Goal: Task Accomplishment & Management: Use online tool/utility

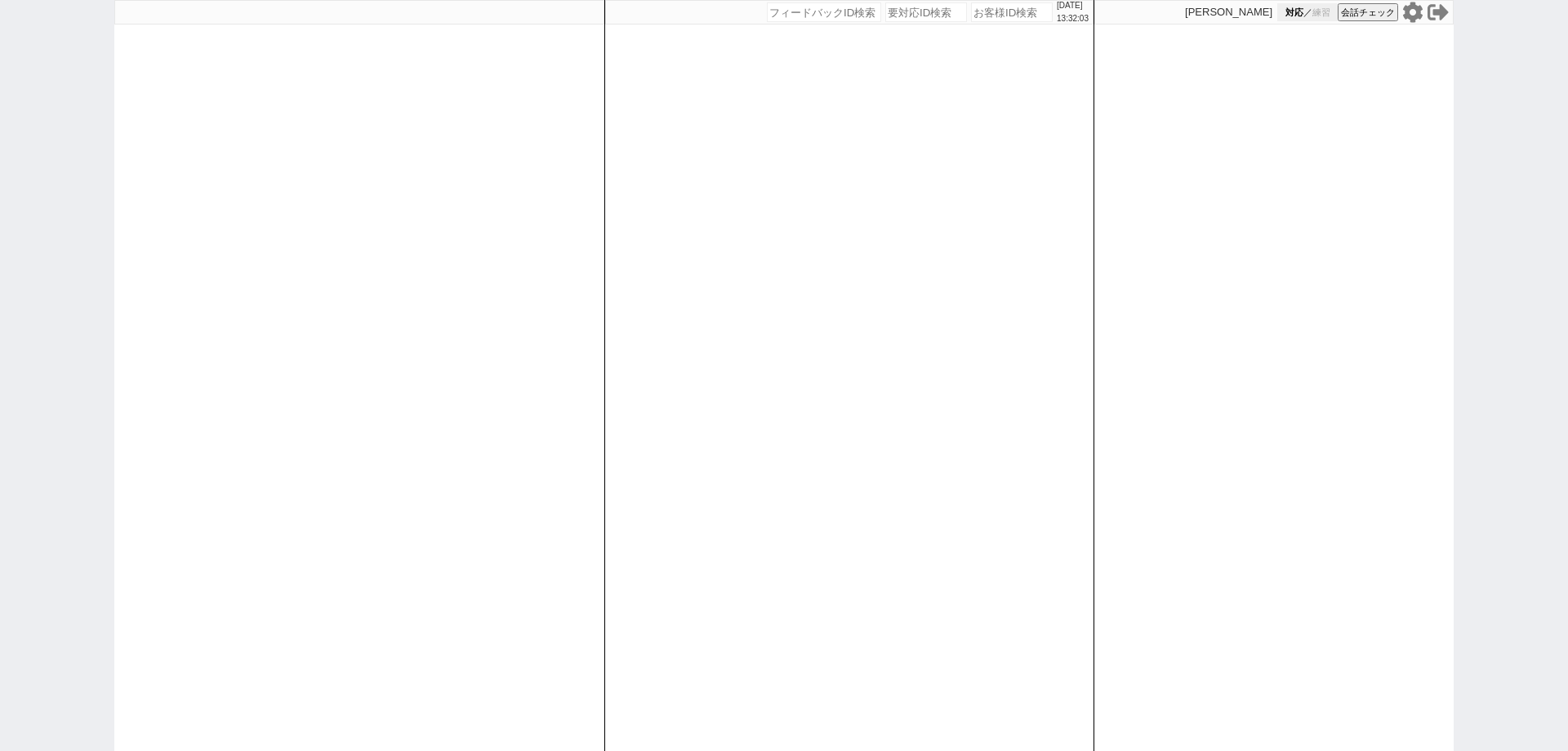
click at [1291, 7] on span "対応" at bounding box center [1295, 12] width 18 height 12
click at [929, 499] on div "2025/09/13 13:32:06 候補物件を追加してしてください 紹介した物件一覧 他社物件を追加する 空室確認ページに追加・削除 紹介した物件一覧 他…" at bounding box center [849, 376] width 490 height 751
select select
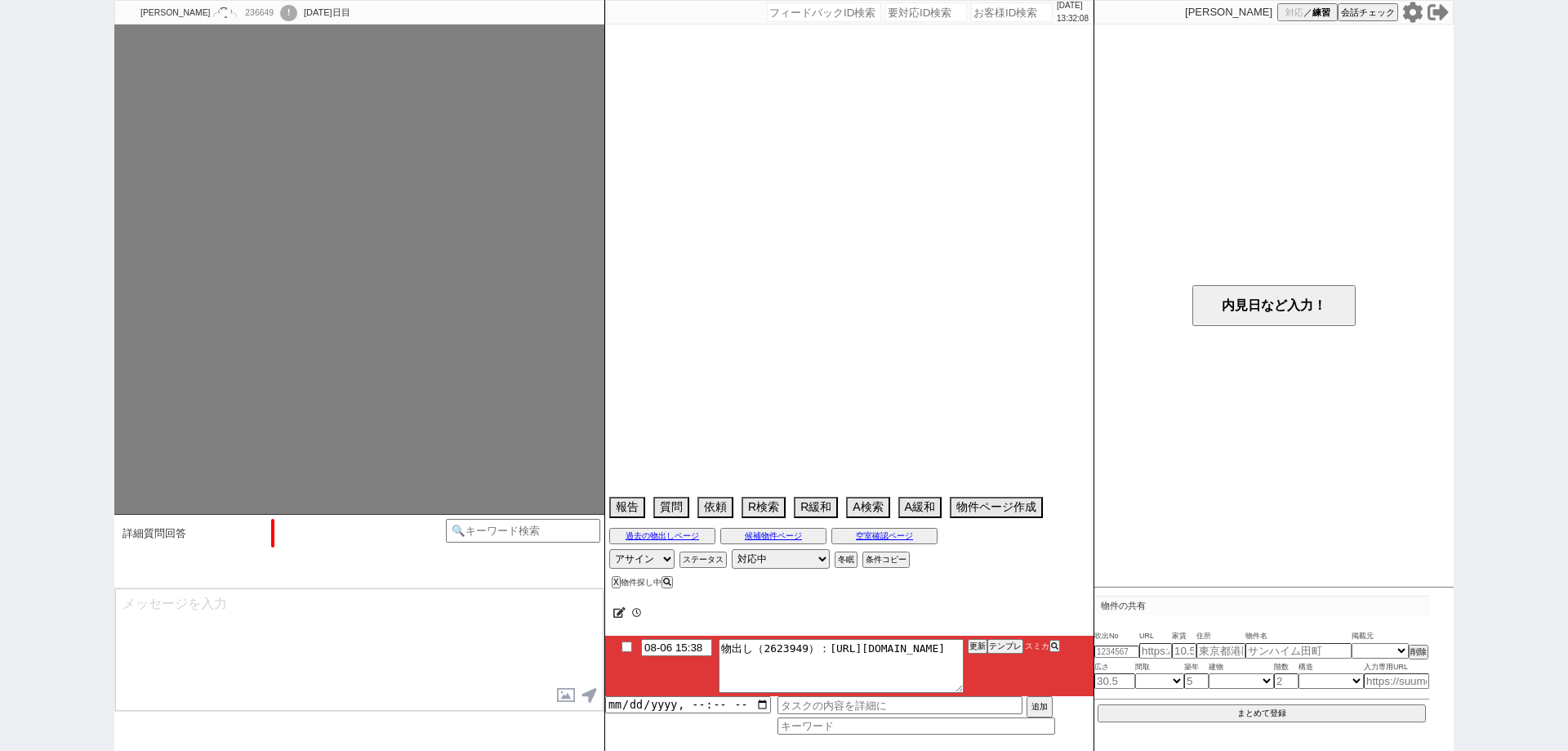
select select "15"
select select "0"
select select "838"
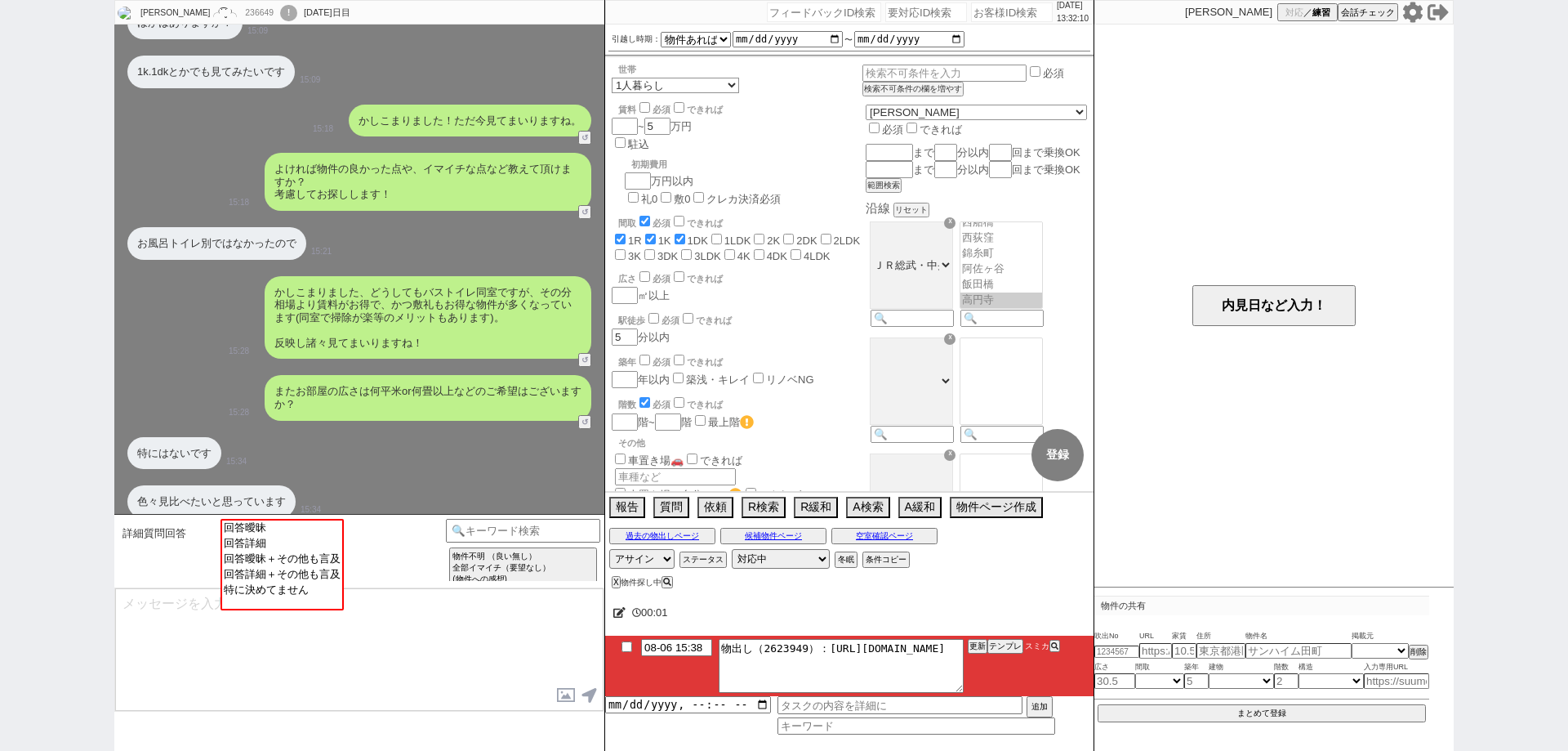
scroll to position [395, 0]
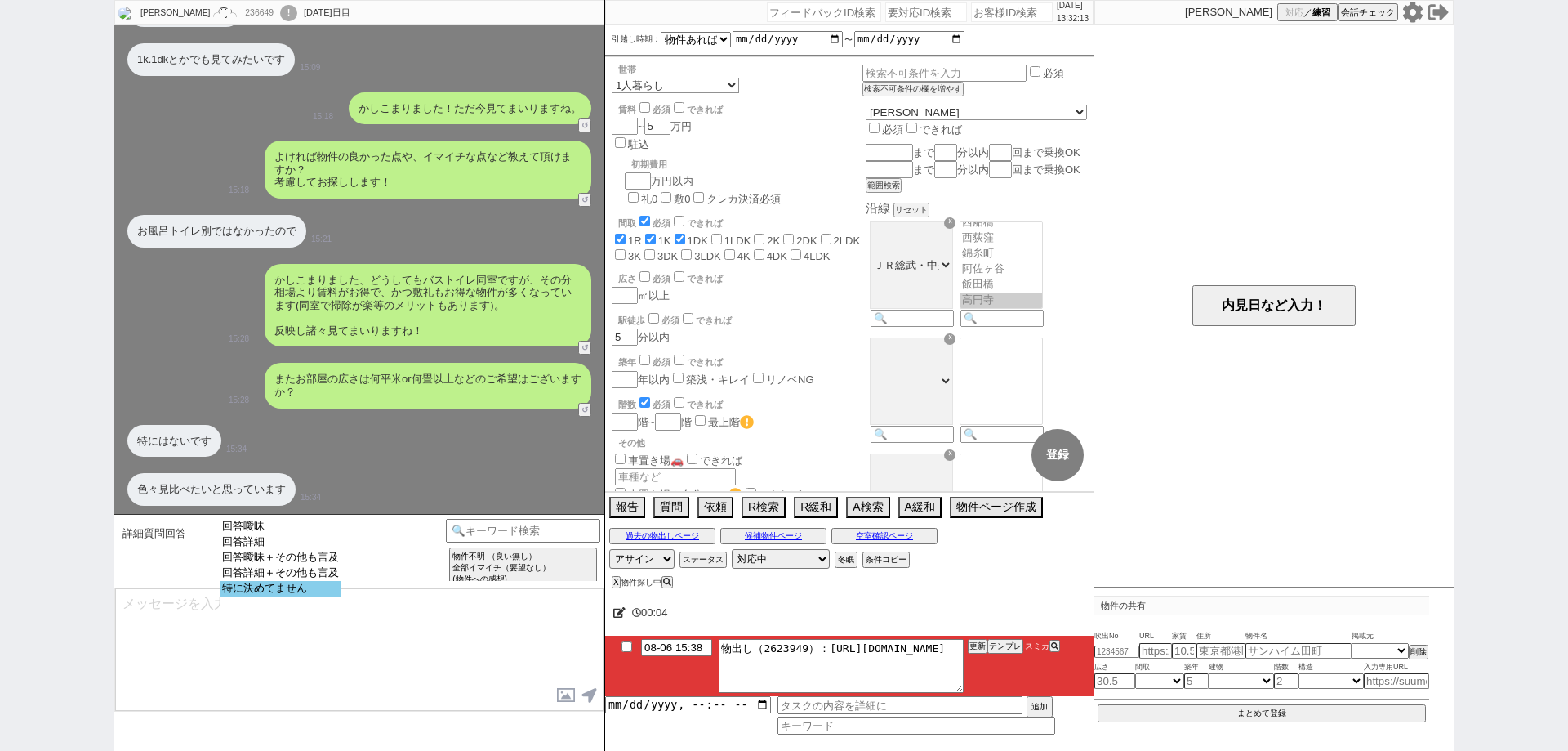
select select "特に決めてません"
click at [328, 595] on option "特に決めてません" at bounding box center [281, 588] width 120 height 16
type textarea "さようでしたか、そうしましたら広めに見てまいりますのでズレがあればお声がけください！"
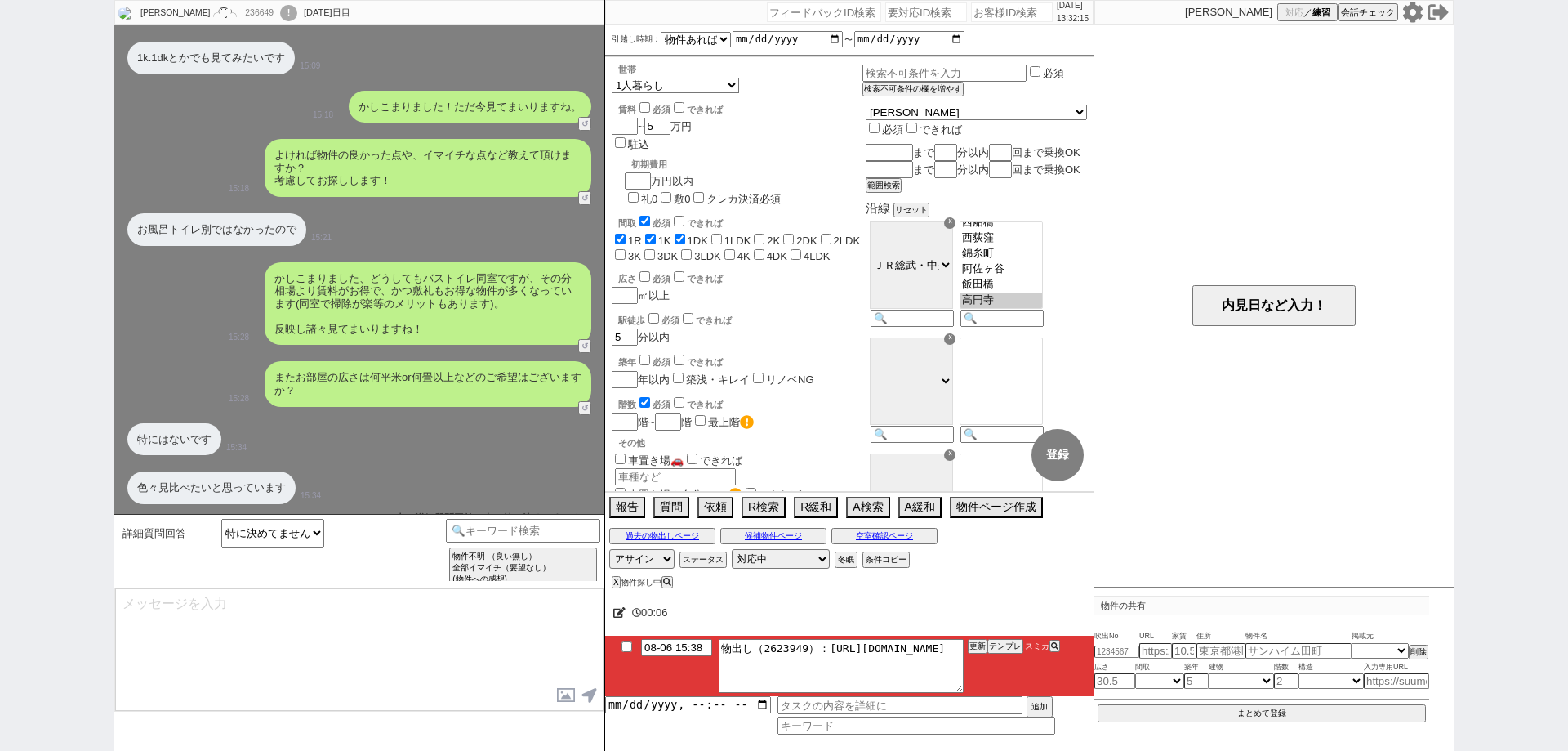
scroll to position [512, 0]
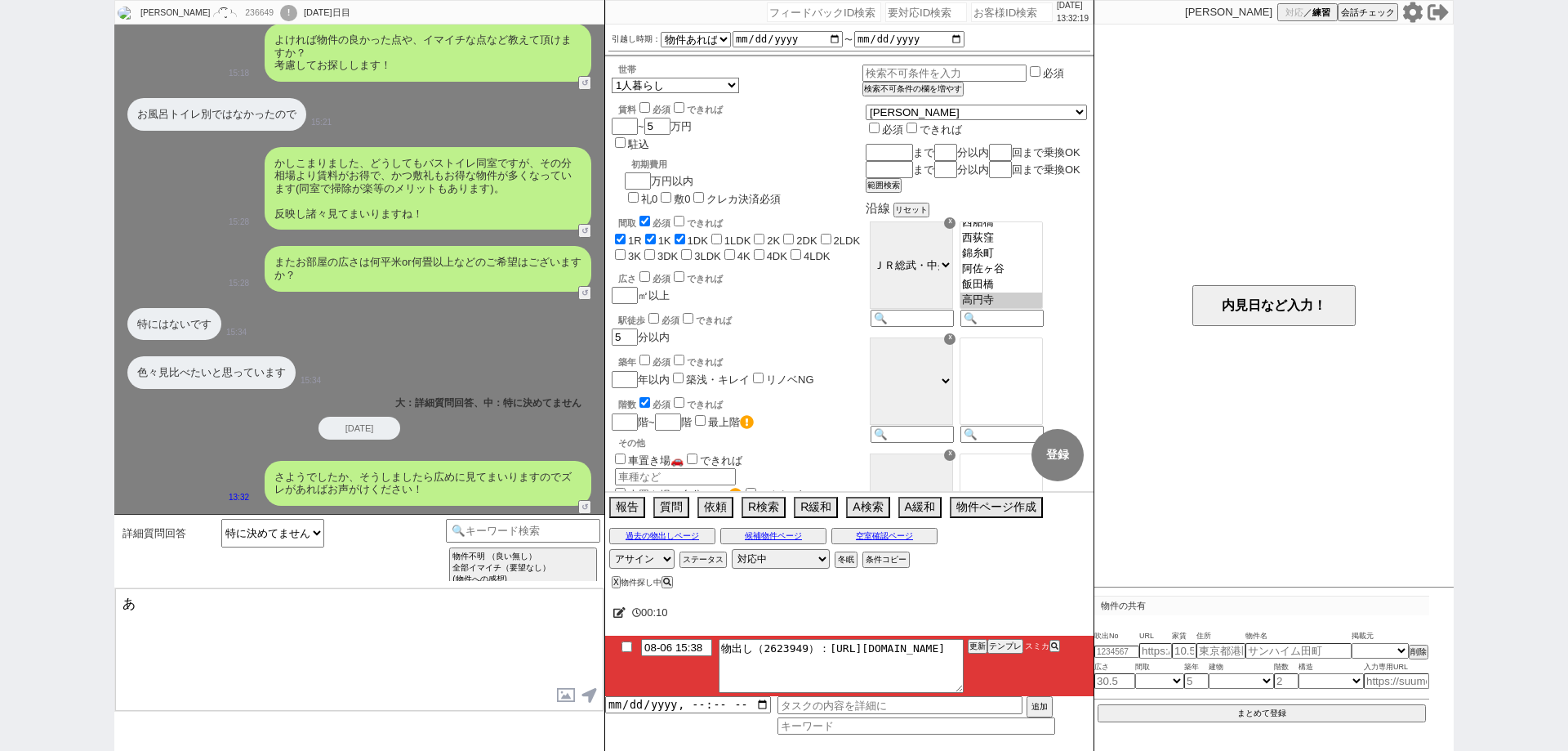
type textarea "あ"
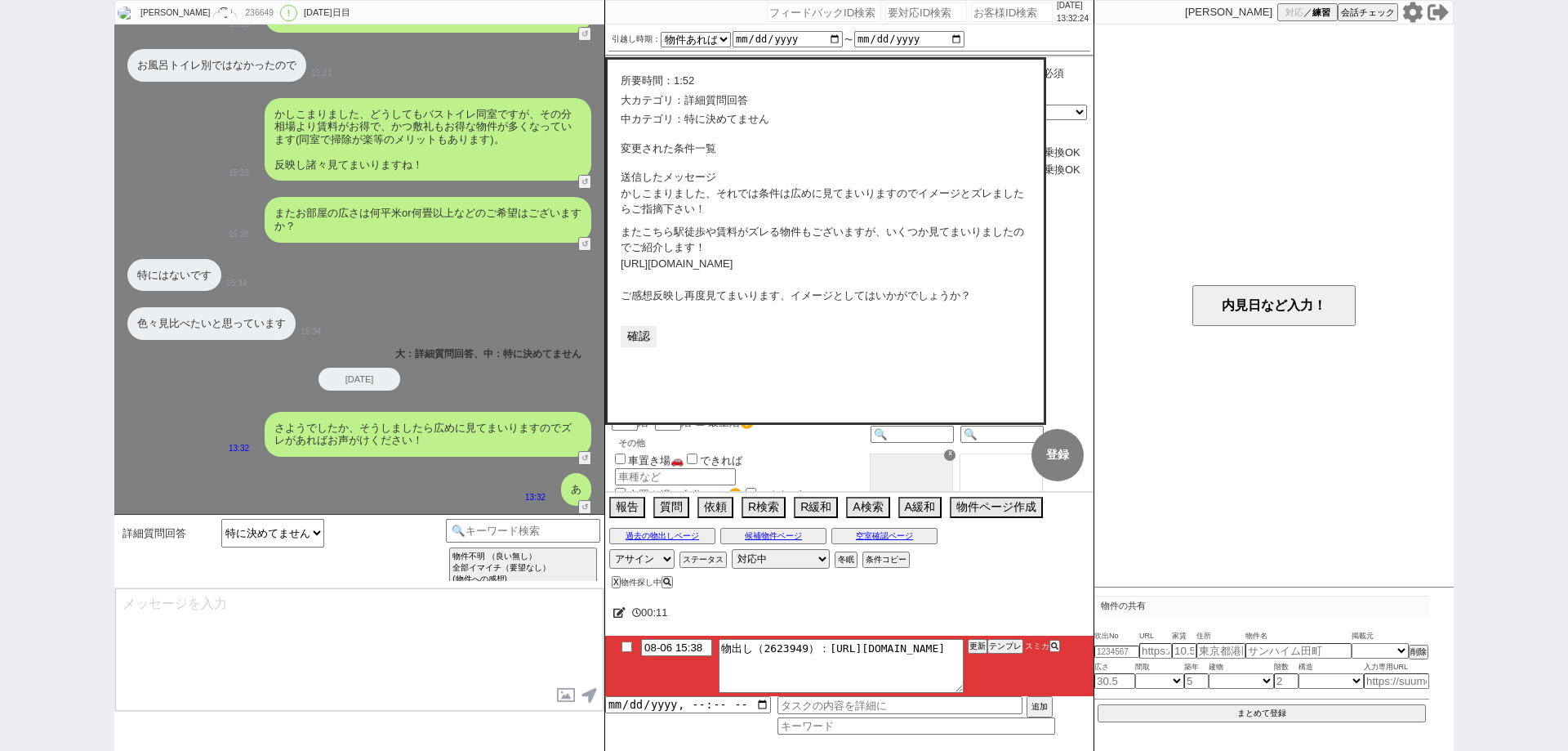
click at [647, 338] on button "確認" at bounding box center [639, 337] width 36 height 21
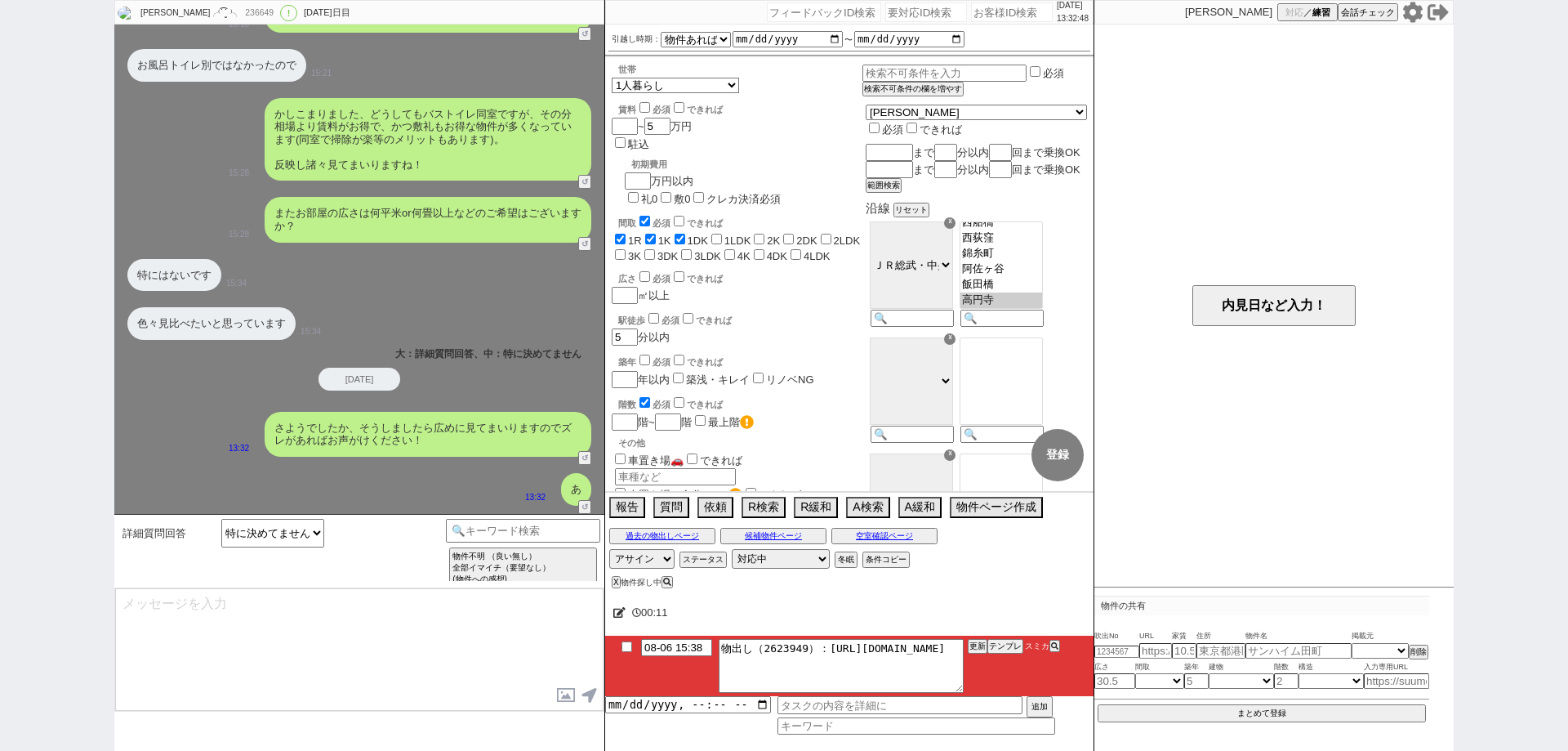
click at [0, 502] on div "田中碧人╭⁽˙͡˙̮ ⁾╮ 236649 ! 0 1500日目 冬眠中 自社客 スミカ スミカ_BPO チャット全表示 2021-08-06 お風呂トイレ別 …" at bounding box center [784, 376] width 1568 height 751
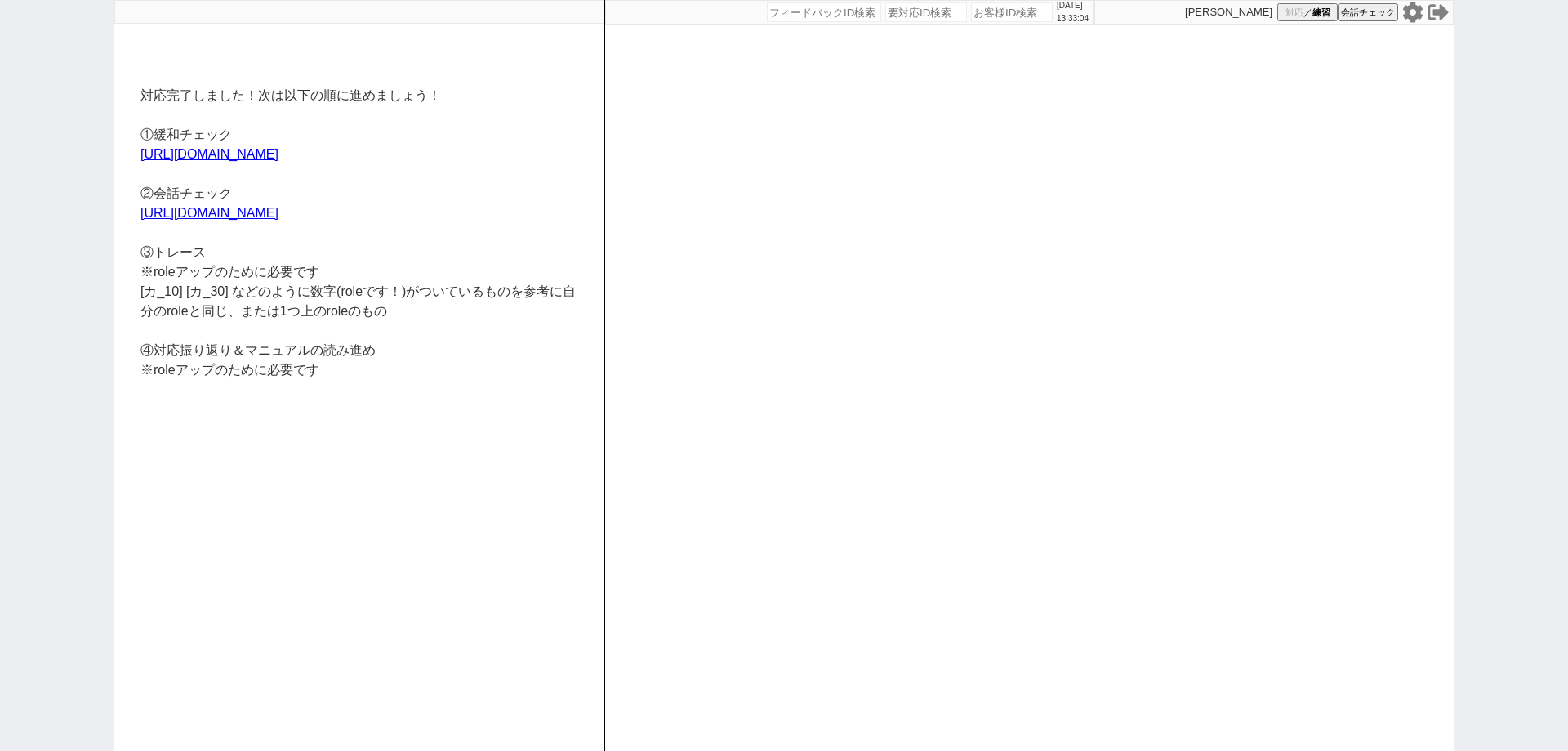
click at [0, 346] on div "対応完了しました！次は以下の順に進めましょう！ ①緩和チェック https://jent-crm.com/2ng-84y191pn3984hy ②会話チェック…" at bounding box center [784, 376] width 1568 height 751
click at [1410, 13] on icon at bounding box center [1412, 12] width 21 height 21
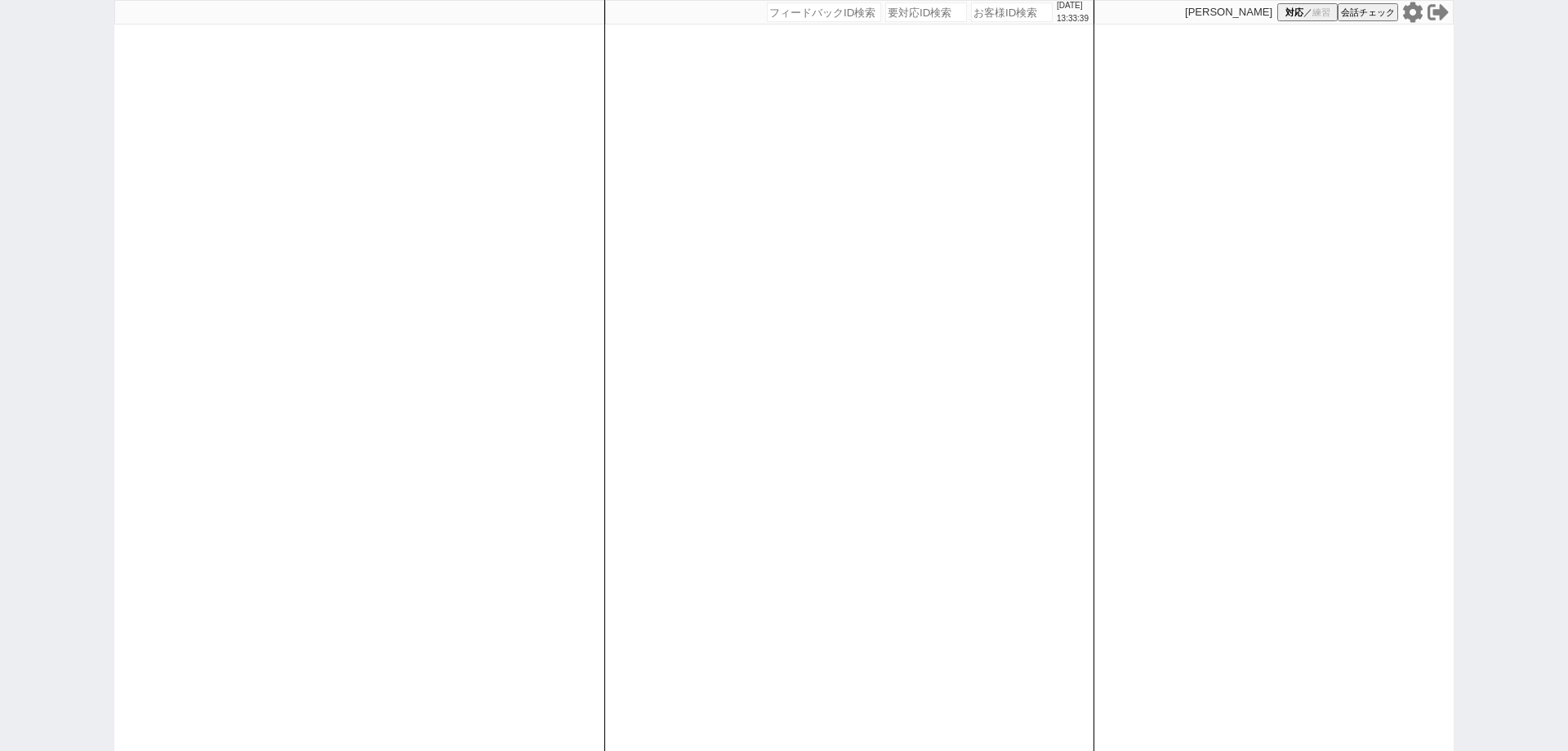
click at [1221, 362] on div "[PERSON_NAME] 対応 ／ 練習 会話チェック" at bounding box center [1273, 376] width 360 height 751
click at [1297, 13] on div "[PERSON_NAME] 対応 ／ 練習 会話チェック" at bounding box center [1273, 12] width 360 height 25
click at [1297, 13] on span "対応" at bounding box center [1295, 12] width 18 height 12
click at [872, 381] on div "2025/09/13 13:33:42 候補物件を追加してしてください 紹介した物件一覧 他社物件を追加する 空室確認ページに追加・削除 紹介した物件一覧 他…" at bounding box center [849, 376] width 490 height 751
click at [1410, 12] on icon at bounding box center [1412, 12] width 21 height 21
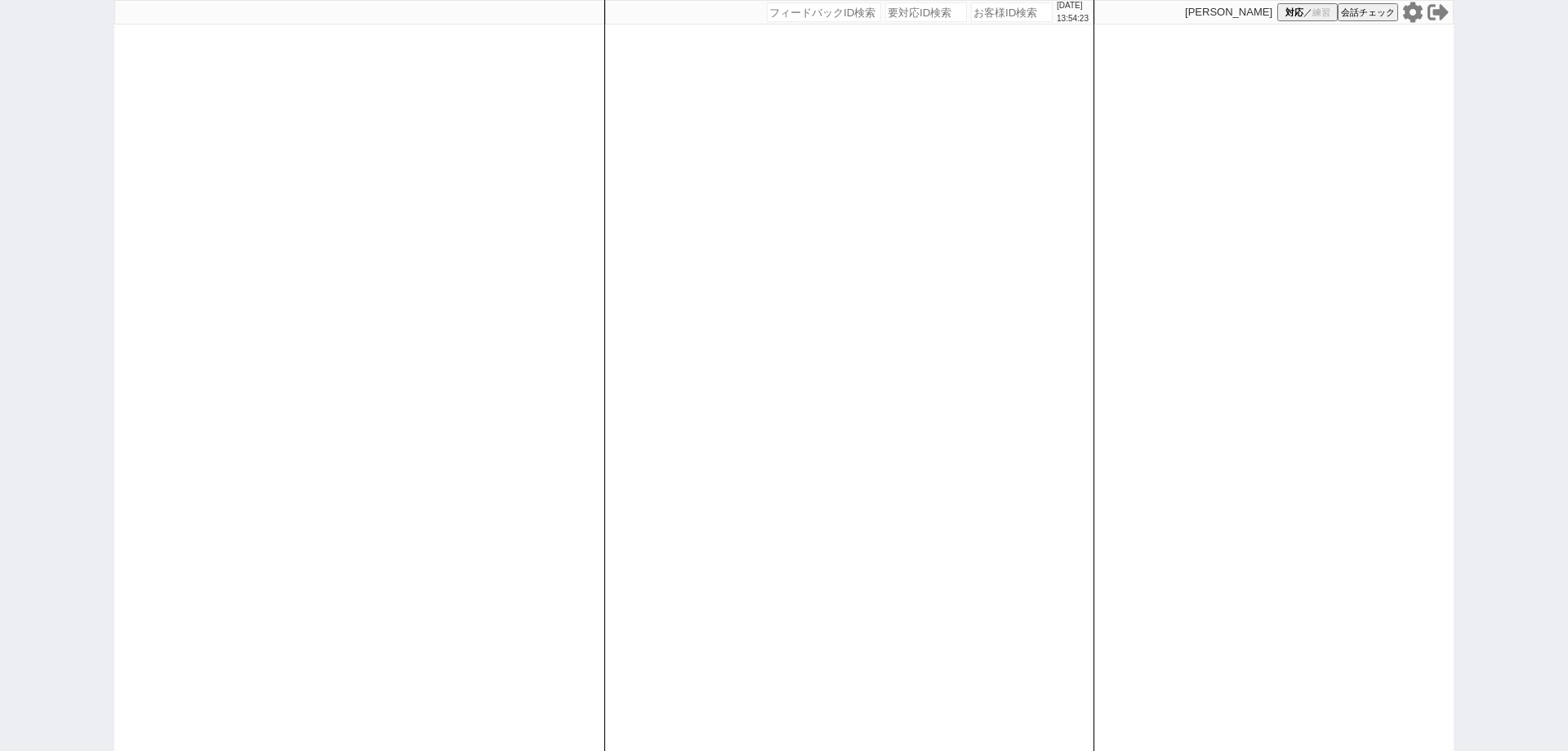
click at [1002, 8] on input "number" at bounding box center [1012, 12] width 81 height 20
paste input "614035"
type input "614035"
select select
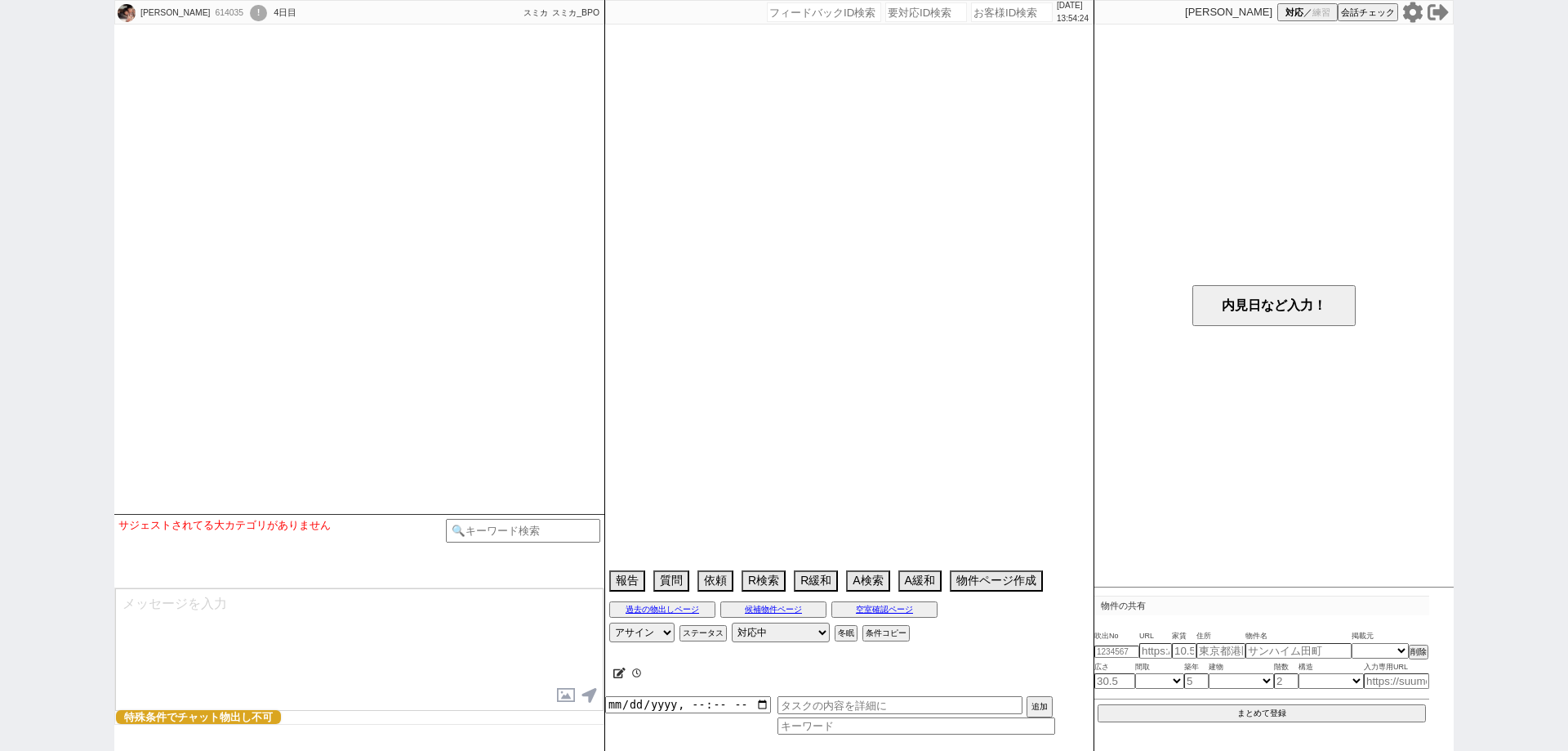
select select "16"
select select "6"
select select "12"
select select "108"
select select "2798"
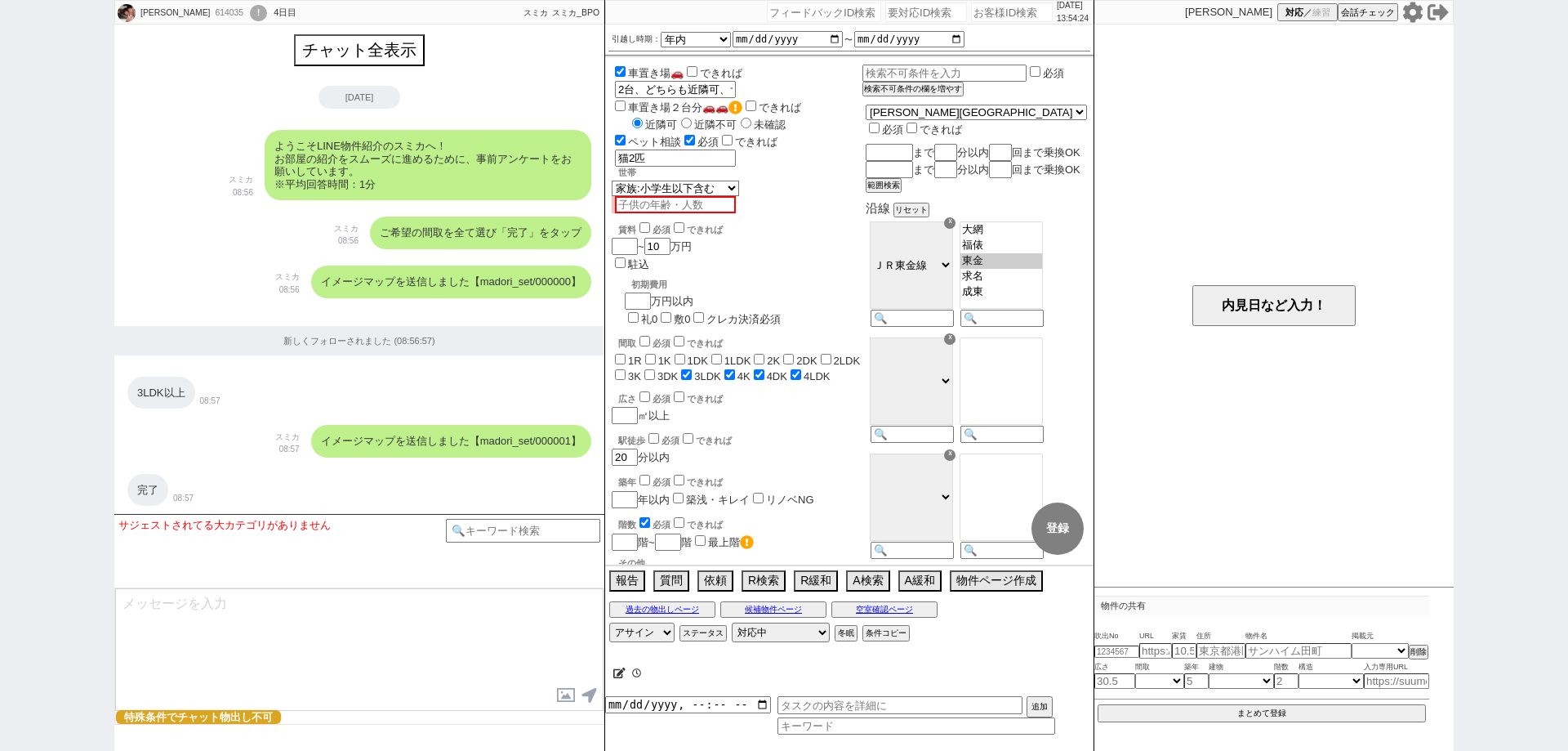
scroll to position [1829, 0]
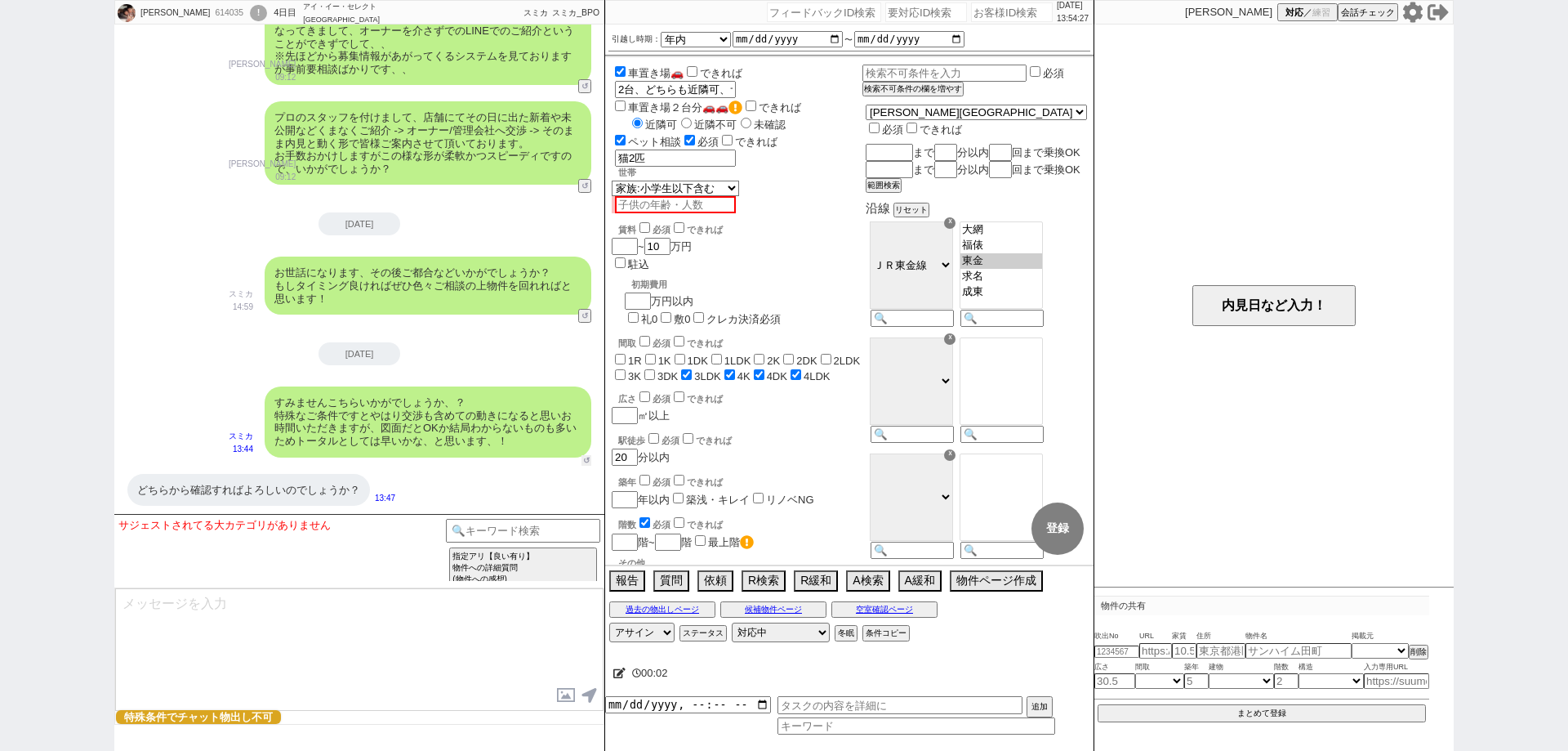
click at [584, 457] on button "↺" at bounding box center [586, 460] width 10 height 11
select select
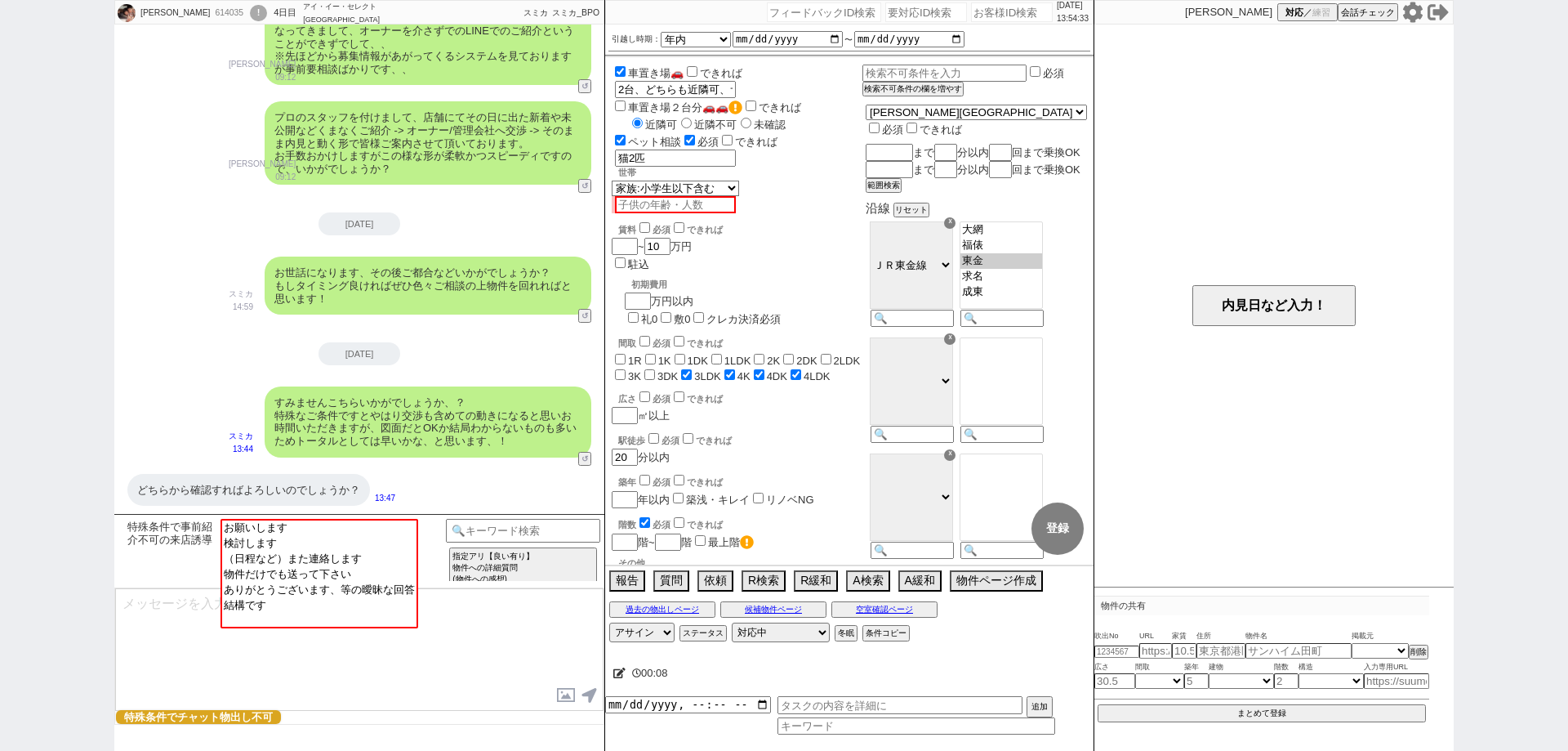
click at [0, 510] on div "髙橋 ひろみ 614035 ! 0 4日目 アイ・イー・セレクト 鎌取駅前店 冬眠中 自社客 スミカ スミカ_BPO チャット全表示 2025-09-10 よ…" at bounding box center [784, 376] width 1568 height 751
click at [382, 526] on option "お願いします" at bounding box center [318, 526] width 194 height 16
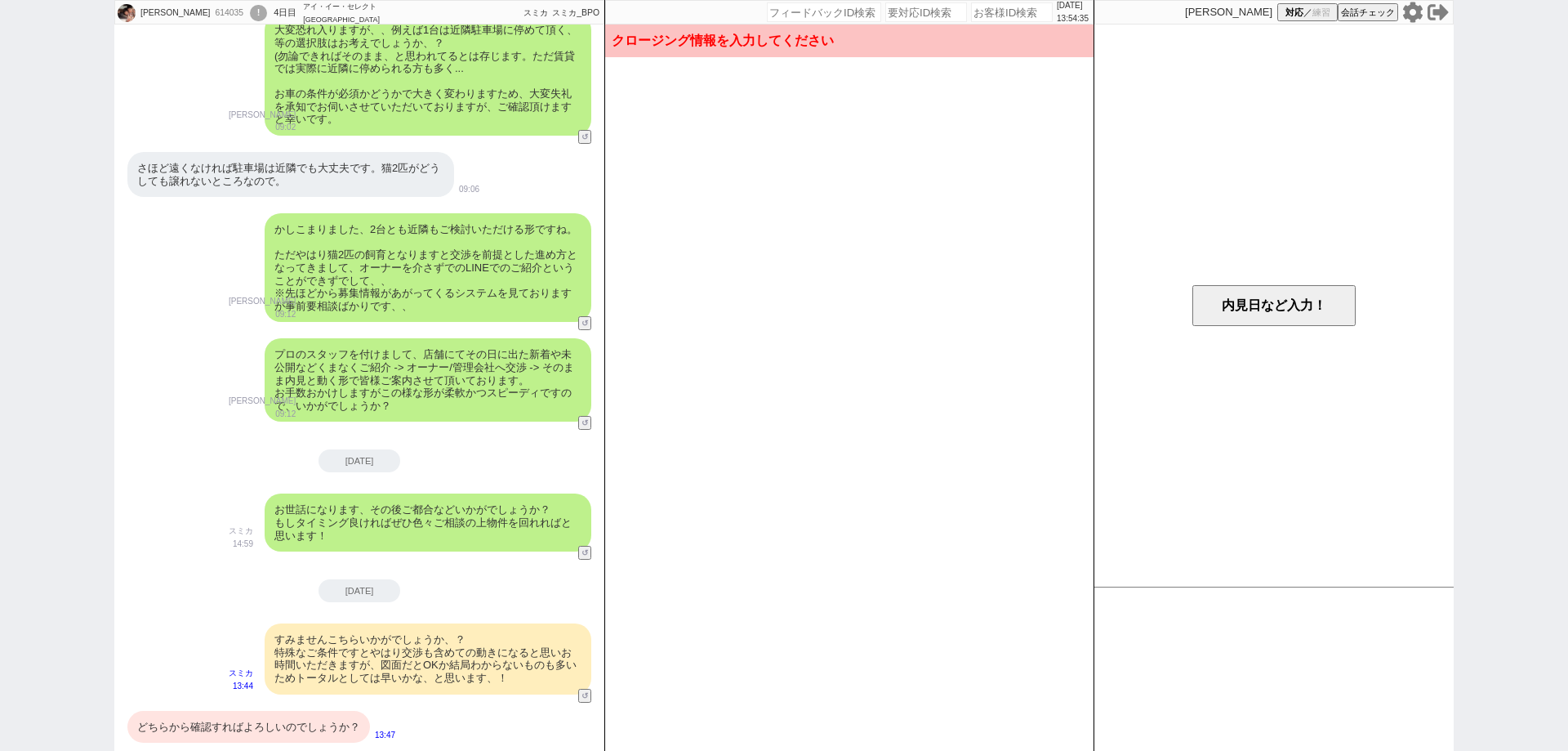
click at [309, 720] on div "どちらから確認すればよろしいのでしょうか？" at bounding box center [249, 727] width 243 height 33
click at [1288, 306] on button "内見日など入力！" at bounding box center [1273, 306] width 163 height 41
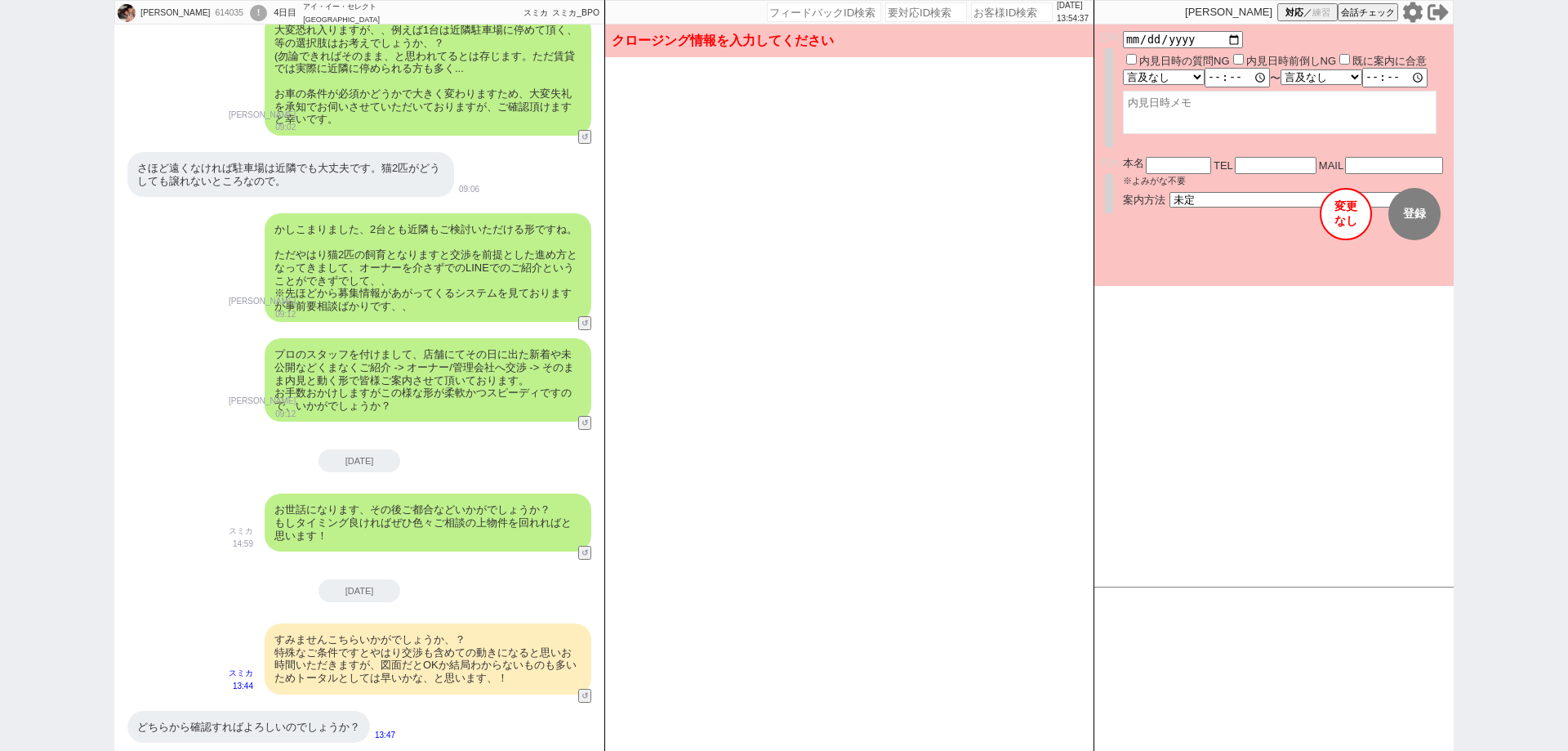
click at [1347, 216] on button "変更 なし" at bounding box center [1345, 213] width 52 height 52
type textarea "かしこまりました！そうしますと先立ちましてスケジュールについてご確認させてください、"
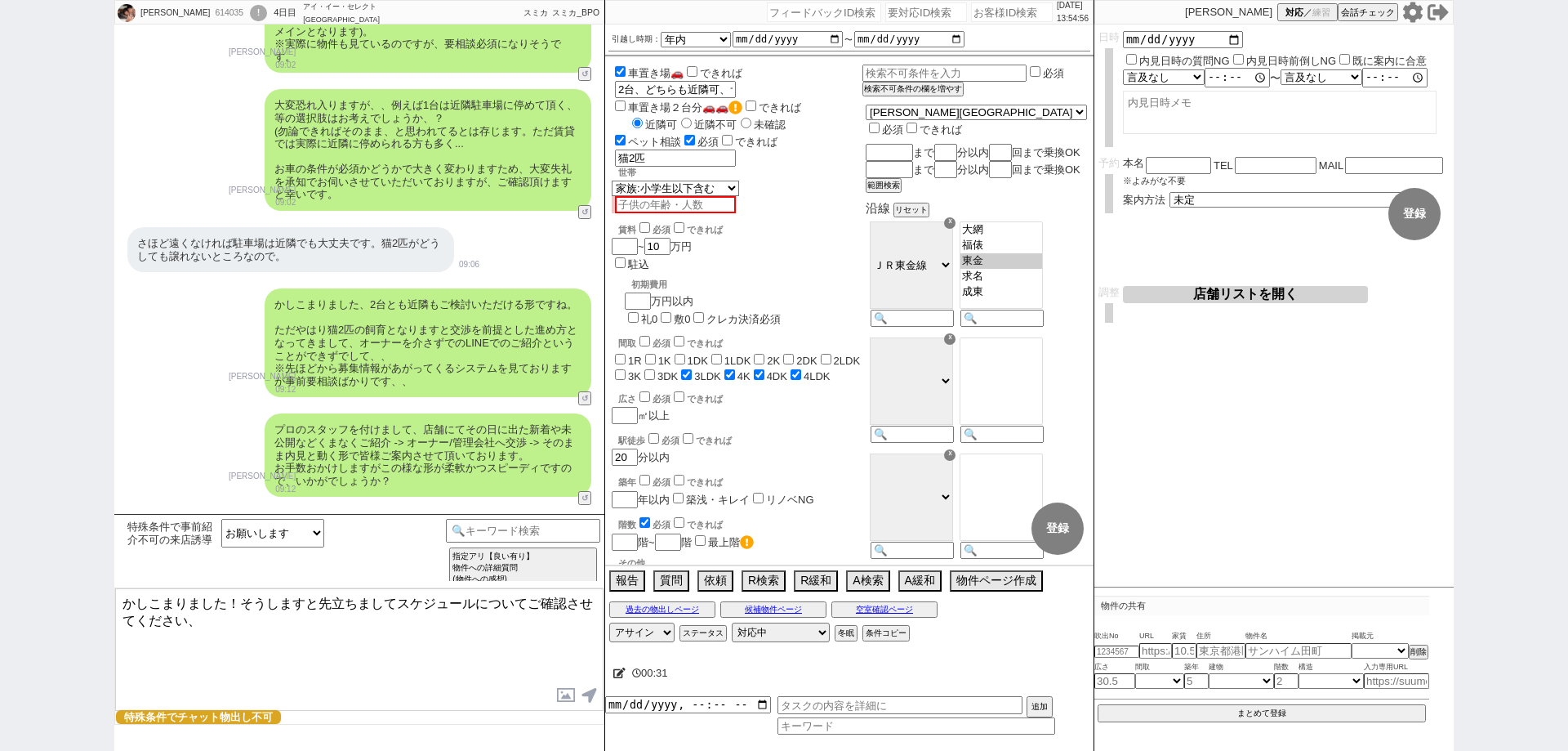
scroll to position [1502, 0]
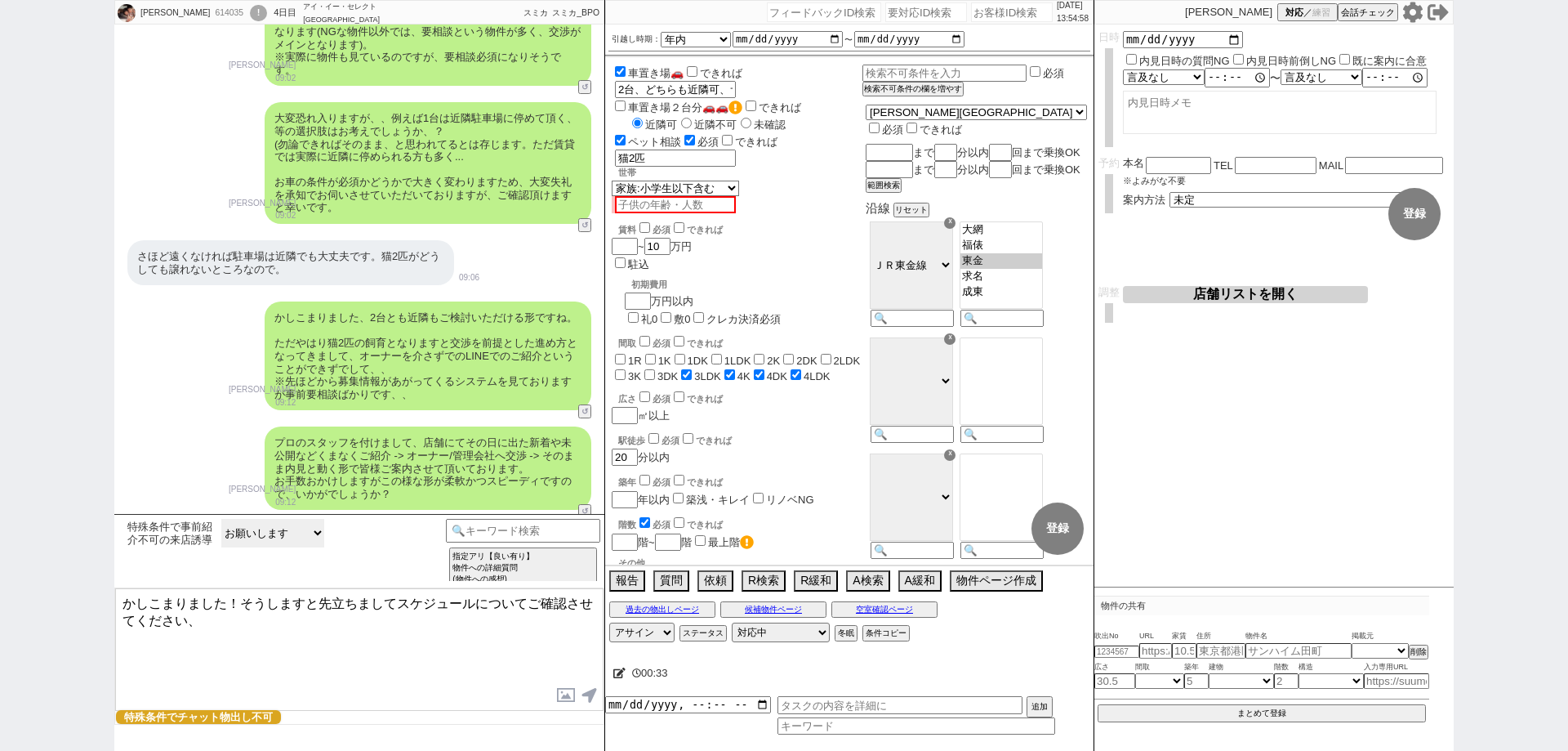
click at [299, 533] on select "お願いします 検討します （日程など）また連絡します 物件だけでも送って下さい ありがとうございます、等の曖昧な回答 結構です" at bounding box center [272, 533] width 103 height 29
select select "ありがとうございます、等の曖昧な回答"
click at [221, 519] on select "お願いします 検討します （日程など）また連絡します 物件だけでも送って下さい ありがとうございます、等の曖昧な回答 結構です" at bounding box center [272, 533] width 103 height 29
type textarea "@@お手数おかけします、こちらお手すきの際に上記の形で進めていいかご回答頂けますと幸いです。"
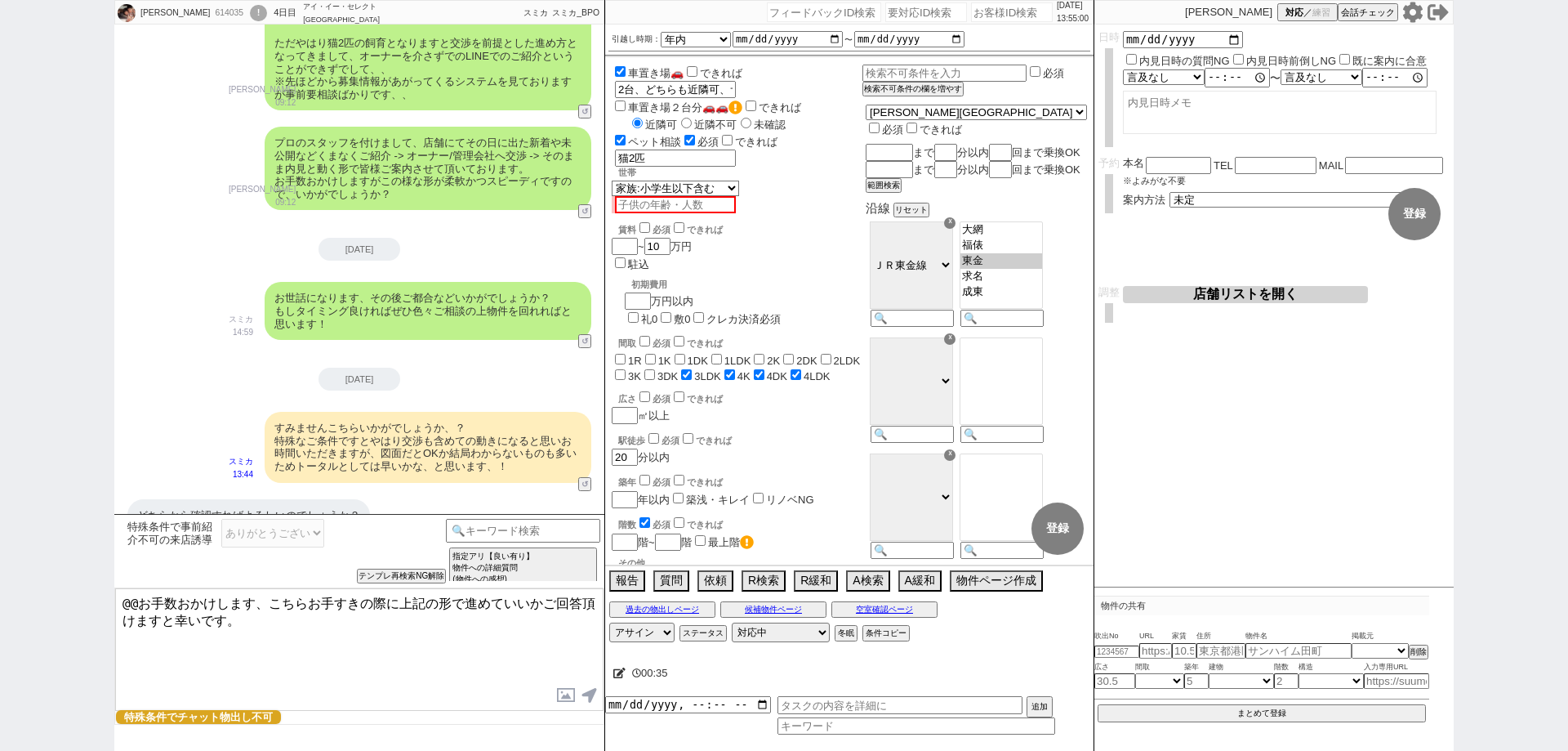
scroll to position [1829, 0]
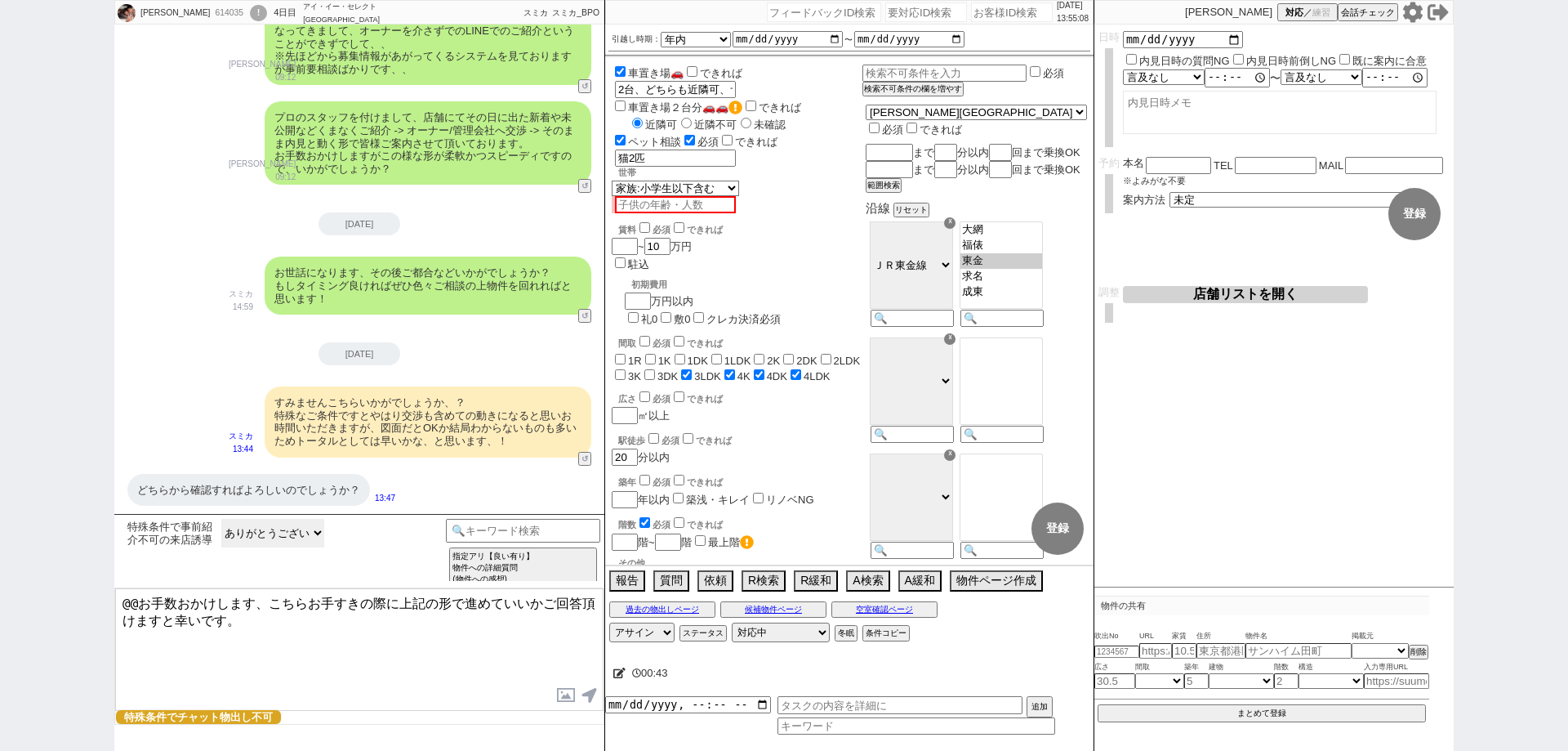
click at [306, 529] on select "お願いします 検討します （日程など）また連絡します 物件だけでも送って下さい ありがとうございます、等の曖昧な回答 結構です" at bounding box center [272, 533] width 103 height 29
select select "お願いします"
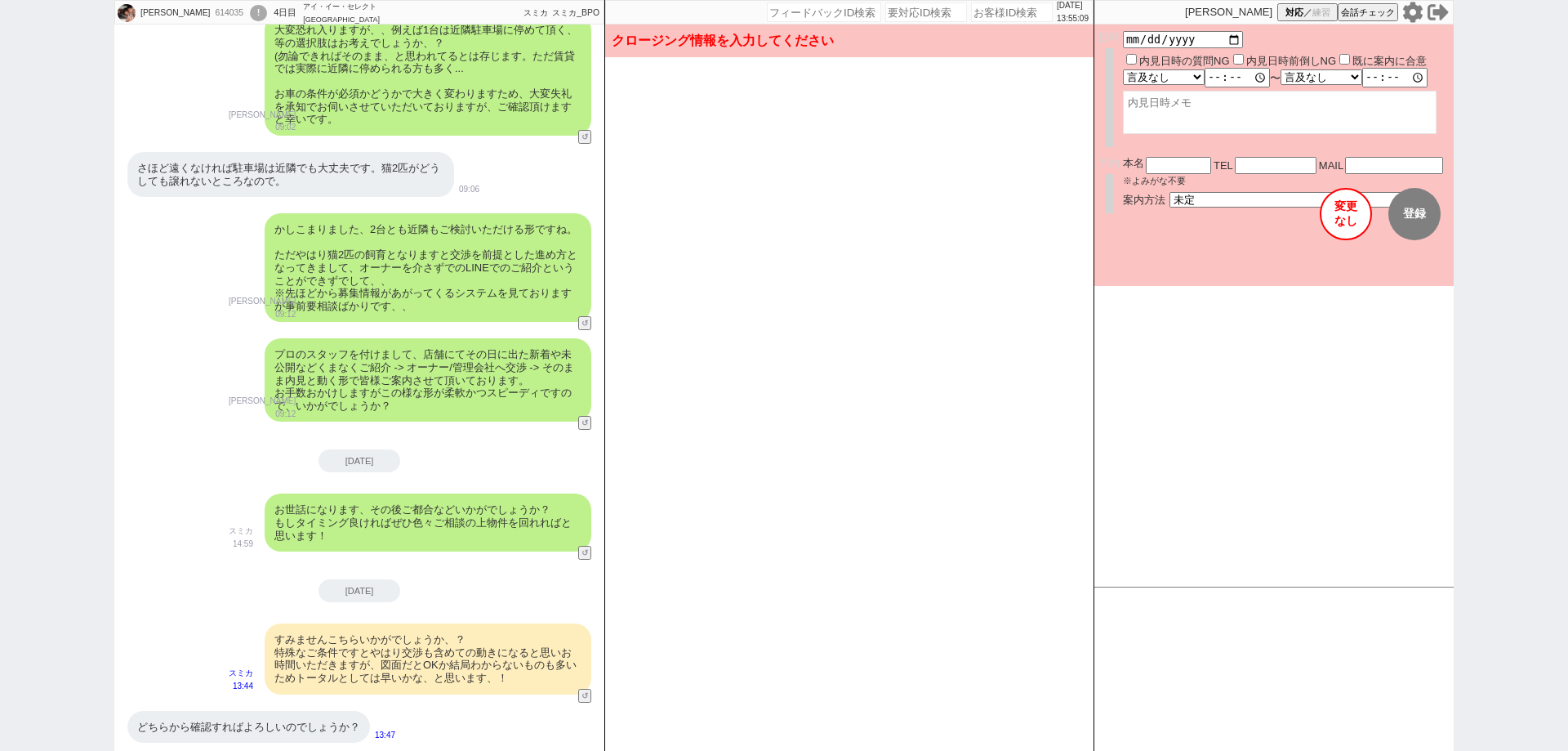
scroll to position [1593, 0]
click at [1347, 222] on button "変更 なし" at bounding box center [1345, 213] width 52 height 52
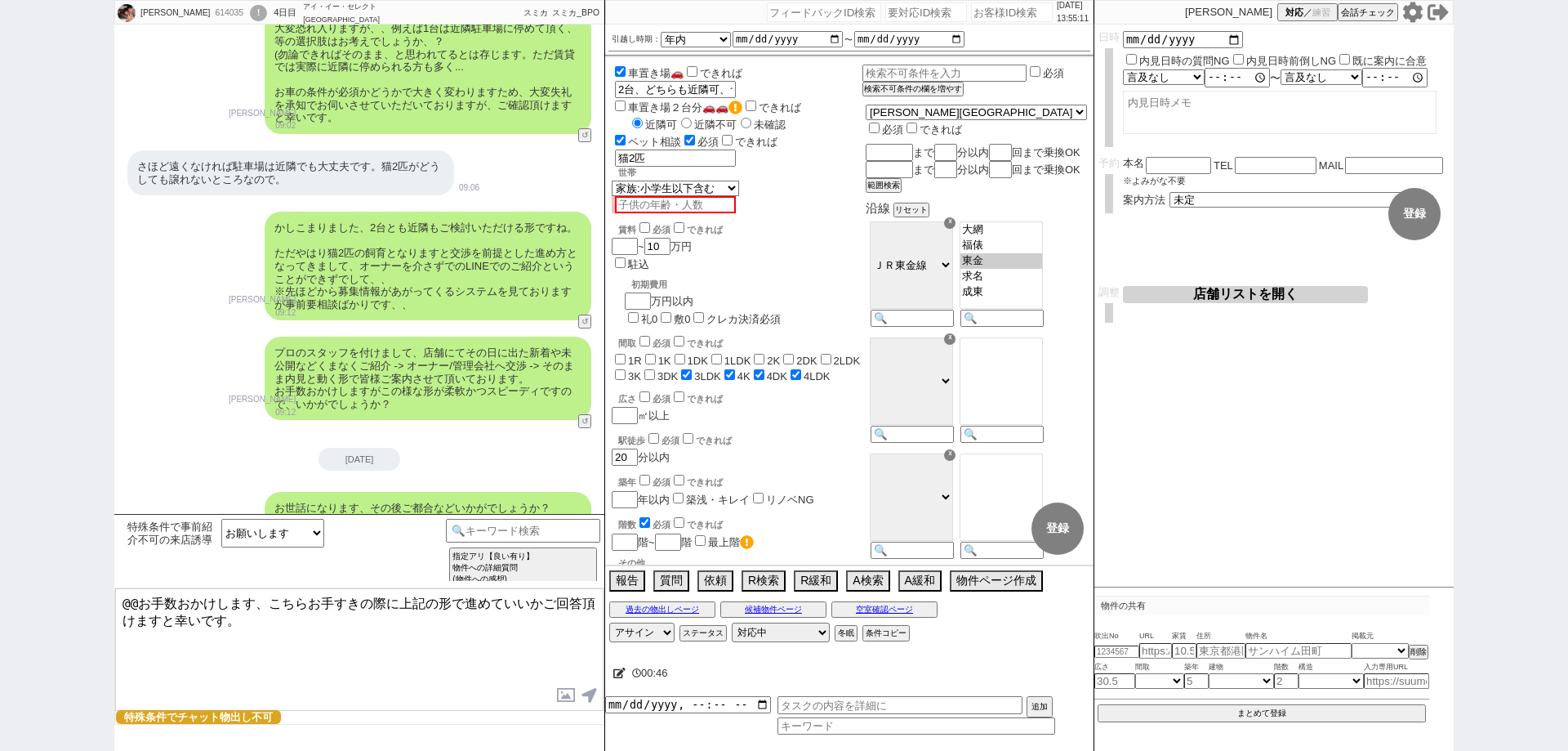
scroll to position [1829, 0]
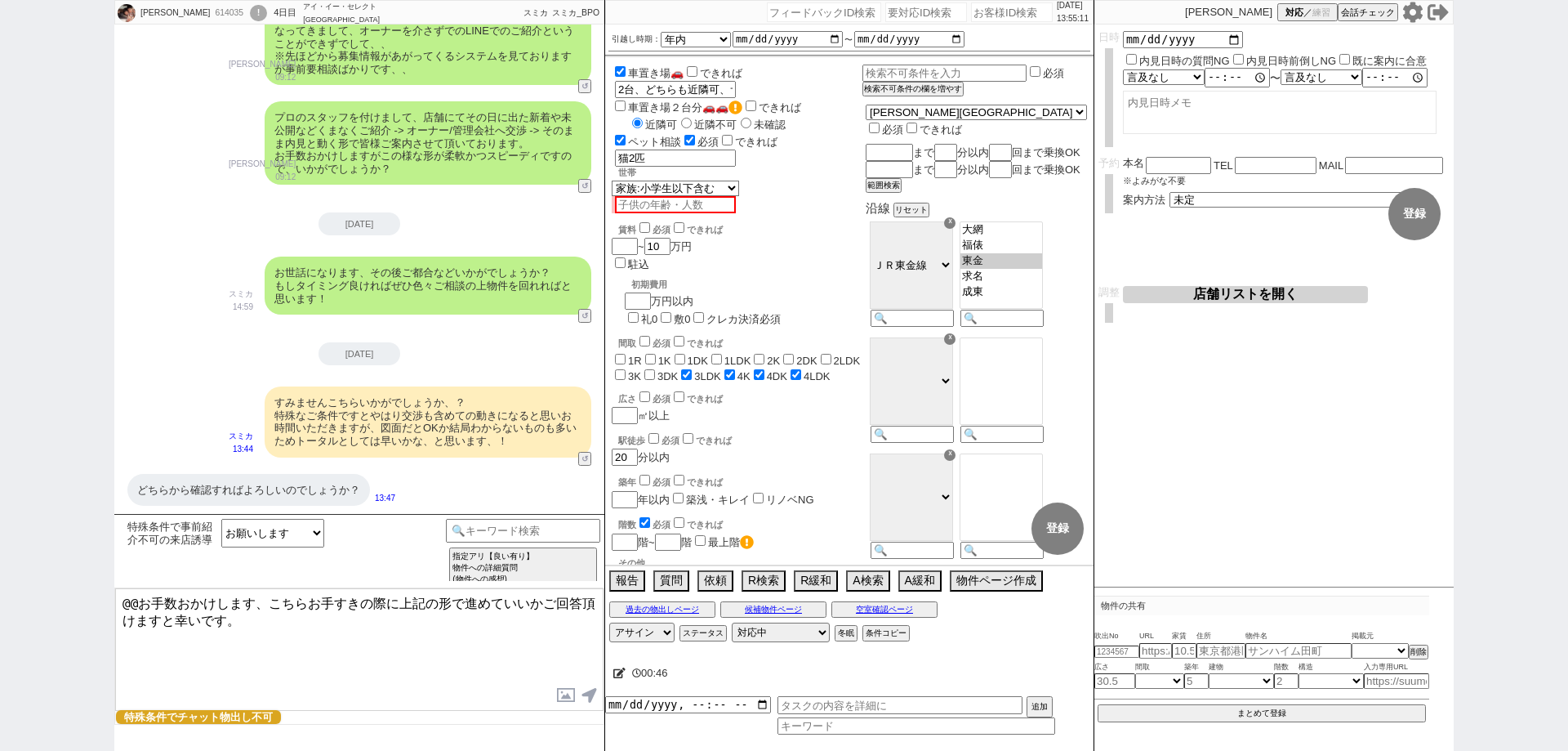
type textarea "かしこまりました！そうしますと先立ちましてスケジュールについてご確認させてください、"
click at [319, 527] on select "お願いします 検討します （日程など）また連絡します 物件だけでも送って下さい ありがとうございます、等の曖昧な回答 結構です" at bounding box center [272, 533] width 103 height 29
click at [0, 499] on div "髙橋 ひろみ 614035 ! 0 4日目 アイ・イー・セレクト 鎌取駅前店 冬眠中 自社客 スミカ スミカ_BPO チャット全表示 2025-09-10 よ…" at bounding box center [784, 376] width 1568 height 751
click at [0, 285] on div "髙橋 ひろみ 614035 ! 0 4日目 アイ・イー・セレクト 鎌取駅前店 冬眠中 自社客 スミカ スミカ_BPO チャット全表示 2025-09-10 よ…" at bounding box center [784, 376] width 1568 height 751
drag, startPoint x: 586, startPoint y: 455, endPoint x: 575, endPoint y: 459, distance: 11.7
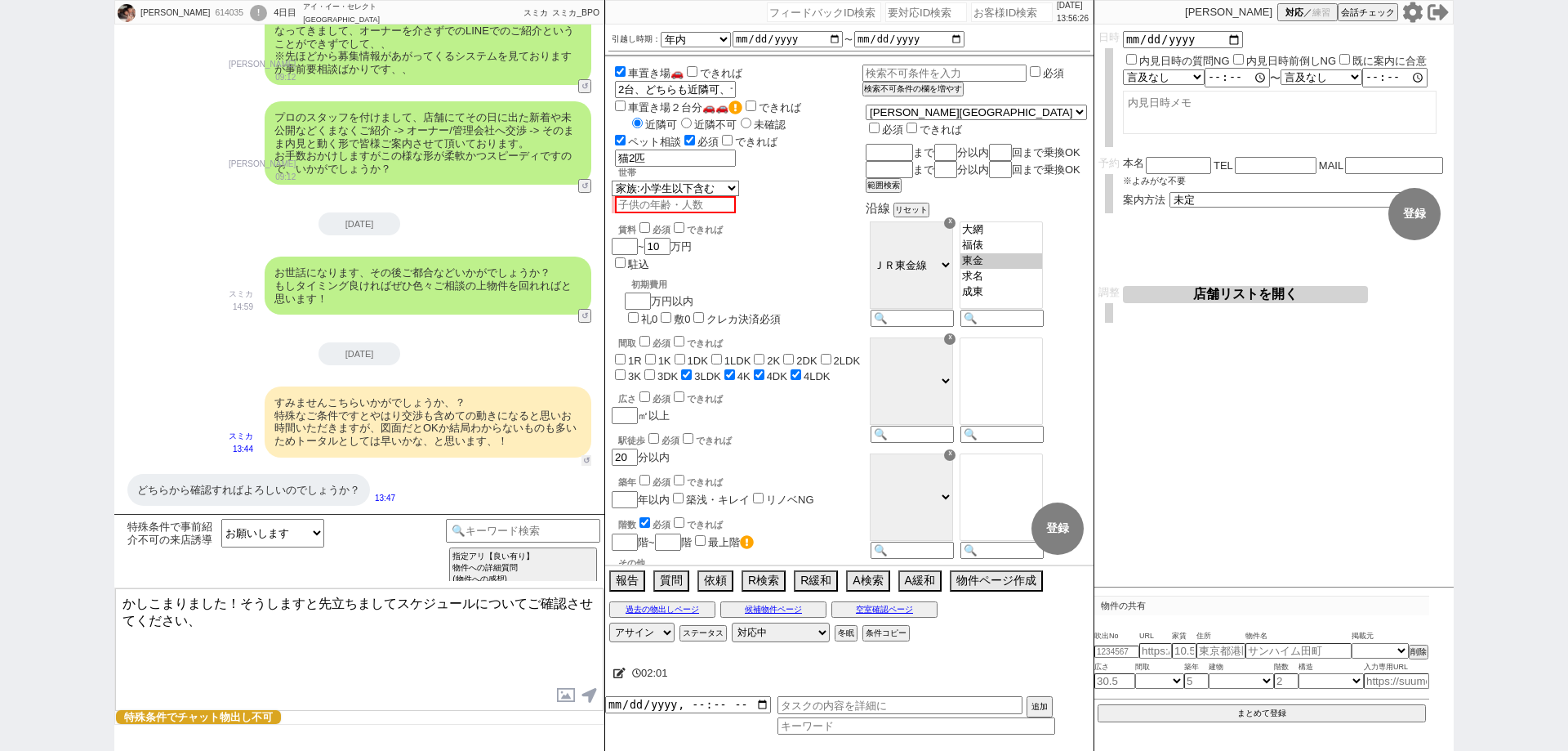
click at [585, 455] on button "↺" at bounding box center [586, 460] width 10 height 11
select select "ありがとうございます、等の曖昧な回答"
click at [398, 596] on option "ありがとうございます、等の曖昧な回答" at bounding box center [318, 588] width 194 height 16
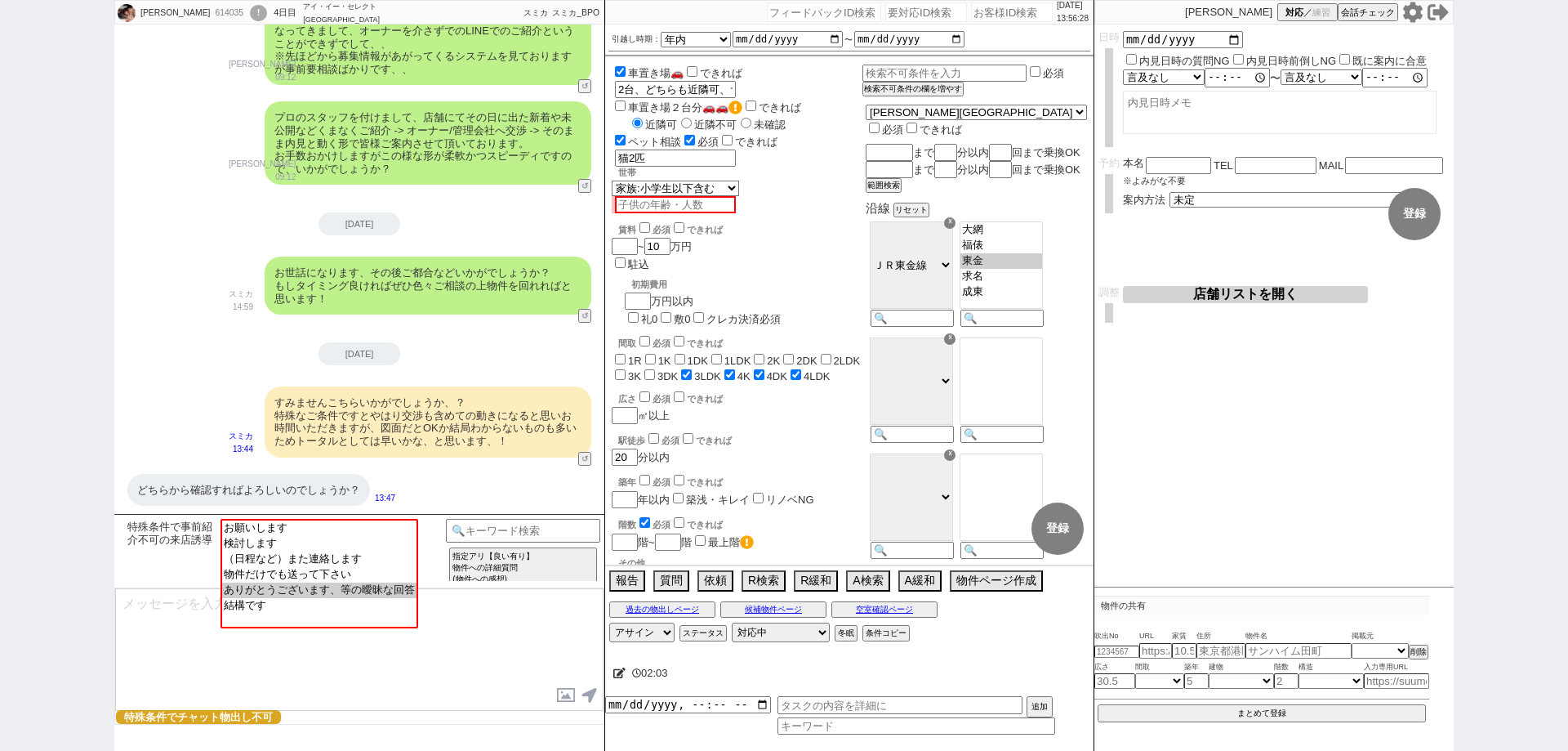
type textarea "@@お手数おかけします、こちらお手すきの際に上記の形で進めていいかご回答頂けますと幸いです。"
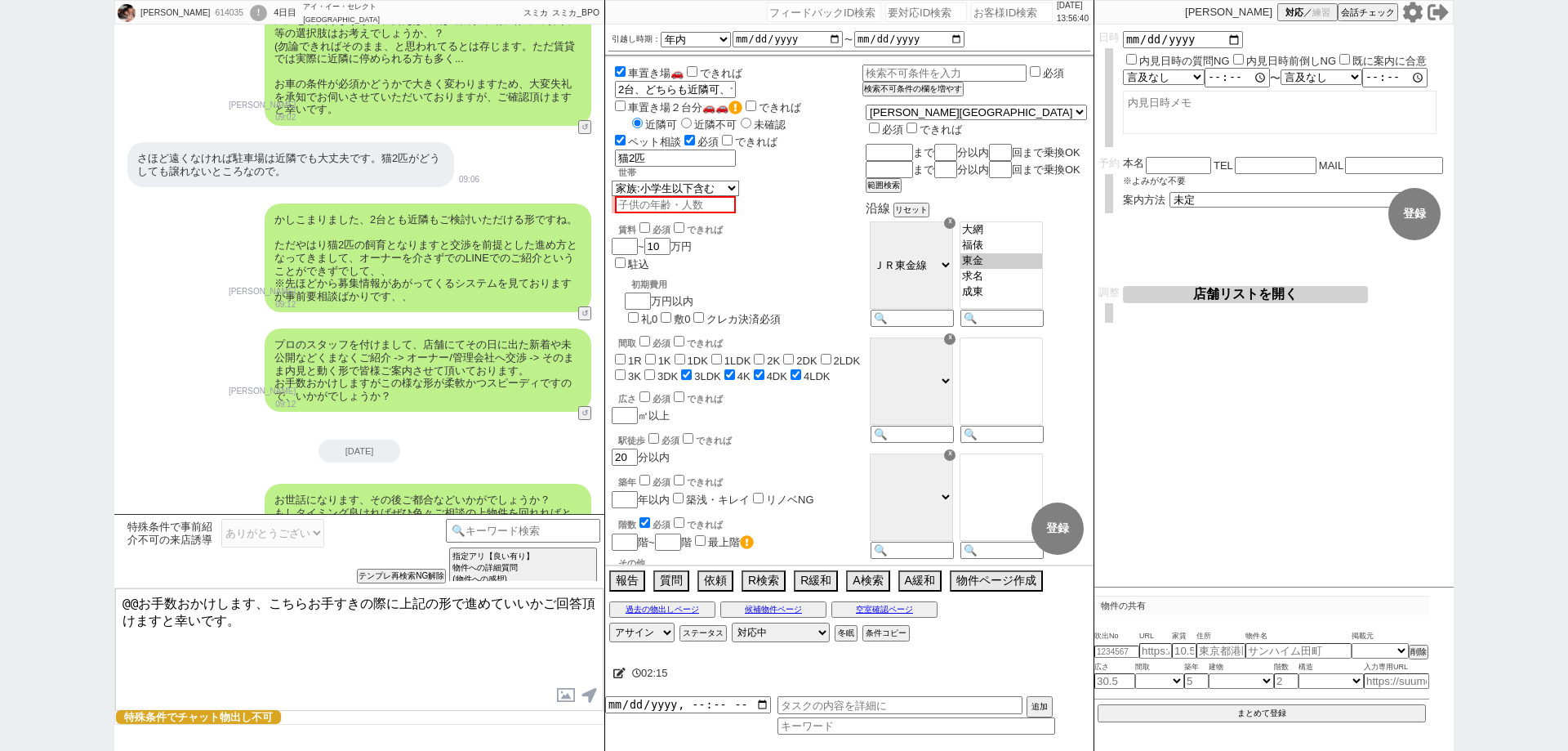
scroll to position [1584, 0]
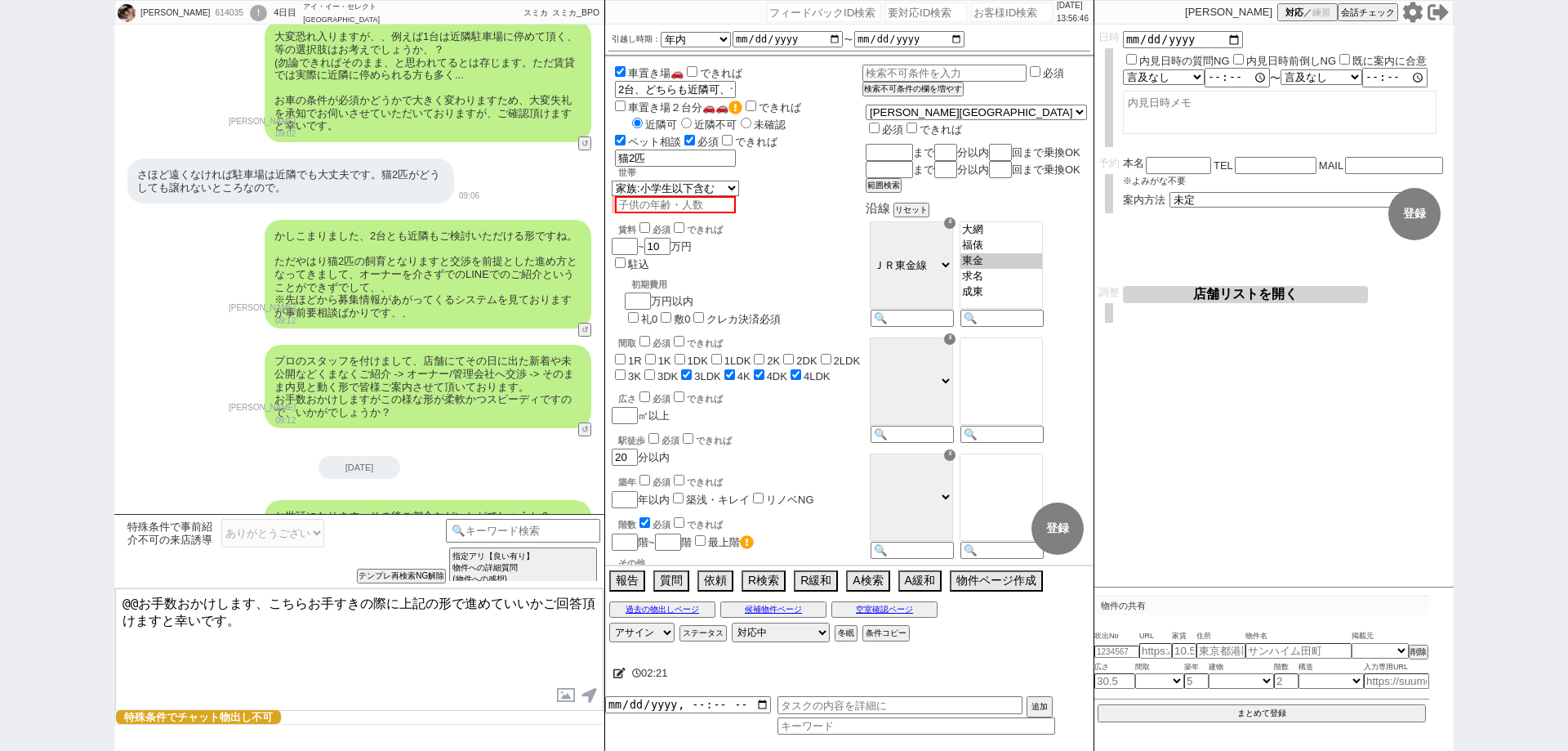
click at [0, 483] on div "髙橋 ひろみ 614035 ! 0 4日目 アイ・イー・セレクト 鎌取駅前店 冬眠中 自社客 スミカ スミカ_BPO チャット全表示 2025-09-10 よ…" at bounding box center [784, 376] width 1568 height 751
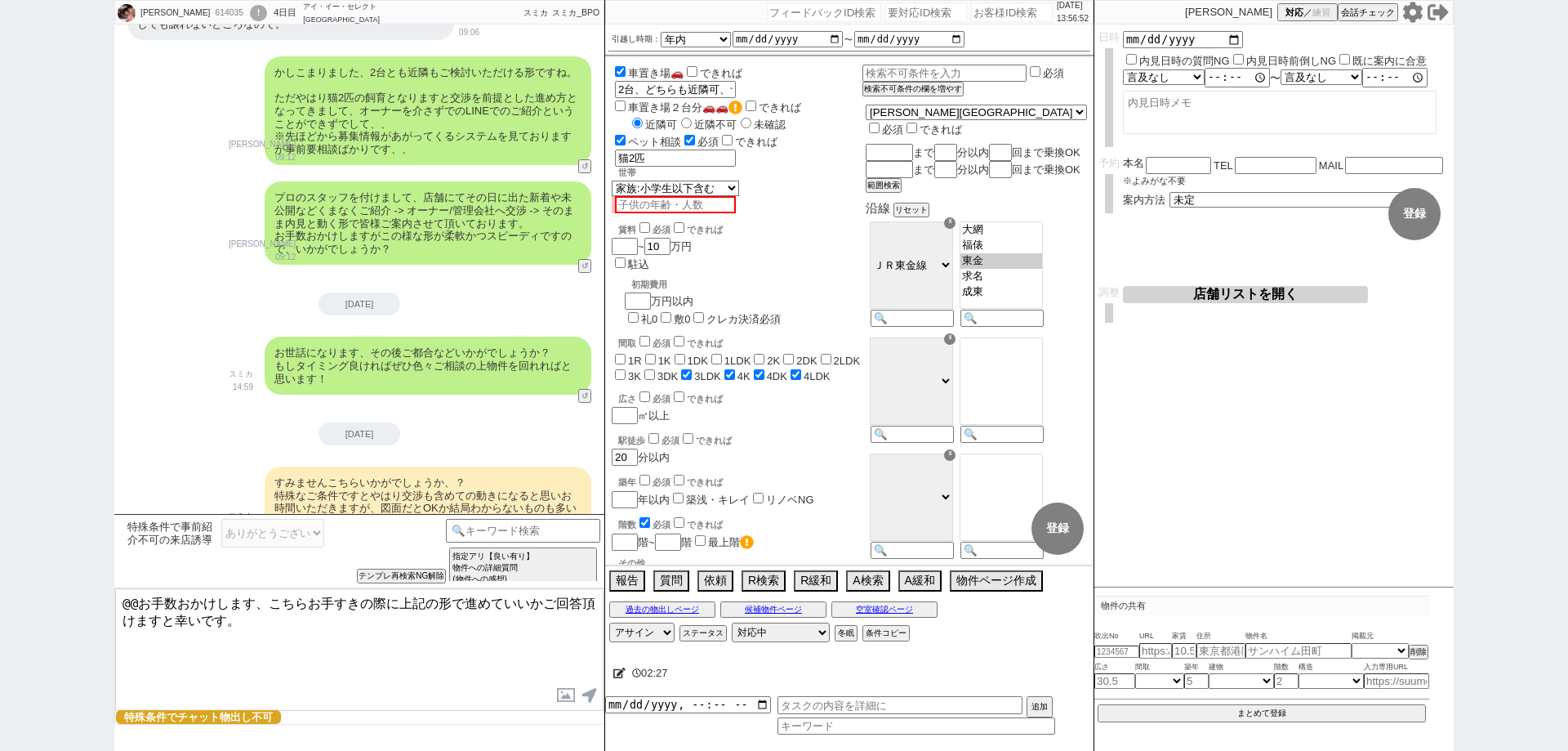
scroll to position [1829, 0]
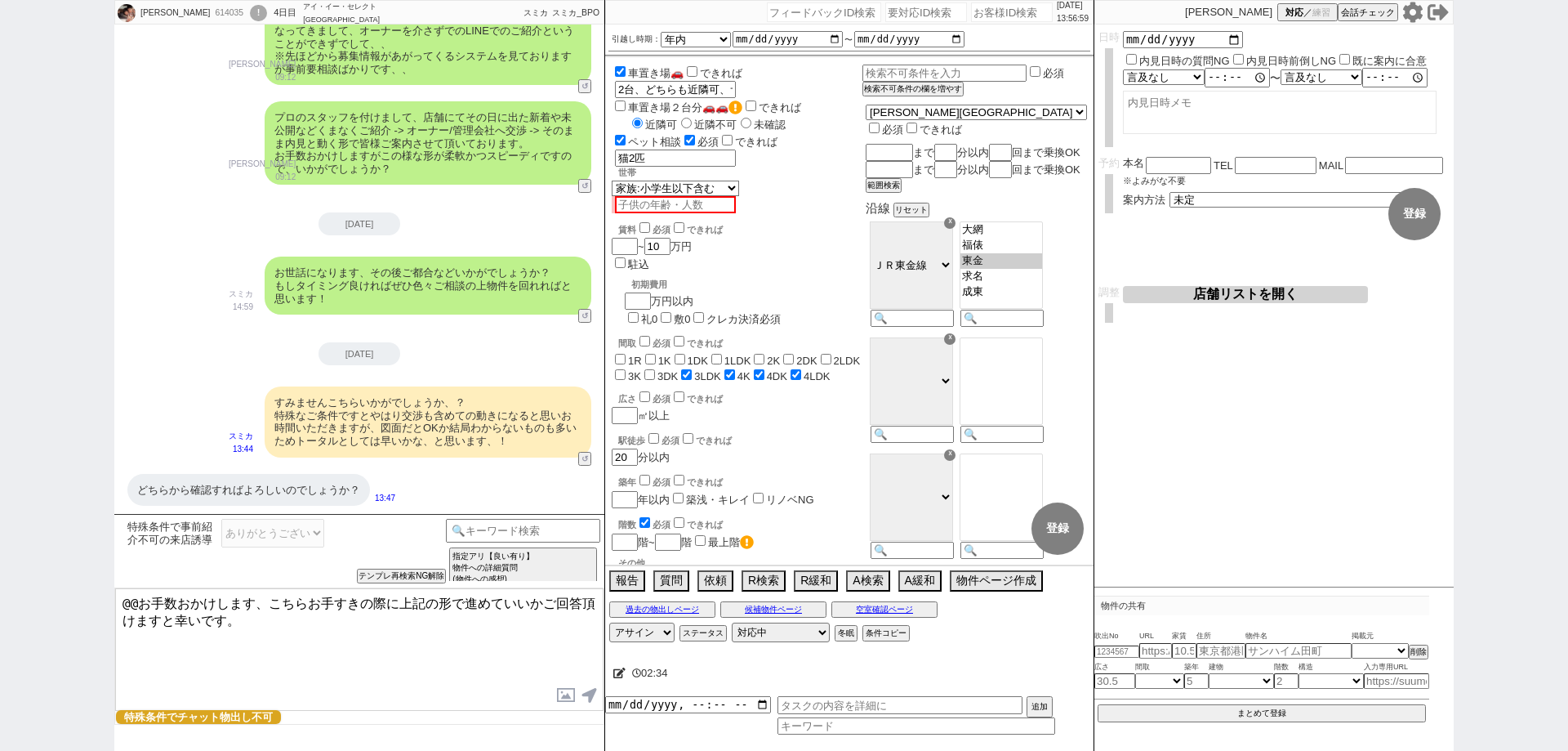
click at [0, 620] on div "髙橋 ひろみ 614035 ! 0 4日目 アイ・イー・セレクト 鎌取駅前店 冬眠中 自社客 スミカ スミカ_BPO チャット全表示 2025-09-10 よ…" at bounding box center [784, 376] width 1568 height 751
click at [449, 496] on div "どちらから確認すればよろしいのでしょうか？ 13:47" at bounding box center [359, 490] width 490 height 49
click at [422, 572] on button "テンプレ再検索NG解除" at bounding box center [403, 577] width 86 height 12
click at [325, 539] on div "お願いします 検討します （日程など）また連絡します 物件だけでも送って下さい ありがとうございます、等の曖昧な回答 結構です" at bounding box center [272, 533] width 105 height 29
click at [315, 535] on select "お願いします 検討します （日程など）また連絡します 物件だけでも送って下さい ありがとうございます、等の曖昧な回答 結構です" at bounding box center [272, 533] width 103 height 29
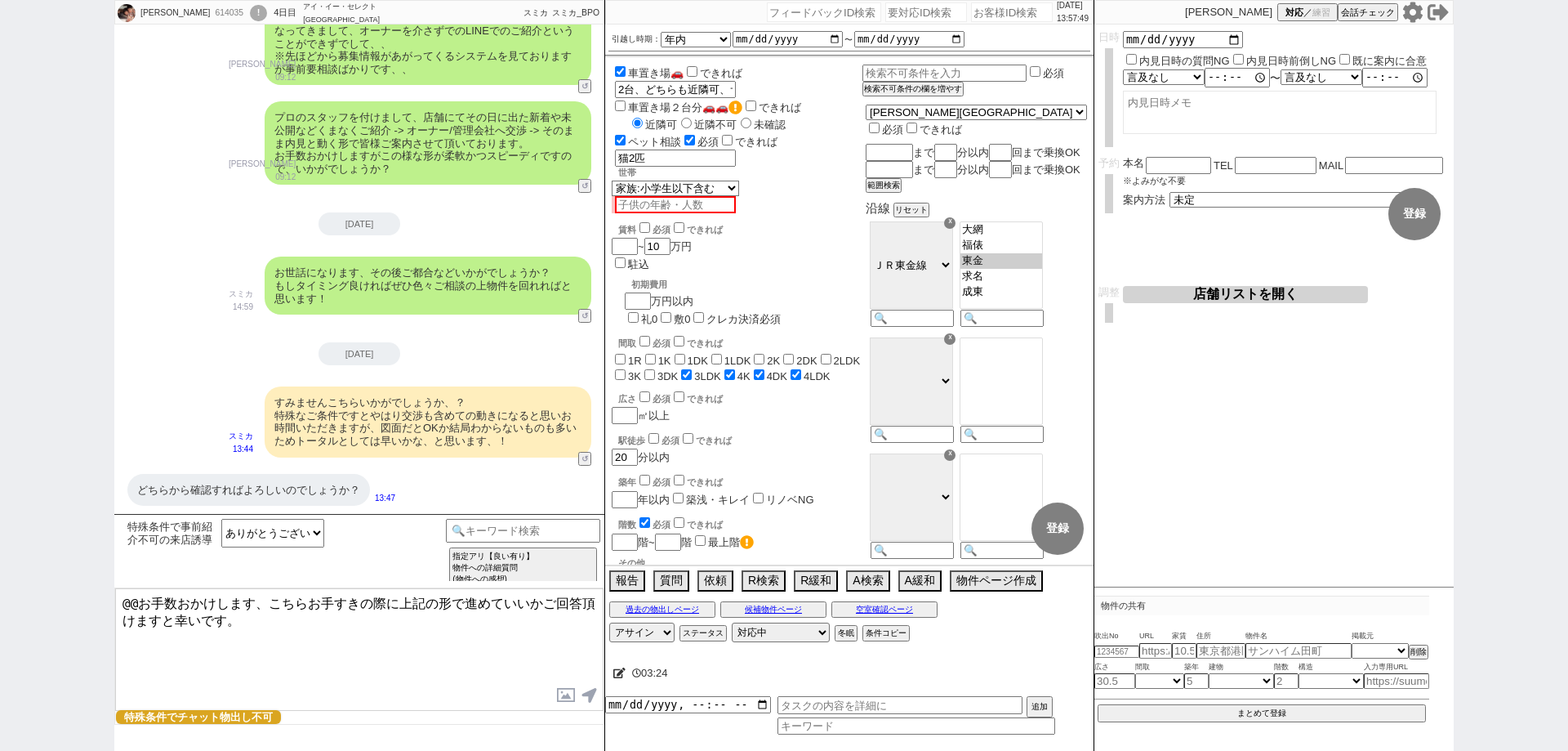
click at [12, 403] on div "髙橋 ひろみ 614035 ! 0 4日目 アイ・イー・セレクト 鎌取駅前店 冬眠中 自社客 スミカ スミカ_BPO チャット全表示 2025-09-10 よ…" at bounding box center [784, 376] width 1568 height 751
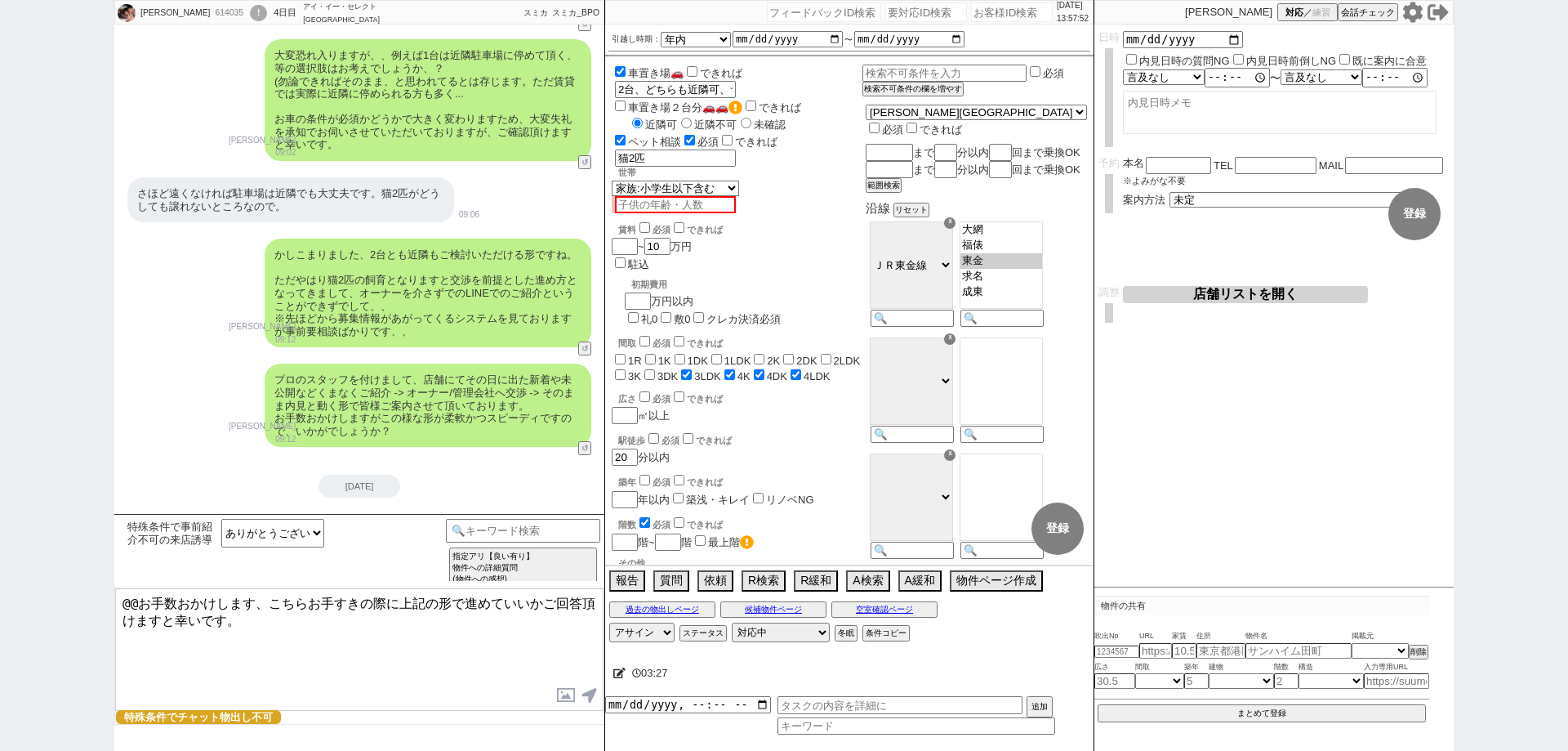
scroll to position [1584, 0]
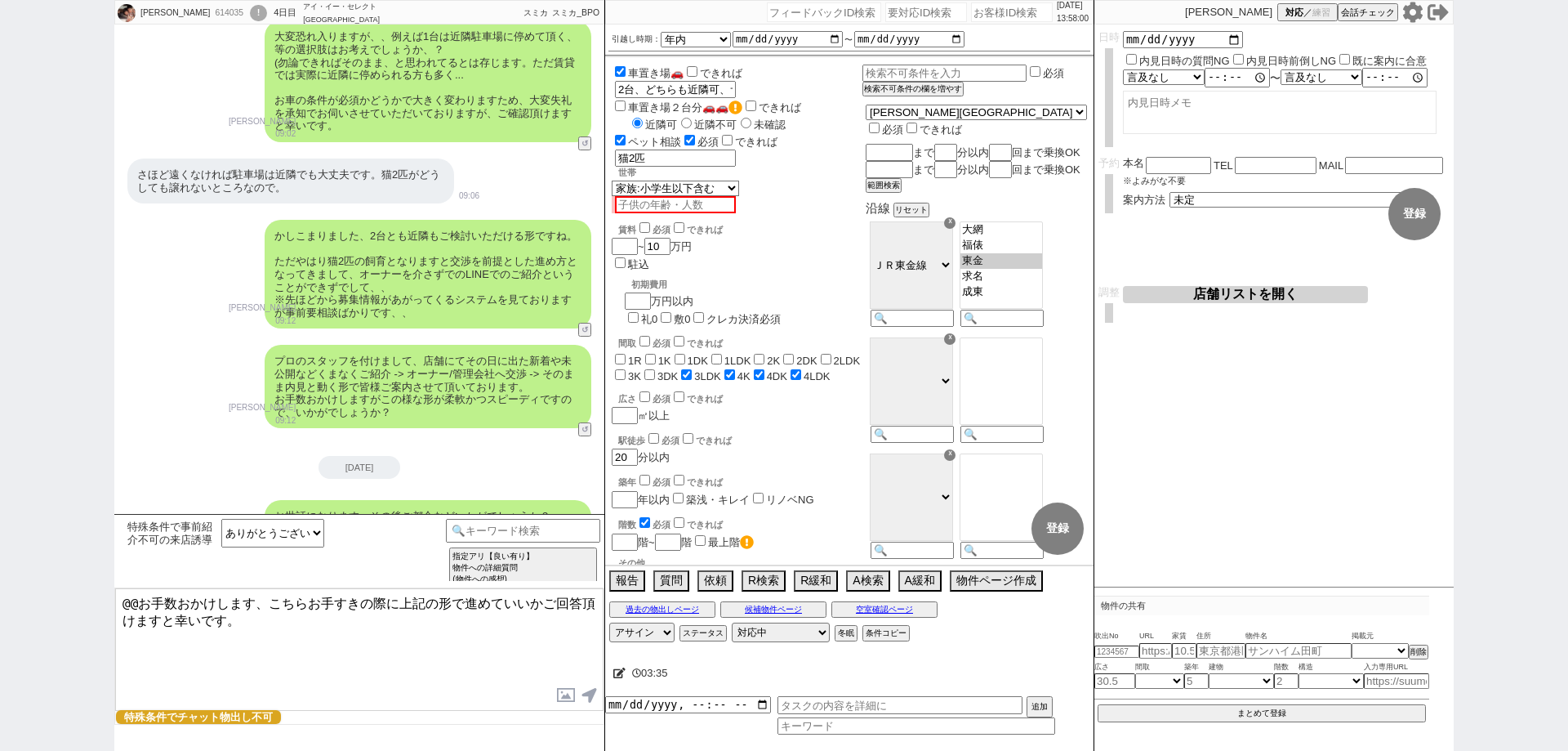
click at [0, 343] on div "髙橋 ひろみ 614035 ! 0 4日目 アイ・イー・セレクト 鎌取駅前店 冬眠中 自社客 スミカ スミカ_BPO チャット全表示 2025-09-10 よ…" at bounding box center [784, 376] width 1568 height 751
click at [0, 451] on div "髙橋 ひろみ 614035 ! 0 4日目 アイ・イー・セレクト 鎌取駅前店 冬眠中 自社客 スミカ スミカ_BPO チャット全表示 2025-09-10 よ…" at bounding box center [784, 376] width 1568 height 751
click at [296, 532] on select "お願いします 検討します （日程など）また連絡します 物件だけでも送って下さい ありがとうございます、等の曖昧な回答 結構です" at bounding box center [272, 533] width 103 height 29
click at [0, 609] on div "髙橋 ひろみ 614035 ! 0 4日目 アイ・イー・セレクト 鎌取駅前店 冬眠中 自社客 スミカ スミカ_BPO チャット全表示 2025-09-10 よ…" at bounding box center [784, 376] width 1568 height 751
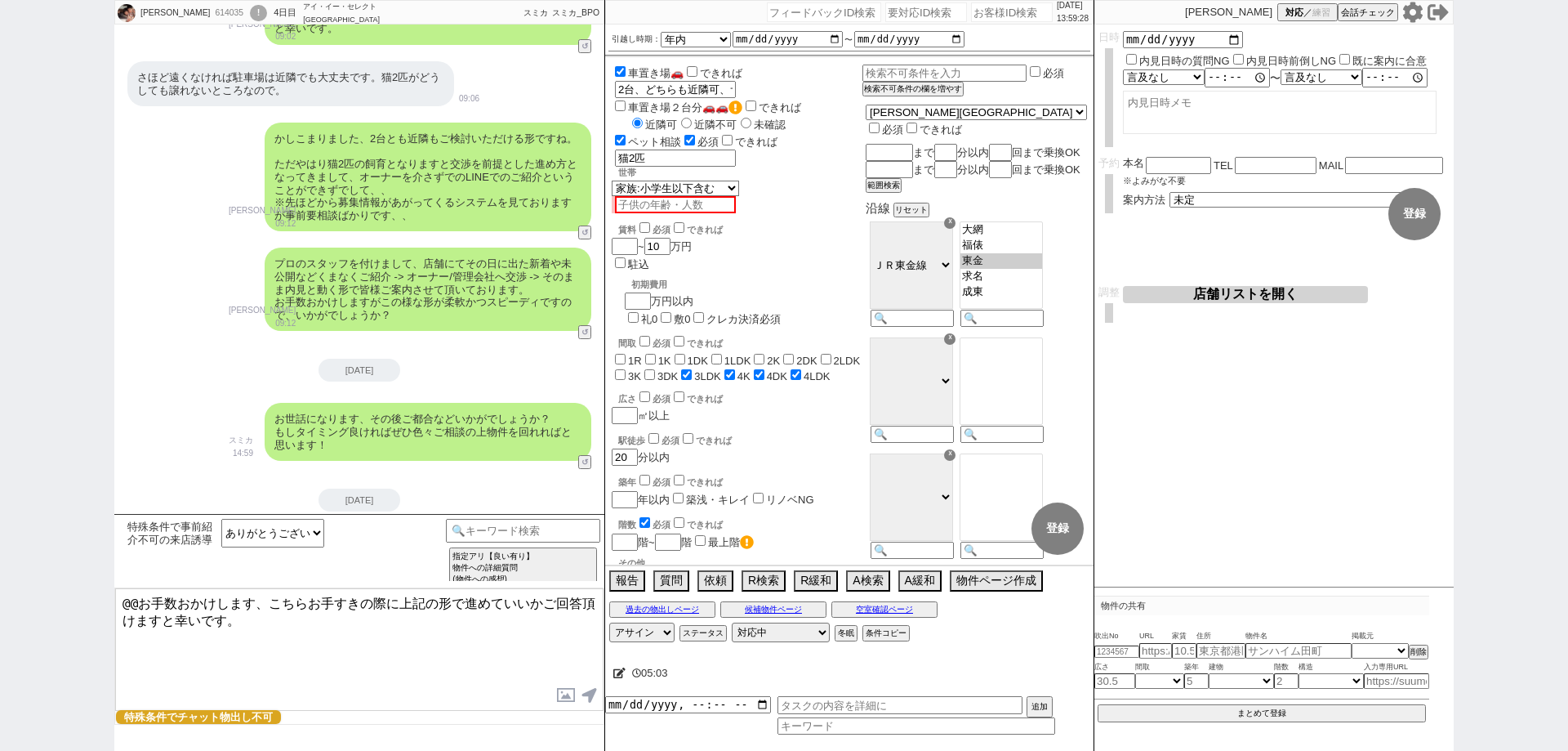
scroll to position [1829, 0]
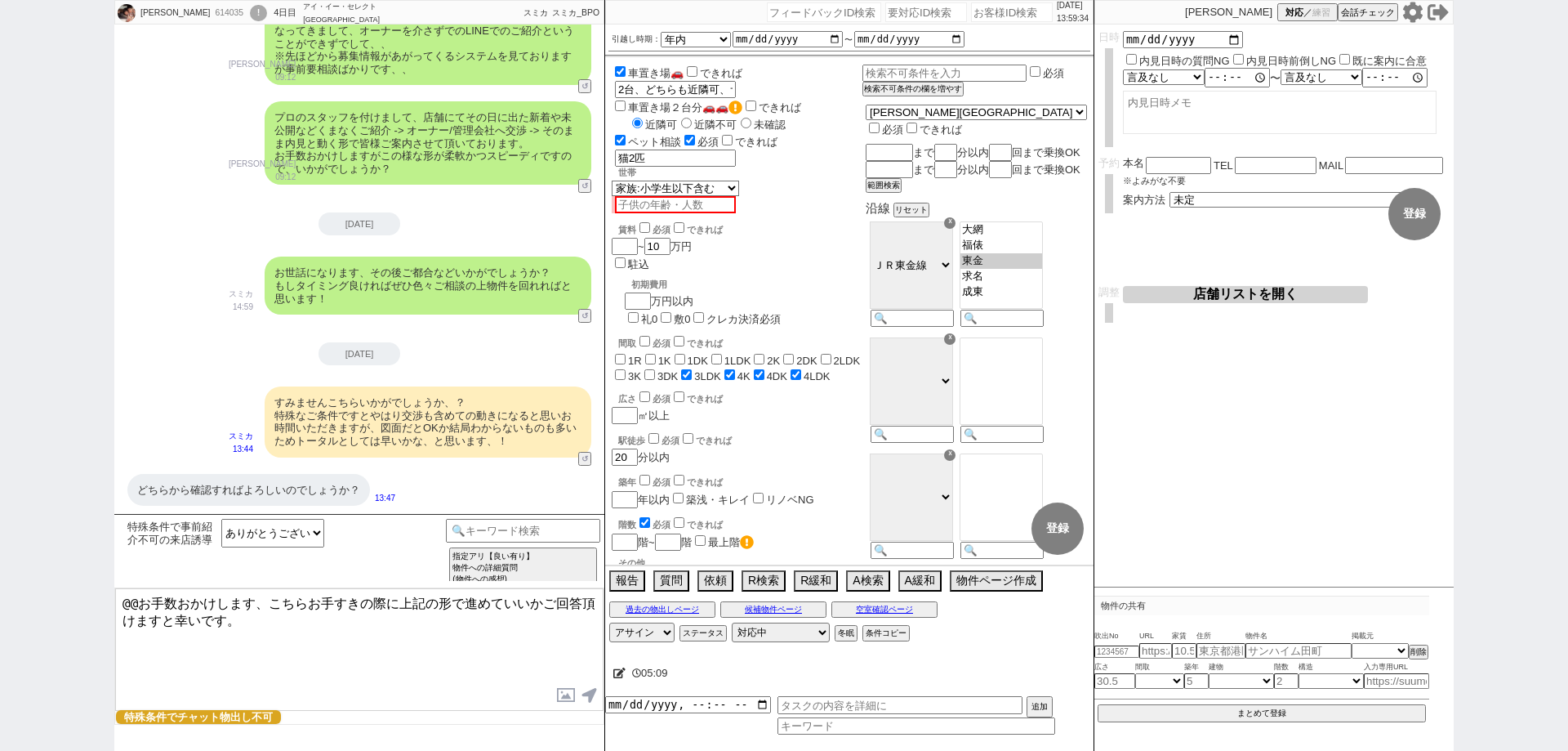
click at [0, 52] on div "髙橋 ひろみ 614035 ! 0 4日目 アイ・イー・セレクト 鎌取駅前店 冬眠中 自社客 スミカ スミカ_BPO チャット全表示 2025-09-10 よ…" at bounding box center [784, 376] width 1568 height 751
click at [210, 13] on div "614035" at bounding box center [228, 13] width 37 height 13
copy div "614035"
click at [250, 10] on div "!" at bounding box center [258, 13] width 17 height 16
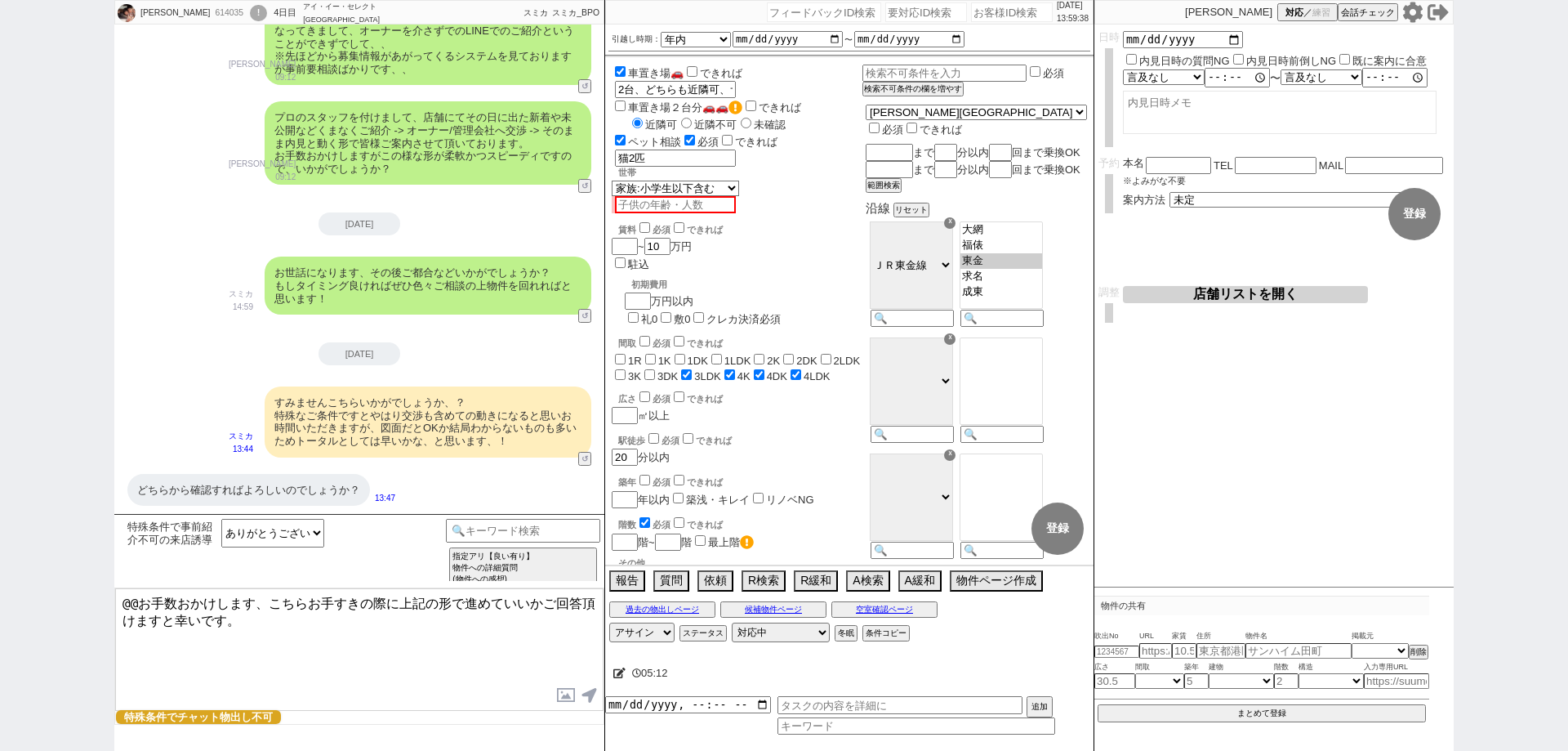
click at [988, 10] on input "number" at bounding box center [1012, 12] width 81 height 20
paste input "614035"
type input "614035"
select select
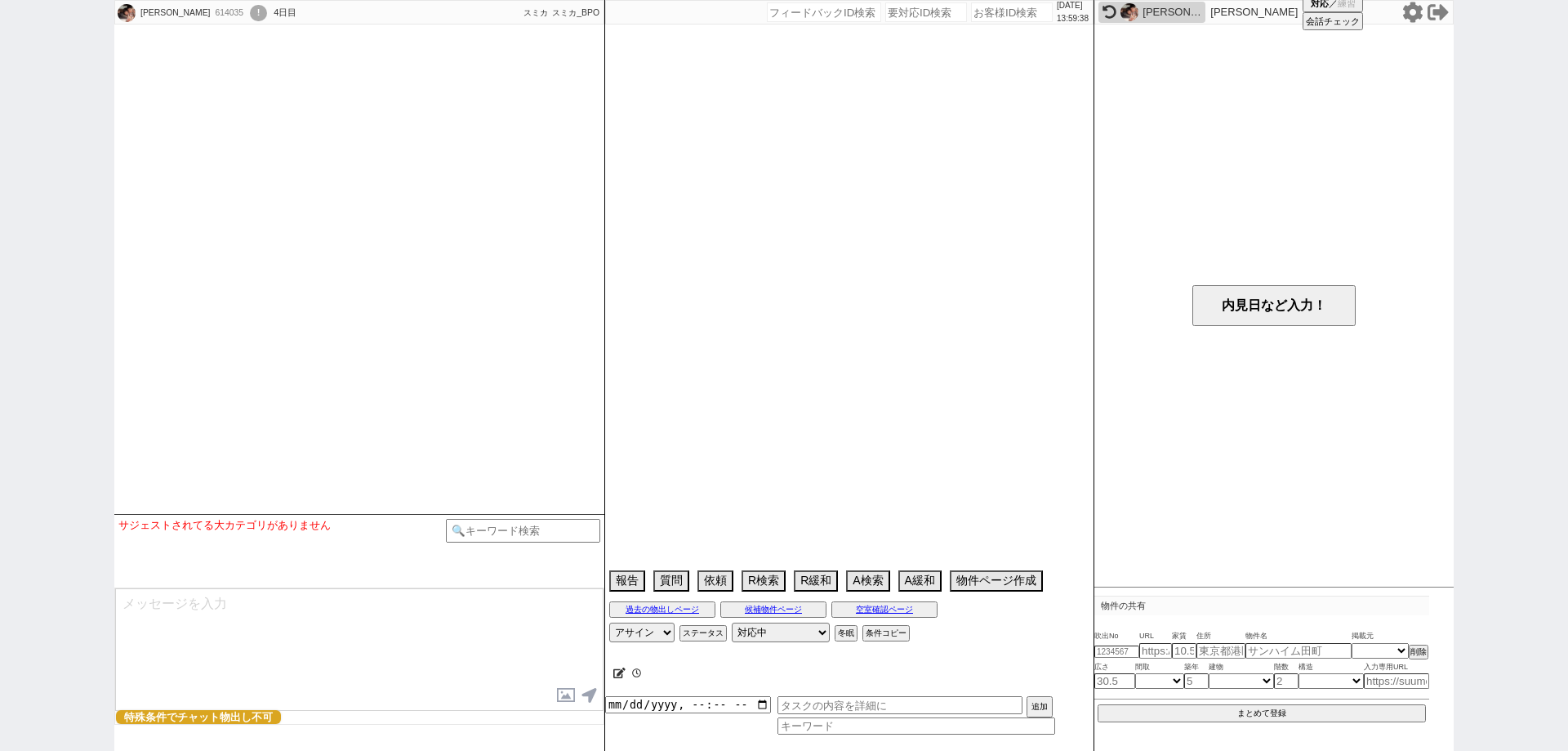
select select "16"
select select "6"
select select "12"
select select "108"
select select "2798"
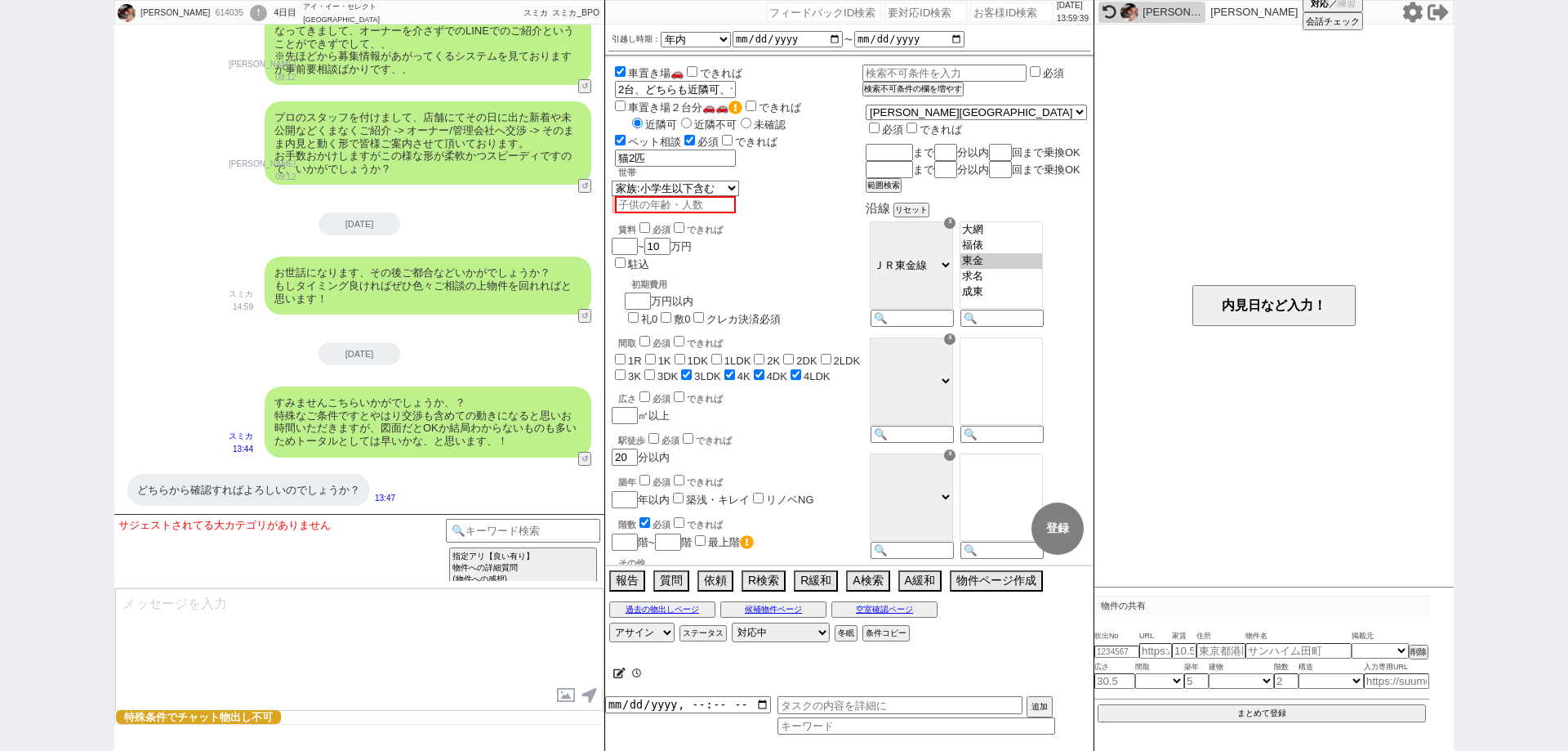
click at [250, 16] on div "!" at bounding box center [258, 13] width 17 height 16
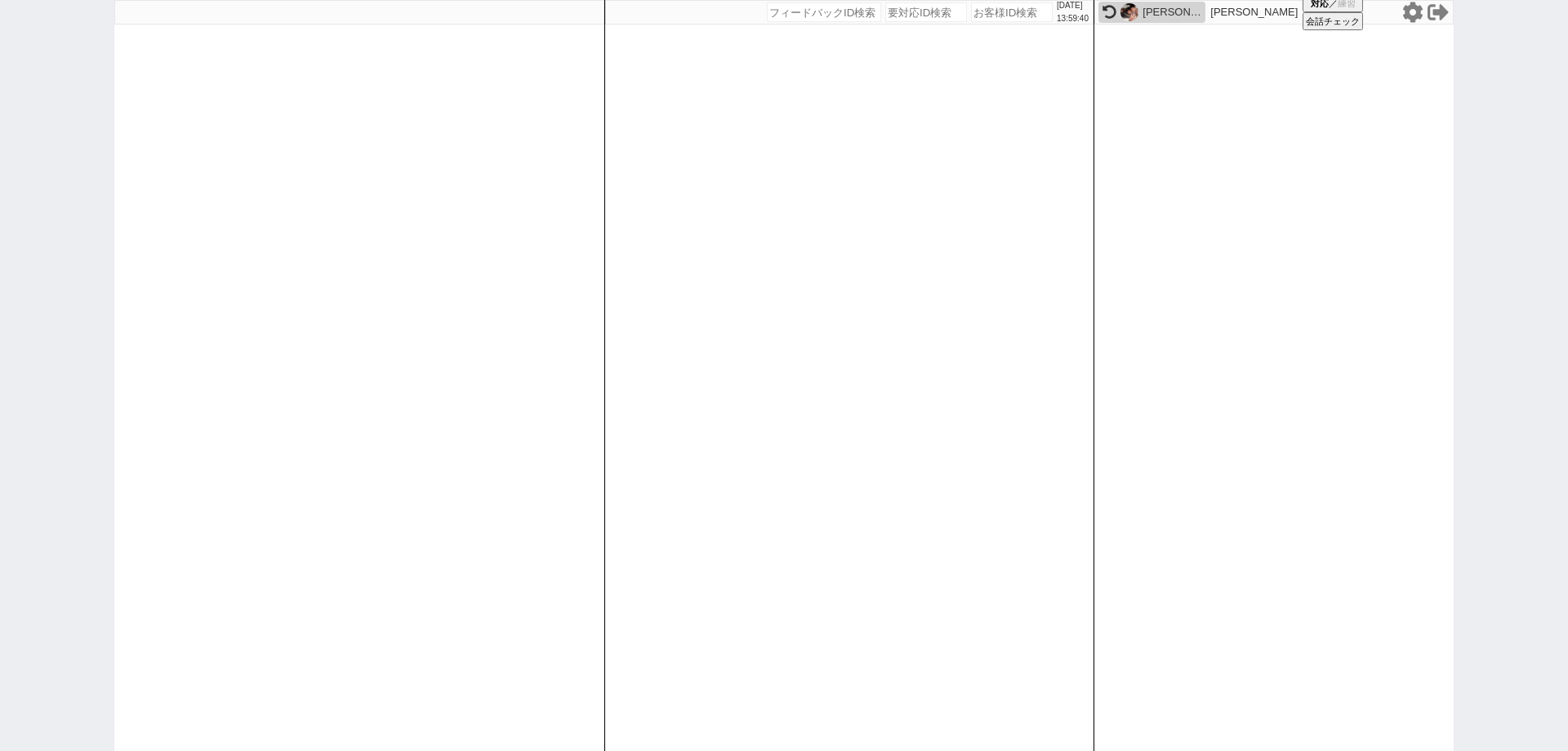
click at [996, 14] on input "number" at bounding box center [1012, 12] width 81 height 20
paste input "614035"
type input "614035"
select select
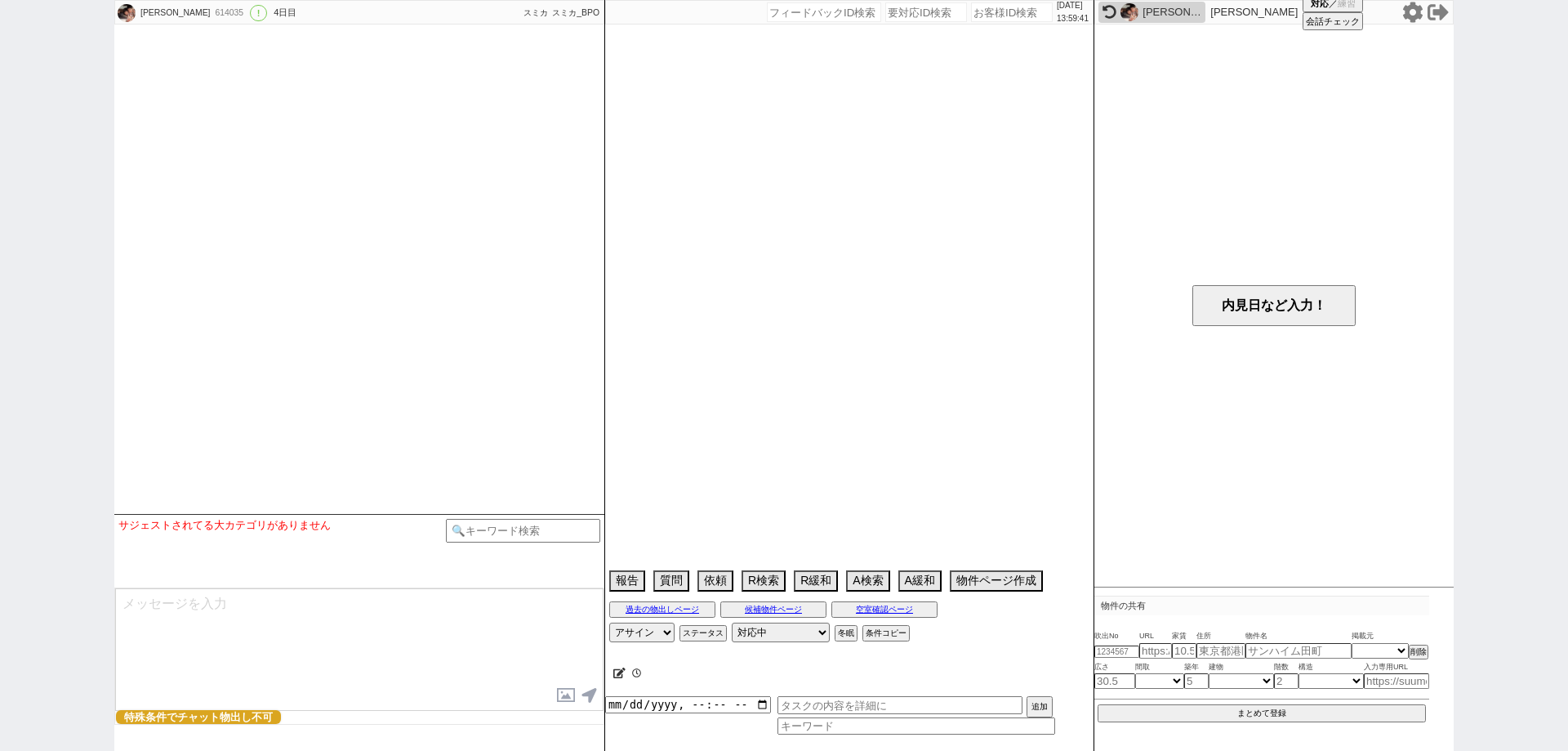
select select "16"
select select "6"
select select "12"
select select "108"
select select "2798"
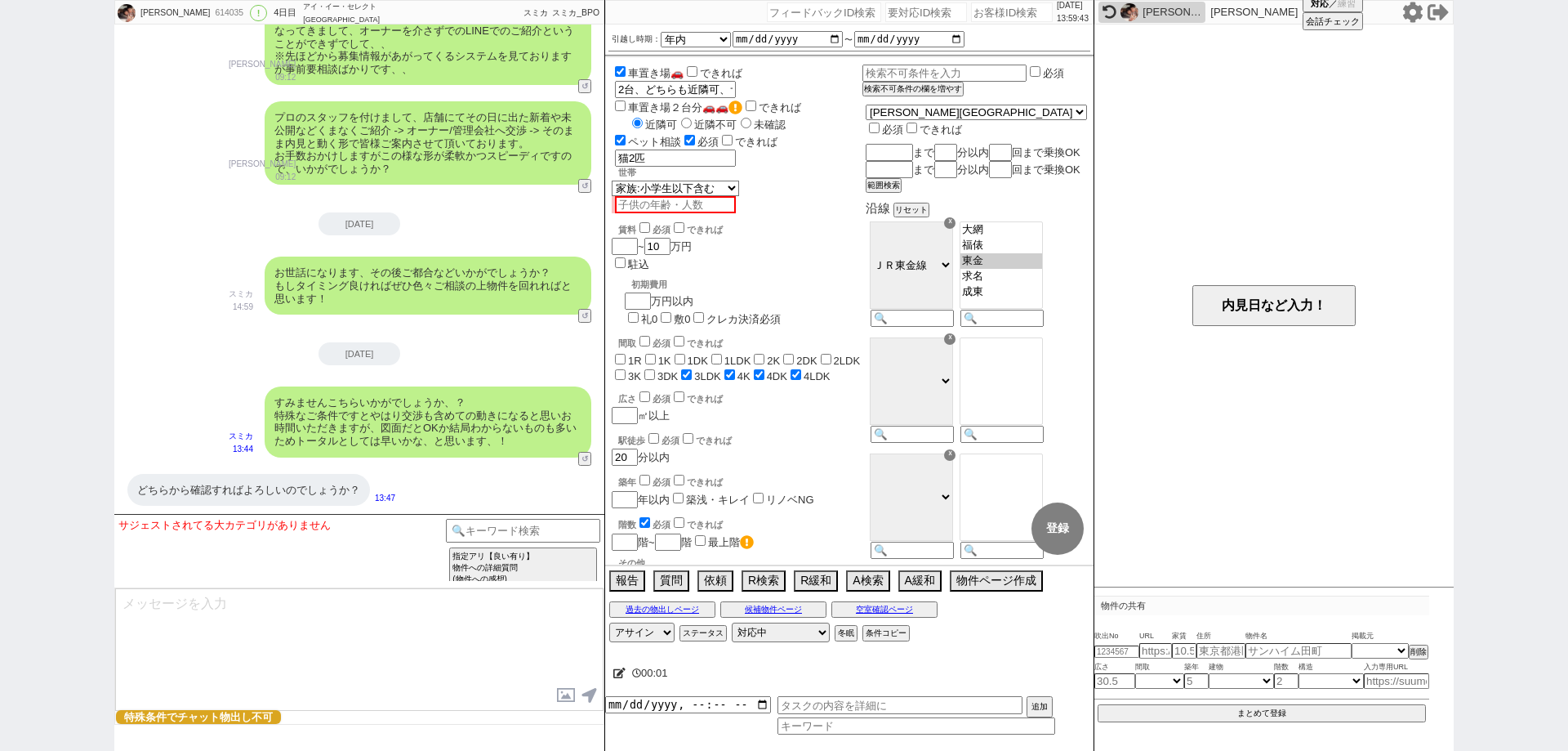
click at [0, 460] on div "髙橋 ひろみ 614035 ! 0 4日目 アイ・イー・セレクト 鎌取駅前店 冬眠中 自社客 スミカ スミカ_BPO チャット全表示 2025-09-10 よ…" at bounding box center [784, 376] width 1568 height 751
click at [584, 459] on button "↺" at bounding box center [586, 460] width 10 height 11
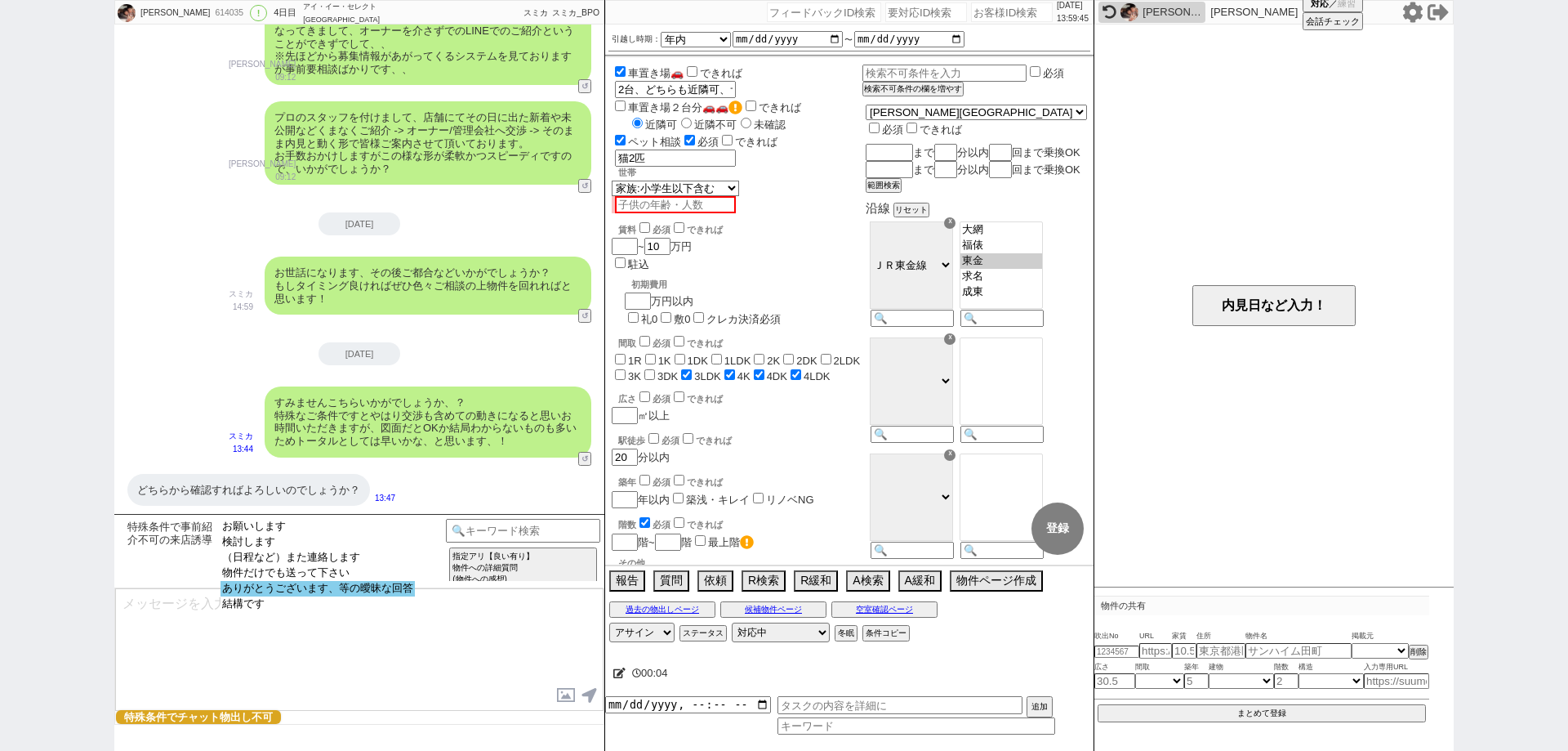
drag, startPoint x: 382, startPoint y: 586, endPoint x: 384, endPoint y: 609, distance: 23.1
select select "ありがとうございます、等の曖昧な回答"
click at [379, 590] on option "ありがとうございます、等の曖昧な回答" at bounding box center [318, 588] width 194 height 16
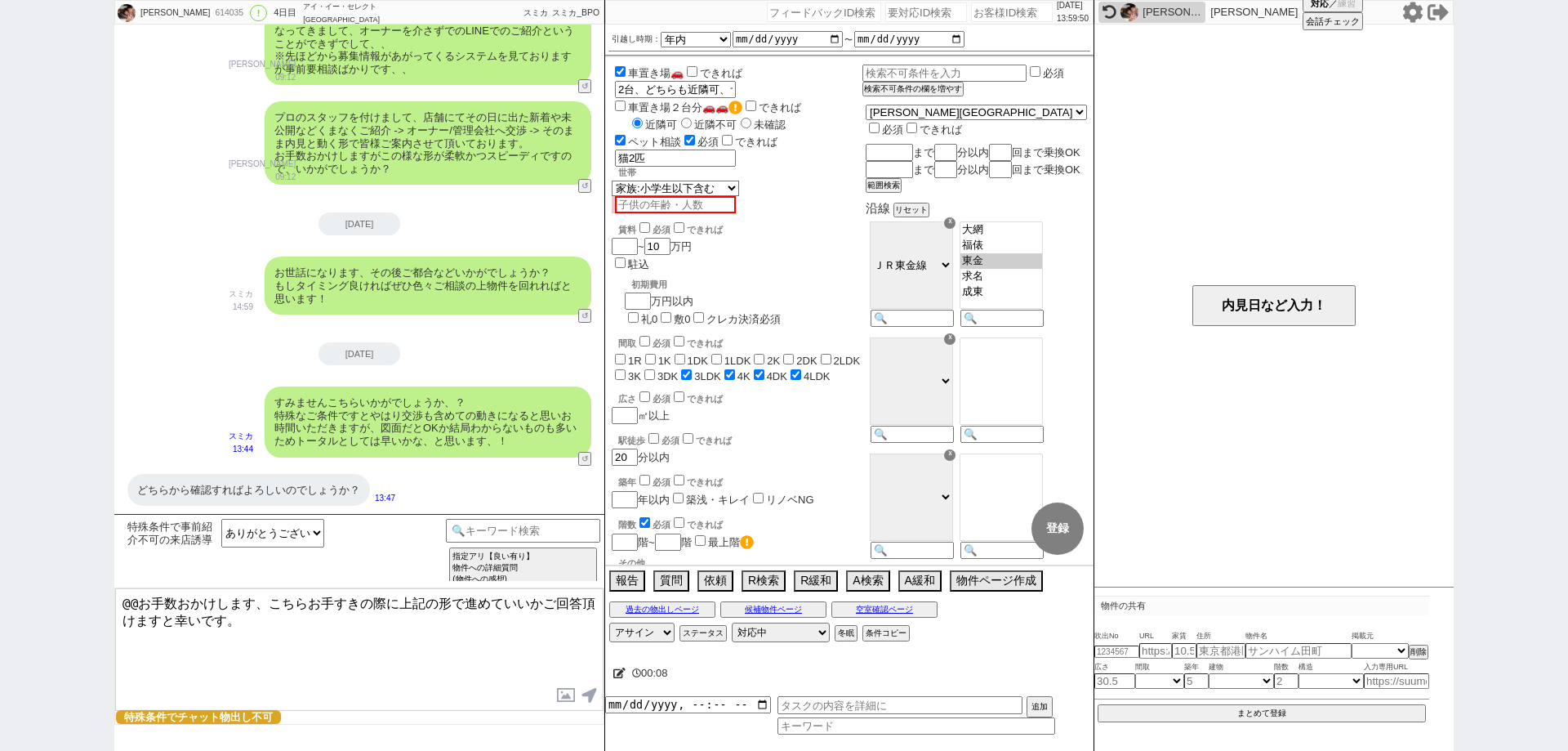
drag, startPoint x: 265, startPoint y: 599, endPoint x: 0, endPoint y: 568, distance: 266.8
click at [0, 568] on div "髙橋 ひろみ 614035 ! 0 4日目 アイ・イー・セレクト 鎌取駅前店 冬眠中 自社客 スミカ スミカ_BPO チャット全表示 2025-09-10 よ…" at bounding box center [784, 376] width 1568 height 751
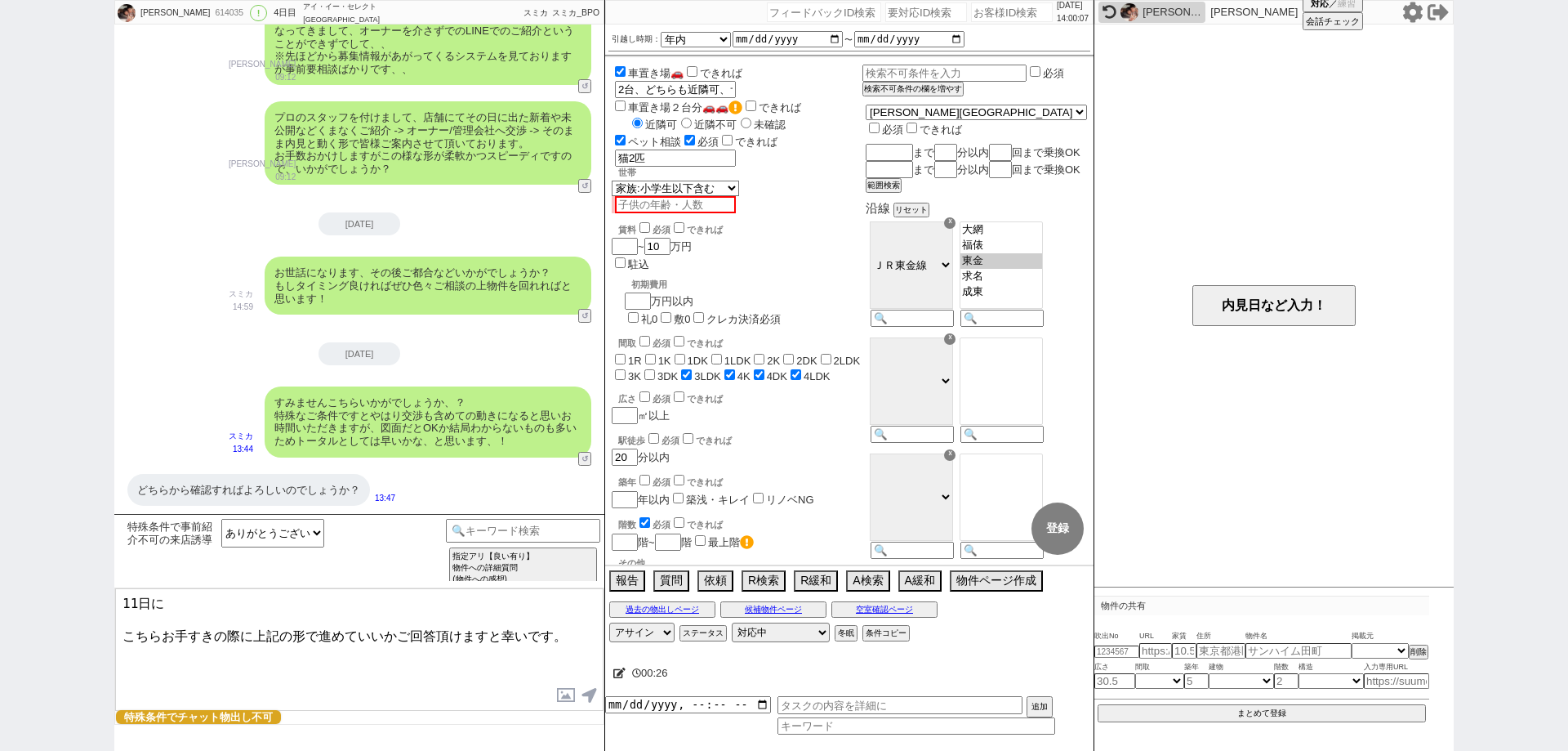
type textarea "11日に こちらお手すきの際に上記の形で進めていいかご回答頂けますと幸いです。"
click at [0, 372] on div "髙橋 ひろみ 614035 ! 0 4日目 アイ・イー・セレクト 鎌取駅前店 冬眠中 自社客 スミカ スミカ_BPO チャット全表示 2025-09-10 よ…" at bounding box center [784, 376] width 1568 height 751
click at [619, 673] on icon at bounding box center [619, 673] width 12 height 11
click at [619, 673] on textarea at bounding box center [817, 670] width 408 height 33
type textarea "0"
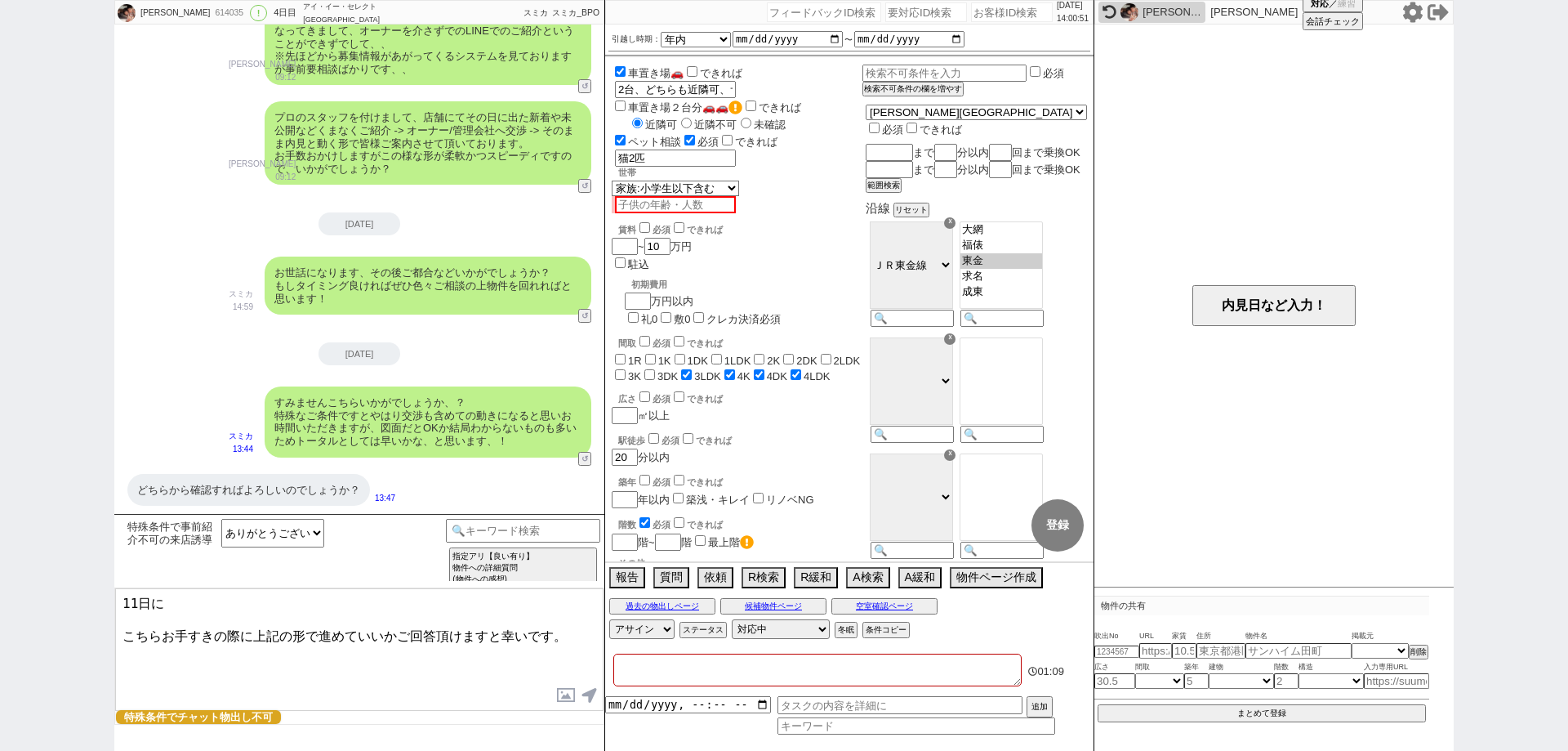
checkbox input "false"
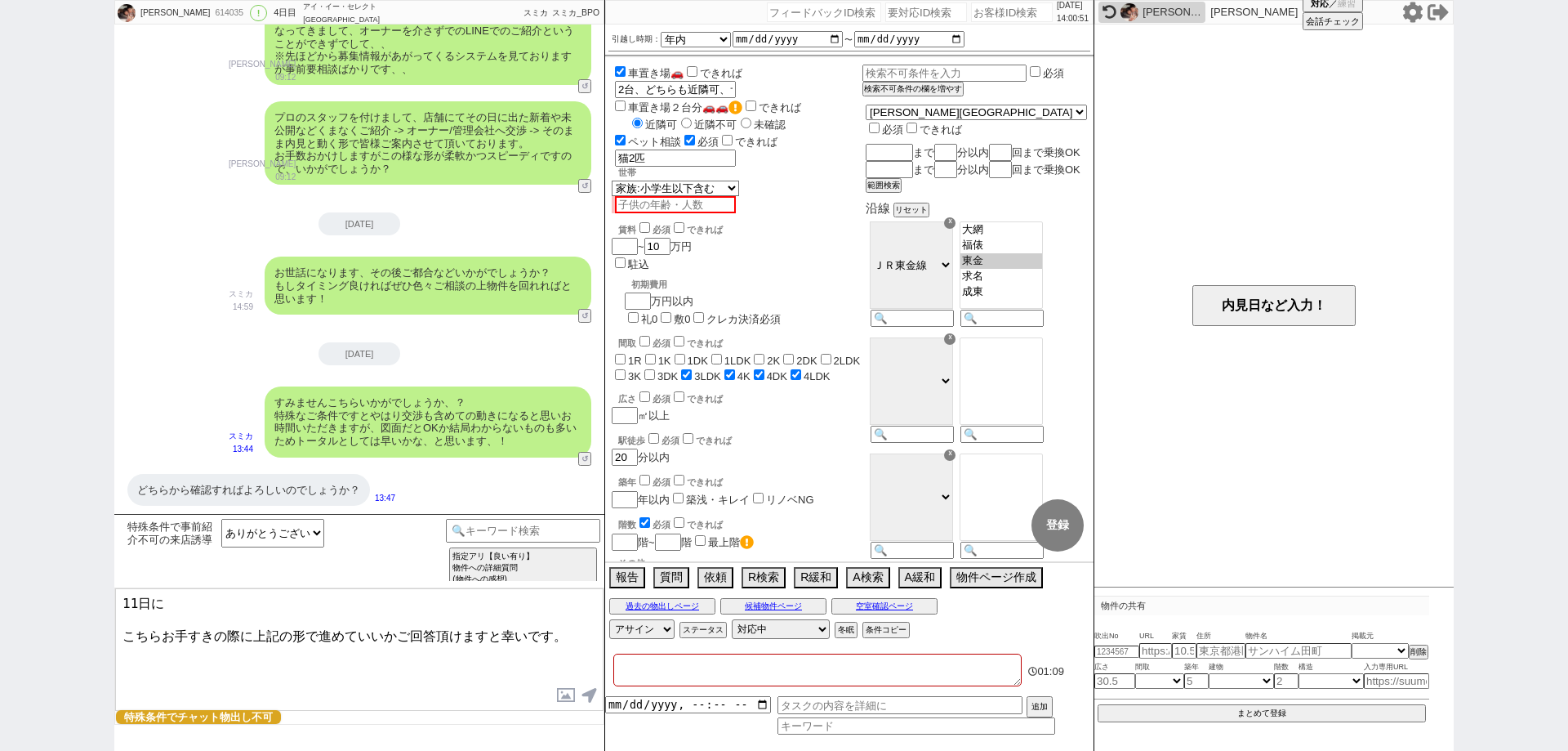
checkbox input "false"
checkbox input "true"
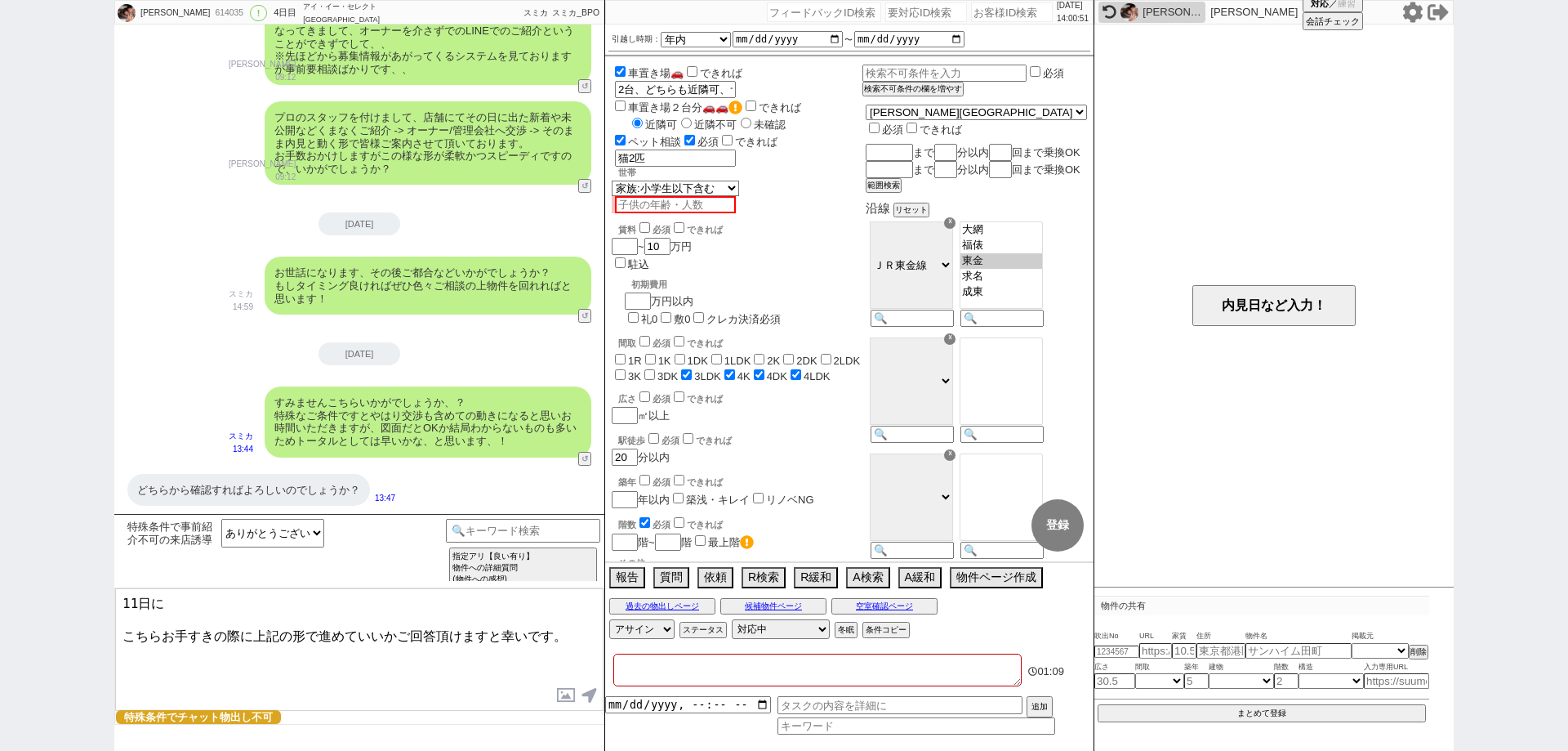
checkbox input "true"
type textarea "00"
checkbox input "false"
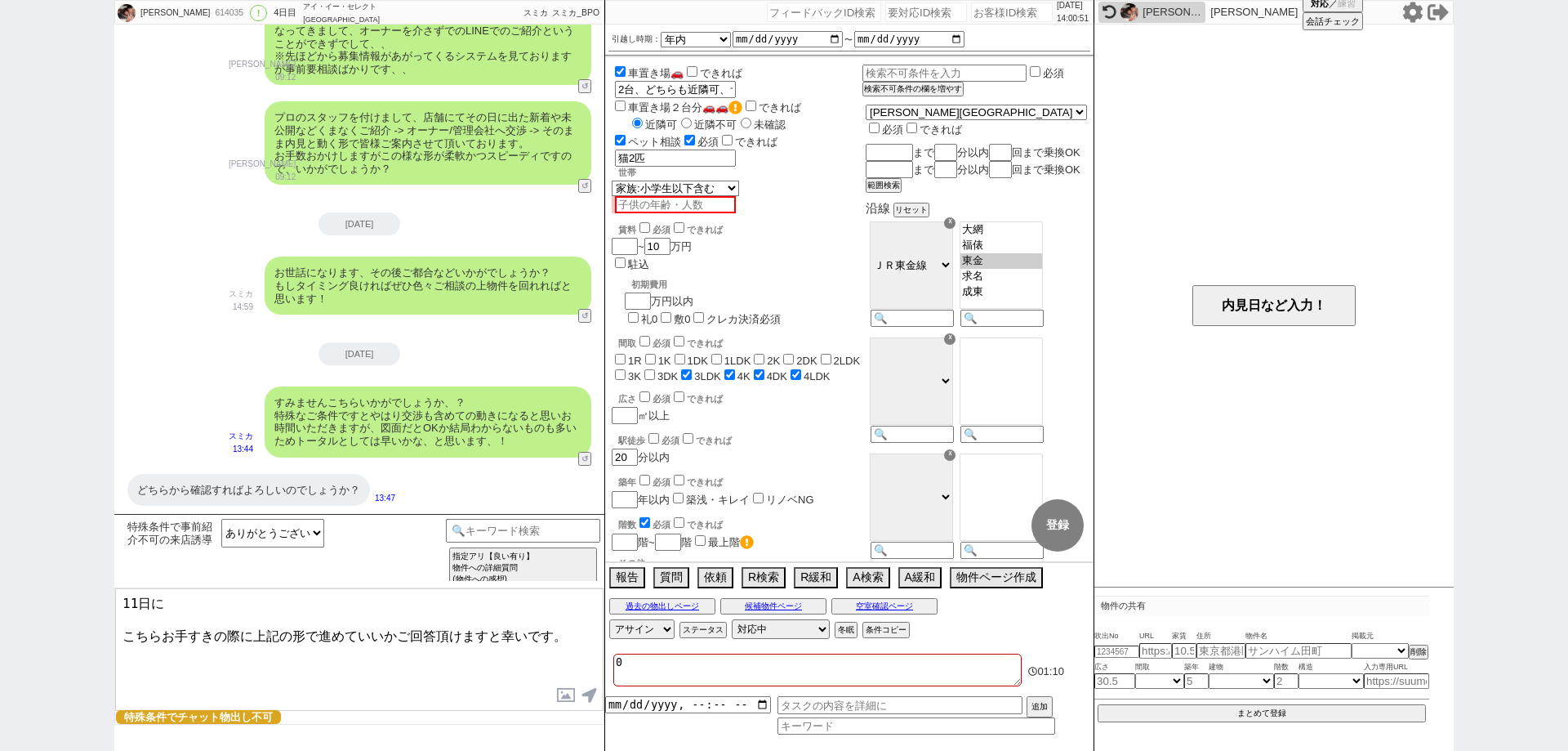
checkbox input "false"
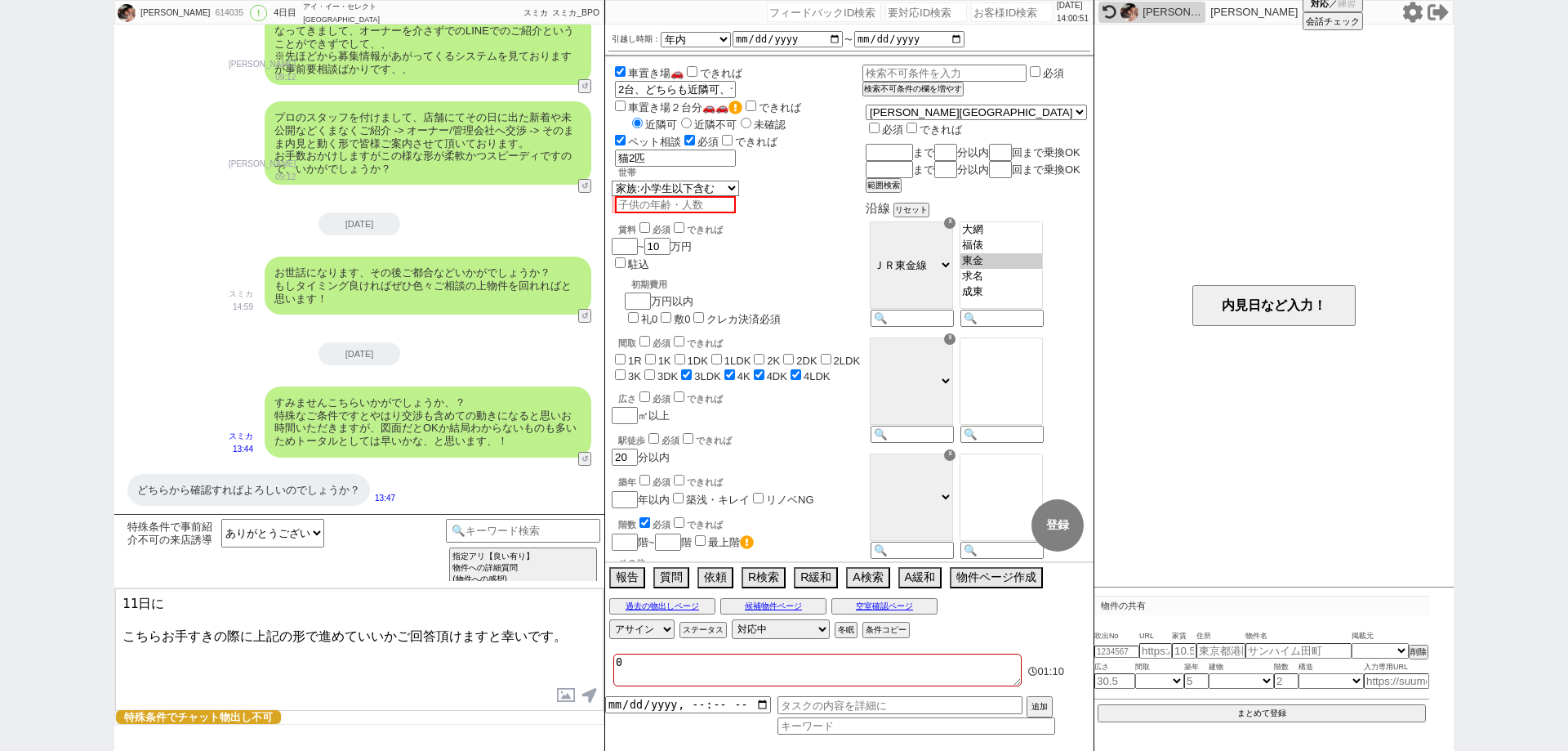
checkbox input "false"
checkbox input "true"
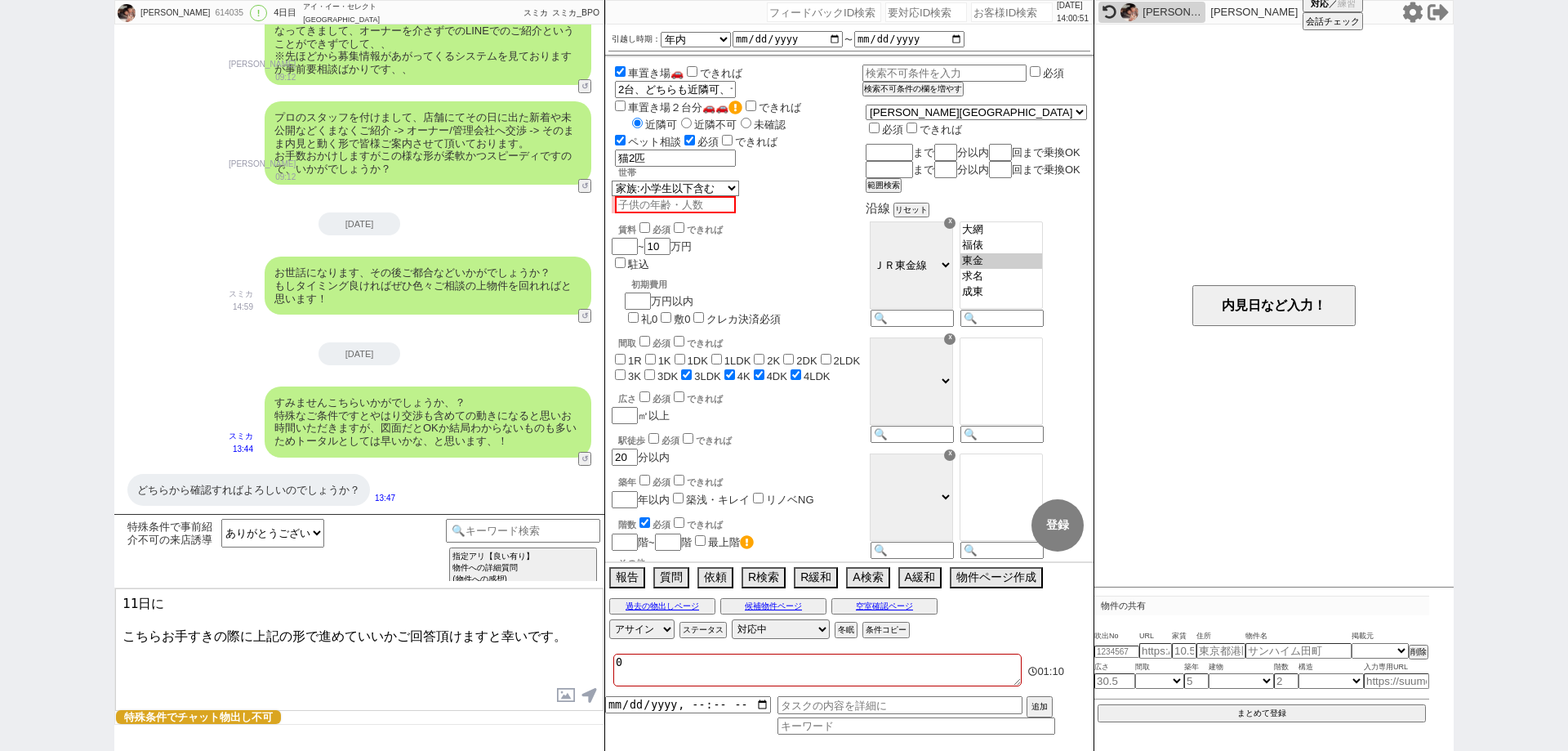
checkbox input "true"
type textarea "0"
checkbox input "false"
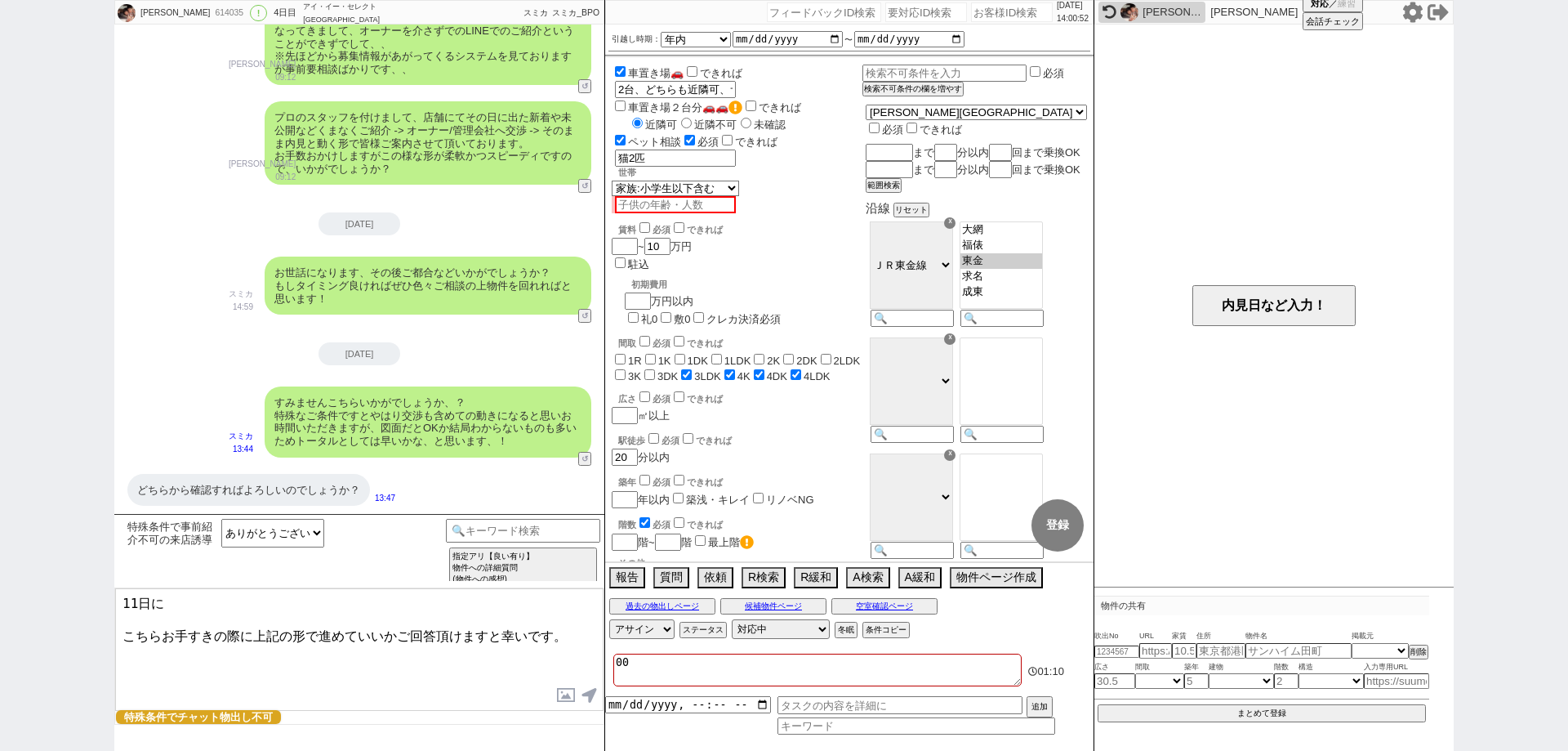
checkbox input "false"
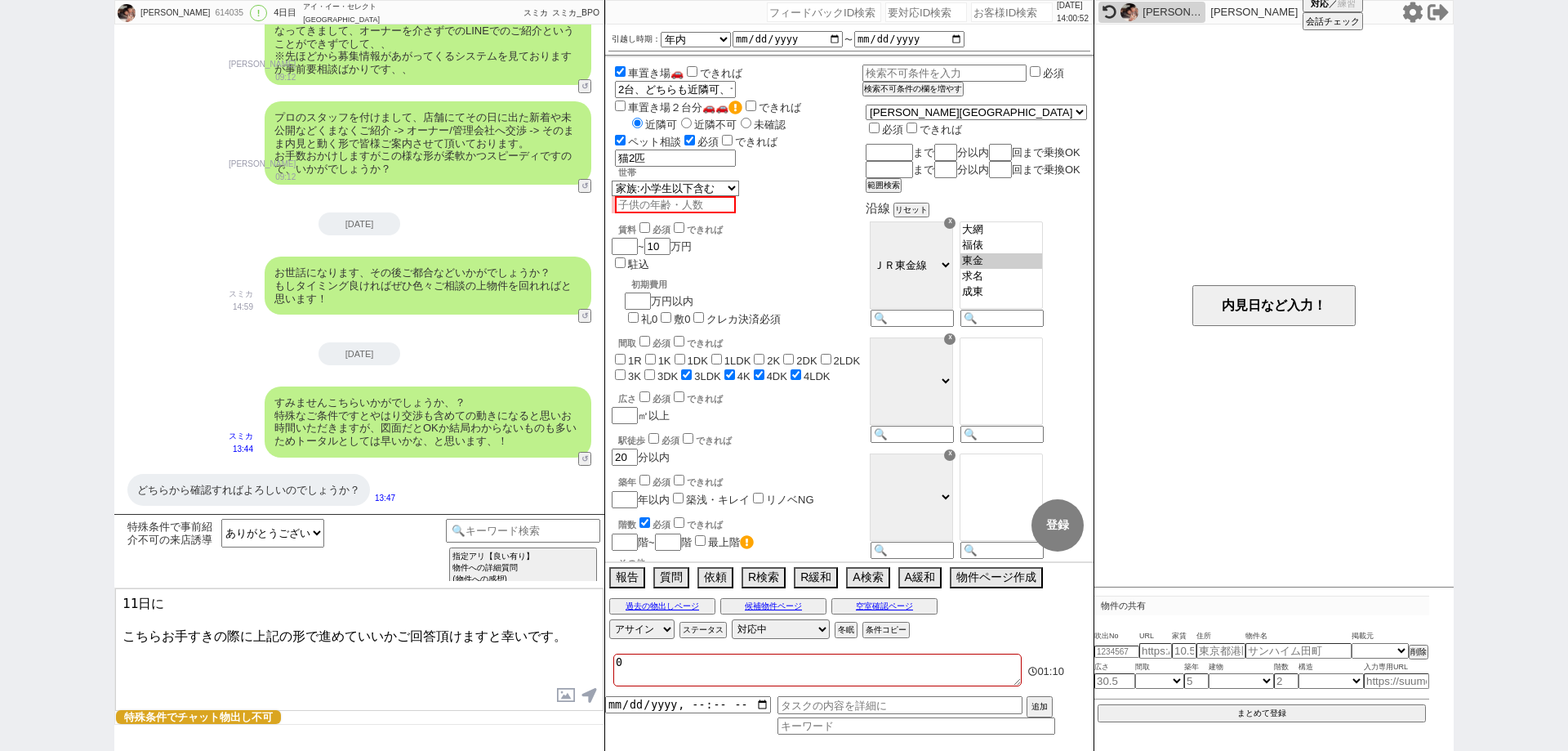
checkbox input "false"
checkbox input "true"
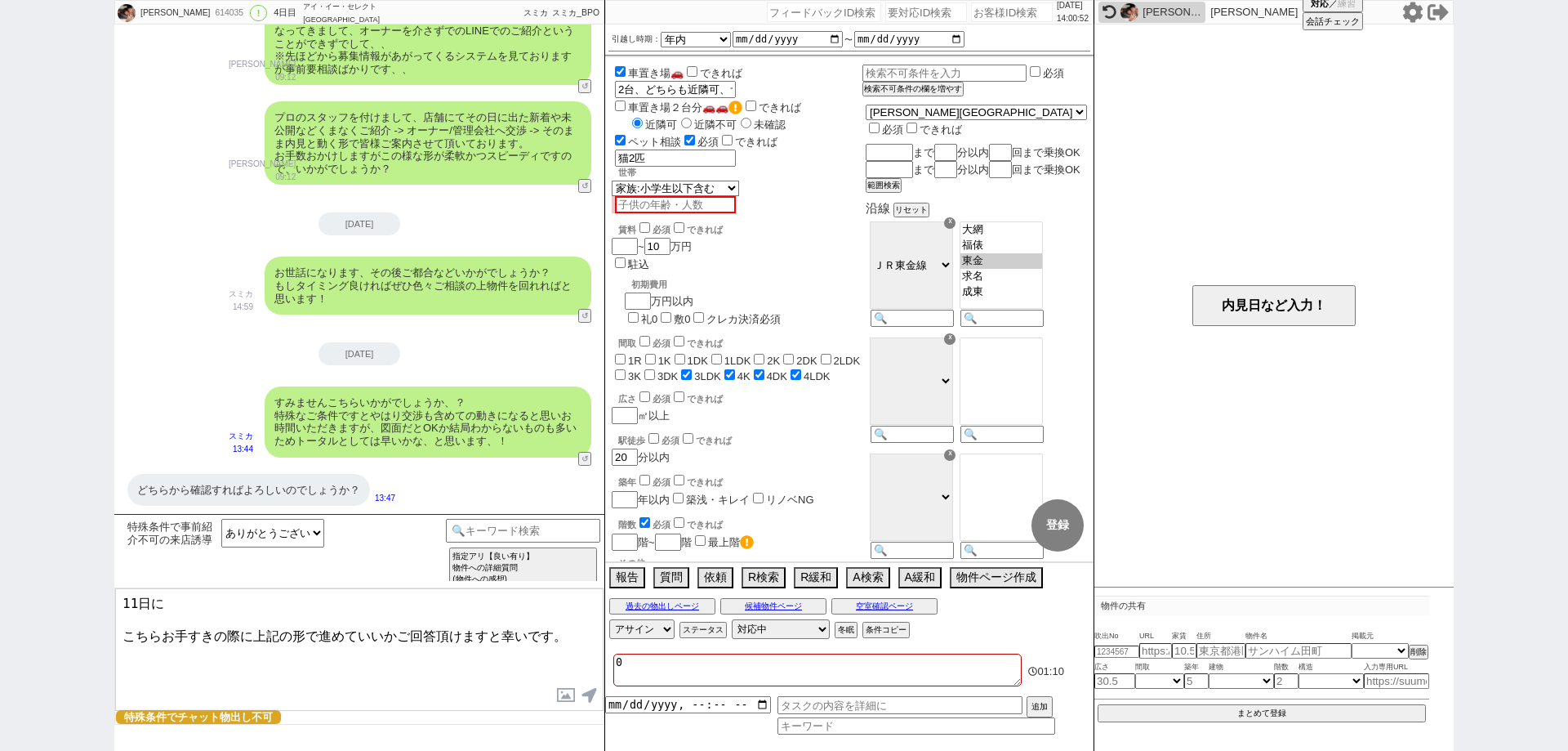
checkbox input "true"
checkbox input "false"
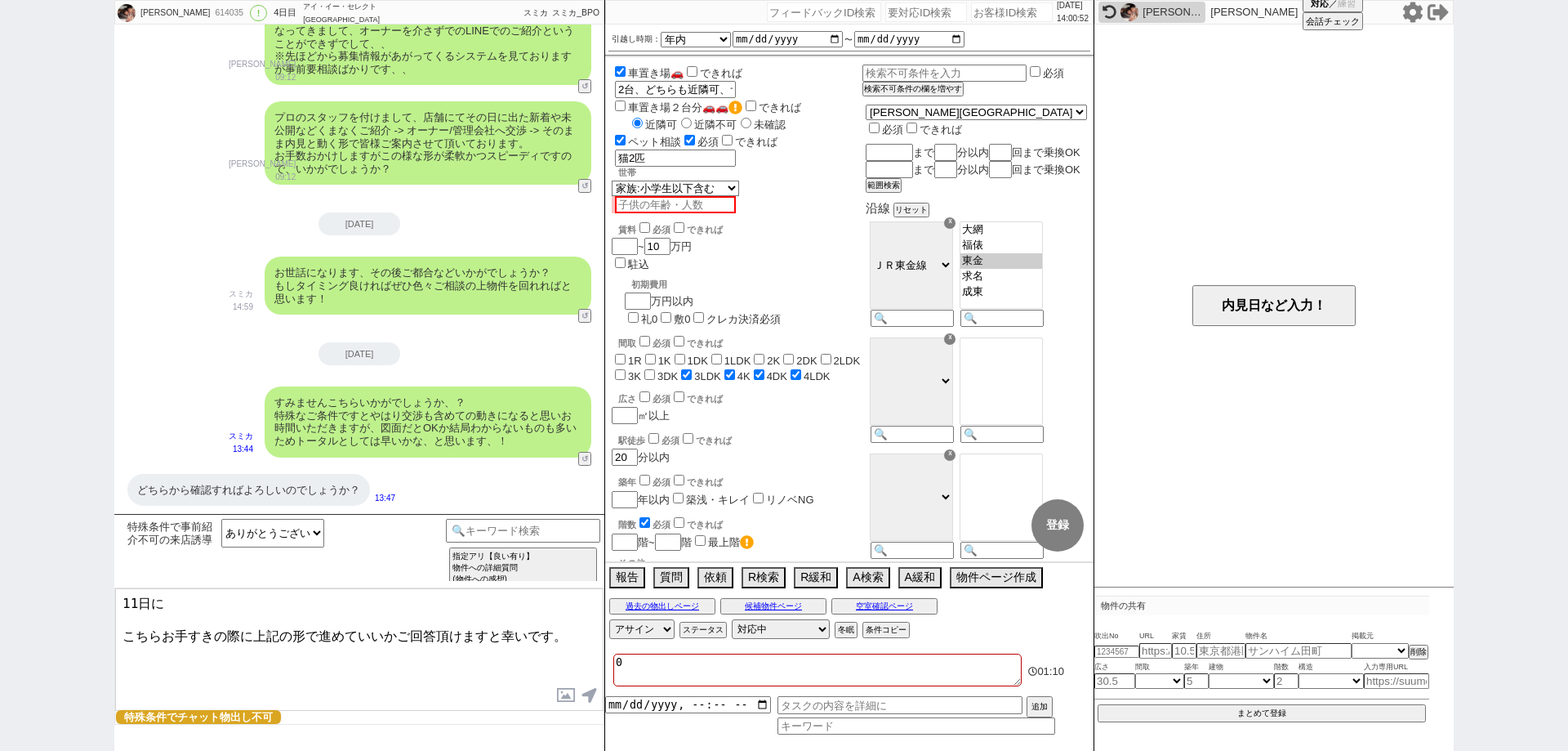
checkbox input "false"
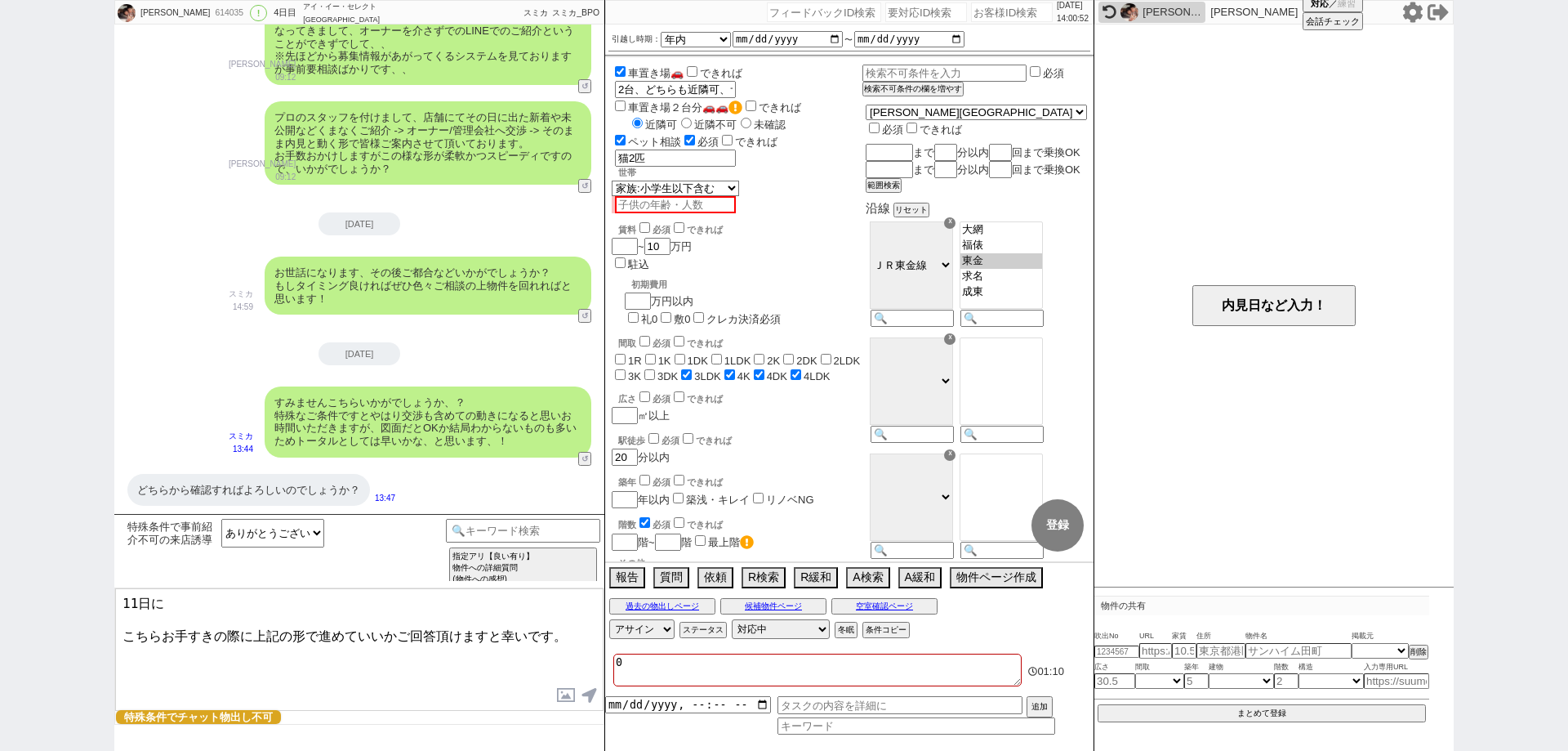
checkbox input "true"
type textarea "@"
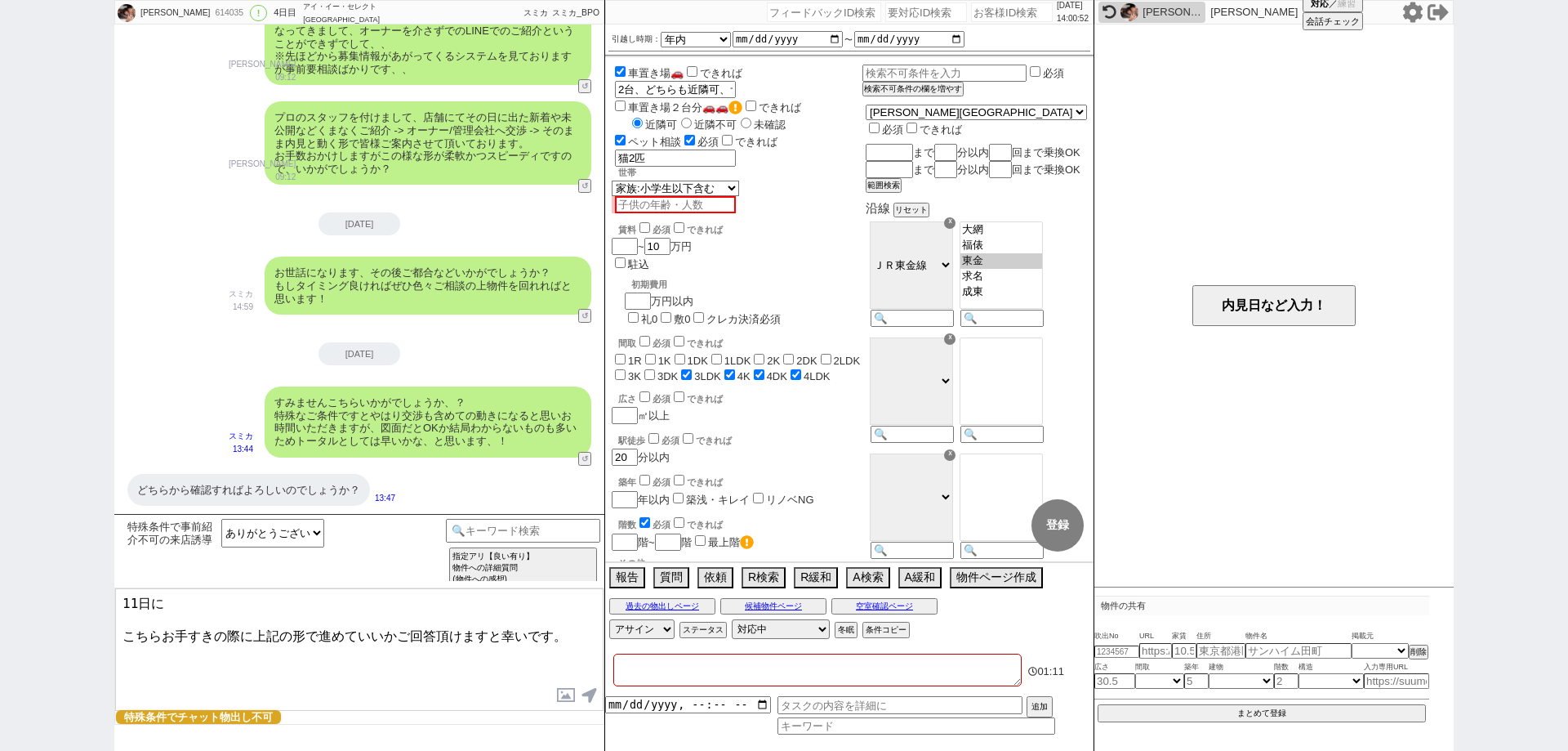
checkbox input "false"
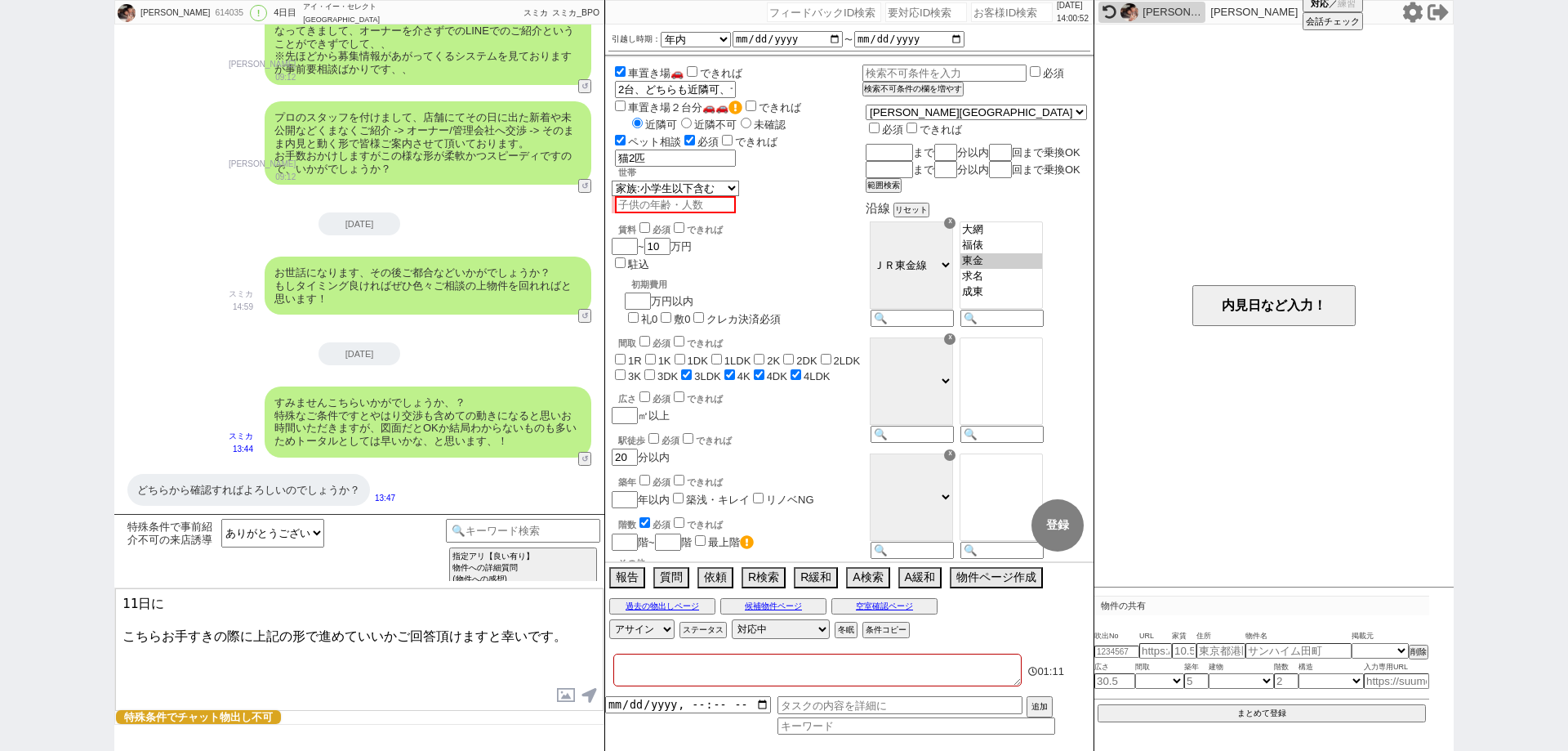
checkbox input "false"
checkbox input "true"
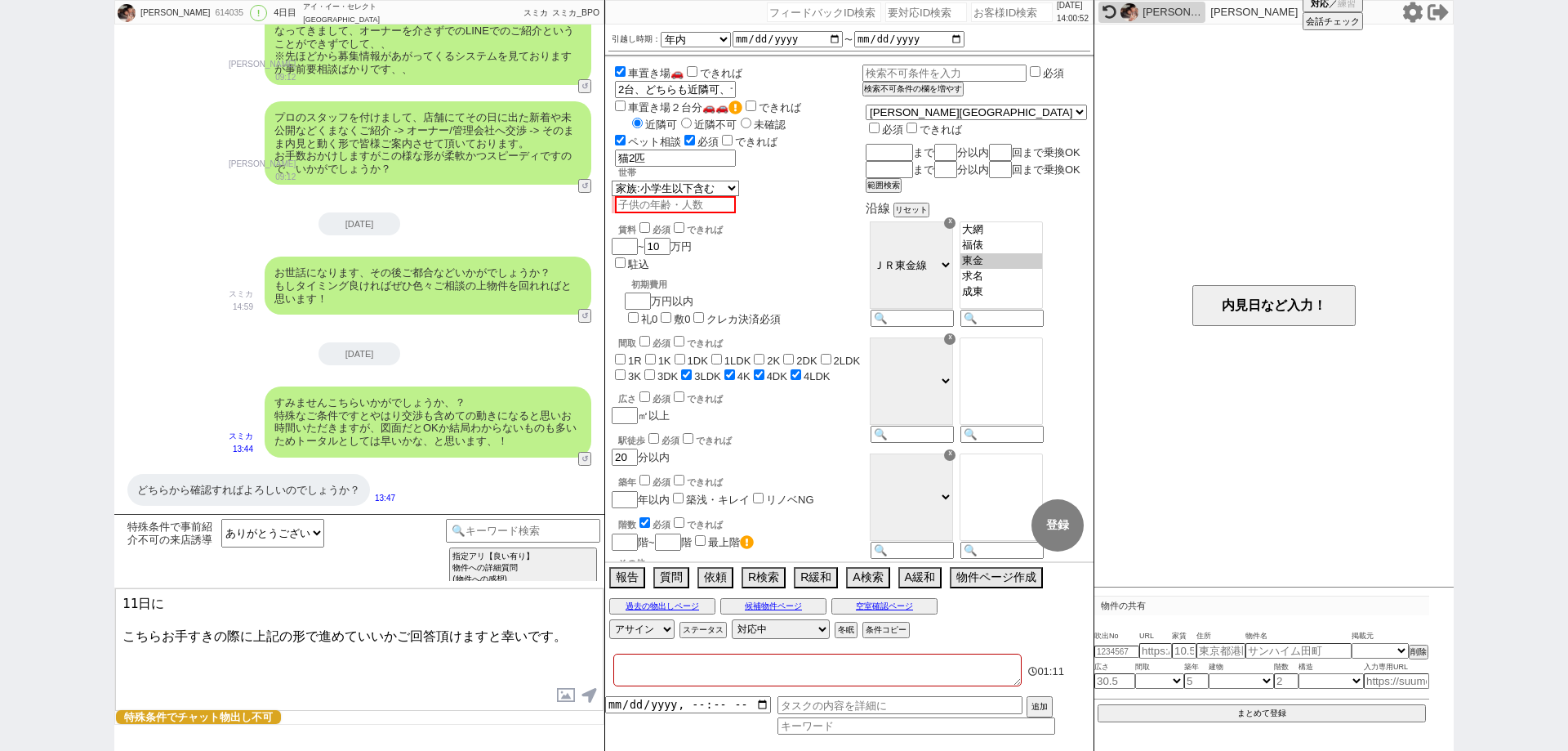
checkbox input "true"
type textarea "@@"
checkbox input "false"
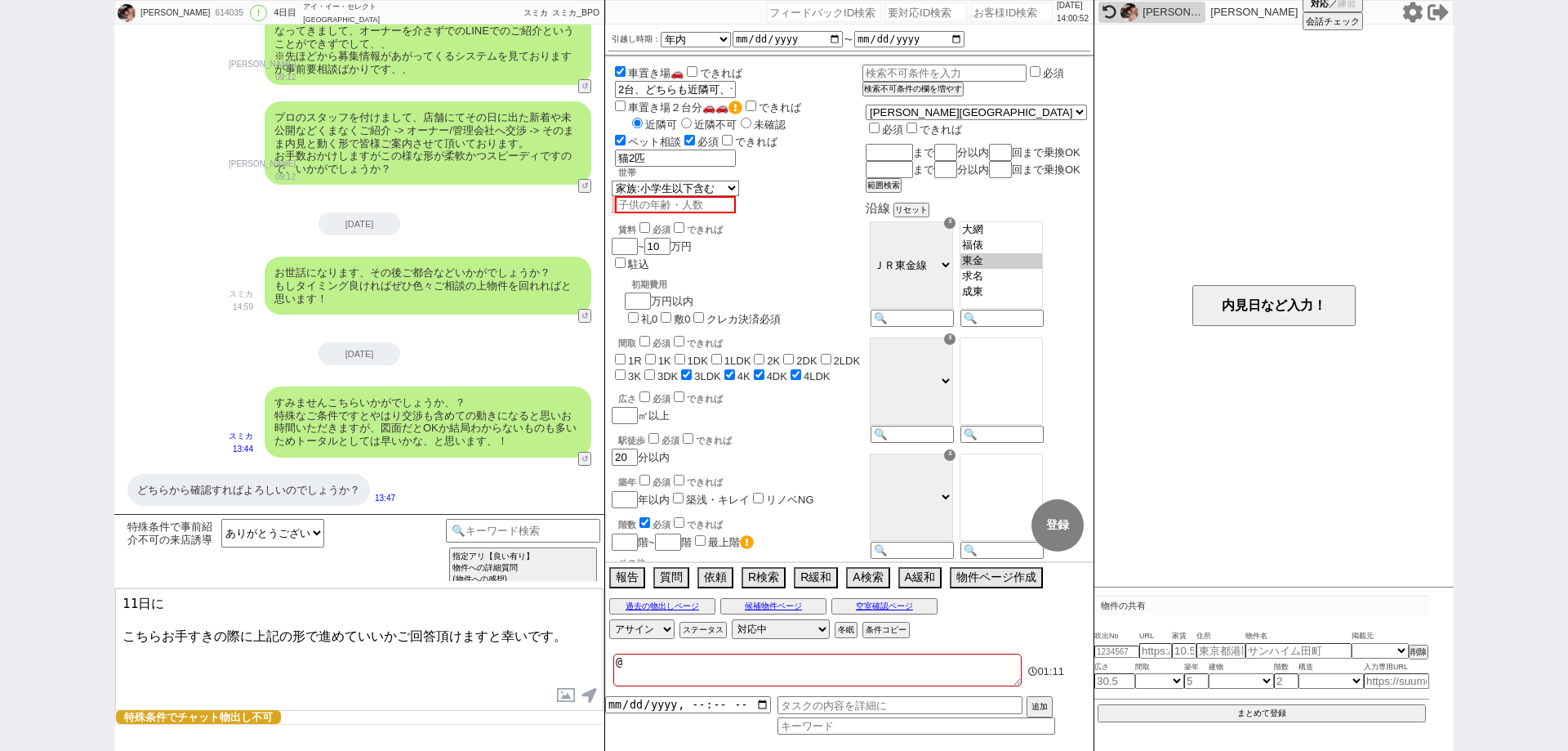
checkbox input "false"
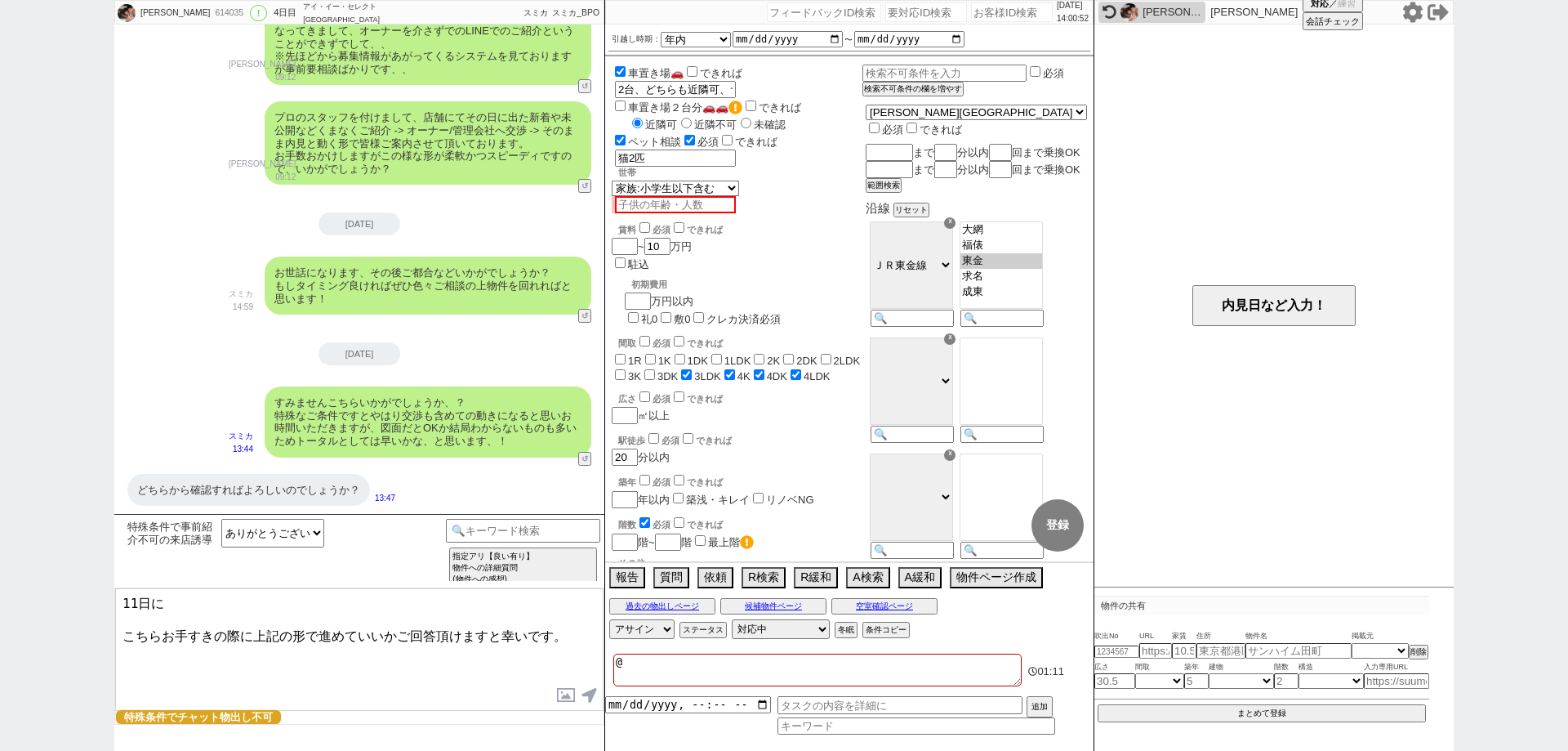
checkbox input "false"
checkbox input "true"
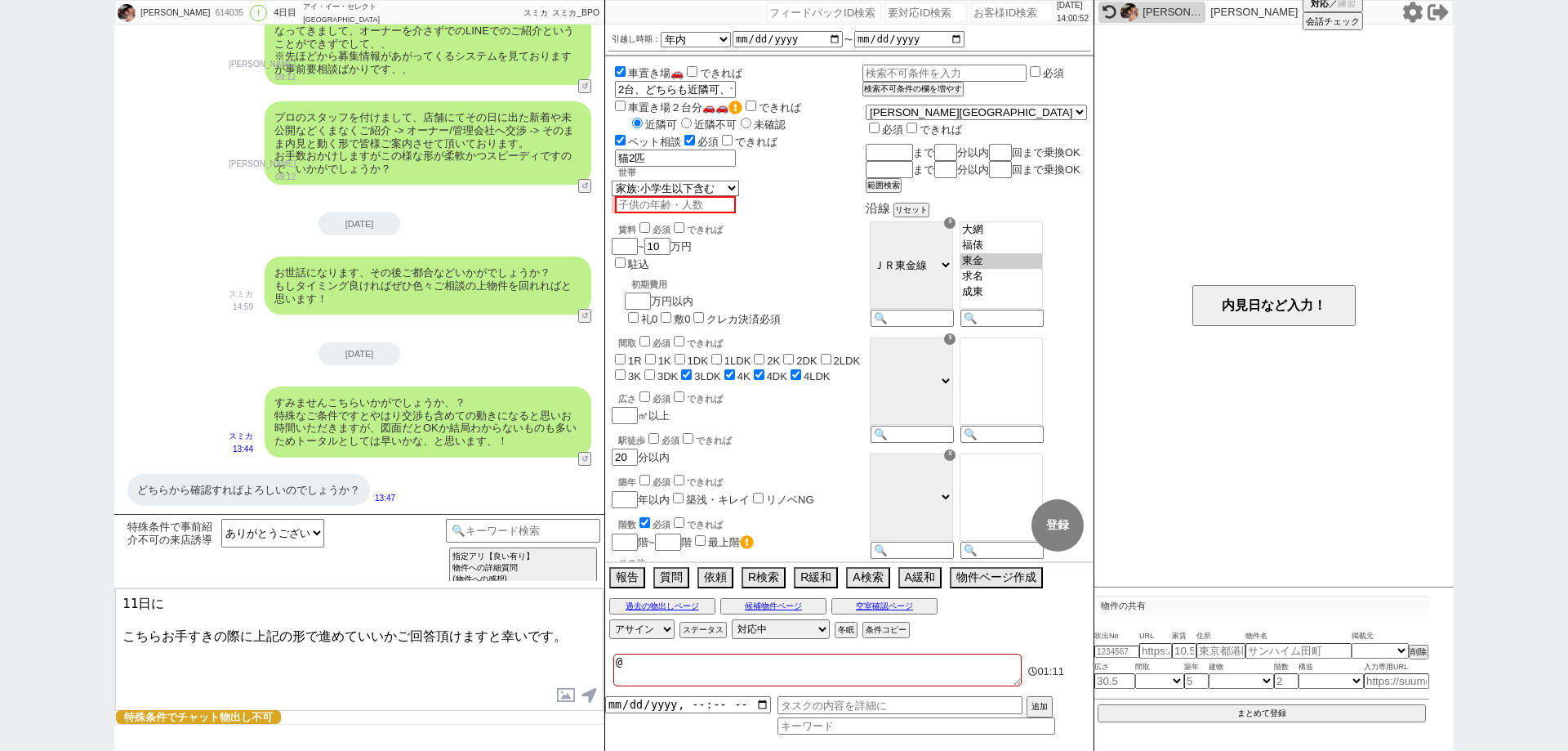
checkbox input "true"
type textarea "@@@"
checkbox input "false"
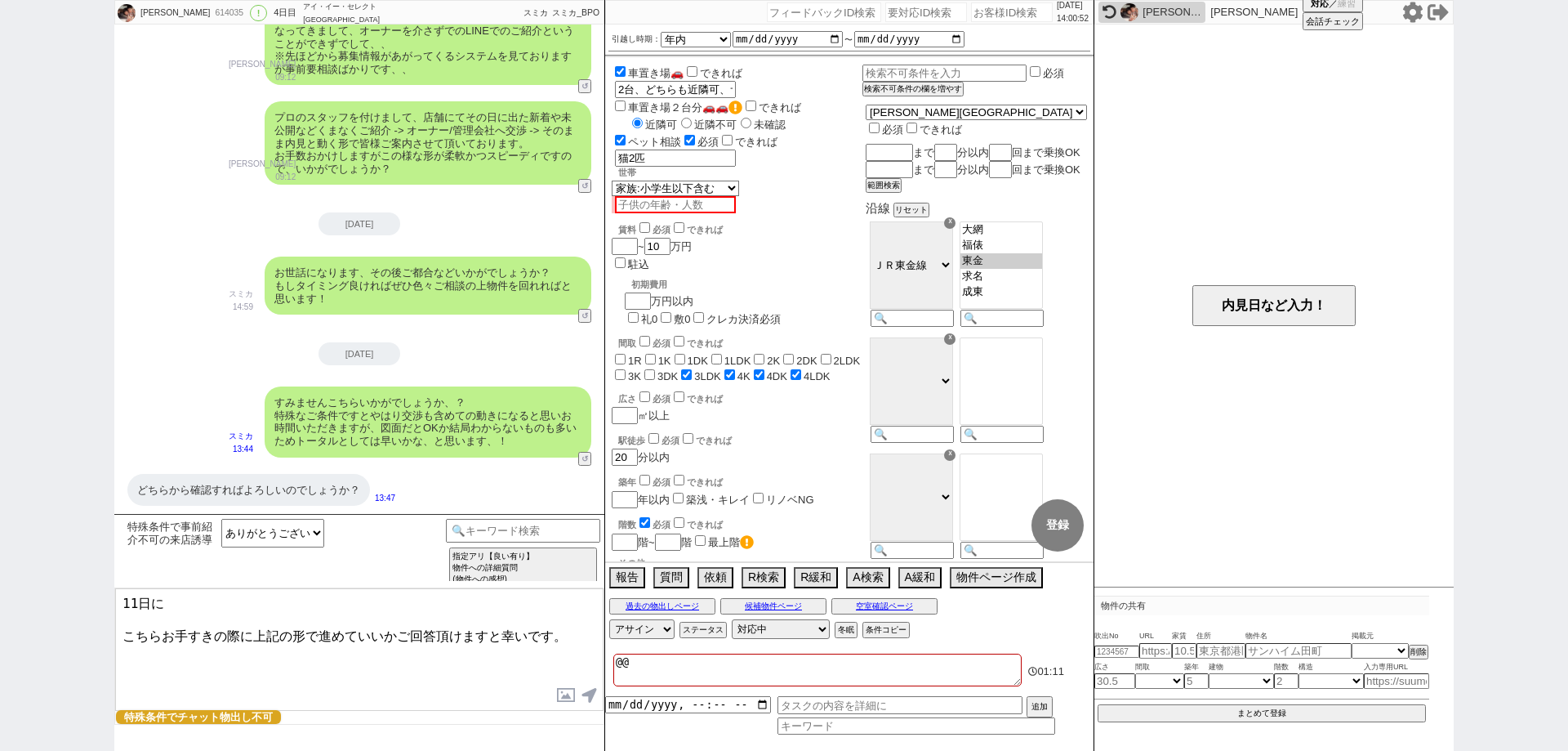
checkbox input "false"
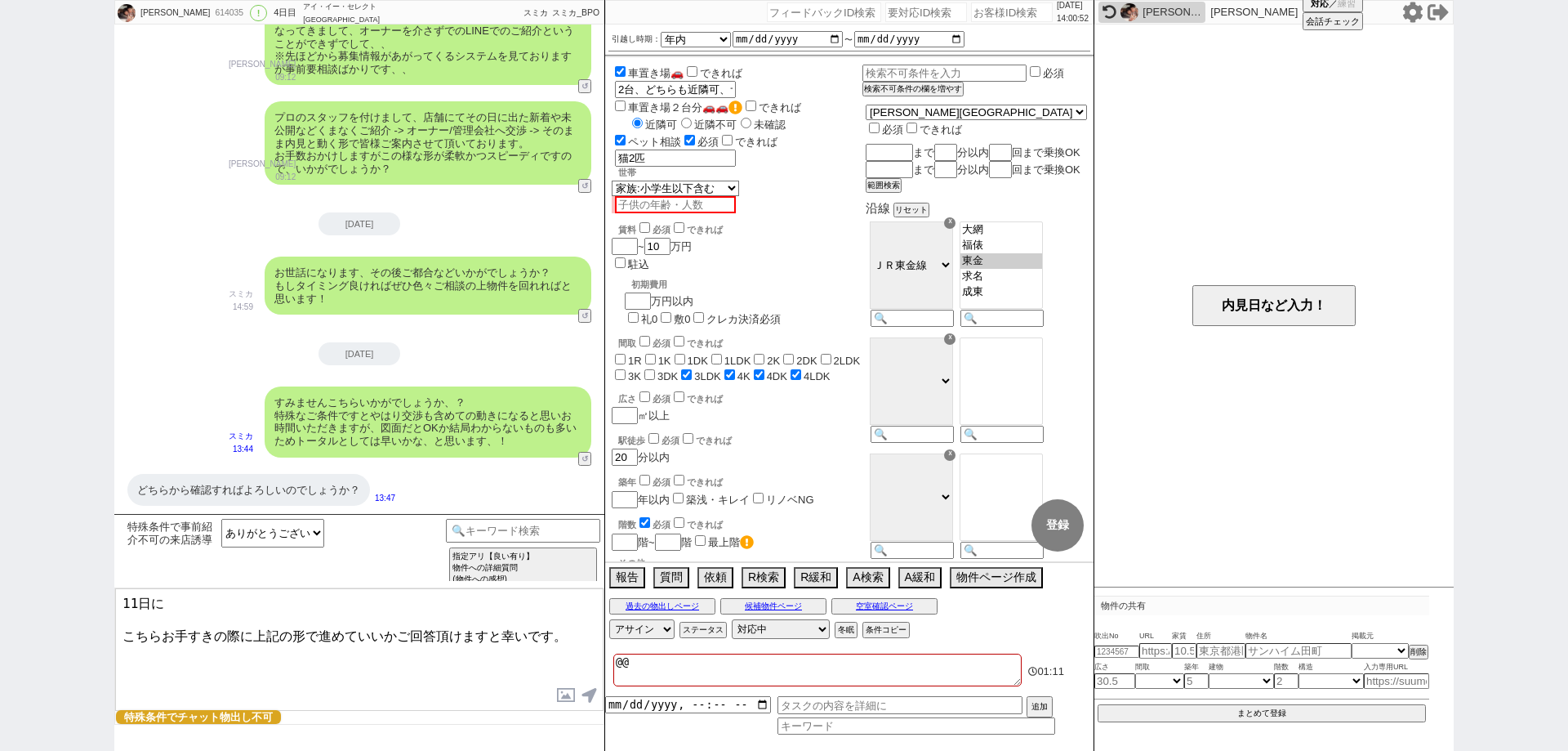
checkbox input "false"
checkbox input "true"
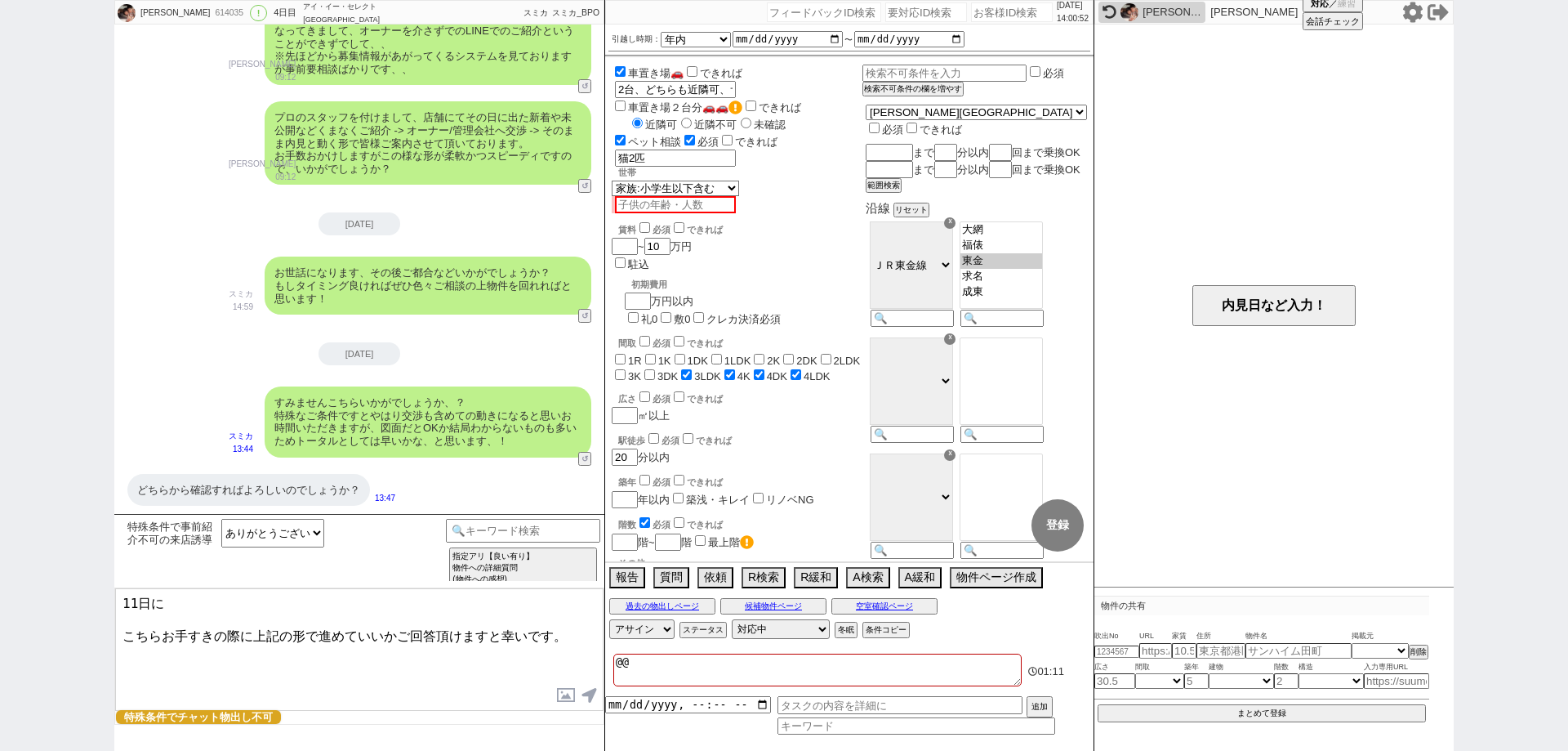
checkbox input "true"
type textarea "@@@"
checkbox input "false"
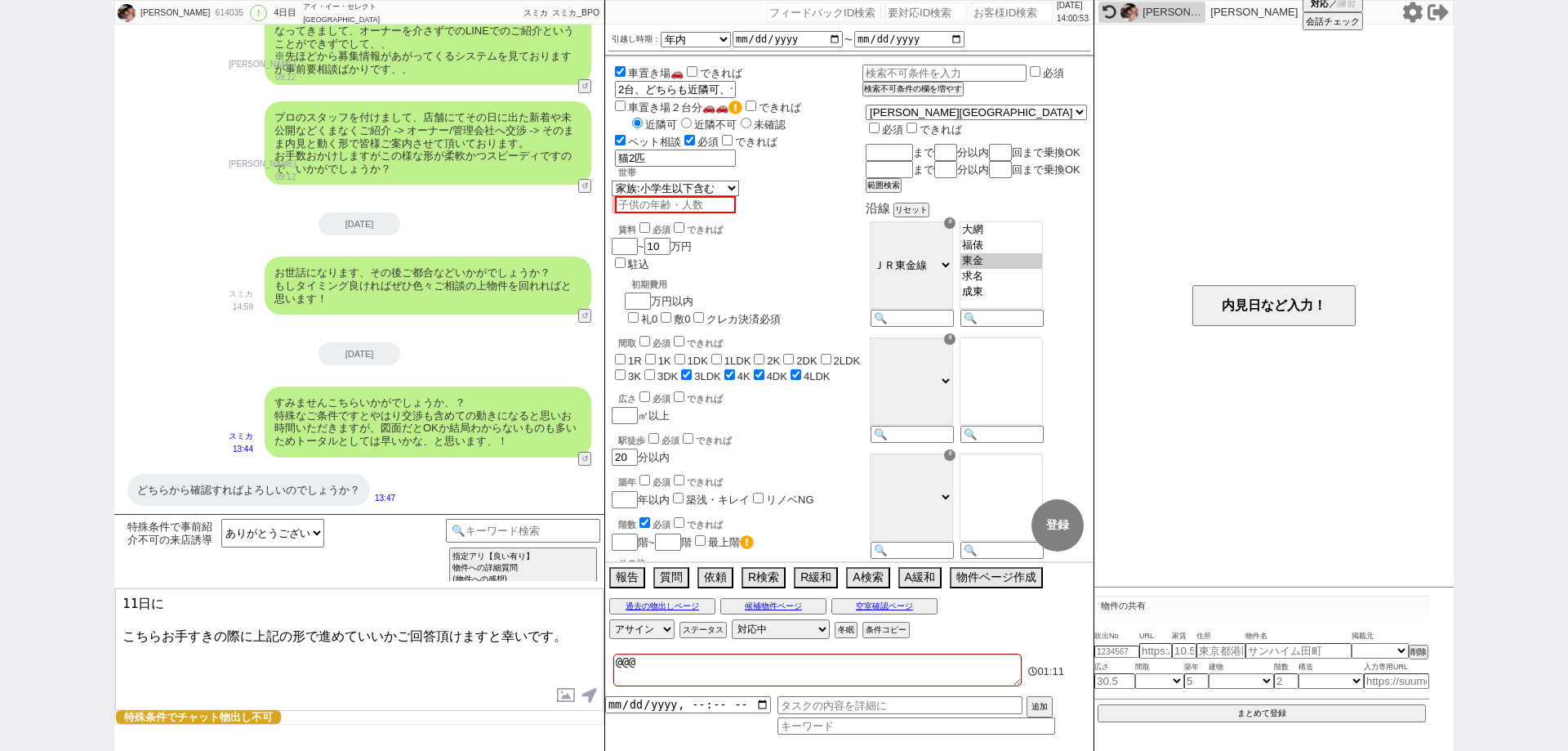
checkbox input "false"
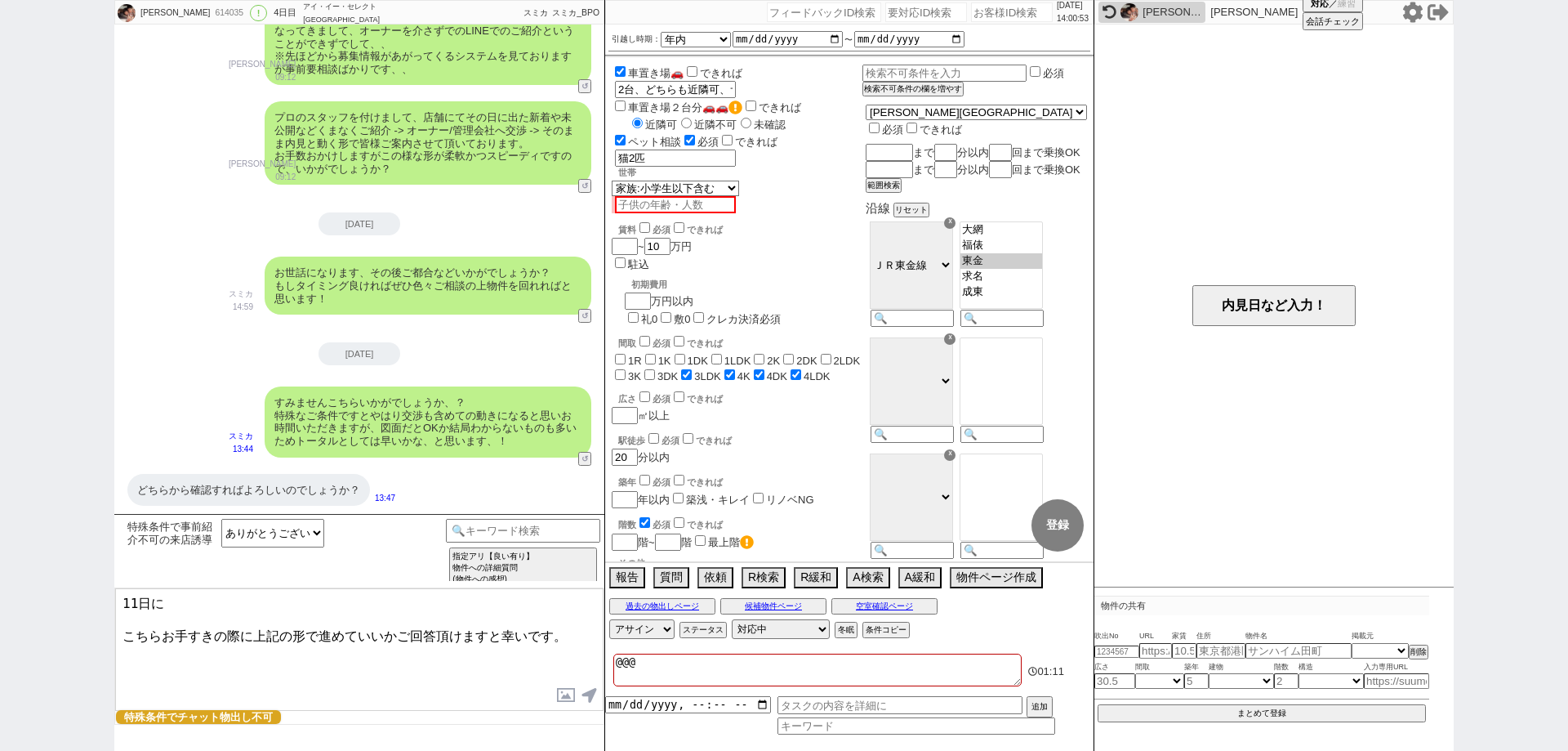
checkbox input "false"
checkbox input "true"
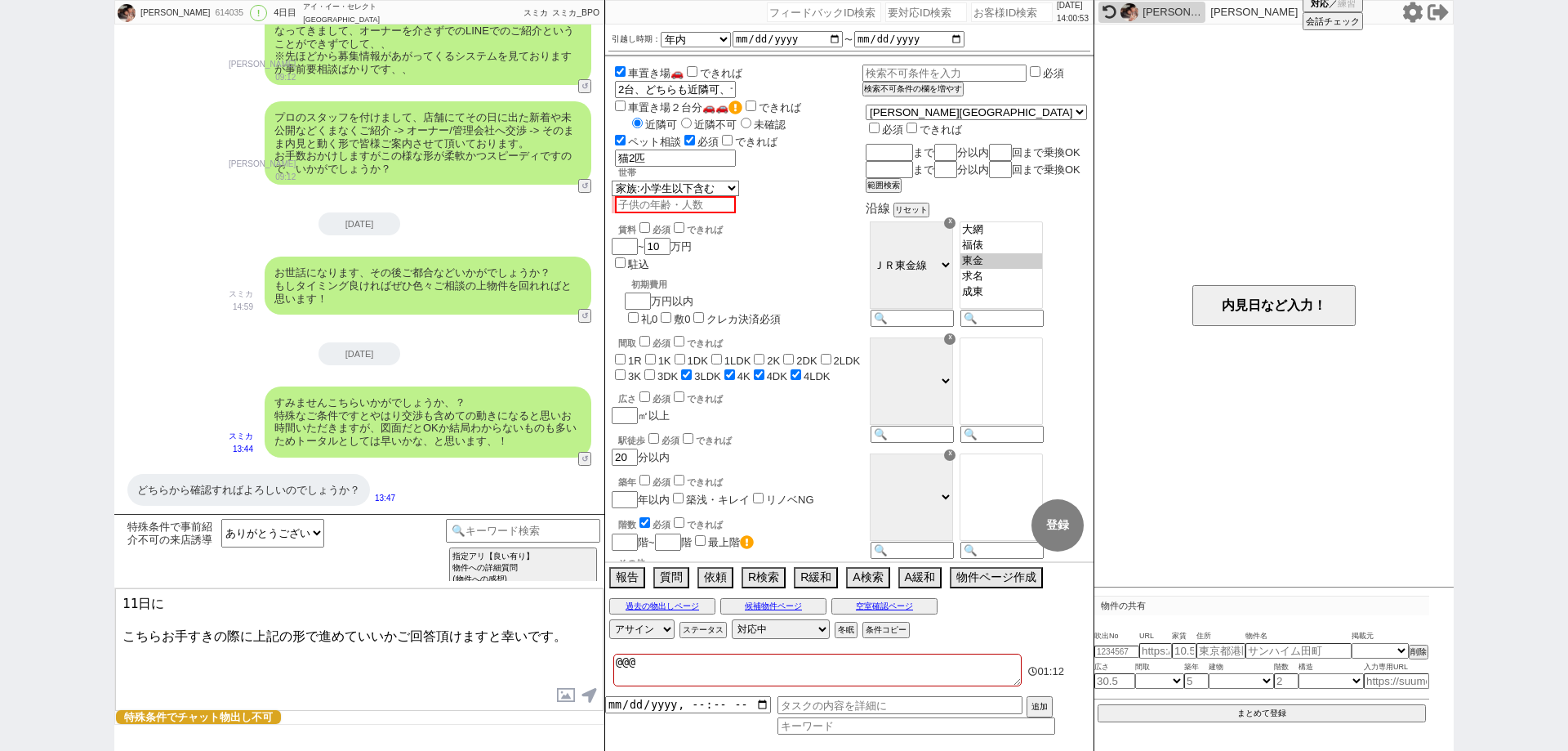
type textarea "@@@"
checkbox input "false"
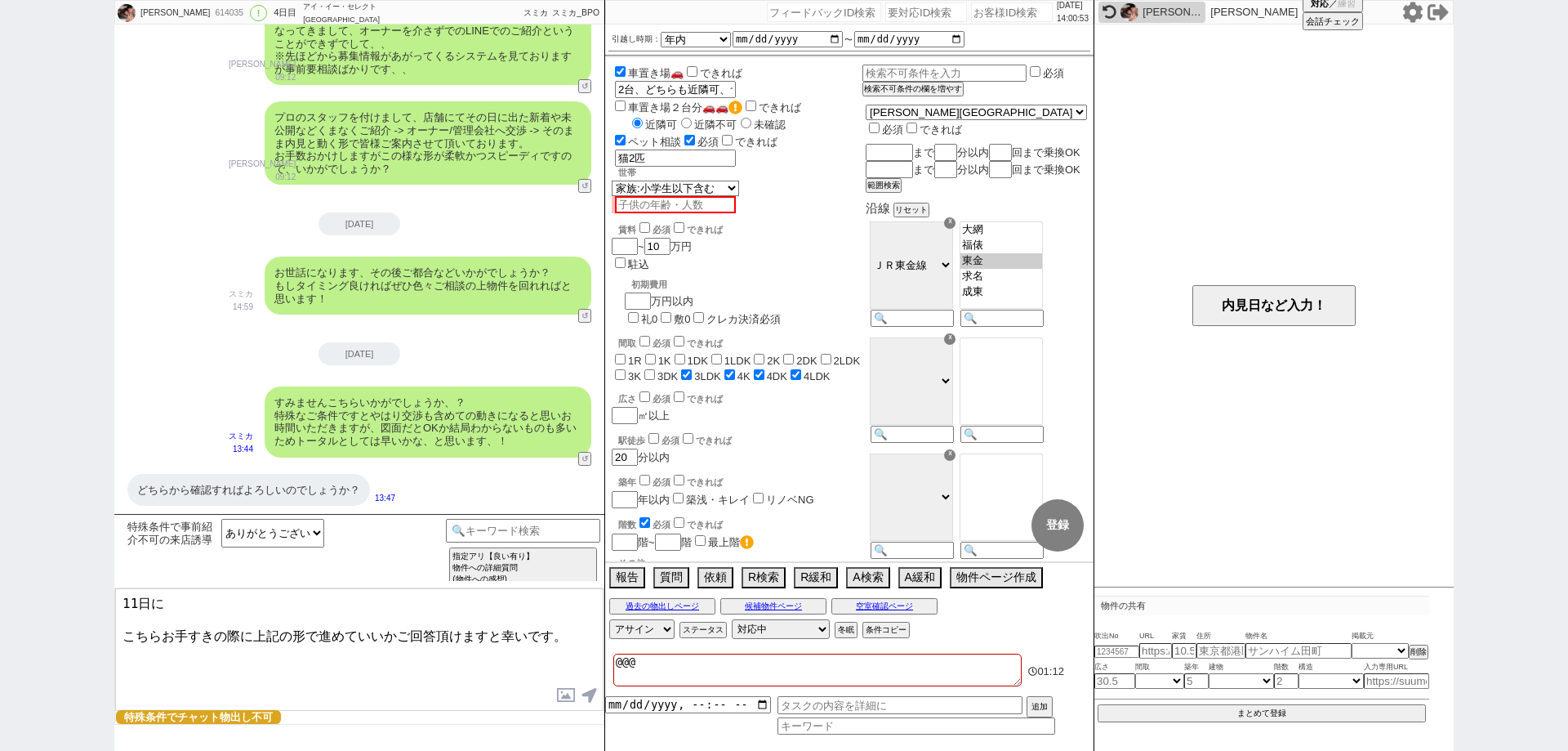
checkbox input "false"
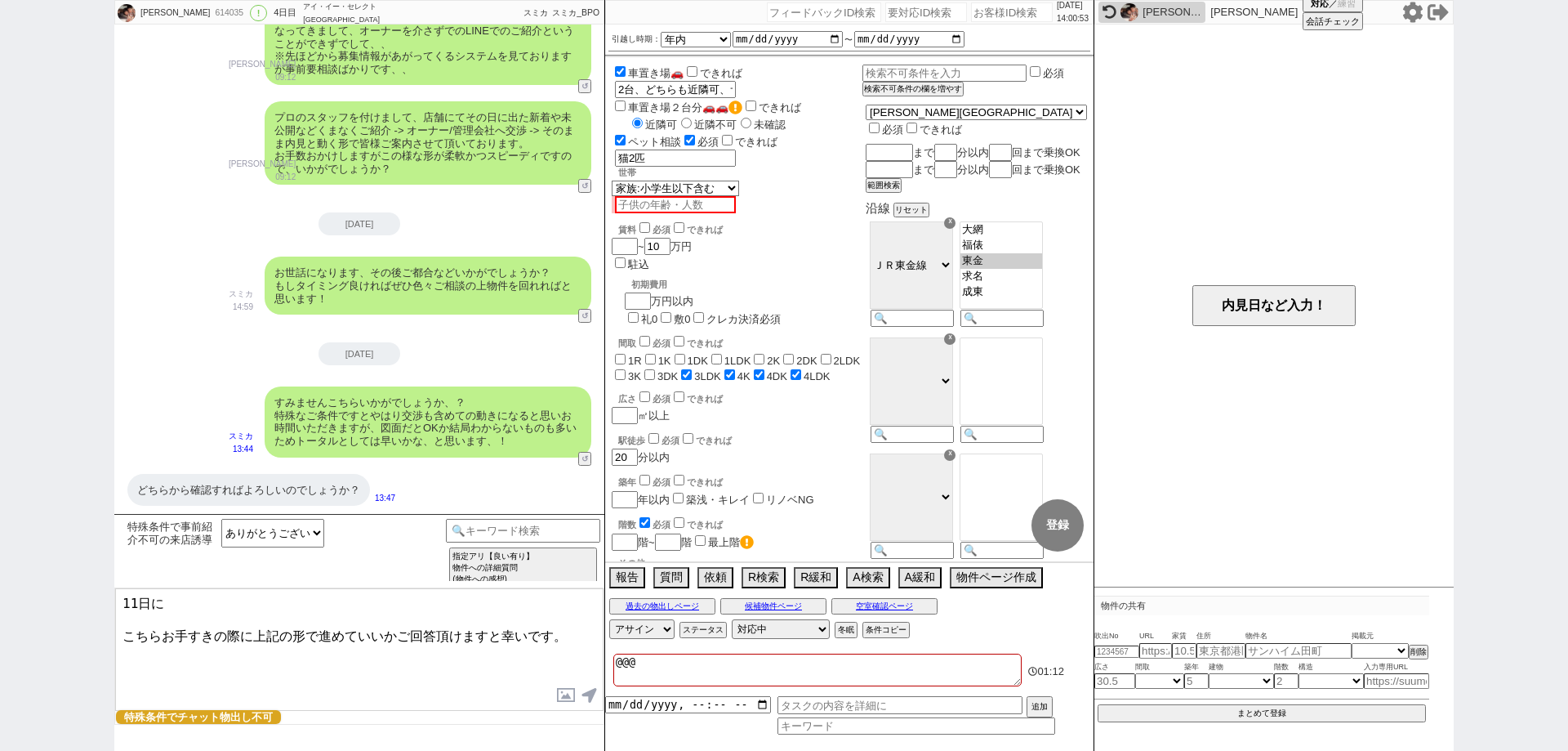
checkbox input "true"
click at [621, 672] on textarea "@@@" at bounding box center [817, 670] width 408 height 33
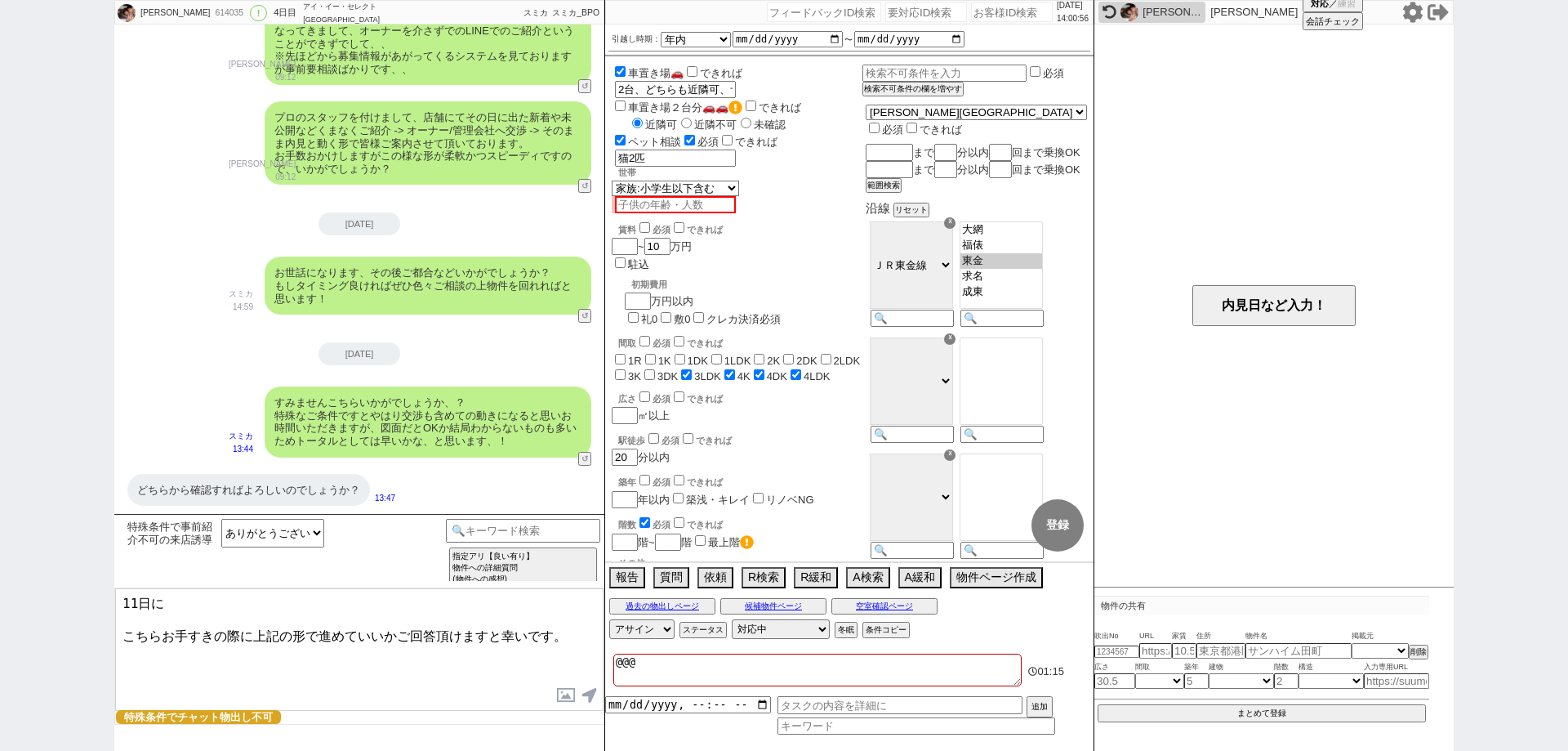
click at [653, 669] on textarea "@@@" at bounding box center [817, 670] width 408 height 33
type textarea "@@@ｈ"
checkbox input "false"
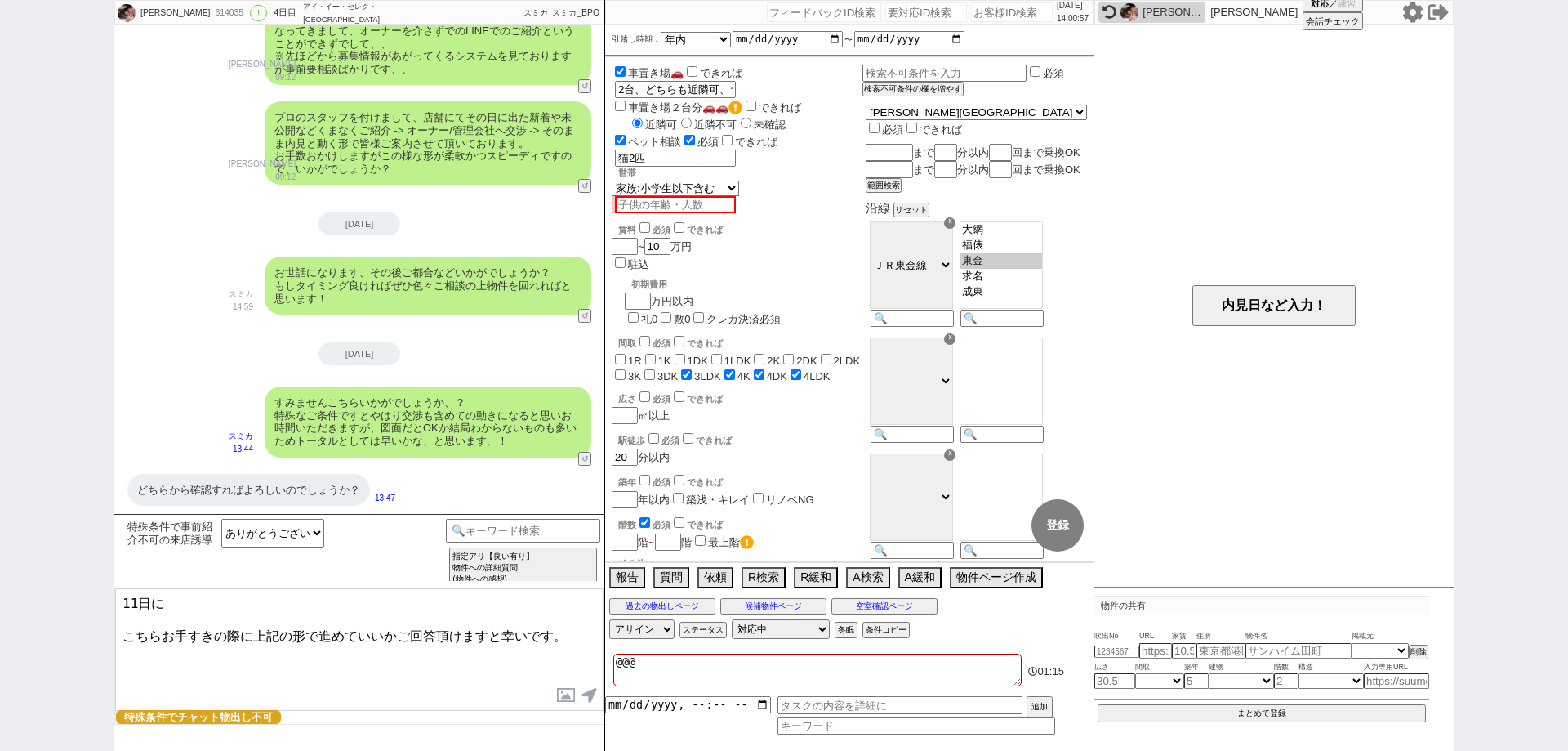
checkbox input "false"
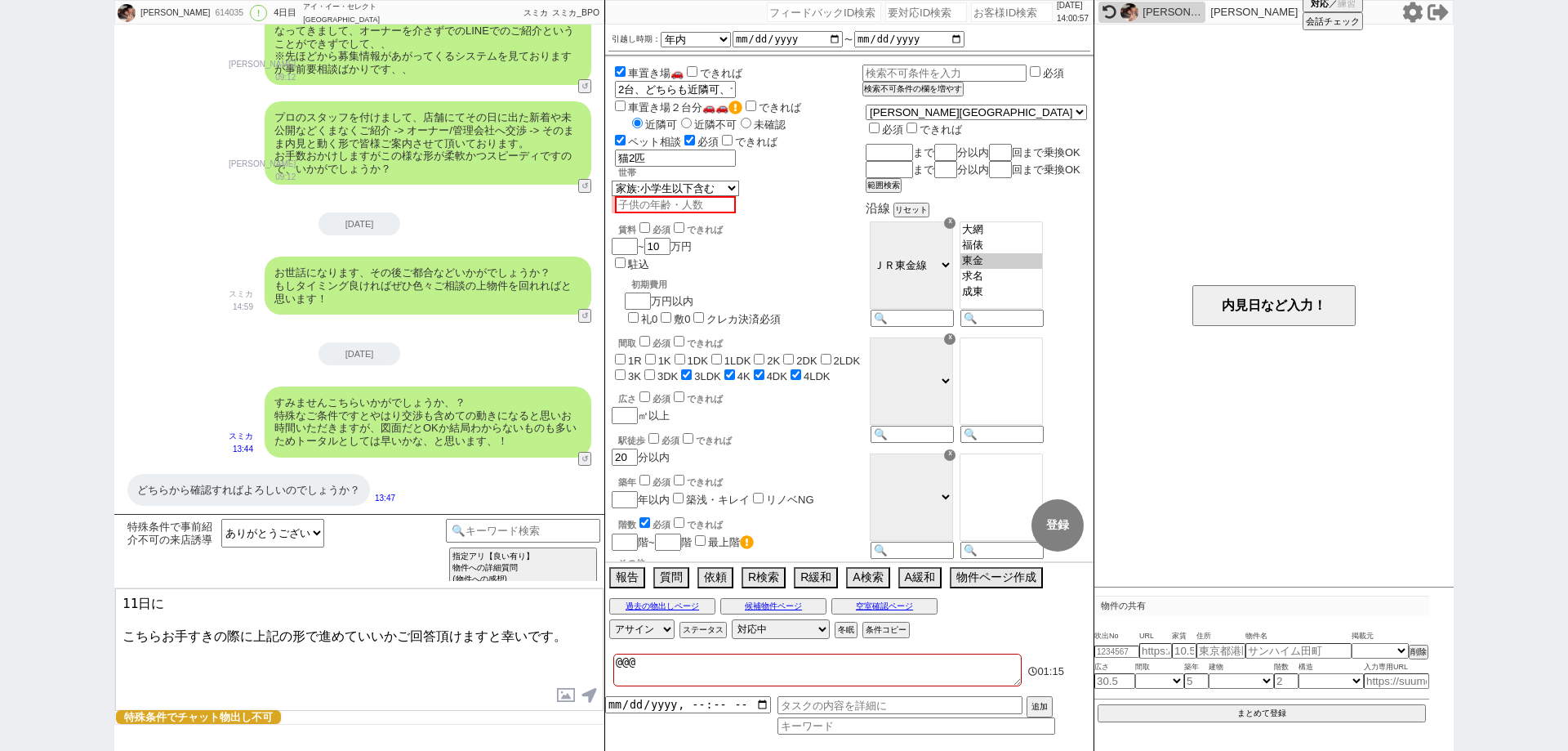
checkbox input "false"
checkbox input "true"
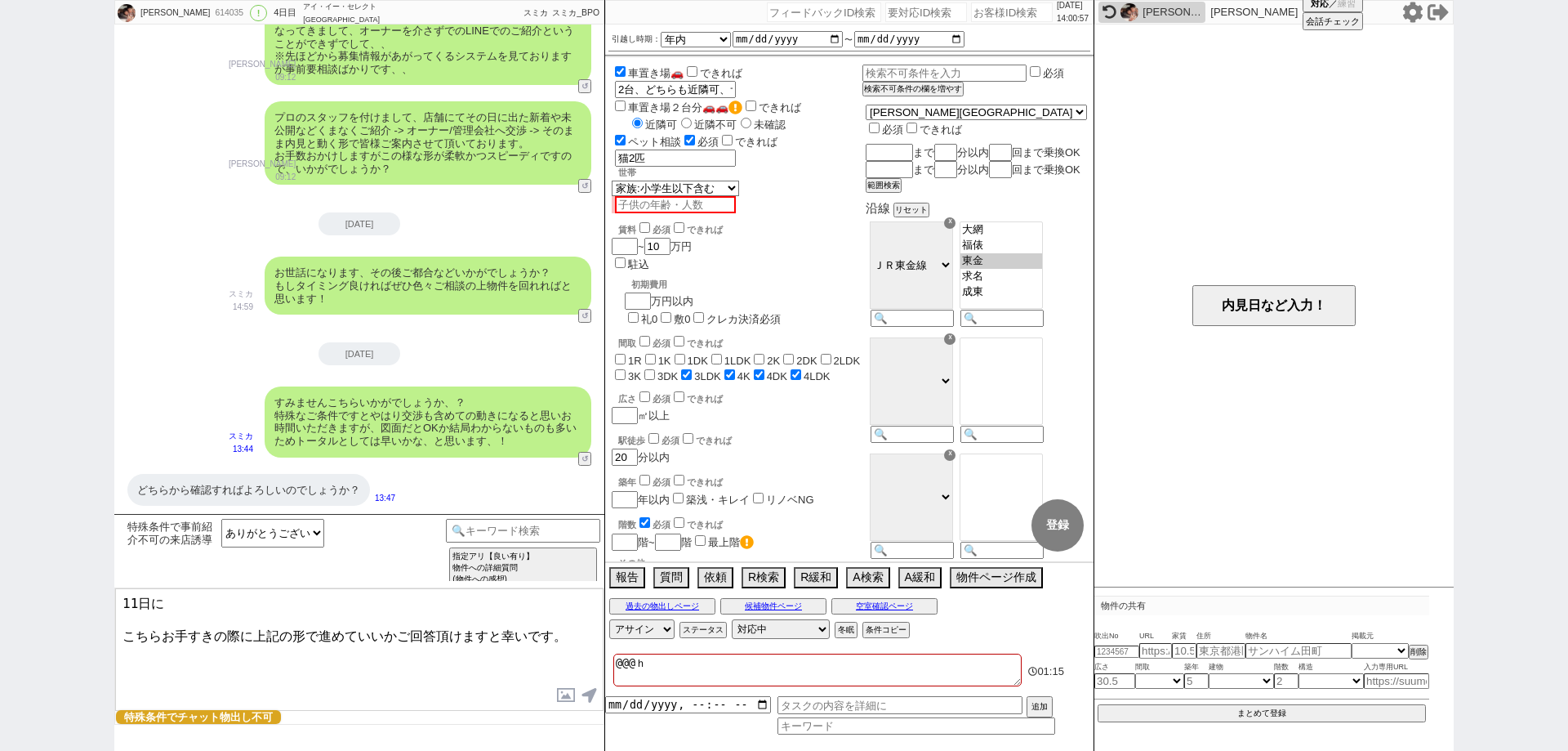
type textarea "@@@は"
checkbox input "false"
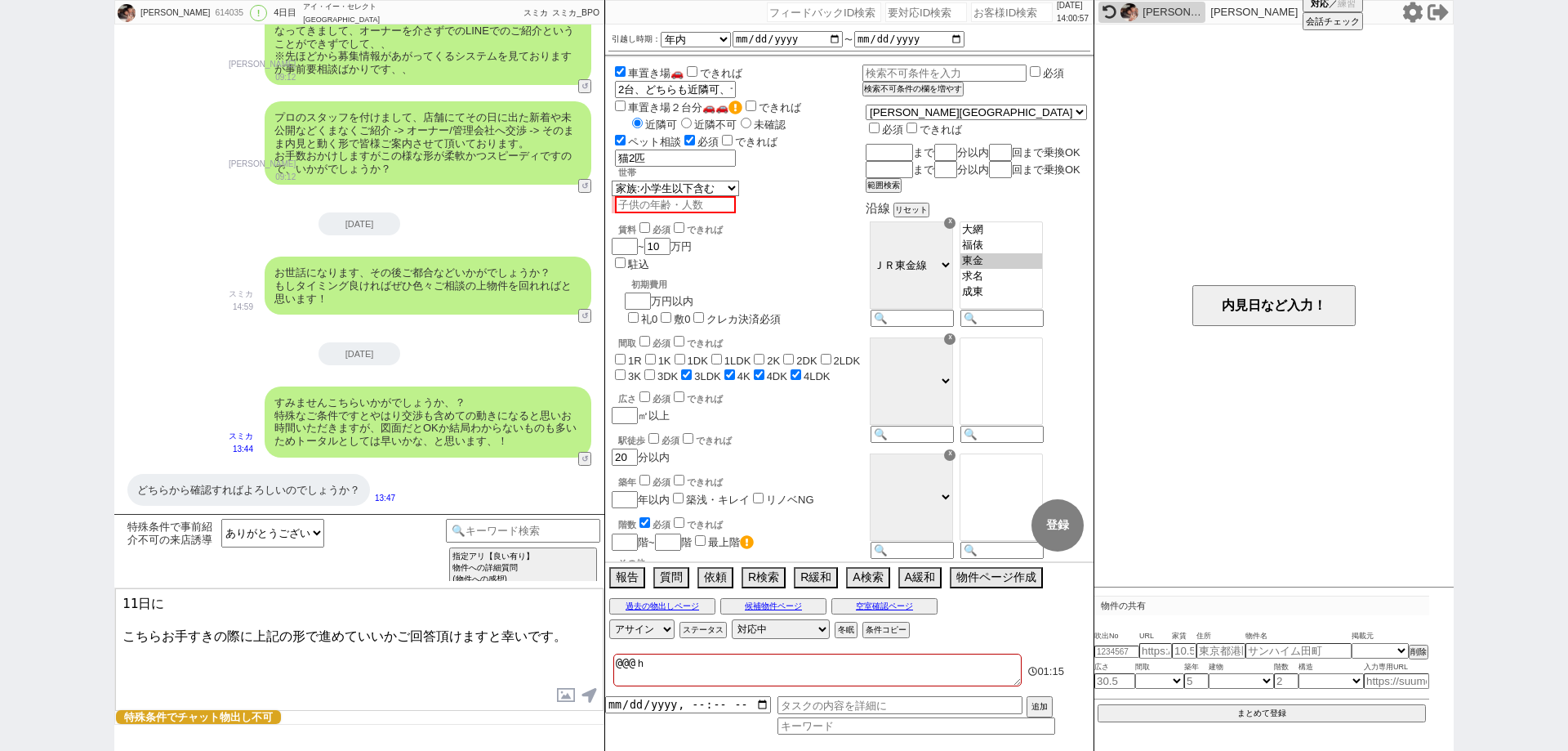
checkbox input "false"
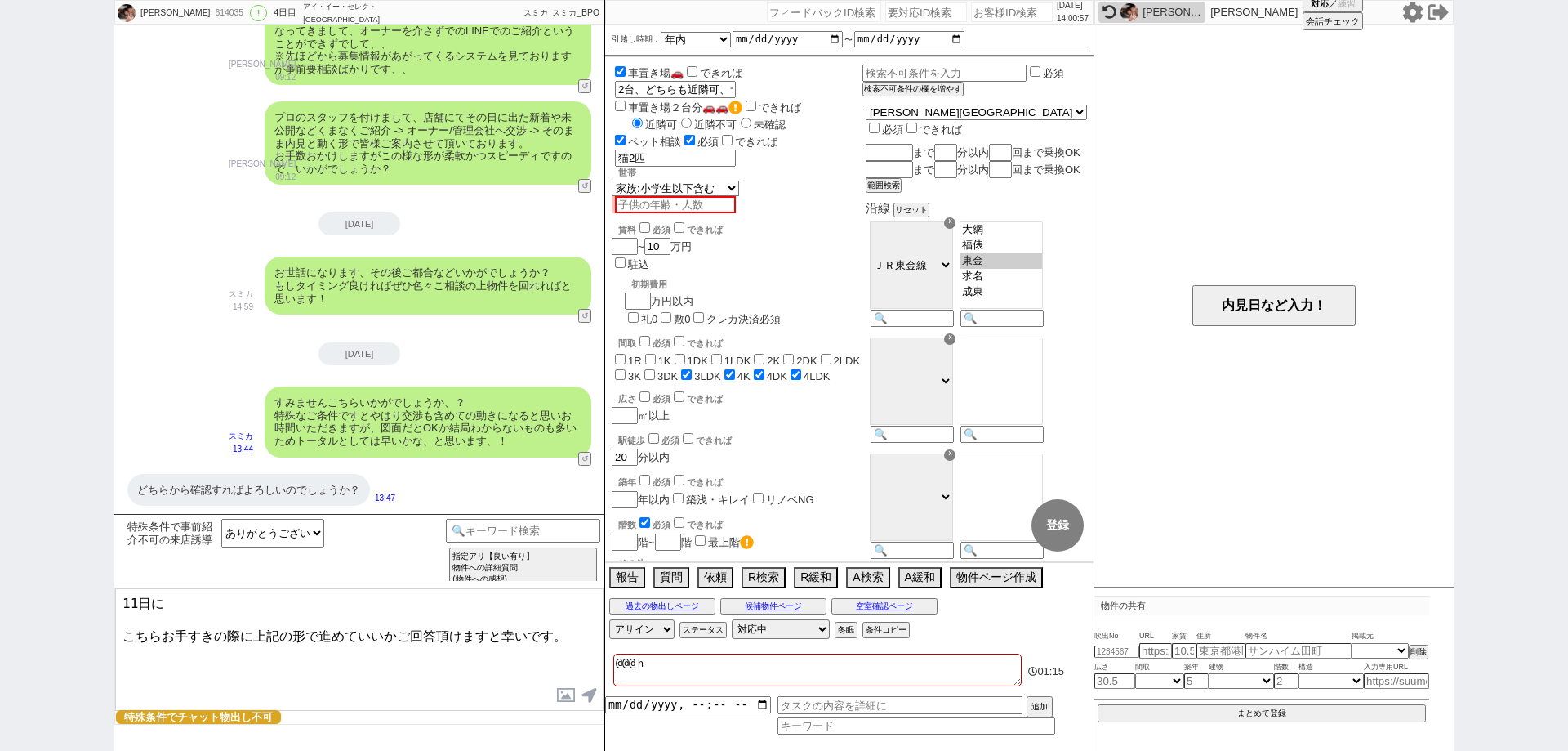
checkbox input "true"
type textarea "@@@はｂ"
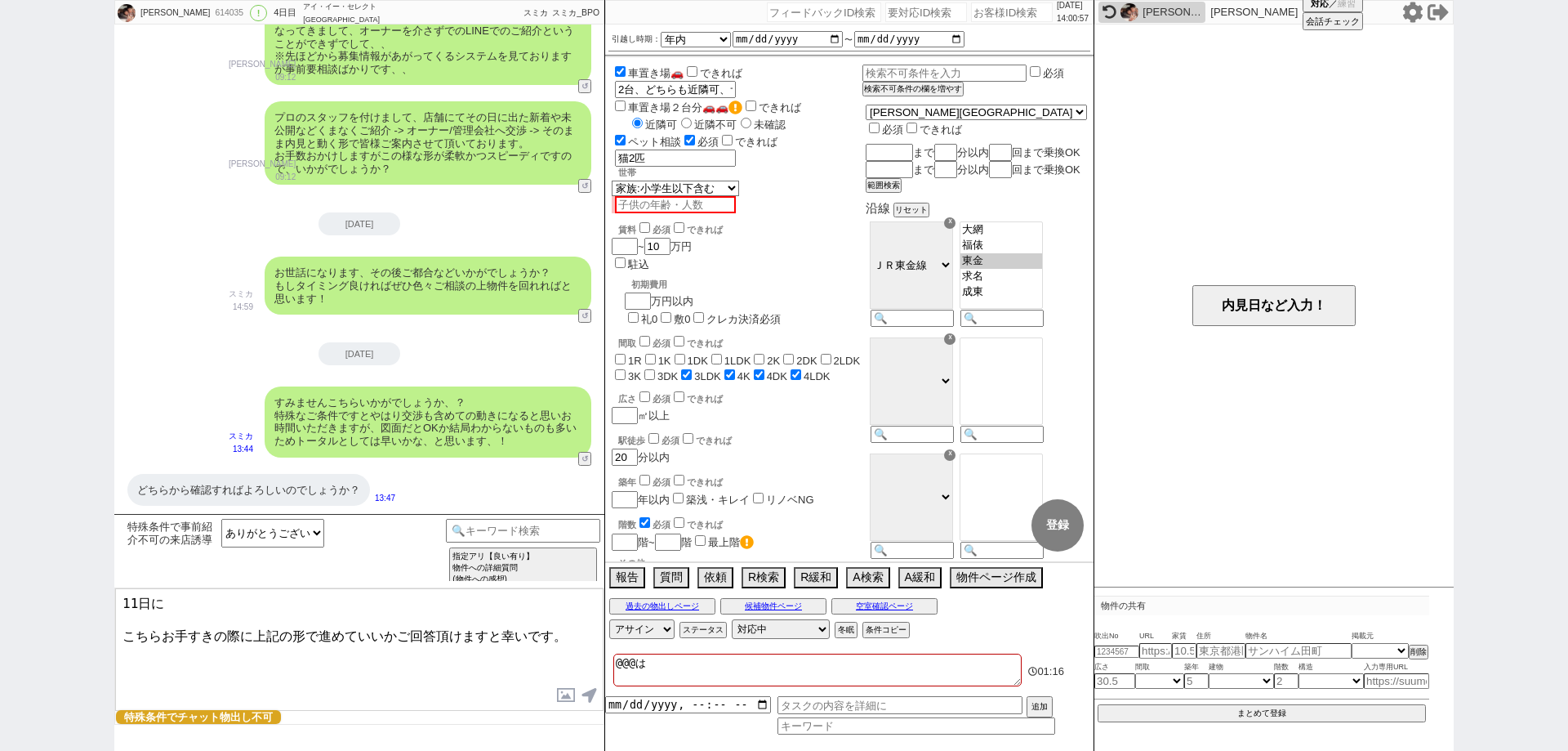
checkbox input "false"
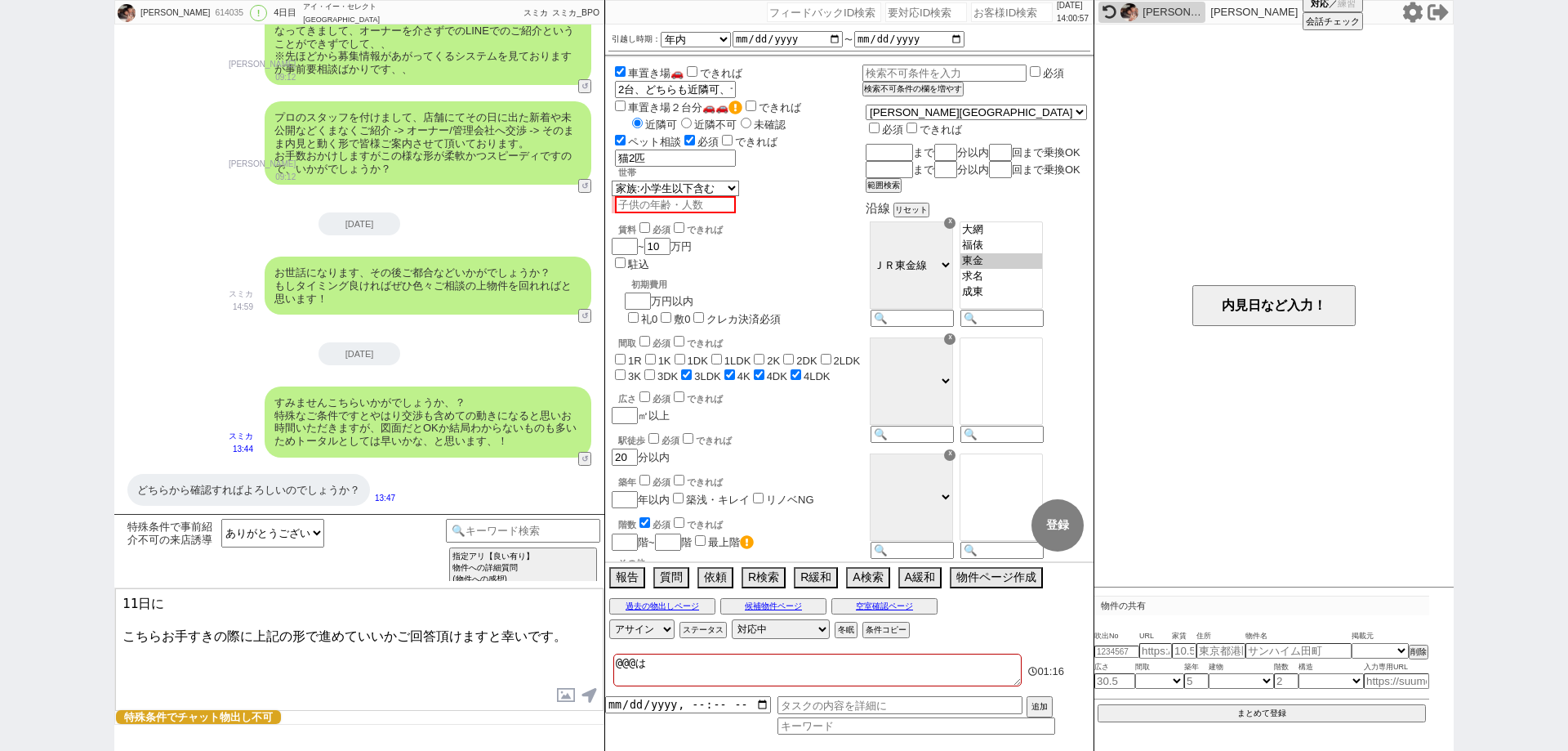
checkbox input "false"
checkbox input "true"
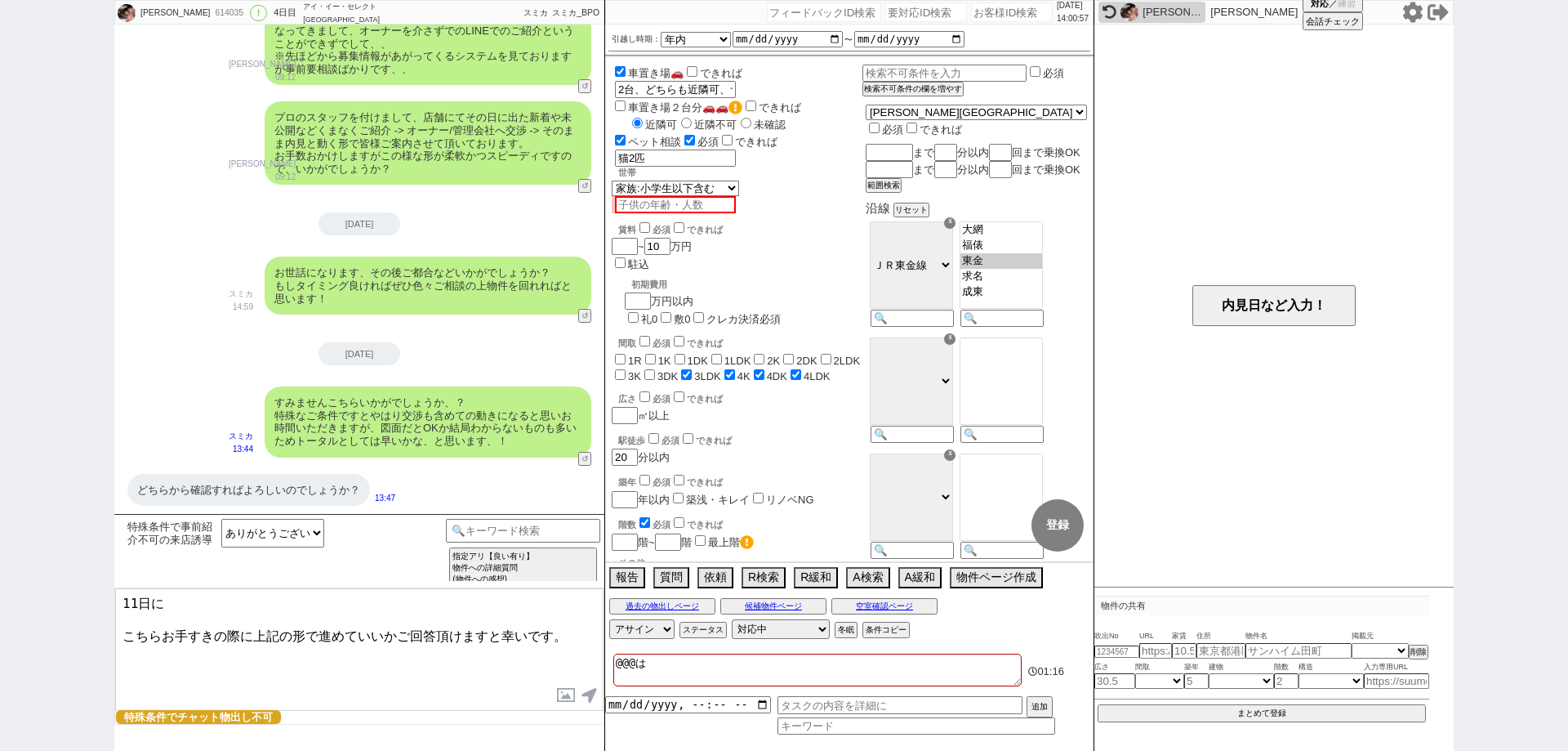
checkbox input "true"
drag, startPoint x: 636, startPoint y: 660, endPoint x: 612, endPoint y: 661, distance: 24.0
click at [612, 661] on div "@@@省くユーザーかつ多頭飼育、車2台なのでタイミングで不可にする@@@@@@ 01:55" at bounding box center [849, 672] width 488 height 36
click at [633, 667] on textarea "@@@省くユーザーかつ多頭飼育、車2台なのでタイミングで不可にする@@@@@@" at bounding box center [817, 670] width 408 height 33
paste textarea "@@@"
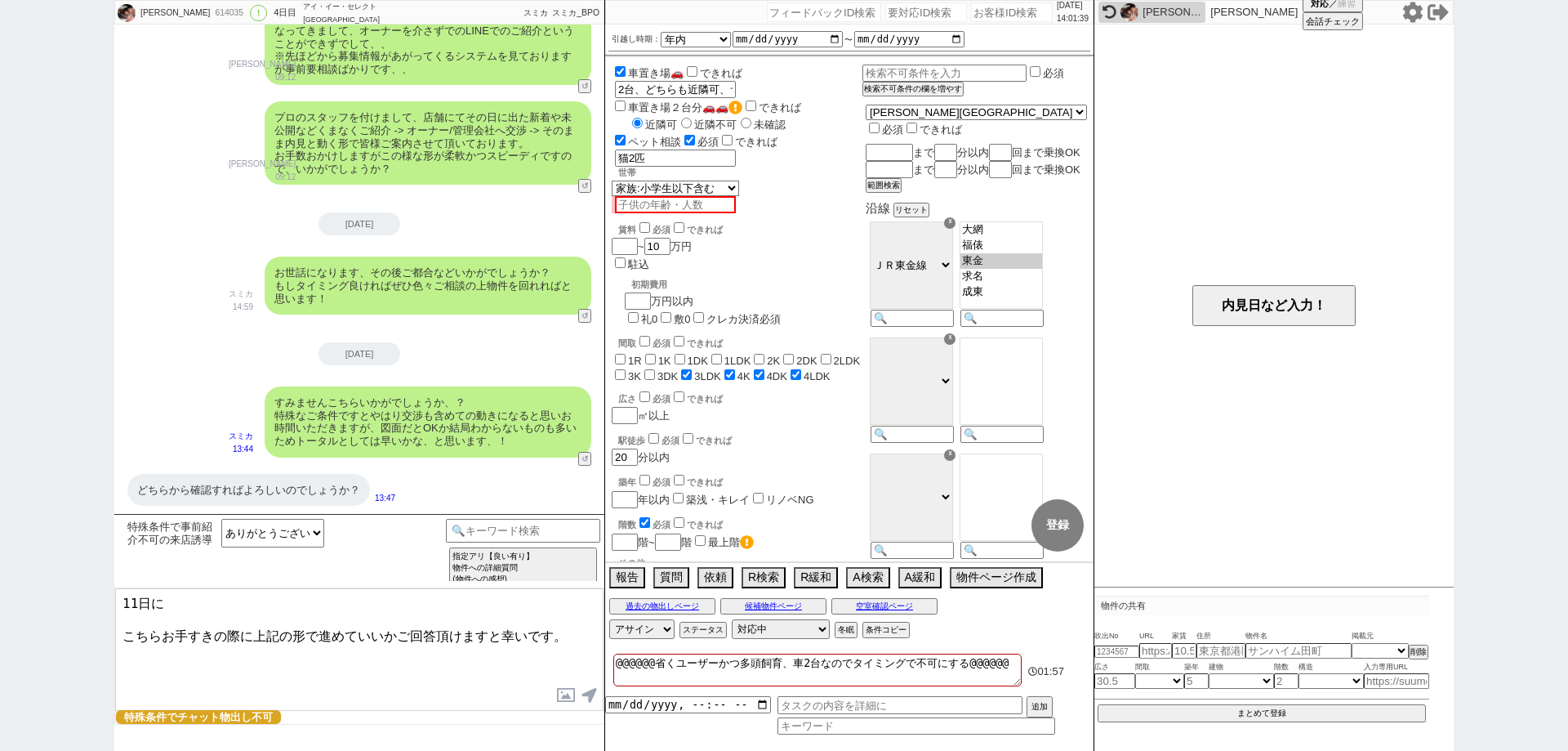
click at [1047, 630] on div "対応パス アサイン ステータス 対応中 引き継ぎ完了 ブロック 長期間返信なし 紹介不可 別の所で決まった 客の都合で引越しが無くなった 接客開始後に冬眠 対…" at bounding box center [849, 629] width 488 height 25
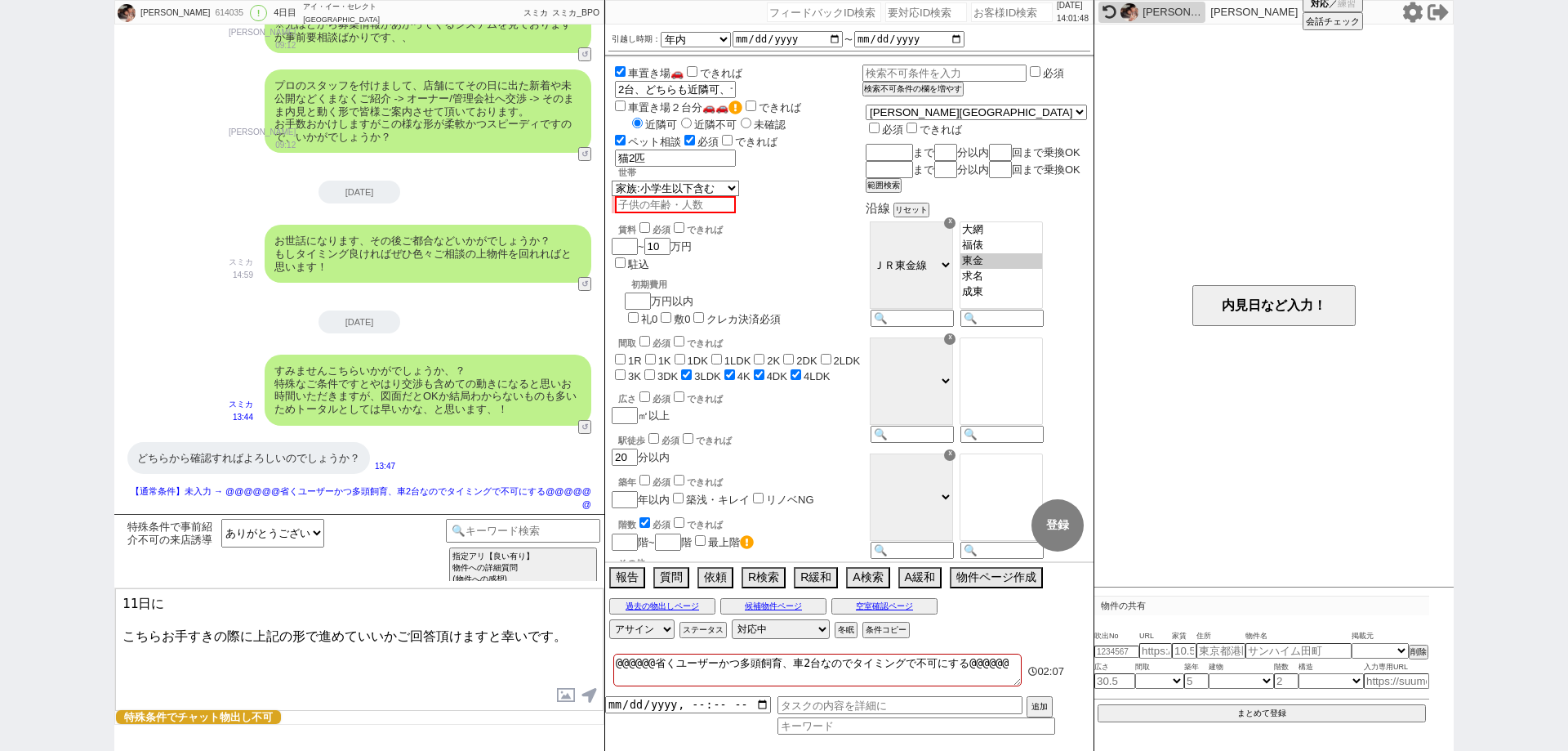
scroll to position [1861, 0]
drag, startPoint x: 304, startPoint y: 599, endPoint x: 81, endPoint y: 587, distance: 223.3
click at [81, 587] on div "髙橋 ひろみ 614035 ! 0 4日目 アイ・イー・セレクト 鎌取駅前店 冬眠中 自社客 スミカ スミカ_BPO チャット全表示 2025-09-10 よ…" at bounding box center [784, 376] width 1568 height 751
click at [240, 594] on textarea "11日に こちらお手すきの際に上記の形で進めていいかご回答頂けますと幸いです。" at bounding box center [359, 649] width 488 height 123
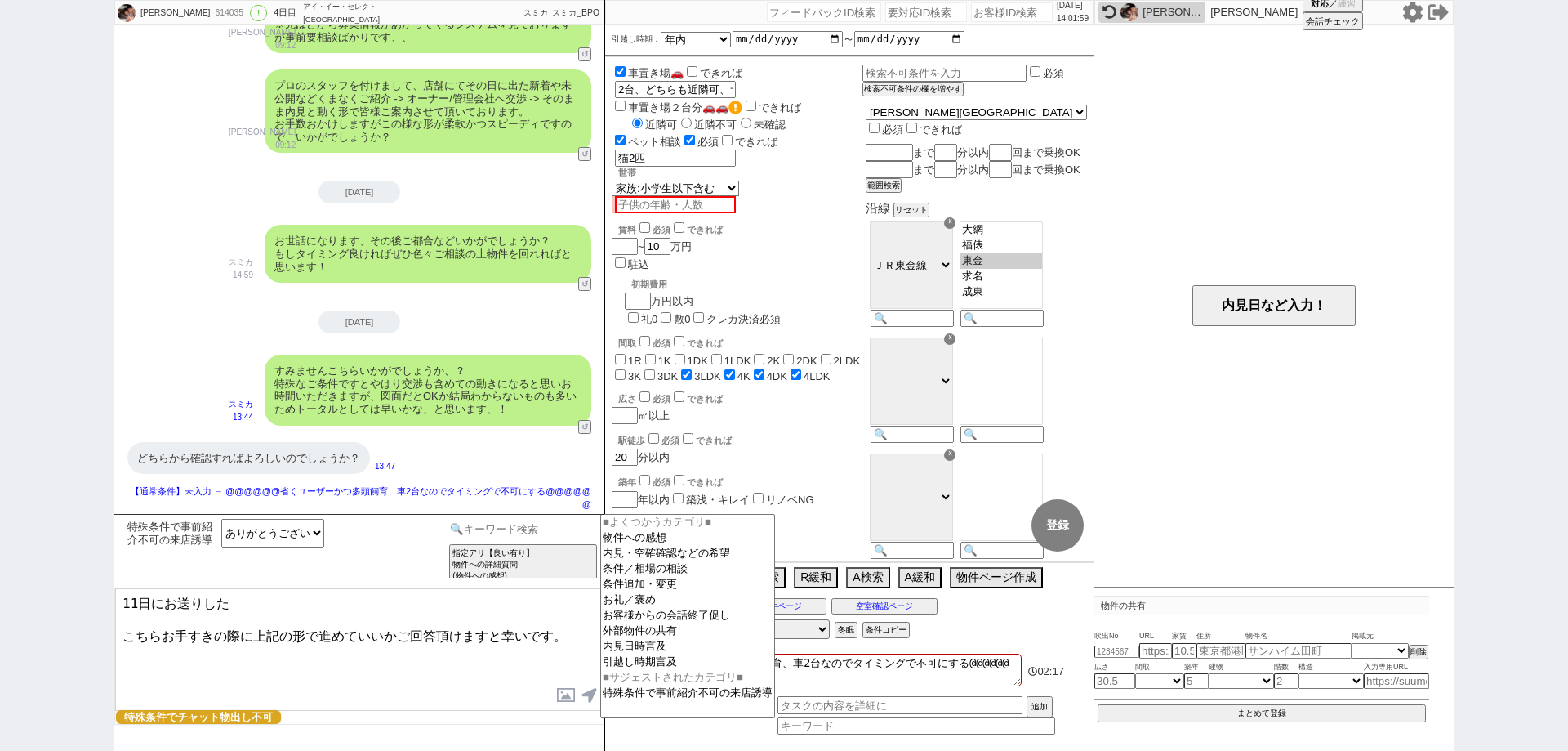
click at [571, 534] on input at bounding box center [523, 529] width 155 height 21
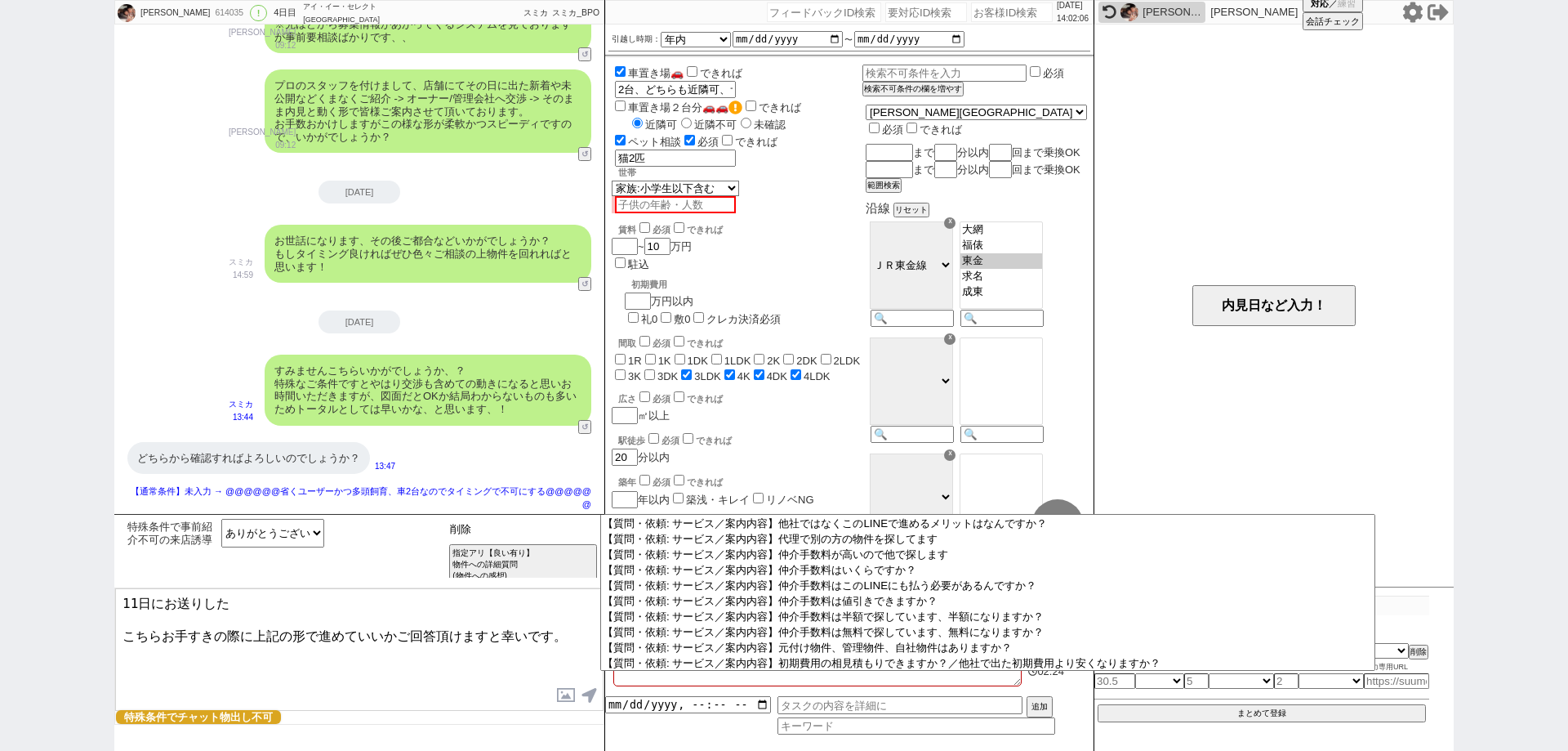
scroll to position [0, 0]
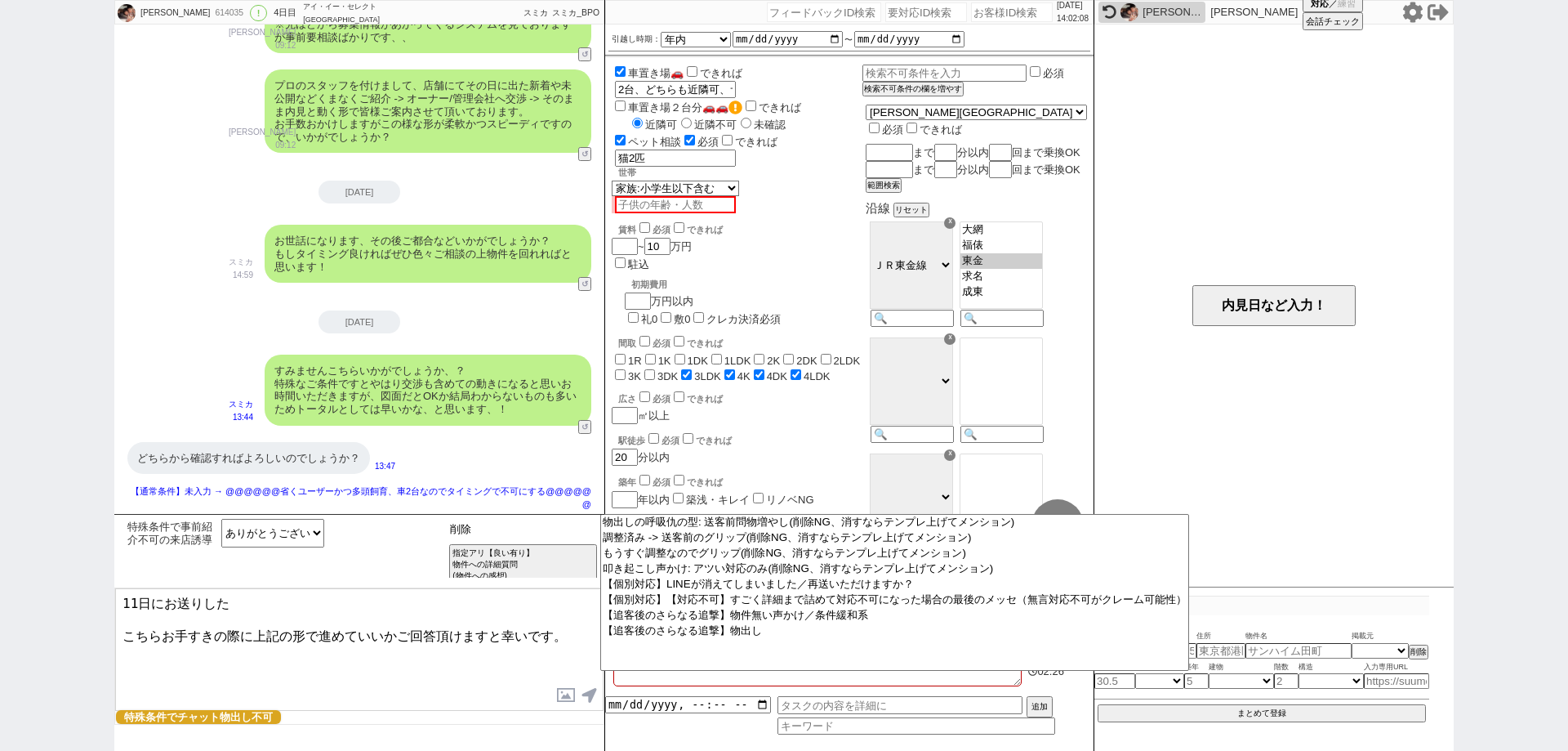
drag, startPoint x: 496, startPoint y: 525, endPoint x: 437, endPoint y: 524, distance: 59.0
click at [437, 524] on div "特殊条件で事前紹介不可の来店誘導 お願いします 検討します （日程など）また連絡します 物件だけでも送って下さい ありがとうございます、等の曖昧な回答 結構で…" at bounding box center [359, 550] width 490 height 73
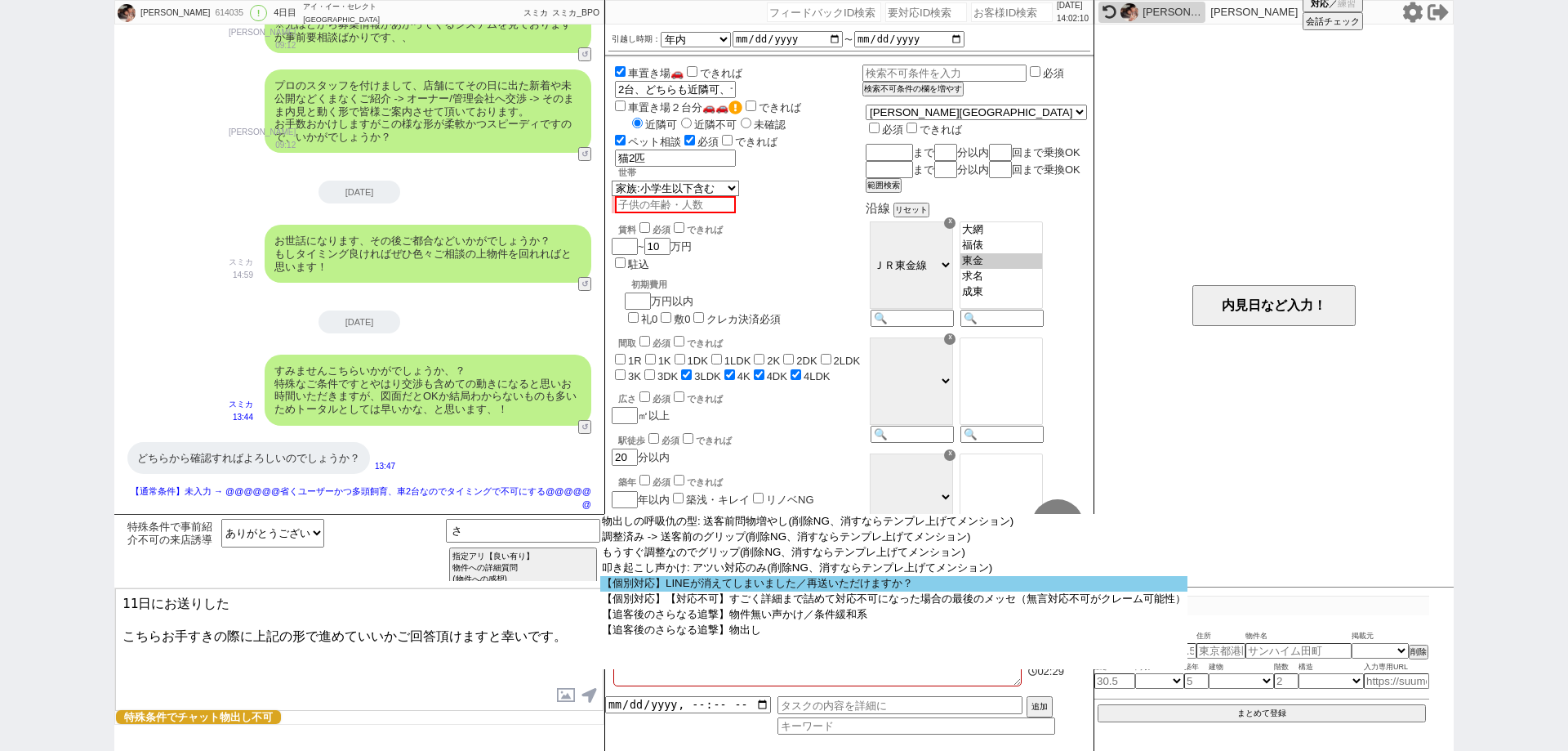
click at [697, 591] on option "【個別対応】LINEが消えてしまいました／再送いただけますか？" at bounding box center [893, 583] width 587 height 16
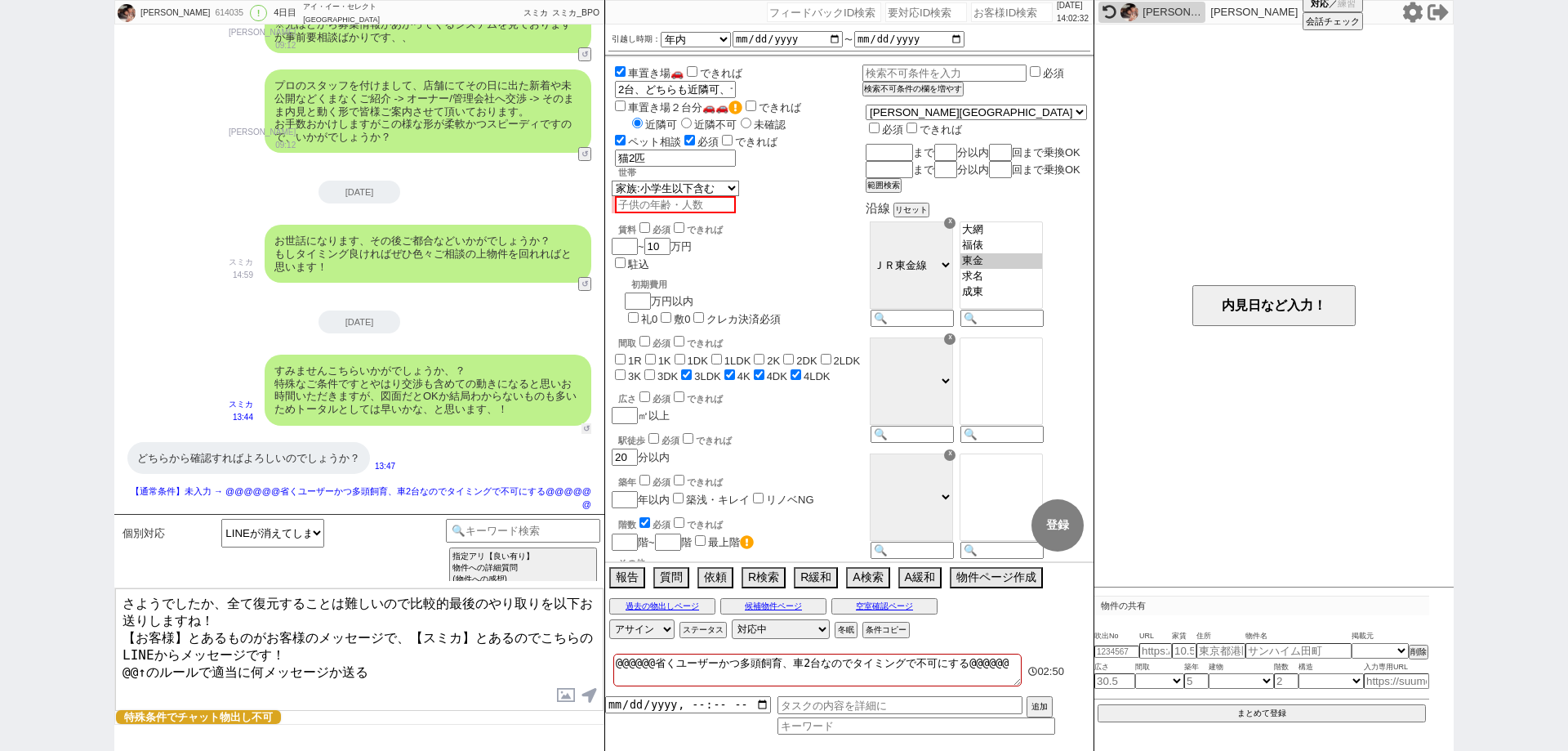
click at [581, 430] on button "↺" at bounding box center [586, 428] width 10 height 11
click at [283, 536] on select "中カテゴリを選択 お願いします 検討します （日程など）また連絡します 物件だけでも送って下さい ありがとうございます、等の曖昧な回答 結構です" at bounding box center [272, 533] width 103 height 29
click at [221, 519] on select "中カテゴリを選択 お願いします 検討します （日程など）また連絡します 物件だけでも送って下さい ありがとうございます、等の曖昧な回答 結構です" at bounding box center [272, 533] width 103 height 29
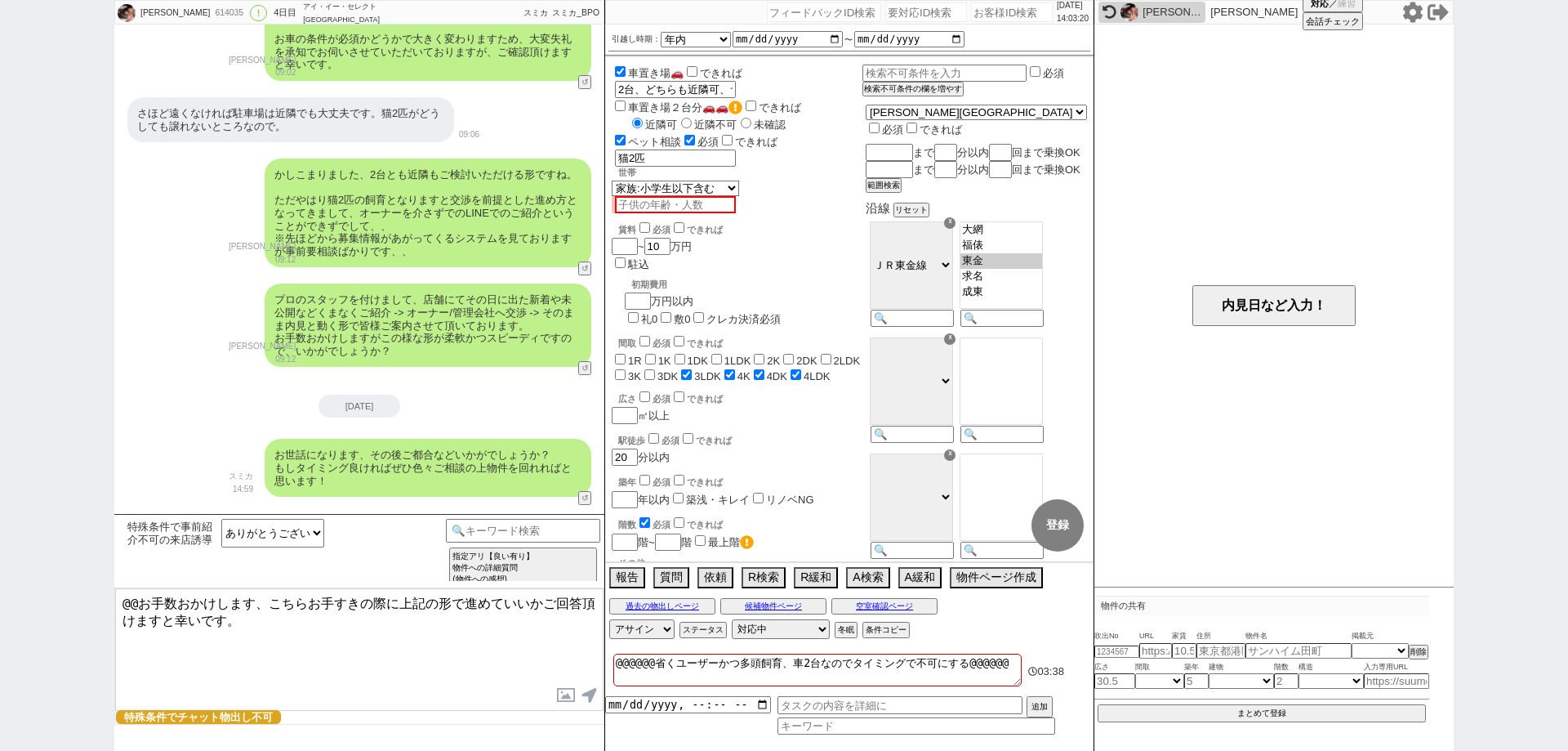
scroll to position [1616, 0]
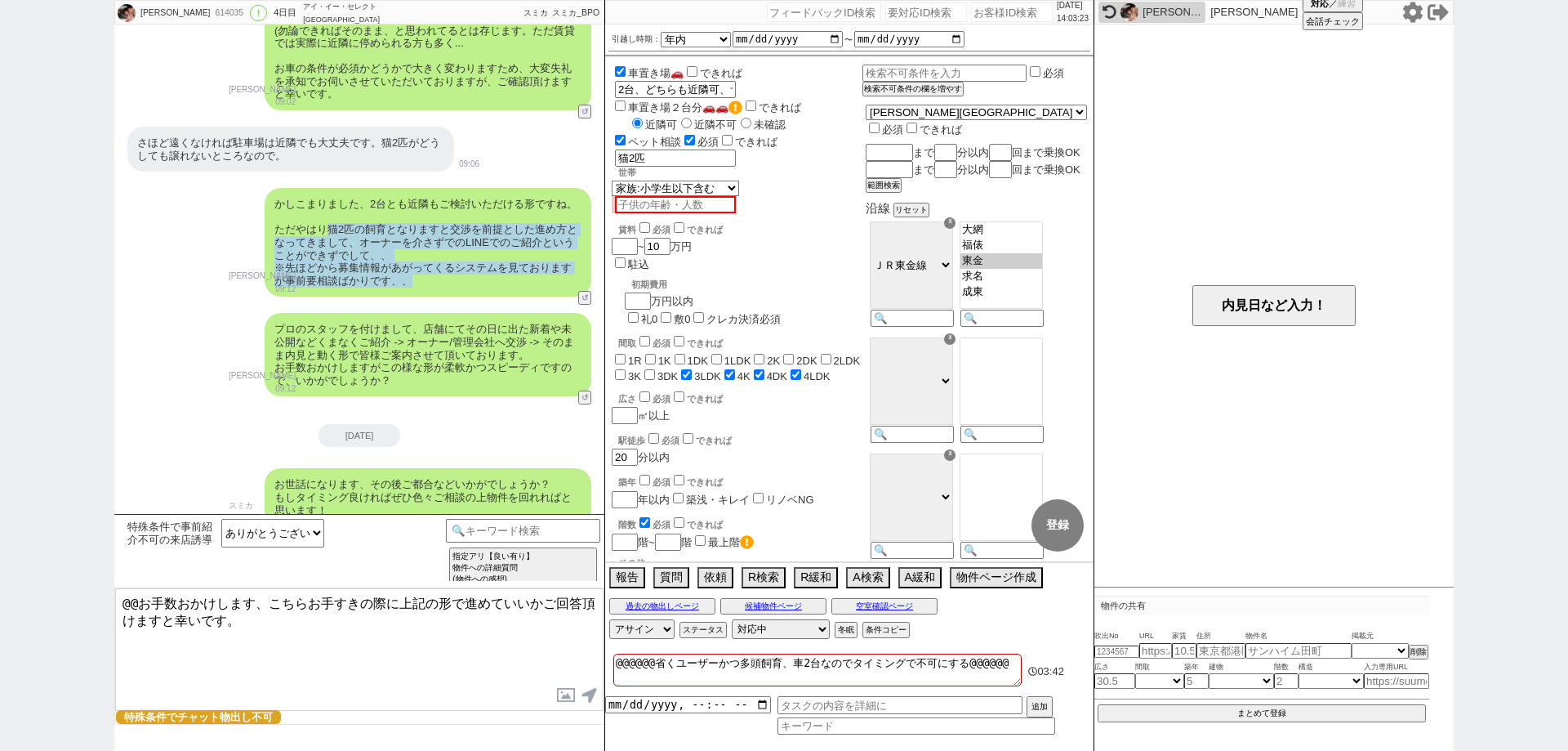
drag, startPoint x: 328, startPoint y: 228, endPoint x: 457, endPoint y: 282, distance: 139.8
click at [457, 282] on div "かしこまりました、2台とも近隣もご検討いただける形ですね。 ただやはり猫2匹の飼育となりますと交渉を前提とした進め方となってきまして、オーナーを介さずでのLI…" at bounding box center [427, 242] width 327 height 109
copy div "猫2匹の飼育となりますと交渉を前提とした進め方となってきまして、オーナーを介さずでのLINEでのご紹介ということができずでして、、 ※先ほどから募集情報があが…"
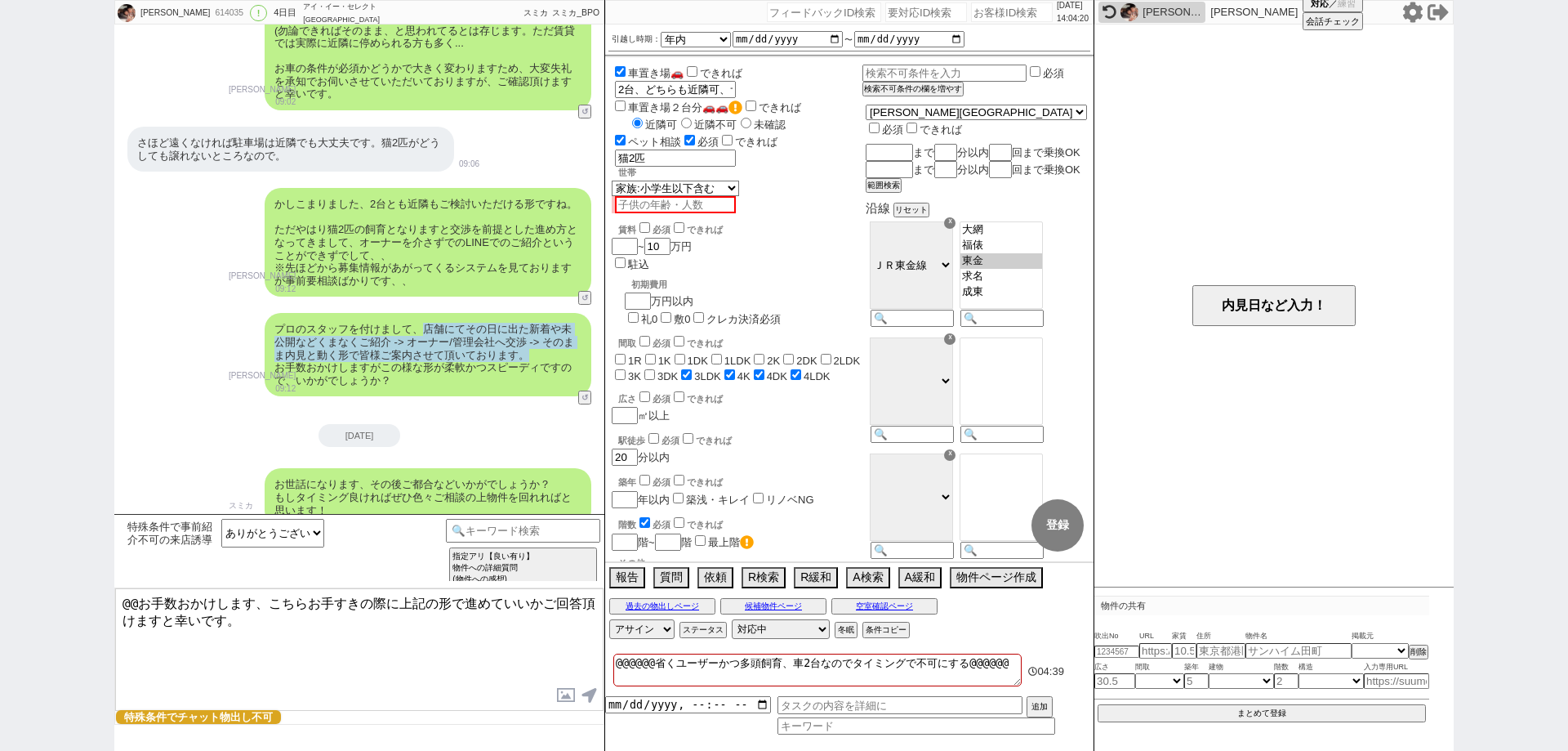
drag, startPoint x: 424, startPoint y: 334, endPoint x: 541, endPoint y: 359, distance: 119.6
click at [541, 359] on div "プロのスタッフを付けまして、店舗にてその日に出た新着や未公開などくまなくご紹介 -> オーナー/管理会社へ交渉 -> そのまま内見と動く形で皆様ご案内させて頂…" at bounding box center [427, 354] width 327 height 83
copy div "店舗にてその日に出た新着や未公開などくまなくご紹介 -> オーナー/管理会社へ交渉 -> そのまま内見と動く形で皆様ご案内させて頂いております。"
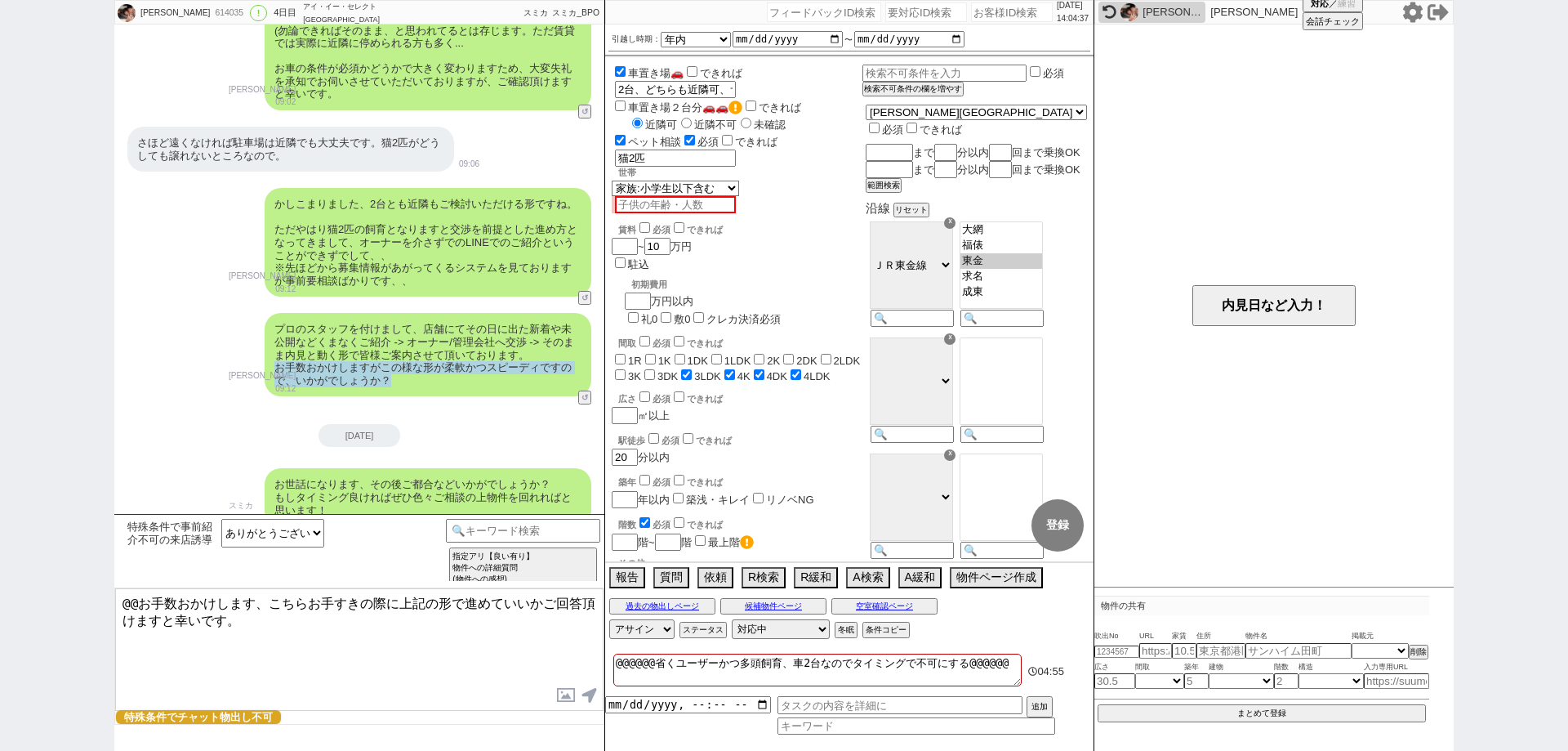
drag, startPoint x: 407, startPoint y: 380, endPoint x: 276, endPoint y: 369, distance: 131.5
click at [276, 369] on div "プロのスタッフを付けまして、店舗にてその日に出た新着や未公開などくまなくご紹介 -> オーナー/管理会社へ交渉 -> そのまま内見と動く形で皆様ご案内させて頂…" at bounding box center [427, 354] width 327 height 83
copy div "お手数おかけしますがこの様な形が柔軟かつスピーディですので、いかがでしょうか？"
click at [210, 16] on div "614035" at bounding box center [228, 13] width 37 height 13
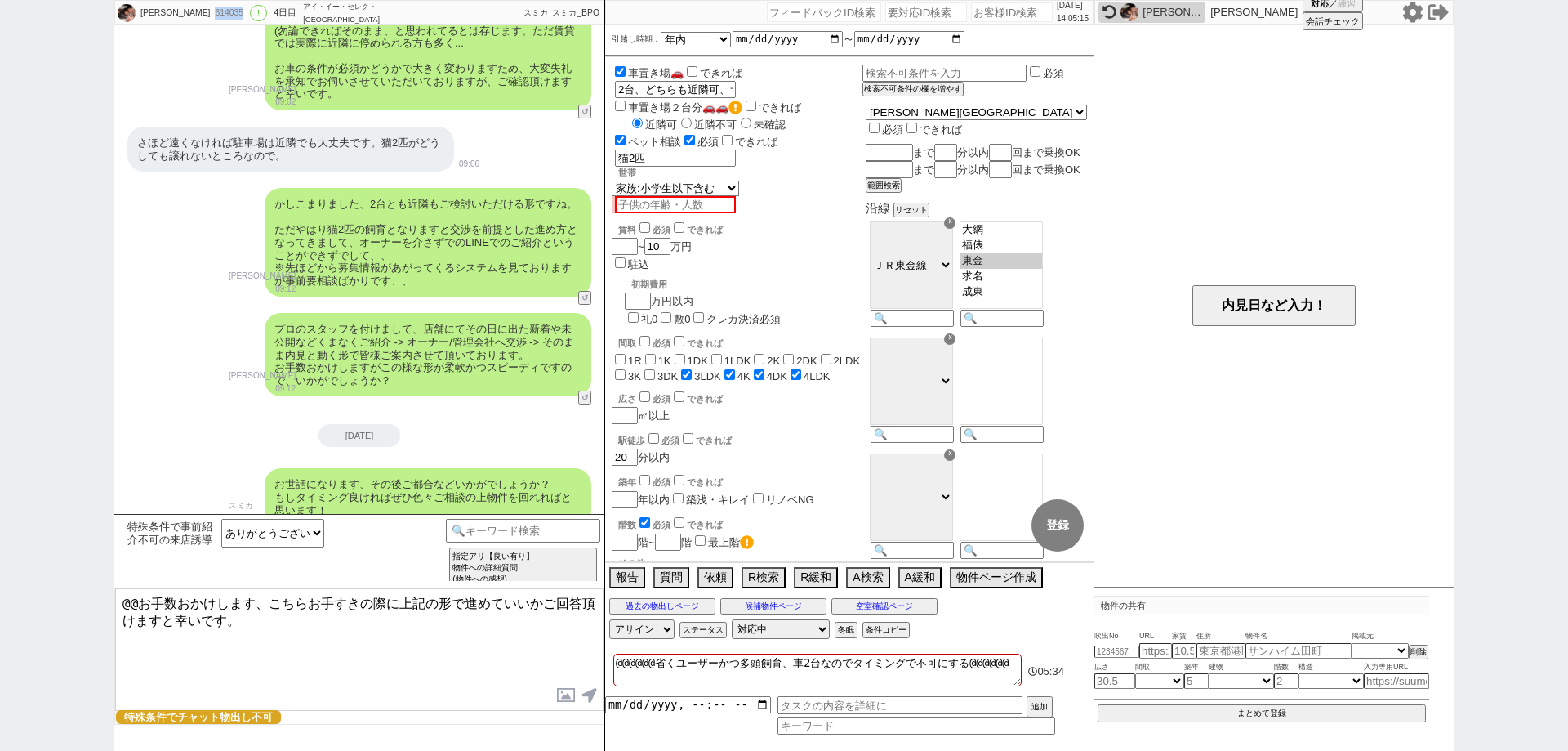
copy div "614035"
click at [0, 501] on div "髙橋 ひろみ 614035 ! 0 4日目 アイ・イー・セレクト 鎌取駅前店 冬眠中 自社客 スミカ スミカ_BPO チャット全表示 2025-09-10 よ…" at bounding box center [784, 376] width 1568 height 751
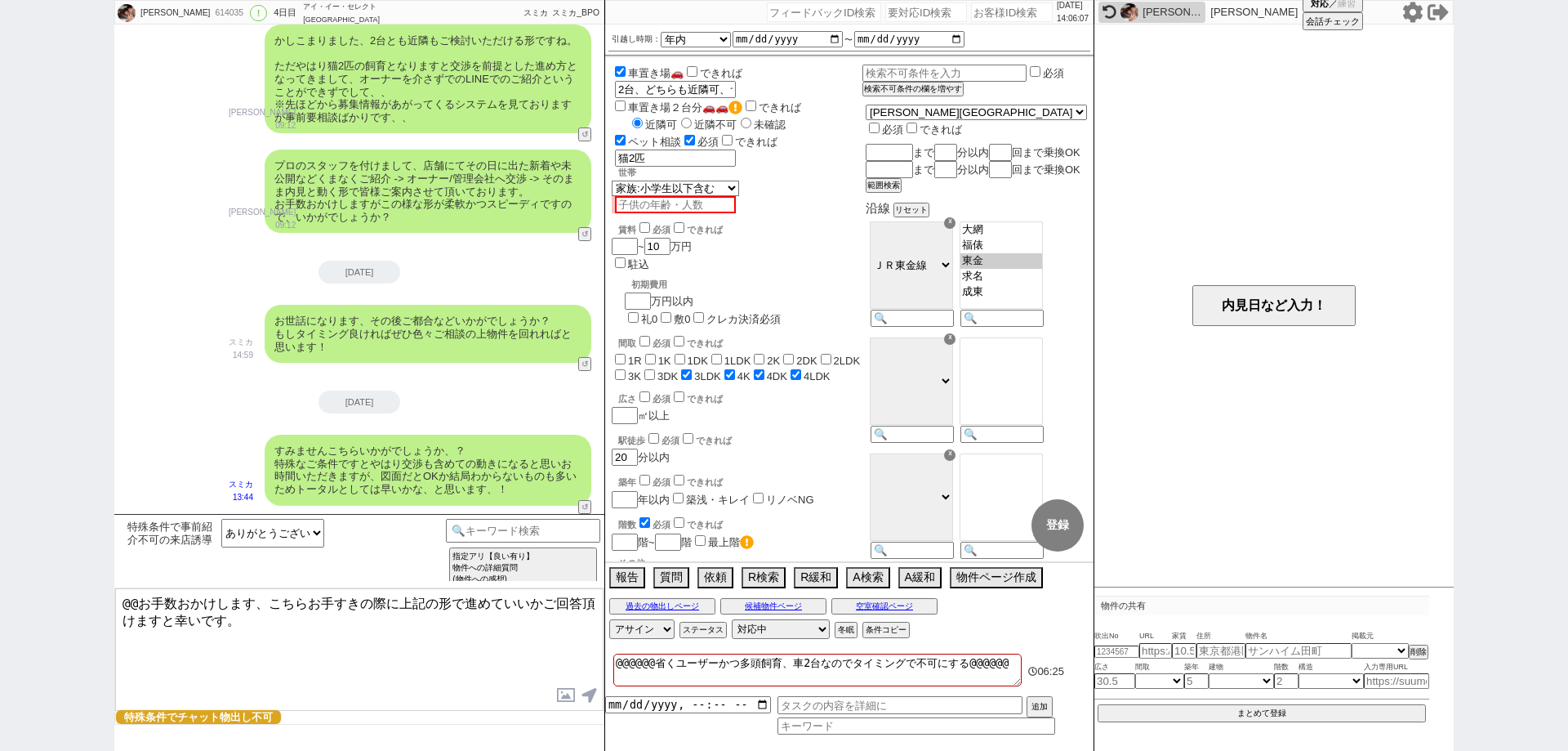
scroll to position [1861, 0]
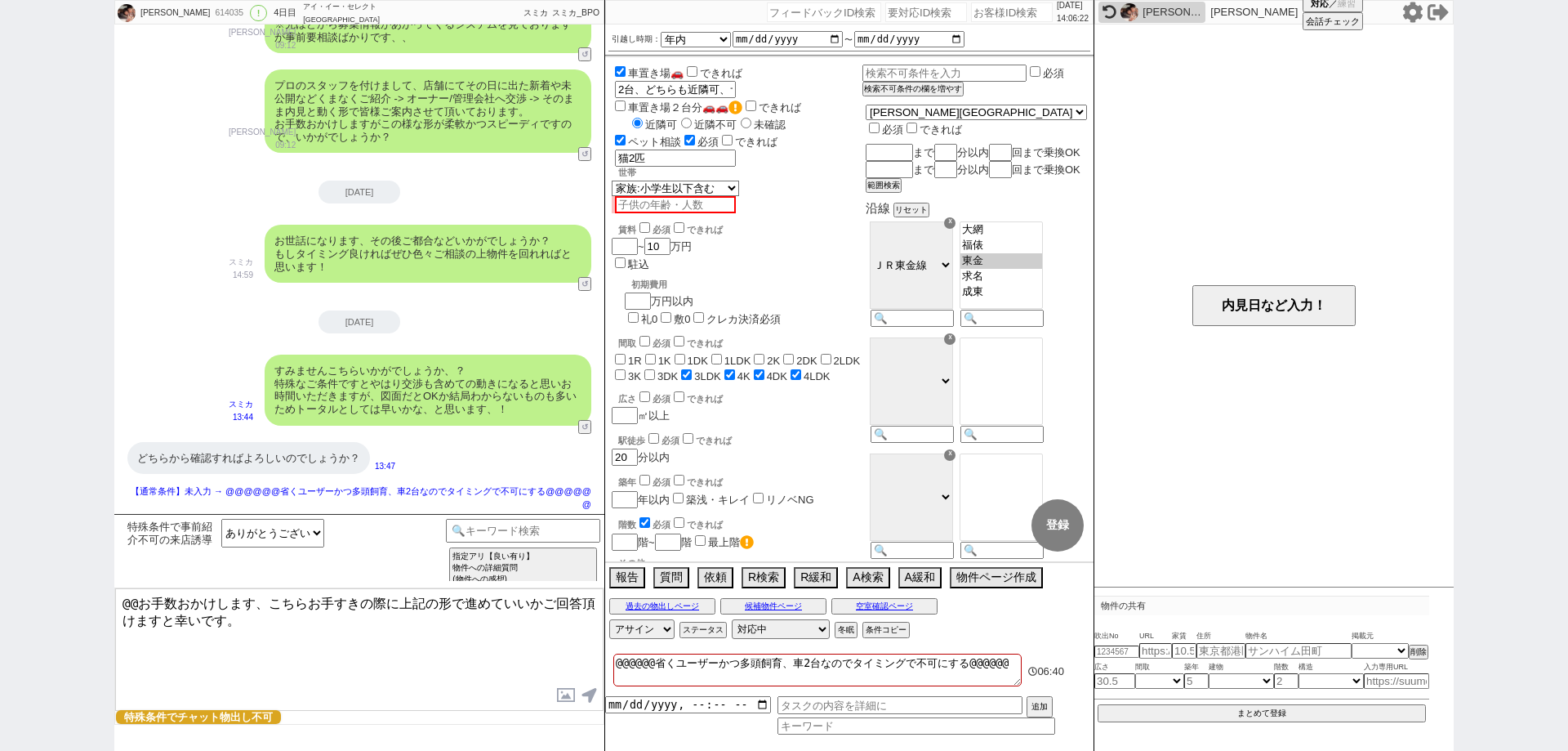
drag, startPoint x: 254, startPoint y: 593, endPoint x: 16, endPoint y: 583, distance: 238.2
click at [16, 583] on div "髙橋 ひろみ 614035 ! 0 4日目 アイ・イー・セレクト 鎌取駅前店 冬眠中 自社客 スミカ スミカ_BPO チャット全表示 2025-09-10 よ…" at bounding box center [784, 376] width 1568 height 751
paste textarea "11日にお送りしたメッセージは削除されてしまった形ですかね"
paste textarea "！ 猫2匹の飼育ですと交渉を前提とした進め方となるため、LINEでのご紹介が難しく、、 店舗にてその日に出た新着や未公開などくまなくご紹介 -> オーナー/管…"
drag, startPoint x: 495, startPoint y: 602, endPoint x: 501, endPoint y: 645, distance: 43.4
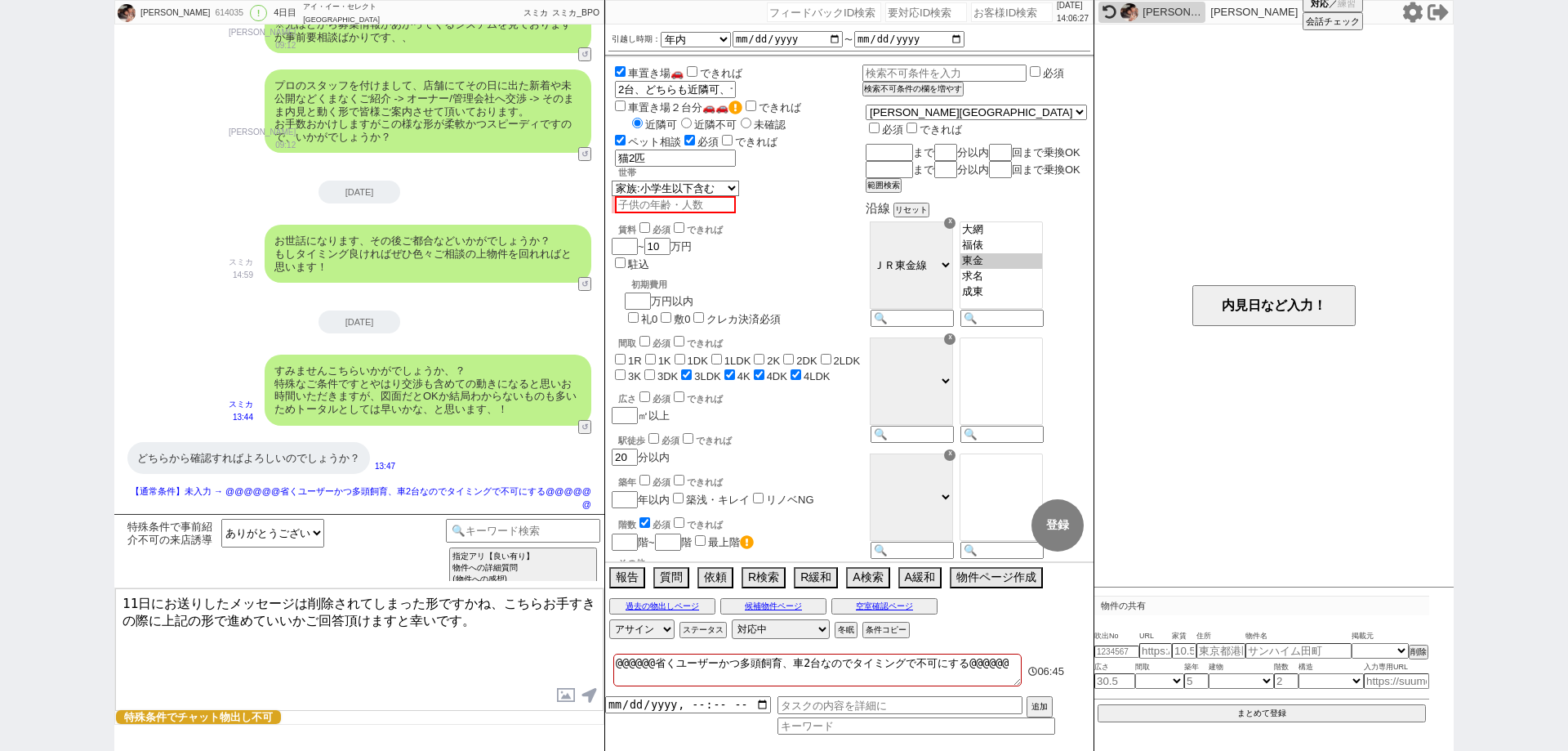
click at [501, 645] on textarea "11日にお送りしたメッセージは削除されてしまった形ですかね、こちらお手すきの際に上記の形で進めていいかご回答頂けますと幸いです。" at bounding box center [359, 649] width 488 height 123
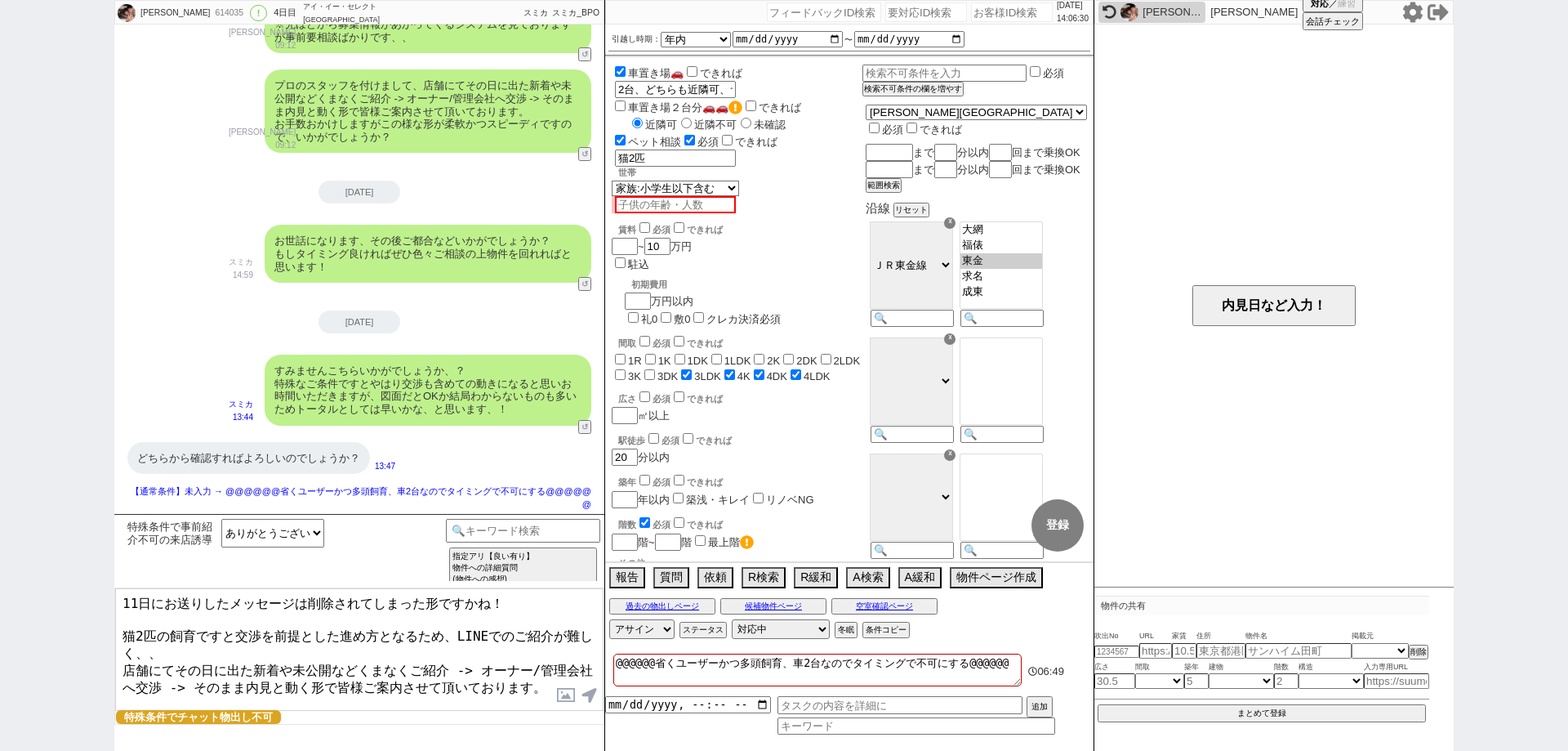
drag, startPoint x: 516, startPoint y: 601, endPoint x: 531, endPoint y: 603, distance: 15.1
click at [519, 601] on textarea "11日にお送りしたメッセージは削除されてしまった形ですかね！ 猫2匹の飼育ですと交渉を前提とした進め方となるため、LINEでのご紹介が難しく、、 店舗にてその…" at bounding box center [359, 649] width 488 height 123
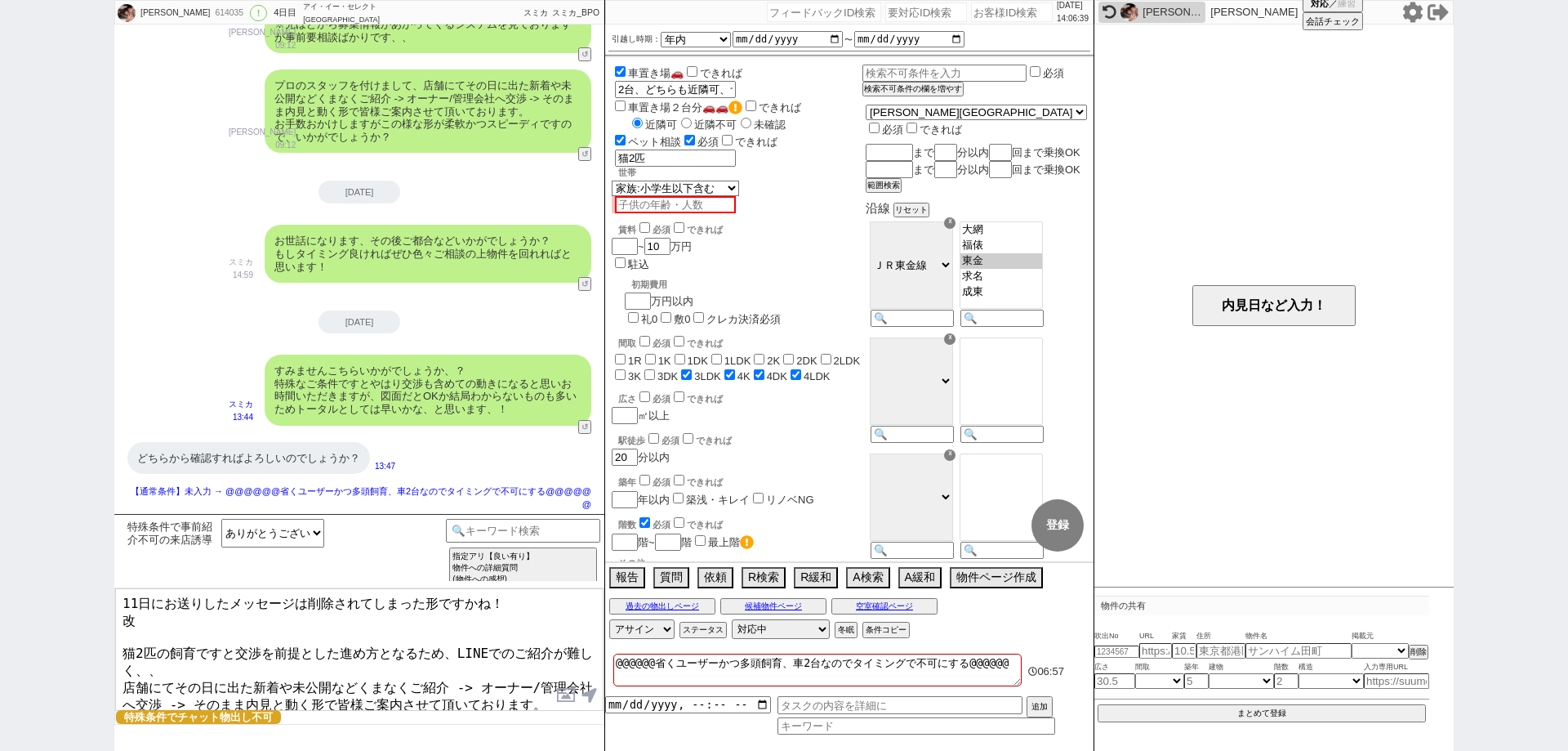
click at [230, 598] on textarea "11日にお送りしたメッセージは削除されてしまった形ですかね！ 改 猫2匹の飼育ですと交渉を前提とした進め方となるため、LINEでのご紹介が難しく、、 店舗にて…" at bounding box center [359, 649] width 488 height 123
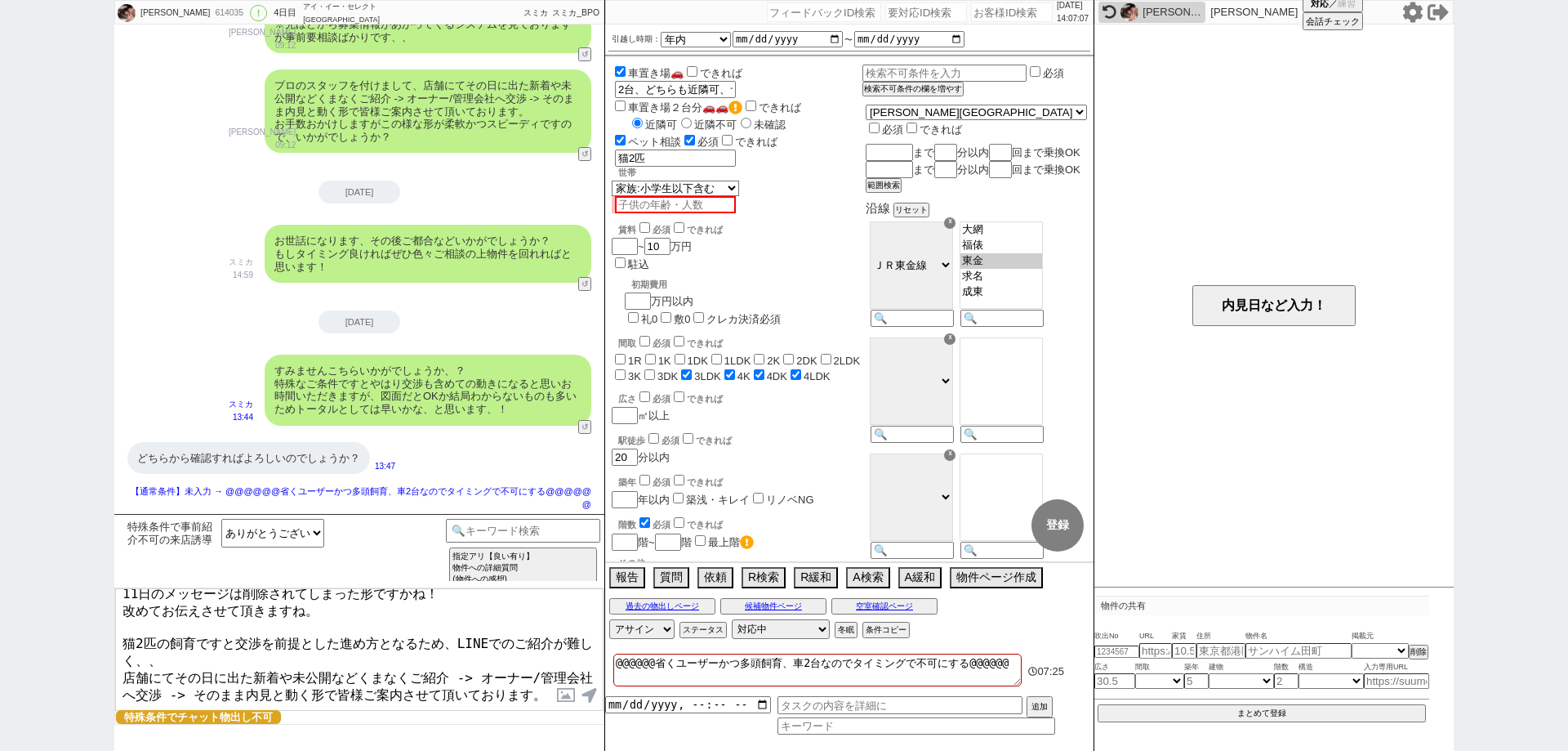
click at [124, 663] on textarea "11日のメッセージは削除されてしまった形ですかね！ 改めてお伝えさせて頂きますね。 猫2匹の飼育ですと交渉を前提とした進め方となるため、LINEでのご紹介が難…" at bounding box center [359, 649] width 488 height 123
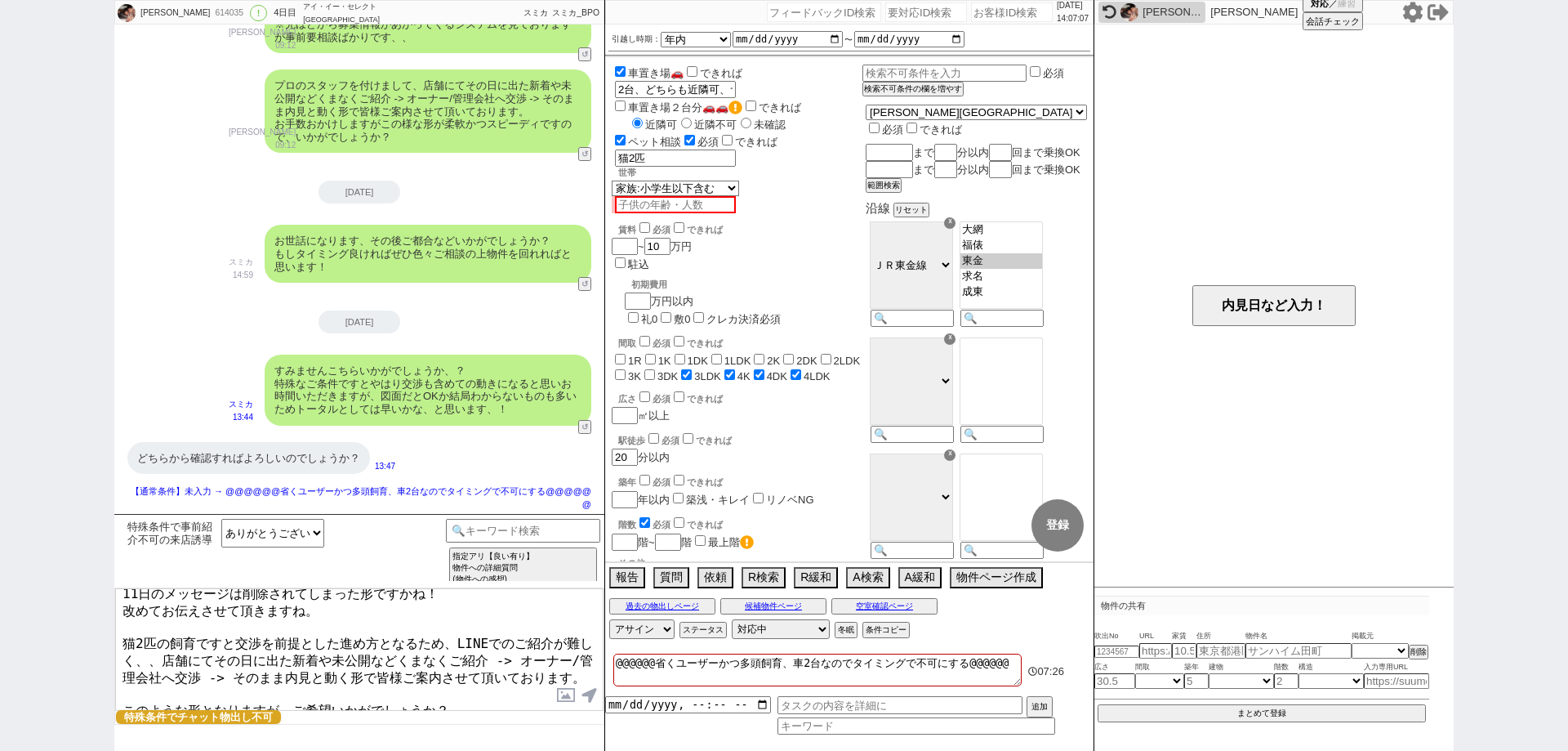
scroll to position [0, 0]
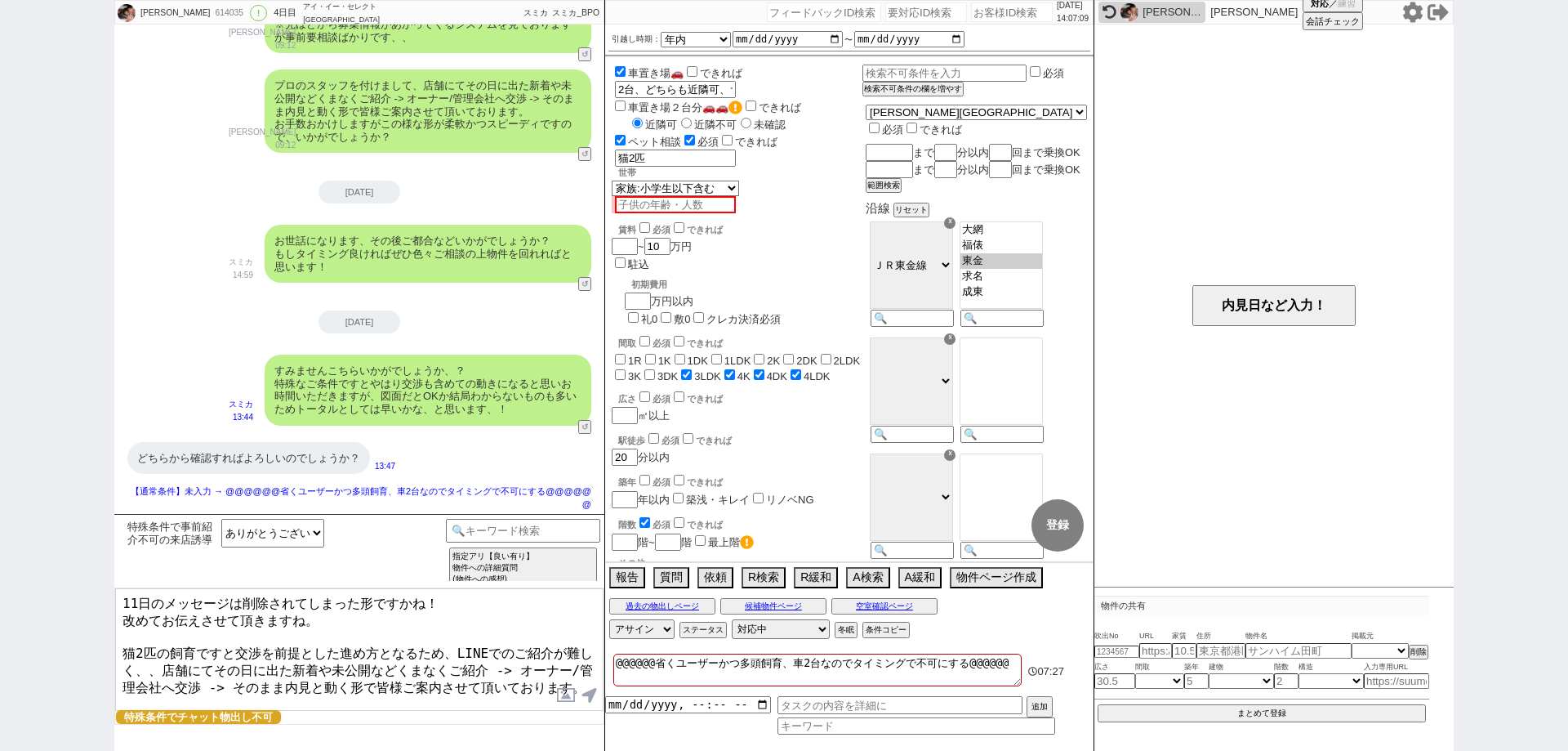
click at [468, 697] on textarea "11日のメッセージは削除されてしまった形ですかね！ 改めてお伝えさせて頂きますね。 猫2匹の飼育ですと交渉を前提とした進め方となるため、LINEでのご紹介が難…" at bounding box center [359, 649] width 488 height 123
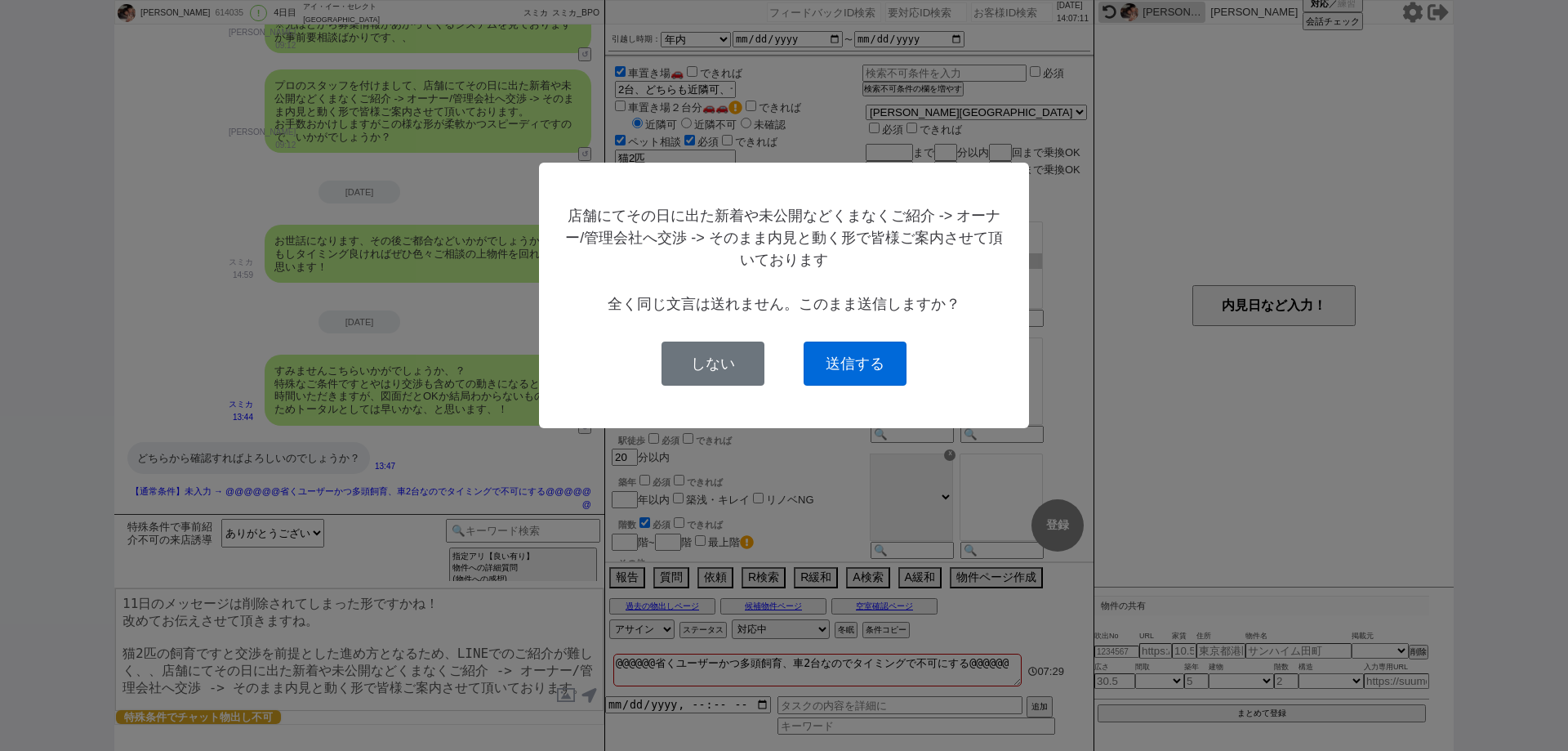
click at [875, 366] on button "送信する" at bounding box center [854, 364] width 103 height 44
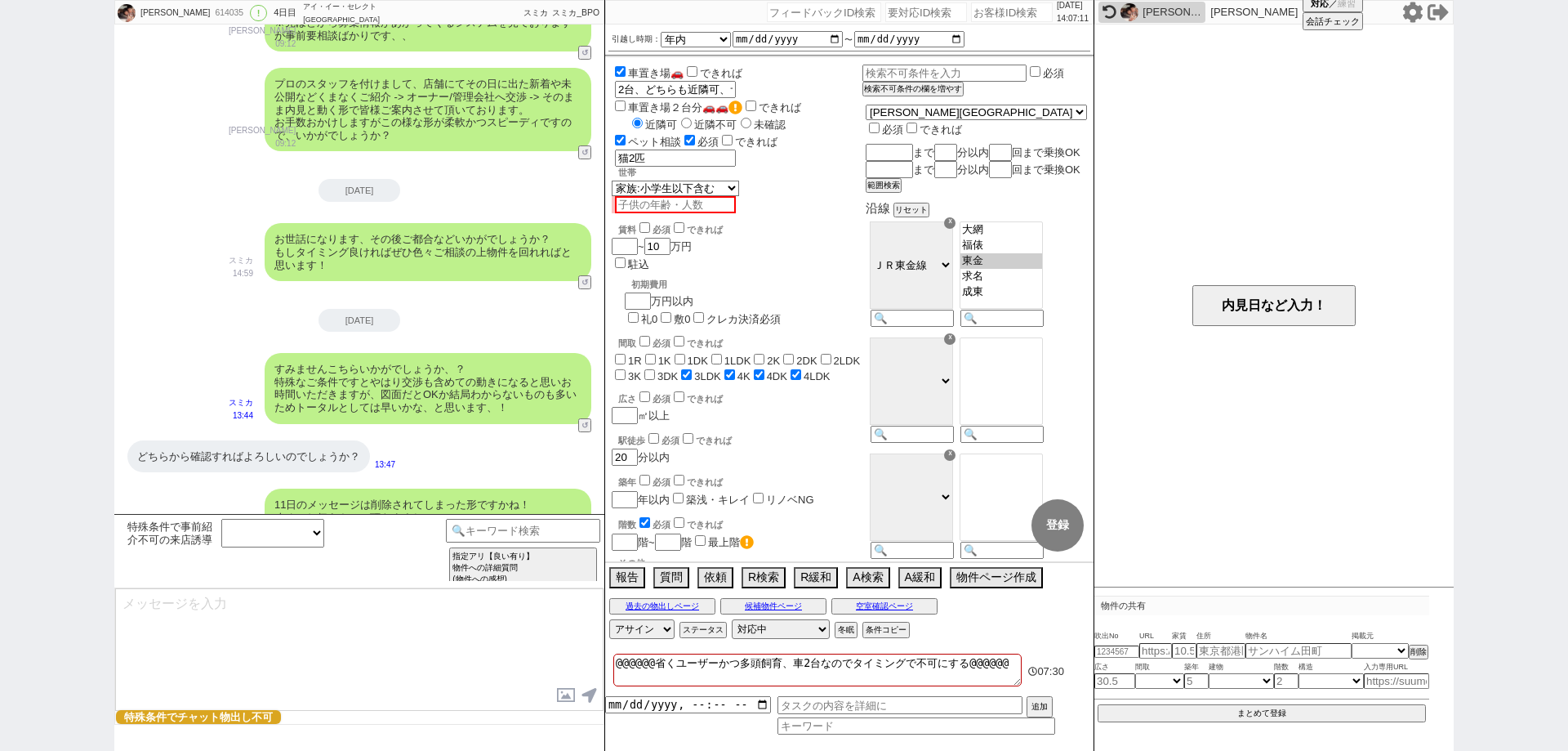
scroll to position [2012, 0]
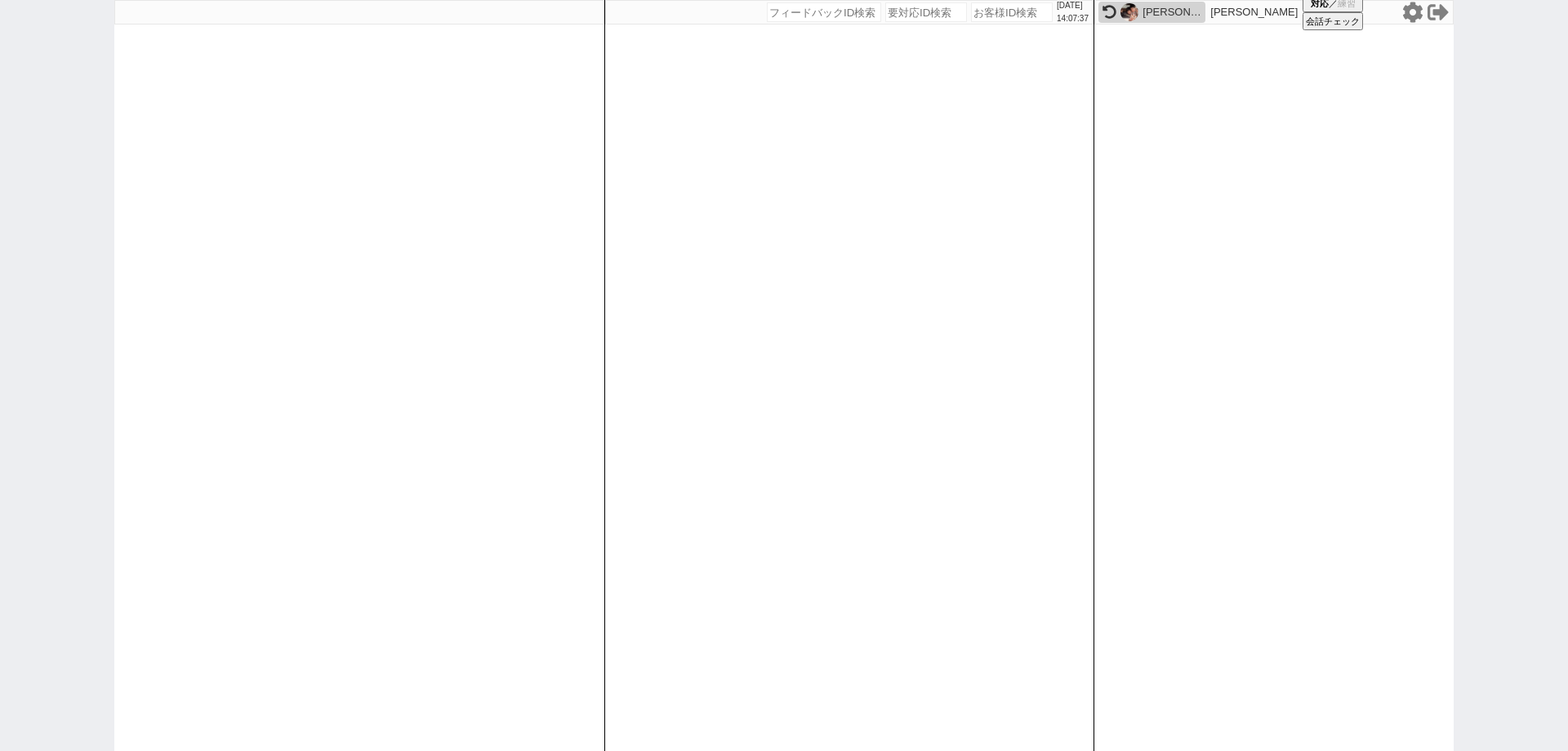
click at [1006, 12] on input "number" at bounding box center [1012, 12] width 81 height 20
paste input "614035"
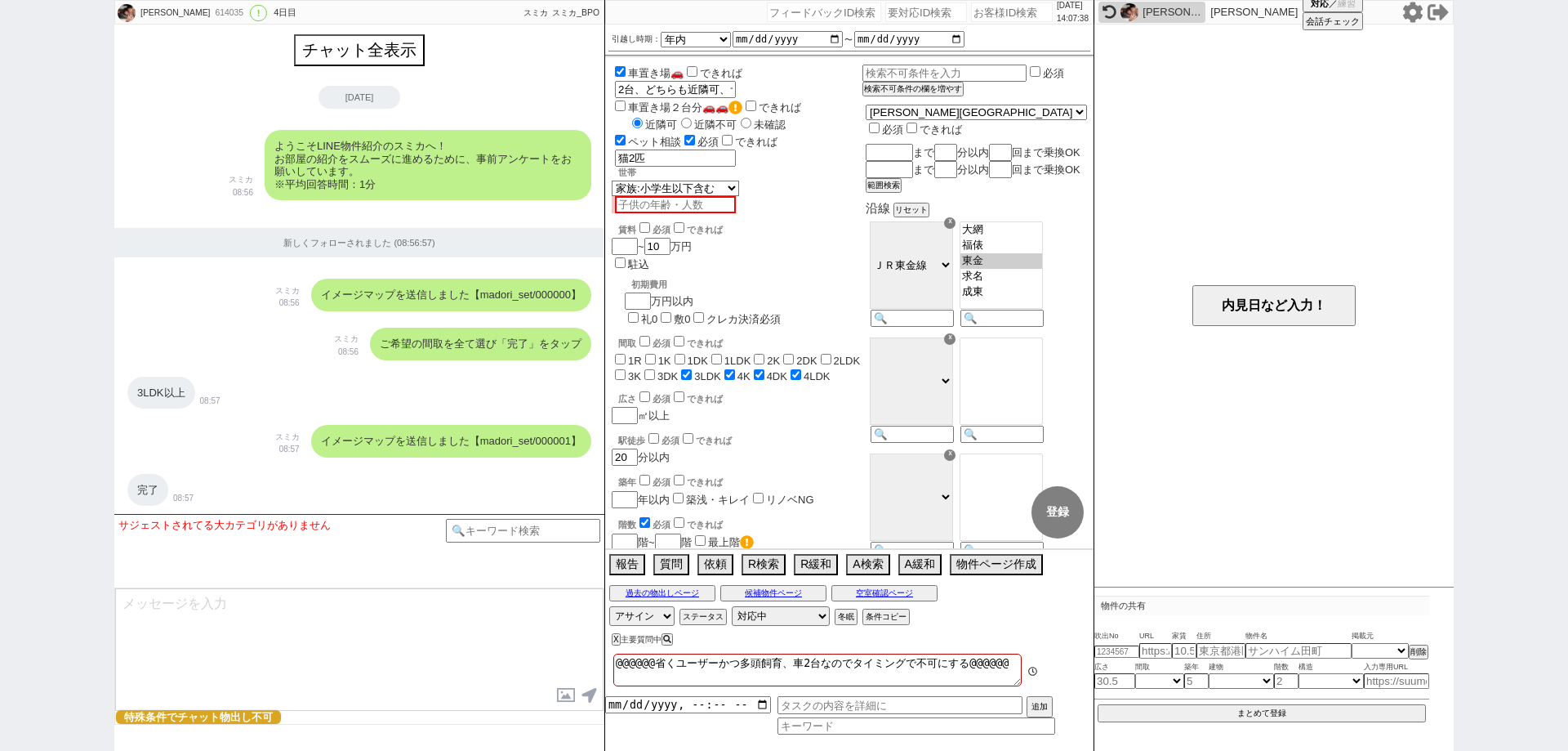
scroll to position [1980, 0]
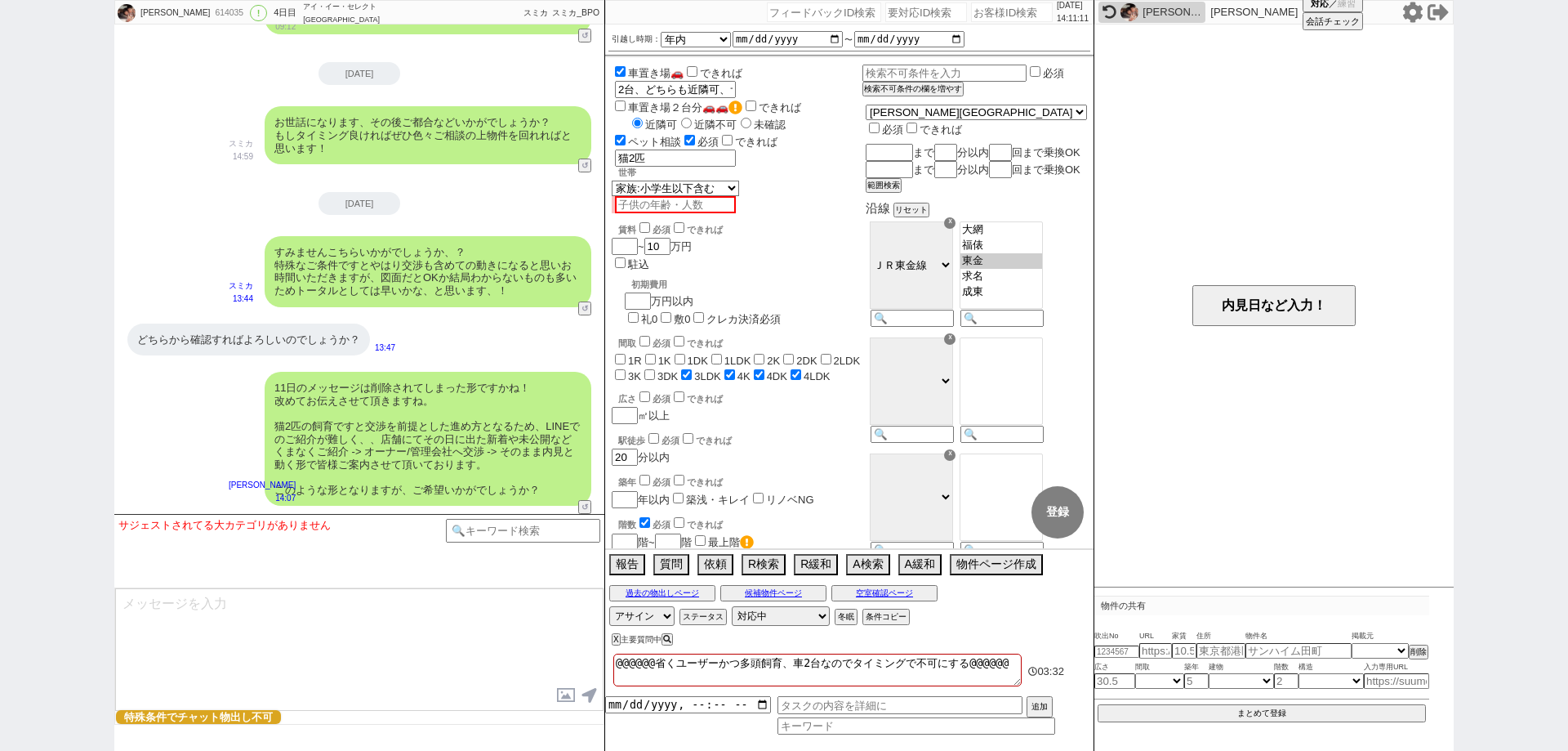
click at [0, 629] on div "髙橋 ひろみ 614035 ! 0 4日目 アイ・イー・セレクト 鎌取駅前店 冬眠中 自社客 スミカ スミカ_BPO チャット全表示 2025-09-10 よ…" at bounding box center [784, 376] width 1568 height 751
click at [836, 723] on input at bounding box center [915, 727] width 277 height 14
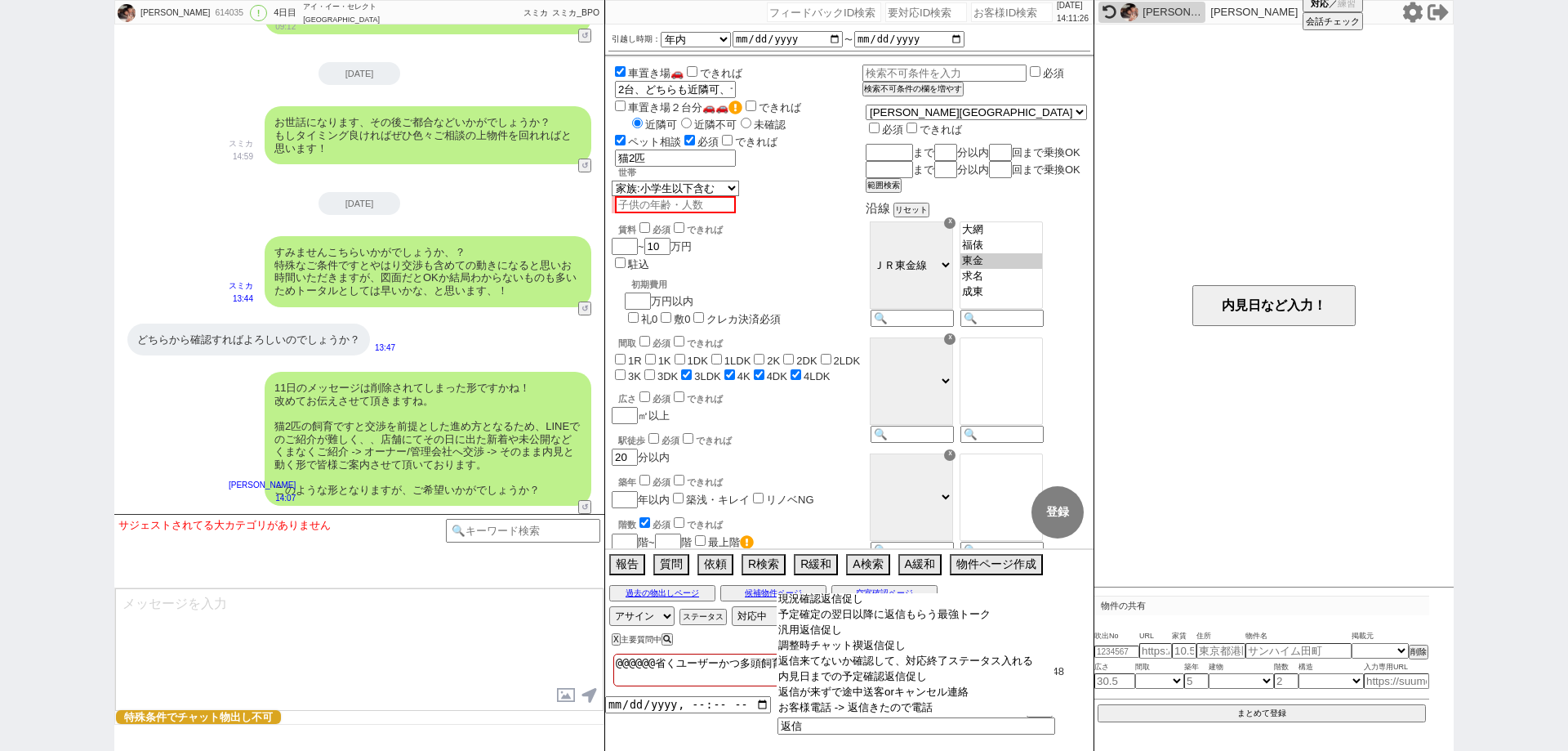
scroll to position [302, 0]
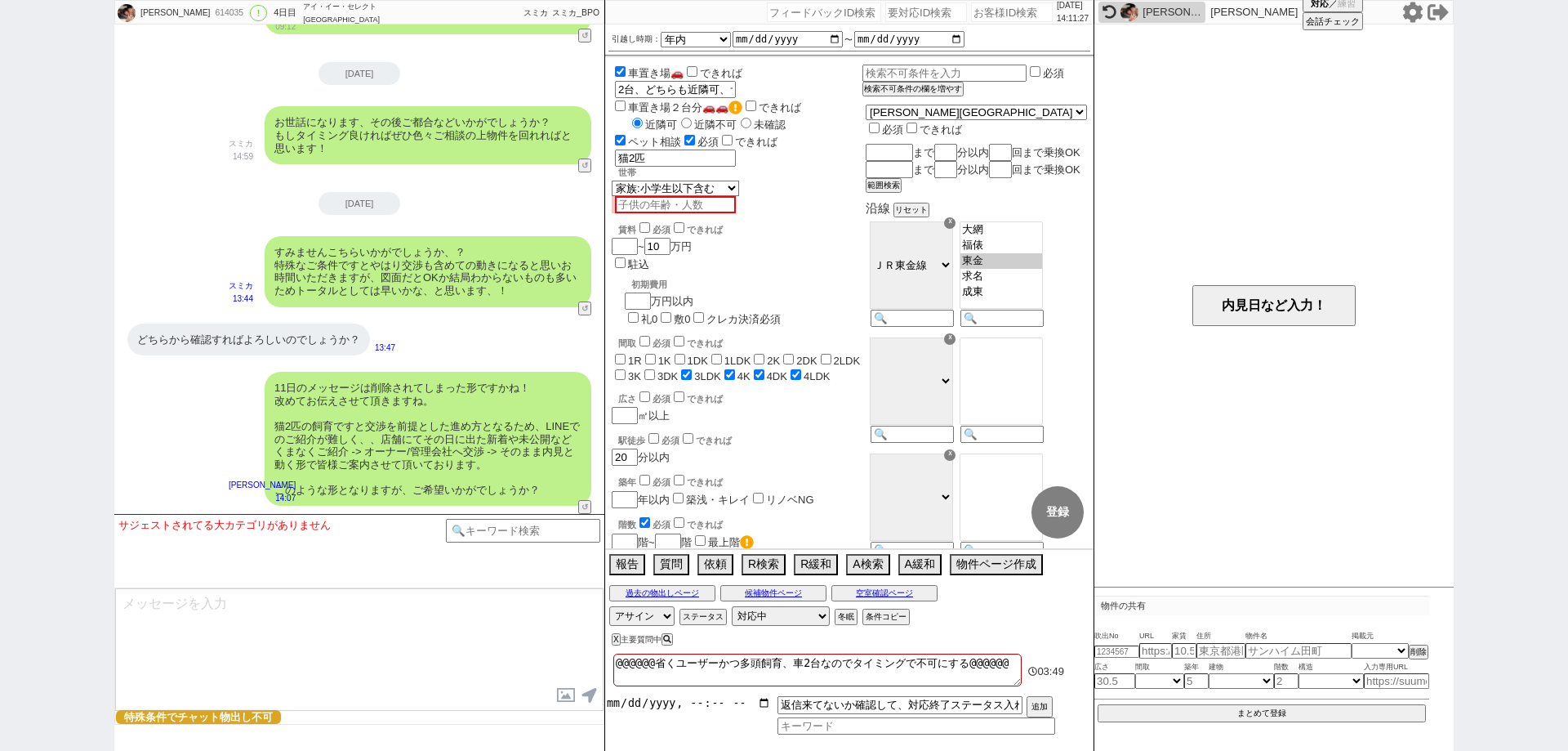
click at [765, 698] on input "datetime-local" at bounding box center [687, 702] width 165 height 14
click at [1040, 703] on button "追加" at bounding box center [1038, 708] width 23 height 18
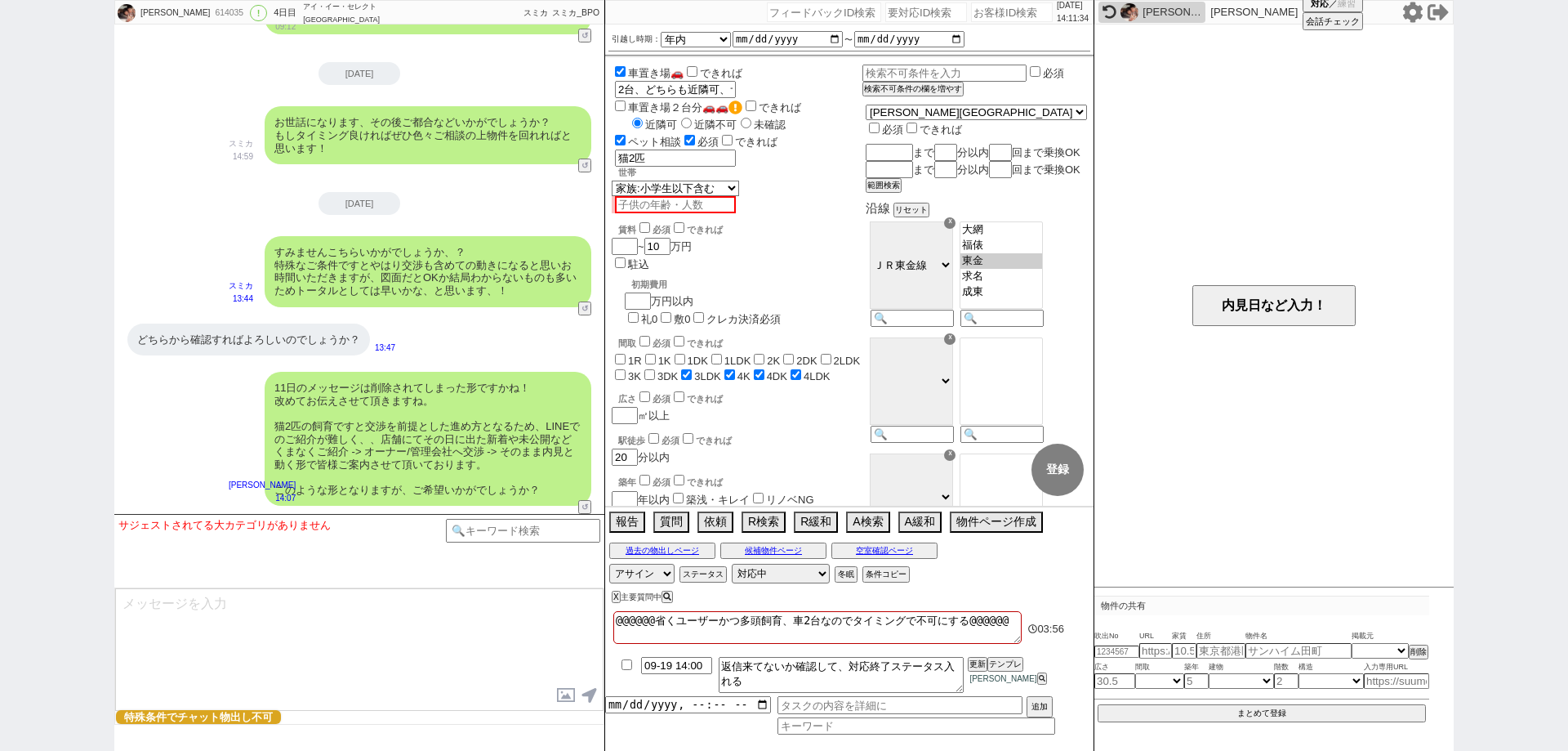
click at [1044, 593] on div "X 主要質問中" at bounding box center [849, 596] width 488 height 22
click at [1415, 10] on icon at bounding box center [1412, 12] width 21 height 21
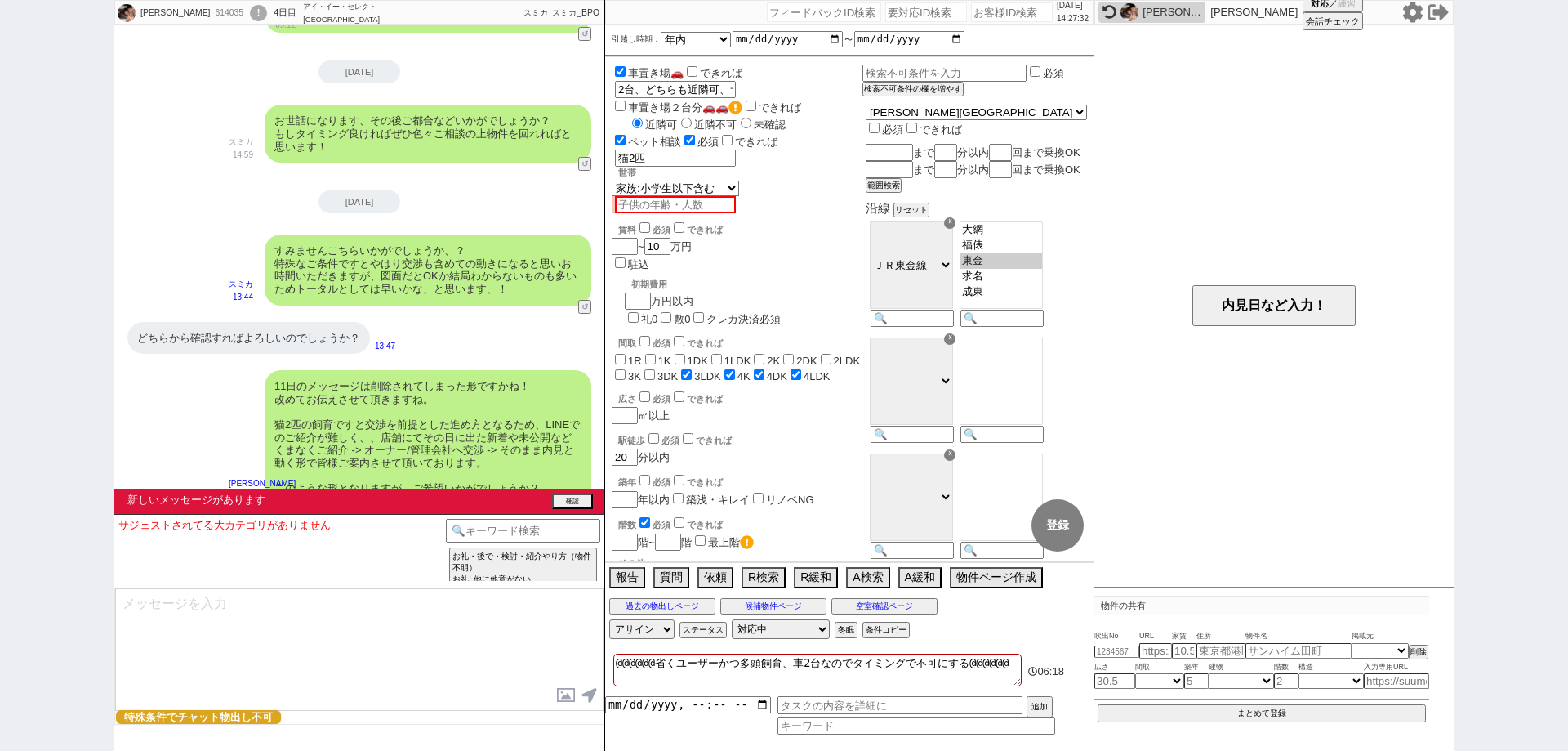
scroll to position [2216, 0]
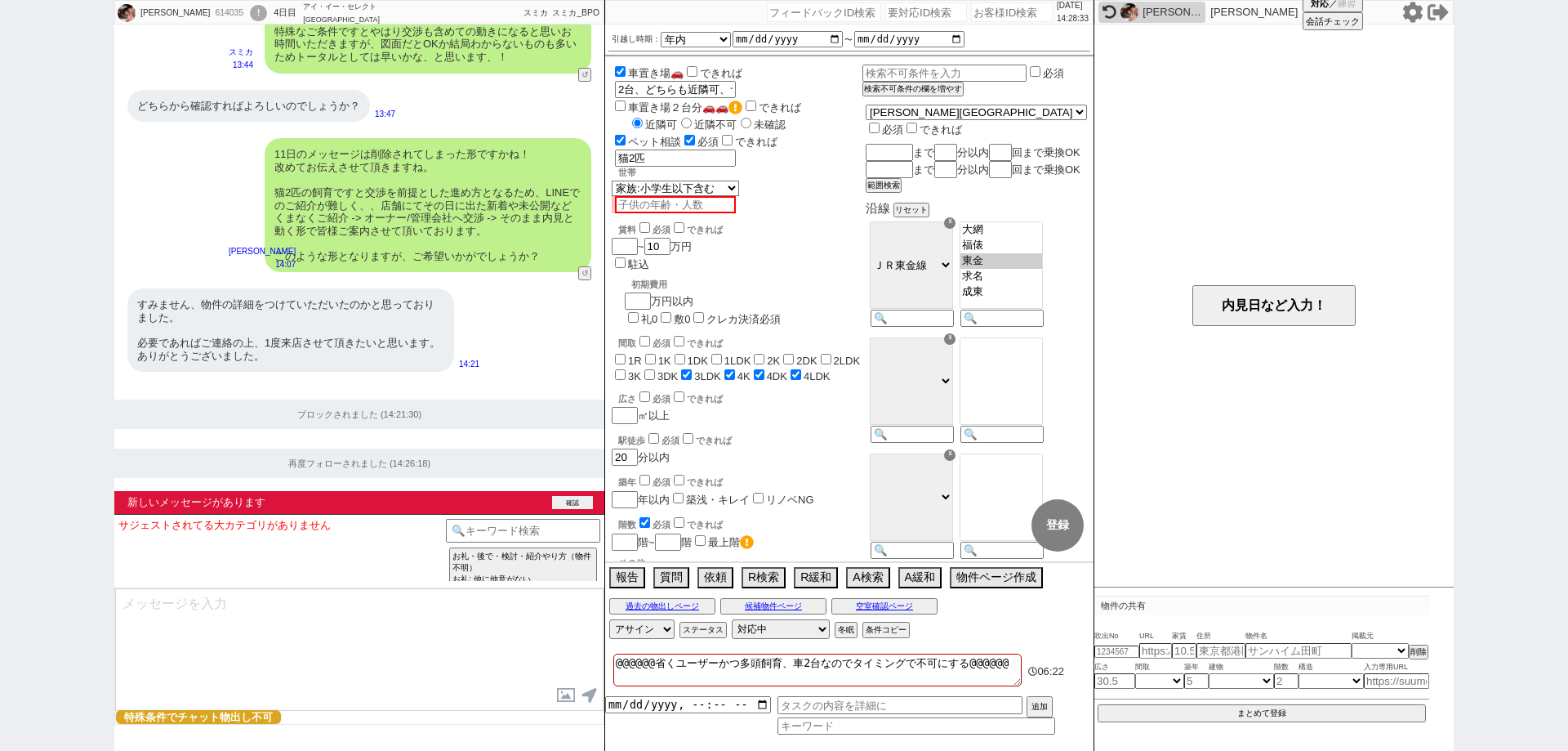
click at [575, 501] on button "確認" at bounding box center [573, 502] width 41 height 13
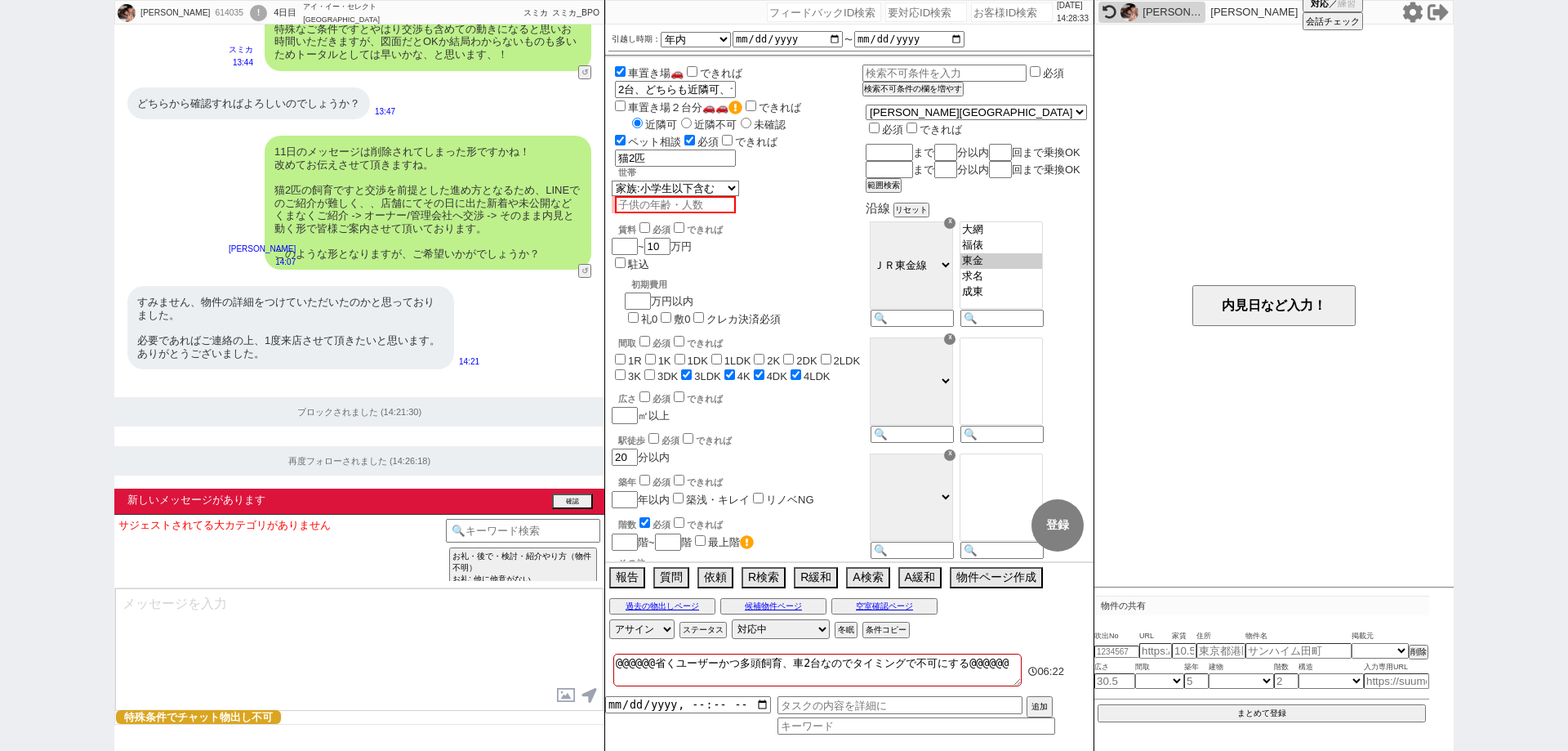
scroll to position [2190, 0]
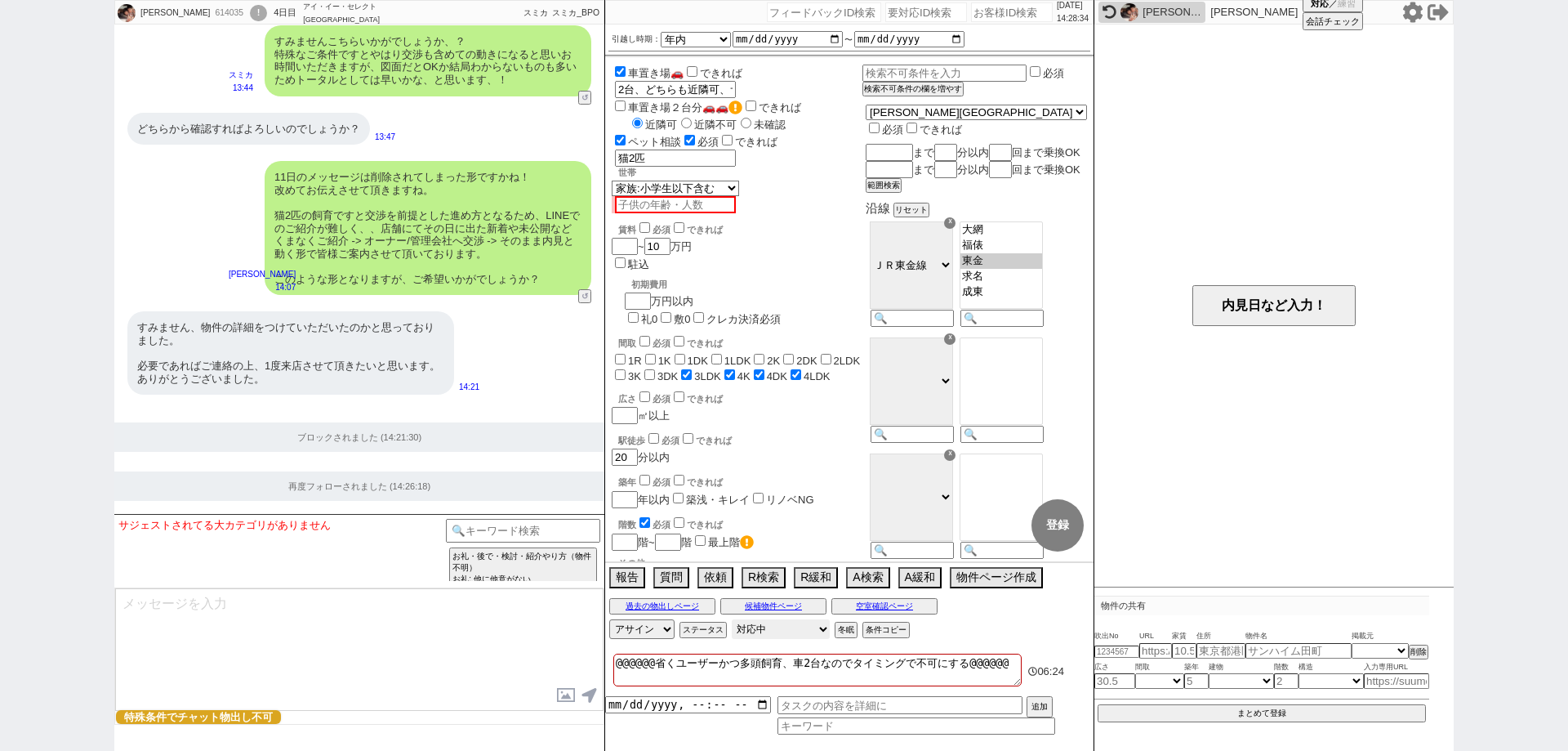
click at [769, 627] on select "対応中 引き継ぎ完了 ブロック 長期間返信なし 紹介不可 別の所で決まった 客の都合で引越しが無くなった 接客開始後に冬眠" at bounding box center [780, 629] width 98 height 20
click at [732, 619] on select "対応中 引き継ぎ完了 ブロック 長期間返信なし 紹介不可 別の所で決まった 客の都合で引越しが無くなった 接客開始後に冬眠" at bounding box center [780, 629] width 98 height 20
click at [761, 625] on select "対応中 引き継ぎ完了 ブロック 長期間返信なし 紹介不可 別の所で決まった 客の都合で引越しが無くなった 接客開始後に冬眠" at bounding box center [780, 629] width 98 height 20
click at [732, 619] on select "対応中 引き継ぎ完了 ブロック 長期間返信なし 紹介不可 別の所で決まった 客の都合で引越しが無くなった 接客開始後に冬眠" at bounding box center [780, 629] width 98 height 20
click at [1266, 505] on div "内見日など入力！" at bounding box center [1273, 306] width 360 height 562
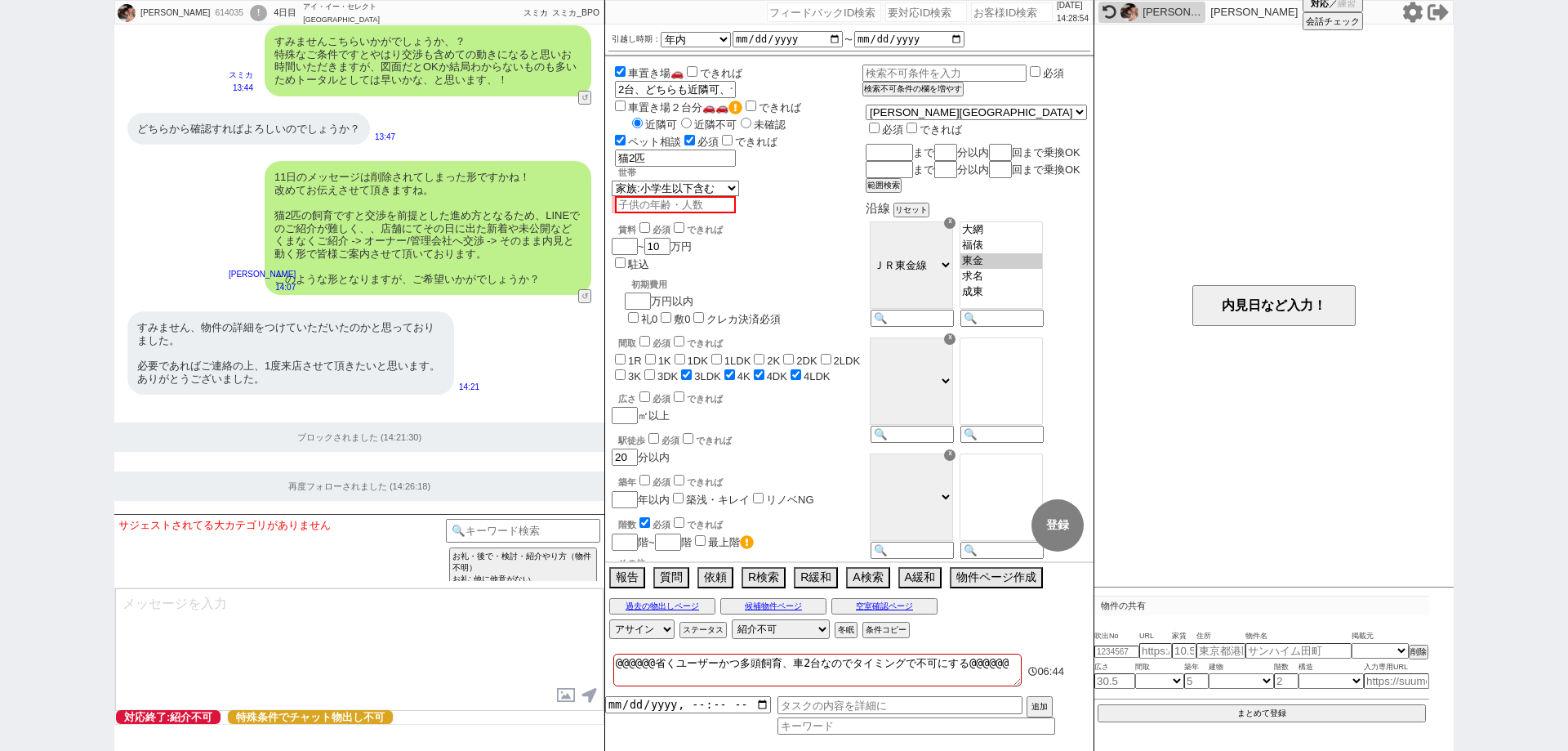
click at [0, 450] on div "髙橋 ひろみ 614035 ! 0 4日目 アイ・イー・セレクト 鎌取駅前店 冬眠中 自社客 スミカ スミカ_BPO チャット全表示 2025-09-10 よ…" at bounding box center [784, 376] width 1568 height 751
click at [210, 19] on div "614035" at bounding box center [228, 13] width 37 height 13
copy div "614035"
click at [0, 543] on div "髙橋 ひろみ 614035 ! 0 4日目 アイ・イー・セレクト 鎌取駅前店 冬眠中 自社客 スミカ スミカ_BPO チャット全表示 2025-09-10 よ…" at bounding box center [784, 376] width 1568 height 751
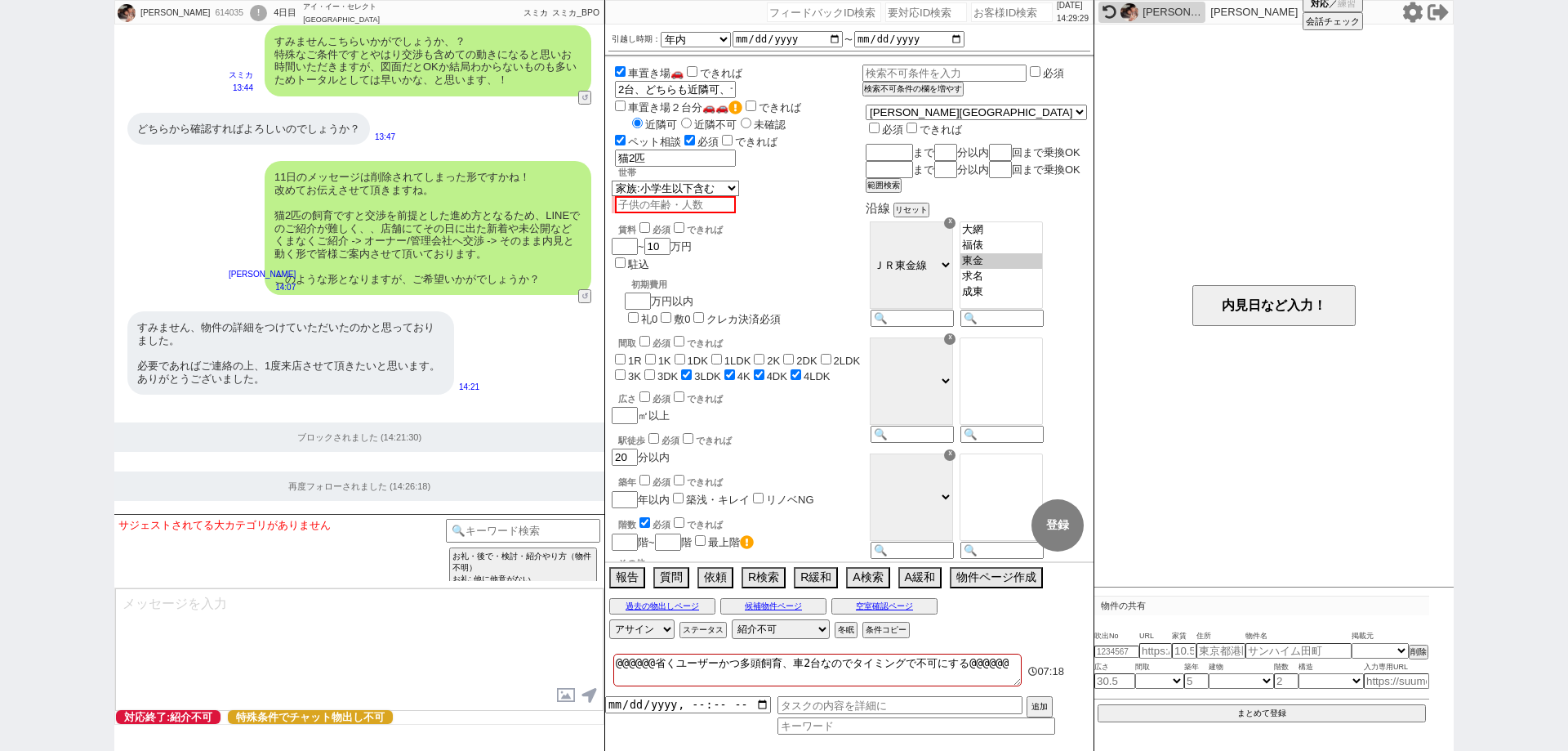
click at [0, 407] on div "髙橋 ひろみ 614035 ! 0 4日目 アイ・イー・セレクト 鎌取駅前店 冬眠中 自社客 スミカ スミカ_BPO チャット全表示 2025-09-10 よ…" at bounding box center [784, 376] width 1568 height 751
click at [1413, 11] on icon at bounding box center [1412, 12] width 21 height 21
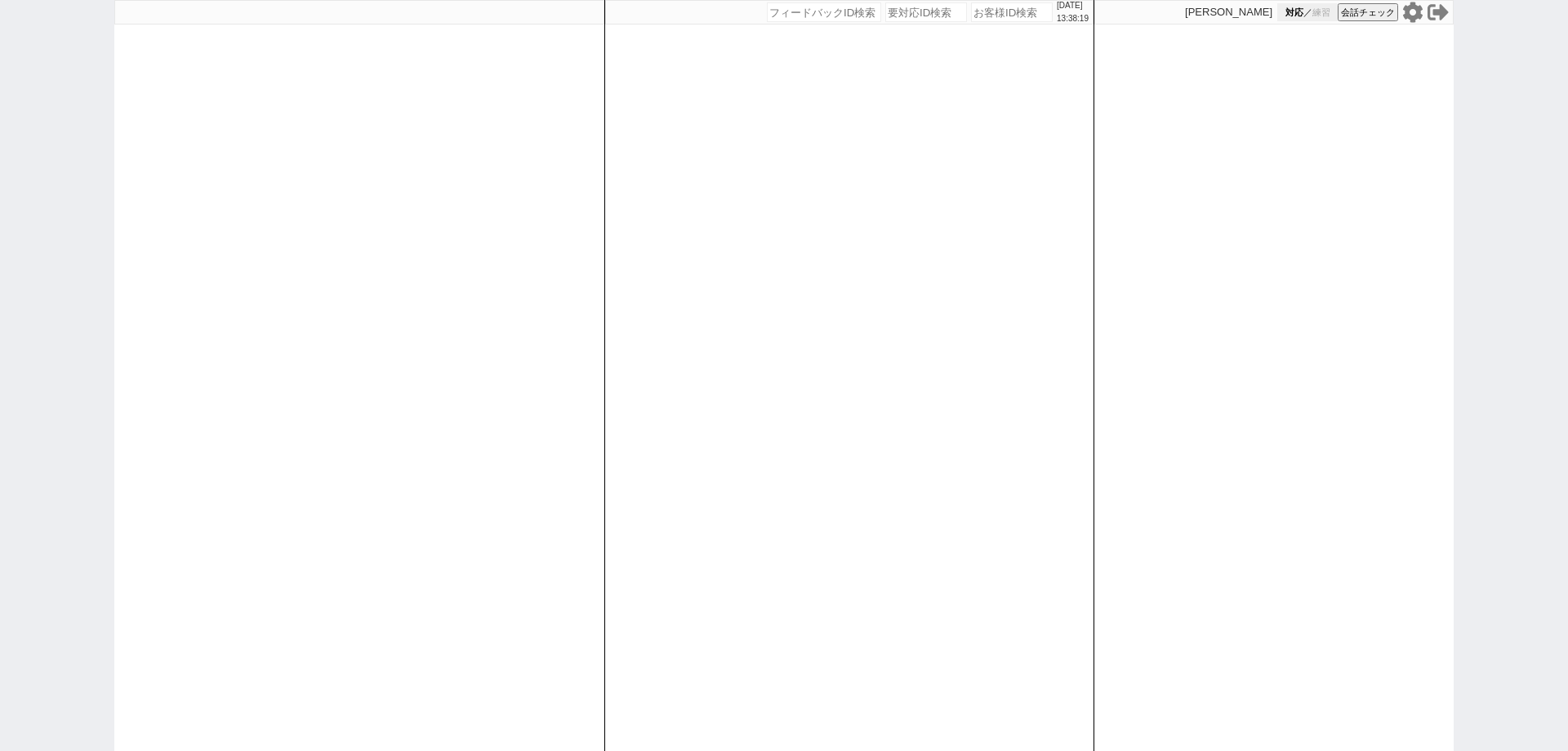
click at [1308, 10] on button "対応 ／ 練習" at bounding box center [1307, 12] width 60 height 18
click at [1246, 285] on div "[PERSON_NAME] 対応 ／ 練習 会話チェック" at bounding box center [1273, 376] width 360 height 751
select select
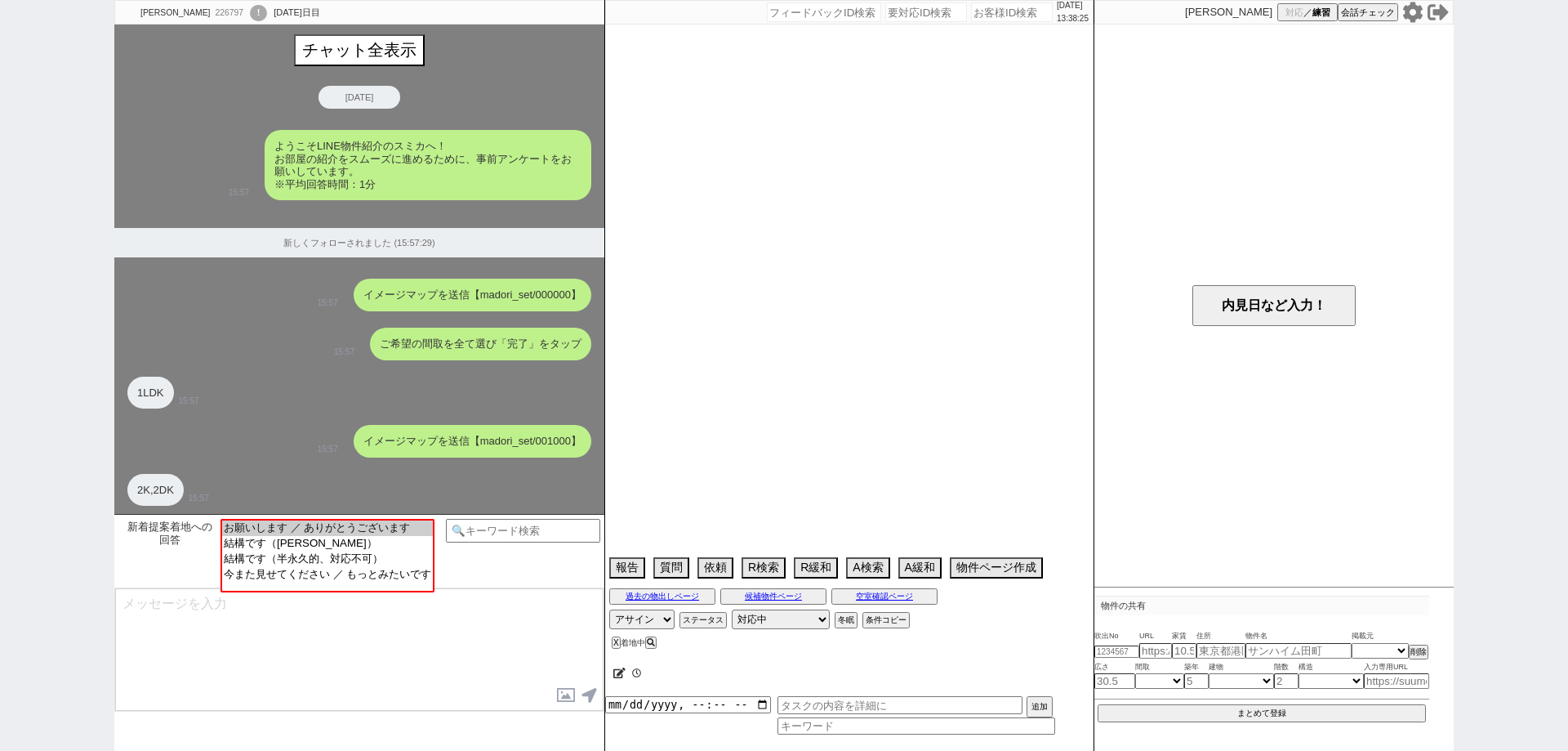
scroll to position [2286, 0]
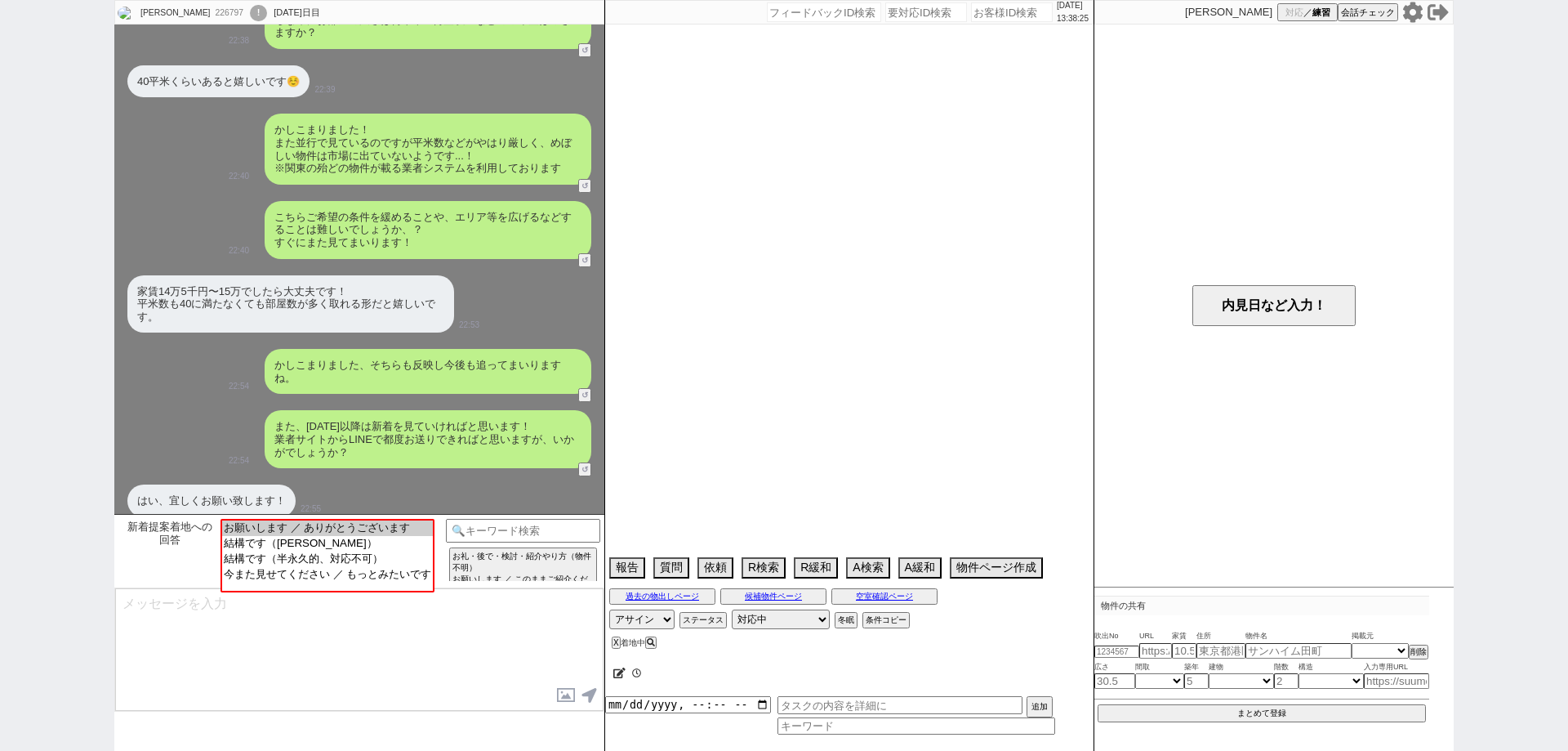
select select "2021"
select select "10"
select select "37"
select select "1"
select select "7"
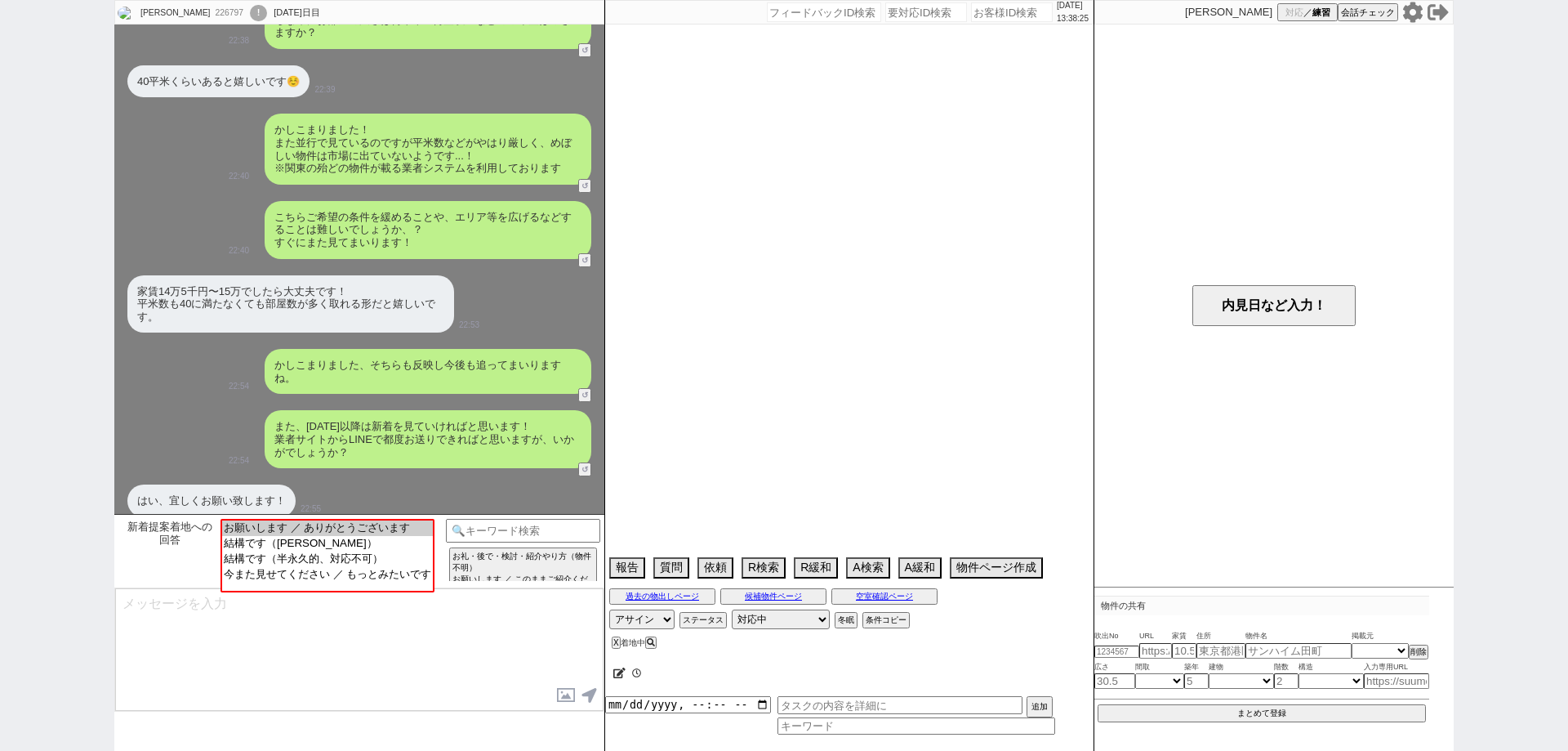
select select "212"
select select "9"
select select "343"
select select "11"
select select "399"
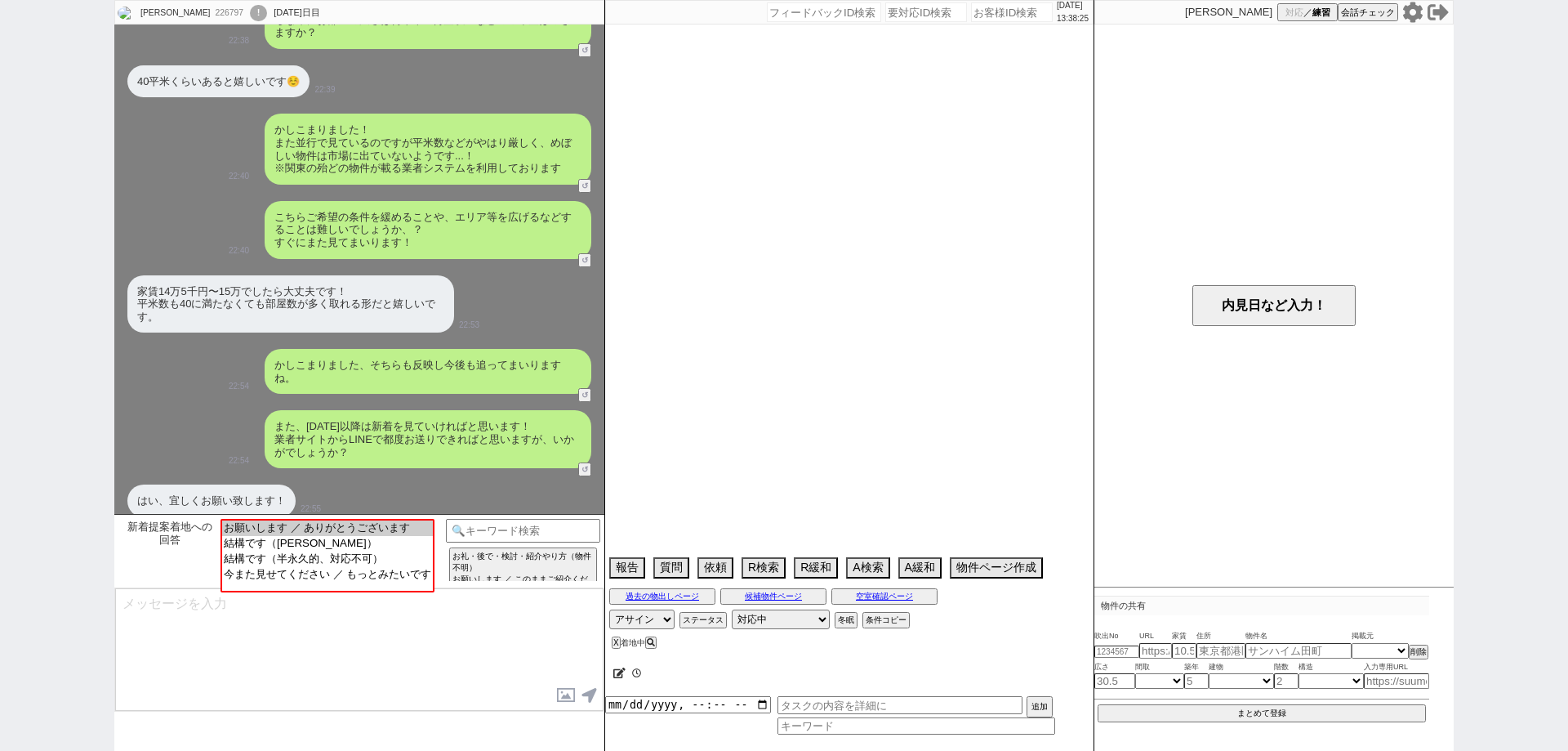
select select "12"
select select "428"
select select "14"
select select "15"
select select "16"
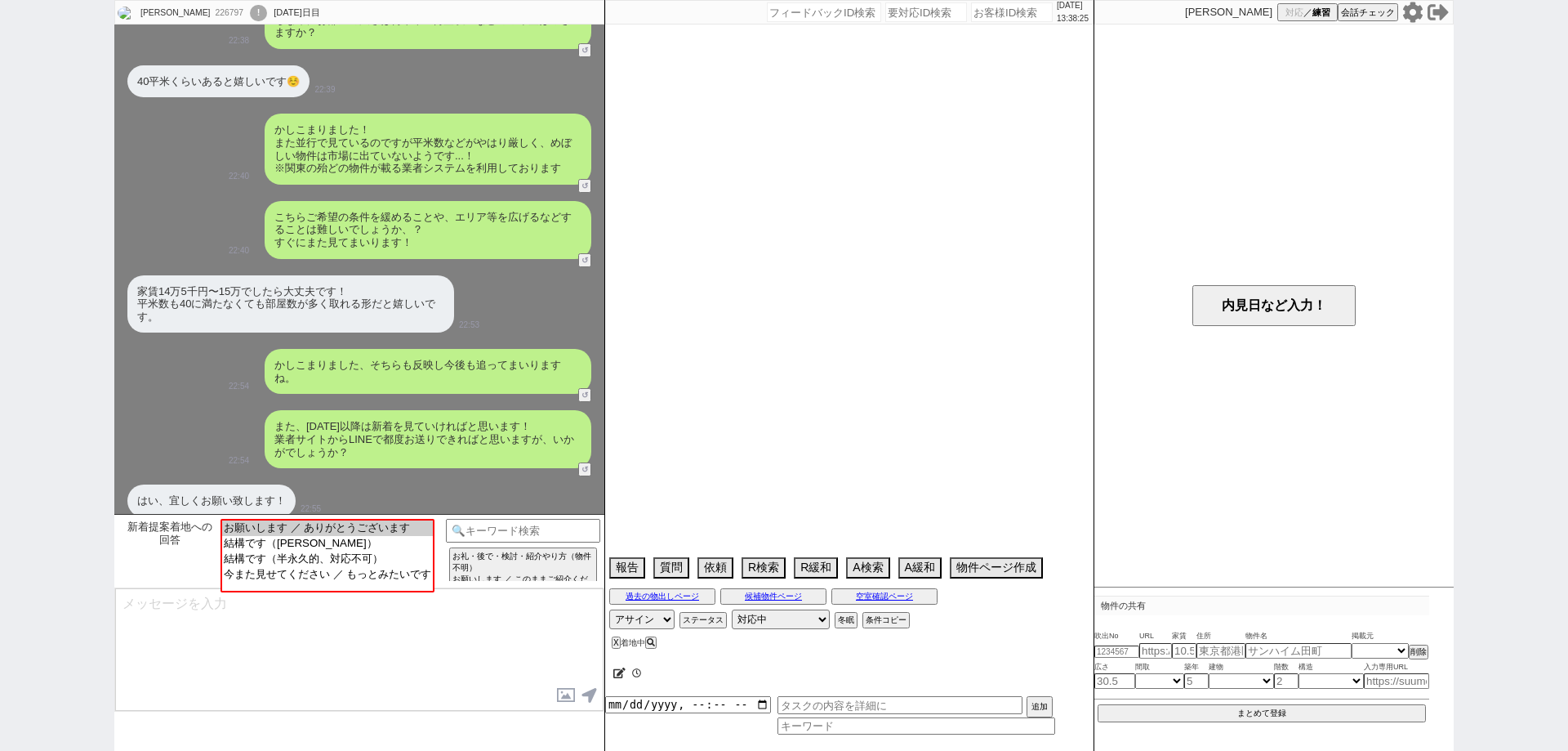
select select "536"
select select "17"
select select "557"
select select "19"
select select "608"
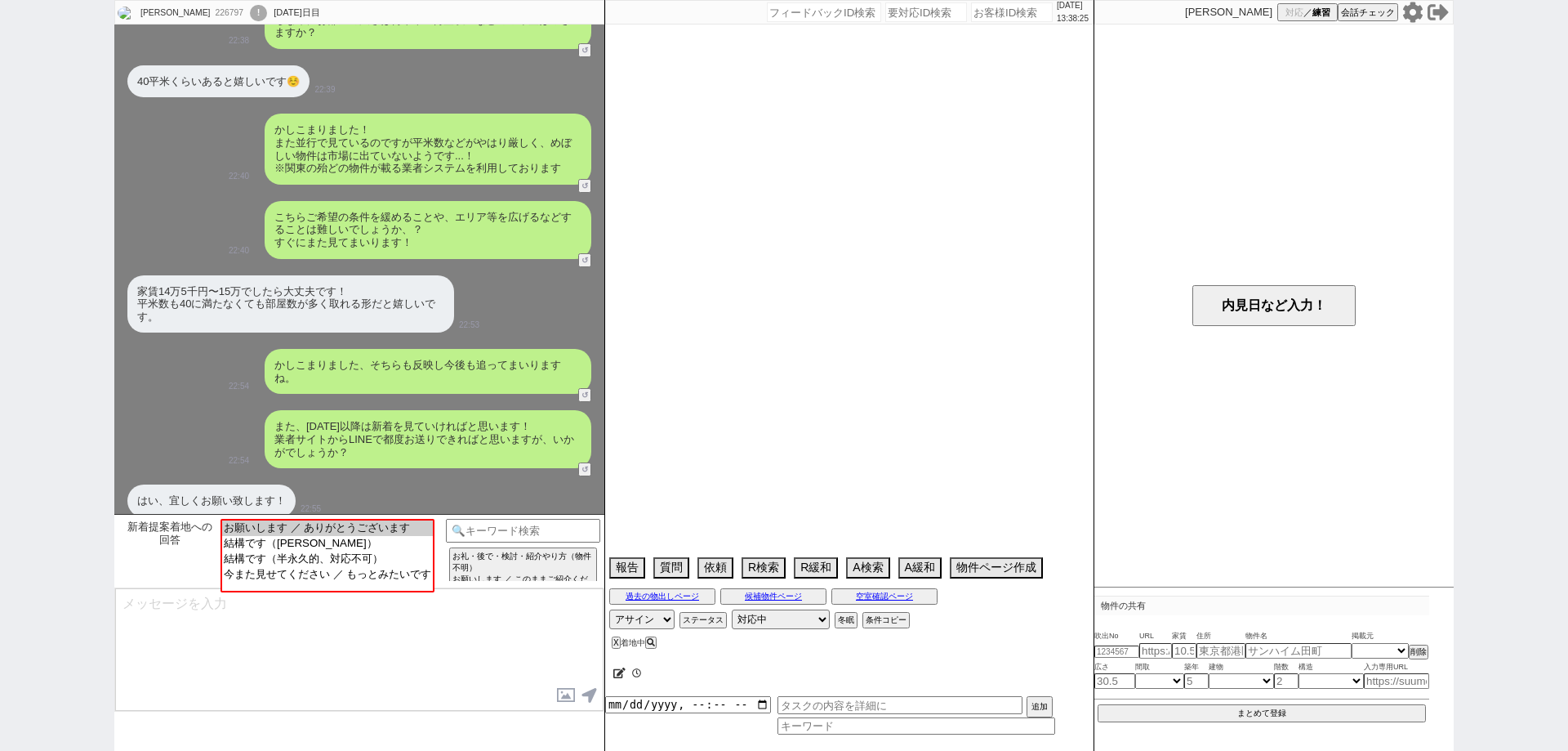
select select "23"
select select "25"
select select "29"
select select "878"
select select "35"
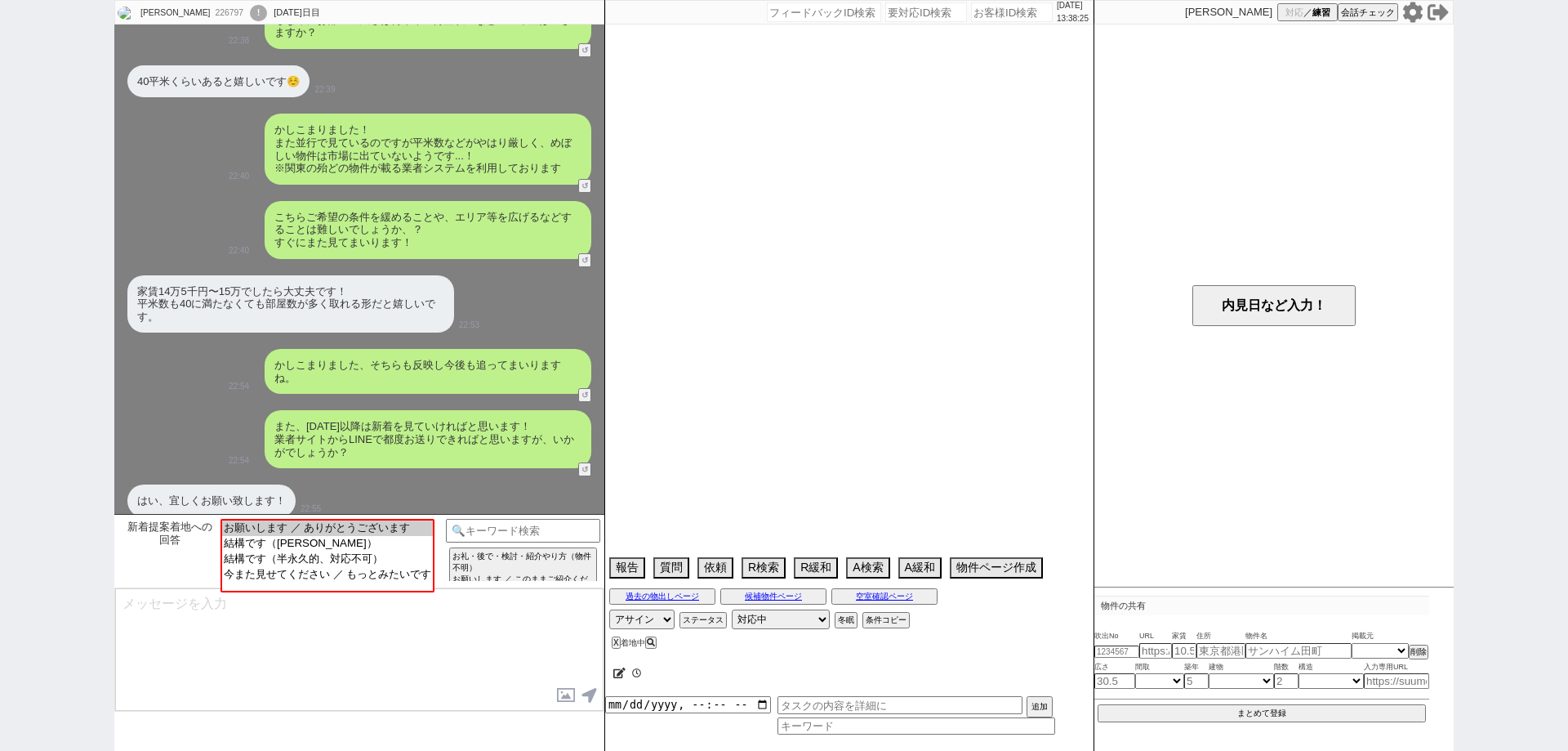
select select "1017"
select select "36"
select select "37"
select select "38"
select select "44"
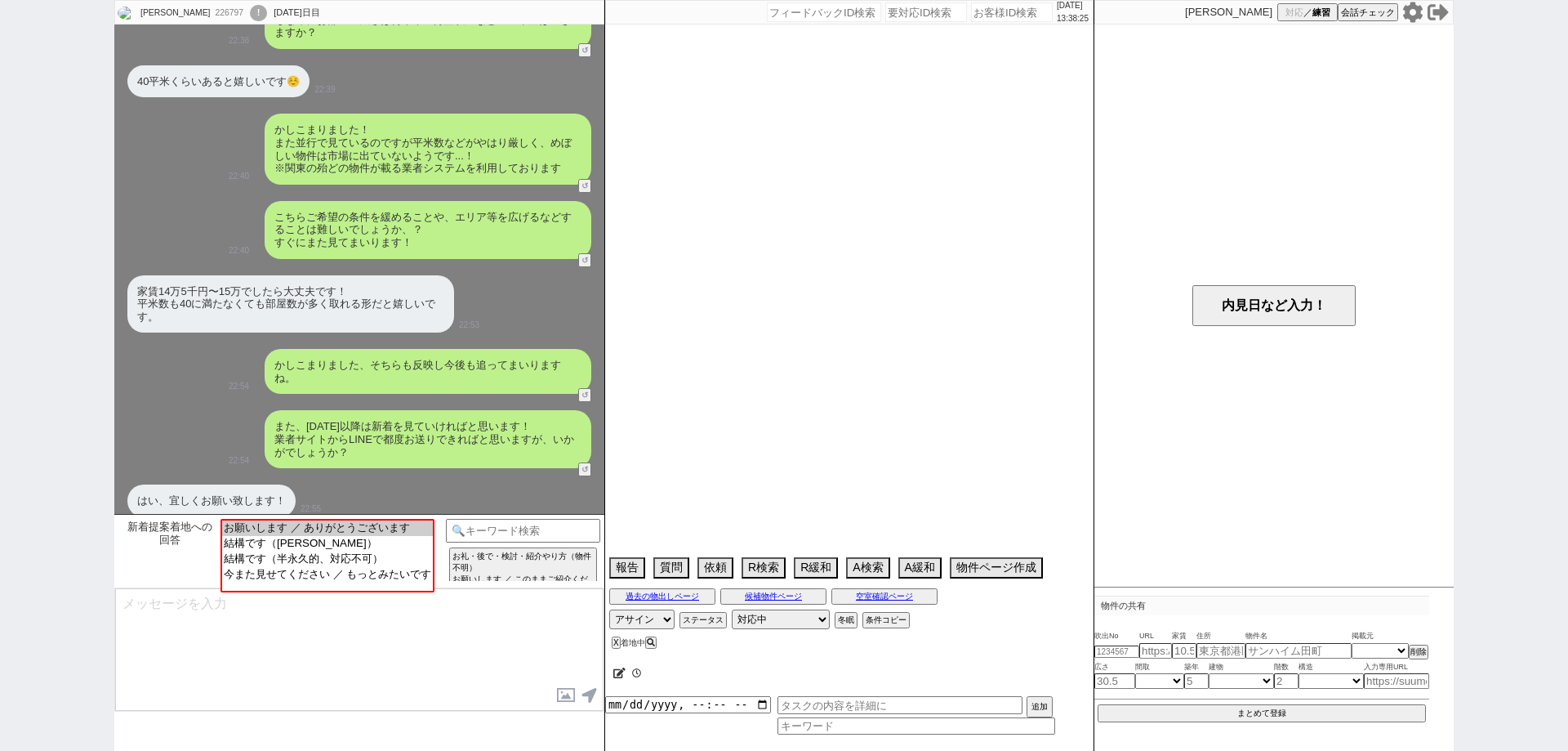
select select "46"
select select "47"
select select "48"
select select "50"
select select "51"
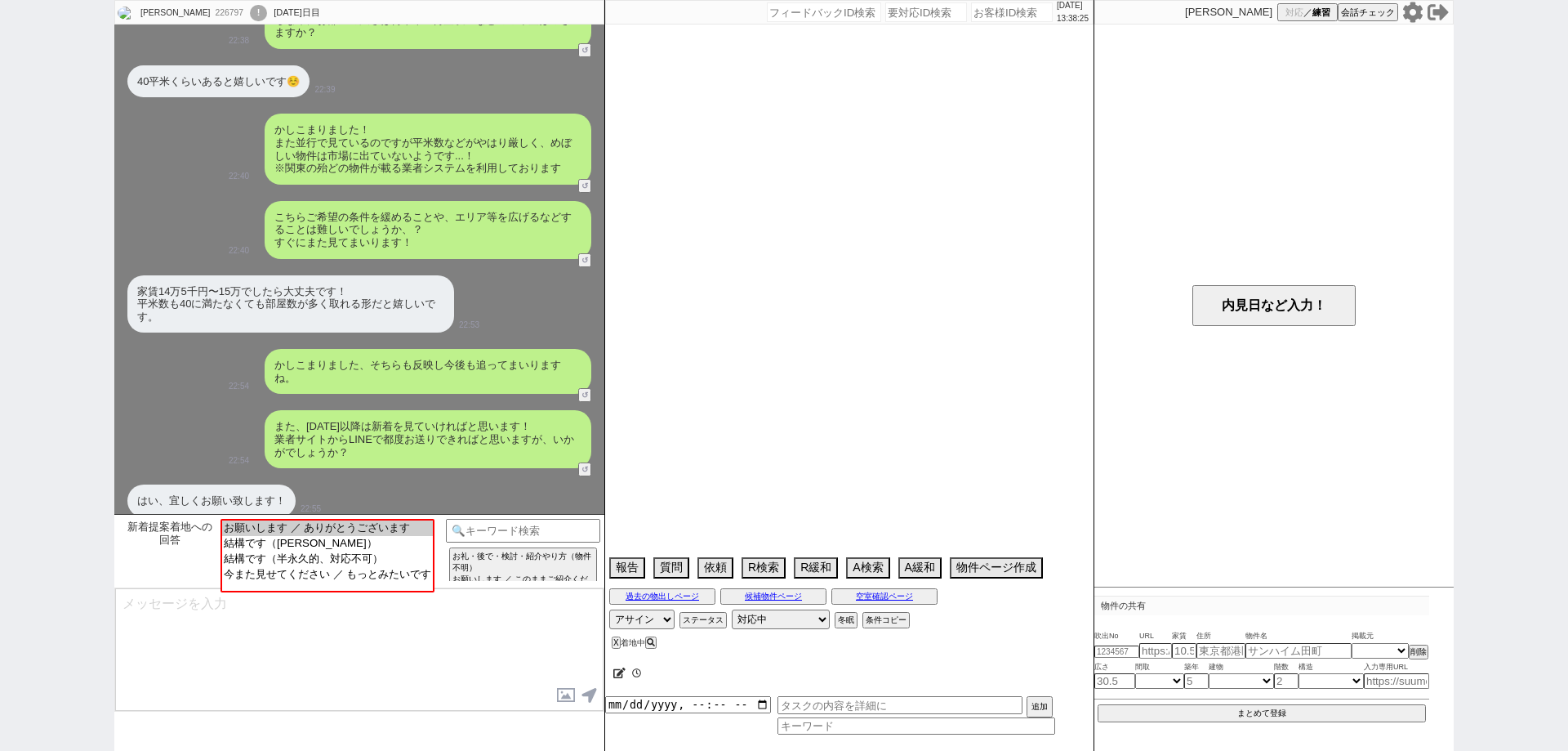
select select "52"
select select "53"
select select "54"
select select "55"
select select "56"
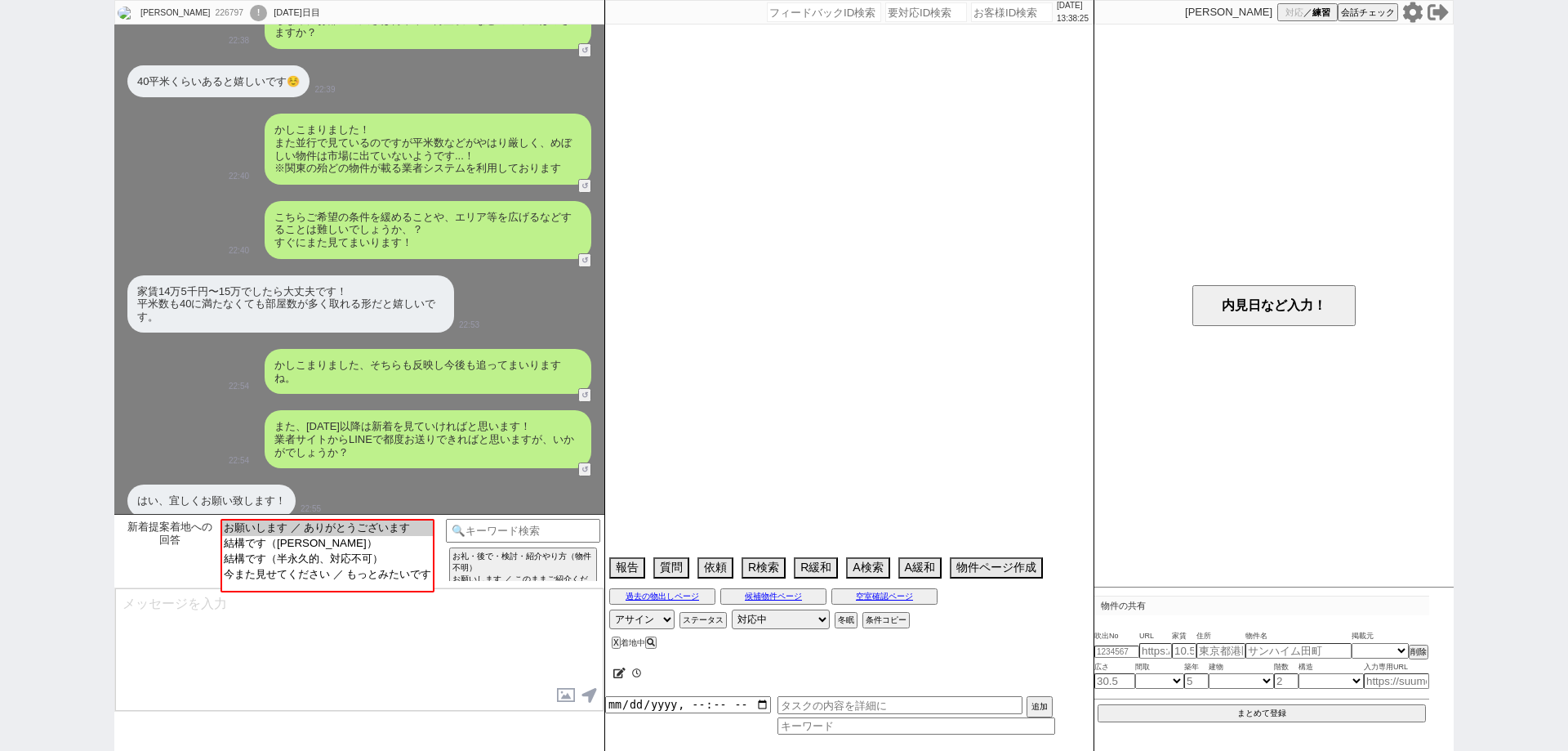
select select "57"
select select "58"
select select "59"
select select "60"
select select "61"
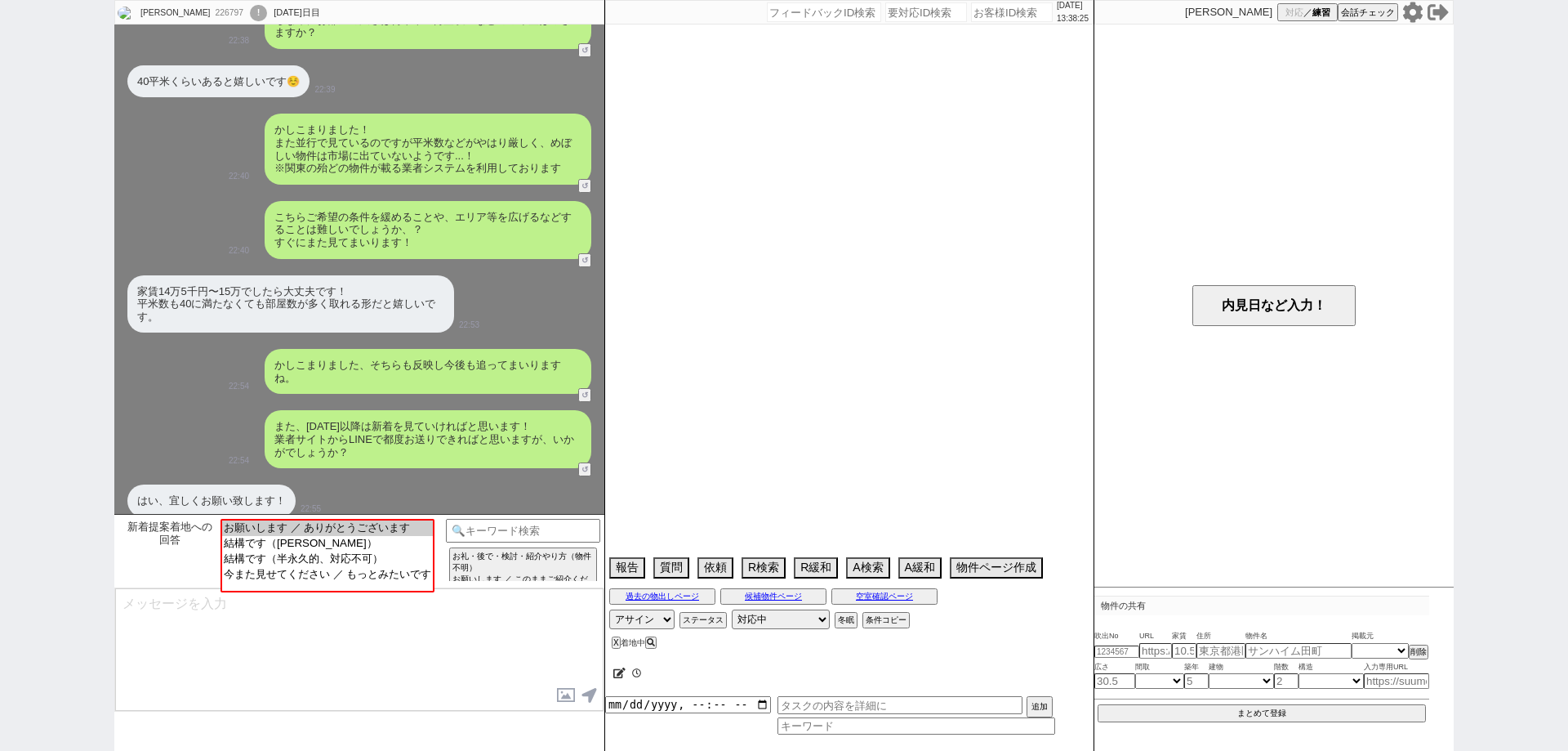
select select "62"
select select "63"
select select "64"
select select "65"
select select "66"
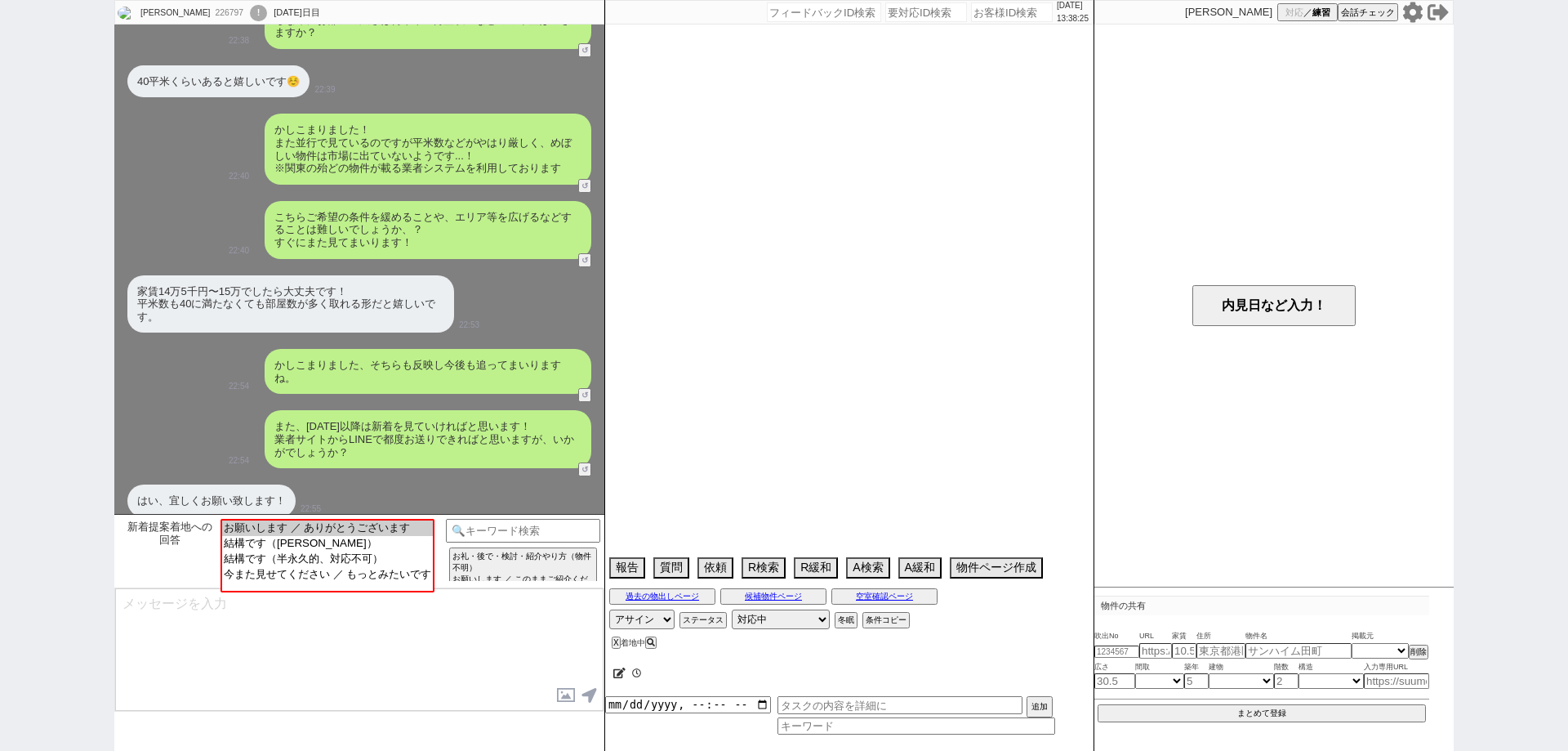
select select "67"
select select "68"
select select "69"
select select "70"
select select "71"
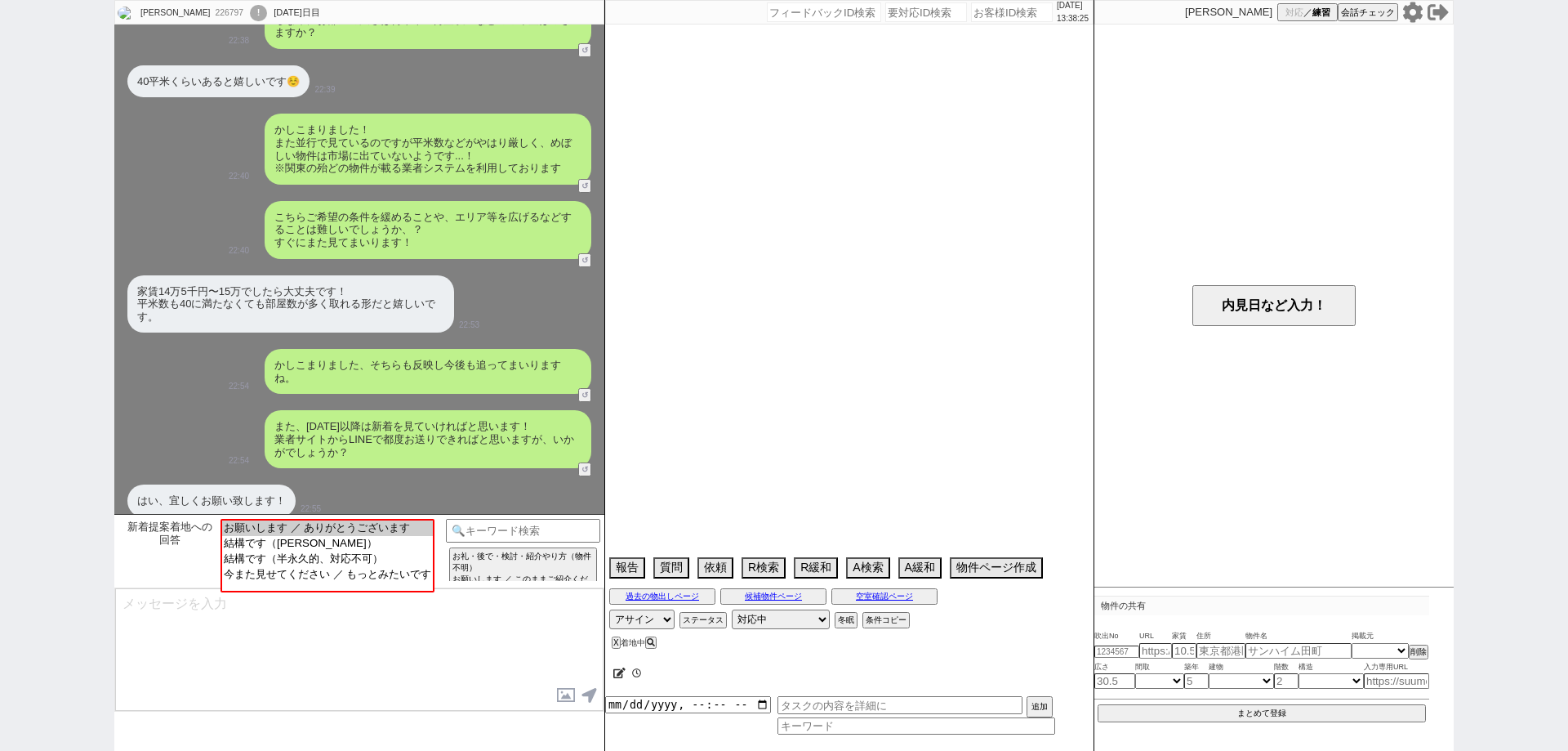
select select "1706"
select select "72"
select select "1747"
select select "73"
select select "1763"
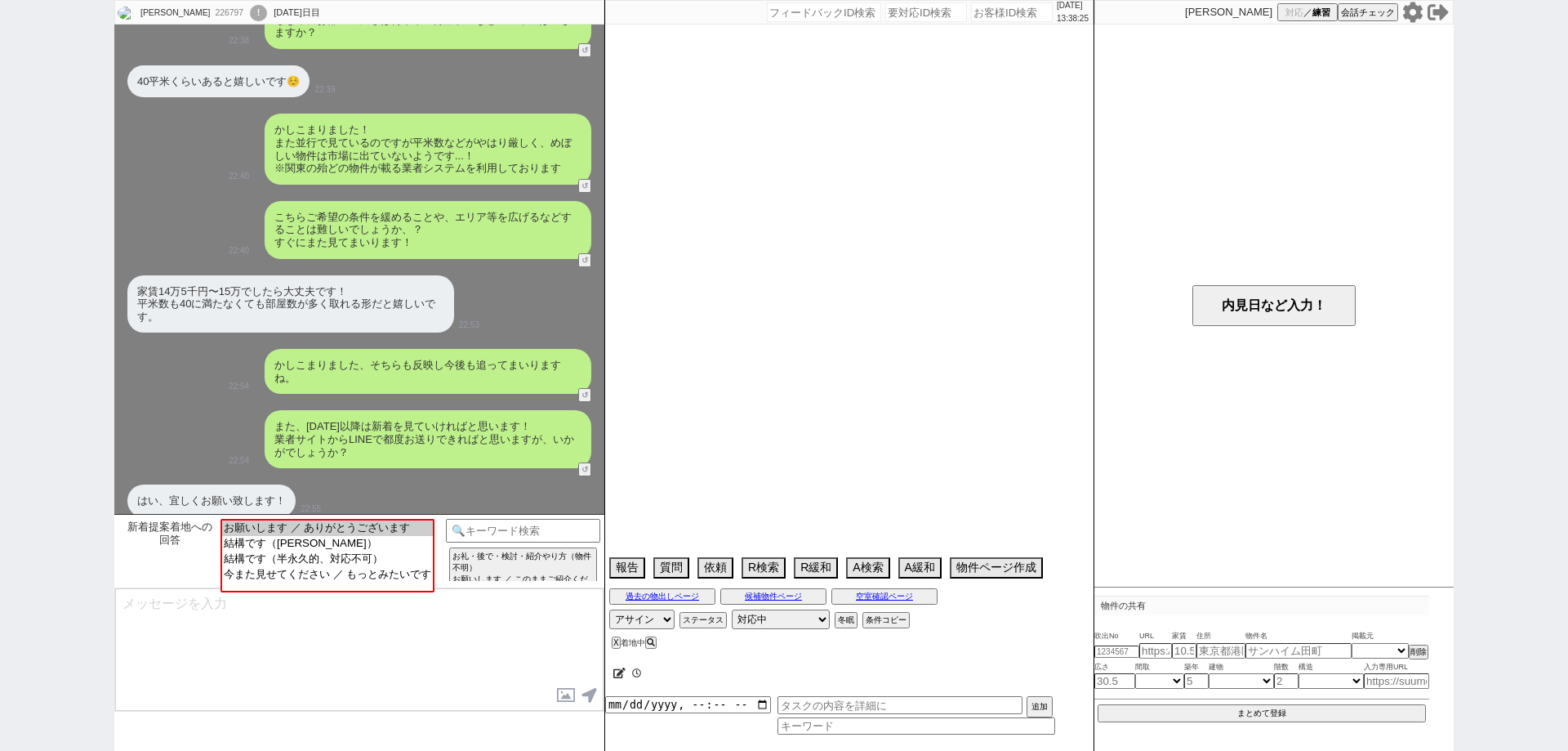
select select "74"
select select "75"
select select "76"
select select "1823"
select select "77"
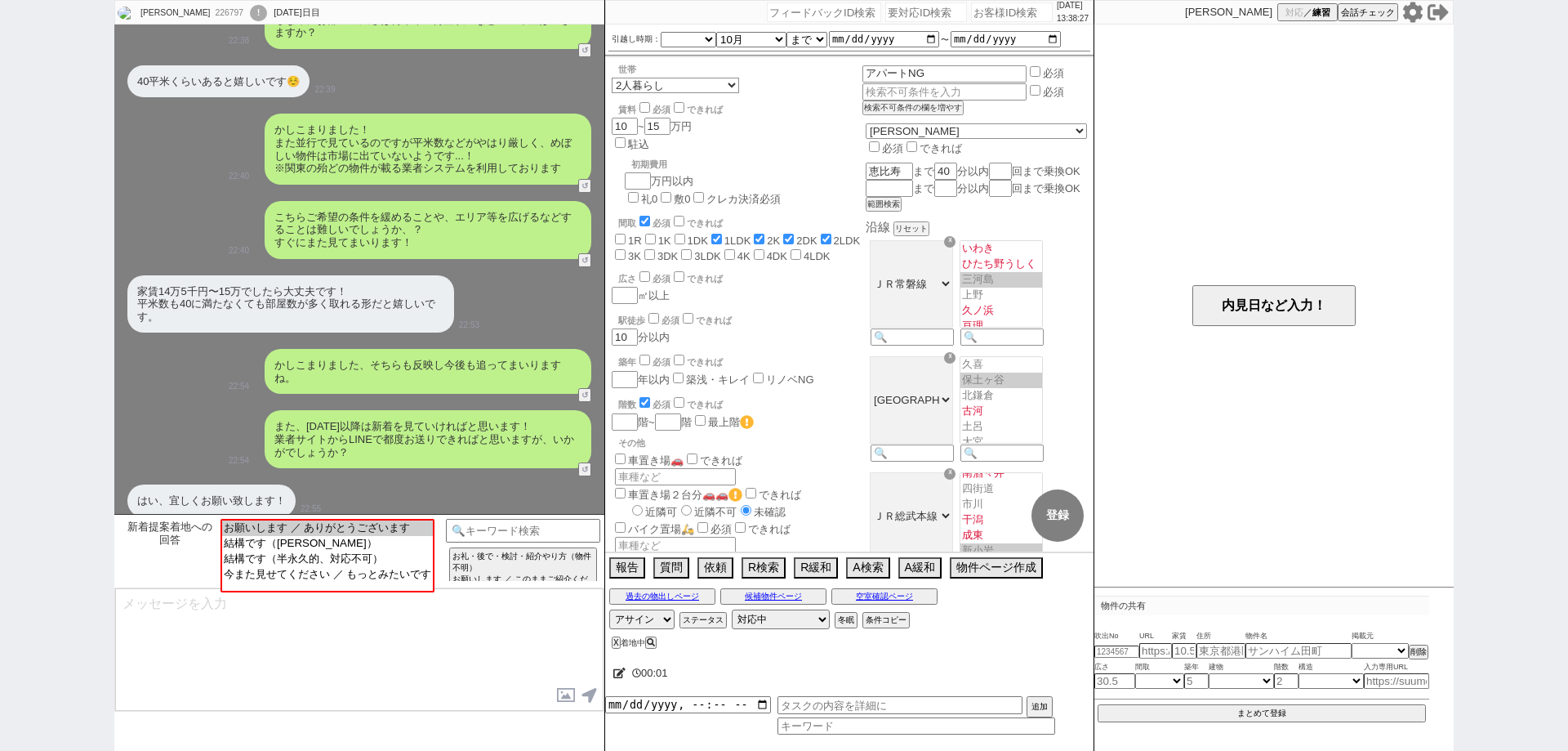
scroll to position [12, 0]
select select "お願いします ／ ありがとうございます"
click at [388, 527] on option "お願いします ／ ありがとうございます" at bounding box center [326, 526] width 211 height 16
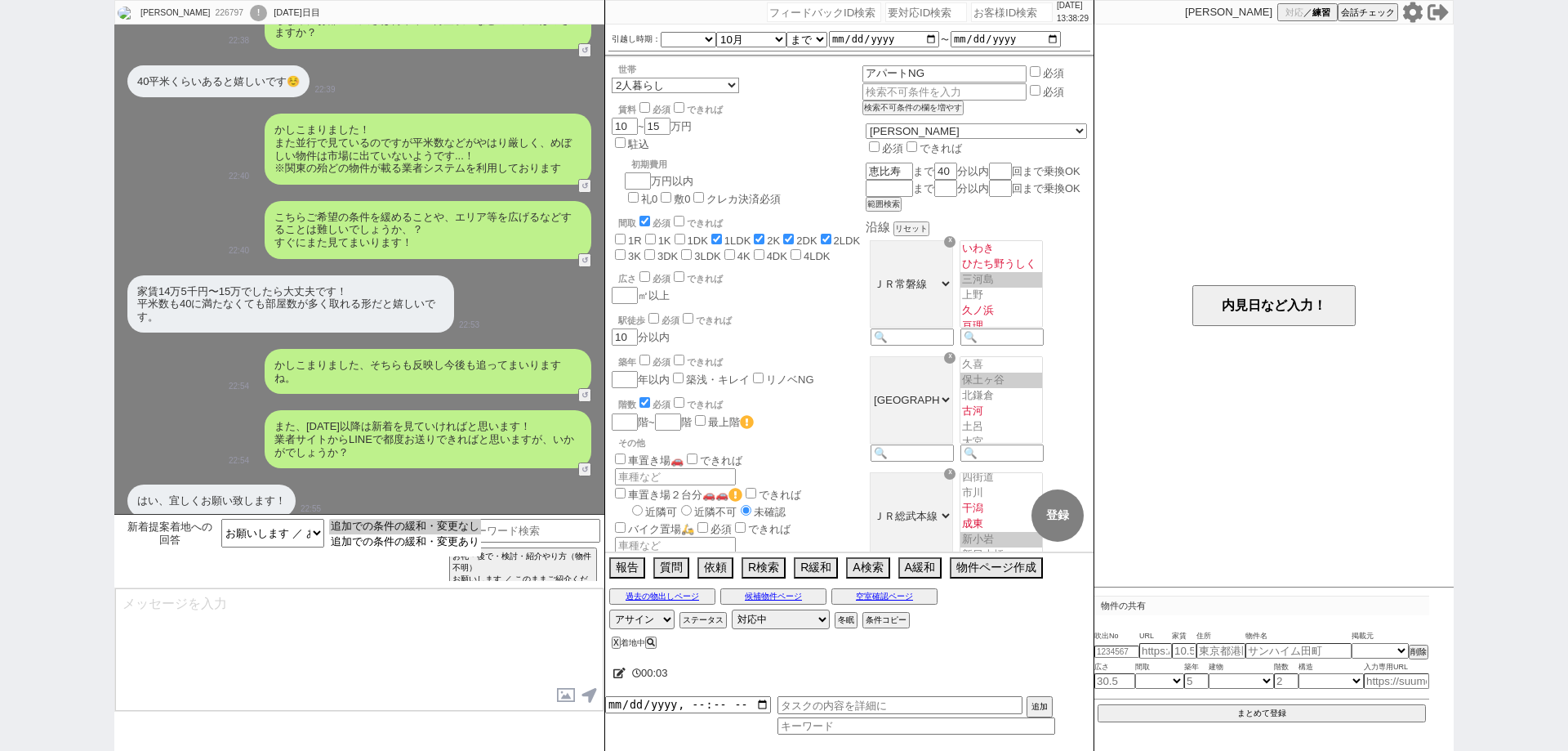
select select "追加での条件の緩和・変更なし"
click at [388, 527] on option "追加での条件の緩和・変更なし" at bounding box center [405, 526] width 152 height 16
type textarea "かしこまりました！明日以降も毎日張ってまいりますね。"
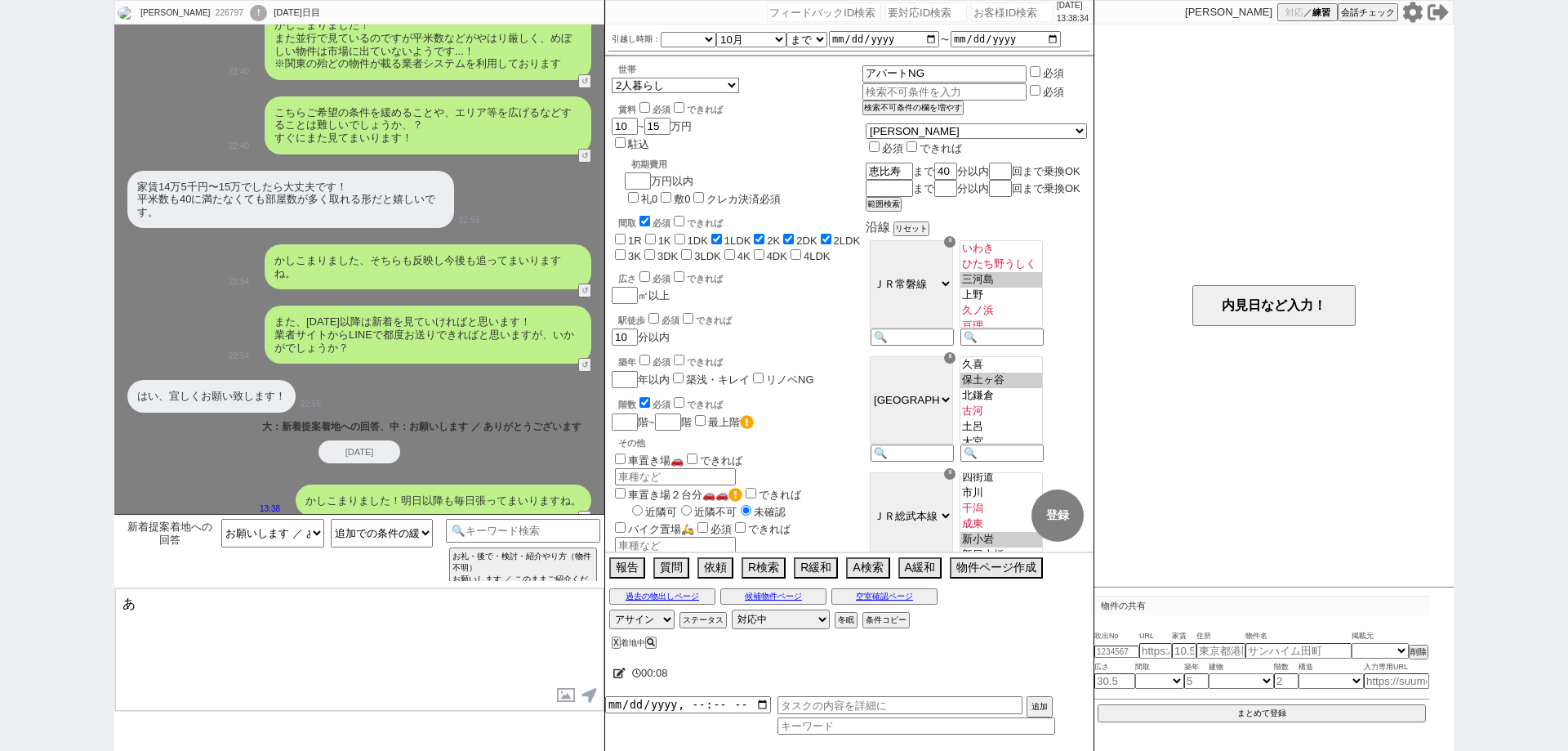
type textarea "あ"
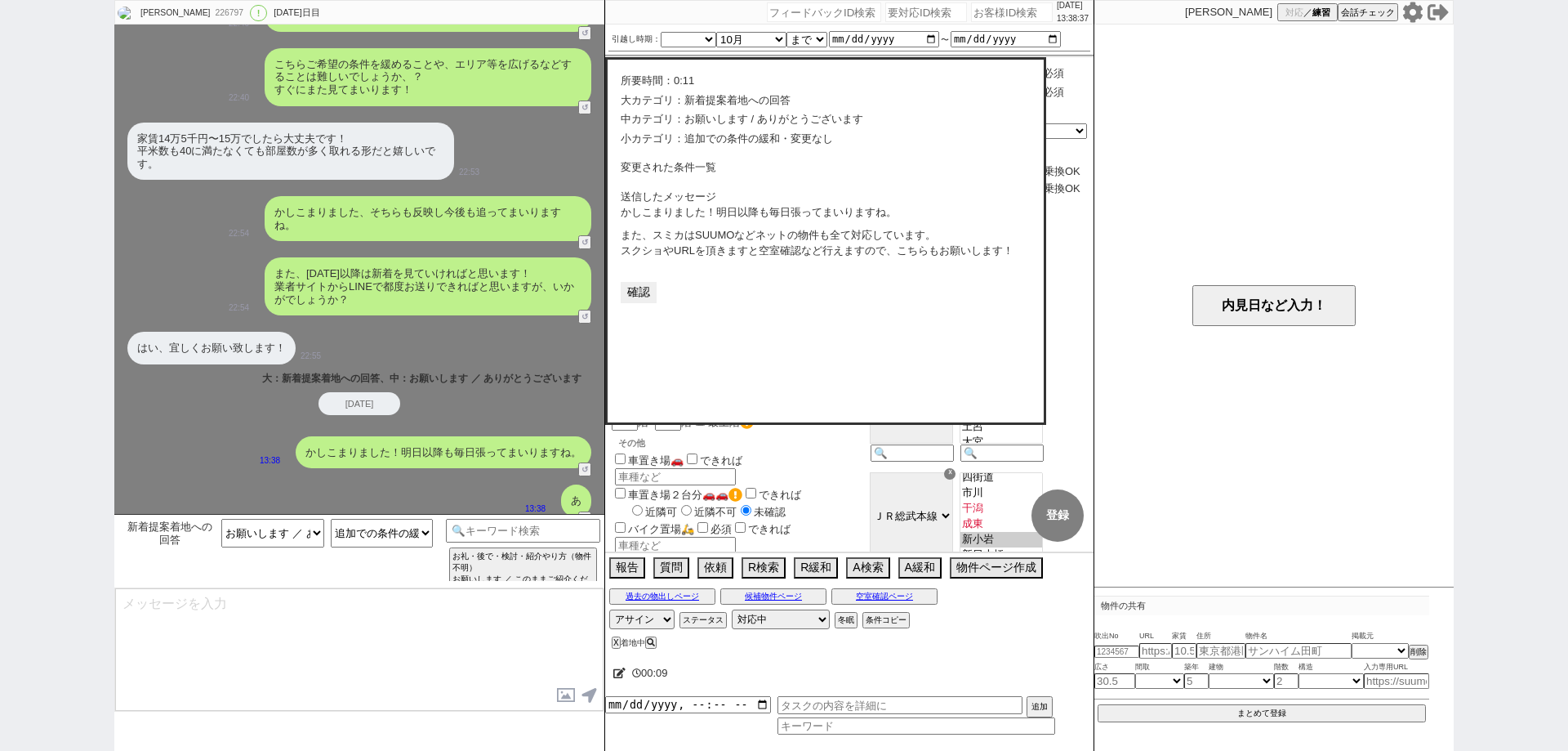
click at [643, 301] on button "確認" at bounding box center [639, 292] width 36 height 21
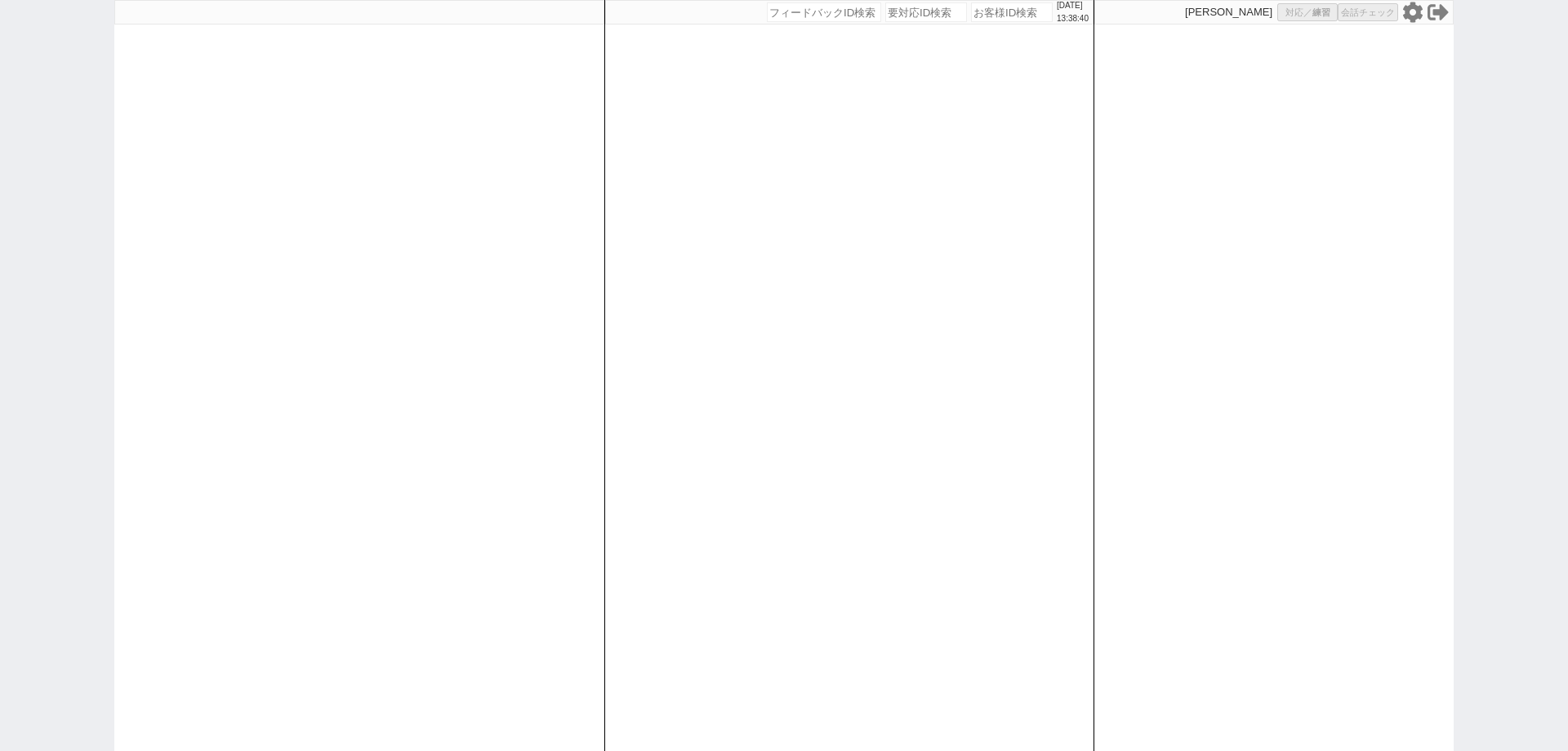
select select
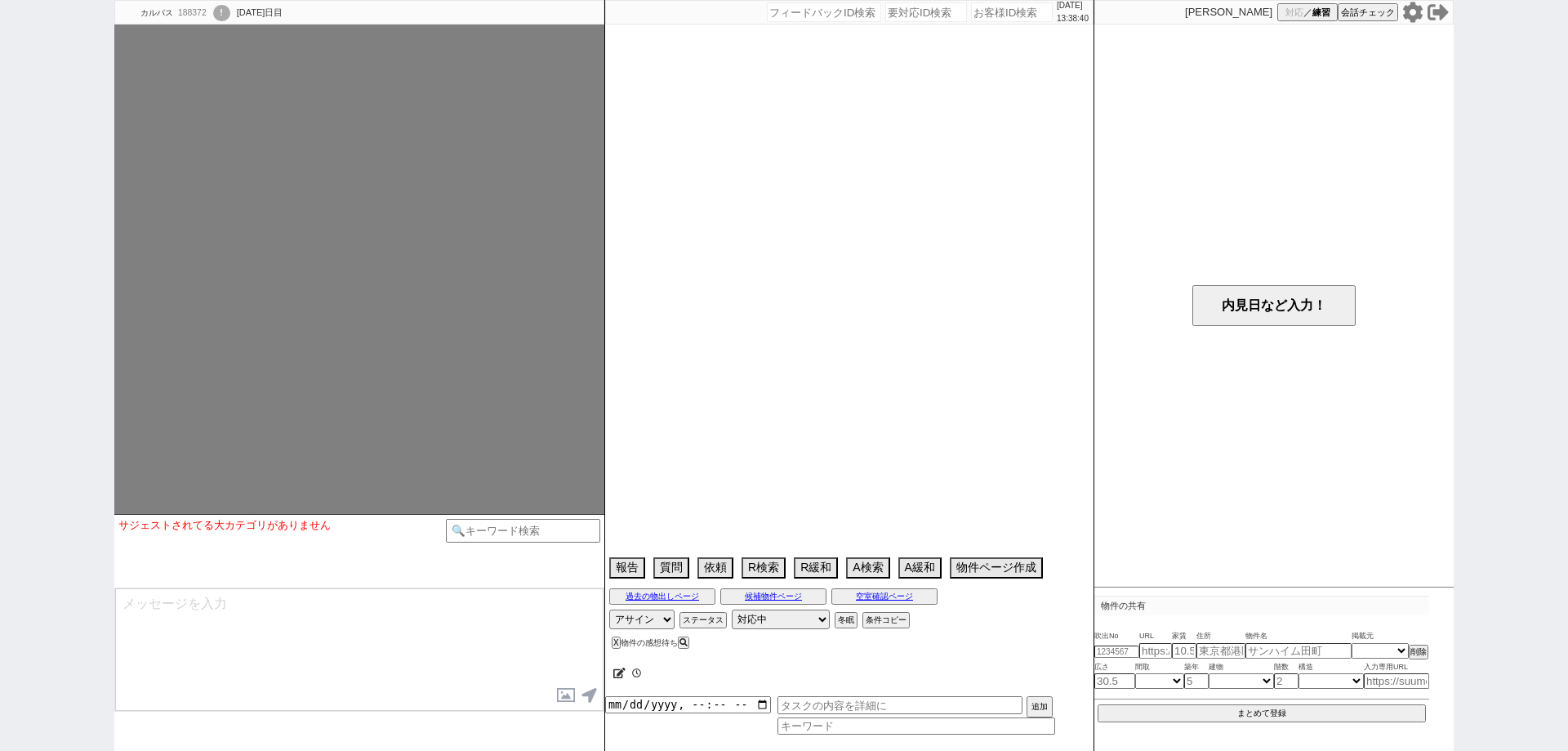
select select "15"
select select "1"
select select "50"
select select "1294"
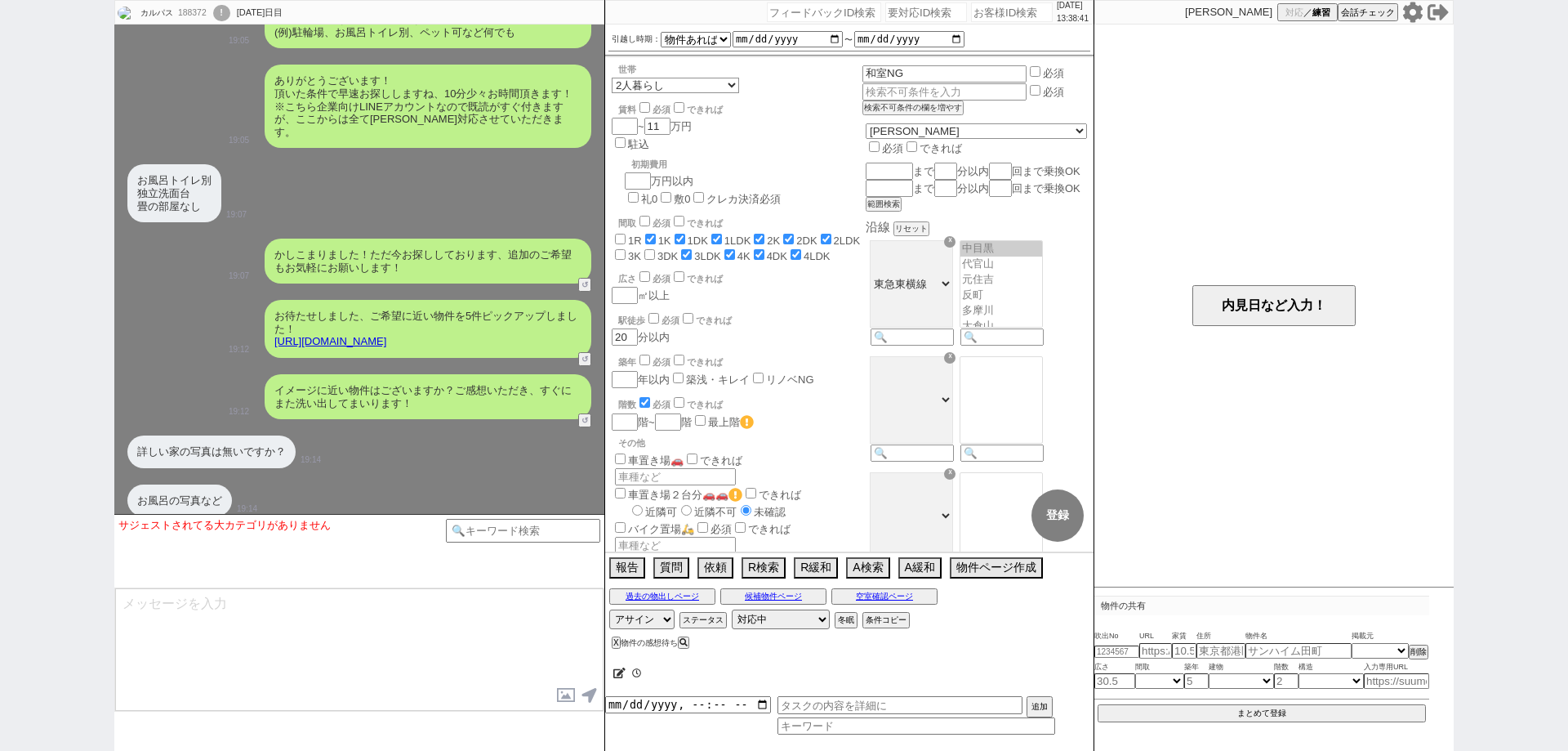
scroll to position [208, 0]
click at [520, 516] on div "サジェストされてる大カテゴリがありません テンプレ再検索NG解除 物件不明 （良い無し） 全部イマイチ（要望なし） (物件への感想) 指定アリ【良い有り】 物…" at bounding box center [359, 550] width 490 height 73
click at [548, 538] on input at bounding box center [523, 529] width 155 height 21
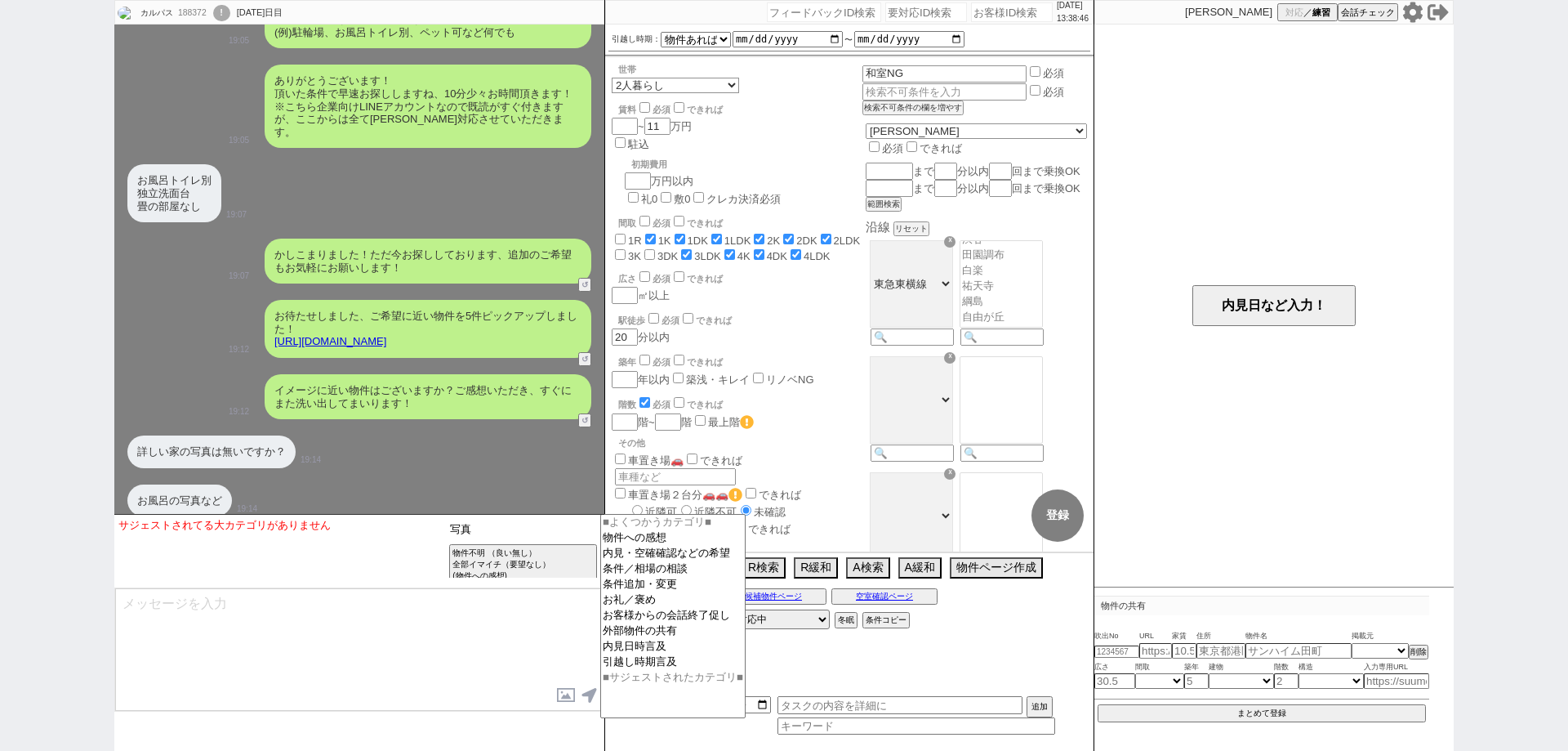
type input "写真"
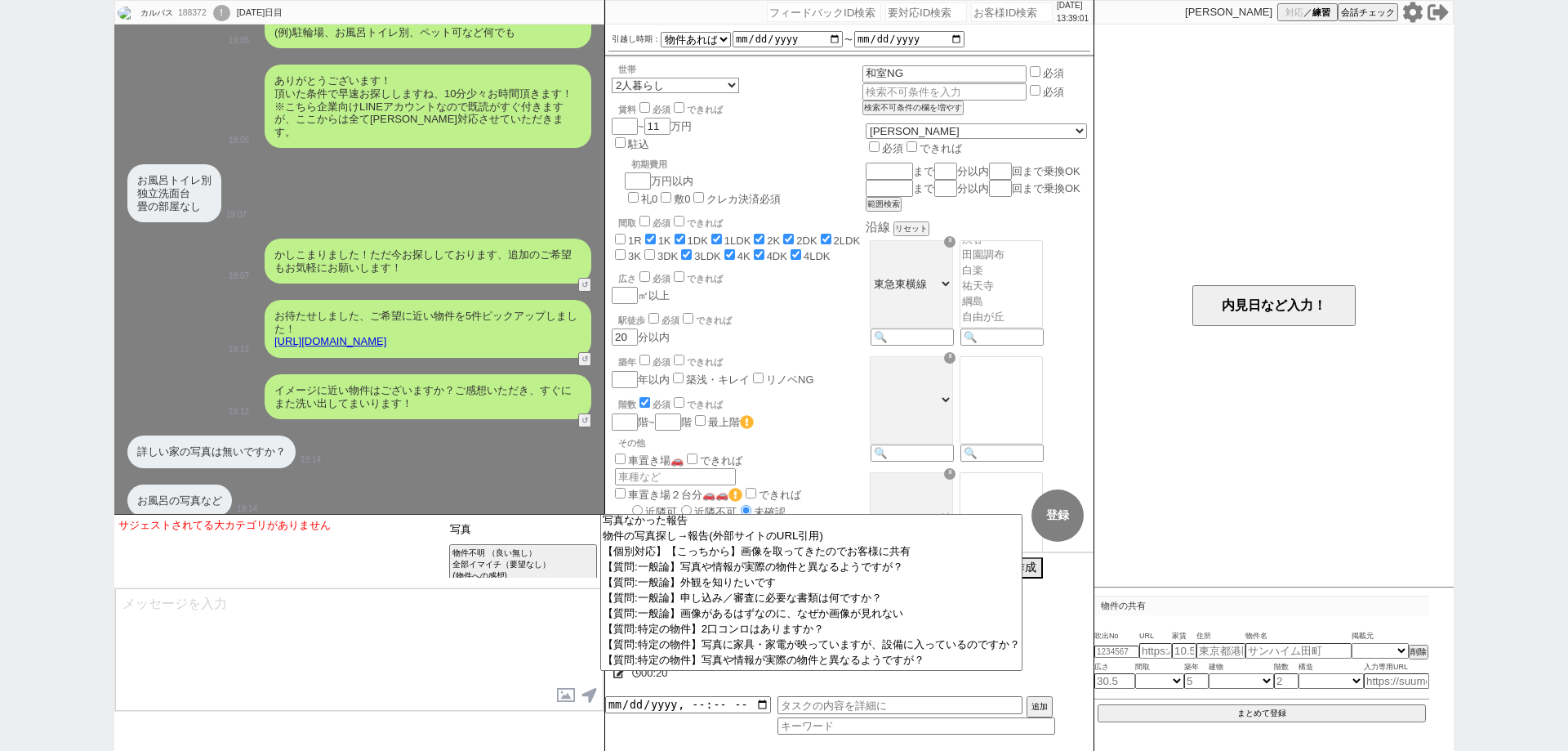
scroll to position [0, 0]
click at [589, 417] on button "↺" at bounding box center [586, 422] width 10 height 11
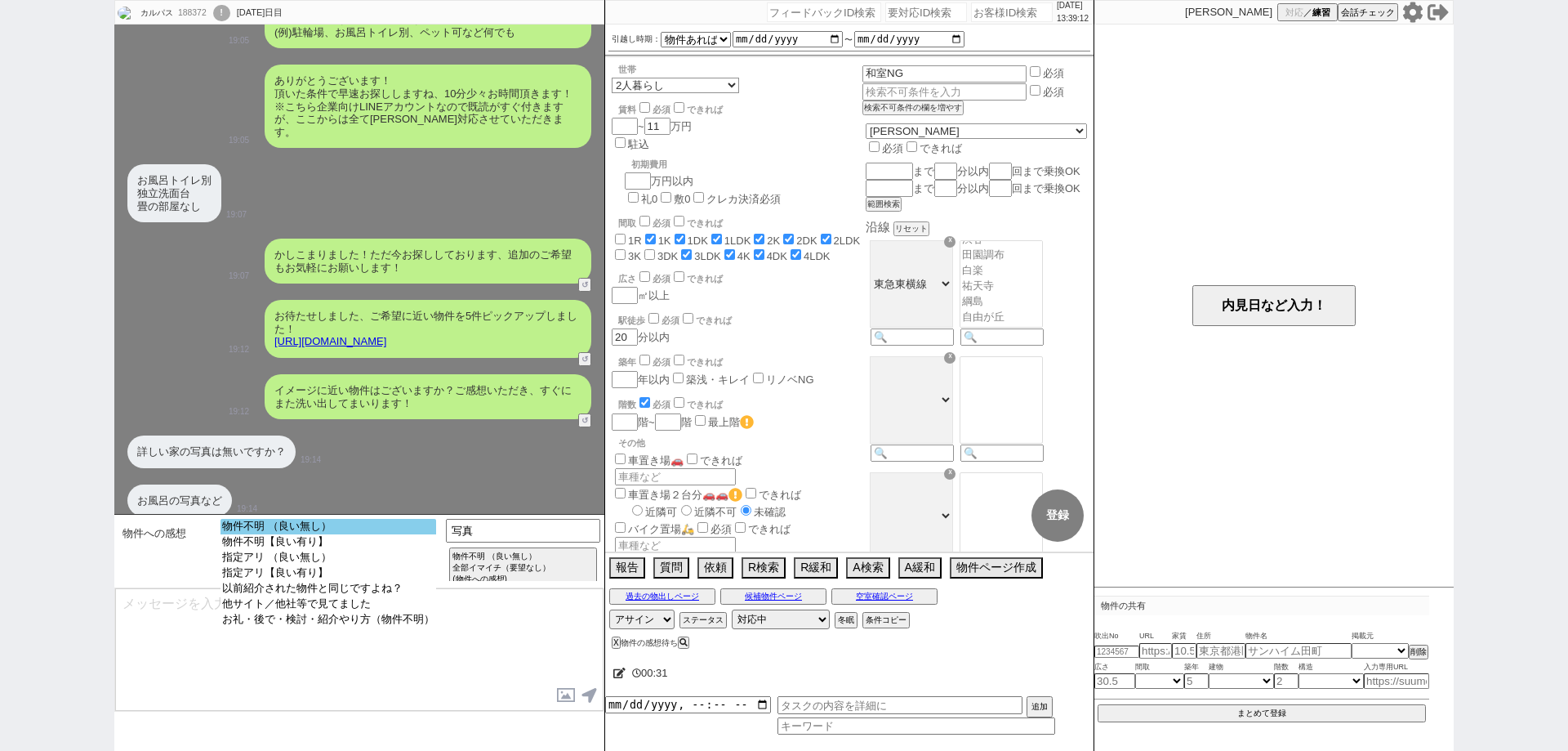
select select "物件不明 （良い無し）"
click at [430, 527] on option "物件不明 （良い無し）" at bounding box center [328, 526] width 216 height 16
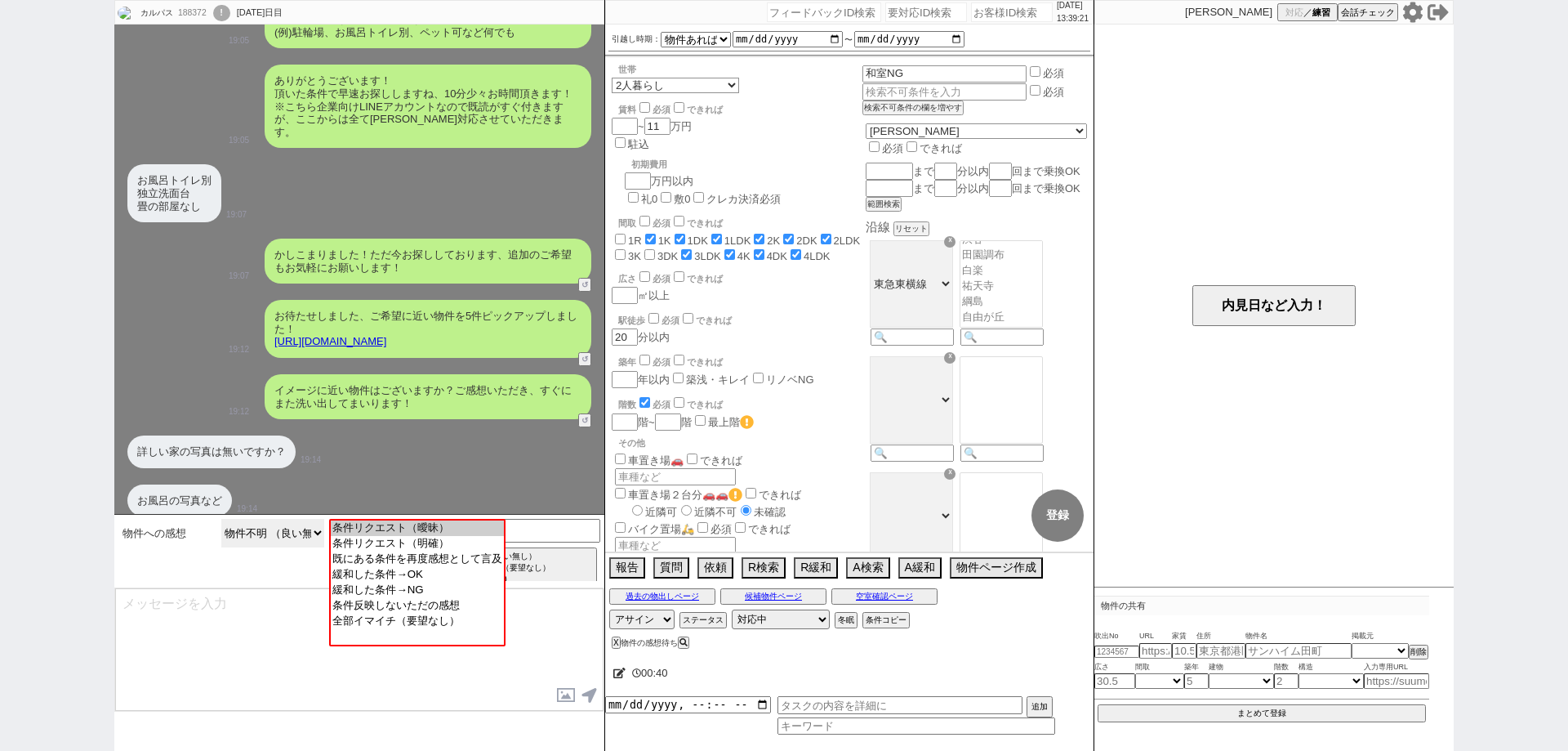
click at [243, 528] on select "物件不明 （良い無し） 物件不明【良い有り】 指定アリ （良い無し） 指定アリ【良い有り】 以前紹介された物件と同じですよね？ 他サイト／他社等で見てました …" at bounding box center [272, 533] width 103 height 29
drag, startPoint x: 140, startPoint y: 638, endPoint x: 198, endPoint y: 632, distance: 58.3
click at [142, 638] on textarea at bounding box center [359, 649] width 488 height 123
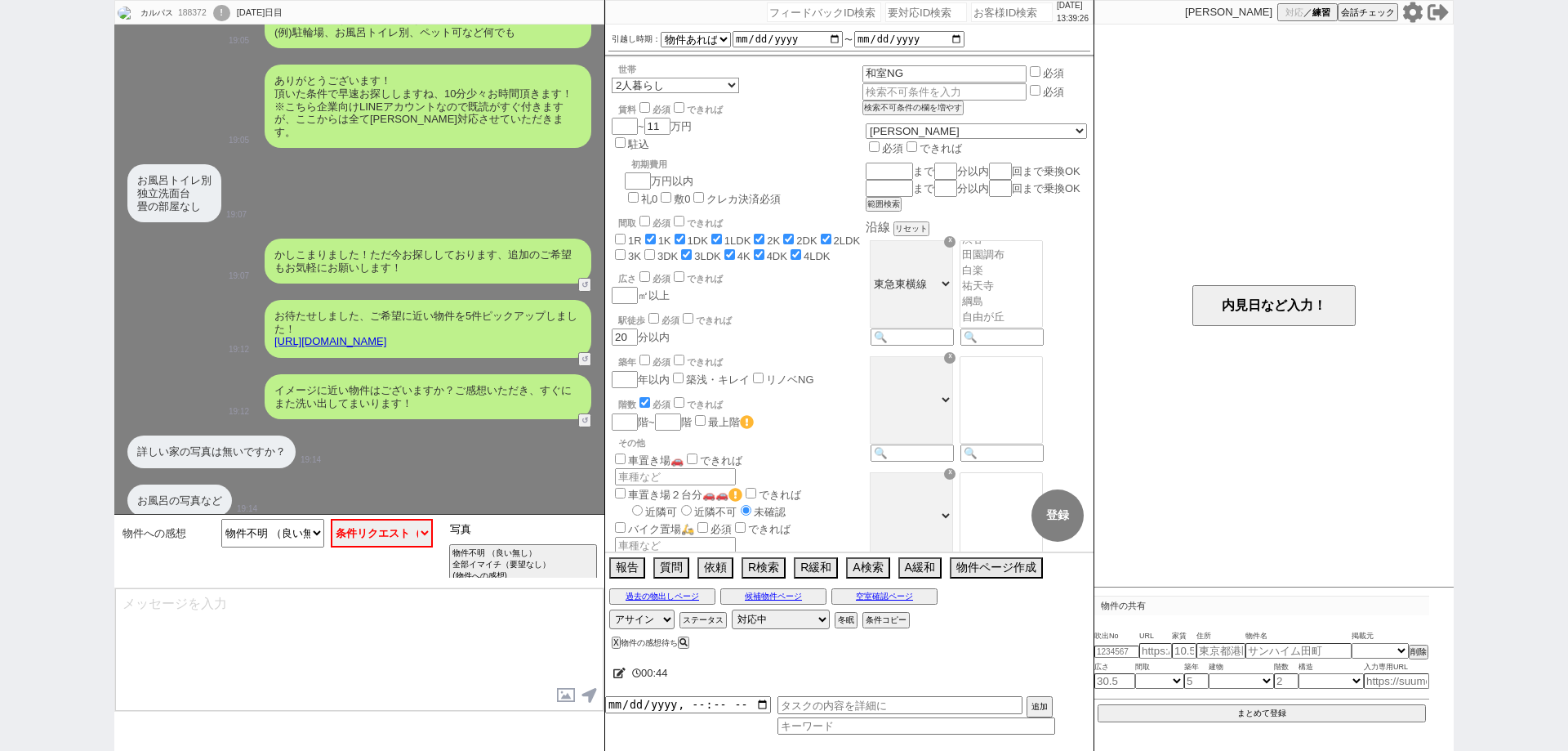
click at [534, 538] on input "写真" at bounding box center [523, 529] width 155 height 21
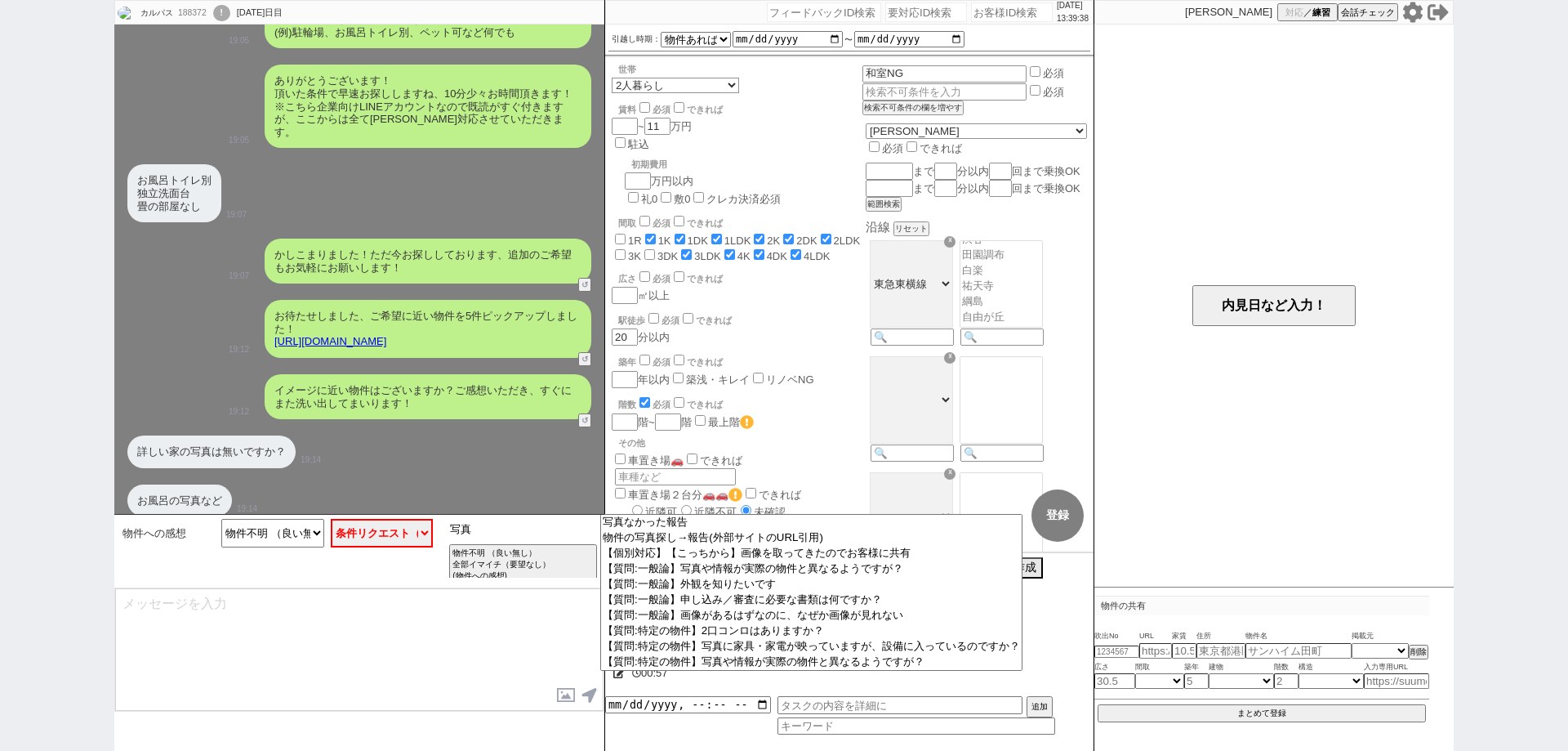
click at [507, 534] on input "写真" at bounding box center [523, 529] width 155 height 21
type input "写"
click at [557, 671] on textarea at bounding box center [359, 649] width 488 height 123
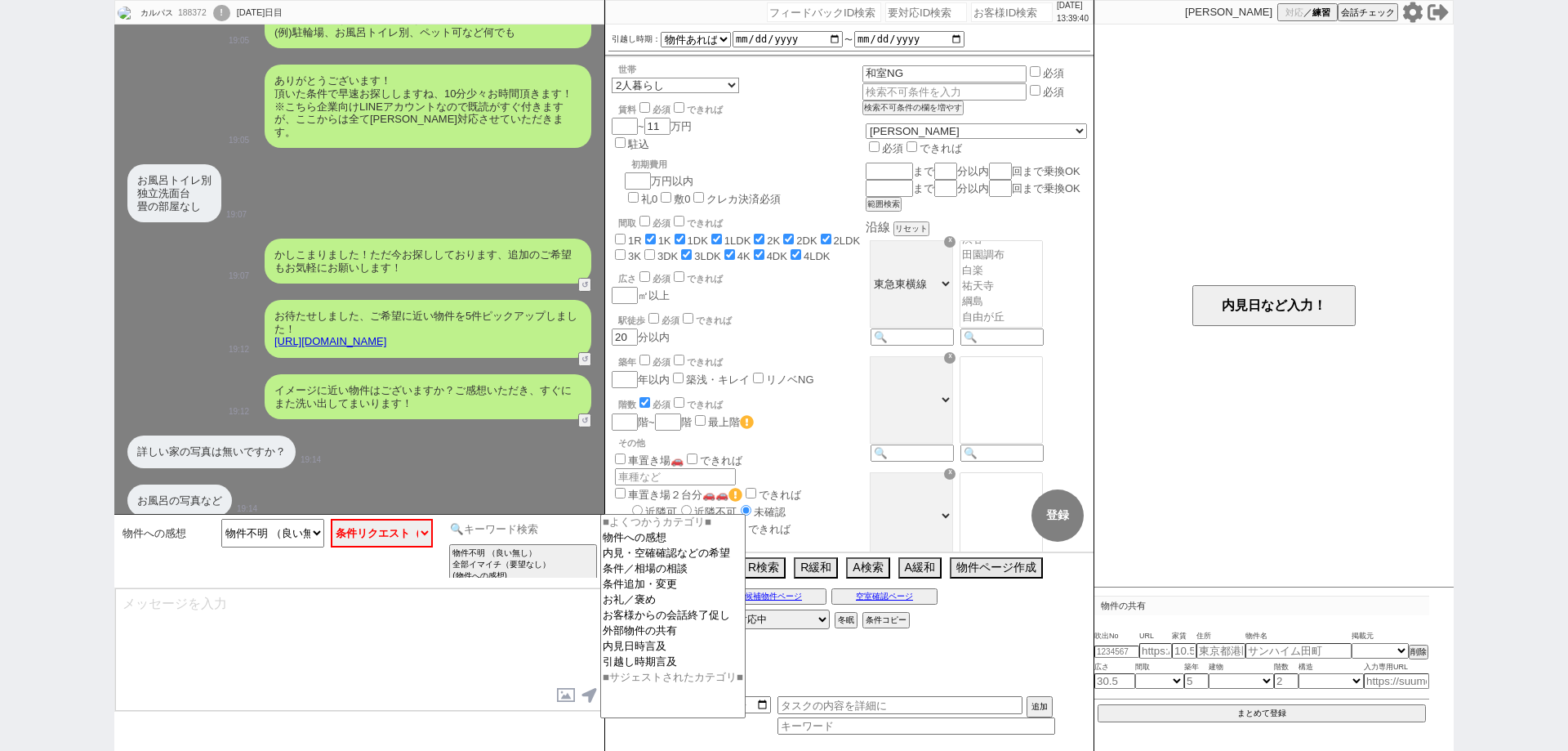
click at [533, 530] on input at bounding box center [523, 529] width 155 height 21
type input "聞き返す"
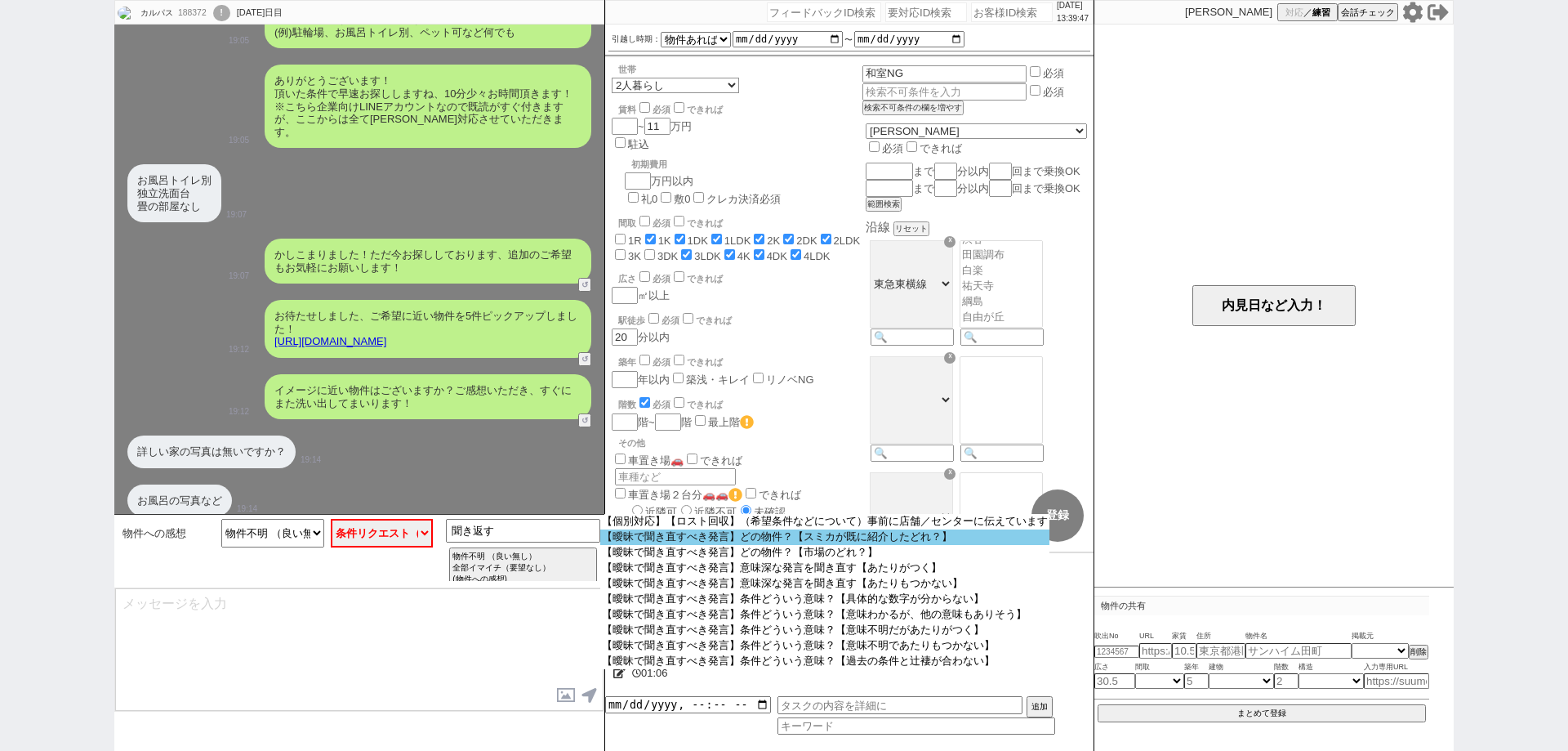
click at [823, 542] on option "【曖昧で聞き直すべき発言】どの物件？【スミカが既に紹介したどれ？】" at bounding box center [825, 537] width 449 height 16
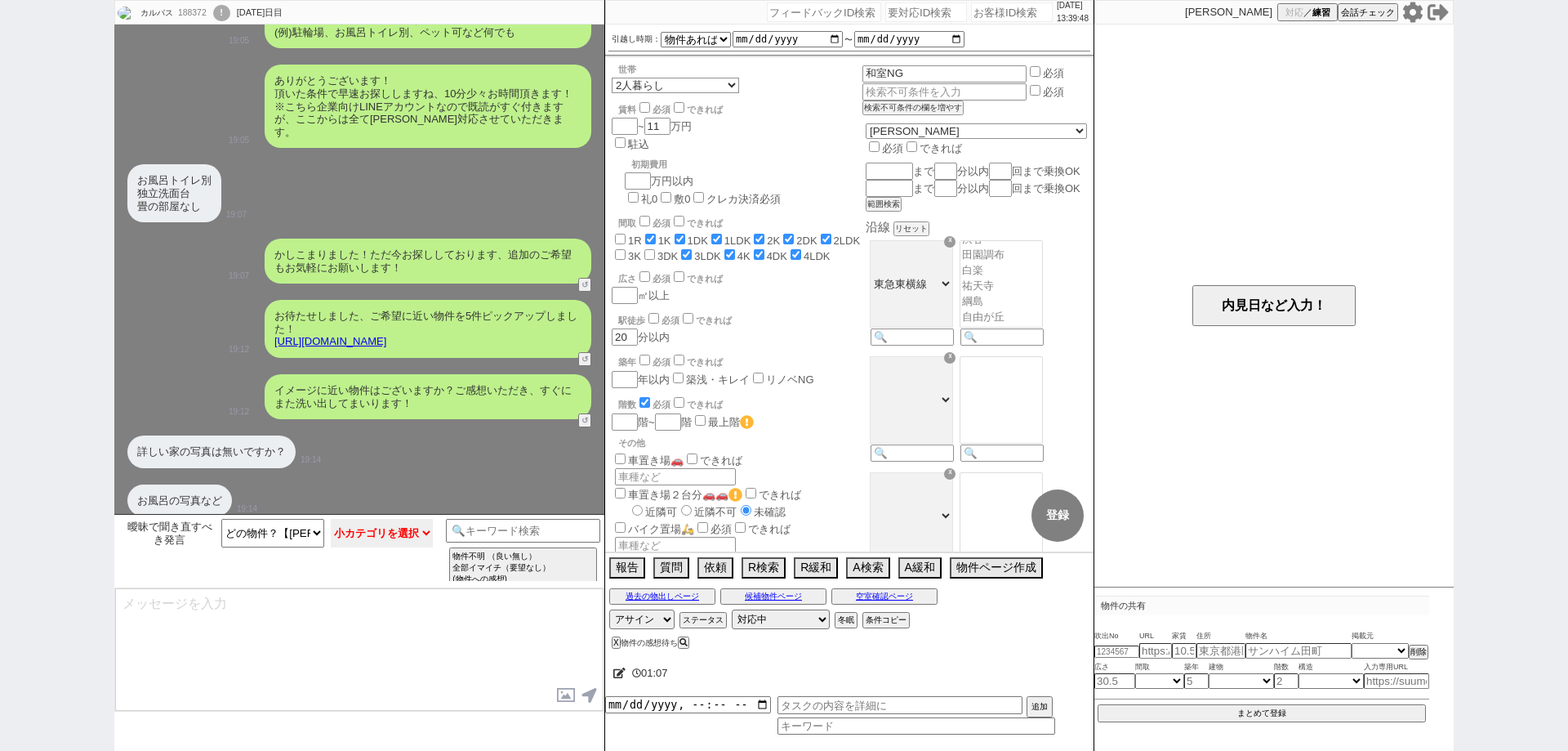
click at [406, 537] on select "小カテゴリを選択 どの物件かあたりが付いている 全くどの物件かわからない" at bounding box center [382, 533] width 103 height 29
select select "全くどの物件かわからない"
click at [331, 519] on select "小カテゴリを選択 どの物件かあたりが付いている 全くどの物件かわからない" at bounding box center [382, 533] width 103 height 29
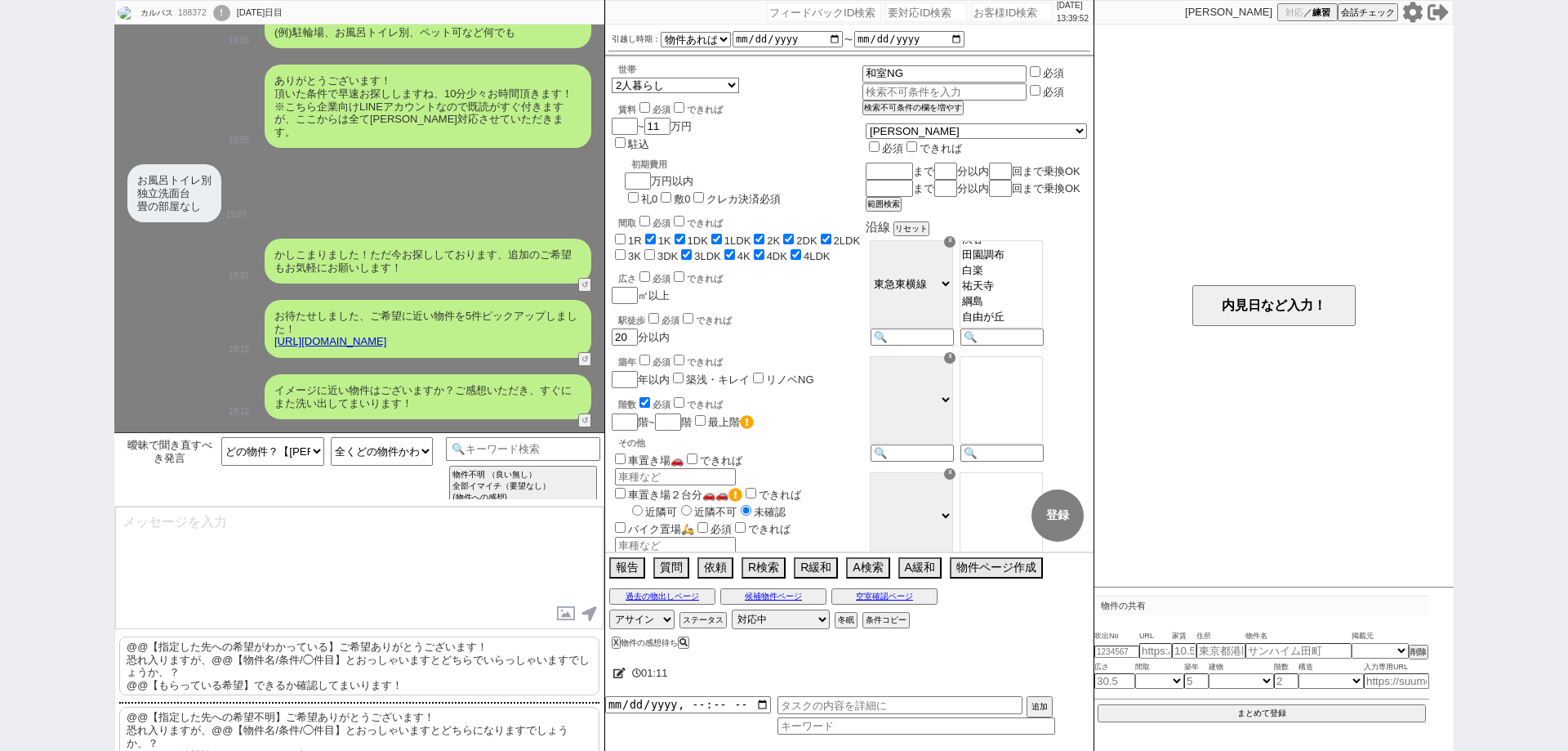
click at [430, 646] on p "@@【指定した先への希望がわかっている】ご希望ありがとうございます！ 恐れ入りますが、@@【物件名/条件/◯件目】とおっしゃいますとどちらでいらっしゃいますで…" at bounding box center [359, 665] width 480 height 58
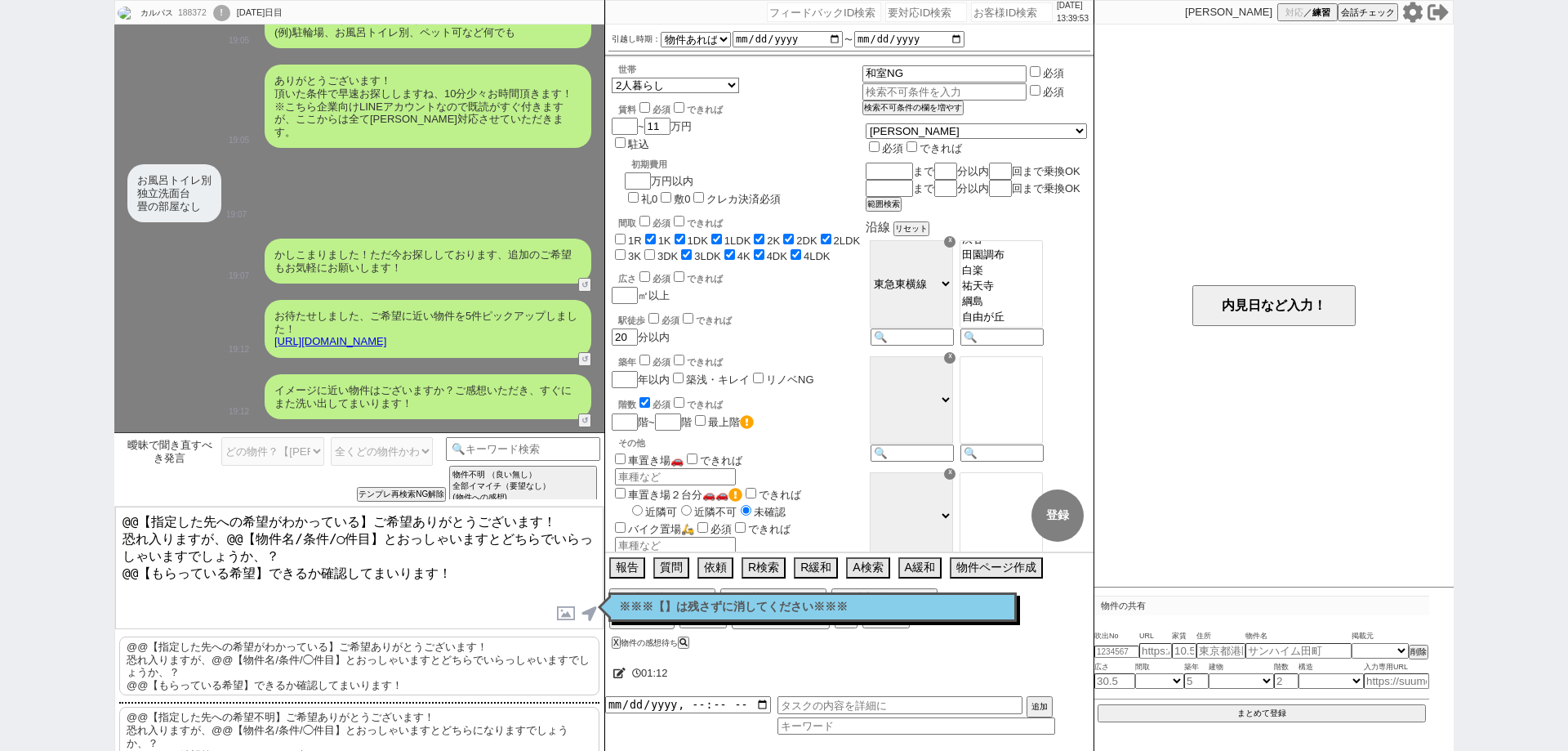
drag, startPoint x: 561, startPoint y: 518, endPoint x: 12, endPoint y: 491, distance: 549.7
click at [11, 480] on div "カルパス 188372 ! 0 1722日目 冬眠中 自社客 スミカ スミカ_BPO チャット全表示 2020-12-27 ようこそLINE物件紹介のスミカへ…" at bounding box center [784, 376] width 1568 height 751
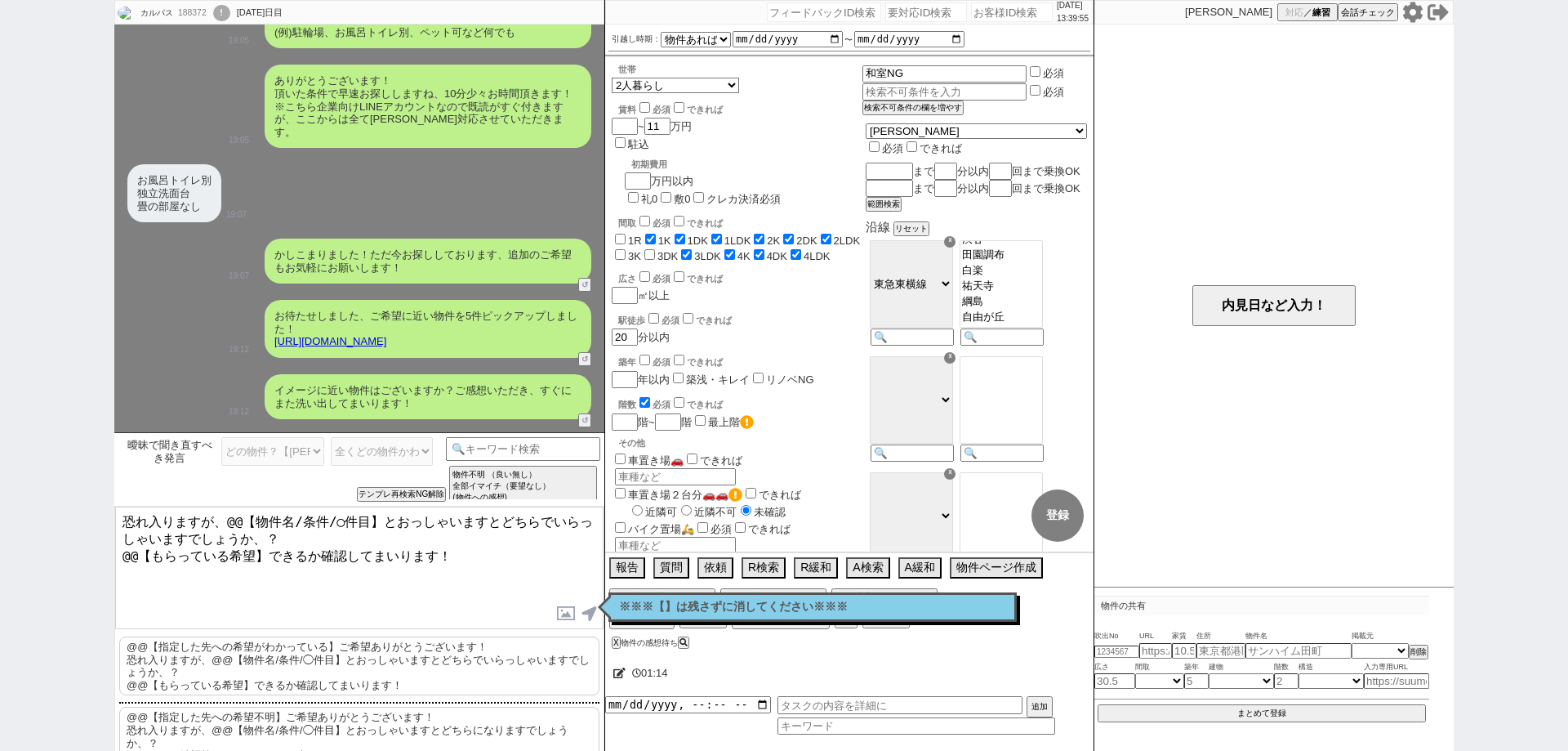
scroll to position [1701, 0]
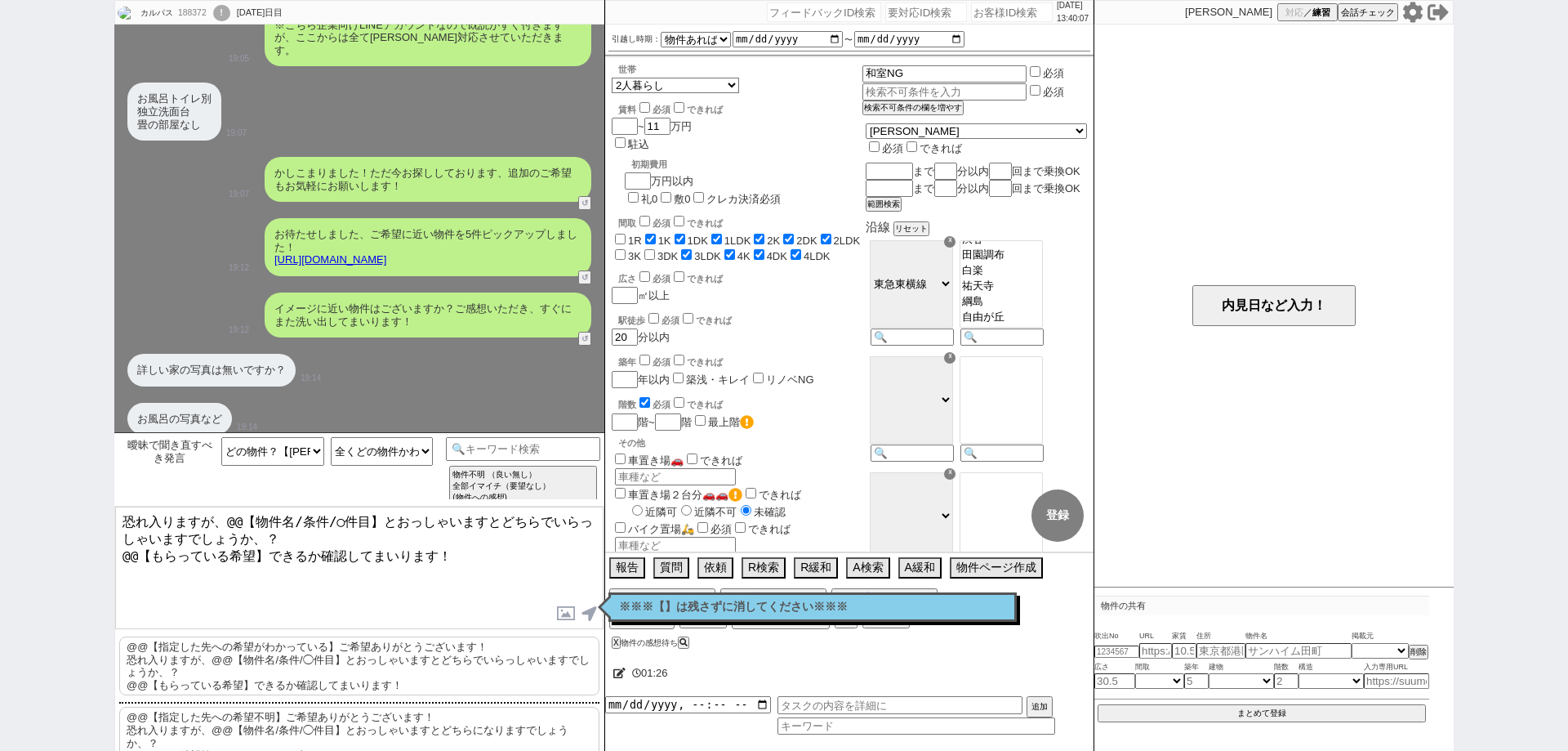
type textarea "恐れ入りますが、@@【物件名/条件/◯件目】とおっしゃいますとどちらでいらっしゃいますでしょうか、？ @@【もらっている希望】できるか確認してまいります！"
click at [386, 254] on link "http://tools.sumika.live/pages/3cjbe44" at bounding box center [330, 259] width 112 height 12
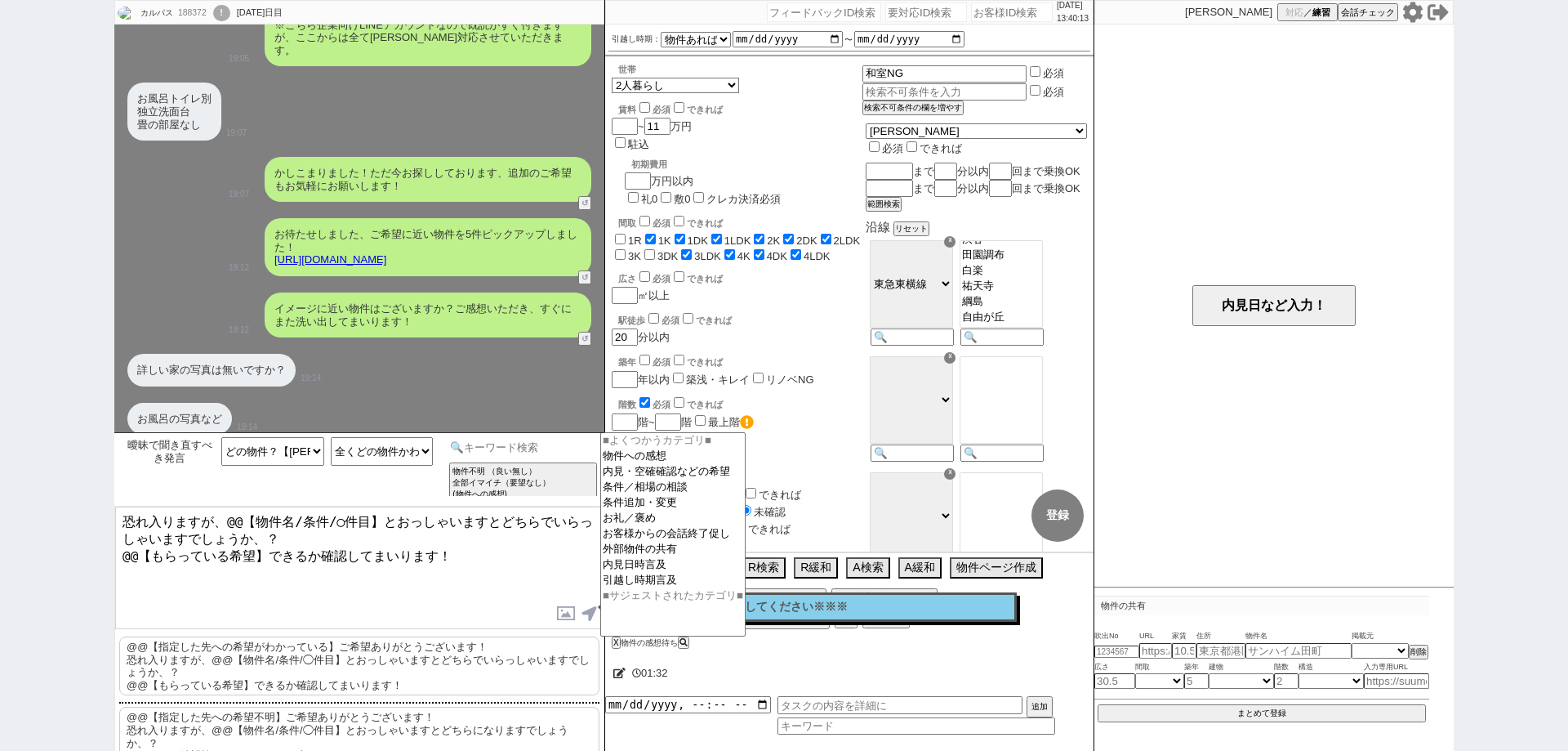
click at [528, 454] on input at bounding box center [523, 447] width 155 height 21
type input "写真"
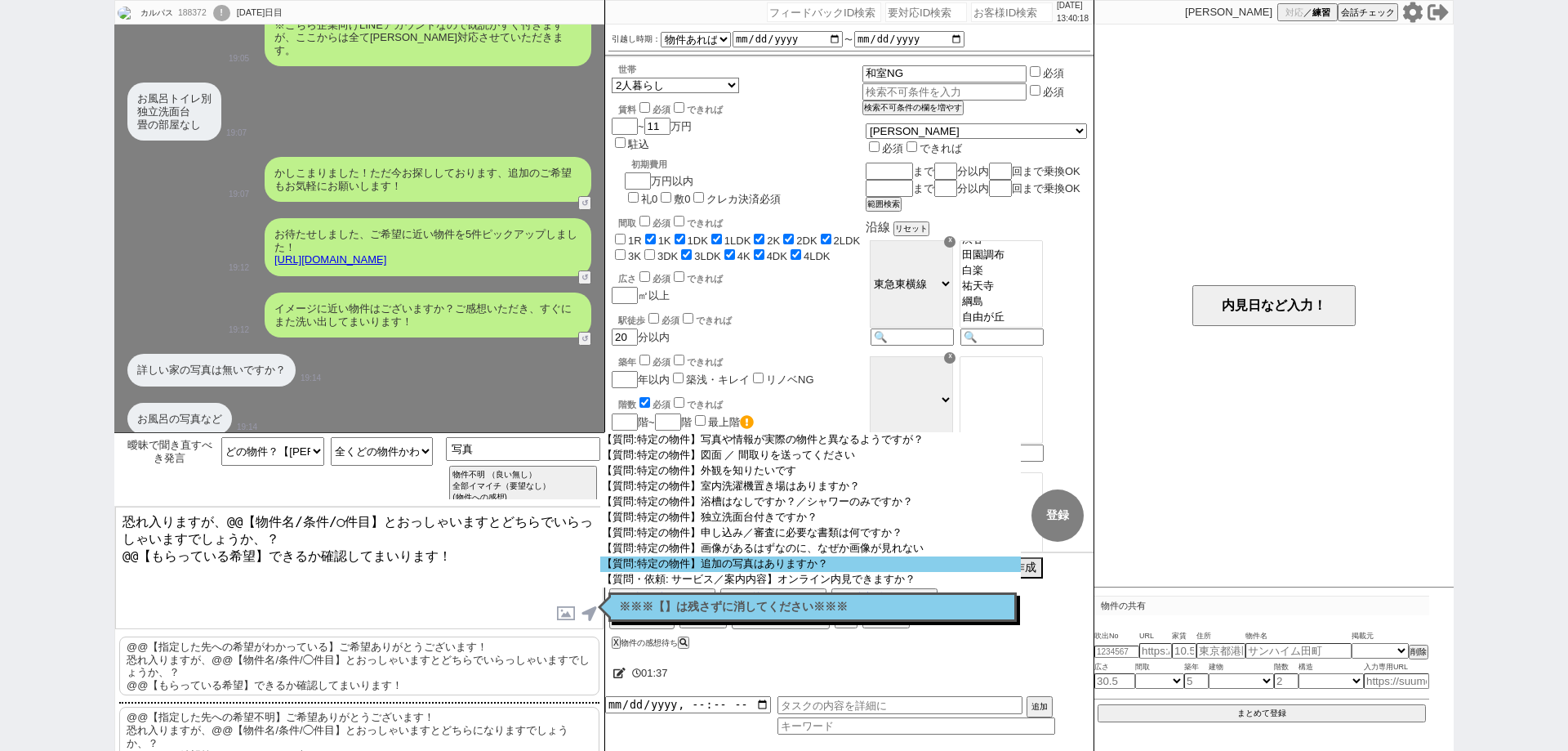
scroll to position [147, 0]
click at [871, 567] on option "【質問:特定の物件】追加の写真はありますか？" at bounding box center [810, 564] width 421 height 16
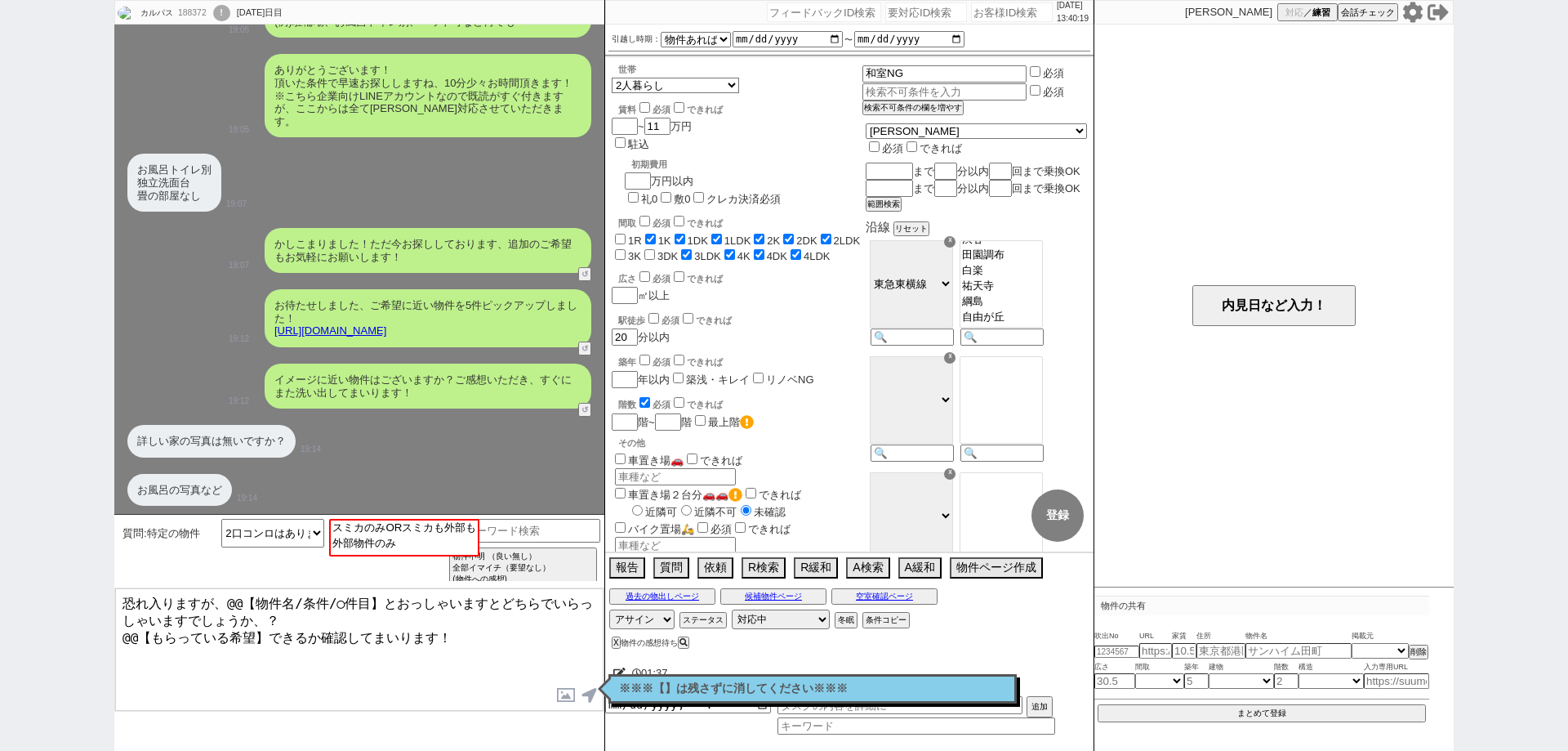
scroll to position [1620, 0]
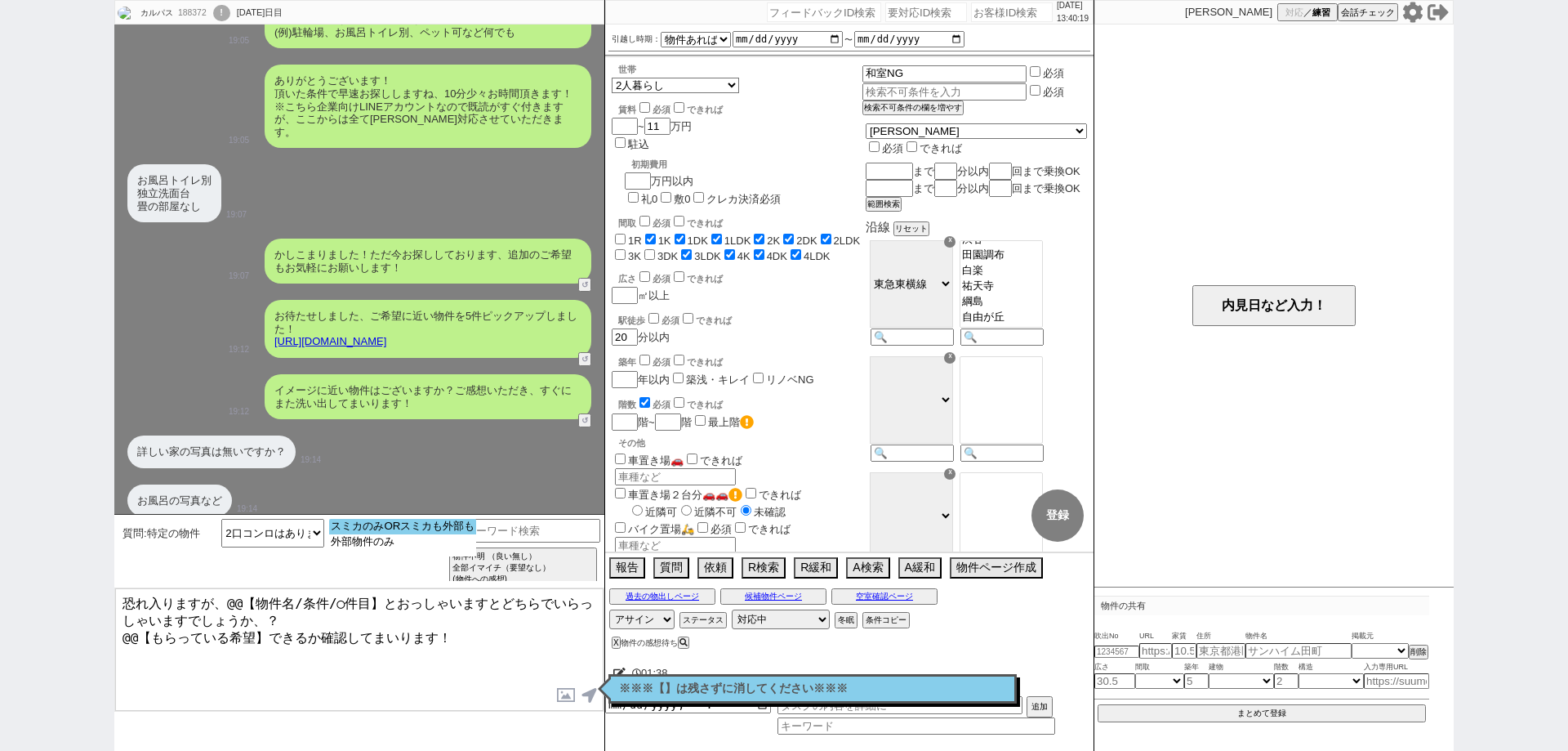
select select "スミカのみORスミカも外部も"
click at [406, 529] on option "スミカのみORスミカも外部も" at bounding box center [402, 526] width 147 height 16
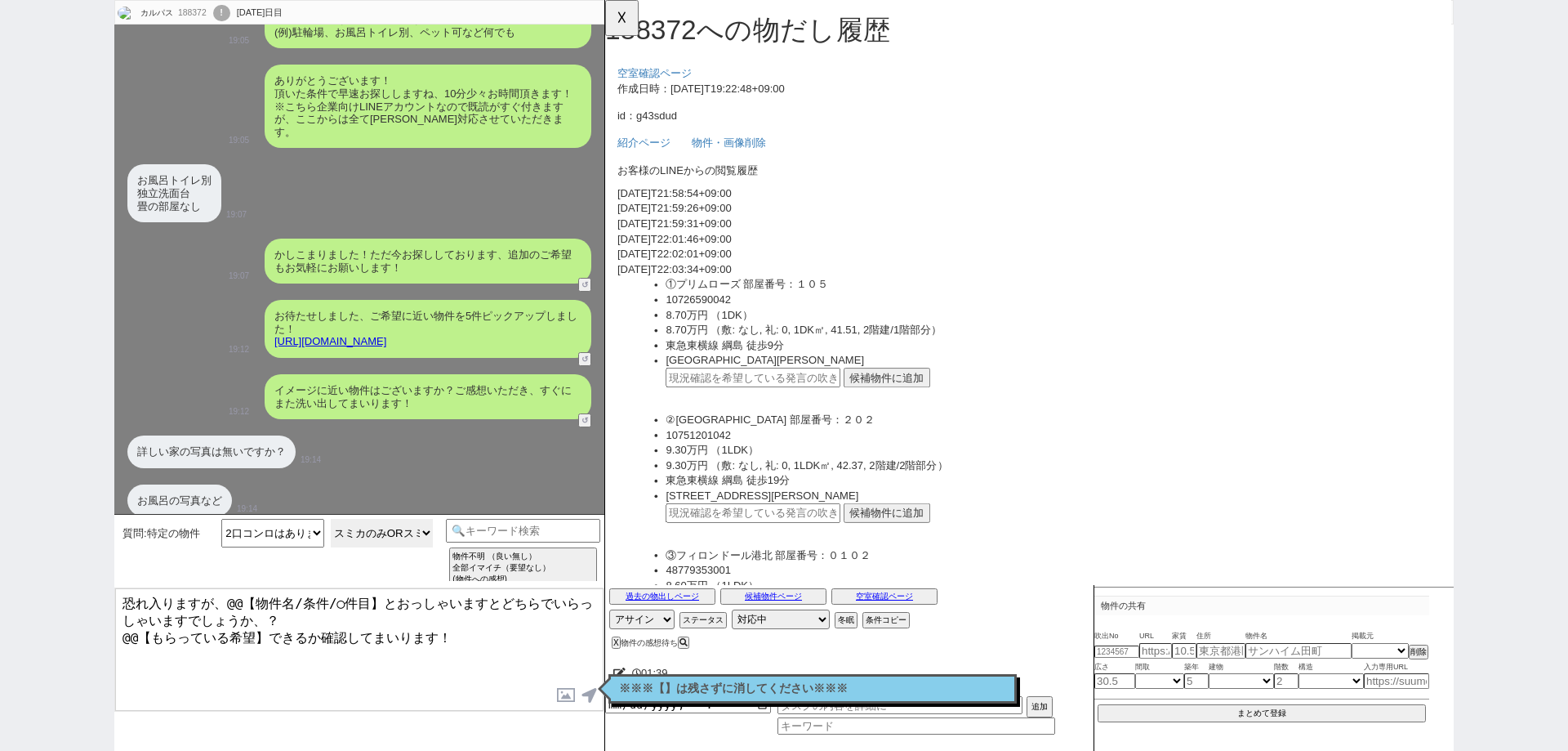
scroll to position [0, 0]
click at [240, 427] on div "詳しい家の写真は無いですか？ 19:14" at bounding box center [359, 452] width 490 height 49
click at [247, 427] on div "詳しい家の写真は無いですか？ 19:14" at bounding box center [359, 452] width 490 height 49
click at [276, 436] on div "詳しい家の写真は無いですか？" at bounding box center [212, 452] width 168 height 33
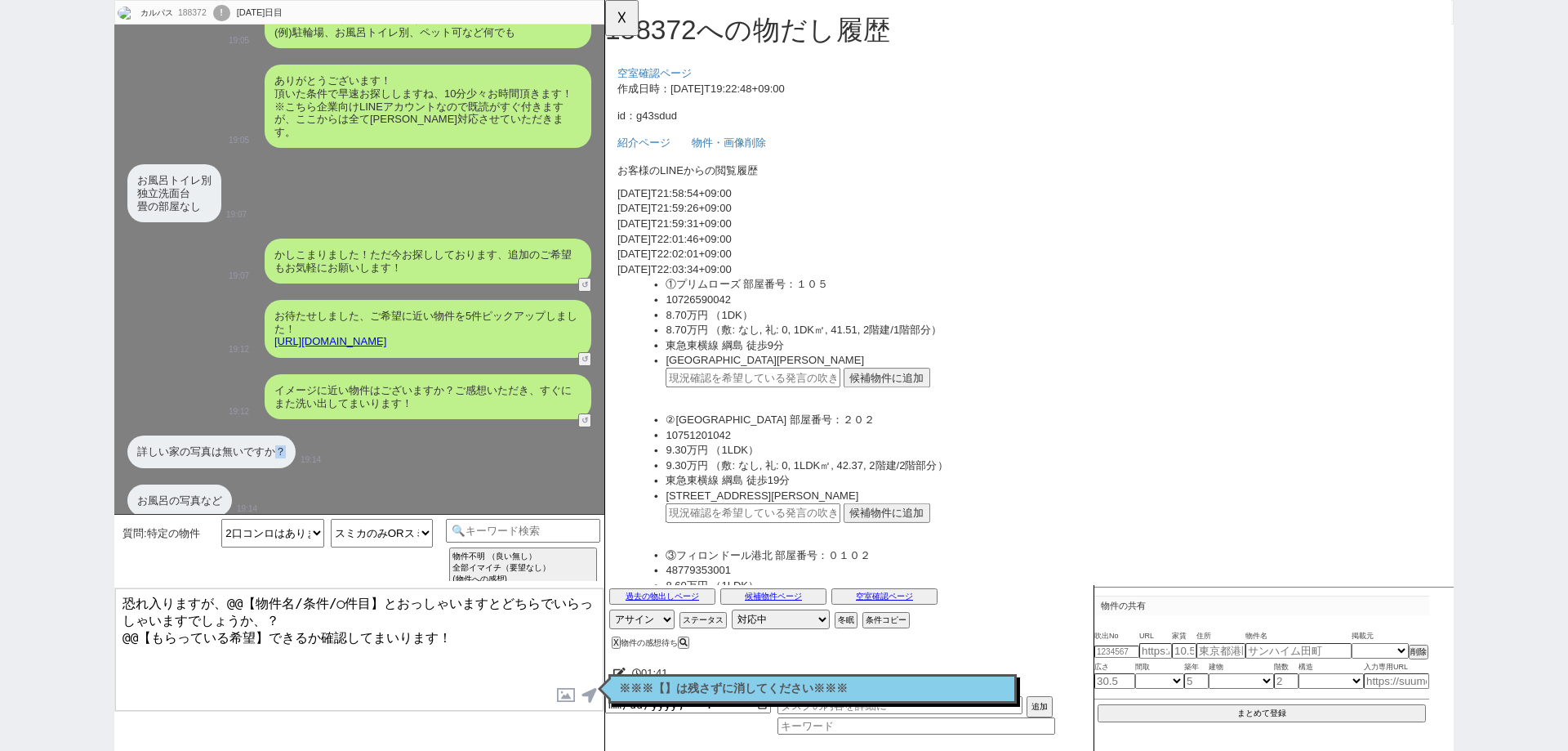
click at [276, 436] on div "詳しい家の写真は無いですか？" at bounding box center [212, 452] width 168 height 33
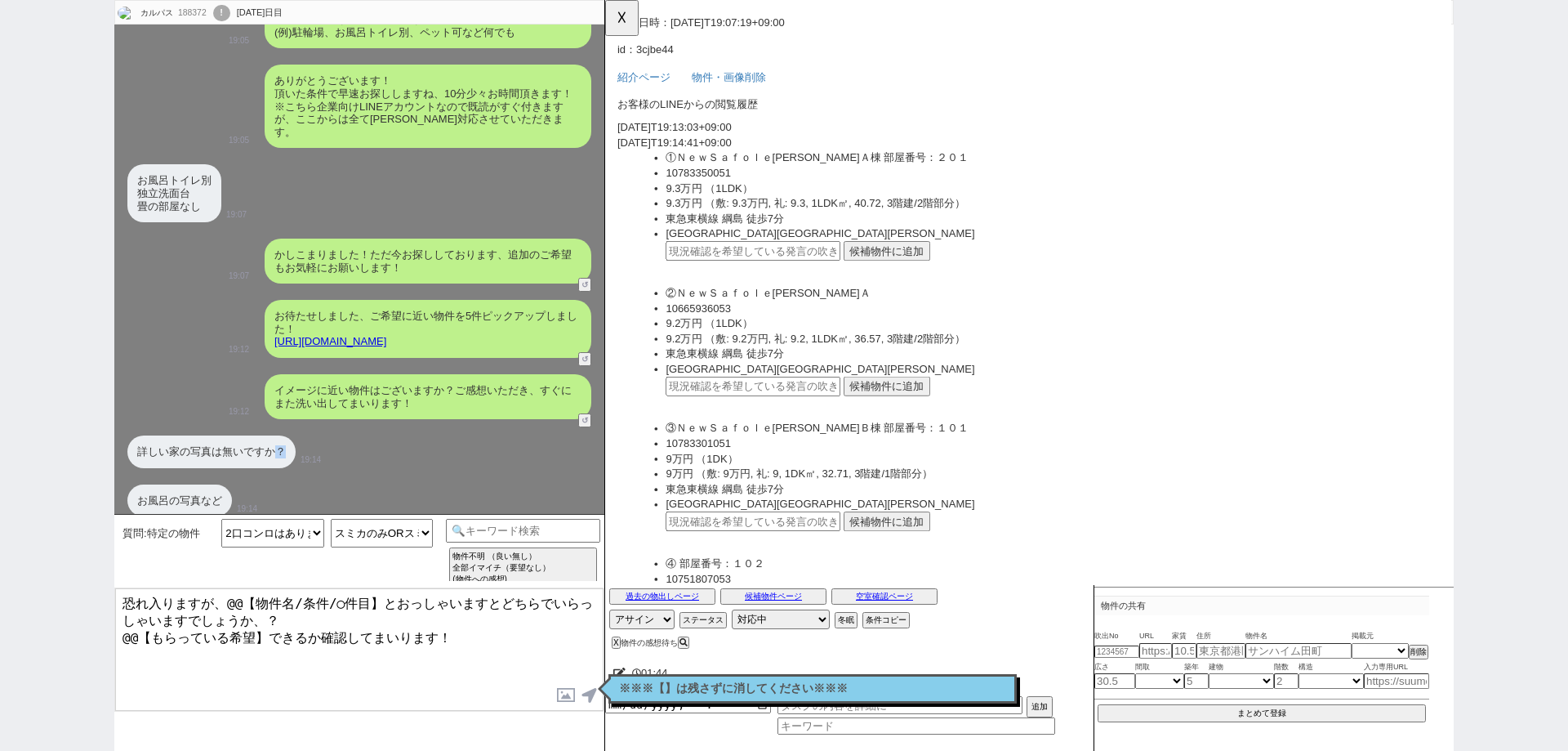
scroll to position [1471, 0]
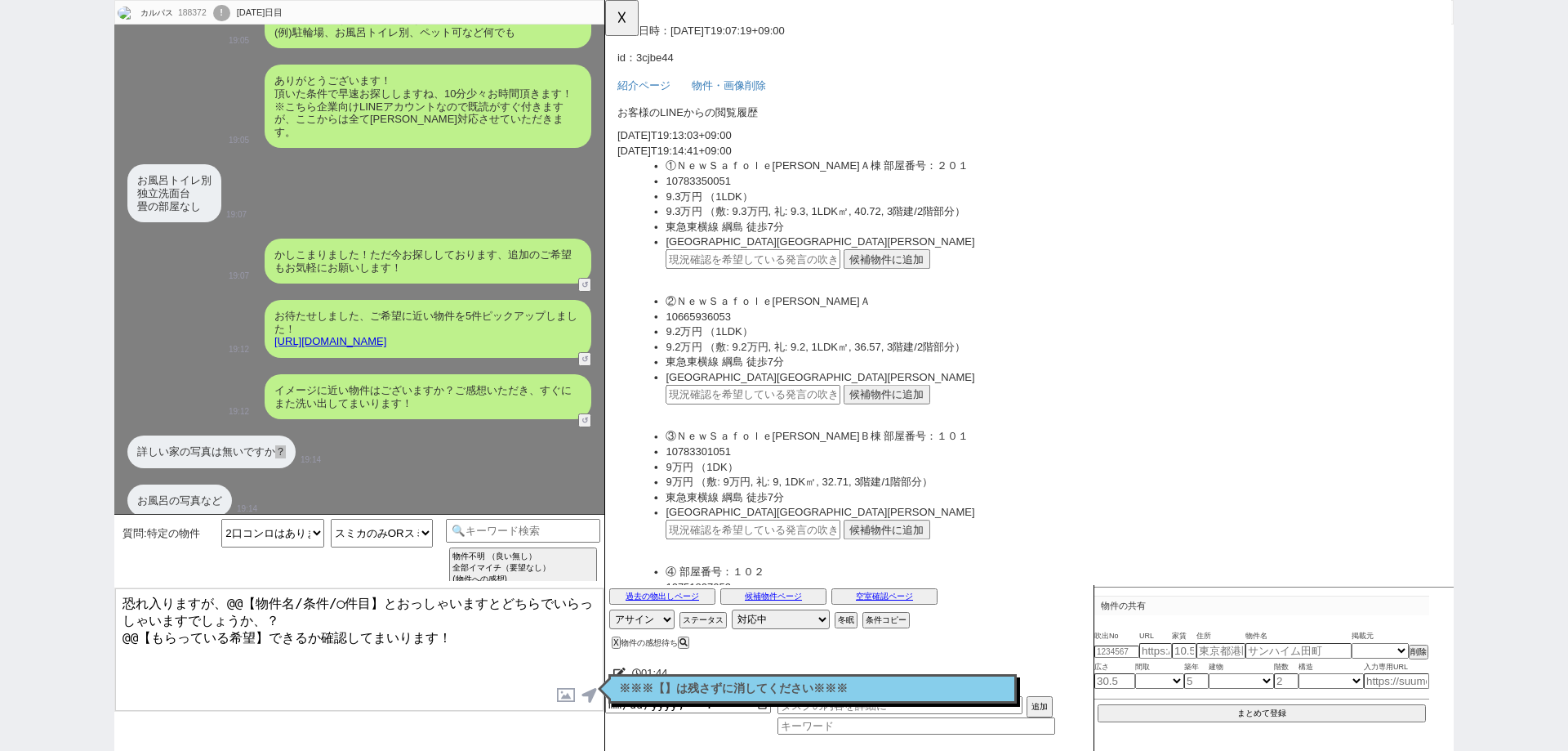
click at [780, 270] on input "text" at bounding box center [764, 278] width 188 height 21
paste input "10178578"
type input "10178578"
click at [894, 275] on button "候補物件に追加" at bounding box center [908, 278] width 93 height 21
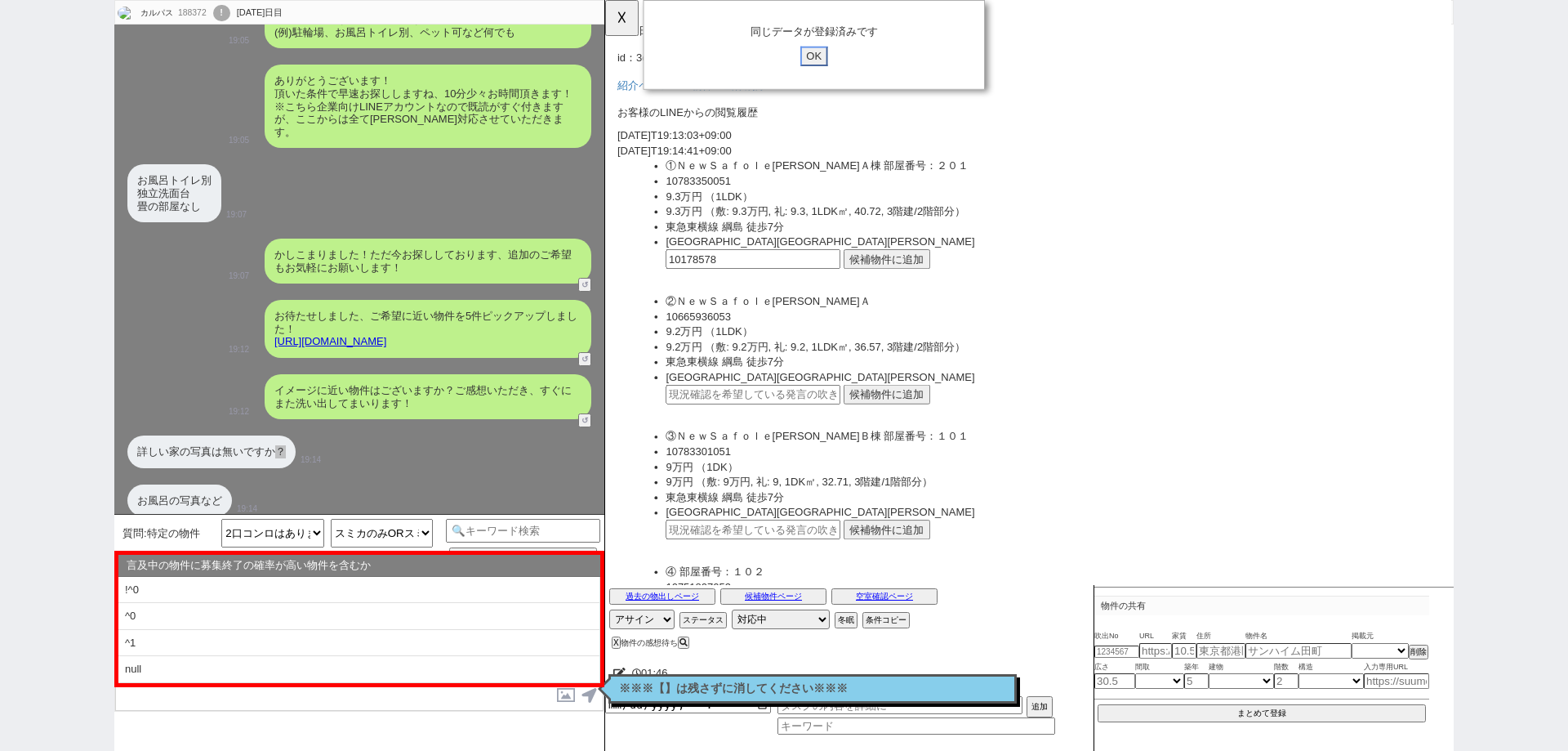
click at [834, 64] on input "OK" at bounding box center [830, 61] width 30 height 21
click at [630, 17] on button "☓" at bounding box center [620, 16] width 30 height 33
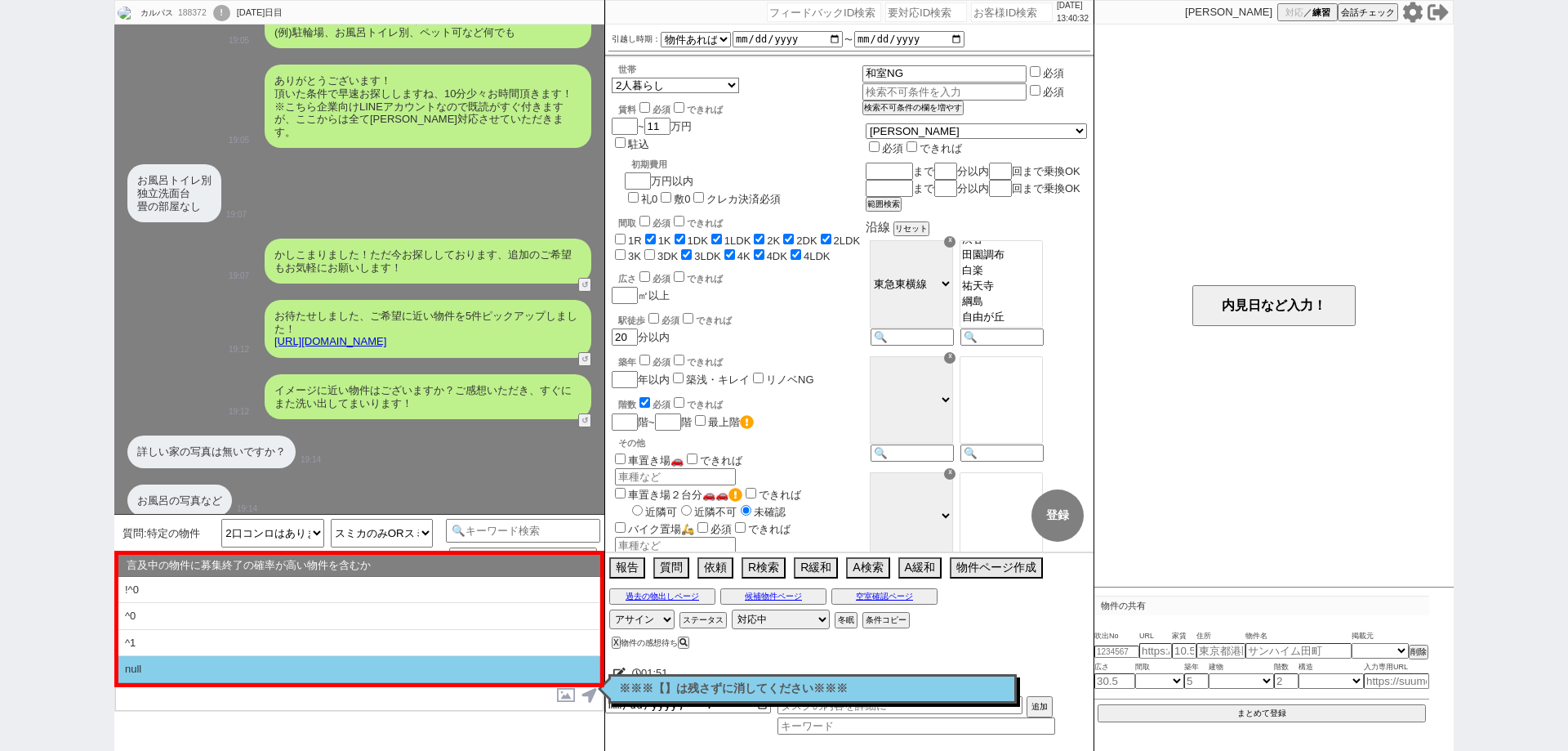
click at [413, 669] on li "null" at bounding box center [359, 669] width 482 height 27
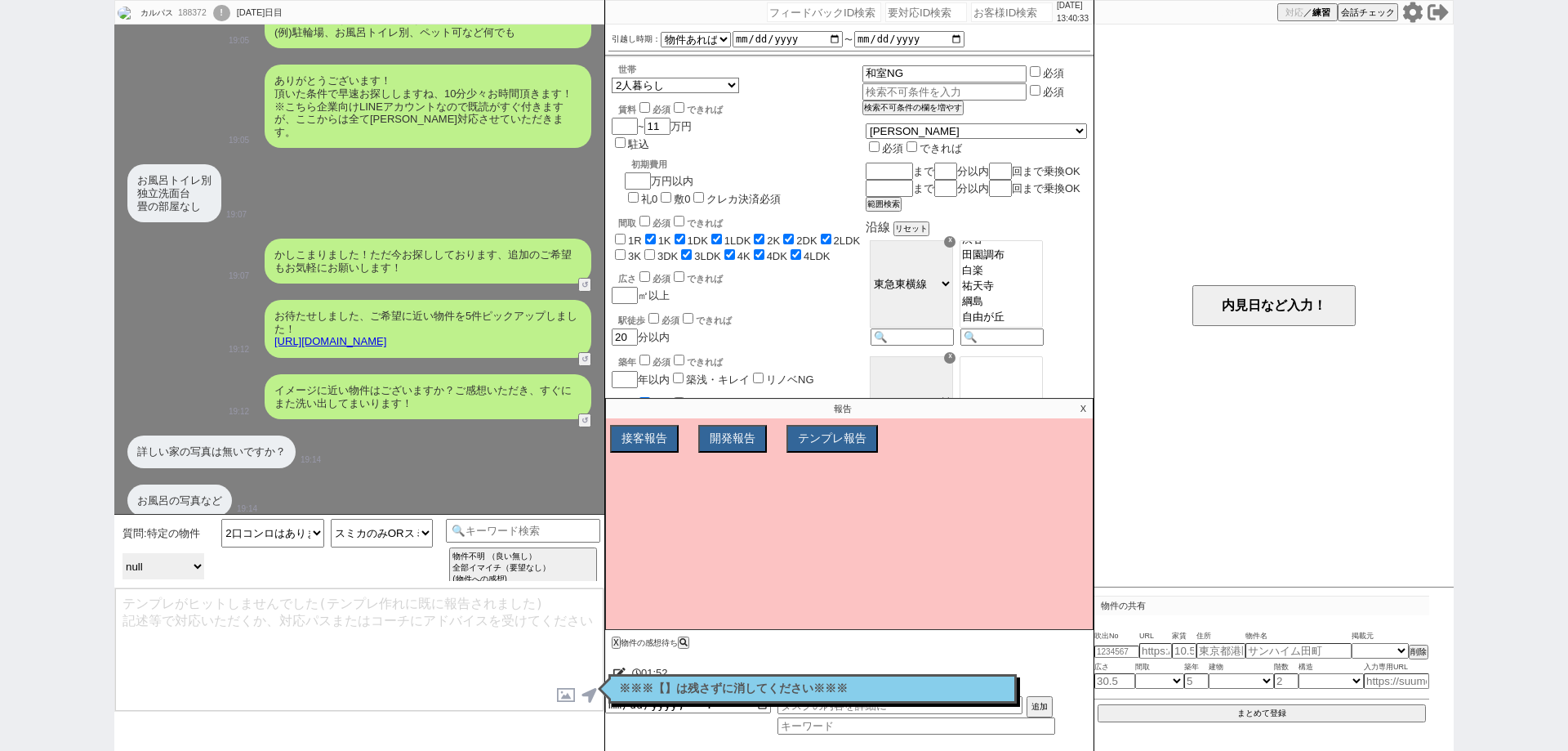
click at [161, 564] on select "言及中の物件に募集終了の確率が高い物件を含むか !^0 ^0 ^1 null" at bounding box center [163, 567] width 81 height 26
click at [123, 553] on select "言及中の物件に募集終了の確率が高い物件を含むか !^0 ^0 ^1 null" at bounding box center [163, 567] width 81 height 26
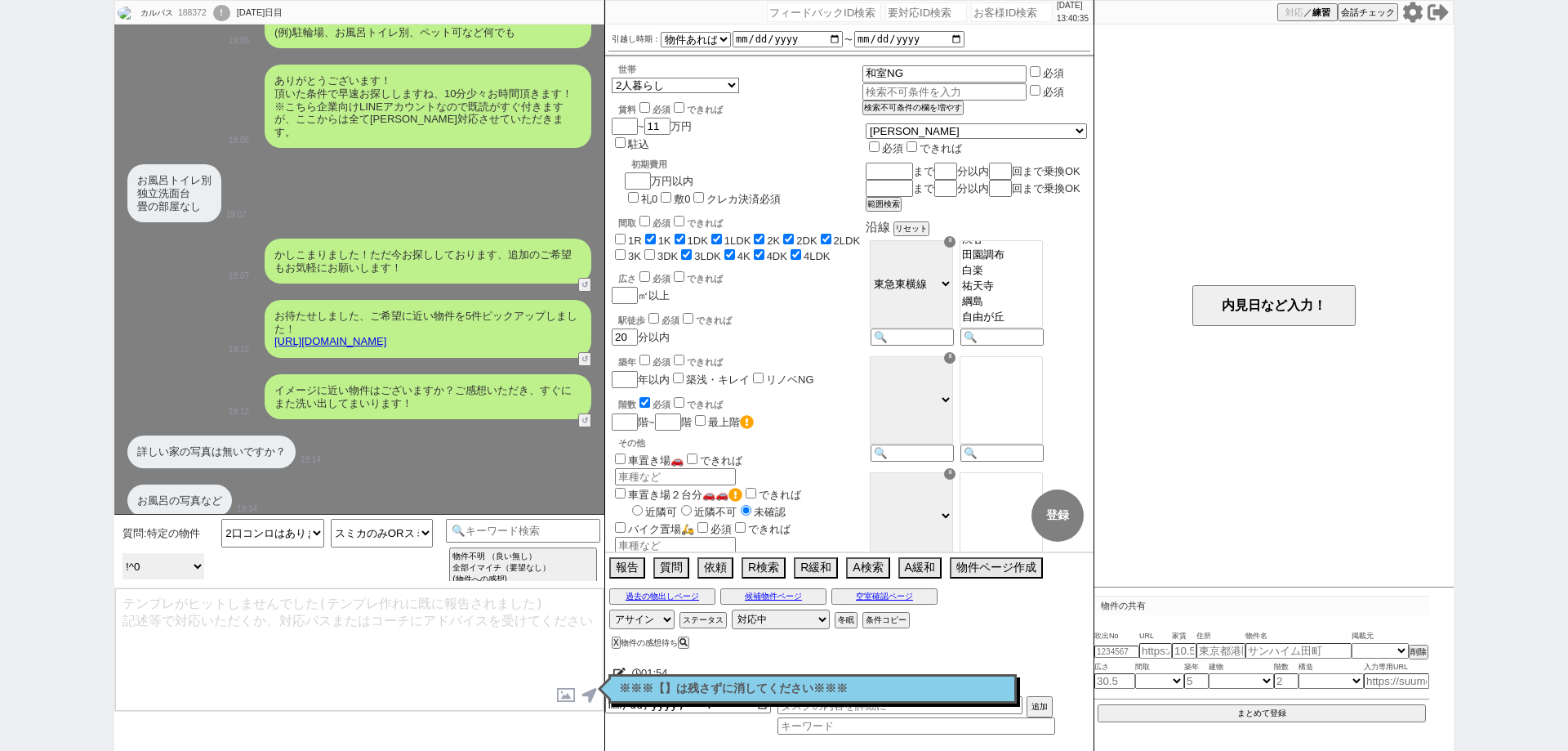
click at [149, 560] on select "言及中の物件に募集終了の確率が高い物件を含むか !^0 ^0 ^1 null" at bounding box center [163, 567] width 81 height 26
click at [123, 553] on select "言及中の物件に募集終了の確率が高い物件を含むか !^0 ^0 ^1 null" at bounding box center [163, 567] width 81 height 26
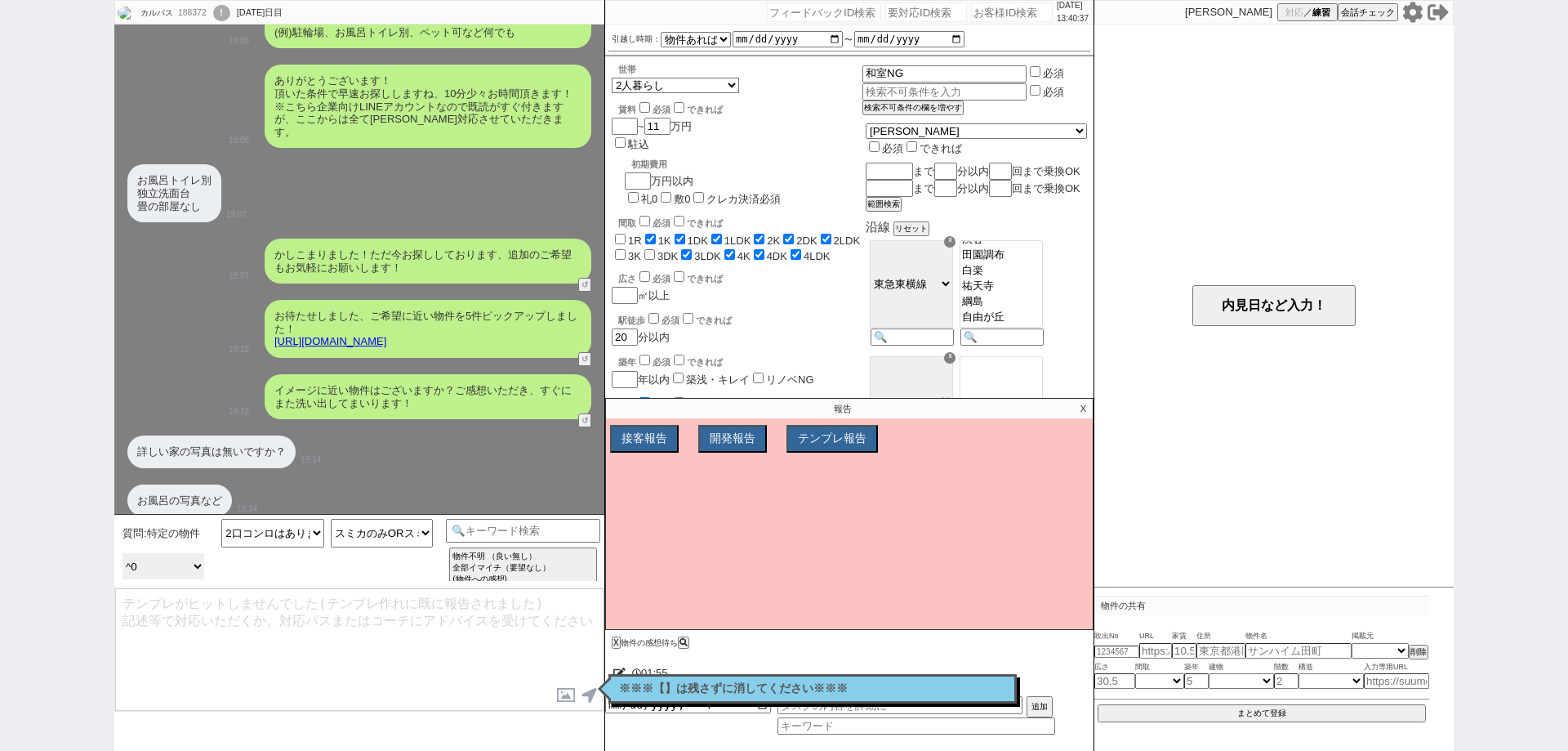
click at [128, 563] on select "言及中の物件に募集終了の確率が高い物件を含むか !^0 ^0 ^1 null" at bounding box center [163, 567] width 81 height 26
select select "^1"
click at [123, 553] on select "言及中の物件に募集終了の確率が高い物件を含むか !^0 ^0 ^1 null" at bounding box center [163, 567] width 81 height 26
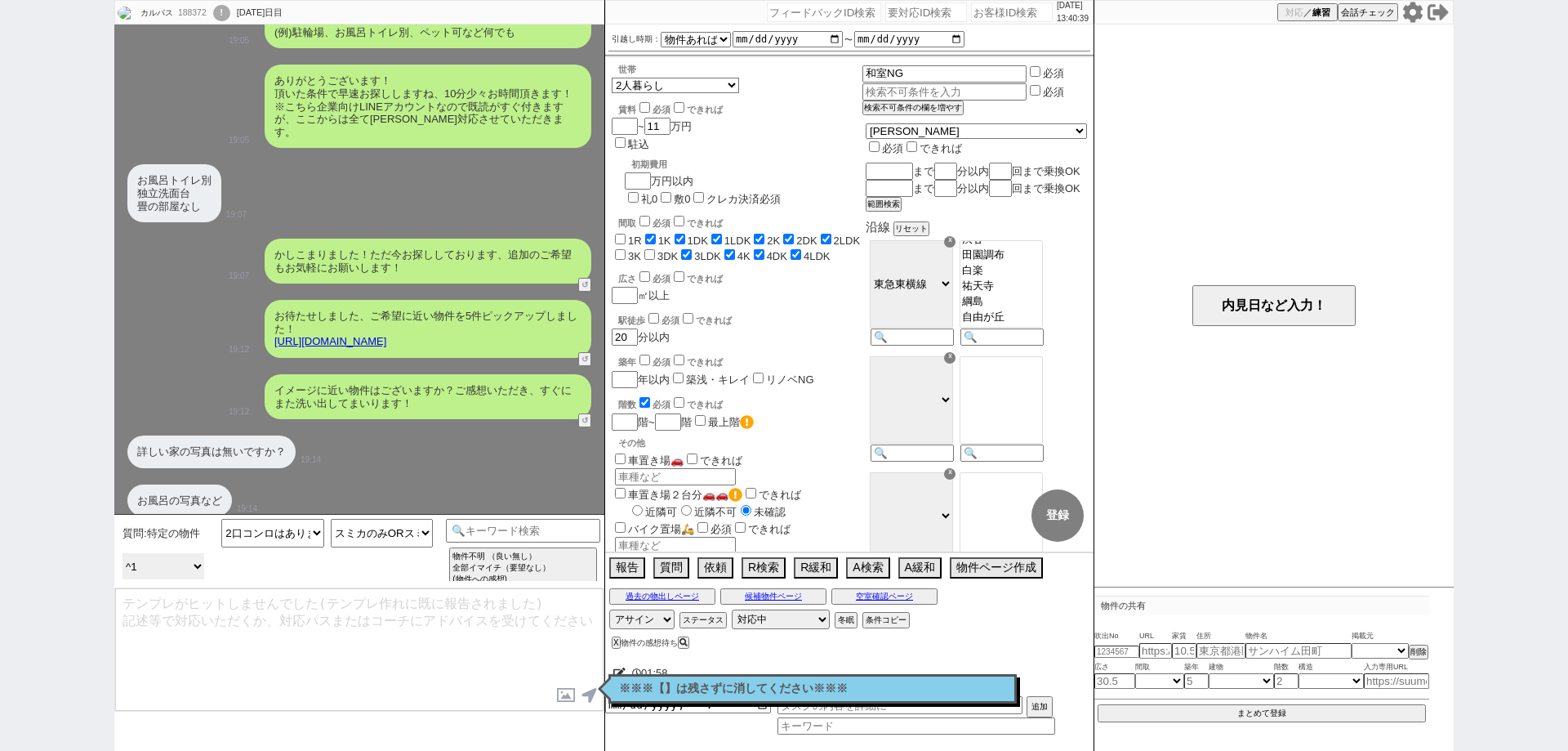
click at [193, 570] on select "言及中の物件に募集終了の確率が高い物件を含むか !^0 ^0 ^1 null" at bounding box center [163, 567] width 81 height 26
drag, startPoint x: 56, startPoint y: 670, endPoint x: 142, endPoint y: 651, distance: 88.1
click at [58, 669] on div "カルパス 188372 ! 0 1722日目 冬眠中 自社客 スミカ スミカ_BPO チャット全表示 2020-12-27 ようこそLINE物件紹介のスミカへ…" at bounding box center [784, 376] width 1568 height 751
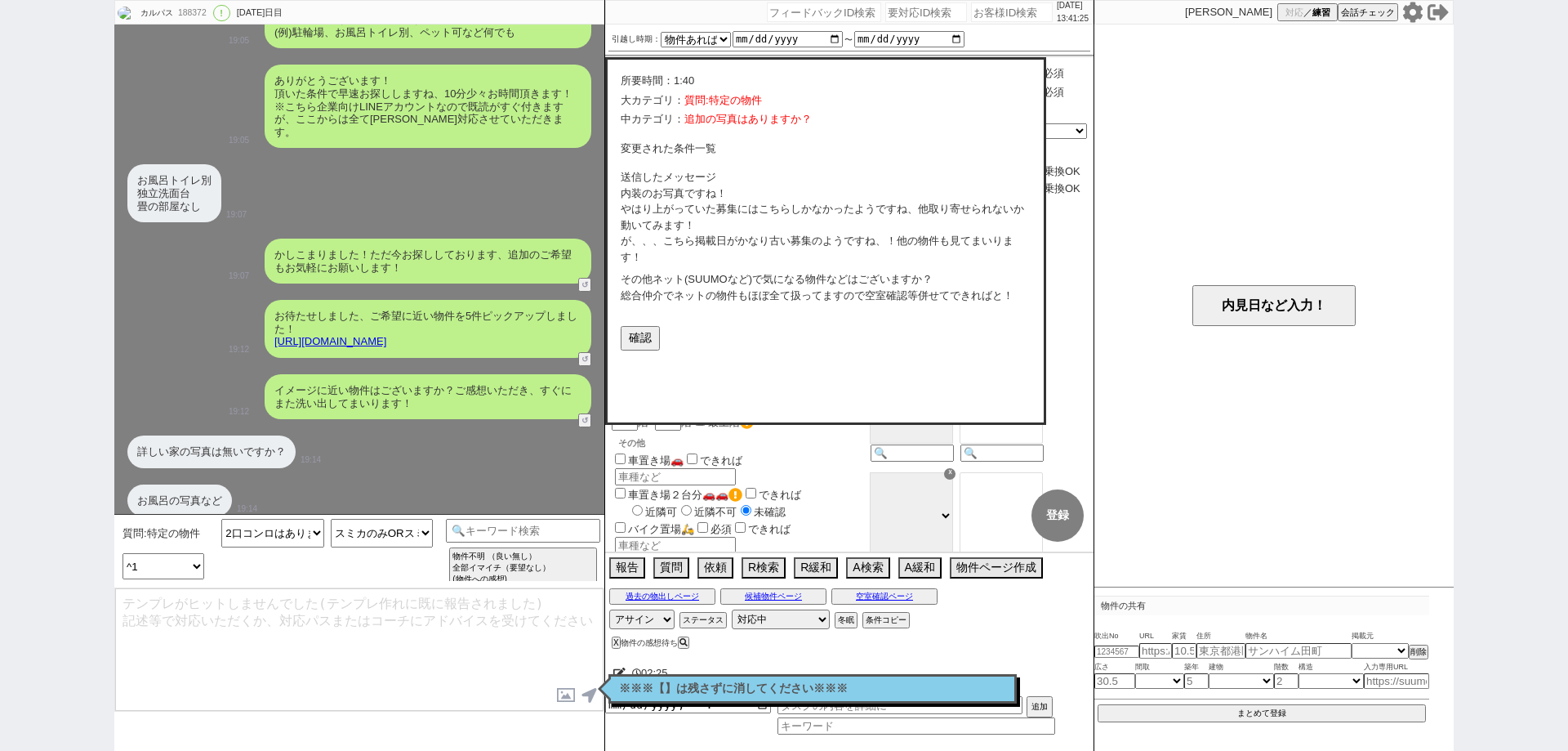
click at [0, 534] on div "カルパス 188372 ! 0 1722日目 冬眠中 自社客 スミカ スミカ_BPO チャット全表示 2020-12-27 ようこそLINE物件紹介のスミカへ…" at bounding box center [784, 376] width 1568 height 751
click at [642, 348] on button "確認" at bounding box center [639, 337] width 36 height 21
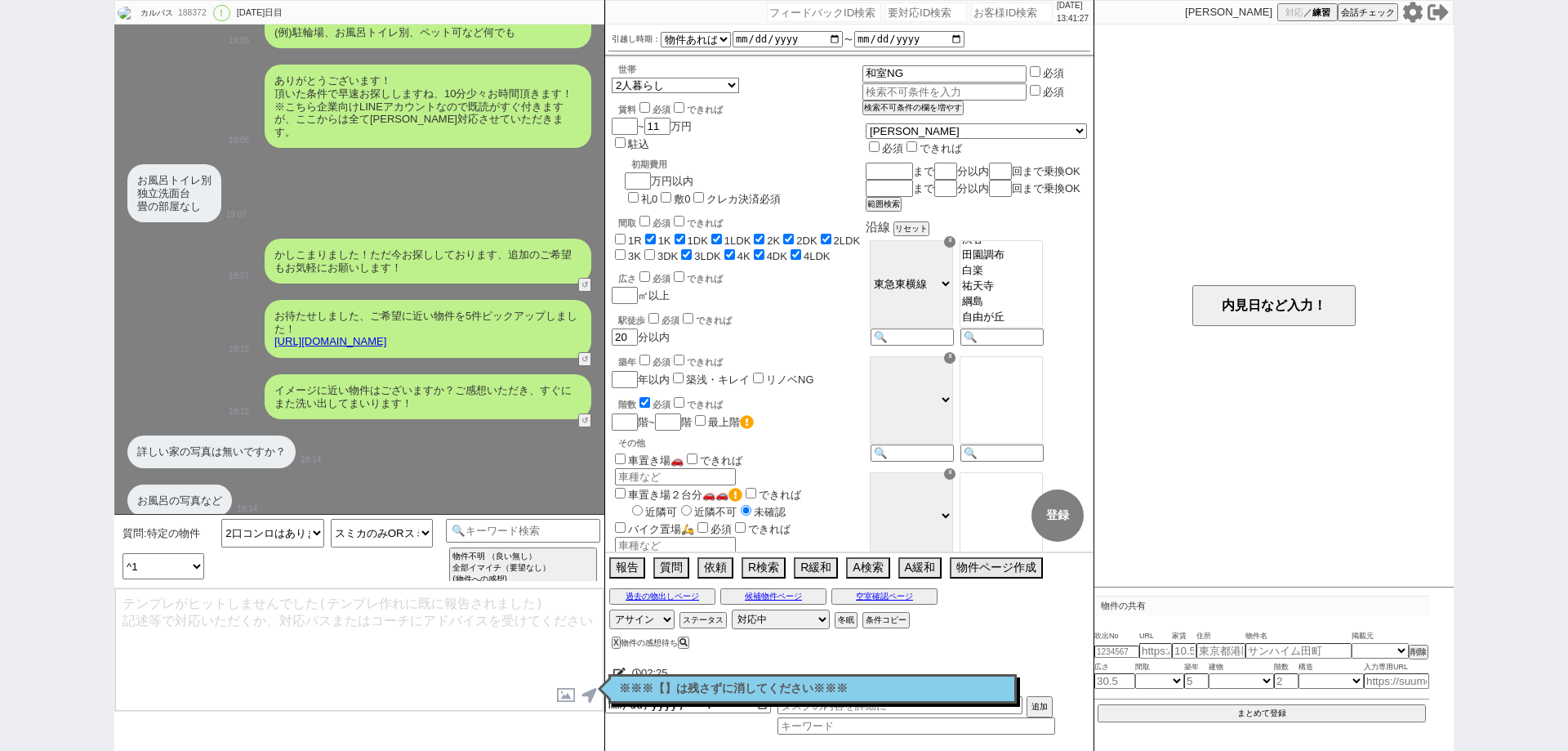
click at [1368, 528] on div "内見日など入力！" at bounding box center [1273, 306] width 360 height 562
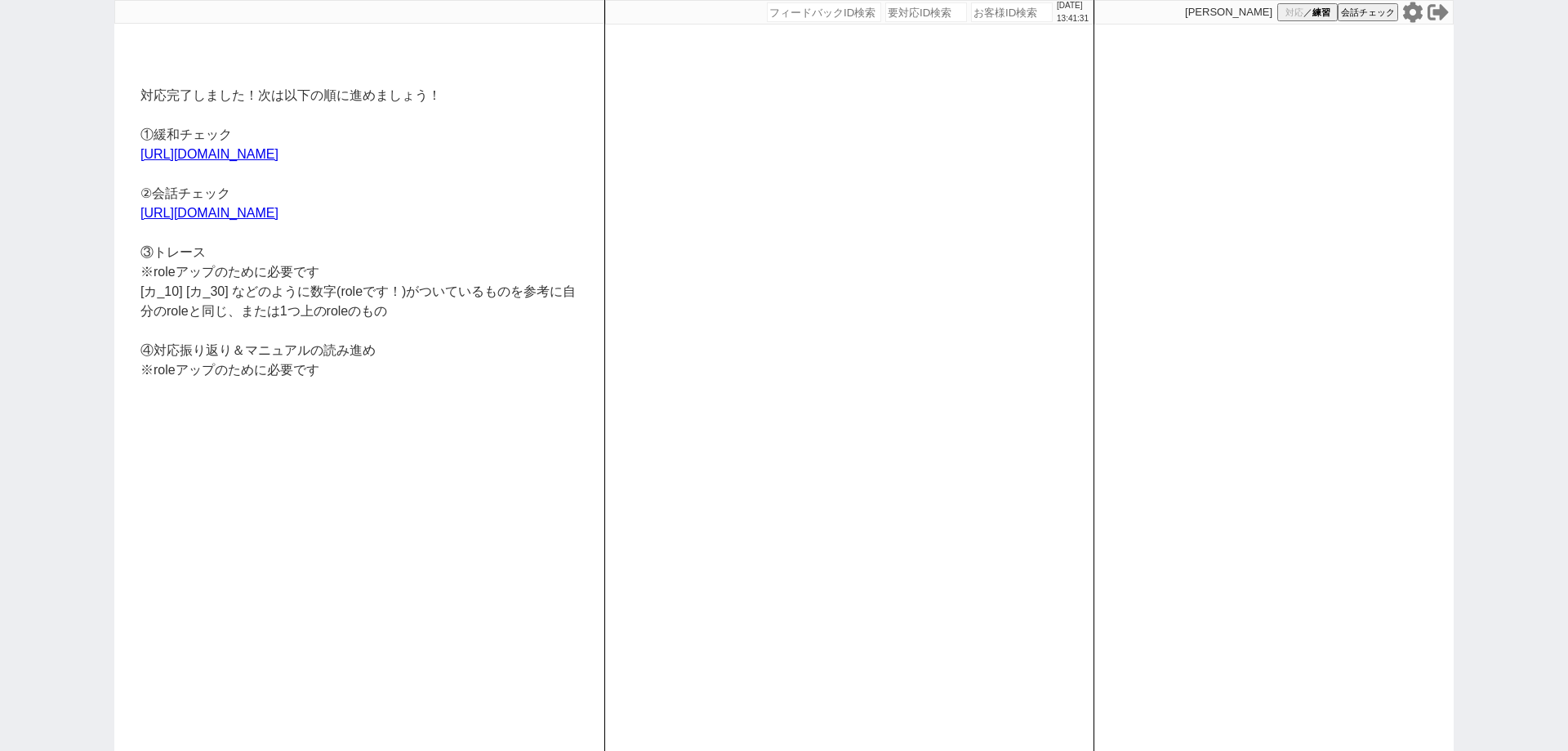
click at [1414, 14] on icon at bounding box center [1412, 12] width 21 height 21
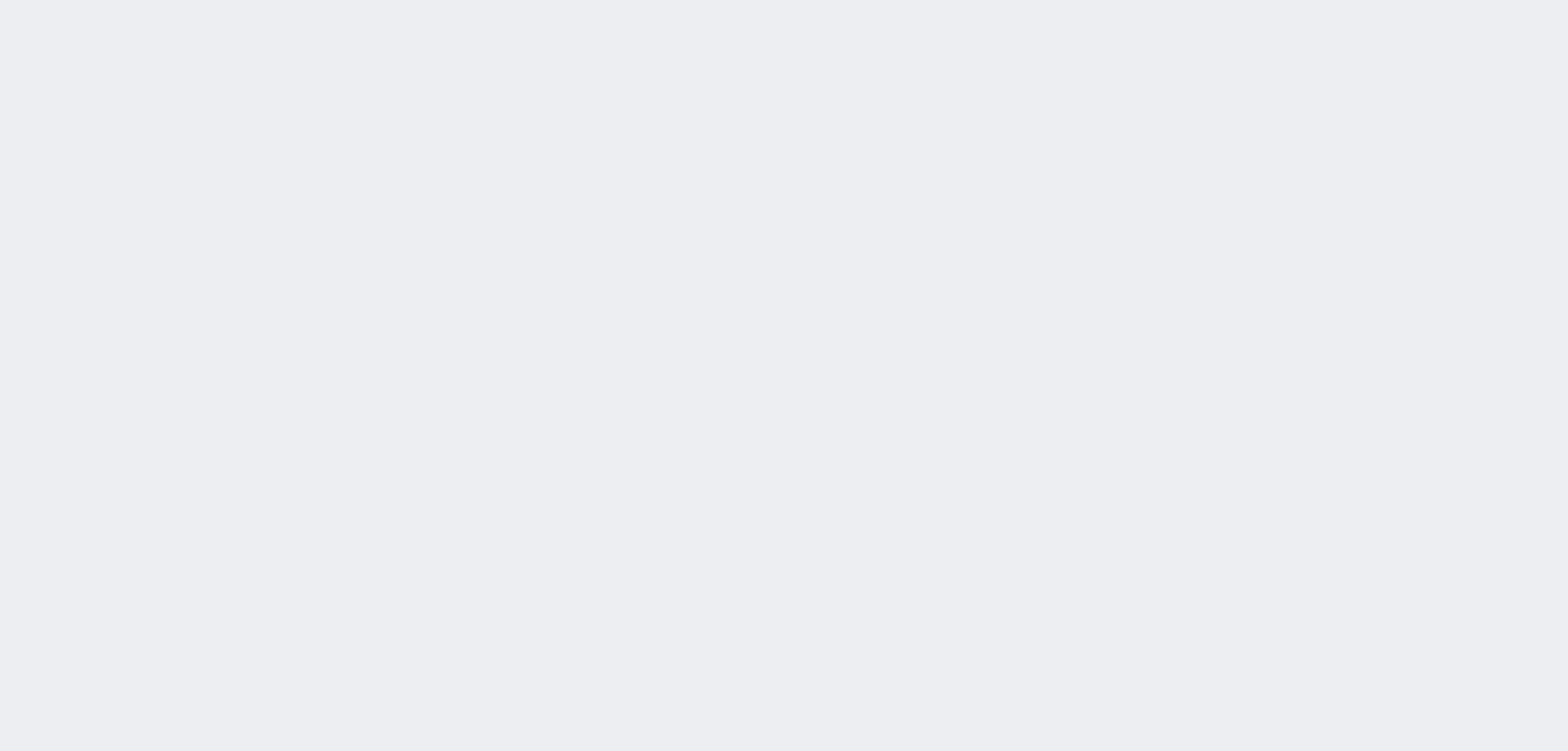
click at [979, 456] on div "[DATE] 13:41:51 候補物件を追加してしてください 紹介した物件一覧 他社物件を追加する 空室確認ページに追加・削除 紹介した物件一覧 他社物件を…" at bounding box center [784, 376] width 1568 height 751
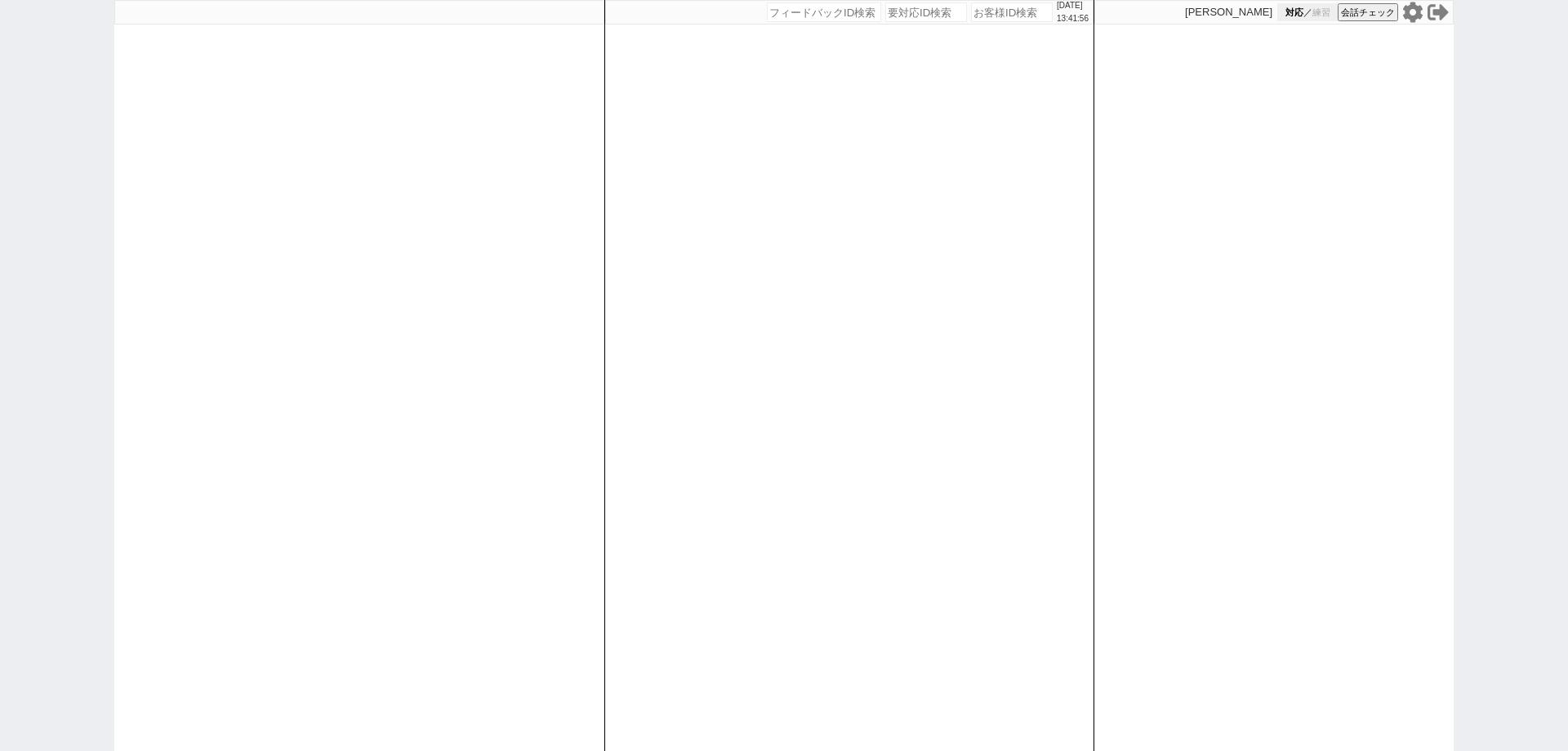
click at [1324, 14] on span "練習" at bounding box center [1321, 12] width 18 height 12
click at [966, 434] on div "[DATE] 13:41:57 候補物件を追加してしてください 紹介した物件一覧 他社物件を追加する 空室確認ページに追加・削除 紹介した物件一覧 他社物件を…" at bounding box center [849, 376] width 490 height 751
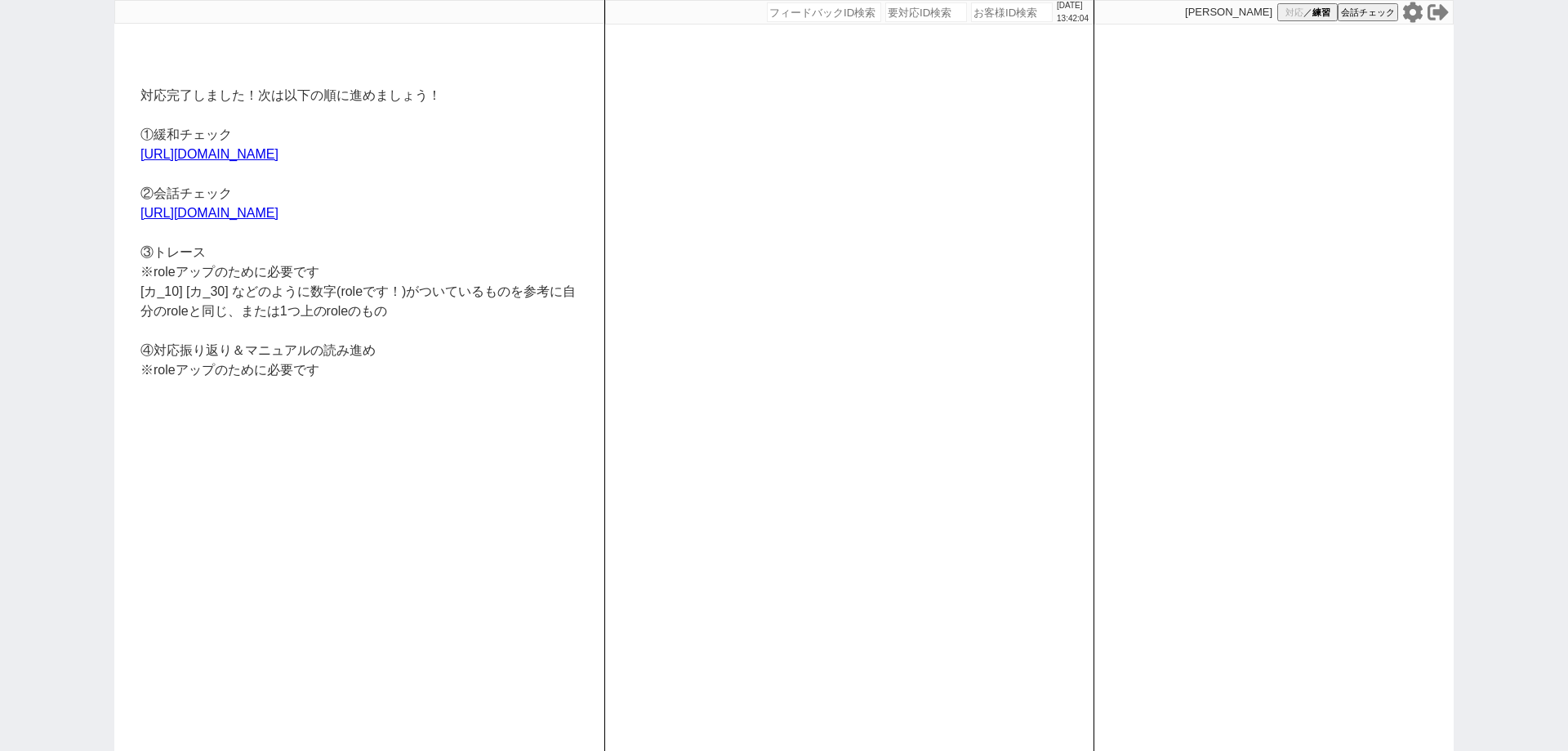
click at [1407, 14] on icon at bounding box center [1412, 12] width 20 height 21
click at [1408, 12] on icon at bounding box center [1412, 12] width 20 height 21
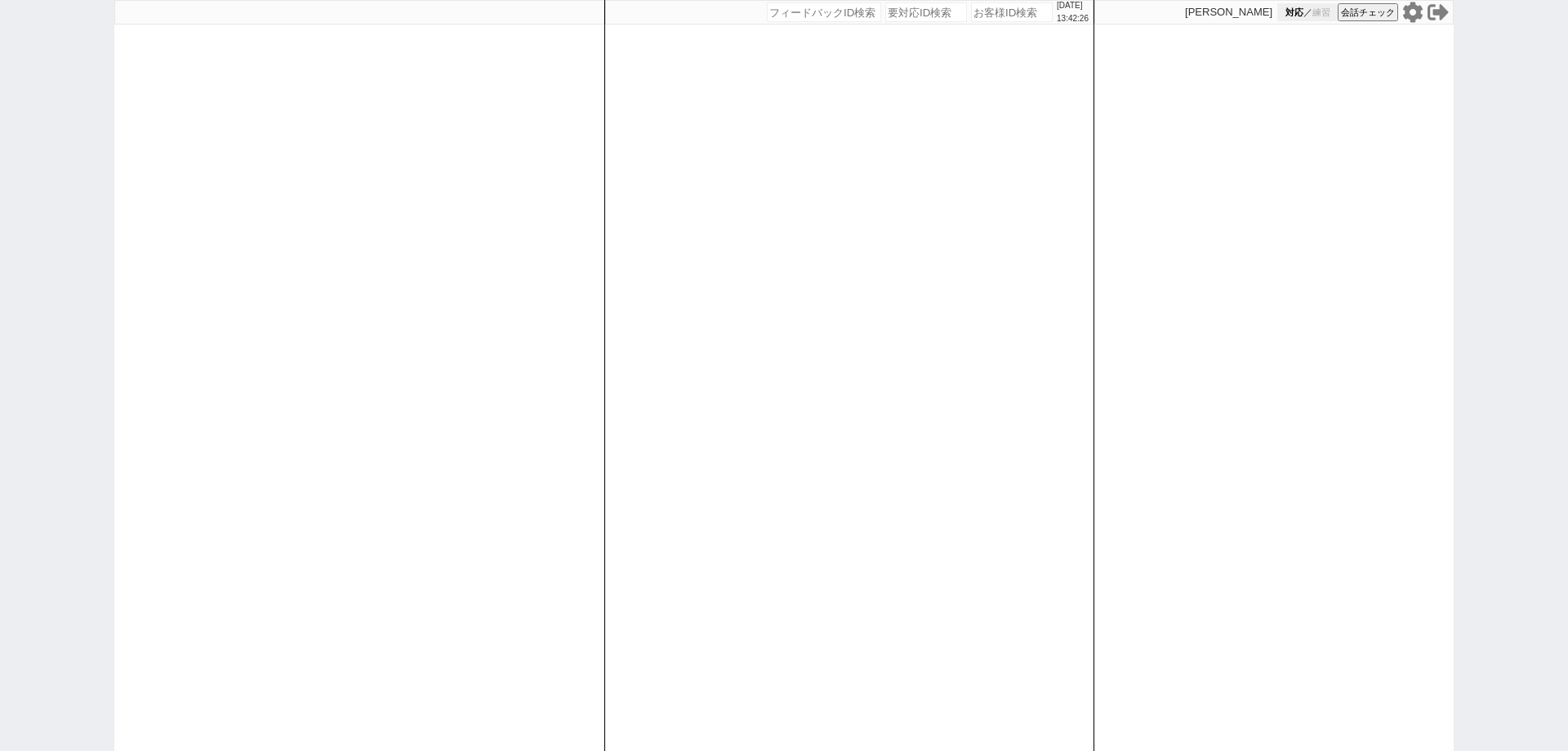
click at [1304, 12] on button "対応 ／ 練習" at bounding box center [1307, 12] width 60 height 18
click at [835, 430] on div "2025/09/13 13:42:28 候補物件を追加してしてください 紹介した物件一覧 他社物件を追加する 空室確認ページに追加・削除 紹介した物件一覧 他…" at bounding box center [849, 376] width 490 height 751
select select
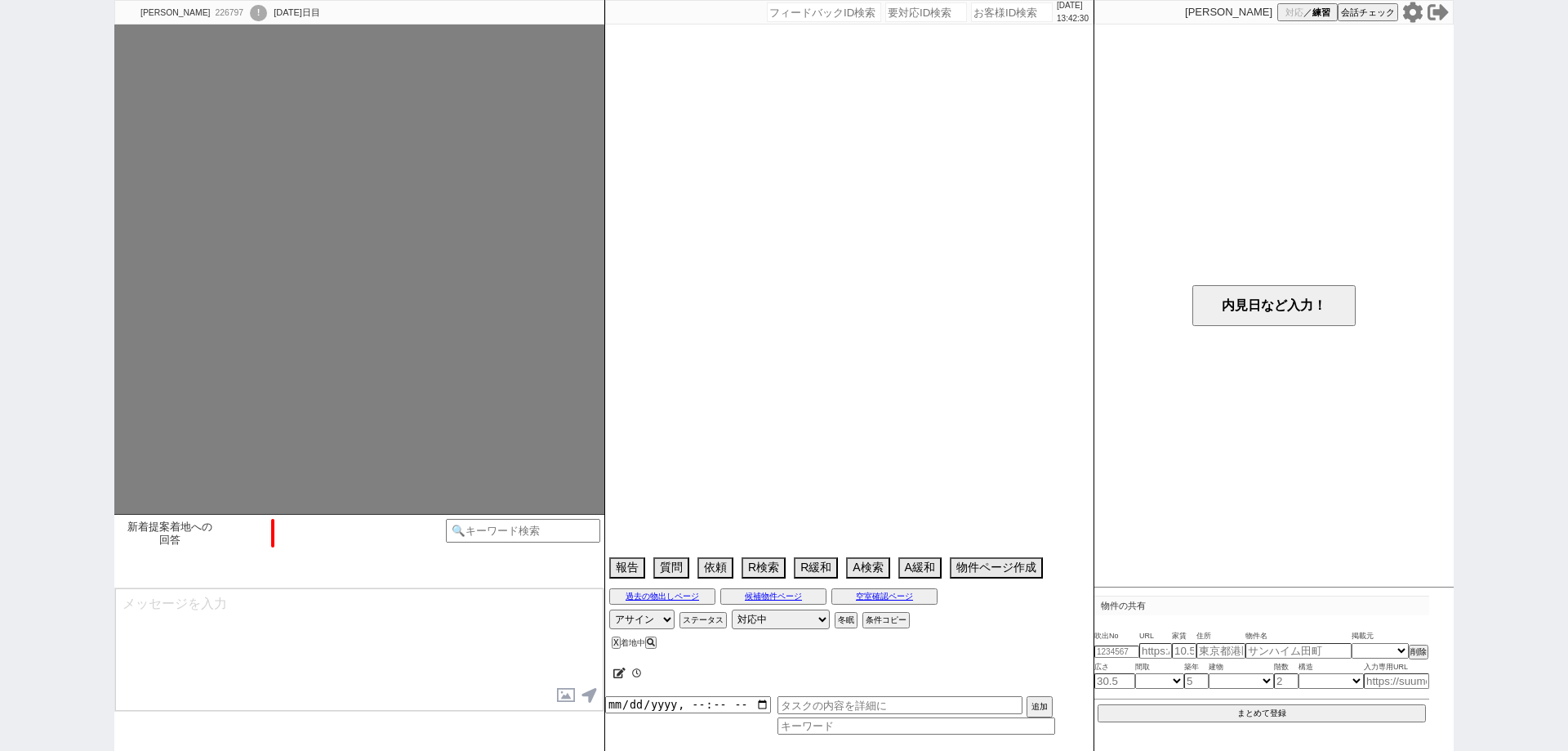
select select "2021"
select select "10"
select select "37"
select select "1"
select select "7"
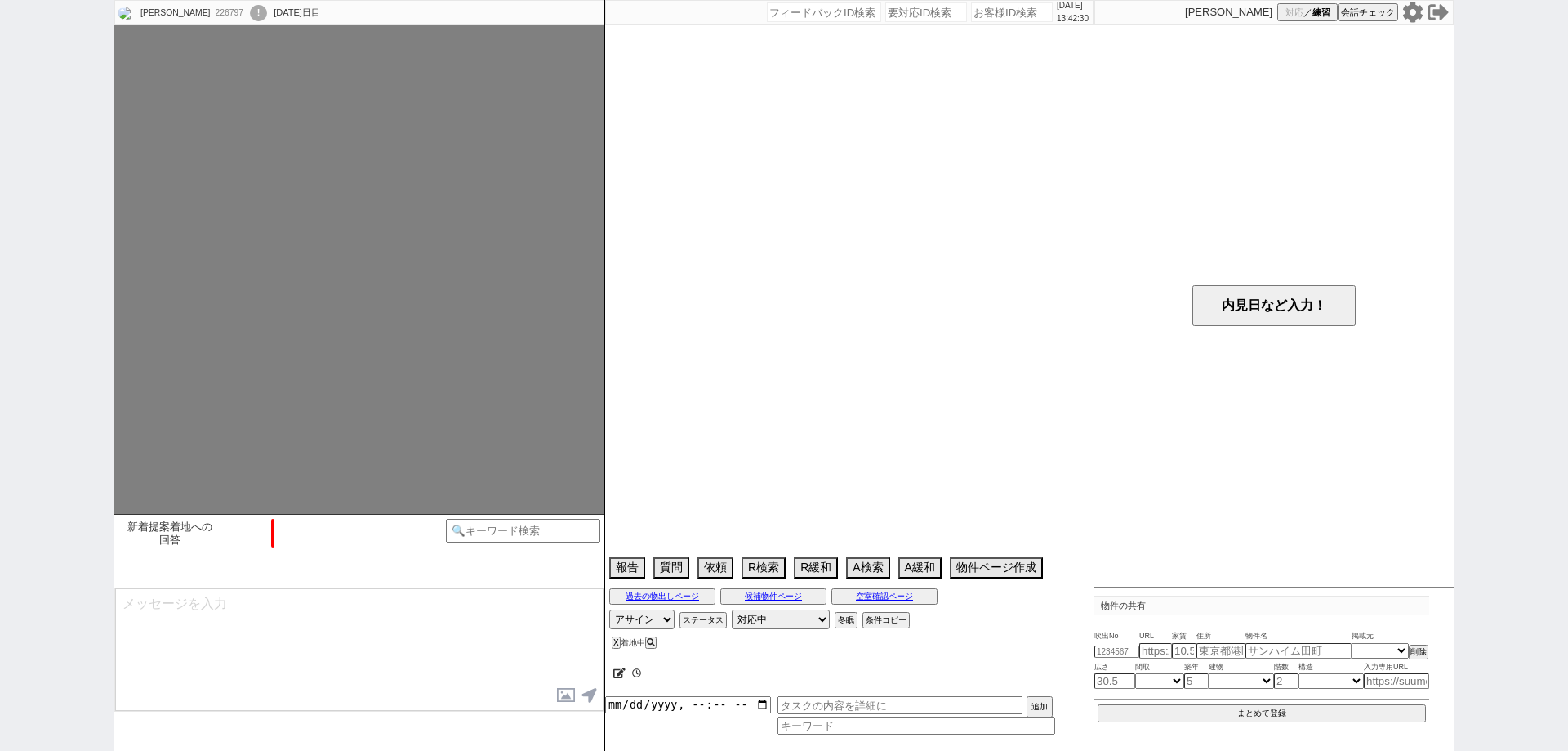
select select "212"
select select "9"
select select "343"
select select "11"
select select "399"
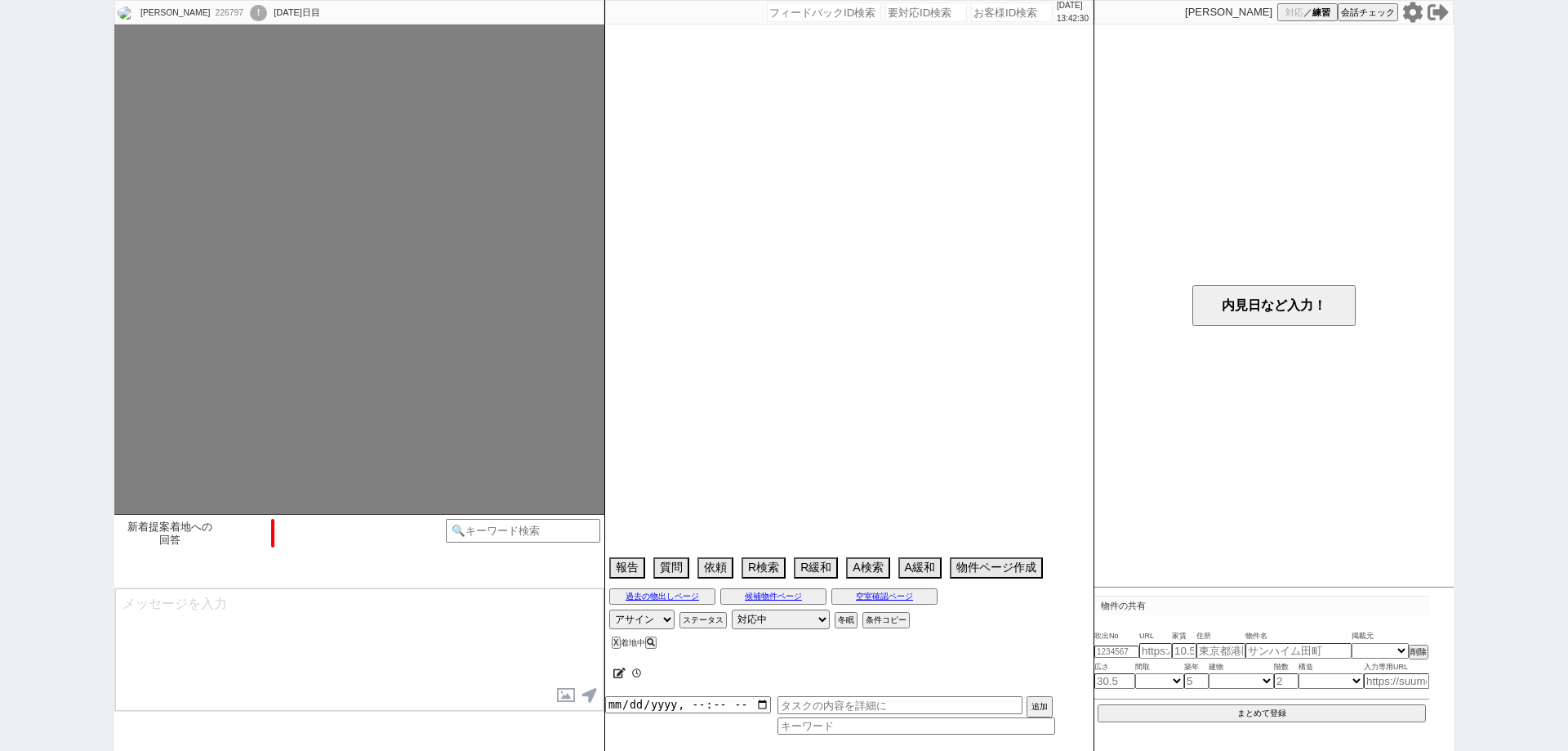
select select "12"
select select "428"
select select "14"
select select "15"
select select "16"
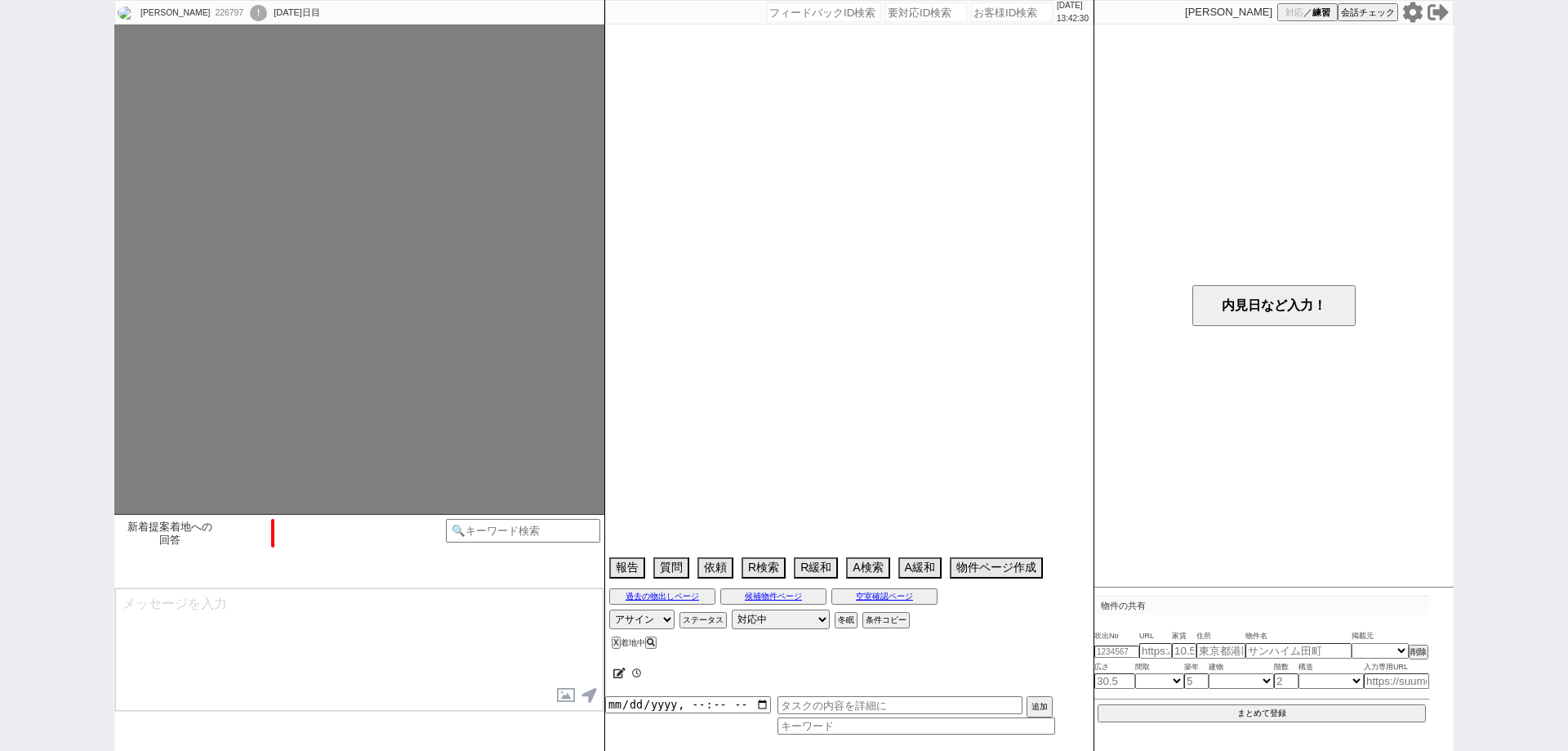
select select "536"
select select "17"
select select "557"
select select "19"
select select "608"
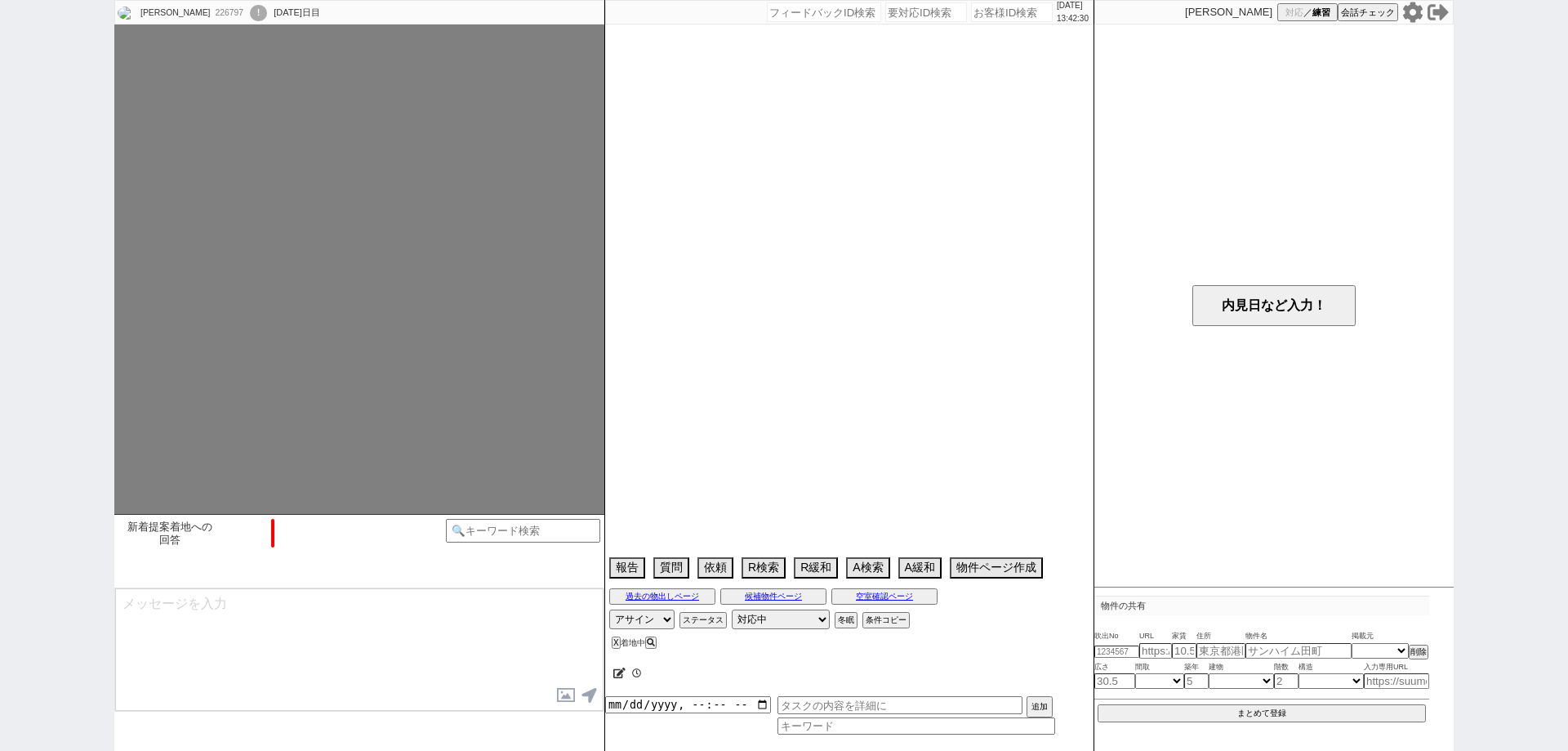
select select "23"
select select "25"
select select "29"
select select "878"
select select "35"
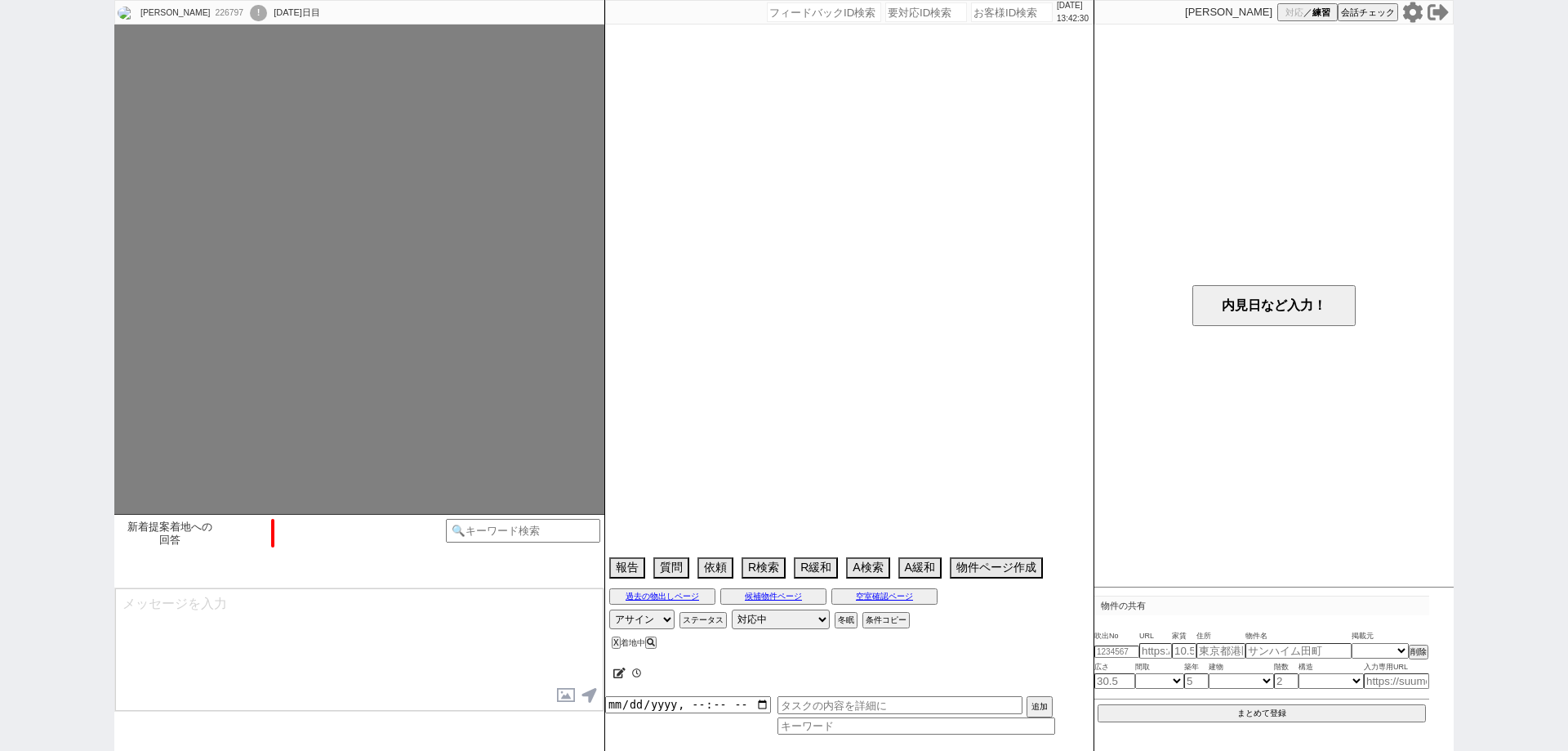
select select "1017"
select select "36"
select select "37"
select select "38"
select select "44"
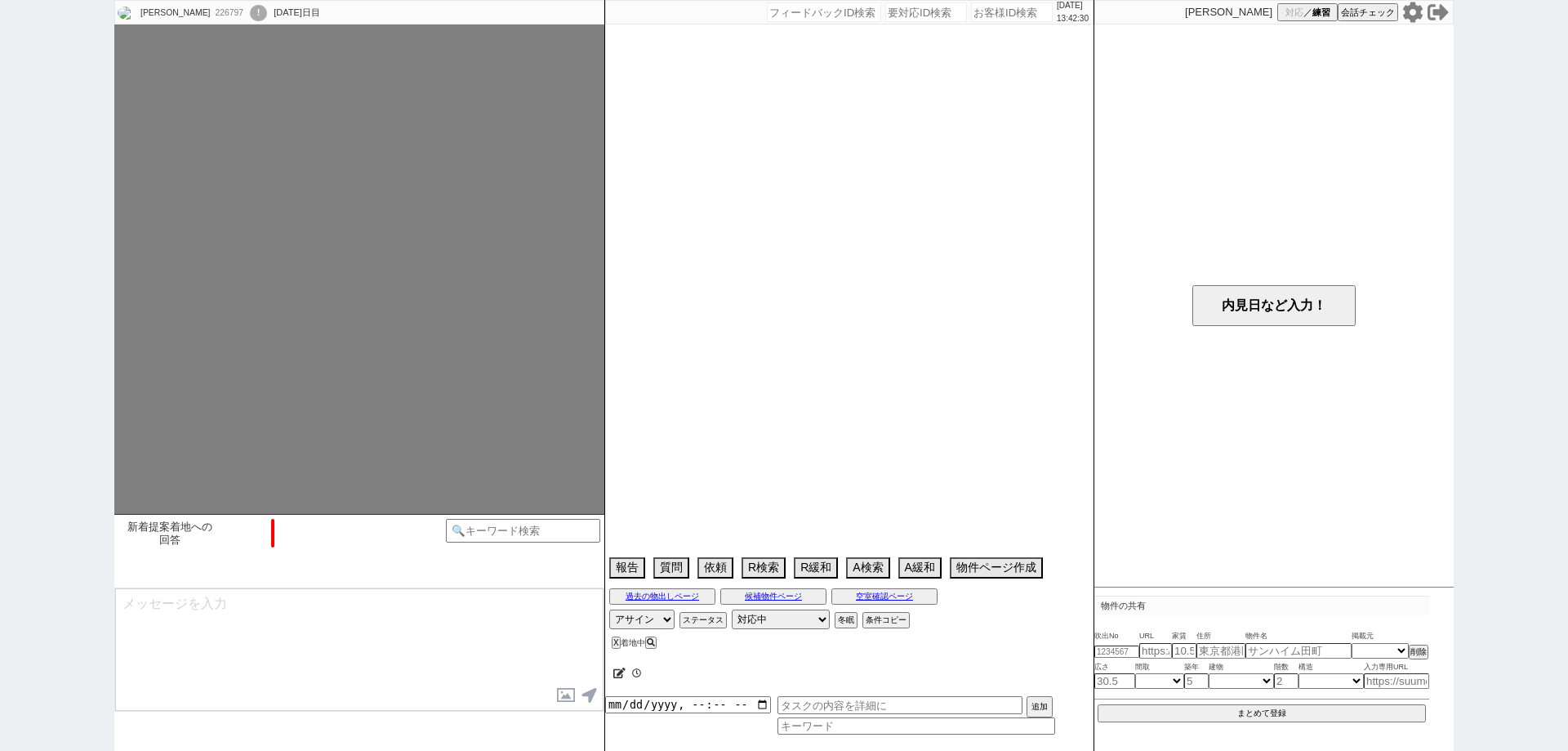
select select "46"
select select "47"
select select "48"
select select "50"
select select "51"
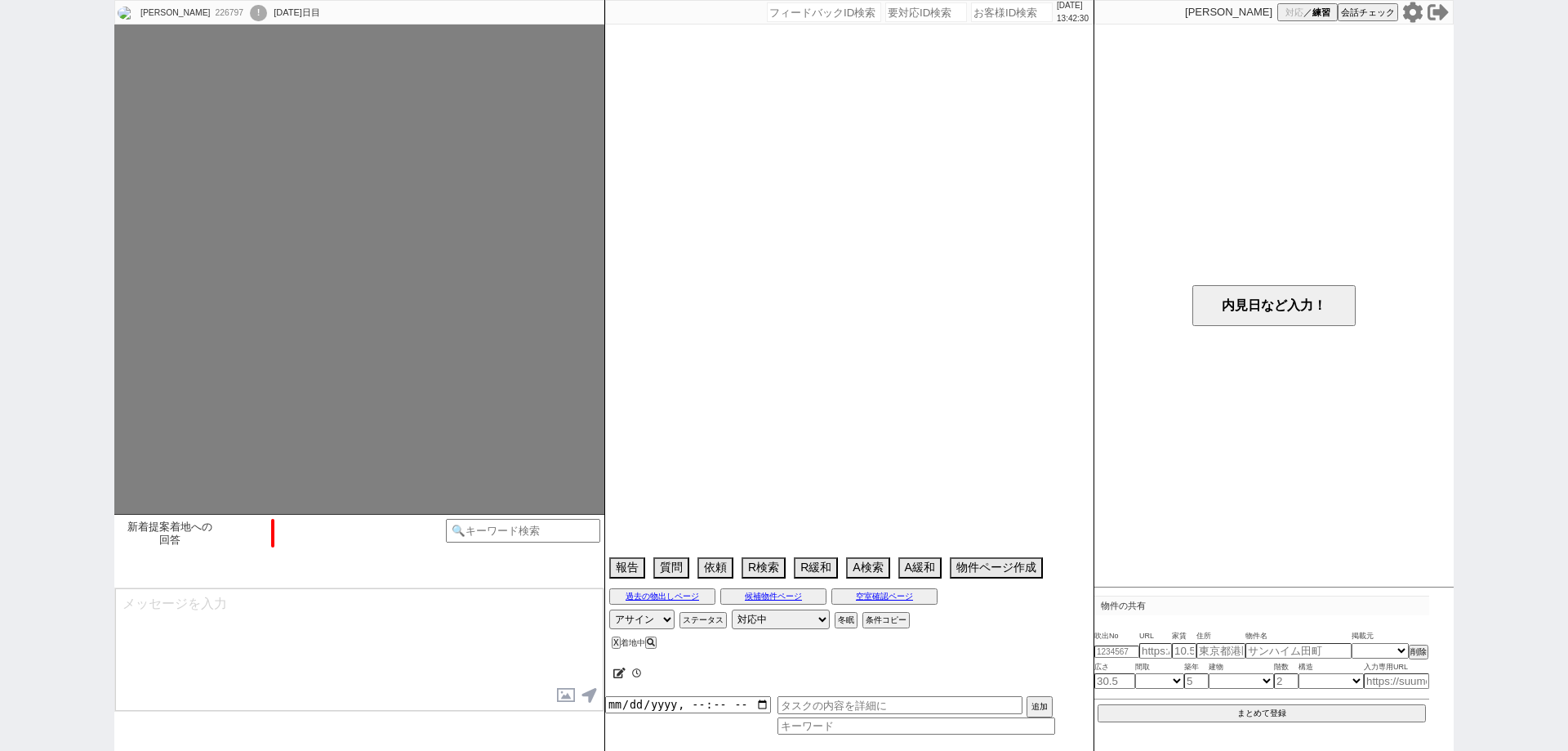
select select "52"
select select "53"
select select "54"
select select "55"
select select "56"
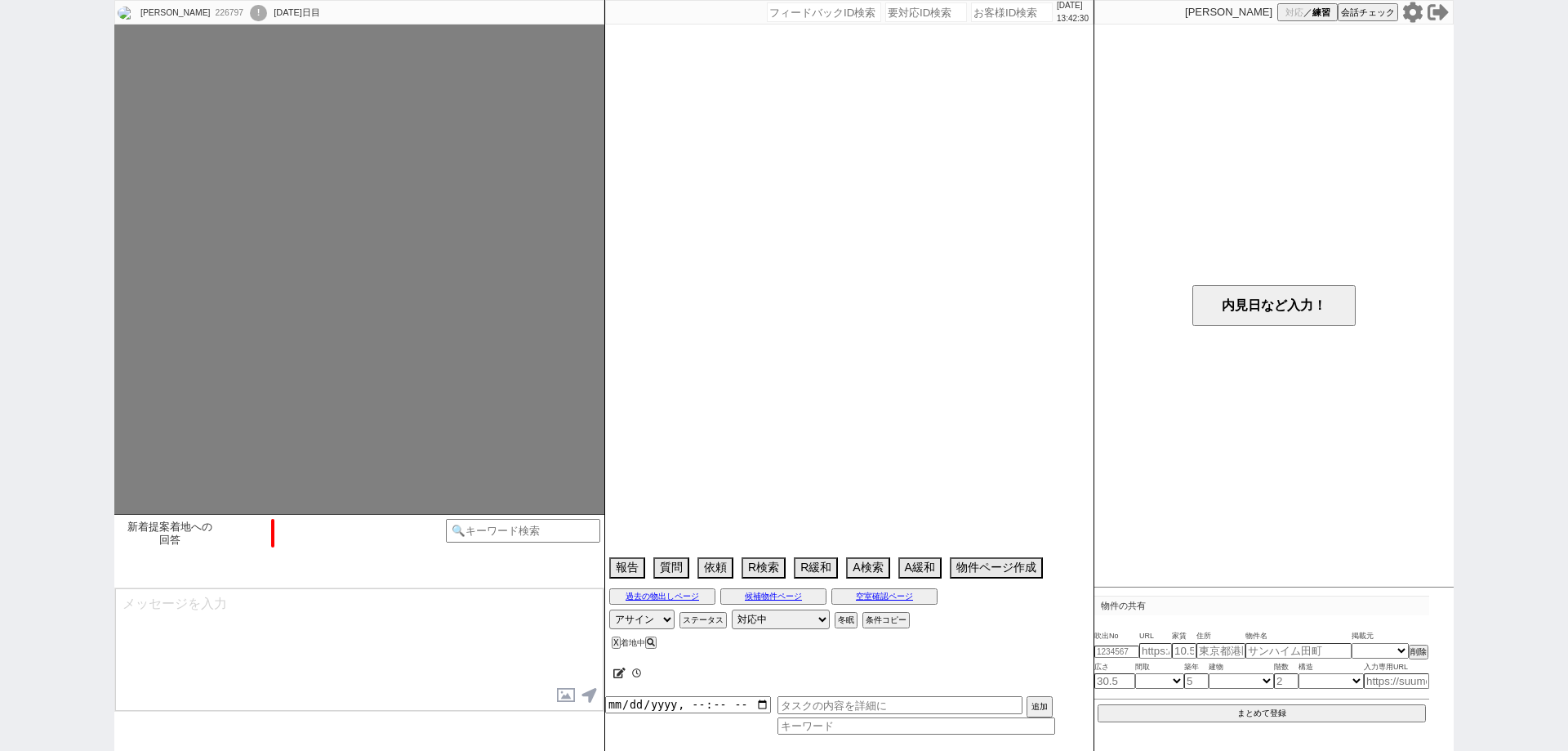
select select "57"
select select "58"
select select "59"
select select "60"
select select "61"
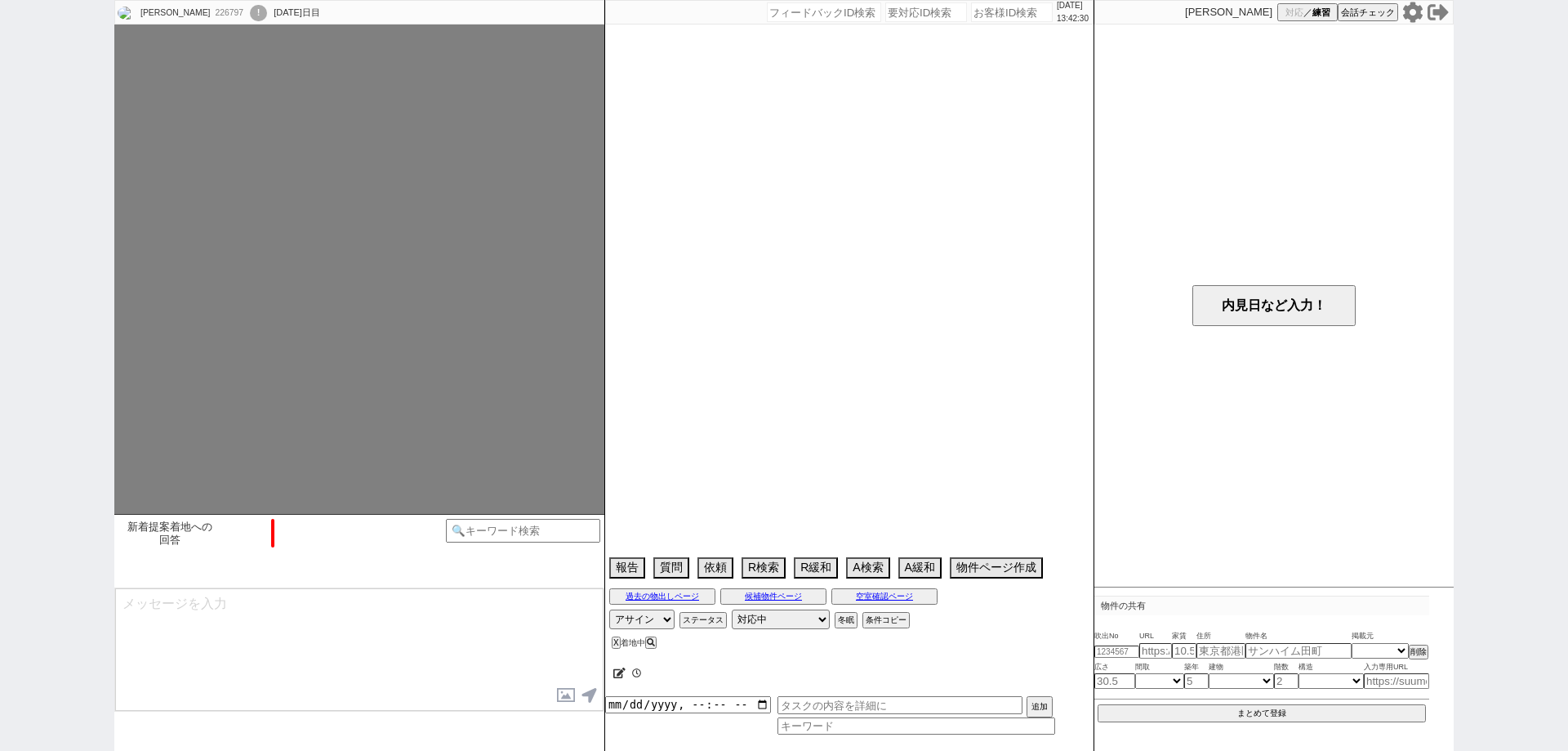
select select "62"
select select "63"
select select "64"
select select "65"
select select "66"
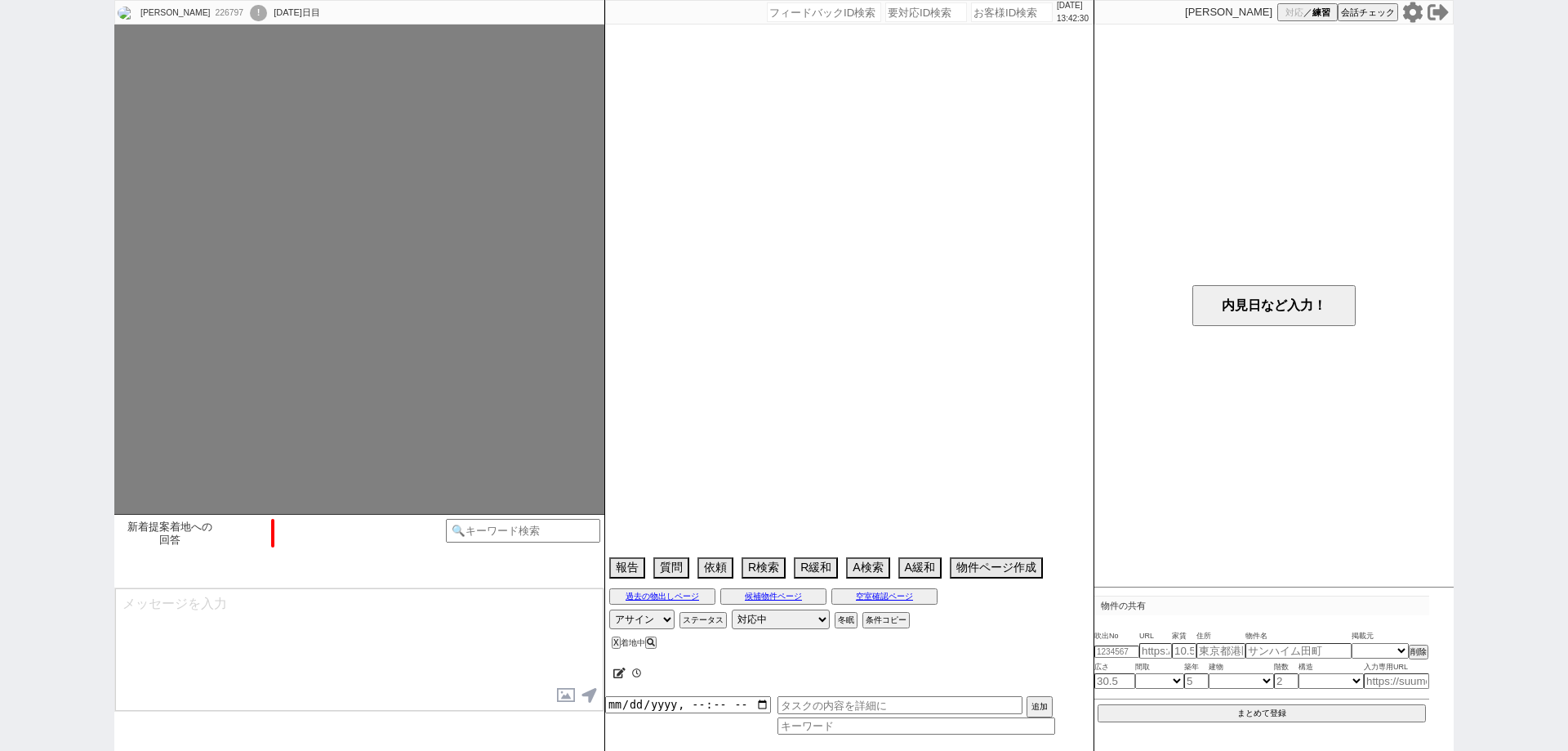
select select "67"
select select "68"
select select "69"
select select "70"
select select "71"
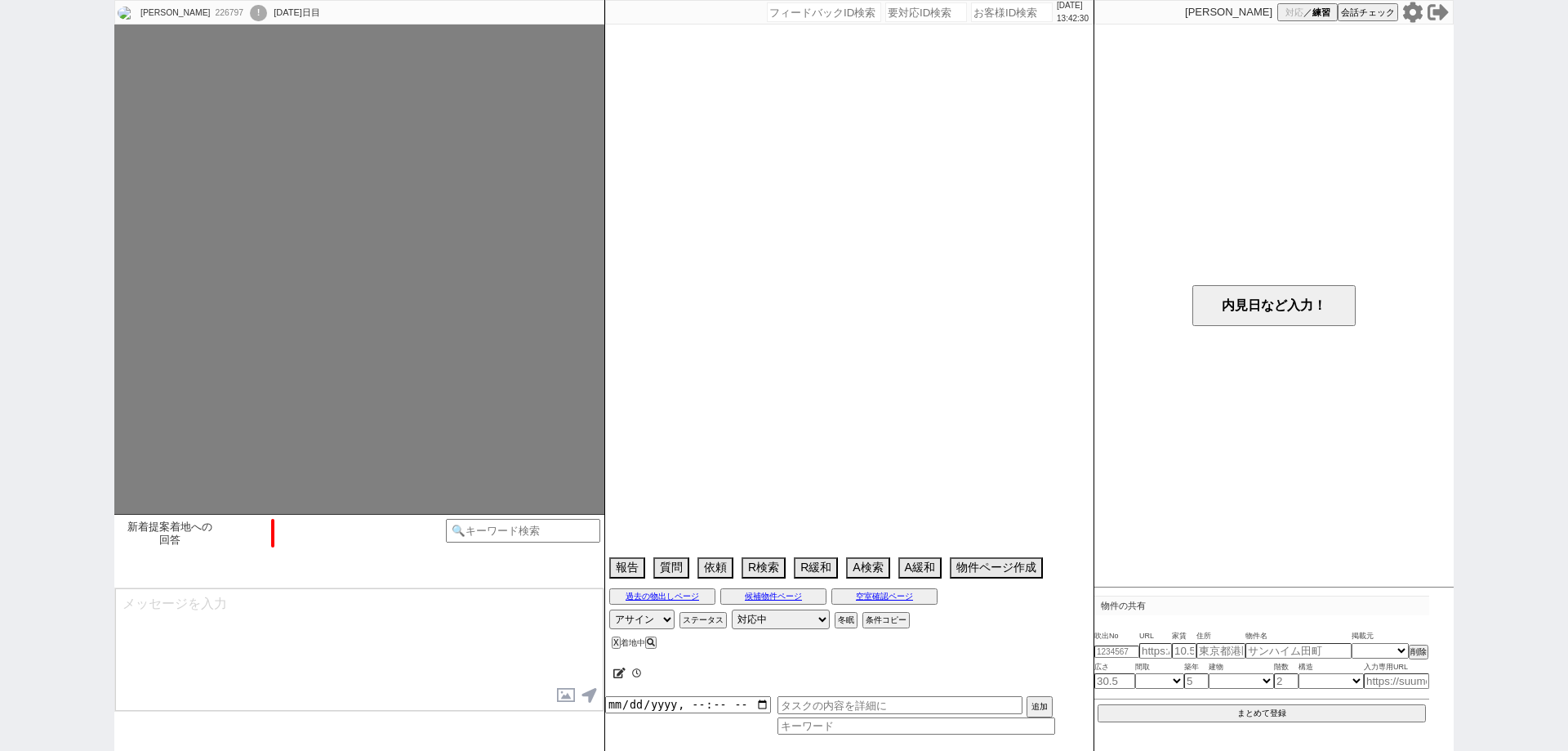
select select "1706"
select select "72"
select select "1747"
select select "73"
select select "1763"
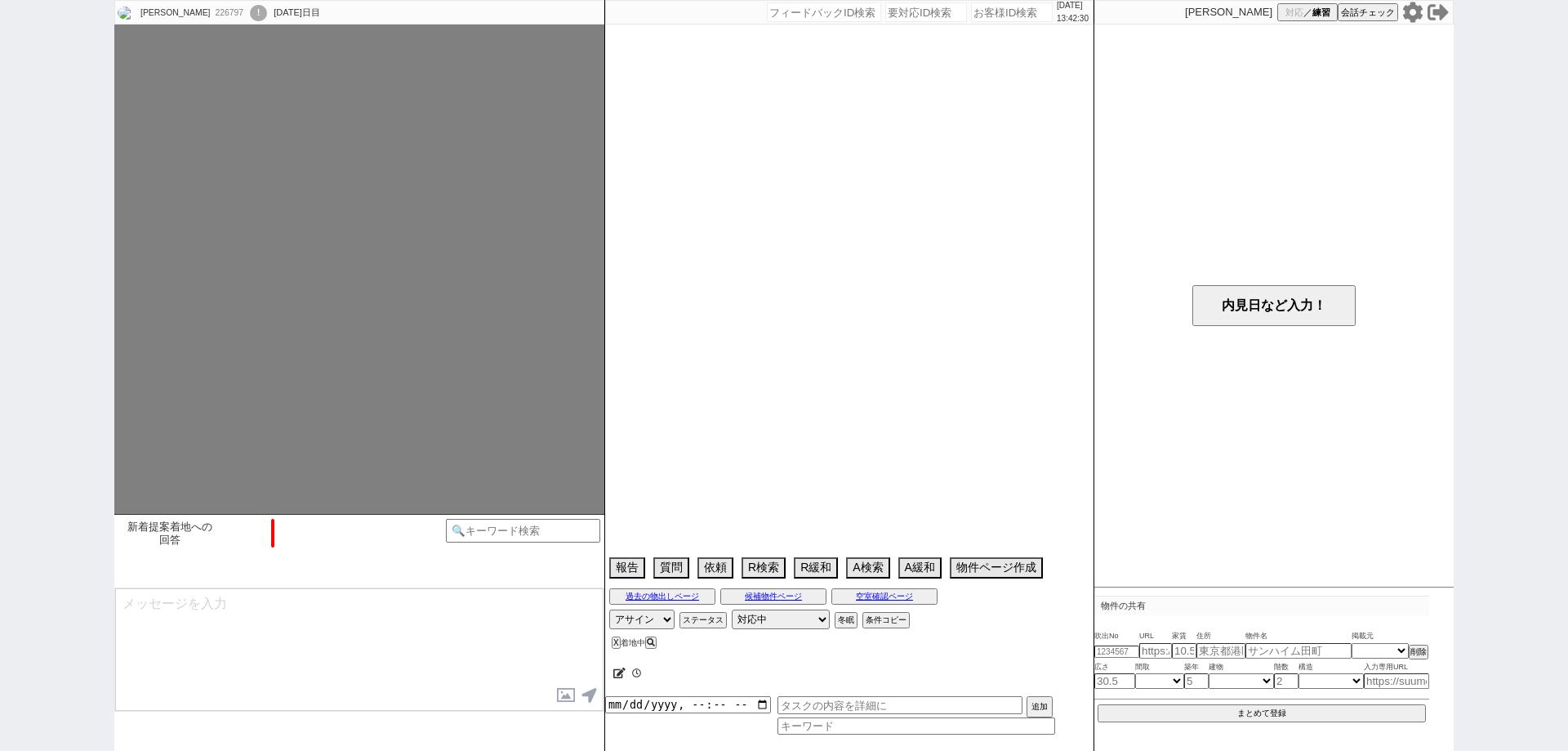
select select "74"
select select "75"
select select "76"
select select "1823"
select select "77"
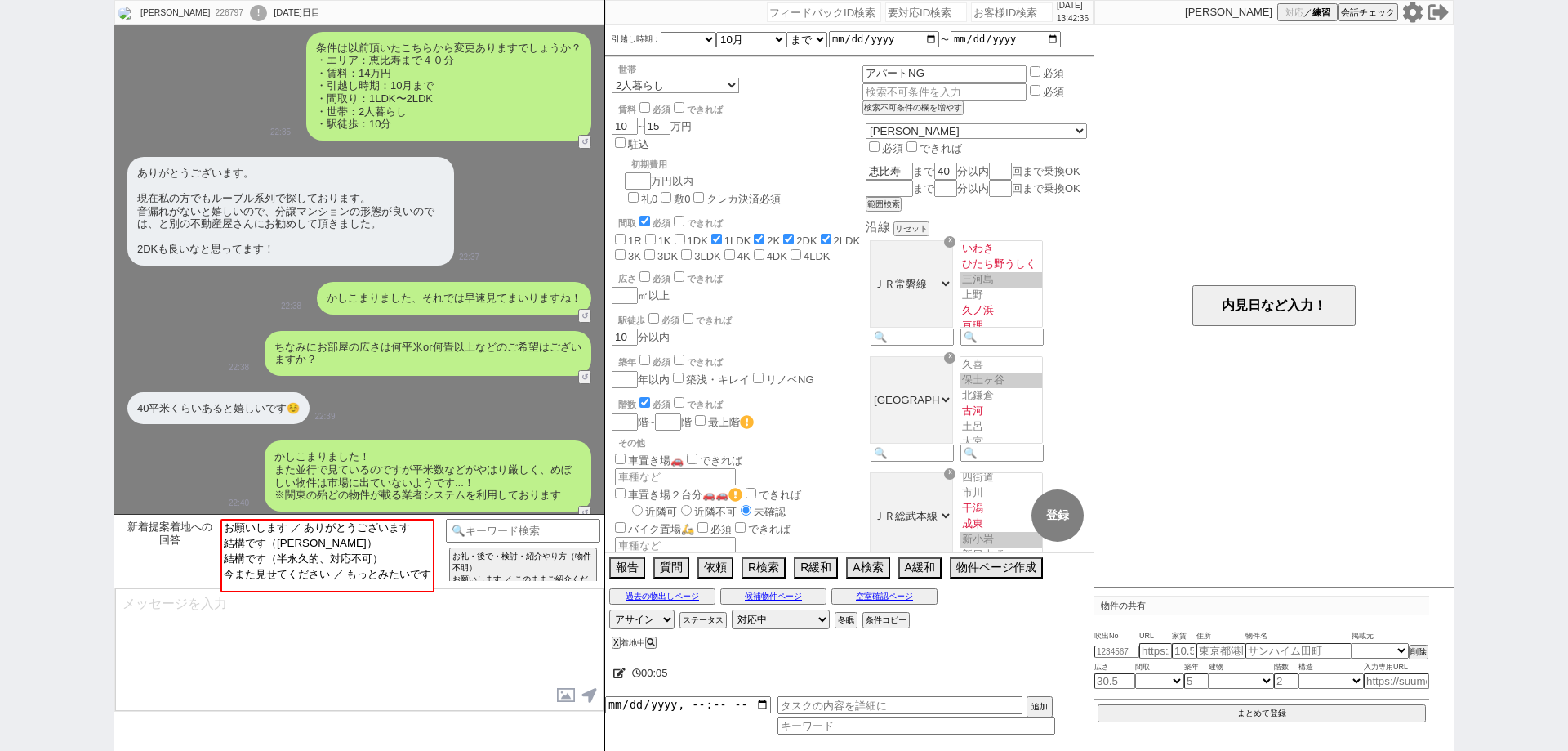
scroll to position [2286, 0]
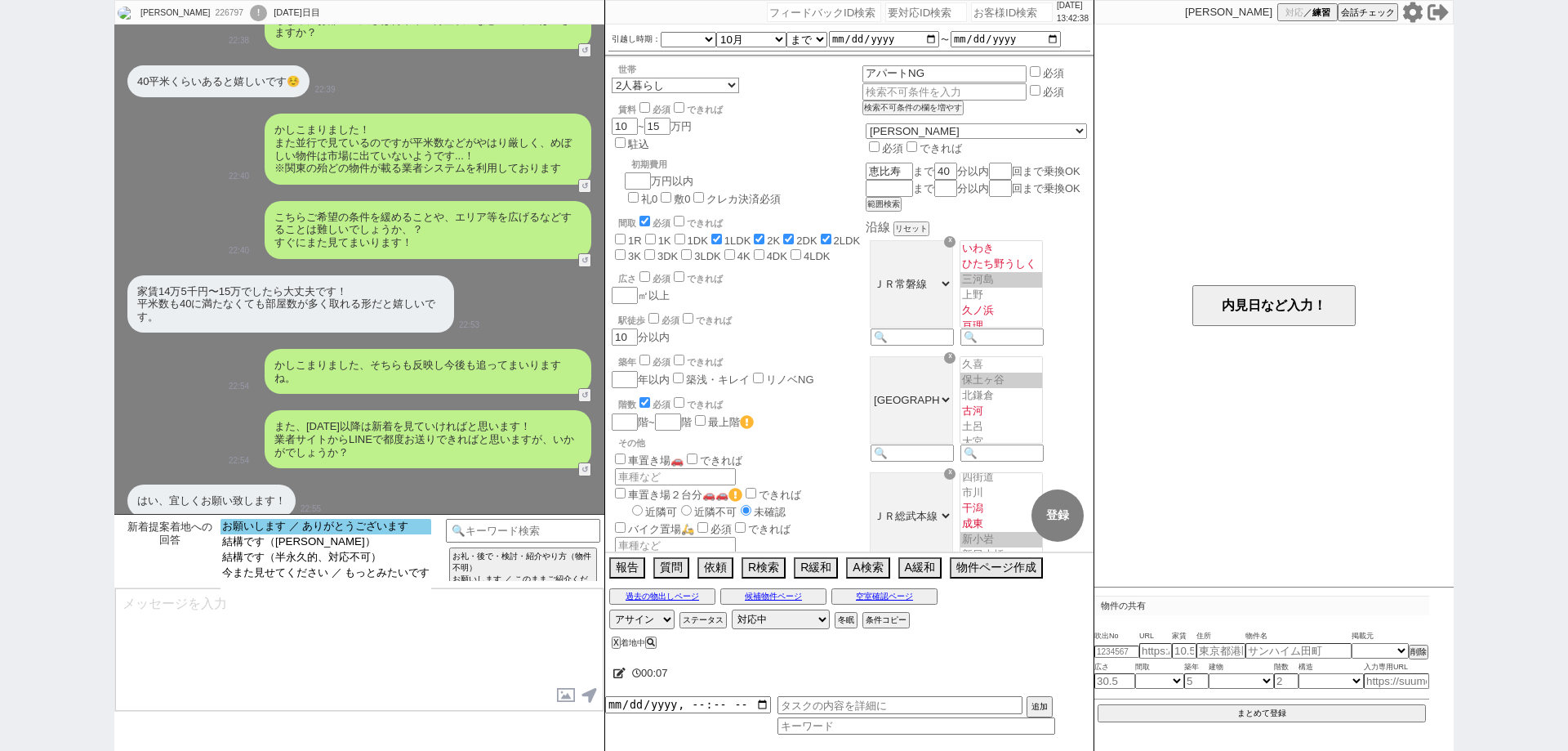
select select "お願いします ／ ありがとうございます"
click at [401, 525] on option "お願いします ／ ありがとうございます" at bounding box center [326, 526] width 211 height 16
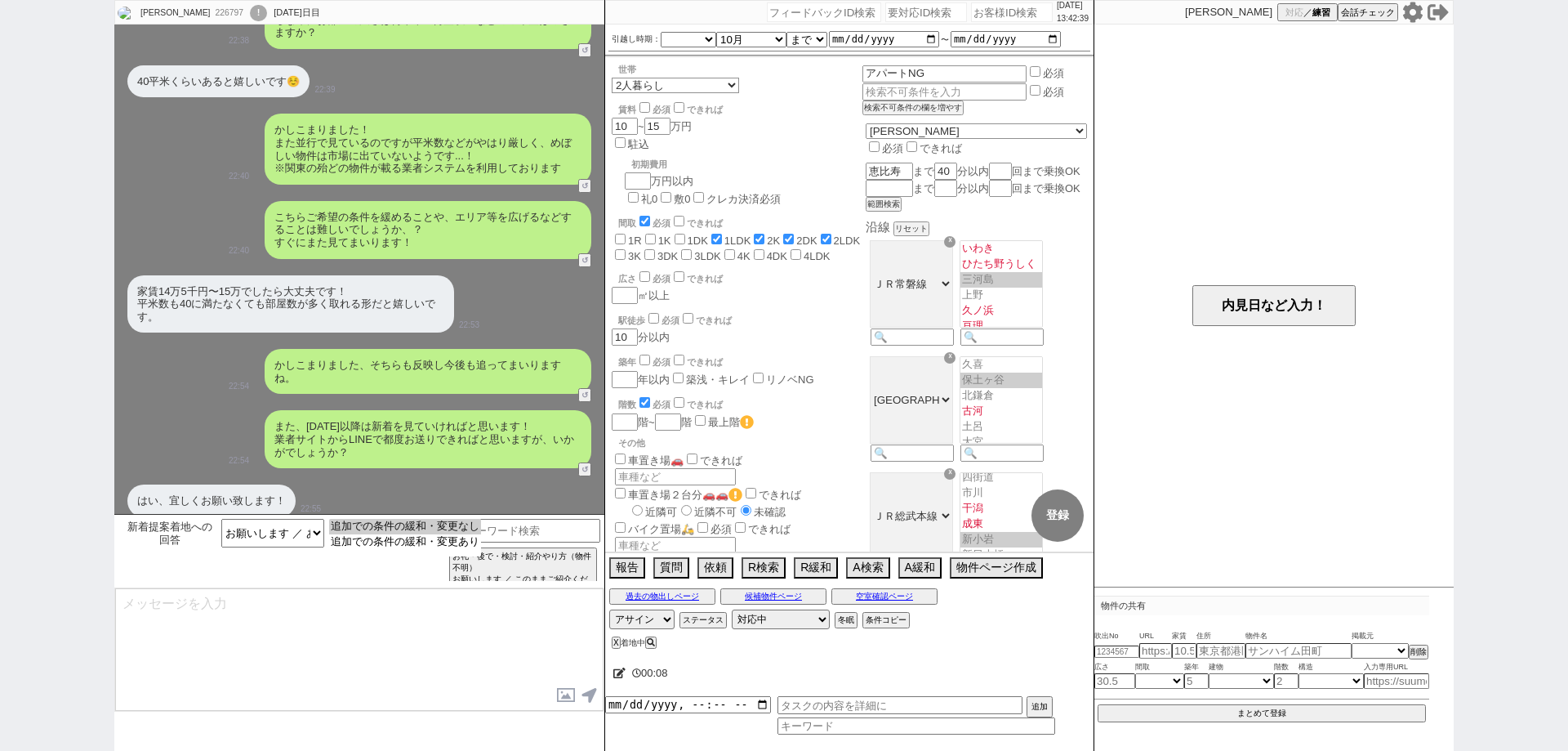
select select "追加での条件の緩和・変更なし"
click at [401, 525] on option "追加での条件の緩和・変更なし" at bounding box center [405, 526] width 152 height 16
type textarea "かしこまりました！明日以降も毎日張ってまいりますね。"
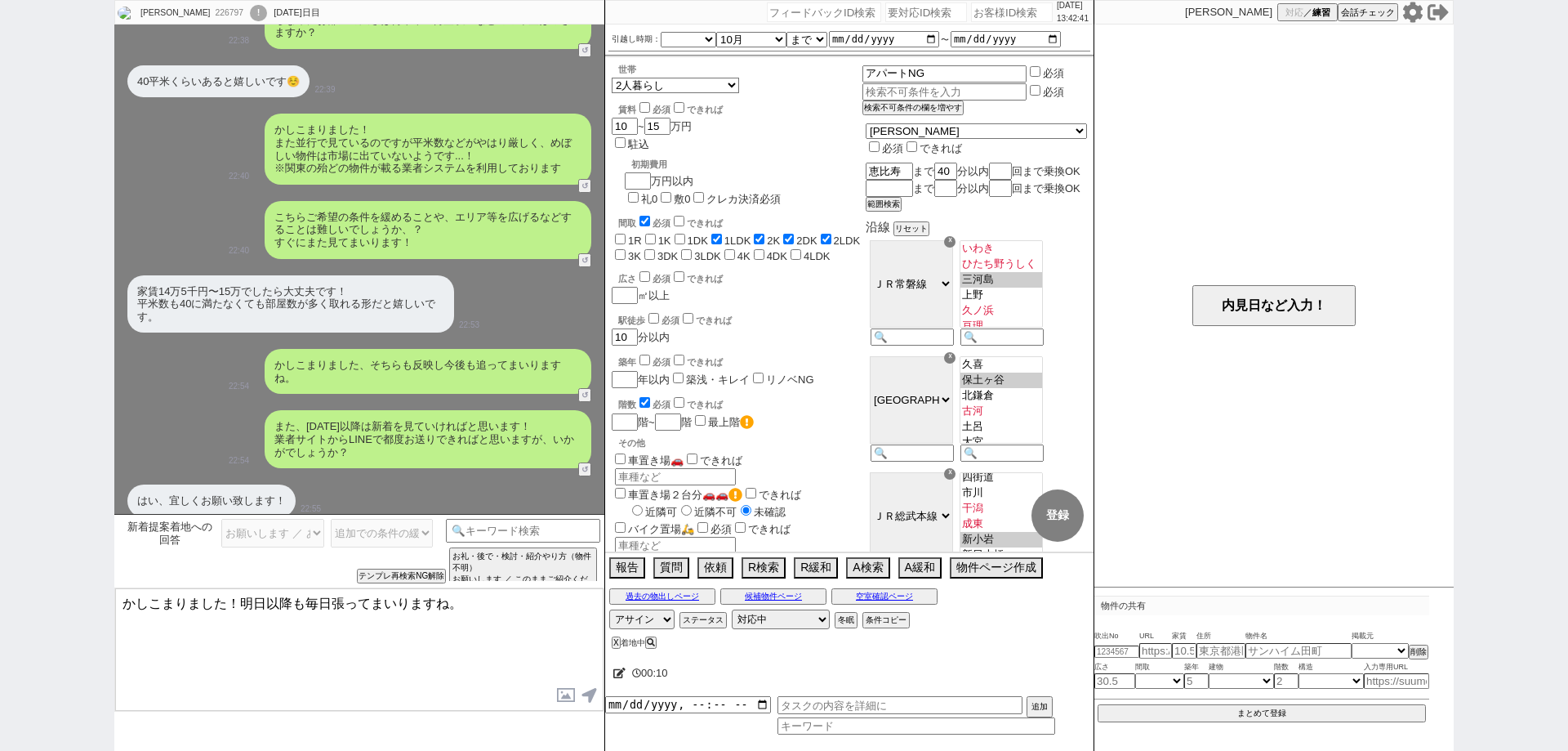
click at [427, 566] on div "新着提案着地への回答 お願いします ／ ありがとうございます 結構です（直近） 結構です（半永久的、対応不可） 今また見せてください ／ もっとみたいです 追…" at bounding box center [282, 551] width 328 height 64
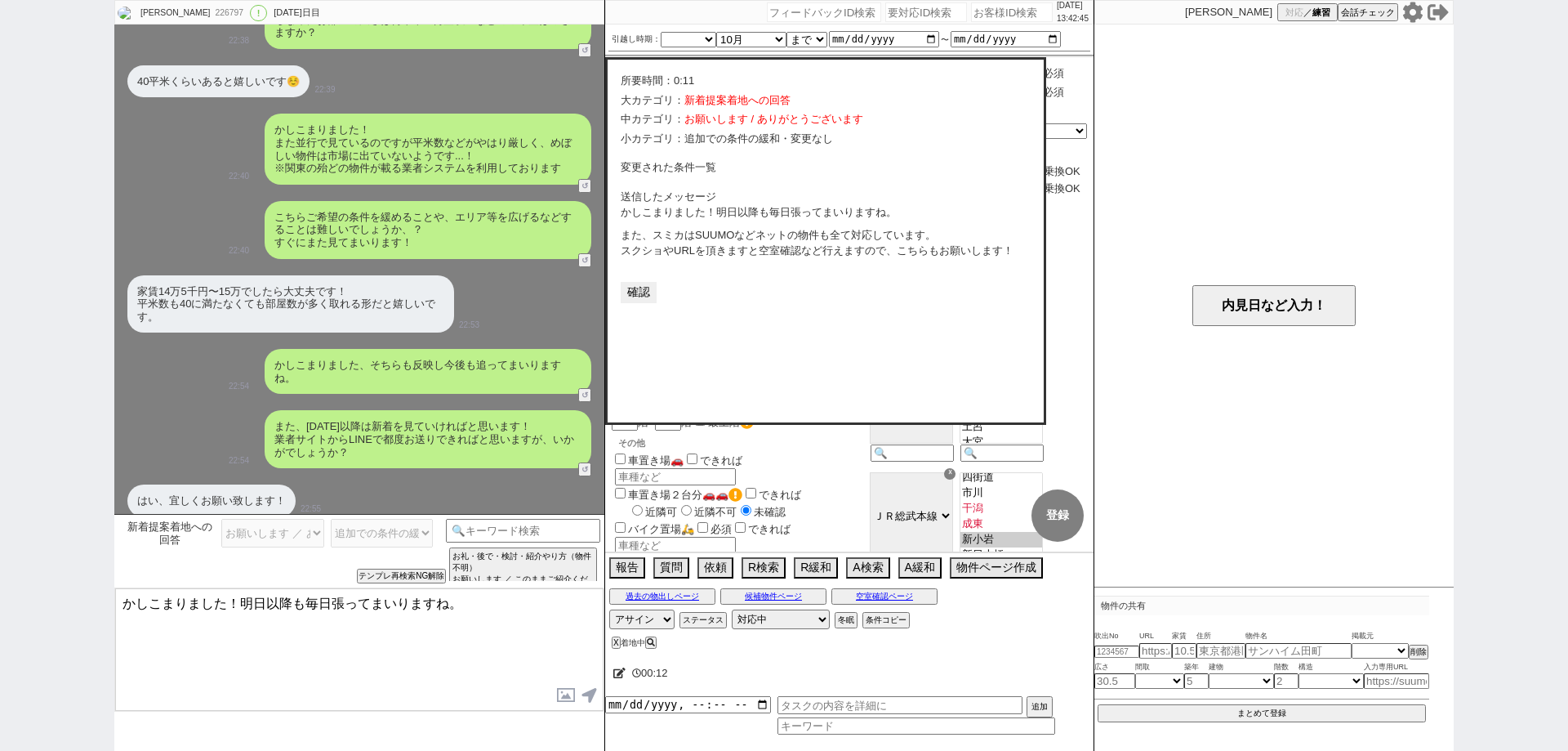
click at [640, 287] on button "確認" at bounding box center [639, 292] width 36 height 21
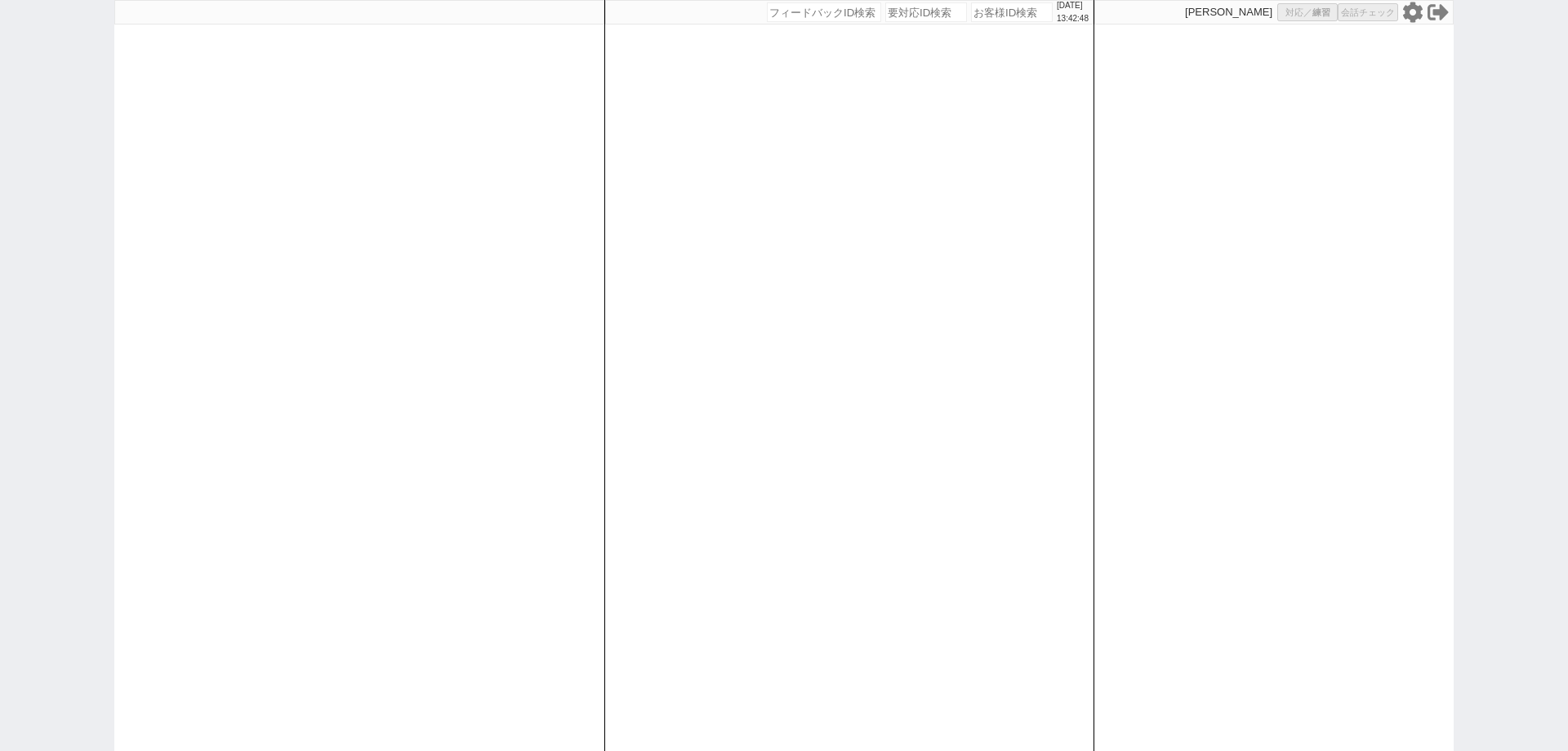
select select
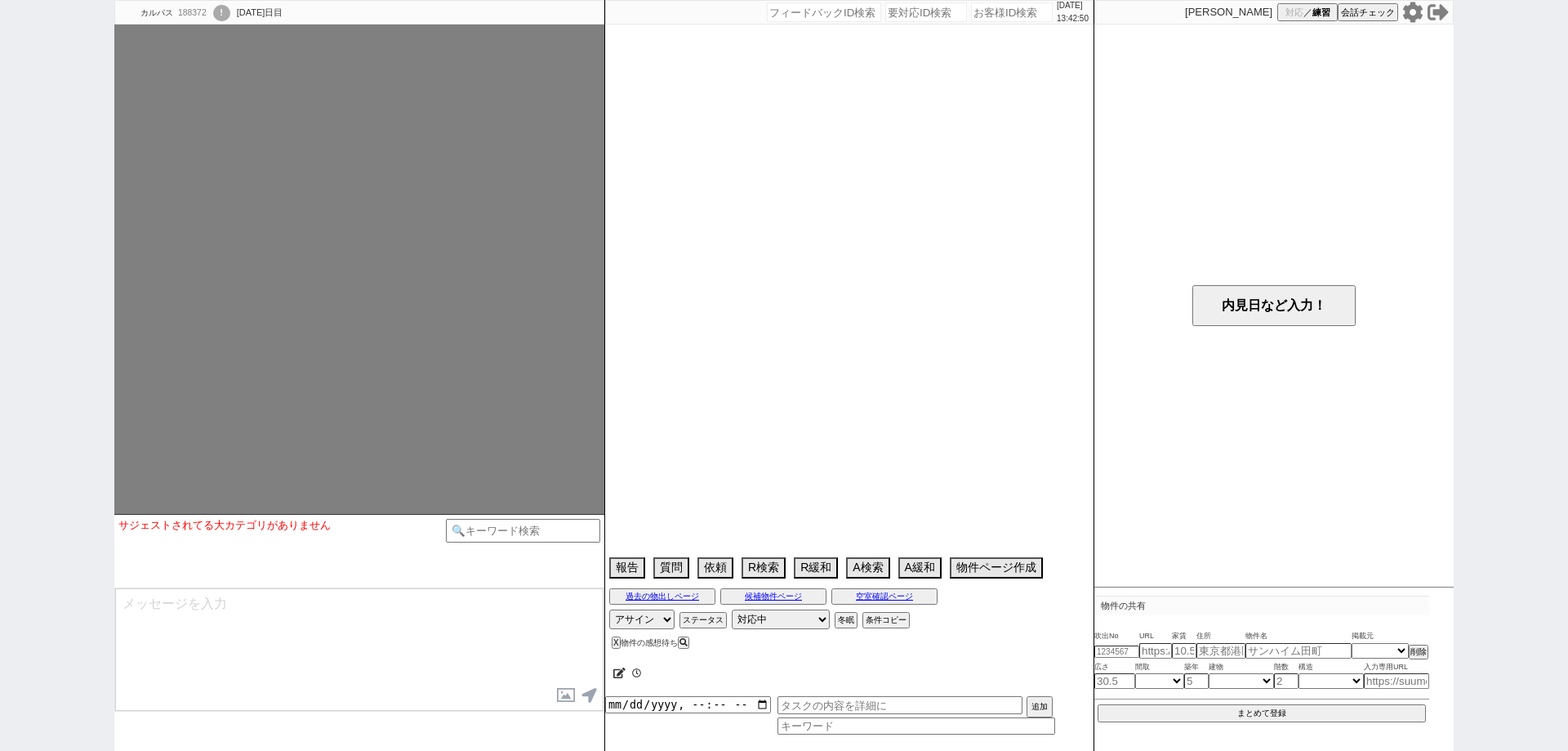
select select "15"
select select "1"
select select "50"
select select "1294"
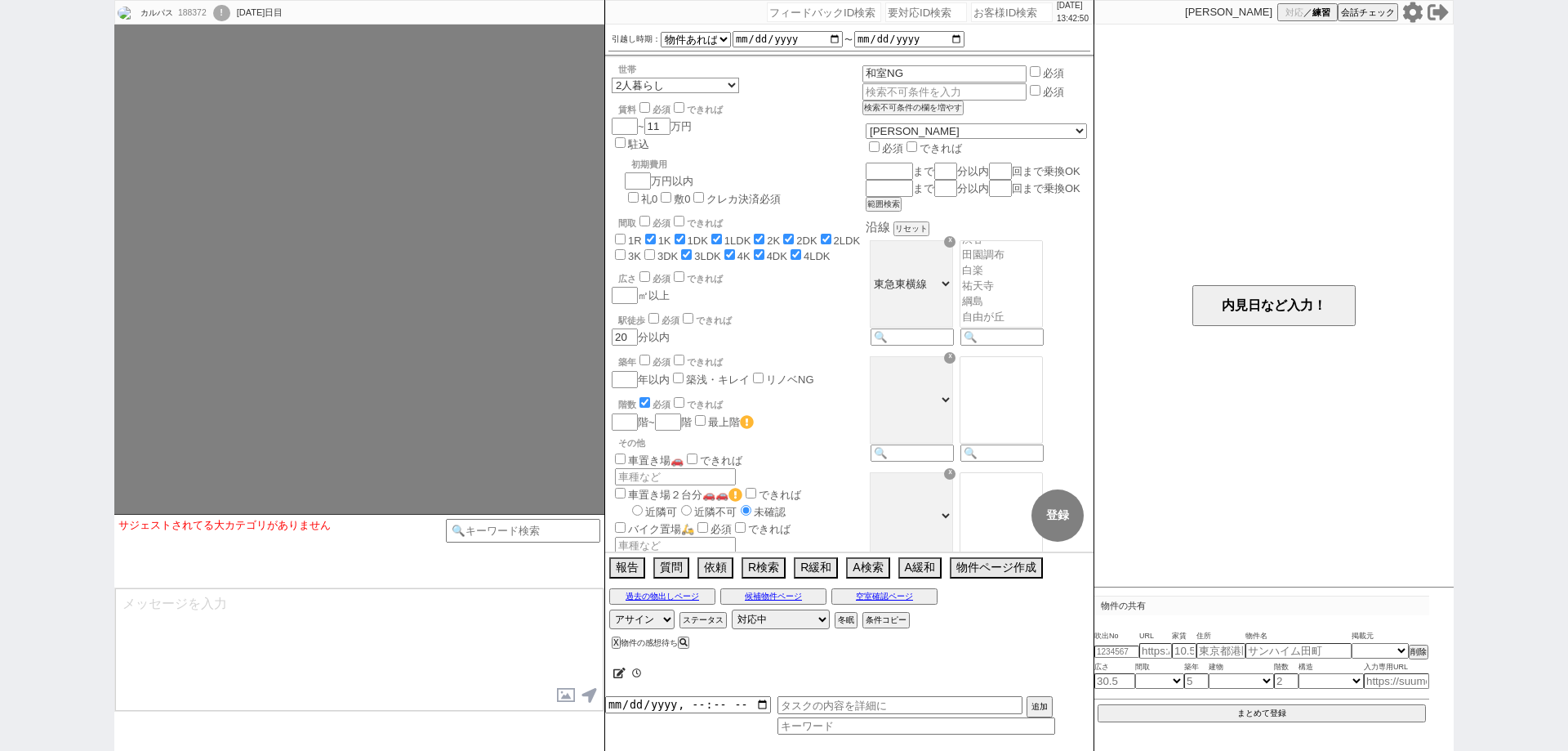
scroll to position [1620, 0]
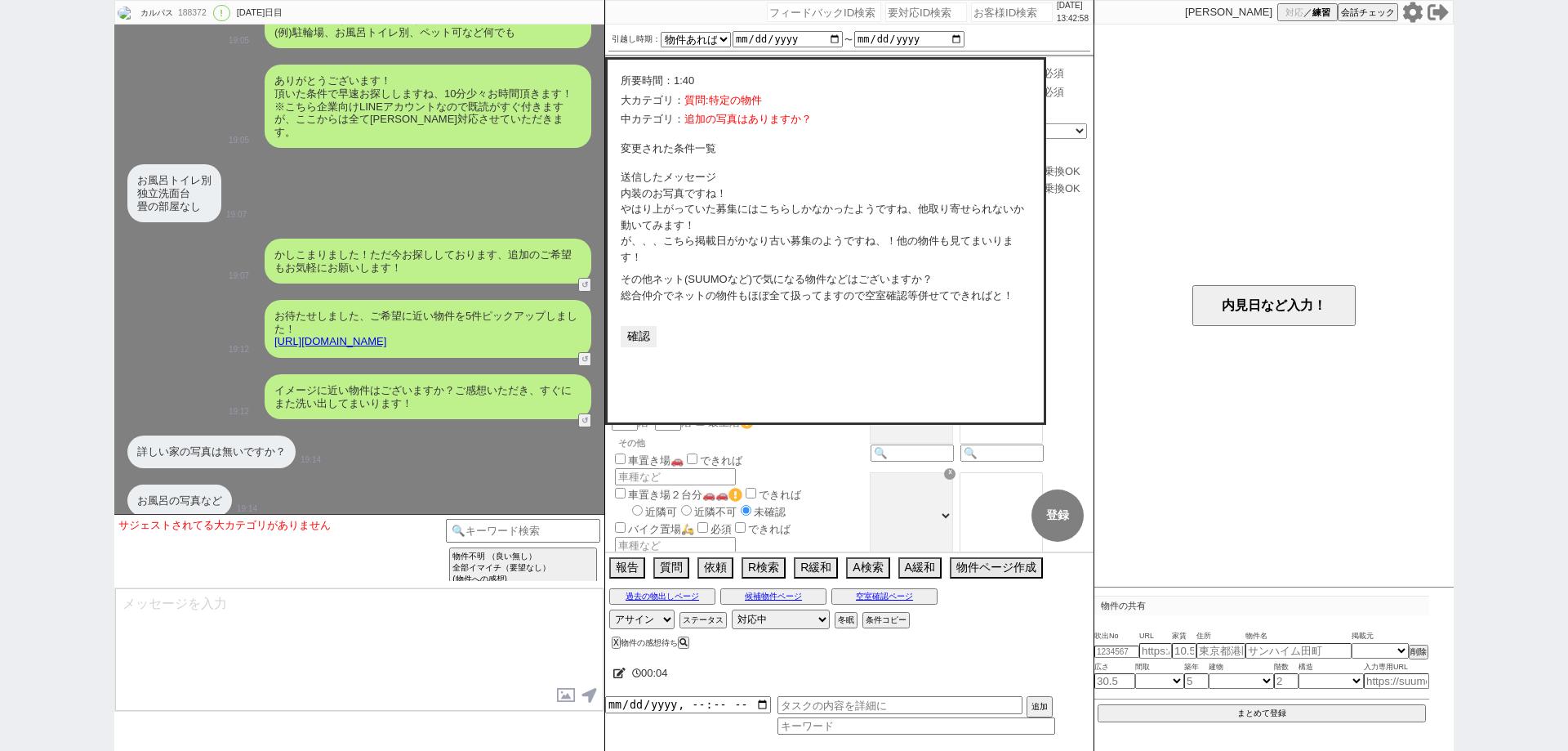
click at [647, 348] on button "確認" at bounding box center [639, 337] width 36 height 21
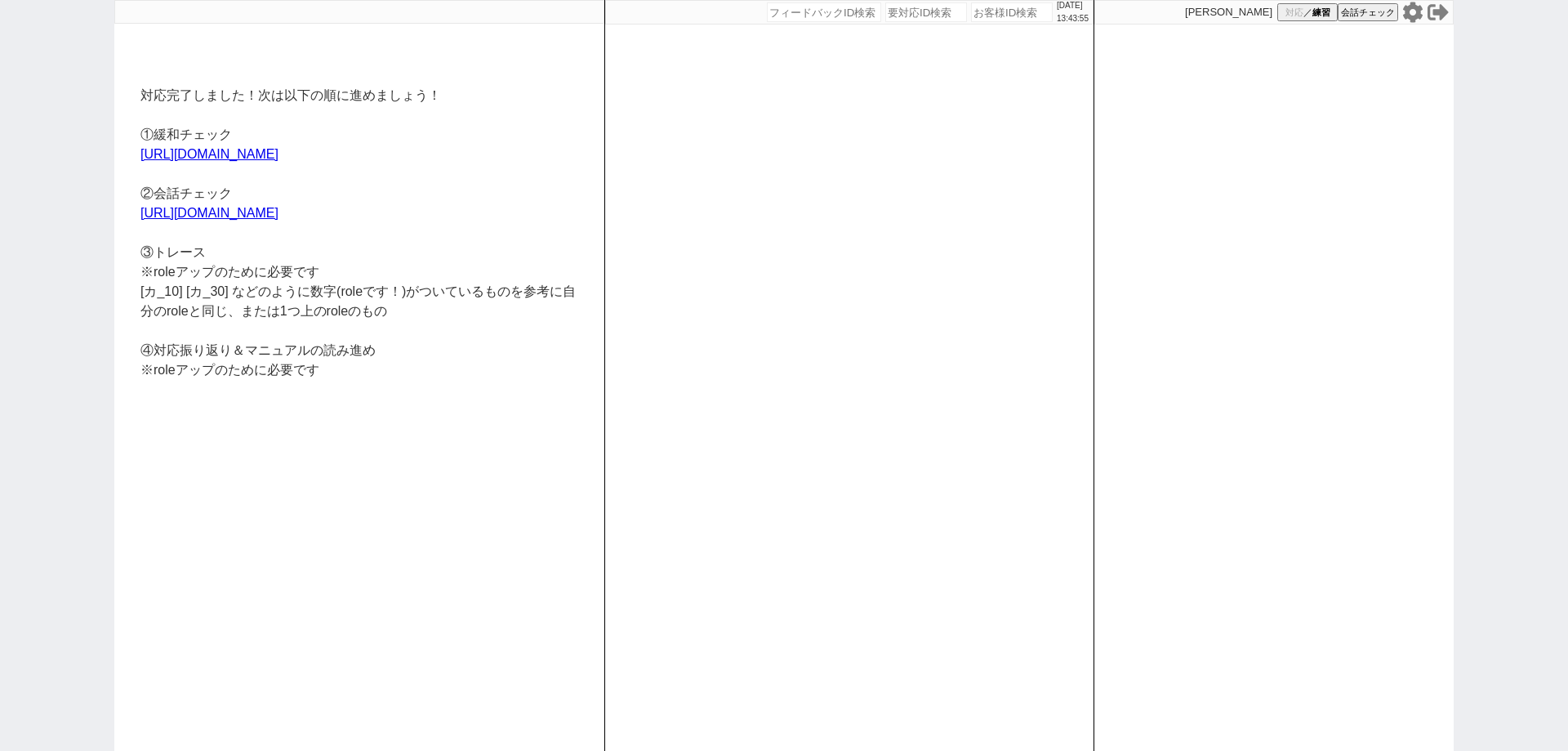
click at [0, 11] on div "対応完了しました！次は以下の順に進めましょう！ ①緩和チェック https://jent-crm.com/2ng-84y191pn3984hy ②会話チェック…" at bounding box center [784, 376] width 1568 height 751
click at [1413, 19] on icon at bounding box center [1412, 12] width 20 height 21
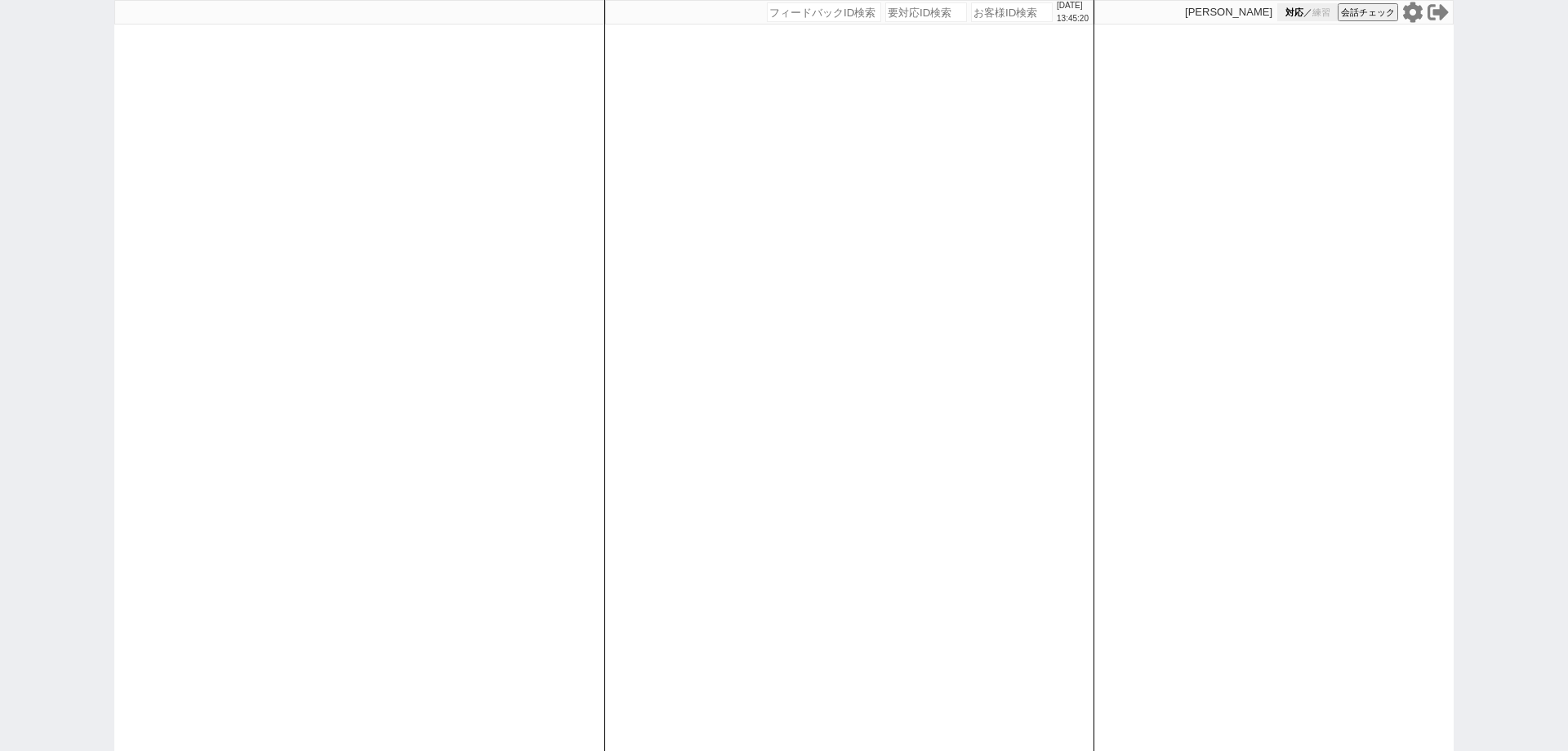
click at [1316, 9] on span "練習" at bounding box center [1321, 12] width 18 height 12
click at [882, 321] on div "[DATE] 13:45:22 候補物件を追加してしてください 紹介した物件一覧 他社物件を追加する 空室確認ページに追加・削除 紹介した物件一覧 他社物件を…" at bounding box center [849, 376] width 490 height 751
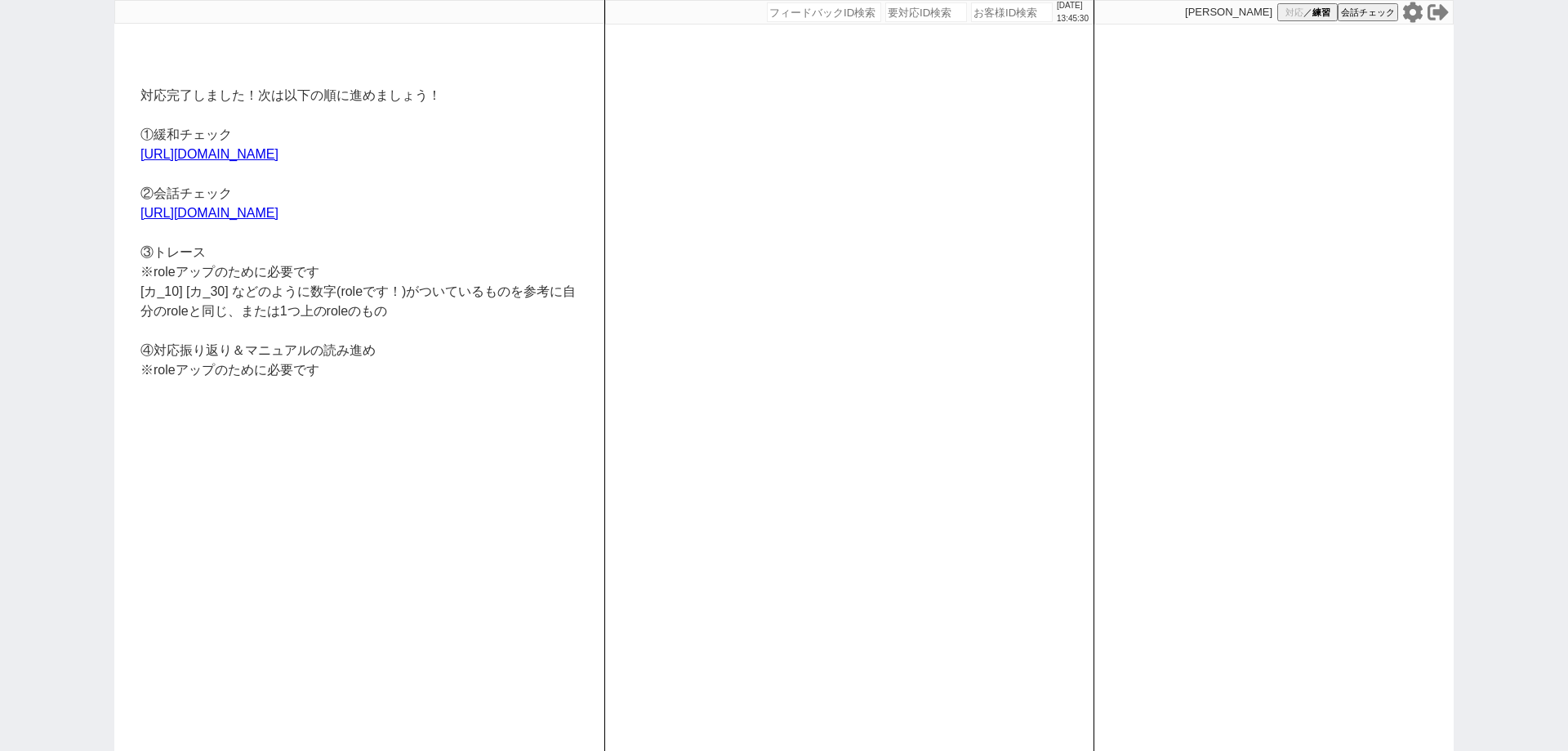
click at [1408, 13] on icon at bounding box center [1412, 12] width 20 height 21
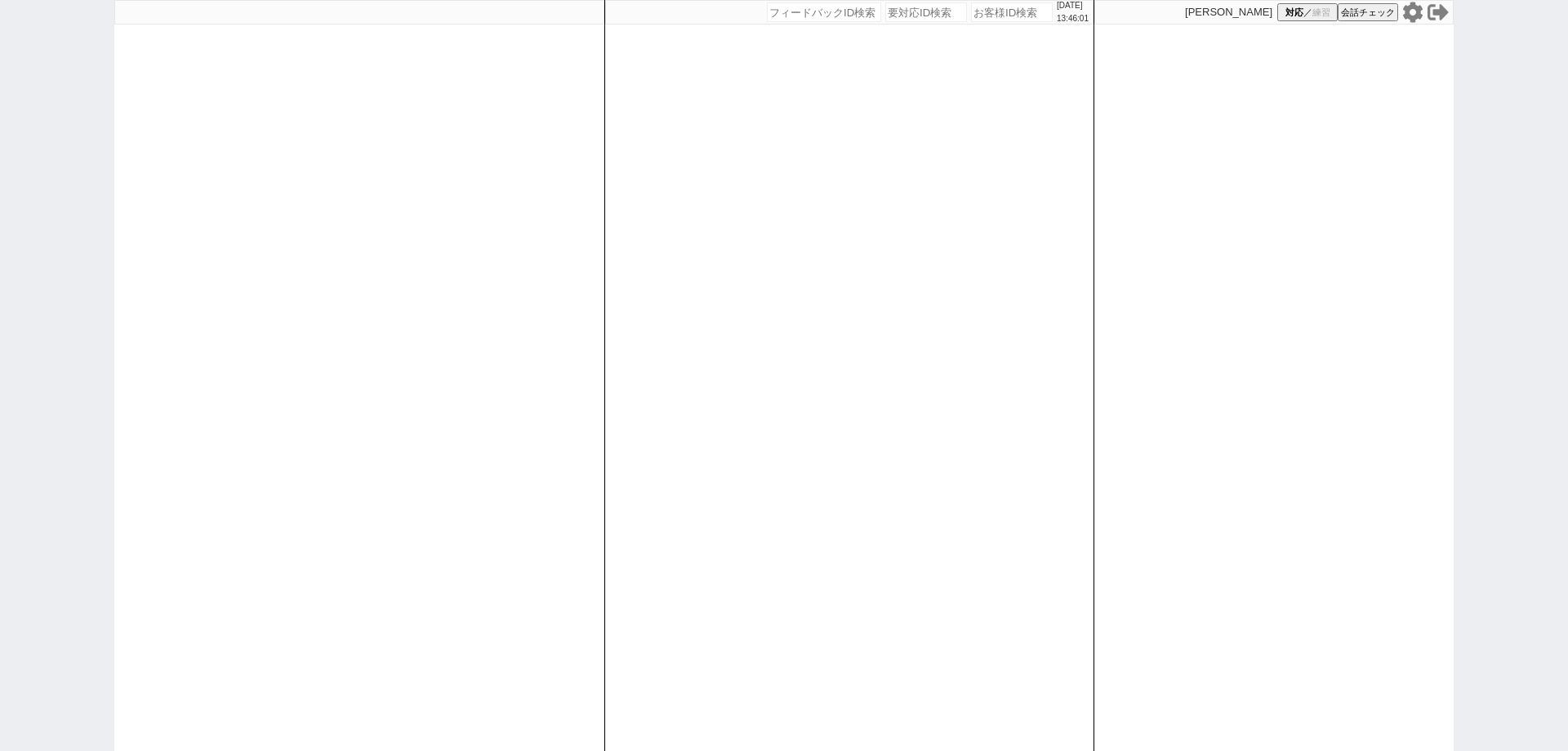
click at [1408, 14] on icon at bounding box center [1412, 12] width 20 height 21
click at [1324, 10] on span "練習" at bounding box center [1321, 12] width 18 height 12
click at [827, 324] on div "[DATE] 13:46:11 候補物件を追加してしてください 紹介した物件一覧 他社物件を追加する 空室確認ページに追加・削除 紹介した物件一覧 他社物件を…" at bounding box center [849, 376] width 490 height 751
click at [877, 427] on div "[DATE] 13:46:37 候補物件を追加してしてください 紹介した物件一覧 他社物件を追加する 空室確認ページに追加・削除 紹介した物件一覧 他社物件を…" at bounding box center [849, 376] width 490 height 751
drag, startPoint x: 1305, startPoint y: 14, endPoint x: 857, endPoint y: 63, distance: 450.7
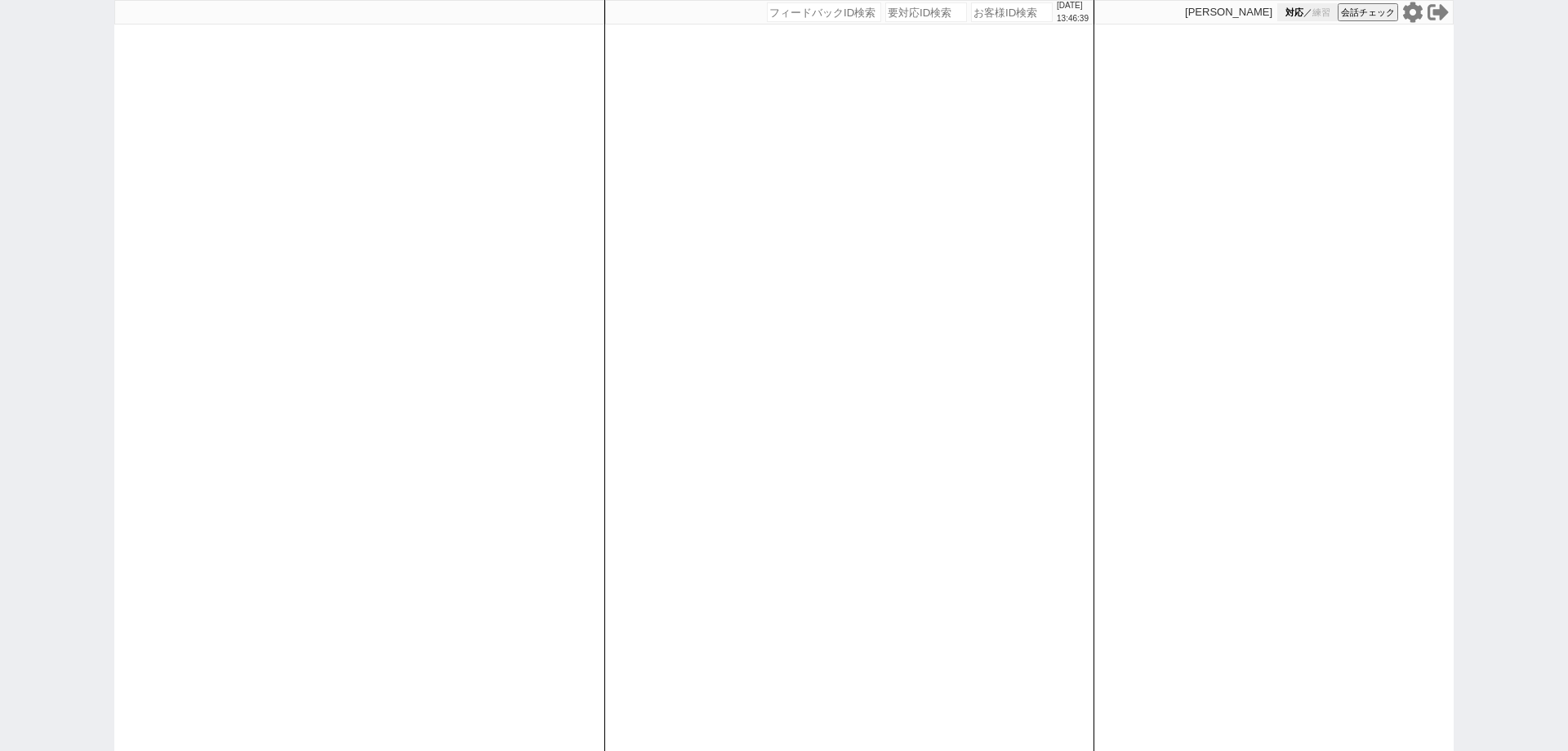
click at [1305, 13] on button "対応 ／ 練習" at bounding box center [1307, 12] width 60 height 18
click at [834, 413] on div "[DATE] 13:46:41 候補物件を追加してしてください 紹介した物件一覧 他社物件を追加する 空室確認ページに追加・削除 紹介した物件一覧 他社物件を…" at bounding box center [849, 376] width 490 height 751
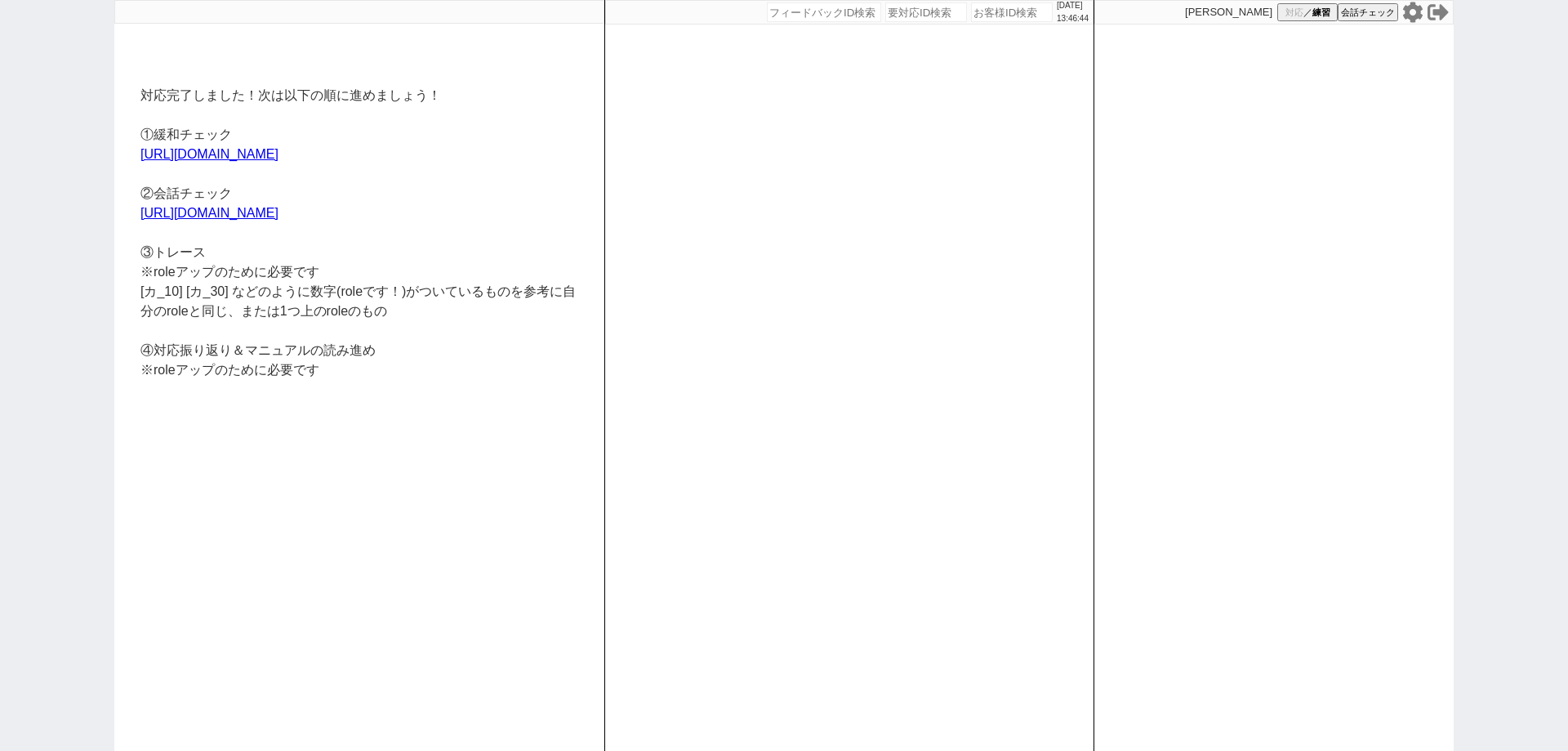
click at [1417, 10] on icon at bounding box center [1412, 12] width 20 height 21
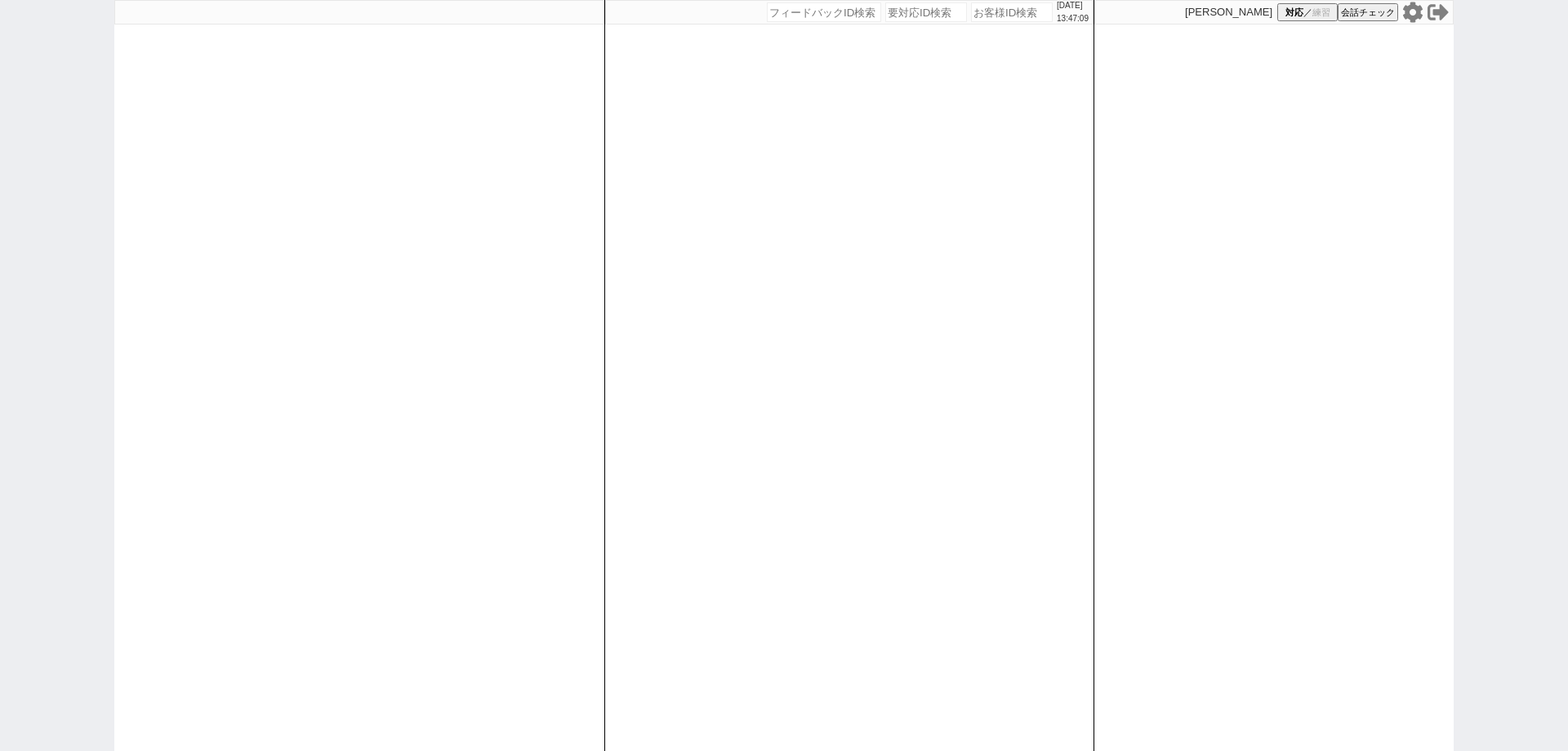
click at [882, 451] on div "[DATE] 13:47:09 候補物件を追加してしてください 紹介した物件一覧 他社物件を追加する 空室確認ページに追加・削除 紹介した物件一覧 他社物件を…" at bounding box center [849, 376] width 490 height 751
click at [1321, 22] on div "[PERSON_NAME] 対応 ／ 練習 会話チェック" at bounding box center [1273, 12] width 360 height 25
click at [1324, 8] on span "練習" at bounding box center [1321, 12] width 18 height 12
click at [842, 367] on div "[DATE] 13:47:14 候補物件を追加してしてください 紹介した物件一覧 他社物件を追加する 空室確認ページに追加・削除 紹介した物件一覧 他社物件を…" at bounding box center [849, 376] width 490 height 751
select select
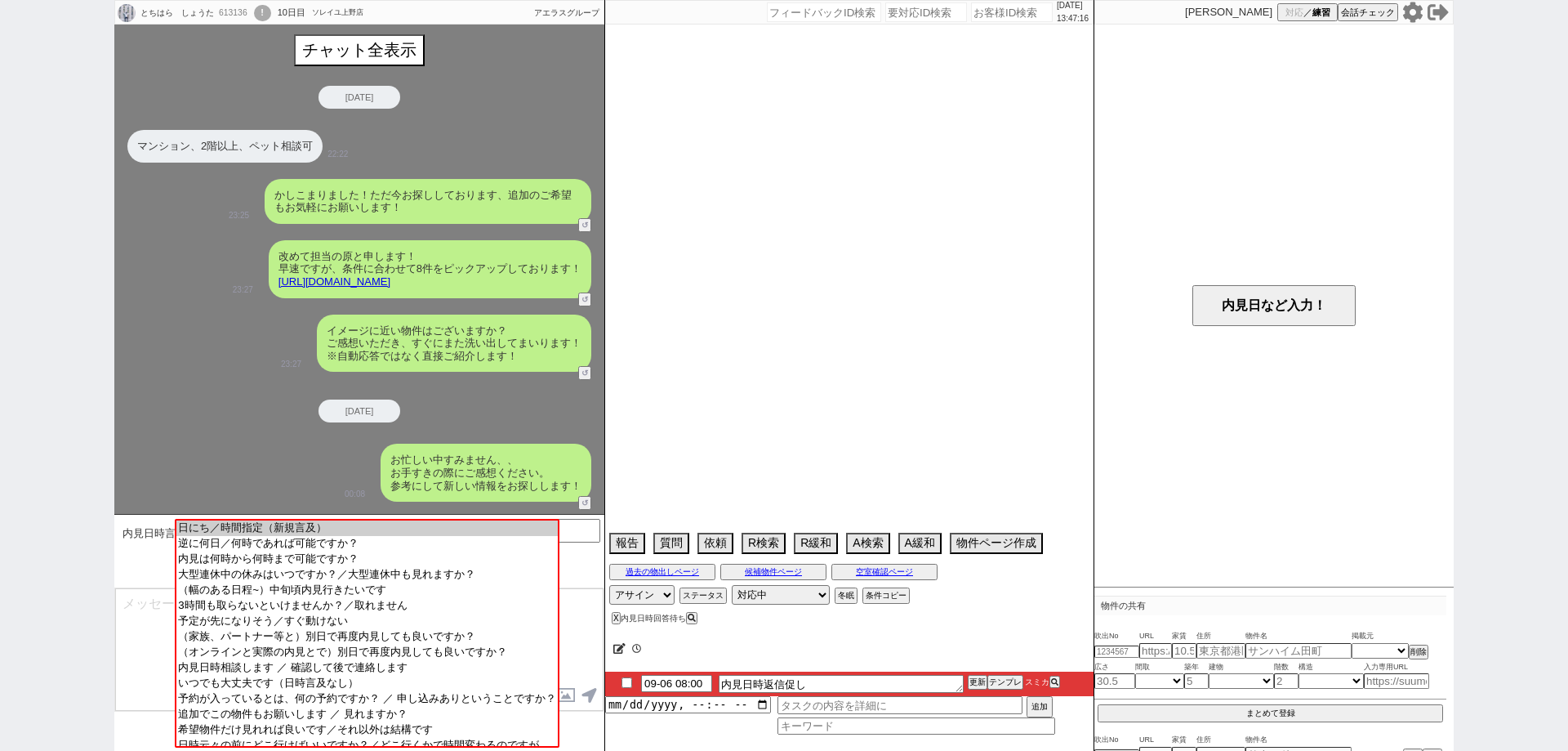
scroll to position [601, 0]
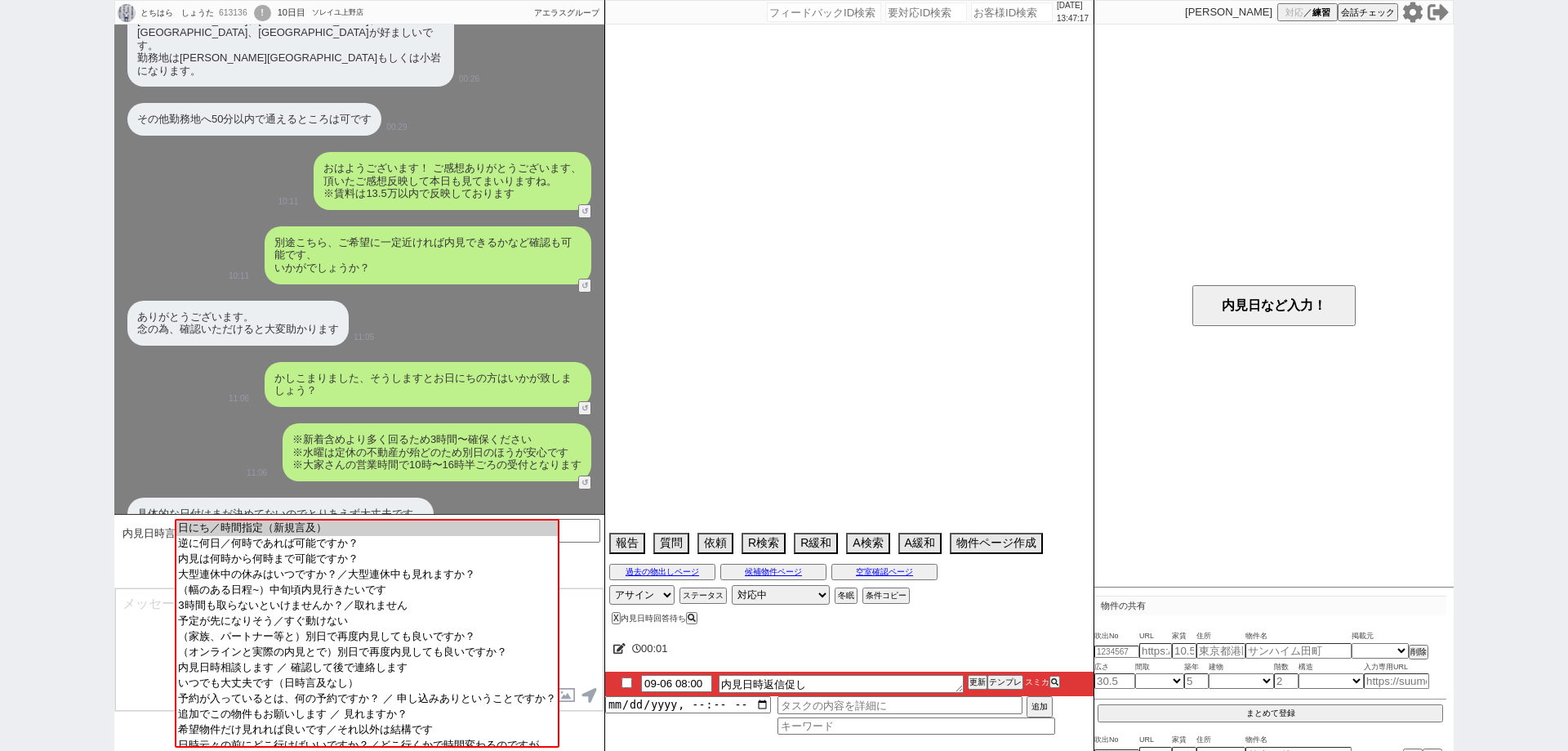
select select "2025"
select select "9"
select select "35"
select select "1"
select select "2"
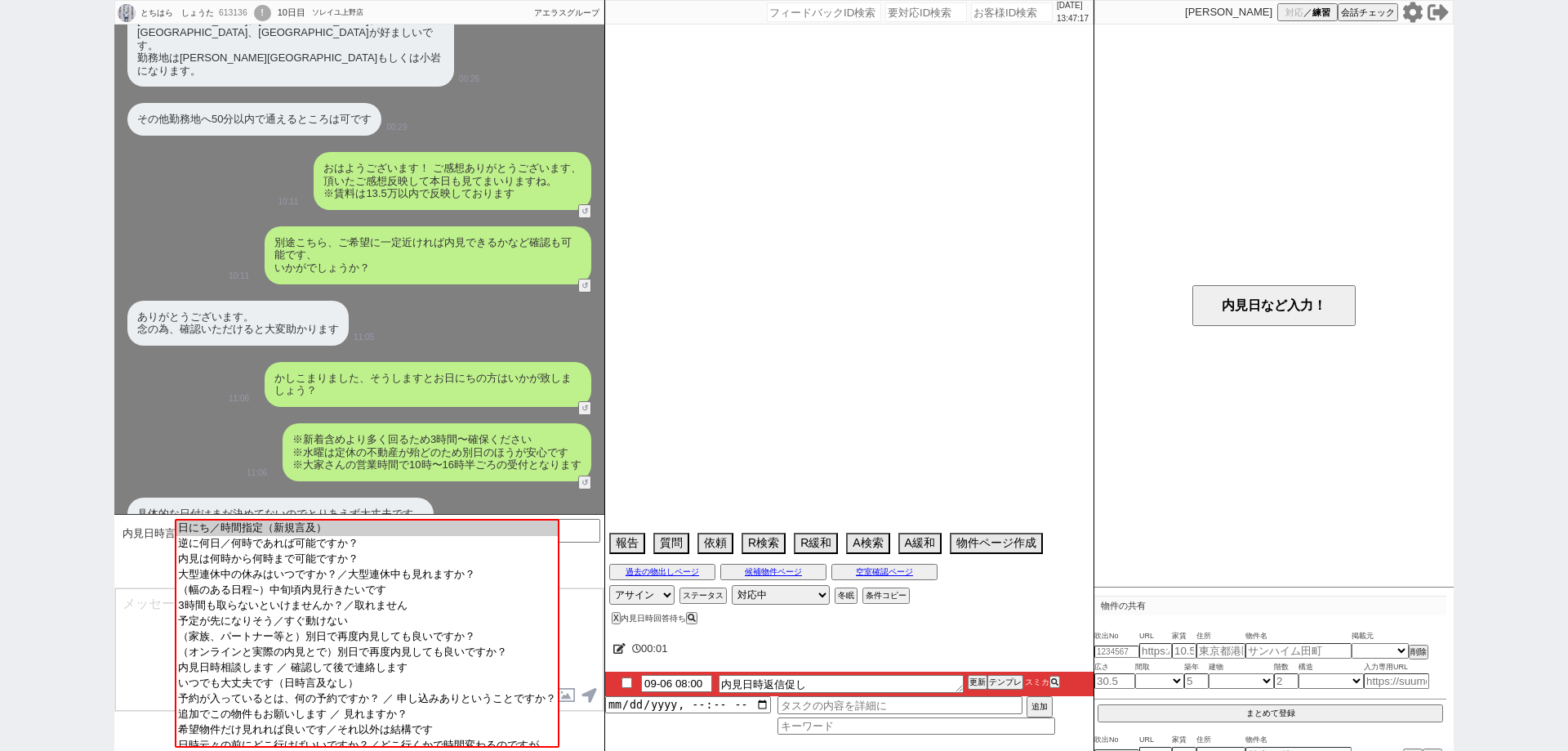
select select "3"
select select "4"
select select "5"
select select "6"
select select "7"
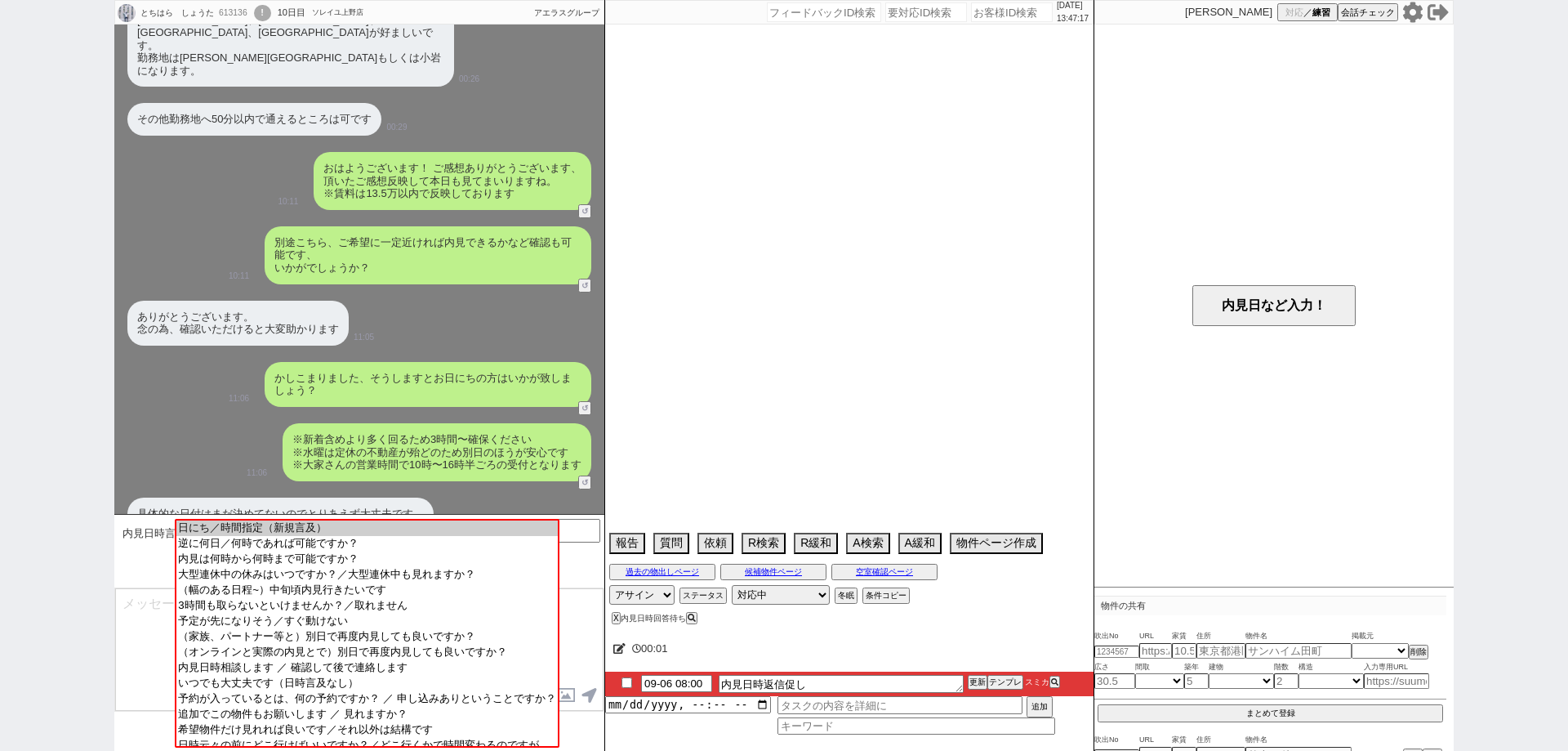
select select "8"
select select "9"
select select "10"
select select "11"
select select "12"
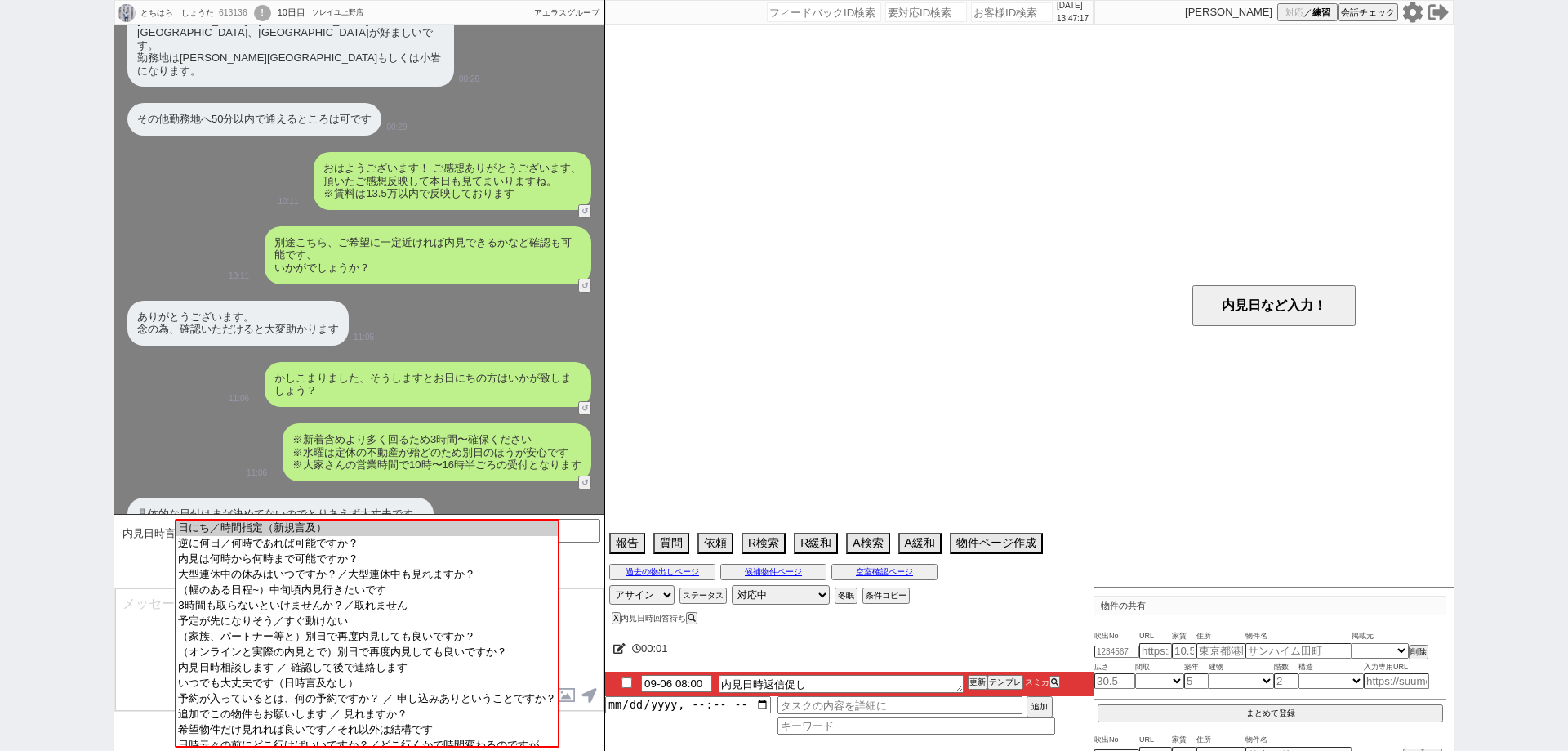
select select "13"
select select "14"
select select "15"
select select "16"
select select "17"
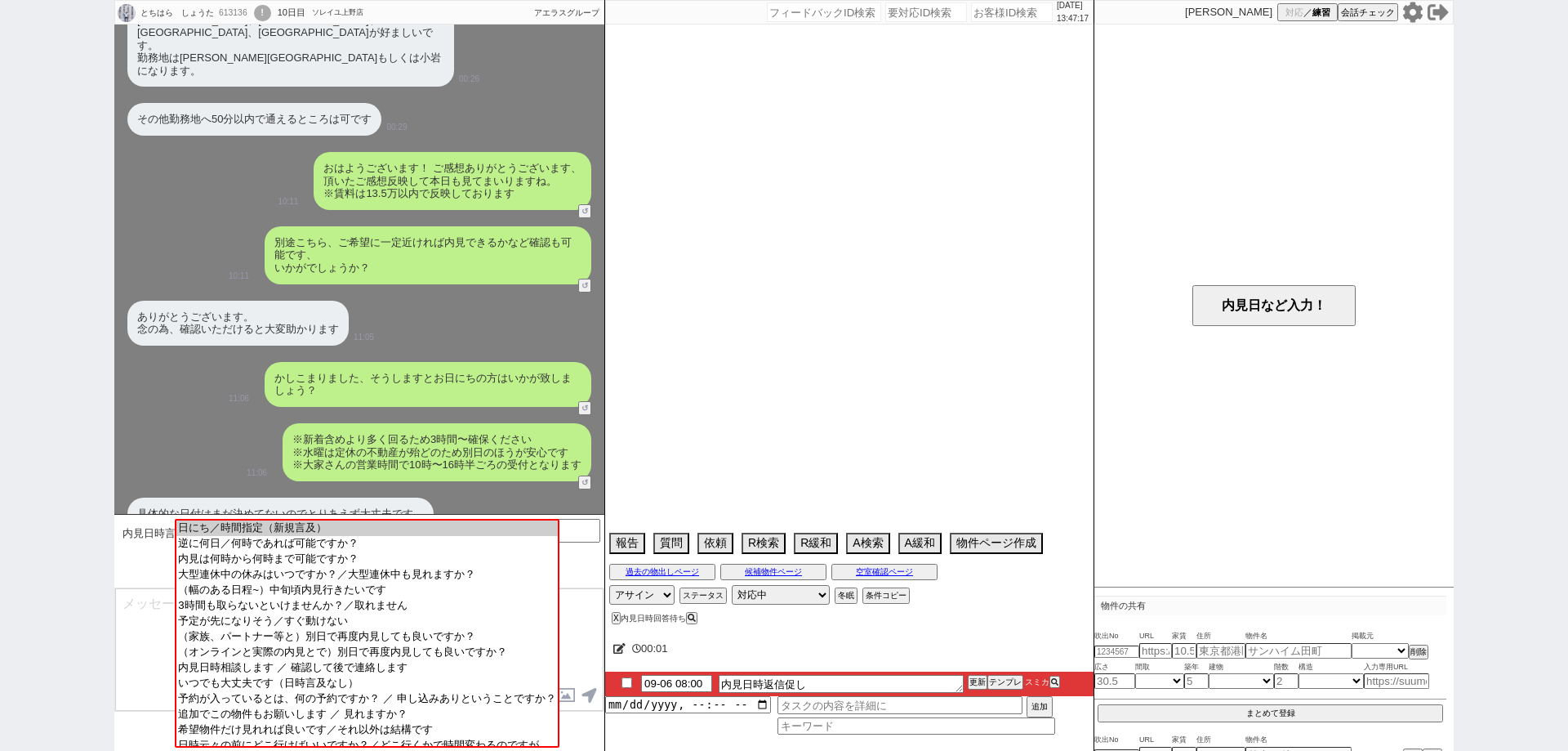
select select "18"
select select "19"
select select "20"
select select "21"
select select "22"
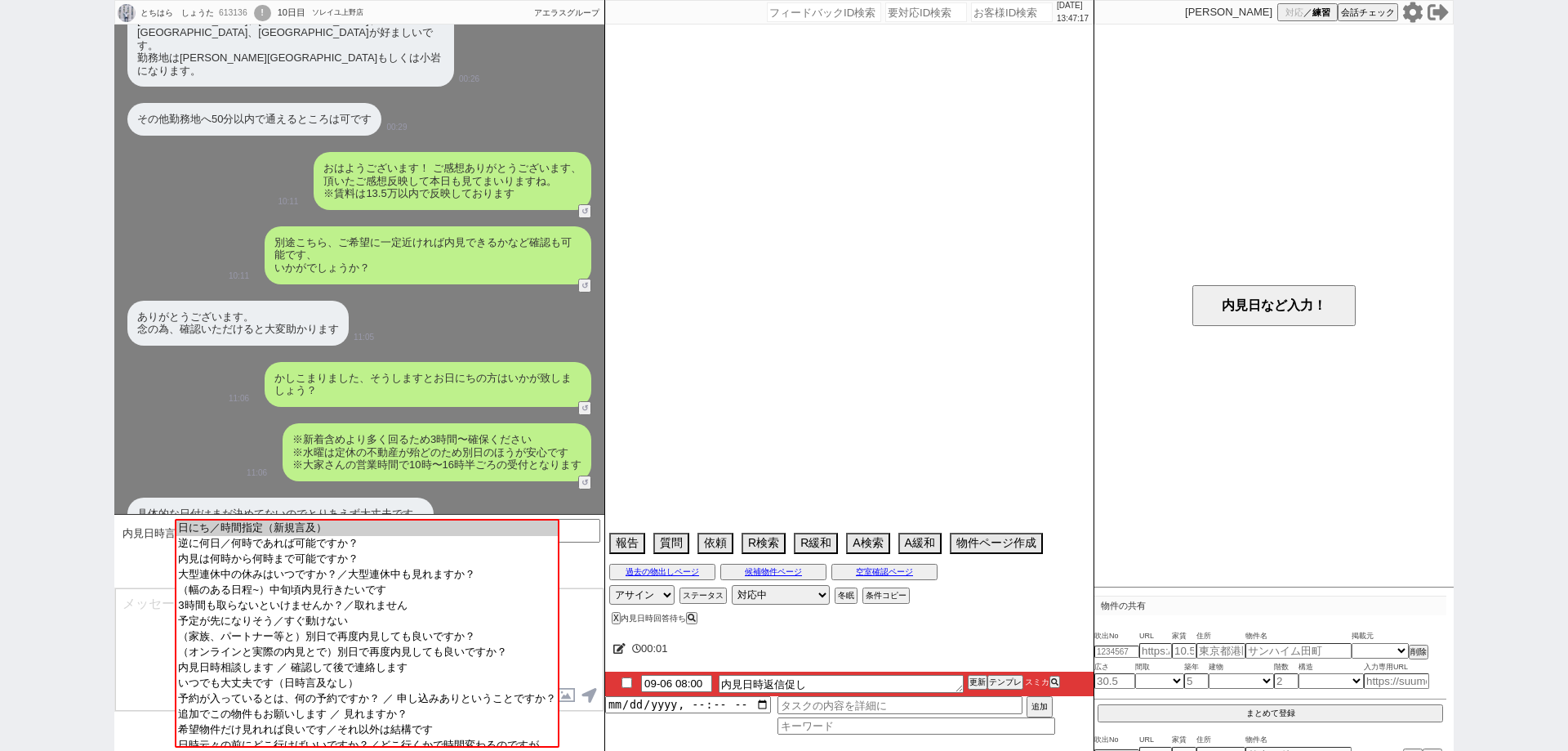
select select "23"
select select "7"
select select "212"
select select "12"
select select "427"
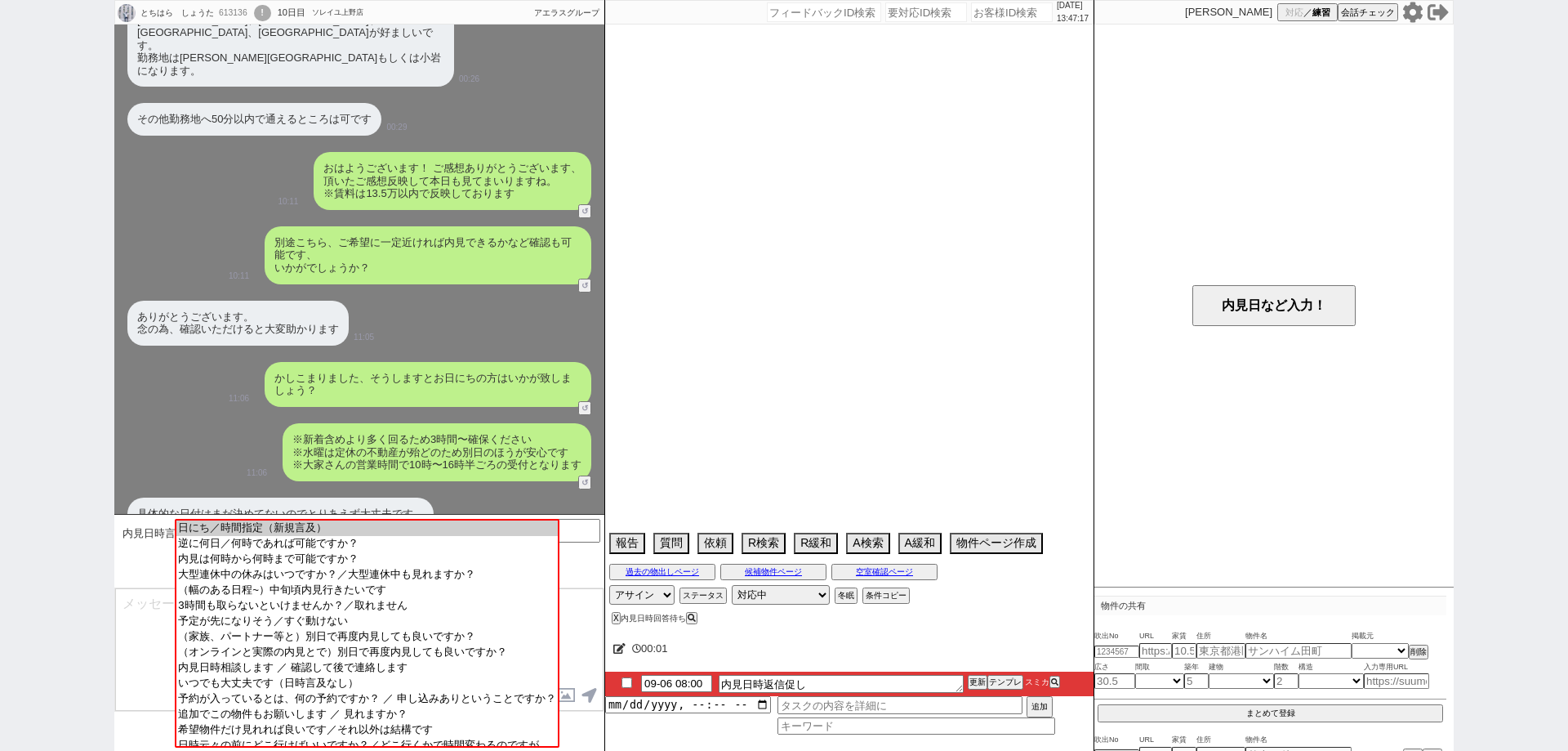
select select "14"
select select "23"
select select "734"
select select "24"
select select "818"
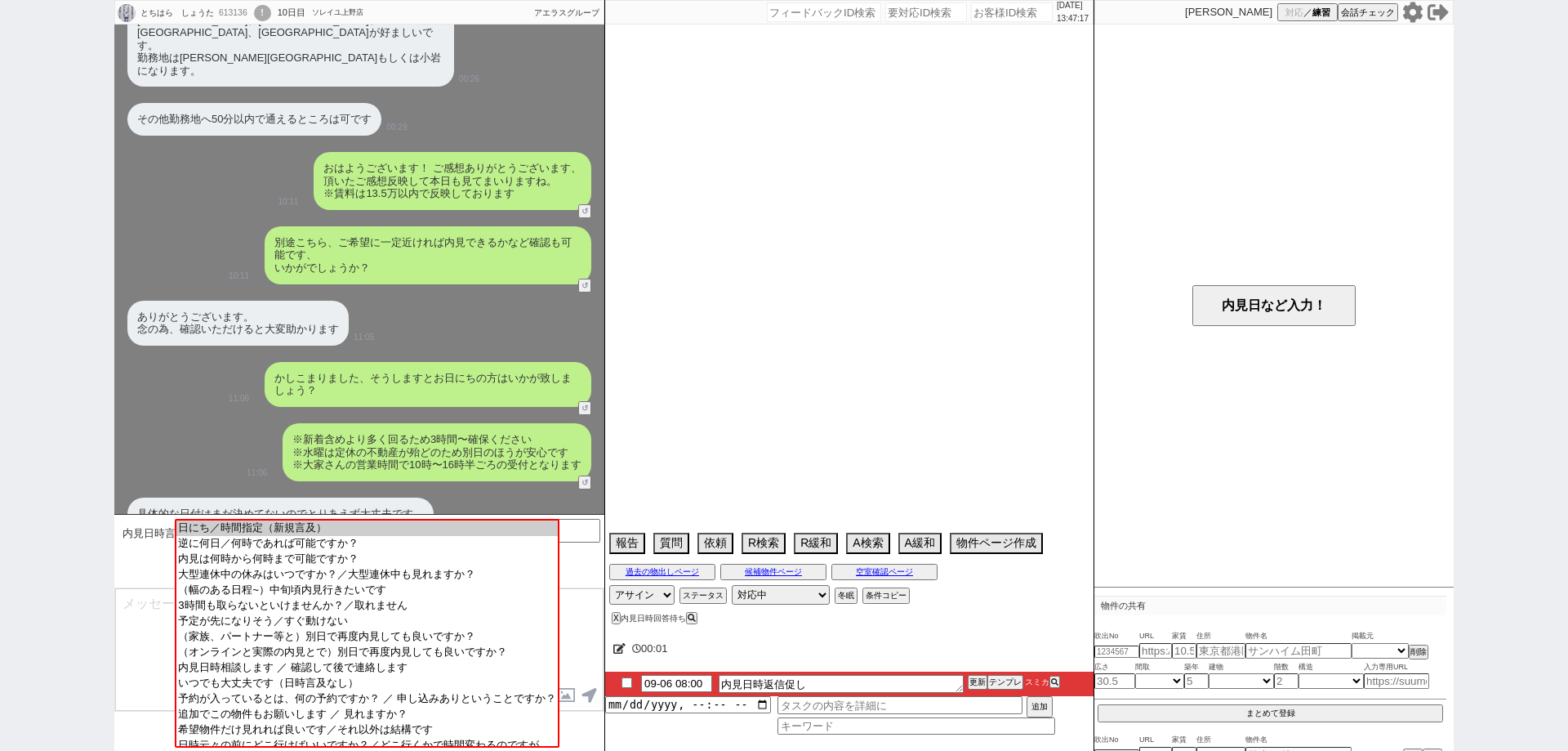
select select "27"
select select "852"
select select "29"
select select "30"
select select "31"
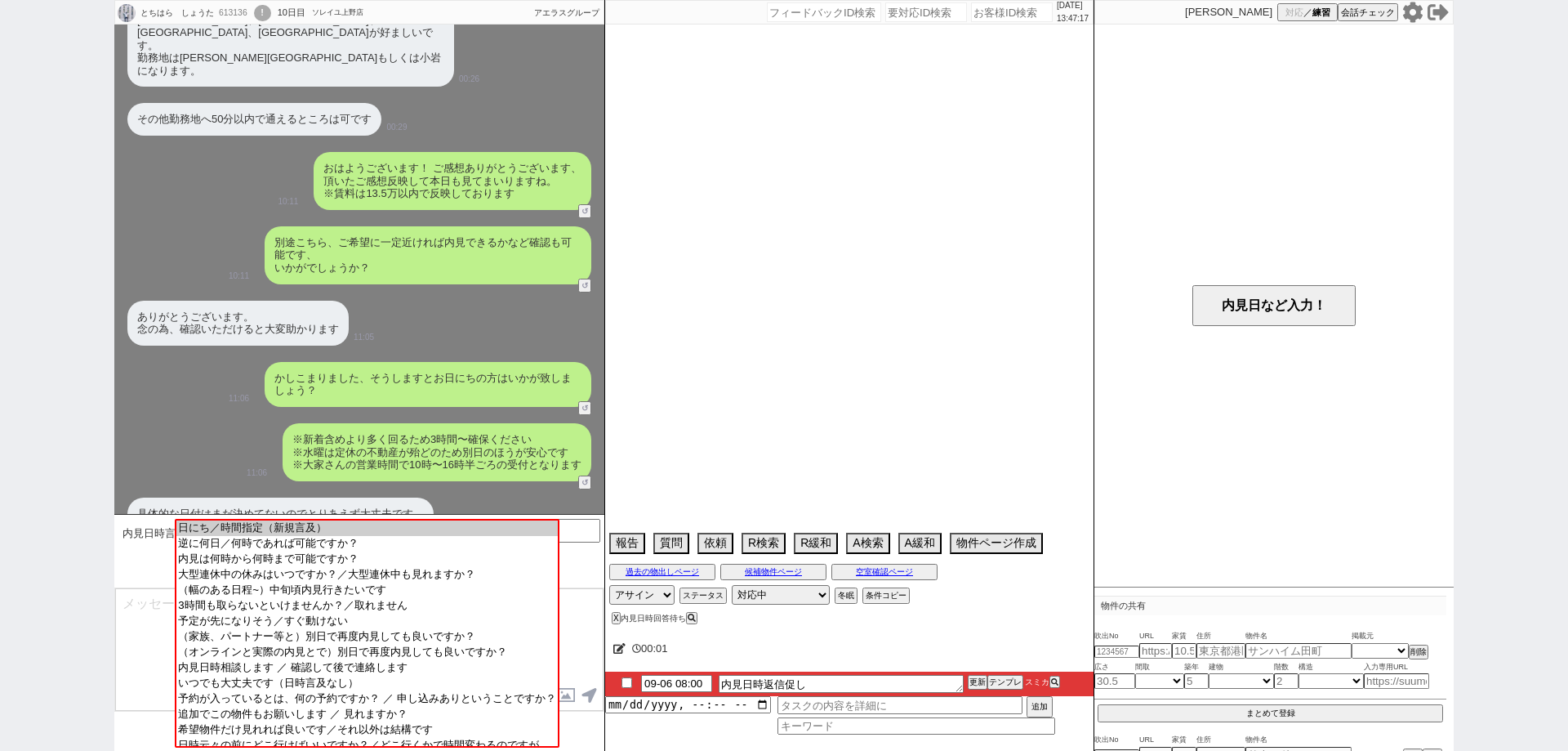
select select "32"
select select "33"
select select "950"
select select "34"
select select "1007"
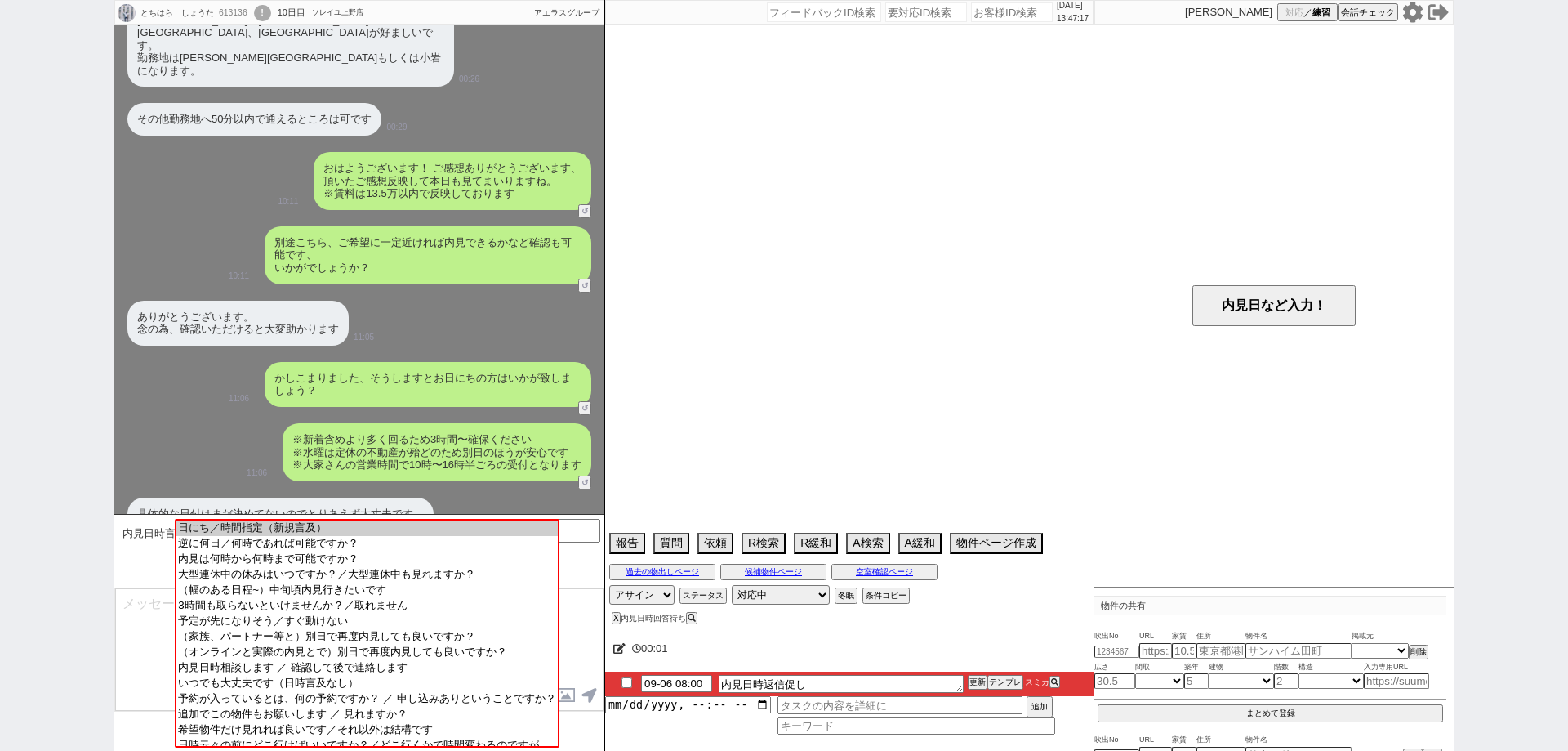
select select "59"
select select "62"
select select "63"
select select "1548"
select select "64"
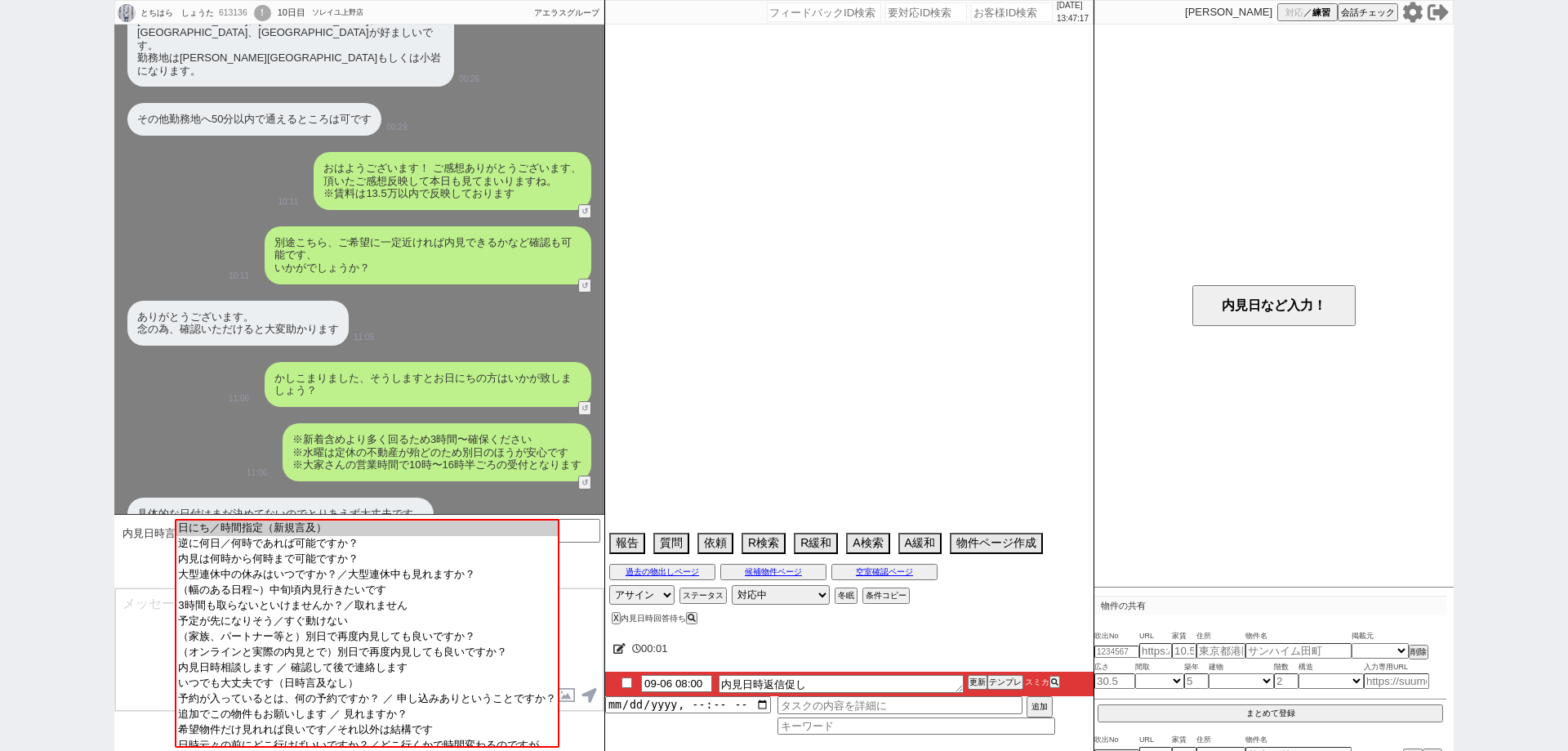
select select "1557"
select select "66"
select select "69"
select select "1653"
select select "71"
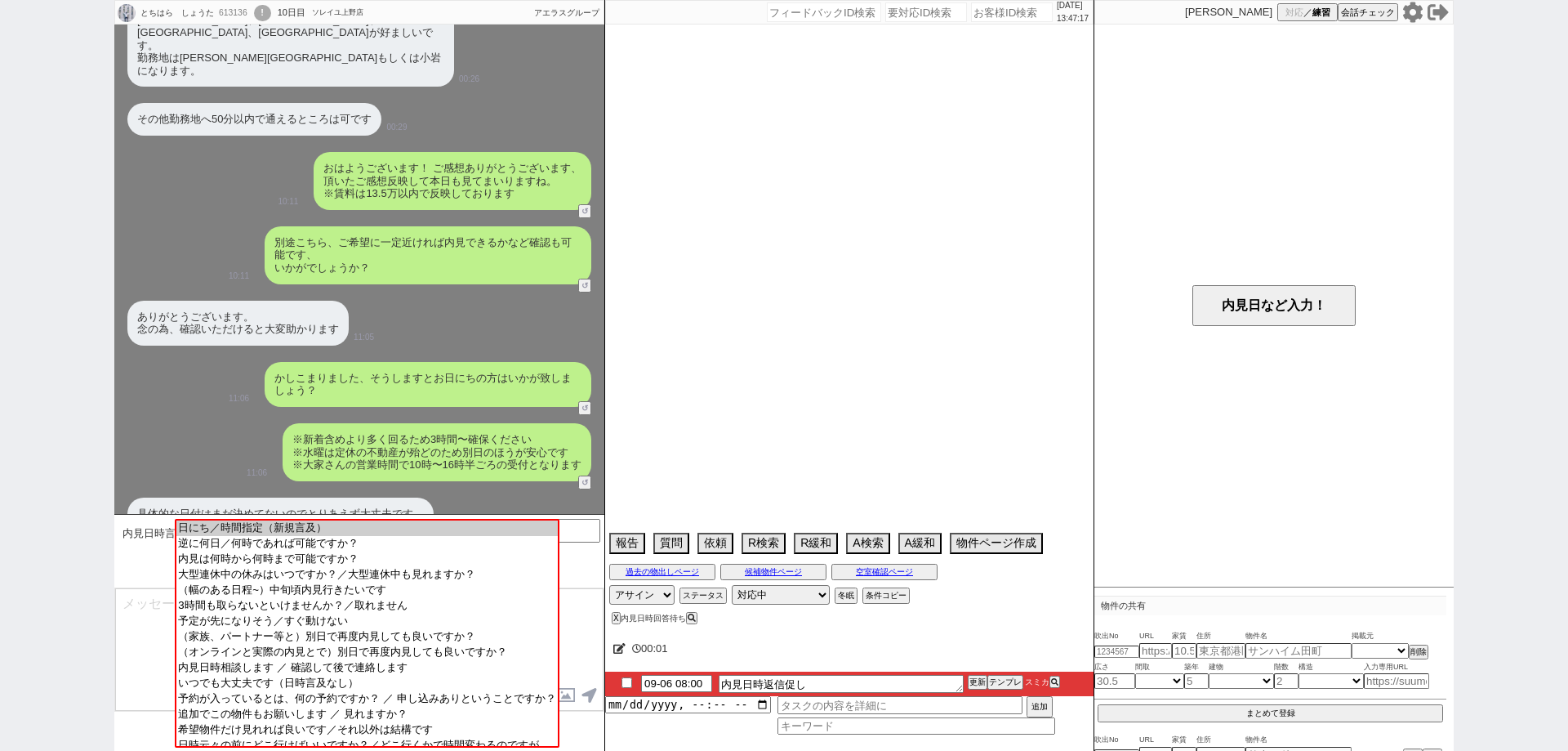
select select "1714"
select select "72"
select select "1732"
select select "75"
select select "76"
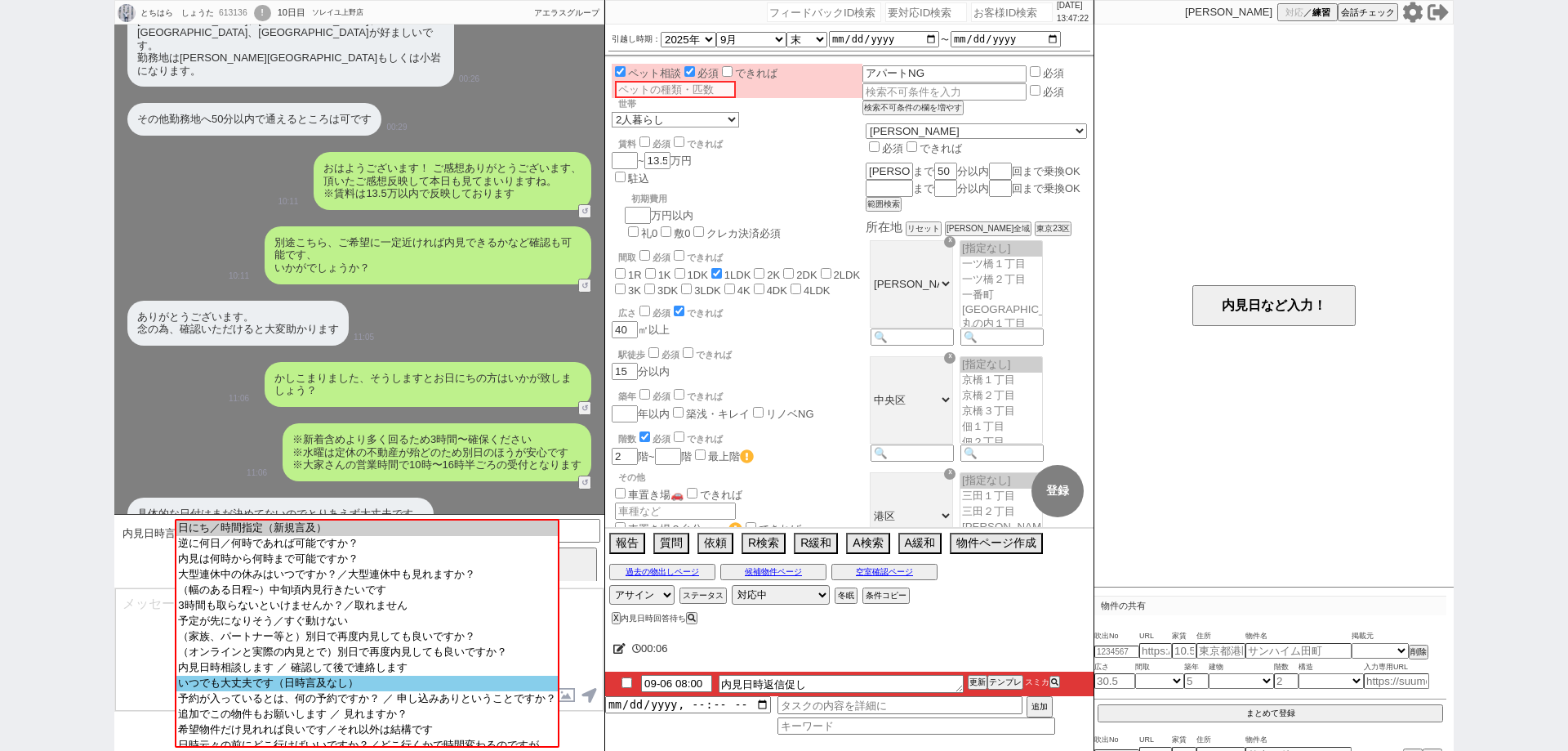
scroll to position [101, 0]
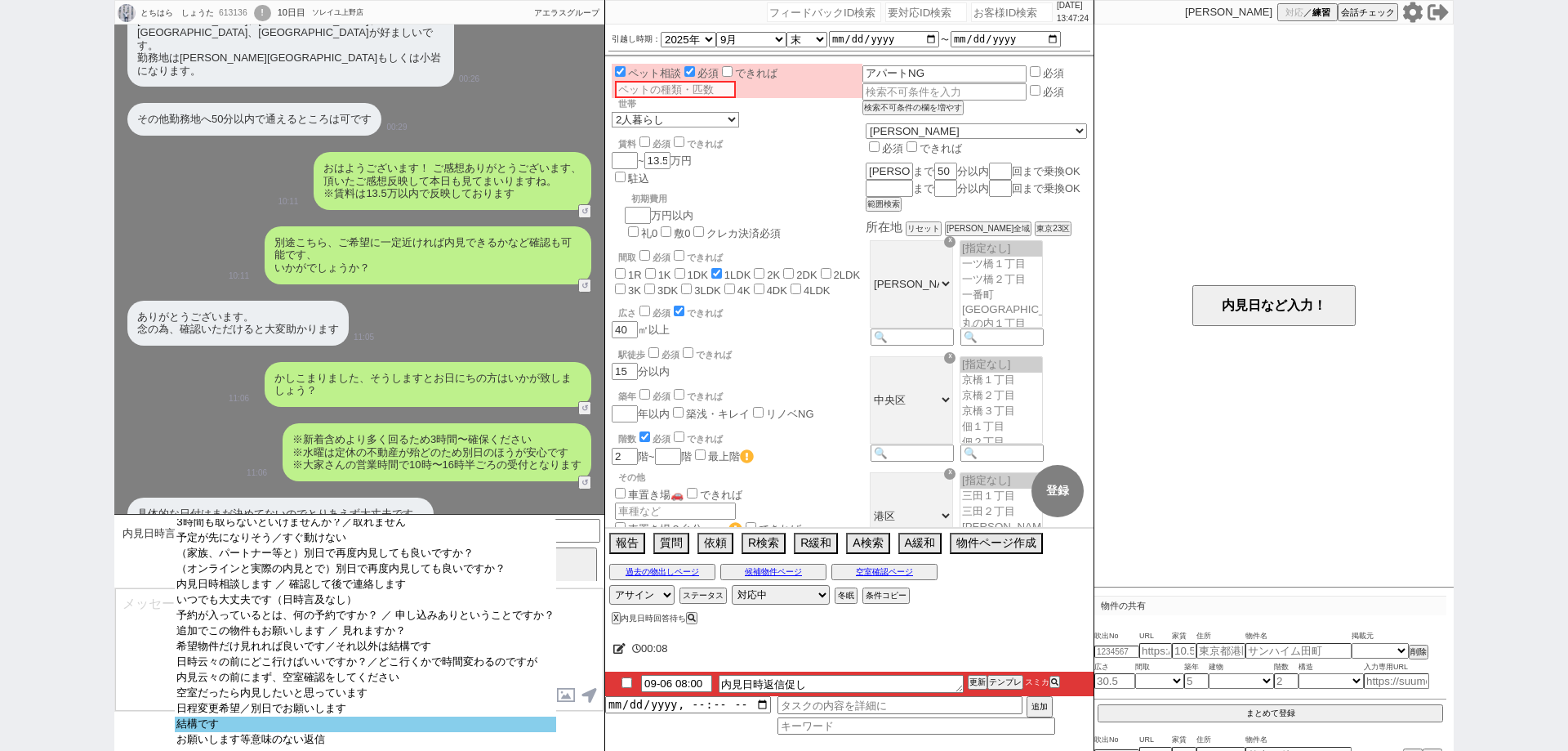
select select "結構です"
click at [483, 718] on option "結構です" at bounding box center [365, 724] width 380 height 16
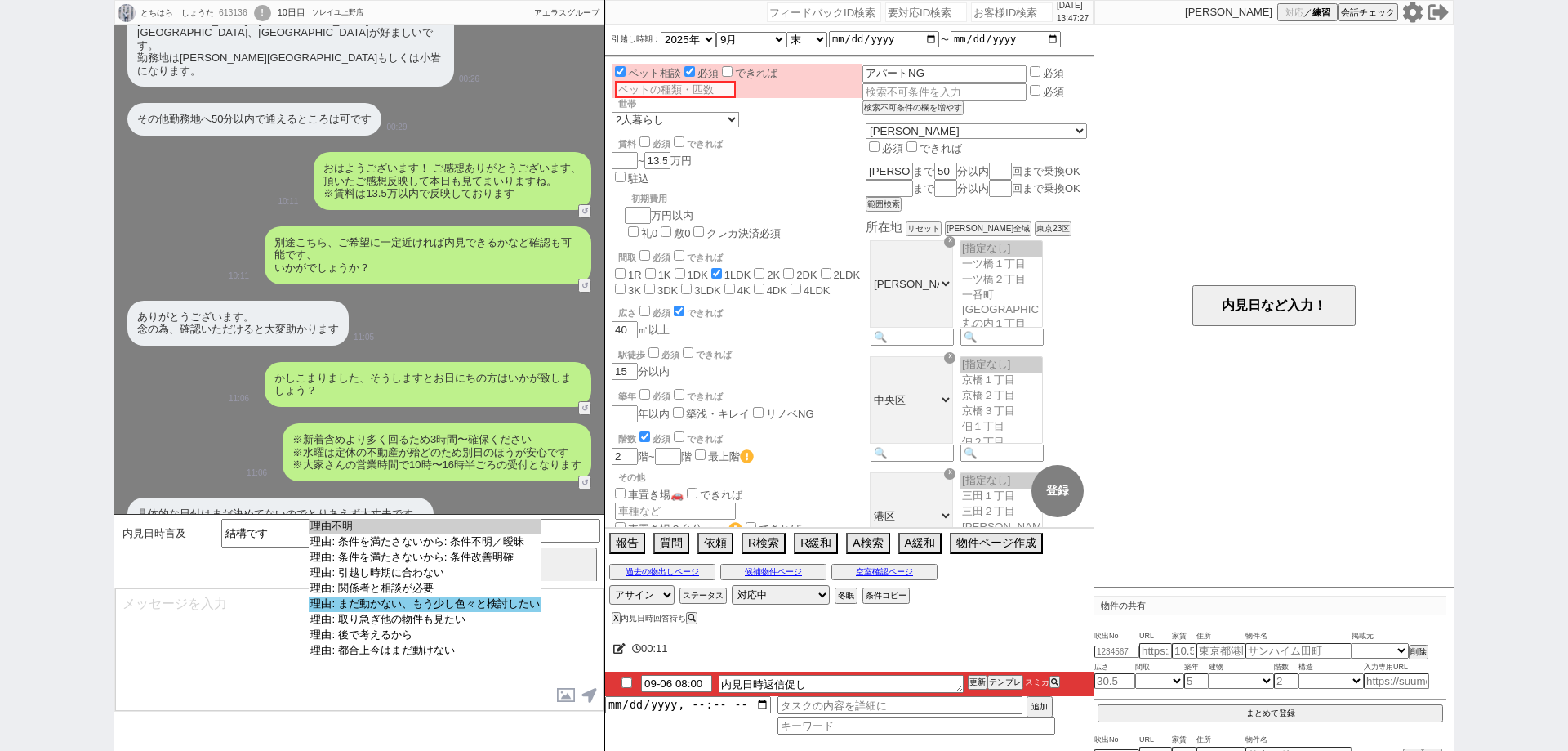
select select "理由: まだ動かない、もう少し色々と検討したい"
click at [493, 612] on option "理由: まだ動かない、もう少し色々と検討したい" at bounding box center [425, 604] width 232 height 16
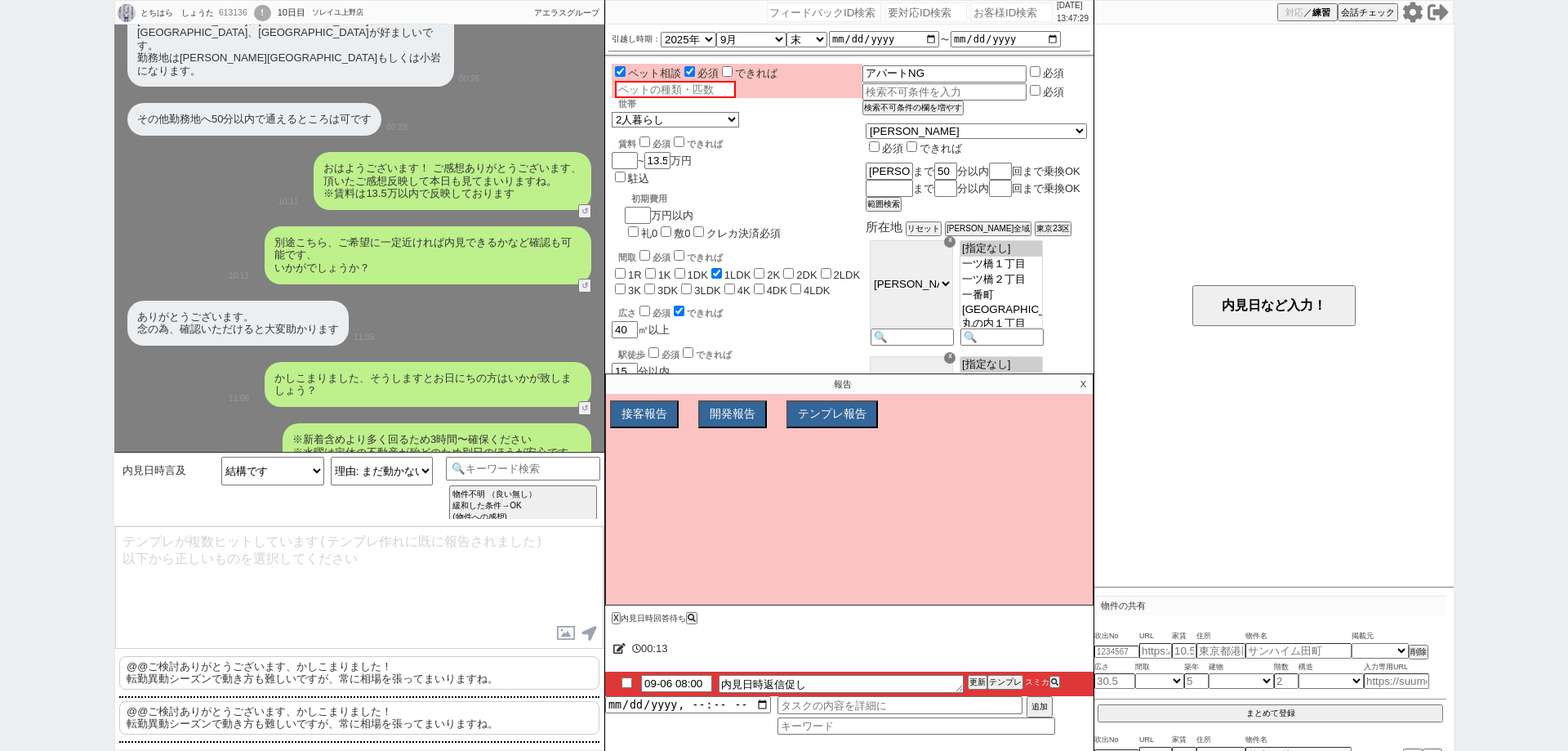
drag, startPoint x: 498, startPoint y: 671, endPoint x: 512, endPoint y: 669, distance: 14.1
click at [504, 670] on p "@@ご検討ありがとうございます、かしこまりました！ 転勤異動シーズンで動き方も難しいですが、常に相場を張ってまいりますね。" at bounding box center [359, 673] width 480 height 34
type textarea "ご検討ありがとうございます、かしこまりました！ 転勤異動シーズンで動き方も難しいですが、常に相場を張ってまいりますね。"
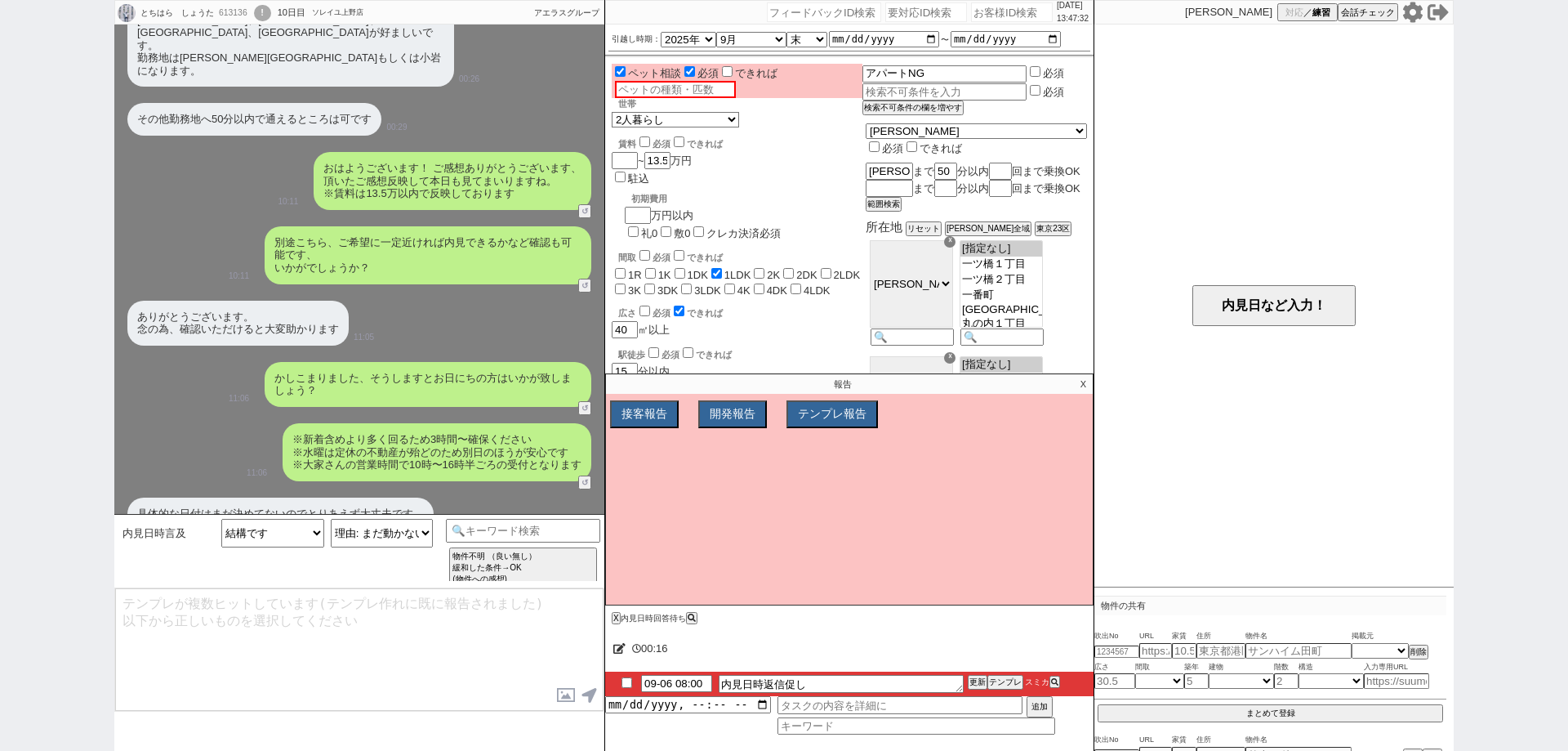
scroll to position [731, 0]
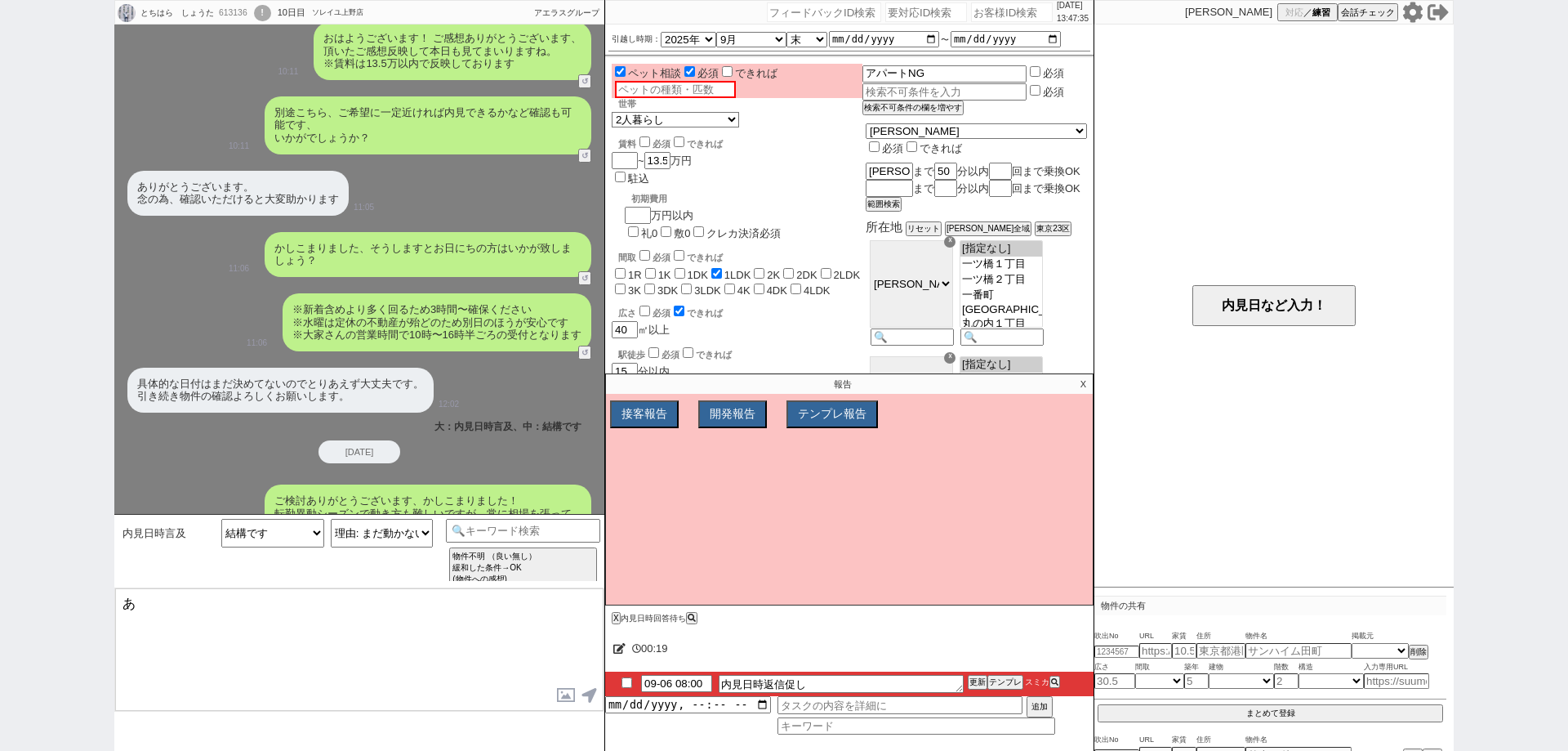
type textarea "あ"
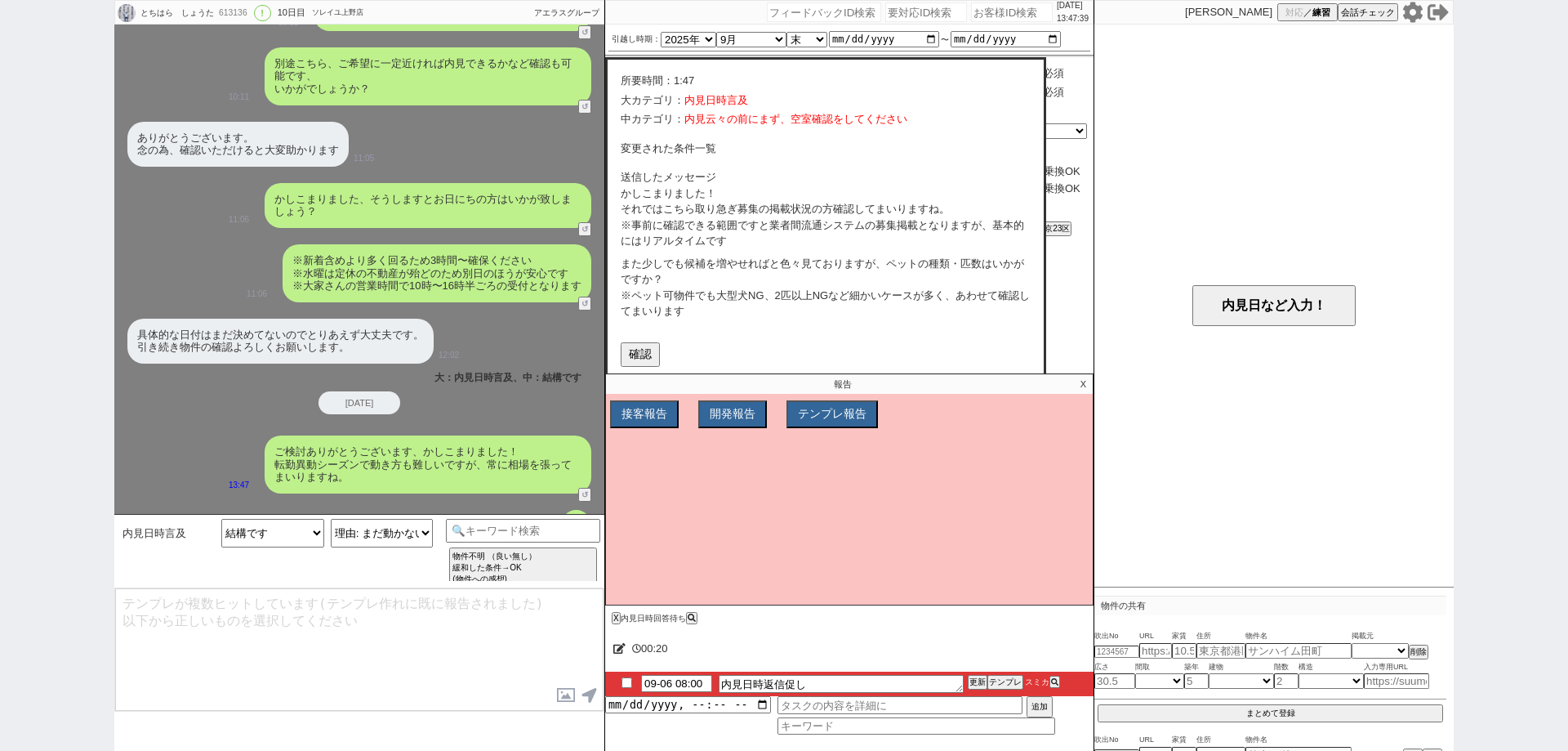
click at [1082, 385] on p "X" at bounding box center [1083, 384] width 19 height 20
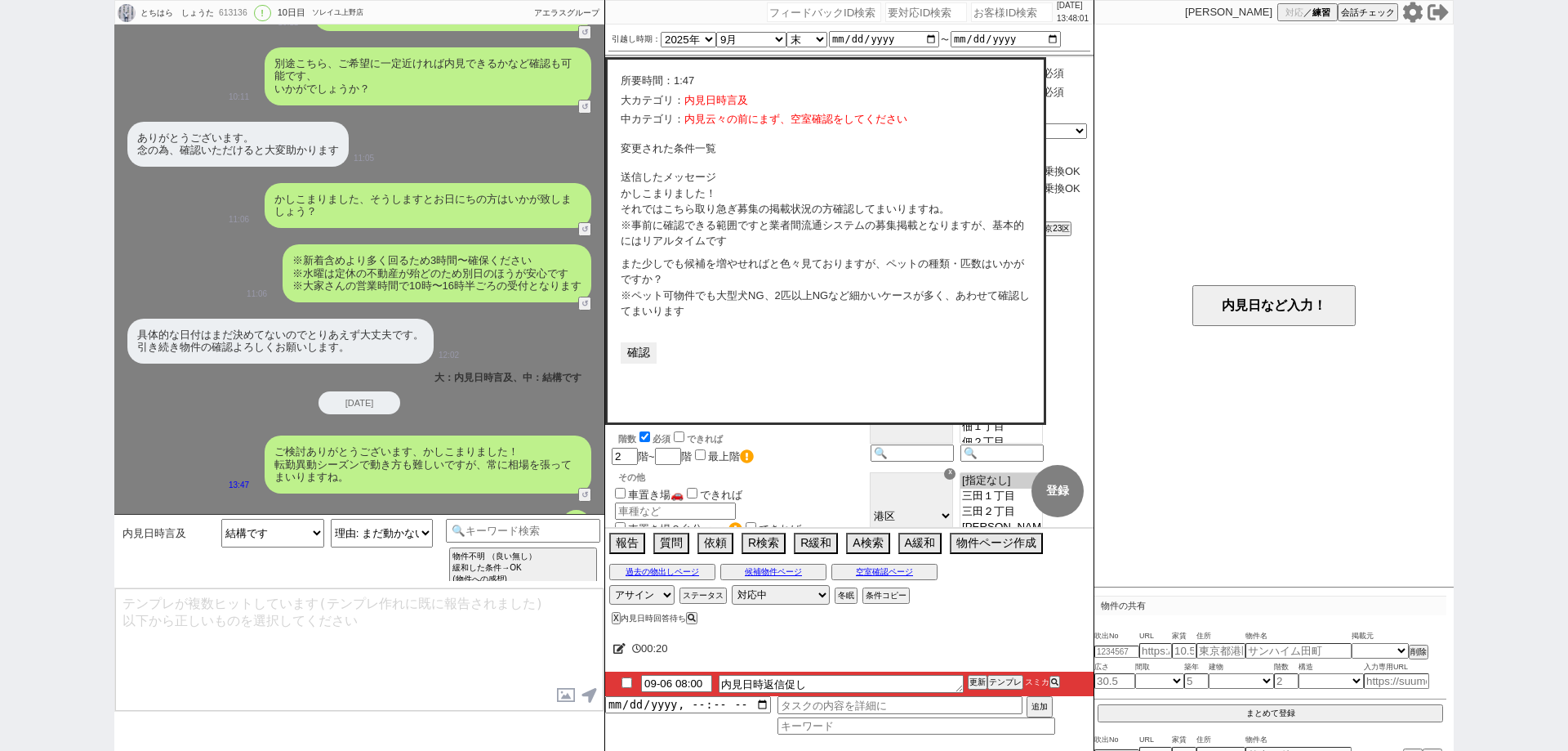
click at [649, 352] on button "確認" at bounding box center [639, 353] width 36 height 21
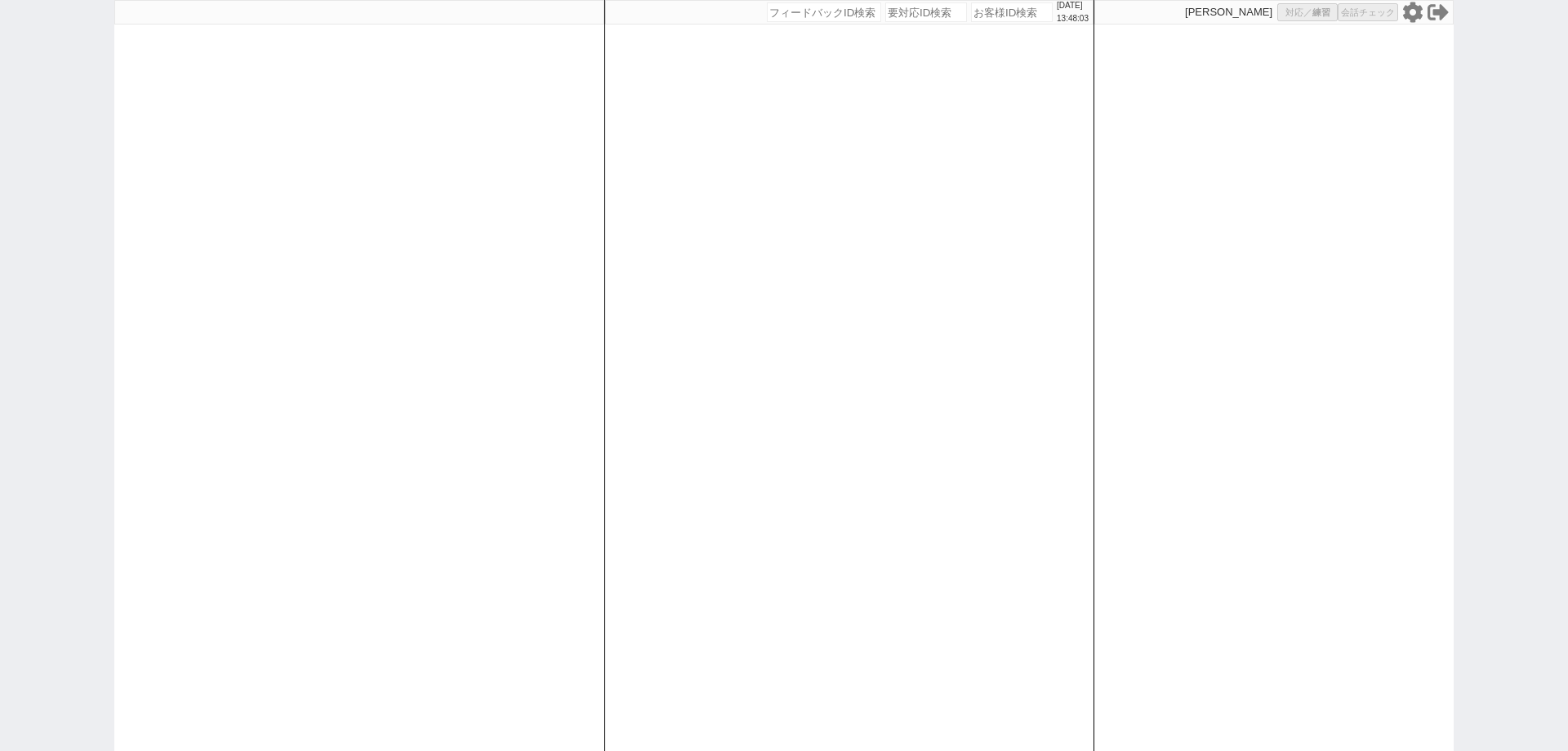
select select
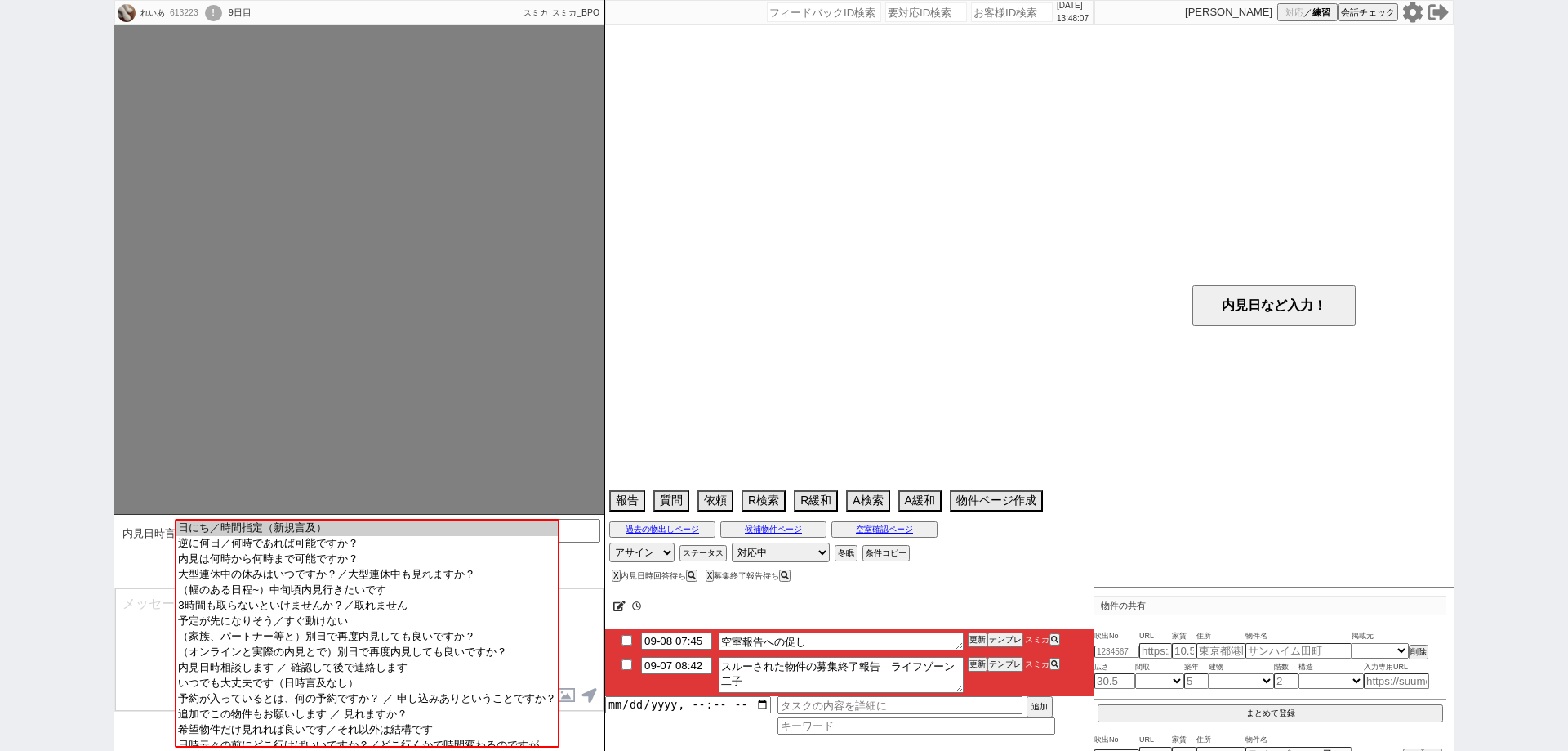
select select "15"
select select "0"
select select "14"
select select "64"
select select "65"
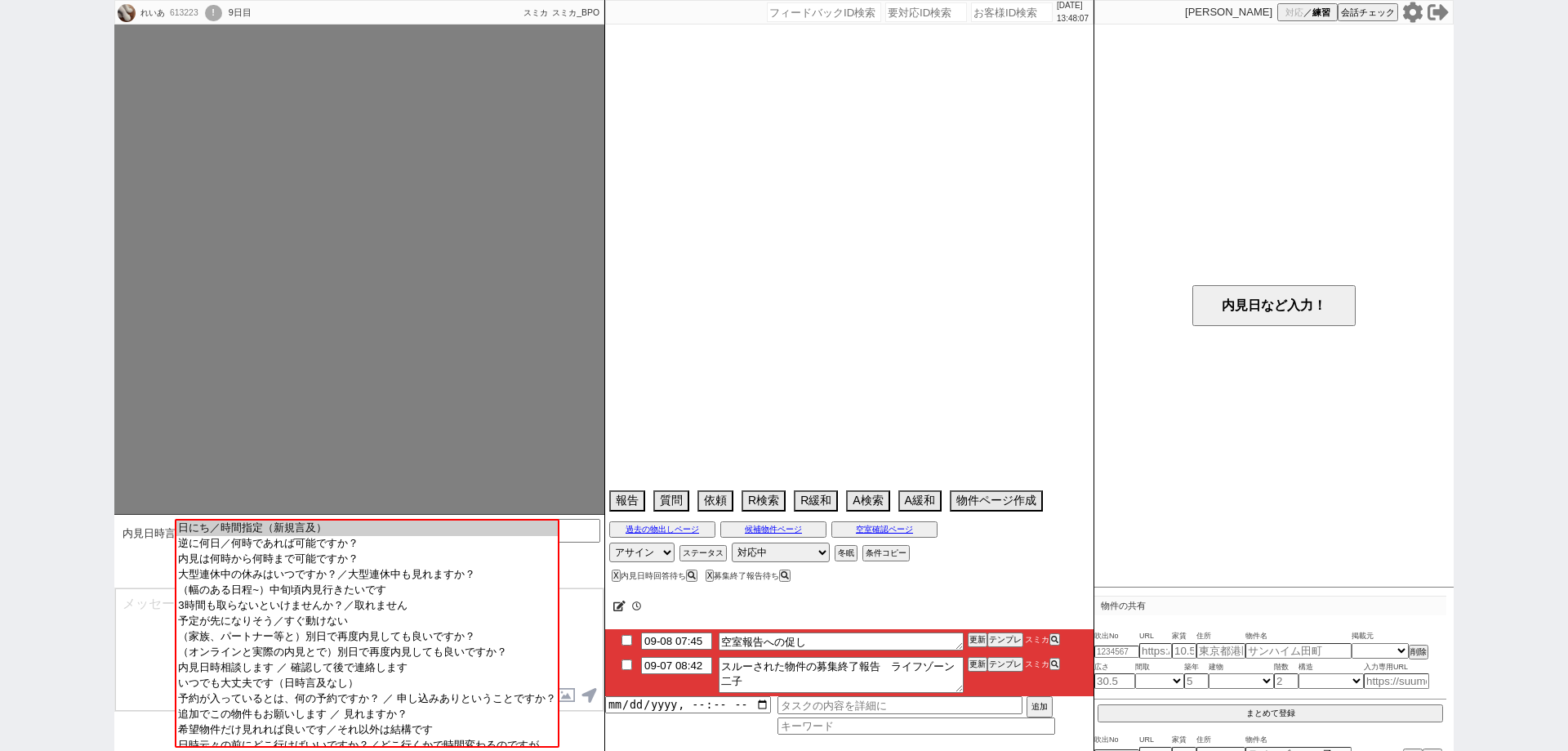
select select "66"
select select "67"
select select "68"
select select "69"
select select "70"
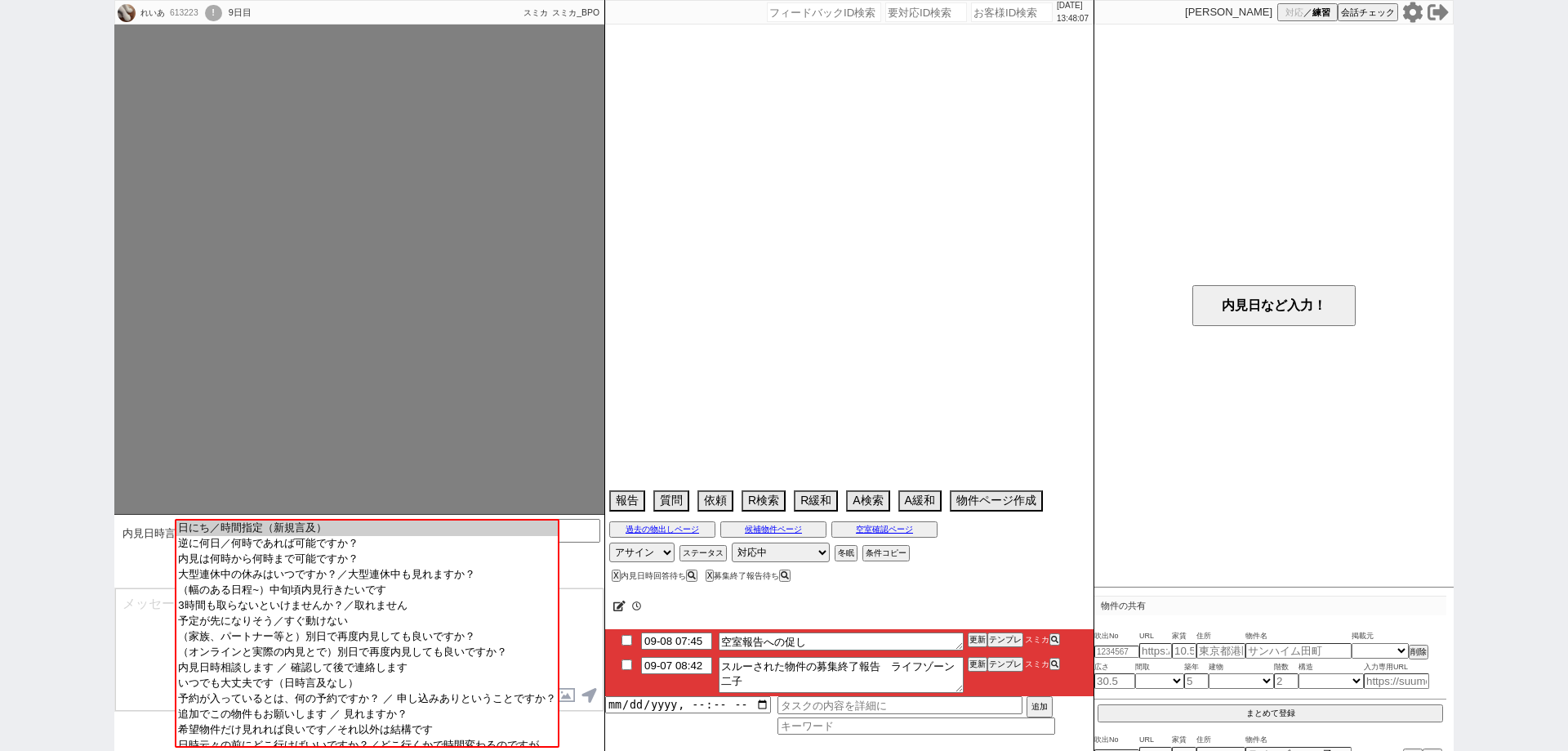
select select "71"
select select "72"
select select "73"
select select "74"
select select "75"
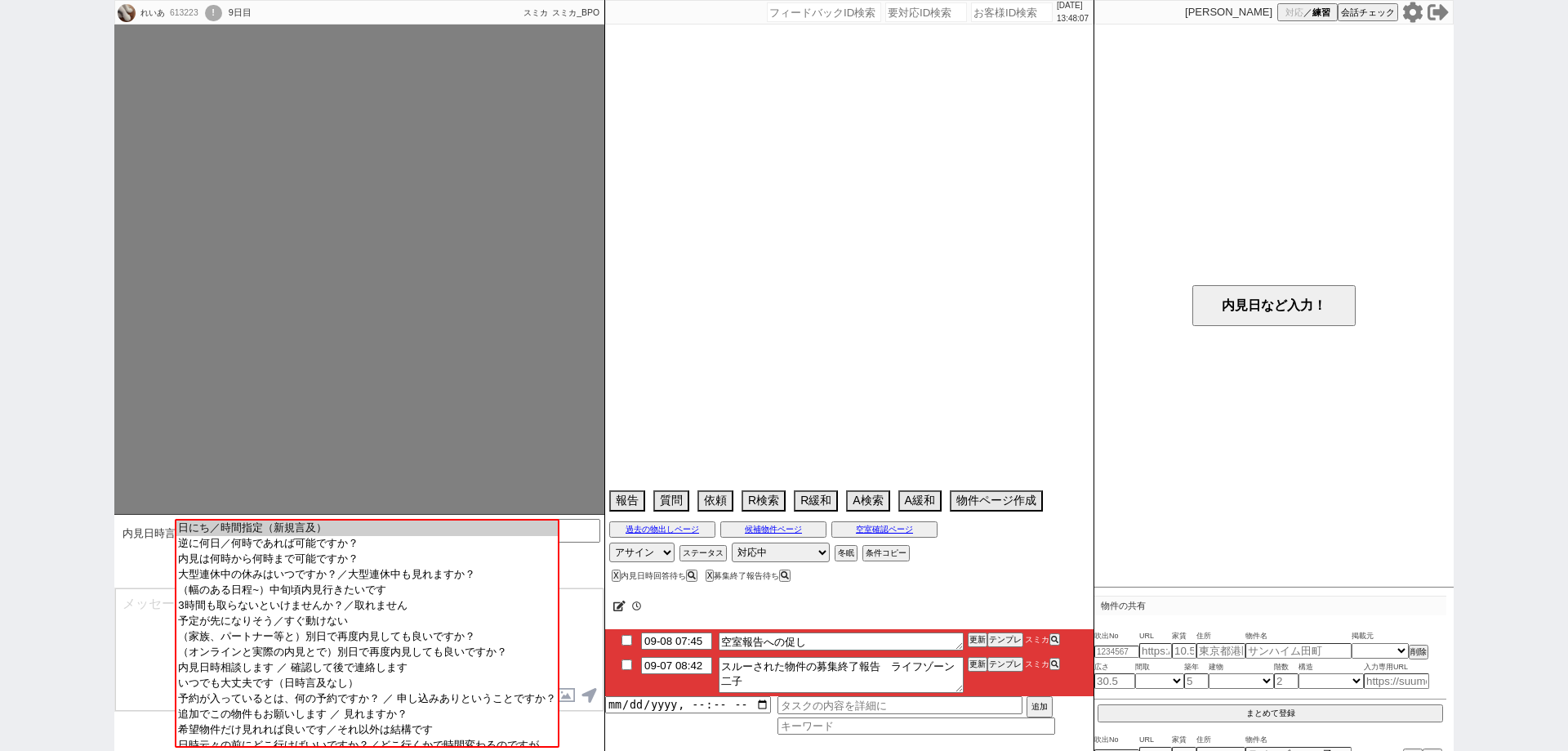
select select "76"
select select "77"
select select "78"
select select "79"
select select "80"
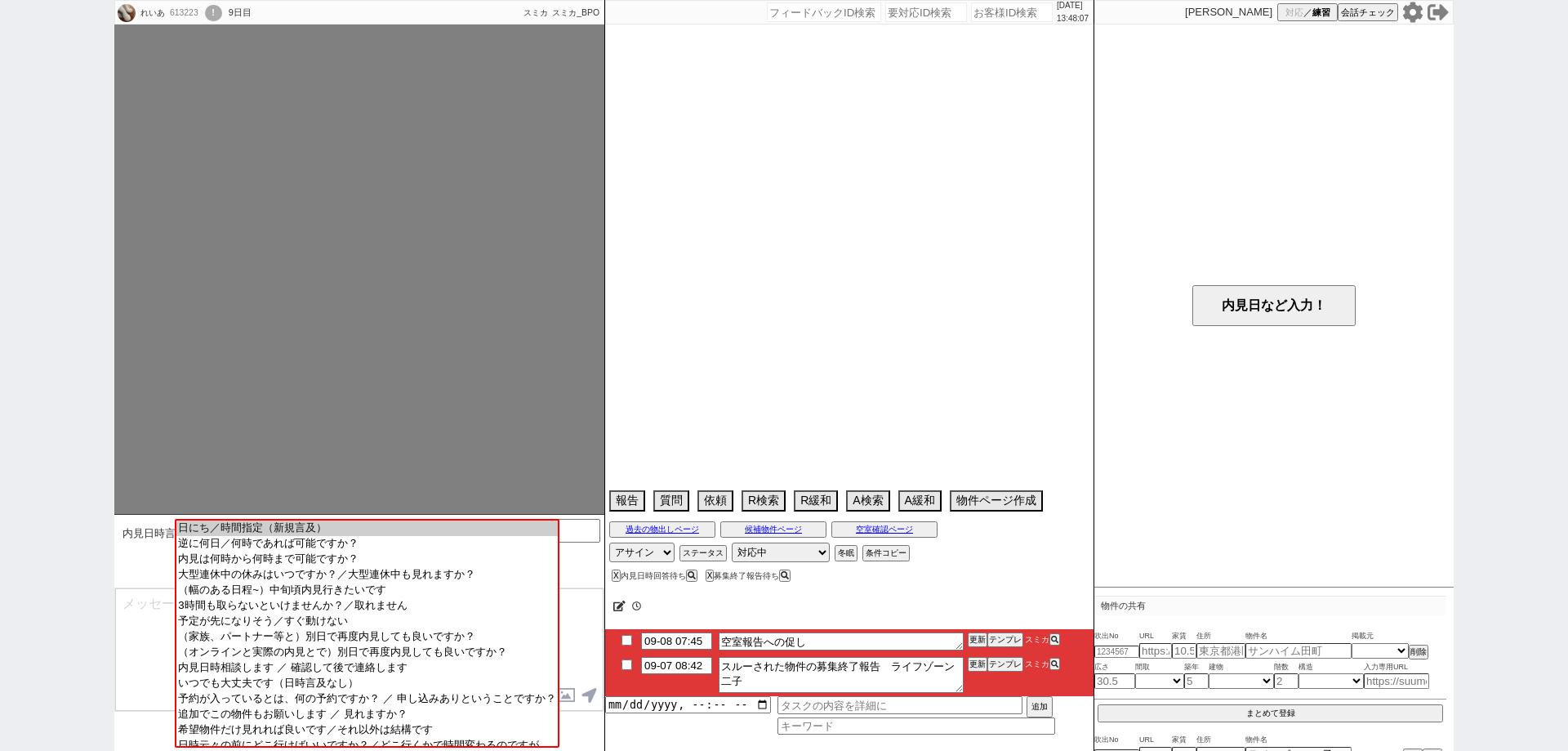
select select "81"
select select "82"
select select "83"
select select "84"
select select "85"
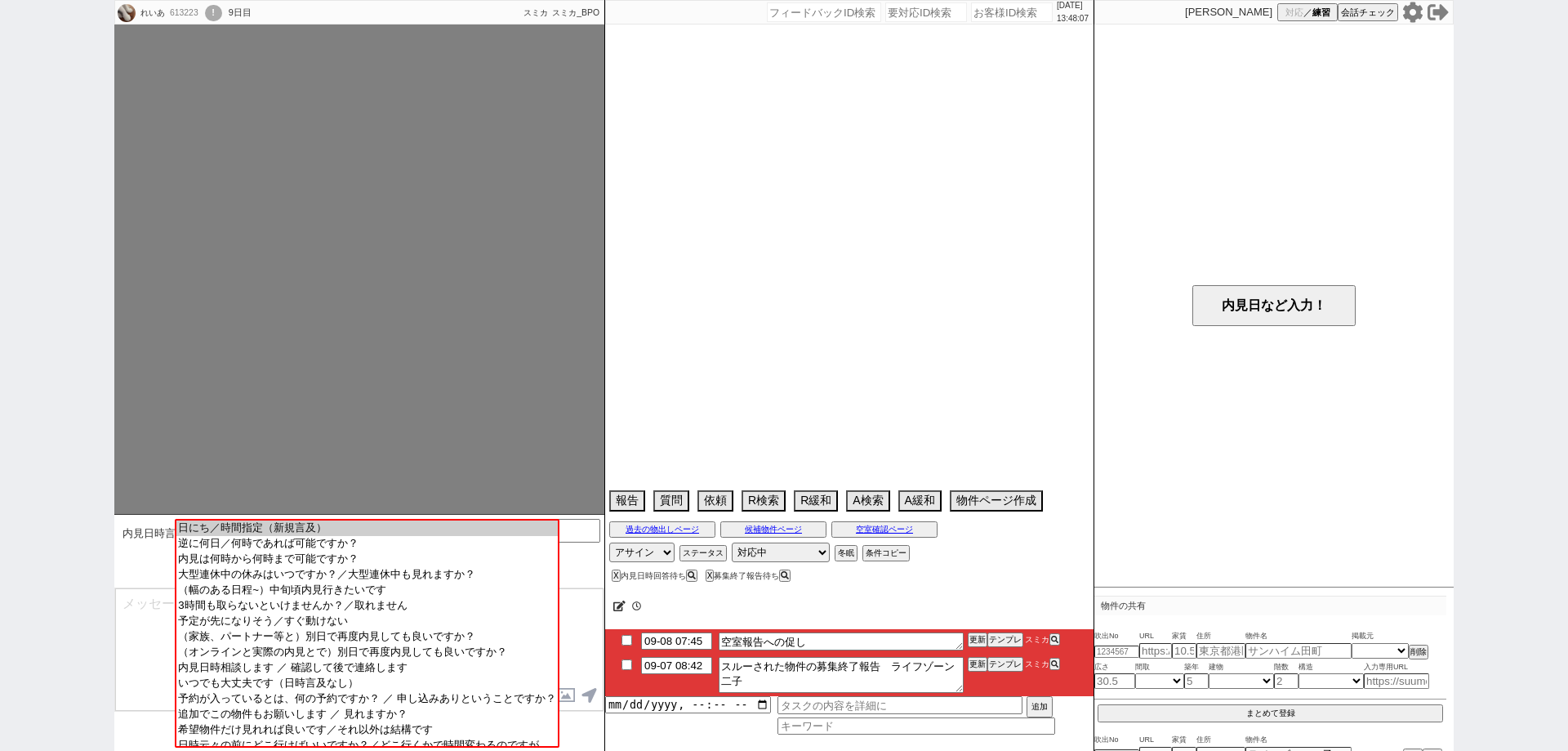
select select "86"
select select "87"
select select "88"
select select "89"
select select "90"
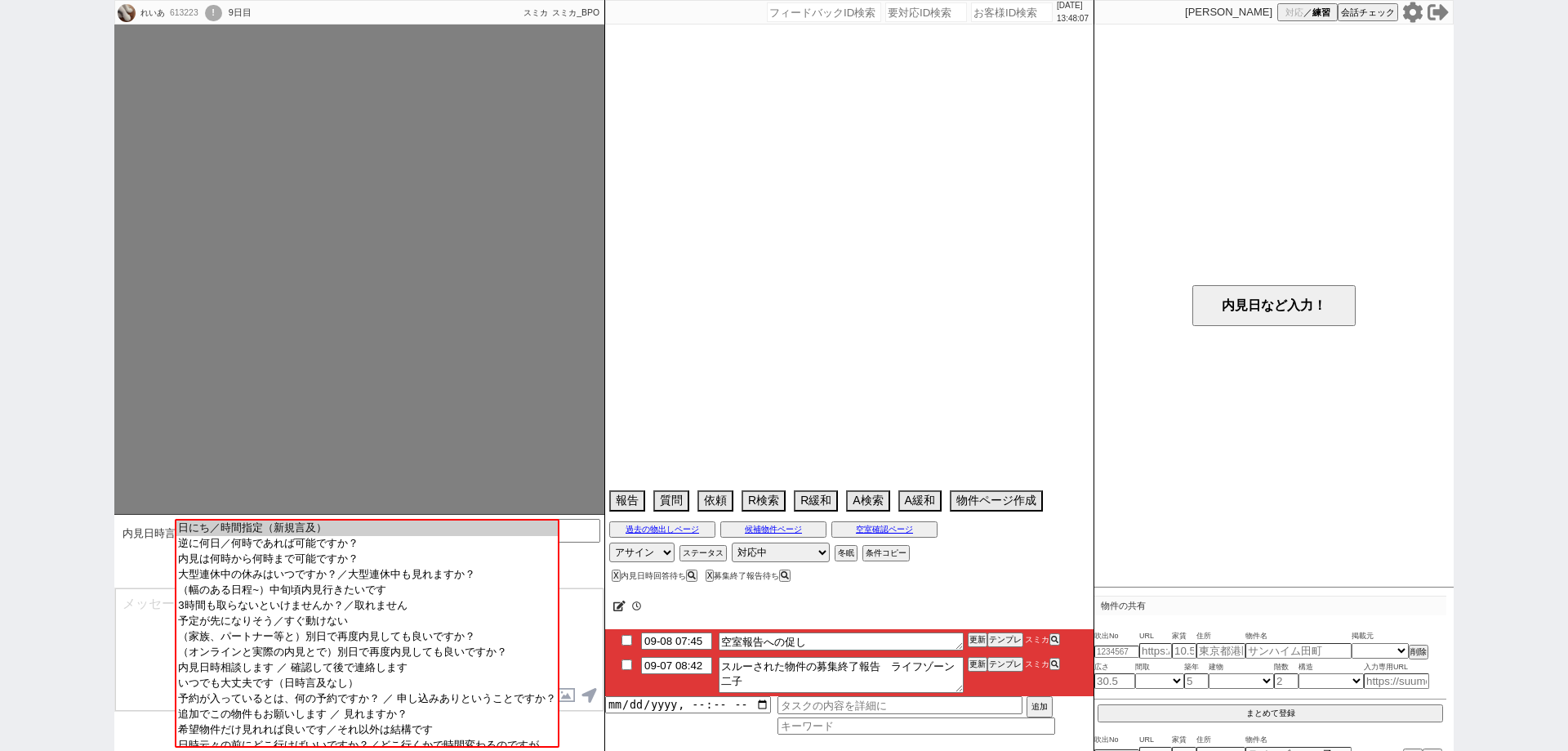
select select "91"
select select "92"
select select "93"
select select "94"
select select "95"
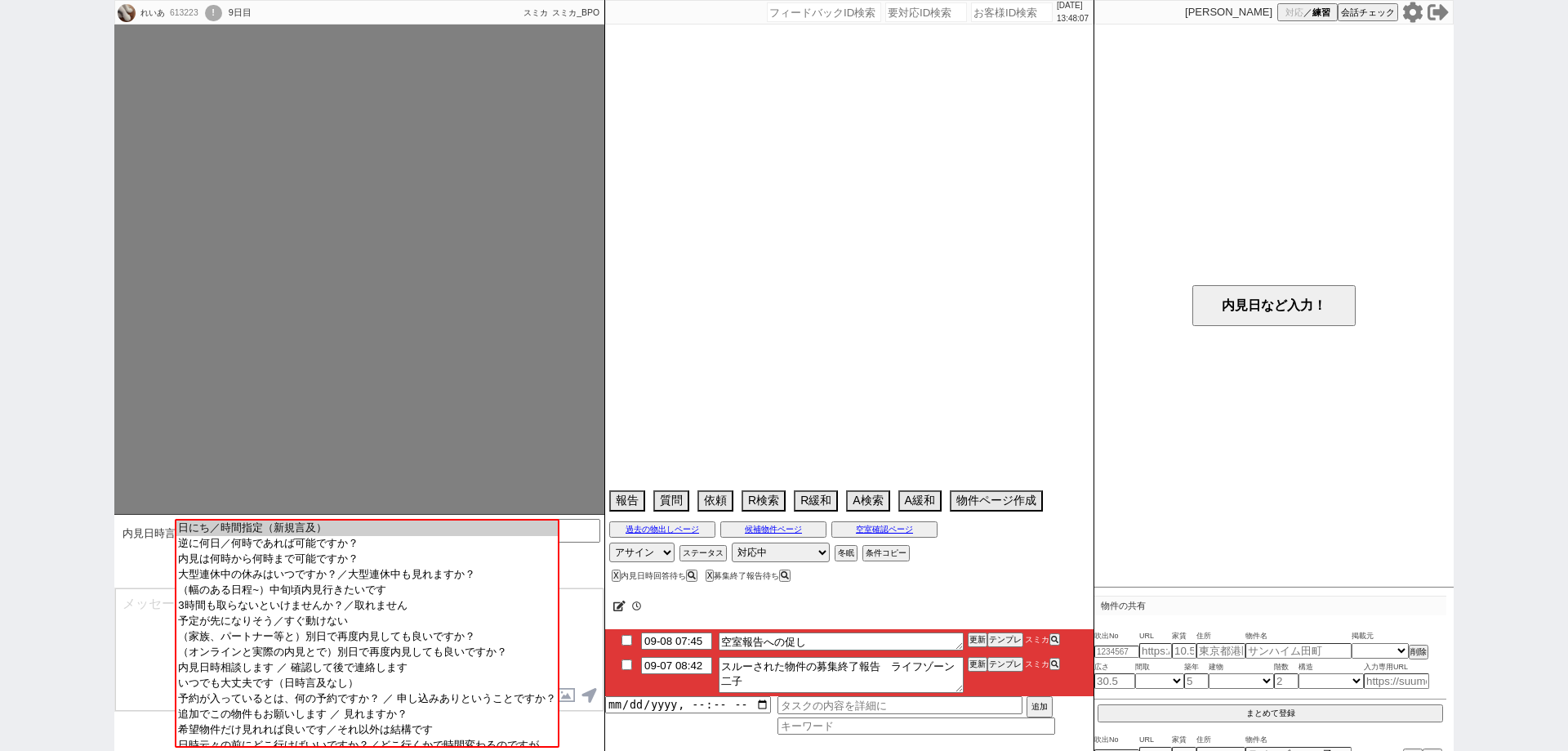
select select "96"
select select "97"
select select "98"
select select "99"
select select "100"
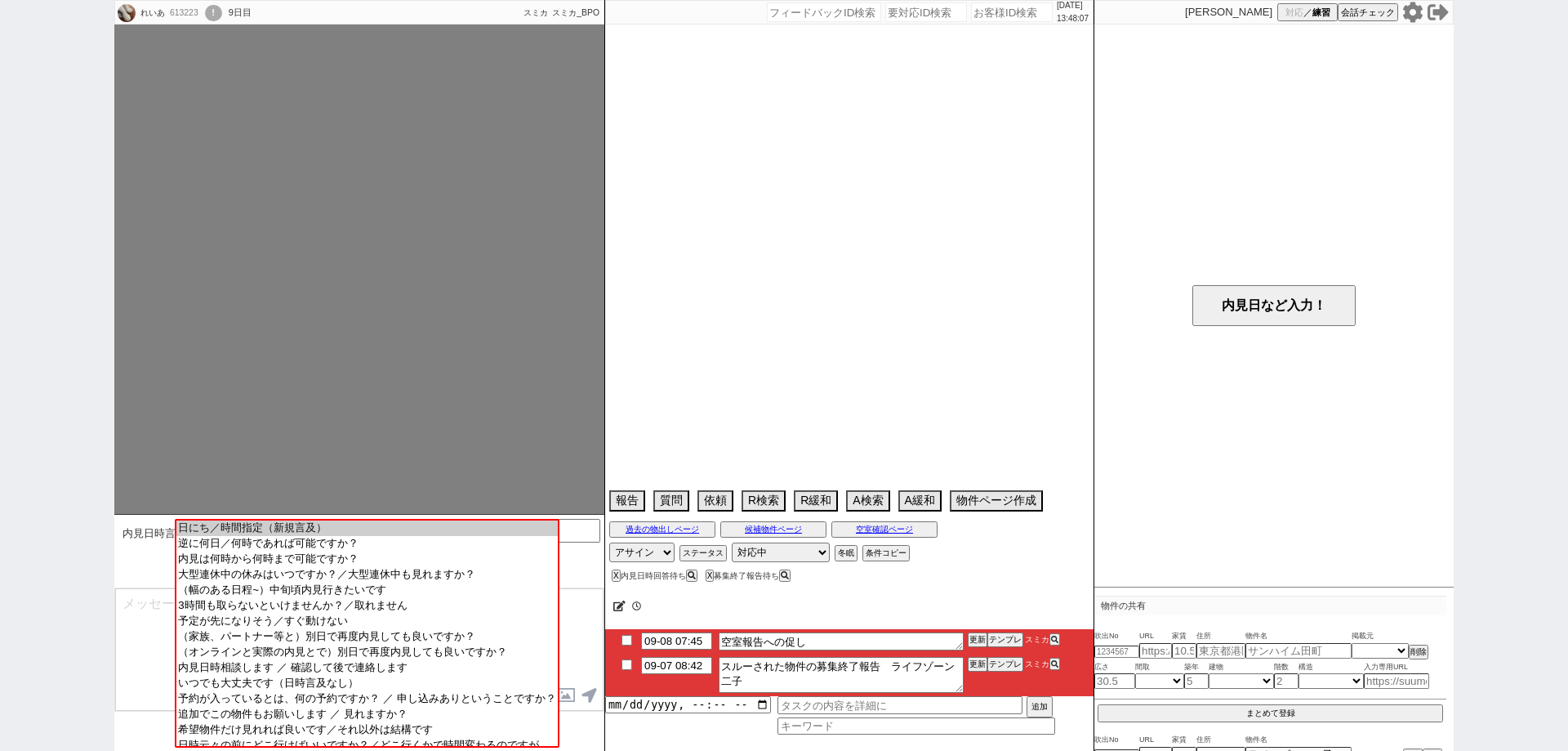
select select "101"
select select "102"
select select "103"
select select "104"
select select "105"
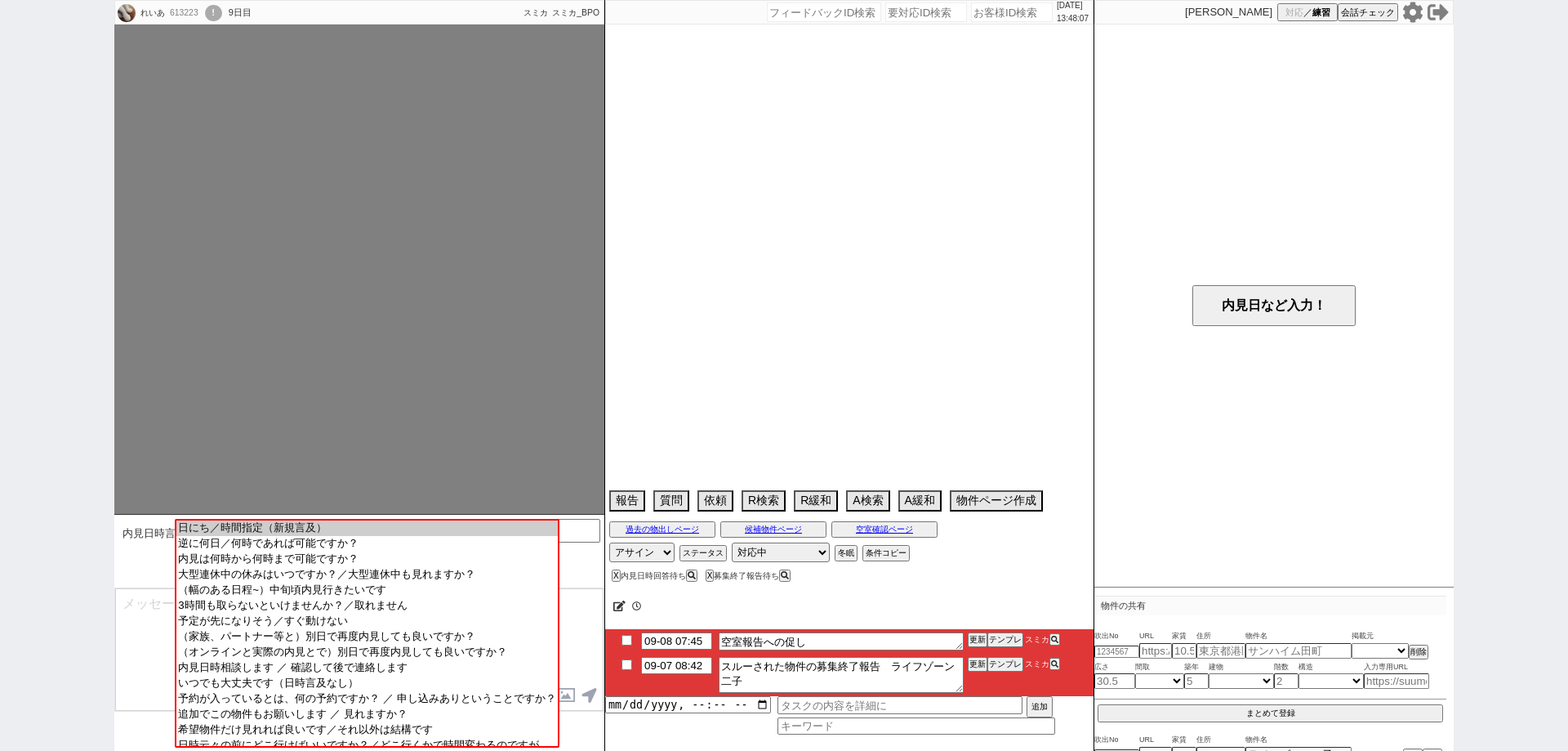
select select "108"
select select "109"
select select "110"
select select "113"
select select "115"
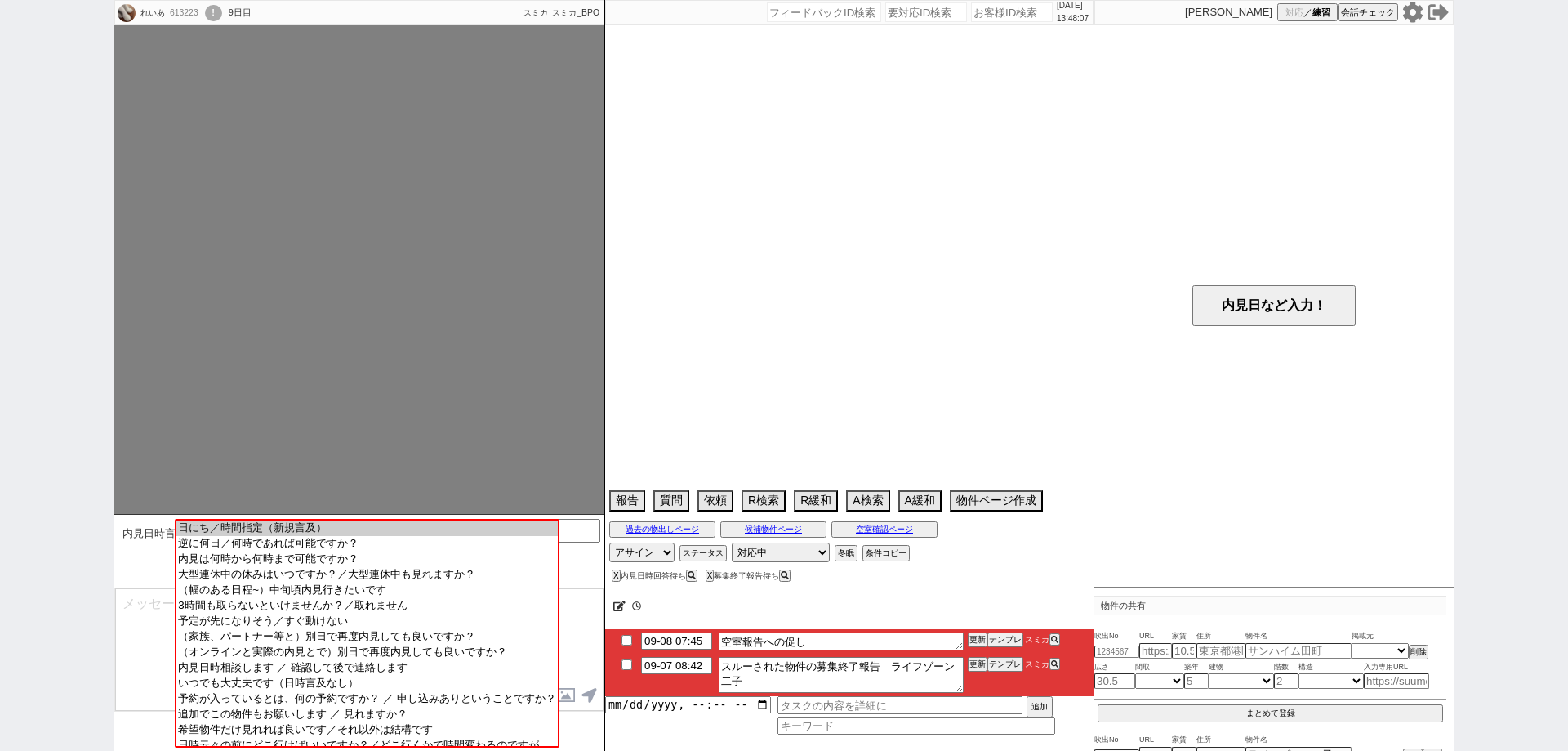
select select "116"
select select "117"
select select "118"
select select "15"
select select "53"
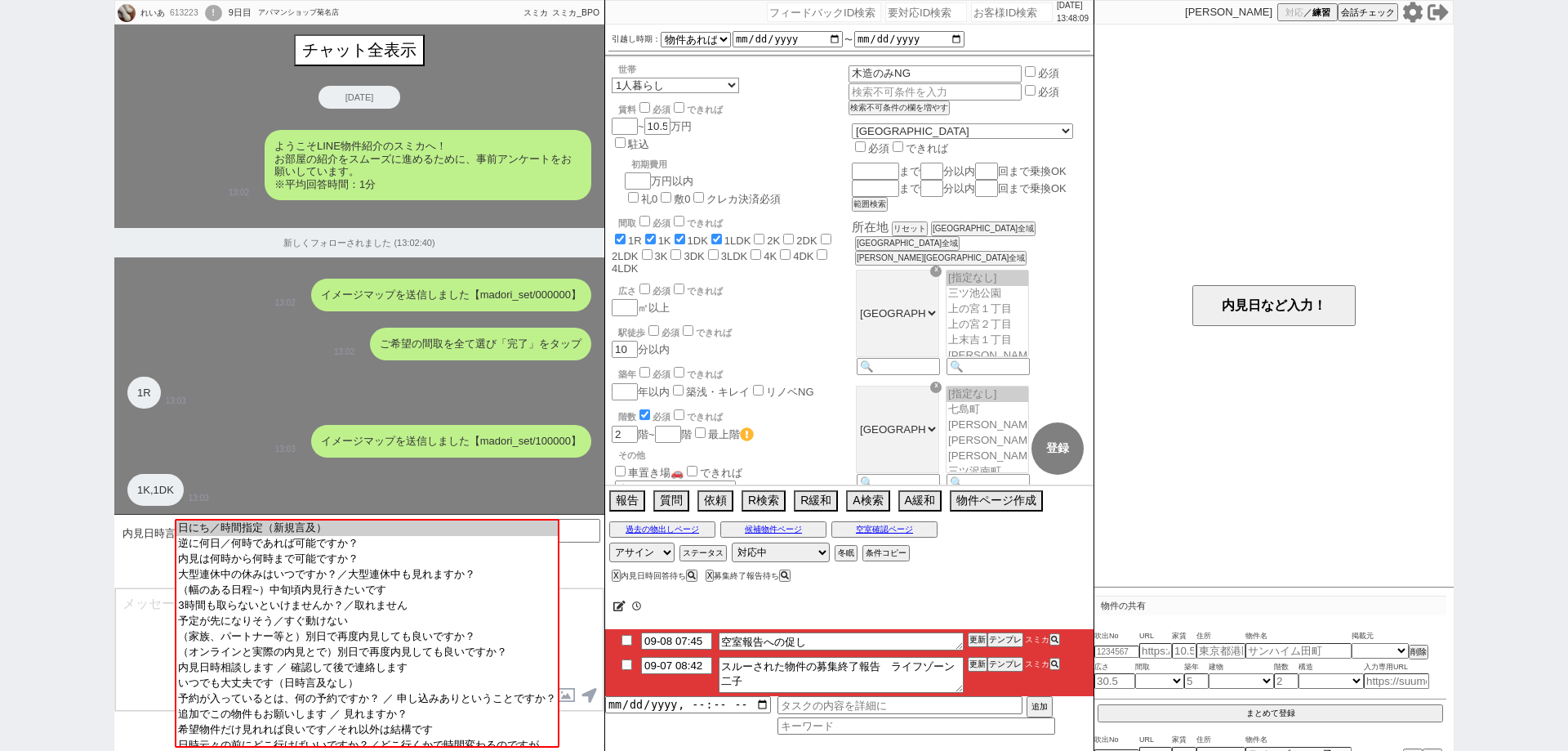
scroll to position [2838, 0]
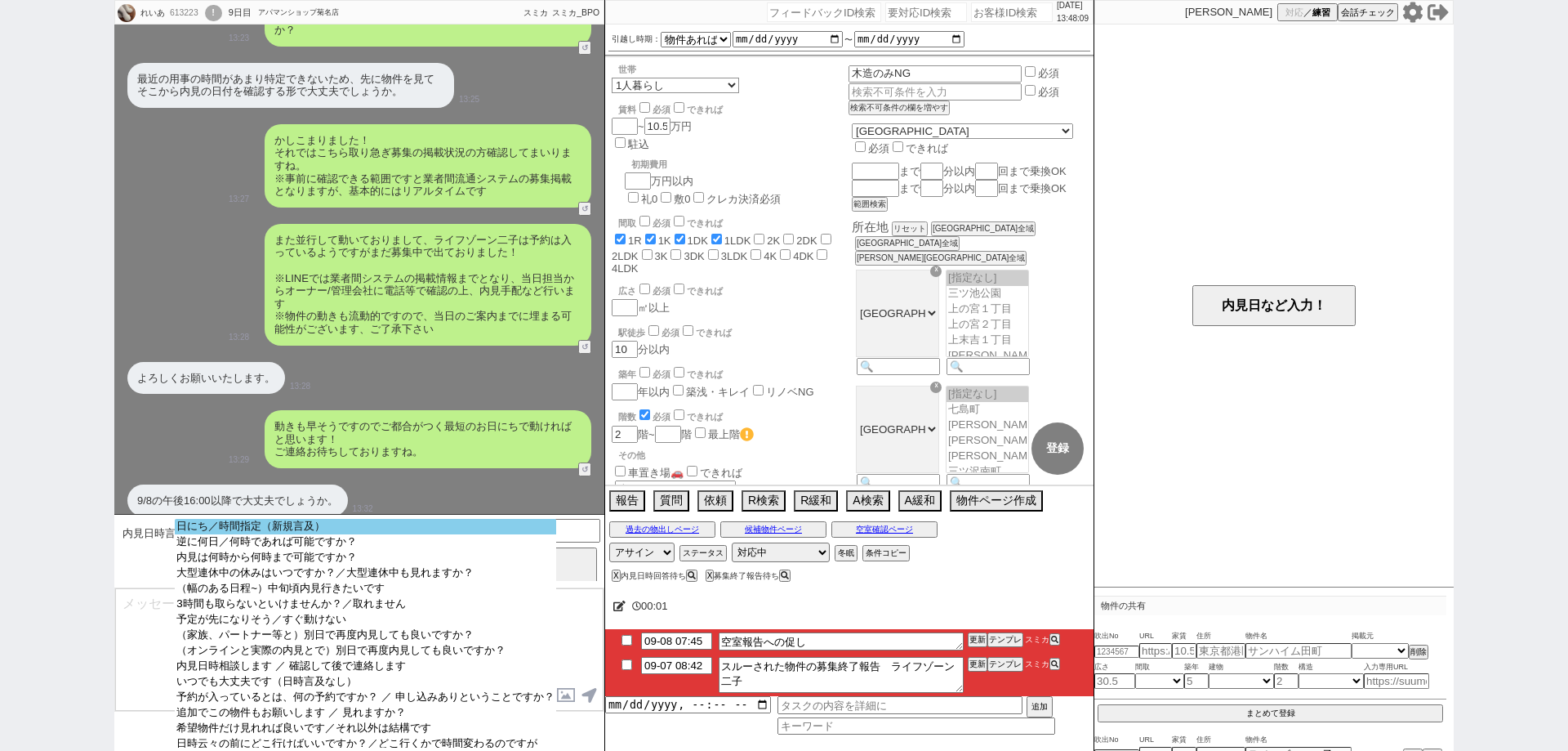
click at [542, 526] on option "日にち／時間指定（新規言及）" at bounding box center [365, 526] width 380 height 16
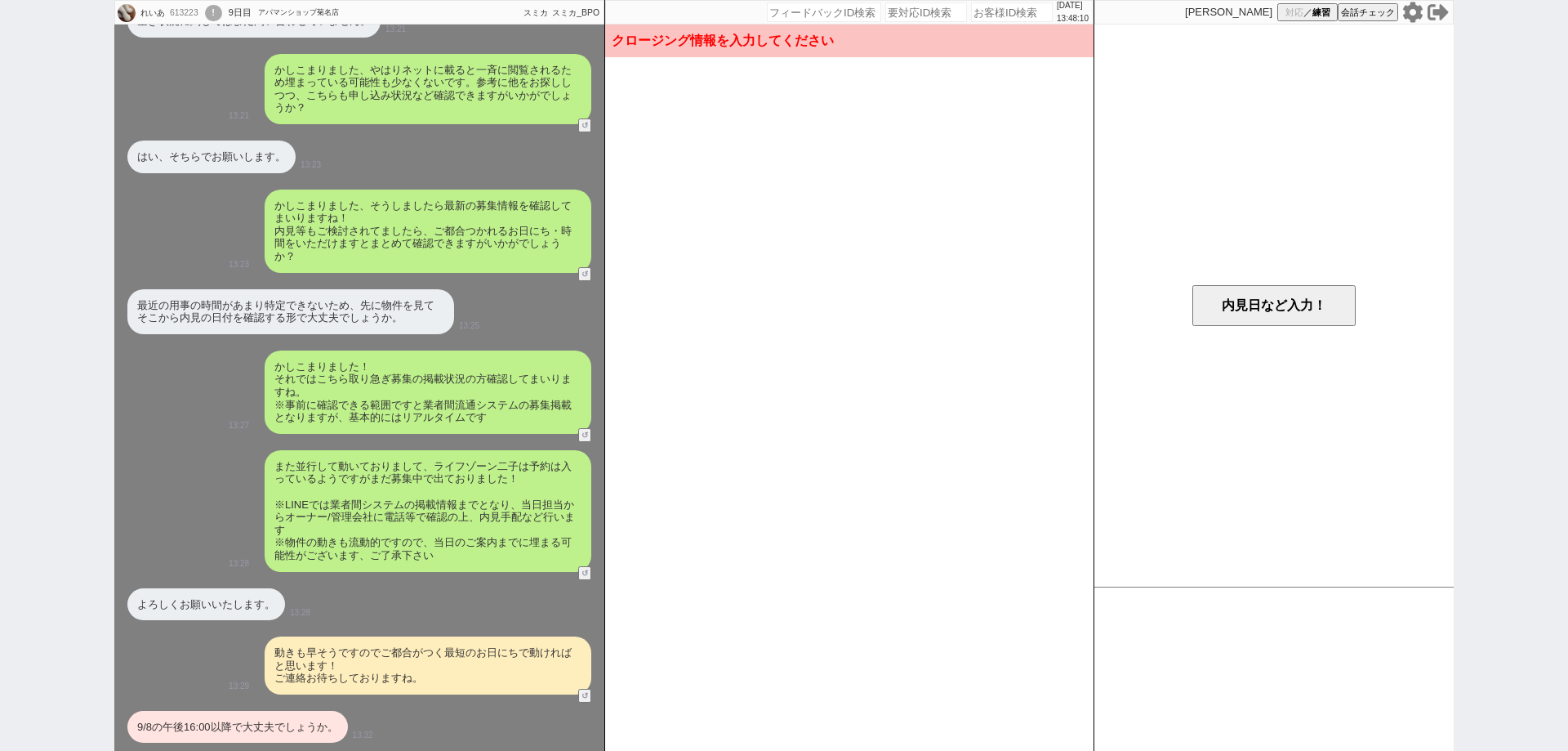
scroll to position [2602, 0]
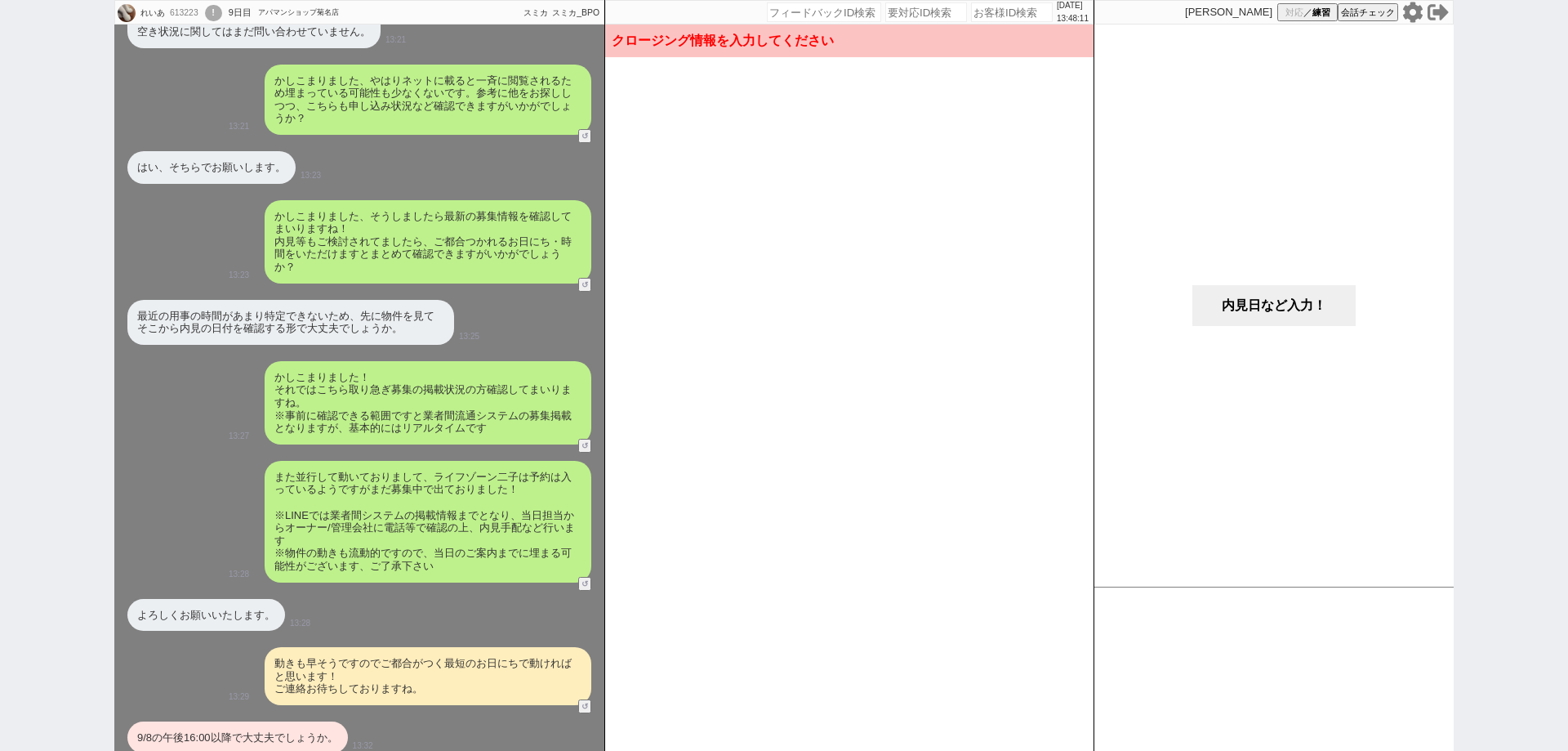
click at [1298, 317] on button "内見日など入力！" at bounding box center [1273, 306] width 163 height 41
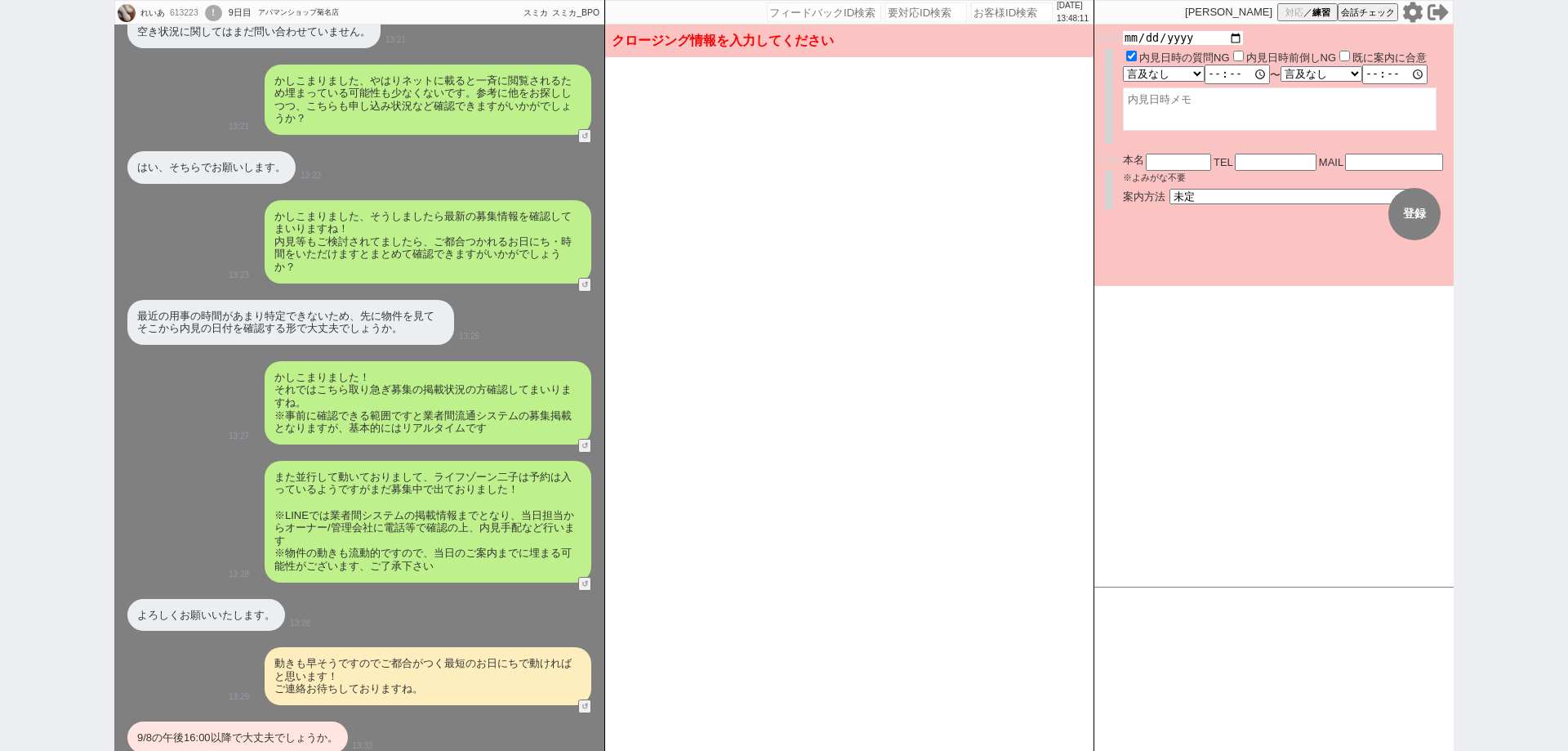
click at [1232, 40] on input "date" at bounding box center [1183, 38] width 120 height 14
click at [1236, 34] on input "2025-10-09" at bounding box center [1183, 38] width 120 height 14
type input "2025-09-08"
click at [1187, 74] on select "言及なし 時間明確 午前 午後 お昼 夕方・夜 終日いつでも その他" at bounding box center [1162, 77] width 80 height 14
select select "1"
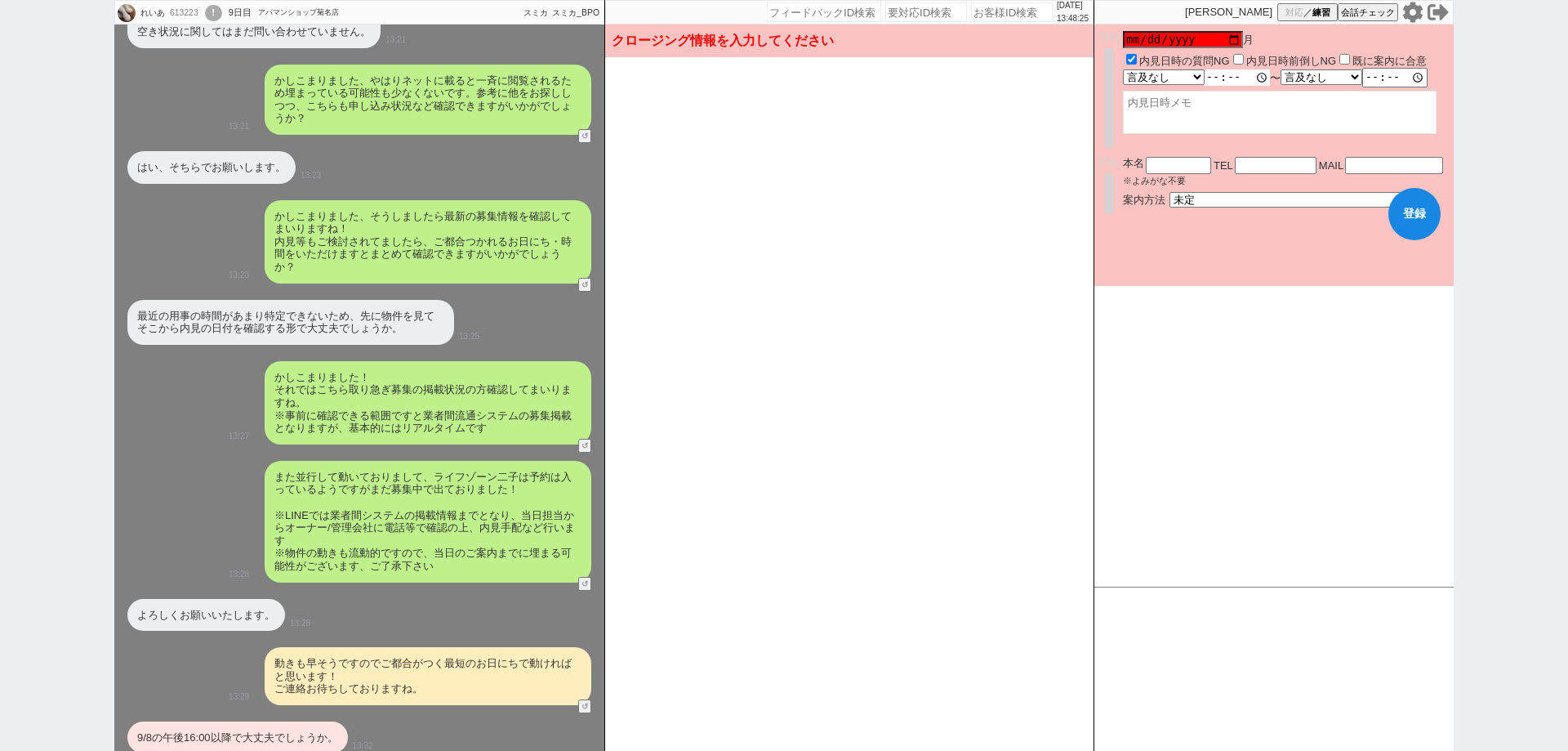
click at [1123, 70] on select "言及なし 時間明確 午前 午後 お昼 夕方・夜 終日いつでも その他" at bounding box center [1163, 77] width 81 height 16
type input "16:00:00"
click at [1368, 126] on textarea at bounding box center [1279, 112] width 314 height 44
click at [1416, 208] on button "登録" at bounding box center [1414, 213] width 52 height 52
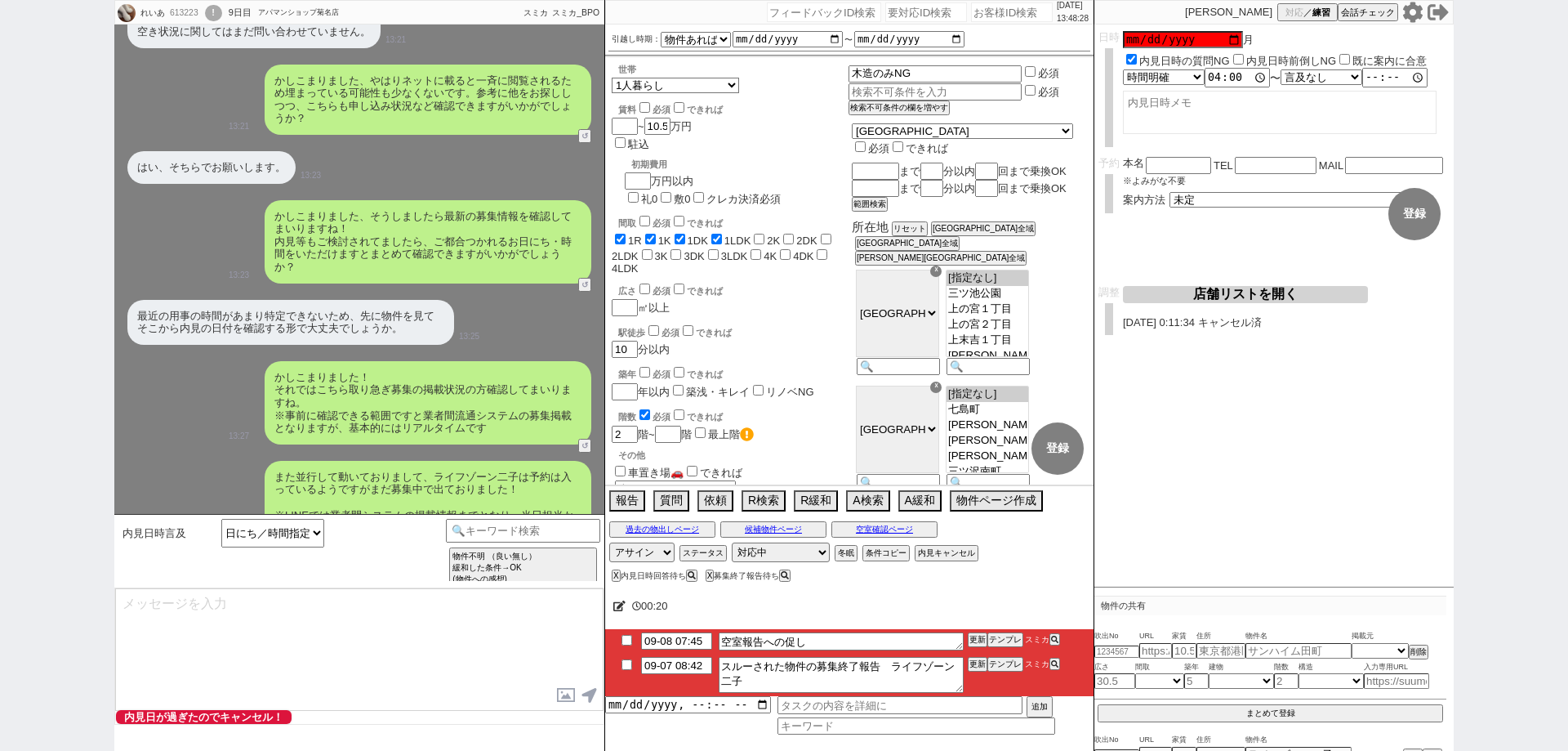
scroll to position [2838, 0]
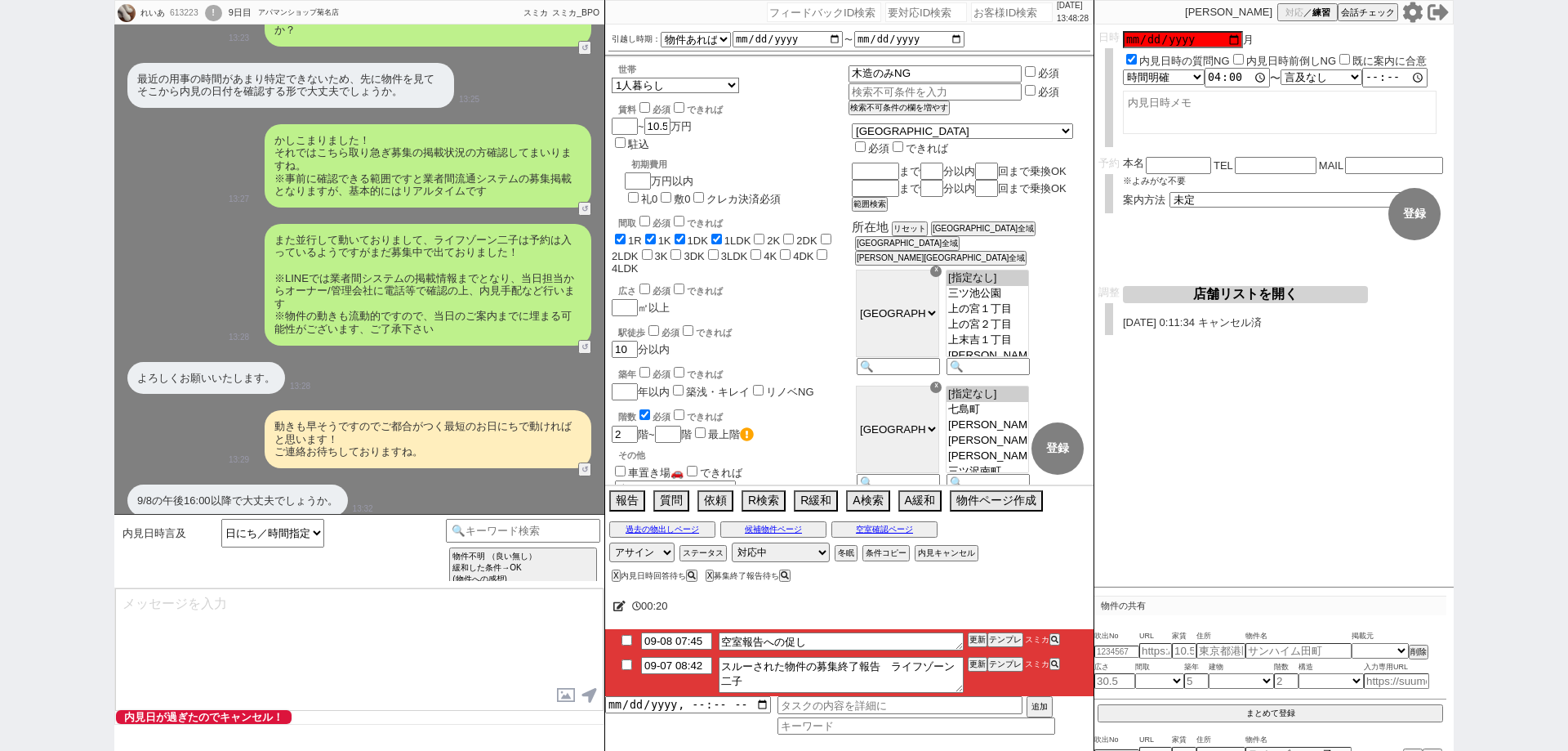
type textarea "@@【@@メッセージは打たず、以下やってください@@】@@ @@【@@まず日付入れてください！！！@@】@@"
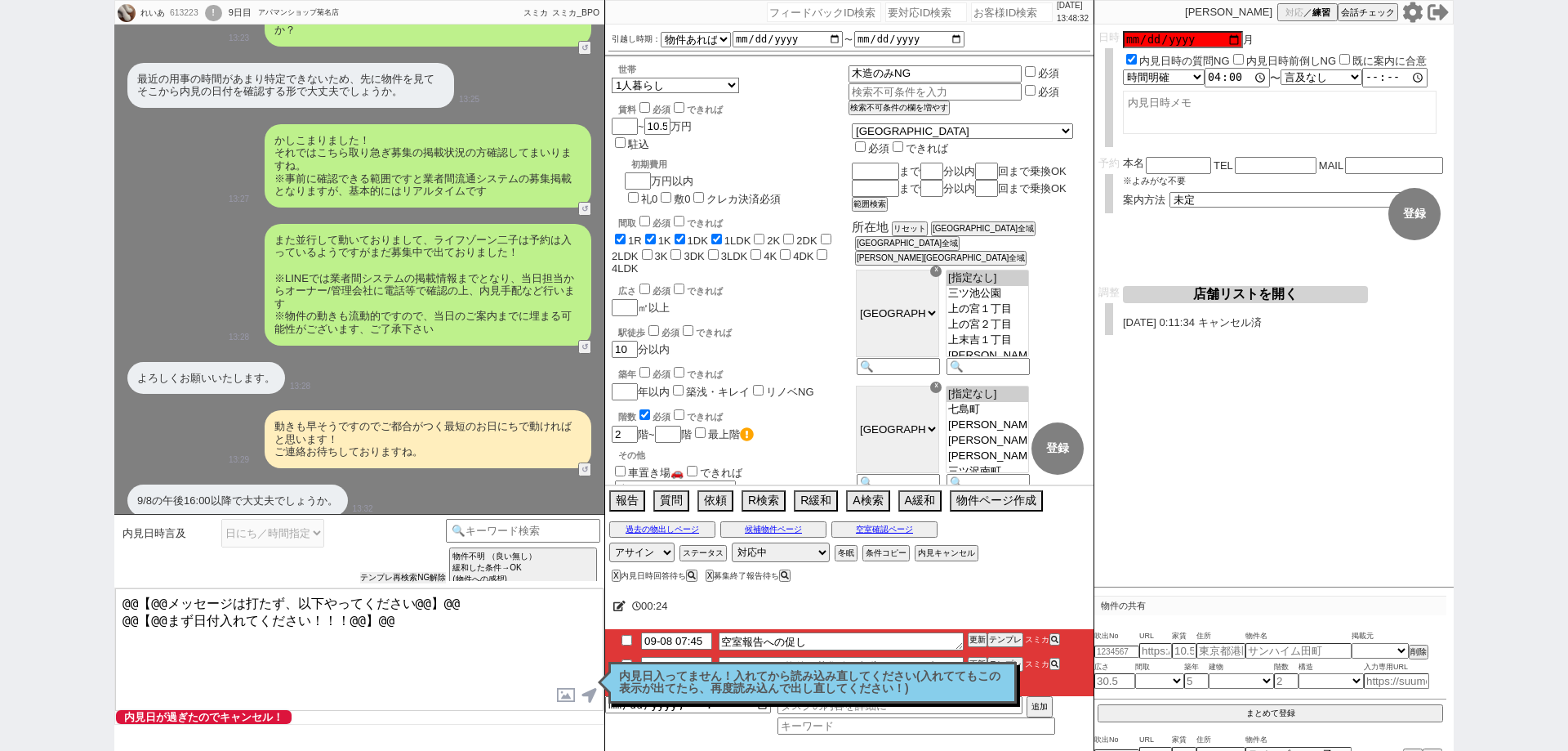
click at [394, 569] on div "内見日時言及 日にち／時間指定（新規言及） 逆に何日／何時であれば可能ですか？ 内見は何時から何時まで可能ですか？ 大型連休中の休みはいつですか？／大型連休中…" at bounding box center [282, 551] width 328 height 64
click at [589, 448] on div "動きも早そうですのでご都合がつく最短のお日にちで動ければと思います！ ご連絡お待ちしておりますね。" at bounding box center [427, 439] width 327 height 58
click at [585, 476] on div "9/8の午後16:00以降で大丈夫でしょうか。 13:32" at bounding box center [359, 501] width 490 height 49
click at [587, 453] on div "動きも早そうですのでご都合がつく最短のお日にちで動ければと思います！ ご連絡お待ちしておりますね。 13:29 23956-A2 ↺" at bounding box center [359, 439] width 490 height 74
click at [587, 465] on button "↺" at bounding box center [586, 470] width 10 height 11
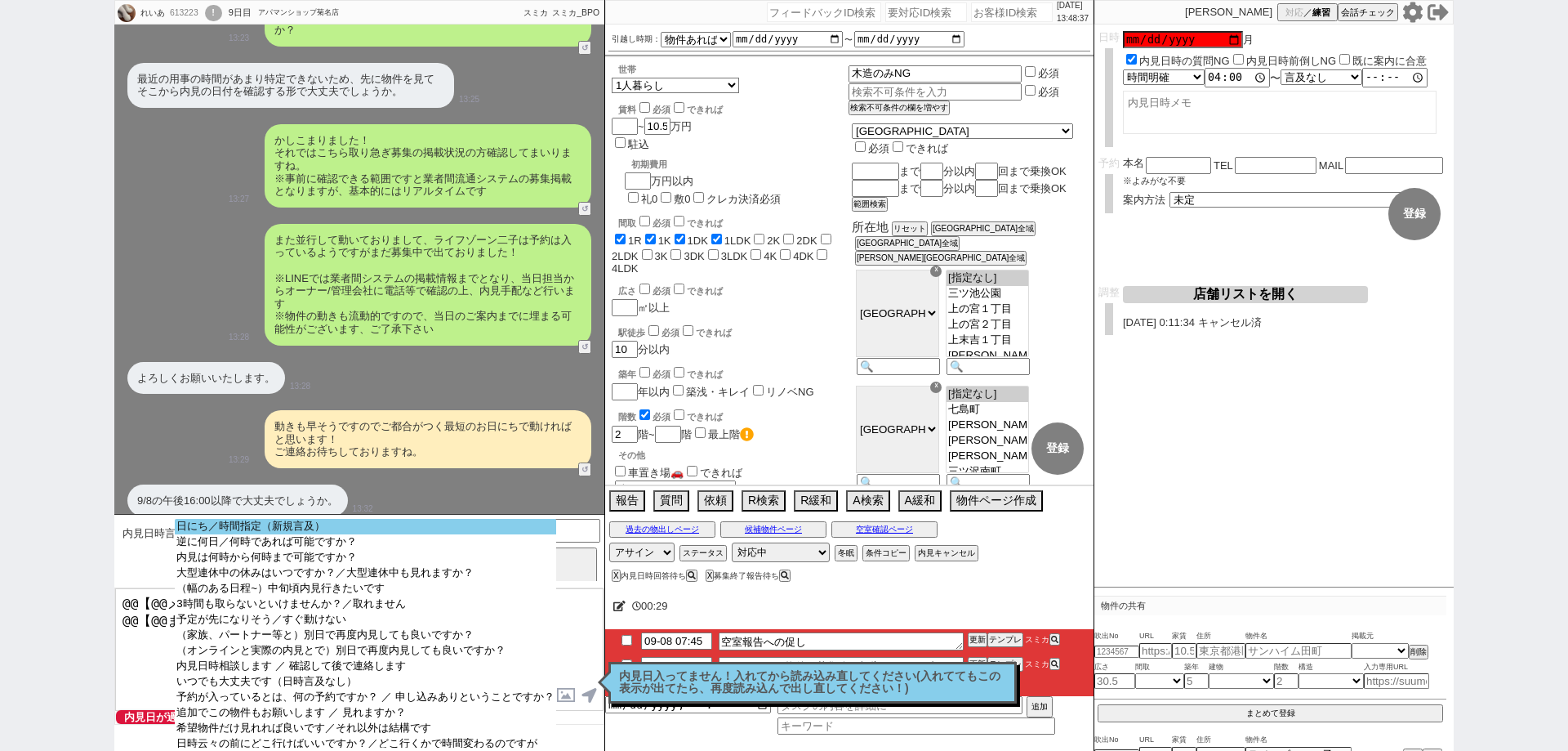
click at [485, 525] on option "日にち／時間指定（新規言及）" at bounding box center [365, 526] width 380 height 16
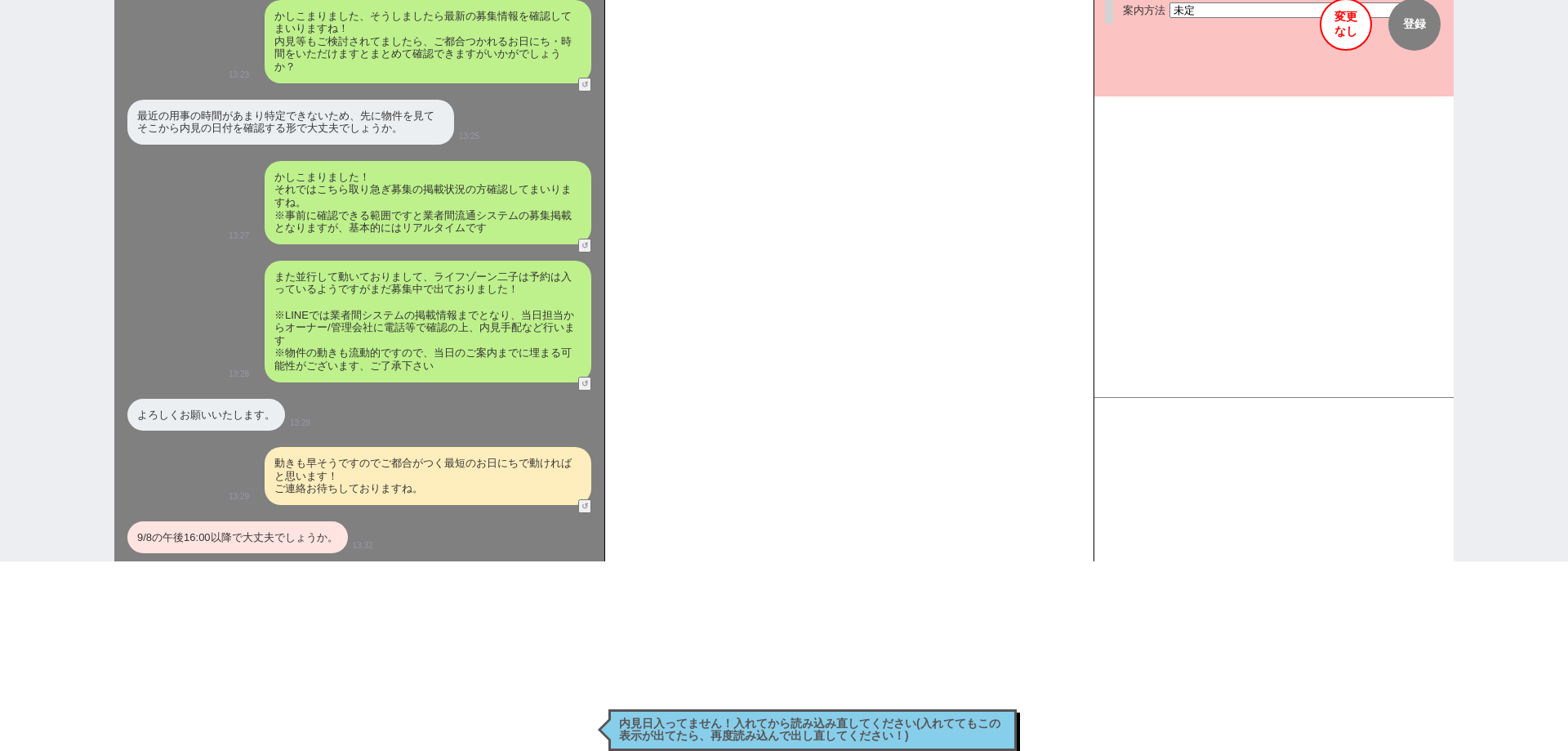
scroll to position [2602, 0]
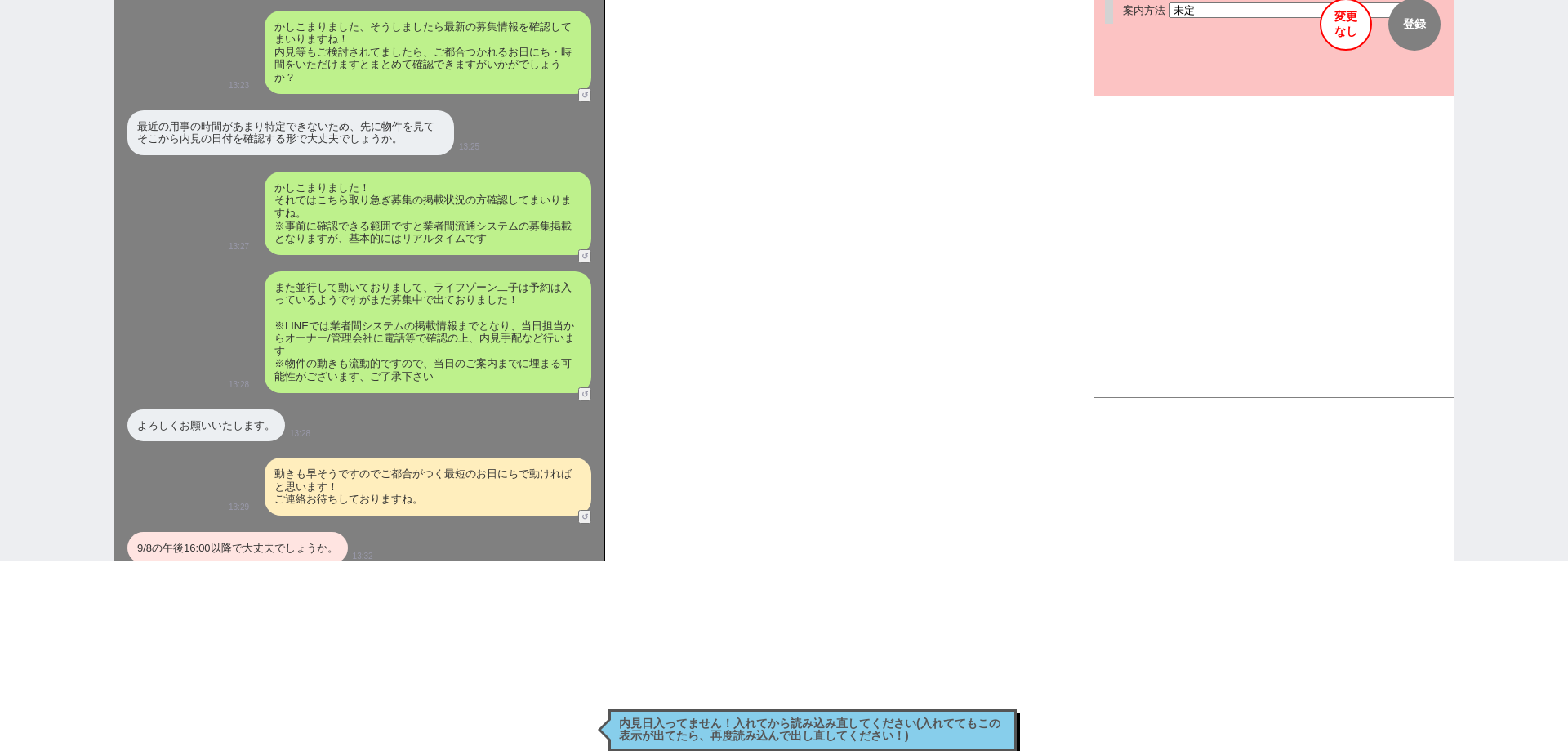
click at [317, 533] on div "9/8の午後16:00以降で大丈夫でしょうか。" at bounding box center [238, 548] width 221 height 33
click at [328, 536] on div "9/8の午後16:00以降で大丈夫でしょうか。" at bounding box center [238, 548] width 221 height 33
click at [1352, 35] on button "変更 なし" at bounding box center [1345, 24] width 52 height 52
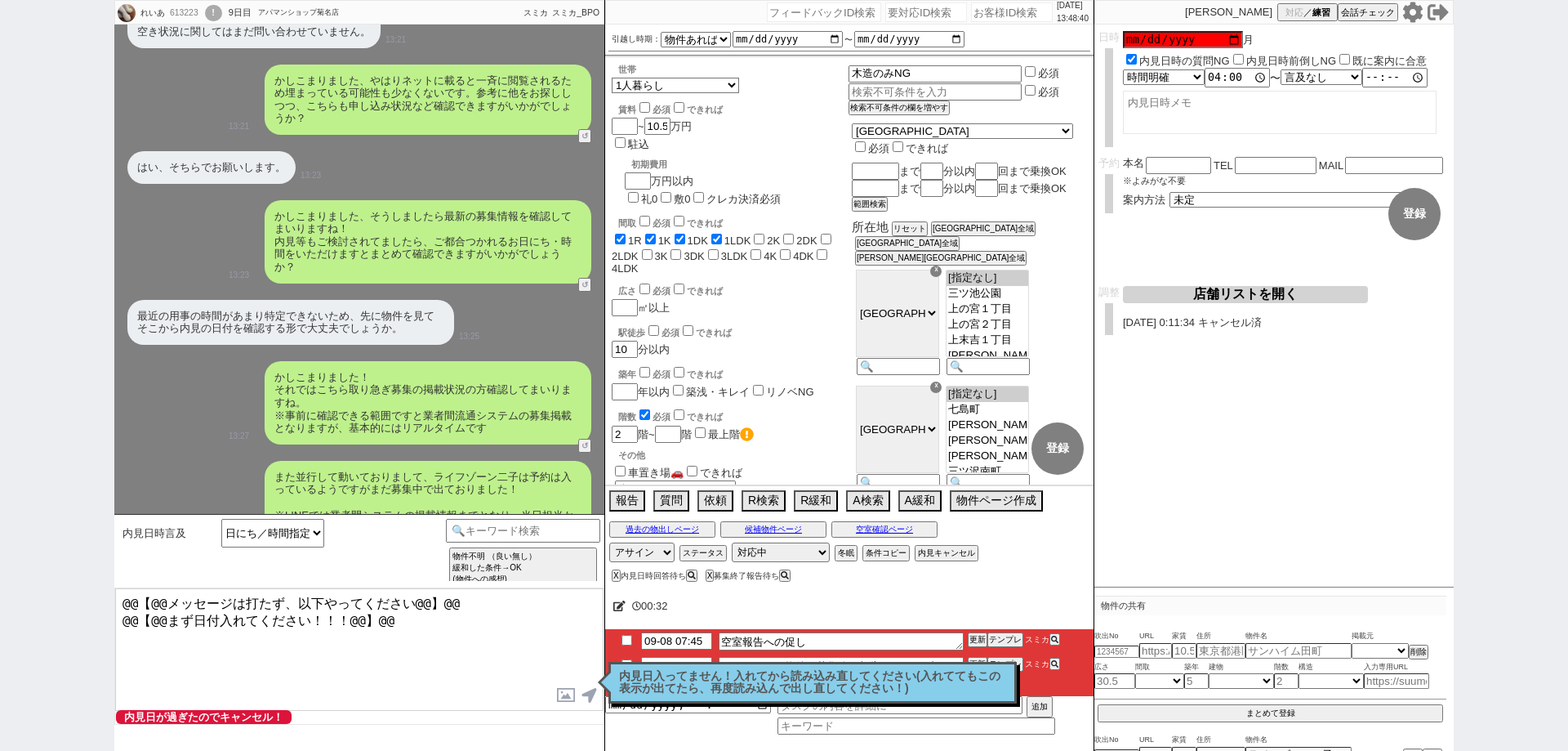
scroll to position [2838, 0]
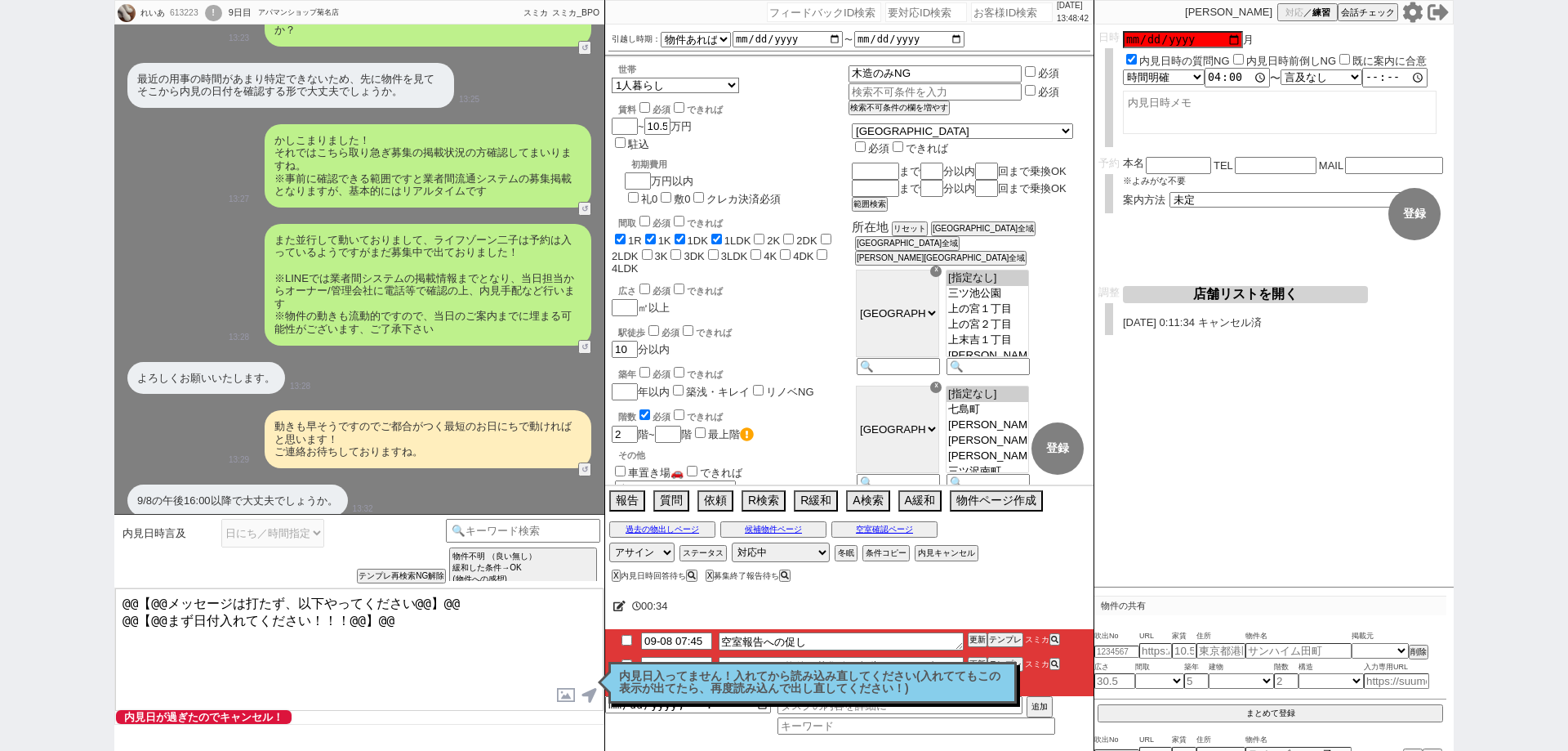
click at [773, 665] on div "内見日入ってません！入れてから読み込み直してください(入れててもこの表示が出てたら、再度読み込んで出し直してください！) 読んだ" at bounding box center [812, 683] width 408 height 42
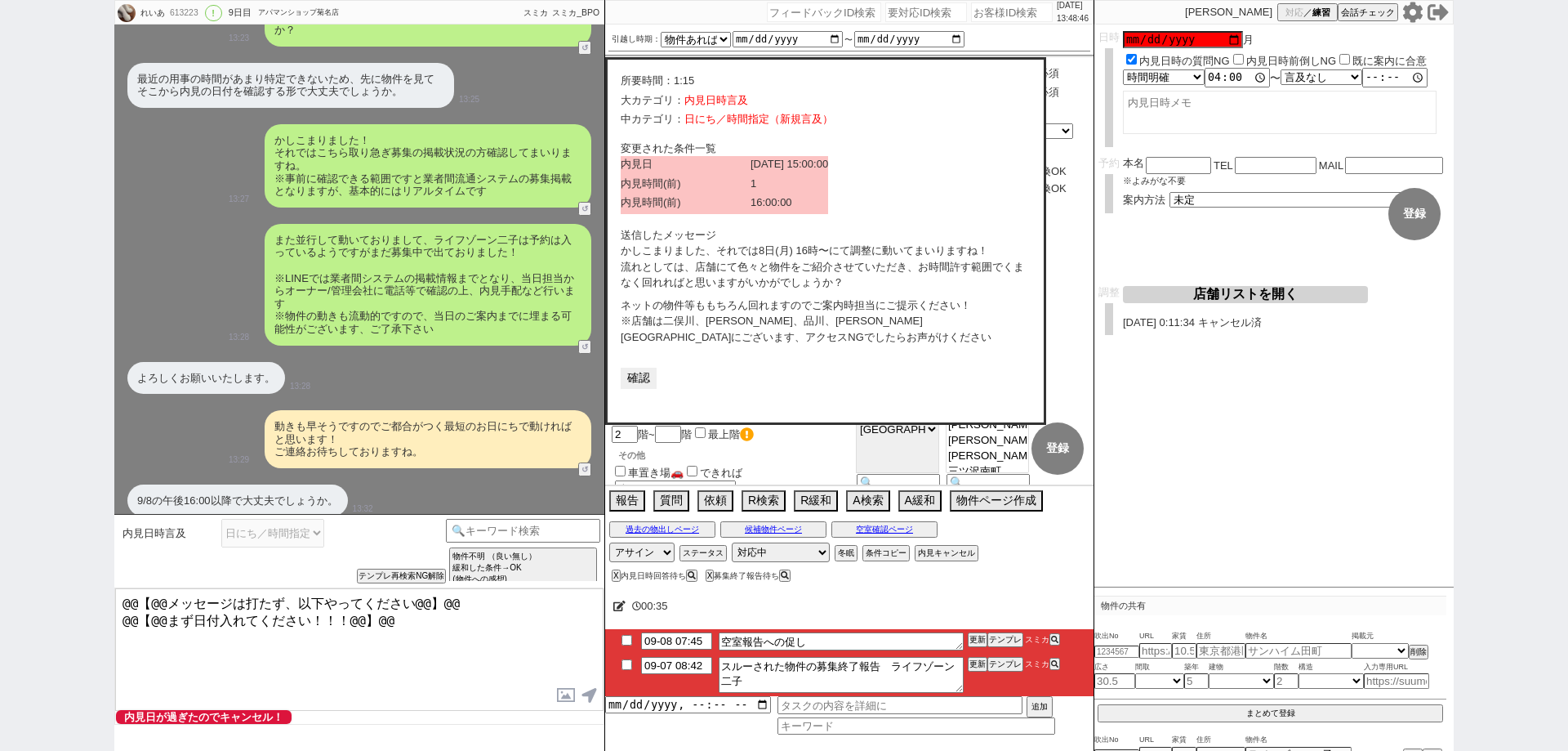
click at [637, 385] on button "確認" at bounding box center [639, 378] width 36 height 21
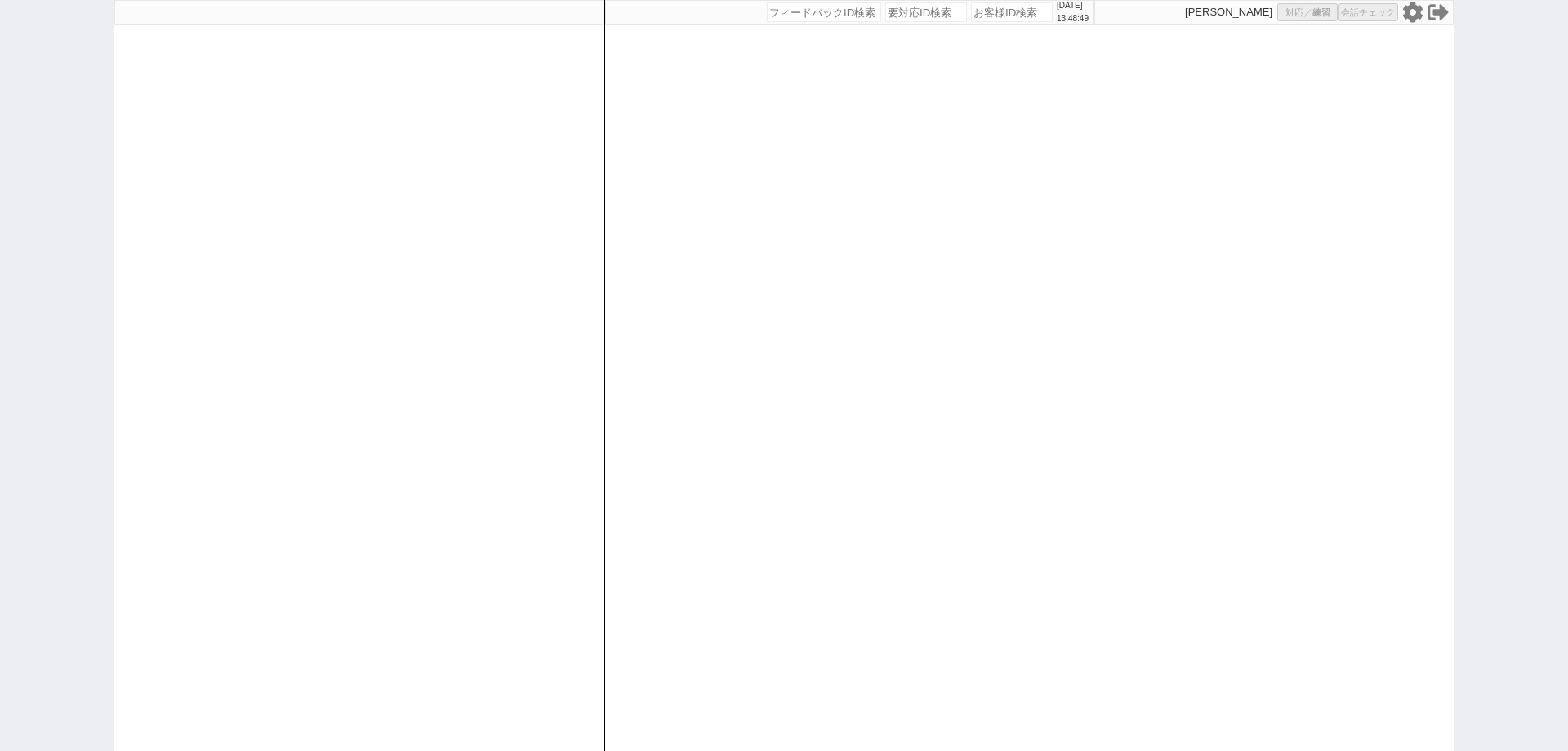
select select
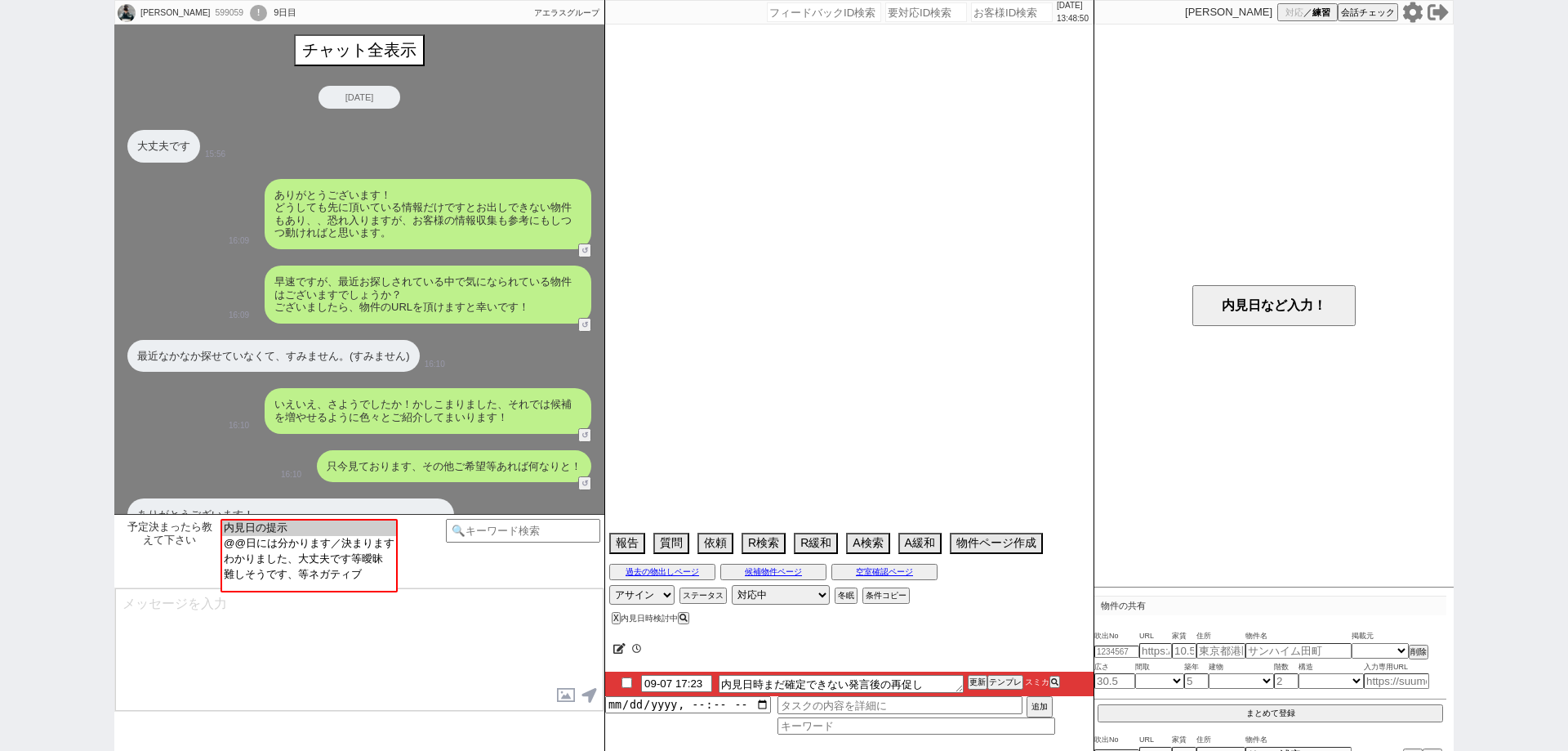
scroll to position [1708, 0]
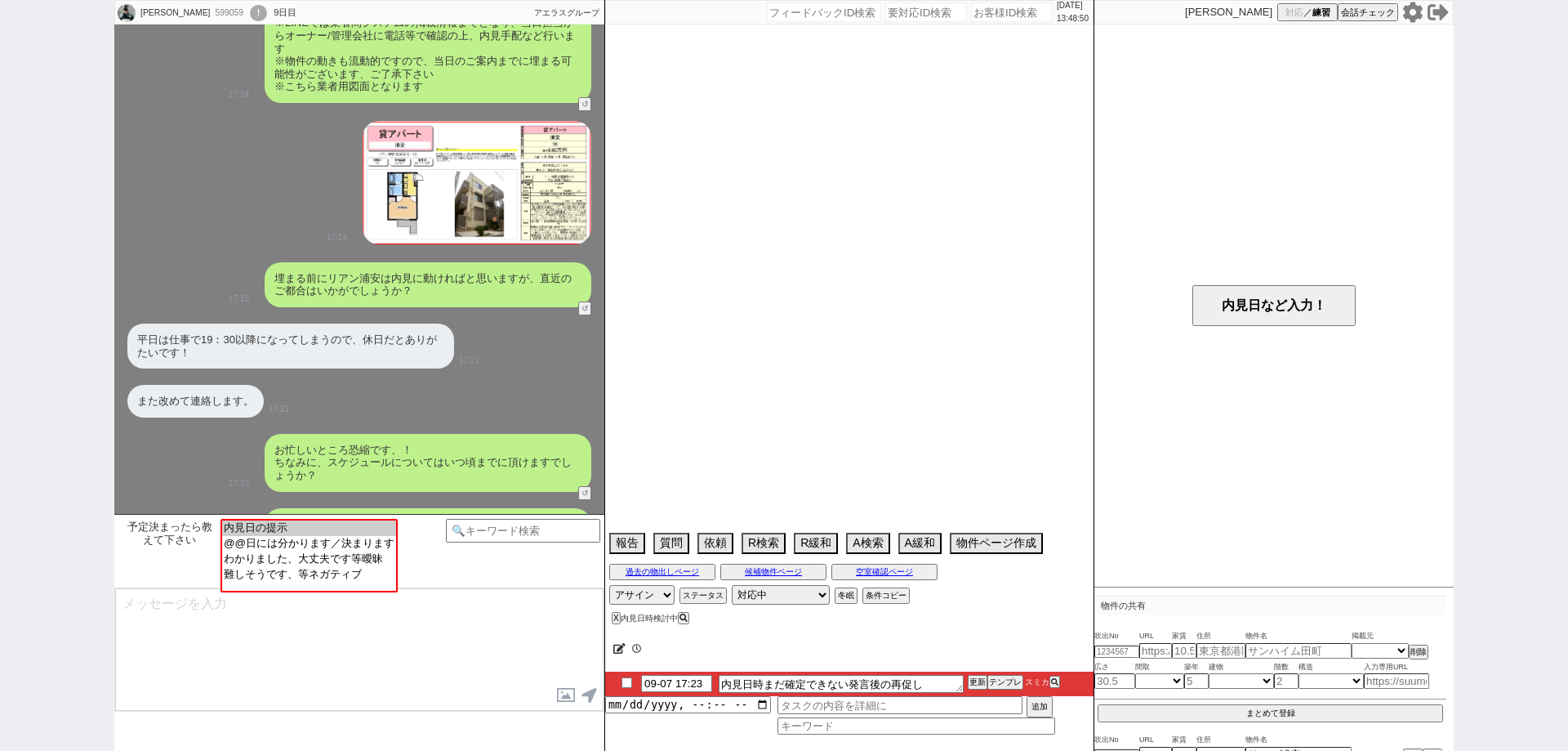
select select "2025"
select select "10"
select select "36"
select select "0"
select select "7"
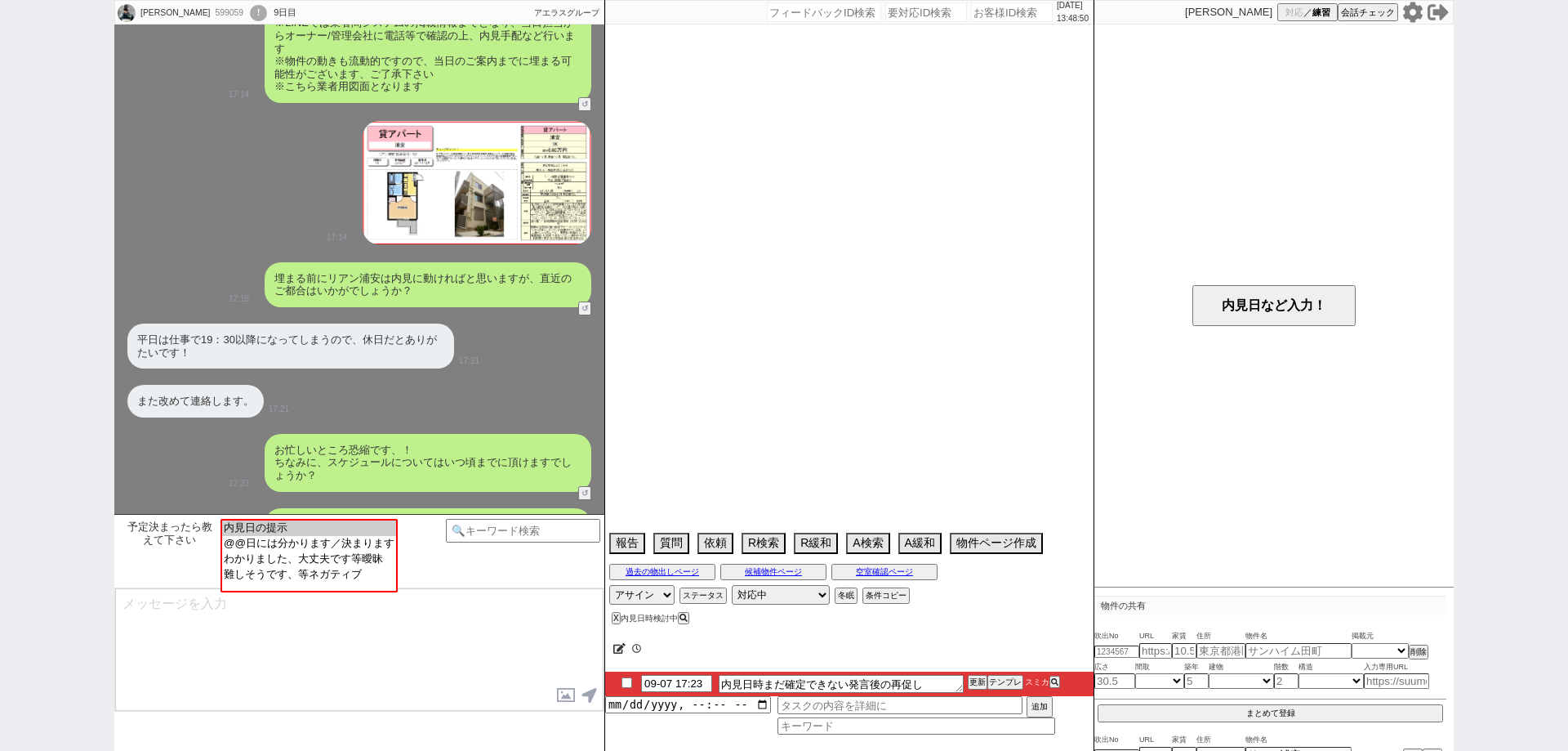
select select "212"
select select "9"
select select "338"
select select "11"
select select "400"
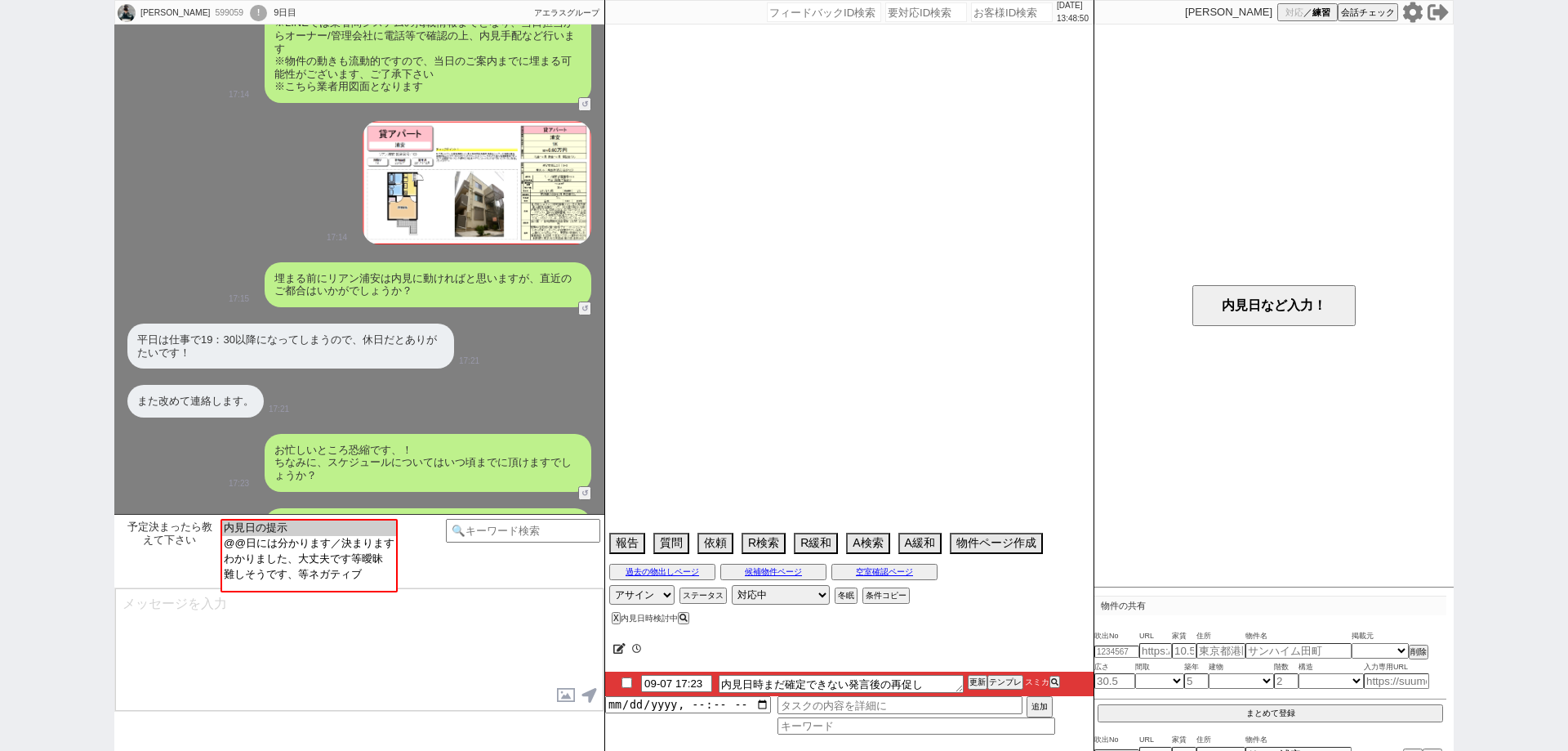
select select "12"
select select "14"
select select "15"
select select "503"
select select "23"
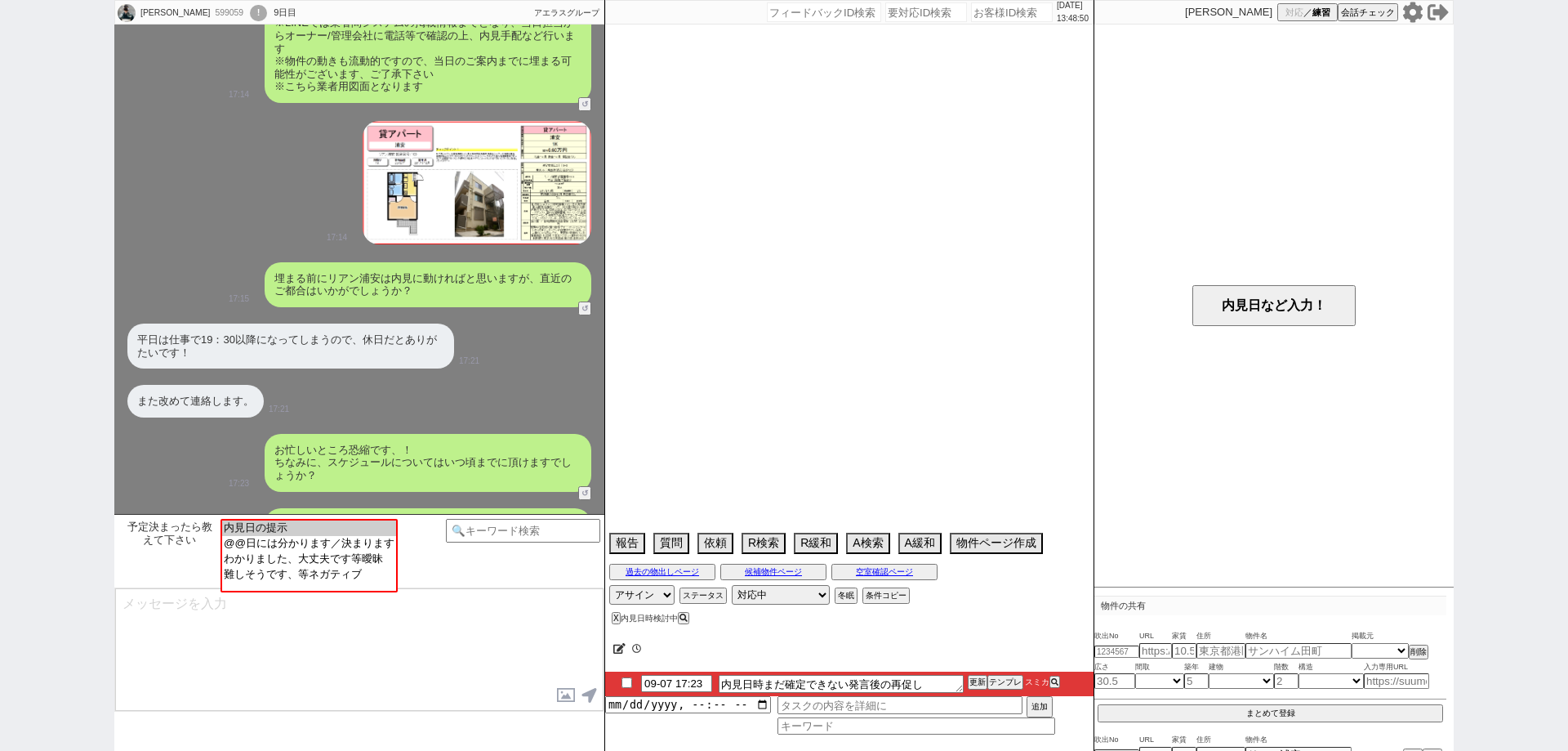
select select "734"
select select "823"
select select "27"
select select "852"
select select "29"
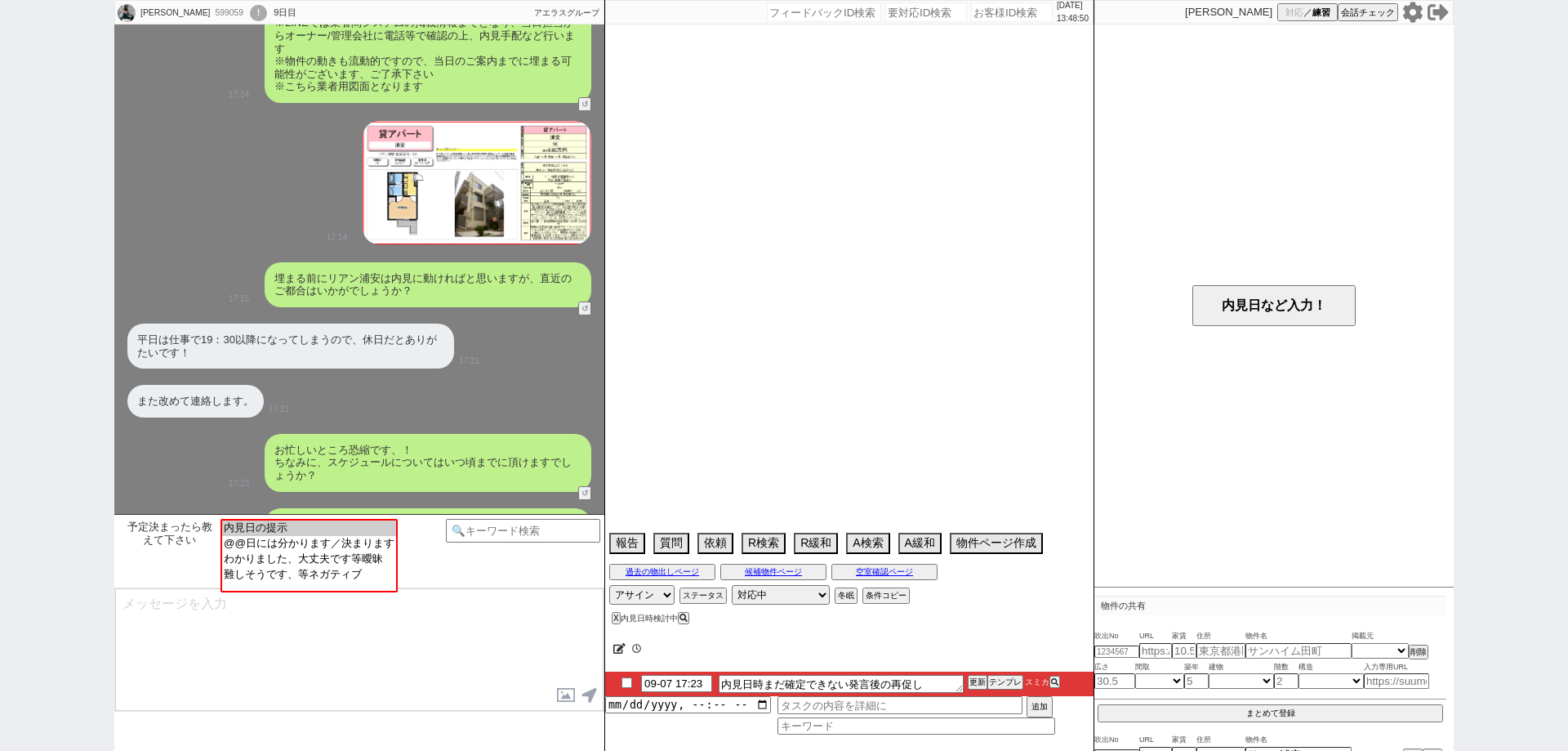
select select "878"
select select "30"
select select "33"
select select "950"
select select "34"
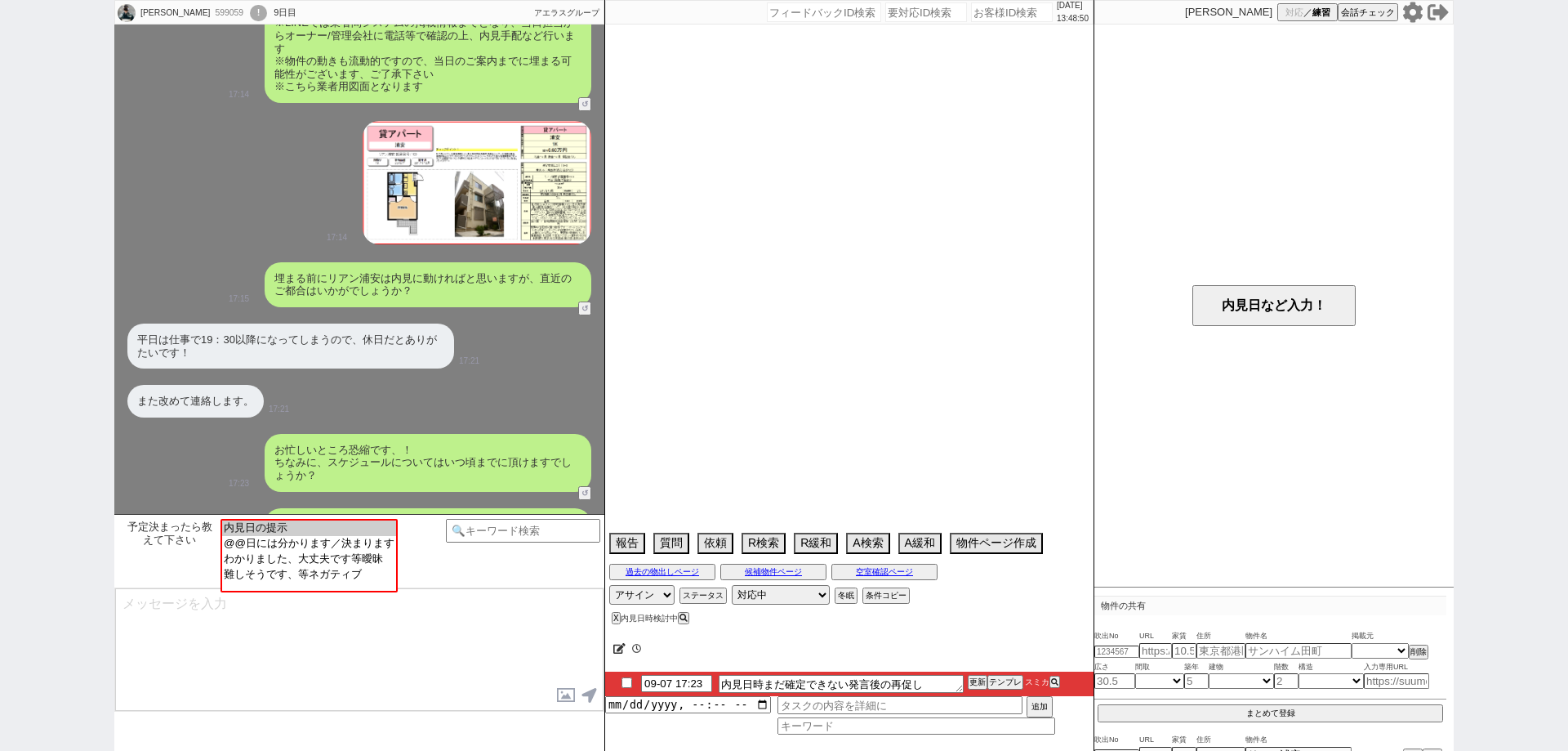
select select "38"
select select "1085"
select select "44"
select select "1152"
select select "47"
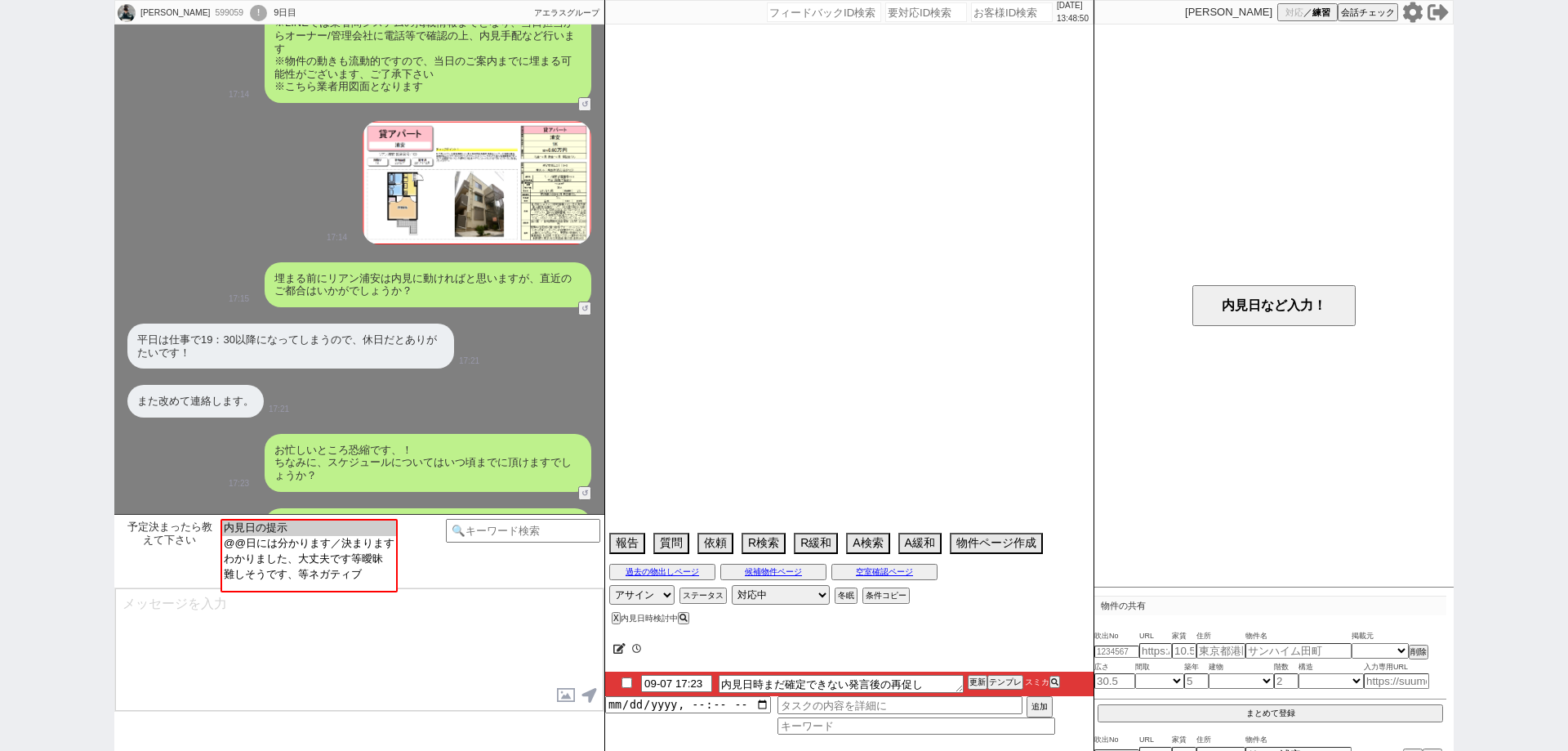
select select "1206"
select select "50"
select select "52"
select select "1312"
select select "53"
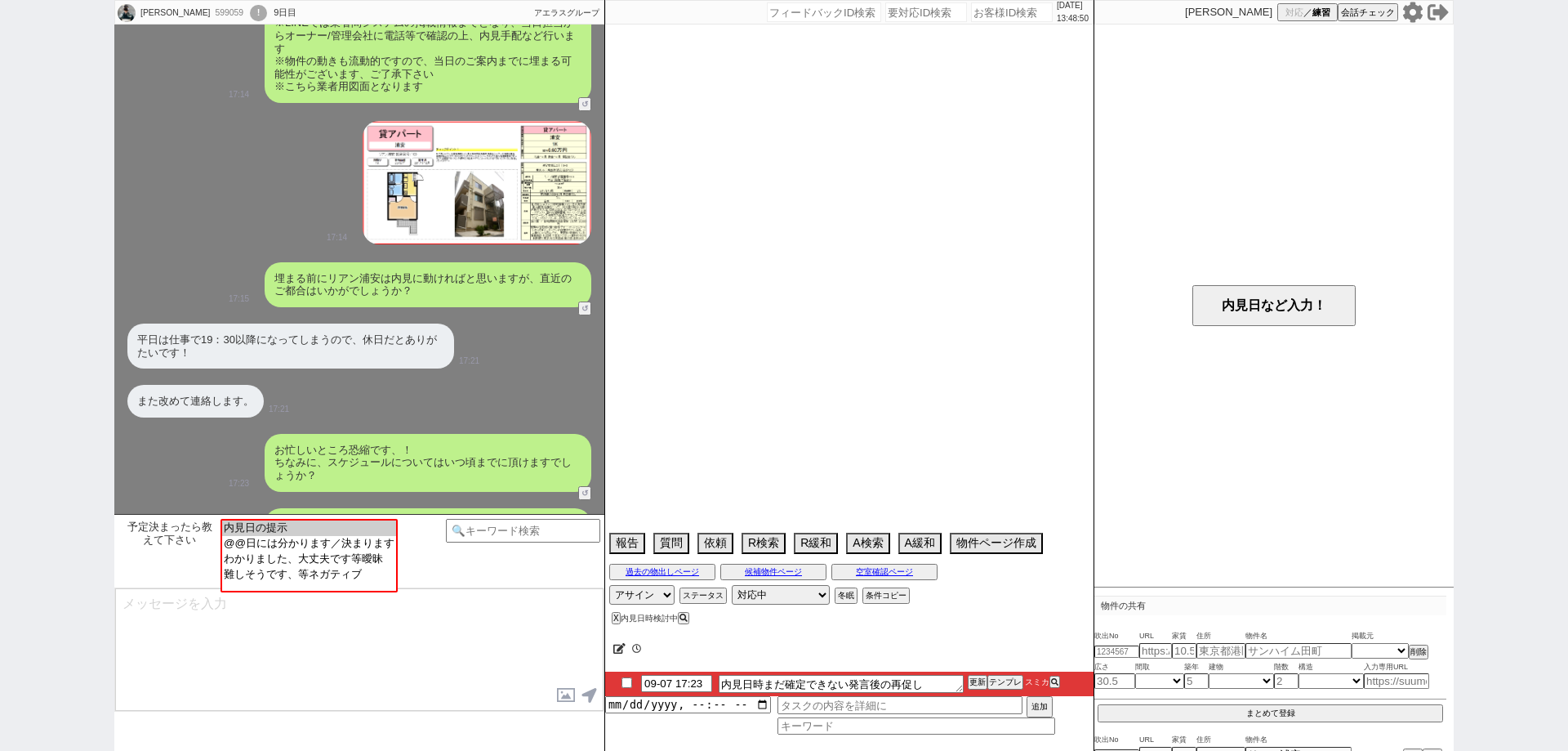
select select "1332"
select select "54"
select select "1358"
select select "56"
select select "57"
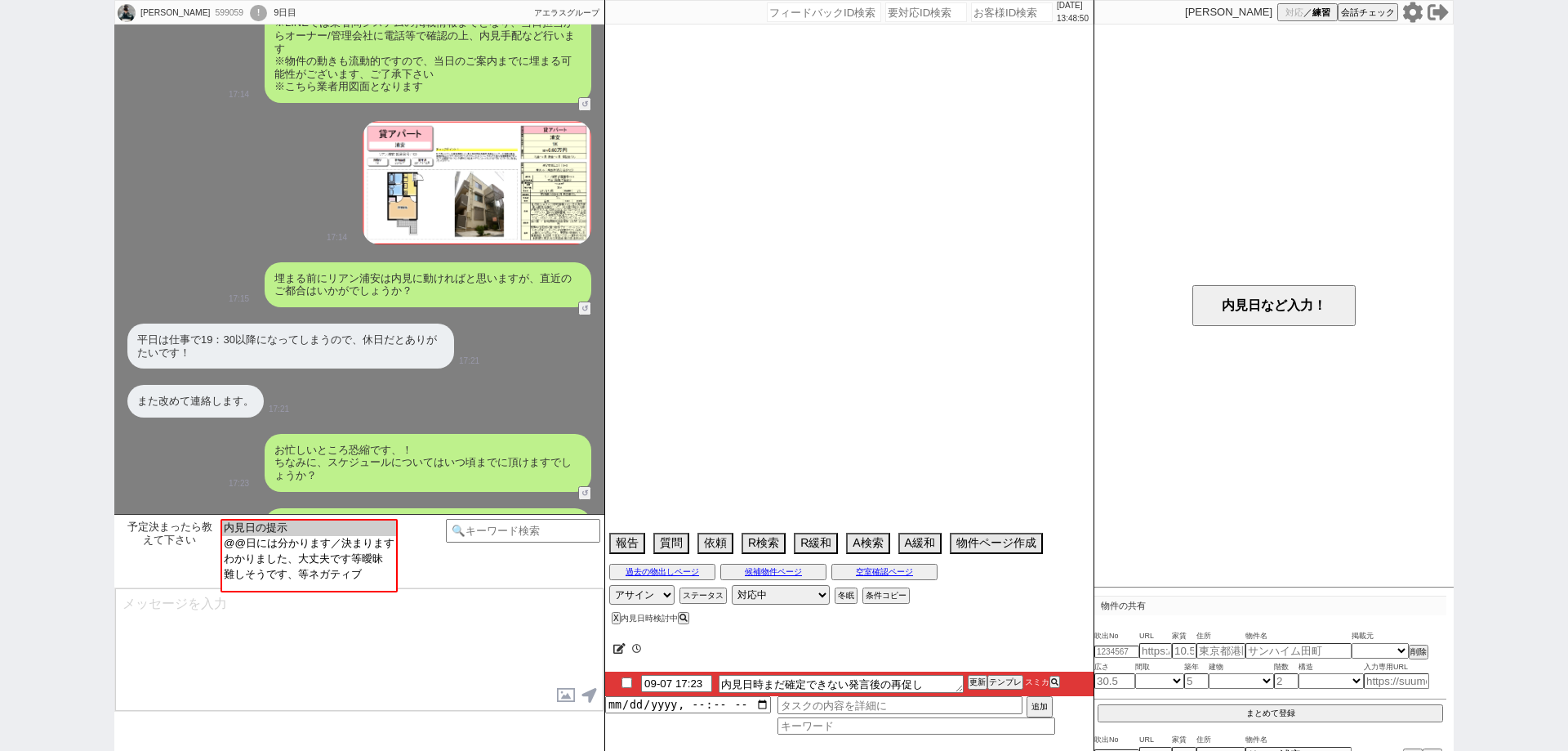
select select "1410"
select select "59"
select select "60"
select select "61"
select select "62"
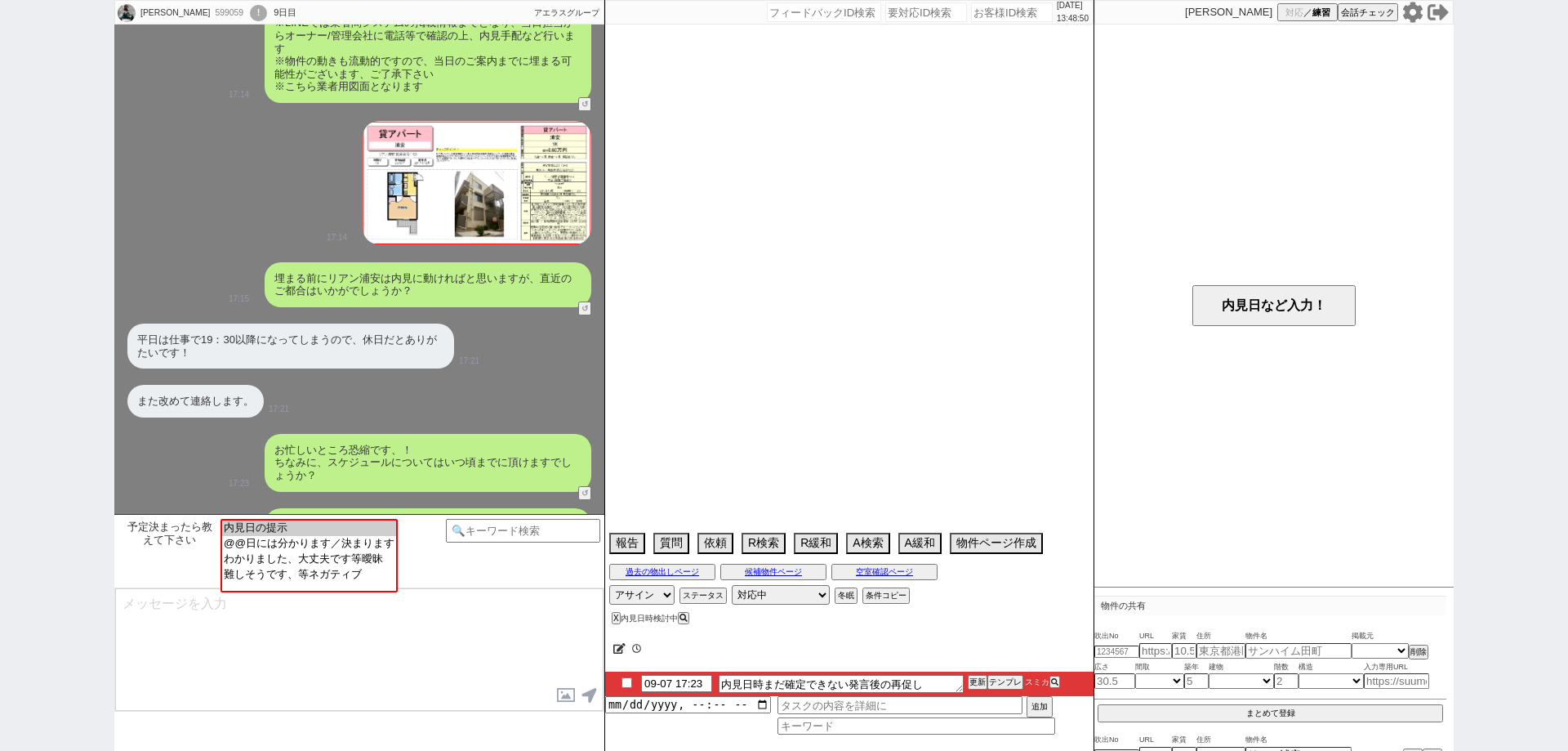
select select "63"
select select "64"
select select "65"
select select "66"
select select "67"
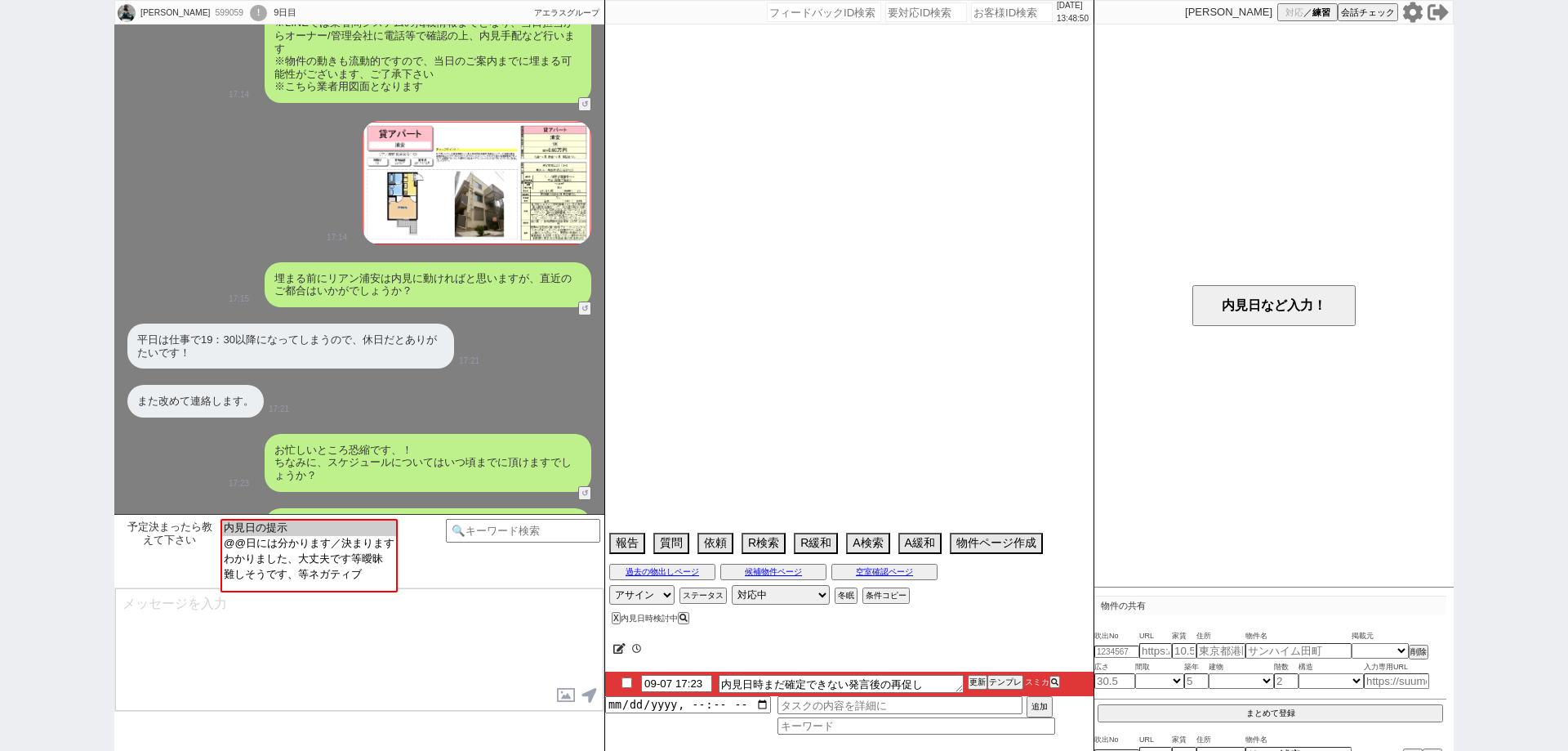
select select "68"
select select "69"
select select "70"
select select "71"
select select "72"
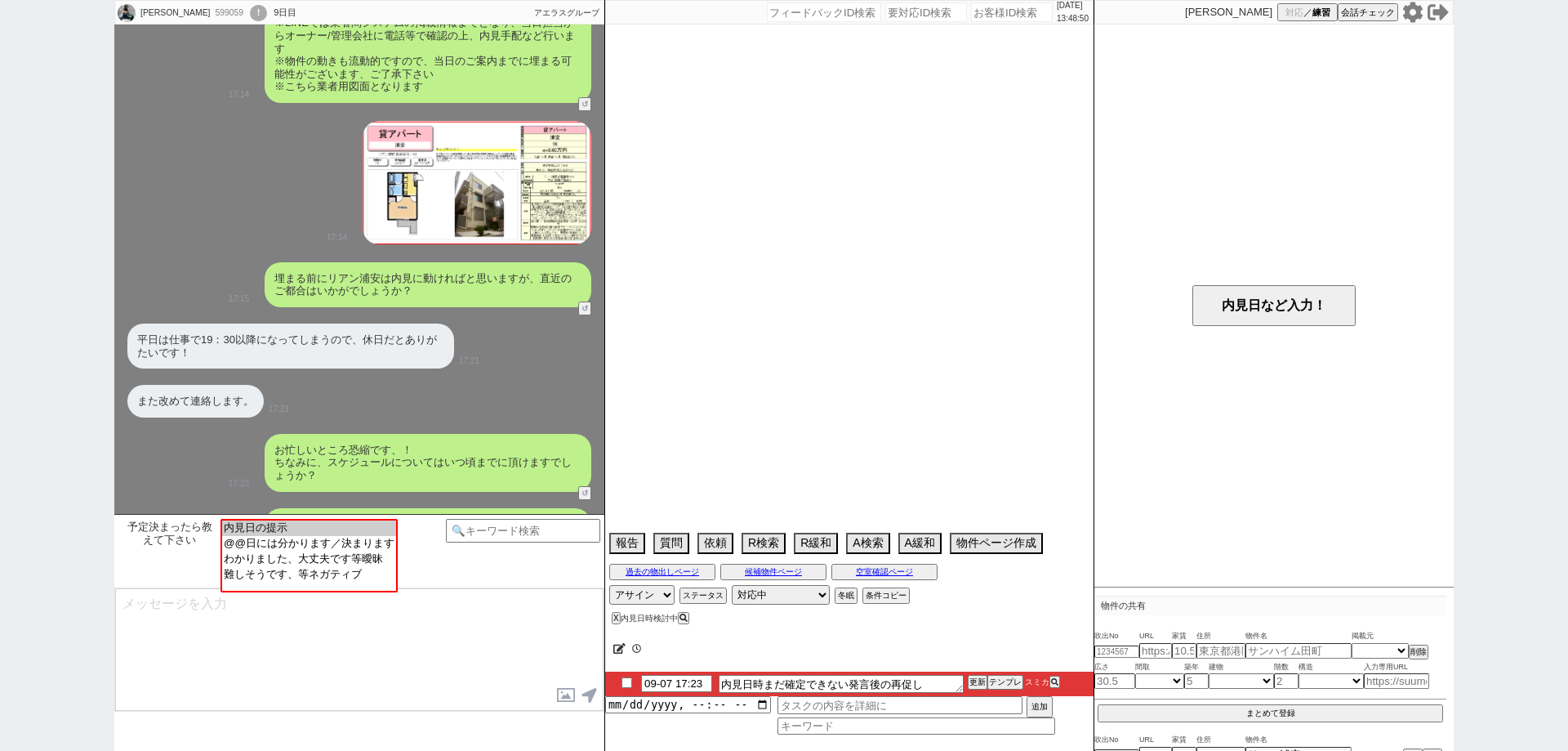
select select "73"
select select "1763"
select select "74"
select select "75"
select select "77"
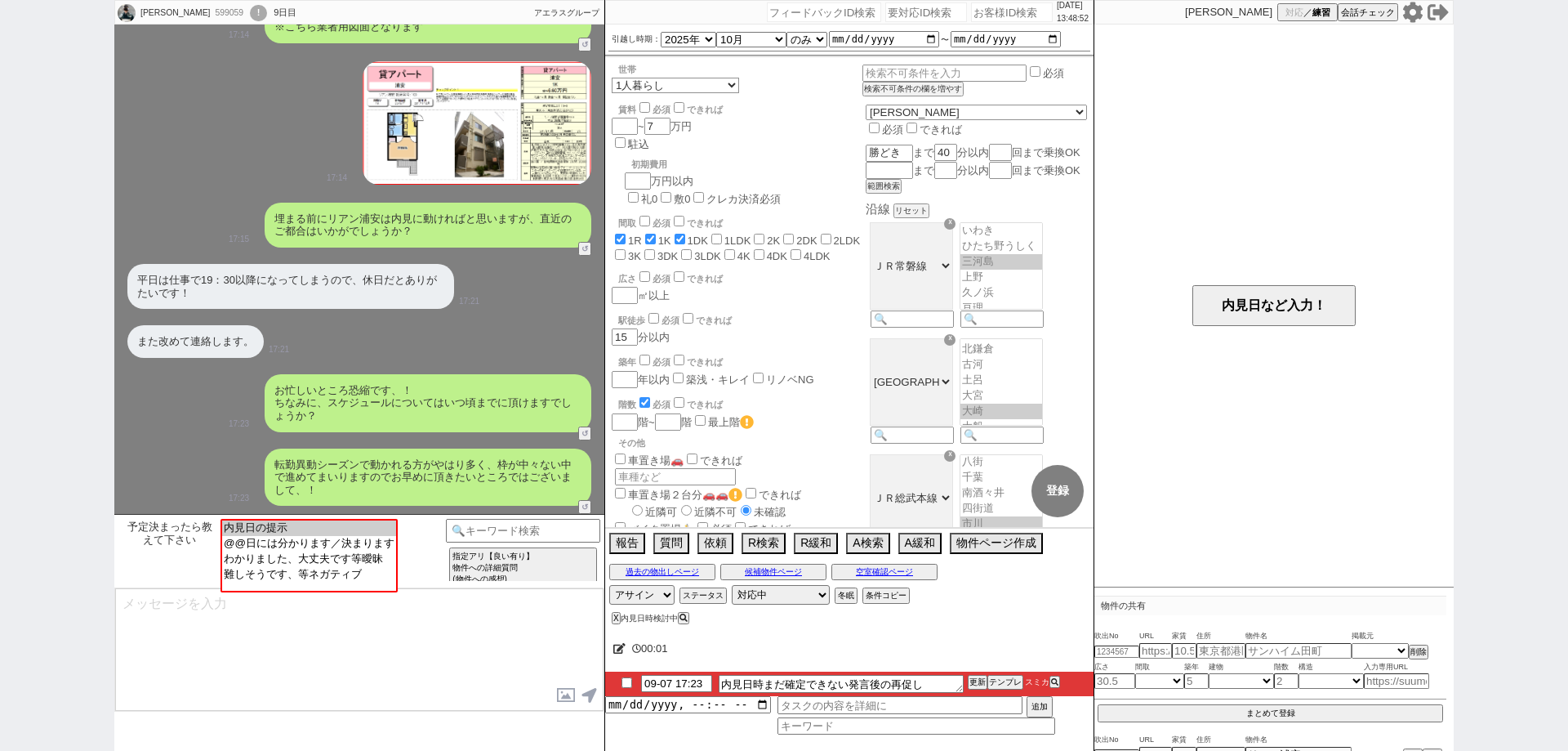
scroll to position [1831, 0]
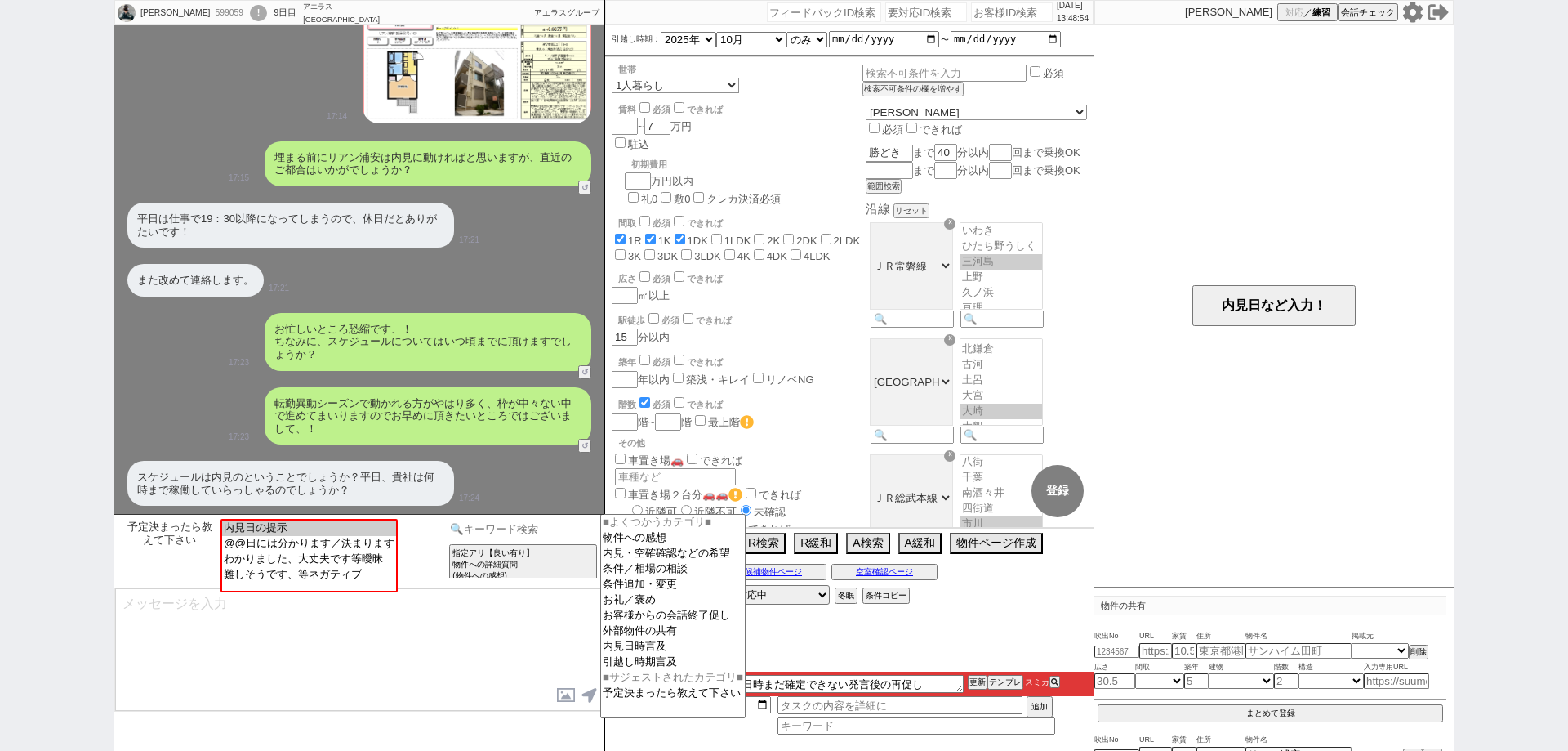
click at [556, 533] on input at bounding box center [523, 529] width 155 height 21
click at [644, 649] on option "内見日時言及" at bounding box center [672, 646] width 144 height 16
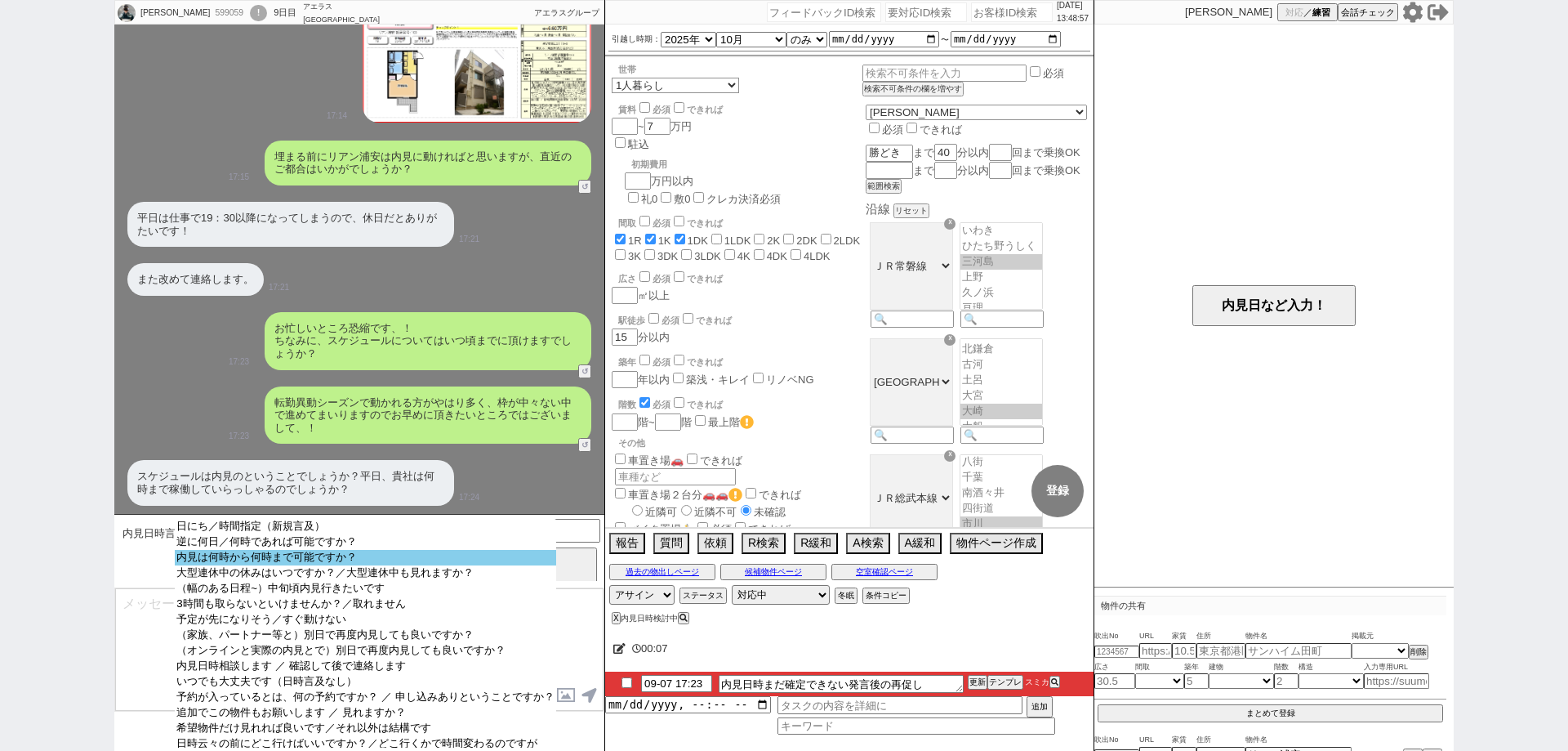
select select "内見は何時から何時まで可能ですか？"
click at [391, 556] on option "内見は何時から何時まで可能ですか？" at bounding box center [365, 557] width 380 height 16
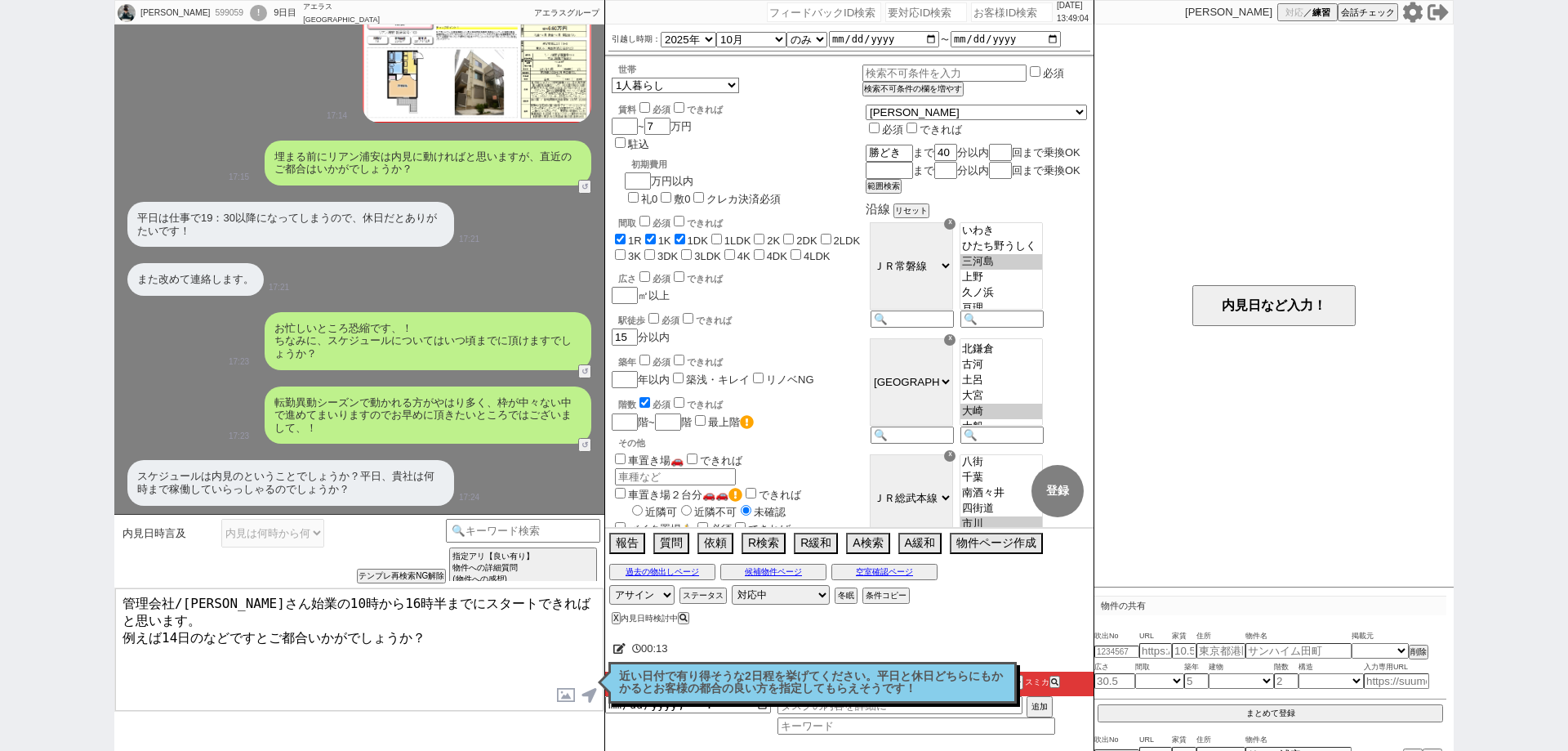
type textarea "管理会社/大家さん始業の10時から16時半までにスタートできればと思います。 例えば14日のなどですとご都合いかがでしょうか？"
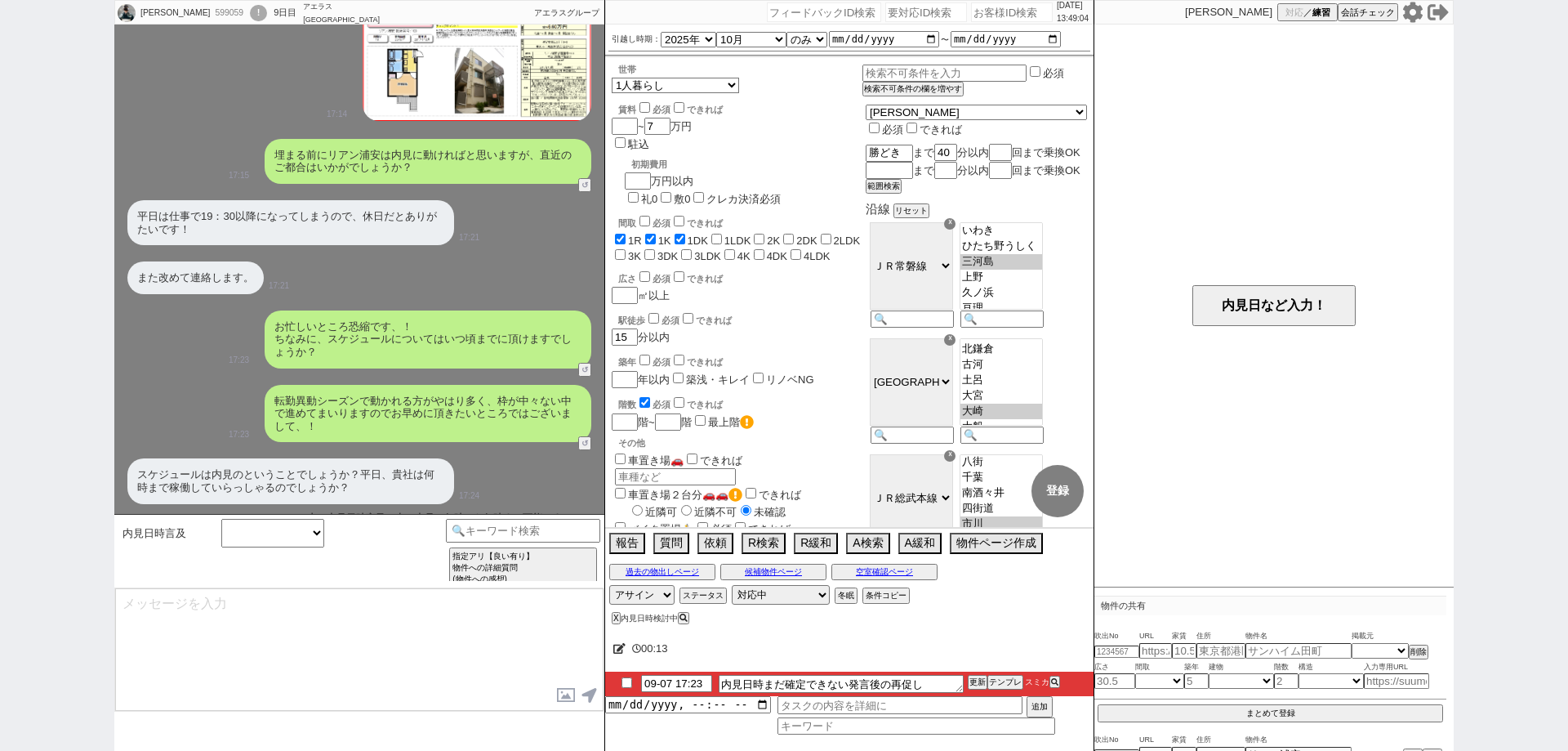
scroll to position [813, 0]
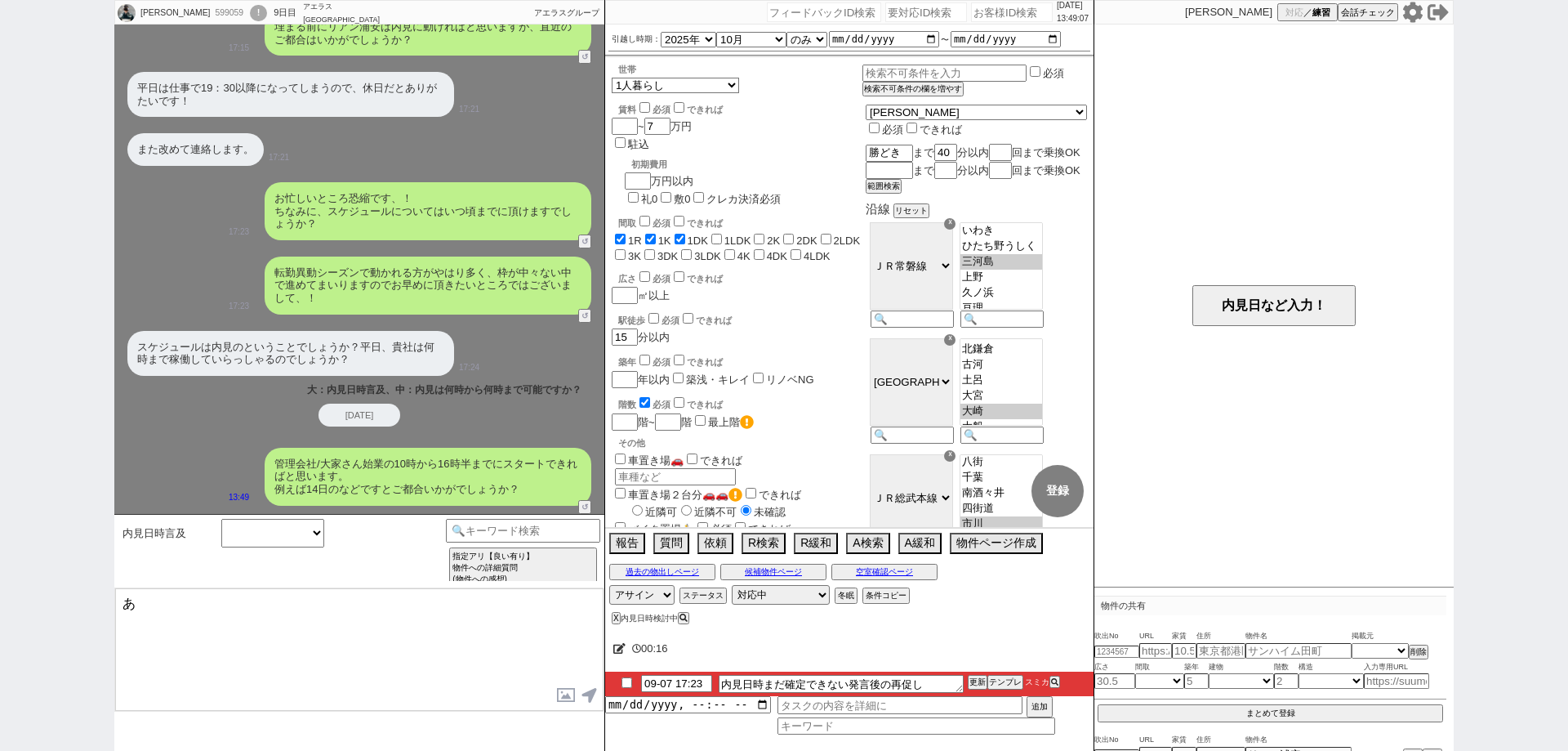
type textarea "あ"
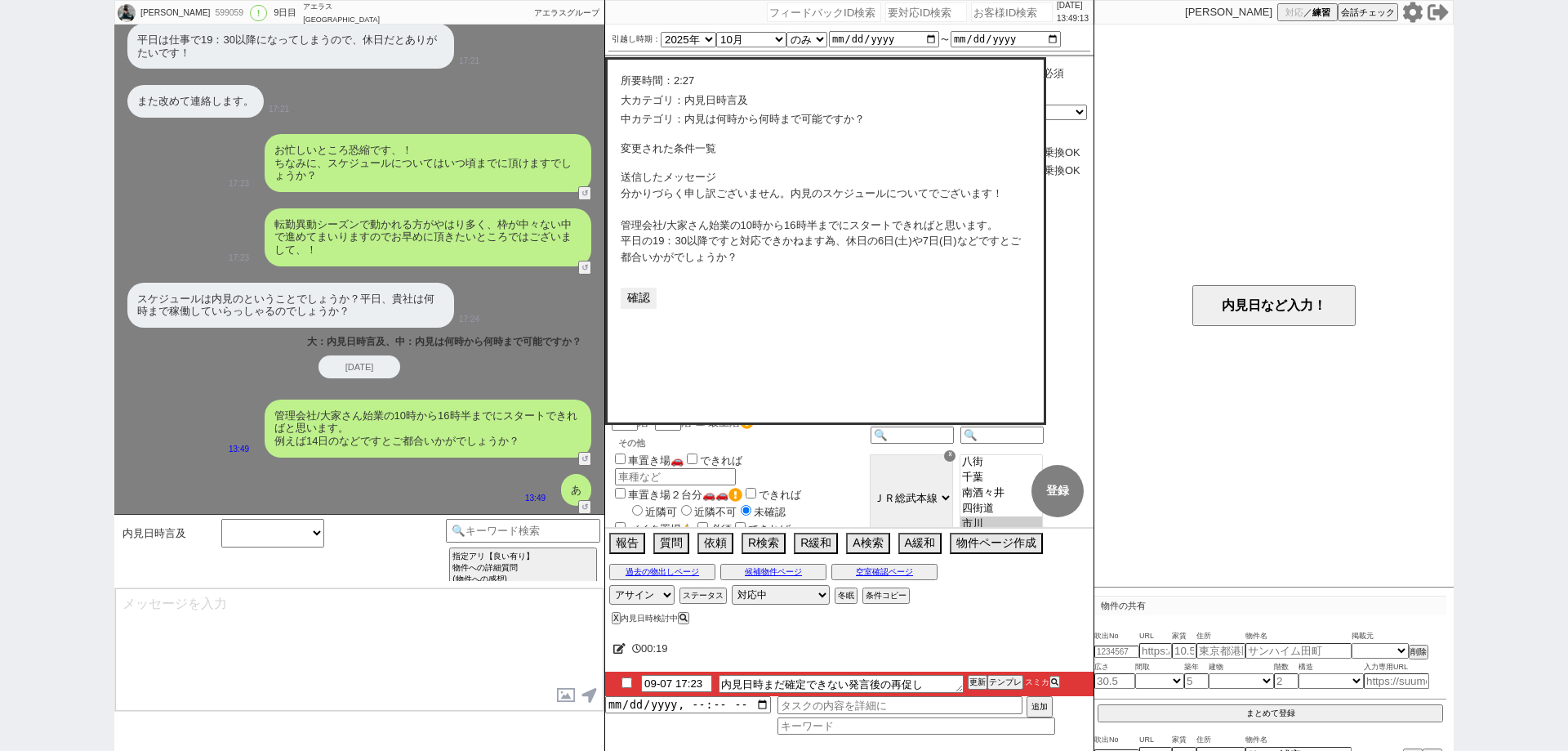
click at [652, 301] on button "確認" at bounding box center [639, 298] width 36 height 21
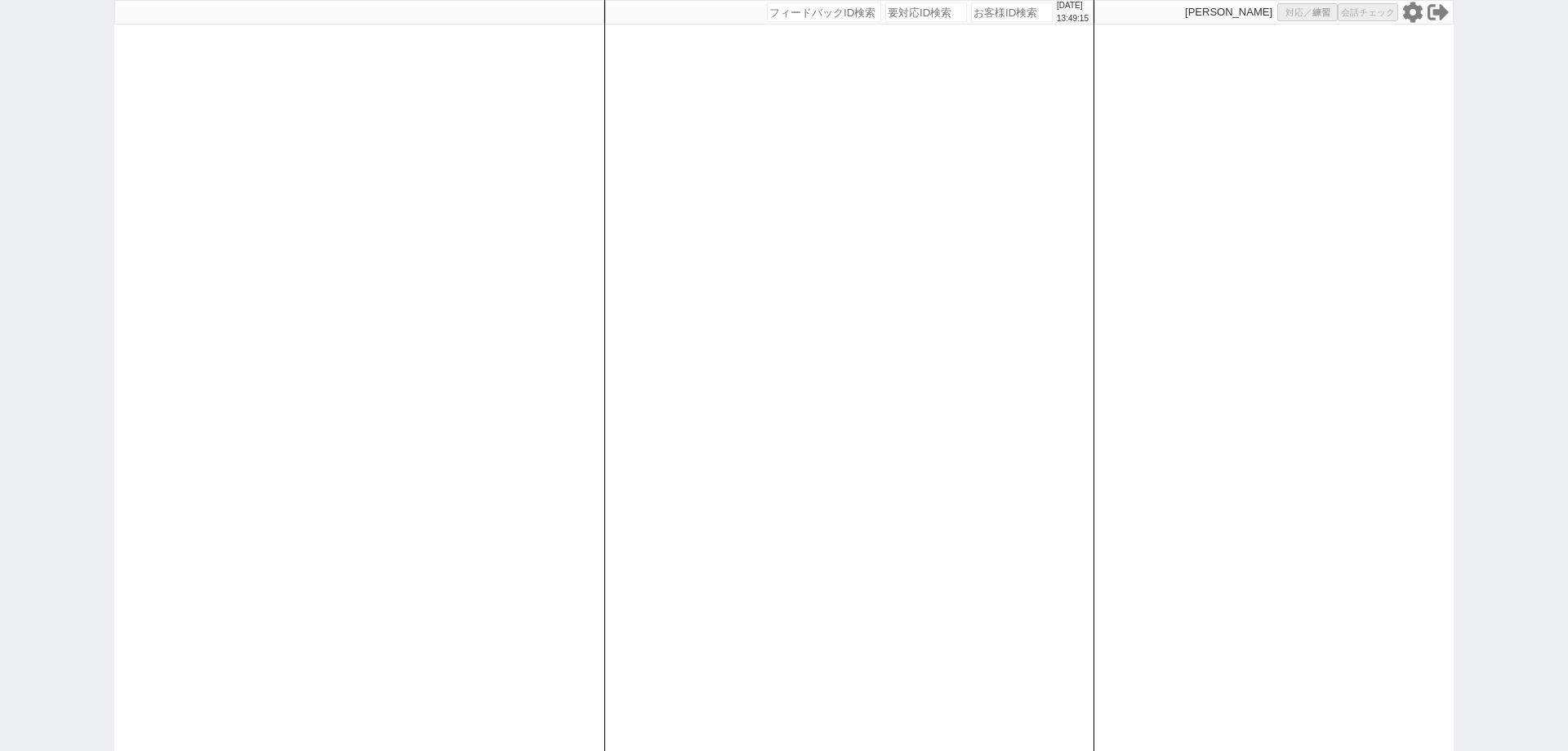
select select
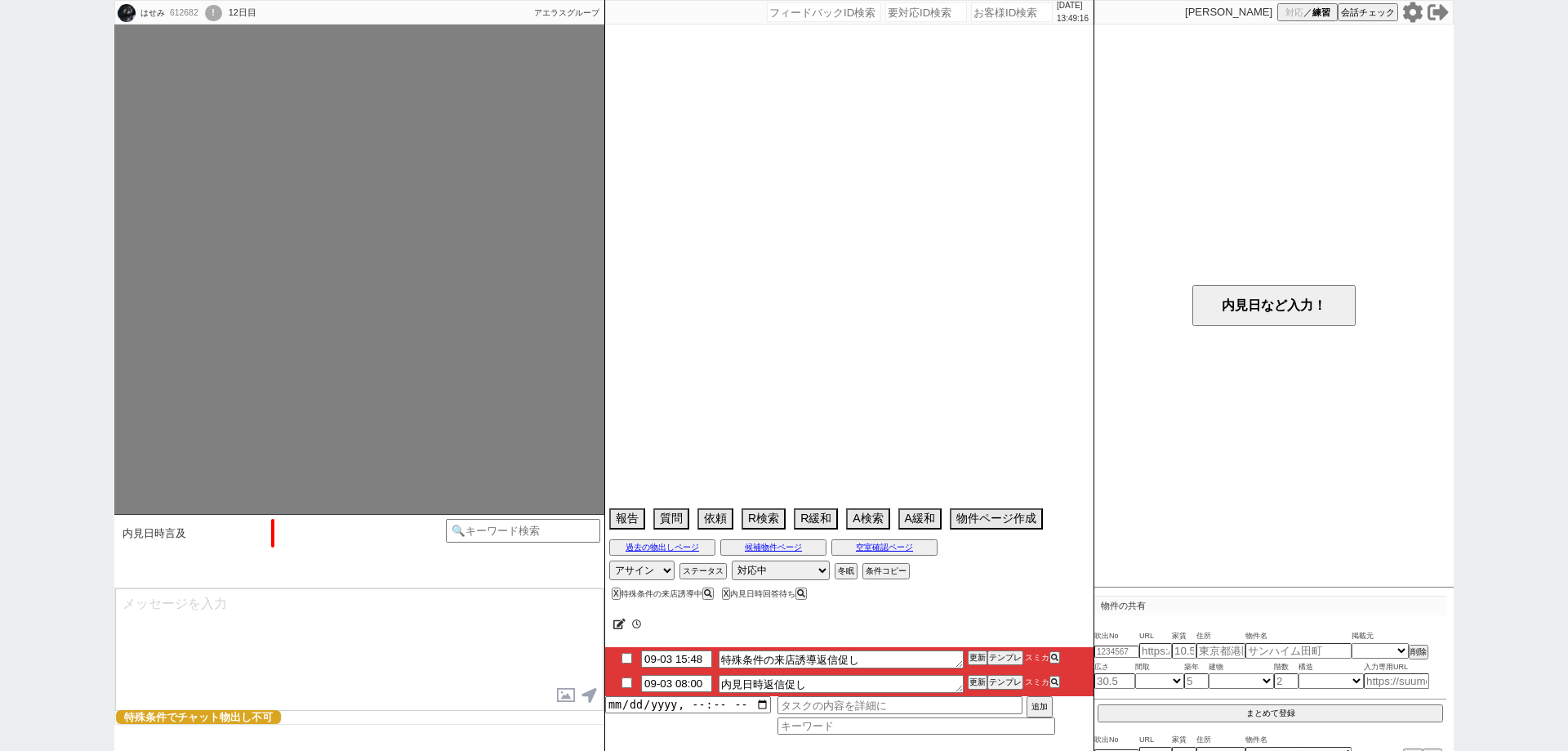
select select "13"
select select "0"
select select "7"
select select "212"
select select "11"
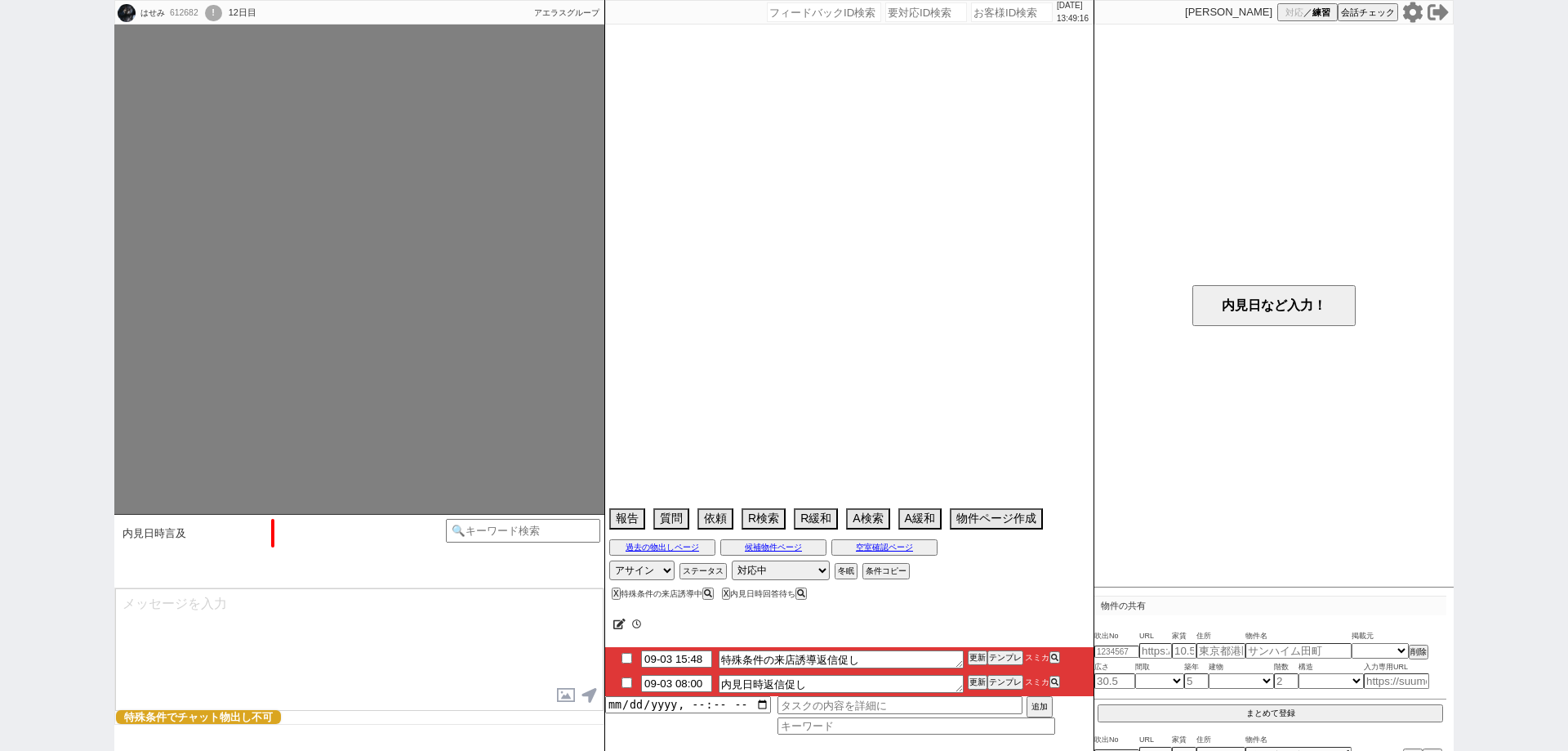
select select "400"
select select "12"
select select "428"
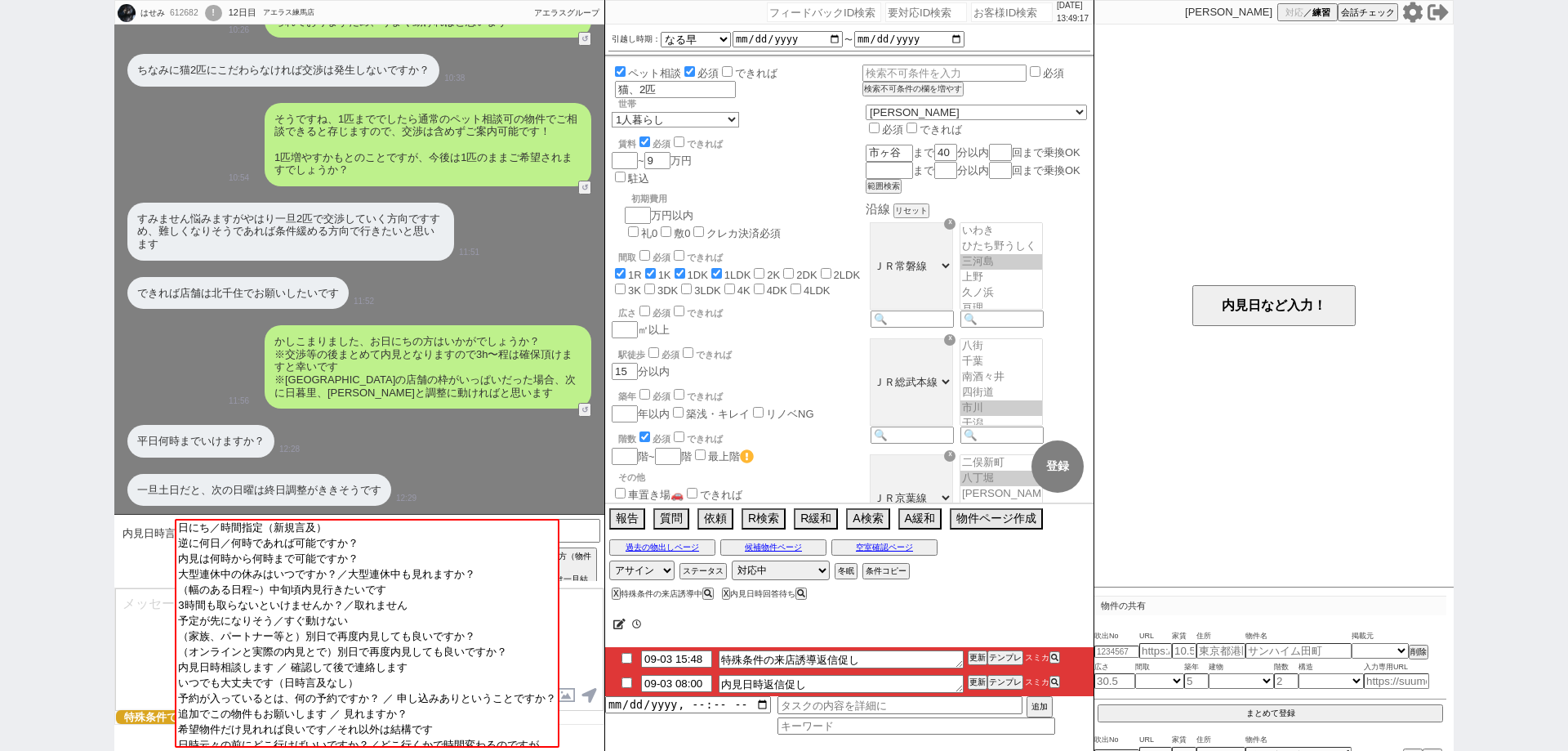
scroll to position [127, 0]
click at [1415, 12] on icon at bounding box center [1412, 12] width 21 height 21
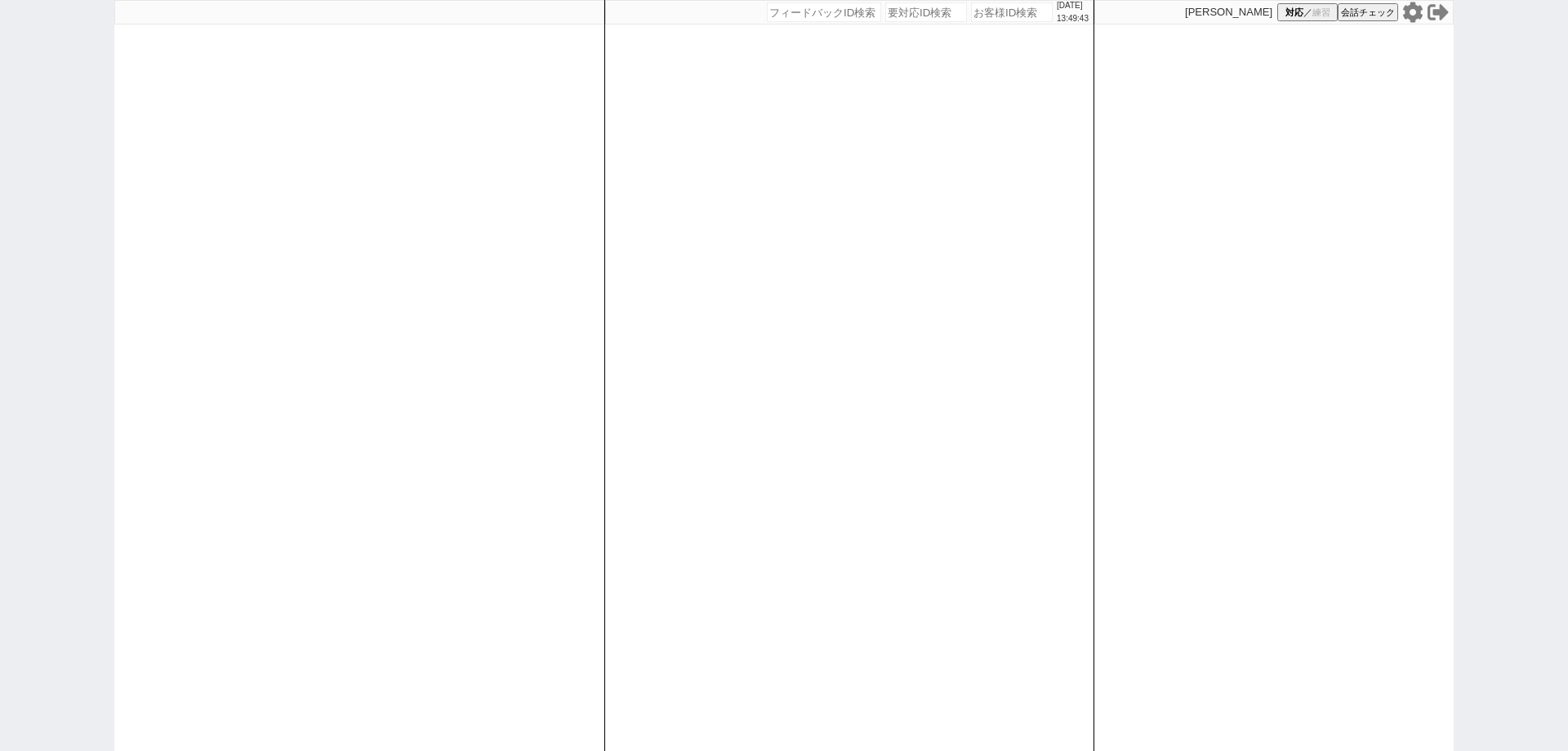
click at [798, 439] on div "2025/09/13 13:49:43 候補物件を追加してしてください 紹介した物件一覧 他社物件を追加する 空室確認ページに追加・削除 紹介した物件一覧 他…" at bounding box center [849, 376] width 490 height 751
click at [908, 433] on div "2025/09/13 13:49:48 候補物件を追加してしてください 紹介した物件一覧 他社物件を追加する 空室確認ページに追加・削除 紹介した物件一覧 他…" at bounding box center [849, 376] width 490 height 751
click at [1322, 13] on span "練習" at bounding box center [1321, 12] width 18 height 12
click at [853, 427] on div "2025/09/13 13:49:55 候補物件を追加してしてください 紹介した物件一覧 他社物件を追加する 空室確認ページに追加・削除 紹介した物件一覧 他…" at bounding box center [849, 376] width 490 height 751
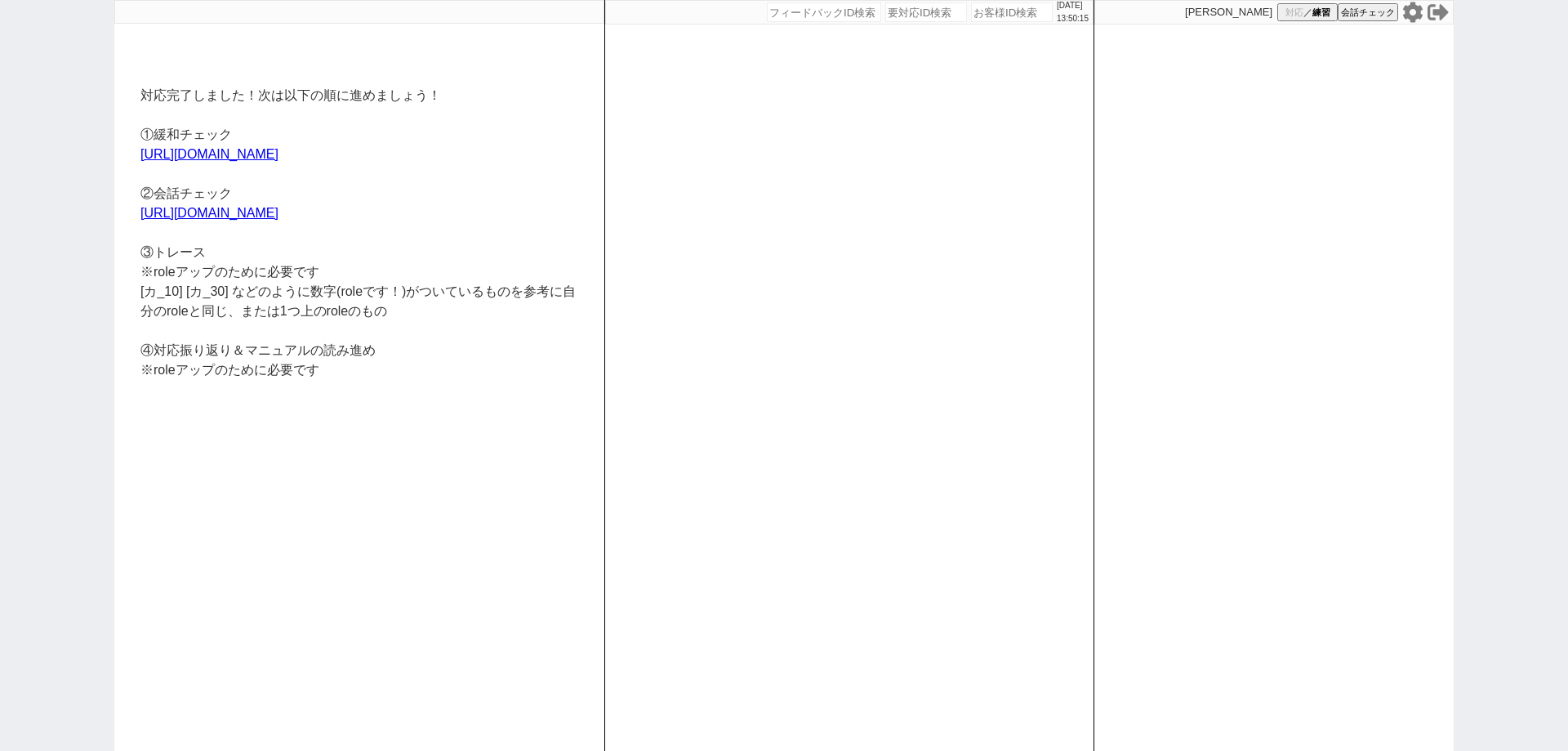
click at [1404, 19] on icon at bounding box center [1412, 12] width 21 height 21
click at [1411, 16] on icon at bounding box center [1412, 12] width 20 height 21
click at [1417, 16] on icon at bounding box center [1412, 12] width 20 height 21
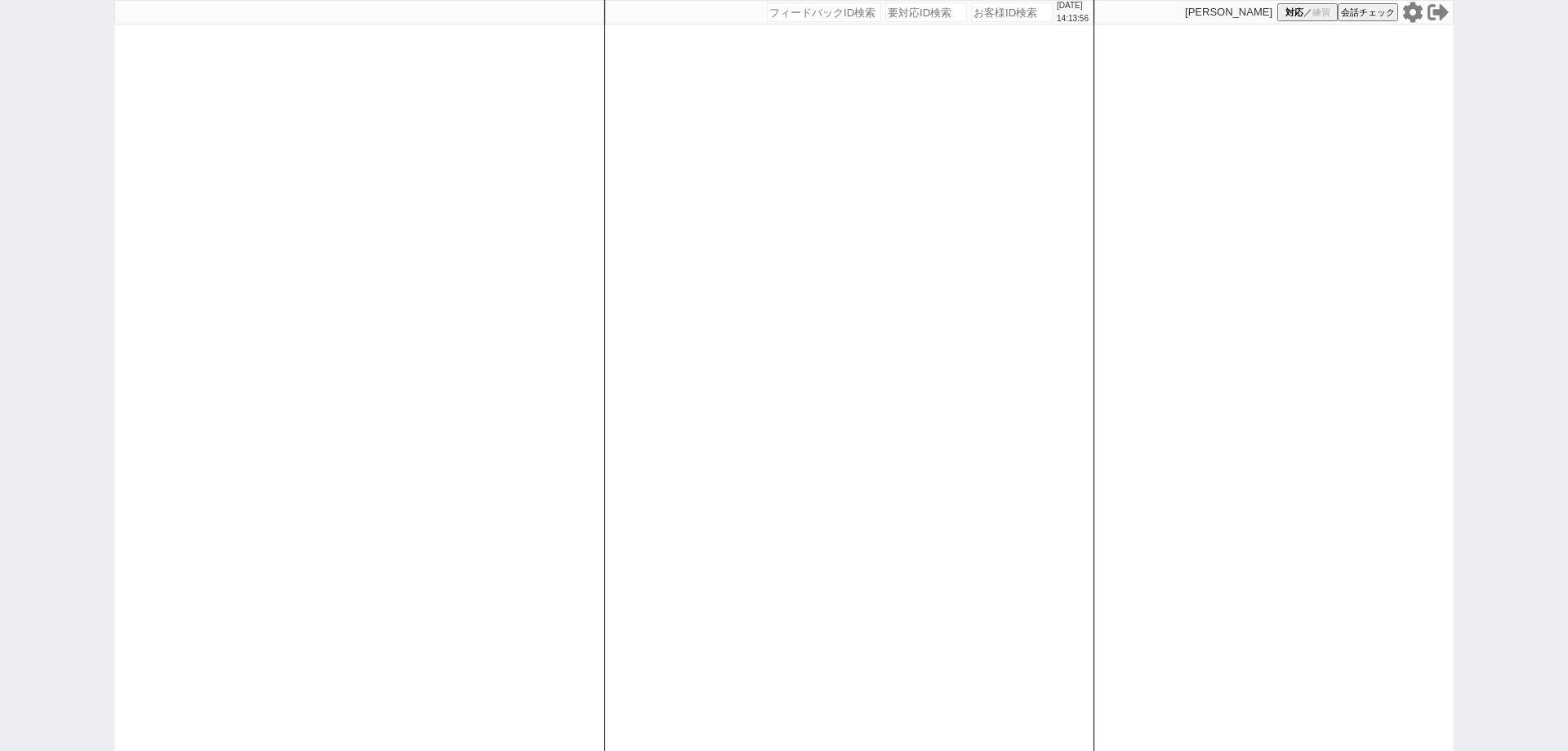
click at [1418, 17] on icon at bounding box center [1412, 12] width 20 height 21
click at [1300, 16] on span "対応" at bounding box center [1295, 12] width 18 height 12
click at [990, 481] on div "[DATE] 14:14:08 候補物件を追加してしてください 紹介した物件一覧 他社物件を追加する 空室確認ページに追加・削除 紹介した物件一覧 他社物件を…" at bounding box center [849, 376] width 490 height 751
click at [553, 402] on div at bounding box center [359, 376] width 490 height 751
select select
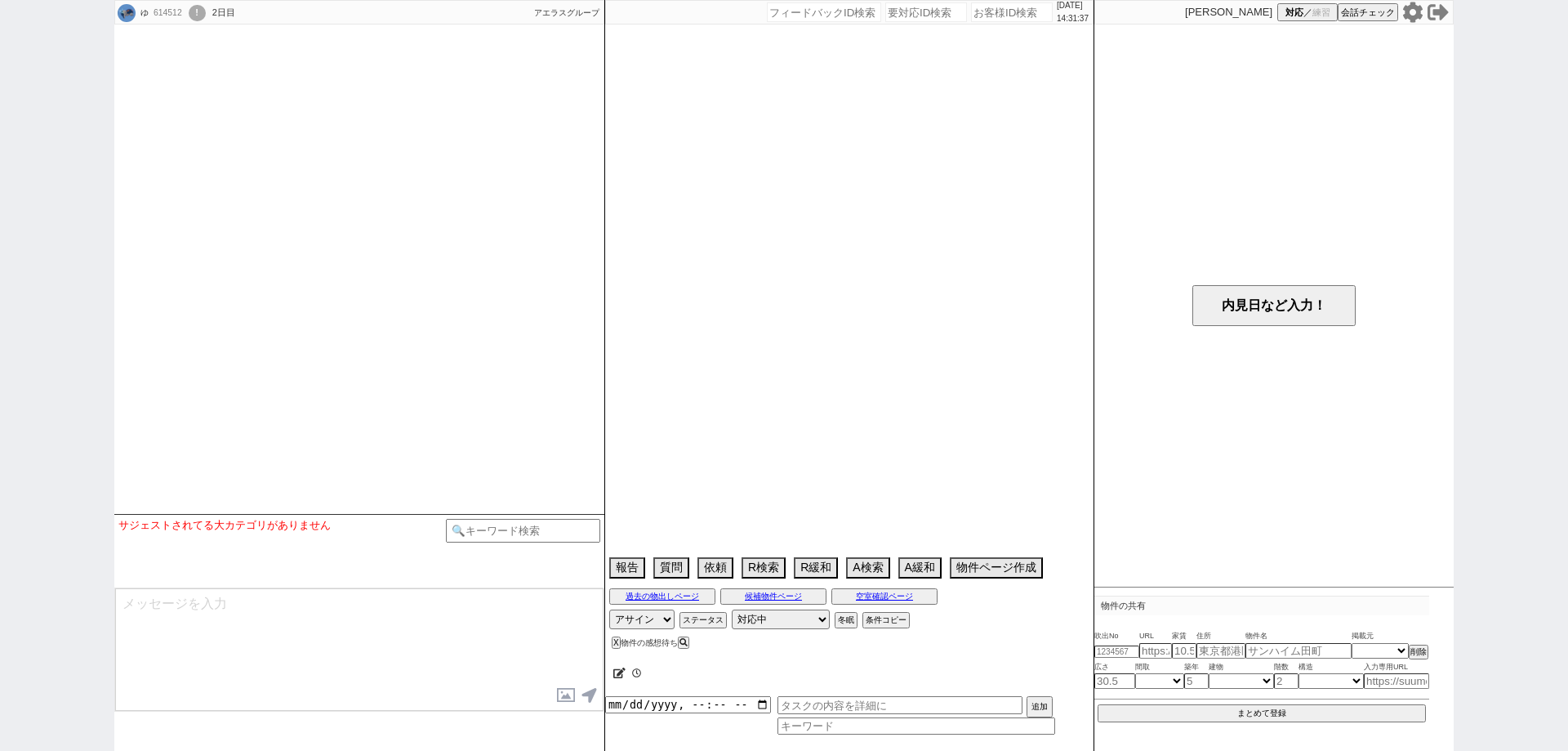
select select
select select "15"
select select "1"
select select "12"
select select "7"
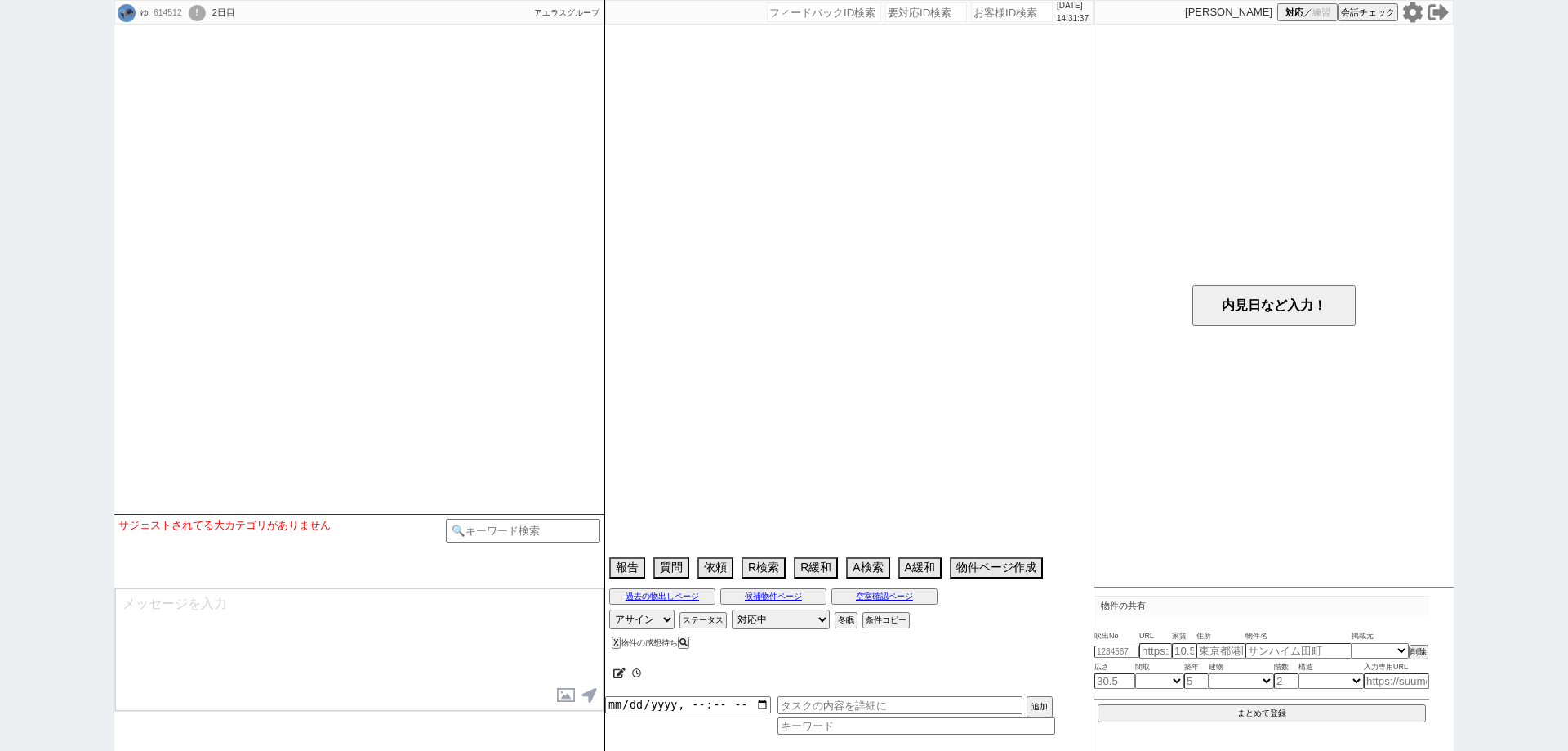
select select "217"
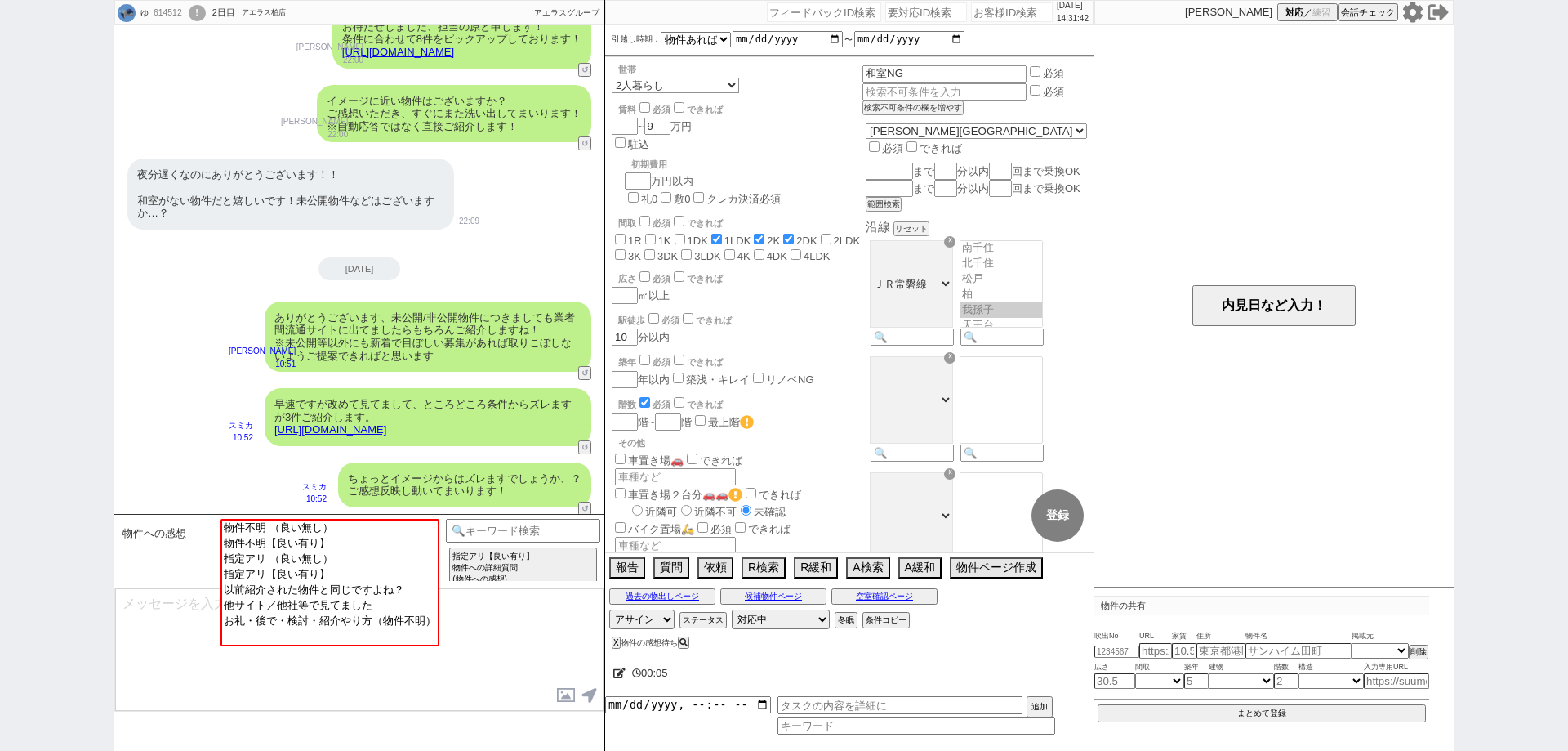
scroll to position [294, 0]
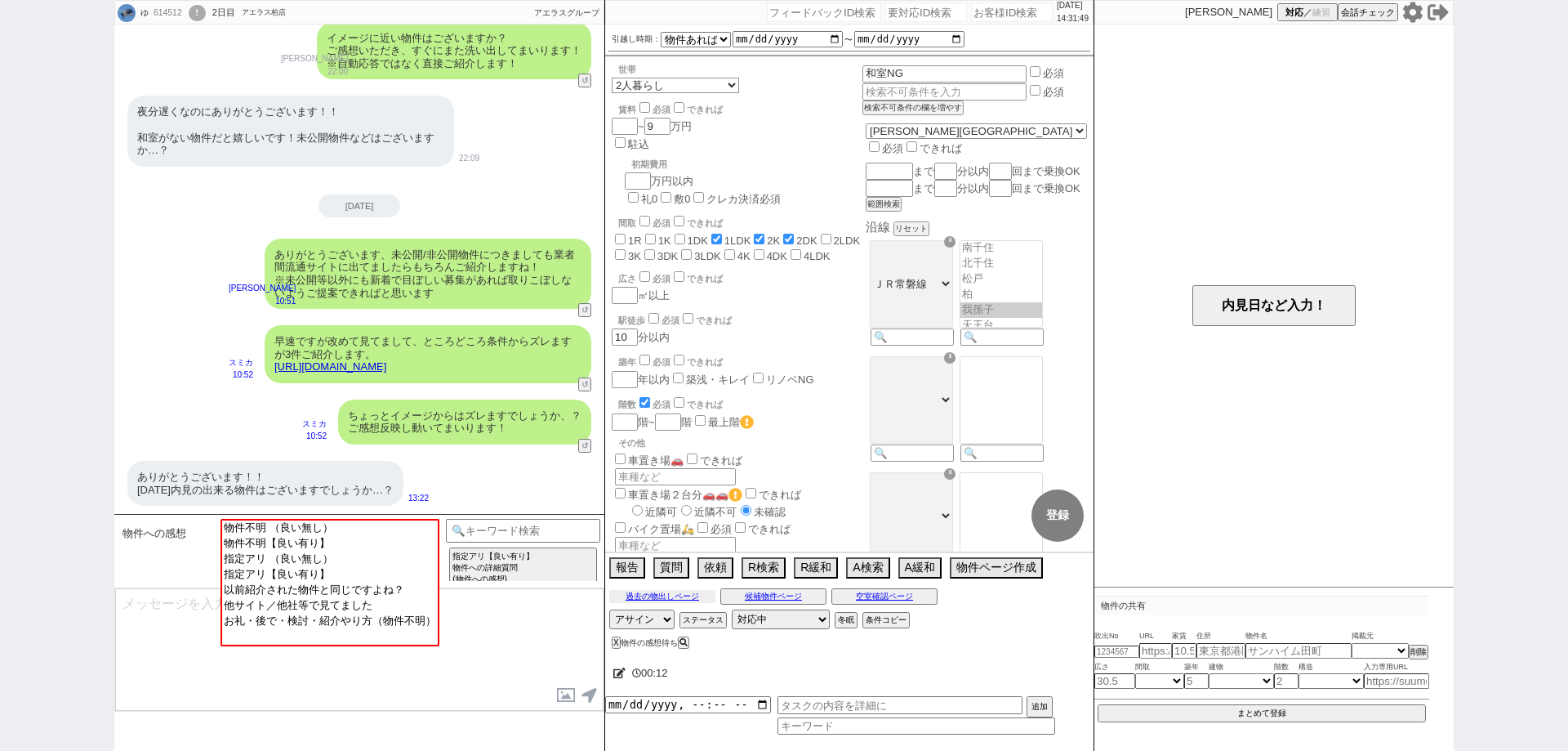
click at [692, 599] on button "過去の物出しページ" at bounding box center [662, 596] width 106 height 13
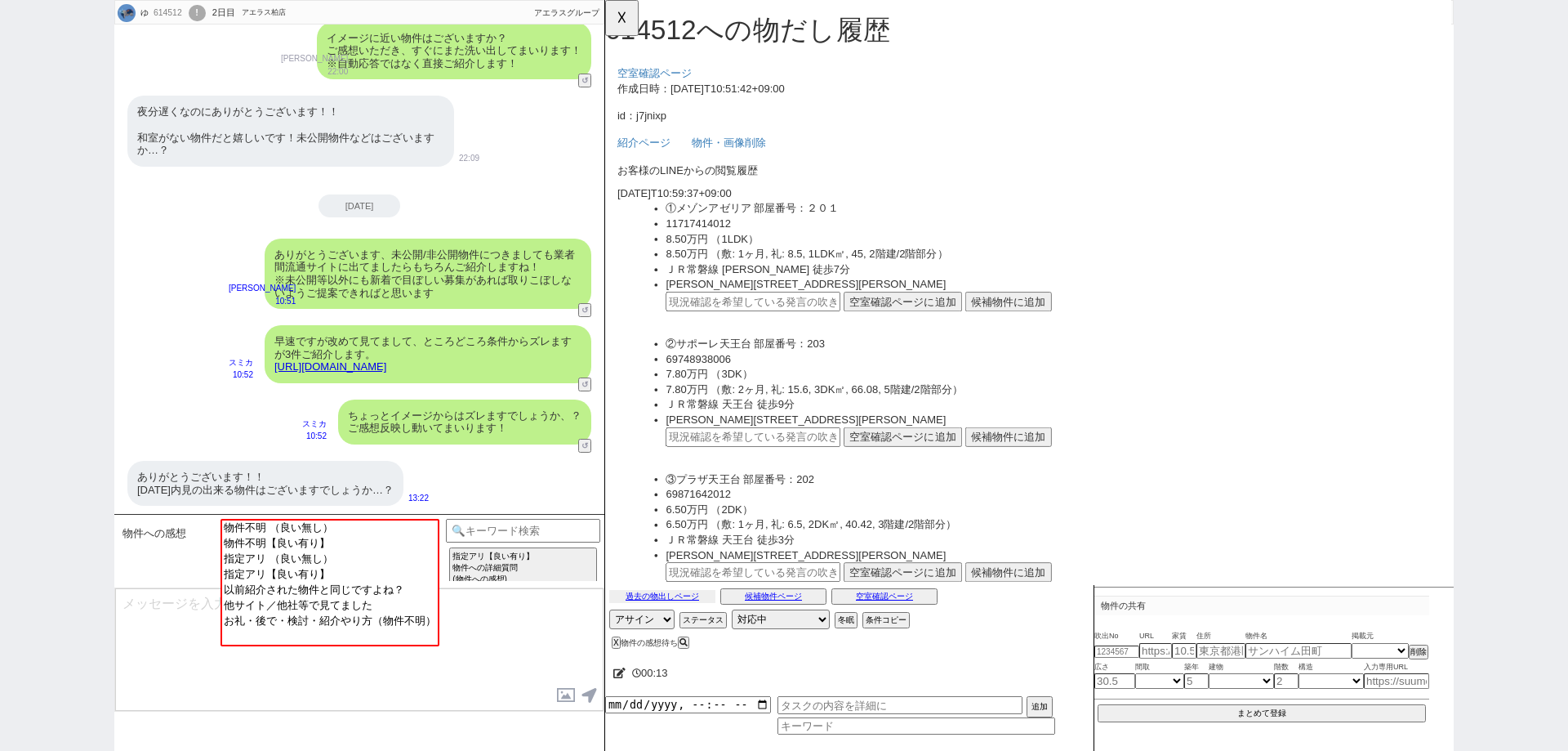
scroll to position [0, 0]
click at [299, 465] on div "ありがとうございます！！ [DATE]内見の出来る物件はございますでしょうか…？" at bounding box center [265, 483] width 276 height 45
click at [798, 318] on input "text" at bounding box center [764, 324] width 188 height 21
paste input "37047485"
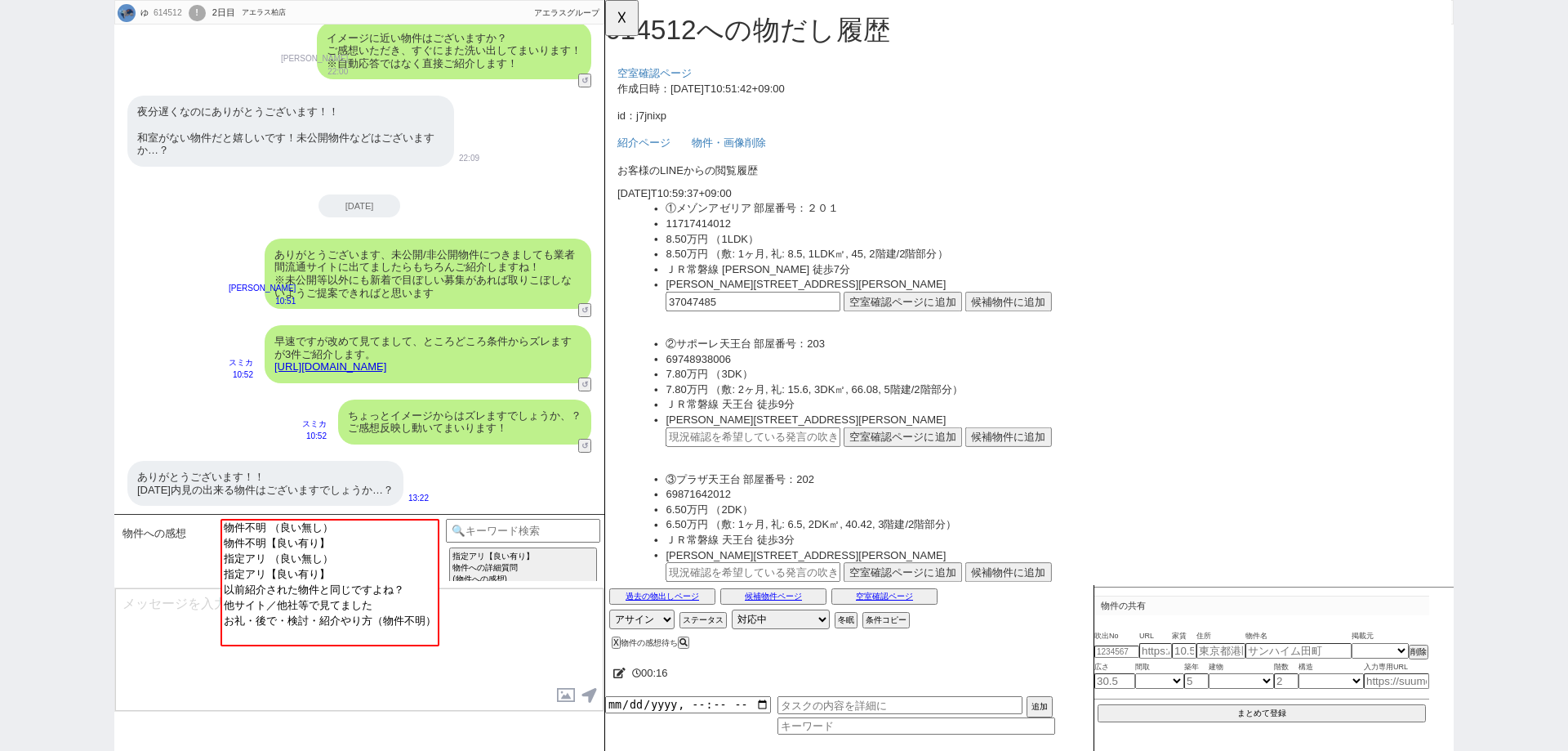
type input "37047485"
click at [1028, 324] on button "候補物件に追加" at bounding box center [1038, 324] width 93 height 21
click at [834, 58] on input "OK" at bounding box center [830, 61] width 30 height 21
click at [809, 462] on input "text" at bounding box center [764, 470] width 188 height 21
paste input "37047485"
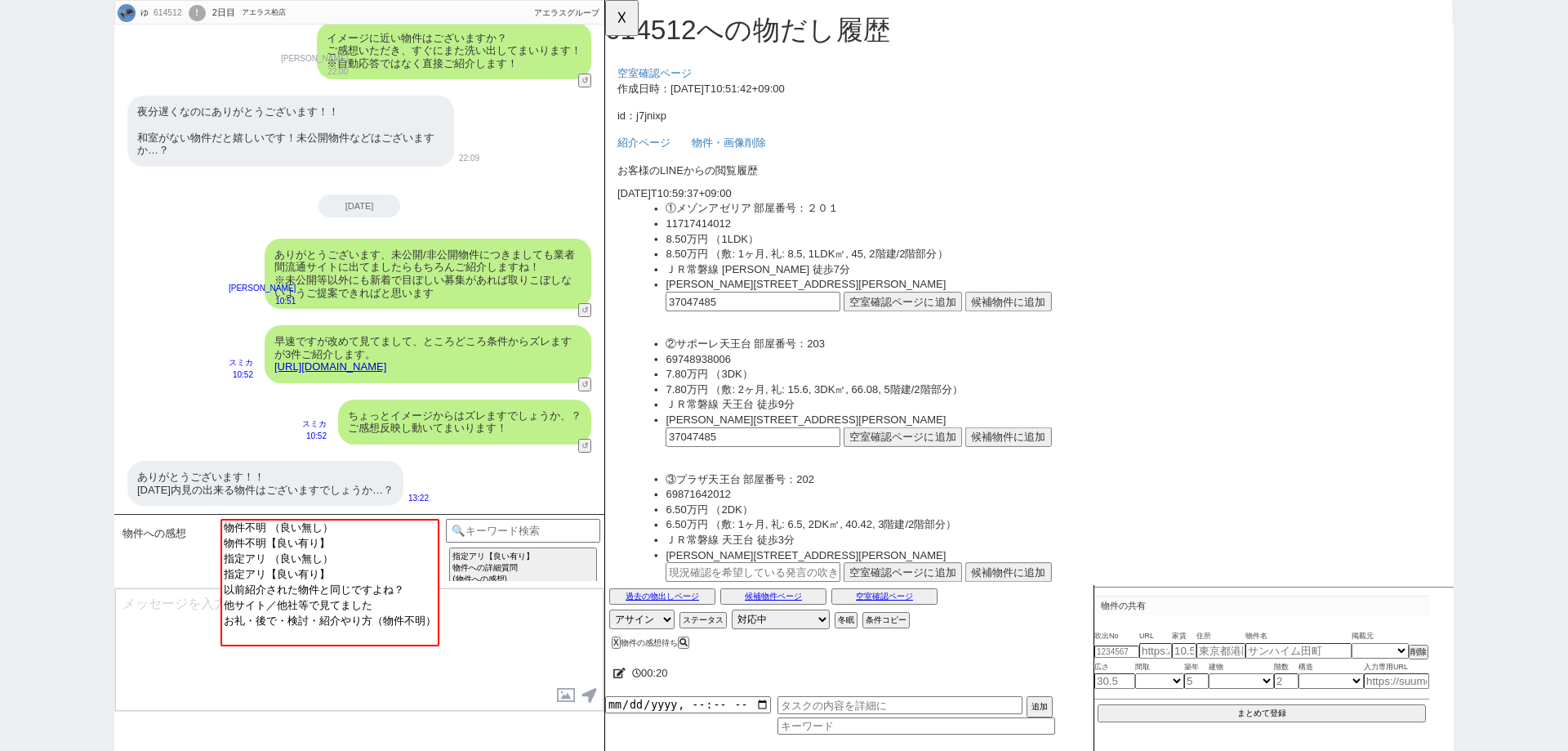
type input "37047485"
click at [1039, 470] on button "候補物件に追加" at bounding box center [1038, 470] width 93 height 21
click at [833, 57] on input "OK" at bounding box center [830, 61] width 30 height 21
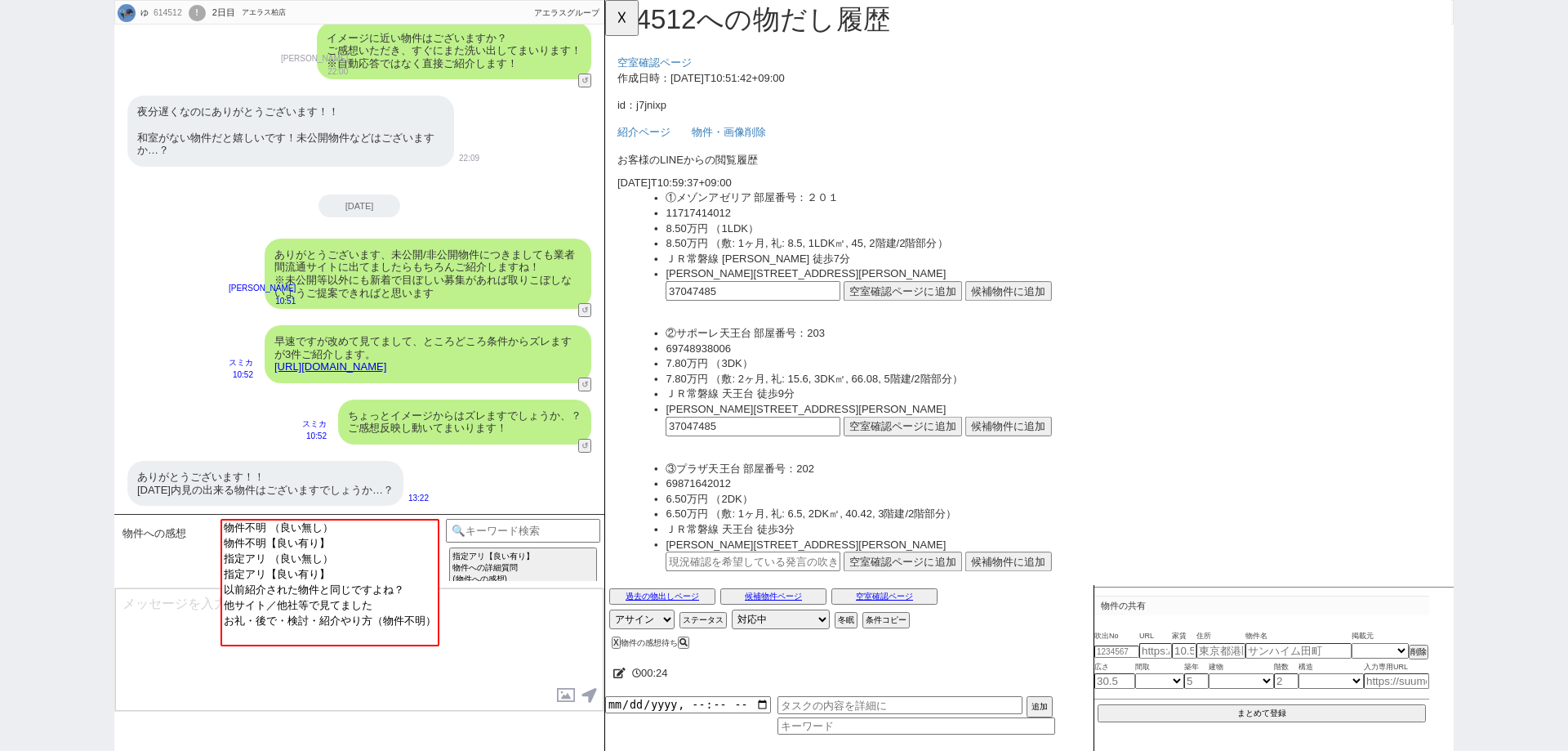
scroll to position [163, 0]
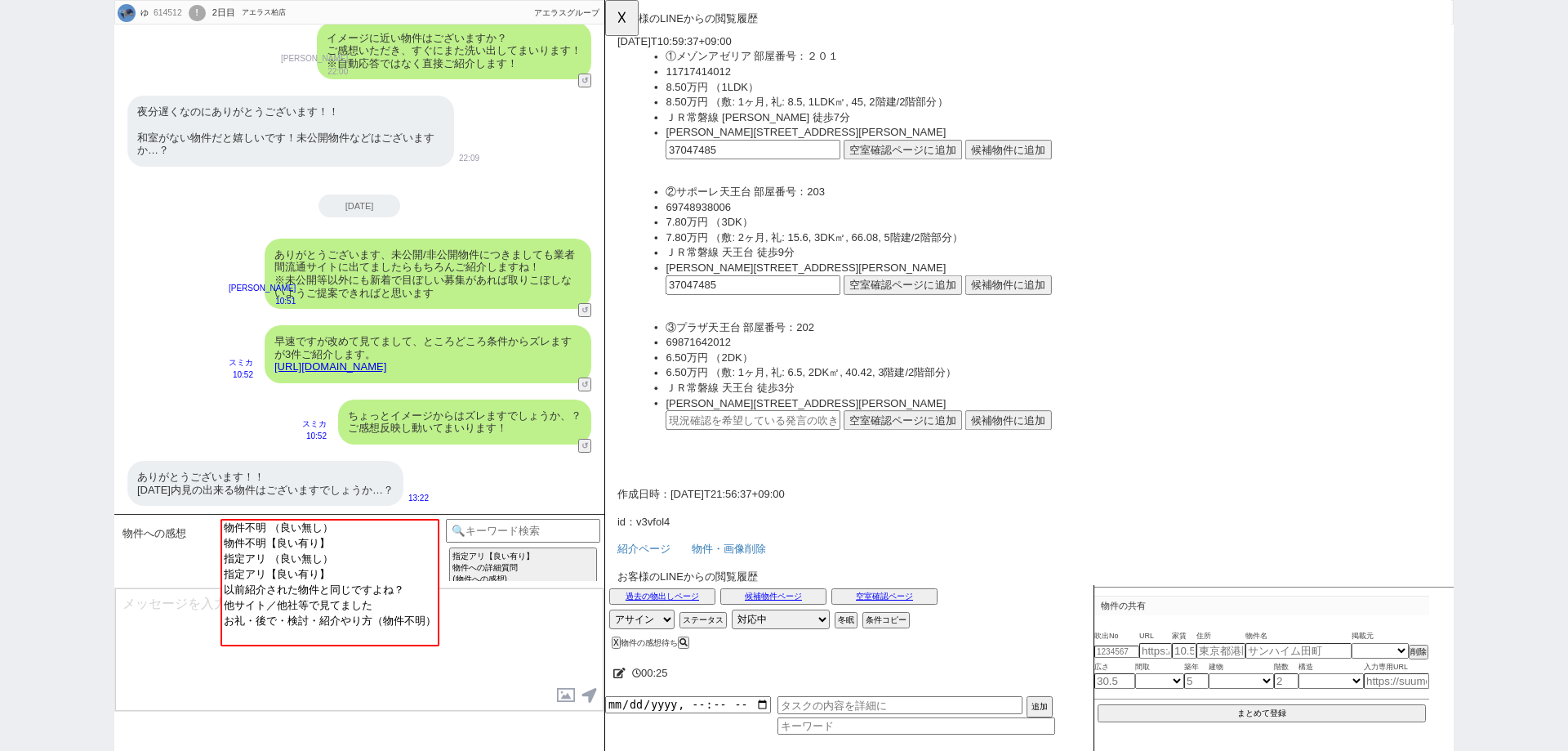
click at [842, 451] on input "text" at bounding box center [764, 452] width 188 height 21
paste input "37047485"
type input "37047485"
click at [1035, 453] on button "候補物件に追加" at bounding box center [1038, 452] width 93 height 21
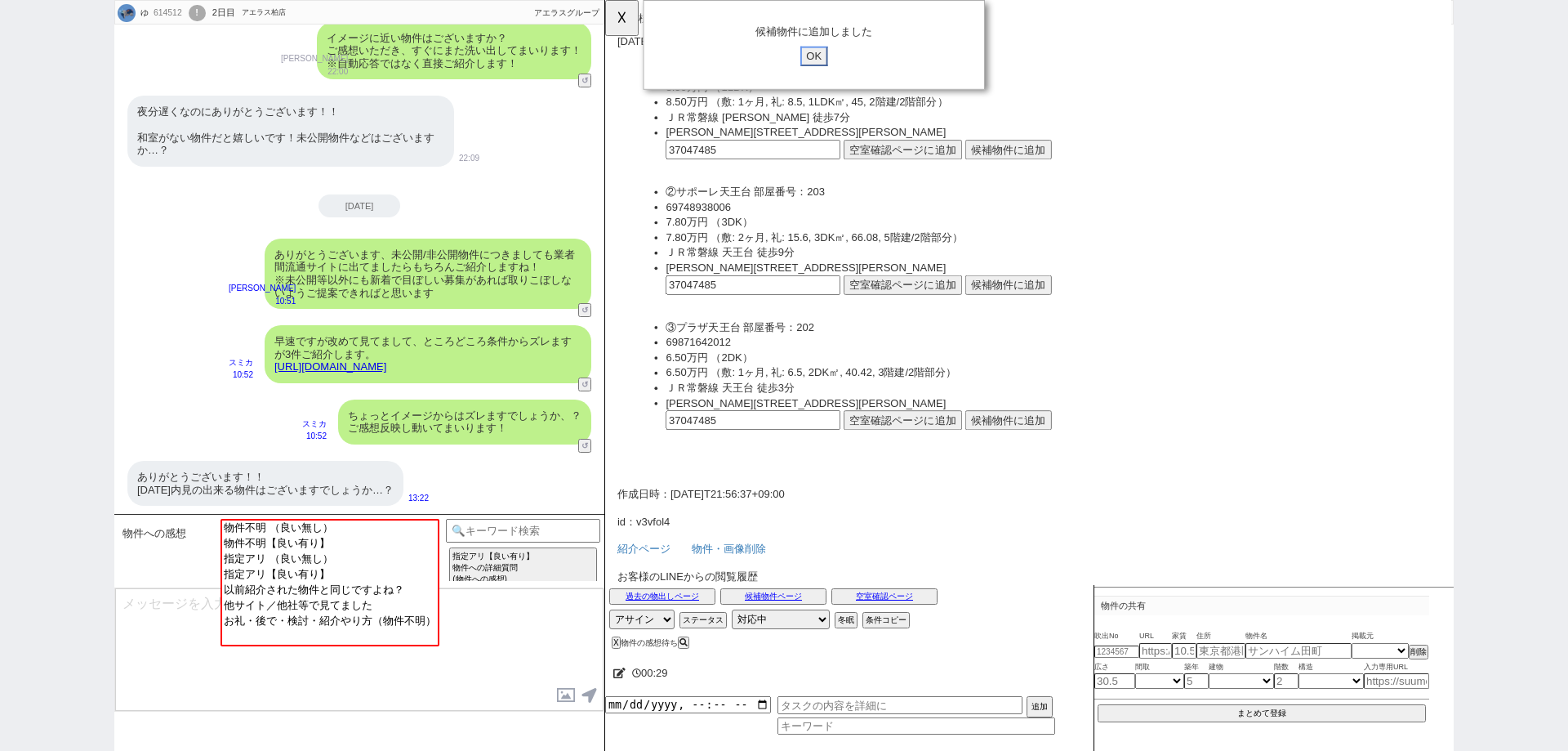
click at [831, 60] on input "OK" at bounding box center [830, 61] width 30 height 21
click at [616, 30] on button "☓" at bounding box center [620, 16] width 30 height 33
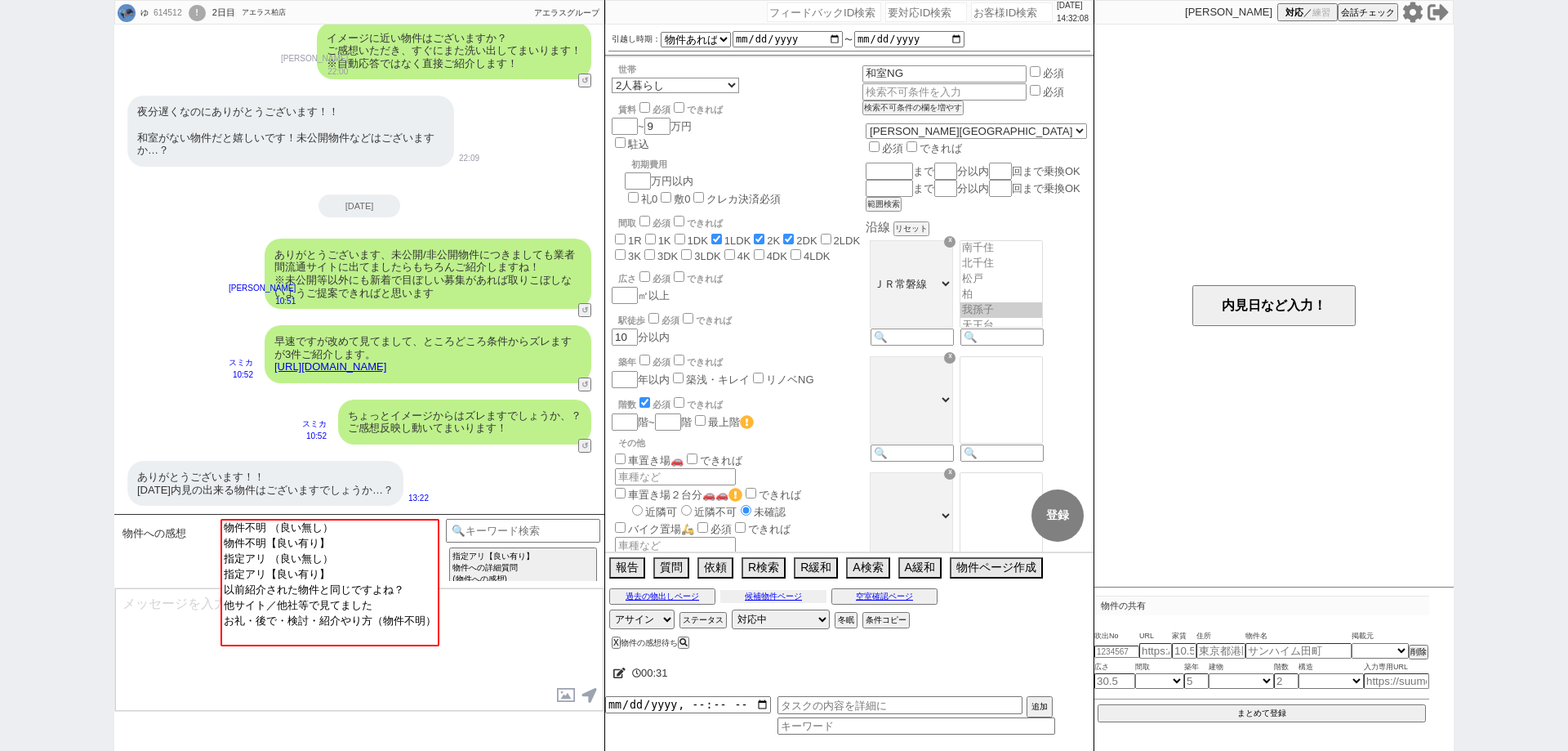
click at [766, 592] on button "候補物件ページ" at bounding box center [773, 596] width 106 height 13
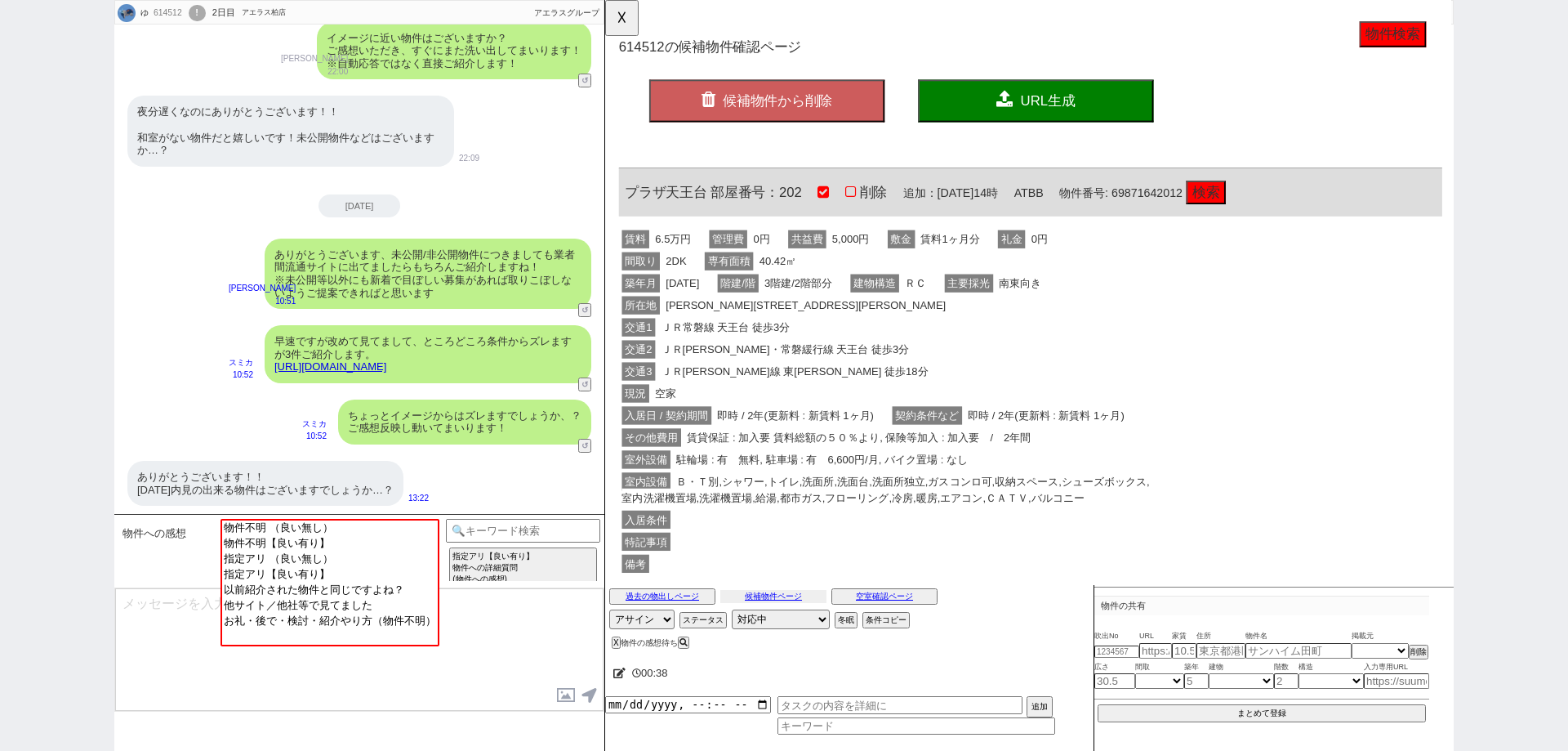
scroll to position [0, 0]
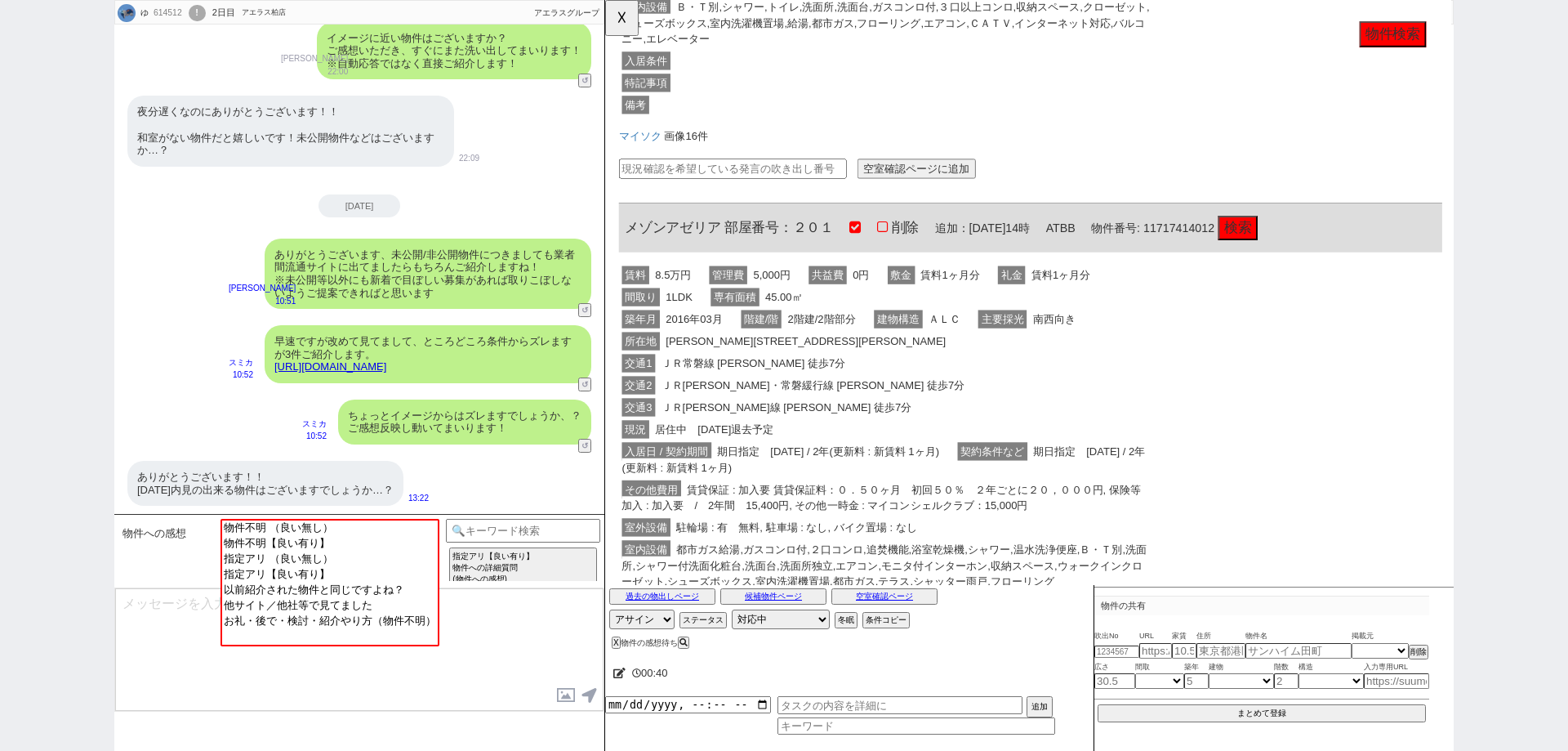
click at [892, 541] on span "賃貸保証 : 加入要 賃貸保証料：０．５０ヶ月　初回５０％　２年ごとに２０，０００円, 保険等加入 : 加入要　/　2年間　15,400円, その他一時金 :…" at bounding box center [902, 534] width 558 height 37
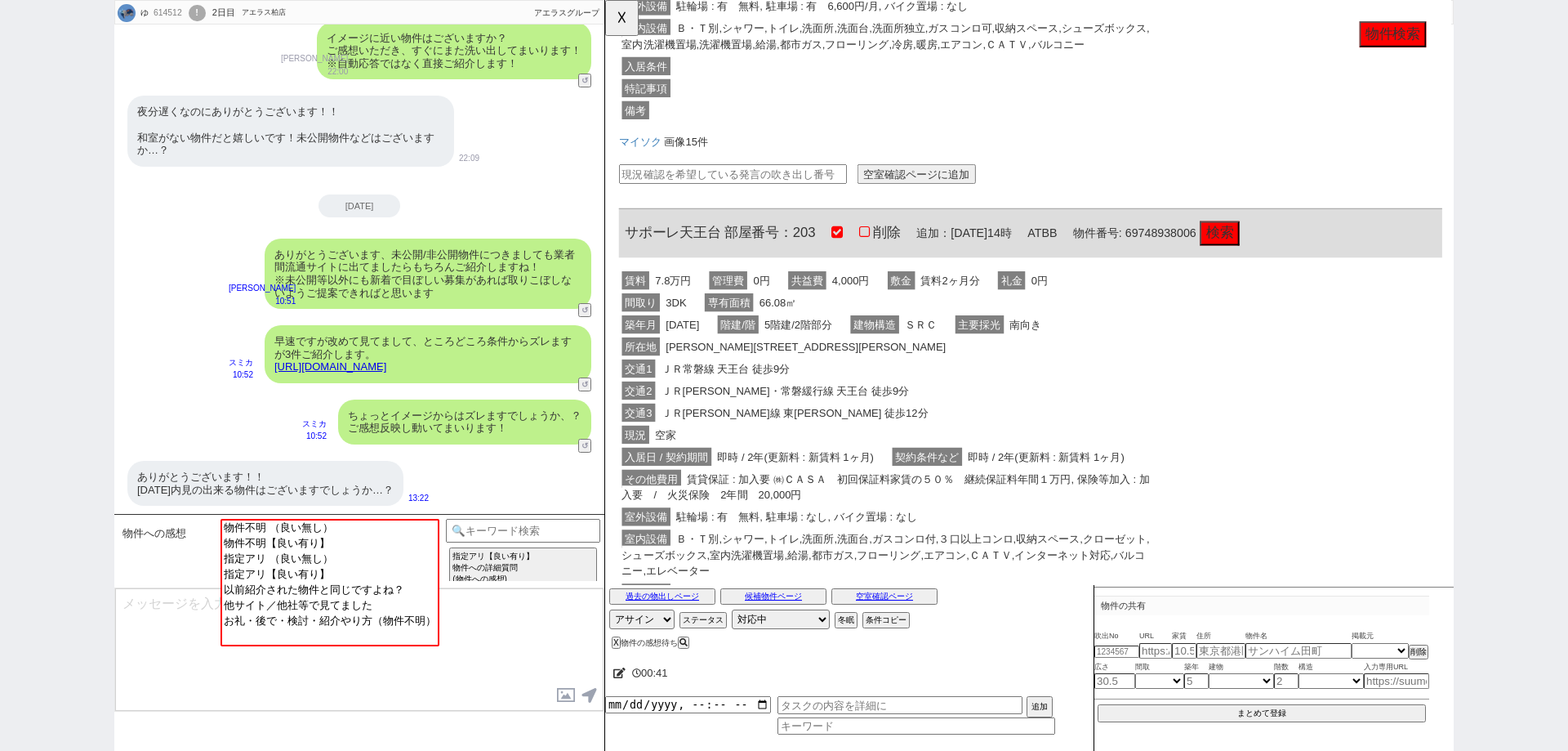
click at [892, 541] on div "その他費用 賃貸保証 : 加入要 ㈱ＣＡＳＡ　初回保証料家賃の５０％　継続保証料年間１万円, 保険等加入 : 加入要　/　火災保険　2年間　20,000円" at bounding box center [907, 524] width 575 height 41
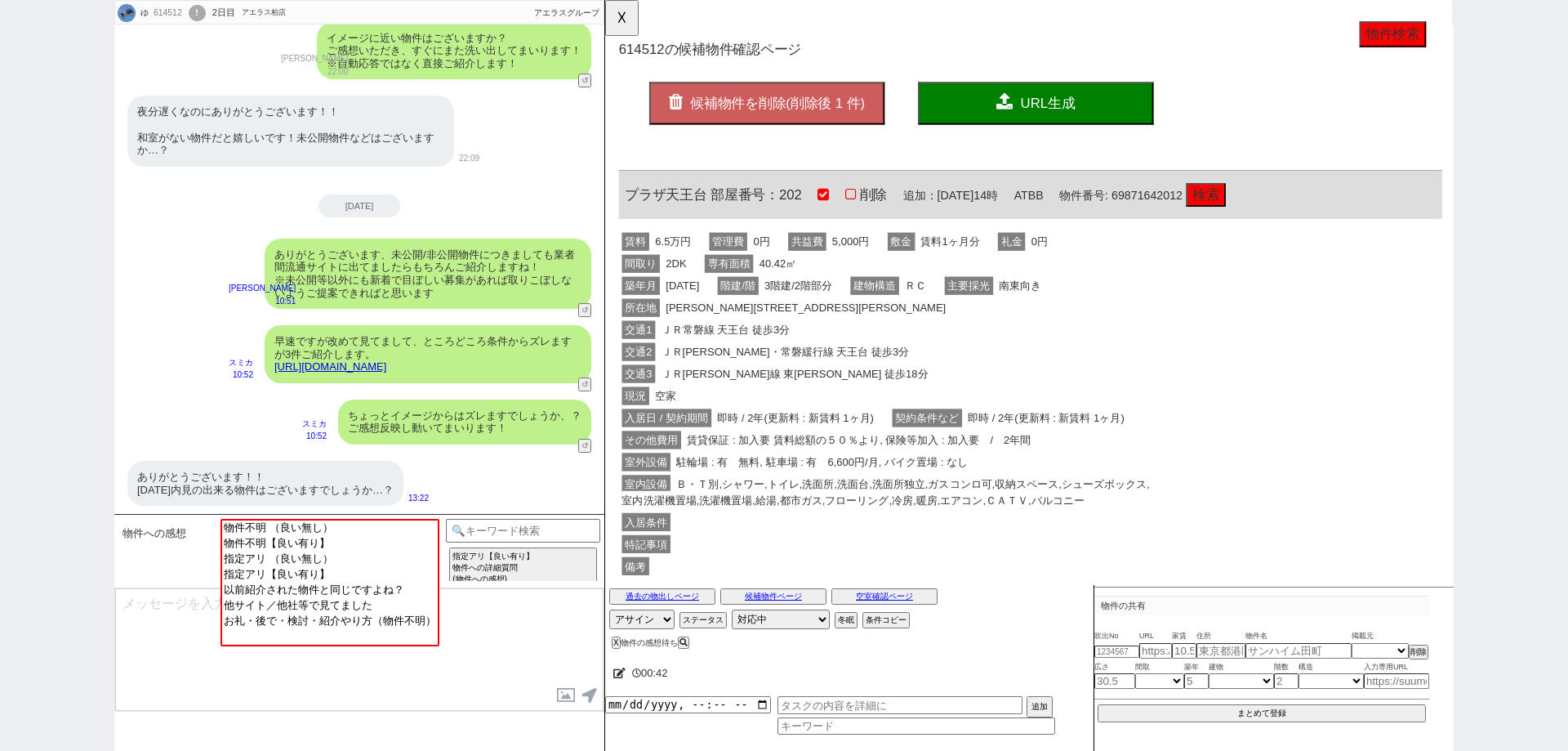
click at [892, 541] on span "Ｂ・Ｔ別,シャワー,トイレ,洗面所,洗面台,洗面所独立,ガスコンロ可,収納スペース,シューズボックス,室内洗濯機置場,洗濯機置場,給湯,都市ガス,フローリング…" at bounding box center [906, 529] width 567 height 37
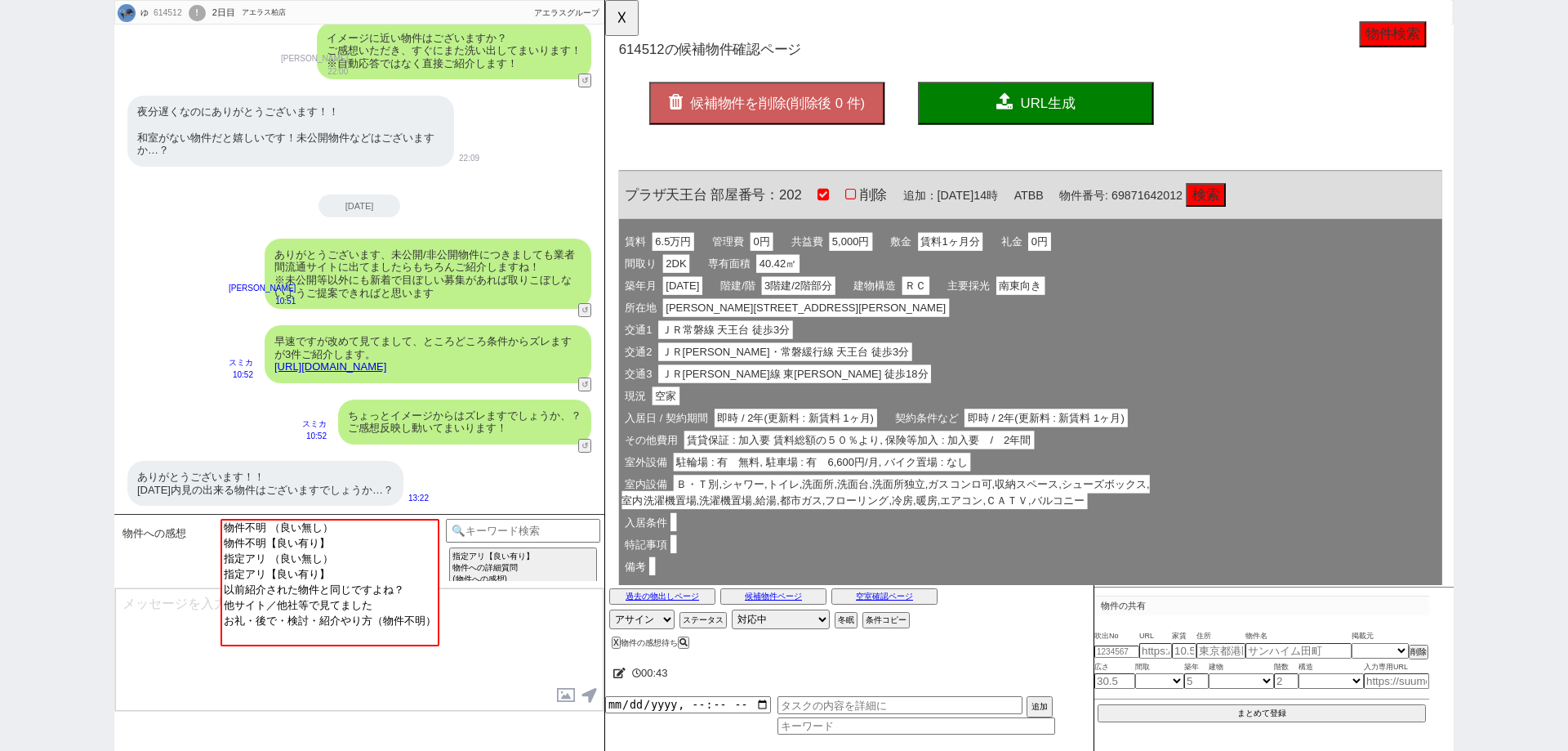
click at [868, 108] on span "候補物件を削除(削除後 0 件)" at bounding box center [790, 111] width 188 height 16
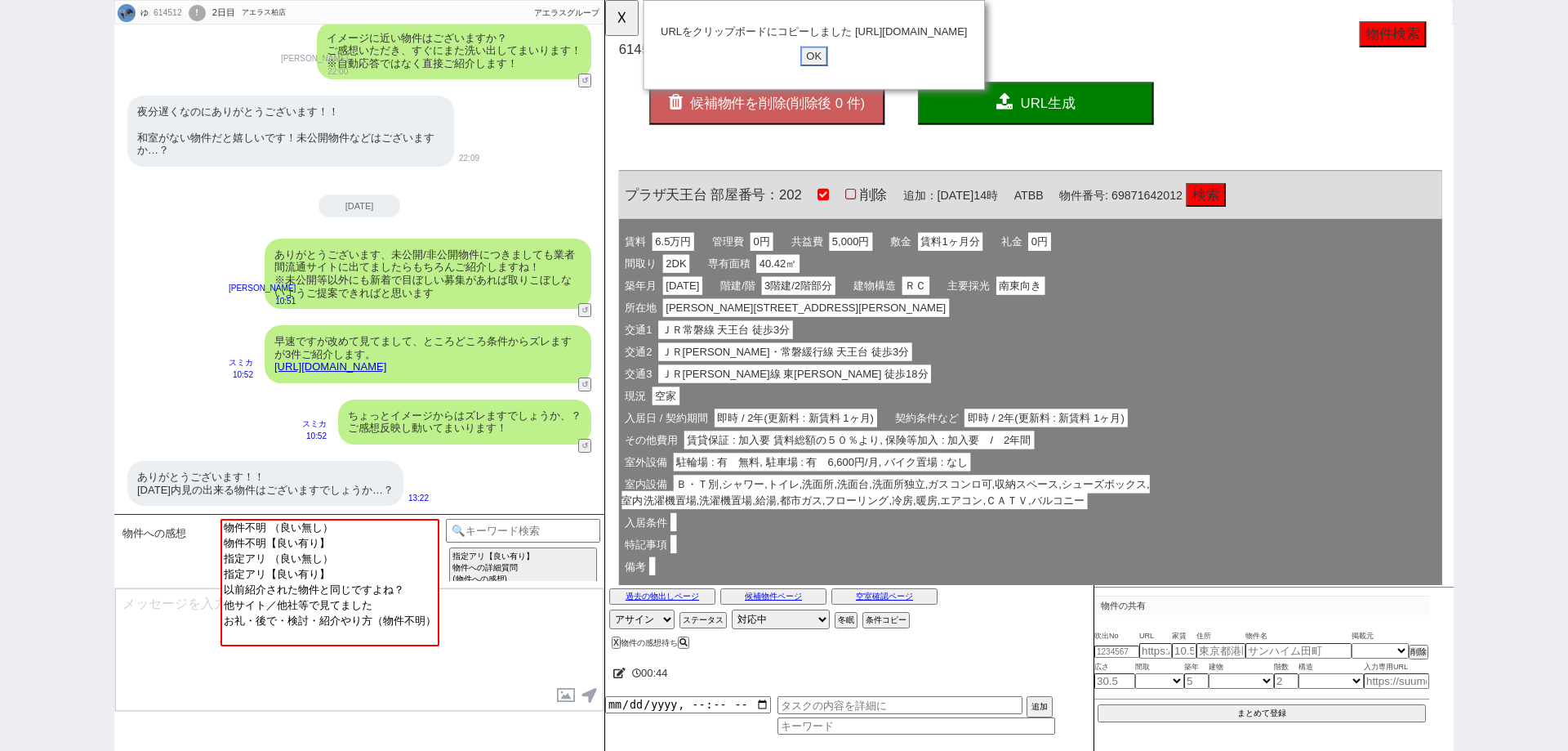
click at [832, 71] on input "OK" at bounding box center [830, 61] width 30 height 21
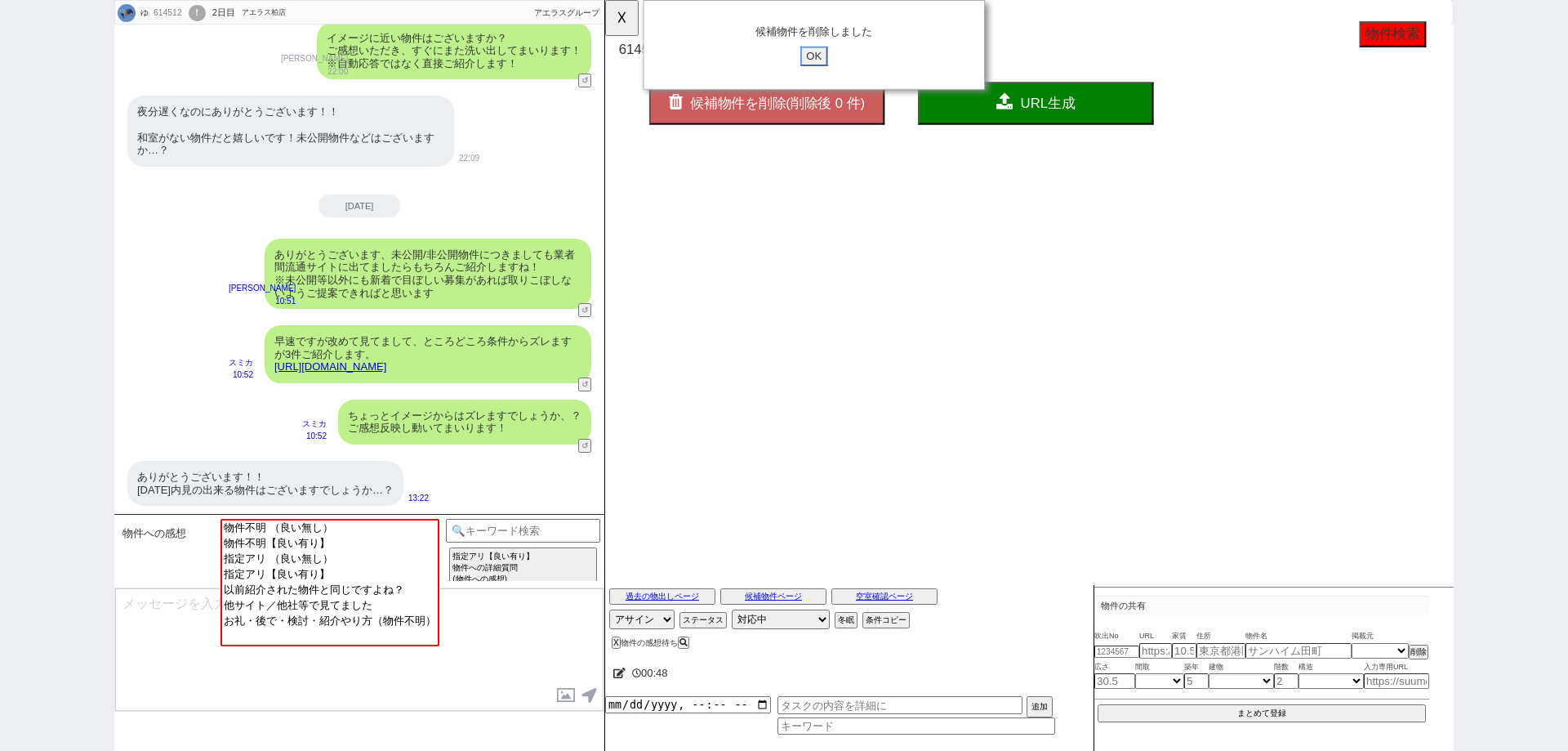
click at [827, 59] on input "OK" at bounding box center [830, 61] width 30 height 21
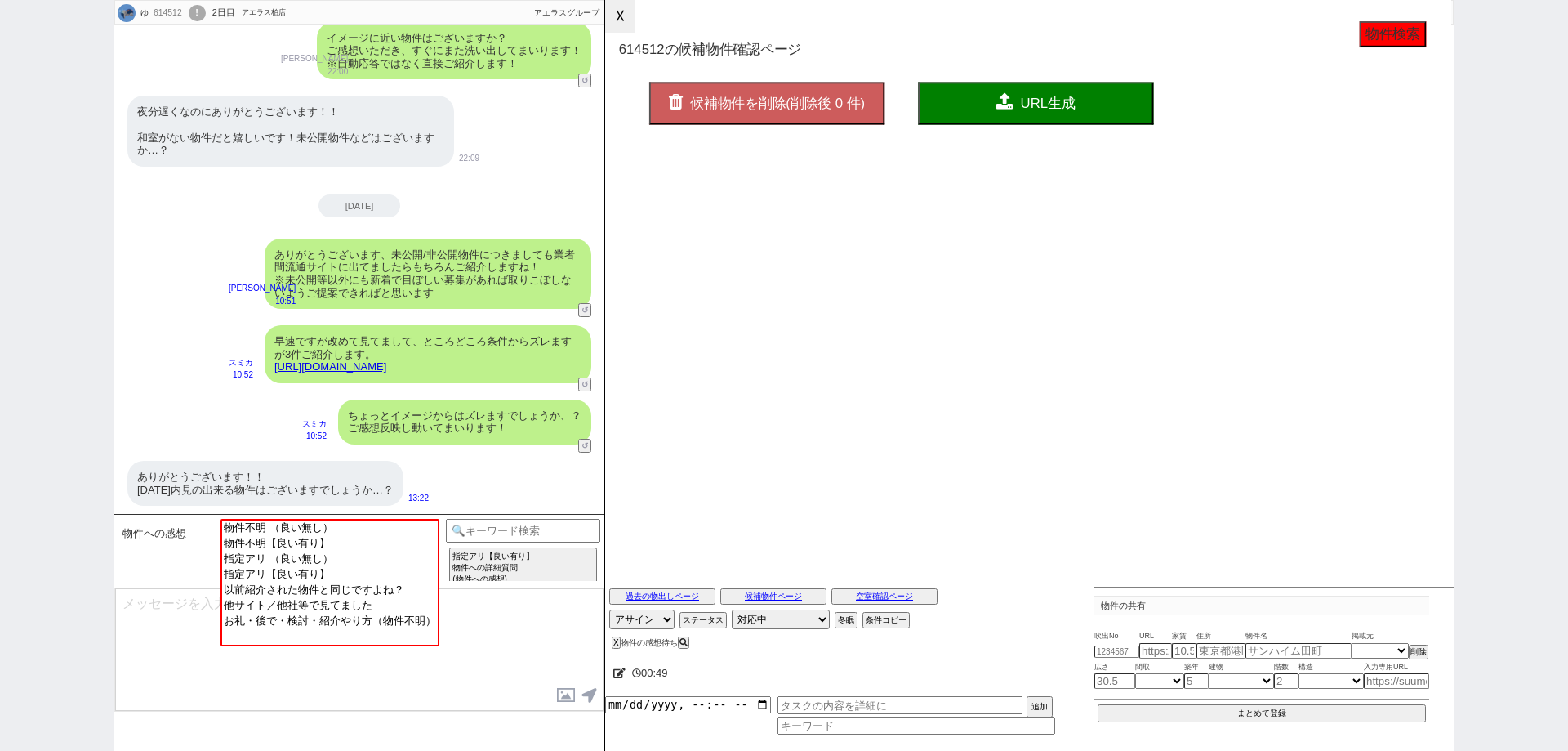
click at [630, 26] on button "☓" at bounding box center [620, 16] width 30 height 33
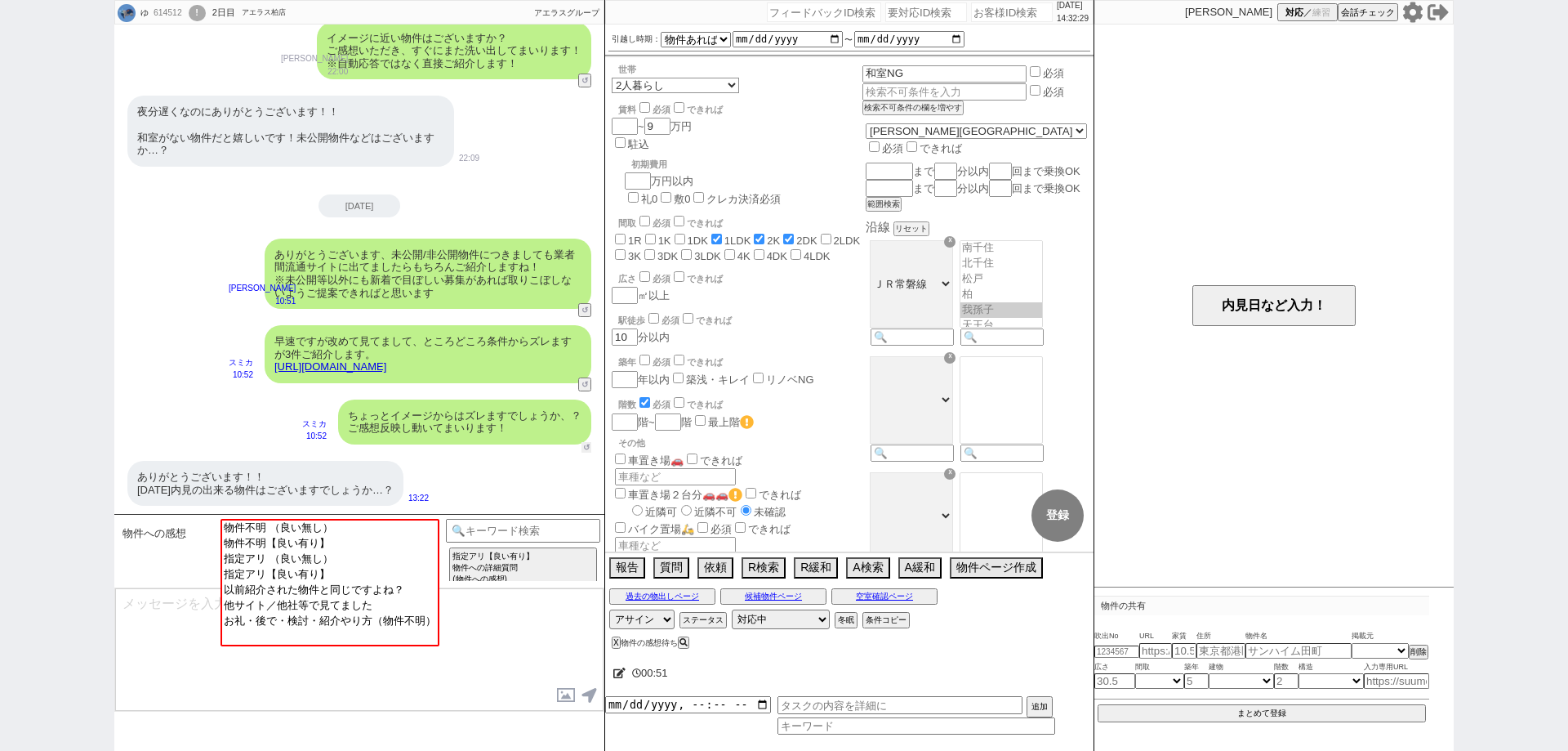
click at [589, 450] on button "↺" at bounding box center [586, 447] width 10 height 11
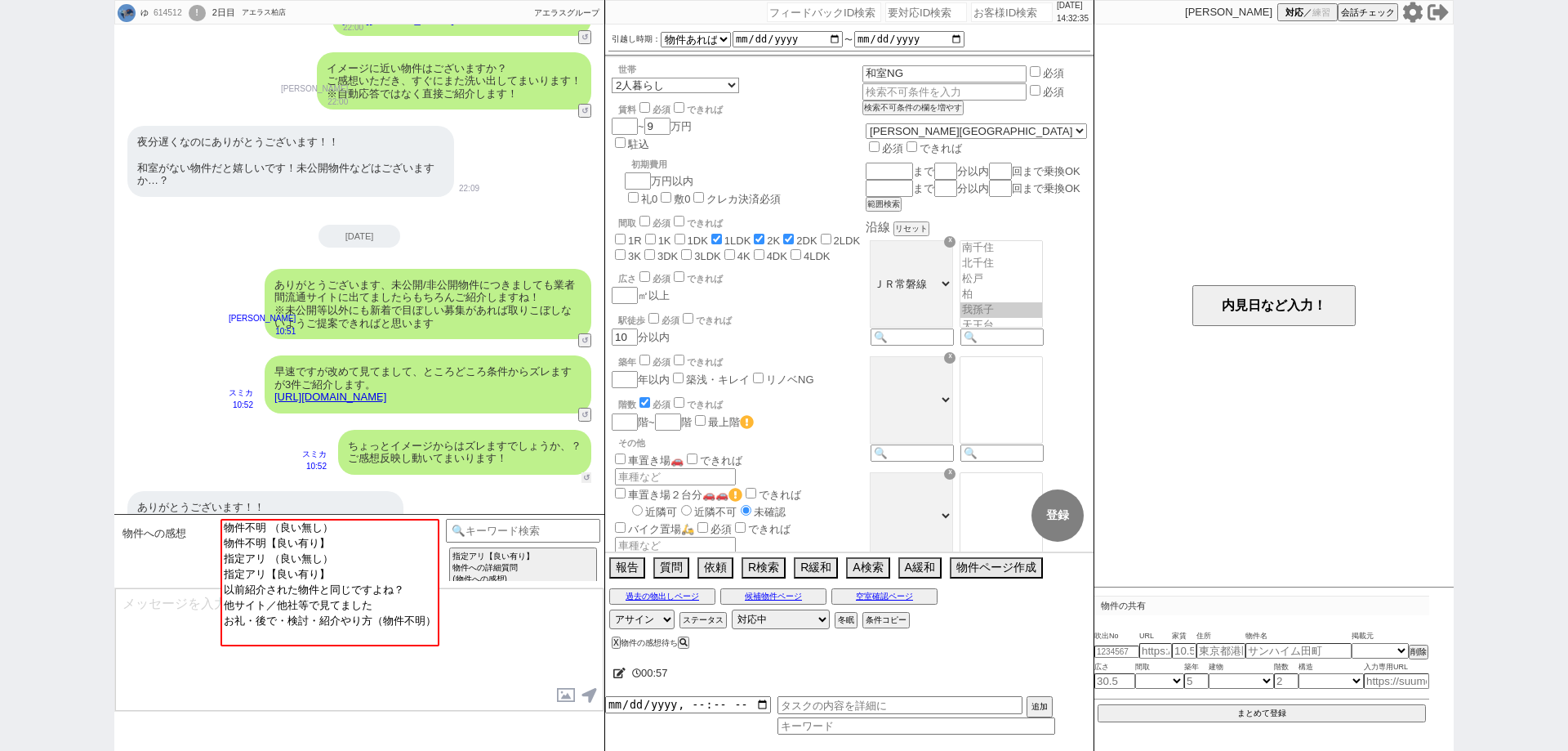
scroll to position [294, 0]
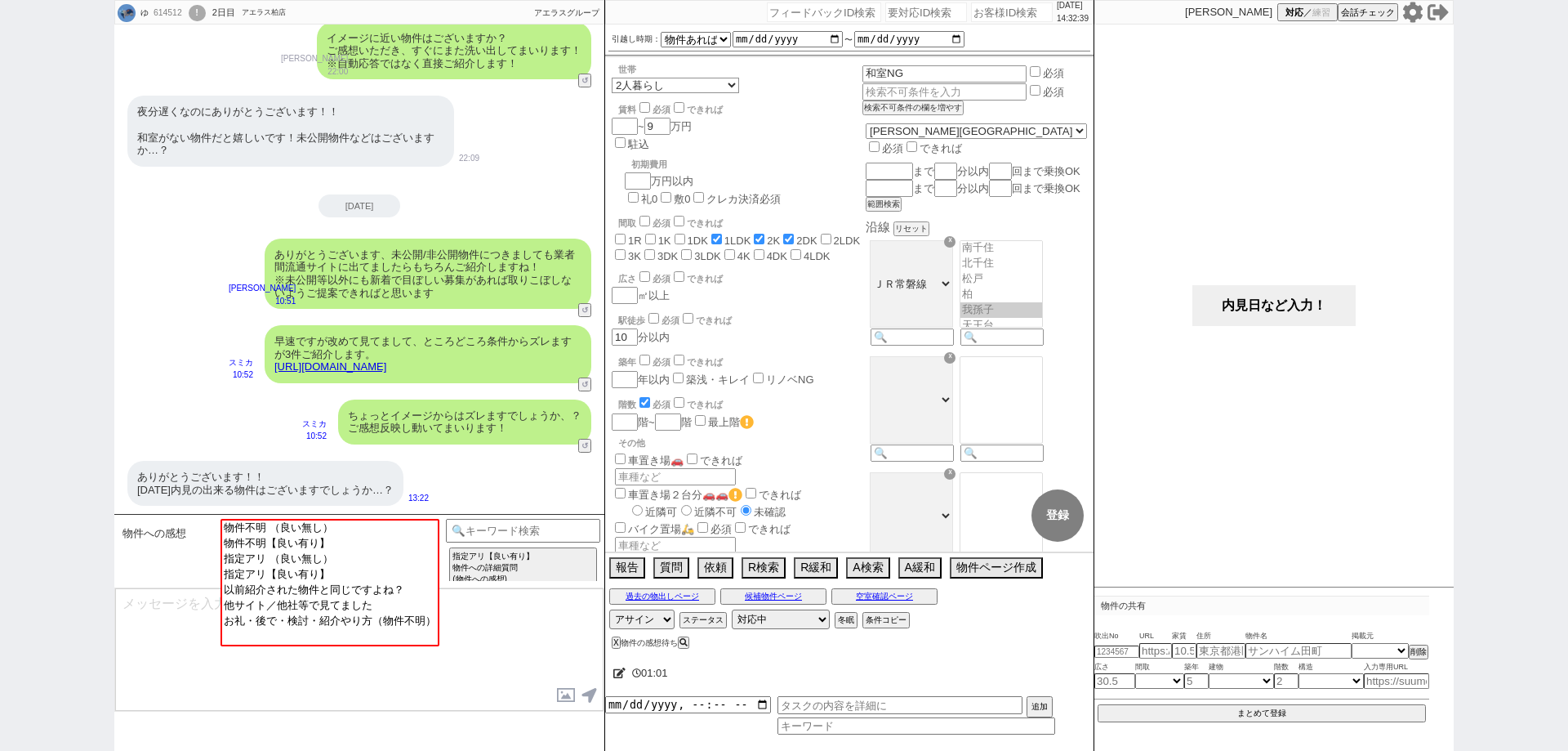
click at [1329, 306] on button "内見日など入力！" at bounding box center [1273, 306] width 163 height 41
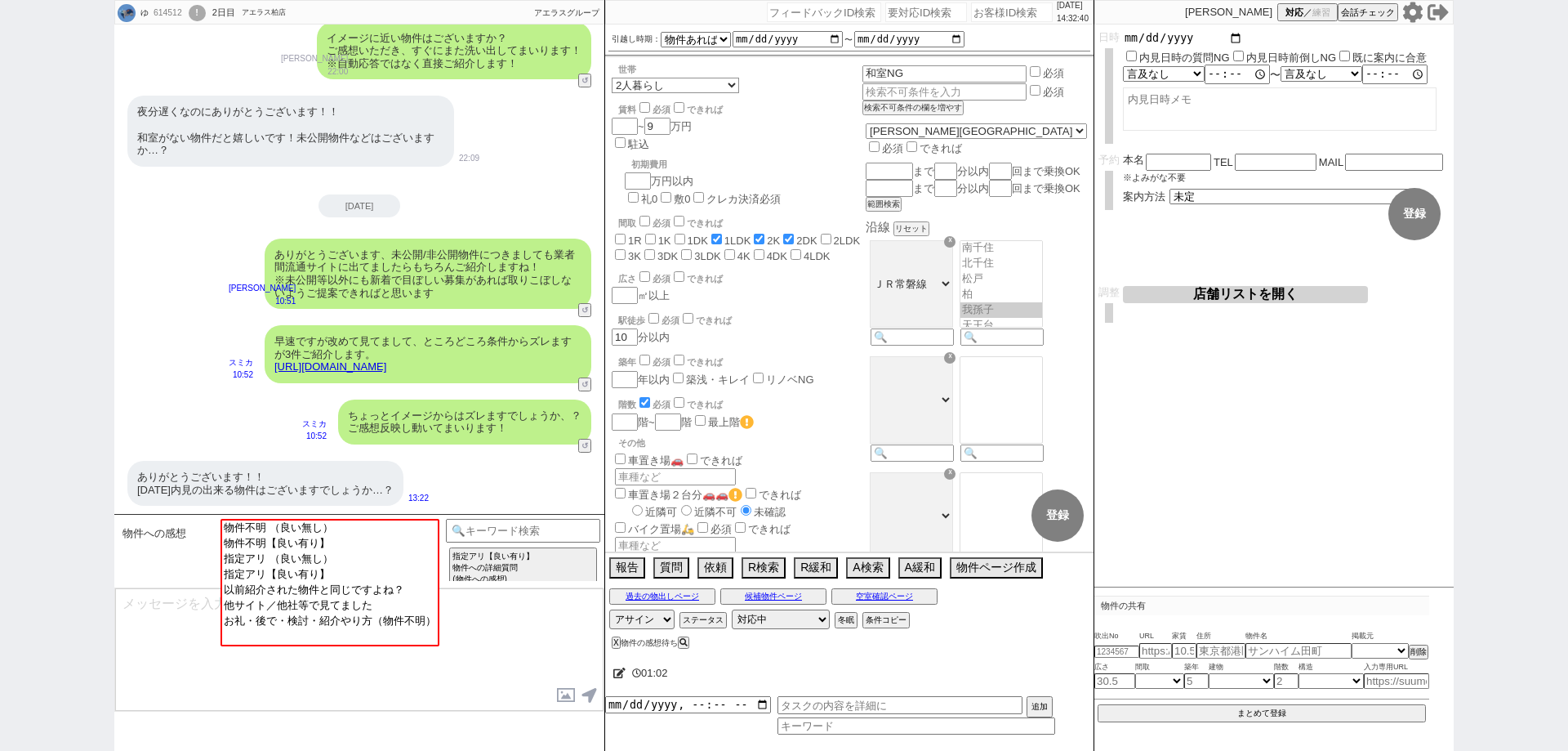
click at [1229, 40] on input "date" at bounding box center [1183, 38] width 120 height 14
type input "2025-09-14"
click at [1409, 204] on button "登録" at bounding box center [1414, 213] width 52 height 52
click at [576, 639] on textarea at bounding box center [359, 649] width 488 height 123
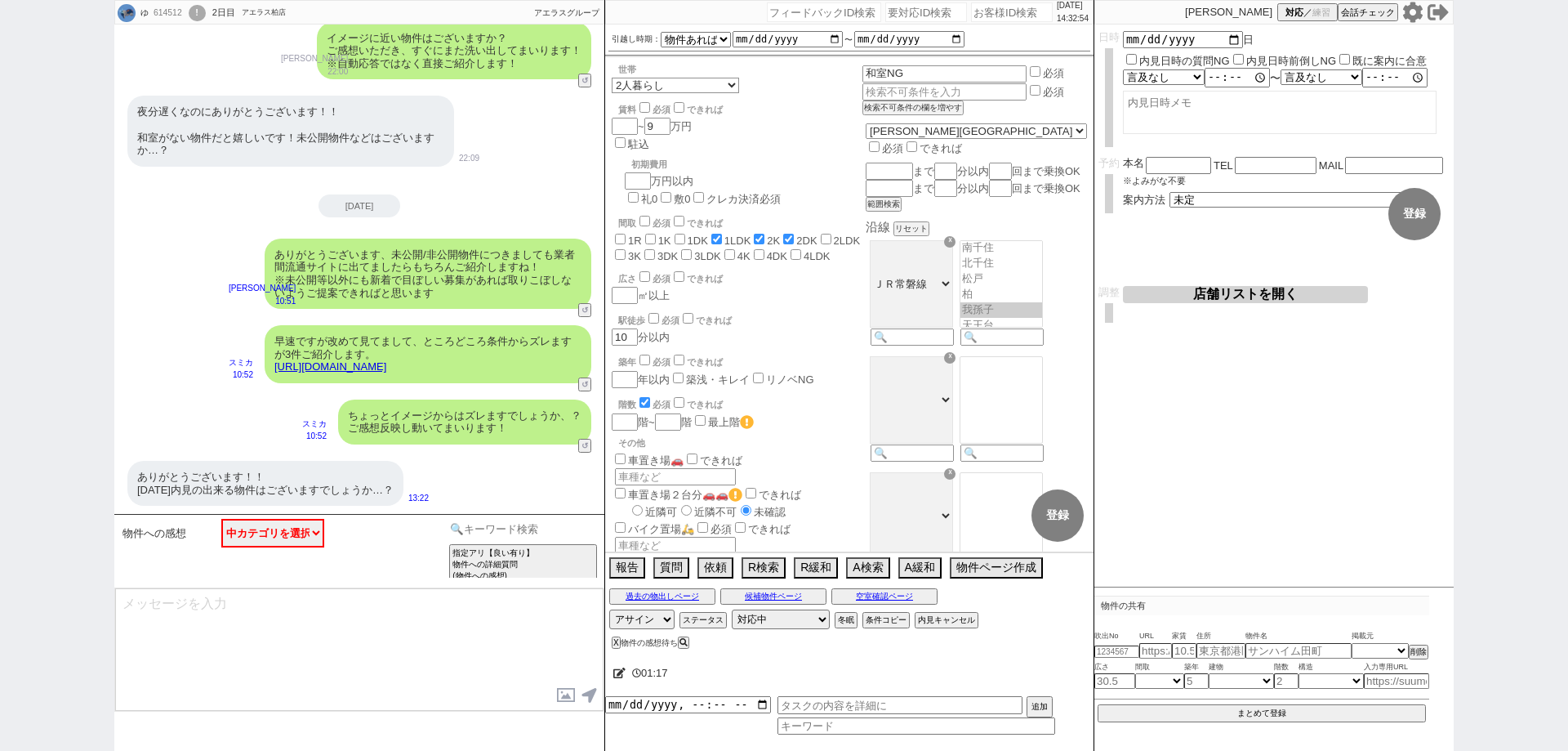
click at [570, 531] on input at bounding box center [523, 529] width 155 height 21
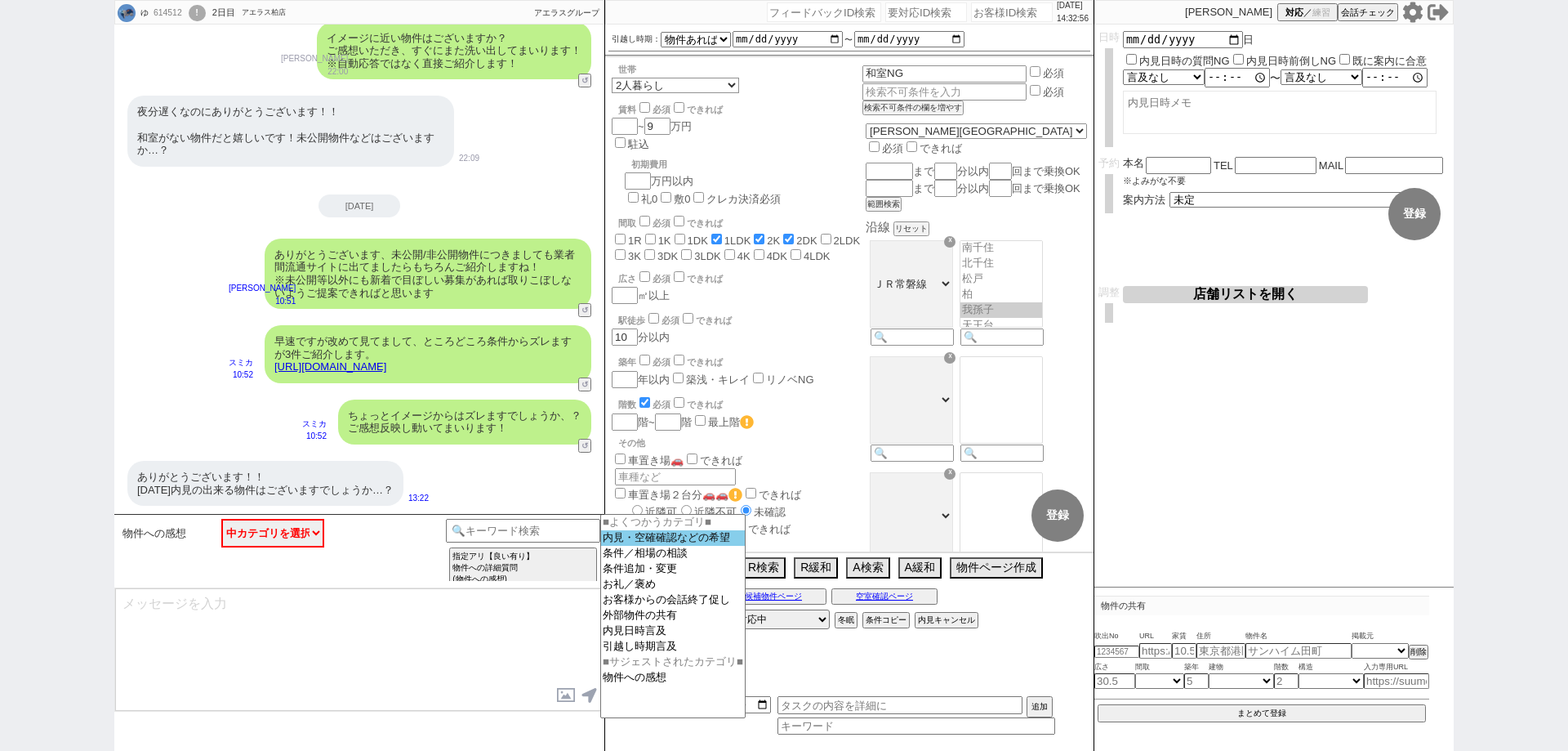
click at [649, 540] on option "内見・空確確認などの希望" at bounding box center [672, 538] width 144 height 16
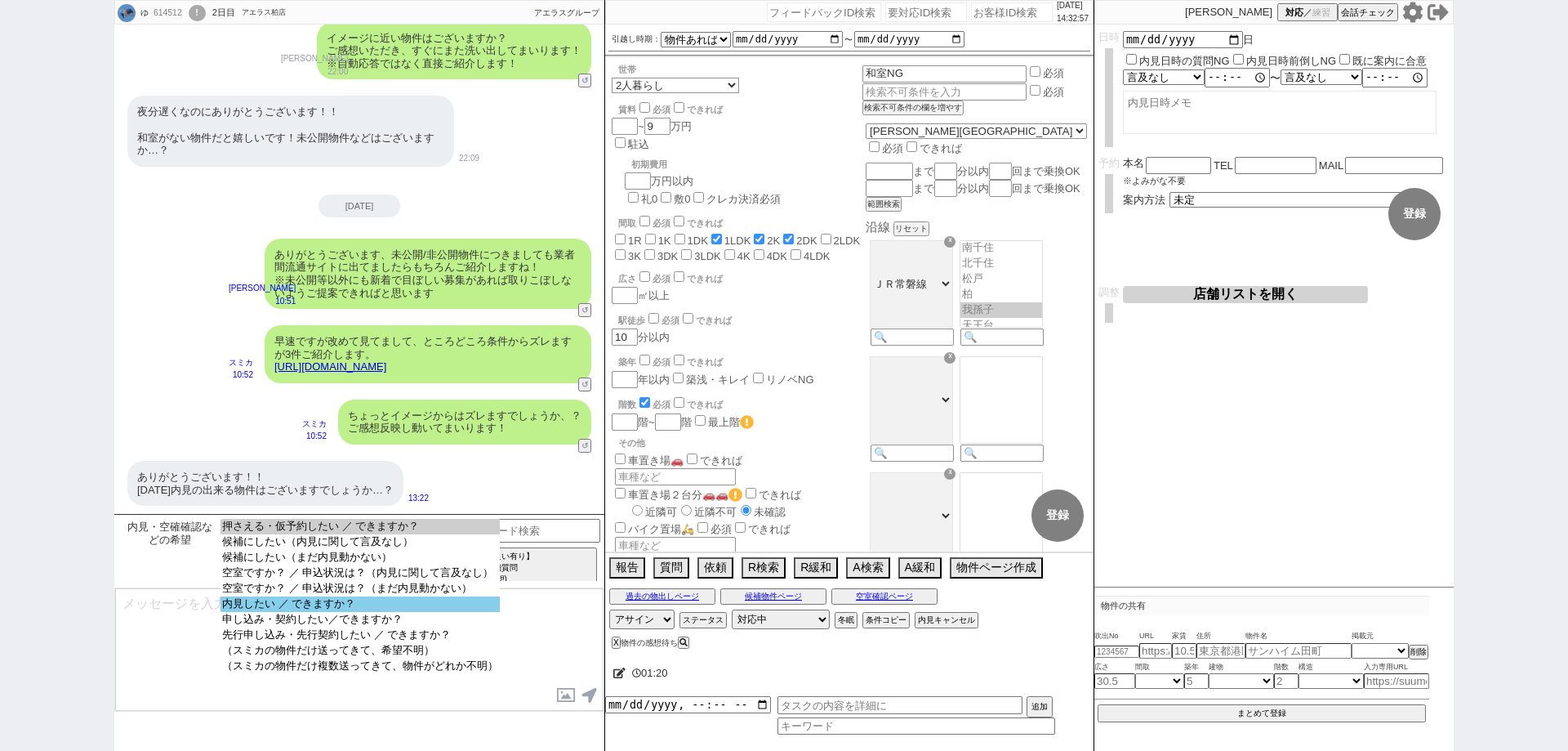
select select "内見したい ／ できますか？"
click at [474, 609] on option "内見したい ／ できますか？" at bounding box center [360, 604] width 279 height 16
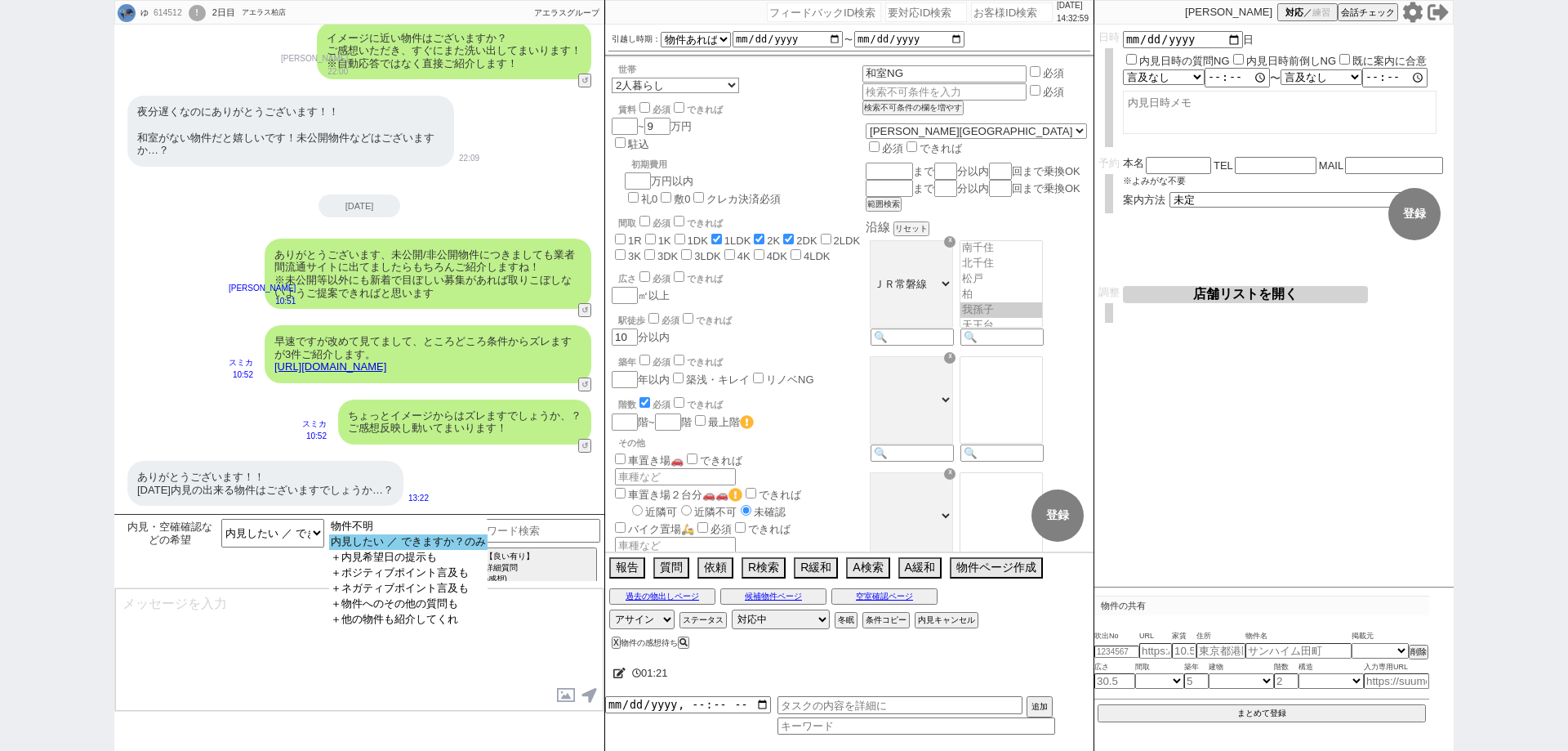
click at [457, 544] on option "内見したい ／ できますか？のみ" at bounding box center [407, 542] width 157 height 16
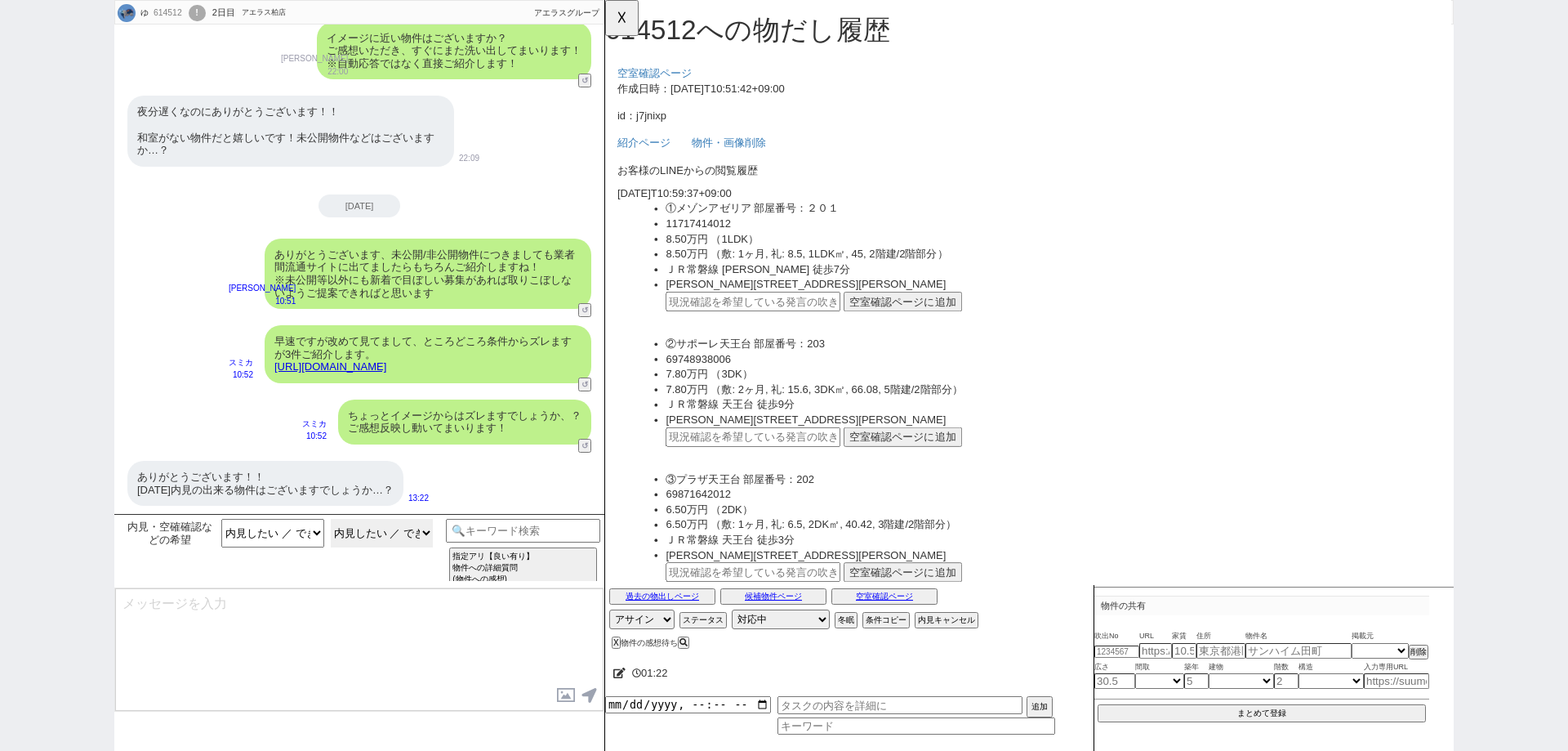
scroll to position [0, 0]
click at [332, 488] on div "ありがとうございます！！ 明日内見の出来る物件はございますでしょうか…？" at bounding box center [265, 483] width 276 height 45
click at [617, 21] on button "☓" at bounding box center [620, 16] width 30 height 33
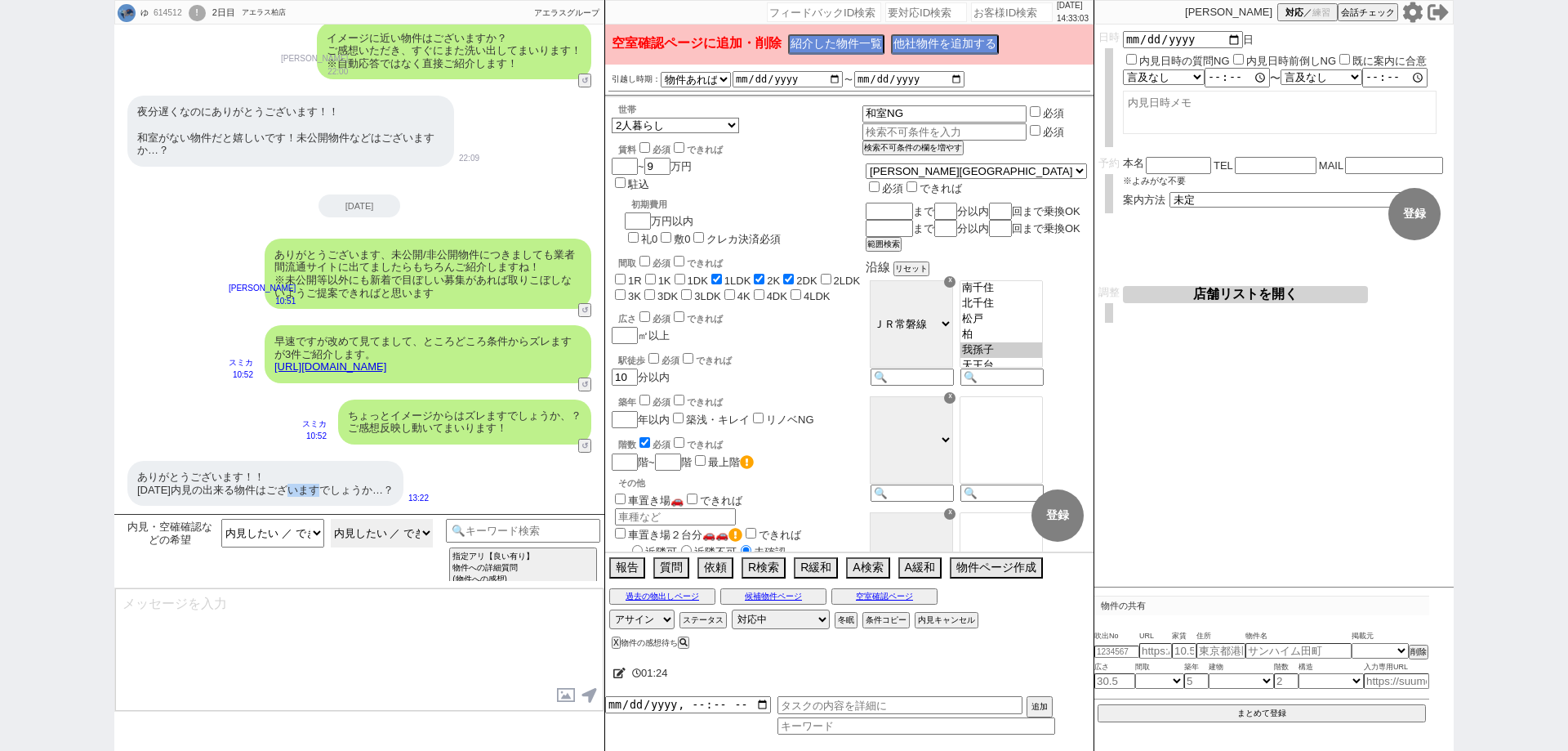
click at [411, 537] on select "物件不明 内見したい ／ できますか？のみ ＋内見希望日の提示も ＋ポジティブポイント言及も ＋ネガティブポイント言及も ＋物件へのその他の質問も ＋他の物件…" at bounding box center [382, 533] width 103 height 29
select select "物件不明"
click at [331, 519] on select "物件不明 内見したい ／ できますか？のみ ＋内見希望日の提示も ＋ポジティブポイント言及も ＋ネガティブポイント言及も ＋物件へのその他の質問も ＋他の物件…" at bounding box center [382, 533] width 103 height 29
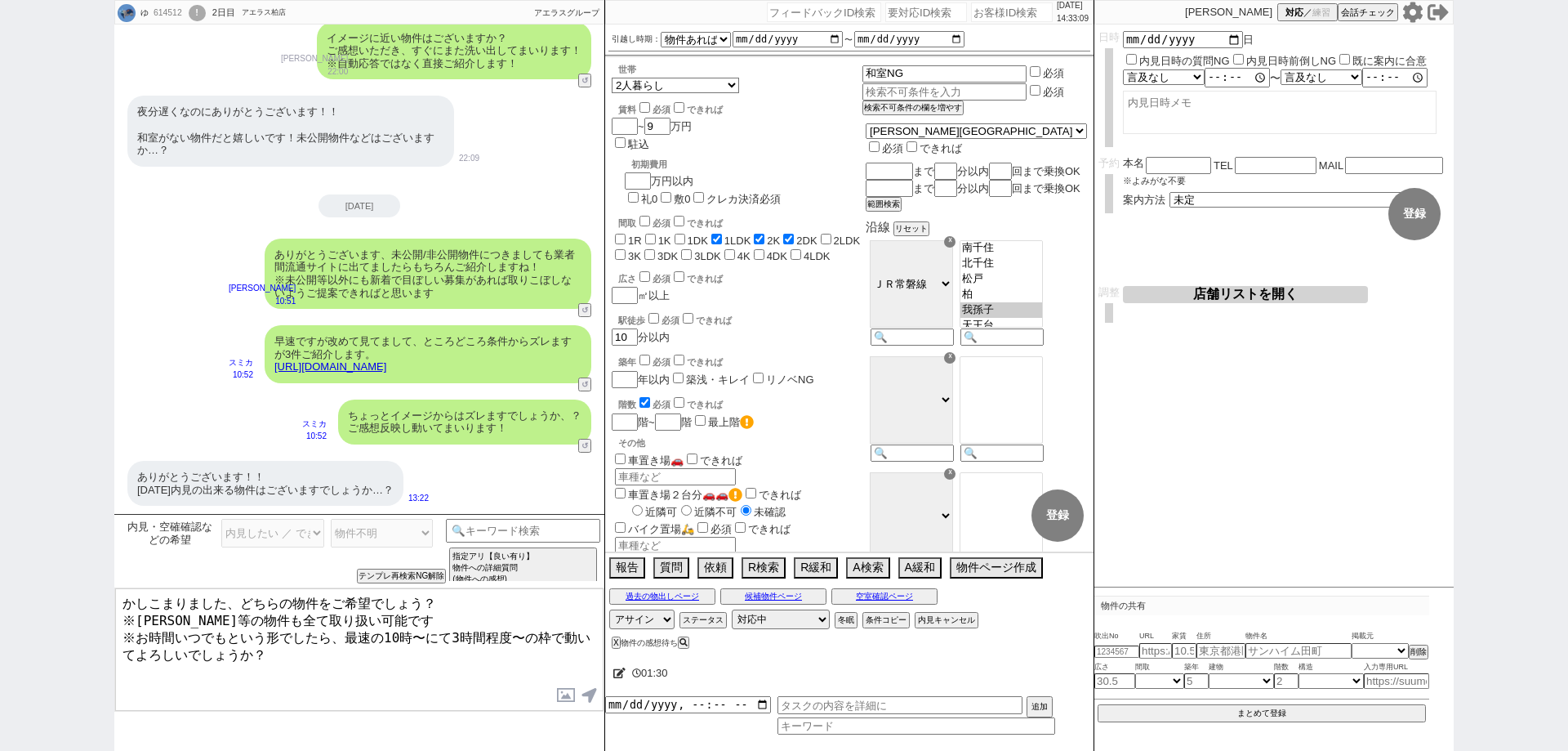
drag, startPoint x: 407, startPoint y: 615, endPoint x: 116, endPoint y: 613, distance: 291.0
click at [116, 613] on textarea "かしこまりました、どちらの物件をご希望でしょう？ ※SUUMO等の物件も全て取り扱い可能です ※お時間いつでもという形でしたら、最速の10時〜にて3時間程度〜…" at bounding box center [359, 649] width 488 height 123
drag, startPoint x: 423, startPoint y: 604, endPoint x: 0, endPoint y: 548, distance: 426.7
click at [0, 548] on div "ゆ 614512 ! 0 2日目 アエラス柏店 冬眠中 自社客 アエラスグループ スミカ_BPO チャット全表示 2025-09-12 駐輪場付、お風呂トイレ…" at bounding box center [784, 376] width 1568 height 751
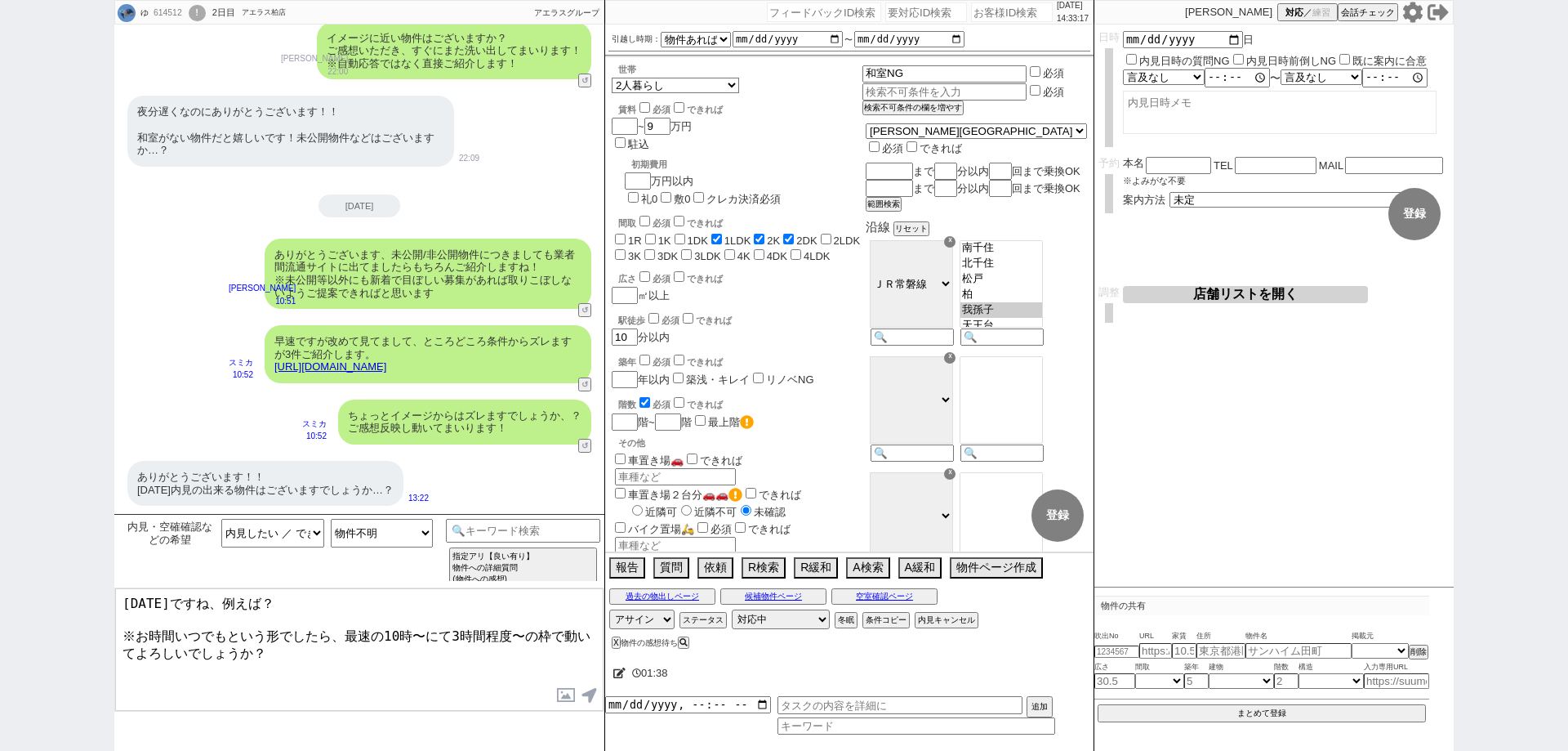
click at [386, 366] on link "https://tools.sumika.live/pages/j7jnixp" at bounding box center [330, 366] width 112 height 12
click at [621, 23] on button "☓" at bounding box center [620, 16] width 30 height 33
drag, startPoint x: 242, startPoint y: 606, endPoint x: 201, endPoint y: 605, distance: 41.0
click at [201, 605] on textarea "明日ですね、例えば？ ※お時間いつでもという形でしたら、最速の10時〜にて3時間程度〜の枠で動いてよろしいでしょうか？" at bounding box center [359, 649] width 488 height 123
paste textarea "サポーレ天王"
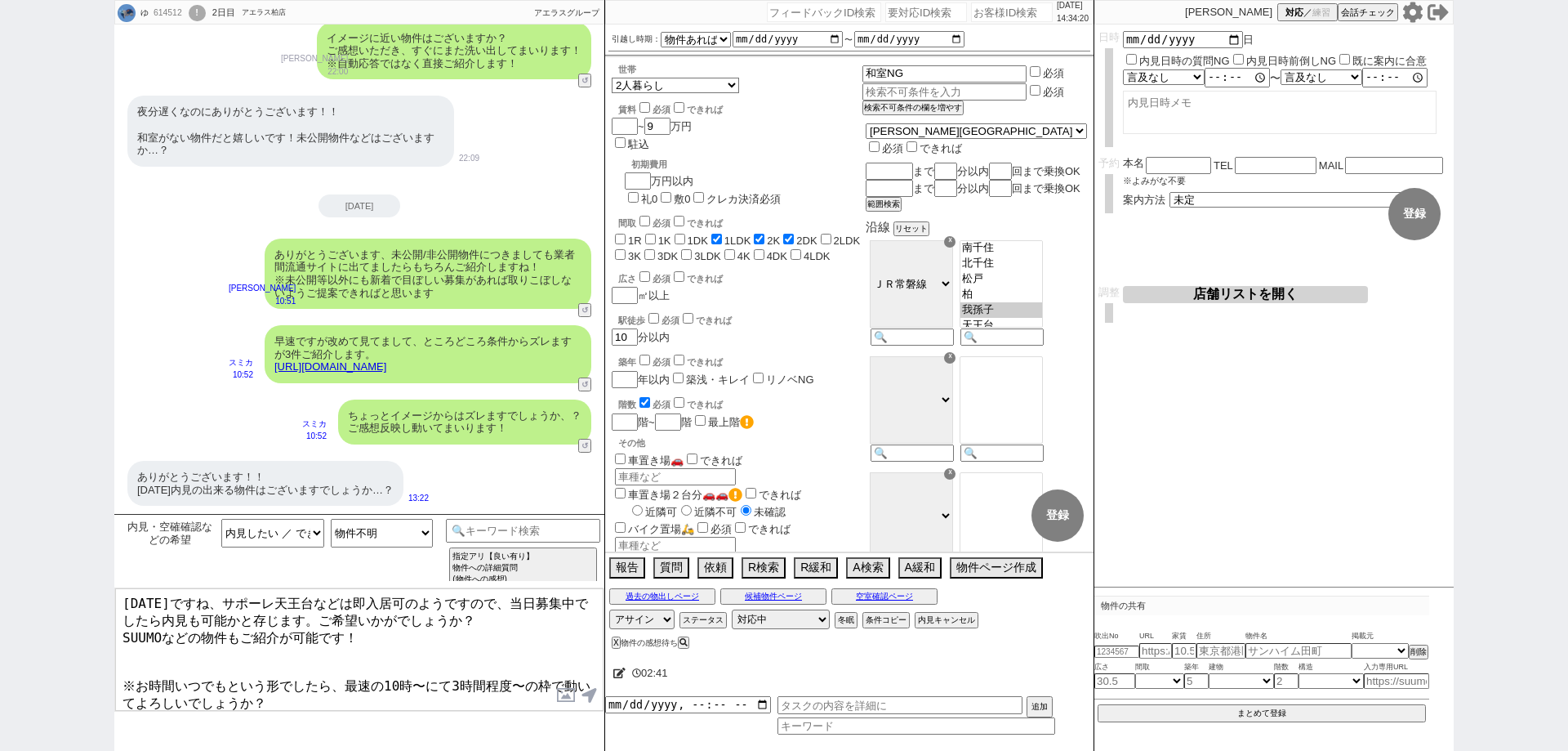
click at [142, 667] on textarea "明日ですね、サポーレ天王台などは即入居可のようですので、当日募集中でしたら内見も可能かと存じます。ご希望いかがでしょうか？ SUUMOなどの物件もご紹介が可能…" at bounding box center [359, 649] width 488 height 123
type textarea "明日ですね、サポーレ天王台などは即入居可のようですので、当日募集中でしたら内見も可能かと存じます。ご希望いかがでしょうか？ SUUMOなどの物件もご紹介が可能…"
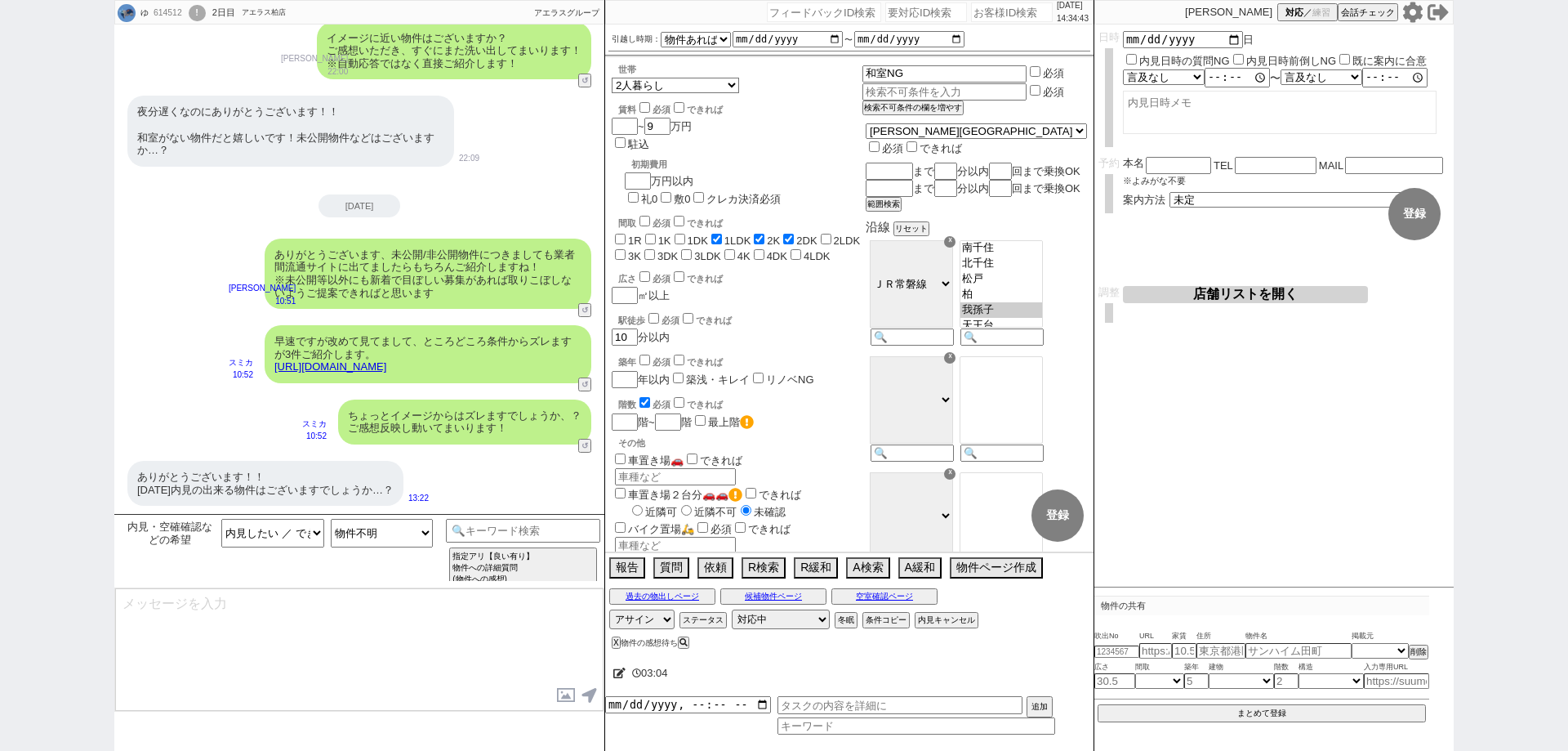
scroll to position [445, 0]
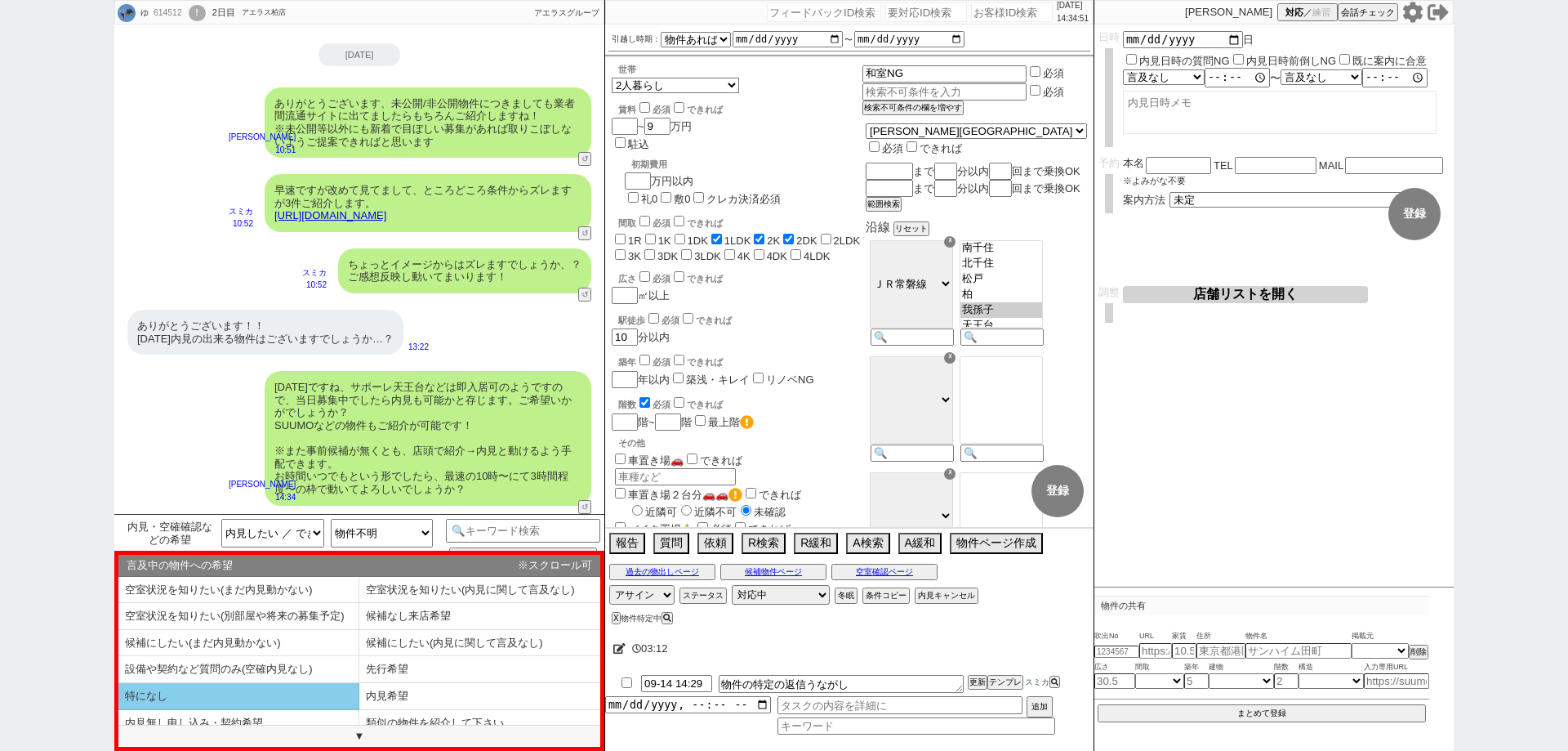
click at [212, 700] on li "特になし" at bounding box center [239, 696] width 241 height 27
type textarea "@@【@@メッセージは打たず、以下やってください@@】@@ @@【@@候補物件の報告状況バグってますがカテゴリ選択し直せるようになってるはずなので、キーワード…"
select select "特になし"
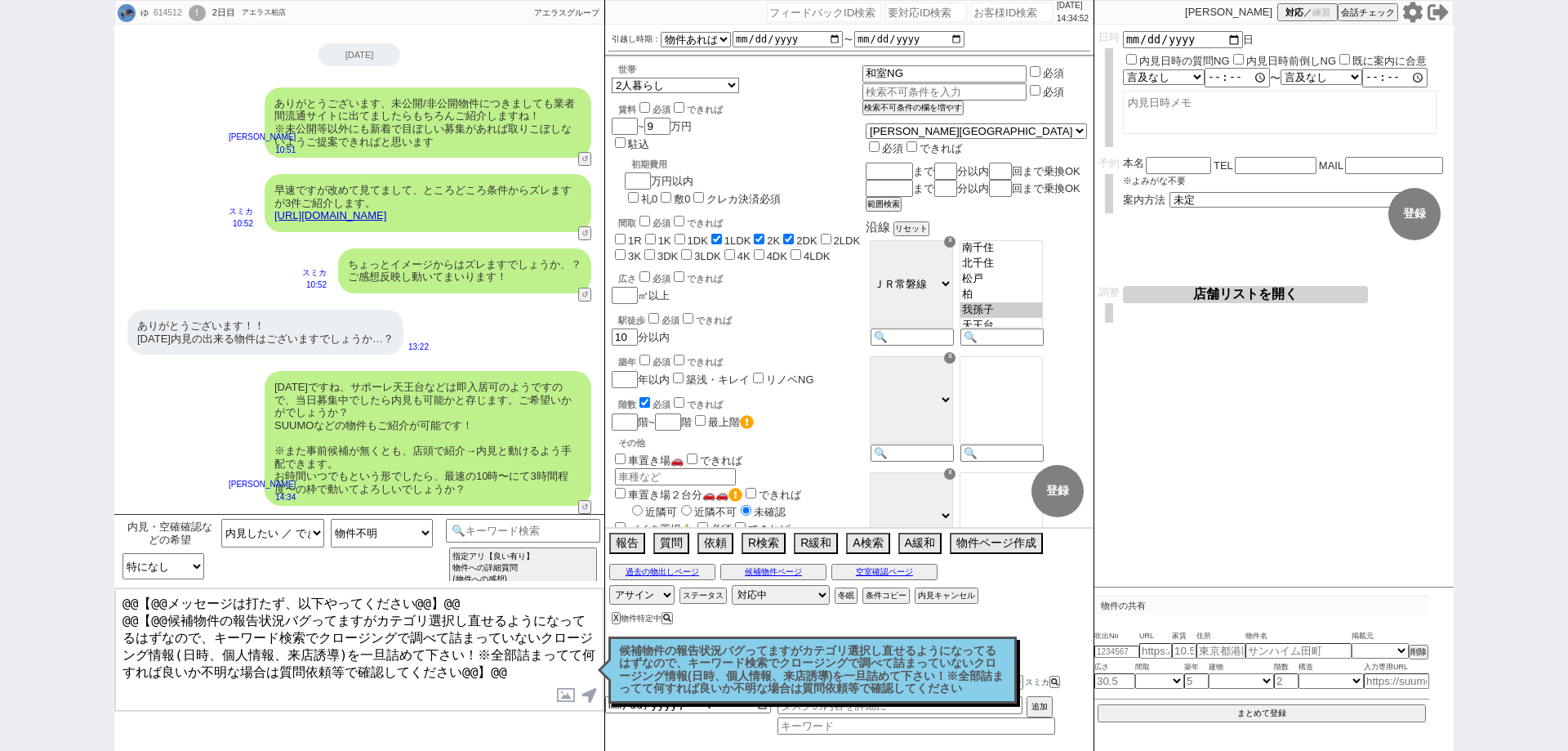
click at [737, 675] on p "候補物件の報告状況バグってますがカテゴリ選択し直せるようになってるはずなので、キーワード検索でクロージングで調べて詰まっていないクロージング情報(日時、個人情…" at bounding box center [812, 670] width 387 height 51
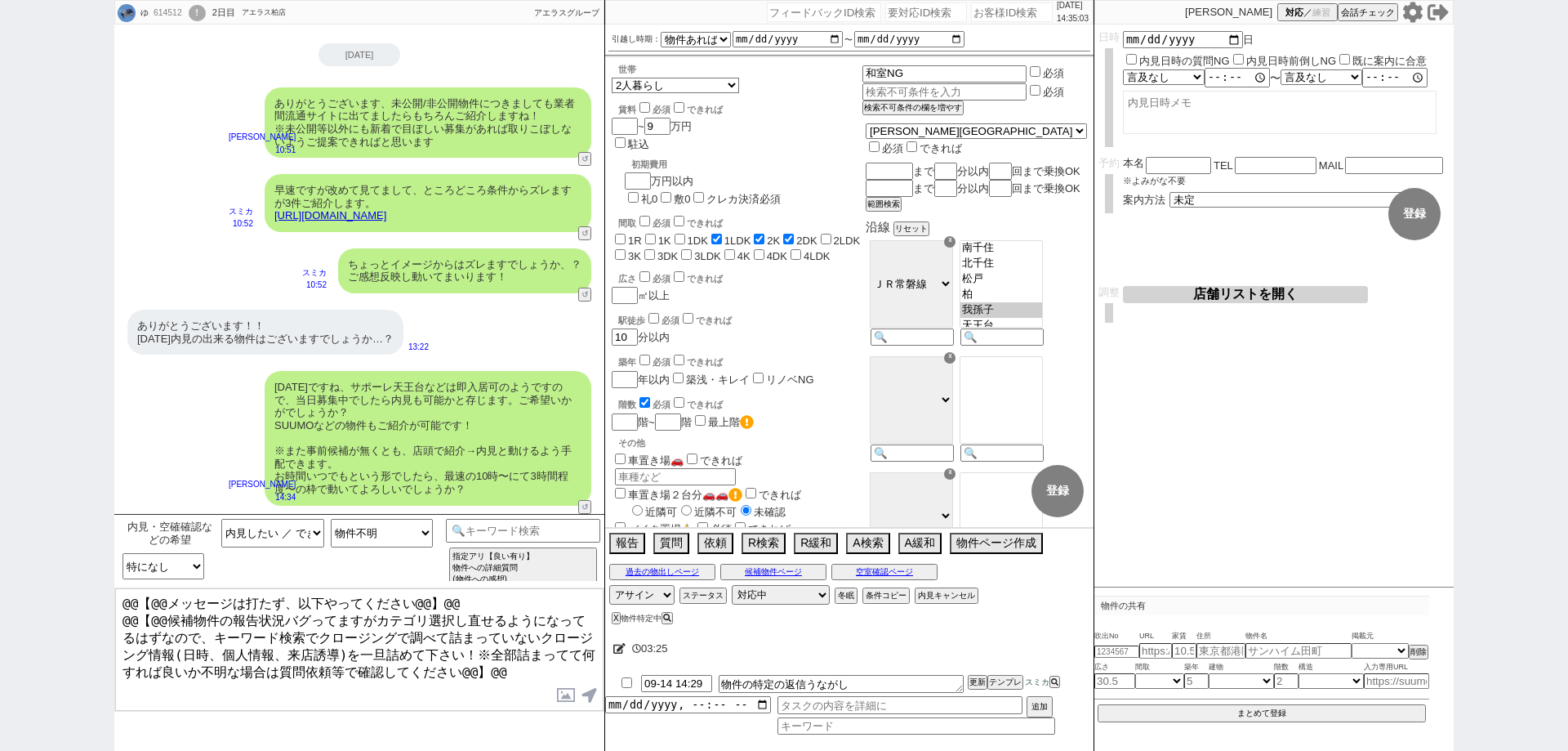
click at [625, 686] on input "checkbox" at bounding box center [626, 682] width 24 height 11
checkbox input "true"
click at [971, 679] on button "更新" at bounding box center [976, 682] width 16 height 12
click at [934, 725] on input at bounding box center [915, 727] width 277 height 14
type input "汎用"
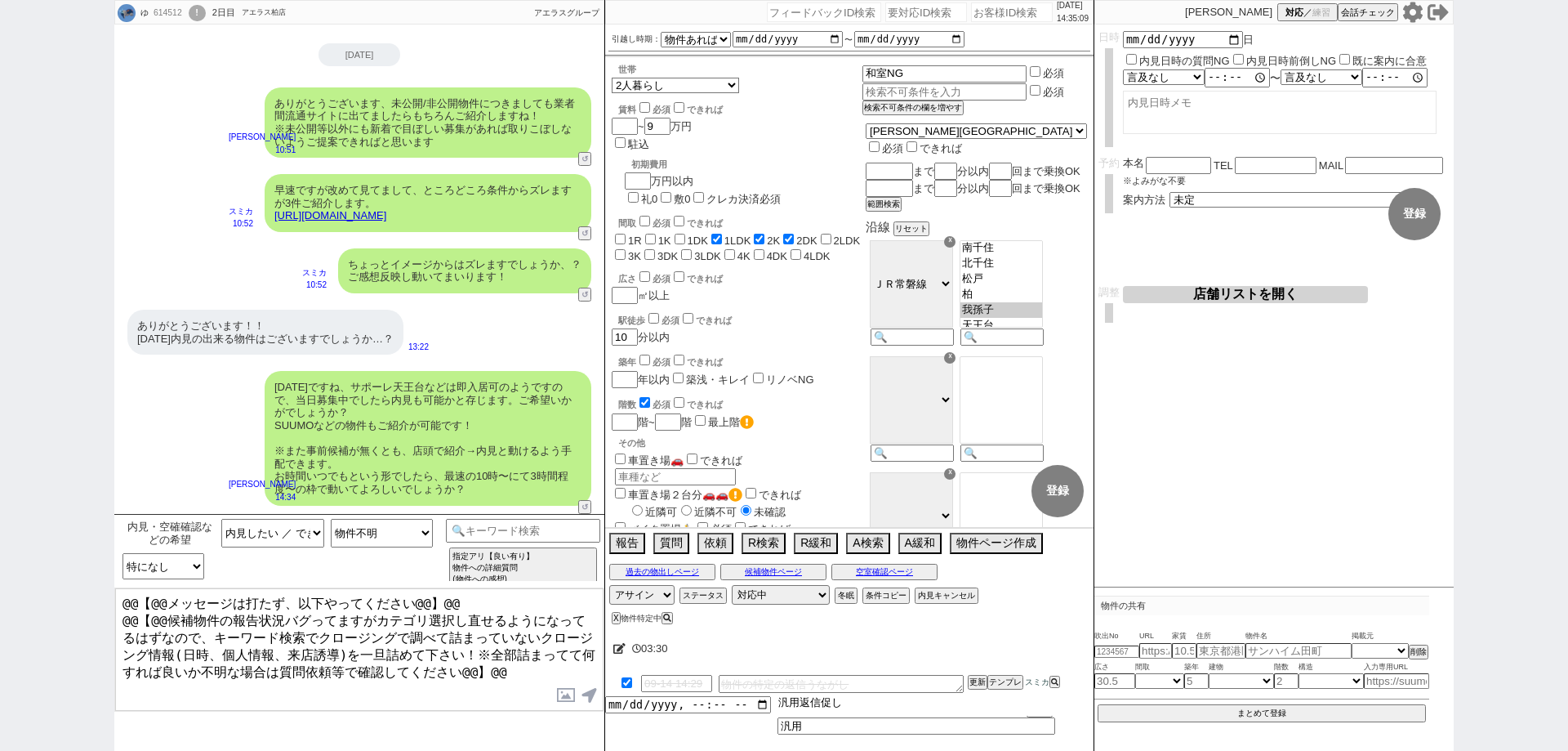
drag, startPoint x: 919, startPoint y: 706, endPoint x: 878, endPoint y: 706, distance: 41.0
type input "汎用返信促し"
click at [763, 706] on input "datetime-local" at bounding box center [687, 702] width 165 height 14
click at [1034, 705] on button "追加" at bounding box center [1038, 708] width 23 height 18
type input "[DATE]T14:00"
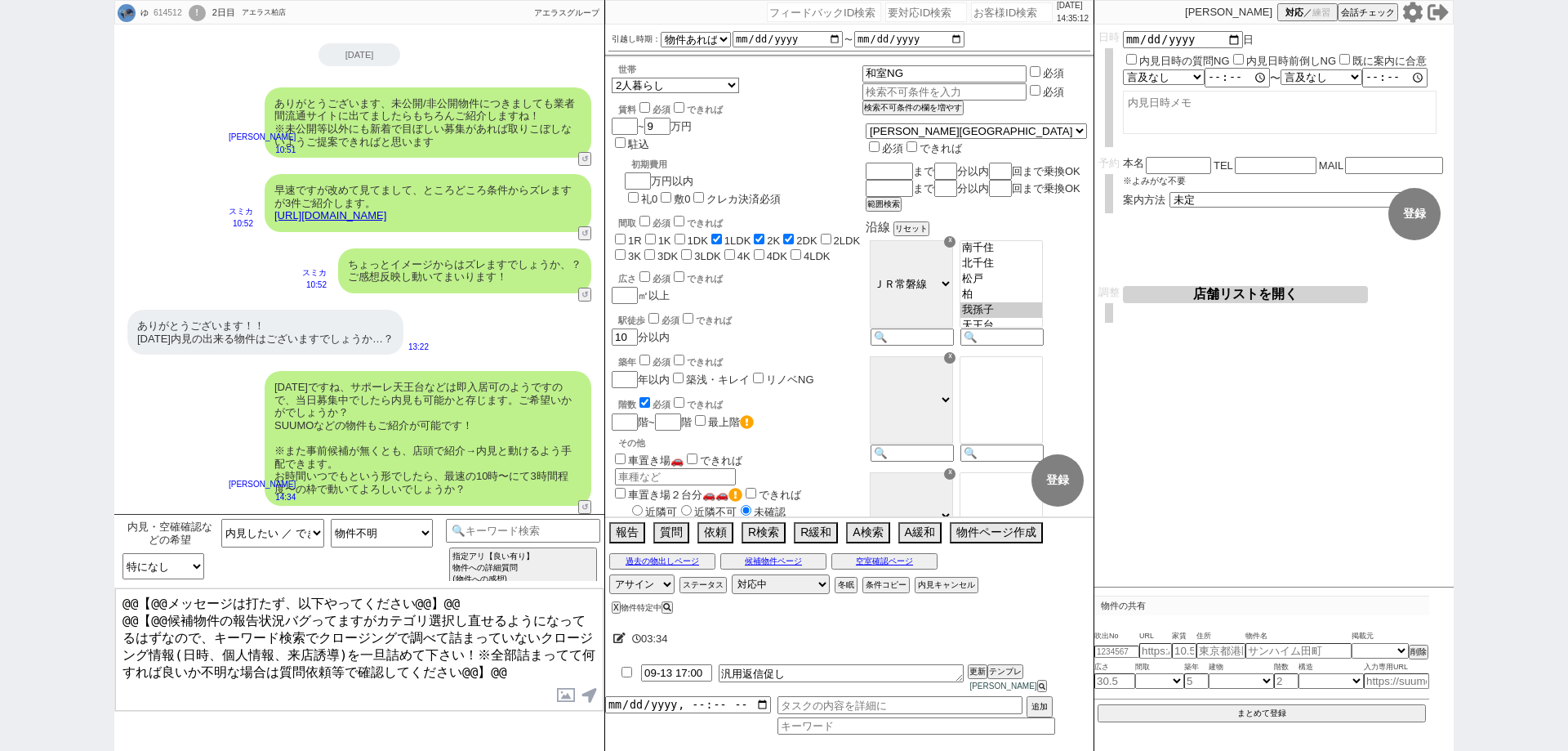
click at [1003, 632] on div "03:34 09-13 17:00 汎用返信促し 更新 テンプレ 中村夏海 追加" at bounding box center [849, 684] width 488 height 133
click at [167, 20] on div "ゆ 614512 ! 0 2日目 アエラス柏店" at bounding box center [202, 13] width 174 height 25
copy div "614512"
click at [980, 10] on input "number" at bounding box center [1012, 12] width 81 height 20
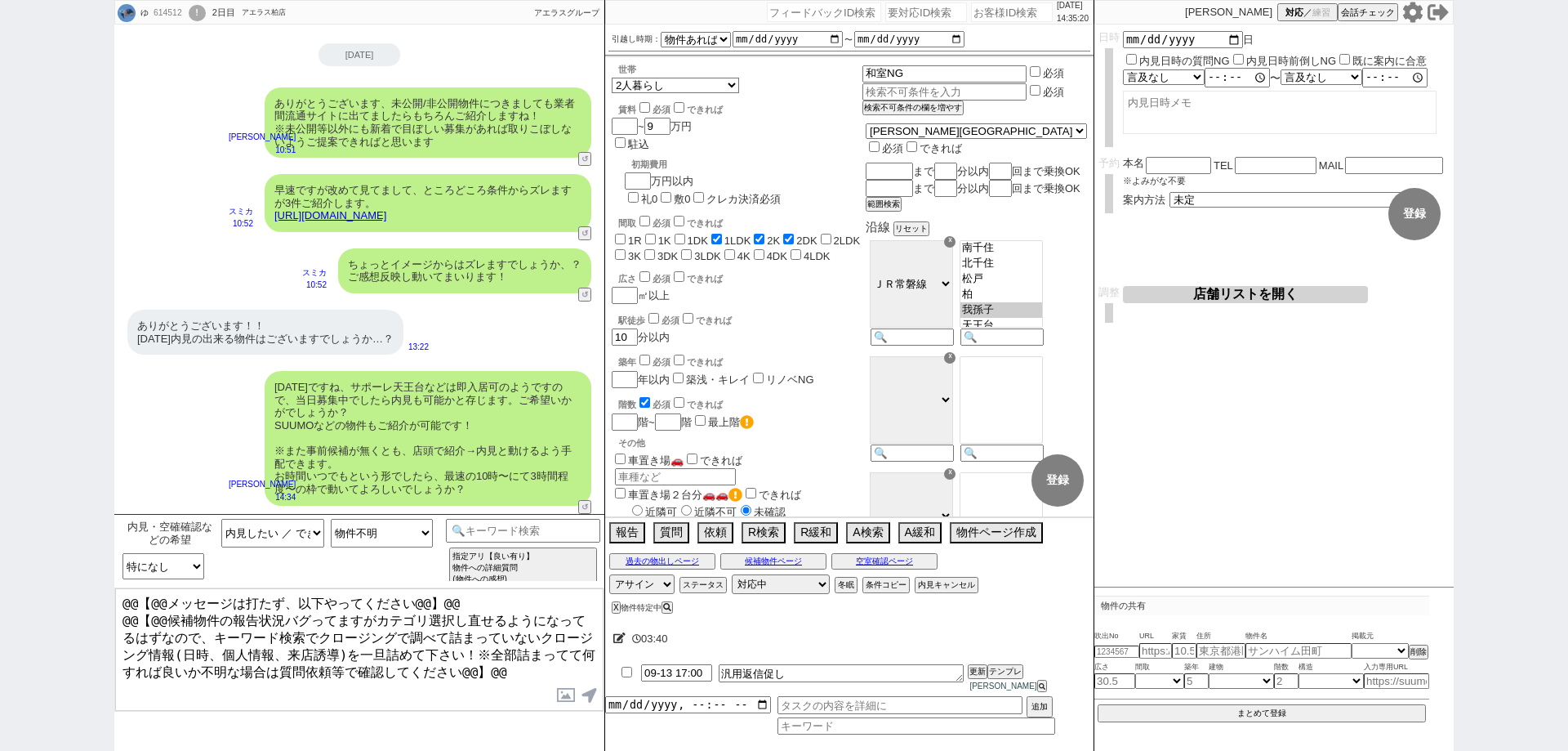
paste input "614512"
type input "614512"
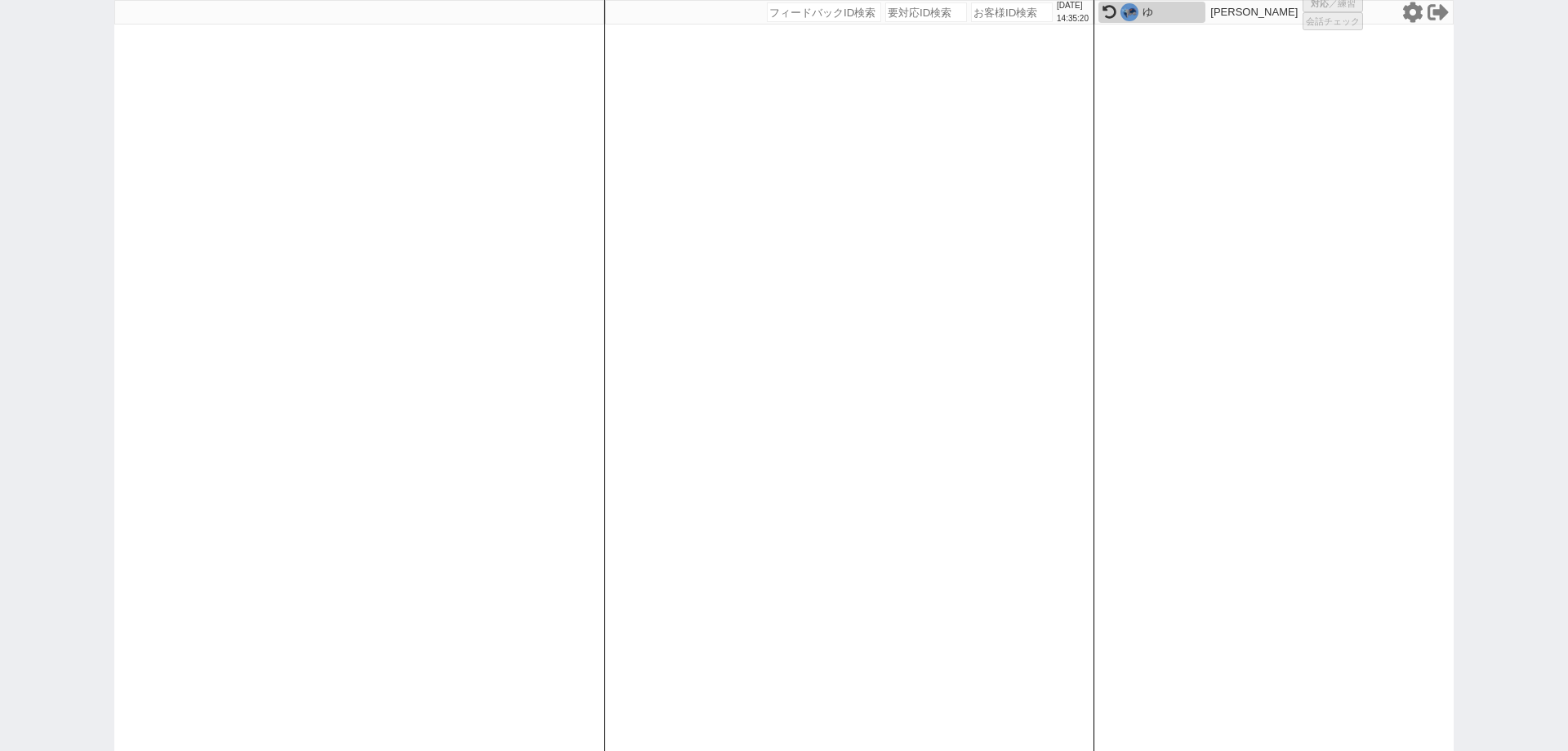
select select
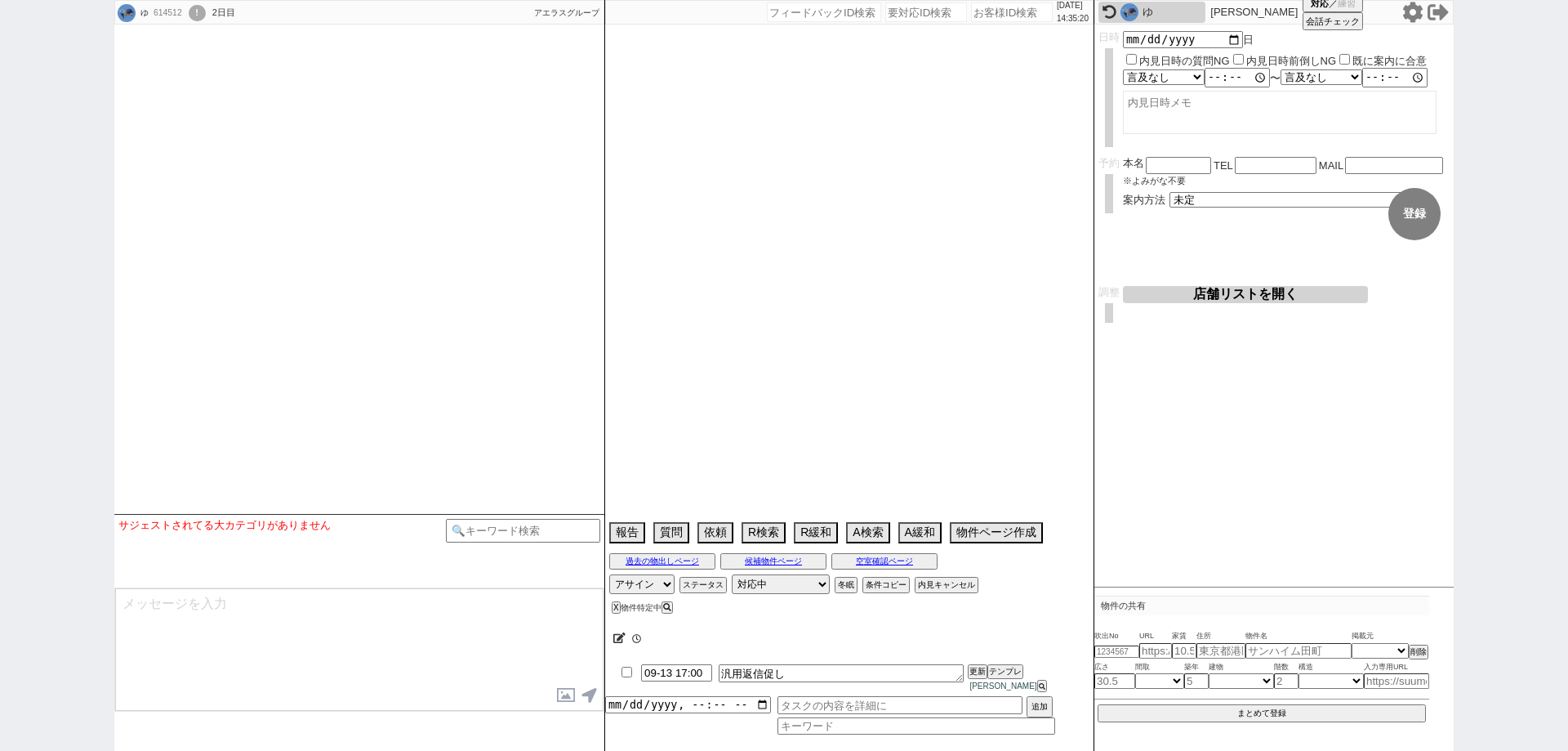
scroll to position [1807, 0]
select select "15"
select select "1"
select select "12"
select select "7"
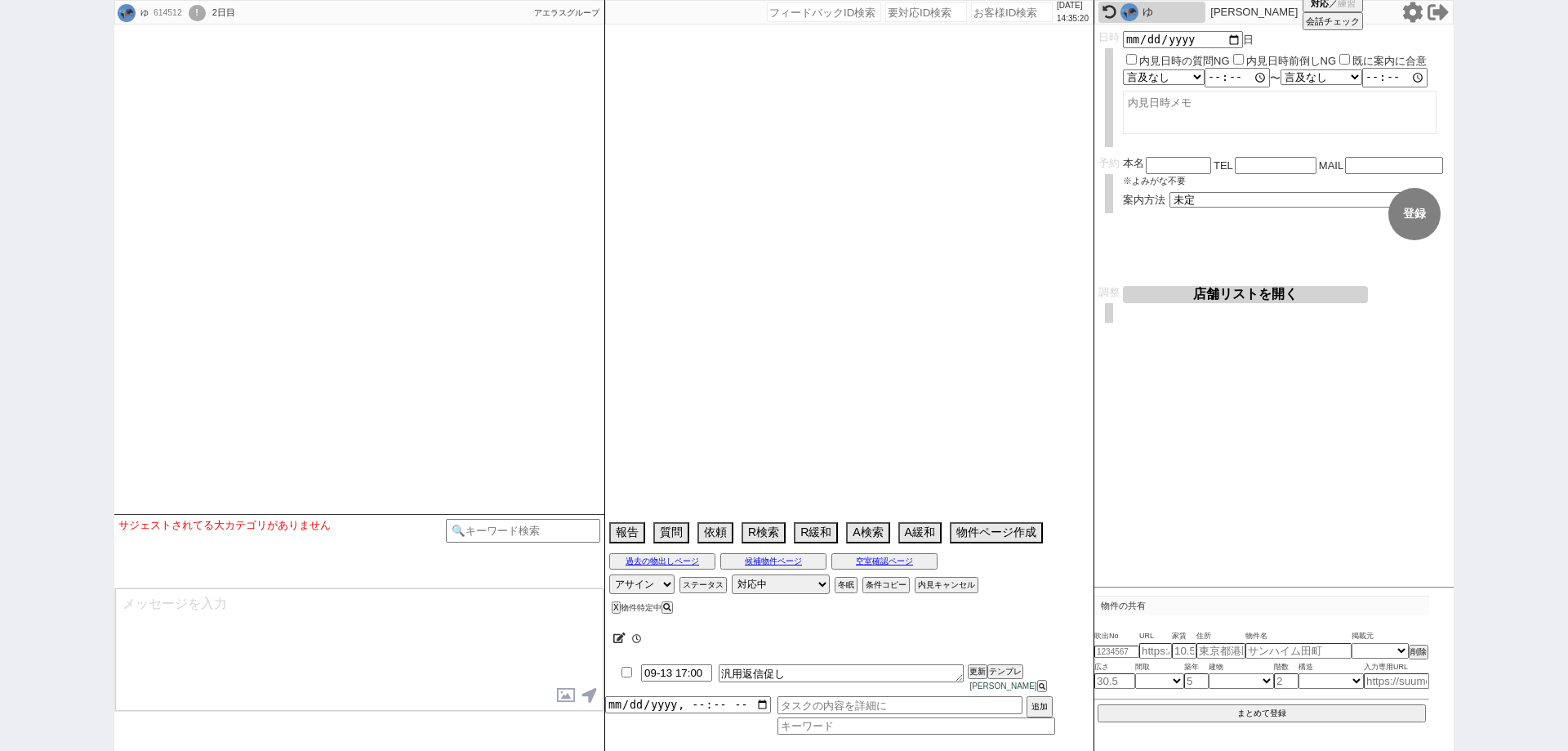
select select "217"
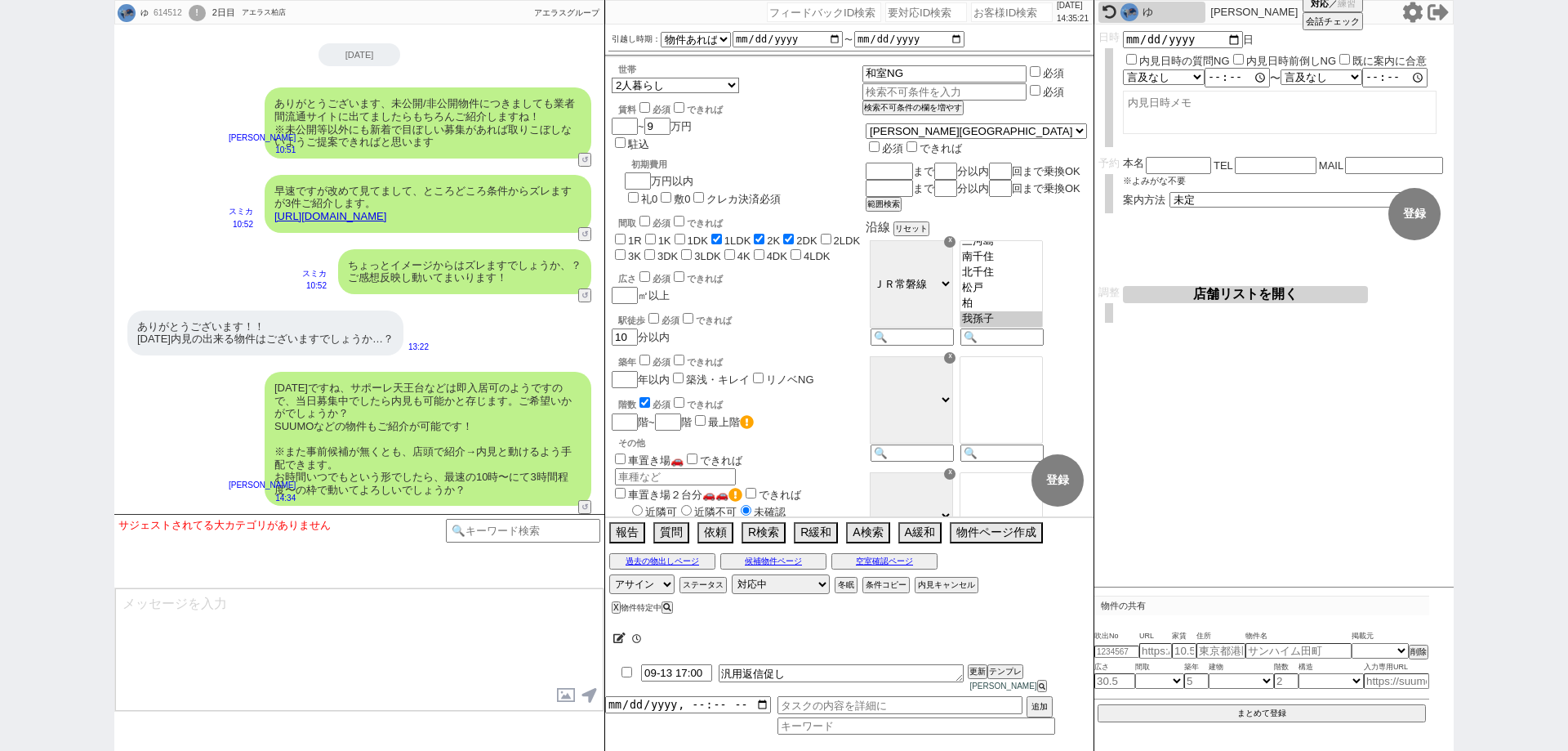
scroll to position [94, 0]
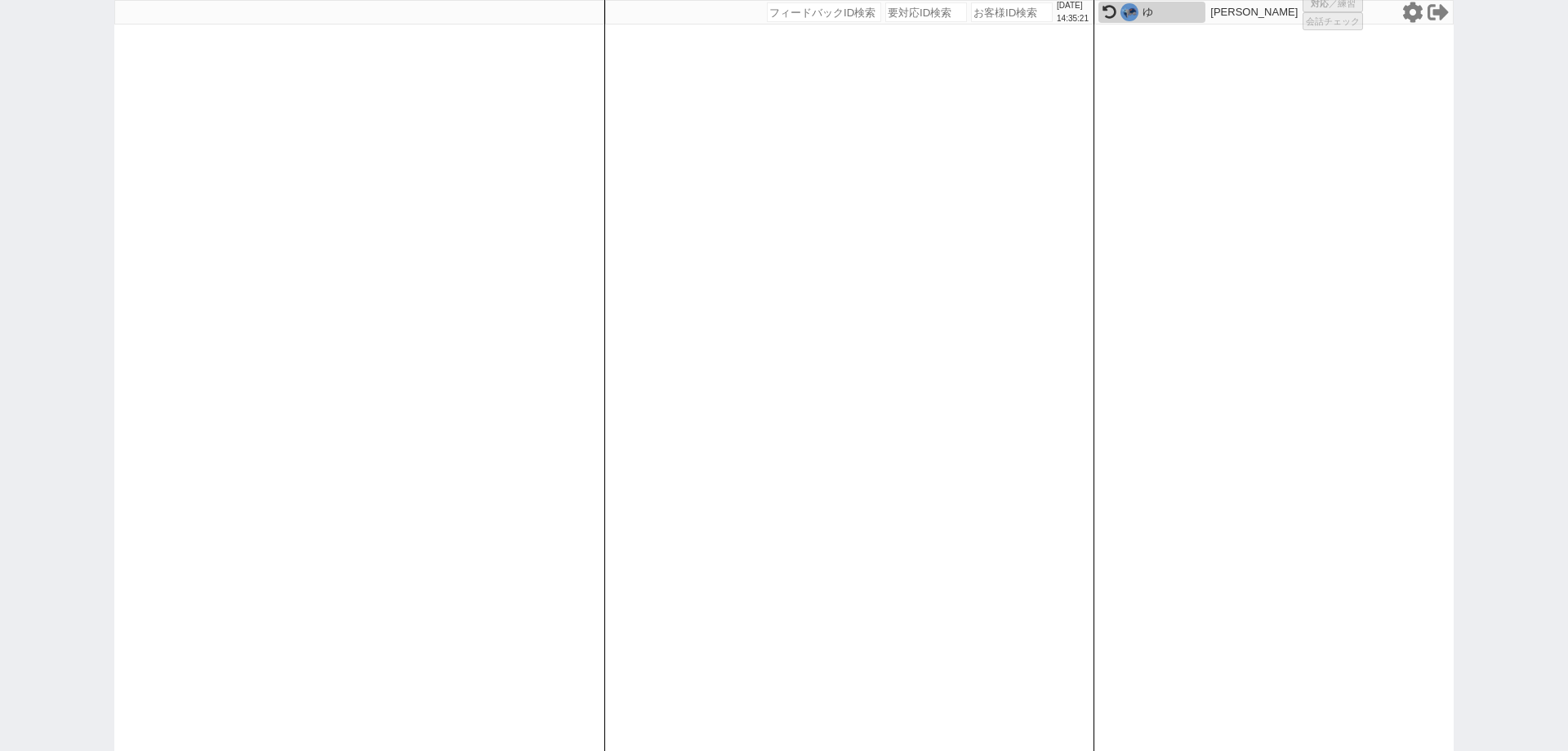
select select
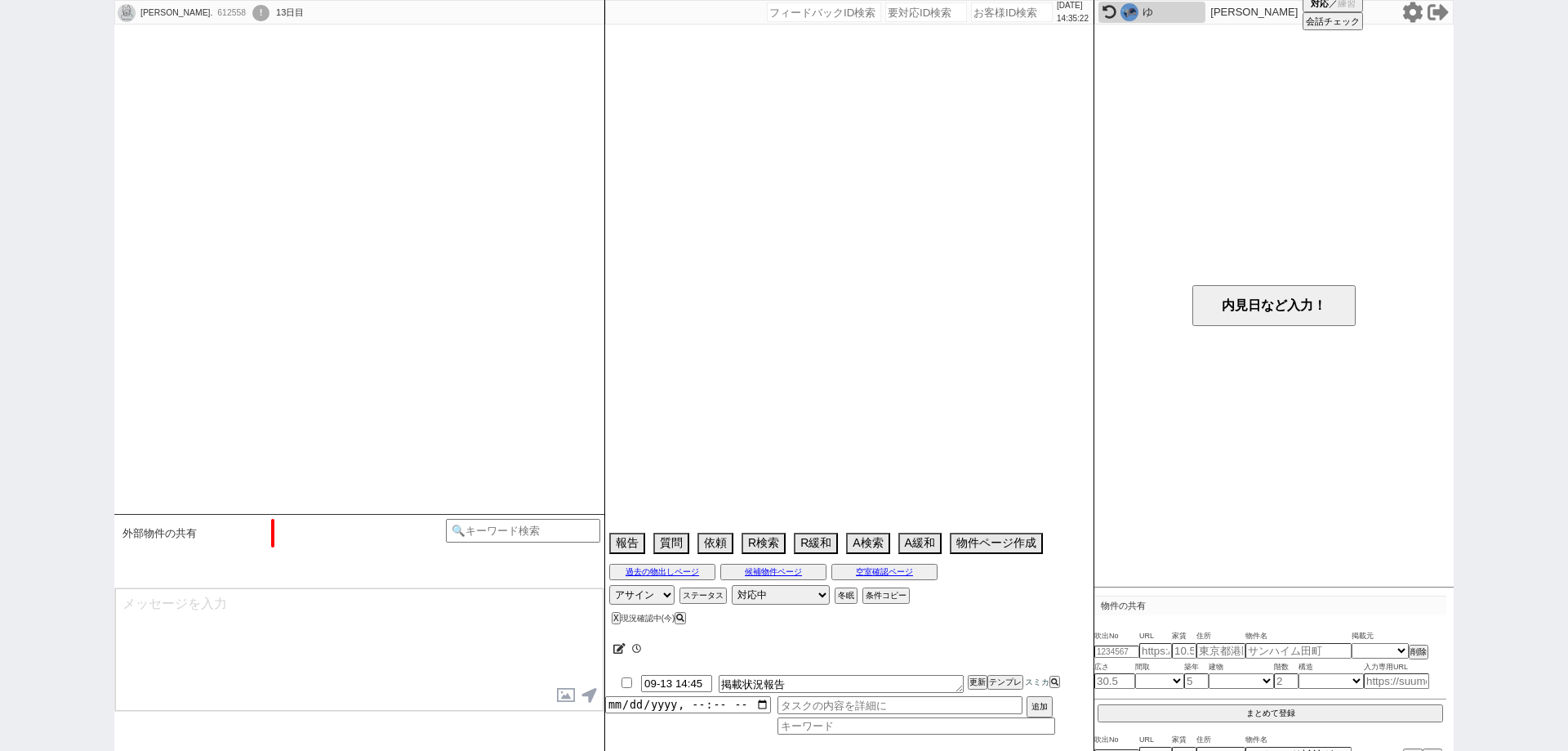
select select "15"
select select "6"
select select "15"
select select "38"
select select "1092"
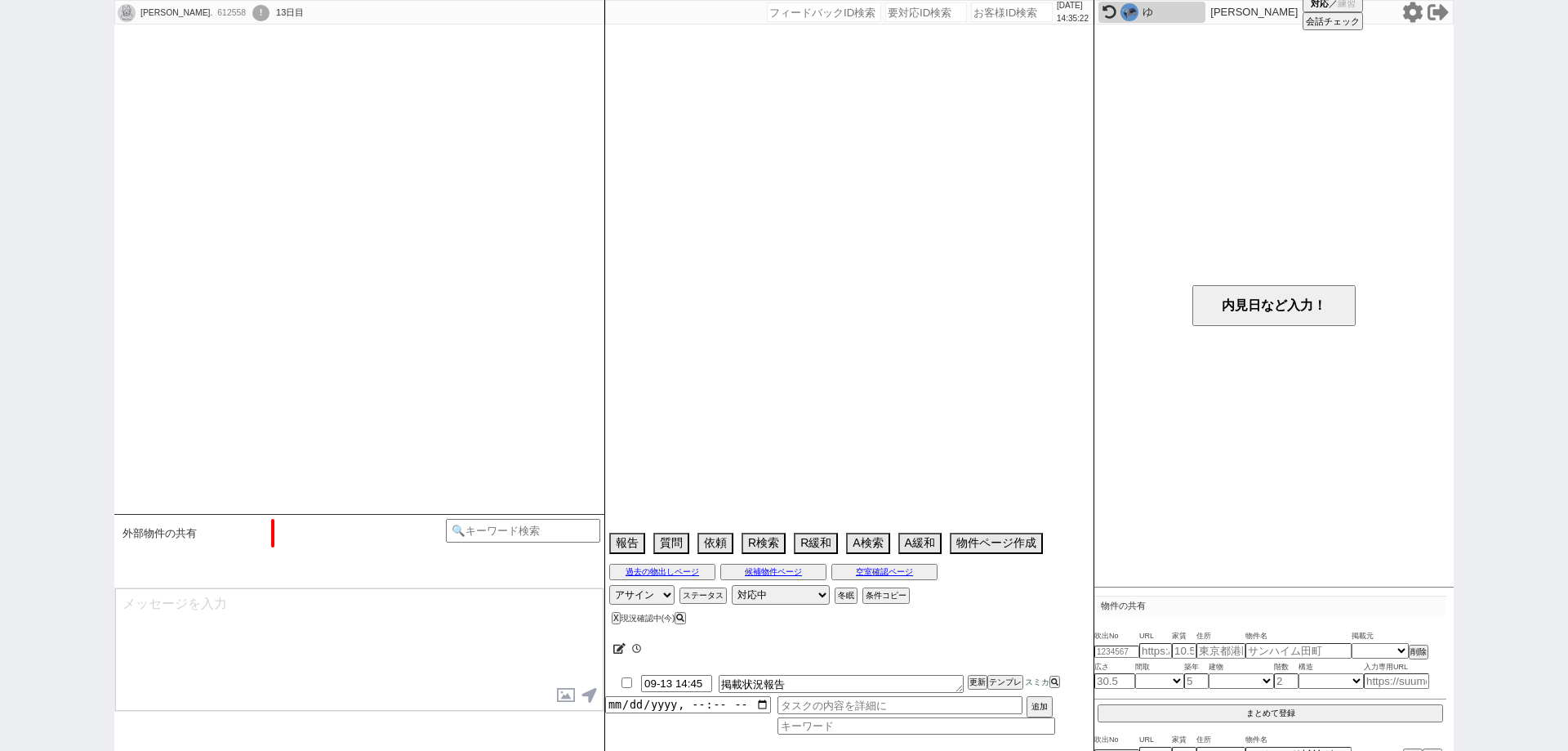
select select "839"
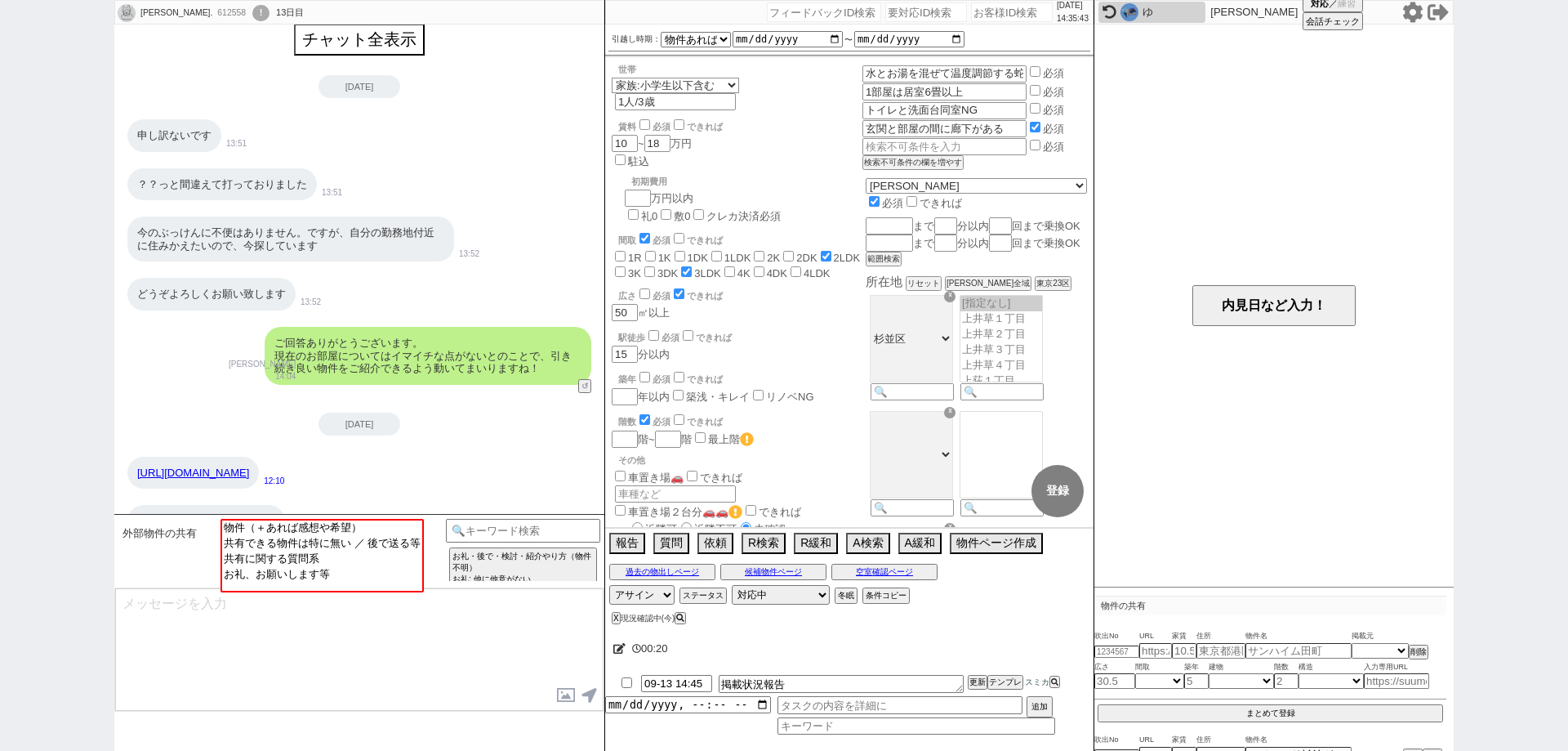
scroll to position [0, 0]
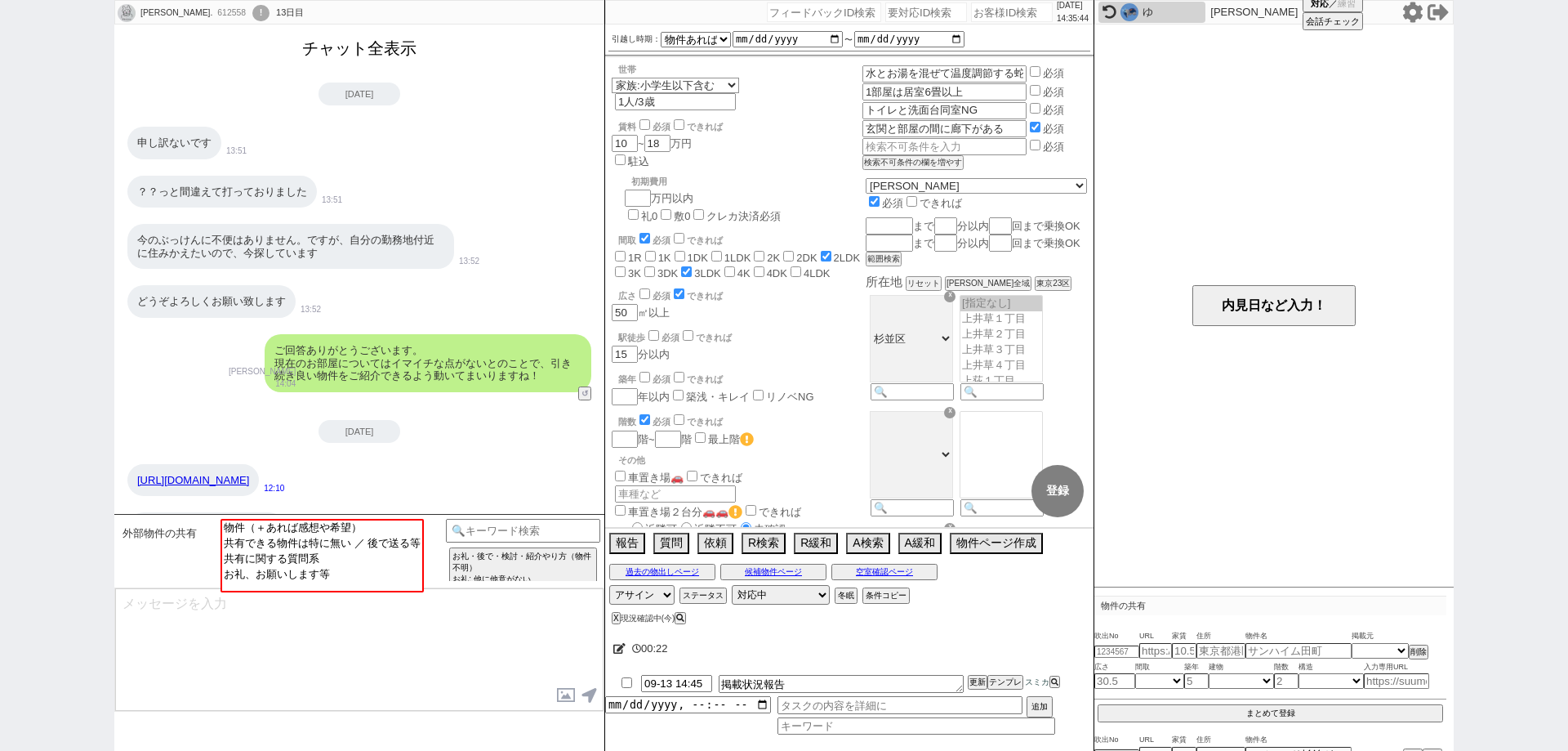
click at [387, 53] on button "チャット全表示" at bounding box center [359, 49] width 128 height 29
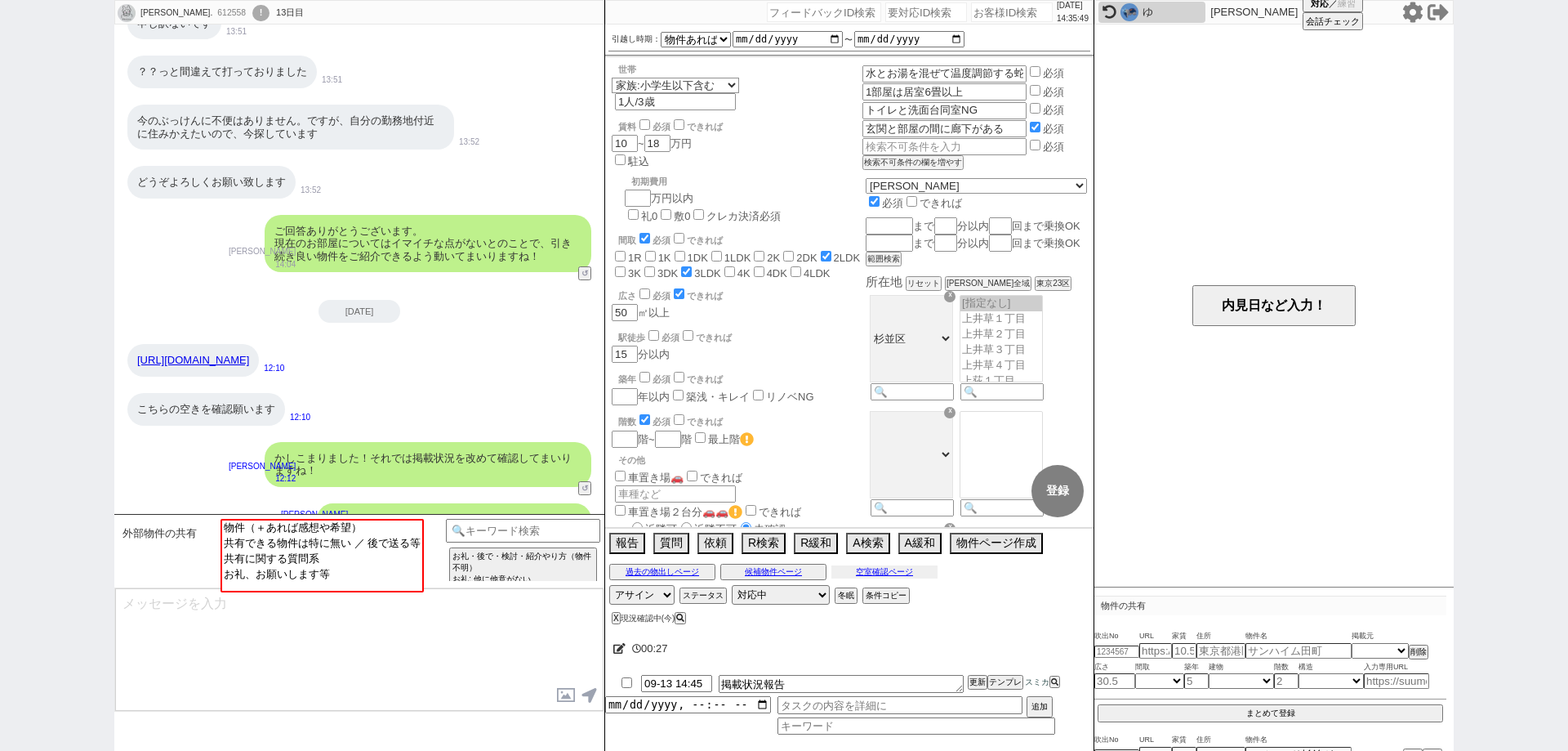
scroll to position [11980, 0]
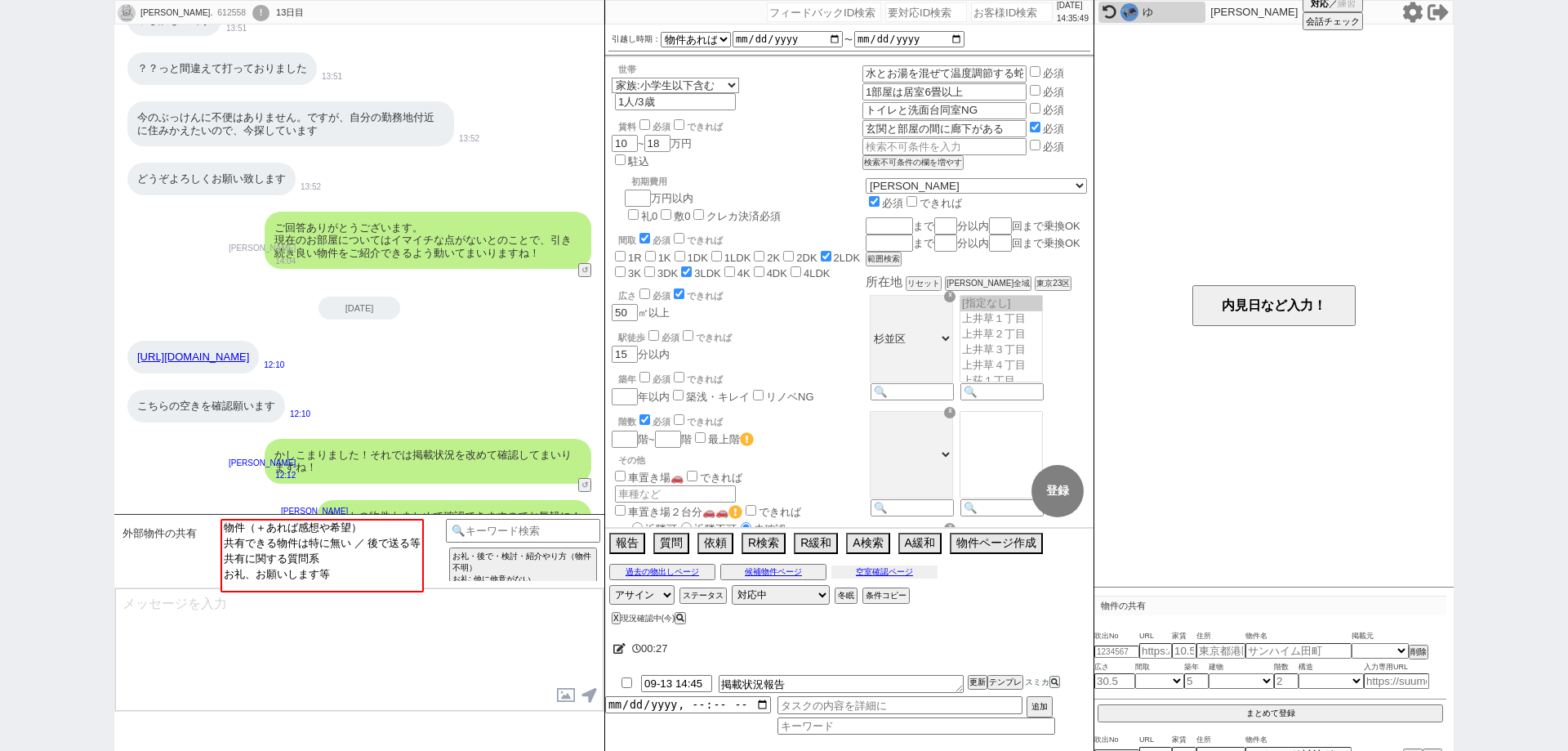
click at [834, 569] on button "空室確認ページ" at bounding box center [884, 572] width 106 height 13
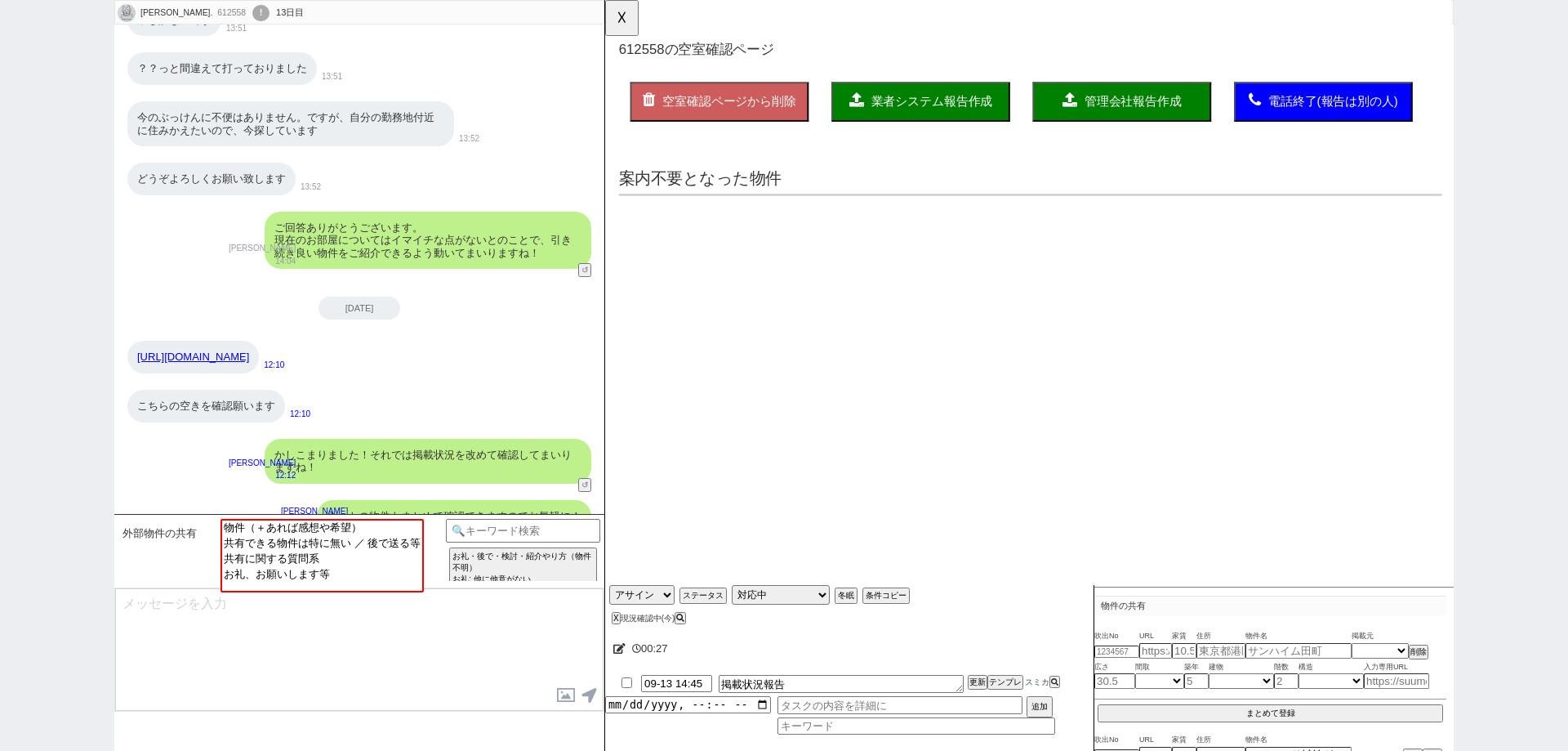
scroll to position [0, 0]
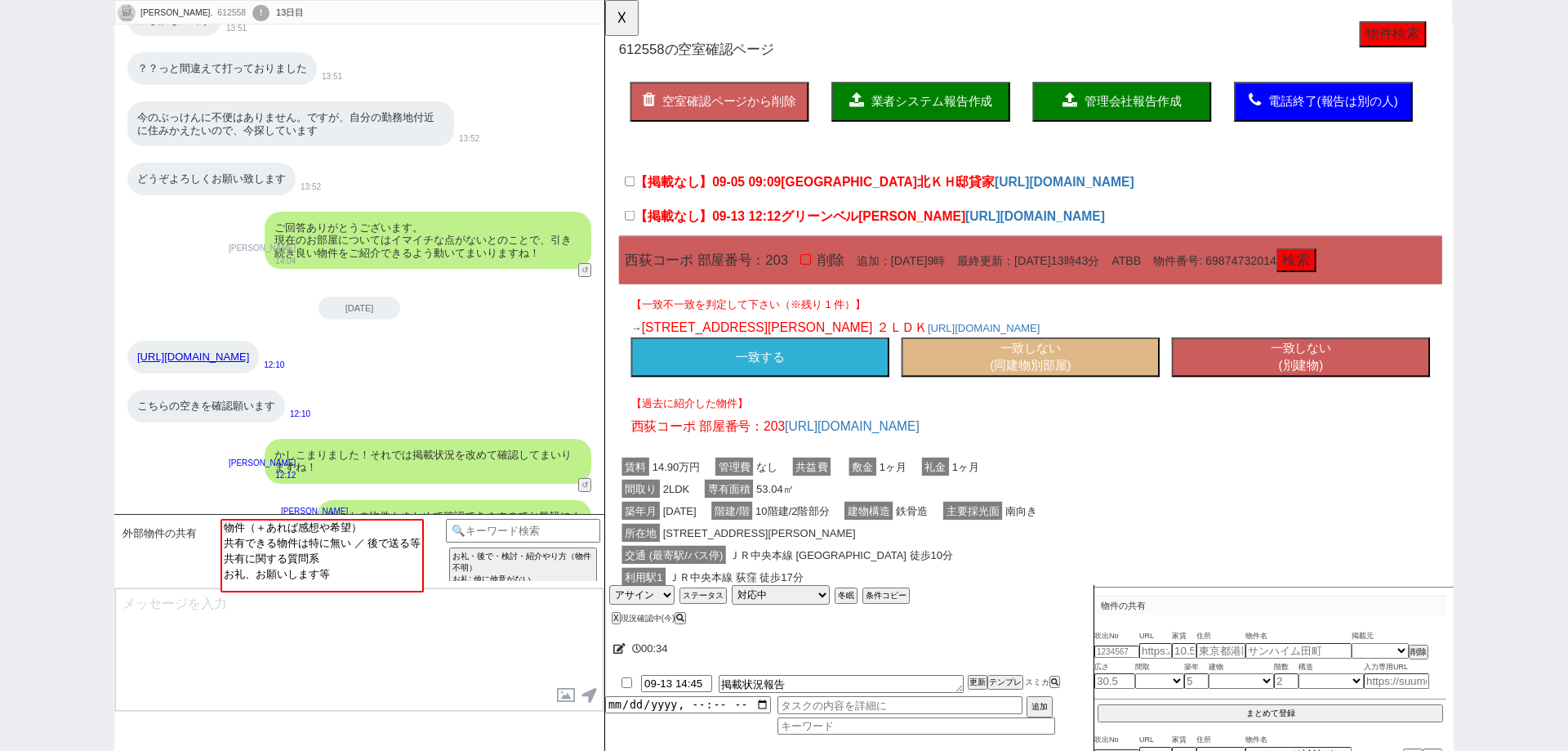
click at [1320, 399] on button "一致しない (別建物)" at bounding box center [1352, 384] width 277 height 43
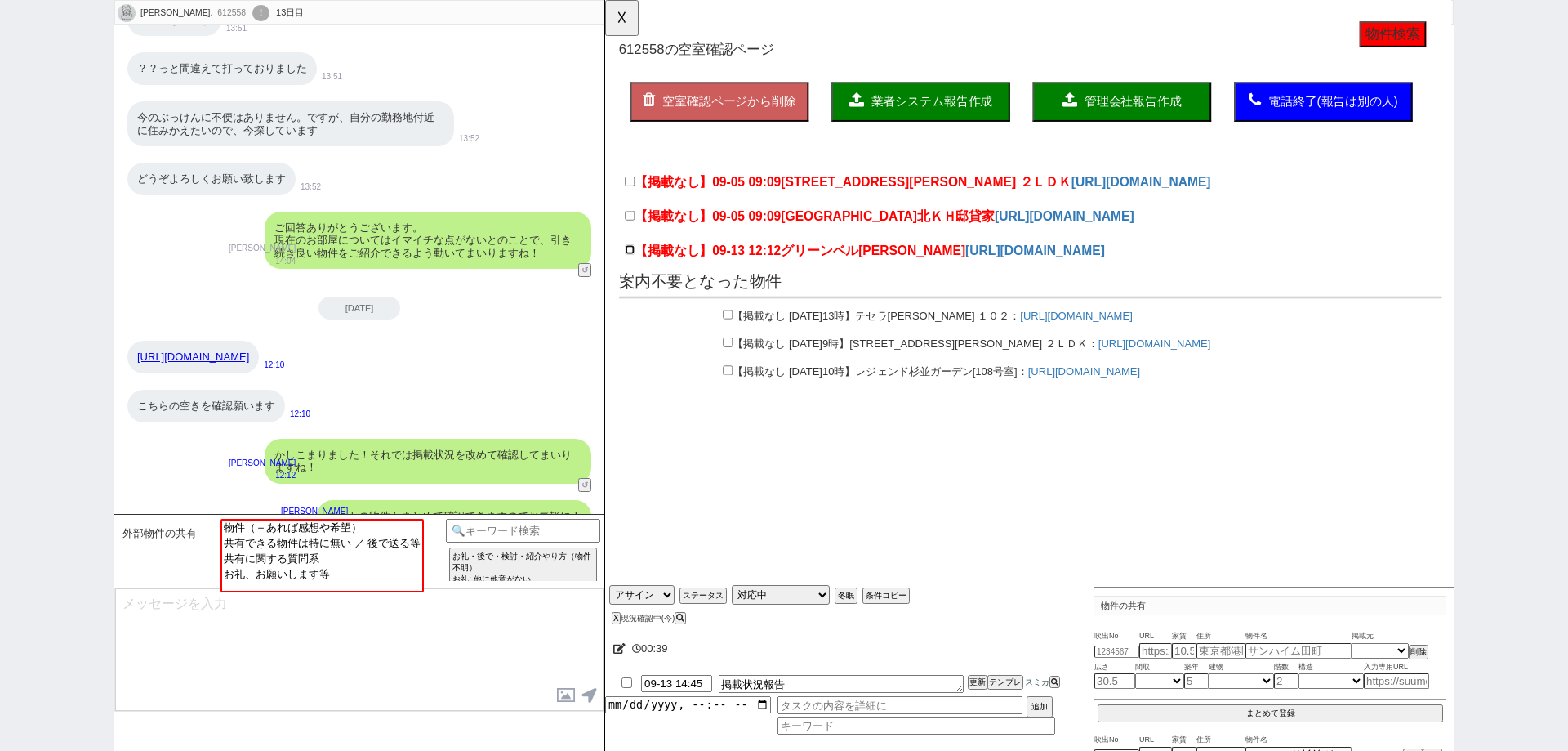
click at [631, 268] on input "【掲載なし】09-13 12:12 グリーンベル西荻 Ｃ" at bounding box center [631, 268] width 11 height 11
checkbox input "true"
click at [946, 113] on span "業者システム報告作成" at bounding box center [956, 109] width 131 height 14
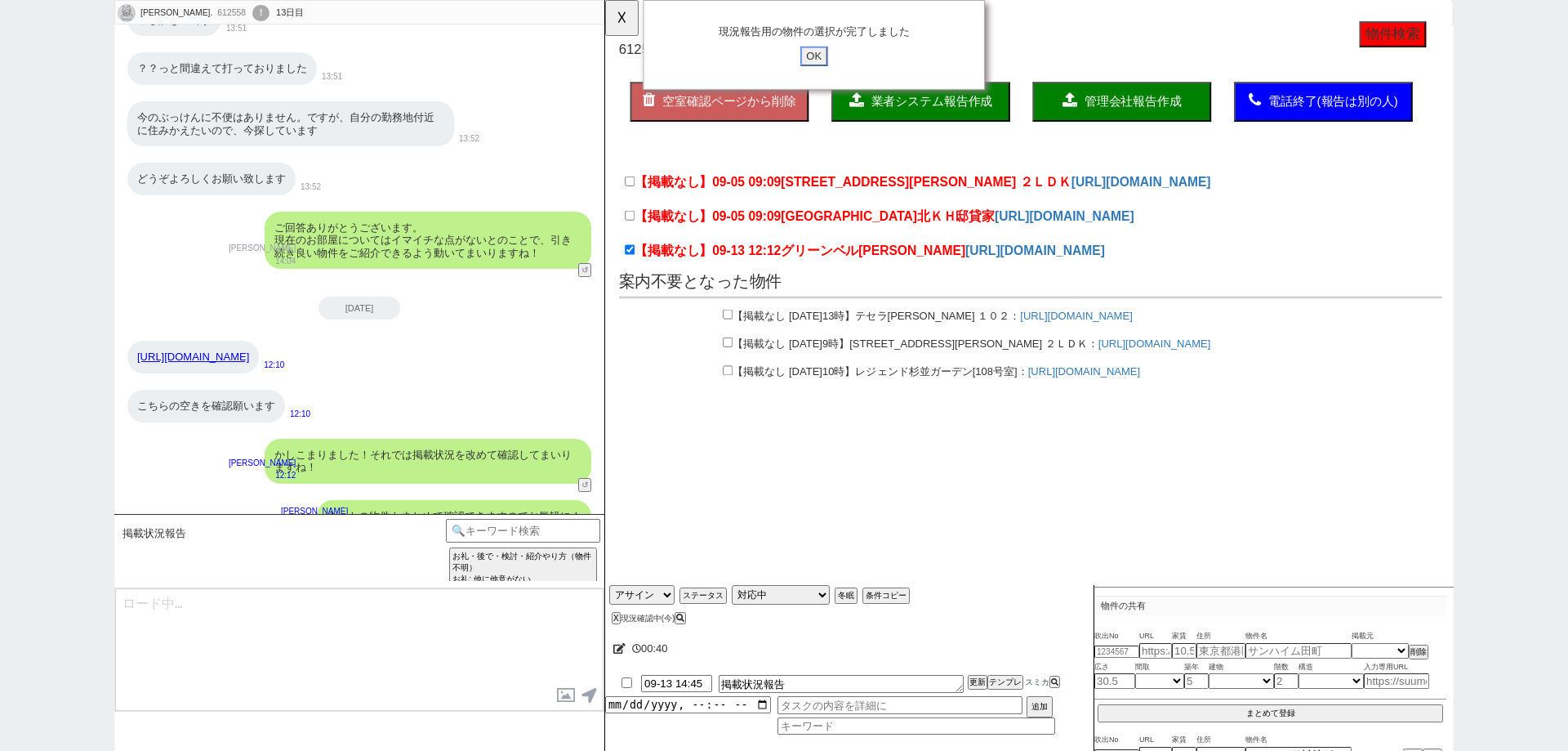
click at [832, 56] on input "OK" at bounding box center [830, 61] width 30 height 21
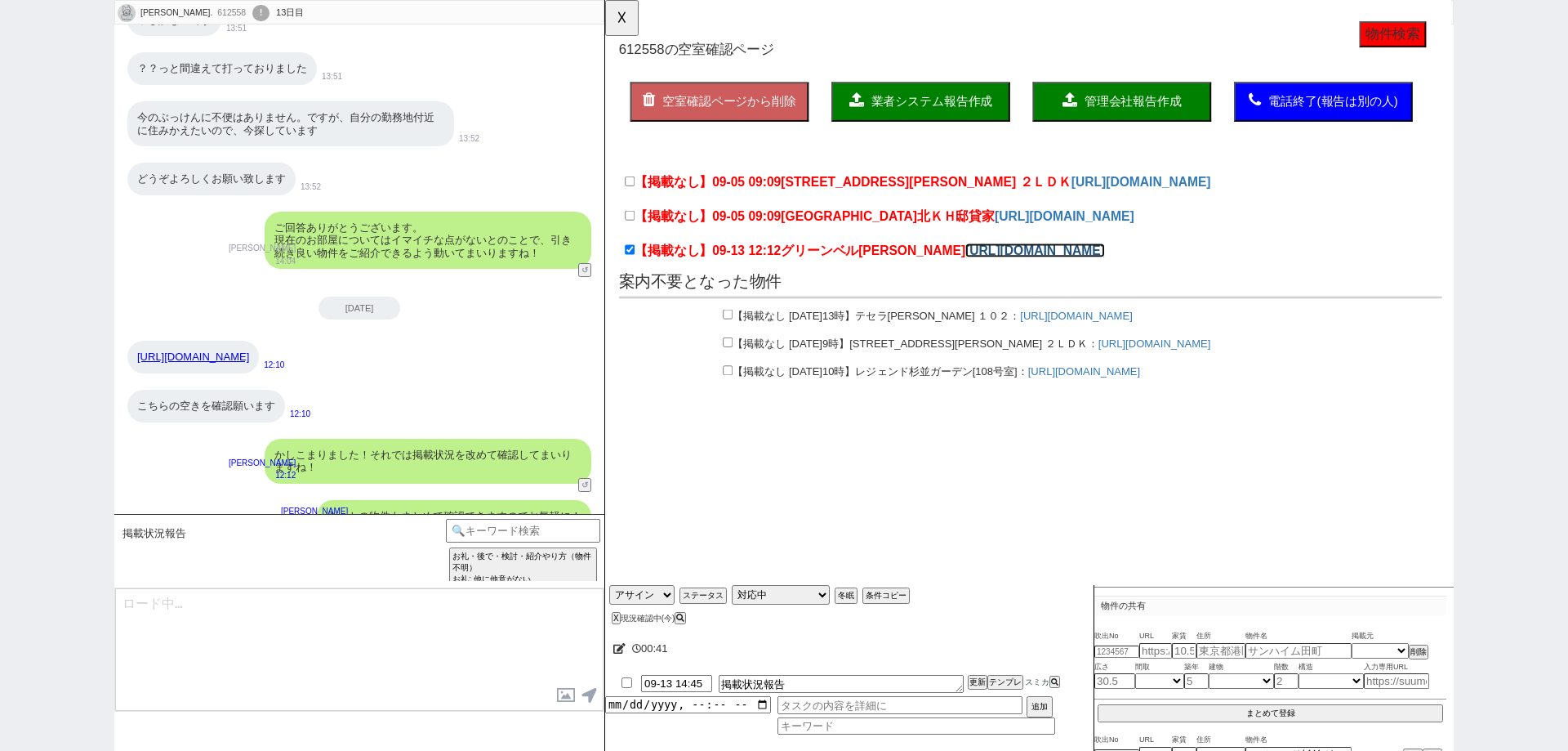
click at [993, 267] on link "https://www.athome.co.jp/chintai/1144116711/" at bounding box center [1067, 268] width 151 height 16
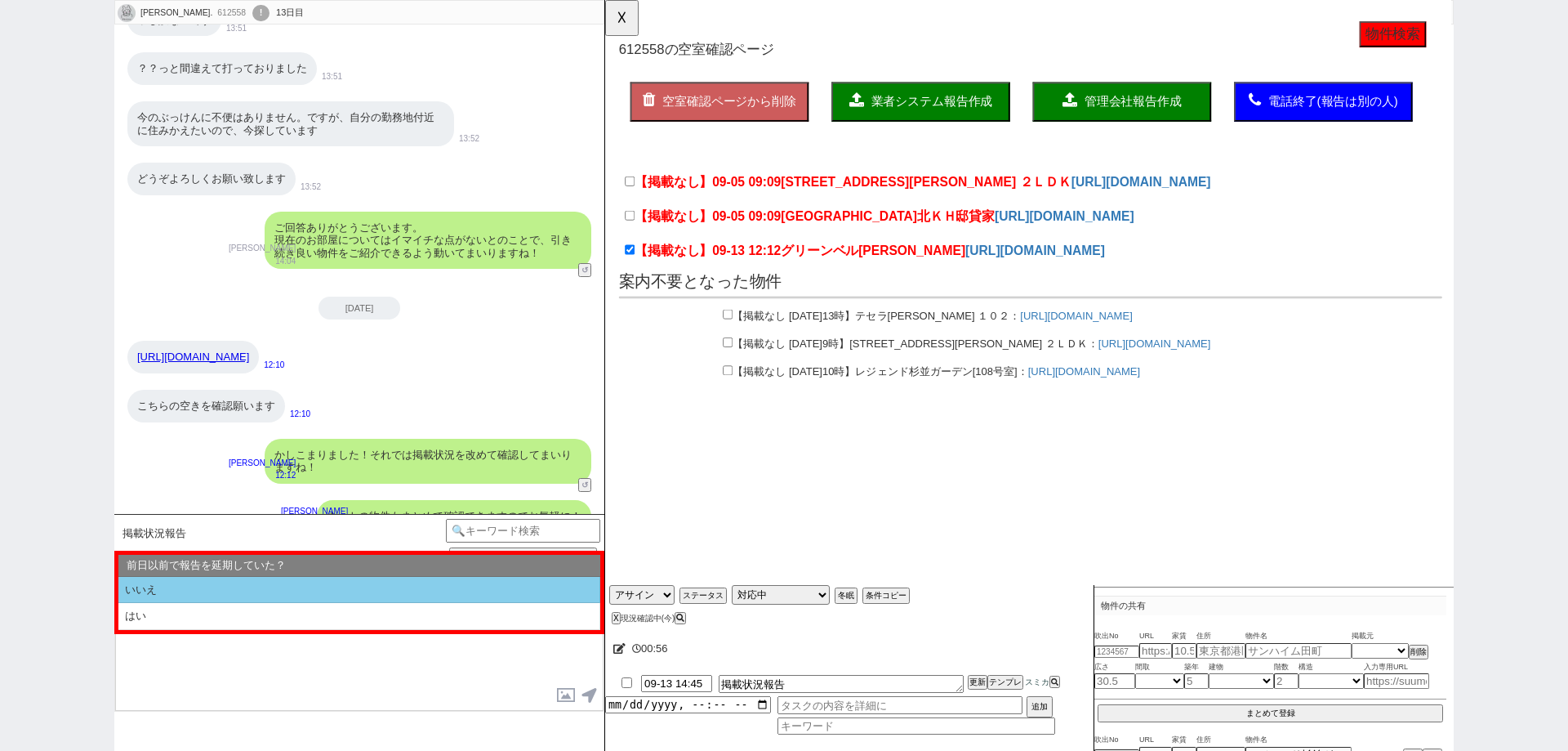
click at [362, 586] on li "いいえ" at bounding box center [359, 590] width 482 height 27
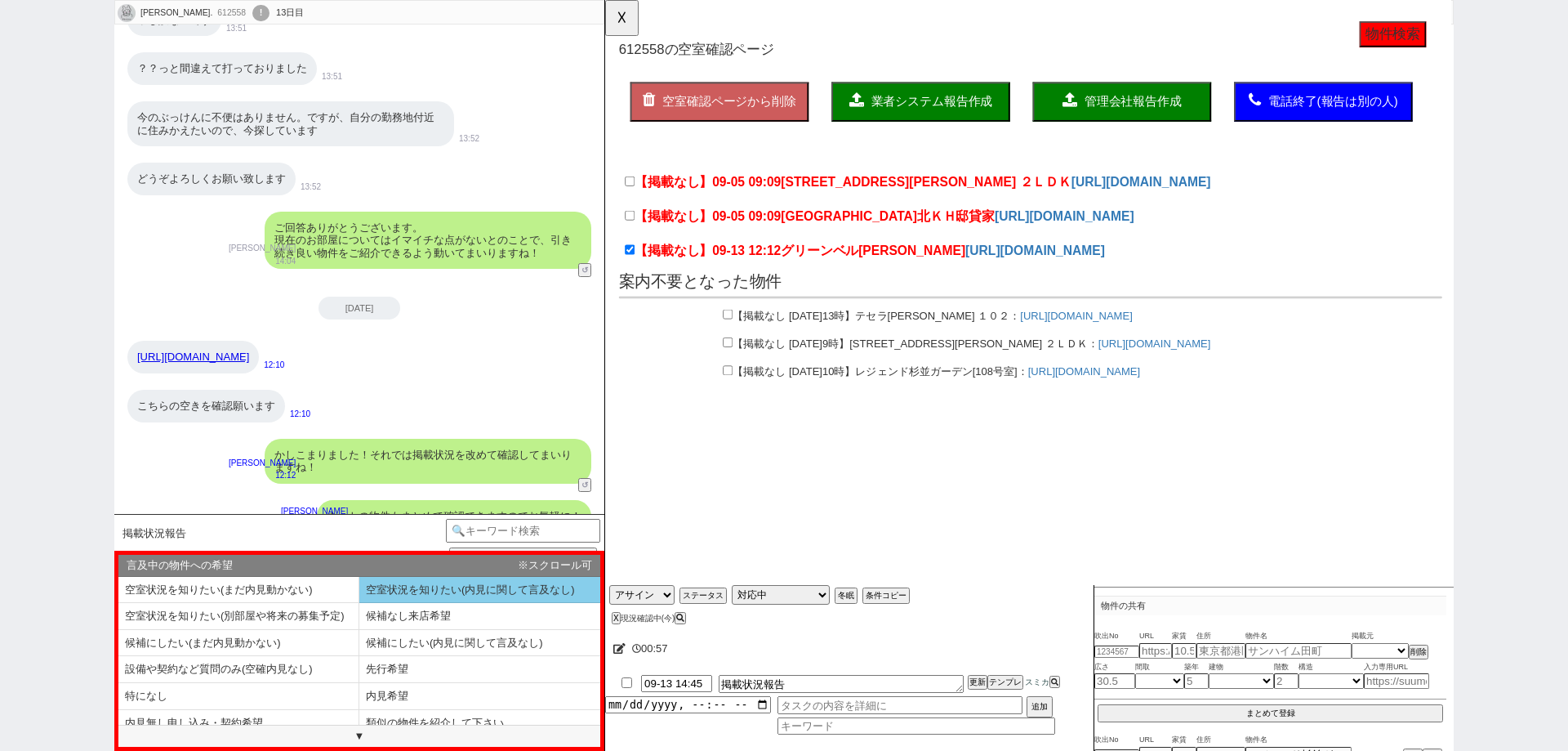
click at [423, 594] on li "空室状況を知りたい(内見に関して言及なし)" at bounding box center [480, 590] width 241 height 27
select select "いいえ"
select select "空室状況を知りたい(内見に関して言及なし)"
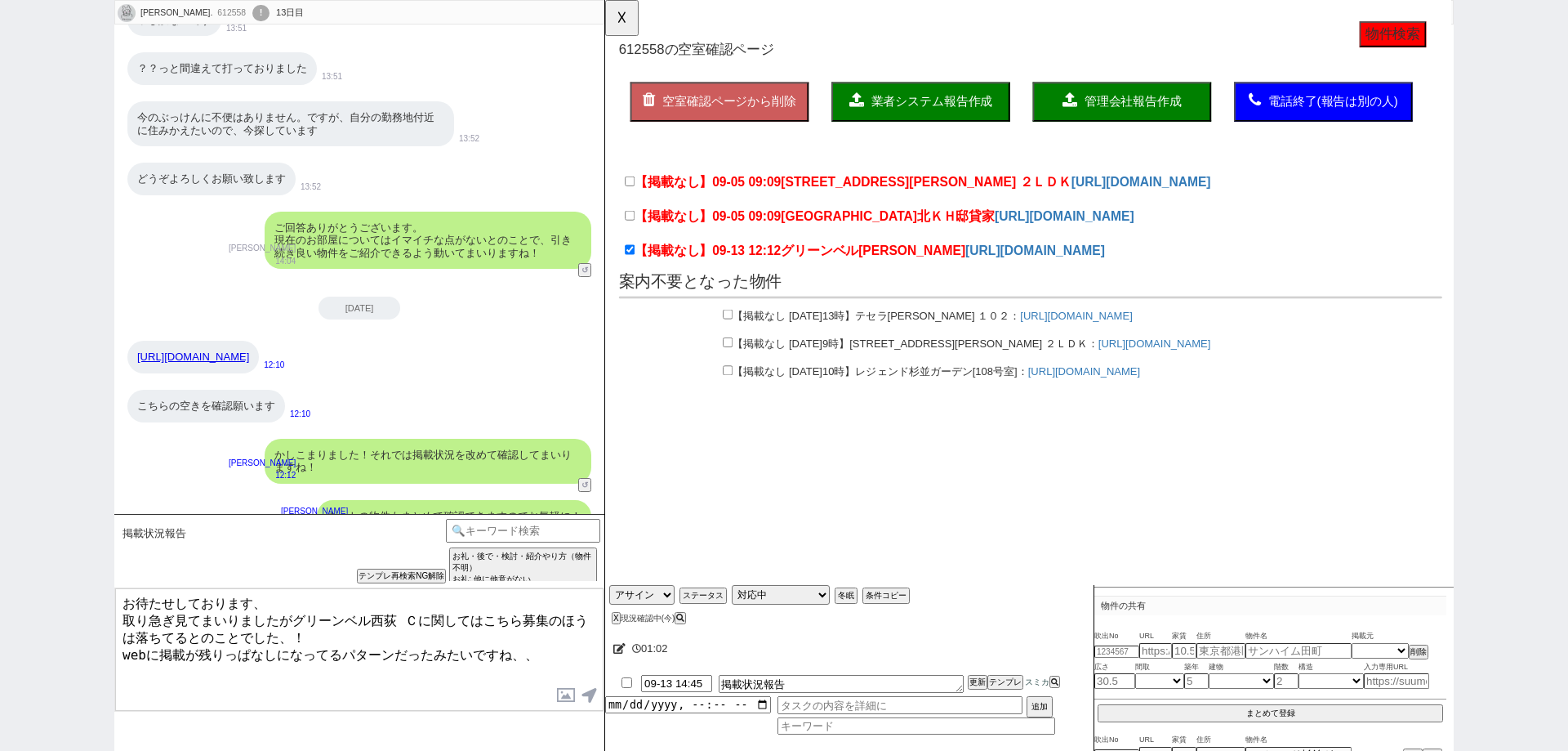
click at [122, 598] on textarea "お待たせしております、 取り急ぎ見てまいりましたがグリーンベル西荻 Ｃに関してはこちら募集のほうは落ちてるとのことでした、！ webに掲載が残りっぱなしになっ…" at bounding box center [359, 649] width 488 height 123
type textarea "いえ、お待たせしております、 取り急ぎ見てまいりましたがグリーンベル西荻 Ｃに関してはこちら募集のほうは落ちてるとのことでした、！ webに掲載が残りっぱなし…"
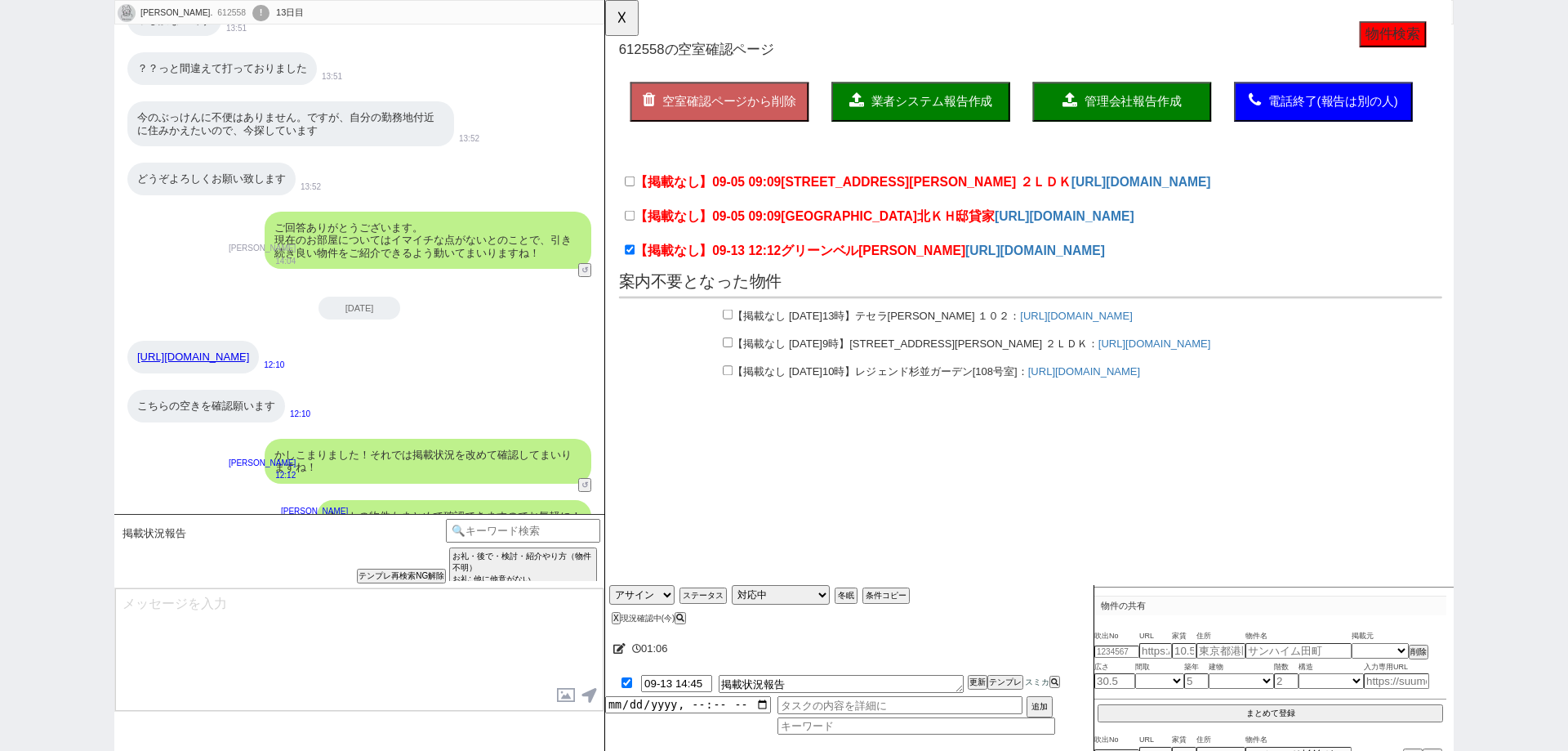
checkbox input "true"
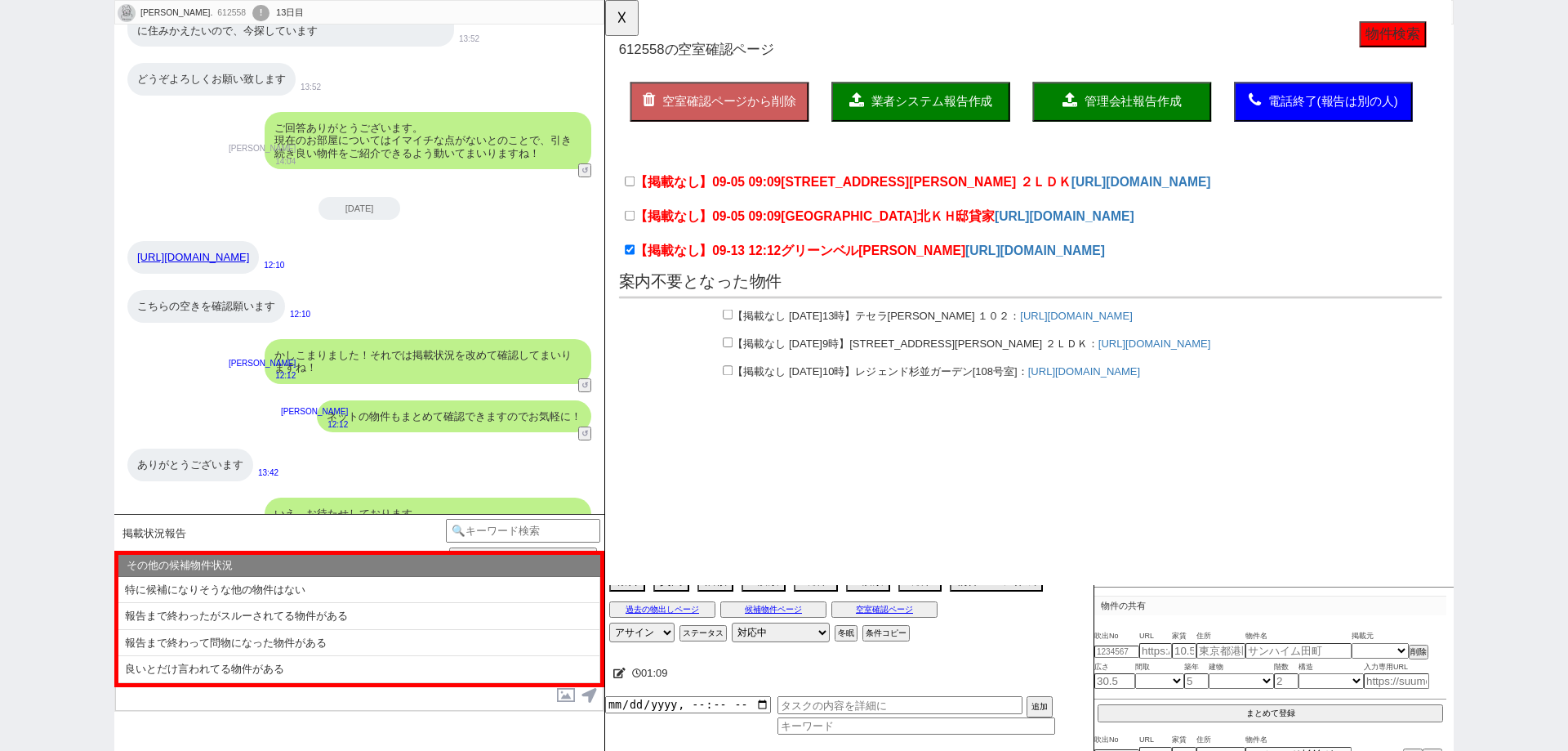
click at [122, 598] on li "特に候補になりそうな他の物件はない" at bounding box center [359, 590] width 482 height 27
type textarea "またご希望に近い物件が出ましたら都度ご紹介しますね、 頻度は下がってまいりますのでその他の条件も可能でしたらお気軽にお願いします！"
select select "特に候補になりそうな他の物件はない"
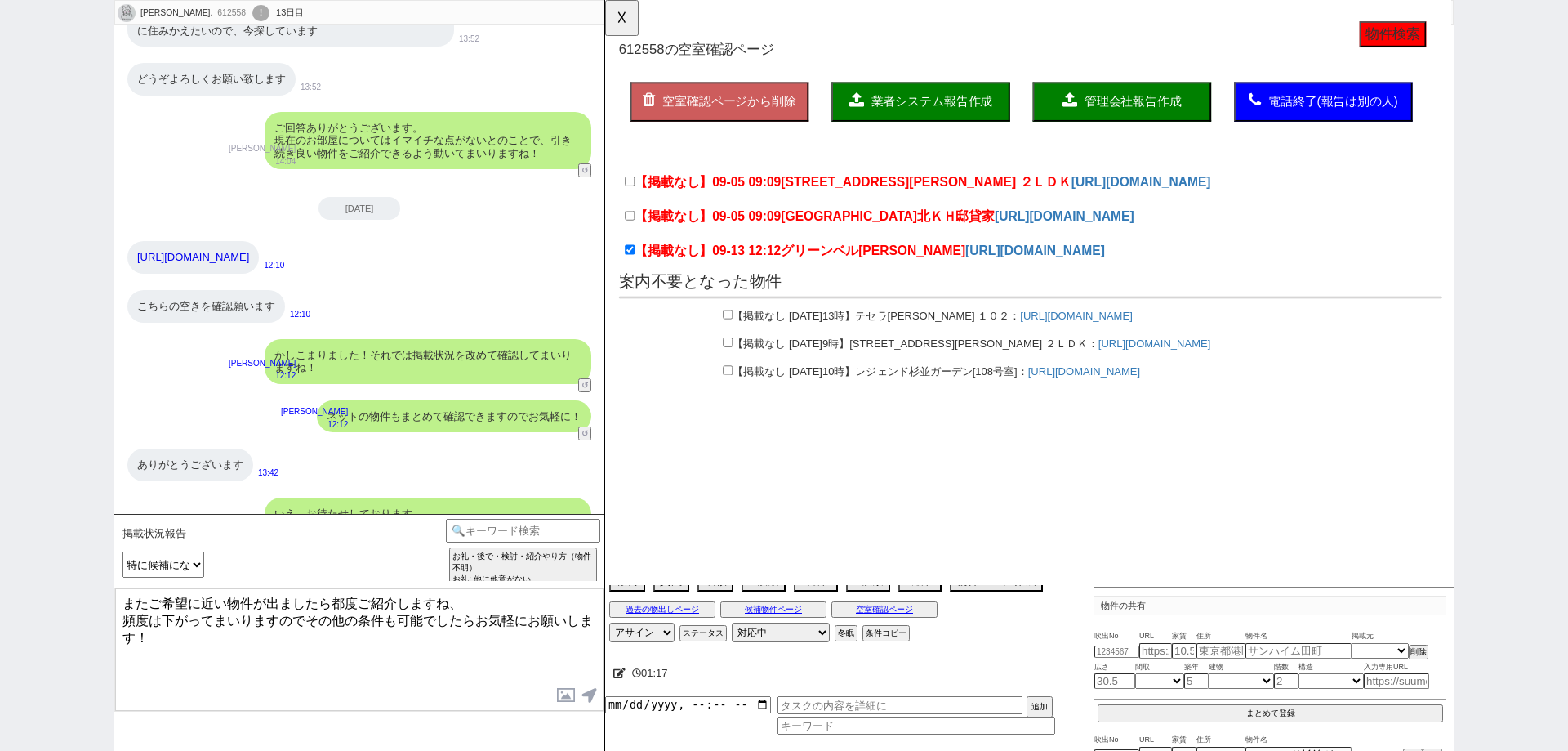
drag, startPoint x: 138, startPoint y: 629, endPoint x: 454, endPoint y: 604, distance: 317.0
click at [454, 604] on textarea "またご希望に近い物件が出ましたら都度ご紹介しますね、 頻度は下がってまいりますのでその他の条件も可能でしたらお気軽にお願いします！" at bounding box center [359, 649] width 488 height 123
type textarea "類似などお探ししてまりますね、またその他ございましたらお気軽に！"
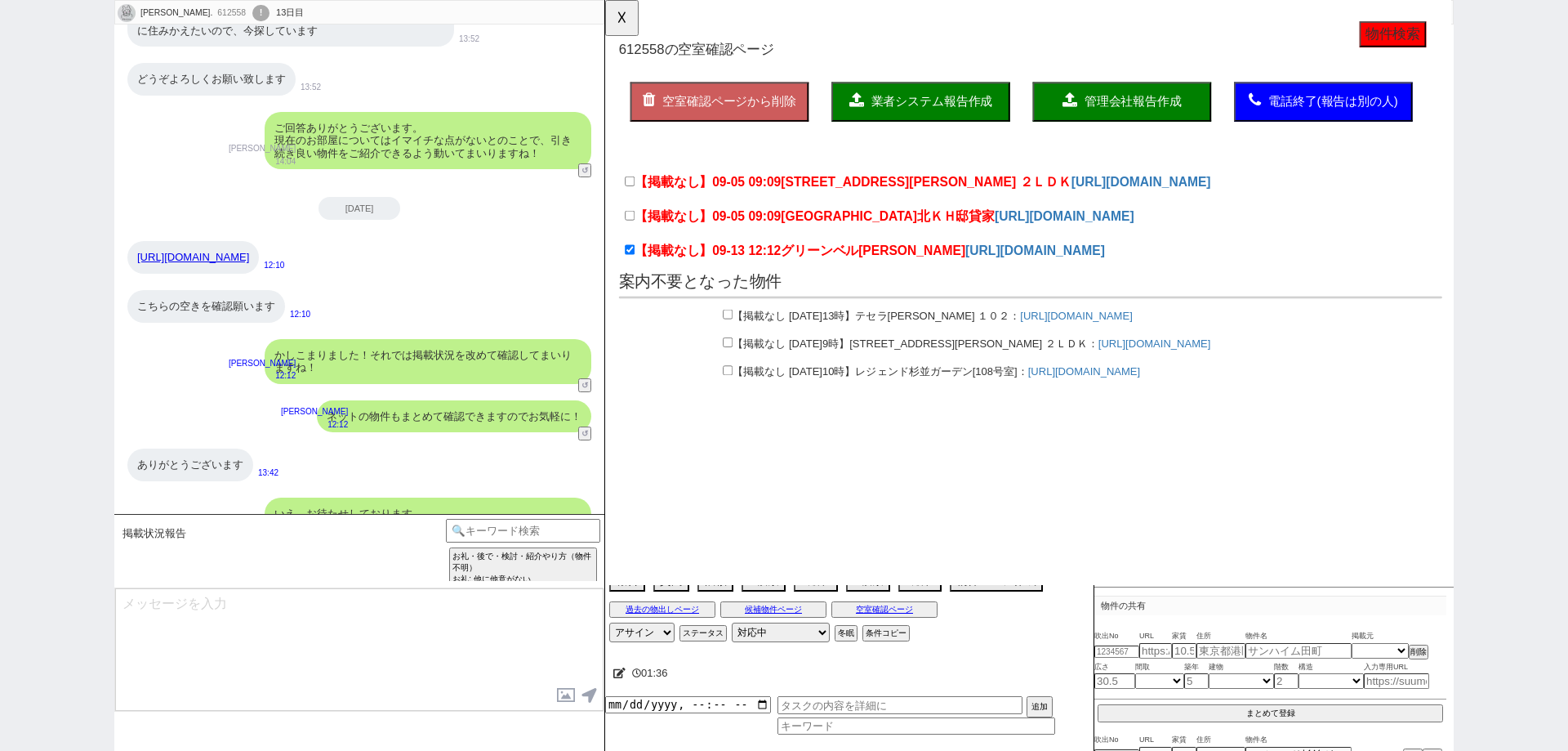
scroll to position [12141, 0]
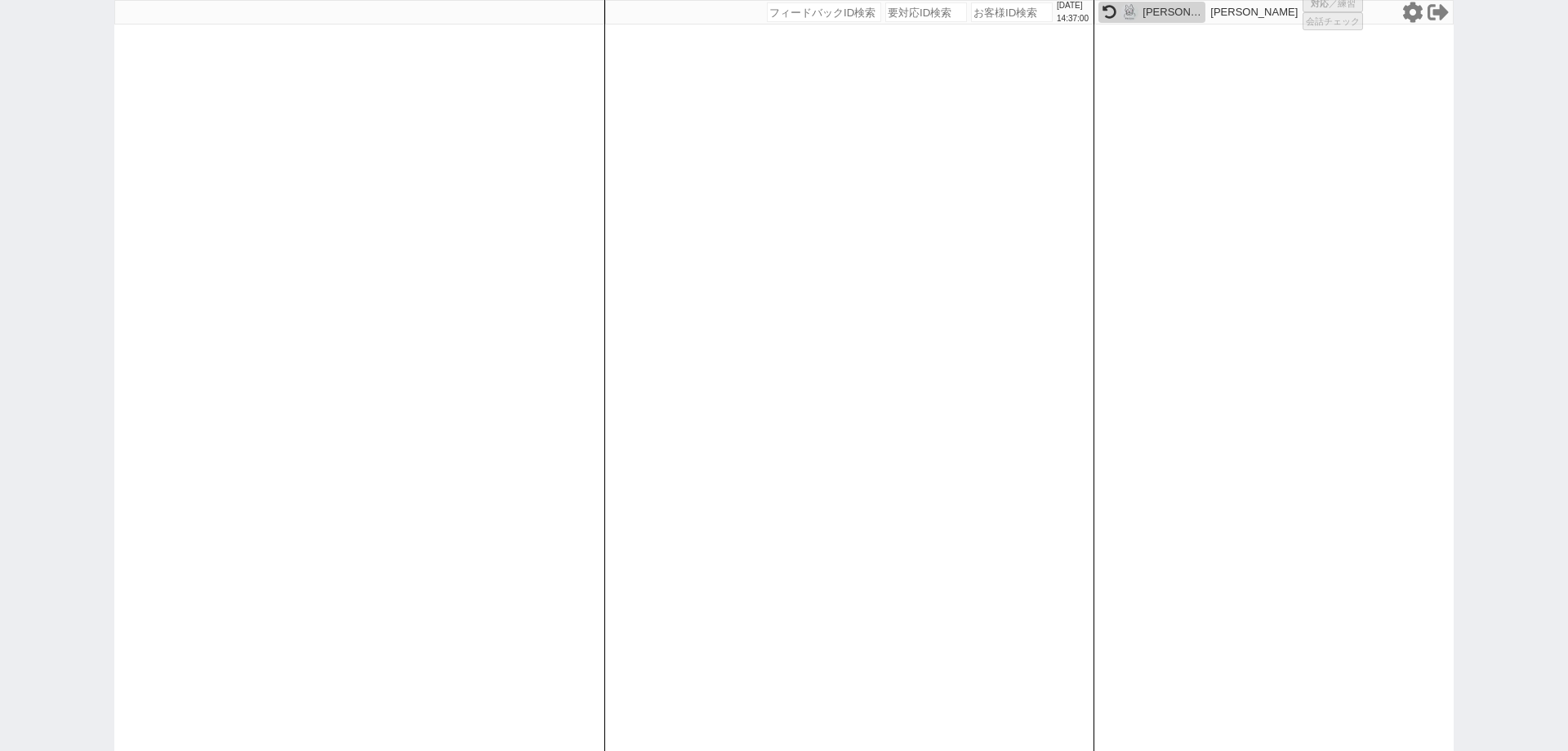
select select "2"
select select
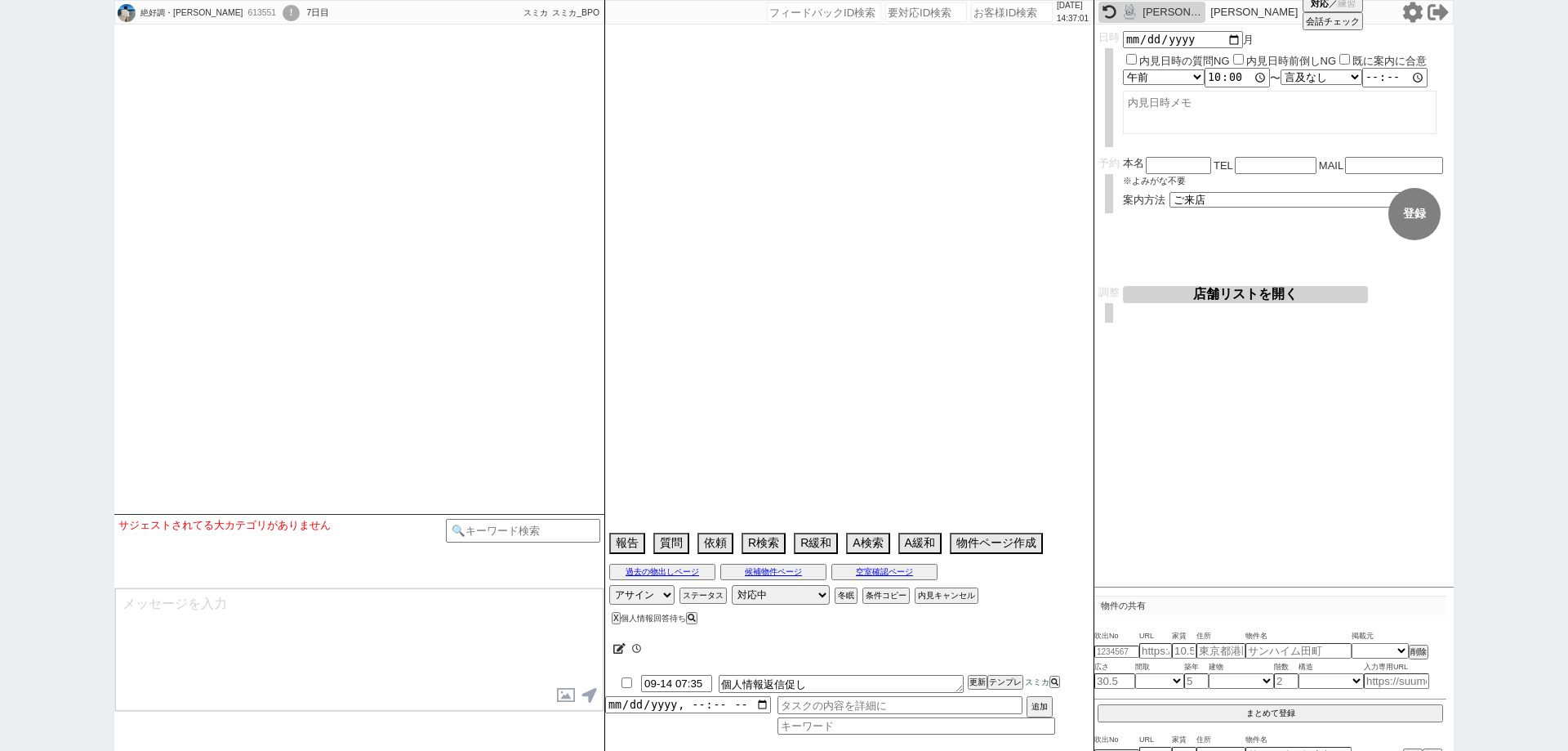
select select
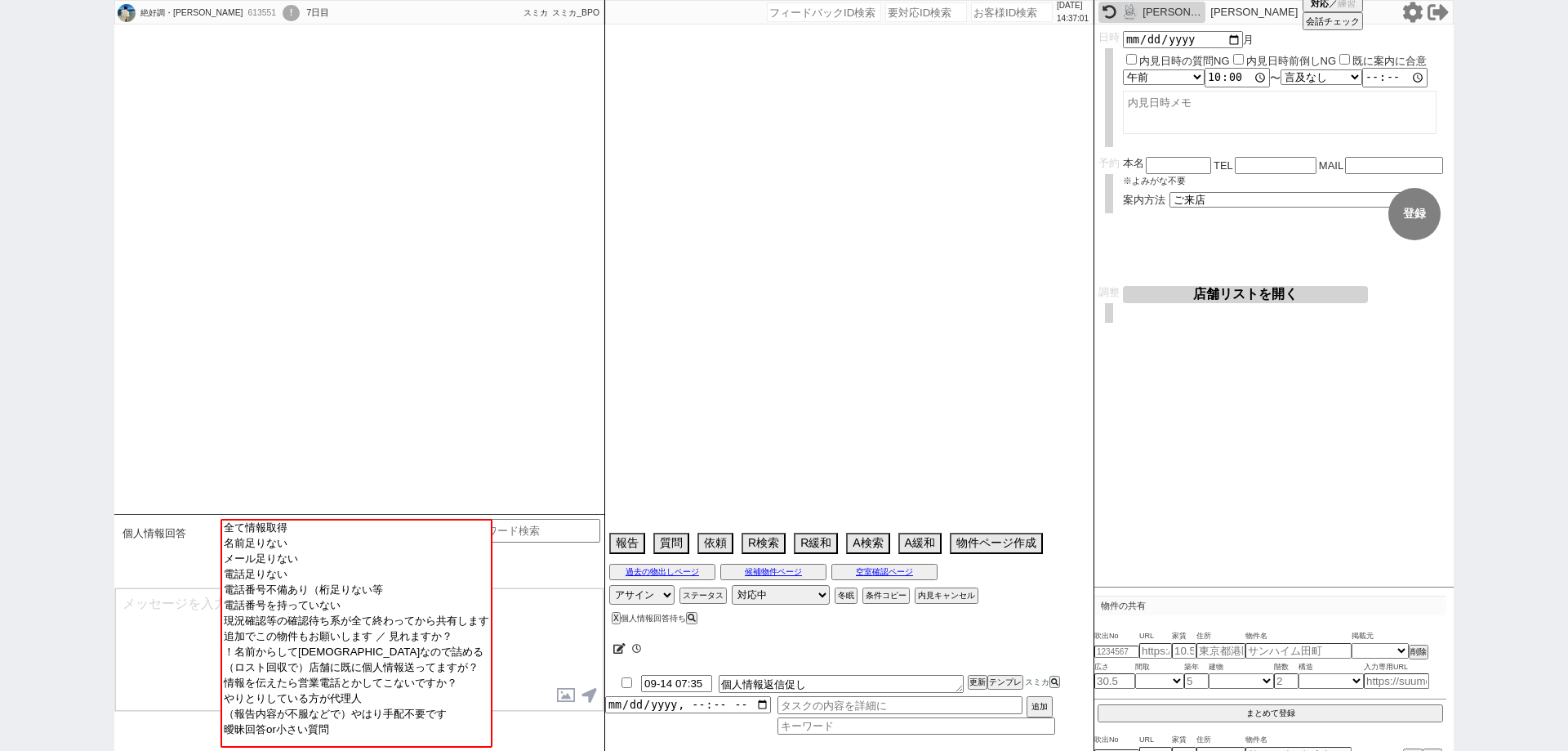
select select "2025"
select select "10"
select select "36"
select select "0"
select select "14"
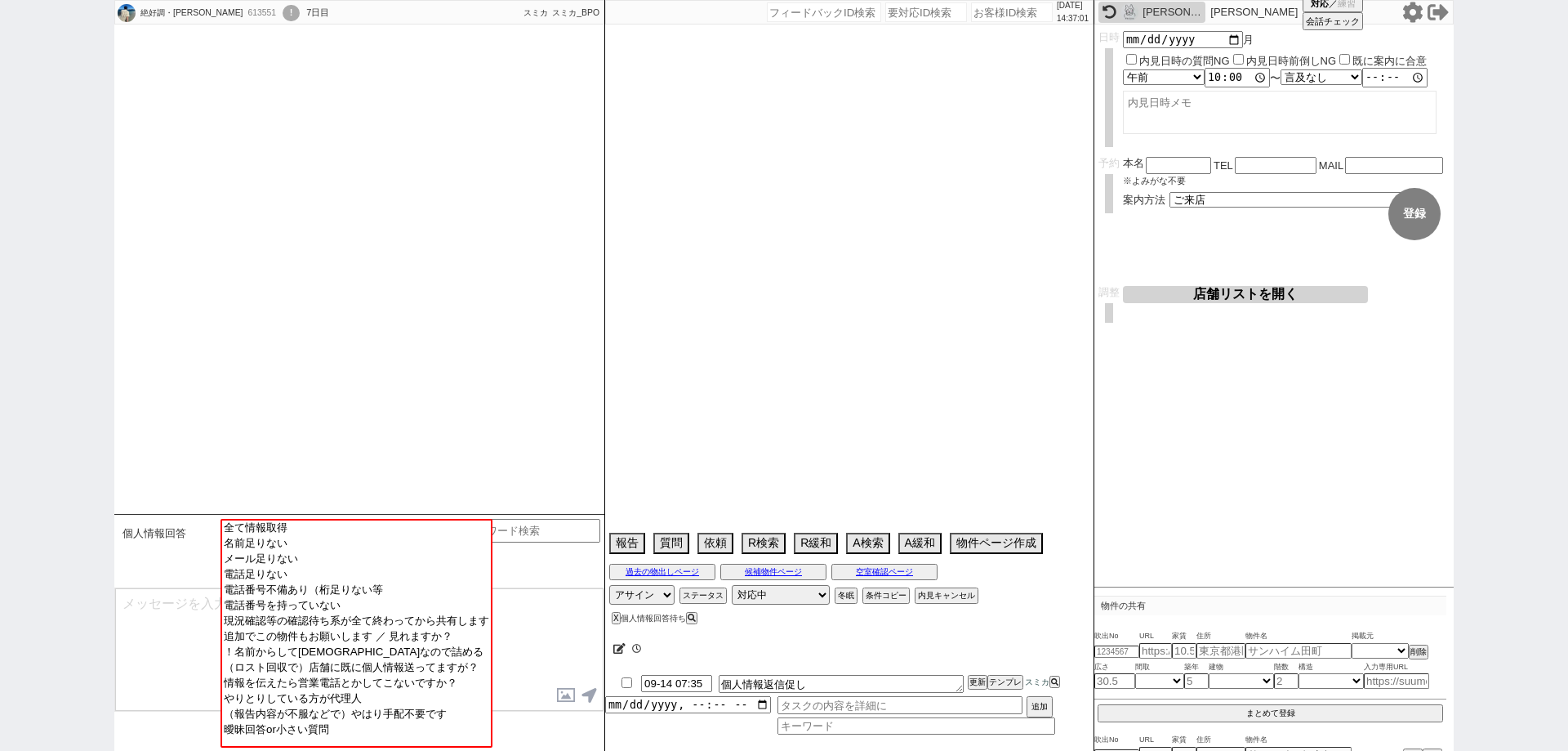
select select "23"
select select "751"
select select "15"
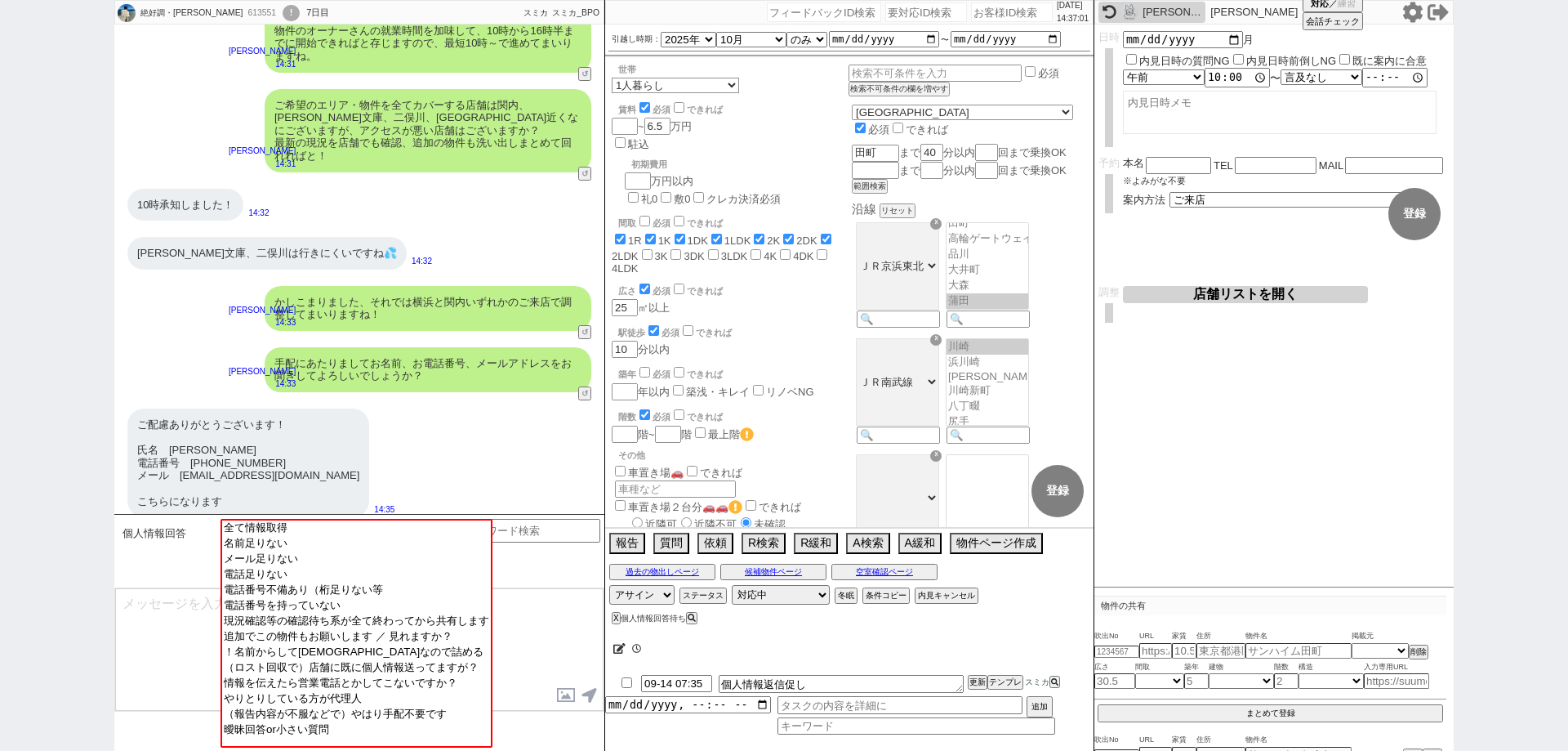
scroll to position [421, 0]
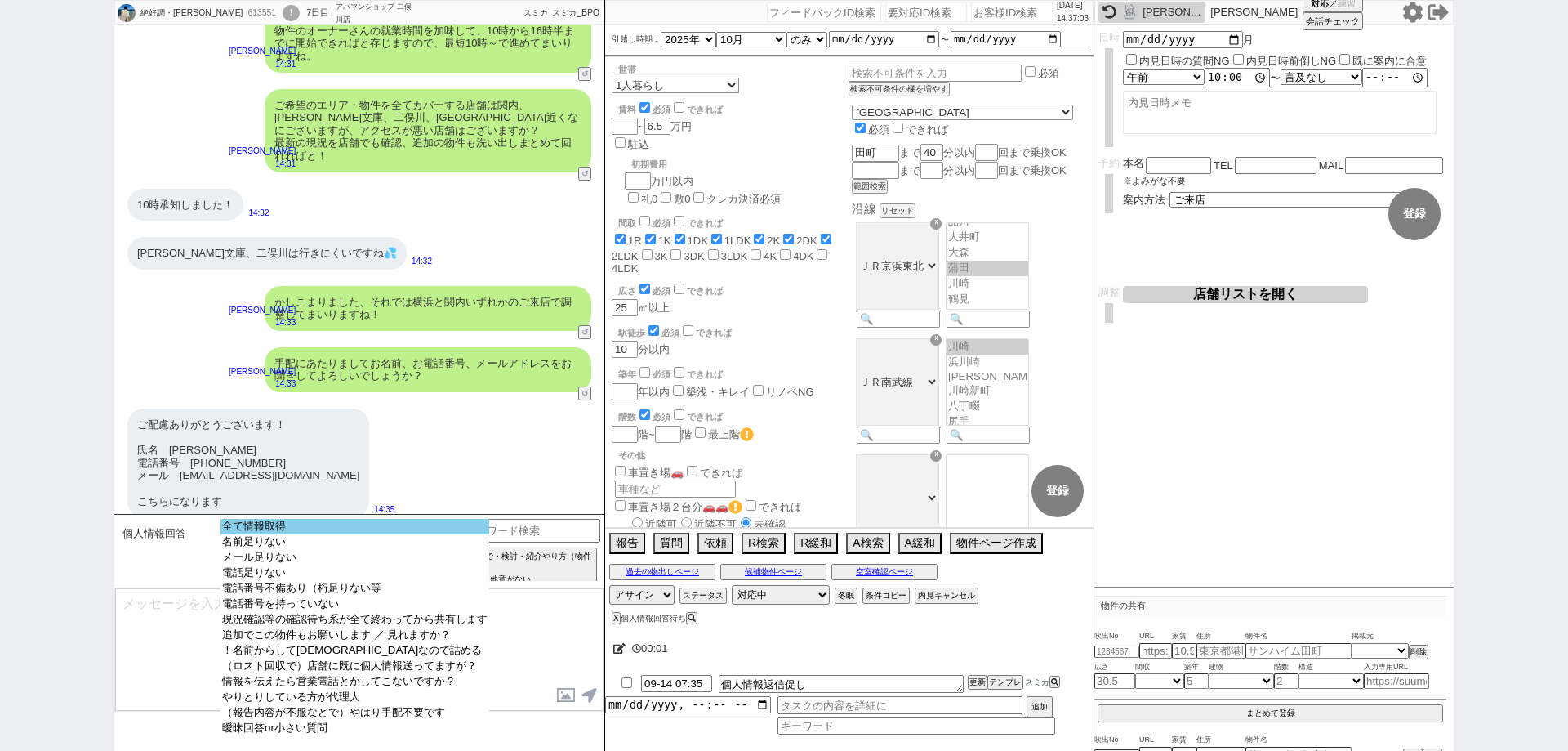
click at [442, 529] on option "全て情報取得" at bounding box center [355, 526] width 268 height 16
type input "08046868891"
type input "matho.tatyo.o8o9@gmail.com"
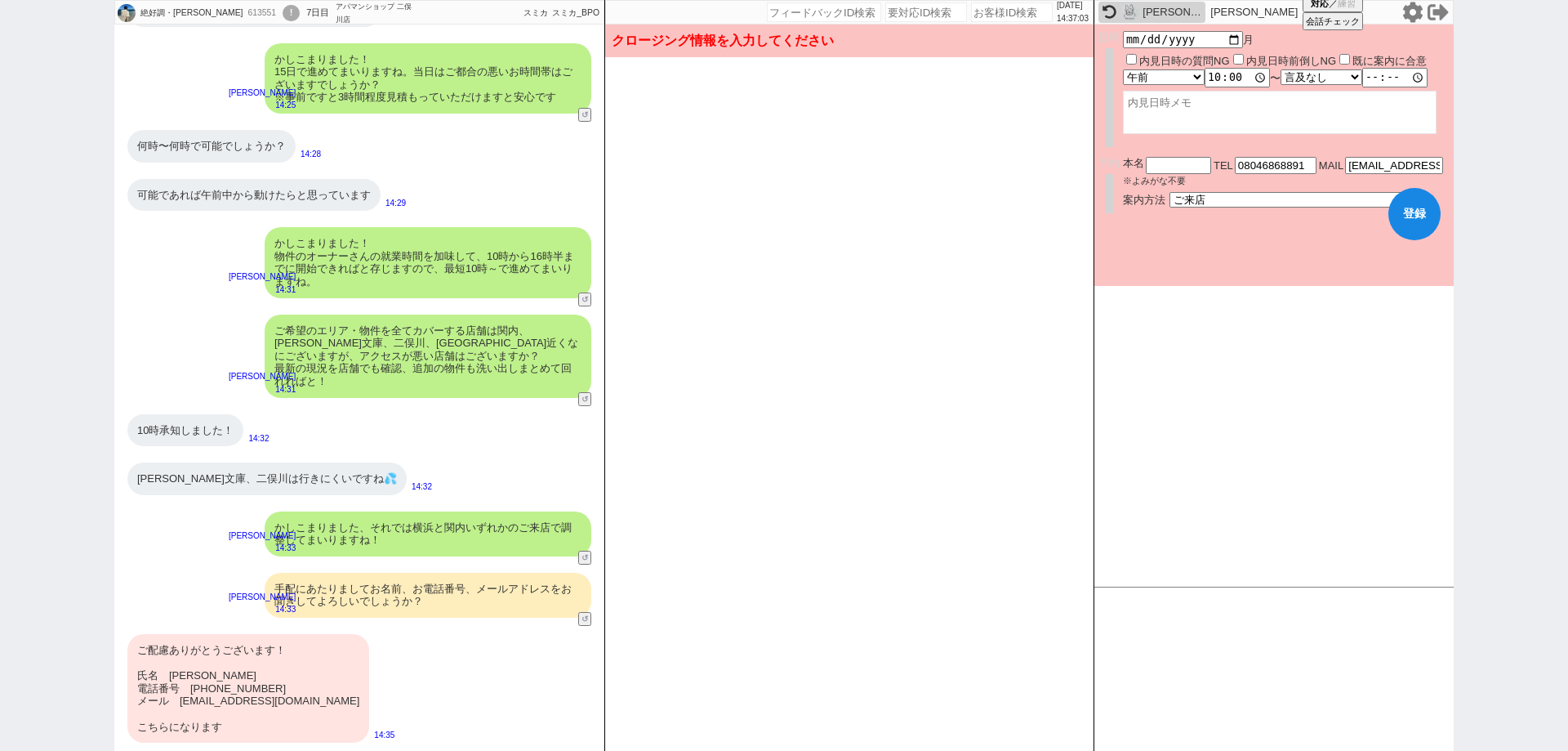
scroll to position [5442, 0]
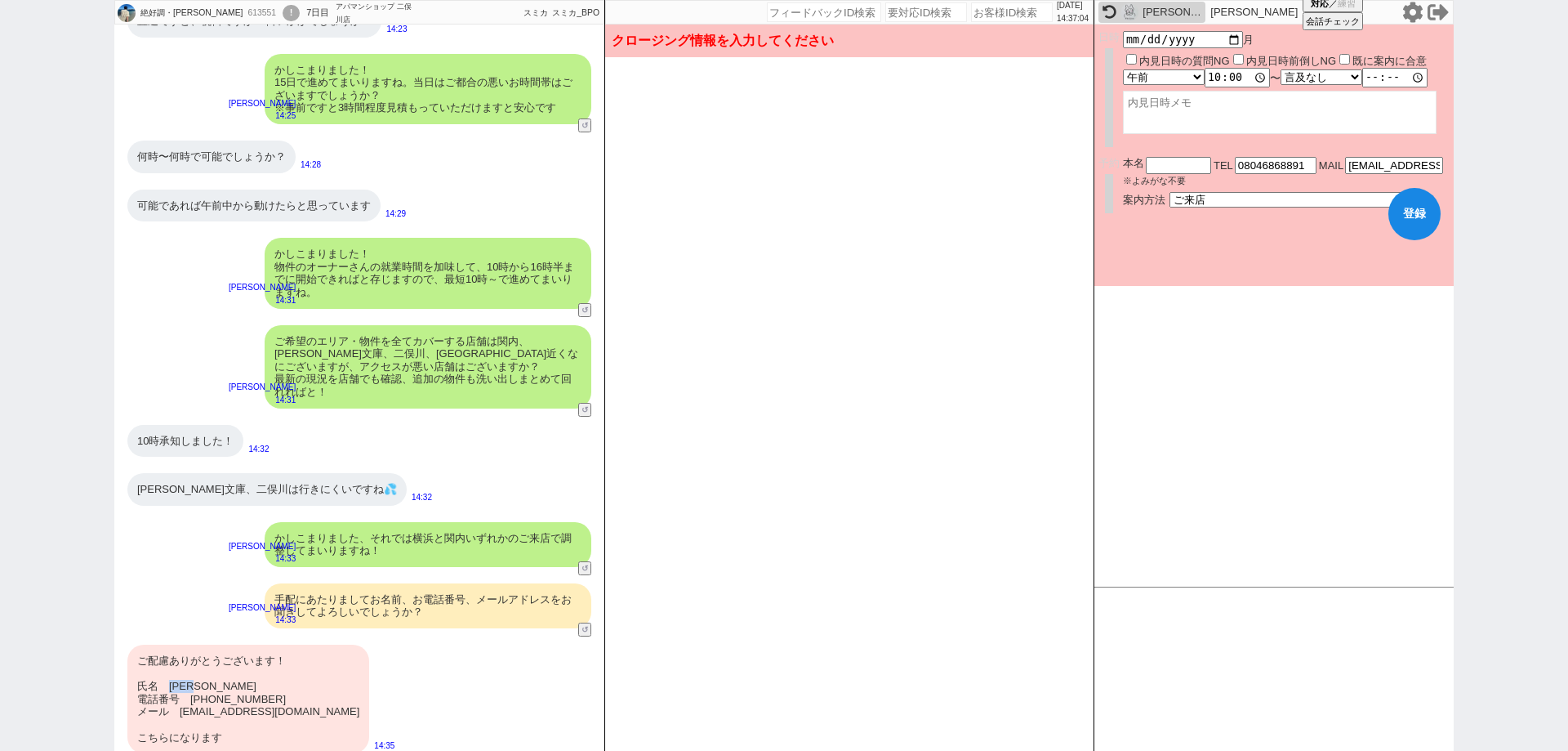
drag, startPoint x: 208, startPoint y: 672, endPoint x: 173, endPoint y: 671, distance: 35.0
click at [173, 671] on div "ご配慮ありがとうございます！ 氏名　松尾達彦 電話番号　08046868891 メール　matho.tatyo.o8o9@gmail.com こちらになります" at bounding box center [249, 699] width 242 height 109
copy div "松尾達彦"
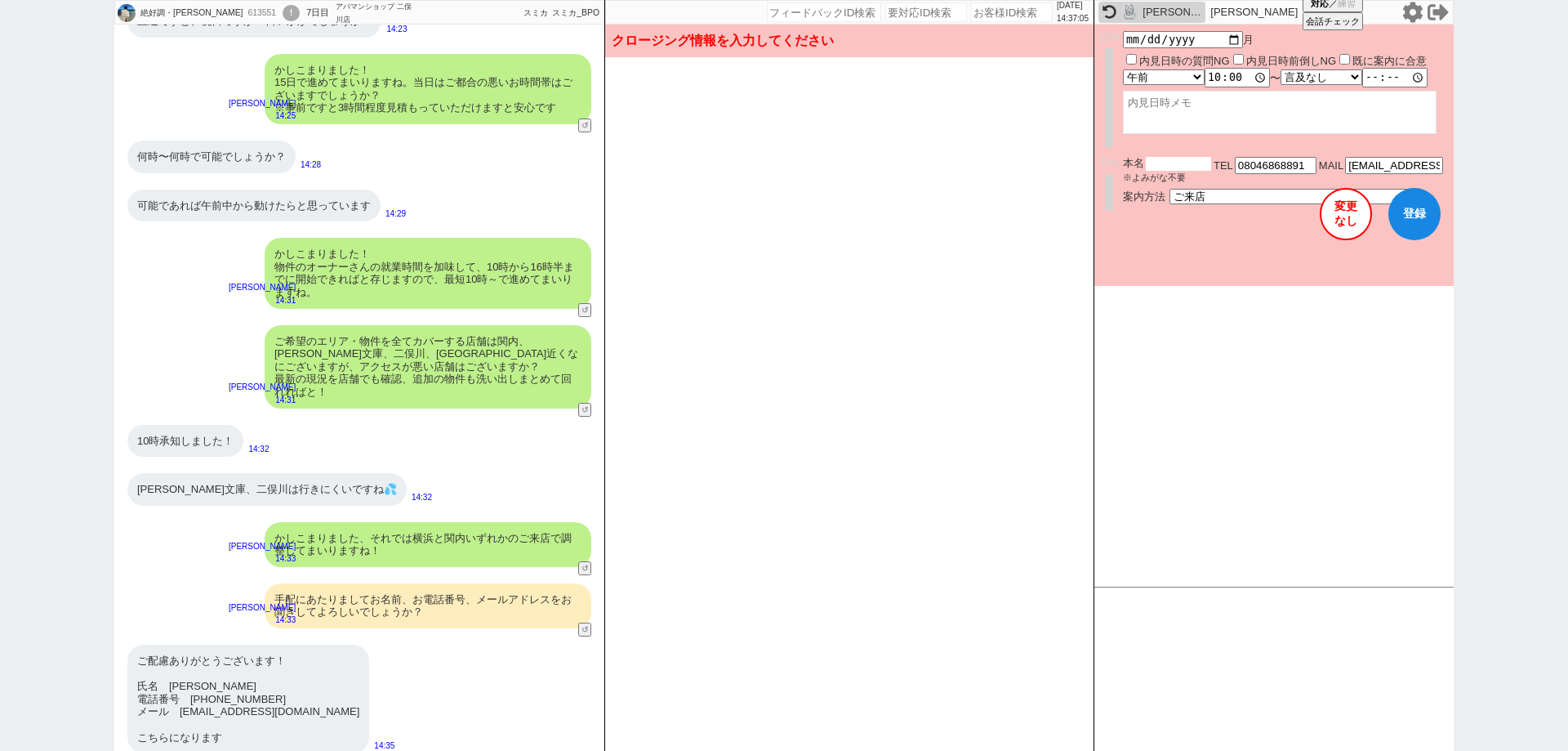
click at [1161, 169] on input "text" at bounding box center [1178, 163] width 65 height 14
paste input "松尾達彦"
type input "松尾達彦"
click at [1421, 203] on button "登録" at bounding box center [1414, 213] width 52 height 52
checkbox input "true"
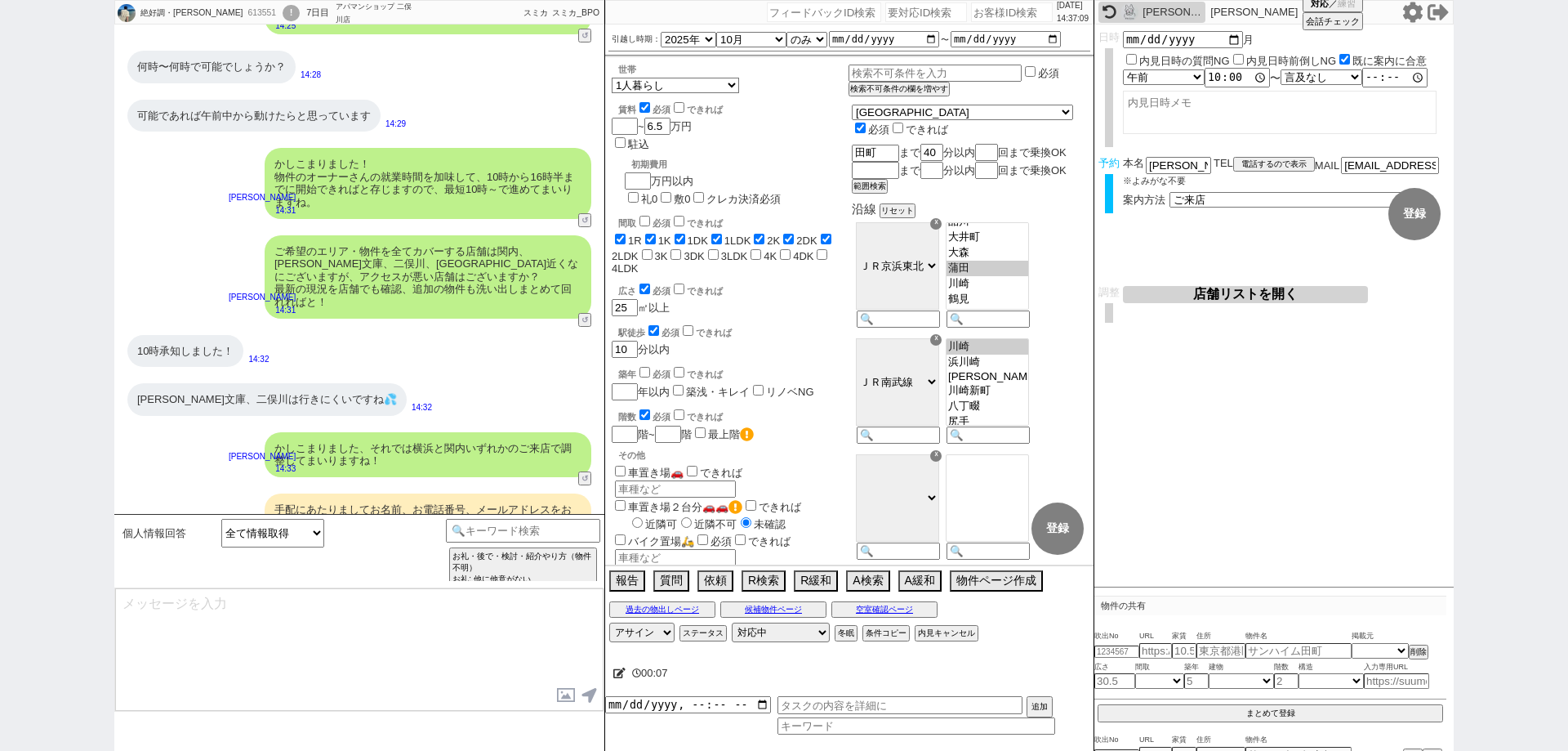
scroll to position [5515, 0]
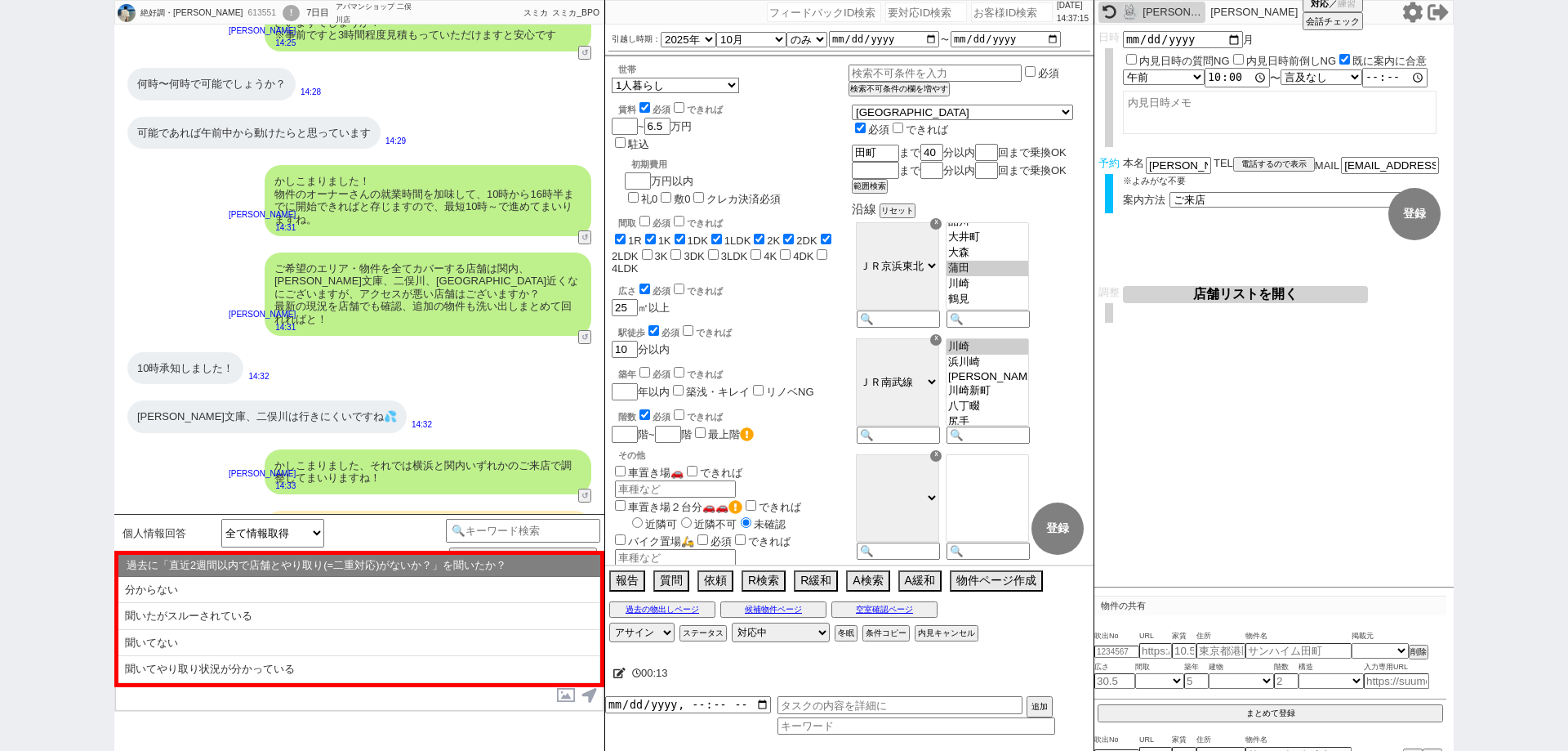
click at [0, 481] on div "絶好調・松尾達彦 613551 ! 0 7日目 アパマンショップ 二俣川店 冬眠中 自社客 スミカ スミカ_BPO チャット全表示 2025-09-07 ニフ…" at bounding box center [784, 376] width 1568 height 751
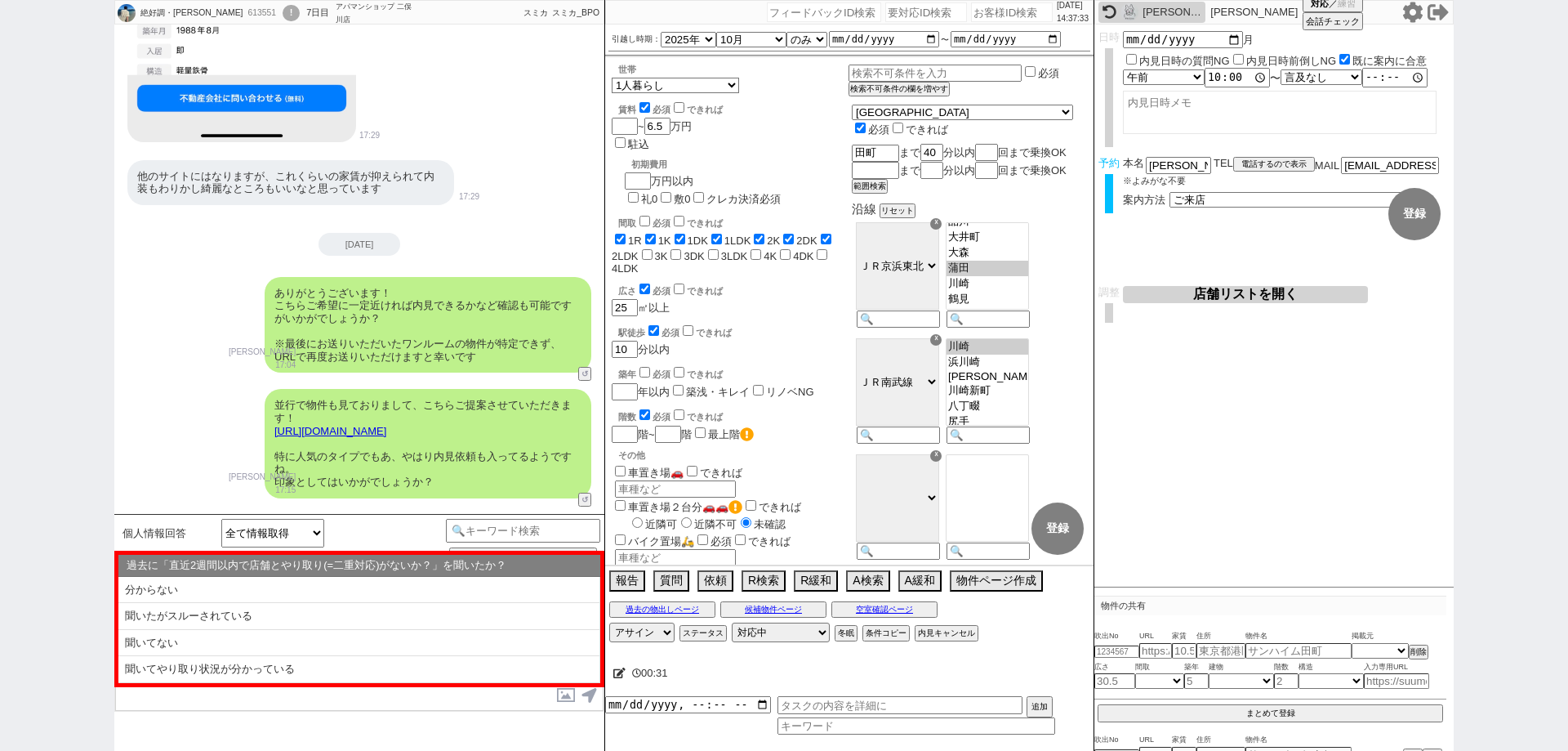
scroll to position [2980, 0]
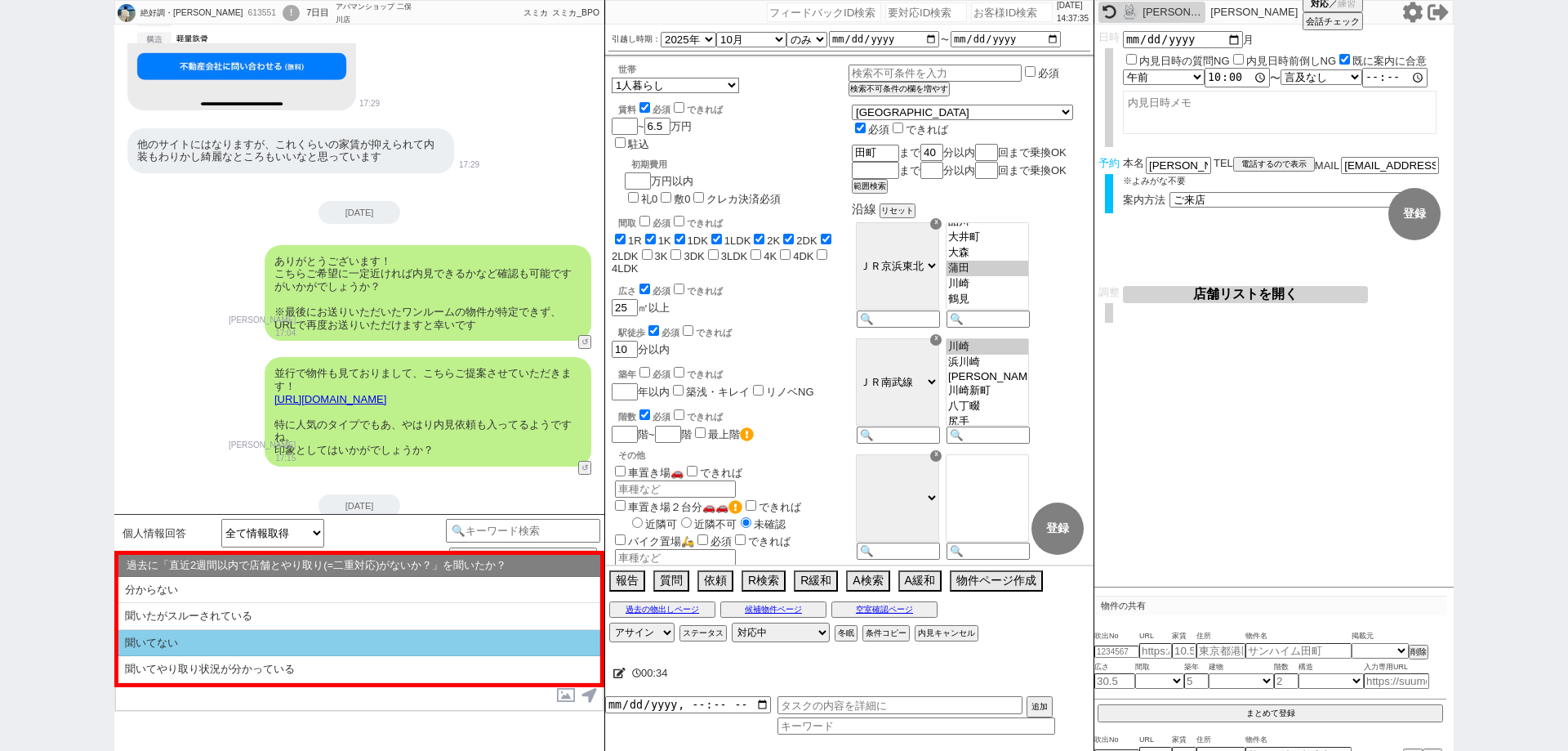
click at [416, 640] on li "聞いてない" at bounding box center [359, 643] width 482 height 27
select select "聞いてない"
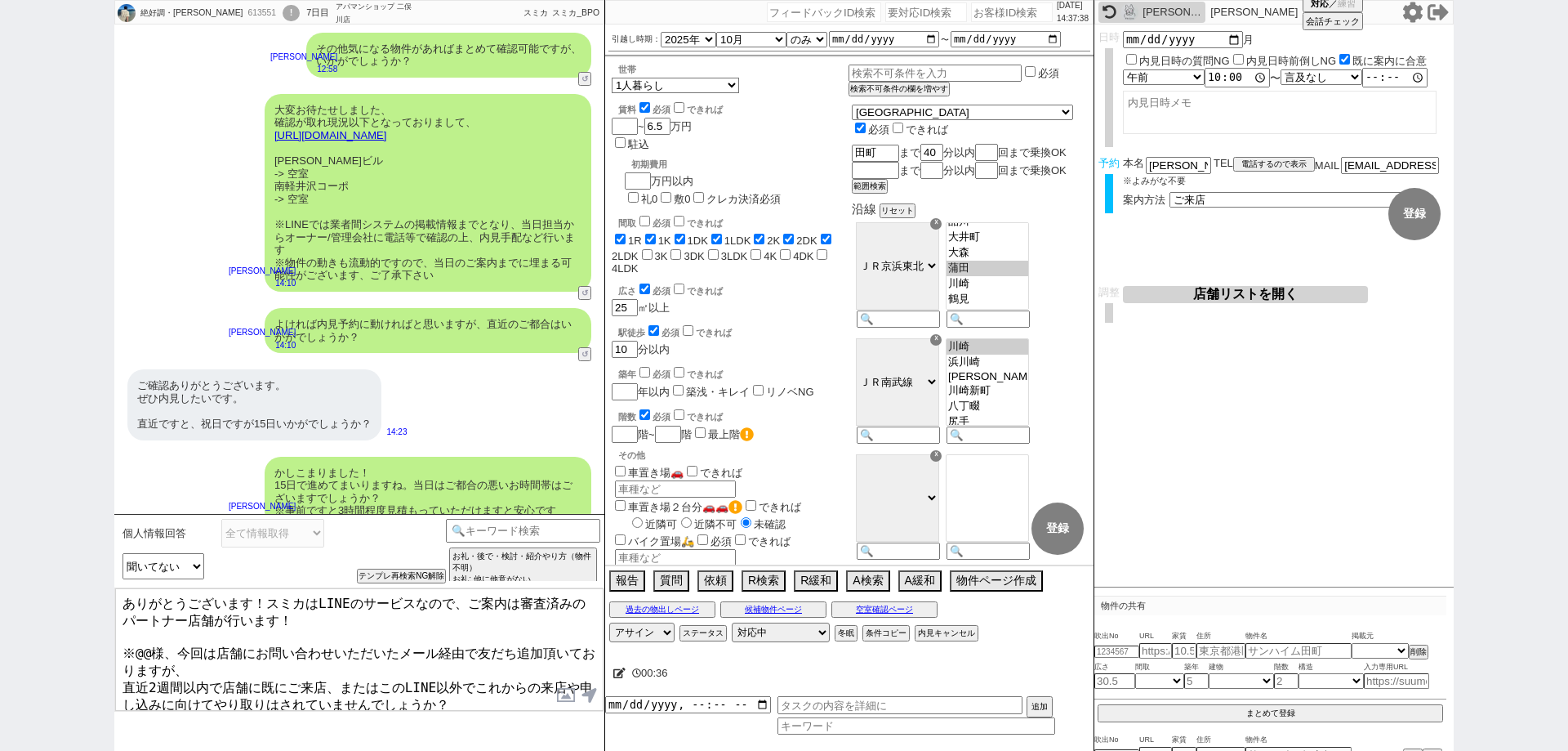
scroll to position [5104, 0]
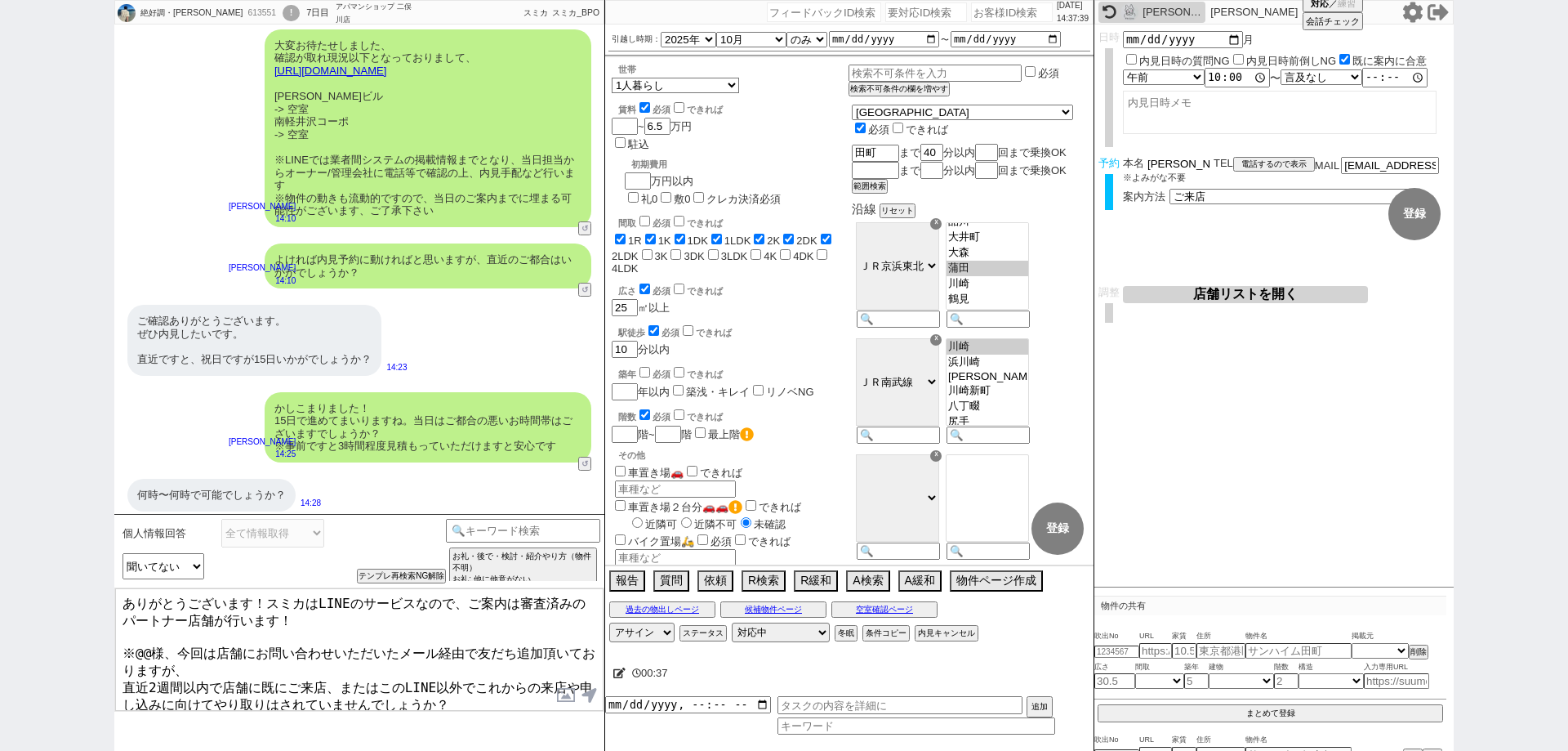
drag, startPoint x: 1172, startPoint y: 160, endPoint x: 1145, endPoint y: 158, distance: 27.1
click at [1145, 158] on div "本名 松尾達彦" at bounding box center [1168, 163] width 91 height 14
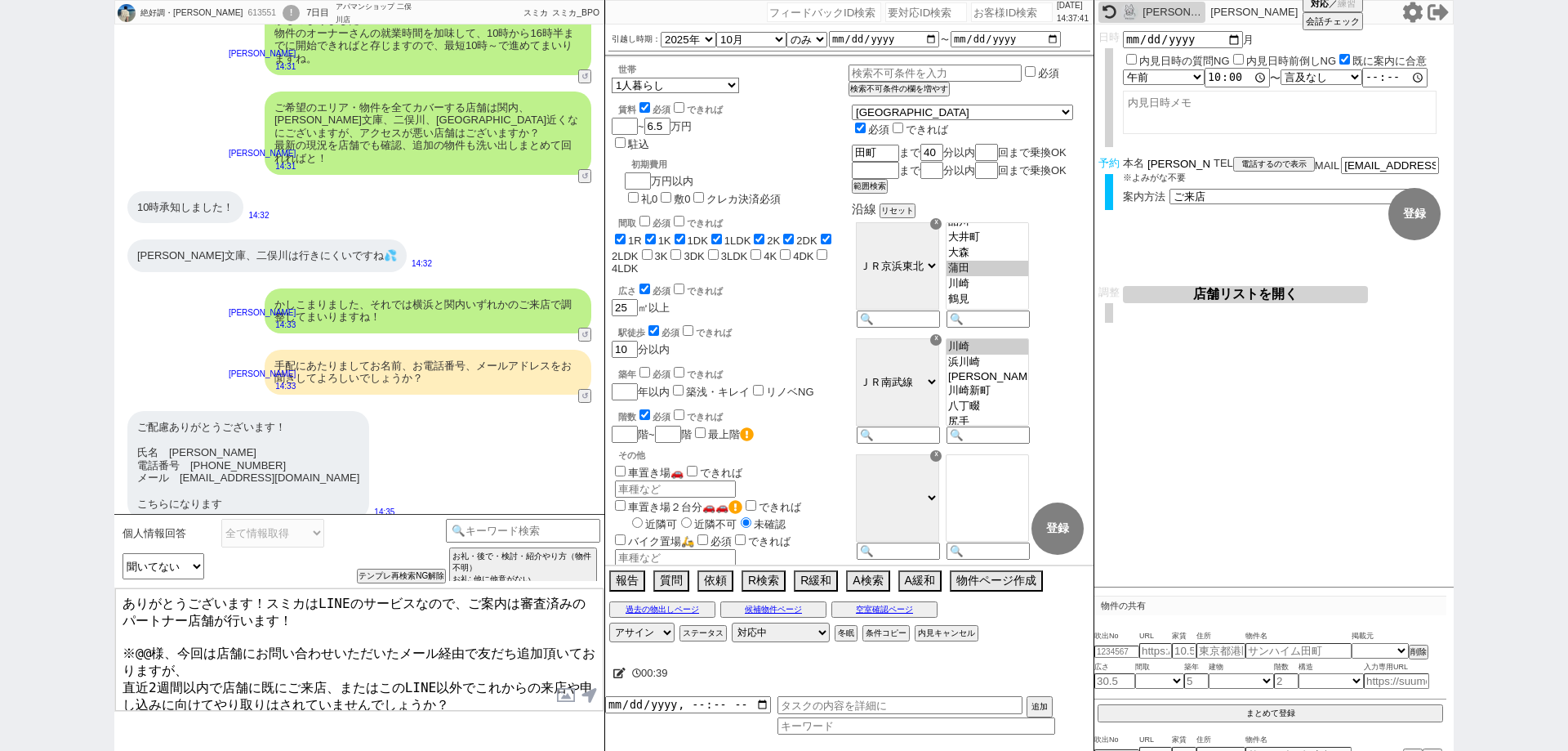
scroll to position [5679, 0]
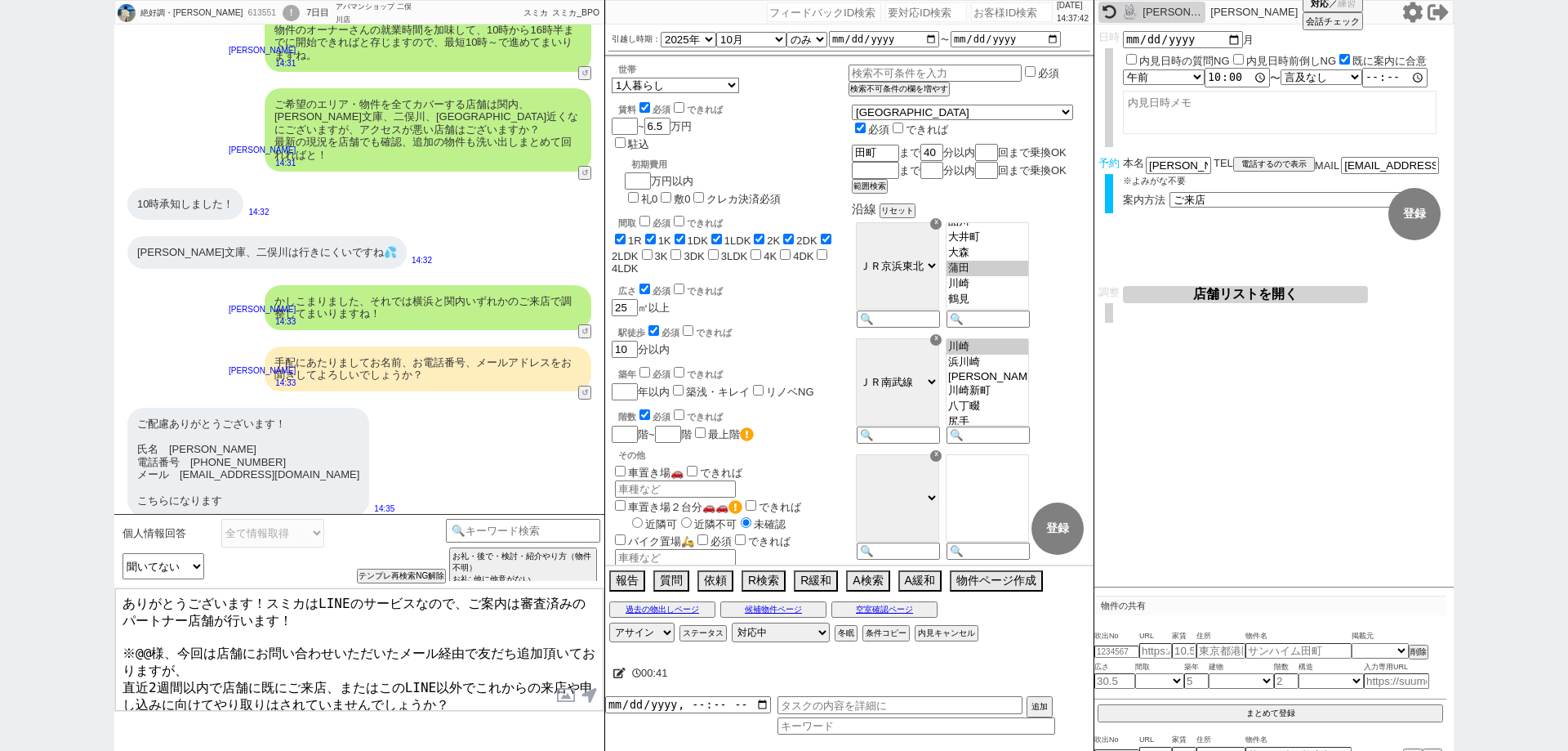
click at [148, 650] on textarea "ありがとうございます！スミカはLINEのサービスなので、ご案内は審査済みのパートナー店舗が行います！ ※@@様、今回は店舗にお問い合わせいただいたメール経由で…" at bounding box center [359, 649] width 488 height 123
paste textarea "尾"
type textarea "ありがとうございます！スミカはLINEのサービスなので、ご案内は審査済みのパートナー店舗が行います！ ※松尾様、今回は店舗にお問い合わせいただいたメール経由で…"
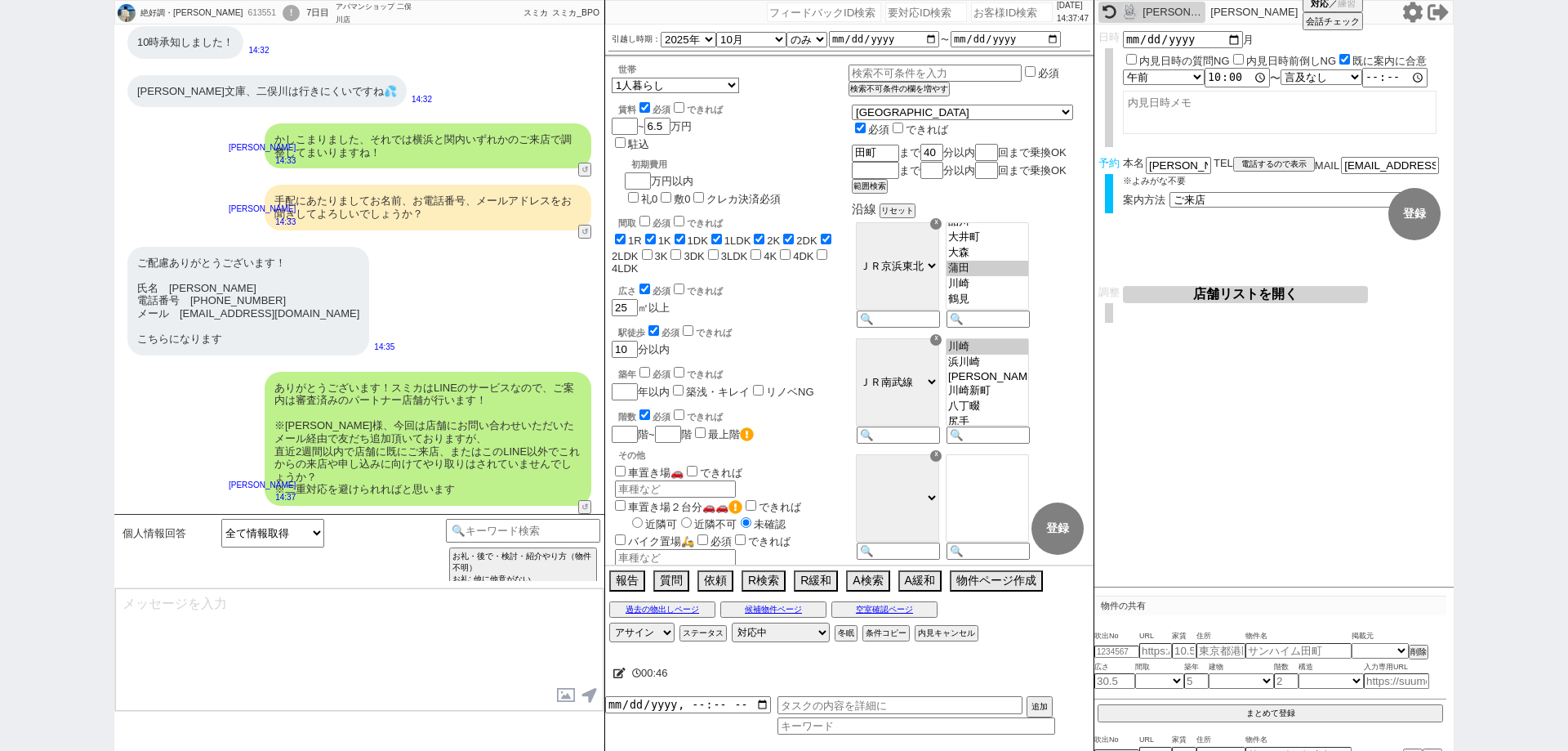
scroll to position [5581, 0]
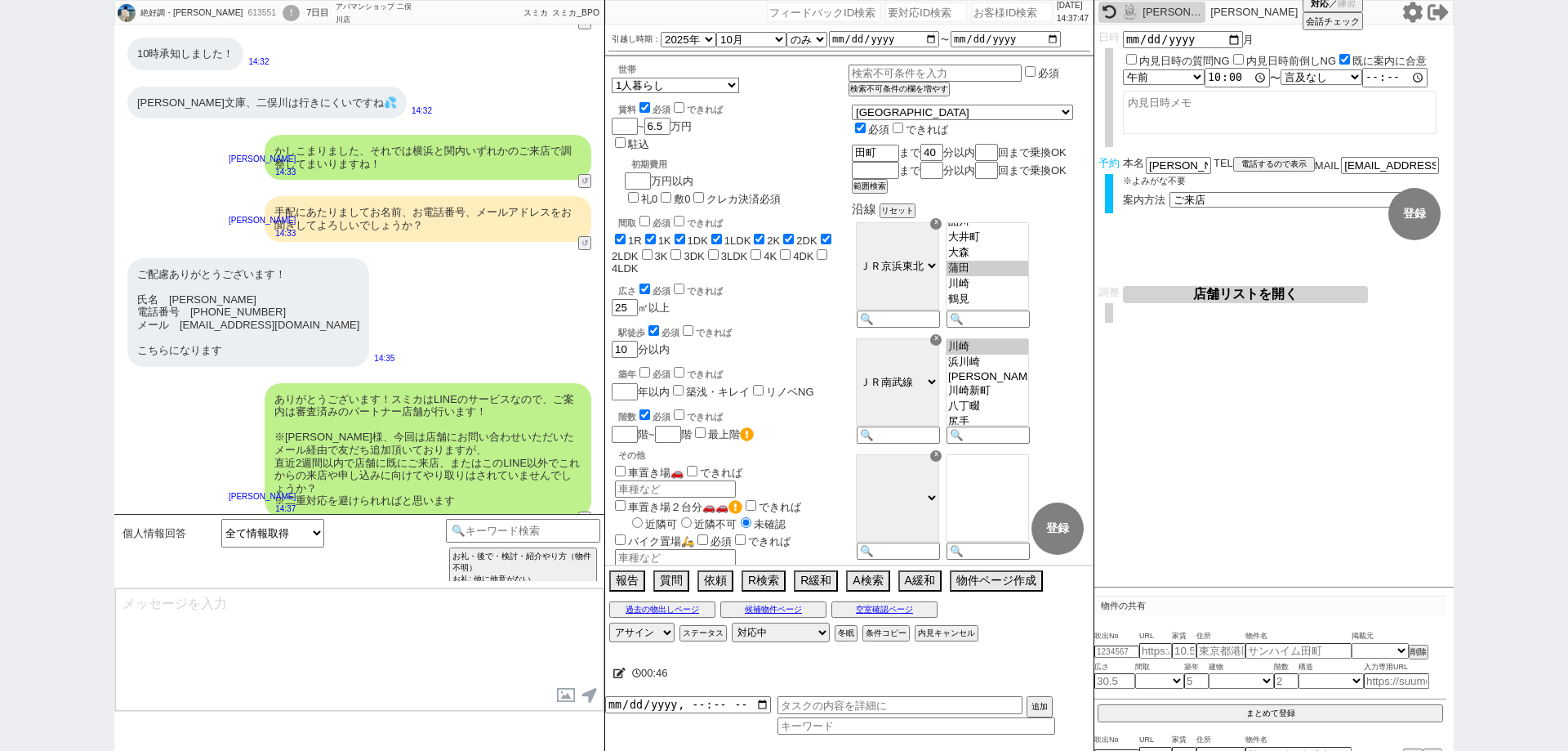
type textarea "やり取りも共有され非常にスムーズです、最終調整&引き継ぎにて追ってご連絡いたします！"
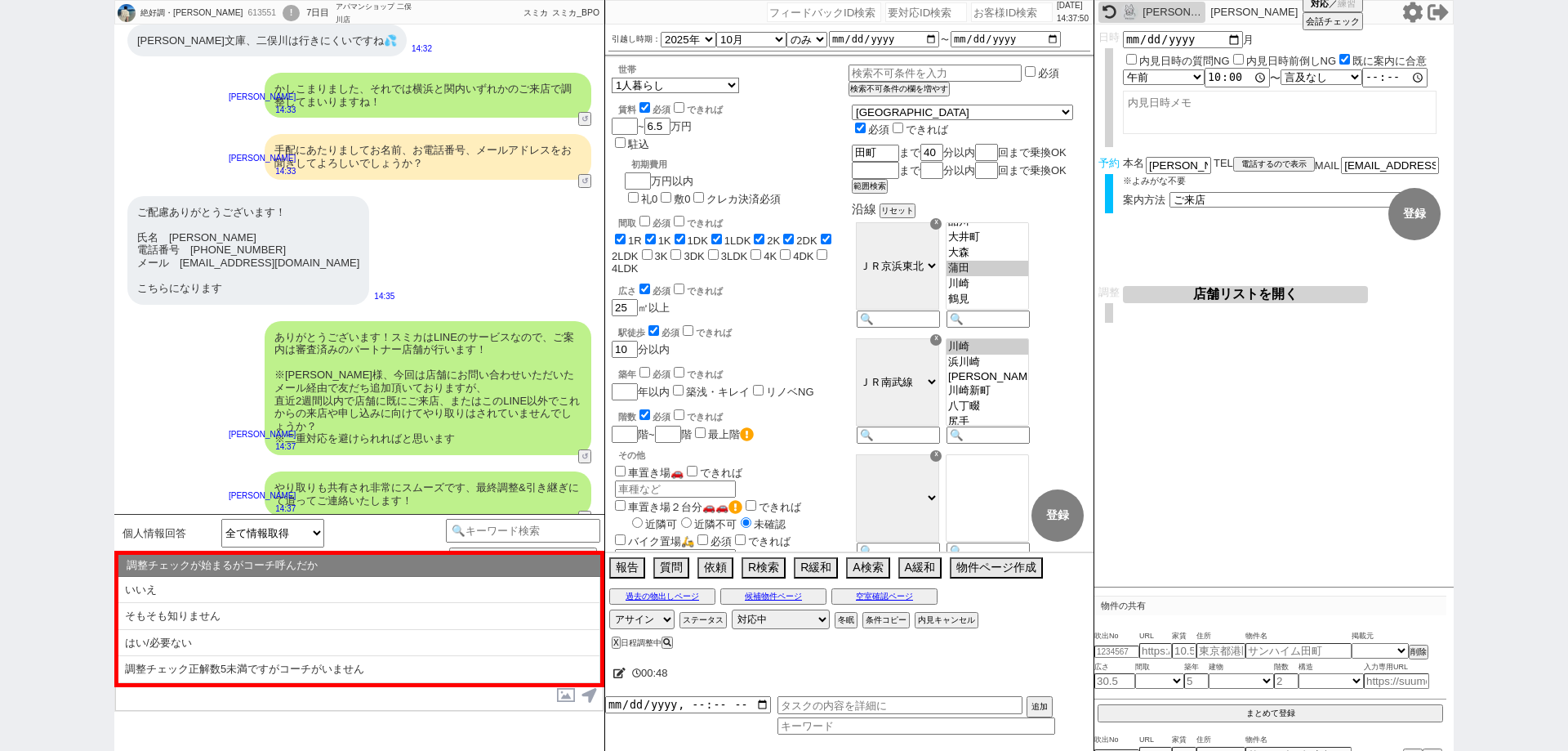
click at [148, 650] on li "はい/必要ない" at bounding box center [359, 643] width 482 height 27
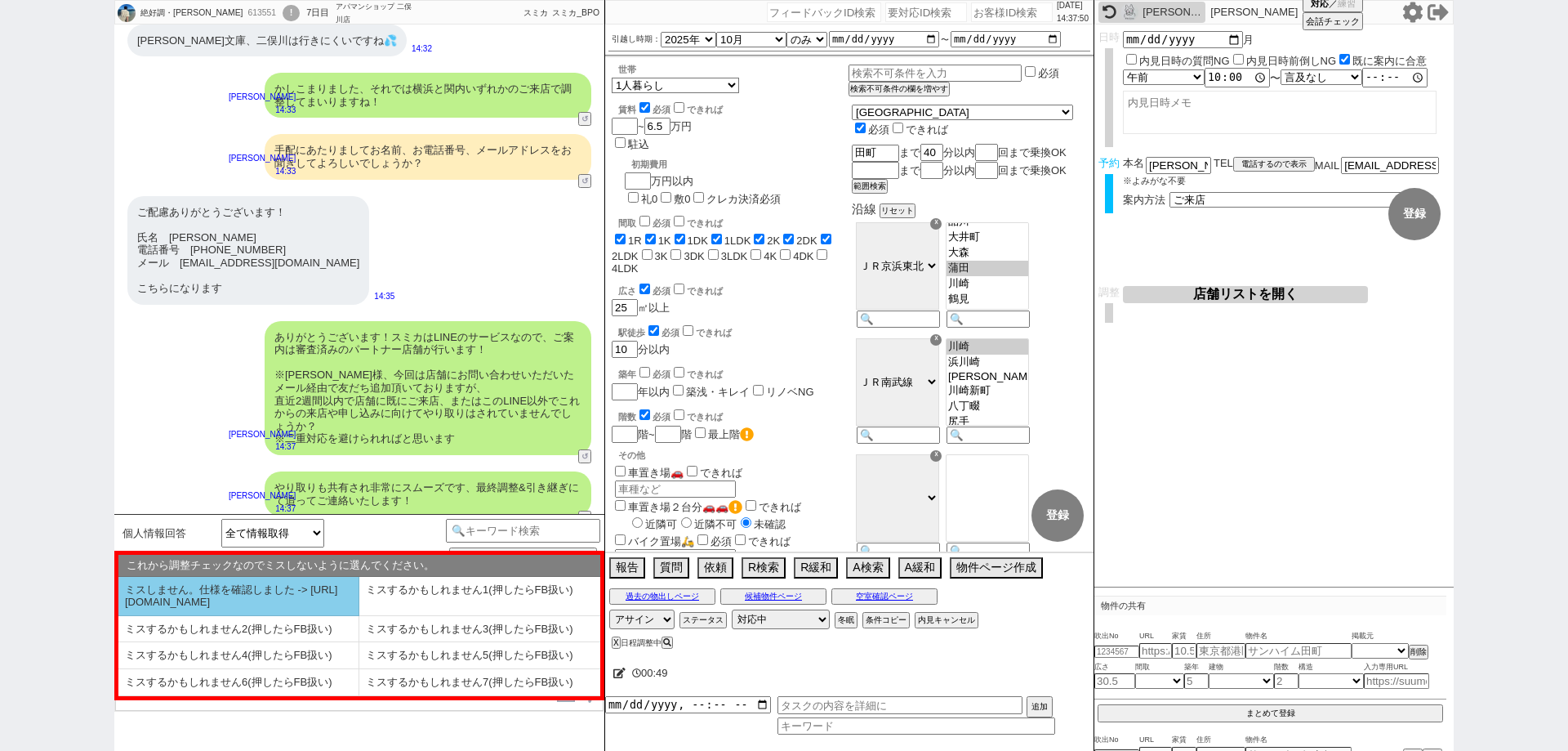
click at [236, 595] on li "ミスしません。仕様を確認しました -> https://jent.notion.site/841a6651aa67425da7d40ddfad41a184" at bounding box center [239, 596] width 241 height 40
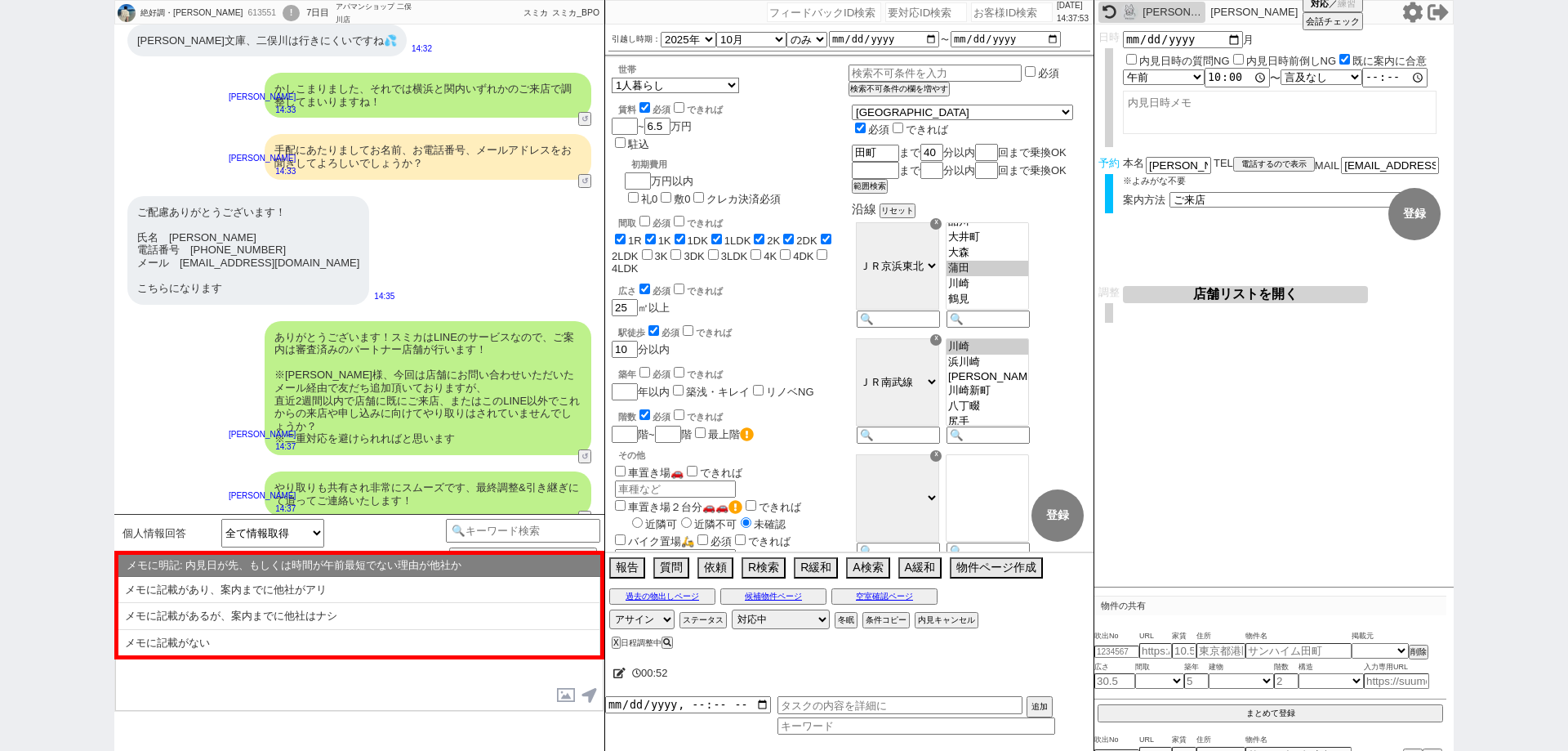
click at [1156, 294] on button "店舗リストを開く" at bounding box center [1245, 294] width 245 height 17
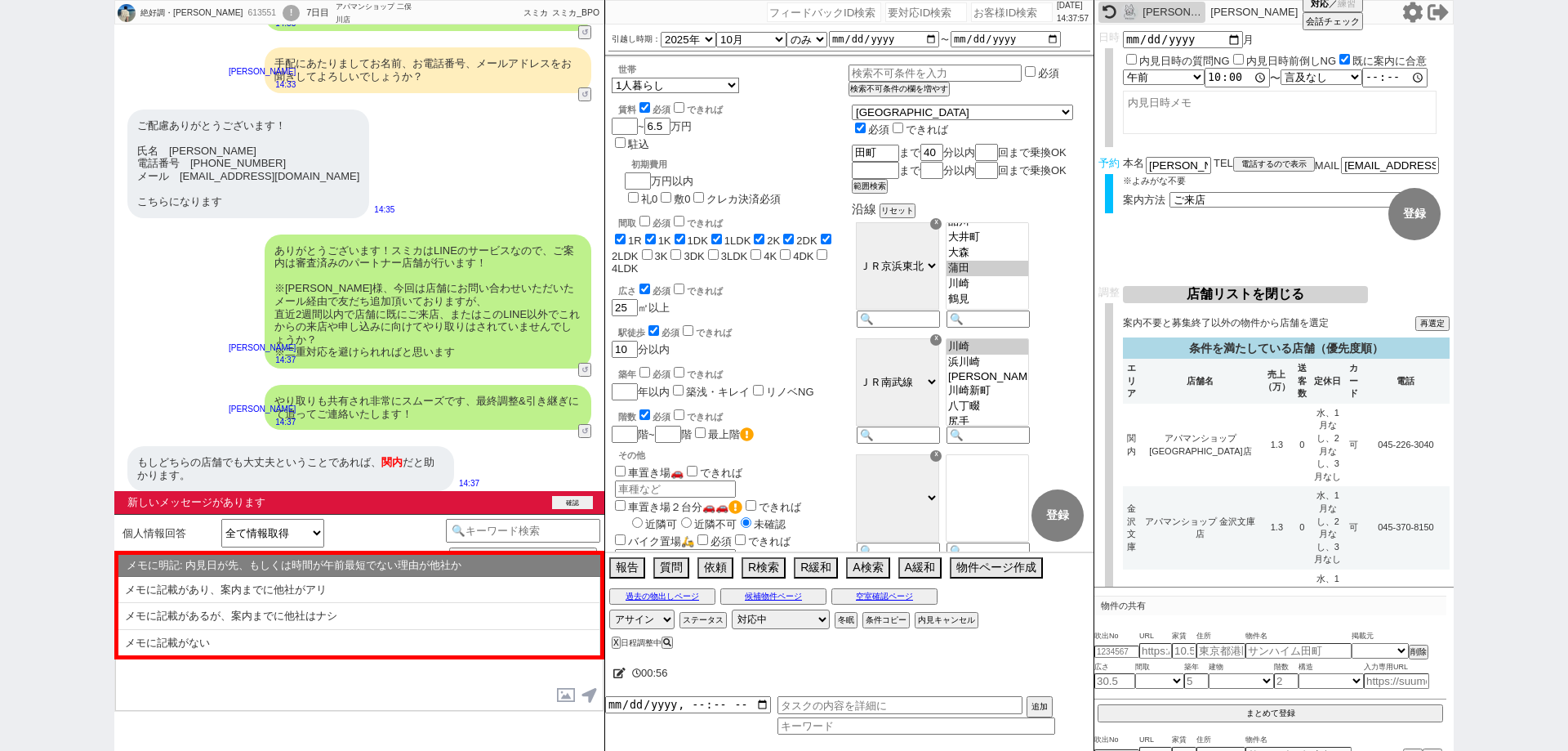
scroll to position [5705, 0]
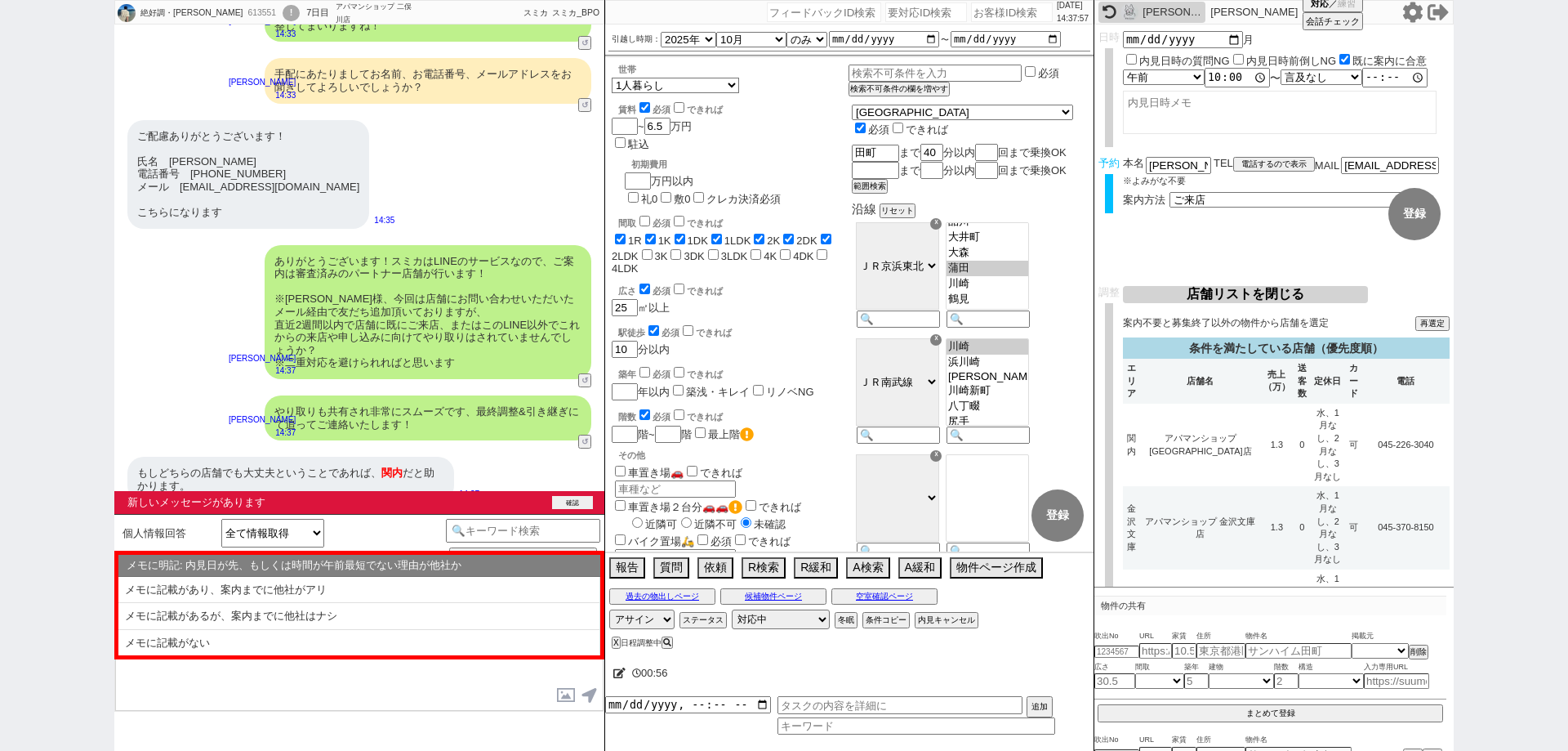
click at [578, 505] on button "確認" at bounding box center [573, 502] width 41 height 13
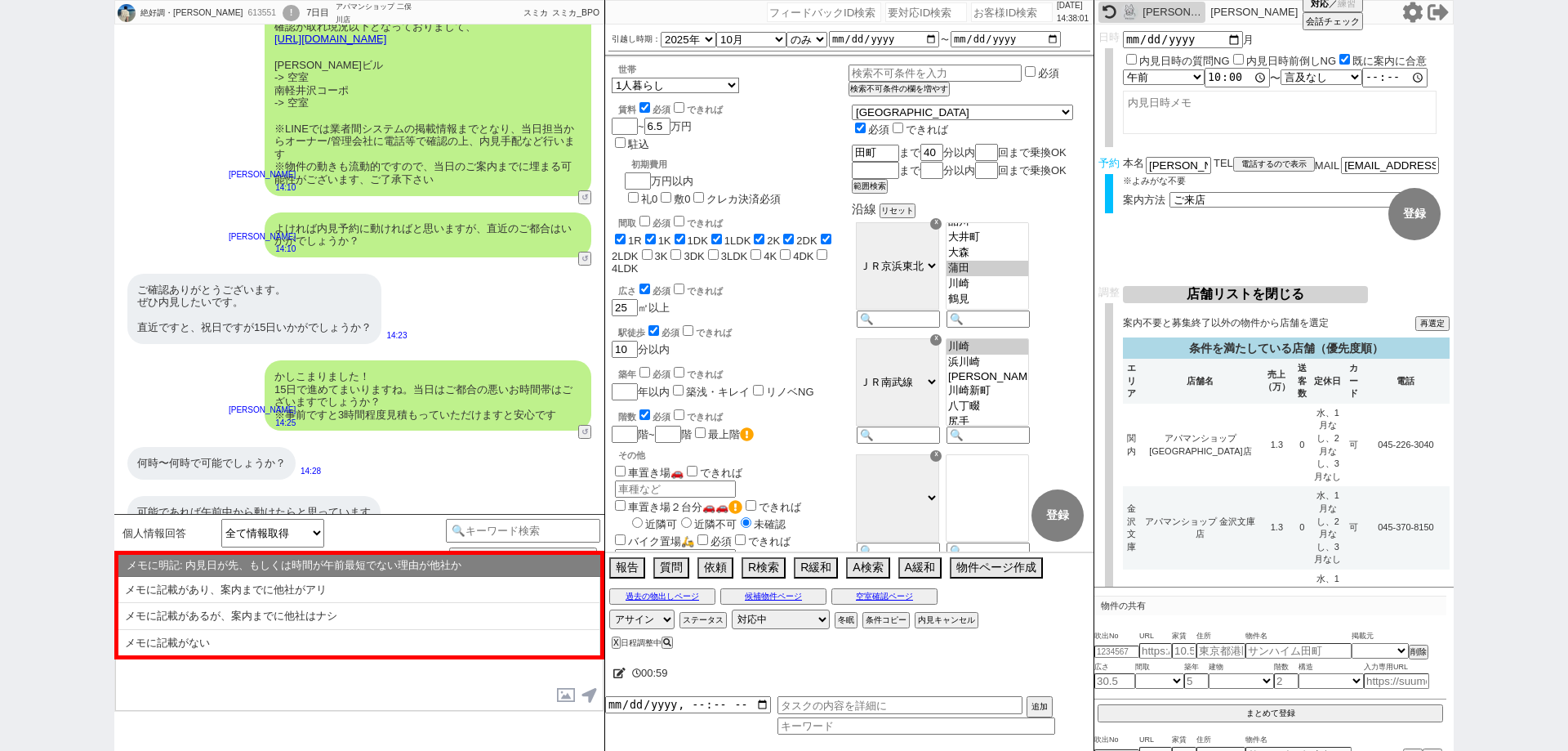
scroll to position [4970, 0]
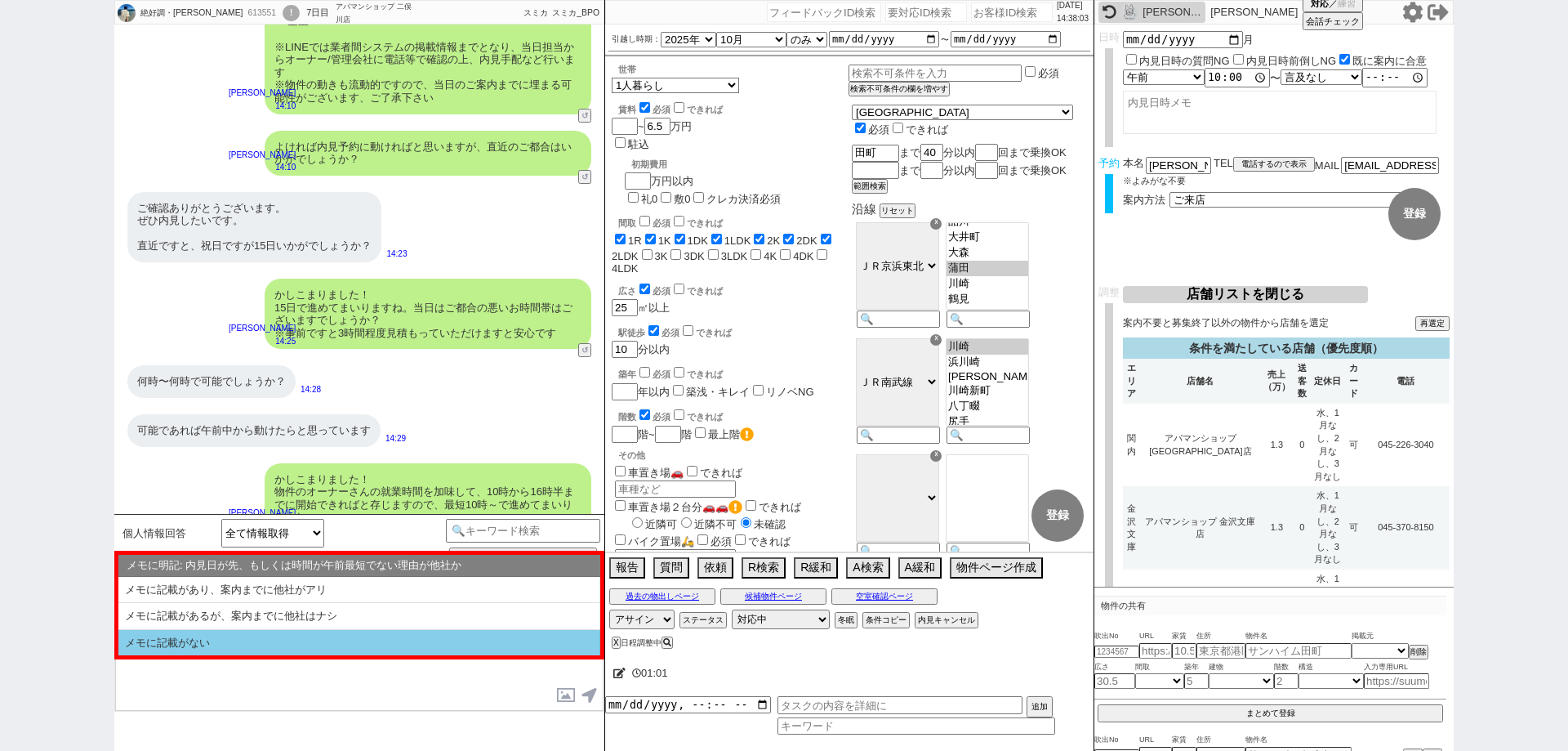
click at [384, 637] on li "メモに記載がない" at bounding box center [359, 643] width 482 height 26
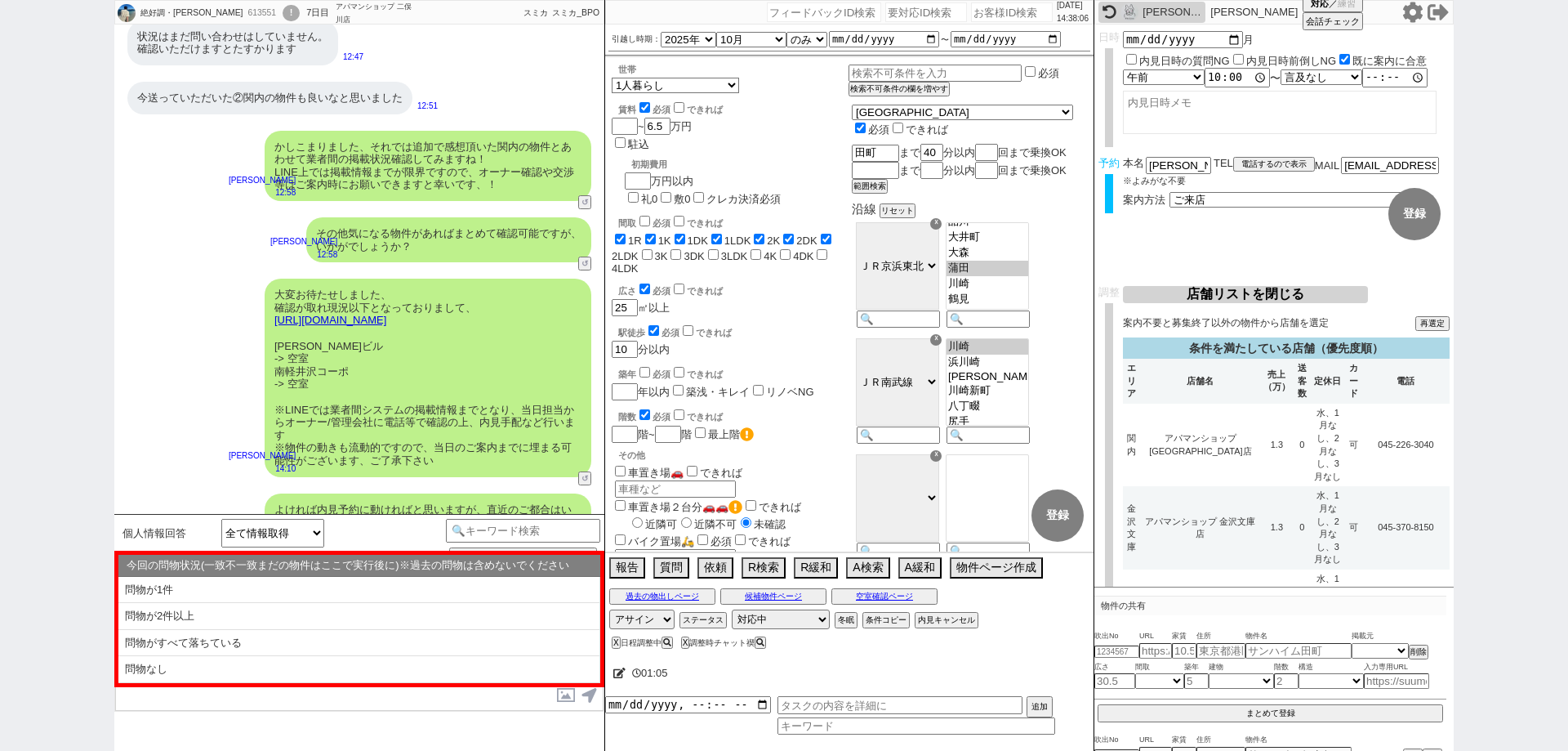
scroll to position [4561, 0]
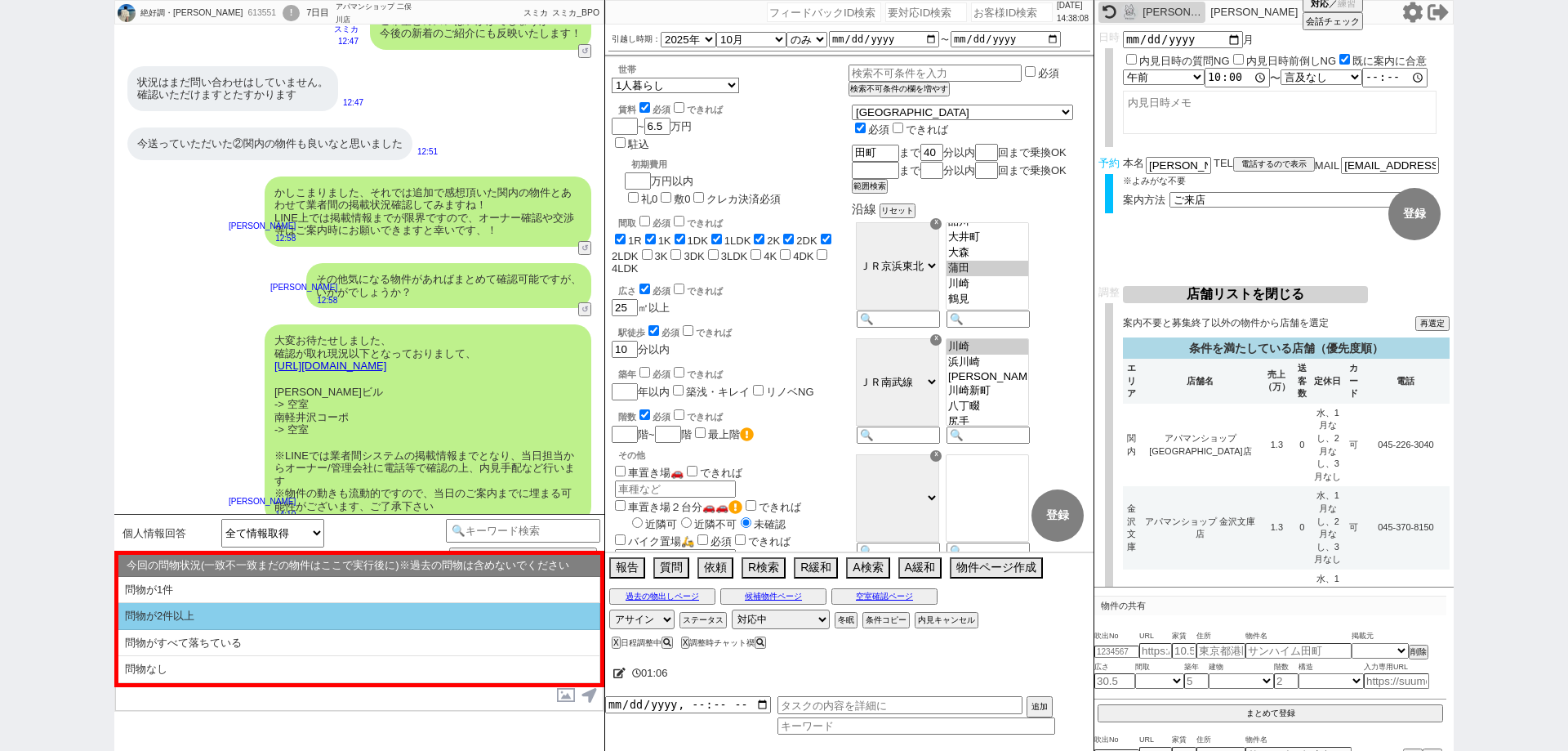
click at [417, 615] on li "問物が2件以上" at bounding box center [359, 616] width 482 height 27
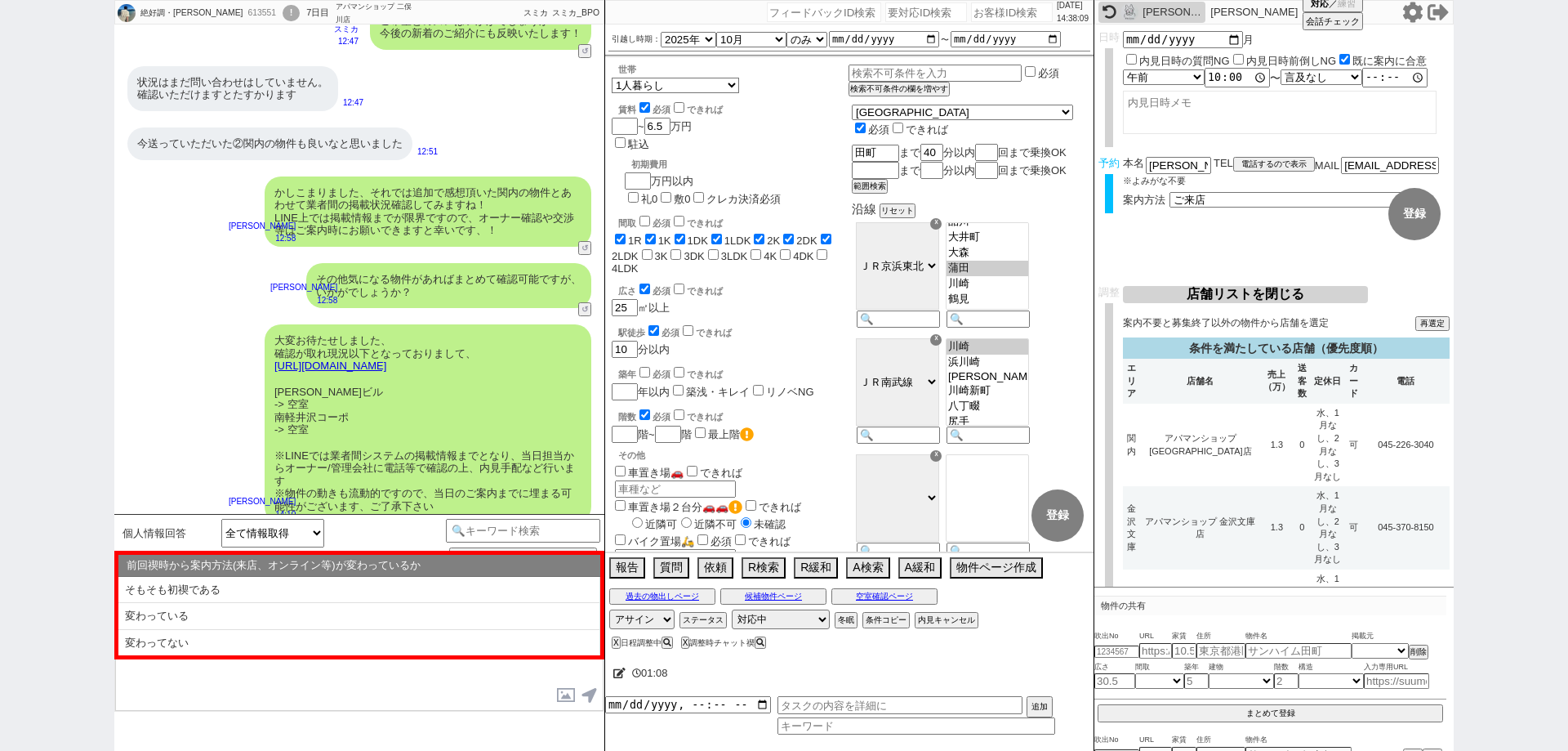
click at [1260, 422] on td "1.3" at bounding box center [1277, 445] width 34 height 83
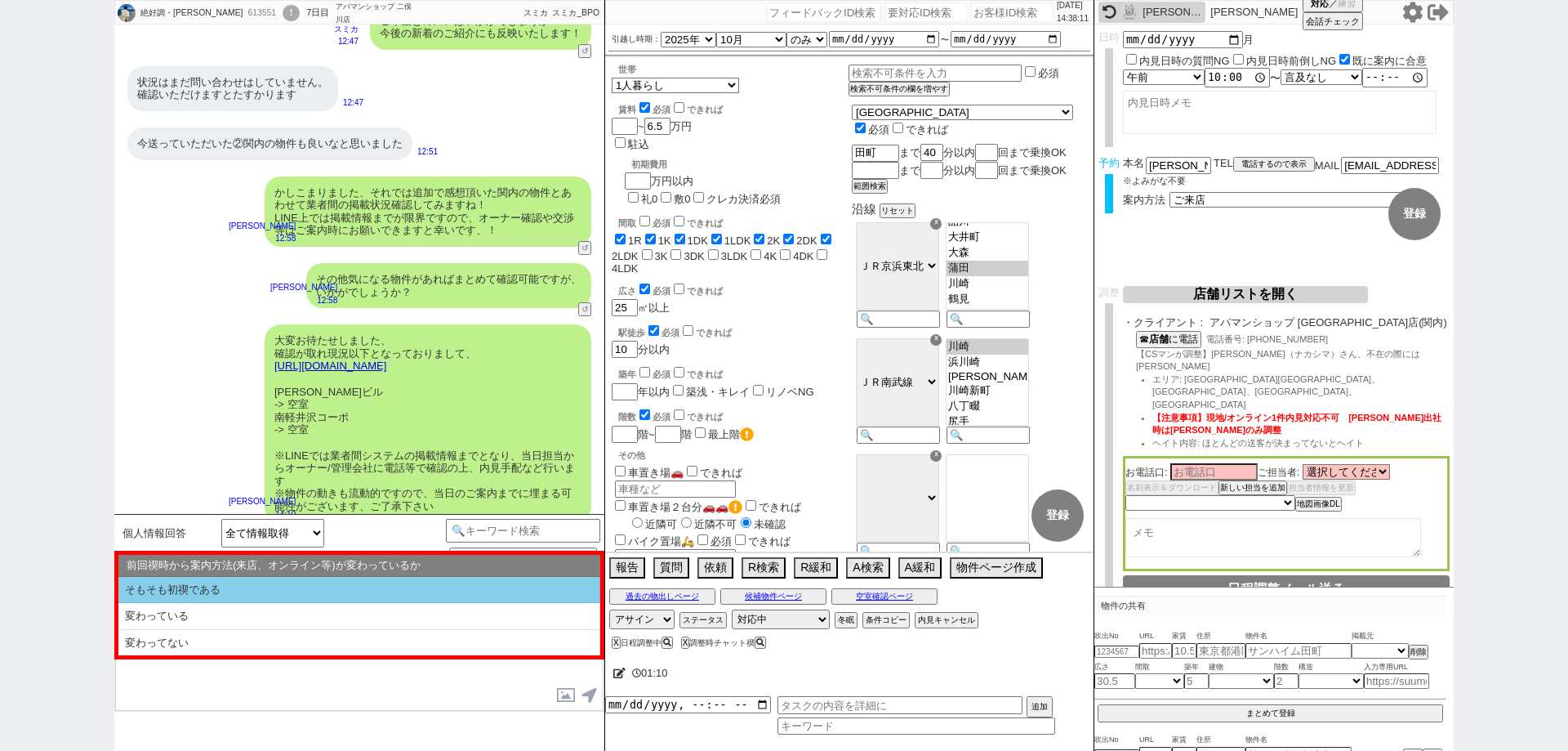
click at [229, 590] on li "そもそも初禊である" at bounding box center [359, 590] width 482 height 27
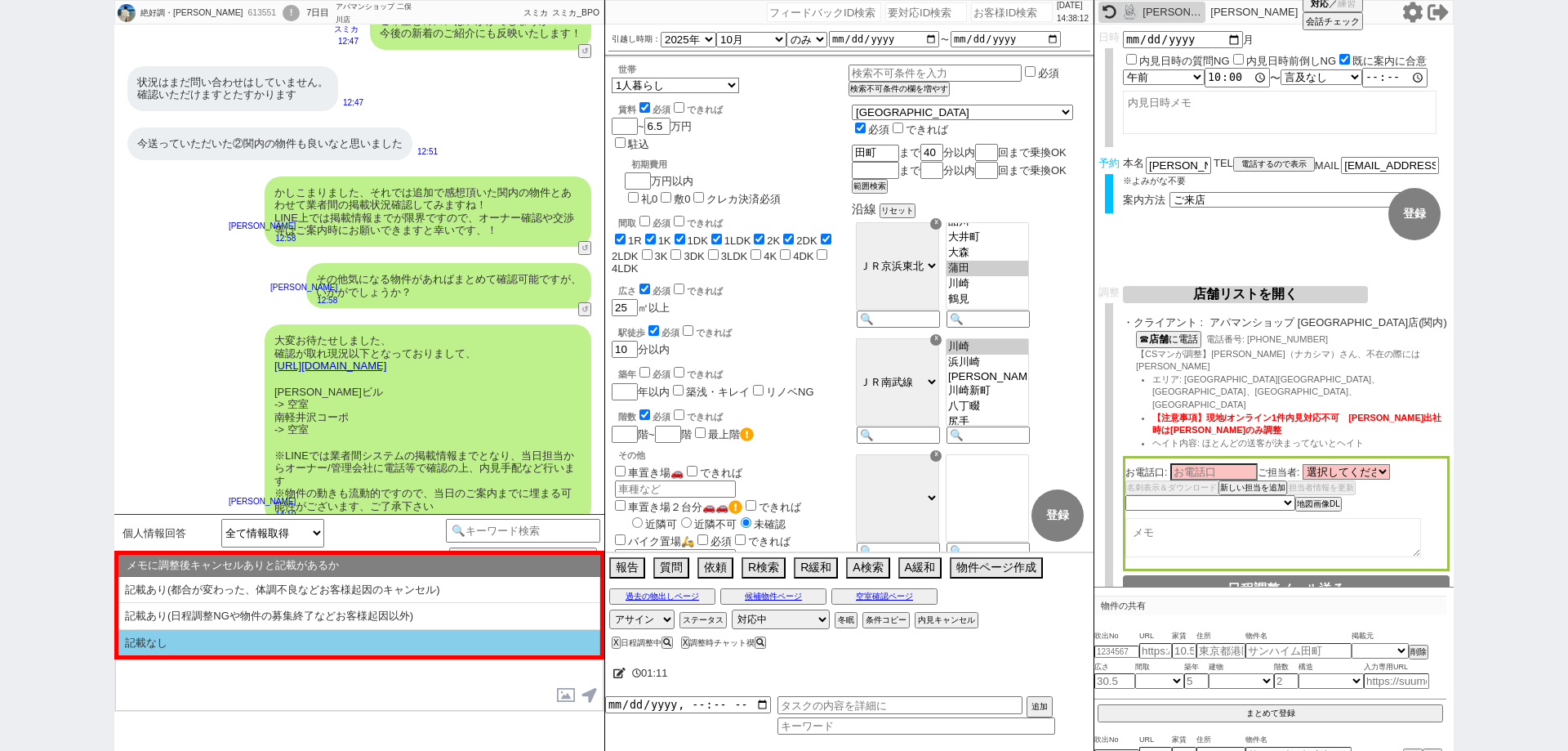
click at [251, 641] on li "記載なし" at bounding box center [359, 643] width 482 height 26
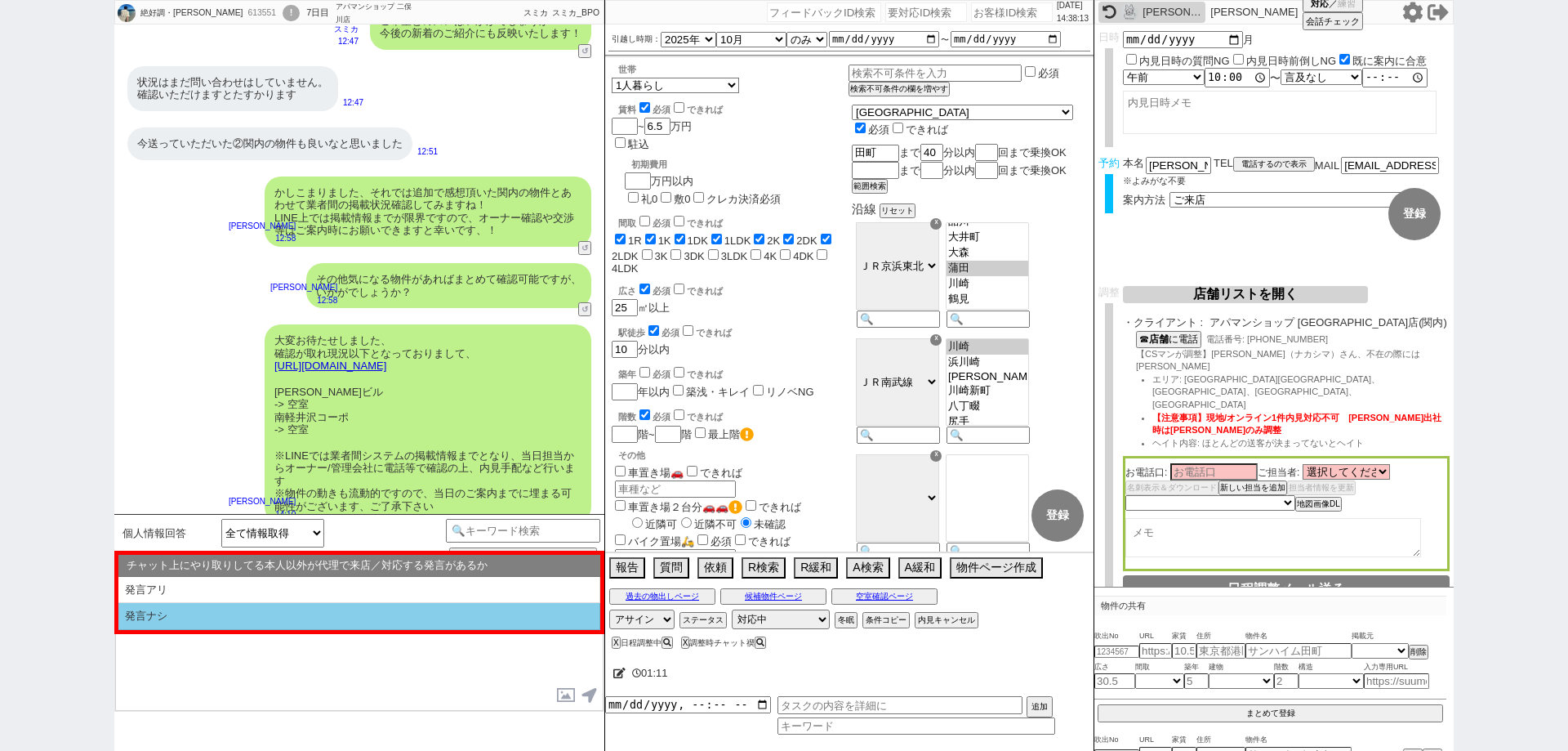
click at [270, 624] on li "発言ナシ" at bounding box center [359, 616] width 482 height 27
select select "問物が2件以上"
select select "そもそも初禊である"
select select "記載なし"
select select "発言ナシ"
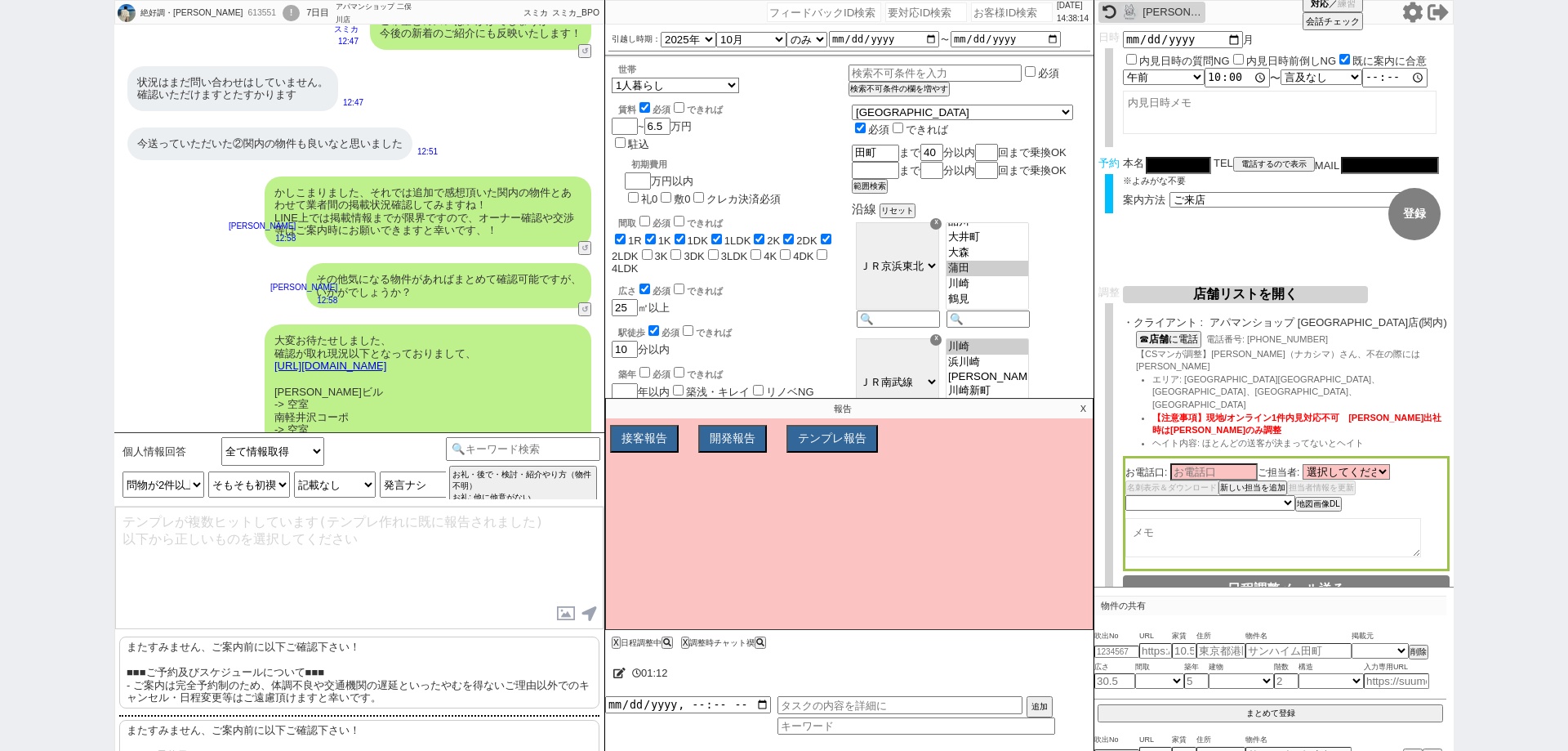
click at [280, 655] on p "またすみません、ご案内前に以下ご確認下さい！ ■■■ご予約及びスケジュールについて■■■ - ご案内は完全予約制のため、体調不良や交通機関の遅延といったやむを…" at bounding box center [359, 672] width 480 height 72
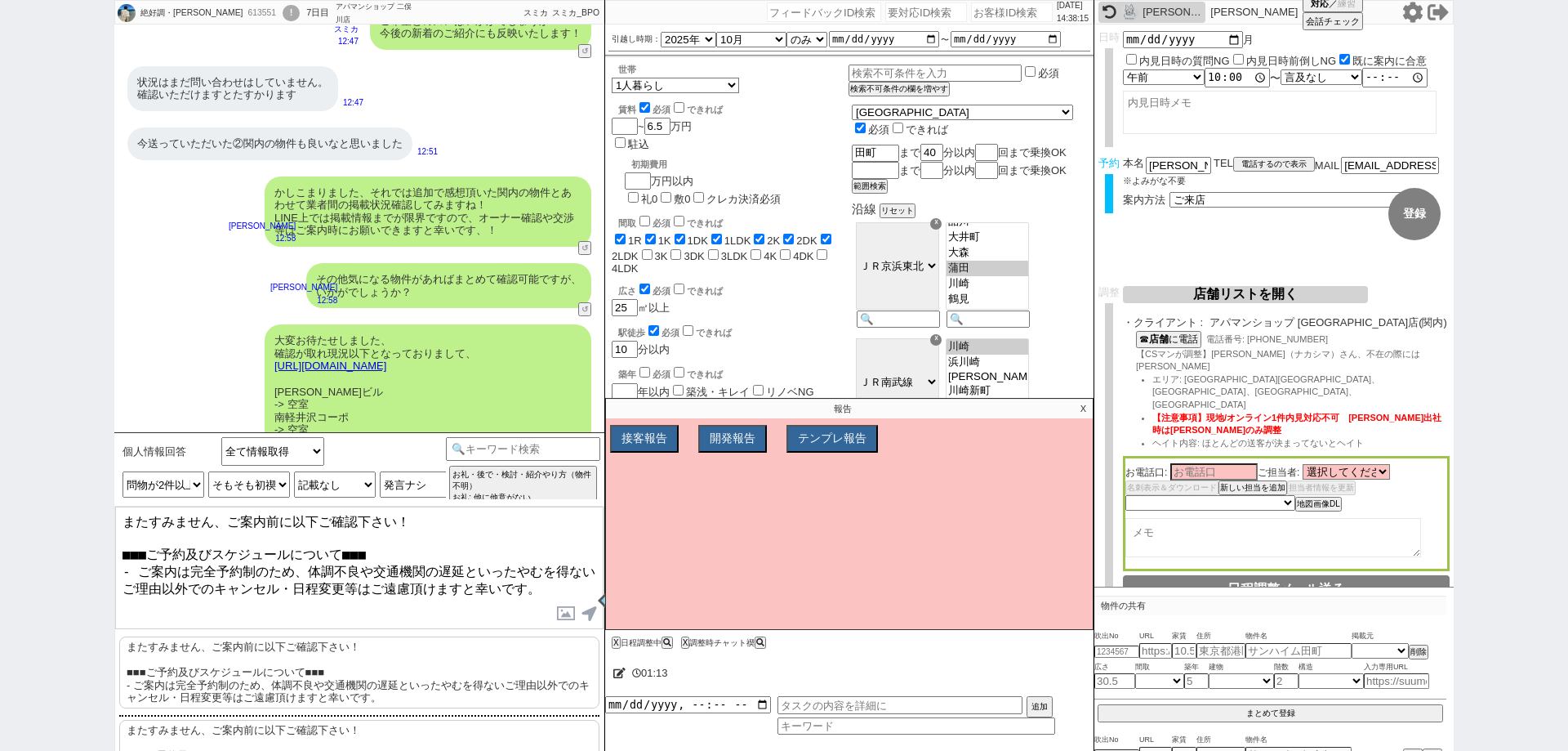
click at [117, 518] on textarea "またすみません、ご案内前に以下ご確認下さい！ ■■■ご予約及びスケジュールについて■■■ - ご案内は完全予約制のため、体調不良や交通機関の遅延といったやむを…" at bounding box center [359, 567] width 488 height 123
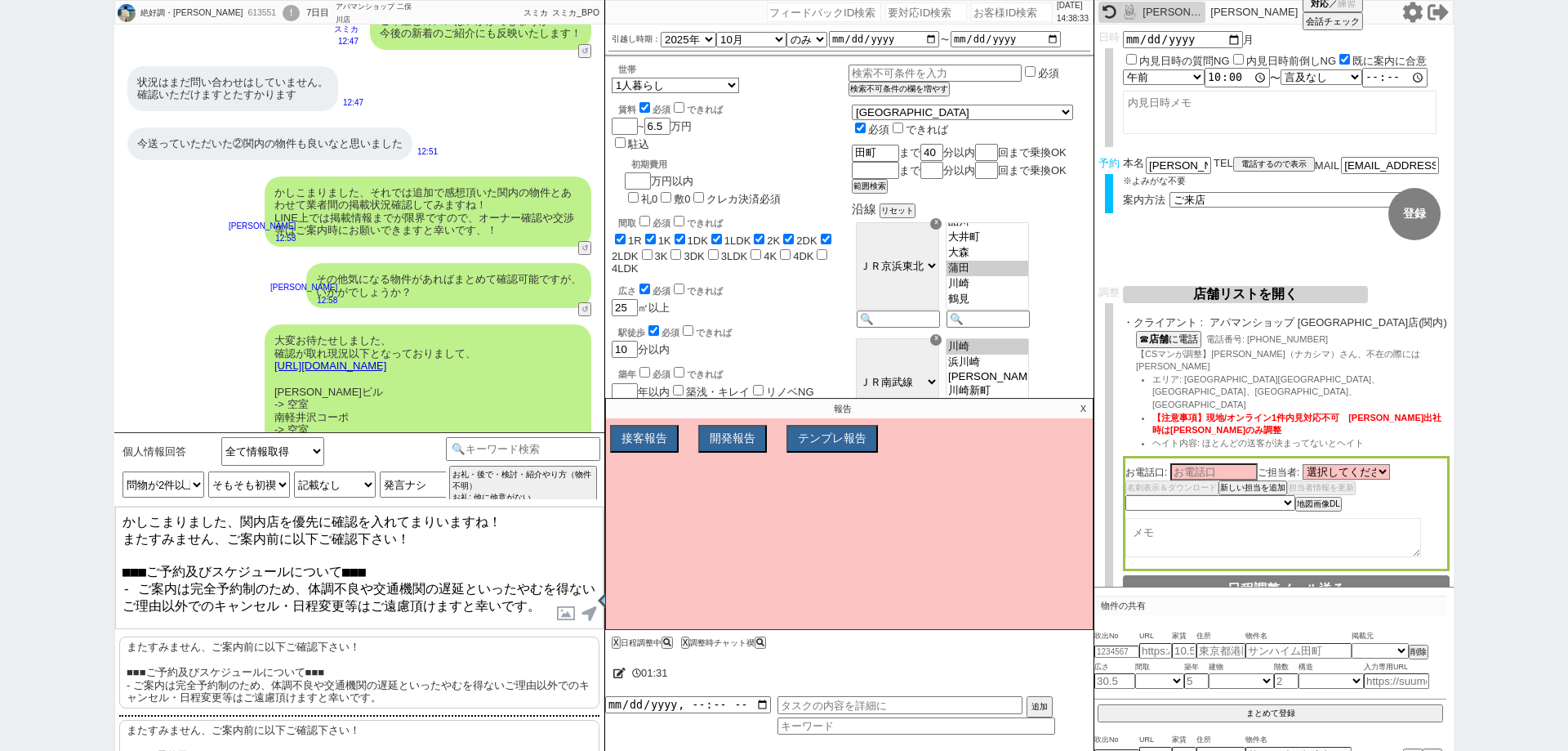
type textarea "かしこまりました、関内店を優先に確認を入れてまりいますね！ またすみません、ご案内前に以下ご確認下さい！ ■■■ご予約及びスケジュールについて■■■ - ご案…"
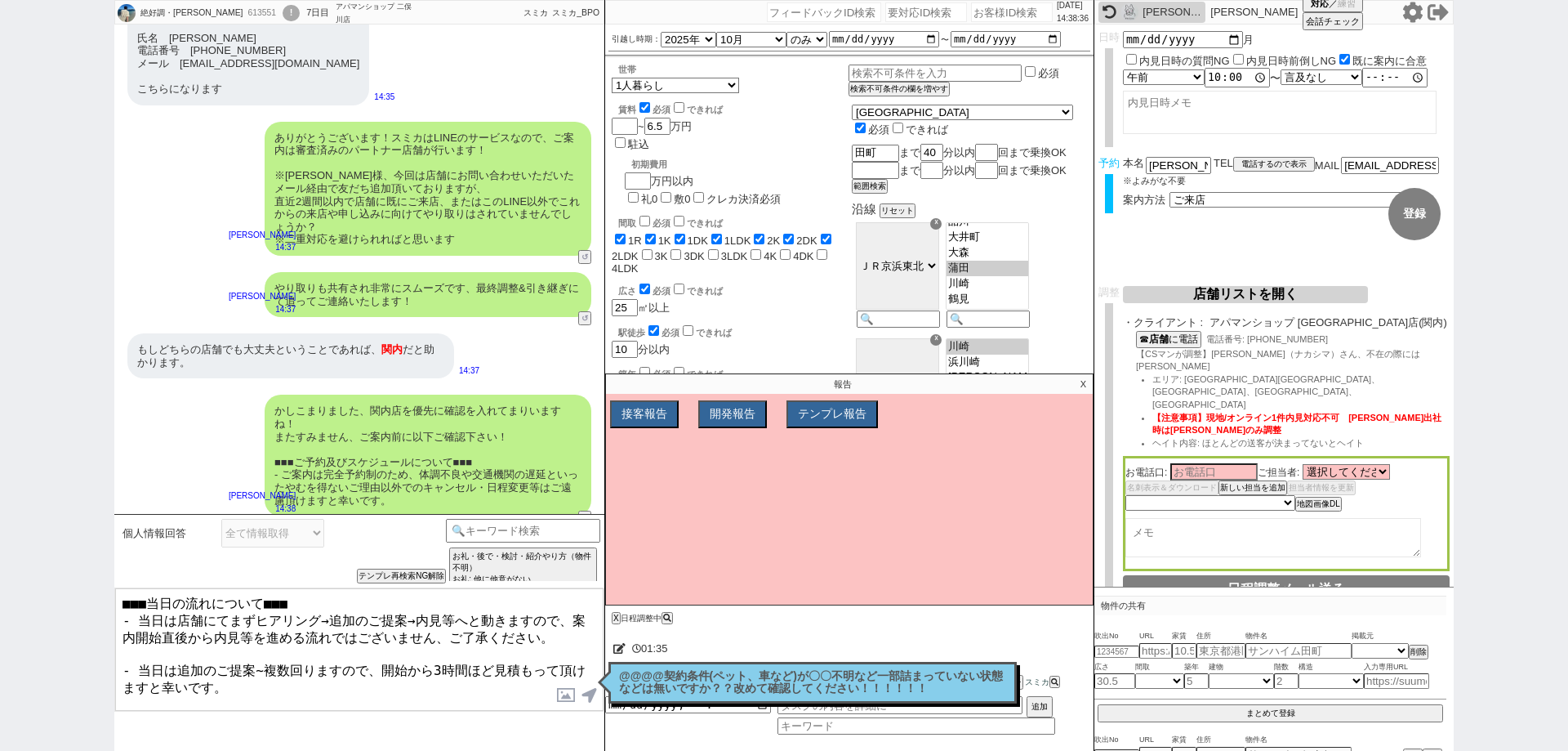
scroll to position [23, 0]
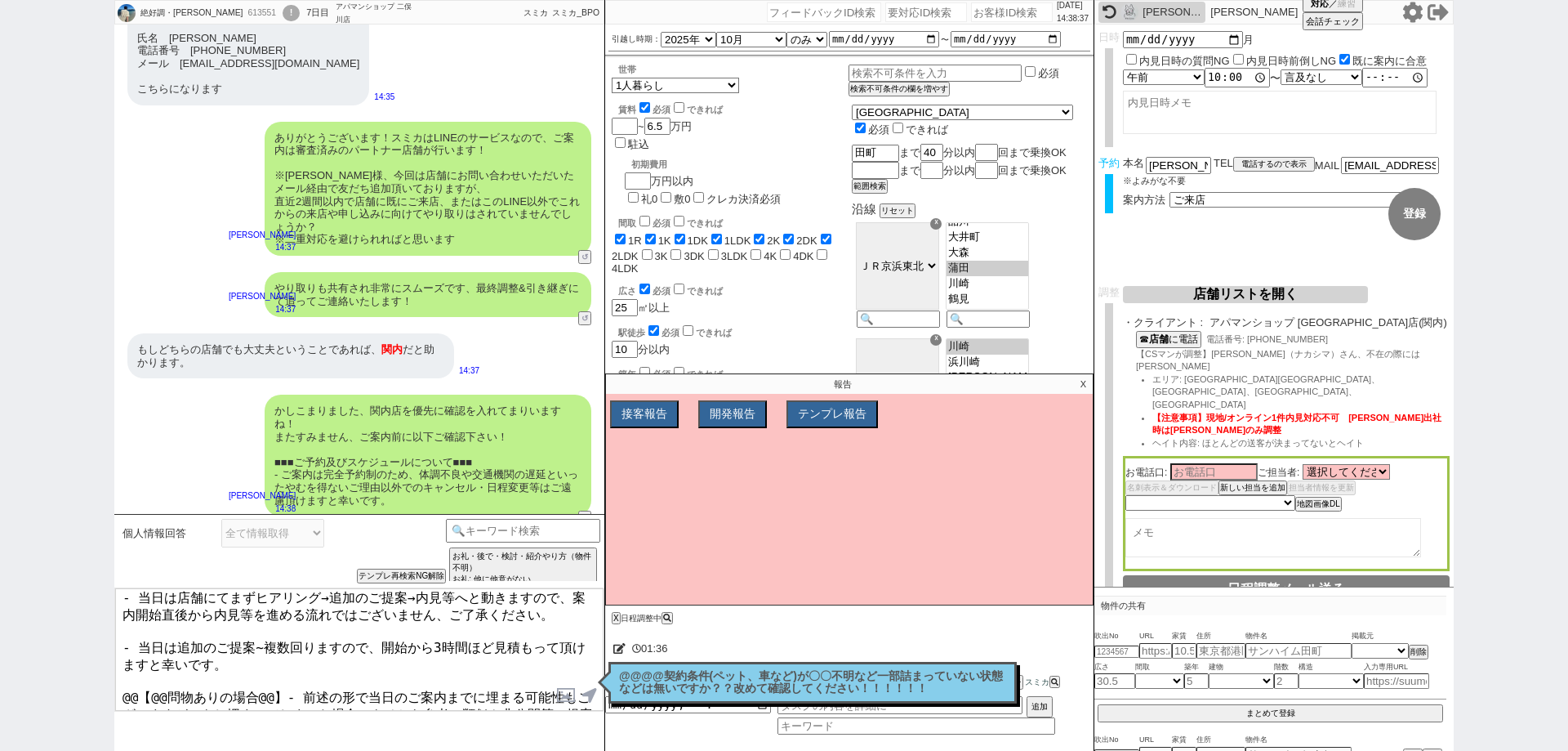
drag, startPoint x: 274, startPoint y: 691, endPoint x: 82, endPoint y: 666, distance: 193.6
click at [82, 666] on div "絶好調・松尾達彦 613551 ! 0 7日目 アパマンショップ 二俣川店 冬眠中 自社客 スミカ スミカ_BPO チャット全表示 2025-09-07 大丈…" at bounding box center [784, 376] width 1568 height 751
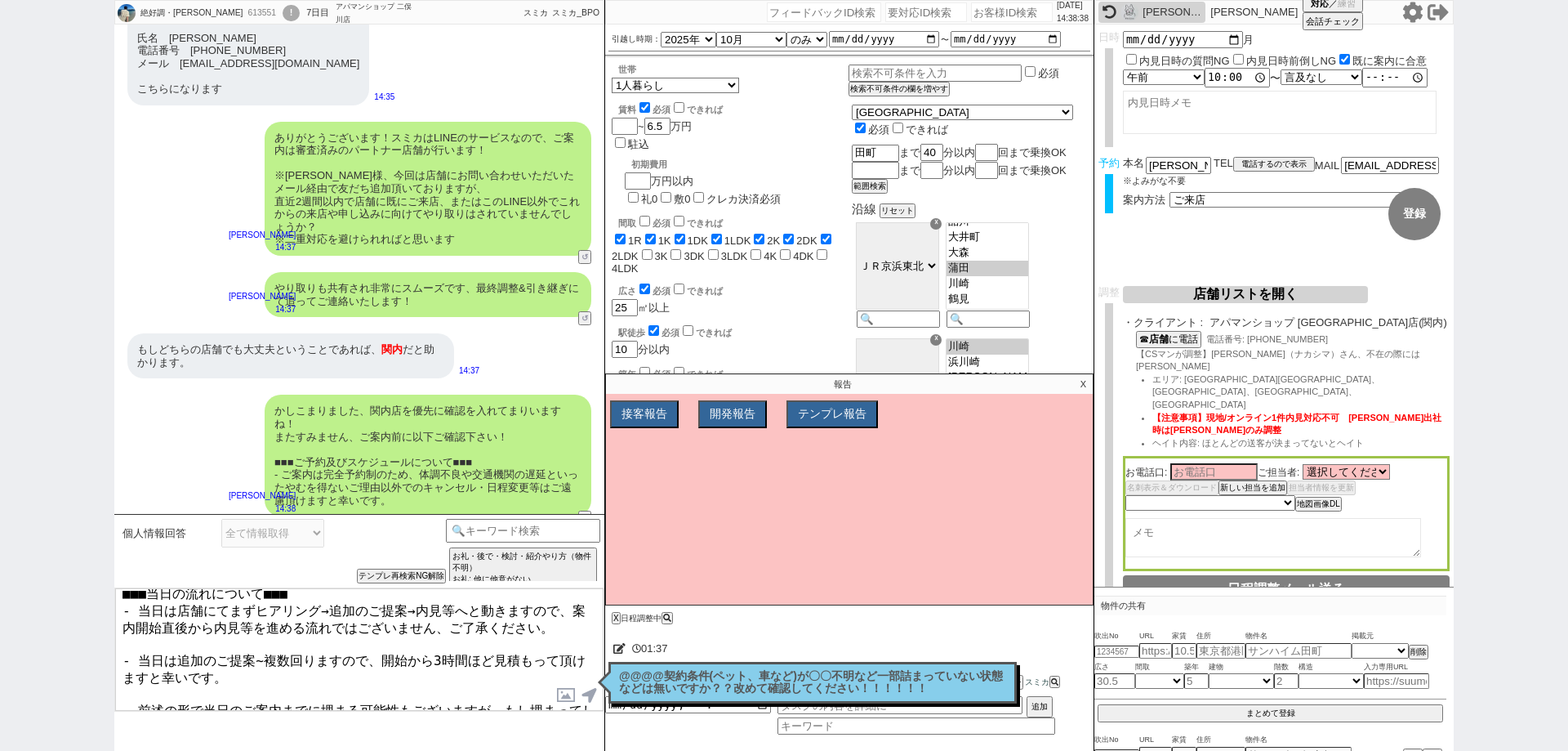
type textarea "■■■当日の流れについて■■■ - 当日は店舗にてまずヒアリング→追加のご提案→内見等へと動きますので、案内開始直後から内見等を進める流れではございません、ご…"
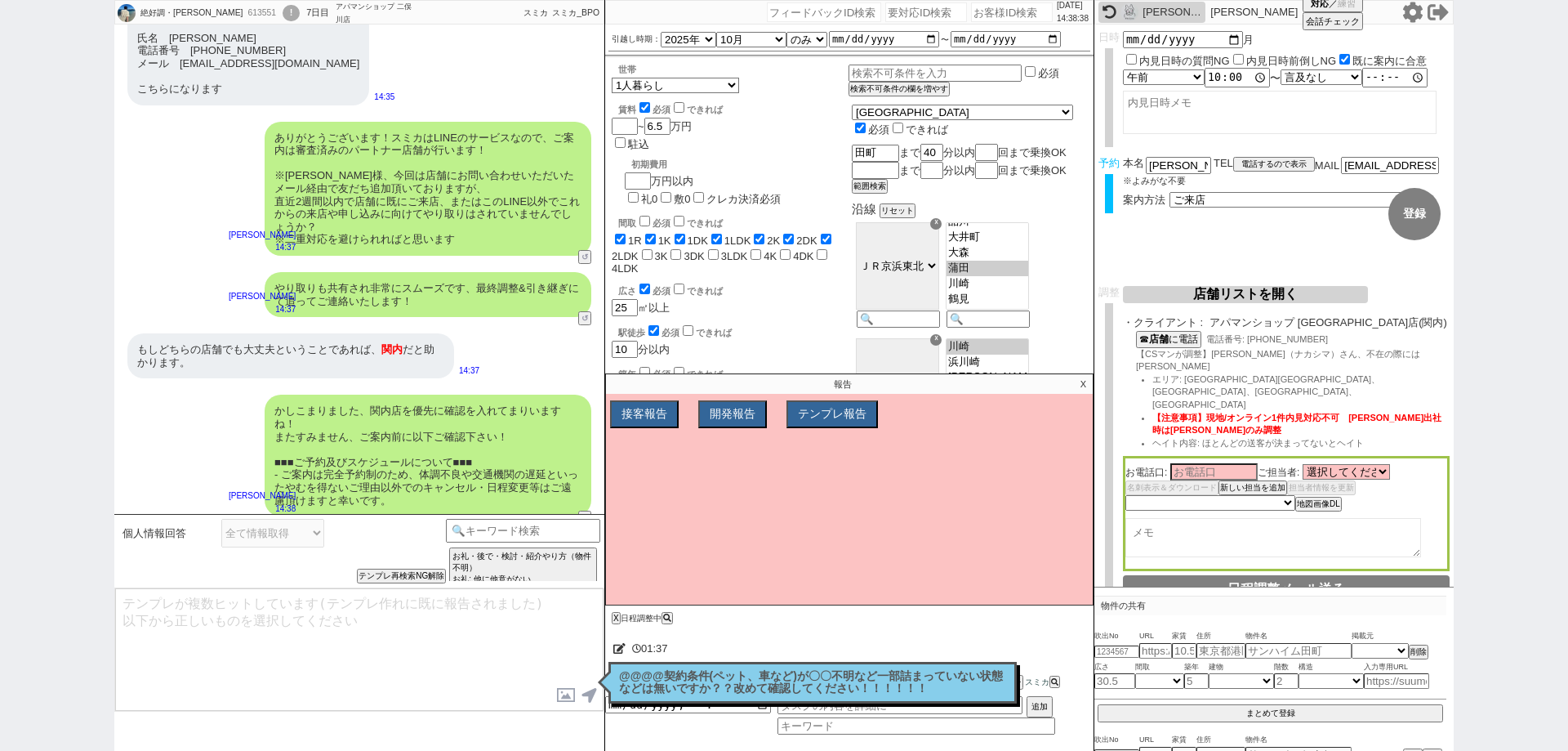
scroll to position [0, 0]
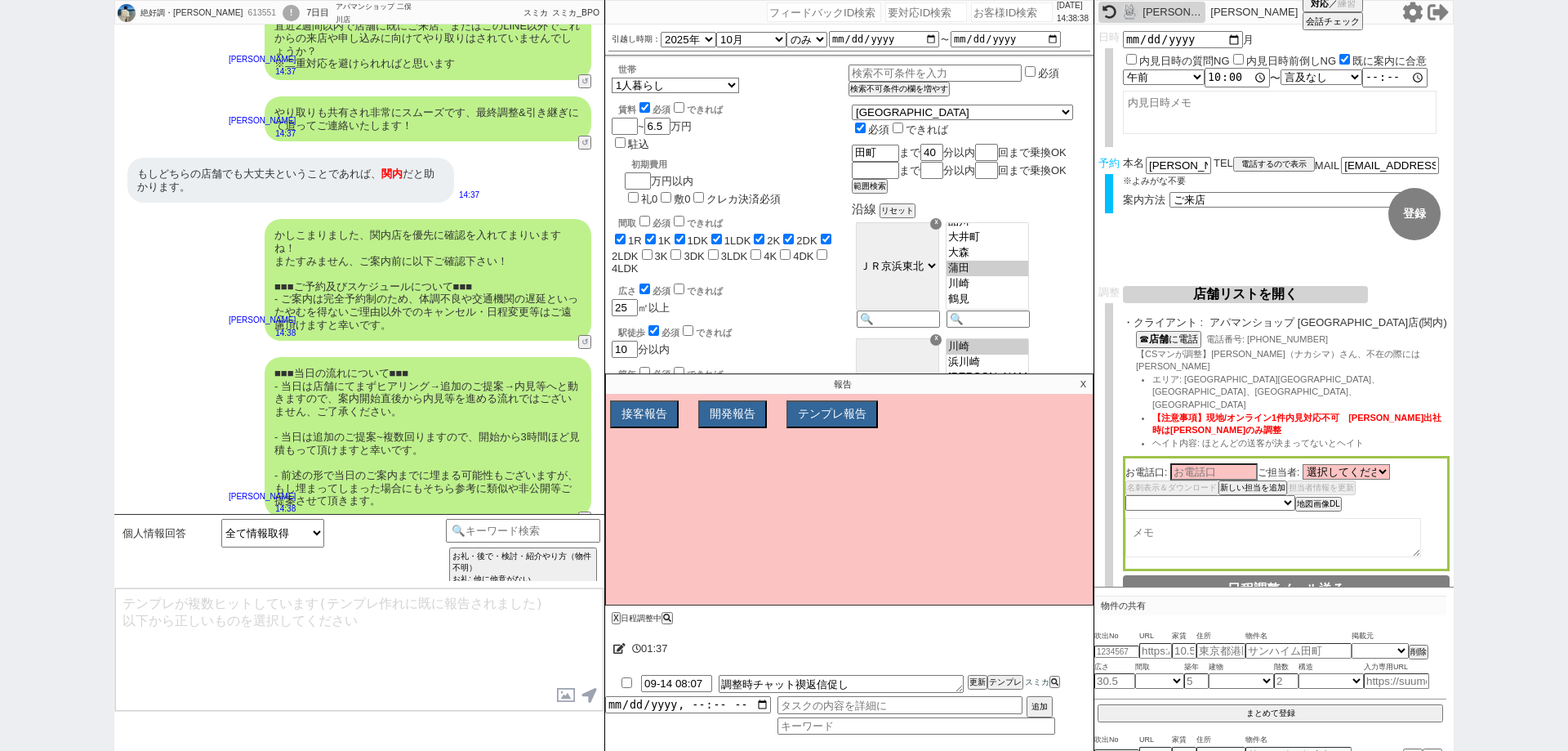
type textarea "念のため、上記のご案内内容に齟齬などございませんでしょうか？"
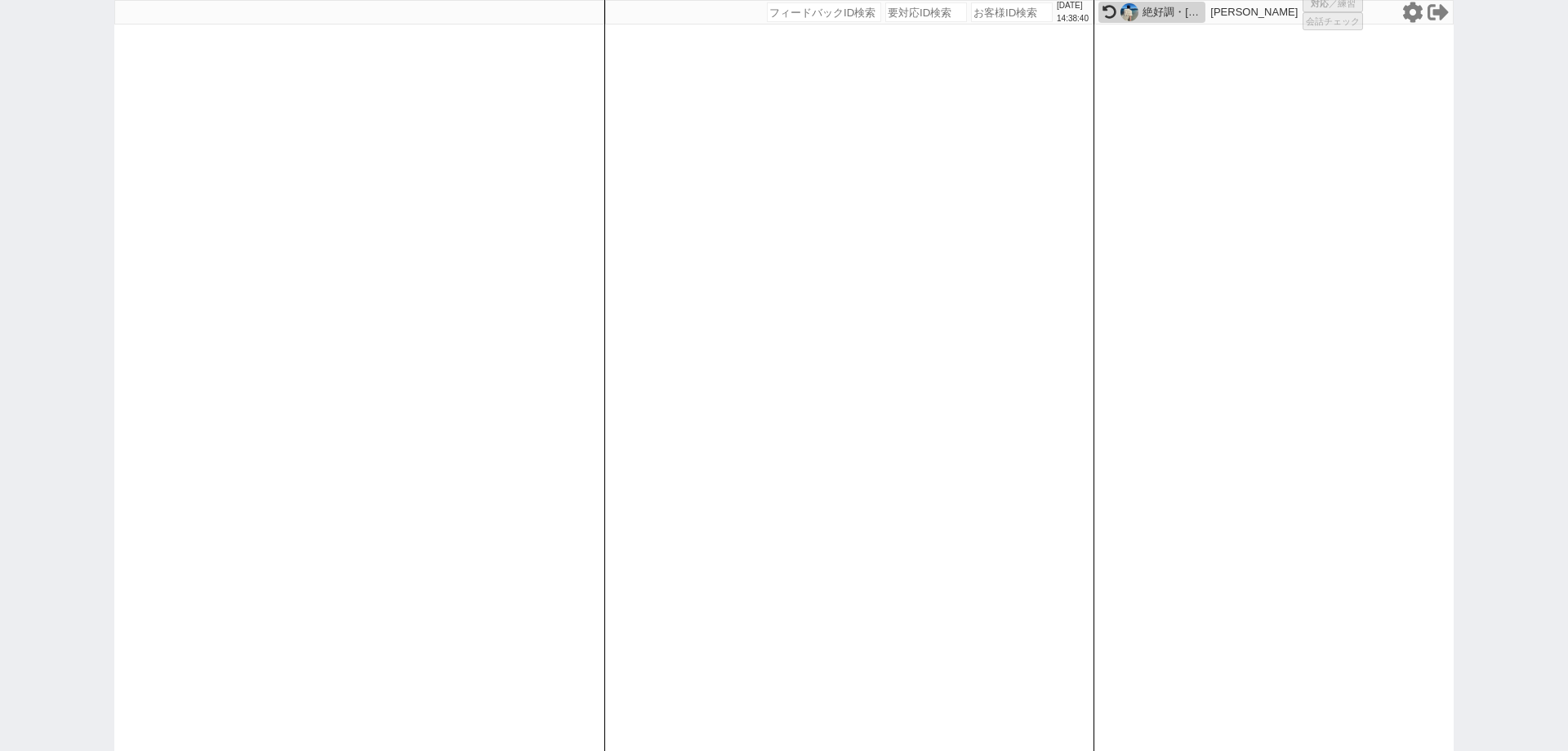
select select
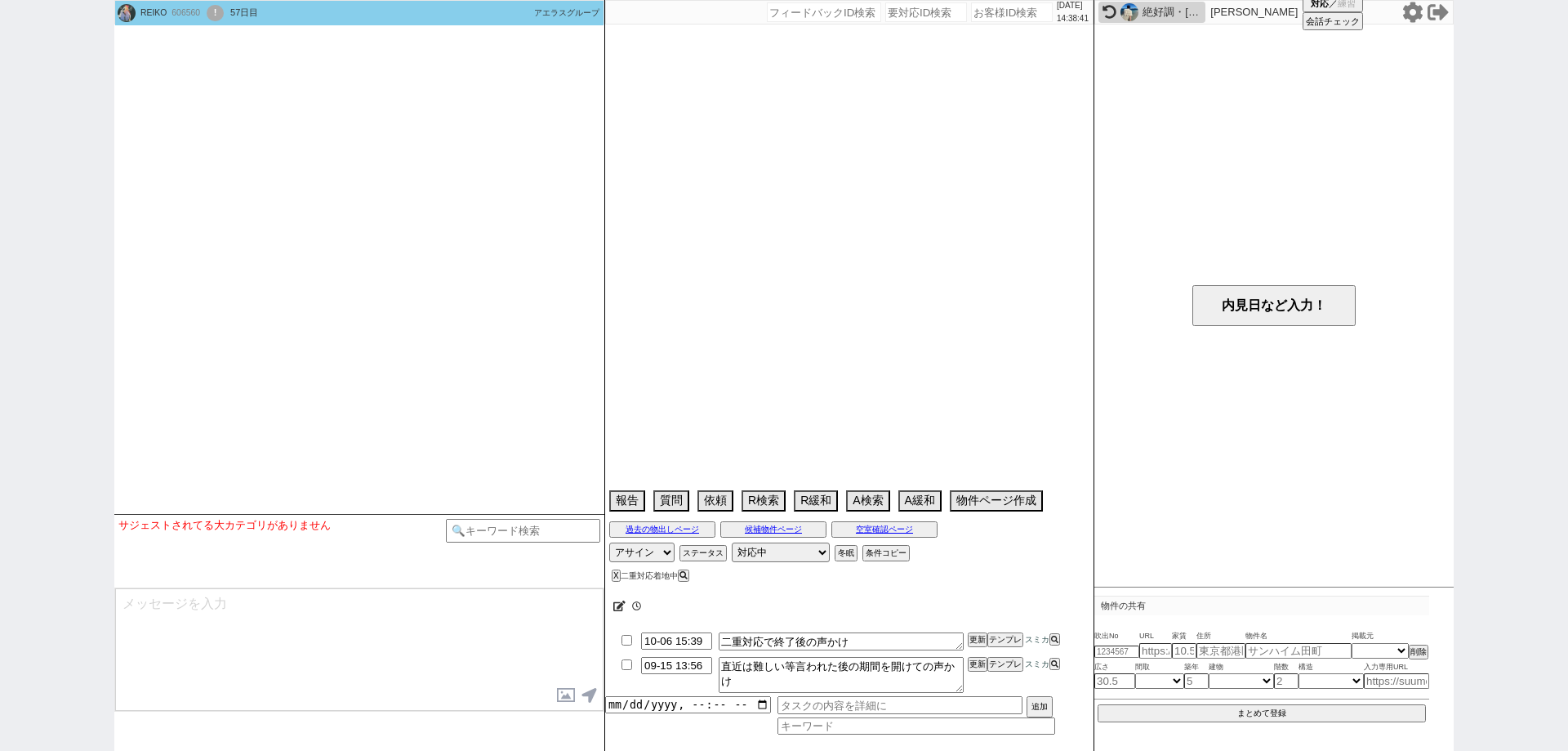
select select
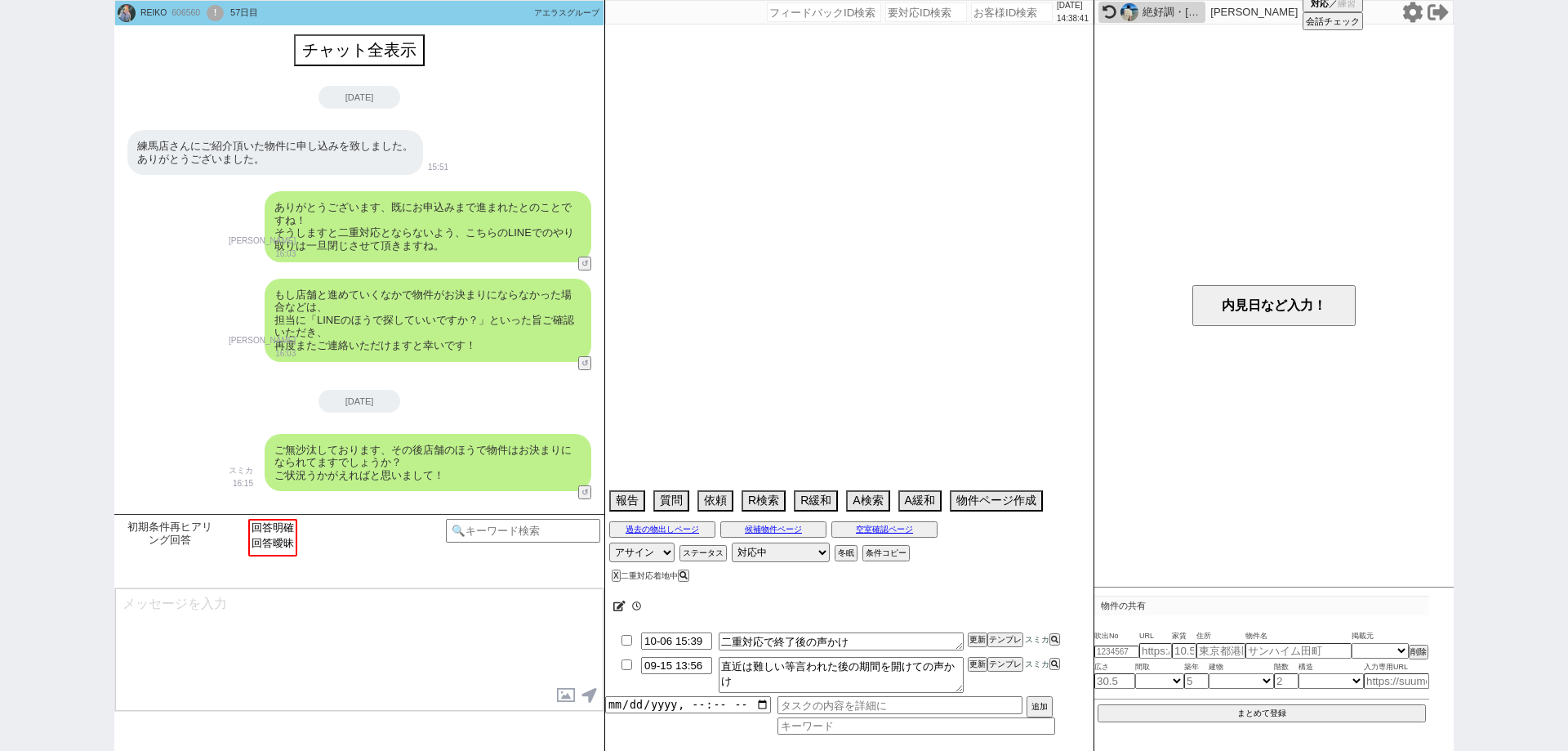
scroll to position [234, 0]
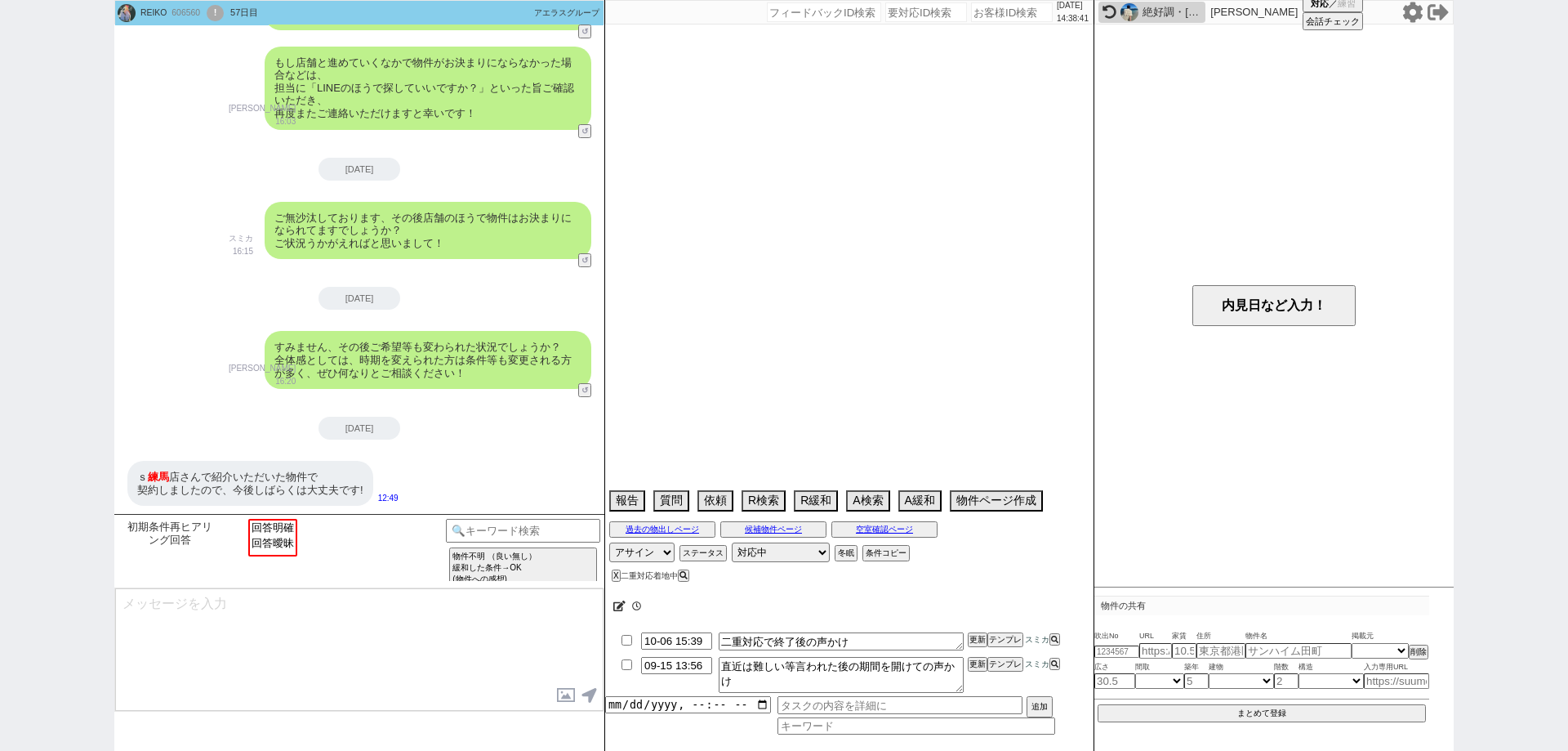
select select "15"
select select "0"
select select "50"
select select "52"
select select "14"
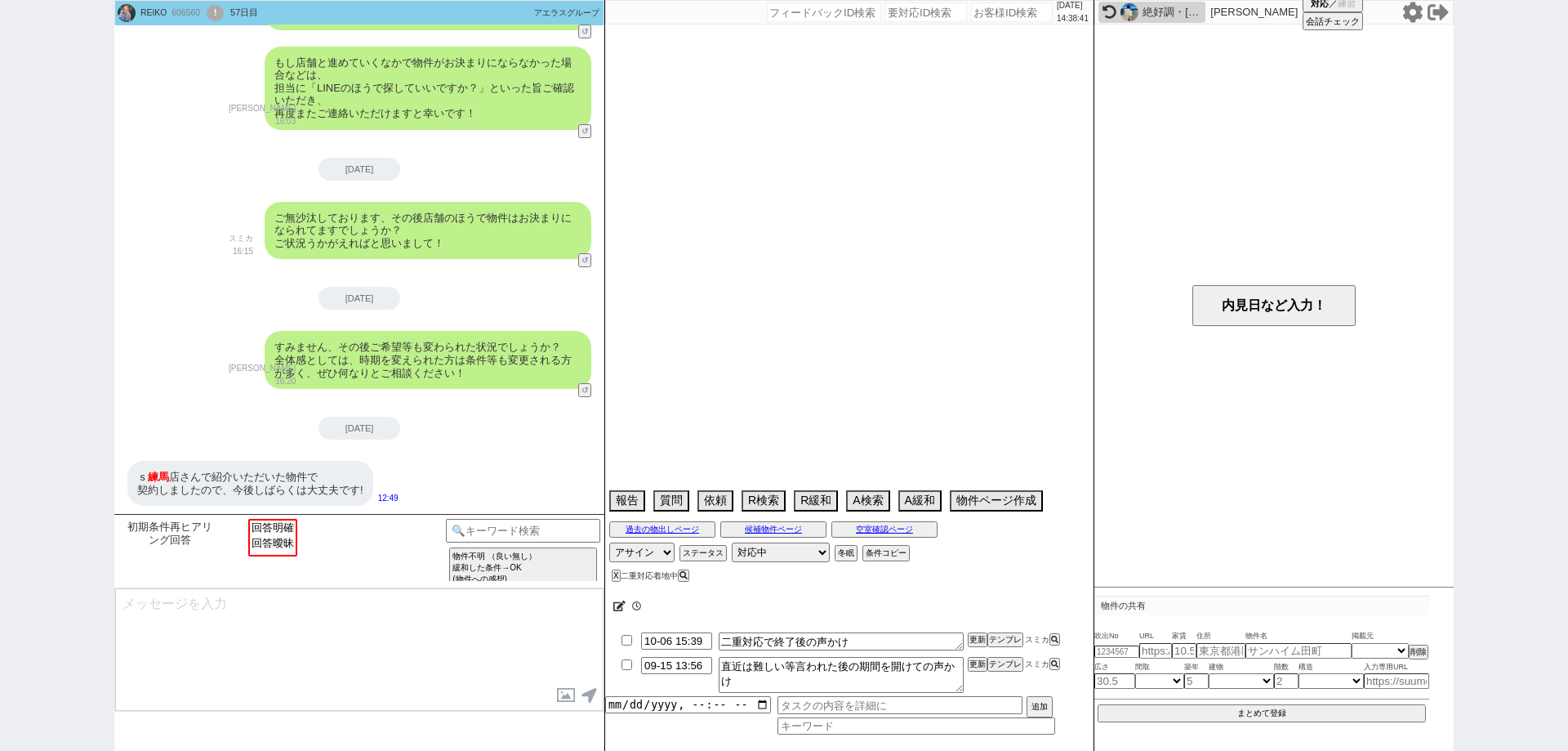
select select "469"
select select "60"
select select "53"
select select "75"
select select "56"
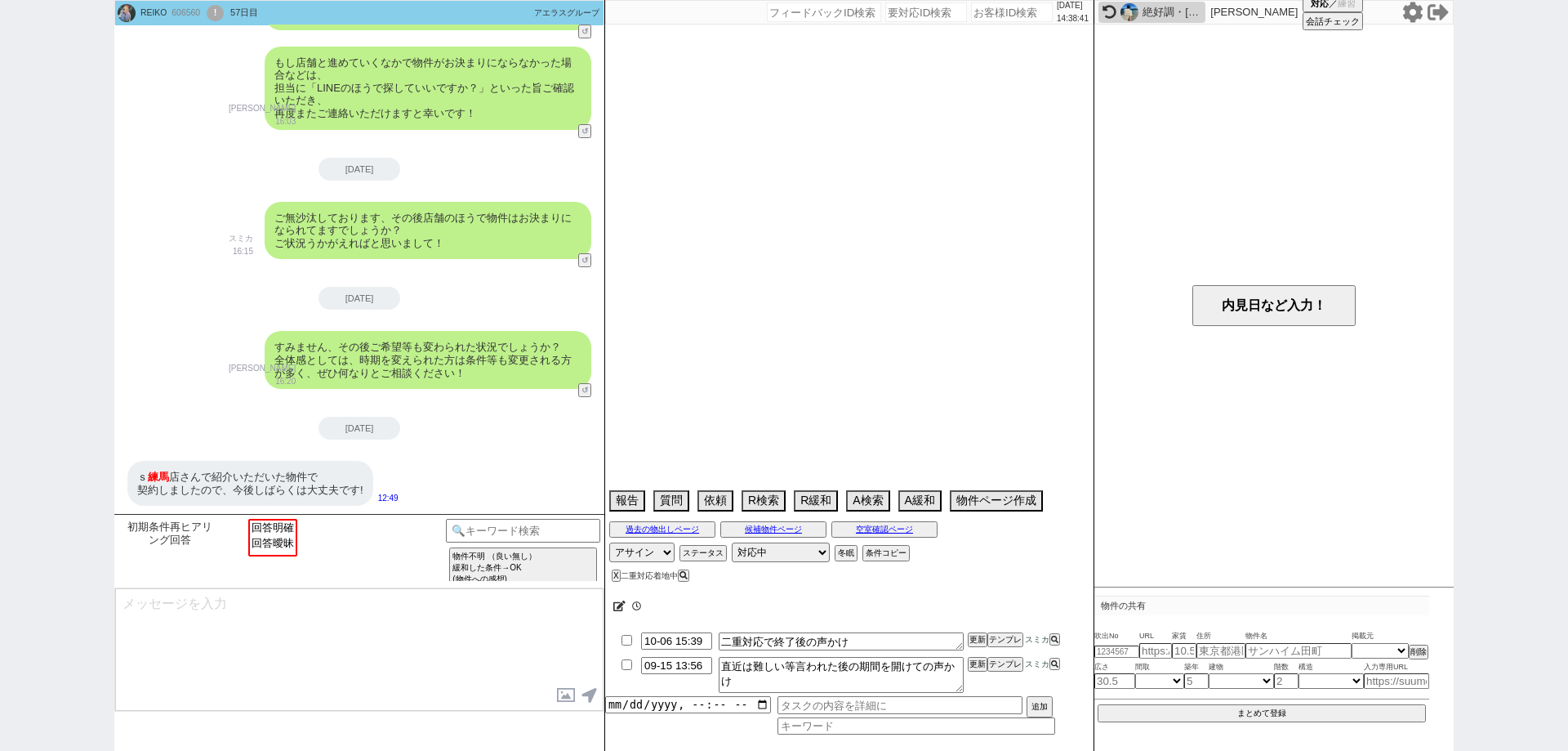
select select "54"
select select "15"
select select "68"
select select "1640"
select select "62"
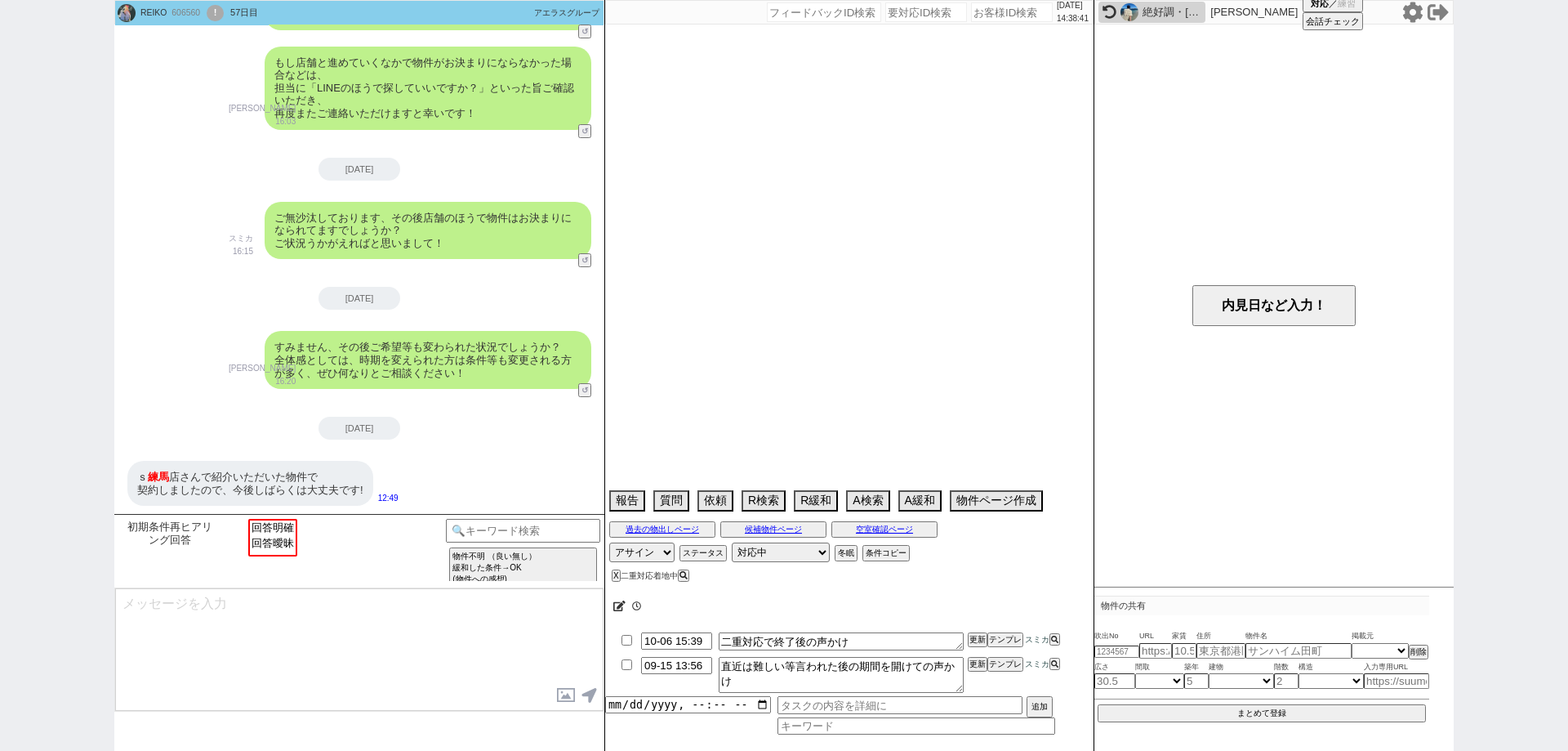
select select "1520"
select select "64"
select select "1565"
select select "47"
select select "59"
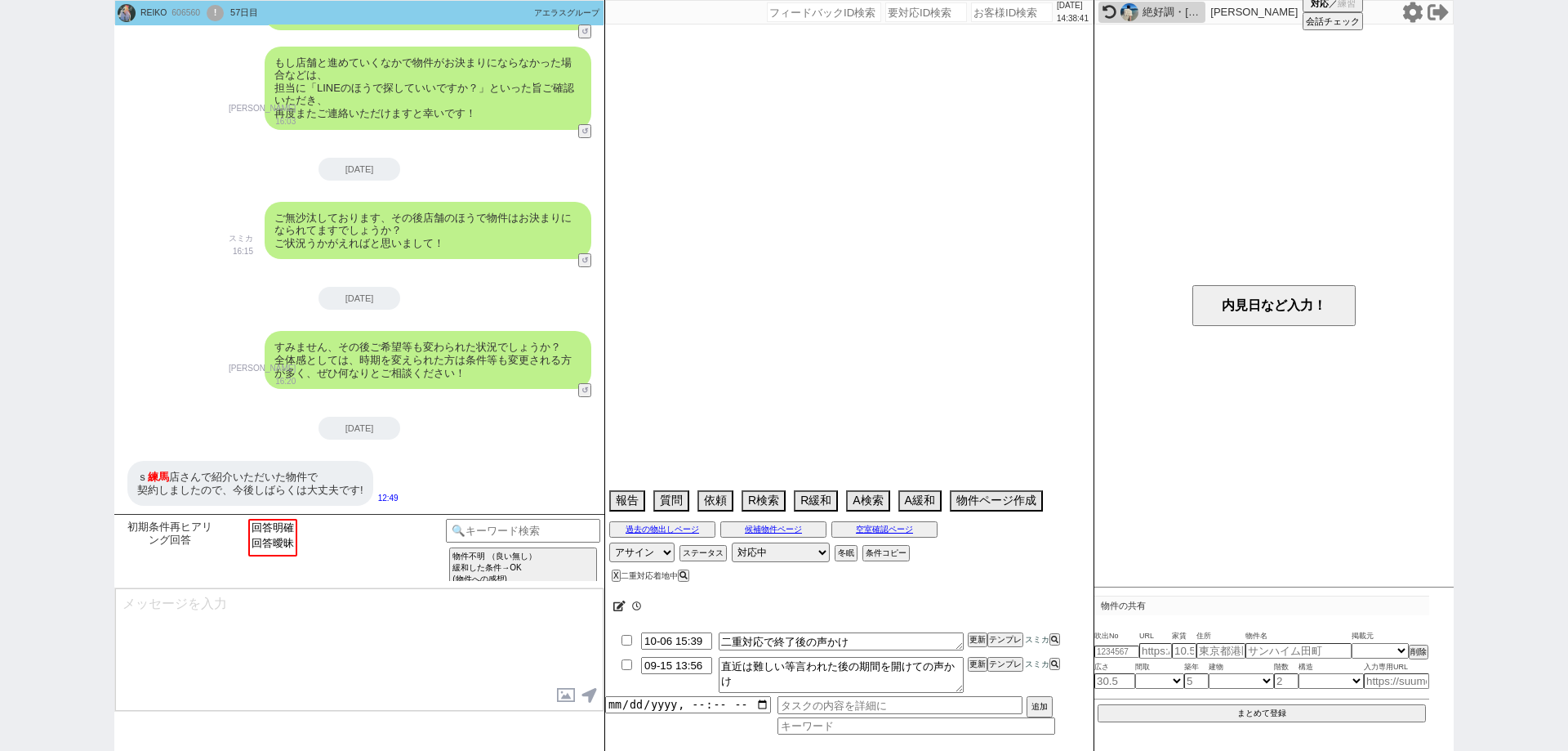
select select "1468"
select select "9"
select select "334"
select select "829"
select select "65"
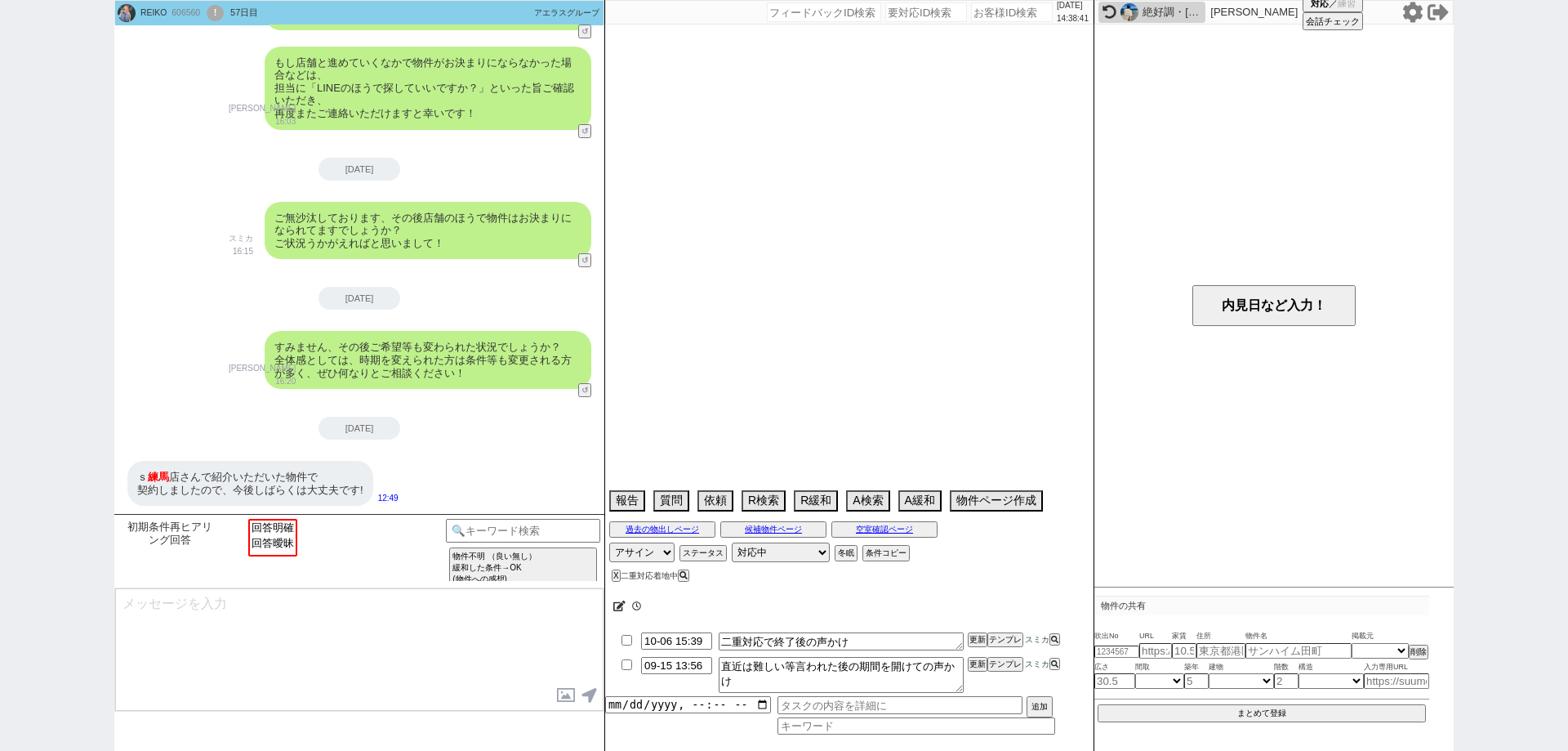
select select "1580"
select select "67"
select select "51"
select select "69"
select select "1662"
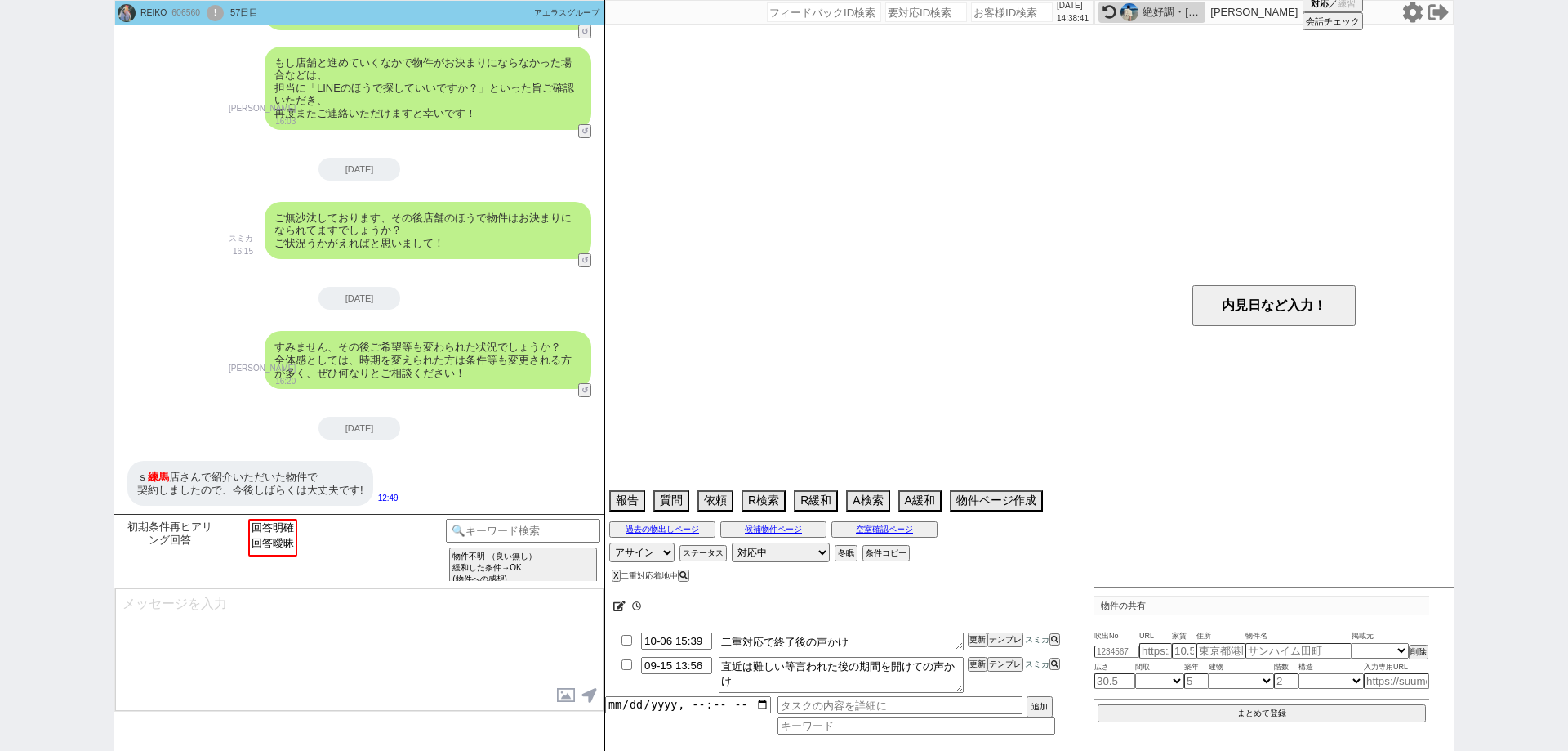
select select "66"
select select "48"
select select "44"
select select "71"
select select "17"
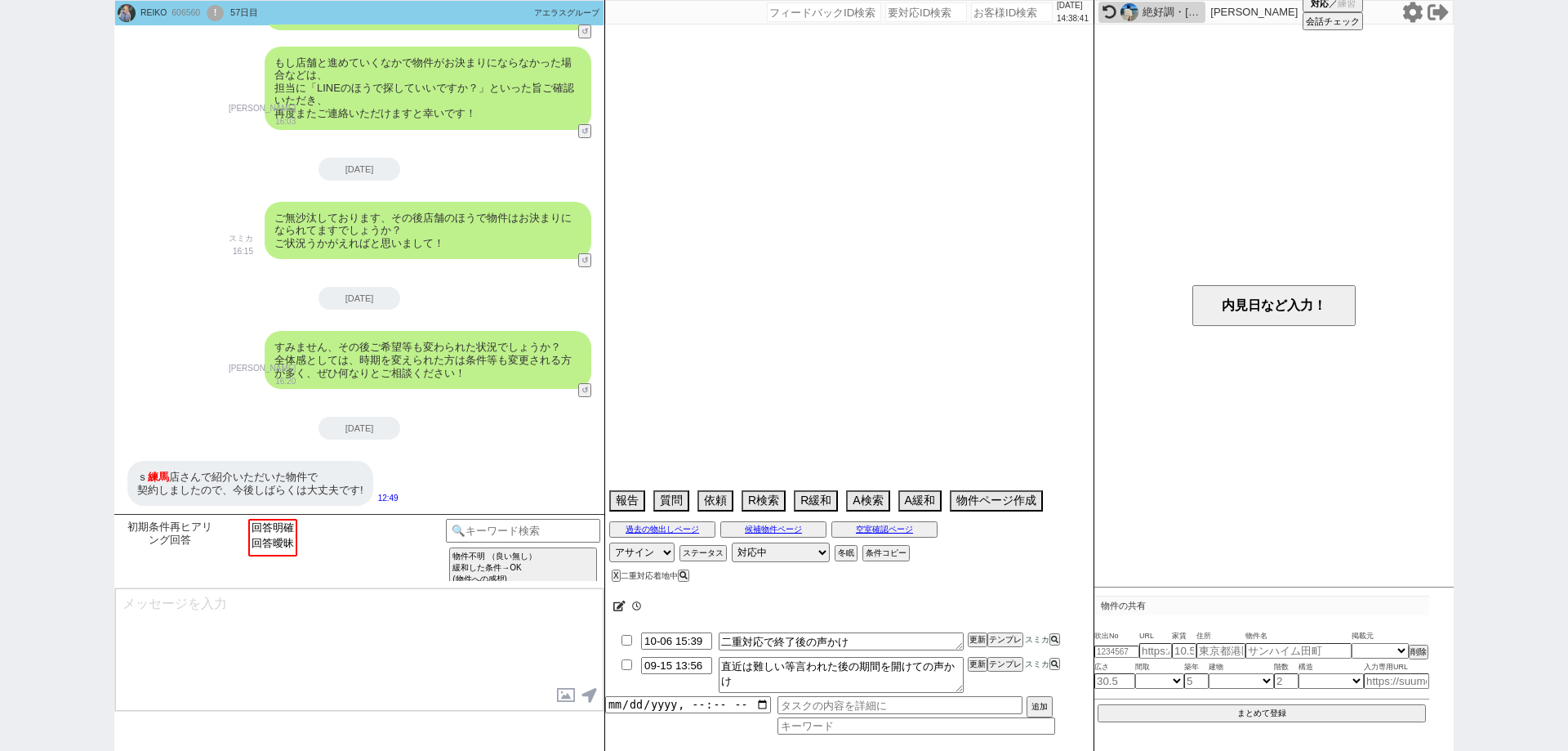
select select "557"
select select "61"
select select "38"
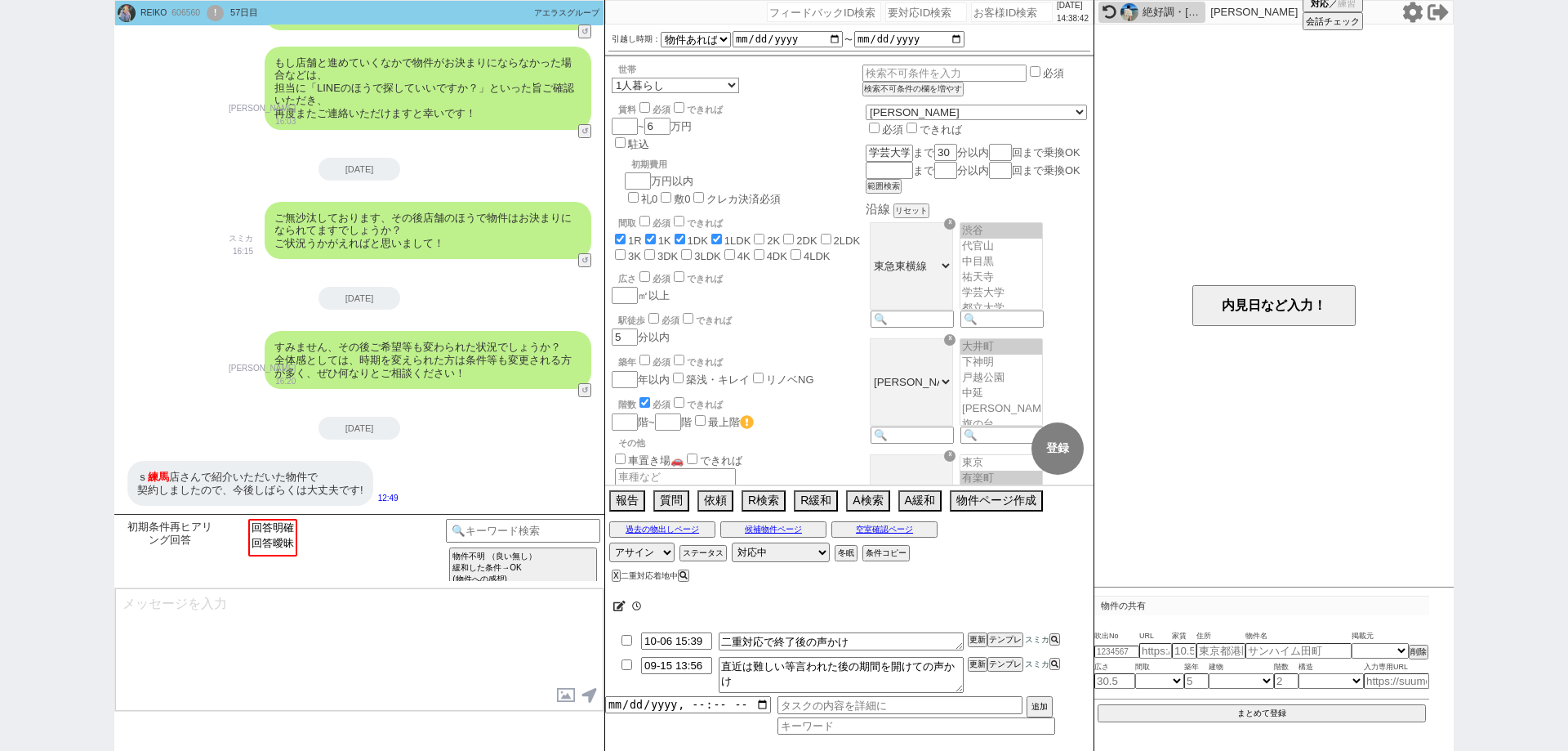
scroll to position [77, 0]
select select "回答明確"
click at [285, 526] on option "回答明確" at bounding box center [273, 526] width 46 height 16
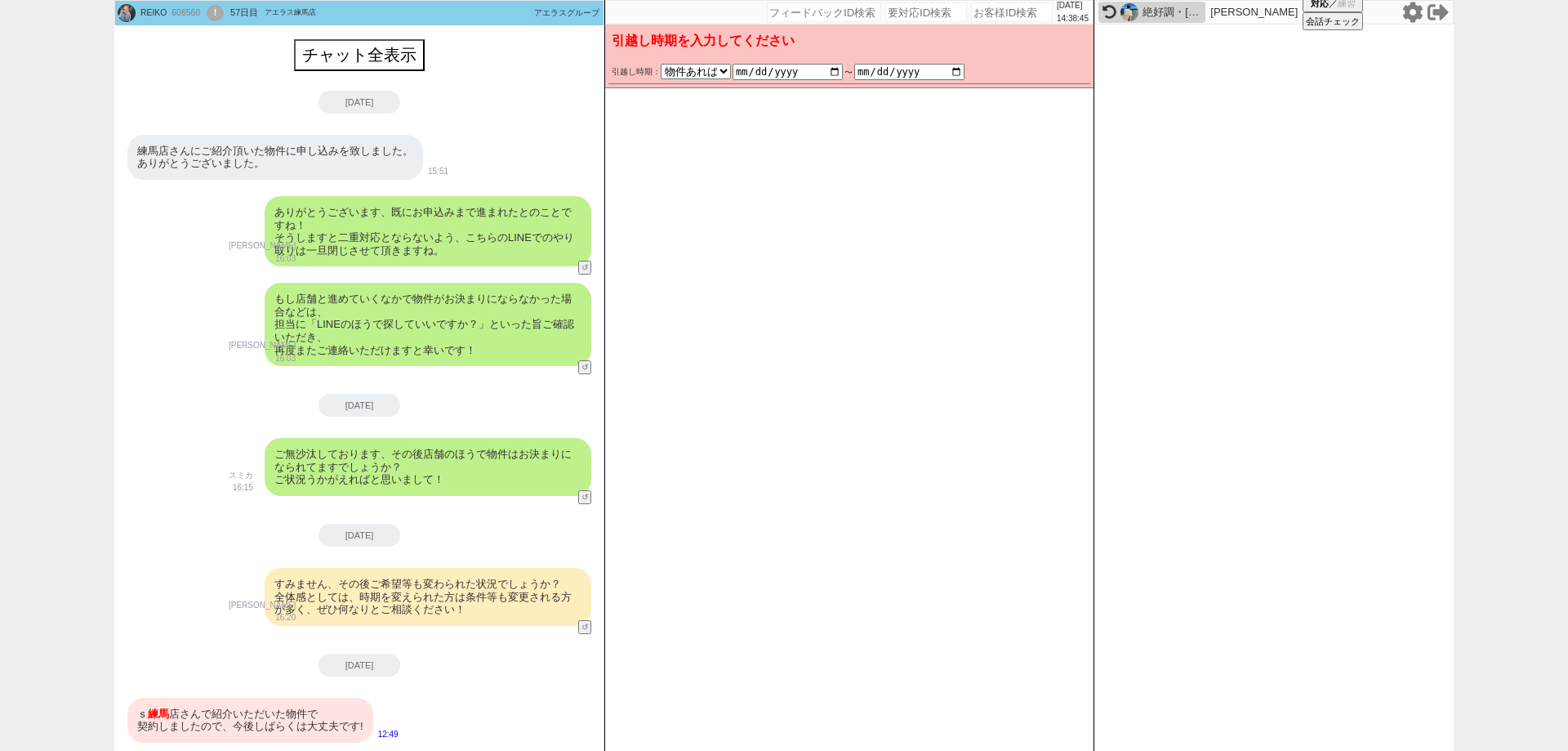
click at [319, 730] on div "ｓ 練馬 店さんで紹介いただいた物件で 契約しましたので、今後しばらくは大丈夫です!" at bounding box center [250, 720] width 246 height 45
click at [1063, 68] on button "変更 なし" at bounding box center [1065, 79] width 44 height 44
type textarea "かしこまりました、そちらで見てまいりますね！ また一応ですが、お引越しは@@いつでもとのことですが10月上旬ごろまでの引っ越しは検討範囲内でしょうか？"
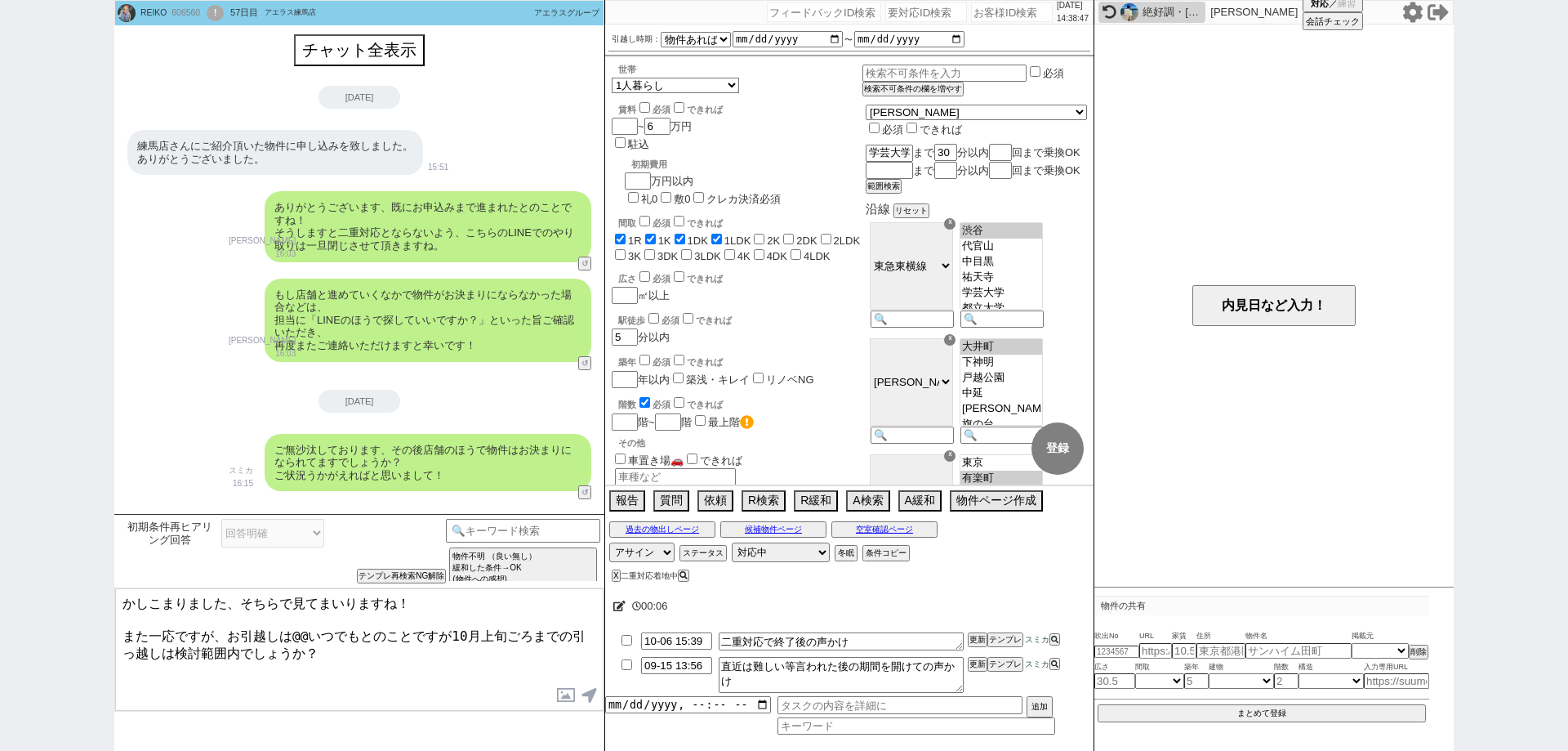
scroll to position [234, 0]
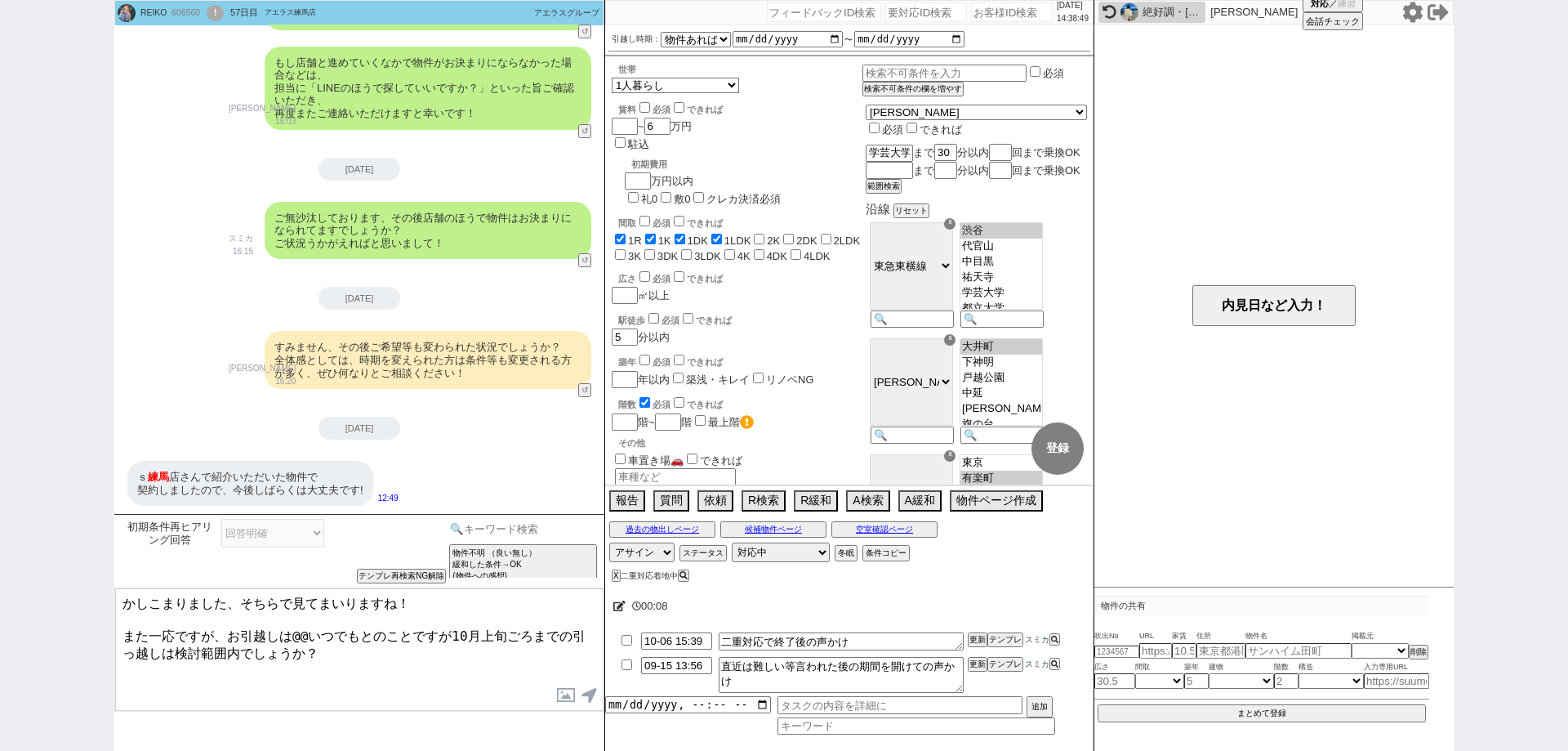
click at [584, 534] on input at bounding box center [523, 529] width 155 height 21
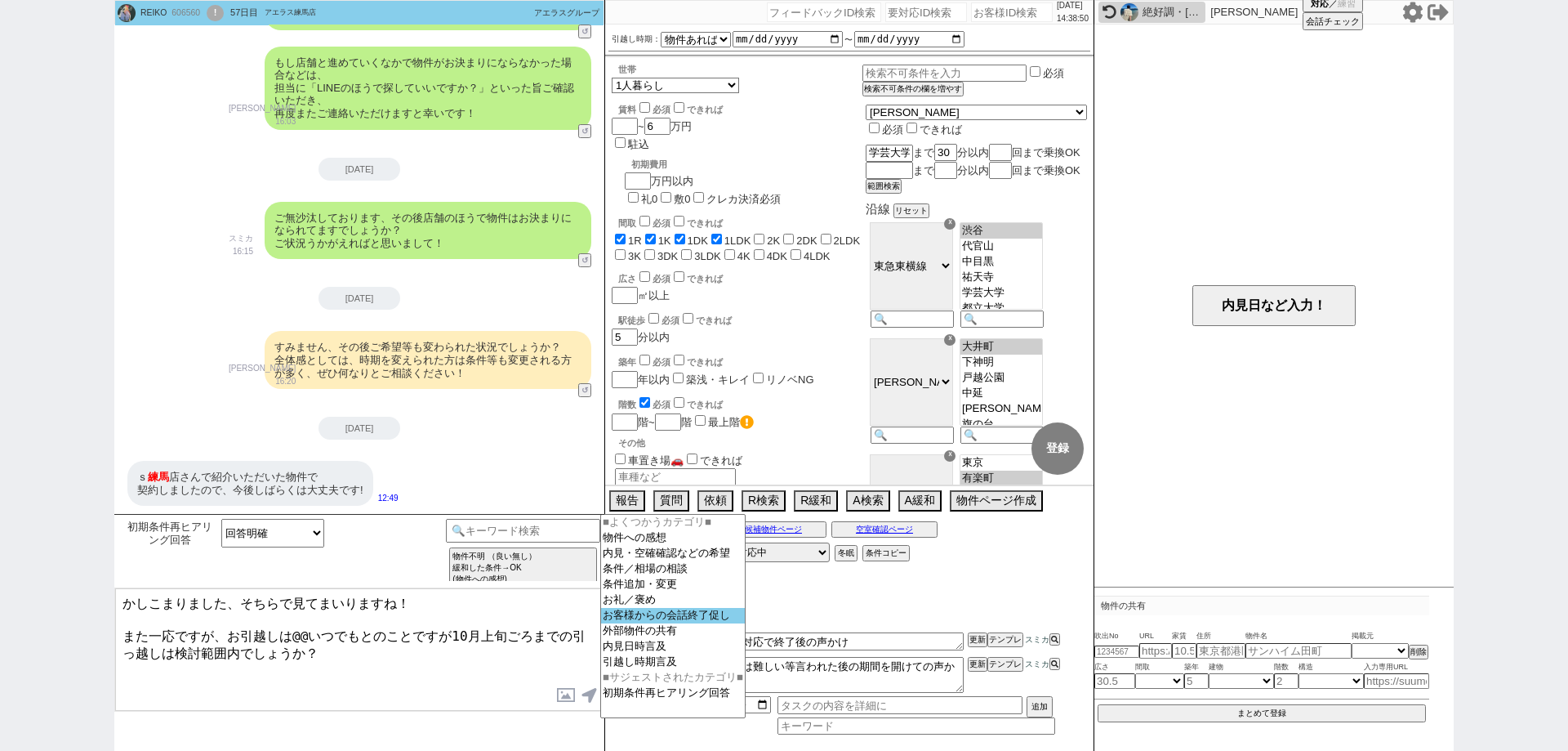
click at [654, 623] on option "お客様からの会話終了促し" at bounding box center [672, 615] width 144 height 16
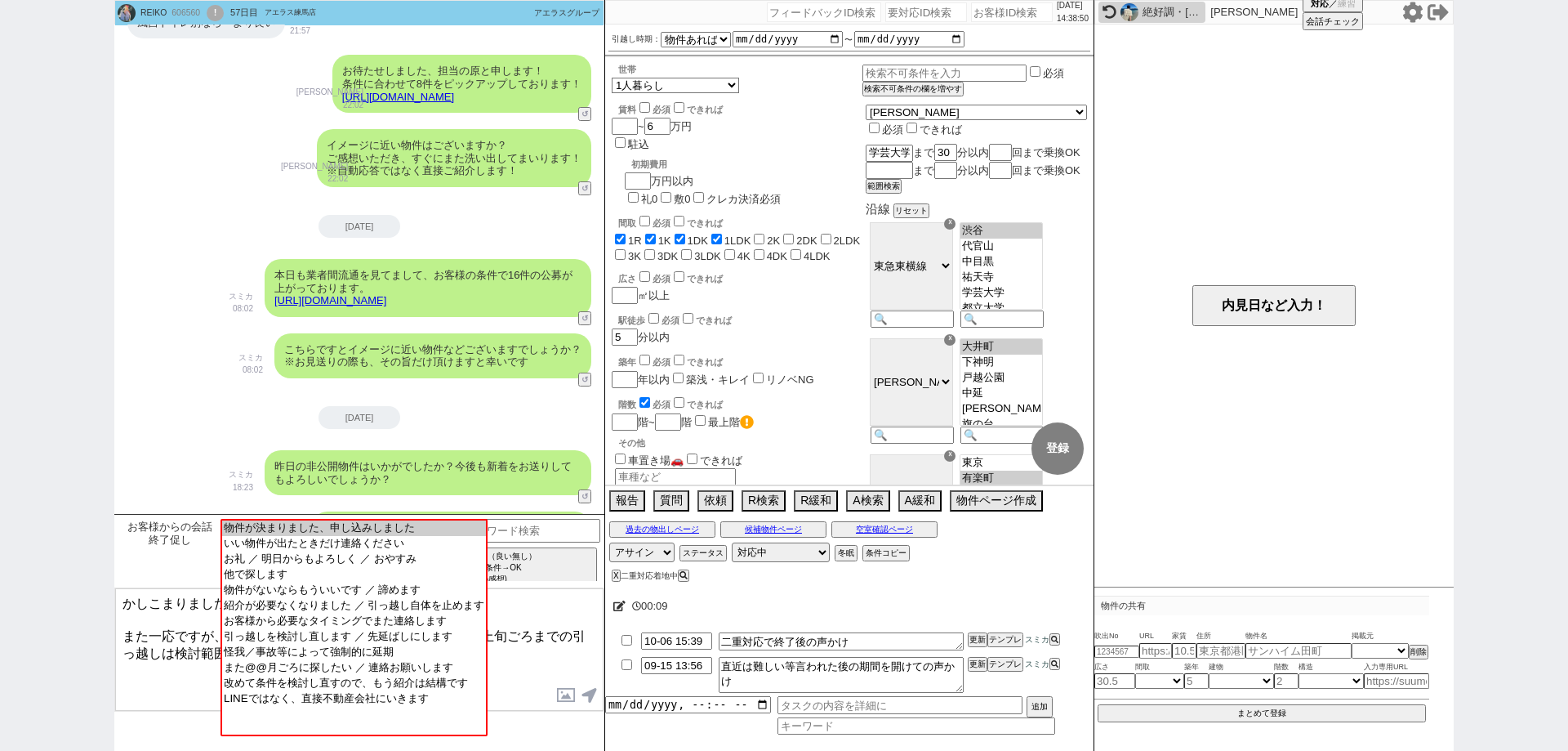
scroll to position [1458, 0]
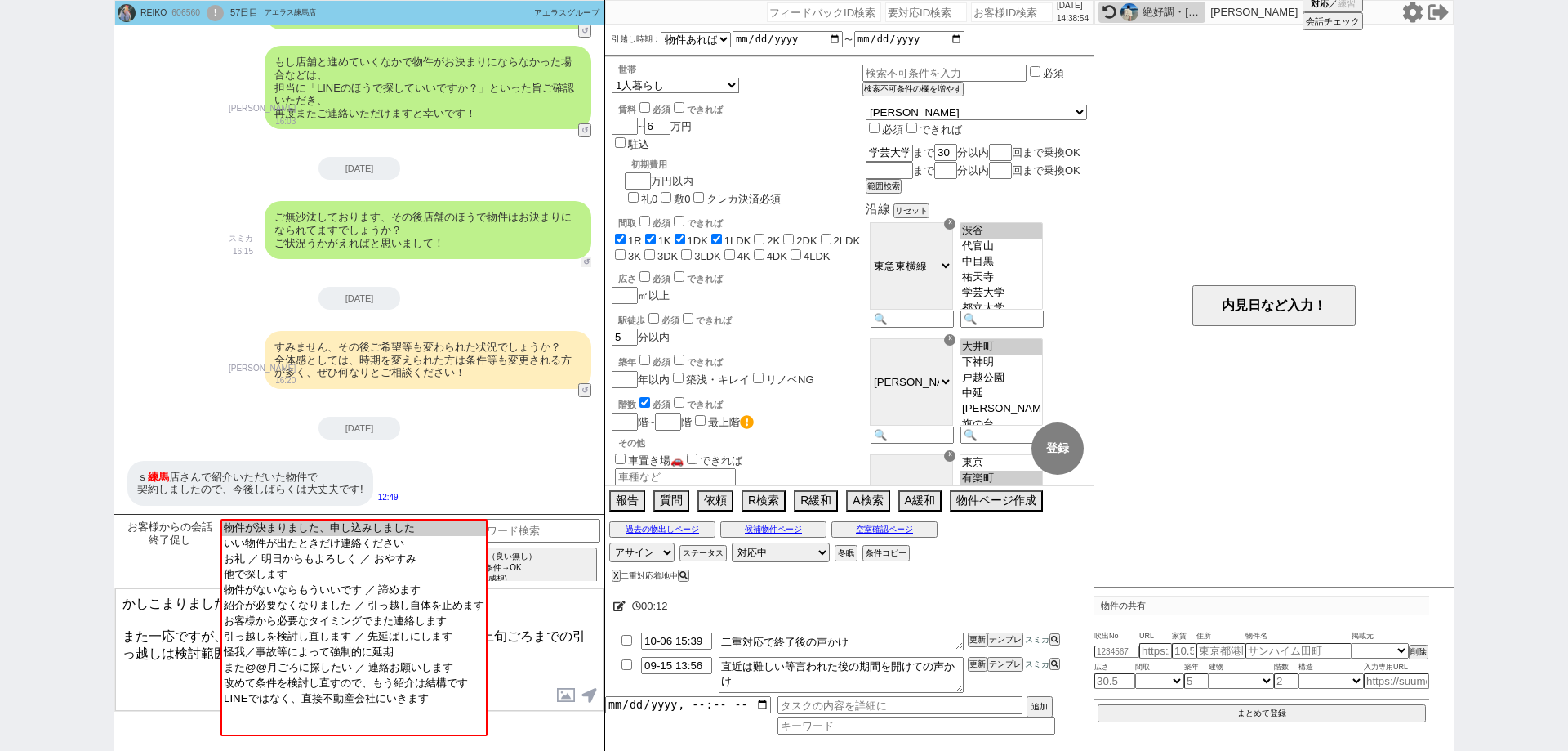
click at [582, 253] on div "ご無沙汰しております、その後店舗のほうで物件はお決まりになられてますでしょうか？ ご状況うかがえればと思いまして！ スミカ 16:15 39252-A1 ↺" at bounding box center [359, 230] width 490 height 74
click at [589, 261] on button "↺" at bounding box center [586, 262] width 10 height 11
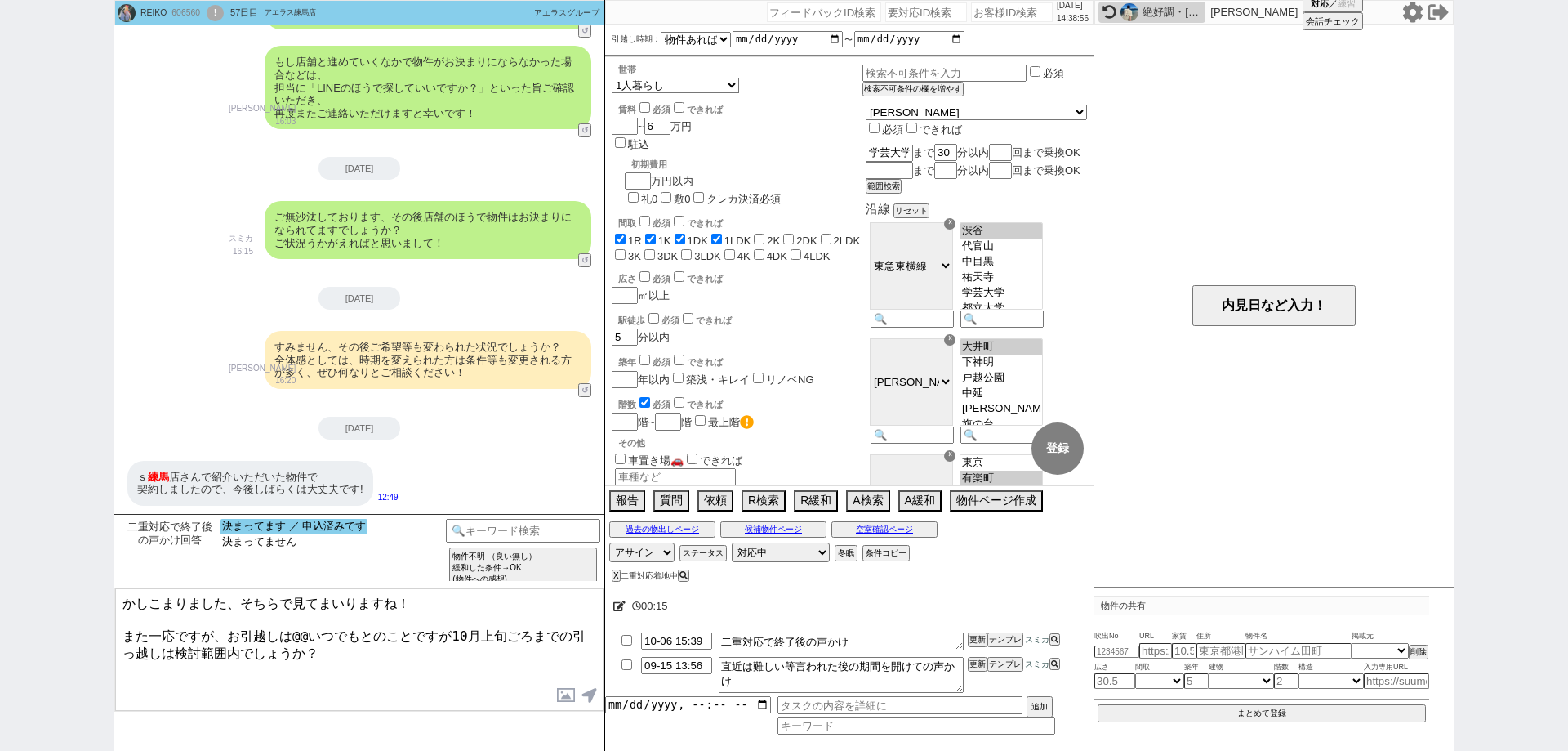
select select "決まってます ／ 申込済みです"
click at [349, 529] on option "決まってます ／ 申込済みです" at bounding box center [294, 526] width 147 height 16
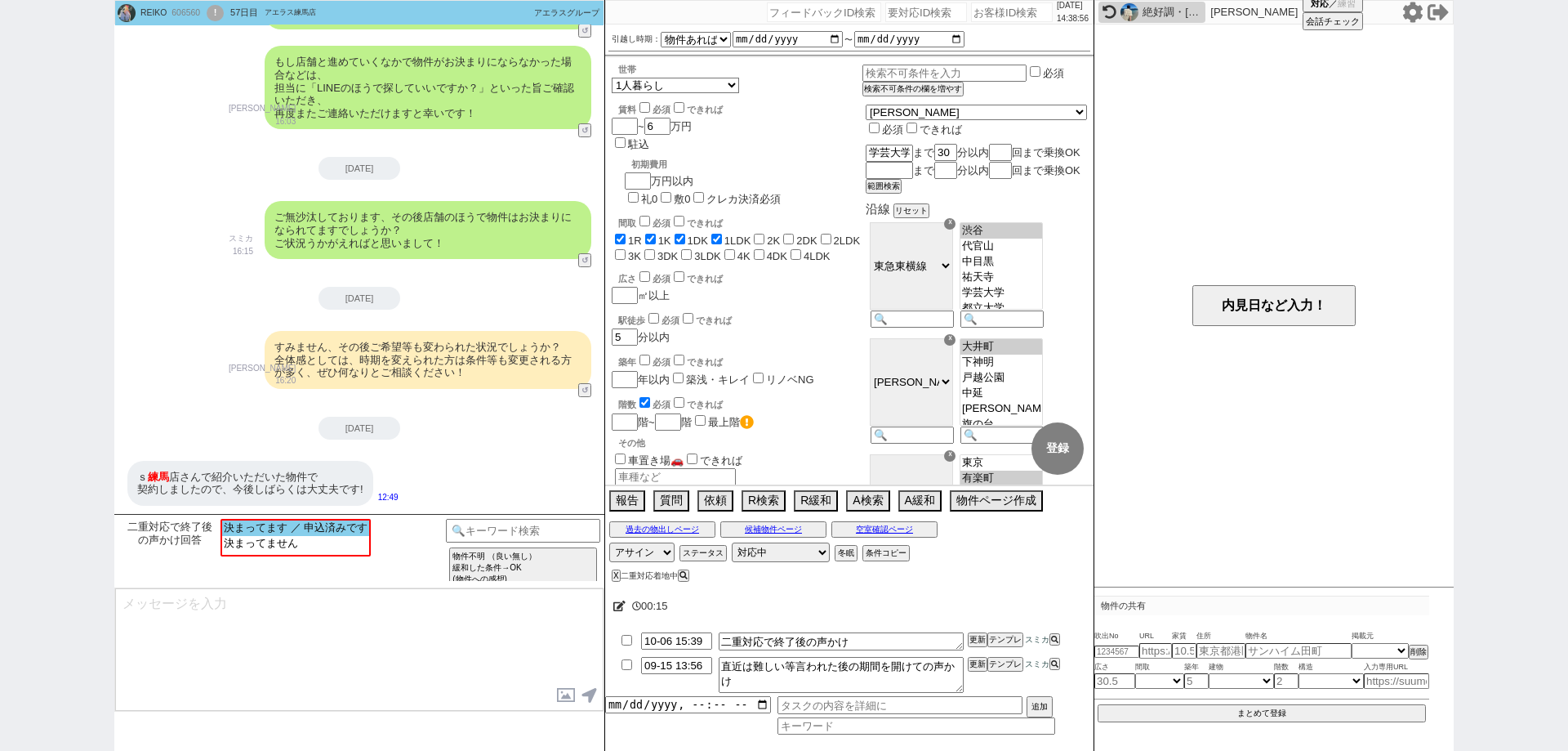
type textarea "さようでしたか、無事に決められたとのことで何よりです！ お忙しいところご回答ありがとうございました！"
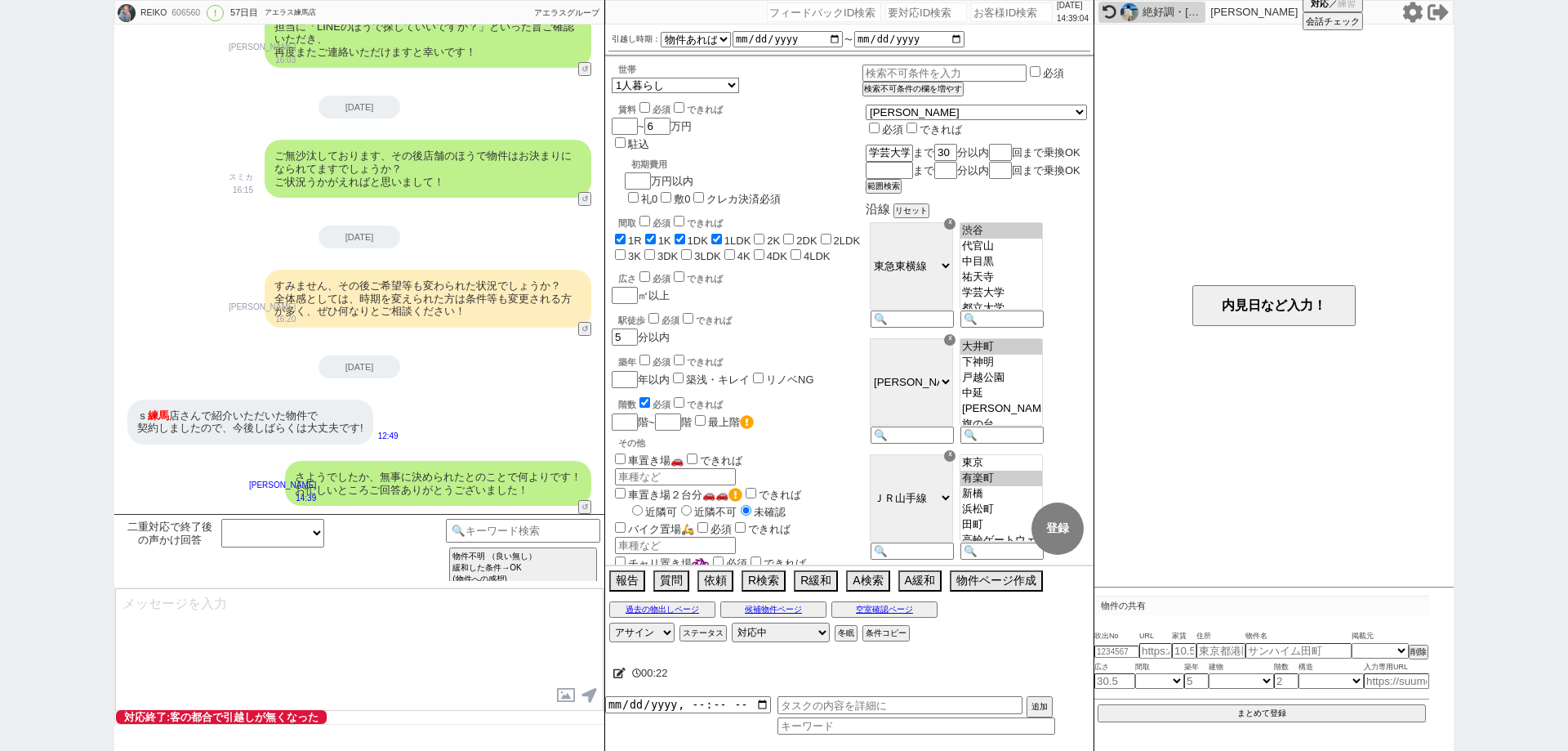
select select "600"
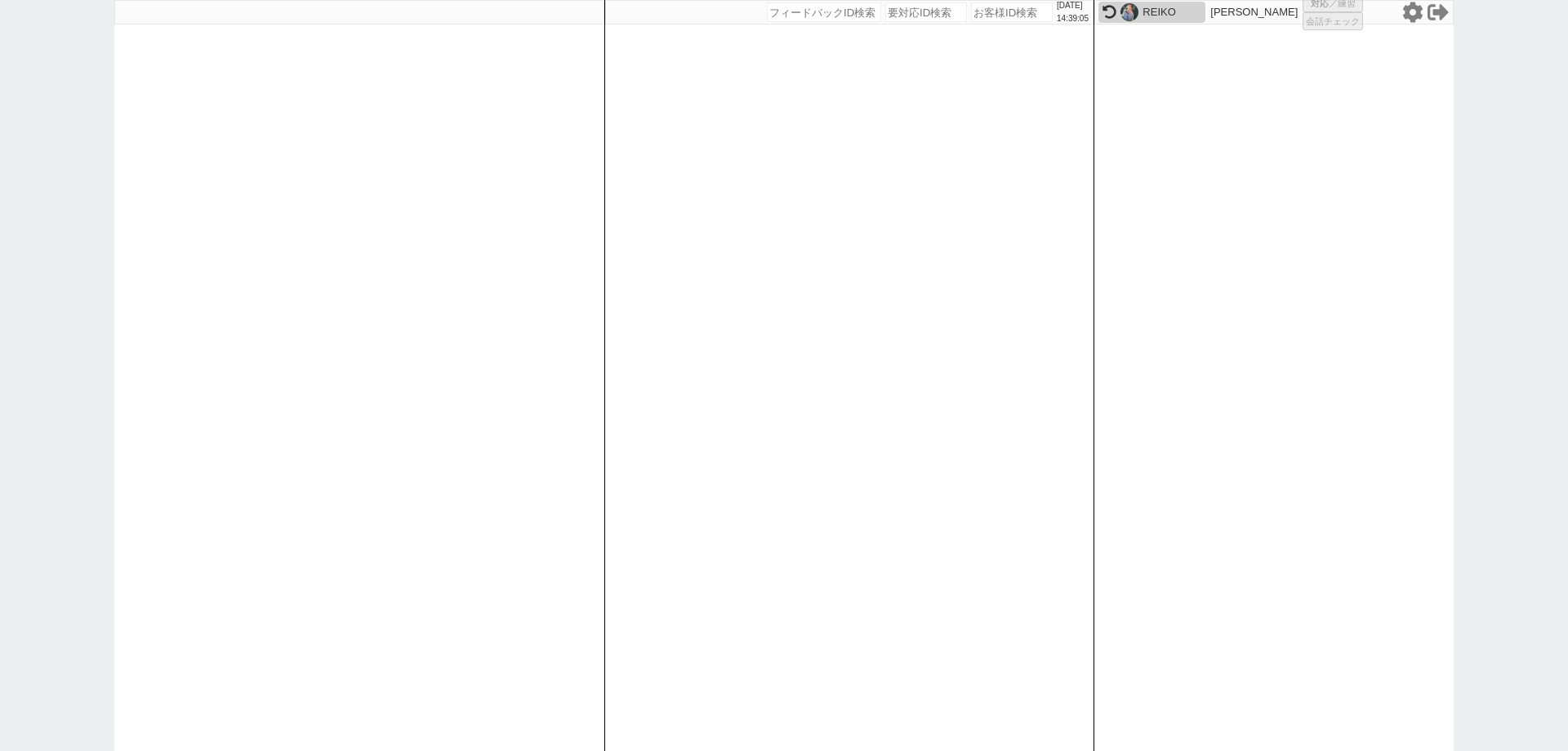
select select "2"
select select
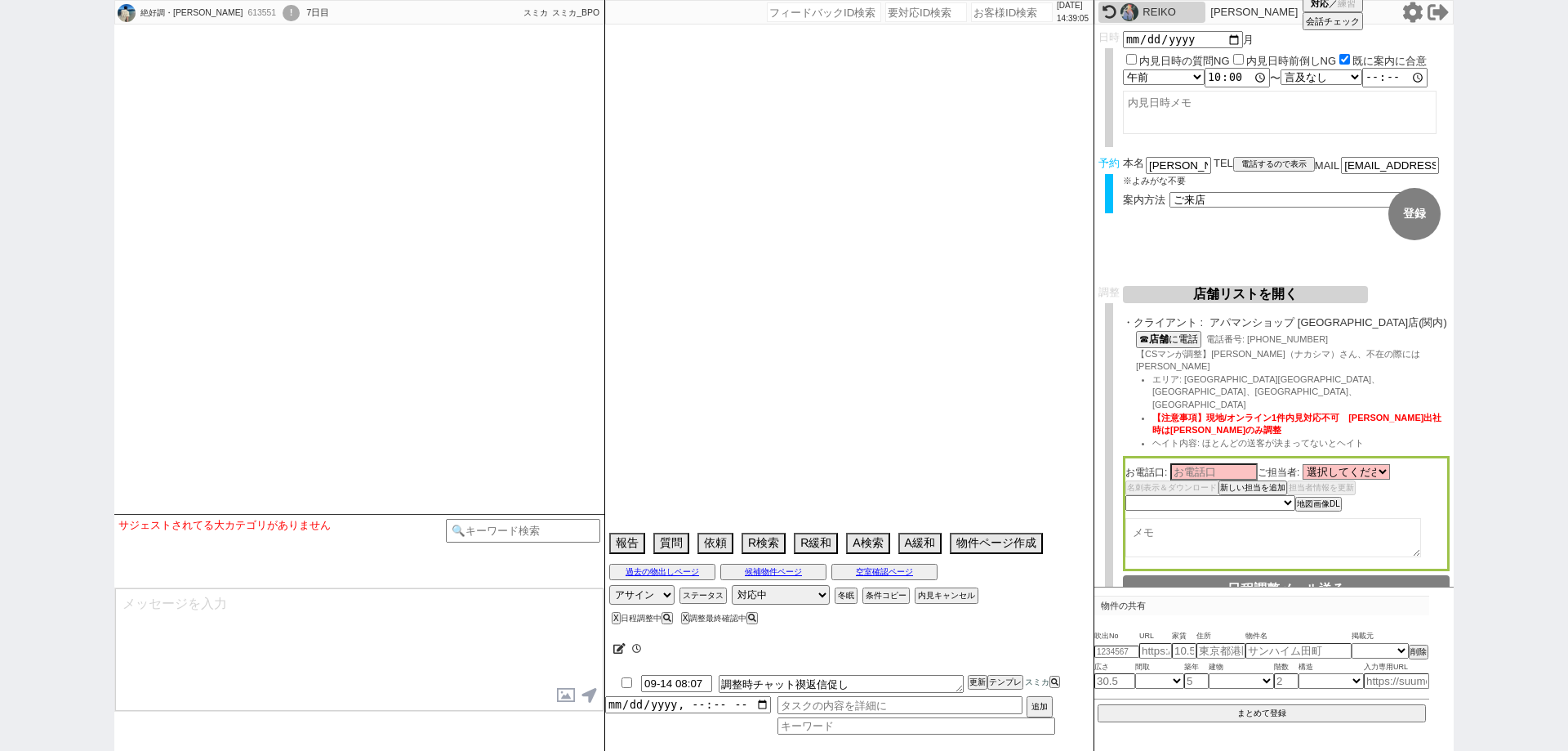
select select
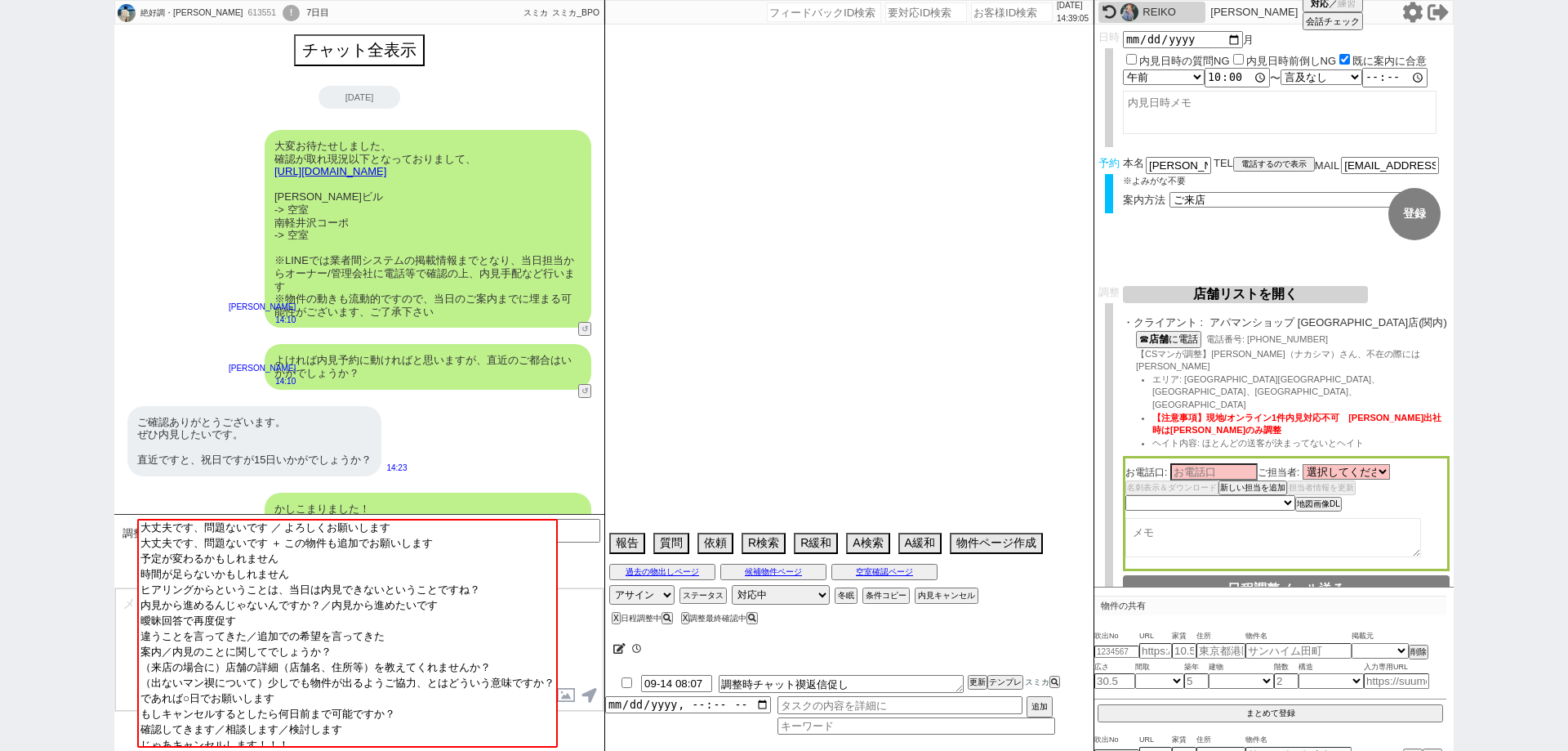
scroll to position [1386, 0]
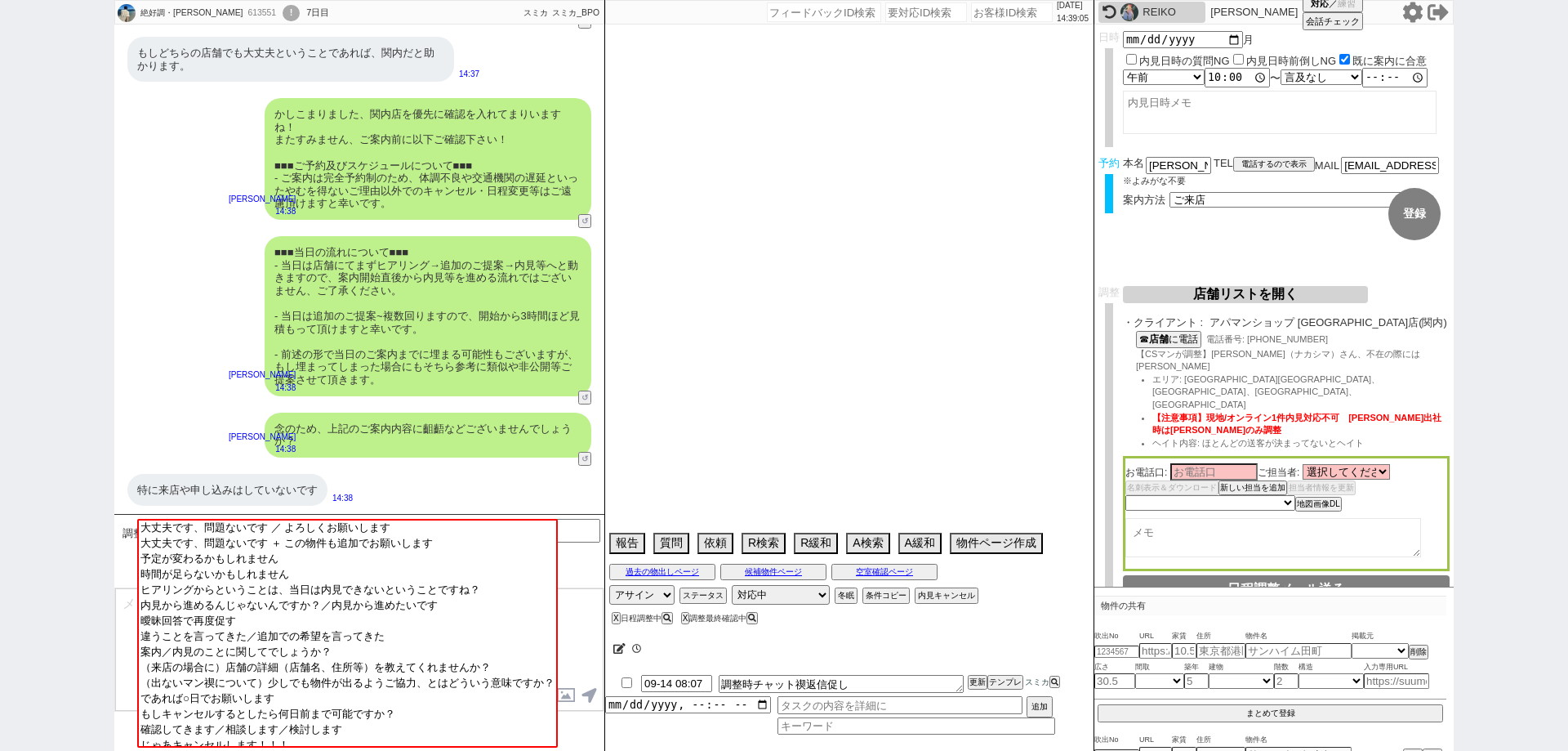
select select "2025"
select select "10"
select select "36"
select select "0"
select select "14"
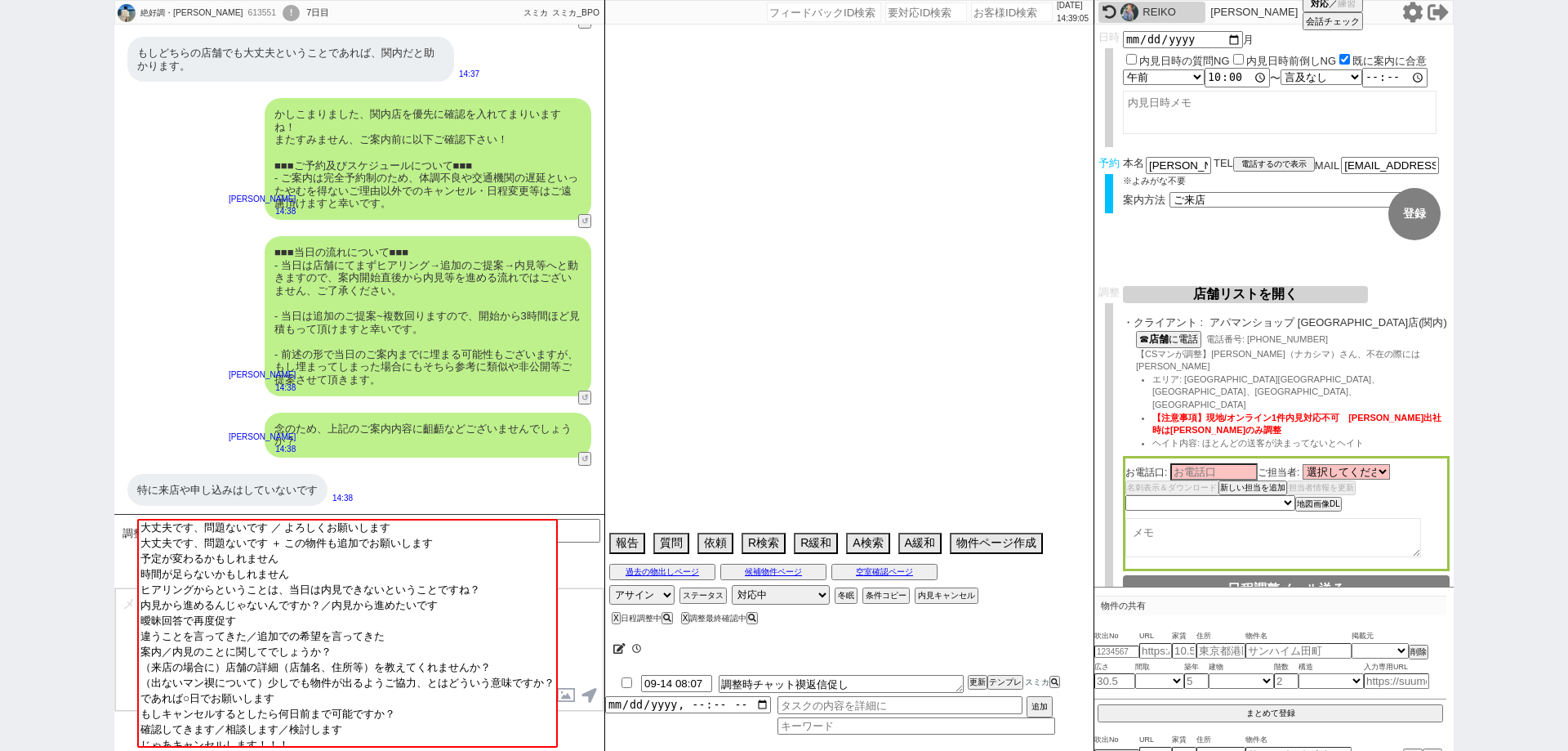
select select "23"
select select "751"
select select "15"
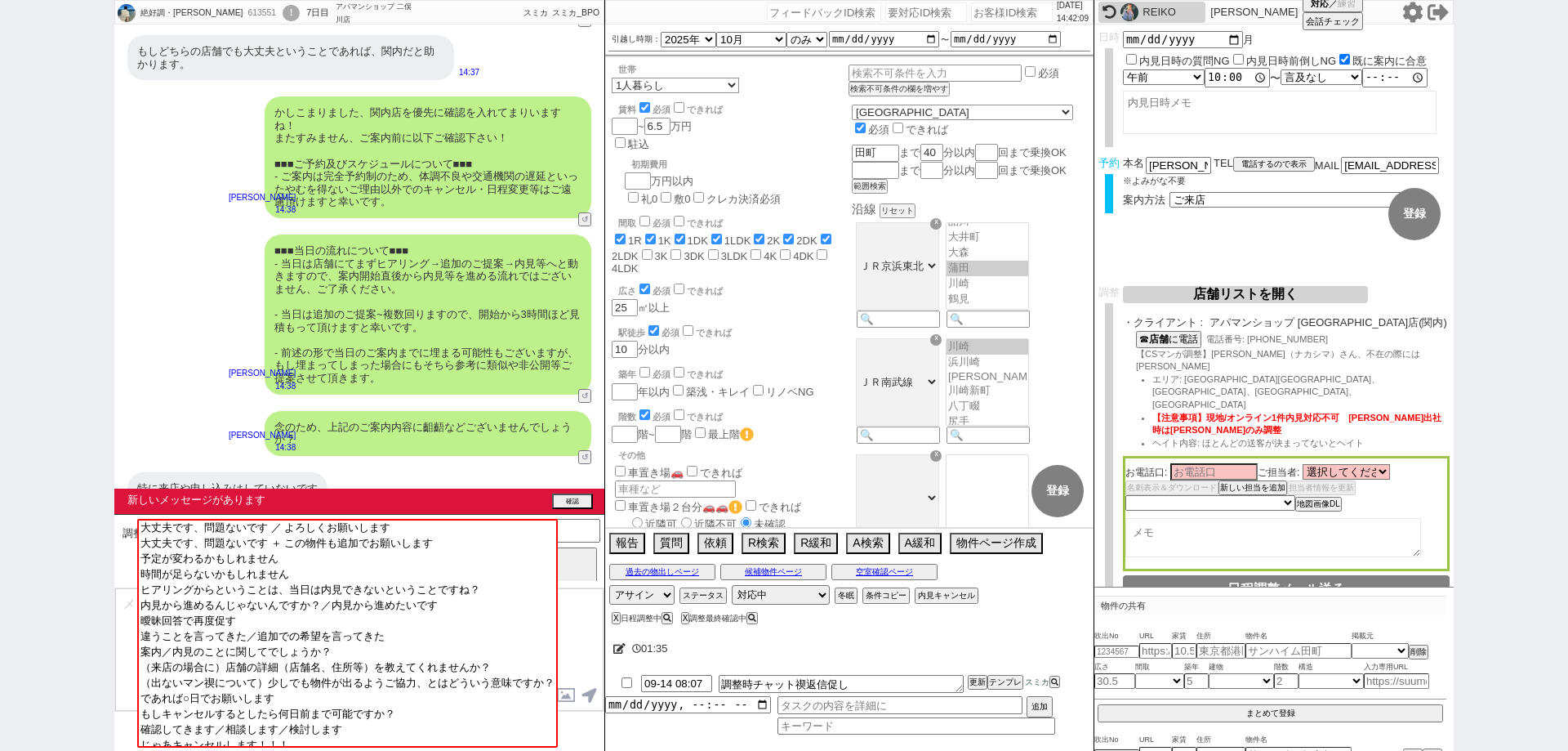
scroll to position [1460, 0]
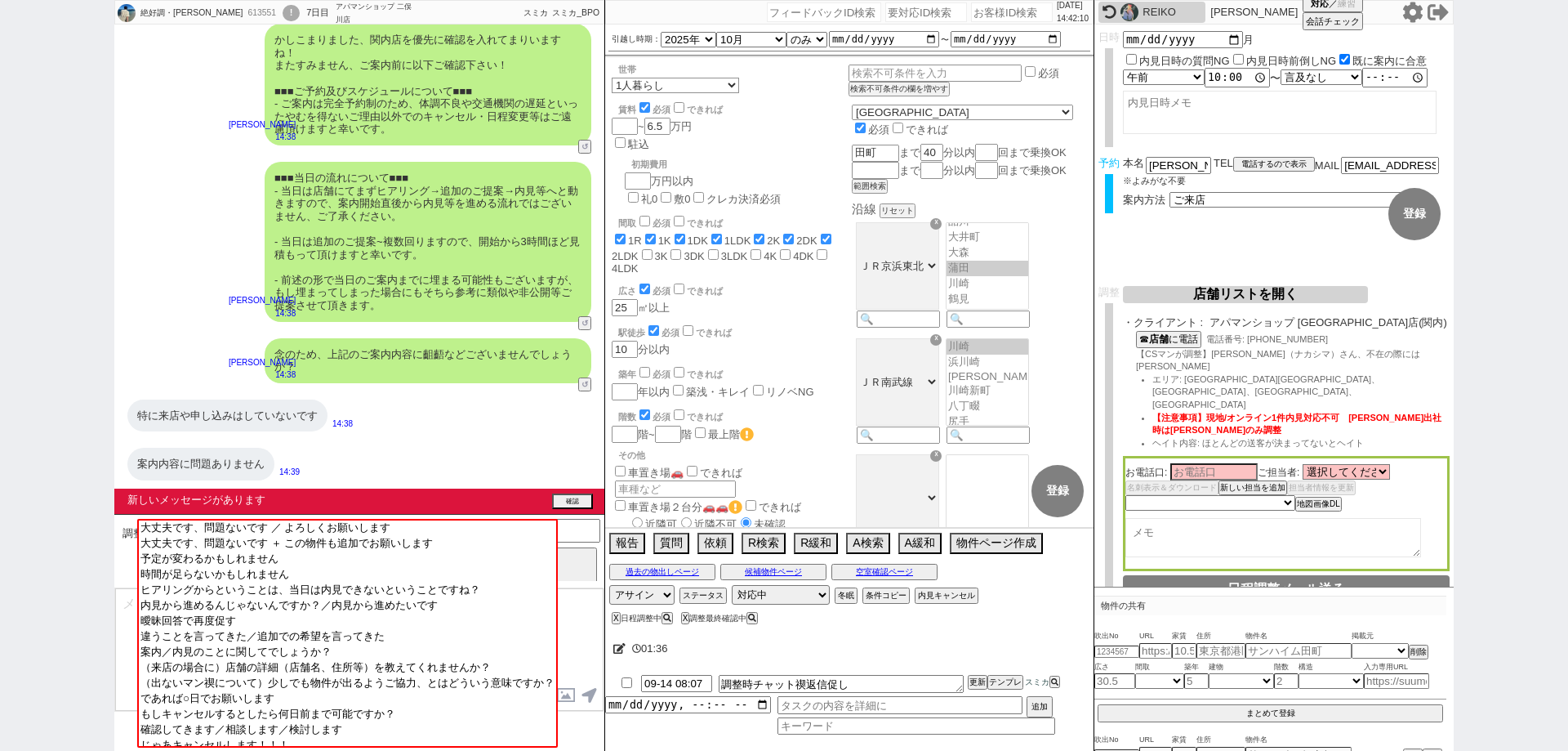
click at [0, 300] on div "絶好調・松尾達彦 613551 ! 0 7日目 アパマンショップ 二俣川店 冬眠中 自社客 スミカ スミカ_BPO チャット全表示 2025-09-13 大変…" at bounding box center [784, 376] width 1568 height 751
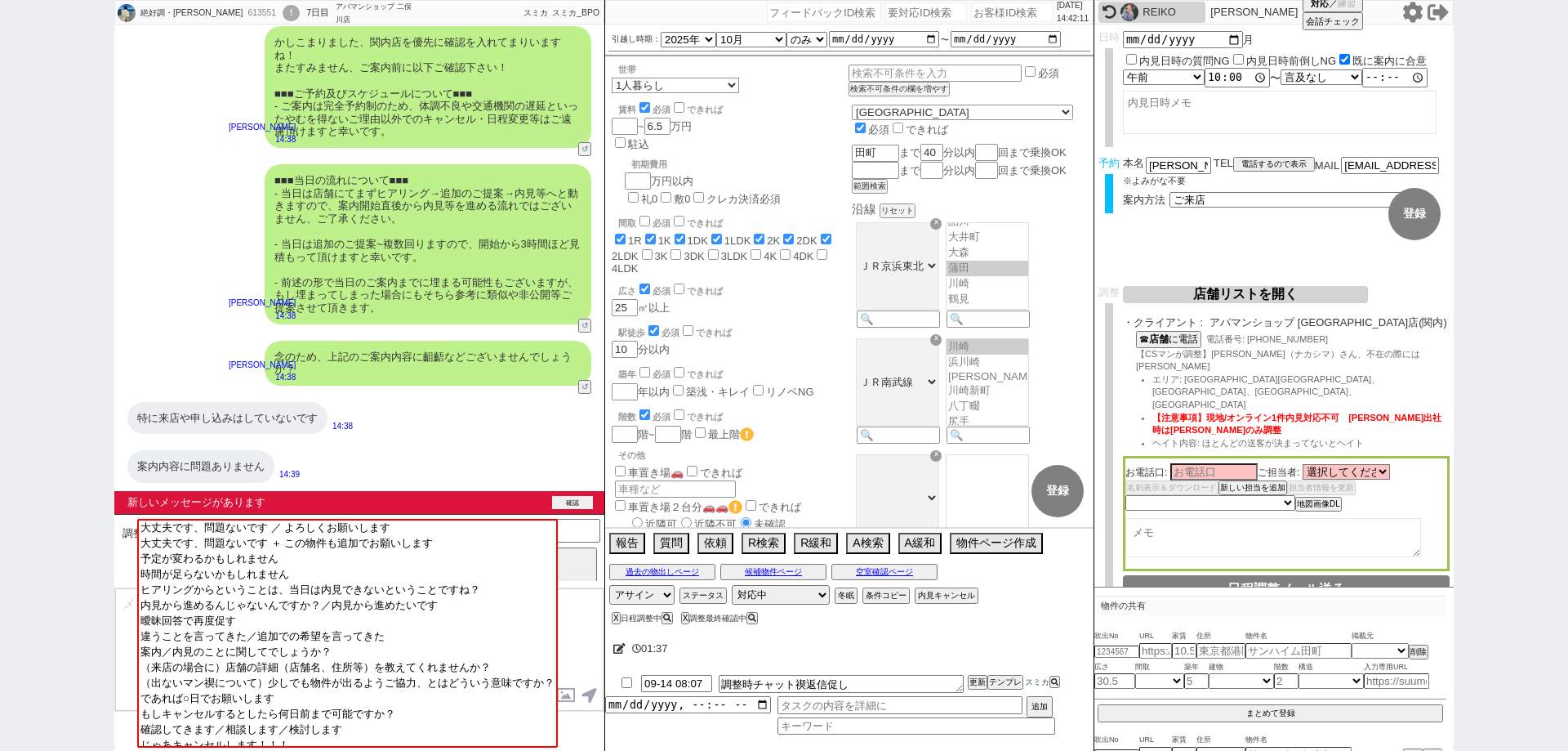
click at [565, 493] on div "新しいメッセージがあります 確認" at bounding box center [359, 502] width 490 height 23
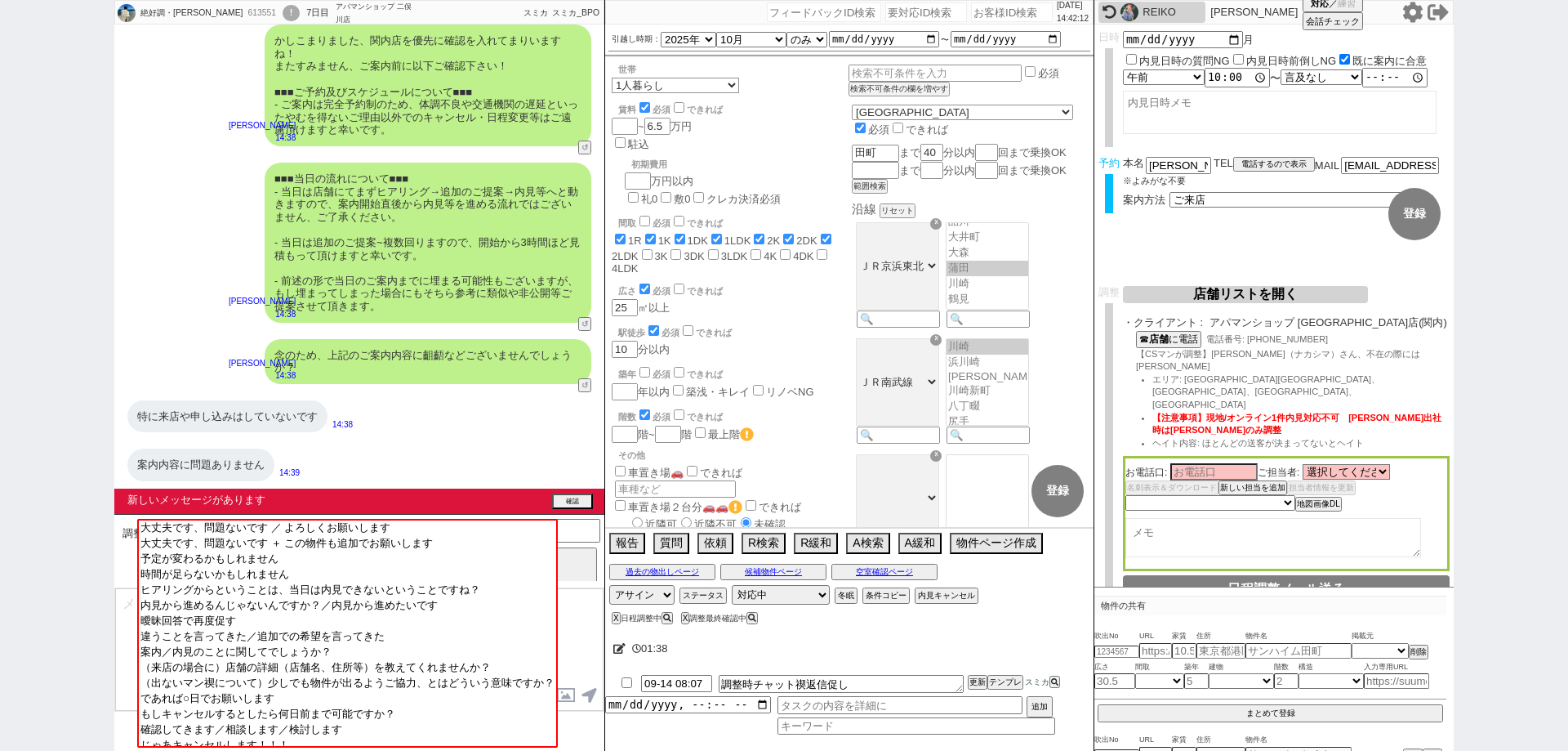
click at [572, 492] on div "新しいメッセージがあります 確認" at bounding box center [359, 501] width 490 height 26
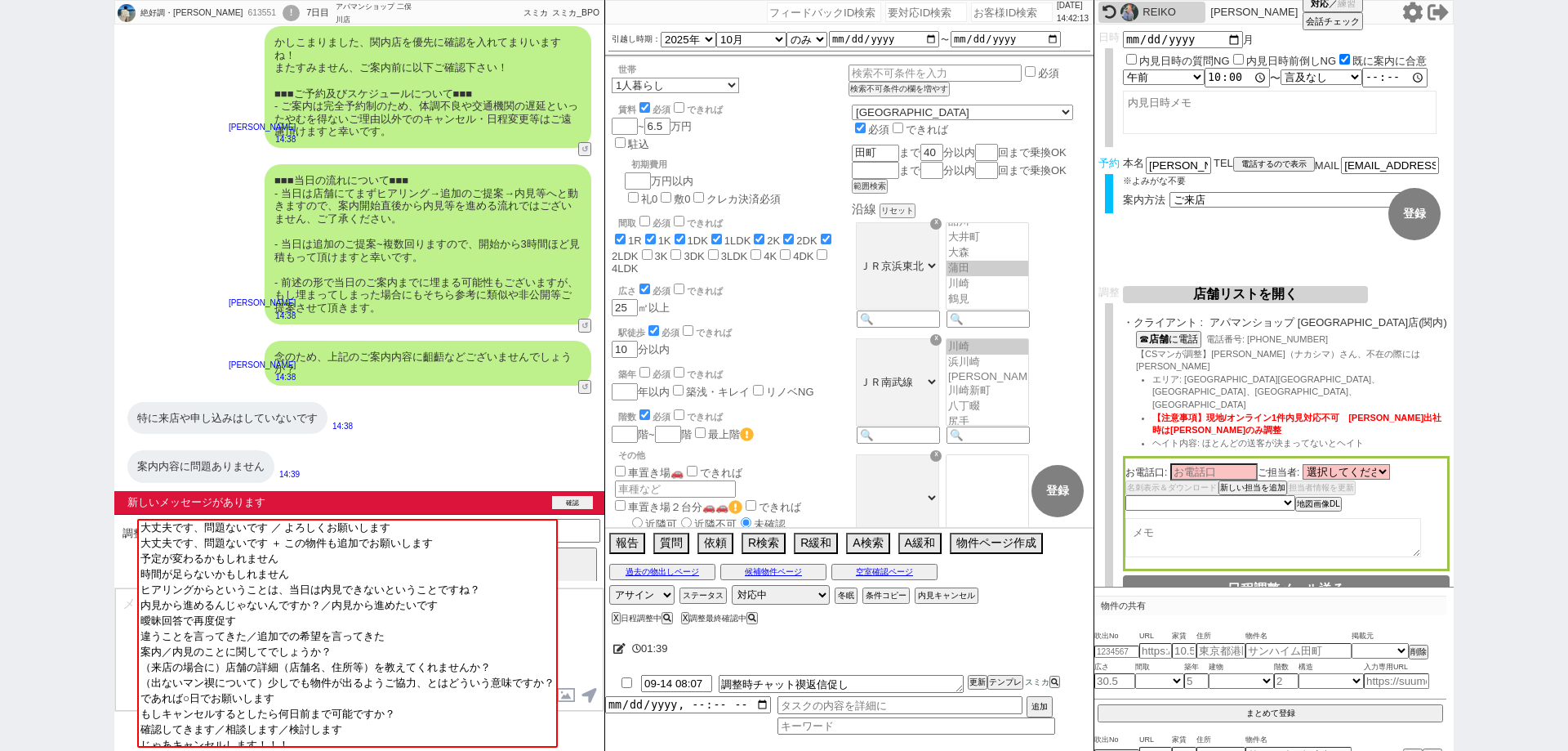
click at [568, 503] on button "確認" at bounding box center [573, 502] width 41 height 13
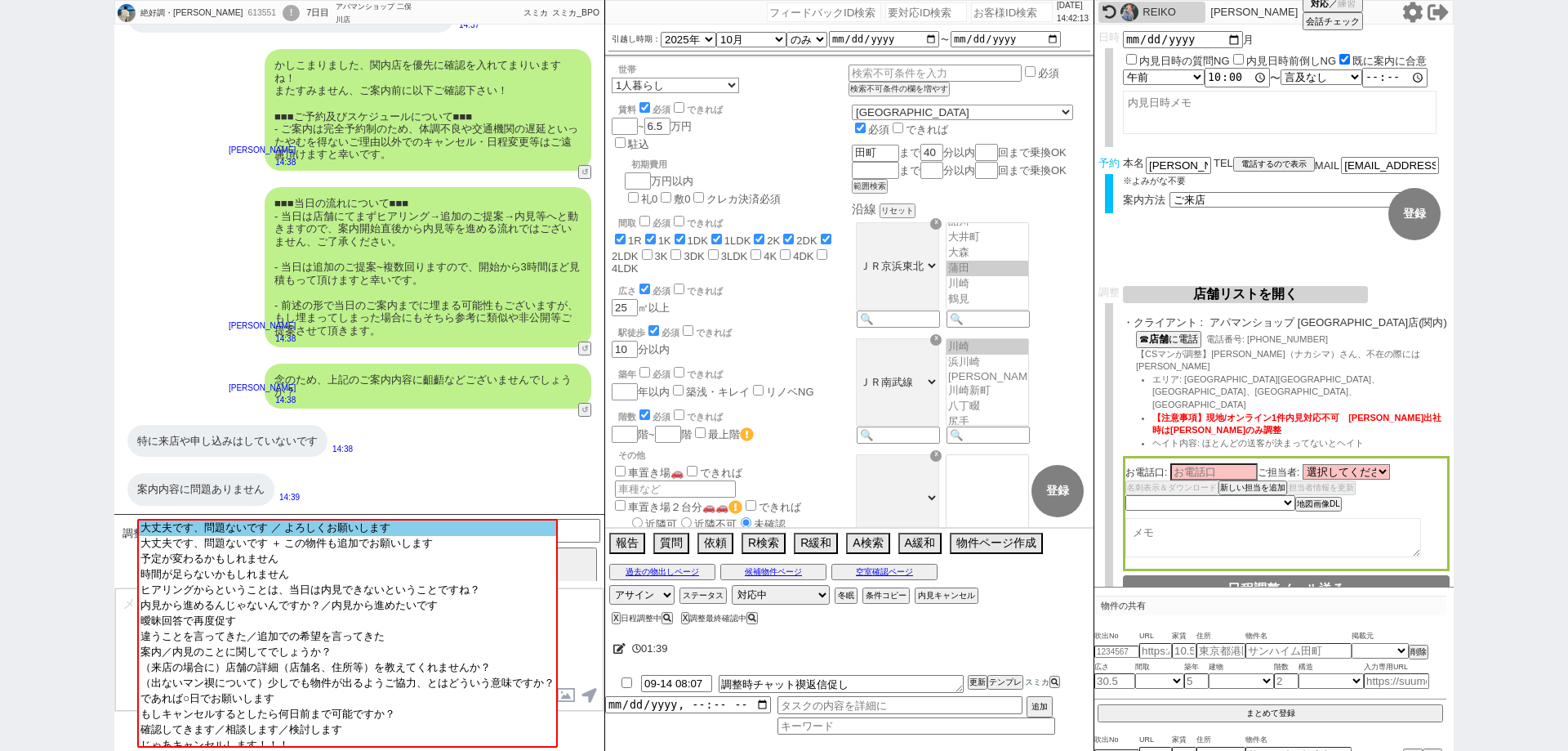
scroll to position [1434, 0]
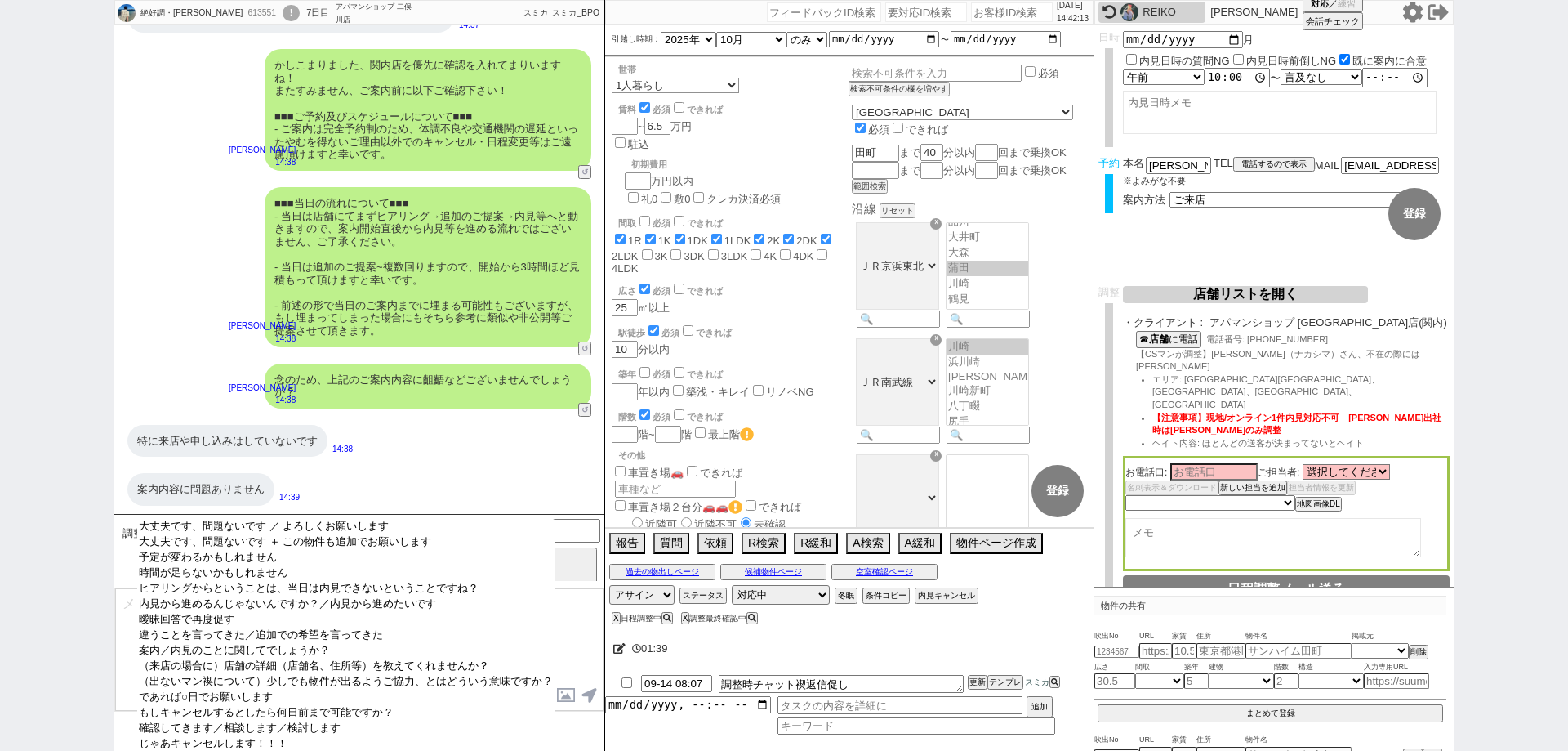
select select "大丈夫です、問題ないです ／ よろしくお願いします"
click at [540, 531] on option "大丈夫です、問題ないです ／ よろしくお願いします" at bounding box center [346, 526] width 417 height 16
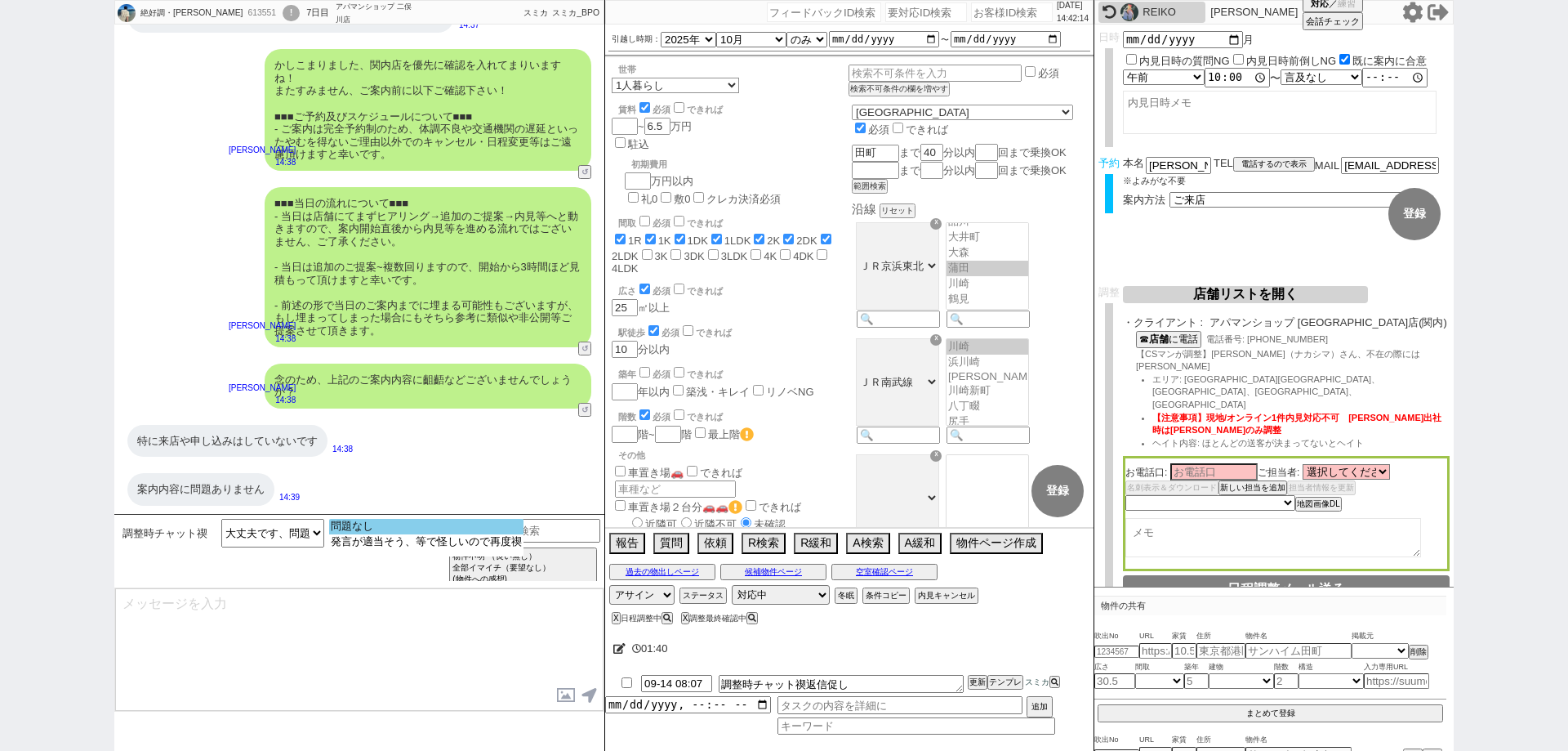
click at [503, 529] on option "問題なし" at bounding box center [426, 526] width 194 height 16
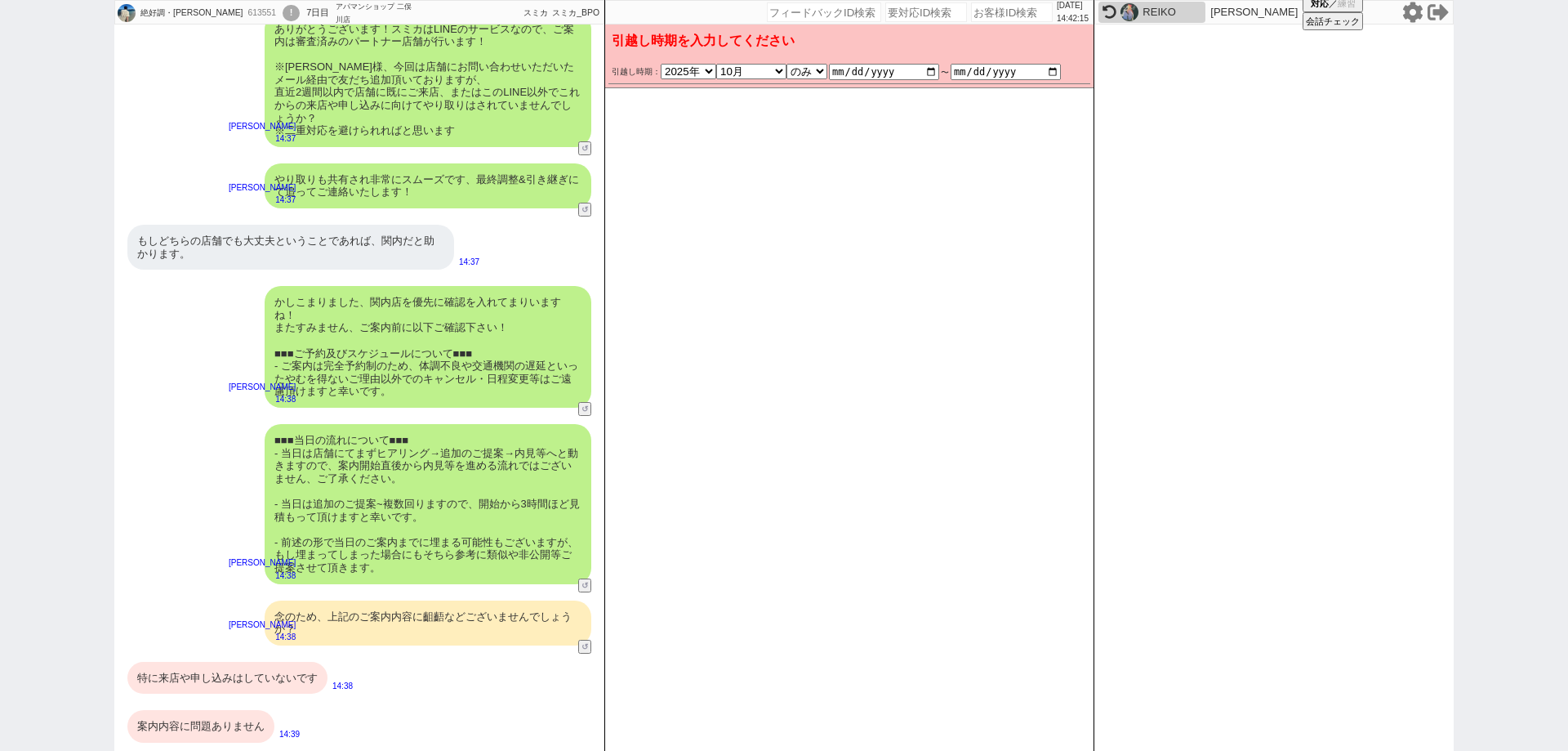
drag, startPoint x: 299, startPoint y: 679, endPoint x: 290, endPoint y: 689, distance: 13.5
click at [295, 679] on div "特に来店や申し込みはしていないです" at bounding box center [227, 679] width 200 height 33
click at [254, 734] on div "案内内容に問題ありません" at bounding box center [201, 726] width 147 height 33
click at [1063, 82] on button "変更 なし" at bounding box center [1065, 79] width 44 height 44
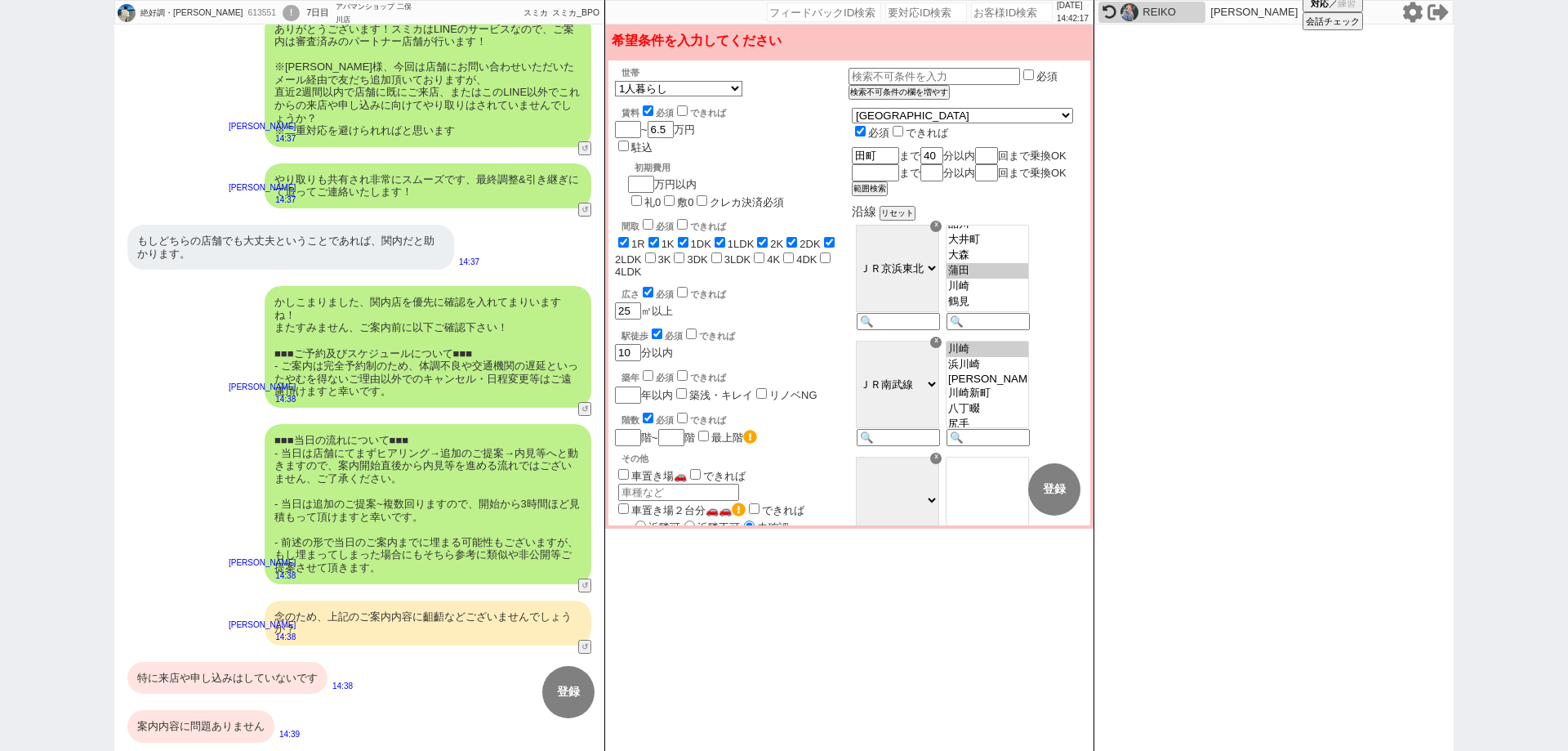
click at [277, 683] on div "特に来店や申し込みはしていないです" at bounding box center [227, 679] width 200 height 33
drag, startPoint x: 251, startPoint y: 721, endPoint x: 308, endPoint y: 723, distance: 57.0
click at [249, 721] on div "案内内容に問題ありません" at bounding box center [201, 726] width 147 height 33
click at [984, 491] on button "変更 なし" at bounding box center [982, 489] width 52 height 52
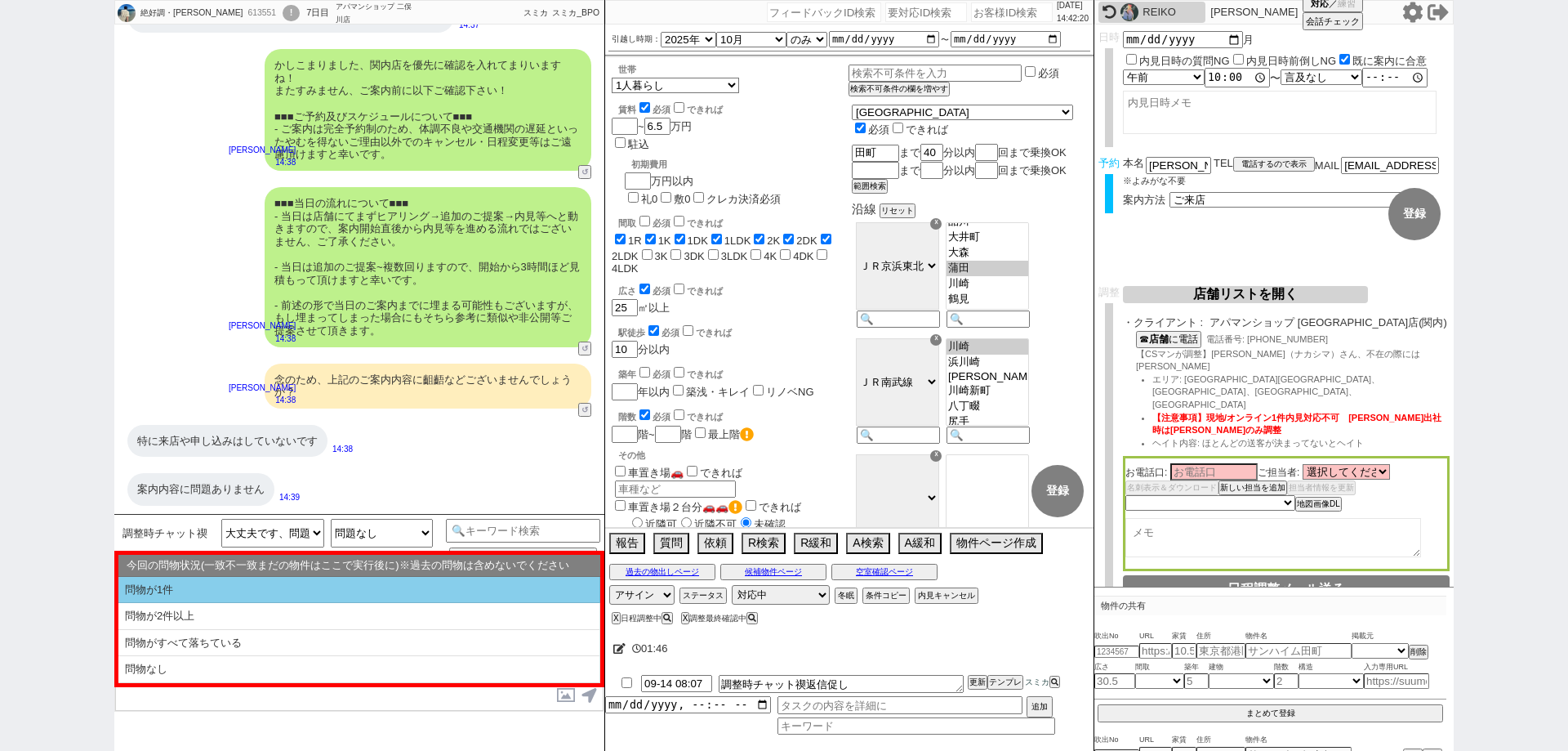
click at [387, 609] on li "問物が2件以上" at bounding box center [359, 616] width 482 height 27
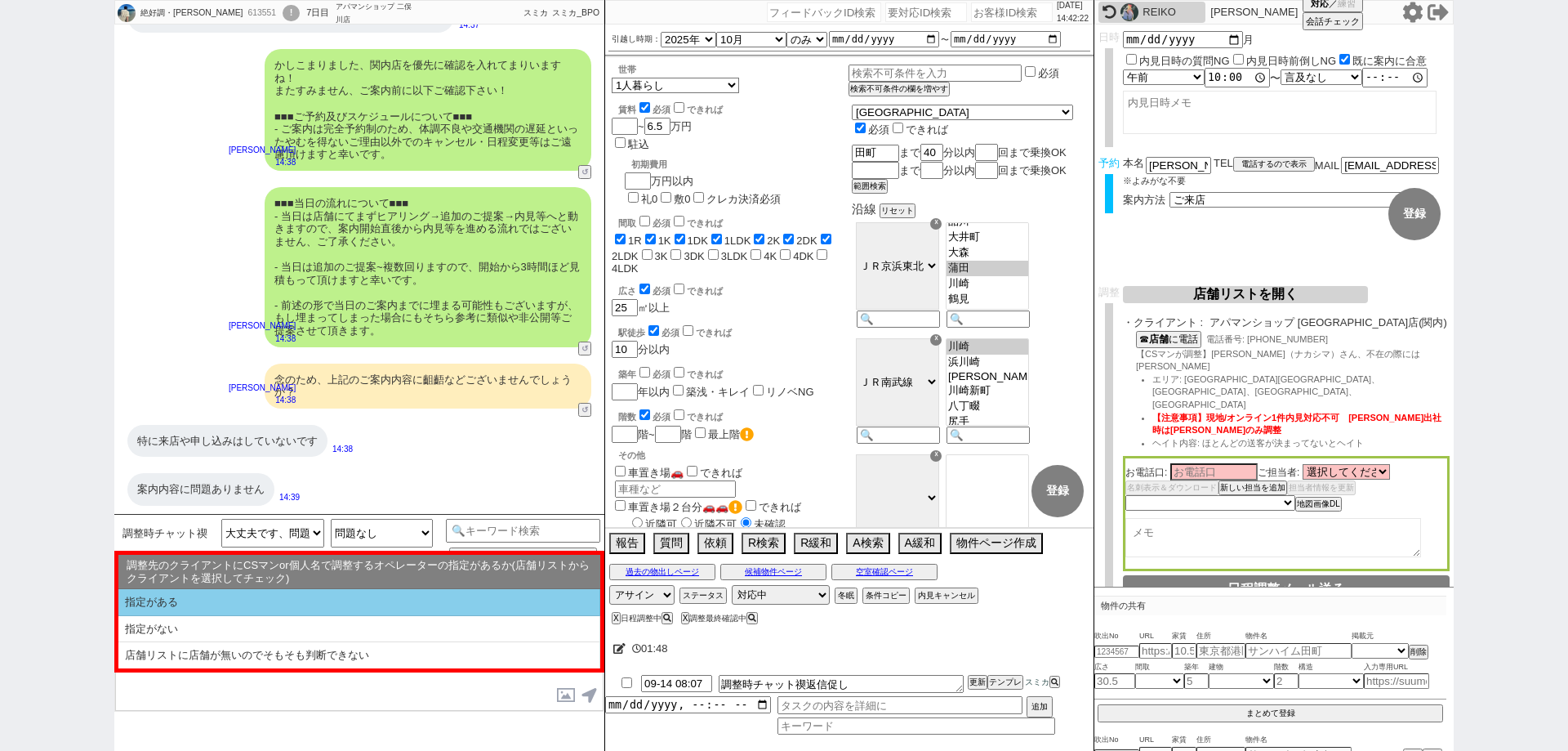
click at [393, 604] on li "指定がある" at bounding box center [359, 602] width 482 height 27
select select "問物が2件以上"
select select "指定がある"
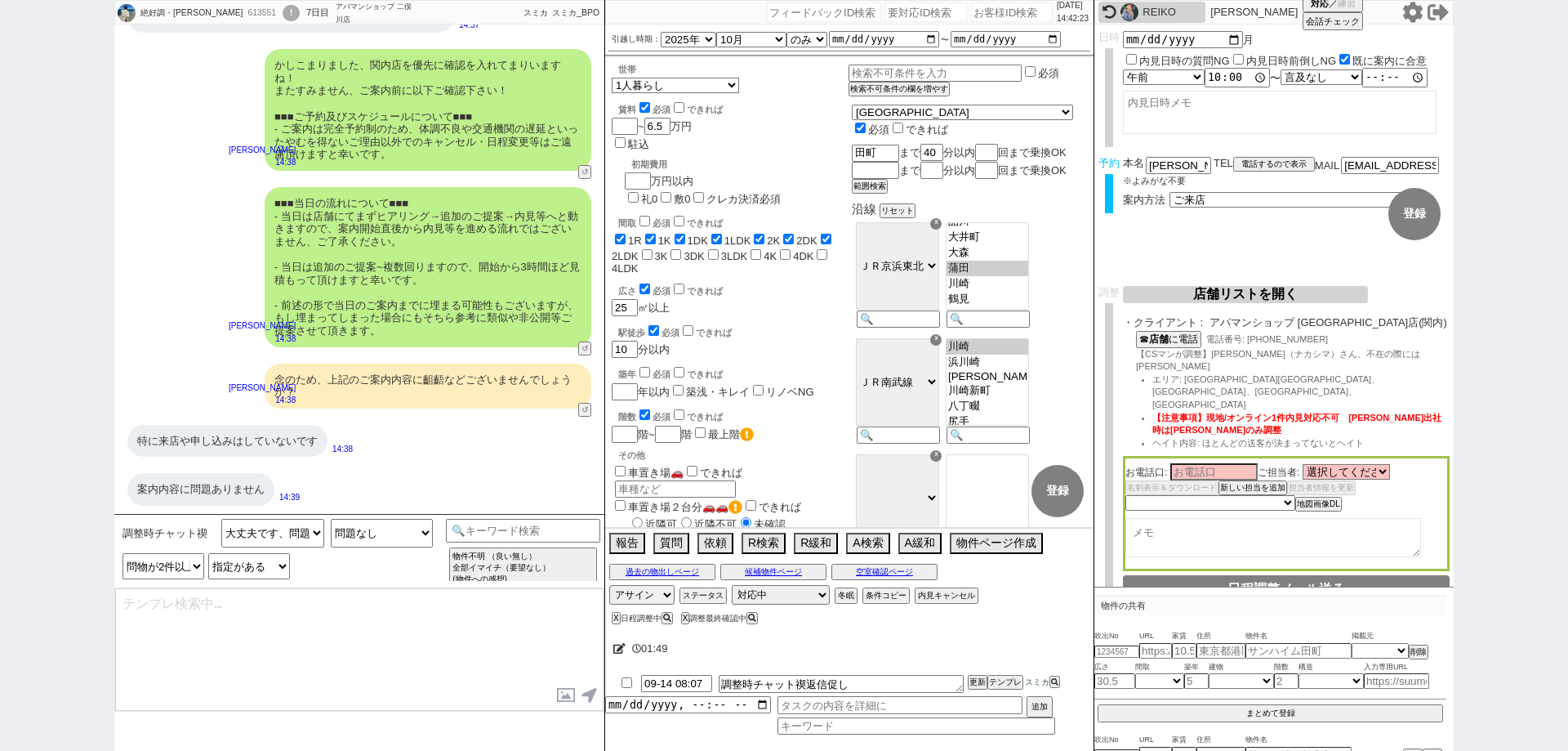
scroll to position [1460, 0]
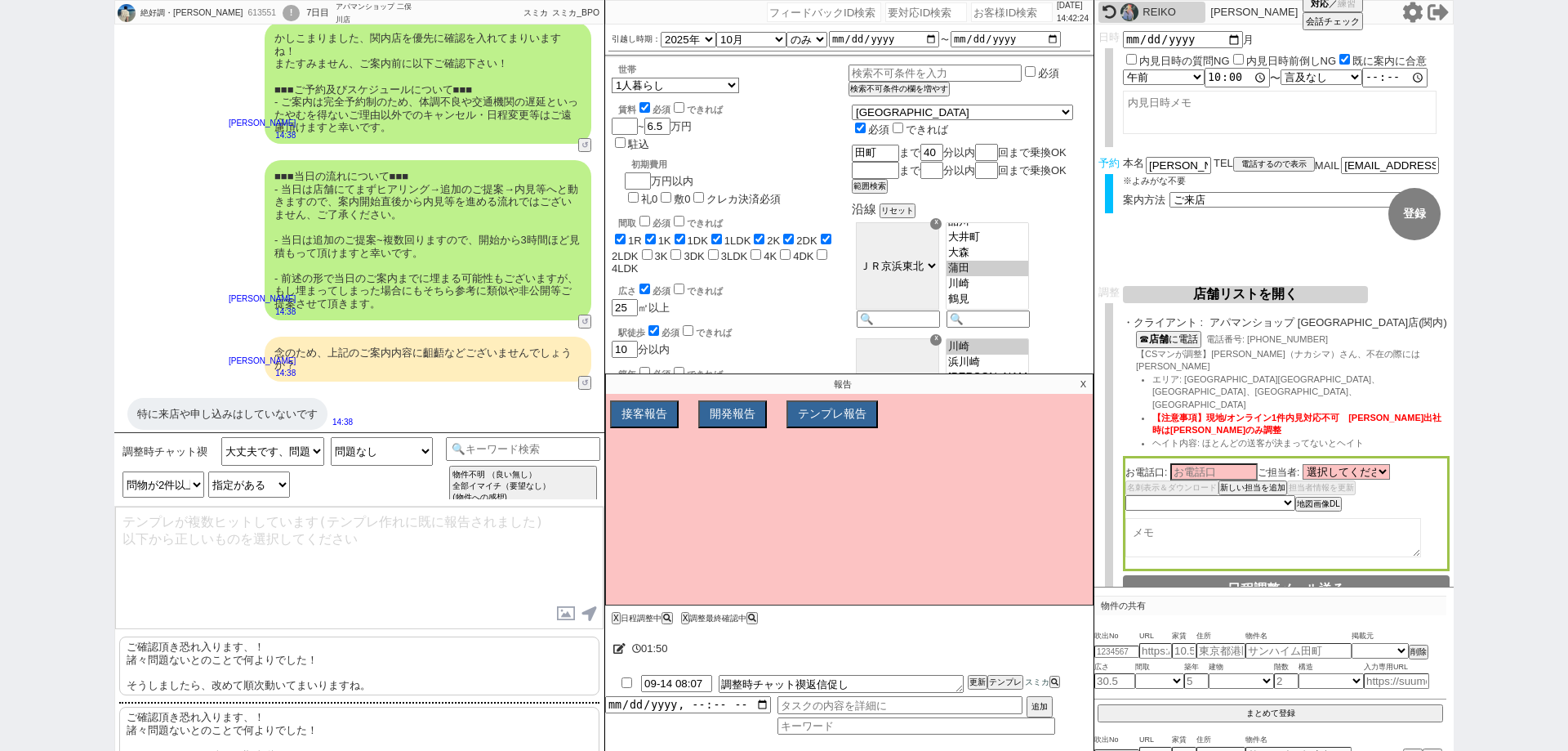
click at [374, 665] on p "ご確認頂き恐れ入ります、！ 諸々問題ないとのことで何よりでした！ そうしましたら、改めて順次動いてまいりますね。" at bounding box center [359, 665] width 480 height 58
type textarea "ご確認頂き恐れ入ります、！ 諸々問題ないとのことで何よりでした！ そうしましたら、改めて順次動いてまいりますね。"
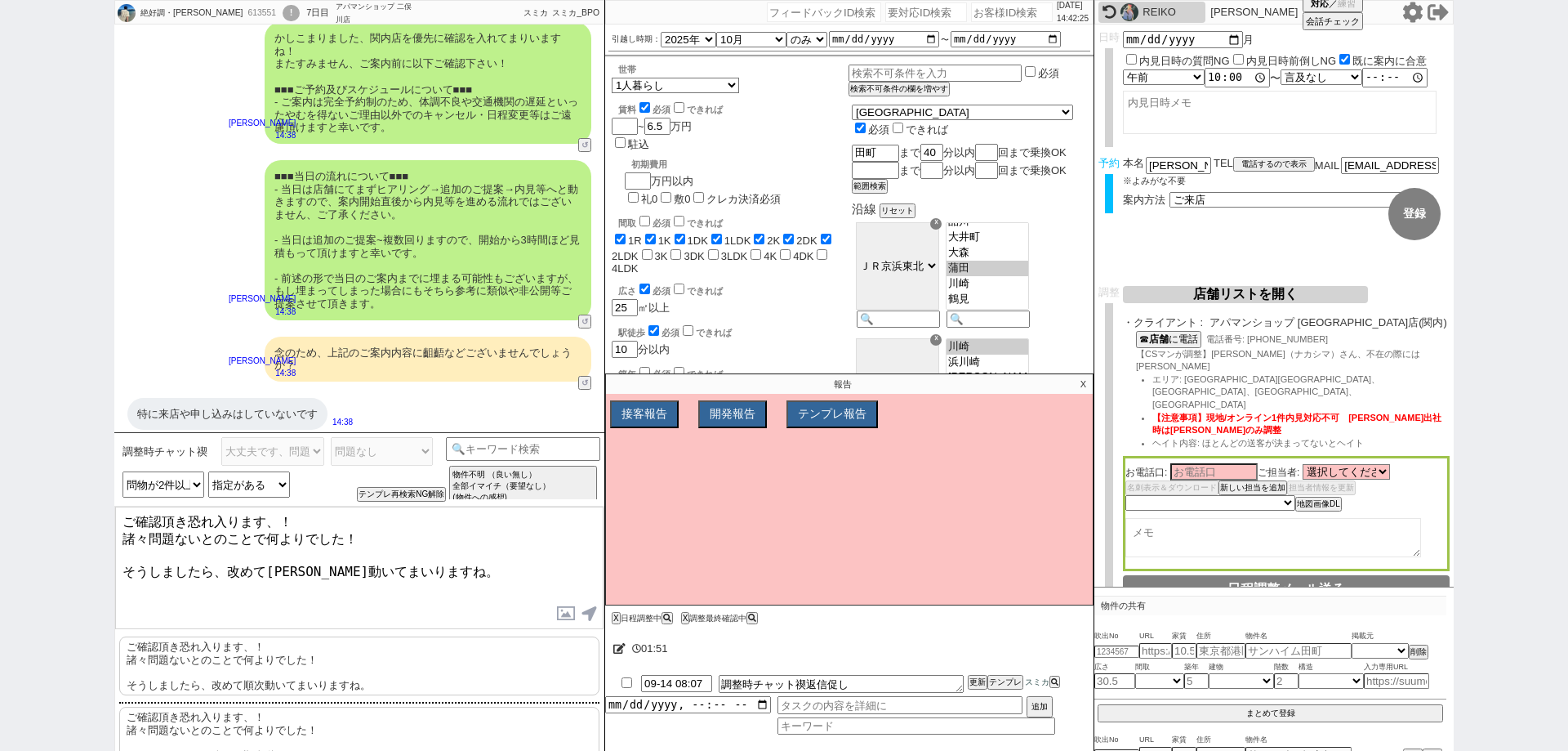
click at [502, 584] on textarea "ご確認頂き恐れ入ります、！ 諸々問題ないとのことで何よりでした！ そうしましたら、改めて順次動いてまいりますね。" at bounding box center [359, 567] width 488 height 123
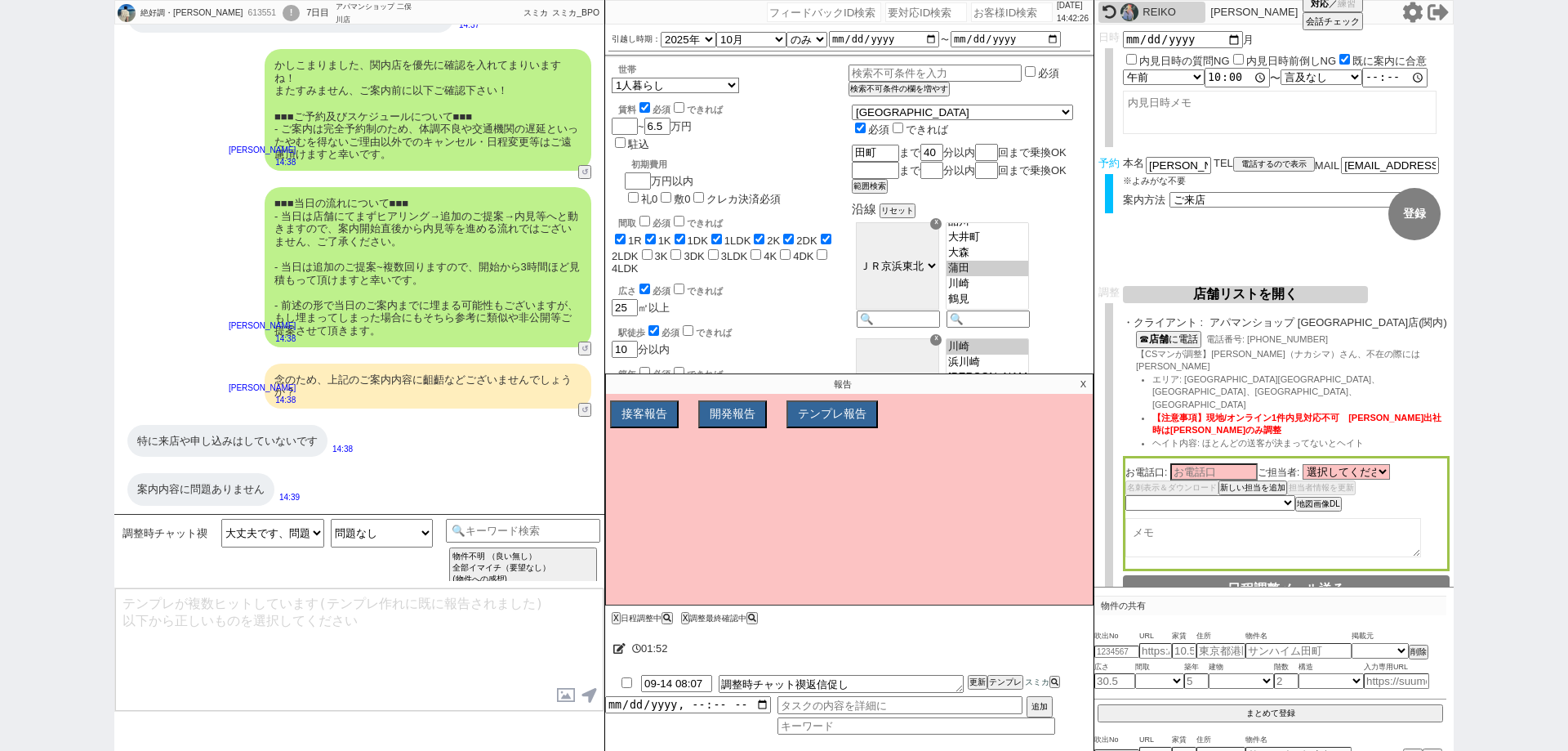
scroll to position [1246, 0]
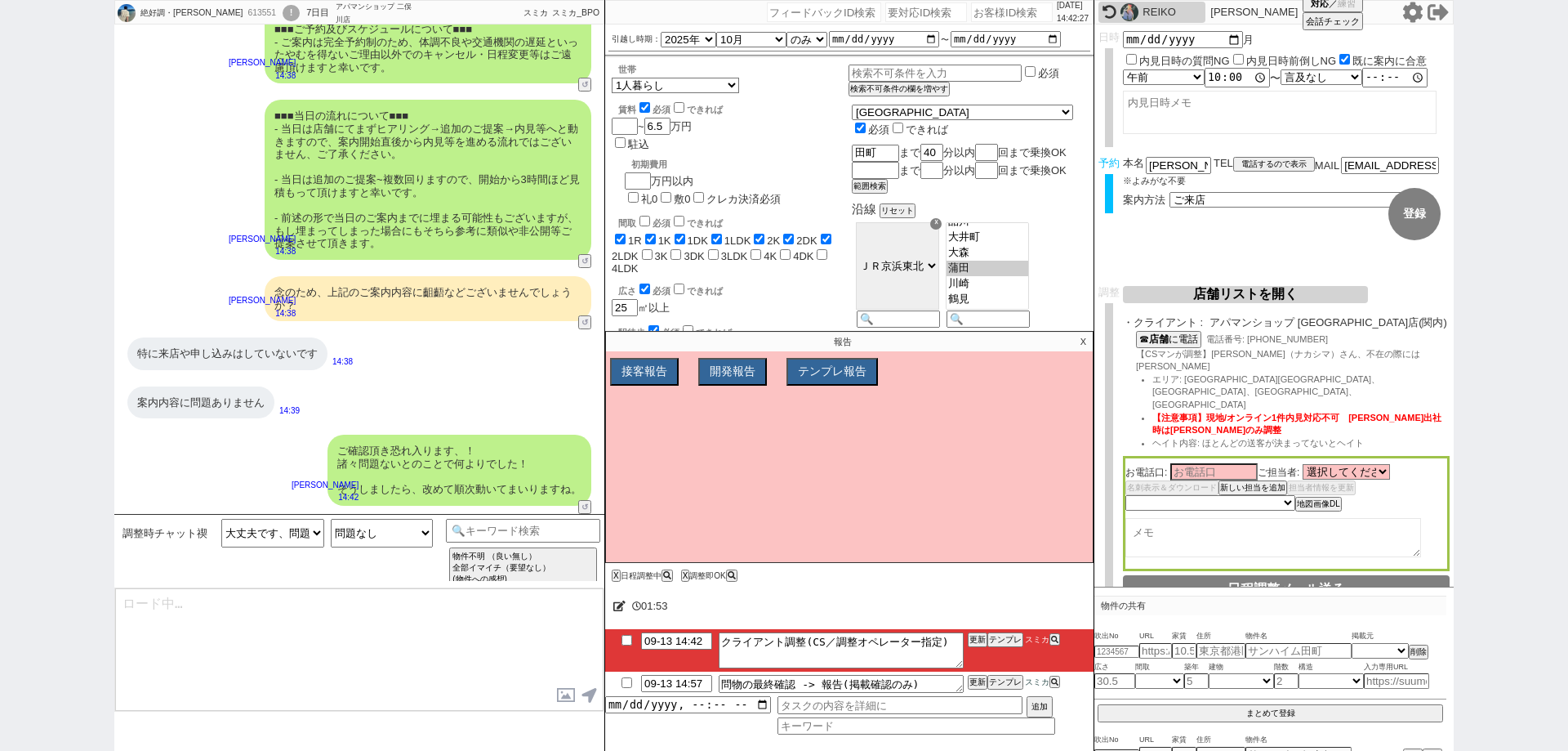
type textarea "@@【@@日程調整するシーンなので、このまま調整報告します。当該の調整ができない方であればそのままcmd+shift+Kで次に進んでください！！(当該の調整が…"
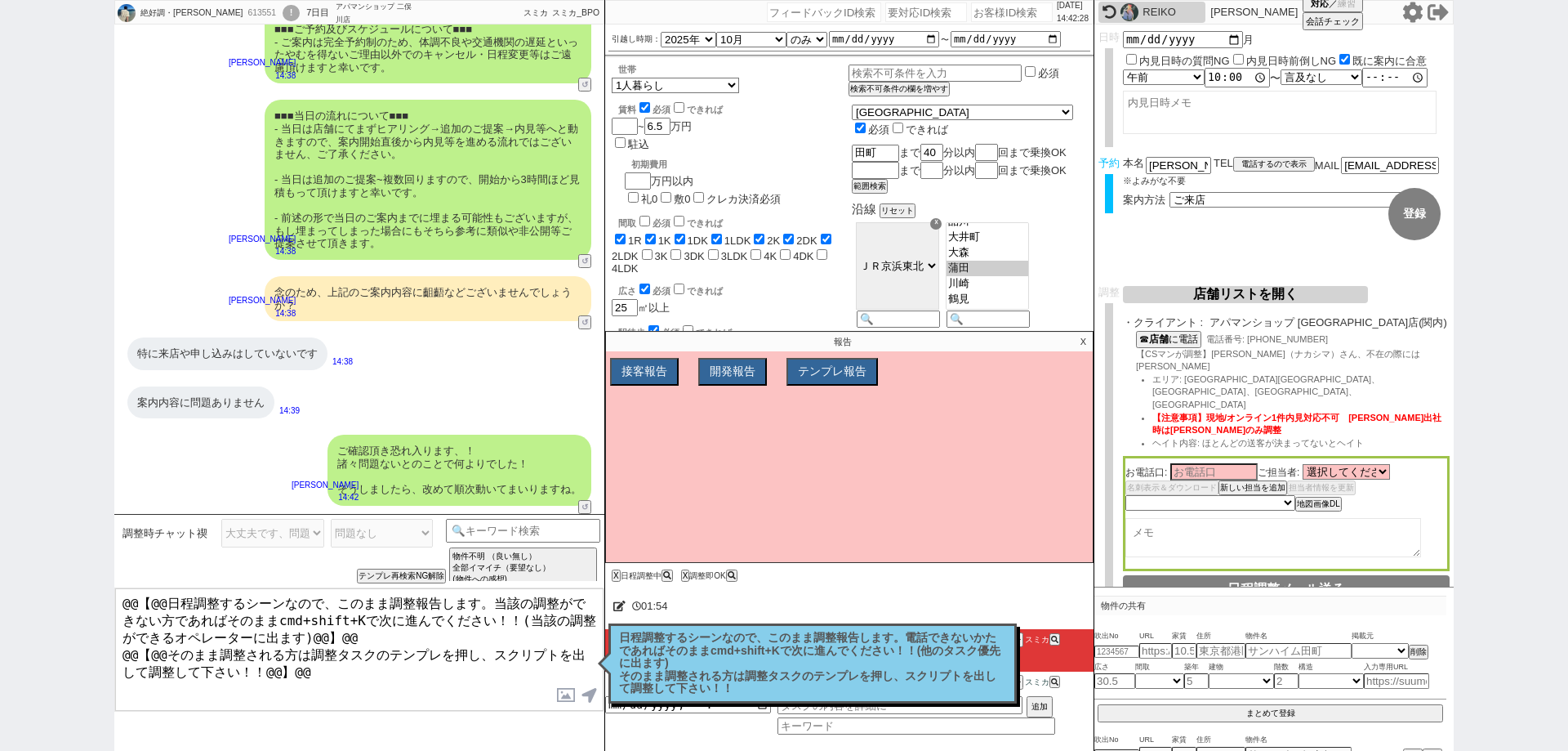
click at [840, 683] on p "日程調整するシーンなので、このまま調整報告します。電話できないかたであればそのままcmd+shift+Kで次に進んでください！！(他のタスク優先に出ます) そ…" at bounding box center [812, 663] width 387 height 63
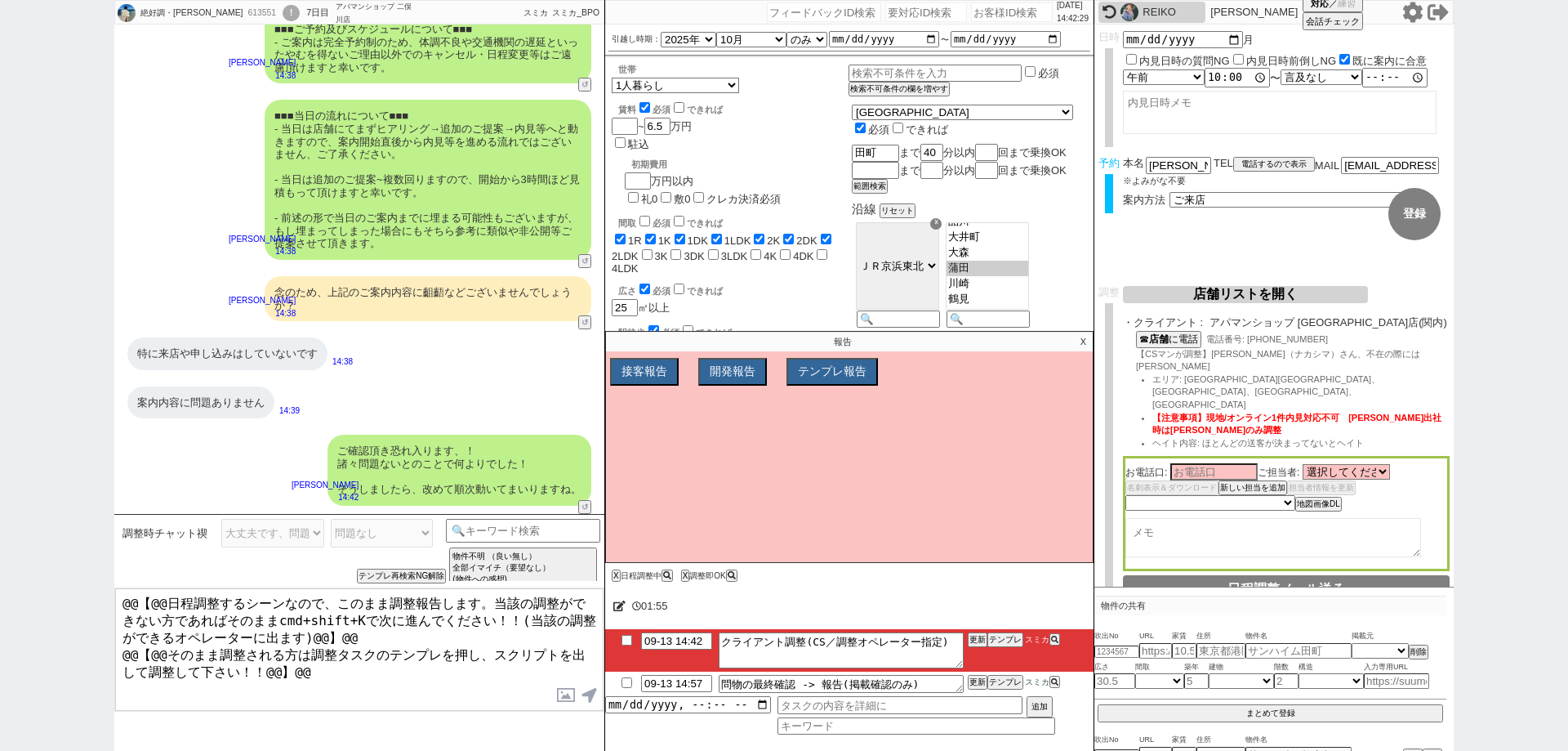
click at [1085, 338] on p "X" at bounding box center [1083, 342] width 19 height 20
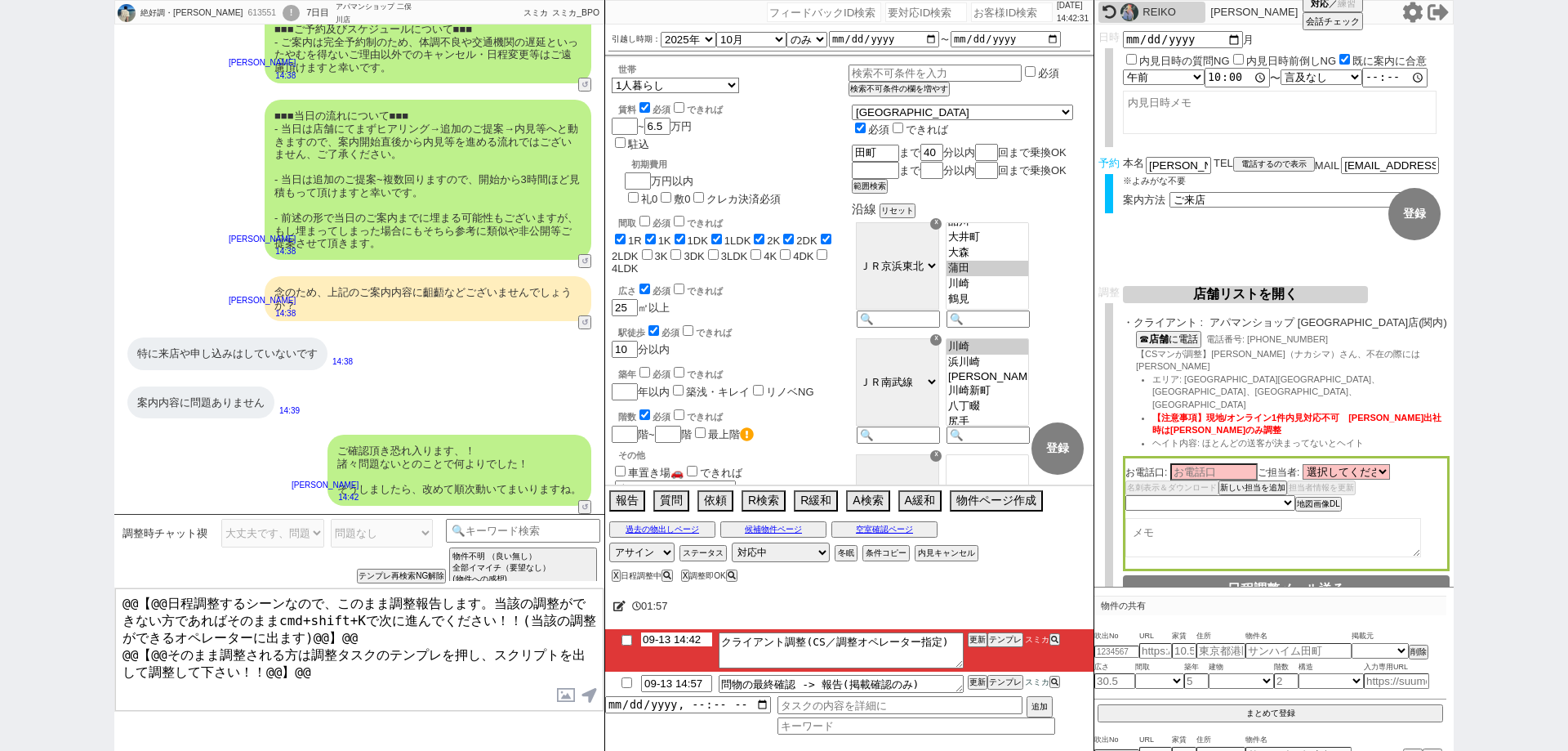
click at [685, 644] on input "09-13 14:42" at bounding box center [677, 639] width 71 height 14
type input "09-13 17:42"
click at [809, 601] on div "01:59" at bounding box center [849, 606] width 488 height 33
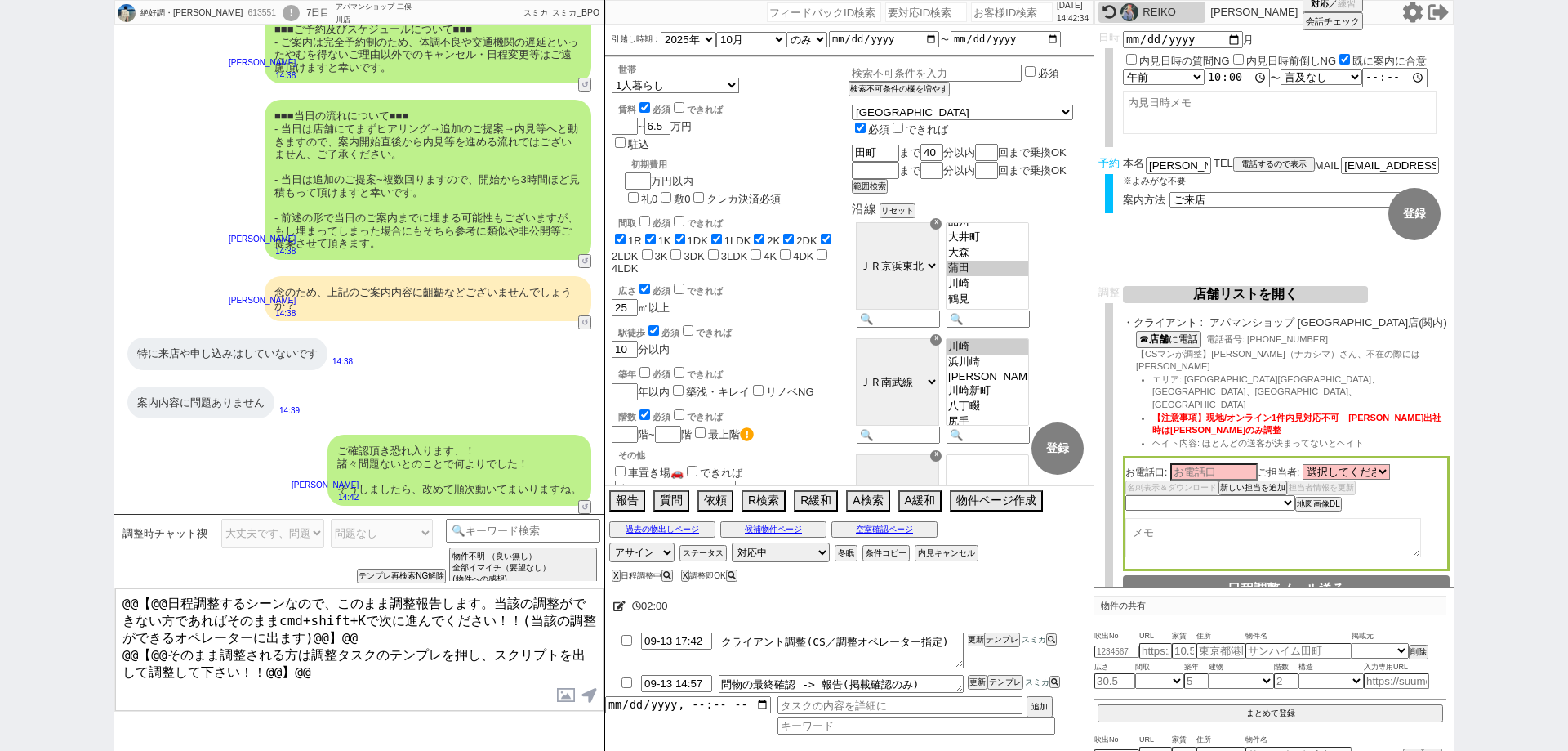
click at [978, 640] on button "更新" at bounding box center [976, 640] width 16 height 12
drag, startPoint x: 978, startPoint y: 605, endPoint x: 978, endPoint y: 596, distance: 9.0
click at [978, 604] on div "02:01" at bounding box center [849, 606] width 488 height 33
drag, startPoint x: 972, startPoint y: 631, endPoint x: 963, endPoint y: 598, distance: 34.2
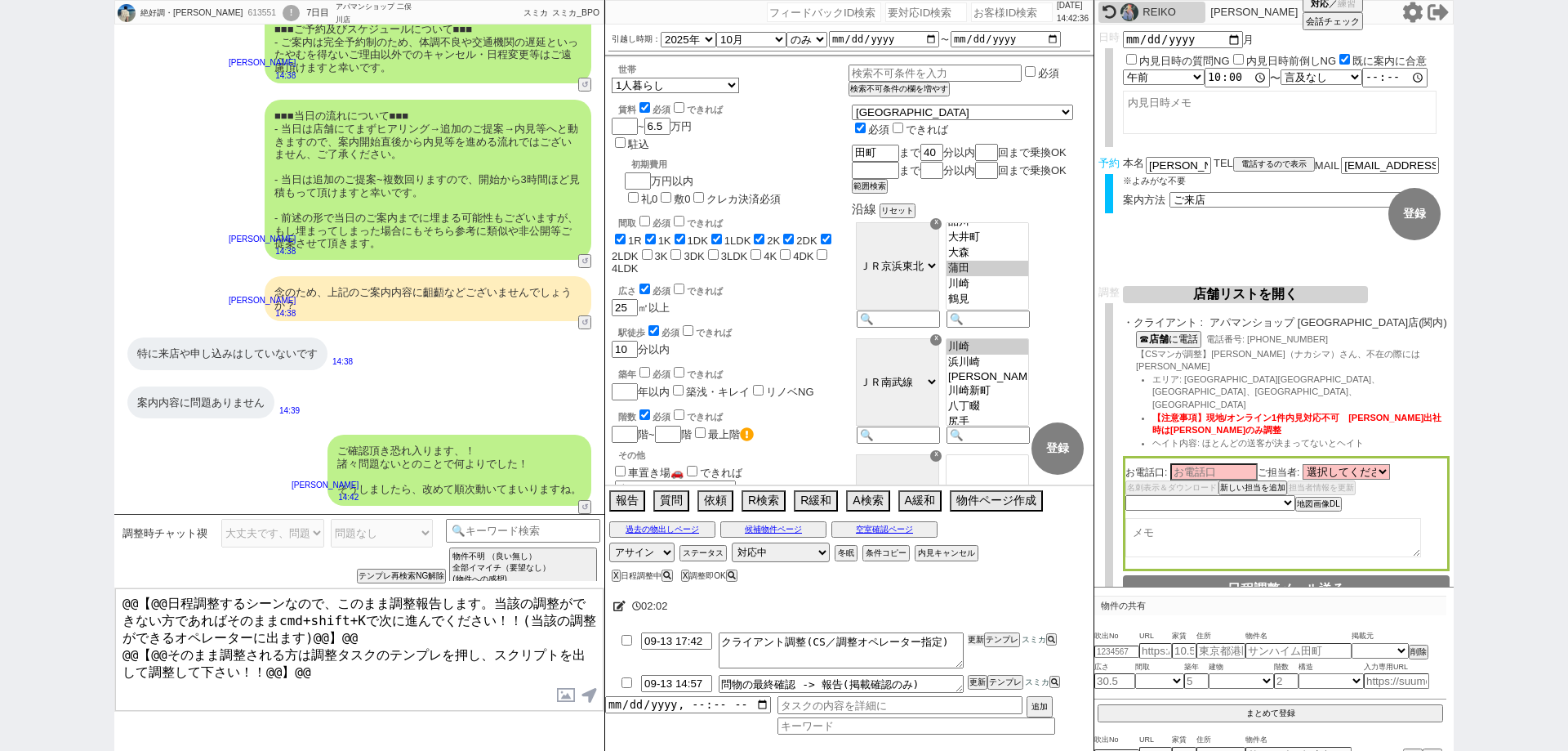
click at [971, 629] on li "09-13 17:42 クライアント調整(CS／調整オペレーター指定) 更新 テンプレ スミカ" at bounding box center [849, 651] width 488 height 43
click at [243, 12] on div "613551" at bounding box center [261, 13] width 37 height 13
copy div "613551"
click at [0, 432] on div "絶好調・松尾達彦 613551 ! 0 7日目 アパマンショップ 二俣川店 冬眠中 自社客 スミカ スミカ_BPO チャット全表示 2025-09-13 ご確…" at bounding box center [784, 376] width 1568 height 751
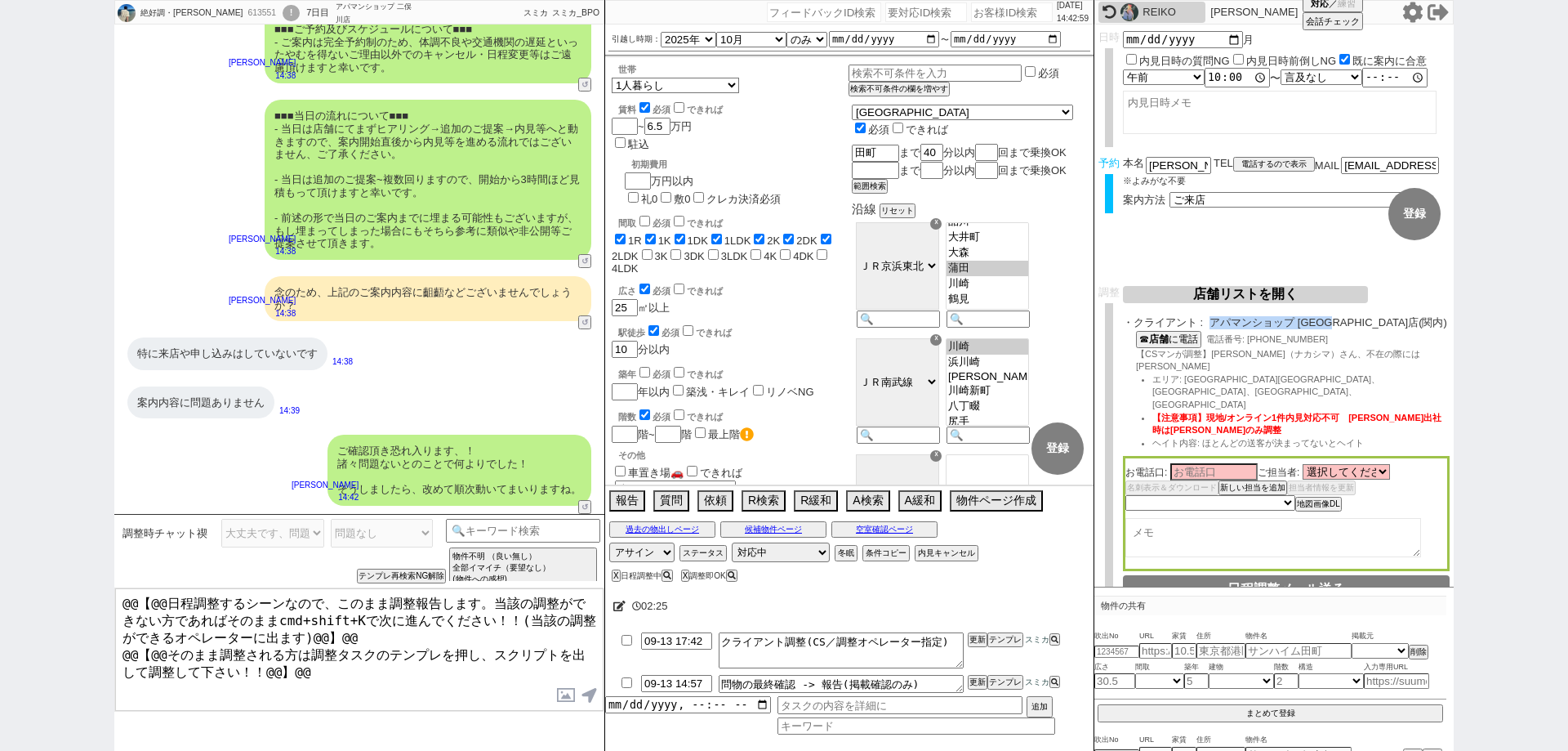
drag, startPoint x: 1352, startPoint y: 325, endPoint x: 1212, endPoint y: 325, distance: 140.0
click at [1212, 325] on span "アパマンショップ 関内駅前店(関内)" at bounding box center [1329, 323] width 240 height 13
copy span "アパマンショップ 関内駅前店"
click at [0, 464] on div "絶好調・松尾達彦 613551 ! 0 7日目 アパマンショップ 二俣川店 冬眠中 自社客 スミカ スミカ_BPO チャット全表示 2025-09-13 ご確…" at bounding box center [784, 376] width 1568 height 751
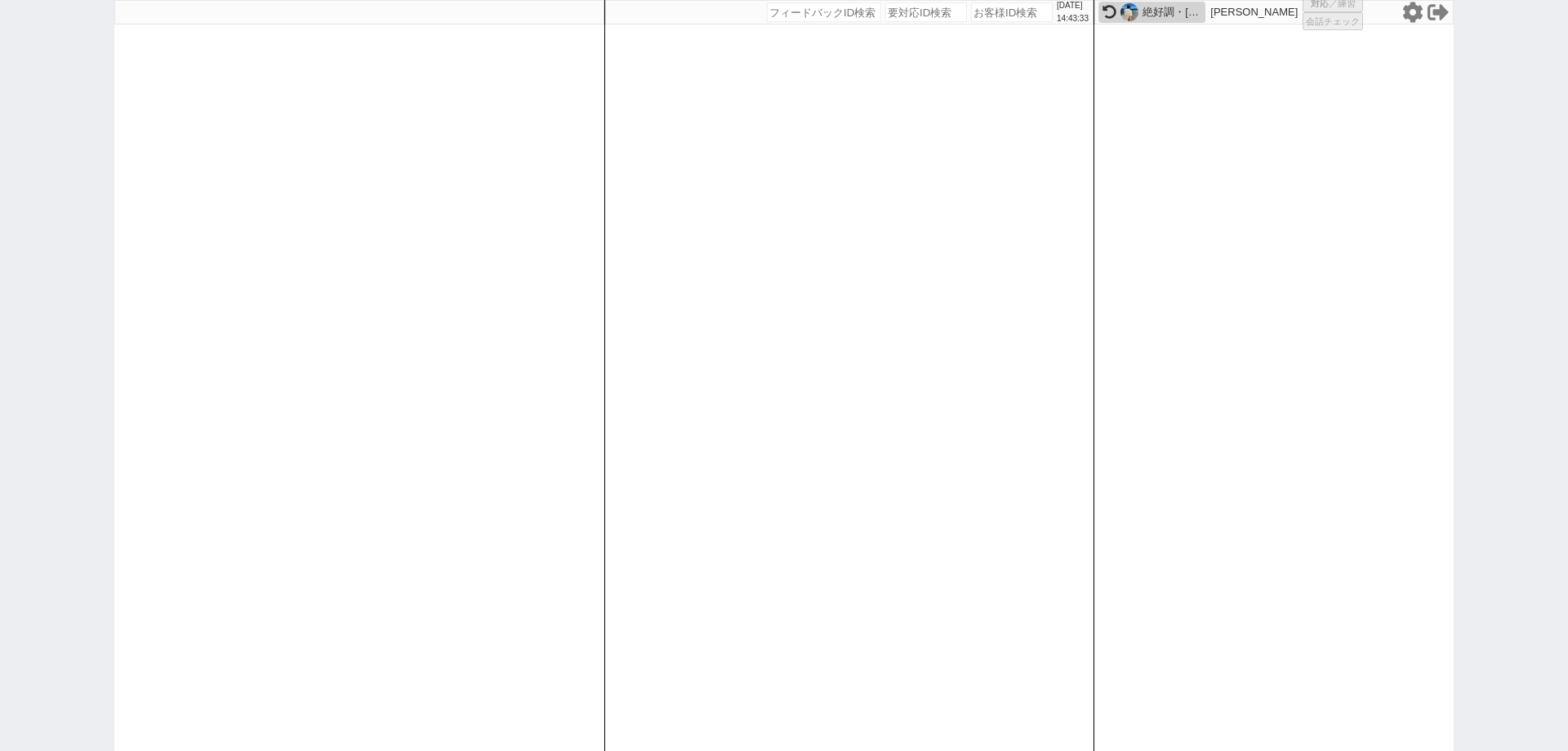
select select "1"
select select "6"
select select "2"
select select
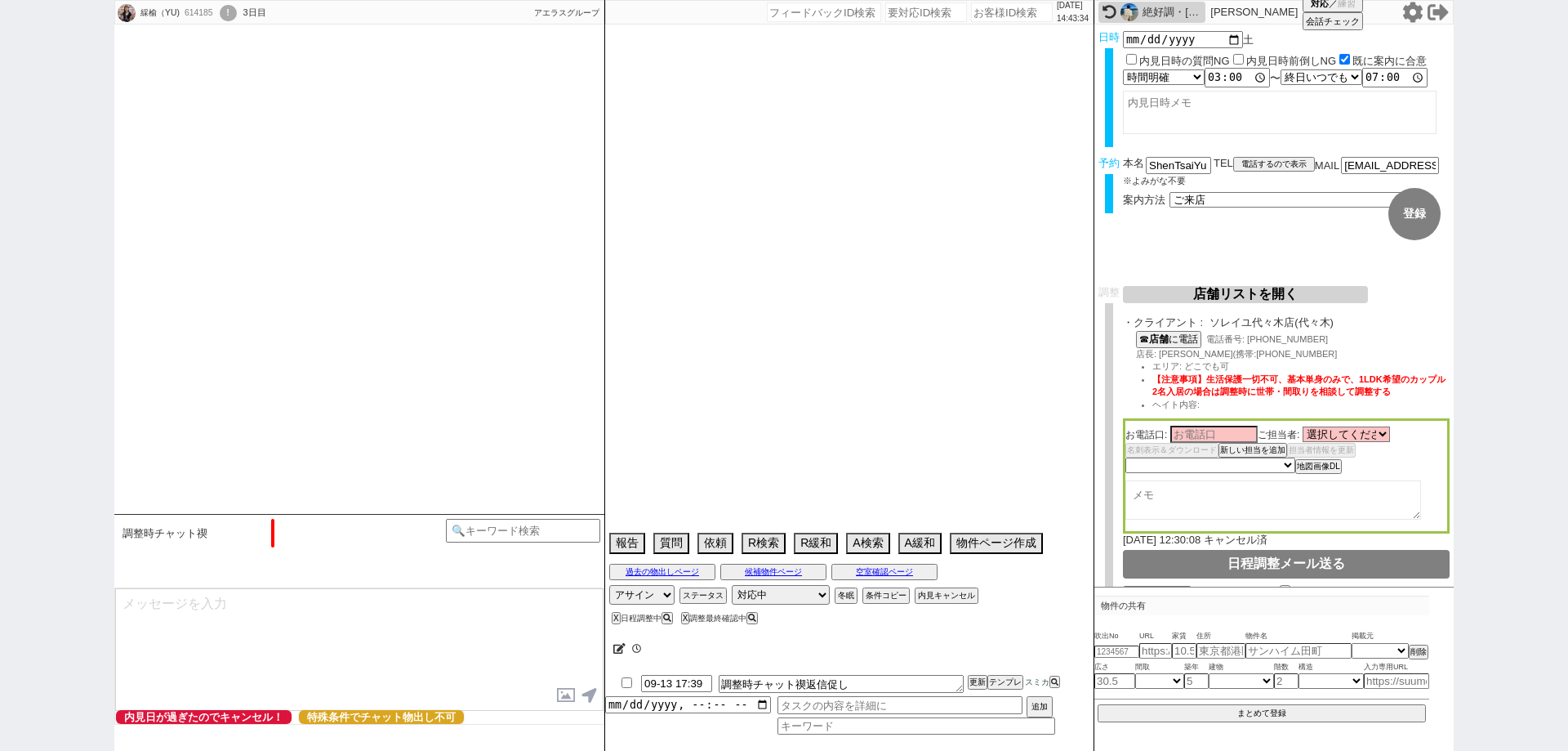
scroll to position [1033, 0]
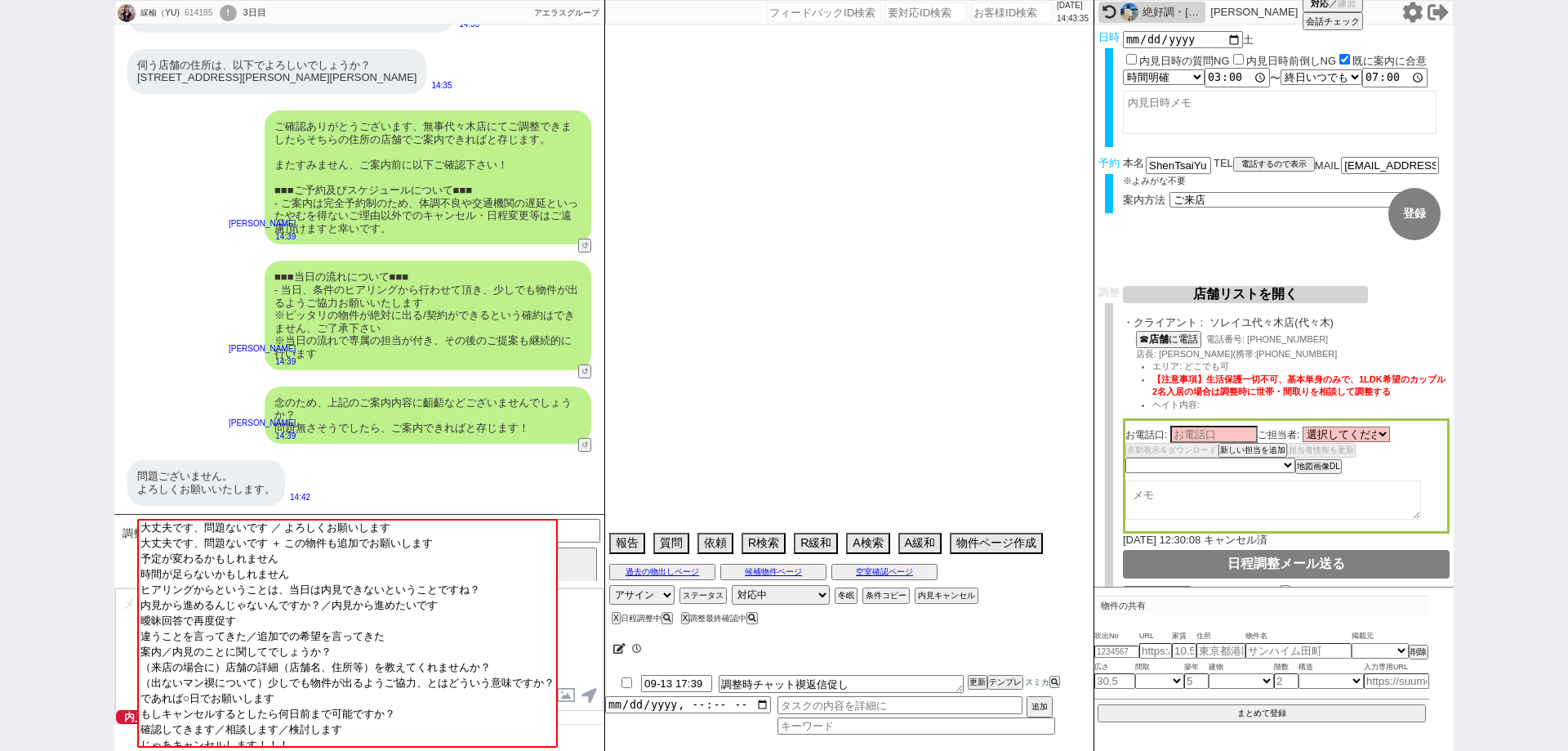
select select "13"
select select "0"
select select "811"
select select "75"
select select "14"
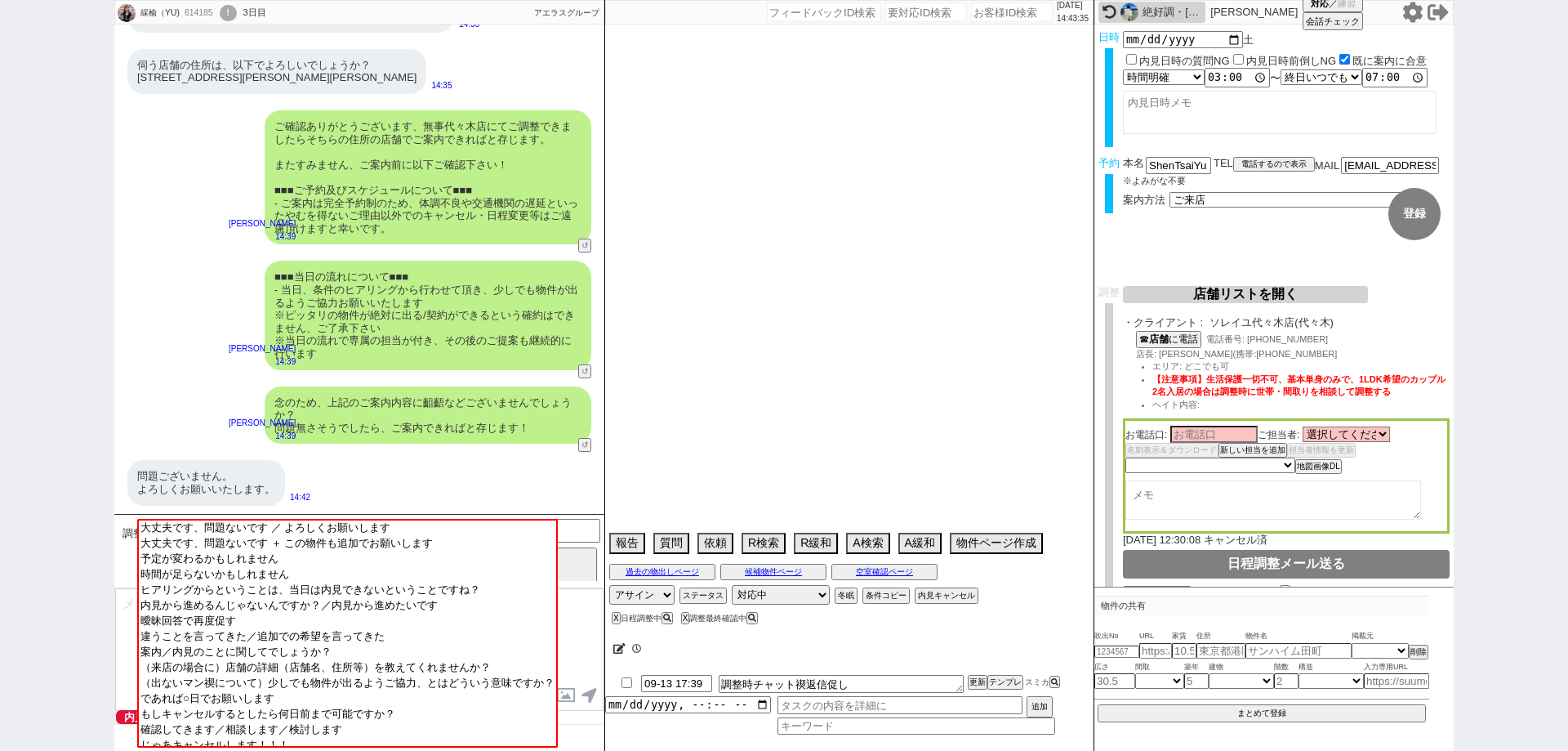
select select "23"
select select "44"
select select "72"
select select "48"
select select "70"
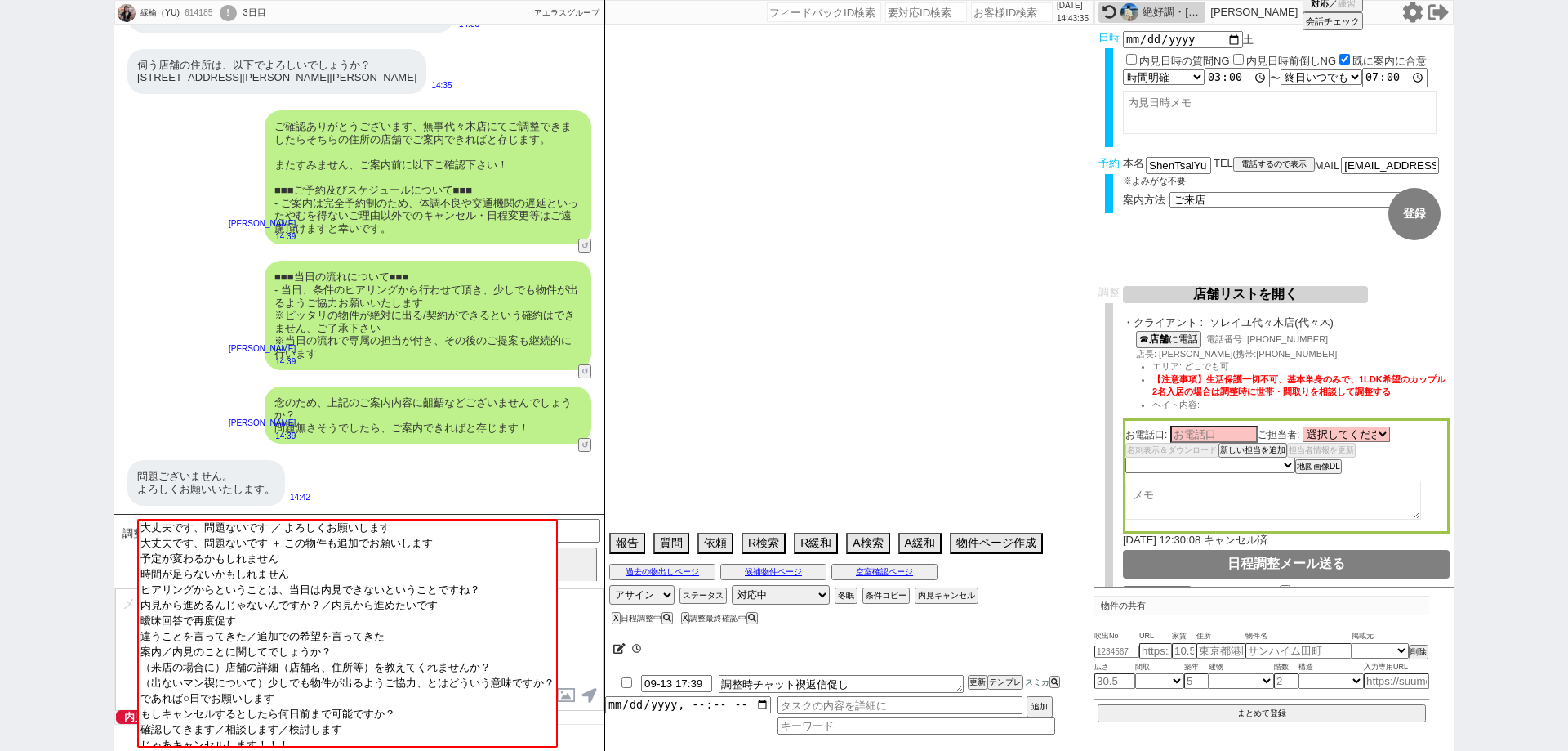
select select "60"
select select "65"
select select "15"
select select "62"
select select "63"
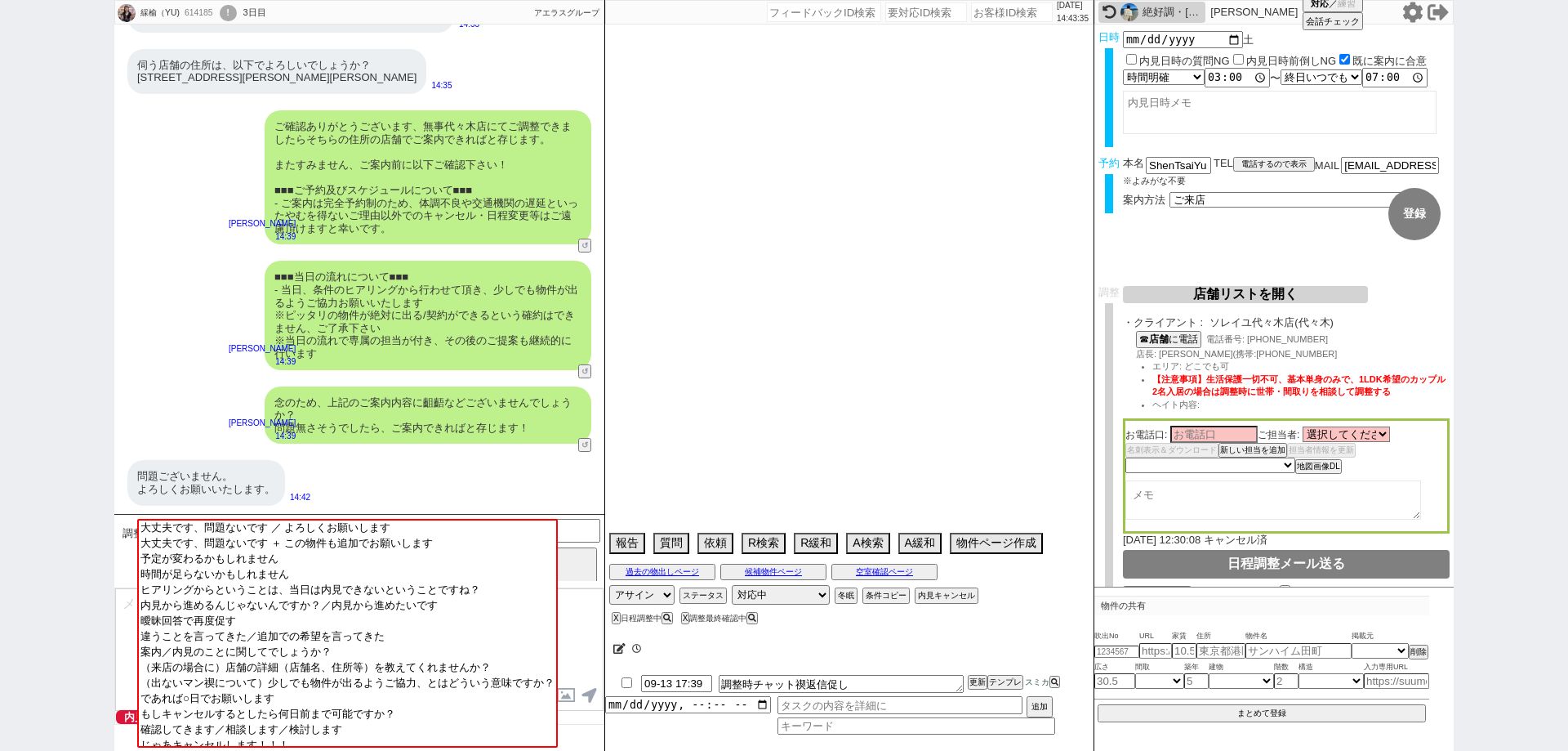
select select "38"
select select "19"
select select "71"
select select "25"
select select "3116"
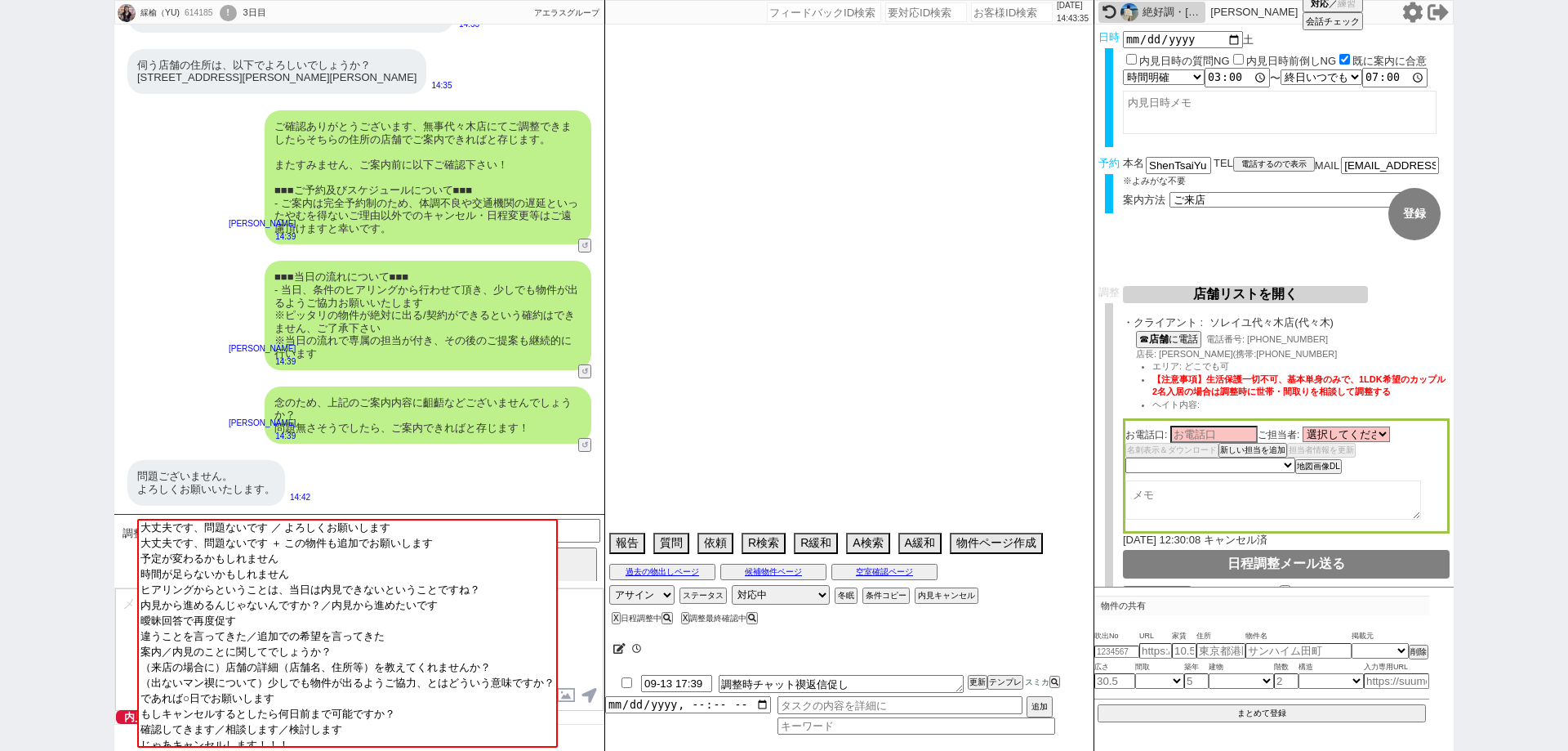
select select "64"
select select "69"
select select "57"
select select "50"
select select "53"
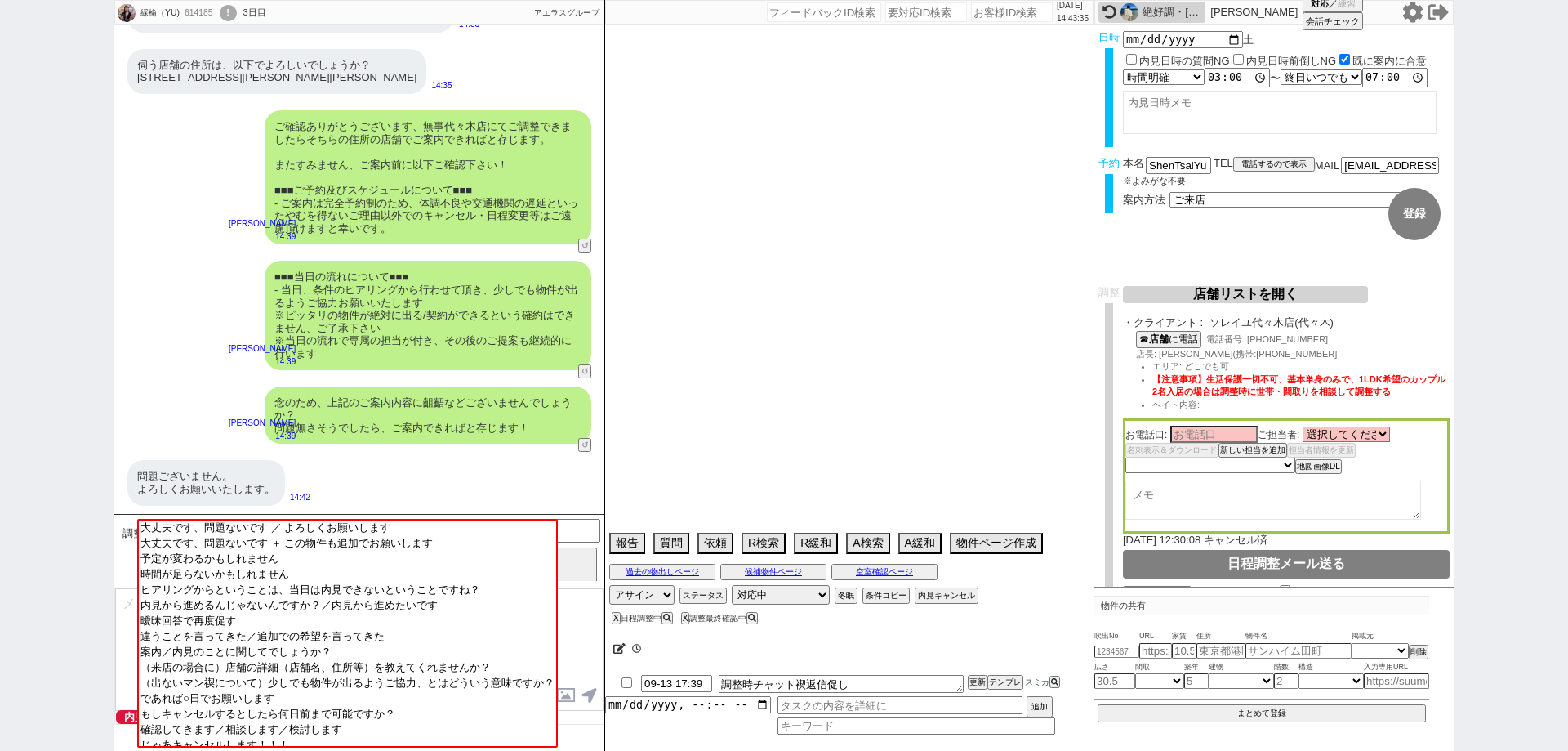
select select "67"
select select "59"
select select "52"
select select "36"
select select "47"
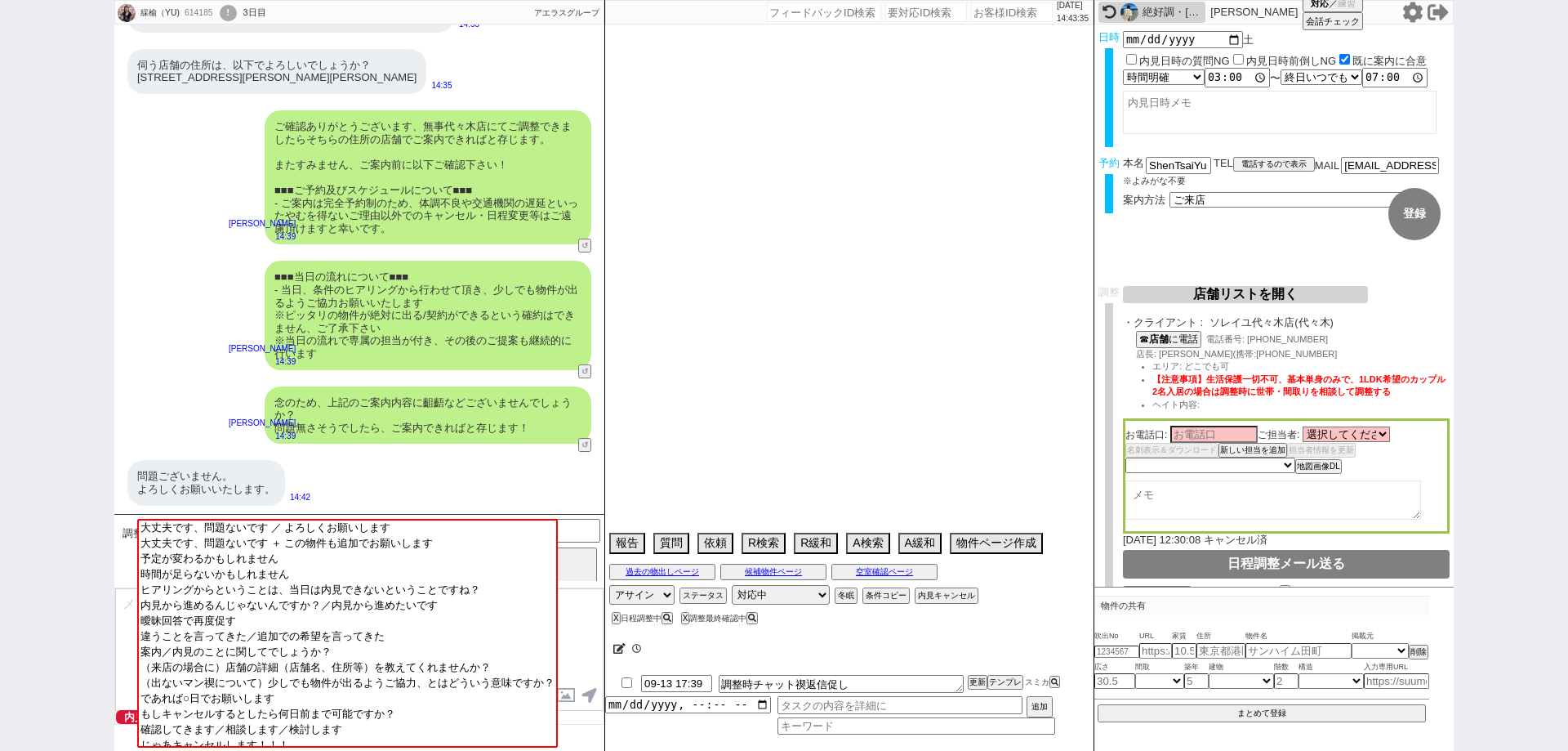
select select "35"
select select "68"
select select "74"
select select "54"
select select "66"
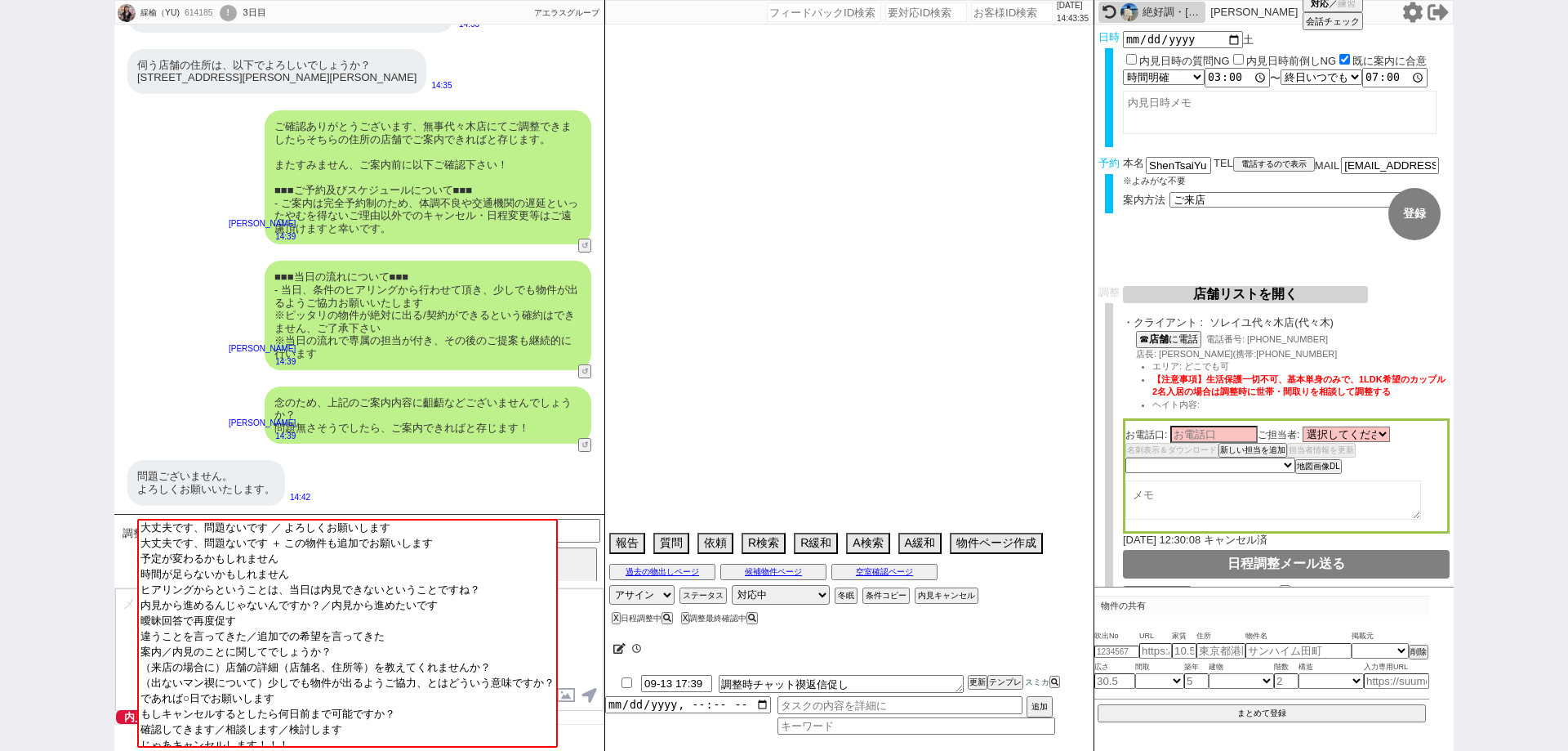
select select "56"
select select "9"
select select "331"
select select "33"
select select "76"
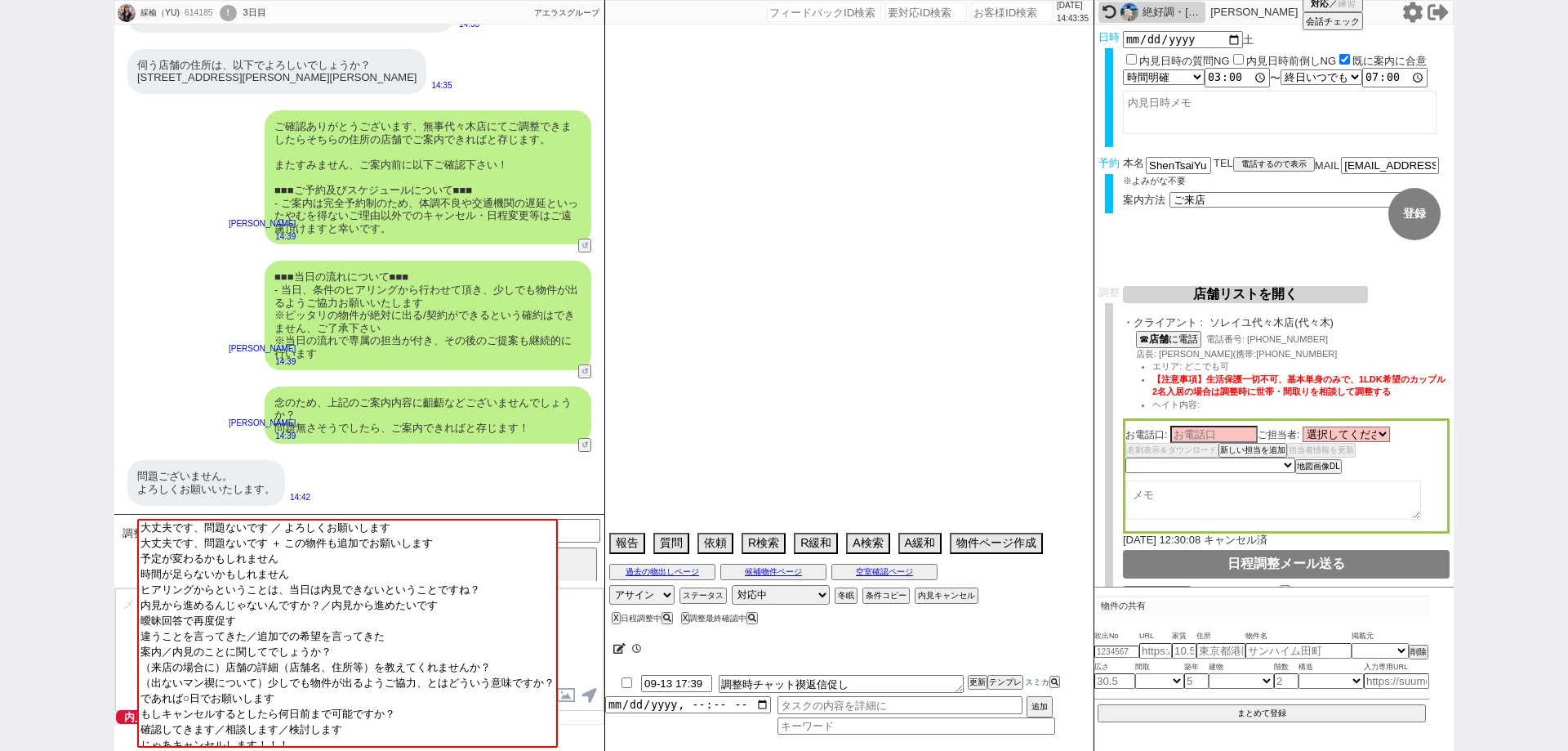
select select "29"
select select "55"
select select "73"
select select "7"
select select "46"
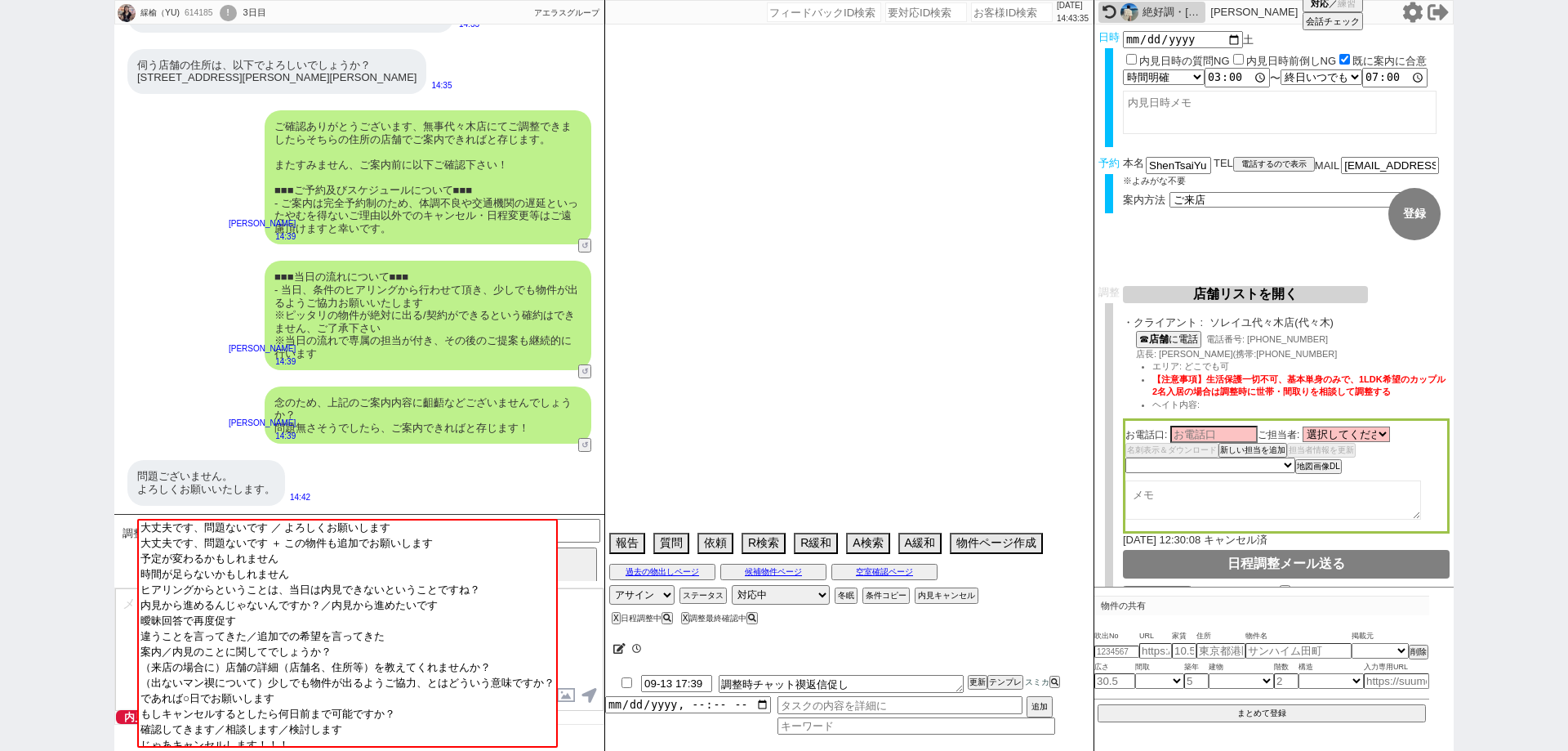
select select "16"
select select "12"
select select "77"
select select "11"
select select "51"
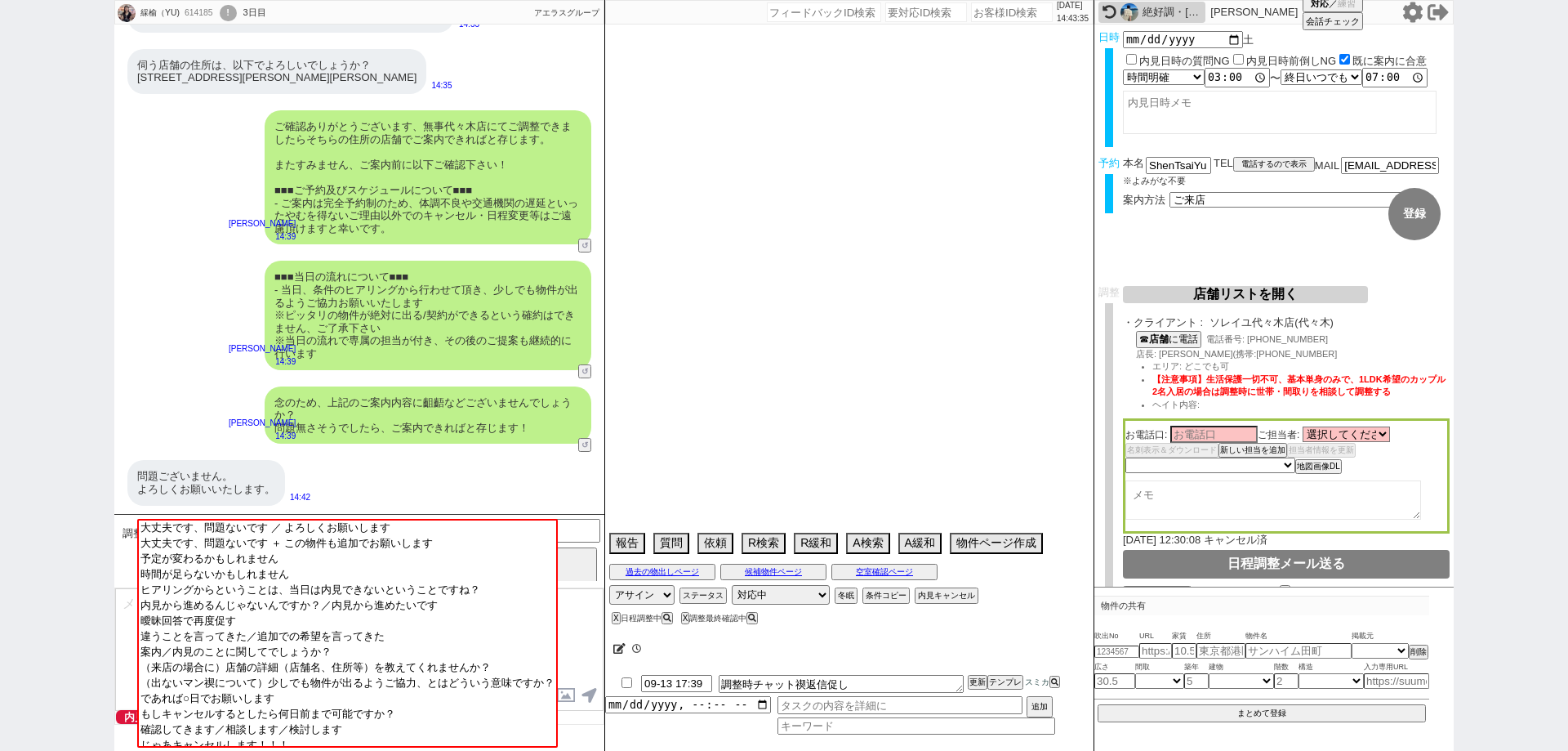
select select "58"
select select "27"
select select "30"
select select "49"
select select "41"
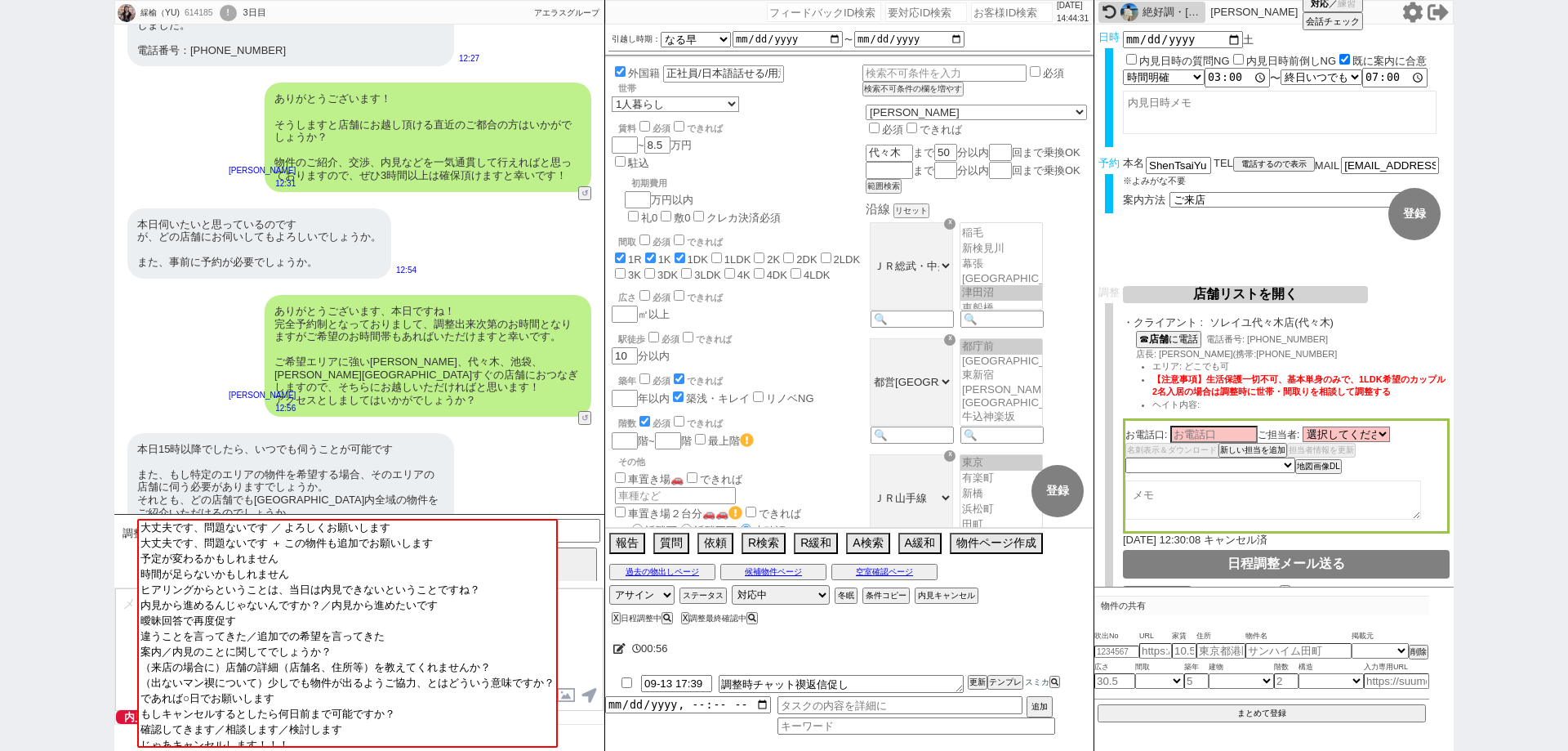
scroll to position [0, 0]
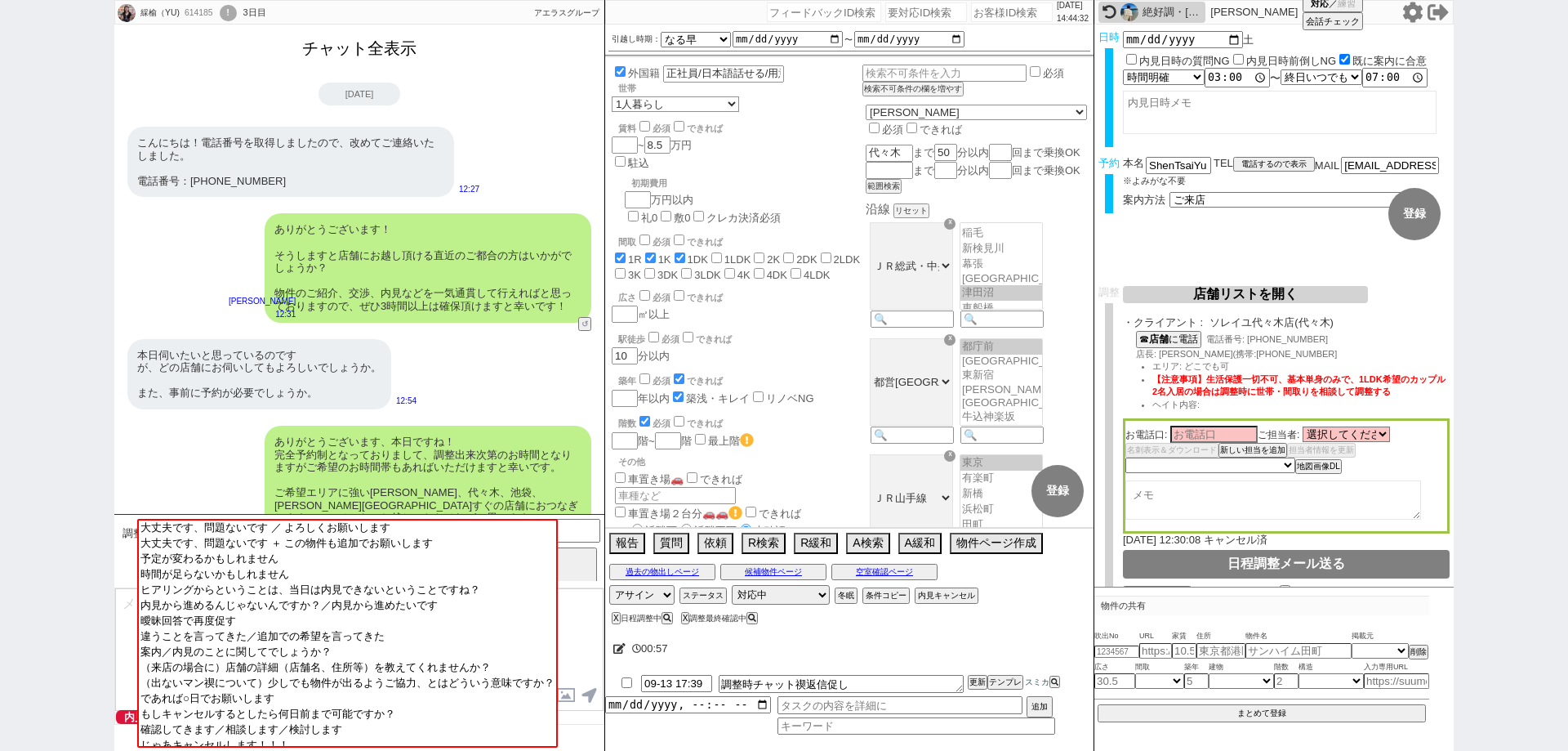
click at [376, 46] on button "チャット全表示" at bounding box center [359, 49] width 128 height 29
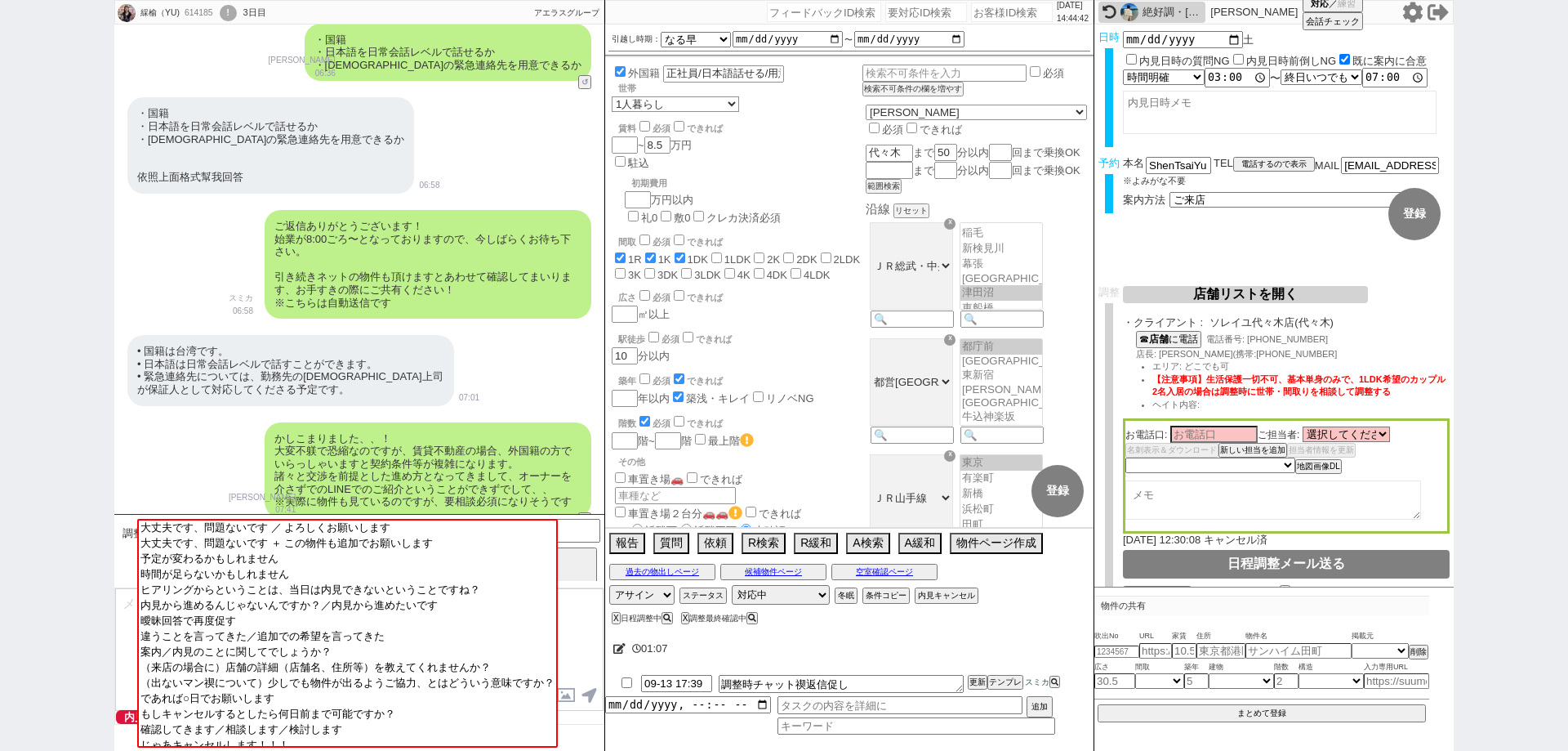
scroll to position [1951, 0]
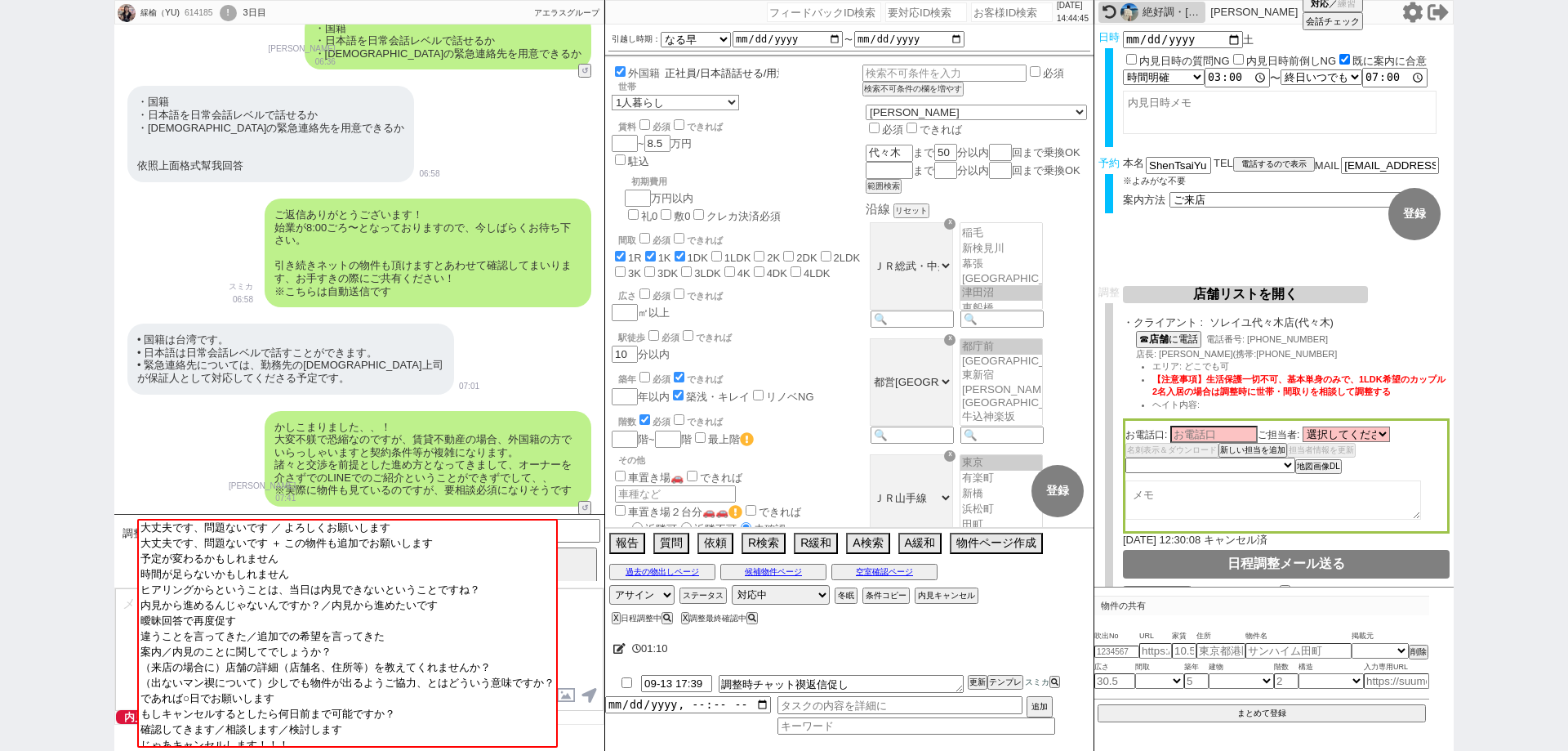
click at [696, 69] on input "正社員/日本語話せる/用意できる/台湾" at bounding box center [722, 73] width 118 height 14
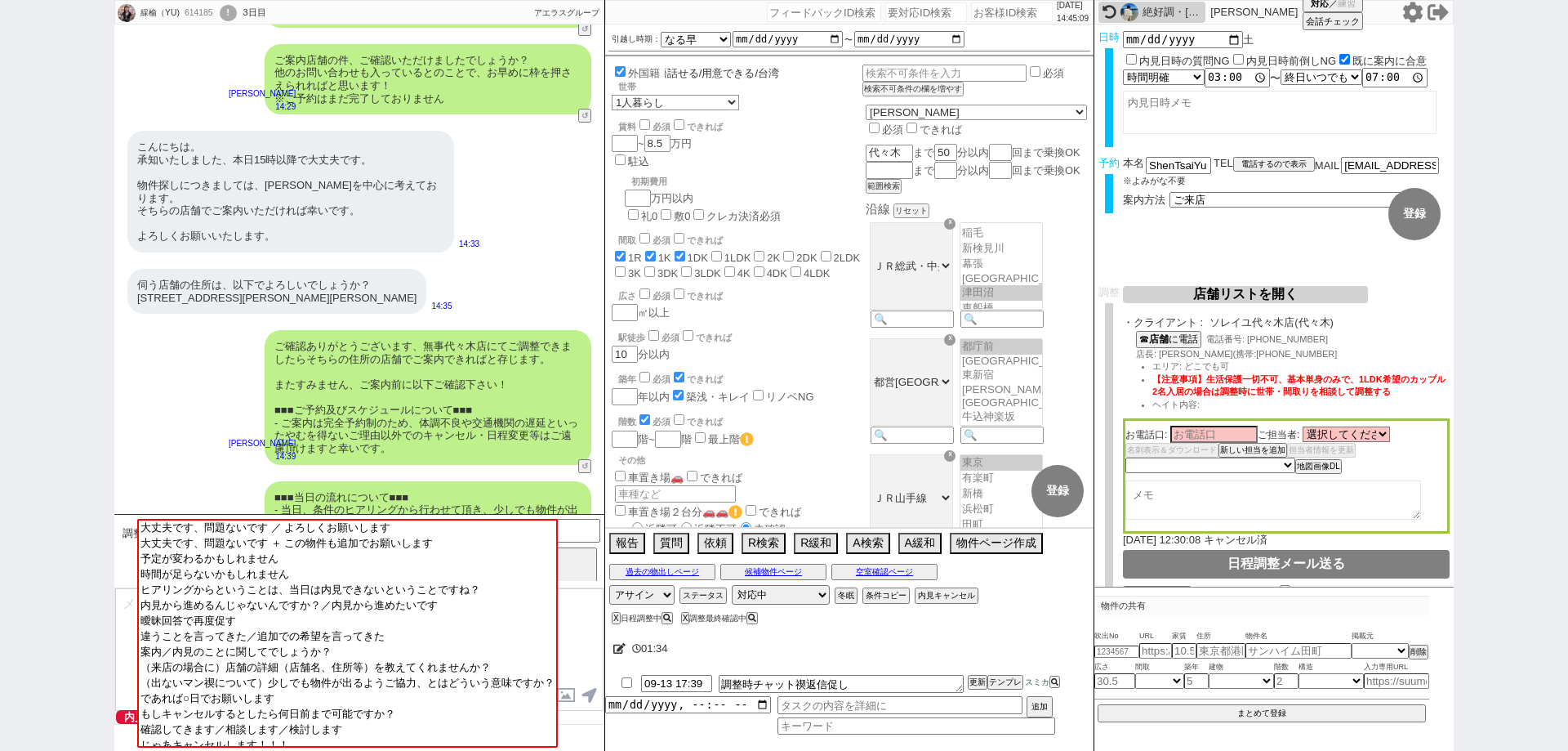
scroll to position [3719, 0]
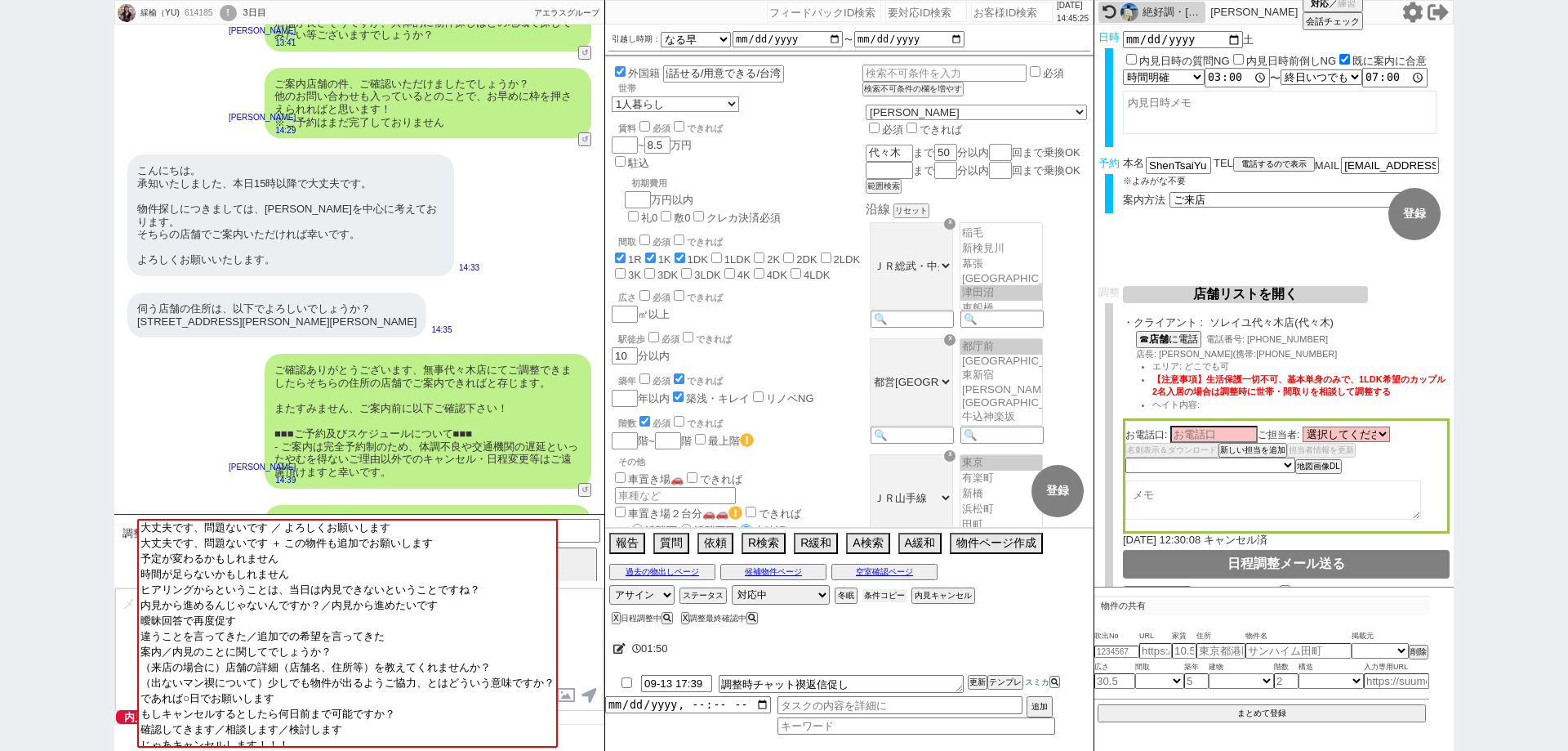
click at [896, 596] on button "条件コピー" at bounding box center [885, 595] width 44 height 13
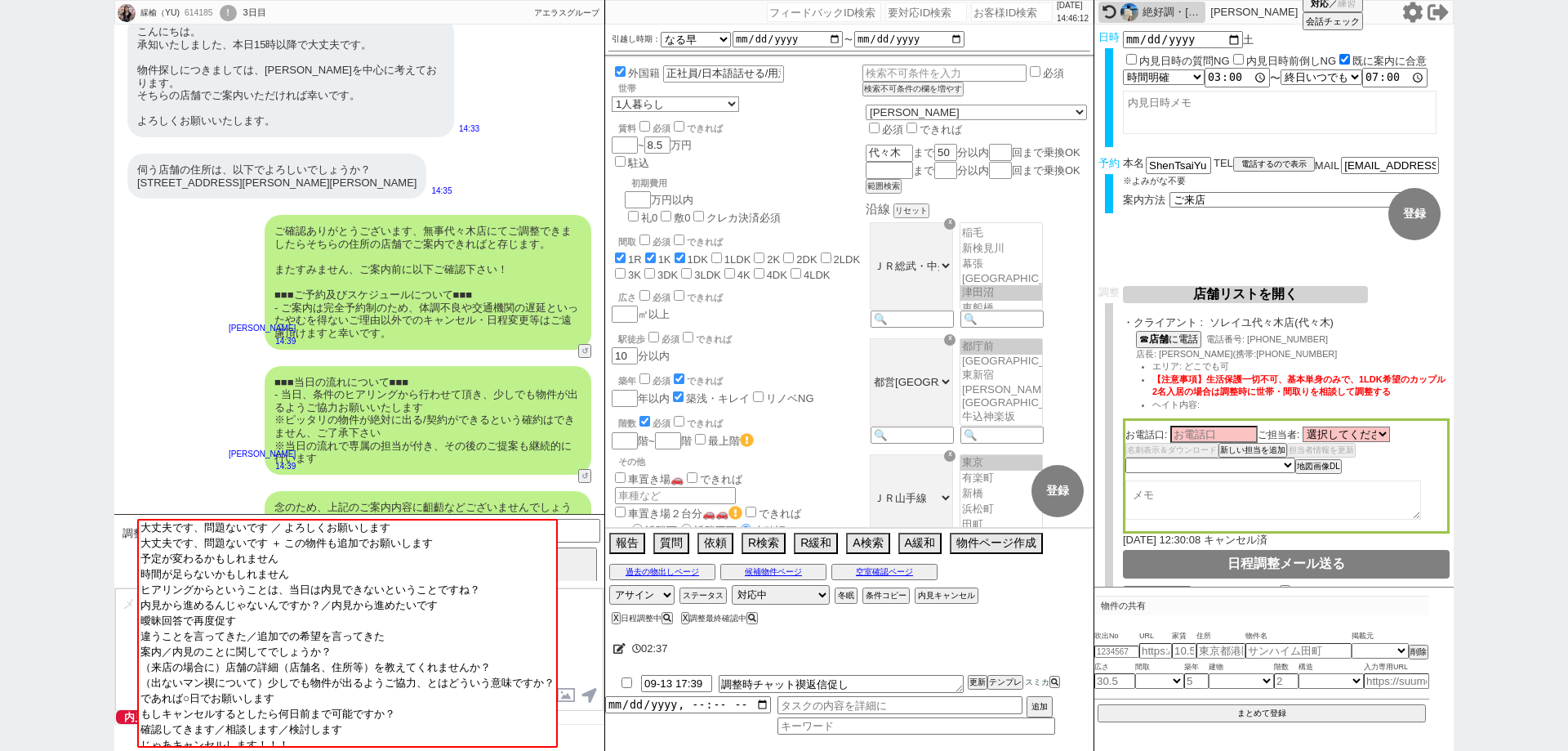
scroll to position [3964, 0]
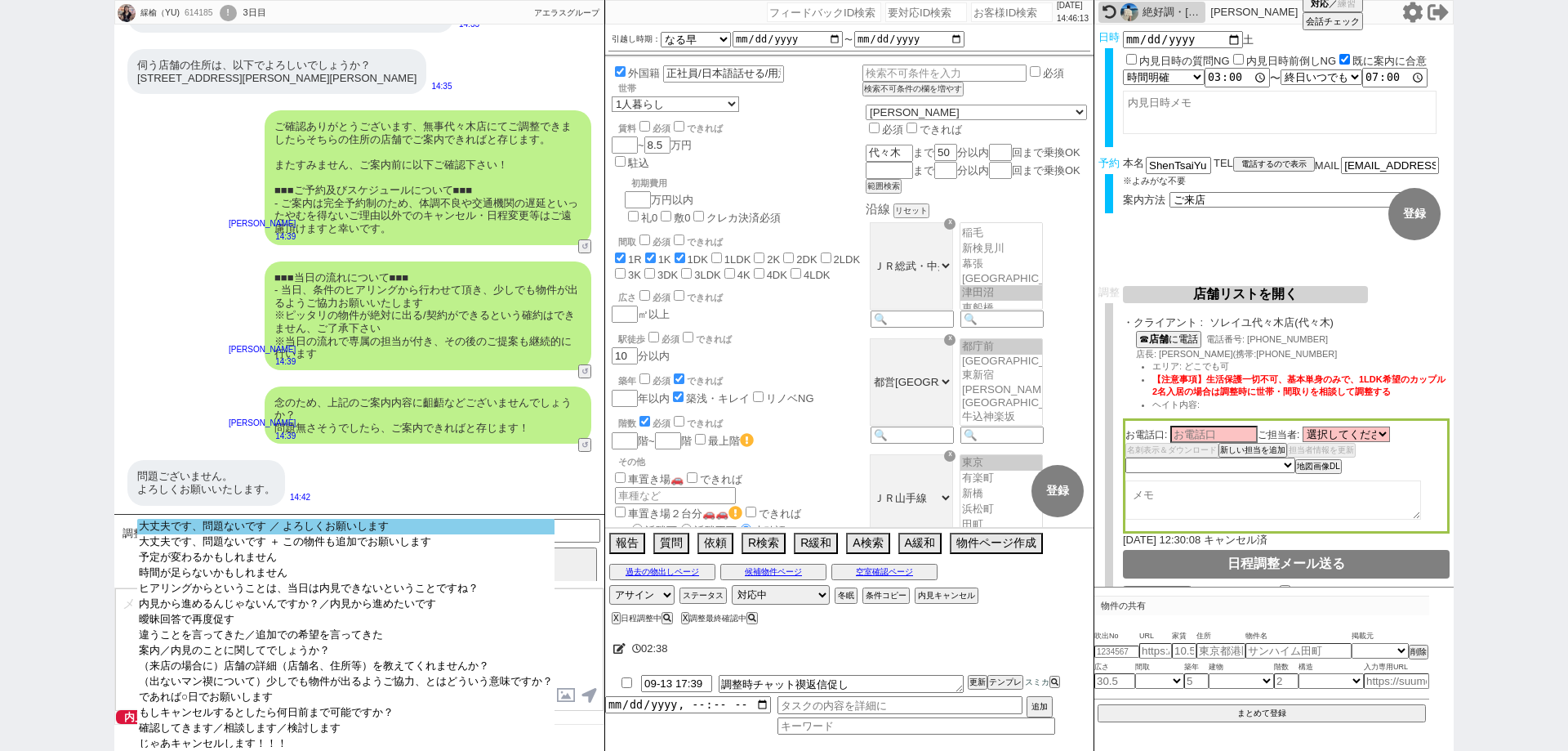
click at [430, 534] on option "大丈夫です、問題ないです ／ よろしくお願いします" at bounding box center [346, 526] width 417 height 16
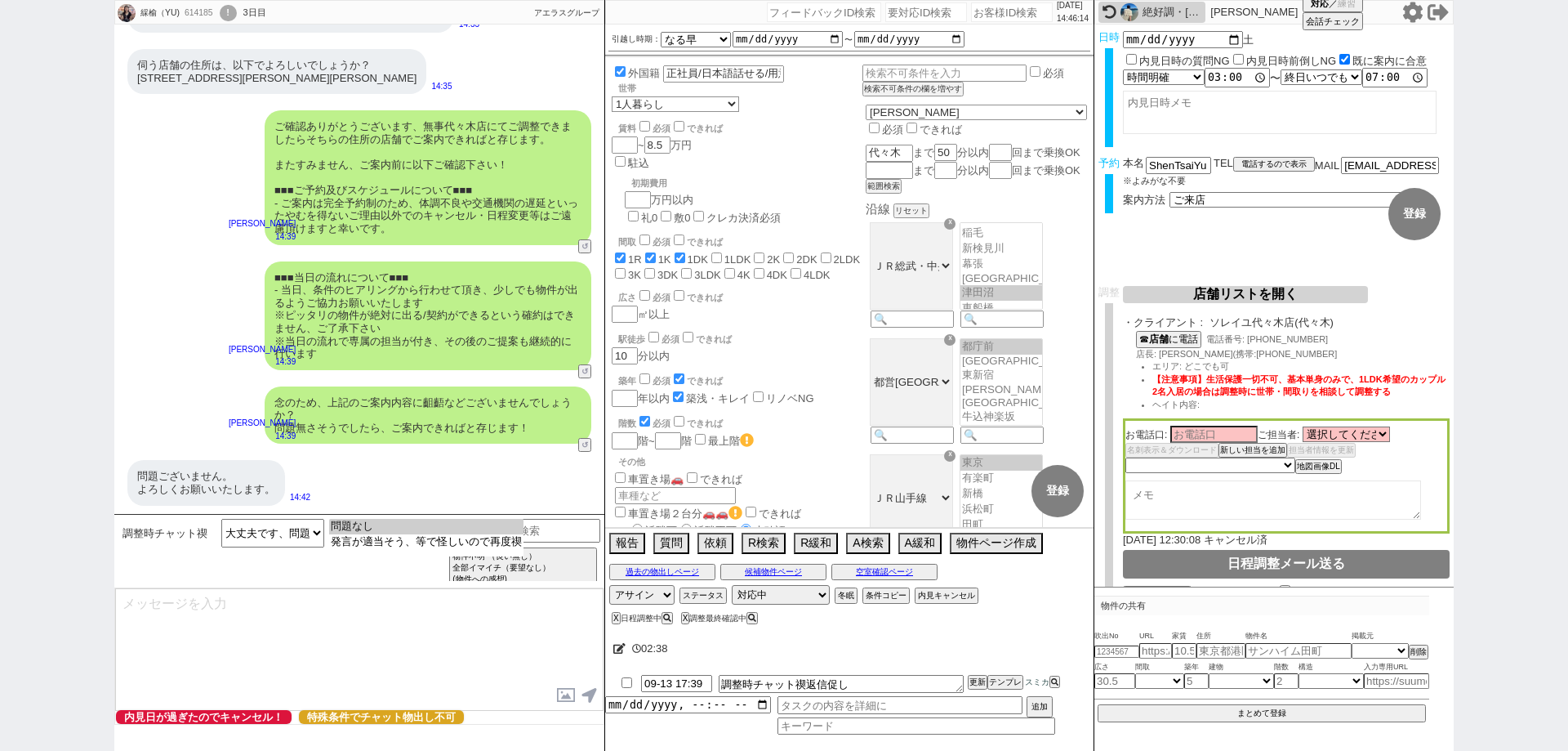
click at [439, 529] on option "問題なし" at bounding box center [426, 526] width 194 height 16
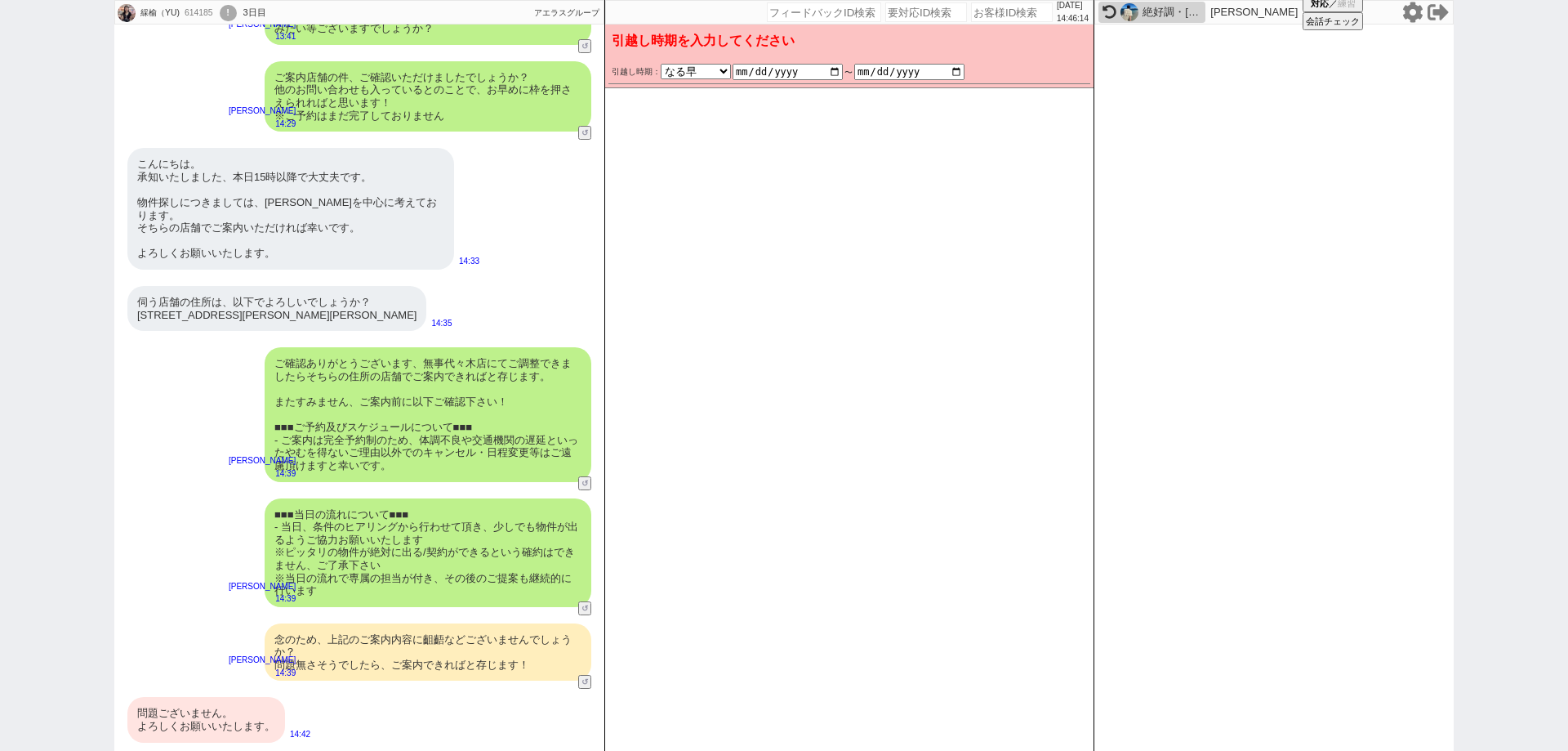
scroll to position [3727, 0]
click at [250, 710] on div "問題ございません。 よろしくお願いいたします。" at bounding box center [206, 719] width 157 height 45
click at [1066, 83] on button "変更 なし" at bounding box center [1065, 79] width 44 height 44
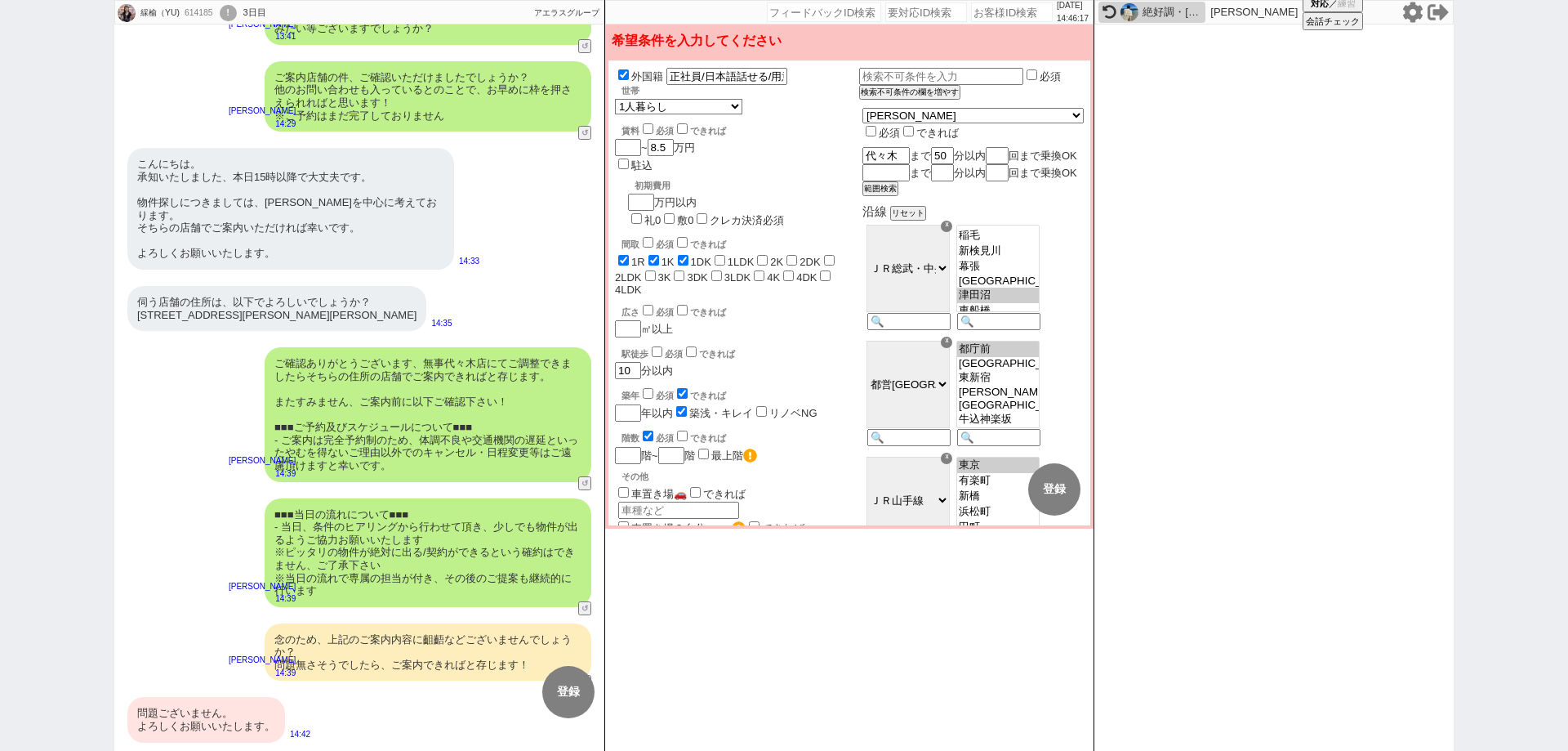
drag, startPoint x: 243, startPoint y: 722, endPoint x: 649, endPoint y: 628, distance: 416.7
click at [242, 721] on div "問題ございません。 よろしくお願いいたします。" at bounding box center [206, 719] width 157 height 45
click at [990, 480] on button "変更 なし" at bounding box center [982, 489] width 52 height 52
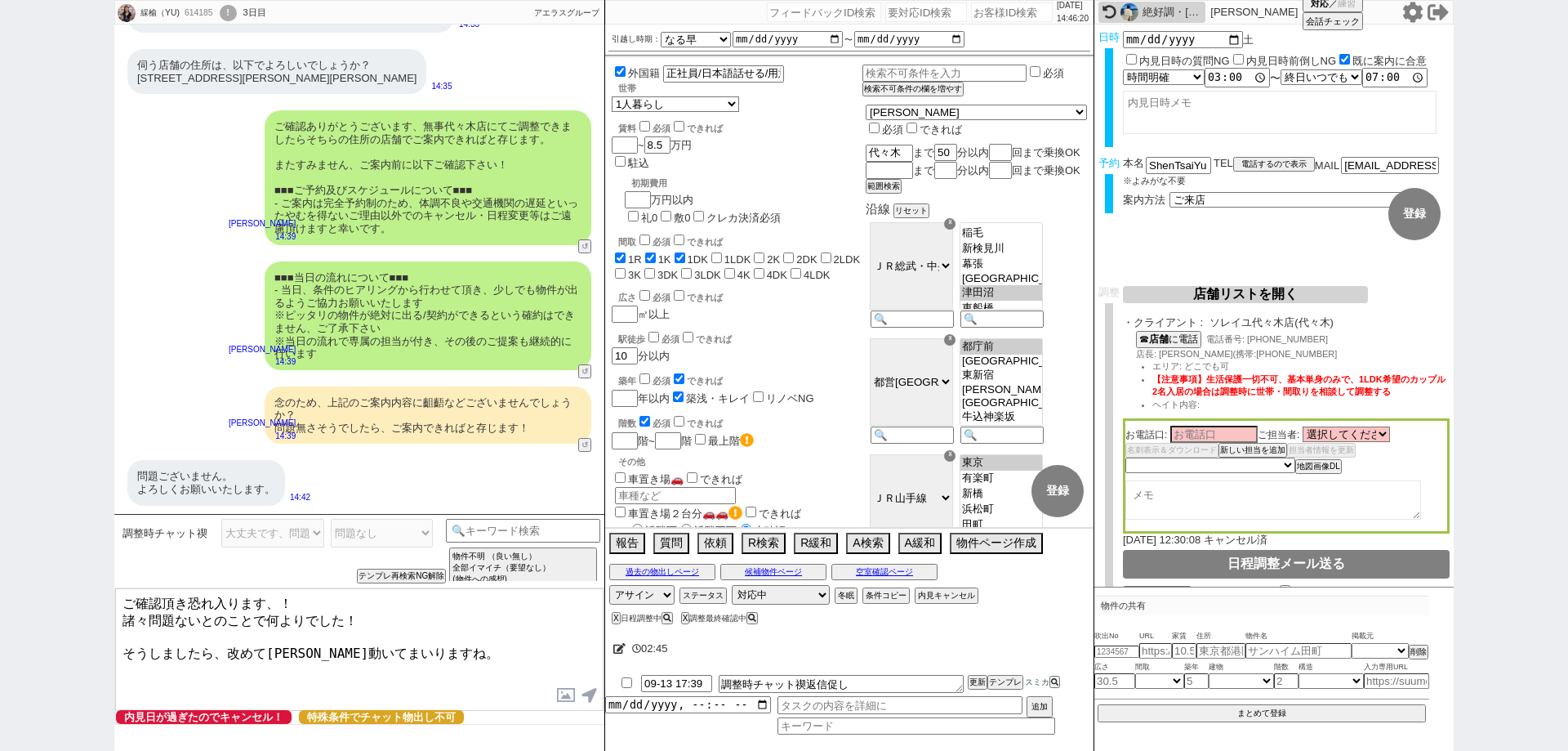
click at [441, 637] on textarea "ご確認頂き恐れ入ります、！ 諸々問題ないとのことで何よりでした！ そうしましたら、改めて[PERSON_NAME]動いてまいりますね。" at bounding box center [359, 649] width 488 height 123
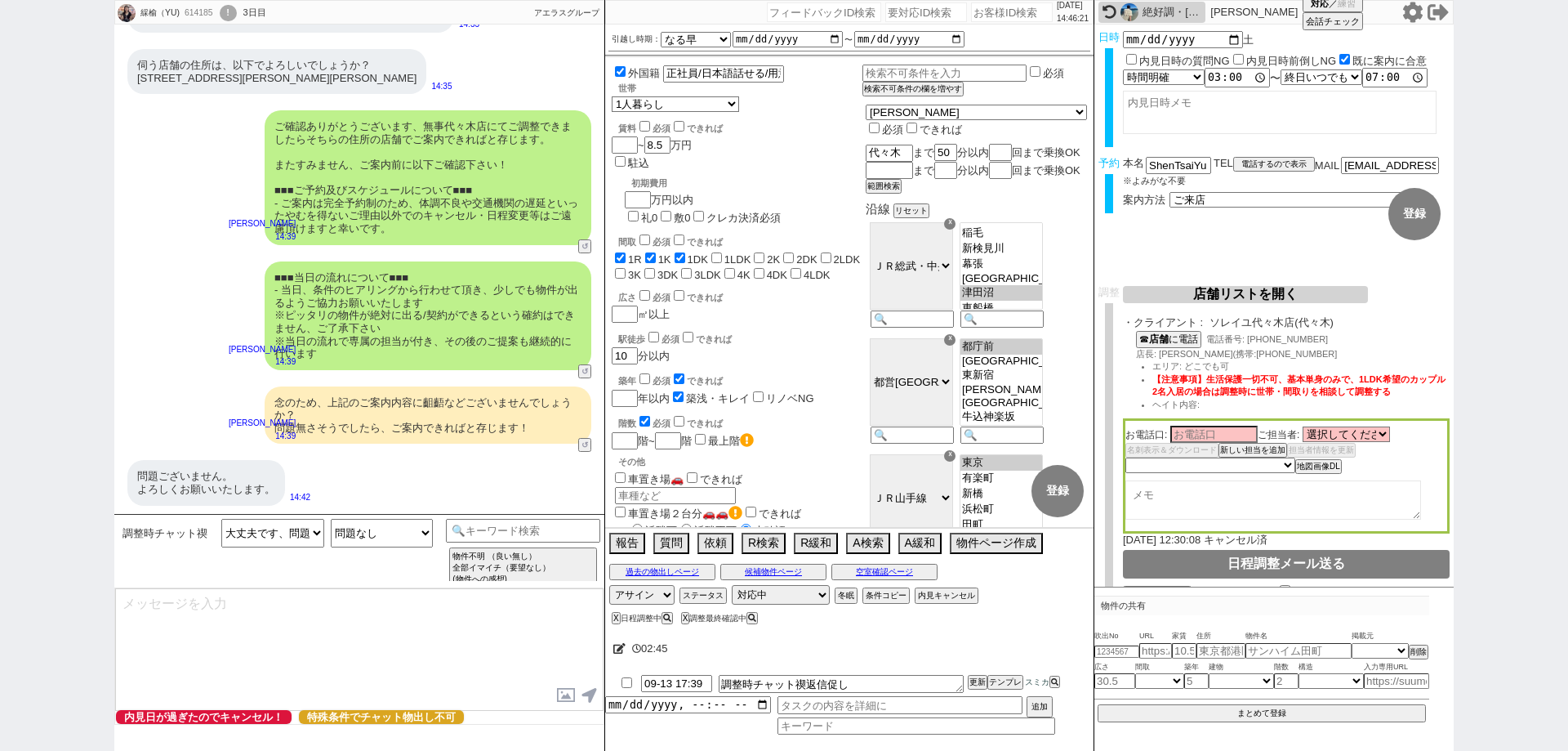
scroll to position [4051, 0]
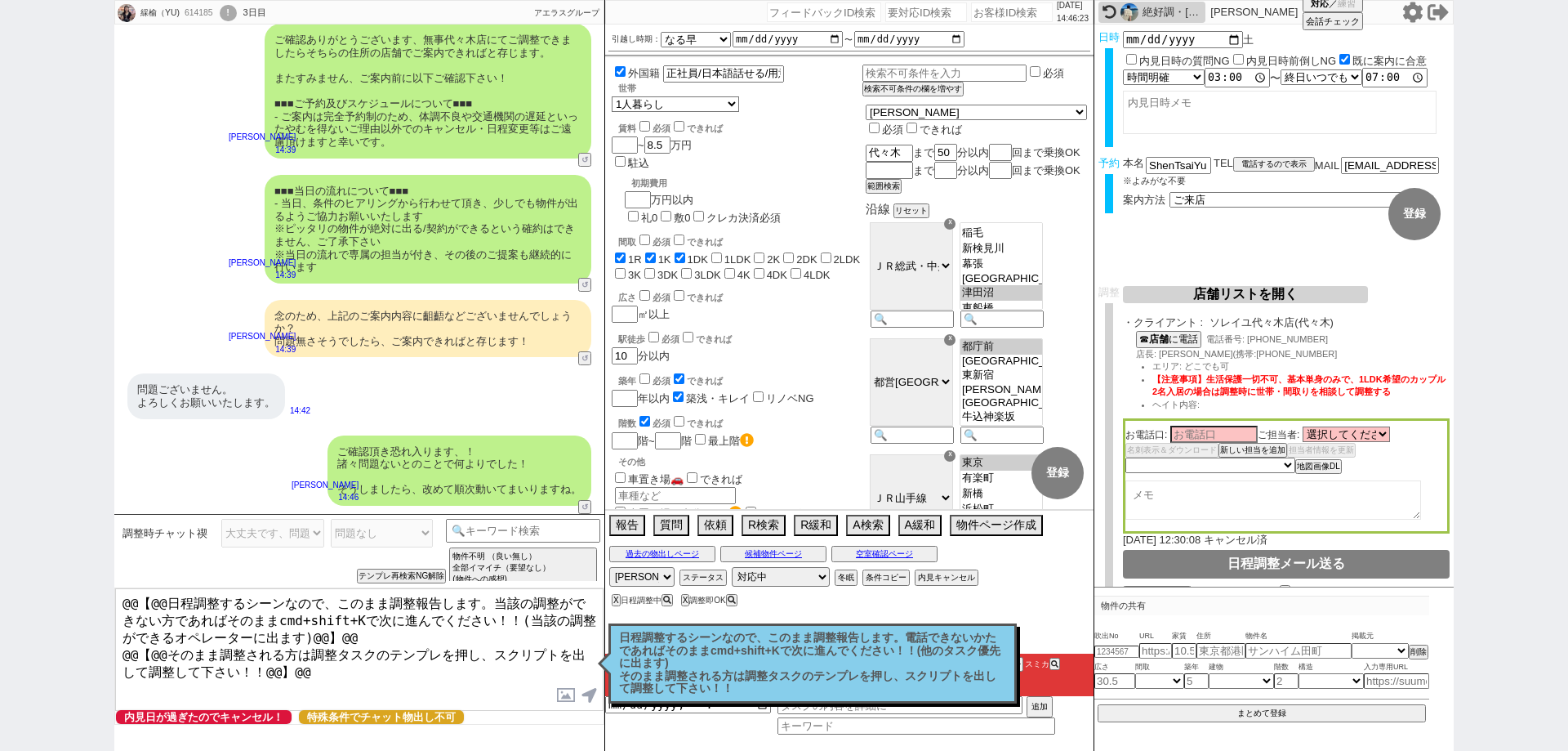
click at [713, 651] on p "日程調整するシーンなので、このまま調整報告します。電話できないかたであればそのままcmd+shift+Kで次に進んでください！！(他のタスク優先に出ます) そ…" at bounding box center [812, 663] width 387 height 63
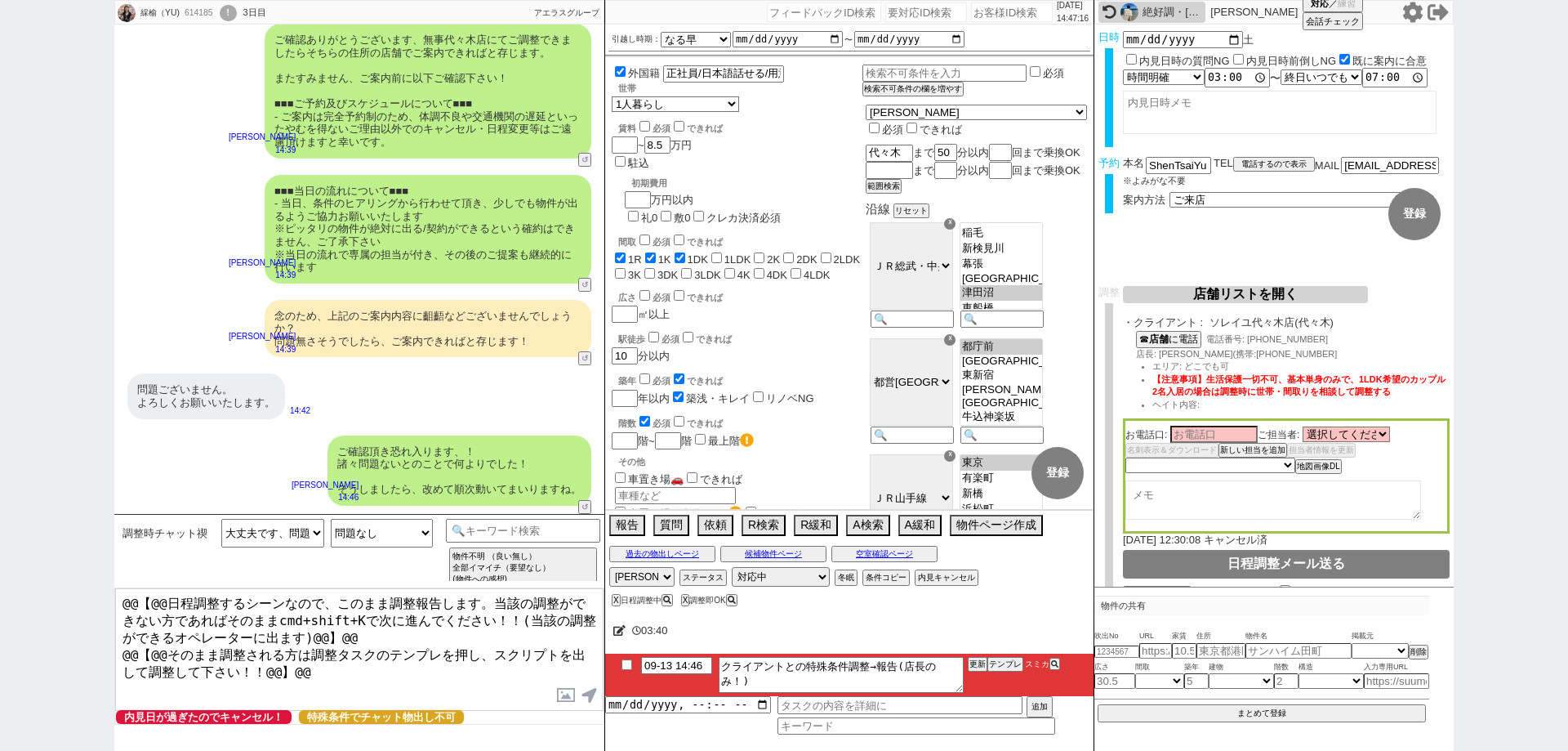
click at [0, 329] on div "綵榆（YU) 614185 ! 0 3日目 冬眠中 自社客 アエラスグループ スミカ_BPO チャット全表示 2025-09-11 ようこそLINE物件紹介の…" at bounding box center [784, 376] width 1568 height 751
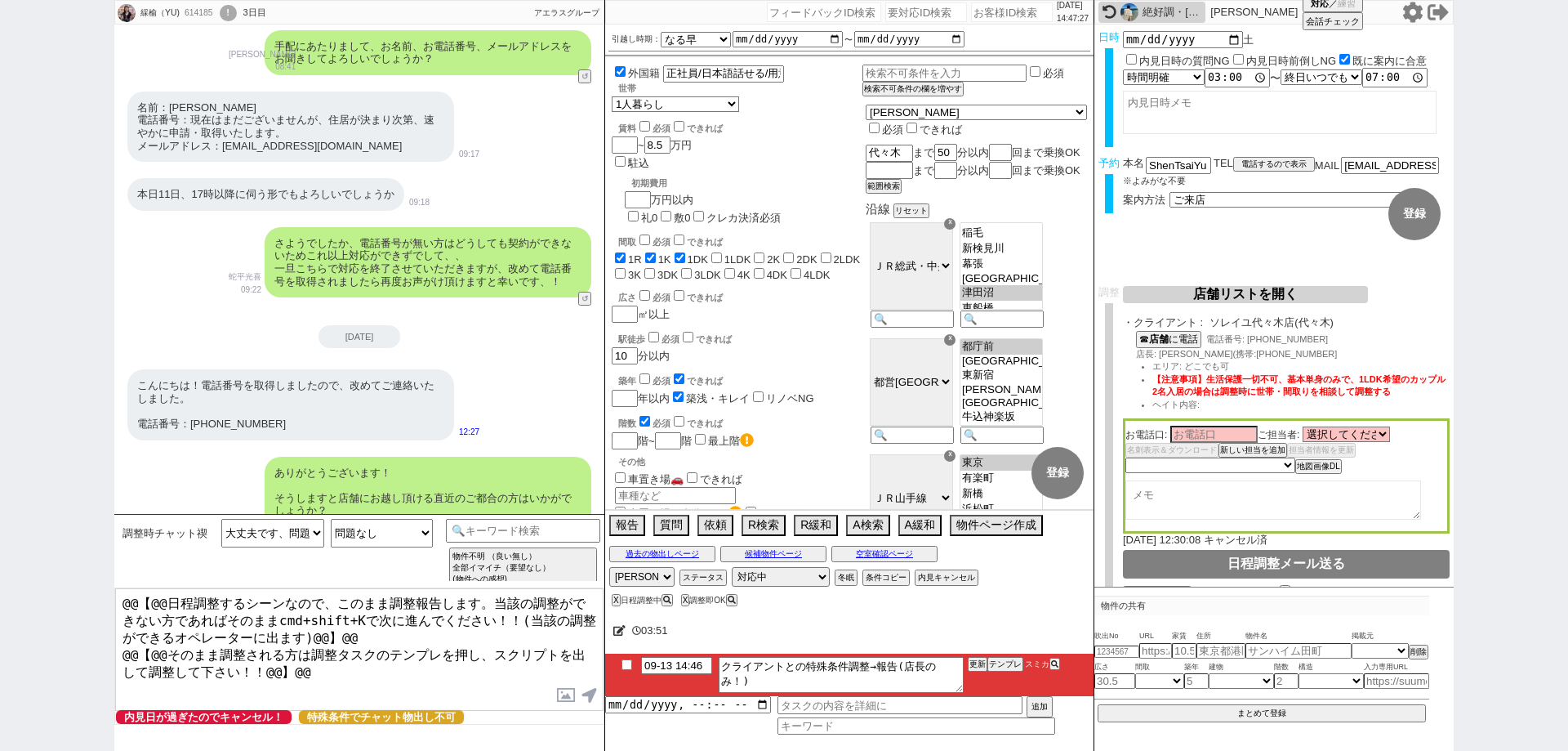
scroll to position [1575, 0]
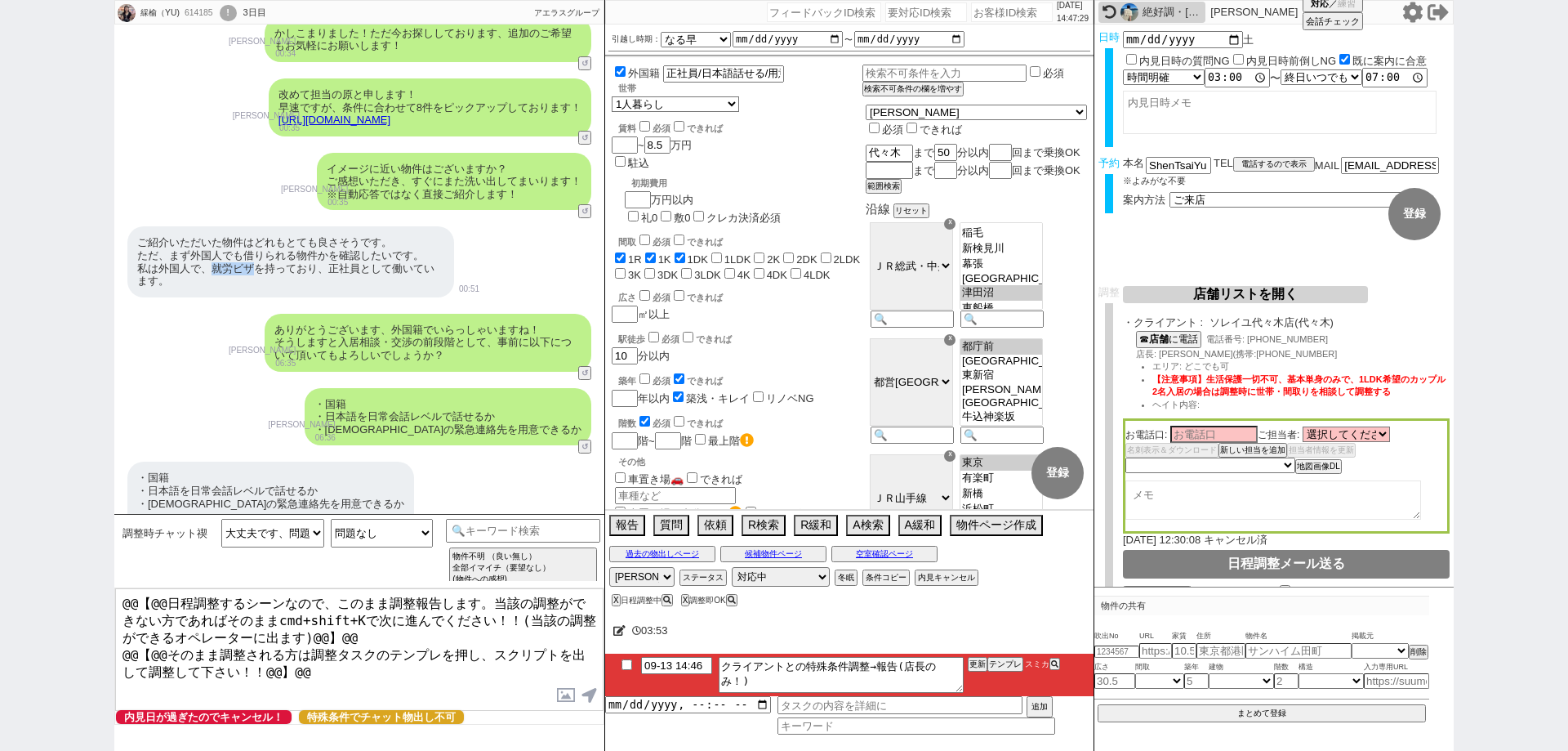
drag, startPoint x: 254, startPoint y: 271, endPoint x: 212, endPoint y: 275, distance: 42.2
click at [212, 275] on div "ご紹介いただいた物件はどれもとても良さそうです。 ただ、まず外国人でも借りられる物件かを確認したいです。 私は外国人で、就労ビザを持っており、正社員として働い…" at bounding box center [291, 261] width 327 height 70
copy div "就労ビザ"
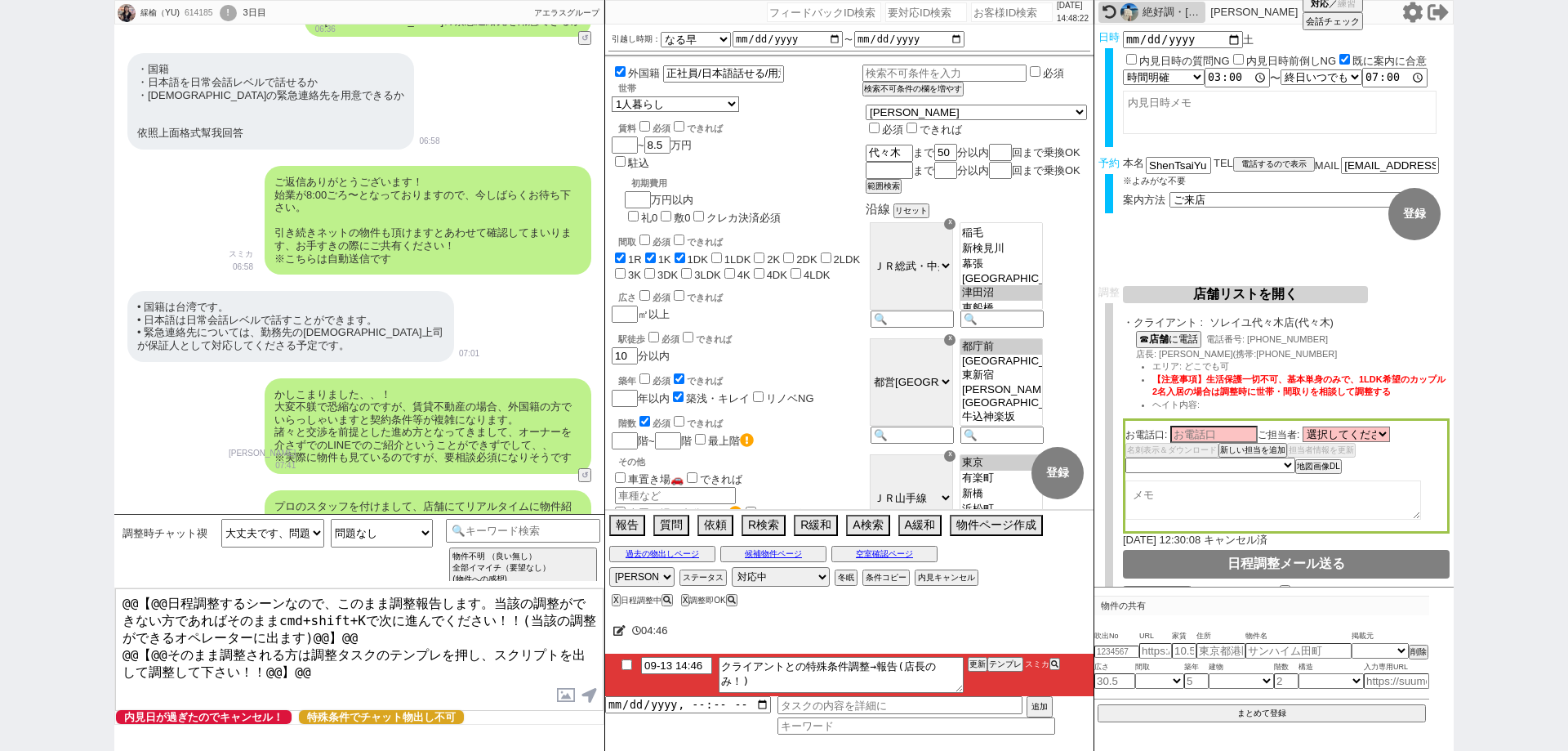
scroll to position [4125, 0]
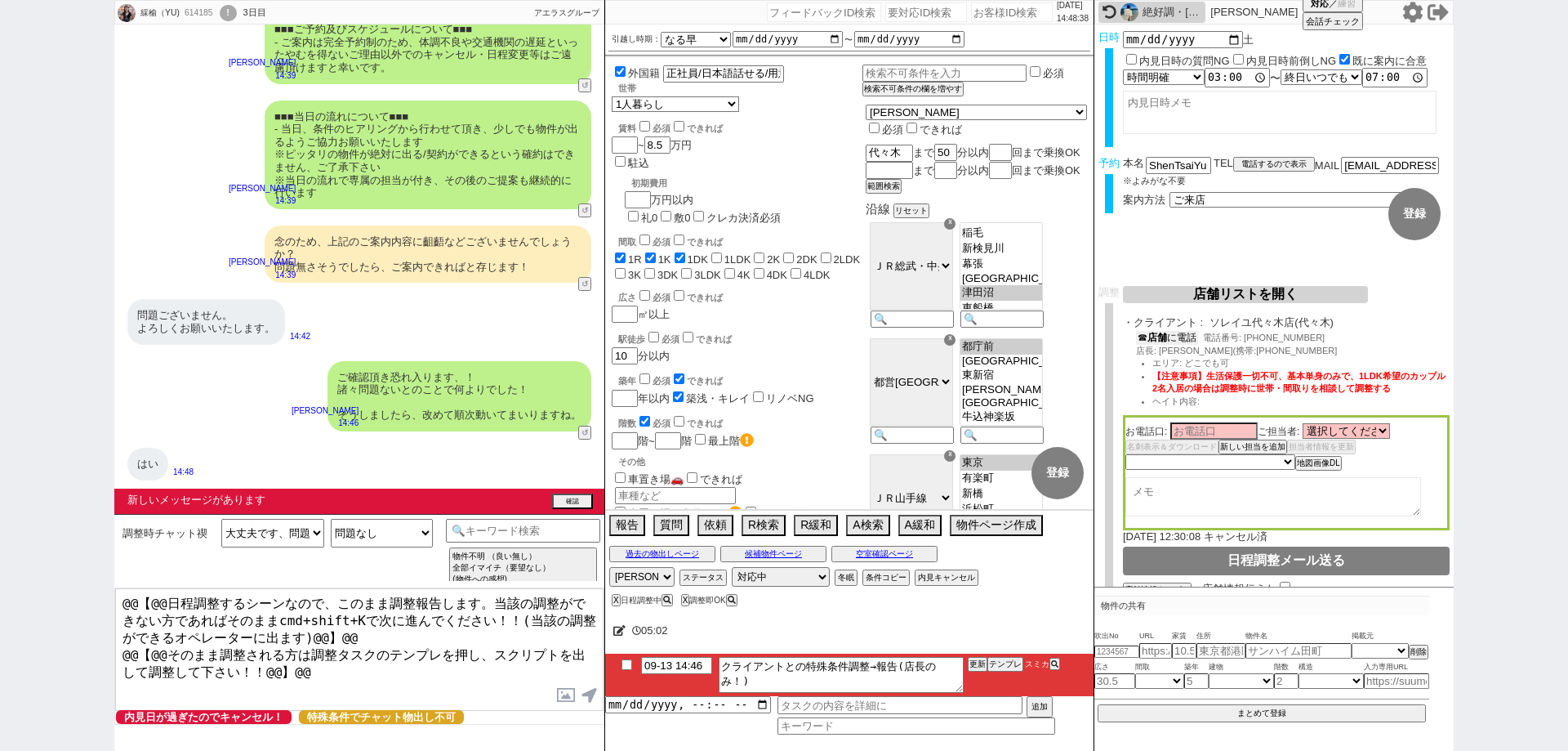
click at [1186, 345] on button "☎ 店舗 に電話" at bounding box center [1166, 338] width 62 height 14
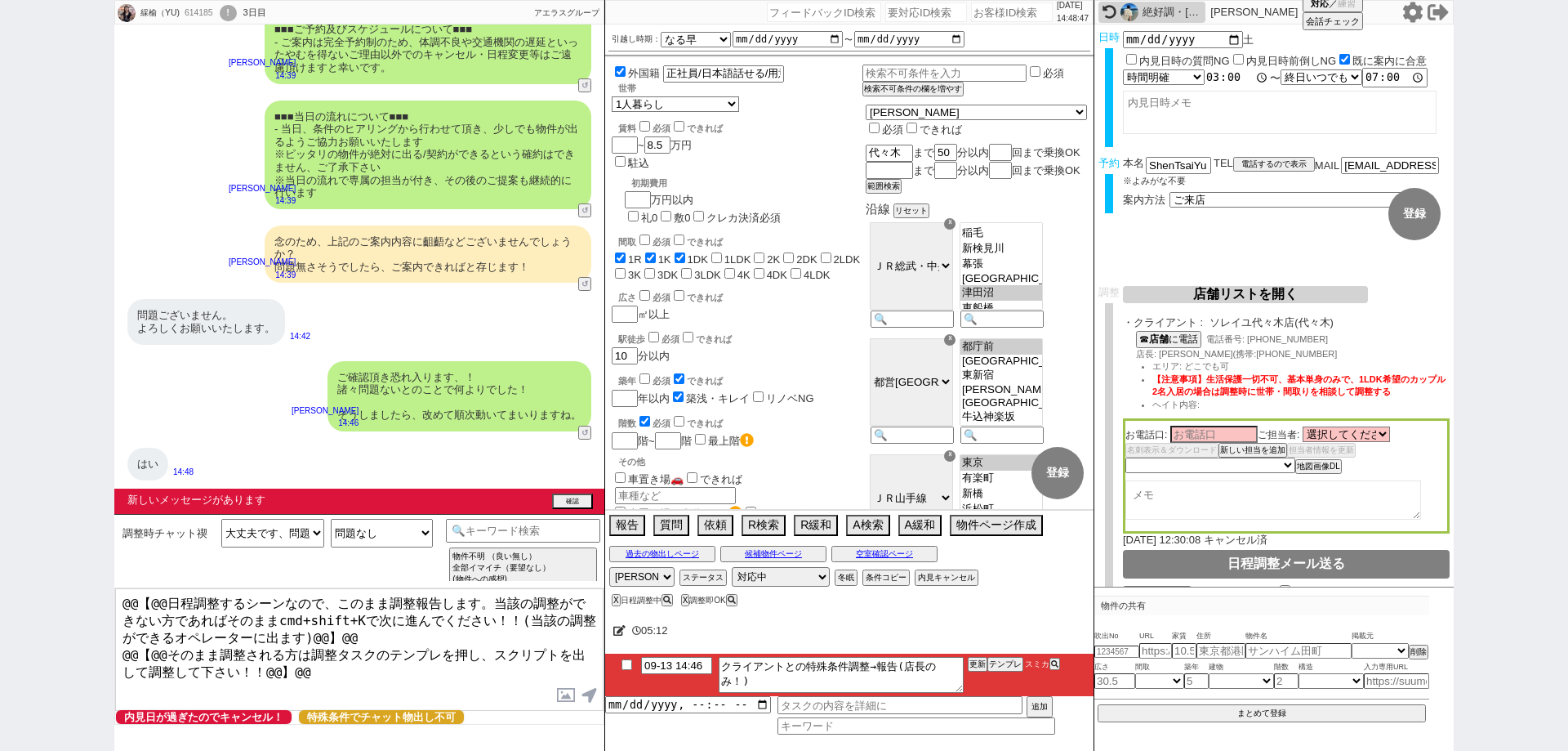
click at [1235, 81] on input "15:00:00" at bounding box center [1236, 77] width 65 height 16
click at [1414, 224] on button "登録" at bounding box center [1414, 213] width 52 height 52
click at [1228, 494] on textarea at bounding box center [1273, 500] width 295 height 40
drag, startPoint x: 1177, startPoint y: 358, endPoint x: 1161, endPoint y: 358, distance: 16.0
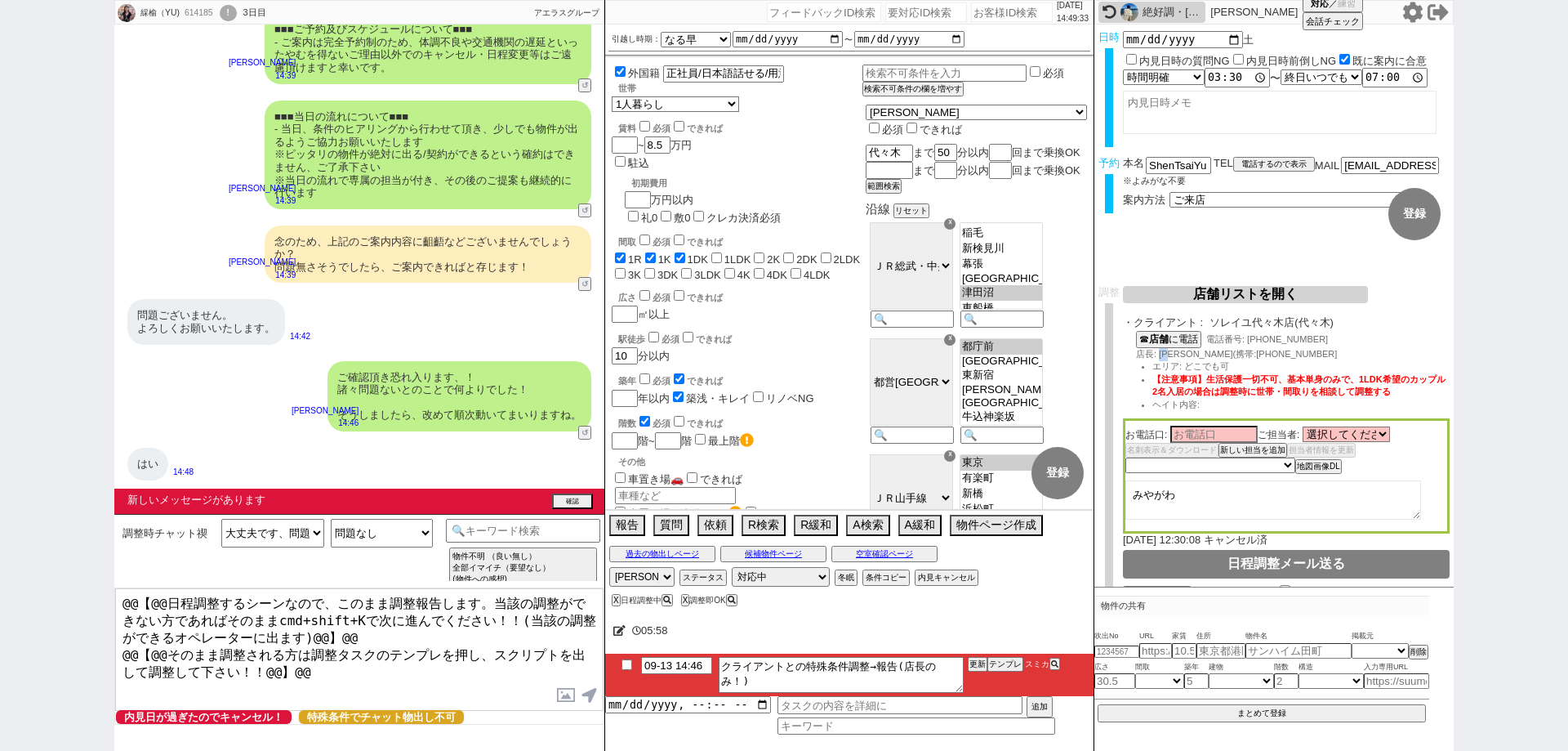
click at [1161, 358] on span "店長: 石川 マーク(携帯:070-2478-4489" at bounding box center [1236, 354] width 201 height 10
copy span "石川"
click at [1189, 430] on input at bounding box center [1214, 433] width 87 height 14
paste input "石川"
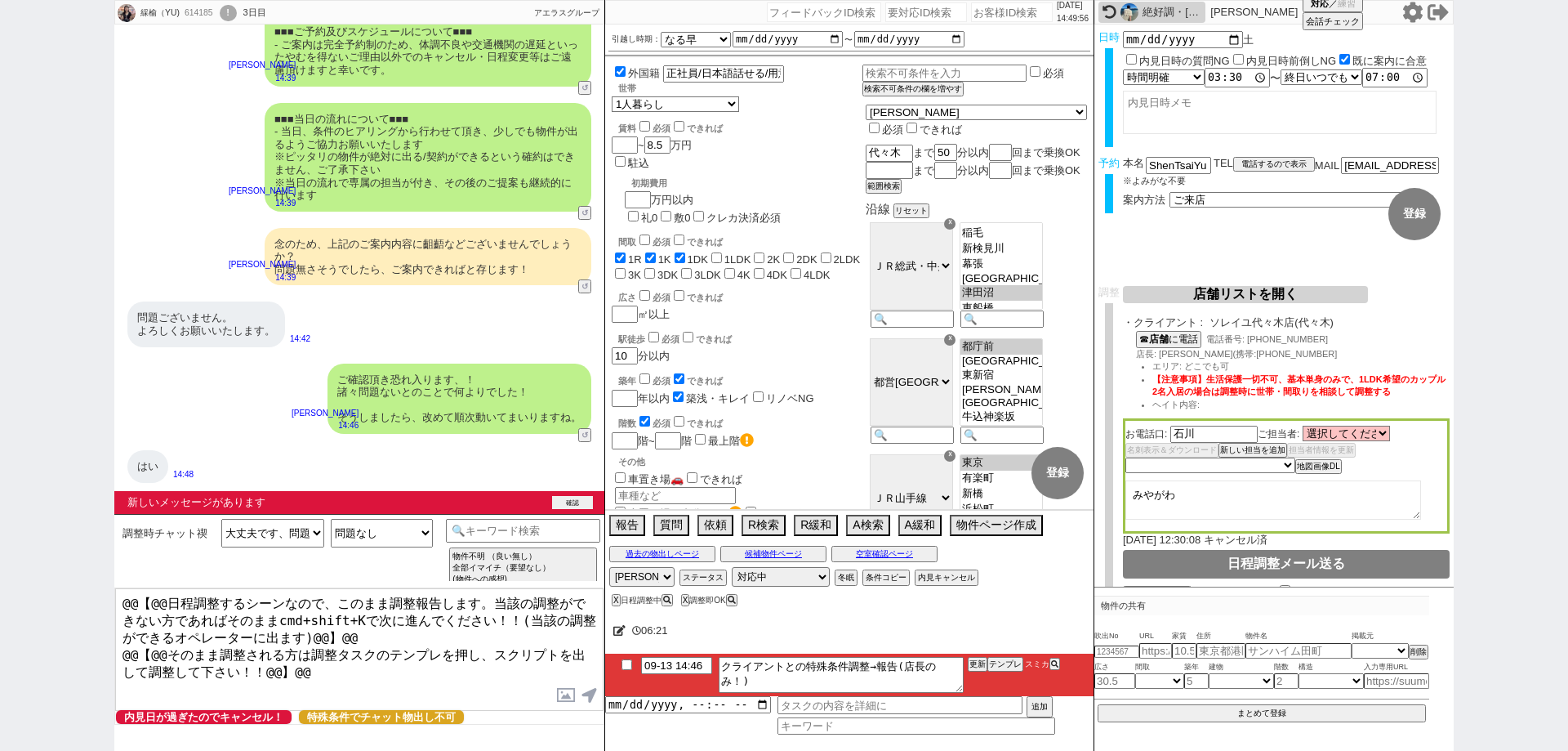
click at [573, 503] on button "確認" at bounding box center [573, 502] width 41 height 13
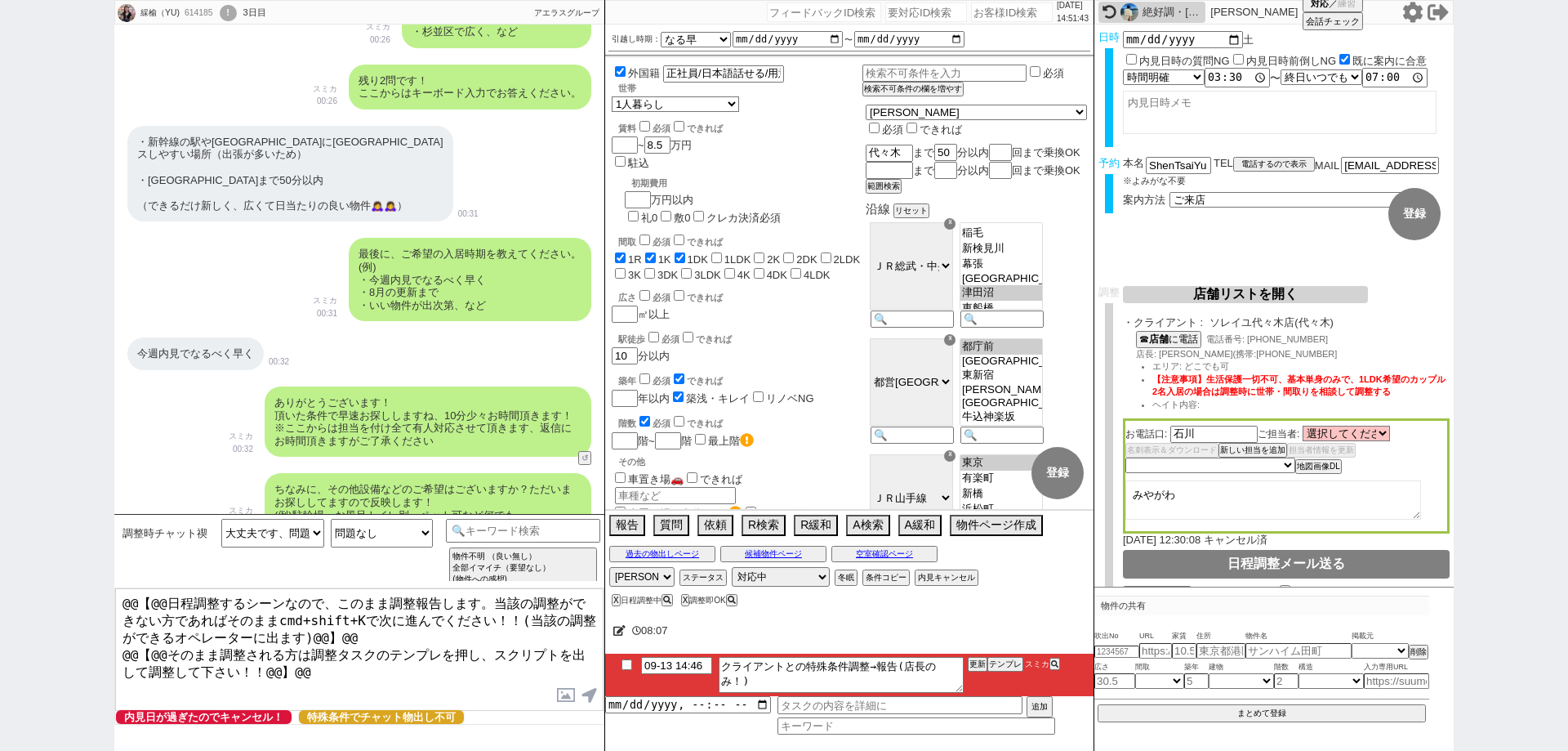
scroll to position [995, 0]
click at [1389, 434] on select "選択してください 石川 マーク 加藤 望 松本 修 多田 恵子 関根 哲郎 本間 雄志 保坂 大輔 河本 雄大" at bounding box center [1346, 433] width 87 height 14
click at [1305, 430] on select "選択してください 石川 マーク 加藤 望 松本 修 多田 恵子 関根 哲郎 本間 雄志 保坂 大輔 河本 雄大" at bounding box center [1346, 433] width 87 height 14
click at [1340, 504] on textarea "みやがわ" at bounding box center [1273, 500] width 295 height 40
drag, startPoint x: 1267, startPoint y: 467, endPoint x: 1270, endPoint y: 507, distance: 40.1
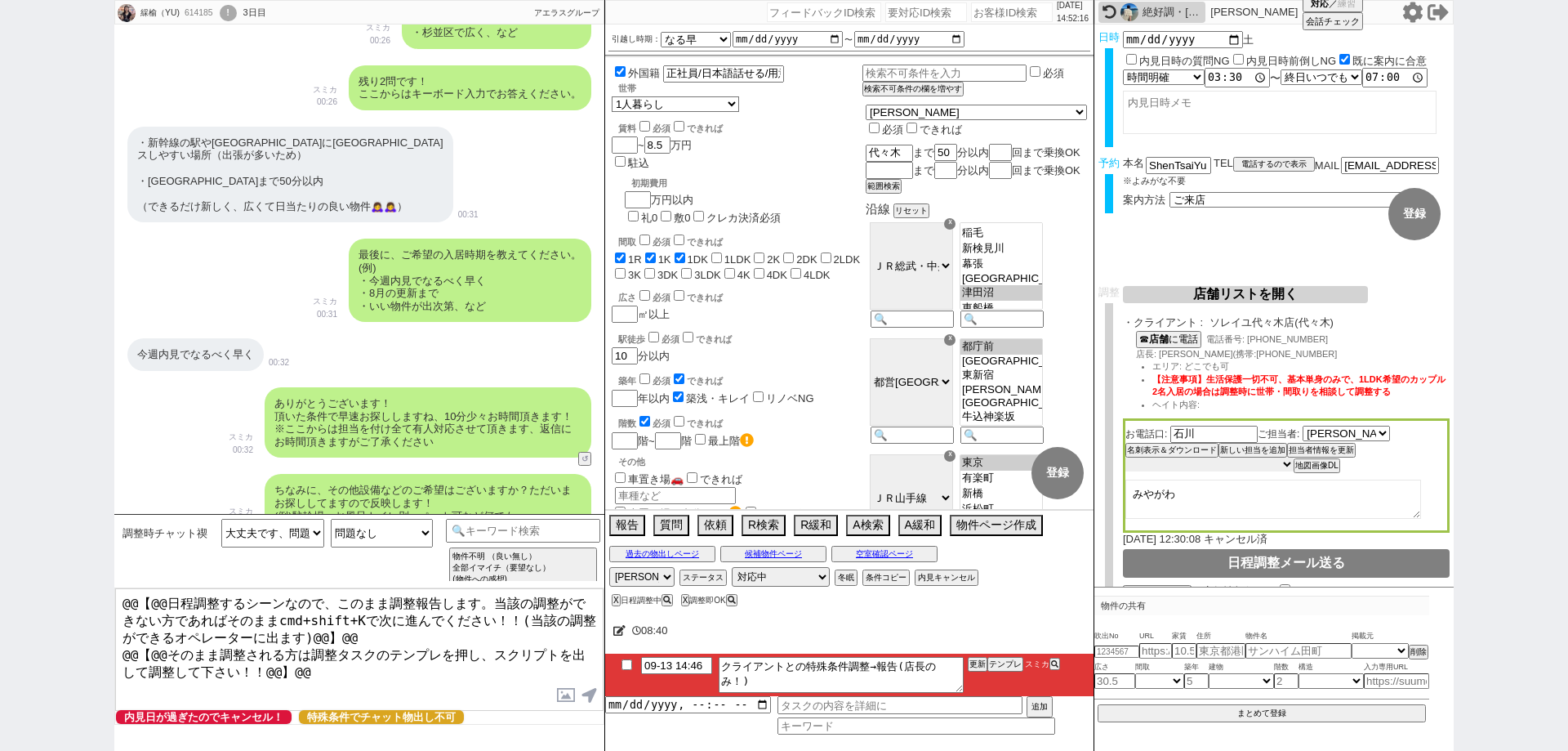
click at [1270, 507] on div "お電話口: 石川 ご担当者: 選択してください 石川 マーク 加藤 望 松本 修 多田 恵子 関根 哲郎 本間 雄志 保坂 大輔 河本 雄大 名刺表示＆ダウン…" at bounding box center [1286, 475] width 327 height 114
click at [1125, 461] on select "未定 希望で最短でOK 最短以外でOK 日程がNG(直近で別日提案可) 日程がNG(直近はNG) お客様ごとNG 折返し待ち 店舗が定休/終業後で連絡取れず" at bounding box center [1209, 464] width 168 height 14
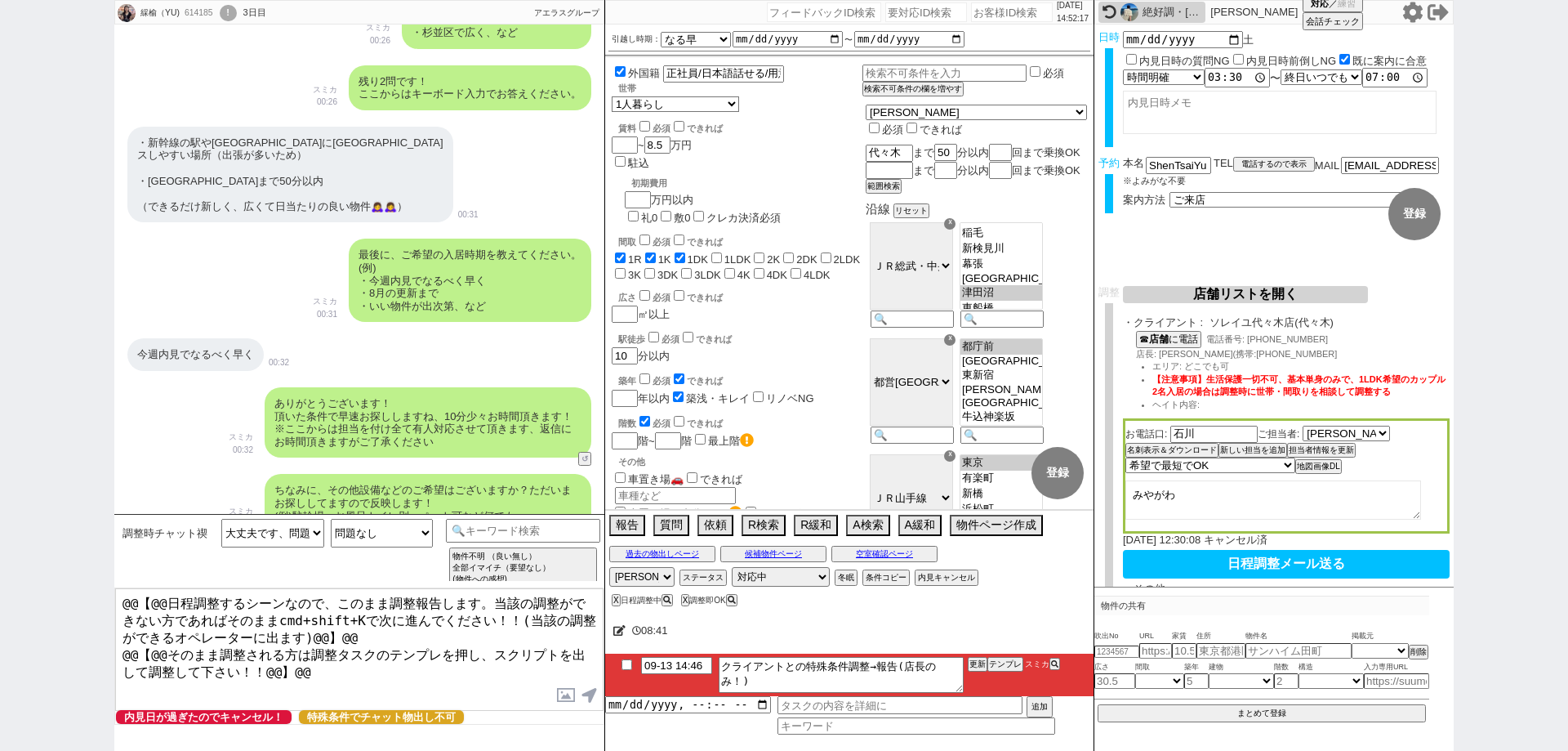
click at [1319, 490] on textarea "みやがわ" at bounding box center [1273, 500] width 295 height 40
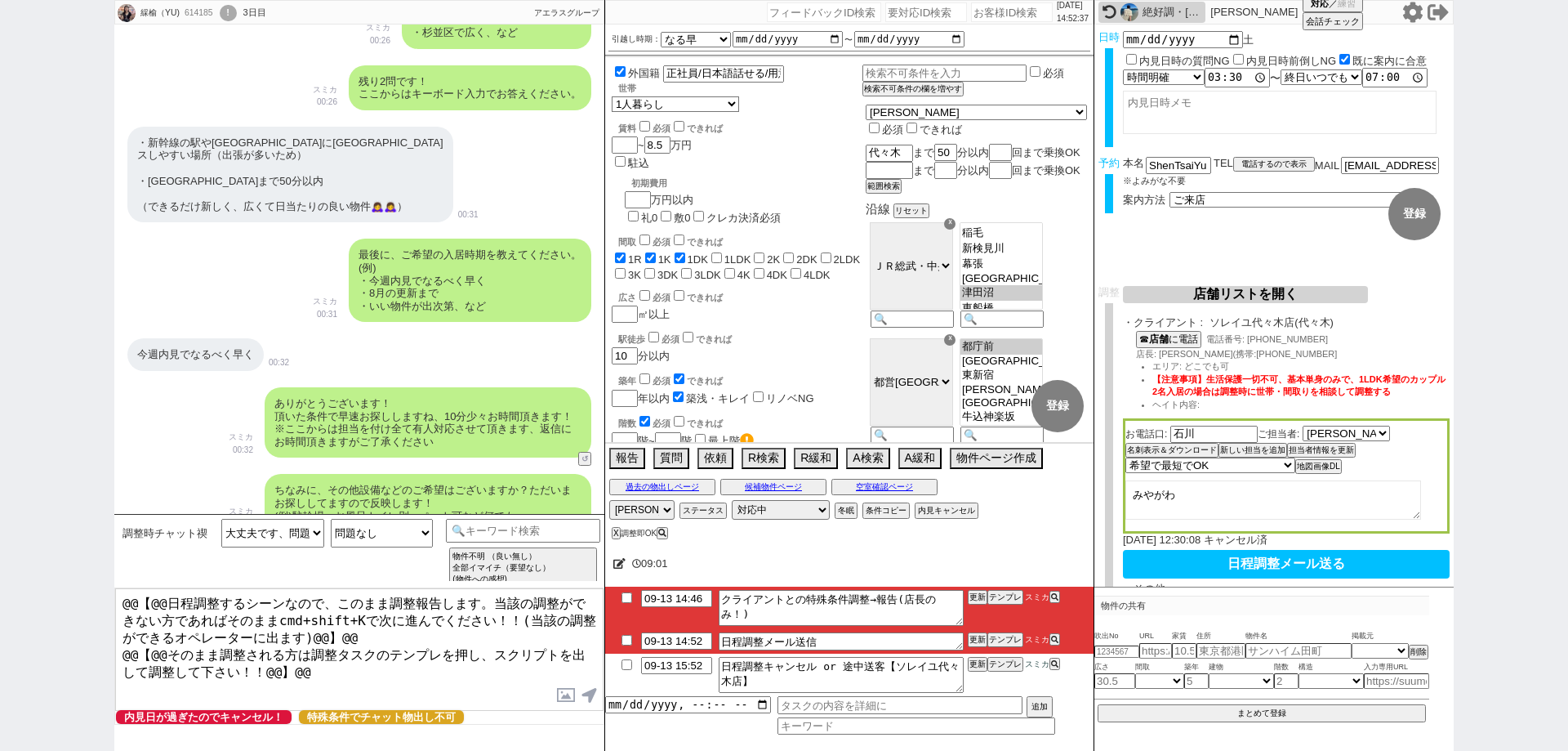
scroll to position [82, 0]
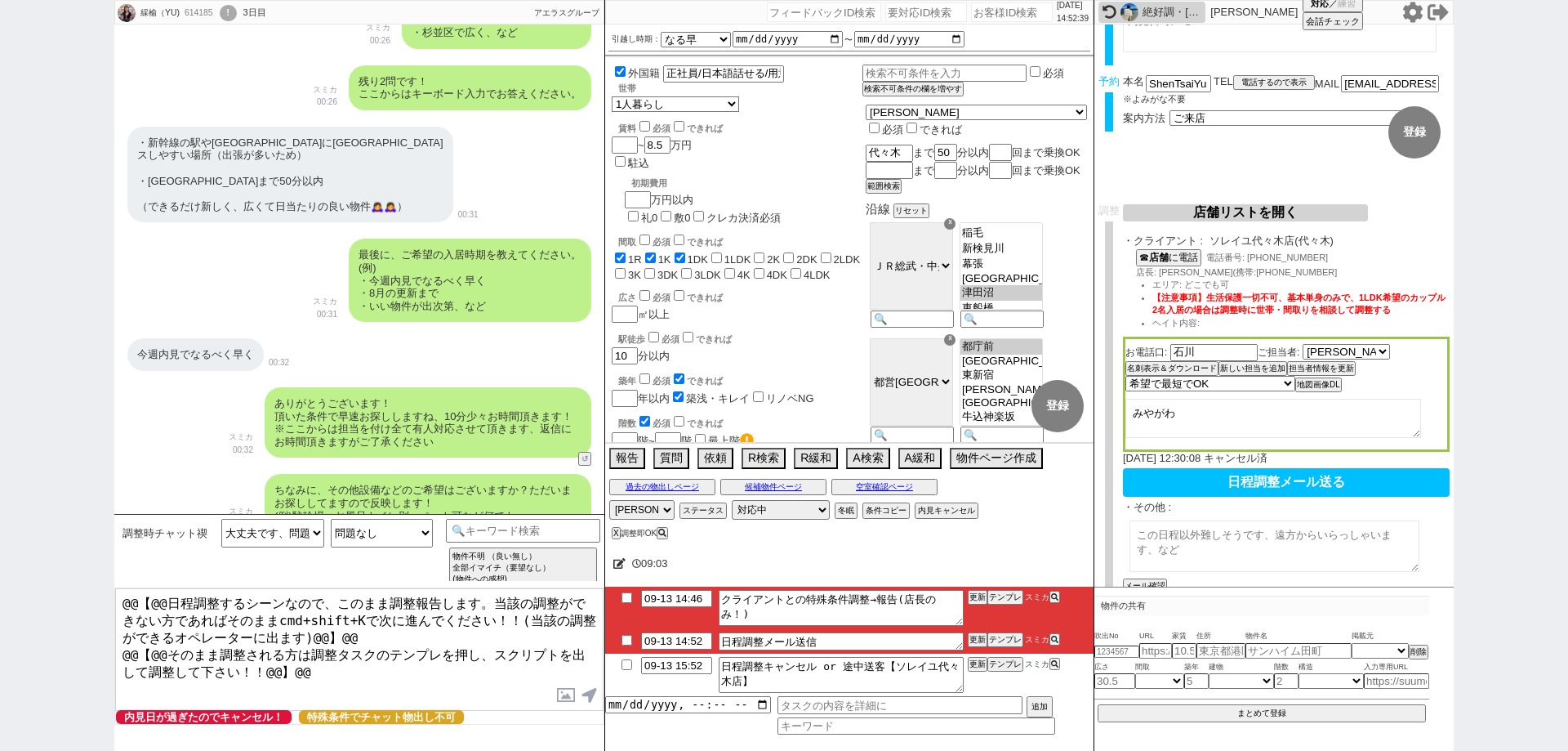
click at [1173, 545] on textarea at bounding box center [1274, 546] width 290 height 52
paste textarea "※お電話でお話しした、以下特殊条件をお持ちのお客さまです 外国籍のお客様です。 その他すり合わせした内容 ・世帯：1人暮らし ・エリア：代々木駅まで50分 ・…"
drag, startPoint x: 1219, startPoint y: 427, endPoint x: 1132, endPoint y: 413, distance: 88.1
click at [1132, 413] on textarea "みやがわ" at bounding box center [1273, 418] width 295 height 40
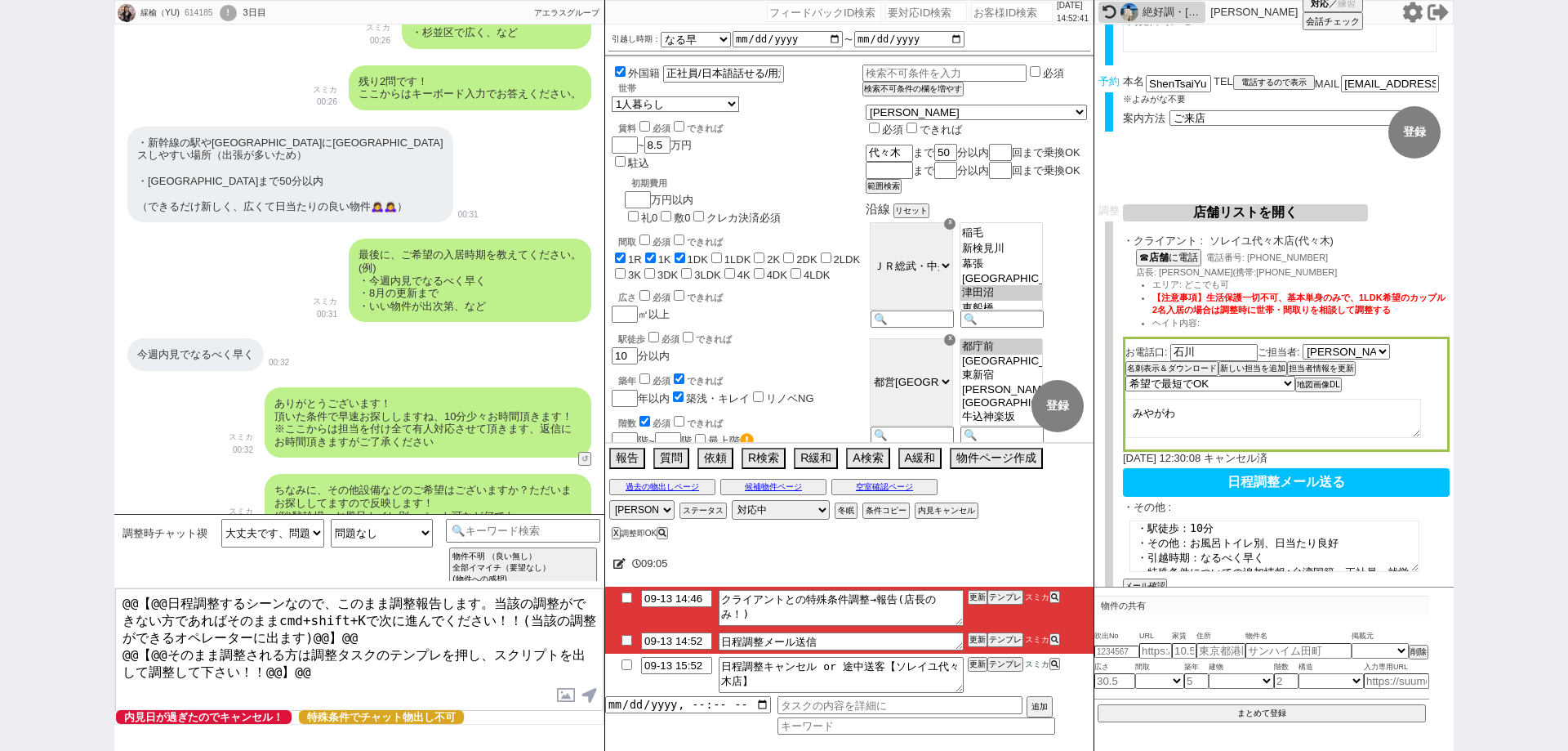
paste textarea "※お電話でお話しした、以下特殊条件をお持ちのお客さまです 外国籍のお客様です。 その他すり合わせした内容 ・世帯：1人暮らし ・エリア：代々木駅まで50分 ・…"
click at [1412, 456] on p "2025/09/13 12:30:08 キャンセル済" at bounding box center [1286, 459] width 327 height 13
click at [1157, 580] on button "メール確認" at bounding box center [1143, 585] width 41 height 12
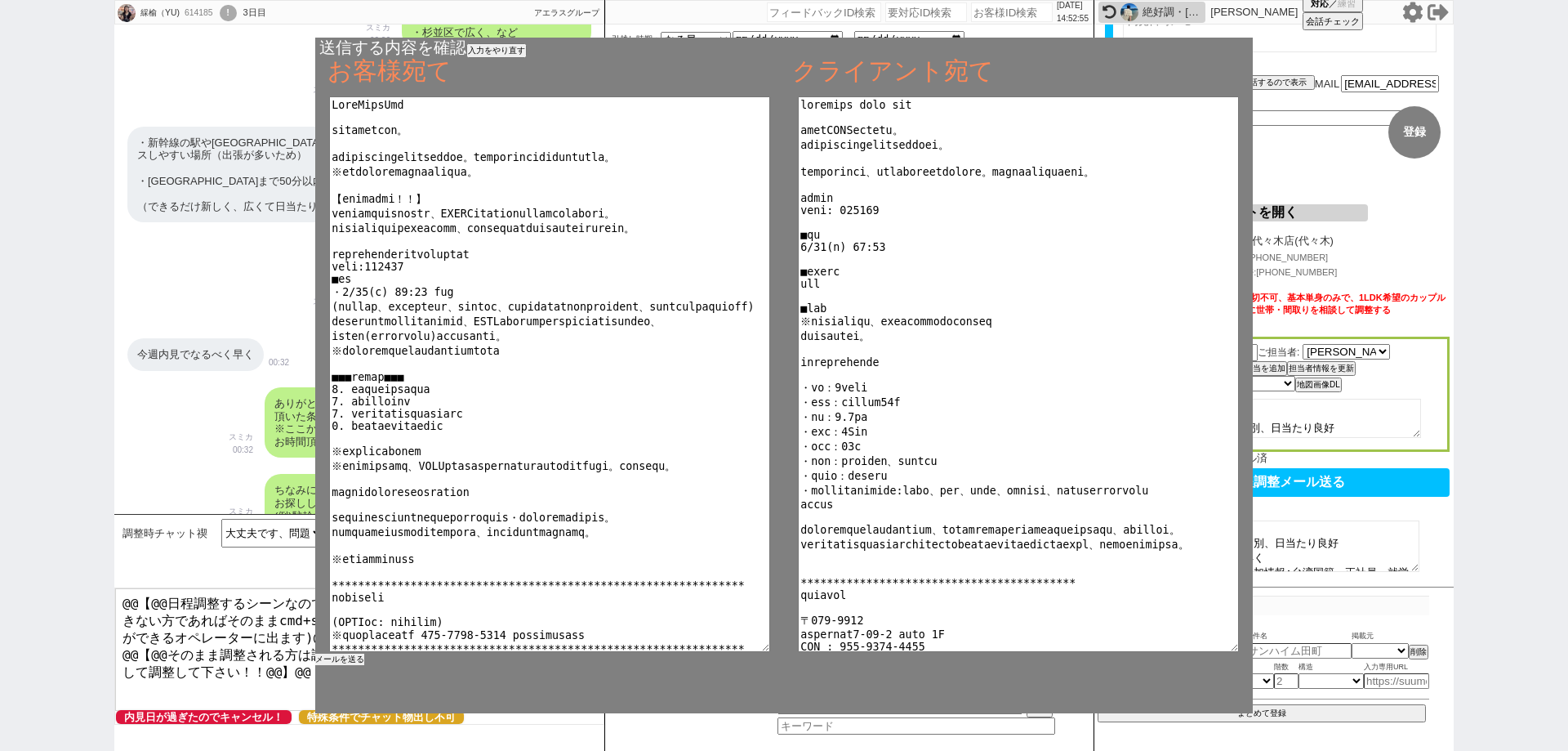
click at [351, 664] on button "メールを送る" at bounding box center [340, 660] width 49 height 12
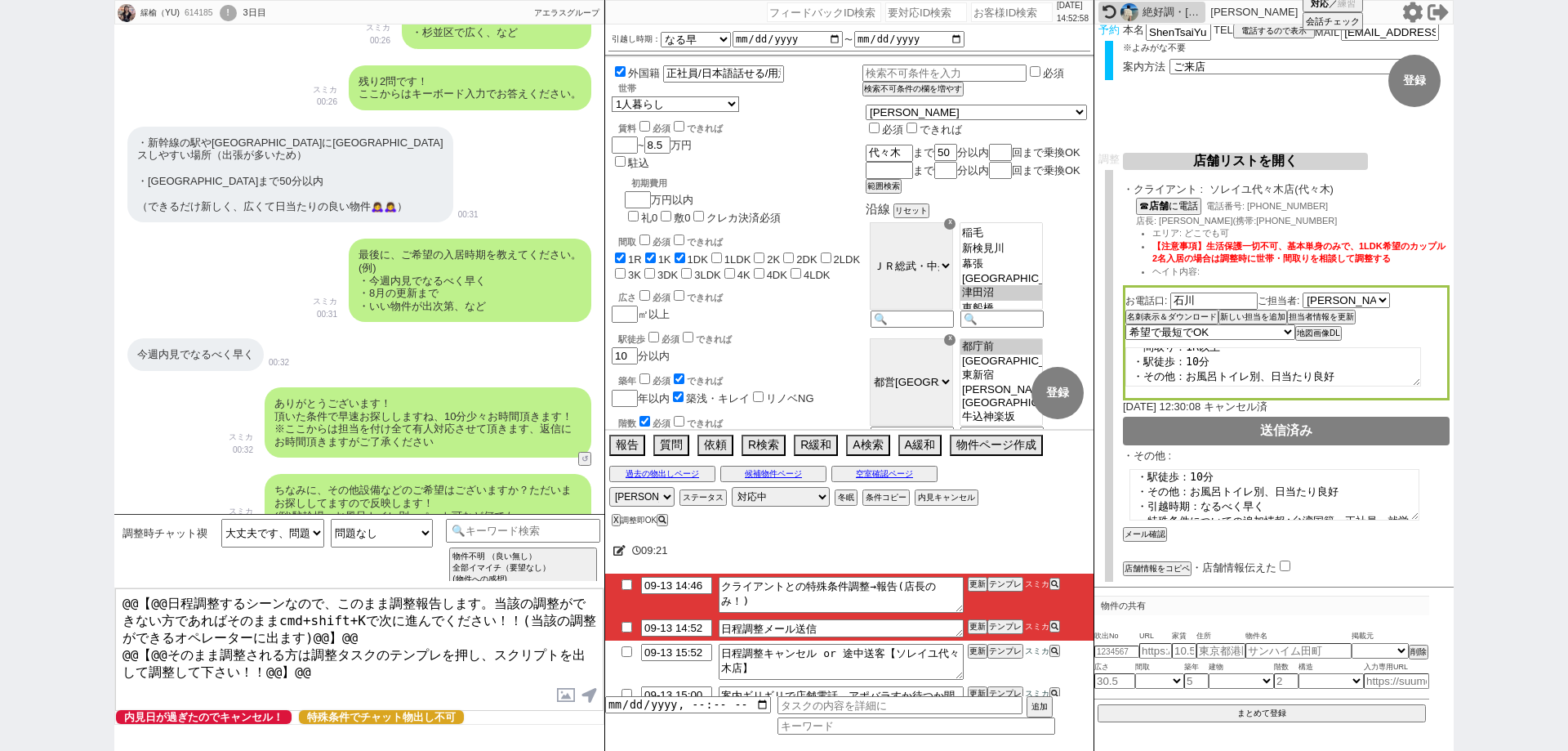
scroll to position [186, 0]
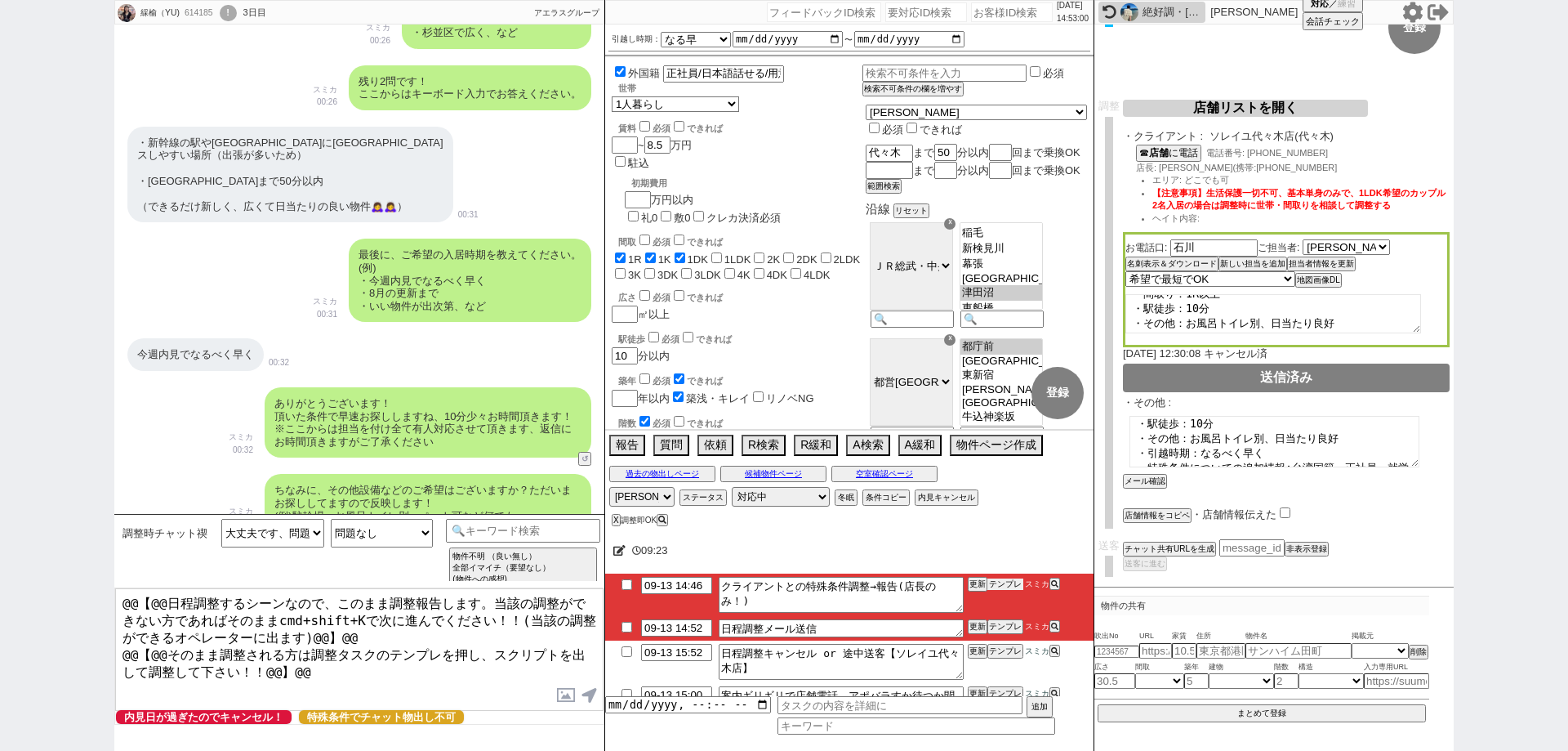
click at [1002, 581] on button "テンプレ" at bounding box center [1005, 584] width 36 height 12
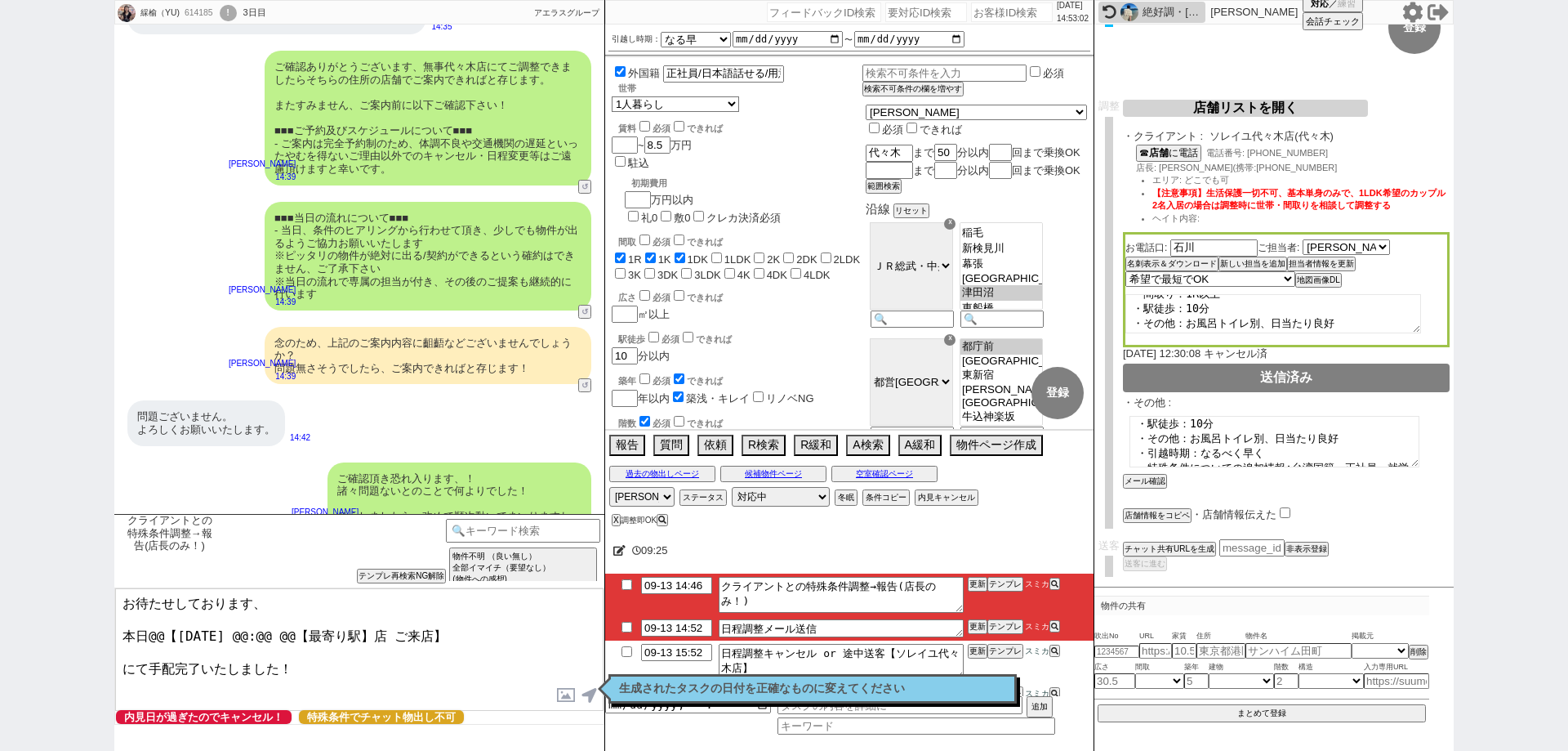
scroll to position [4099, 0]
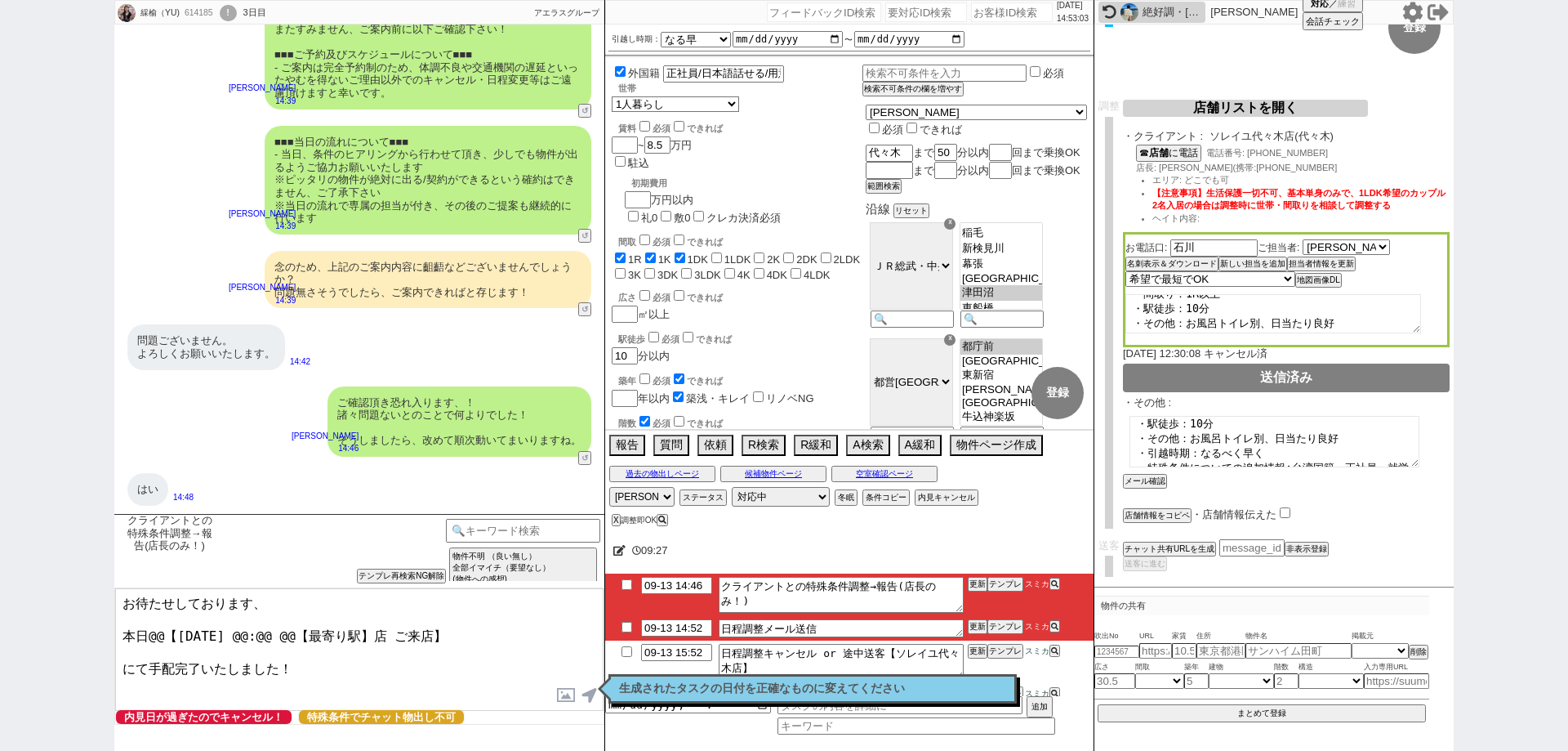
click at [280, 602] on textarea "お待たせしております、 本日@@【9月13日(土) @@:@@ @@【最寄り駅】店 ご来店】 にて手配完了いたしました！" at bounding box center [359, 649] width 488 height 123
click at [156, 634] on textarea "お待たせしております、移動時間や準備の時間も考慮して、 本日@@【9月13日(土) @@:@@ @@【最寄り駅】店 ご来店】 にて手配完了いたしました！" at bounding box center [359, 649] width 488 height 123
click at [250, 622] on textarea "お待たせしております、移動時間や準備の時間も考慮して、 本日【9月13日(土) @@:@@ @@【最寄り駅】店 ご来店】 にて手配完了いたしました！" at bounding box center [359, 649] width 488 height 123
drag, startPoint x: 295, startPoint y: 643, endPoint x: 305, endPoint y: 652, distance: 13.5
click at [299, 648] on textarea "お待たせしております、移動時間や準備の時間も考慮して、 本日【9月13日(土) 15:30 代々木店 ご来店】 にて手配完了いたしました！" at bounding box center [359, 649] width 488 height 123
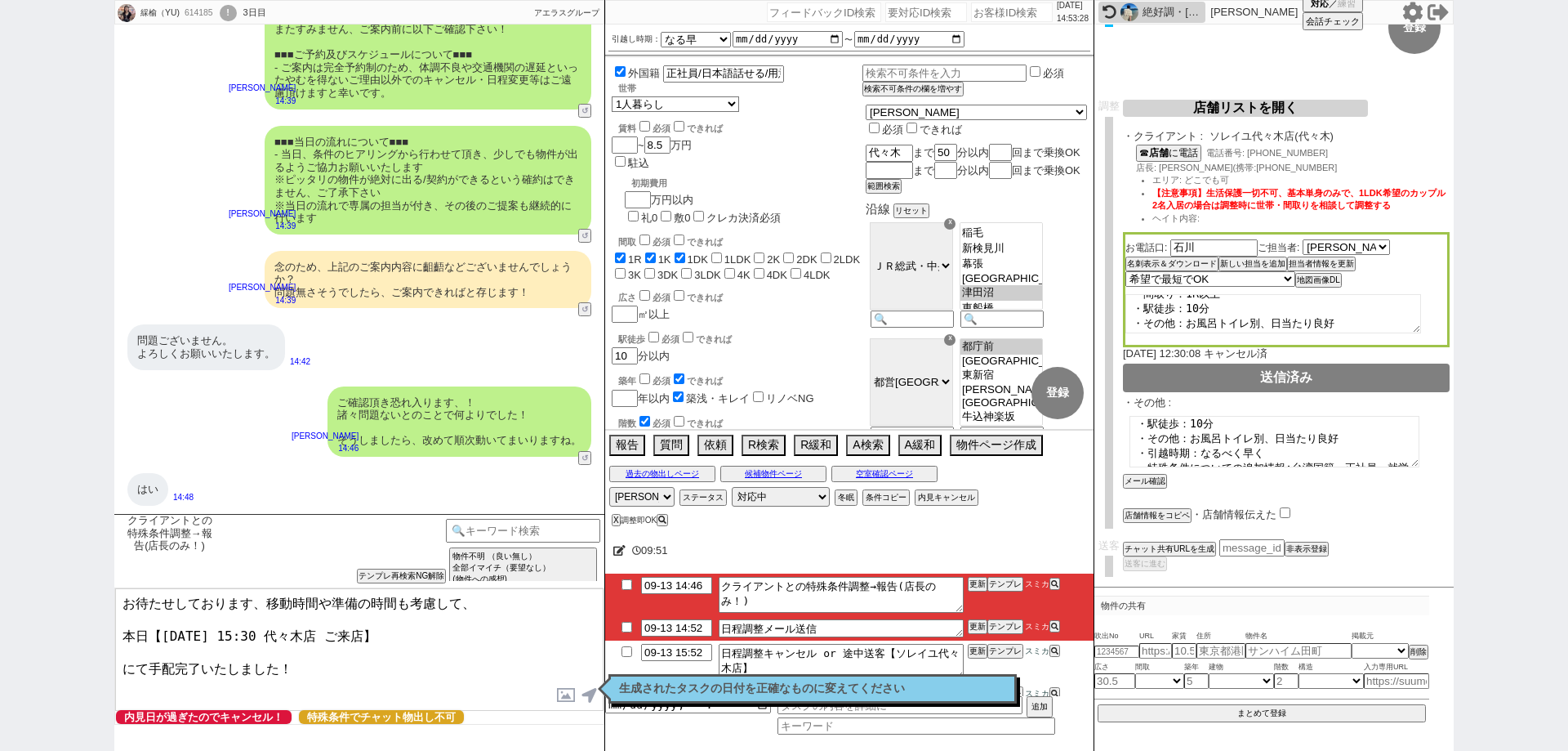
click at [308, 654] on textarea "お待たせしております、移動時間や準備の時間も考慮して、 本日【9月13日(土) 15:30 代々木店 ご来店】 にて手配完了いたしました！" at bounding box center [359, 649] width 488 height 123
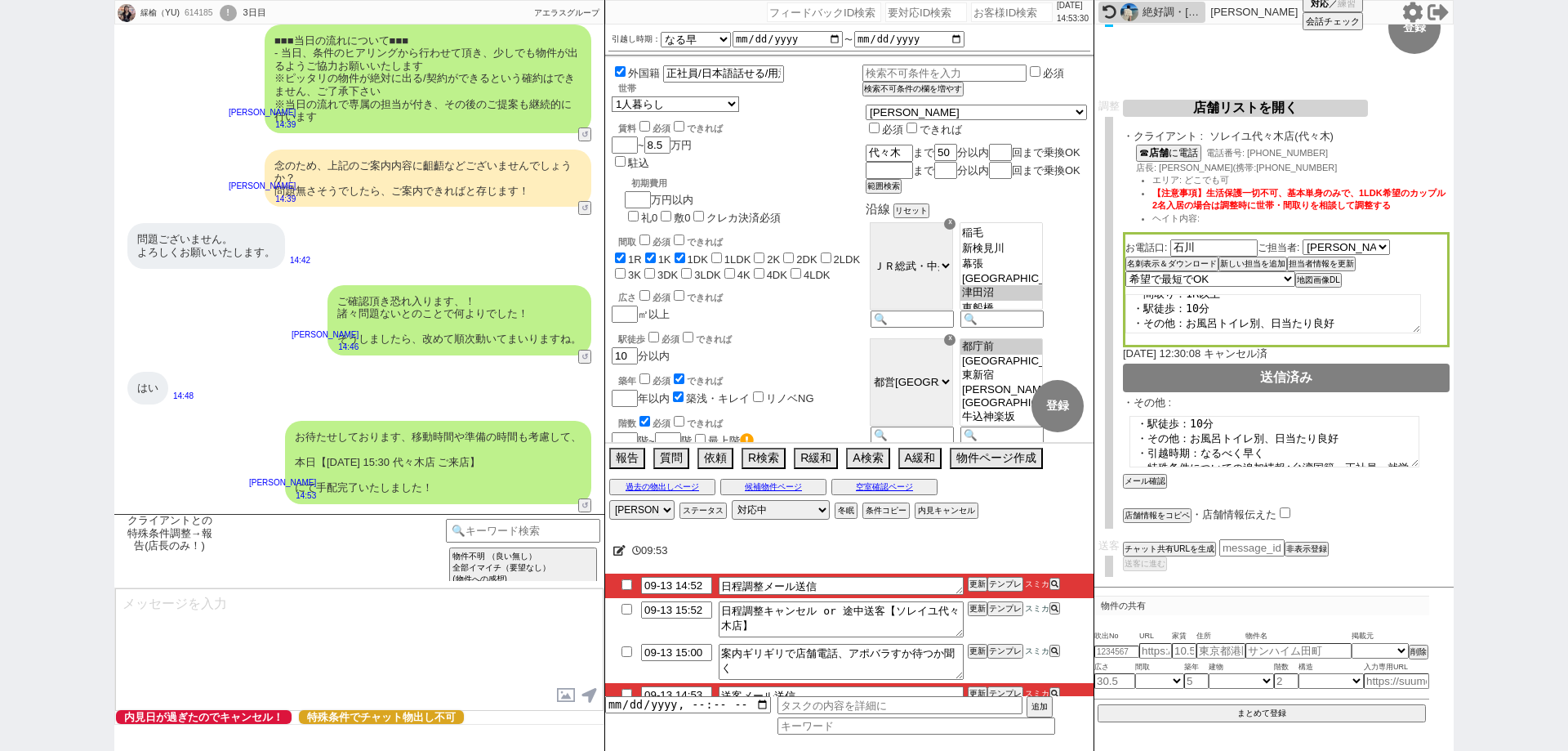
scroll to position [4219, 0]
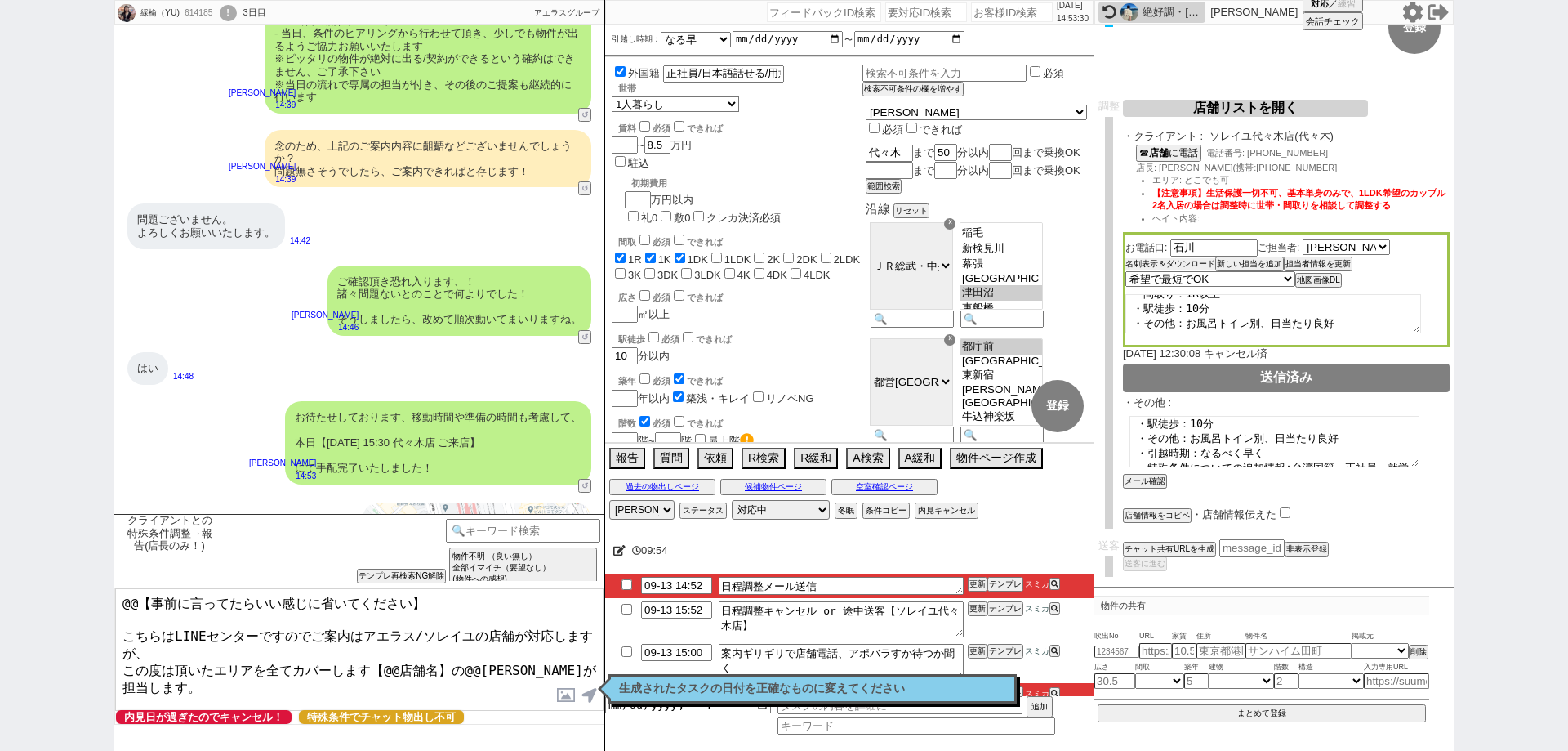
click at [1197, 262] on button "名刺表示＆ダウンロード" at bounding box center [1170, 264] width 90 height 12
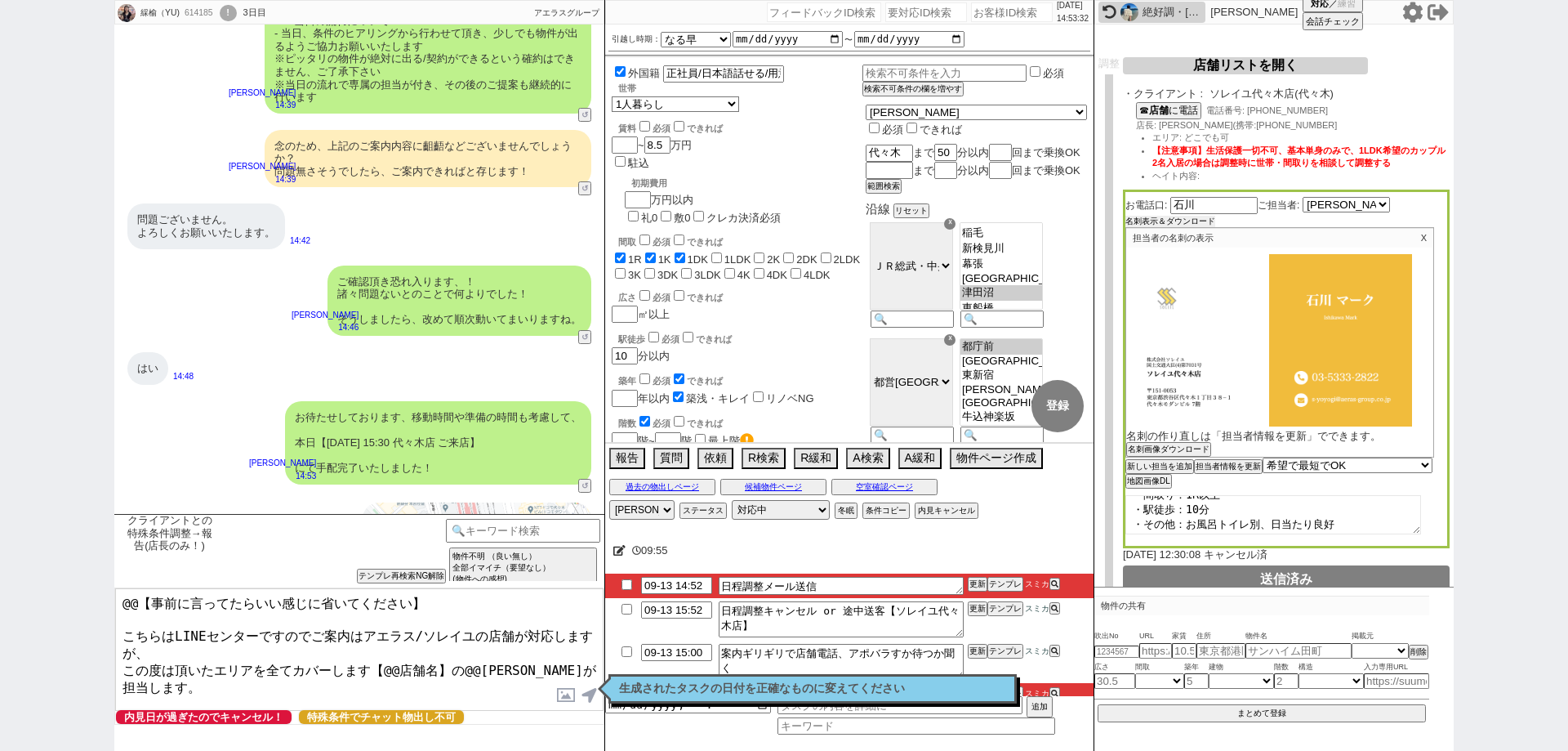
scroll to position [268, 0]
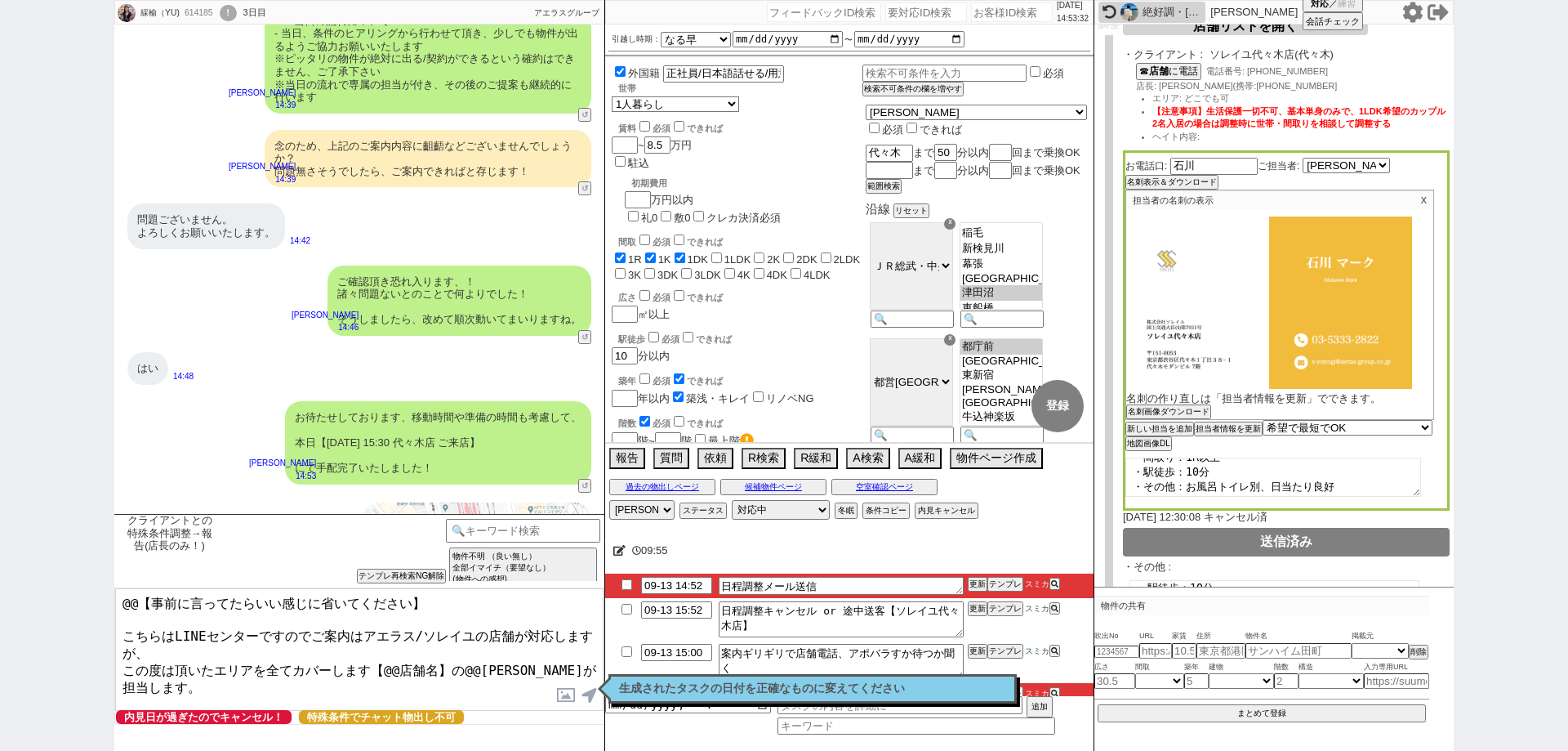
click at [1174, 421] on div "担当者の名刺の表示 X 名刺の作り直しは「担当者情報を更新」でできます。 名刺画像ダウンロード" at bounding box center [1279, 305] width 309 height 231
click at [1174, 416] on button "名刺画像ダウンロード" at bounding box center [1166, 412] width 81 height 12
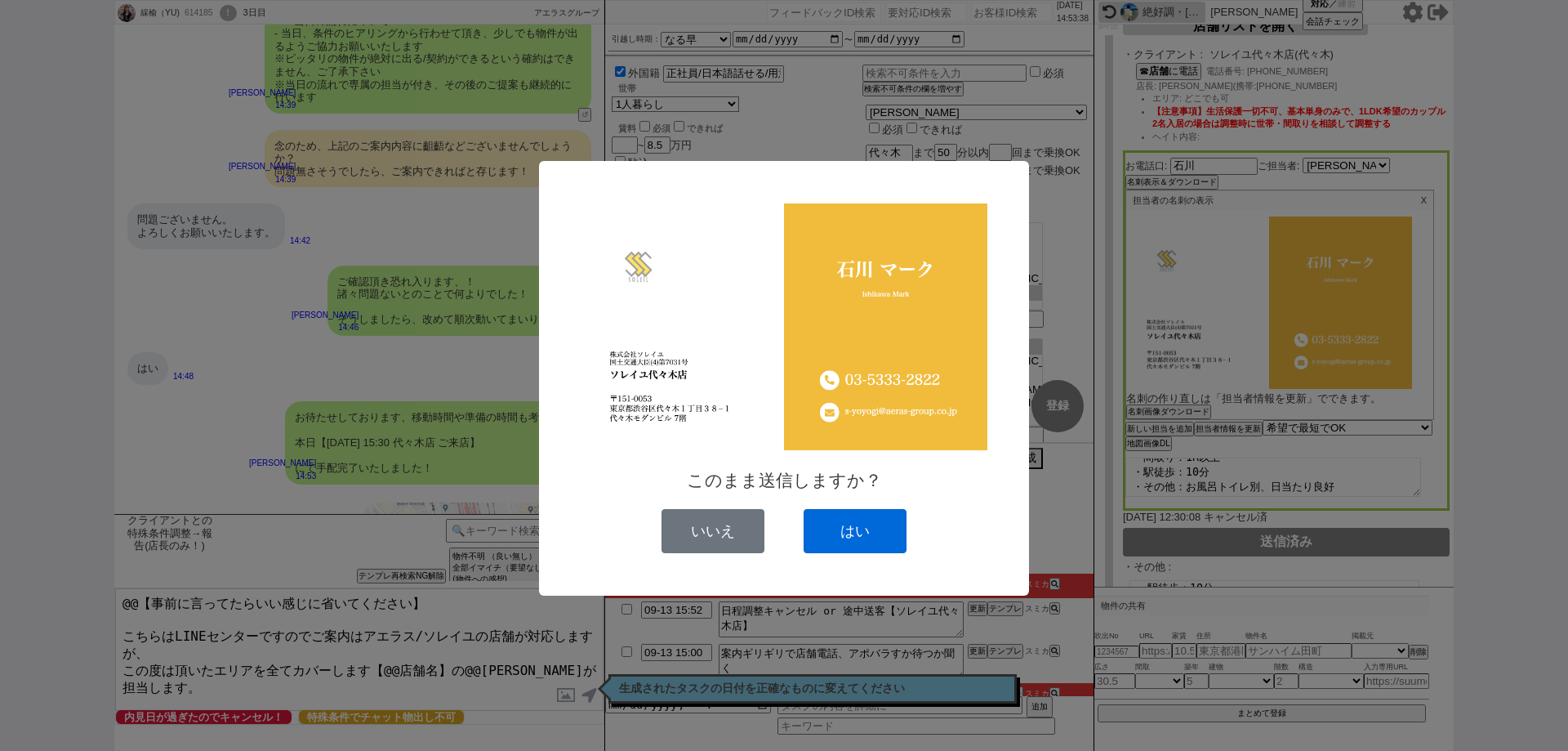
click at [867, 534] on button "はい" at bounding box center [854, 531] width 103 height 44
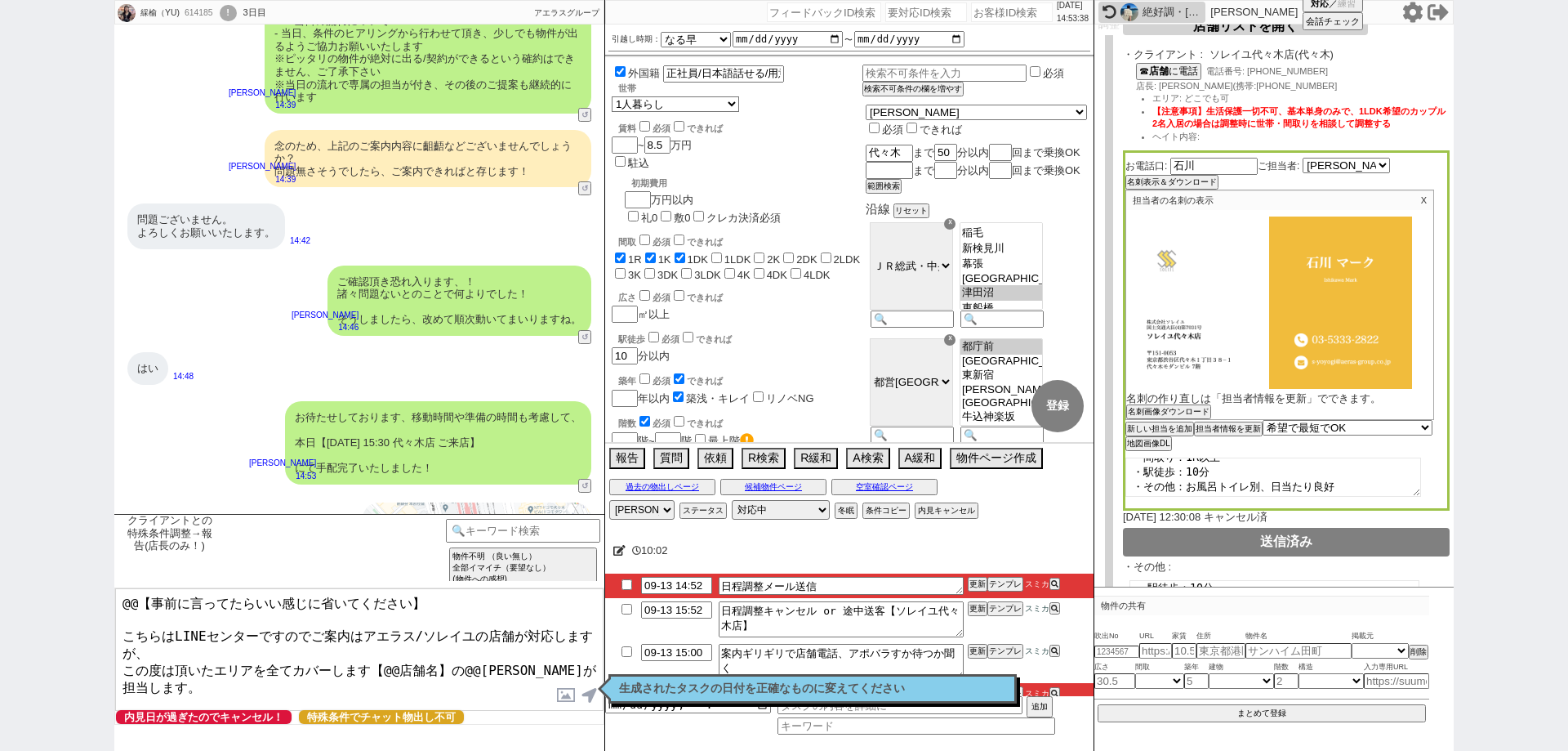
scroll to position [4402, 0]
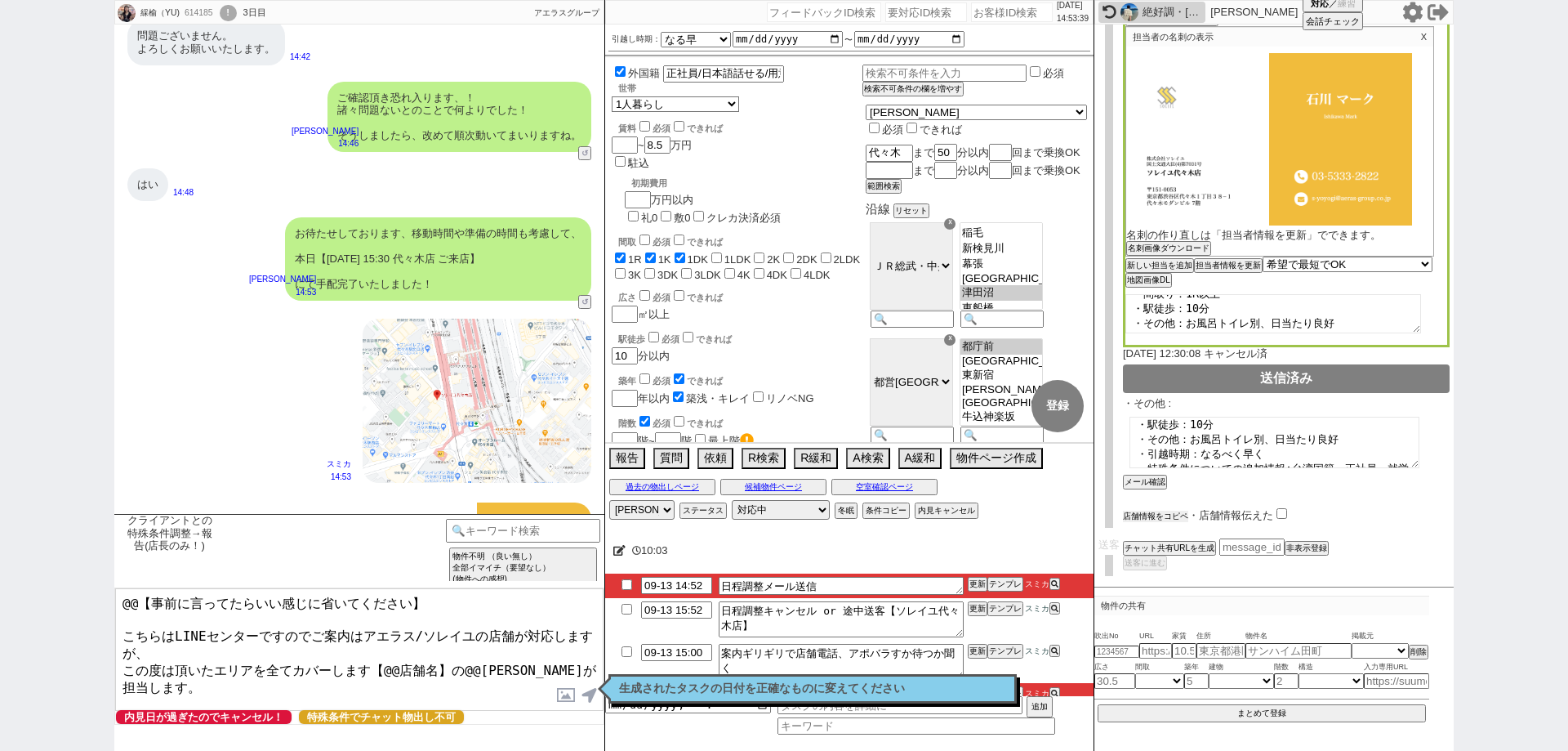
click at [1184, 516] on button "店舗情報をコピペ" at bounding box center [1155, 516] width 65 height 12
click at [1285, 515] on input "checkbox" at bounding box center [1285, 511] width 11 height 11
drag, startPoint x: 451, startPoint y: 683, endPoint x: 444, endPoint y: 671, distance: 13.9
click at [444, 671] on textarea "@@【事前に言ってたらいい感じに省いてください】 こちらはLINEセンターですのでご案内はアエラス/ソレイユの店舗が対応しますが、 この度は頂いたエリアを全て…" at bounding box center [359, 649] width 488 height 123
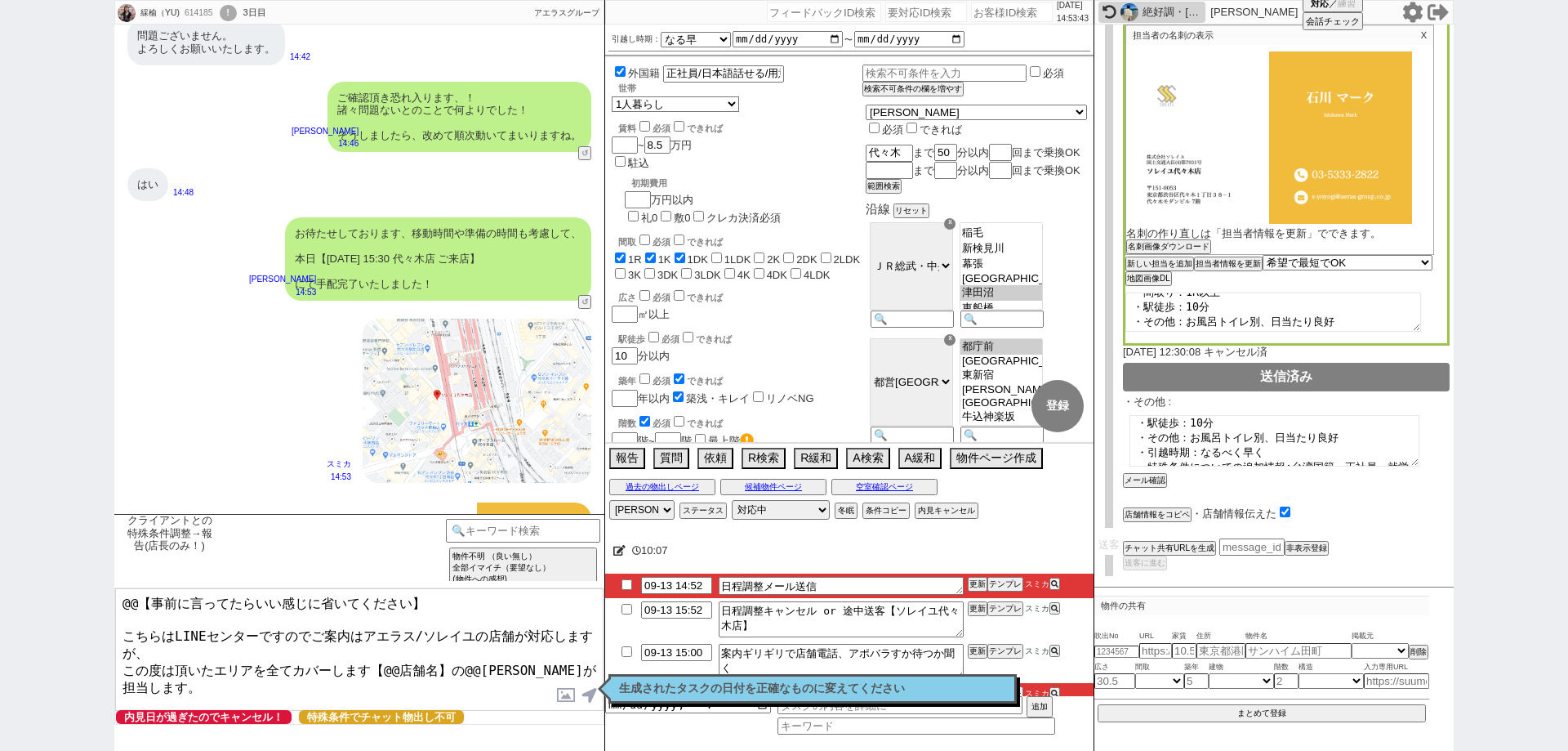
drag, startPoint x: 148, startPoint y: 642, endPoint x: 96, endPoint y: 567, distance: 91.3
click at [96, 567] on div "綵榆（YU) 614185 ! 0 3日目 冬眠中 自社客 アエラスグループ スミカ_BPO チャット全表示 2025-09-11 ようこそLINE物件紹介の…" at bounding box center [784, 376] width 1568 height 751
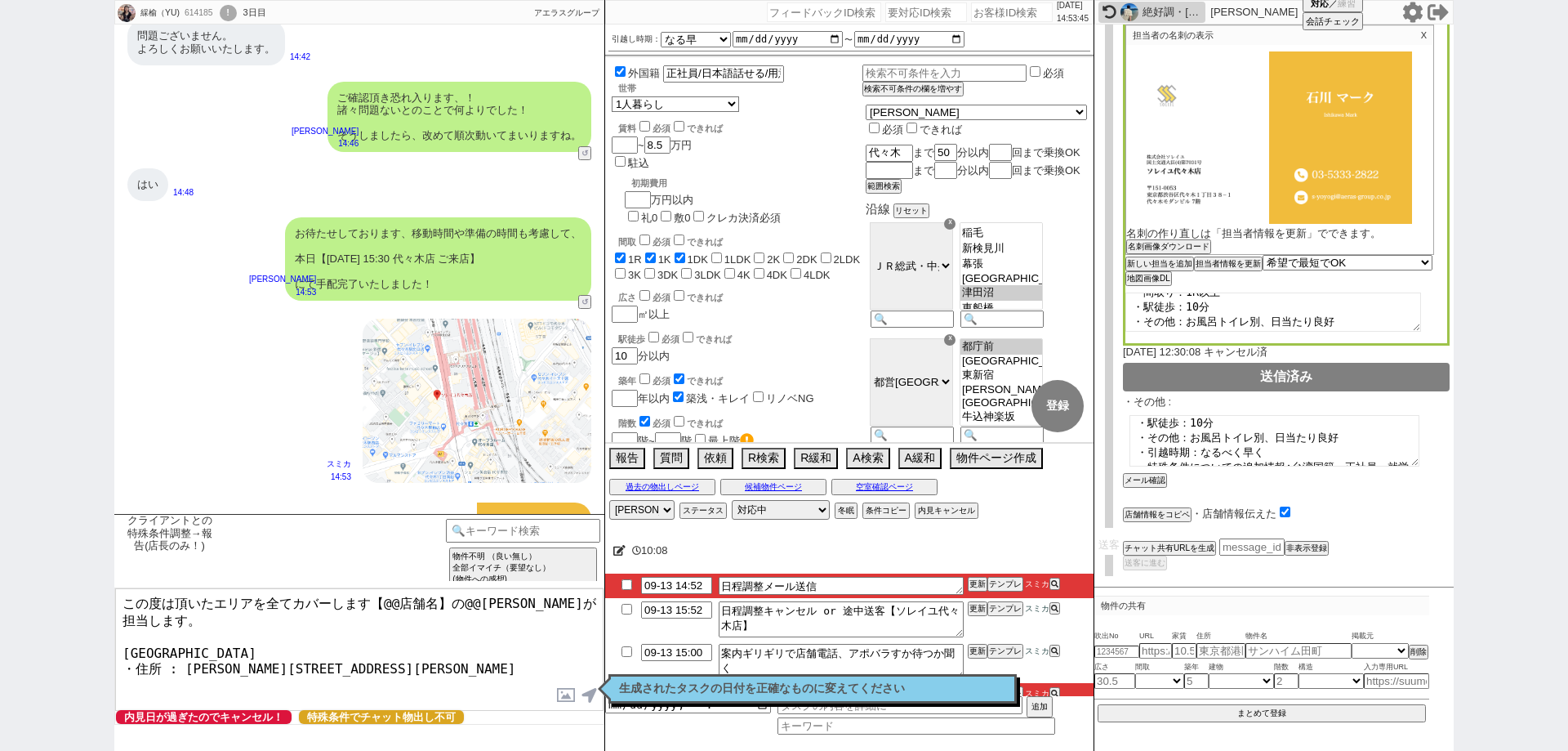
click at [119, 610] on textarea "この度は頂いたエリアを全てカバーします【@@店舗名】の@@大竹が担当します。 ソレイユ代々木店 ・住所 : 東京都渋谷区代々木１丁目３８−１ 代々木モダンビル…" at bounding box center [359, 649] width 488 height 123
drag, startPoint x: 235, startPoint y: 630, endPoint x: 119, endPoint y: 625, distance: 116.1
click at [119, 625] on textarea "この度は頂いたエリアを全てカバーします【@@店舗名】の@@大竹が担当します。 ソレイユ代々木店 ・住所 : 東京都渋谷区代々木１丁目３８−１ 代々木モダンビル…" at bounding box center [359, 649] width 488 height 123
drag, startPoint x: 430, startPoint y: 606, endPoint x: 405, endPoint y: 603, distance: 25.2
click at [405, 603] on textarea "この度は頂いたエリアを全てカバーします【@@店舗名】の@@大竹が担当します。 ソレイユ代々木店 ・住所 : 東京都渋谷区代々木１丁目３８−１ 代々木モダンビル…" at bounding box center [359, 649] width 488 height 123
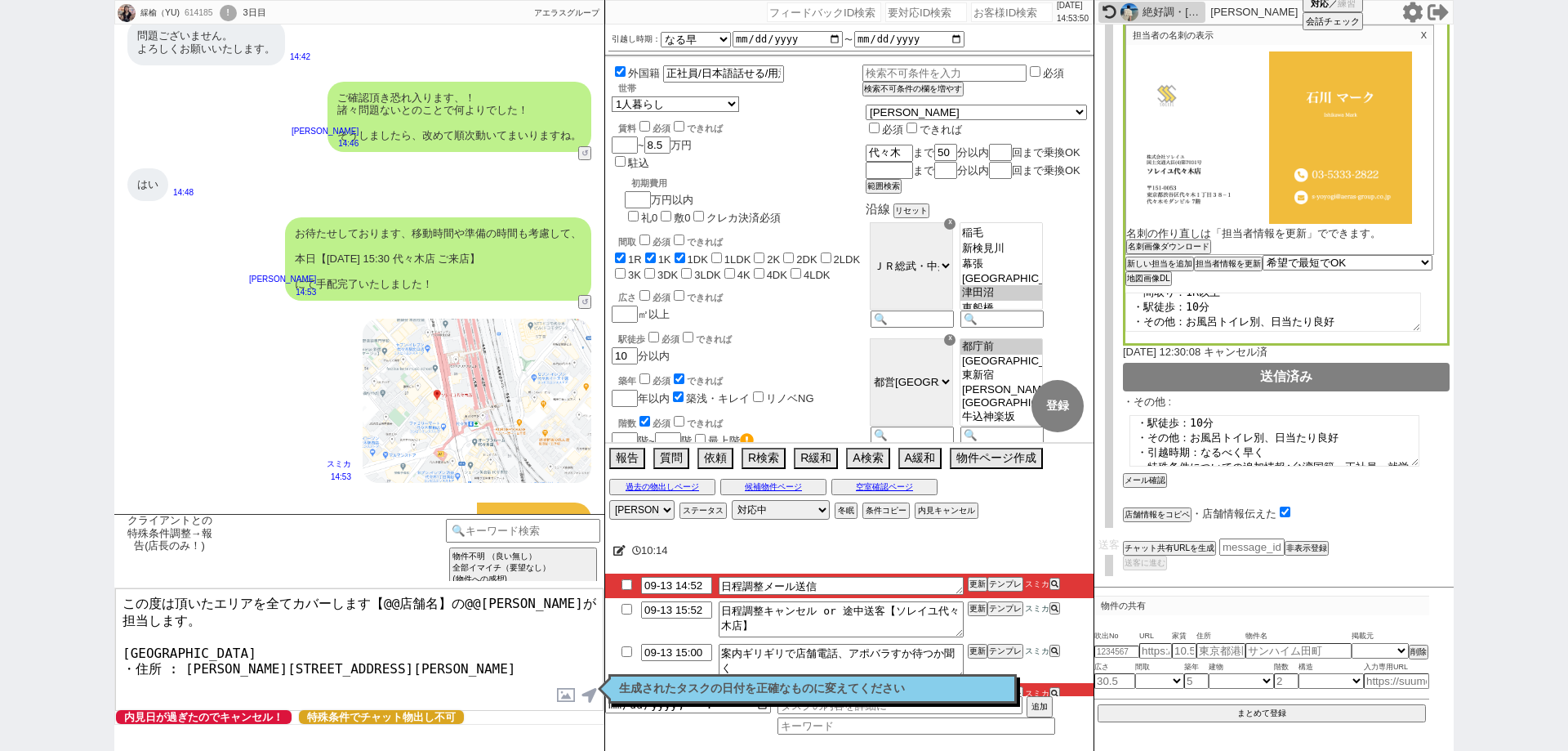
drag, startPoint x: 440, startPoint y: 602, endPoint x: 384, endPoint y: 600, distance: 56.0
click at [384, 600] on textarea "この度は頂いたエリアを全てカバーします【@@店舗名】の@@大竹が担当します。 ソレイユ代々木店 ・住所 : 東京都渋谷区代々木１丁目３８−１ 代々木モダンビル…" at bounding box center [359, 649] width 488 height 123
paste textarea "ソレイユ代々木店"
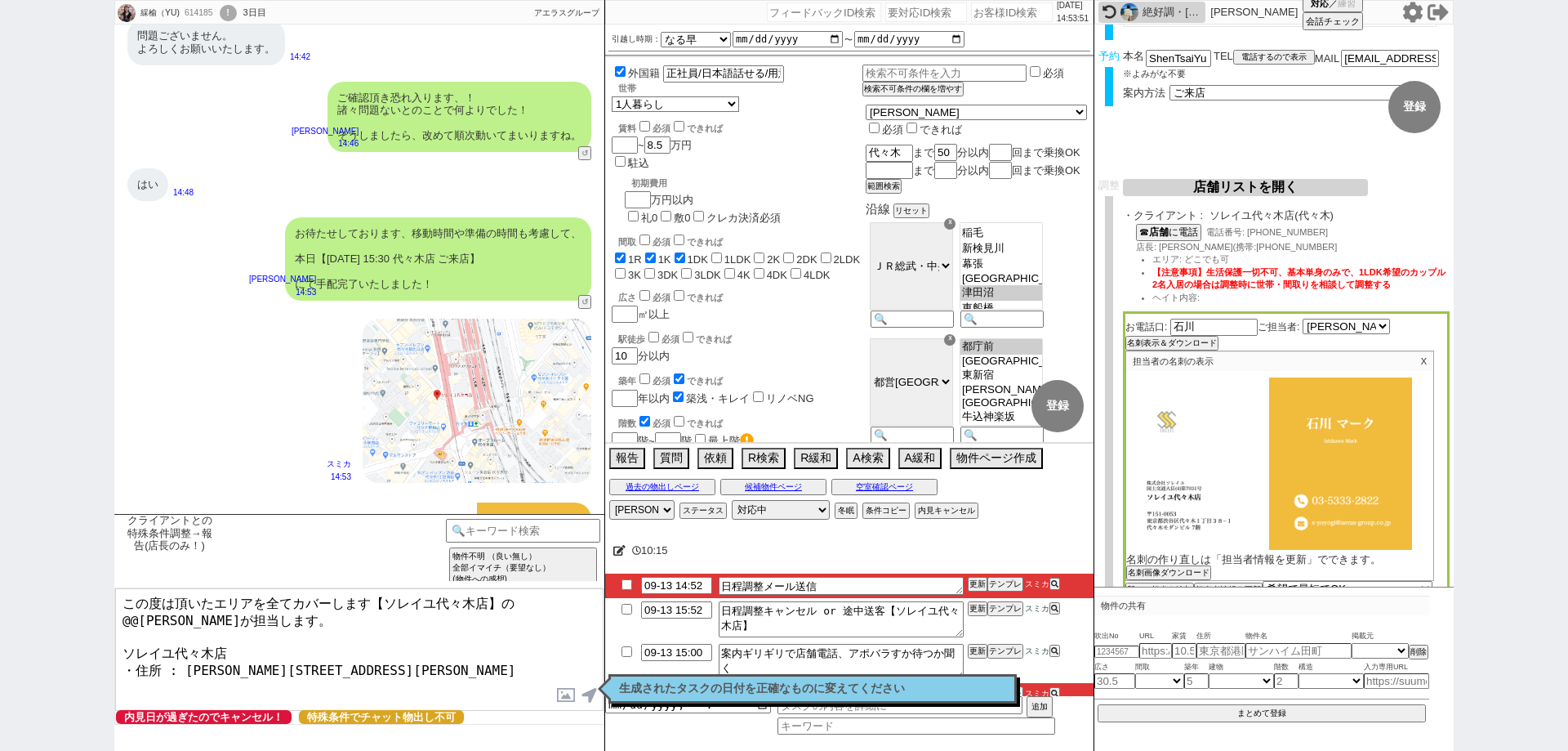
scroll to position [0, 0]
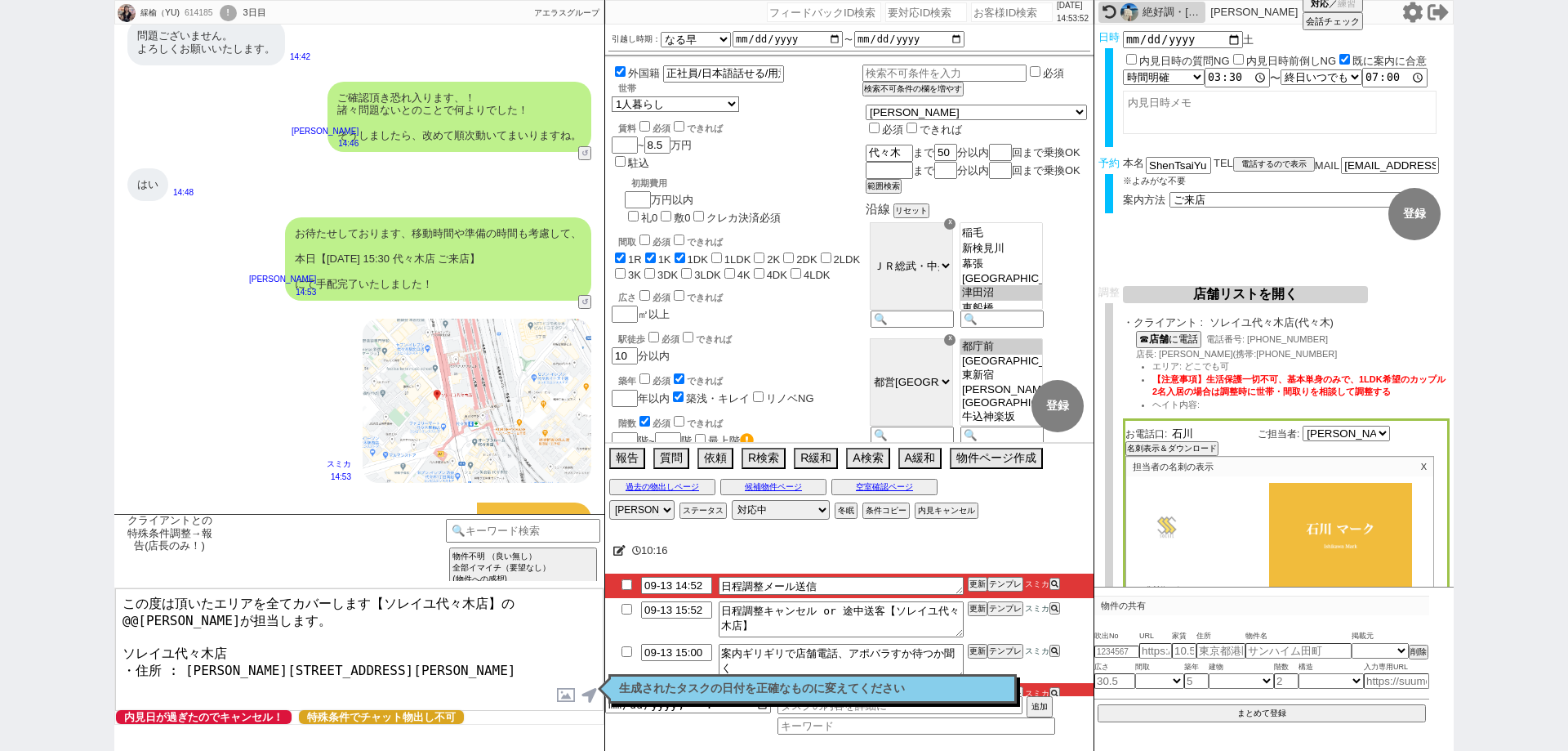
drag, startPoint x: 1192, startPoint y: 435, endPoint x: 1160, endPoint y: 433, distance: 32.1
click at [1160, 433] on div "お電話口: 石川 ご担当者: 選択してください 石川 マーク 加藤 望 松本 修 多田 恵子 関根 哲郎 本間 雄志 保坂 大輔 河本 雄大 名刺表示＆ダウン…" at bounding box center [1286, 598] width 327 height 360
drag, startPoint x: 549, startPoint y: 605, endPoint x: 510, endPoint y: 599, distance: 39.5
click at [510, 599] on textarea "この度は頂いたエリアを全てカバーします【ソレイユ代々木店】の@@大竹が担当します。 ソレイユ代々木店 ・住所 : 東京都渋谷区代々木１丁目３８−１ 代々木モダ…" at bounding box center [359, 649] width 488 height 123
paste textarea "石川"
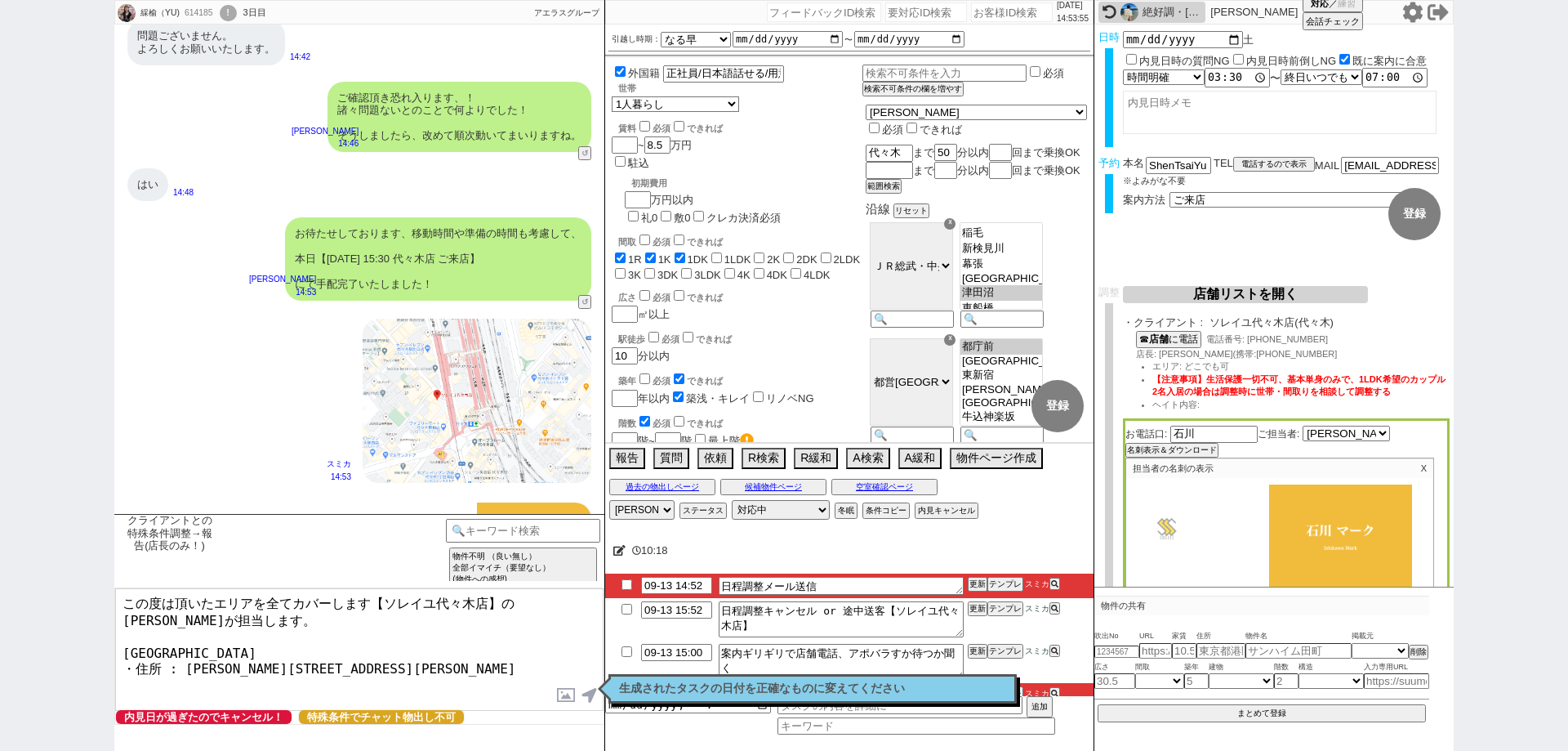
click at [624, 586] on input "checkbox" at bounding box center [626, 584] width 24 height 11
click at [534, 672] on textarea "この度は頂いたエリアを全てカバーします【ソレイユ代々木店】の石川が担当します。 ソレイユ代々木店 ・住所 : 東京都渋谷区代々木１丁目３８−１ 代々木モダンビ…" at bounding box center [359, 649] width 488 height 123
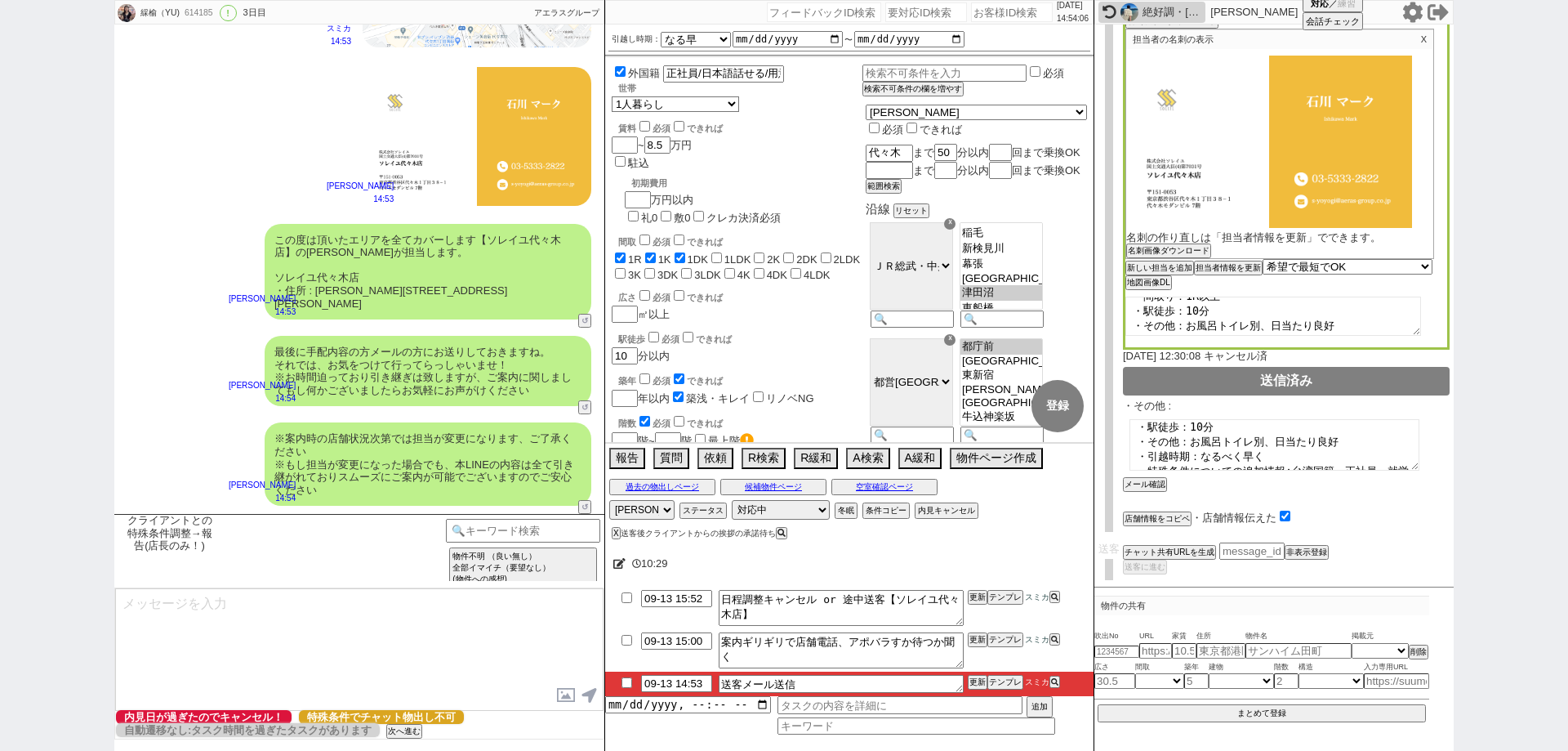
scroll to position [435, 0]
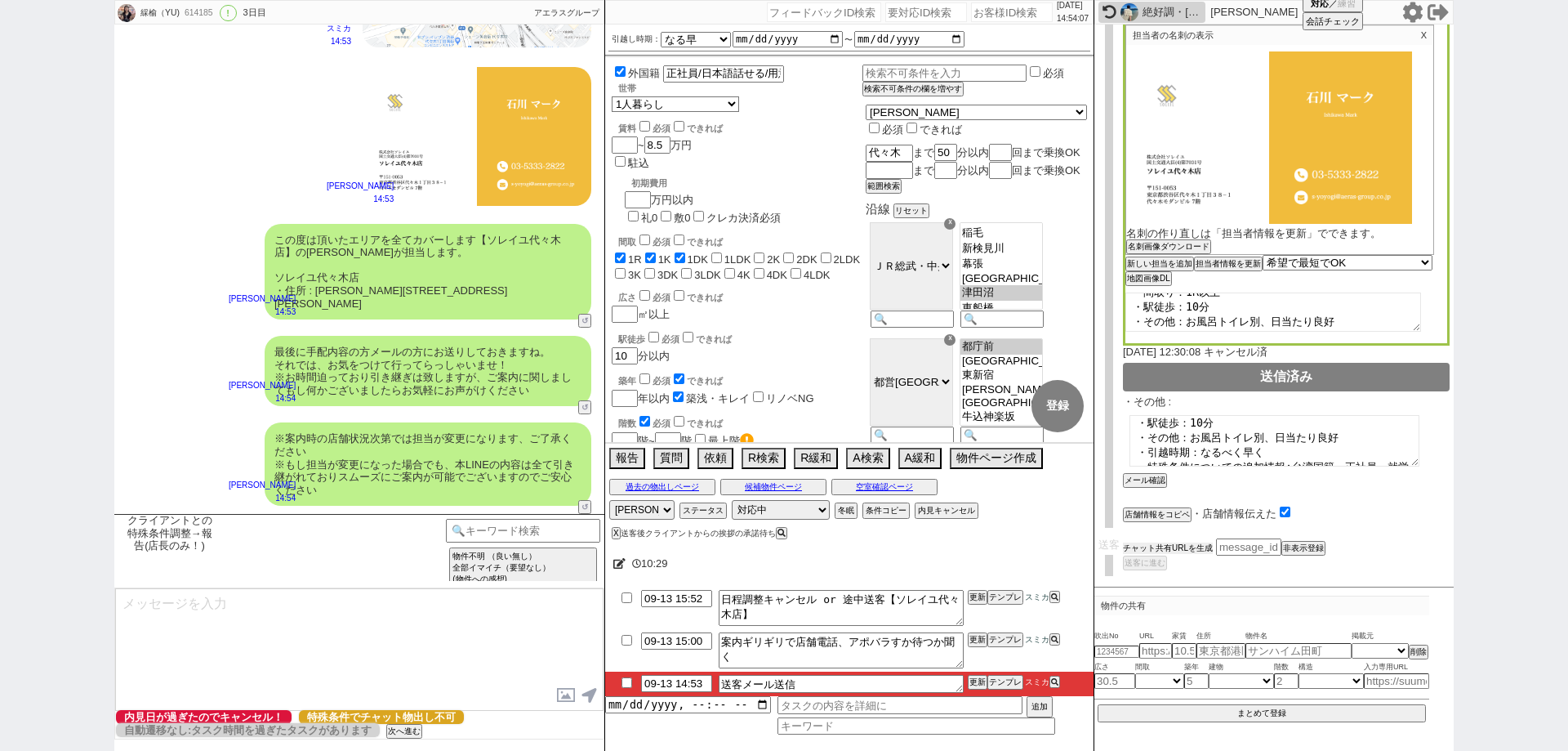
click at [1149, 547] on button "チャット共有URLを生成" at bounding box center [1167, 548] width 90 height 12
click at [1155, 575] on button "送客に進む" at bounding box center [1143, 578] width 41 height 12
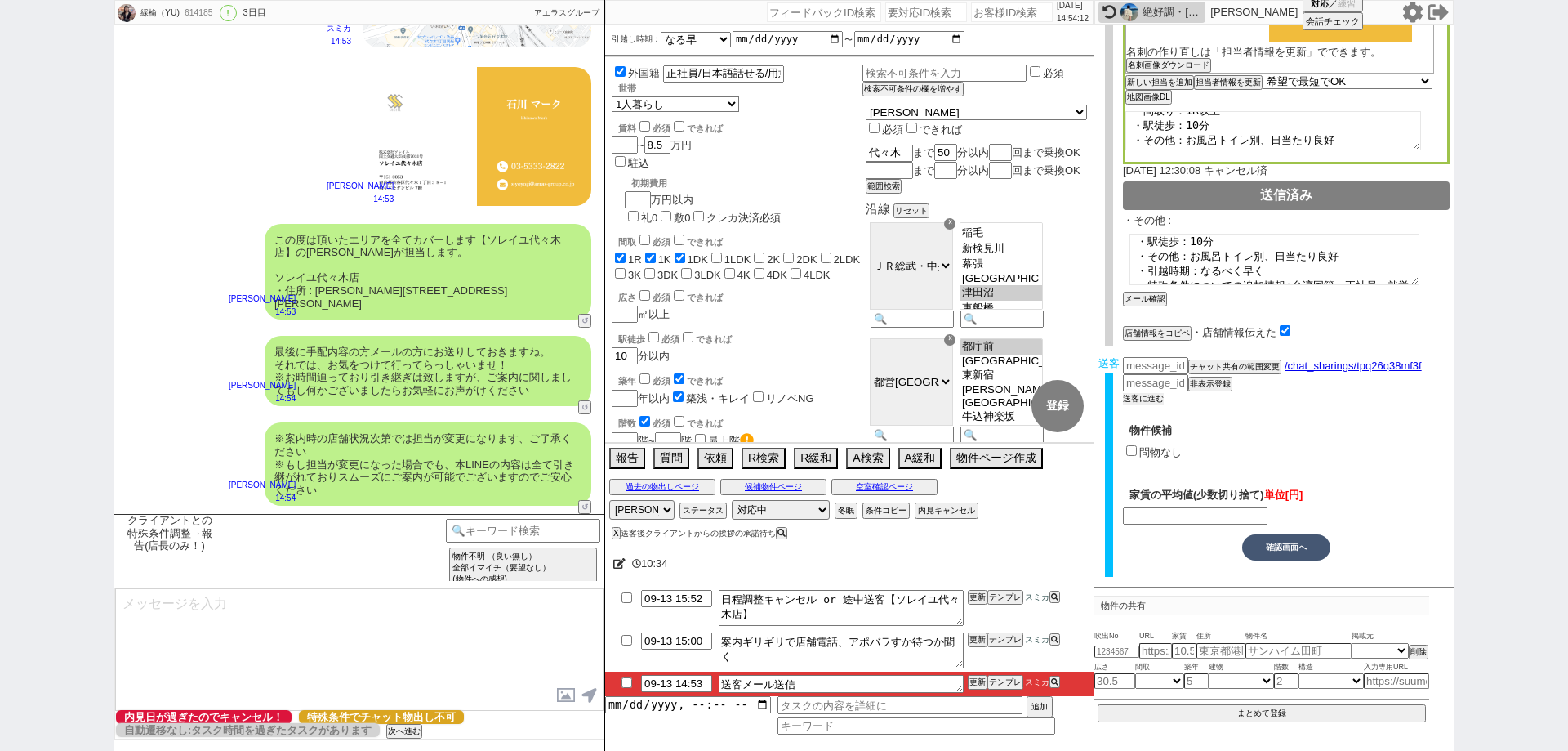
click at [1152, 399] on button "送客に進む" at bounding box center [1143, 399] width 41 height 12
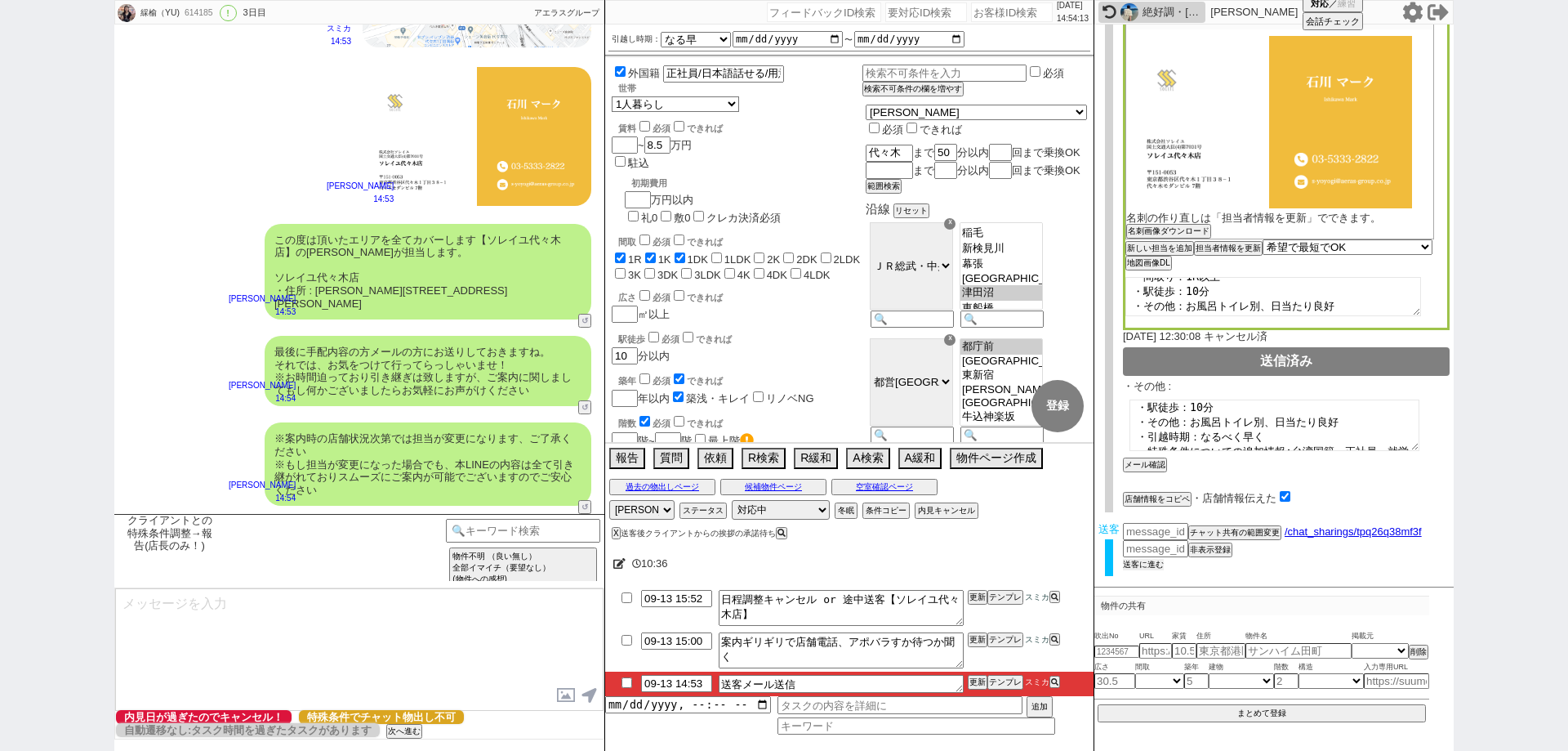
click at [1138, 564] on button "送客に進む" at bounding box center [1143, 565] width 41 height 12
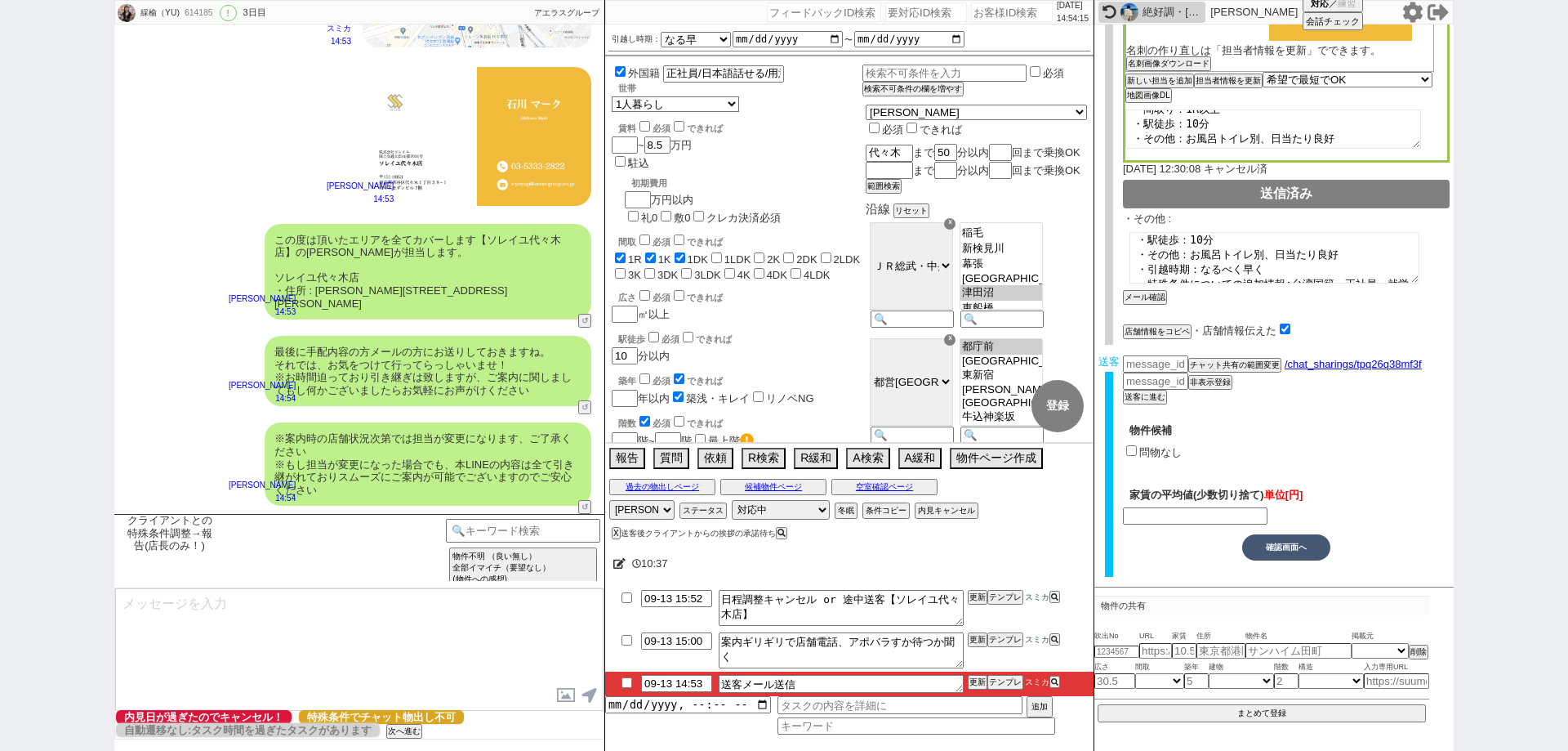
click at [1132, 451] on input "問物なし" at bounding box center [1131, 450] width 11 height 11
click at [1301, 553] on button "確認画面へ" at bounding box center [1286, 548] width 88 height 26
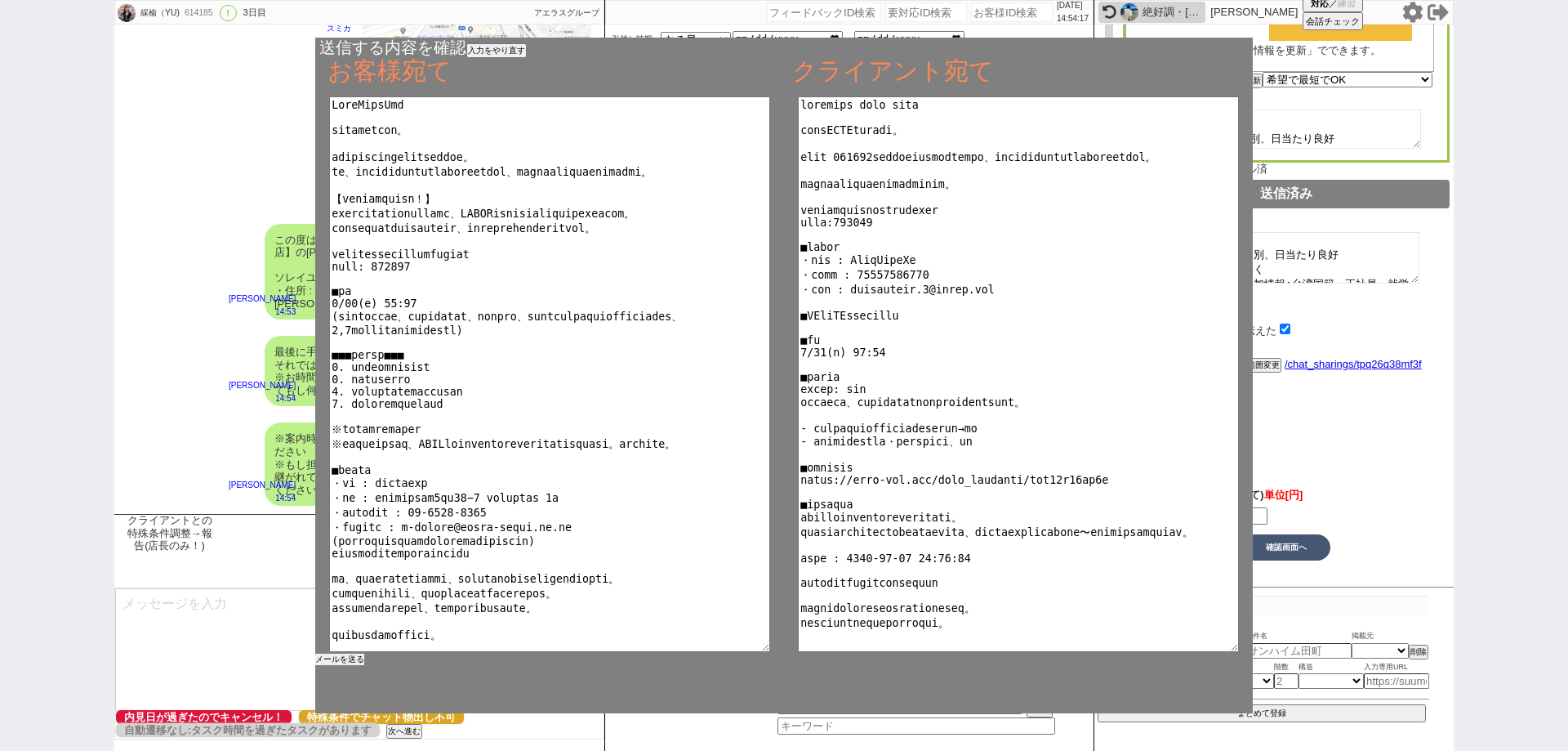
click at [353, 660] on button "メールを送る" at bounding box center [340, 660] width 49 height 12
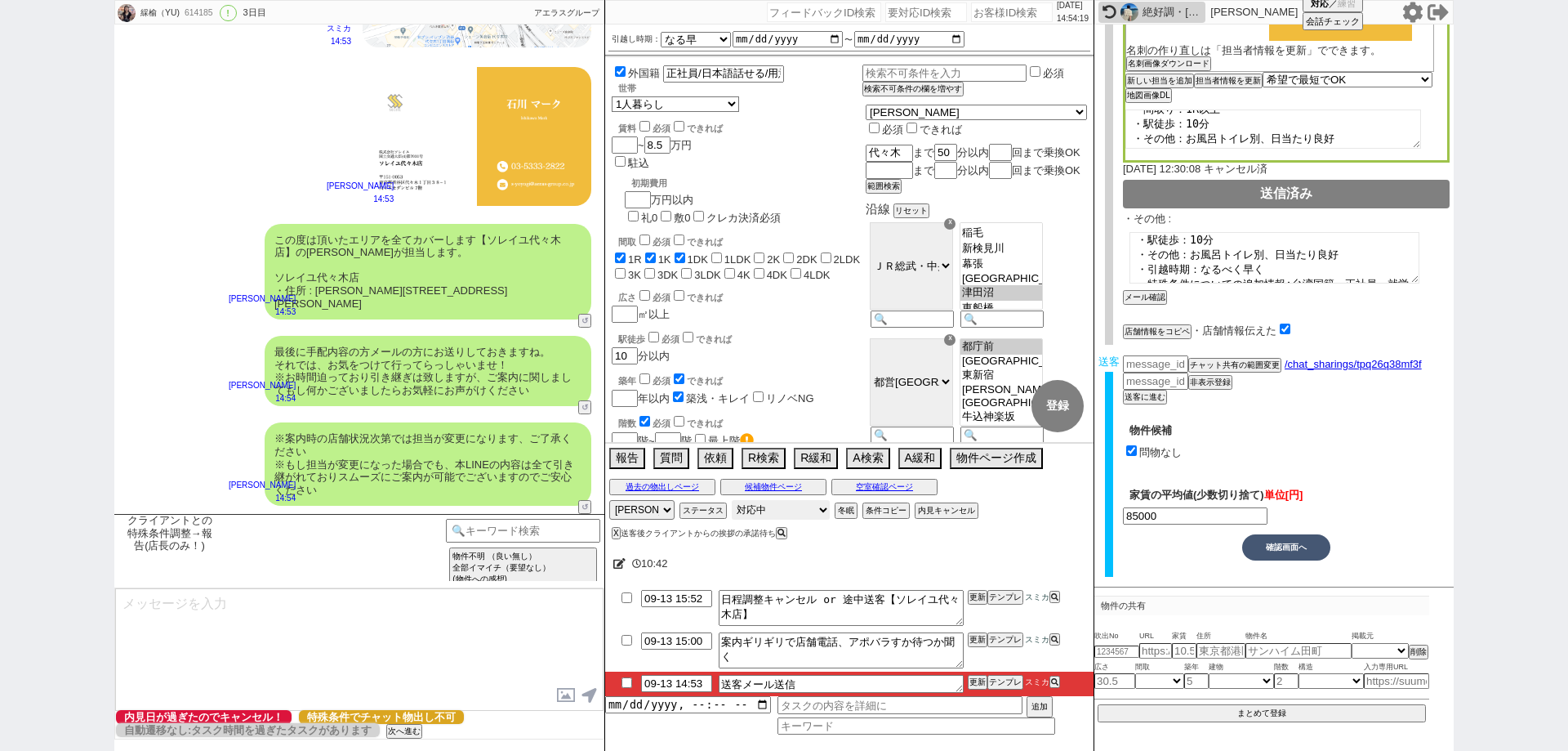
click at [807, 513] on select "対応中 引き継ぎ完了 ブロック 長期間返信なし 紹介不可 別の所で決まった 客の都合で引越しが無くなった 接客開始後に冬眠" at bounding box center [780, 510] width 98 height 20
click at [732, 500] on select "対応中 引き継ぎ完了 ブロック 長期間返信なし 紹介不可 別の所で決まった 客の都合で引越しが無くなった 接客開始後に冬眠" at bounding box center [780, 510] width 98 height 20
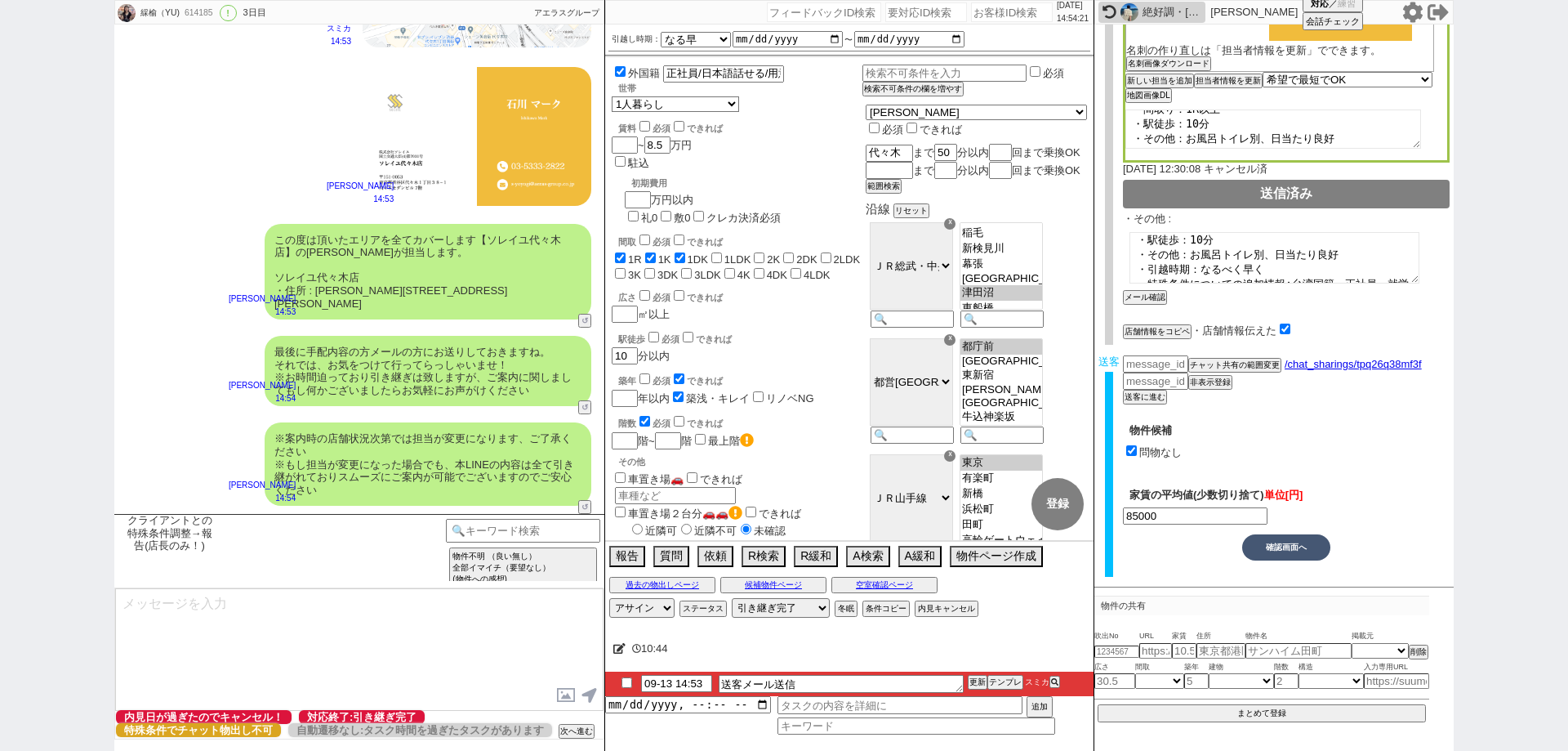
click at [626, 683] on input "checkbox" at bounding box center [626, 682] width 24 height 11
click at [971, 682] on button "更新" at bounding box center [976, 682] width 16 height 12
click at [975, 658] on div "10:45" at bounding box center [849, 649] width 488 height 33
click at [975, 684] on button "更新" at bounding box center [976, 682] width 16 height 12
click at [975, 660] on div "10:45" at bounding box center [849, 649] width 488 height 33
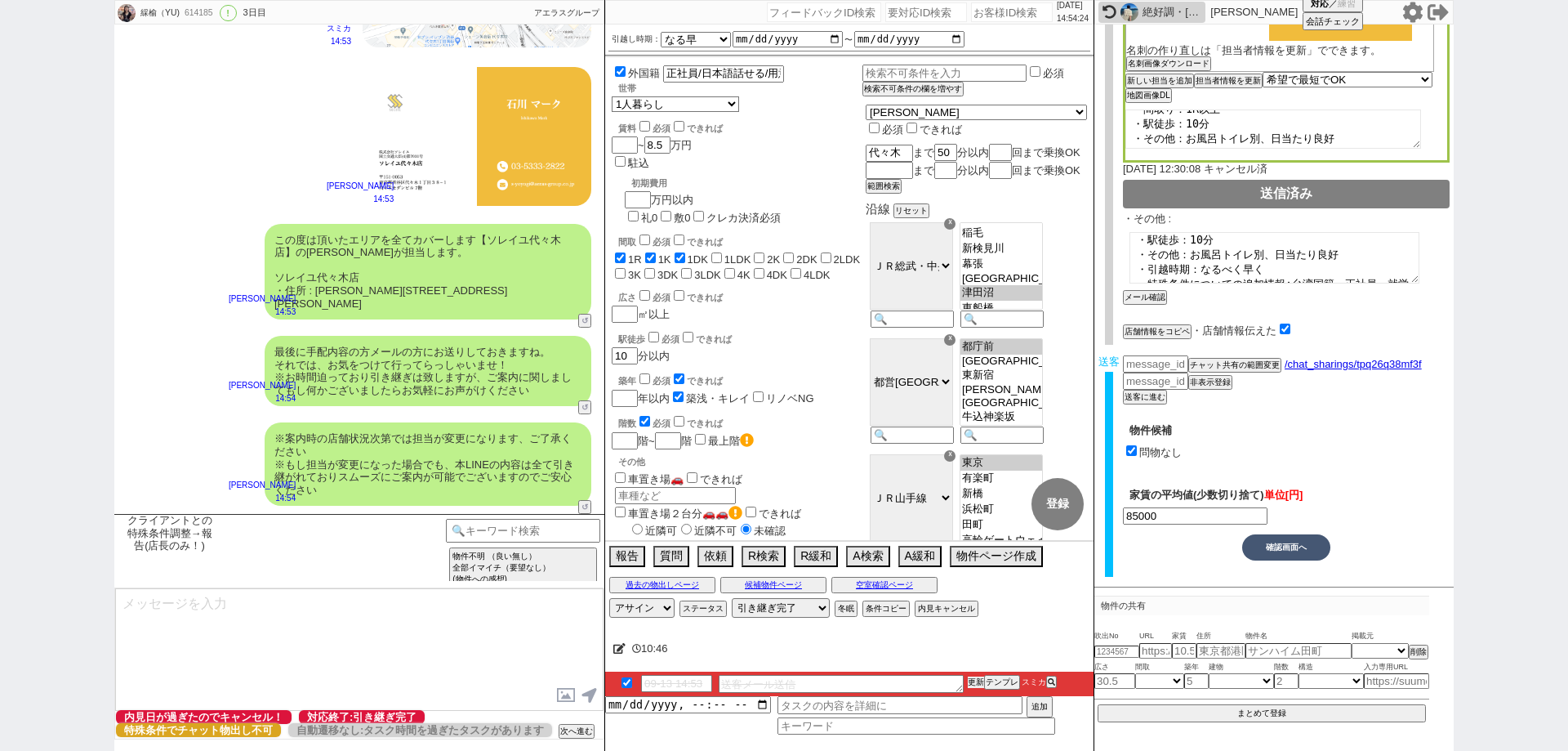
drag, startPoint x: 976, startPoint y: 678, endPoint x: 977, endPoint y: 655, distance: 23.0
click at [976, 676] on button "更新" at bounding box center [976, 682] width 16 height 12
click at [977, 655] on div "10:46" at bounding box center [849, 649] width 488 height 33
click at [979, 674] on li "09-13 14:53 送客メール送信 更新 テンプレ スミカ" at bounding box center [849, 683] width 488 height 25
click at [224, 436] on div "※案内時の店舗状況次第では担当が変更になります、ご了承ください ※もし担当が変更になった場合でも、本LINEの内容は全て引き継がれておりスムーズにご案内が可能…" at bounding box center [359, 464] width 490 height 100
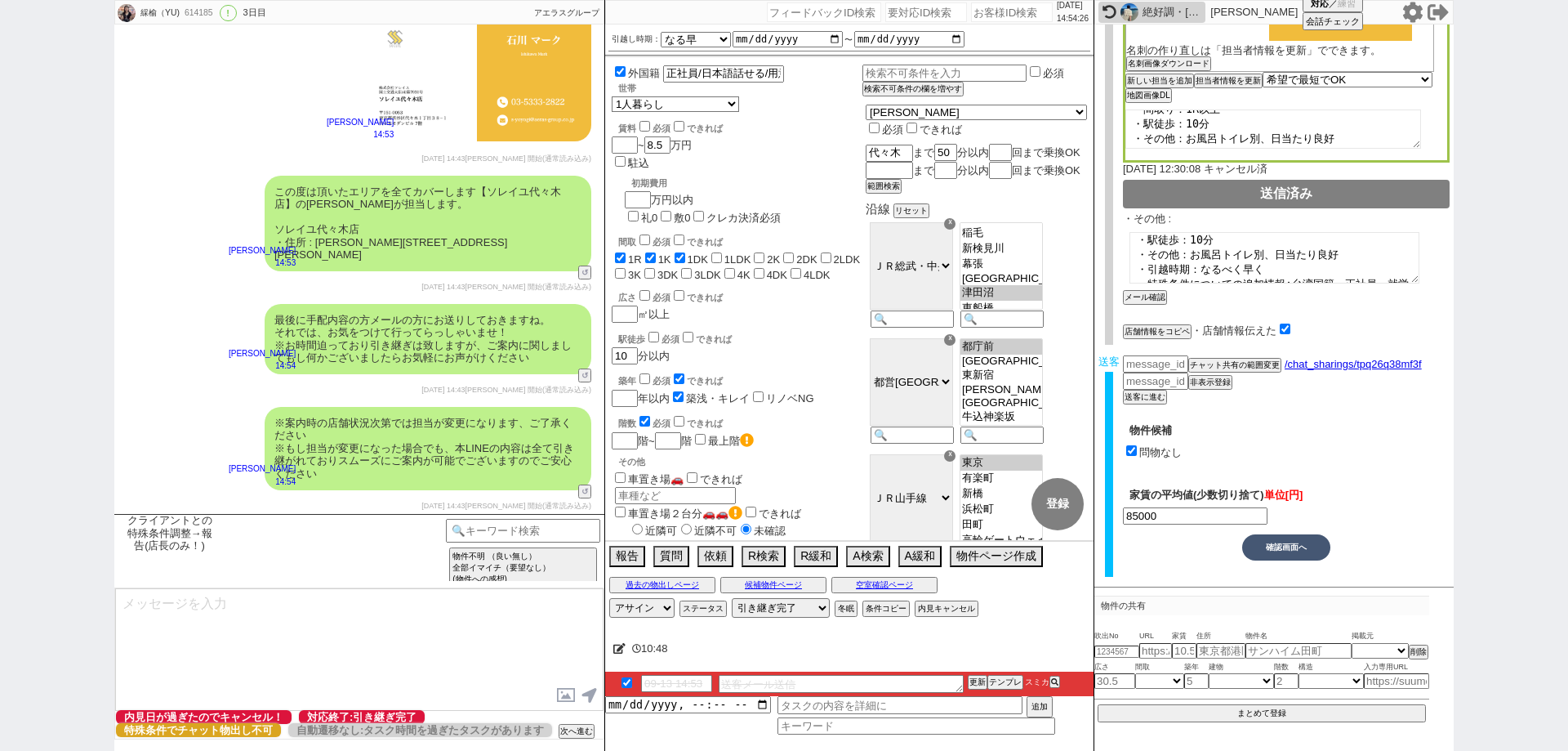
scroll to position [7167, 0]
click at [198, 16] on div "614185" at bounding box center [198, 13] width 37 height 13
copy div "614185"
click at [1006, 17] on input "number" at bounding box center [1012, 12] width 81 height 20
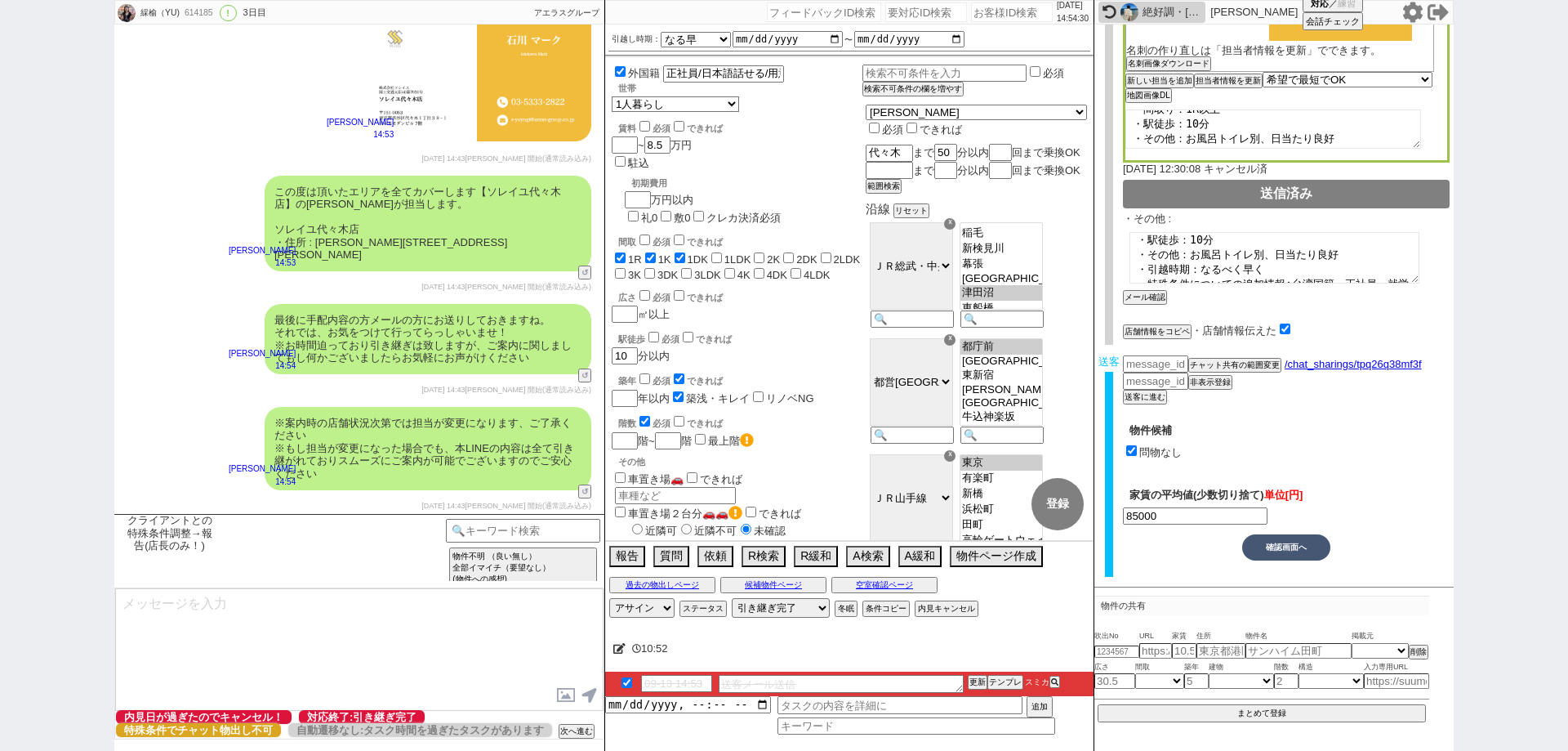
paste input "614185"
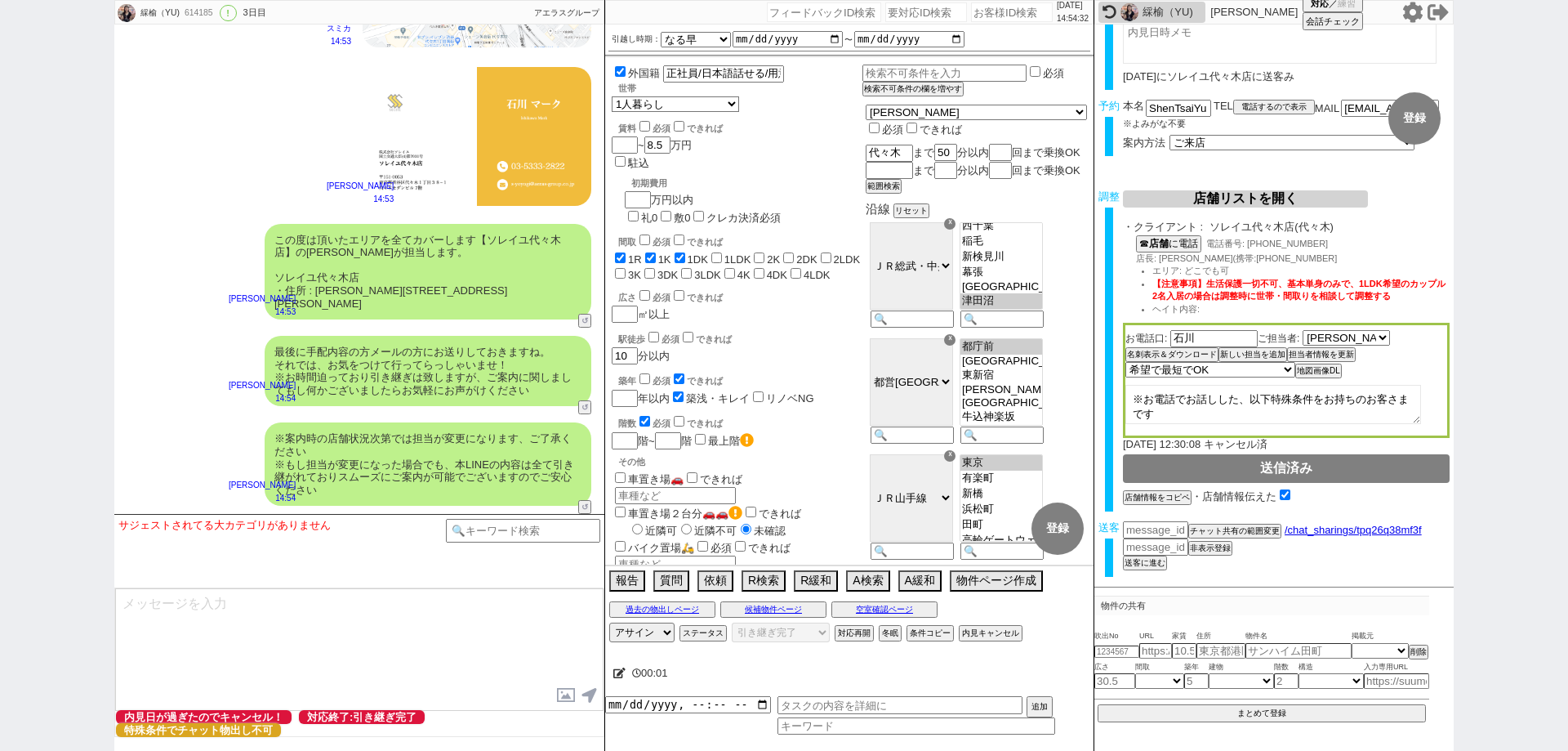
scroll to position [208, 0]
click at [202, 465] on div "※案内時の店舗状況次第では担当が変更になります、ご了承ください ※もし担当が変更になった場合でも、本LINEの内容は全て引き継がれておりスムーズにご案内が可能…" at bounding box center [359, 464] width 490 height 100
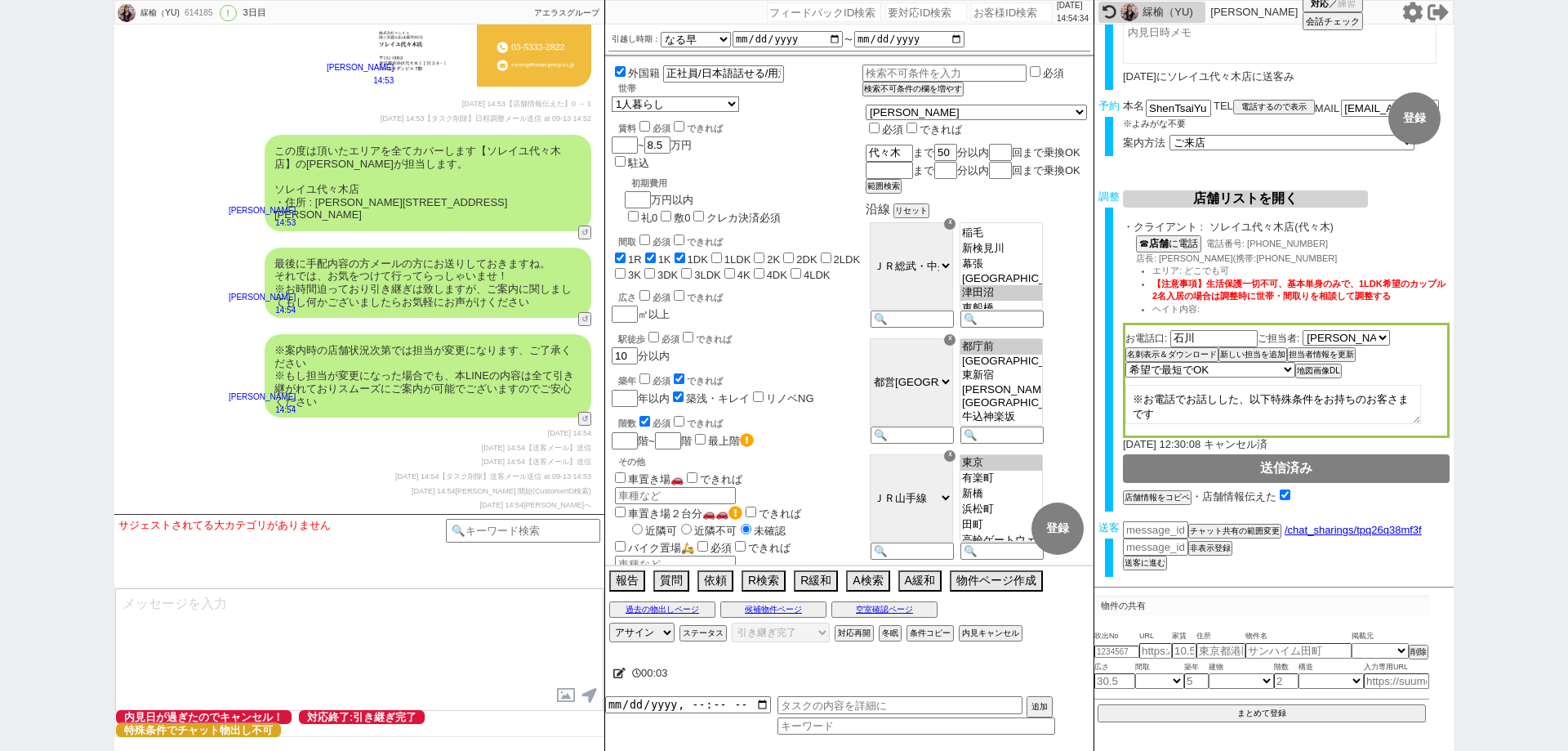
scroll to position [7246, 0]
click at [995, 633] on button "内見キャンセル" at bounding box center [989, 633] width 60 height 13
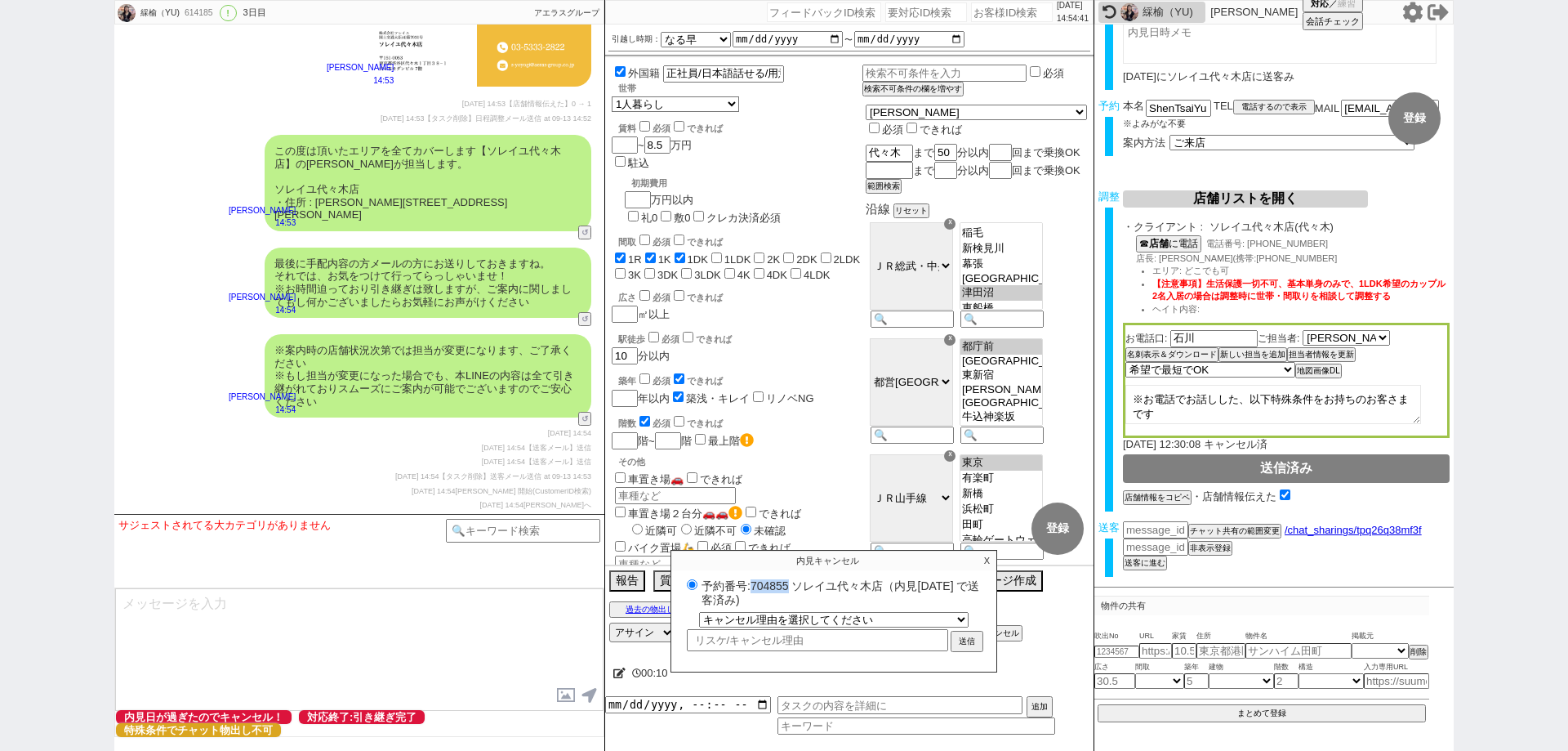
copy label "704855"
drag, startPoint x: 794, startPoint y: 583, endPoint x: 751, endPoint y: 581, distance: 43.0
click at [751, 581] on label "予約番号:704855 ソレイユ代々木店（内見日 2025/09/13 で送客済み)" at bounding box center [833, 591] width 302 height 30
click at [986, 560] on p "X" at bounding box center [987, 561] width 19 height 20
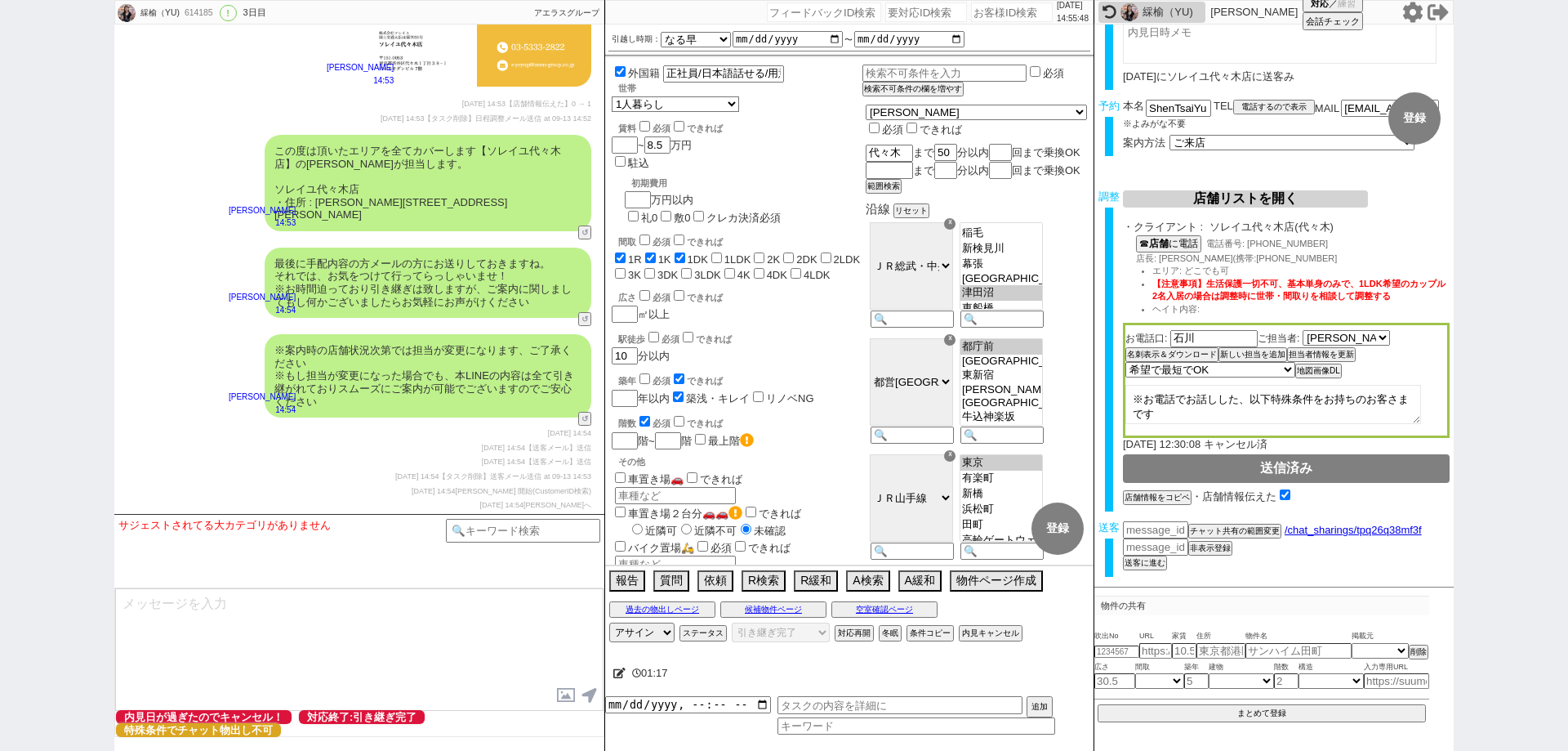
click at [1050, 654] on div "01:17 追加" at bounding box center [849, 702] width 488 height 98
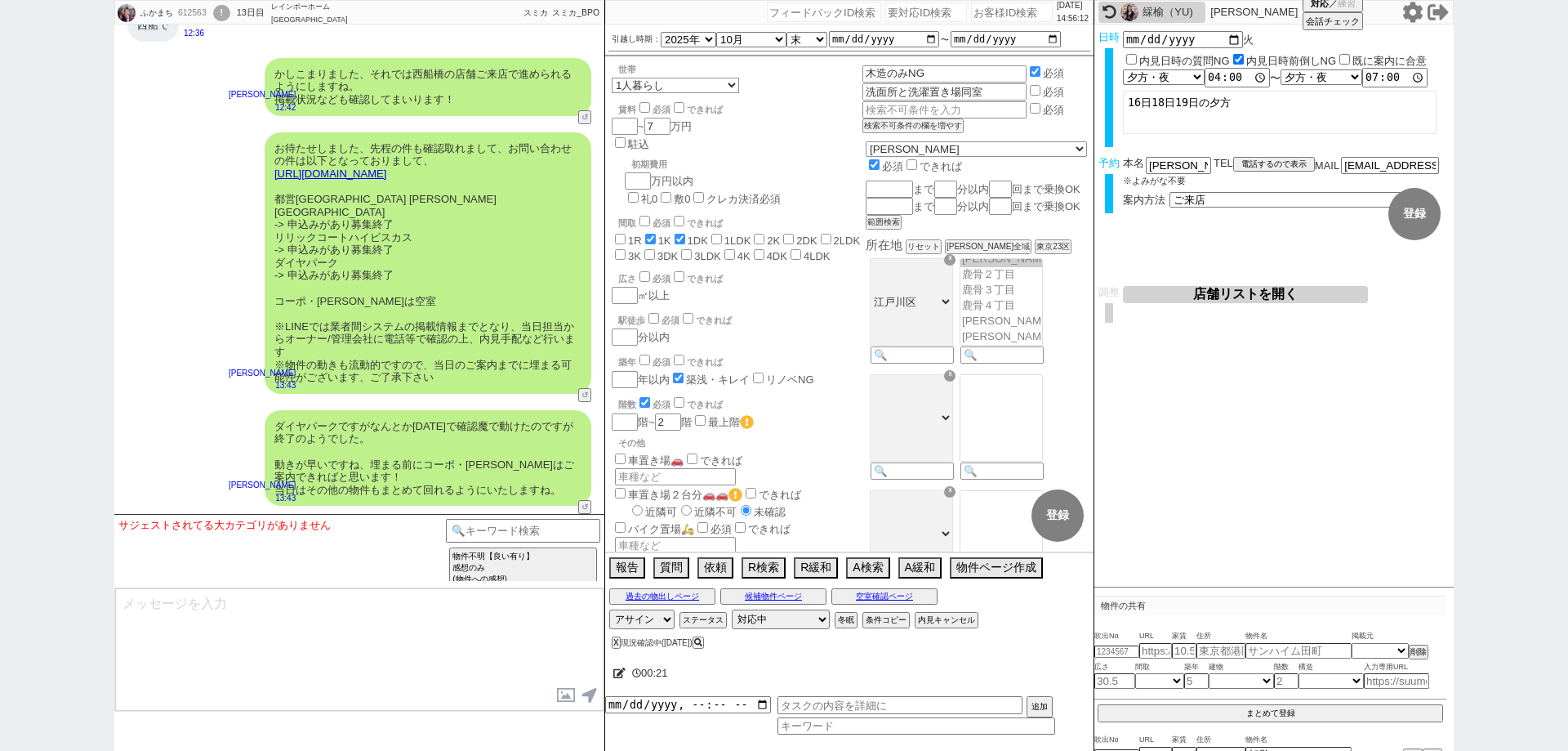
scroll to position [9523, 0]
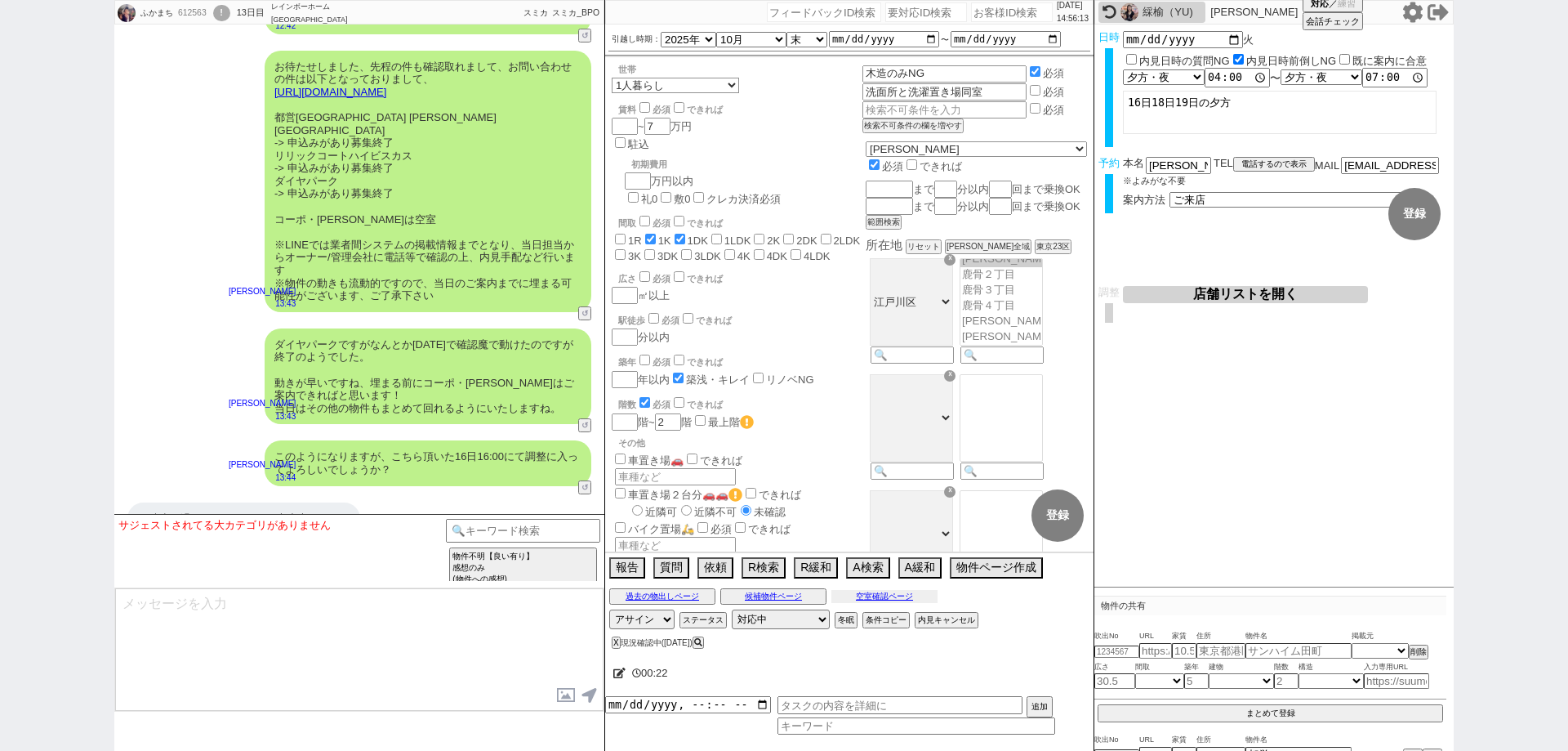
click at [882, 599] on button "空室確認ページ" at bounding box center [884, 596] width 106 height 13
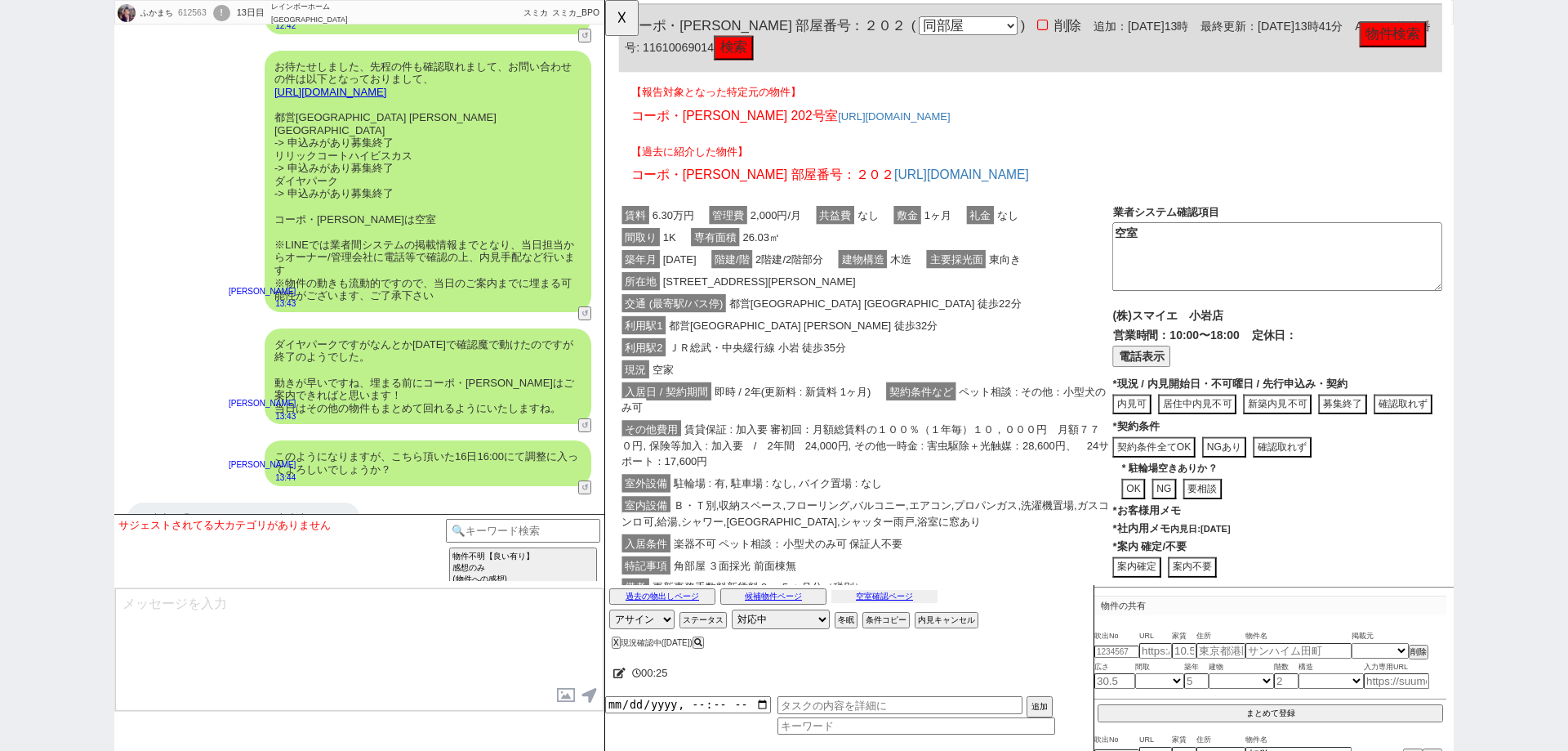
scroll to position [152, 0]
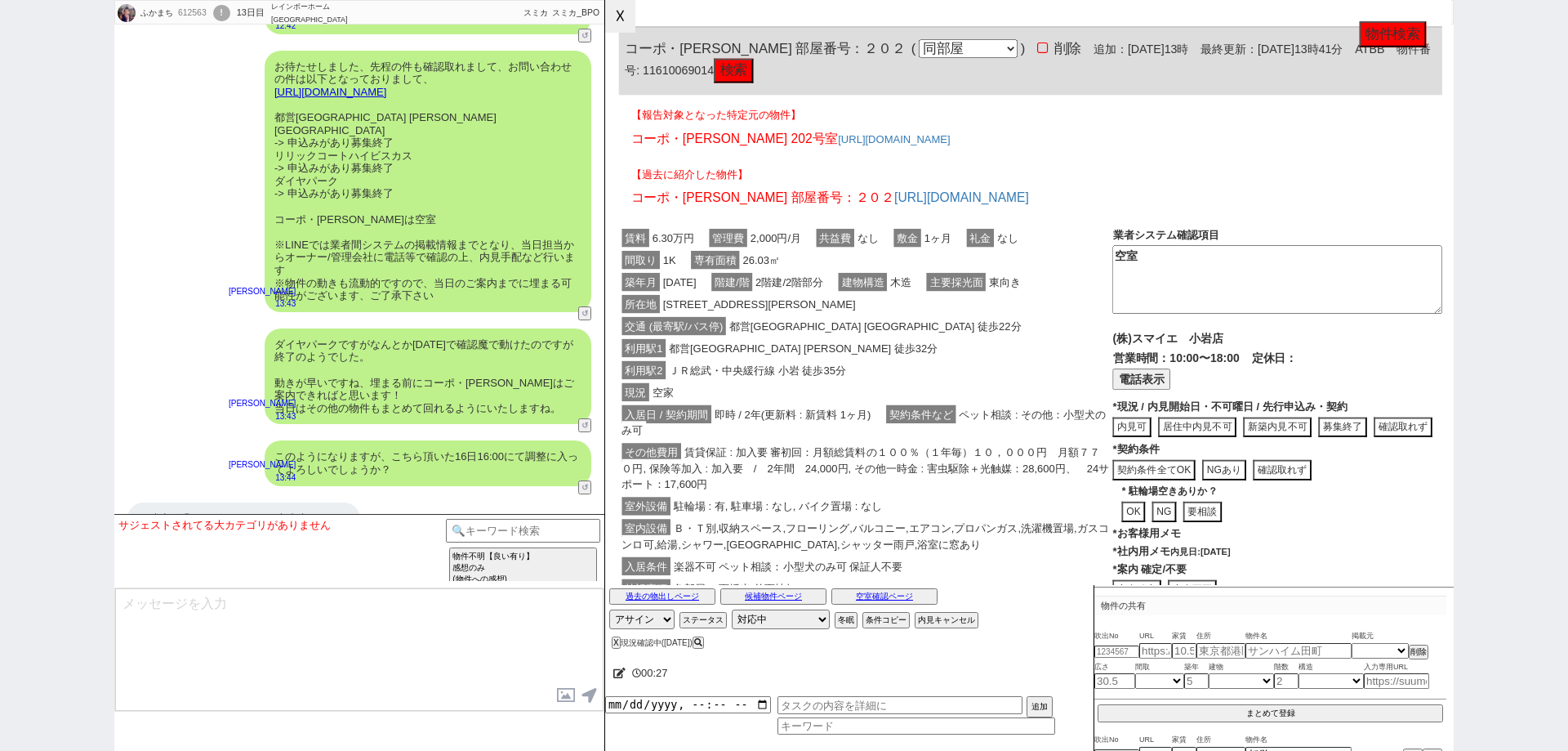
click at [628, 21] on button "☓" at bounding box center [620, 16] width 30 height 33
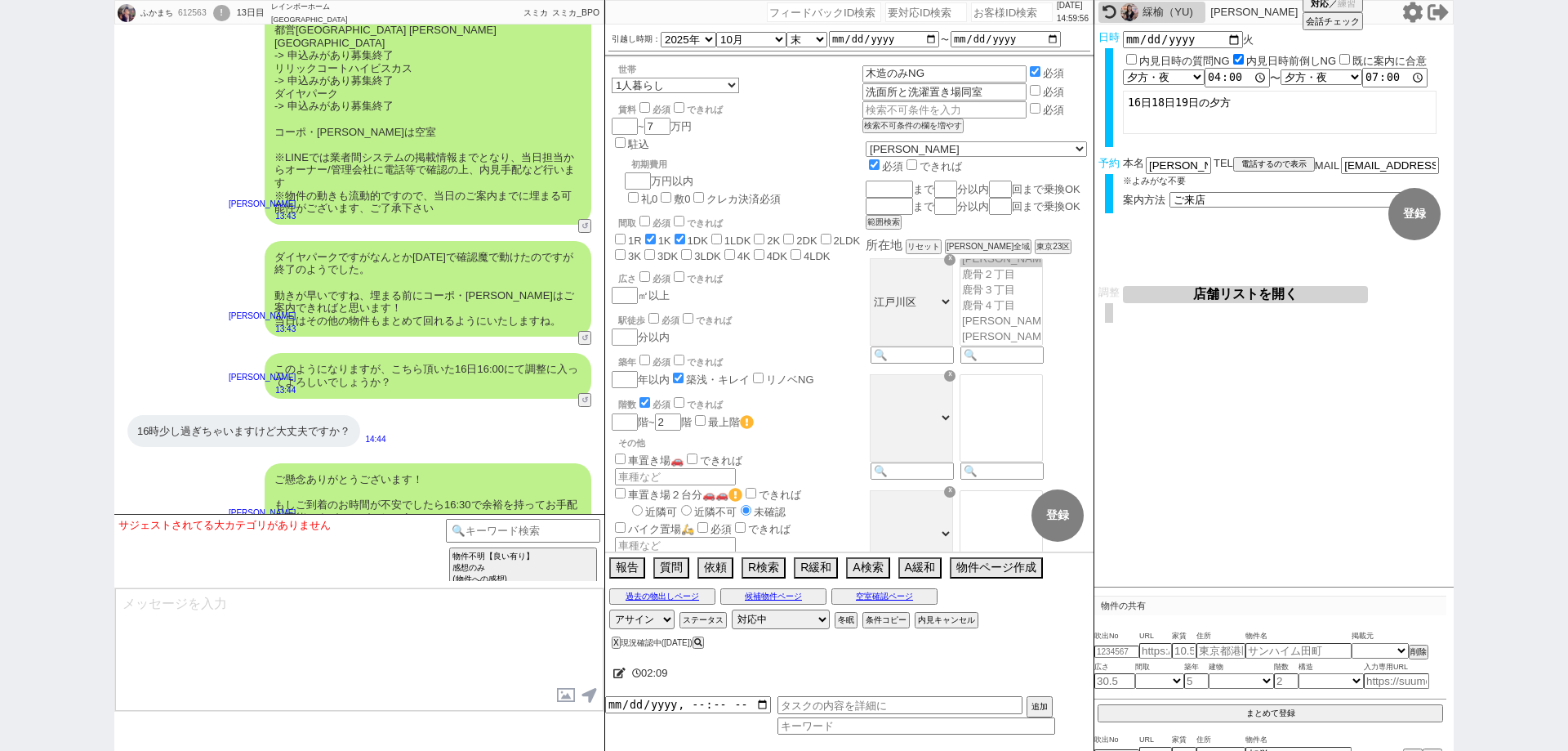
scroll to position [9686, 0]
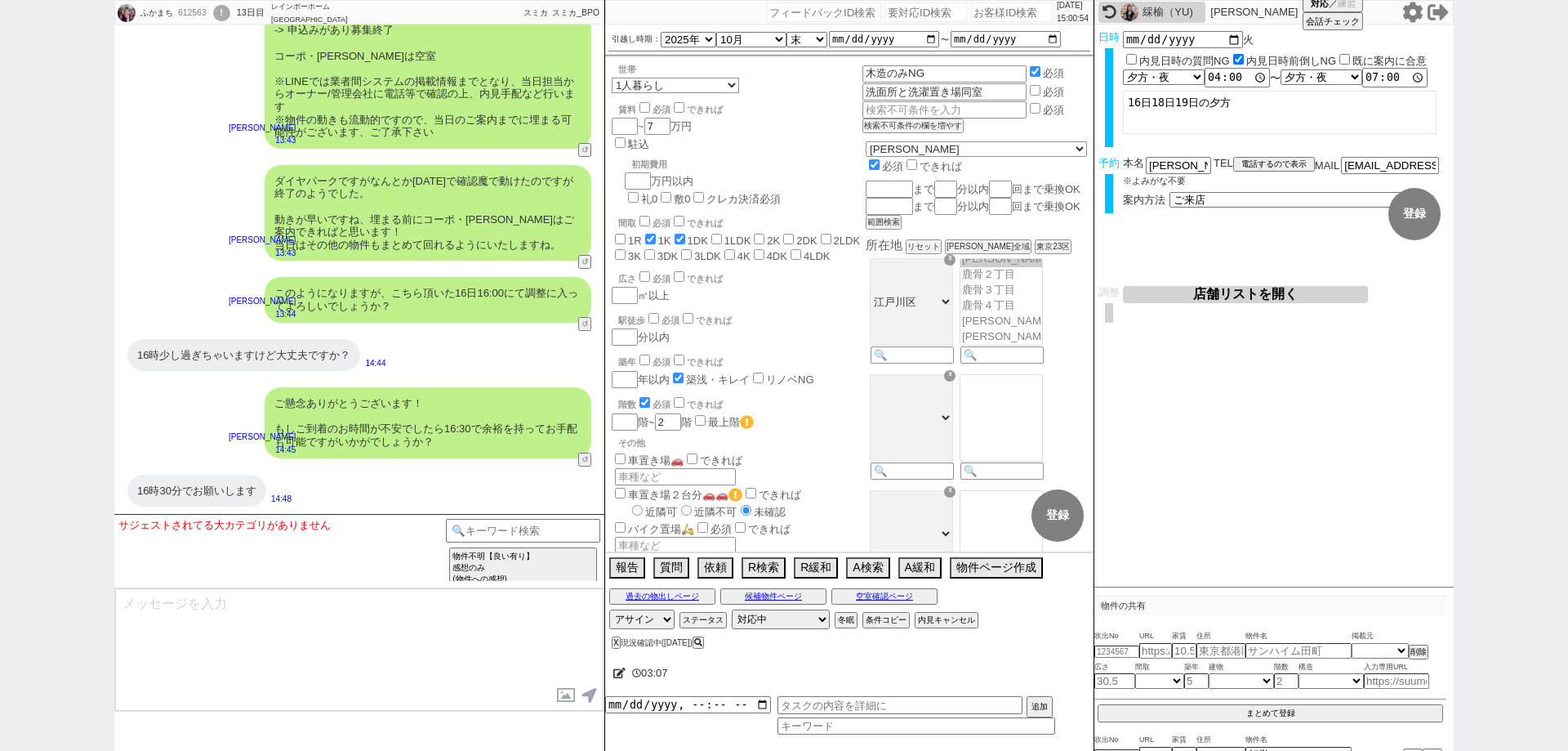
click at [49, 520] on div "ふかまち 612563 ! 0 13日目 レインボーホーム 錦糸町店 冬眠中 自社客 スミカ スミカ_BPO チャット全表示 2025-09-01 新しくフォ…" at bounding box center [784, 376] width 1568 height 751
click at [407, 599] on textarea at bounding box center [359, 649] width 488 height 123
click at [1189, 75] on select "言及なし 時間明確 午前 午後 お昼 夕方・夜 終日いつでも その他" at bounding box center [1162, 77] width 80 height 14
click at [1123, 70] on select "言及なし 時間明確 午前 午後 お昼 夕方・夜 終日いつでも その他" at bounding box center [1163, 77] width 81 height 16
click at [1353, 80] on select "言及なし 時間明確 午前 午後 お昼 夕方・夜 終日いつでも その他" at bounding box center [1320, 77] width 80 height 14
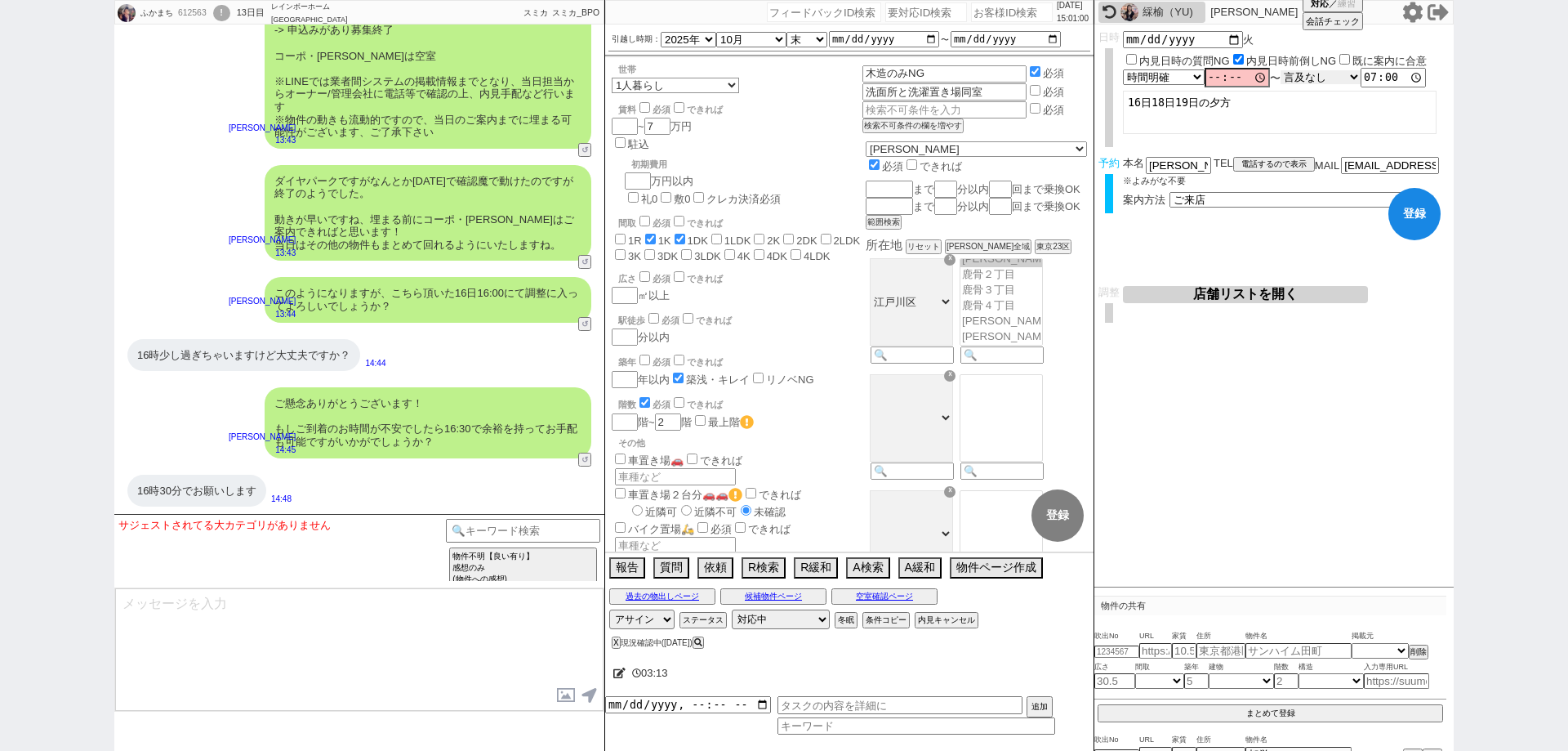
click at [1286, 71] on select "言及なし 時間明確 午前 午後 お昼 夕方・夜 終日いつでも その他" at bounding box center [1320, 77] width 80 height 14
click at [1217, 78] on input "time" at bounding box center [1236, 77] width 65 height 16
click at [1409, 210] on button "登録" at bounding box center [1414, 213] width 52 height 52
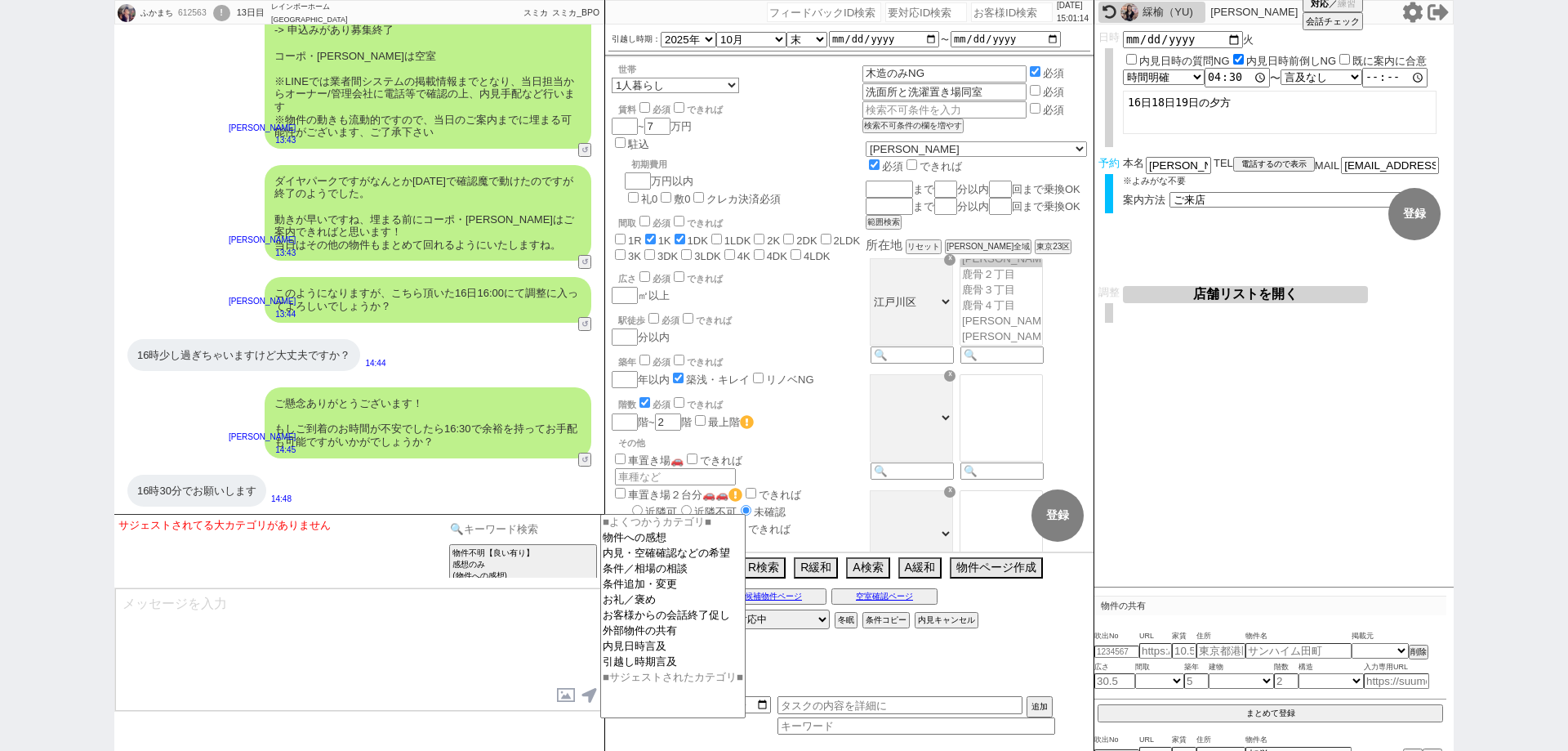
click at [526, 531] on input at bounding box center [523, 529] width 155 height 21
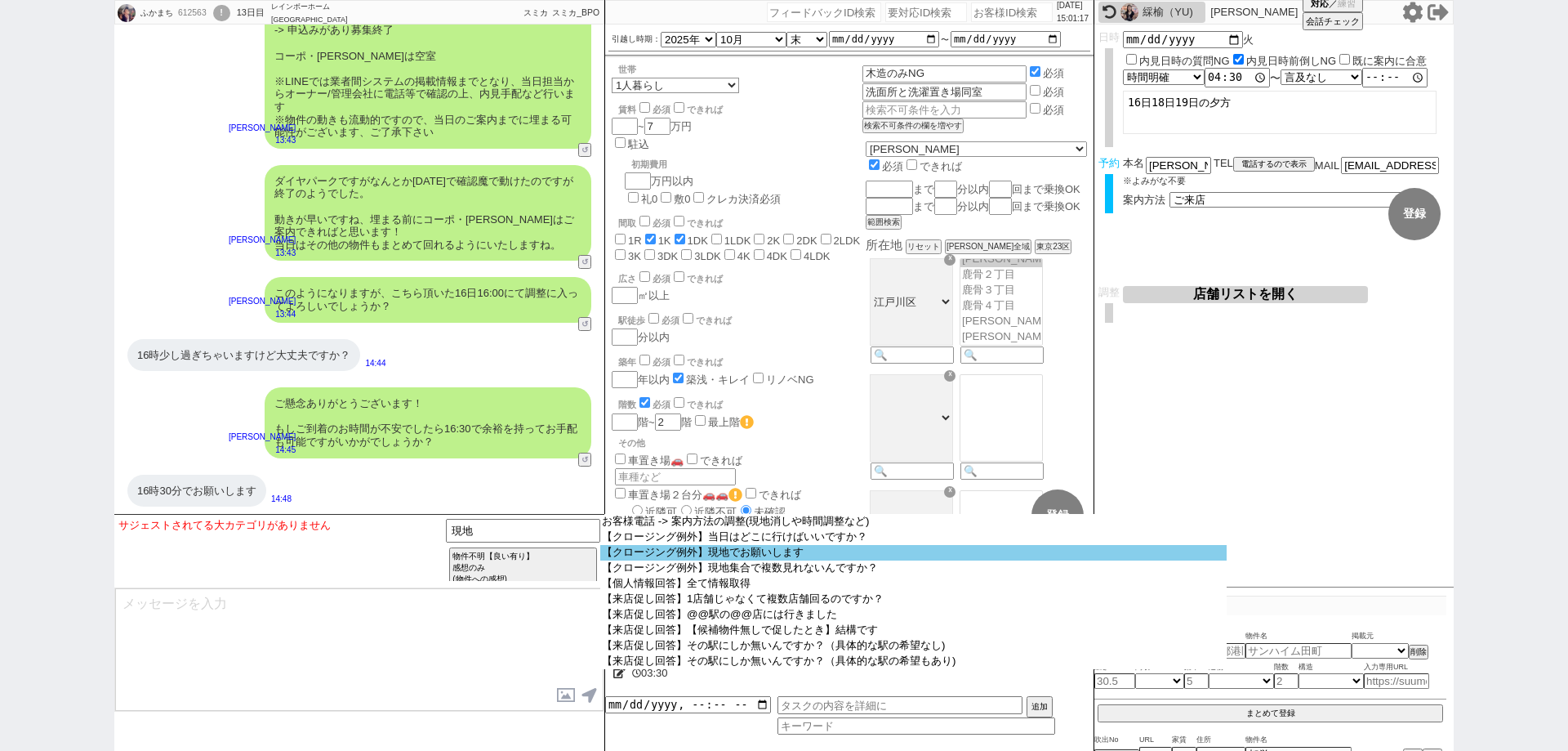
click at [707, 557] on option "【クロージング例外】現地でお願いします" at bounding box center [913, 553] width 626 height 16
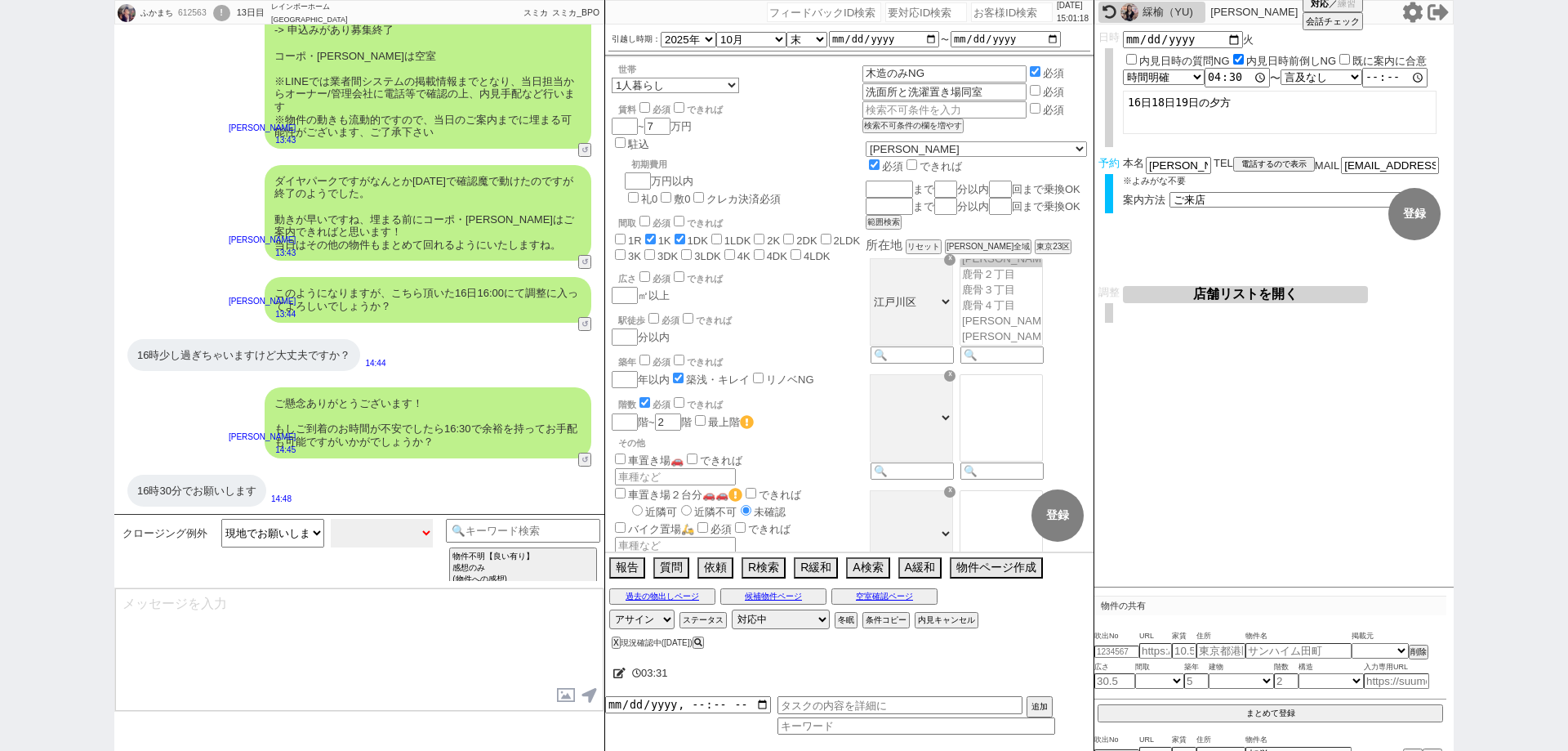
click at [348, 543] on select "小カテゴリを選択 理由:時間がないから 理由:物件が近いから 理由不明" at bounding box center [382, 533] width 103 height 29
click at [331, 519] on select "小カテゴリを選択 理由:時間がないから 理由:物件が近いから 理由不明" at bounding box center [382, 533] width 103 height 29
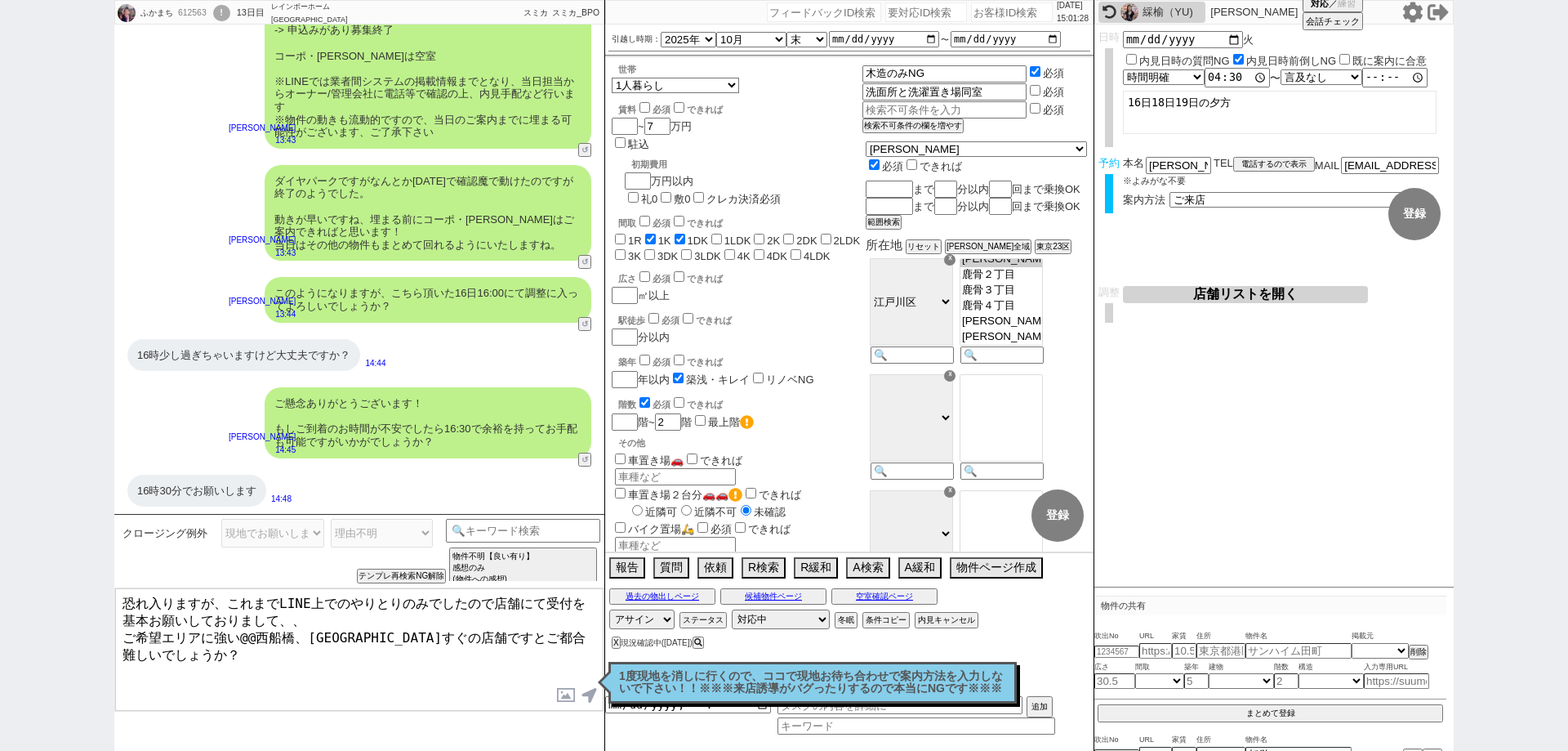
drag, startPoint x: 341, startPoint y: 628, endPoint x: 291, endPoint y: 628, distance: 50.0
click at [291, 628] on textarea "恐れ入りますが、これまでLINE上でのやりとりのみでしたので店舗にて受付を基本お願いしておりまして、、 ご希望エリアに強い@@西船橋、錦糸町駅すぐの店舗ですと…" at bounding box center [359, 649] width 488 height 123
drag, startPoint x: 227, startPoint y: 595, endPoint x: 57, endPoint y: 572, distance: 171.5
click at [57, 572] on div "ふかまち 612563 ! 0 13日目 レインボーホーム 錦糸町店 冬眠中 自社客 スミカ スミカ_BPO チャット全表示 2025-09-01 新しくフォ…" at bounding box center [784, 376] width 1568 height 751
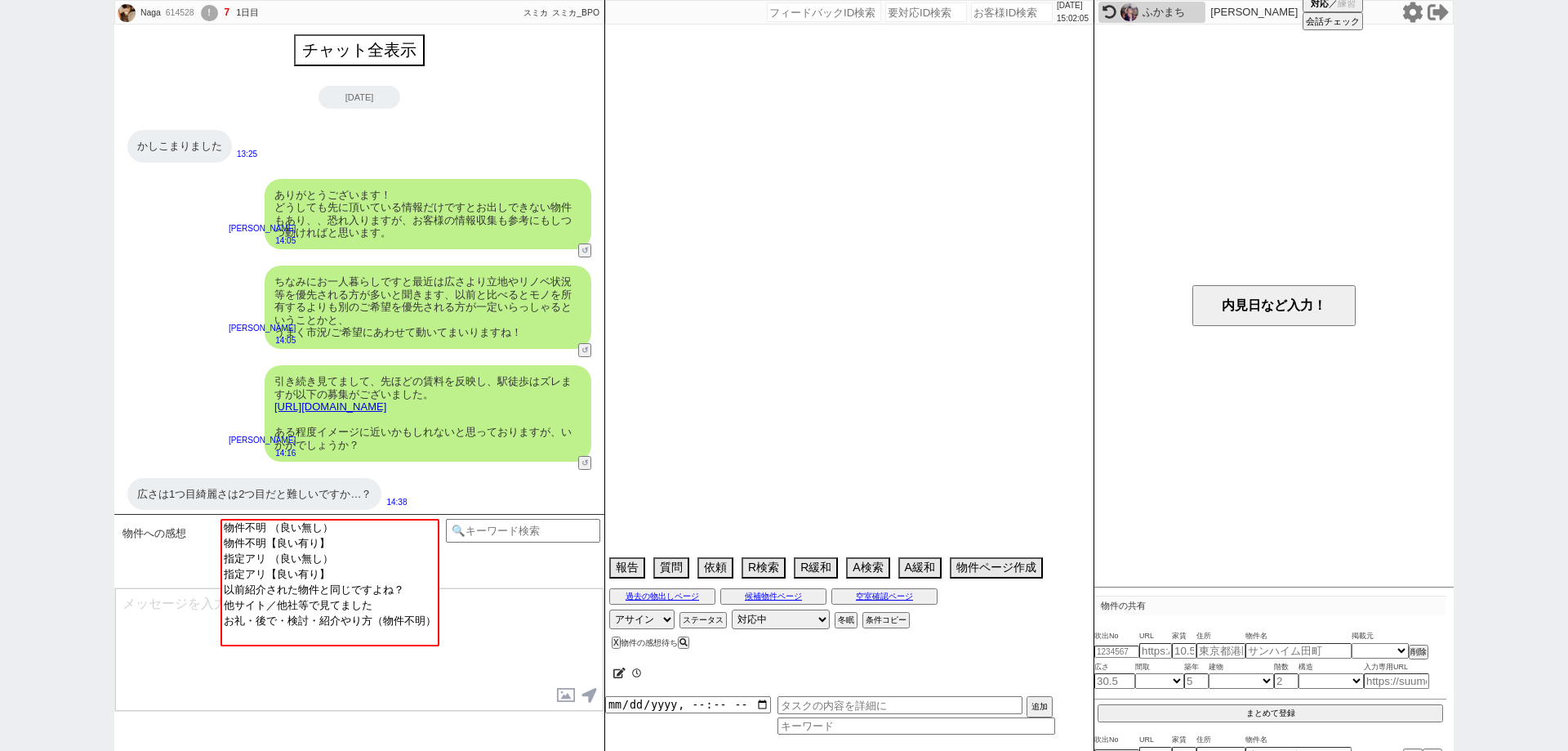
scroll to position [635, 0]
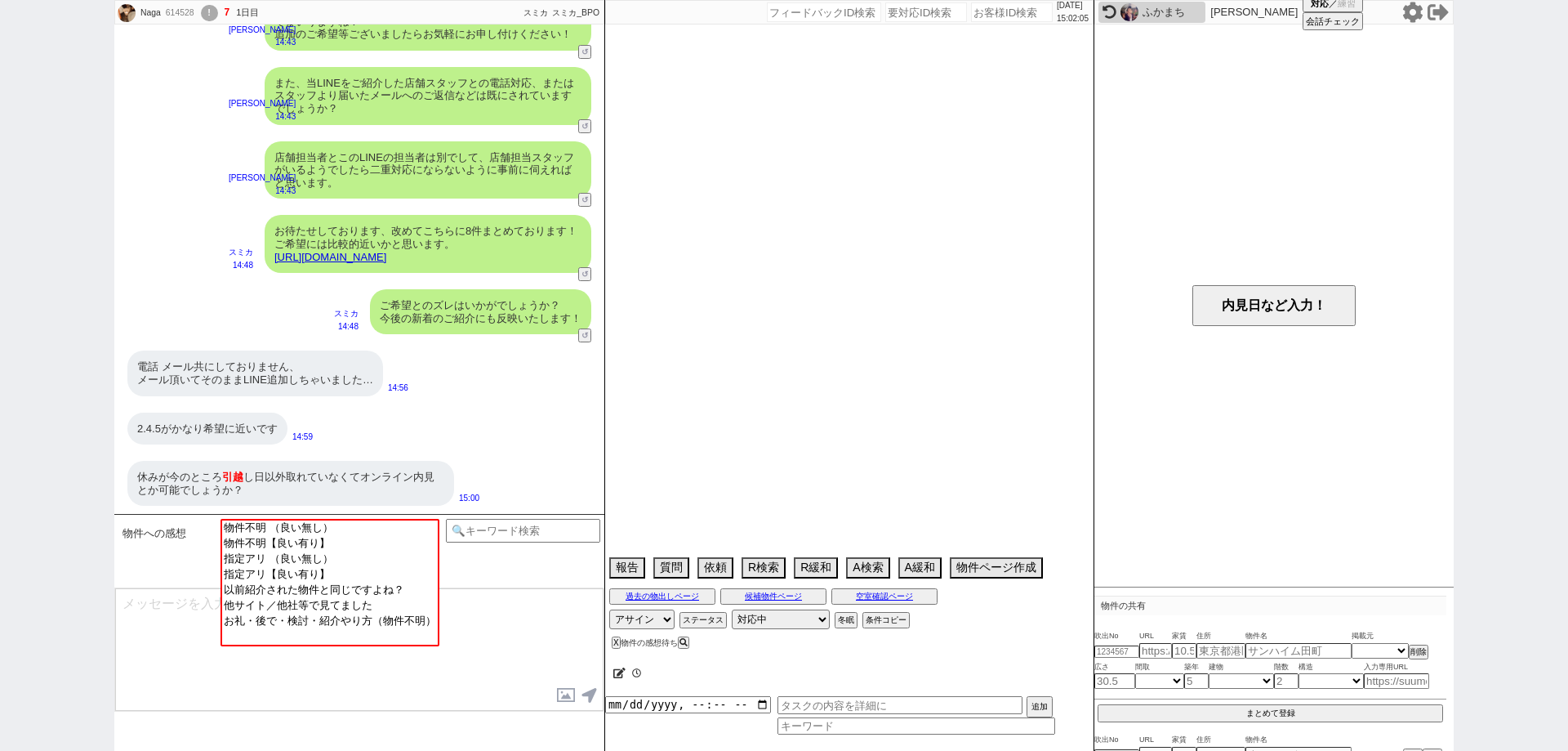
click at [1184, 12] on div "ふかまち" at bounding box center [1171, 12] width 58 height 13
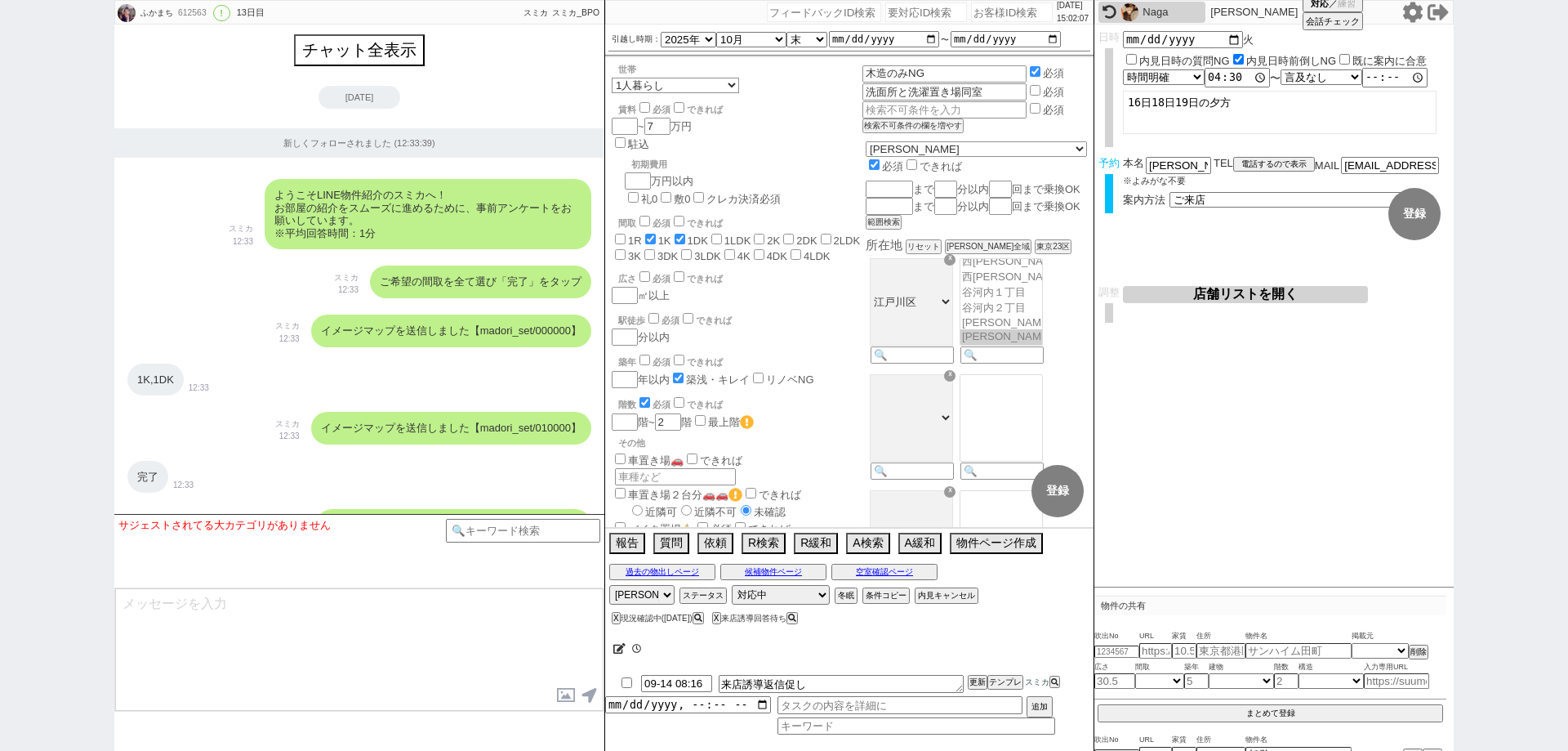
scroll to position [3100, 0]
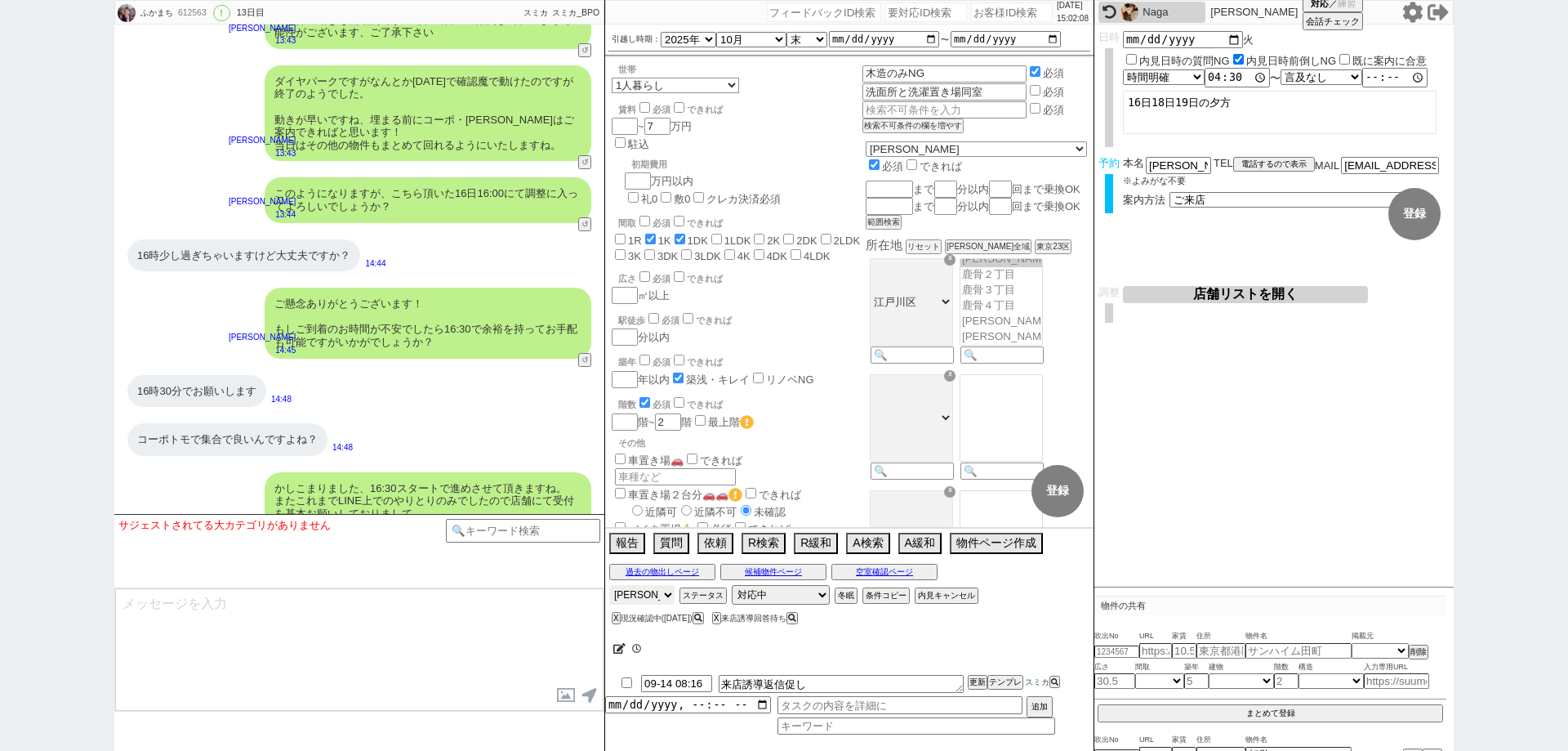
click at [653, 595] on select "アサイン 斎藤ひな 御手洗侑矢 松井健太朗 中村夏海" at bounding box center [641, 595] width 65 height 20
click at [609, 585] on select "アサイン 斎藤ひな 御手洗侑矢 松井健太朗 中村夏海" at bounding box center [641, 595] width 65 height 20
click at [1122, 16] on img at bounding box center [1129, 12] width 18 height 18
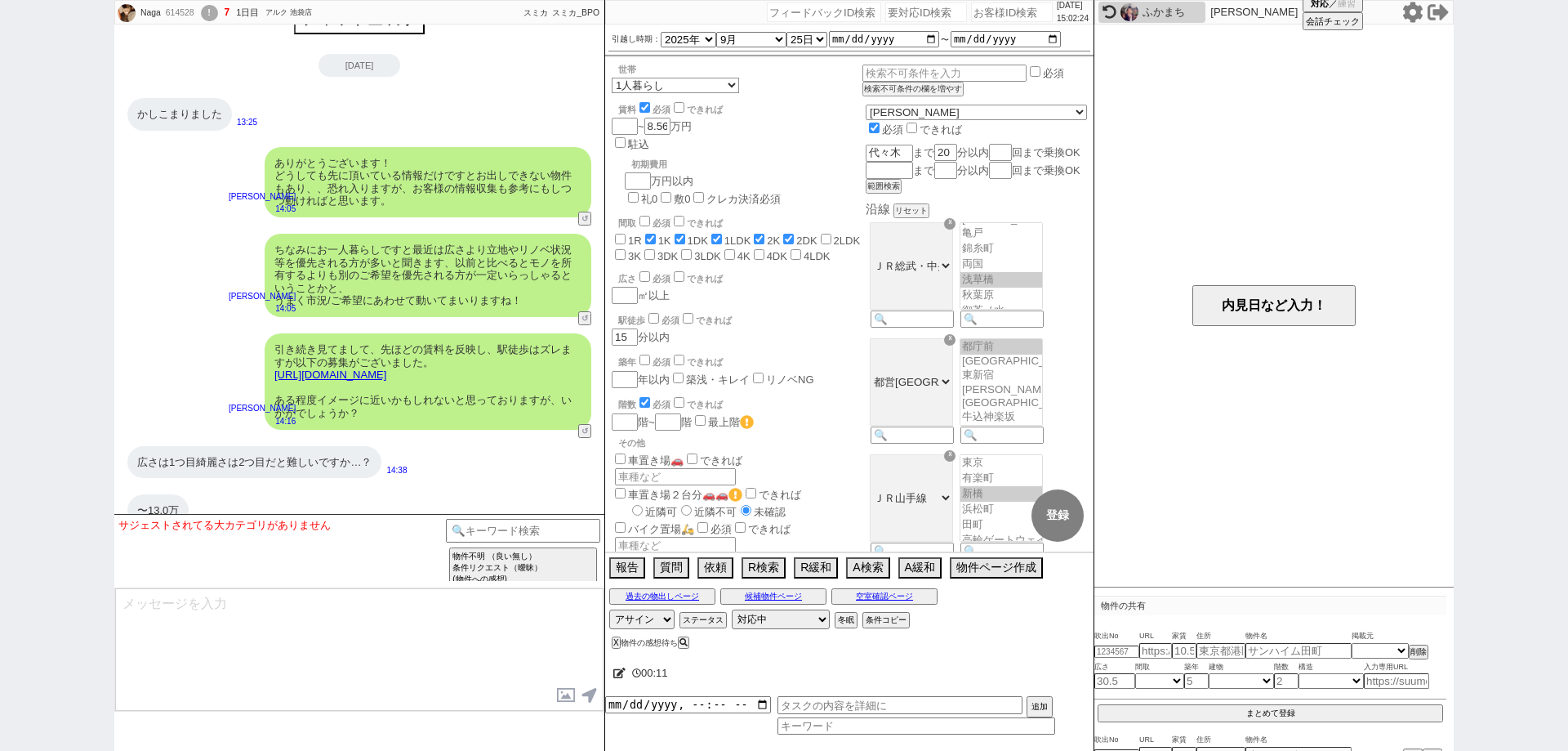
scroll to position [0, 0]
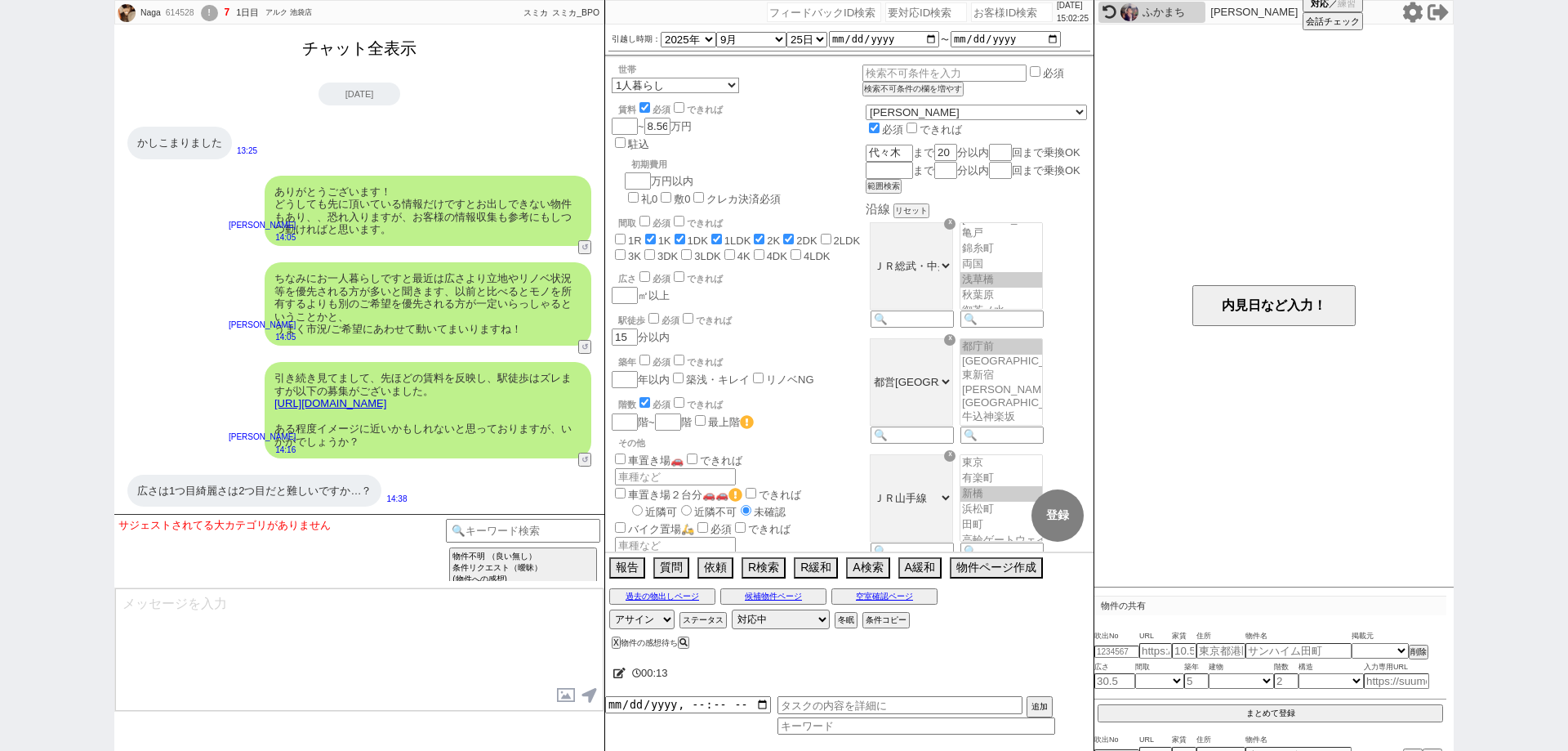
click at [413, 57] on button "チャット全表示" at bounding box center [359, 49] width 128 height 29
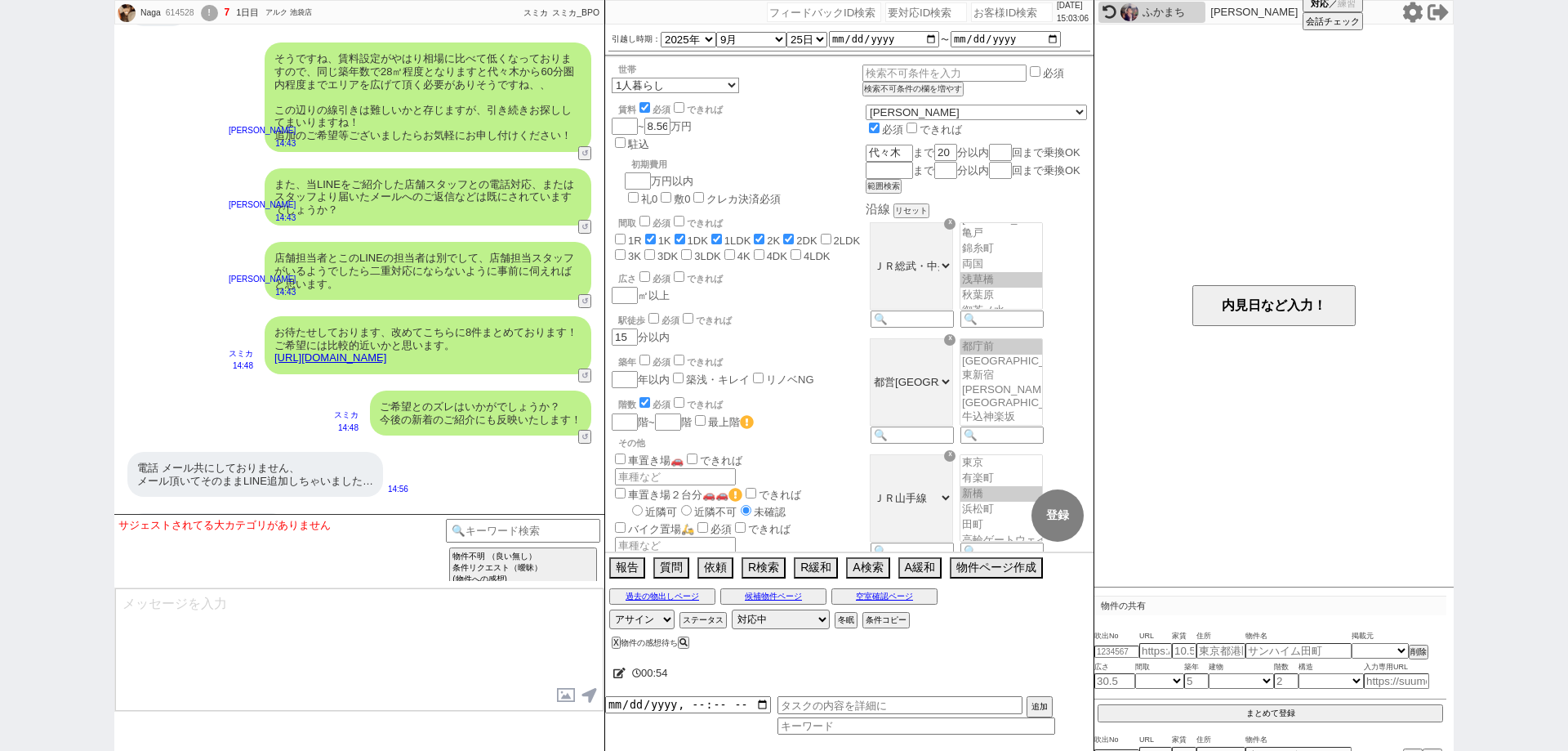
scroll to position [5822, 0]
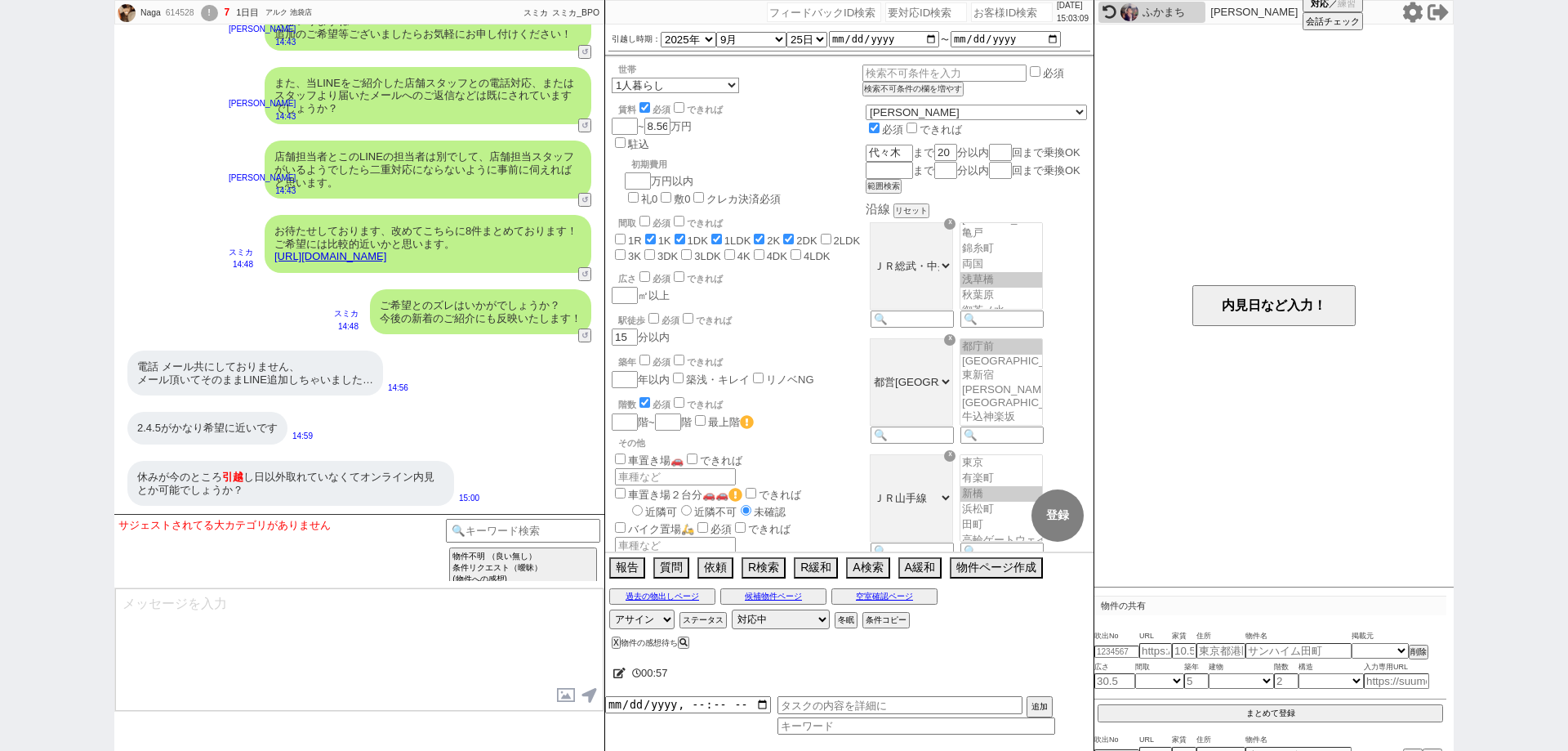
click at [334, 377] on div "電話 メール共にしておりません、 メール頂いてそのままLINE追加しちゃいました…" at bounding box center [255, 373] width 256 height 45
click at [333, 377] on div "電話 メール共にしておりません、 メール頂いてそのままLINE追加しちゃいました…" at bounding box center [255, 373] width 256 height 45
click at [386, 256] on link "https://tools.sumika.live/pages/eeqsy57" at bounding box center [330, 256] width 112 height 12
click at [620, 25] on button "☓" at bounding box center [620, 16] width 30 height 33
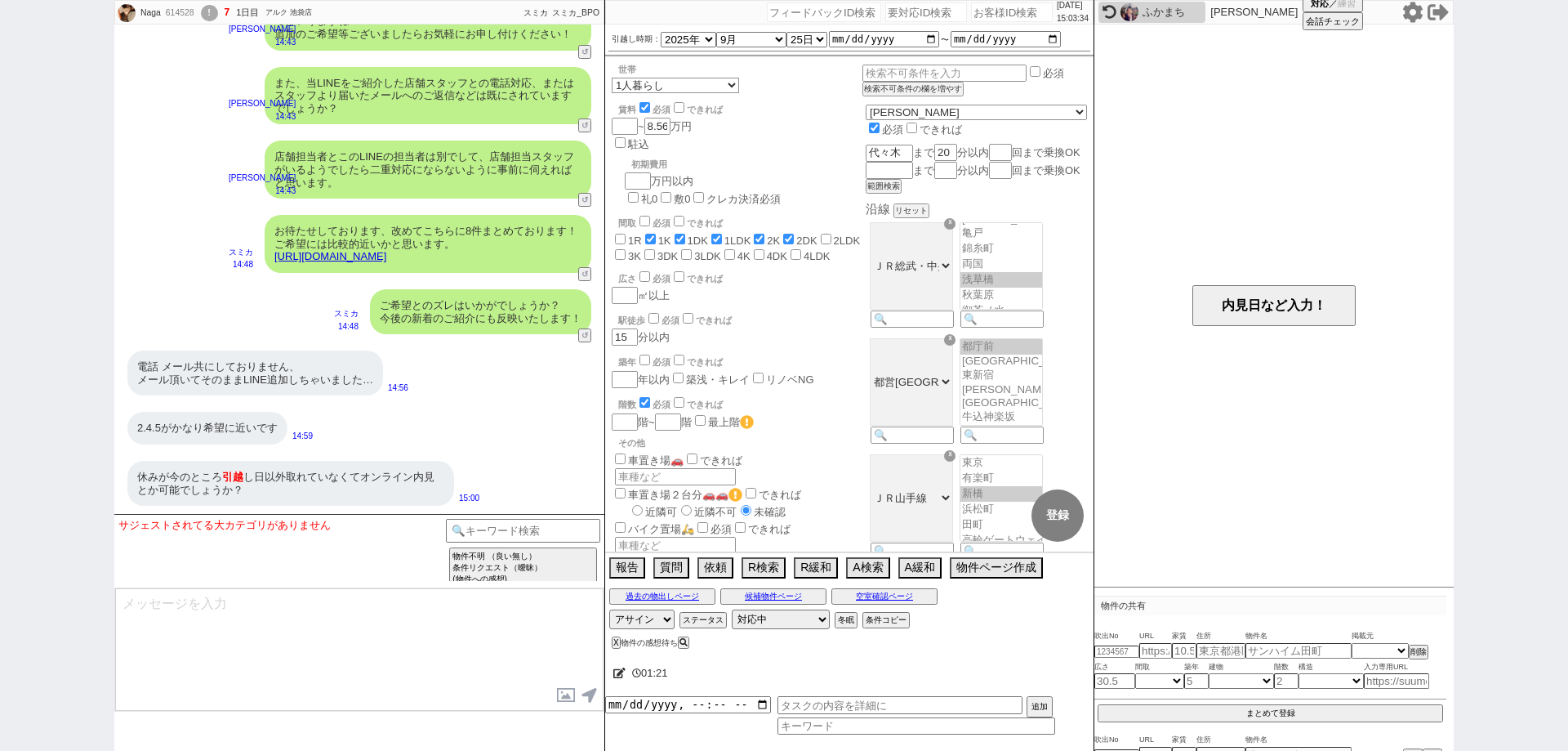
click at [621, 674] on icon at bounding box center [619, 673] width 12 height 11
click at [626, 663] on textarea at bounding box center [817, 670] width 408 height 33
click at [663, 668] on textarea at bounding box center [817, 670] width 408 height 33
click at [527, 533] on input at bounding box center [523, 529] width 155 height 21
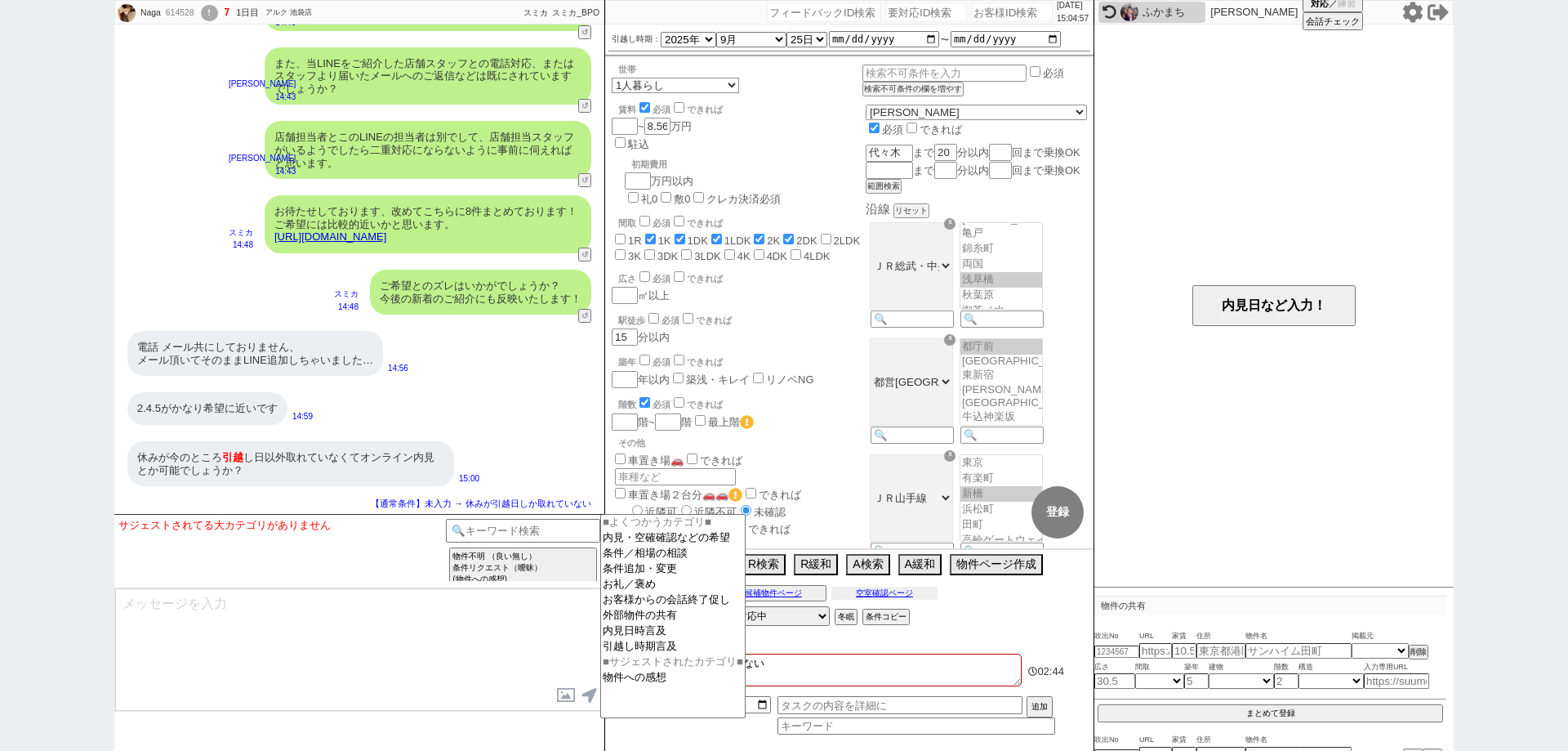
click at [842, 593] on button "空室確認ページ" at bounding box center [884, 593] width 106 height 13
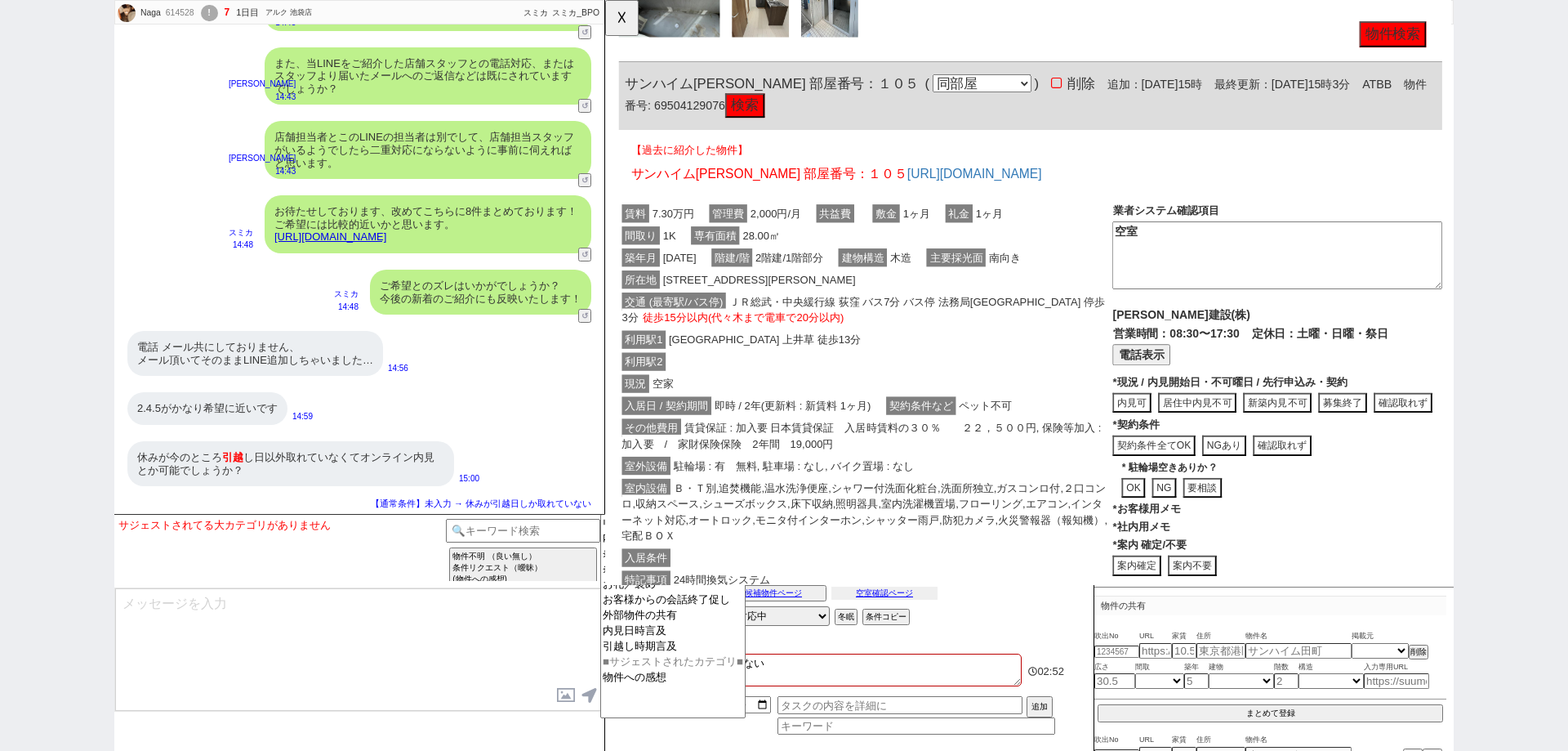
scroll to position [3324, 0]
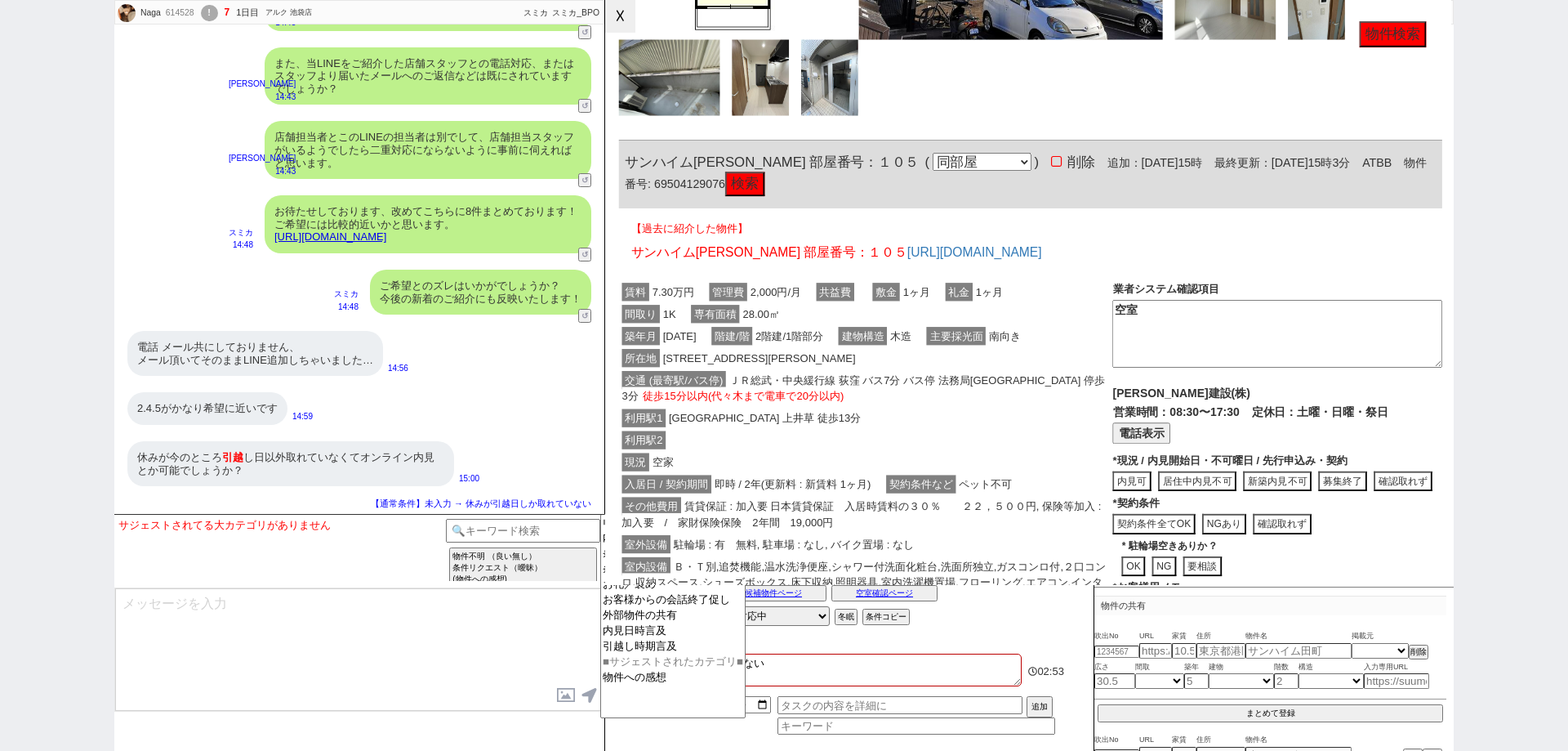
click at [628, 30] on button "☓" at bounding box center [620, 16] width 30 height 33
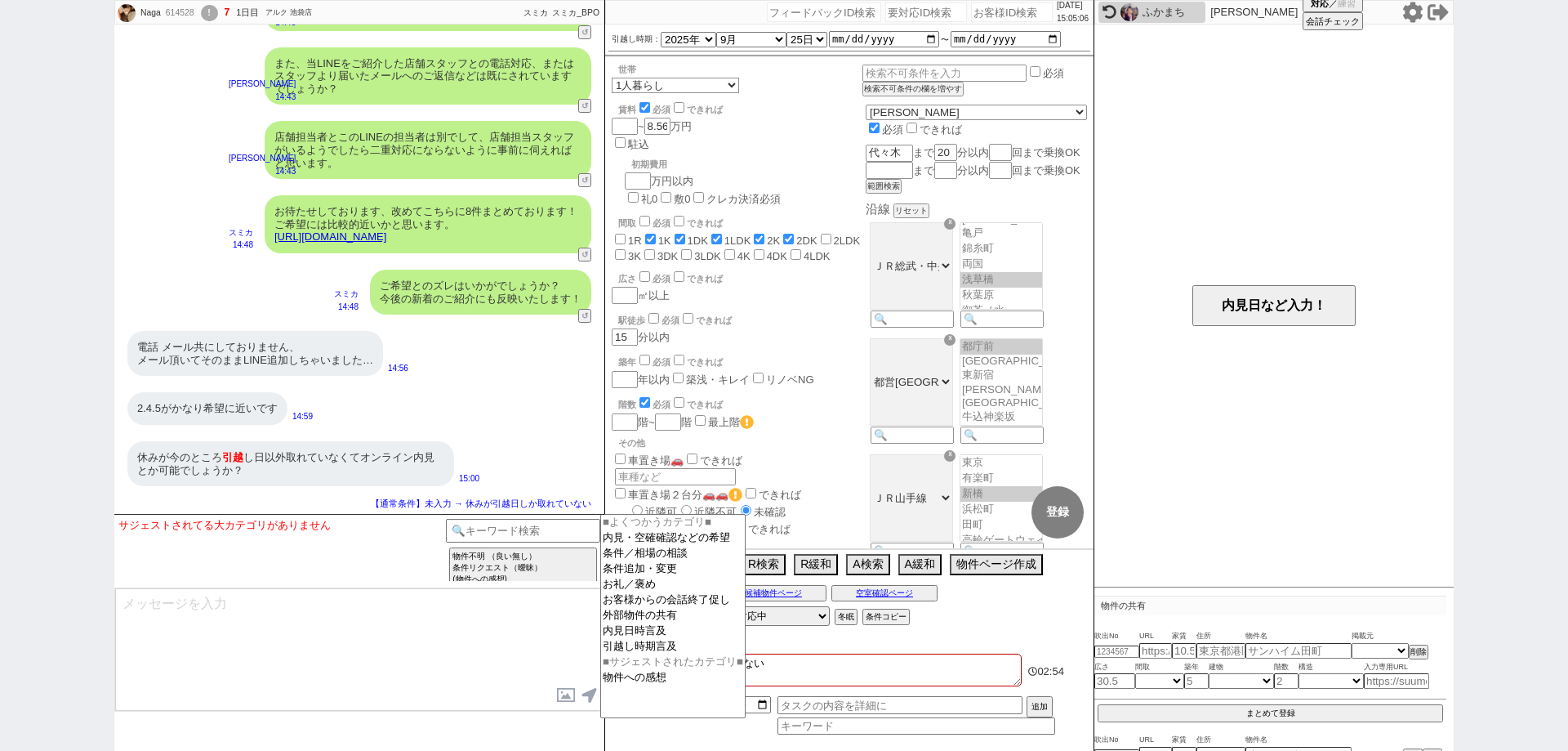
click at [528, 620] on textarea at bounding box center [359, 649] width 488 height 123
click at [528, 539] on div "物件不明 （良い無し） 条件リクエスト（曖昧） (物件への感想) 物件不明 （良い無し） 条件リクエスト（明確） (物件への感想) 物件不明 （良い無し） 既…" at bounding box center [523, 551] width 155 height 64
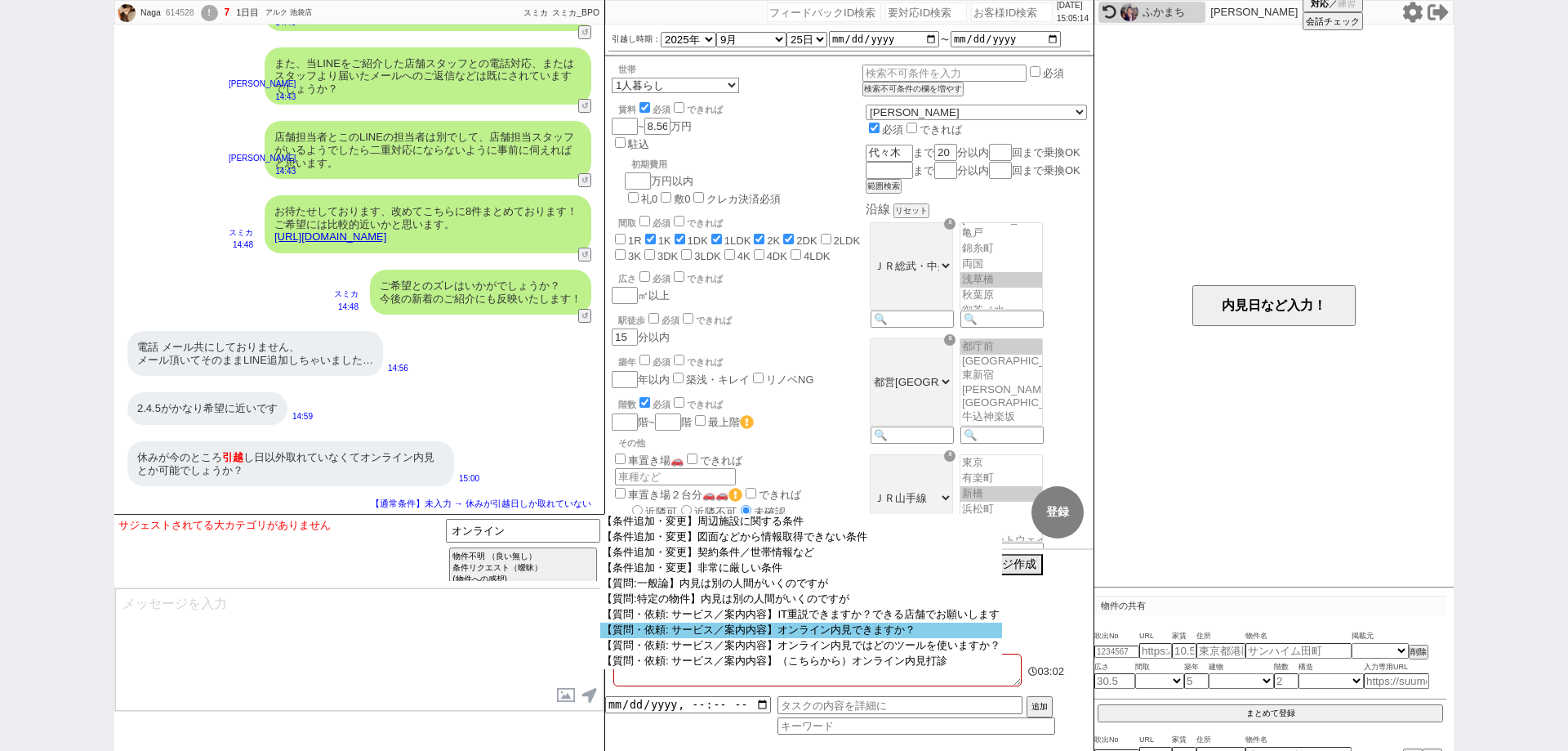
scroll to position [64, 0]
click at [933, 638] on option "【質問・依頼: サービス／案内内容】オンライン内見できますか？" at bounding box center [801, 630] width 402 height 16
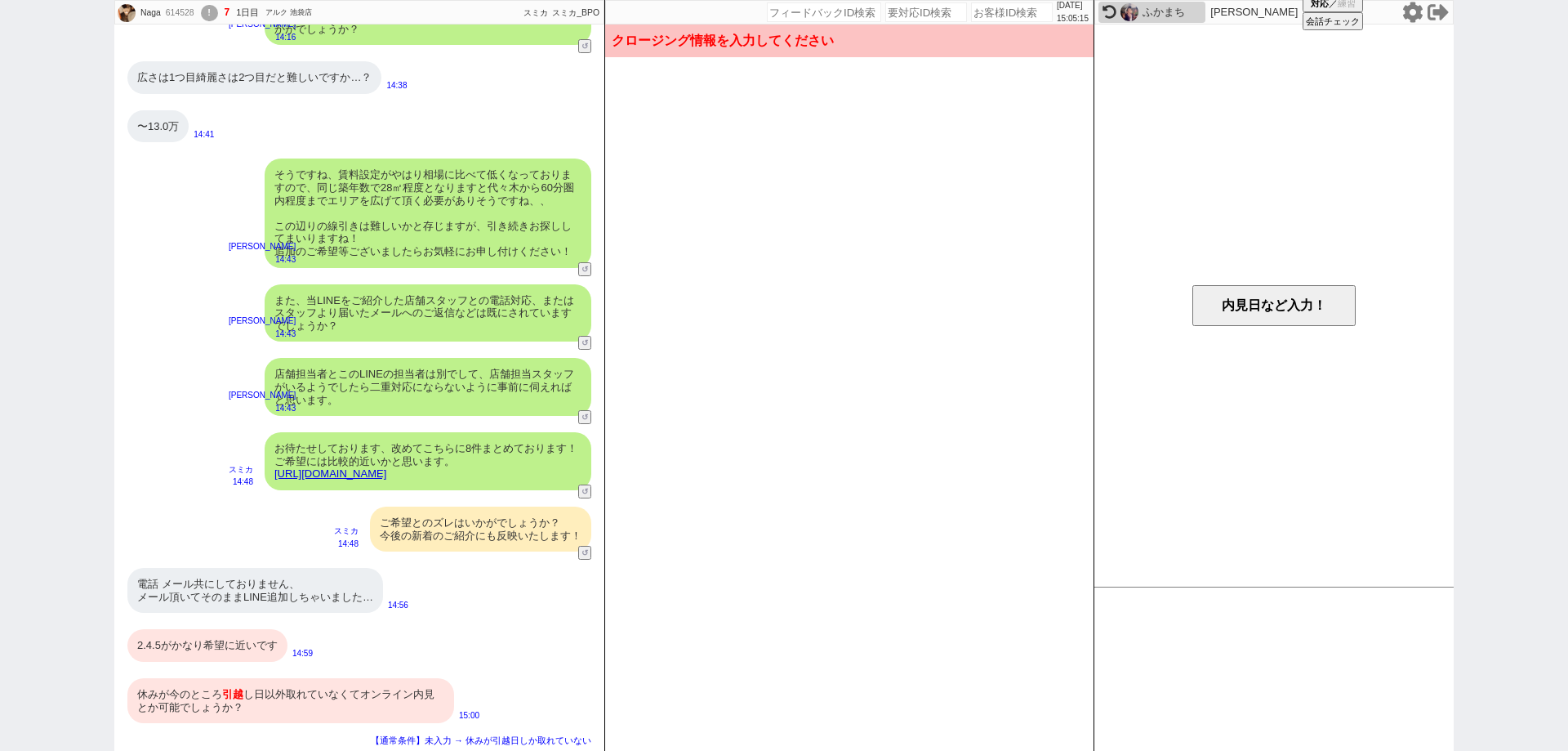
drag, startPoint x: 356, startPoint y: 697, endPoint x: 305, endPoint y: 674, distance: 55.9
click at [352, 697] on div "休みが今のところ 引越 し日以外取れていなくてオンライン内見とか可能でしょうか？" at bounding box center [291, 700] width 327 height 45
click at [253, 651] on div "2.4.5がかなり希望に近いです" at bounding box center [207, 646] width 160 height 33
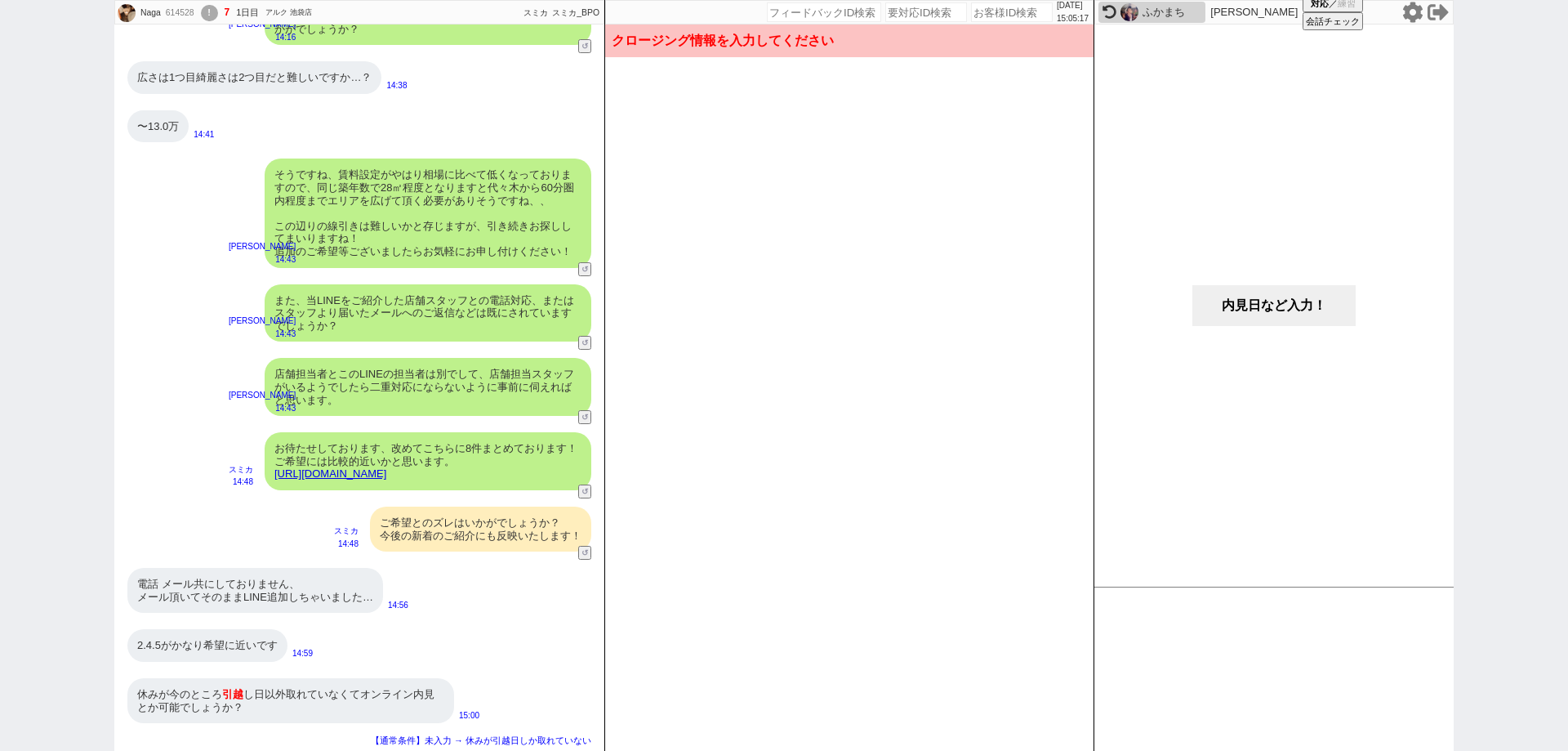
click at [1255, 305] on button "内見日など入力！" at bounding box center [1273, 306] width 163 height 41
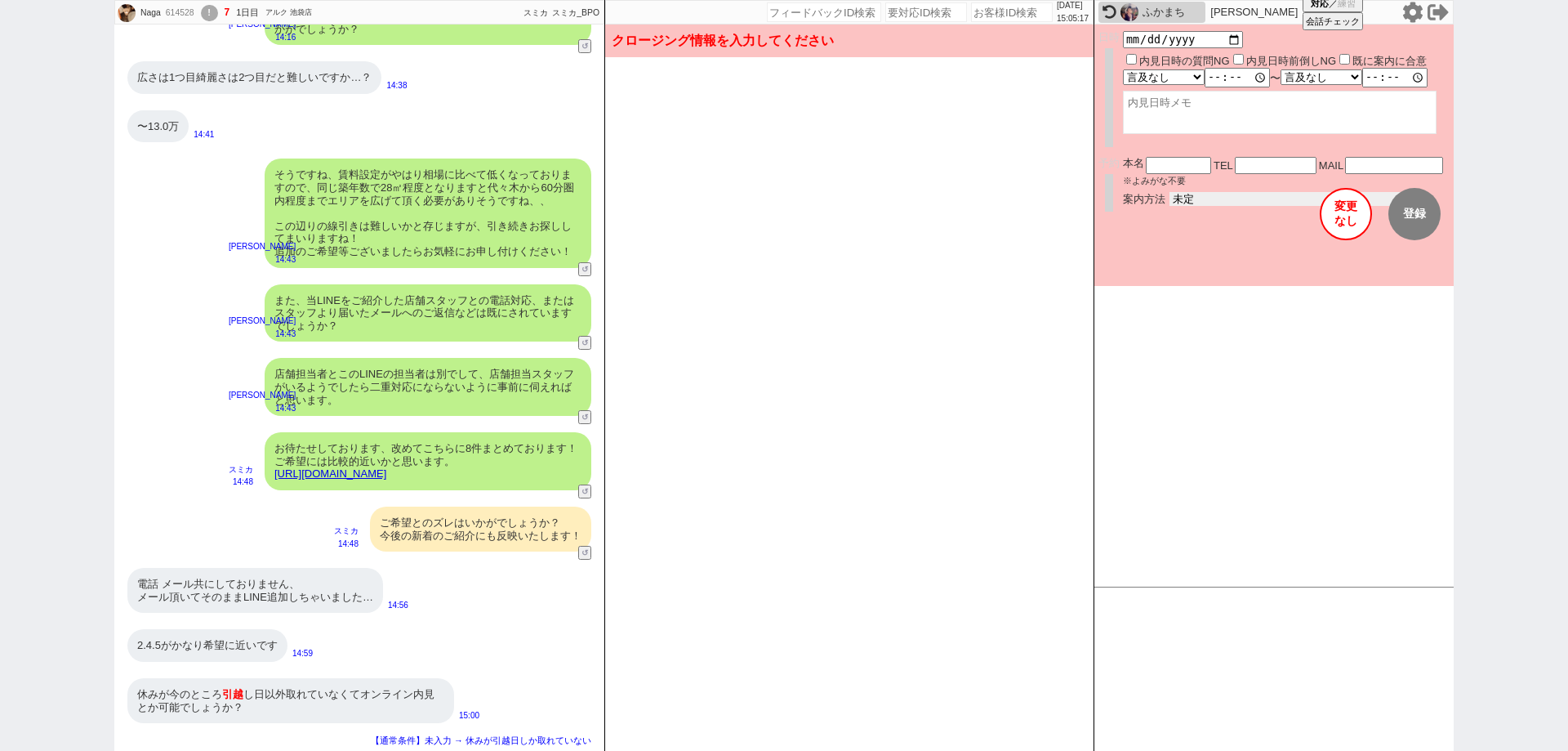
click at [1245, 194] on select "未定 現地お待ち合わせ ご来店 先行申し込みのご案内or内見無しでの申し込みのご案内 オンラインでのご接客 オンラインで1件の内見のご案内" at bounding box center [1292, 198] width 245 height 14
click at [1170, 192] on select "未定 現地お待ち合わせ ご来店 先行申し込みのご案内or内見無しでの申し込みのご案内 オンラインでのご接客 オンラインで1件の内見のご案内" at bounding box center [1292, 198] width 245 height 14
click at [1243, 195] on select "未定 現地お待ち合わせ ご来店 先行申し込みのご案内or内見無しでの申し込みのご案内 オンラインでのご接客 オンラインで1件の内見のご案内" at bounding box center [1292, 198] width 245 height 14
click at [1170, 192] on select "未定 現地お待ち合わせ ご来店 先行申し込みのご案内or内見無しでの申し込みのご案内 オンラインでのご接客 オンラインで1件の内見のご案内" at bounding box center [1292, 198] width 245 height 14
click at [1426, 196] on button "登録" at bounding box center [1414, 213] width 52 height 52
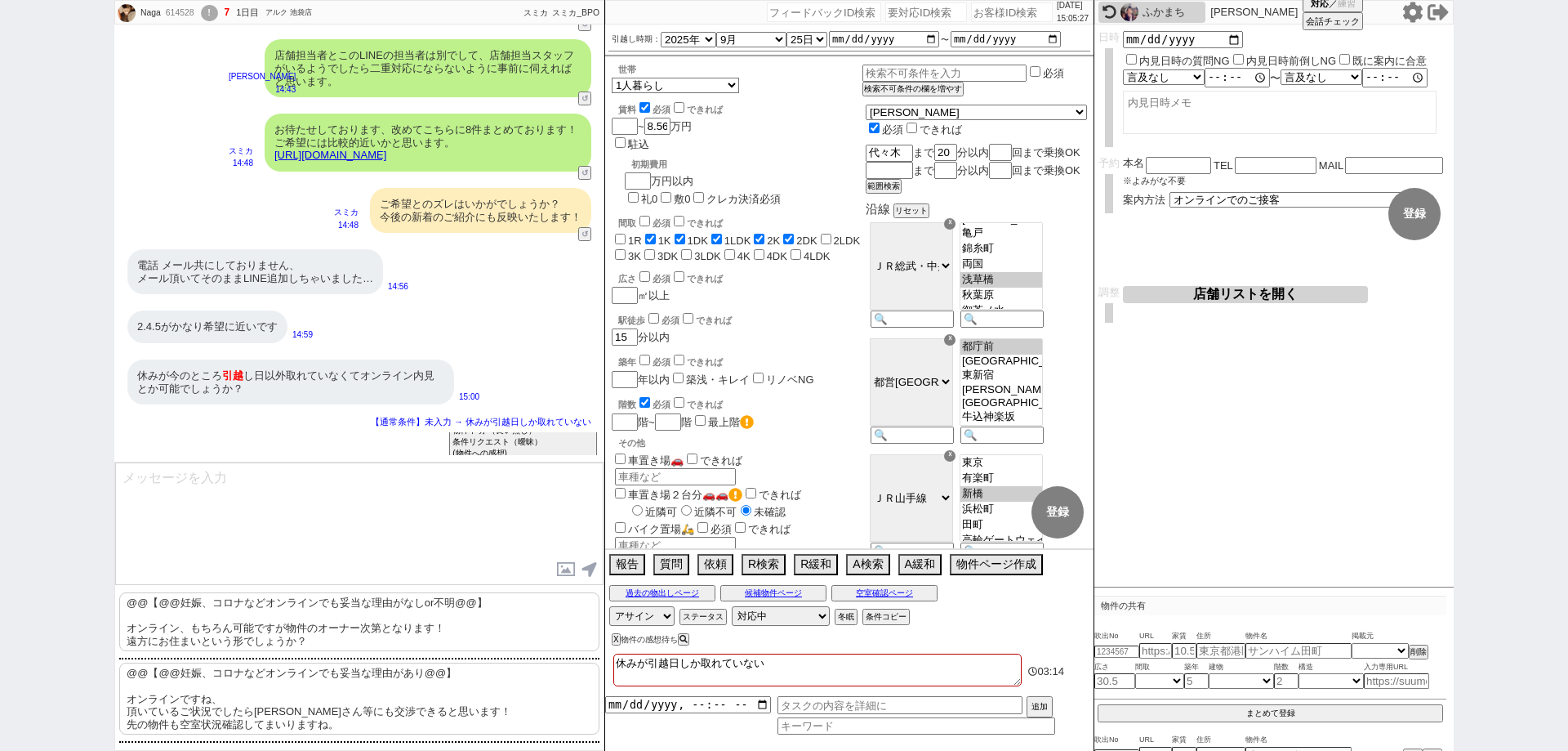
scroll to position [5926, 0]
click at [463, 633] on p "@@【@@妊娠、コロナなどオンラインでも妥当な理由がなしor不明@@】 オンライン、もちろん可能ですが物件のオーナー次第となります！ 遠方にお住まいという形で…" at bounding box center [359, 621] width 480 height 58
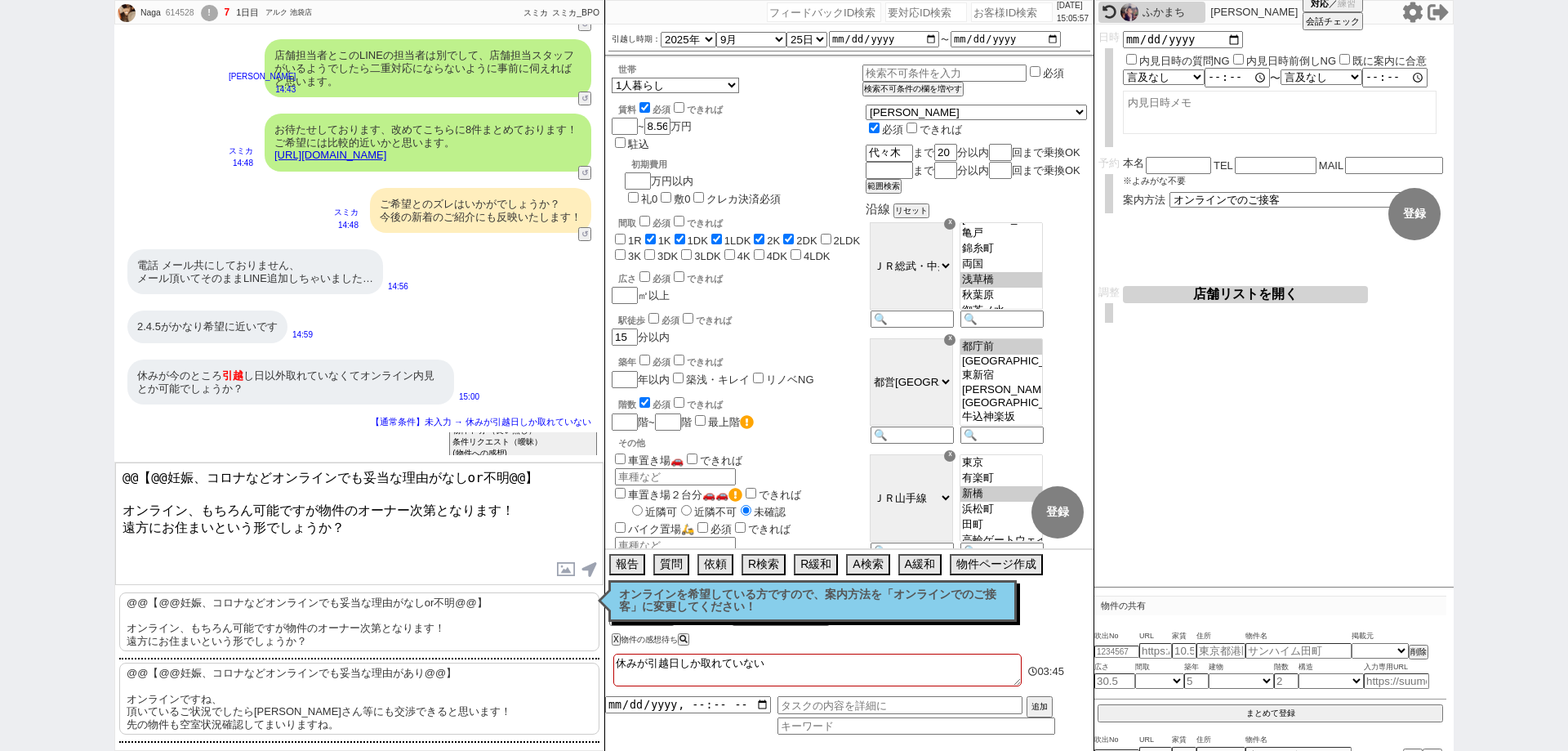
click at [480, 535] on textarea "@@【@@妊娠、コロナなどオンラインでも妥当な理由がなしor不明@@】 オンライン、もちろん可能ですが物件のオーナー次第となります！ 遠方にお住まいという形で…" at bounding box center [359, 524] width 488 height 123
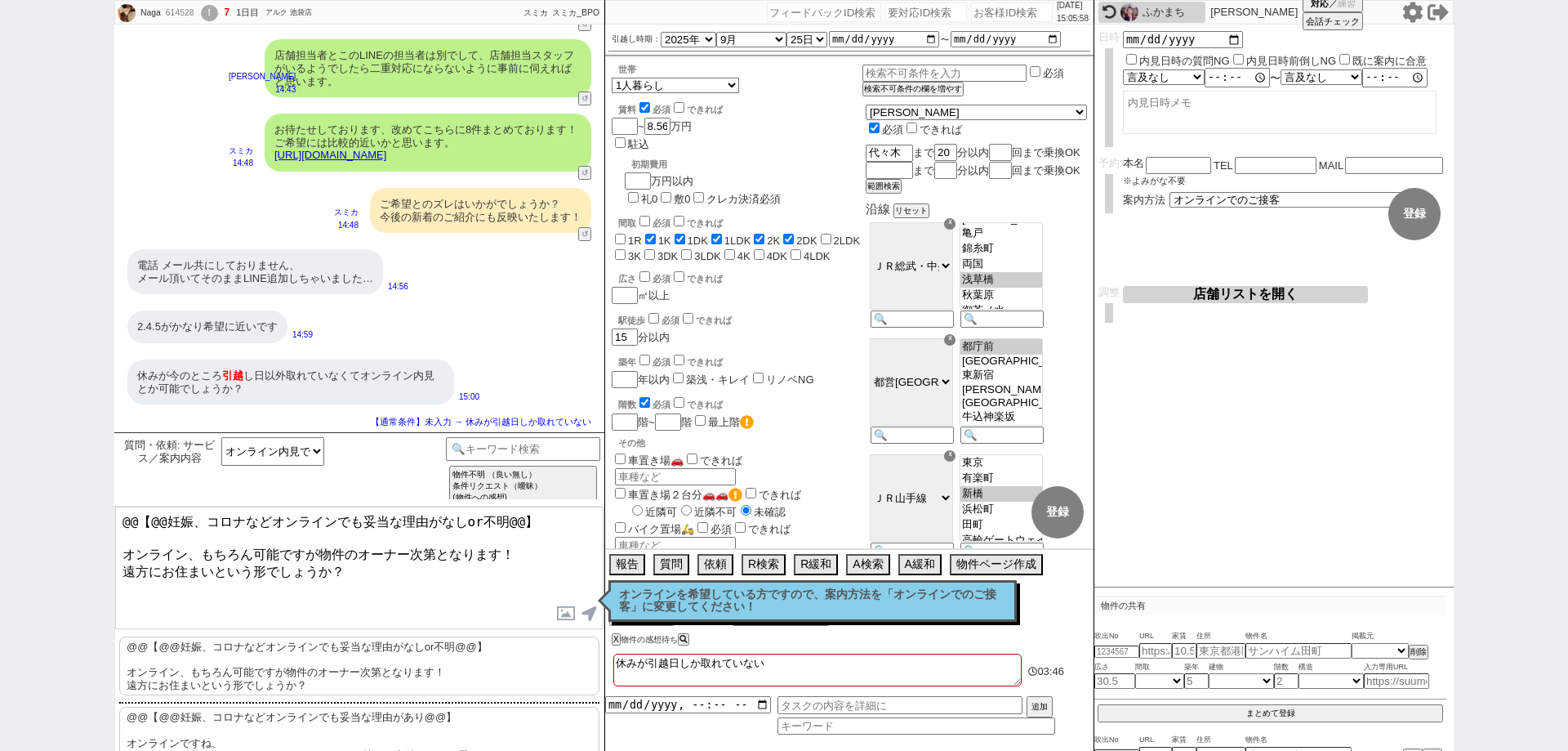
drag, startPoint x: 521, startPoint y: 477, endPoint x: 75, endPoint y: 403, distance: 452.1
click at [75, 403] on div "Naga 614528 ! 7 1日目 アルク 池袋店 冬眠中 自社客 スミカ スミカ_BPO チャット全表示 2025-09-13 ようこそLINE物件紹介…" at bounding box center [784, 376] width 1568 height 751
click at [902, 606] on p "オンラインを希望している方ですので、案内方法を「オンラインでのご接客」に変更してください！" at bounding box center [812, 600] width 387 height 26
click at [337, 562] on textarea "諸々ありがとうございます、2重対応の心配はないと思いますので、引き続き オンライン、もちろん可能ですが物件のオーナー次第となります！ 遠方にお住まいという形で…" at bounding box center [359, 567] width 488 height 123
click at [664, 600] on p "オンラインを希望している方ですので、案内方法を「オンラインでのご接客」に変更してください！" at bounding box center [812, 600] width 387 height 26
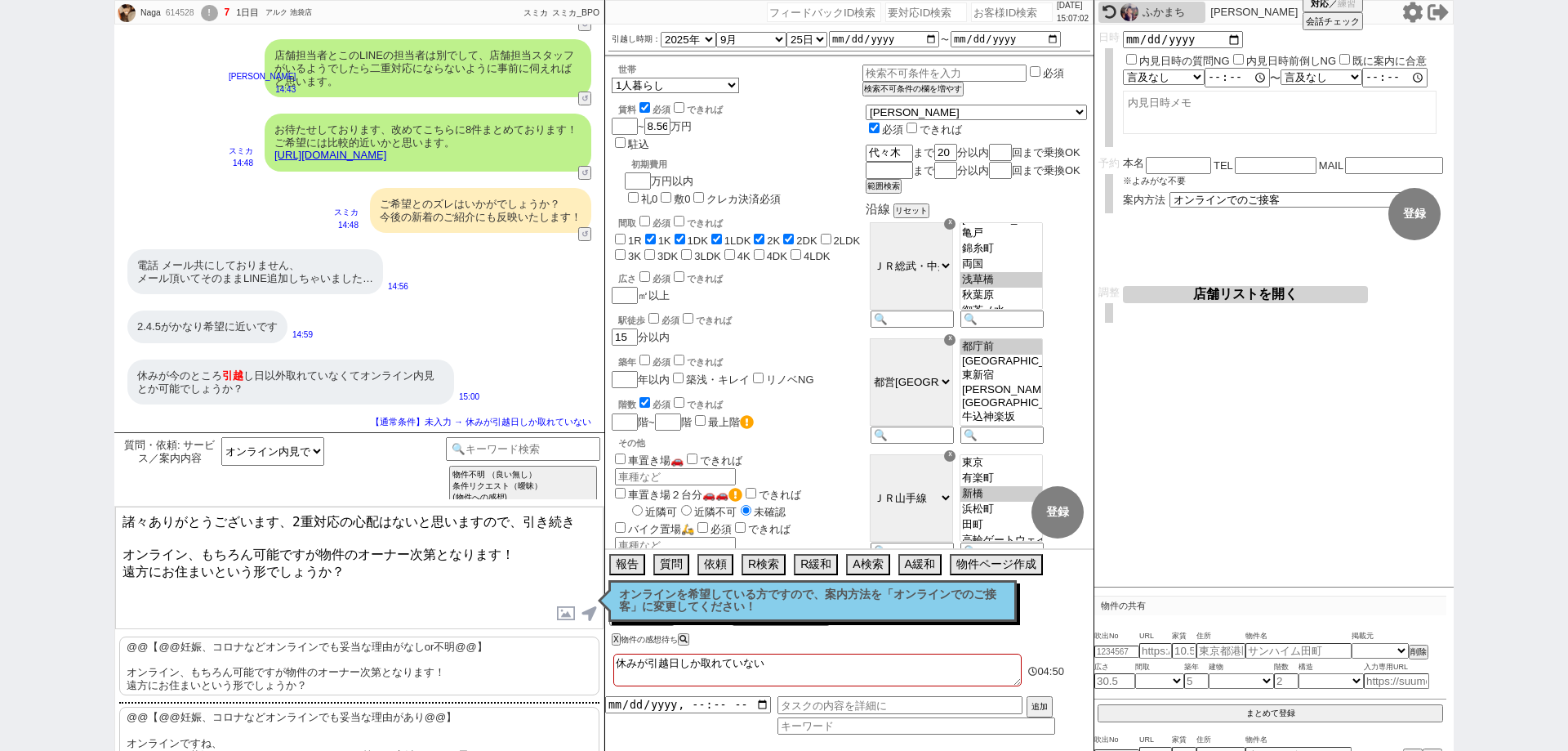
drag, startPoint x: 333, startPoint y: 558, endPoint x: 175, endPoint y: 534, distance: 159.8
click at [175, 534] on textarea "諸々ありがとうございます、2重対応の心配はないと思いますので、引き続き オンライン、もちろん可能ですが物件のオーナー次第となります！ 遠方にお住まいという形で…" at bounding box center [359, 567] width 488 height 123
click at [346, 601] on textarea "諸々ありがとうございます、2重対応の心配はないと思いますので、引き続き オンライン、もちろん可能ですが物件のオーナー次第となります！ 遠方にお住まいという形で…" at bounding box center [359, 567] width 488 height 123
click at [589, 525] on textarea "諸々ありがとうございます、2重対応の心配はないと思いますので、引き続き オンライン、もちろん可能ですが物件のオーナー次第となります！ 遠方にお住まいという形で…" at bounding box center [359, 567] width 488 height 123
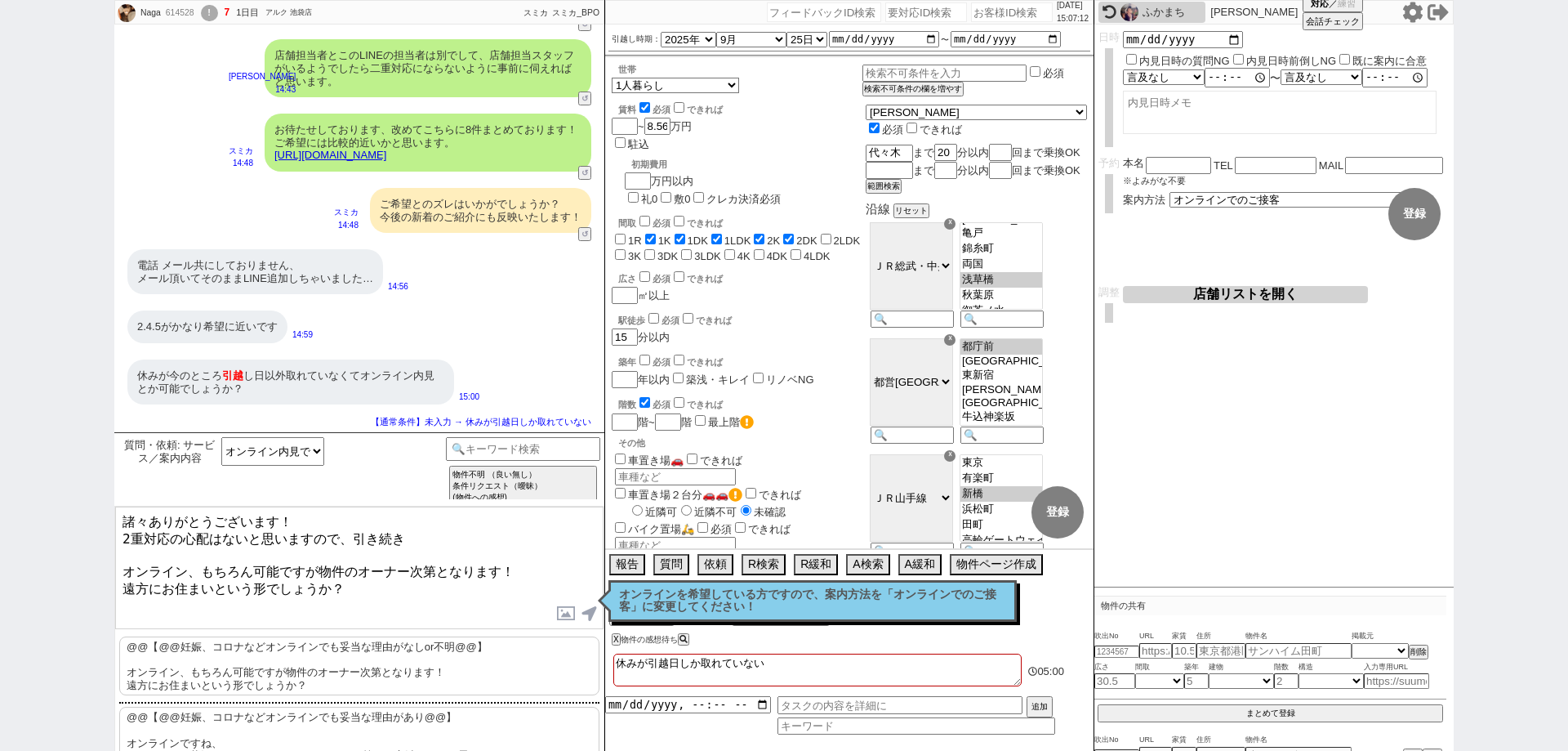
click at [759, 598] on p "オンラインを希望している方ですので、案内方法を「オンラインでのご接客」に変更してください！" at bounding box center [812, 600] width 387 height 26
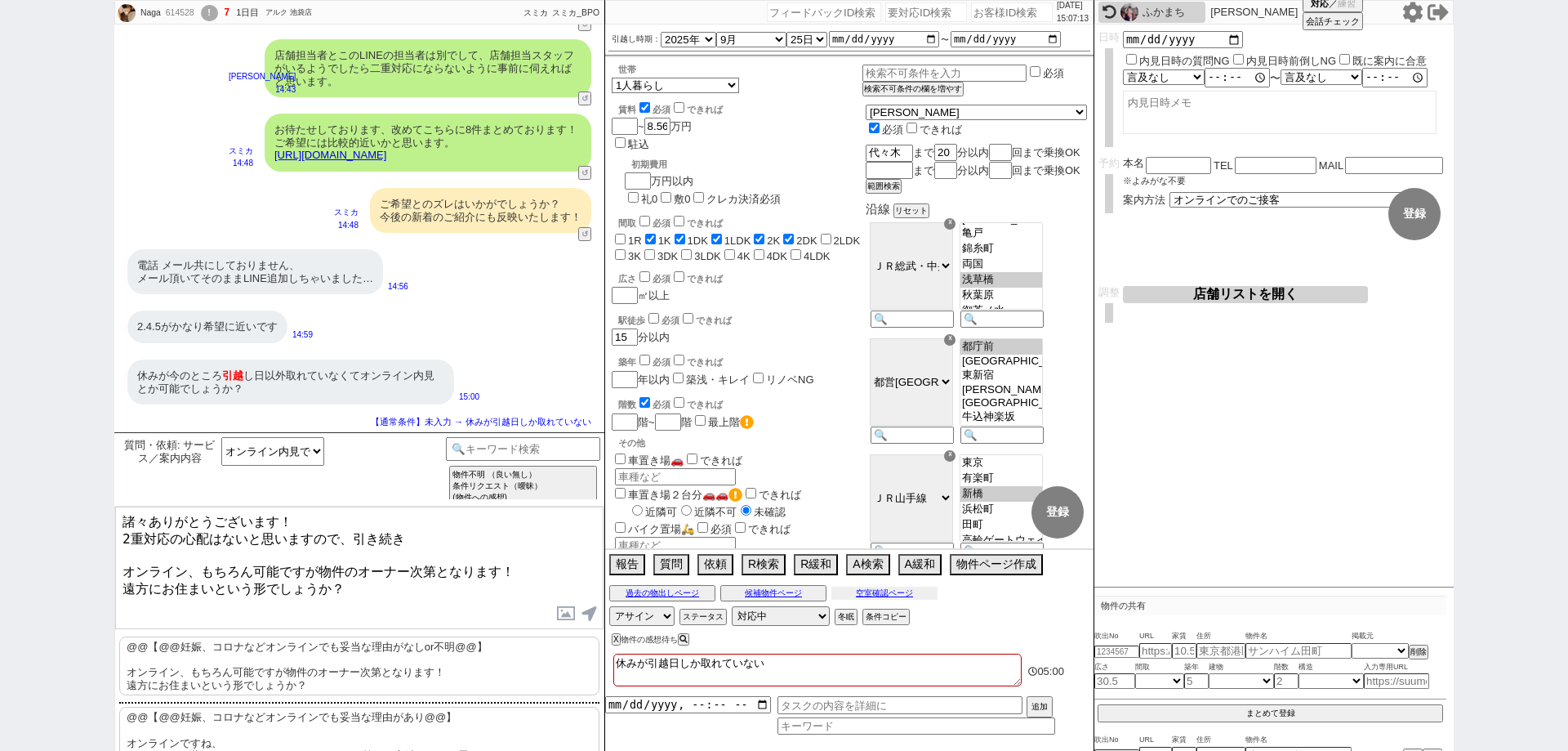
click at [896, 590] on button "空室確認ページ" at bounding box center [884, 593] width 106 height 13
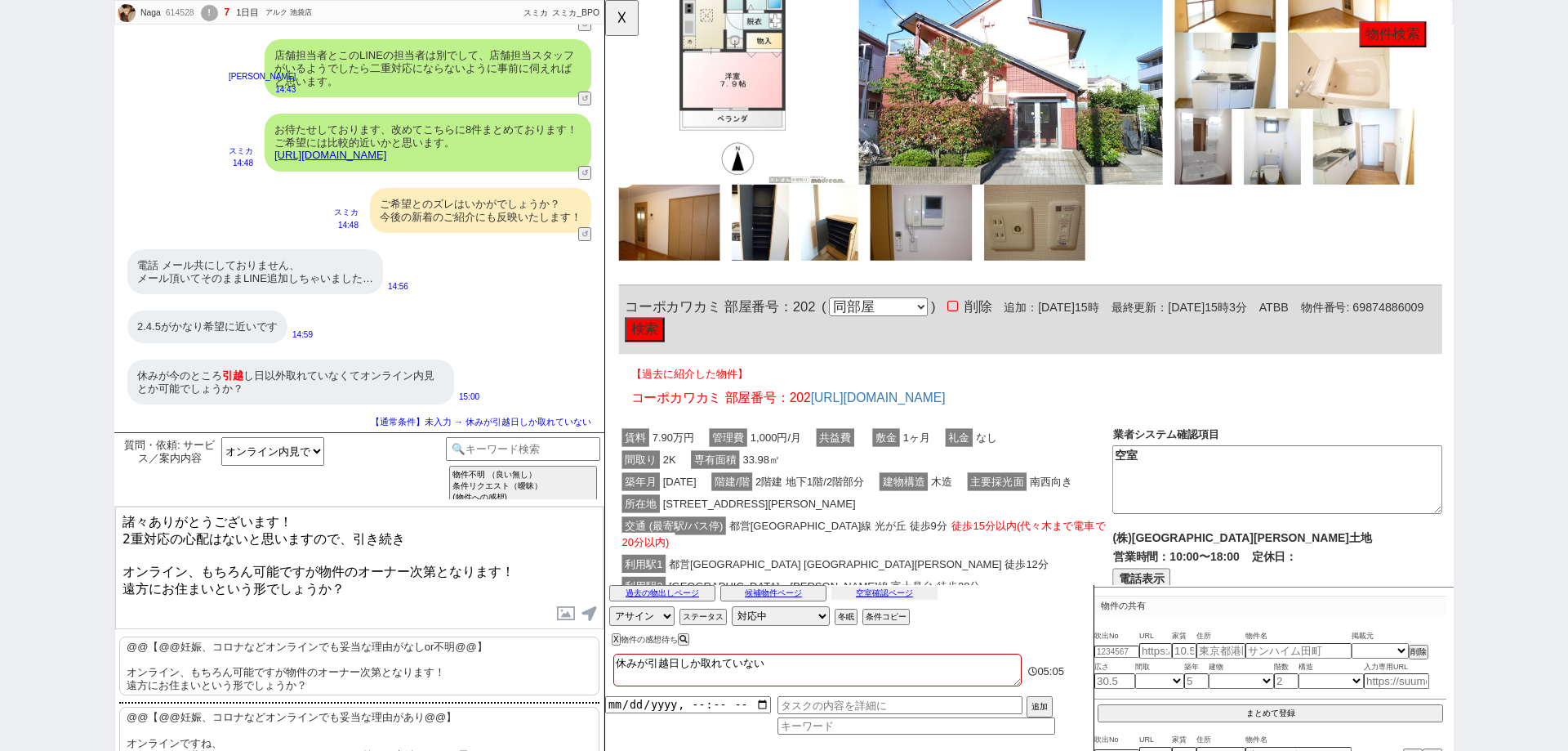
scroll to position [4161, 0]
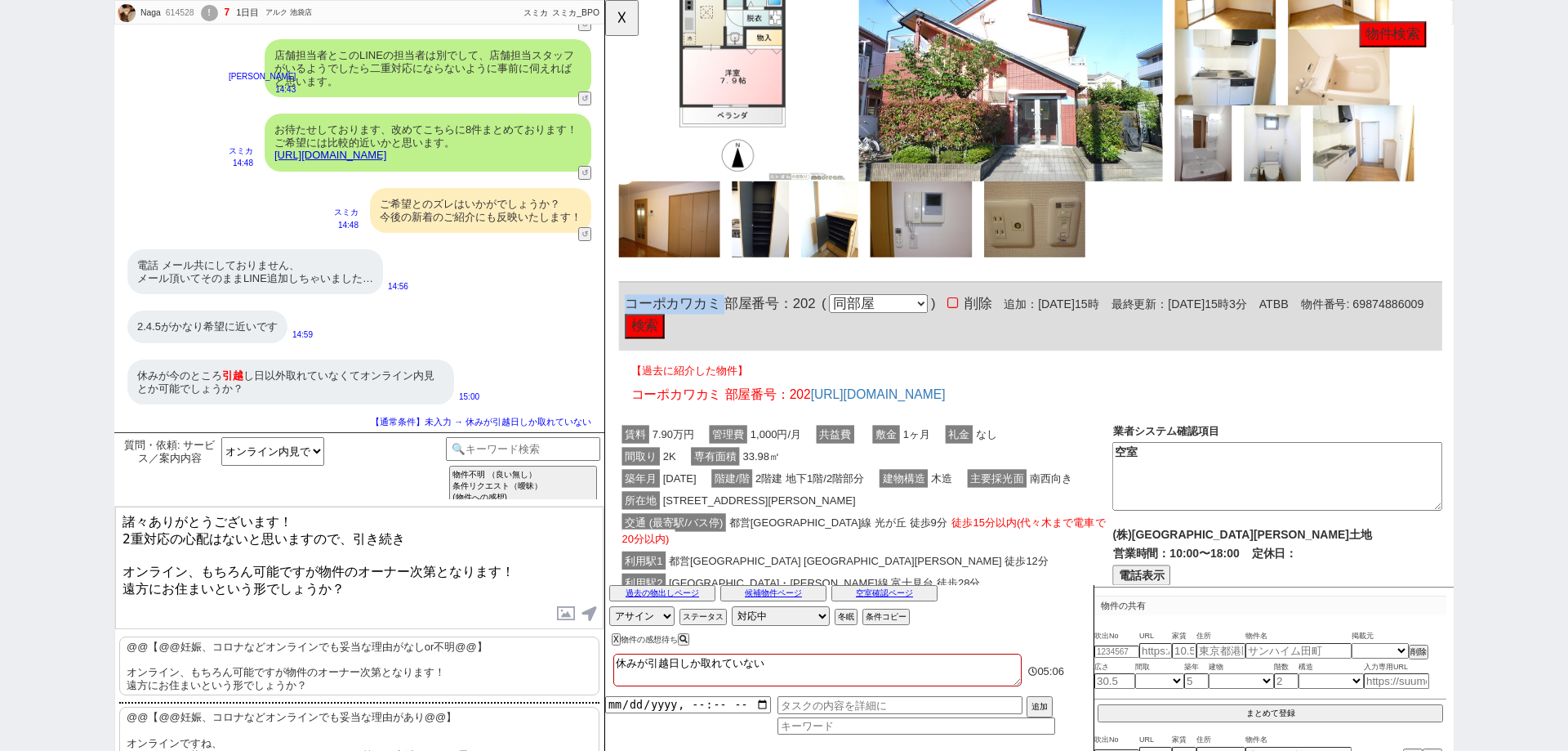
drag, startPoint x: 731, startPoint y: 358, endPoint x: 630, endPoint y: 357, distance: 101.0
click at [630, 334] on span "コーポカワカミ 部屋番号：202" at bounding box center [728, 326] width 205 height 16
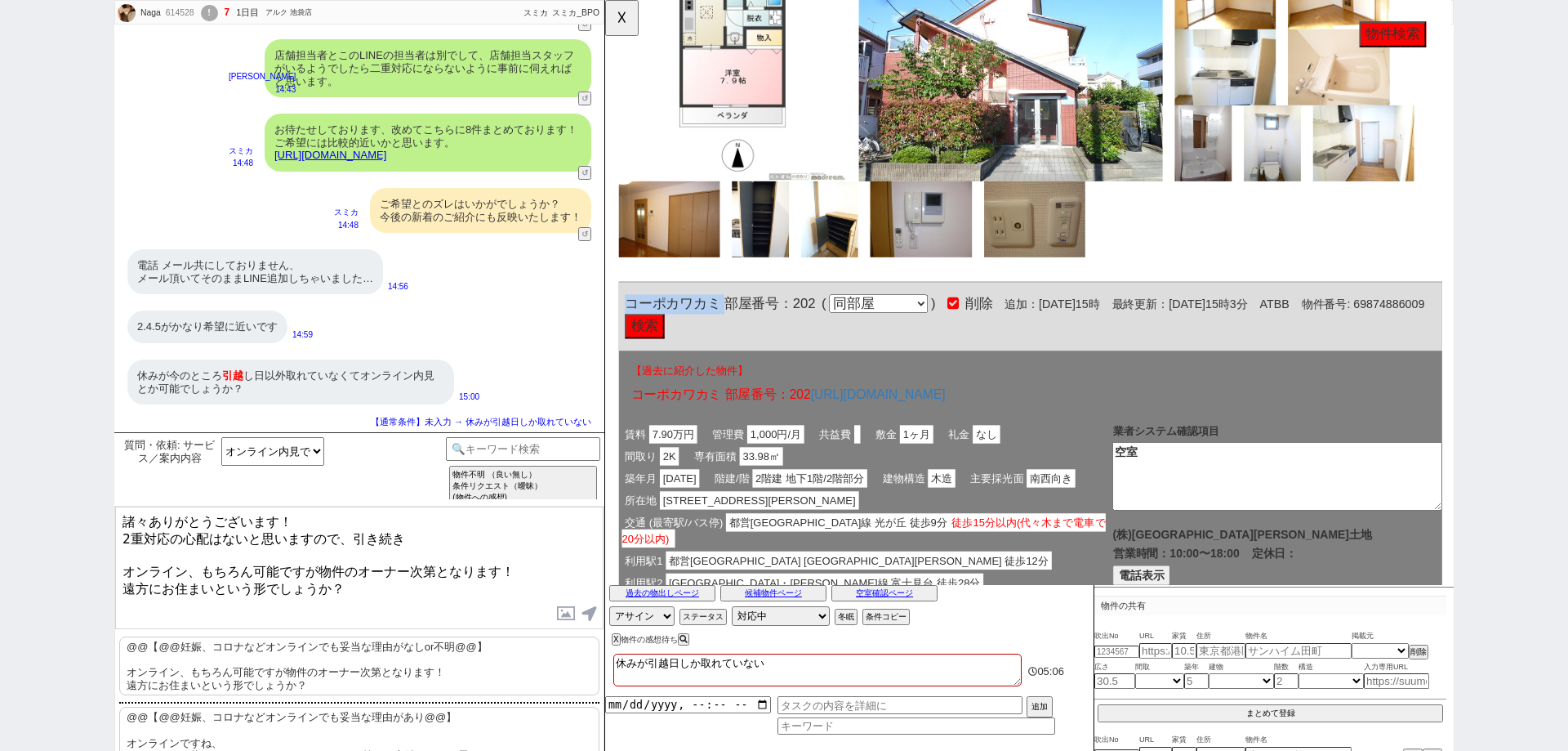
copy span "コーポカワカミ"
click at [386, 153] on link "https://tools.sumika.live/pages/eeqsy57" at bounding box center [330, 155] width 112 height 12
click at [421, 539] on textarea "諸々ありがとうございます！ 2重対応の心配はないと思いますので、引き続き オンライン、もちろん可能ですが物件のオーナー次第となります！ 遠方にお住まいという形…" at bounding box center [359, 567] width 488 height 123
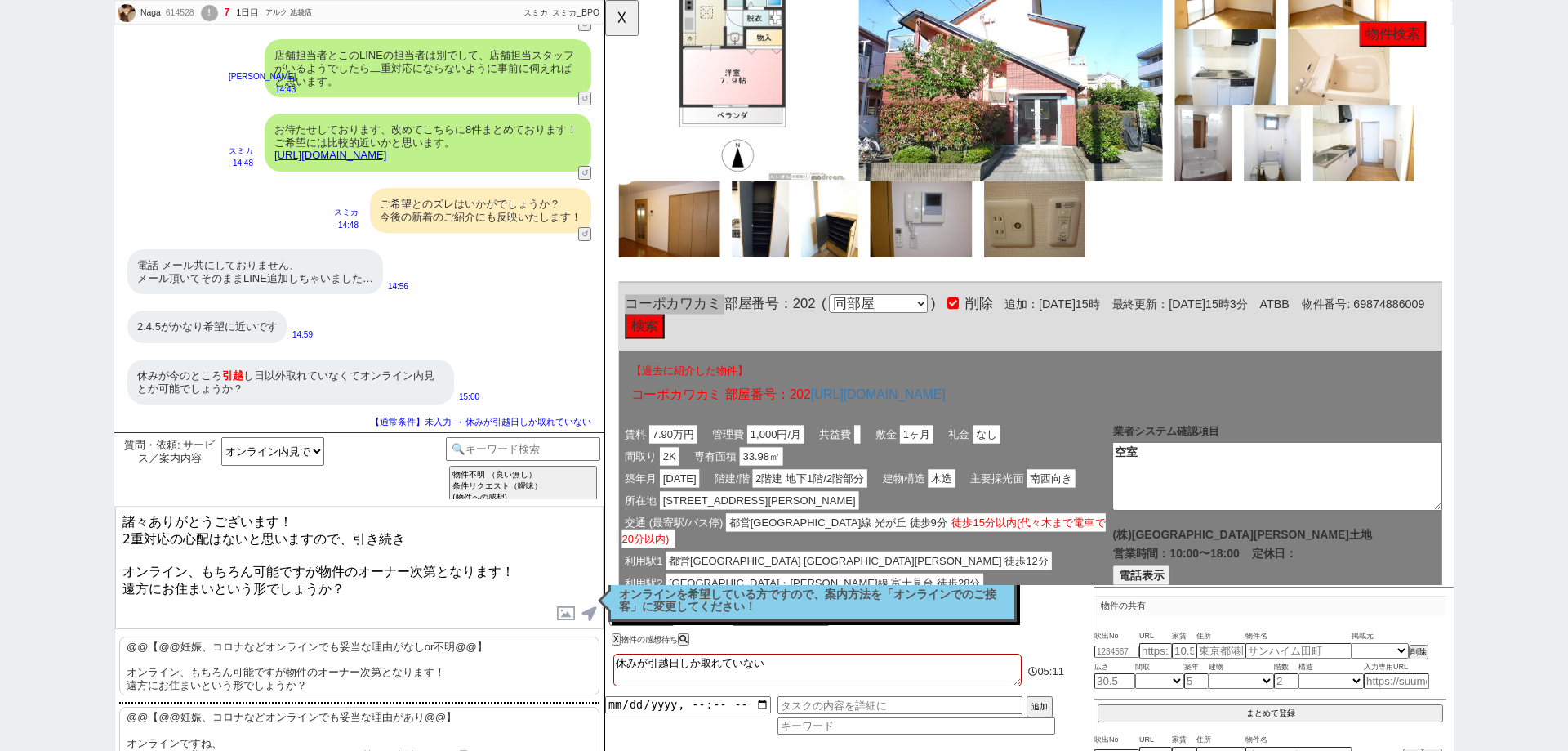
drag, startPoint x: 411, startPoint y: 534, endPoint x: 356, endPoint y: 539, distance: 55.2
click at [356, 539] on textarea "諸々ありがとうございます！ 2重対応の心配はないと思いますので、引き続き オンライン、もちろん可能ですが物件のオーナー次第となります！ 遠方にお住まいという形…" at bounding box center [359, 567] width 488 height 123
paste textarea "コーポカワカミ"
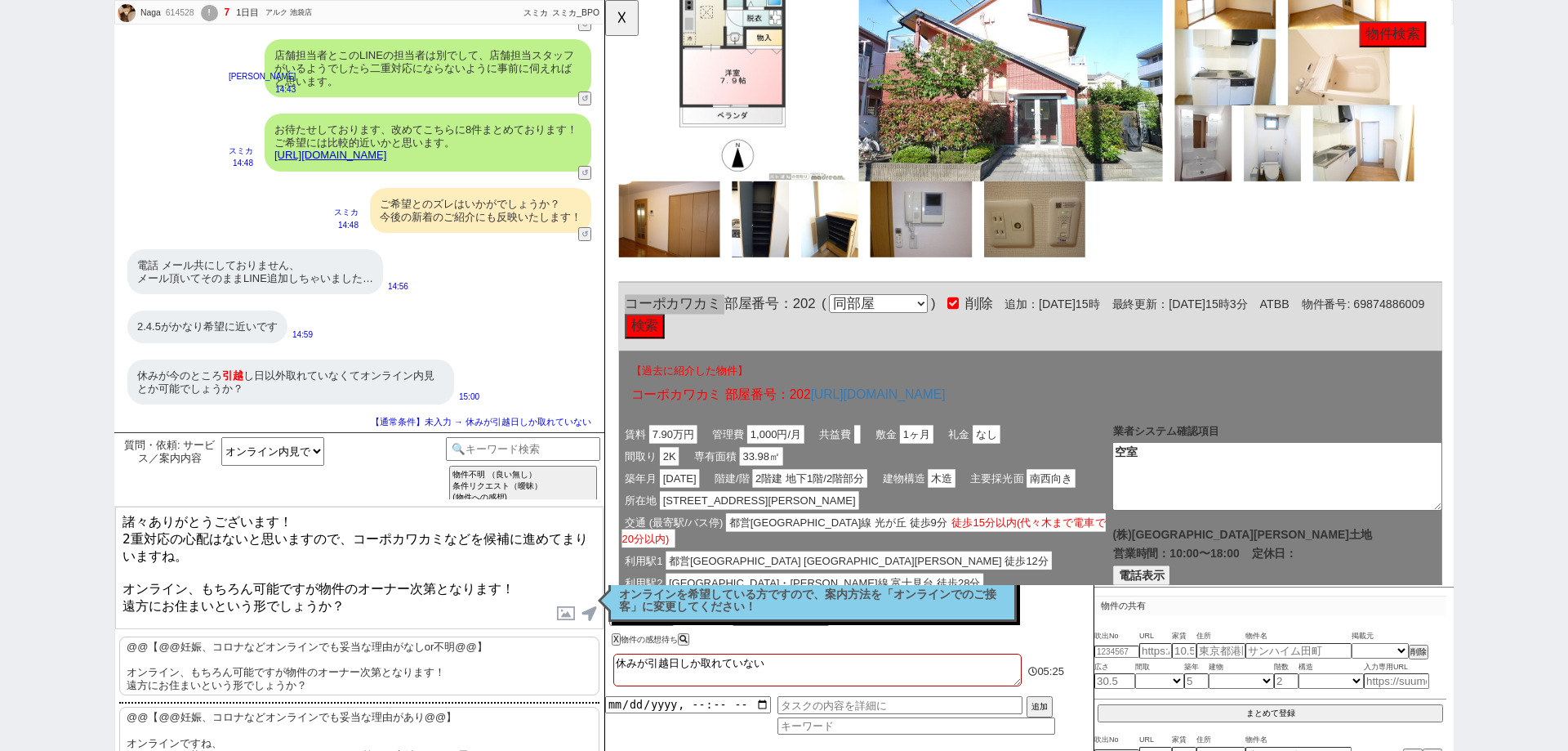
drag, startPoint x: 332, startPoint y: 586, endPoint x: 121, endPoint y: 567, distance: 211.9
click at [121, 567] on textarea "諸々ありがとうございます！ 2重対応の心配はないと思いますので、コーポカワカミなどを候補に進めてまりいますね。 オンライン、もちろん可能ですが物件のオーナー次…" at bounding box center [359, 567] width 488 height 123
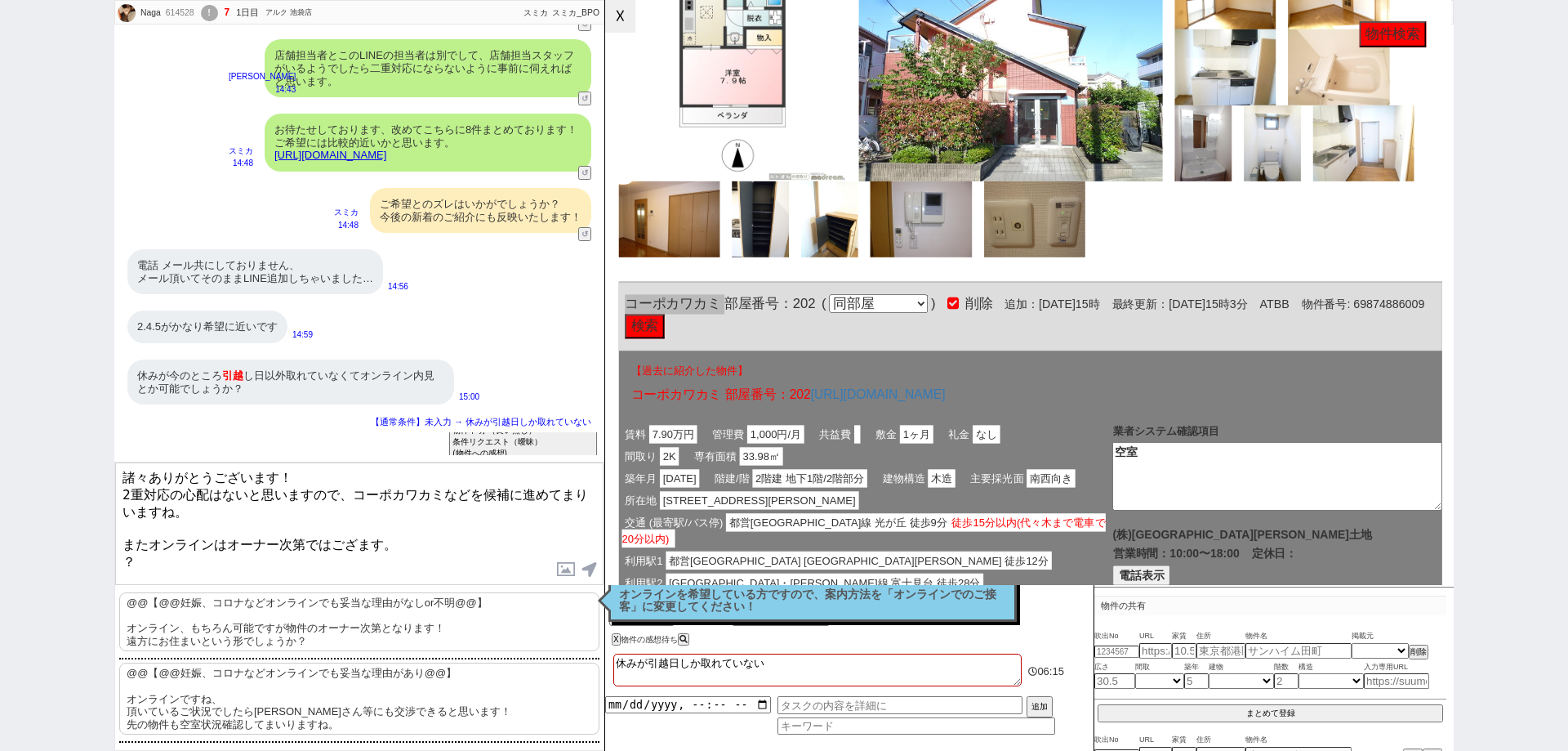
click at [622, 11] on button "☓" at bounding box center [620, 16] width 30 height 33
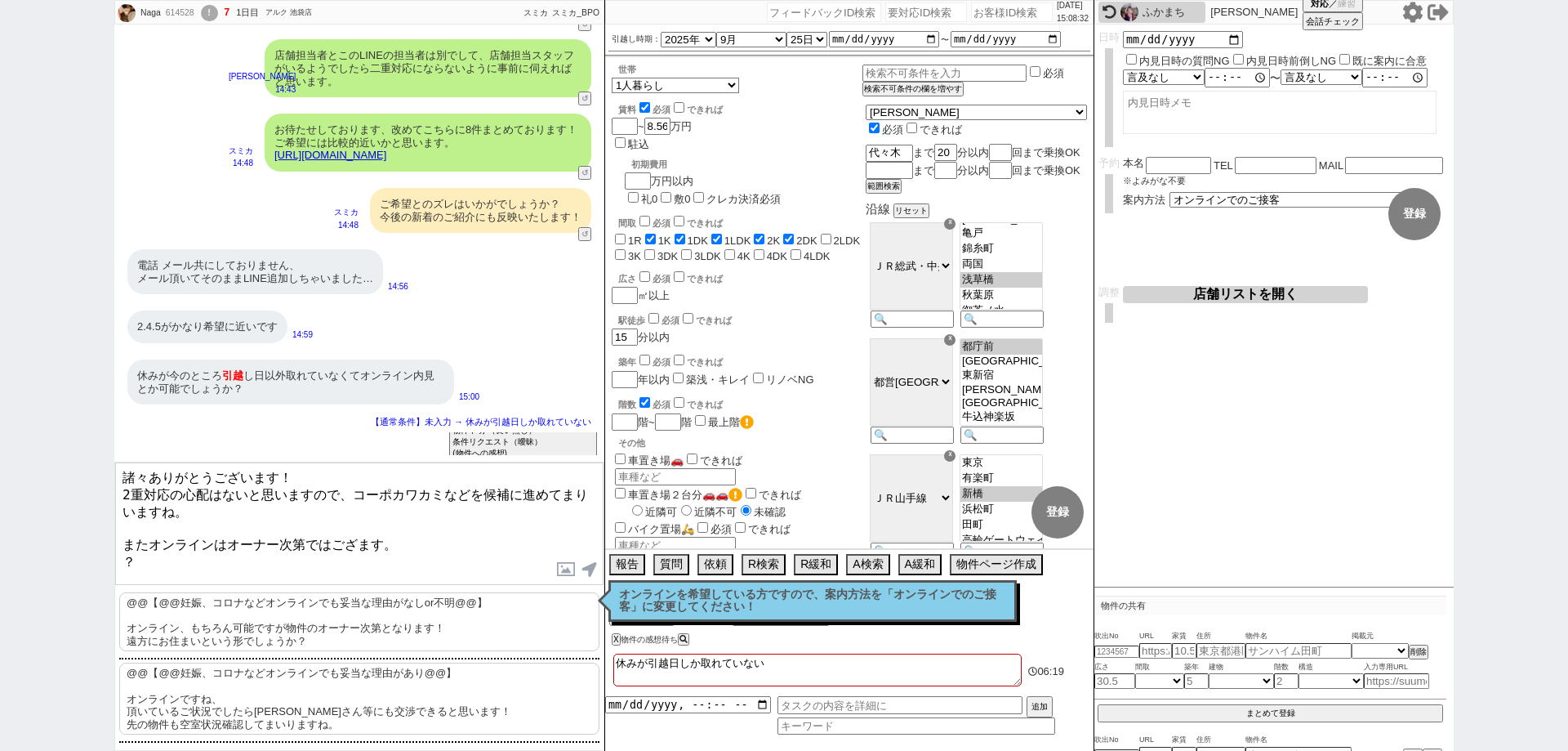
click at [756, 602] on p "オンラインを希望している方ですので、案内方法を「オンラインでのご接客」に変更してください！" at bounding box center [812, 600] width 387 height 26
drag, startPoint x: 221, startPoint y: 501, endPoint x: 103, endPoint y: 455, distance: 126.6
click at [103, 455] on div "Naga 614528 ! 7 1日目 アルク 池袋店 冬眠中 自社客 スミカ スミカ_BPO チャット全表示 2025-09-13 ようこそLINE物件紹介…" at bounding box center [784, 376] width 1568 height 751
click at [0, 553] on div "Naga 614528 ! 7 1日目 アルク 池袋店 冬眠中 自社客 スミカ スミカ_BPO チャット全表示 2025-09-13 ようこそLINE物件紹介…" at bounding box center [784, 376] width 1568 height 751
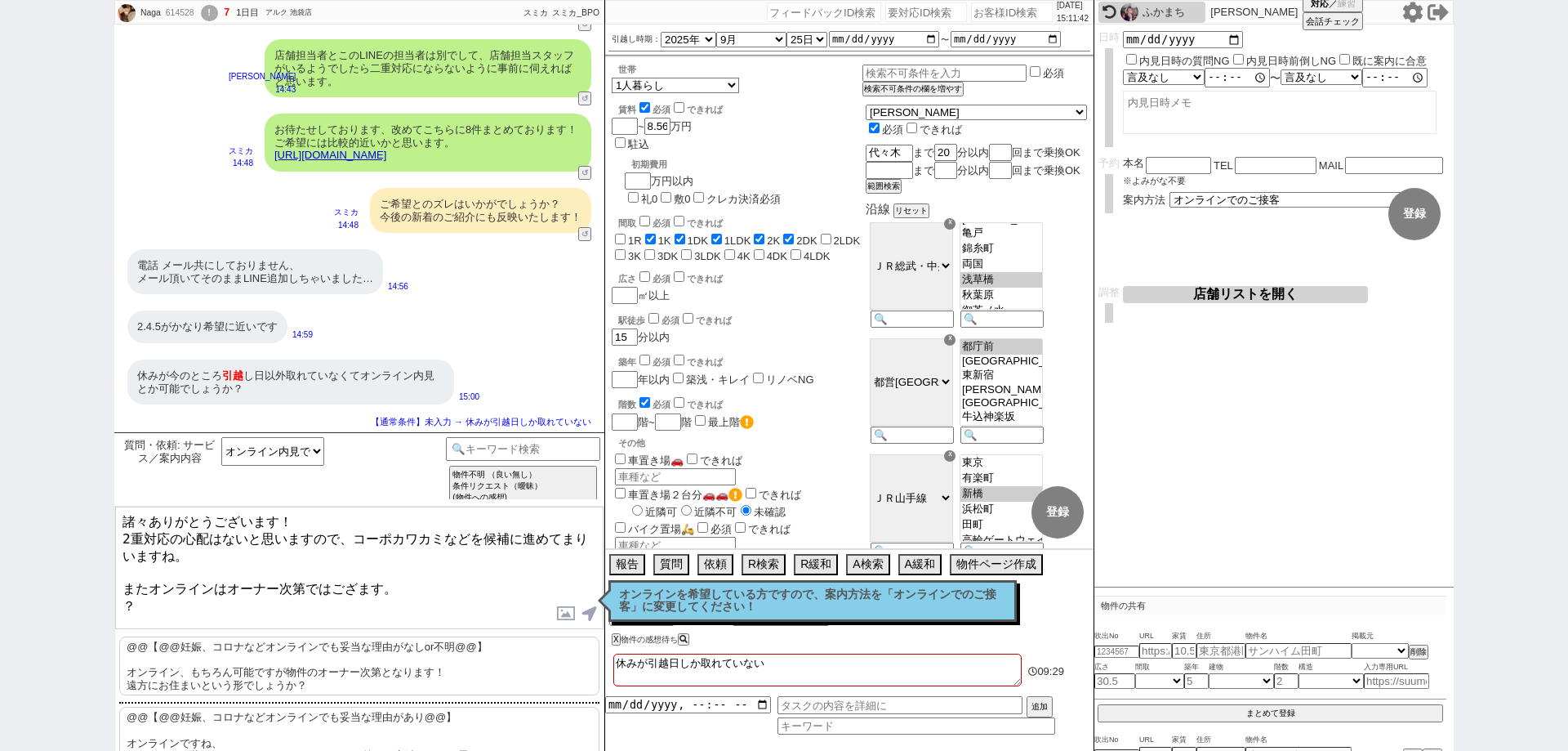
click at [179, 12] on div "614528" at bounding box center [179, 13] width 37 height 13
copy div "614528"
click at [215, 19] on div "!" at bounding box center [209, 13] width 17 height 16
click at [988, 8] on input "number" at bounding box center [1012, 12] width 81 height 20
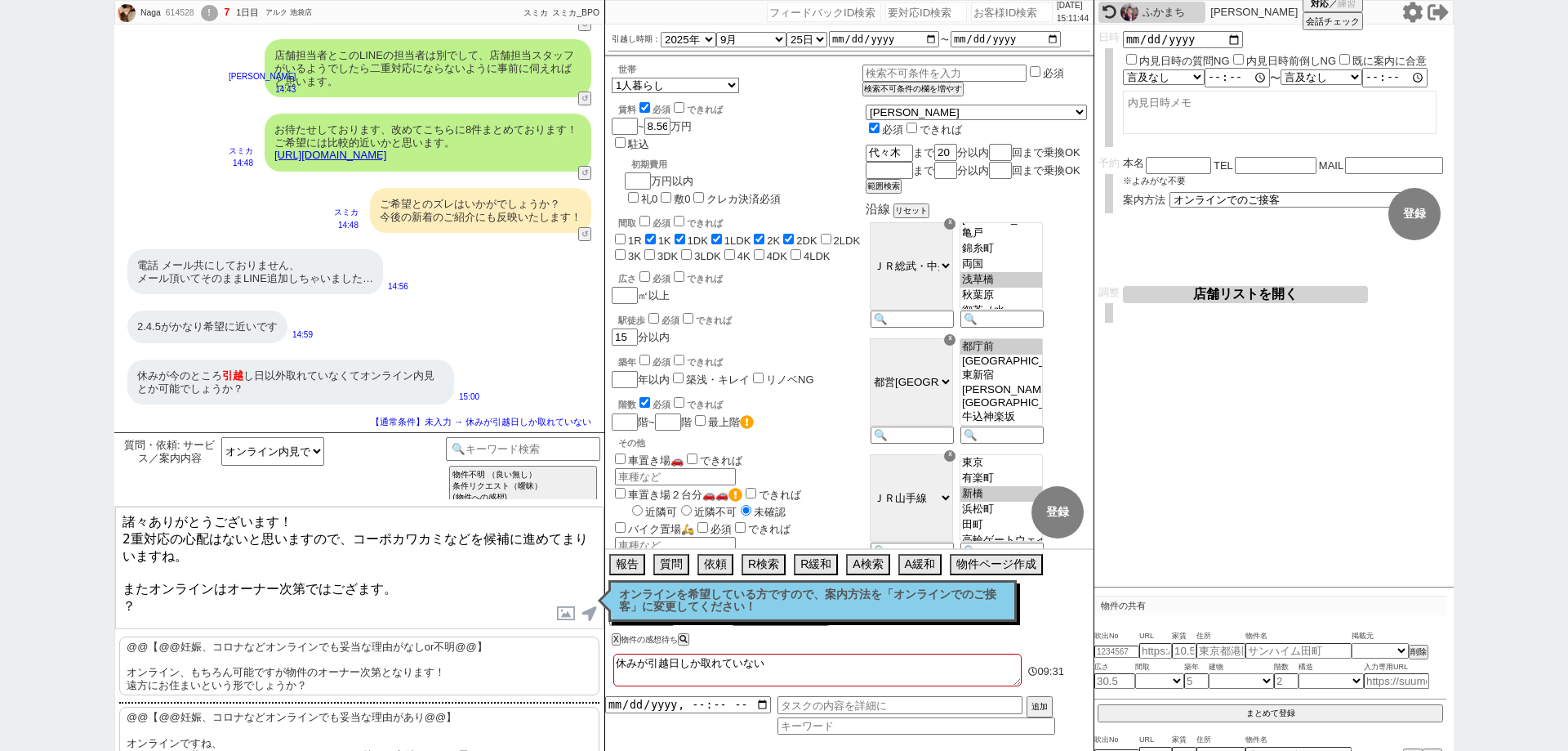
paste input "614528"
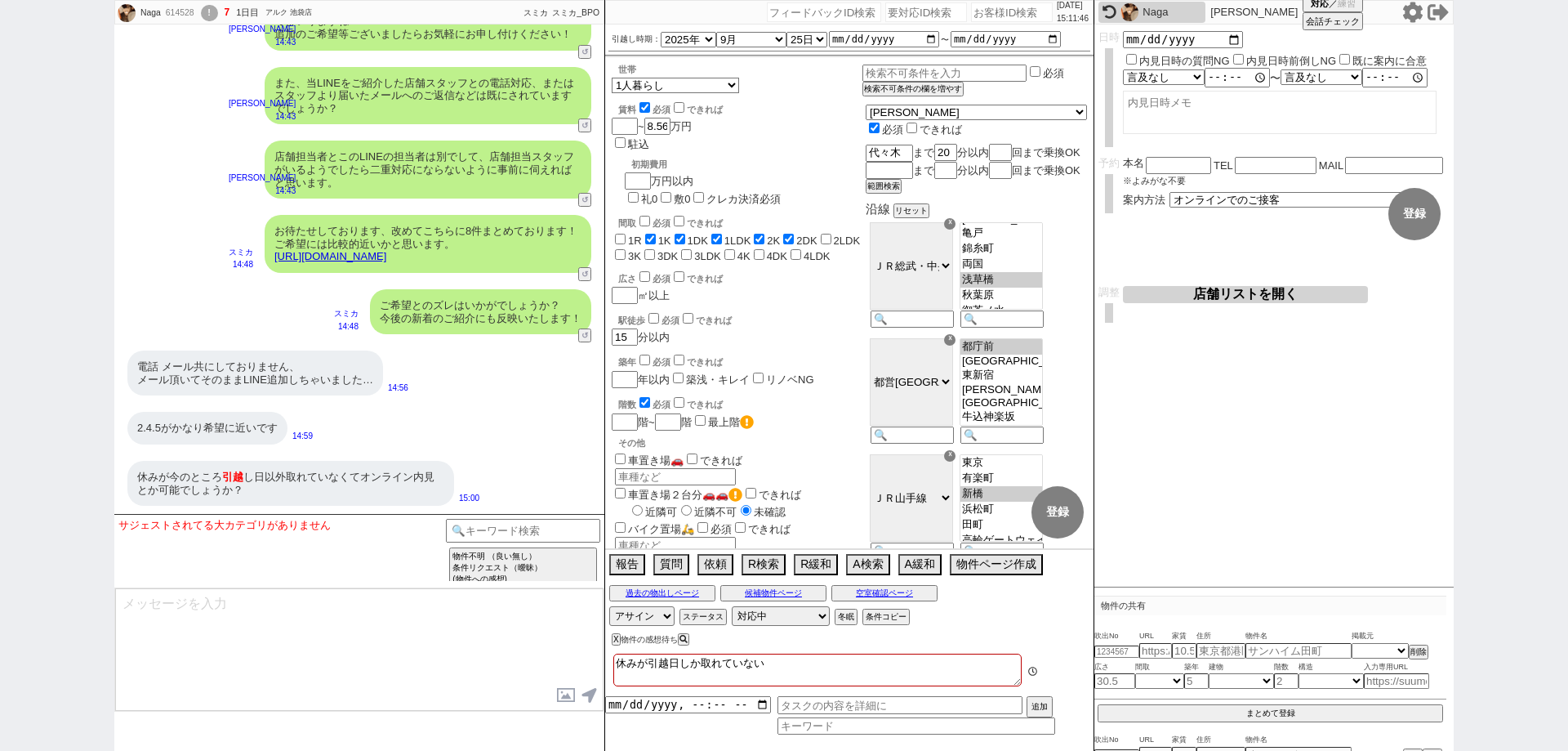
scroll to position [45, 0]
click at [367, 632] on textarea at bounding box center [359, 649] width 488 height 123
paste textarea "諸々ありがとうございます！2重対応の心配は無さそうで何よりです。 オンラインも頂いている状況でしたら大家さん等にも交渉できるかと存じます！"
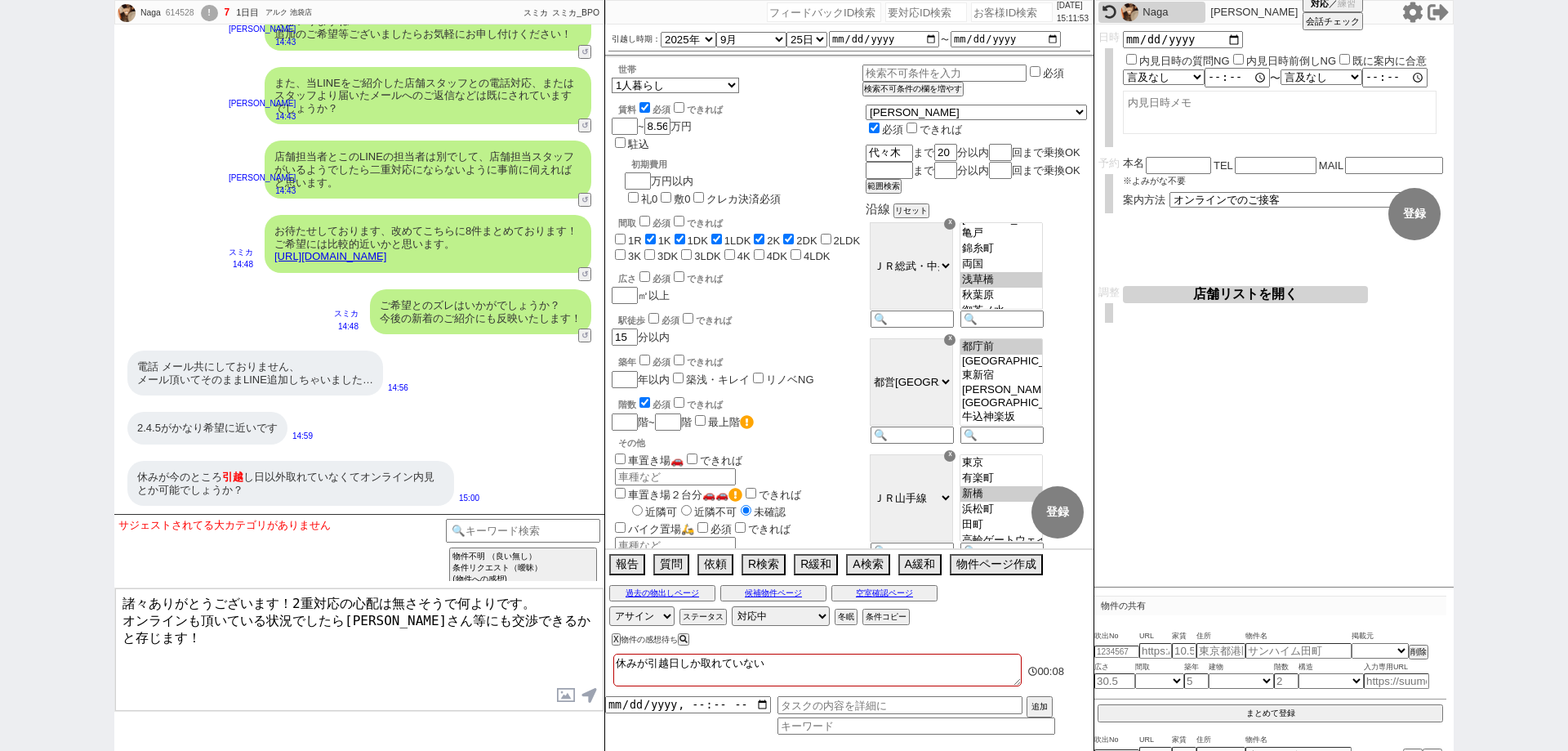
click at [441, 674] on textarea "諸々ありがとうございます！2重対応の心配は無さそうで何よりです。 オンラインも頂いている状況でしたら大家さん等にも交渉できるかと存じます！" at bounding box center [359, 649] width 488 height 123
click at [521, 633] on textarea "諸々ありがとうございます！2重対応の心配は無さそうで何よりです。 オンラインも頂いている状況でしたら大家さん等にも交渉できるかと存じます！" at bounding box center [359, 649] width 488 height 123
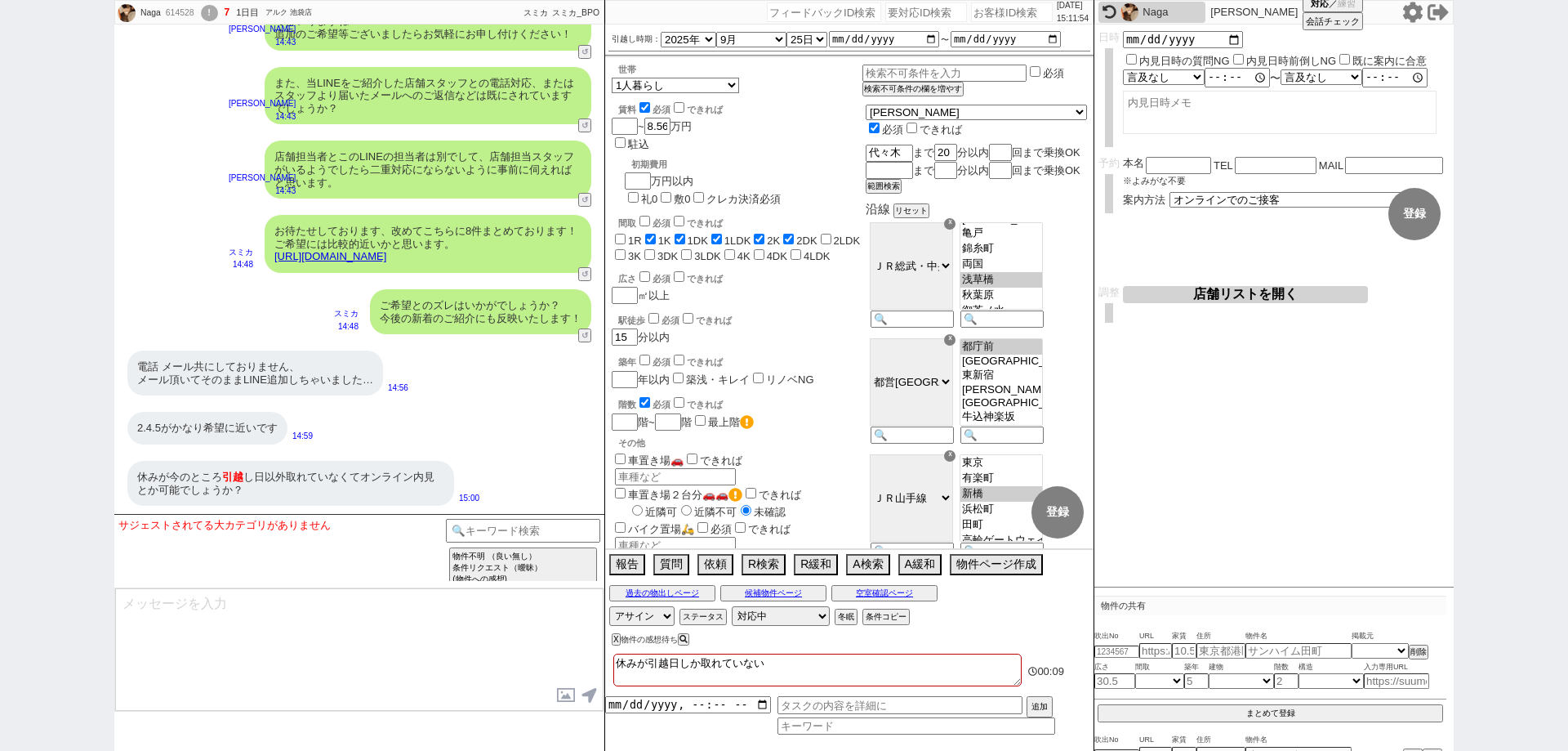
scroll to position [5912, 0]
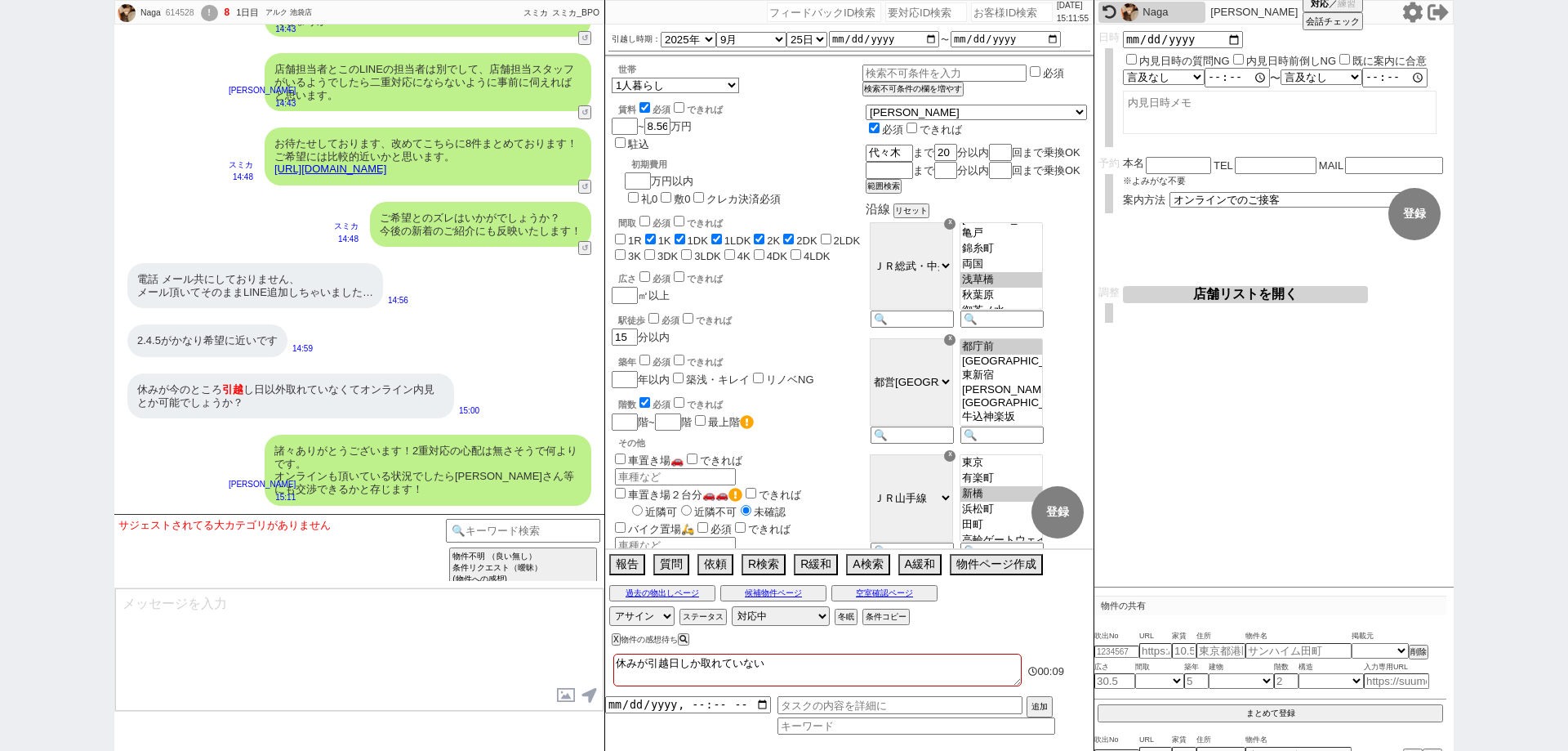
paste textarea "ただ賃貸物件は申込～契約まで約2週間程度かかるのが一般的です。 交渉で早められるように動きますが、即入居可であっても25日を超えてしまう可能性があります、問題…"
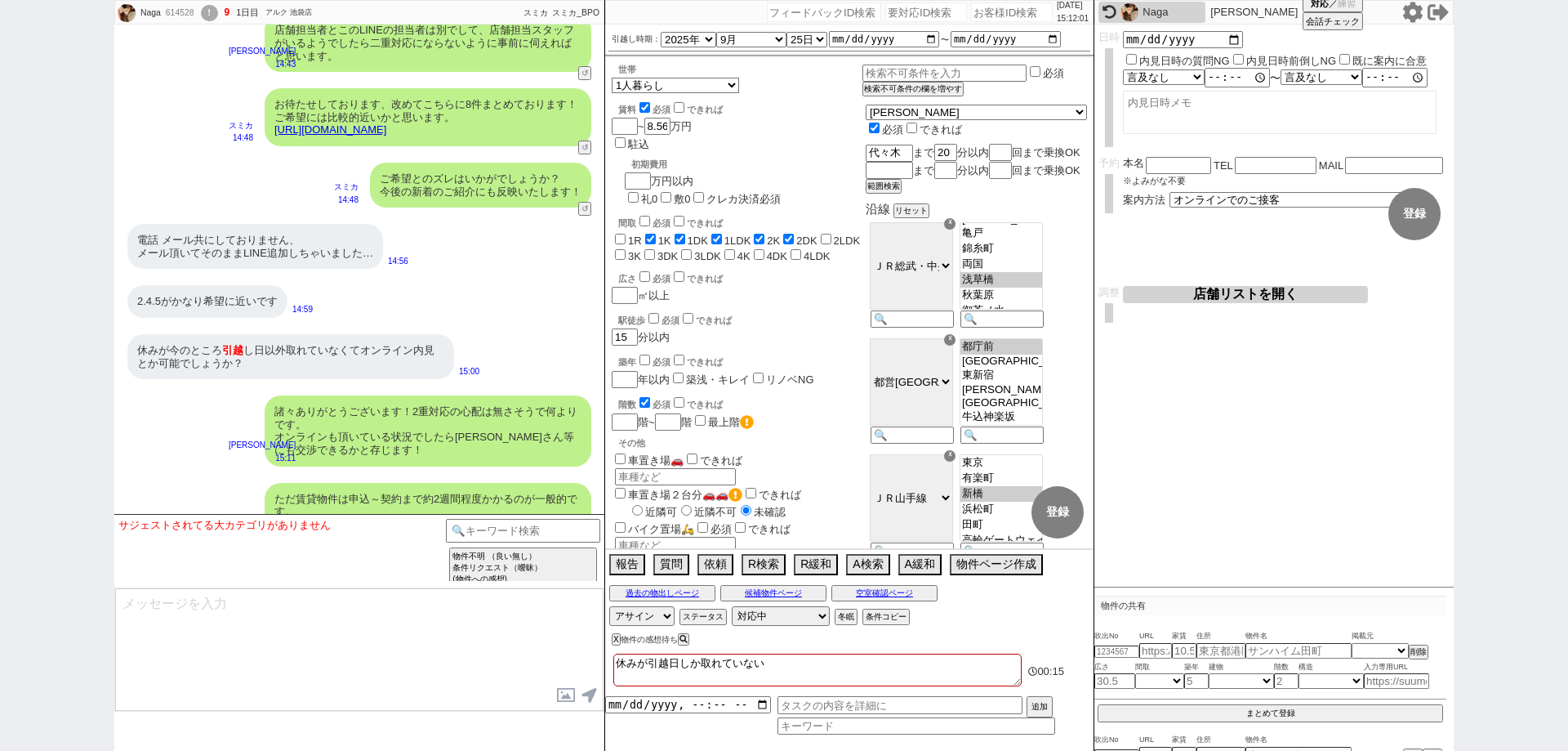
scroll to position [6011, 0]
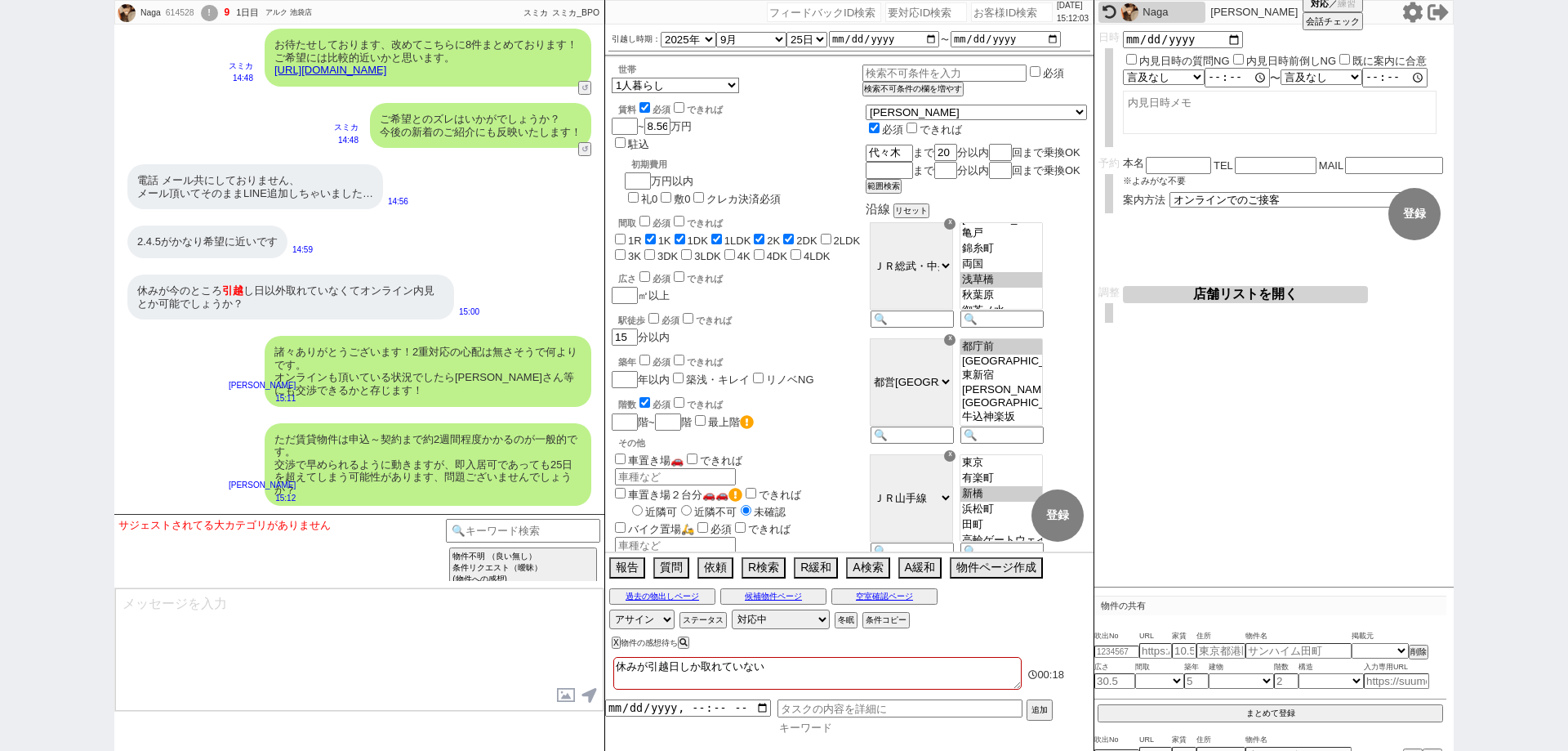
click at [846, 730] on input at bounding box center [915, 727] width 277 height 14
click at [761, 707] on input "datetime-local" at bounding box center [687, 702] width 165 height 14
click at [1034, 703] on button "追加" at bounding box center [1038, 708] width 23 height 18
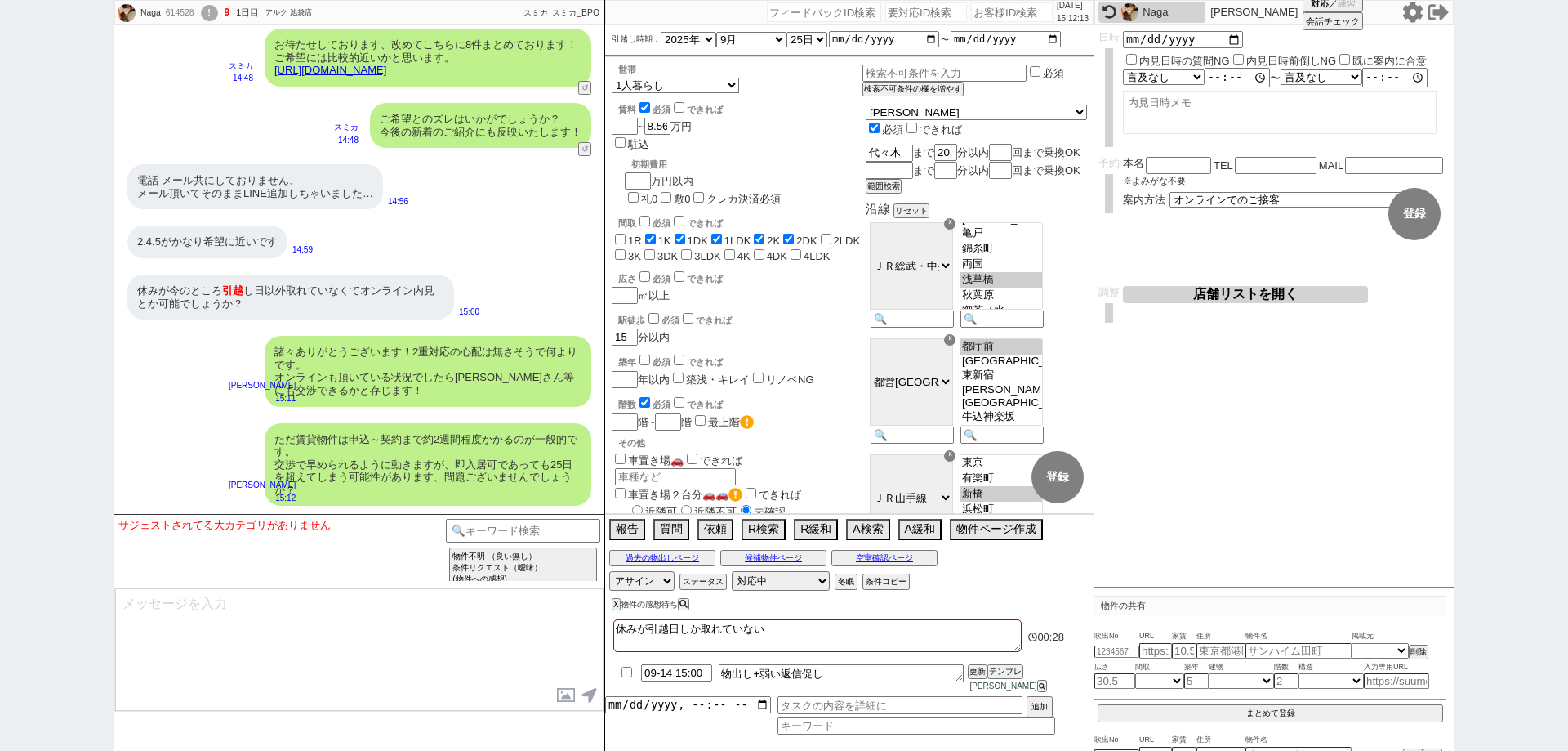
click at [490, 647] on textarea at bounding box center [359, 649] width 488 height 123
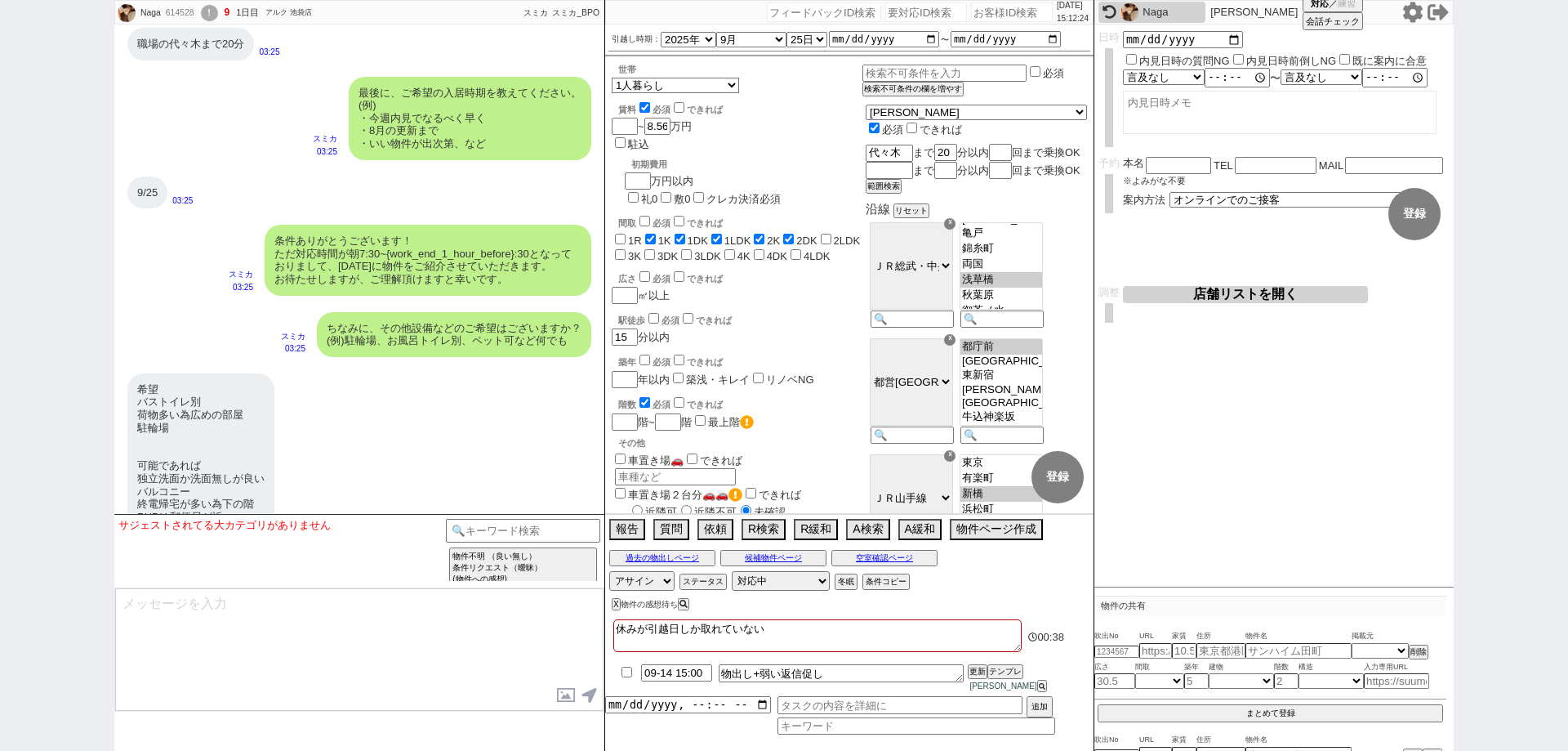
scroll to position [1436, 0]
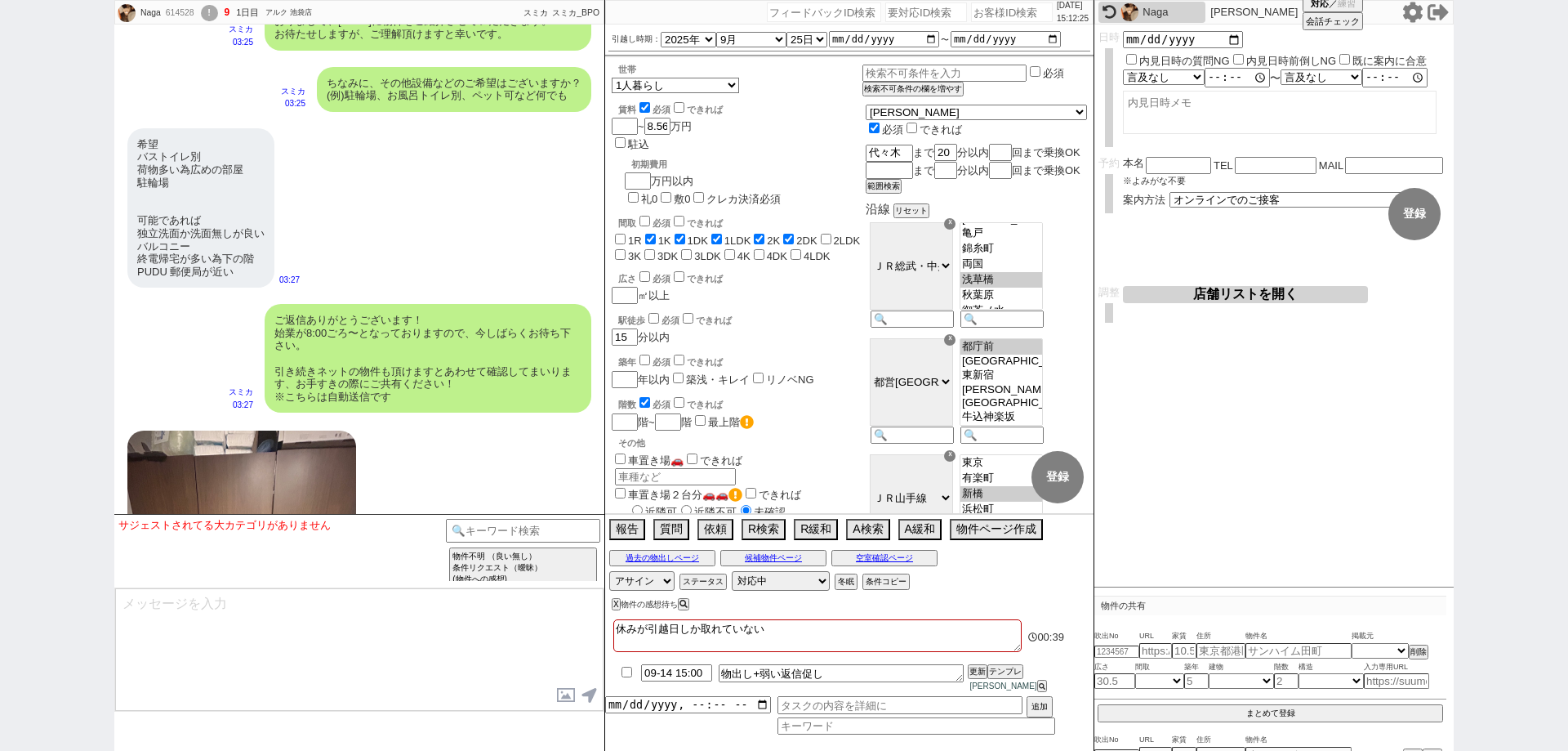
click at [180, 21] on div "Naga 614528 ! 9 1日目 アルク 池袋店" at bounding box center [215, 13] width 200 height 25
click at [184, 14] on div "614528" at bounding box center [179, 13] width 37 height 13
click at [212, 15] on div "!" at bounding box center [209, 13] width 17 height 16
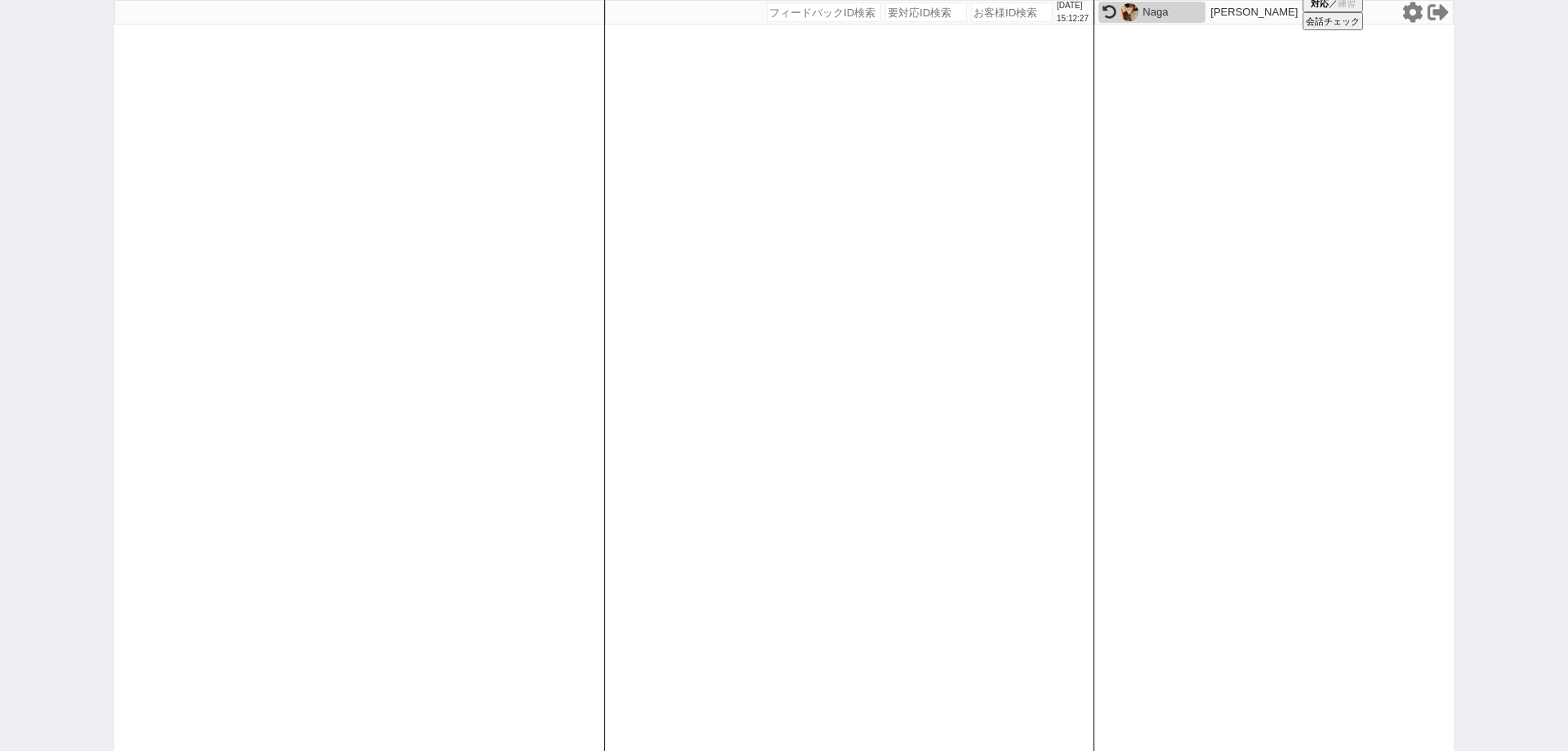
click at [971, 18] on input "number" at bounding box center [1012, 12] width 81 height 20
paste input "614528"
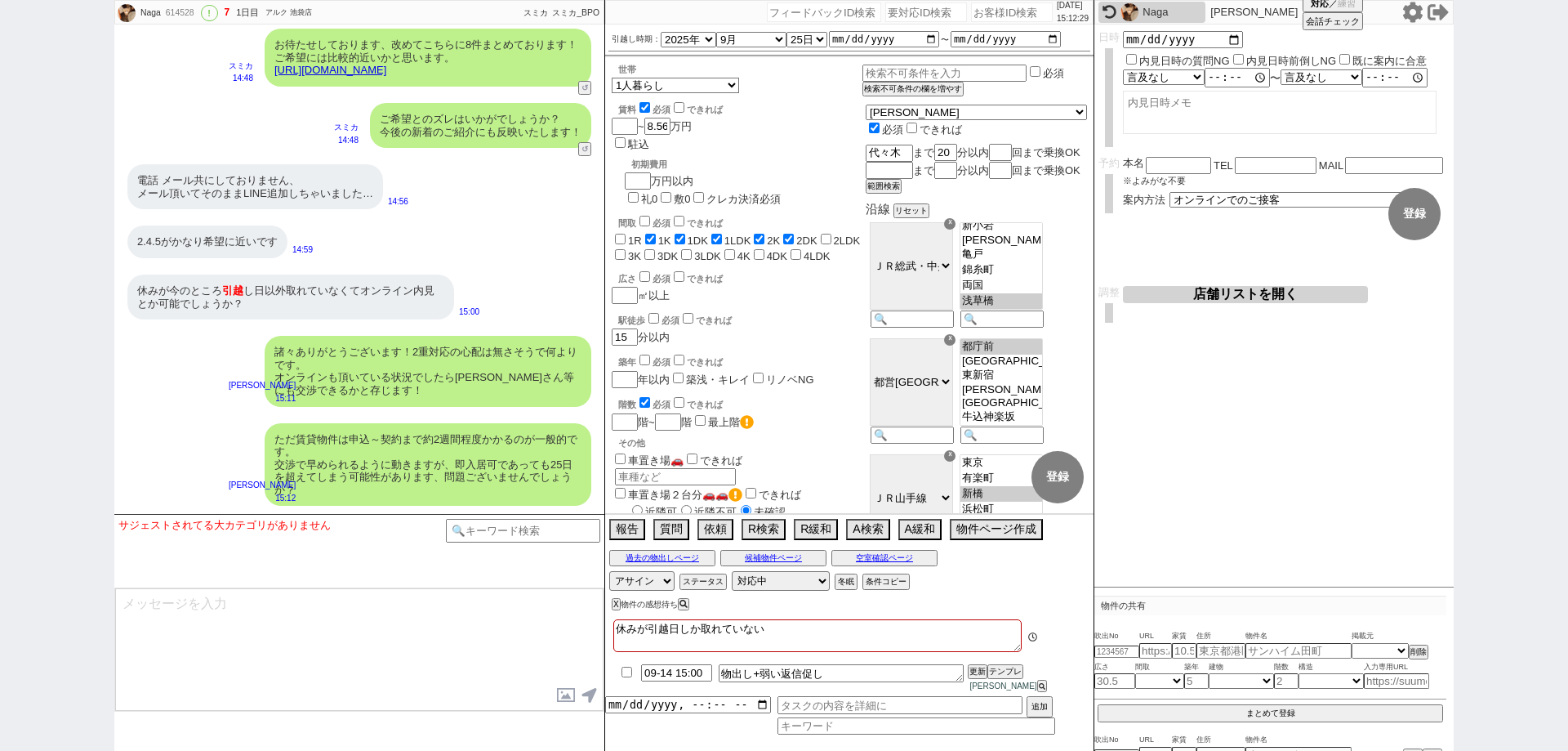
scroll to position [45, 0]
drag, startPoint x: 0, startPoint y: 293, endPoint x: 99, endPoint y: 180, distance: 150.2
click at [0, 293] on div "Naga 614528 ! 7 1日目 アルク 池袋店 冬眠中 自社客 スミカ スミカ_BPO チャット全表示 2025-09-13 ようこそLINE物件紹介…" at bounding box center [784, 376] width 1568 height 751
click at [187, 14] on div "614528" at bounding box center [179, 13] width 37 height 13
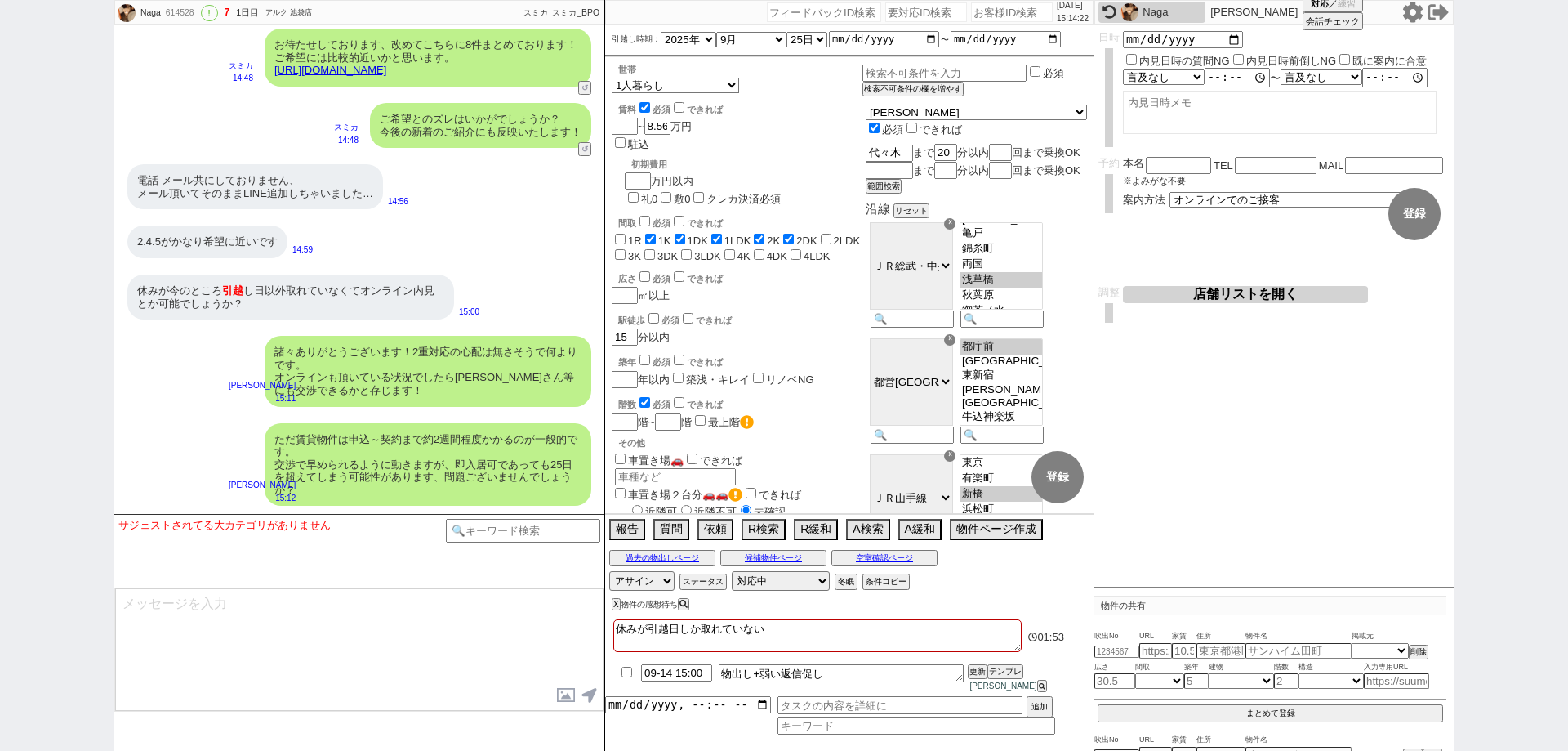
click at [0, 521] on div "Naga 614528 ! 7 1日目 アルク 池袋店 冬眠中 自社客 スミカ スミカ_BPO チャット全表示 2025-09-13 ようこそLINE物件紹介…" at bounding box center [784, 376] width 1568 height 751
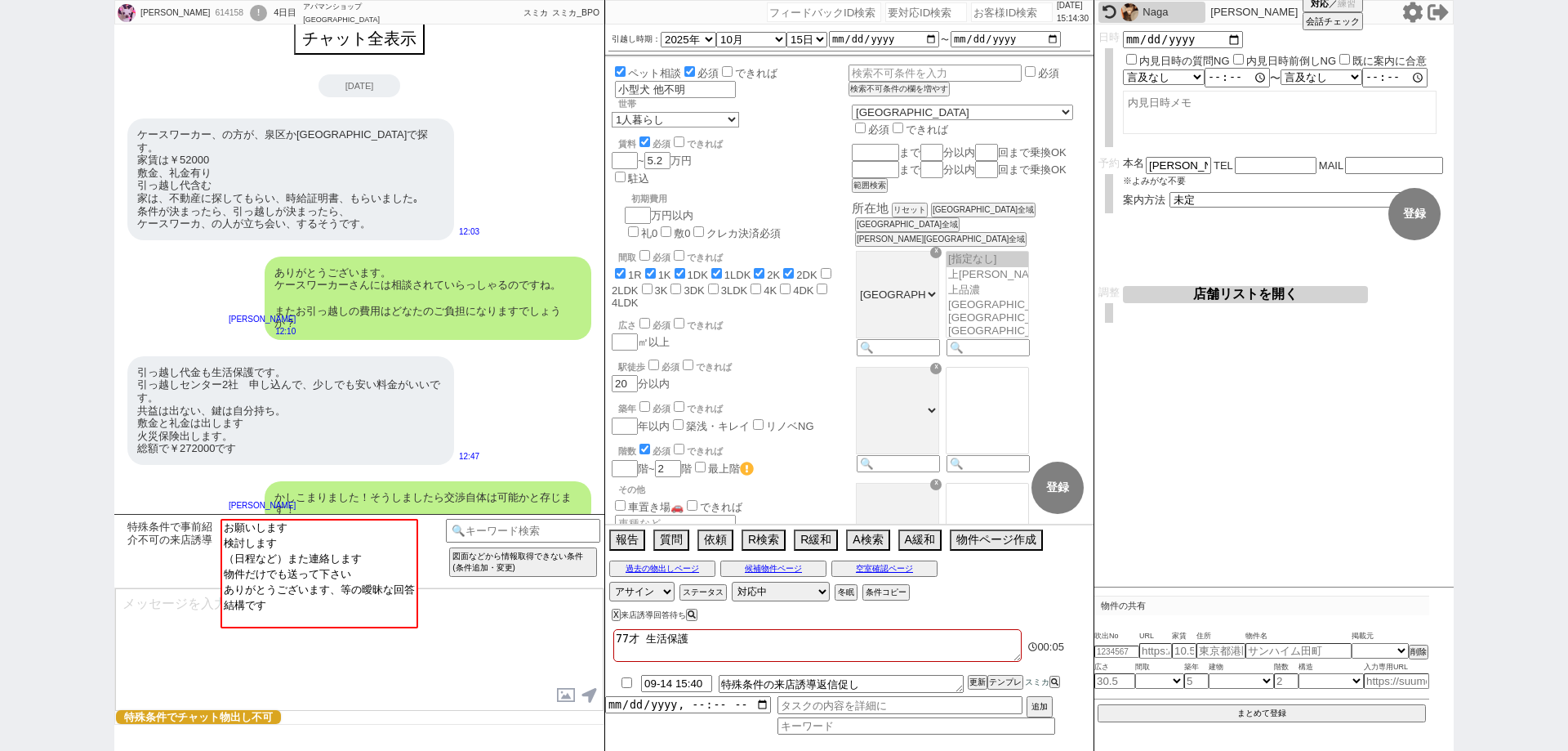
scroll to position [0, 0]
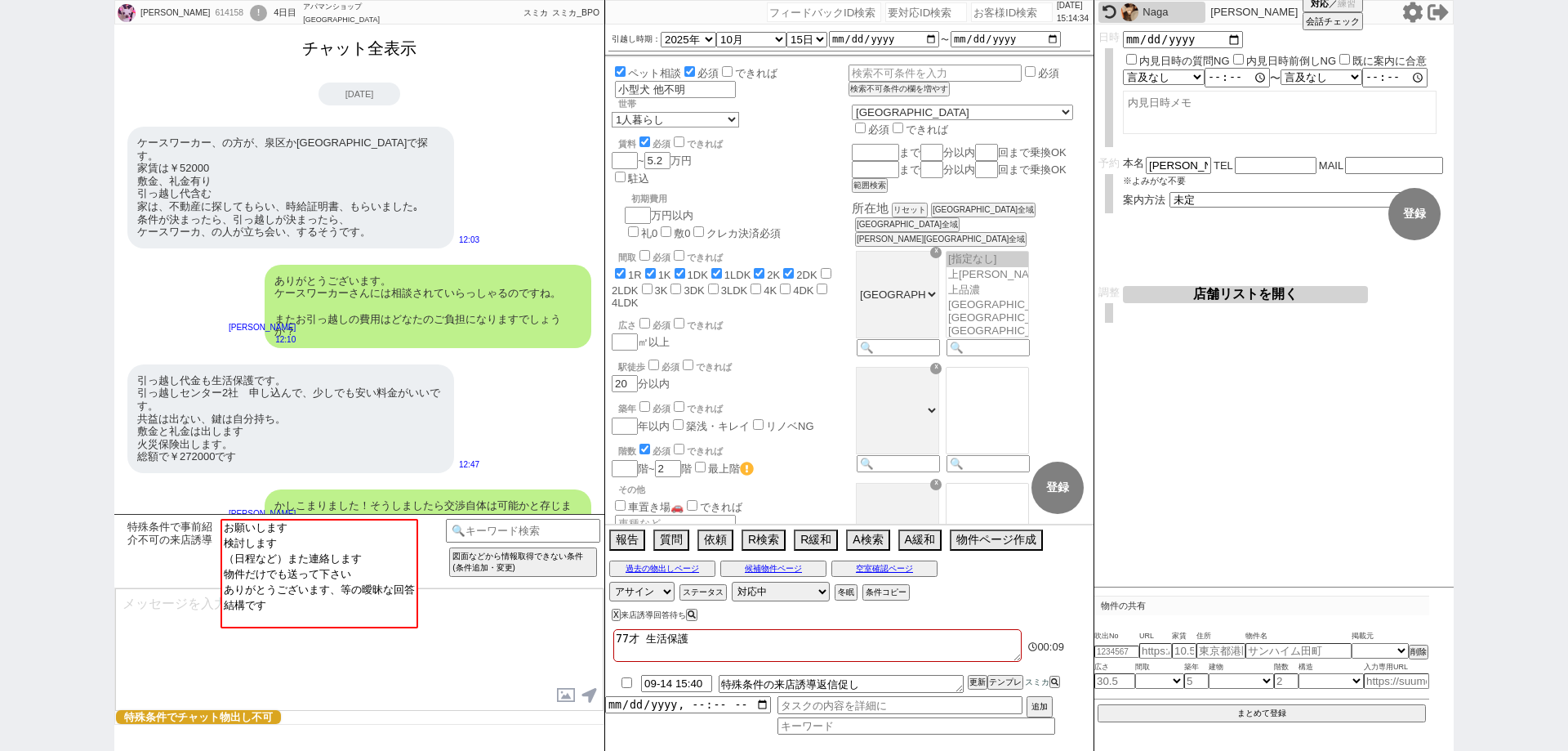
click at [369, 54] on button "チャット全表示" at bounding box center [359, 49] width 128 height 29
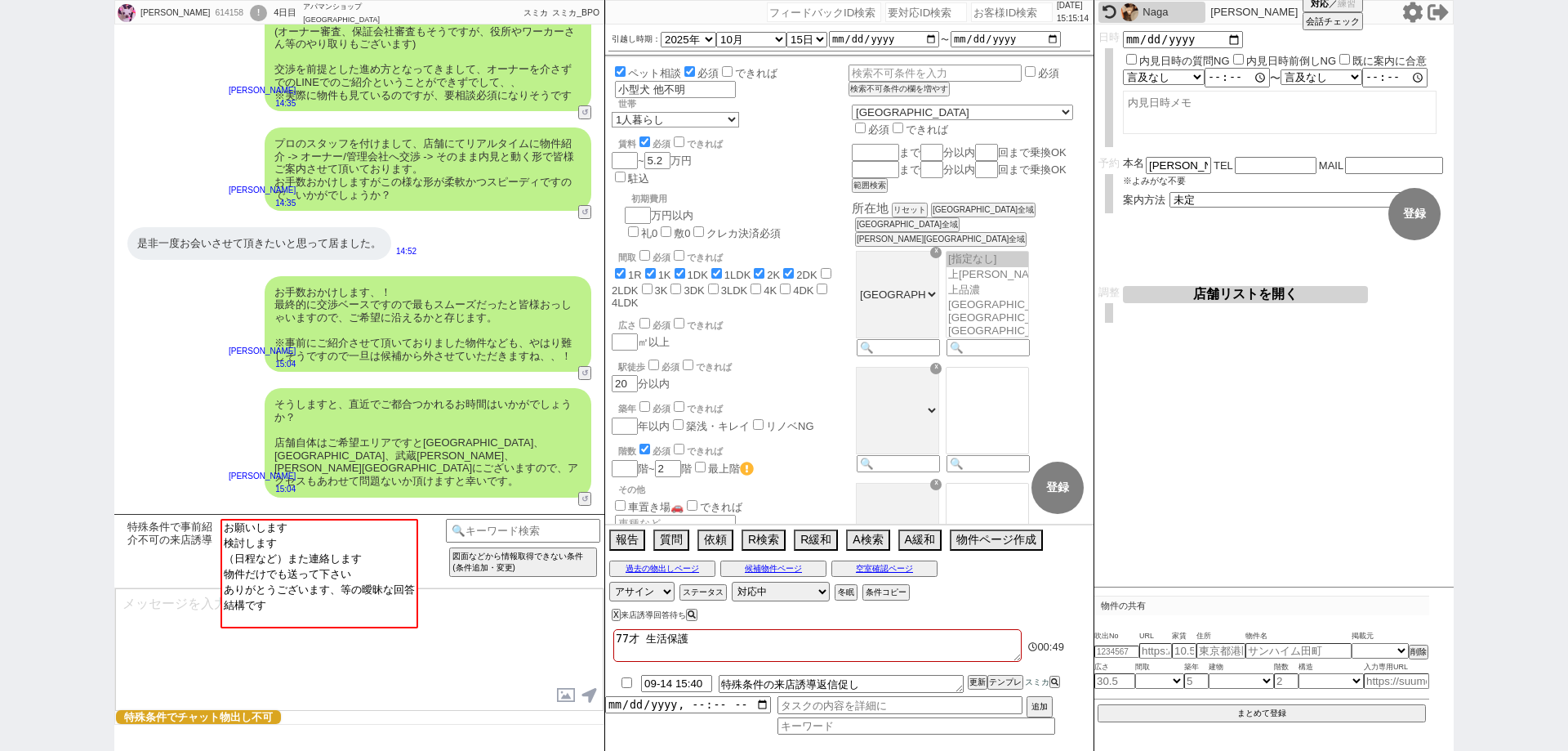
scroll to position [5768, 0]
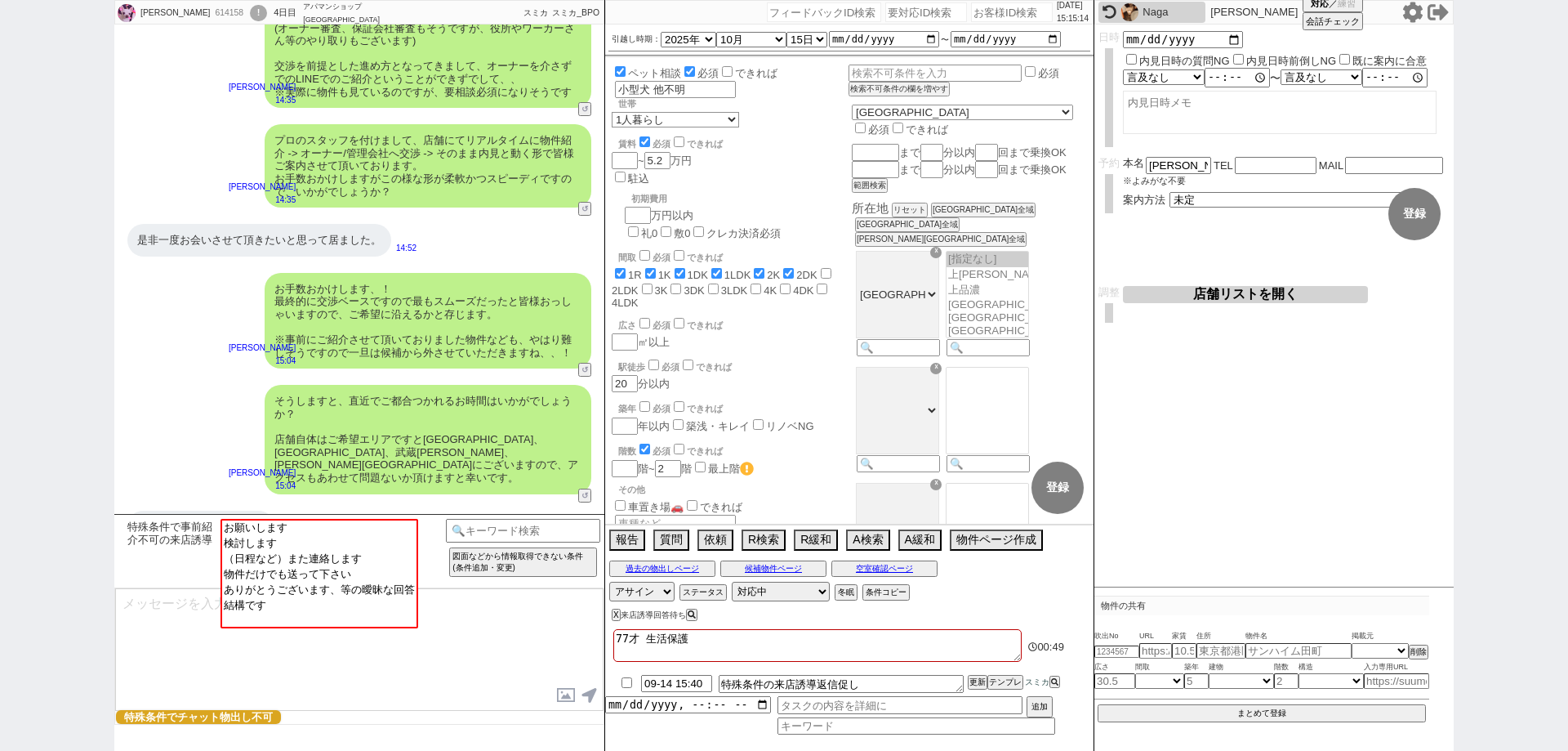
click at [462, 640] on textarea at bounding box center [359, 649] width 488 height 123
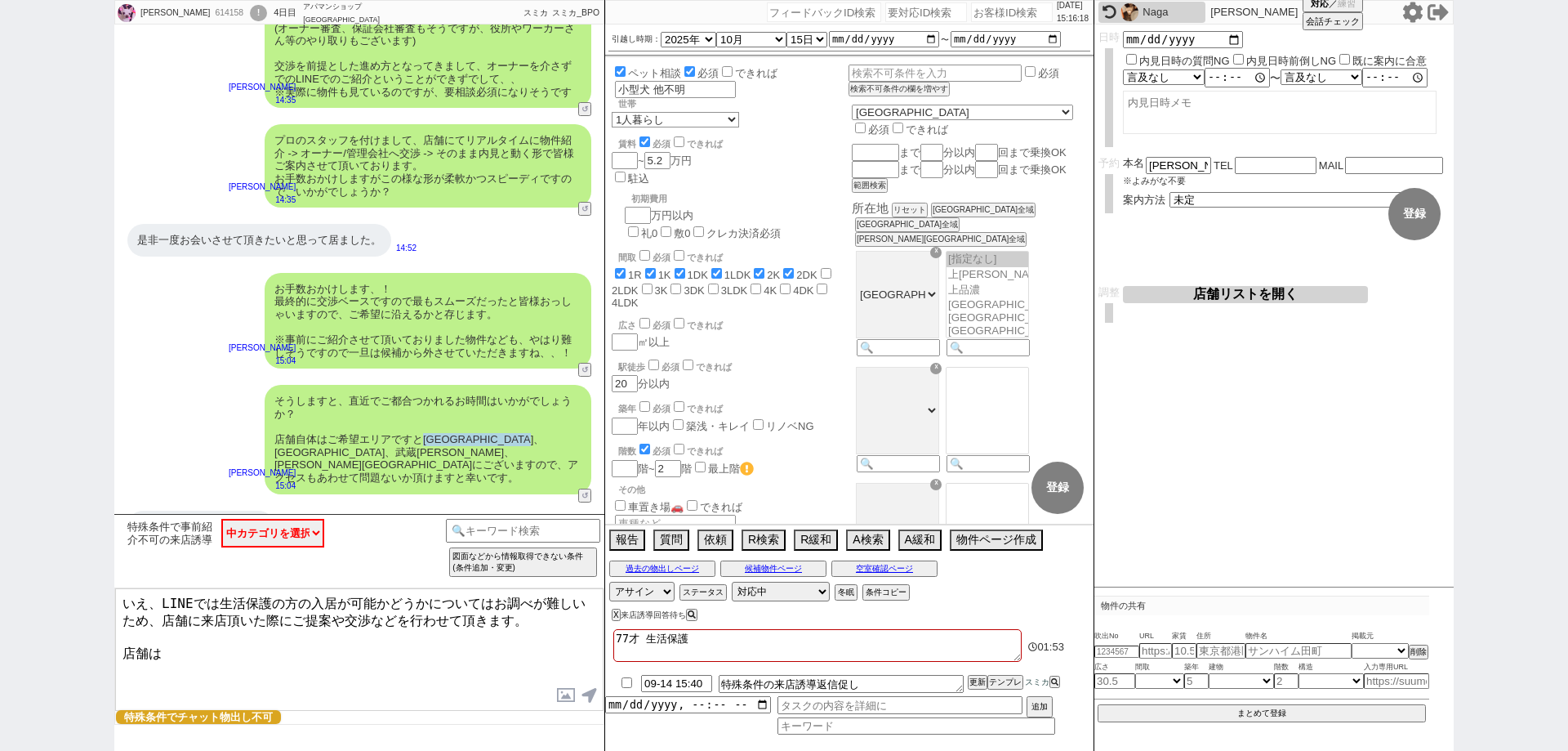
drag, startPoint x: 425, startPoint y: 411, endPoint x: 293, endPoint y: 430, distance: 133.4
click at [293, 430] on div "そうしますと、直近でご都合つかれるお時間はいかがでしょうか？ 店舗自体はご希望エリアですと二俣川、上大岡、武蔵小杉、藤沢駅にございますので、アクセスもあわせて…" at bounding box center [427, 439] width 327 height 109
click at [237, 651] on textarea "いえ、LINEでは生活保護の方の入居が可能かどうかについてはお調べが難しいため、店舗に来店頂いた際にご提案や交渉などを行わせて頂きます。 店舗は" at bounding box center [359, 649] width 488 height 123
paste textarea "二俣川、上大岡、武蔵小杉、藤沢駅"
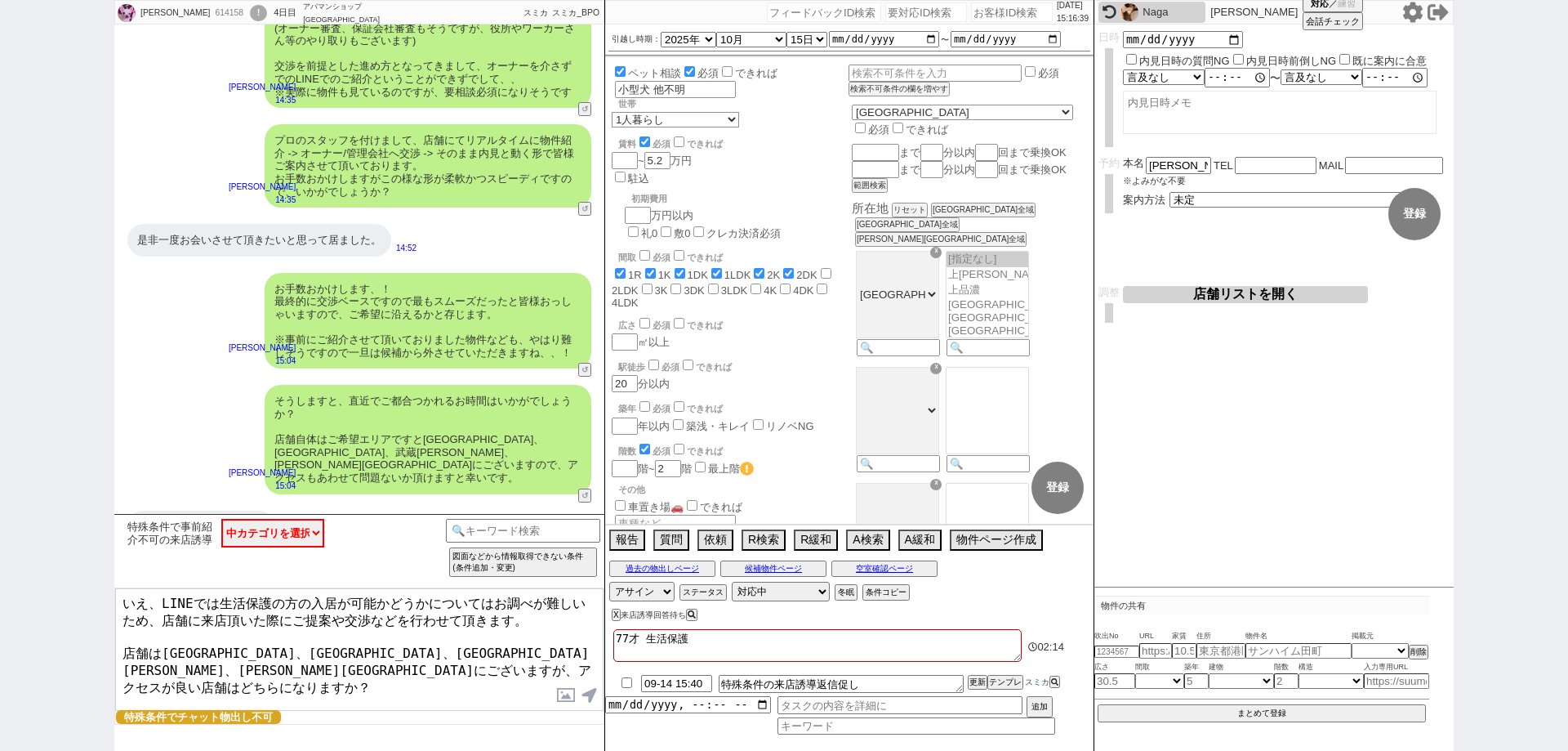
drag, startPoint x: 289, startPoint y: 660, endPoint x: 91, endPoint y: 584, distance: 212.1
click at [91, 584] on div "文江 614158 ! 0 4日目 アパマンショップ上大岡店 冬眠中 自社客 スミカ スミカ_BPO チャット全表示 2025-09-10 新しくフォローされ…" at bounding box center [784, 376] width 1568 height 751
click at [290, 533] on select "中カテゴリを選択 お願いします 検討します （日程など）また連絡します 物件だけでも送って下さい ありがとうございます、等の曖昧な回答 結構です" at bounding box center [272, 533] width 103 height 29
click at [221, 519] on select "中カテゴリを選択 お願いします 検討します （日程など）また連絡します 物件だけでも送って下さい ありがとうございます、等の曖昧な回答 結構です" at bounding box center [272, 533] width 103 height 29
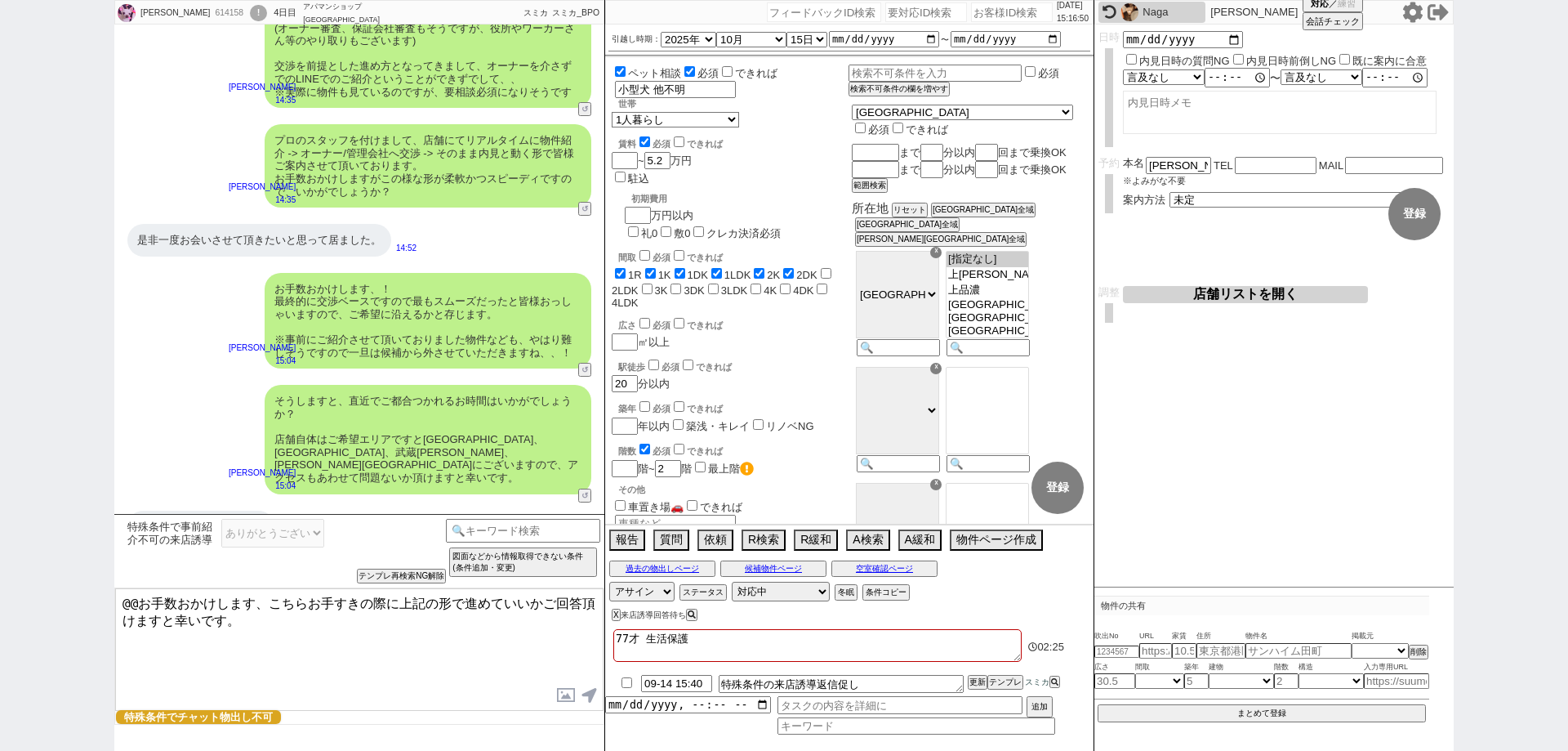
drag, startPoint x: 256, startPoint y: 604, endPoint x: 3, endPoint y: 566, distance: 255.8
click at [3, 566] on div "文江 614158 ! 0 4日目 アパマンショップ上大岡店 冬眠中 自社客 スミカ スミカ_BPO チャット全表示 2025-09-10 新しくフォローされ…" at bounding box center [784, 376] width 1568 height 751
paste textarea "いえ、LINEでは生活保護の方の入居が可能かどうかについてはお調べが難しいため"
click at [486, 653] on textarea "いえ、LINEでは生活保護の方の入居が可能かどうかについてはお調べが難しいため、こちらお手すきの際に上記の形で進めていいかご回答頂けますと幸いです。" at bounding box center [359, 649] width 488 height 123
drag, startPoint x: 151, startPoint y: 618, endPoint x: 606, endPoint y: 658, distance: 456.8
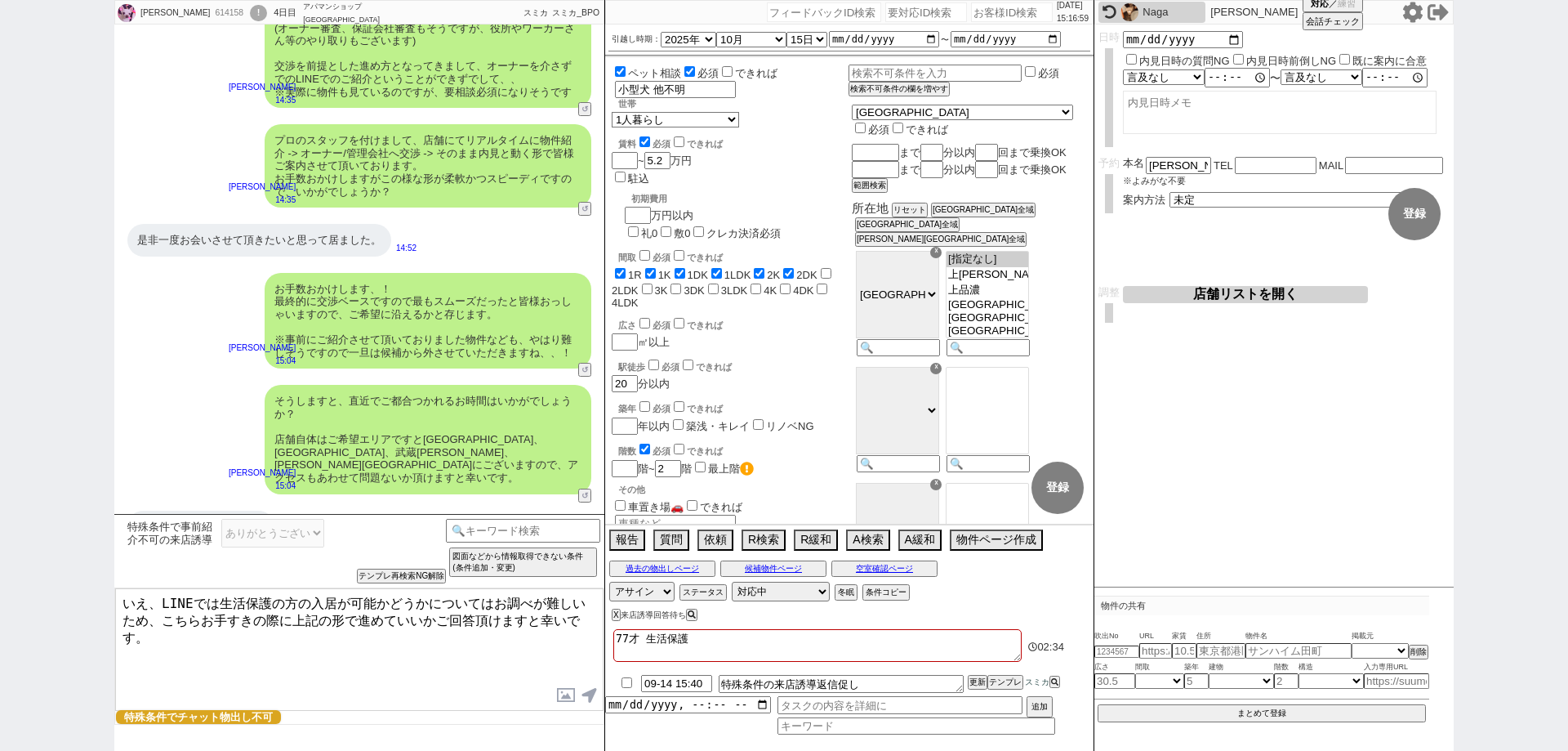
click at [606, 658] on div "文江 614158 ! 0 4日目 アパマンショップ上大岡店 冬眠中 自社客 スミカ スミカ_BPO チャット全表示 2025-09-10 新しくフォローされ…" at bounding box center [784, 376] width 1339 height 751
paste textarea "店舗に来店頂いた際にご提案や交渉などを行わせて頂きます。 店舗は二俣川、上大岡、武蔵小杉、藤沢駅にございますが、アクセスが良い店舗はどちらになりますか？"
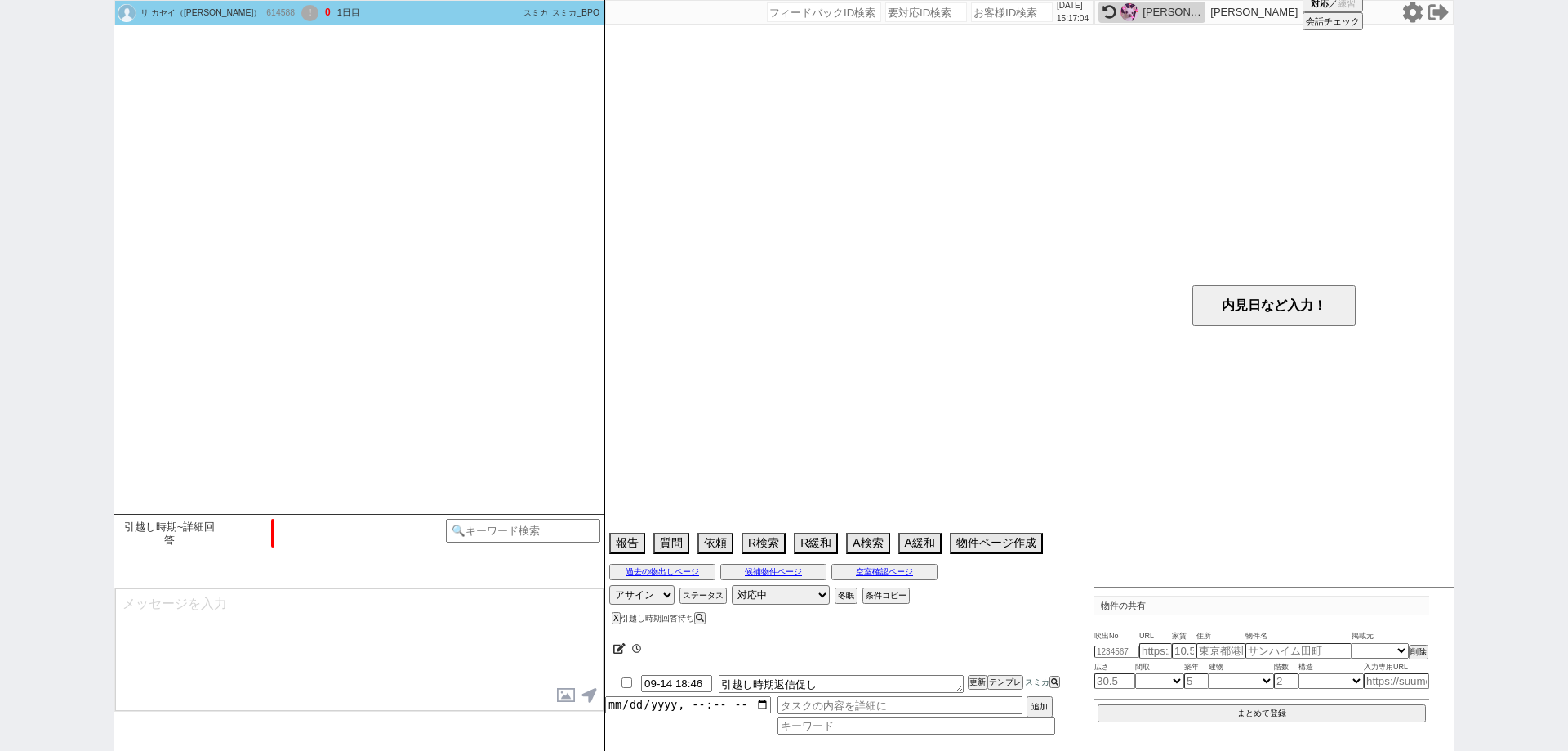
scroll to position [1463, 0]
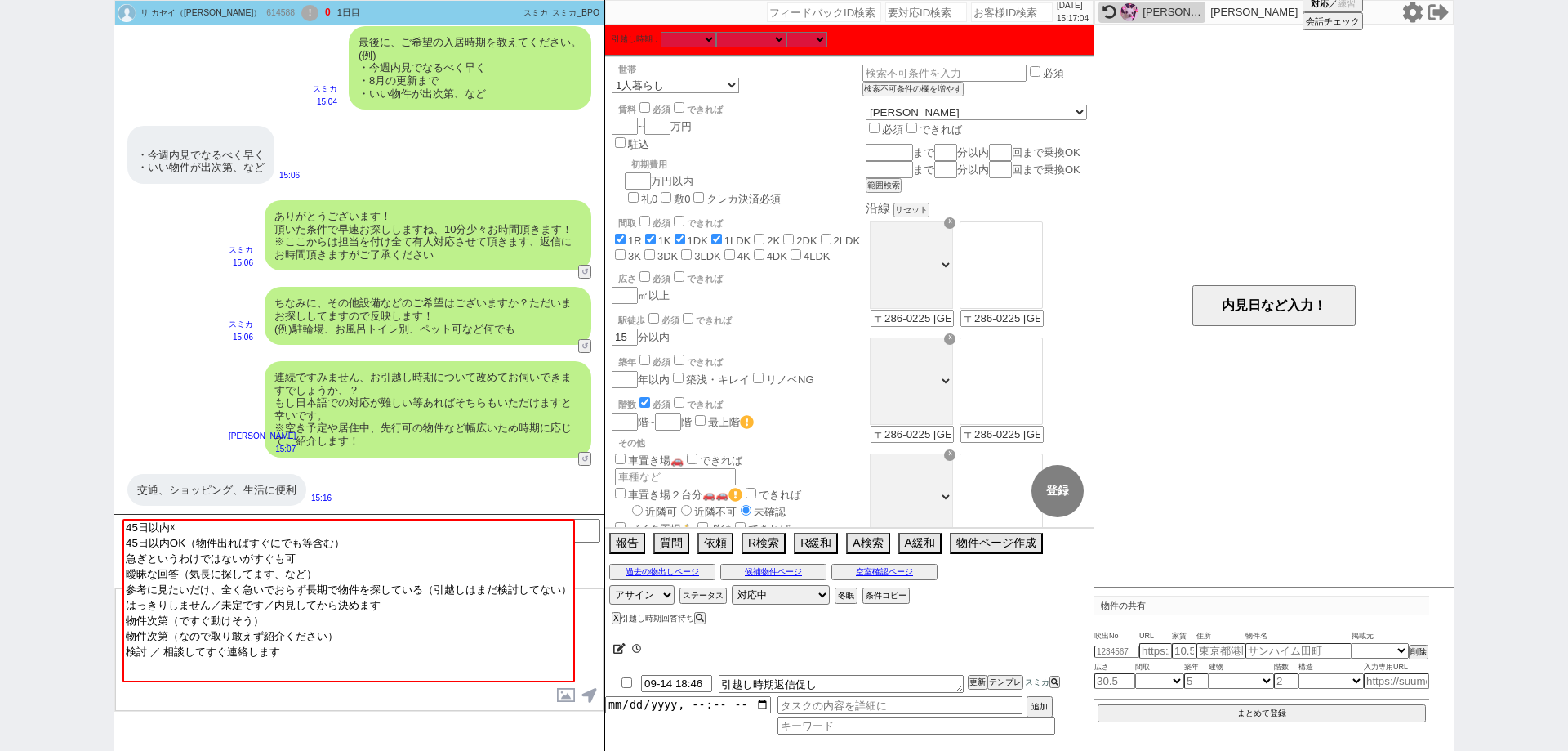
click at [1185, 8] on div "文江" at bounding box center [1171, 12] width 58 height 13
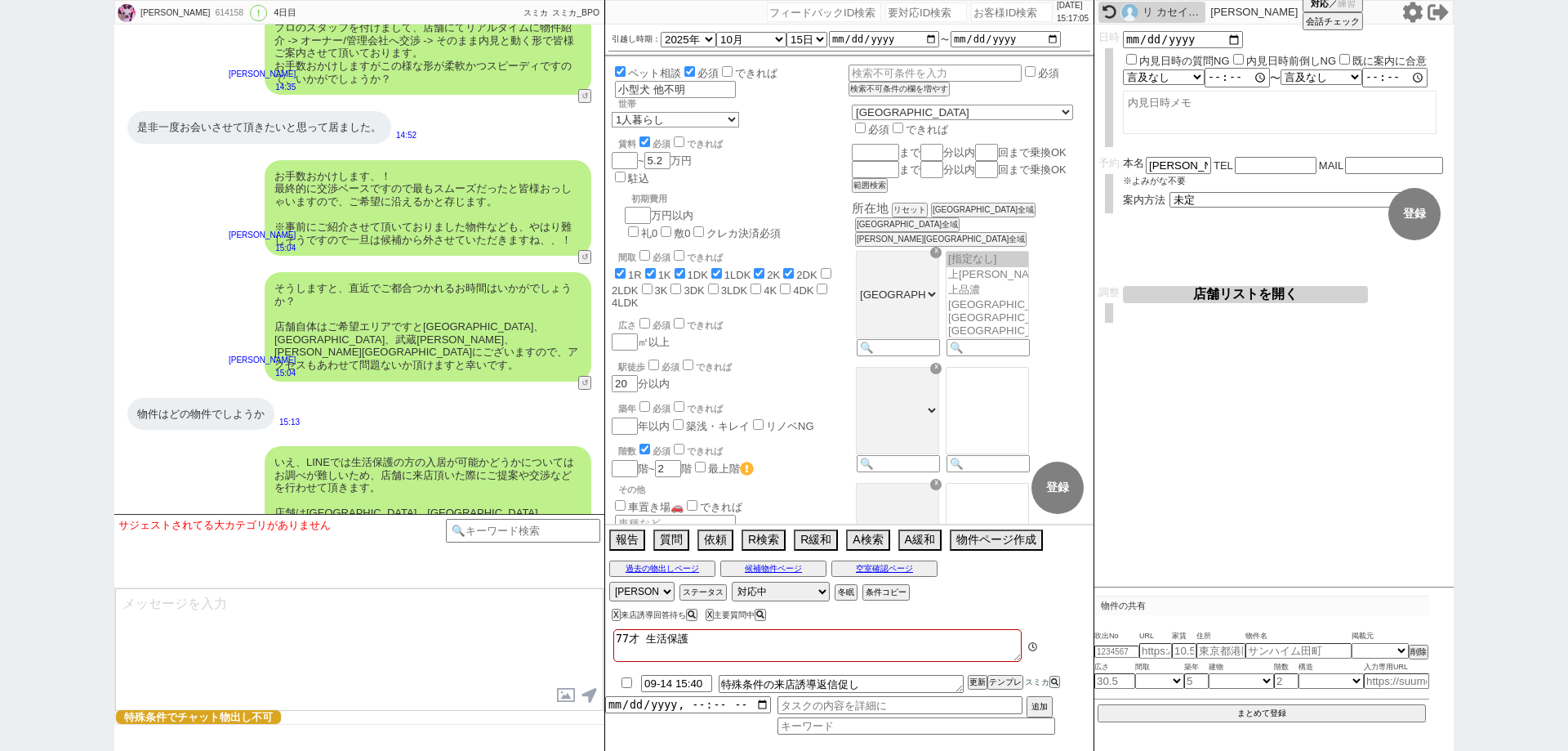
scroll to position [356, 0]
click at [638, 594] on select "アサイン 御手洗侑矢 松井健太朗 中村夏海" at bounding box center [641, 591] width 65 height 20
click at [609, 581] on select "アサイン 御手洗侑矢 松井健太朗 中村夏海" at bounding box center [641, 591] width 65 height 20
click at [1150, 10] on div "リ カセイ（Li Huaqing）" at bounding box center [1171, 12] width 58 height 13
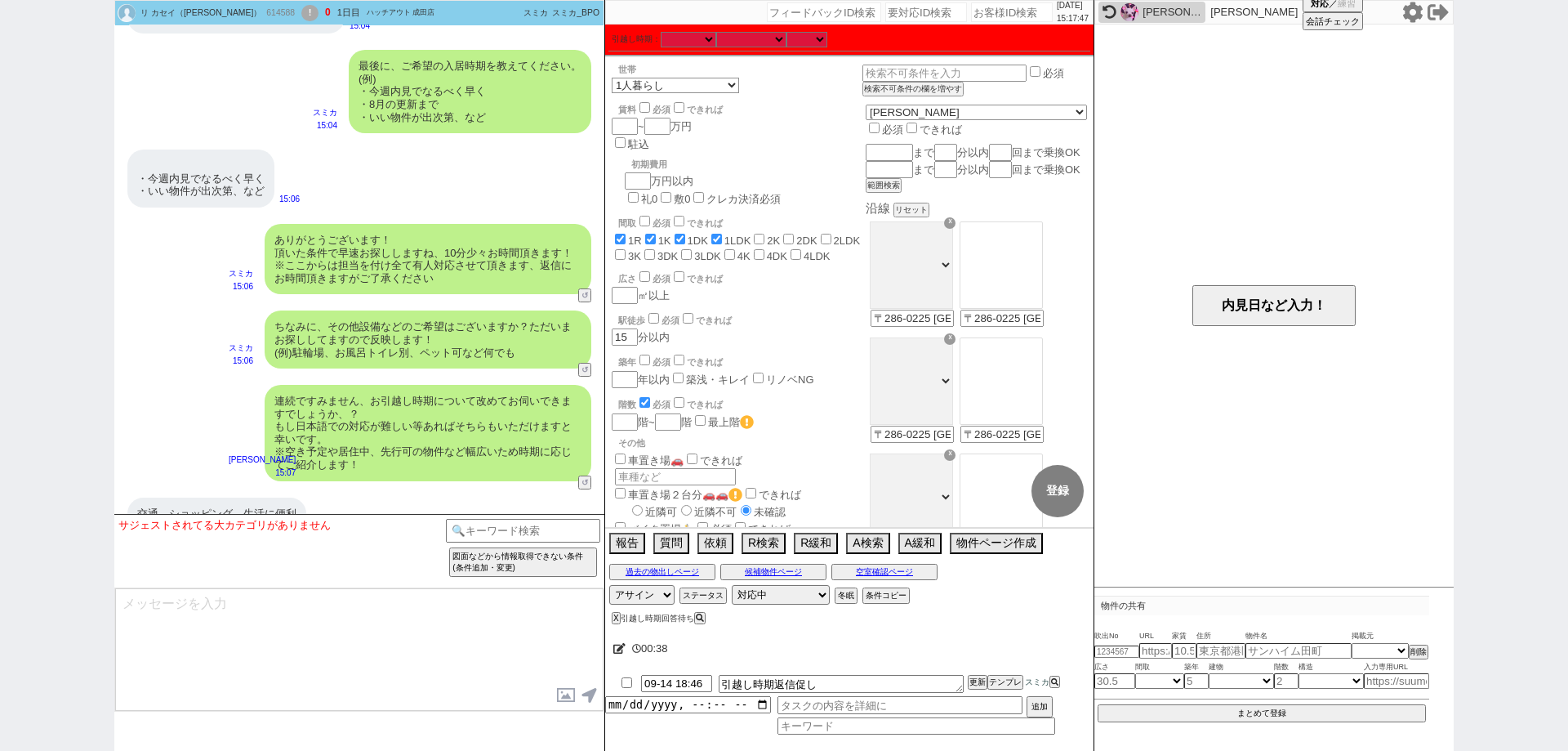
scroll to position [1463, 0]
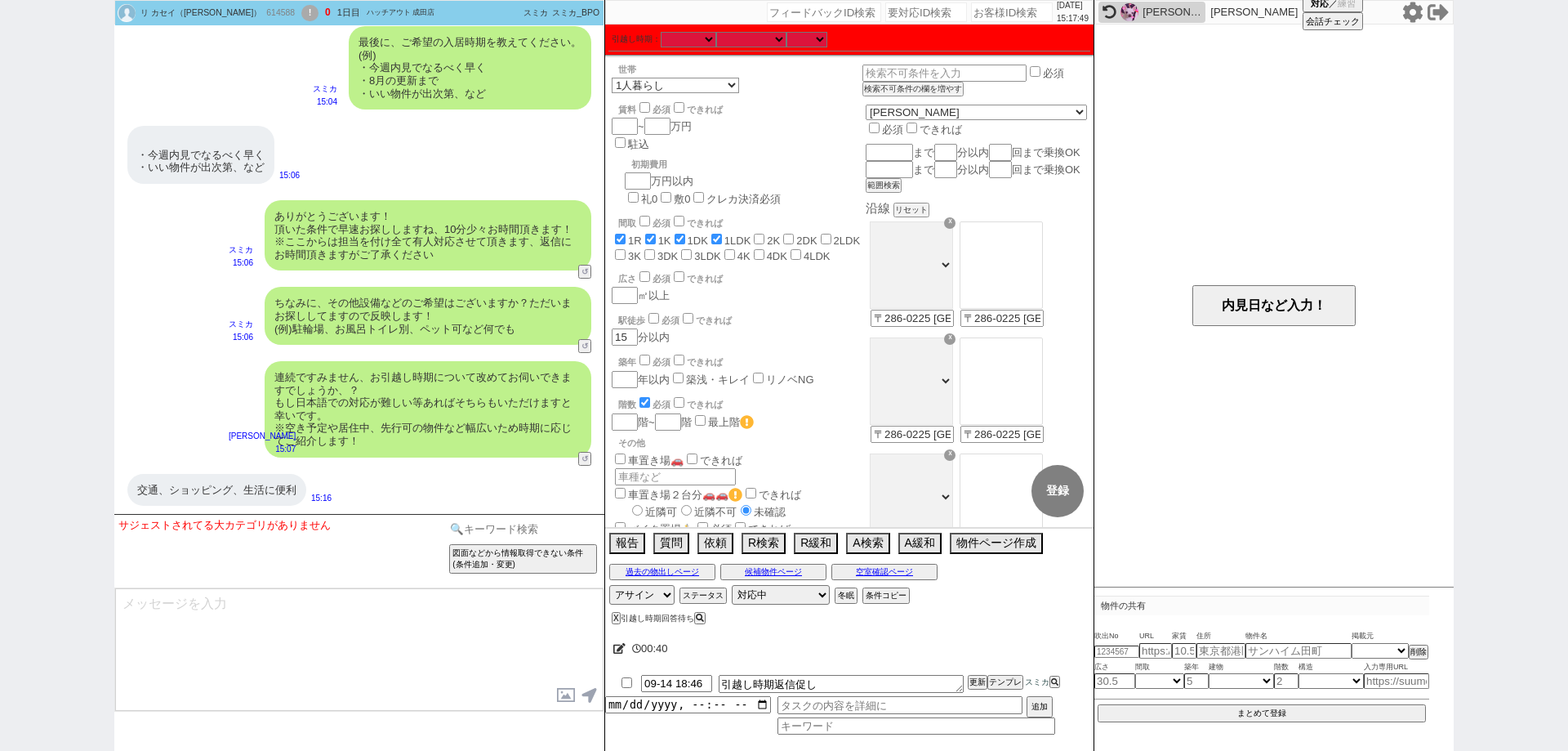
click at [500, 520] on input at bounding box center [523, 529] width 155 height 21
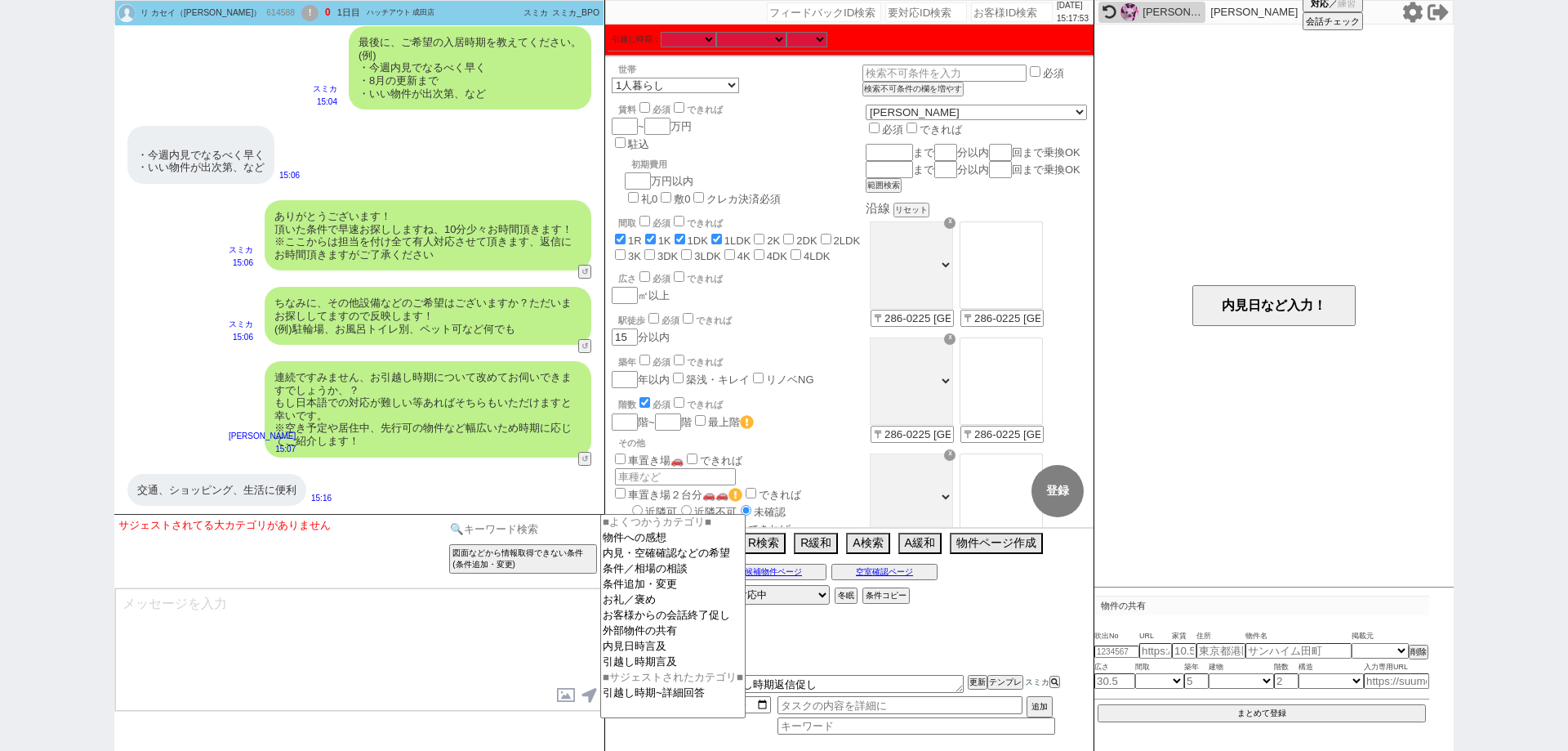
click at [560, 531] on input at bounding box center [523, 529] width 155 height 21
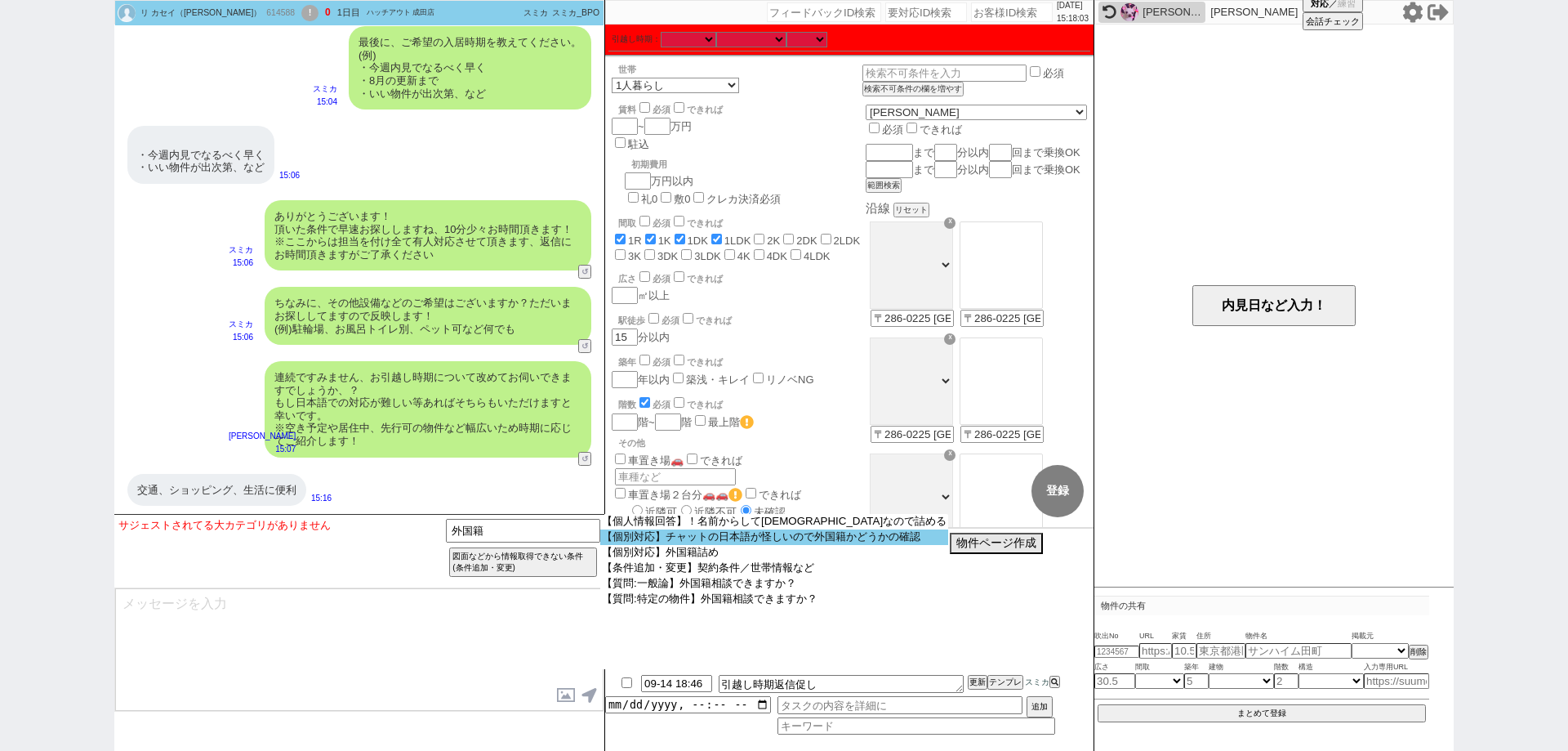
click at [635, 534] on option "【個別対応】チャットの日本語が怪しいので外国籍かどうかの確認" at bounding box center [774, 537] width 348 height 16
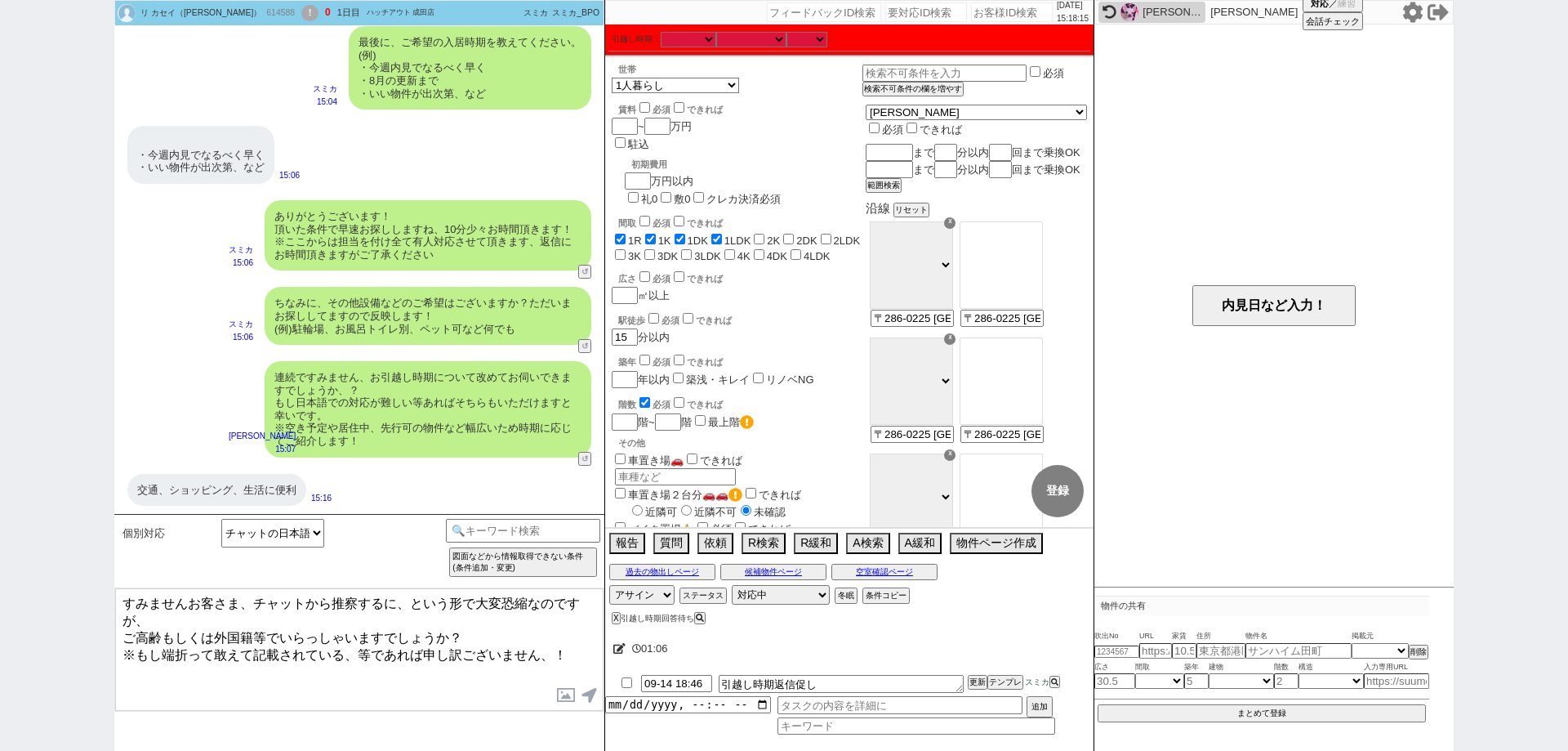
drag, startPoint x: 212, startPoint y: 628, endPoint x: 126, endPoint y: 631, distance: 86.1
click at [126, 631] on textarea "すみませんお客さま、チャットから推察するに、という形で大変恐縮なのですが、 ご高齢もしくは外国籍等でいらっしゃいますでしょうか？ ※もし端折って敢えて記載され…" at bounding box center [359, 649] width 488 height 123
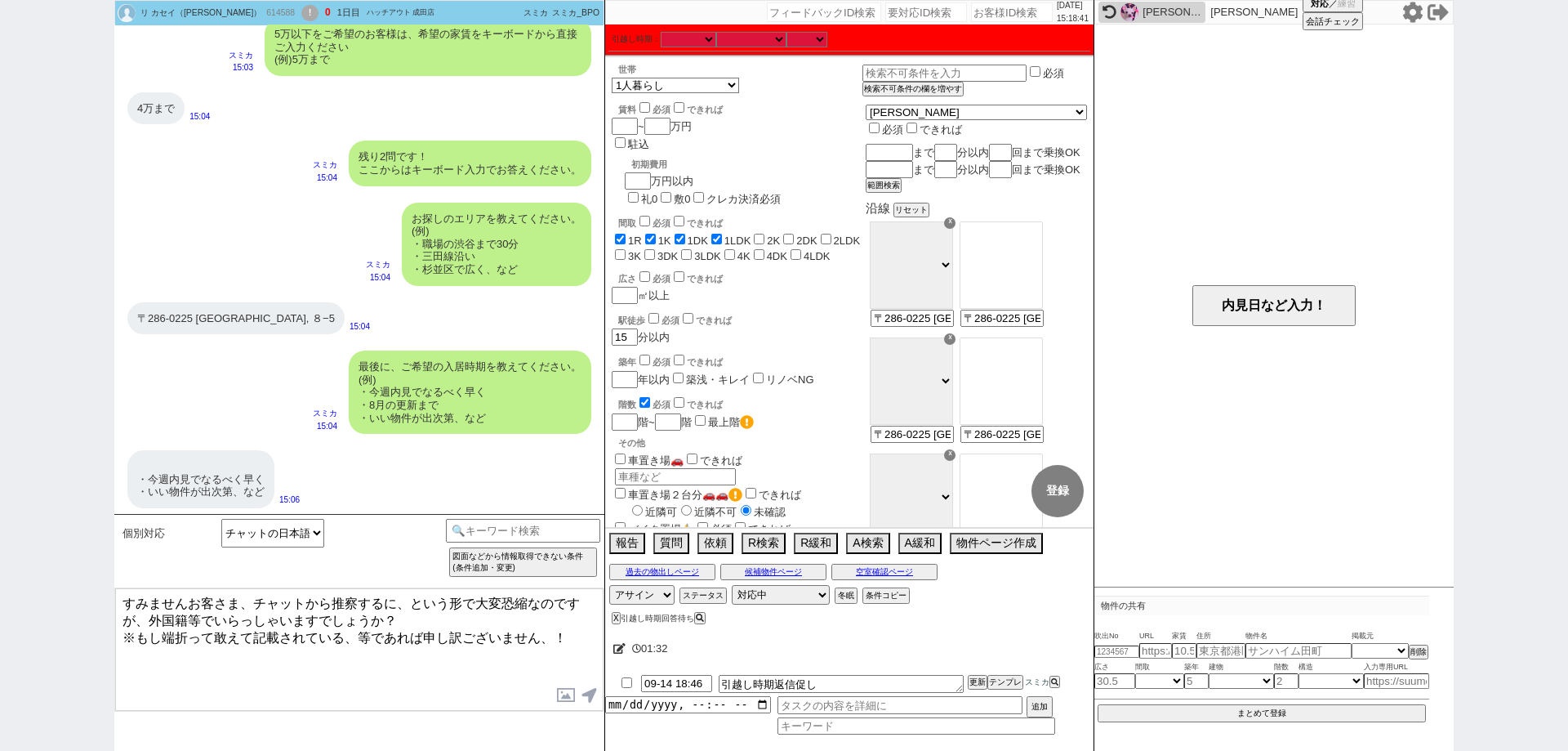
scroll to position [1136, 0]
click at [221, 369] on div "最後に、ご希望の入居時期を教えてください。 (例) ・今週内見でなるべく早く ・8月の更新まで ・いい物件が出次第、など スミカ 15:04" at bounding box center [359, 393] width 490 height 100
drag, startPoint x: 207, startPoint y: 321, endPoint x: 335, endPoint y: 330, distance: 128.3
click at [335, 330] on div "〒286-0225 Chiba, Tomisato, Misawa, ８−5" at bounding box center [236, 320] width 217 height 33
click at [1283, 291] on button "内見日など入力！" at bounding box center [1273, 306] width 163 height 41
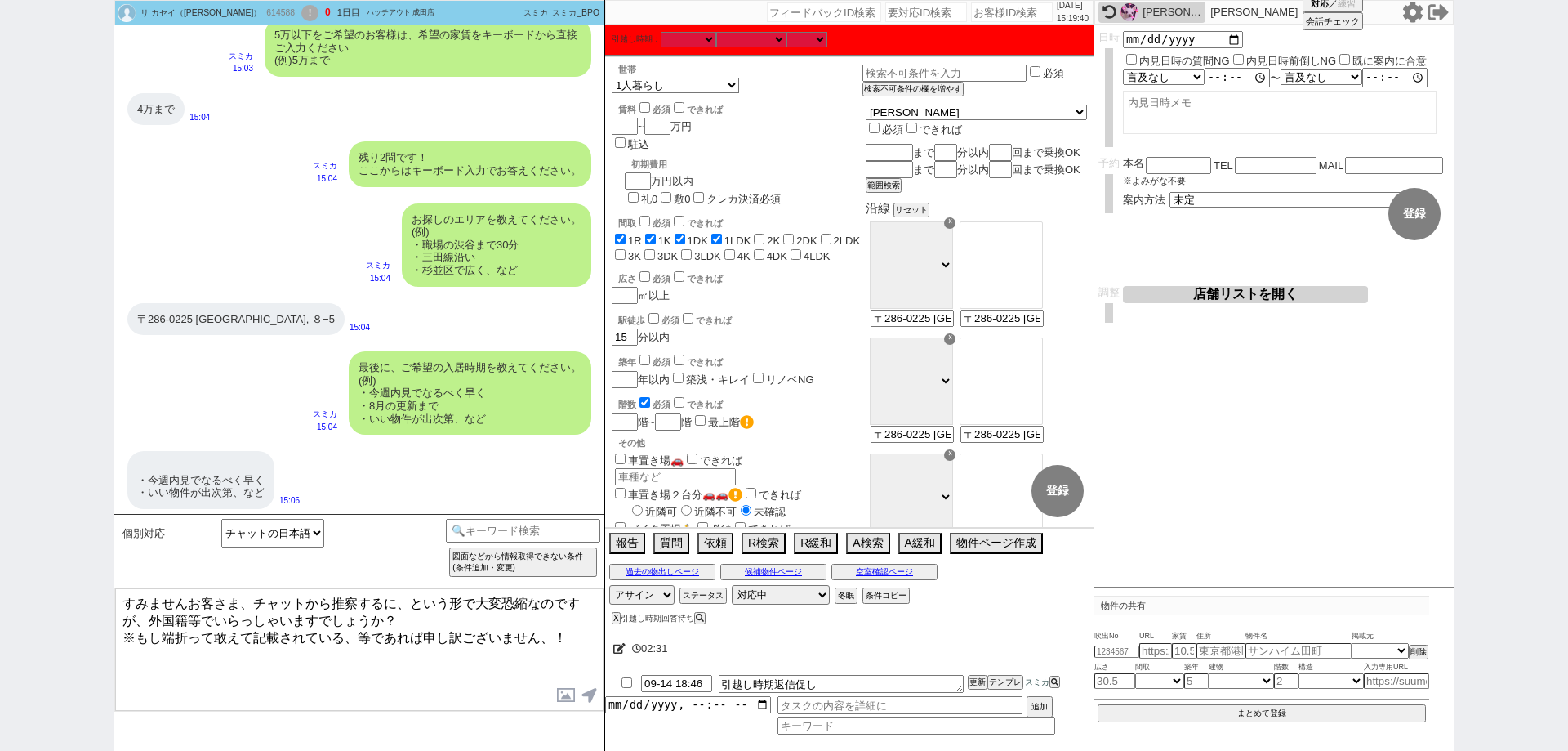
click at [1284, 289] on button "店舗リストを開く" at bounding box center [1245, 294] width 245 height 17
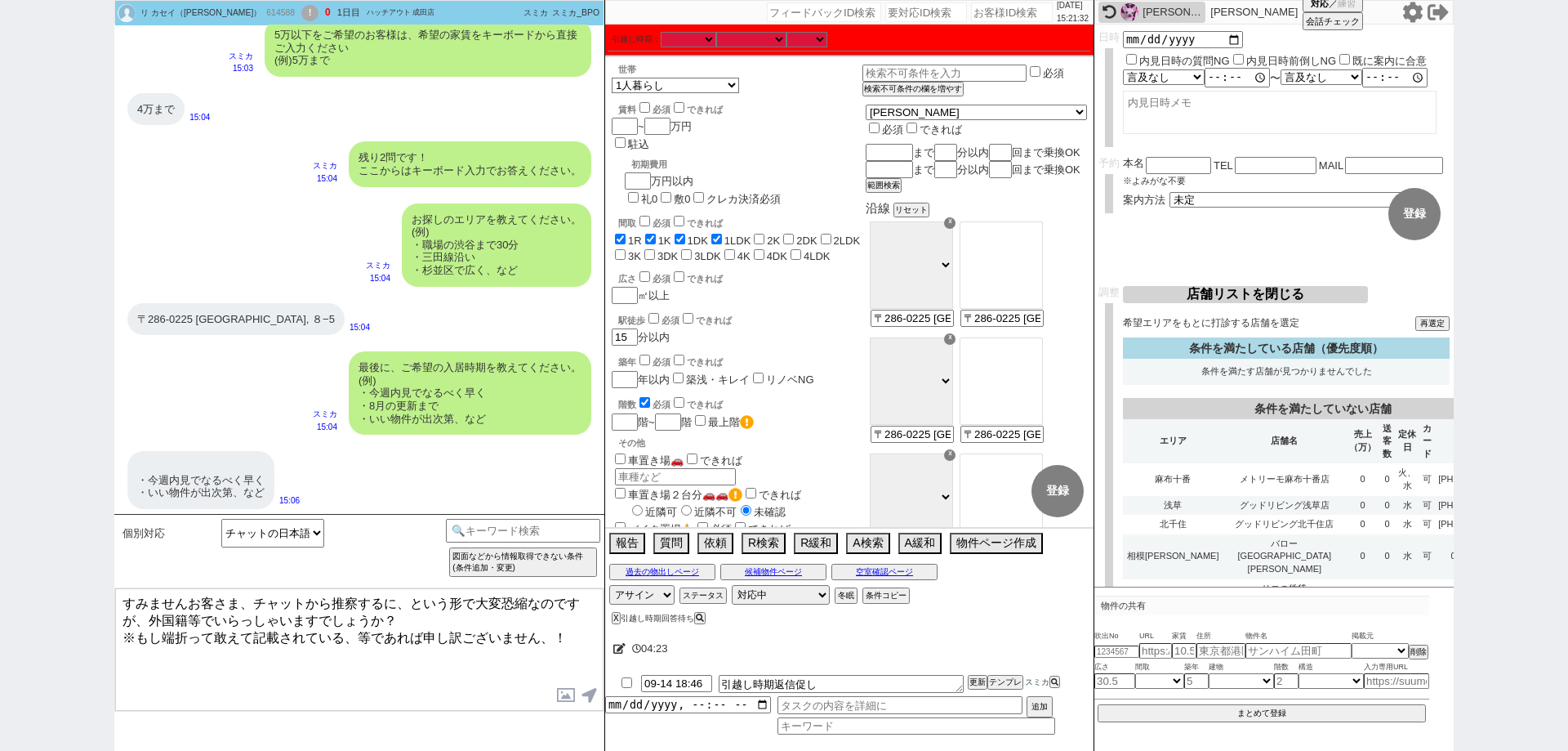
click at [527, 646] on textarea "すみませんお客さま、チャットから推察するに、という形で大変恐縮なのですが、外国籍等でいらっしゃいますでしょうか？ ※もし端折って敢えて記載されている、等であれ…" at bounding box center [359, 649] width 488 height 123
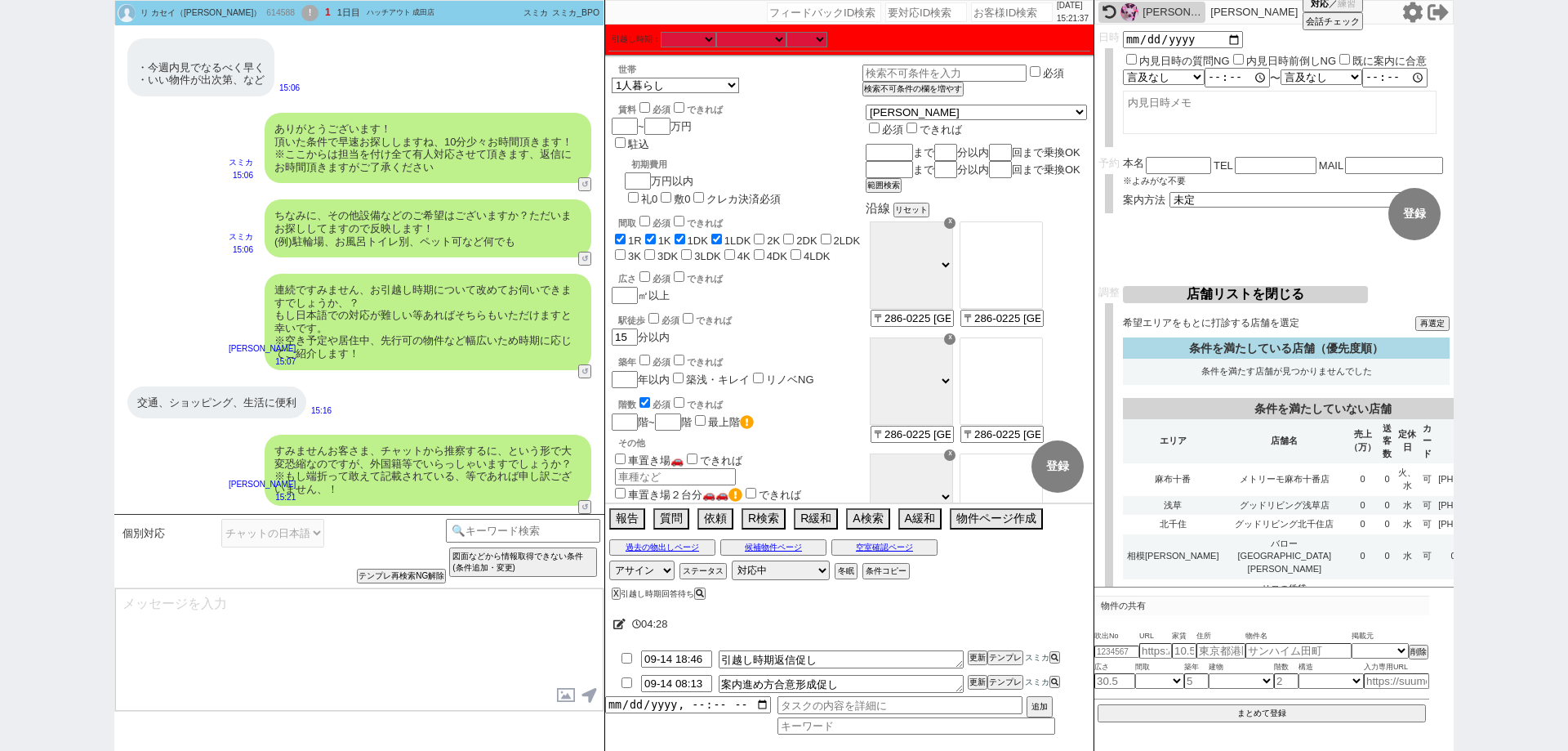
scroll to position [1612, 0]
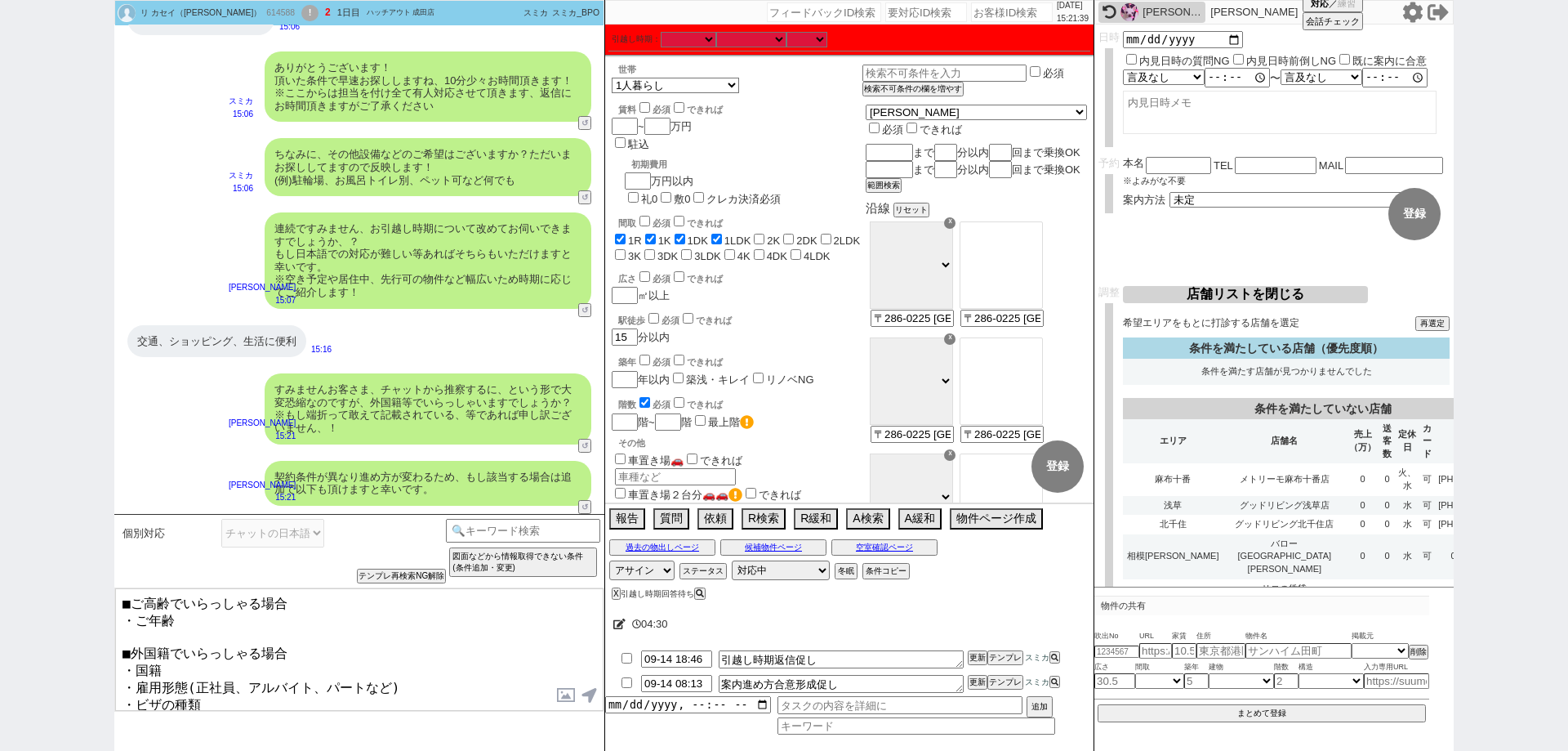
drag, startPoint x: 186, startPoint y: 630, endPoint x: 85, endPoint y: 546, distance: 131.4
click at [85, 546] on div "リ カセイ（Li Huaqing） 614588 ! 2 1日目 ハッチアウト 成田店 冬眠中 自社客 スミカ スミカ_BPO チャット全表示 2025-09…" at bounding box center [784, 376] width 1568 height 751
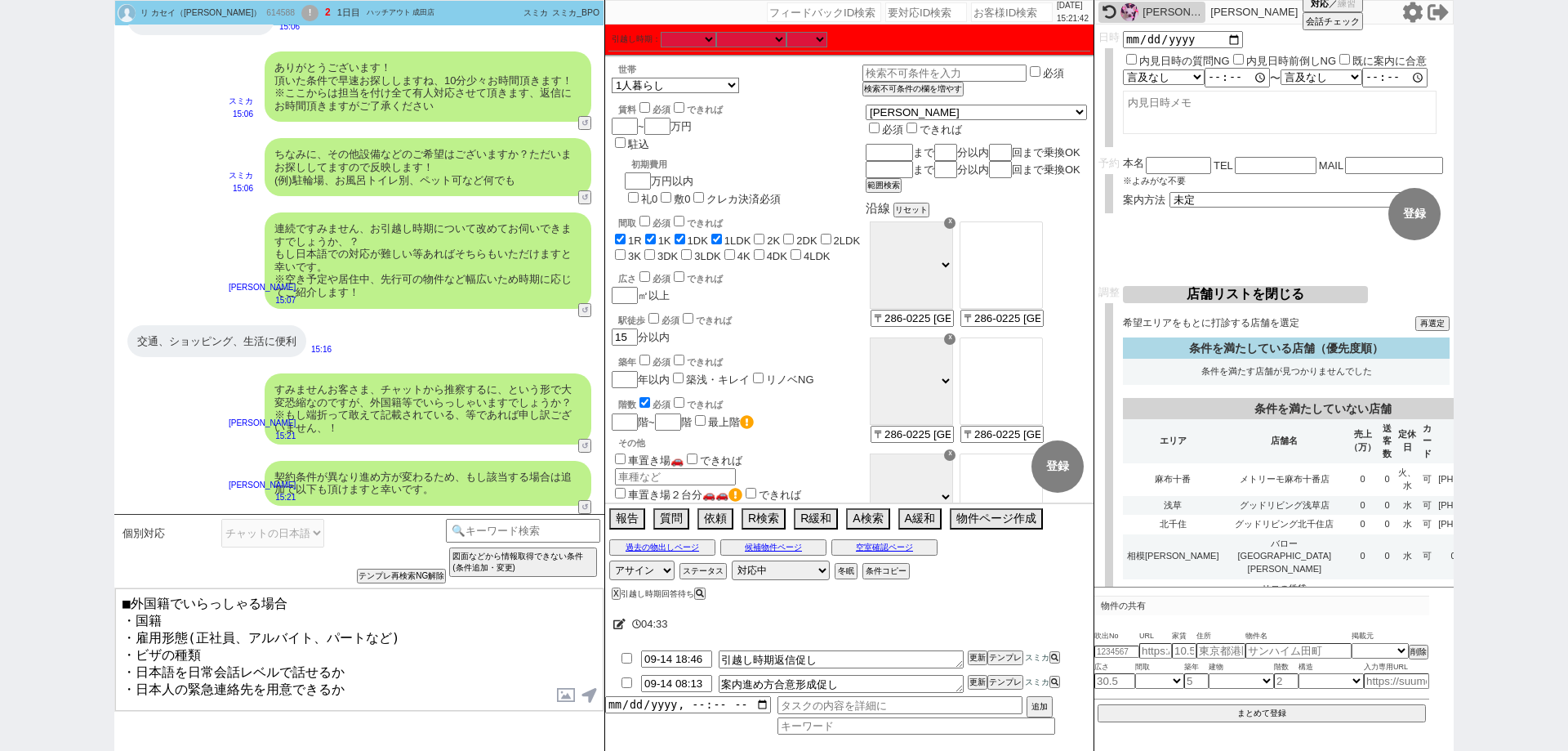
drag, startPoint x: 141, startPoint y: 599, endPoint x: 108, endPoint y: 601, distance: 33.1
click at [108, 601] on div "リ カセイ（Li Huaqing） 614588 ! 2 1日目 ハッチアウト 成田店 冬眠中 自社客 スミカ スミカ_BPO チャット全表示 2025-09…" at bounding box center [784, 376] width 1568 height 751
click at [362, 680] on textarea "■外国籍でいらっしゃる場合 ・国籍 ・雇用形態(正社員、アルバイト、パートなど) ・ビザの種類 ・日本語を日常会話レベルで話せるか ・日本人の緊急連絡先を用意…" at bounding box center [359, 649] width 488 height 123
paste textarea "■"
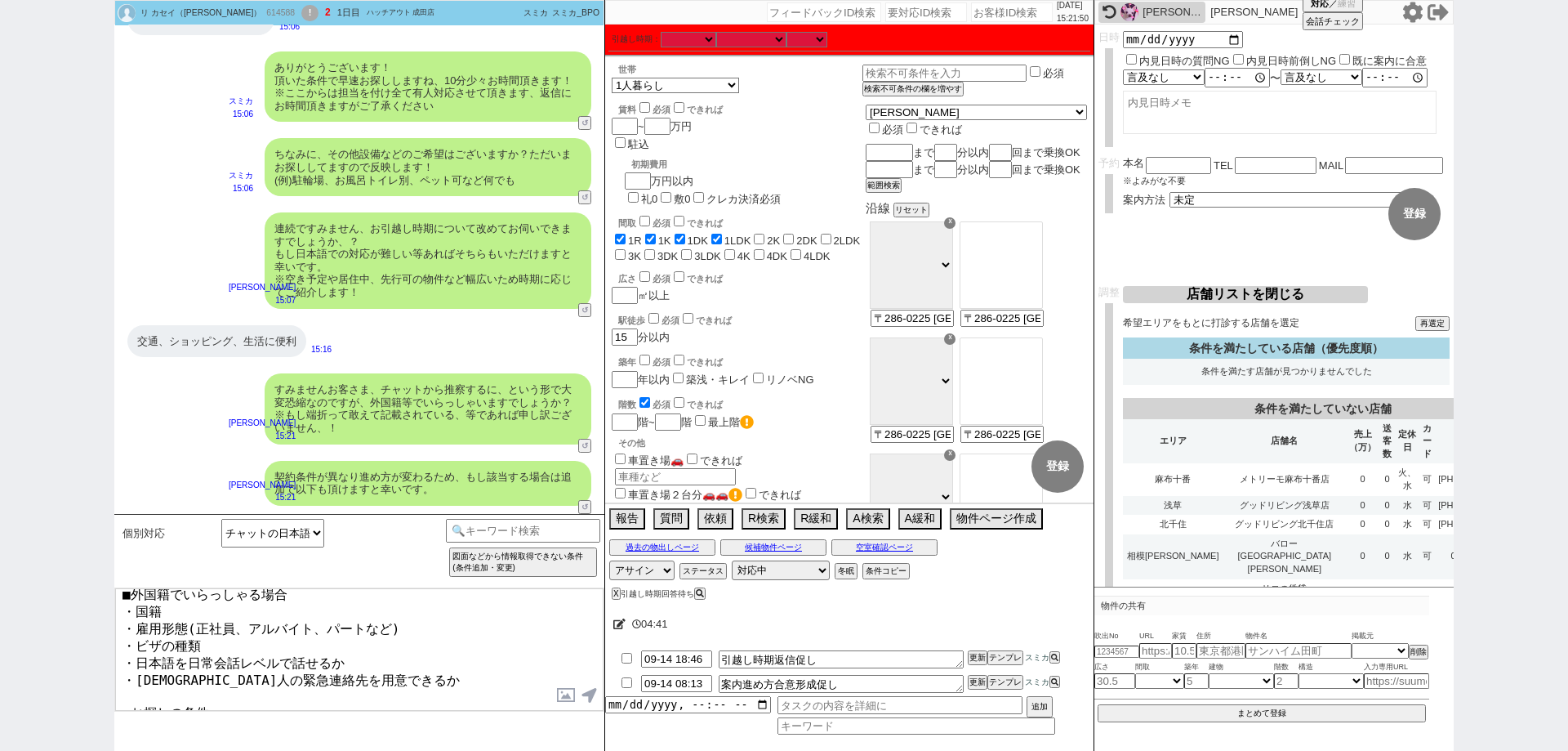
scroll to position [10, 0]
click at [240, 693] on textarea "■外国籍でいらっしゃる場合 ・国籍 ・雇用形態(正社員、アルバイト、パートなど) ・ビザの種類 ・日本語を日常会話レベルで話せるか ・日本人の緊急連絡先を用意…" at bounding box center [359, 649] width 488 height 123
paste textarea "・お引越しの時期 ・具体的なエリア（駅まで乗車◯分など）"
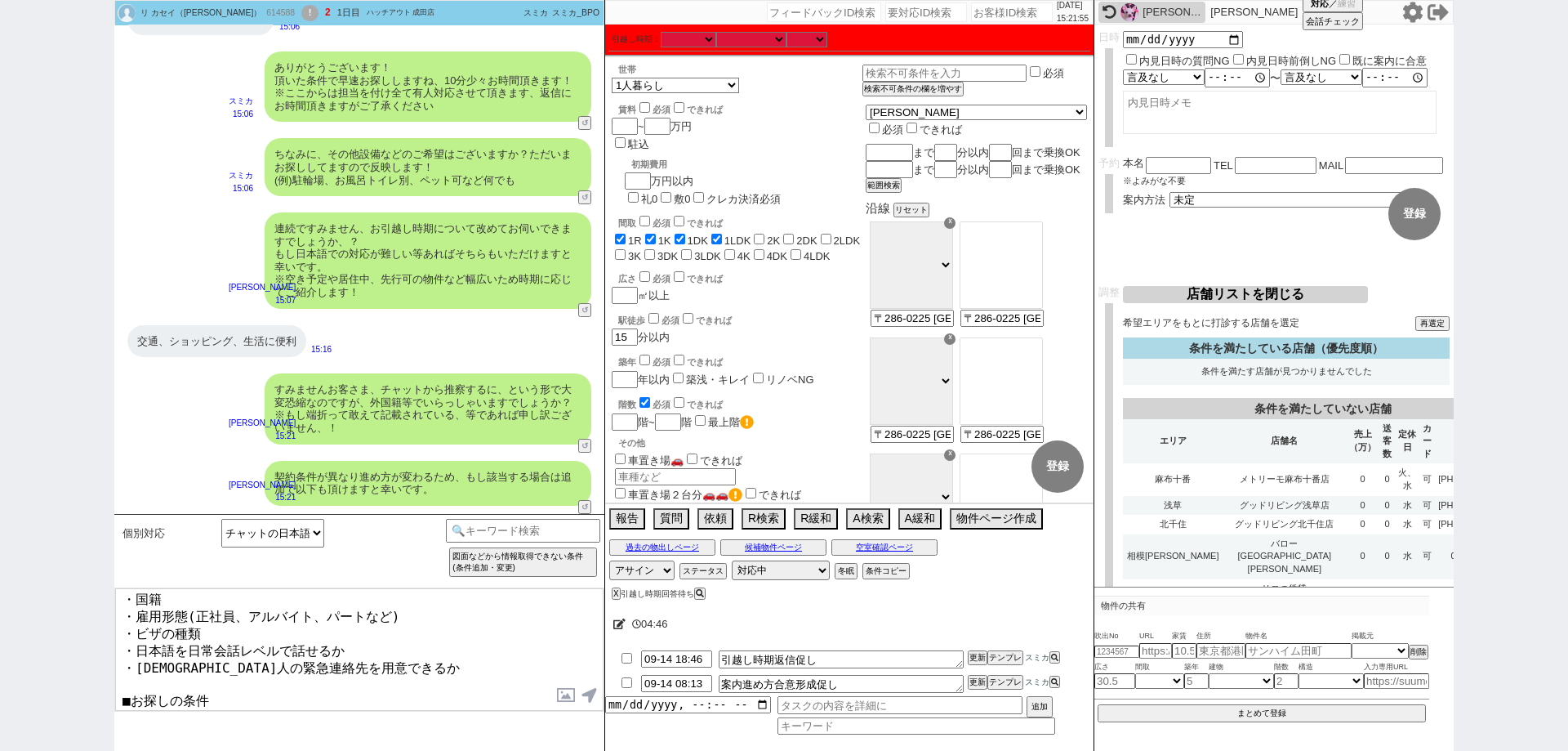
scroll to position [23, 0]
click at [360, 694] on textarea "■外国籍でいらっしゃる場合 ・国籍 ・雇用形態(正社員、アルバイト、パートなど) ・ビザの種類 ・日本語を日常会話レベルで話せるか ・日本人の緊急連絡先を用意…" at bounding box center [359, 649] width 488 height 123
paste textarea "千葉県富里市美沢８−５"
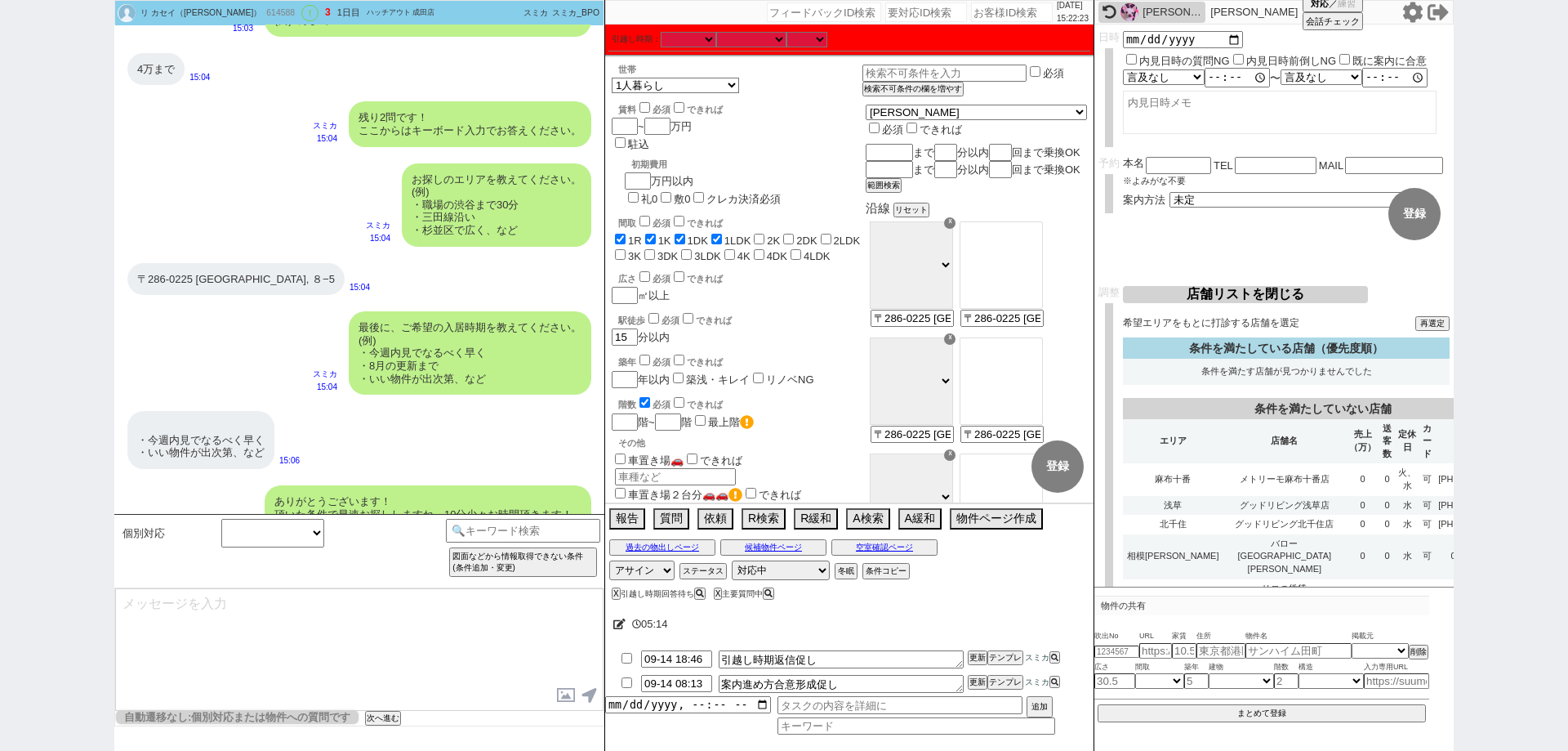
scroll to position [1147, 0]
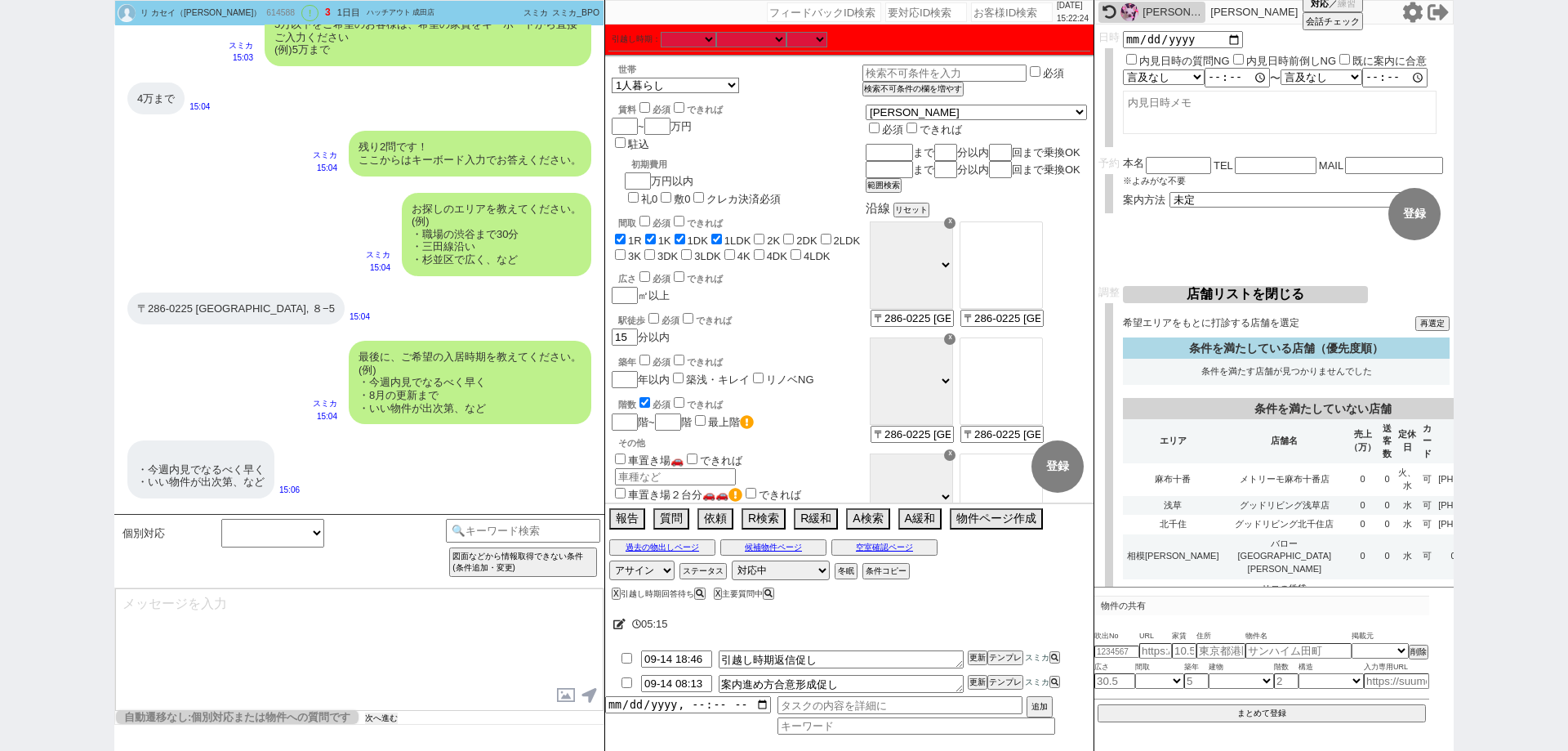
click at [387, 724] on div "内見日が過ぎたのでキャンセル！ 👆0つの質問に答えてください 対応終了:対応中 特殊条件でチャット物出し不可 自動遷移なし:個別対応または物件への質問です 次…" at bounding box center [359, 717] width 488 height 13
click at [387, 722] on button "次へ進む" at bounding box center [381, 718] width 33 height 12
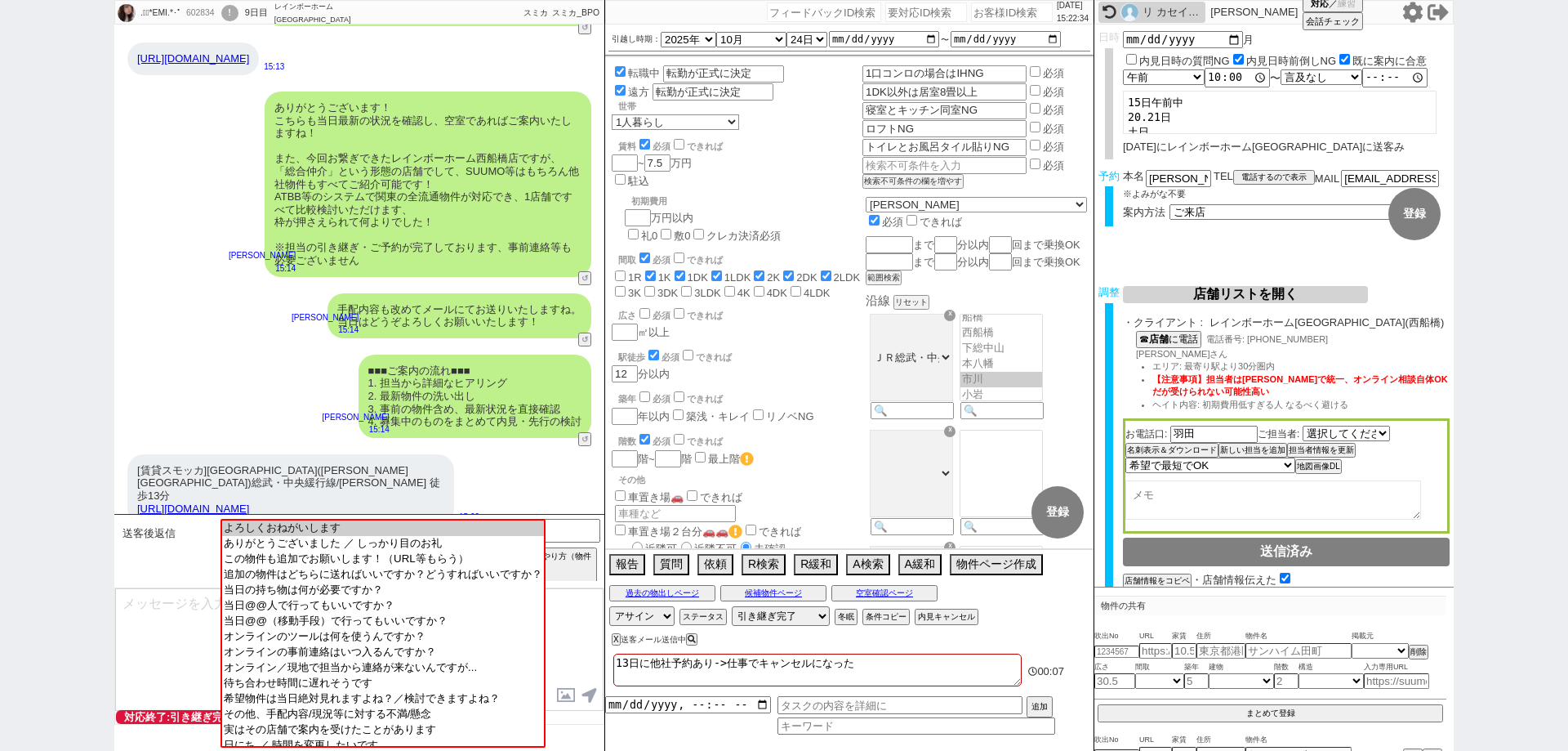
scroll to position [4675, 0]
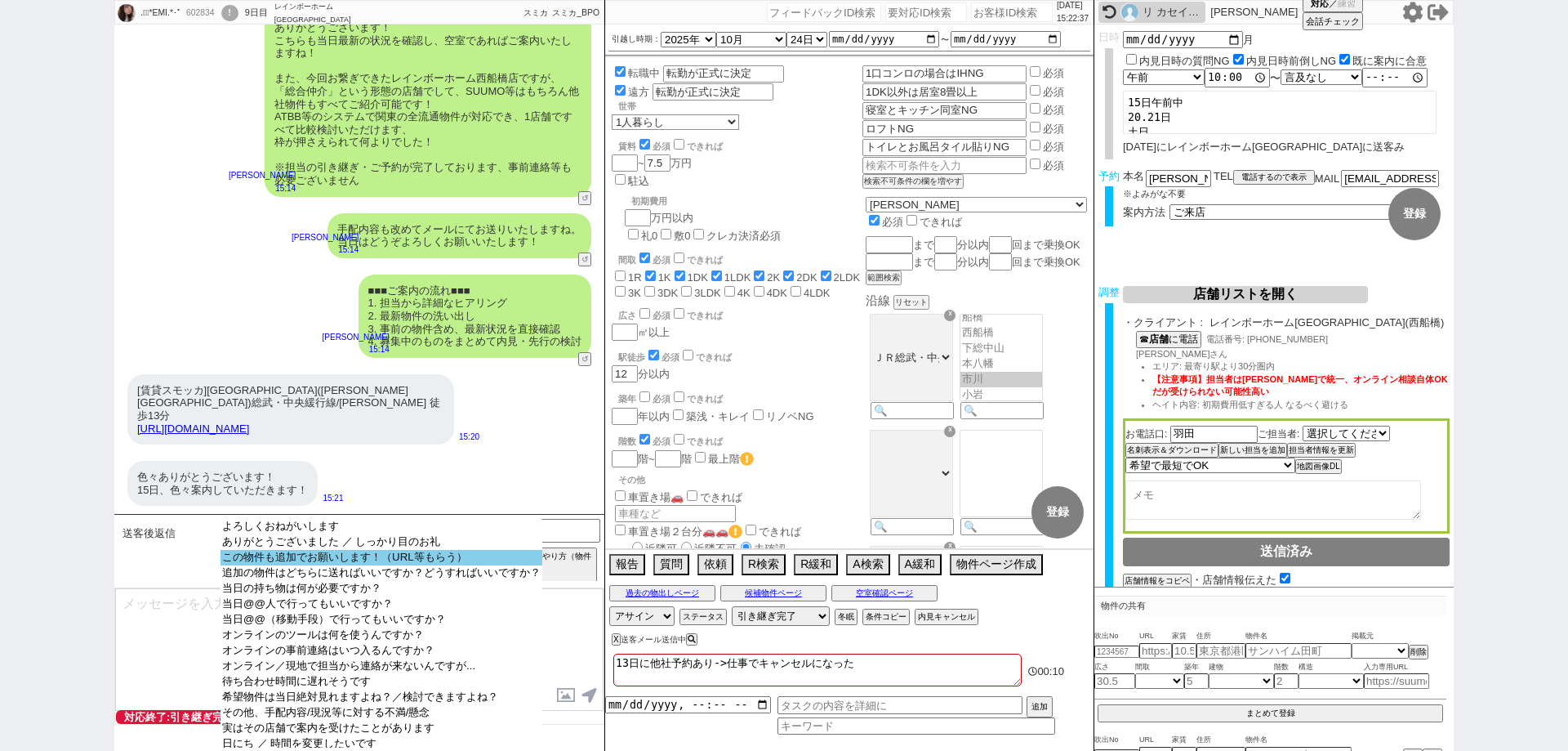
click at [458, 559] on option "この物件も追加でお願いします！（URL等もらう）" at bounding box center [381, 557] width 322 height 16
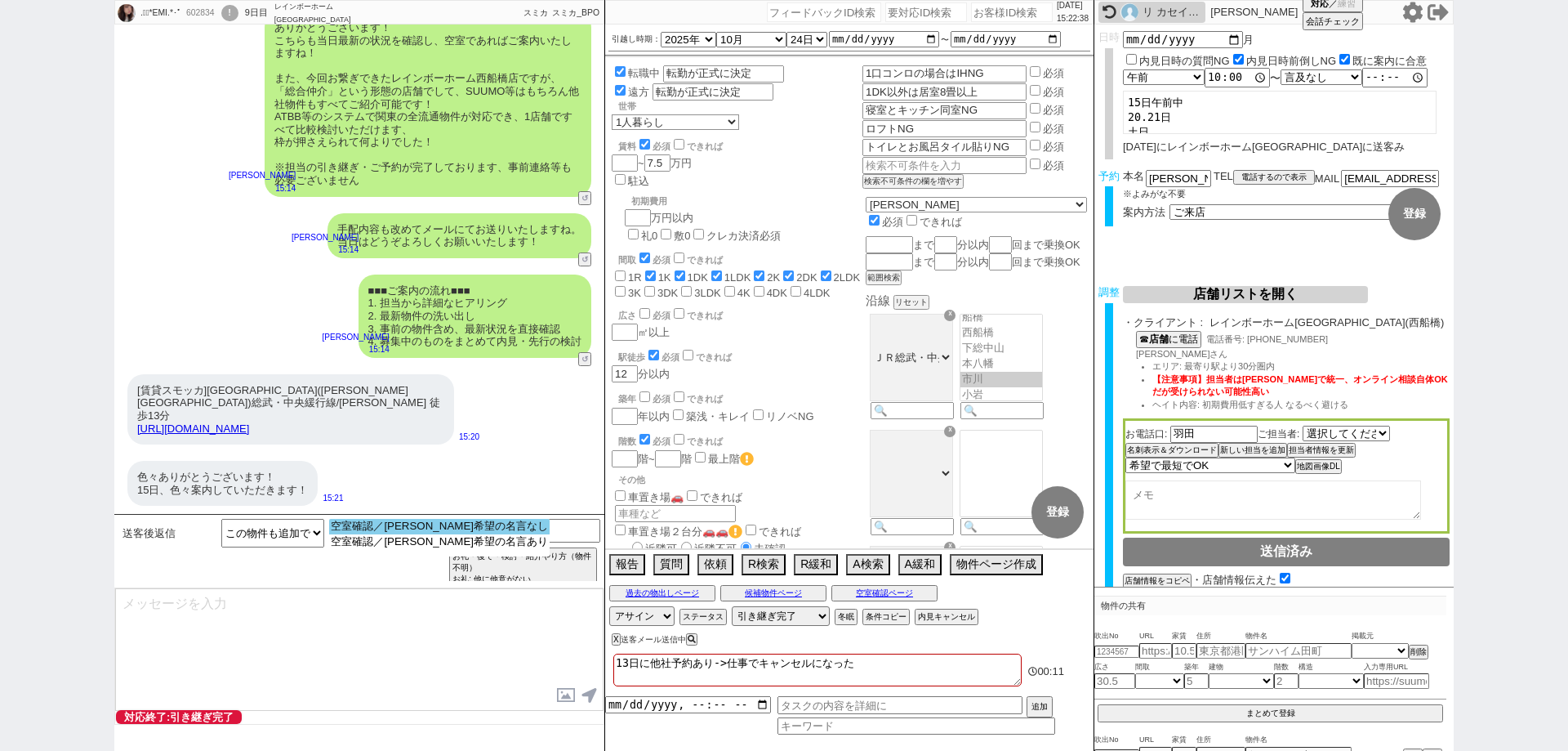
click at [463, 533] on option "空室確認／内見希望の名言なし" at bounding box center [440, 526] width 221 height 16
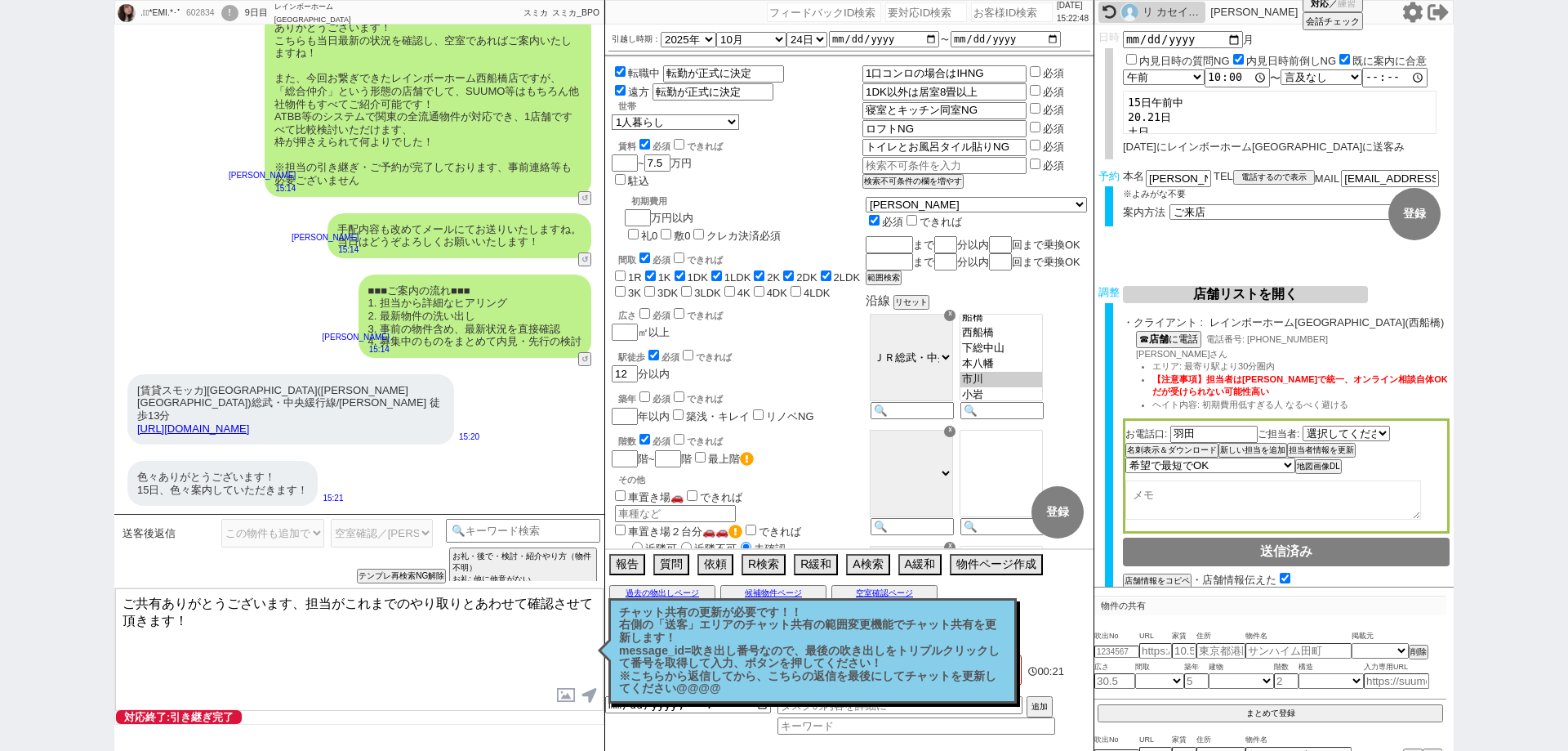
click at [173, 613] on textarea "ご共有ありがとうございます、担当がこれまでのやり取りとあわせて確認させて頂きます！" at bounding box center [359, 649] width 488 height 123
drag, startPoint x: 173, startPoint y: 613, endPoint x: 90, endPoint y: 564, distance: 96.4
click at [90, 564] on div ".ﾟ･*EMI.*･ﾟ 602834 ! 0 9日目 レインボーホーム 錦糸町店 冬眠中 自社客 スミカ スミカ_BPO チャット全表示 2025-09-09…" at bounding box center [784, 376] width 1568 height 751
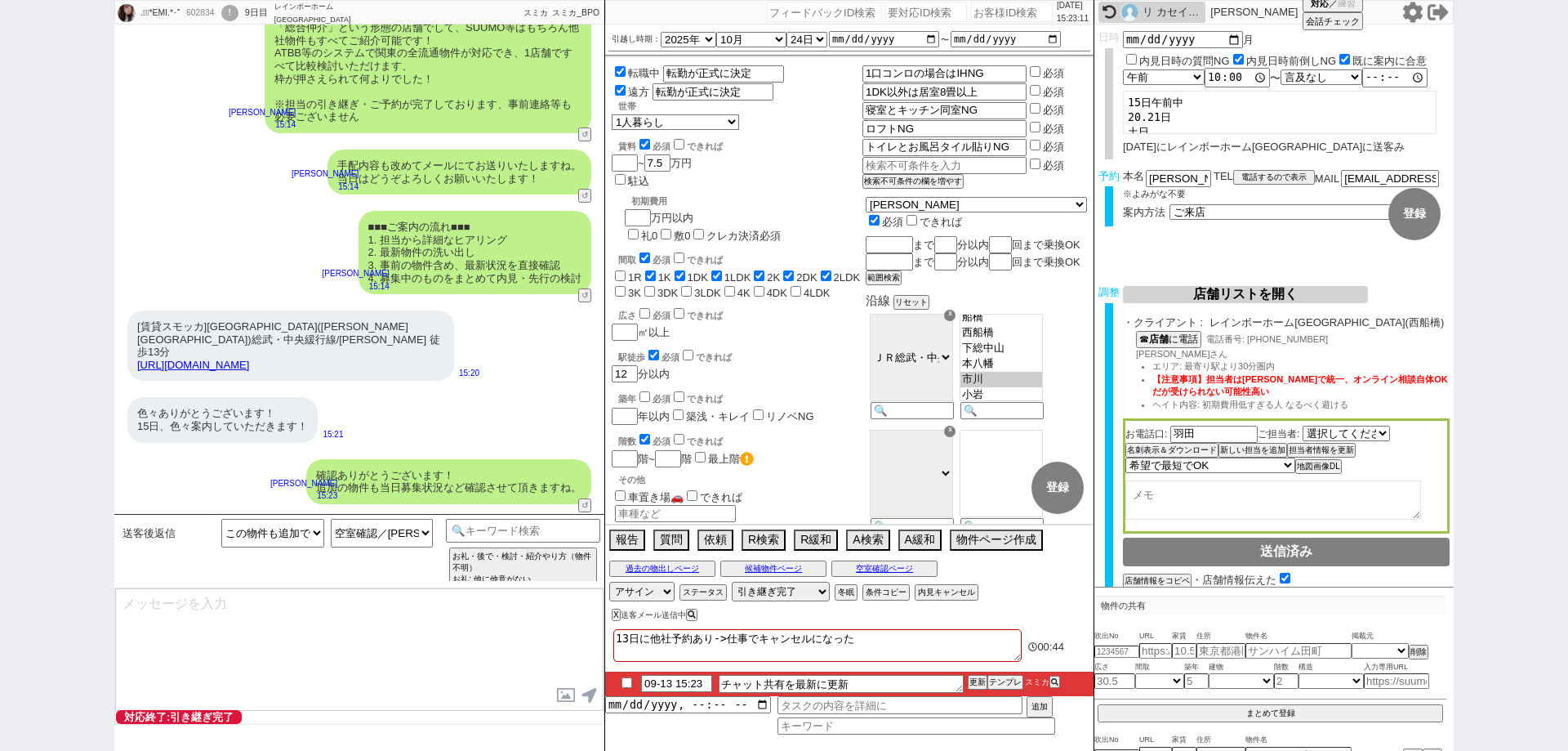
scroll to position [4381, 0]
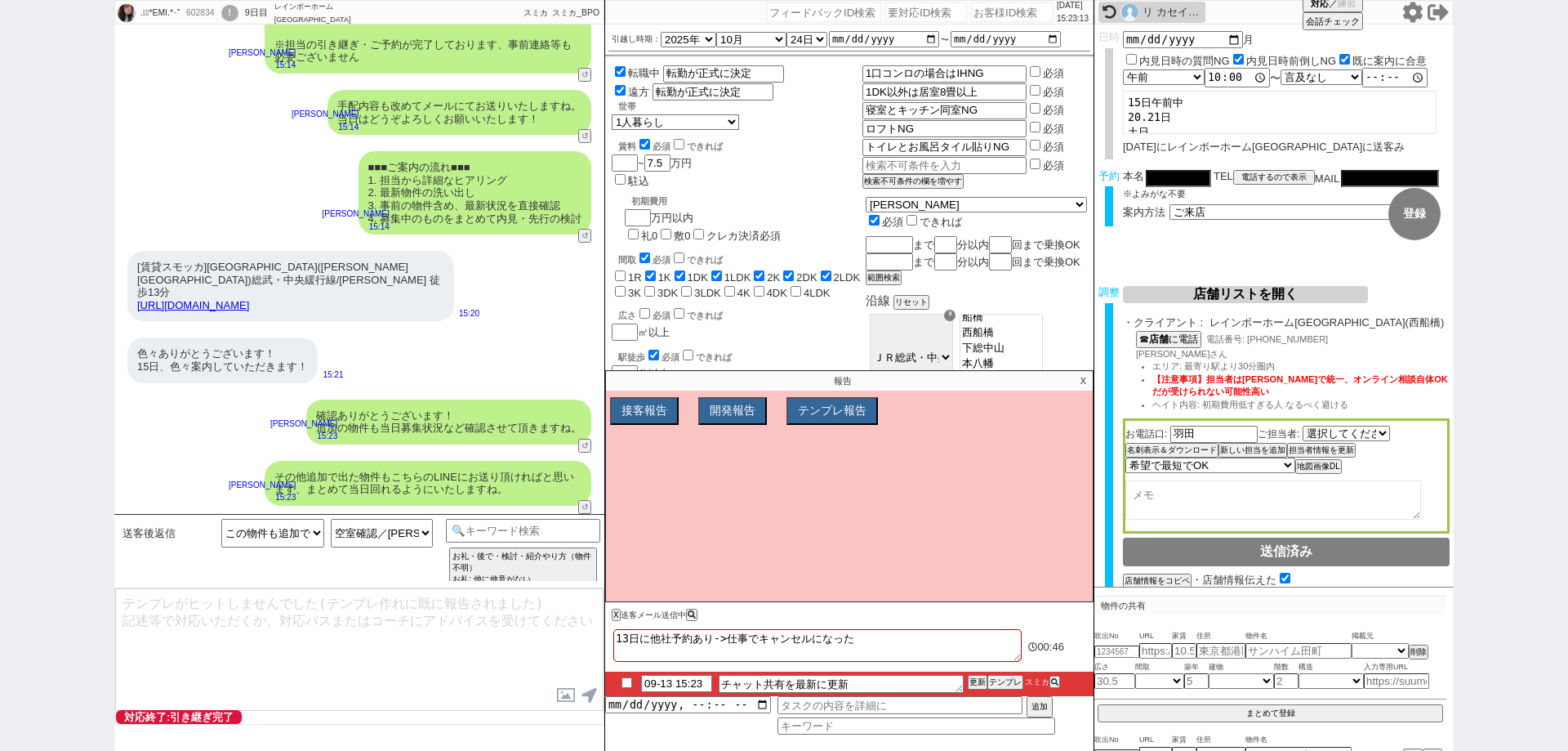
click at [1085, 376] on p "X" at bounding box center [1083, 380] width 19 height 20
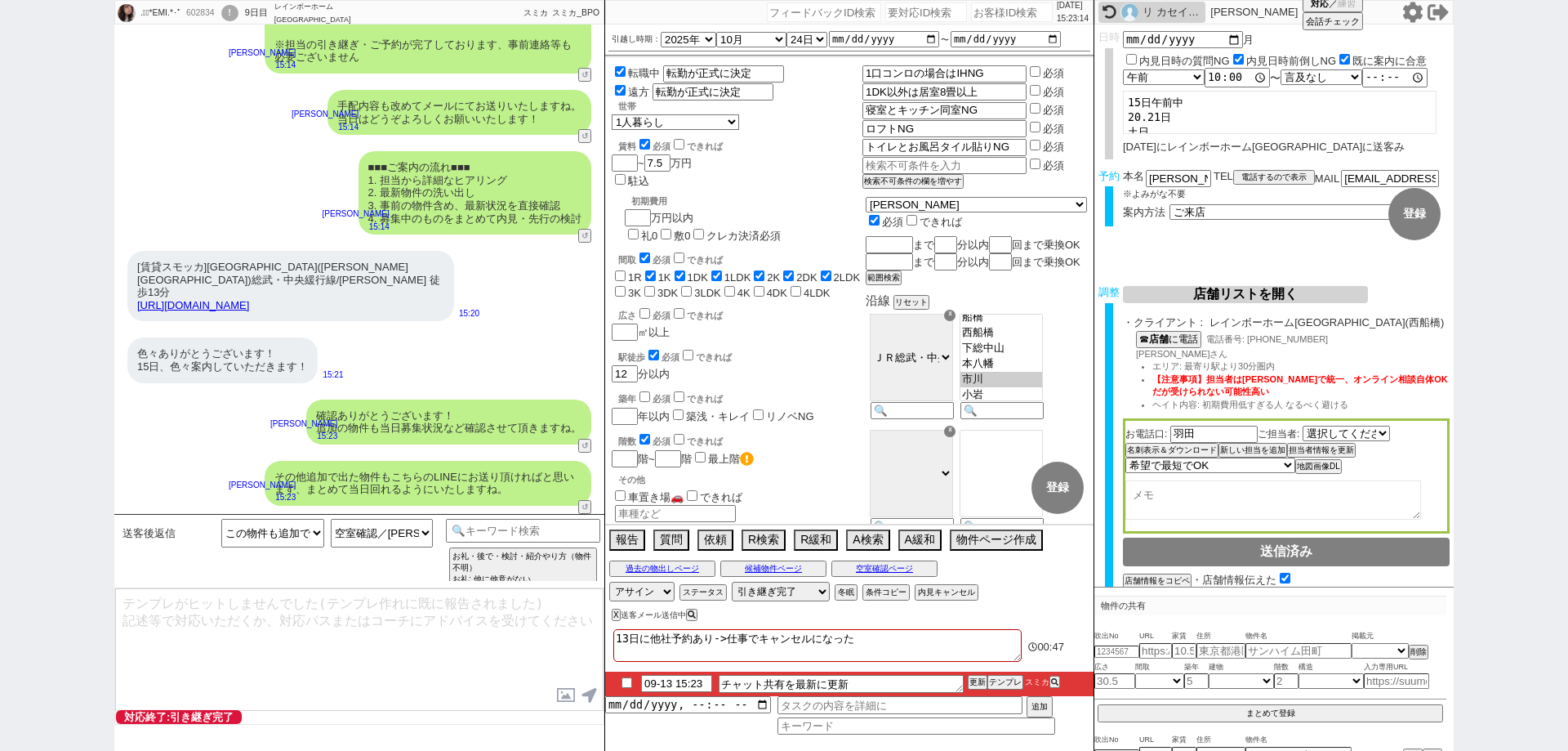
click at [503, 499] on div "その他追加で出た物件もこちらのLINEにお送り頂ければと思います、まとめて当日回れるようにいたしますね。" at bounding box center [427, 483] width 327 height 45
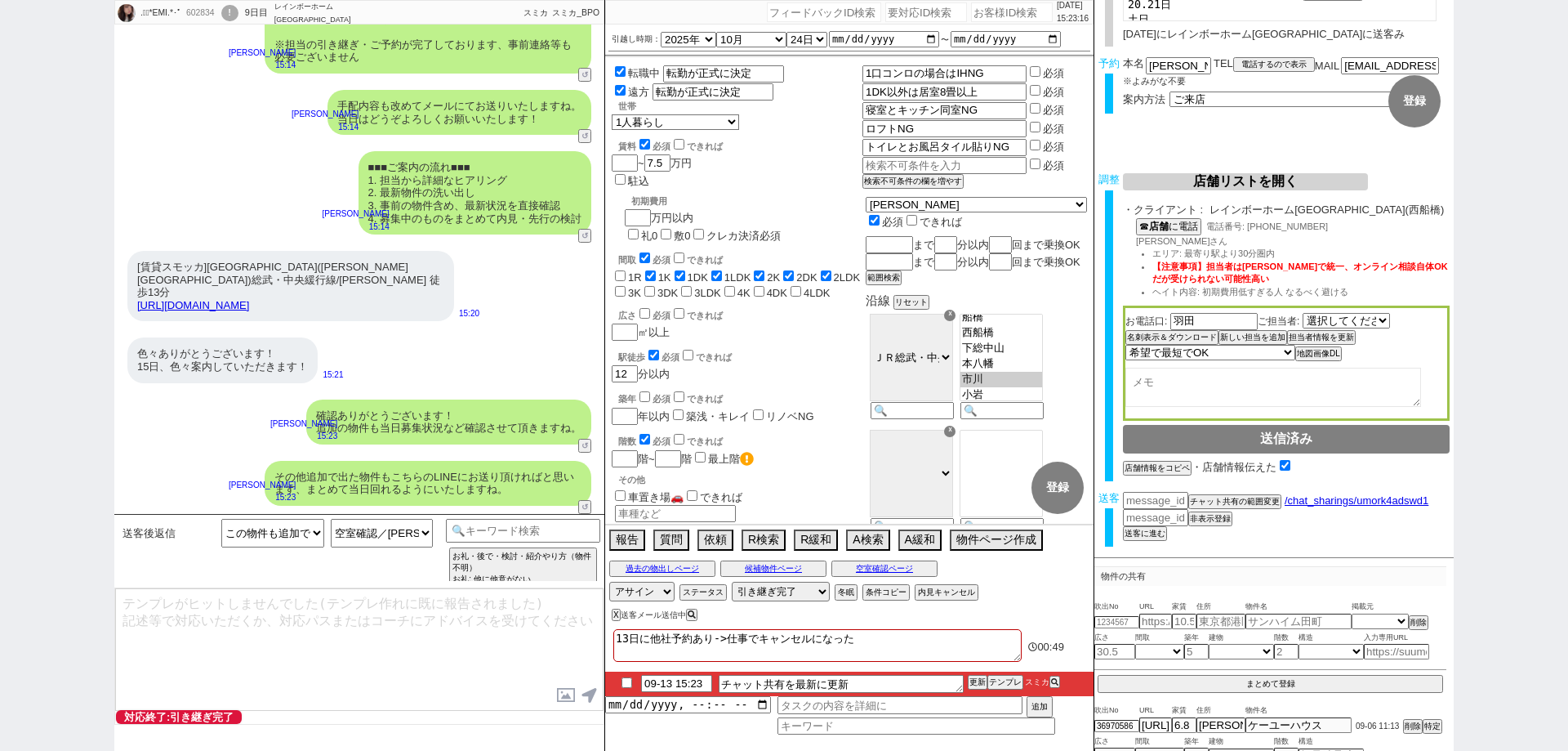
scroll to position [82, 0]
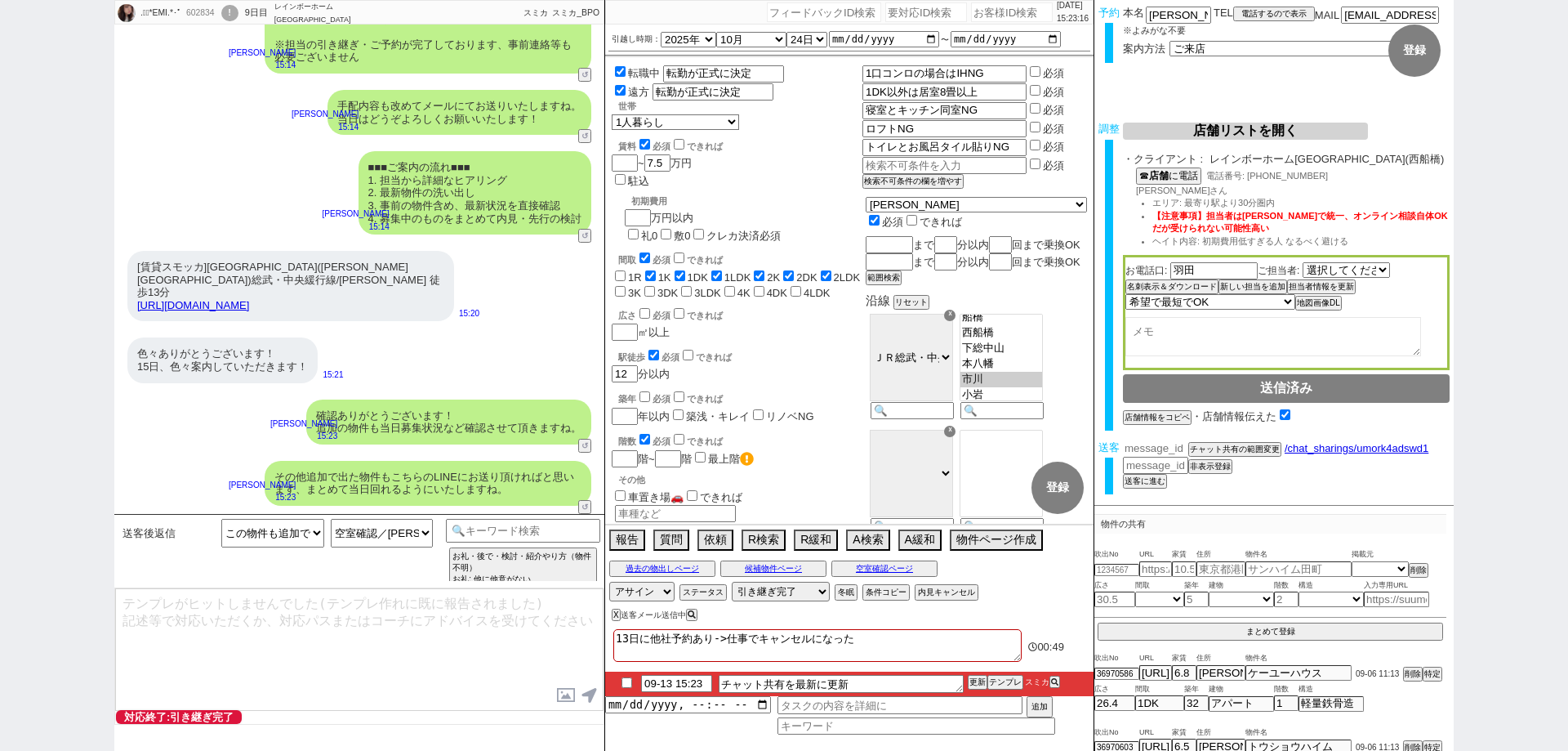
click at [1168, 452] on input "number" at bounding box center [1155, 448] width 65 height 14
paste input "37048343"
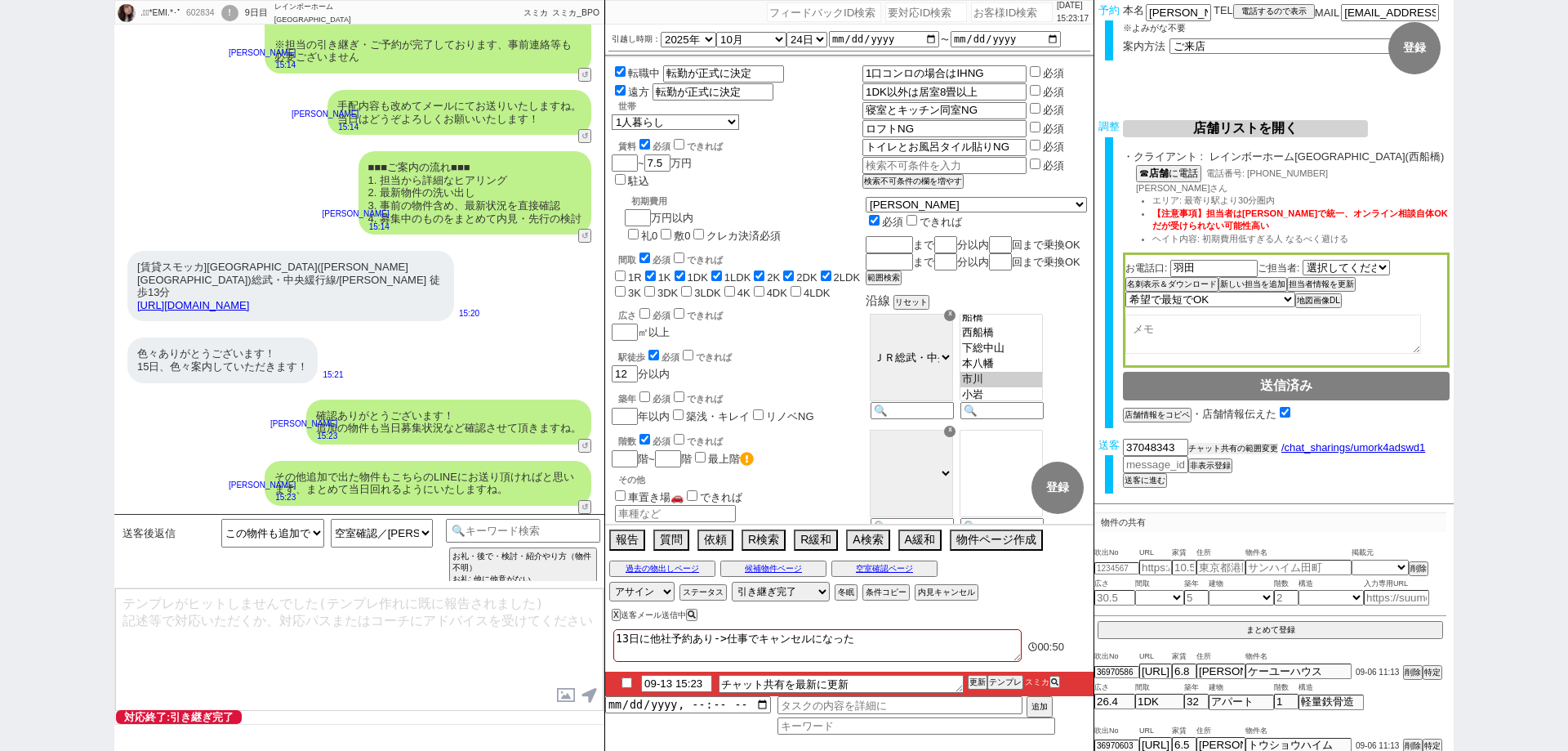
click at [1203, 445] on button "チャット共有の範囲変更" at bounding box center [1232, 449] width 90 height 12
click at [1259, 478] on div "チャット共有URLを生成 チャット共有の範囲変更 /chat_sharings/umork4adswd1 非表示登録 送客に進む 物件候補 電話確認済み募集中…" at bounding box center [1286, 464] width 327 height 49
click at [622, 684] on input "checkbox" at bounding box center [626, 682] width 24 height 11
click at [978, 683] on button "更新" at bounding box center [976, 682] width 16 height 12
click at [978, 673] on li "09-13 15:23 チャット共有を最新に更新 更新 テンプレ スミカ" at bounding box center [849, 683] width 488 height 25
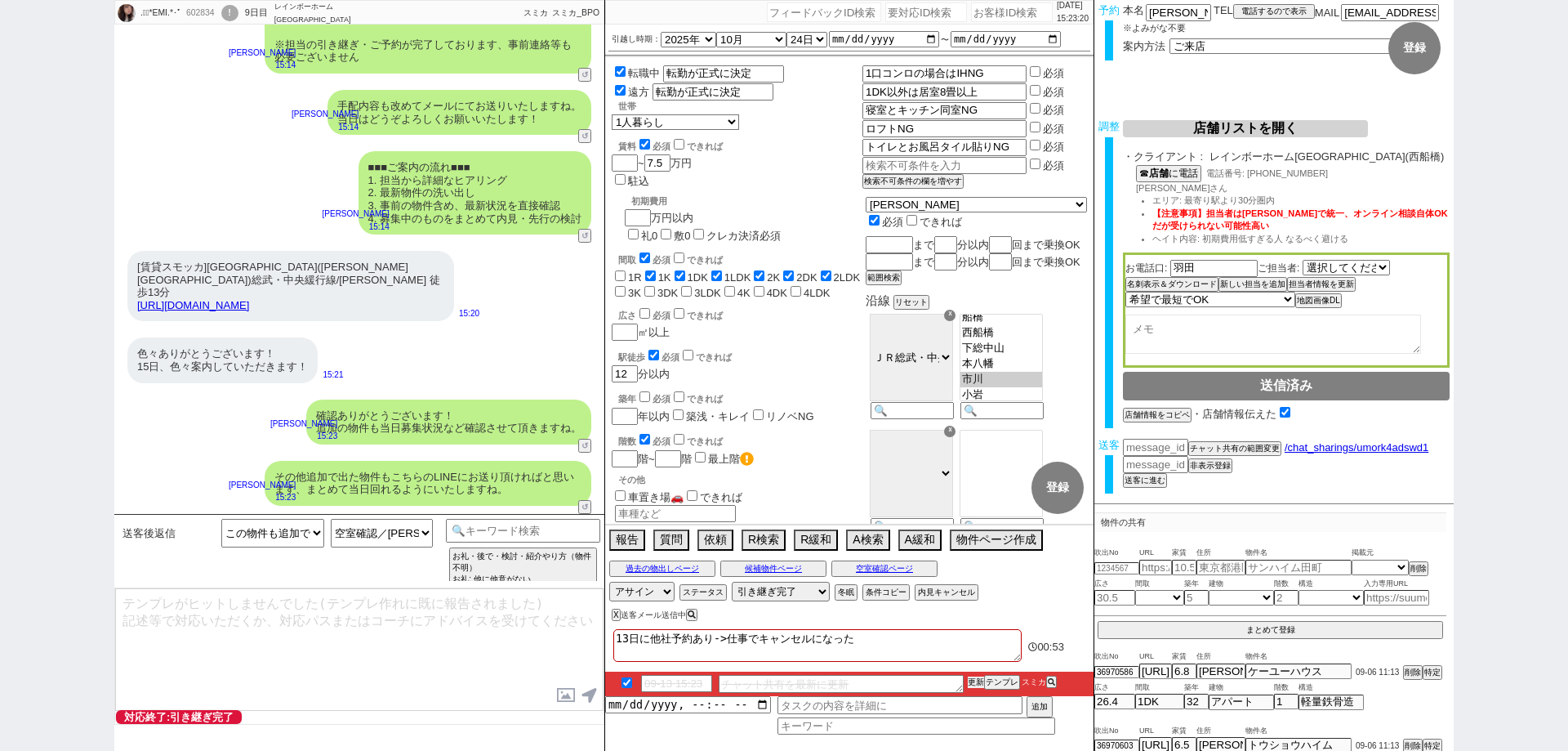
drag, startPoint x: 978, startPoint y: 678, endPoint x: 975, endPoint y: 665, distance: 13.3
click at [975, 679] on button "更新" at bounding box center [976, 682] width 16 height 12
click at [975, 663] on div "13日に他社予約あり->仕事でキャンセルになった" at bounding box center [817, 647] width 408 height 36
drag, startPoint x: 979, startPoint y: 679, endPoint x: 979, endPoint y: 669, distance: 10.0
click at [979, 677] on button "更新" at bounding box center [976, 682] width 16 height 12
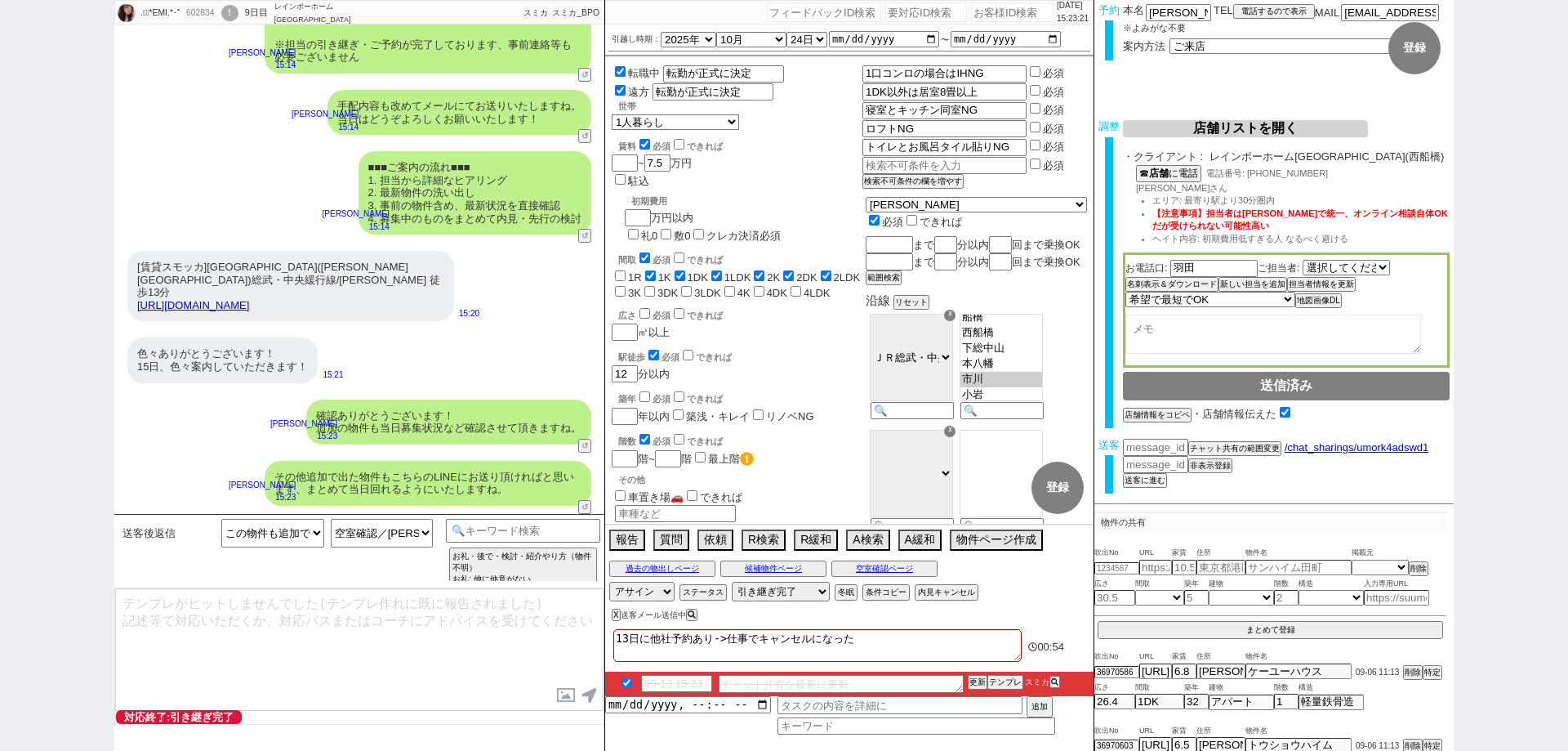
click at [981, 651] on textarea "13日に他社予約あり->仕事でキャンセルになった" at bounding box center [817, 646] width 408 height 33
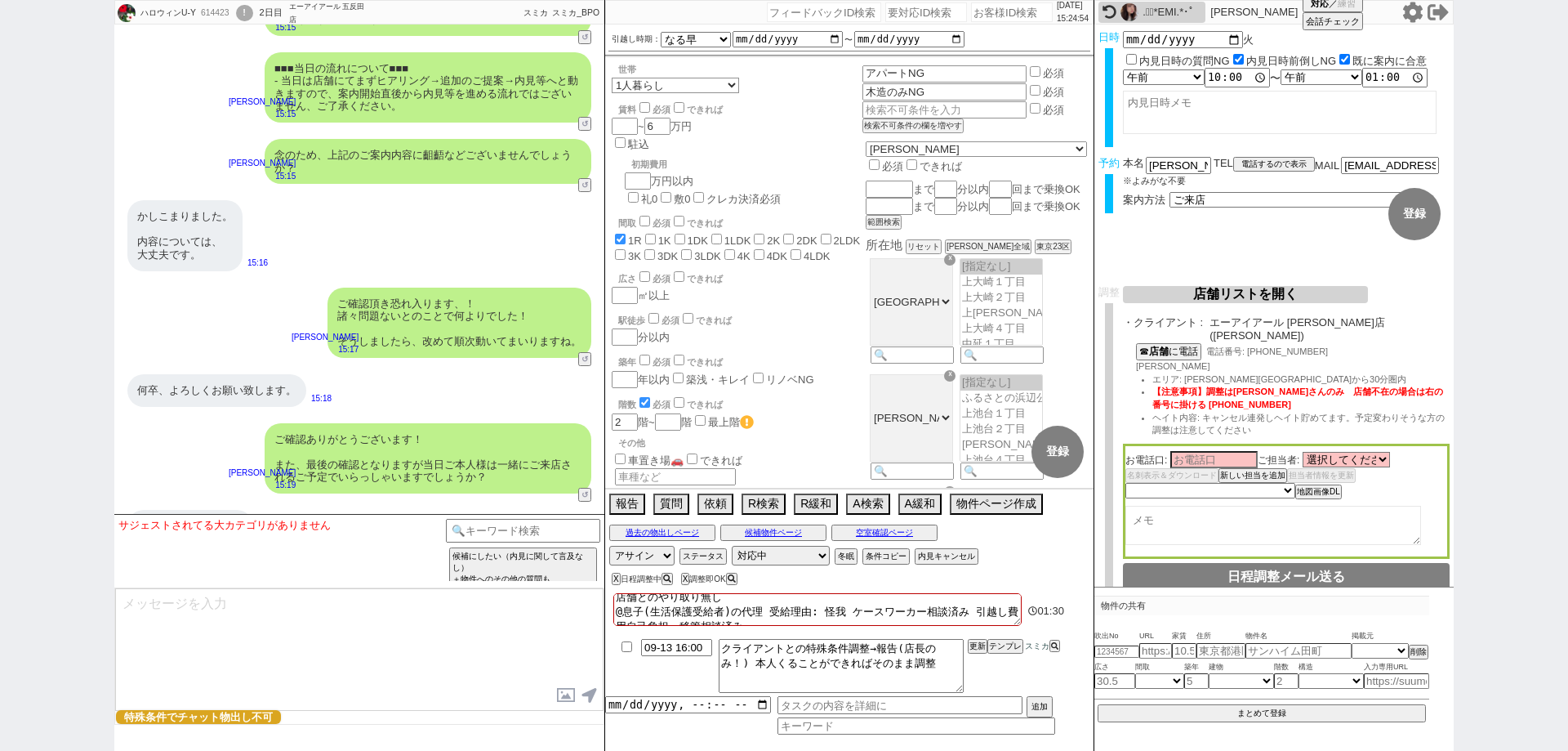
scroll to position [7, 0]
click at [0, 387] on div "ハロウィンU-Y 614423 ! 0 2日目 エーアイアール 五反田店 冬眠中 自社客 スミカ スミカ_BPO チャット全表示 2025-09-12 ようこ…" at bounding box center [784, 376] width 1568 height 751
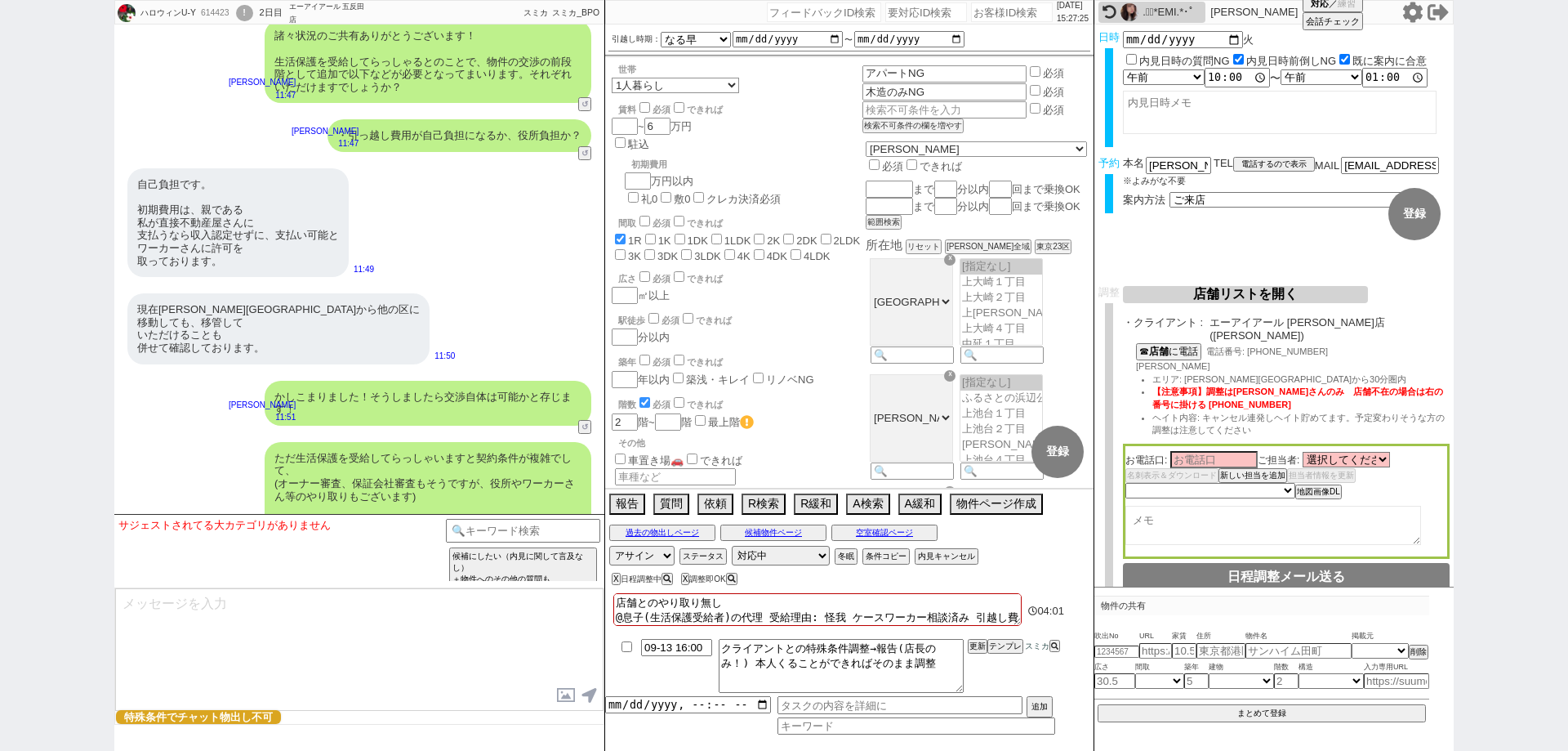
scroll to position [2875, 0]
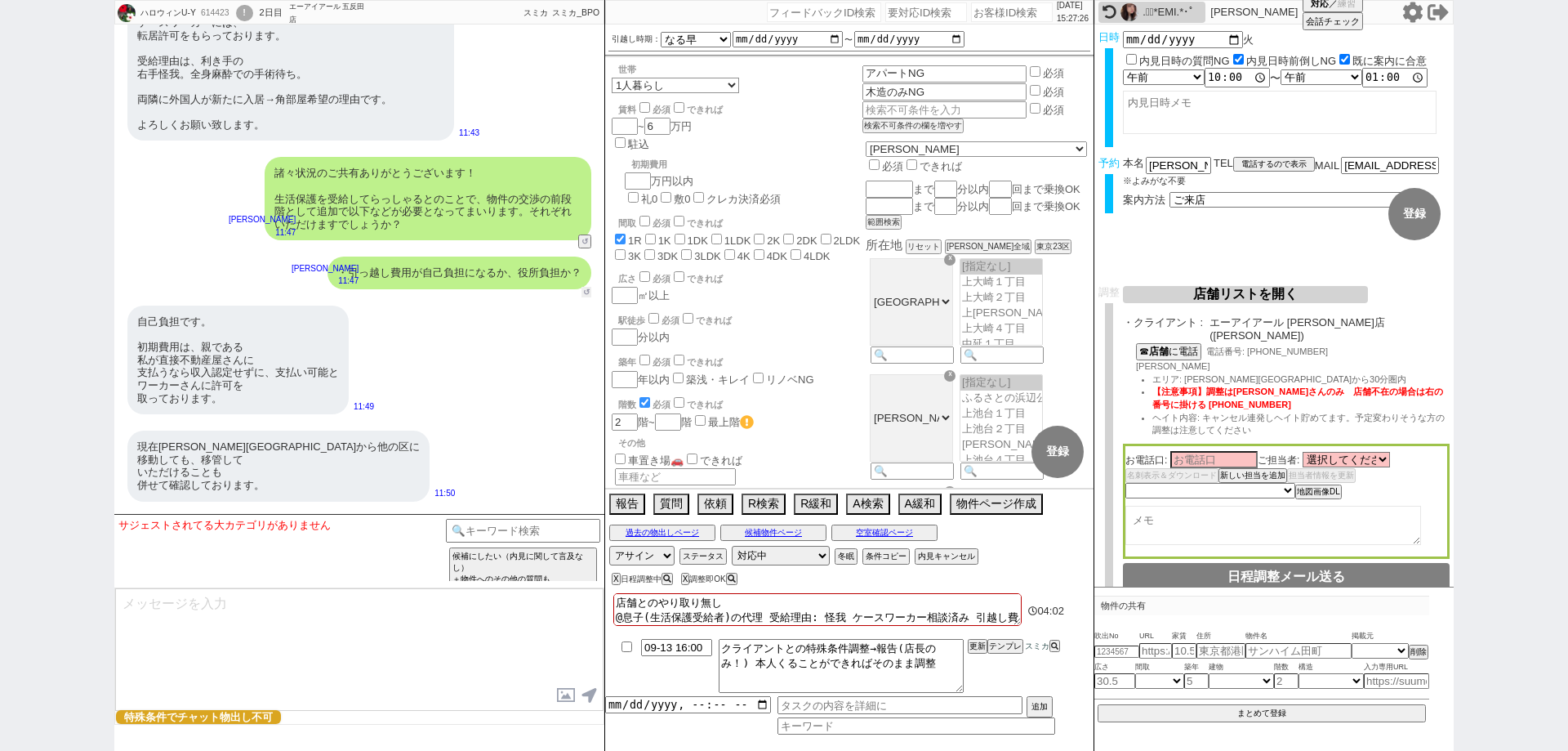
click at [579, 268] on div "・引っ越し費用が自己負担になるか、役所負担か？ 御手洗侑矢 11:47 30672-A2 ↺" at bounding box center [359, 273] width 490 height 49
click at [579, 215] on div "諸々状況のご共有ありがとうございます！ 生活保護を受給してらっしゃるとのことで、物件の交渉の前段階として追加で以下などが必要となってまいります。それぞれいただ…" at bounding box center [359, 198] width 490 height 100
click at [586, 238] on button "↺" at bounding box center [586, 243] width 10 height 11
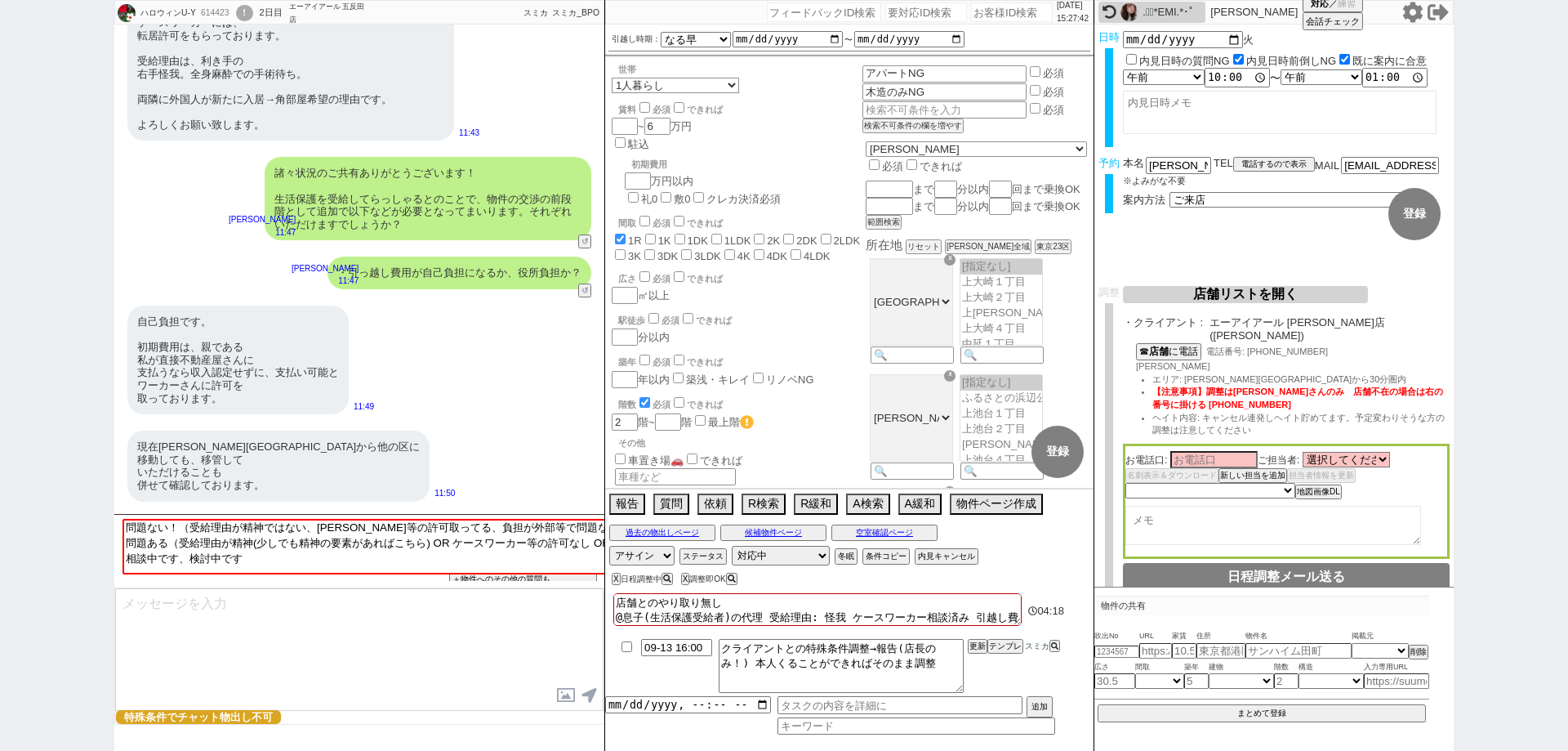
click at [547, 601] on textarea at bounding box center [359, 649] width 488 height 123
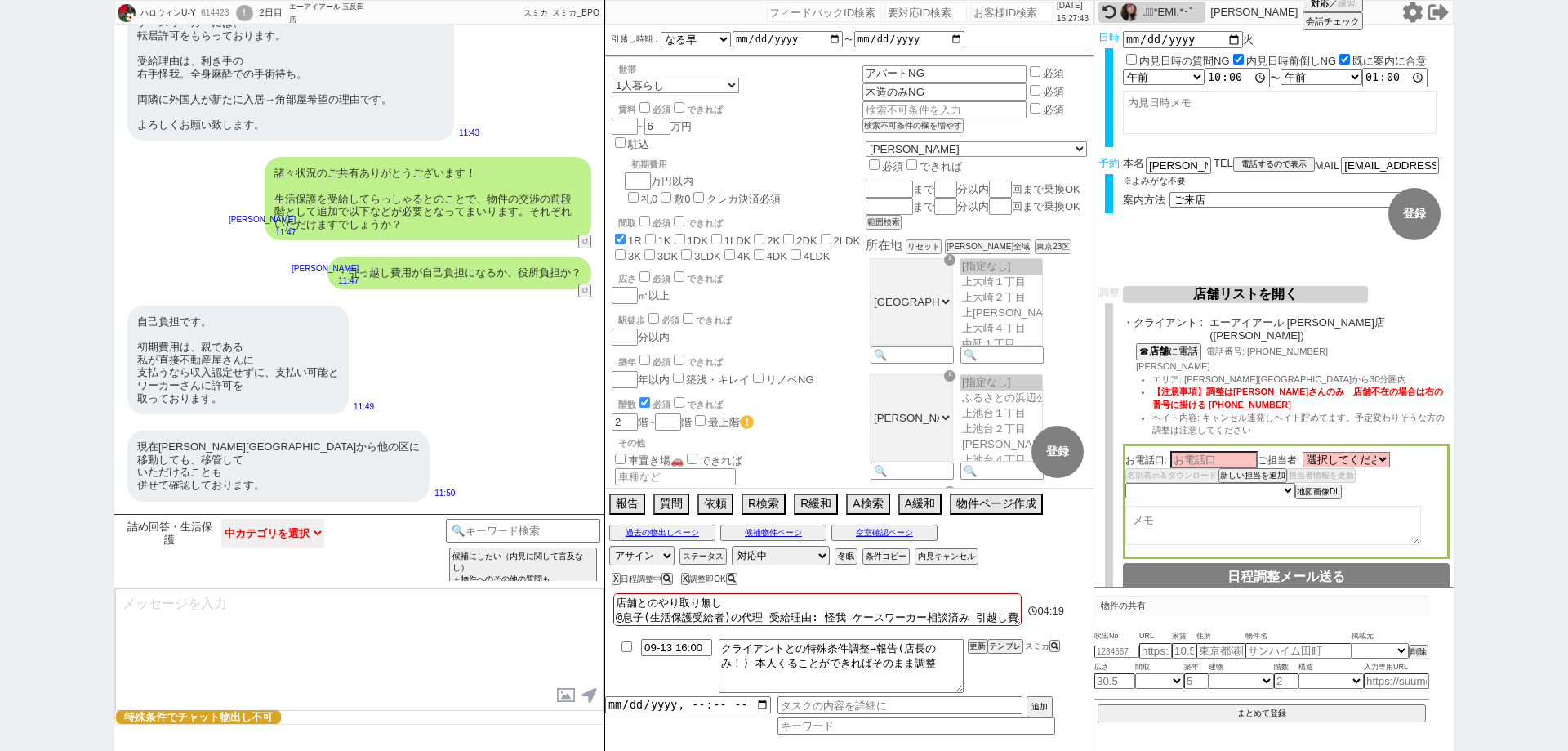
click at [266, 528] on select "中カテゴリを選択 問題ない！（受給理由が精神ではない、ケースワーカー等の許可取ってる、負担が外部等で問題ない） 問題ある（受給理由が精神(少しでも精神の要素が…" at bounding box center [272, 533] width 103 height 29
click at [375, 440] on div "現在大田区から他の区に 移動しても、移管して いただけることも 併せて確認しております。 11:50" at bounding box center [359, 465] width 490 height 86
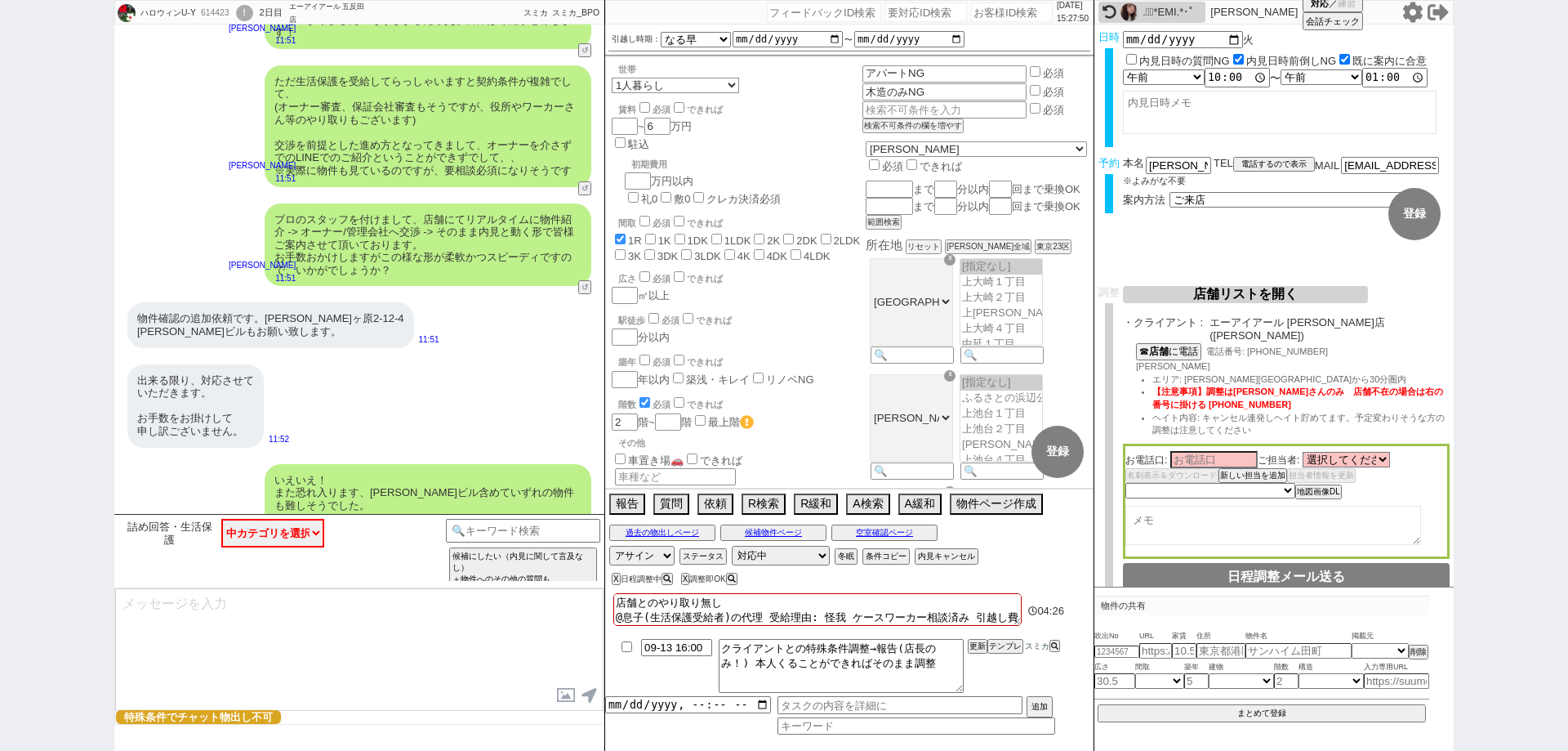
scroll to position [3529, 0]
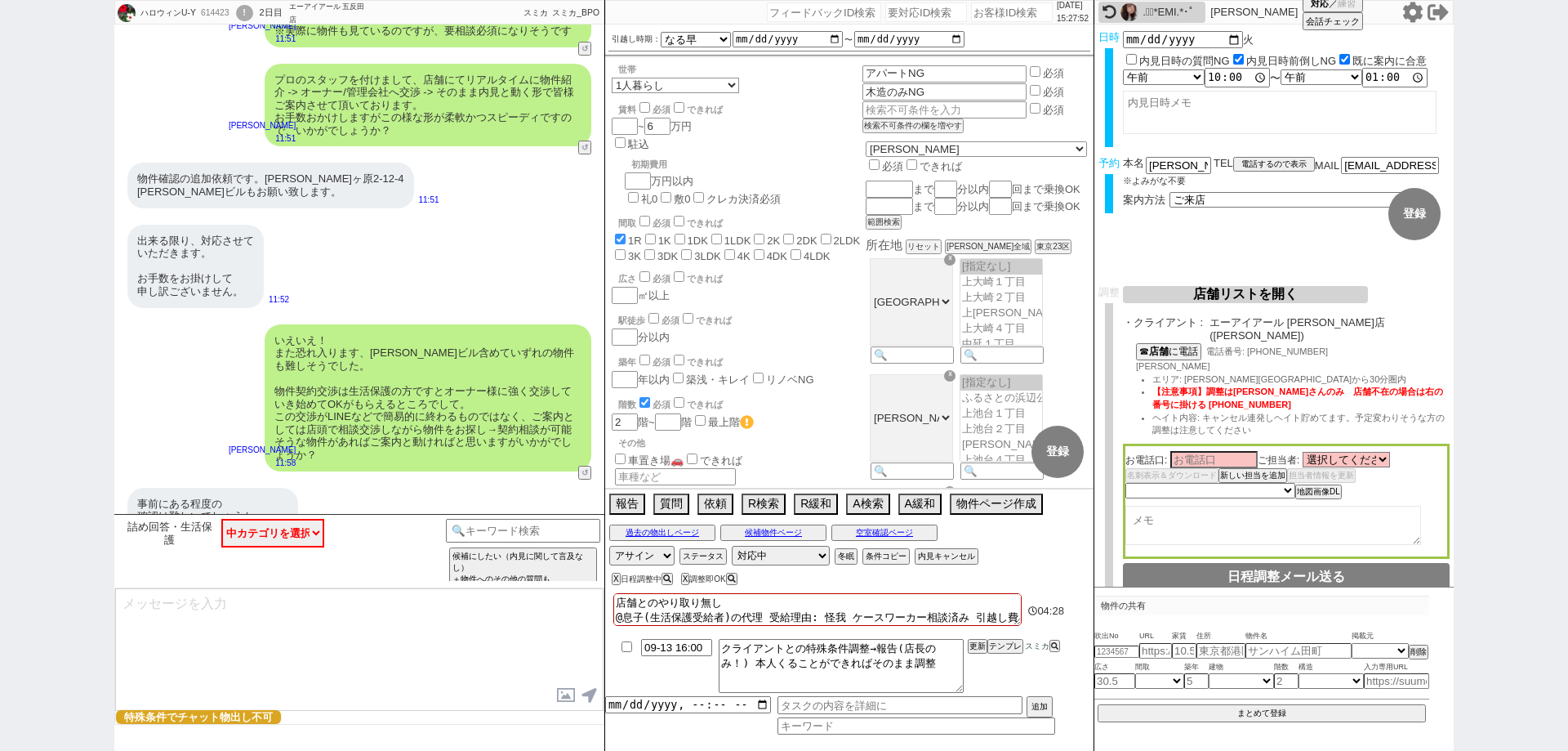
click at [220, 12] on div "614423" at bounding box center [214, 13] width 37 height 13
click at [26, 478] on div "ハロウィンU-Y 614423 ! 0 2日目 エーアイアール 五反田店 冬眠中 自社客 スミカ スミカ_BPO チャット全表示 2025-09-12 ようこ…" at bounding box center [784, 376] width 1568 height 751
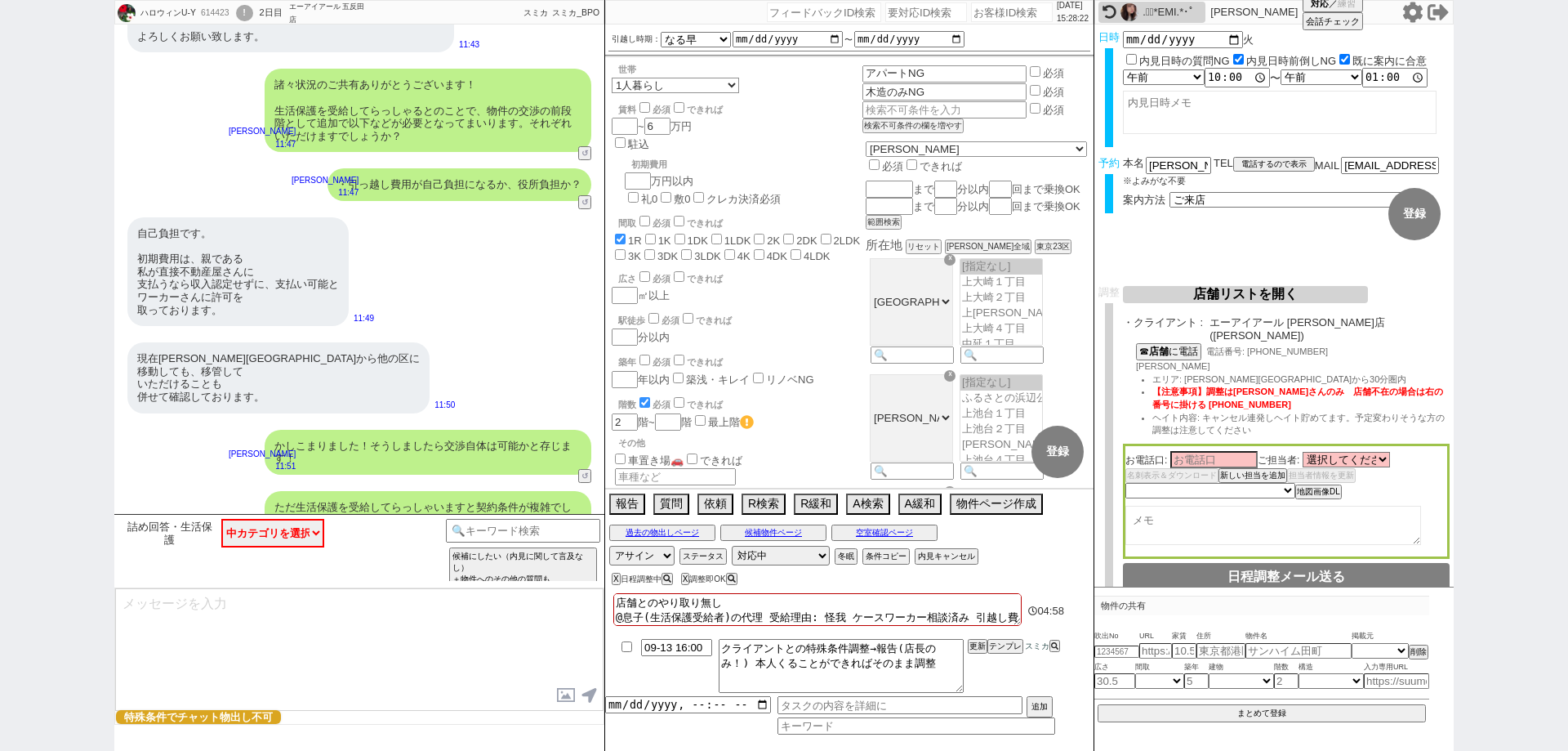
scroll to position [2956, 0]
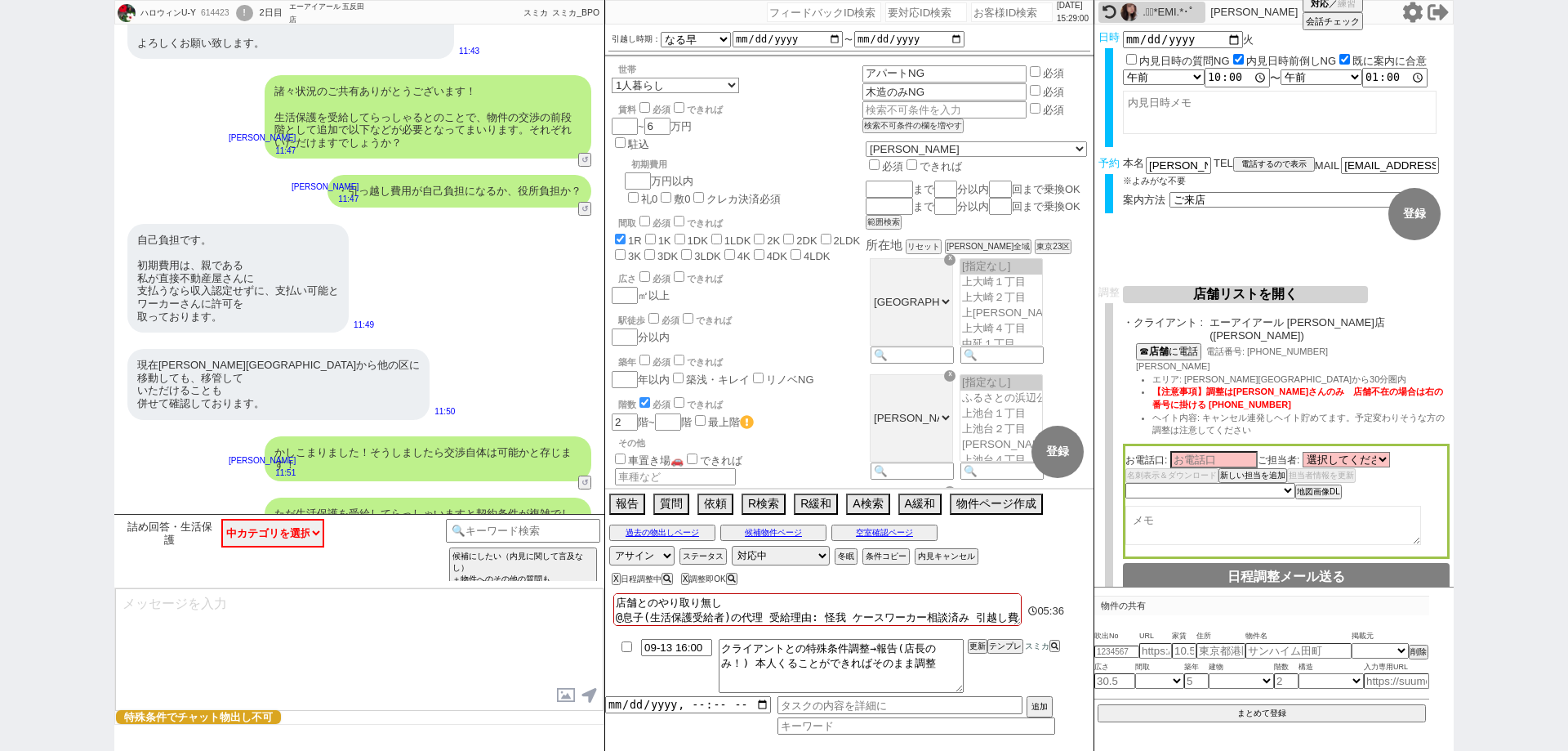
click at [31, 410] on div "ハロウィンU-Y 614423 ! 0 2日目 エーアイアール 五反田店 冬眠中 自社客 スミカ スミカ_BPO チャット全表示 2025-09-12 ようこ…" at bounding box center [784, 376] width 1568 height 751
click at [0, 562] on div "ハロウィンU-Y 614423 ! 0 2日目 エーアイアール 五反田店 冬眠中 自社客 スミカ スミカ_BPO チャット全表示 2025-09-12 ようこ…" at bounding box center [784, 376] width 1568 height 751
click at [220, 12] on div "614423" at bounding box center [214, 13] width 37 height 13
click at [220, 13] on div "614423" at bounding box center [214, 13] width 37 height 13
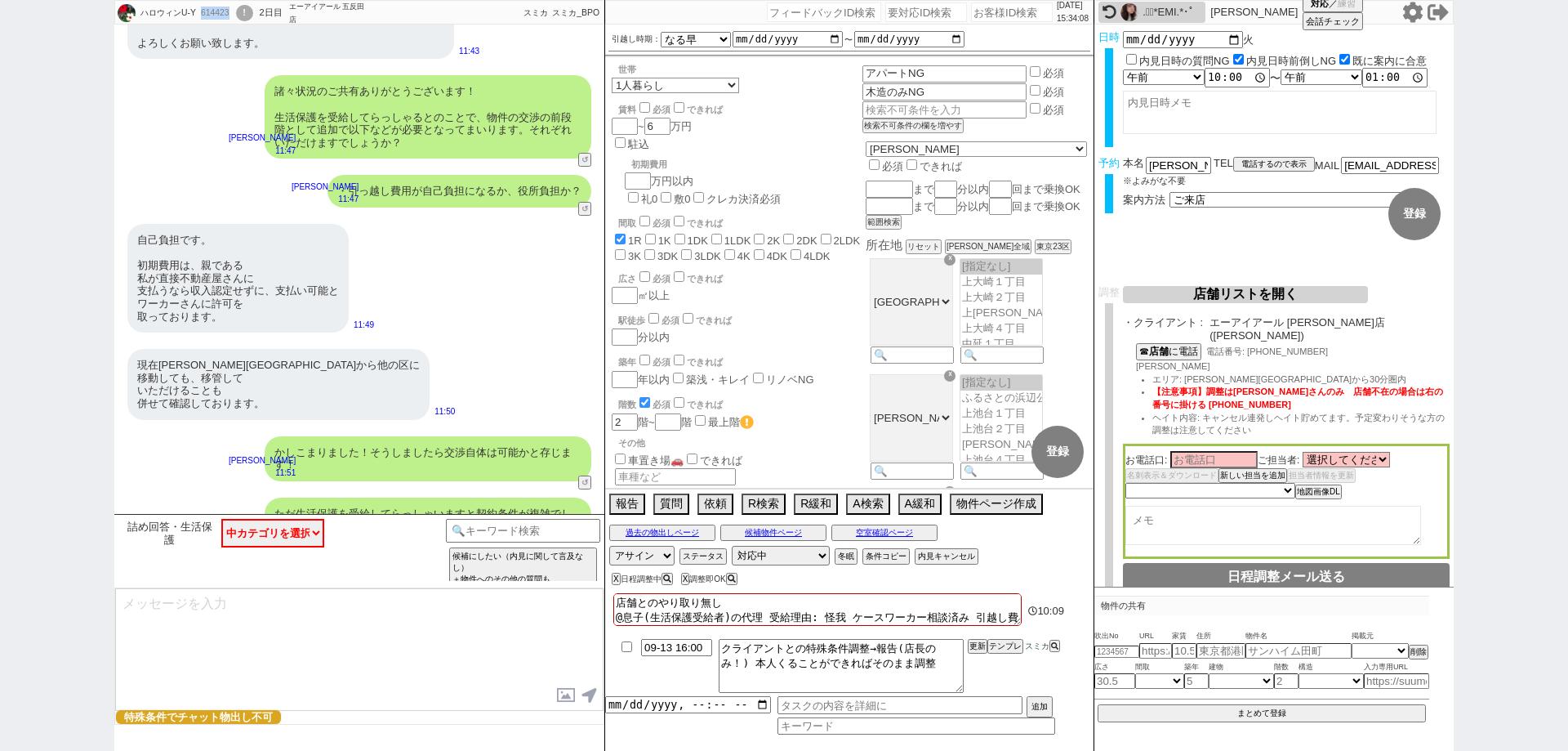
click at [220, 13] on div "614423" at bounding box center [214, 13] width 37 height 13
click at [0, 201] on div "ハロウィンU-Y 614423 ! 0 2日目 エーアイアール 五反田店 冬眠中 自社客 スミカ スミカ_BPO チャット全表示 2025-09-12 ようこ…" at bounding box center [784, 376] width 1568 height 751
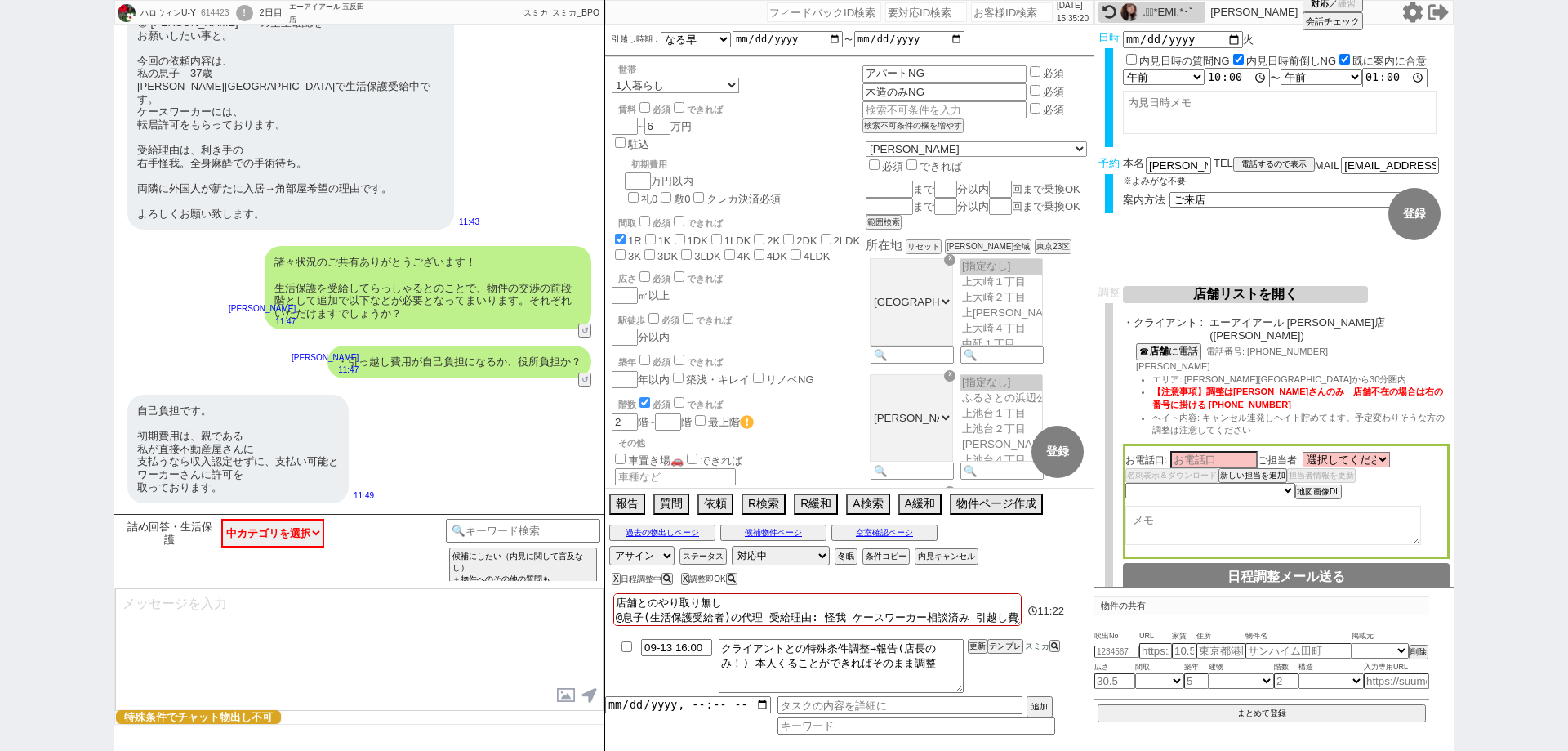
scroll to position [2793, 0]
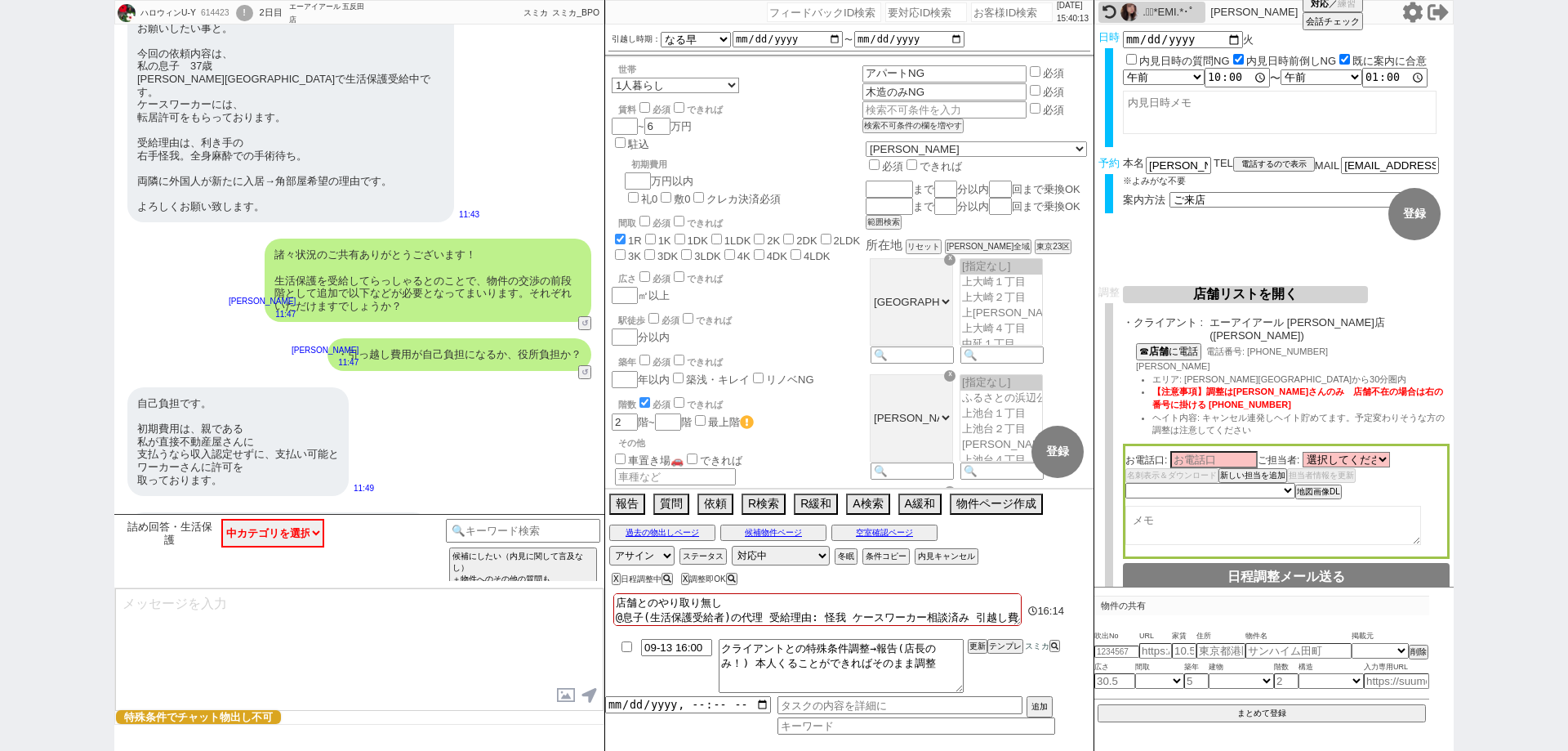
click at [0, 445] on div "ハロウィンU-Y 614423 ! 0 2日目 エーアイアール 五反田店 冬眠中 自社客 スミカ スミカ_BPO チャット全表示 2025-09-12 ようこ…" at bounding box center [784, 376] width 1568 height 751
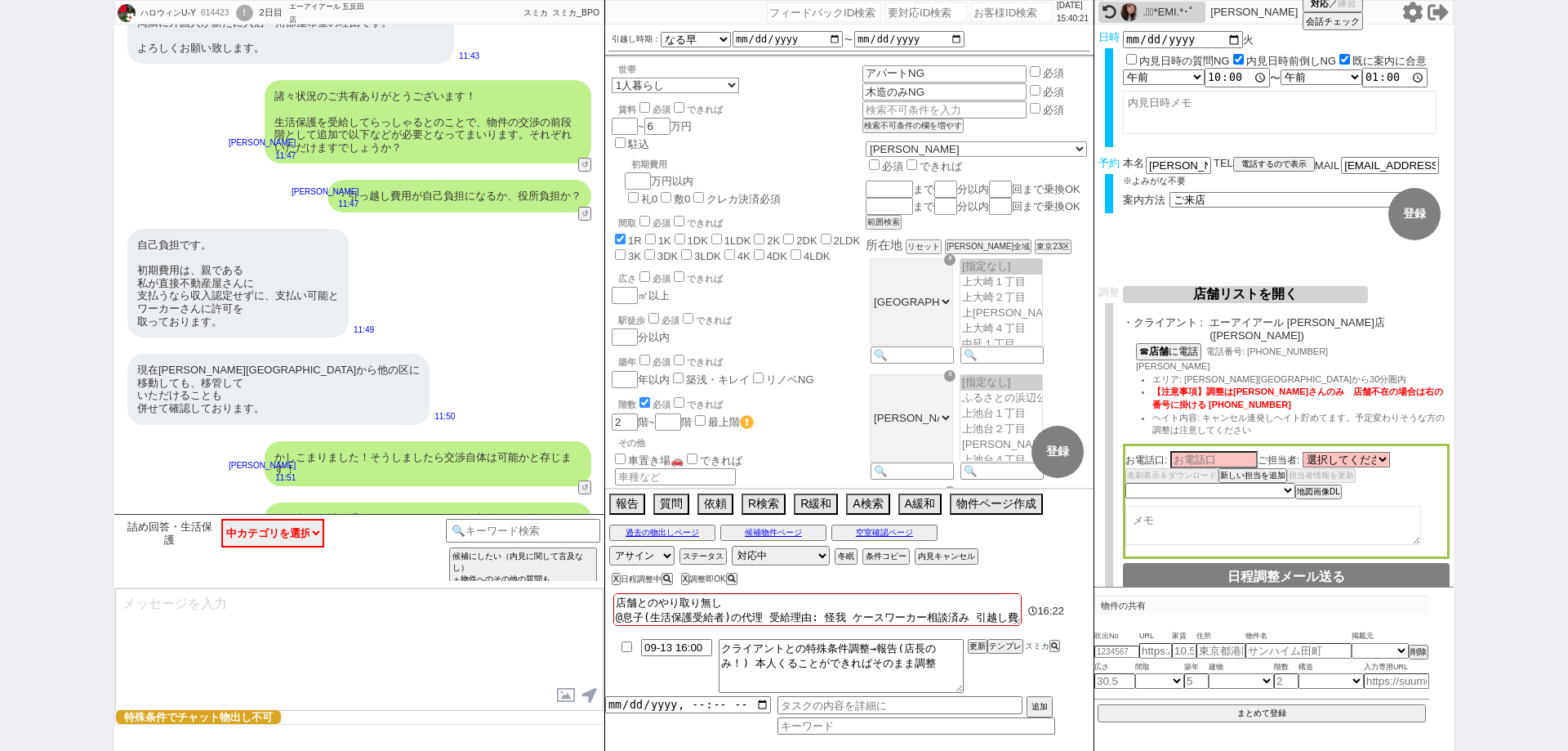
scroll to position [2956, 0]
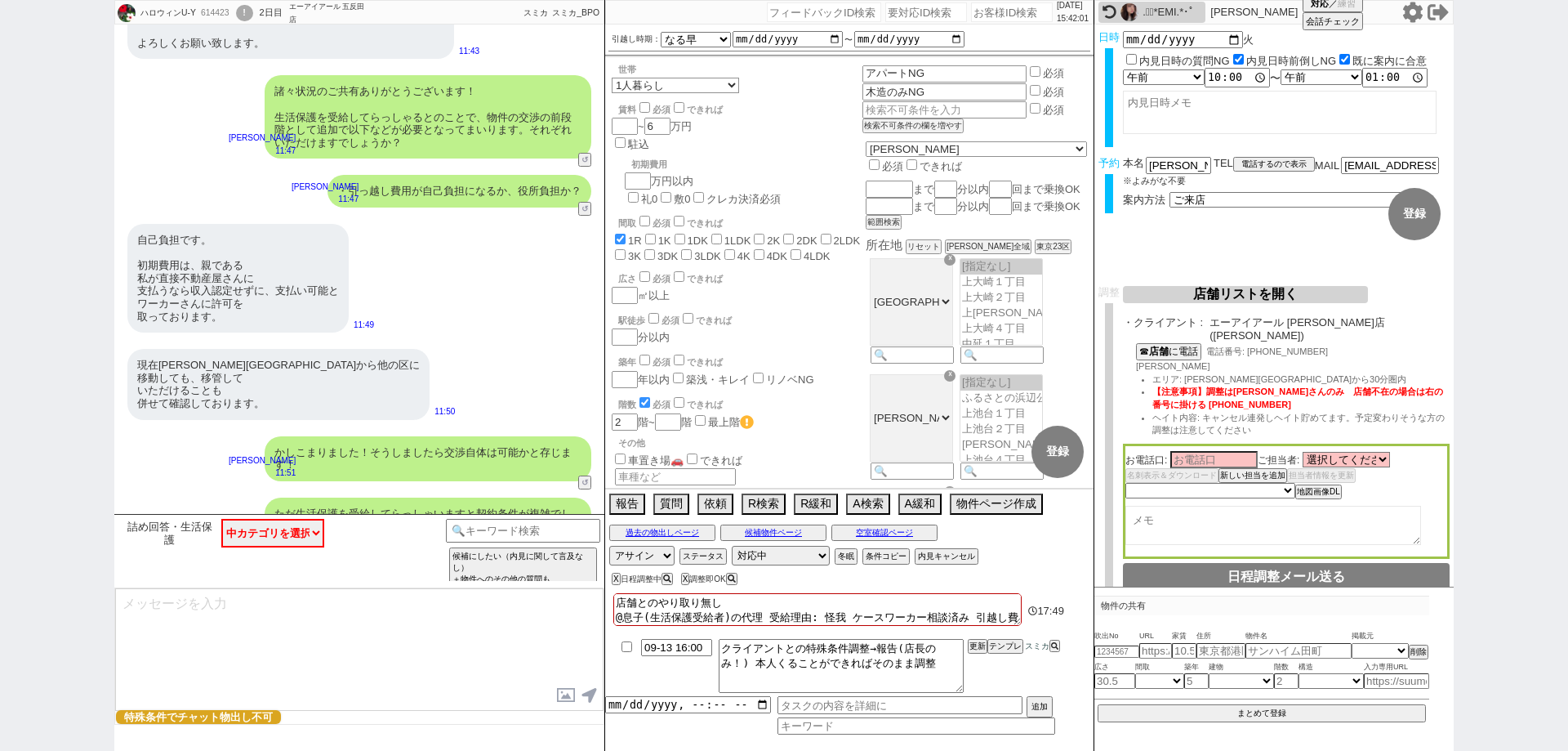
click at [1417, 11] on icon at bounding box center [1412, 12] width 20 height 21
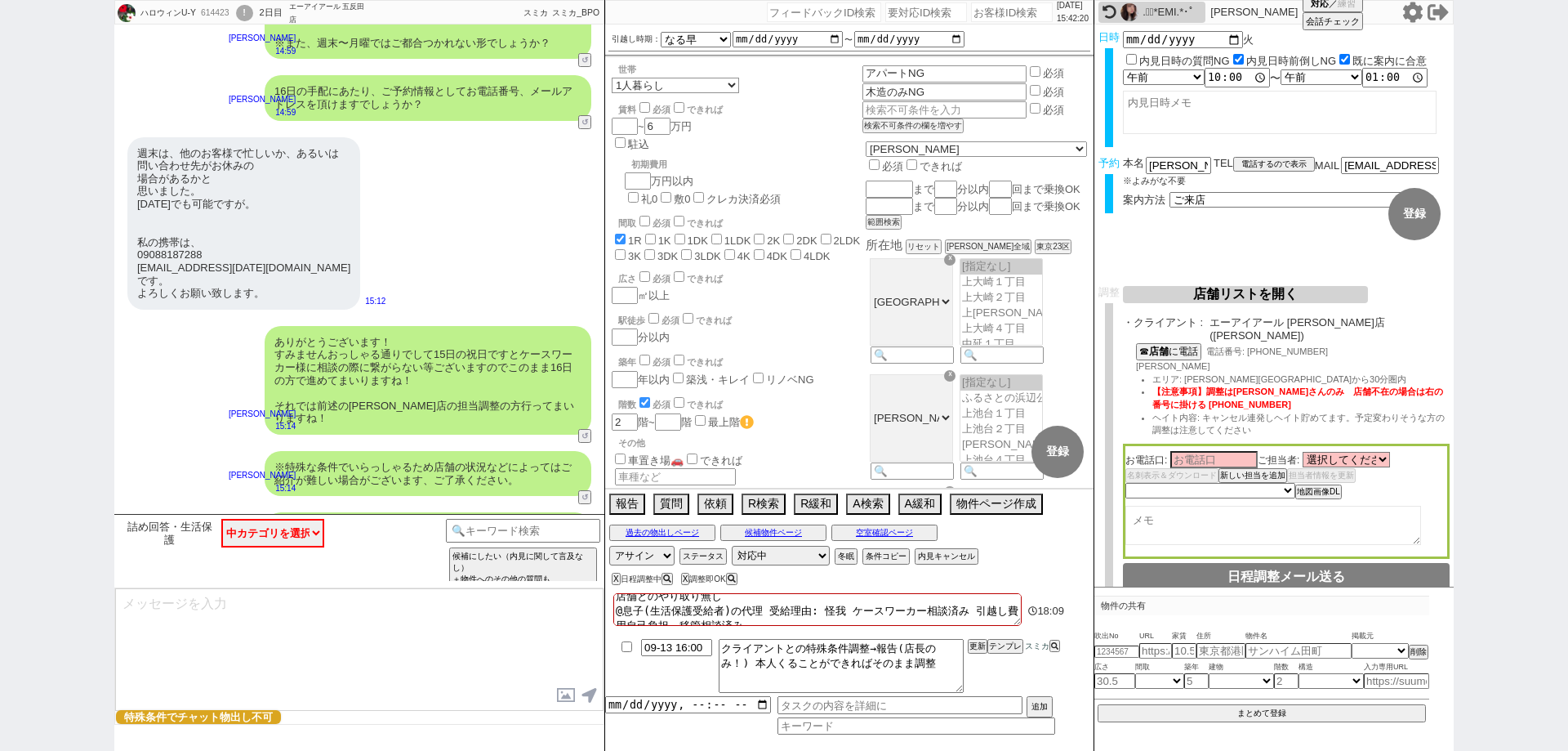
scroll to position [4754, 0]
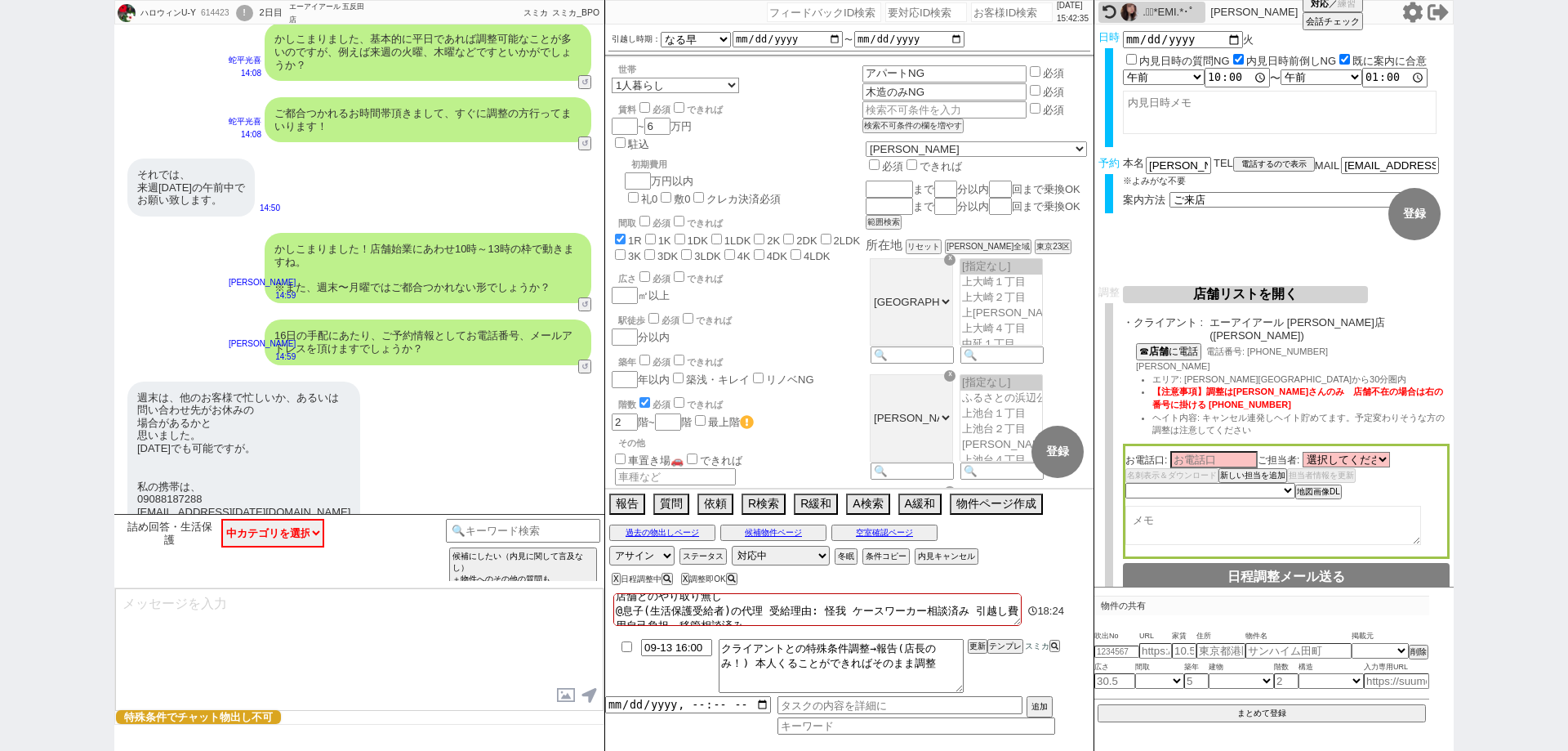
click at [0, 437] on div "ハロウィンU-Y 614423 ! 0 2日目 エーアイアール 五反田店 冬眠中 自社客 スミカ スミカ_BPO チャット全表示 2025-09-12 ようこ…" at bounding box center [784, 376] width 1568 height 751
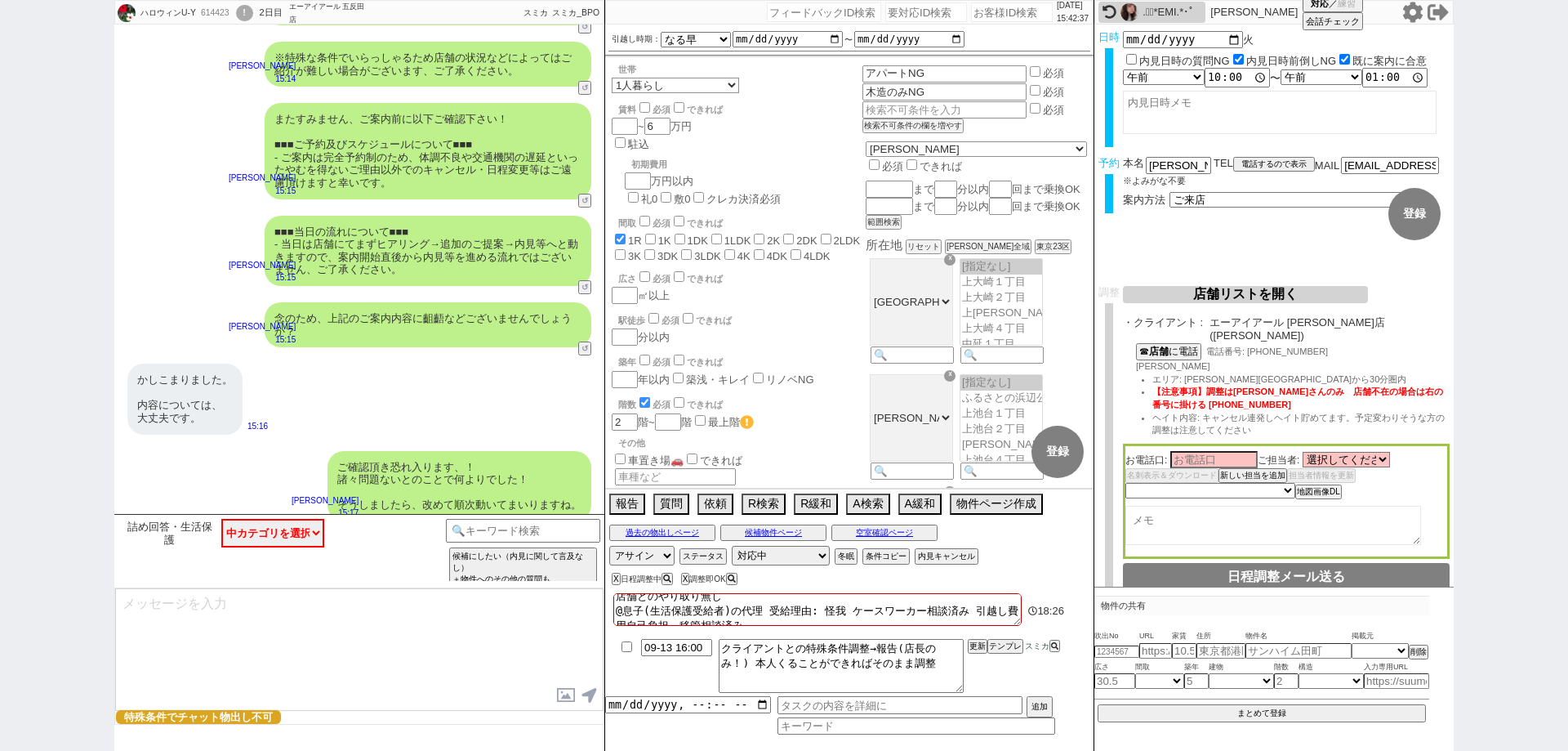
scroll to position [5571, 0]
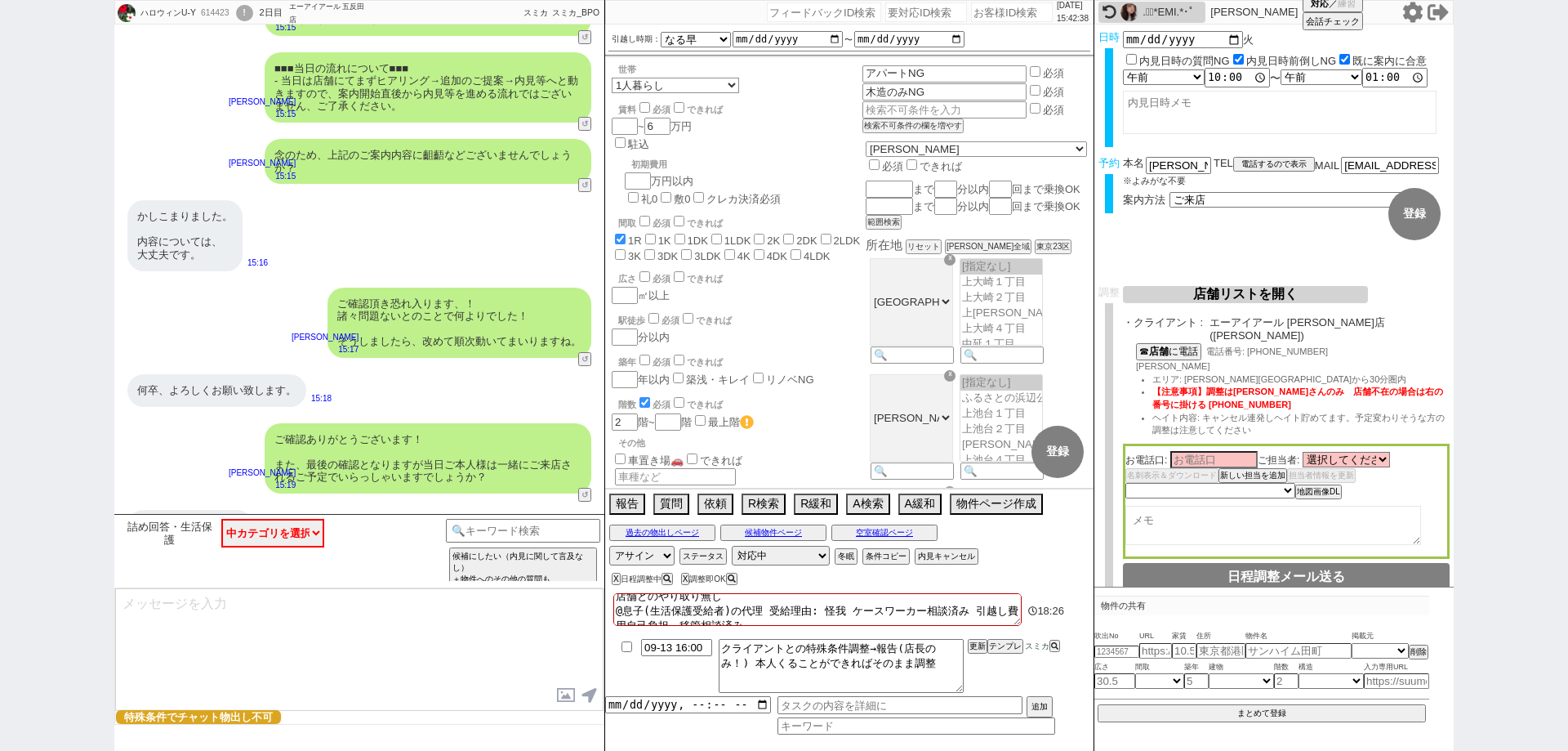
click at [508, 631] on textarea at bounding box center [359, 649] width 488 height 123
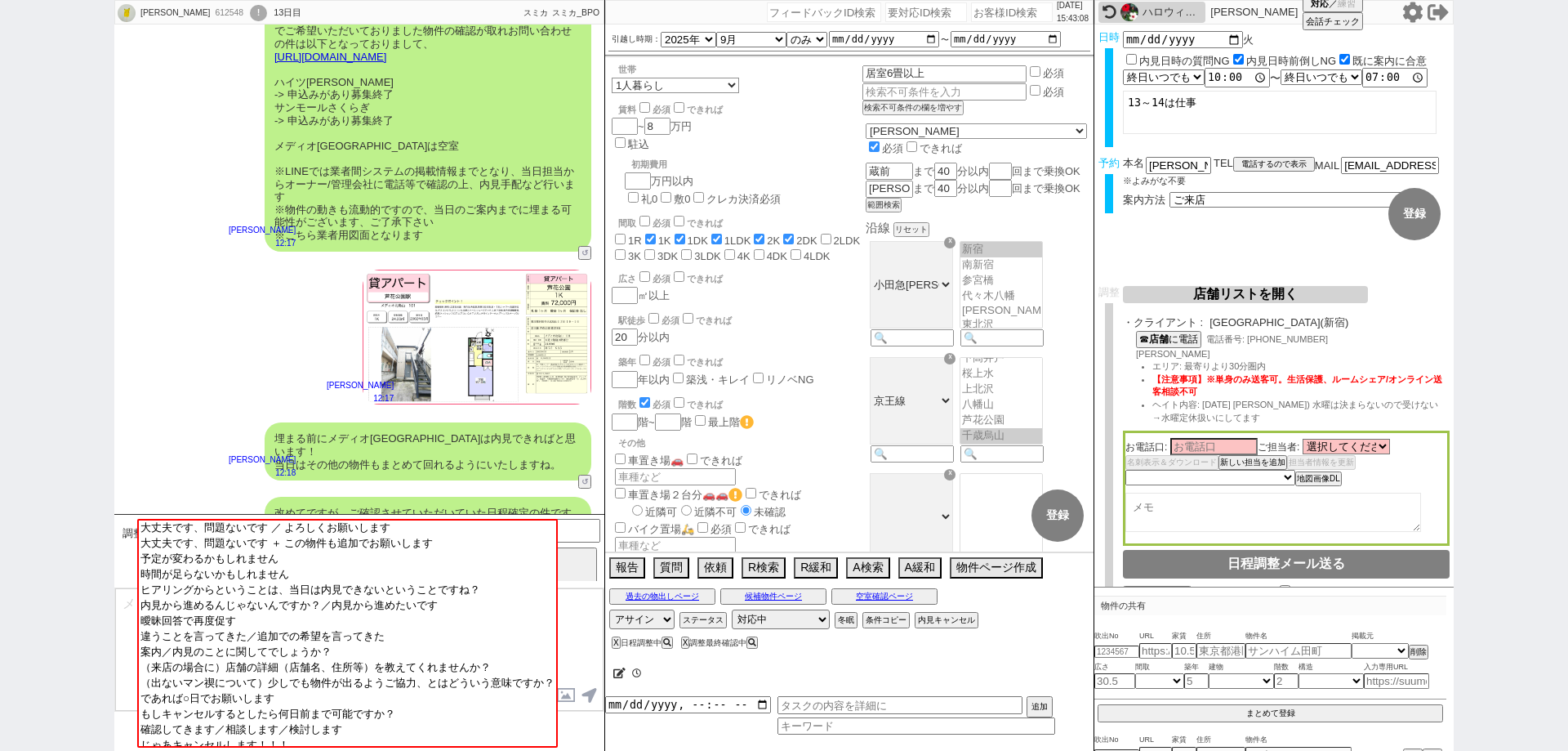
scroll to position [110, 0]
click at [1158, 16] on div "ハロウィンU-Y" at bounding box center [1171, 12] width 58 height 13
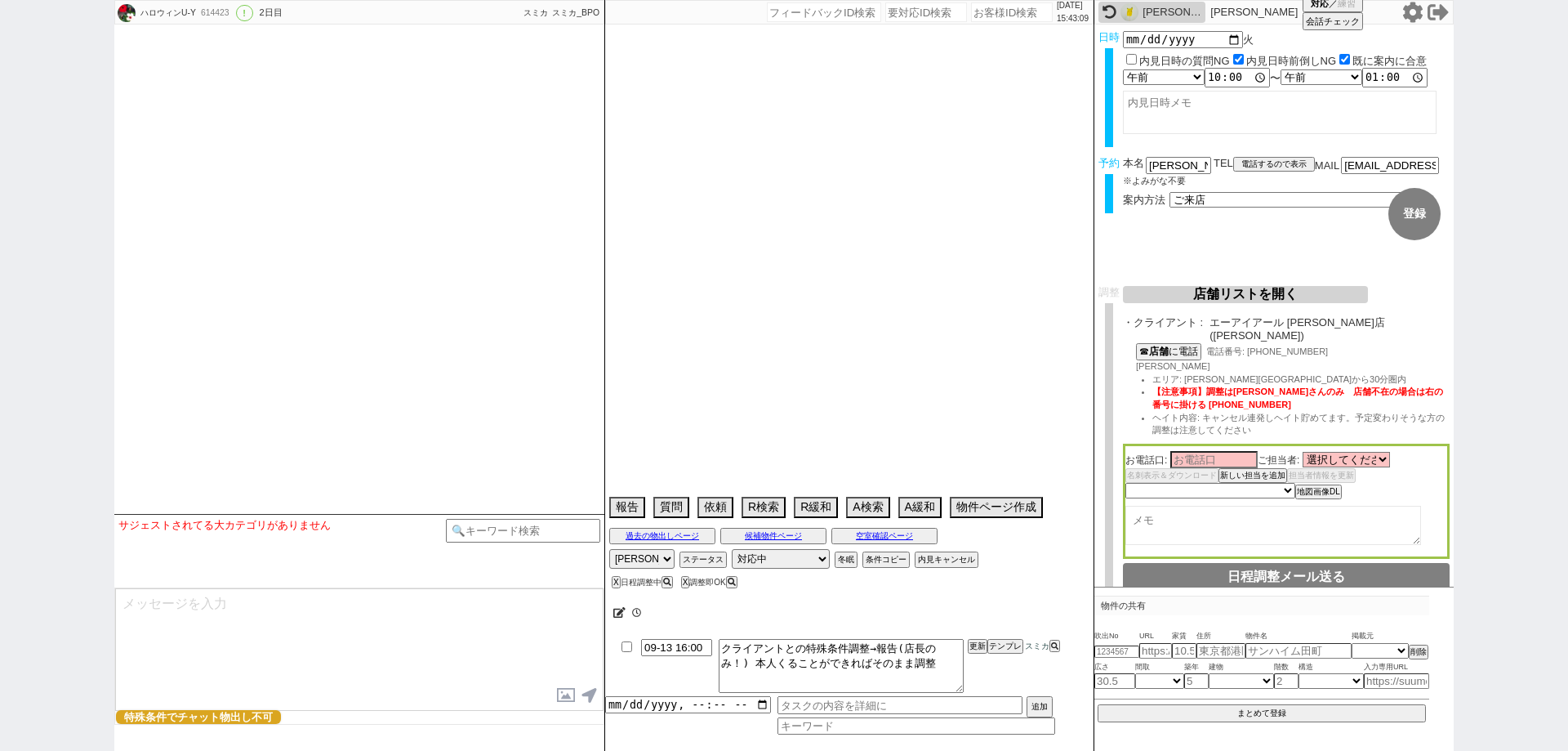
scroll to position [5632, 0]
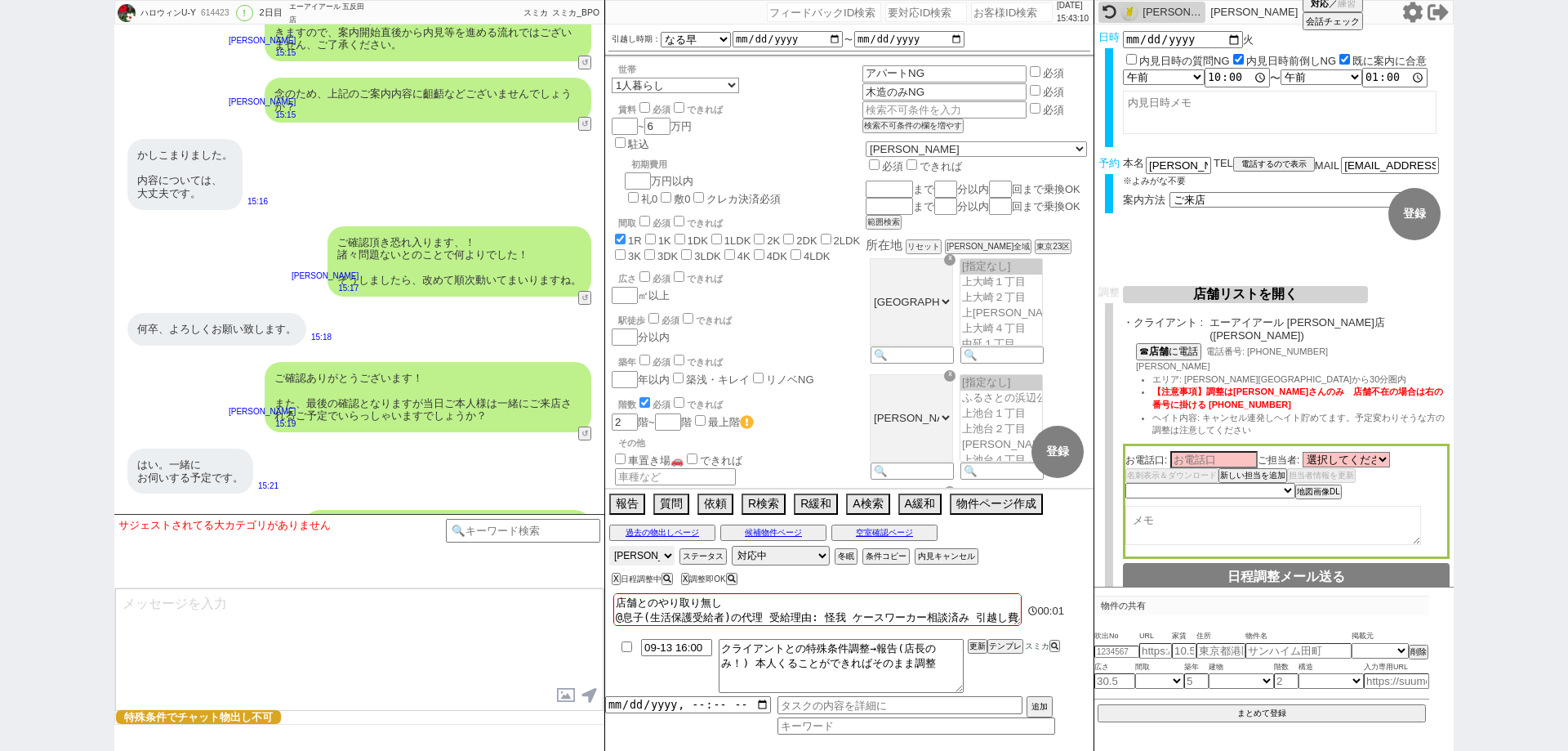
click at [653, 561] on select "アサイン 松井健太朗 中村夏海 北崎真梨" at bounding box center [641, 556] width 65 height 20
click at [609, 546] on select "アサイン 松井健太朗 中村夏海 北崎真梨" at bounding box center [641, 556] width 65 height 20
click at [1380, 394] on li "【注意事項】調整は寺川さんのみ　店舗不在の場合は右の番号に掛ける 090-2167-4701" at bounding box center [1300, 398] width 297 height 26
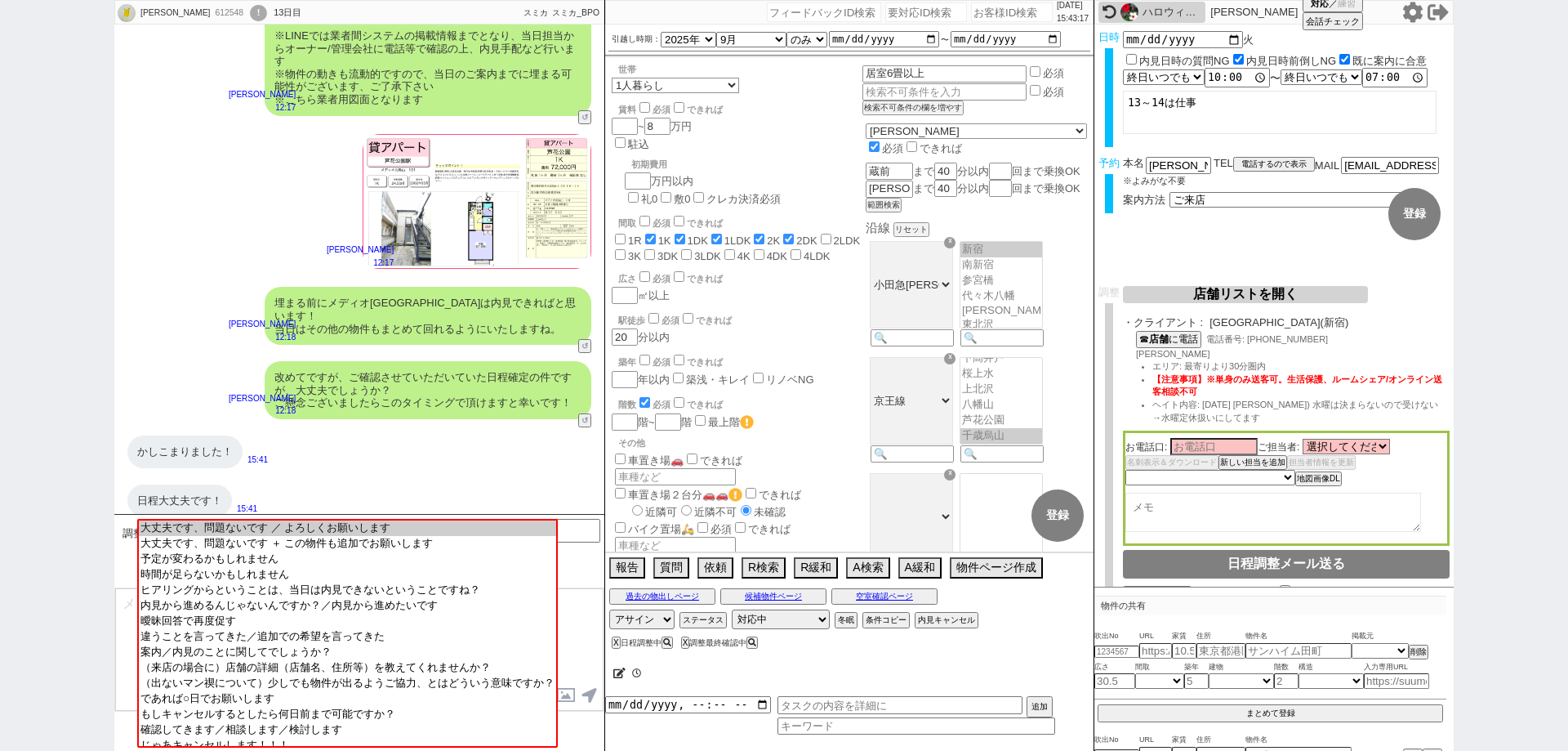
scroll to position [110, 0]
click at [656, 618] on select "アサイン 松井健太朗 中村夏海 北崎真梨" at bounding box center [641, 619] width 65 height 20
click at [588, 610] on textarea at bounding box center [359, 649] width 488 height 123
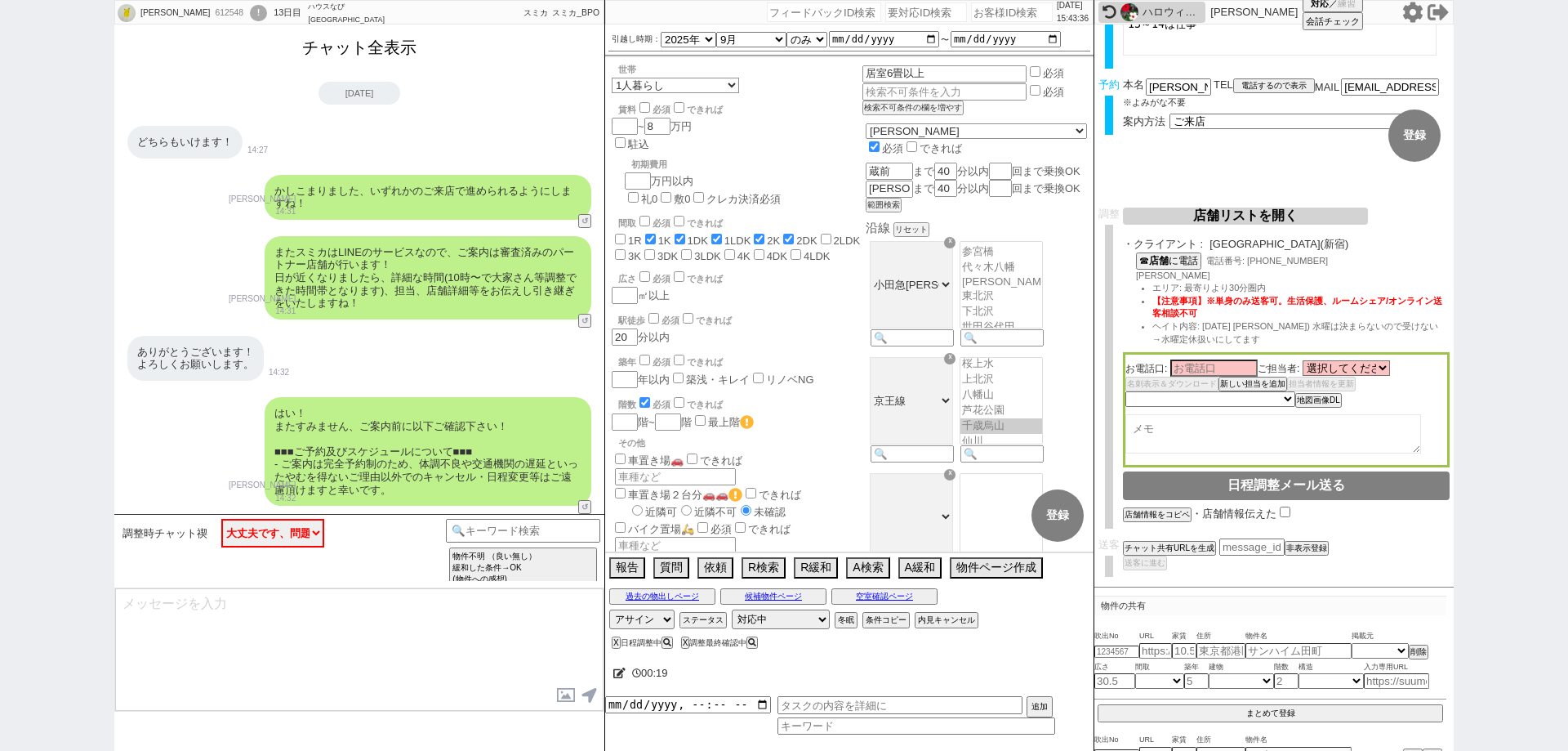
scroll to position [0, 0]
click at [314, 43] on button "チャット全表示" at bounding box center [359, 49] width 128 height 29
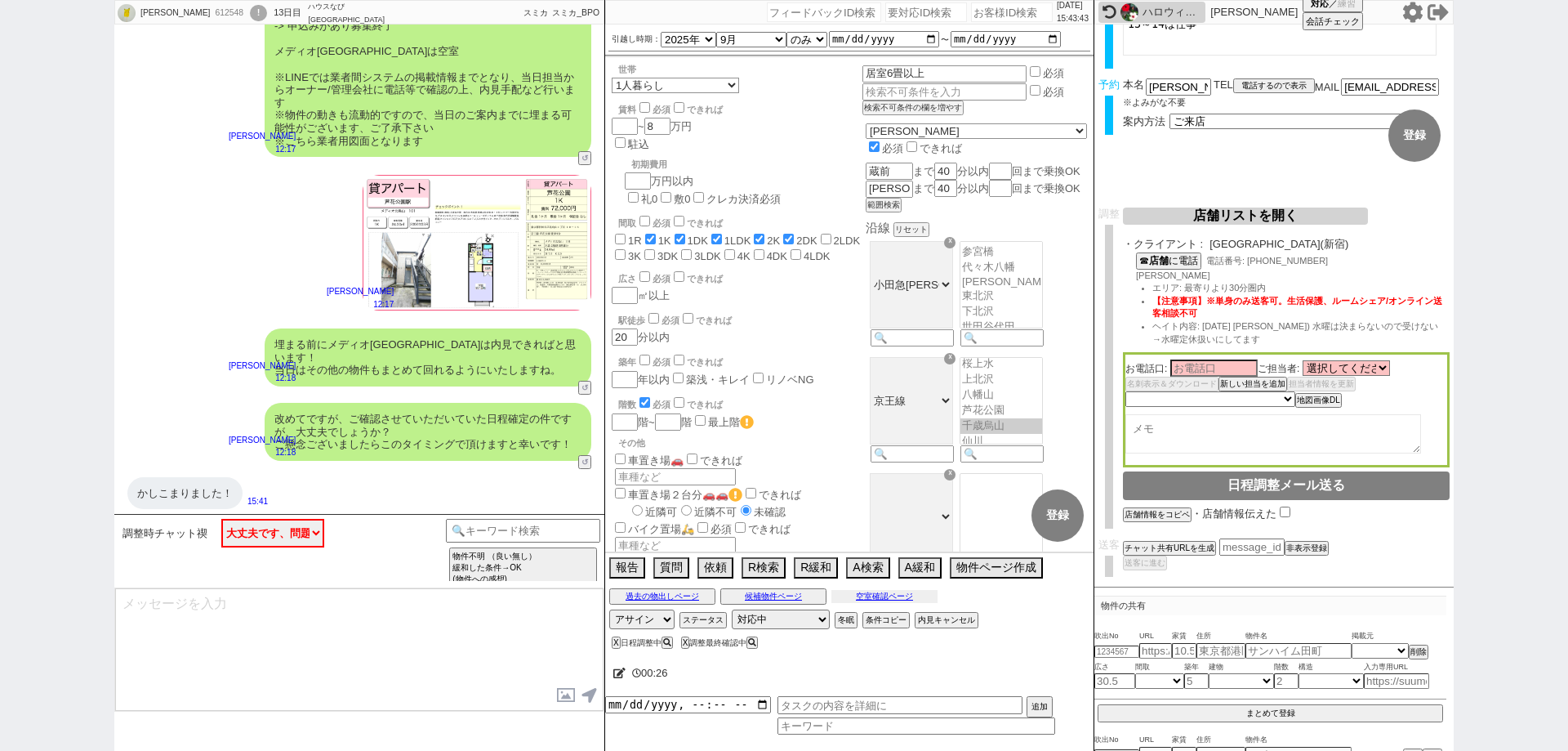
scroll to position [10045, 0]
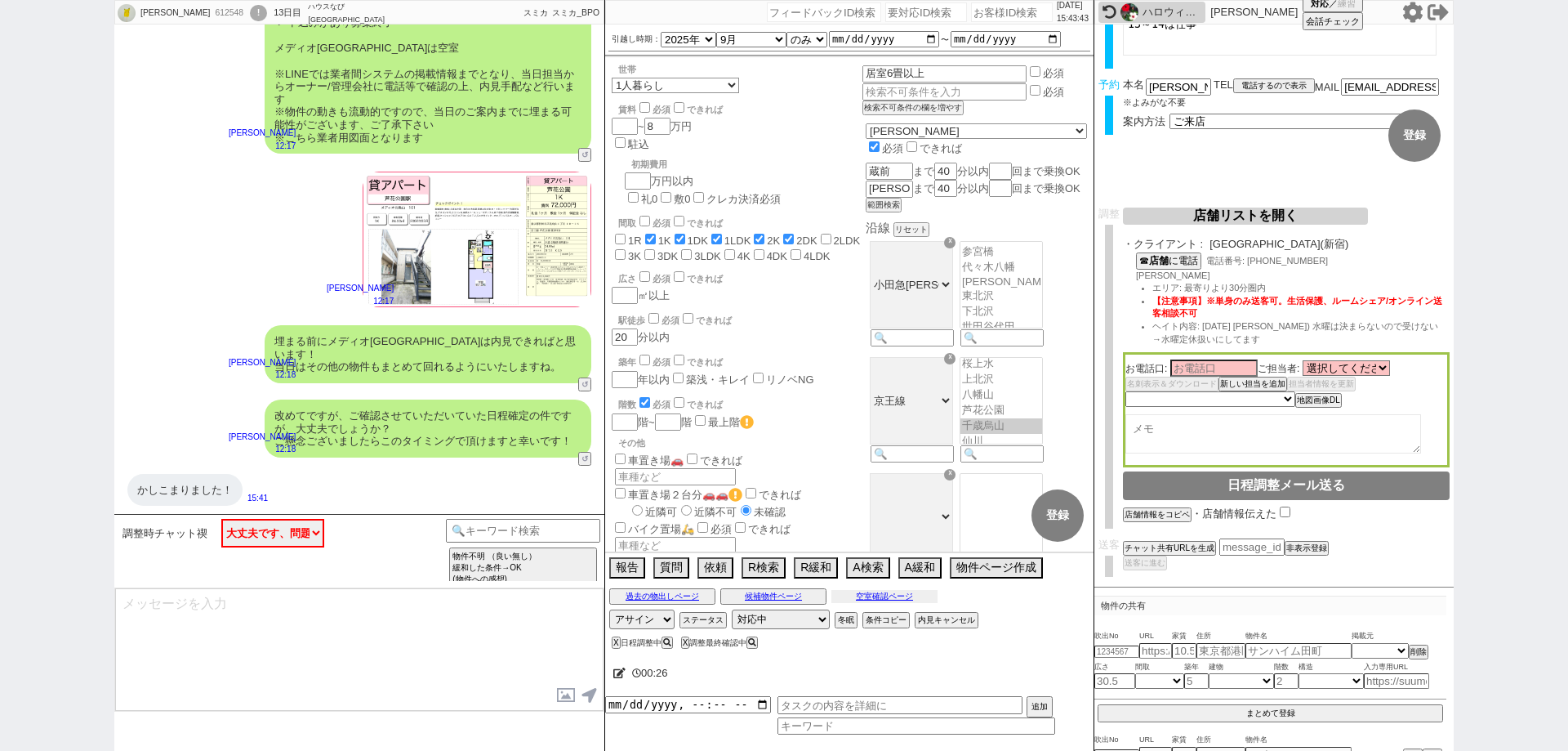
click at [879, 599] on button "空室確認ページ" at bounding box center [884, 596] width 106 height 13
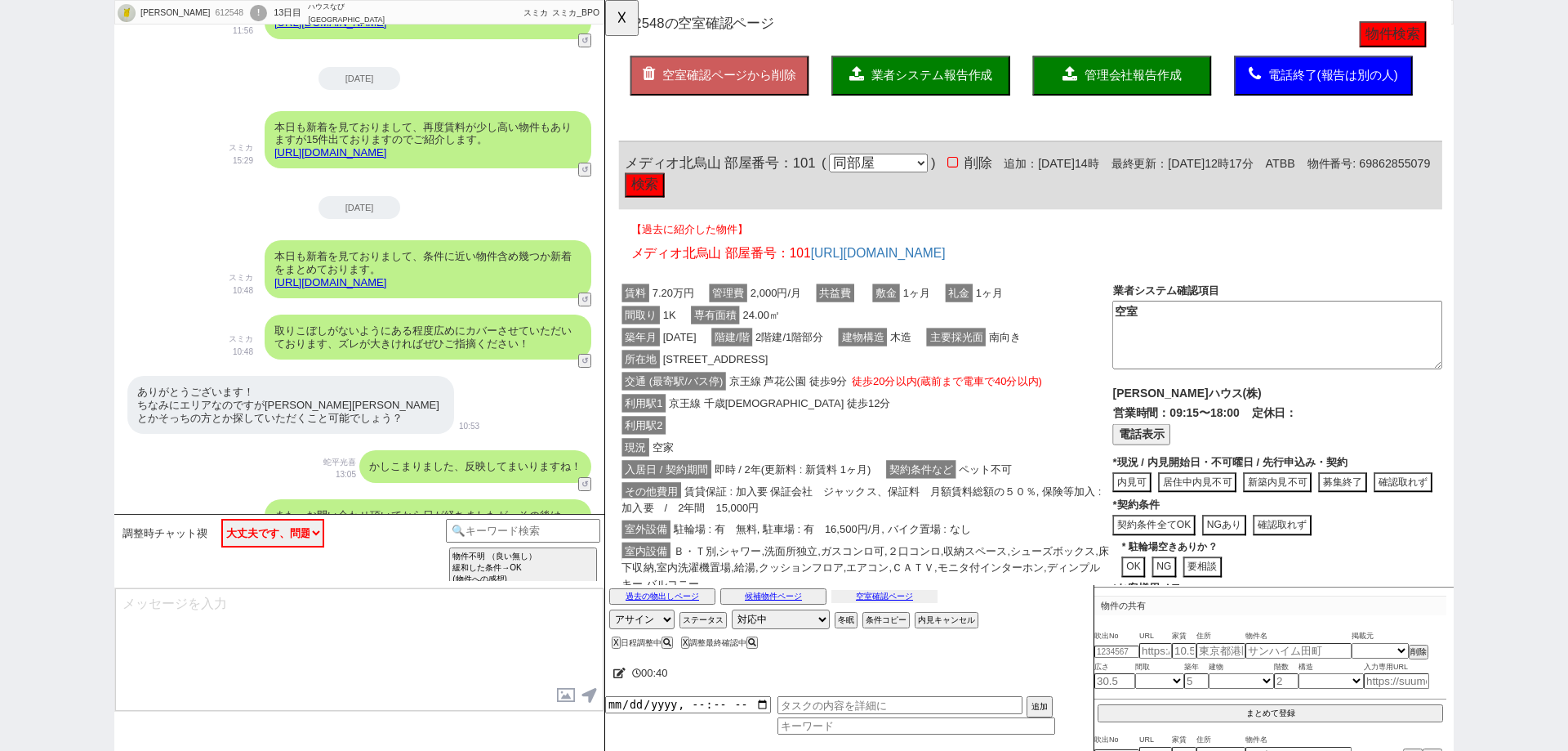
scroll to position [6449, 0]
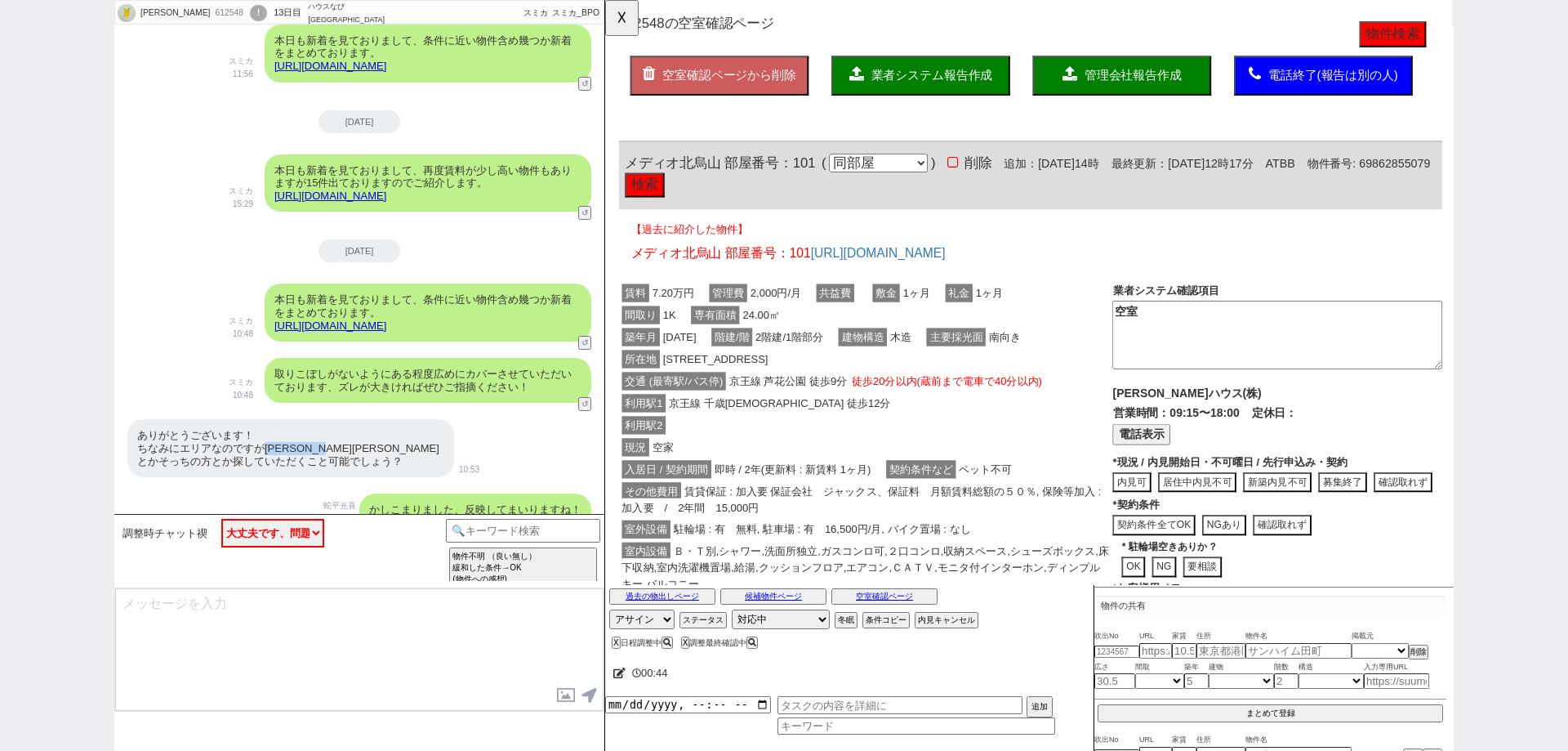
drag, startPoint x: 361, startPoint y: 408, endPoint x: 263, endPoint y: 413, distance: 98.1
click at [263, 419] on div "ありがとうございます！ ちなみにエリアなのですが下北沢とか千歳烏山とかそっちの方とか探していただくこと可能でしょう？" at bounding box center [291, 448] width 327 height 58
click at [622, 15] on button "☓" at bounding box center [620, 16] width 30 height 33
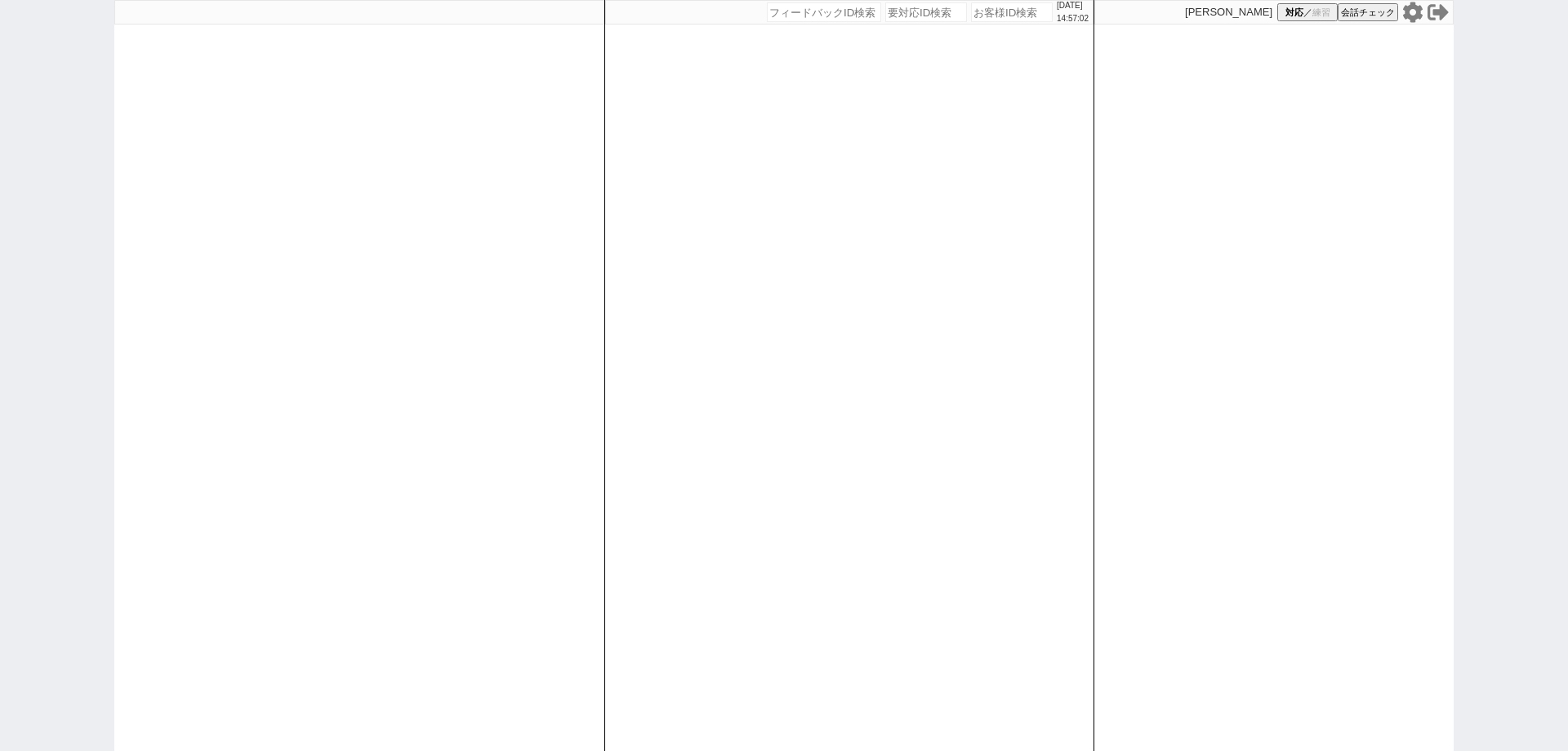
click at [1017, 13] on input "number" at bounding box center [1012, 12] width 81 height 20
paste input "614560"
type input "614560"
select select
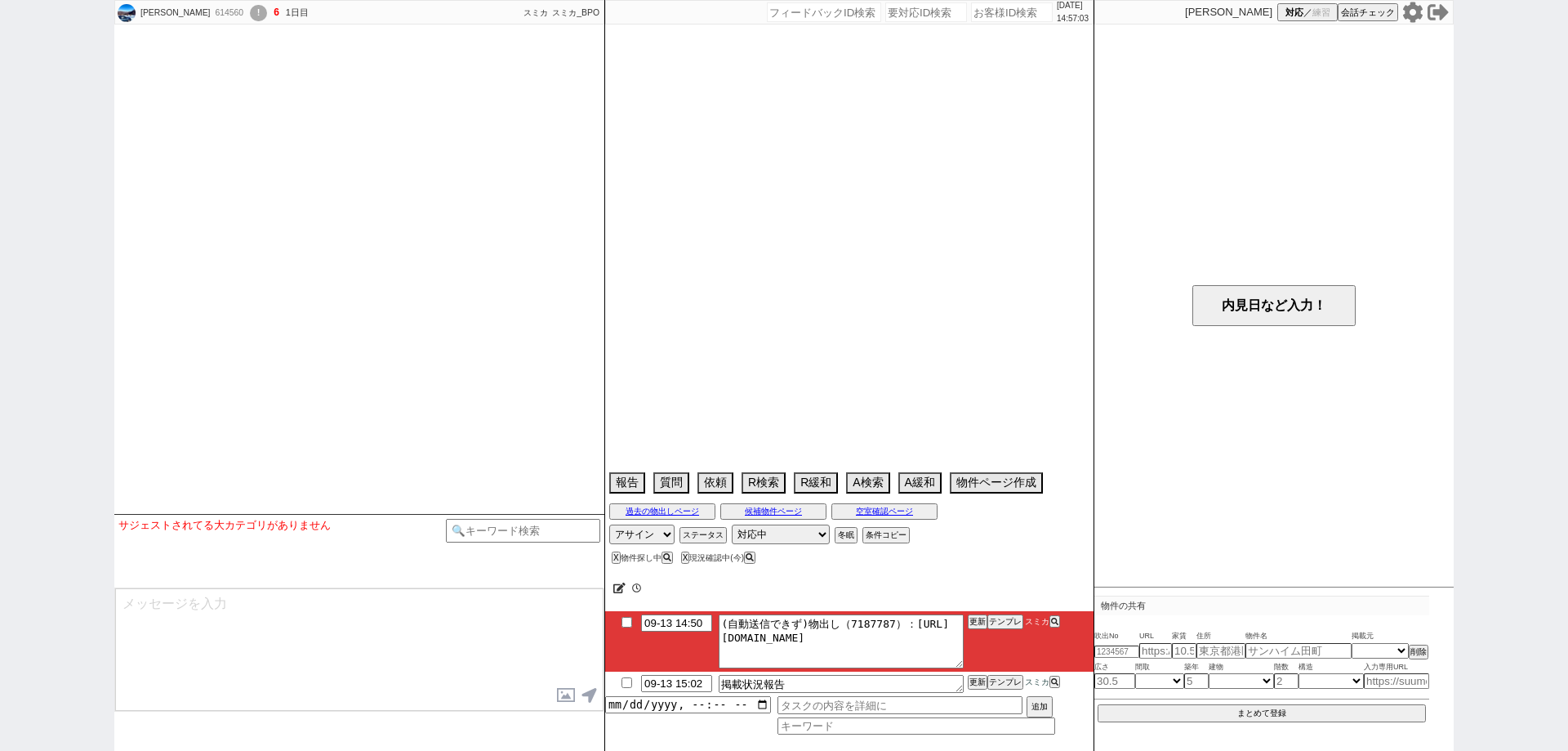
select select "2025"
select select "11"
select select "32"
select select "0"
select select "19"
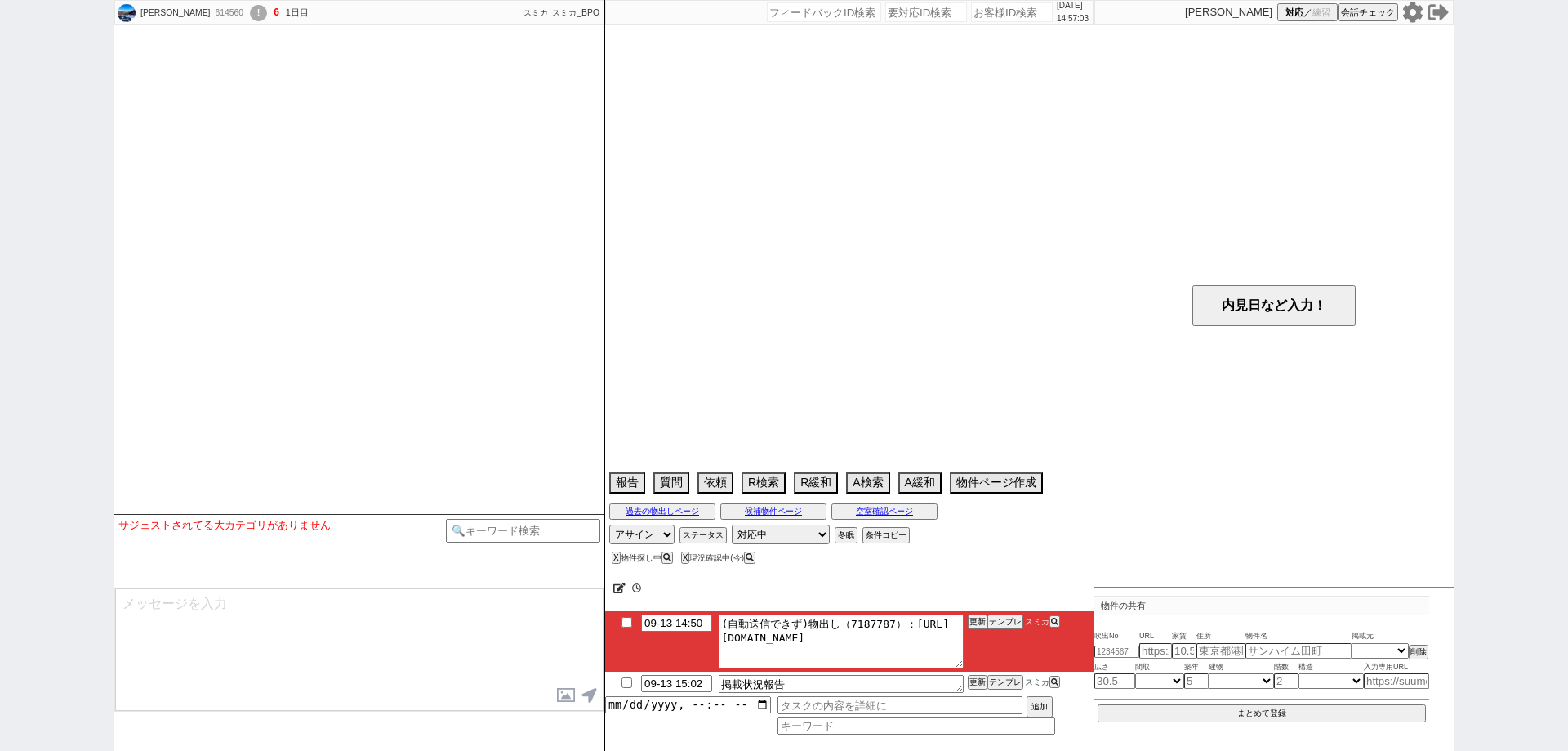
select select "605"
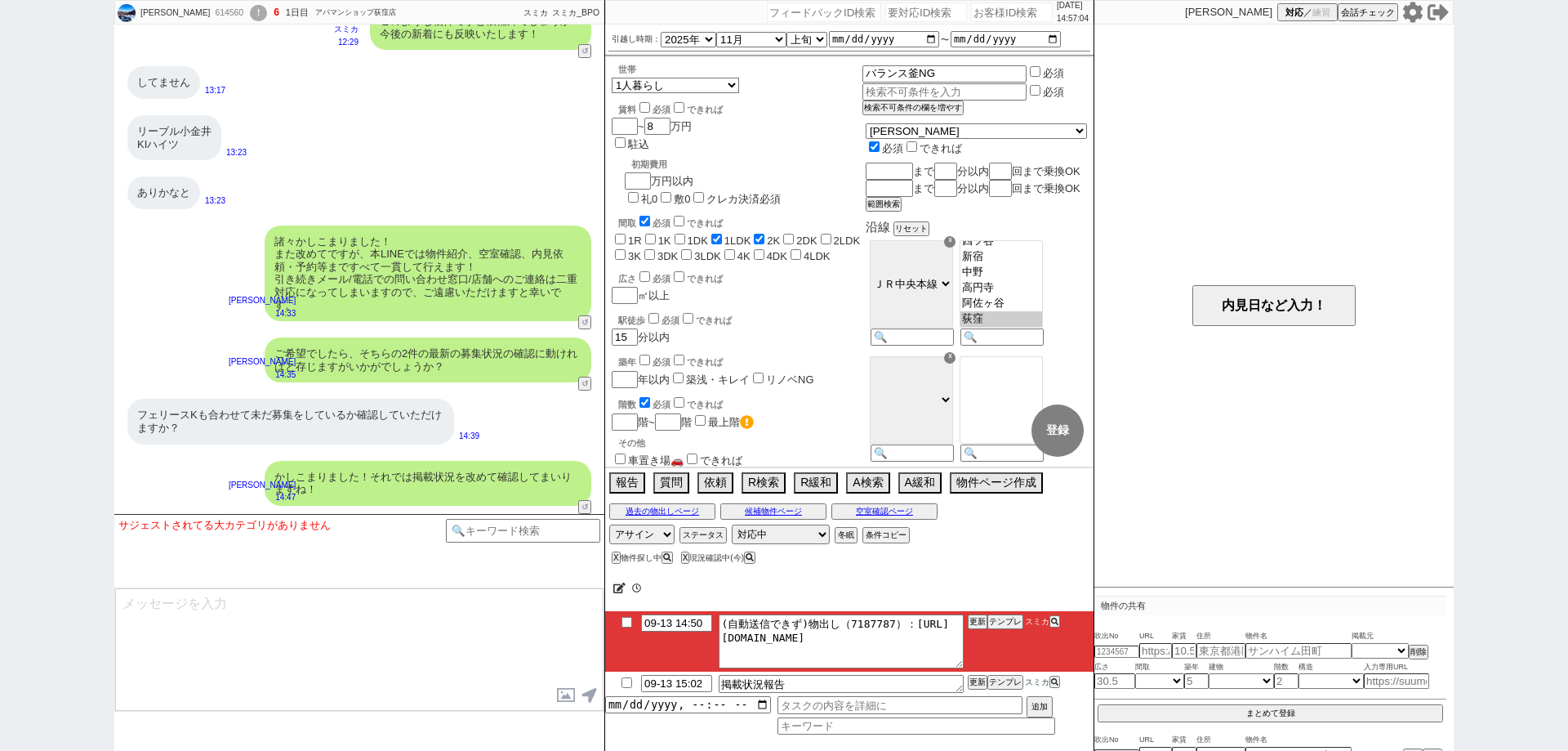
scroll to position [61, 0]
click at [696, 631] on li "09-13 14:50 (自動送信できず)物出し（7187787）：[URL][DOMAIN_NAME] 更新 テンプレ スミカ" at bounding box center [849, 641] width 488 height 60
click at [698, 614] on input "09-13 14:50" at bounding box center [677, 621] width 71 height 14
type input "09-13 15:50"
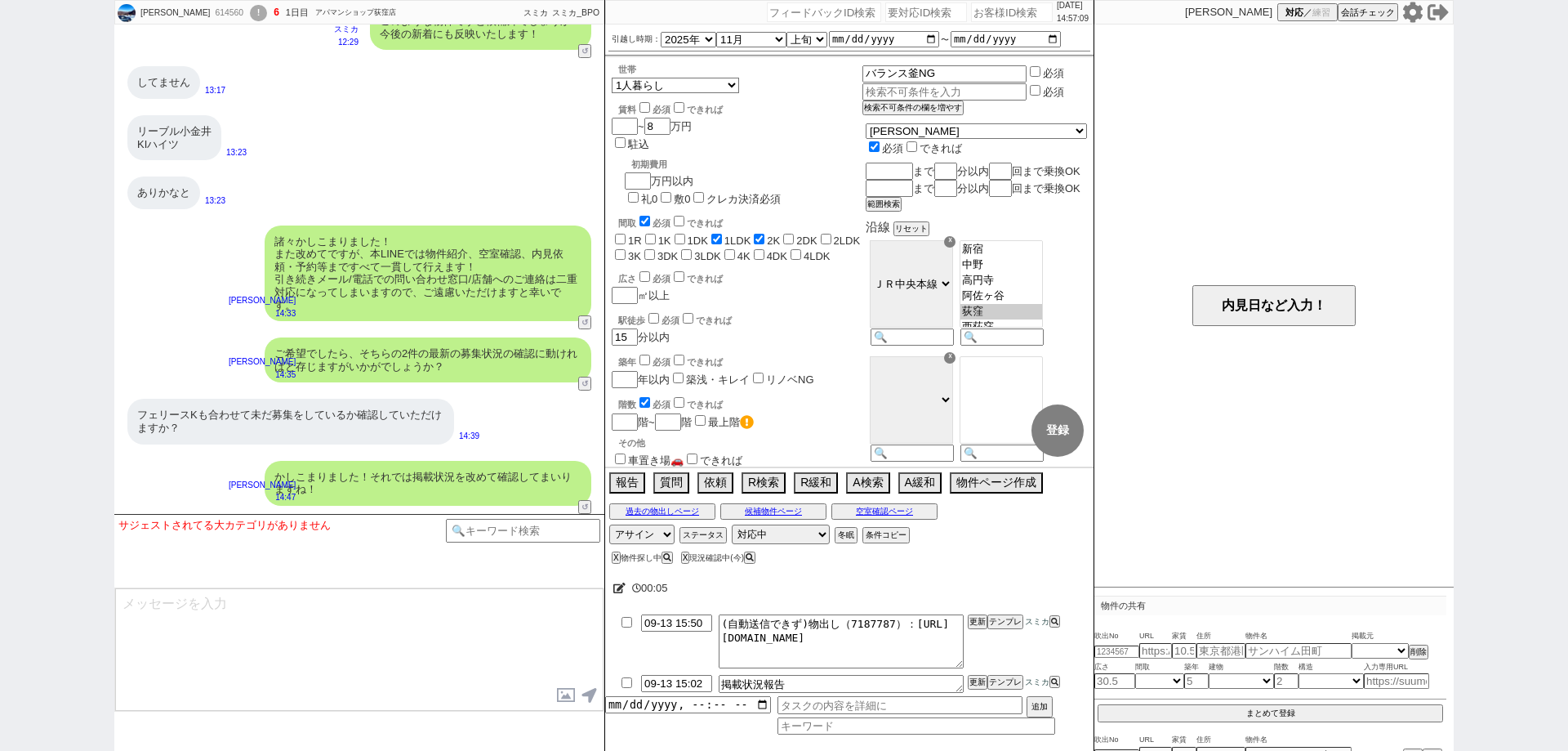
click at [812, 591] on div "00:05" at bounding box center [849, 588] width 488 height 33
click at [976, 613] on li "09-13 15:50 (自動送信できず)物出し（7187787）：[URL][DOMAIN_NAME] 更新 テンプレ スミカ" at bounding box center [849, 641] width 488 height 60
click at [979, 632] on li "09-13 15:50 (自動送信できず)物出し（7187787）：[URL][DOMAIN_NAME] 更新 テンプレ スミカ" at bounding box center [849, 641] width 488 height 60
click at [979, 620] on button "更新" at bounding box center [976, 622] width 16 height 12
click at [979, 585] on div "00:08" at bounding box center [849, 588] width 488 height 33
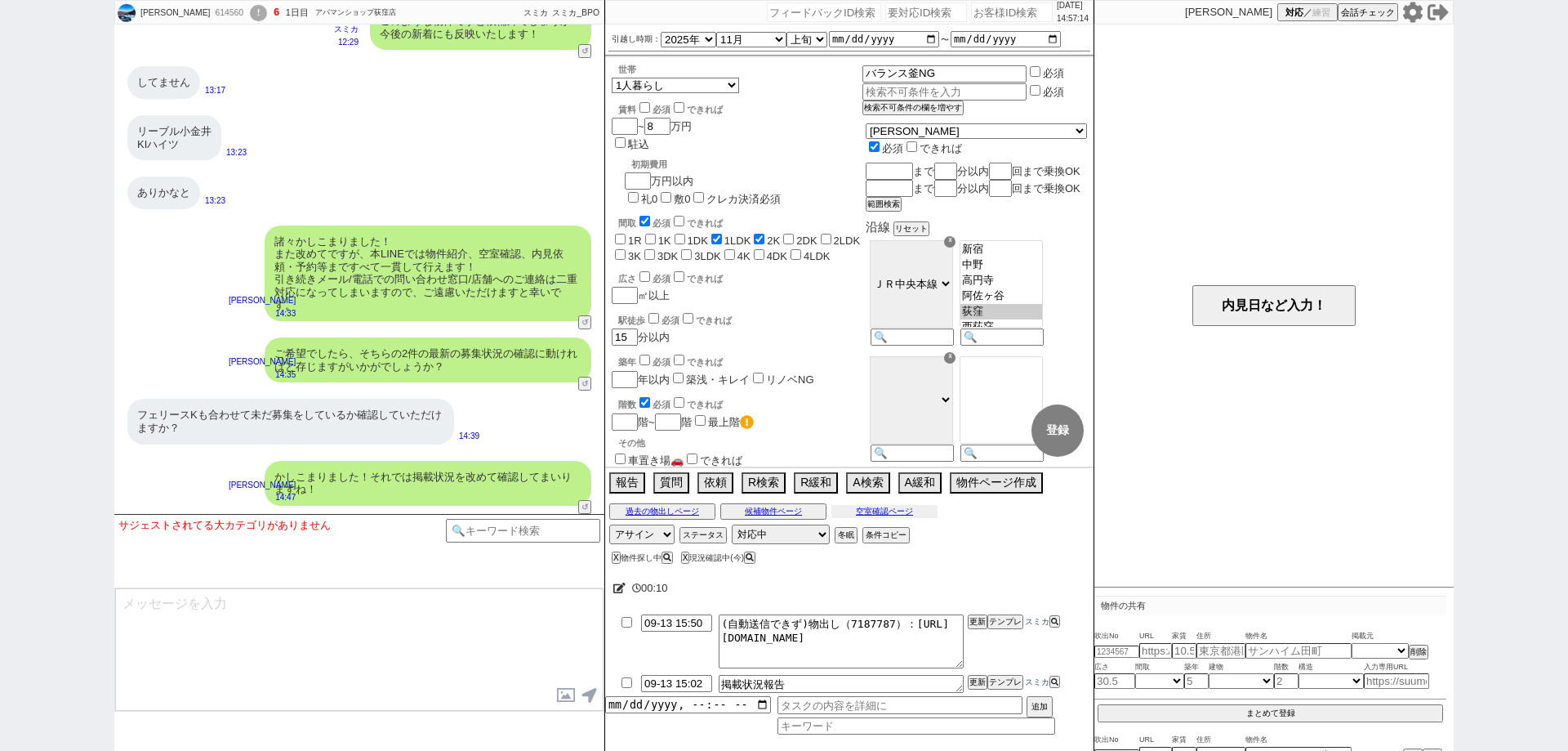
click at [871, 511] on button "空室確認ページ" at bounding box center [884, 511] width 106 height 13
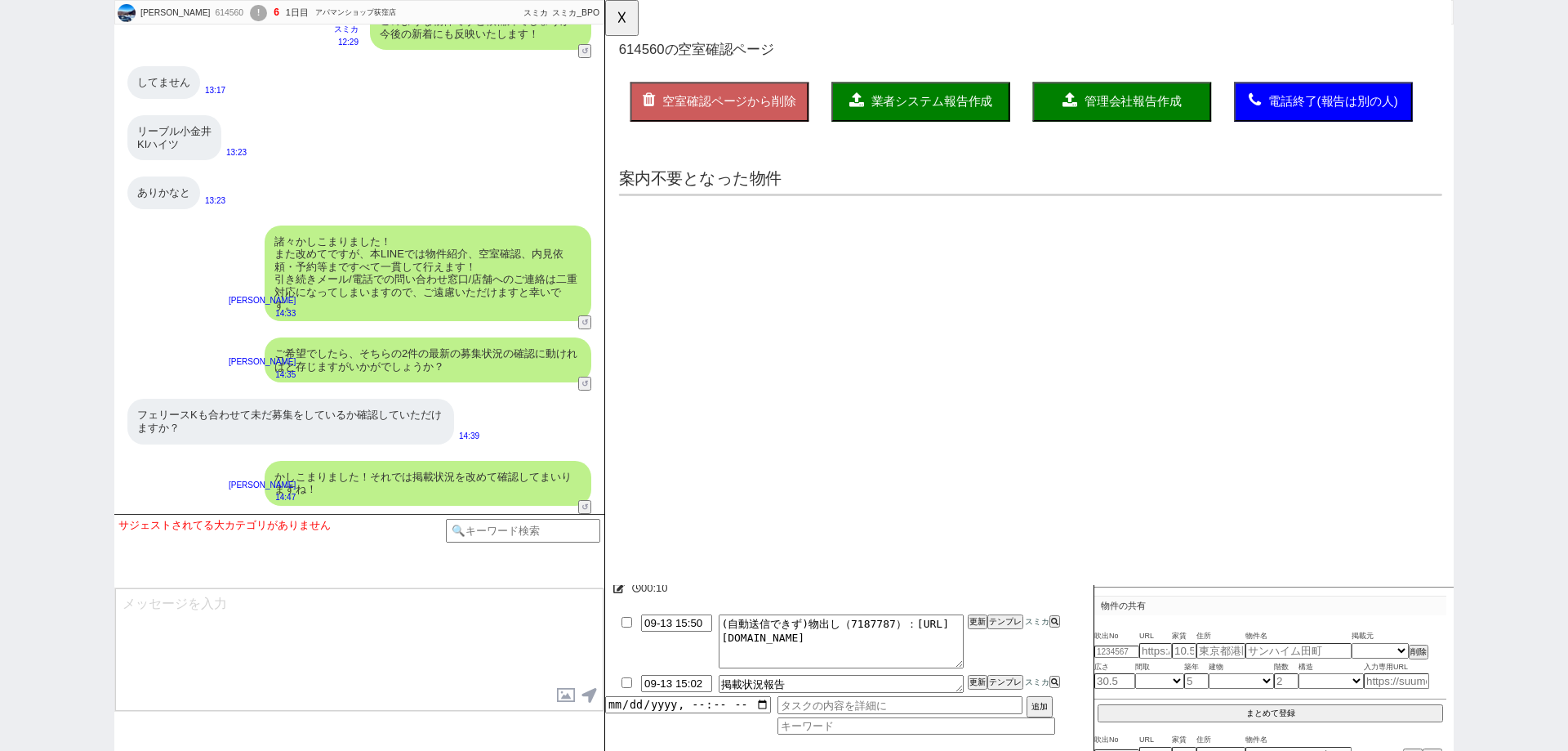
scroll to position [0, 0]
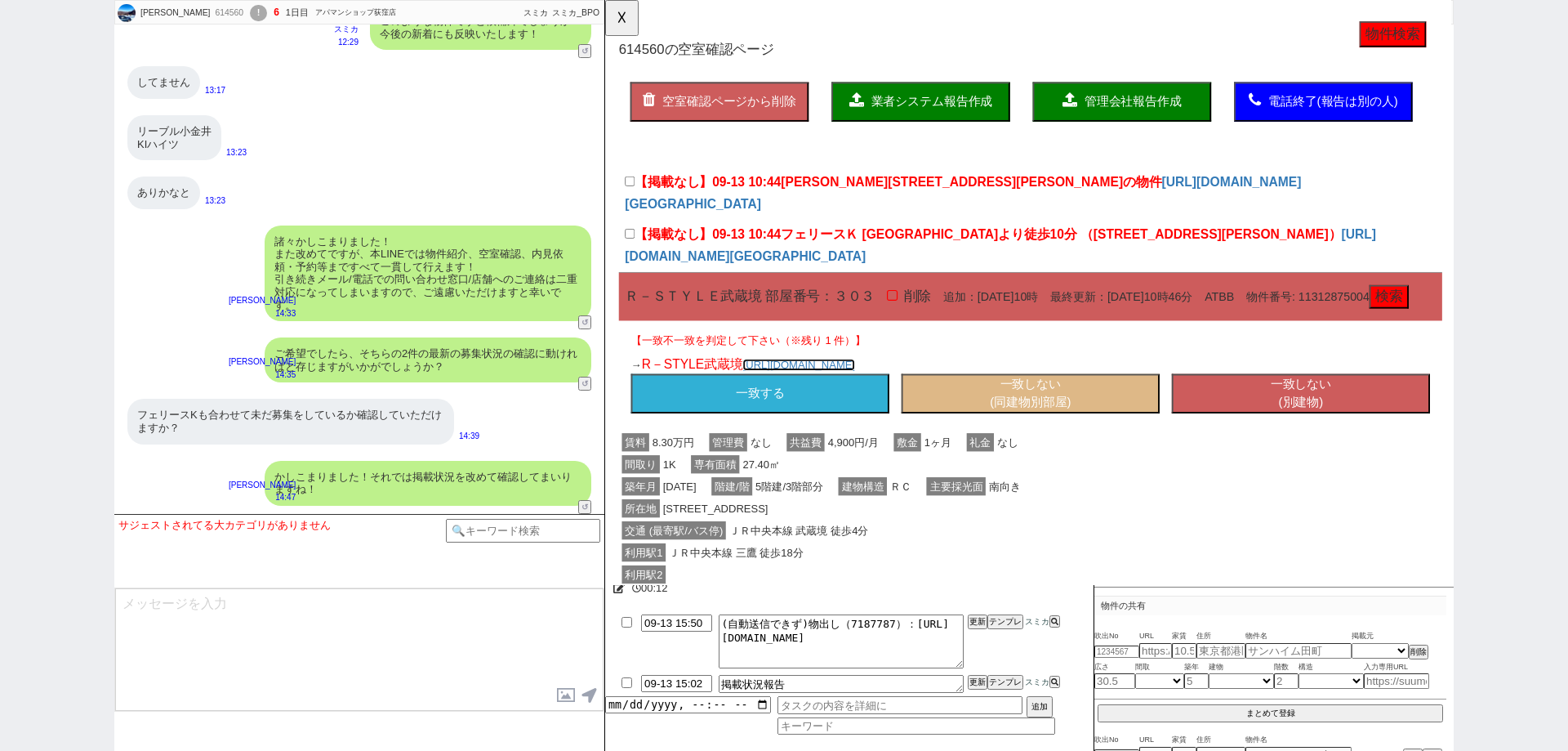
click at [874, 399] on link "[URL][DOMAIN_NAME]" at bounding box center [813, 392] width 121 height 13
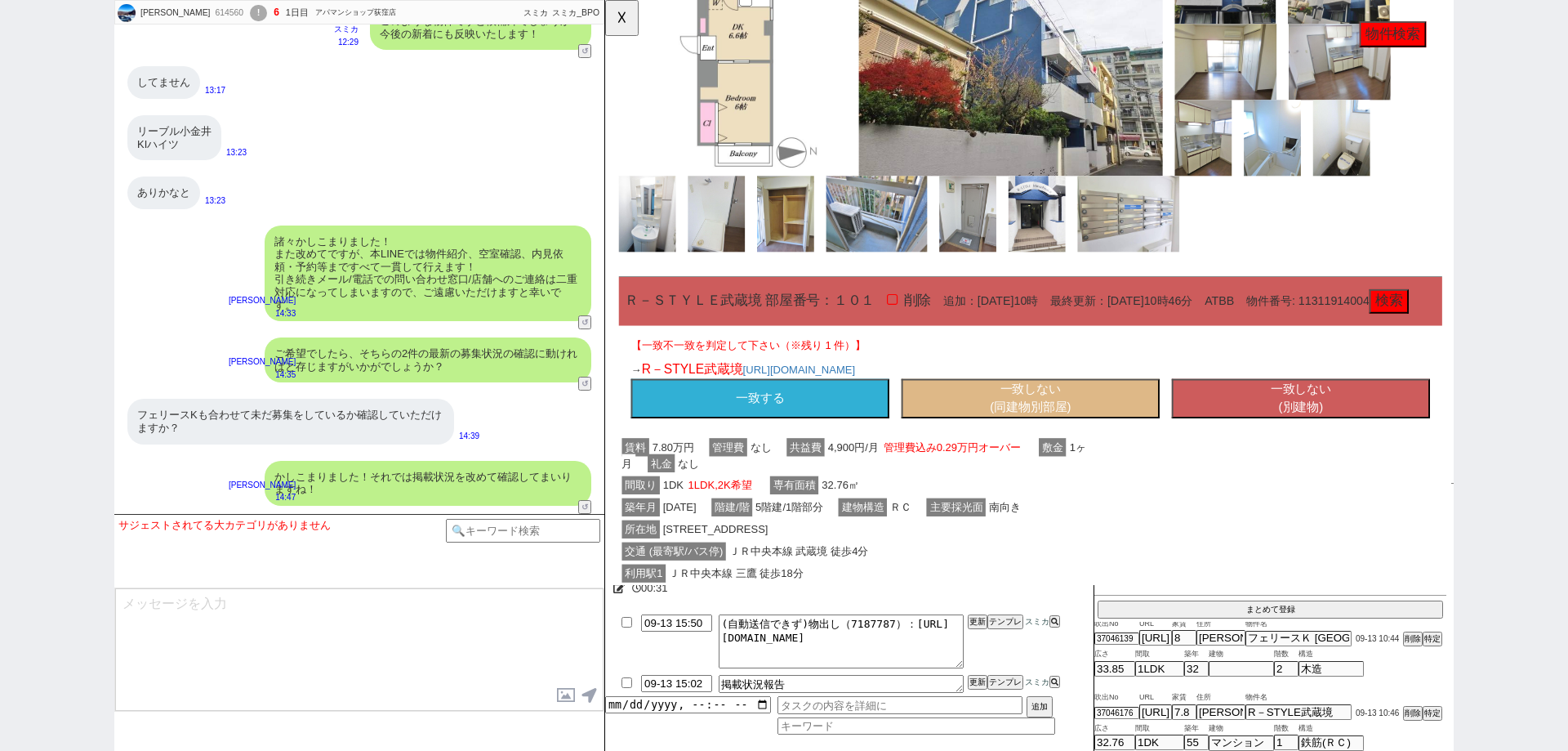
scroll to position [2362, 0]
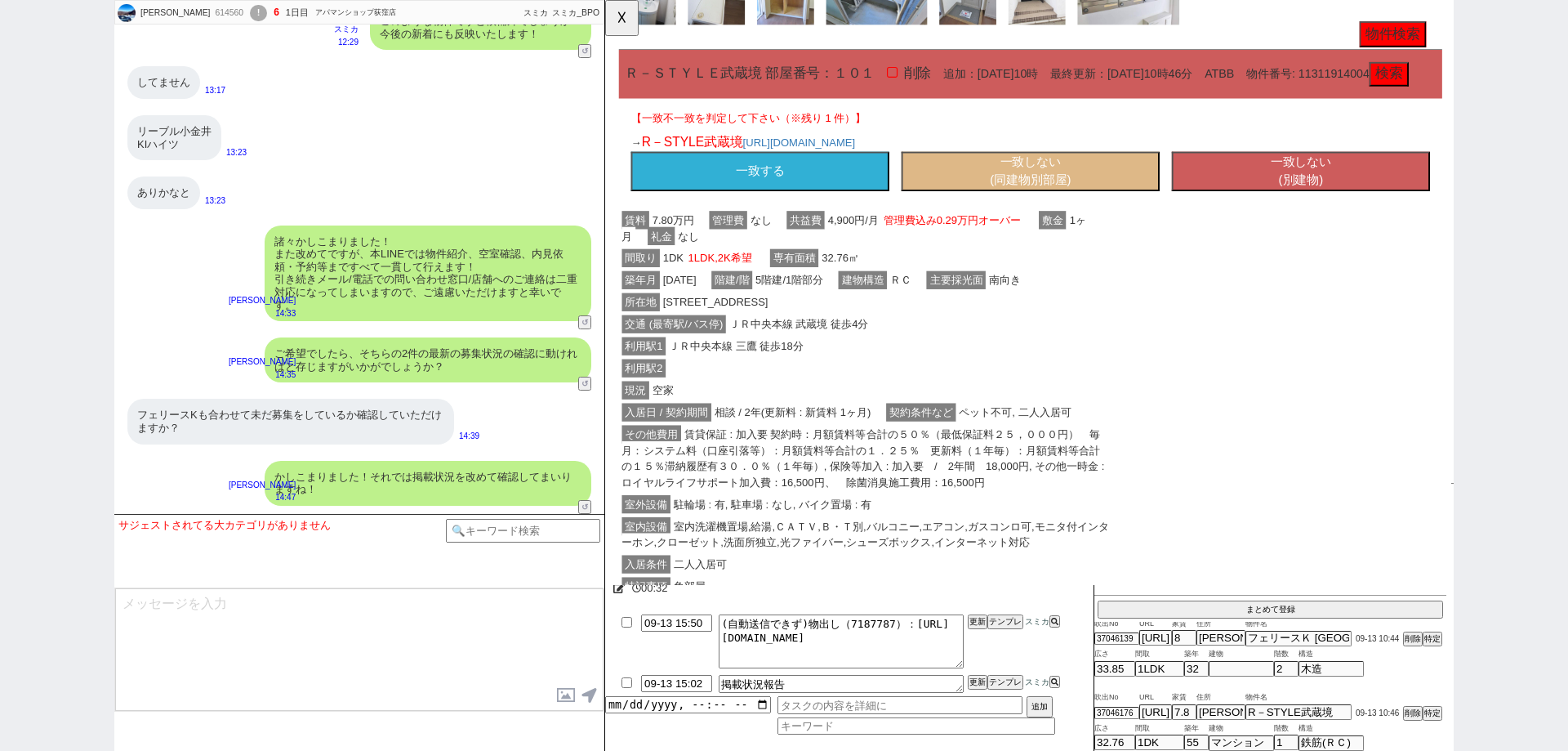
click at [822, 206] on button "一致する" at bounding box center [771, 184] width 277 height 43
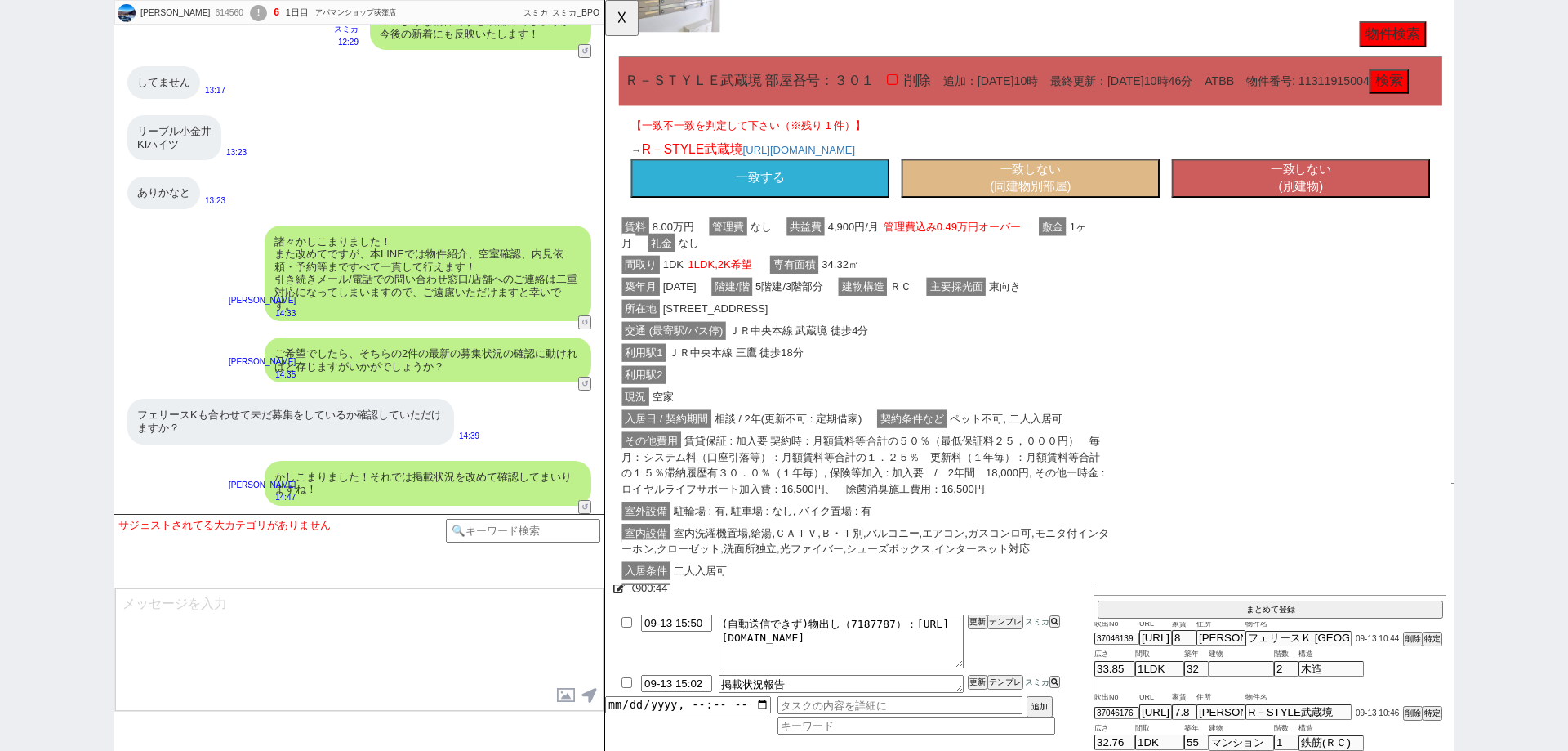
scroll to position [1218, 0]
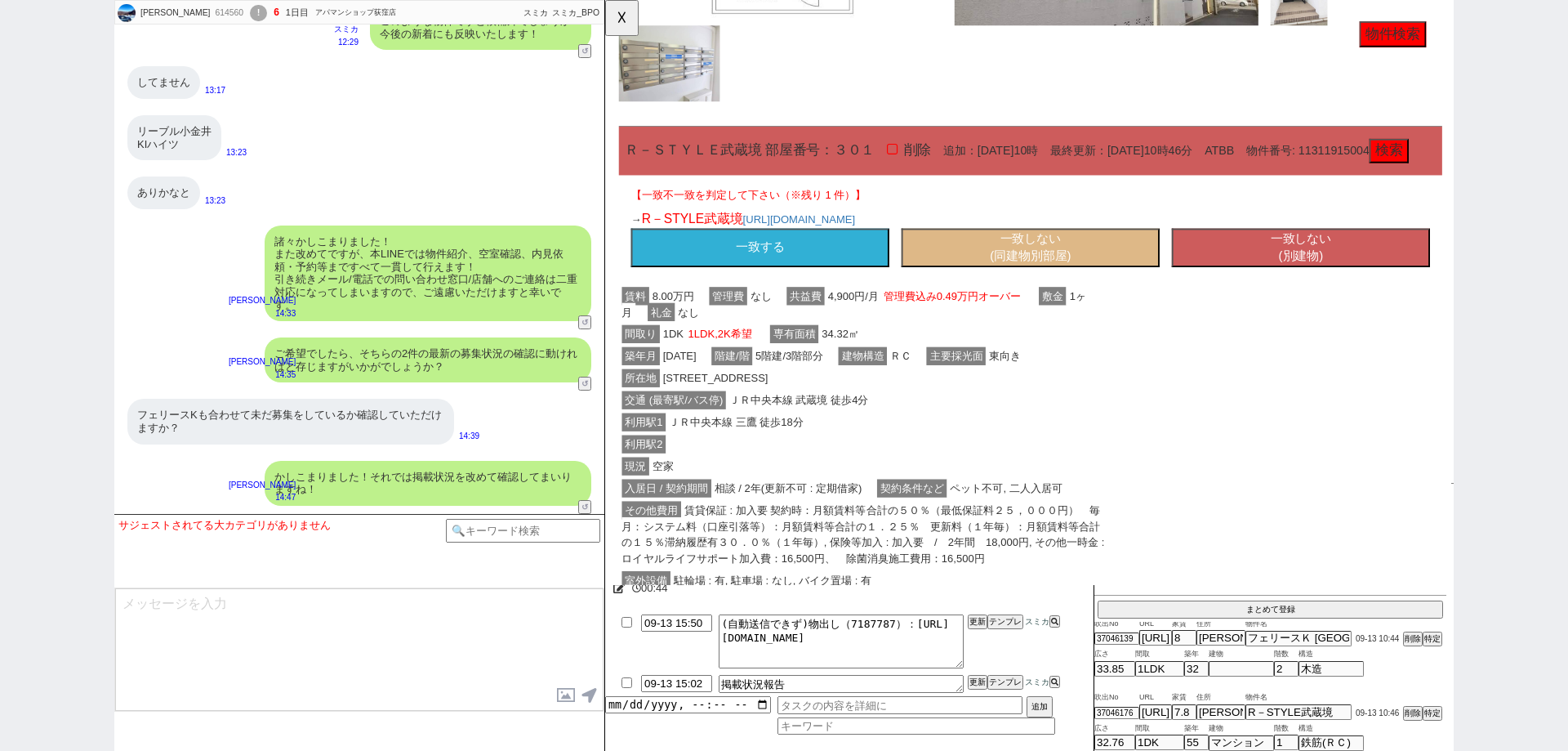
click at [1033, 288] on button "一致しない (同建物別部屋)" at bounding box center [1062, 268] width 277 height 43
select select "another_room"
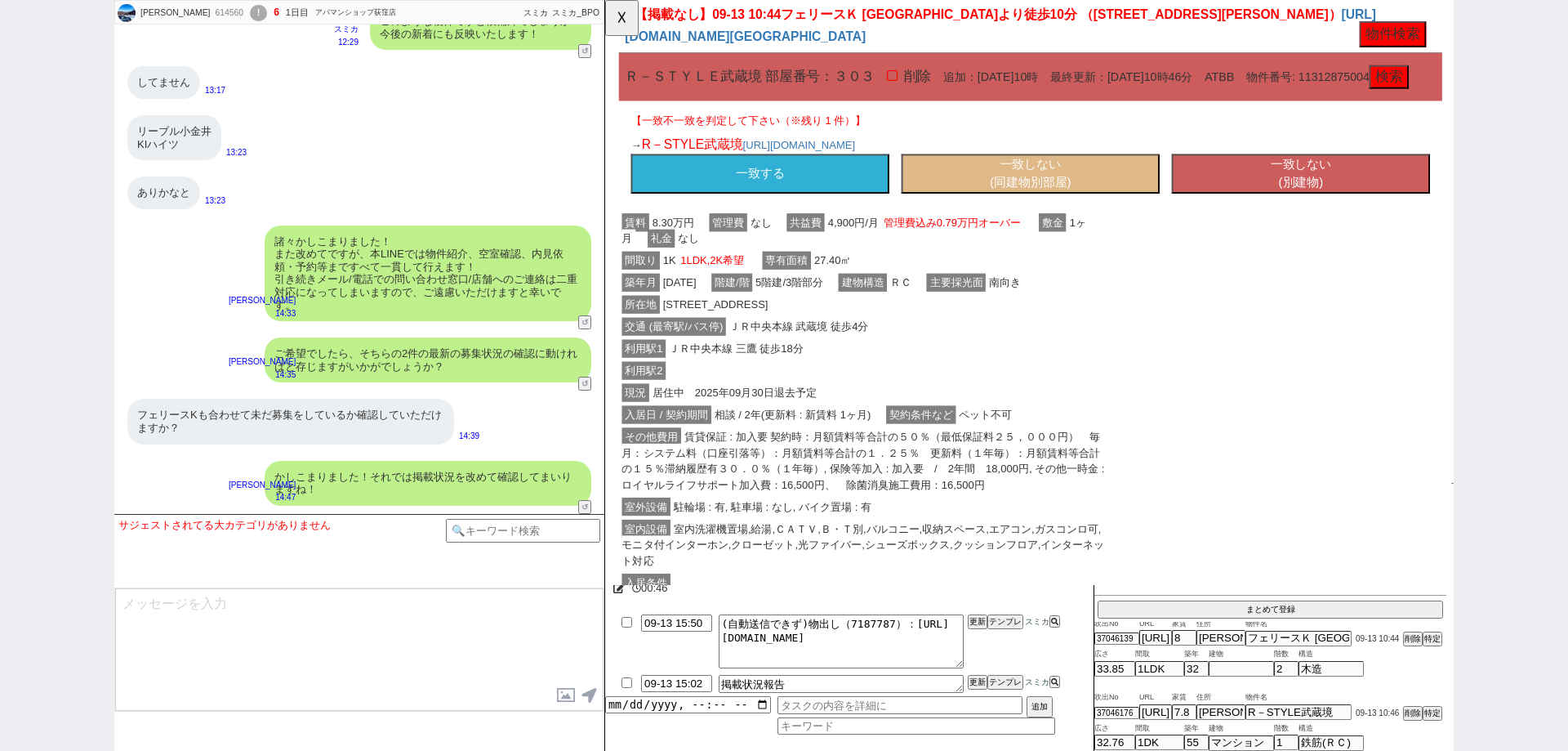
scroll to position [156, 0]
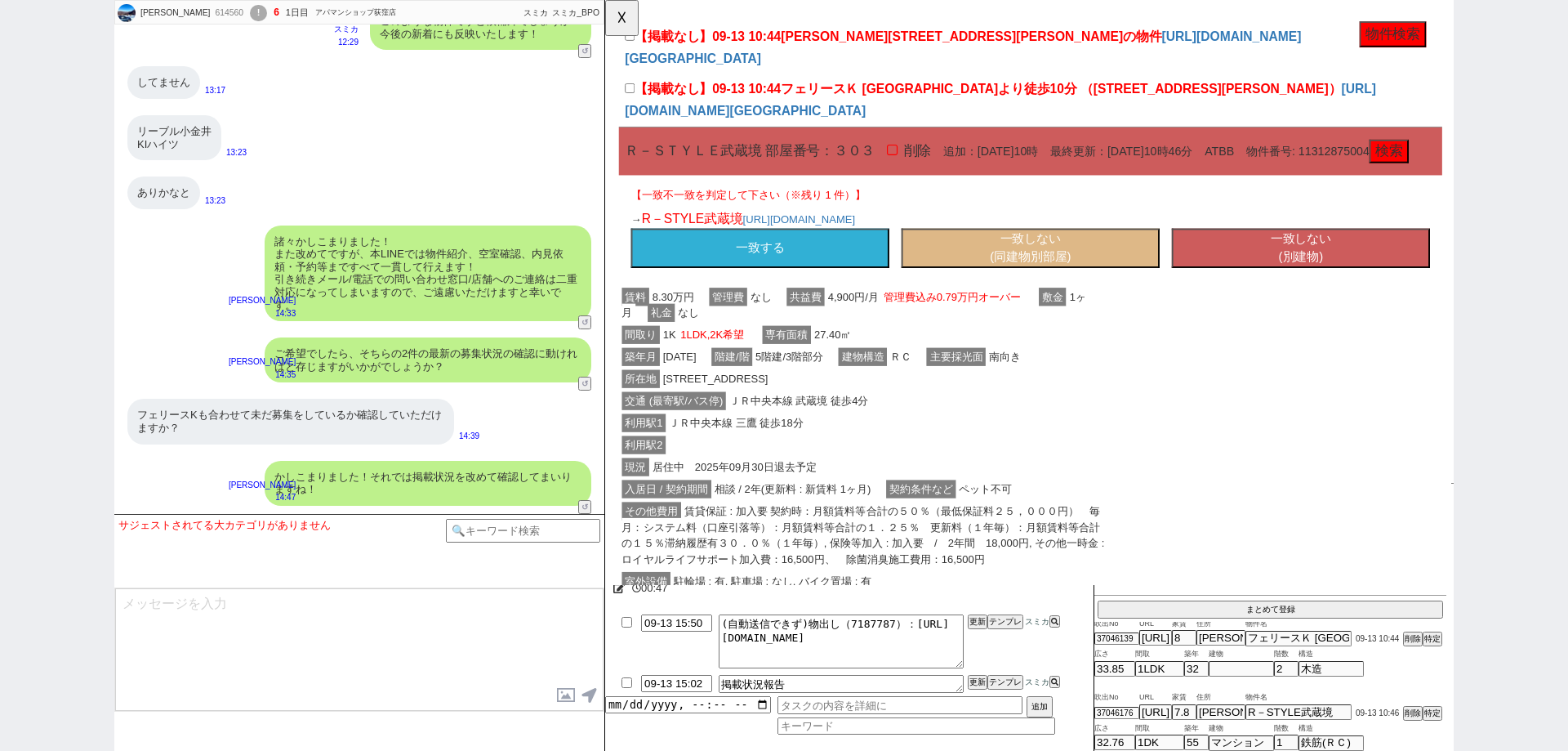
click at [1034, 288] on button "一致しない (同建物別部屋)" at bounding box center [1062, 268] width 277 height 43
select select "another_room"
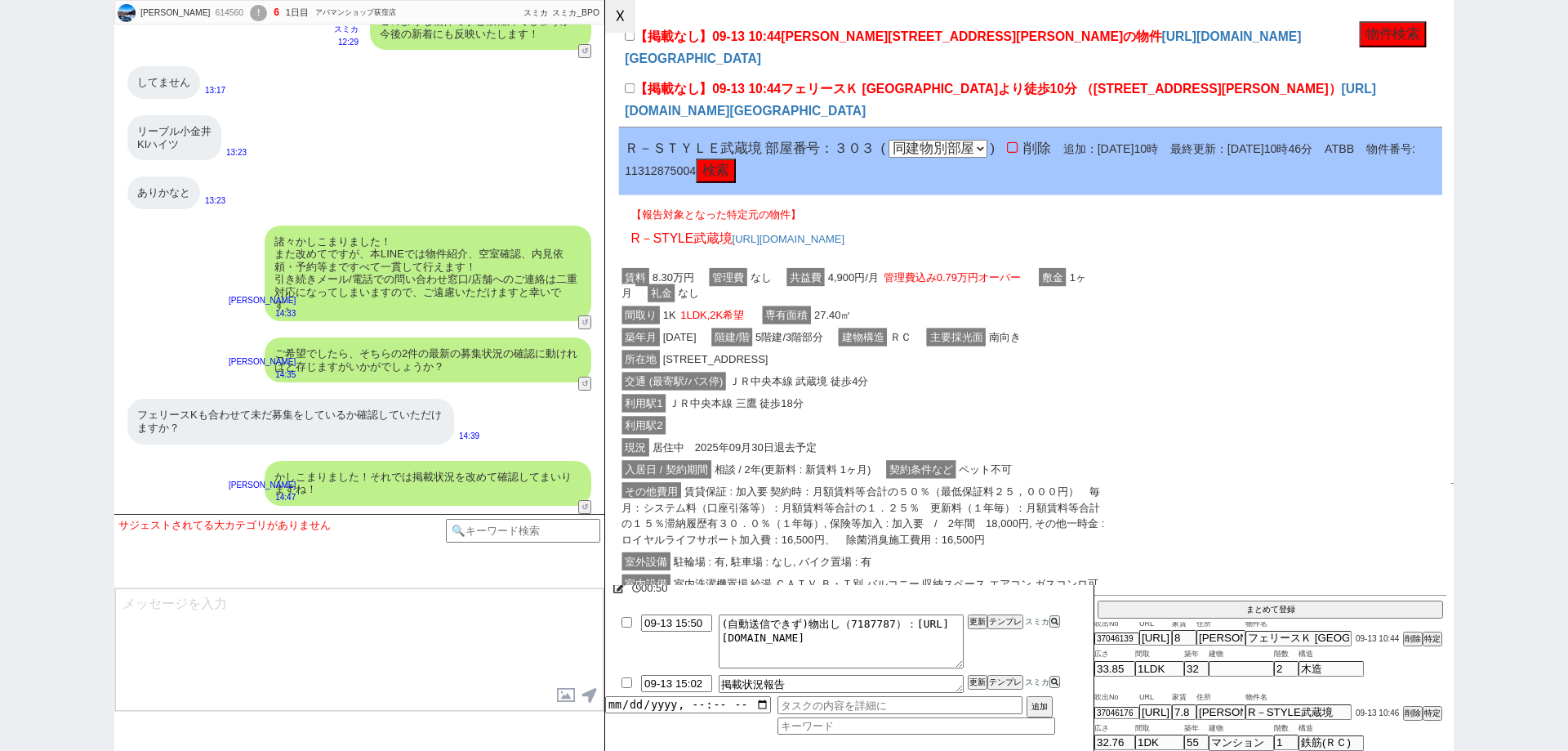
click at [631, 17] on button "☓" at bounding box center [620, 16] width 30 height 33
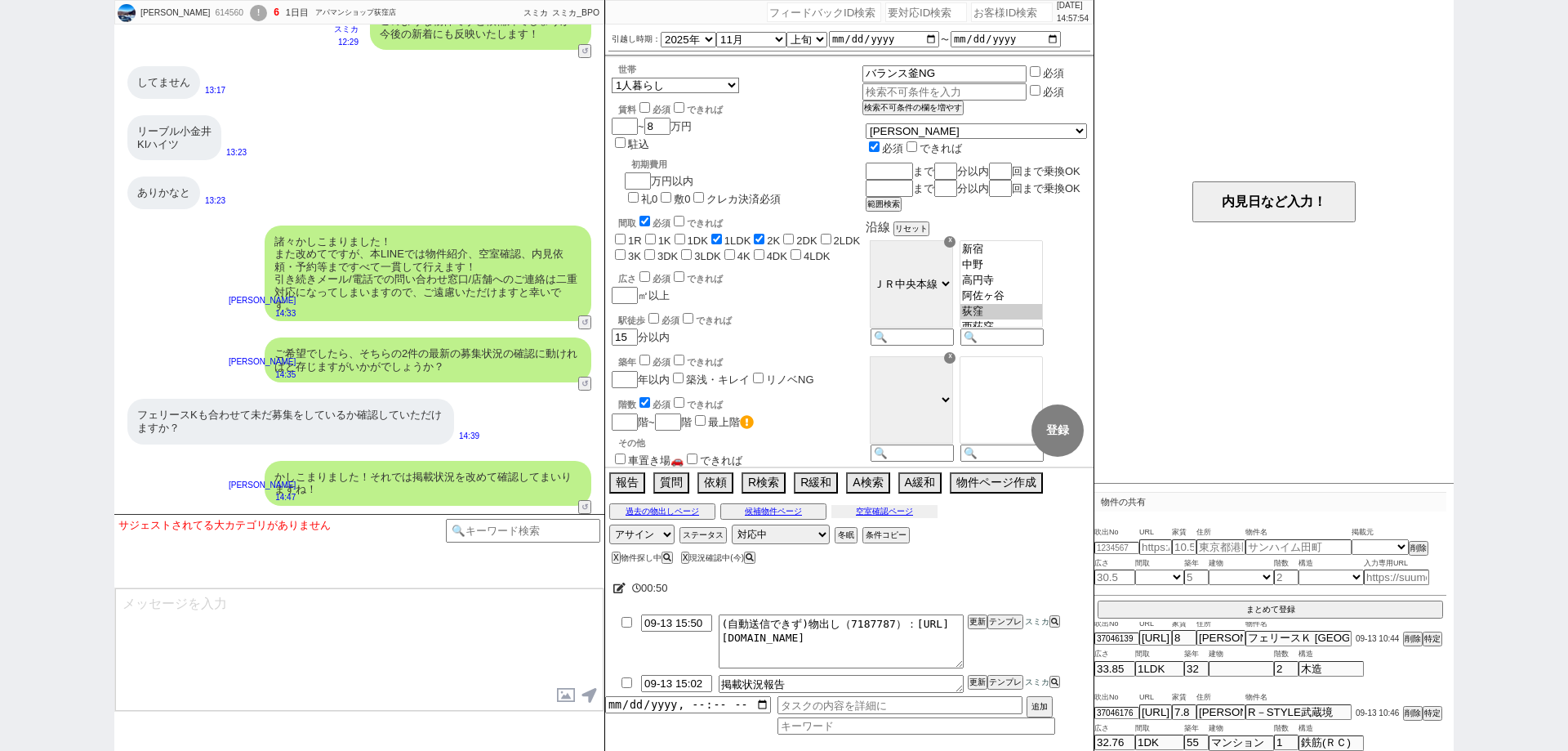
click at [900, 513] on button "空室確認ページ" at bounding box center [884, 511] width 106 height 13
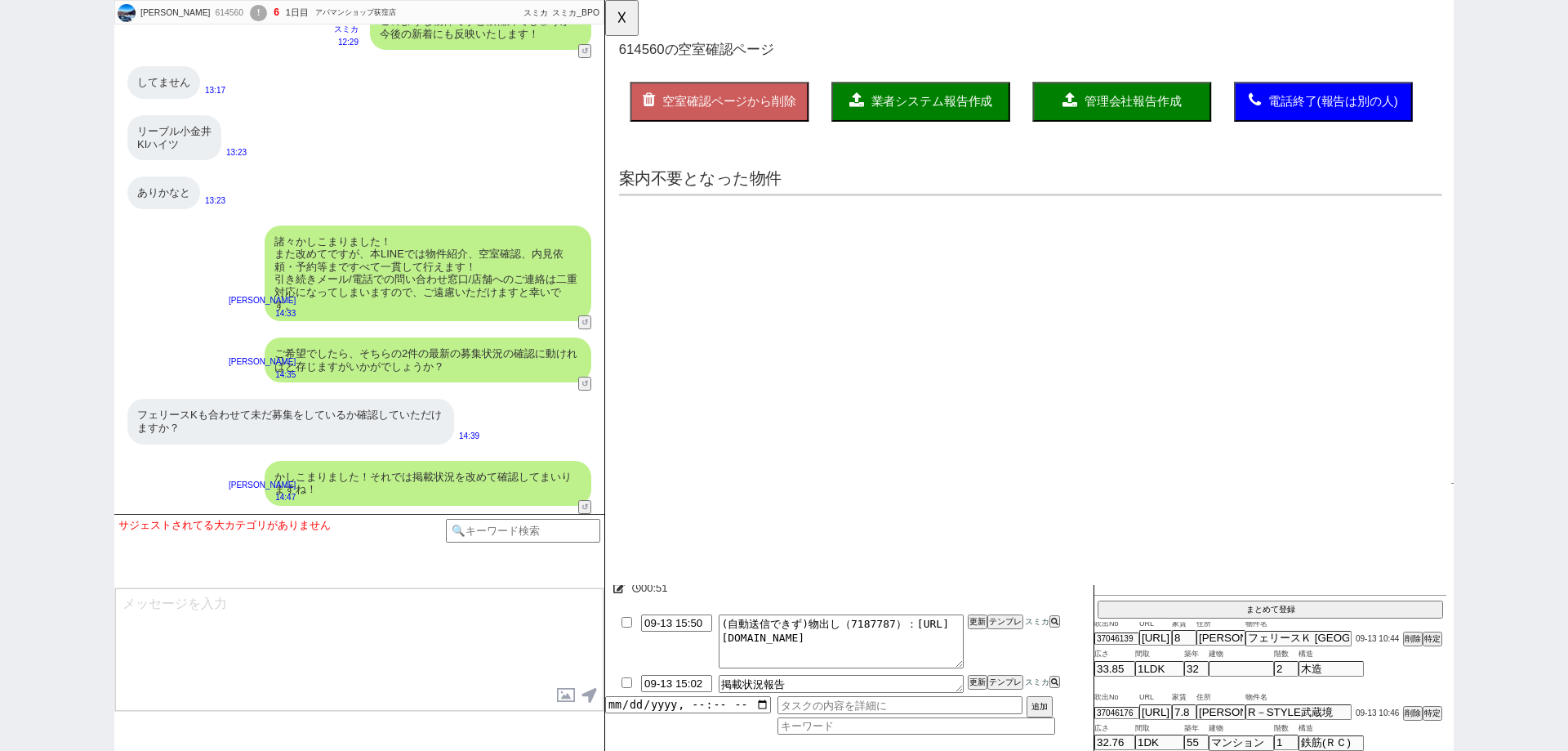
scroll to position [0, 0]
select select "another_room"
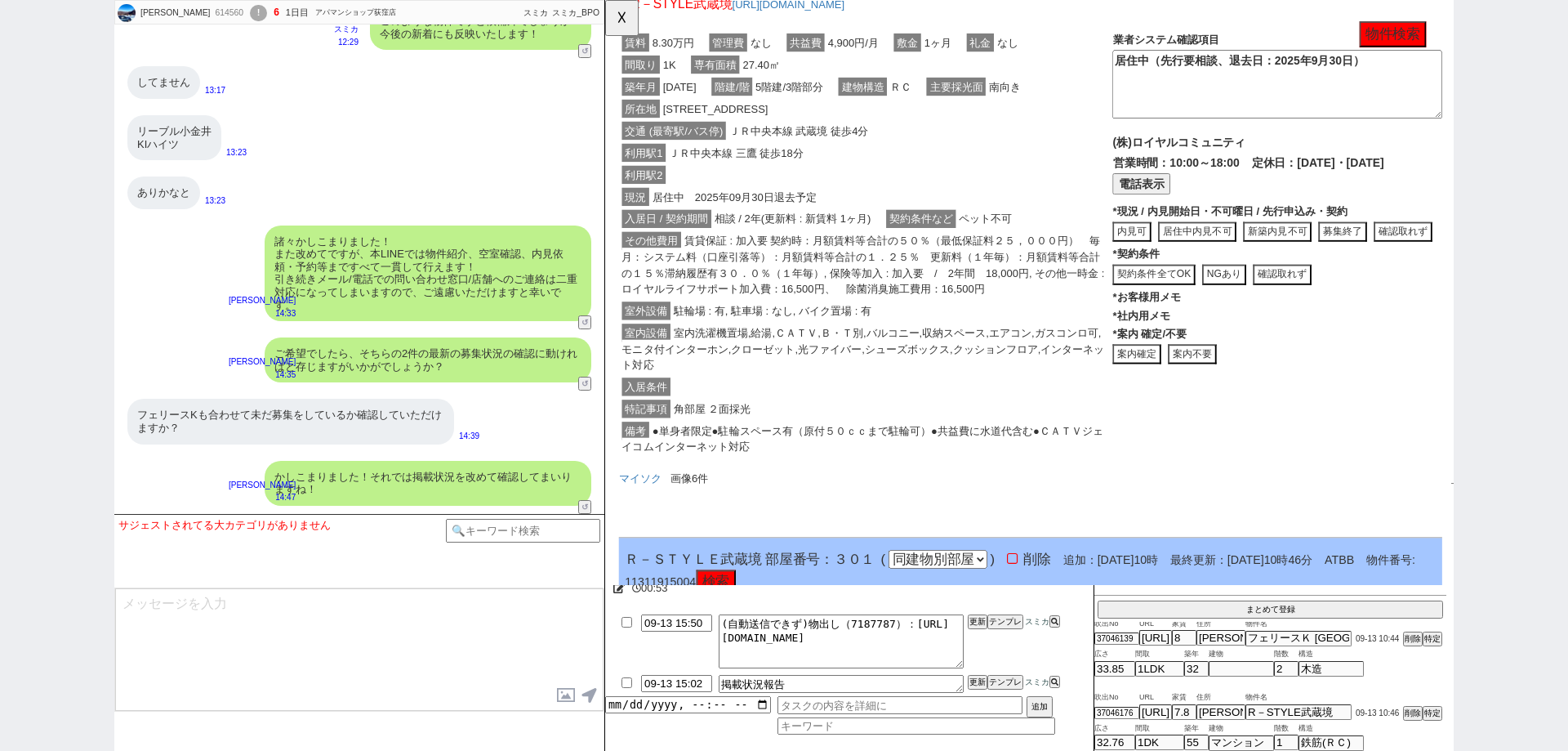
click at [1229, 392] on button "案内不要" at bounding box center [1235, 380] width 52 height 22
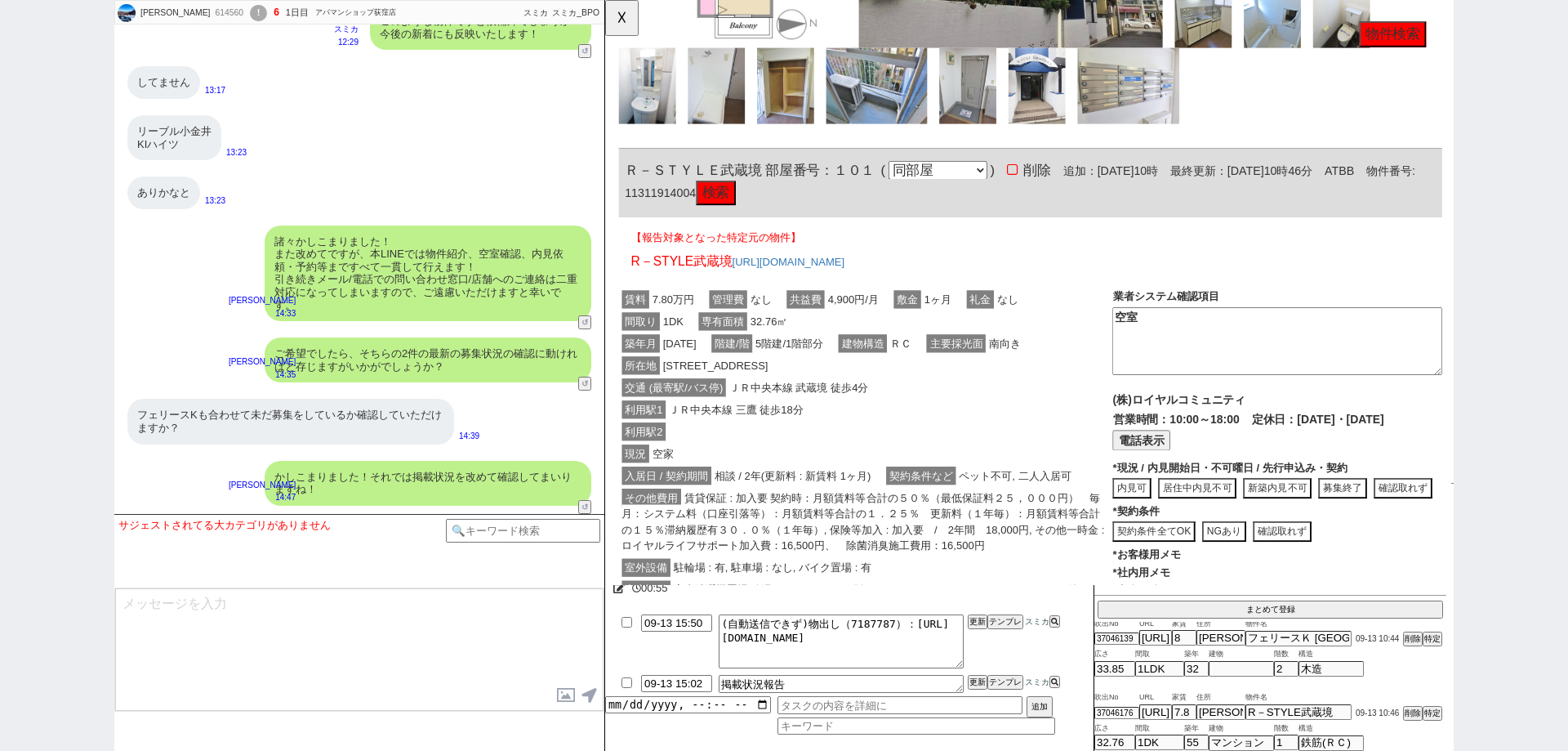
scroll to position [2796, 0]
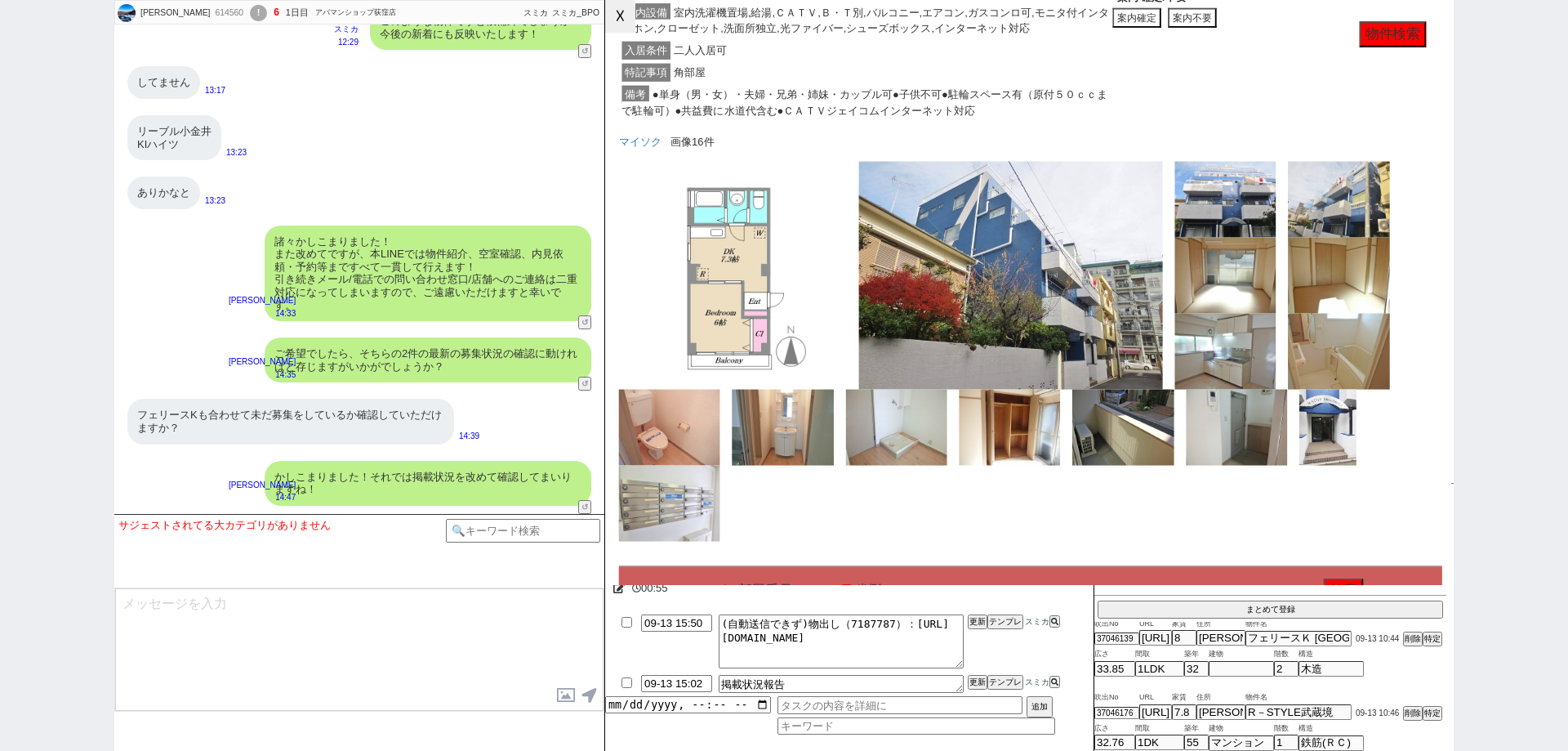
click at [626, 23] on button "☓" at bounding box center [620, 16] width 30 height 33
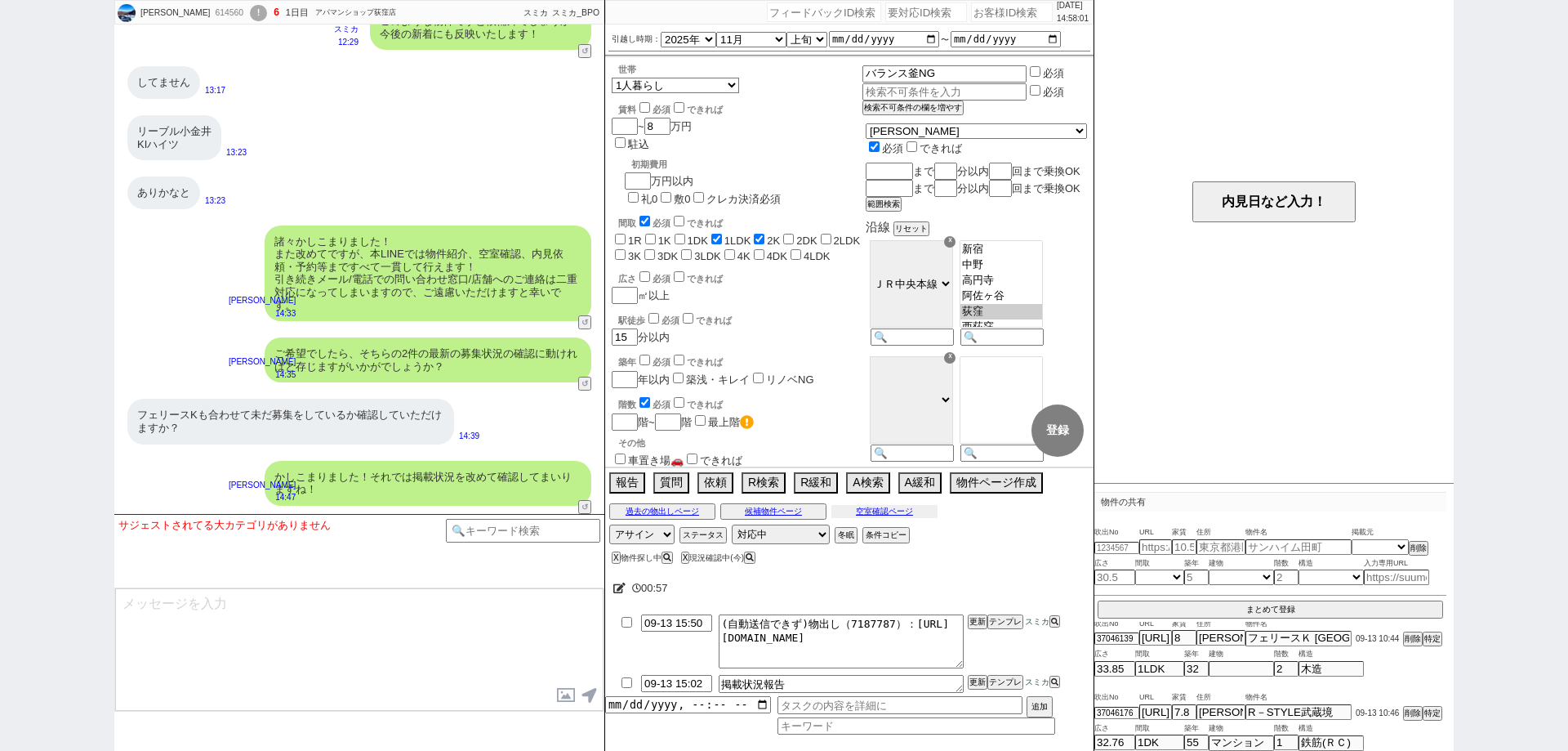
click at [866, 514] on button "空室確認ページ" at bounding box center [884, 511] width 106 height 13
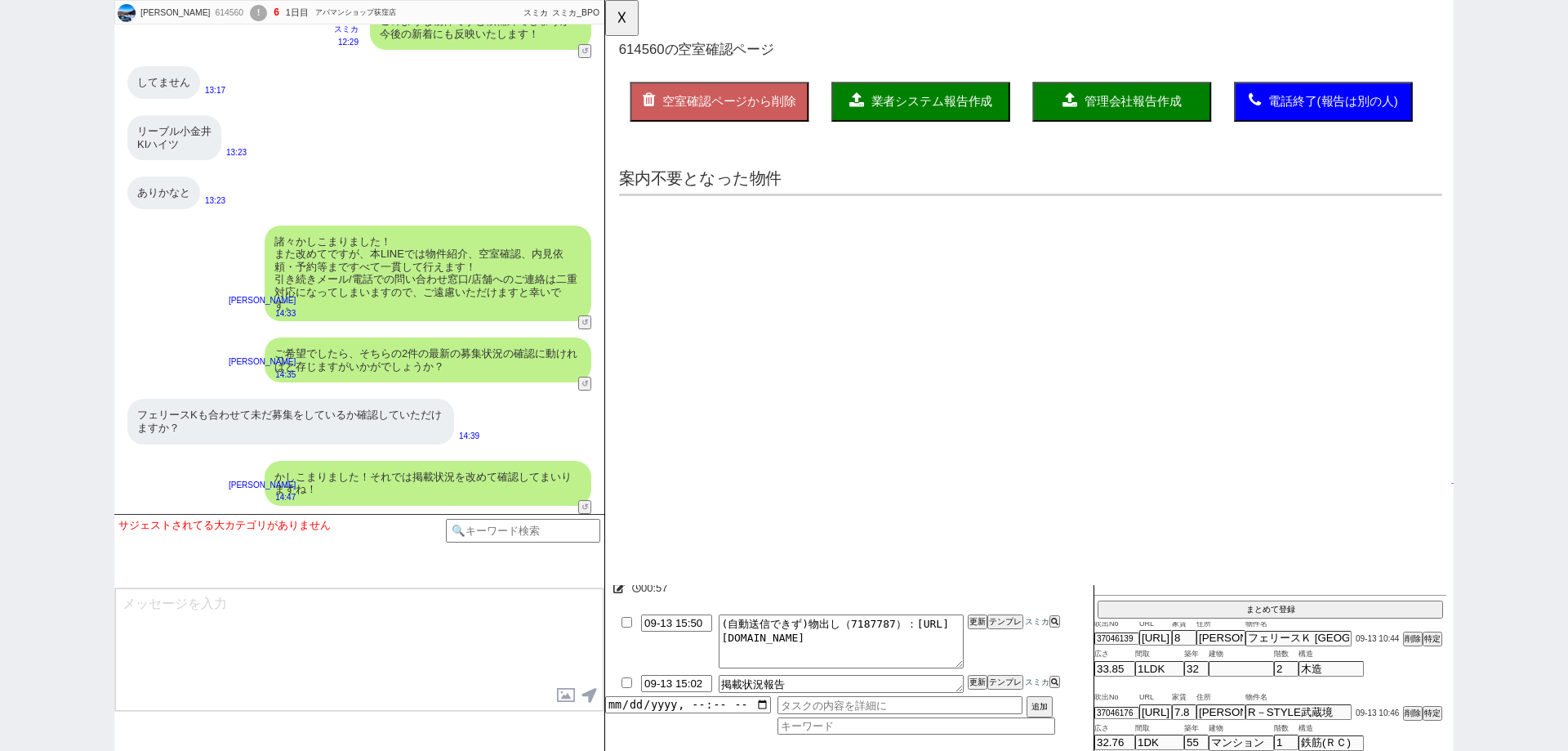
scroll to position [0, 0]
select select "another_room"
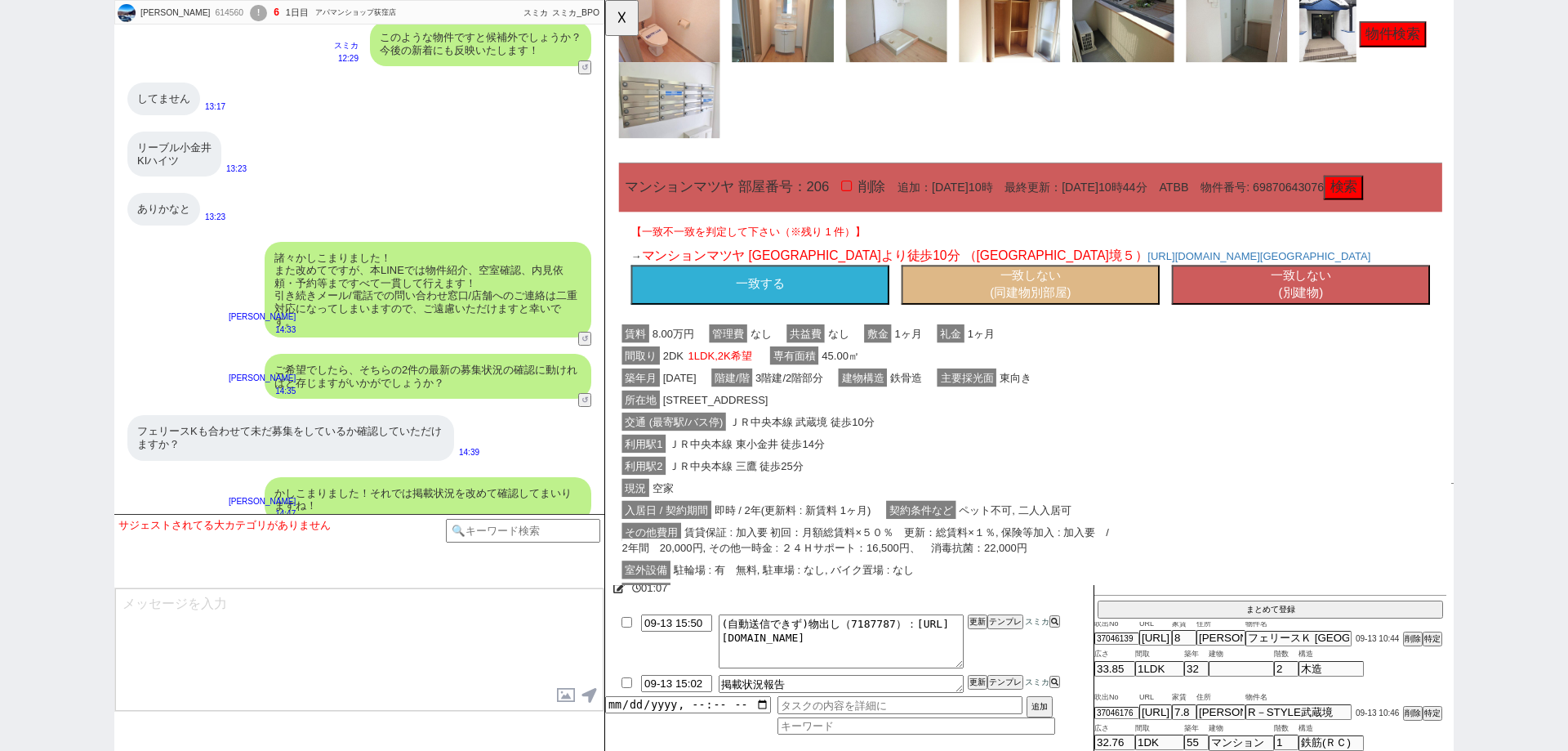
scroll to position [2288, 0]
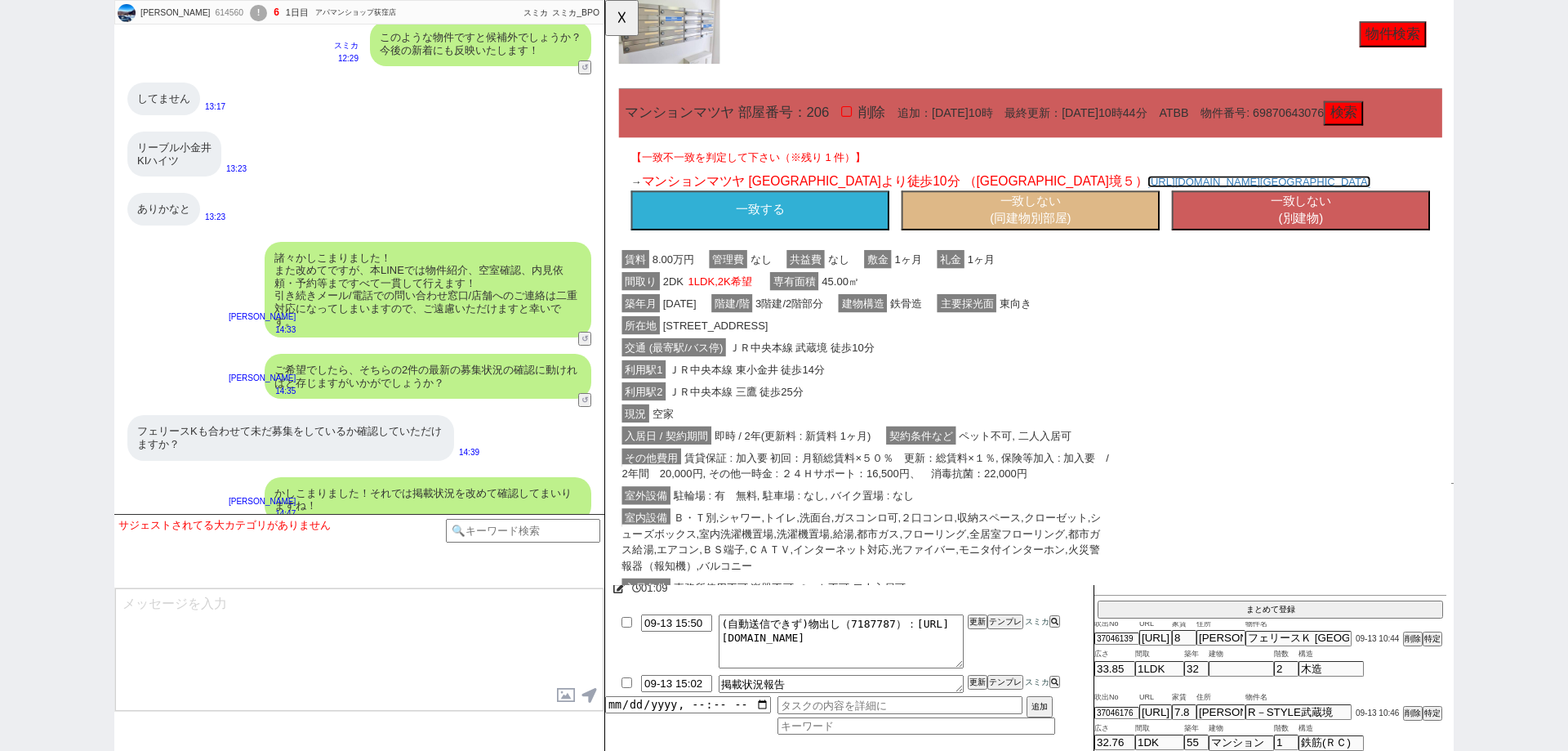
click at [1188, 202] on link "https://myhome.nifty.com/smp/rent/tokyo/musashinoshi/suumof_100440609703/" at bounding box center [1308, 195] width 240 height 13
click at [711, 248] on button "一致する" at bounding box center [771, 226] width 277 height 43
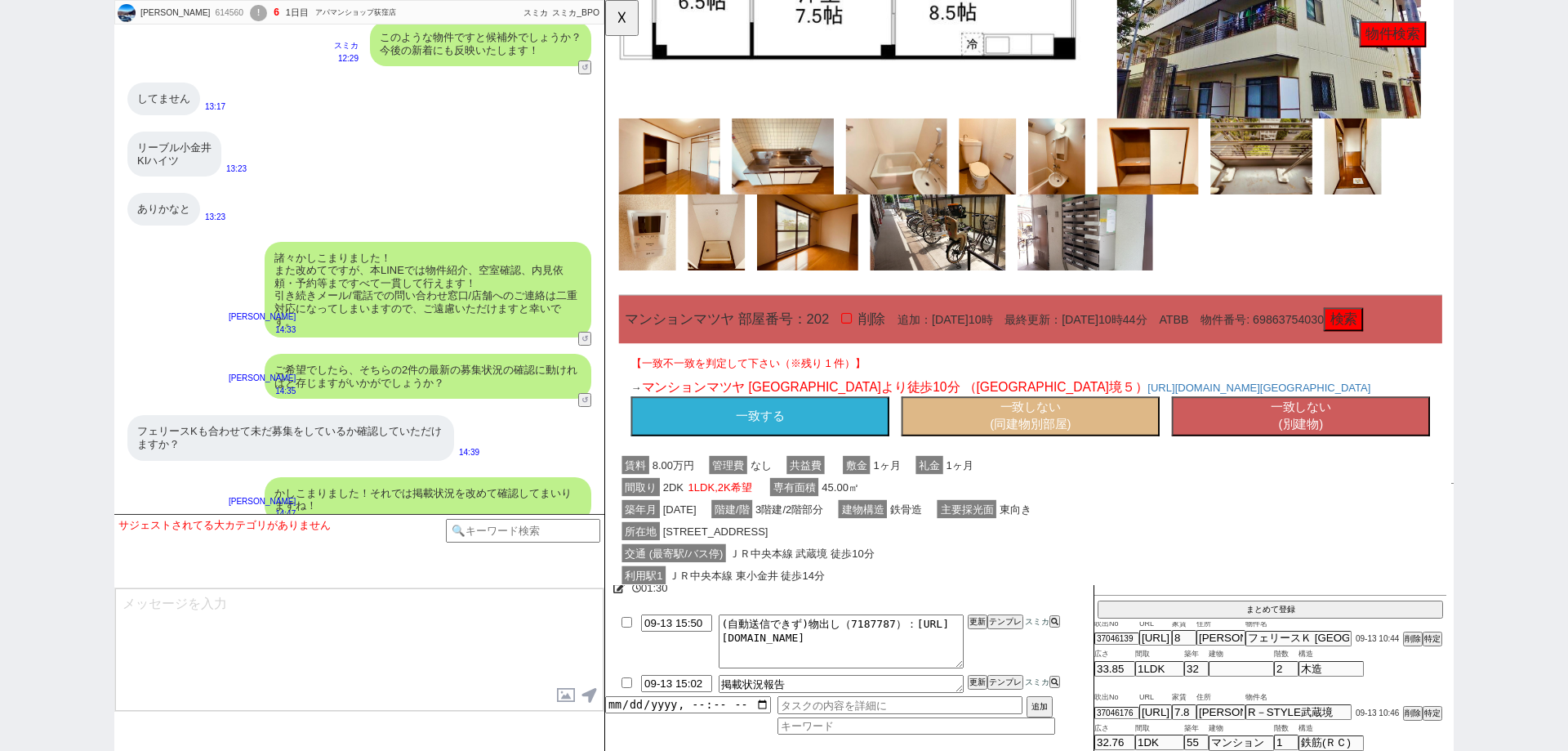
scroll to position [3268, 0]
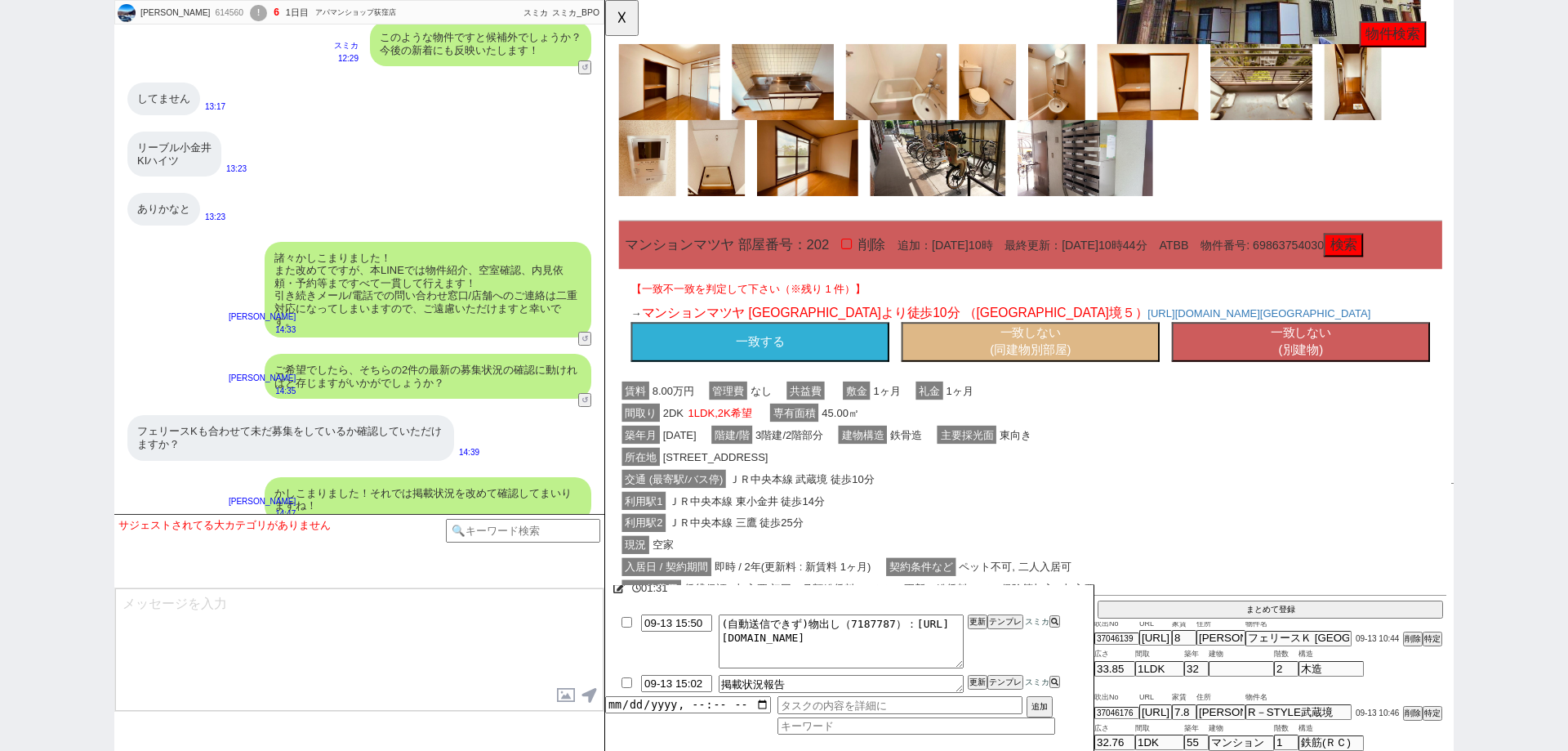
click at [856, 389] on button "一致する" at bounding box center [771, 368] width 277 height 43
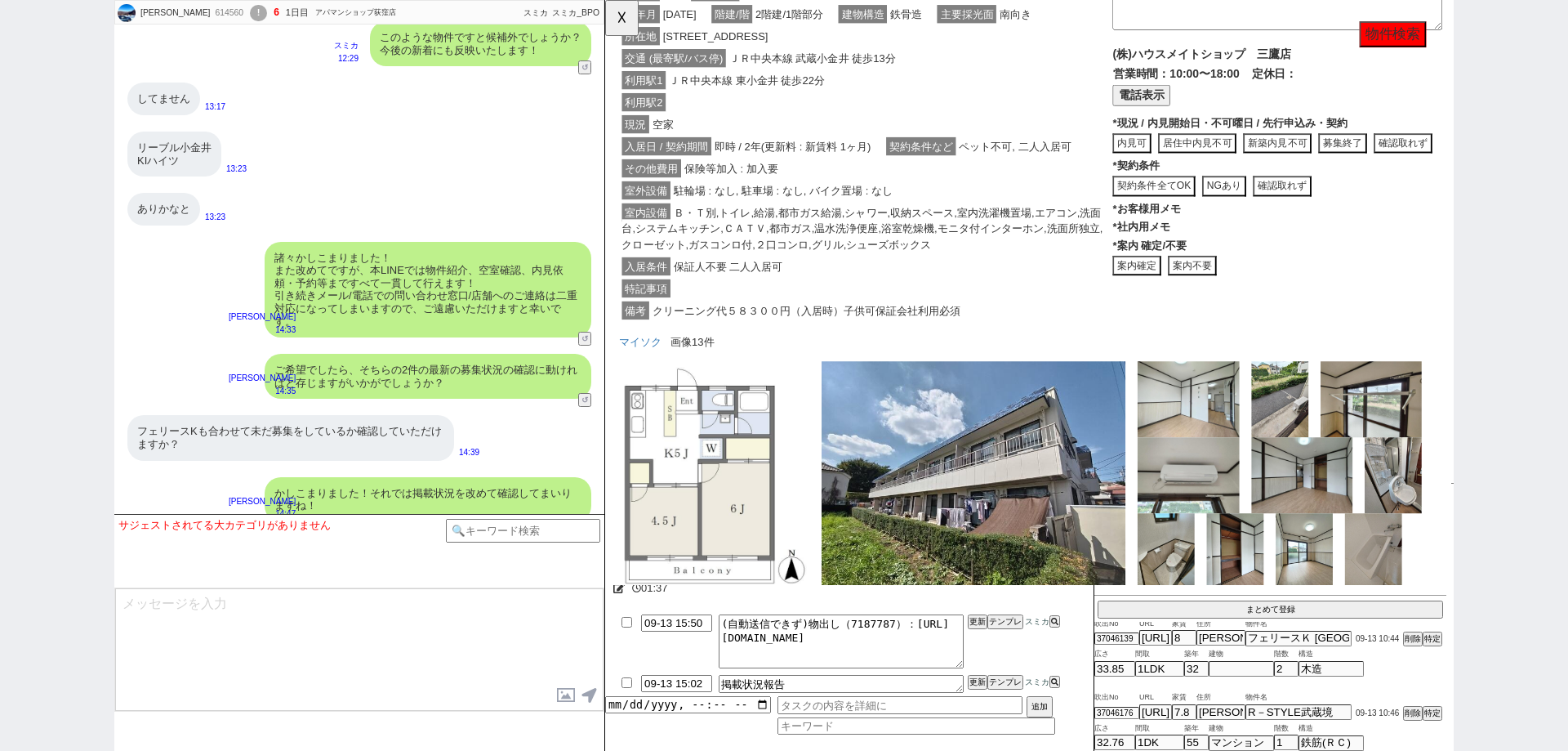
scroll to position [5674, 0]
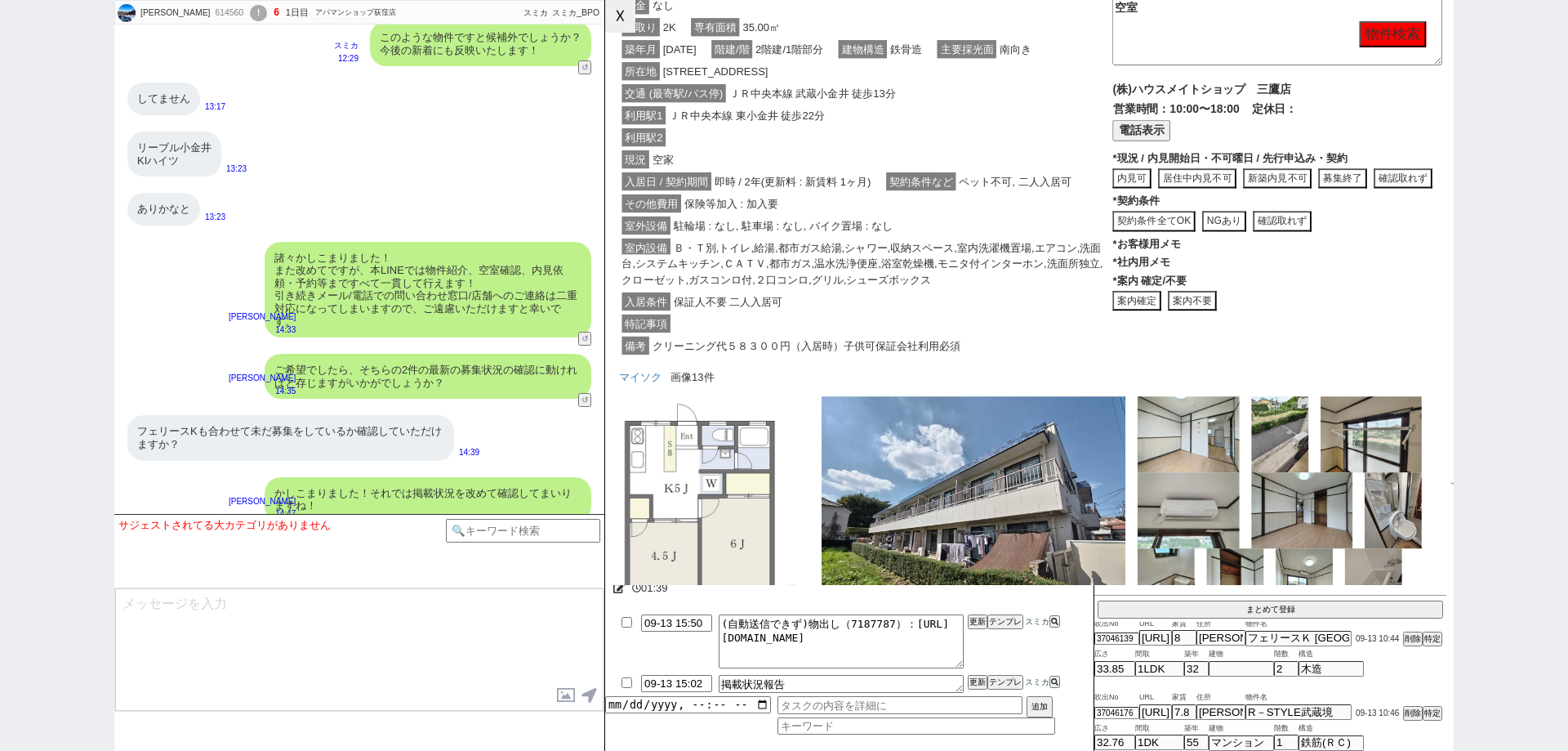
click at [618, 21] on button "☓" at bounding box center [620, 16] width 30 height 33
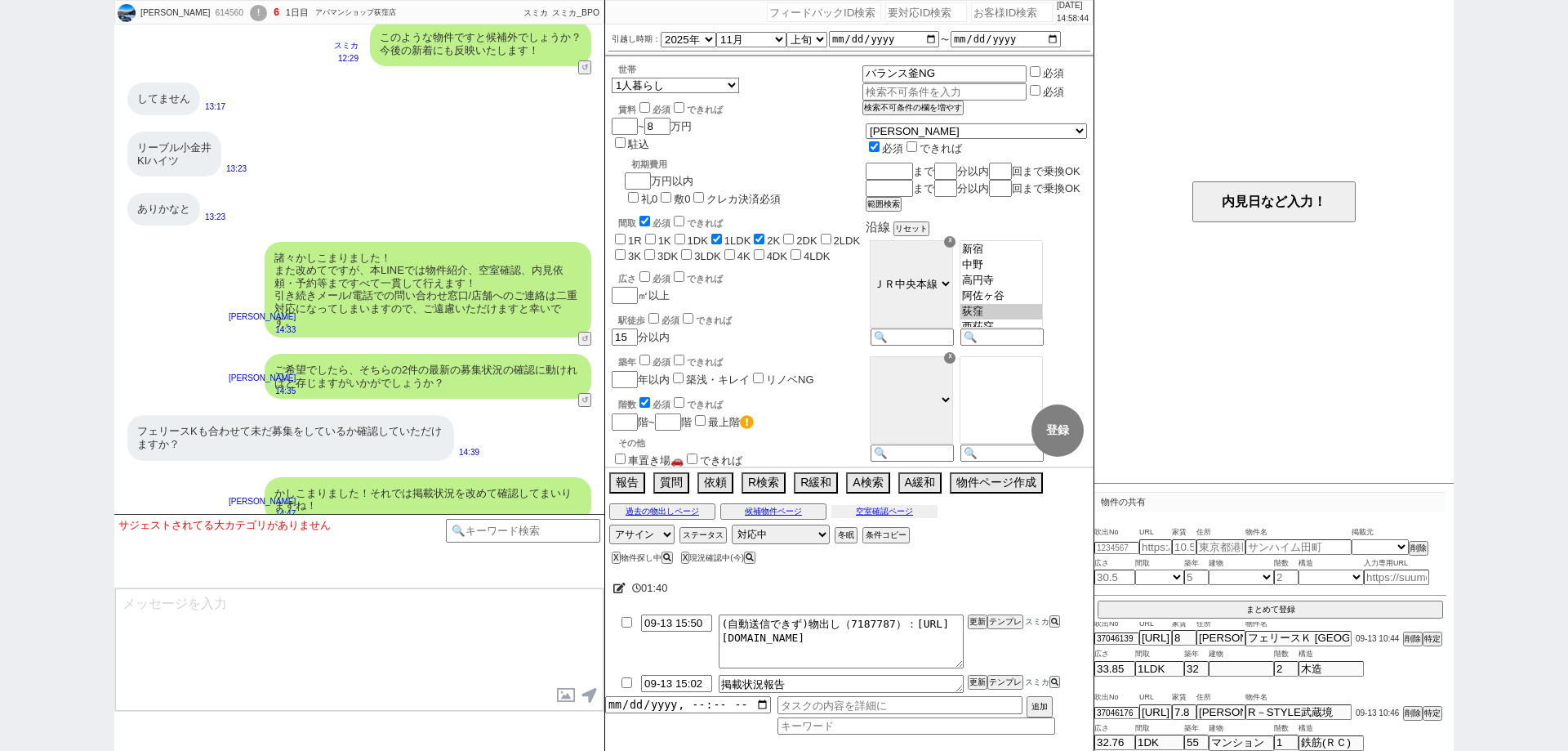
click at [892, 511] on button "空室確認ページ" at bounding box center [884, 511] width 106 height 13
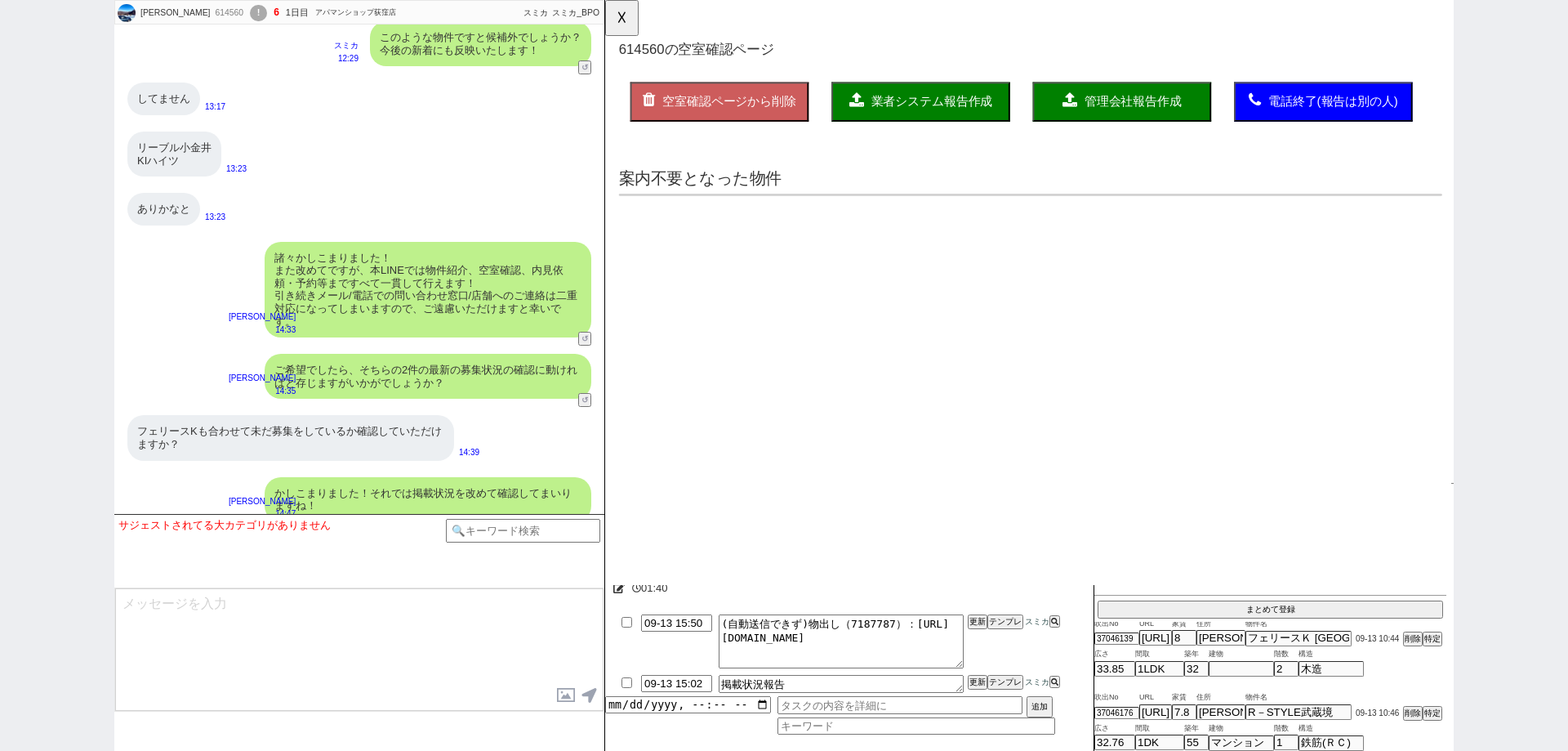
scroll to position [0, 0]
select select "another_room"
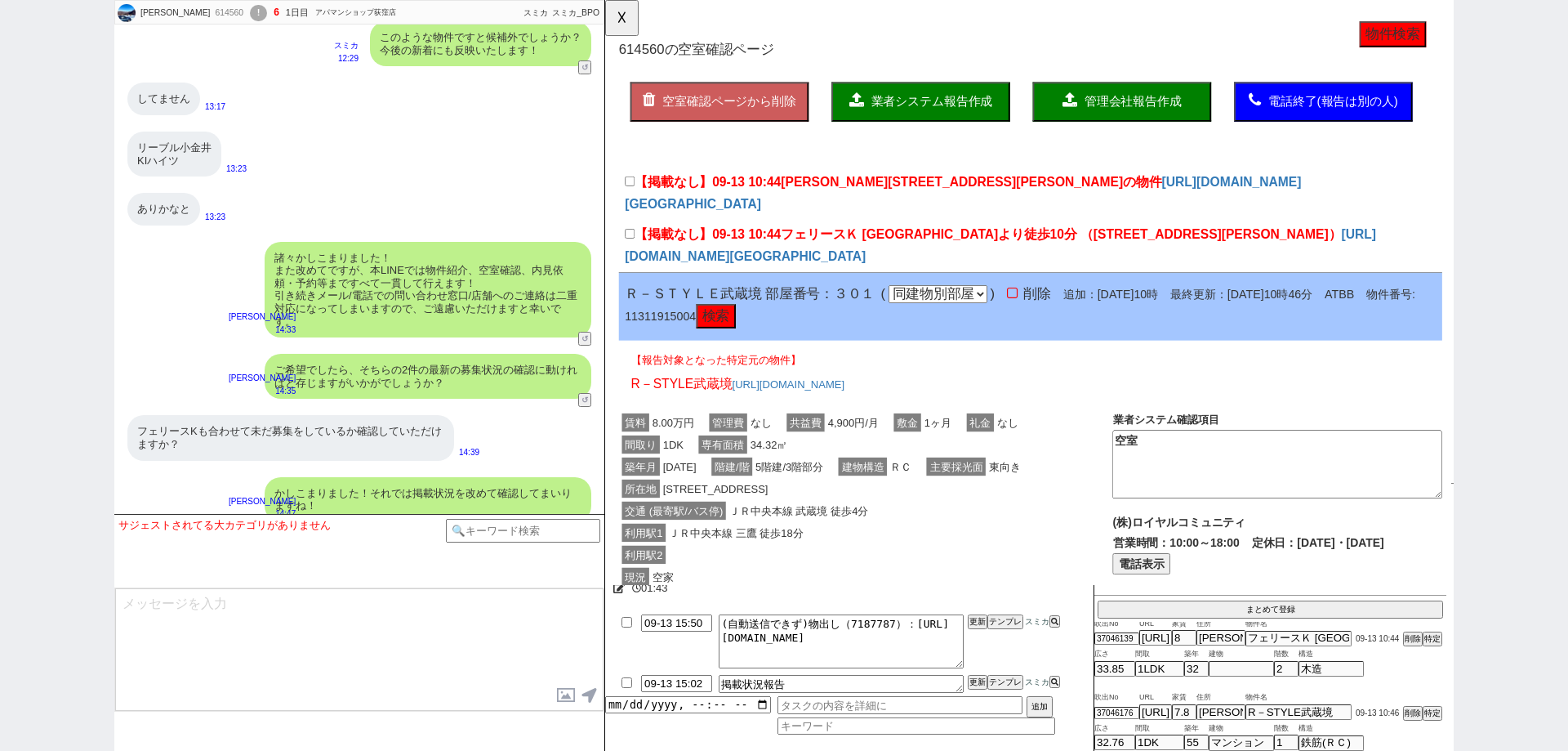
click at [863, 247] on span "フェリースＫ 西荻窪駅より徒歩10分 （杉並区西荻南１）" at bounding box center [1096, 252] width 603 height 16
click at [637, 247] on input "【掲載なし】09-13 10:44 フェリースＫ 西荻窪駅より徒歩10分 （杉並区西荻南１）" at bounding box center [631, 251] width 11 height 11
checkbox input "true"
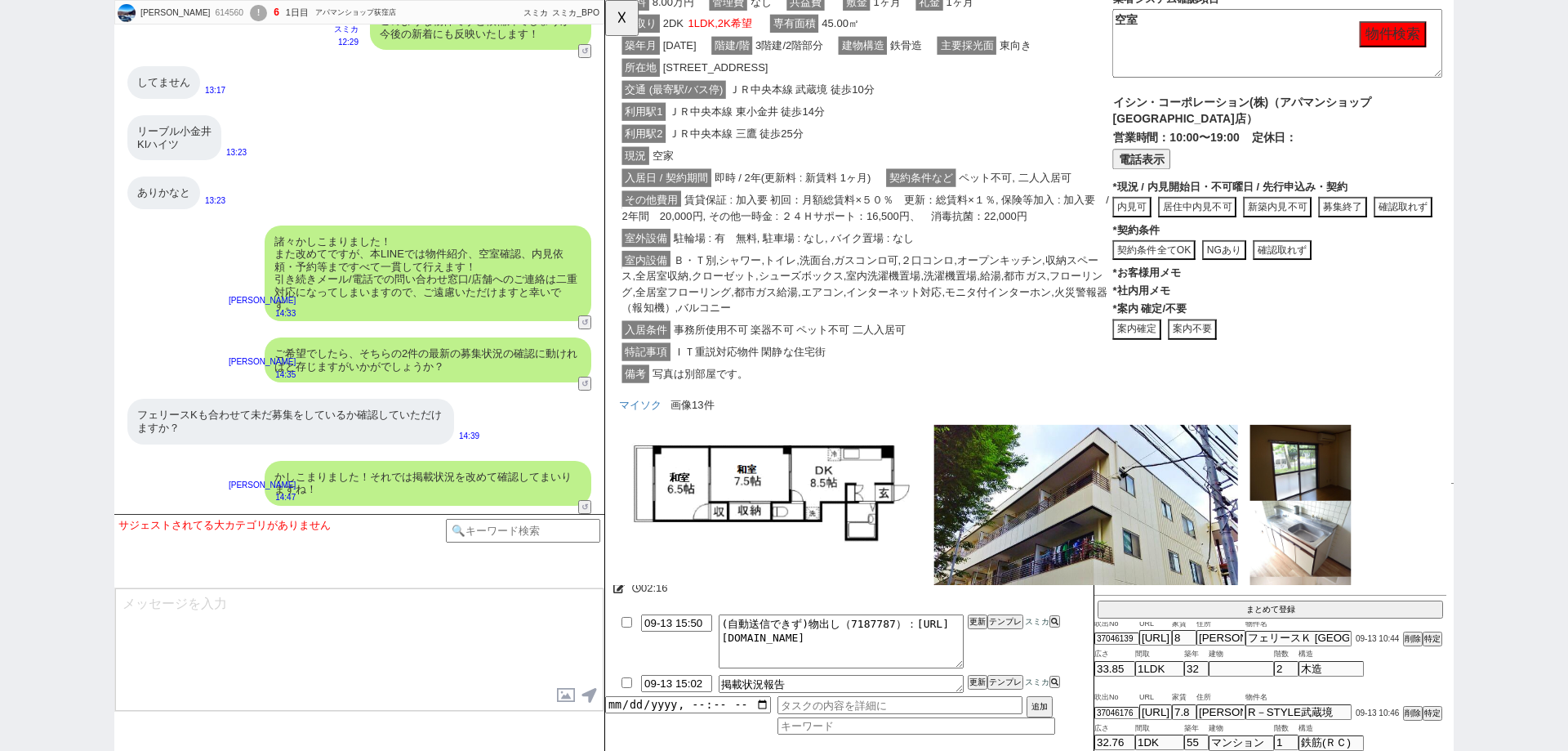
scroll to position [4923, 0]
drag, startPoint x: 193, startPoint y: 139, endPoint x: 128, endPoint y: 144, distance: 65.2
click at [128, 144] on div "リーブル小金井 KIハイツ" at bounding box center [174, 138] width 94 height 45
copy div "KIハイツ"
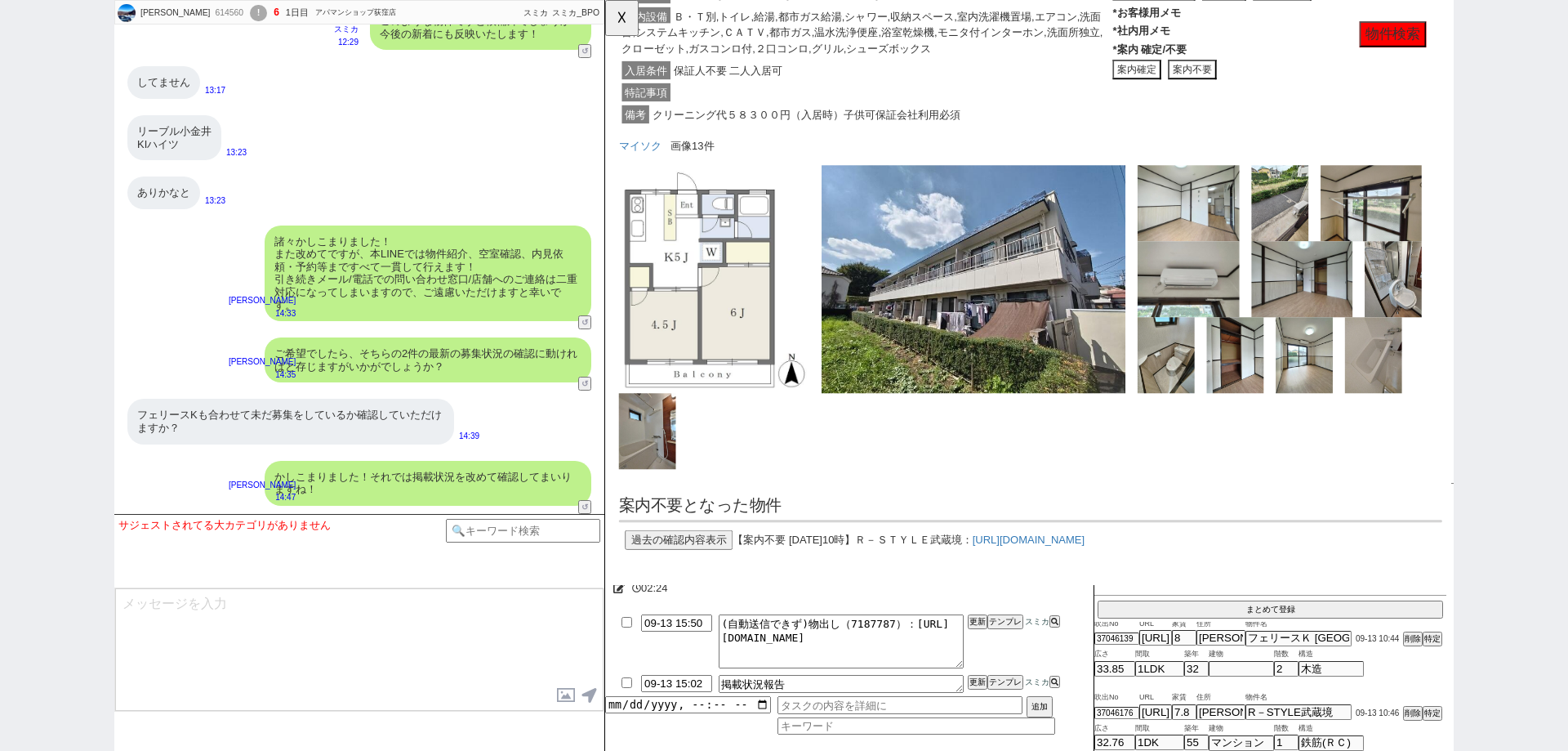
scroll to position [5779, 0]
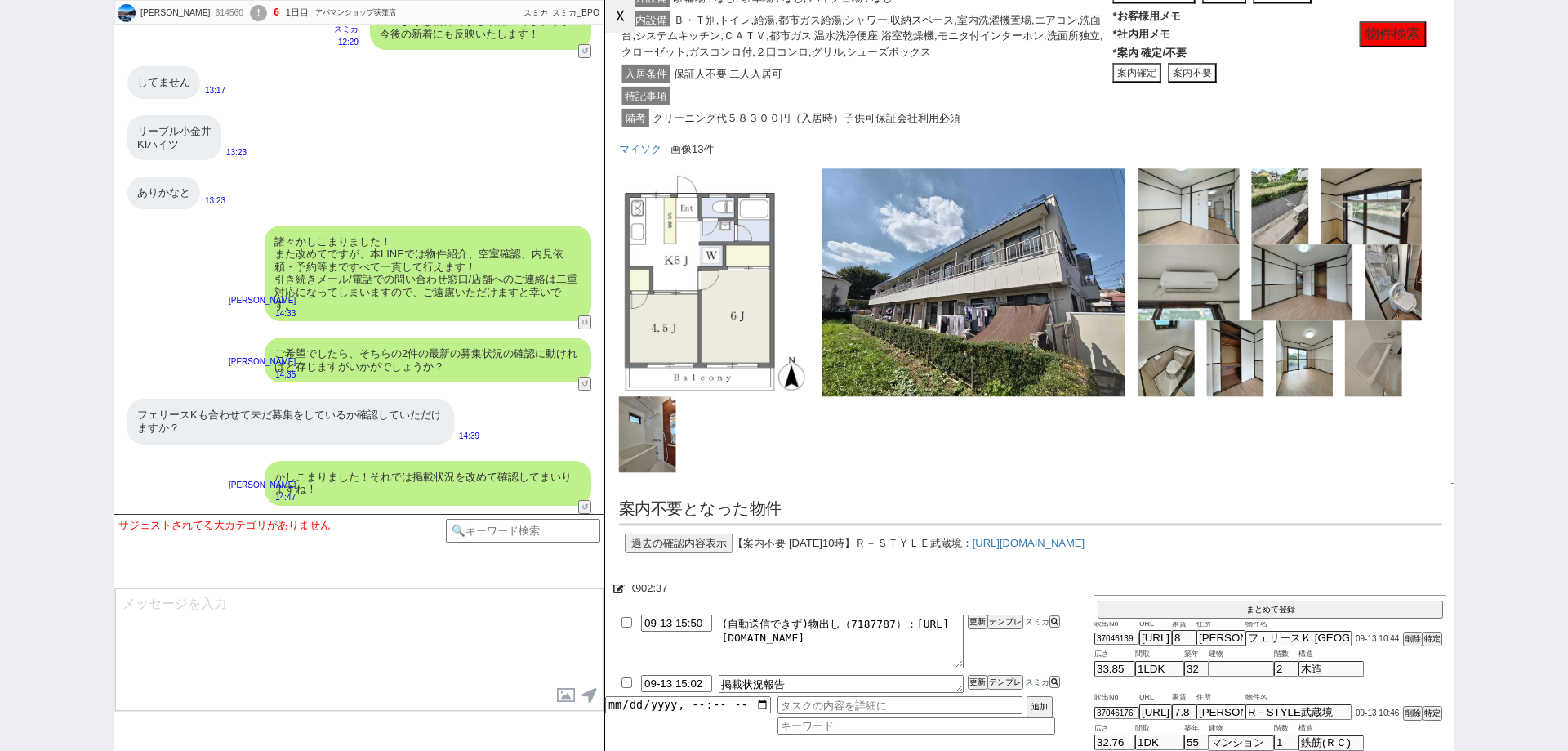
click at [631, 20] on button "☓" at bounding box center [620, 16] width 30 height 33
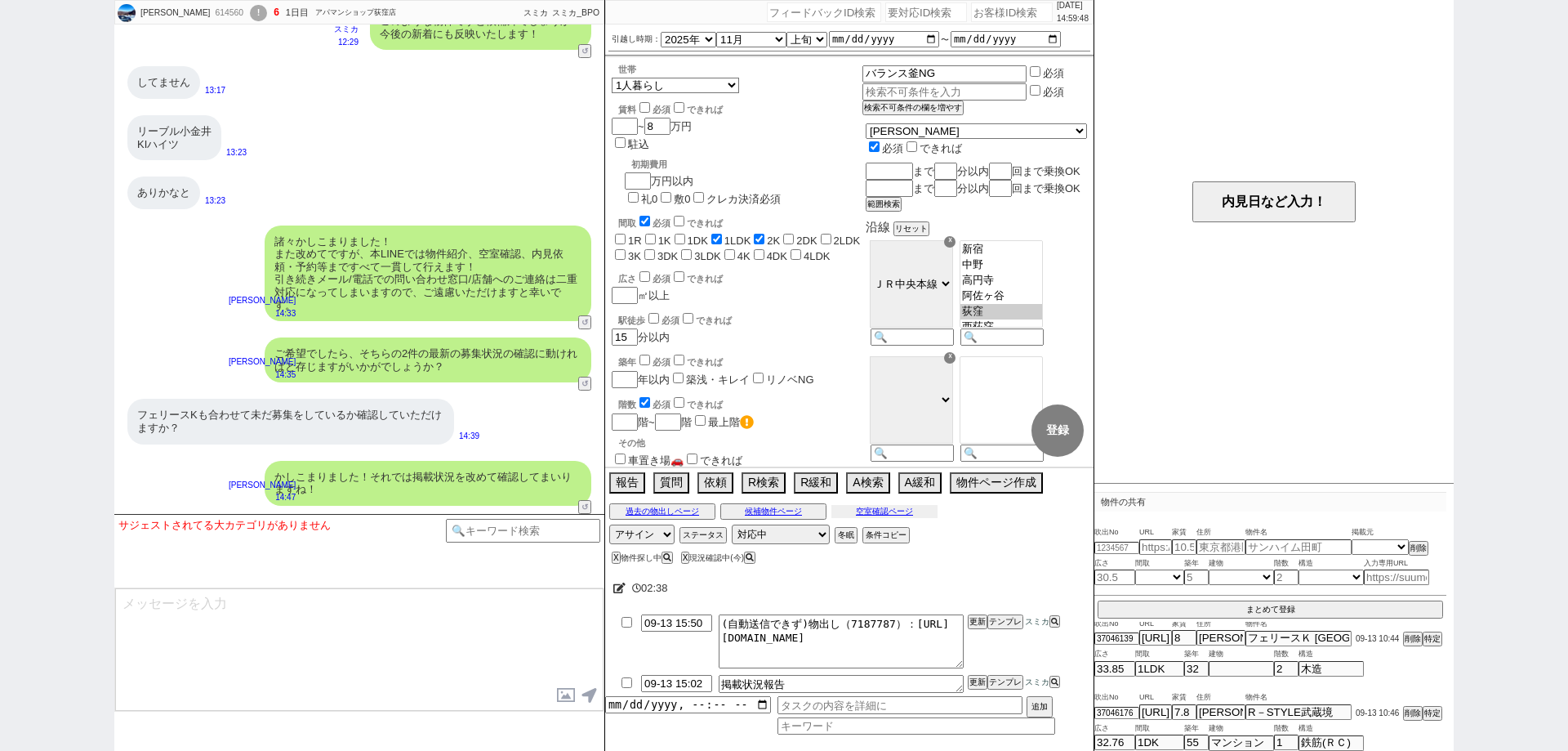
click at [911, 508] on button "空室確認ページ" at bounding box center [884, 511] width 106 height 13
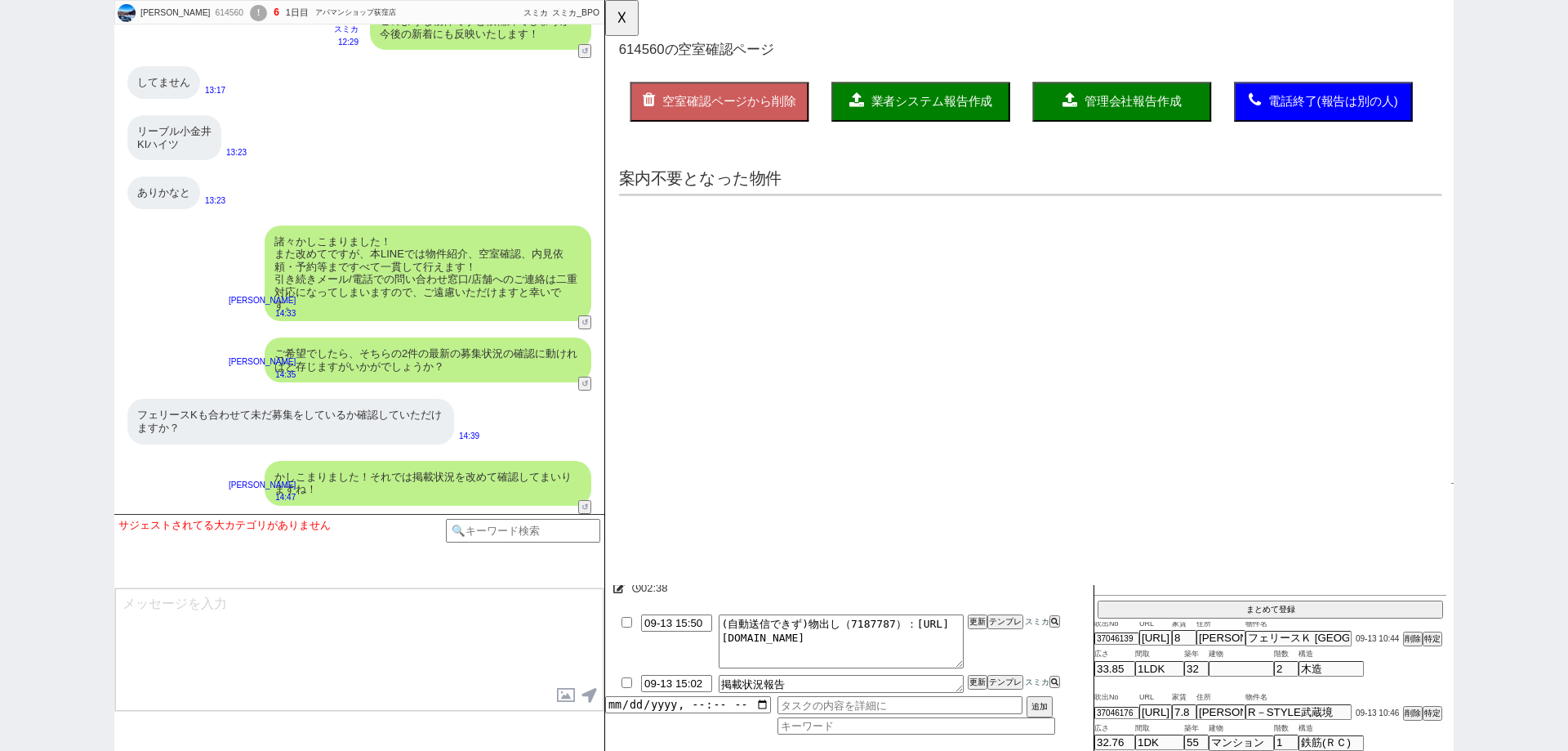
scroll to position [0, 0]
select select "another_room"
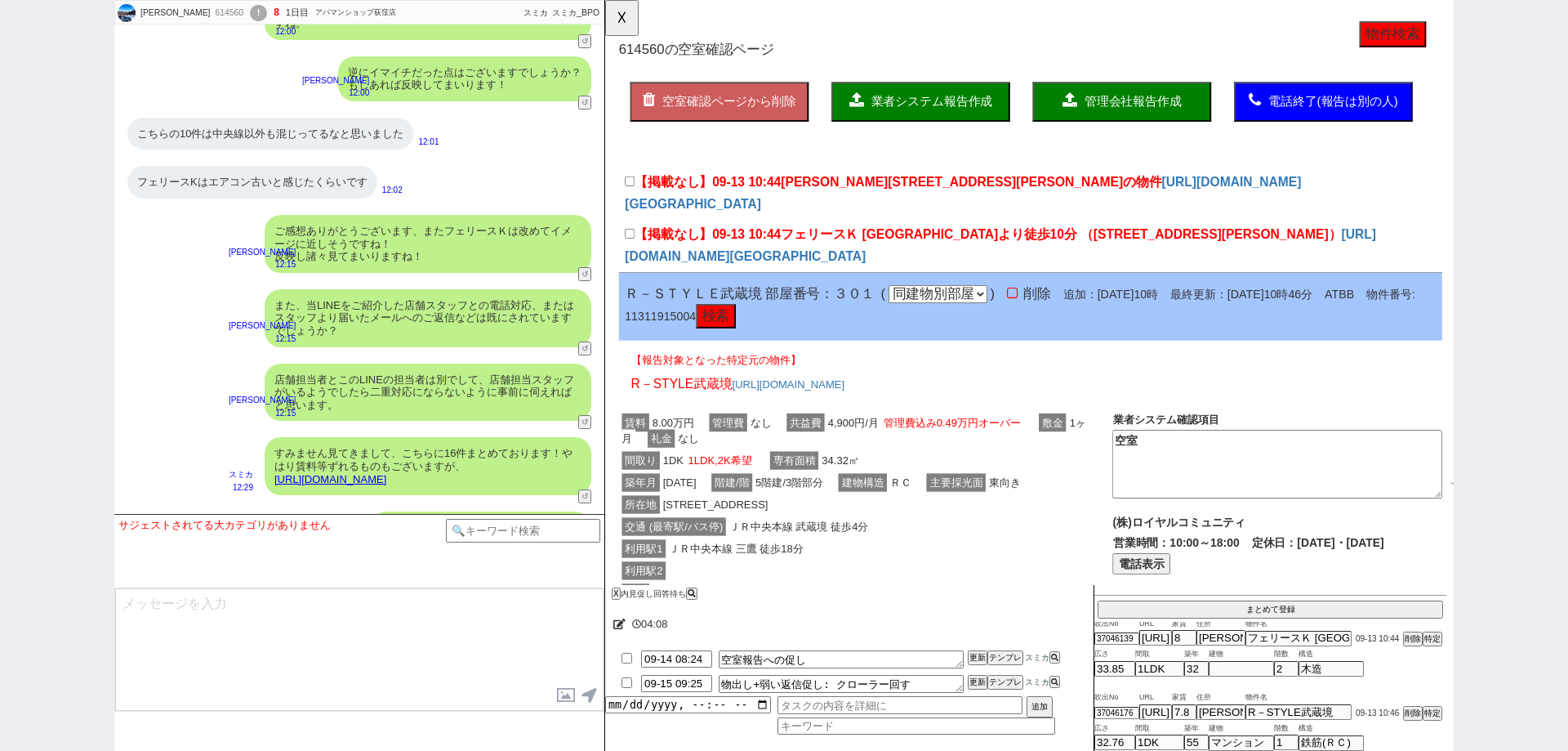
scroll to position [5404, 0]
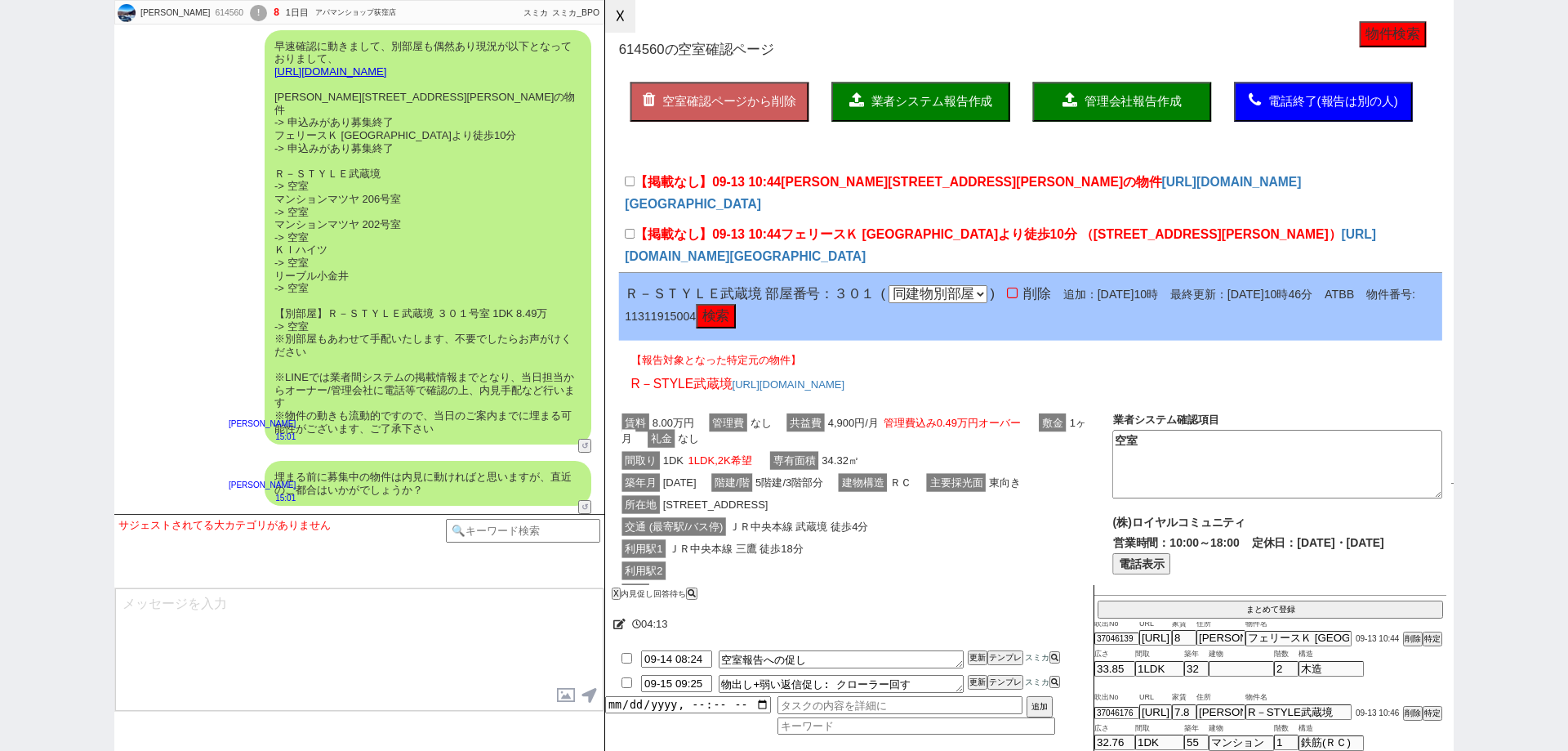
click at [610, 30] on button "☓" at bounding box center [620, 16] width 30 height 33
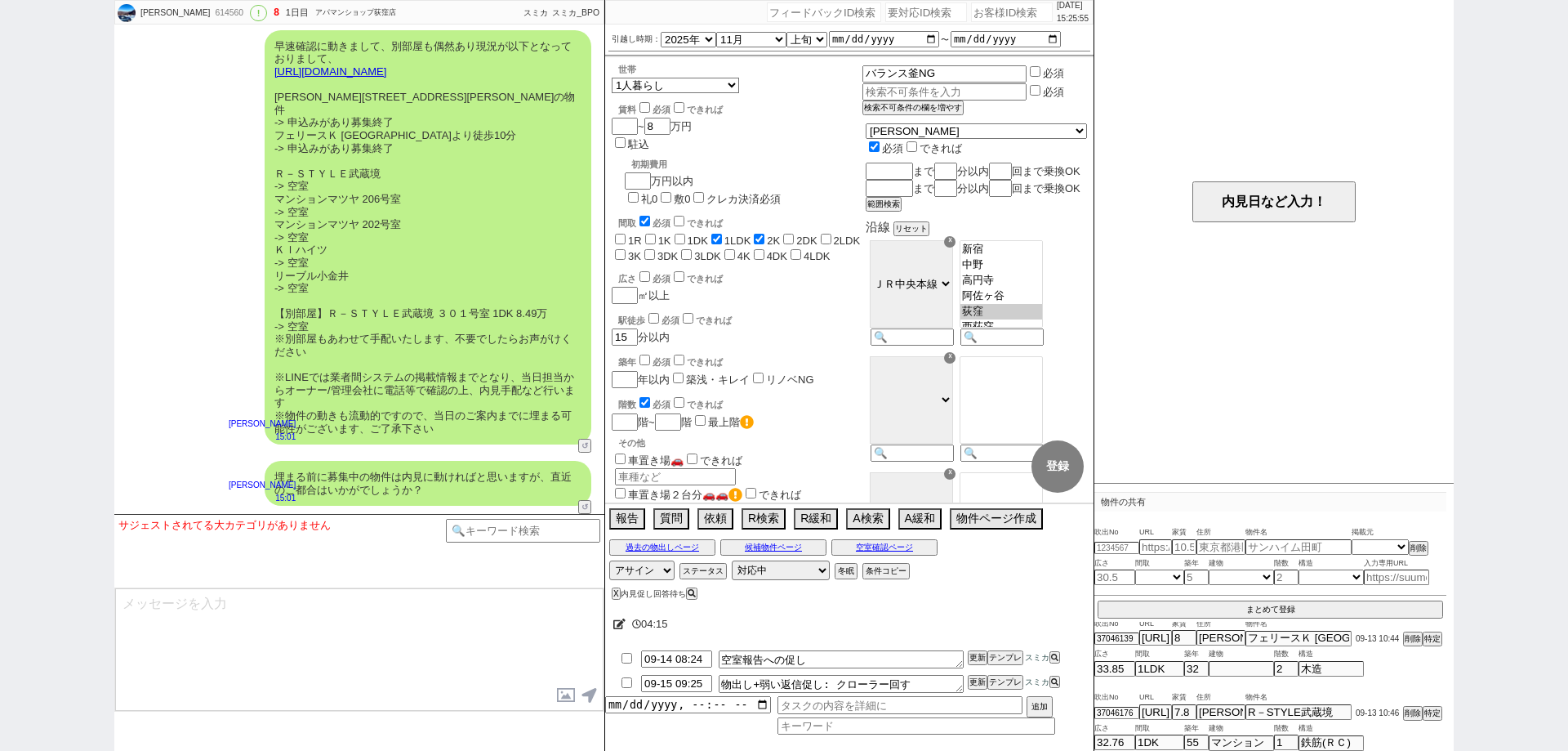
scroll to position [0, 0]
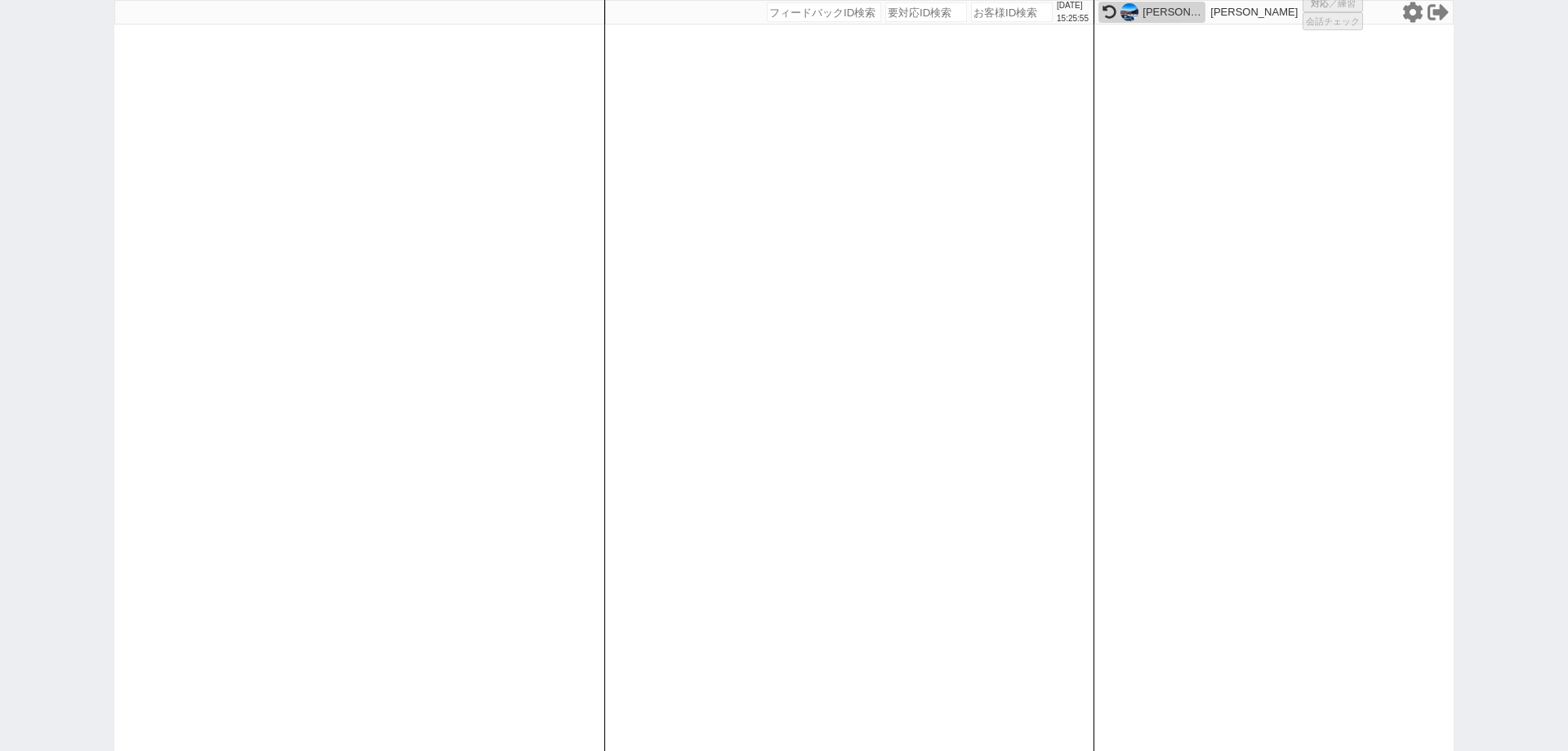
select select "2"
select select
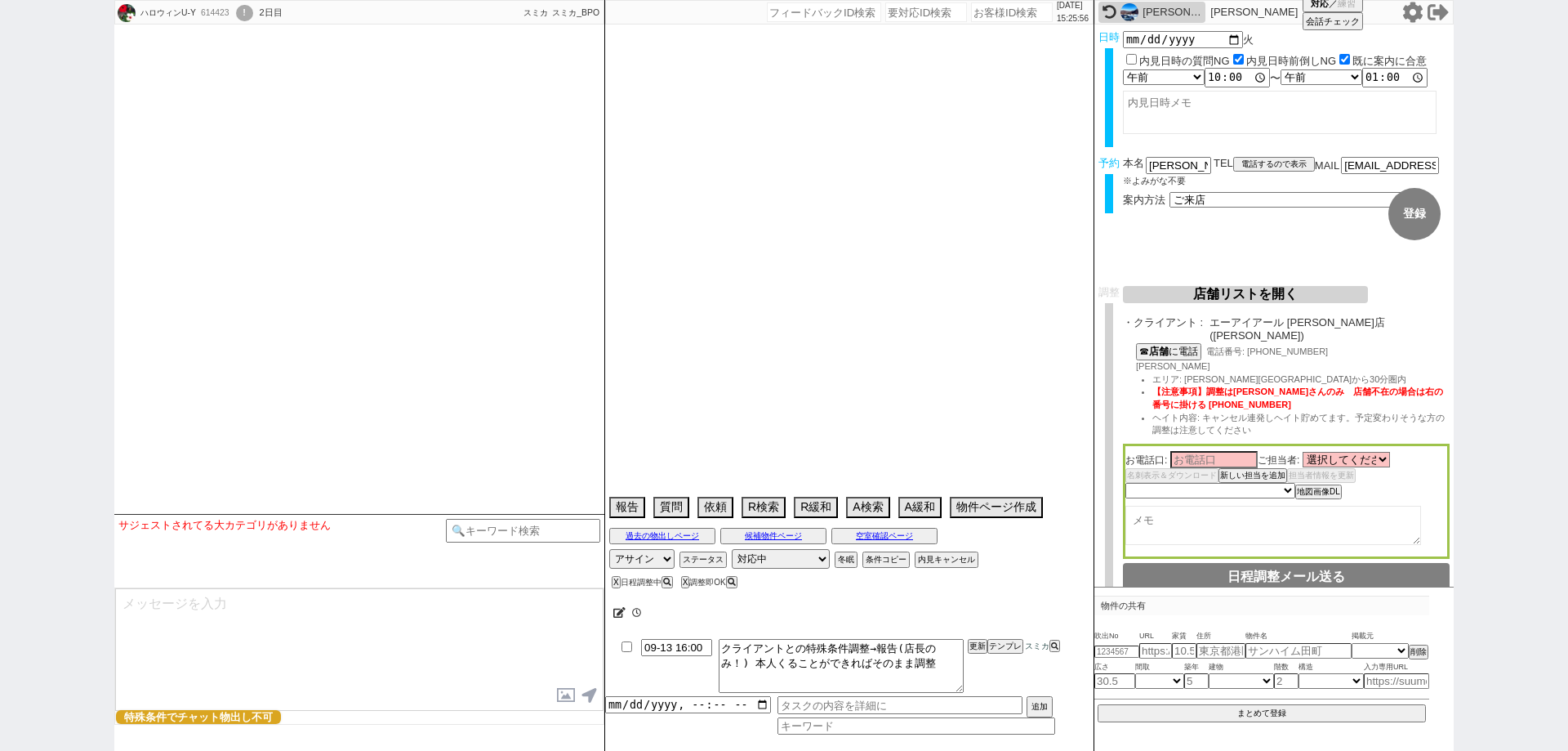
select select "13"
select select "0"
select select "9"
select select "11"
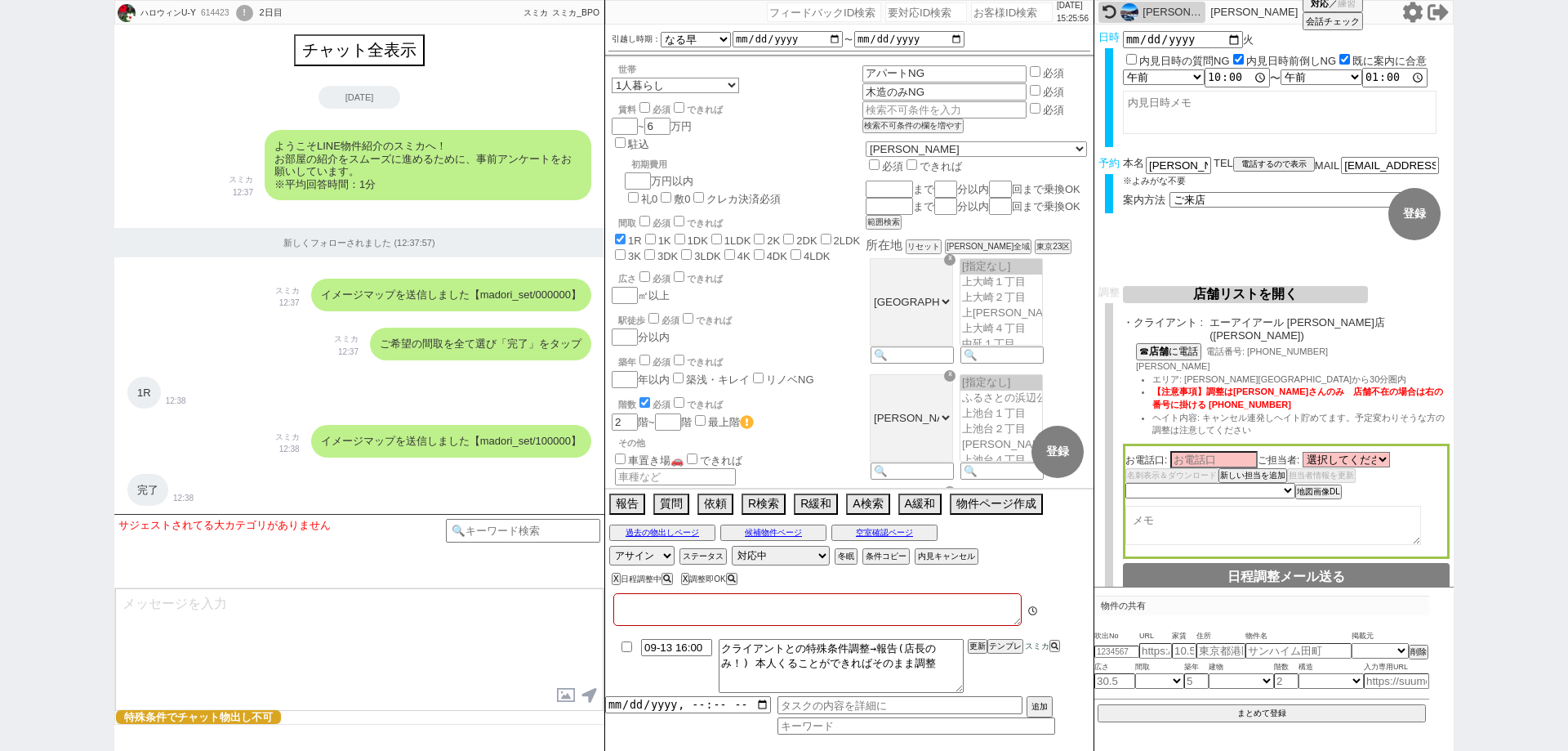
type textarea "店舗とのやり取り無し @息子(生活保護受給者)の代理 受給理由: 怪我 ケースワーカー相談済み 引越し費用自己負担　移管相談済み"
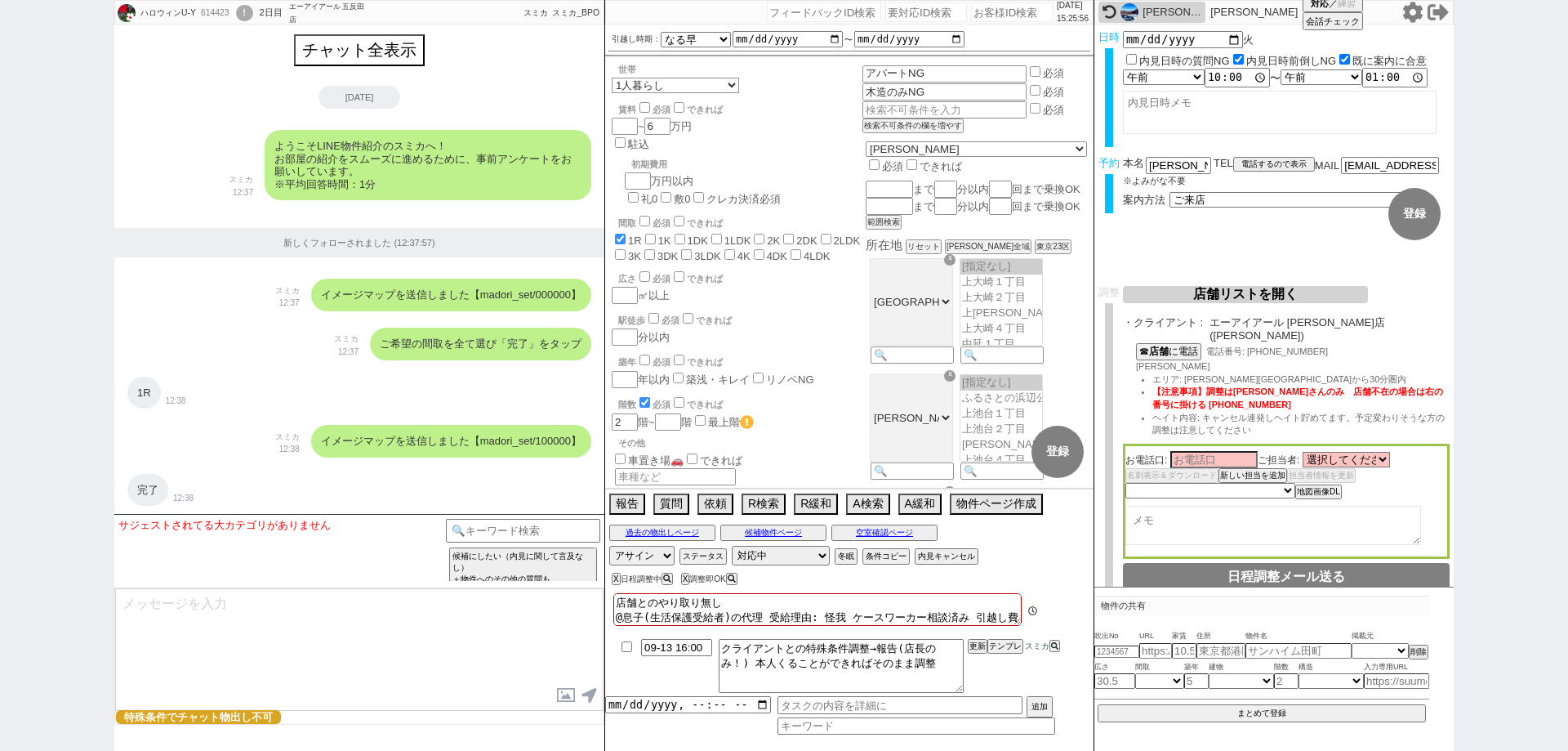
scroll to position [5571, 0]
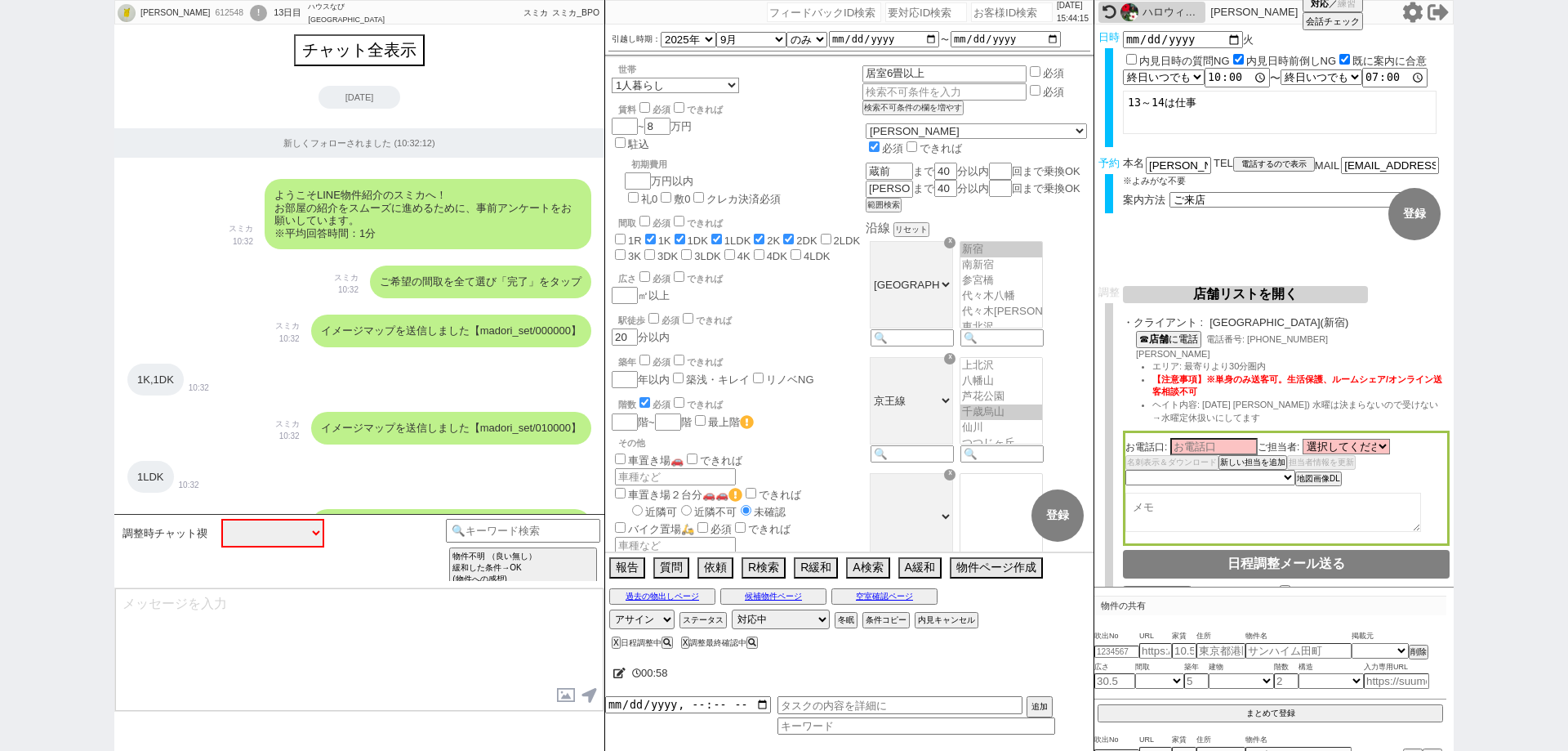
select select
select select "2025"
select select "9"
select select "36"
select select "0"
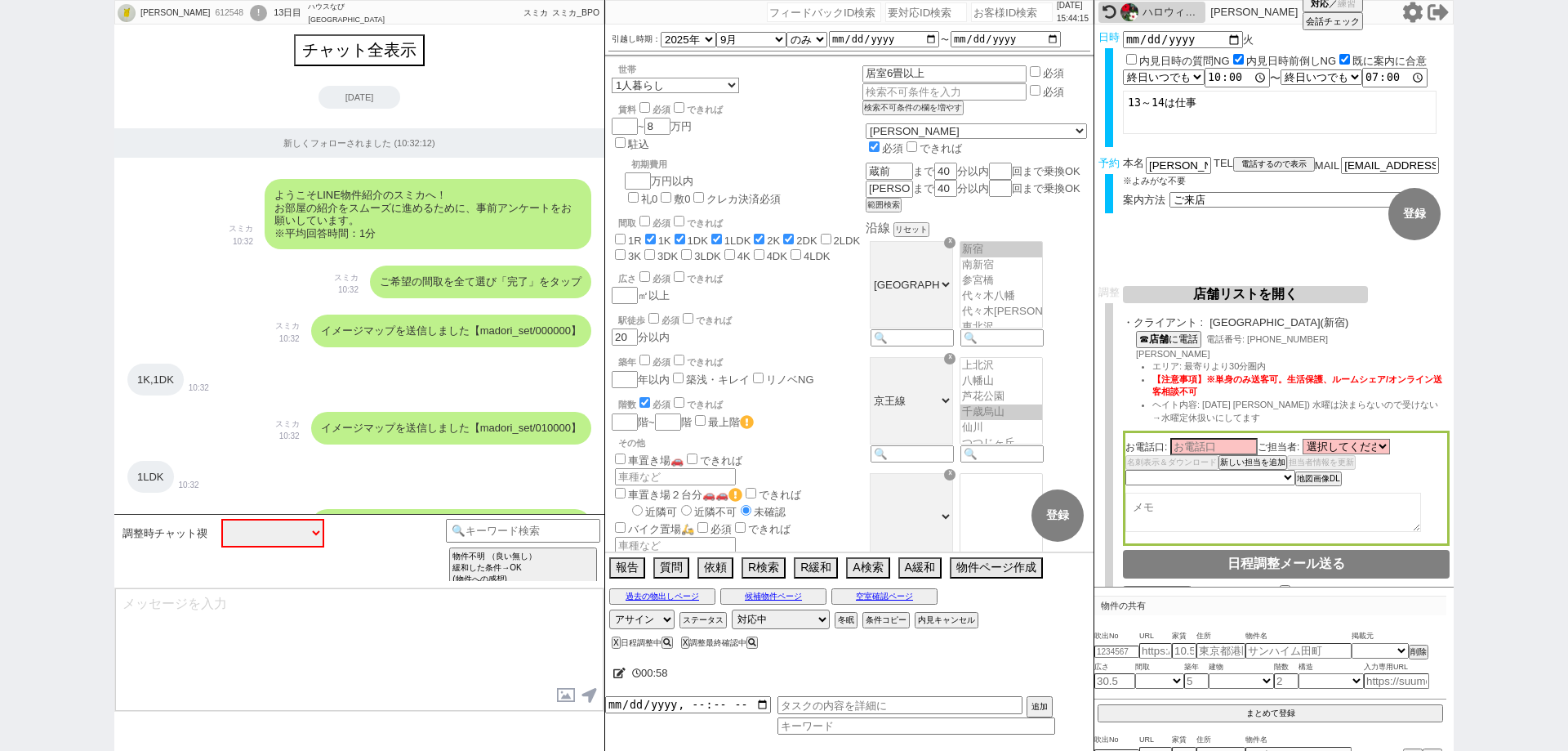
select select "48"
select select "[DATE]"
select select "44"
select select "1159"
select select "6"
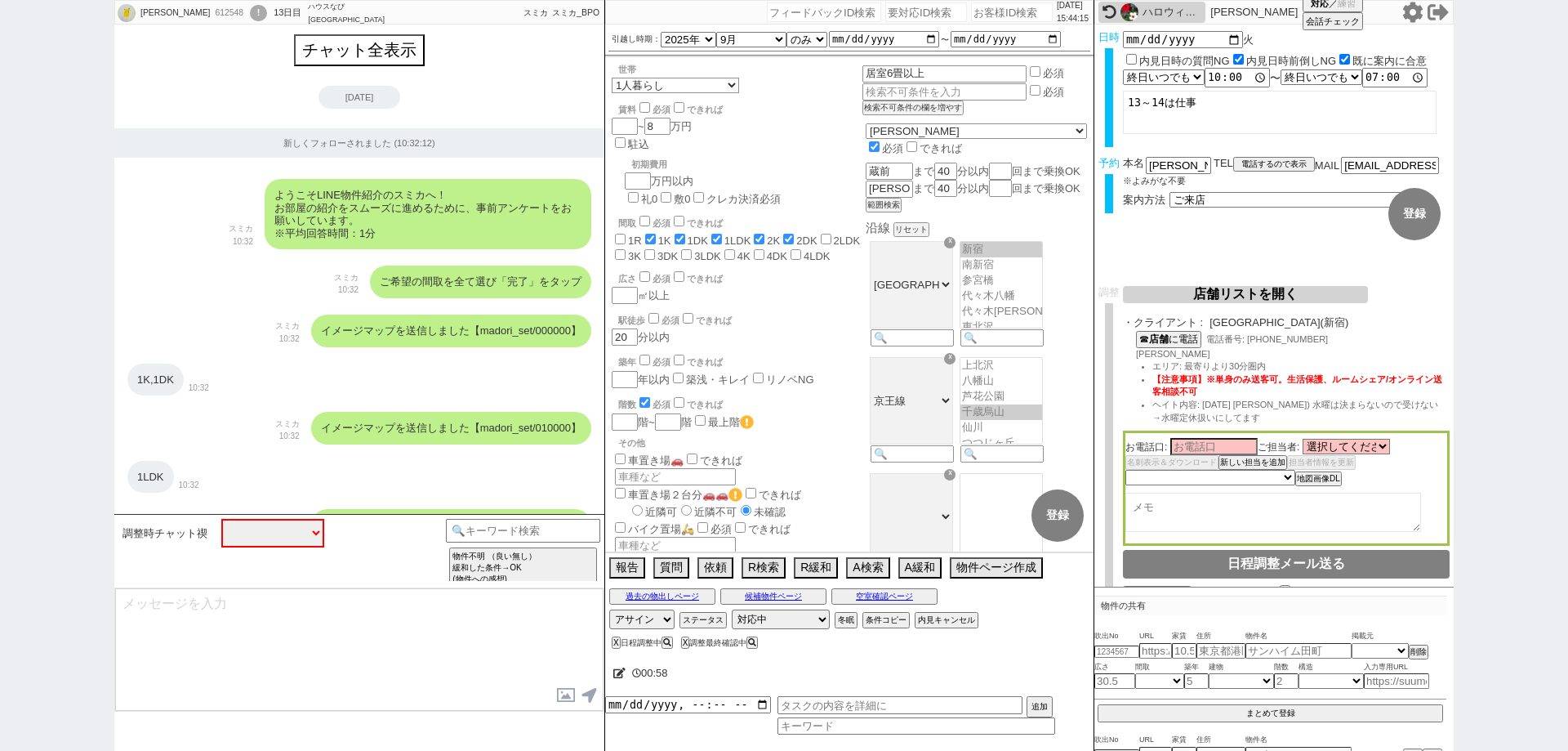
select select "6"
select select "2"
select select
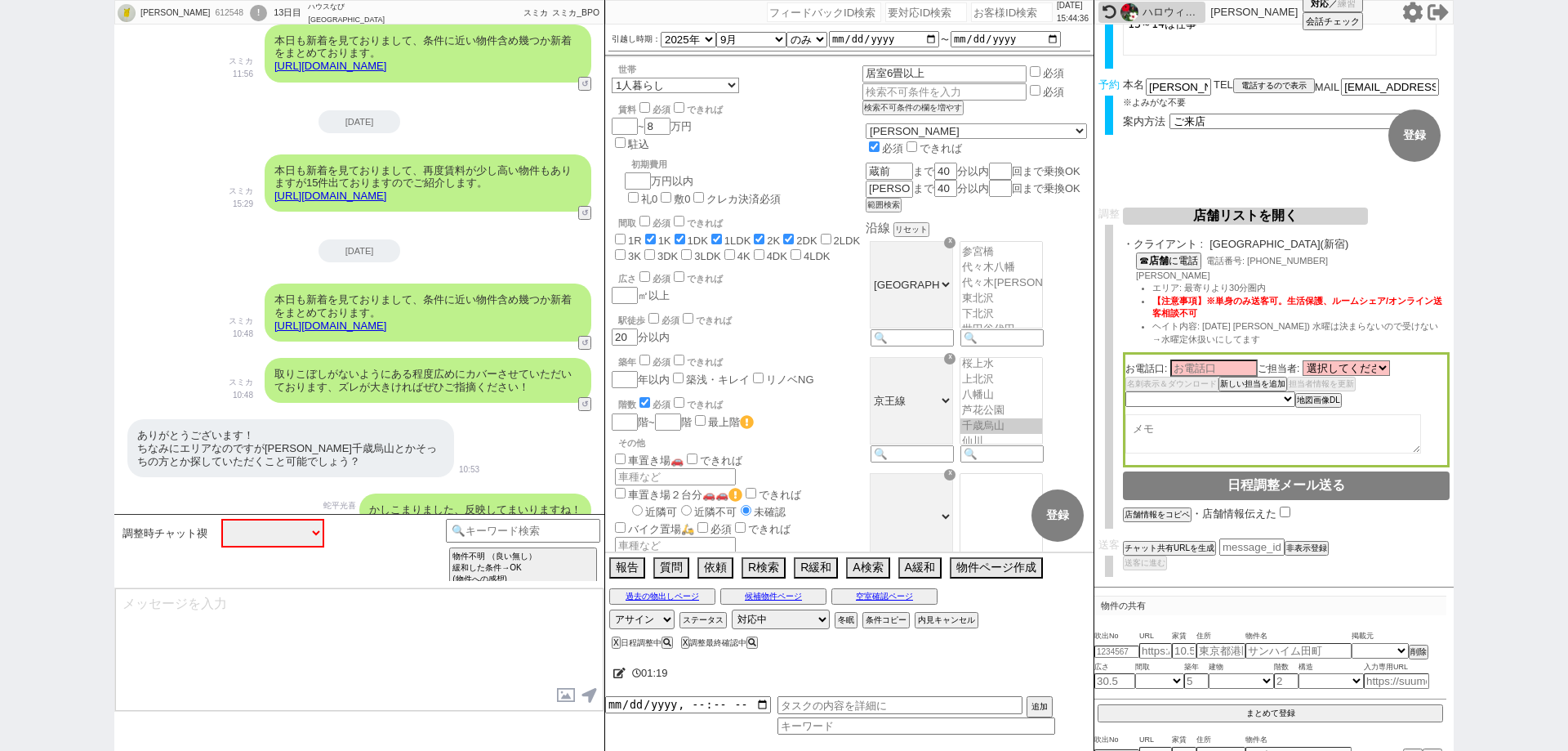
click at [278, 677] on textarea at bounding box center [359, 649] width 488 height 123
click at [0, 506] on div "[PERSON_NAME] 612548 ! 0 13日目 ハウスなび[GEOGRAPHIC_DATA]店 冬眠中 自社客 スミカ スミカ_BPO チャット全…" at bounding box center [784, 376] width 1568 height 751
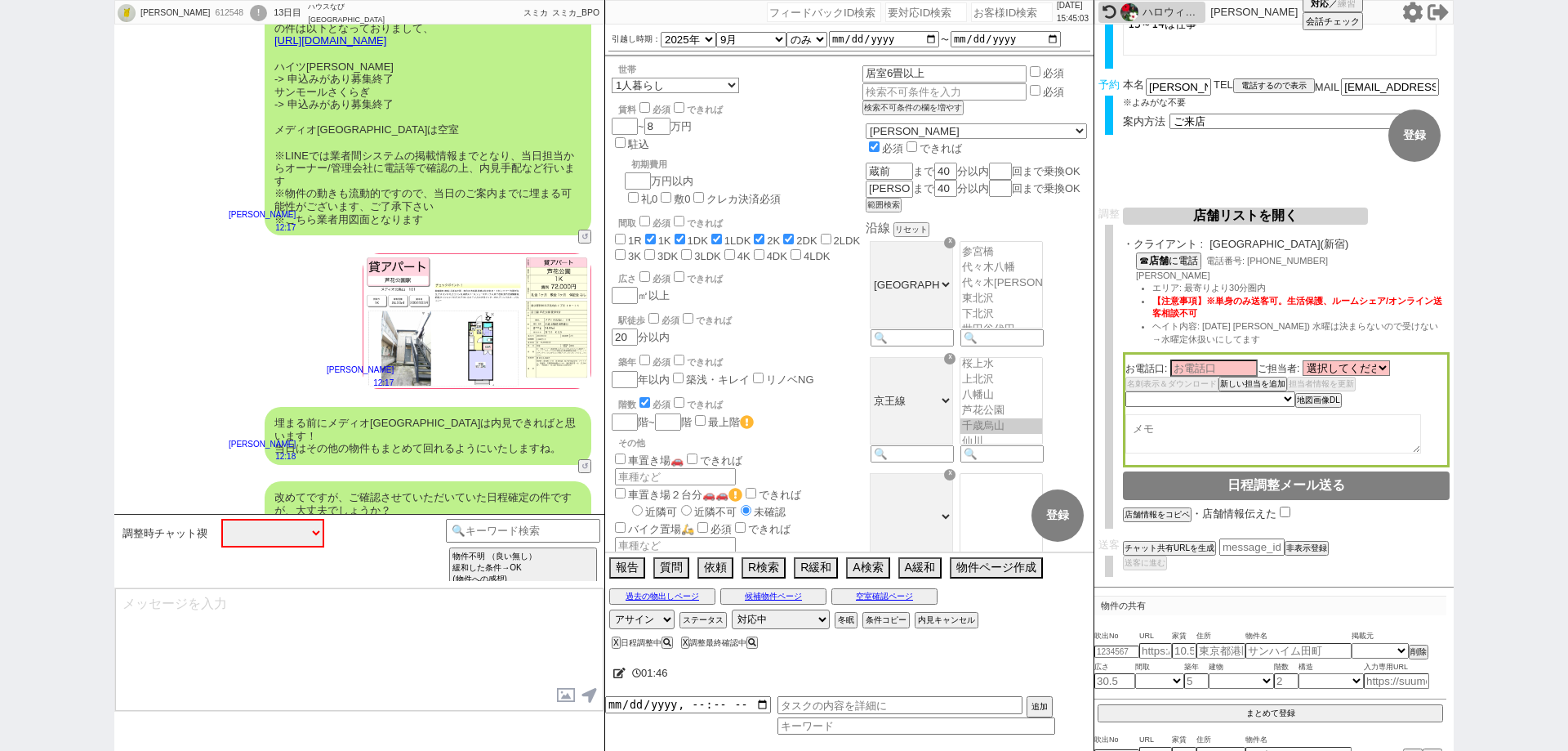
scroll to position [10045, 0]
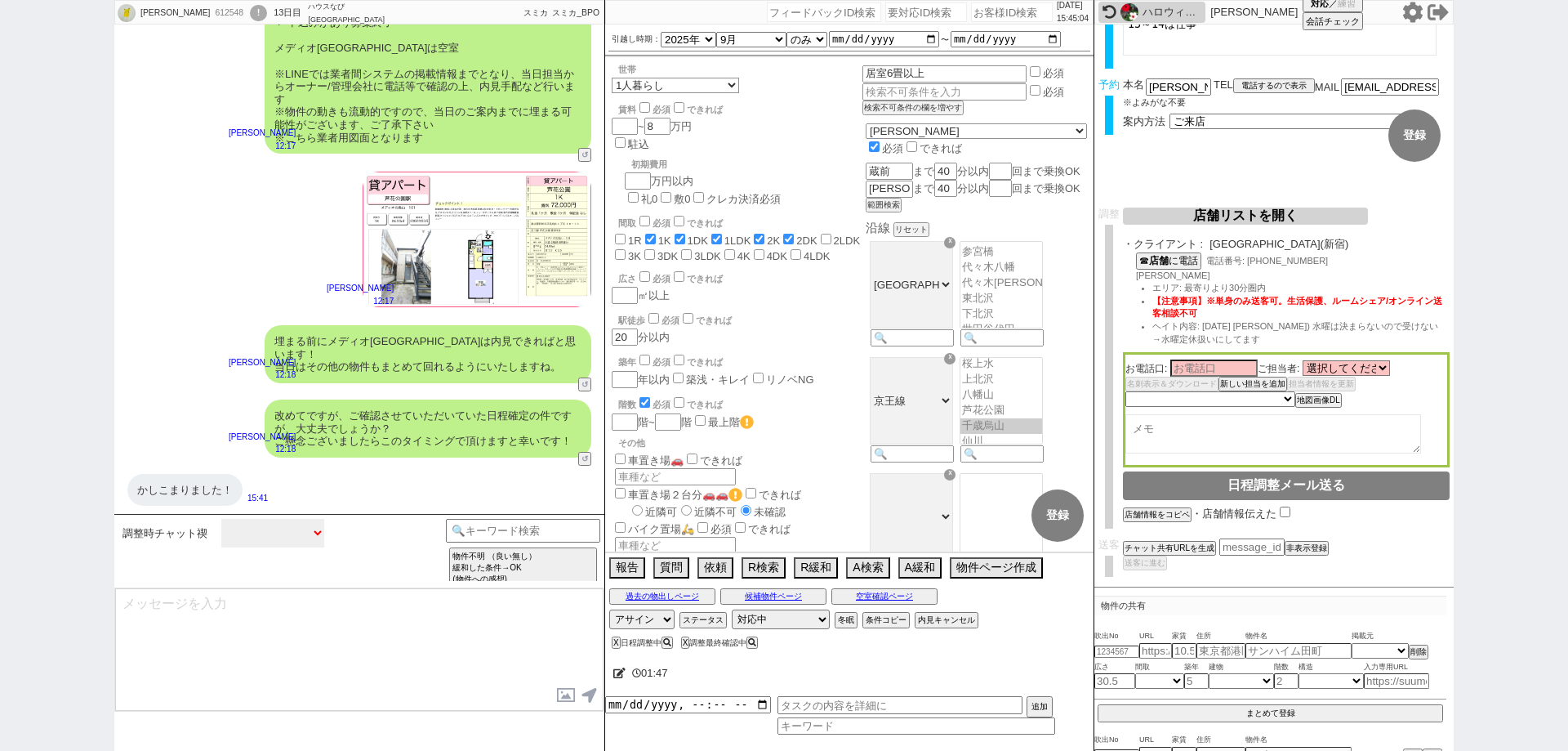
click at [269, 543] on select "中カテゴリを選択 大丈夫です、問題ないです ／ よろしくお願いします 大丈夫です、問題ないです ＋ この物件も追加でお願いします 予定が変わるかもしれません …" at bounding box center [272, 533] width 103 height 29
select select "大丈夫です、問題ないです ／ よろしくお願いします"
click at [221, 519] on select "中カテゴリを選択 大丈夫です、問題ないです ／ よろしくお願いします 大丈夫です、問題ないです ＋ この物件も追加でお願いします 予定が変わるかもしれません …" at bounding box center [272, 533] width 103 height 29
click at [375, 525] on option "問題なし" at bounding box center [426, 526] width 194 height 16
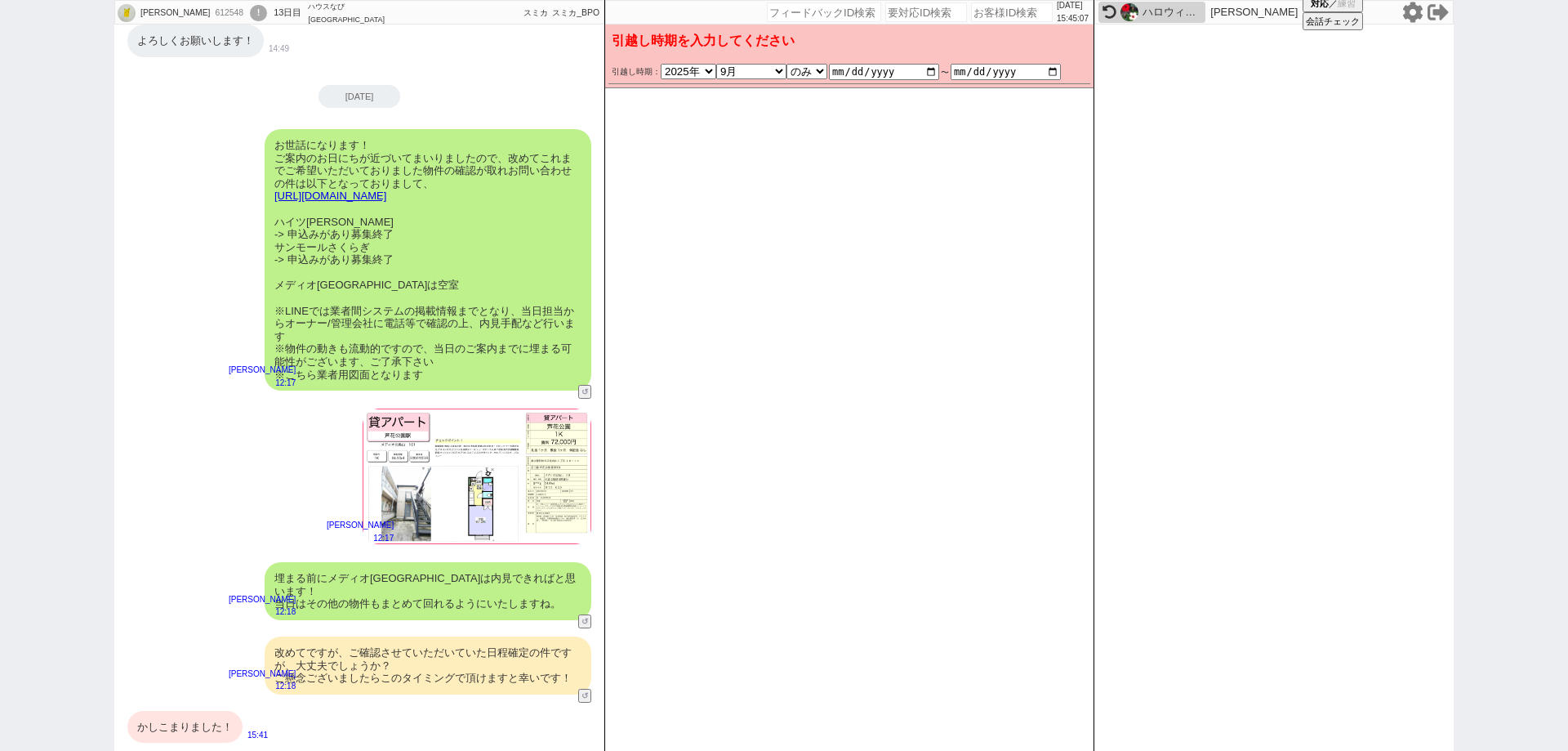
click at [231, 711] on div "かしこまりました！" at bounding box center [185, 727] width 115 height 33
click at [1073, 95] on button "変更 なし" at bounding box center [1065, 79] width 44 height 44
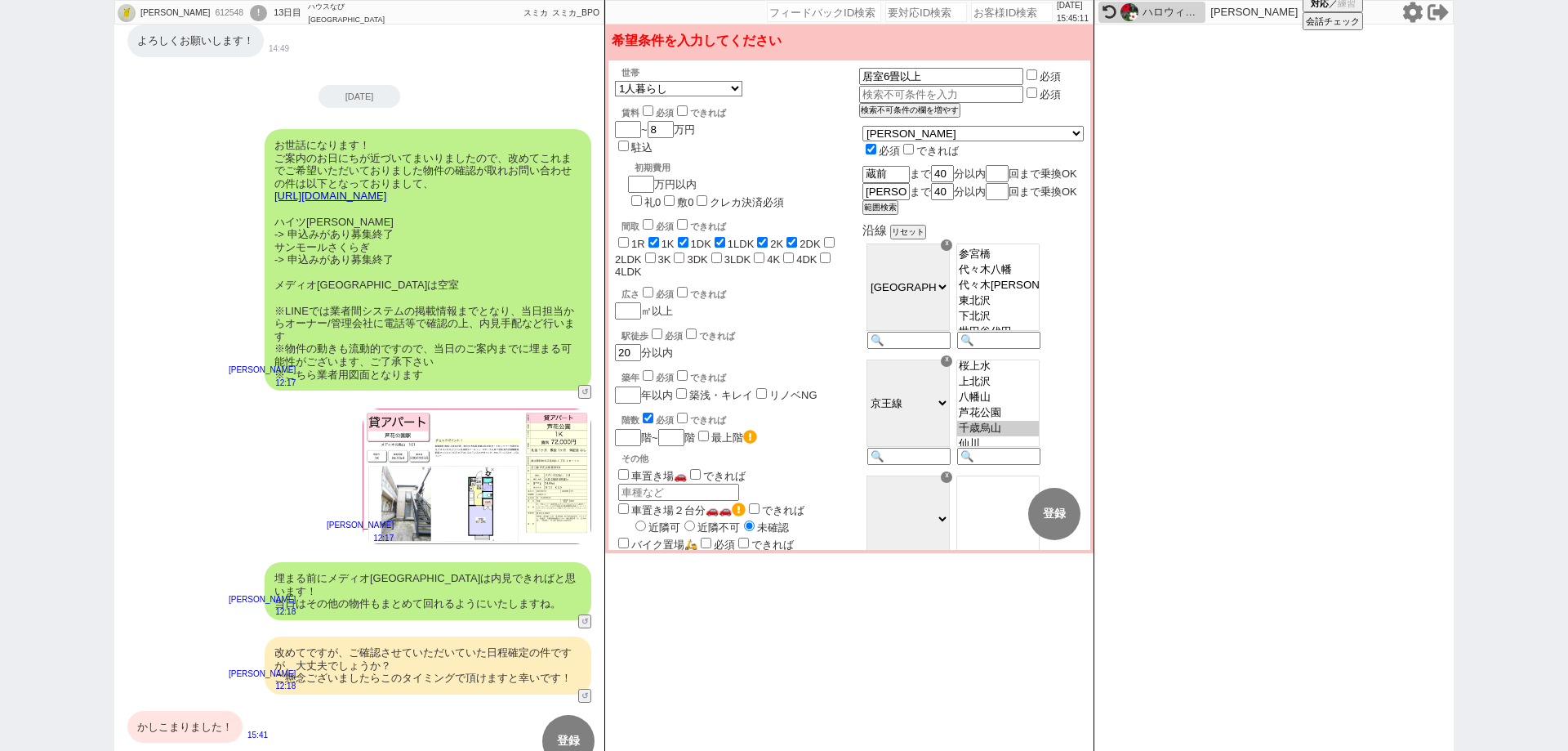
click at [227, 711] on div "かしこまりました！" at bounding box center [185, 727] width 115 height 33
drag, startPoint x: 973, startPoint y: 511, endPoint x: 961, endPoint y: 518, distance: 13.9
click at [973, 511] on button "変更 なし" at bounding box center [982, 513] width 52 height 52
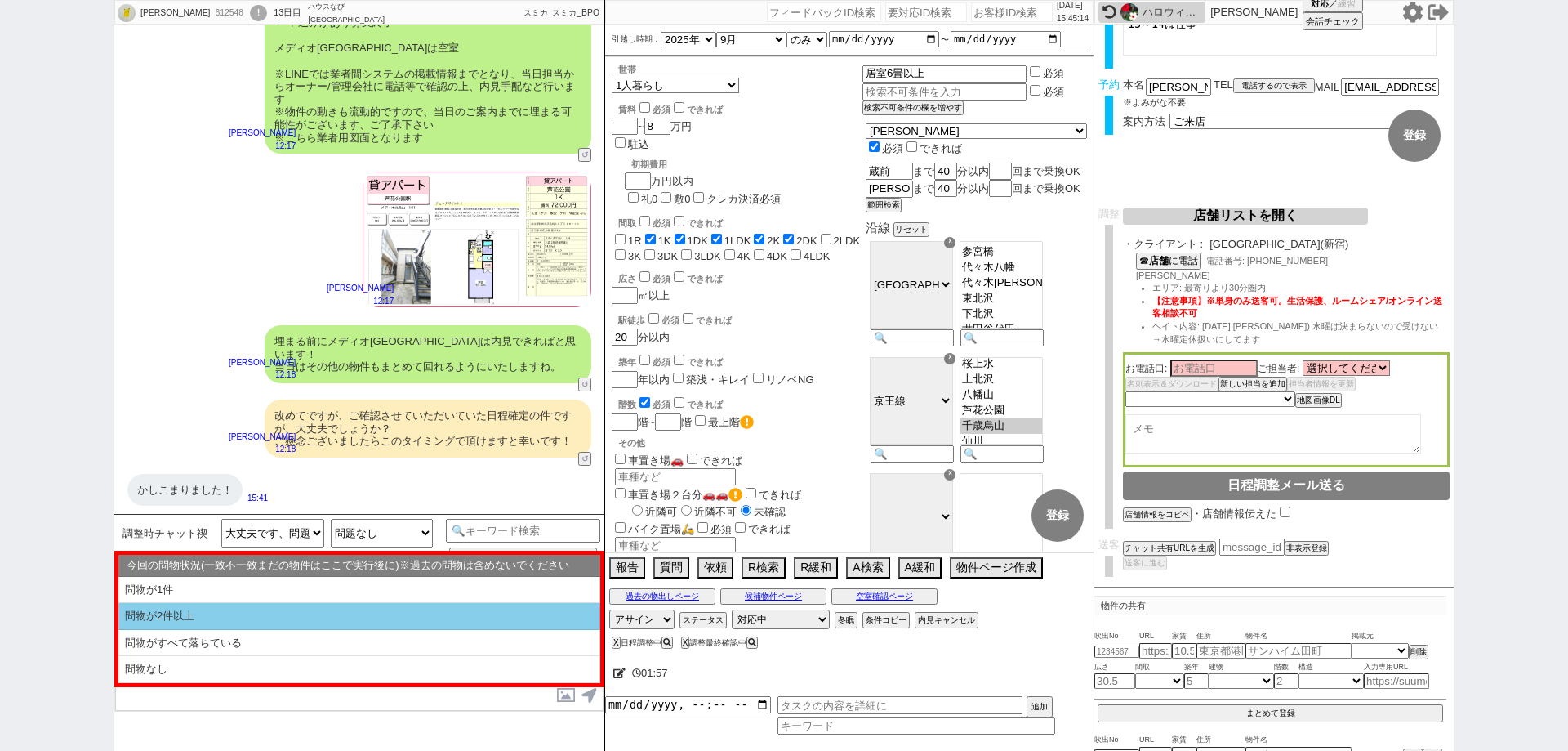
click at [359, 616] on li "問物が2件以上" at bounding box center [359, 616] width 482 height 27
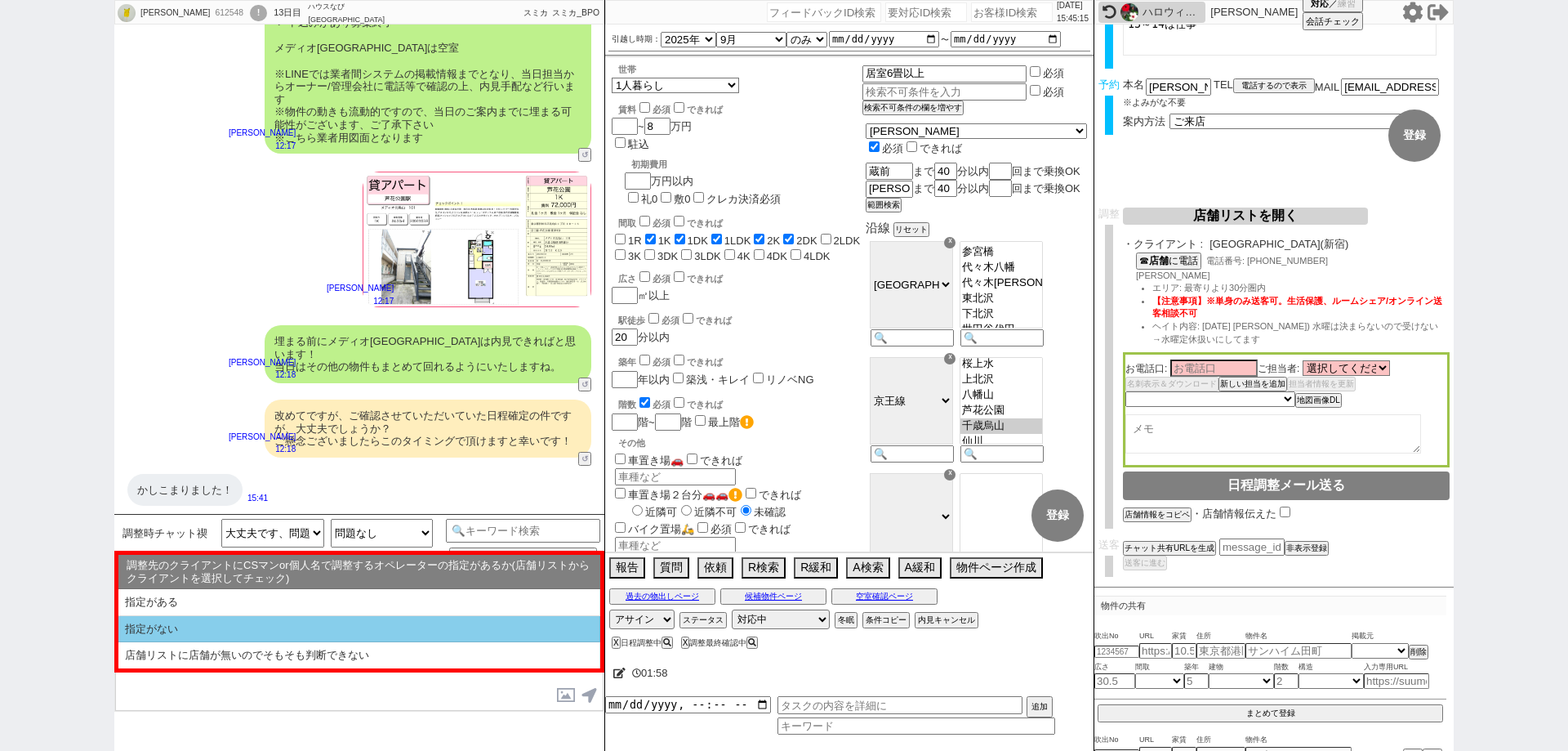
click at [359, 616] on li "指定がない" at bounding box center [359, 629] width 482 height 27
select select "問物が2件以上"
select select "指定がない"
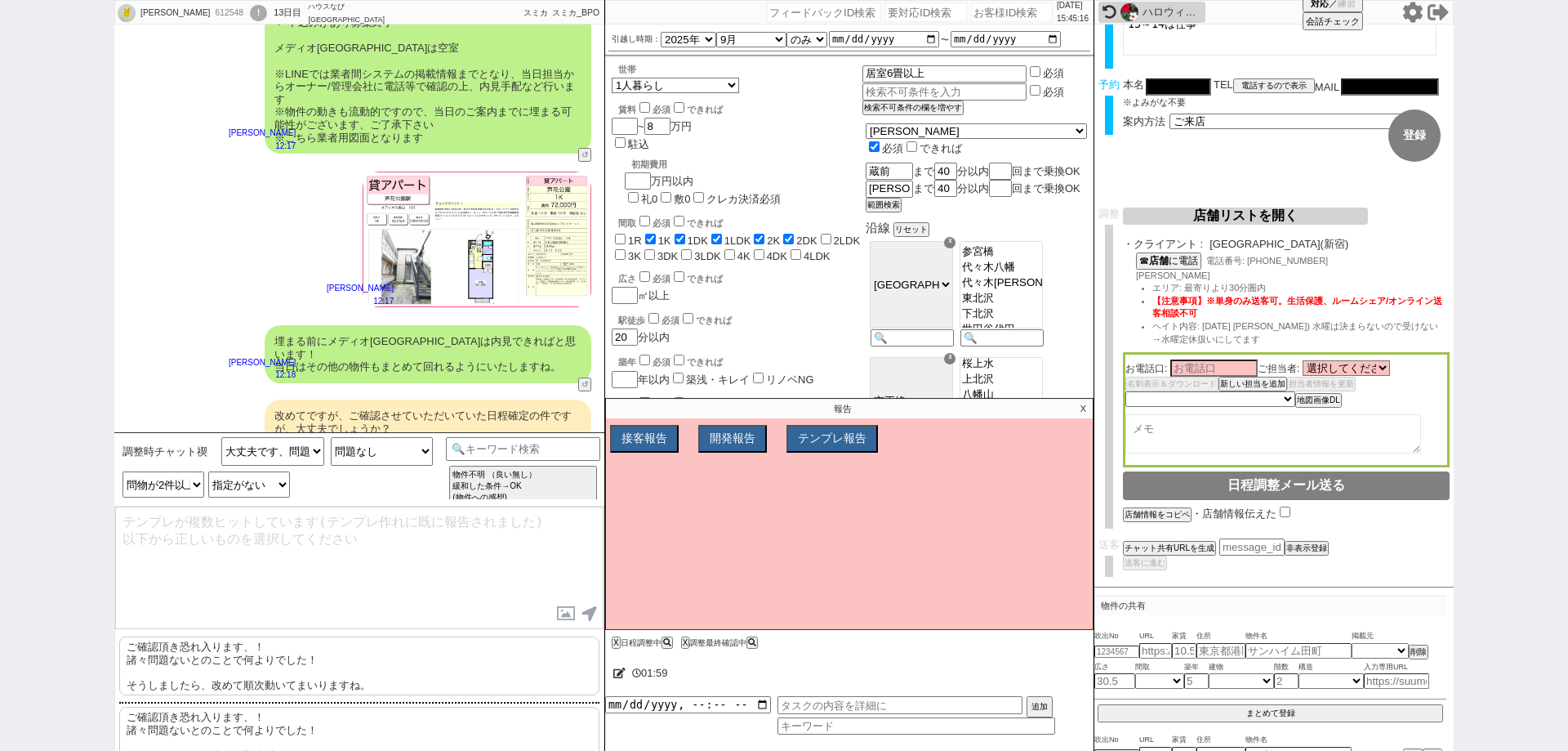
click at [378, 672] on p "ご確認頂き恐れ入ります、！ 諸々問題ないとのことで何よりでした！ そうしましたら、改めて[PERSON_NAME]動いてまいりますね。" at bounding box center [359, 665] width 480 height 58
type textarea "ご確認頂き恐れ入ります、！ 諸々問題ないとのことで何よりでした！ そうしましたら、改めて[PERSON_NAME]動いてまいりますね。"
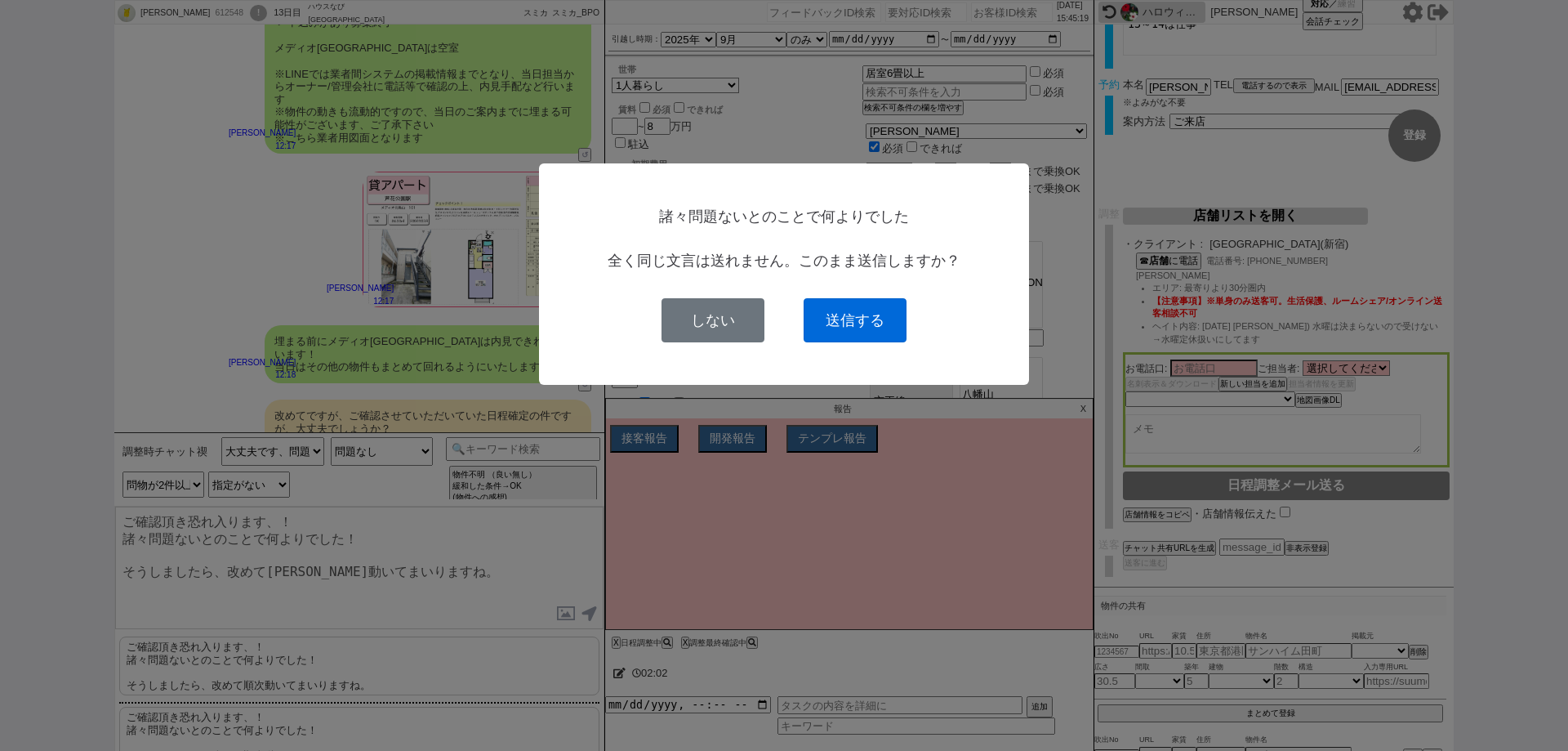
click at [846, 323] on button "送信する" at bounding box center [854, 320] width 103 height 44
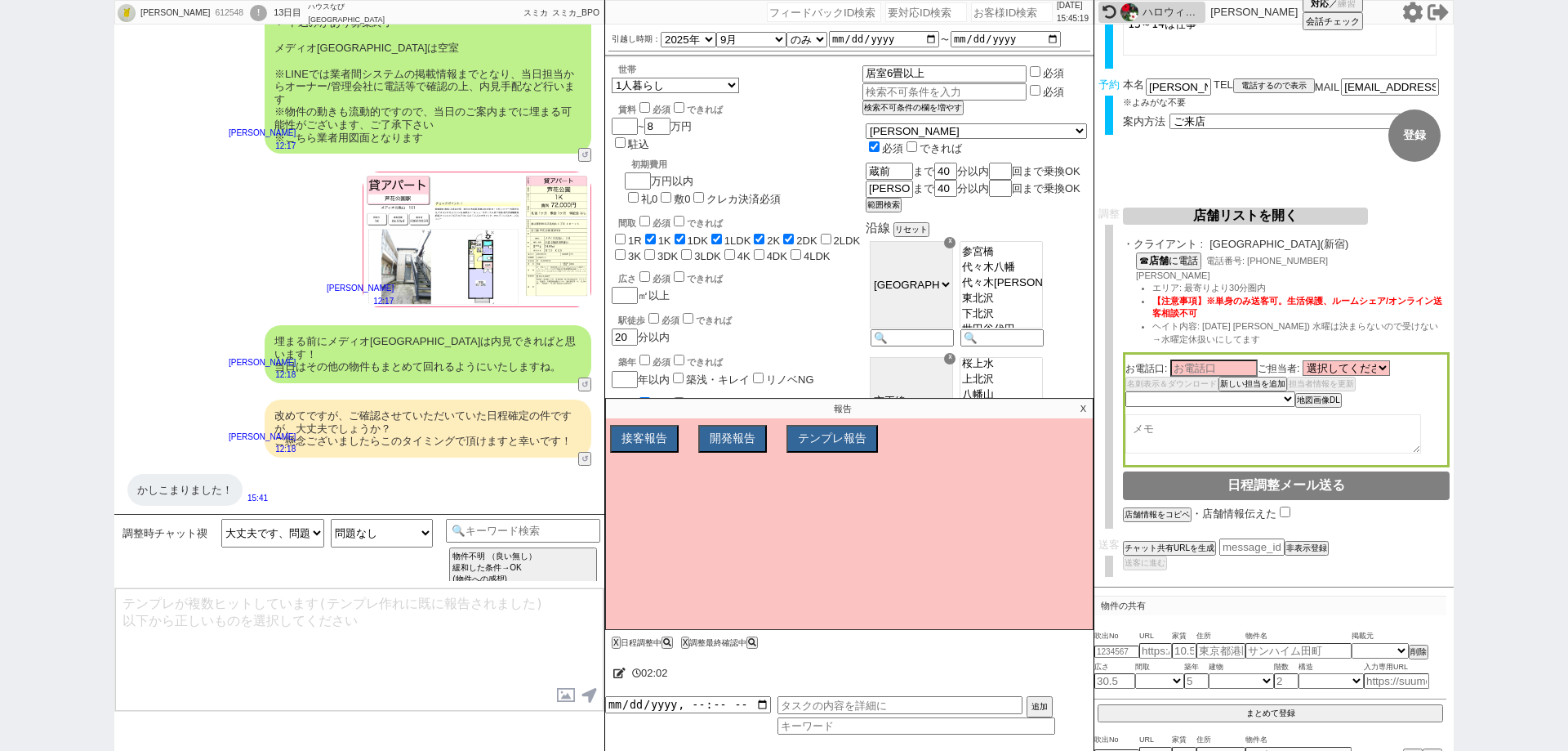
scroll to position [10131, 0]
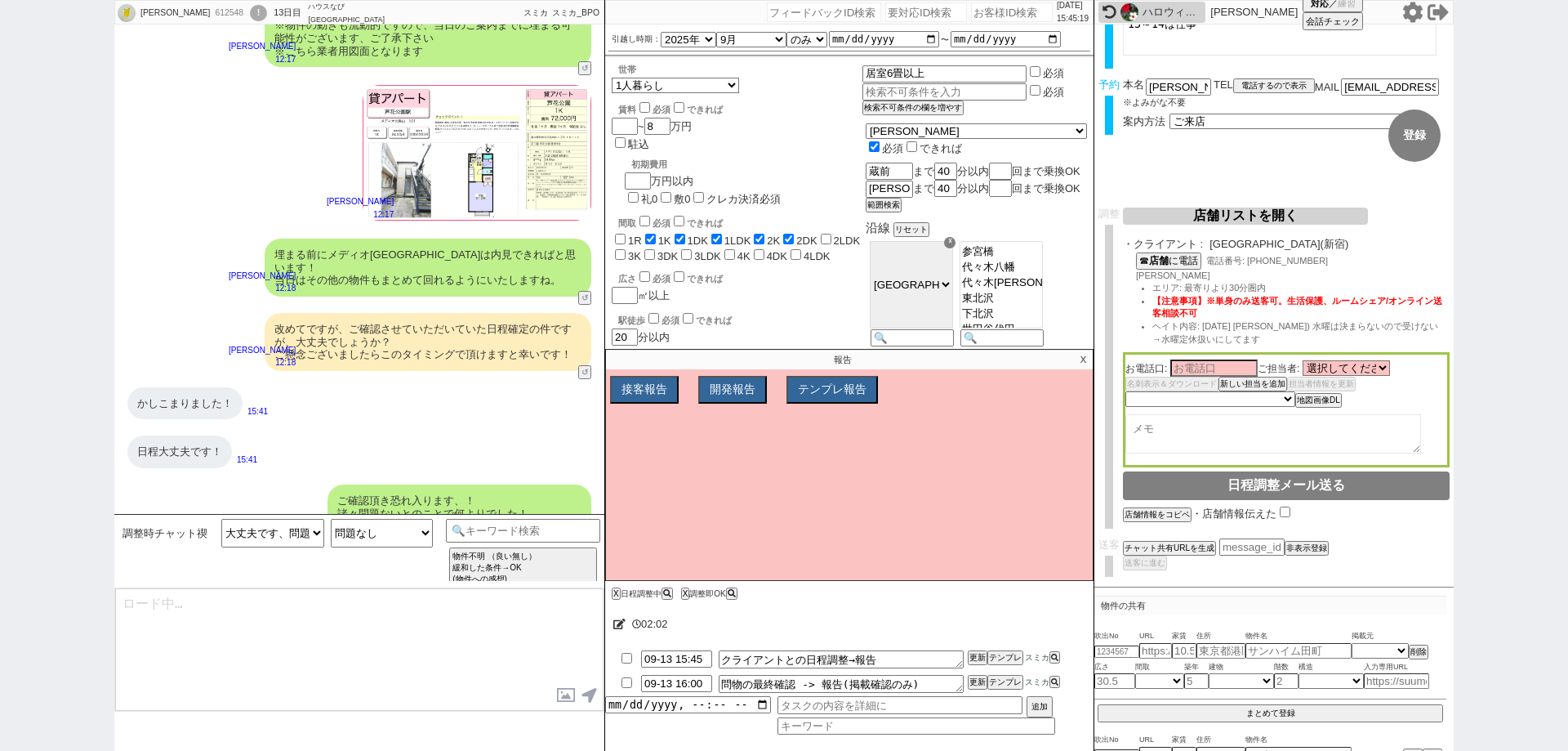
type textarea "@@【@@日程調整するシーンなので、このまま調整報告します。当該の調整ができない方であればそのままcmd+shift+Kで次に進んでください！！(当該の調整が…"
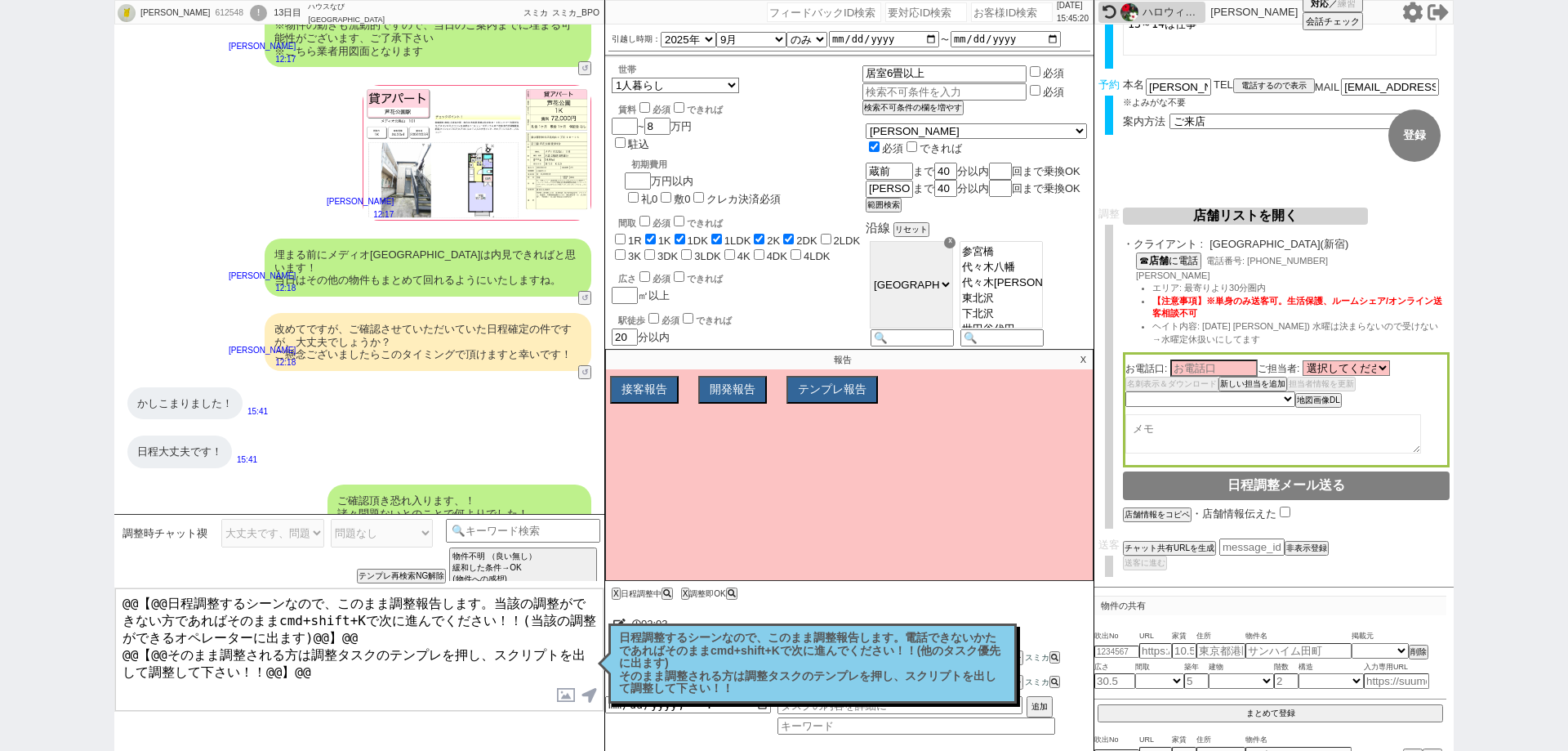
click at [1083, 358] on p "X" at bounding box center [1083, 360] width 19 height 20
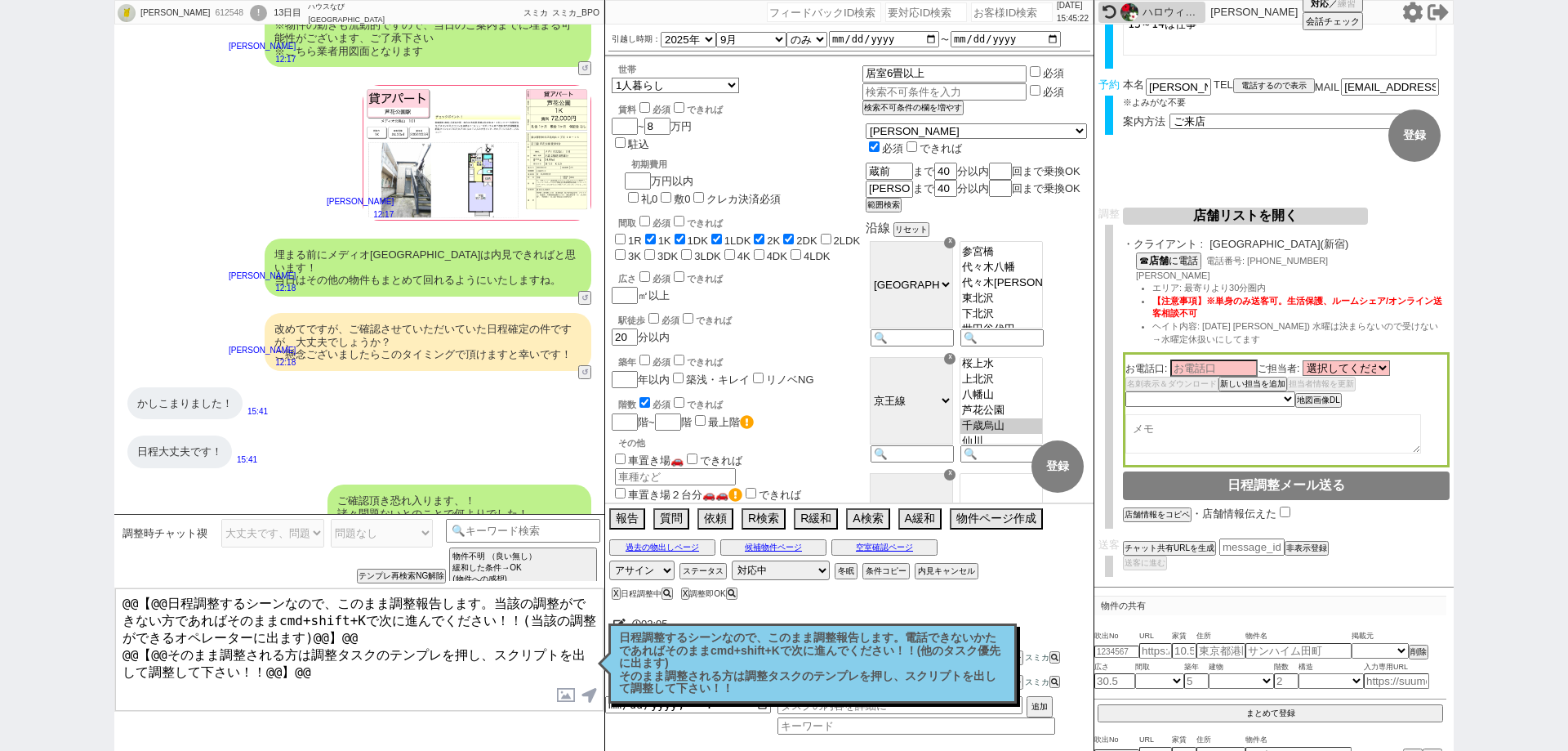
click at [1268, 221] on button "店舗リストを開く" at bounding box center [1245, 216] width 245 height 17
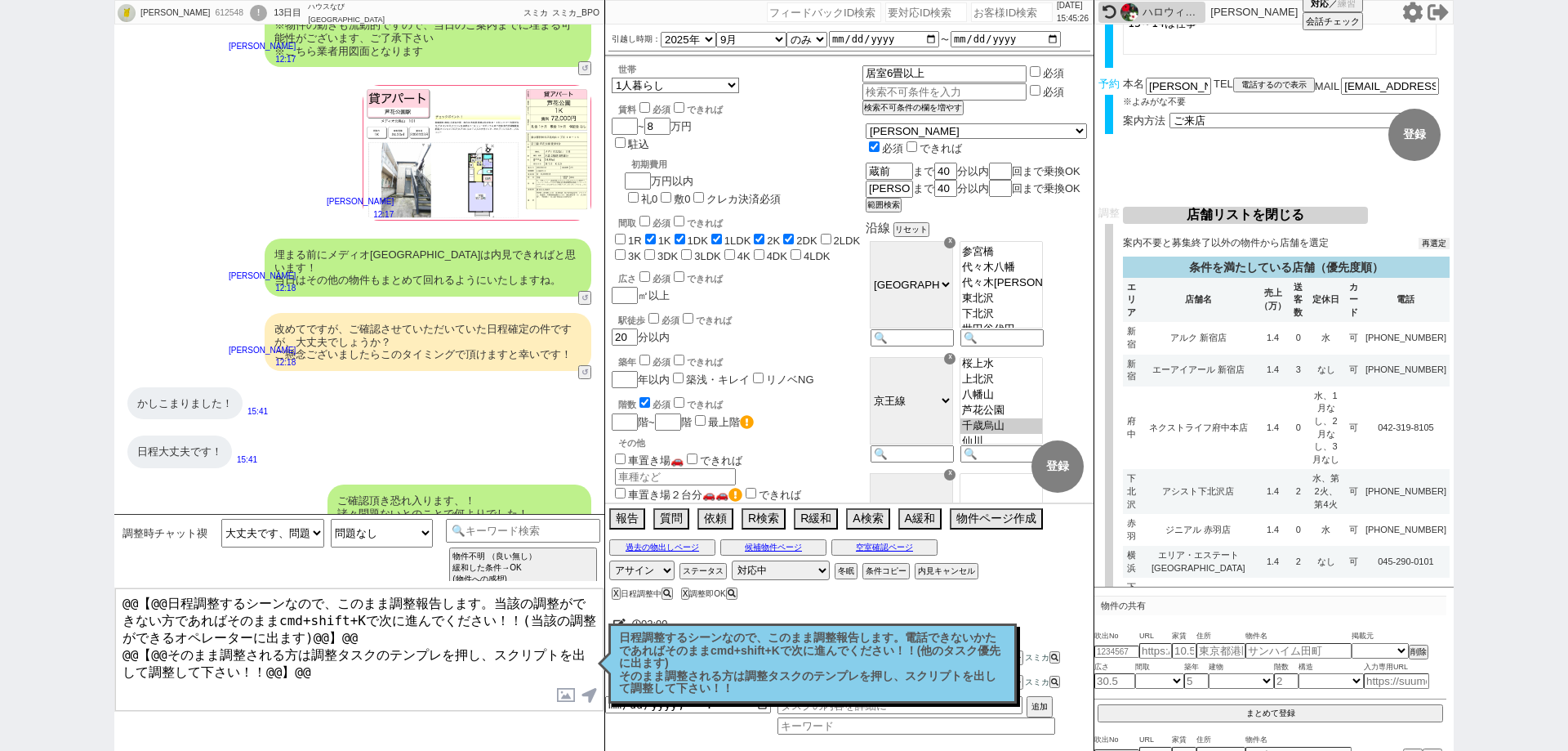
click at [1442, 247] on button "再選定" at bounding box center [1434, 244] width 31 height 12
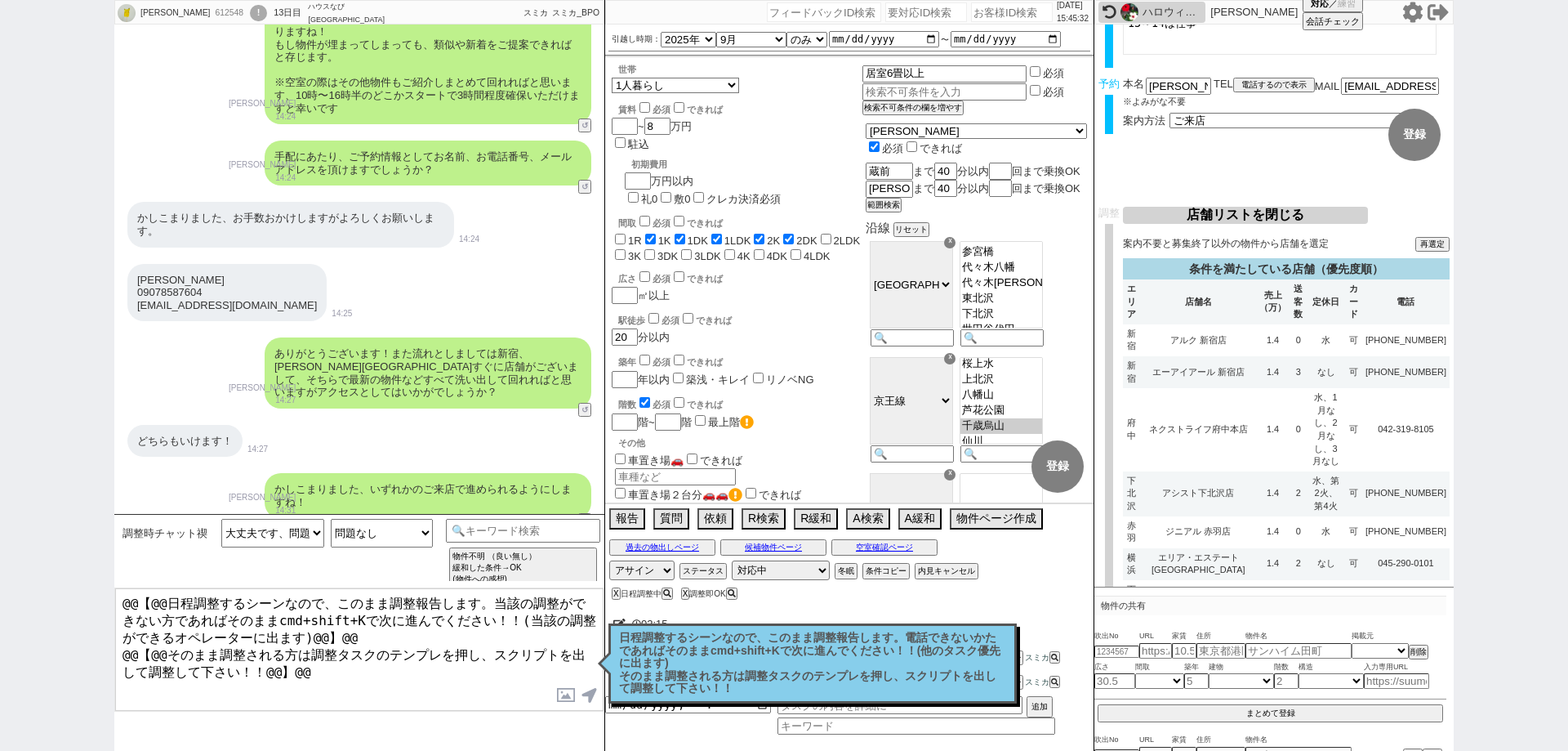
scroll to position [8007, 0]
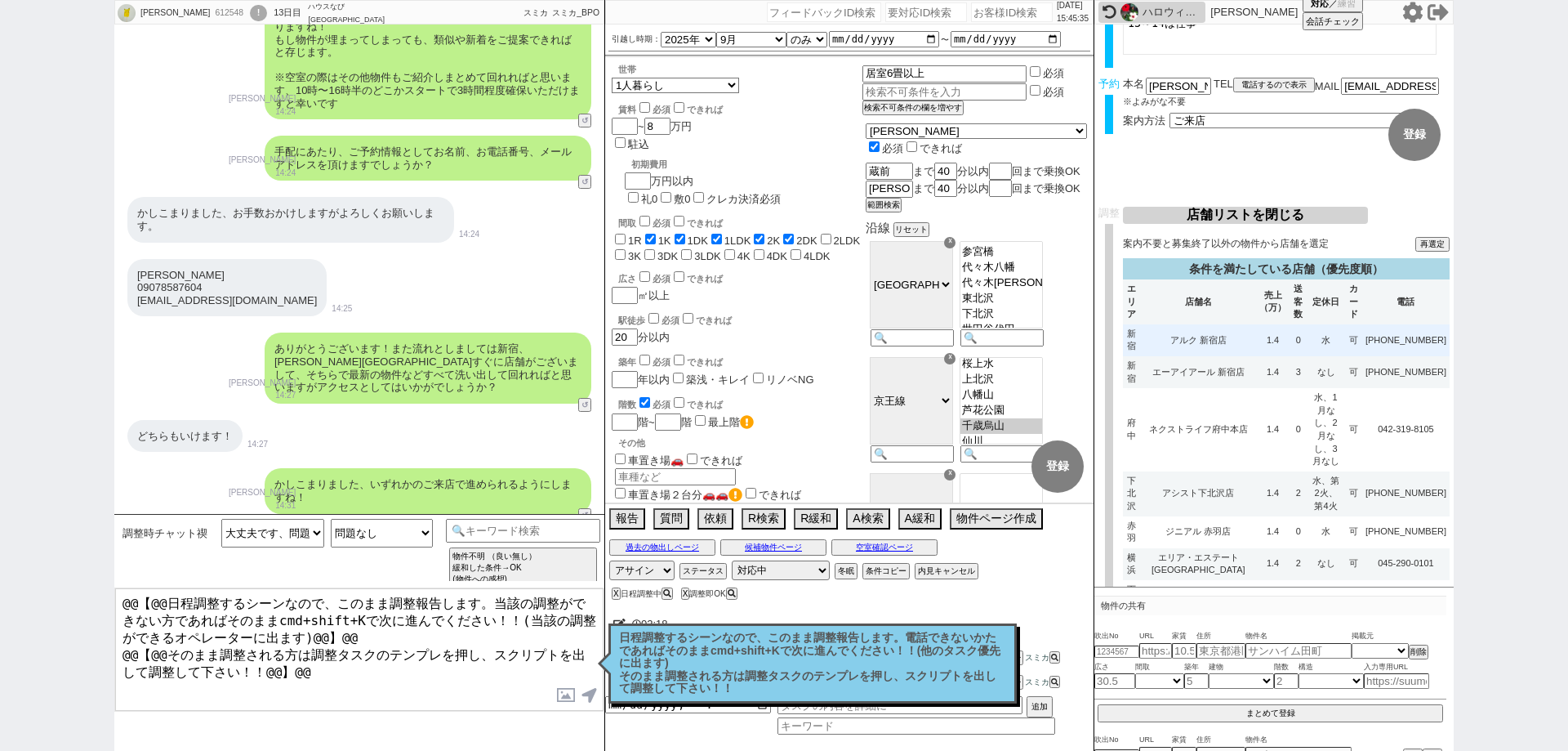
click at [1340, 333] on td "水" at bounding box center [1326, 340] width 38 height 32
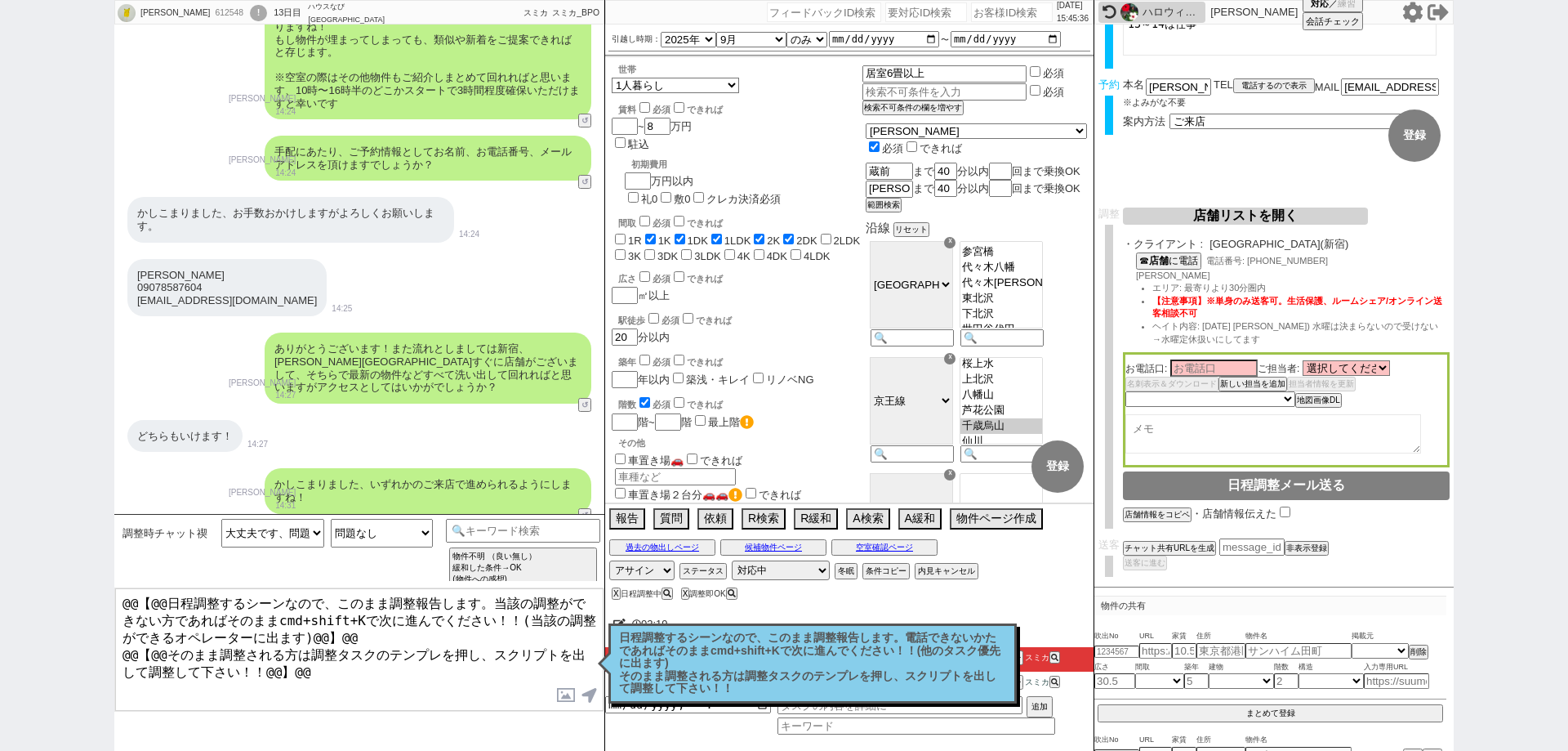
click at [952, 645] on p "日程調整するシーンなので、このまま調整報告します。電話できないかたであればそのままcmd+shift+Kで次に進んでください！！(他のタスク優先に出ます) そ…" at bounding box center [812, 663] width 387 height 63
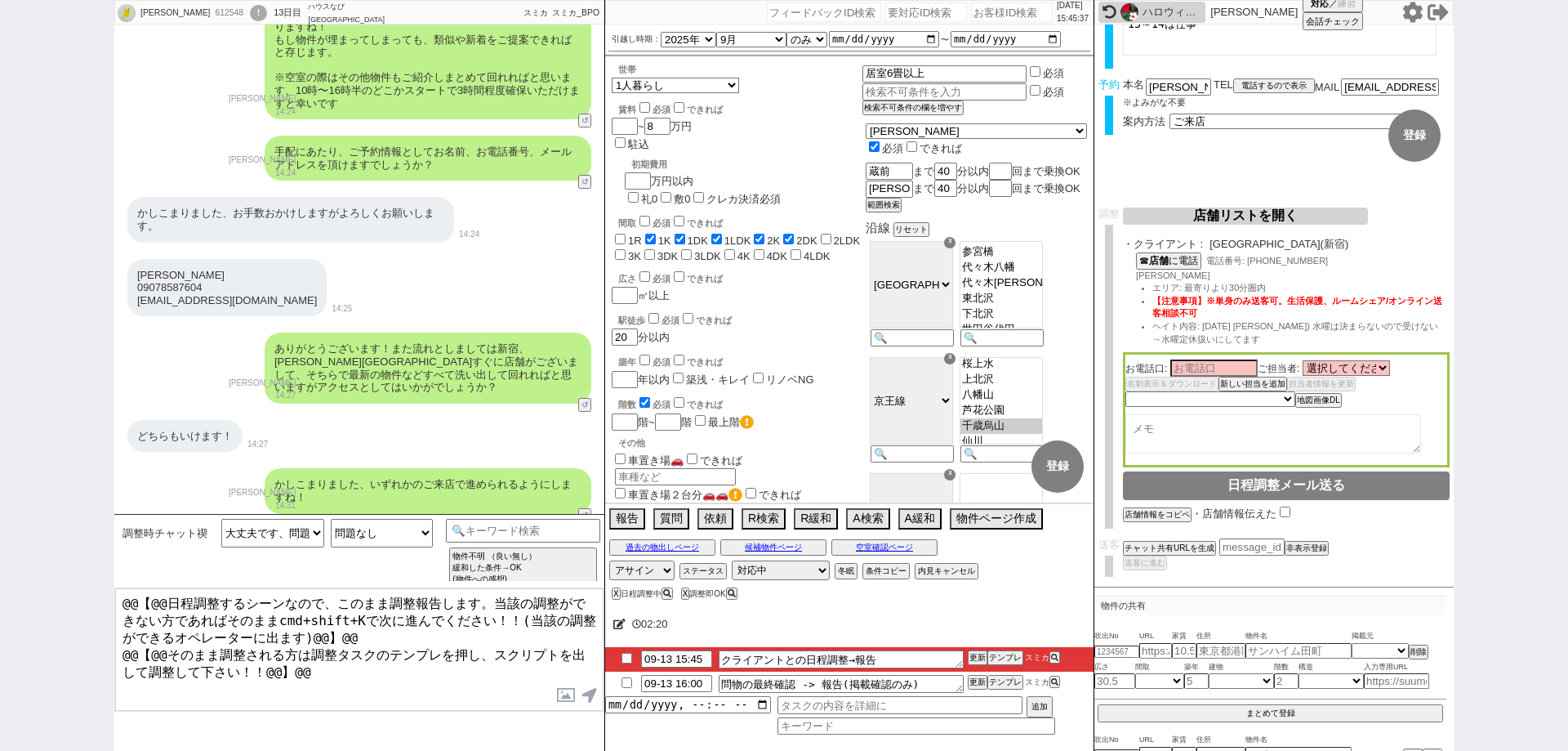
click at [1032, 595] on div "X 日程調整中 X 調整即OK" at bounding box center [849, 593] width 488 height 22
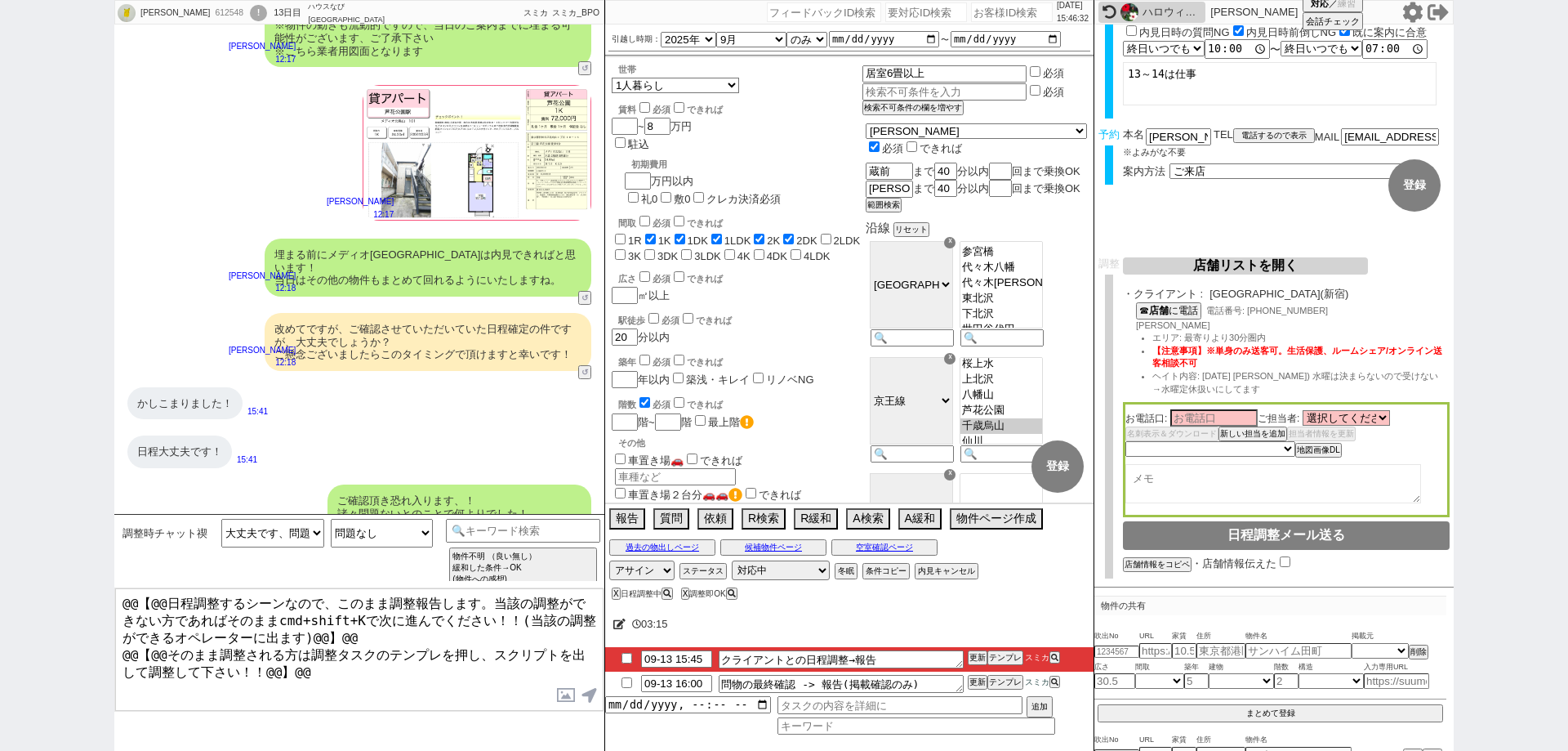
scroll to position [0, 0]
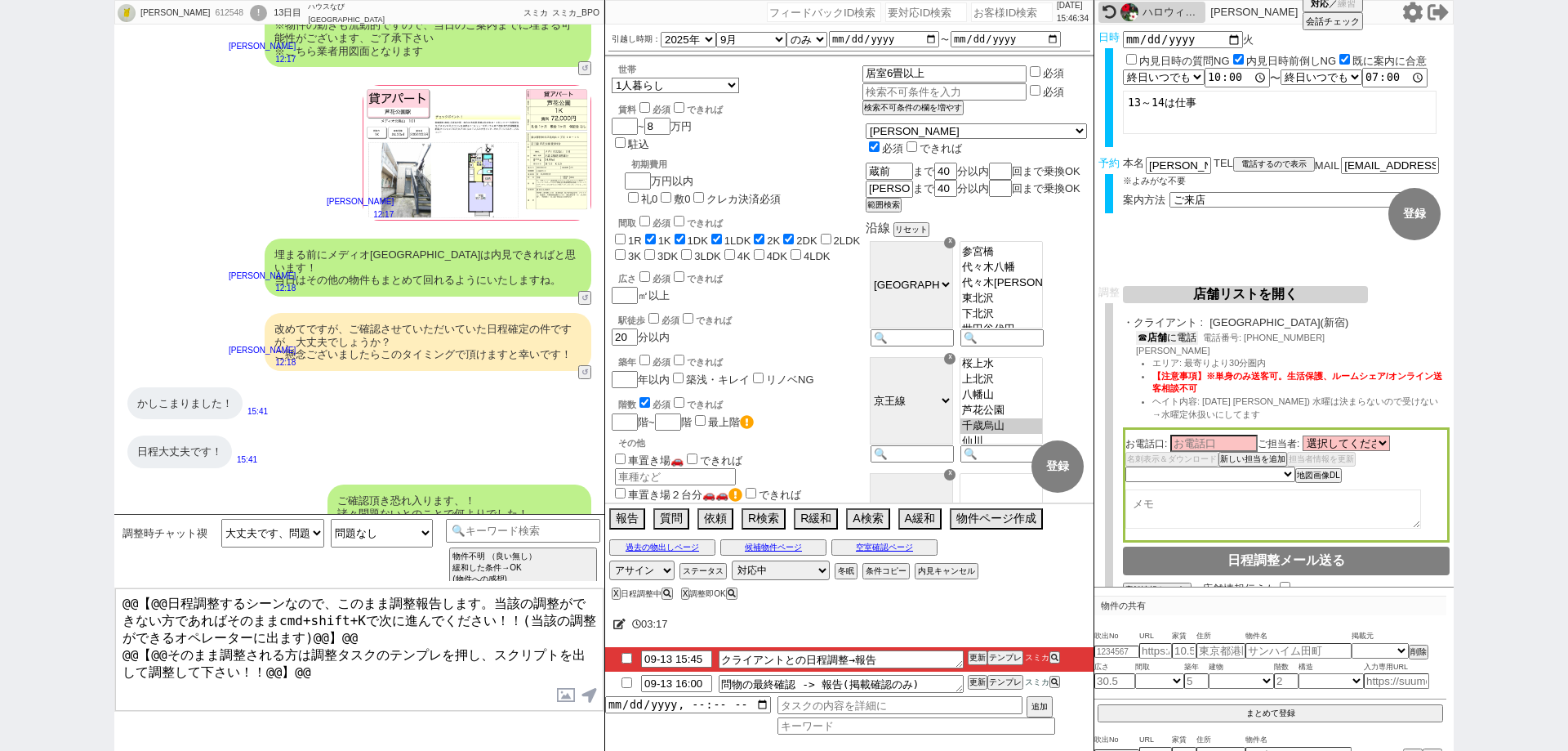
click at [1176, 343] on button "☎ 店舗 に電話" at bounding box center [1166, 338] width 62 height 14
click at [914, 543] on button "空室確認ページ" at bounding box center [884, 548] width 106 height 13
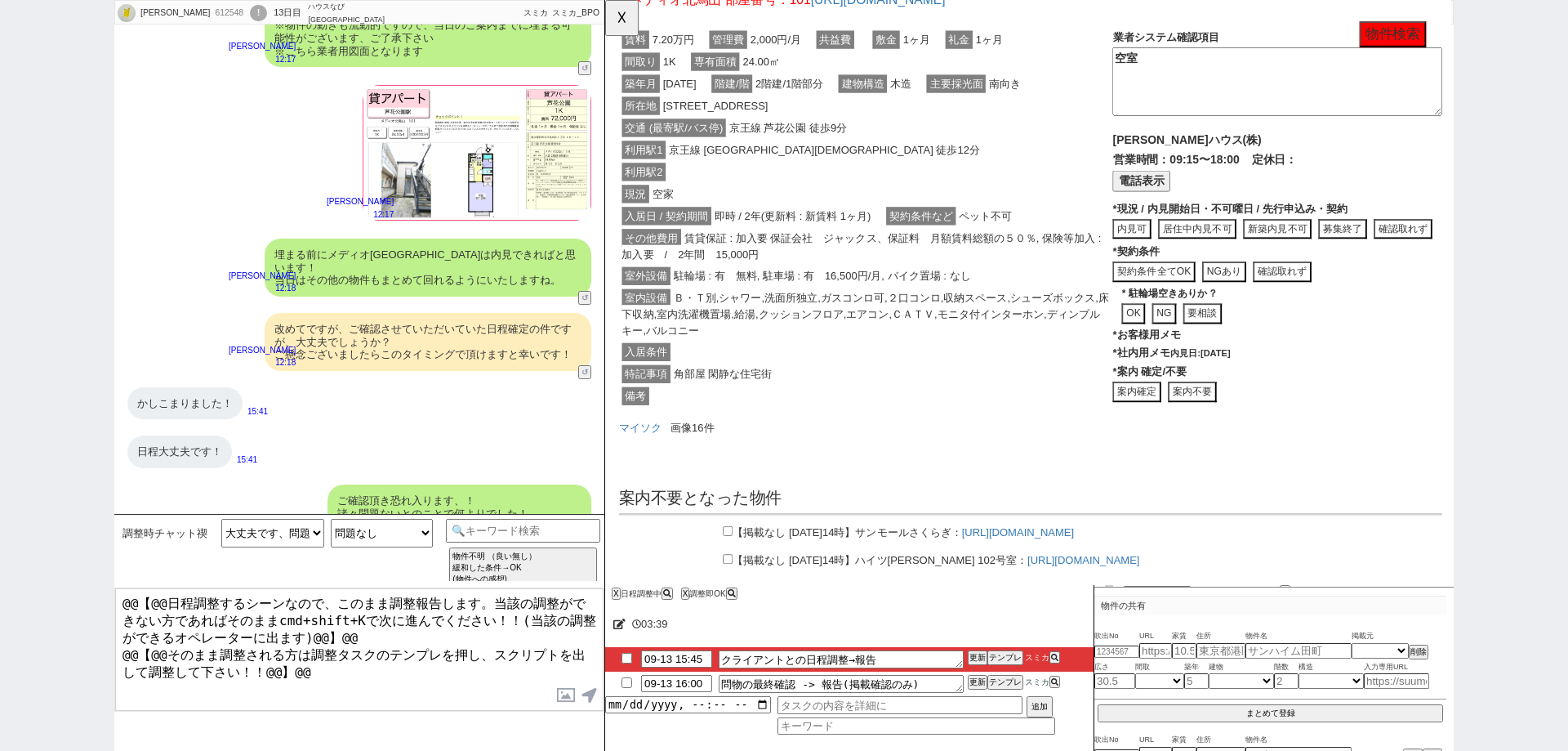
scroll to position [355, 0]
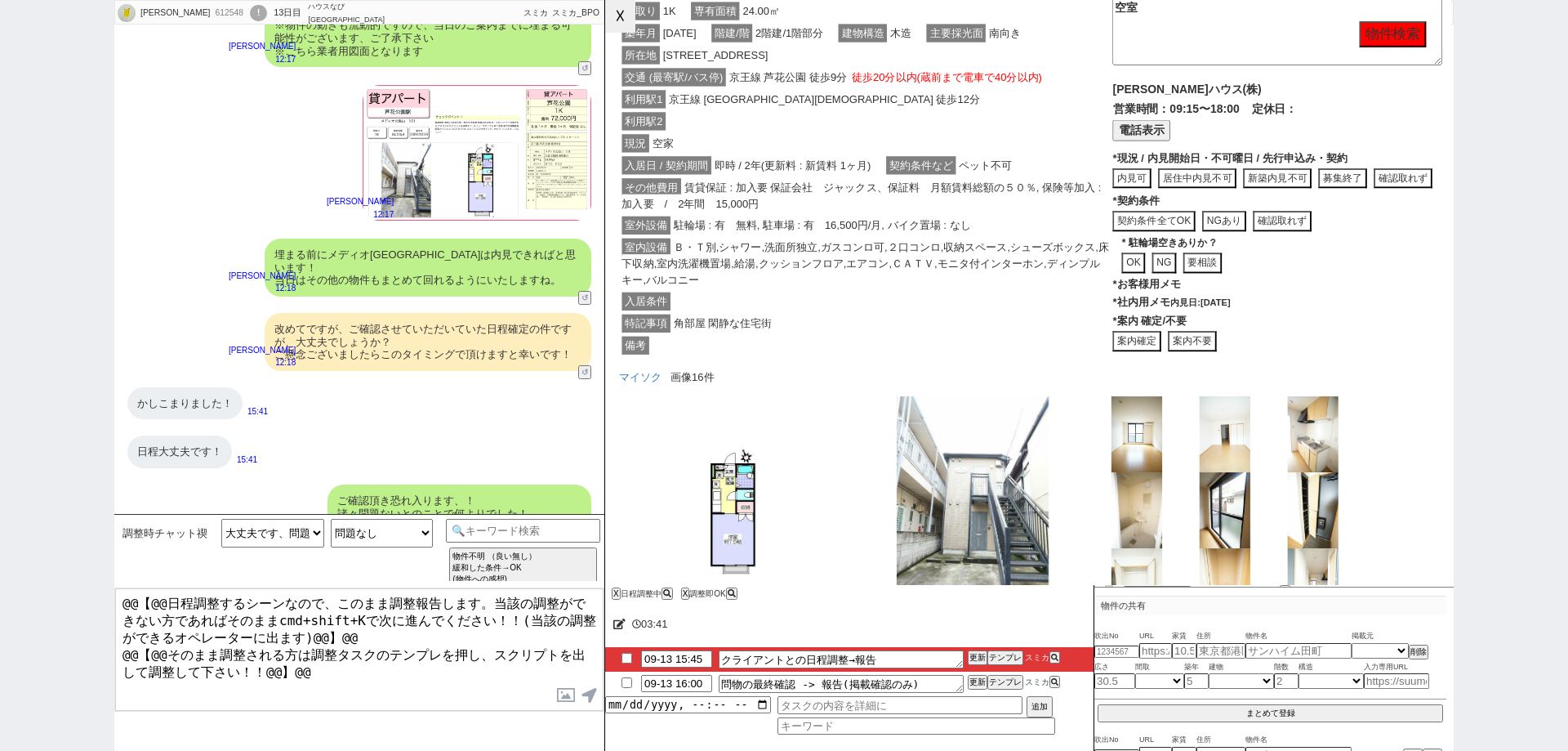
click at [627, 3] on button "☓" at bounding box center [620, 16] width 30 height 33
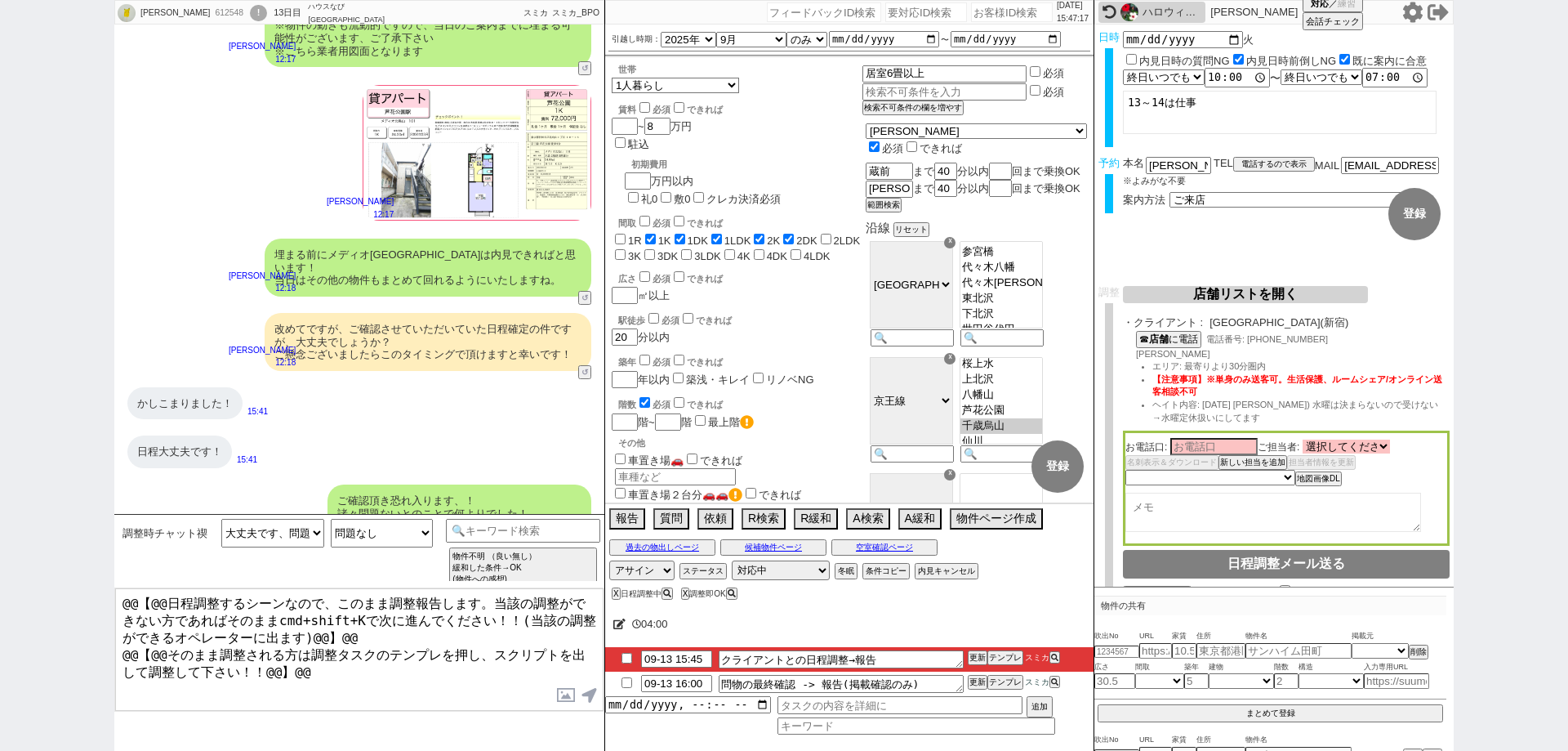
click at [1384, 454] on select "選択してください [PERSON_NAME] [PERSON_NAME] [PERSON_NAME] [PERSON_NAME] [PERSON_NAME] …" at bounding box center [1346, 446] width 87 height 14
select select "[DATE]"
click at [1305, 442] on select "選択してください [PERSON_NAME] [PERSON_NAME] [PERSON_NAME] [PERSON_NAME] [PERSON_NAME] …" at bounding box center [1346, 446] width 87 height 14
drag, startPoint x: 1156, startPoint y: 356, endPoint x: 1136, endPoint y: 357, distance: 20.0
click at [1136, 357] on div "☎ 店舗 に電話 電話番号: [PHONE_NUMBER] [PERSON_NAME]: 最寄りより30分圏内 【注意事項】※単身のみ送客可。生活保護、ルーム…" at bounding box center [1286, 381] width 327 height 100
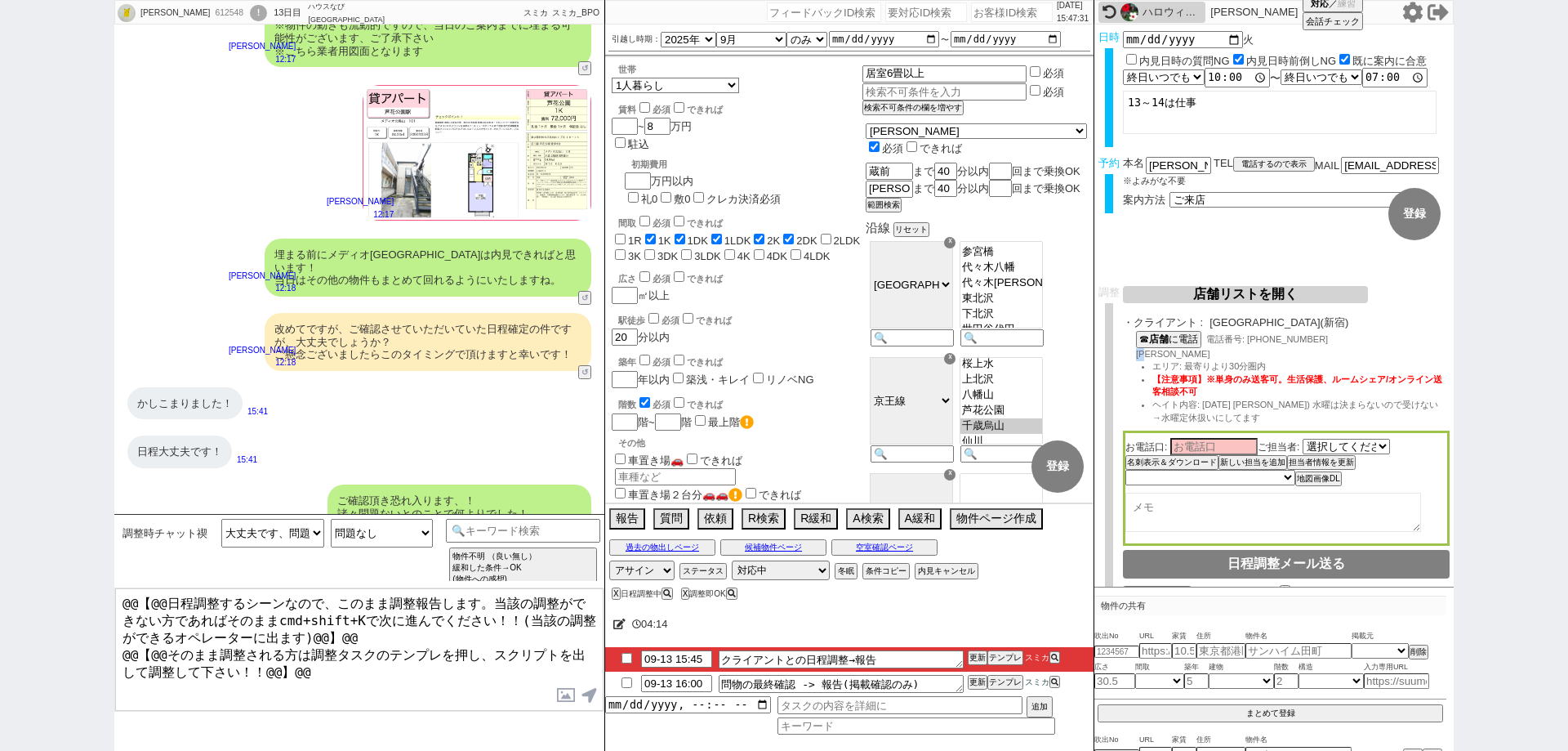
copy span "[PERSON_NAME]"
click at [1190, 448] on input at bounding box center [1214, 445] width 87 height 14
paste input "[PERSON_NAME]"
type input "[PERSON_NAME]"
drag, startPoint x: 1176, startPoint y: 512, endPoint x: 1186, endPoint y: 513, distance: 10.0
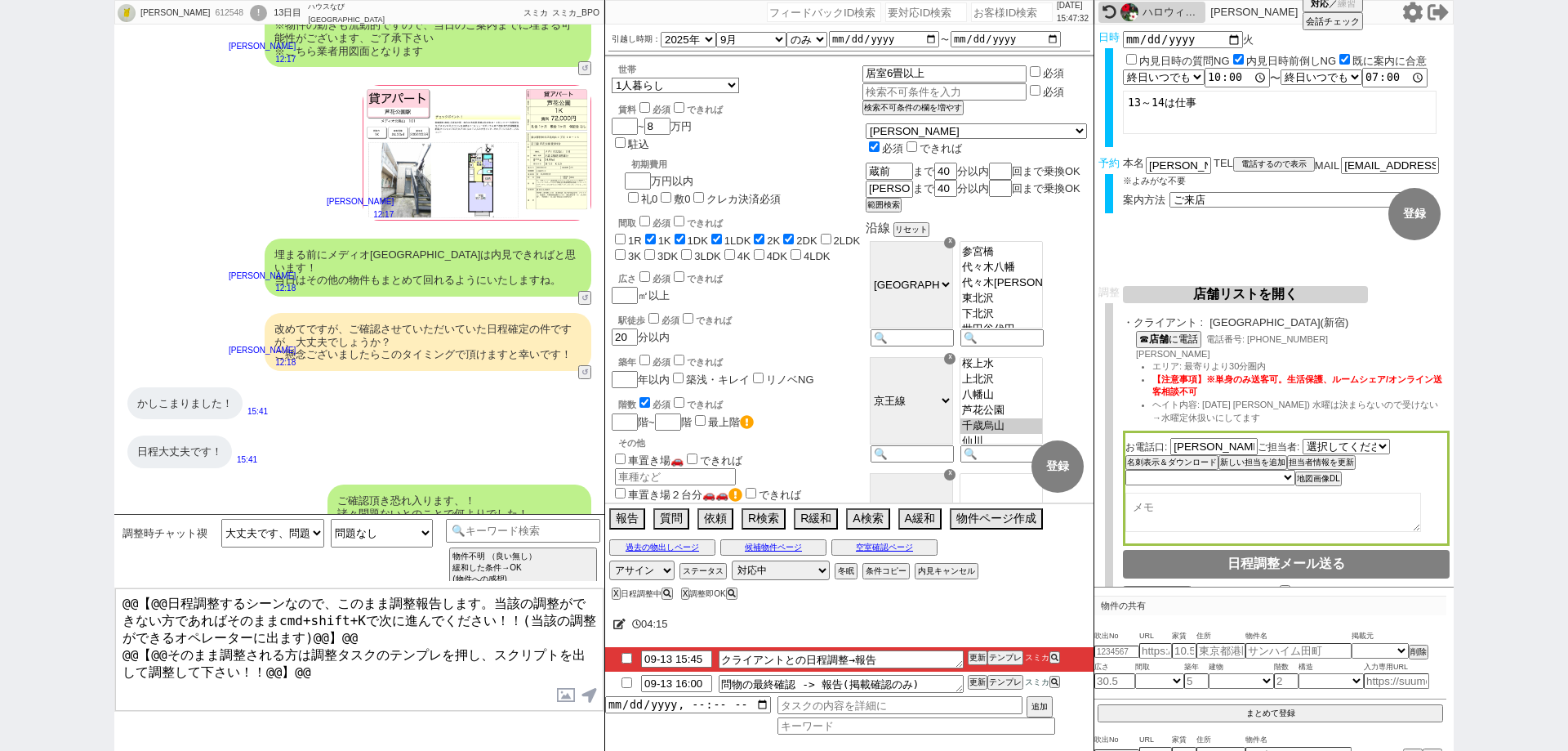
click at [1176, 513] on textarea at bounding box center [1273, 512] width 295 height 40
click at [1241, 483] on select "未定 希望で最短でOK 最短以外でOK 日程がNG(直近で別日提案可) 日程がNG(直近はNG) お客様ごとNG 折返し待ち 店舗が定休/終業後で連絡取れず" at bounding box center [1209, 476] width 168 height 14
select select "5"
click at [1125, 473] on select "未定 希望で最短でOK 最短以外でOK 日程がNG(直近で別日提案可) 日程がNG(直近はNG) お客様ごとNG 折返し待ち 店舗が定休/終業後で連絡取れず" at bounding box center [1209, 476] width 168 height 14
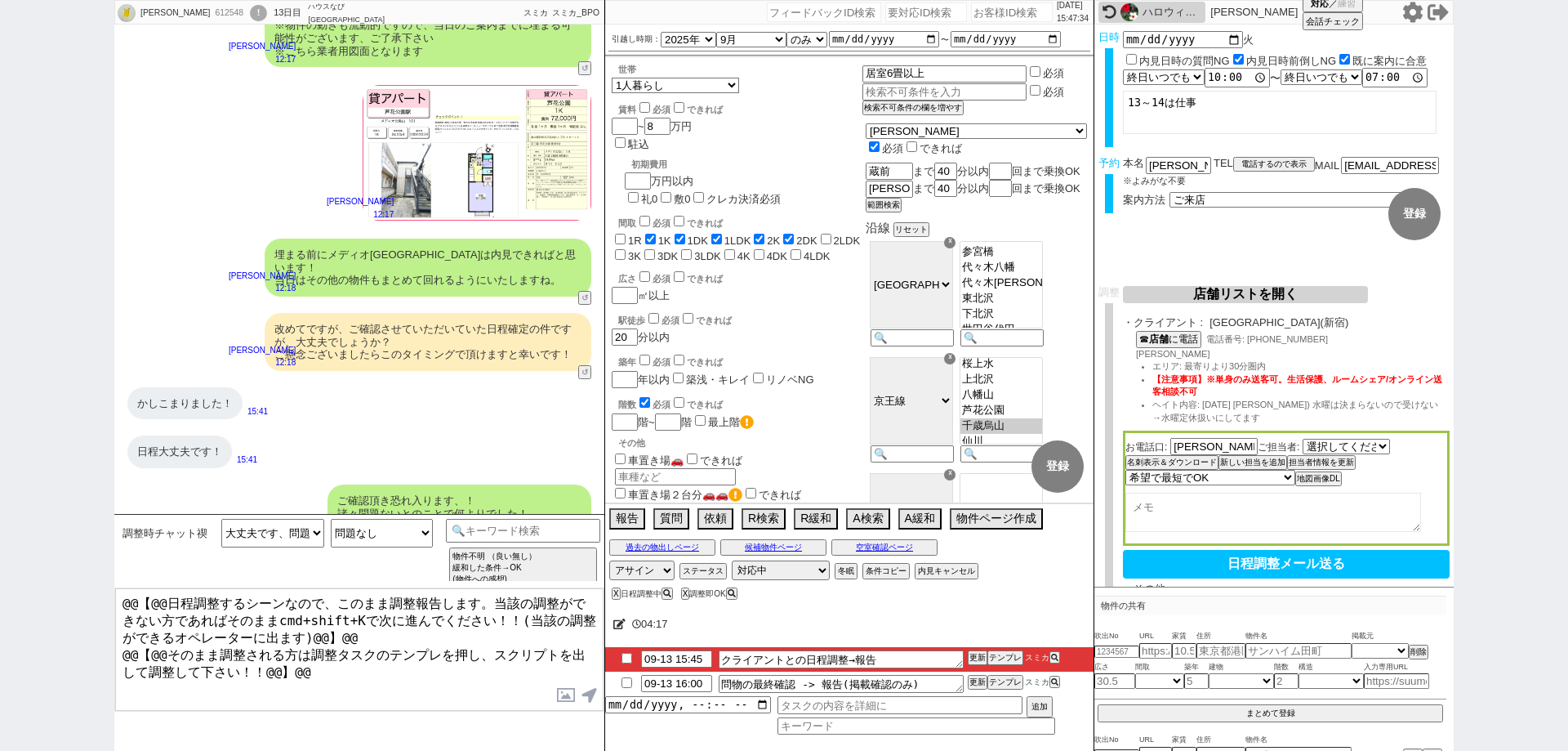
select select "[DATE]"
select select "5"
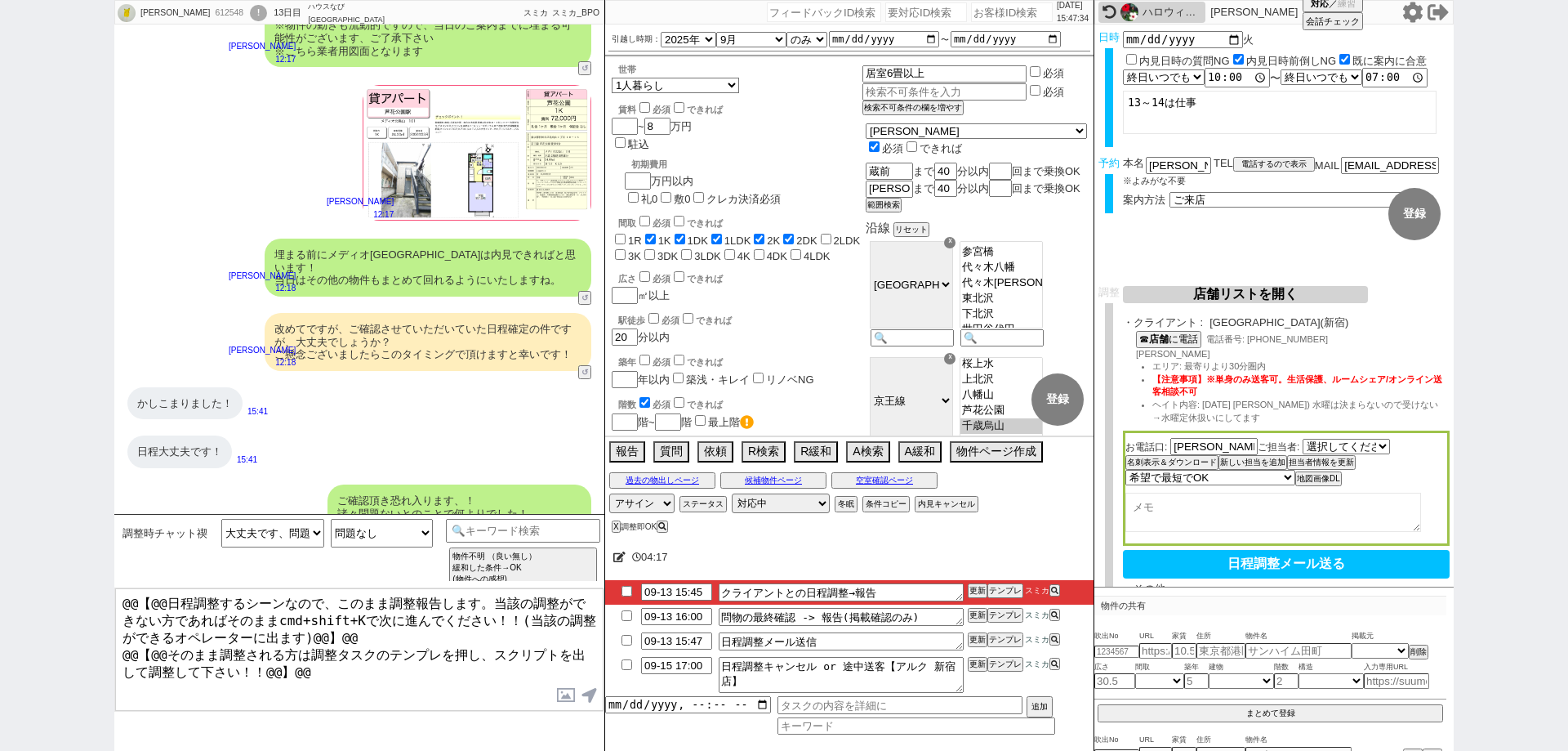
click at [1286, 524] on textarea at bounding box center [1273, 512] width 295 height 40
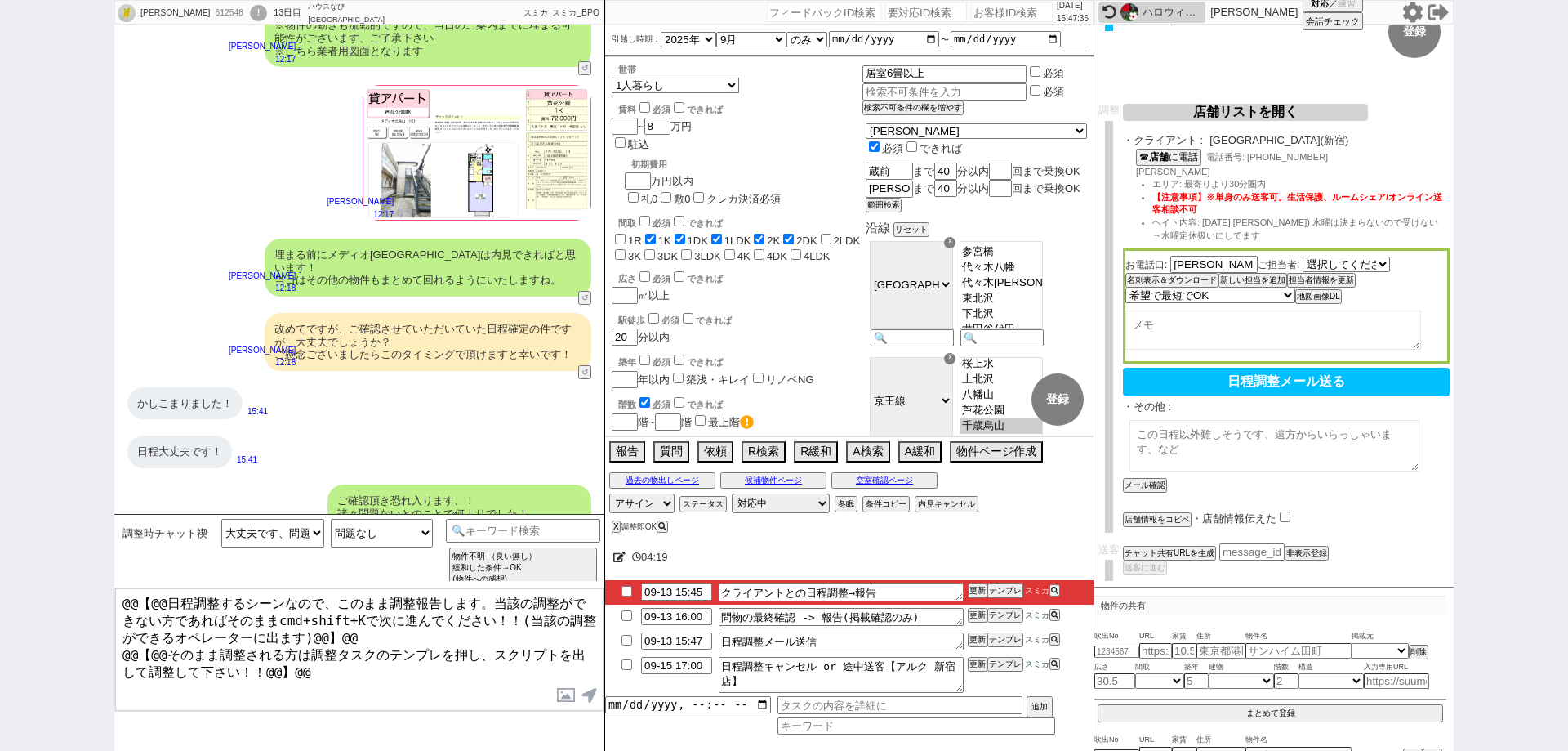
scroll to position [186, 0]
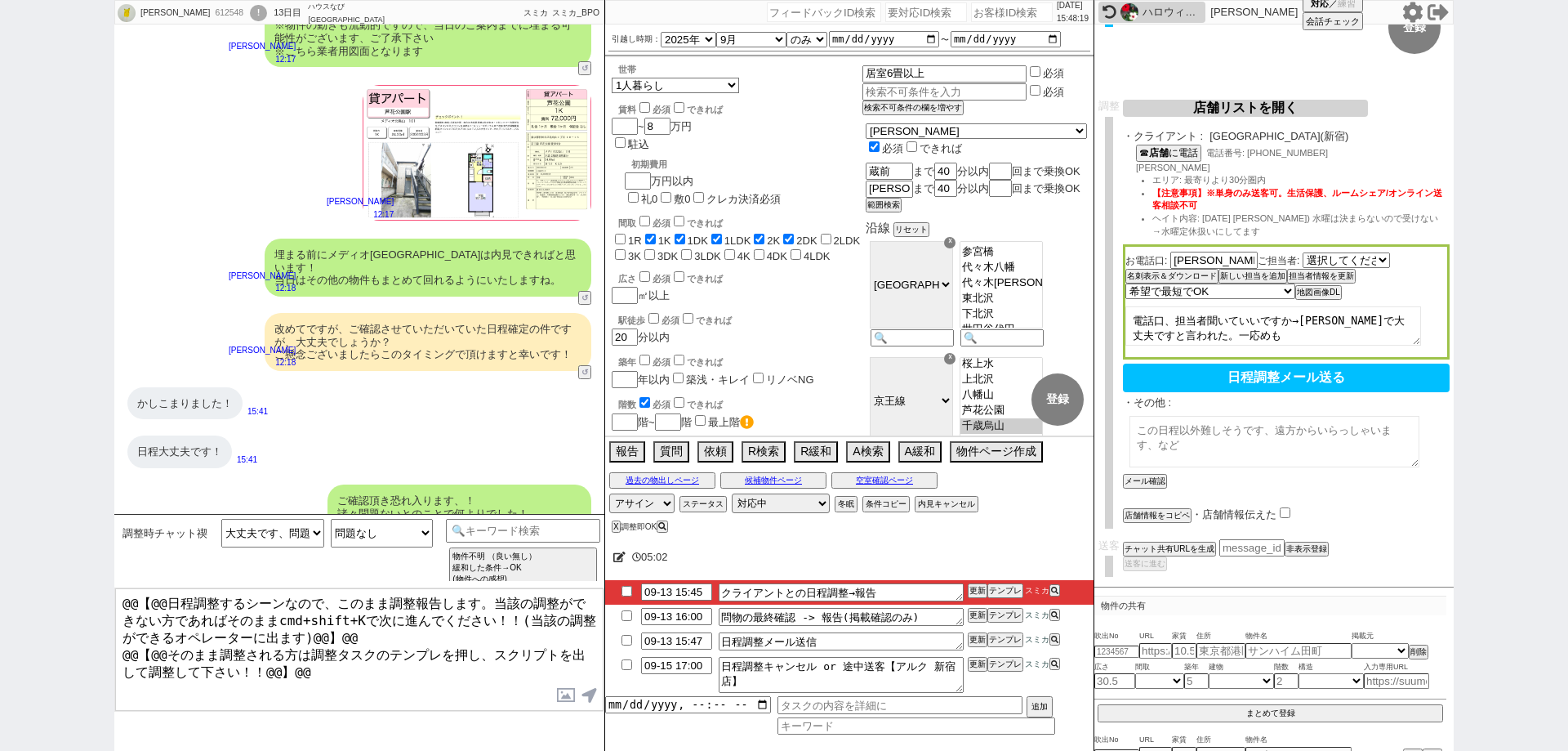
type textarea "電話口、担当者聞いていいですか→[PERSON_NAME]で大丈夫ですと言われた。一応めも"
click at [1397, 472] on div "・その他 : お客様が気になっている物件: メール確認" at bounding box center [1286, 450] width 327 height 109
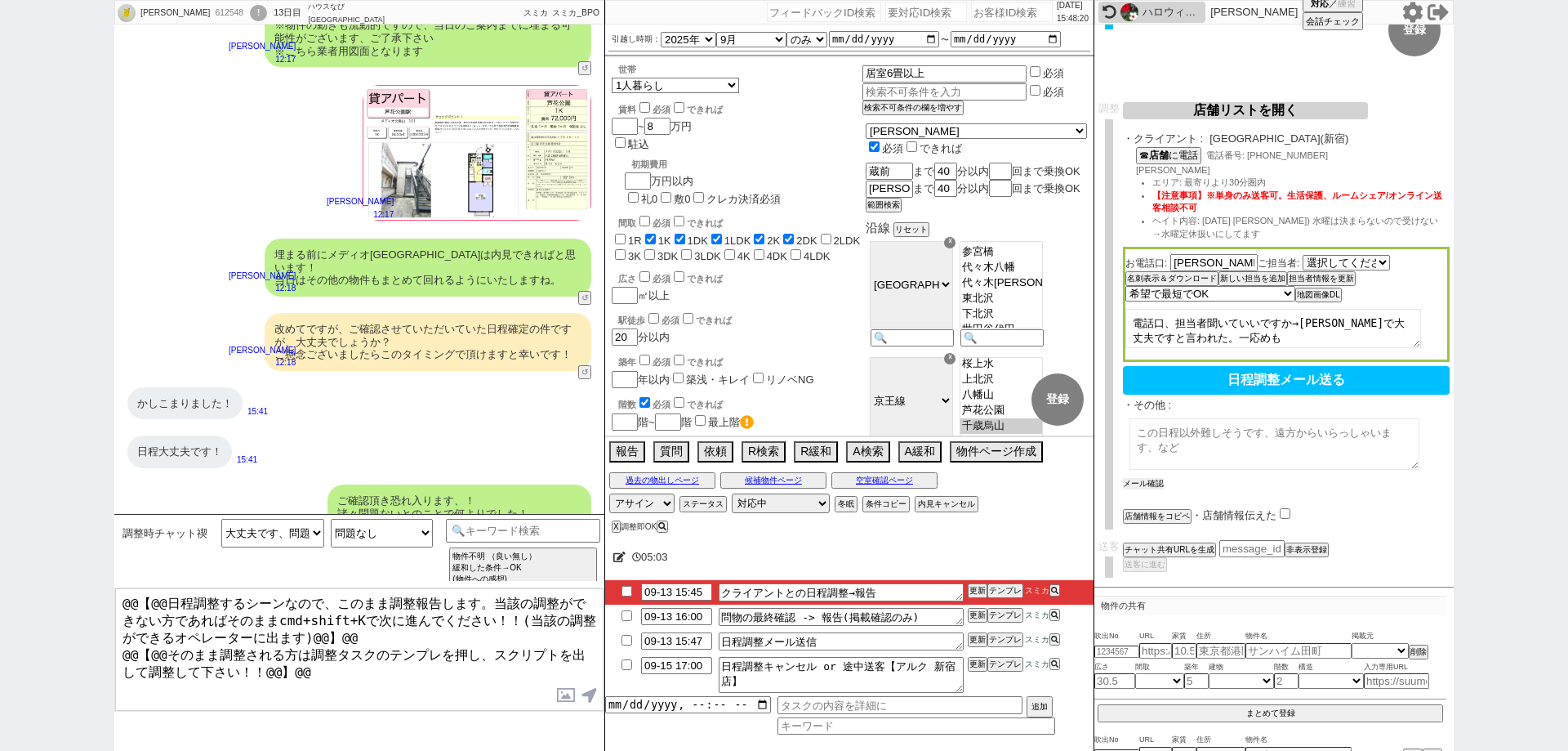
click at [1152, 478] on button "メール確認" at bounding box center [1143, 483] width 41 height 12
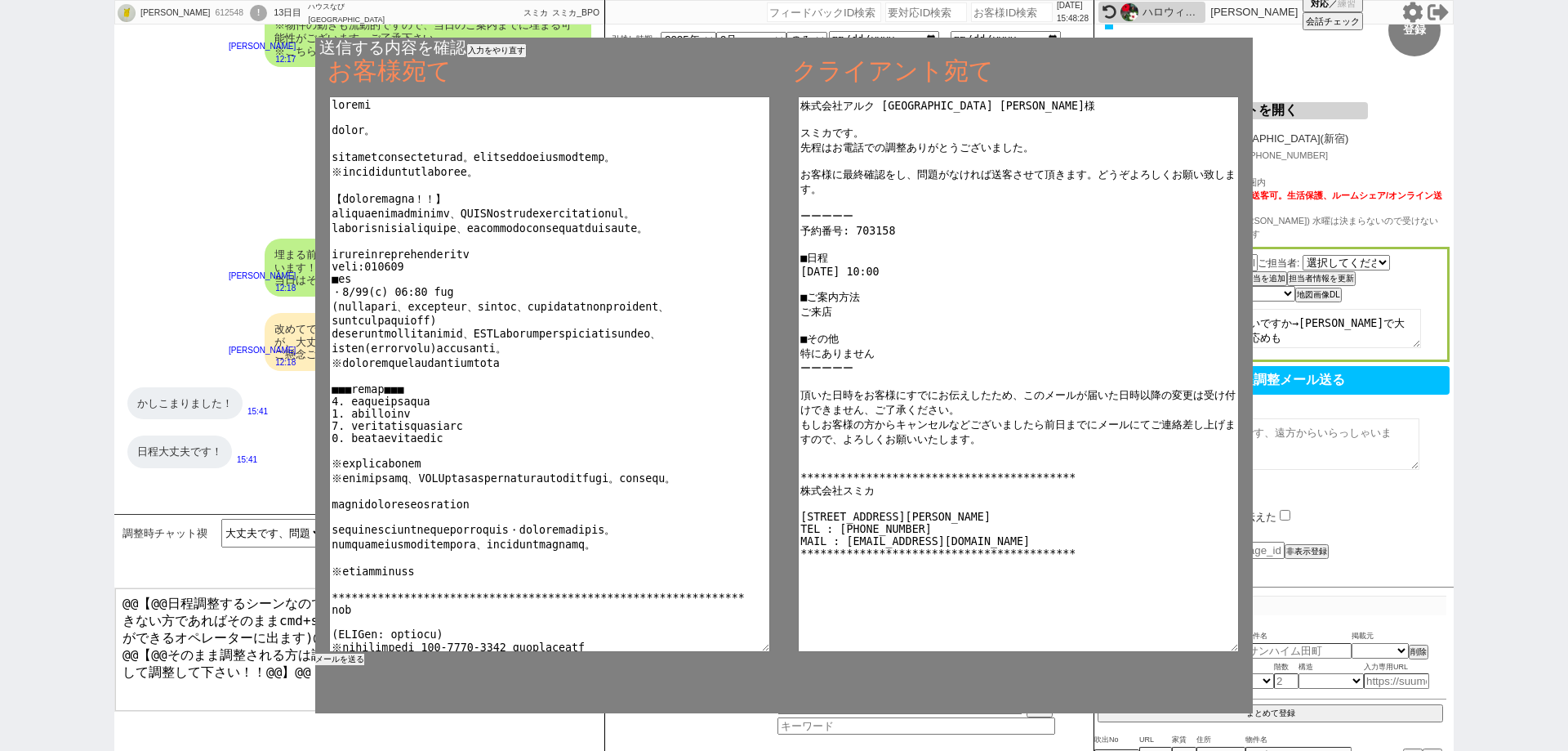
click at [350, 660] on button "メールを送る" at bounding box center [340, 660] width 49 height 12
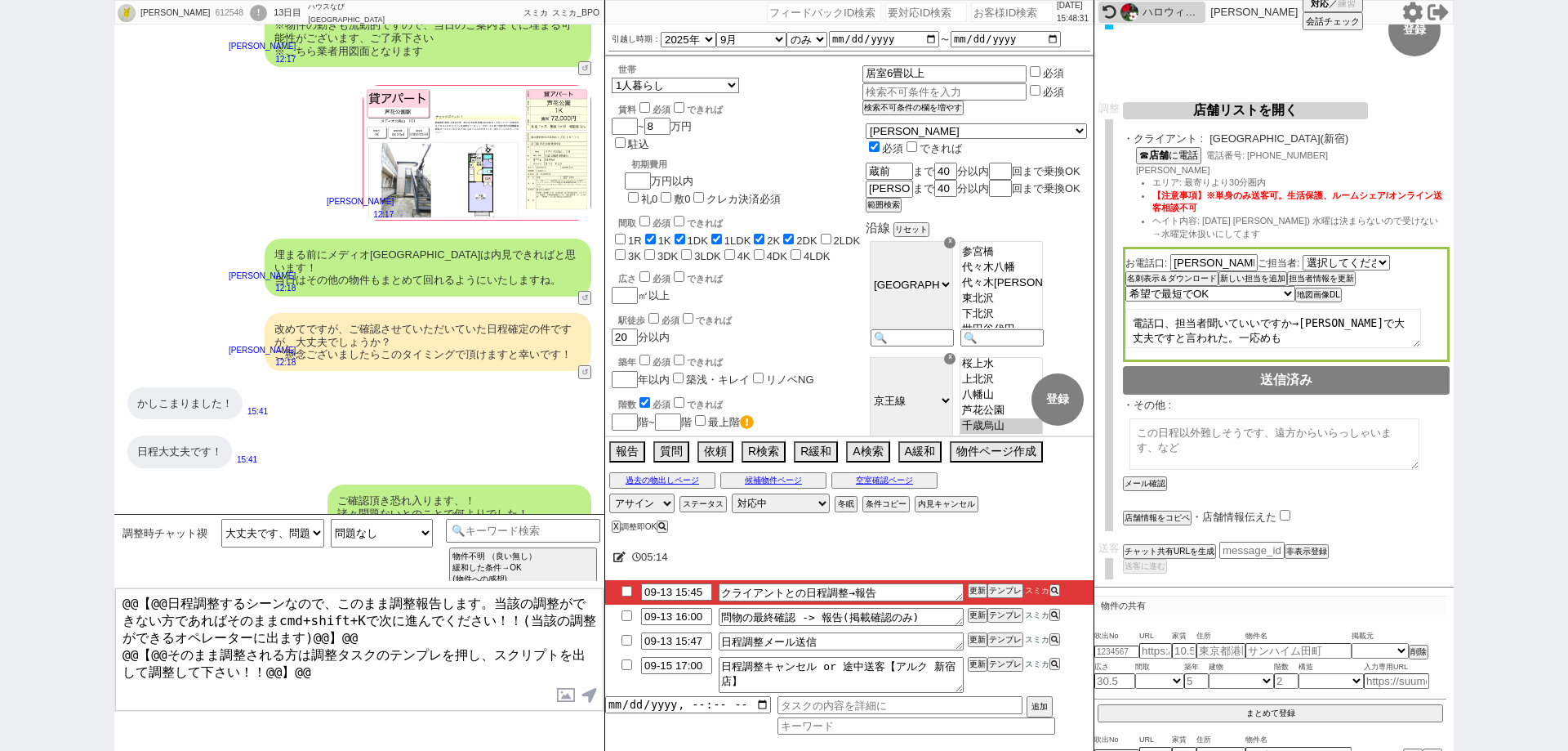
click at [624, 613] on input "checkbox" at bounding box center [626, 615] width 24 height 11
checkbox input "true"
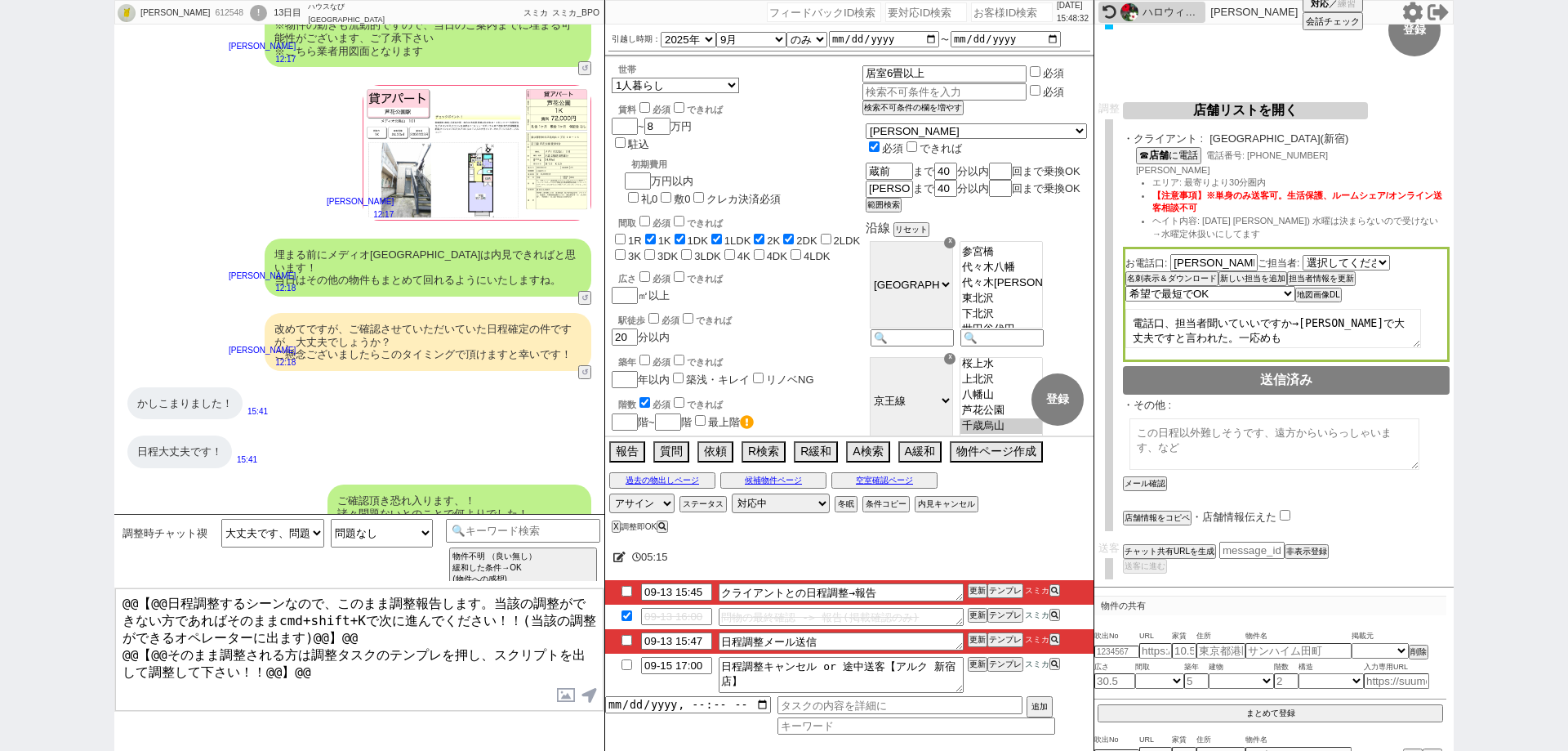
click at [626, 641] on input "checkbox" at bounding box center [626, 640] width 24 height 11
checkbox input "true"
click at [1012, 592] on button "テンプレ" at bounding box center [1005, 590] width 36 height 12
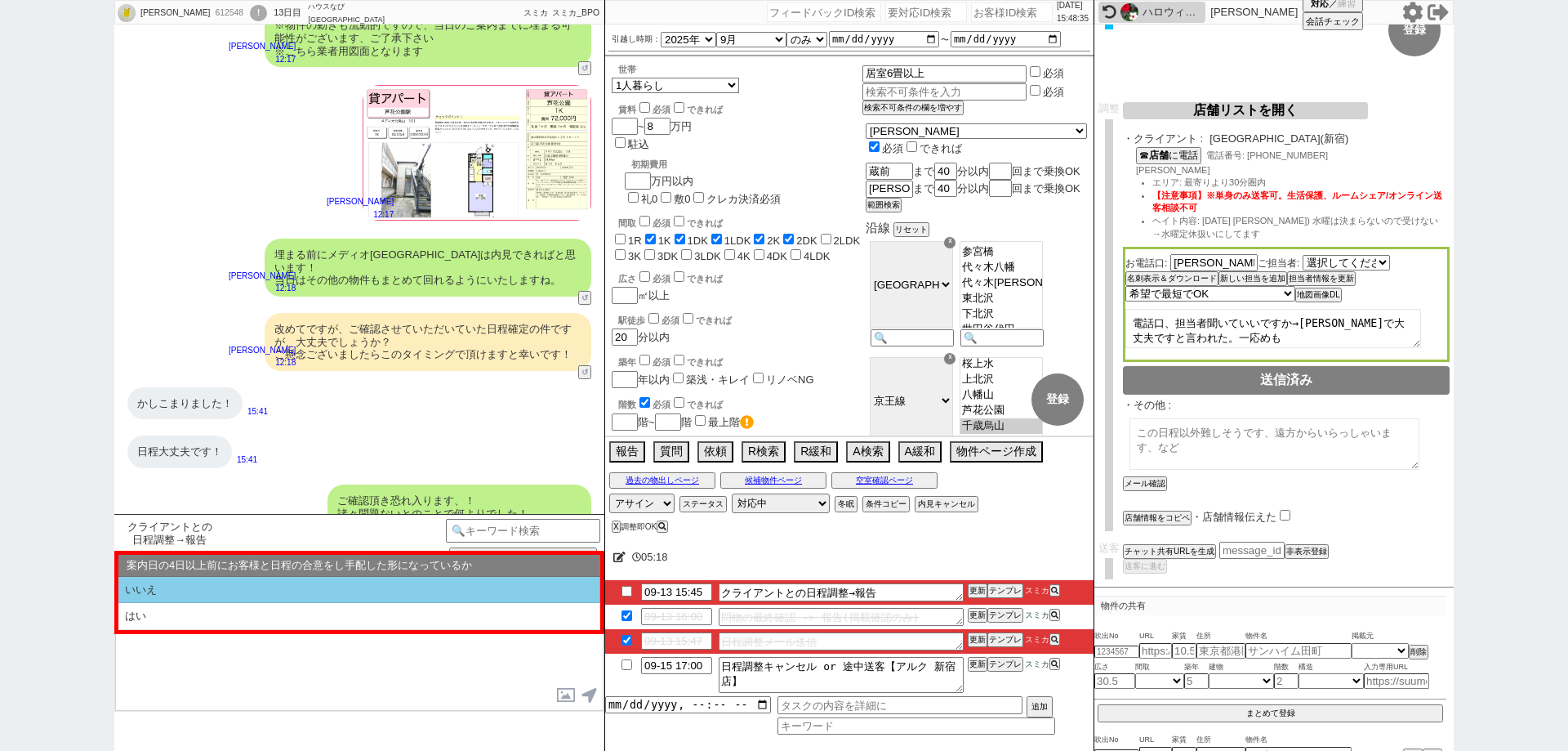
click at [385, 589] on li "いいえ" at bounding box center [359, 590] width 482 height 27
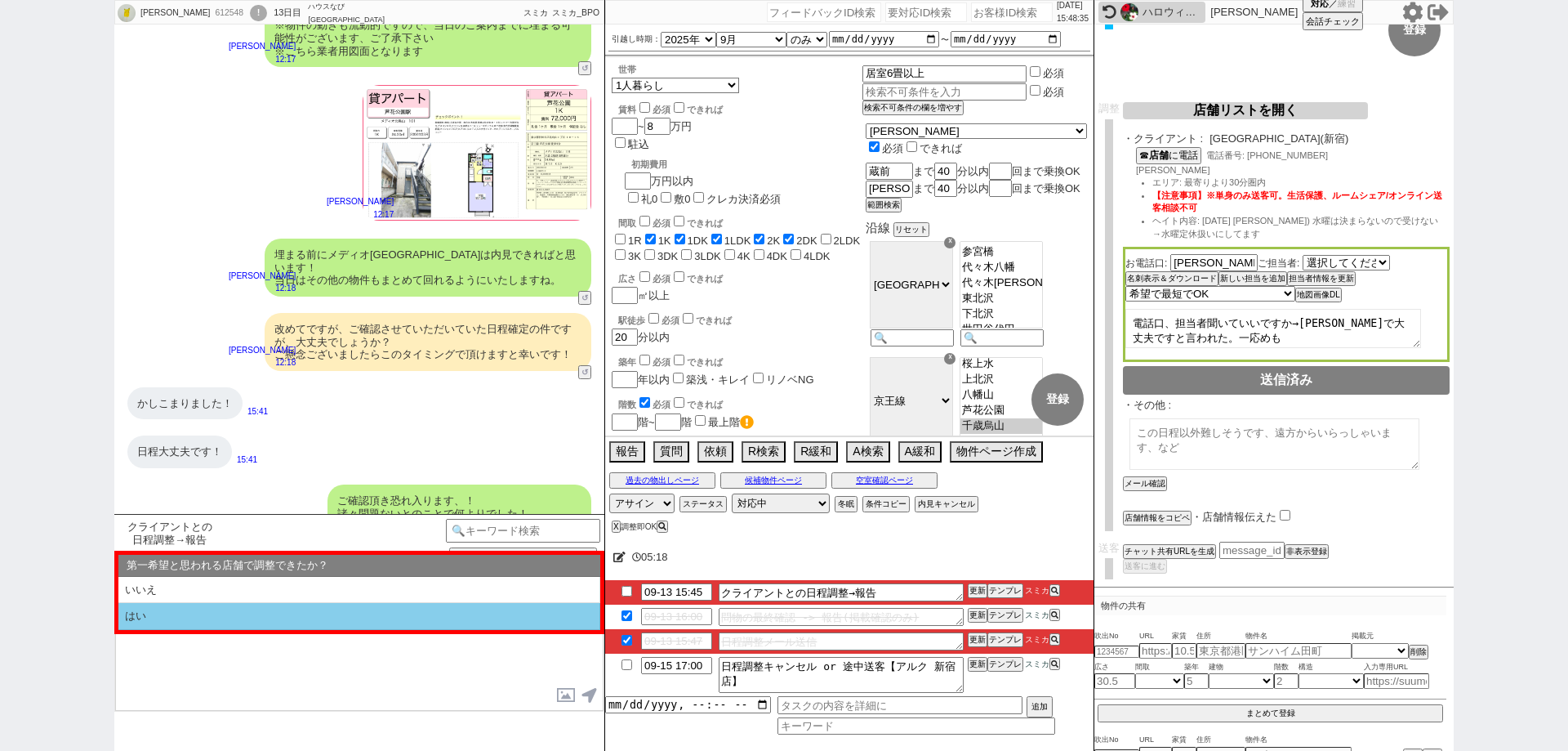
click at [403, 618] on li "はい" at bounding box center [359, 616] width 482 height 27
click at [403, 618] on li "近い" at bounding box center [359, 616] width 482 height 27
click at [402, 609] on li "本日すでに報告済み" at bounding box center [359, 616] width 482 height 27
select select "いいえ"
select select "はい"
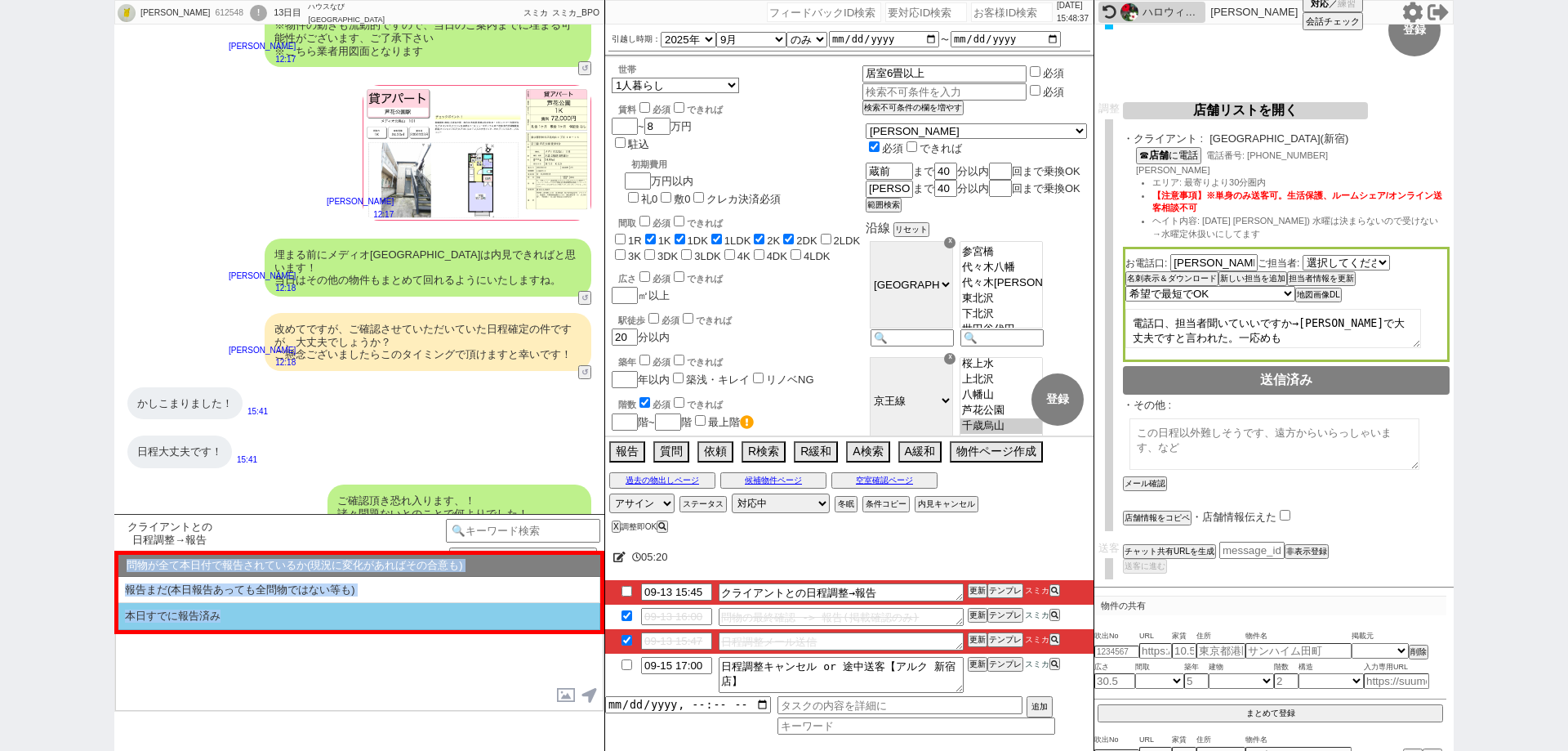
select select "近い"
select select "本日すでに報告済み"
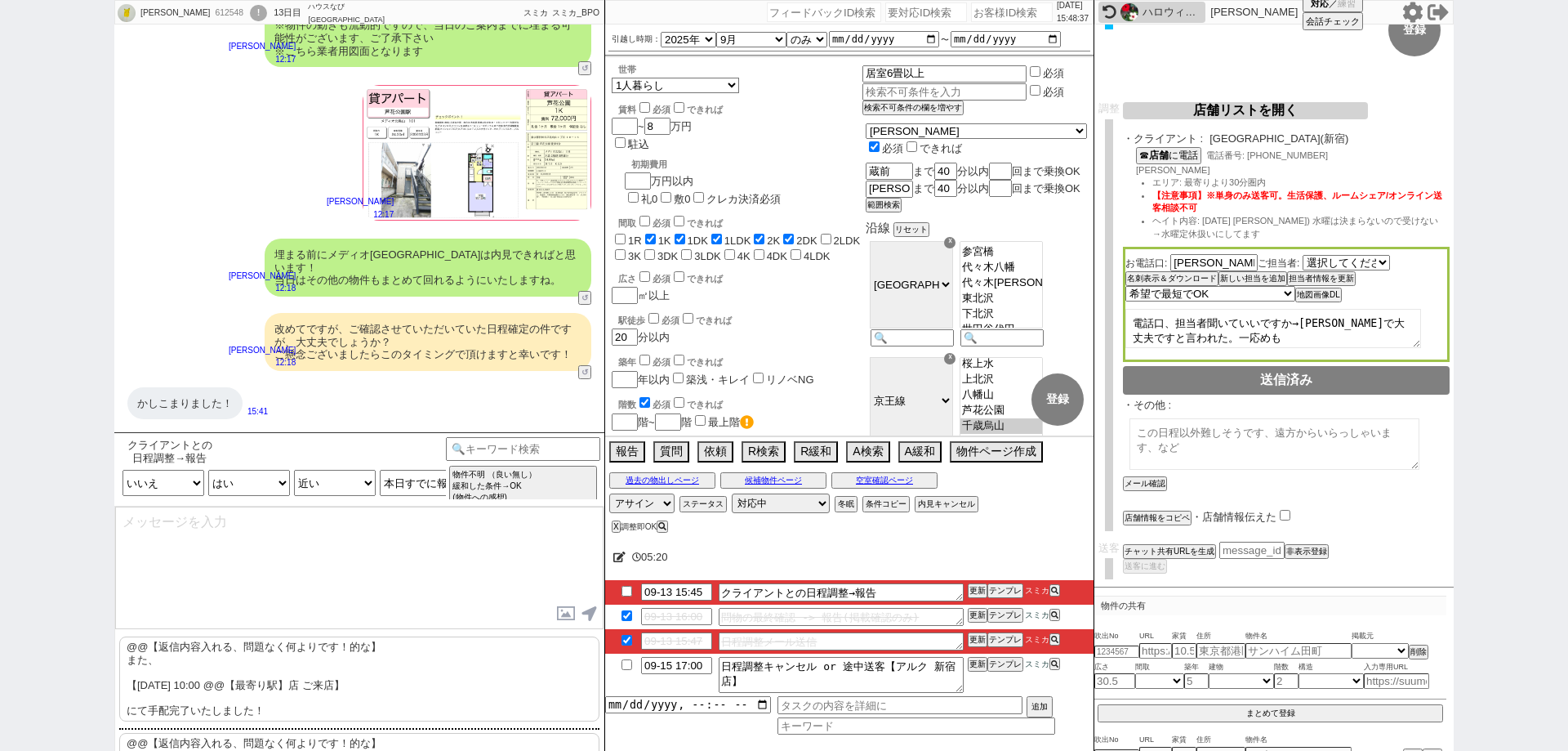
click at [403, 655] on p "@@【返信内容入れる、問題なく何よりです！的な】 また、 【[DATE] 10:00 @@【最寄り駅】店 ご来店】 にて手配完了いたしました！" at bounding box center [359, 679] width 480 height 85
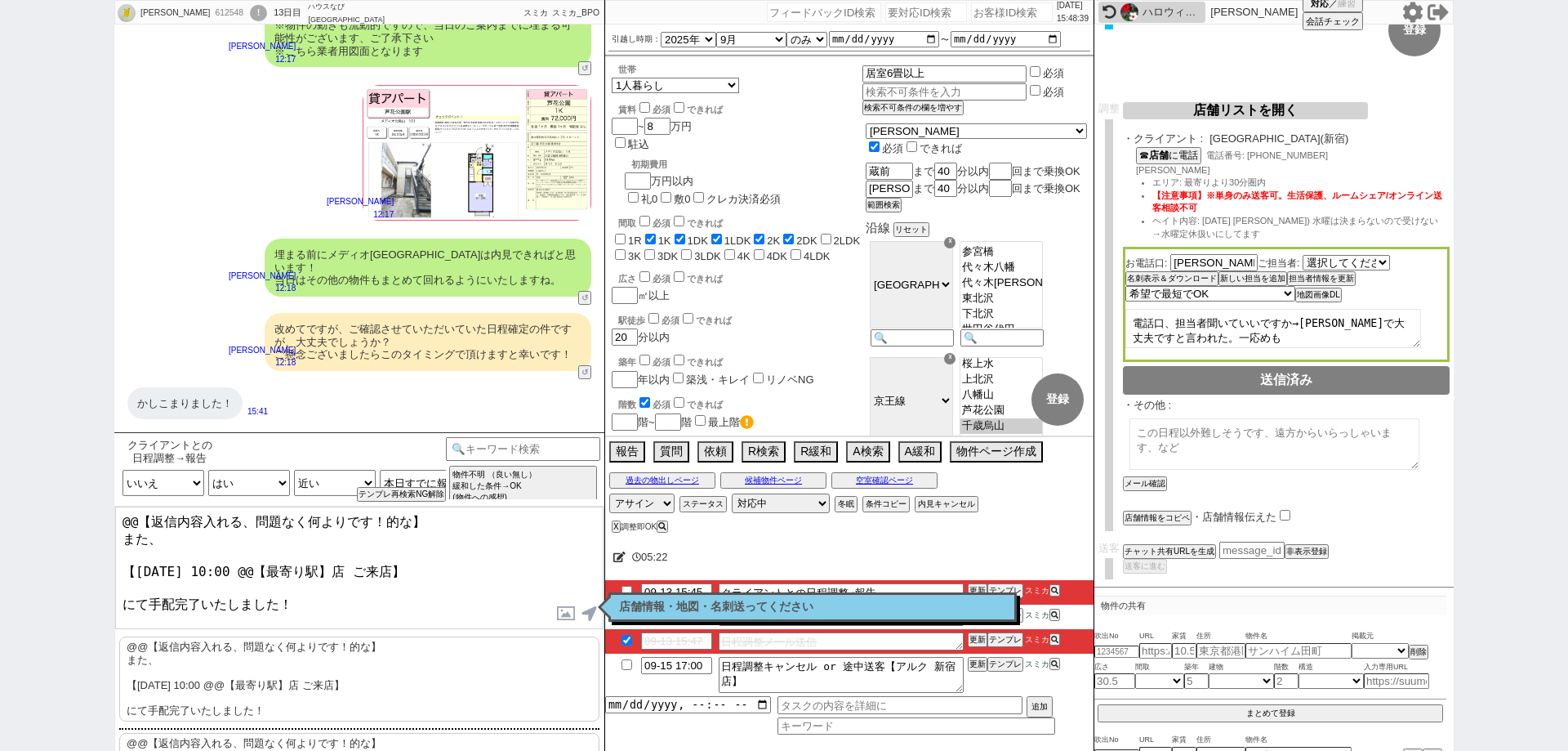
drag, startPoint x: 123, startPoint y: 530, endPoint x: 116, endPoint y: 518, distance: 13.9
click at [116, 518] on textarea "@@【返信内容入れる、問題なく何よりです！的な】 また、 【[DATE] 10:00 @@【最寄り駅】店 ご来店】 にて手配完了いたしました！" at bounding box center [359, 567] width 488 height 123
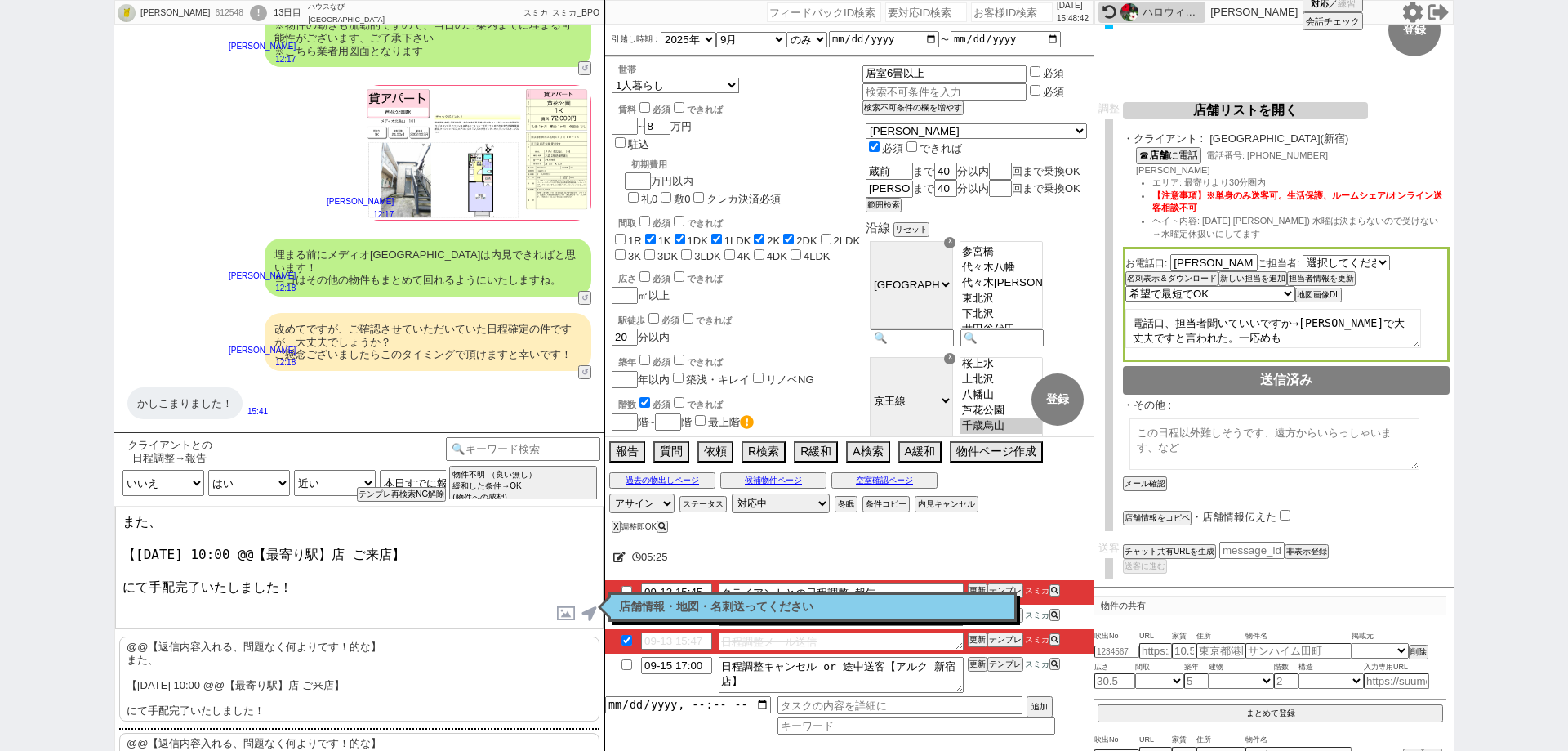
drag, startPoint x: 341, startPoint y: 543, endPoint x: 258, endPoint y: 543, distance: 83.0
click at [258, 543] on textarea "また、 【[DATE] 10:00 @@【最寄り駅】店 ご来店】 にて手配完了いたしました！" at bounding box center [359, 567] width 488 height 123
click at [360, 578] on textarea "また、 【[DATE] 10:00 新宿店 ご来店】 にて手配完了いたしました！" at bounding box center [359, 567] width 488 height 123
type textarea "また、 【[DATE] 10:00 新宿店 ご来店】 にて手配完了いたしました！"
checkbox input "true"
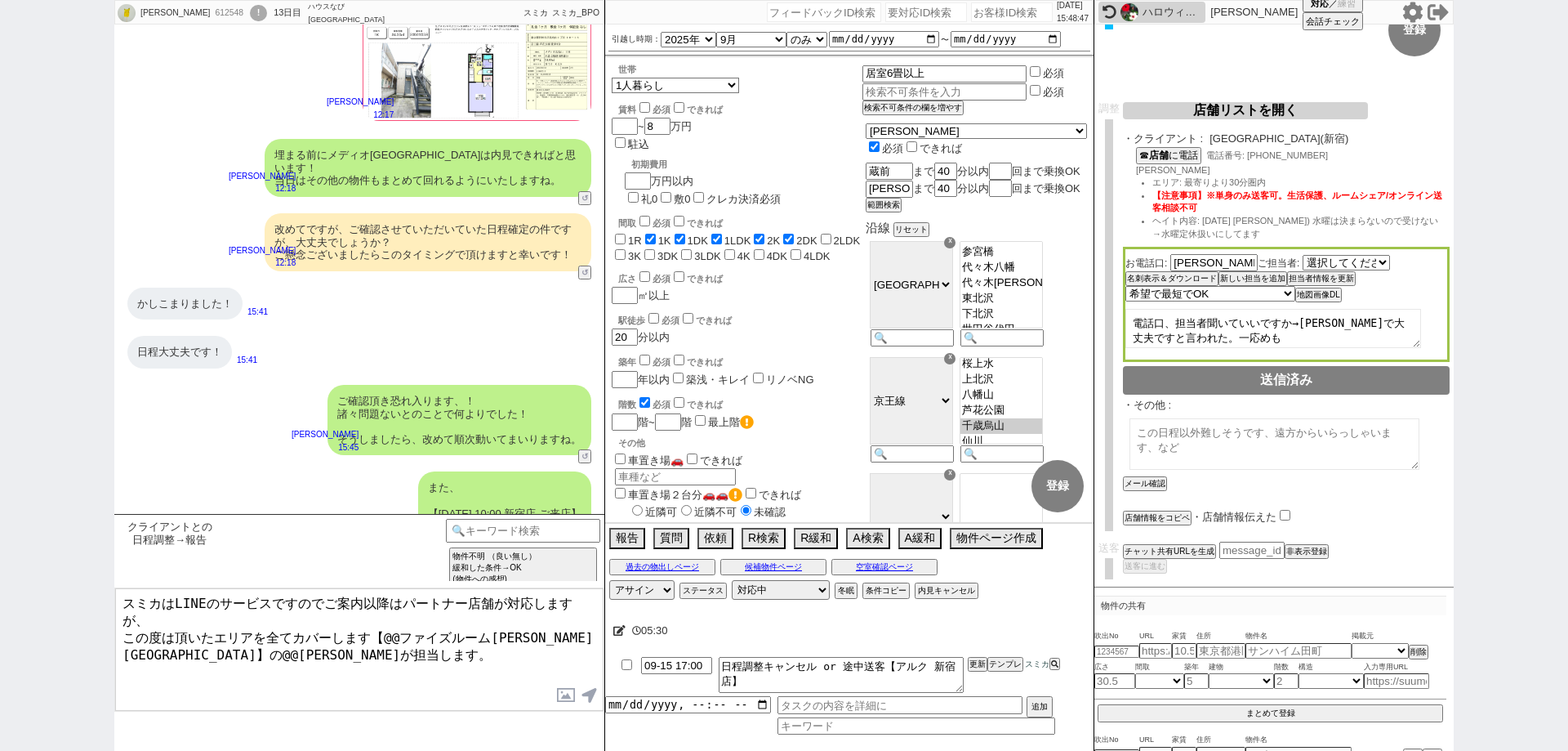
scroll to position [10250, 0]
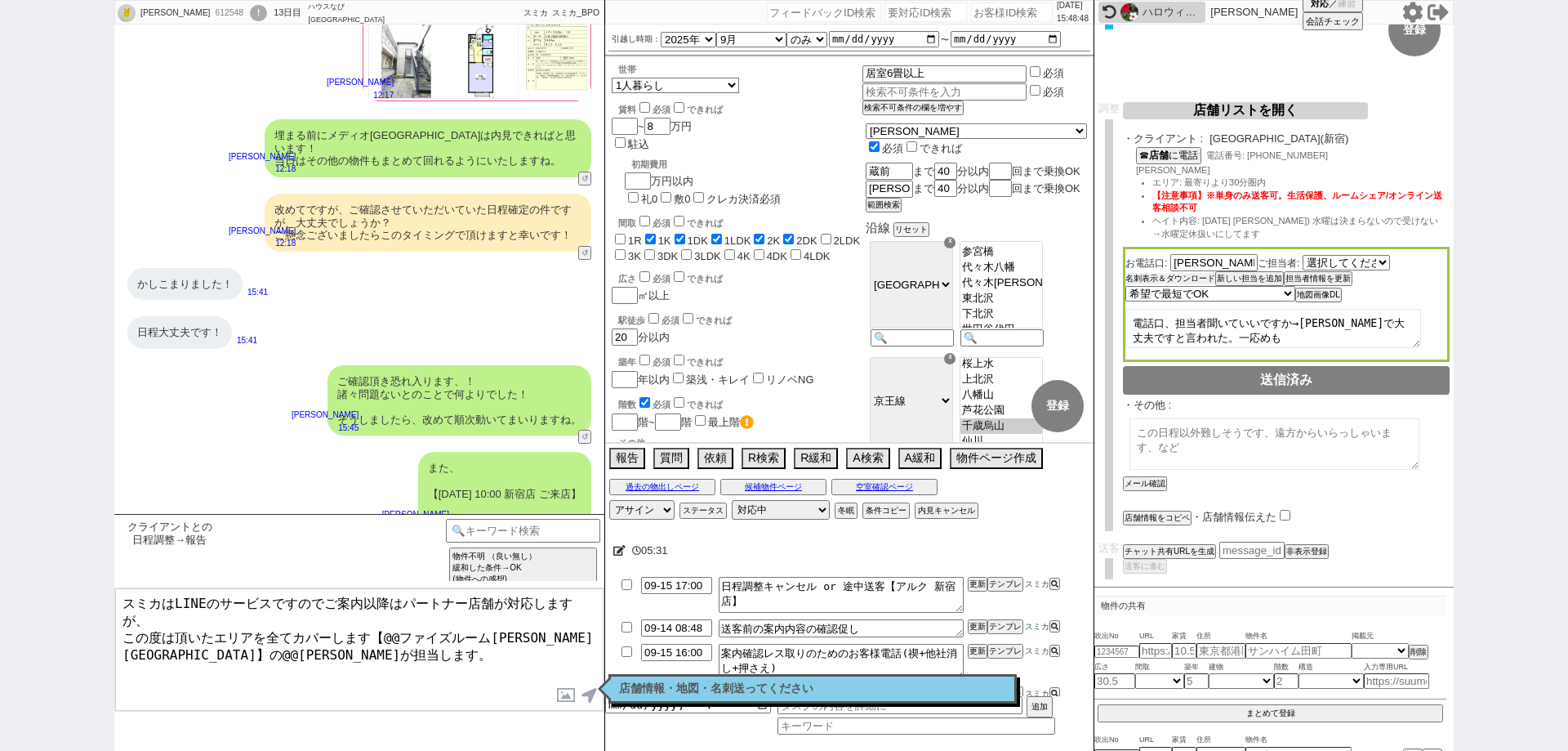
click at [1185, 281] on button "名刺表示＆ダウンロード" at bounding box center [1170, 278] width 90 height 12
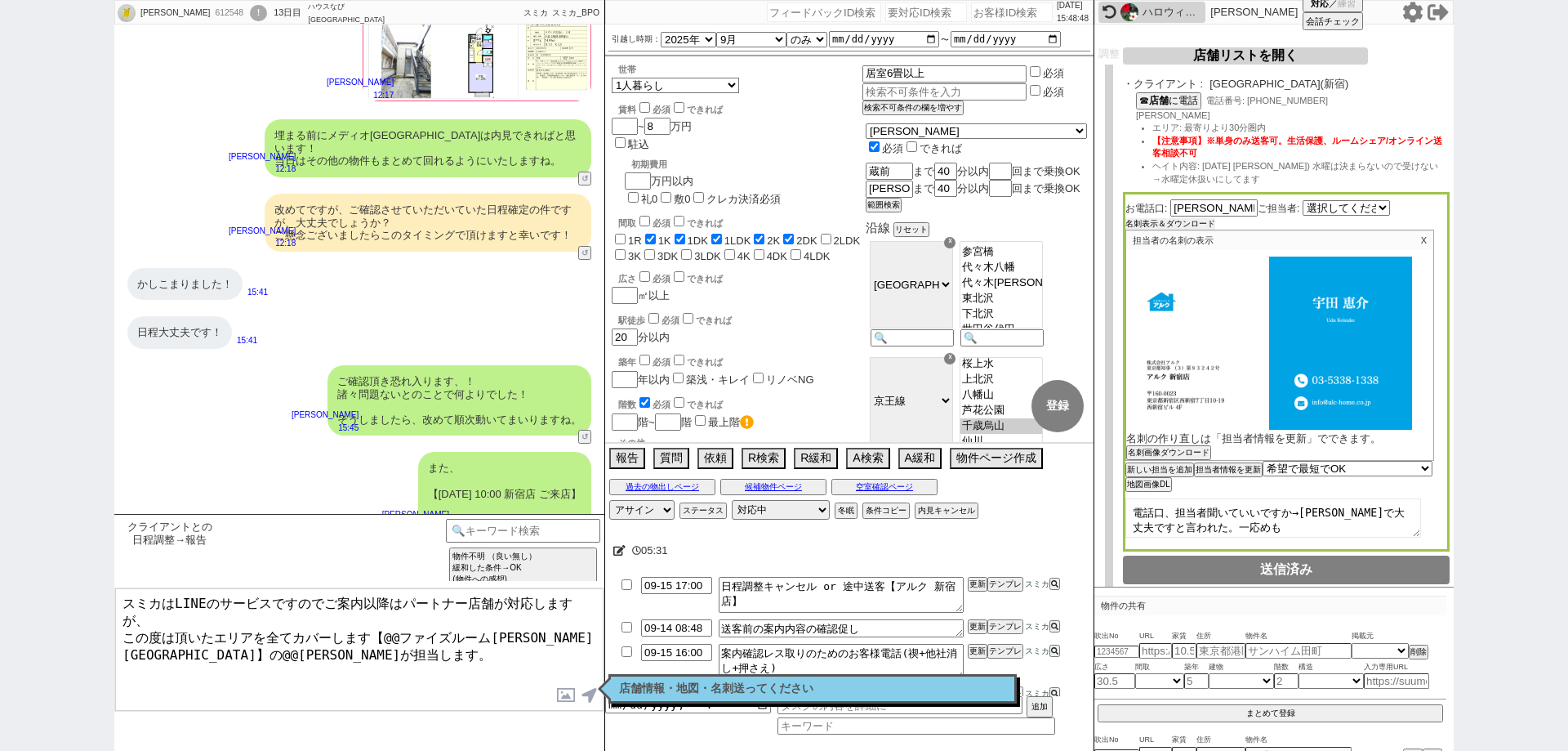
scroll to position [265, 0]
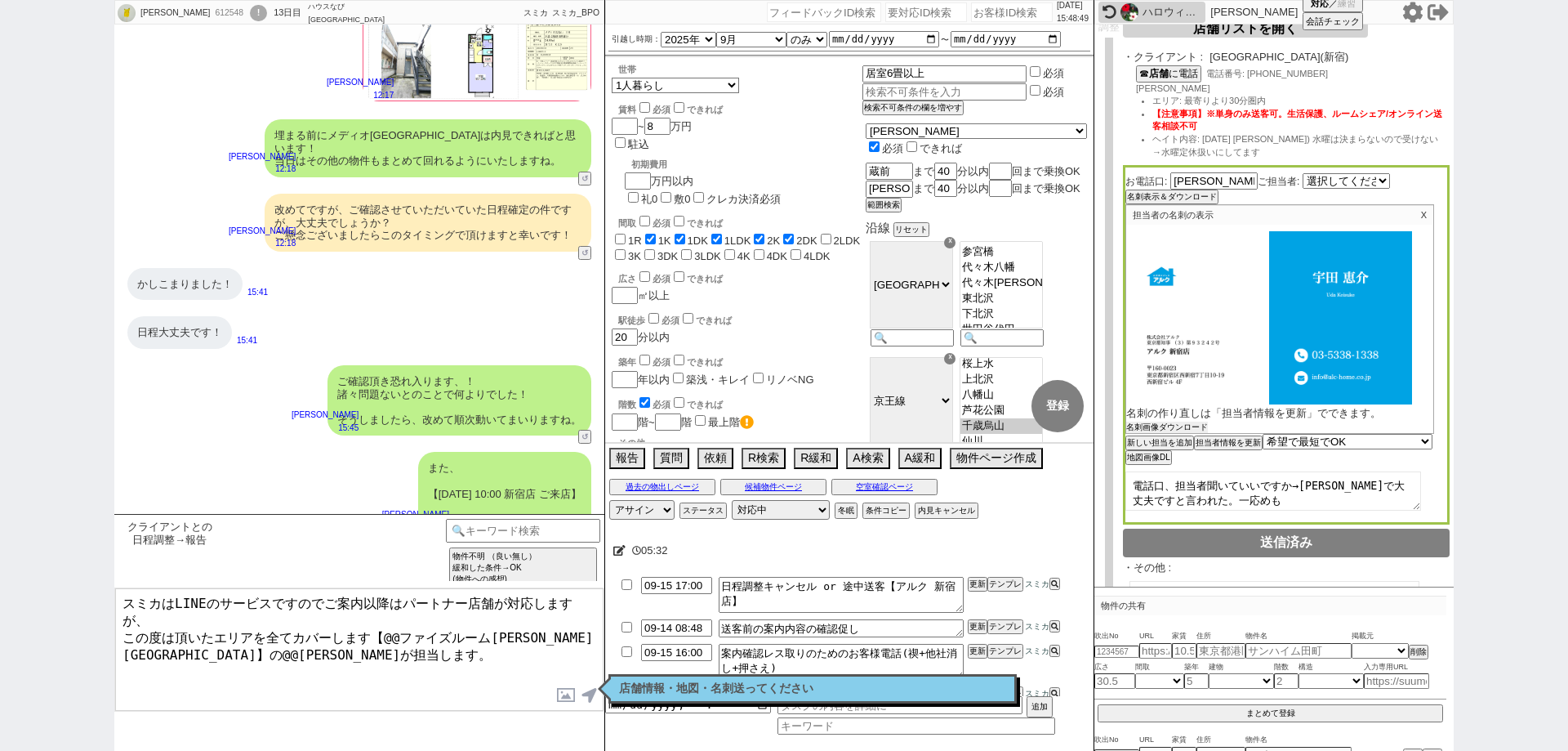
click at [1185, 431] on button "名刺画像ダウンロード" at bounding box center [1166, 427] width 81 height 12
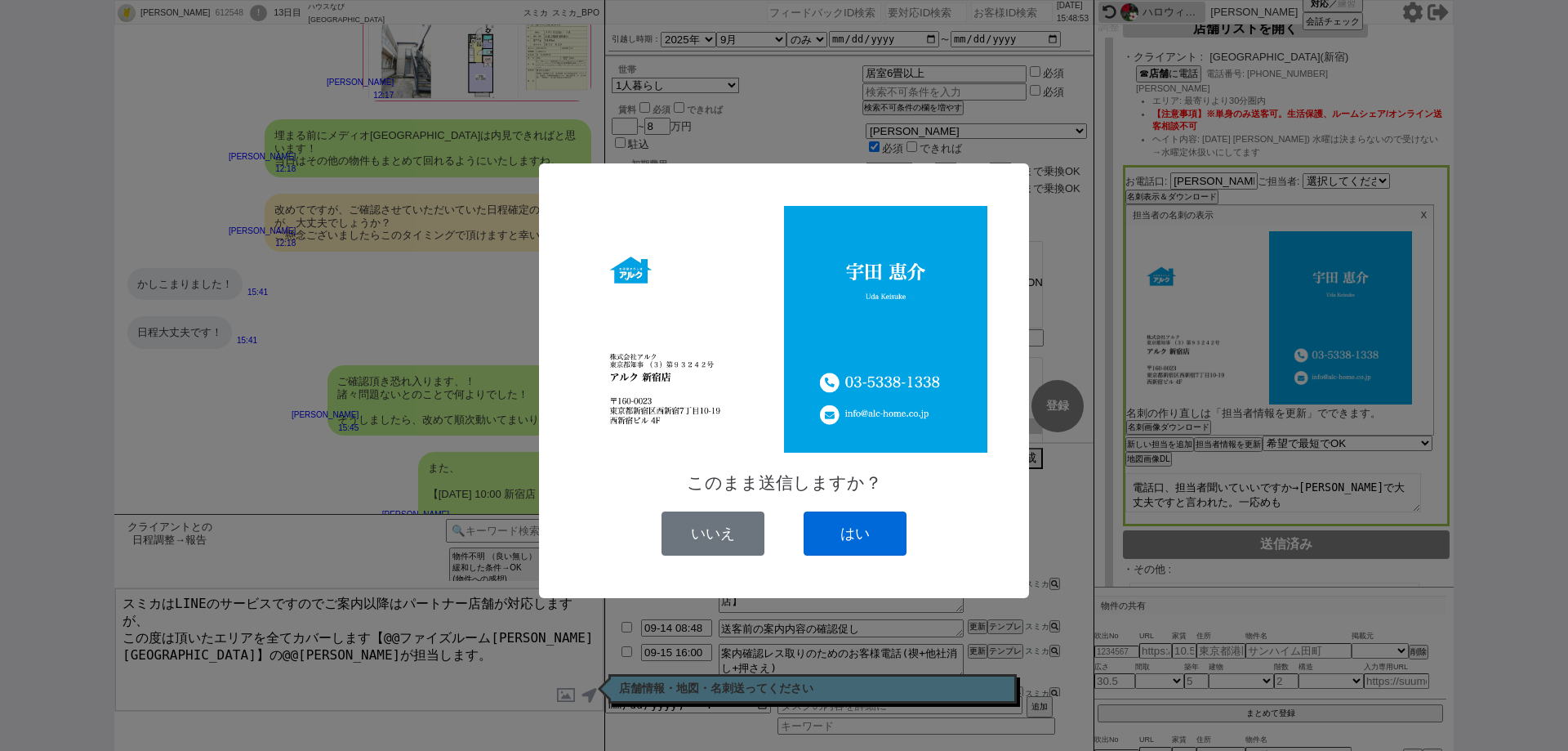
click at [834, 544] on button "はい" at bounding box center [854, 534] width 103 height 44
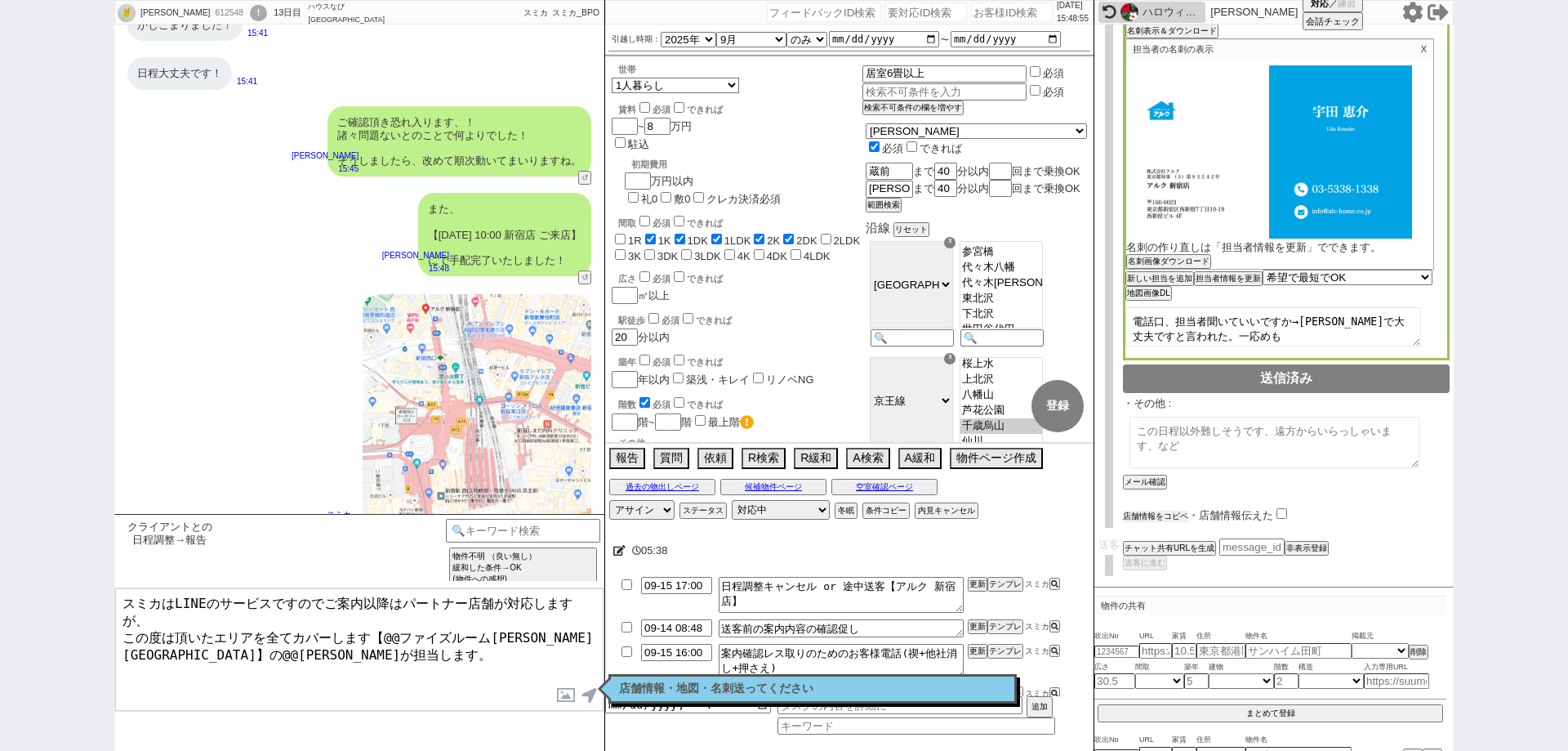
scroll to position [434, 0]
click at [1149, 517] on button "店舗情報をコピペ" at bounding box center [1155, 516] width 65 height 12
type textarea "スミカはLINEのサービスですのでご案内以降はパートナー店舗が対応しますが、 この度は頂いたエリアを全てカバーします【@@ファイズルーム[PERSON_NAM…"
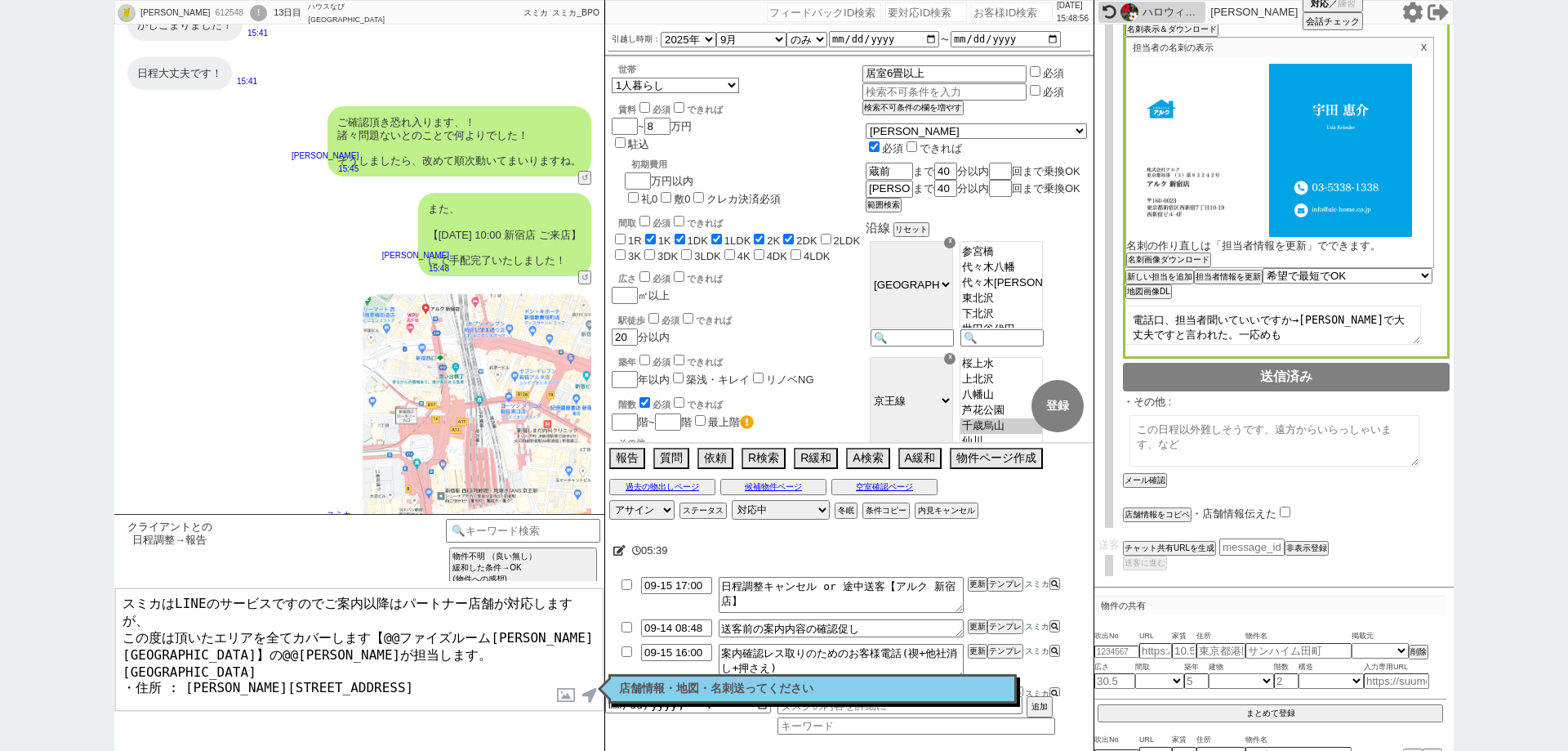
click at [1286, 509] on input "checkbox" at bounding box center [1285, 511] width 11 height 11
checkbox input "true"
click at [536, 627] on textarea "スミカはLINEのサービスですのでご案内以降はパートナー店舗が対応しますが、 この度は頂いたエリアを全てカバーします【@@ファイズルーム[PERSON_NAM…" at bounding box center [359, 649] width 488 height 123
drag, startPoint x: 294, startPoint y: 650, endPoint x: 109, endPoint y: 654, distance: 185.0
click at [109, 654] on div "[PERSON_NAME] 612548 ! 0 13日目 ハウスなび[GEOGRAPHIC_DATA]店 冬眠中 自社客 スミカ スミカ_BPO チャット全…" at bounding box center [784, 376] width 1568 height 751
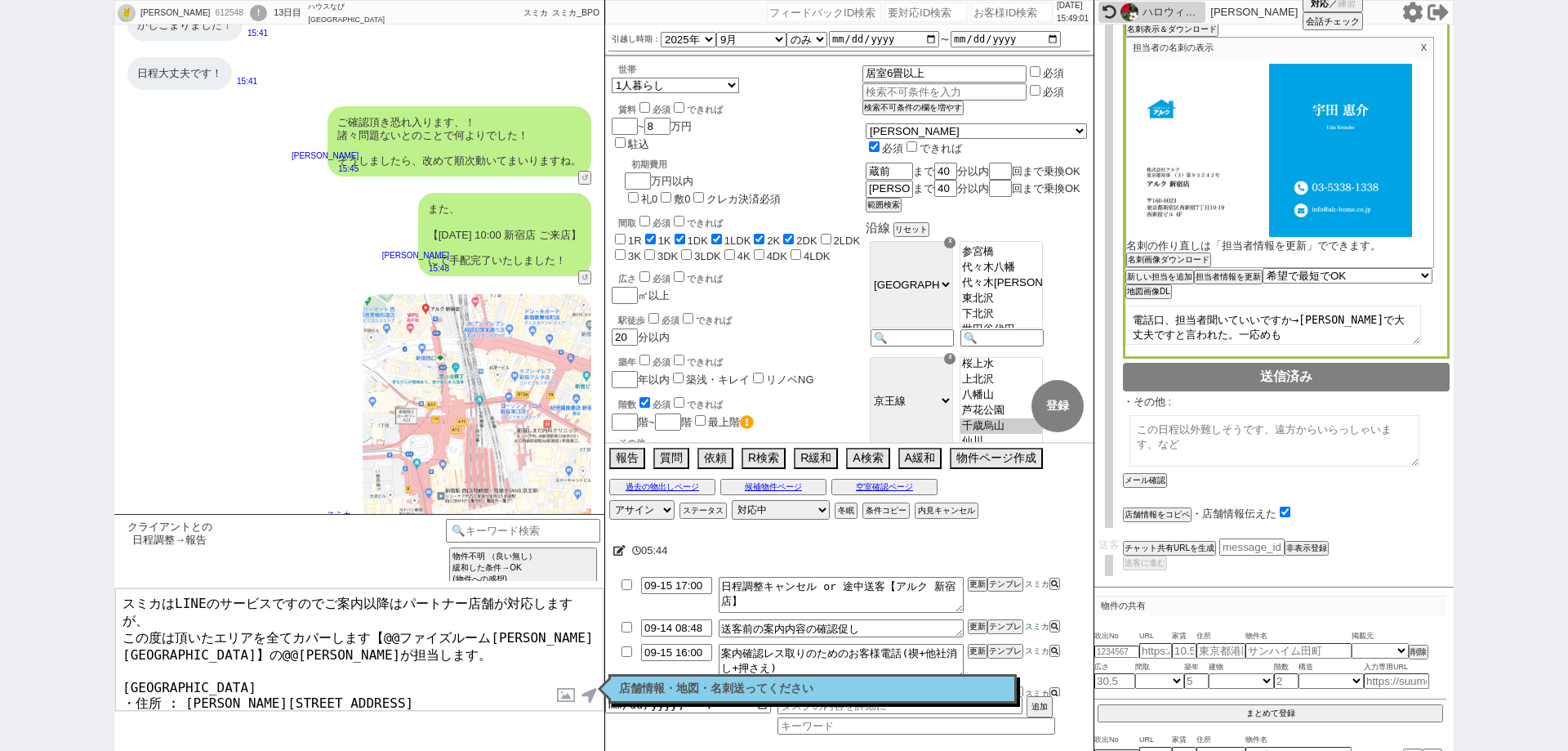
drag, startPoint x: 536, startPoint y: 619, endPoint x: 381, endPoint y: 616, distance: 155.0
click at [381, 616] on textarea "スミカはLINEのサービスですのでご案内以降はパートナー店舗が対応しますが、 この度は頂いたエリアを全てカバーします【@@ファイズルーム[PERSON_NAM…" at bounding box center [359, 649] width 488 height 123
paste textarea "アルク 新宿"
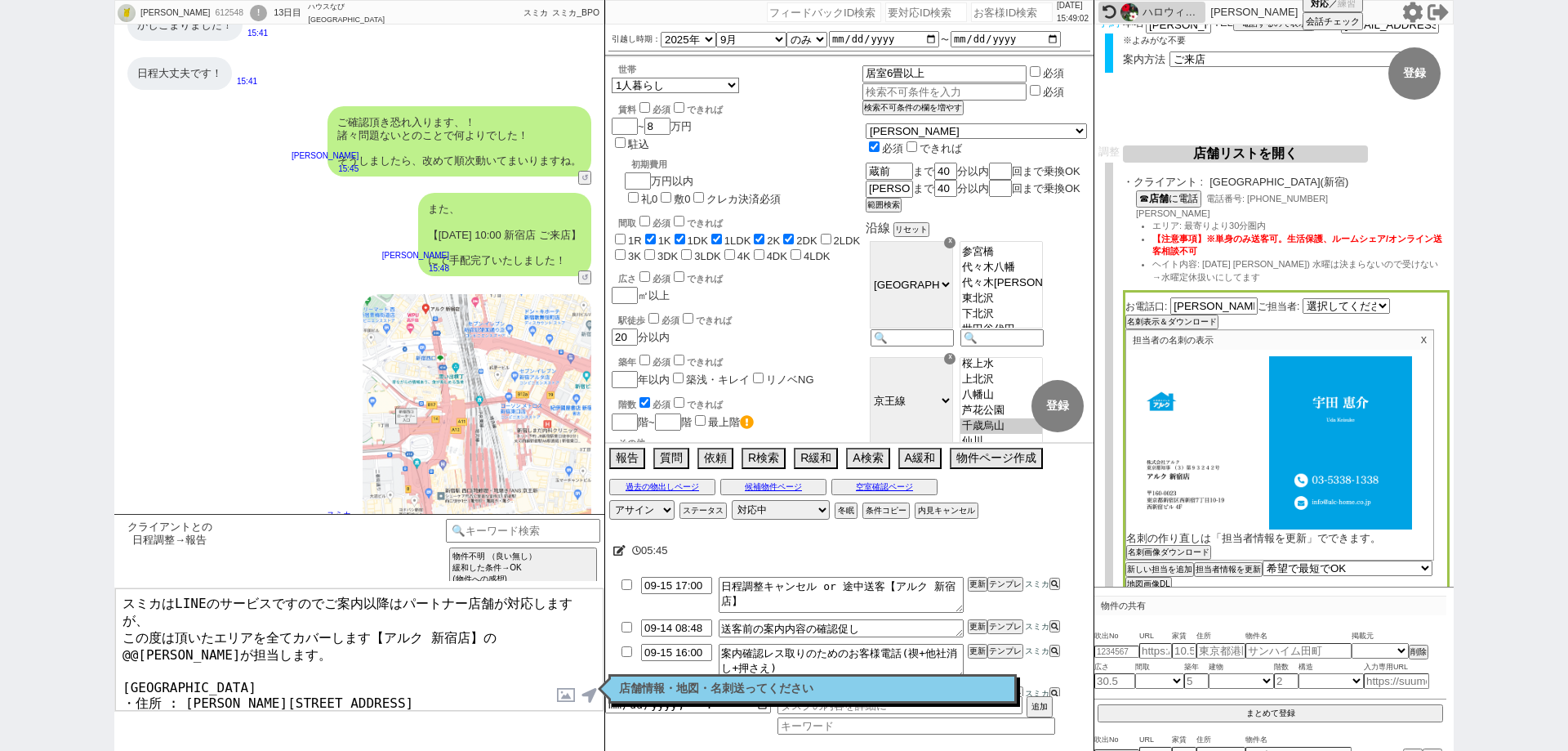
scroll to position [107, 0]
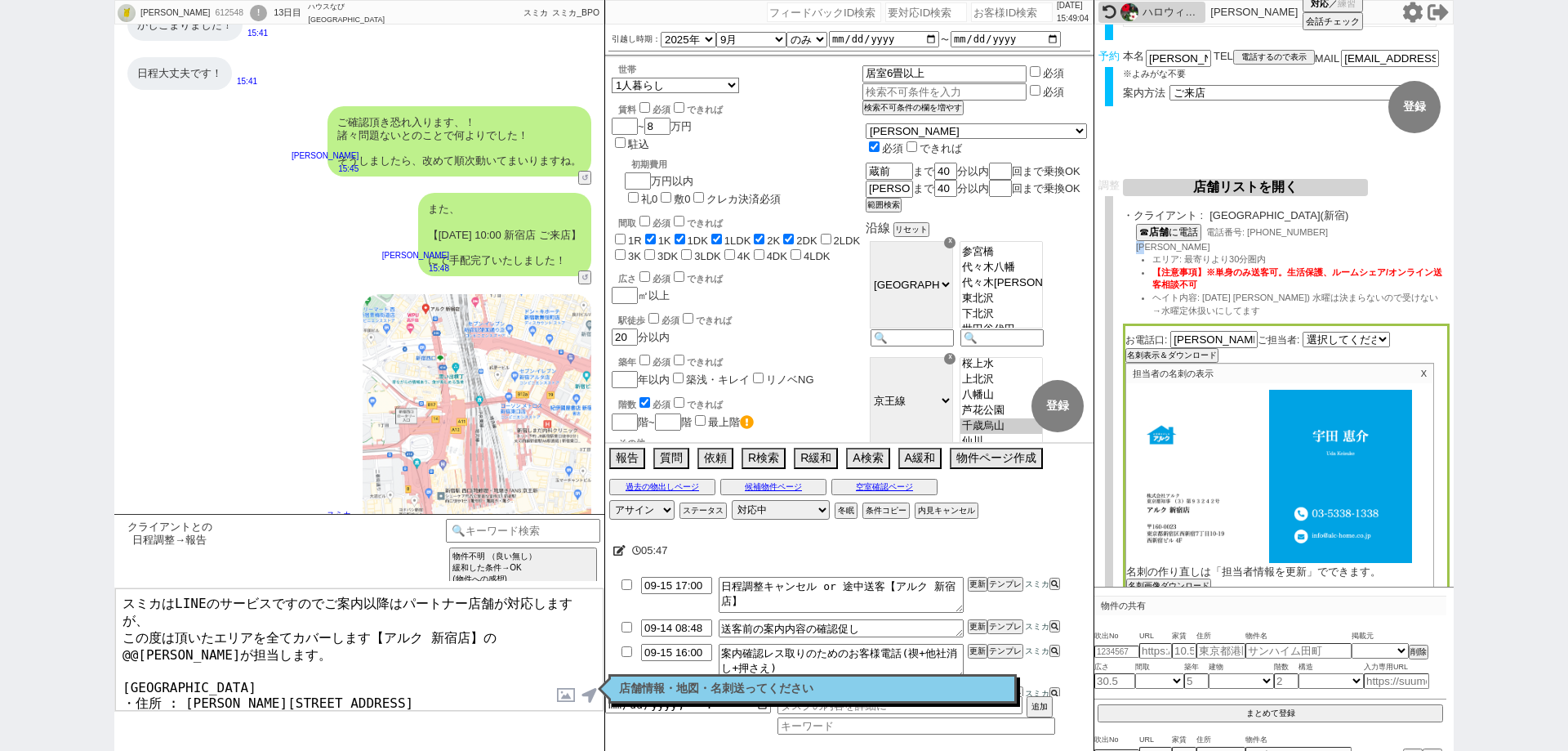
drag, startPoint x: 1159, startPoint y: 251, endPoint x: 1130, endPoint y: 248, distance: 29.2
click at [1130, 248] on div "☎ 店舗 に電話 電話番号: [PHONE_NUMBER] [PERSON_NAME]: 最寄りより30分圏内 【注意事項】※単身のみ送客可。生活保護、ルーム…" at bounding box center [1286, 274] width 327 height 100
copy span "[PERSON_NAME]"
drag, startPoint x: 533, startPoint y: 612, endPoint x: 498, endPoint y: 612, distance: 35.0
click at [498, 612] on textarea "スミカはLINEのサービスですのでご案内以降はパートナー店舗が対応しますが、 この度は頂いたエリアを全てカバーします【アルク 新宿店】の@@[PERSON_N…" at bounding box center [359, 649] width 488 height 123
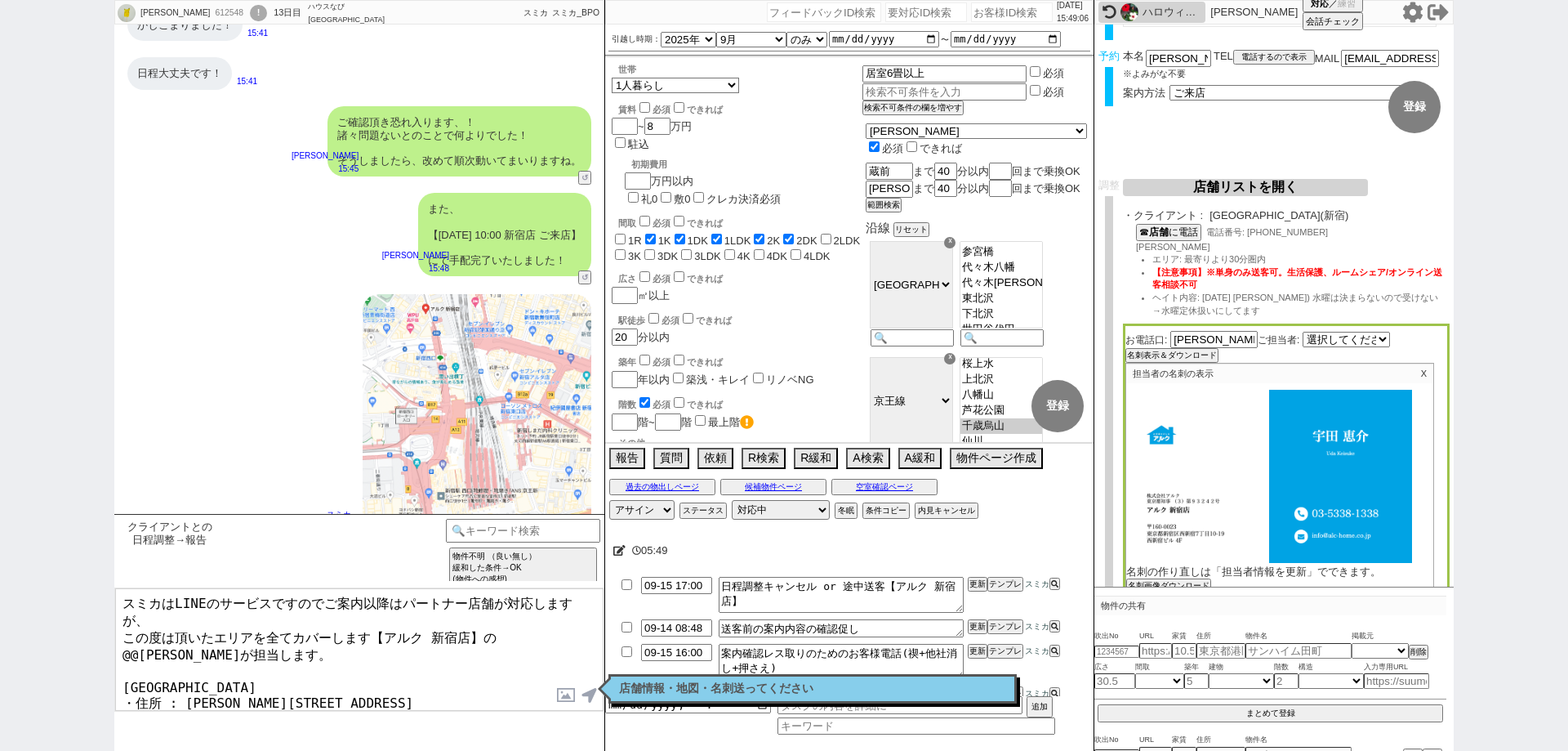
paste textarea "[PERSON_NAME]"
click at [518, 665] on textarea "スミカはLINEのサービスですのでご案内以降はパートナー店舗が対応しますが、 この度は頂いたエリアを全てカバーします【アルク 新宿店】の[PERSON_NAM…" at bounding box center [359, 649] width 488 height 123
type textarea "スミカはLINEのサービスですのでご案内以降はパートナー店舗が対応しますが、 この度は頂いたエリアを全てカバーします【アルク 新宿店】の[PERSON_NAM…"
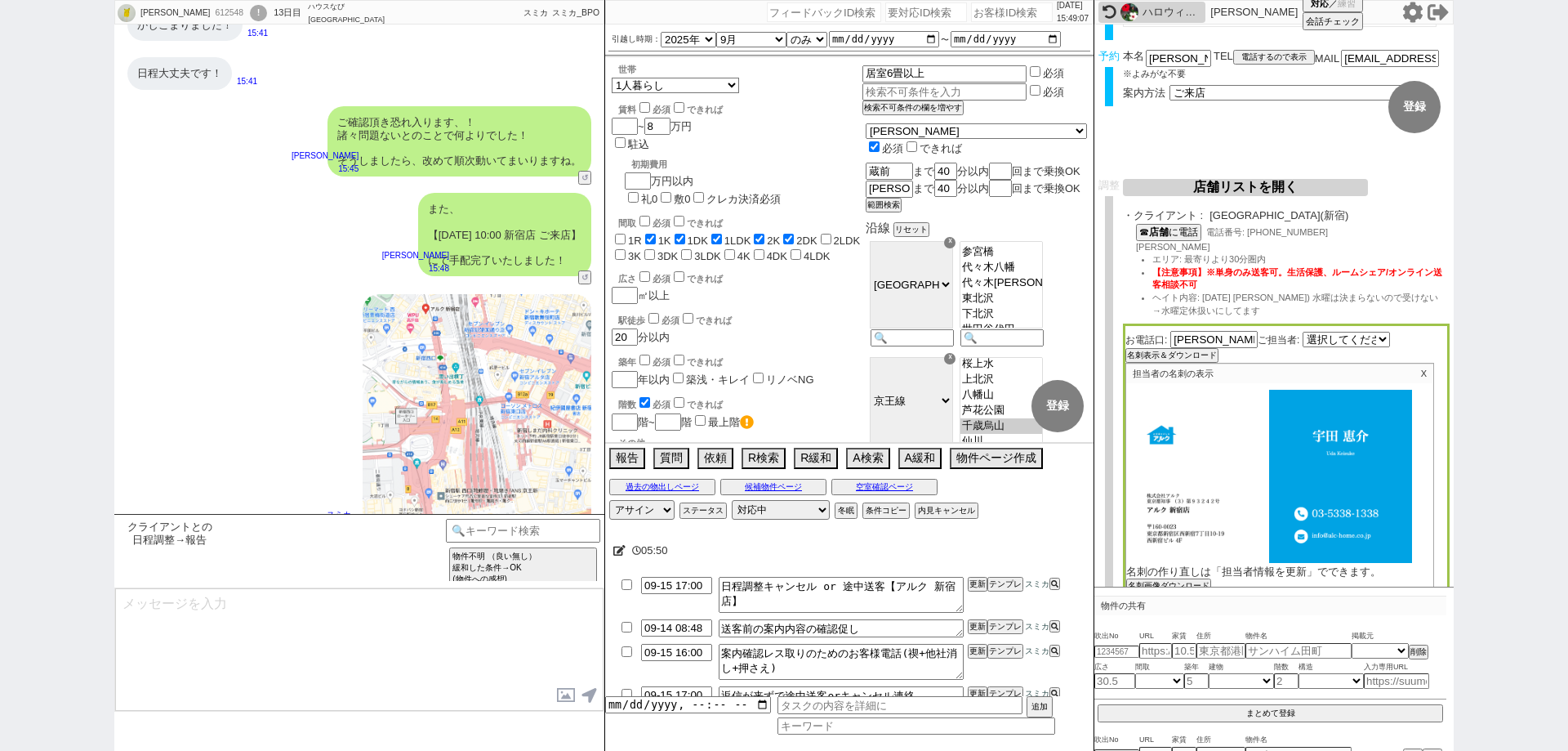
scroll to position [10773, 0]
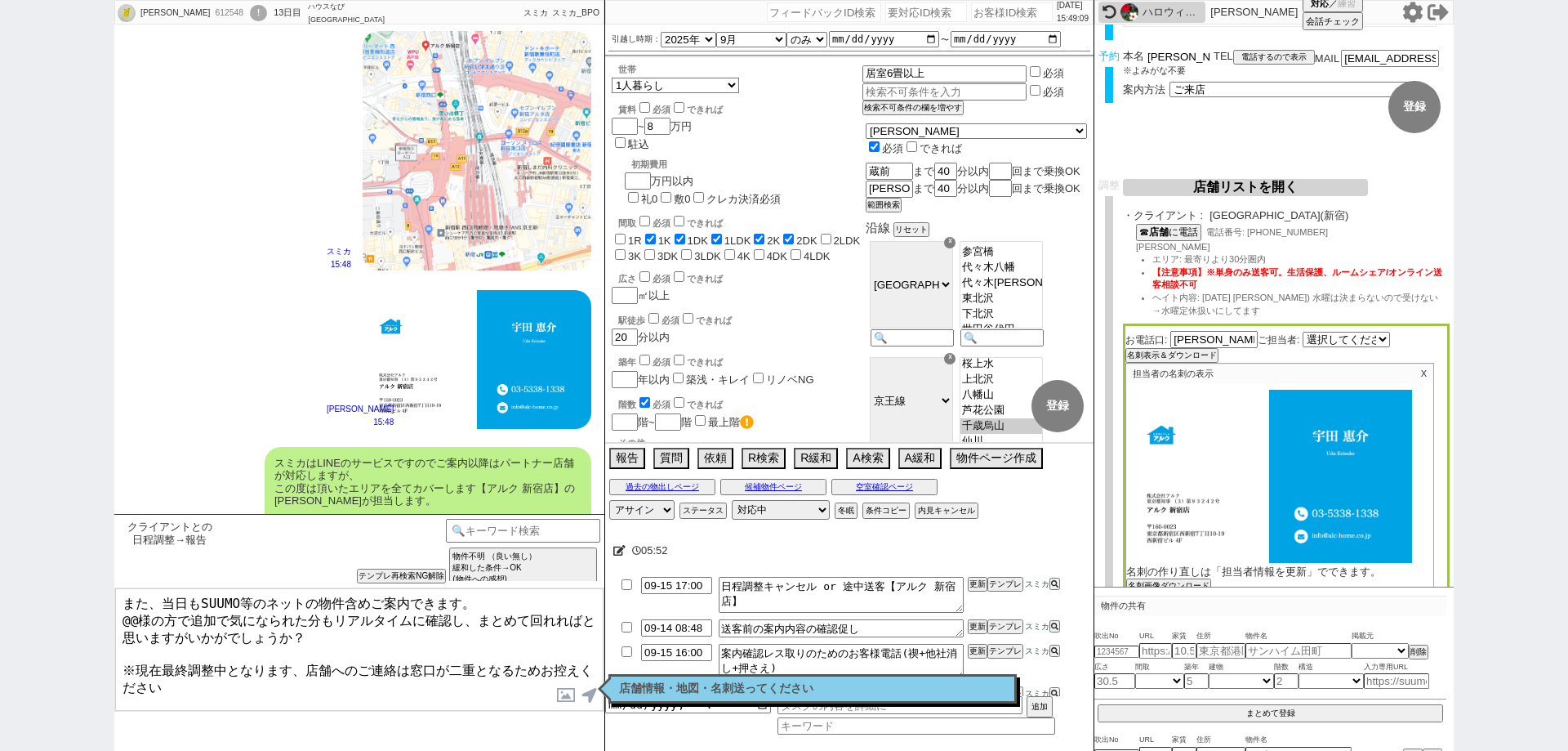
drag, startPoint x: 1171, startPoint y: 62, endPoint x: 1145, endPoint y: 54, distance: 27.2
click at [1145, 54] on div "本名 [PERSON_NAME]" at bounding box center [1168, 57] width 91 height 14
drag, startPoint x: 138, startPoint y: 613, endPoint x: 119, endPoint y: 613, distance: 19.0
click at [119, 613] on textarea "また、当日もSUUMO等のネットの物件含めご案内できます。 @@様の方で追加で気になられた分もリアルタイムに確認し、まとめて回れればと思いますがいかがでしょう…" at bounding box center [359, 649] width 488 height 123
paste textarea "[PERSON_NAME]"
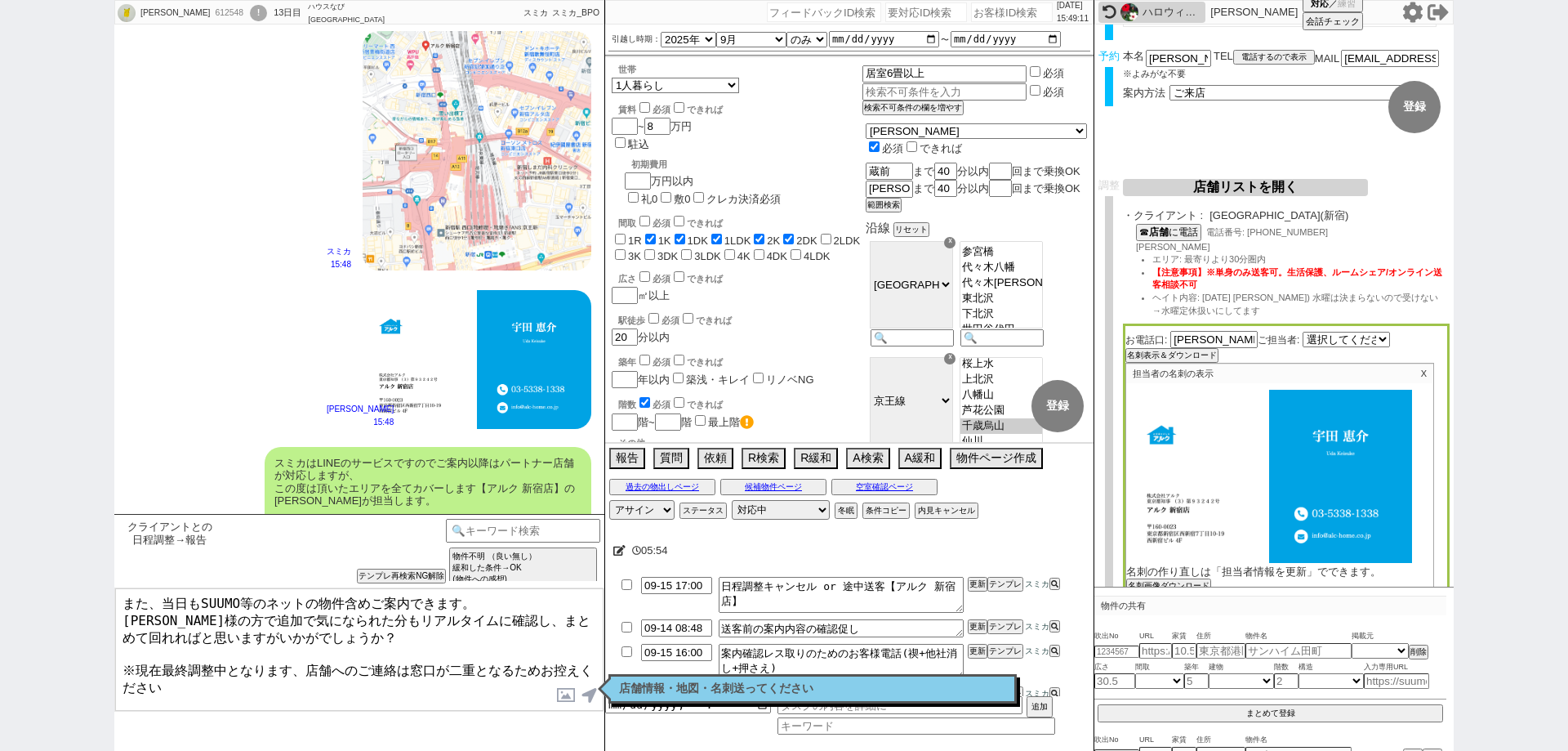
click at [256, 685] on textarea "また、当日もSUUMO等のネットの物件含めご案内できます。 [PERSON_NAME]様の方で追加で気になられた分もリアルタイムに確認し、まとめて回れればと思…" at bounding box center [359, 649] width 488 height 123
type textarea "また、当日もSUUMO等のネットの物件含めご案内できます。 [PERSON_NAME]様の方で追加で気になられた分もリアルタイムに確認し、まとめて回れればと思…"
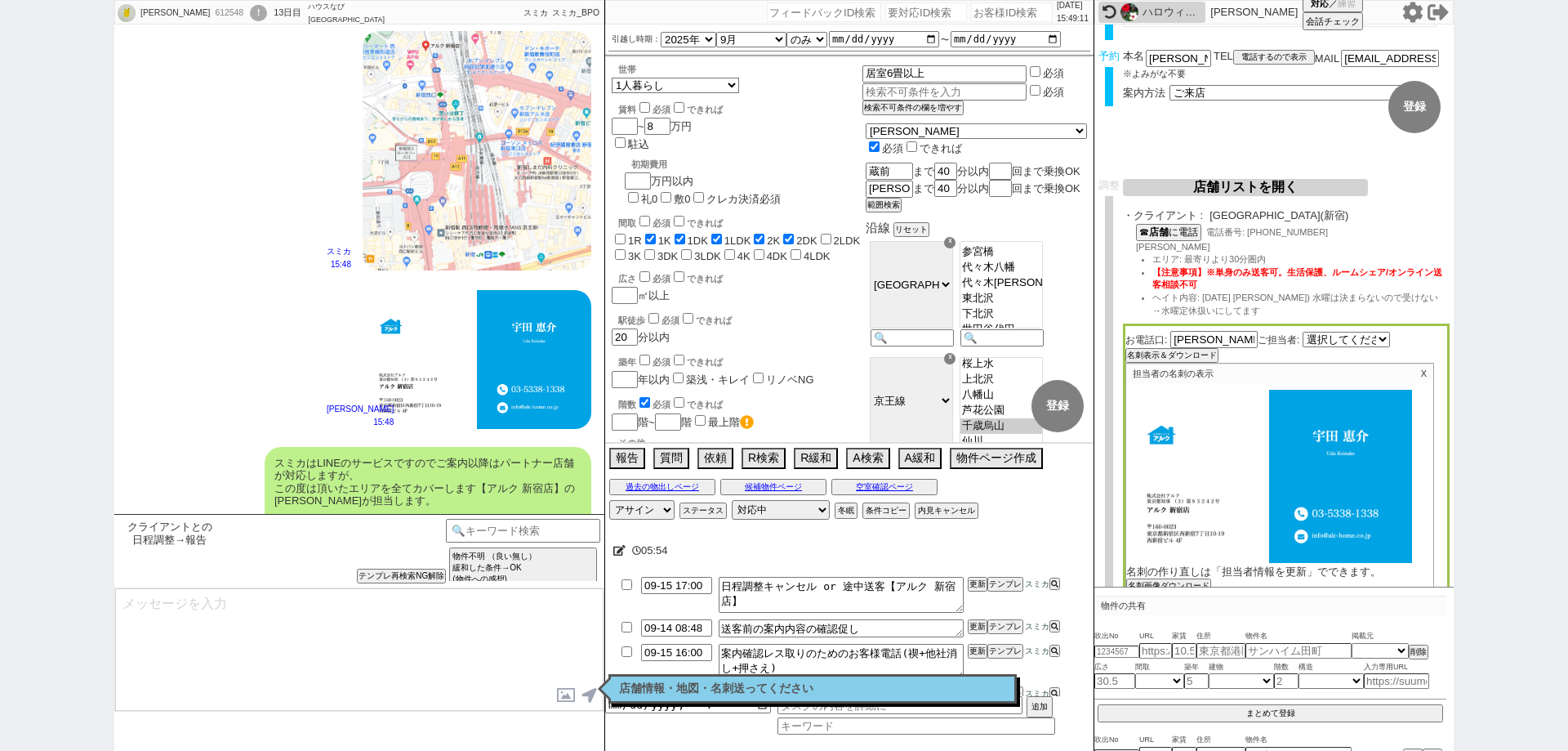
scroll to position [10885, 0]
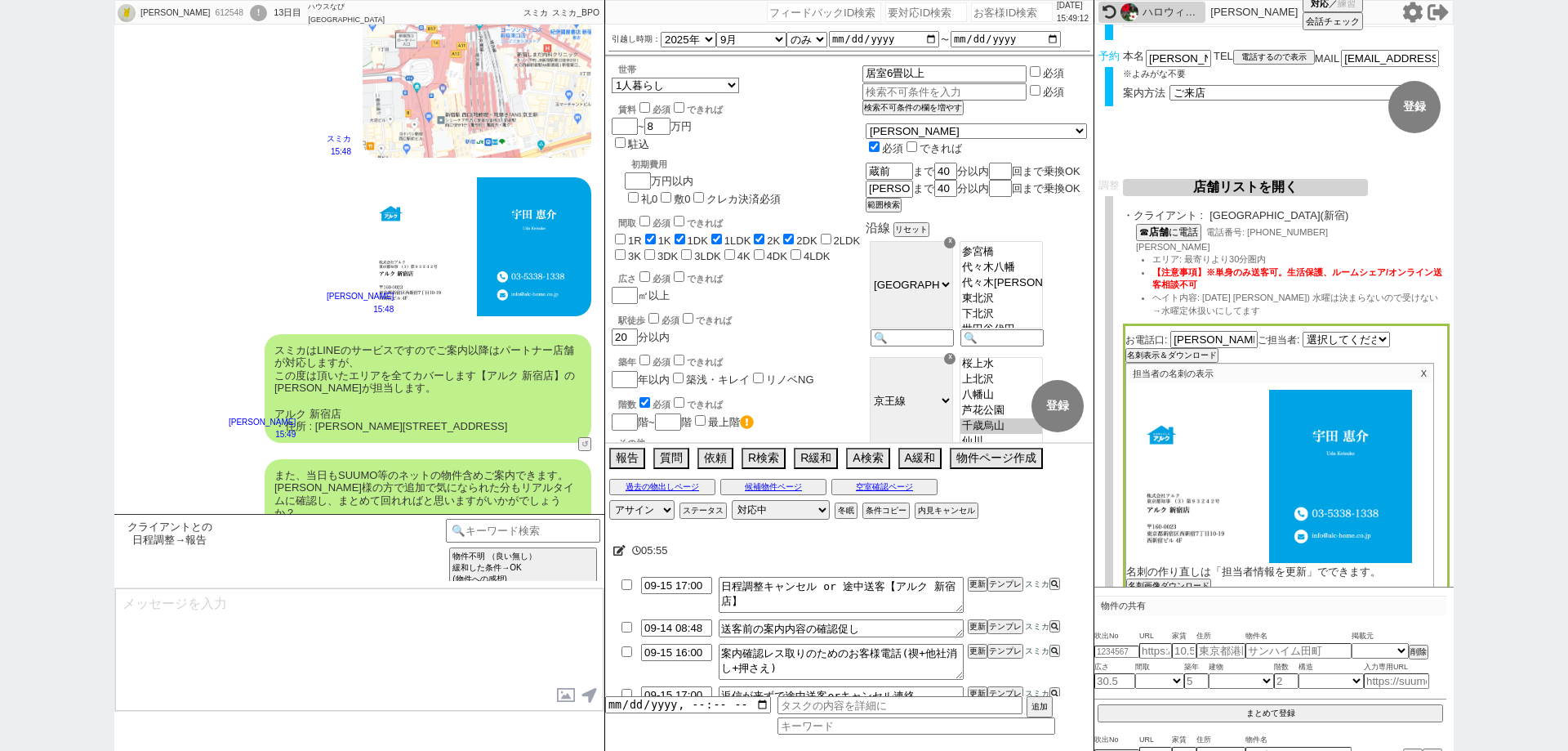
type textarea "※案内時の店舗状況次第では担当が変更になります、ご了承ください ※もし担当が変更になった場合でも、本LINEの内容は全て引き継がれておりスムーズにご案内が可能…"
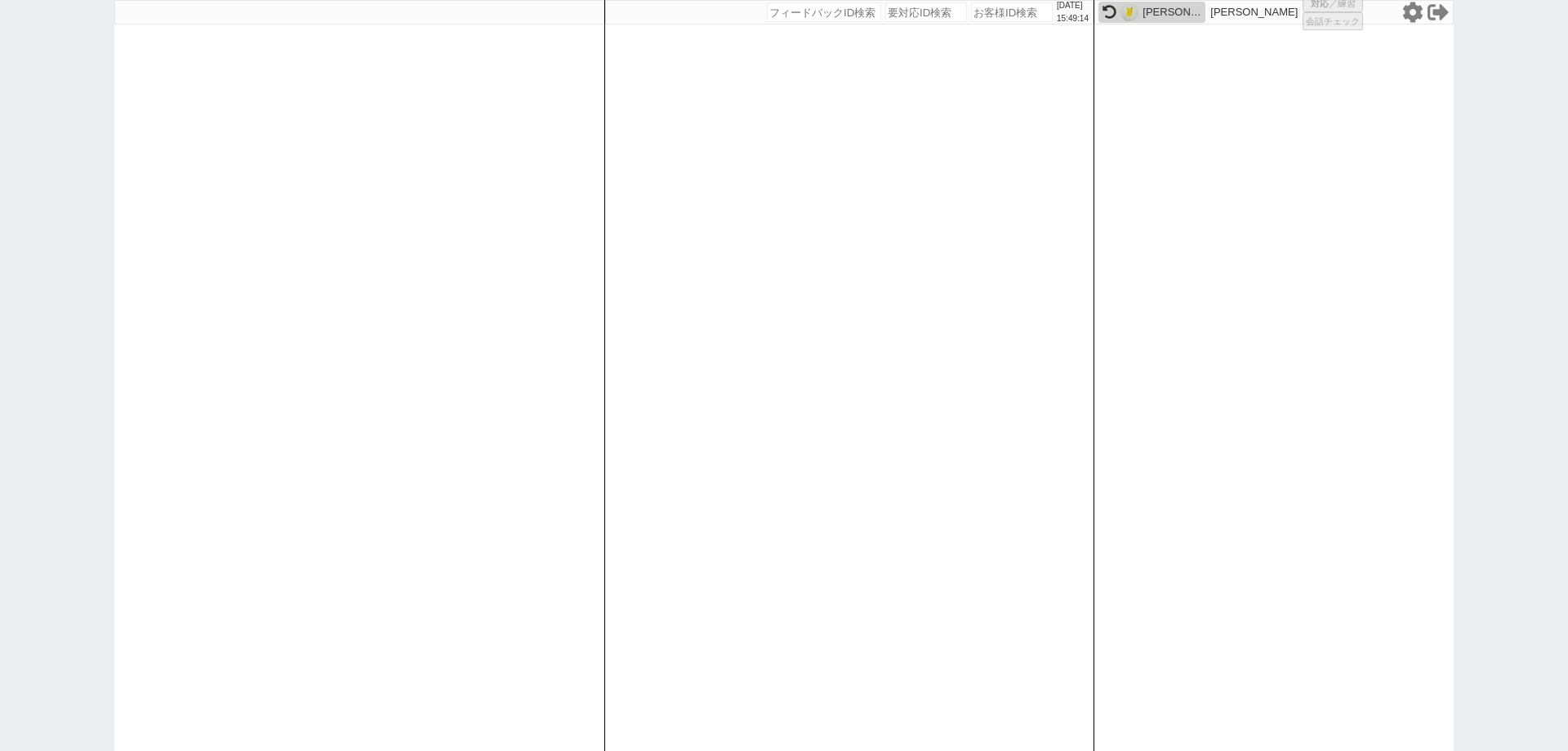
select select
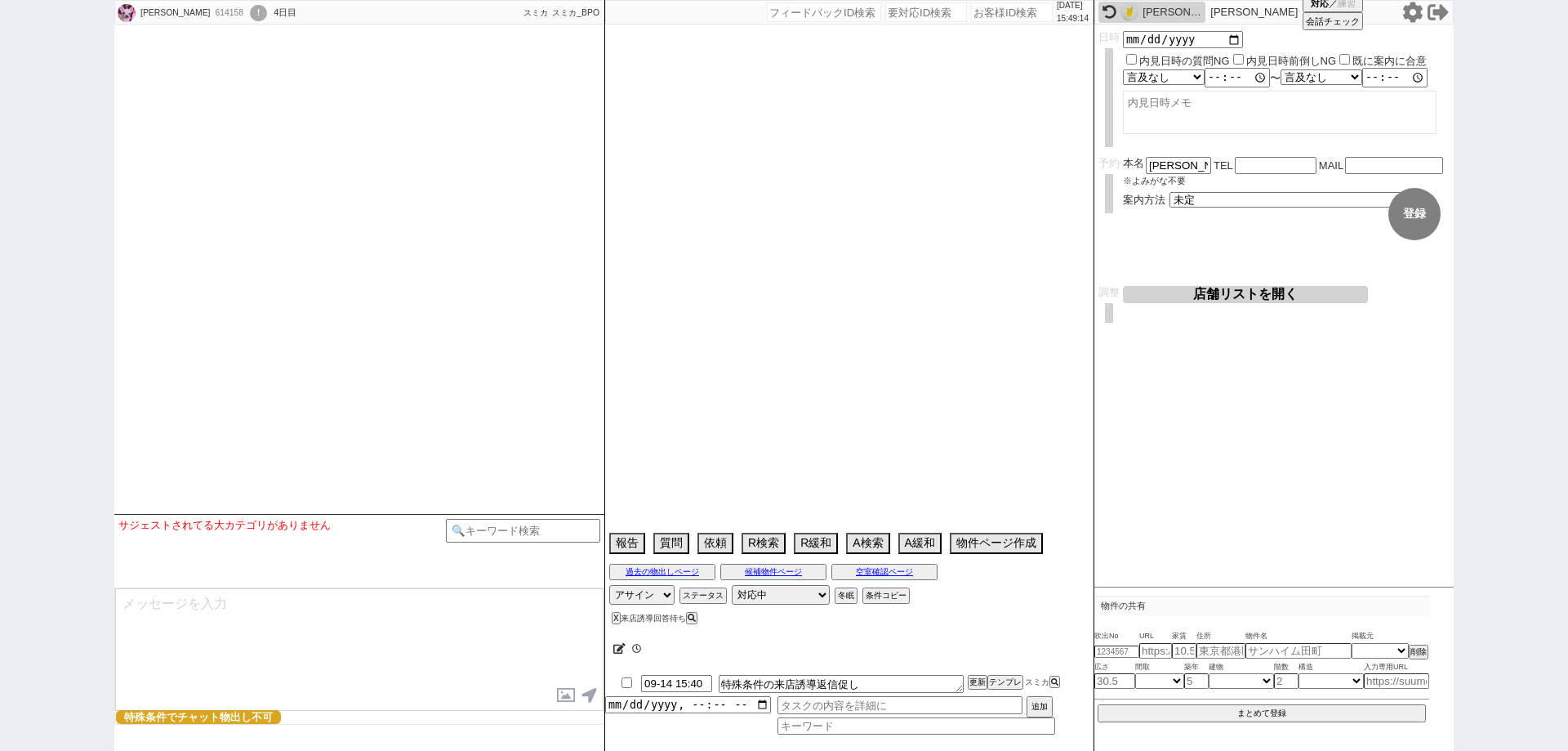
type textarea "77才 生活保護"
select select
select select "2025"
select select "10"
select select "15"
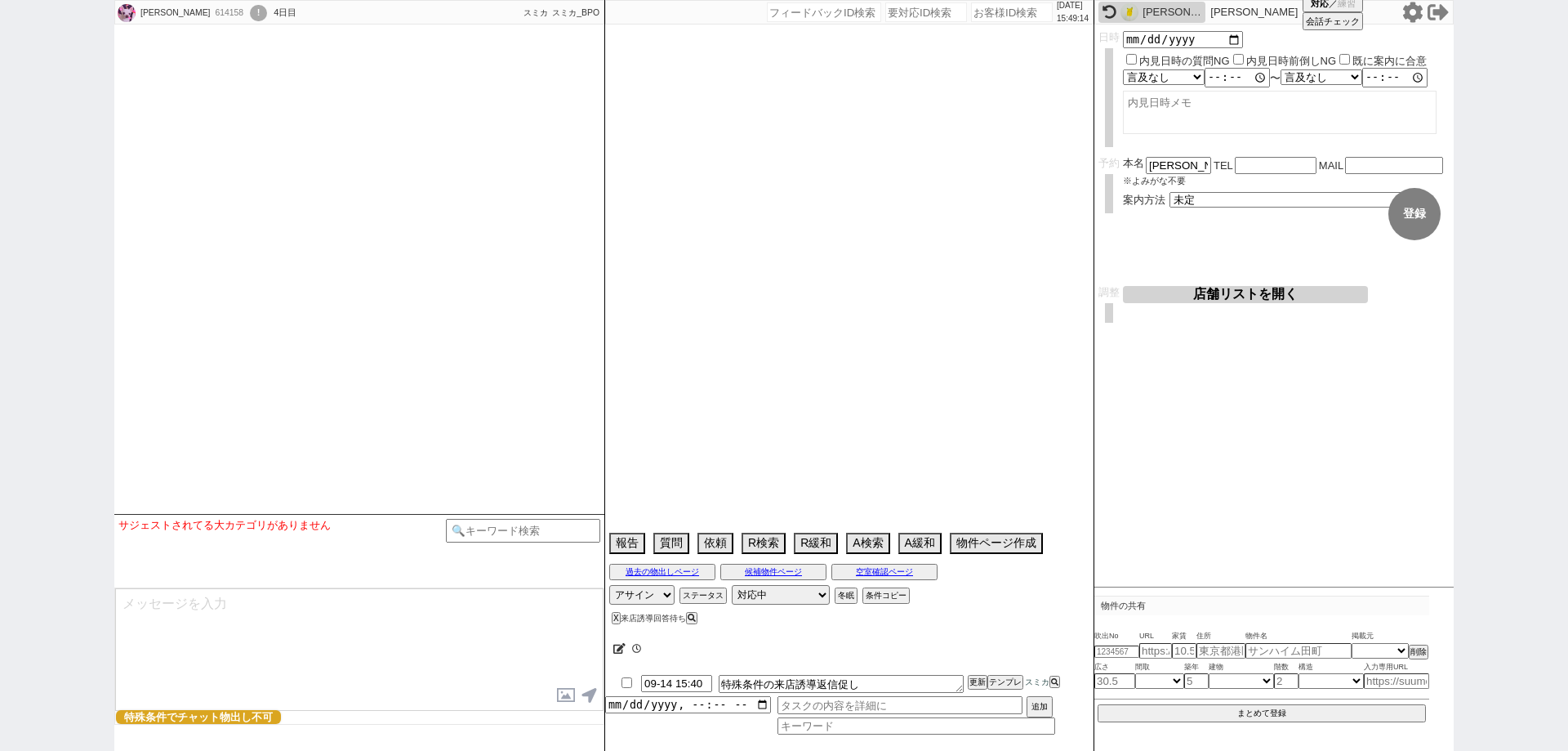
select select "0"
select select "14"
select select "72"
select select "91"
select select "2530"
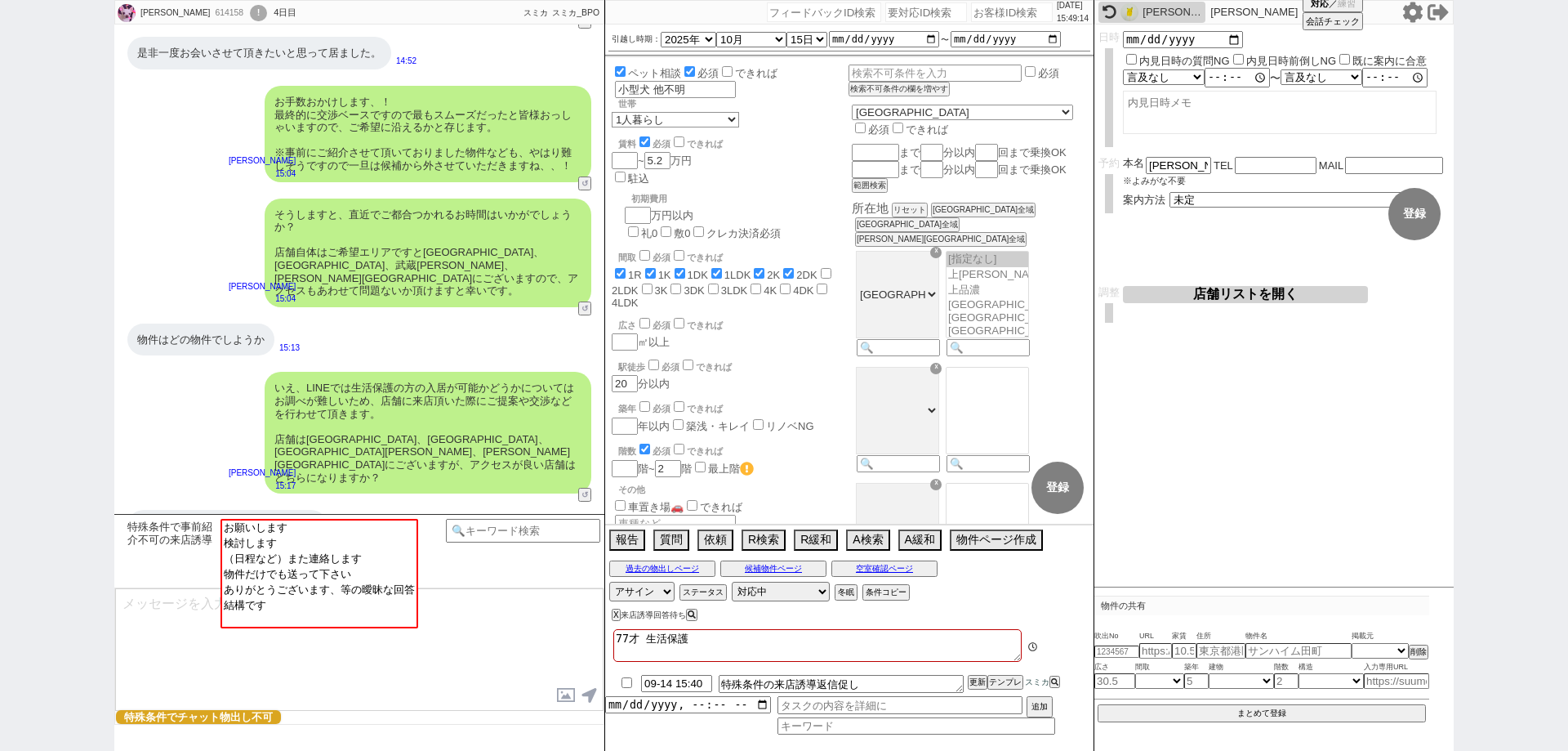
scroll to position [356, 0]
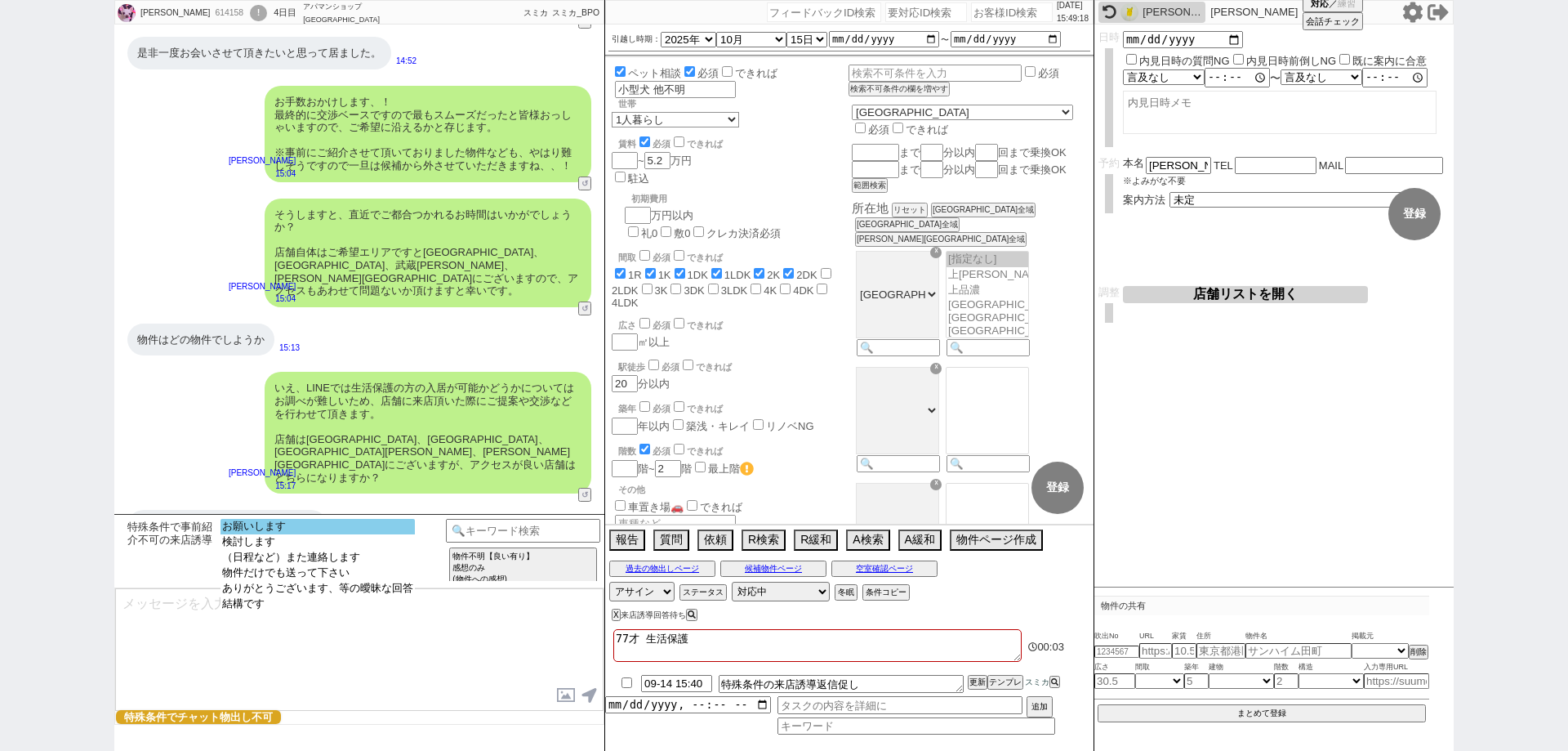
click at [401, 522] on option "お願いします" at bounding box center [318, 526] width 194 height 16
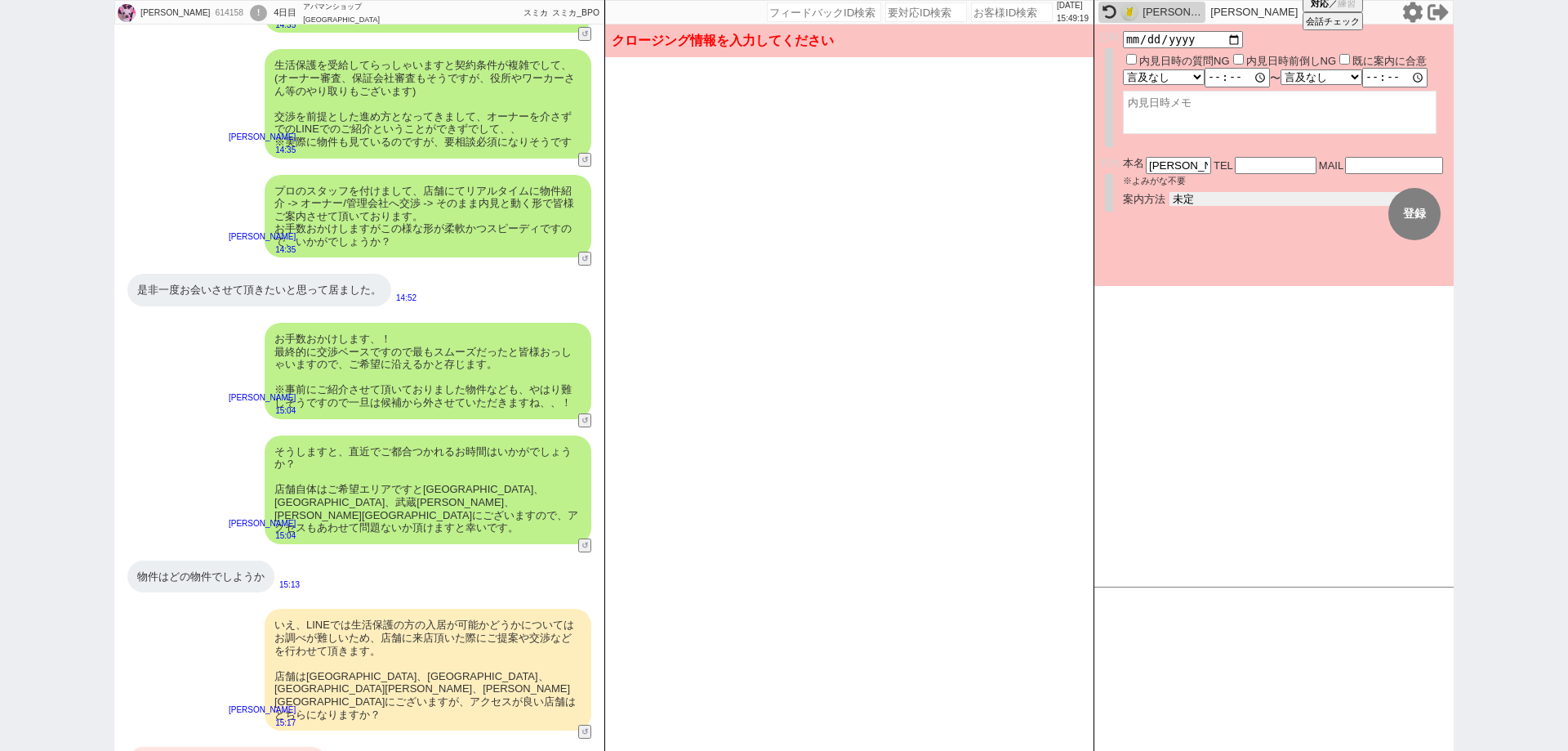
click at [1235, 201] on select "未定 現地お待ち合わせ ご来店 先行申し込みのご案内or内見無しでの申し込みのご案内 オンラインでのご接客 オンラインで1件の内見のご案内" at bounding box center [1292, 198] width 245 height 14
select select "2"
click at [1170, 192] on select "未定 現地お待ち合わせ ご来店 先行申し込みのご案内or内見無しでの申し込みのご案内 オンラインでのご接客 オンラインで1件の内見のご案内" at bounding box center [1292, 198] width 245 height 14
click at [1420, 217] on button "登録" at bounding box center [1414, 213] width 52 height 52
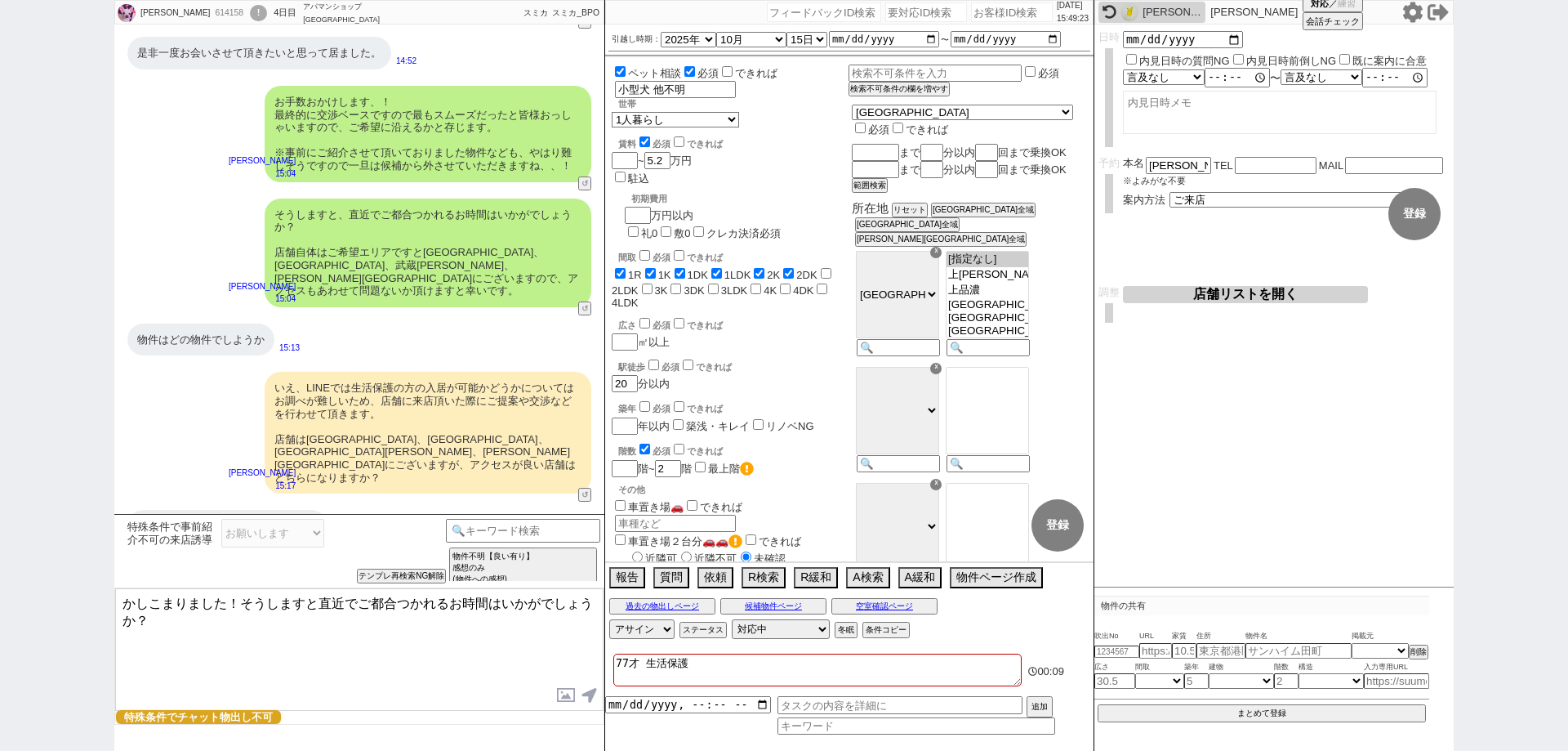
click at [236, 601] on textarea "かしこまりました！そうしますと直近でご都合つかれるお時間はいかがでしょうか？" at bounding box center [359, 649] width 488 height 123
type textarea "かしこまりました、[GEOGRAPHIC_DATA]の店舗を優先に進めてまりいますね。 そうしますと直近でご都合つかれるお時間はいかがでしょうか？"
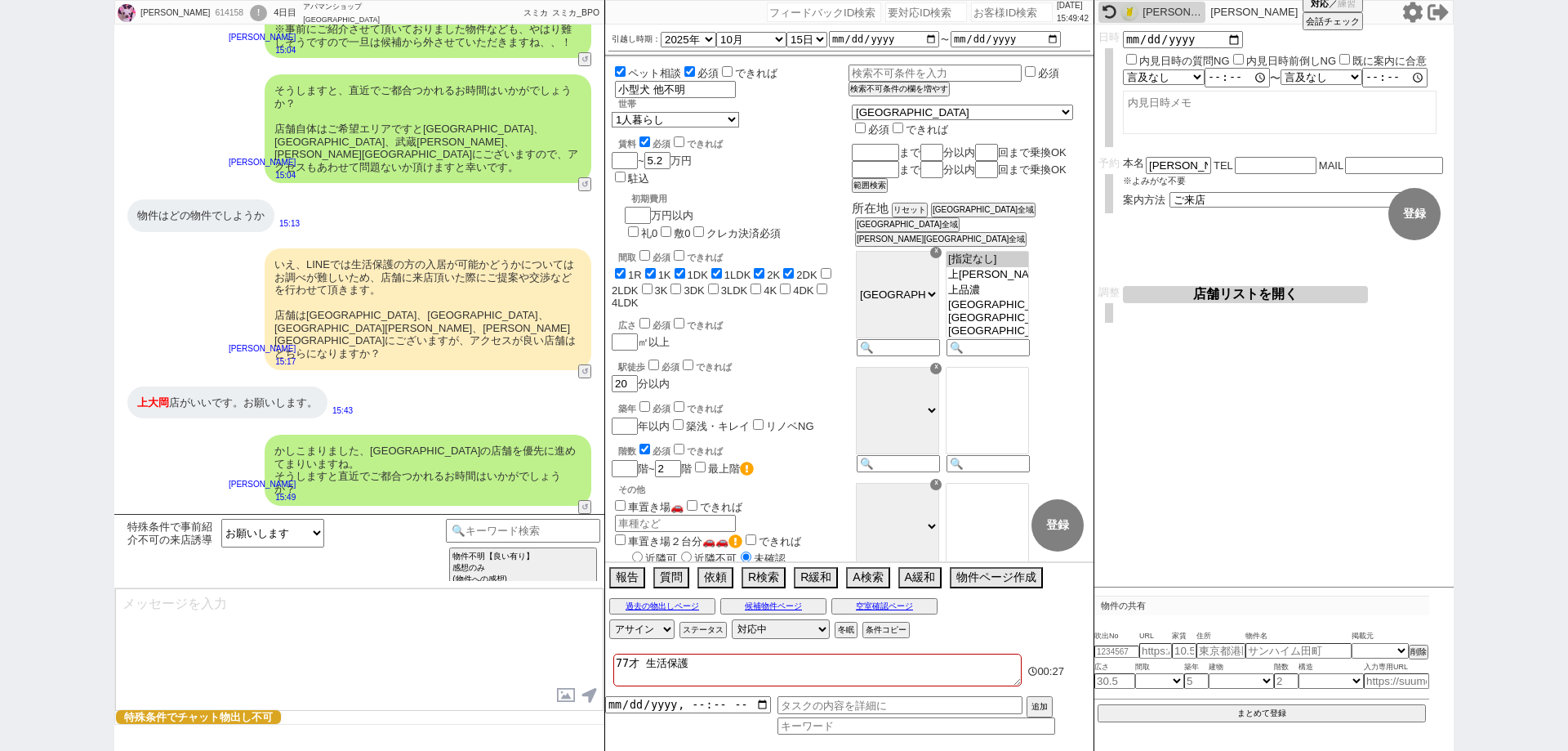
scroll to position [180, 0]
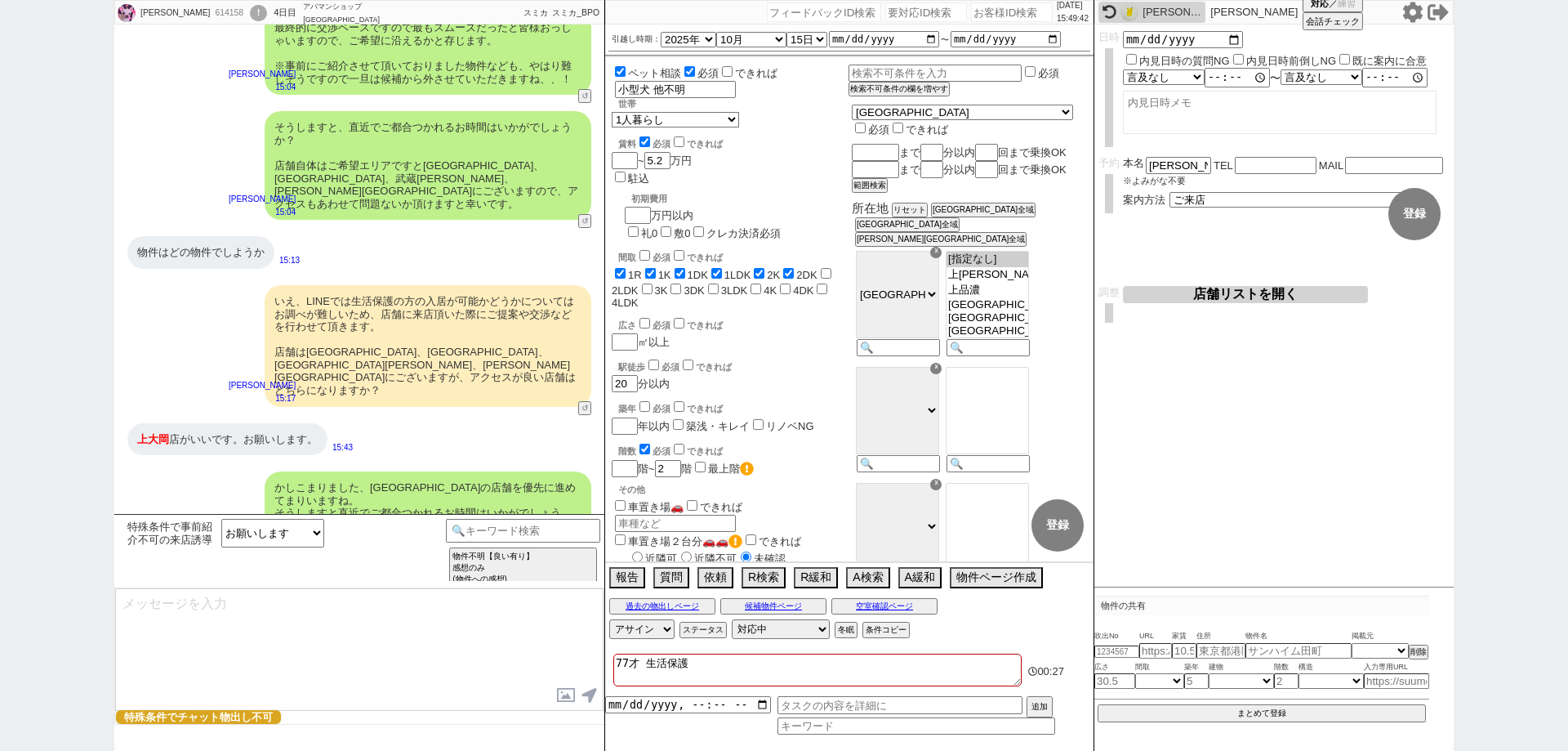
select select "449"
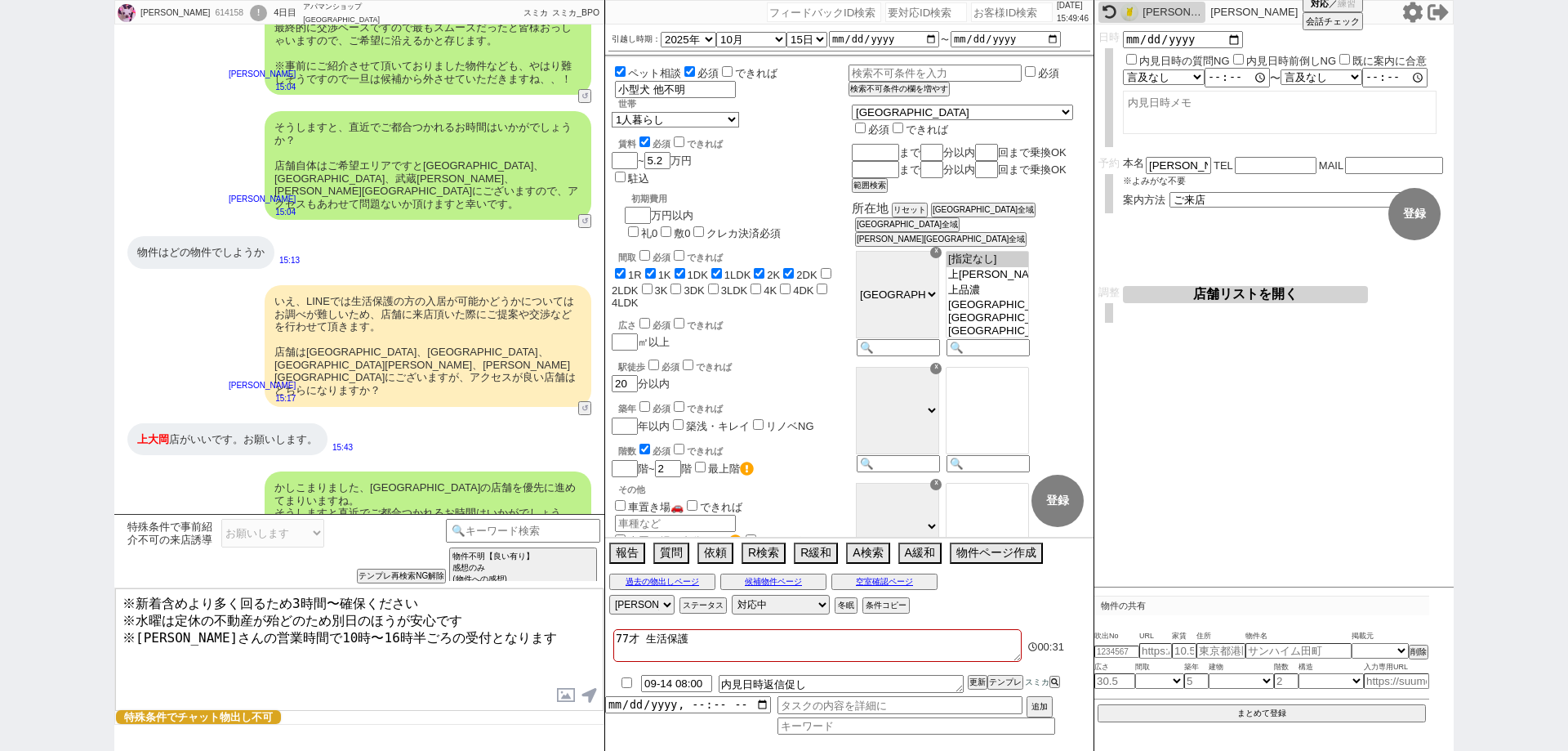
click at [1179, 298] on button "店舗リストを開く" at bounding box center [1245, 294] width 245 height 17
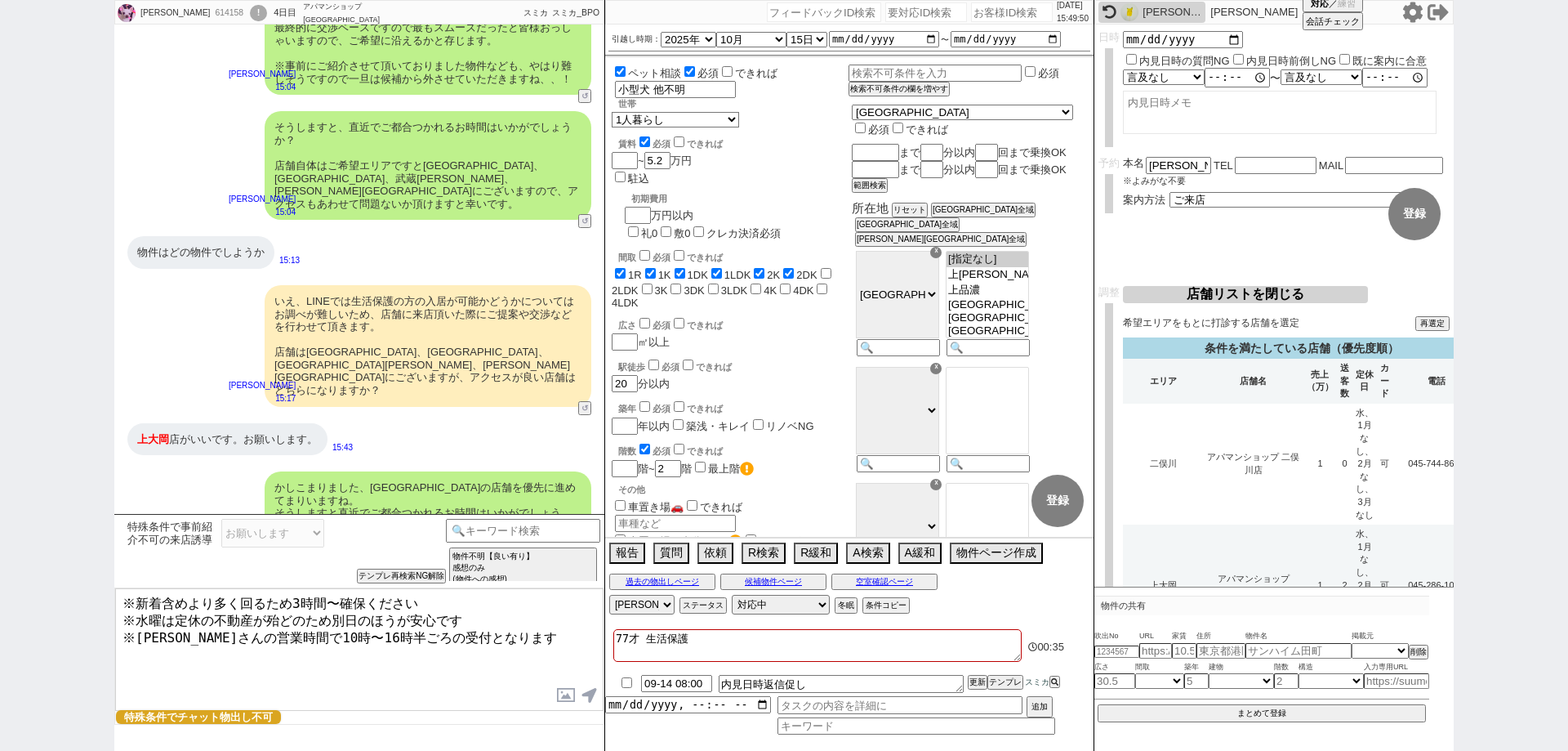
drag, startPoint x: 469, startPoint y: 612, endPoint x: 164, endPoint y: 612, distance: 305.0
click at [164, 612] on textarea "※新着含めより多く回るため3時間〜確保ください ※水曜は定休の不動産が殆どのため別日のほうが安心です ※[PERSON_NAME]さんの営業時間で10時〜16…" at bounding box center [359, 649] width 488 height 123
click at [536, 644] on textarea "※新着含めより多く回るため3時間〜確保ください ※水曜避けて頂けますと幸いです ※[PERSON_NAME]さんの営業時間で10時〜16時半ごろの受付となります" at bounding box center [359, 649] width 488 height 123
type textarea "※新着含めより多く回るため3時間〜確保ください ※水曜避けて頂けますと幸いです ※[PERSON_NAME]さんの営業時間で10時〜16時半ごろの受付となります"
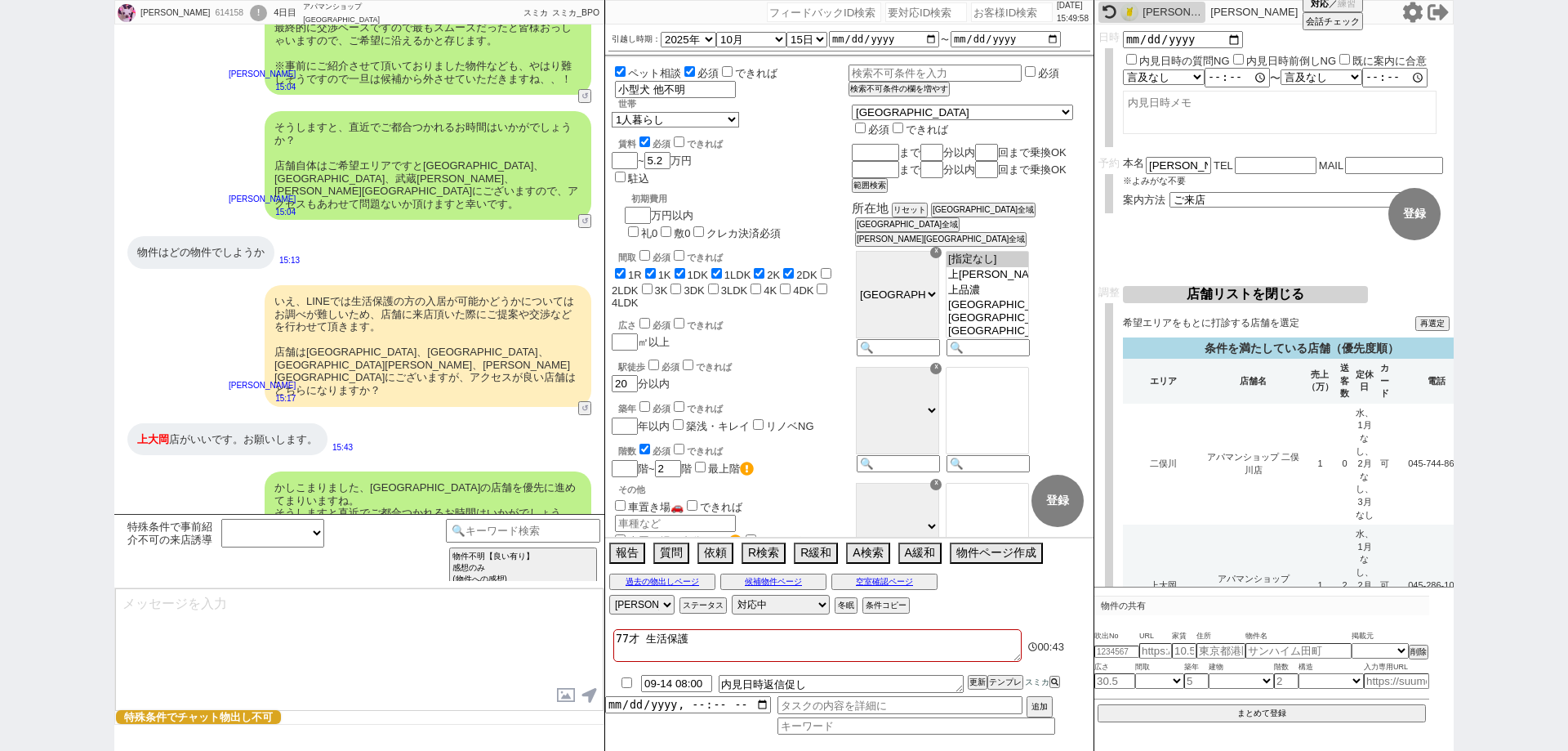
scroll to position [254, 0]
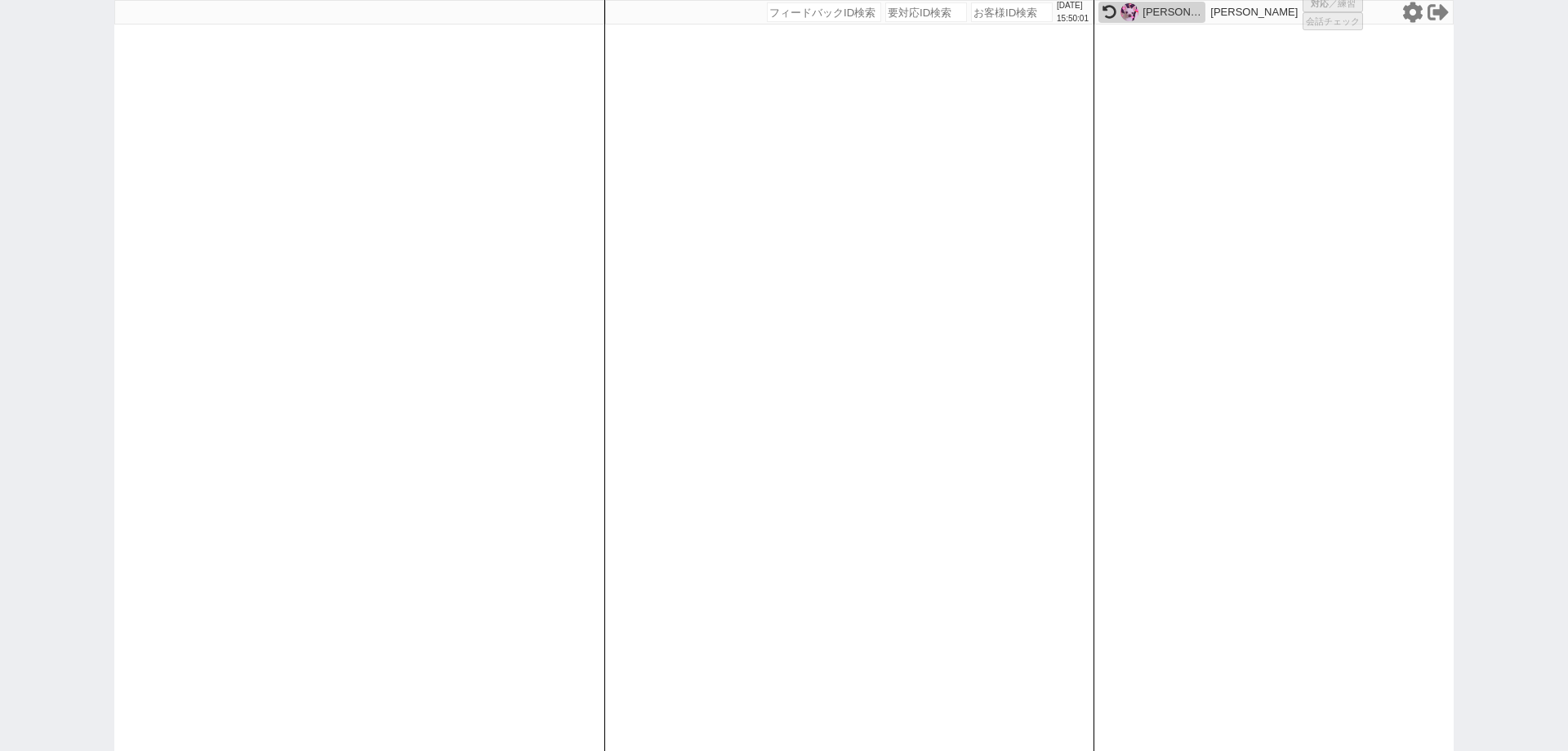
select select
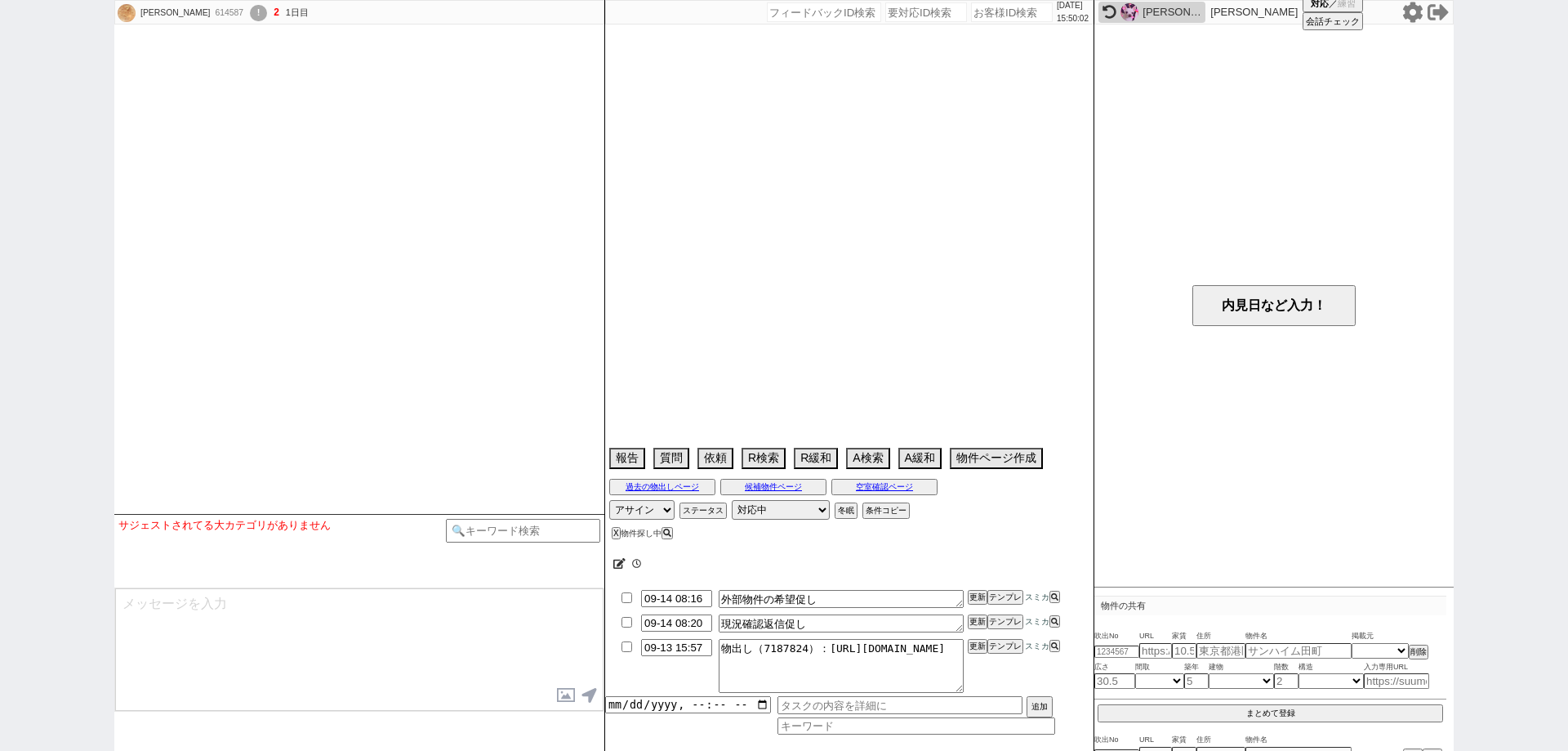
select select
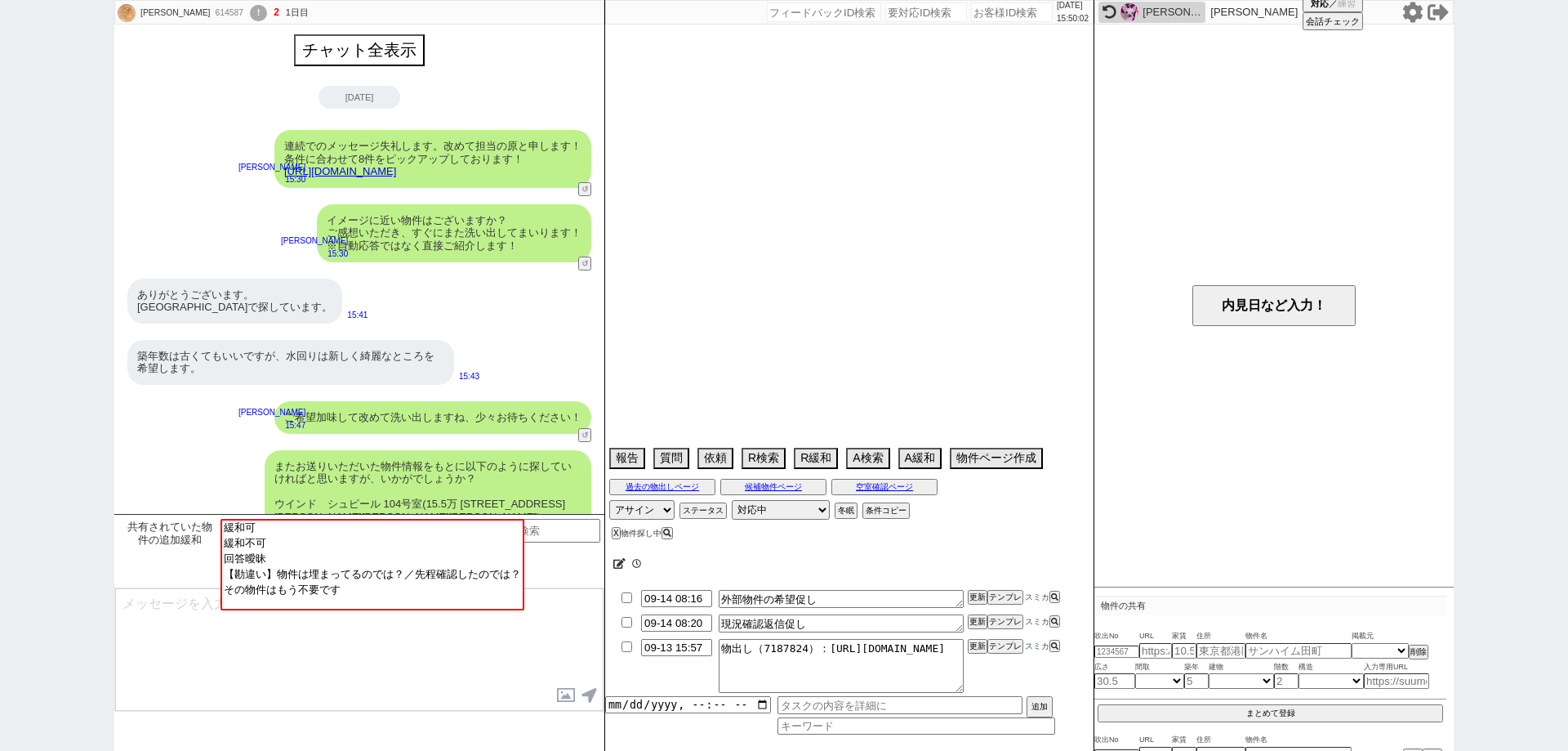
scroll to position [231, 0]
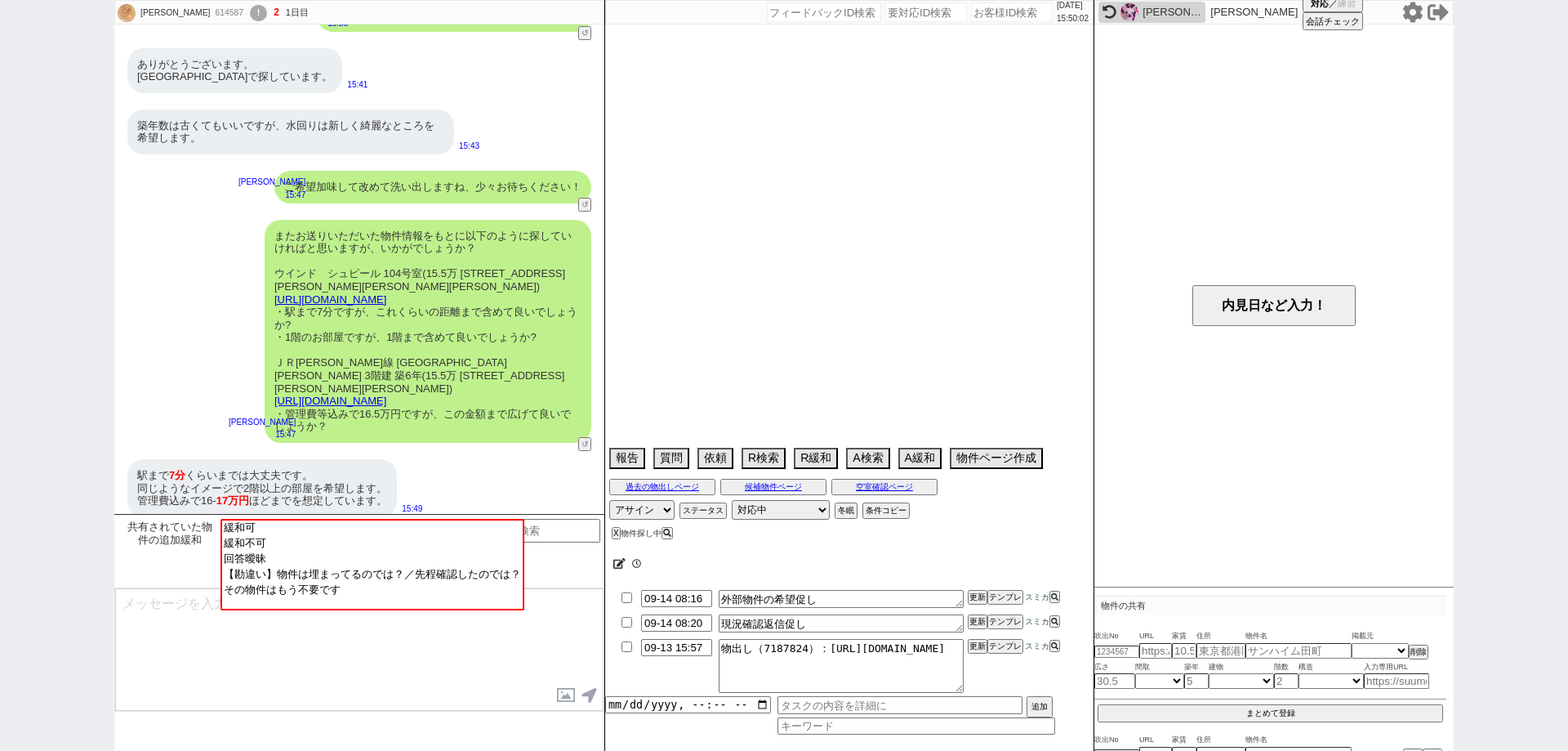
click at [1188, 7] on div "[PERSON_NAME]" at bounding box center [1171, 12] width 58 height 13
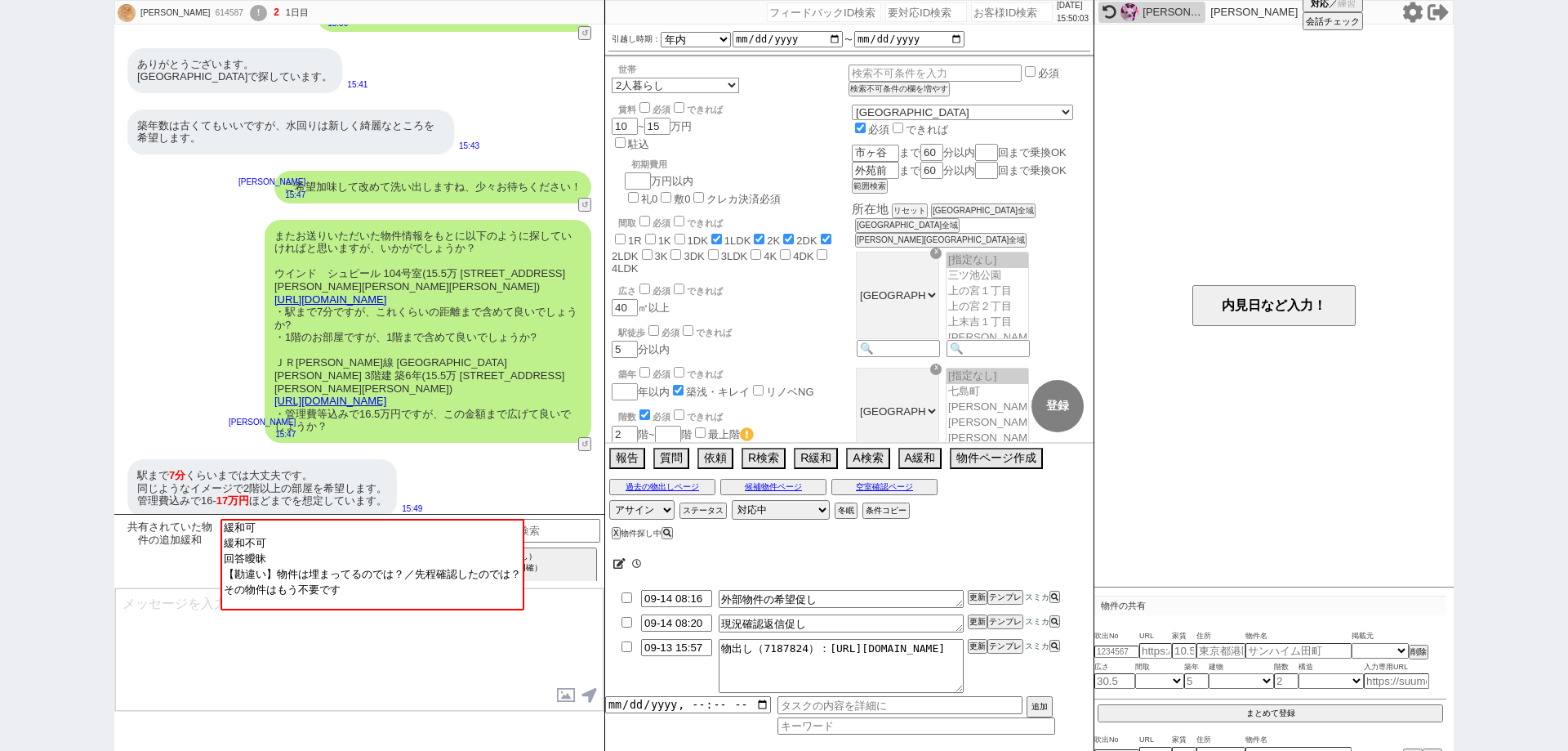
select select "449"
select select "2"
select select
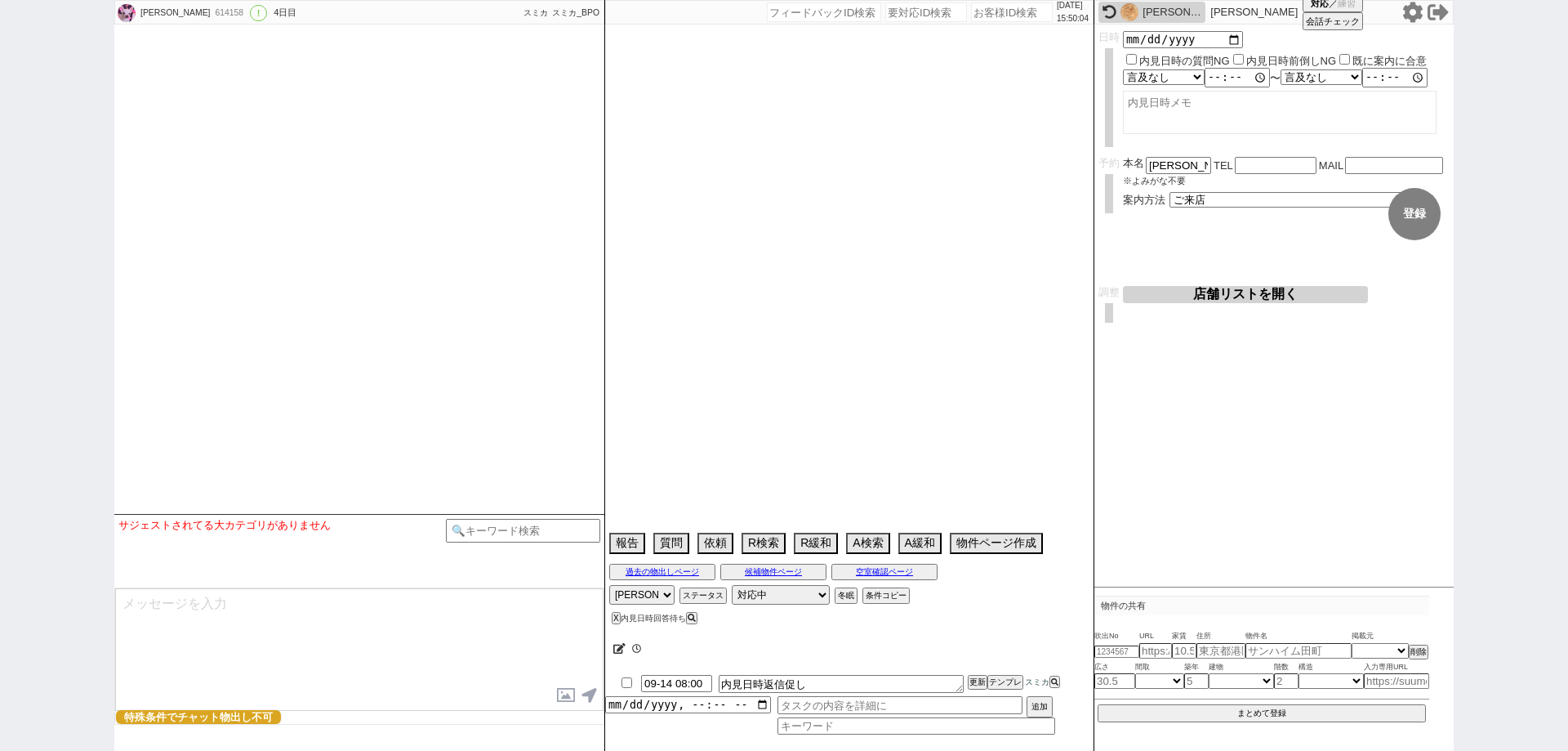
select select "2025"
select select "10"
select select "15"
select select "0"
select select "14"
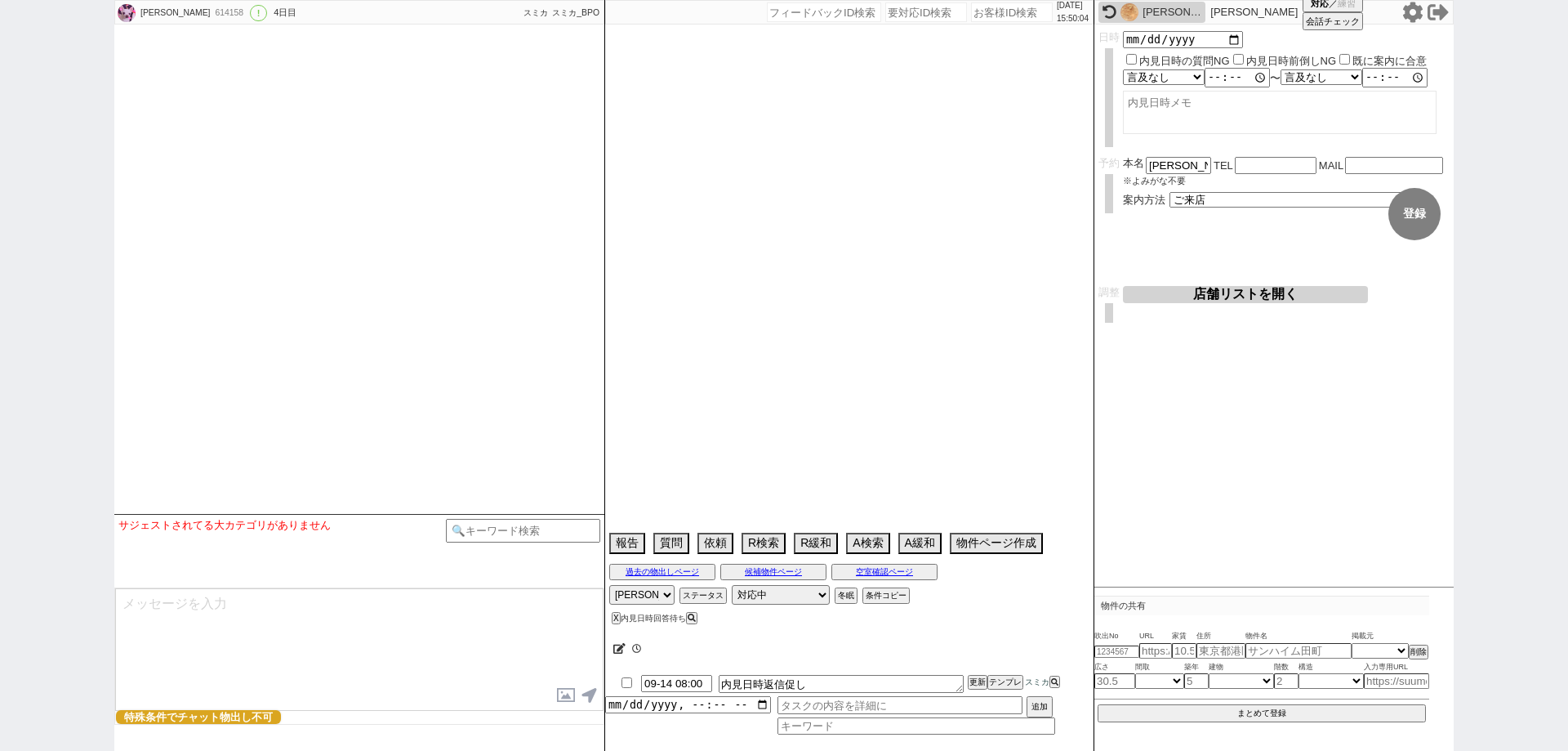
select select "72"
select select "91"
select select "2530"
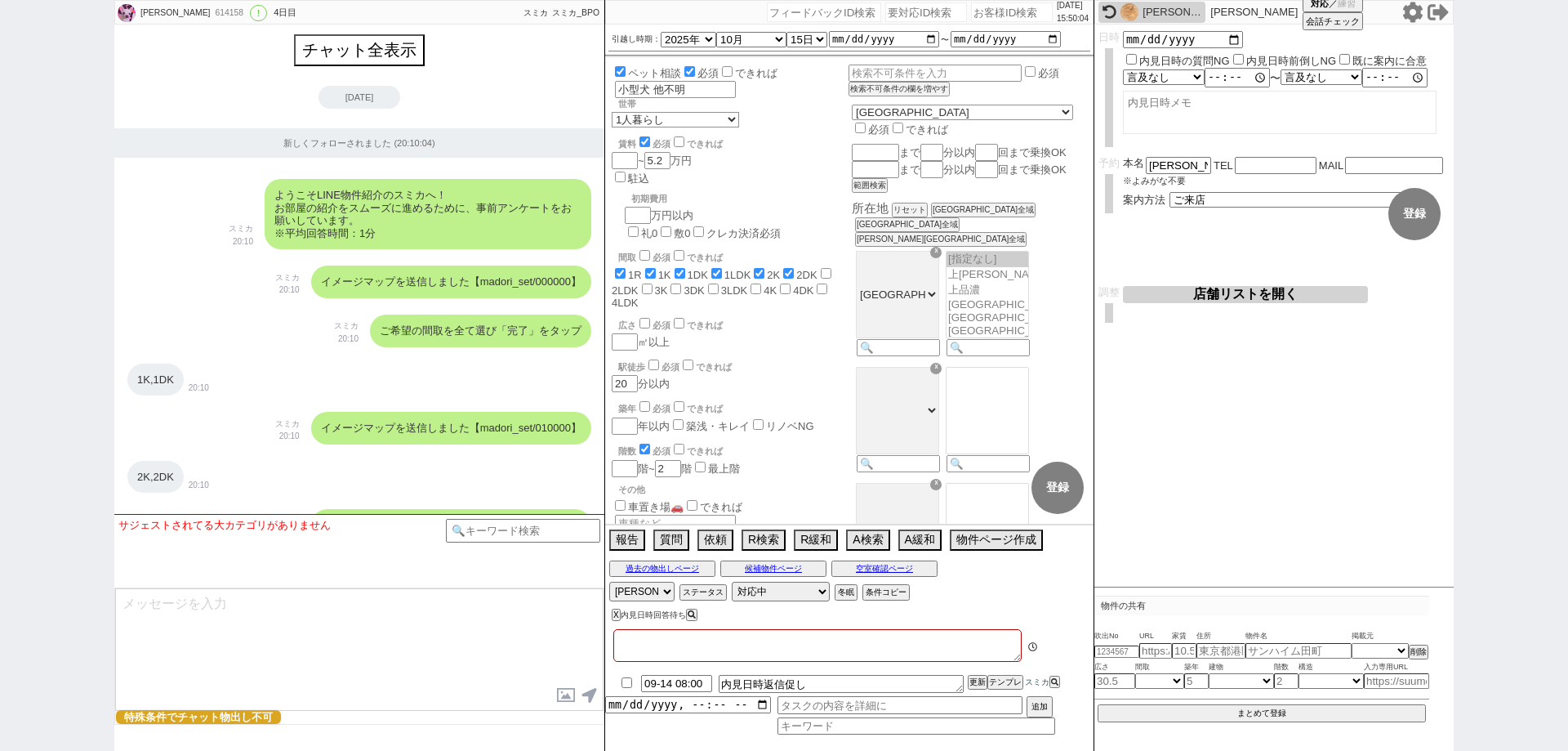
type textarea "77才 生活保護"
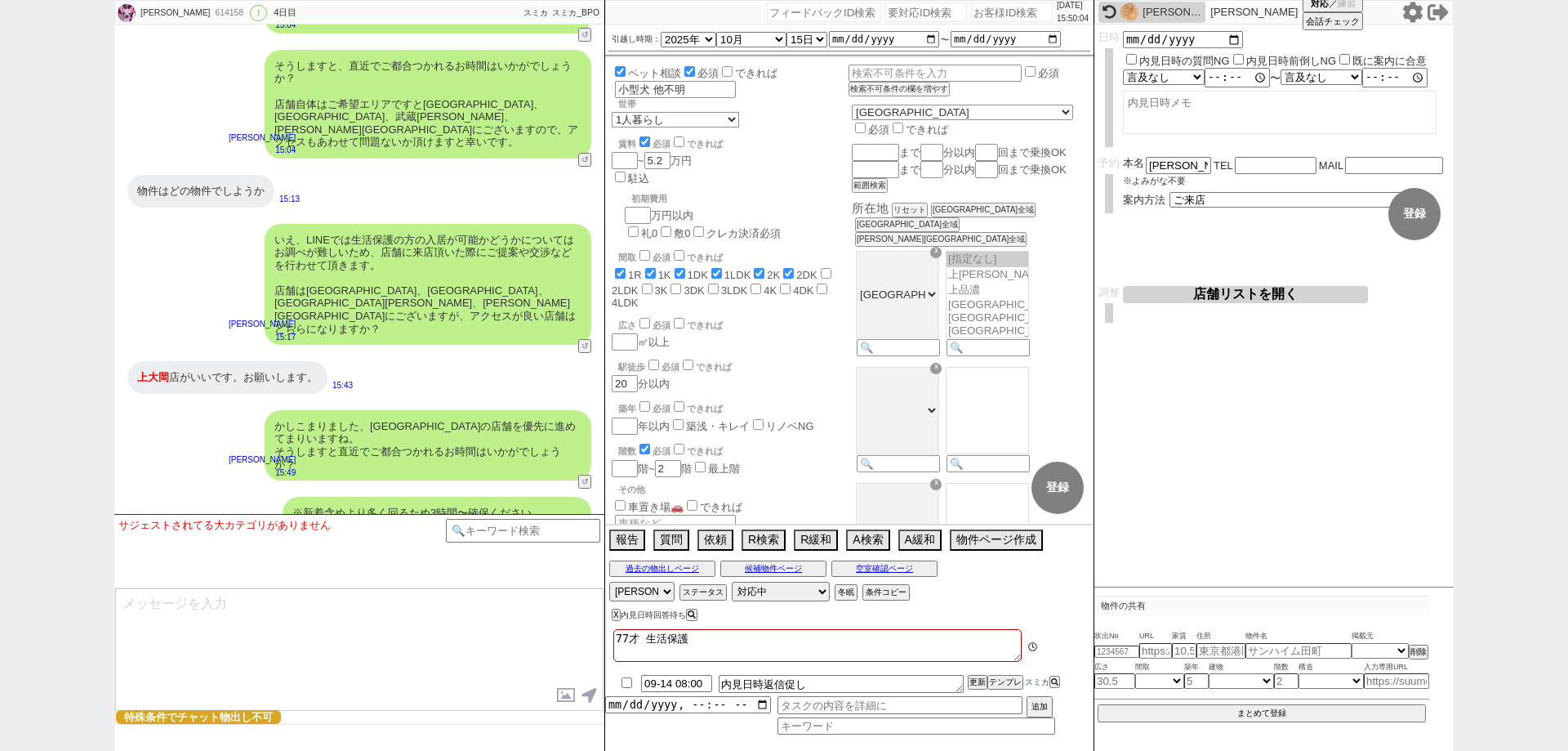
scroll to position [356, 0]
click at [612, 592] on select "アサイン [PERSON_NAME] [PERSON_NAME] [PERSON_NAME]" at bounding box center [641, 591] width 65 height 20
select select
click at [609, 581] on select "アサイン [PERSON_NAME] [PERSON_NAME] [PERSON_NAME]" at bounding box center [641, 591] width 65 height 20
click at [1122, 11] on img at bounding box center [1129, 12] width 18 height 18
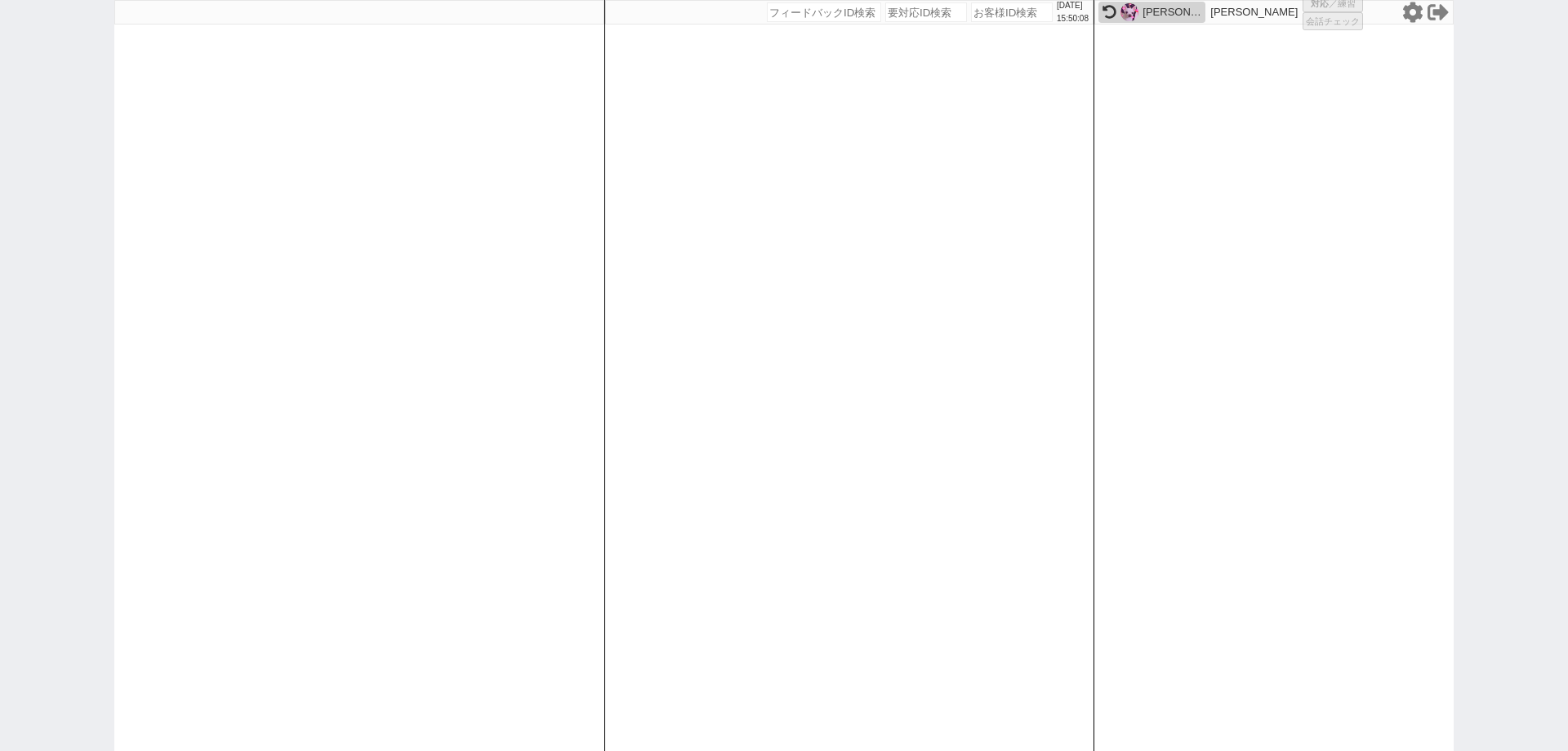
click at [1273, 450] on div "[PERSON_NAME] [PERSON_NAME] 対応 ／ 練習 会話チェック" at bounding box center [1273, 376] width 360 height 751
select select
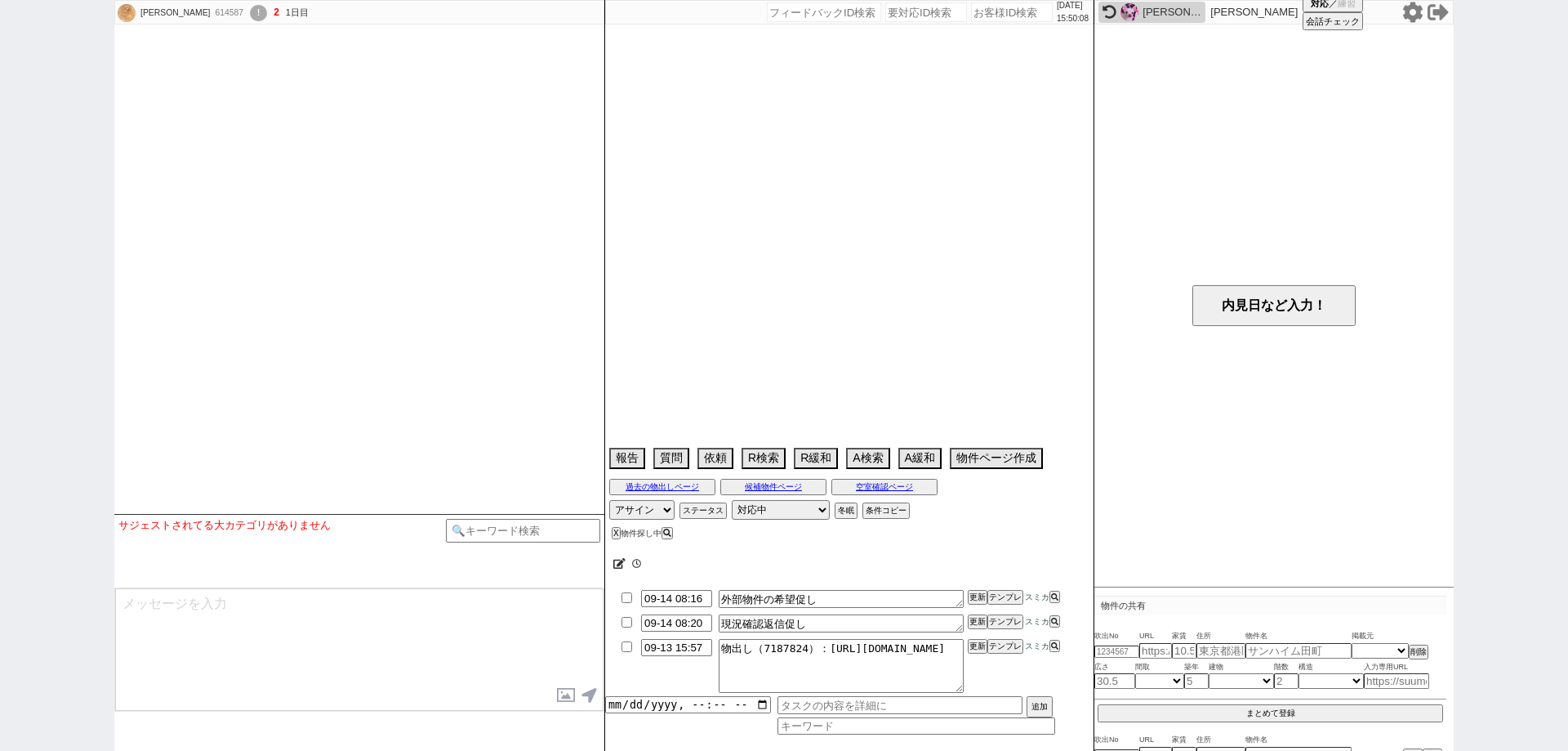
scroll to position [231, 0]
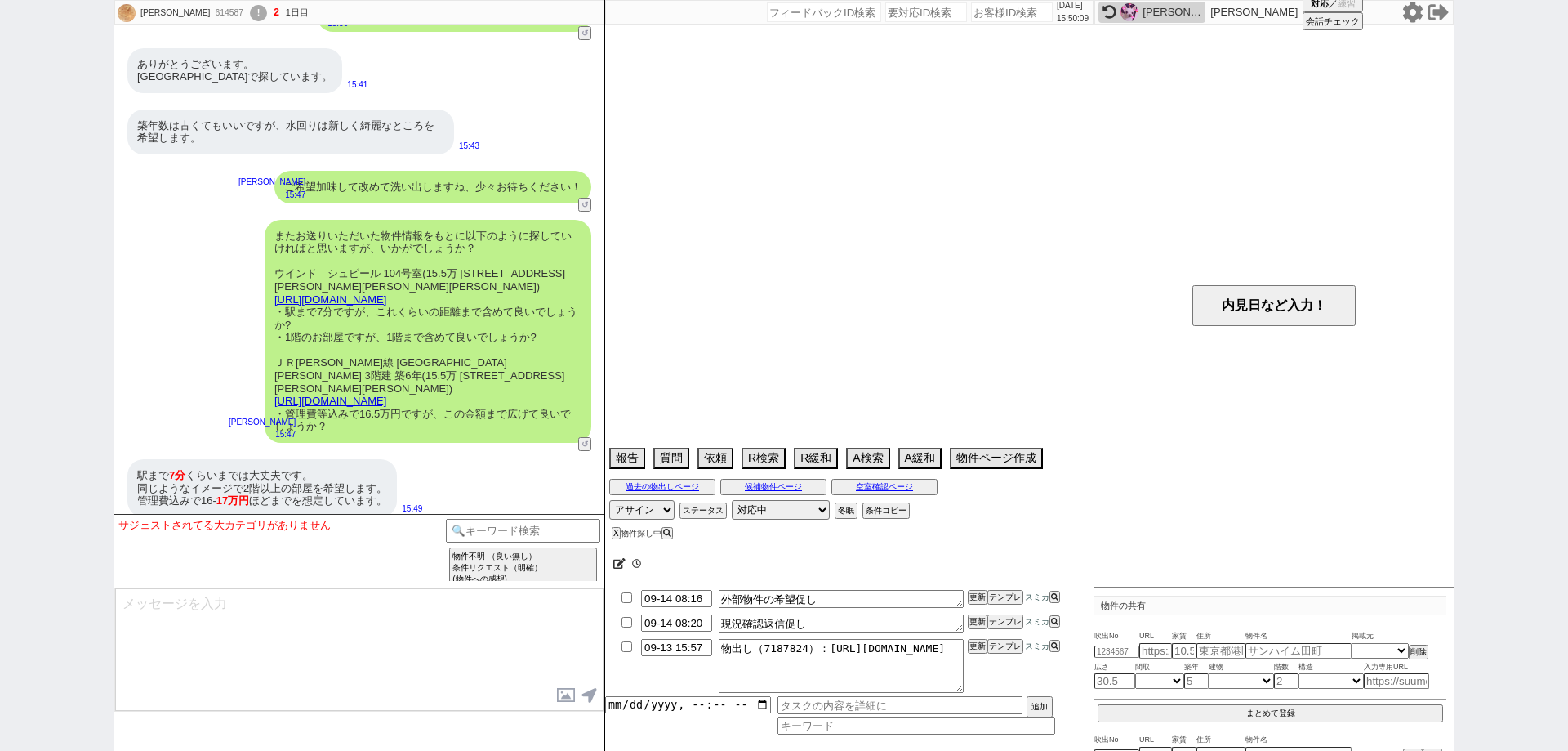
select select "16"
select select "1"
select select "14"
select select "64"
select select "65"
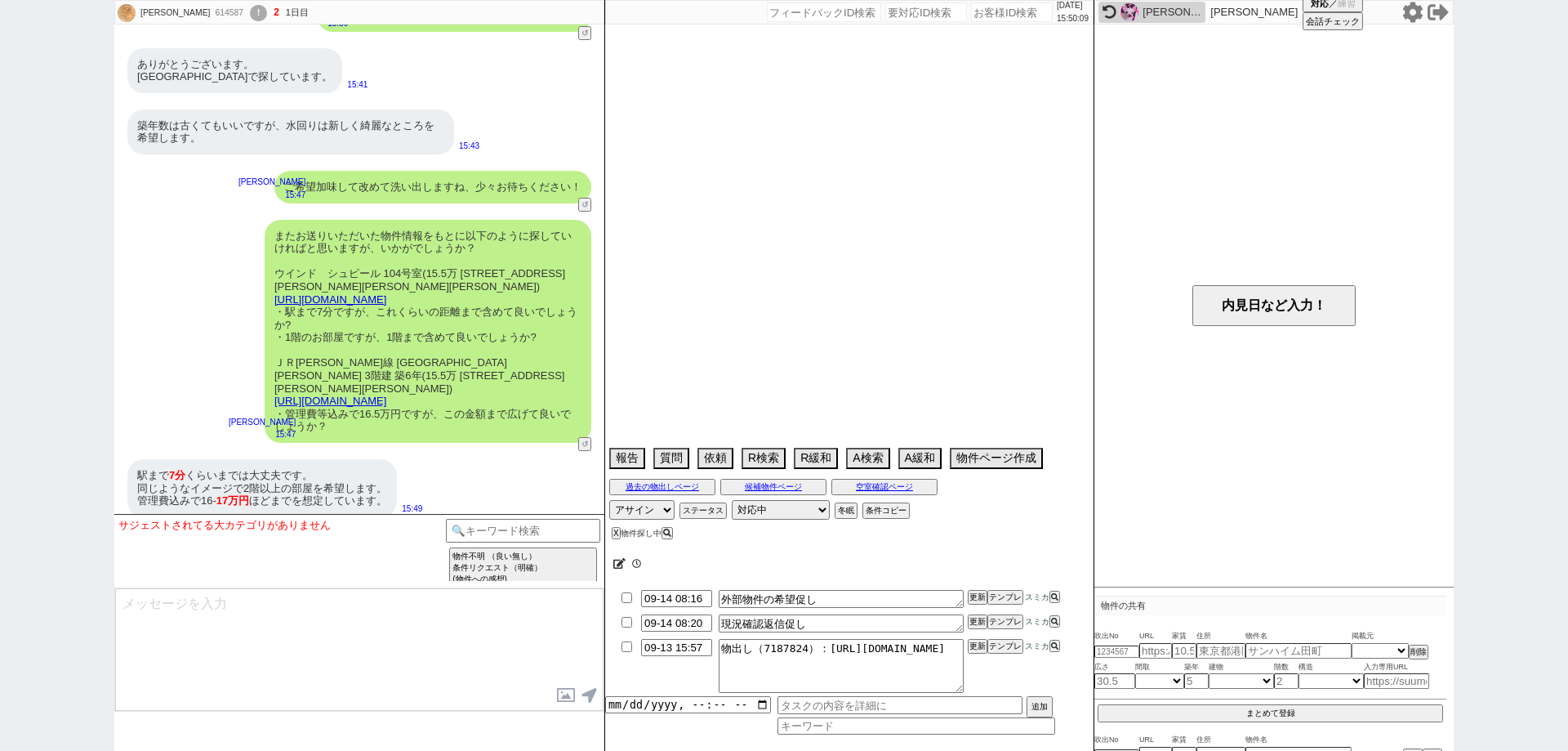
select select "66"
select select "67"
select select "68"
select select "69"
select select "70"
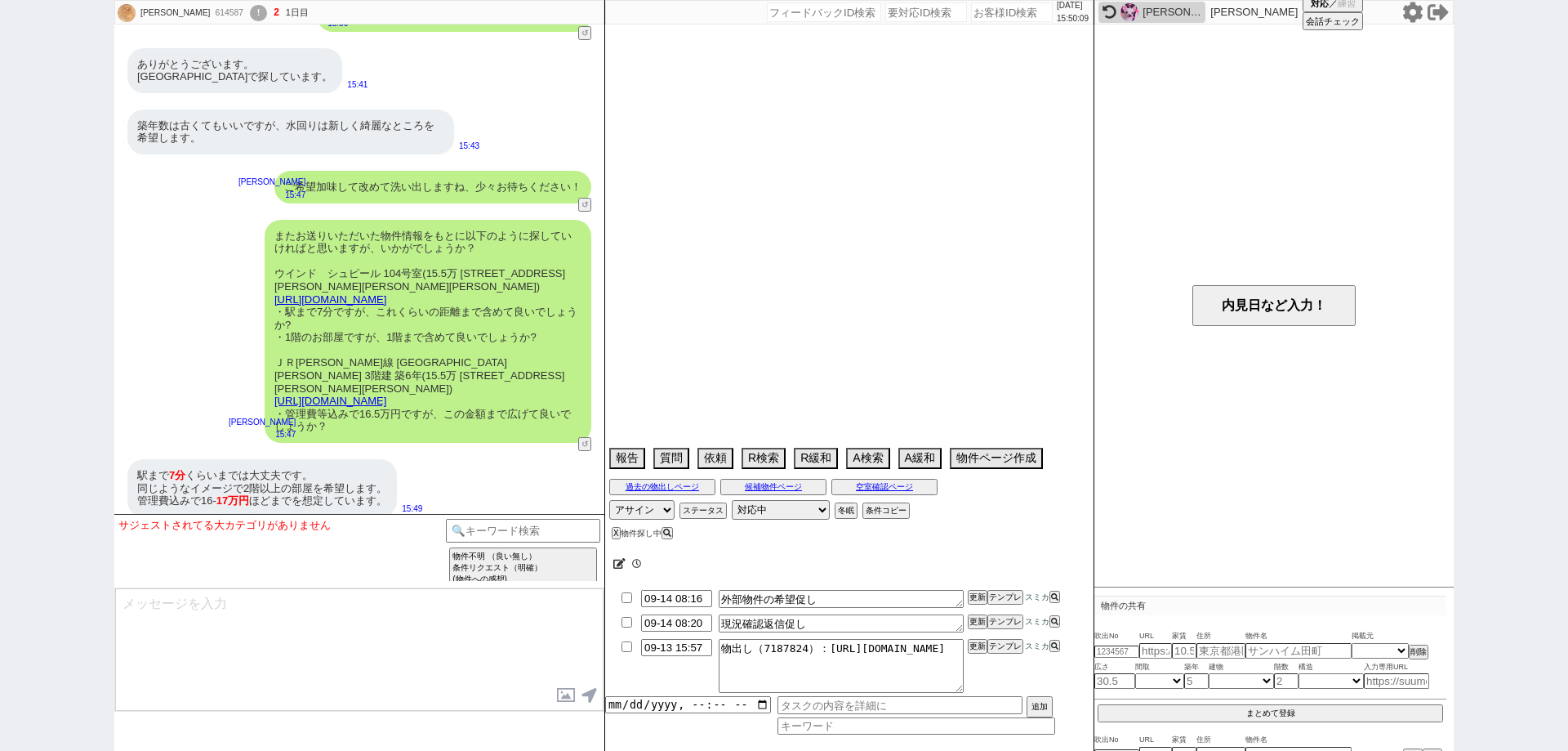
select select "71"
select select "72"
select select "73"
select select "74"
select select "75"
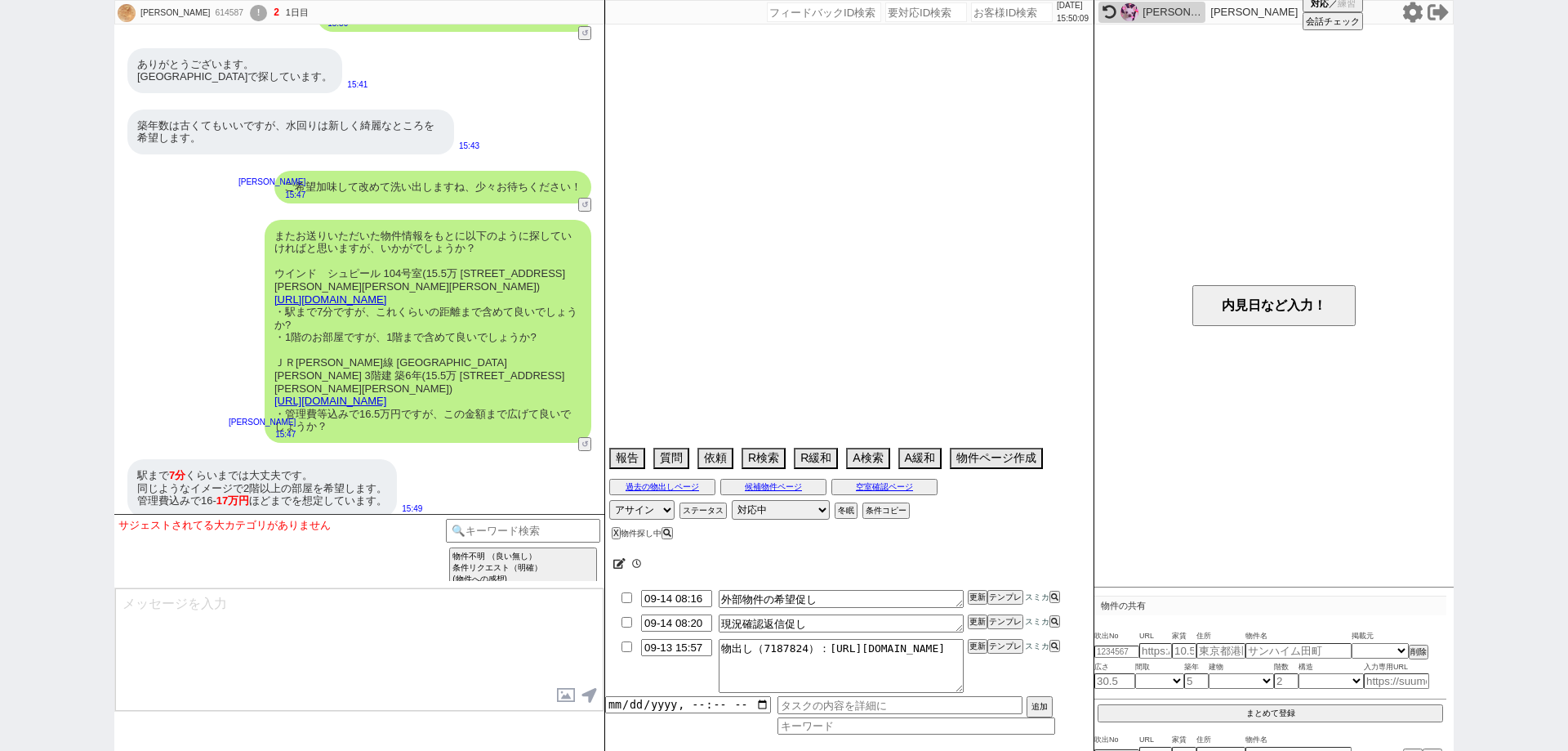
select select "76"
select select "77"
select select "78"
select select "79"
select select "80"
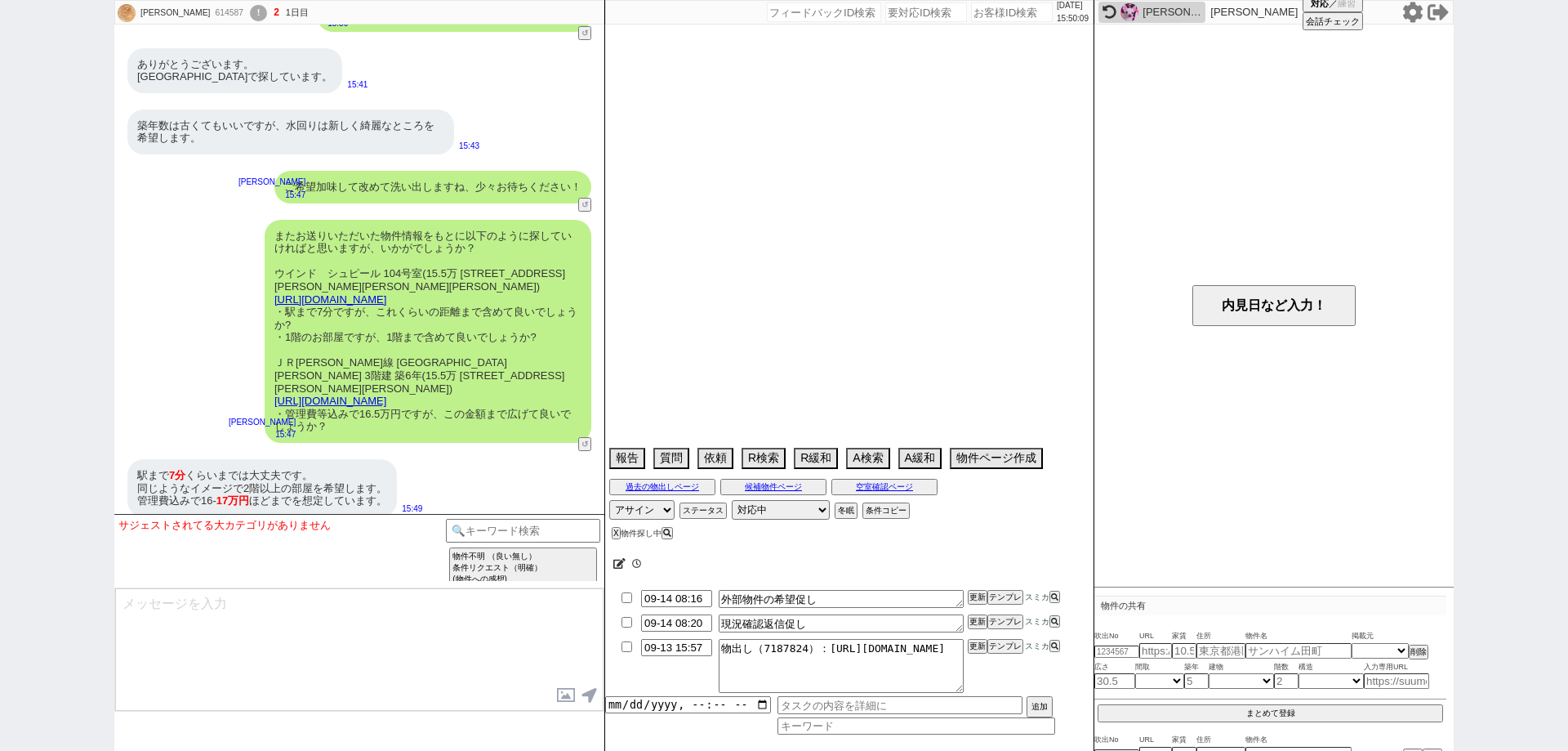
select select "81"
select select "82"
select select "83"
select select "84"
select select "85"
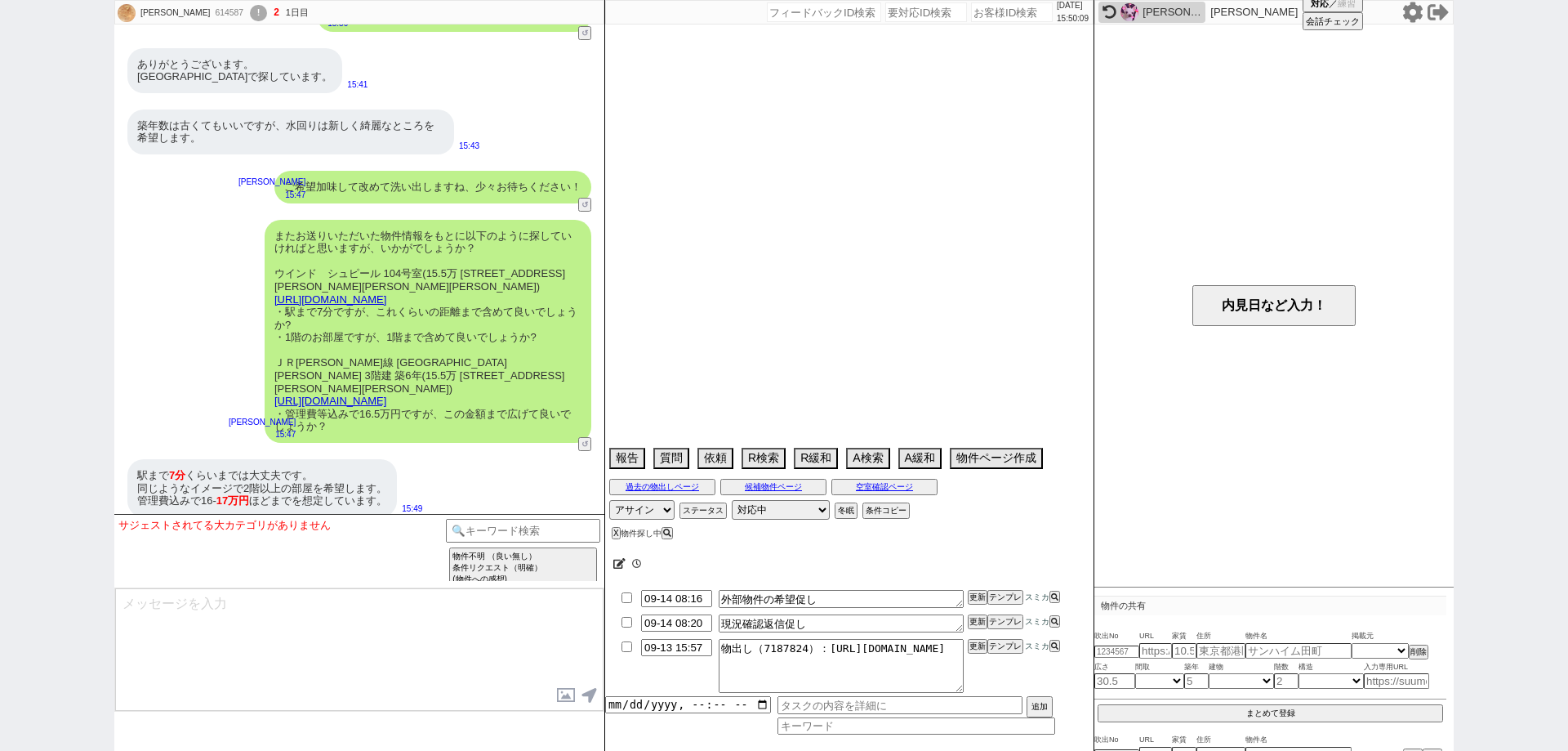
select select "86"
select select "87"
select select "88"
select select "89"
select select "90"
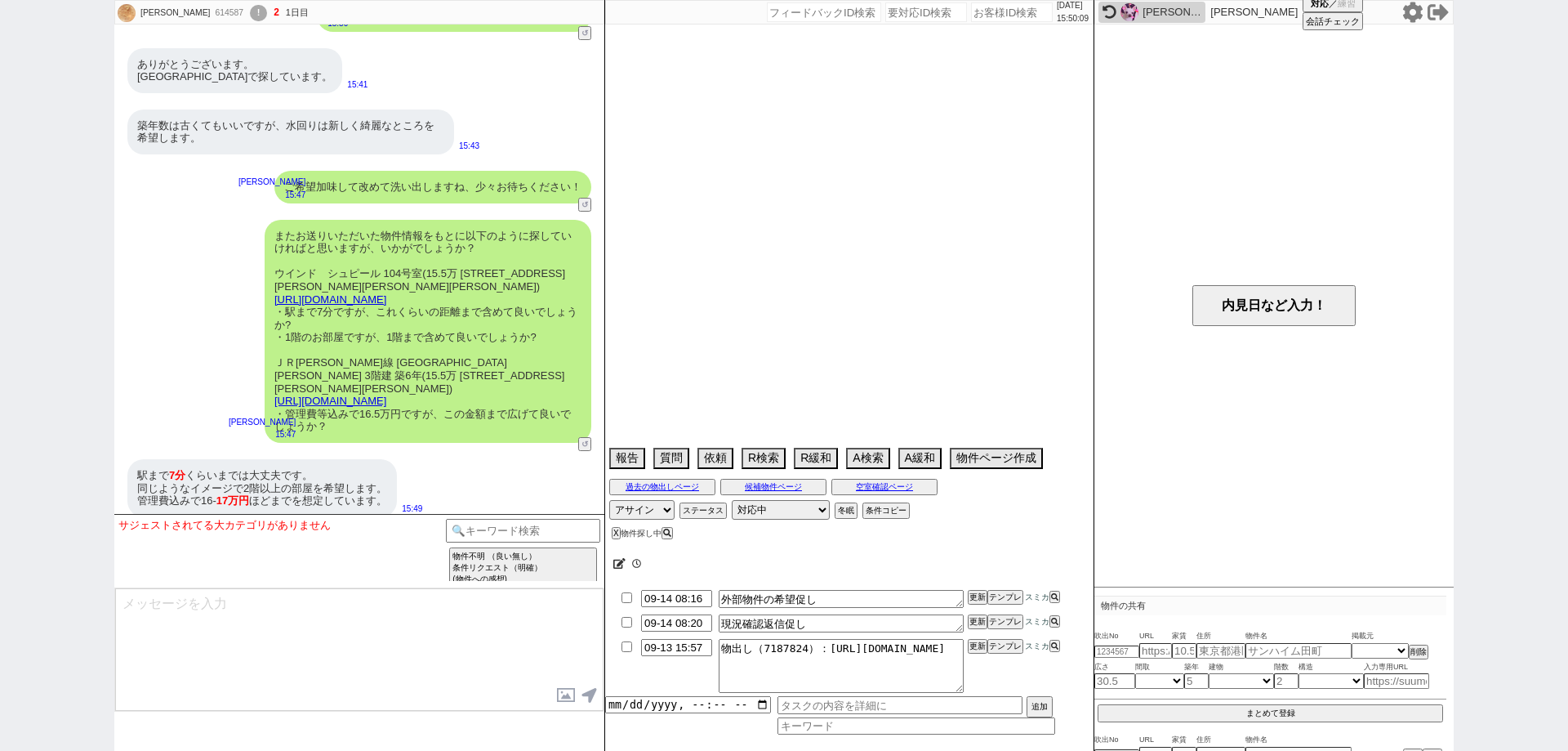
select select "91"
select select "92"
select select "93"
select select "94"
select select "95"
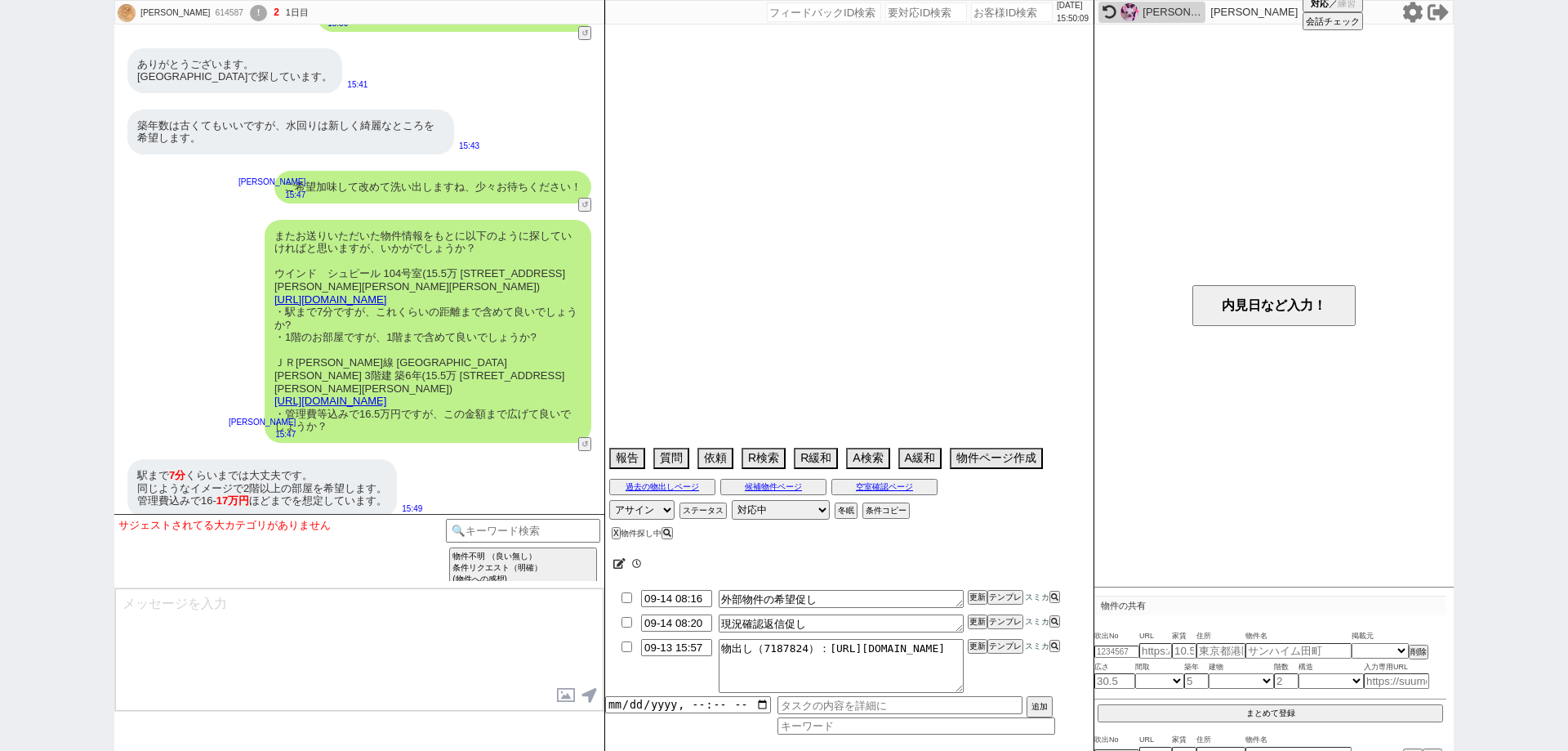
select select "96"
select select "97"
select select "98"
select select "99"
select select "100"
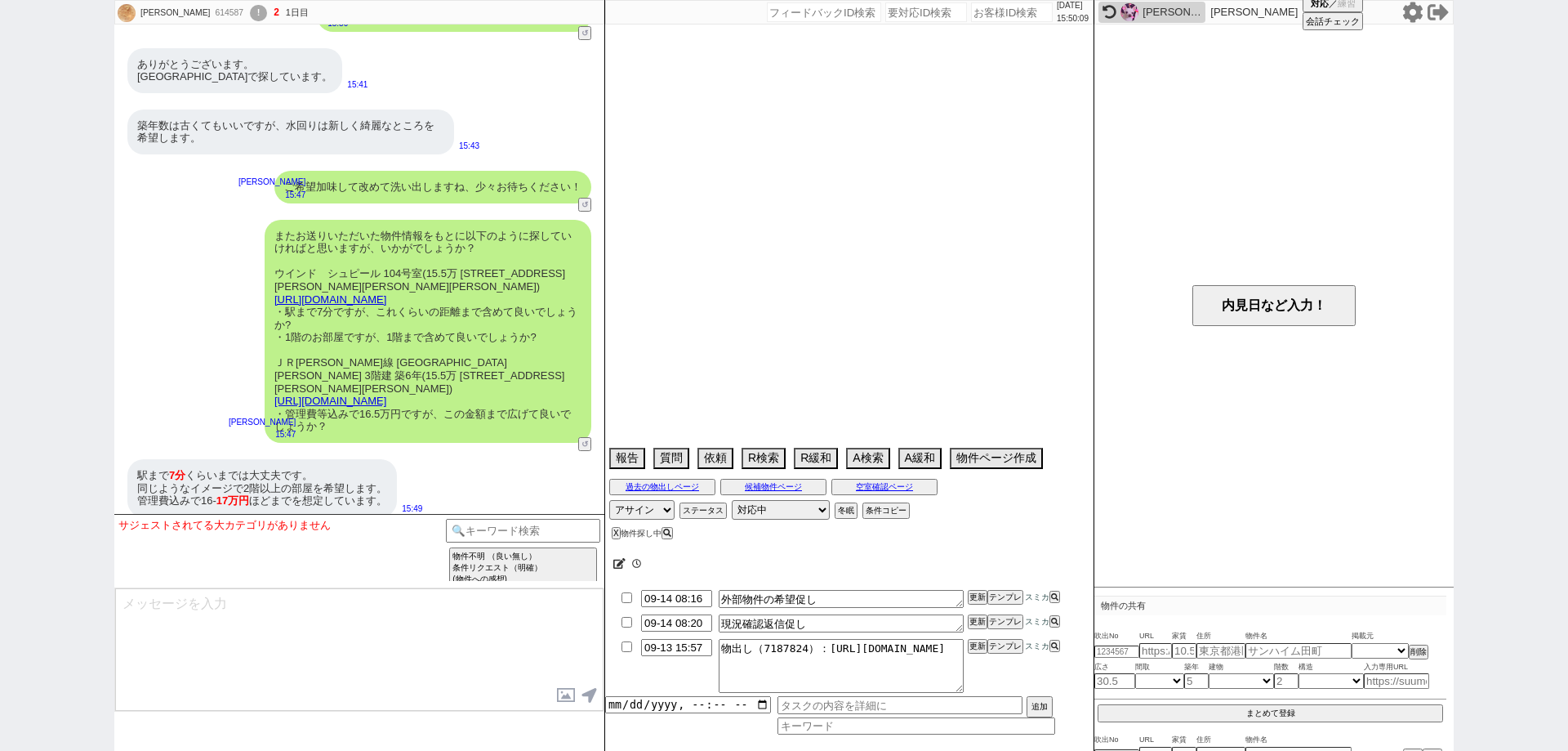
select select "101"
select select "102"
select select "103"
select select "104"
select select "105"
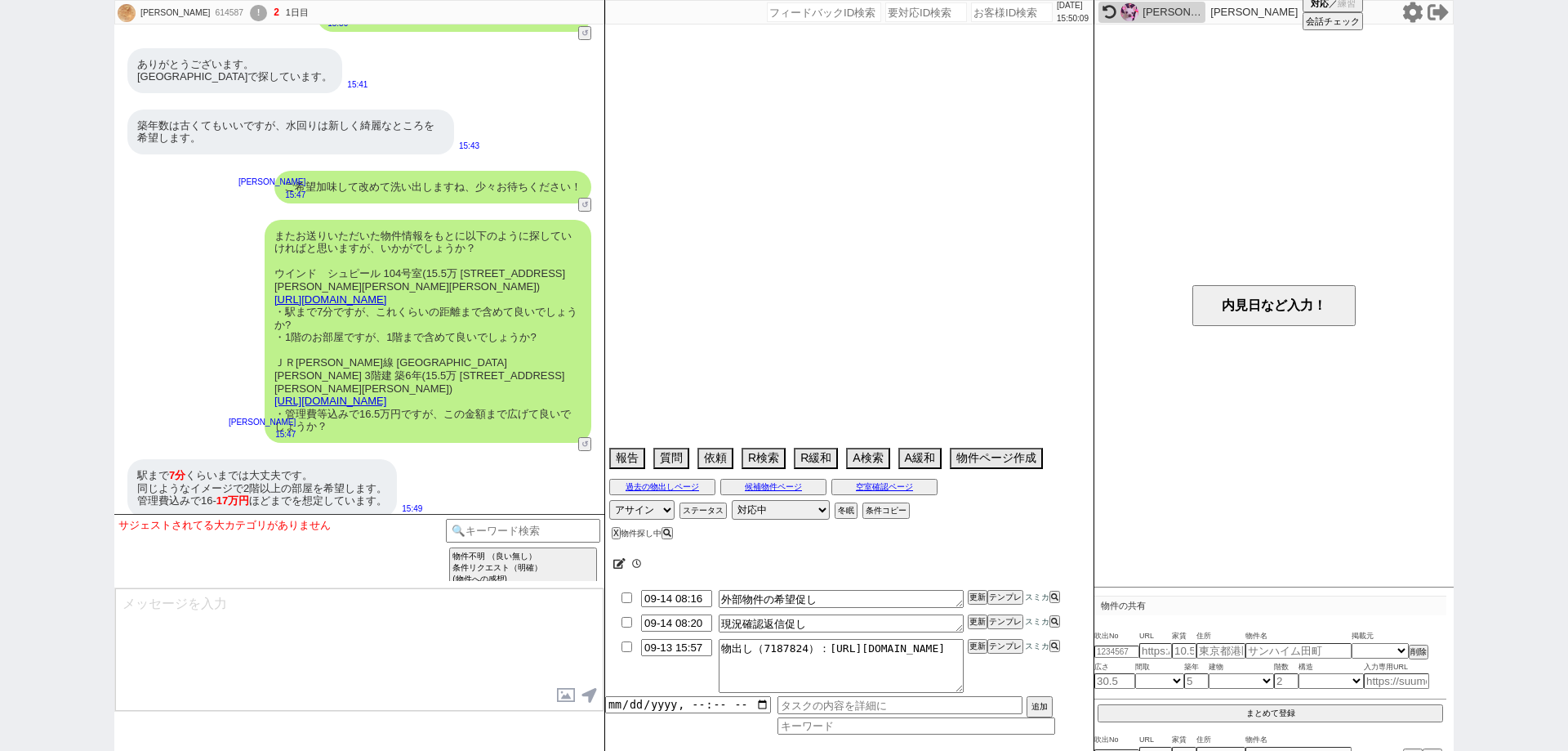
select select "108"
select select "109"
select select "110"
select select "113"
select select "115"
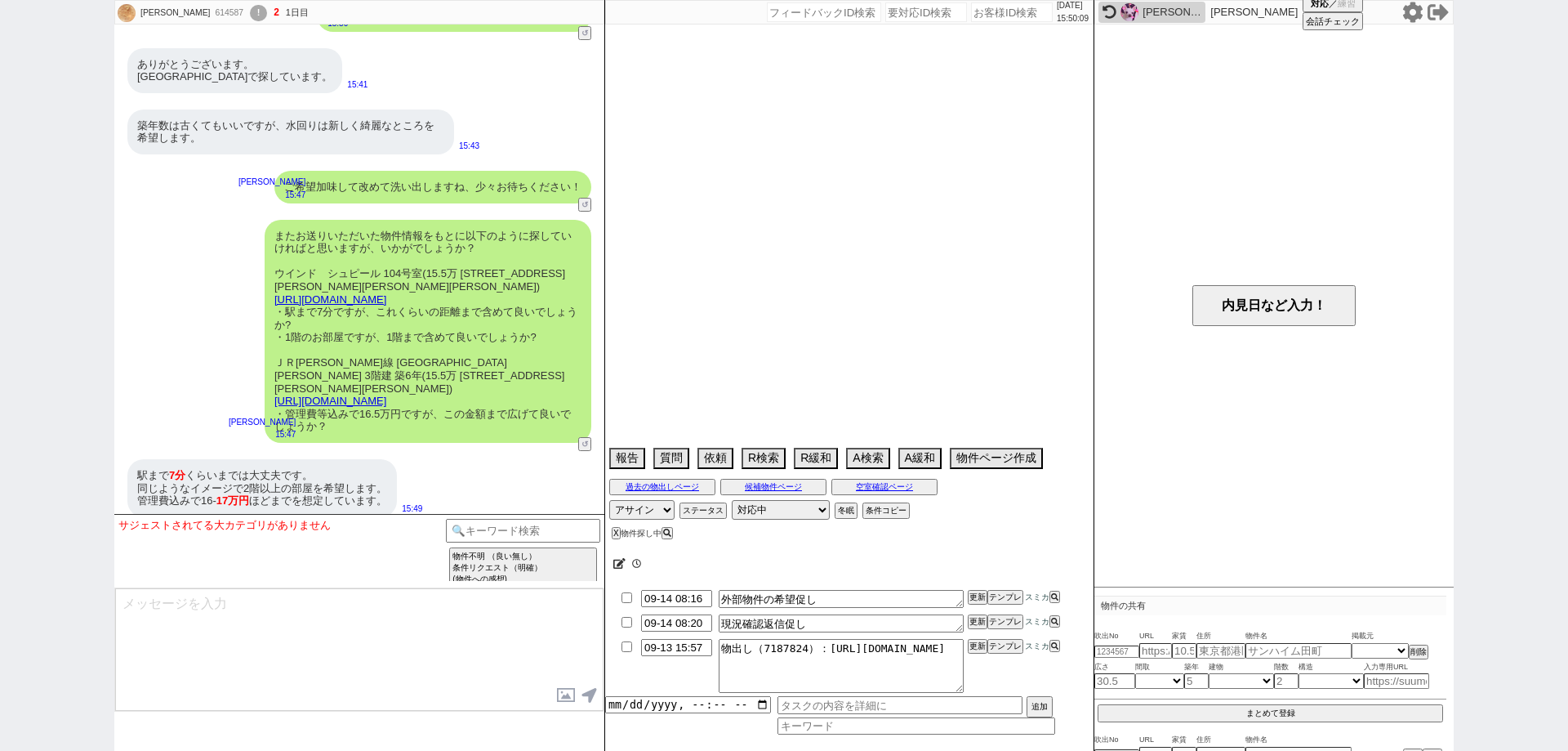
select select "116"
select select "117"
select select "118"
select select "23"
select select "751"
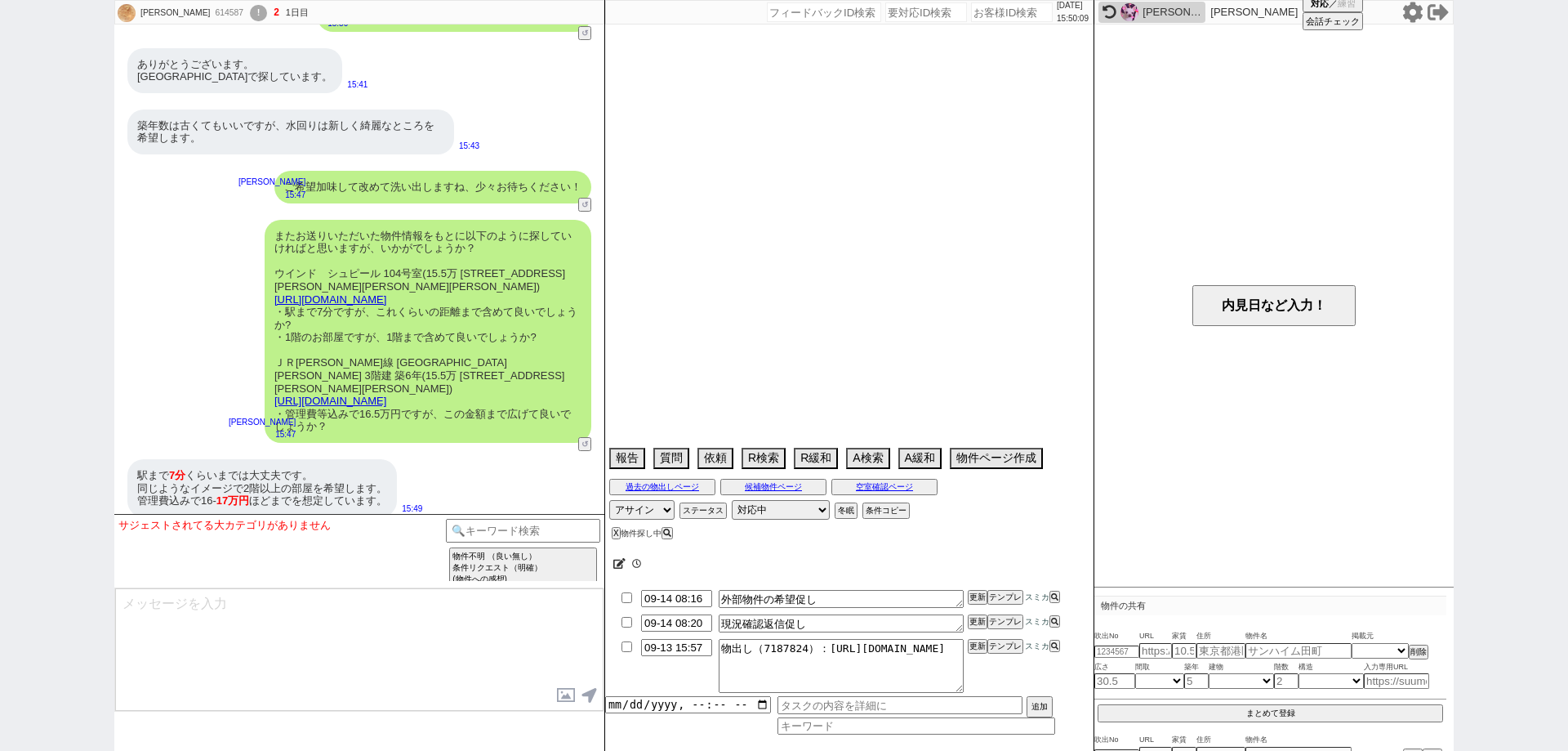
select select "48"
select select "[DATE]"
select select "53"
select select "1336"
select select "57"
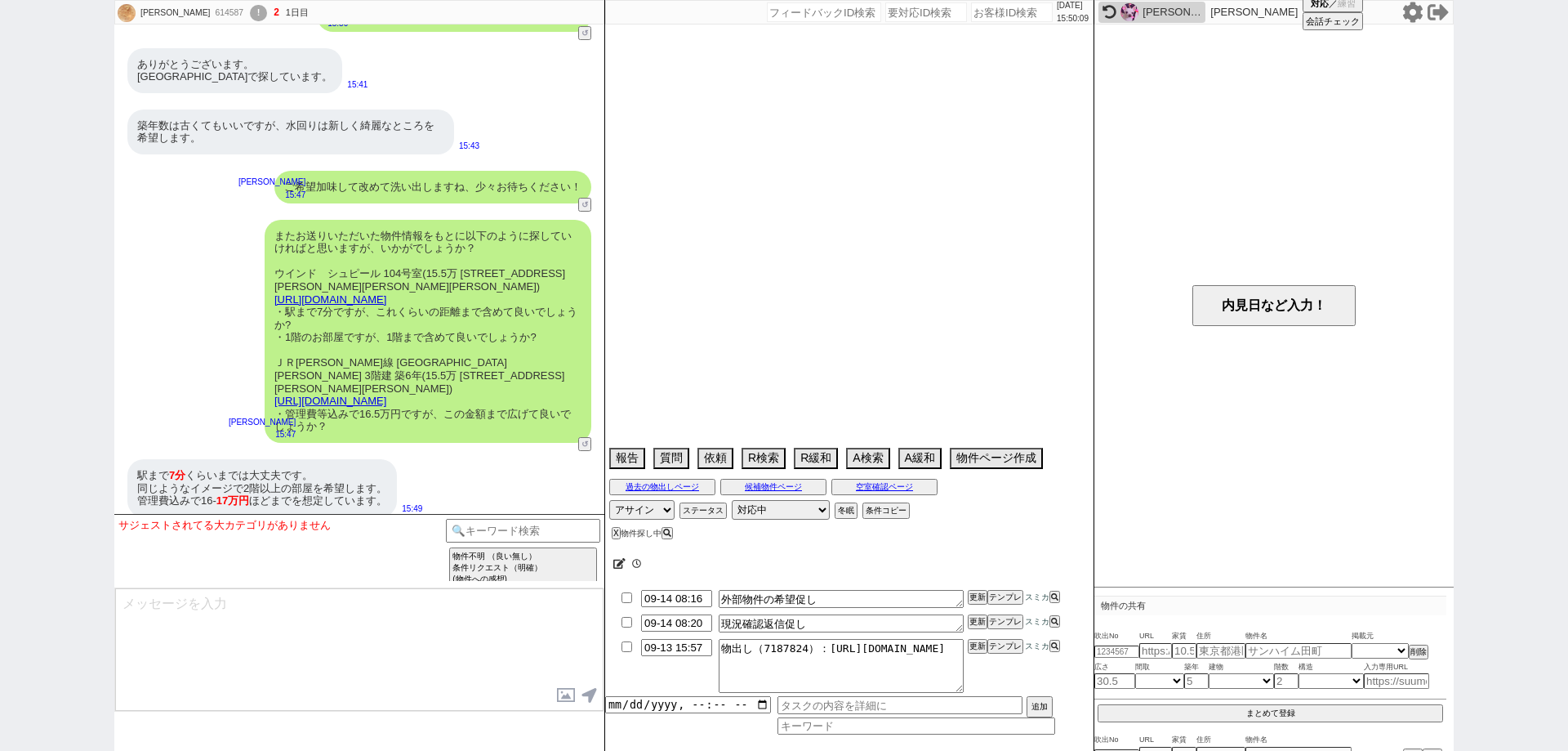
select select "1413"
select select "15"
select select "1289"
select select "25"
select select "52"
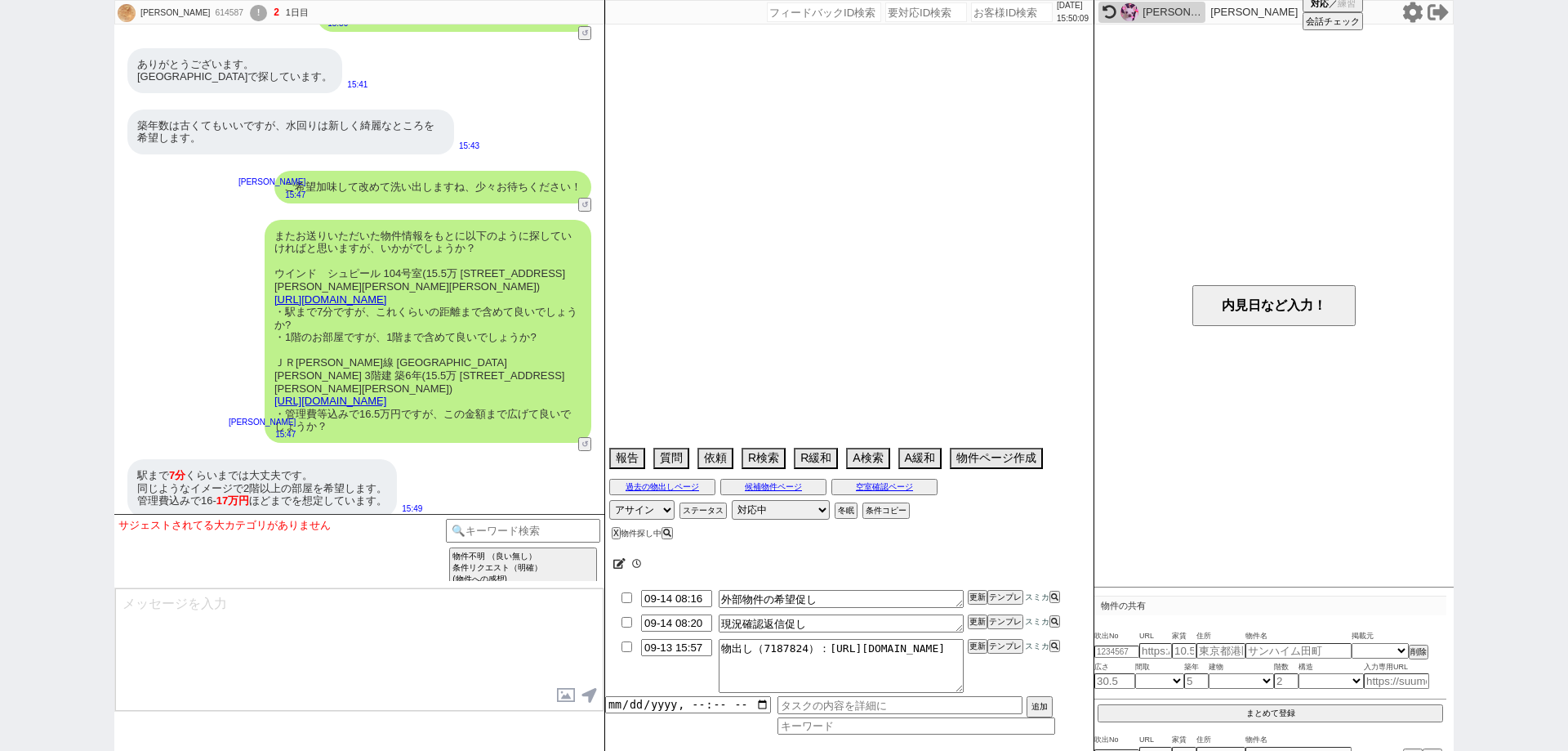
select select "1325"
select select "9"
select select "339"
select select "56"
select select "[DATE]"
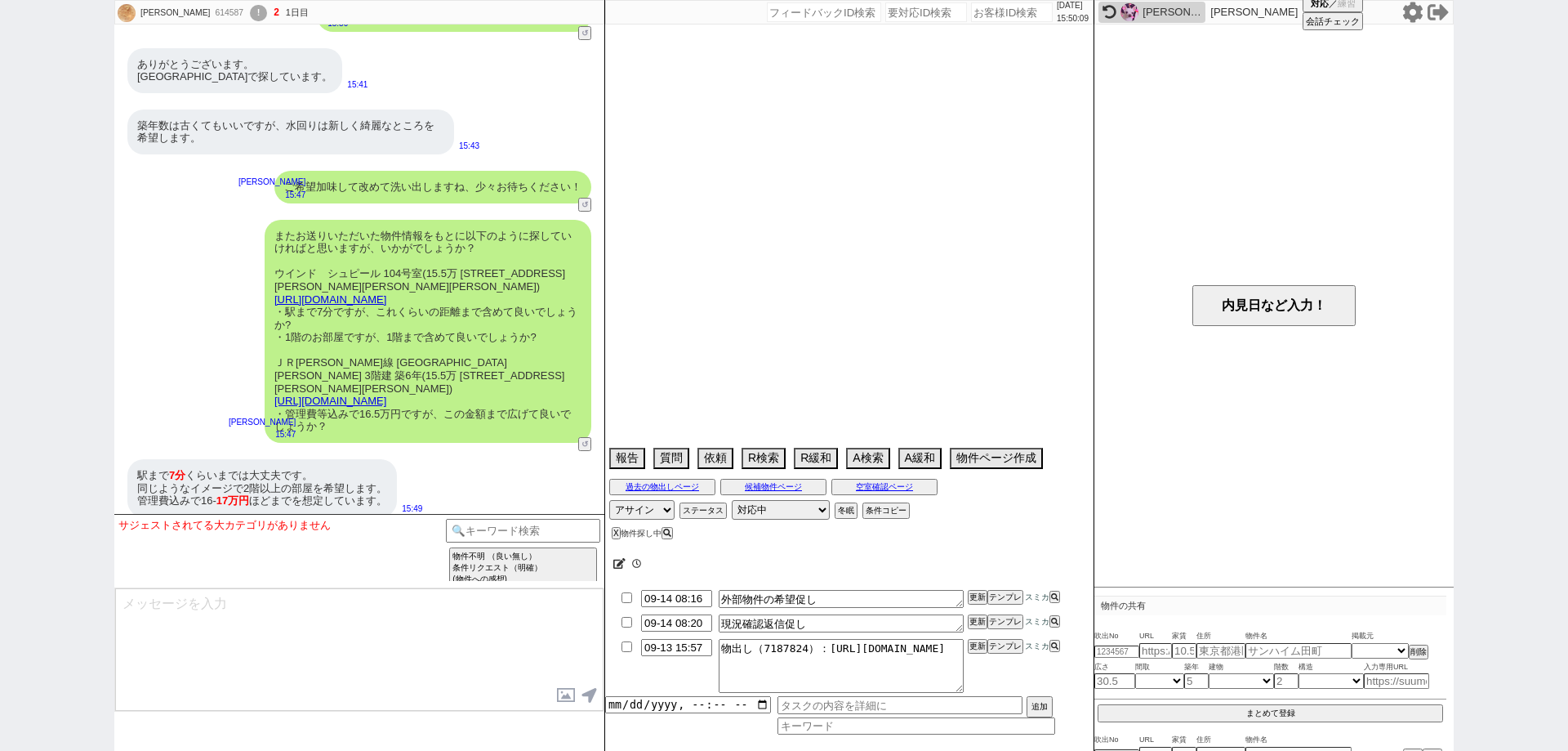
select select "10"
select select "380"
select select "91"
select select "46"
select select "1194"
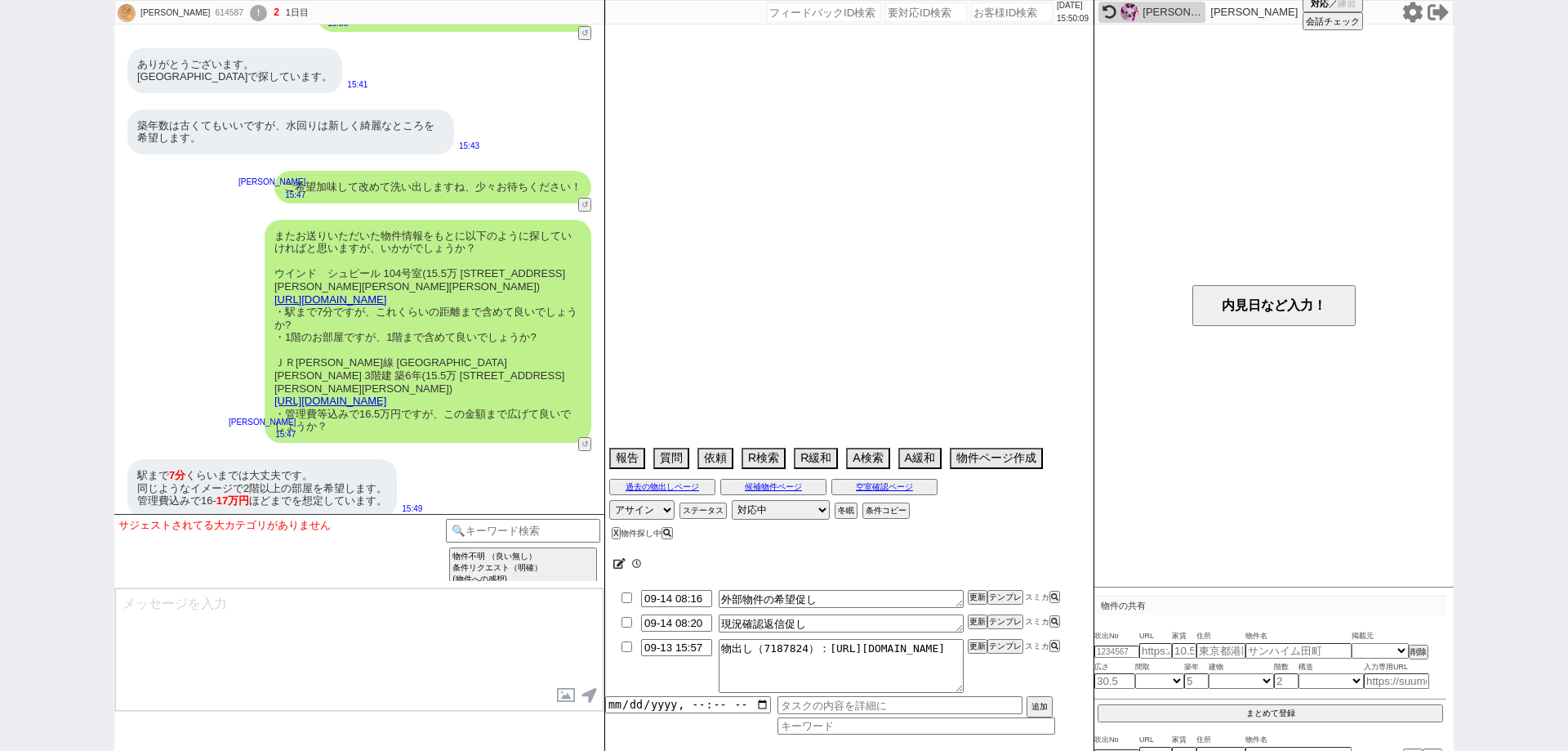
select select "94"
select select "2561"
select select "49"
select select "17"
select select "93"
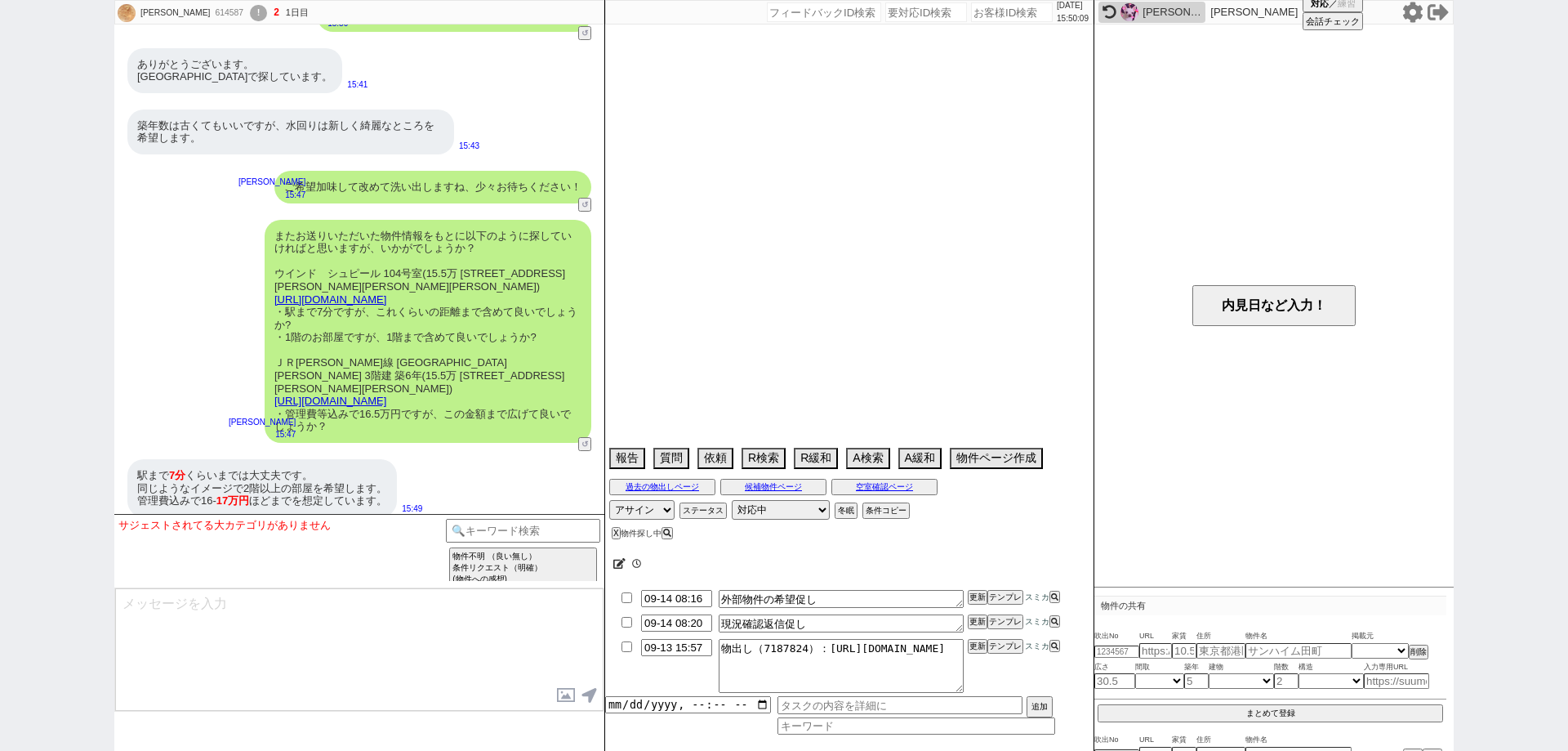
select select "81"
select select "86"
select select "129"
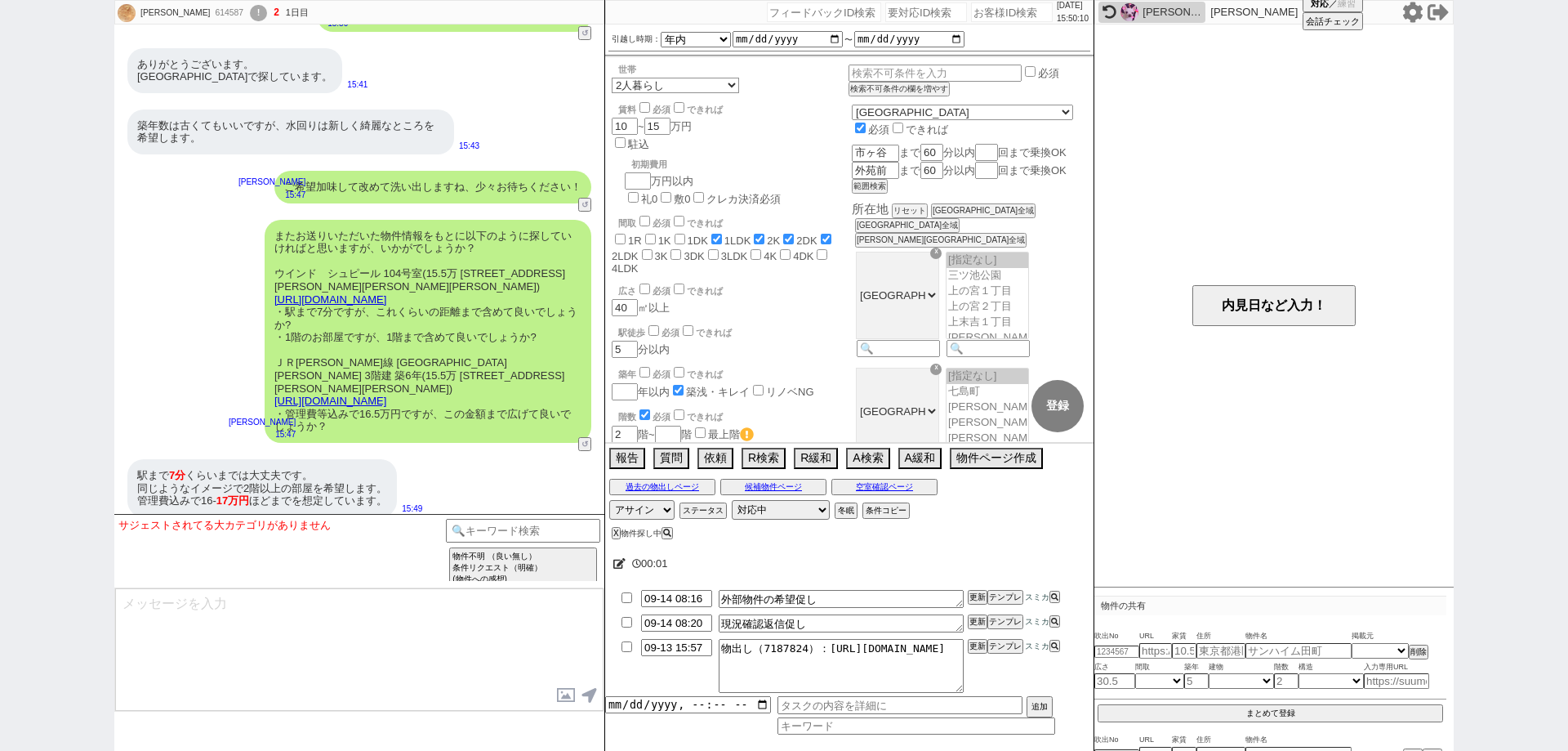
scroll to position [0, 0]
click at [585, 441] on button "↺" at bounding box center [586, 445] width 10 height 11
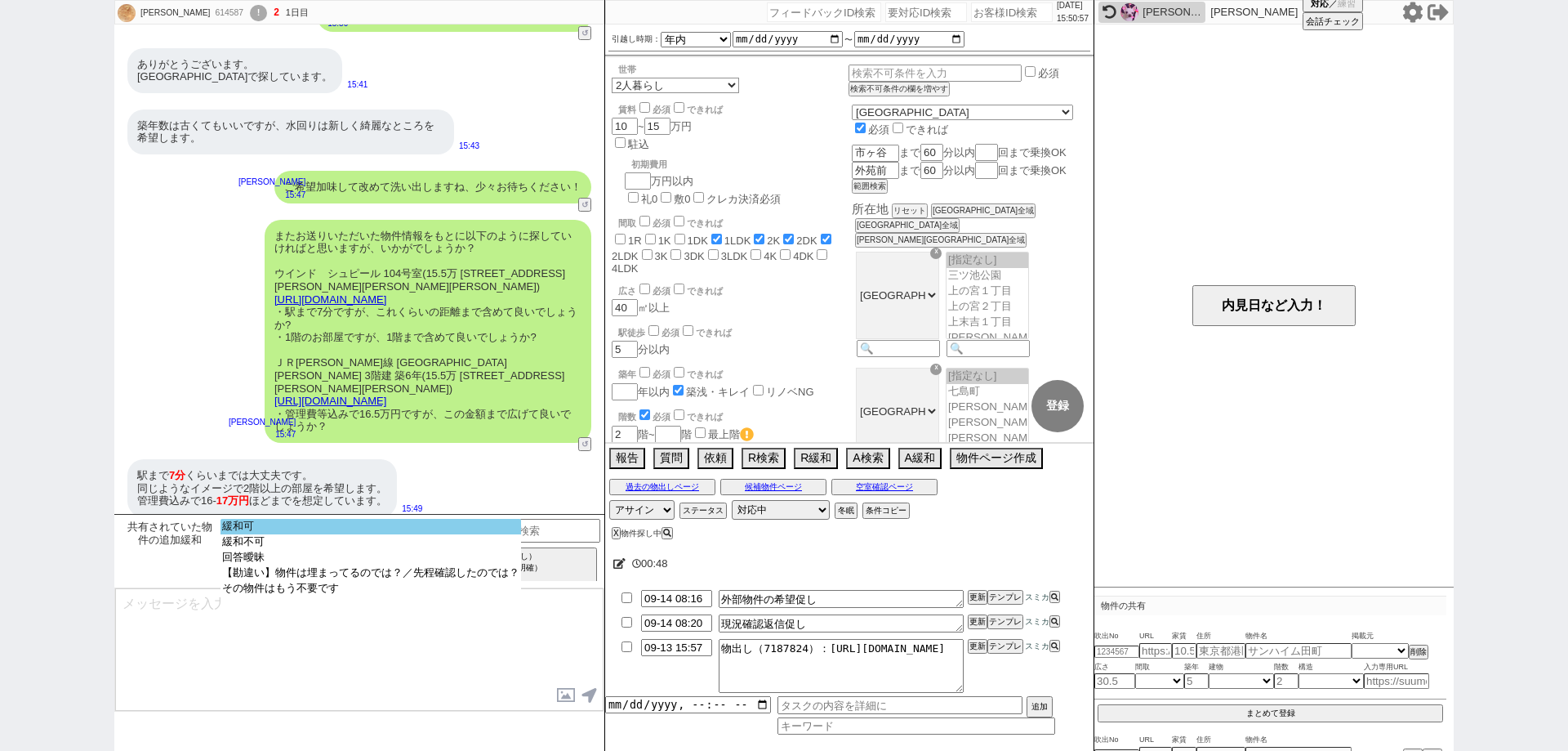
select select "緩和可"
click at [491, 531] on option "緩和可" at bounding box center [370, 526] width 300 height 16
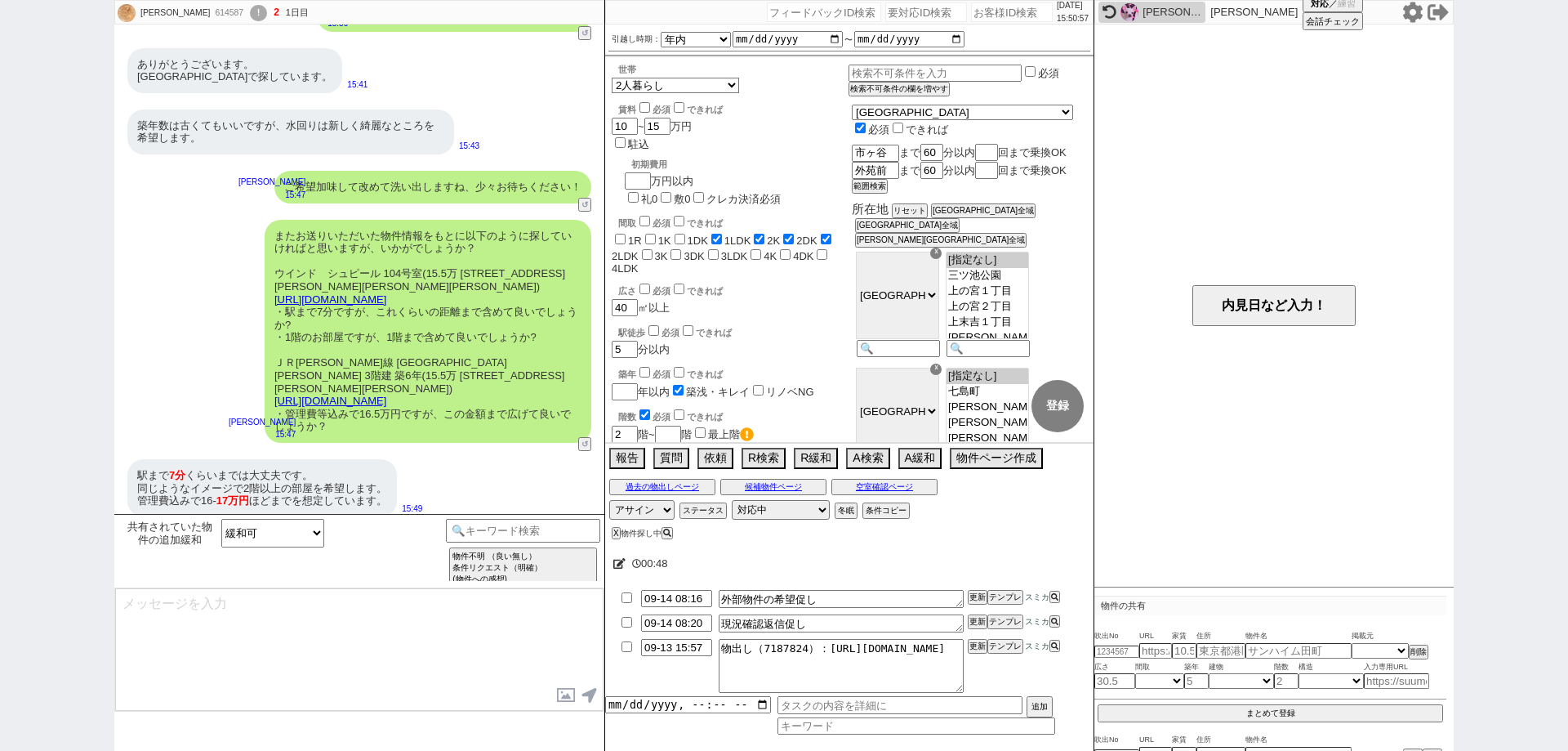
type textarea "よかったです！反映し早速お探しいたしますね、その他のご希望もお気軽にお願いします！"
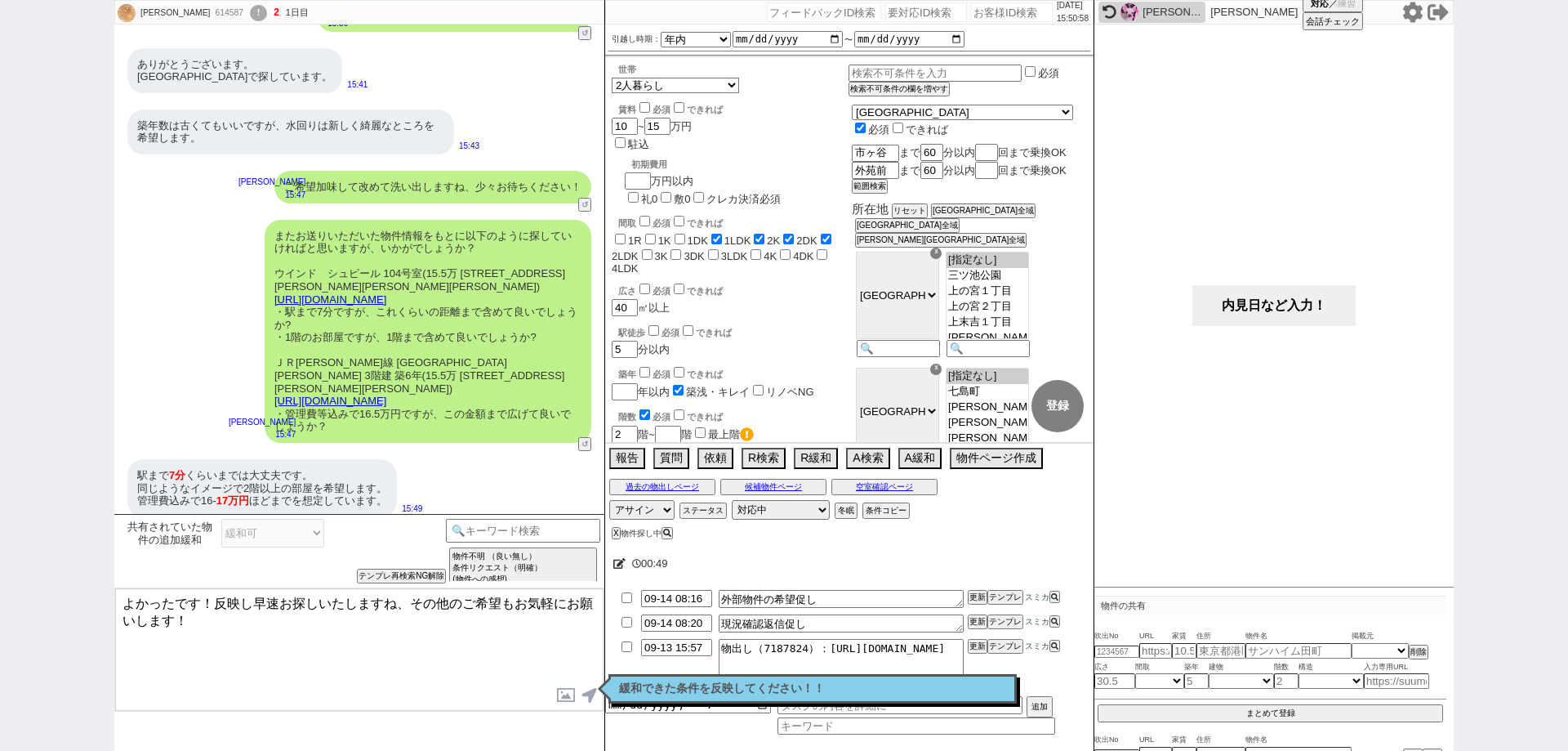
click at [1267, 319] on button "内見日など入力！" at bounding box center [1273, 306] width 163 height 41
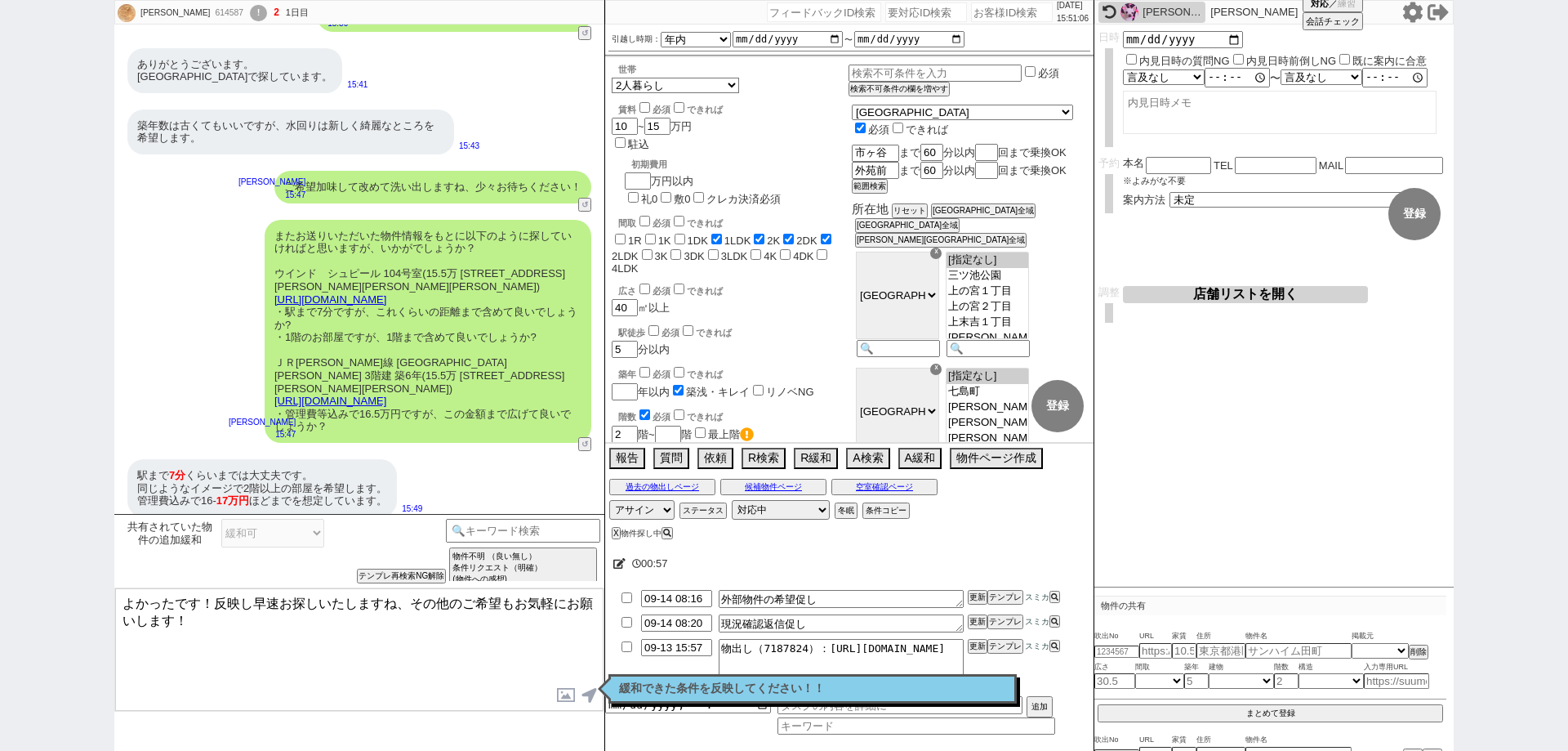
click at [625, 302] on div "世帯 1人暮らし 2人暮らし 家族:小学生以下含む 家族:小学生以下含まず 兄弟・姉妹 ルームシェア その他 子供 家族(子供なし) ルームシェア 賃料 必須…" at bounding box center [730, 495] width 237 height 863
click at [627, 341] on input "5" at bounding box center [623, 348] width 23 height 14
checkbox input "false"
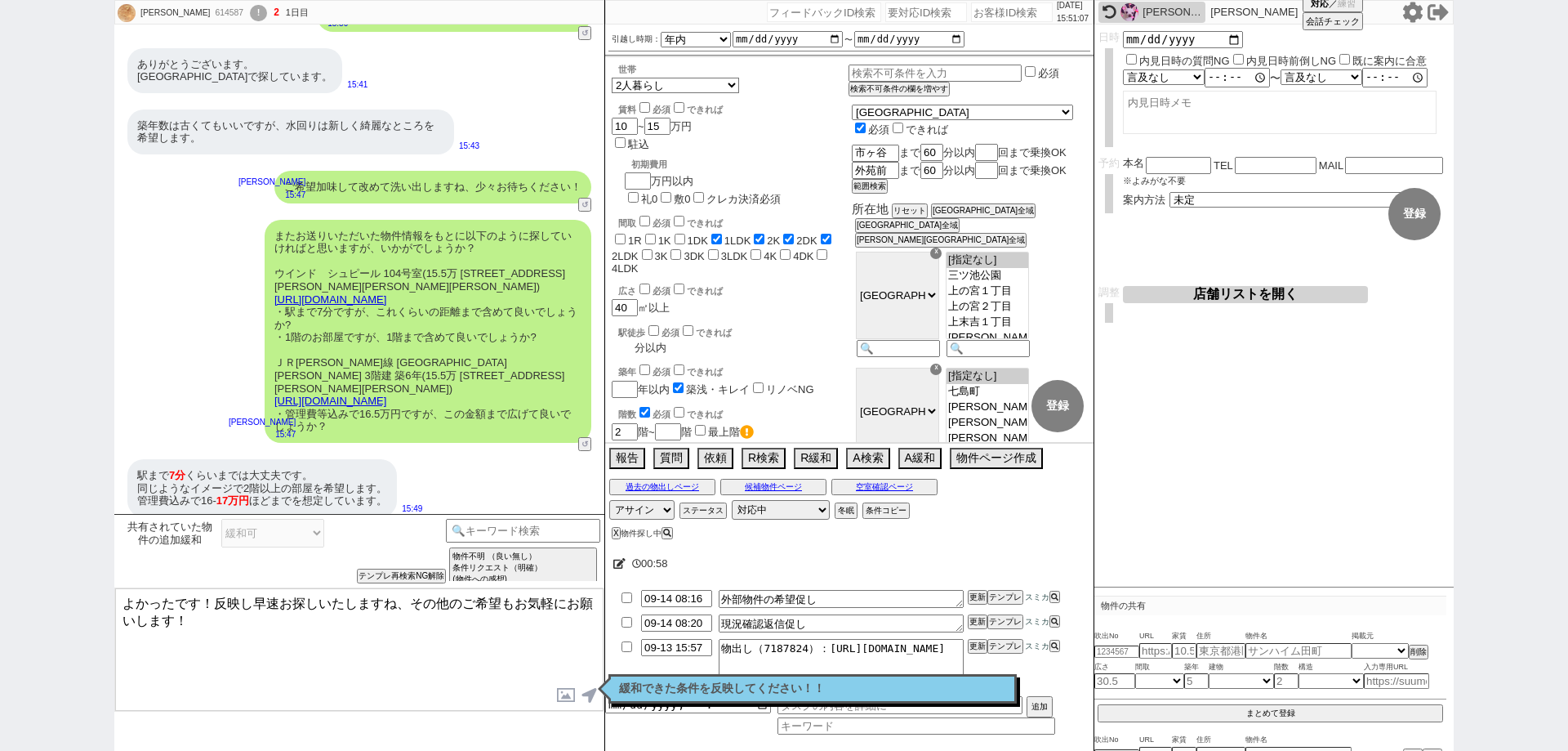
checkbox input "true"
checkbox input "false"
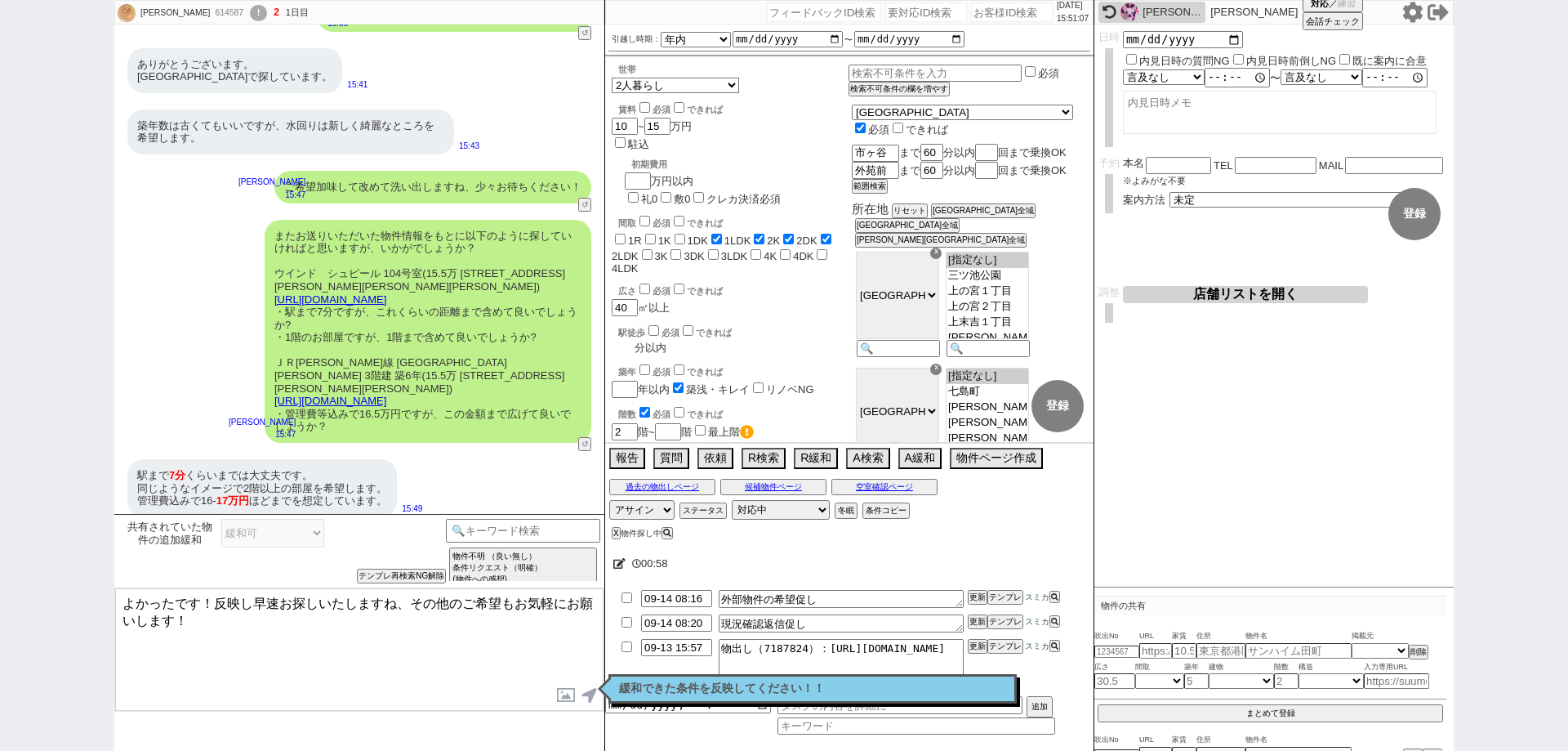
checkbox input "false"
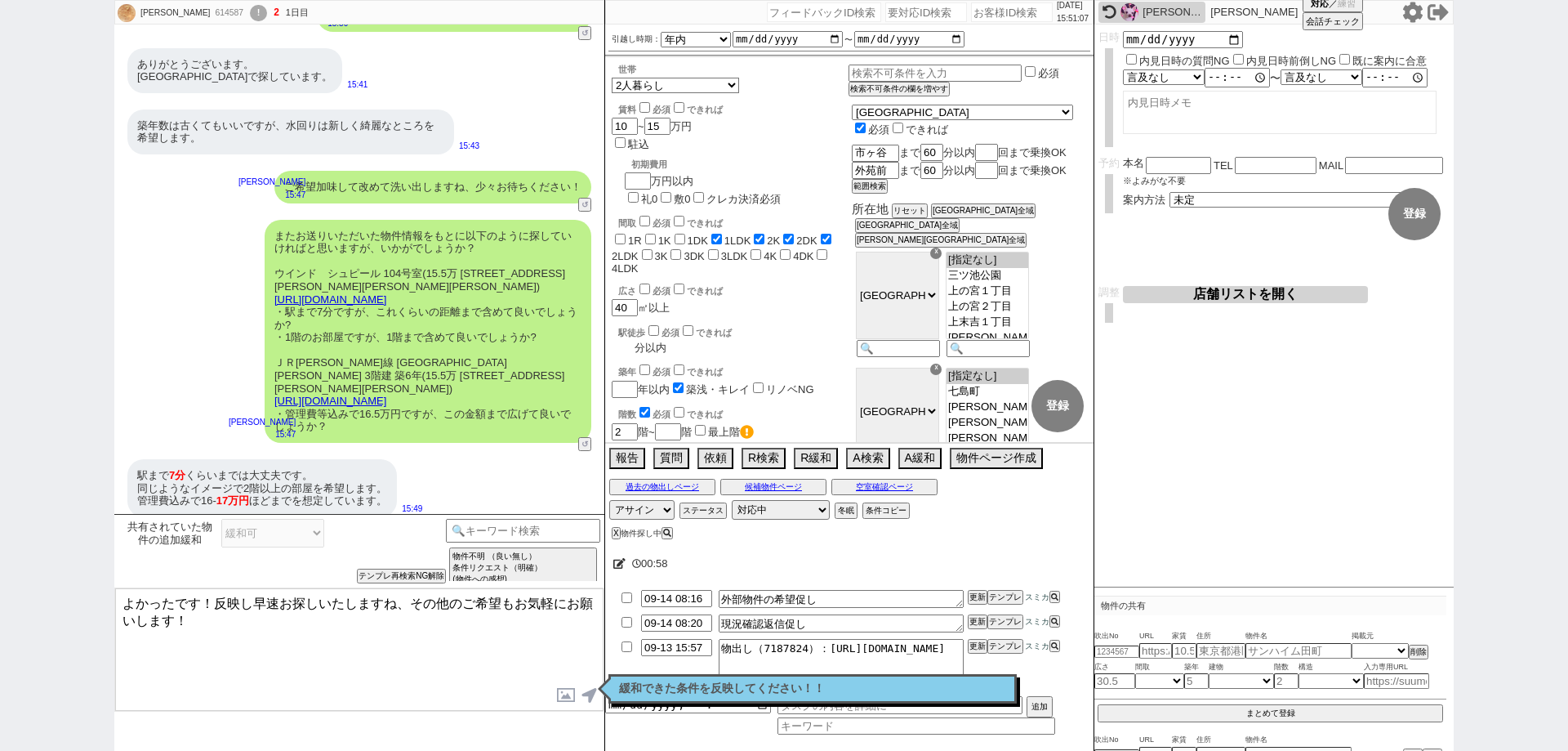
type input "7"
checkbox input "false"
checkbox input "true"
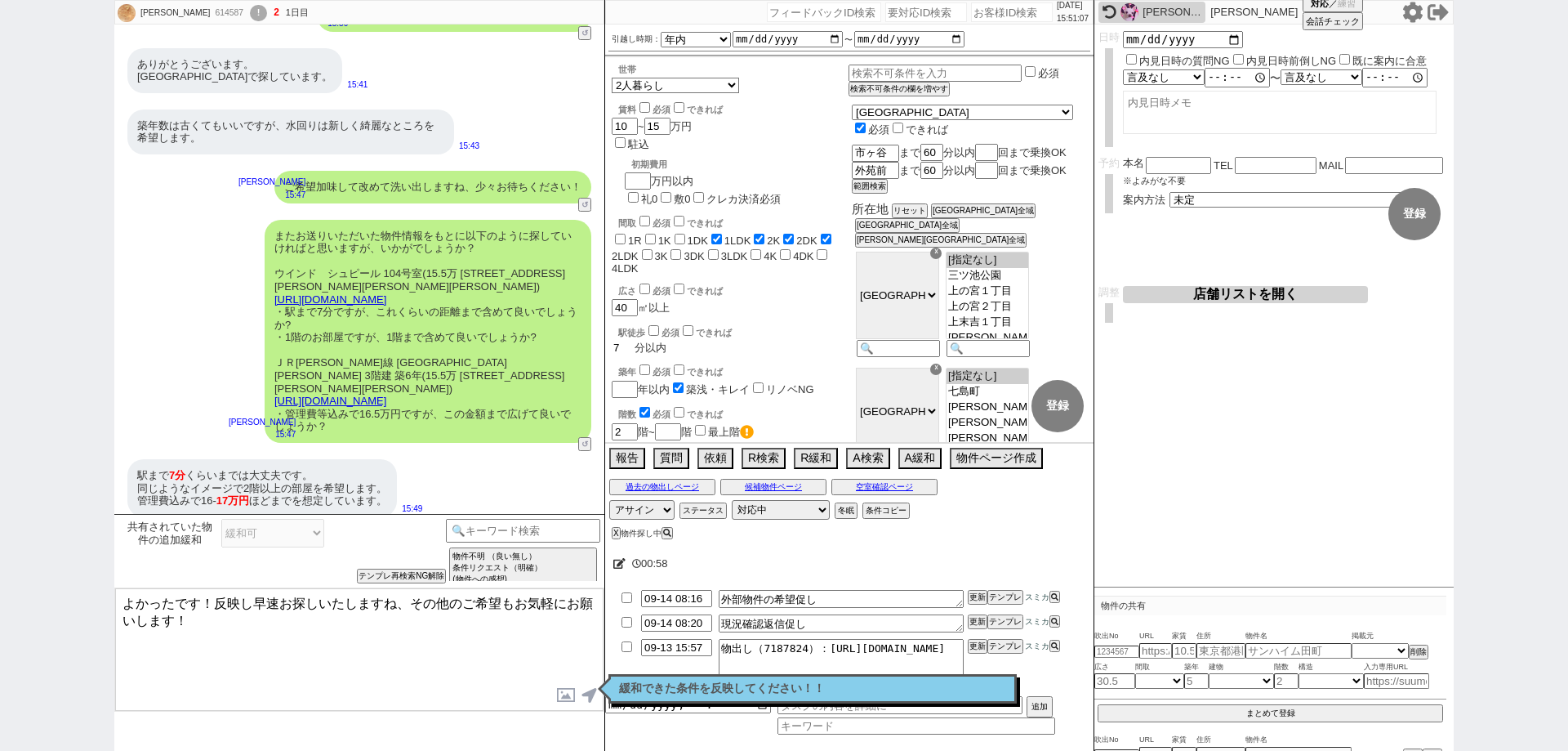
checkbox input "true"
checkbox input "false"
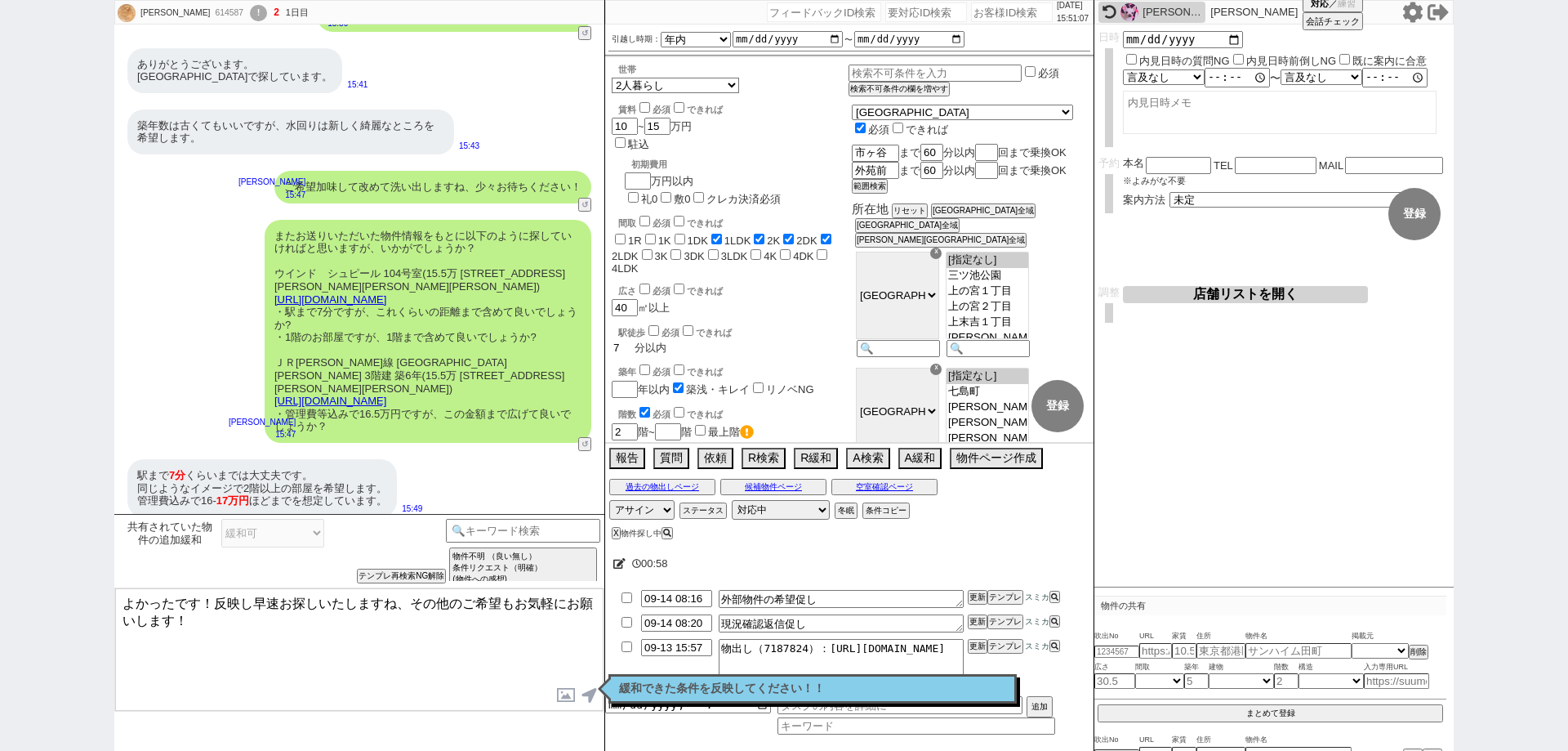
checkbox input "false"
type input "7"
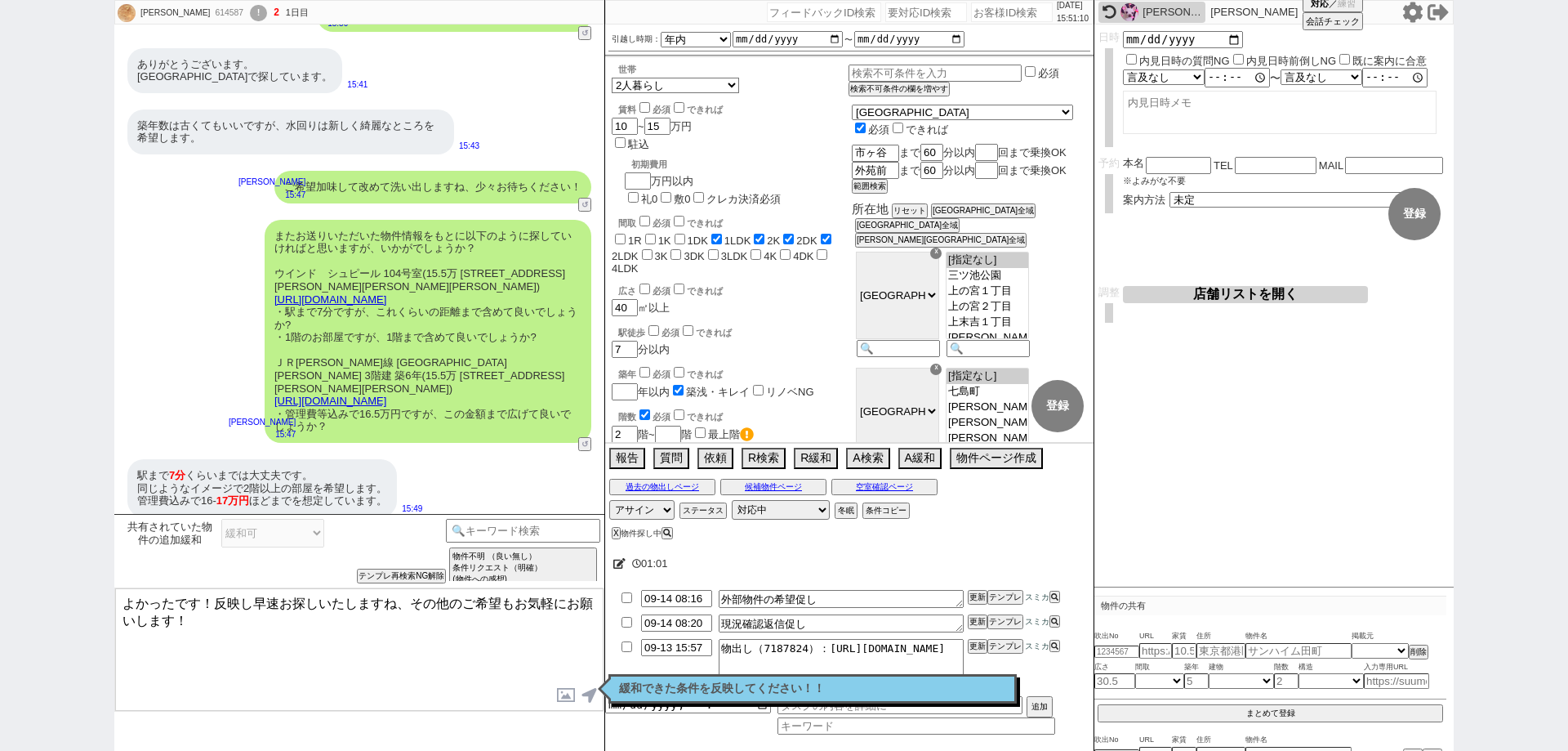
click at [770, 302] on div "世帯 1人暮らし 2人暮らし 家族:小学生以下含む 家族:小学生以下含まず 兄弟・姉妹 ルームシェア その他 子供 家族(子供なし) ルームシェア 賃料 必須…" at bounding box center [730, 495] width 237 height 863
click at [655, 325] on input "checkbox" at bounding box center [654, 330] width 11 height 11
checkbox input "true"
checkbox input "false"
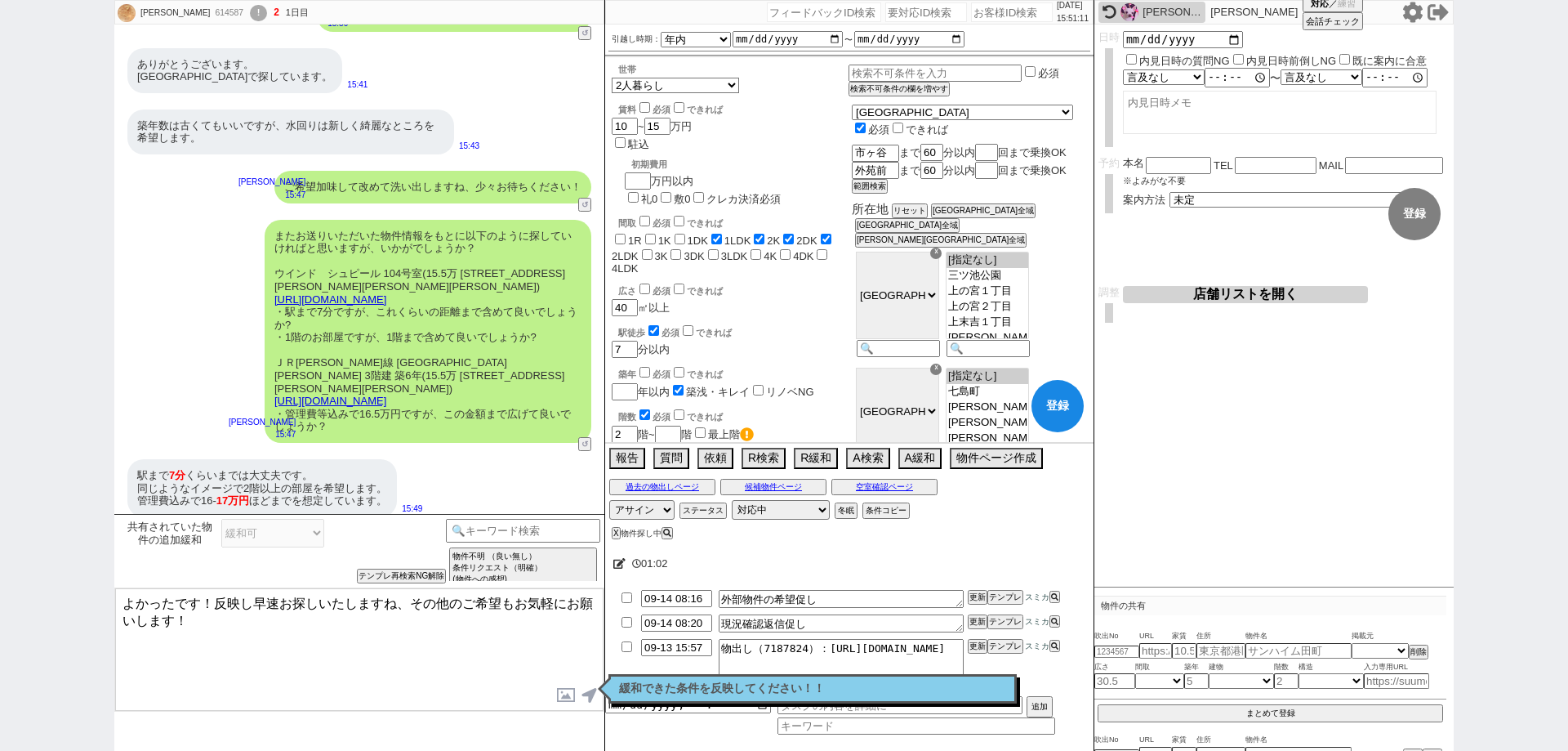
checkbox input "false"
checkbox input "true"
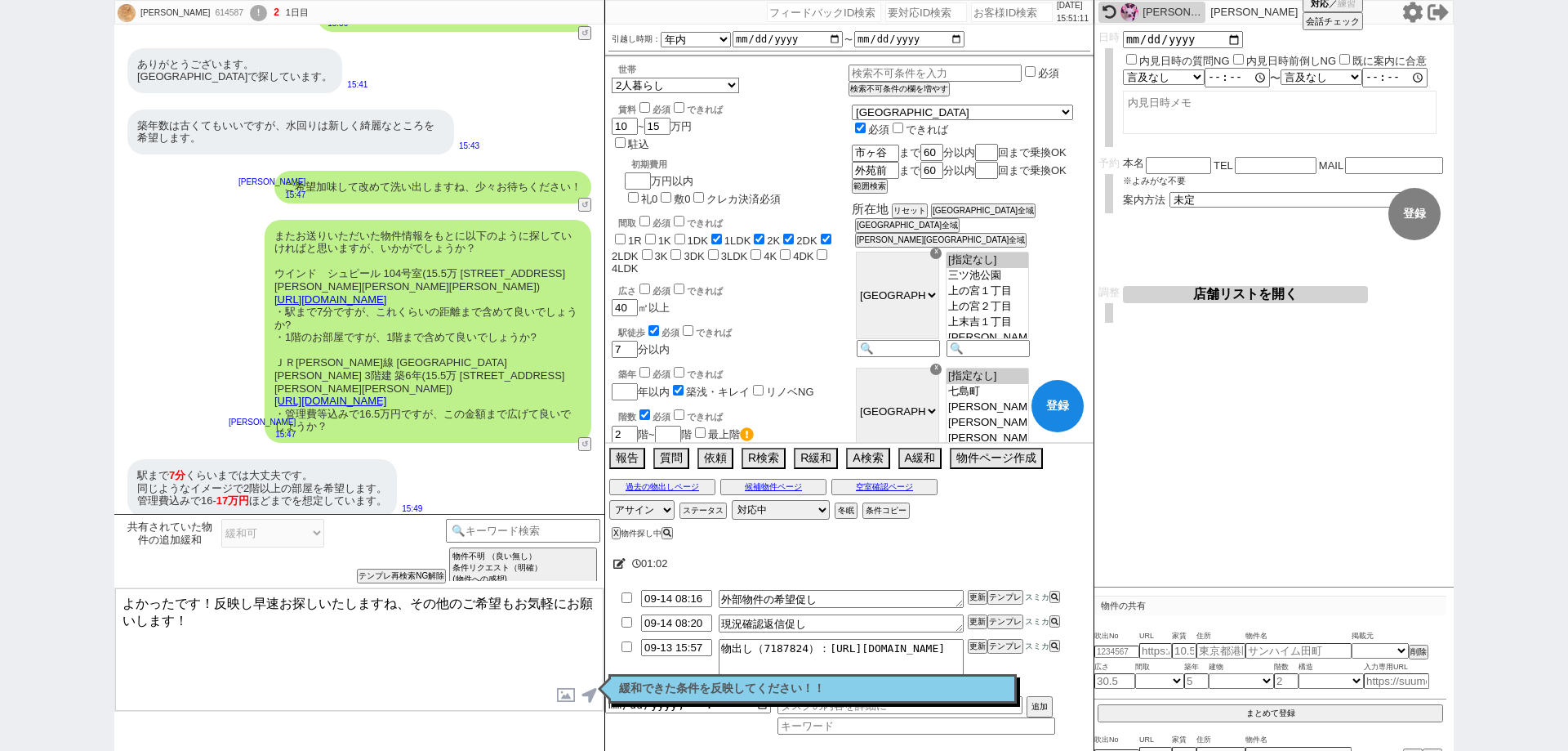
checkbox input "false"
click at [824, 364] on div "築年 必須 できれば" at bounding box center [733, 372] width 230 height 16
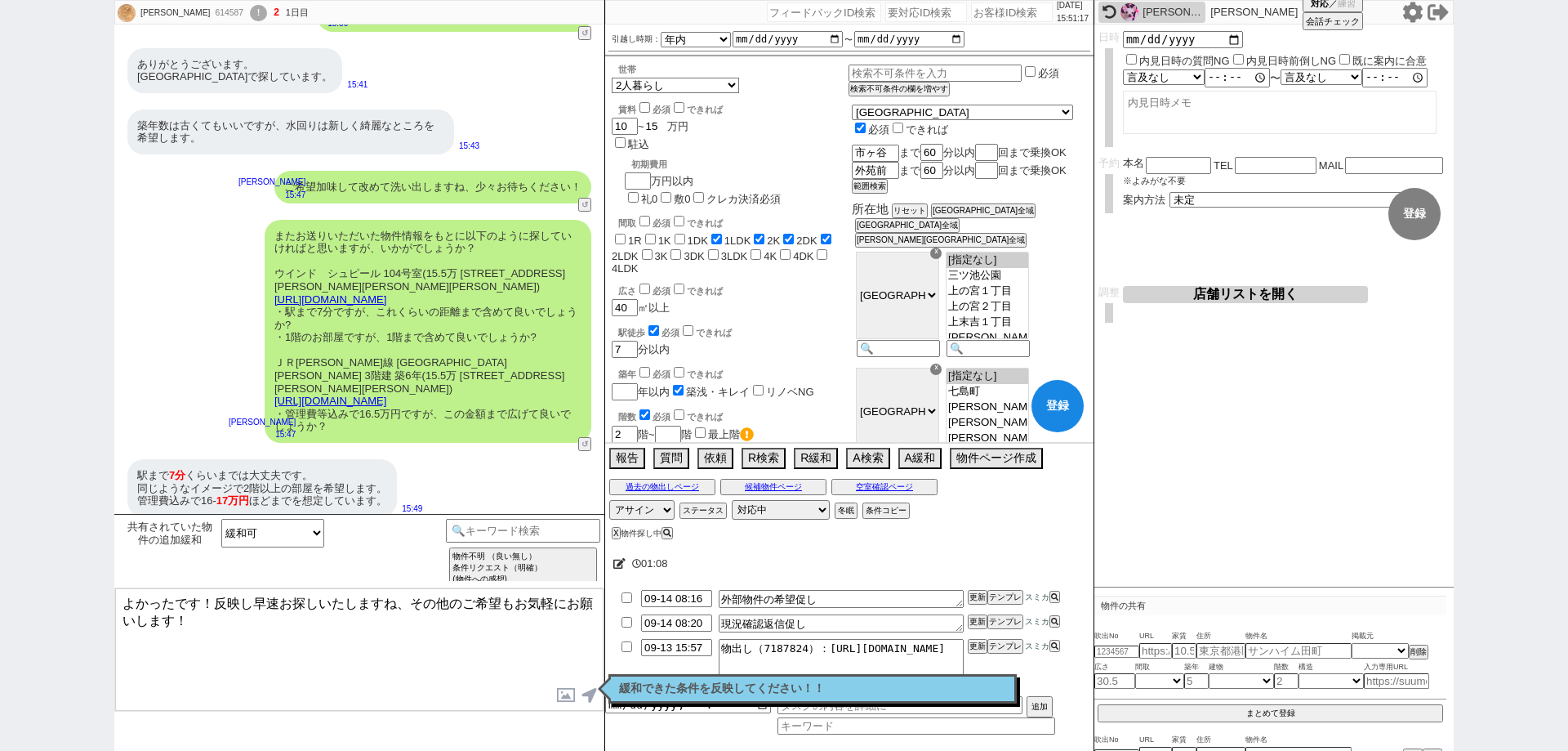
drag, startPoint x: 663, startPoint y: 127, endPoint x: 652, endPoint y: 126, distance: 11.0
click at [652, 126] on input "15" at bounding box center [656, 126] width 23 height 14
click at [642, 104] on div "賃料 必須 できれば" at bounding box center [670, 108] width 105 height 16
click at [644, 109] on input "checkbox" at bounding box center [644, 107] width 11 height 11
click at [1063, 408] on button "登録" at bounding box center [1057, 405] width 52 height 52
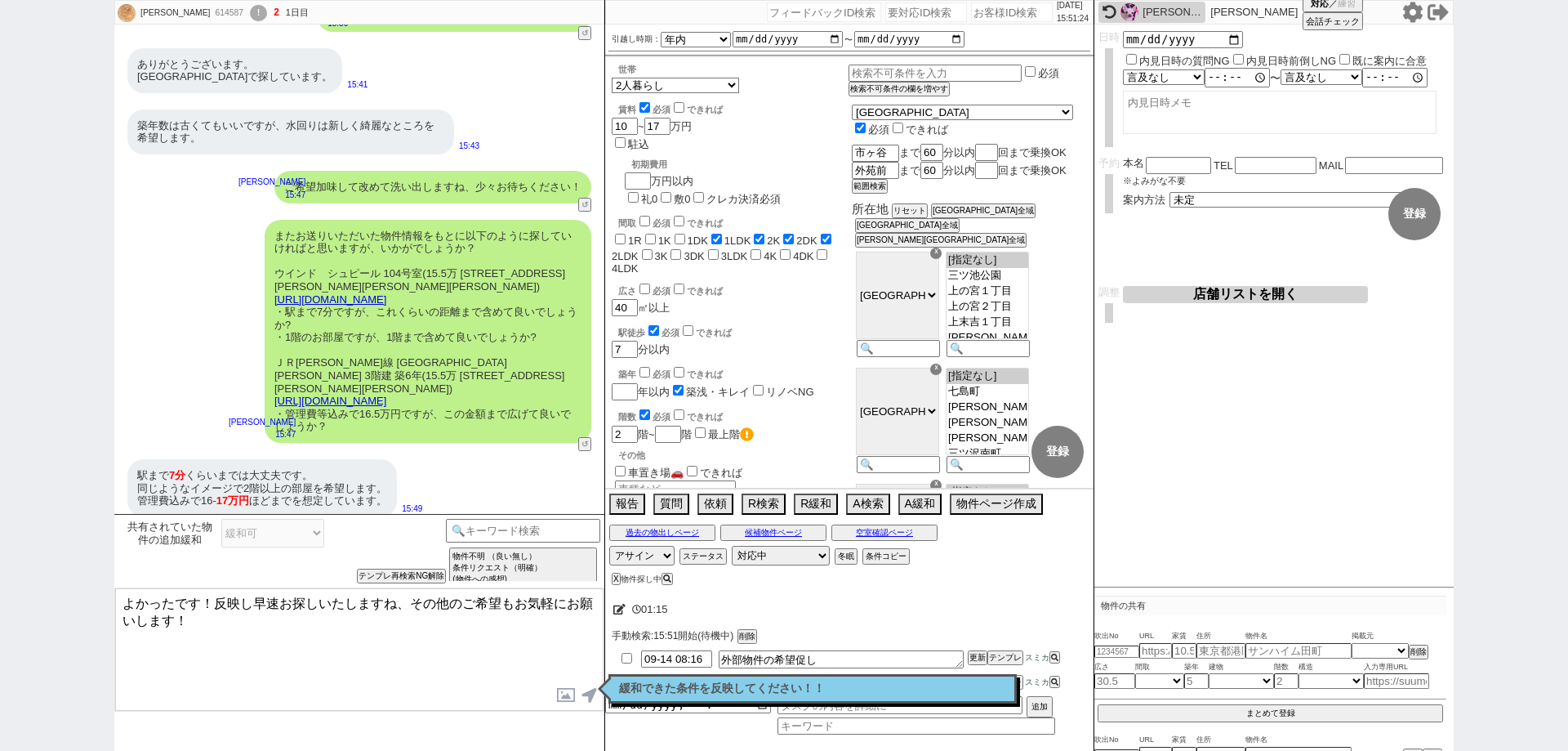
click at [666, 690] on p "緩和できた条件を反映してください！！" at bounding box center [812, 688] width 387 height 13
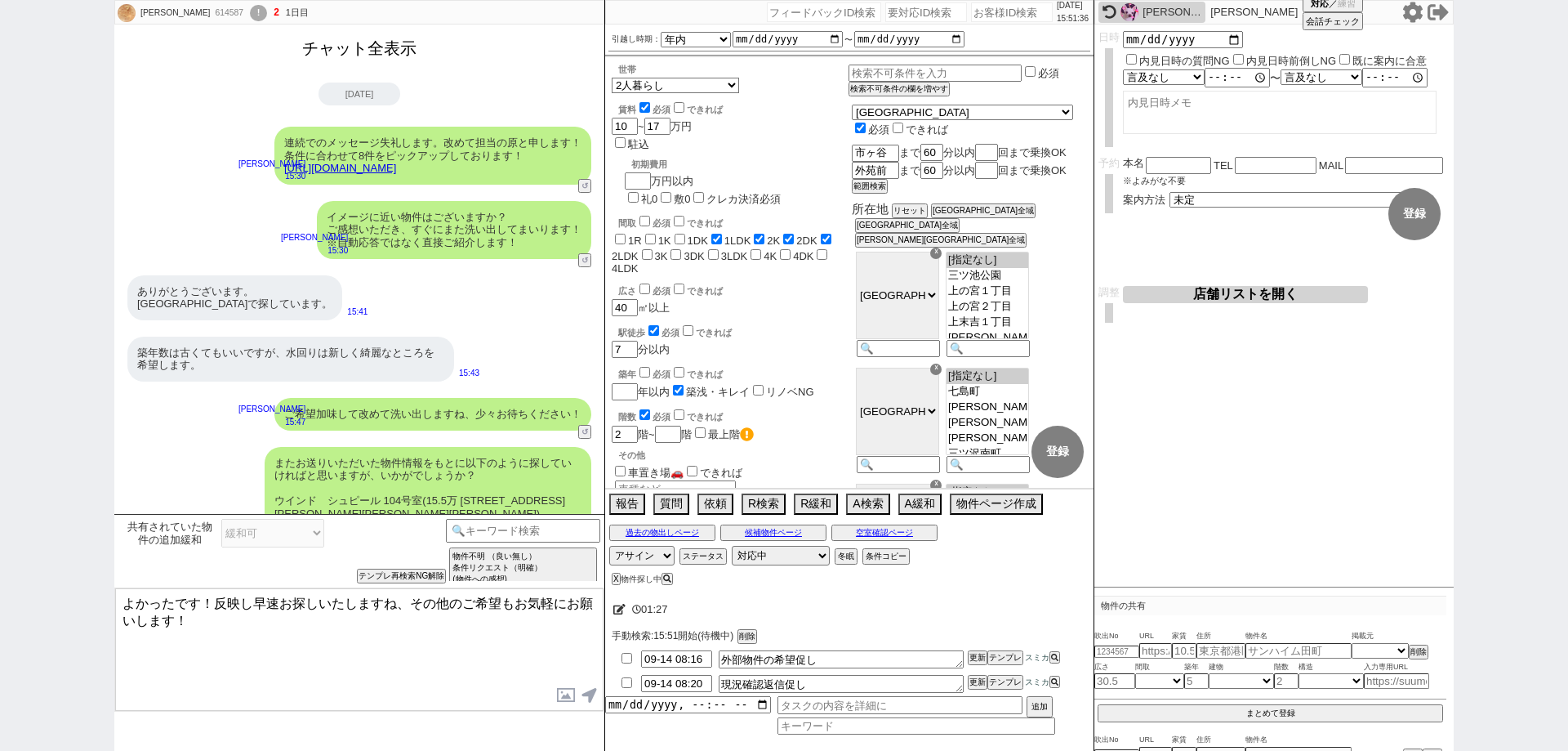
click at [392, 44] on button "チャット全表示" at bounding box center [359, 49] width 128 height 29
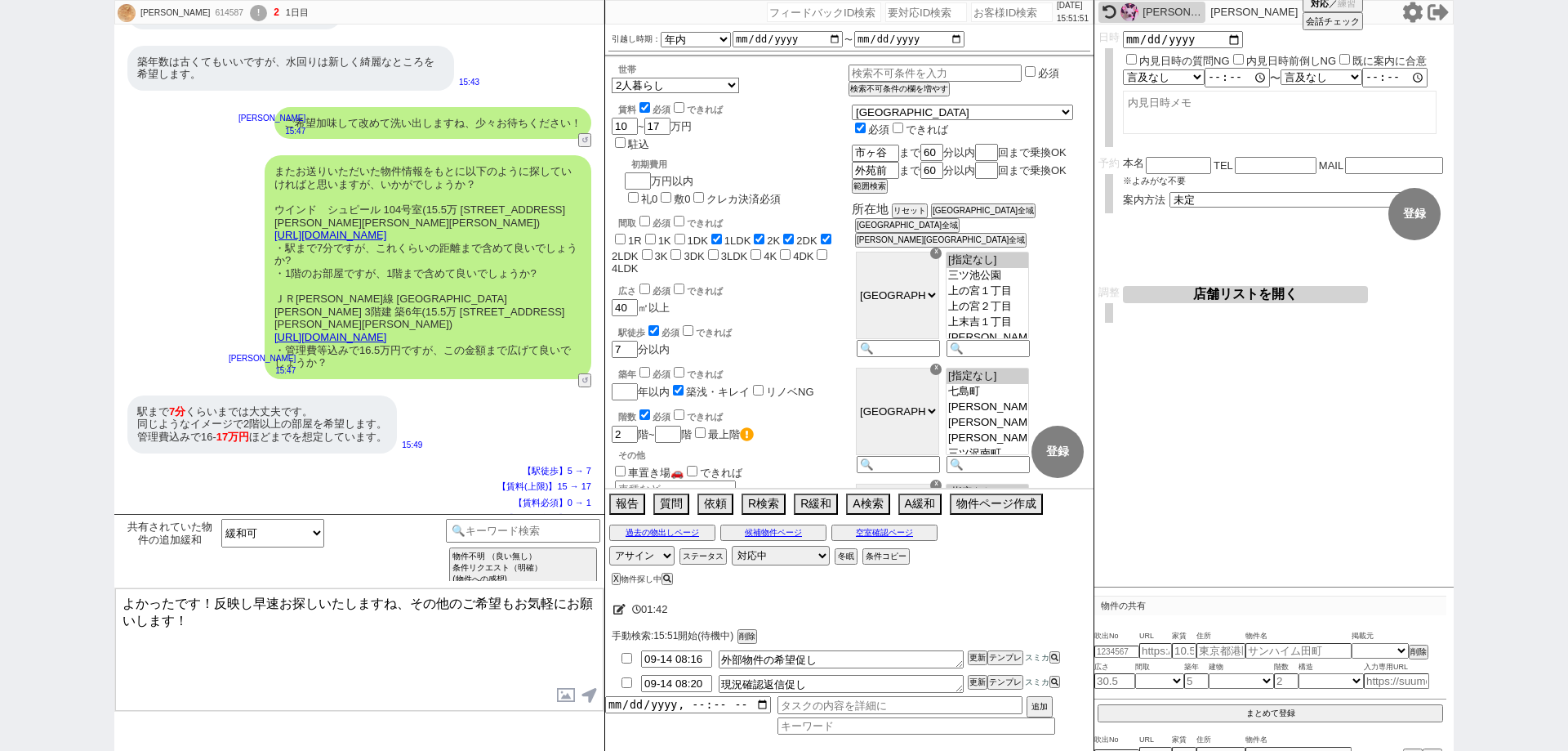
scroll to position [3374, 0]
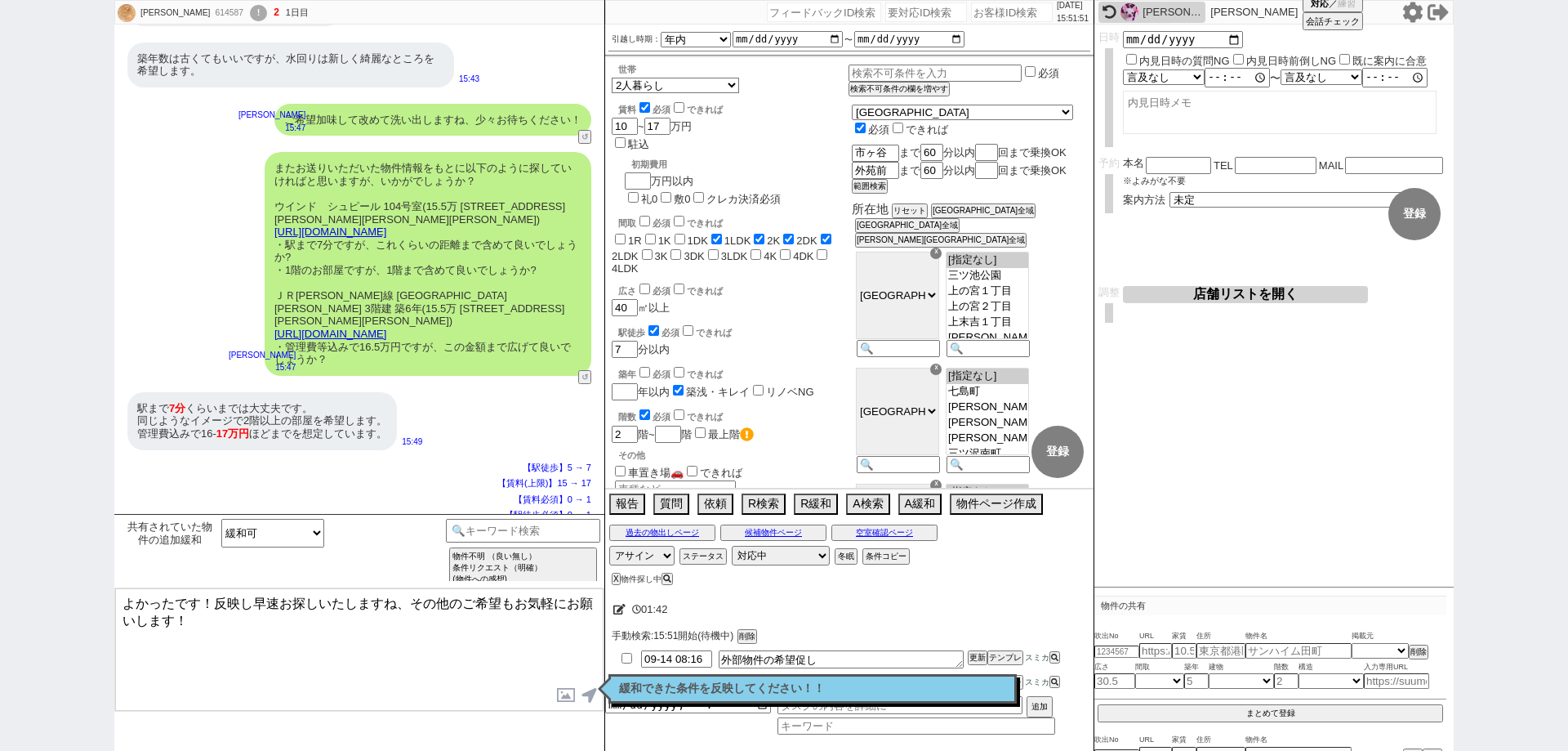
drag, startPoint x: 178, startPoint y: 600, endPoint x: 72, endPoint y: 603, distance: 106.0
click at [72, 603] on div "高田佳奈 614587 ! 2 1日目 冬眠中 自社客 スミカ スミカ_BPO チャット全表示 2025-09-13 ようこそLINE物件紹介のスミカへ！ お…" at bounding box center [784, 376] width 1568 height 751
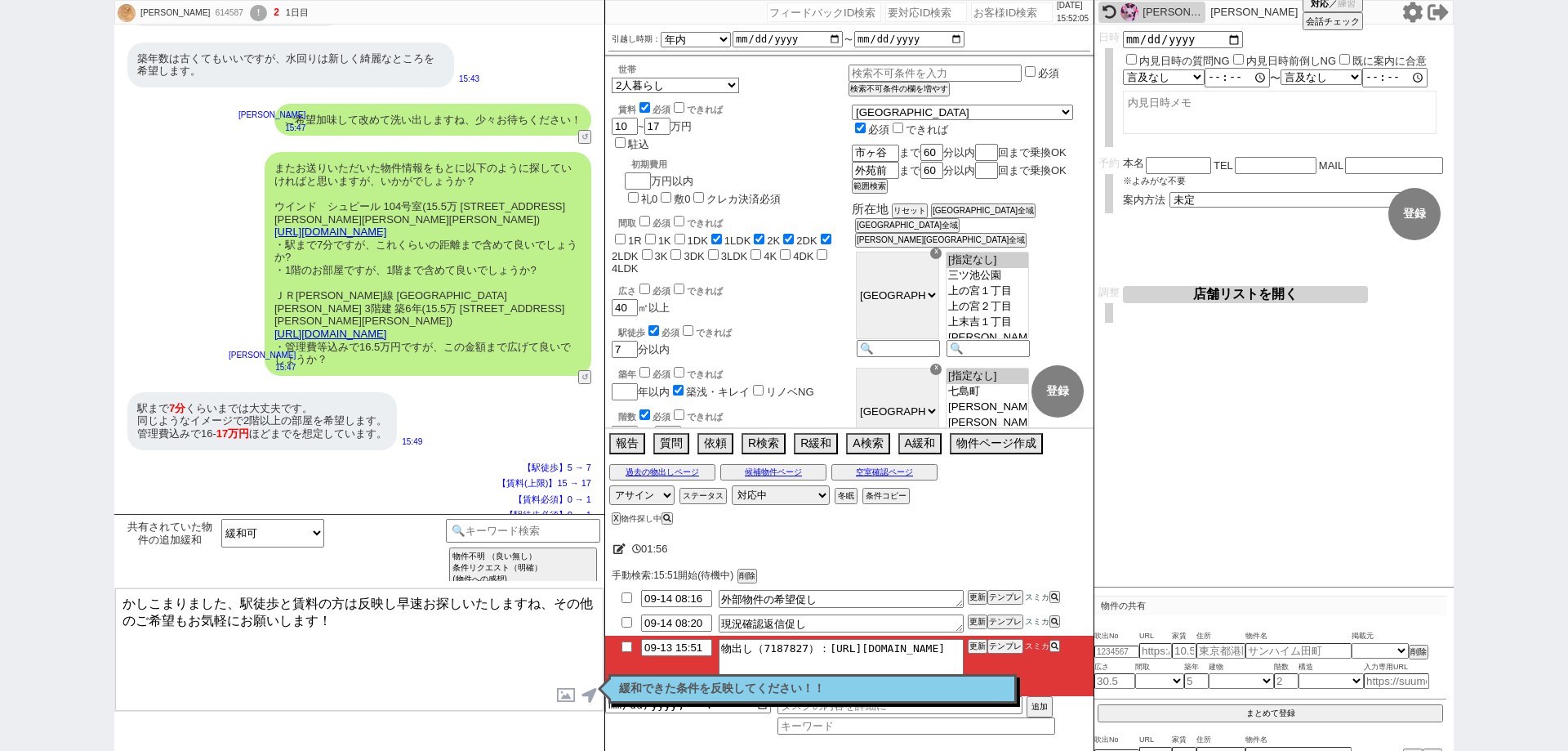
click at [554, 608] on textarea "かしこまりました、駅徒歩と賃料の方は反映し早速お探しいたしますね、その他のご希望もお気軽にお願いします！" at bounding box center [359, 649] width 488 height 123
click at [379, 626] on textarea "かしこまりました、駅徒歩と賃料の方は反映し早速お探しいたしますね！ その他のご希望もお気軽にお願いします！" at bounding box center [359, 649] width 488 height 123
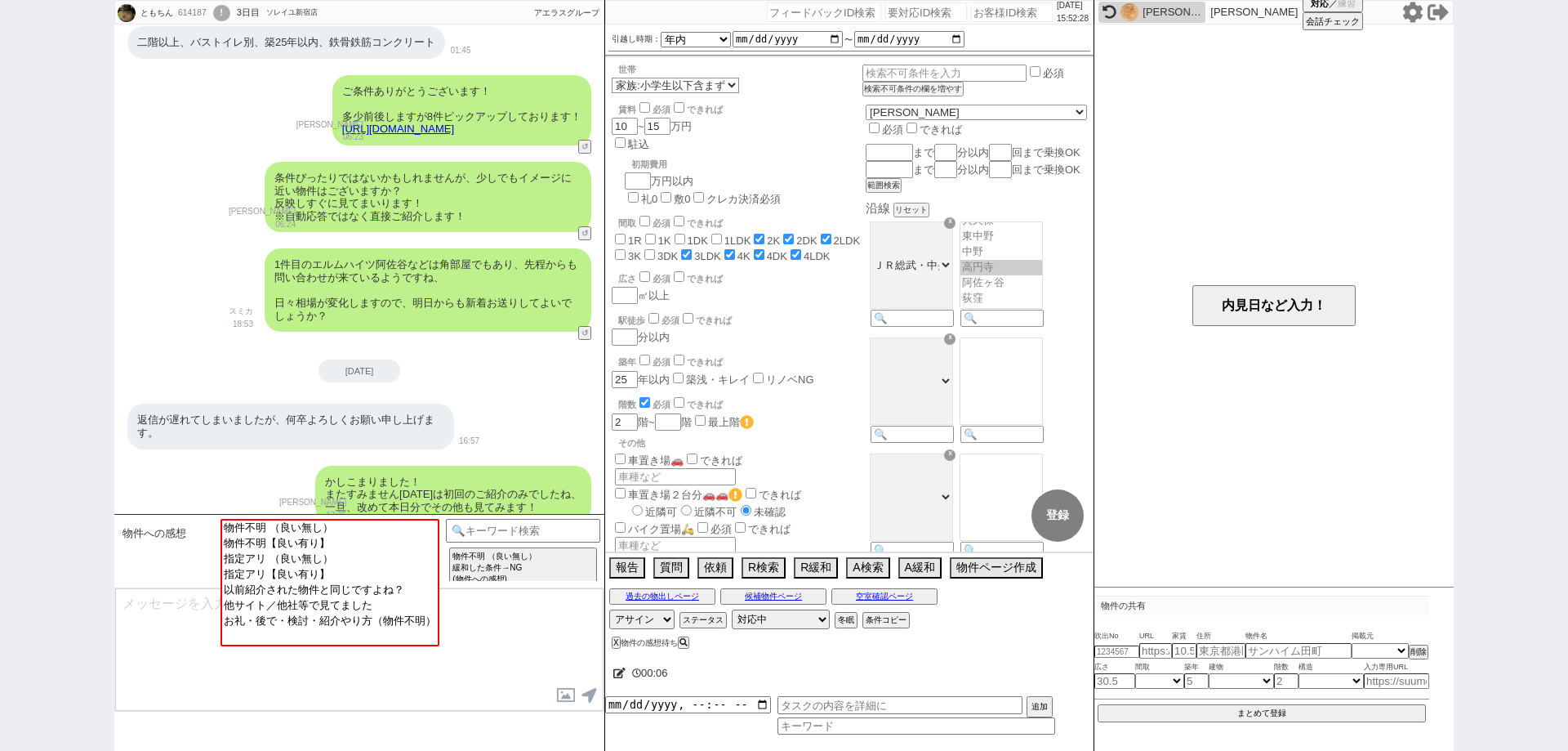
scroll to position [0, 0]
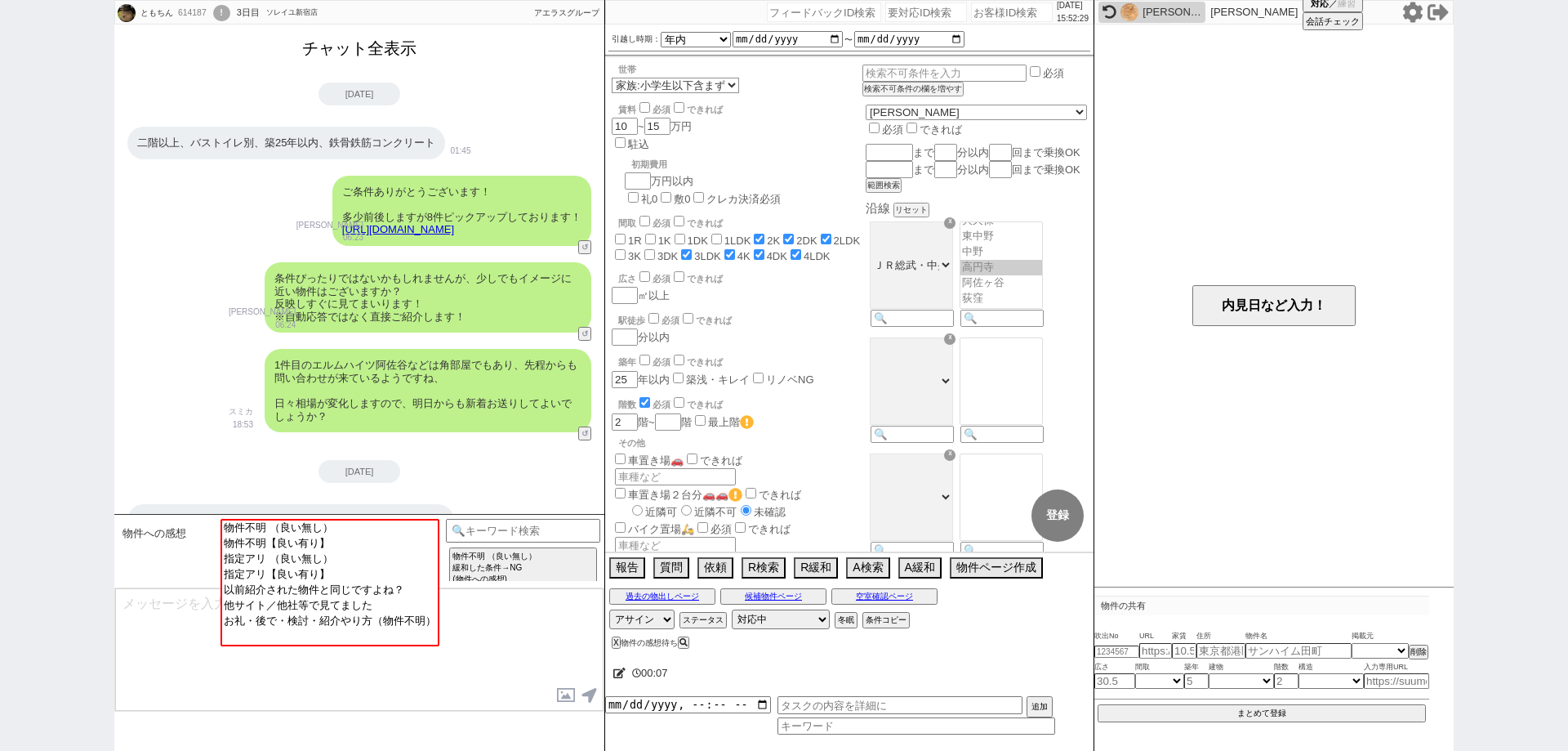
click at [389, 50] on button "チャット全表示" at bounding box center [359, 49] width 128 height 29
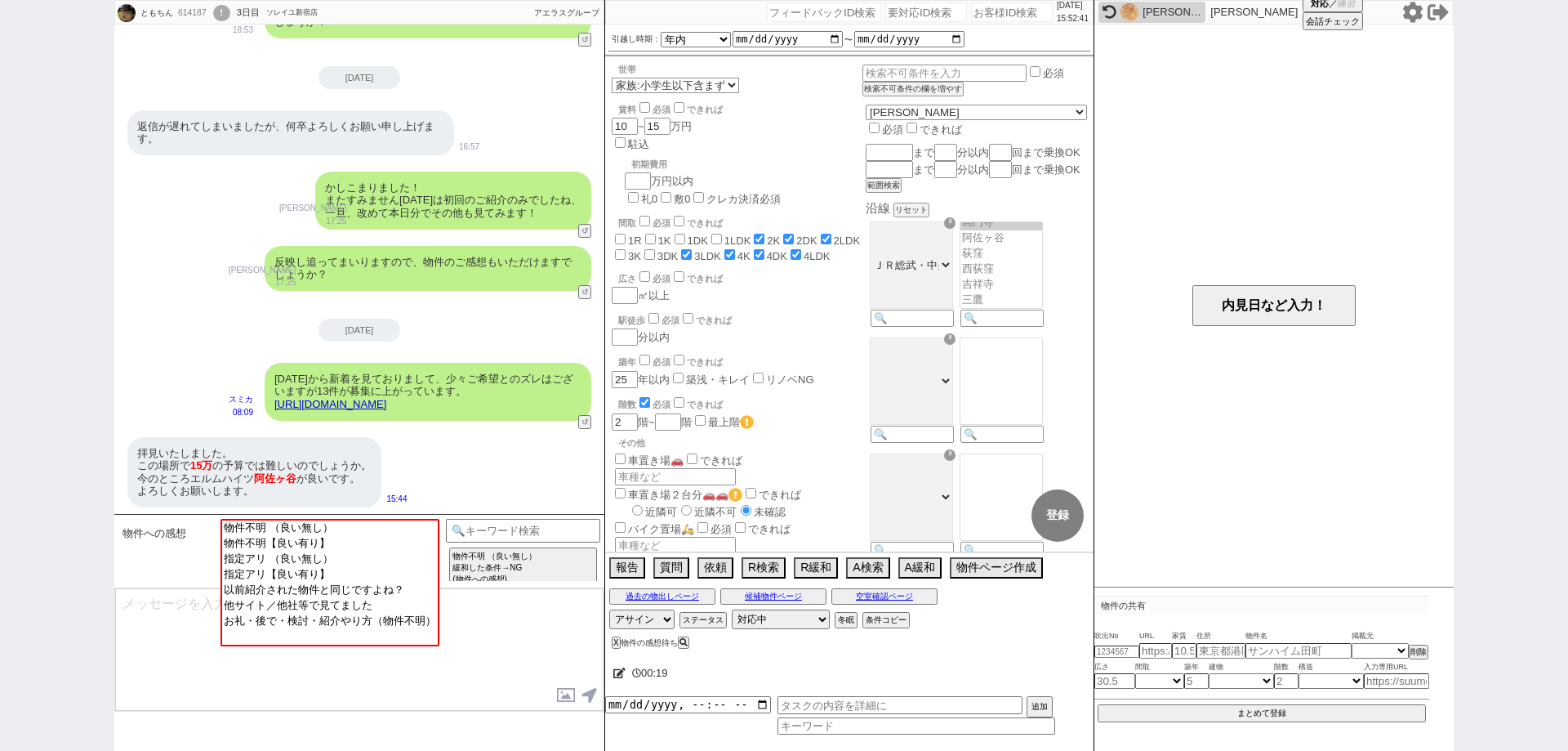
scroll to position [1848, 0]
drag, startPoint x: 293, startPoint y: 481, endPoint x: 198, endPoint y: 471, distance: 95.5
click at [198, 471] on div "拝見いたしました。 この場所で 15万 の予算では難しいのでしょうか。 今のところエルムハイツ 阿佐ヶ谷 が良いです。 よろしくお願いします。" at bounding box center [254, 470] width 254 height 70
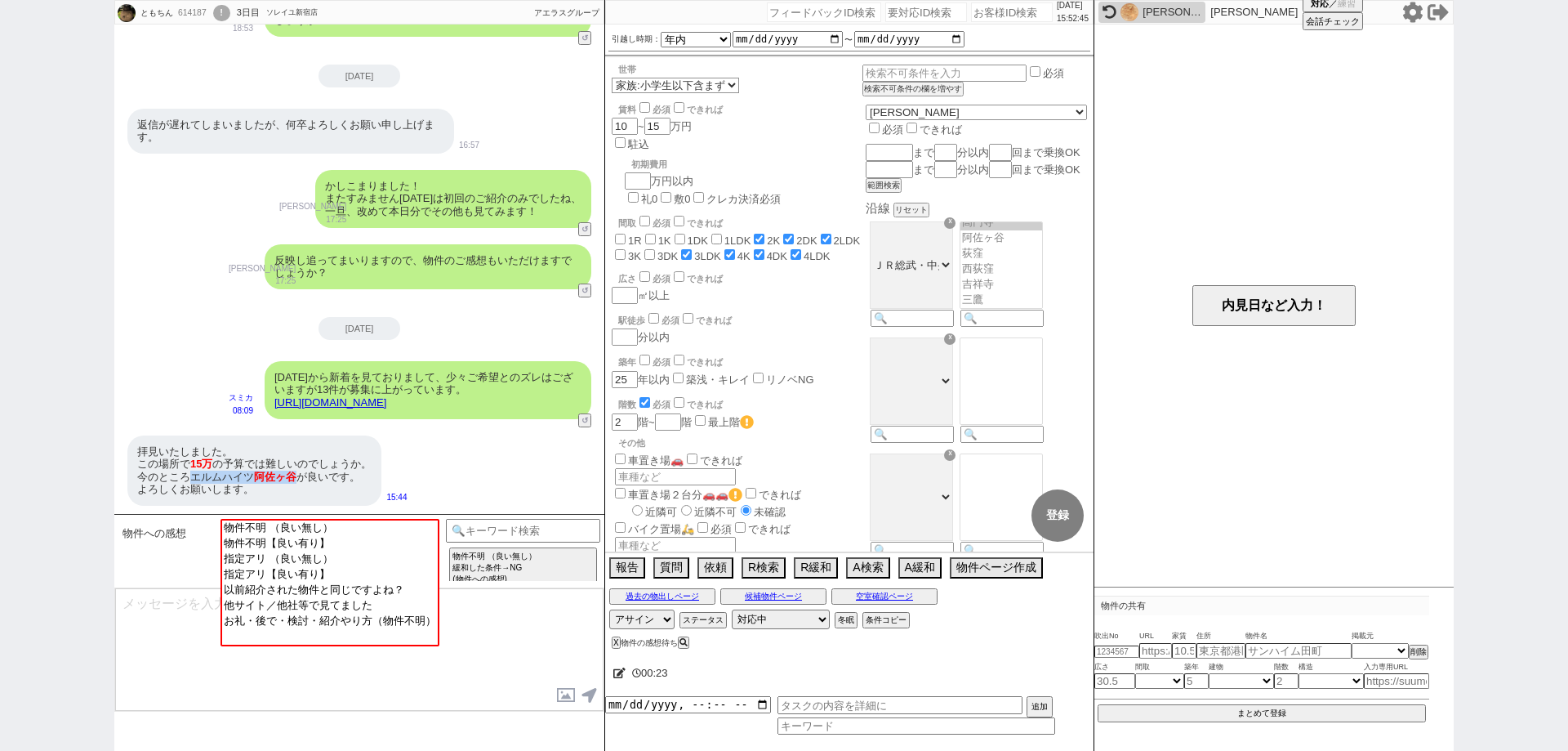
drag, startPoint x: 193, startPoint y: 474, endPoint x: 295, endPoint y: 473, distance: 102.0
click at [295, 473] on div "拝見いたしました。 この場所で 15万 の予算では難しいのでしょうか。 今のところエルムハイツ 阿佐ヶ谷 が良いです。 よろしくお願いします。" at bounding box center [254, 470] width 254 height 70
copy div "エルムハイツ 阿佐ヶ谷"
click at [691, 600] on button "過去の物出しページ" at bounding box center [662, 596] width 106 height 13
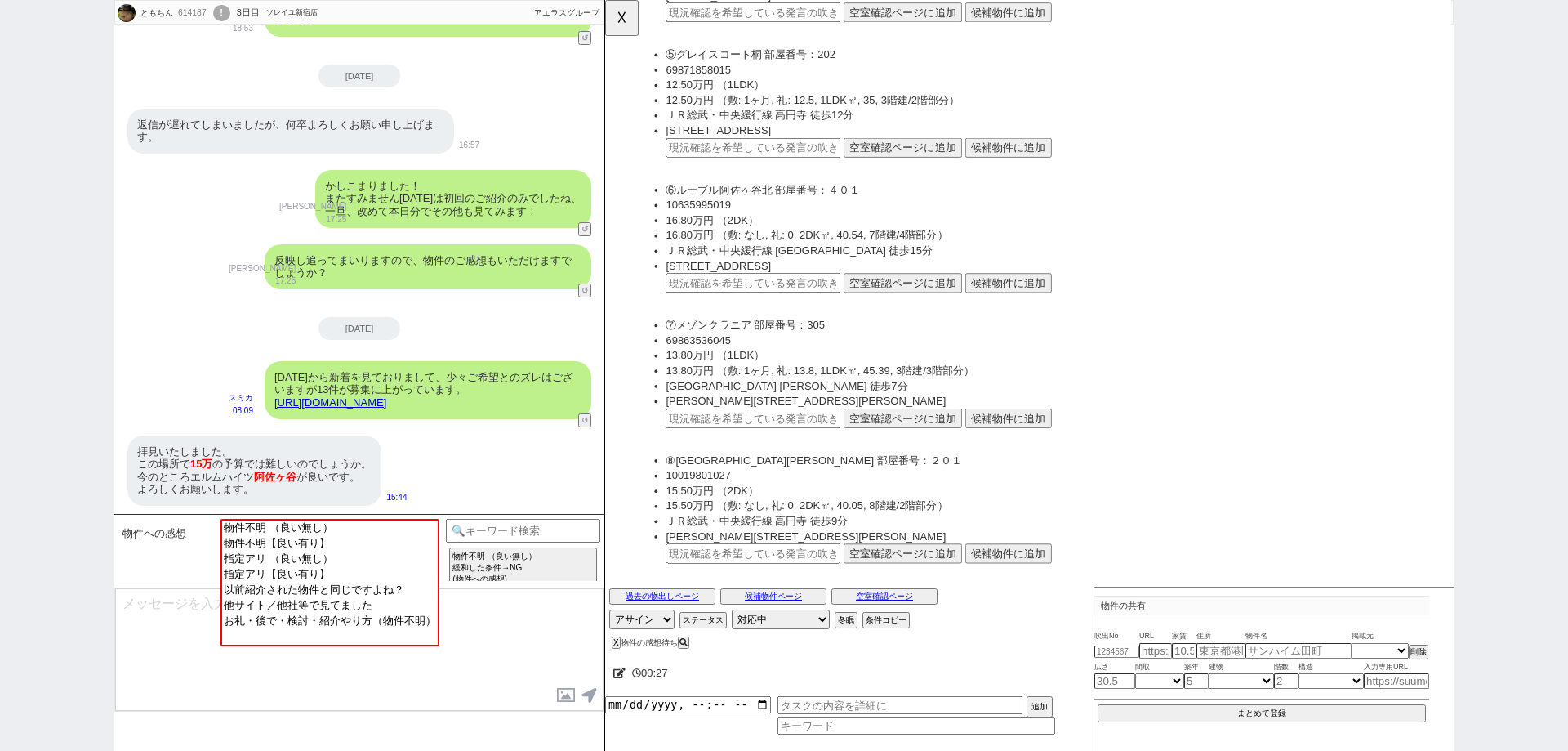
scroll to position [2926, 0]
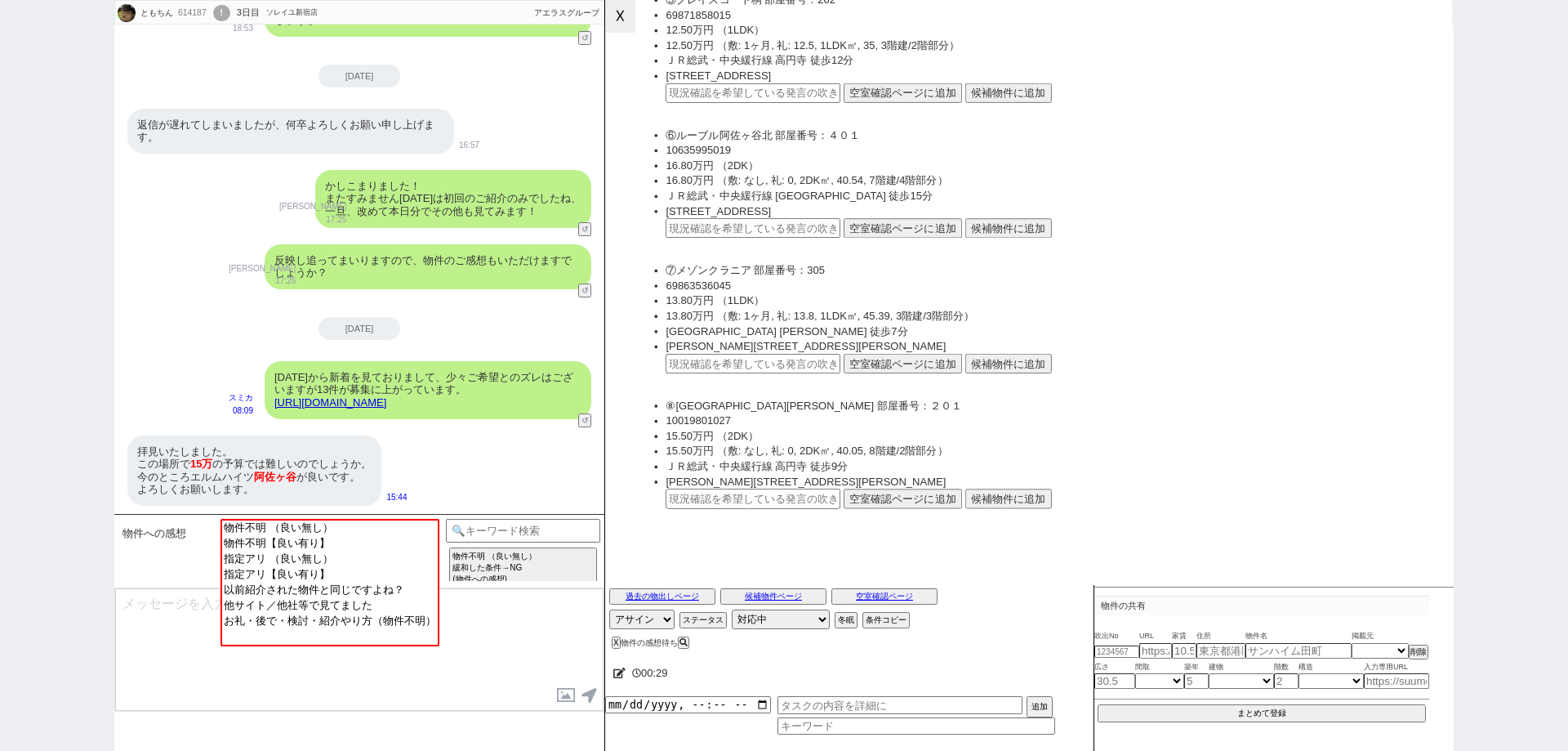
click at [633, 28] on button "☓" at bounding box center [620, 16] width 30 height 33
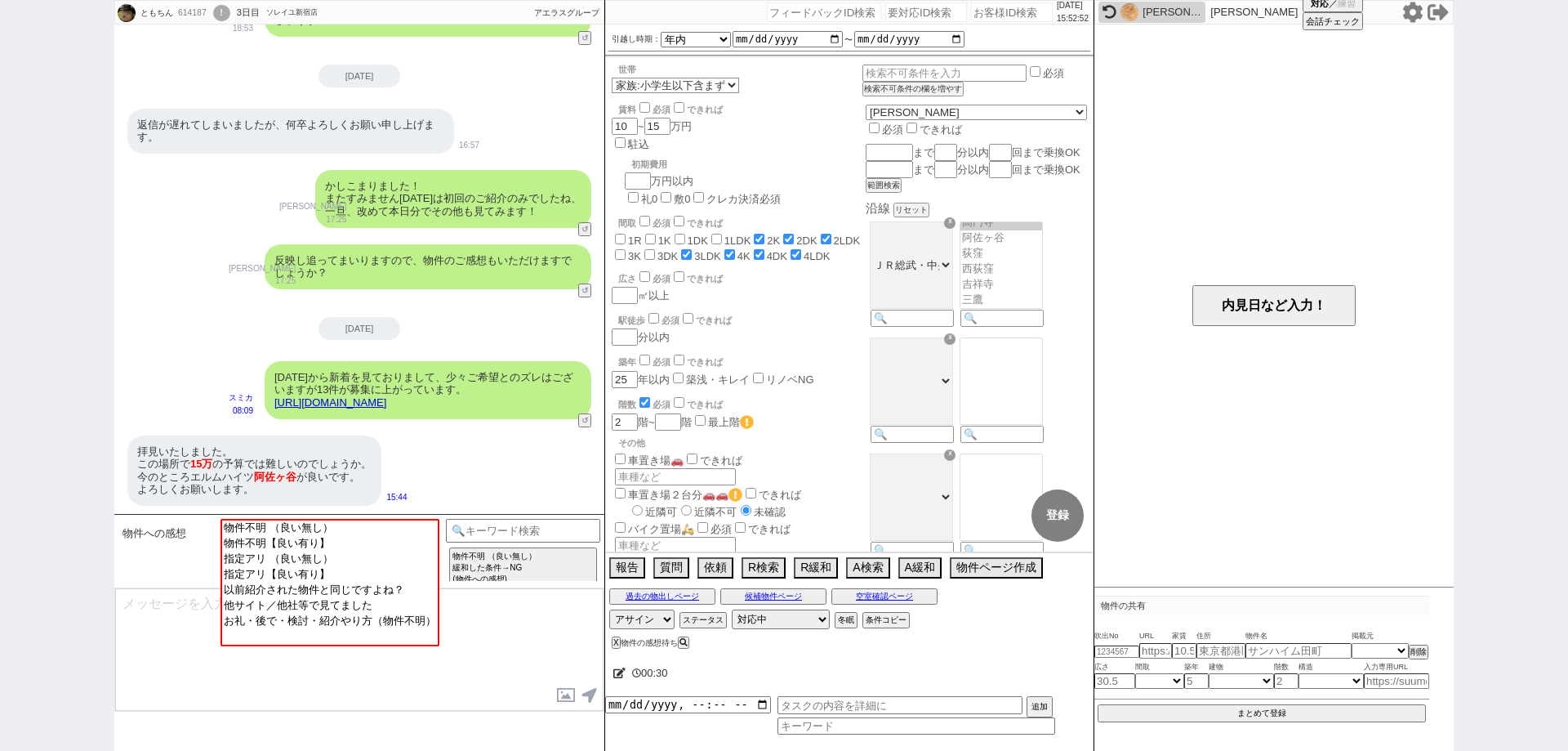
click at [562, 602] on textarea at bounding box center [359, 649] width 488 height 123
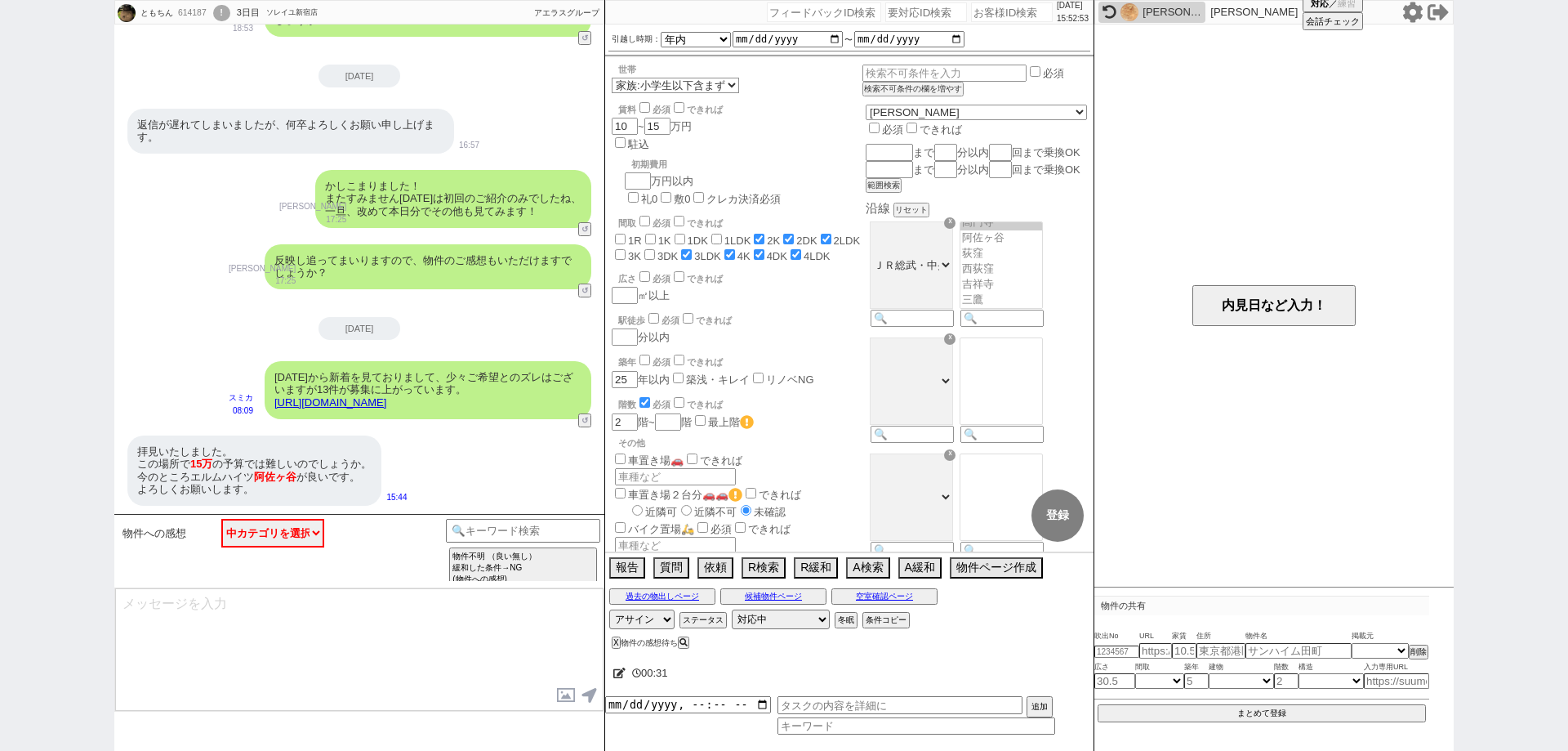
click at [758, 665] on div "00:31" at bounding box center [849, 674] width 488 height 33
drag, startPoint x: 0, startPoint y: 388, endPoint x: 19, endPoint y: 389, distance: 19.0
click at [0, 388] on div "ともちん 614187 ! 0 3日目 ソレイユ新宿店 冬眠中 自社客 アエラスグループ スミカ_BPO チャット全表示 2025-09-11 ようこそLIN…" at bounding box center [784, 376] width 1568 height 751
click at [669, 602] on button "過去の物出しページ" at bounding box center [662, 596] width 106 height 13
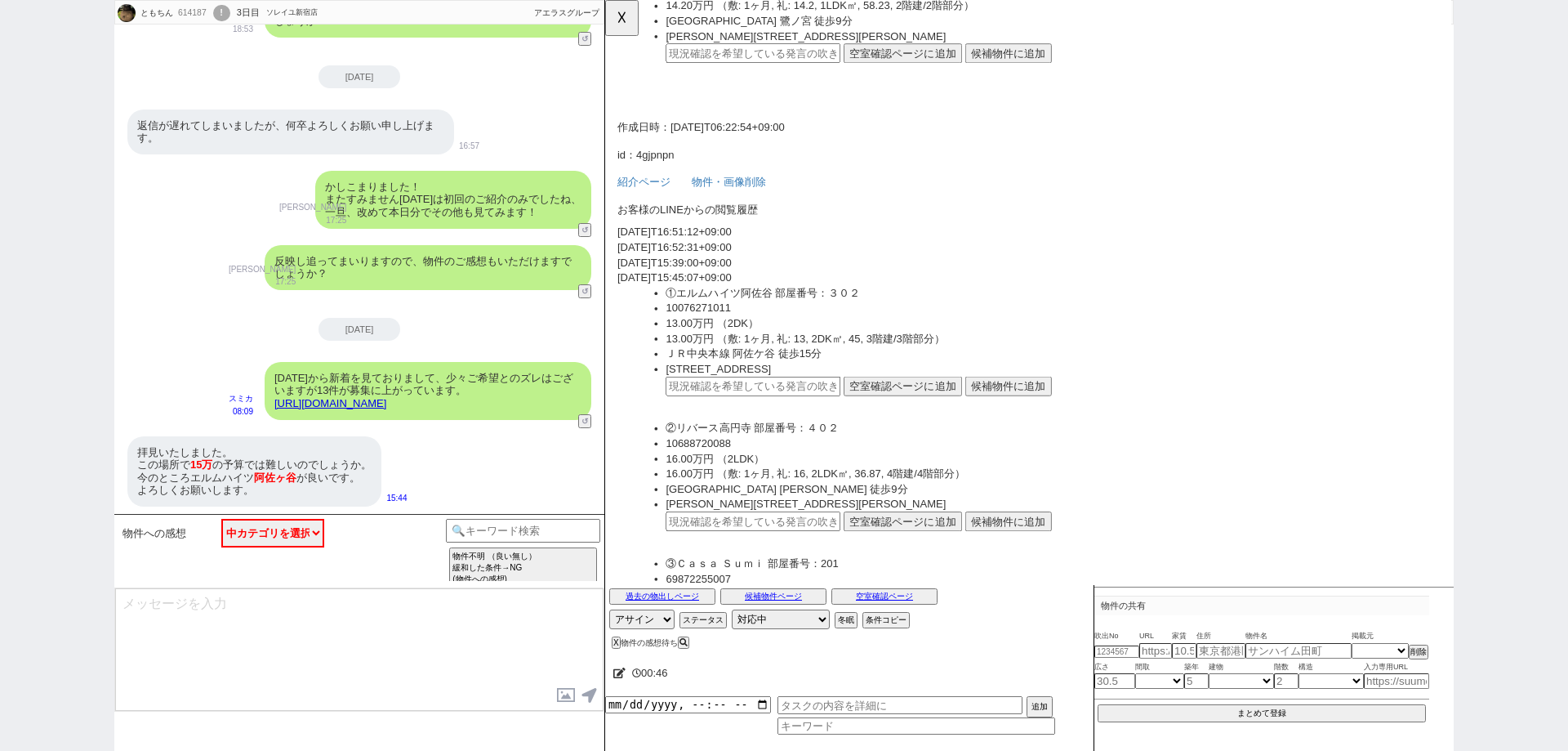
scroll to position [1848, 0]
click at [631, 22] on button "☓" at bounding box center [620, 16] width 30 height 33
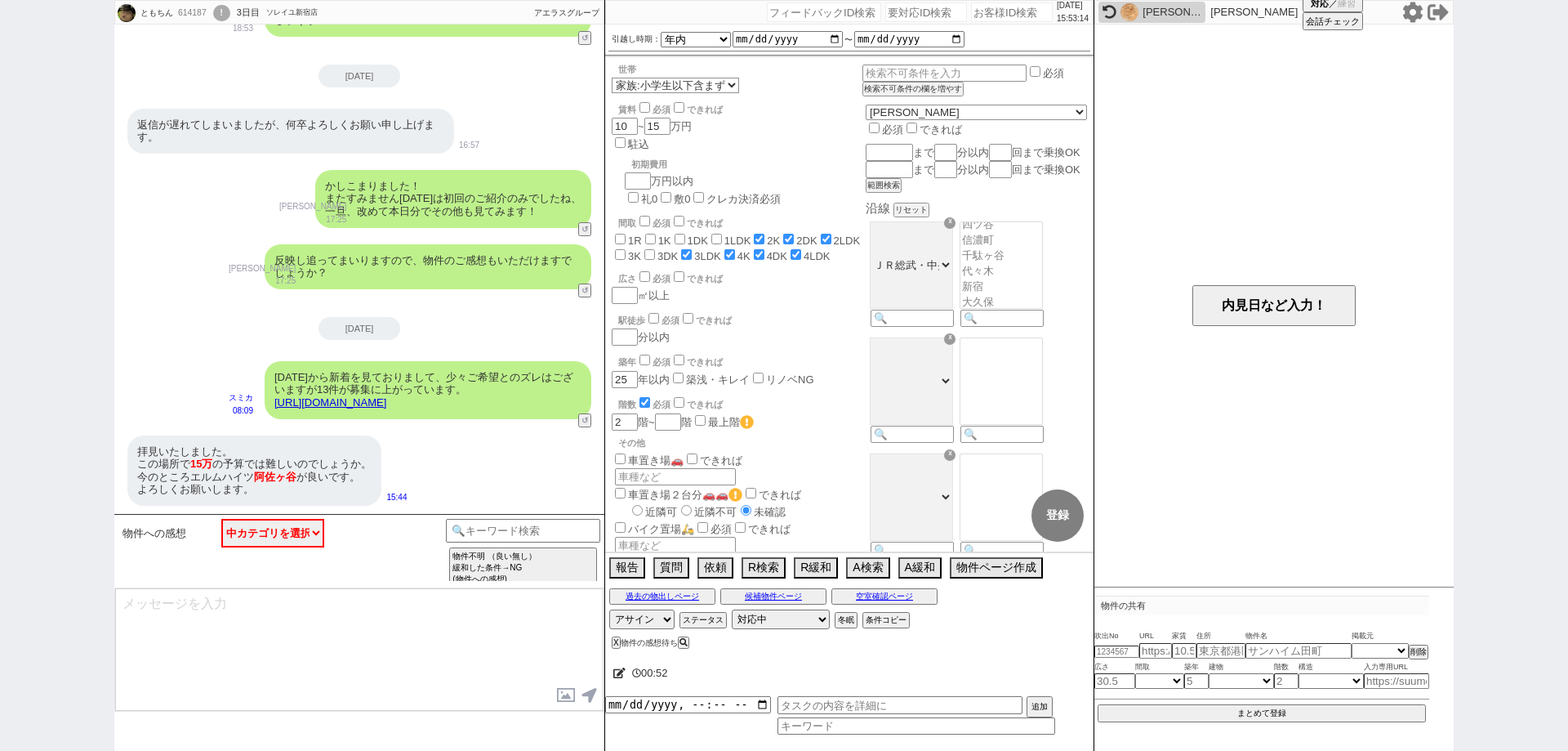
scroll to position [469, 0]
click at [386, 396] on link "https://tools.sumika.live/pages/4lrjue0" at bounding box center [330, 402] width 112 height 12
click at [612, 24] on button "☓" at bounding box center [620, 16] width 30 height 33
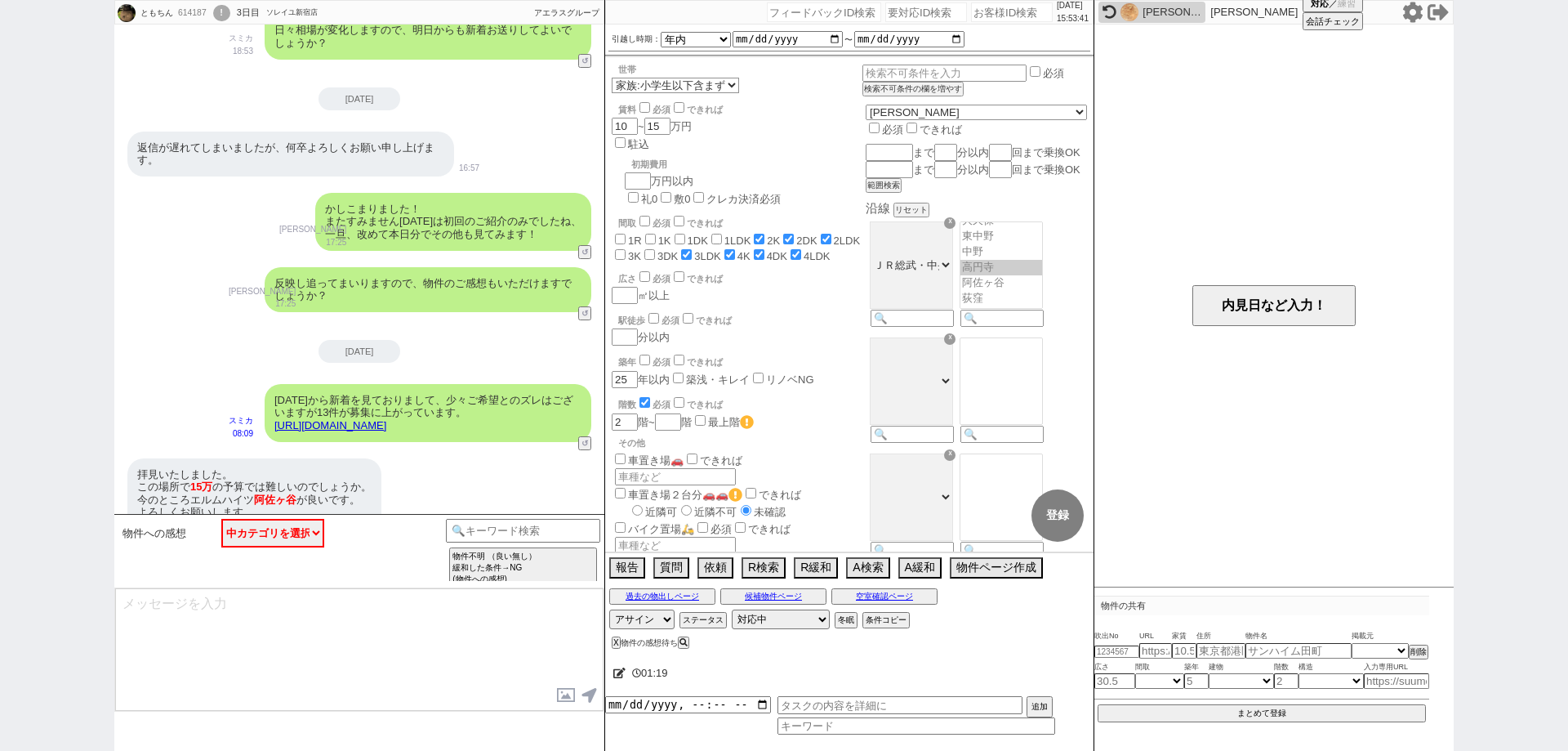
scroll to position [1848, 0]
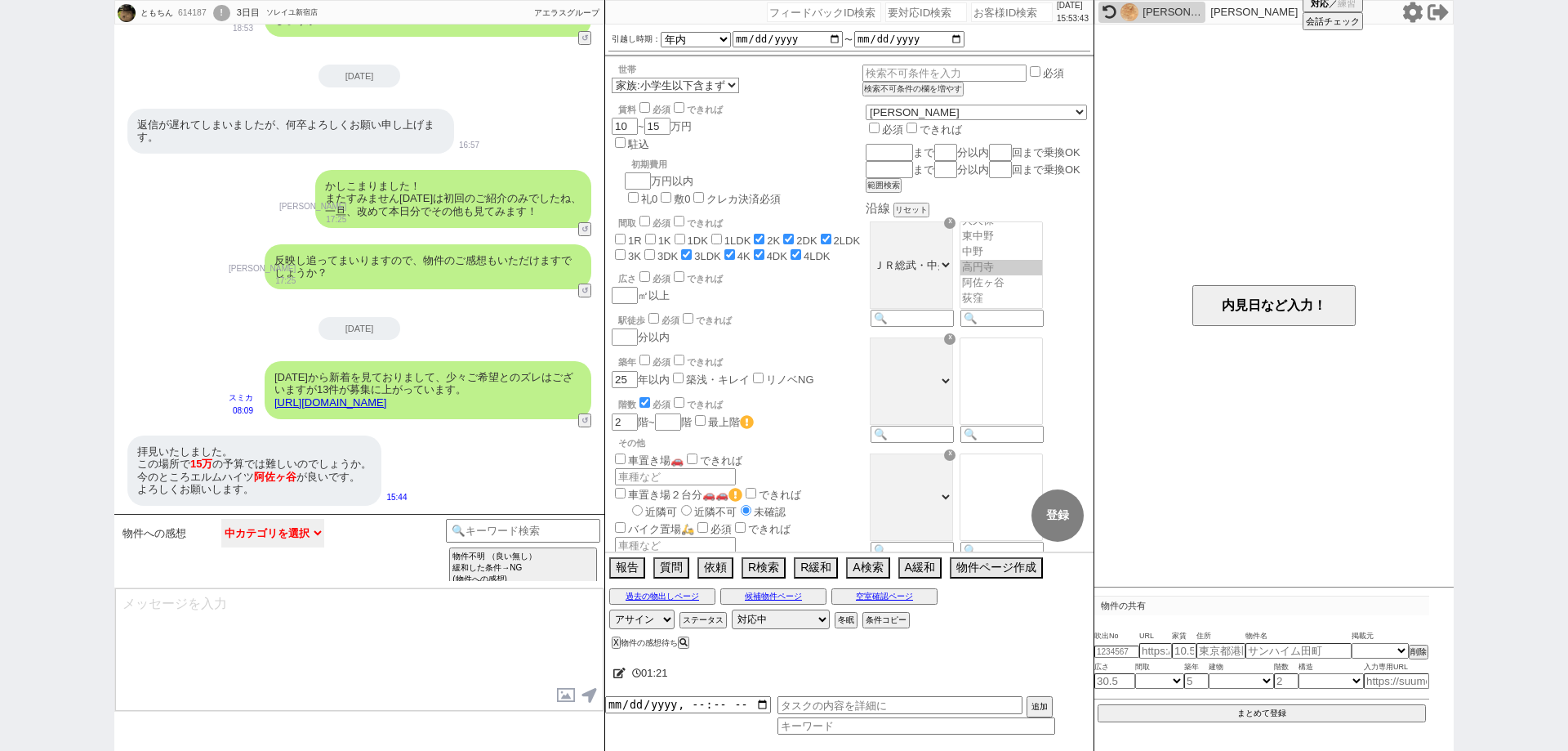
click at [306, 543] on select "中カテゴリを選択 物件不明 （良い無し） 物件不明【良い有り】 指定アリ （良い無し） 指定アリ【良い有り】 以前紹介された物件と同じですよね？ 他サイト／他…" at bounding box center [272, 533] width 103 height 29
click at [594, 635] on textarea at bounding box center [359, 649] width 488 height 123
click at [581, 289] on button "↺" at bounding box center [586, 292] width 10 height 11
click at [491, 639] on textarea at bounding box center [359, 649] width 488 height 123
drag, startPoint x: 0, startPoint y: 343, endPoint x: 81, endPoint y: 394, distance: 95.7
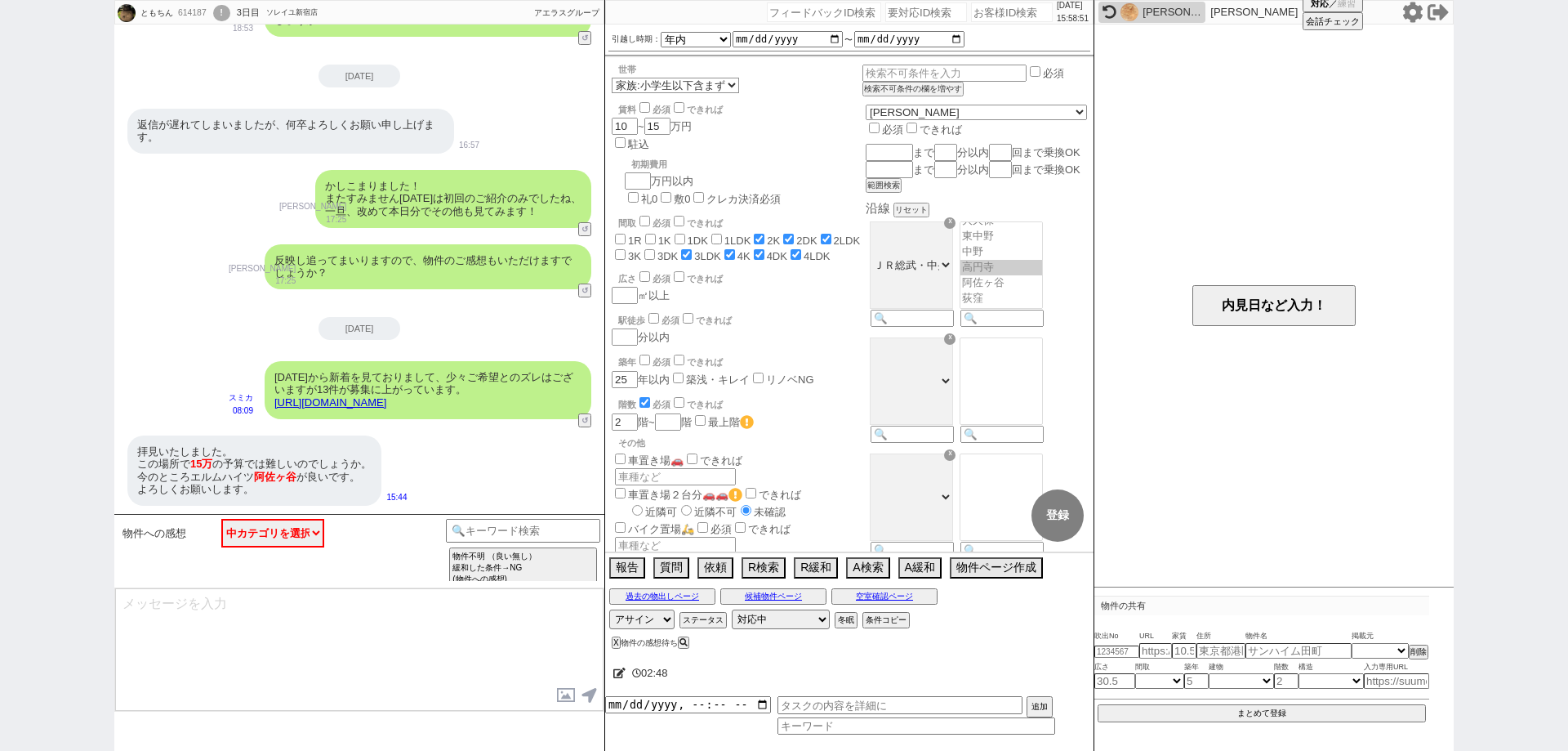
click at [0, 343] on div "ともちん 614187 ! 0 3日目 ソレイユ新宿店 冬眠中 自社客 アエラスグループ スミカ_BPO チャット全表示 2025-09-11 ようこそLIN…" at bounding box center [784, 376] width 1568 height 751
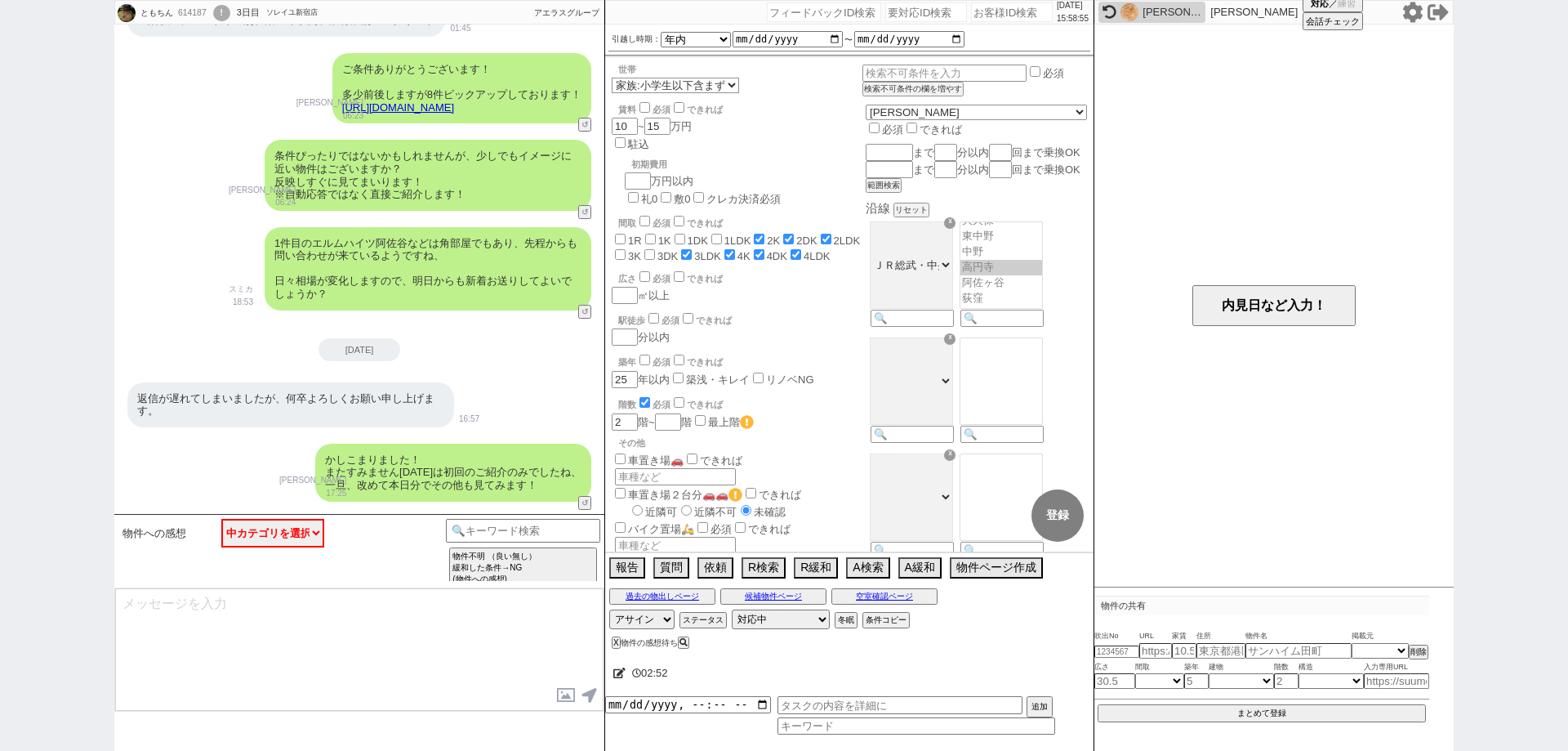
scroll to position [1521, 0]
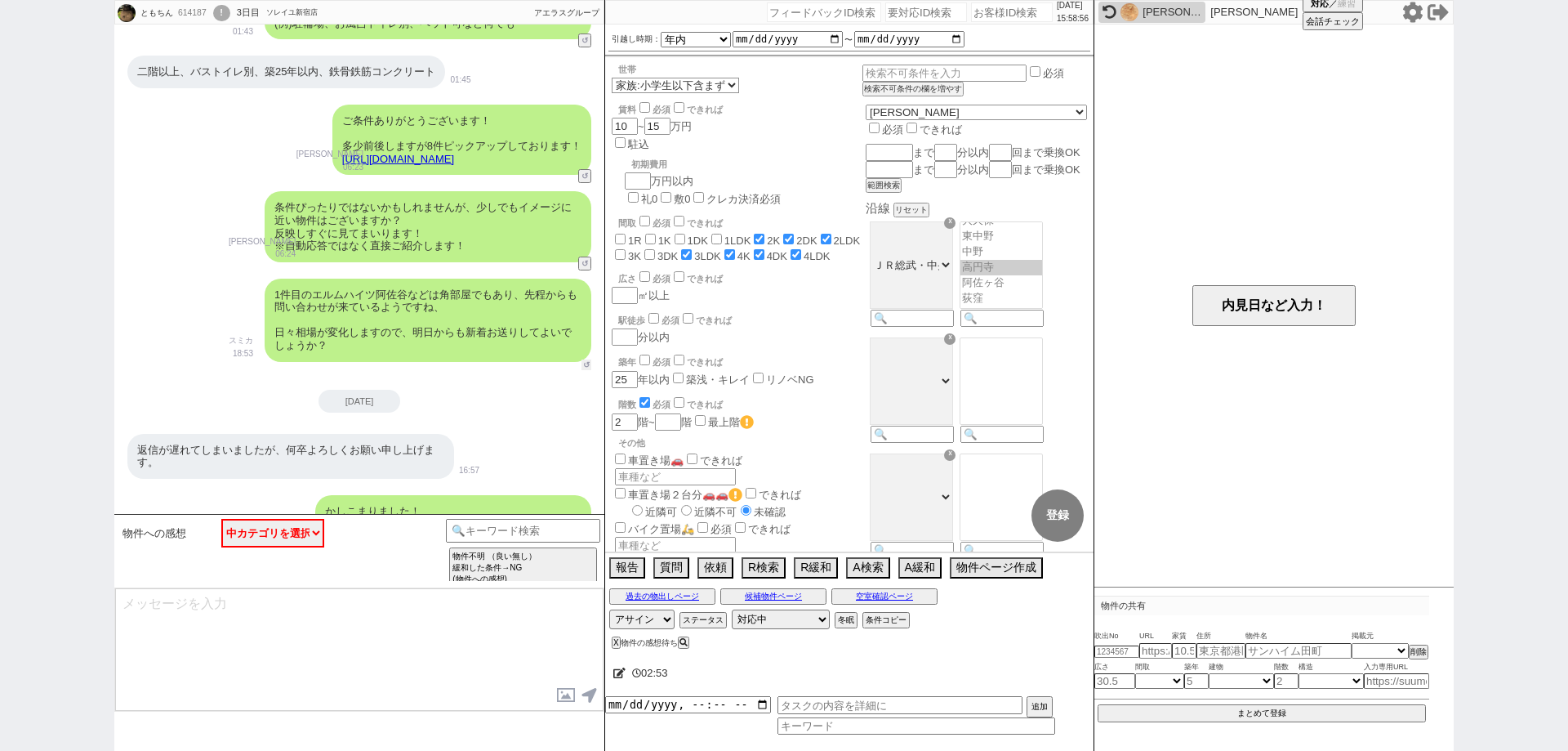
click at [582, 365] on button "↺" at bounding box center [586, 365] width 10 height 11
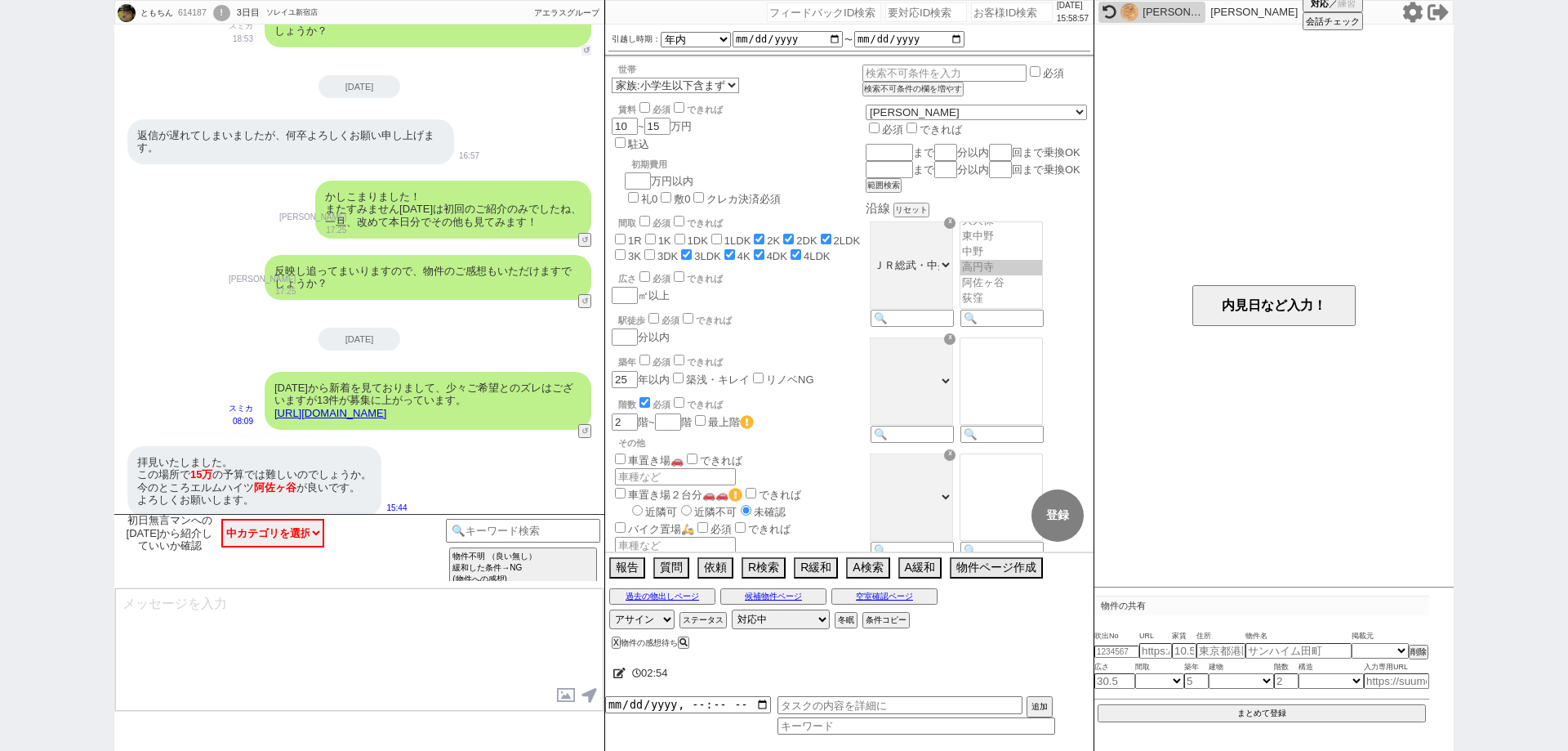
scroll to position [1848, 0]
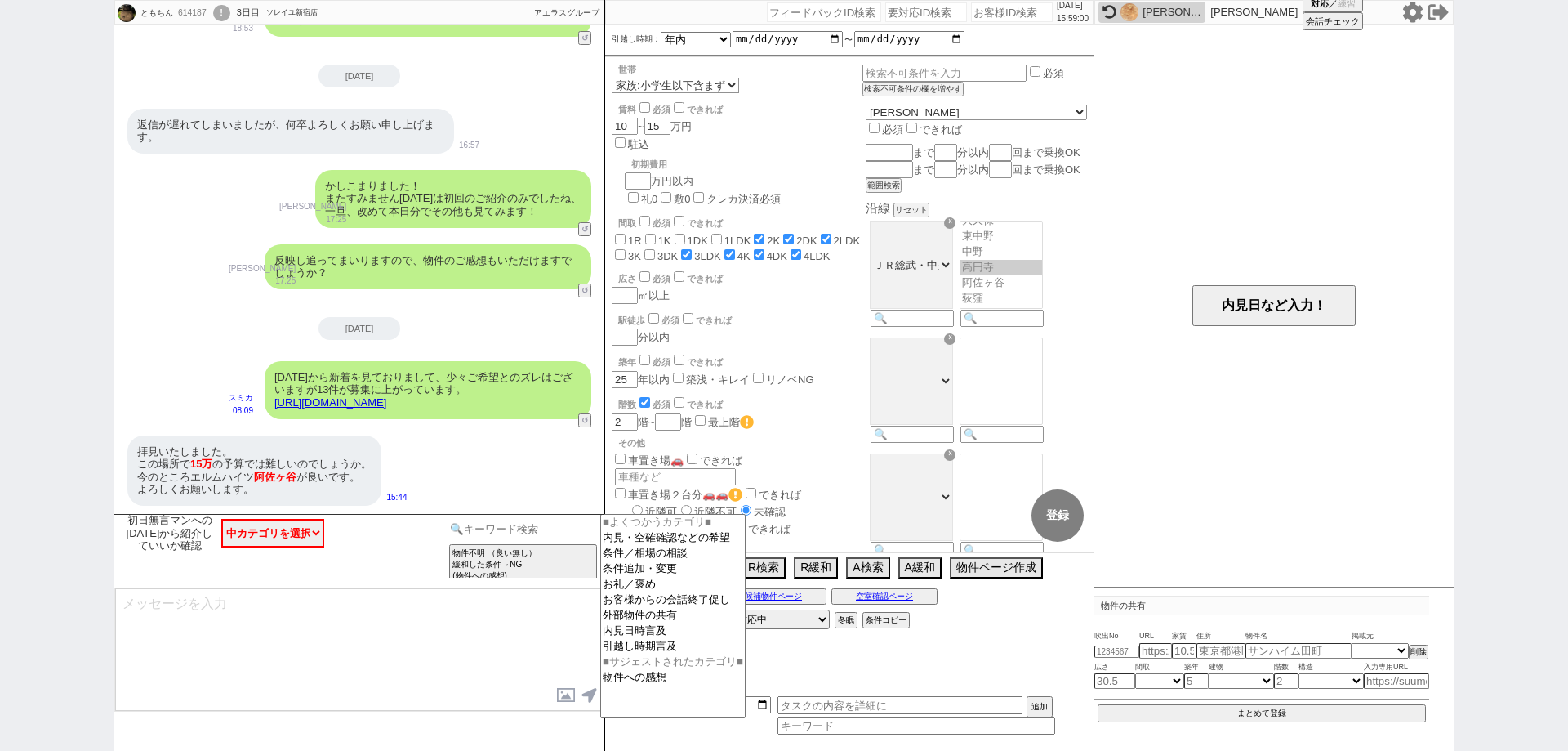
click at [522, 529] on input at bounding box center [523, 529] width 155 height 21
click at [645, 639] on option "内見日時言及" at bounding box center [672, 631] width 144 height 16
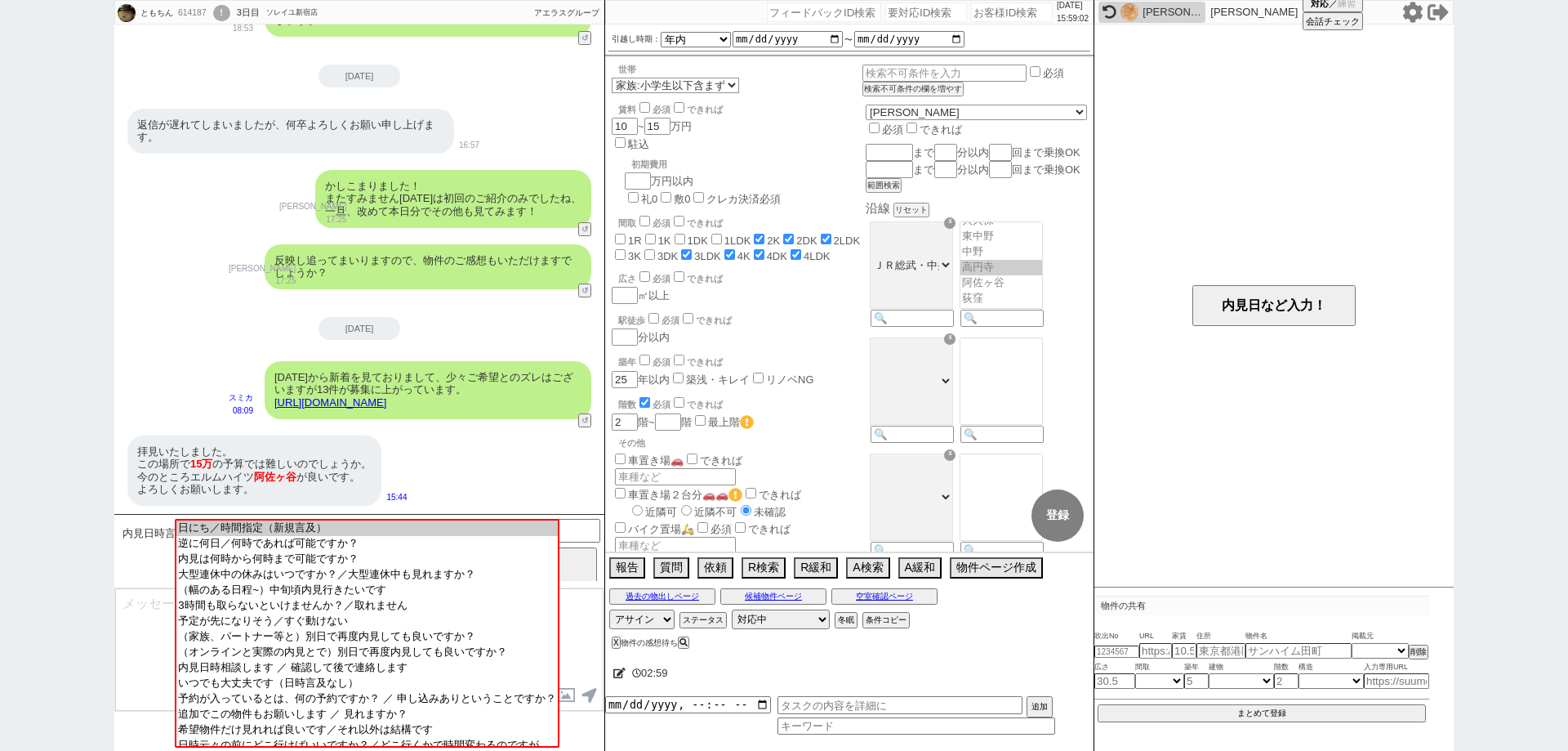
click at [590, 621] on textarea at bounding box center [359, 649] width 488 height 123
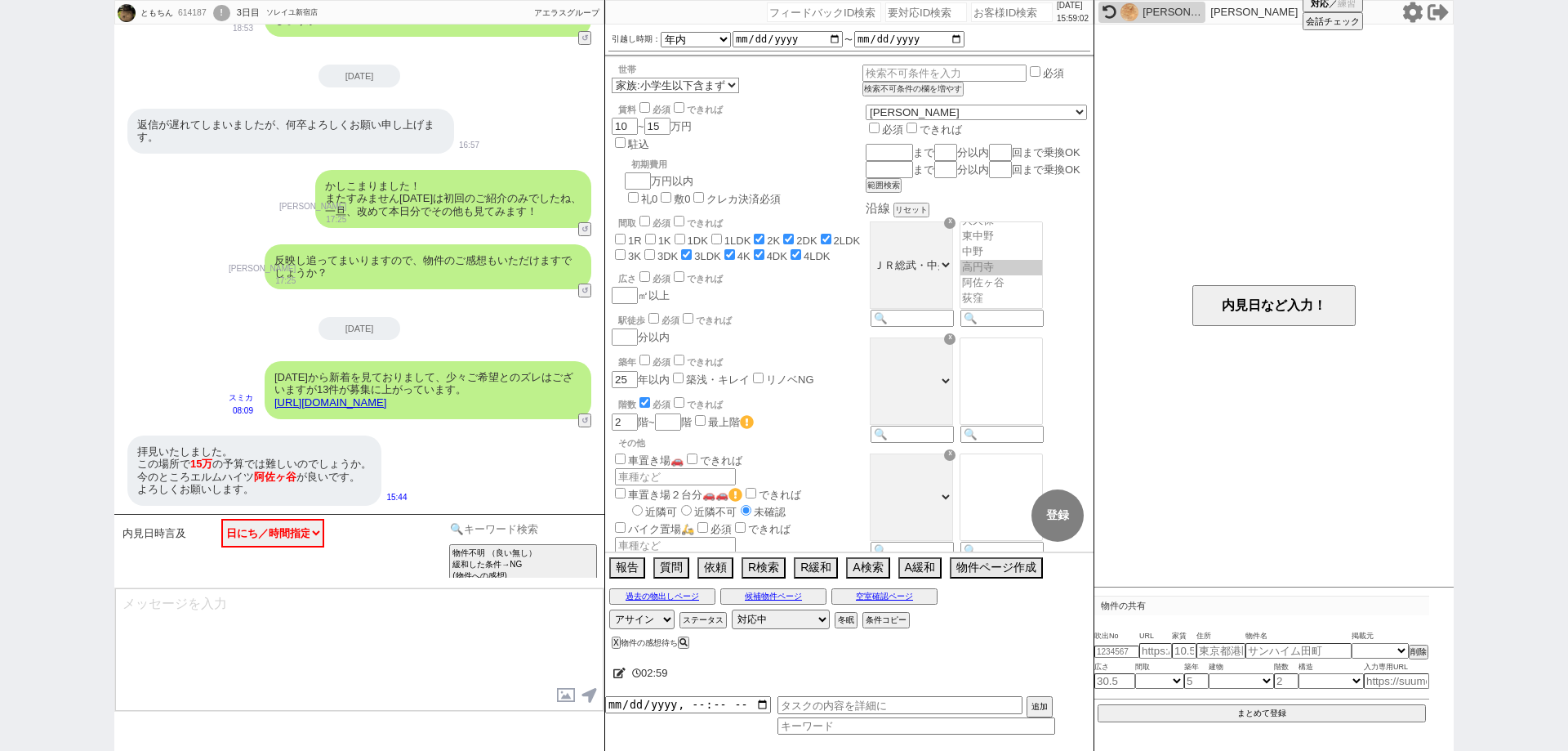
click at [540, 533] on input at bounding box center [523, 529] width 155 height 21
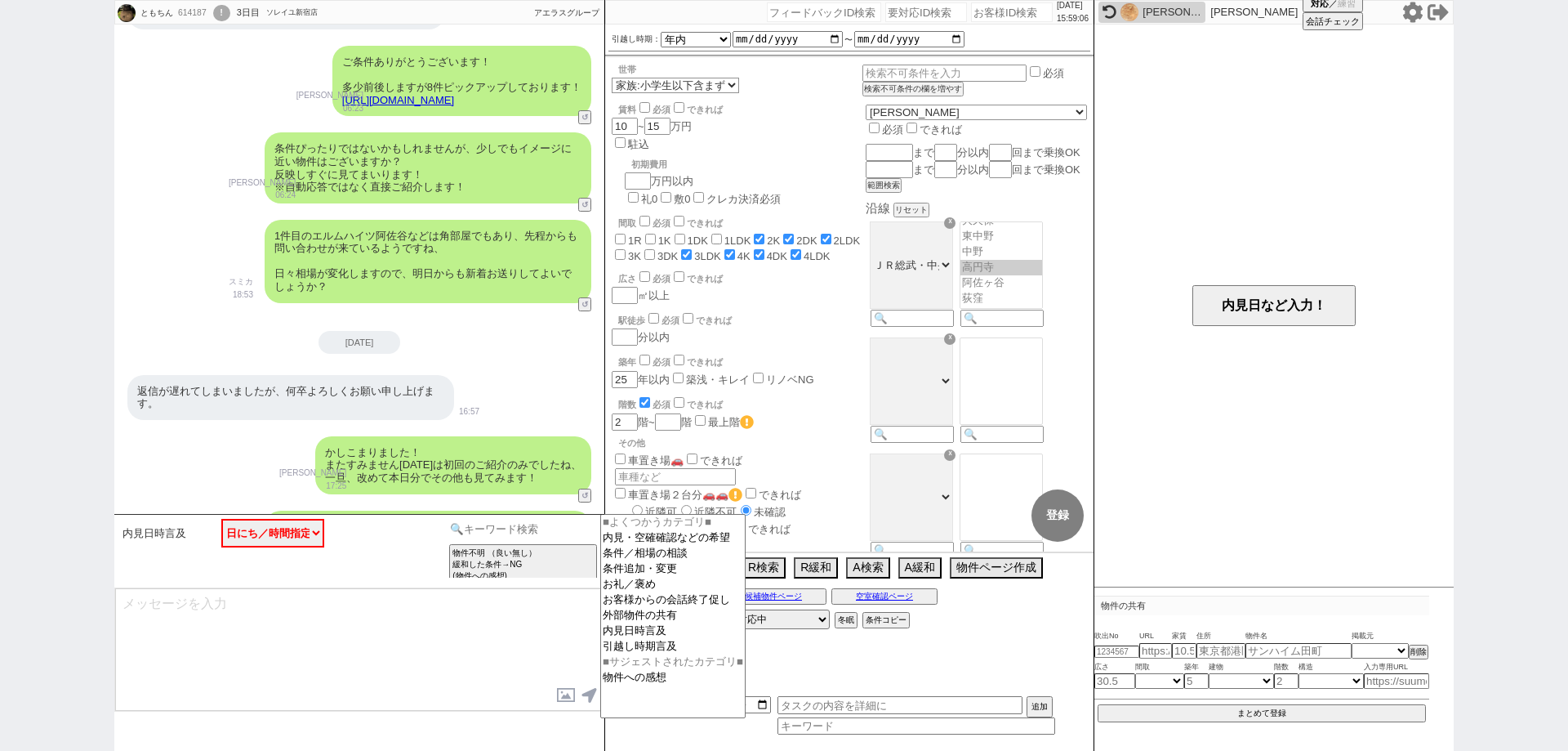
scroll to position [1602, 0]
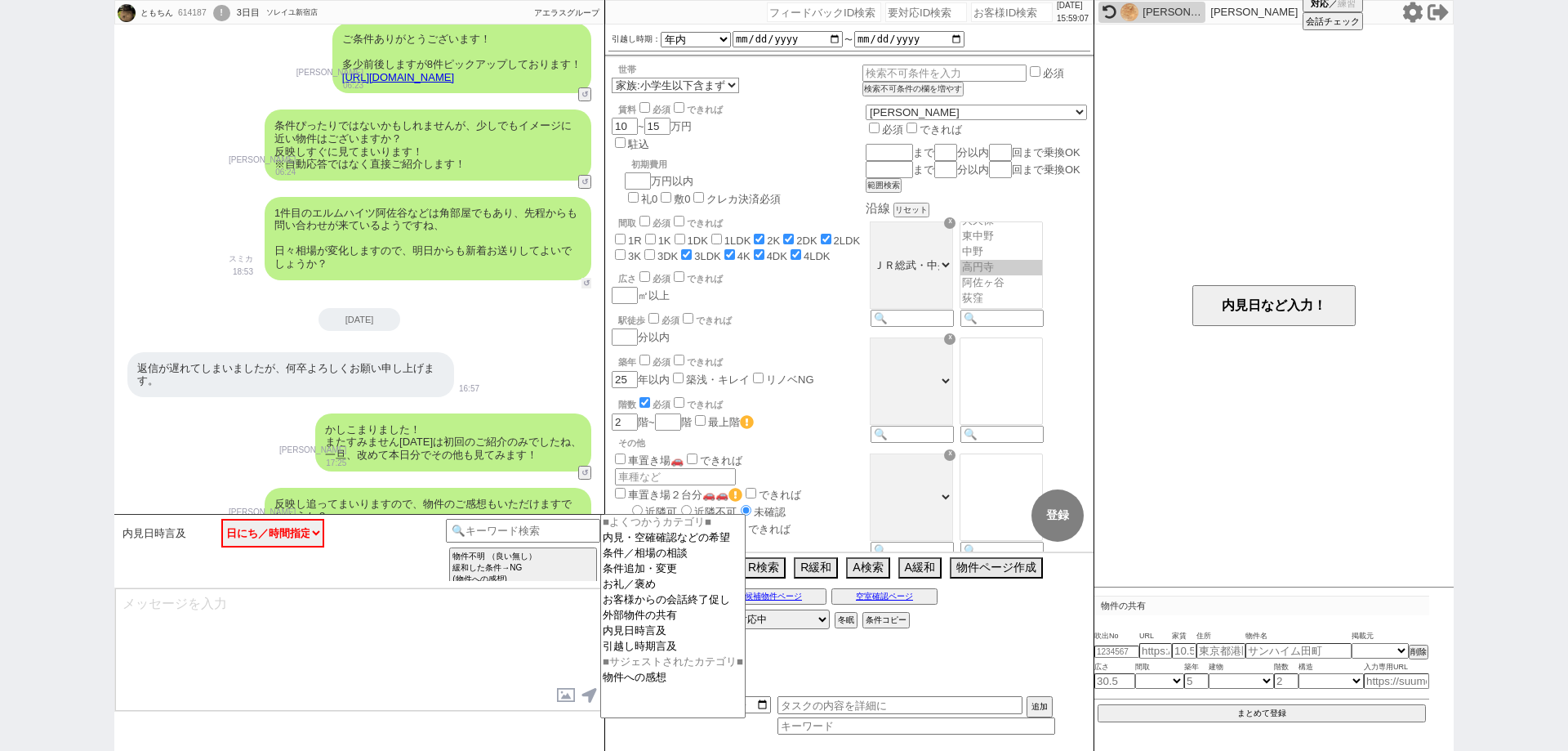
click at [584, 283] on button "↺" at bounding box center [586, 282] width 10 height 11
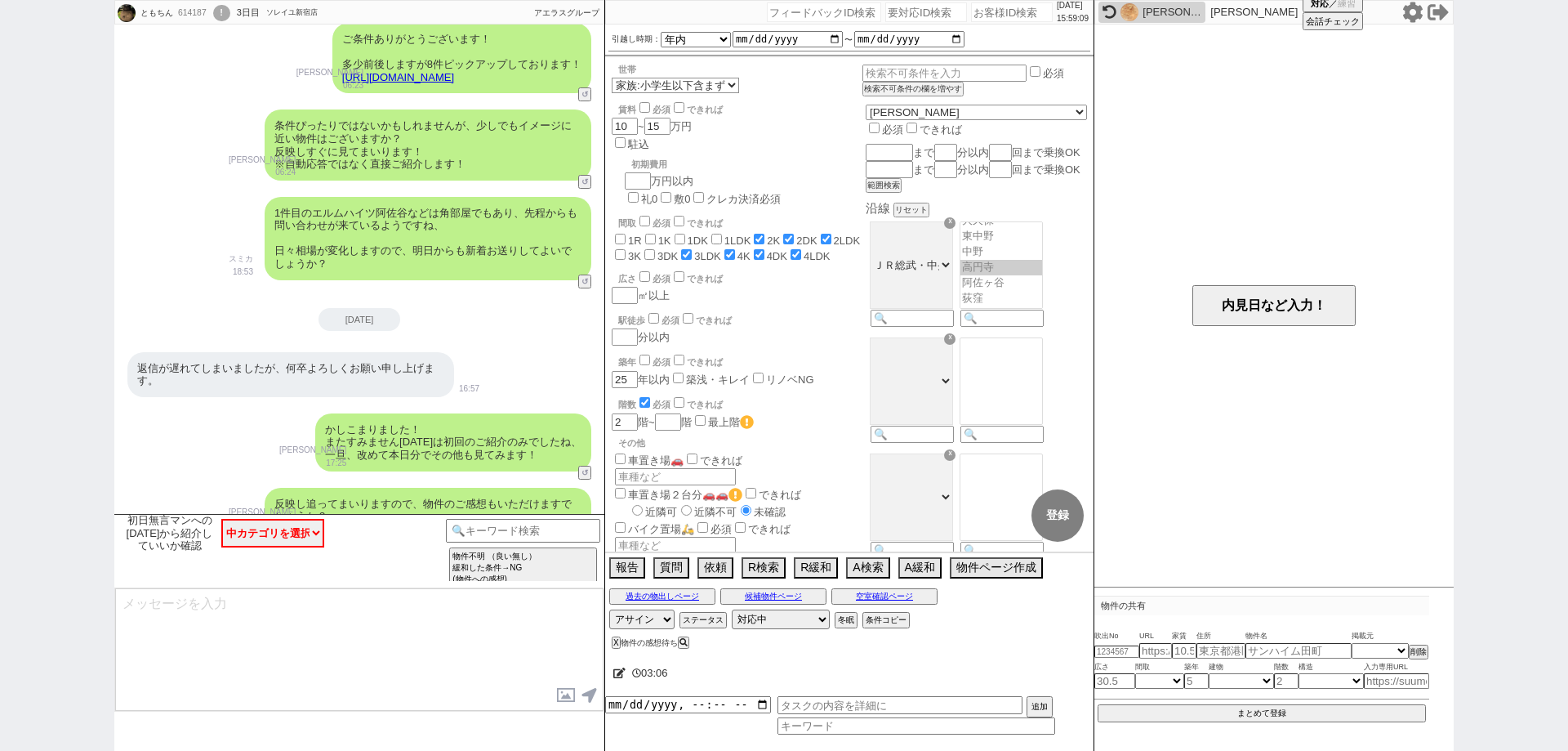
click at [402, 700] on textarea at bounding box center [359, 649] width 488 height 123
click at [0, 417] on div "ともちん 614187 ! 0 3日目 ソレイユ新宿店 冬眠中 自社客 アエラスグループ スミカ_BPO チャット全表示 2025-09-11 ようこそLIN…" at bounding box center [784, 376] width 1568 height 751
click at [581, 285] on button "↺" at bounding box center [586, 282] width 10 height 11
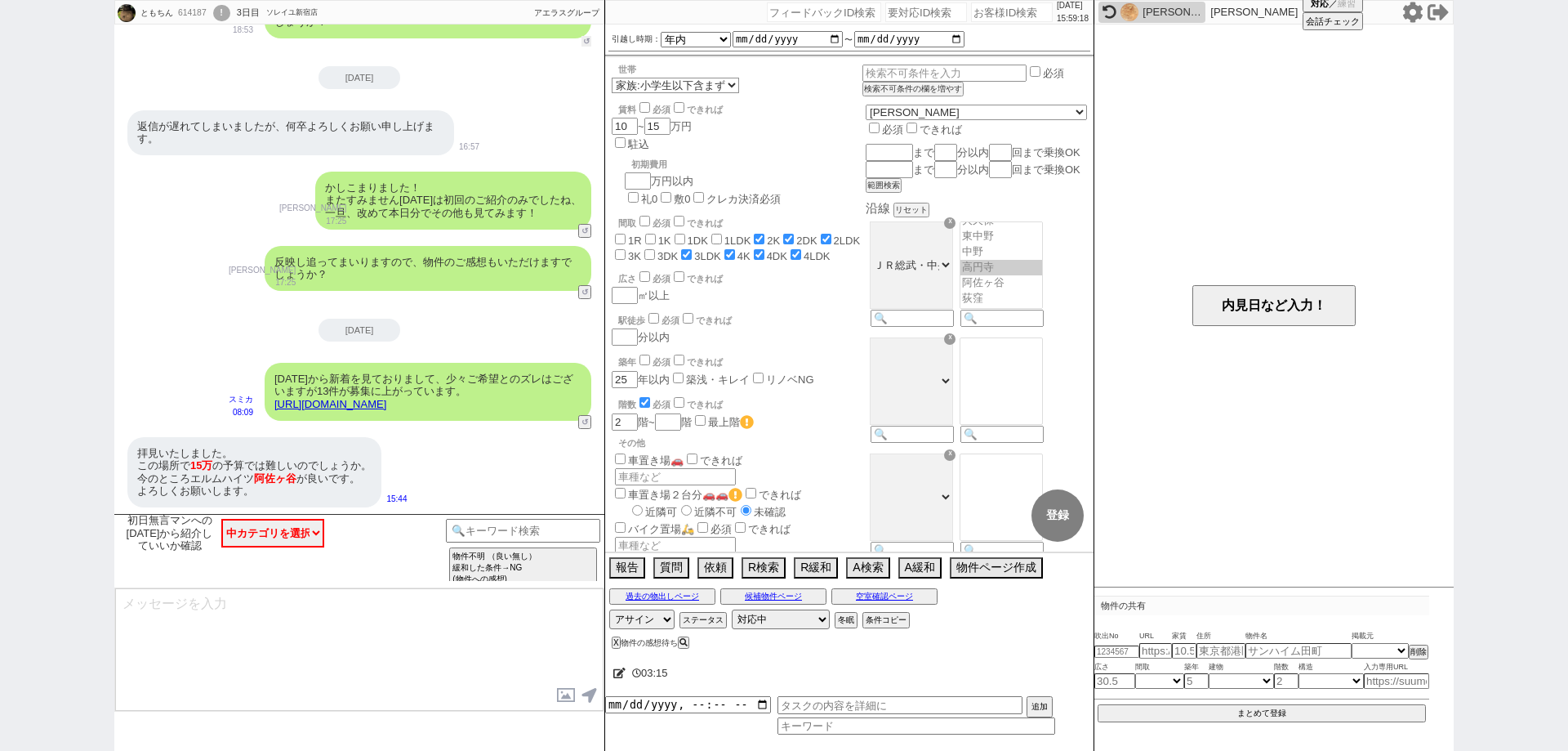
scroll to position [1848, 0]
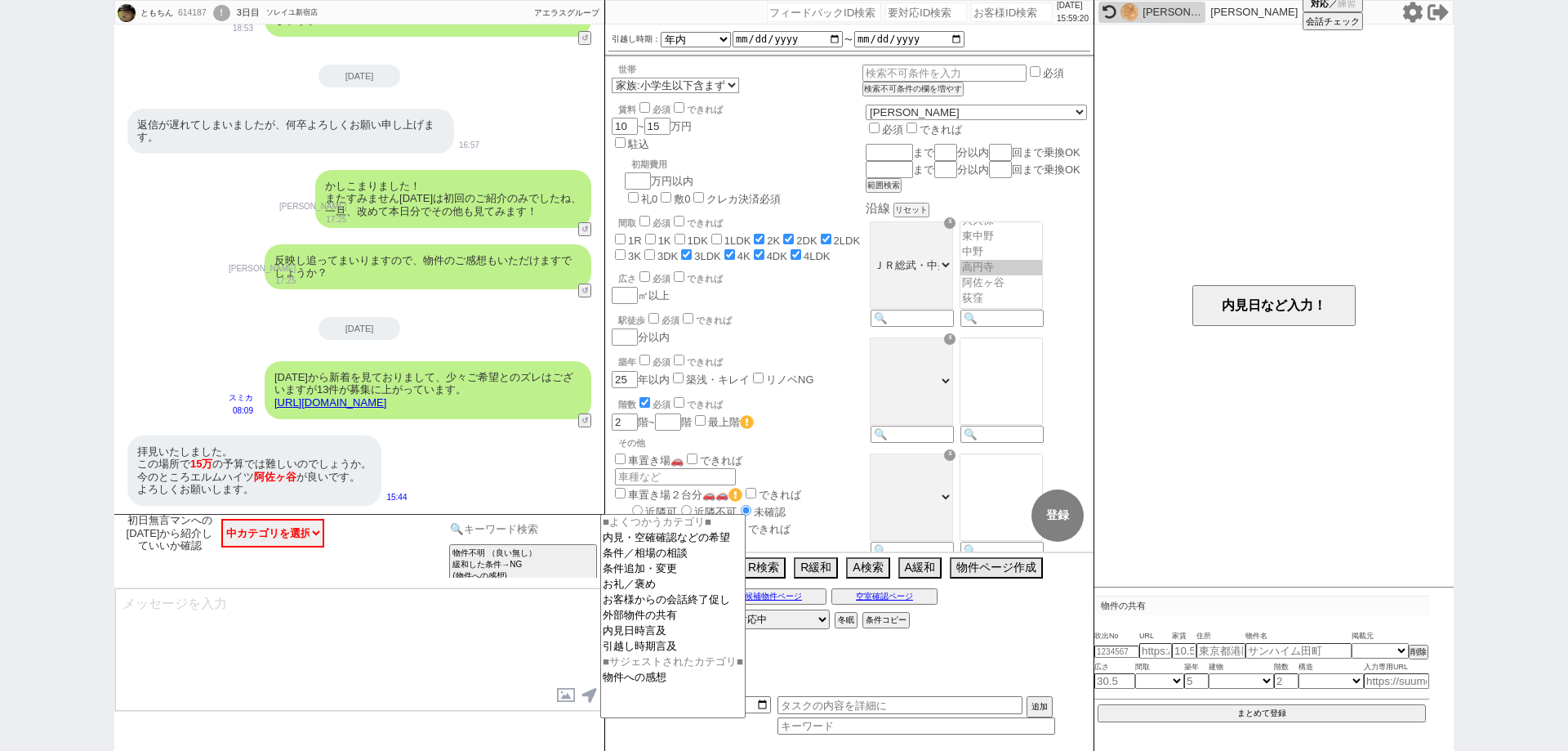
click at [570, 539] on input at bounding box center [523, 529] width 155 height 21
drag, startPoint x: 534, startPoint y: 670, endPoint x: 559, endPoint y: 581, distance: 92.4
click at [534, 669] on textarea at bounding box center [359, 649] width 488 height 123
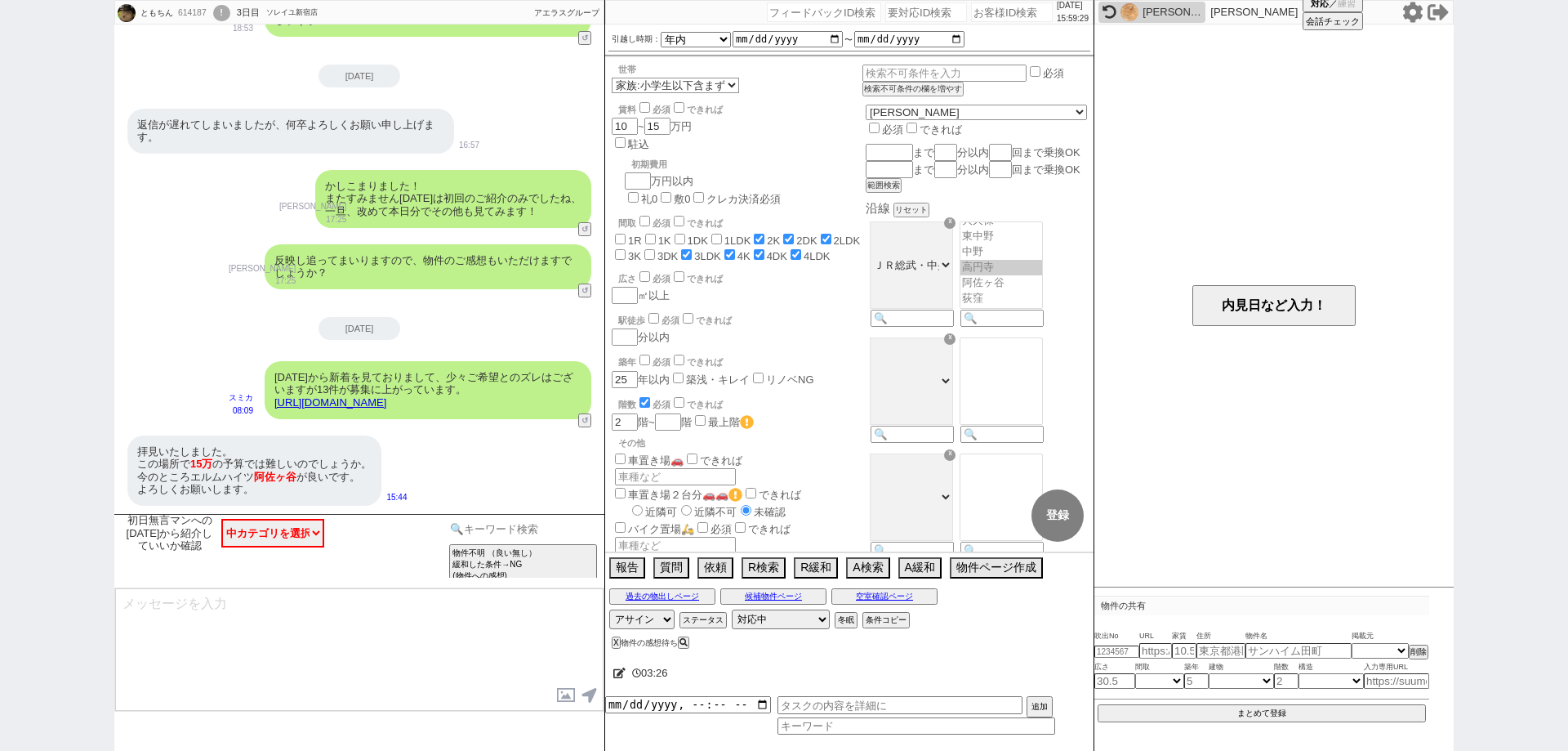
click at [567, 534] on input at bounding box center [523, 529] width 155 height 21
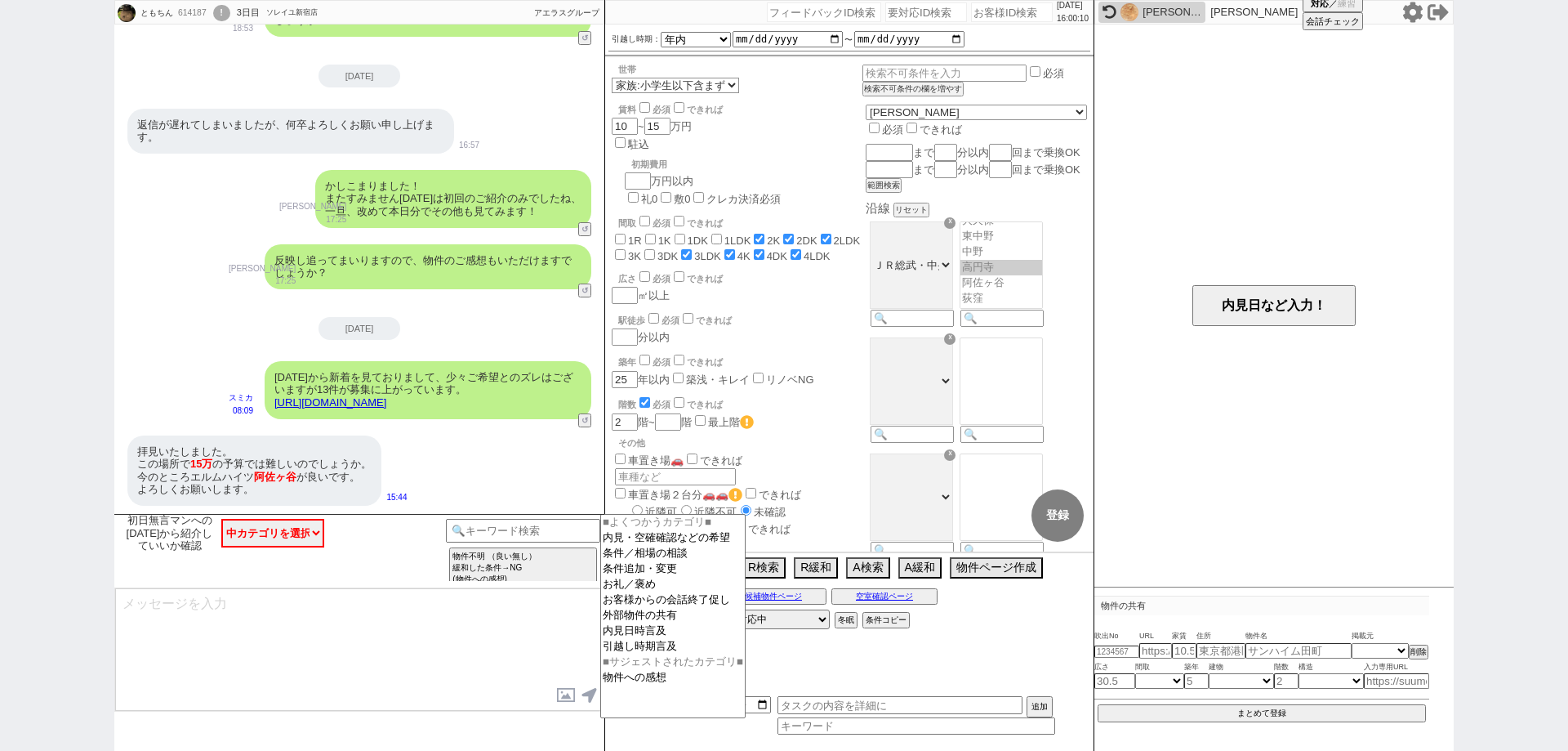
click at [0, 575] on div "ともちん 614187 ! 0 3日目 ソレイユ新宿店 冬眠中 自社客 アエラスグループ スミカ_BPO チャット全表示 2025-09-11 ようこそLIN…" at bounding box center [784, 376] width 1568 height 751
click at [517, 529] on input at bounding box center [523, 529] width 155 height 21
click at [683, 570] on option "条件追加・変更" at bounding box center [672, 569] width 144 height 16
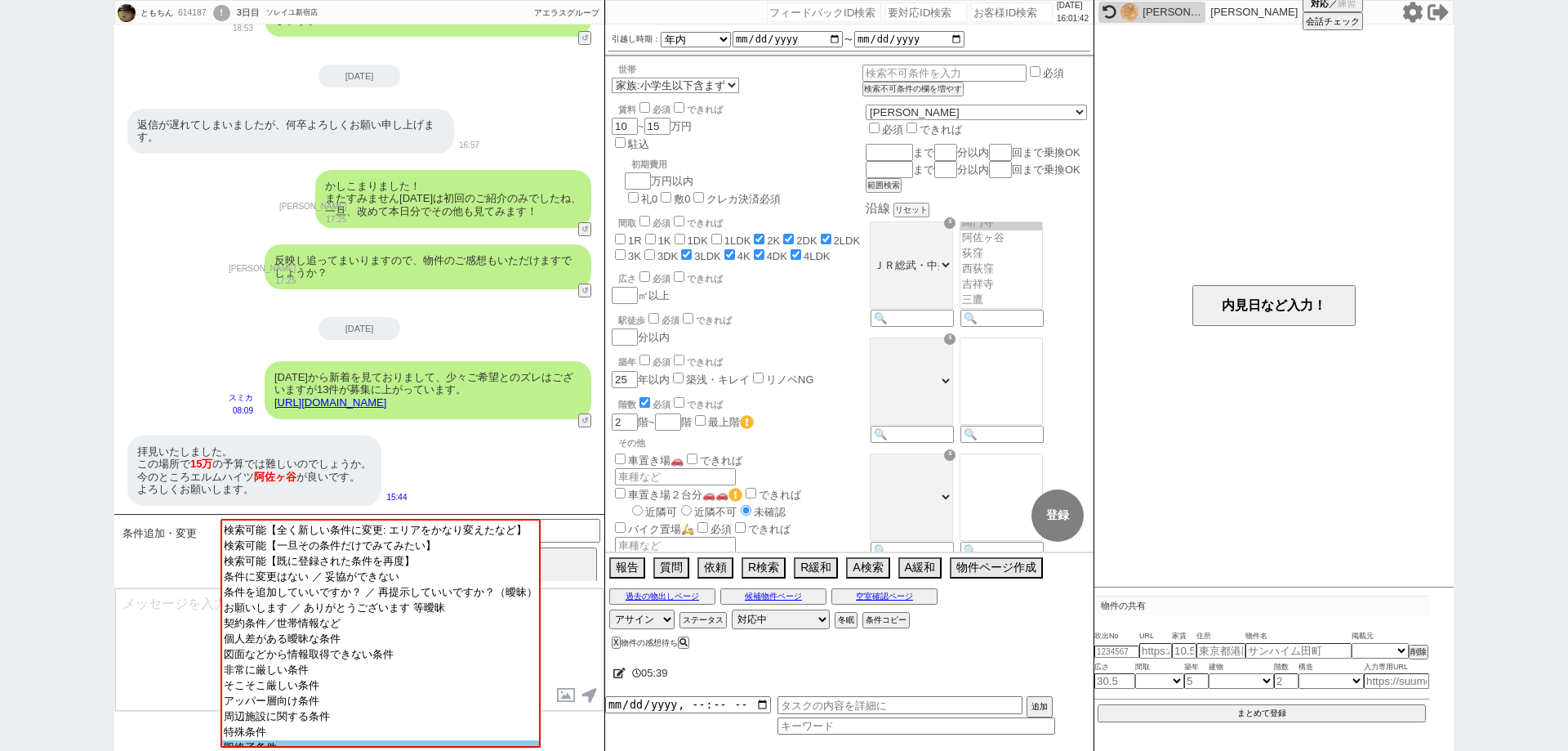
scroll to position [52, 0]
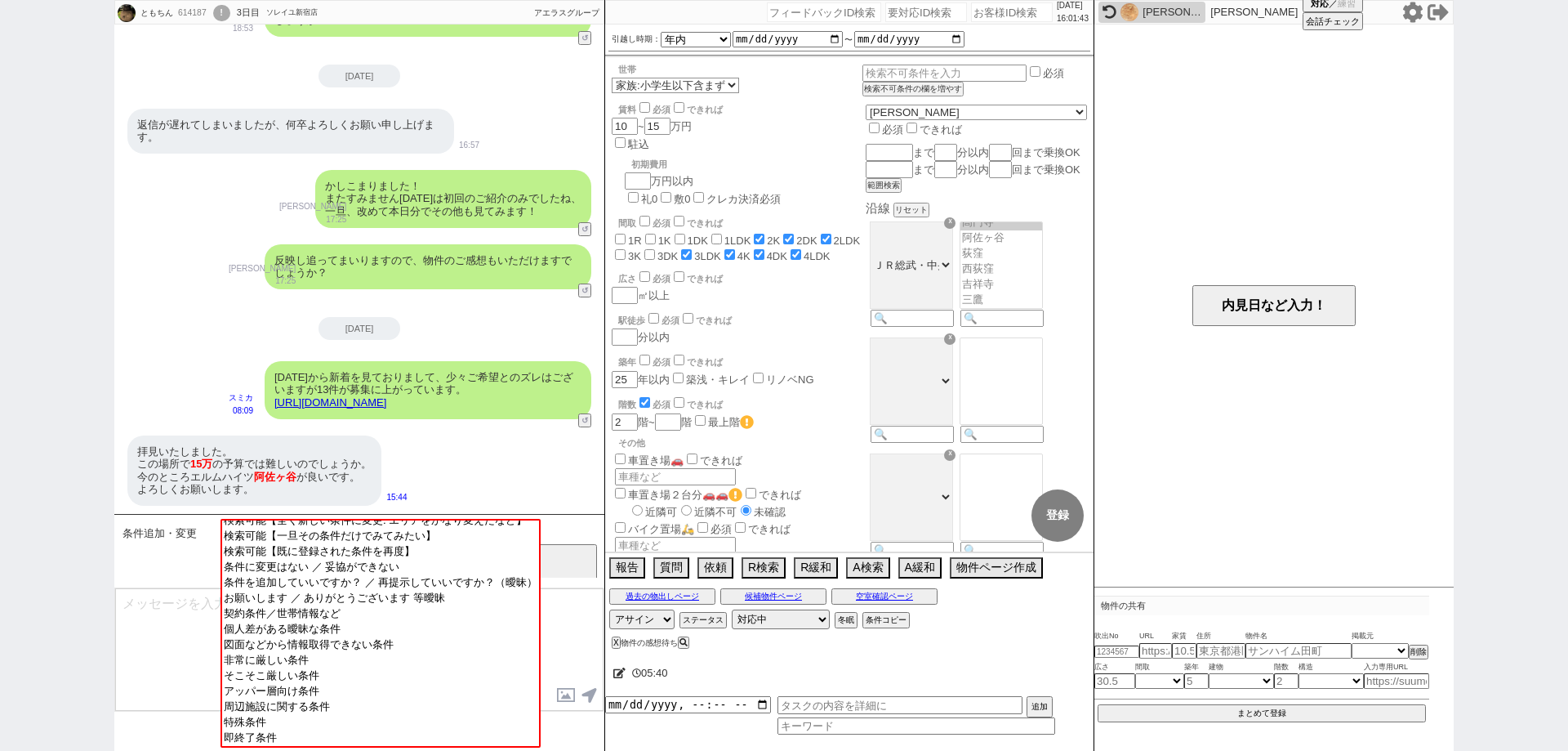
click at [574, 520] on input at bounding box center [523, 529] width 155 height 21
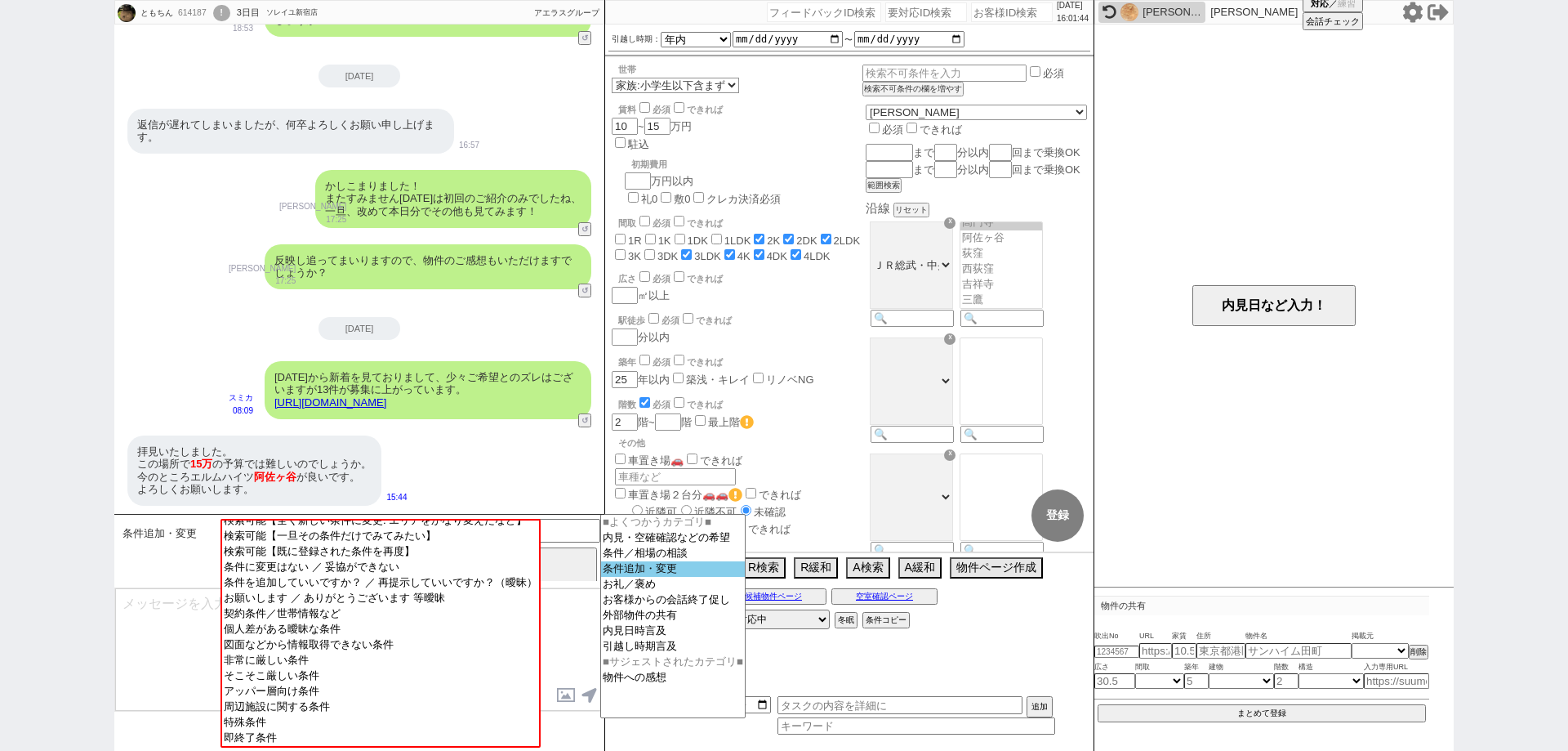
click at [645, 567] on option "条件追加・変更" at bounding box center [672, 569] width 144 height 16
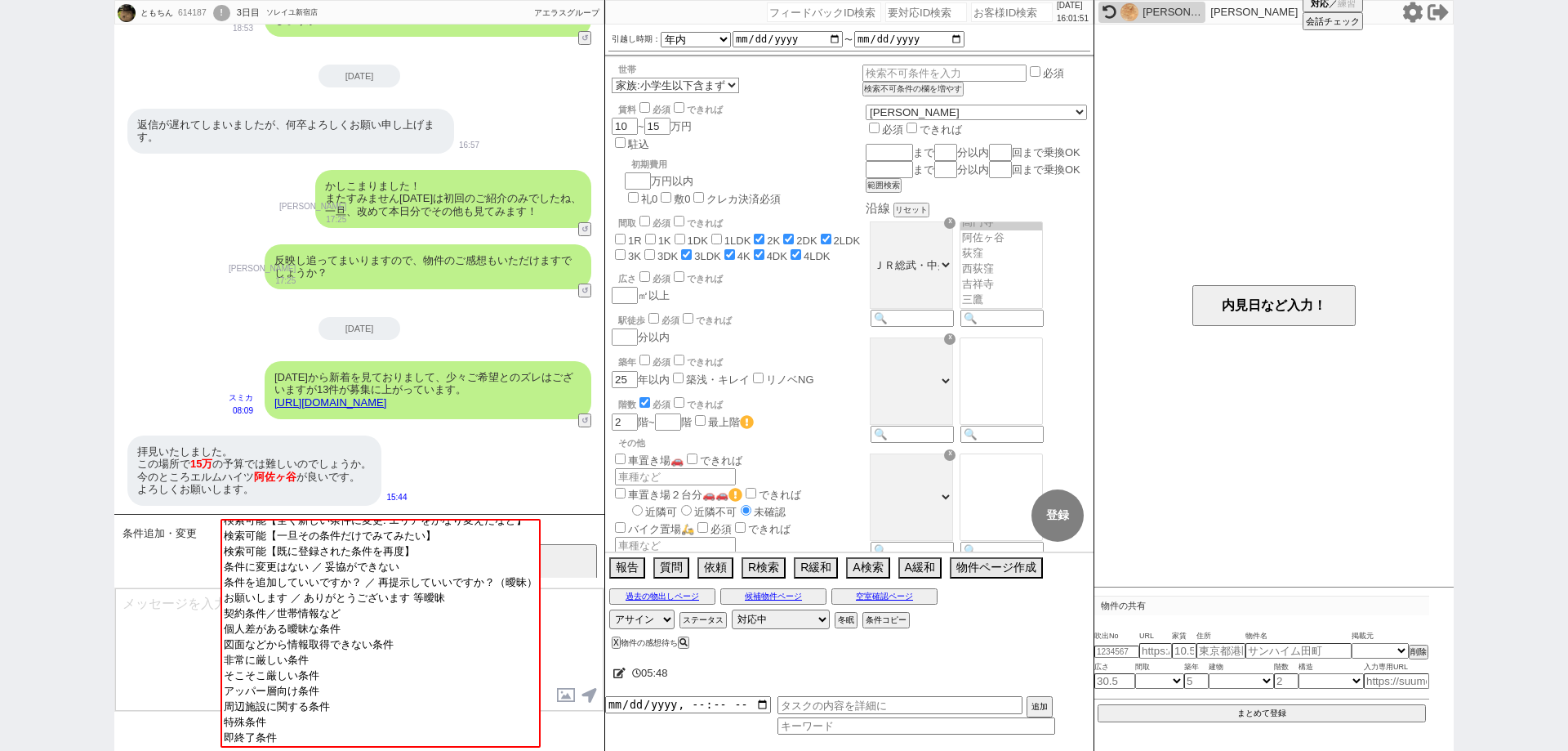
click at [570, 528] on input at bounding box center [523, 529] width 155 height 21
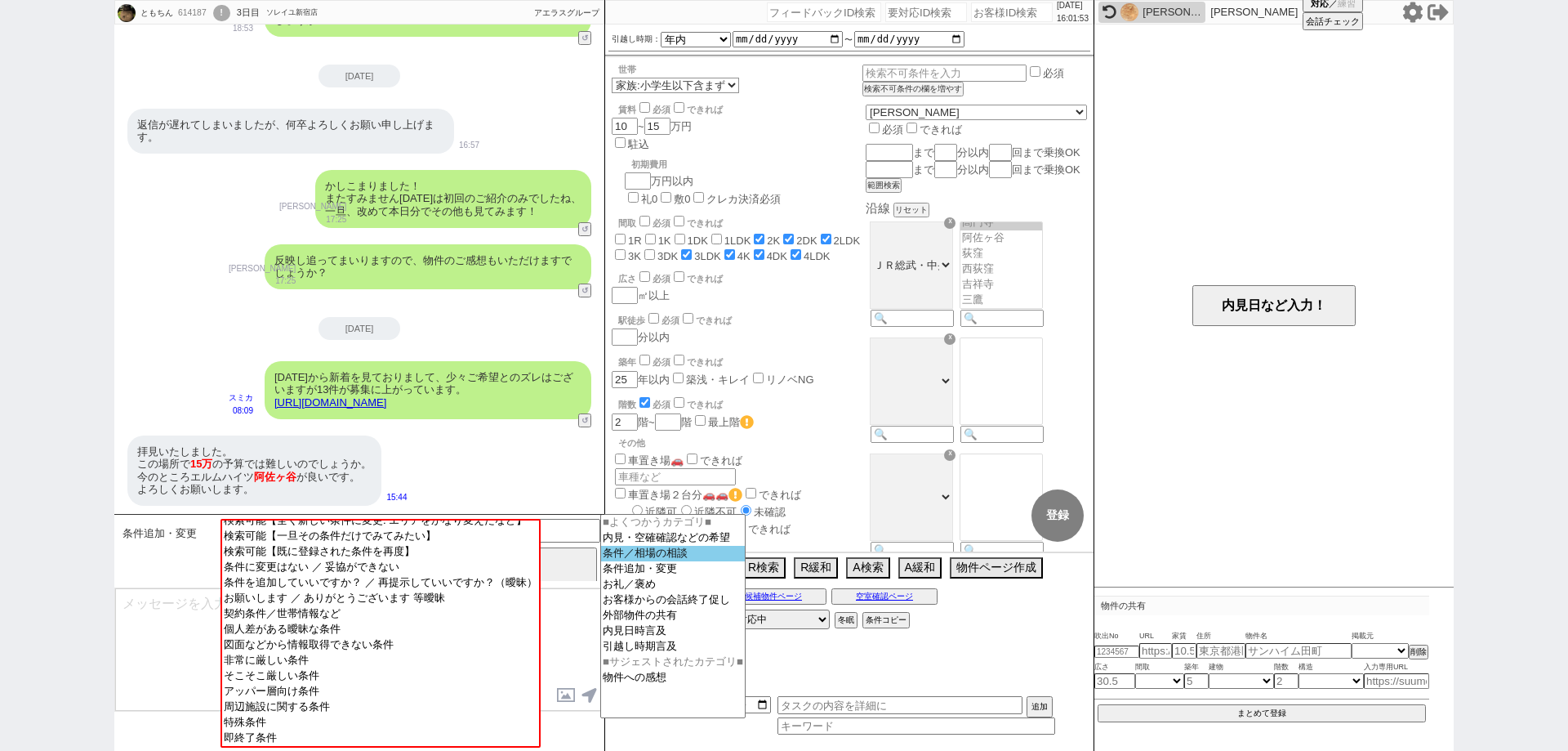
click at [673, 557] on option "条件／相場の相談" at bounding box center [672, 553] width 144 height 16
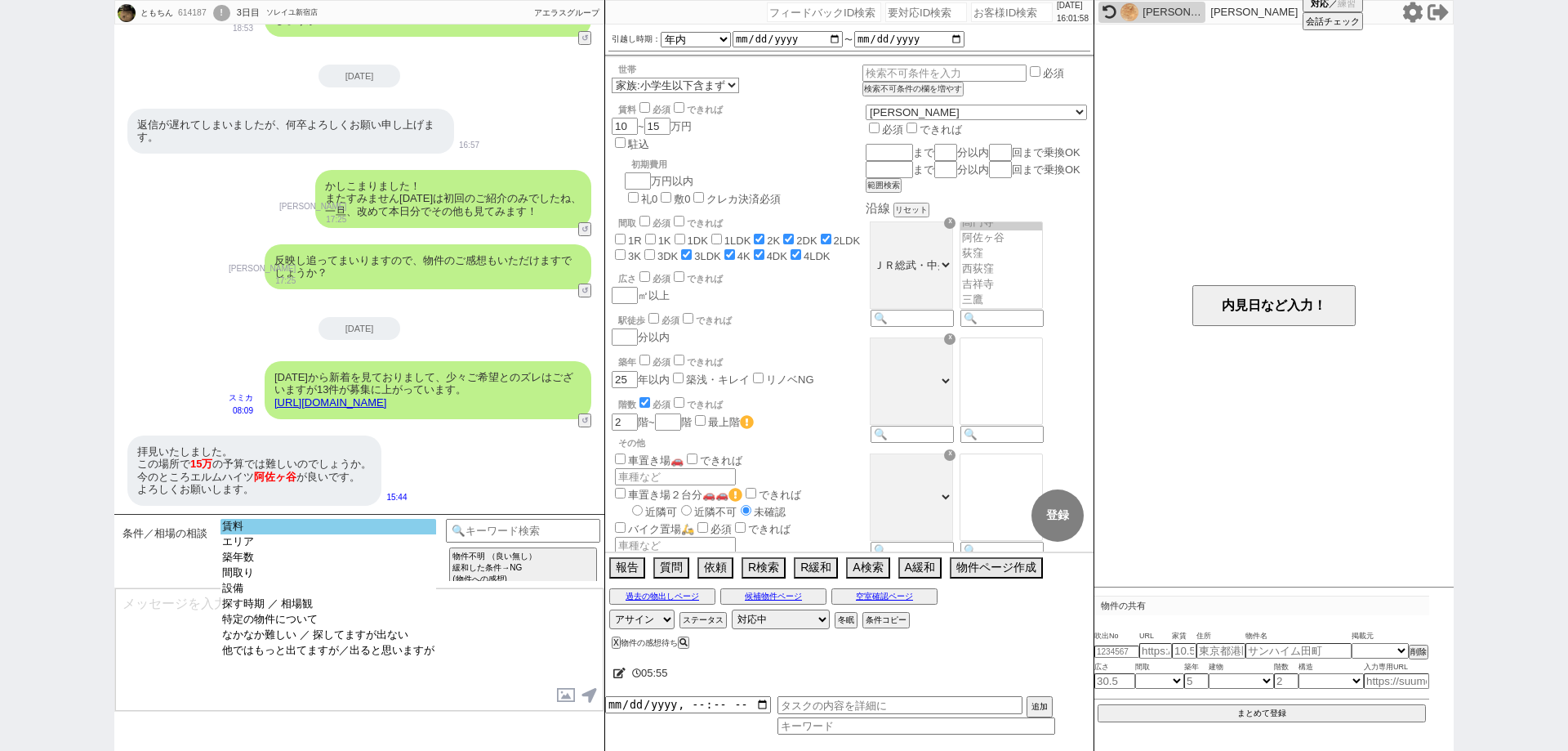
click at [412, 527] on option "賃料" at bounding box center [328, 526] width 216 height 16
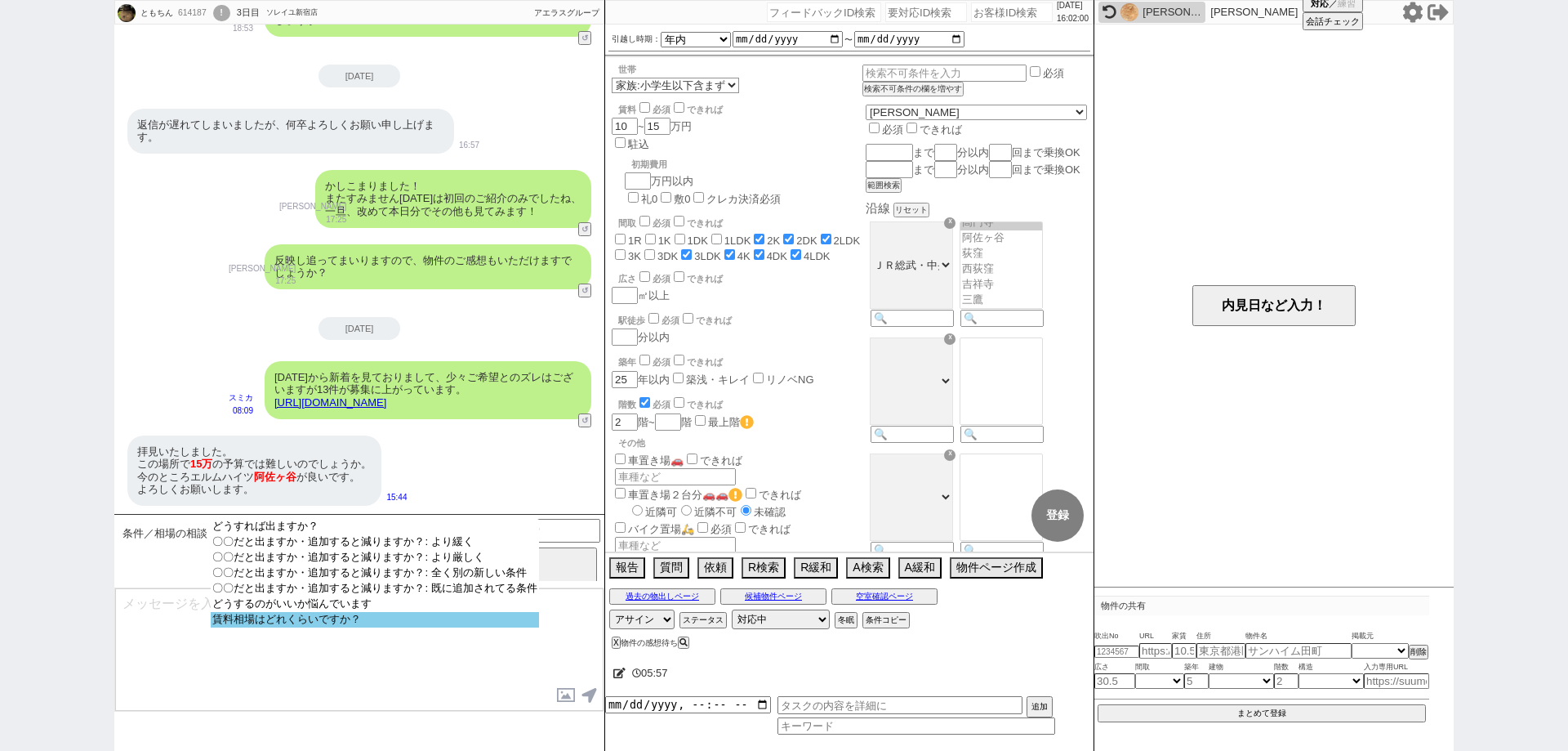
click at [412, 627] on option "賃料相場はどれくらいですか？" at bounding box center [375, 619] width 328 height 16
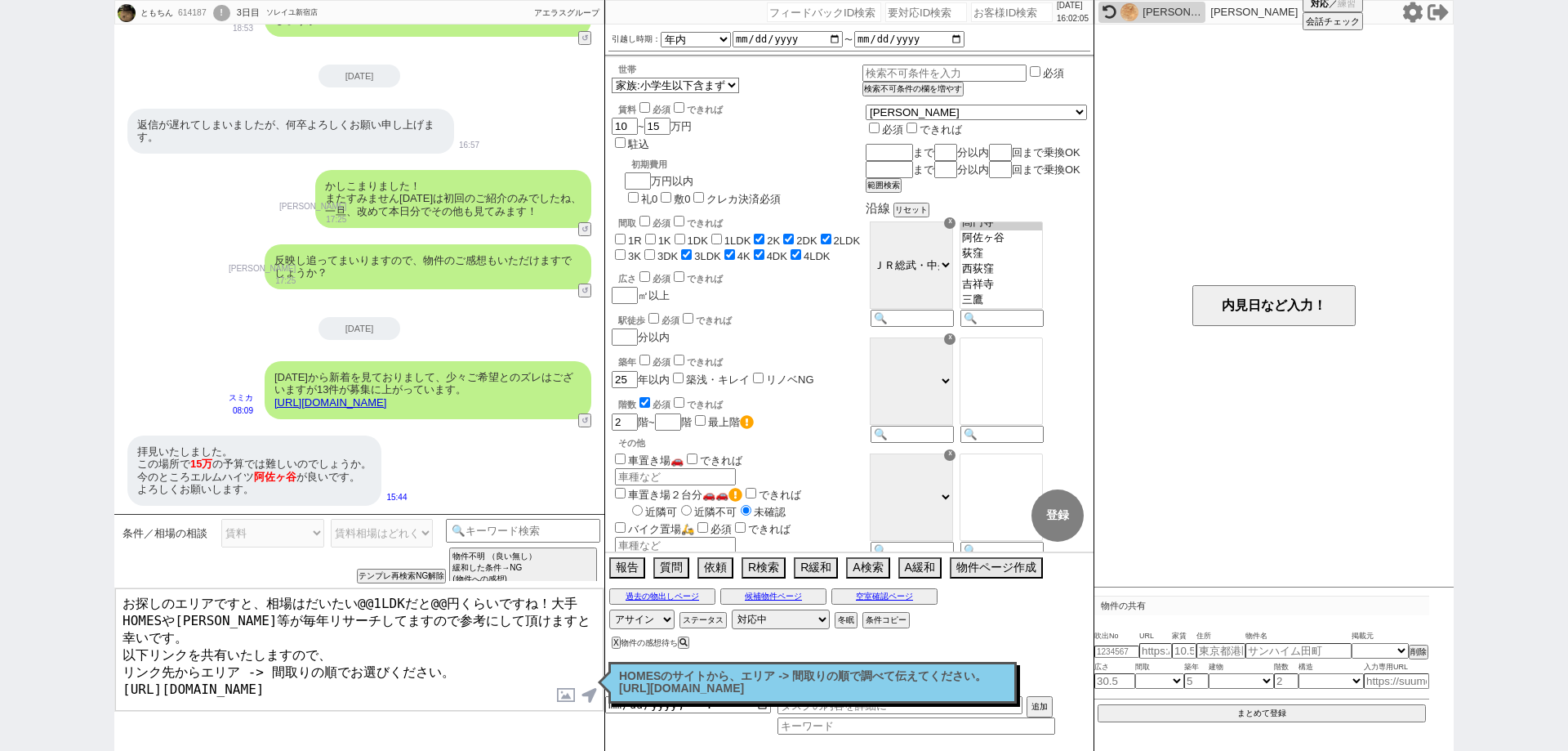
click at [538, 604] on textarea "お探しのエリアですと、相場はだいたい@@1LDKだと@@円くらいですね！大手HOMESやSUUMO等が毎年リサーチしてますので参考にして頂けますと幸いです。 …" at bounding box center [359, 649] width 488 height 123
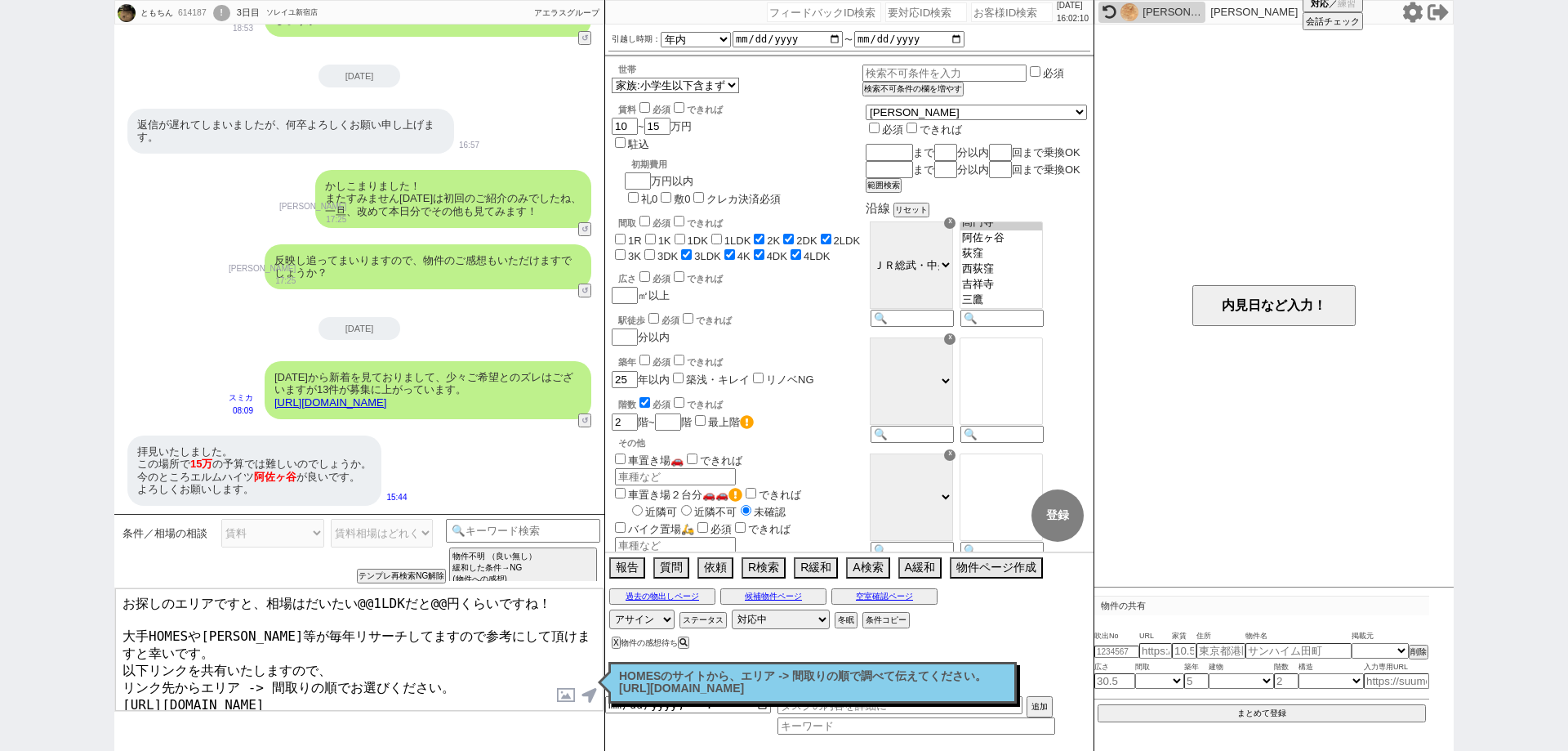
drag, startPoint x: 551, startPoint y: 599, endPoint x: 0, endPoint y: 571, distance: 551.7
click at [0, 571] on div "ともちん 614187 ! 0 3日目 ソレイユ新宿店 冬眠中 自社客 アエラスグループ スミカ_BPO チャット全表示 2025-09-11 ようこそLIN…" at bounding box center [784, 376] width 1568 height 751
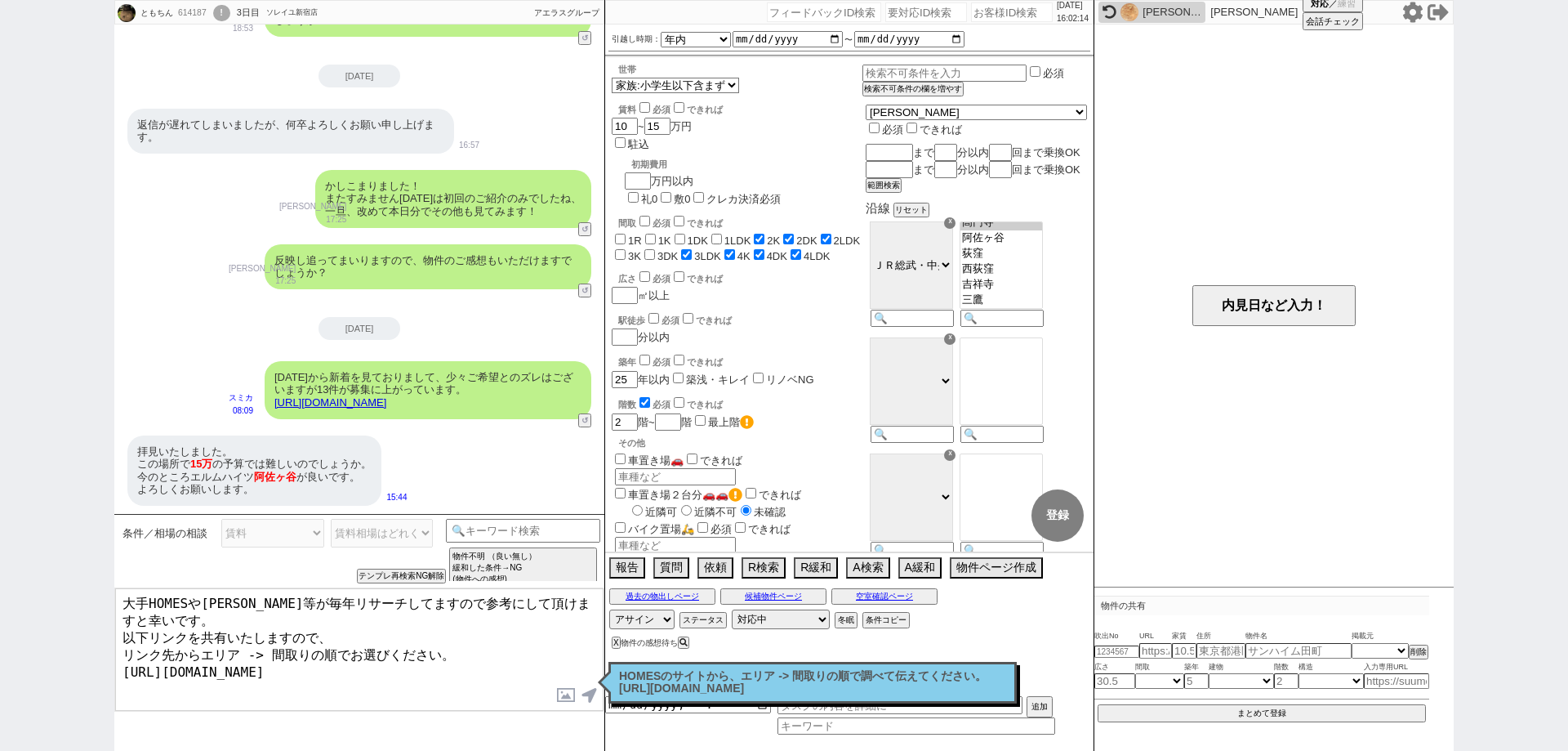
click at [298, 471] on div "拝見いたしました。 この場所で 15万 の予算では難しいのでしょうか。 今のところエルムハイツ 阿佐ヶ谷 が良いです。 よろしくお願いします。" at bounding box center [254, 470] width 254 height 70
click at [671, 599] on button "過去の物出しページ" at bounding box center [662, 596] width 106 height 13
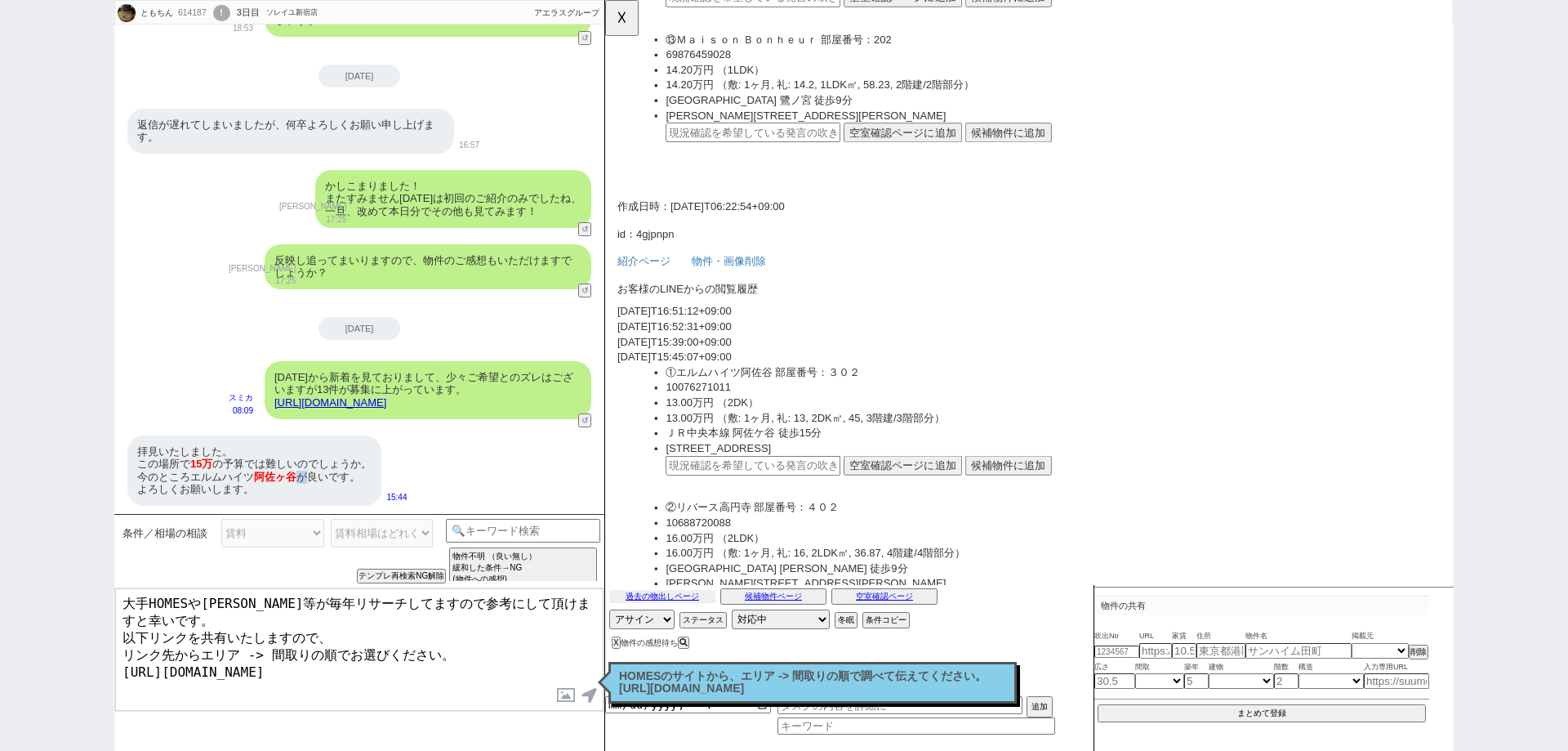
scroll to position [2042, 0]
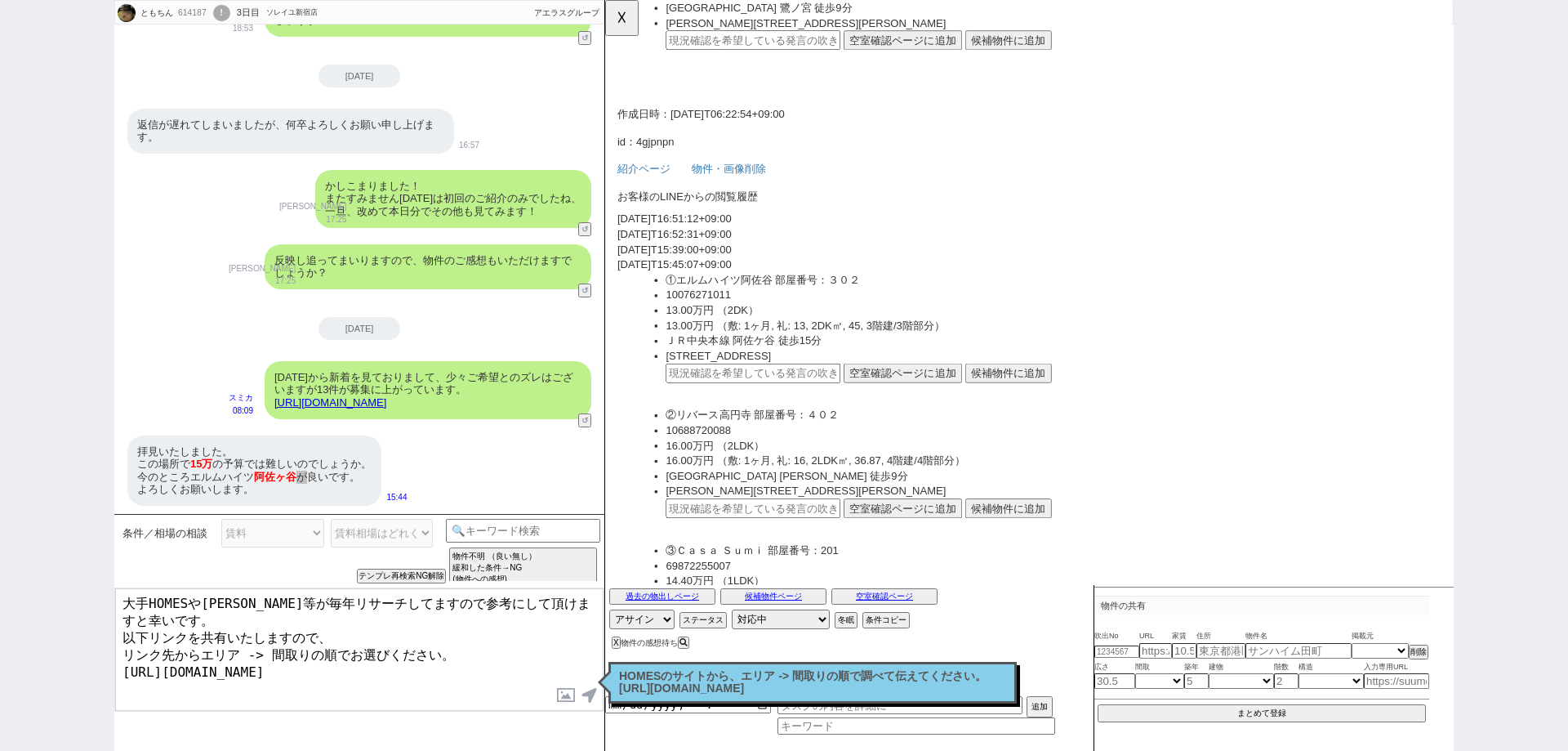
click at [843, 402] on input "text" at bounding box center [764, 401] width 188 height 21
paste input "37048415"
click at [1021, 398] on button "候補物件に追加" at bounding box center [1038, 401] width 93 height 21
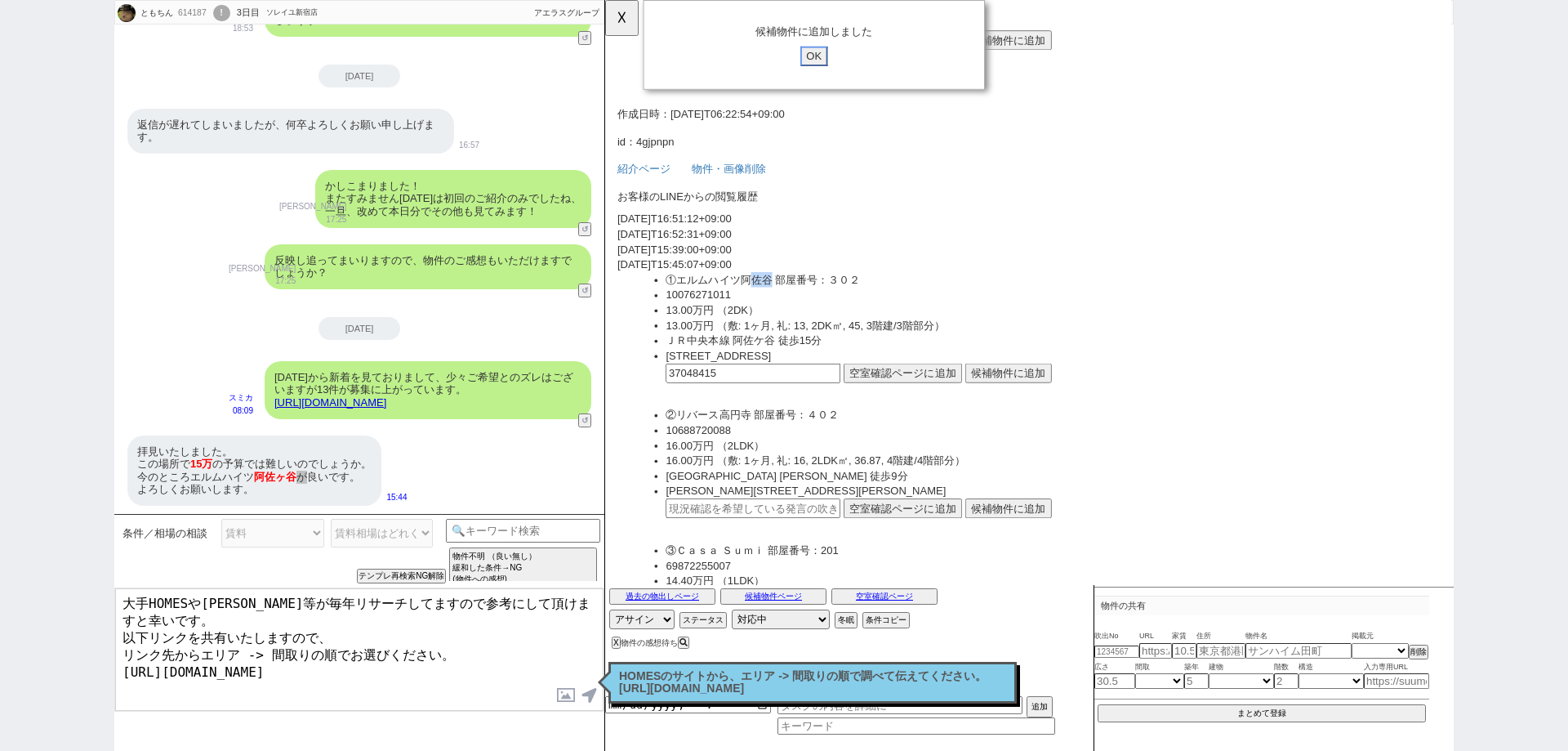
drag, startPoint x: 783, startPoint y: 301, endPoint x: 691, endPoint y: 301, distance: 92.0
click at [691, 301] on li "①エルムハイツ阿佐谷 部屋番号：３０２" at bounding box center [1085, 301] width 831 height 16
click at [826, 55] on input "OK" at bounding box center [830, 61] width 30 height 21
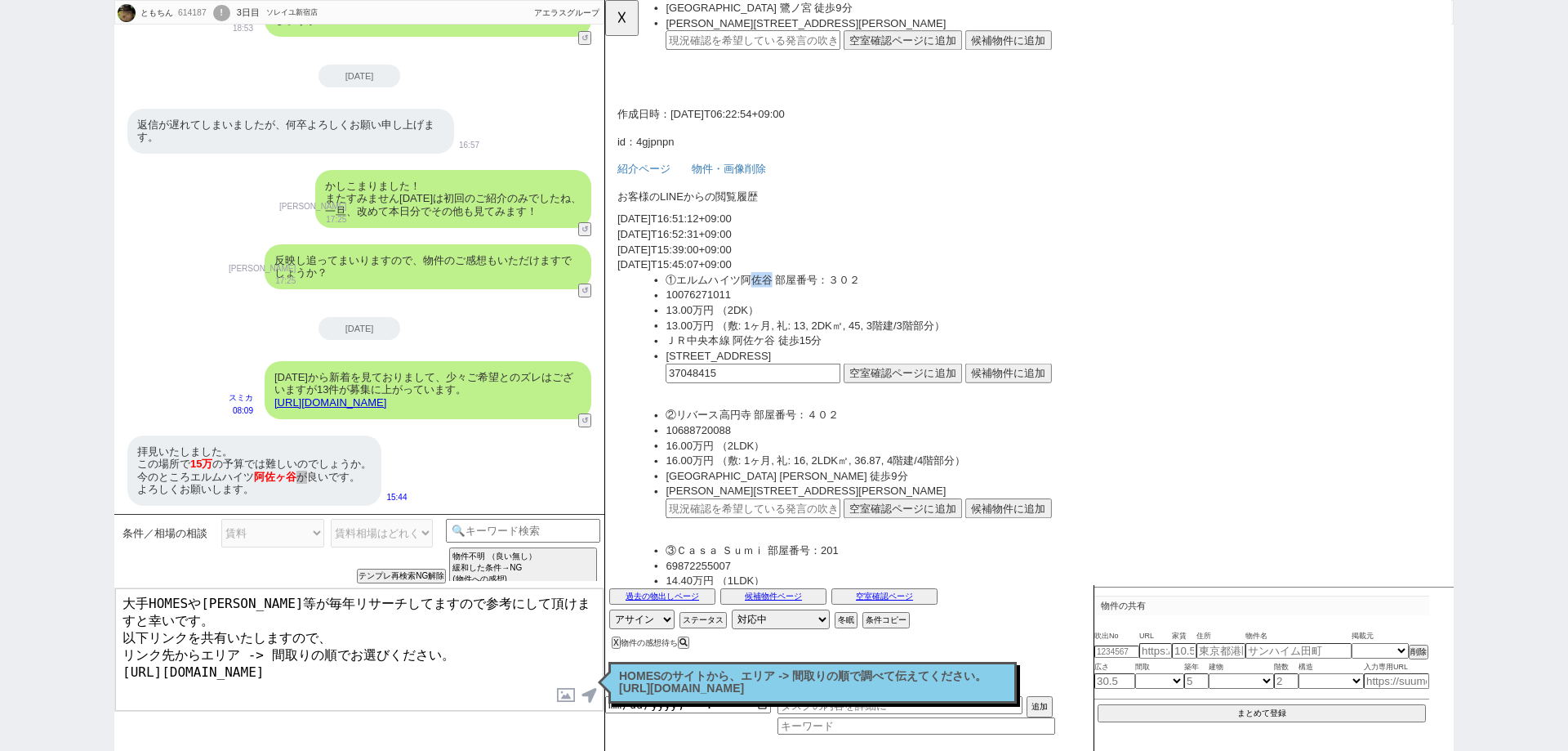
click at [781, 299] on li "①エルムハイツ阿佐谷 部屋番号：３０２" at bounding box center [1085, 301] width 831 height 16
drag, startPoint x: 780, startPoint y: 301, endPoint x: 686, endPoint y: 301, distance: 94.0
click at [686, 301] on li "①エルムハイツ阿佐谷 部屋番号：３０２" at bounding box center [1085, 301] width 831 height 16
copy li "エルムハイツ阿佐谷"
click at [323, 575] on div "条件／相場の相談 賃料 エリア 築年数 間取り 設備 探す時期 ／ 相場観 特定の物件について なかなか難しい ／ 探してますが出ない 他ではもっと出てますが…" at bounding box center [282, 551] width 328 height 64
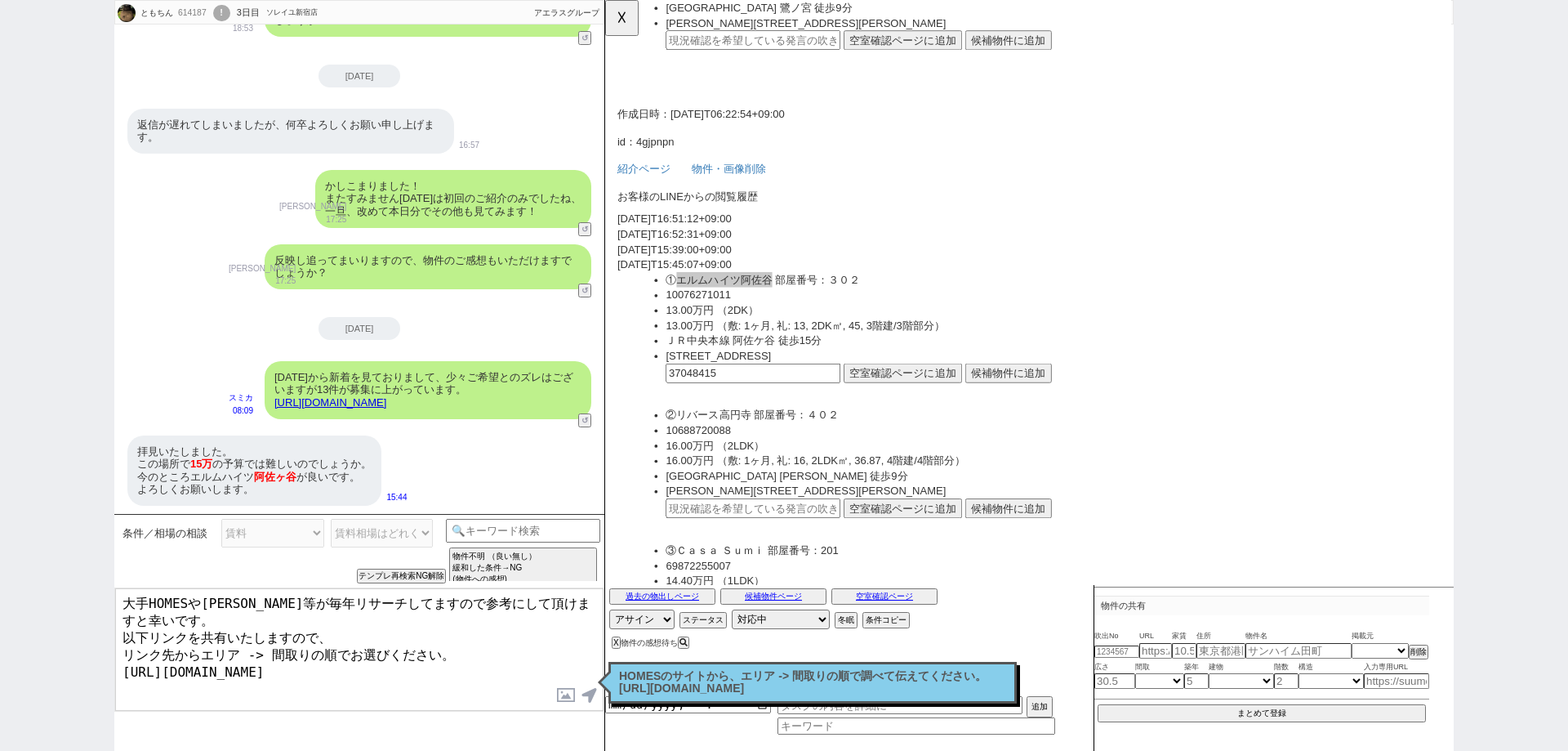
click at [244, 596] on textarea "大手HOMESやSUUMO等が毎年リサーチしてますので参考にして頂けますと幸いです。 以下リンクを共有いたしますので、 リンク先からエリア -> 間取りの順で…" at bounding box center [359, 649] width 488 height 123
paste textarea "エルムハイツ阿佐谷"
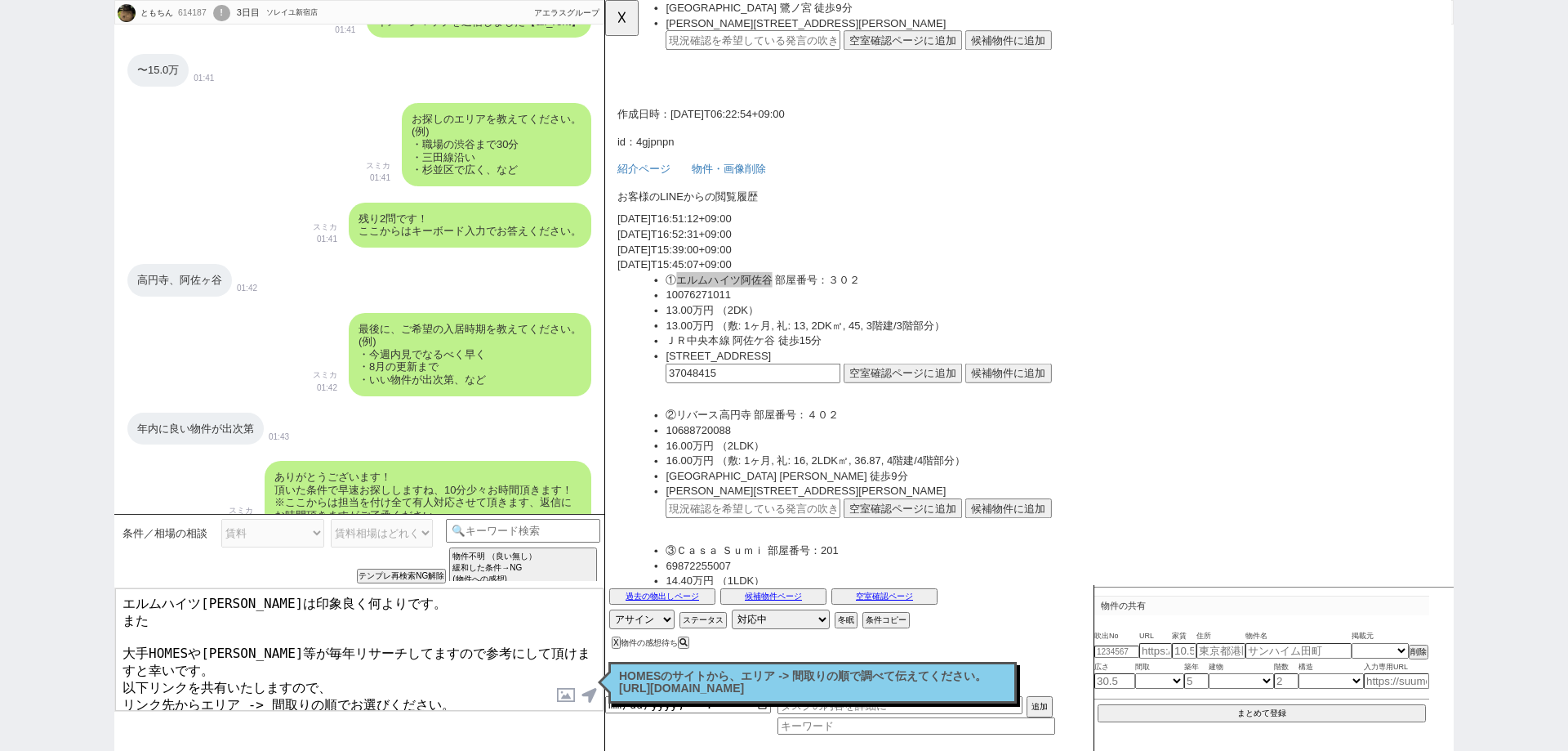
scroll to position [949, 0]
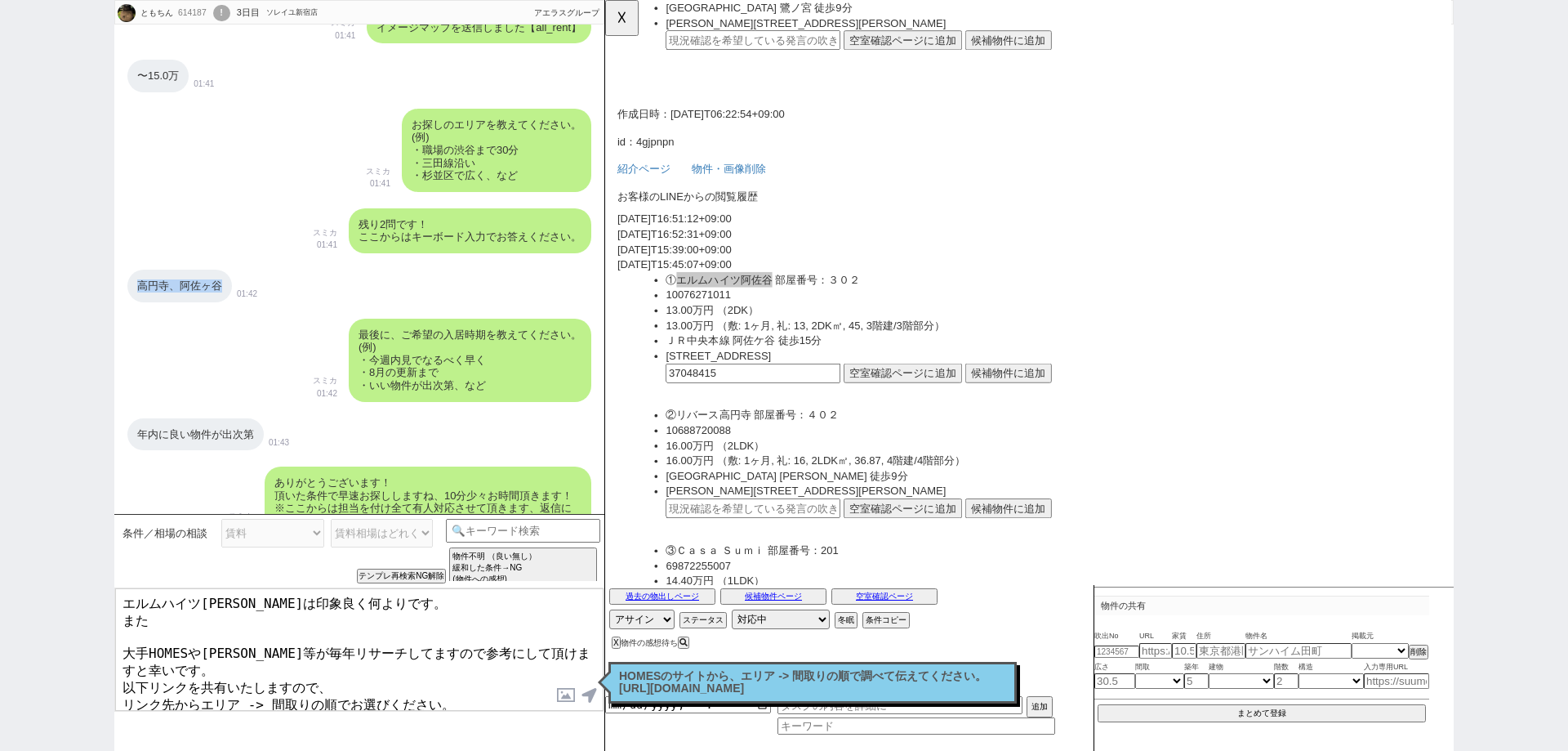
drag, startPoint x: 221, startPoint y: 287, endPoint x: 118, endPoint y: 287, distance: 103.0
click at [118, 287] on div "高円寺、阿佐ヶ谷 01:42" at bounding box center [359, 286] width 490 height 49
copy div "高円寺、阿佐ヶ谷"
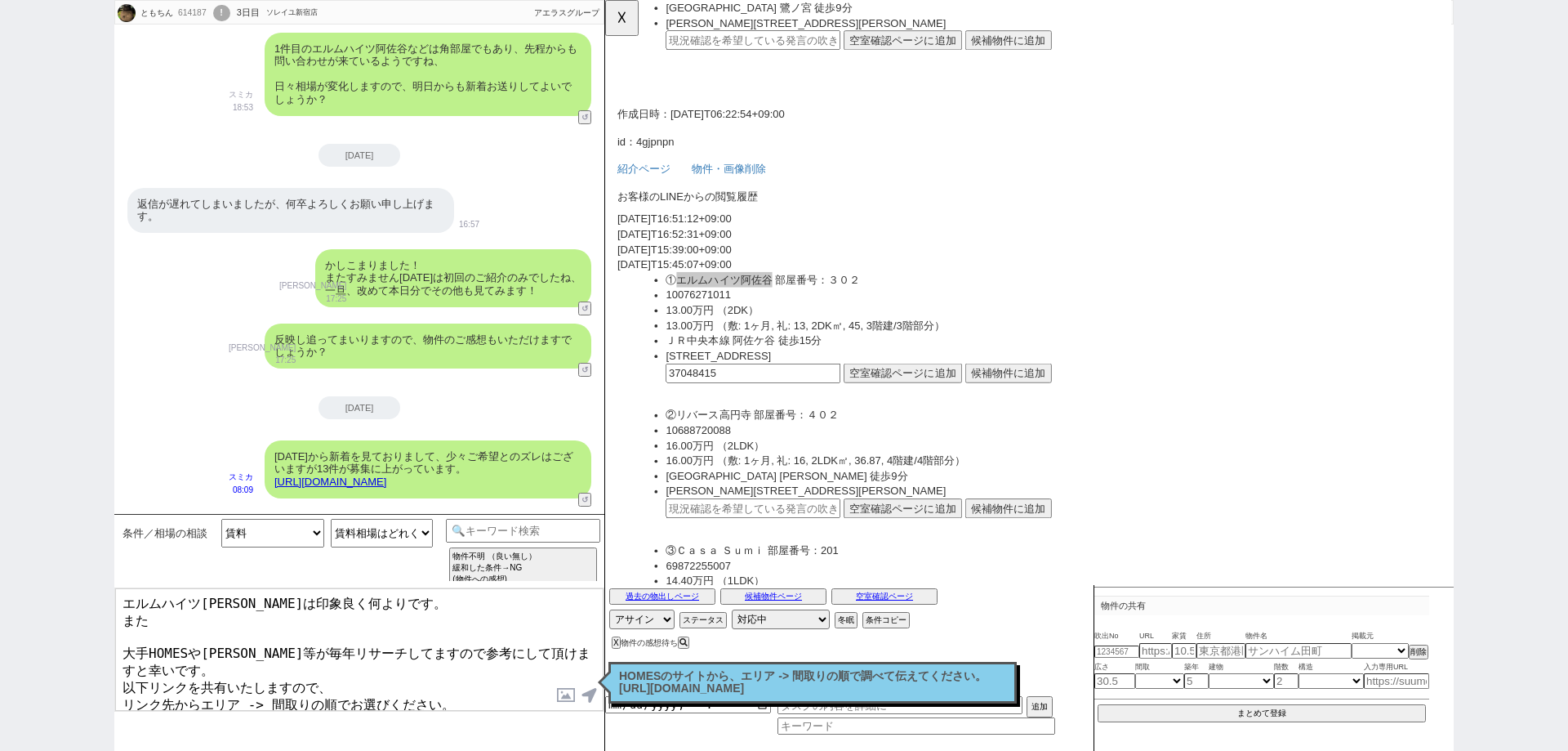
scroll to position [1848, 0]
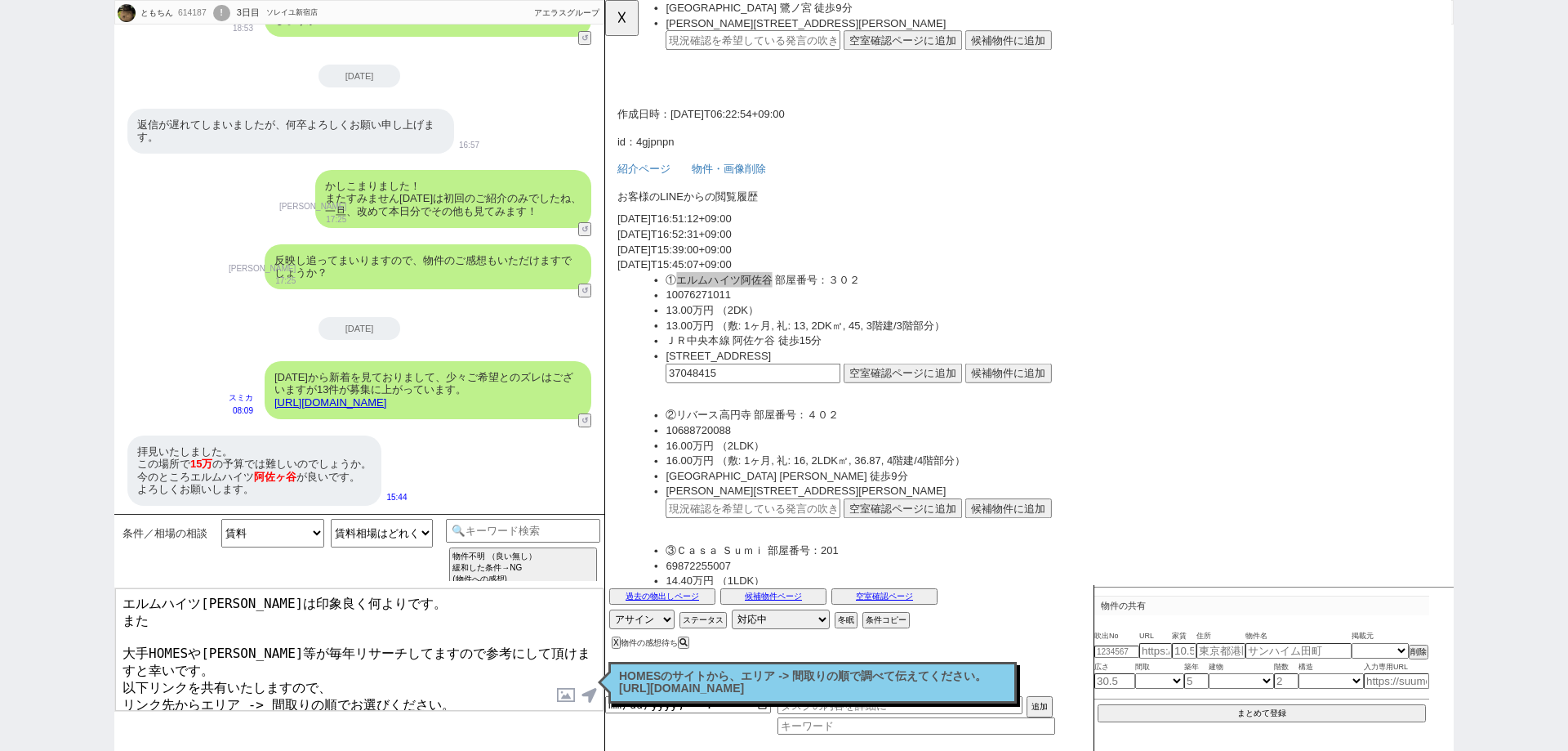
click at [258, 625] on textarea "エルムハイツ阿佐谷は印象良く何よりです。 また 大手HOMESやSUUMO等が毎年リサーチしてますので参考にして頂けますと幸いです。 以下リンクを共有いたしま…" at bounding box center [359, 649] width 488 height 123
click at [266, 618] on textarea "エルムハイツ阿佐谷は印象良く何よりです。 また 大手HOMESやSUUMO等が毎年リサーチしてますので参考にして頂けますと幸いです。 以下リンクを共有いたしま…" at bounding box center [359, 649] width 488 height 123
paste textarea "高円寺、阿佐ヶ谷"
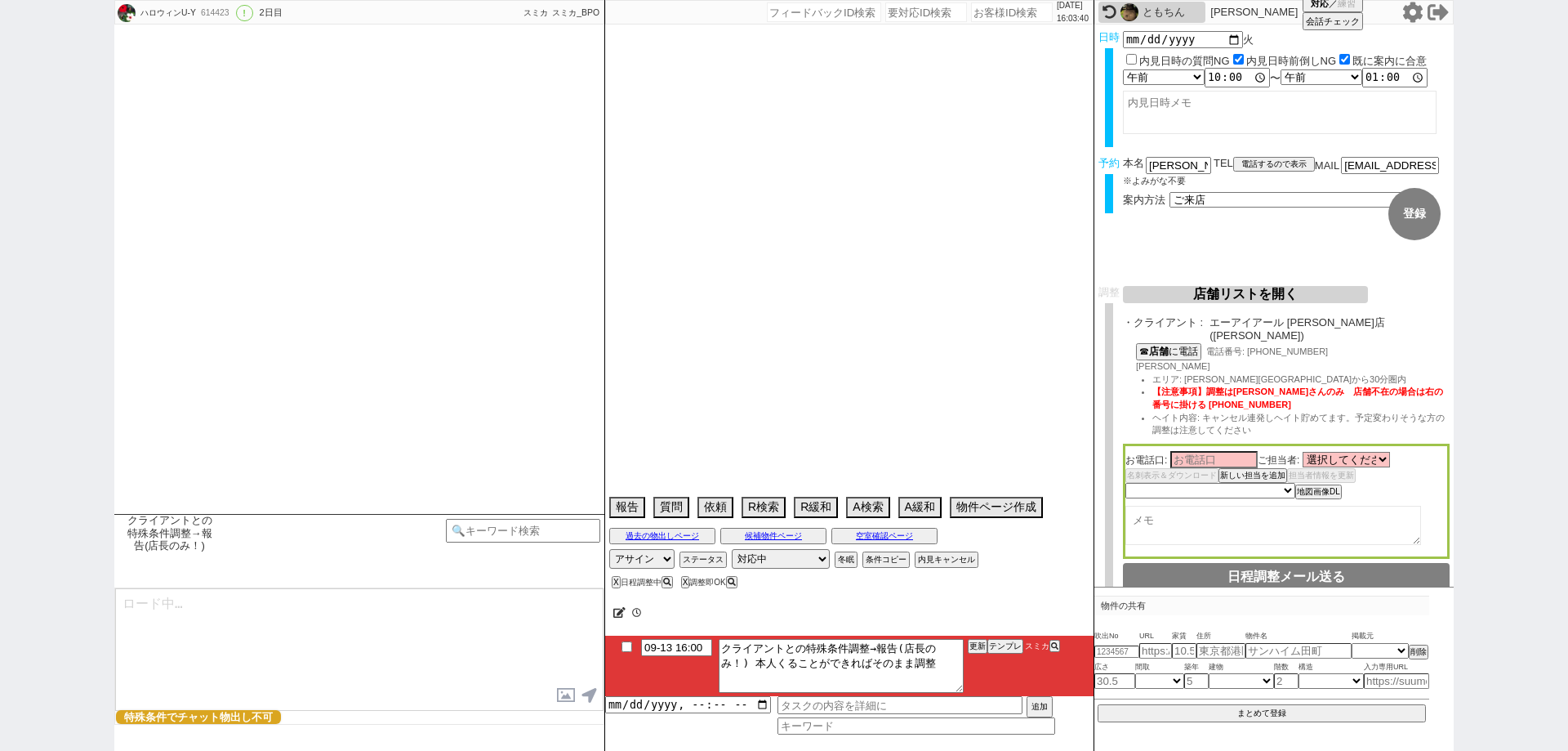
scroll to position [5632, 0]
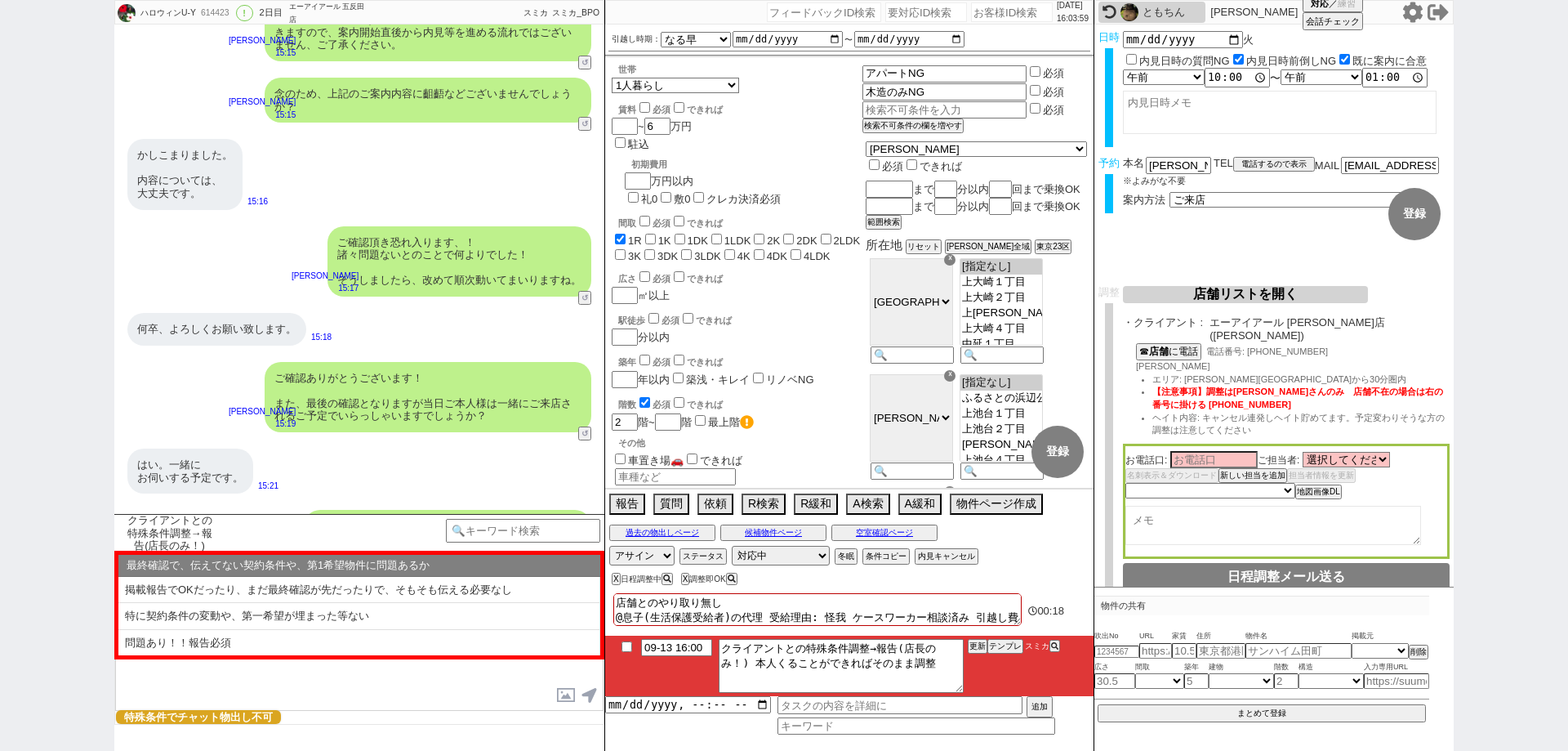
click at [0, 476] on div "ハロウィンU-Y 614423 ! 0 2日目 エーアイアール 五反田店 冬眠中 自社客 スミカ スミカ_BPO チャット全表示 2025-09-12 ようこ…" at bounding box center [784, 376] width 1568 height 751
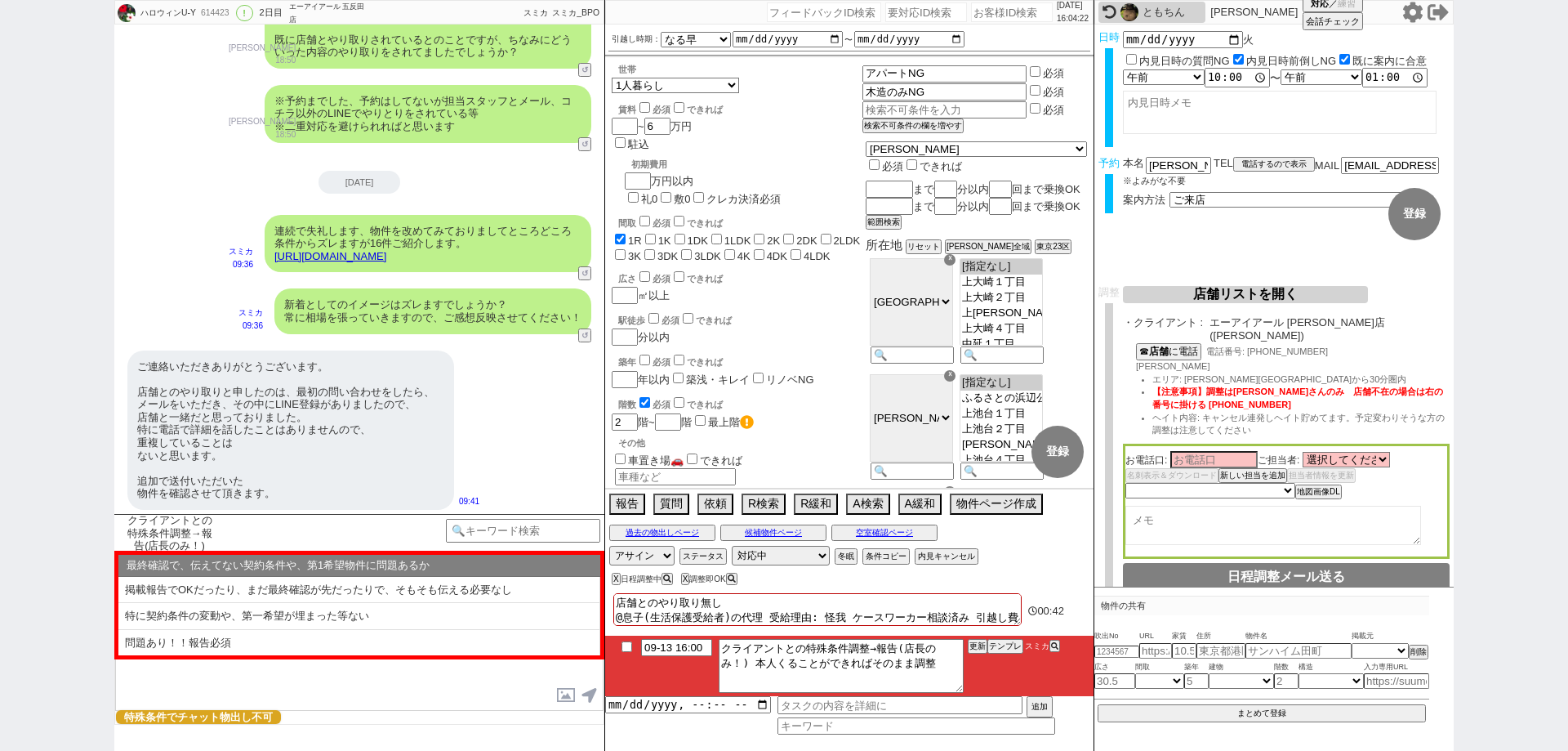
scroll to position [2060, 0]
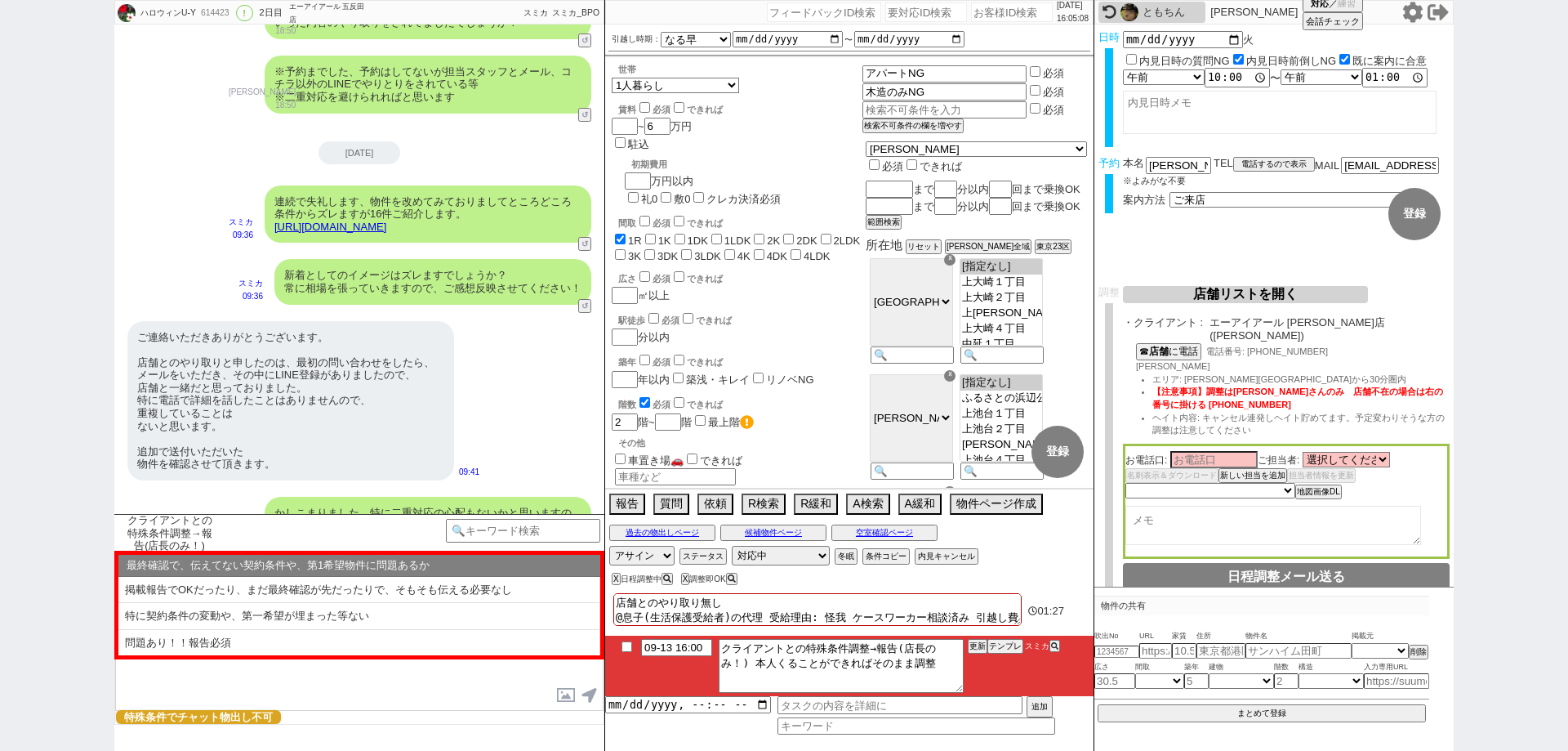
click at [0, 408] on div "ハロウィンU-Y 614423 ! 0 2日目 エーアイアール 五反田店 冬眠中 自社客 スミカ スミカ_BPO チャット全表示 2025-09-12 ようこ…" at bounding box center [784, 376] width 1568 height 751
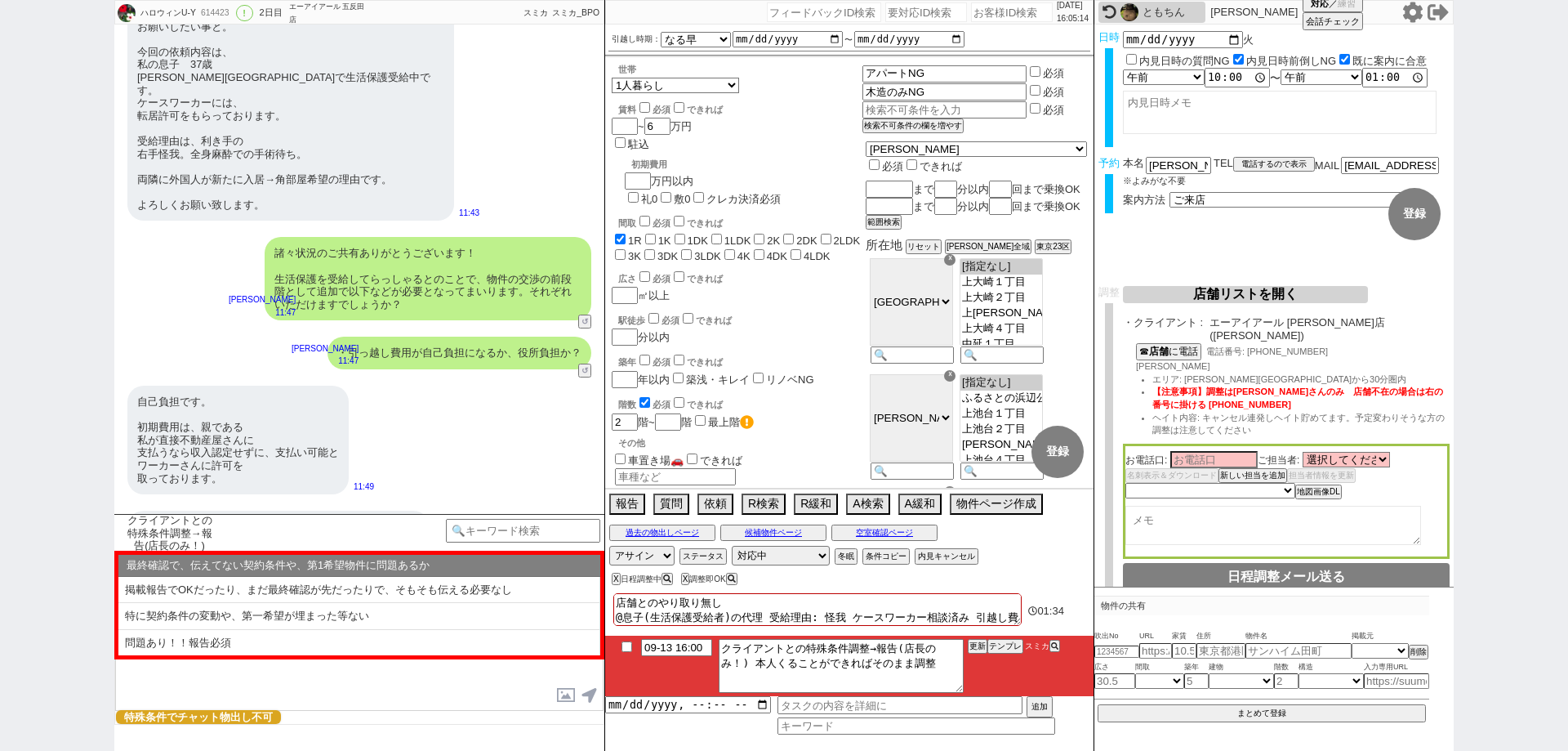
scroll to position [2796, 0]
click at [891, 556] on button "条件コピー" at bounding box center [885, 557] width 44 height 13
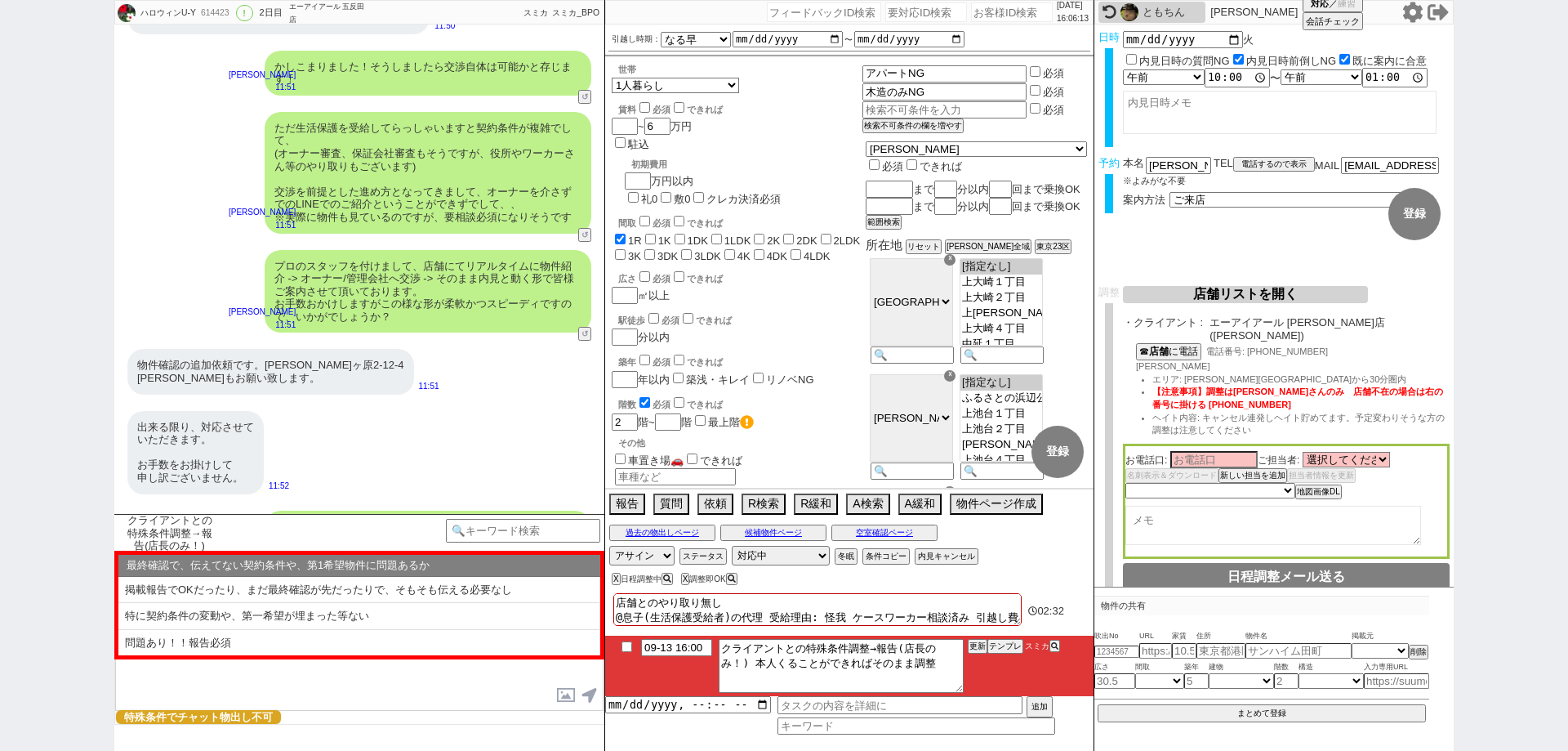
scroll to position [3449, 0]
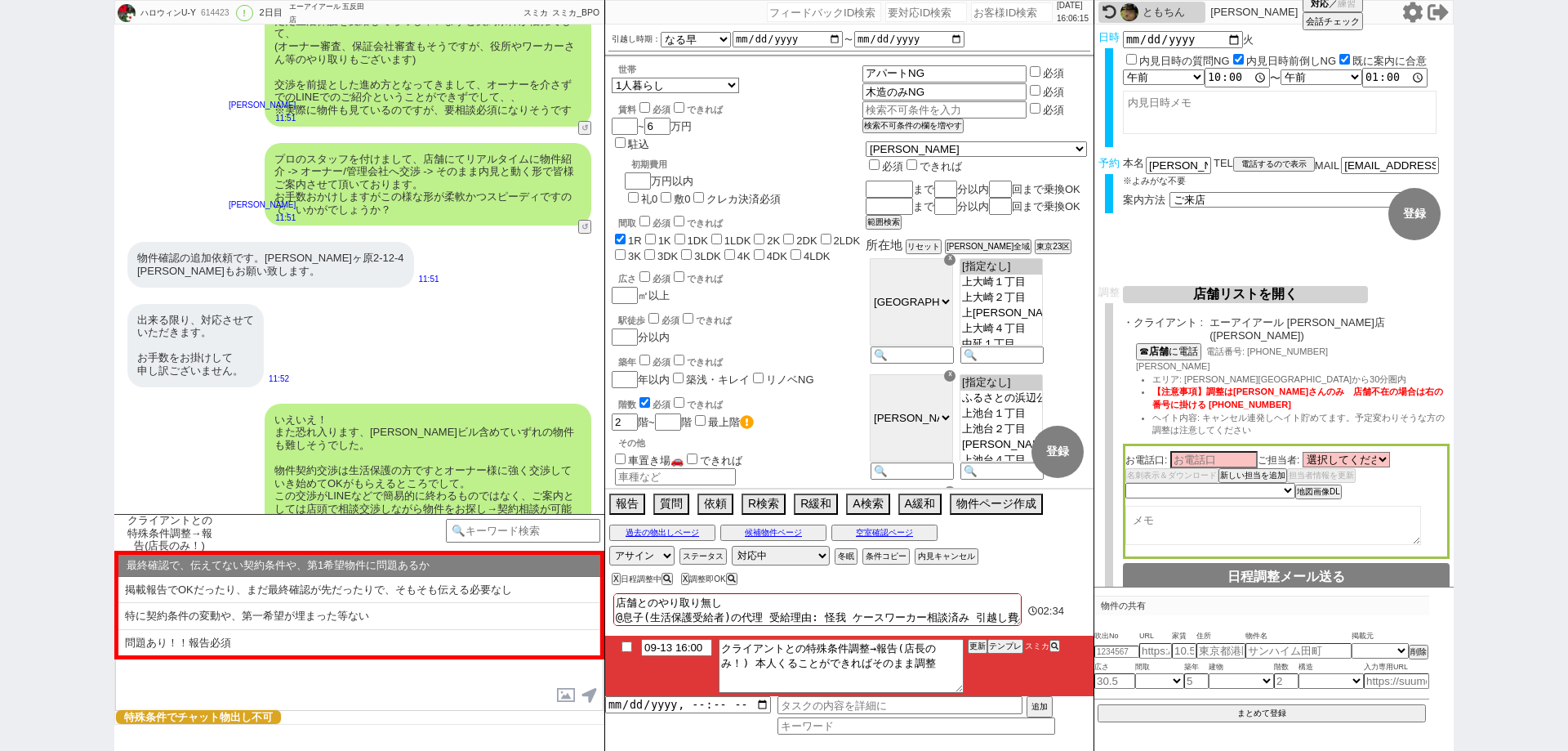
click at [432, 313] on div "出来る限り、対応させて いただきます。 お手数をお掛けして 申し訳ございません。 11:52" at bounding box center [359, 345] width 490 height 100
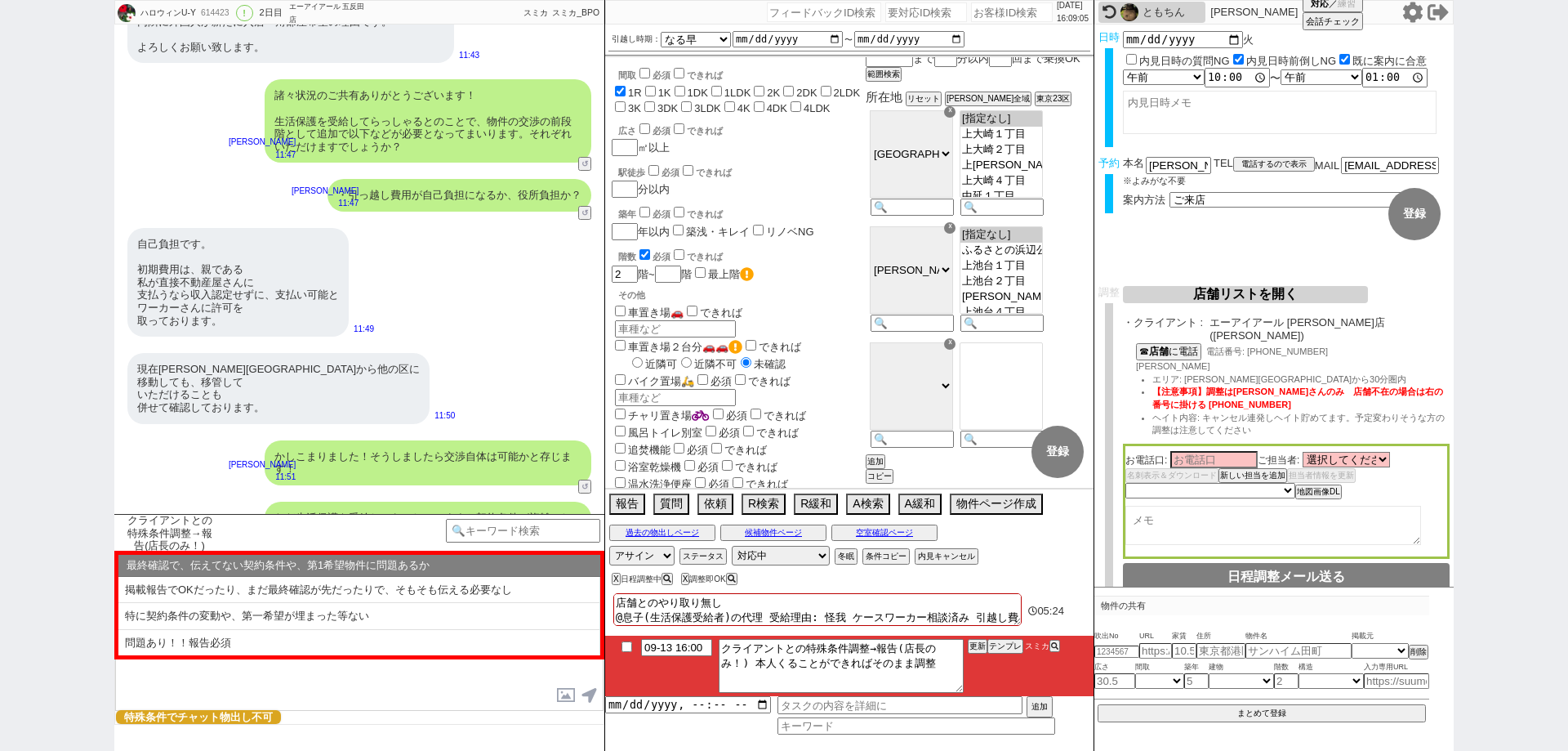
scroll to position [2953, 0]
click at [466, 466] on div "かしこまりました！そうしましたら交渉自体は可能かと存じます！ 御手洗侑矢 11:51 34152-A1" at bounding box center [359, 462] width 490 height 61
drag, startPoint x: 977, startPoint y: 605, endPoint x: 666, endPoint y: 623, distance: 311.5
click at [666, 623] on textarea "店舗とのやり取り無し @息子(生活保護受給者)の代理 受給理由: 怪我 ケースワーカー相談済み 引越し費用自己負担　移管相談済み" at bounding box center [817, 609] width 408 height 33
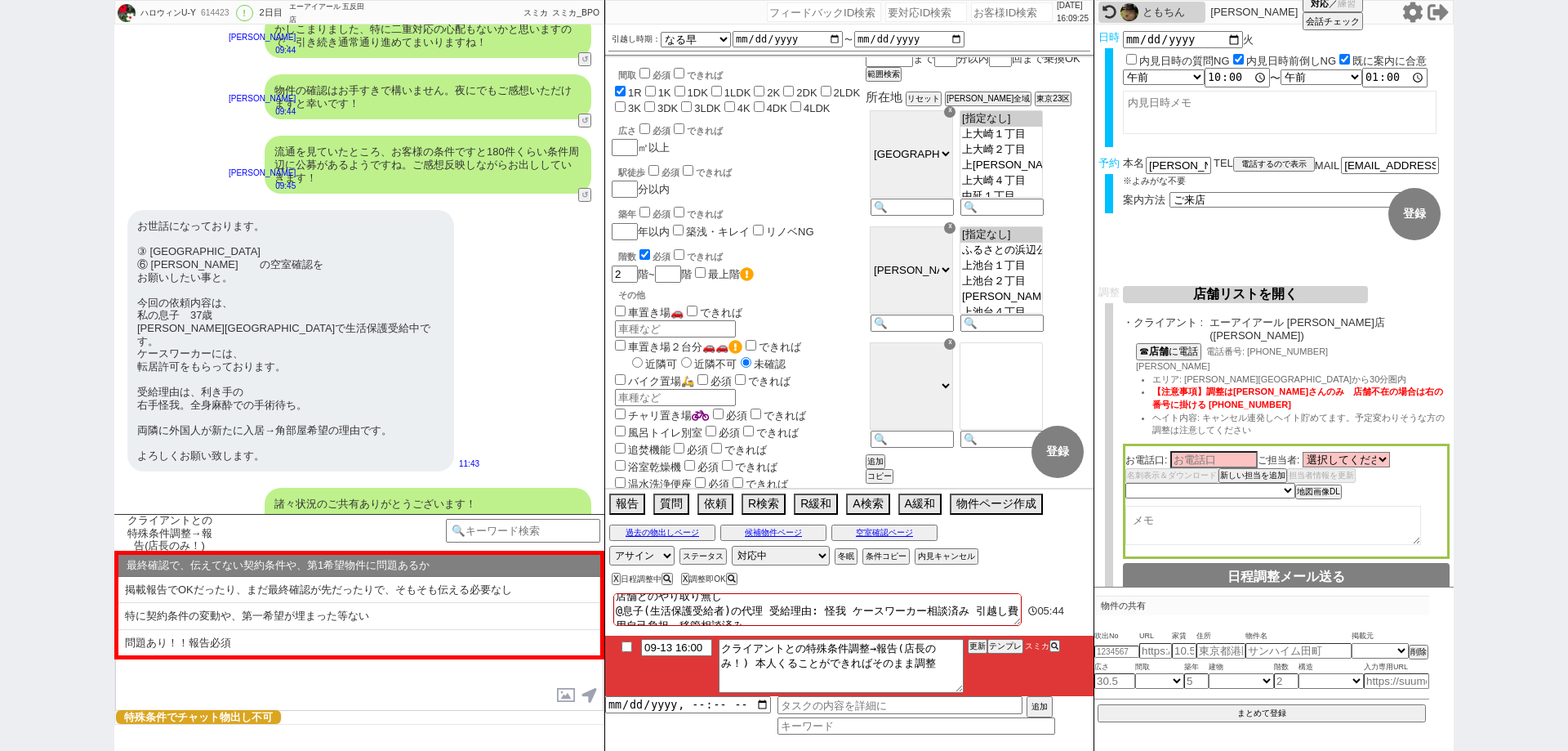
scroll to position [2545, 0]
click at [468, 395] on div "お世話になっております。 ③ 千鳥町 ⑥ 蓮沼　　の空室確認を お願いしたい事と。 今回の依頼内容は、 私の息子　37歳 大田区で生活保護受給中です。 ケース…" at bounding box center [359, 339] width 490 height 278
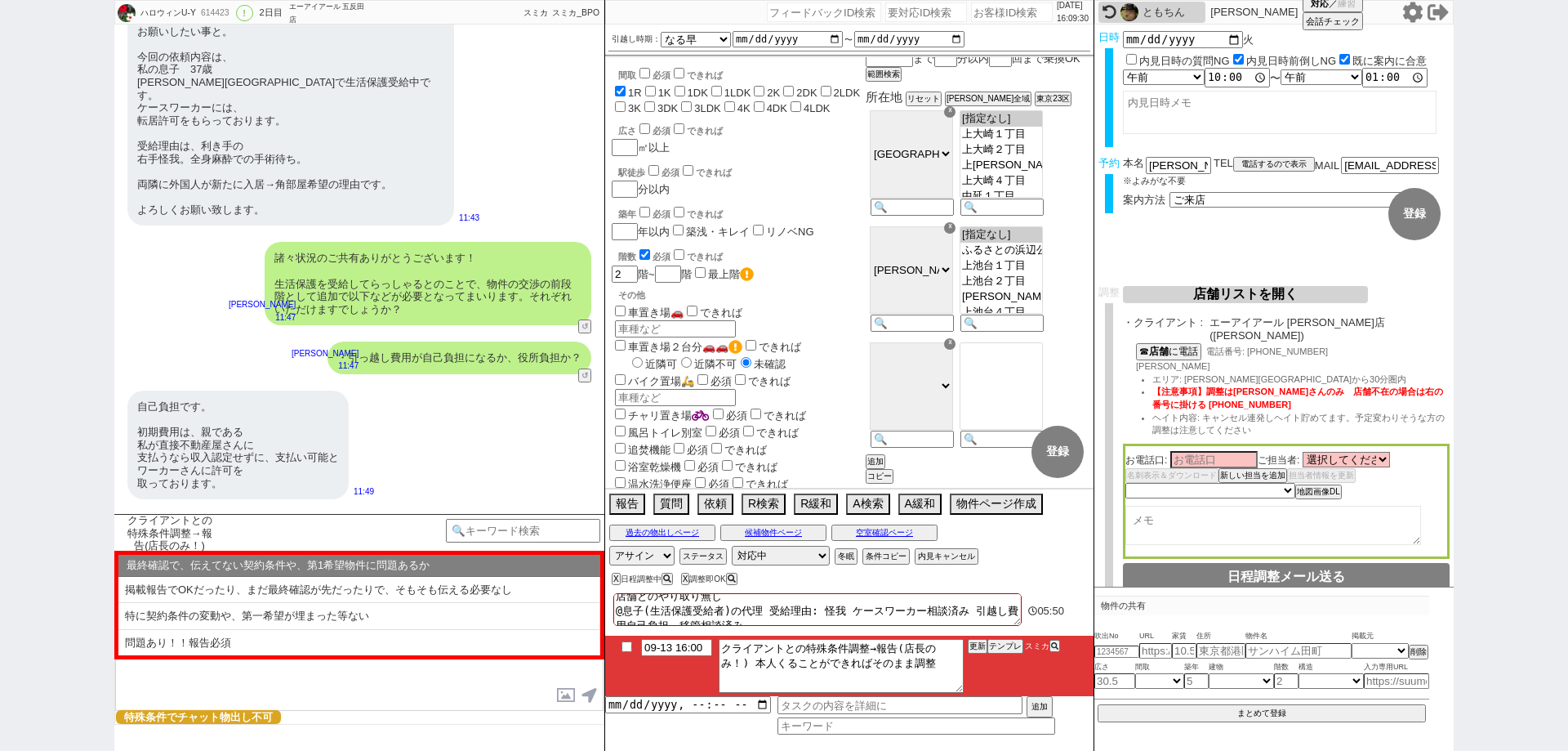
scroll to position [2953, 0]
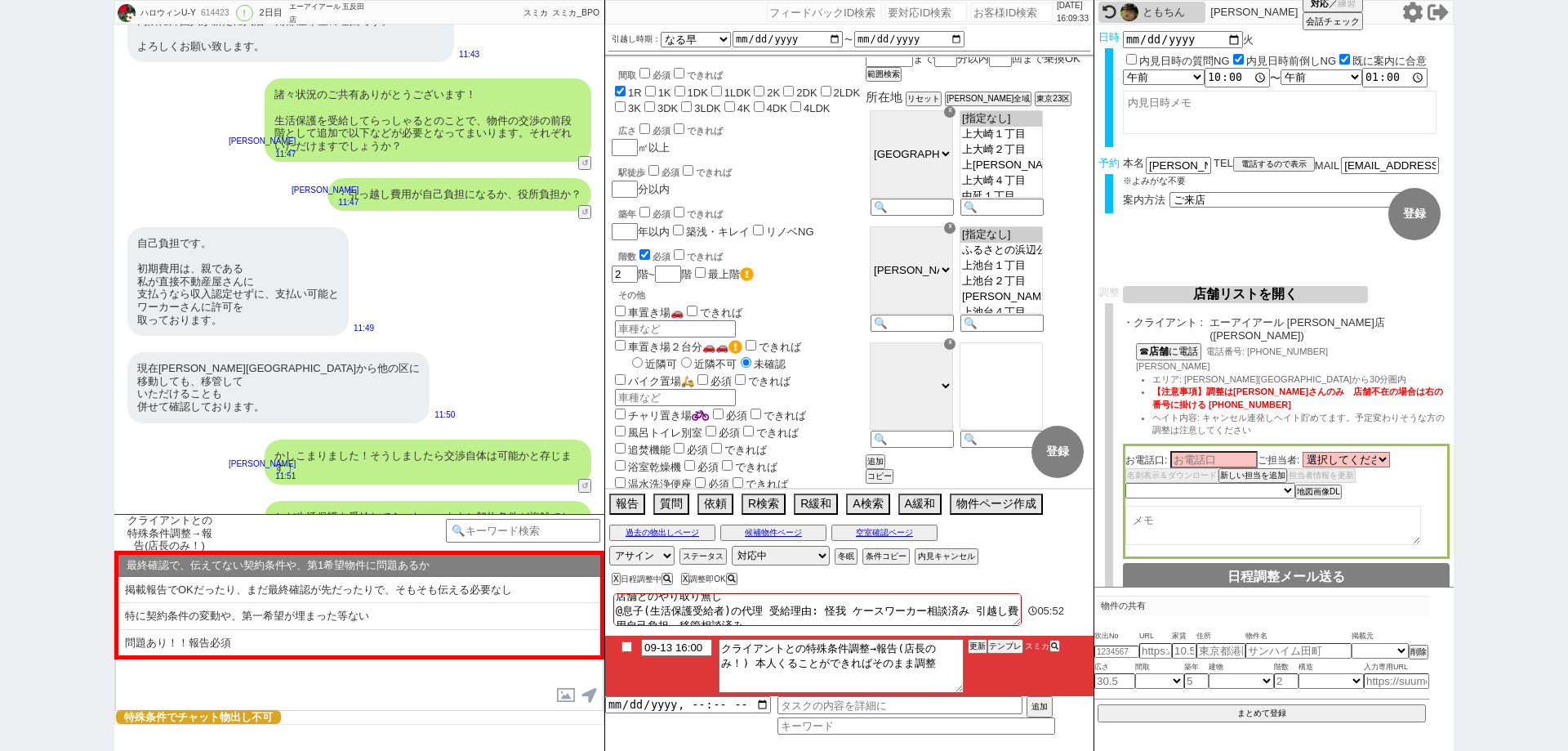
click at [468, 395] on div "現在大田区から他の区に 移動しても、移管して いただけることも 併せて確認しております。 11:50" at bounding box center [359, 387] width 490 height 86
drag, startPoint x: 223, startPoint y: 357, endPoint x: 200, endPoint y: 357, distance: 23.0
click at [200, 357] on div "現在大田区から他の区に 移動しても、移管して いただけることも 併せて確認しております。" at bounding box center [278, 387] width 302 height 70
copy div "移管"
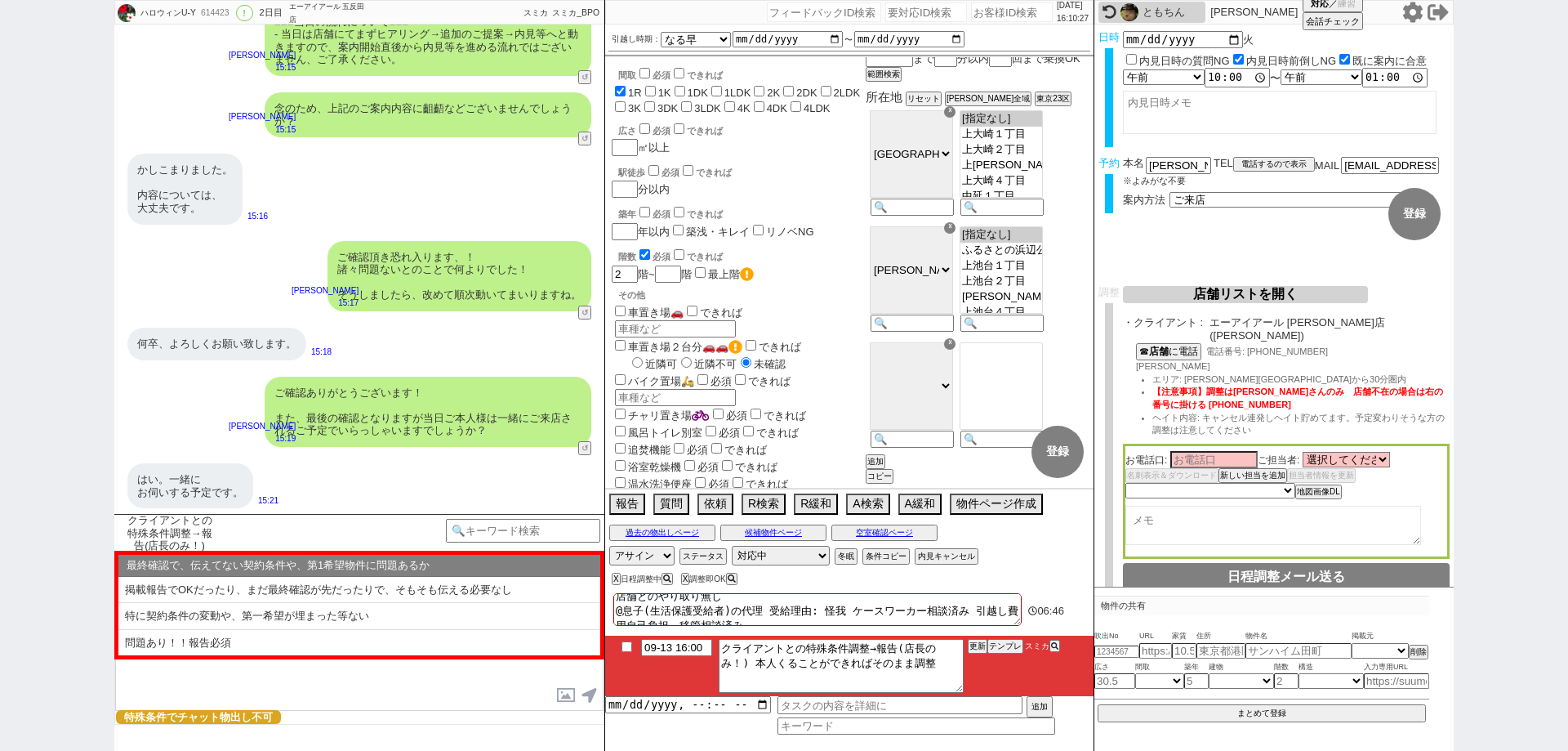
scroll to position [5632, 0]
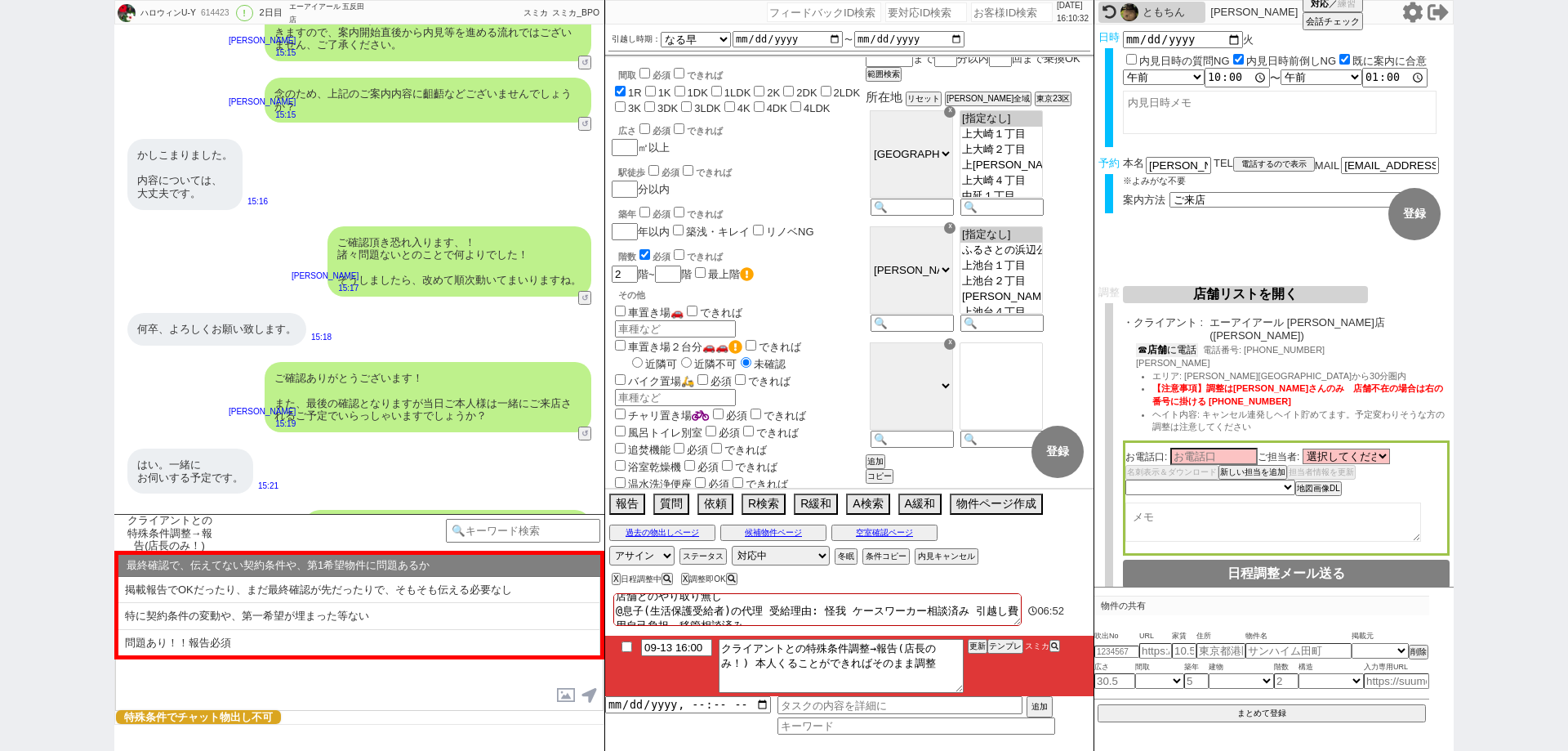
click at [1181, 344] on button "☎ 店舗 に電話" at bounding box center [1166, 350] width 62 height 14
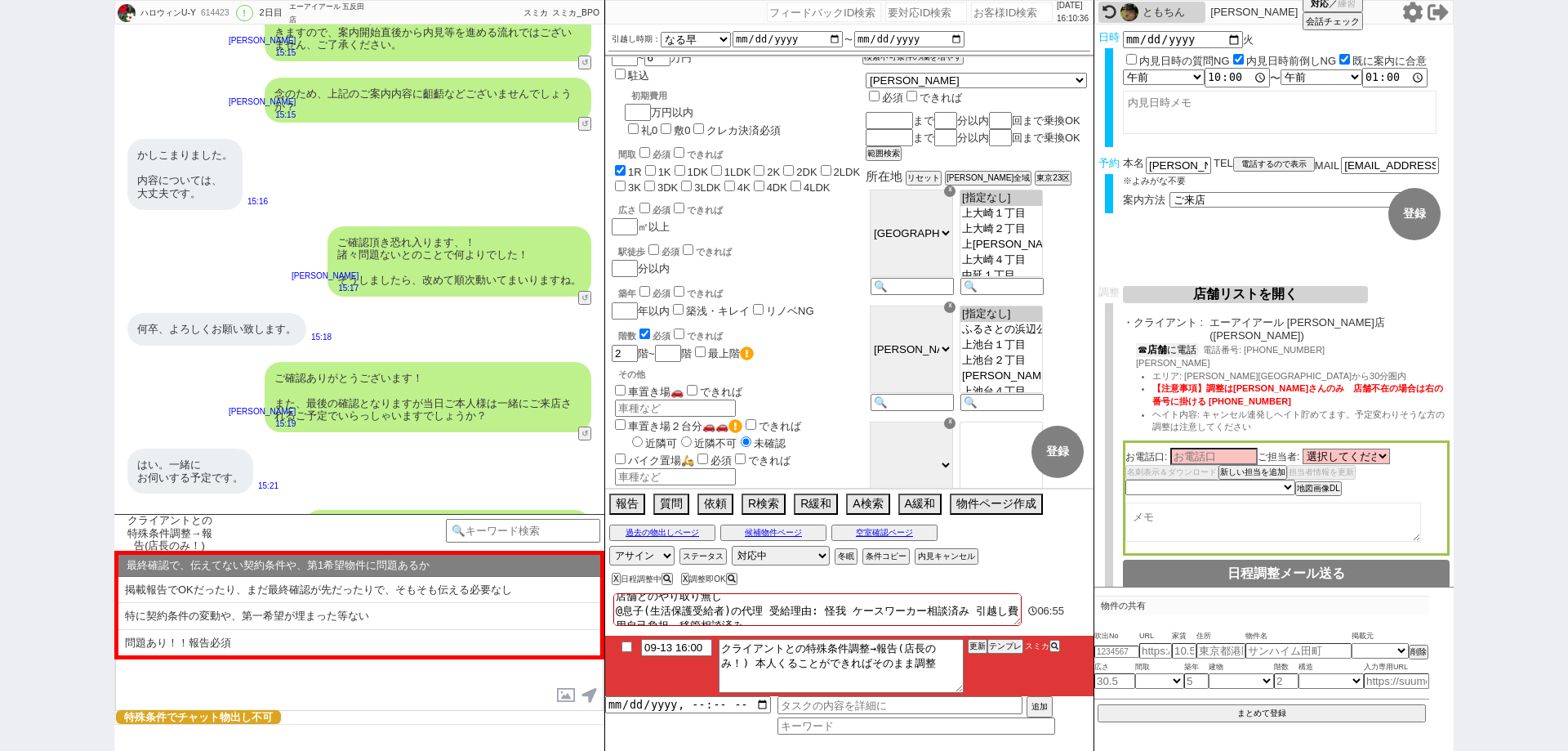
scroll to position [0, 0]
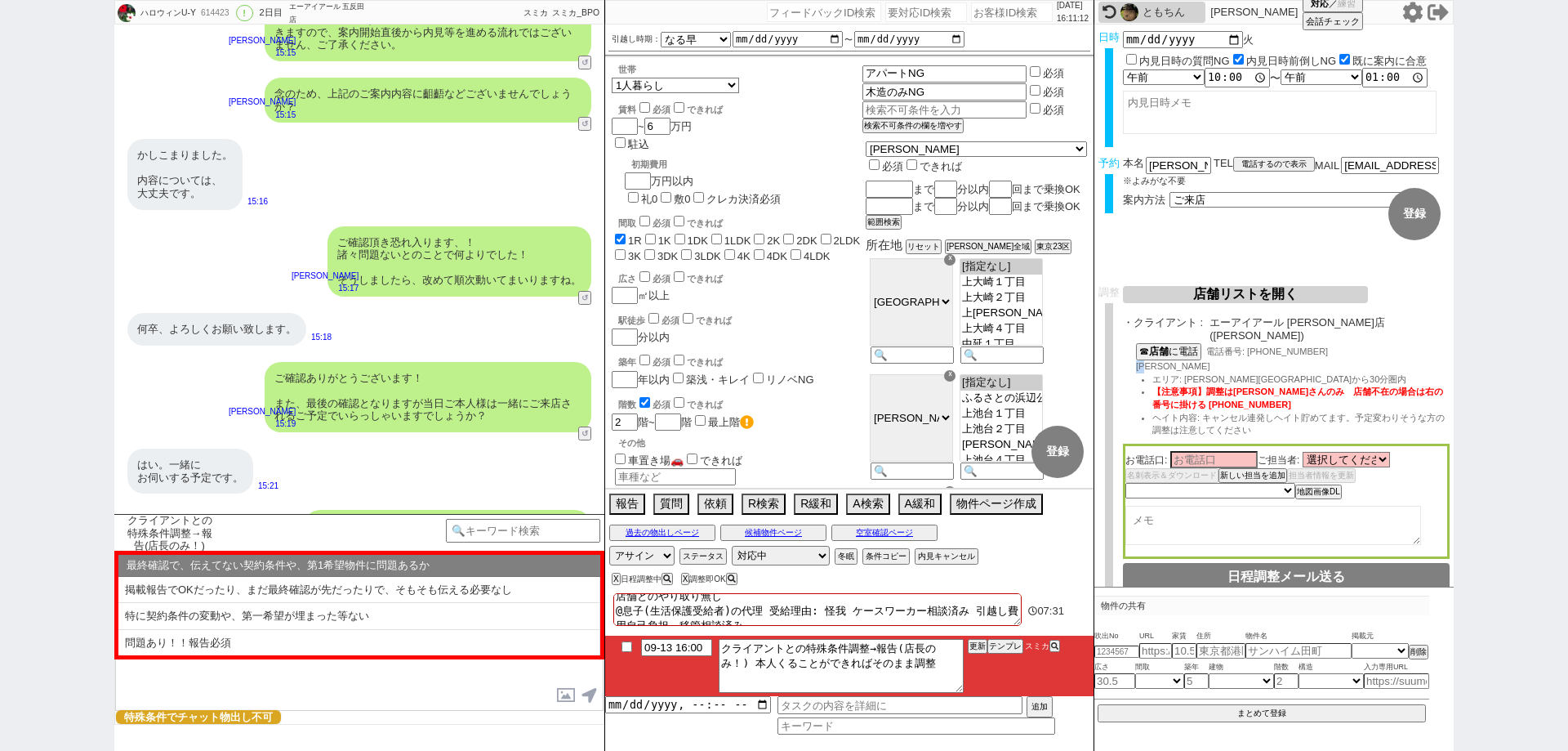
drag, startPoint x: 1175, startPoint y: 356, endPoint x: 1135, endPoint y: 353, distance: 40.1
click at [1135, 353] on div "☎ 店舗 に電話 電話番号: 03-5719-8007 寺川 エリア: 五反田駅から30分圏内 【注意事項】調整は寺川さんのみ　店舗不在の場合は右の番号に掛け…" at bounding box center [1286, 394] width 327 height 100
copy span "寺川"
click at [1195, 452] on input at bounding box center [1214, 459] width 87 height 14
paste input "寺川"
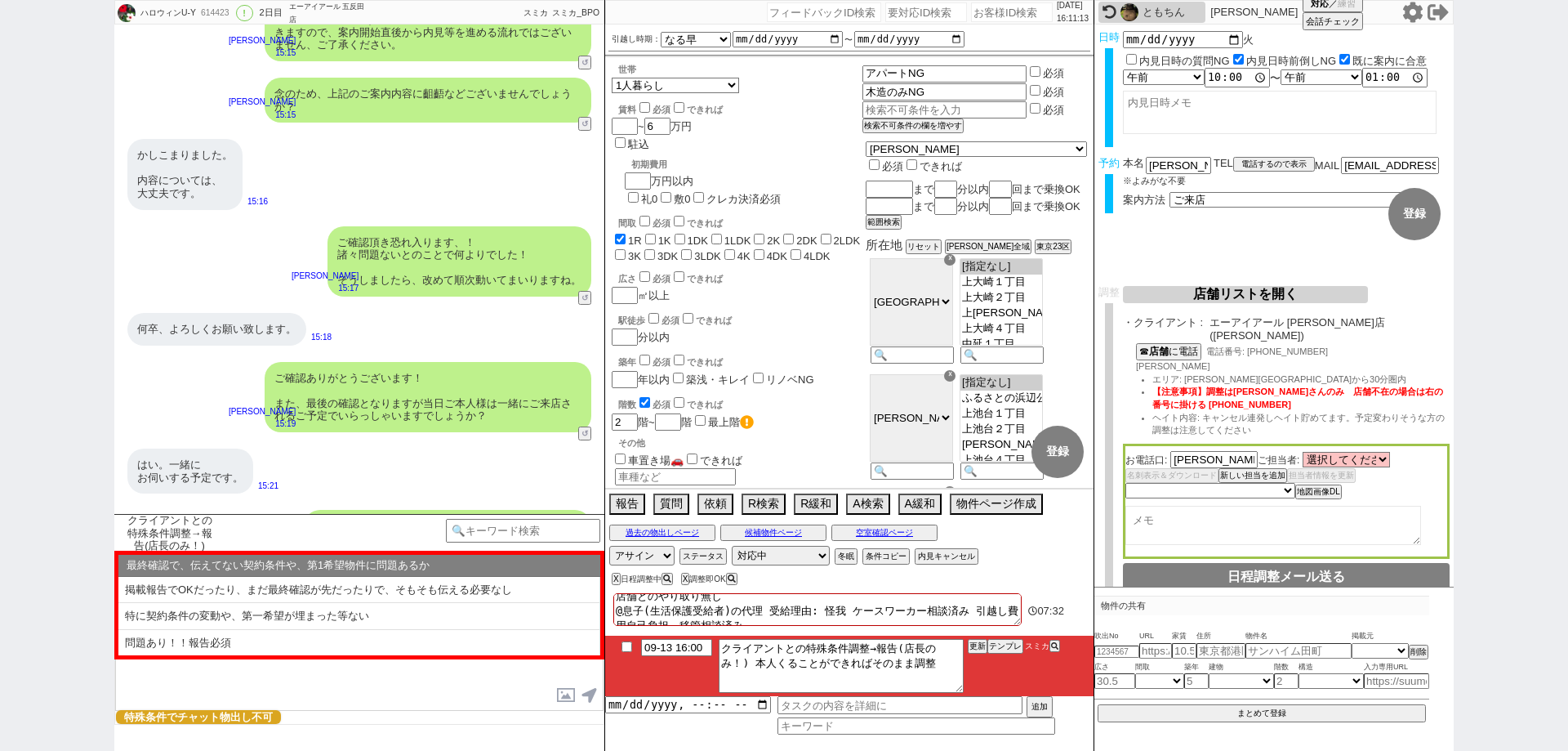
click at [1172, 511] on textarea at bounding box center [1273, 525] width 295 height 40
click at [1277, 483] on select "未定 希望で最短でOK 最短以外でOK 日程がNG(直近で別日提案可) 日程がNG(直近はNG) お客様ごとNG 折返し待ち 店舗が定休/終業後で連絡取れず" at bounding box center [1209, 489] width 168 height 14
click at [1125, 483] on select "未定 希望で最短でOK 最短以外でOK 日程がNG(直近で別日提案可) 日程がNG(直近はNG) お客様ごとNG 折返し待ち 店舗が定休/終業後で連絡取れず" at bounding box center [1209, 489] width 168 height 14
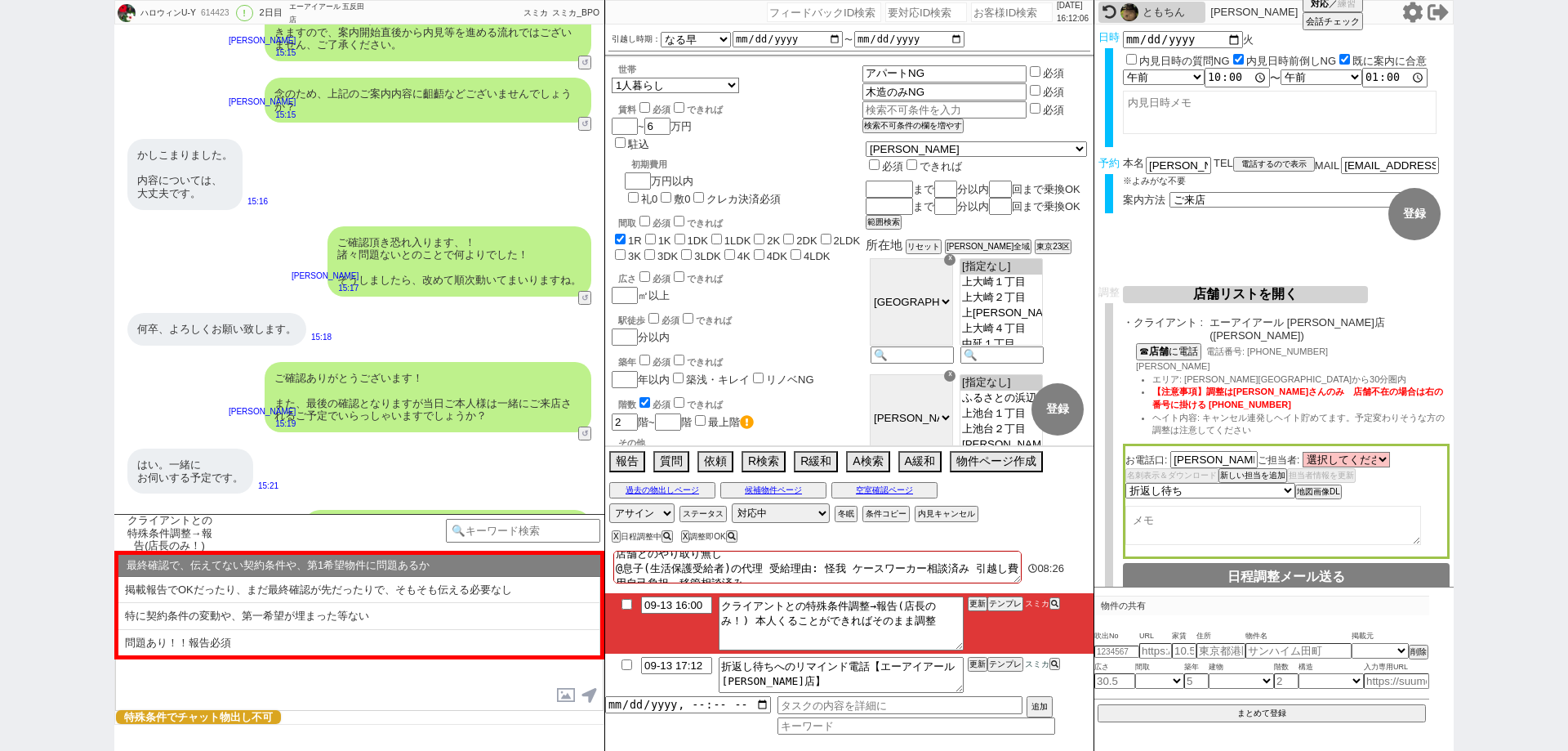
click at [1227, 520] on textarea at bounding box center [1273, 525] width 295 height 40
click at [1351, 511] on textarea "詳細伝える前に生活保護NG" at bounding box center [1273, 525] width 295 height 40
click at [1395, 476] on div "お電話口: 寺川 ご担当者: 選択してください 寺川 優貴 名刺表示＆ダウンロード 新しい担当を追加 担当者情報を更新 未定 希望で最短でOK 最短以外でOK…" at bounding box center [1286, 501] width 327 height 115
click at [1349, 301] on button "店舗リストを開く" at bounding box center [1245, 294] width 245 height 17
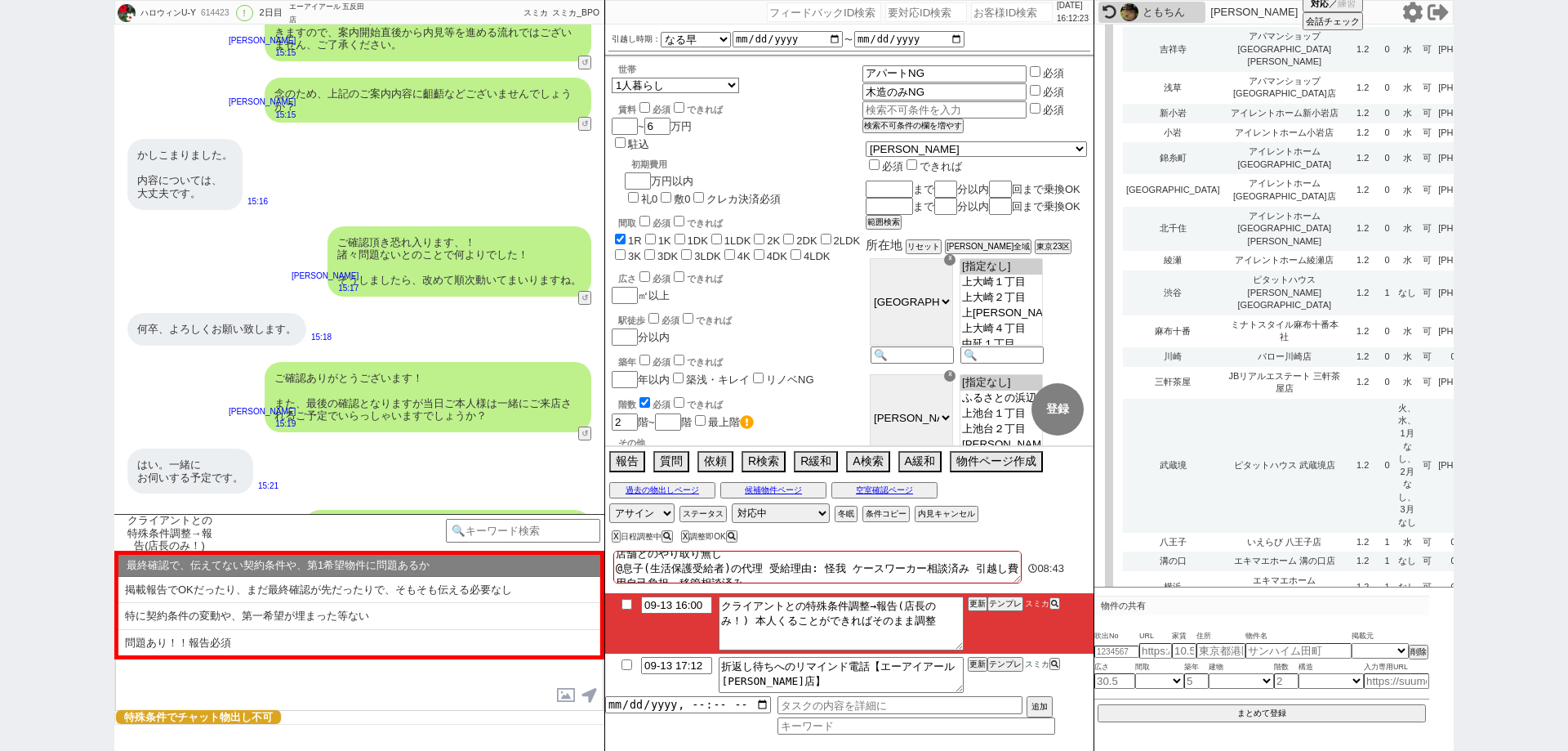
scroll to position [2451, 0]
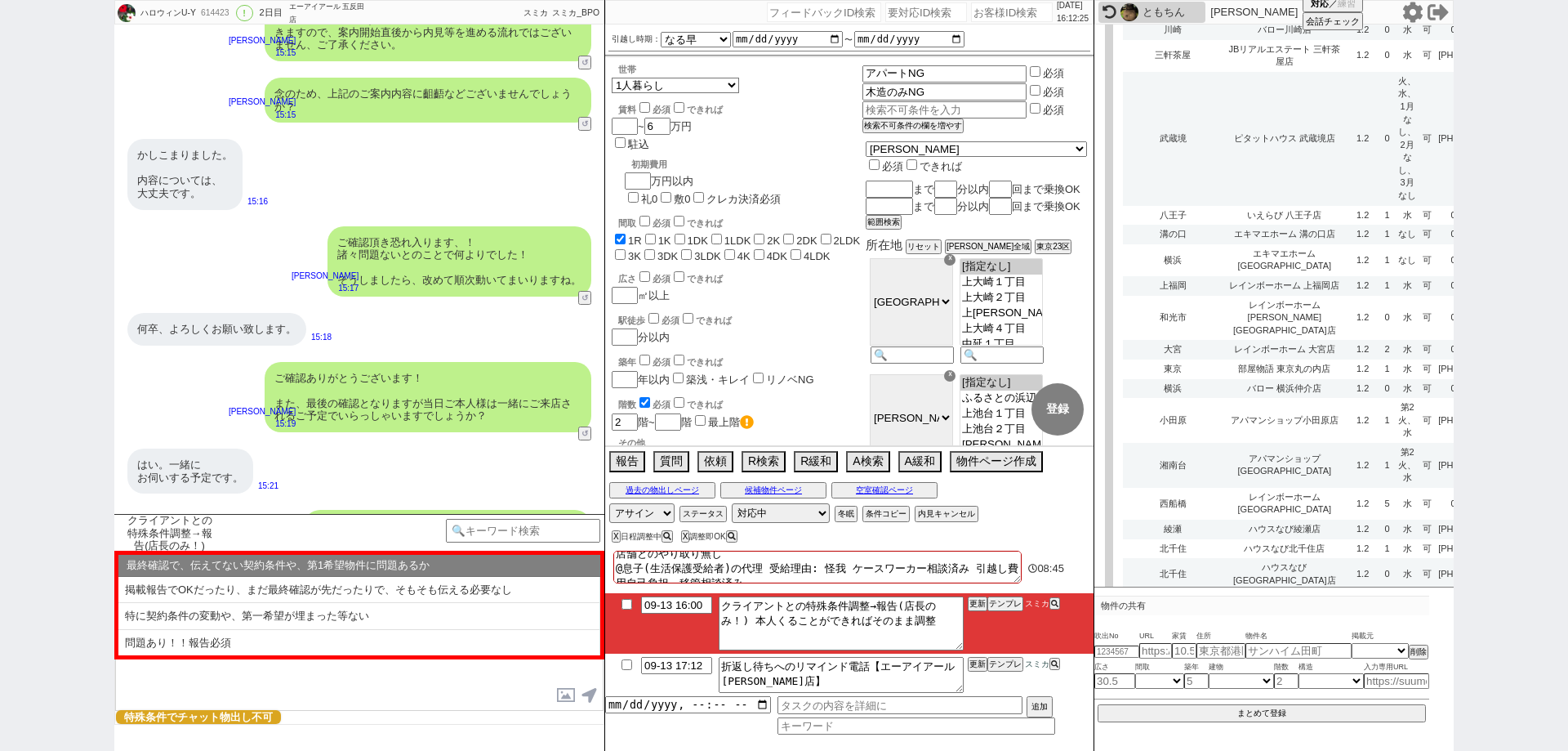
click at [216, 15] on div "614423" at bounding box center [214, 13] width 37 height 13
copy div "614423"
click at [831, 561] on textarea "店舗とのやり取り無し @息子(生活保護受給者)の代理 受給理由: 怪我 ケースワーカー相談済み 引越し費用自己負担　移管相談済み" at bounding box center [817, 567] width 408 height 33
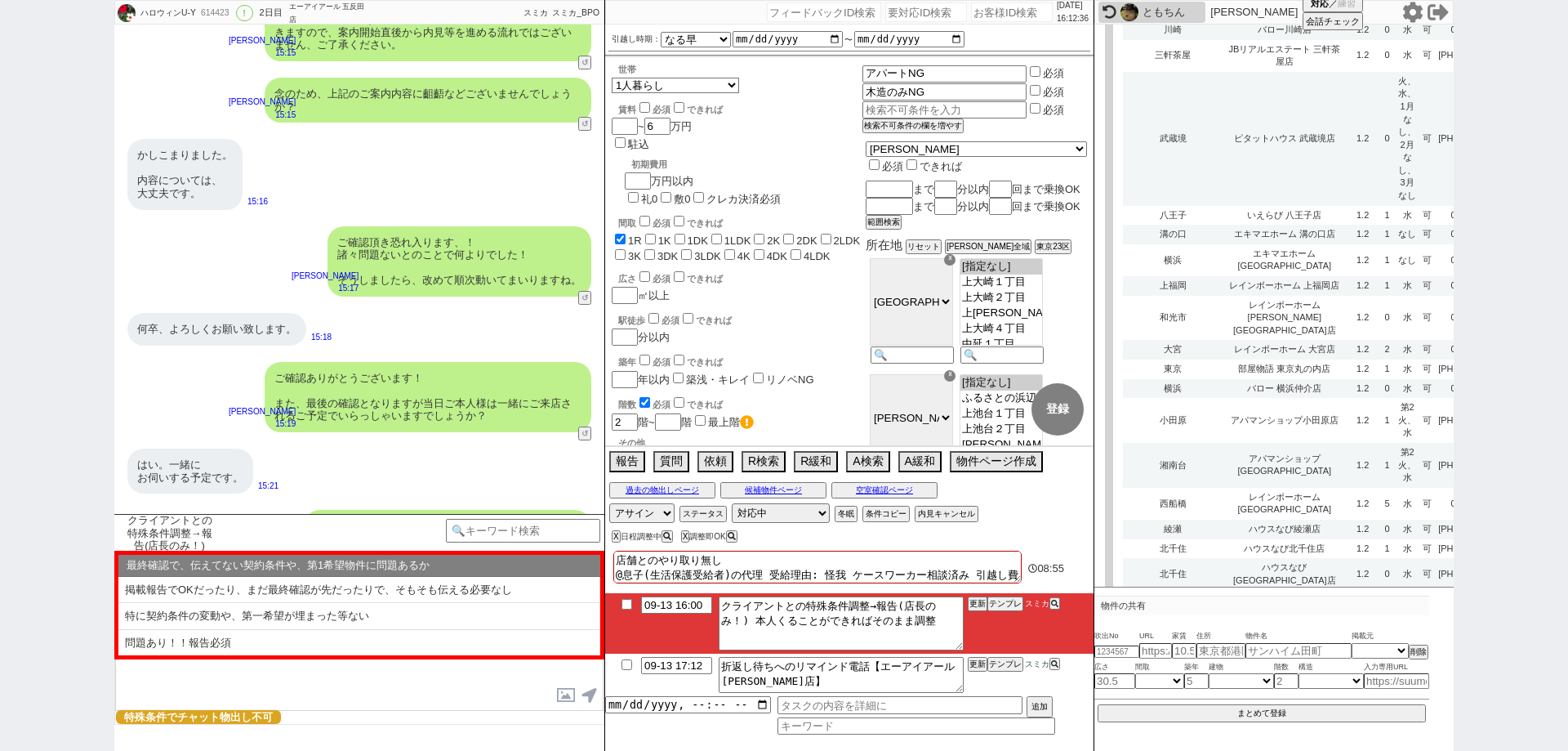
paste textarea "契約しづらい"
click at [912, 542] on div "X 日程調整中 X 調整即OK" at bounding box center [812, 536] width 415 height 22
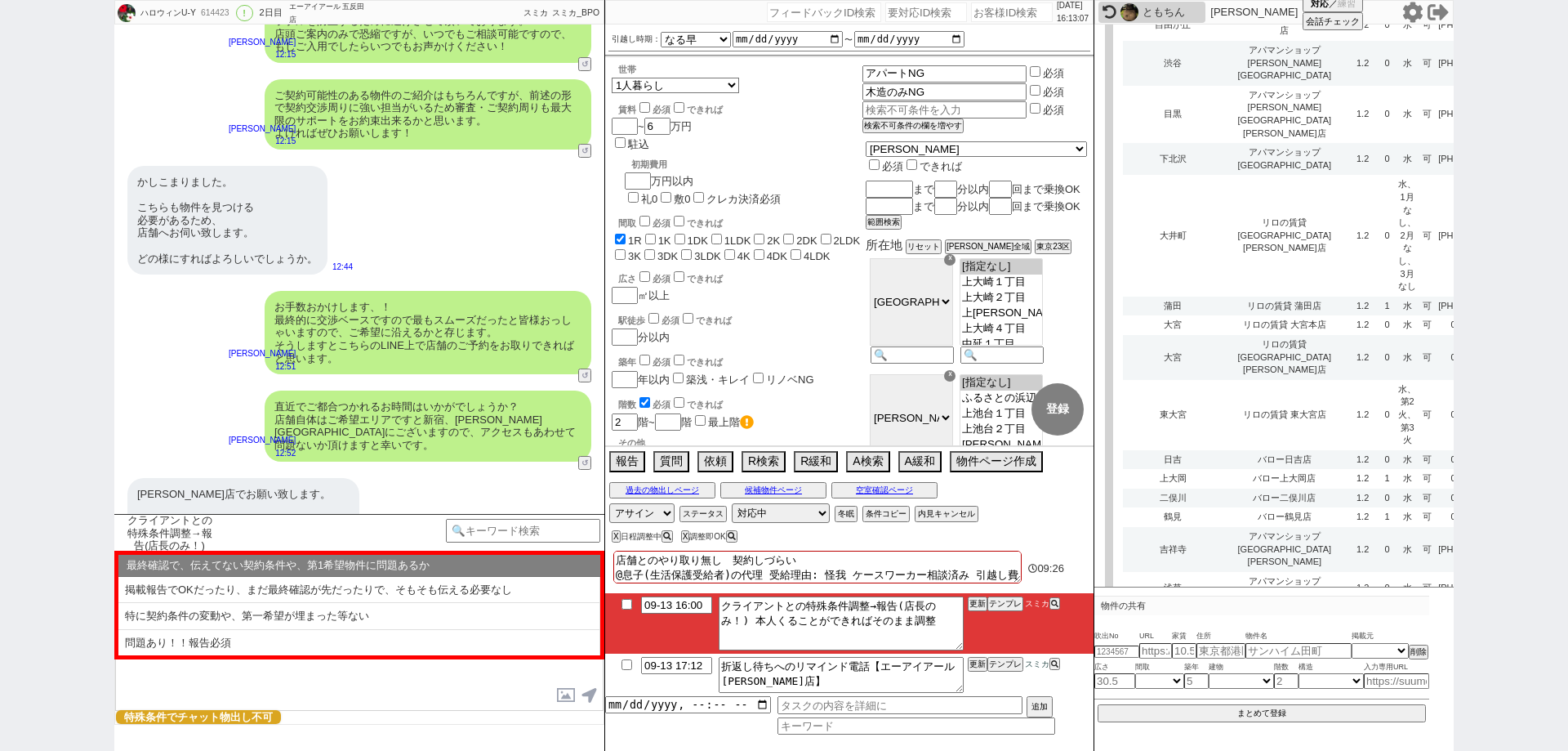
scroll to position [1552, 0]
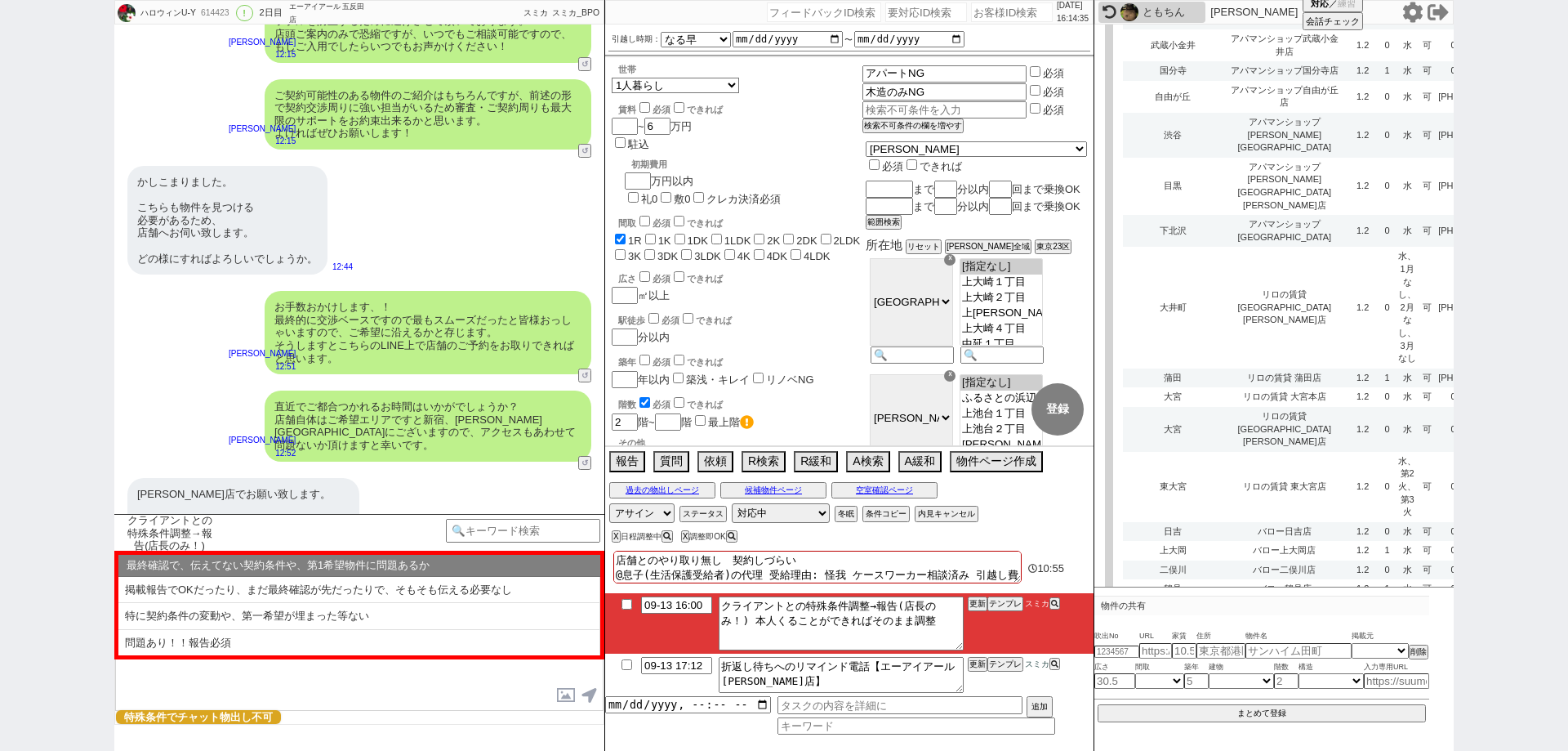
click at [9, 434] on div "ハロウィンU-Y 614423 ! 0 2日目 エーアイアール 五反田店 冬眠中 自社客 スミカ スミカ_BPO チャット全表示 2025-09-12 ようこ…" at bounding box center [784, 376] width 1568 height 751
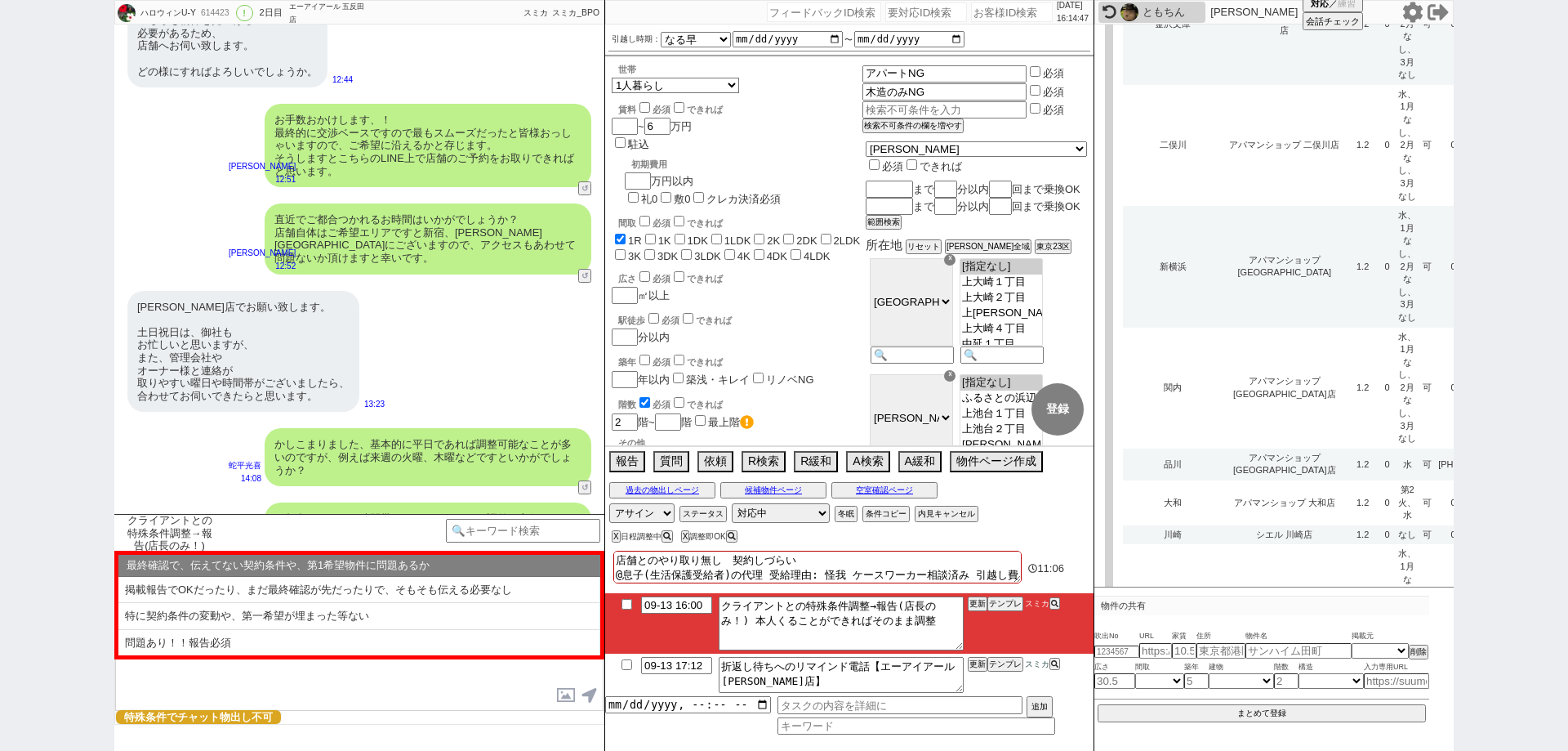
scroll to position [5097, 0]
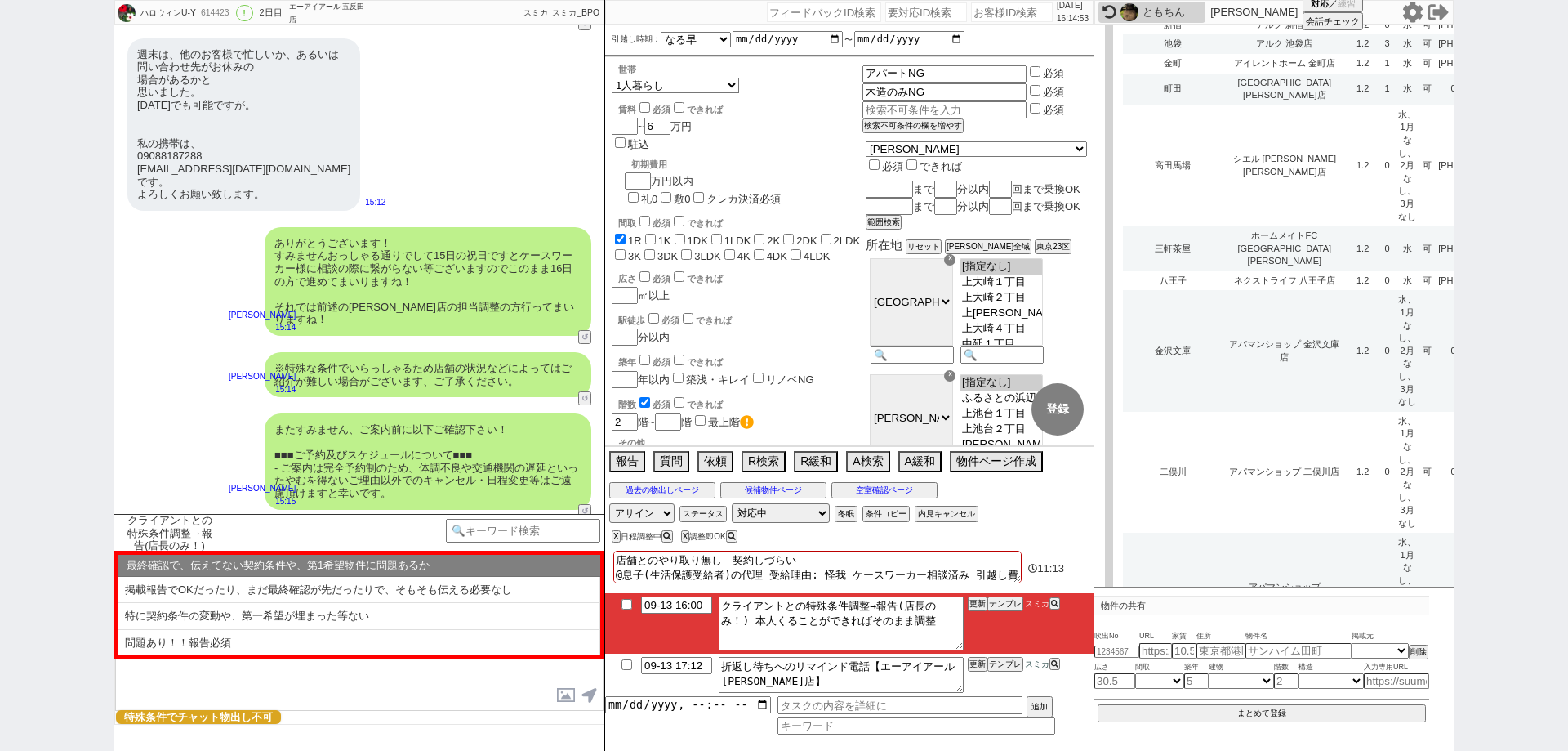
scroll to position [4519, 0]
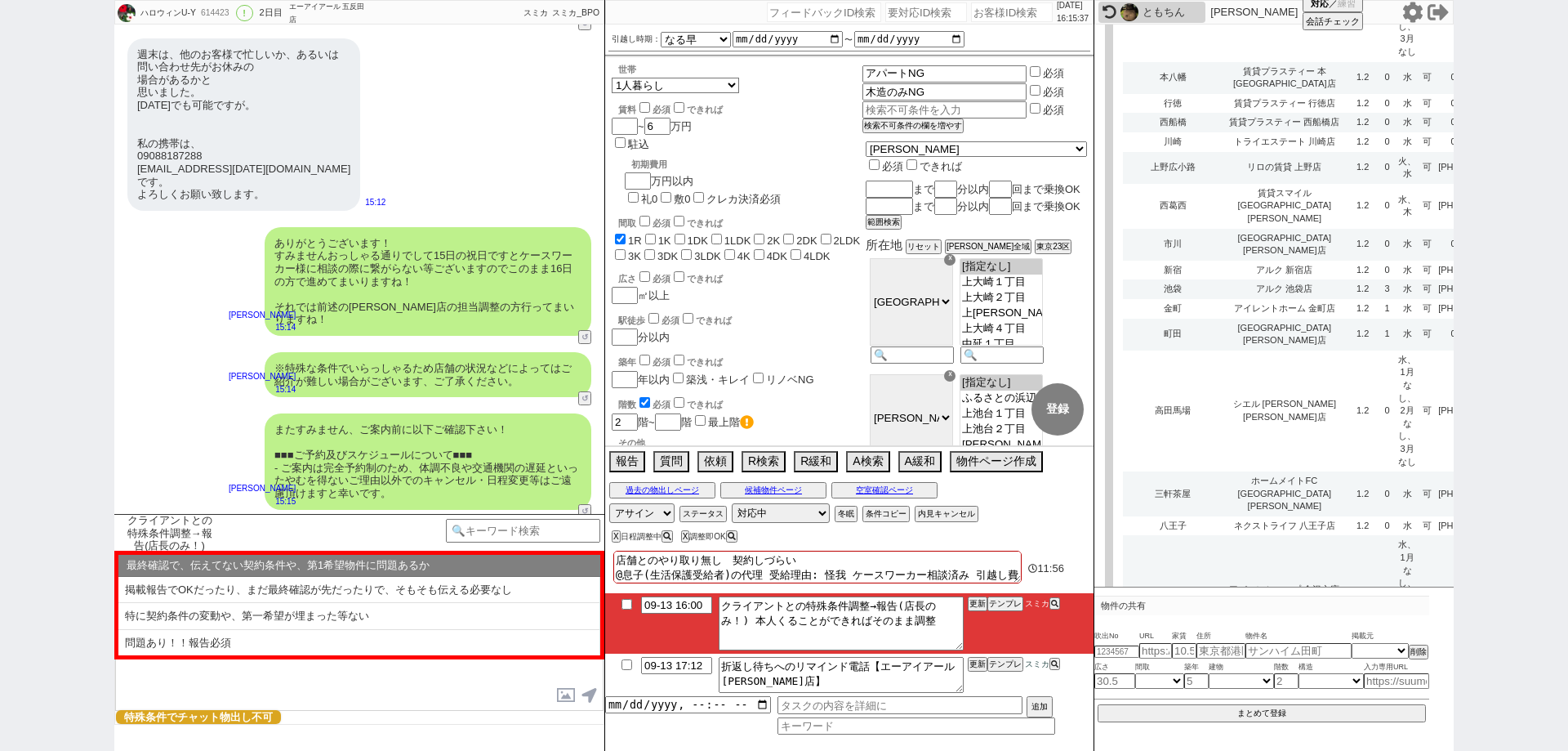
click at [0, 361] on div "ハロウィンU-Y 614423 ! 0 2日目 エーアイアール 五反田店 冬眠中 自社客 スミカ スミカ_BPO チャット全表示 2025-09-12 ようこ…" at bounding box center [784, 376] width 1568 height 751
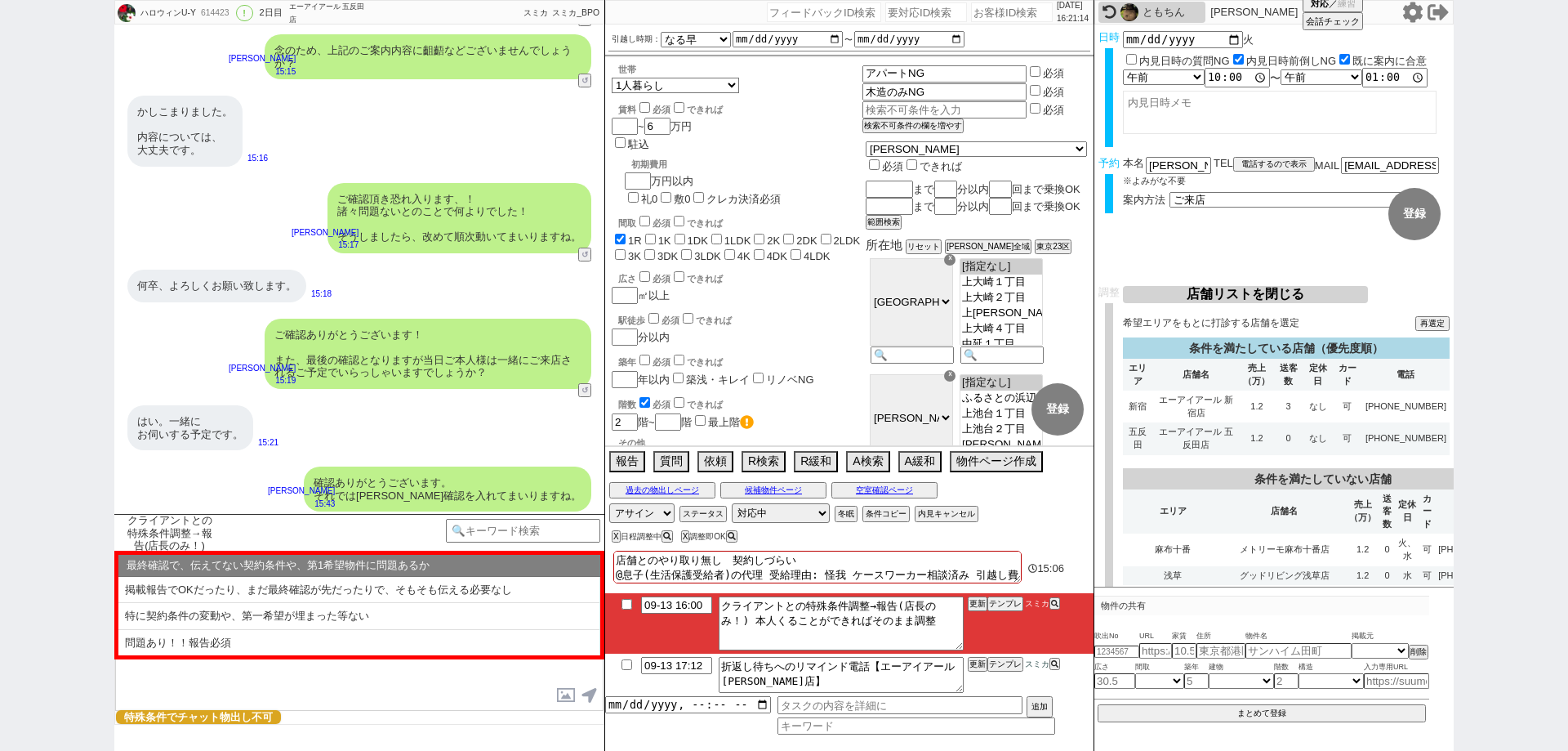
scroll to position [5677, 0]
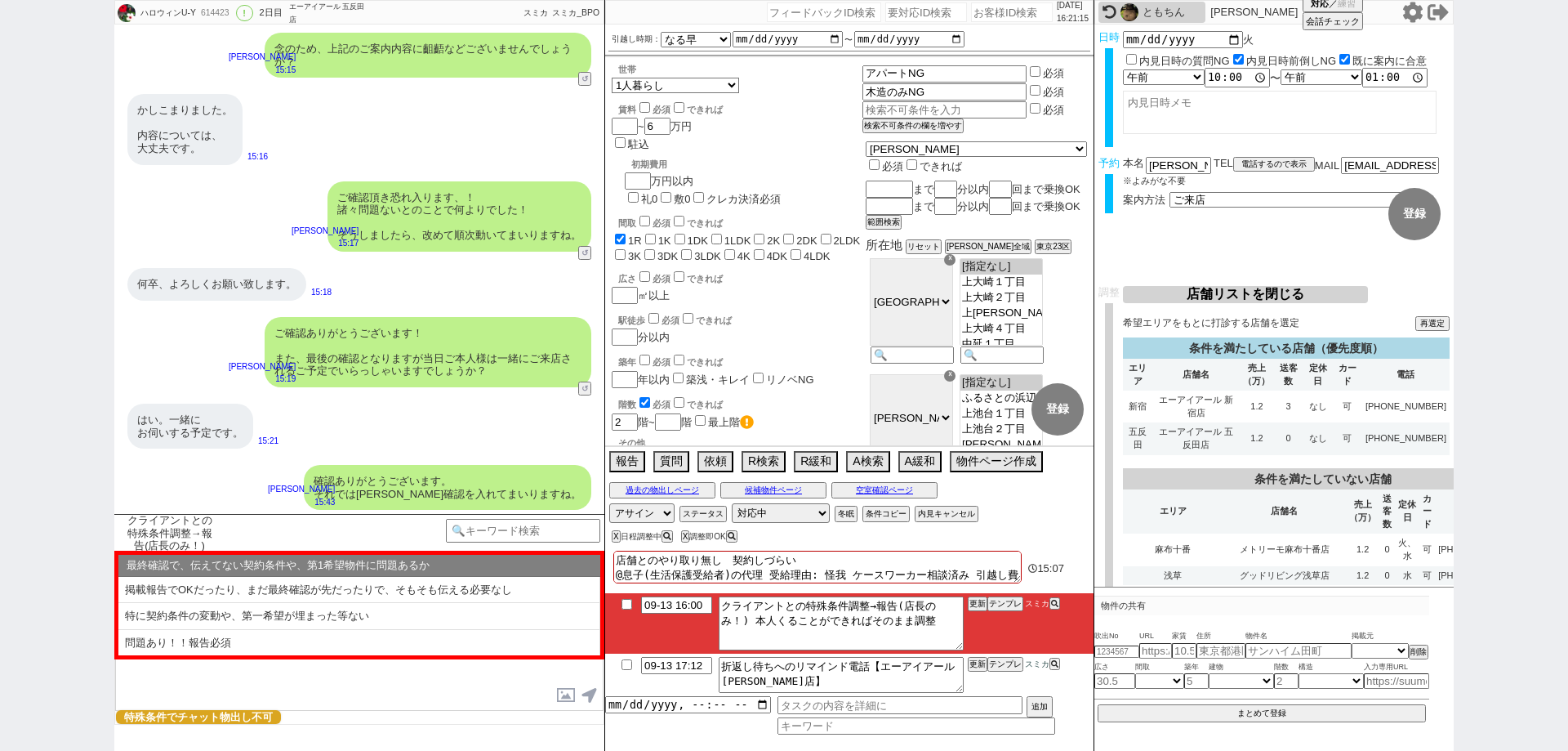
click at [629, 557] on textarea "店舗とのやり取り無し　契約しづらい @息子(生活保護受給者)の代理 受給理由: 怪我 ケースワーカー相談済み 引越し費用自己負担　移管相談済み" at bounding box center [817, 567] width 408 height 33
click at [624, 548] on div "店舗とのやり取り無し　契約しづらい @息子(生活保護受給者)の代理 受給理由: 怪我 ケースワーカー相談済み 引越し費用自己負担　移管相談済み 15:17 0…" at bounding box center [849, 649] width 488 height 204
click at [639, 553] on textarea "店舗とのやり取り無し　契約しづらい @息子(生活保護受給者)の代理 受給理由: 怪我 ケースワーカー相談済み 引越し費用自己負担　移管相談済み" at bounding box center [817, 567] width 408 height 33
paste textarea "ヴィダックス五反田店"
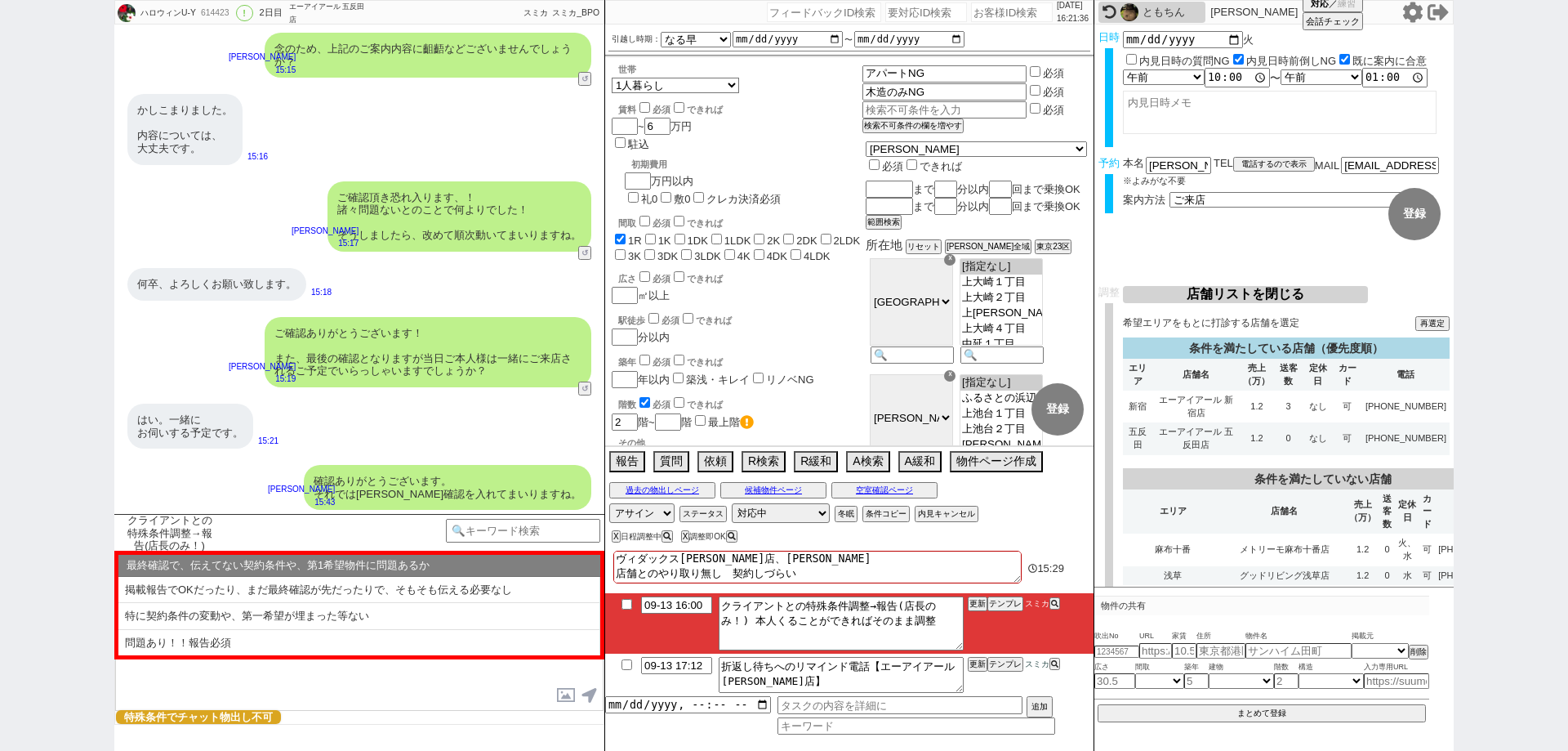
scroll to position [0, 0]
paste textarea "ヴィダックス五反田店"
click at [1033, 547] on div "ヴィダックス五反田店、戸沢さん →生活保護ってやってないですよね、他に相談できそうな店舗ってないんですかね、先確認してほしい、 店舗とのやり取り無し　契約しづ…" at bounding box center [849, 649] width 488 height 204
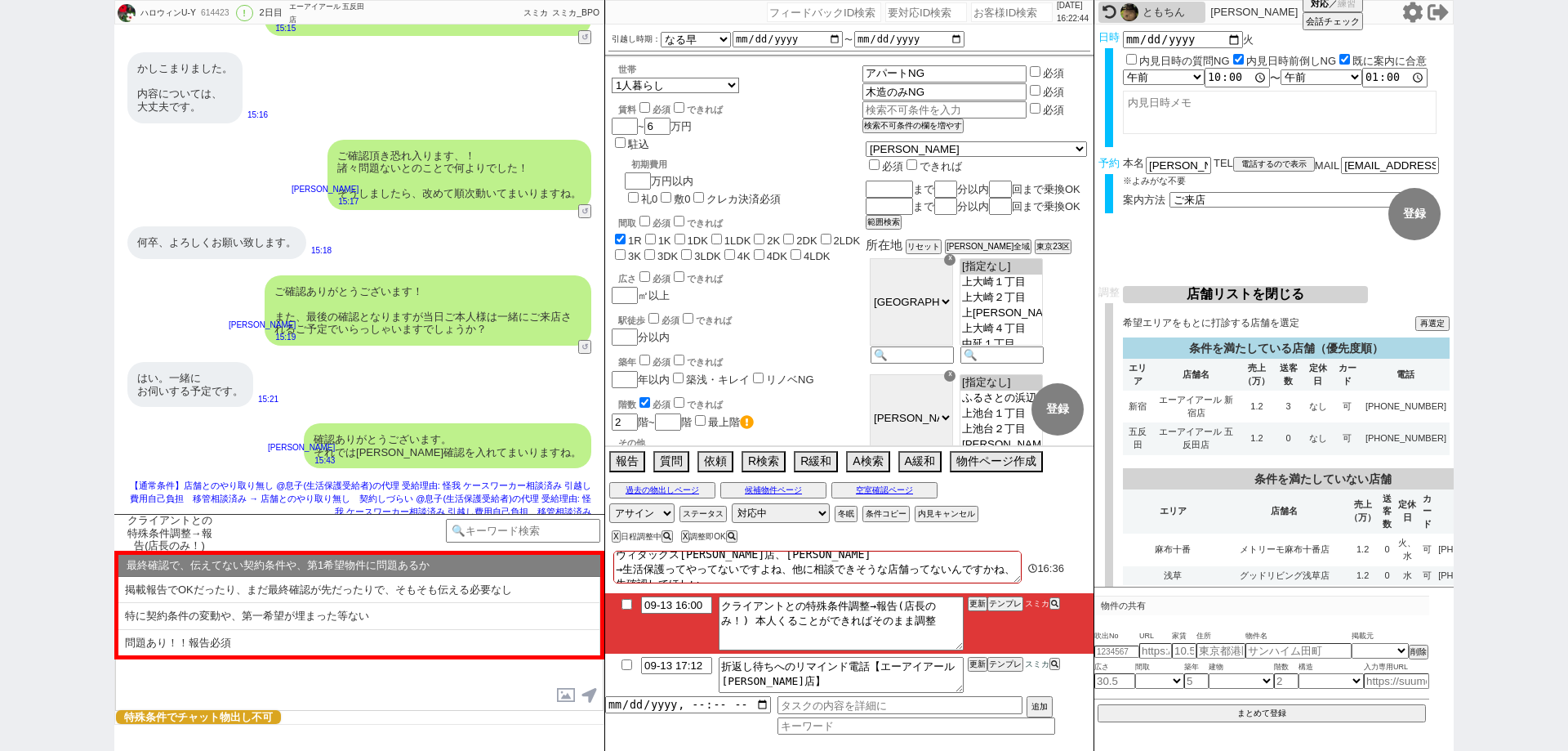
click at [1048, 541] on div "X 日程調整中 X 調整即OK" at bounding box center [849, 536] width 488 height 22
click at [1273, 441] on td "1.2" at bounding box center [1256, 438] width 34 height 32
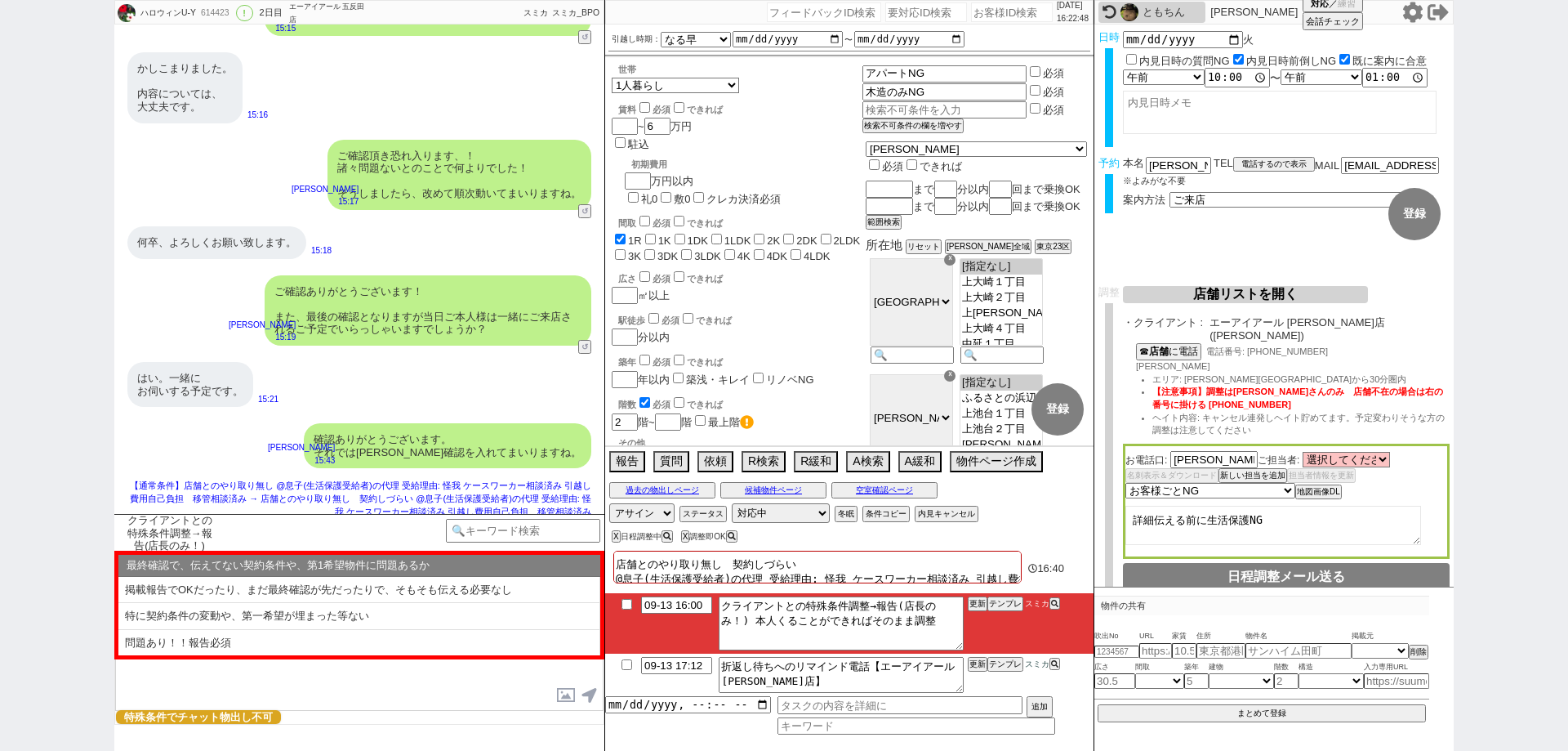
scroll to position [0, 0]
click at [481, 514] on div "クライアントとの特殊条件調整→報告(店長のみ！) テンプレ再検索NG解除" at bounding box center [359, 550] width 490 height 73
click at [1012, 604] on button "テンプレ" at bounding box center [1005, 604] width 36 height 12
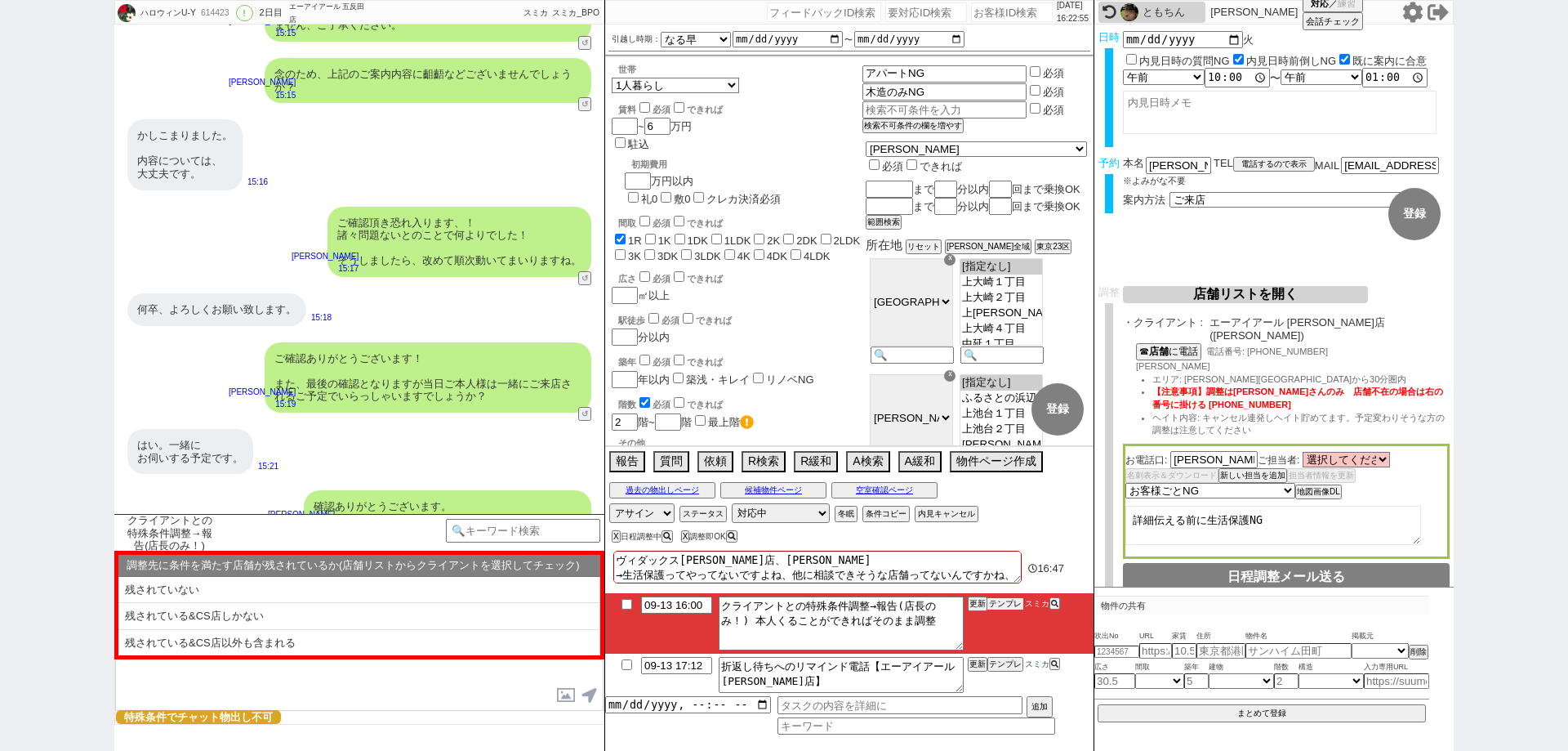
scroll to position [5691, 0]
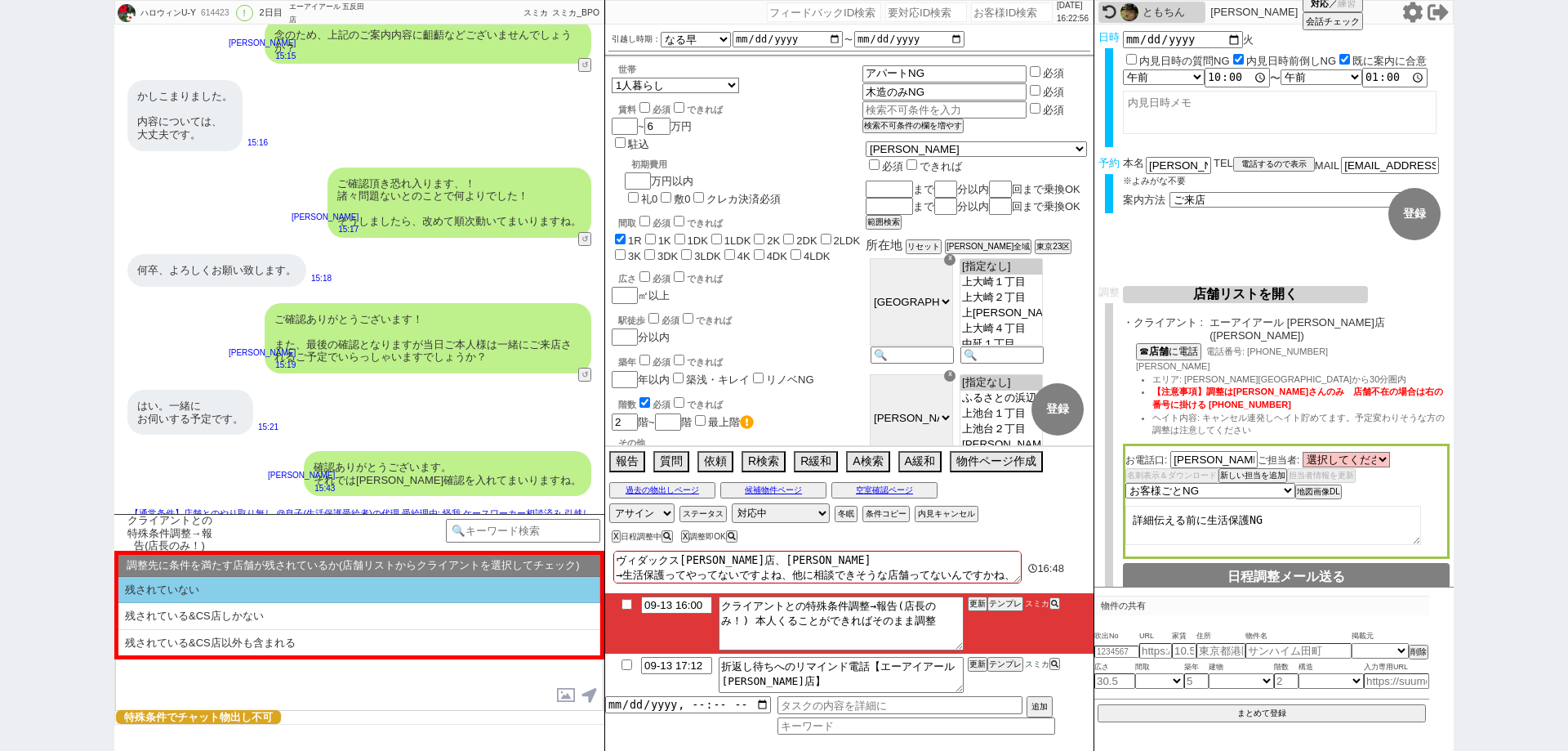
click at [411, 585] on li "残されていない" at bounding box center [359, 590] width 482 height 27
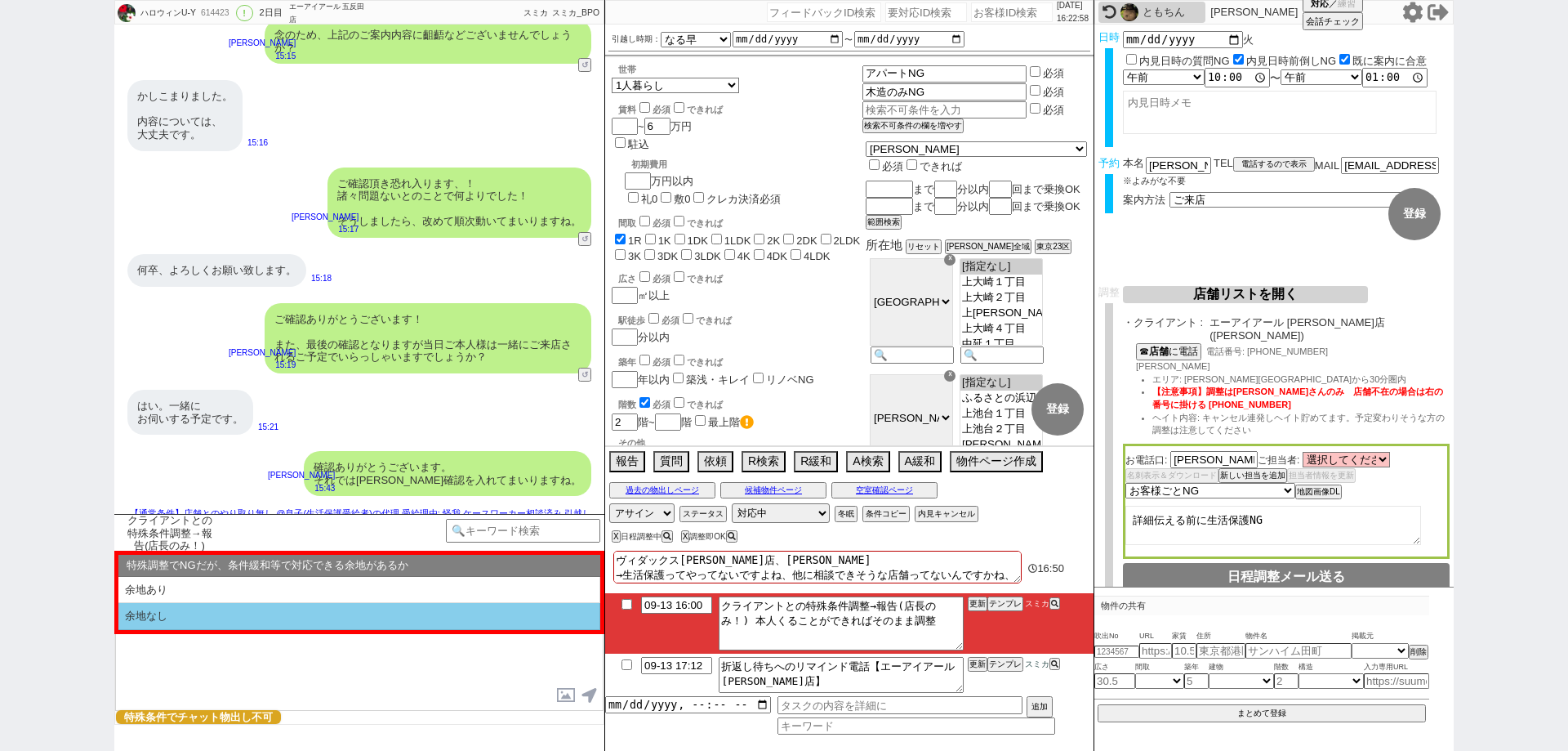
click at [420, 627] on li "余地なし" at bounding box center [359, 616] width 482 height 27
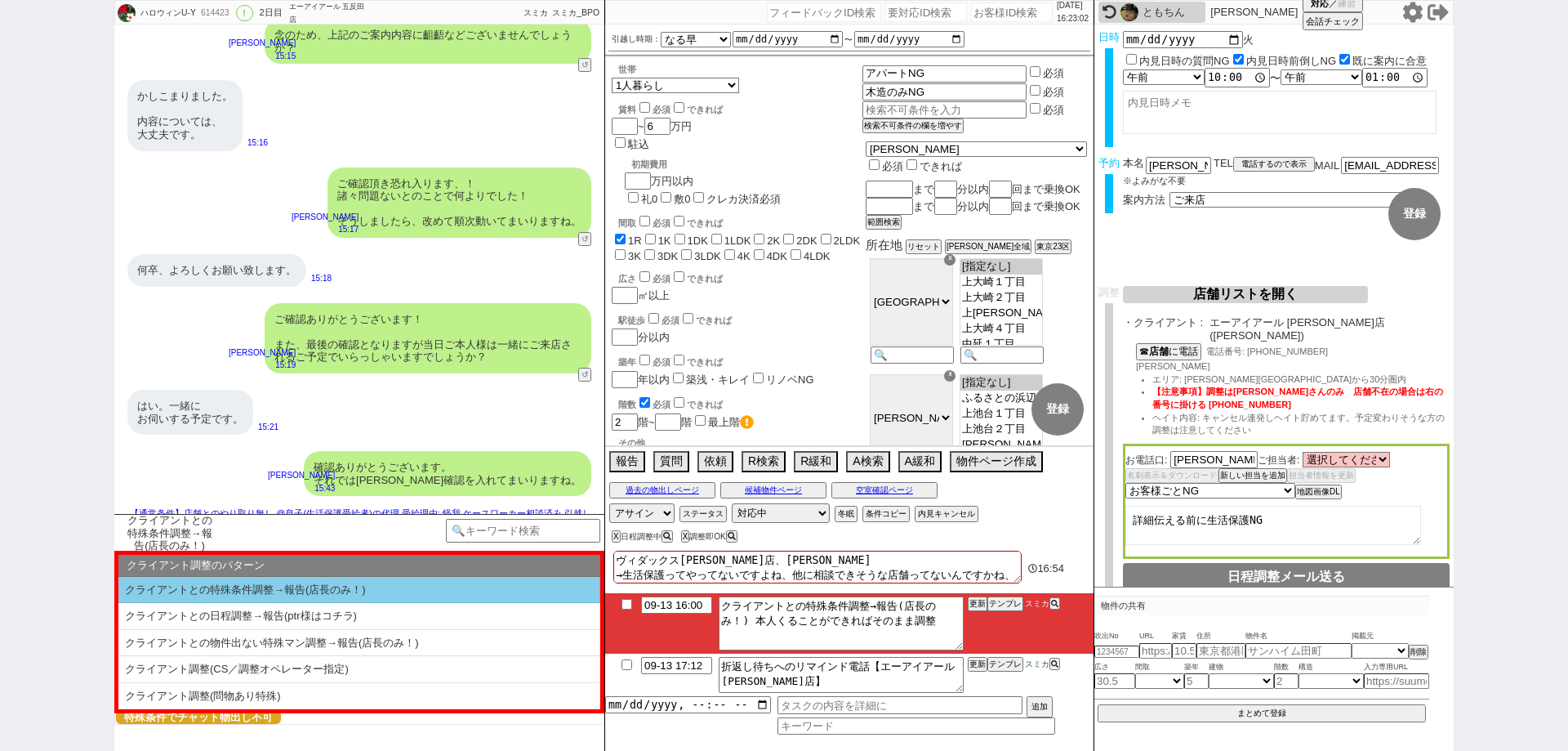
click at [444, 590] on li "クライアントとの特殊条件調整→報告(店長のみ！)" at bounding box center [359, 590] width 482 height 27
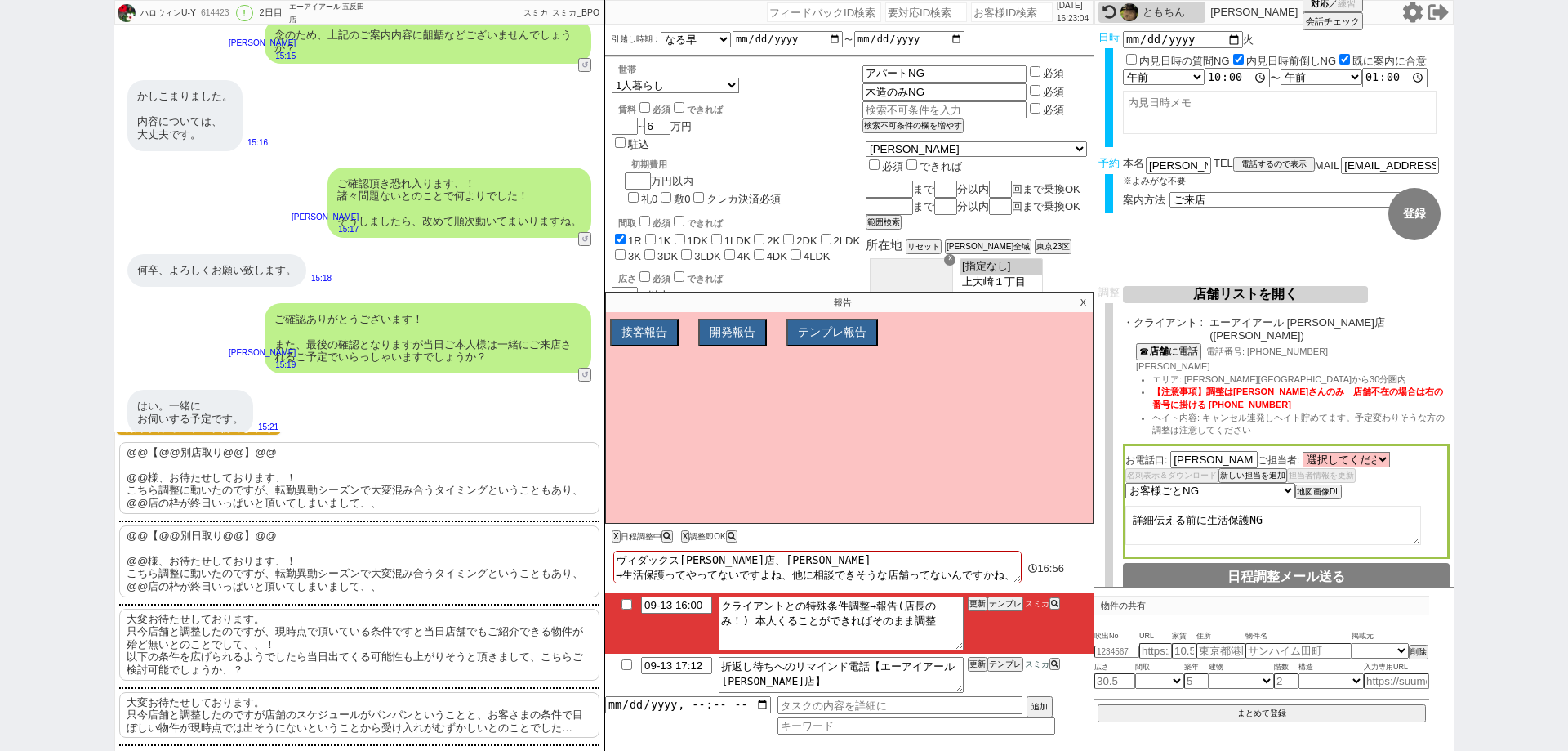
scroll to position [211, 0]
click at [446, 702] on p "大変お待たせしております。 只今店舗と調整したのですが店舗のスケジュールがパンパンということと、お客さまの条件で目ぼしい物件が現時点では出そうにないということ…" at bounding box center [359, 711] width 480 height 47
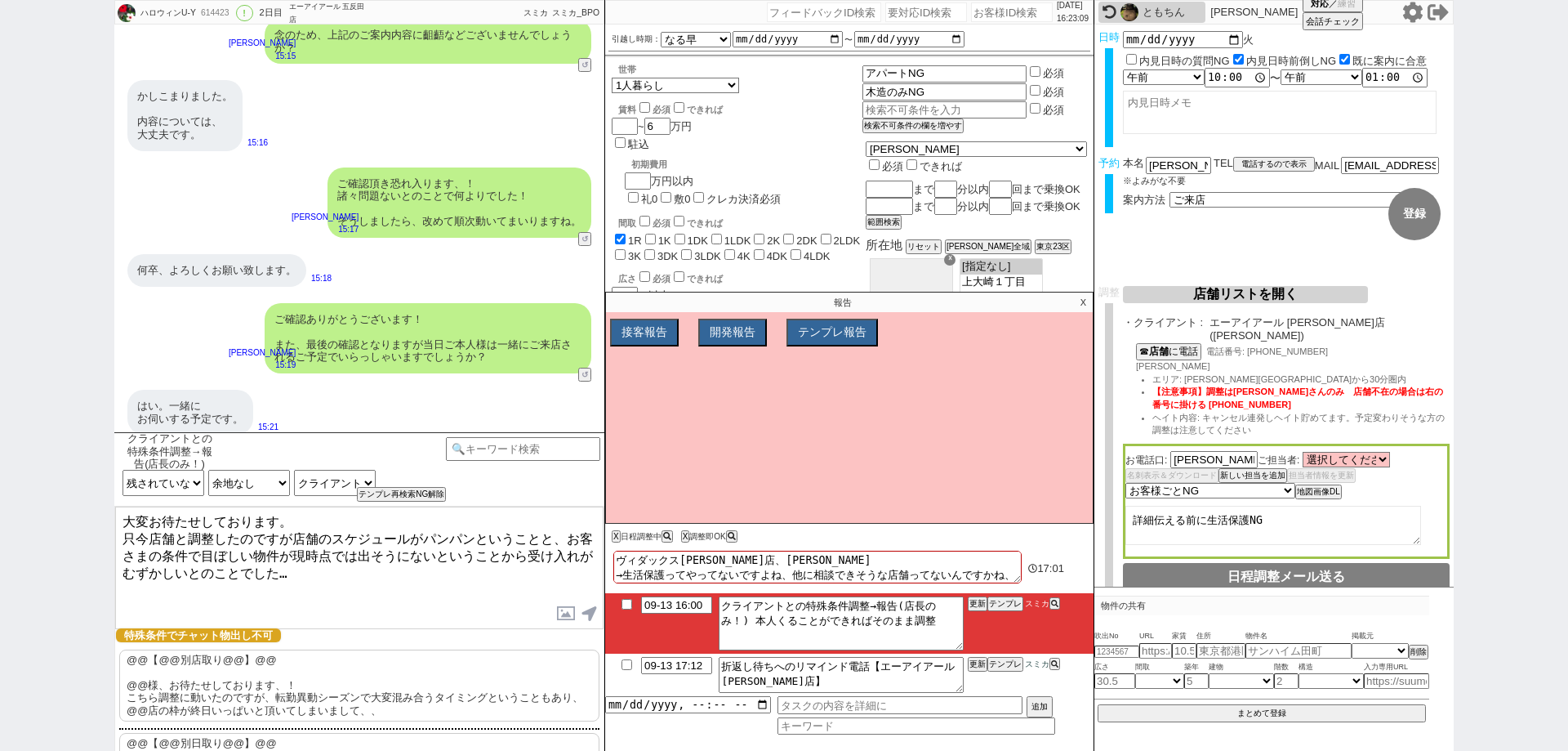
click at [1092, 299] on div "報告 X 接客報告 開発報告 テンプレ報告 FBの種類を選んでください ミス以外 条件入力 カテゴリ選択 状況入力 会話成り立たない・吹き出しミス 誤字脱字、…" at bounding box center [849, 408] width 488 height 232
click at [1086, 299] on p "X" at bounding box center [1083, 302] width 19 height 20
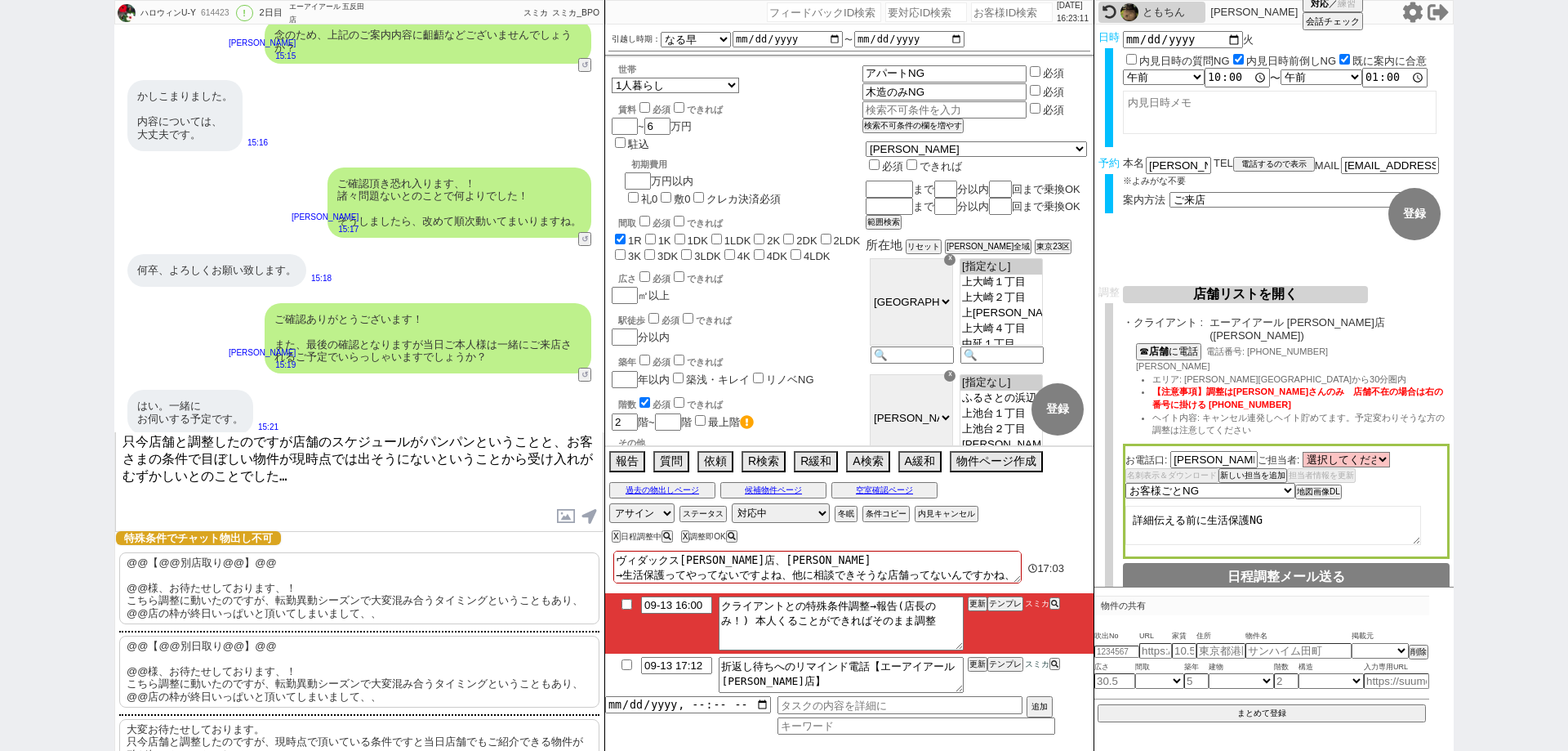
scroll to position [211, 0]
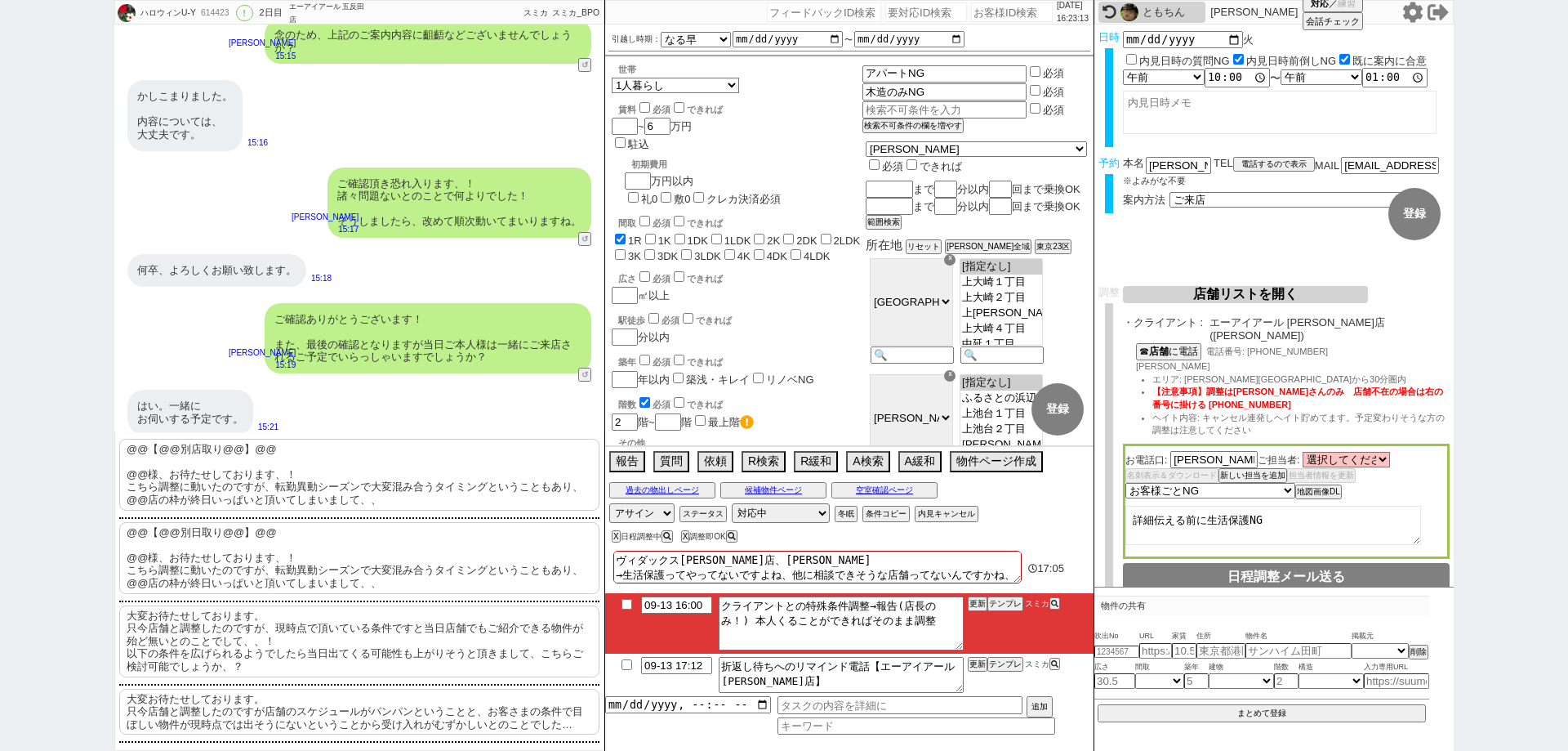
click at [528, 709] on p "大変お待たせしております。 只今店舗と調整したのですが店舗のスケジュールがパンパンということと、お客さまの条件で目ぼしい物件が現時点では出そうにないということ…" at bounding box center [359, 711] width 480 height 47
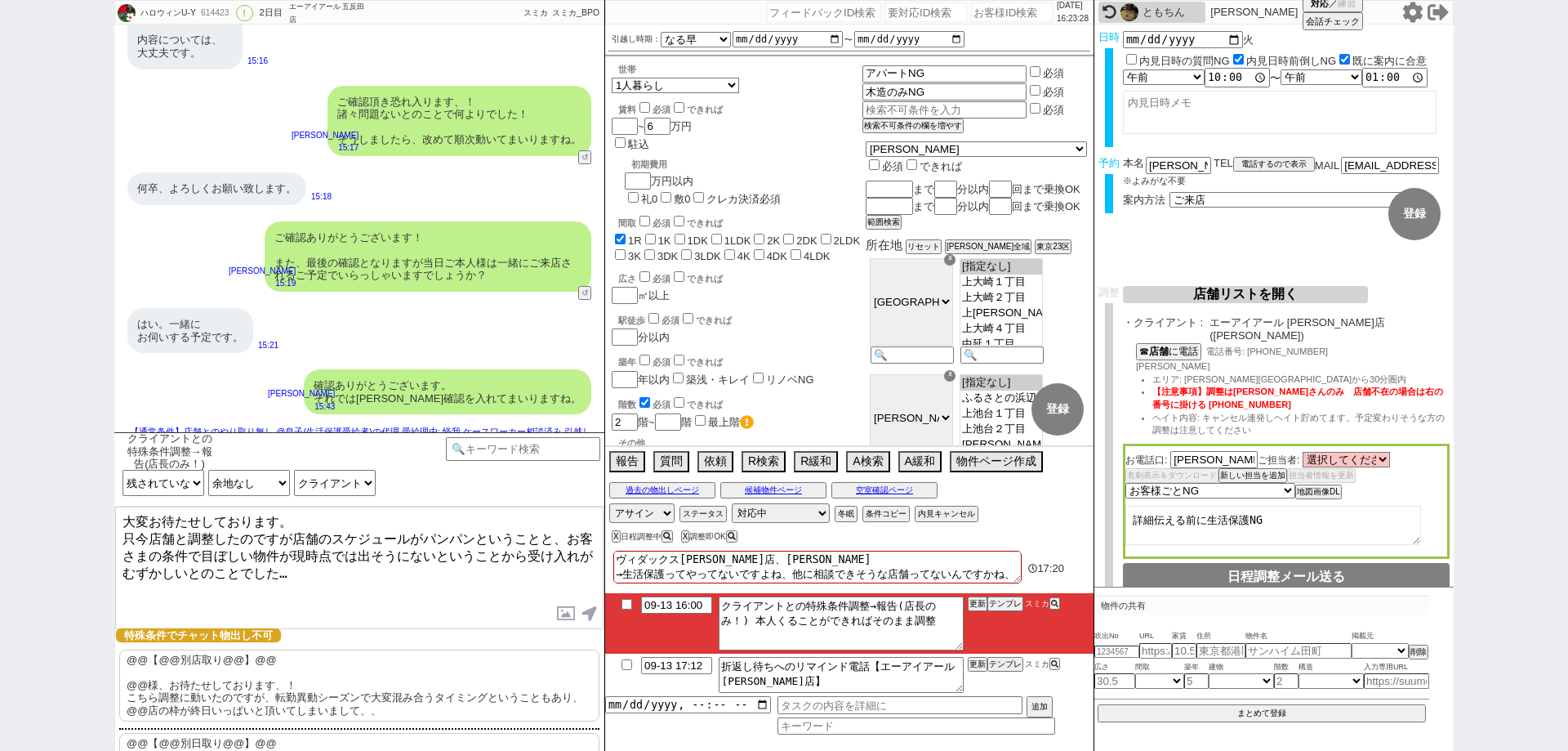
scroll to position [0, 0]
click at [763, 576] on textarea "ヴィダックス五反田店、戸沢さん →生活保護ってやってないですよね、他に相談できそうな店舗ってないんですかね、先確認してほしい、 店舗とのやり取り無し　契約しづ…" at bounding box center [817, 567] width 408 height 33
click at [343, 570] on textarea "大変お待たせしております。 只今店舗と調整したのですが店舗のスケジュールがパンパンということと、お客さまの条件で目ぼしい物件が現時点では出そうにないということ…" at bounding box center [359, 567] width 488 height 123
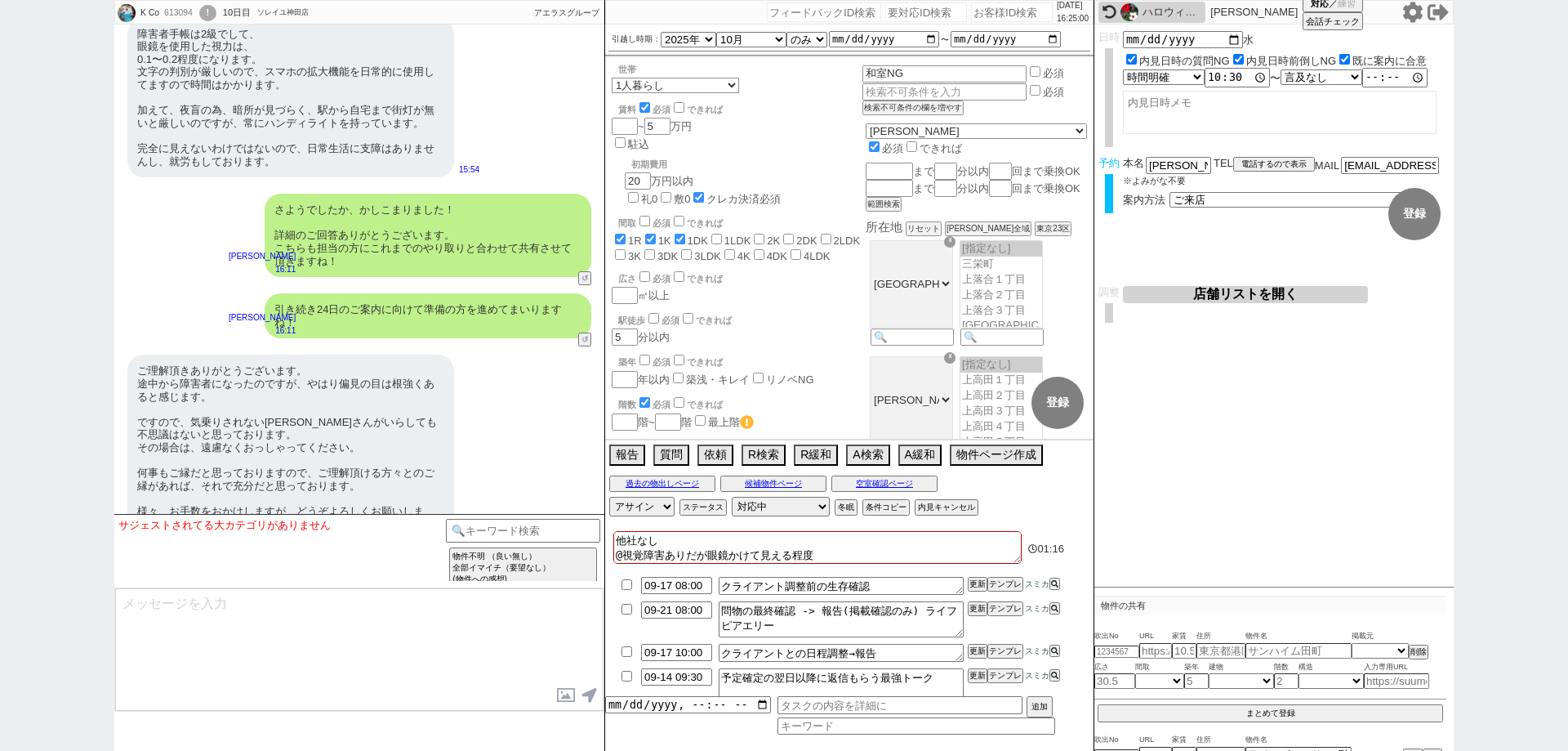
scroll to position [15301, 0]
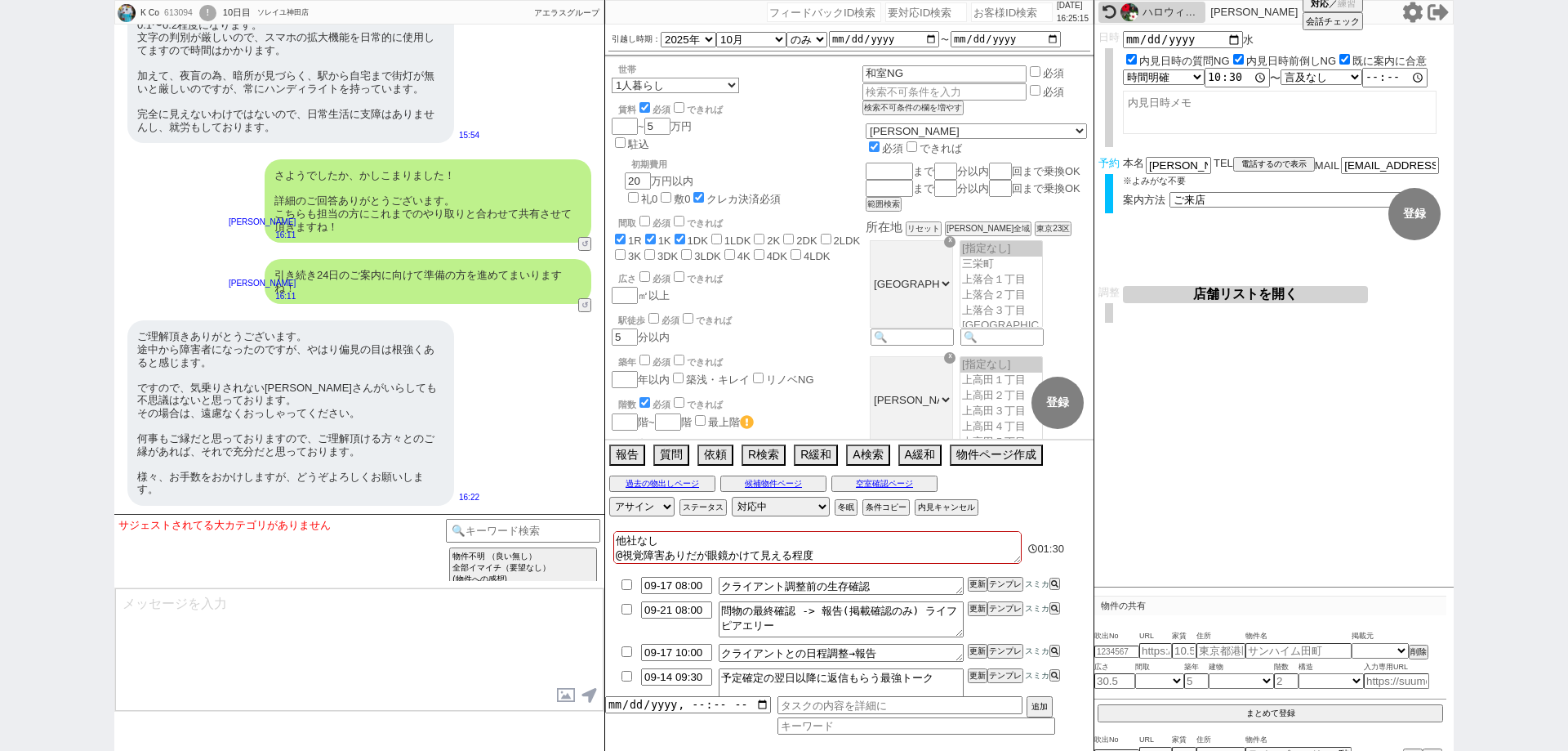
click at [420, 632] on textarea at bounding box center [359, 649] width 488 height 123
click at [0, 385] on div "K Co 613094 ! 0 10日目 ソレイユ神田店 冬眠中 自社客 アエラスグループ スミカ_BPO チャット全表示 2025-09-04 新しくフォロ…" at bounding box center [784, 376] width 1568 height 751
click at [272, 601] on textarea "いえいえ、" at bounding box center [359, 649] width 488 height 123
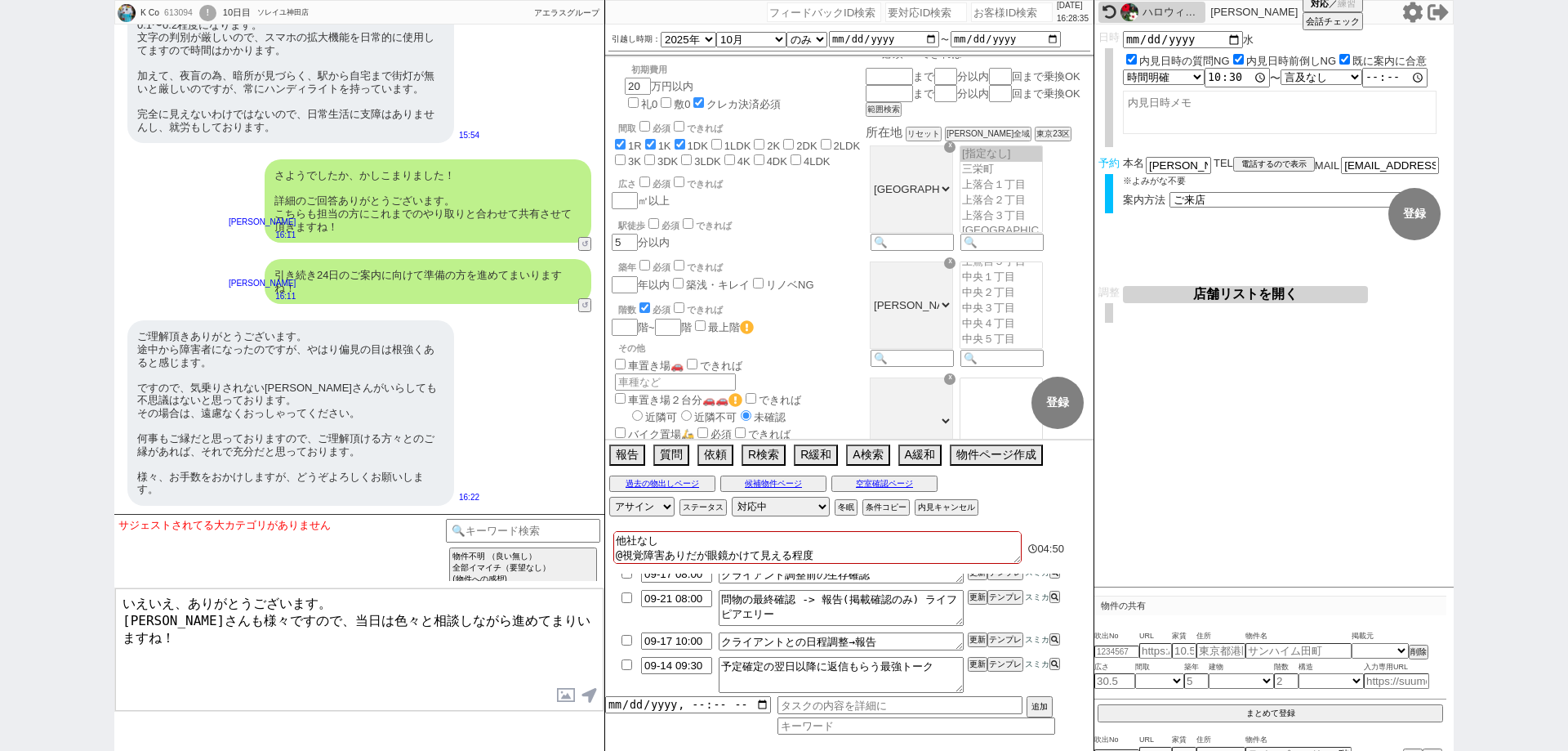
scroll to position [245, 0]
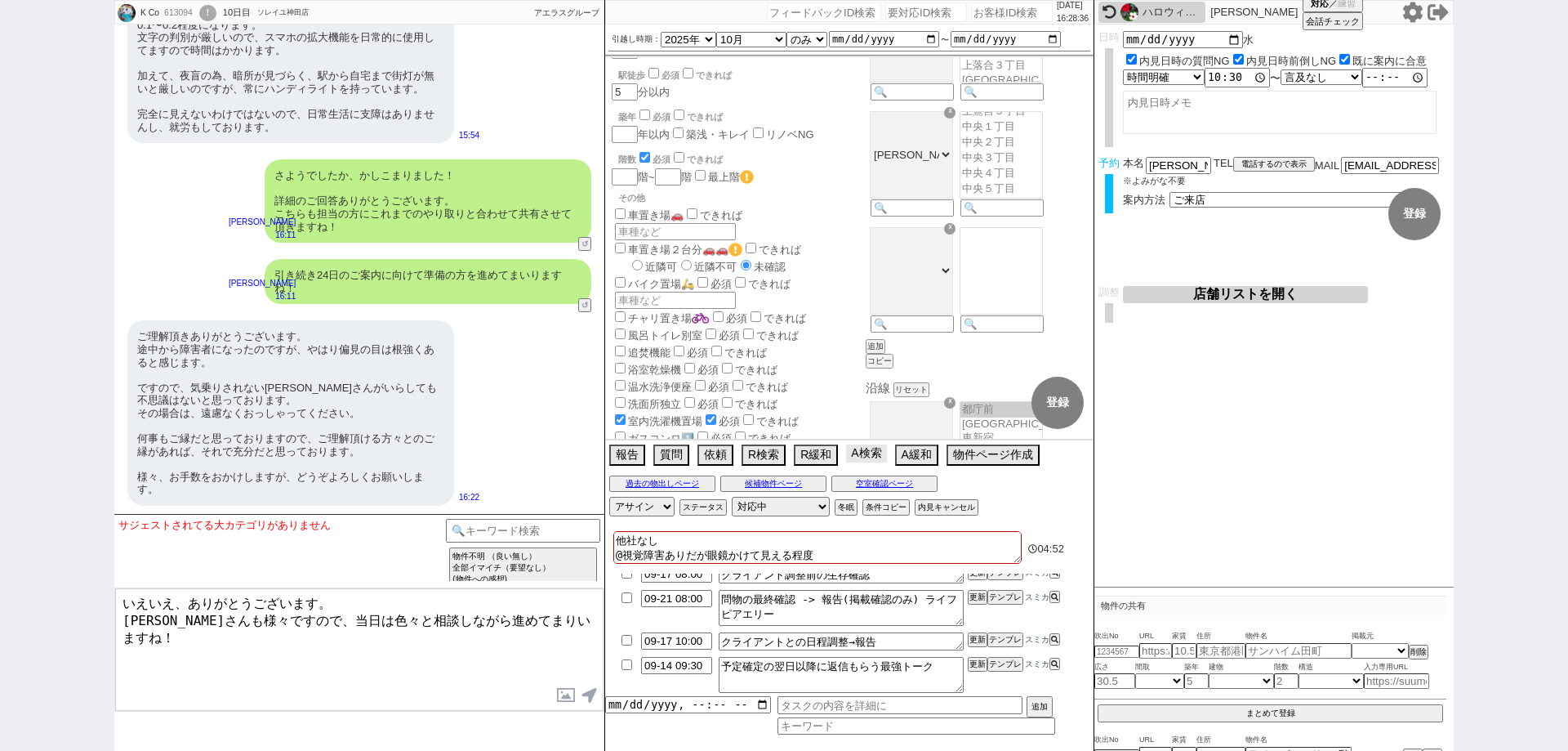
click at [866, 461] on button "A検索" at bounding box center [866, 454] width 40 height 18
click at [868, 453] on button "A検索" at bounding box center [866, 454] width 40 height 18
click at [573, 625] on textarea "いえいえ、ありがとうございます。 大家さんも様々ですので、当日は色々と相談しながら進めてまりいますね！" at bounding box center [359, 649] width 488 height 123
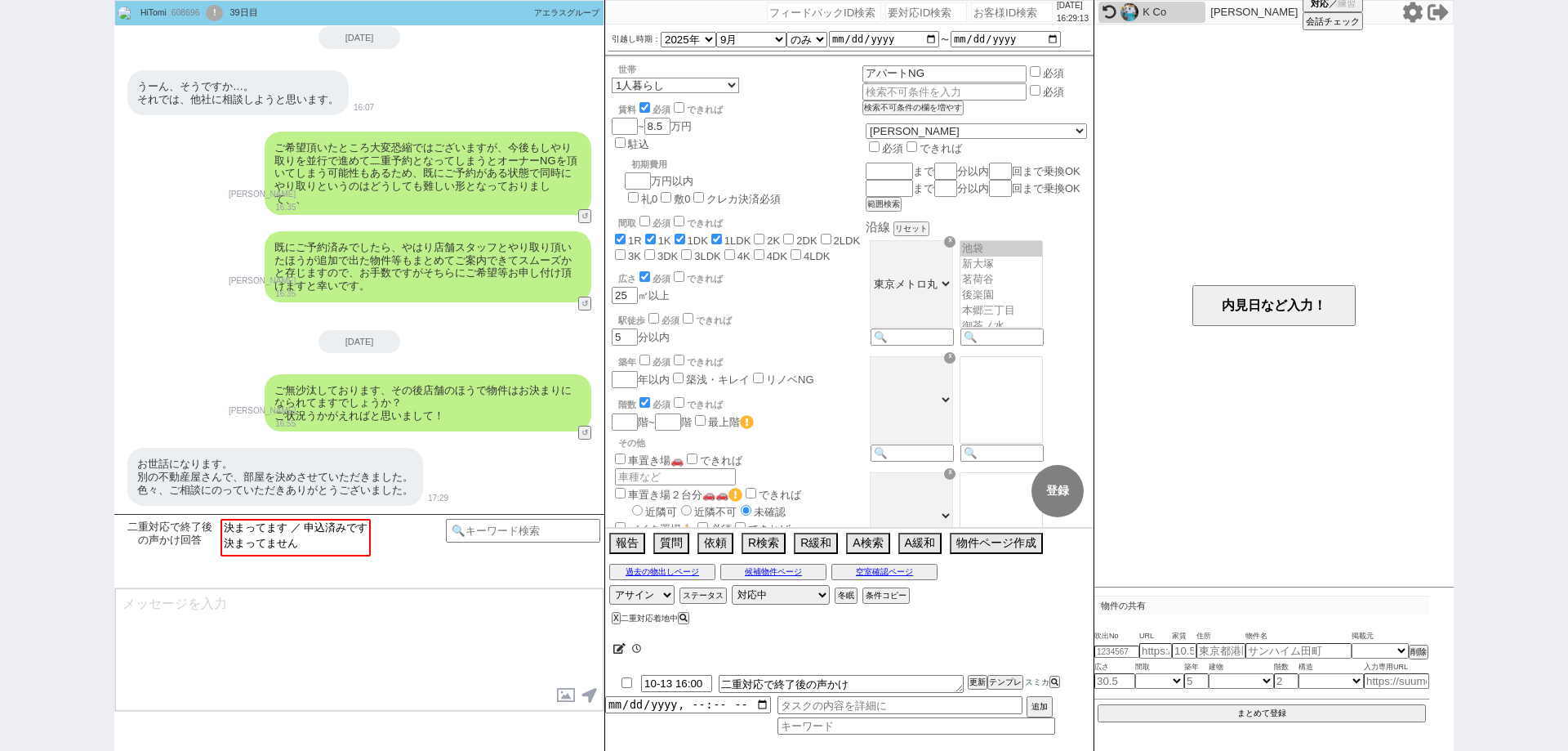
scroll to position [143, 0]
click at [0, 525] on div "HiTomi 608696 ! 0 39日目 ソレイユ新宿店 冬眠中 自社客 アエラスグループ スミカ_BPO チャット全表示 2025-08-12 うーん、…" at bounding box center [784, 376] width 1568 height 751
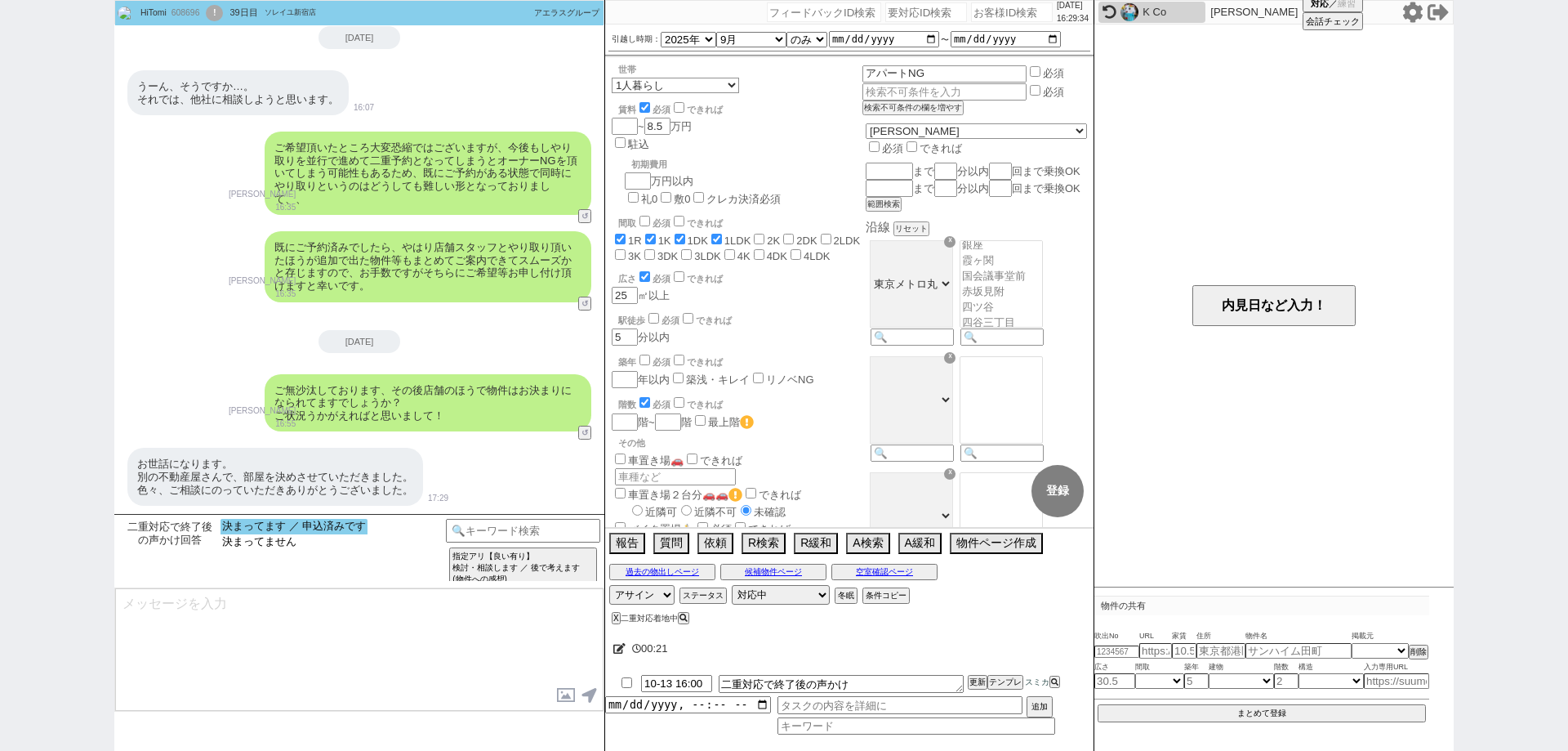
click at [329, 531] on option "決まってます ／ 申込済みです" at bounding box center [294, 526] width 147 height 16
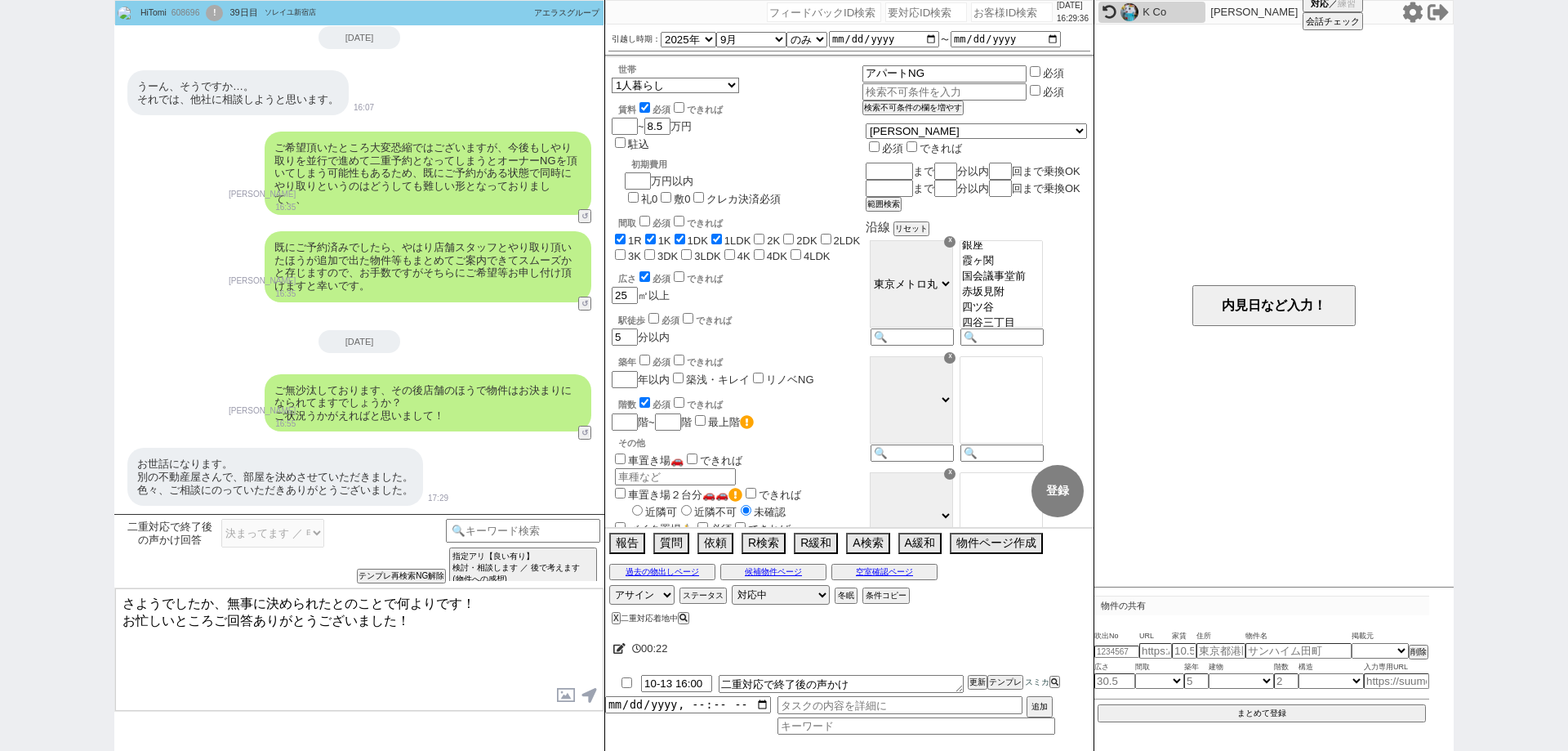
click at [425, 640] on textarea "さようでしたか、無事に決められたとのことで何よりです！ お忙しいところご回答ありがとうございました！" at bounding box center [359, 649] width 488 height 123
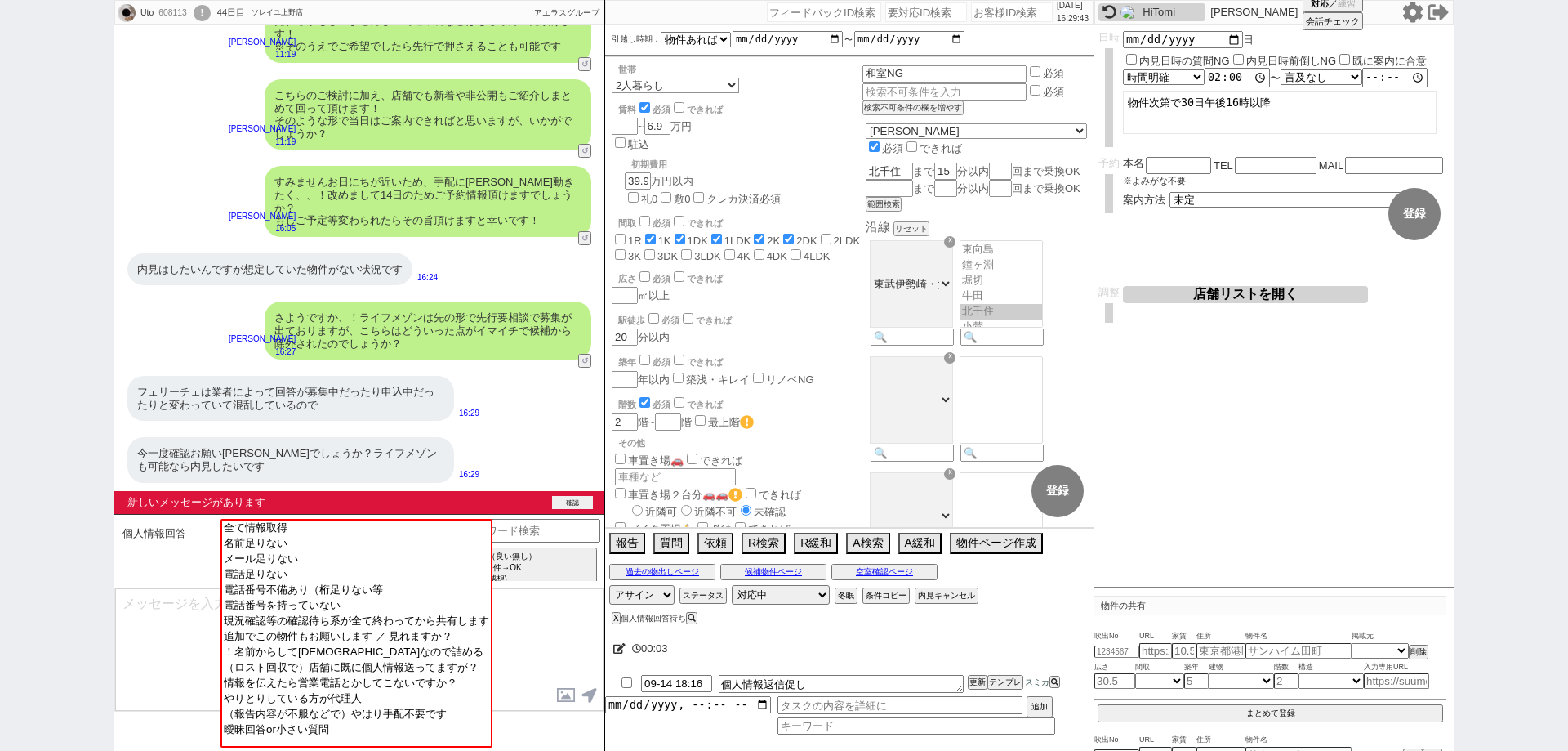
scroll to position [8790, 0]
click at [561, 495] on div "新しいメッセージがあります 確認" at bounding box center [359, 502] width 490 height 23
click at [575, 504] on button "確認" at bounding box center [573, 502] width 41 height 13
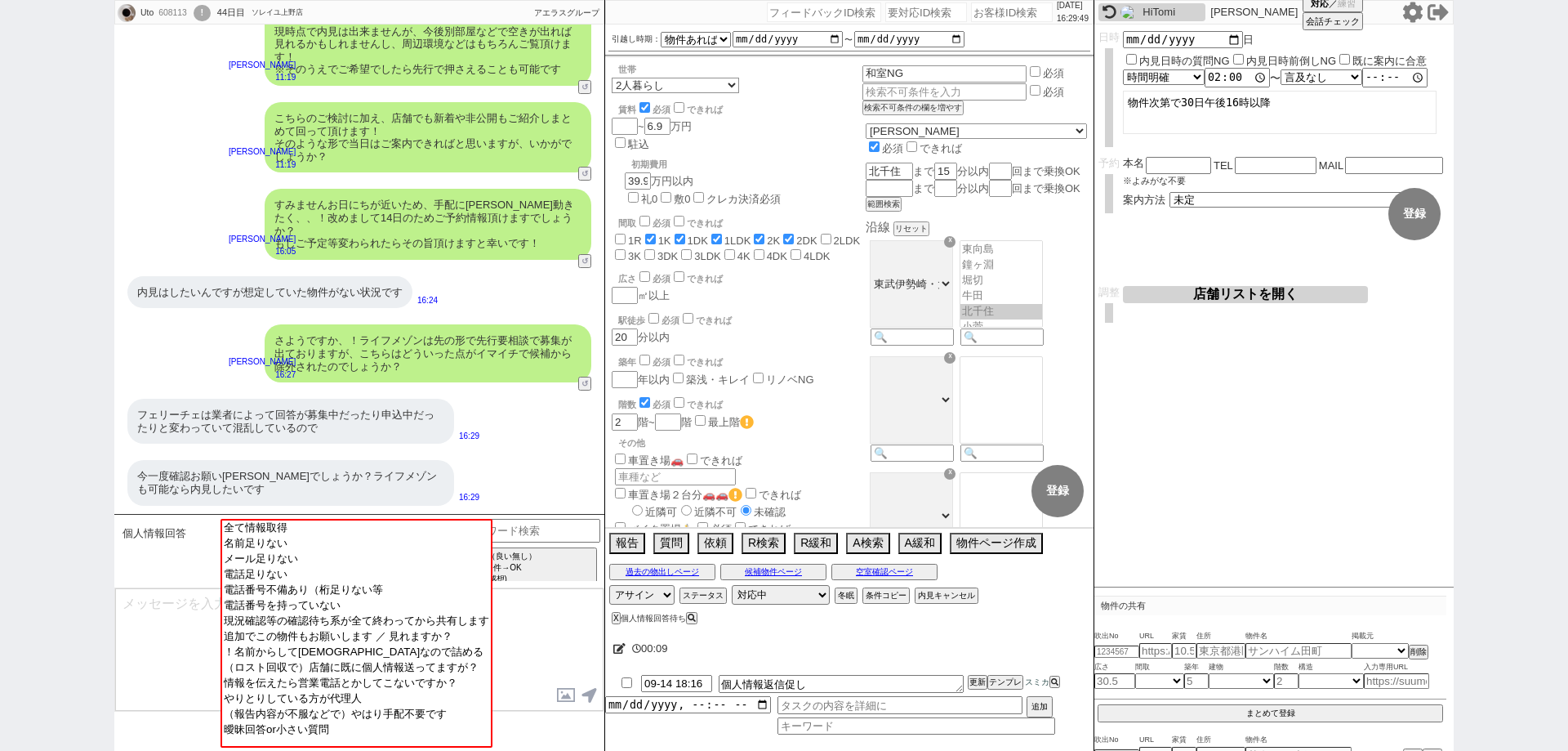
scroll to position [8767, 0]
click at [906, 570] on button "空室確認ページ" at bounding box center [884, 572] width 106 height 13
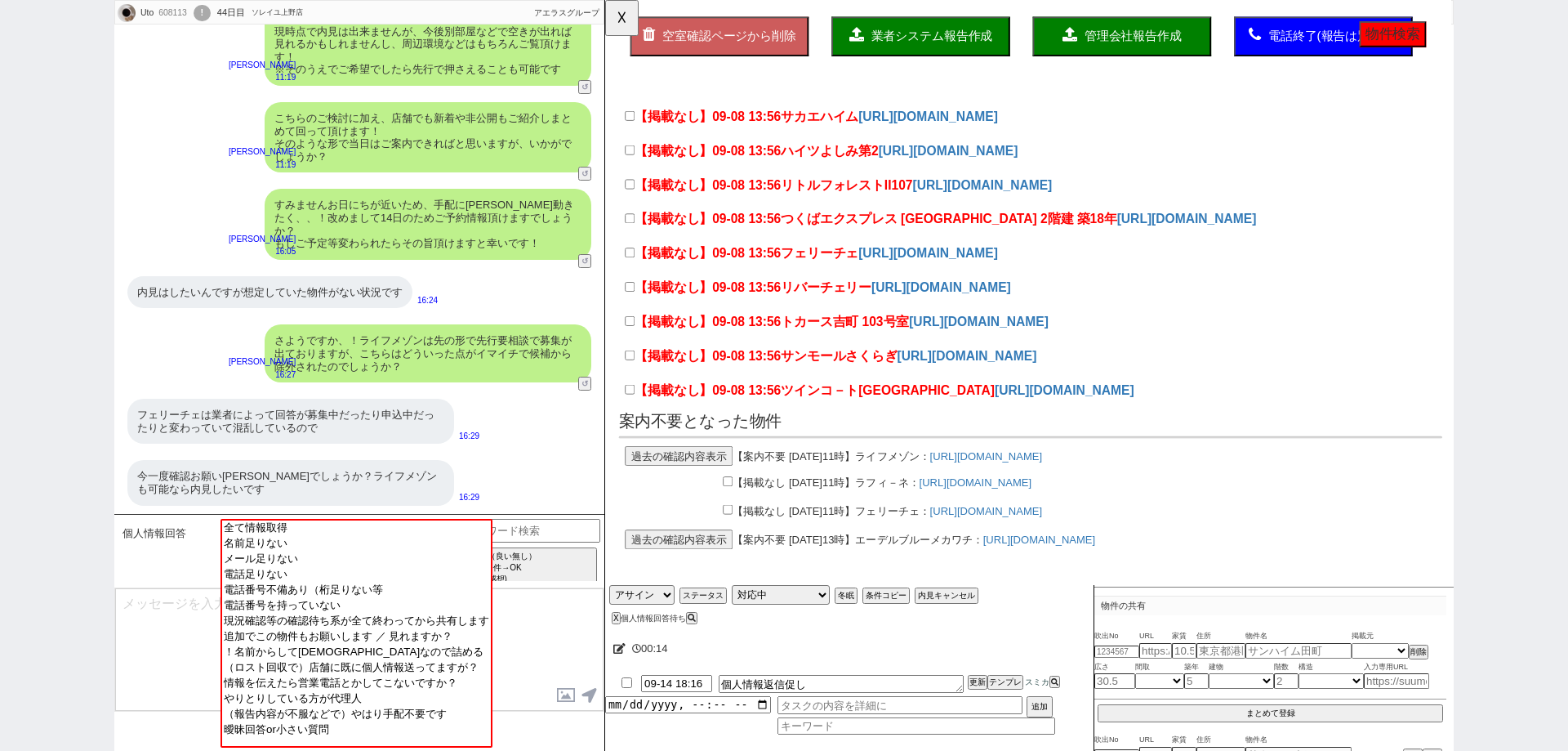
scroll to position [274, 0]
click at [626, 28] on button "☓" at bounding box center [620, 16] width 30 height 33
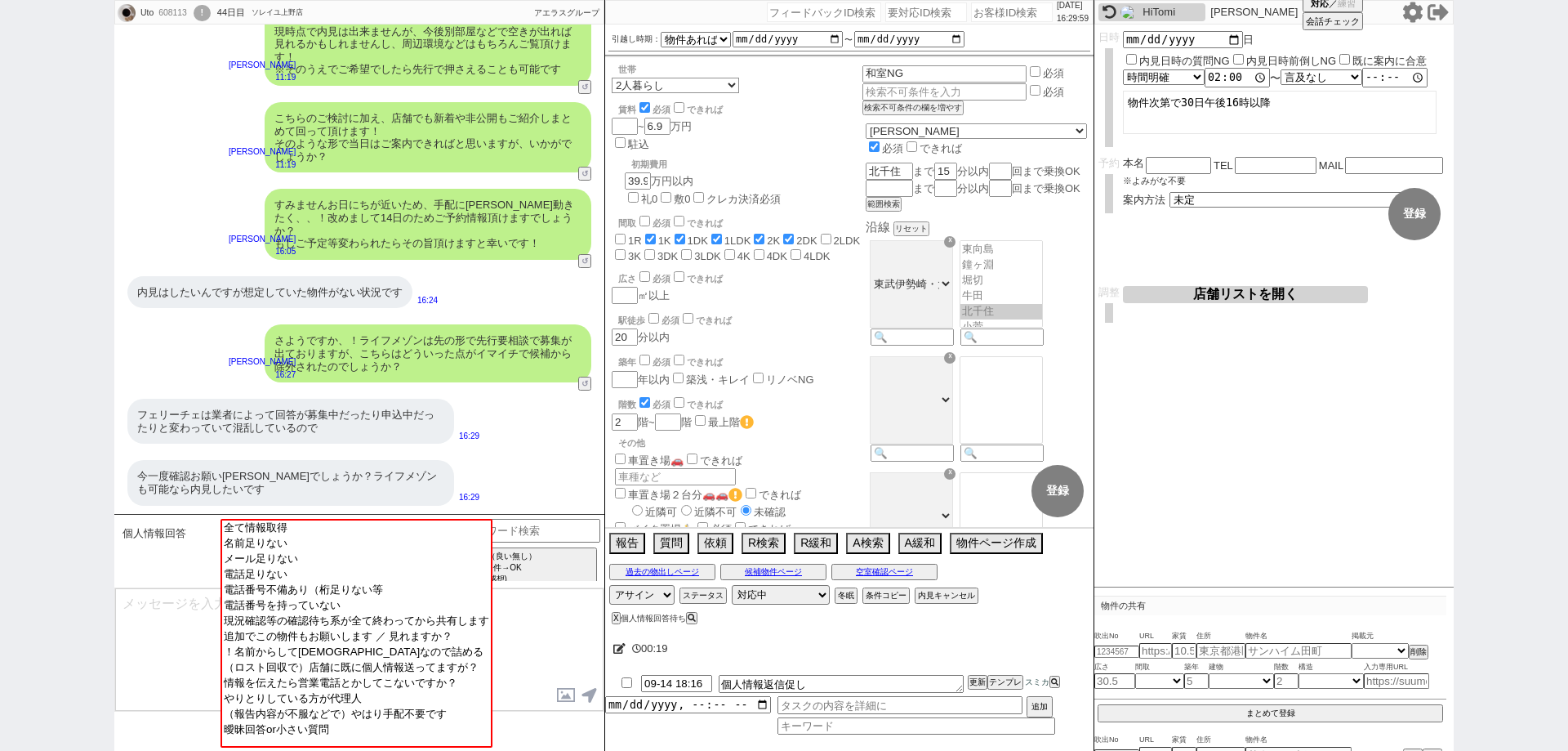
click at [543, 623] on textarea at bounding box center [359, 649] width 488 height 123
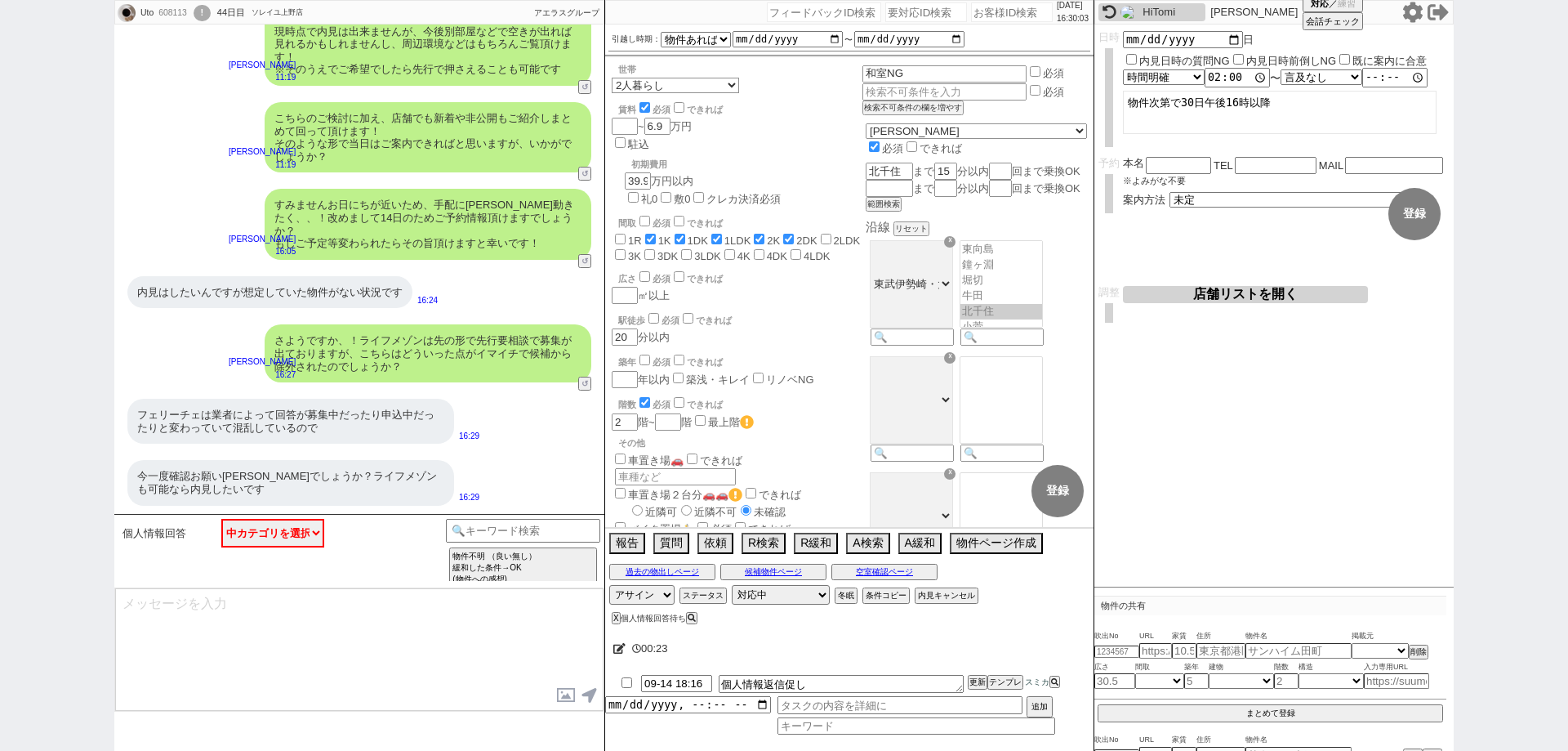
scroll to position [8767, 0]
click at [839, 571] on button "空室確認ページ" at bounding box center [884, 572] width 106 height 13
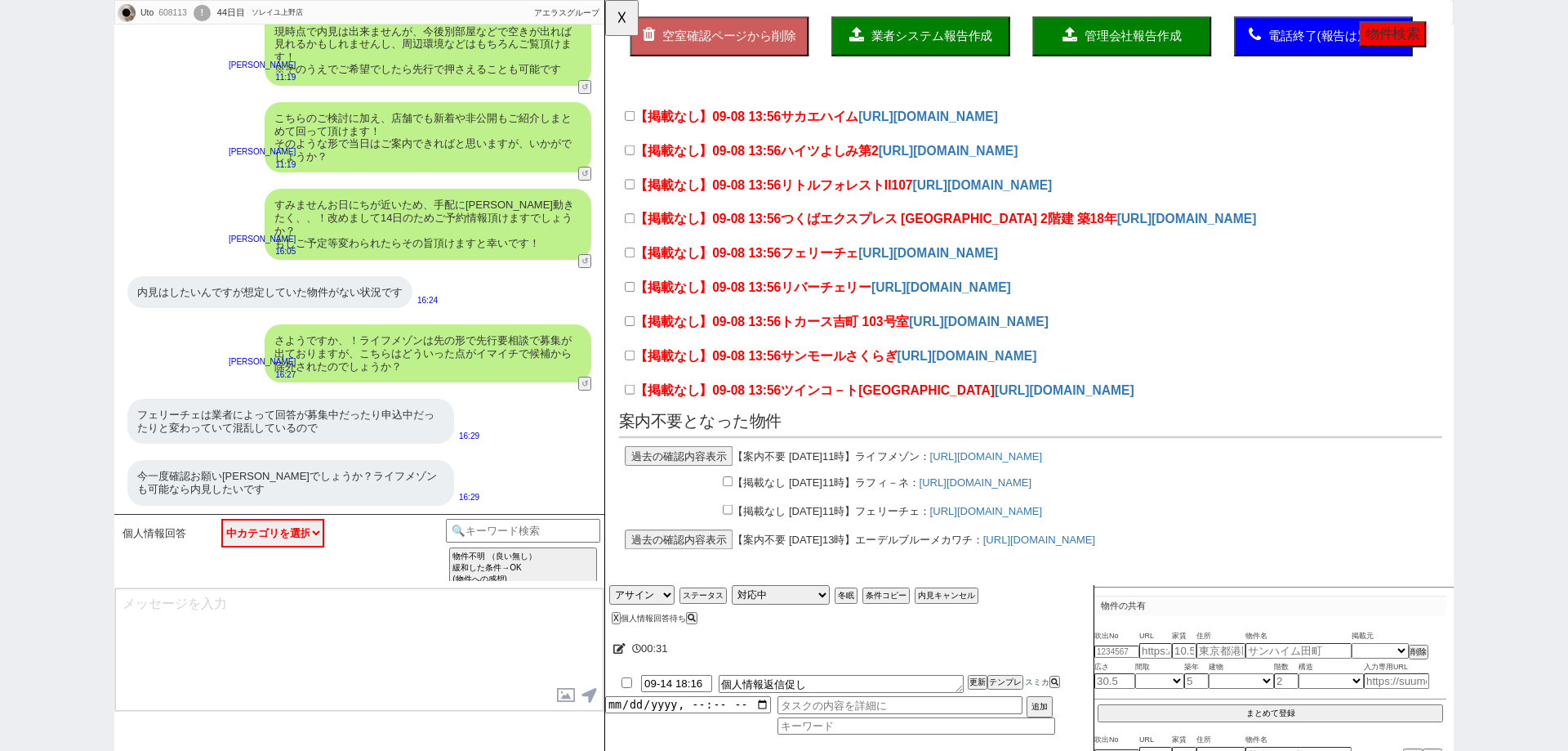
scroll to position [274, 0]
click at [696, 479] on button "過去の確認内容表示" at bounding box center [684, 490] width 116 height 21
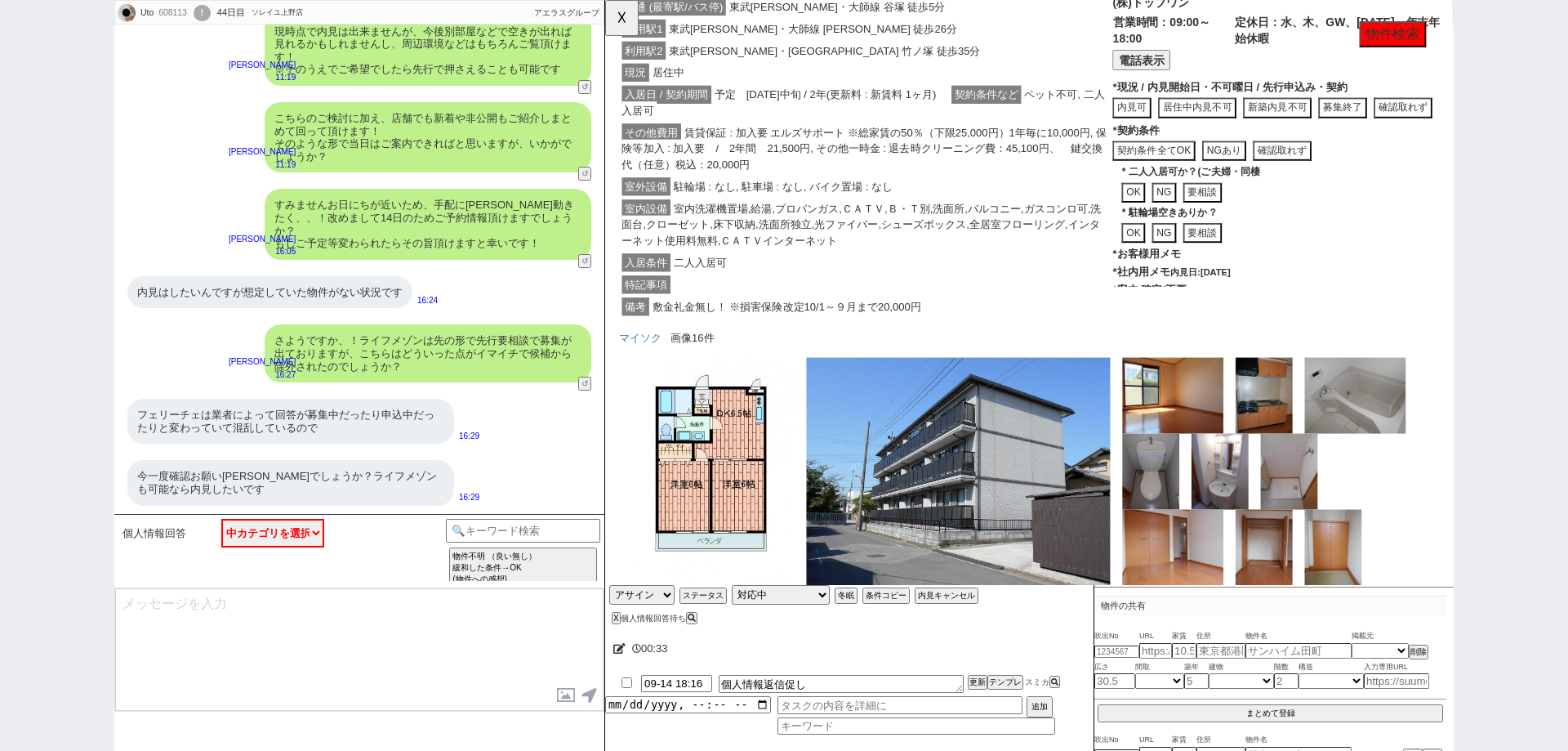
scroll to position [63, 0]
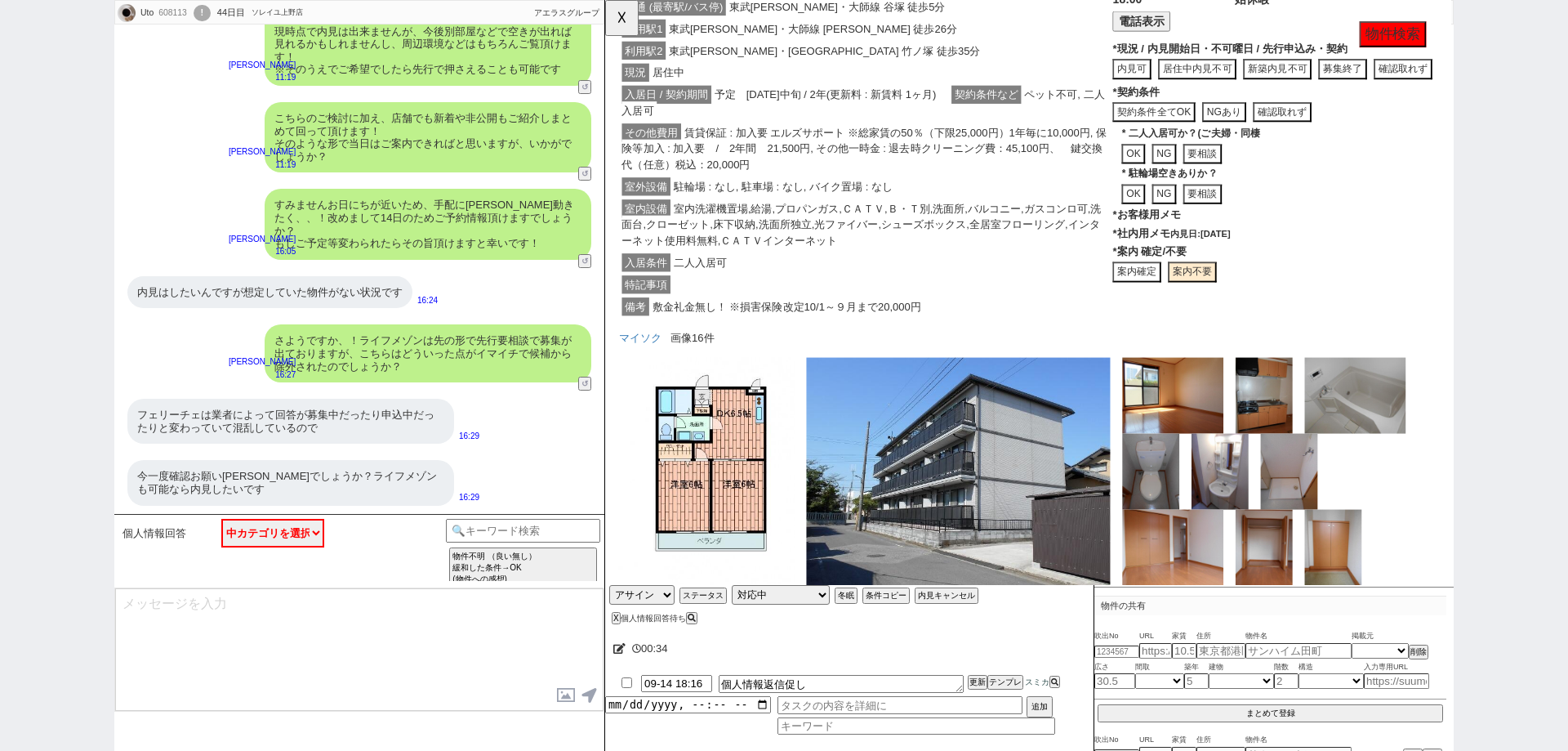
click at [1182, 303] on button "案内確定" at bounding box center [1176, 292] width 52 height 22
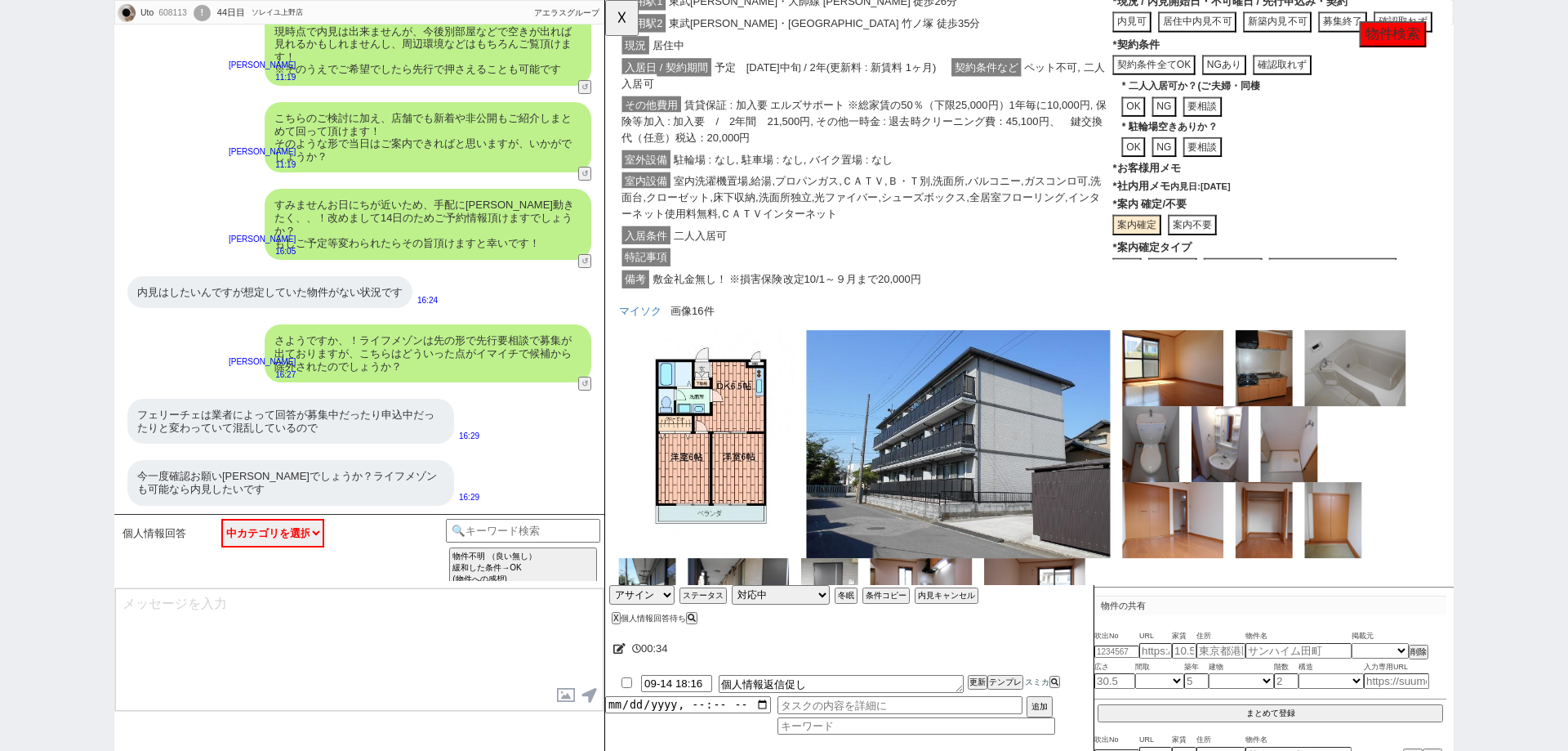
scroll to position [132, 0]
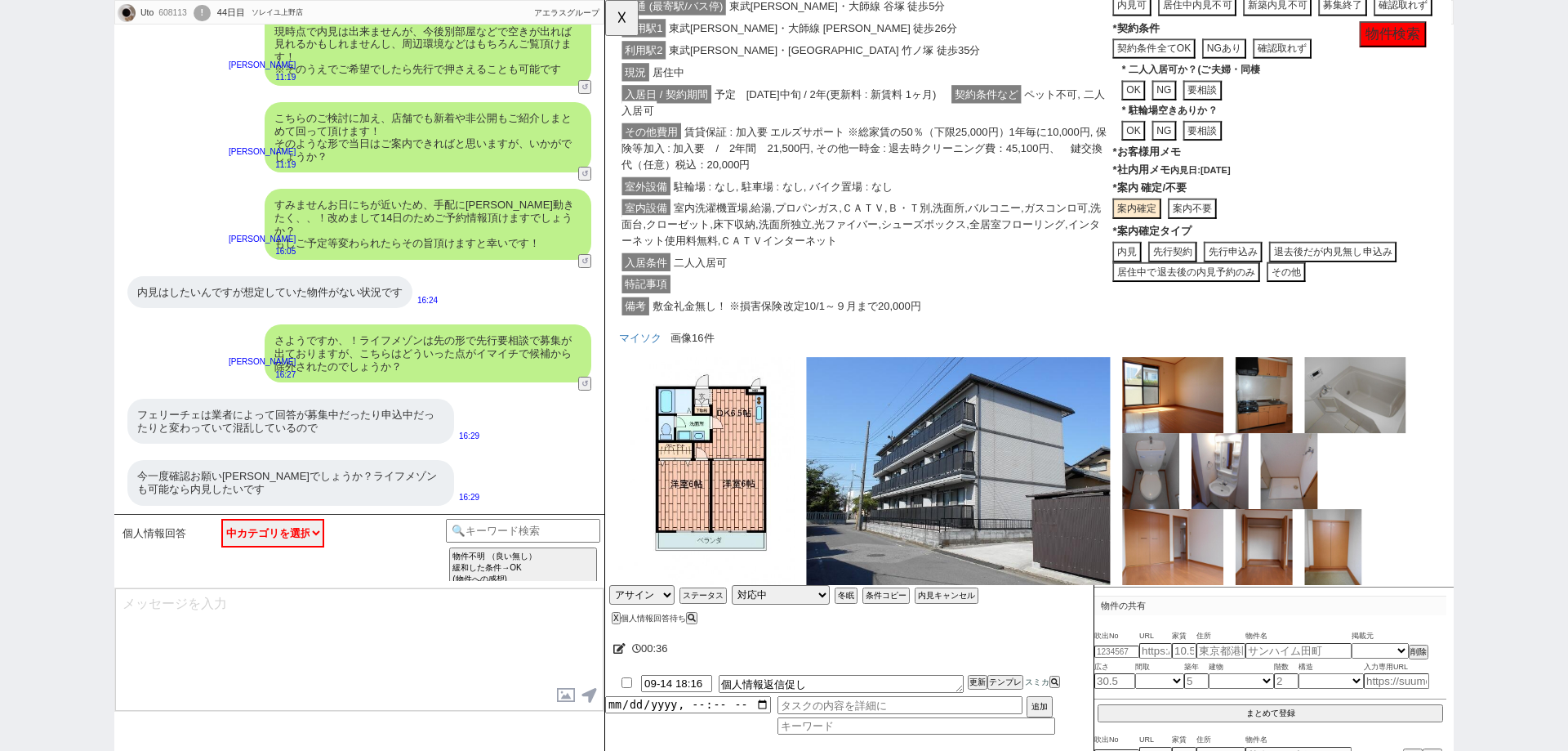
click at [1224, 236] on button "案内不要" at bounding box center [1235, 224] width 52 height 22
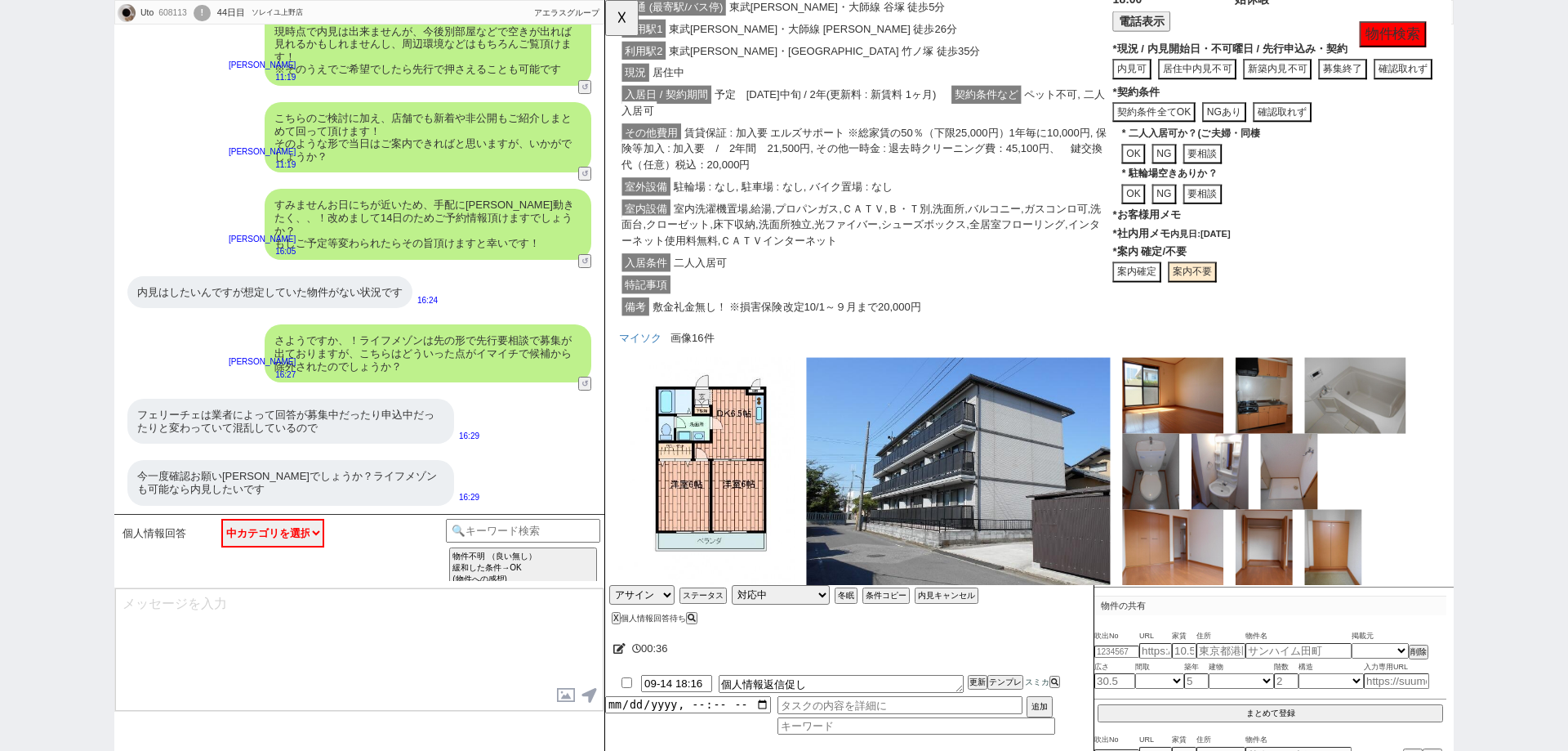
scroll to position [63, 0]
click at [626, 7] on button "☓" at bounding box center [620, 16] width 30 height 33
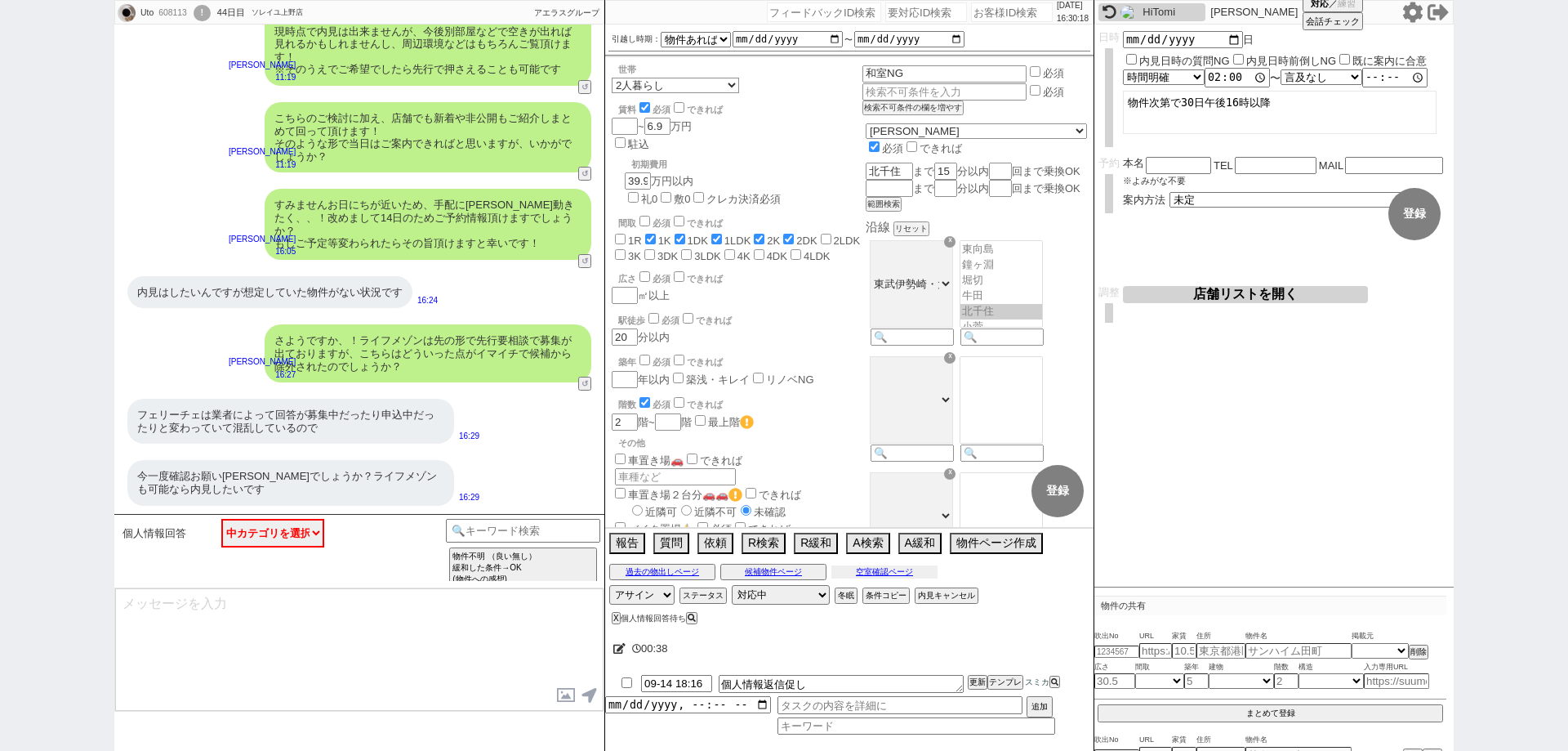
click at [877, 569] on button "空室確認ページ" at bounding box center [884, 572] width 106 height 13
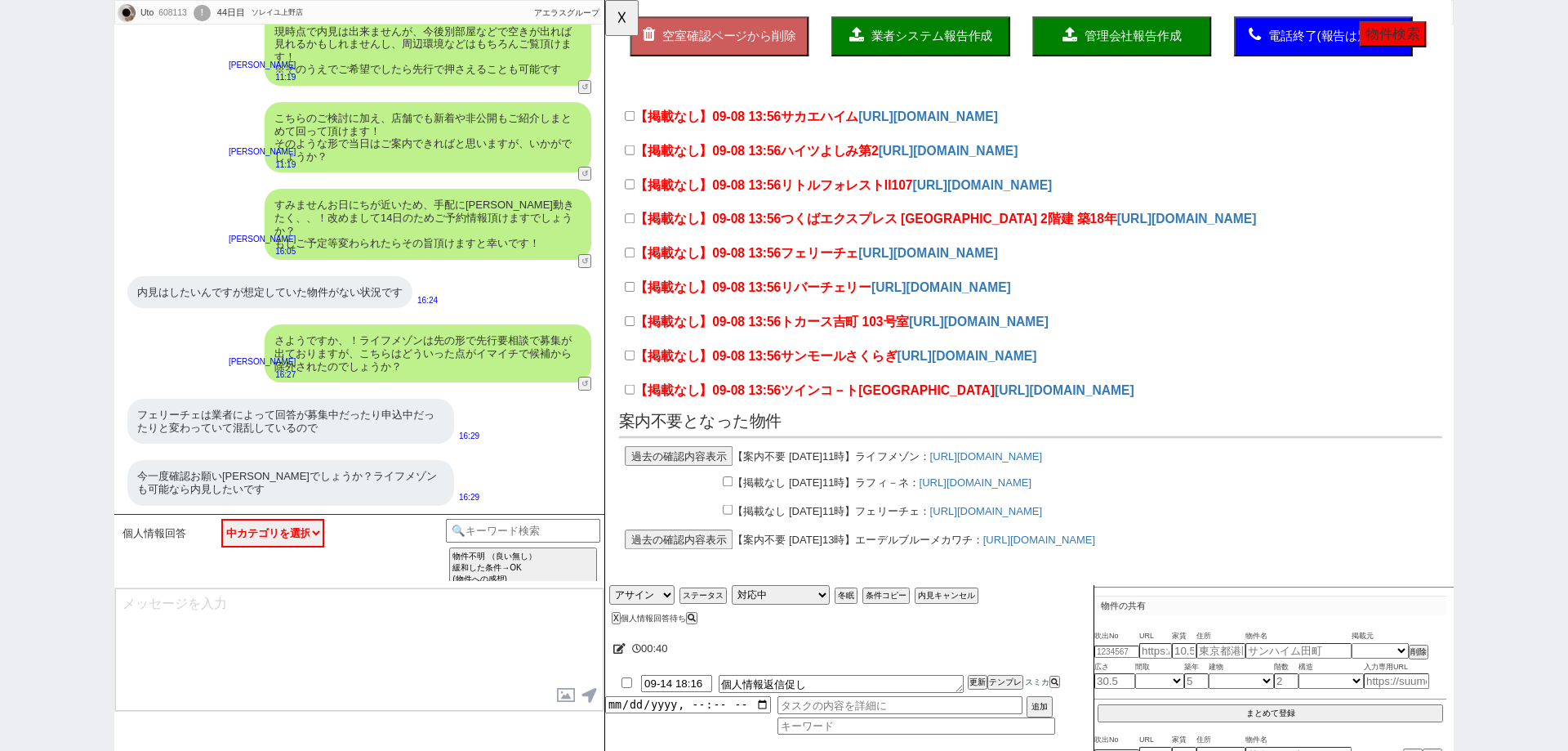
scroll to position [274, 0]
click at [719, 479] on button "過去の確認内容表示" at bounding box center [684, 490] width 116 height 21
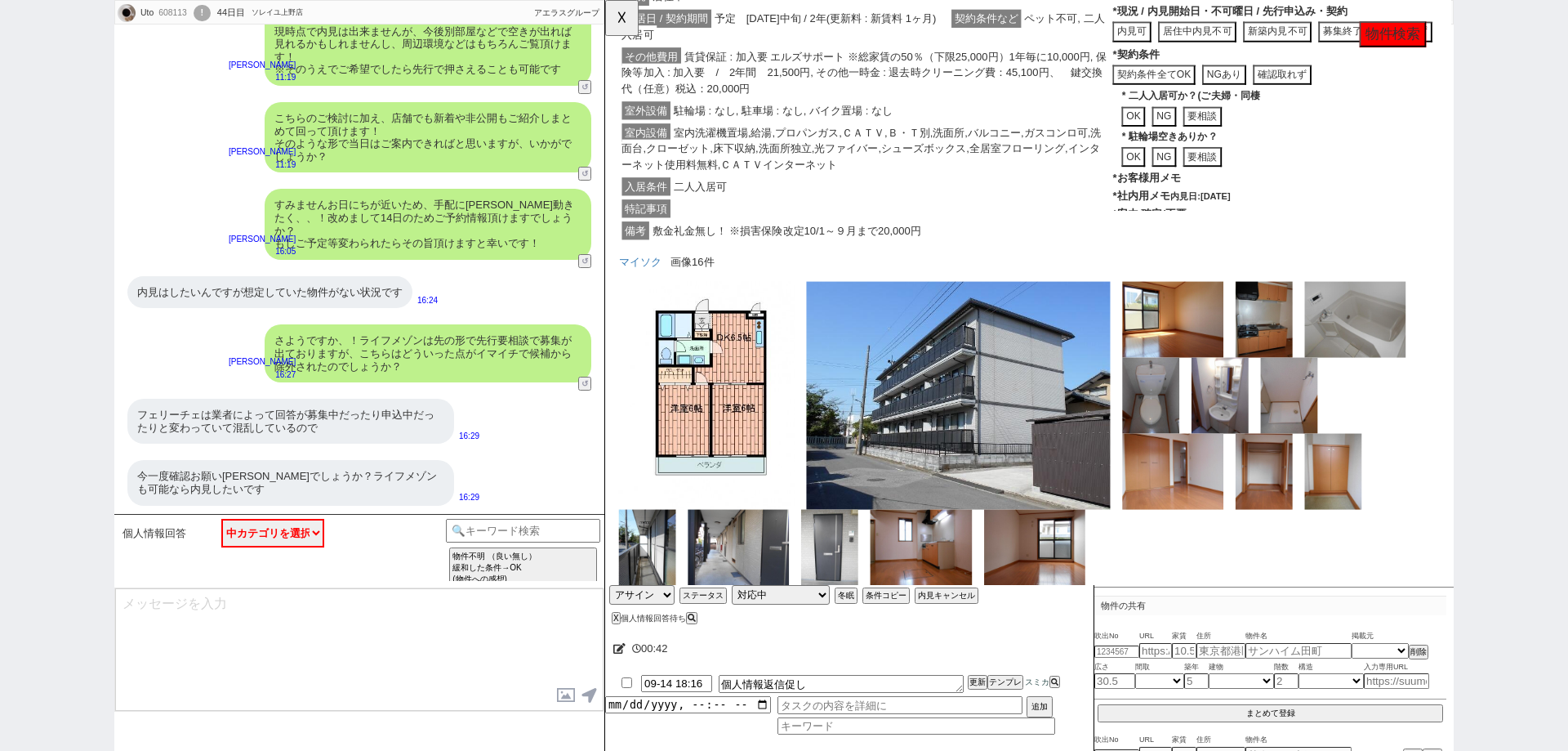
scroll to position [63, 0]
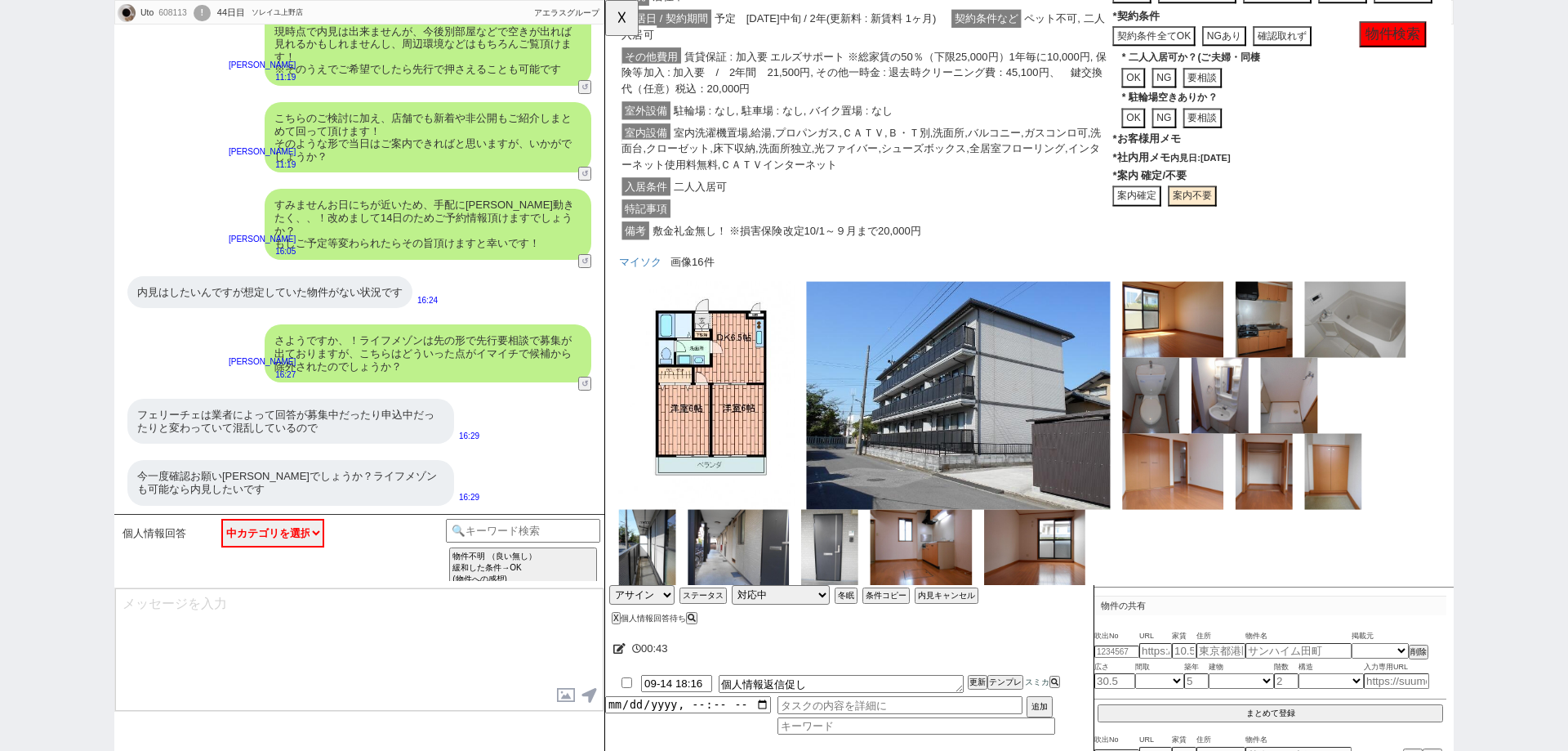
click at [1195, 222] on button "案内確定" at bounding box center [1176, 210] width 52 height 22
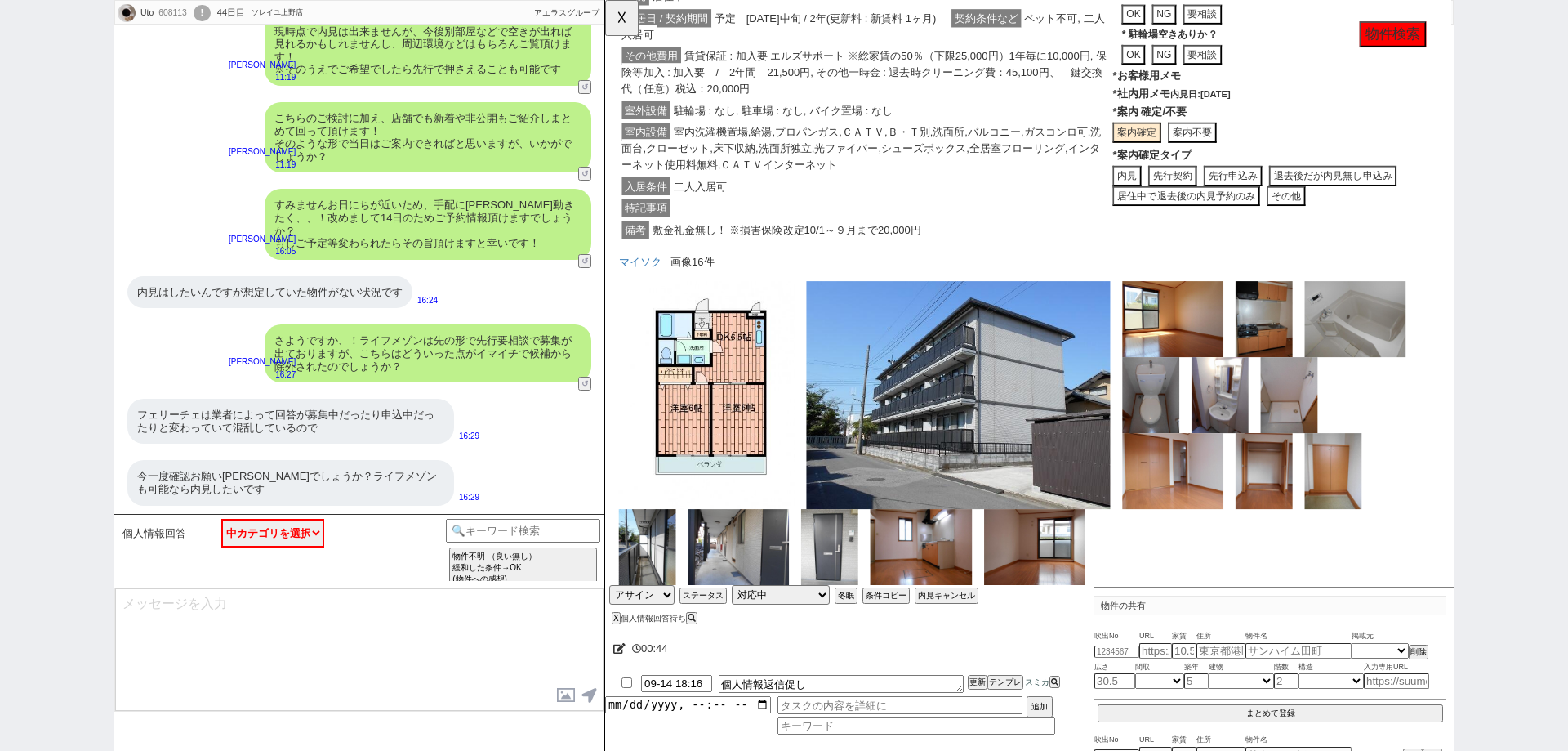
click at [1212, 200] on button "先行契約" at bounding box center [1214, 189] width 52 height 22
click at [626, 27] on button "☓" at bounding box center [620, 16] width 30 height 33
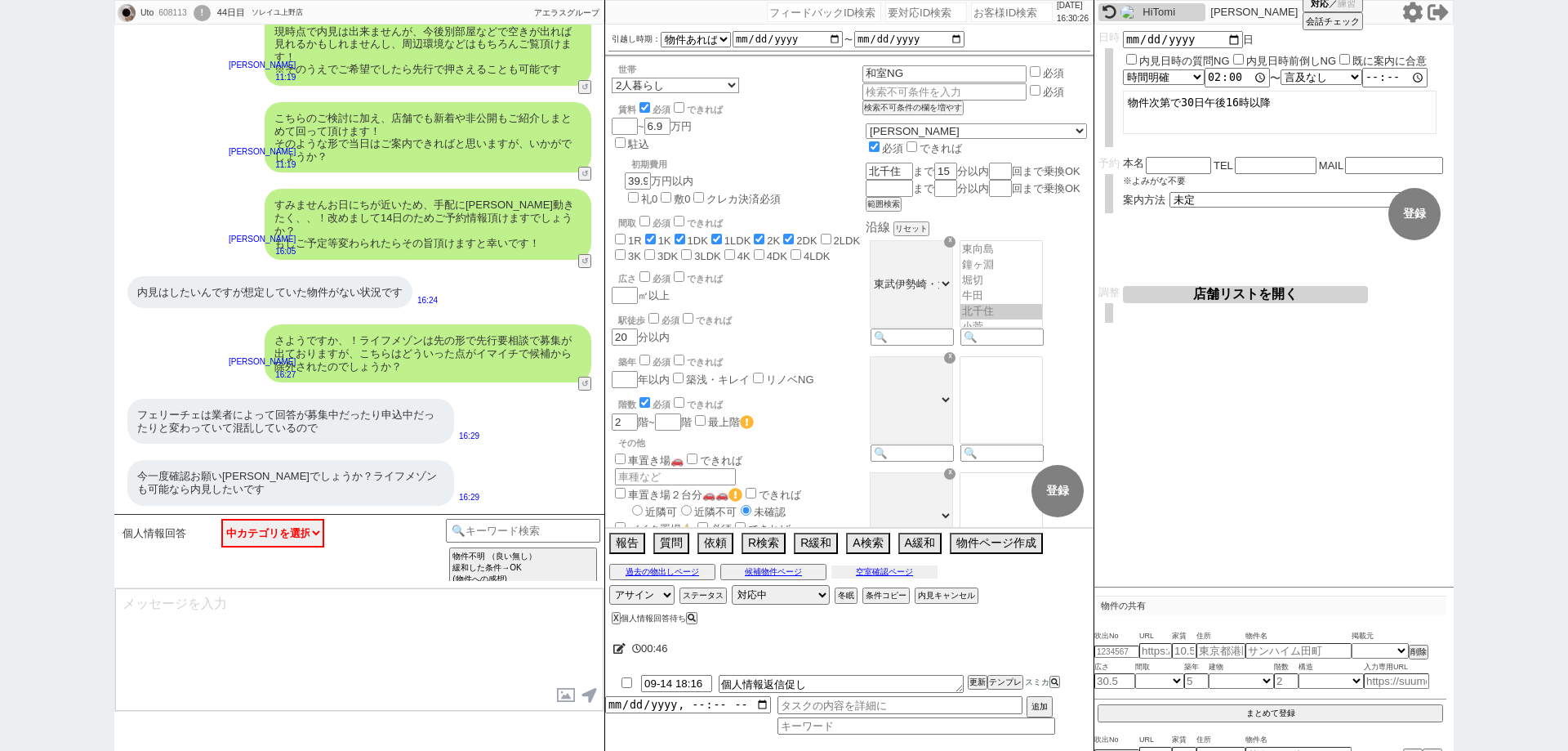
click at [893, 566] on button "空室確認ページ" at bounding box center [884, 572] width 106 height 13
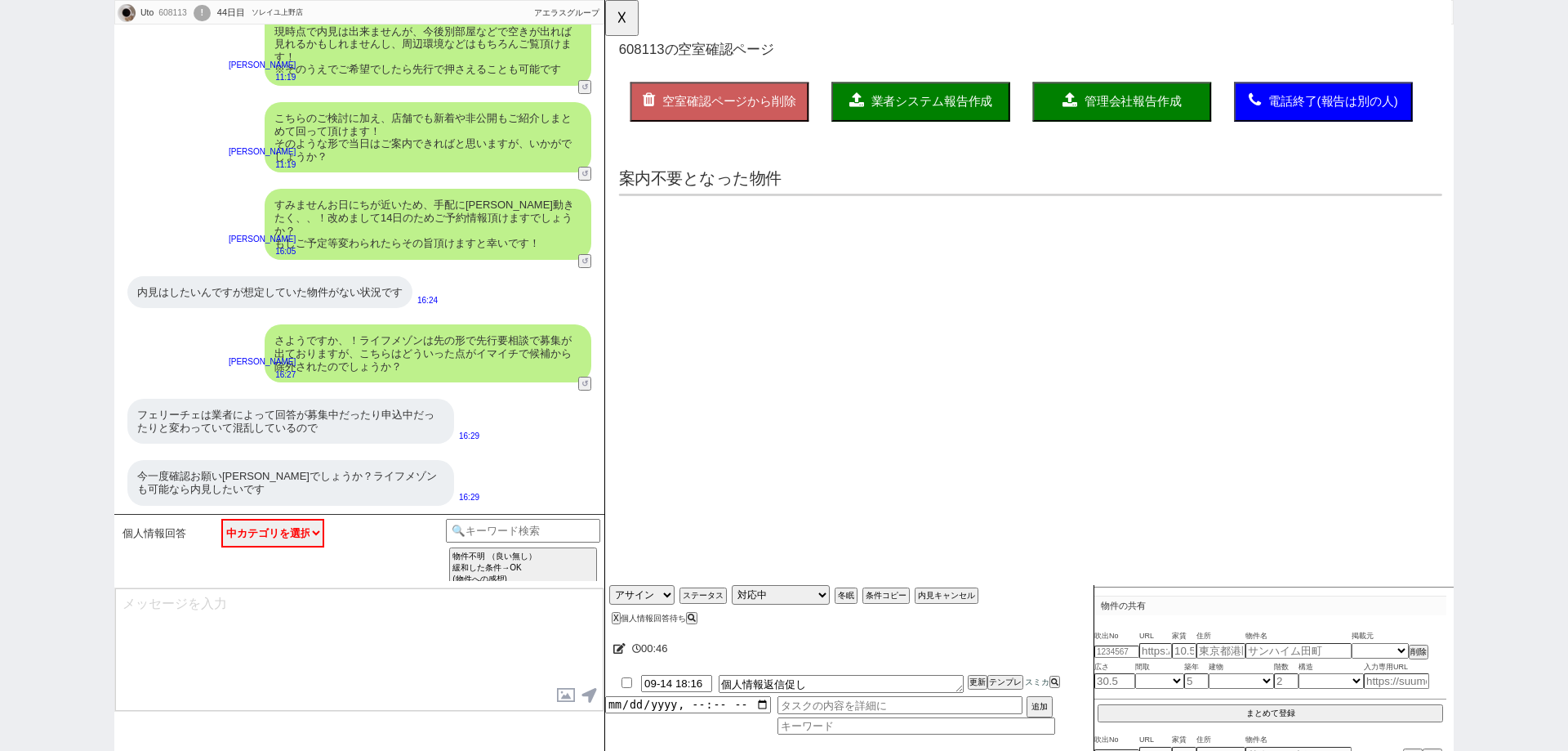
scroll to position [0, 0]
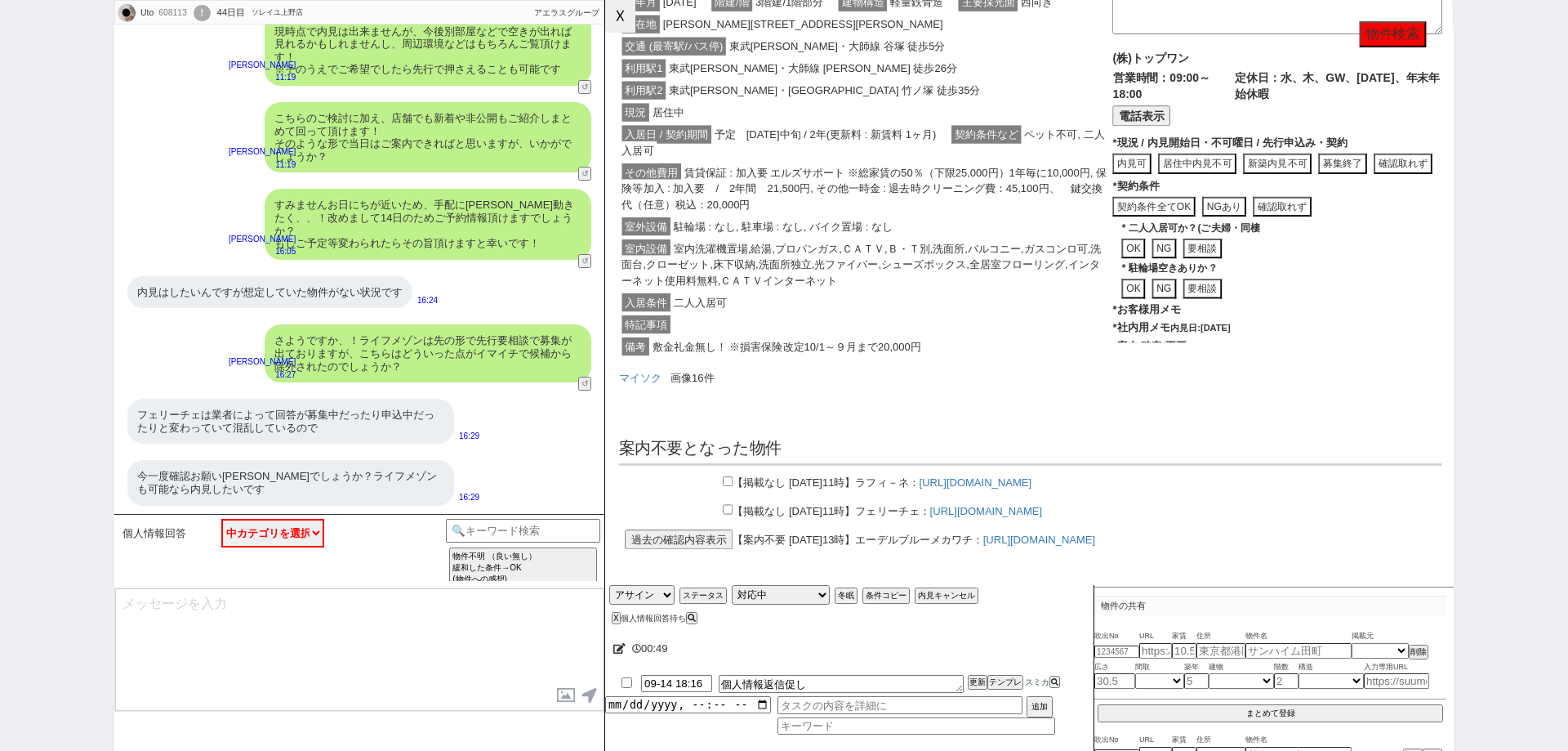
click at [623, 16] on button "☓" at bounding box center [620, 16] width 30 height 33
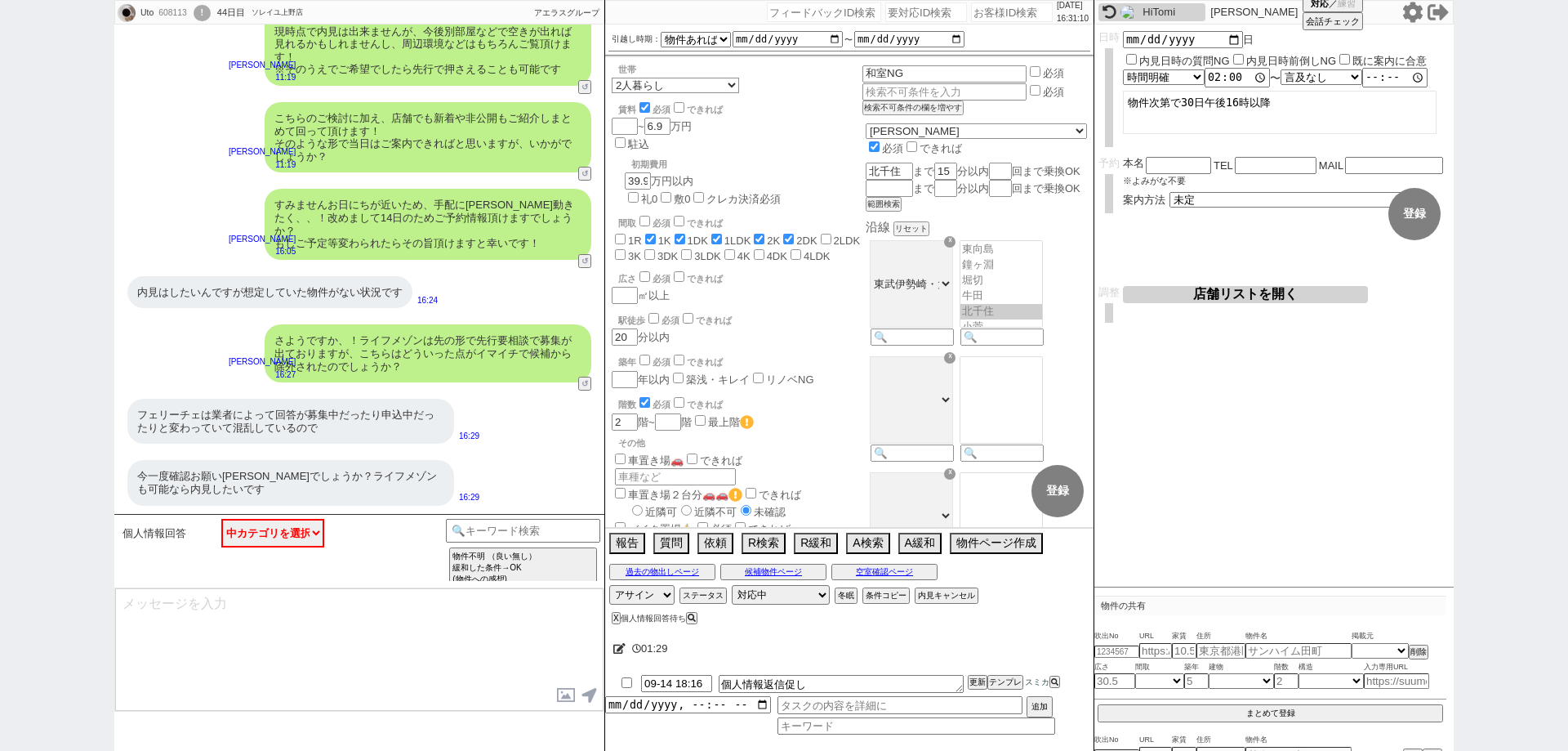
click at [449, 631] on textarea at bounding box center [359, 649] width 488 height 123
paste textarea "さようでしたか、そうですね、、、 考えられることとしてはない物件を「ある」と伝え来店を勧誘する業者さんも中にはいらっしゃいますが、あるものを「ない」というメリ…"
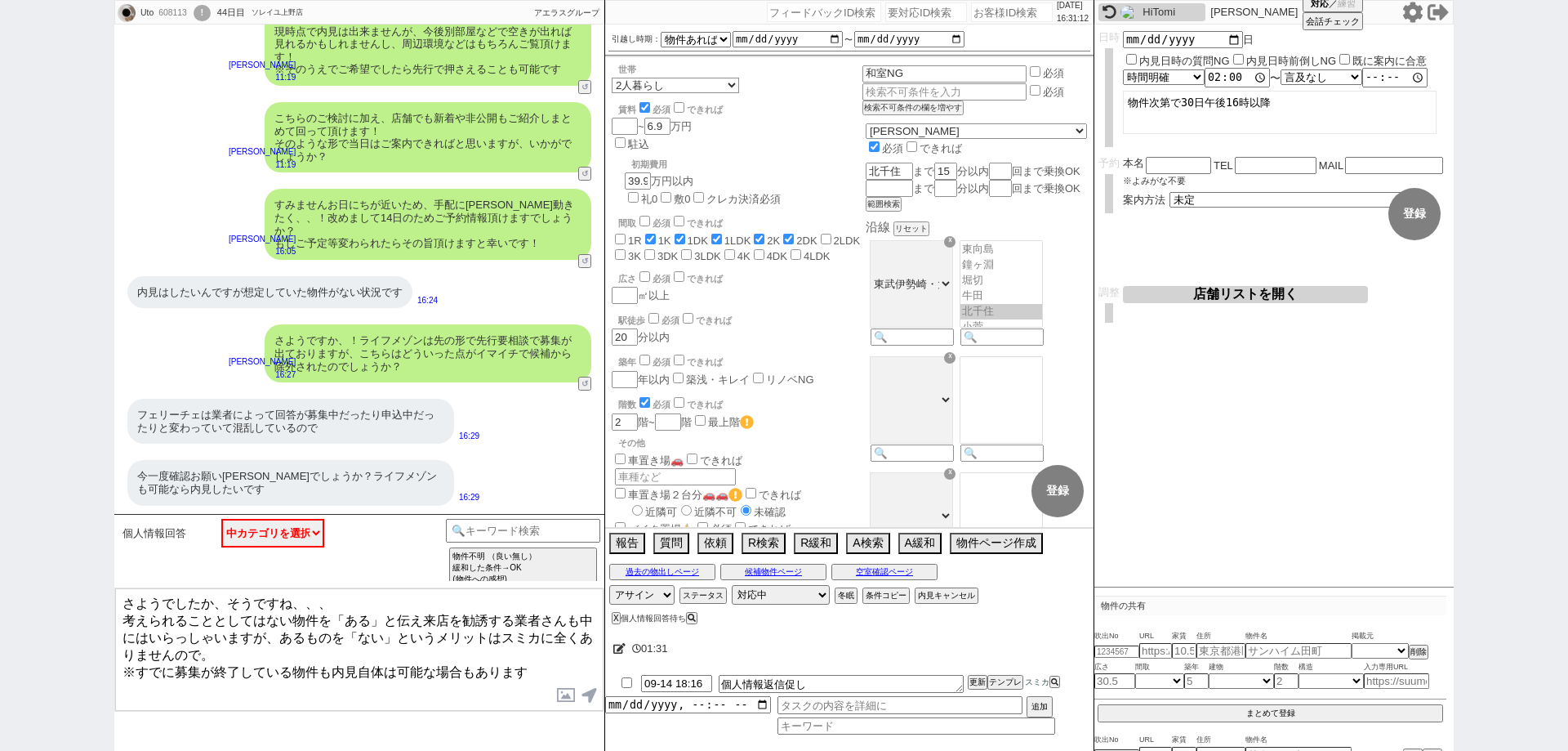
scroll to position [8767, 0]
drag, startPoint x: 545, startPoint y: 629, endPoint x: 494, endPoint y: 623, distance: 51.4
click at [494, 623] on textarea "さようでしたか、そうですね、、、 考えられることとしてはない物件を「ある」と伝え来店を勧誘する業者さんも中にはいらっしゃいますが、あるものを「ない」というメリ…" at bounding box center [359, 649] width 488 height 123
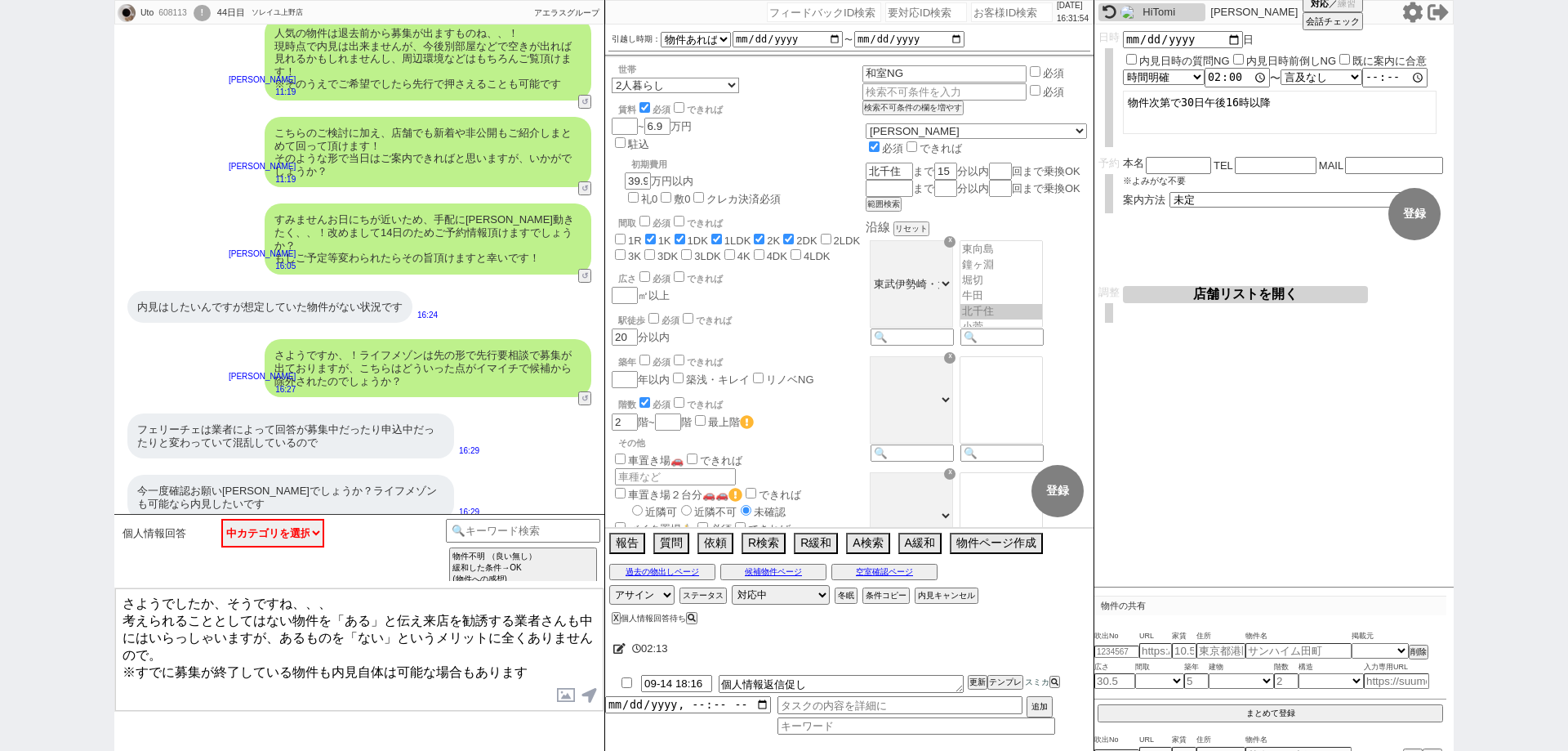
scroll to position [8358, 0]
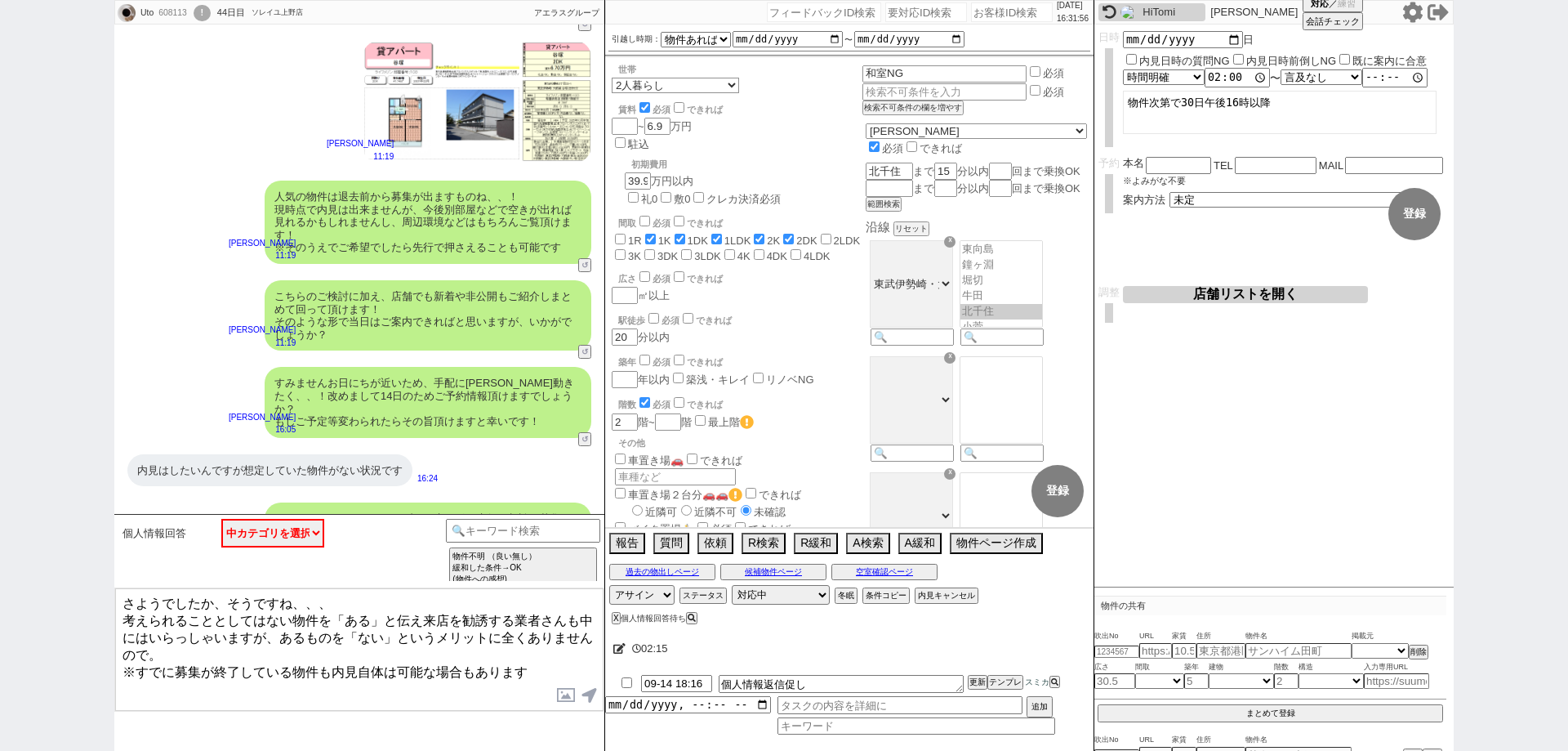
drag, startPoint x: 336, startPoint y: 155, endPoint x: 268, endPoint y: 157, distance: 68.0
copy div "ライフメゾン"
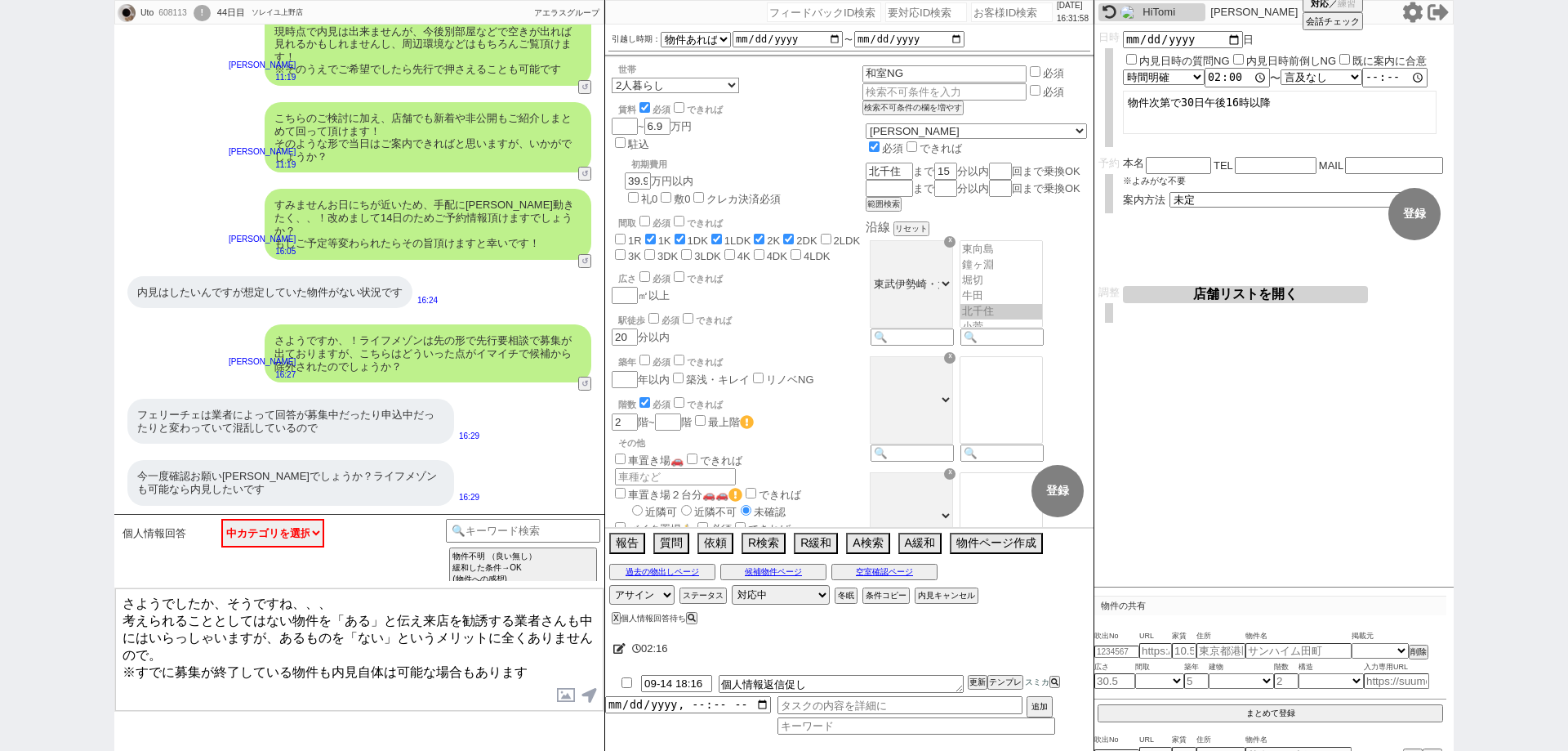
scroll to position [8767, 0]
click at [0, 351] on div "Uto 608113 ! 0 44日目 ソレイユ上野店 冬眠中 自社客 アエラスグループ スミカ_BPO チャット全表示 2025-08-05 一旦、谷塚、竹…" at bounding box center [784, 376] width 1568 height 751
click at [569, 628] on textarea "さようでしたか、そうですね、、、 考えられることとしてはない物件を「ある」と伝え来店を勧誘する業者さんも中にはいらっしゃいますが、あるものを「ない」というメリ…" at bounding box center [359, 649] width 488 height 123
click at [0, 220] on div "Uto 608113 ! 0 44日目 ソレイユ上野店 冬眠中 自社客 アエラスグループ スミカ_BPO チャット全表示 2025-08-05 一旦、谷塚、竹…" at bounding box center [784, 376] width 1568 height 751
drag, startPoint x: 0, startPoint y: 400, endPoint x: 64, endPoint y: 410, distance: 64.8
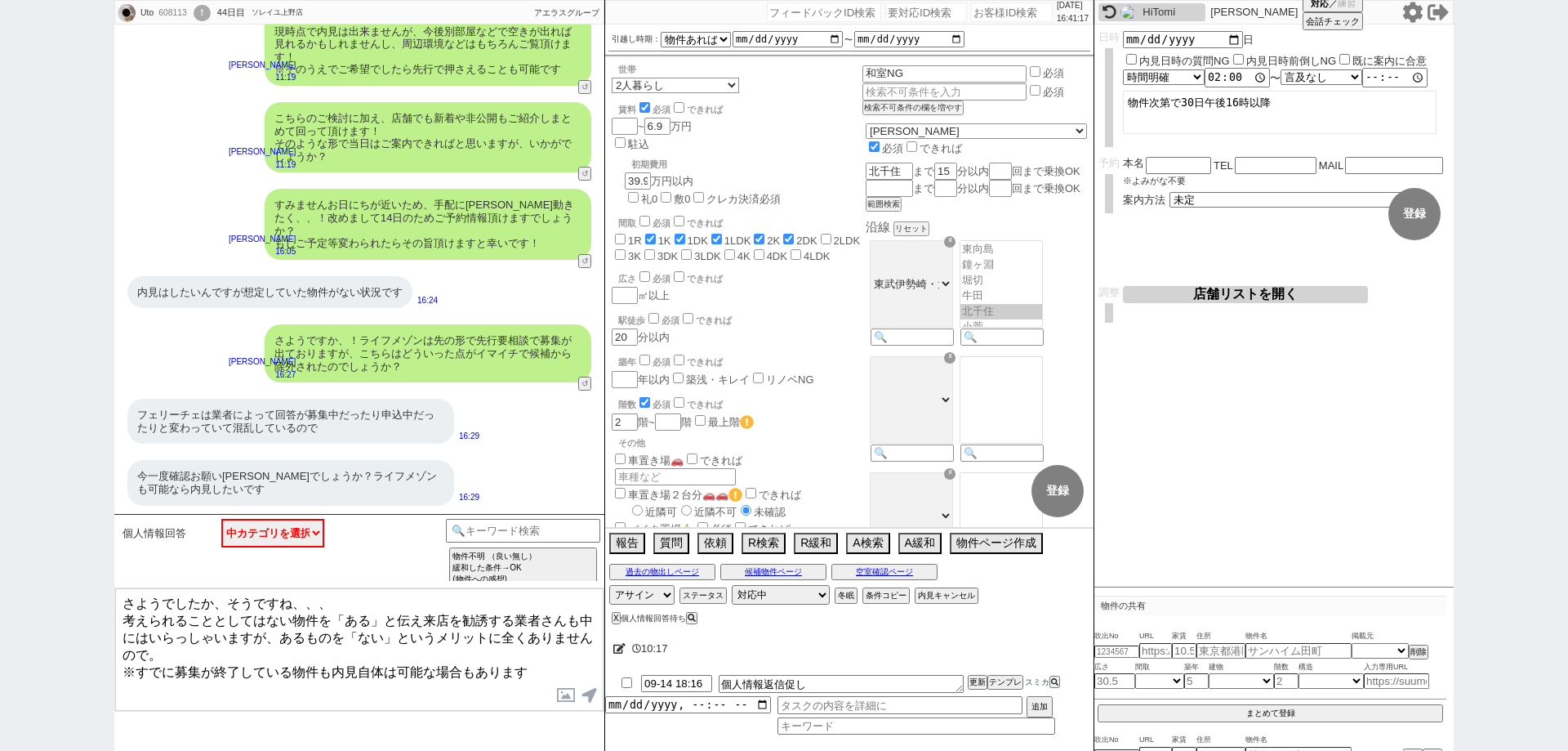
click at [0, 400] on div "Uto 608113 ! 0 44日目 ソレイユ上野店 冬眠中 自社客 アエラスグループ スミカ_BPO チャット全表示 2025-08-05 一旦、谷塚、竹…" at bounding box center [784, 376] width 1568 height 751
click at [491, 629] on textarea "さようでしたか、そうですね、、、 考えられることとしてはない物件を「ある」と伝え来店を勧誘する業者さんも中にはいらっしゃいますが、あるものを「ない」というメリ…" at bounding box center [359, 649] width 488 height 123
click at [496, 646] on textarea "さようでしたか、そうですね、、、 考えられることとしてはない物件を「ある」と伝え来店を勧誘する業者さんも中にはいらっしゃいますが、あるものを「ない」というメリ…" at bounding box center [359, 649] width 488 height 123
click at [922, 571] on button "空室確認ページ" at bounding box center [884, 572] width 106 height 13
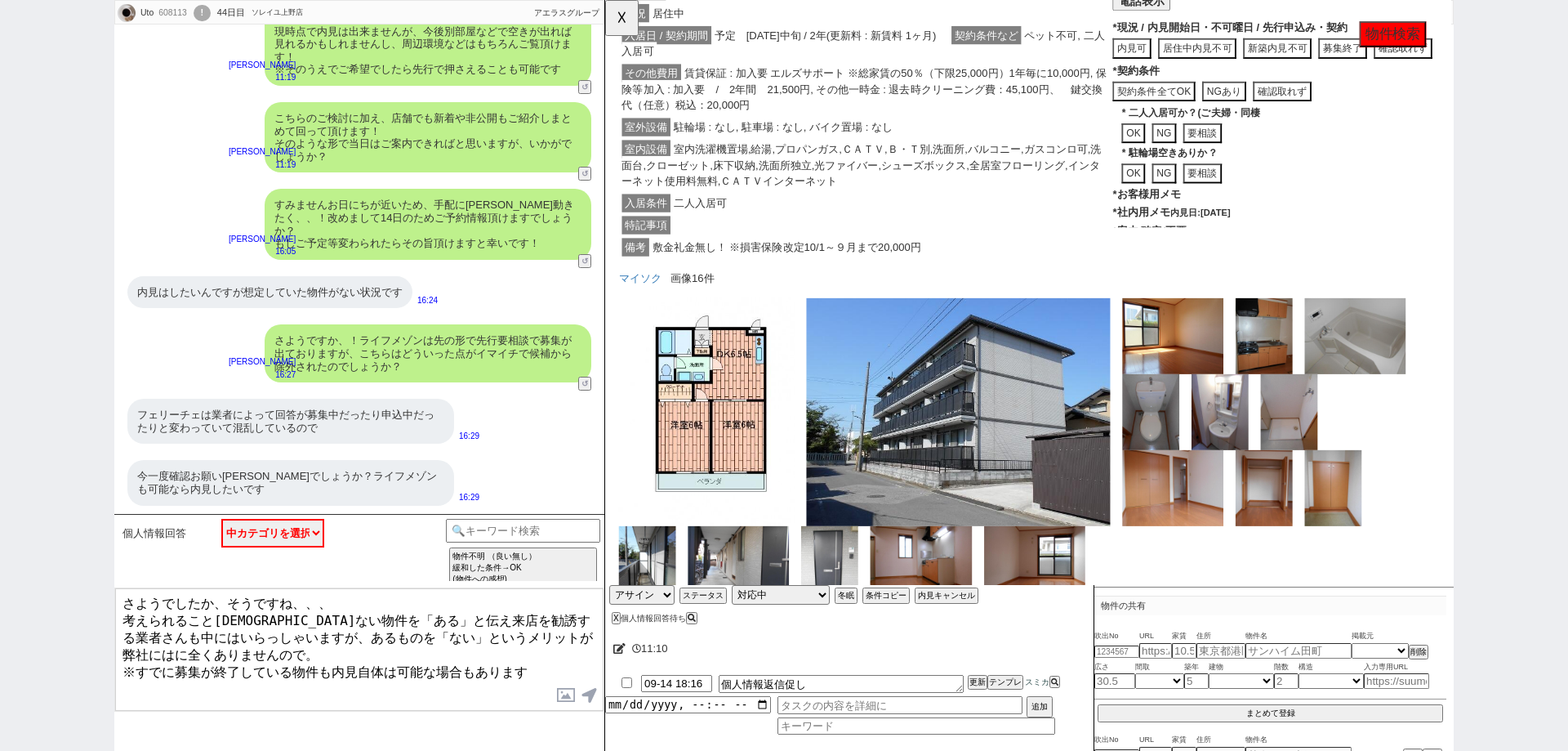
scroll to position [662, 0]
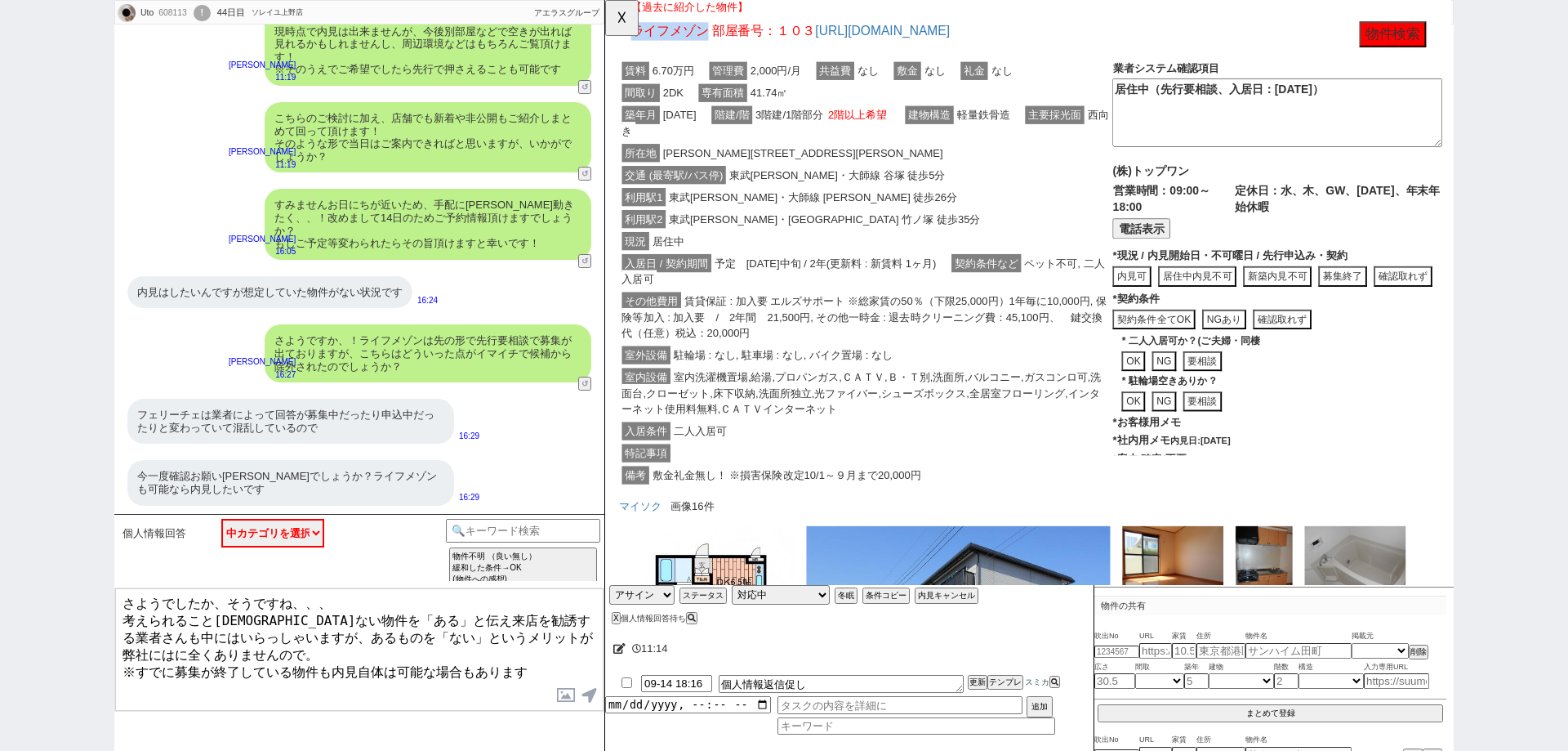
drag, startPoint x: 711, startPoint y: 208, endPoint x: 637, endPoint y: 208, distance: 74.0
click at [637, 41] on span "ライフメゾン 部屋番号：１０３" at bounding box center [732, 33] width 198 height 16
copy span "ライフメゾン"
drag, startPoint x: 0, startPoint y: 243, endPoint x: 37, endPoint y: 192, distance: 63.0
click at [0, 243] on div "Uto 608113 ! 0 44日目 ソレイユ上野店 冬眠中 自社客 アエラスグループ スミカ_BPO チャット全表示 2025-08-05 一旦、谷塚、竹…" at bounding box center [784, 376] width 1568 height 751
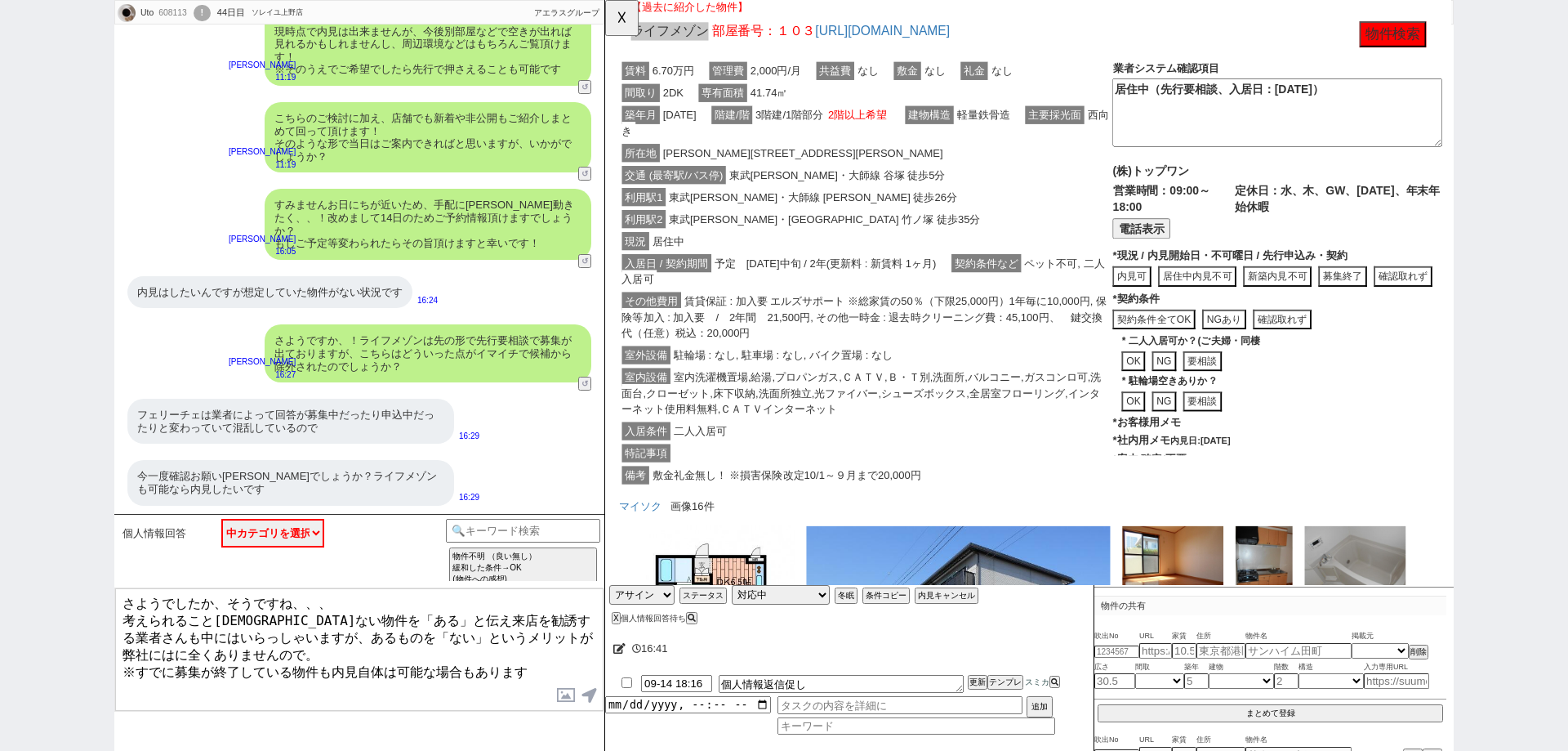
click at [0, 441] on div "Uto 608113 ! 0 44日目 ソレイユ上野店 冬眠中 自社客 アエラスグループ スミカ_BPO チャット全表示 2025-08-05 一旦、谷塚、竹…" at bounding box center [784, 376] width 1568 height 751
click at [0, 576] on div "Uto 608113 ! 0 44日目 ソレイユ上野店 冬眠中 自社客 アエラスグループ スミカ_BPO チャット全表示 2025-08-05 一旦、谷塚、竹…" at bounding box center [784, 376] width 1568 height 751
click at [0, 726] on div "Uto 608113 ! 0 44日目 ソレイユ上野店 冬眠中 自社客 アエラスグループ スミカ_BPO チャット全表示 2025-08-05 一旦、谷塚、竹…" at bounding box center [784, 376] width 1568 height 751
click at [0, 454] on div "Uto 608113 ! 0 44日目 ソレイユ上野店 冬眠中 自社客 アエラスグループ スミカ_BPO チャット全表示 2025-08-05 一旦、谷塚、竹…" at bounding box center [784, 376] width 1568 height 751
click at [628, 14] on button "☓" at bounding box center [620, 16] width 30 height 33
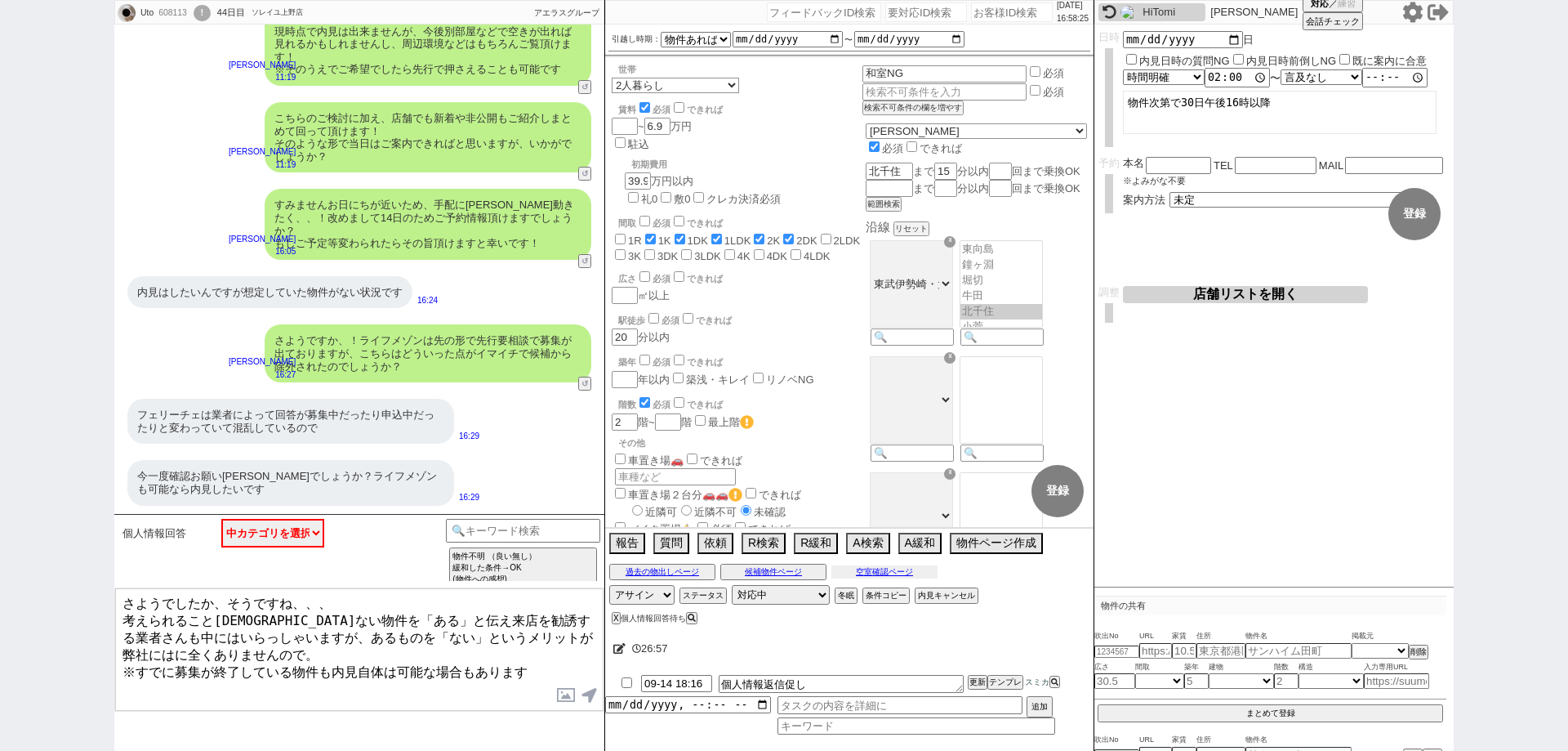
click at [890, 569] on button "空室確認ページ" at bounding box center [884, 572] width 106 height 13
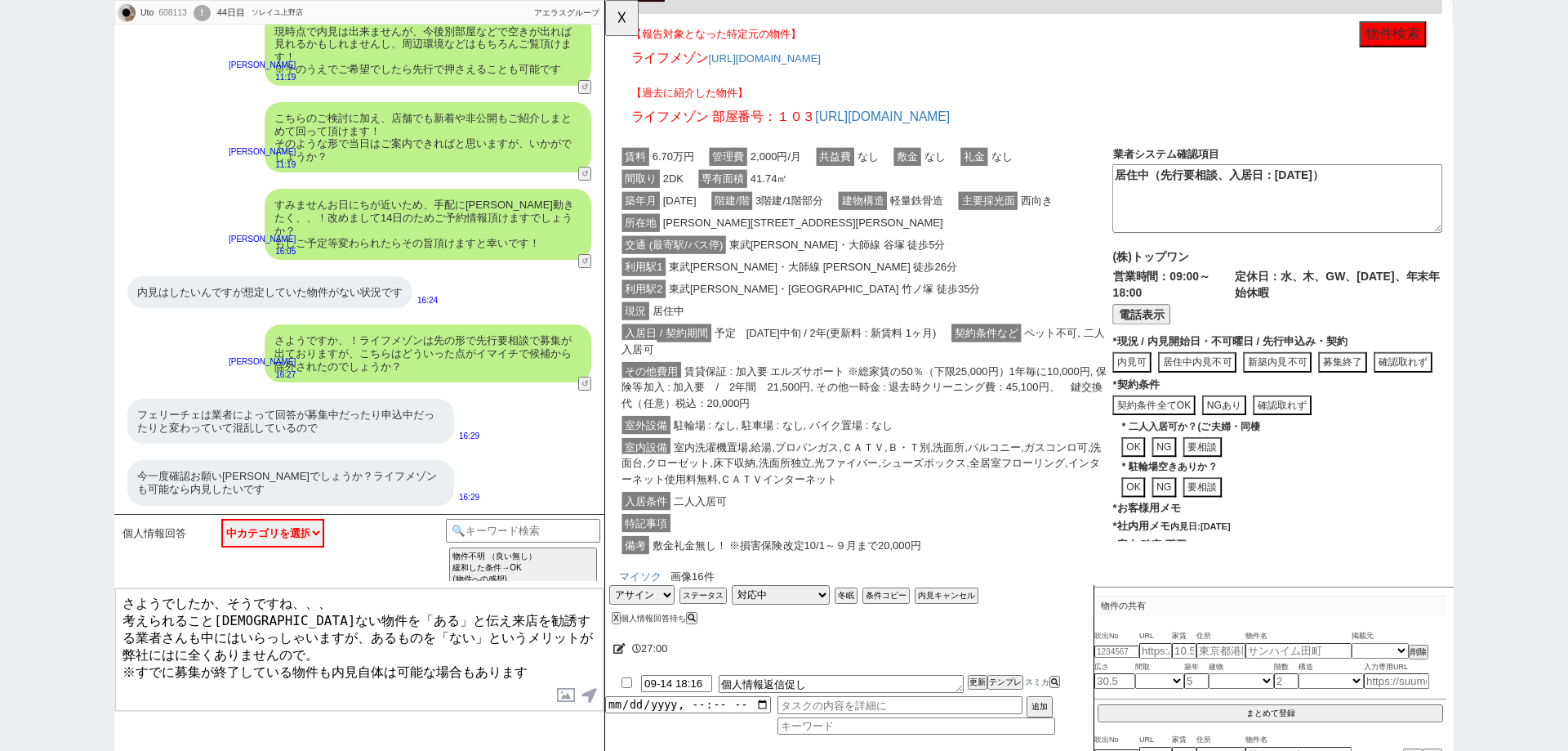
scroll to position [416, 0]
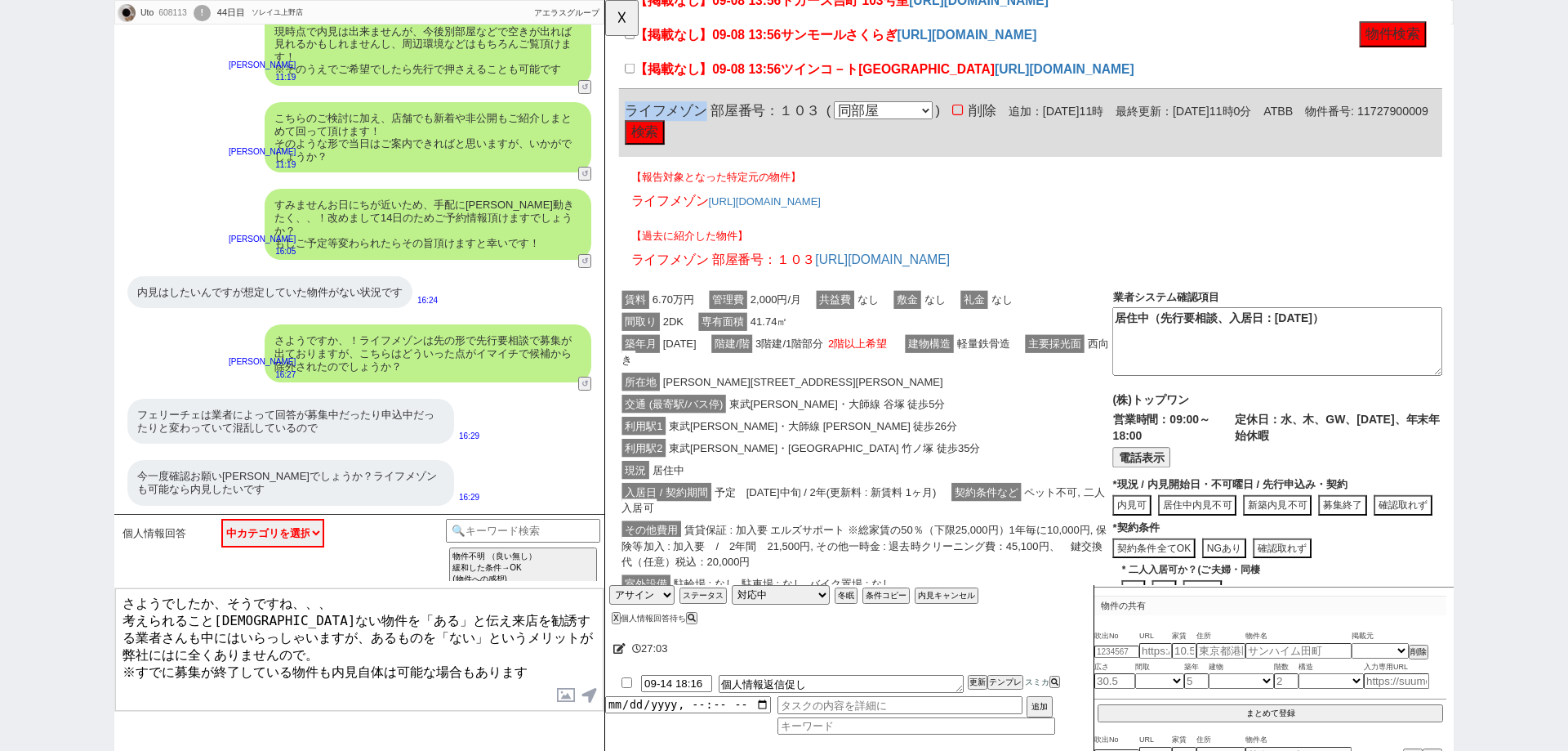
drag, startPoint x: 703, startPoint y: 290, endPoint x: 619, endPoint y: 277, distance: 85.0
click at [620, 168] on div "ライフメゾン 部屋番号：１０３ ( 同部屋 同建物別部屋 別建物別部屋 別建物 ) 削除 追加：2025年9月13日11時 最終更新：2025年9月13日11…" at bounding box center [1062, 132] width 885 height 72
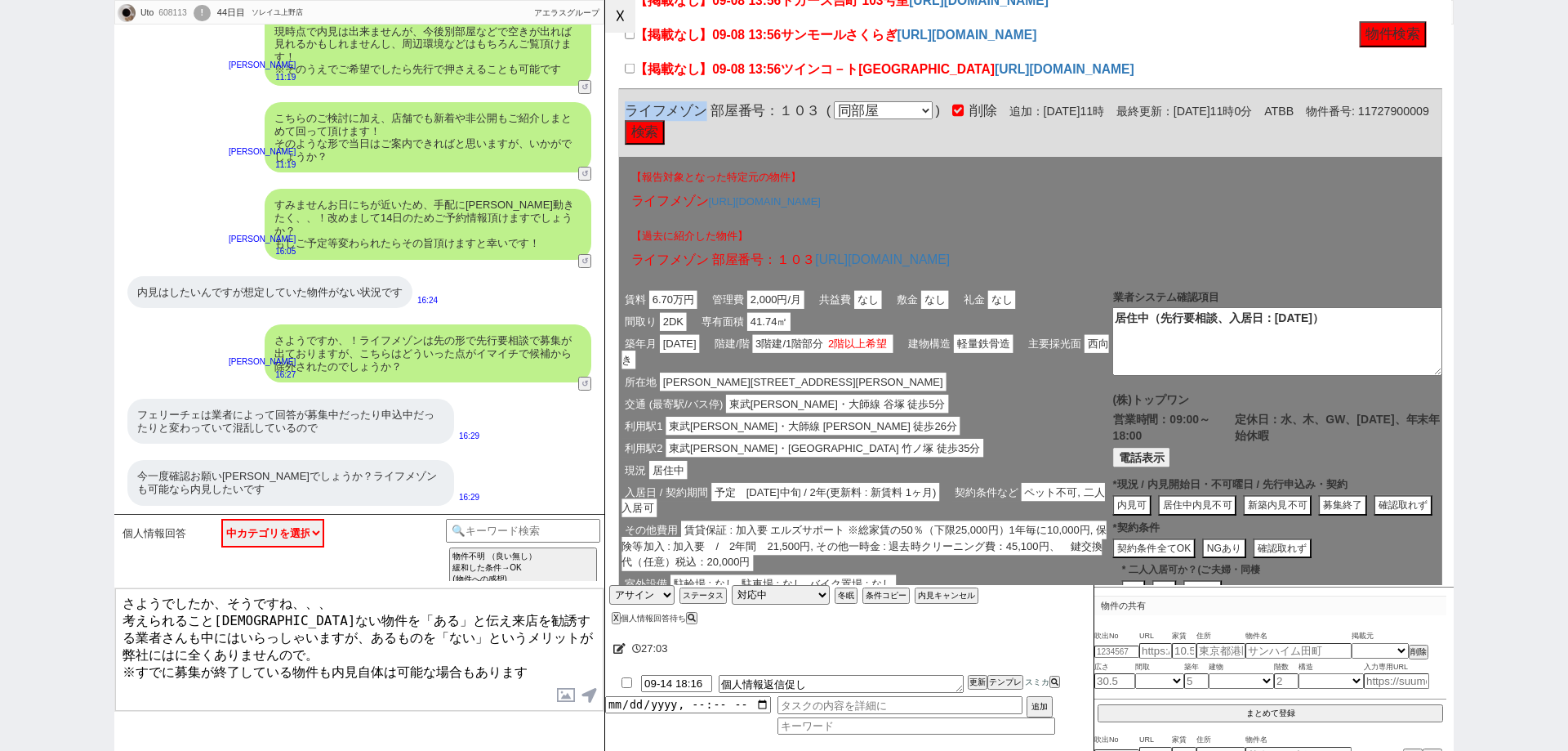
click at [617, 21] on button "☓" at bounding box center [620, 16] width 30 height 33
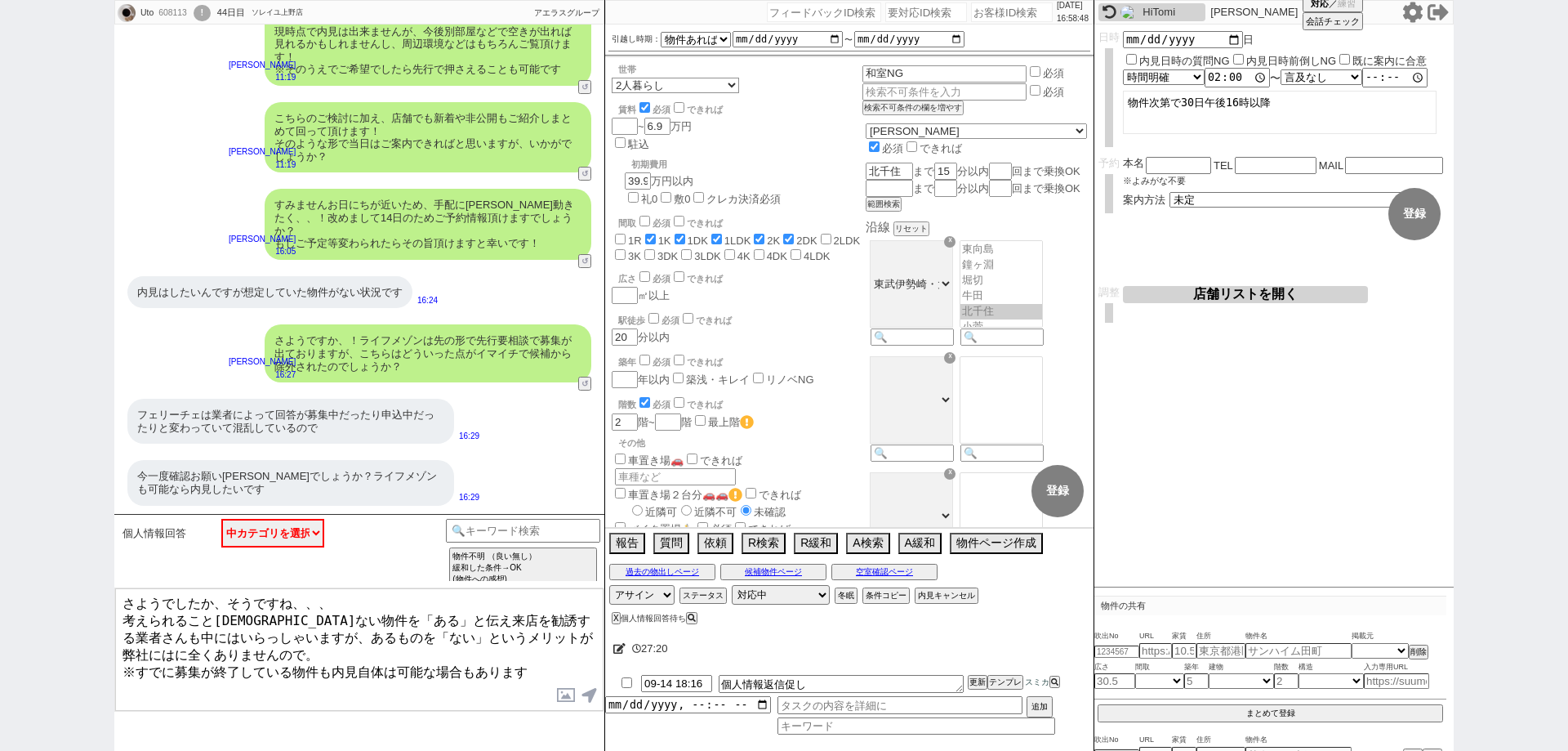
click at [16, 385] on div "Uto 608113 ! 0 44日目 ソレイユ上野店 冬眠中 自社客 アエラスグループ スミカ_BPO チャット全表示 2025-08-05 一旦、谷塚、竹…" at bounding box center [784, 376] width 1568 height 751
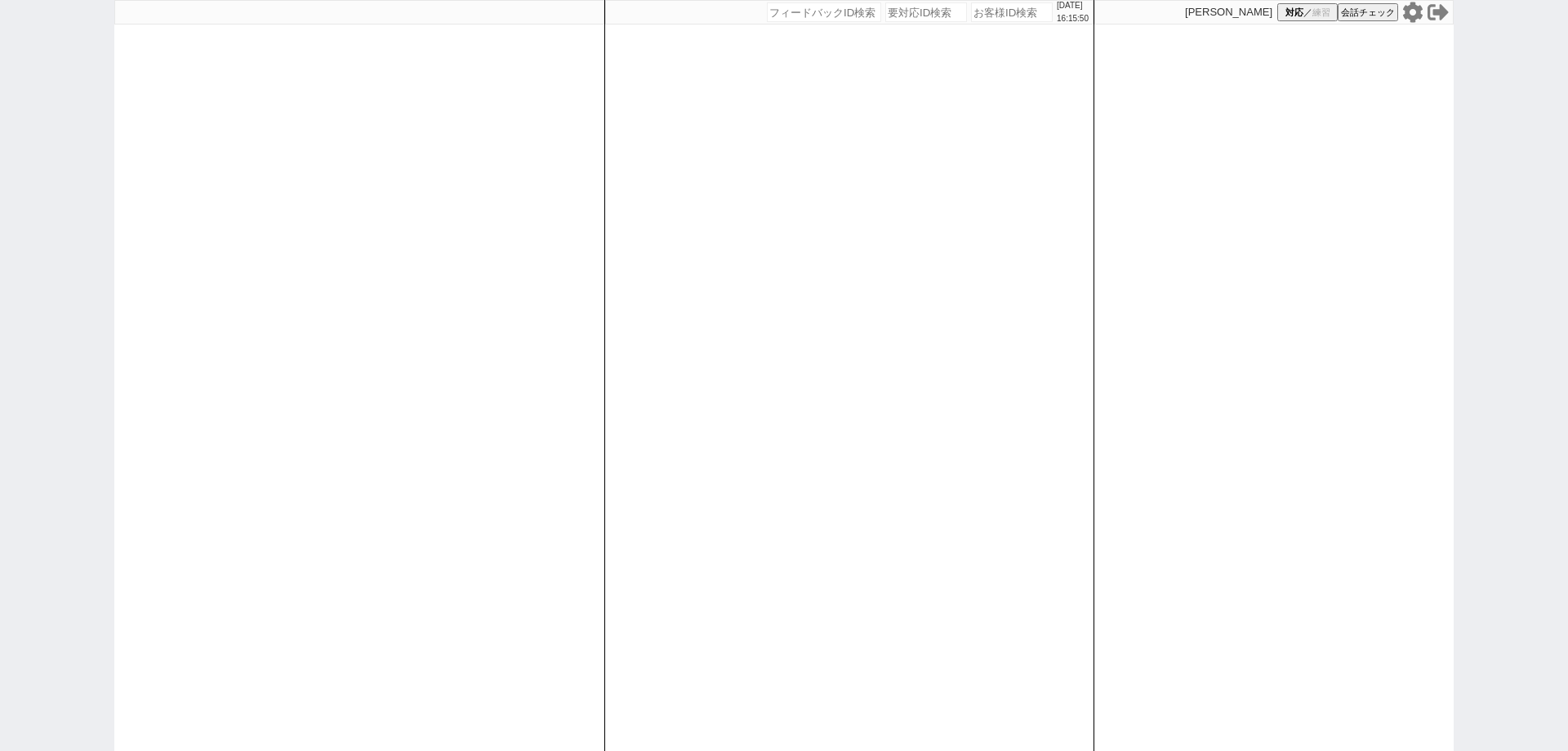
click at [986, 20] on input "number" at bounding box center [1012, 12] width 81 height 20
paste input "273637"
type input "273637"
select select "2"
select select
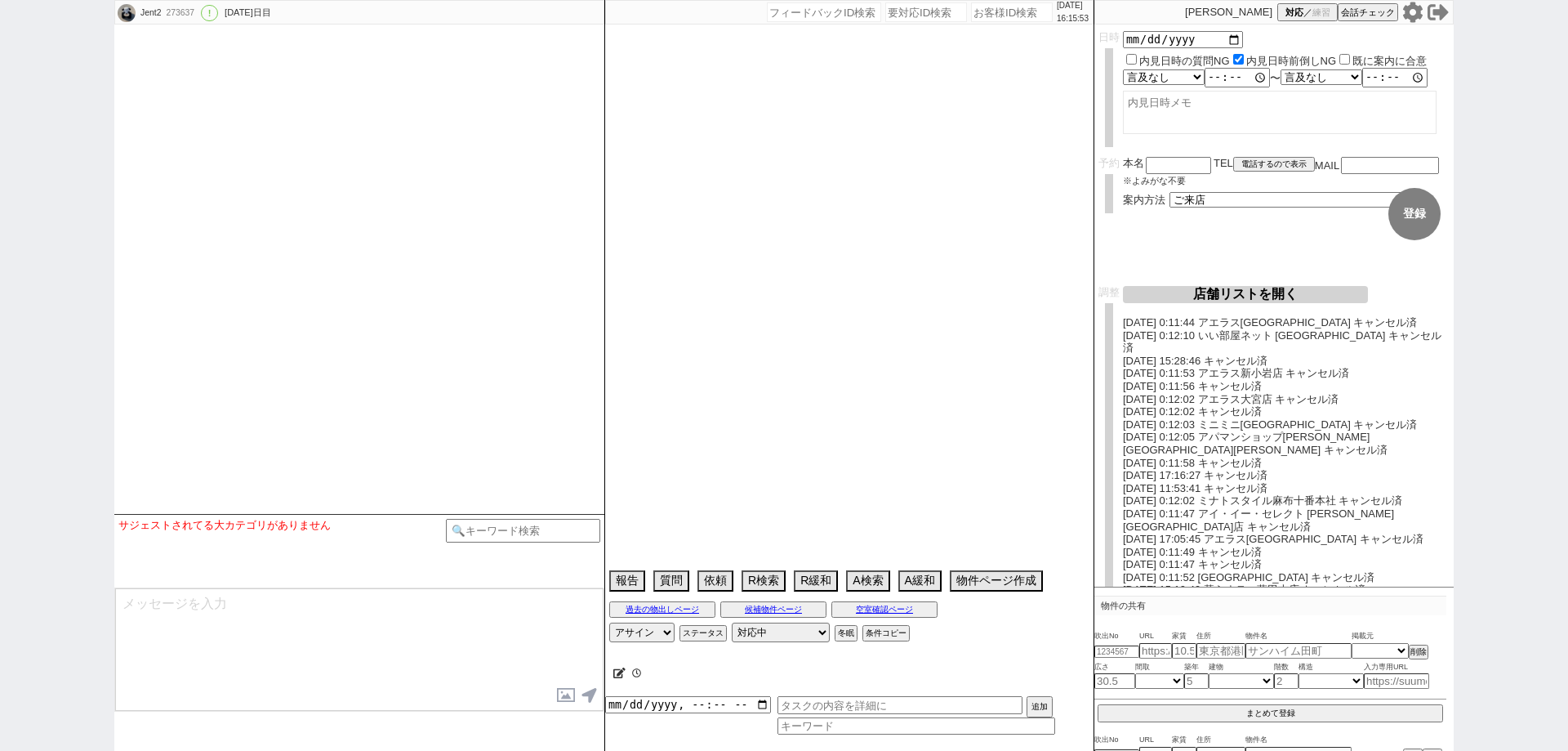
select select "13"
select select "0"
select select "14"
select select "60"
select select "75"
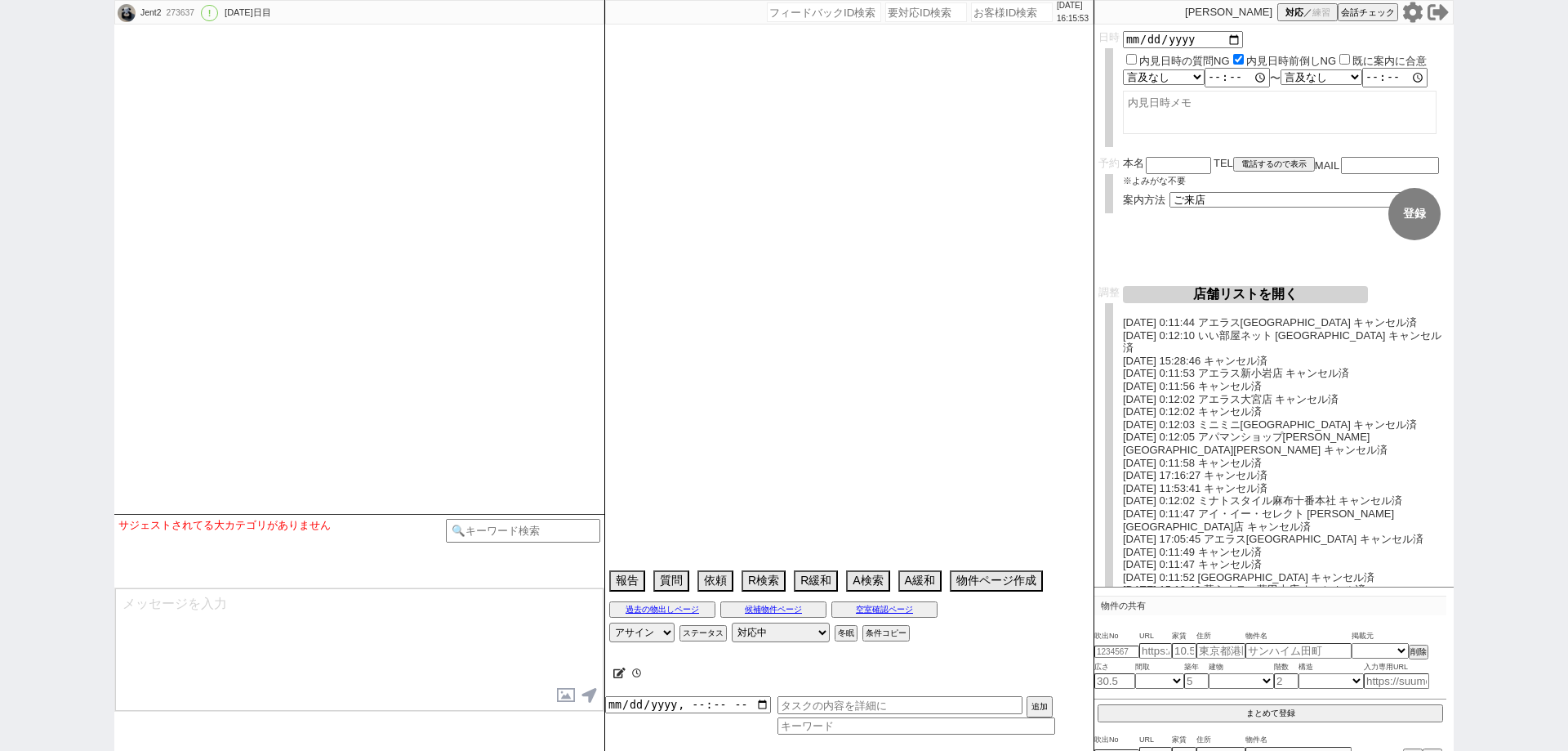
select select "823"
select select "23"
select select "731"
select select "70"
select select "[DATE]"
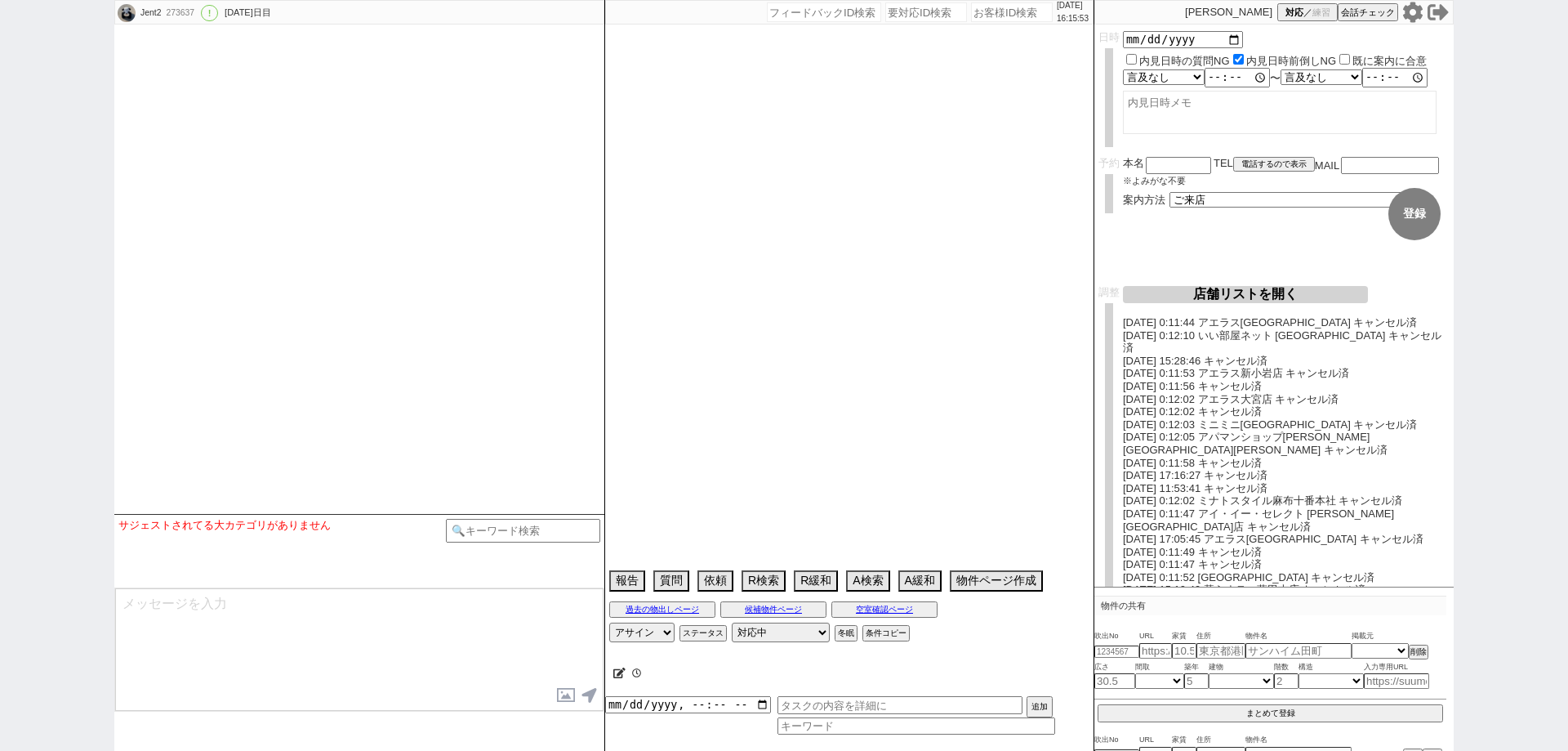
select select "64"
select select "[DATE]"
select select "59"
select select "[DATE]"
select select "62"
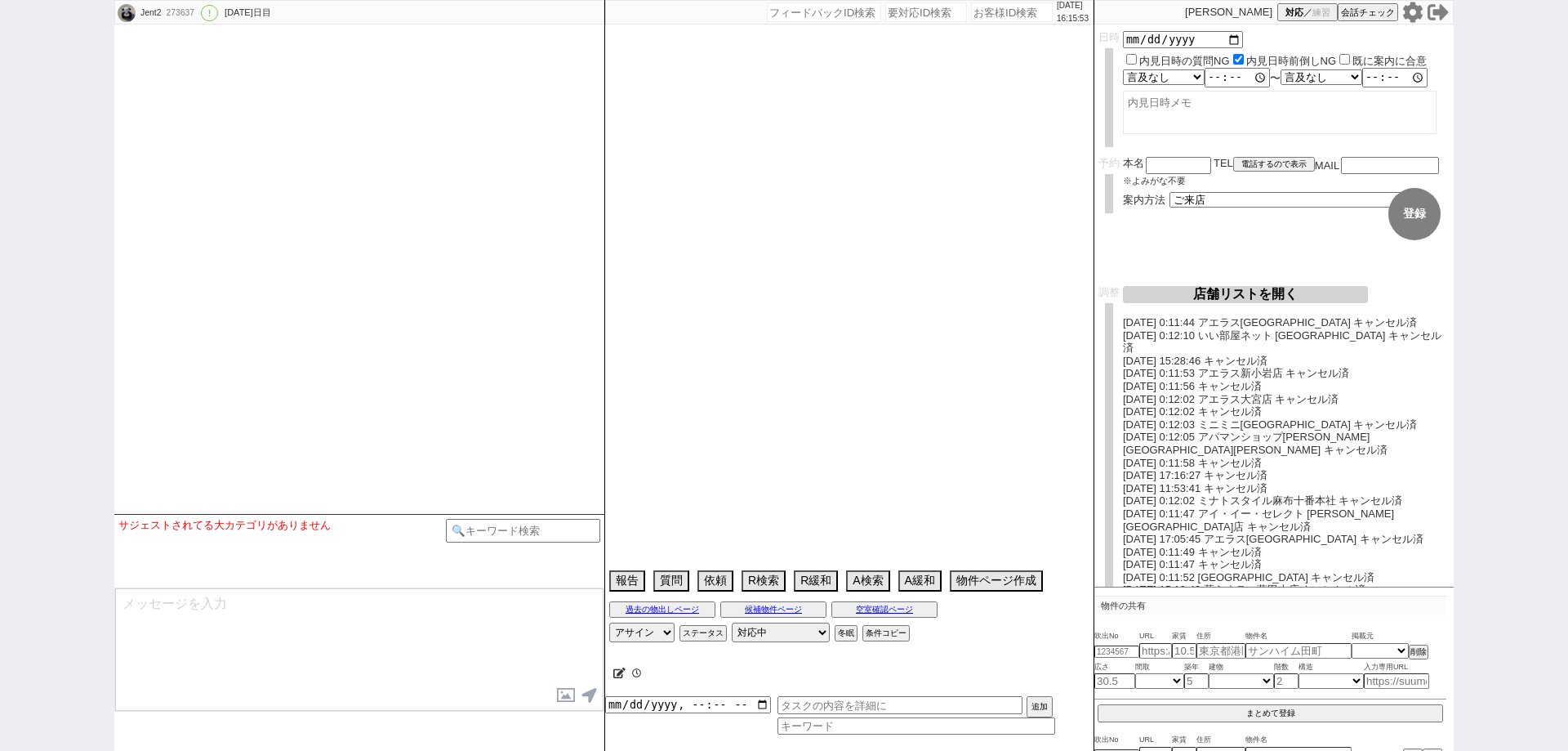
select select "[DATE]"
select select "67"
select select "65"
select select "1583"
select select "69"
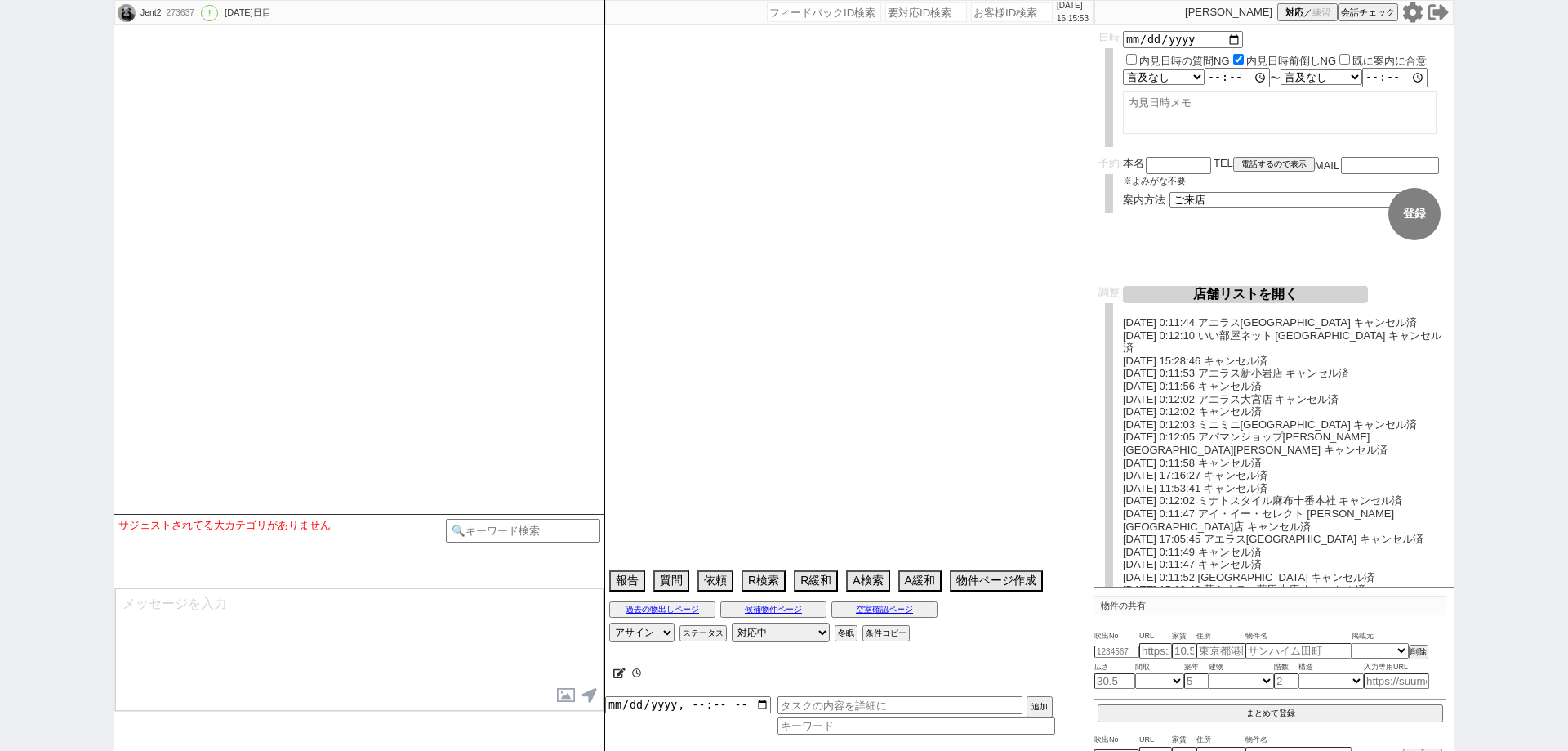
select select "[DATE]"
select select "63"
select select "25"
select select "3116"
select select "71"
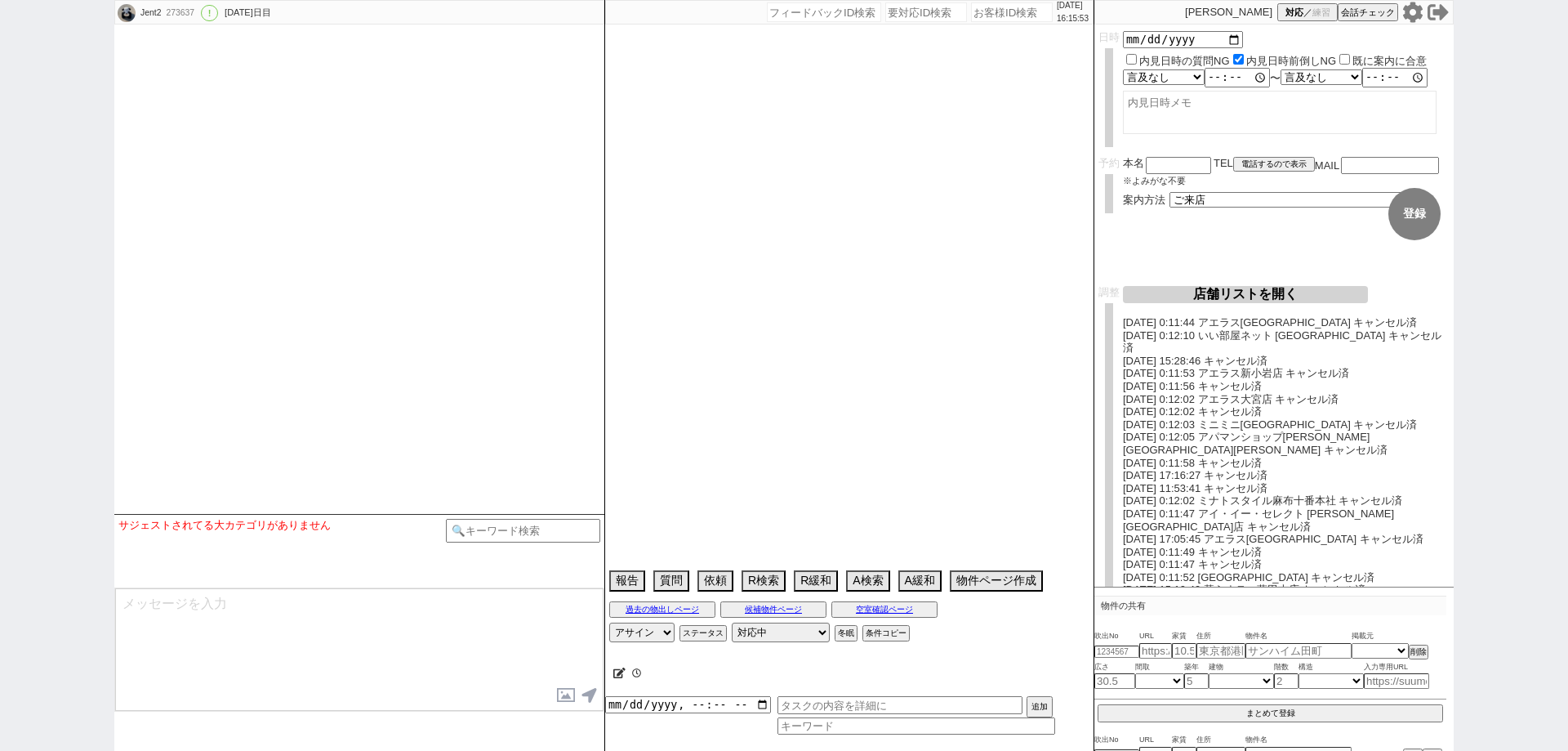
select select "66"
select select "68"
select select "[DATE]"
select select "44"
select select "57"
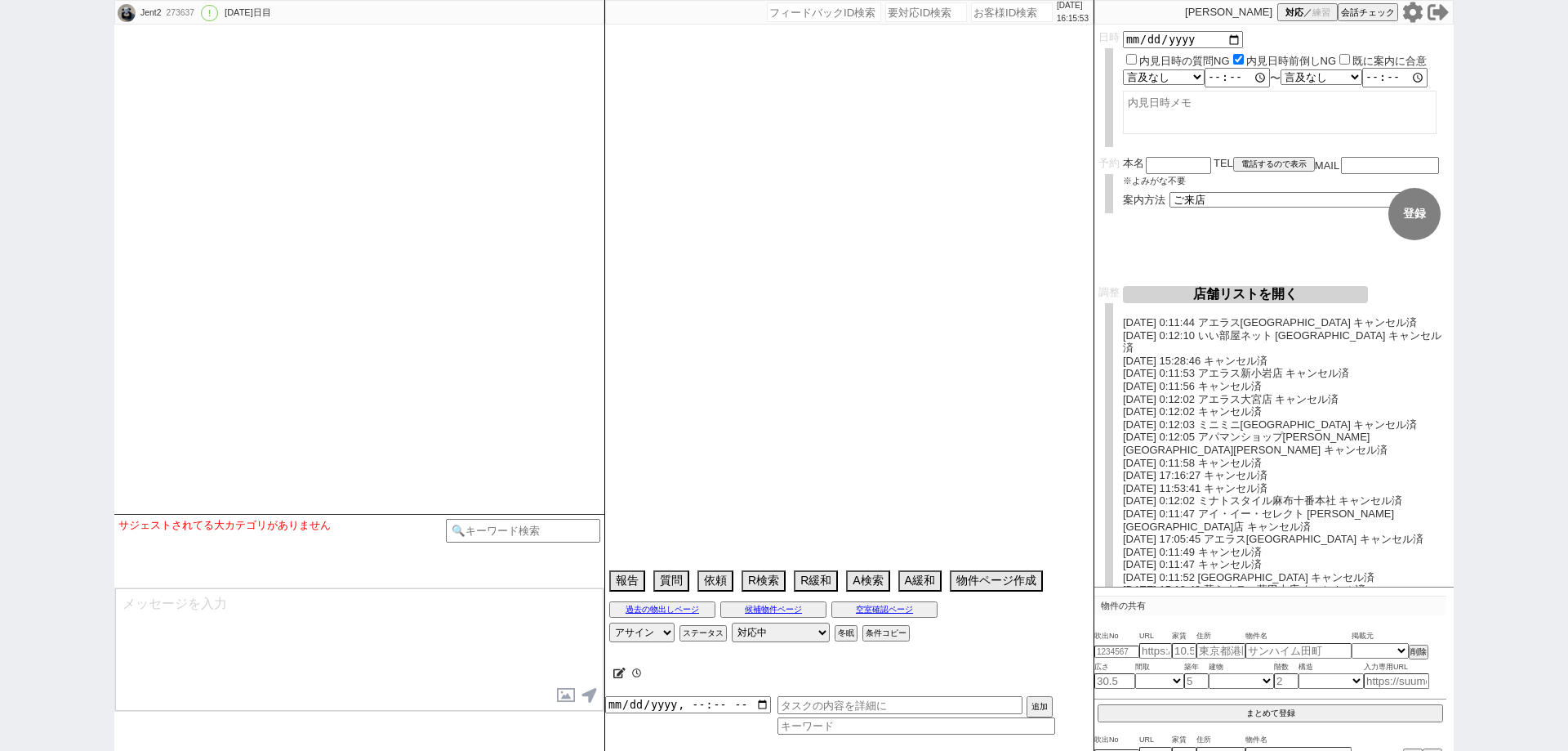
select select "48"
select select "54"
select select "61"
select select "77"
select select "[DATE]"
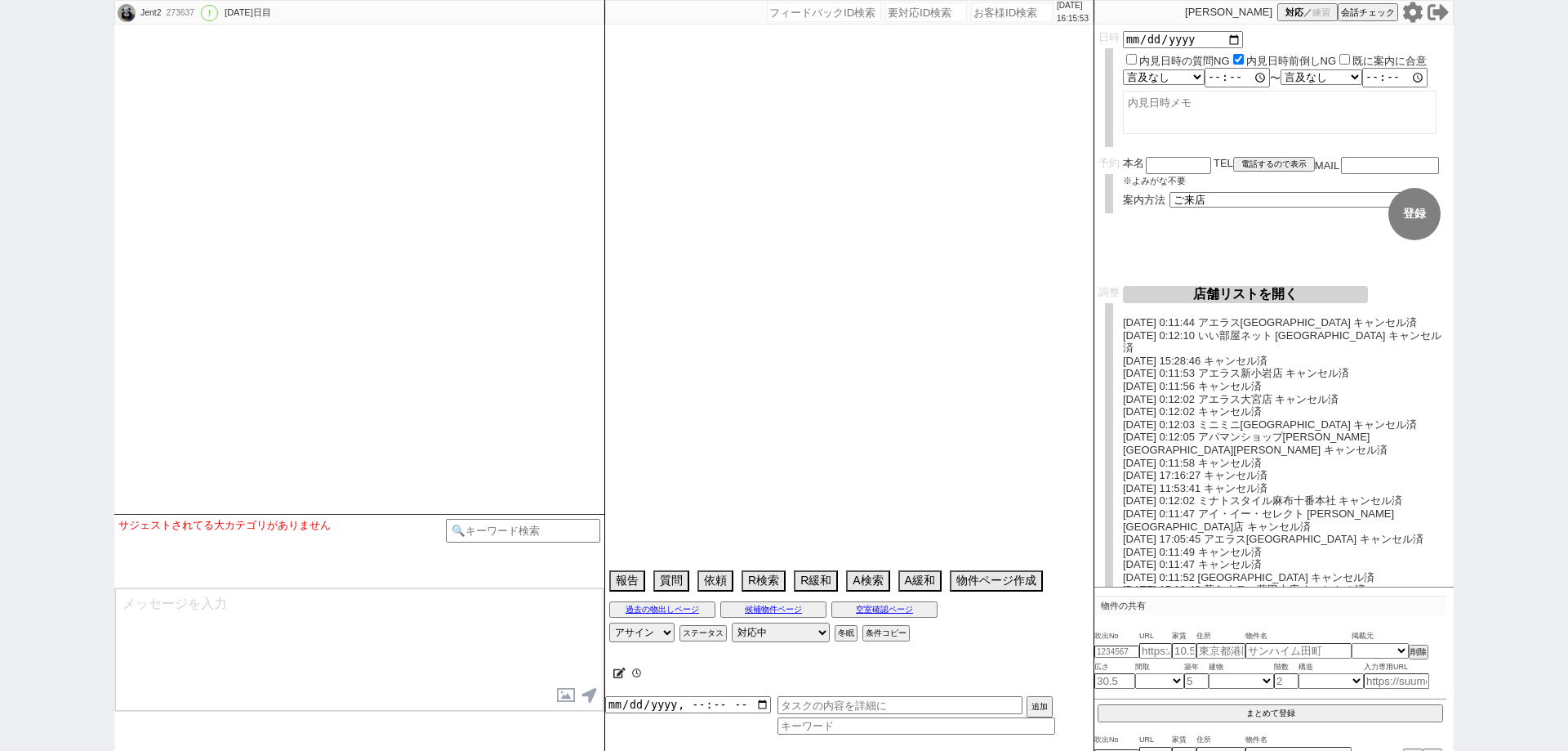
select select "72"
select select "[DATE]"
select select "38"
select select "35"
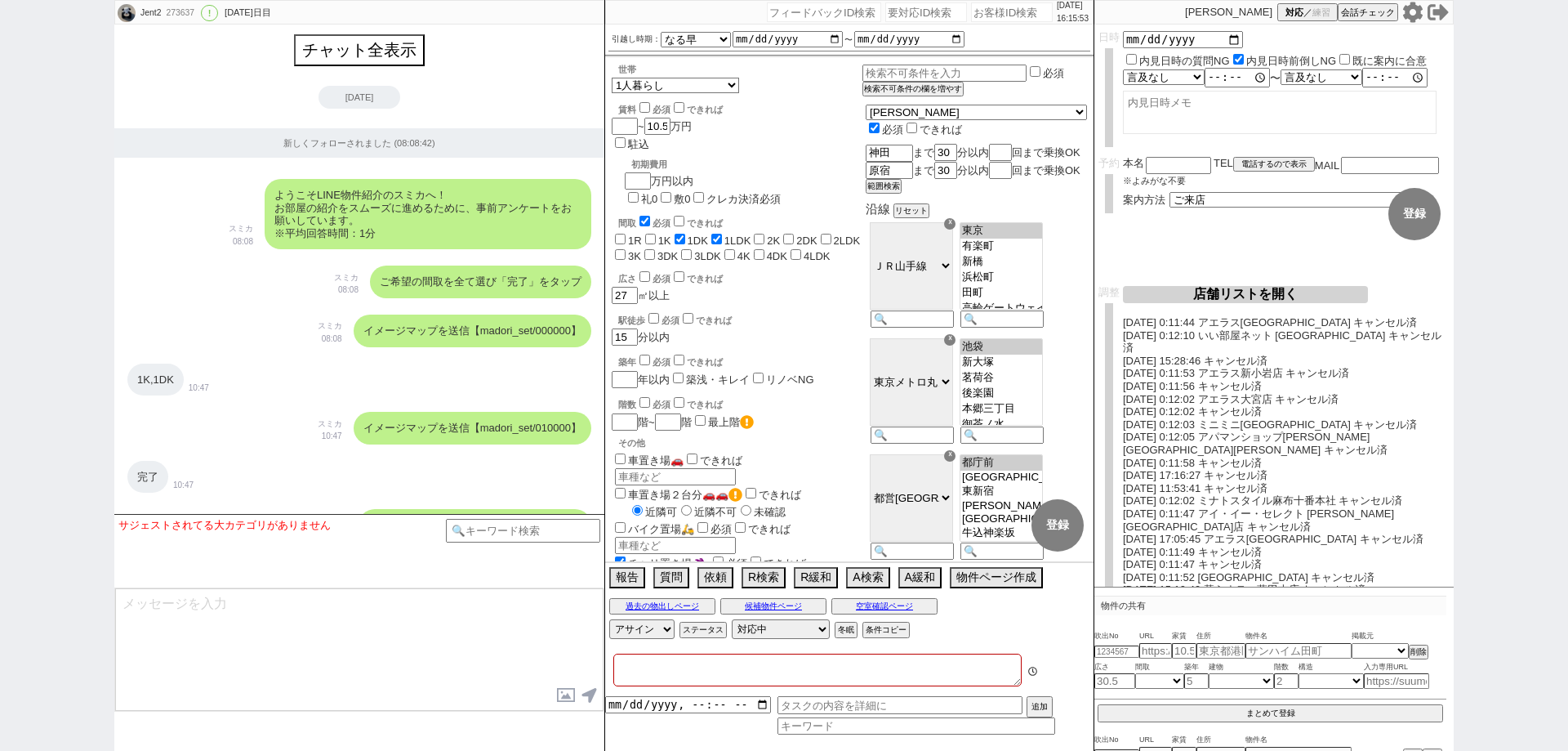
type textarea "＠＠＠テストIDです。 15464406　＠＠＠＠＠＠"
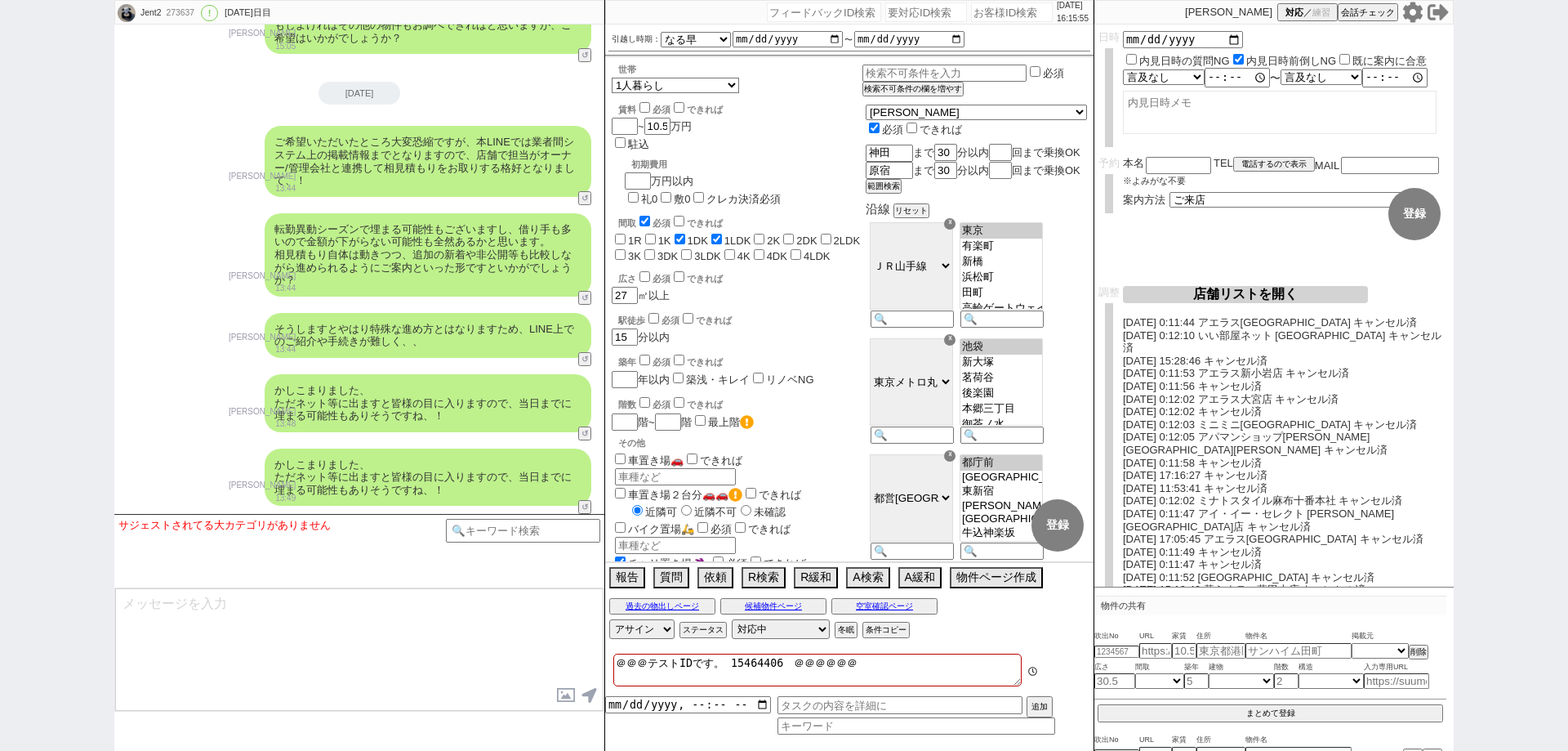
scroll to position [273, 0]
click at [1322, 292] on button "店舗リストを開く" at bounding box center [1245, 294] width 245 height 17
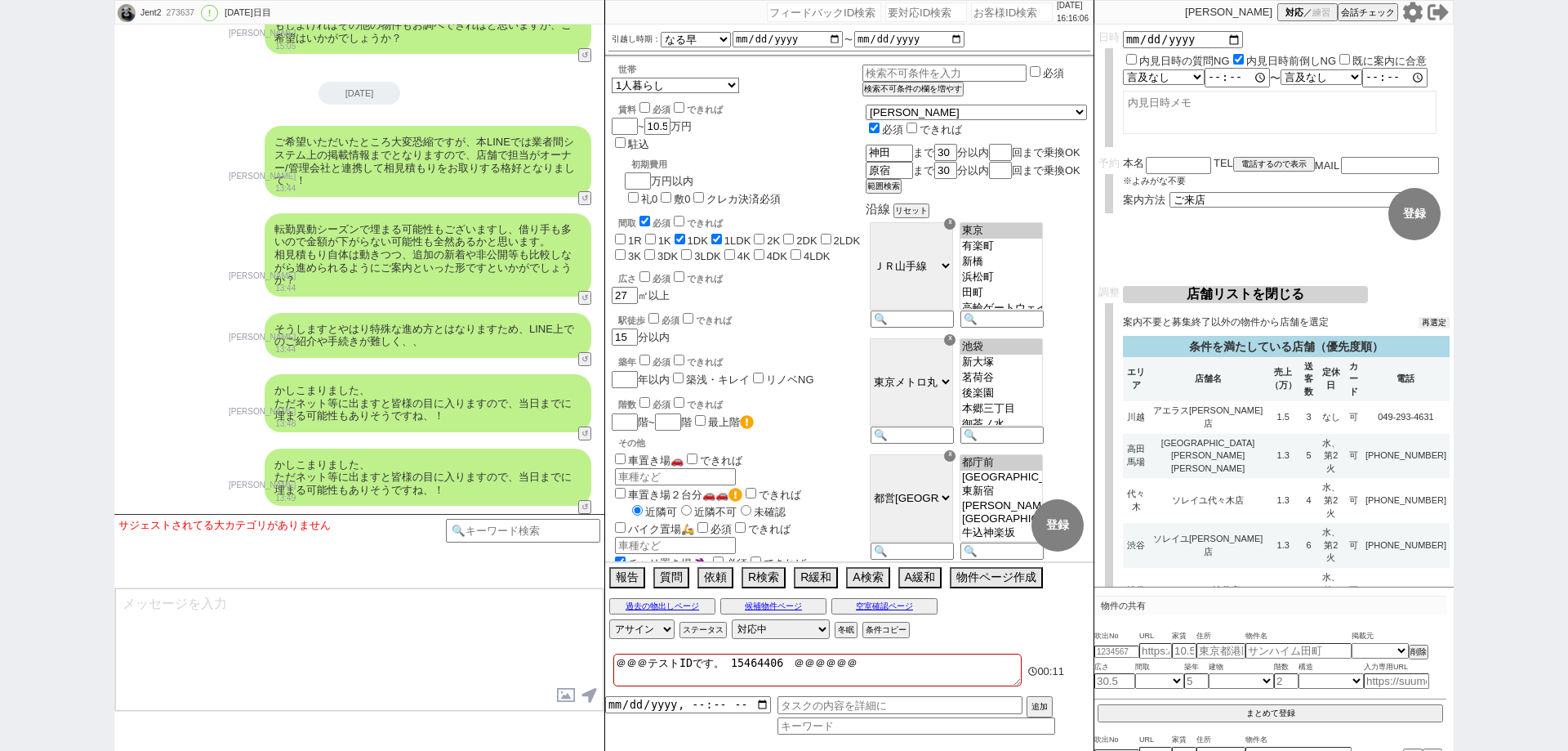
click at [1427, 327] on button "再選定" at bounding box center [1434, 323] width 31 height 12
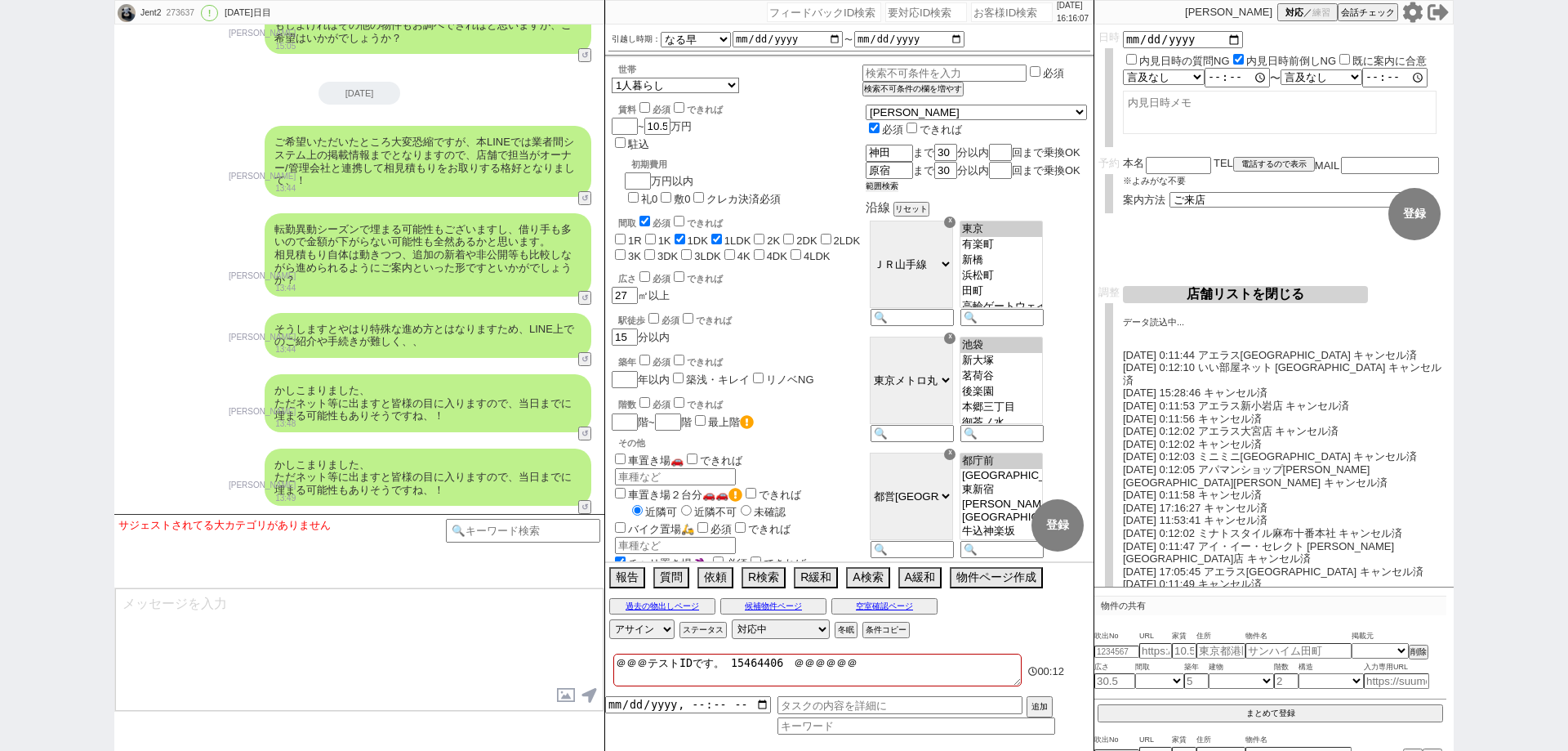
click at [898, 192] on button "範囲検索" at bounding box center [882, 186] width 33 height 12
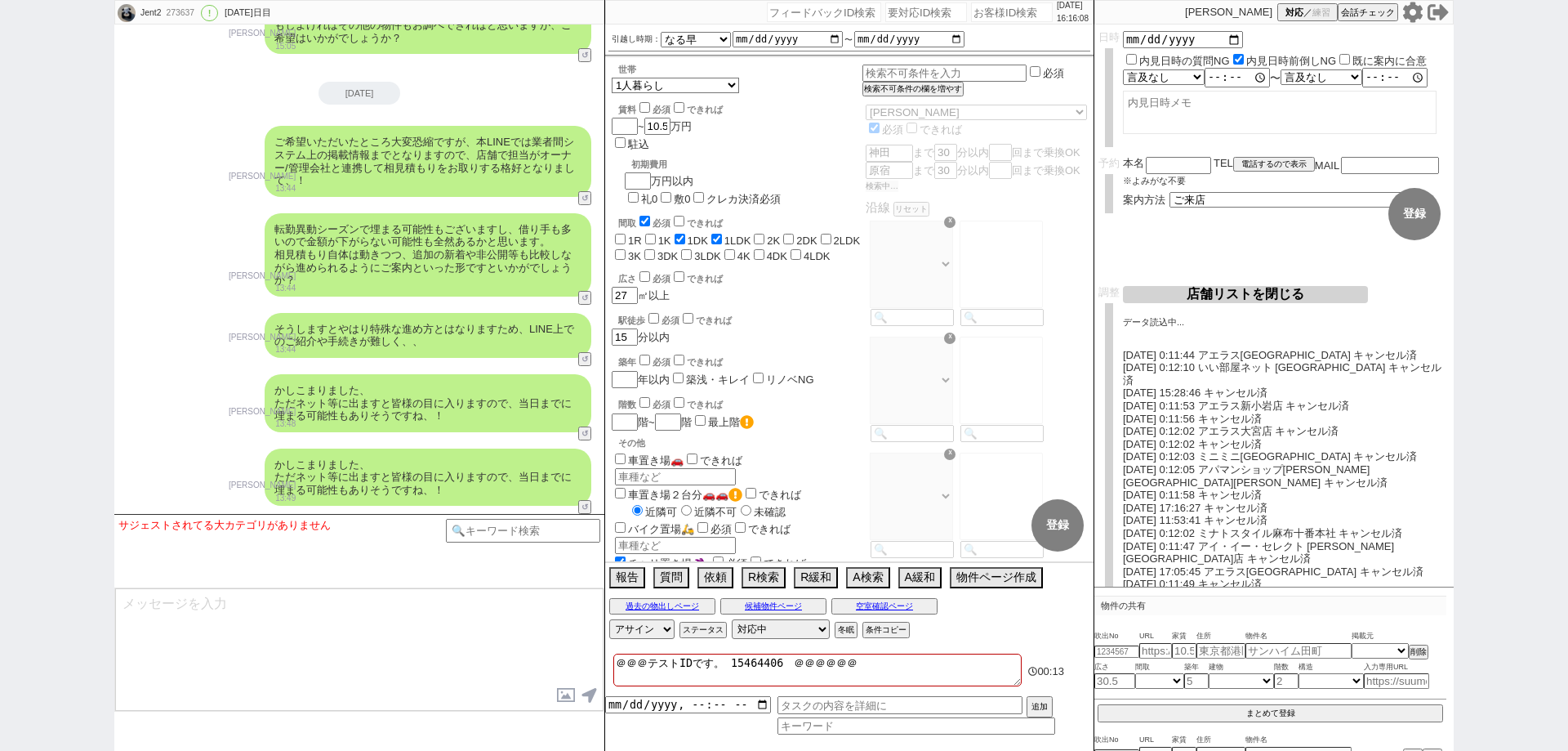
checkbox input "false"
checkbox input "true"
checkbox input "false"
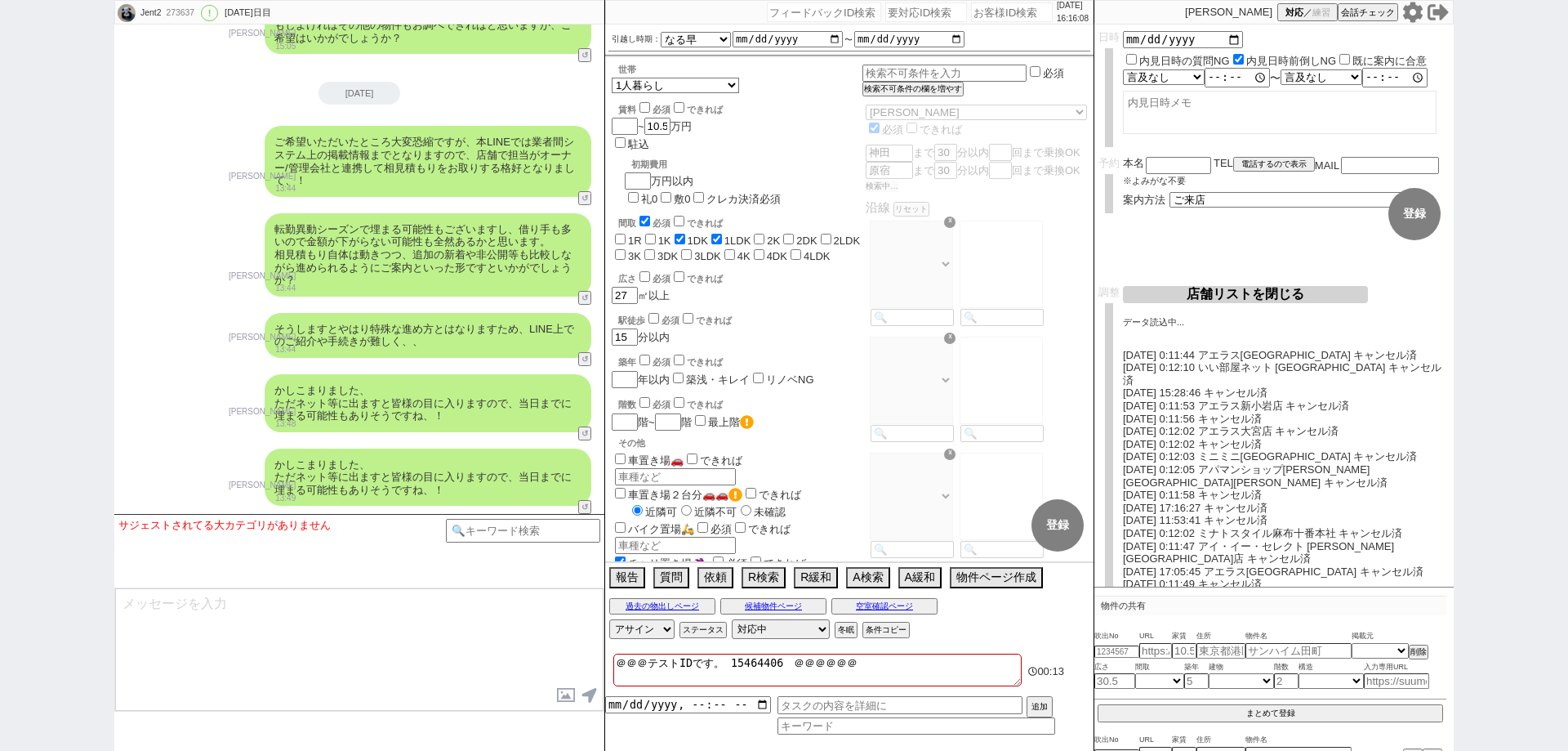
checkbox input "false"
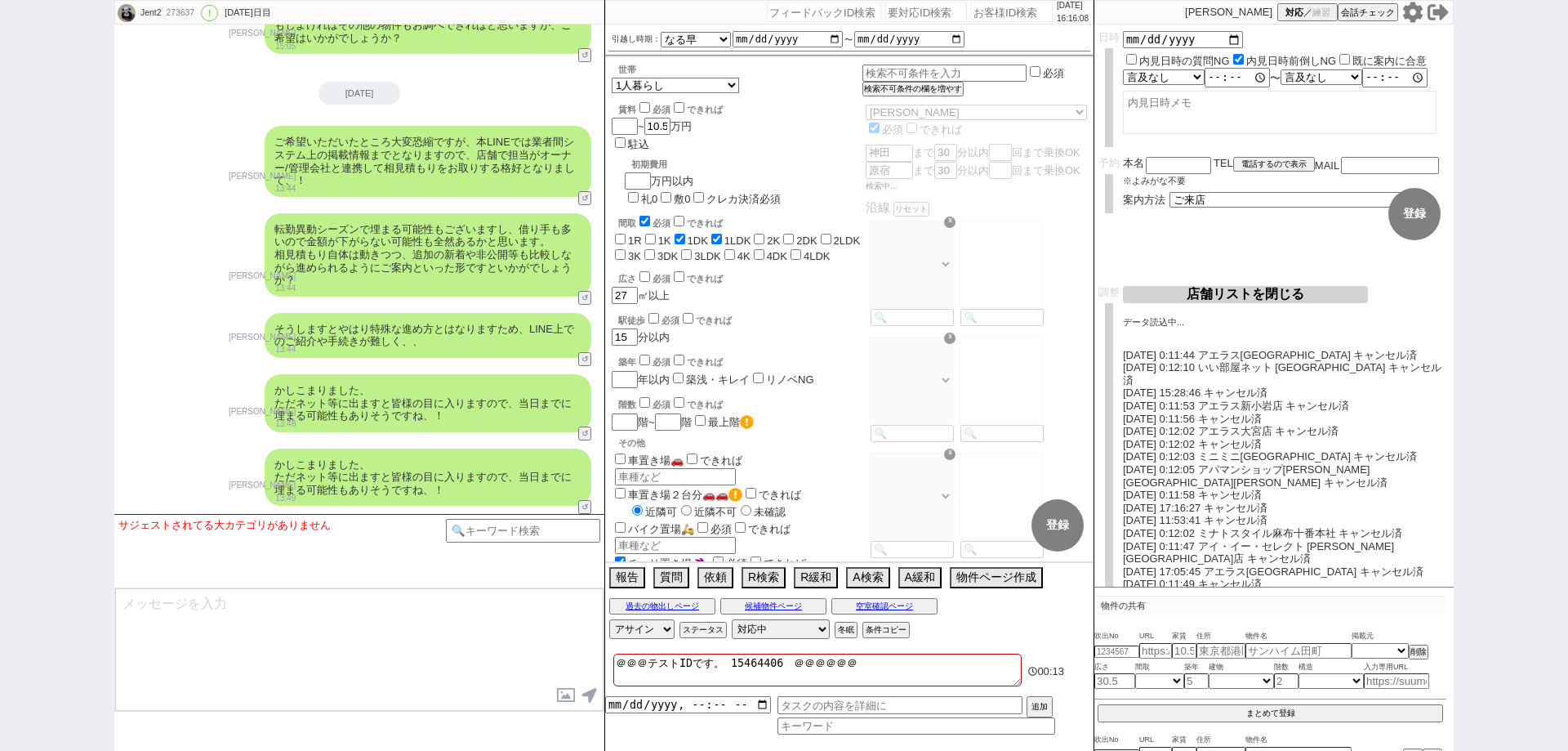
checkbox input "false"
select select "14"
select select "60"
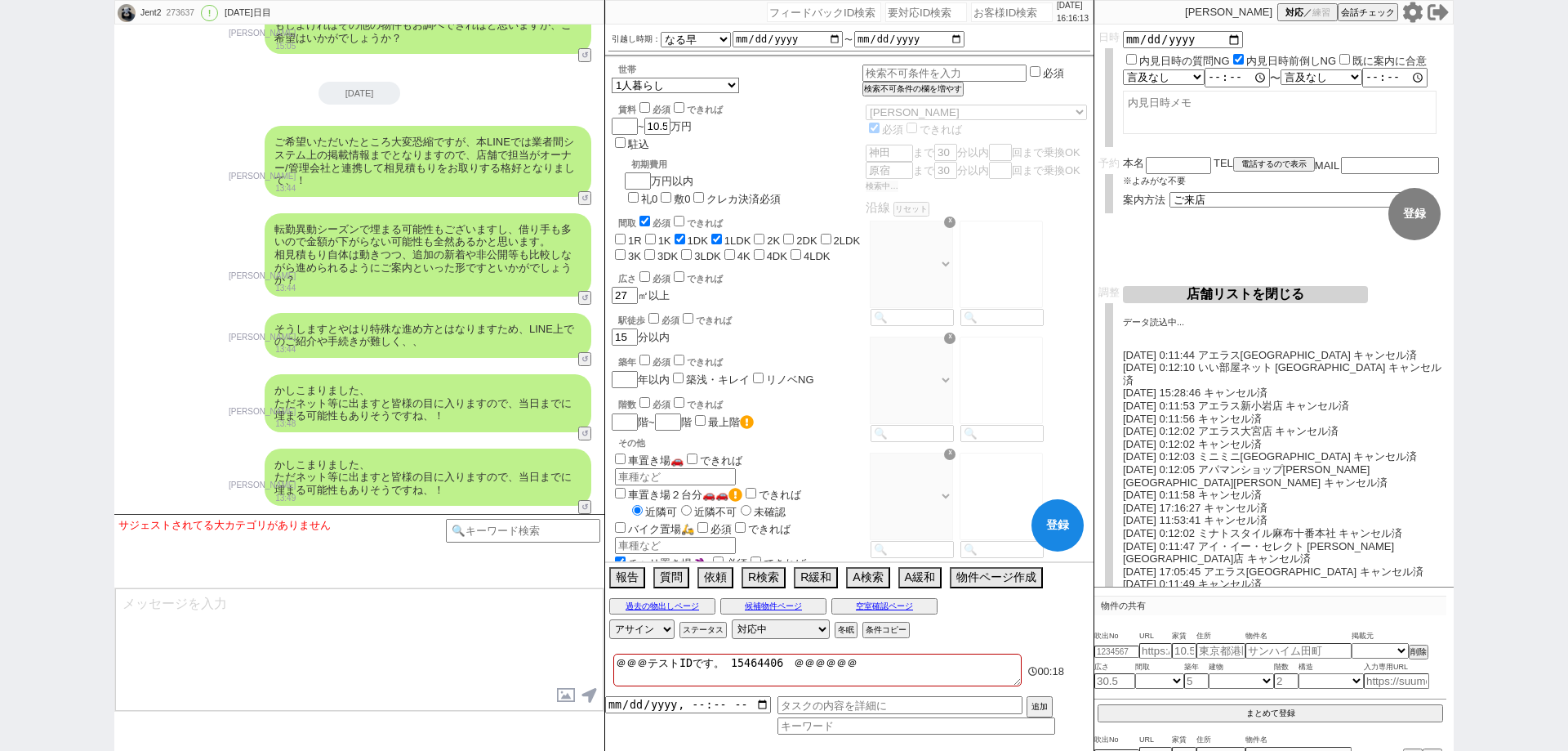
select select "75"
select select "[DATE]"
select select "23"
select select "734"
select select "70"
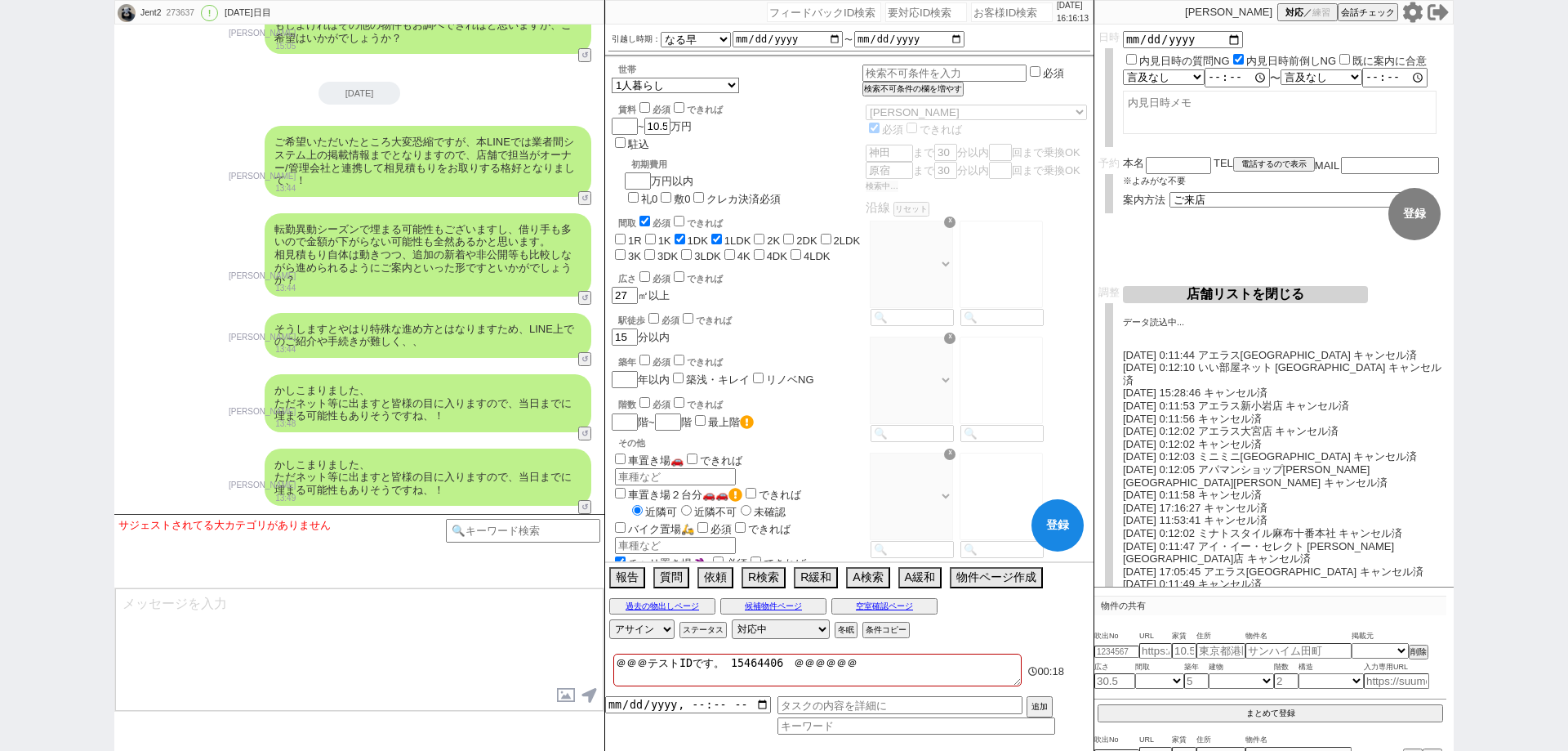
select select "64"
select select "59"
select select "62"
select select "[DATE]"
select select "67"
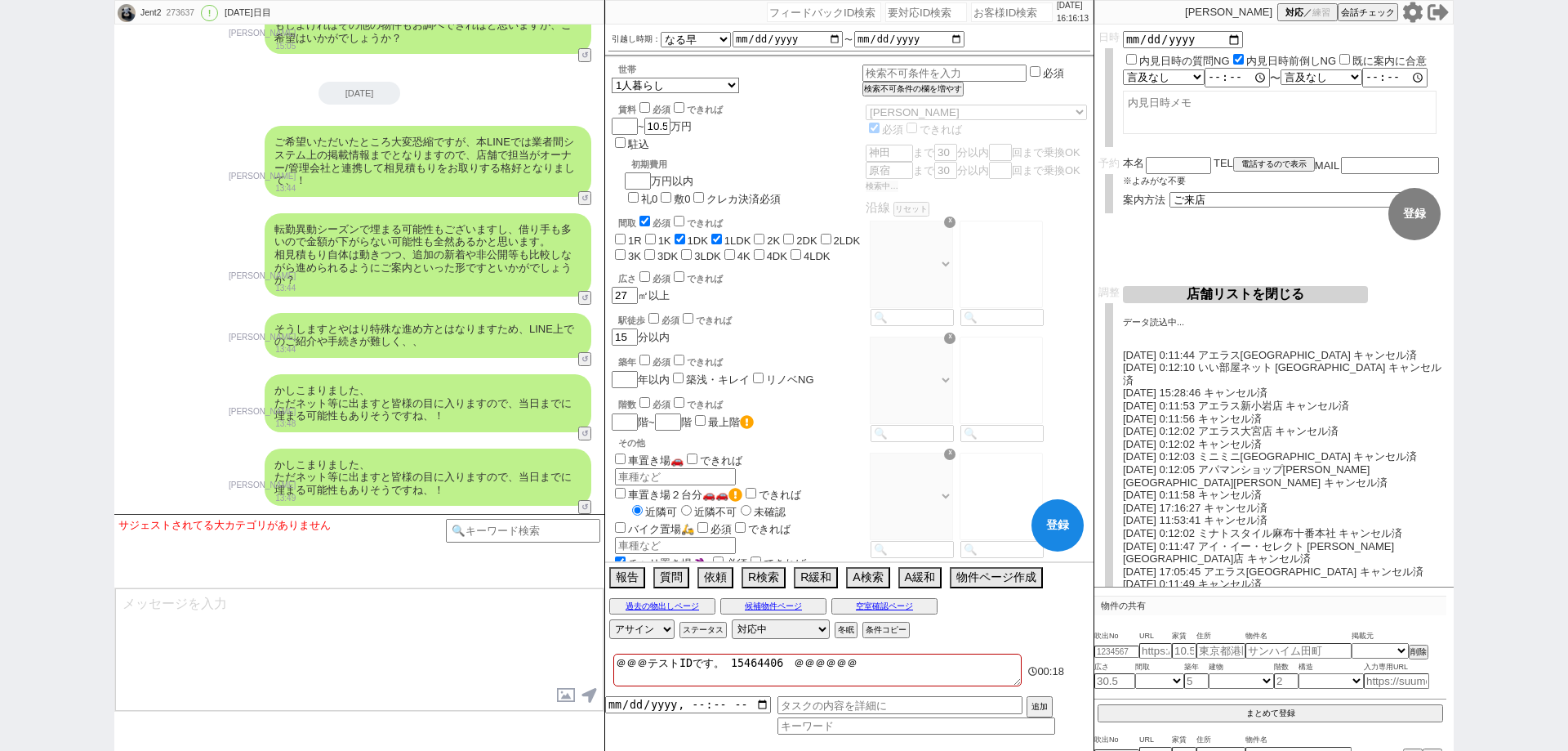
select select "65"
select select "[DATE]"
select select "69"
select select "63"
select select "25"
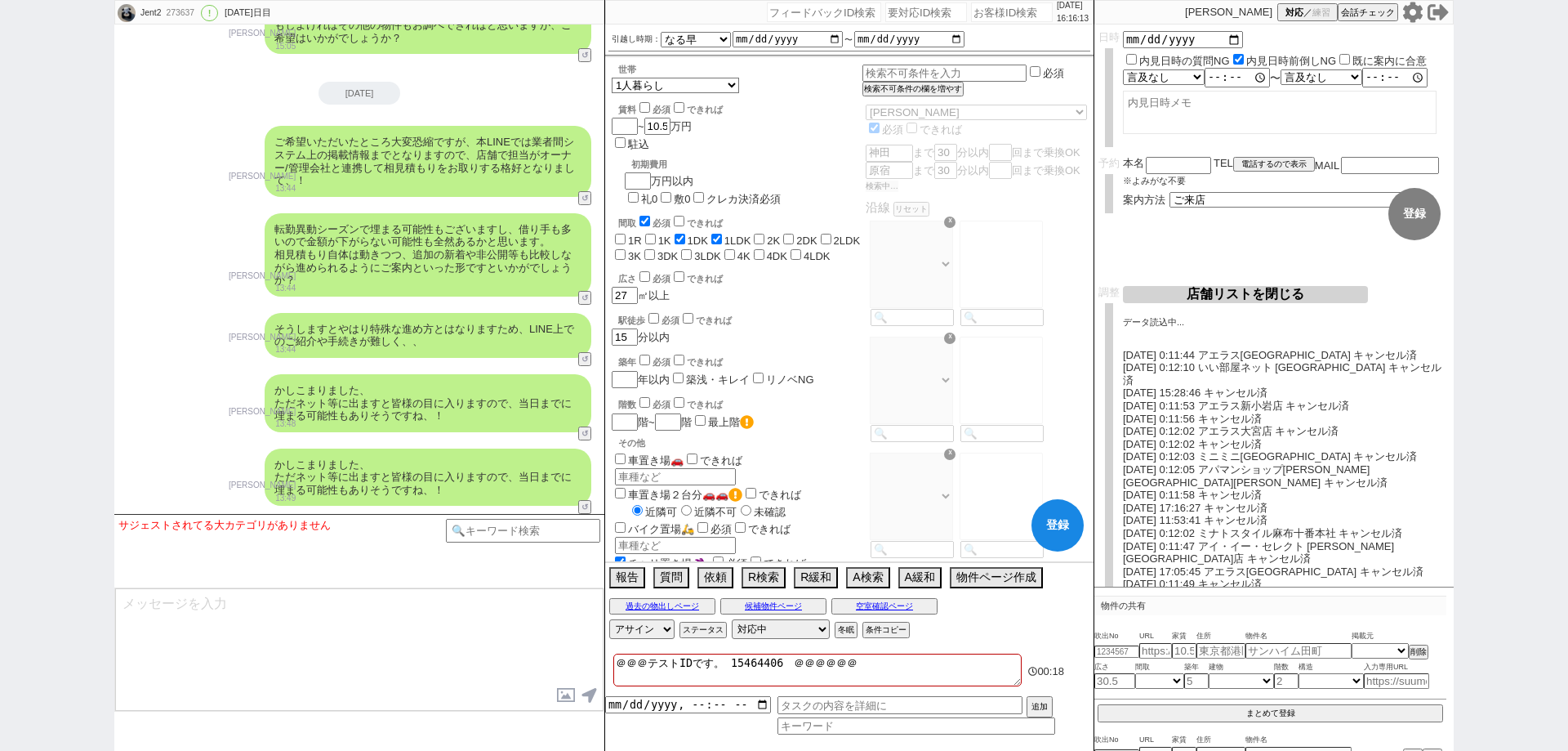
select select "791"
select select "71"
select select "[DATE]"
select select "66"
select select "68"
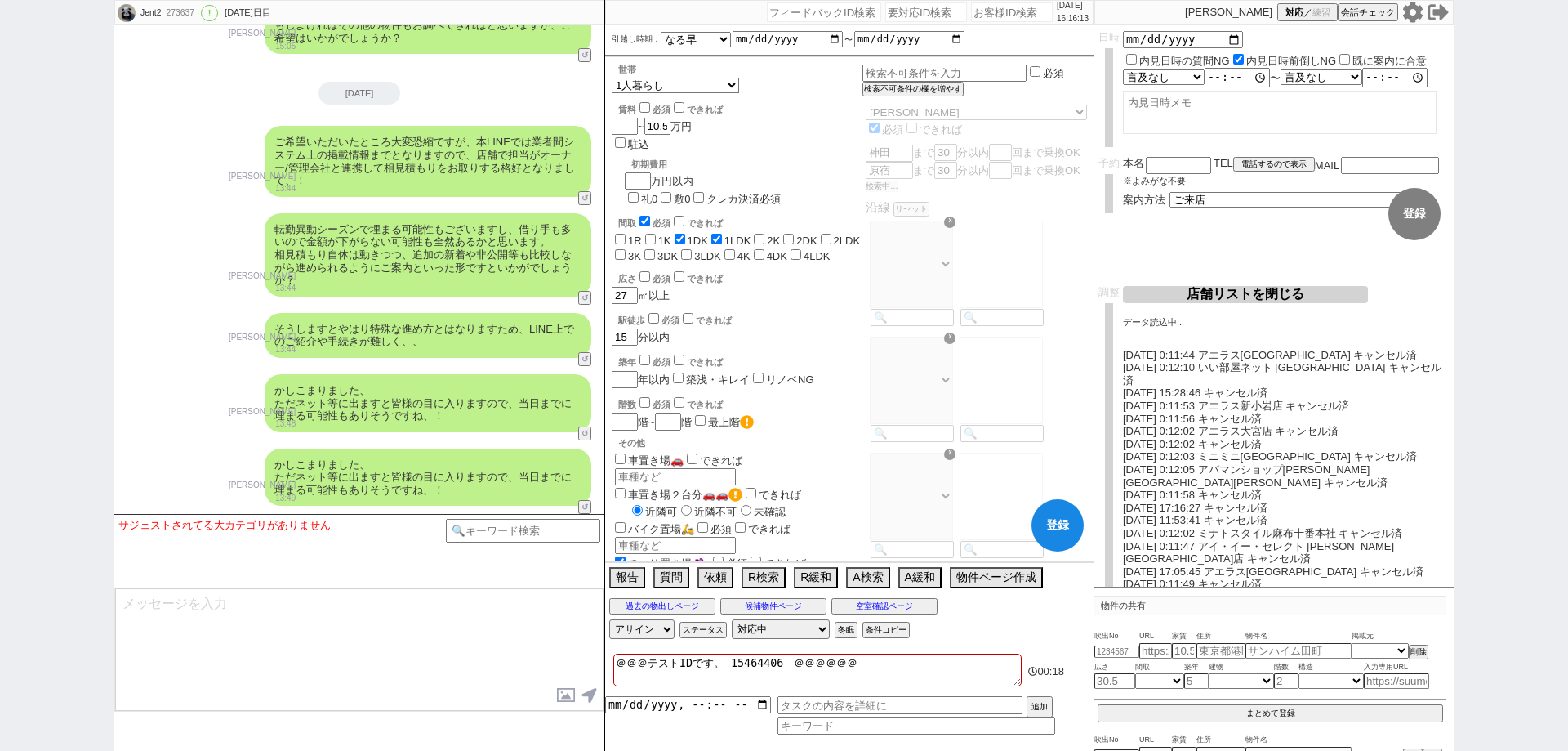
select select "44"
select select "[DATE]"
select select "57"
select select "[DATE]"
select select "48"
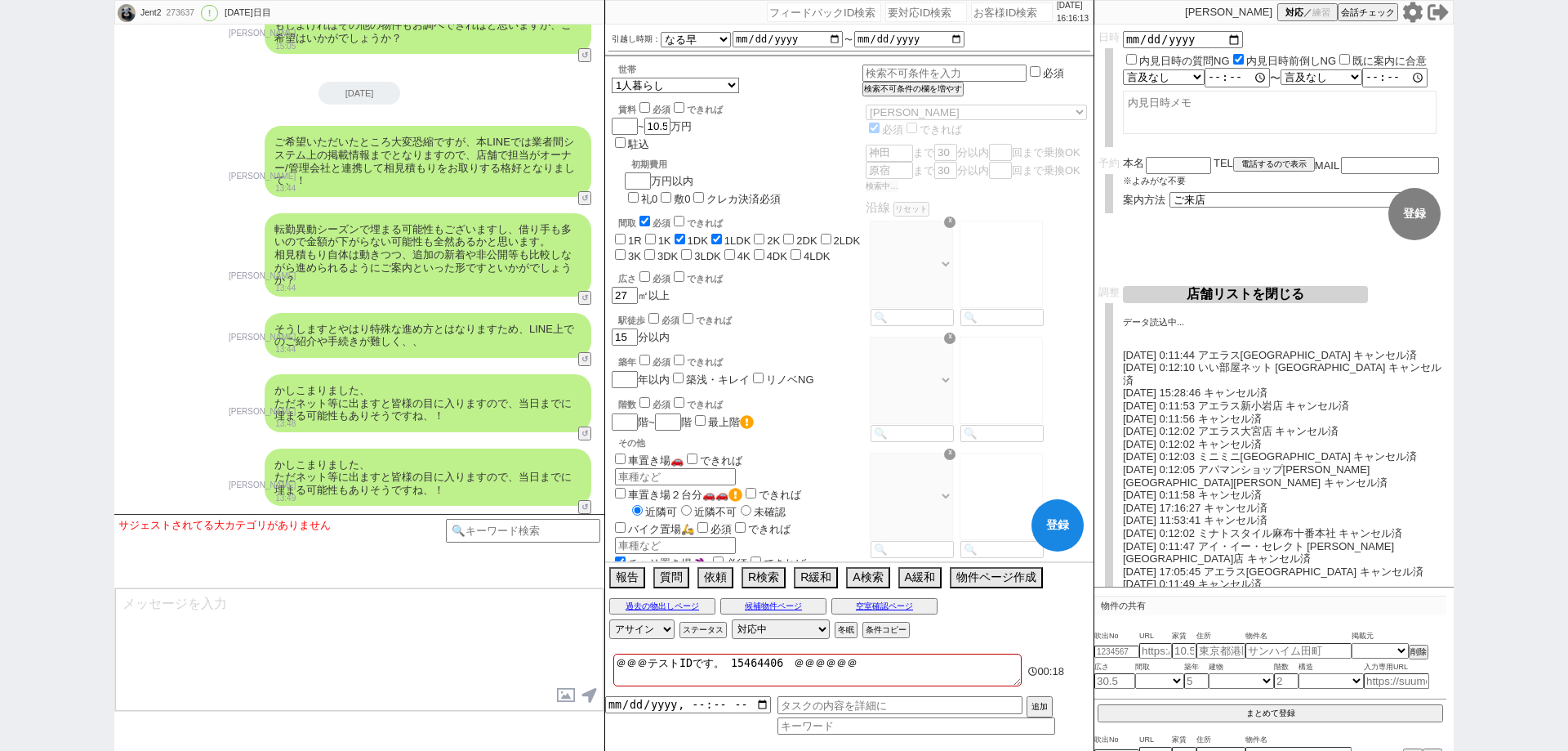
select select "[DATE]"
select select "54"
select select "[DATE]"
select select "61"
select select "77"
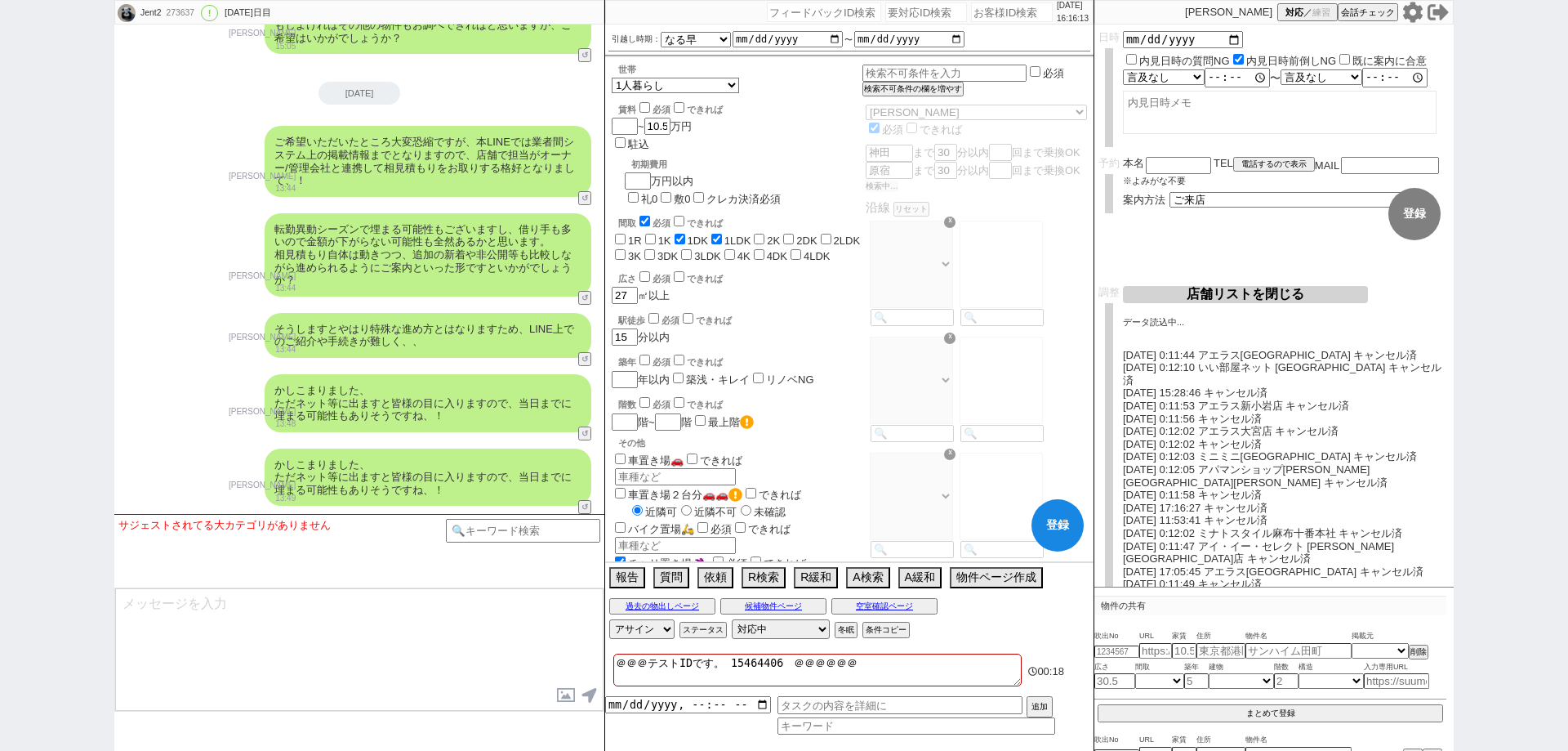
select select "[DATE]"
select select "72"
select select "[DATE]"
select select "38"
select select "[DATE]"
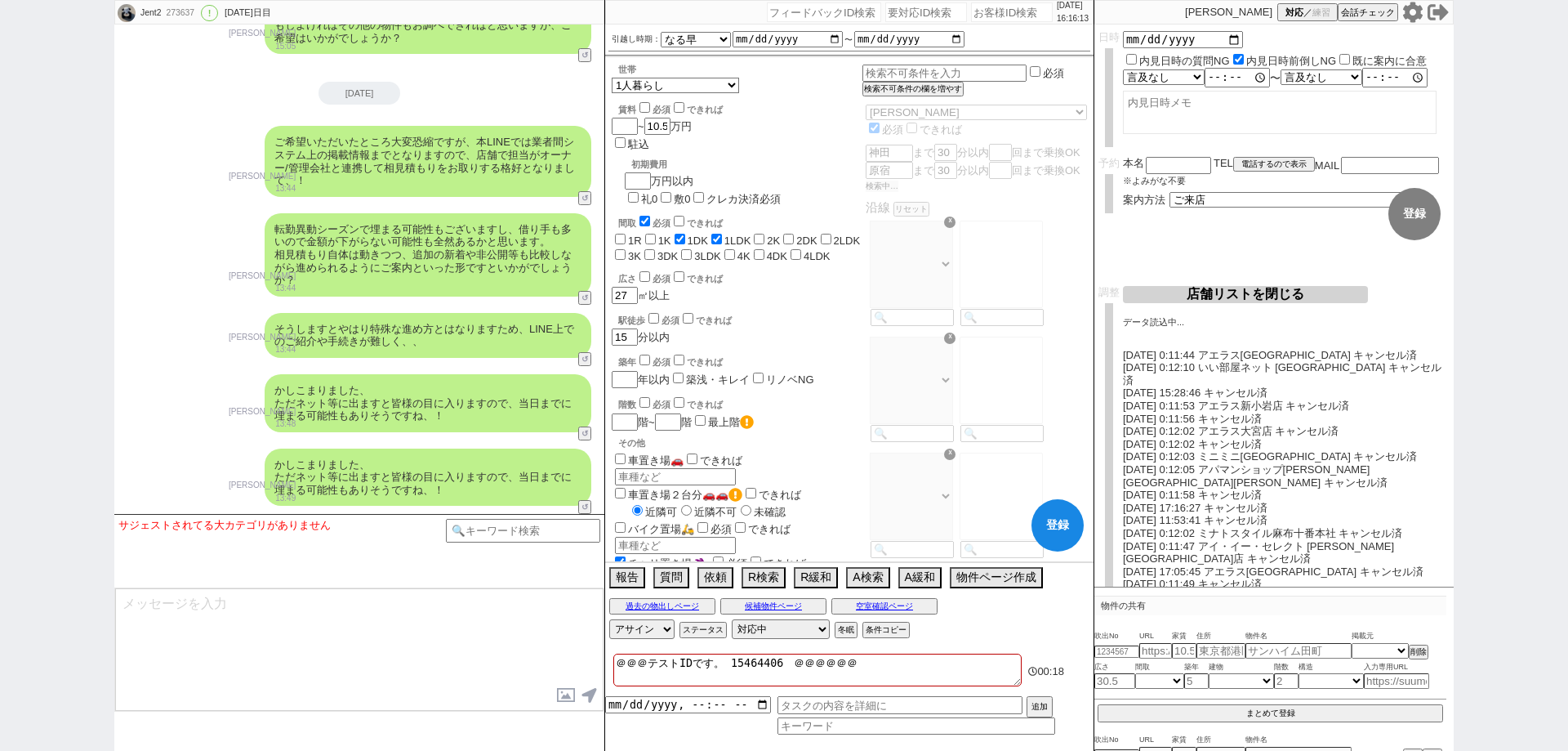
select select "35"
select select "1013"
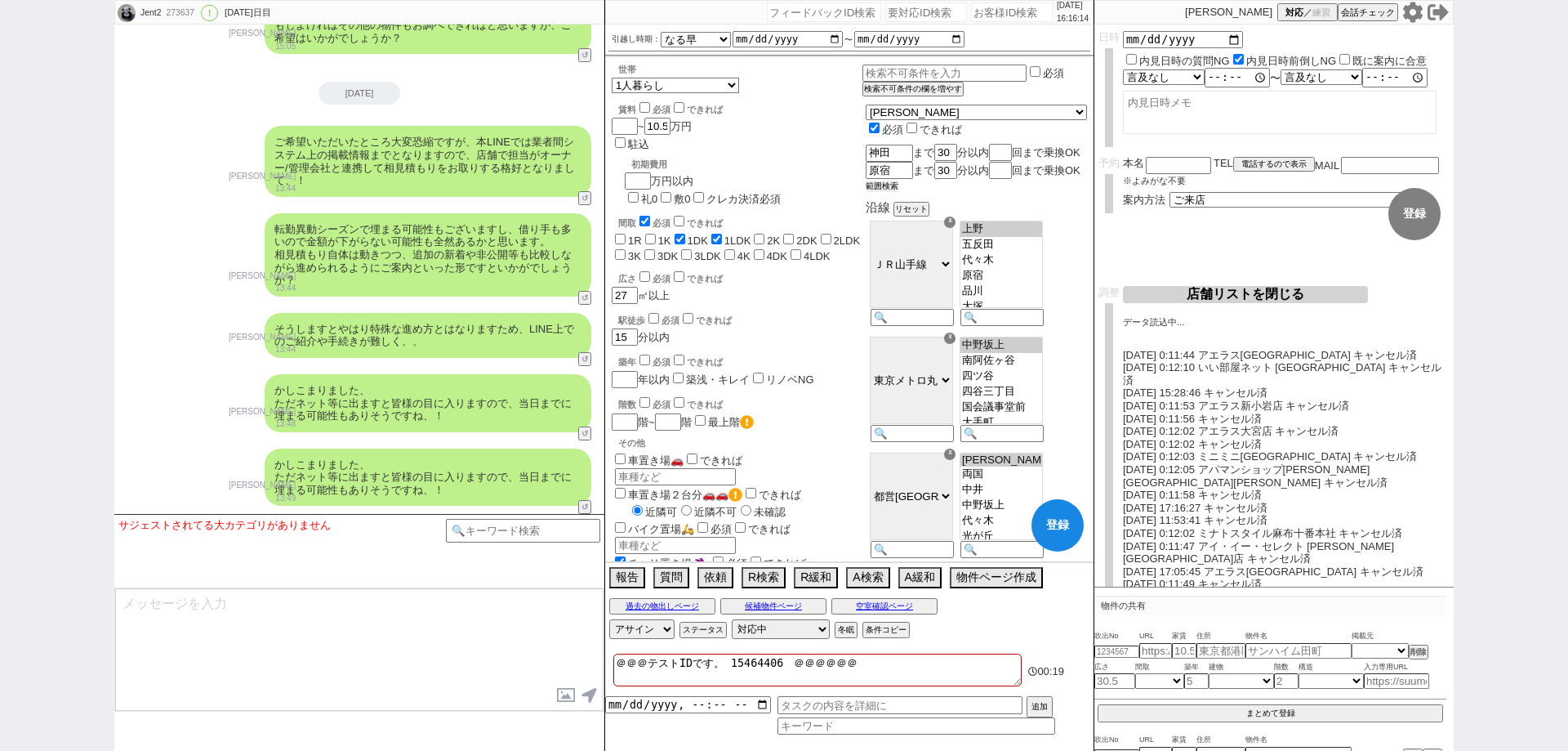
scroll to position [12, 0]
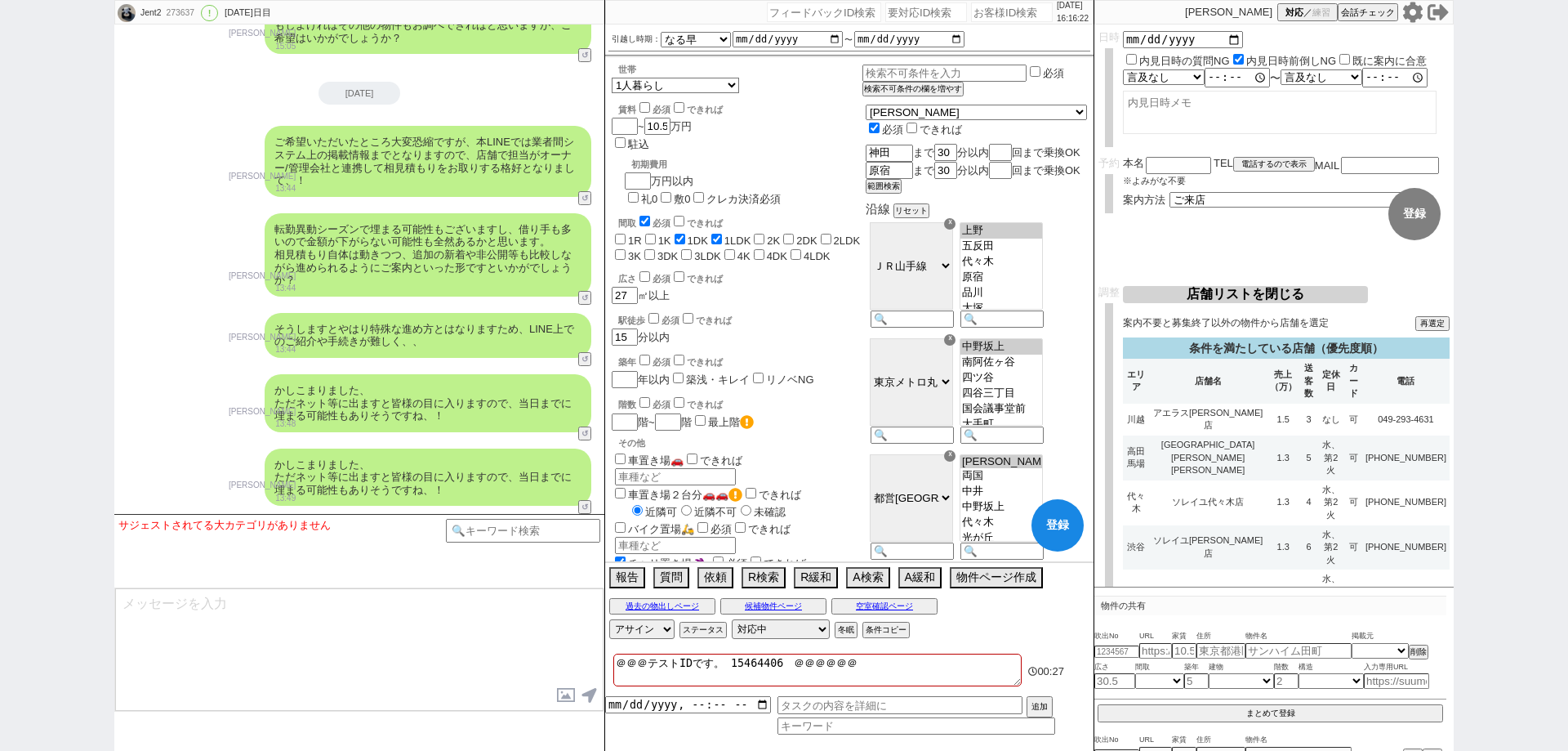
click at [0, 441] on div "Jent2 273637 ! 0 [DATE]日目 冬眠中 自社客 スミカ スミカ_BPO チャット全表示 [DATE] 新しくフォローされました (08:0…" at bounding box center [784, 376] width 1568 height 751
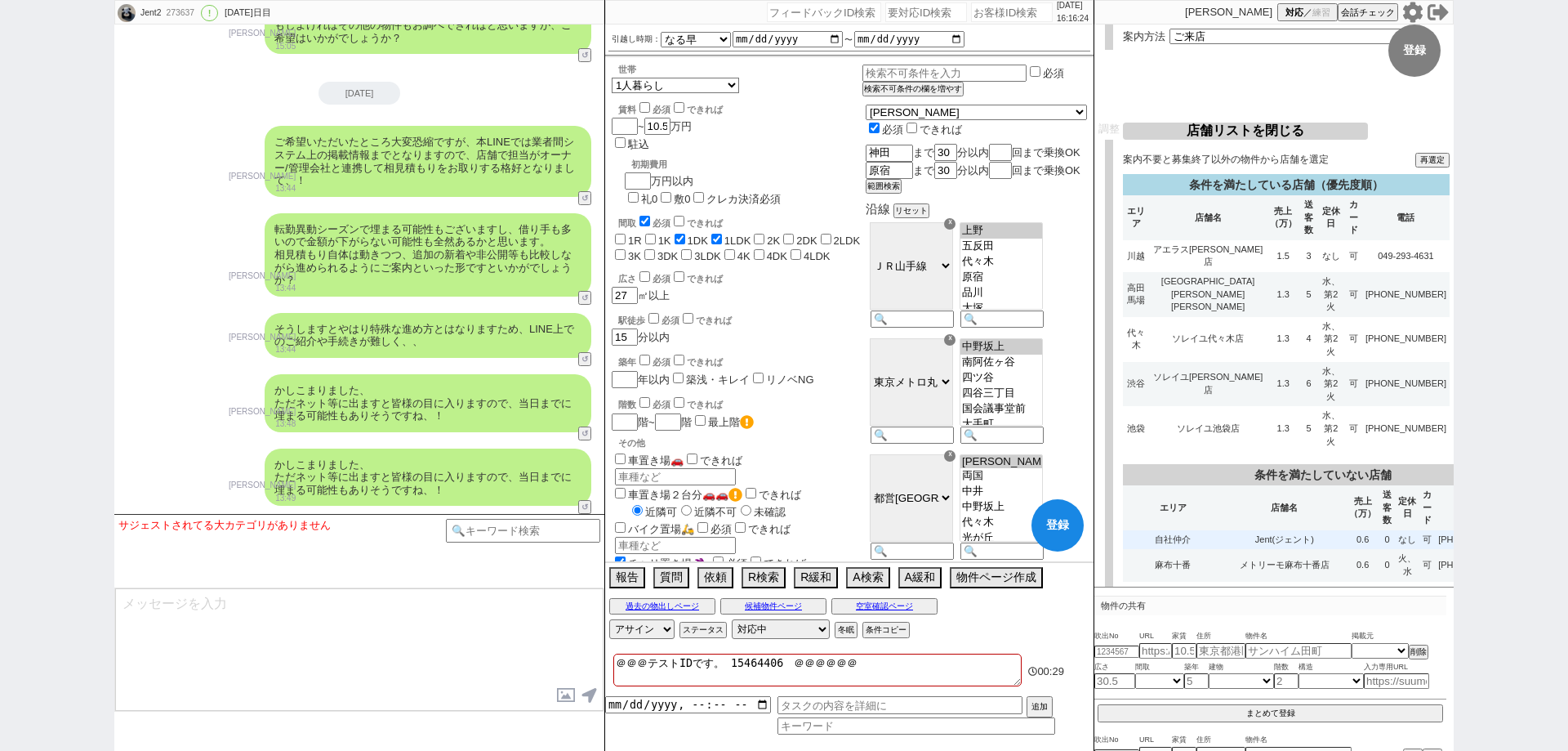
scroll to position [0, 0]
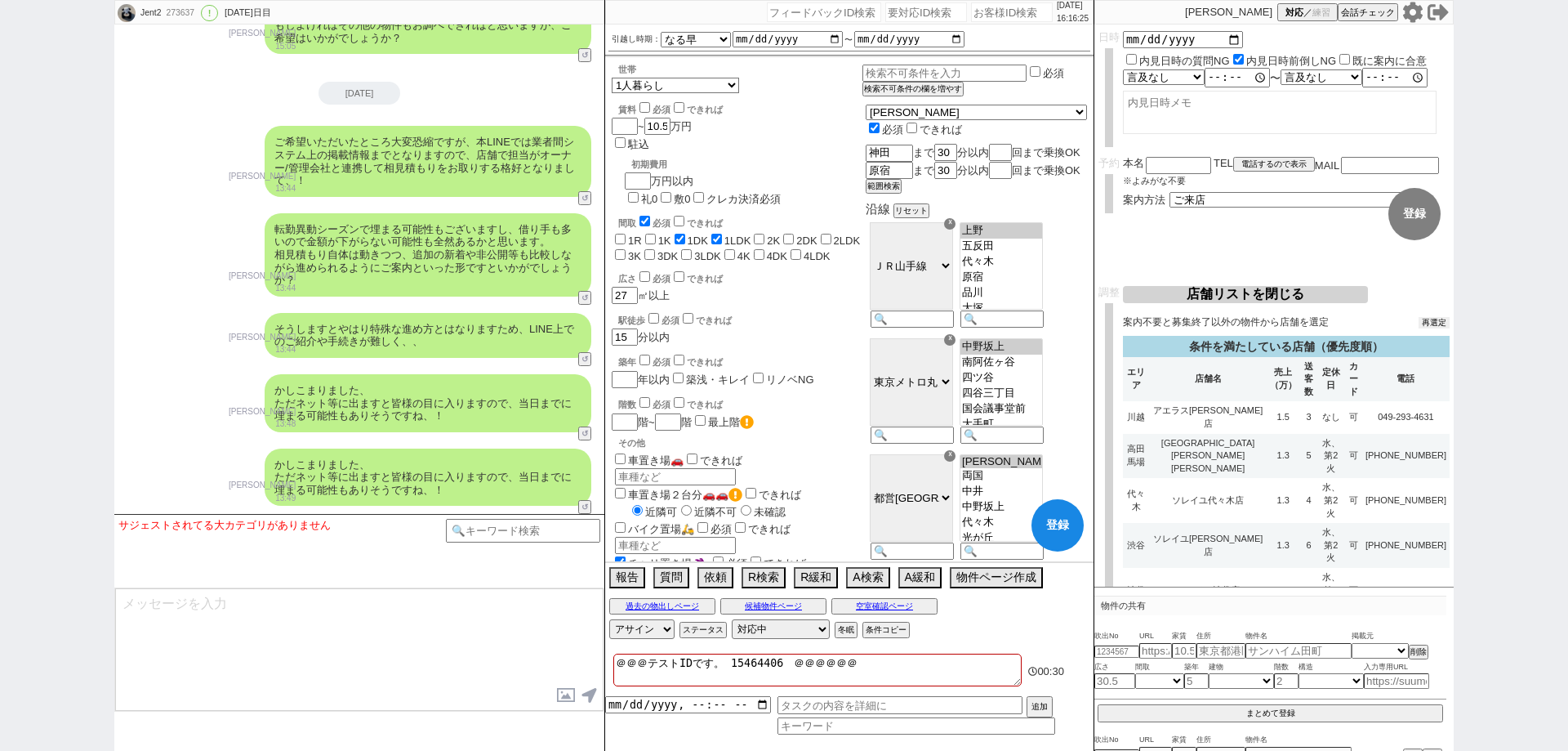
click at [1435, 328] on button "再選定" at bounding box center [1434, 323] width 31 height 12
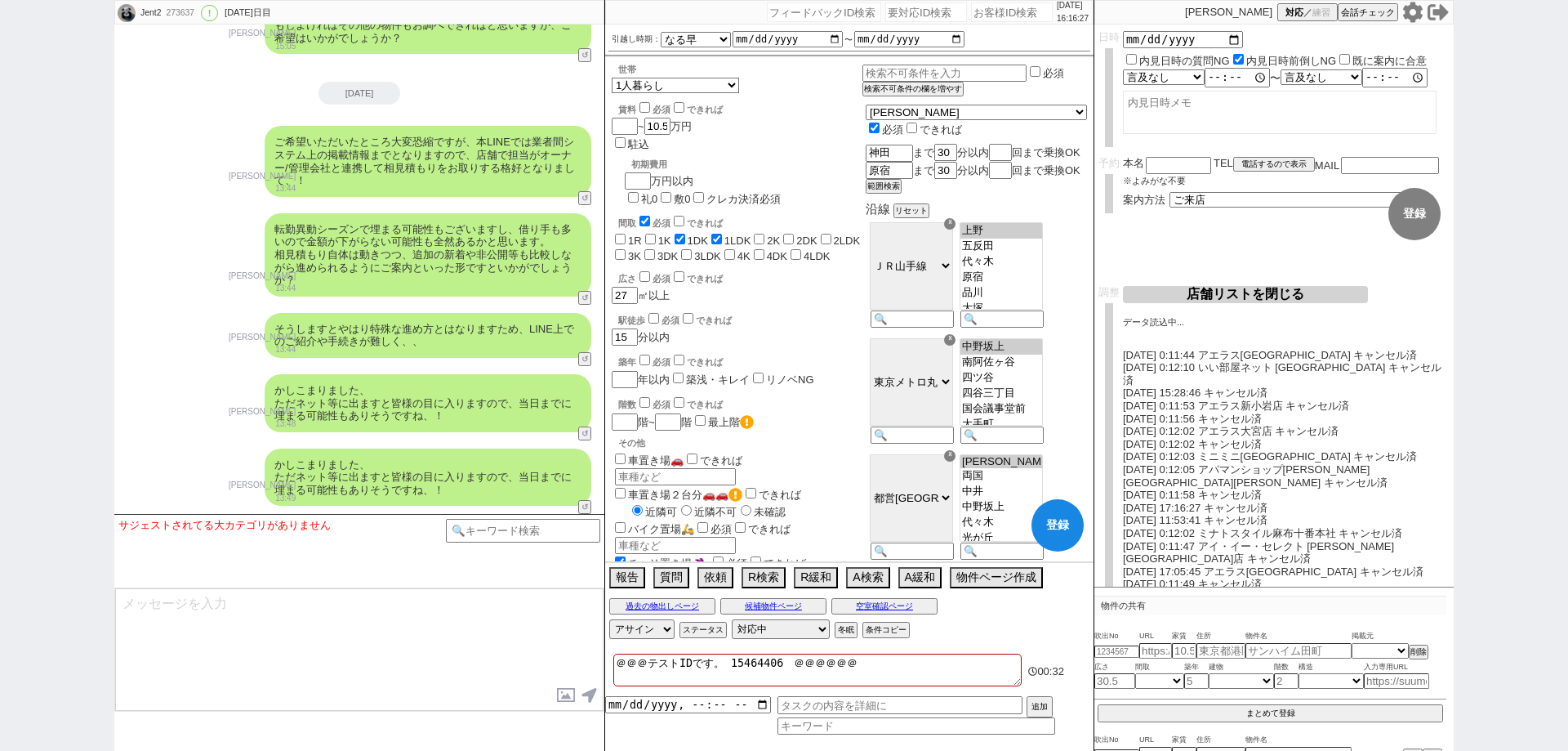
click at [1012, 8] on input "number" at bounding box center [1012, 12] width 81 height 20
click at [898, 192] on button "範囲検索" at bounding box center [882, 186] width 33 height 12
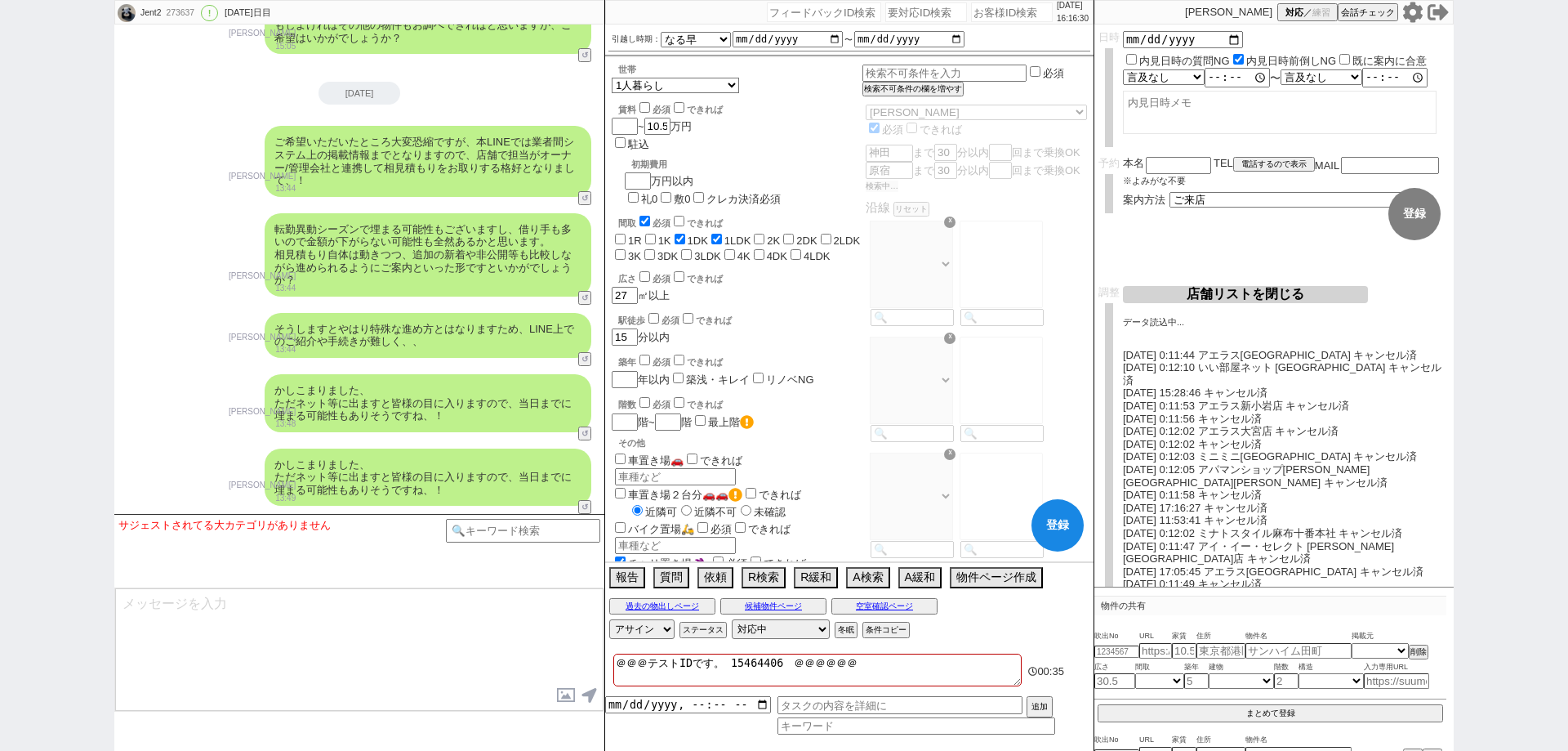
checkbox input "false"
checkbox input "true"
checkbox input "false"
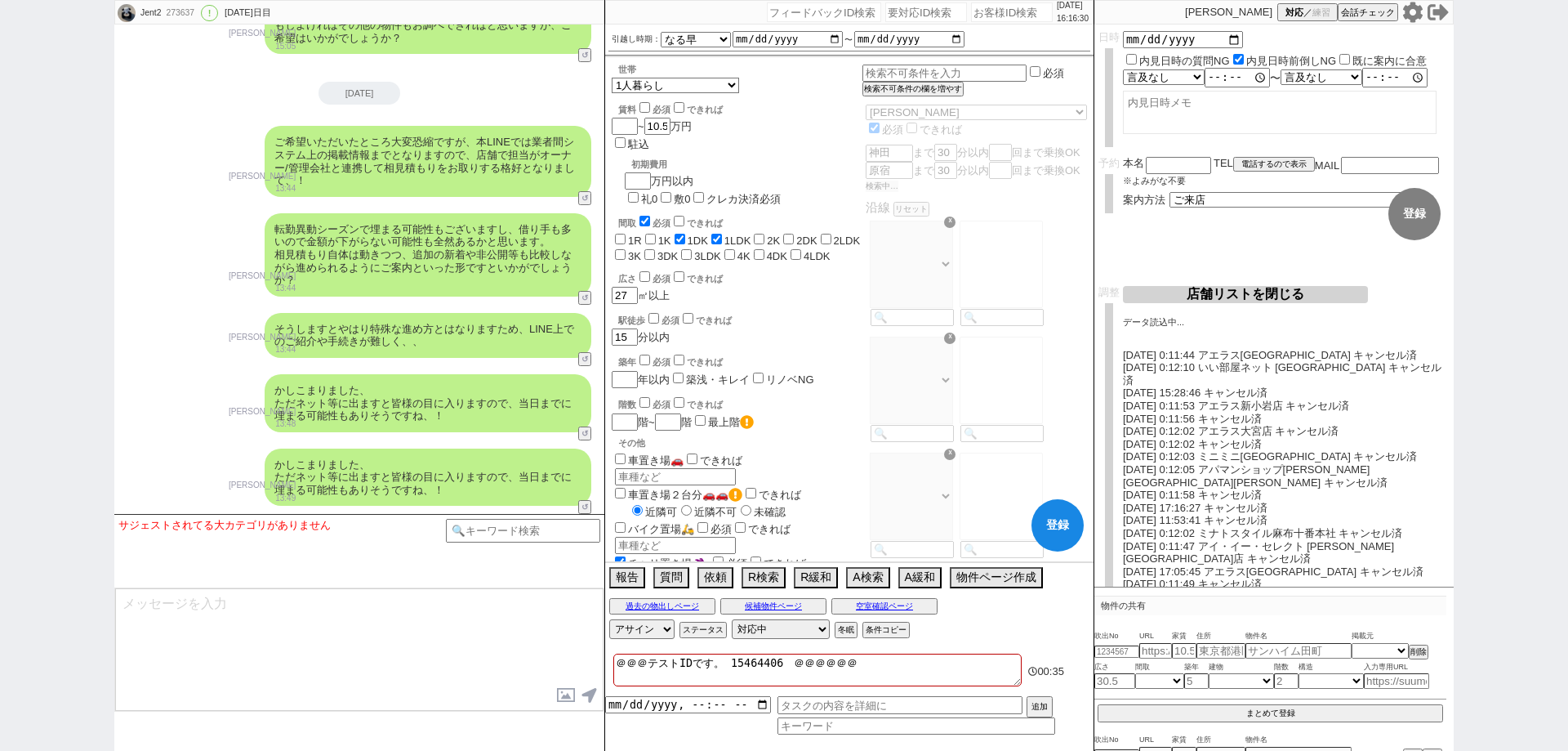
checkbox input "false"
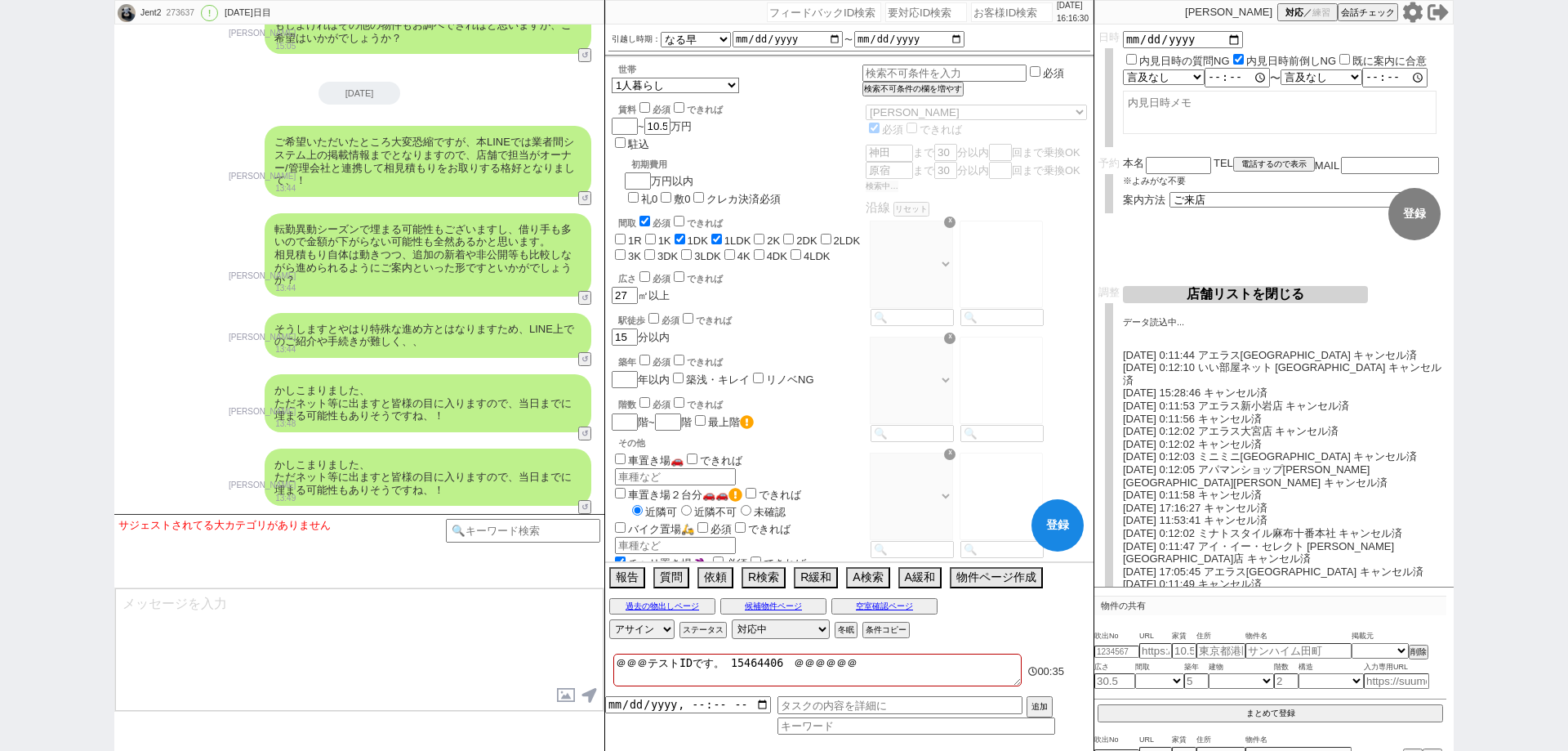
checkbox input "false"
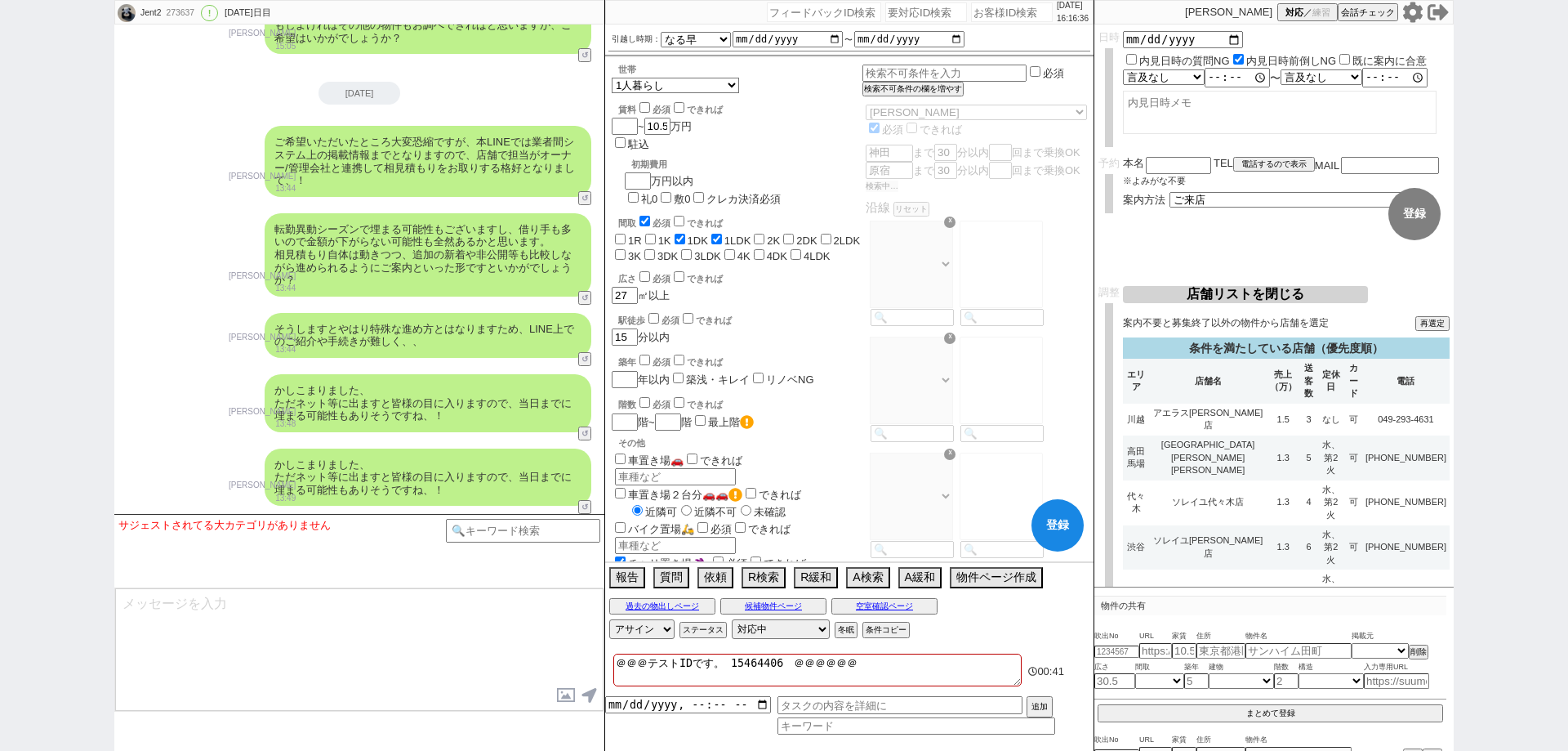
select select "14"
select select "60"
select select "75"
select select "[DATE]"
select select "23"
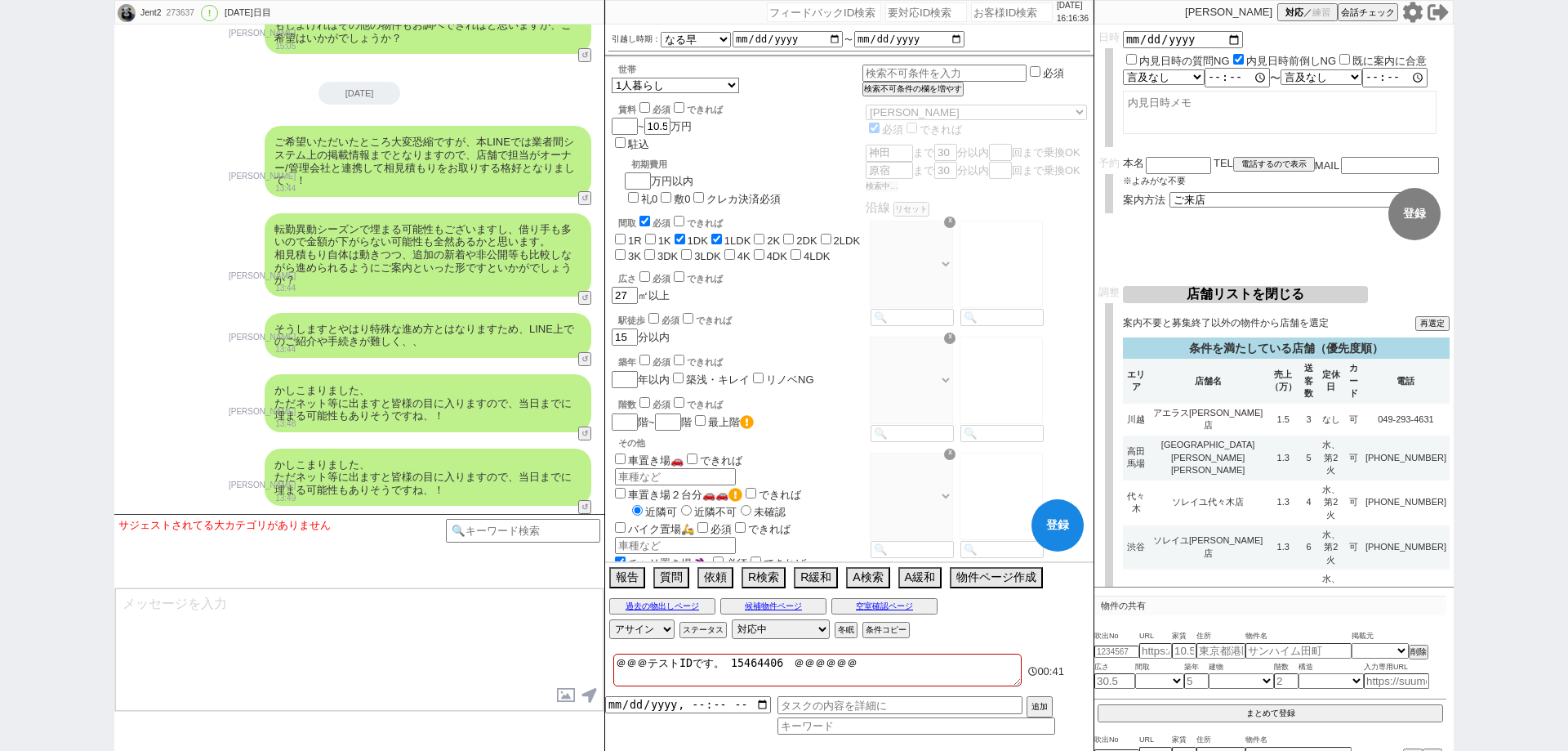
select select "734"
select select "70"
select select "64"
select select "59"
select select "62"
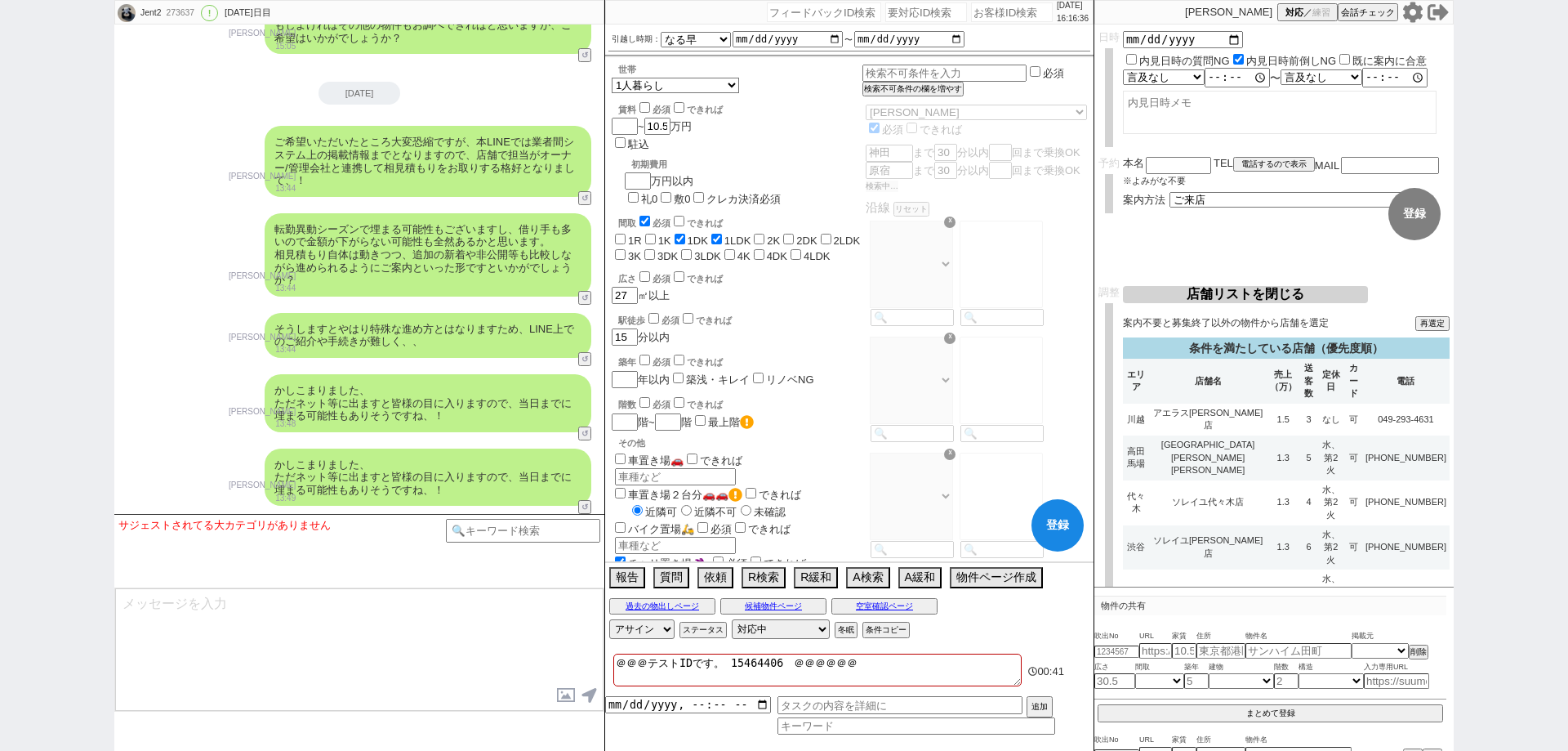
select select "[DATE]"
select select "67"
select select "65"
select select "[DATE]"
select select "69"
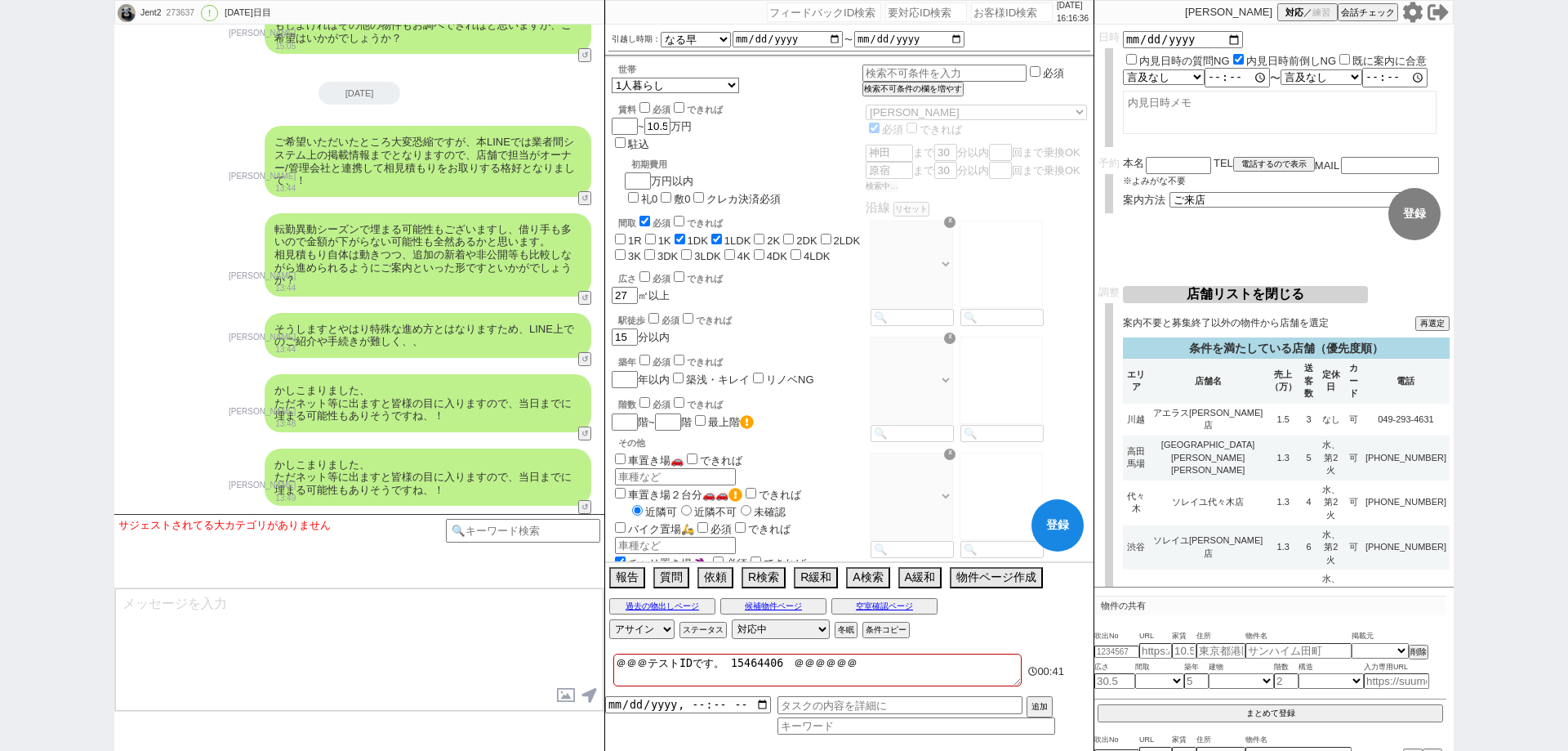
select select "63"
select select "25"
select select "791"
select select "71"
select select "[DATE]"
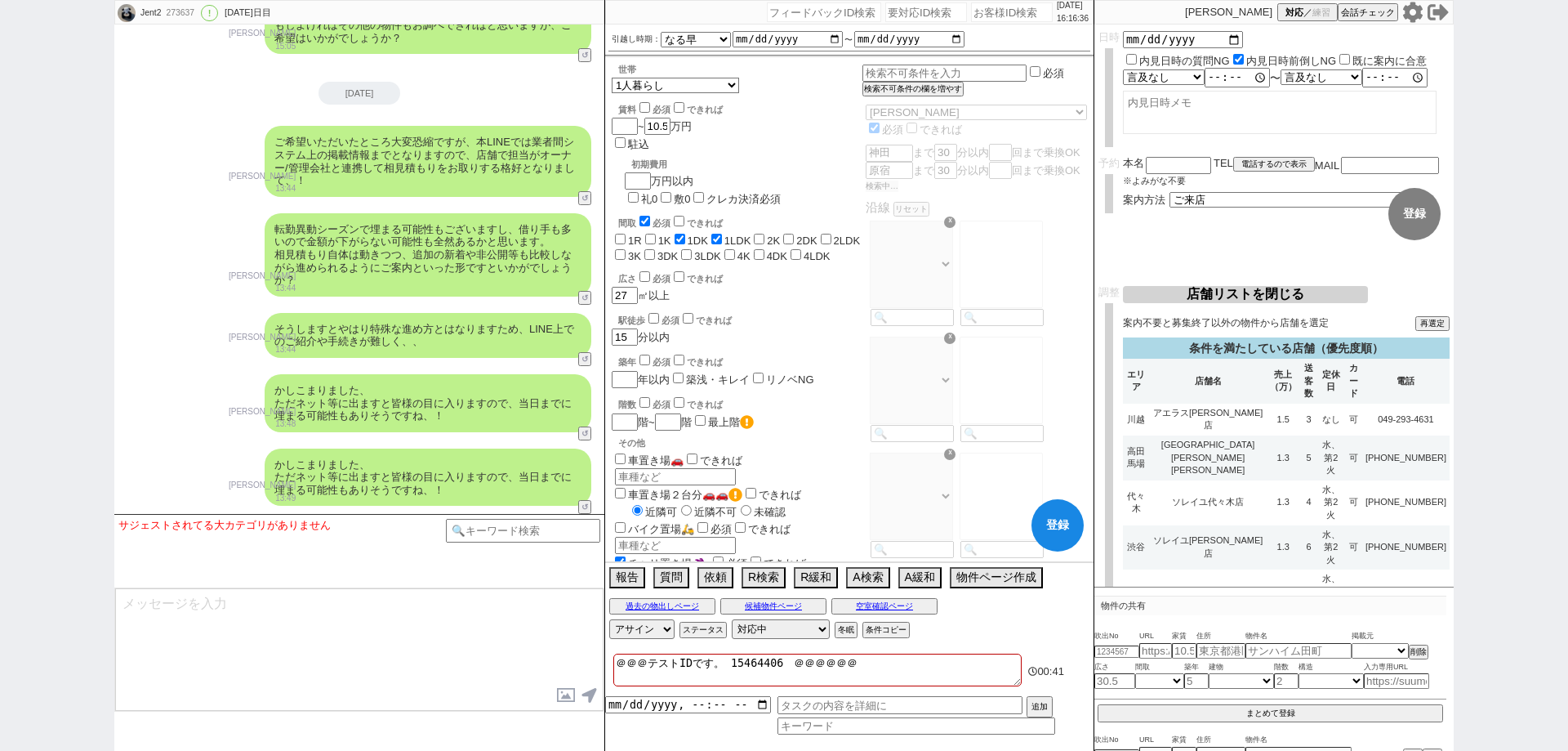
select select "66"
select select "68"
select select "44"
select select "[DATE]"
select select "57"
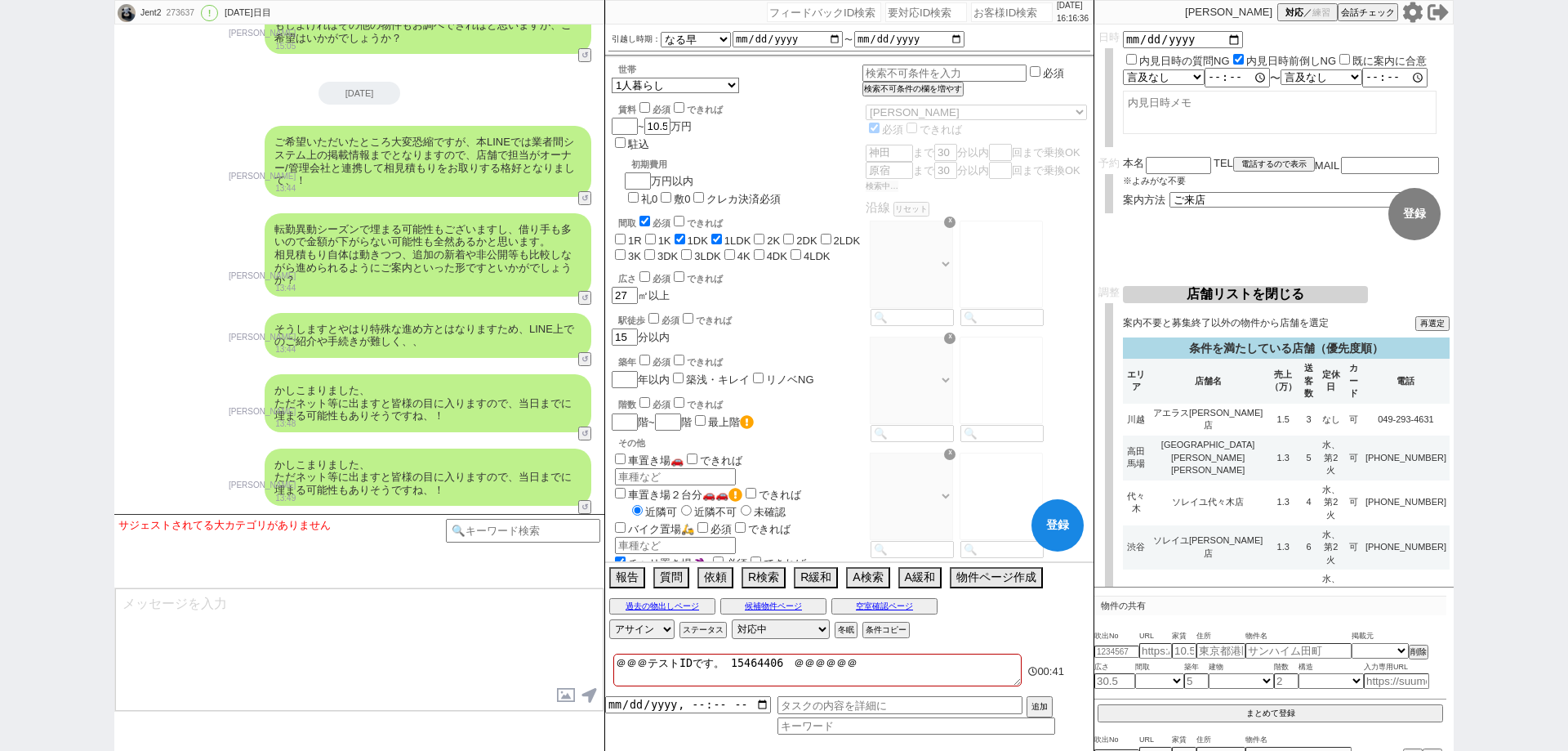
select select "[DATE]"
select select "48"
select select "1228"
select select "54"
select select "1358"
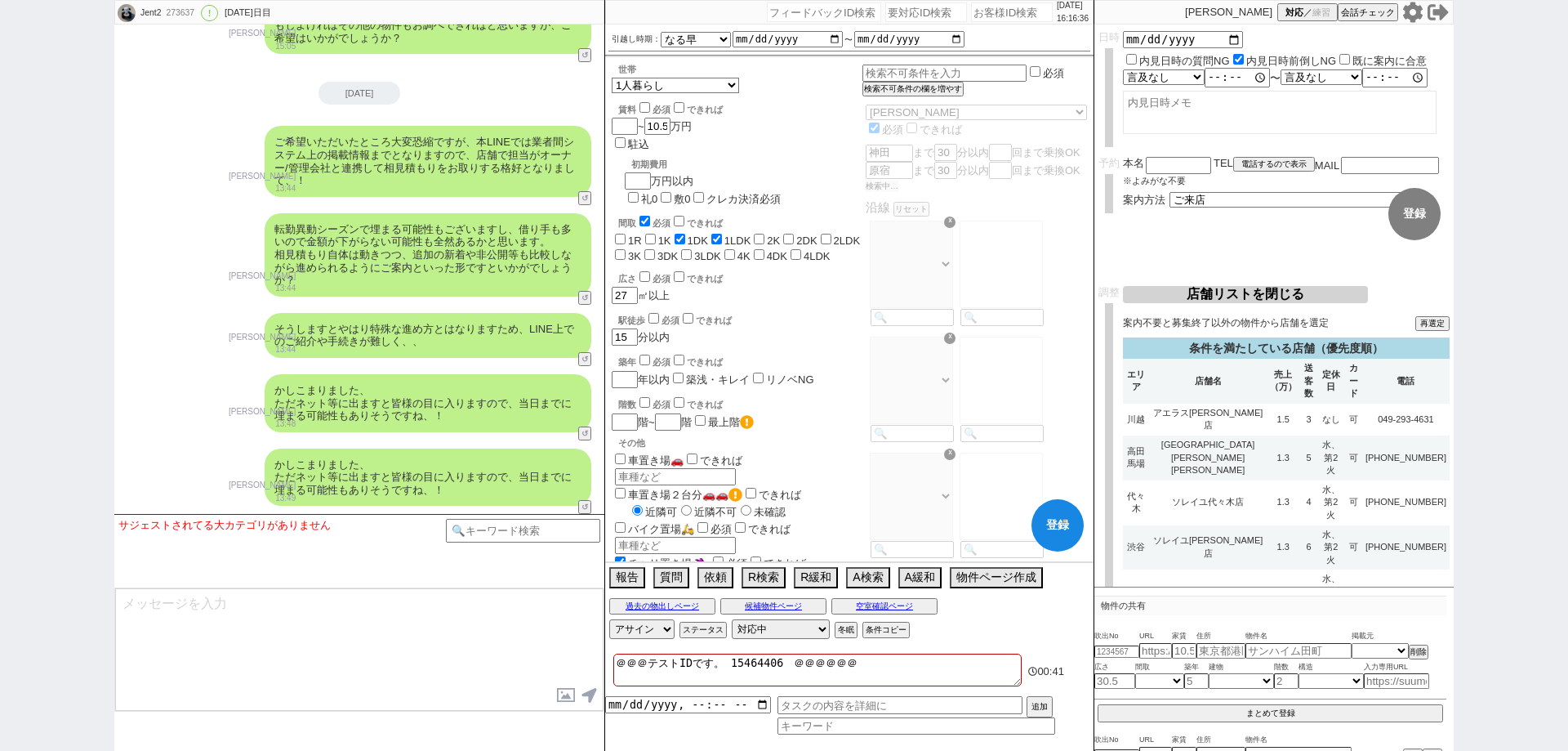
select select "61"
select select "77"
select select "1843"
select select "72"
select select "1747"
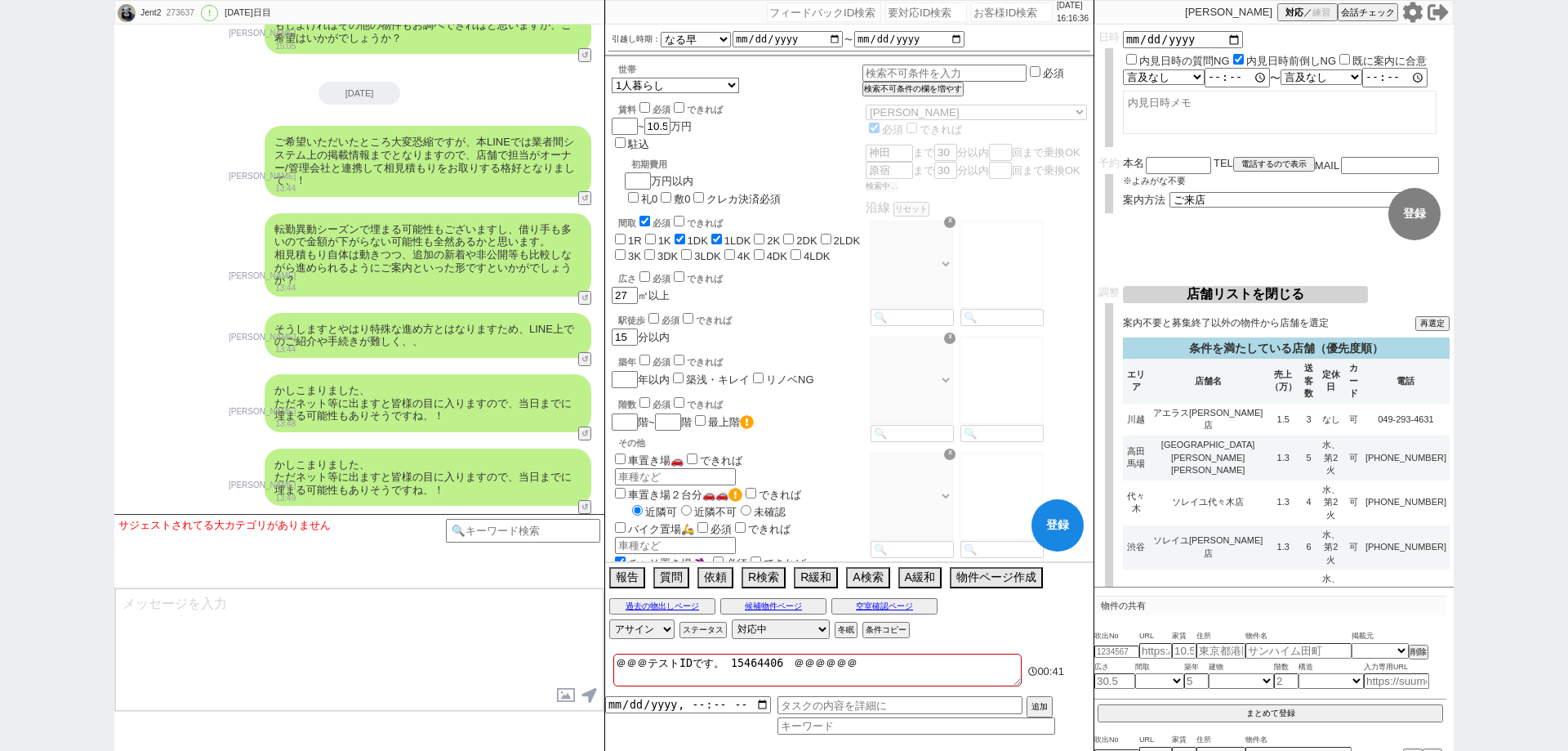
select select "38"
select select "1083"
select select "35"
select select "1013"
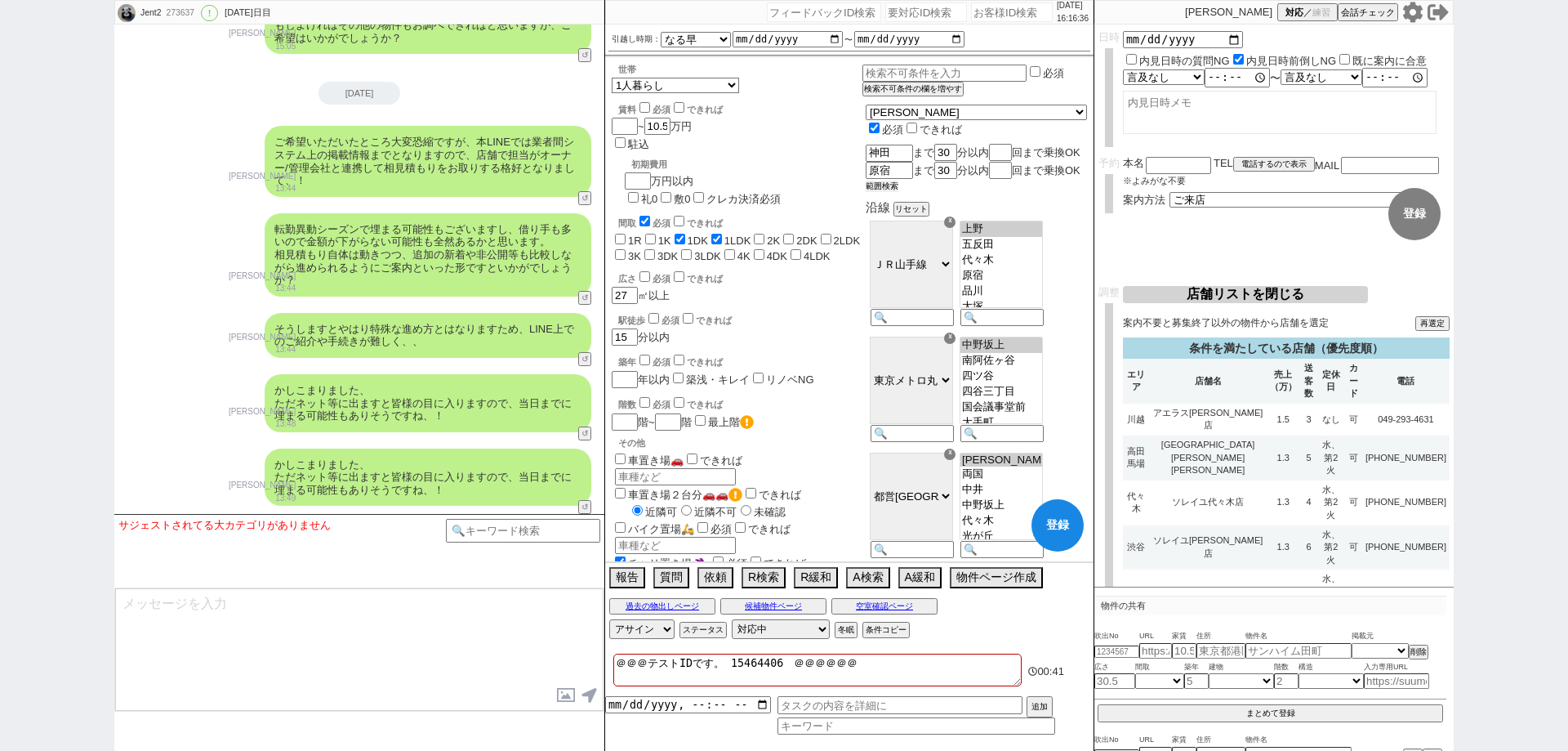
scroll to position [110, 0]
click at [926, 217] on button "リセット" at bounding box center [910, 211] width 33 height 12
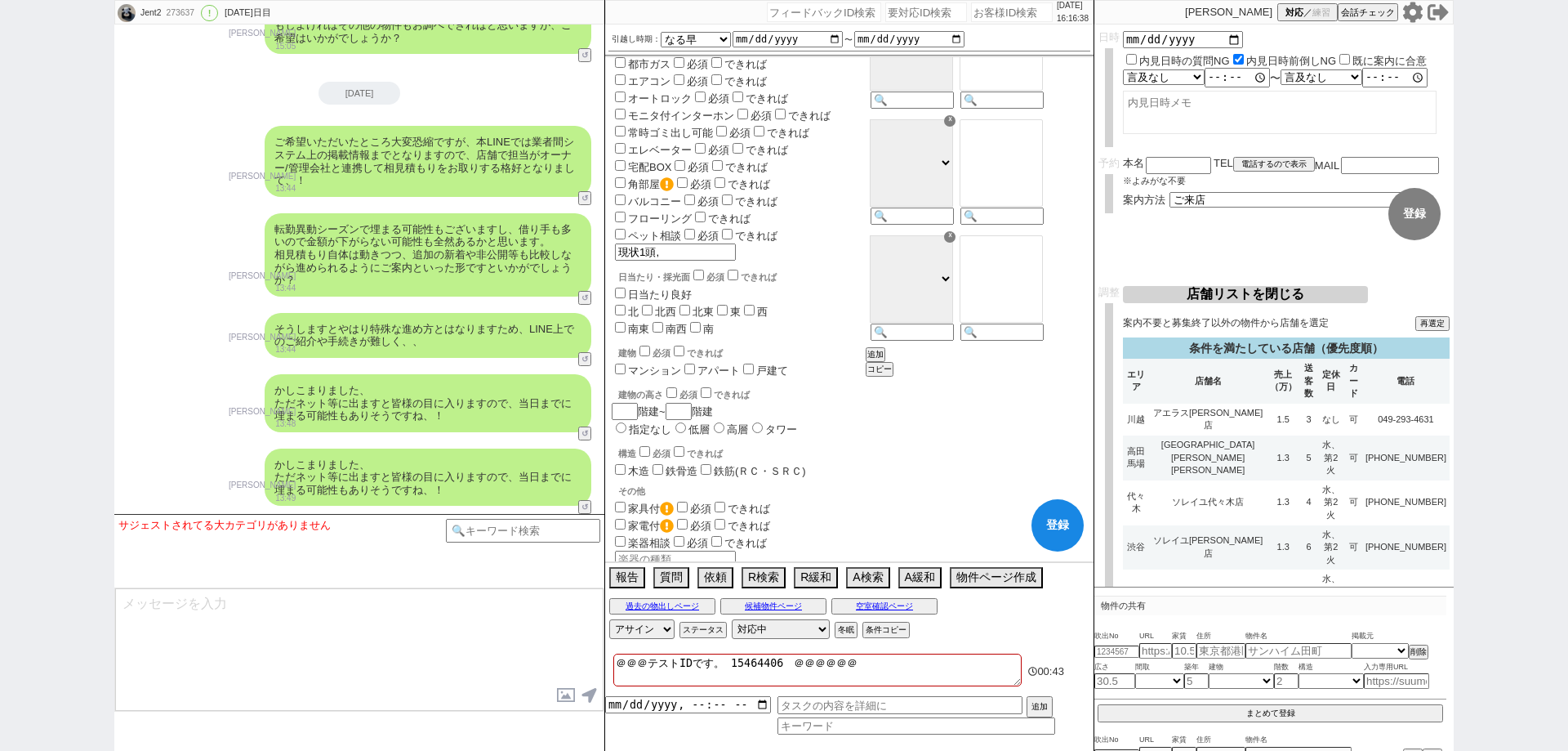
scroll to position [490, 0]
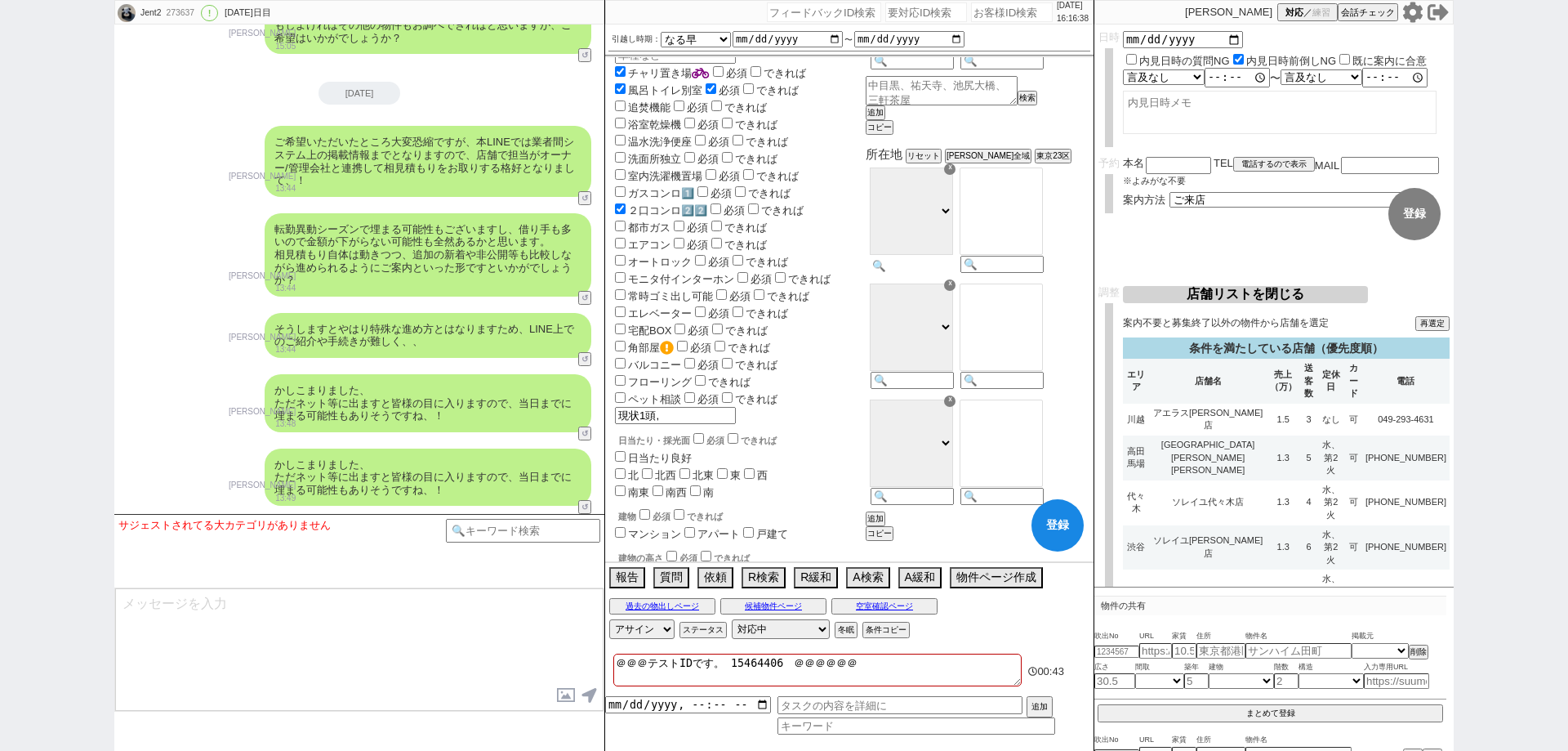
click at [951, 273] on input at bounding box center [910, 265] width 80 height 14
type input "[PERSON_NAME][GEOGRAPHIC_DATA]"
select select "11"
select select "1149"
click at [1042, 184] on option "[指定なし]" at bounding box center [1001, 175] width 81 height 16
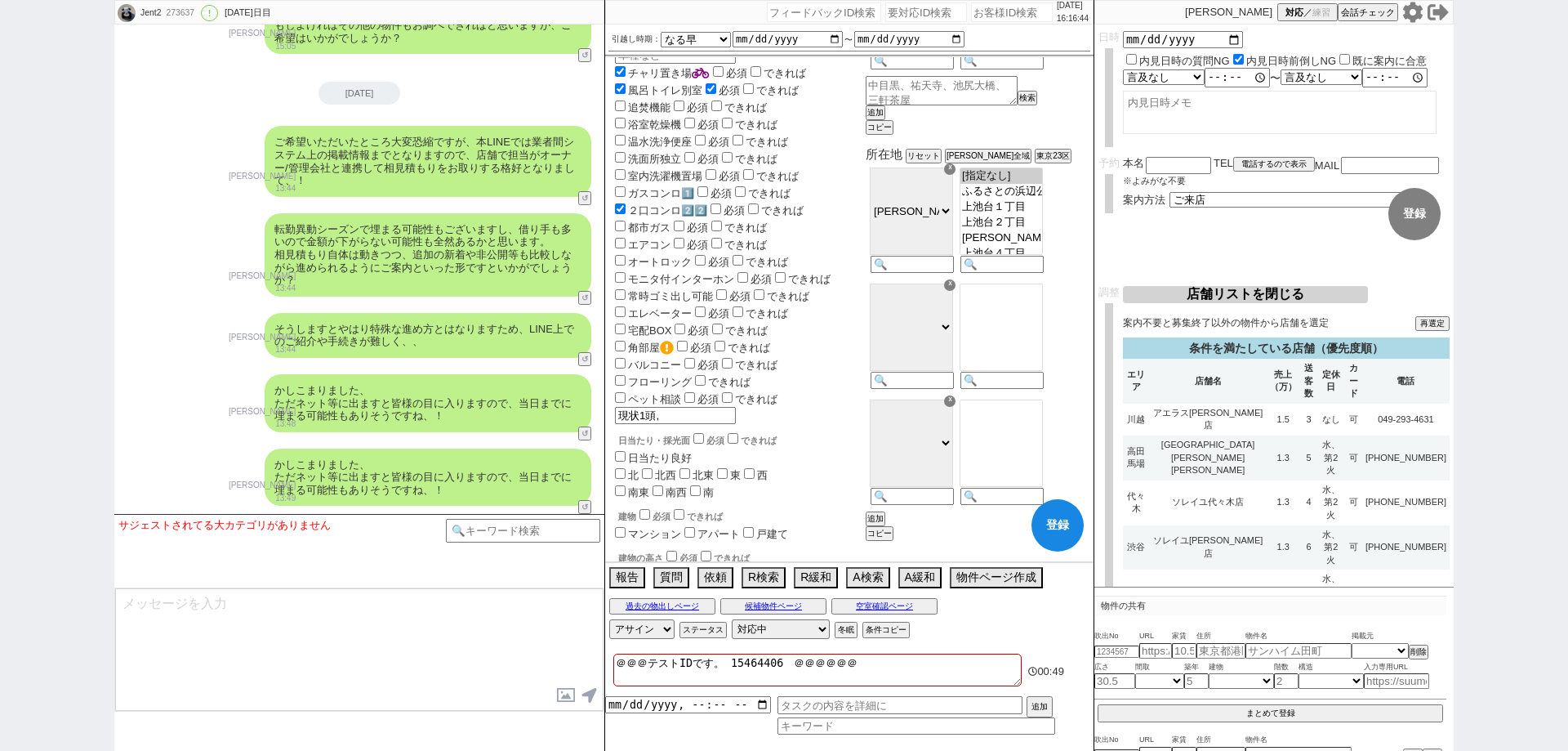
click at [1055, 520] on button "登録" at bounding box center [1057, 525] width 52 height 52
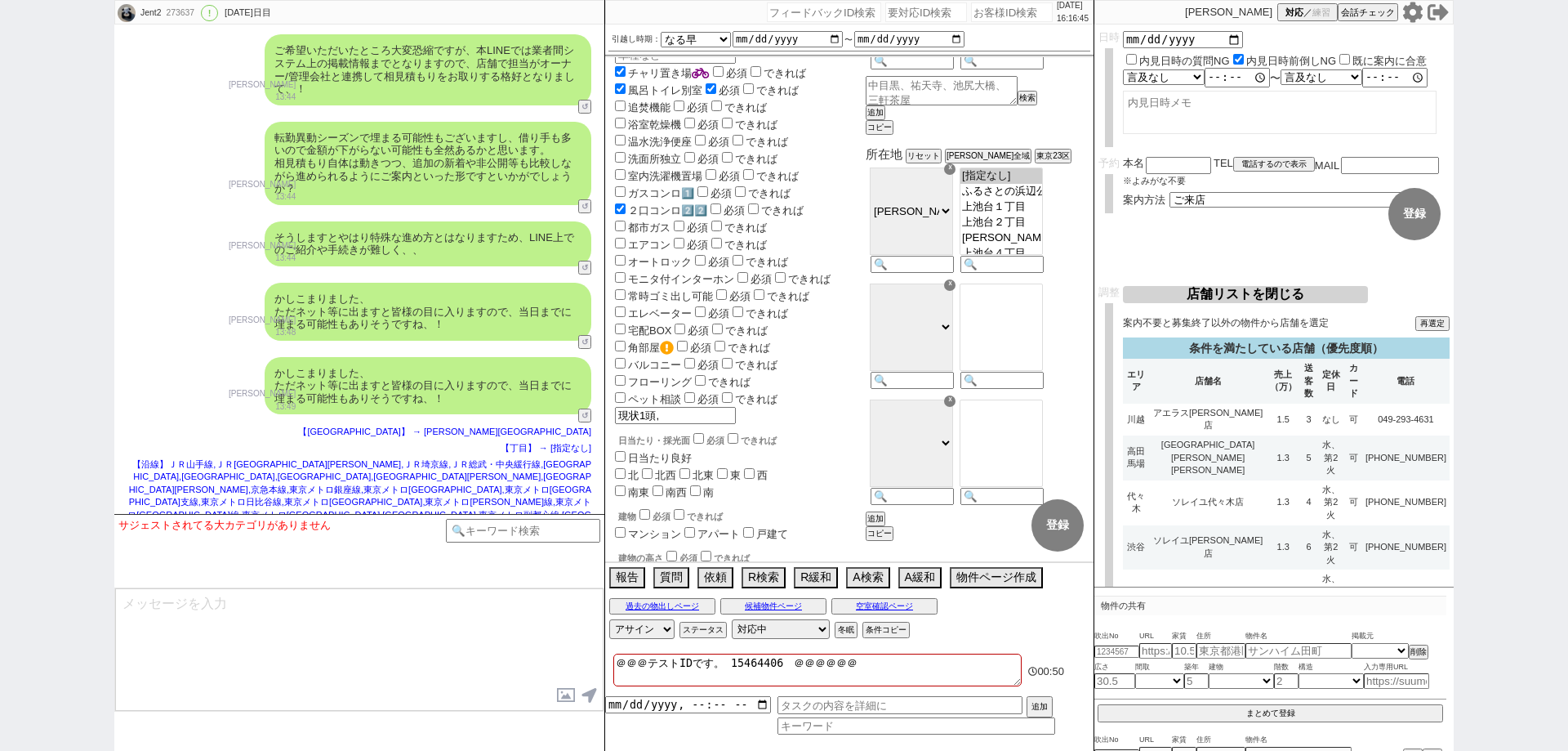
select select "11"
click at [1436, 326] on button "再選定" at bounding box center [1434, 323] width 31 height 12
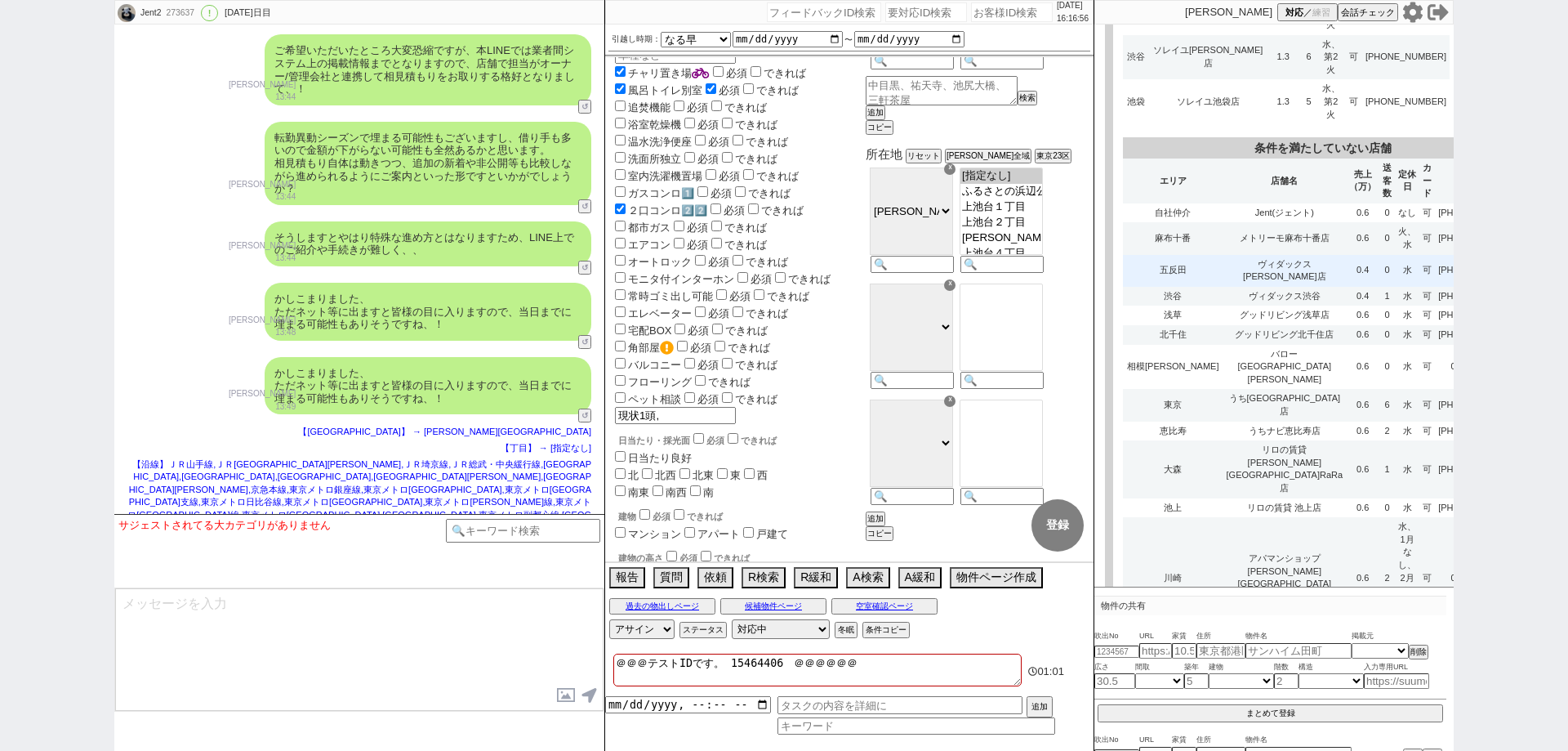
click at [1380, 255] on td "0" at bounding box center [1387, 271] width 16 height 32
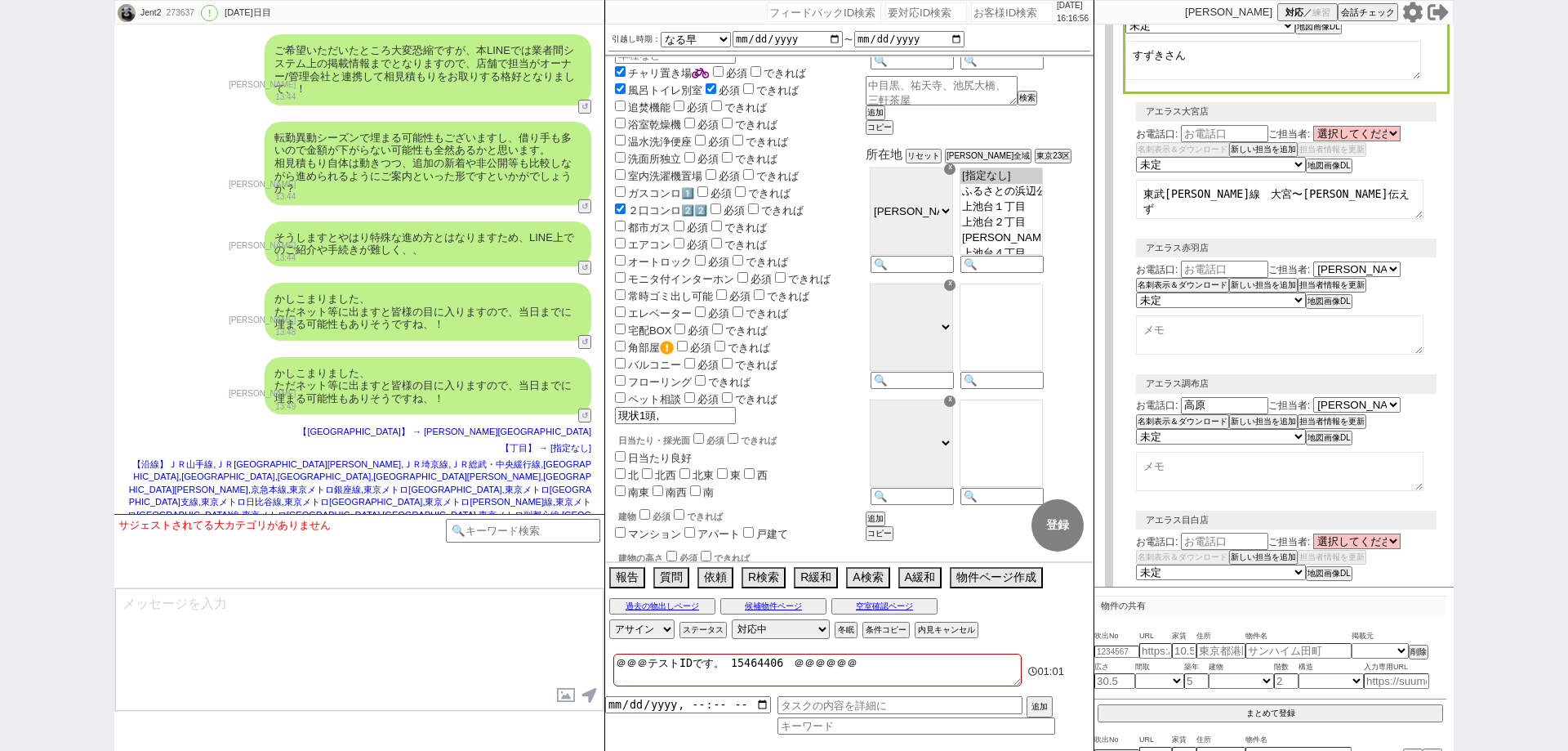
select select
select select "5"
select select "7"
select select "5"
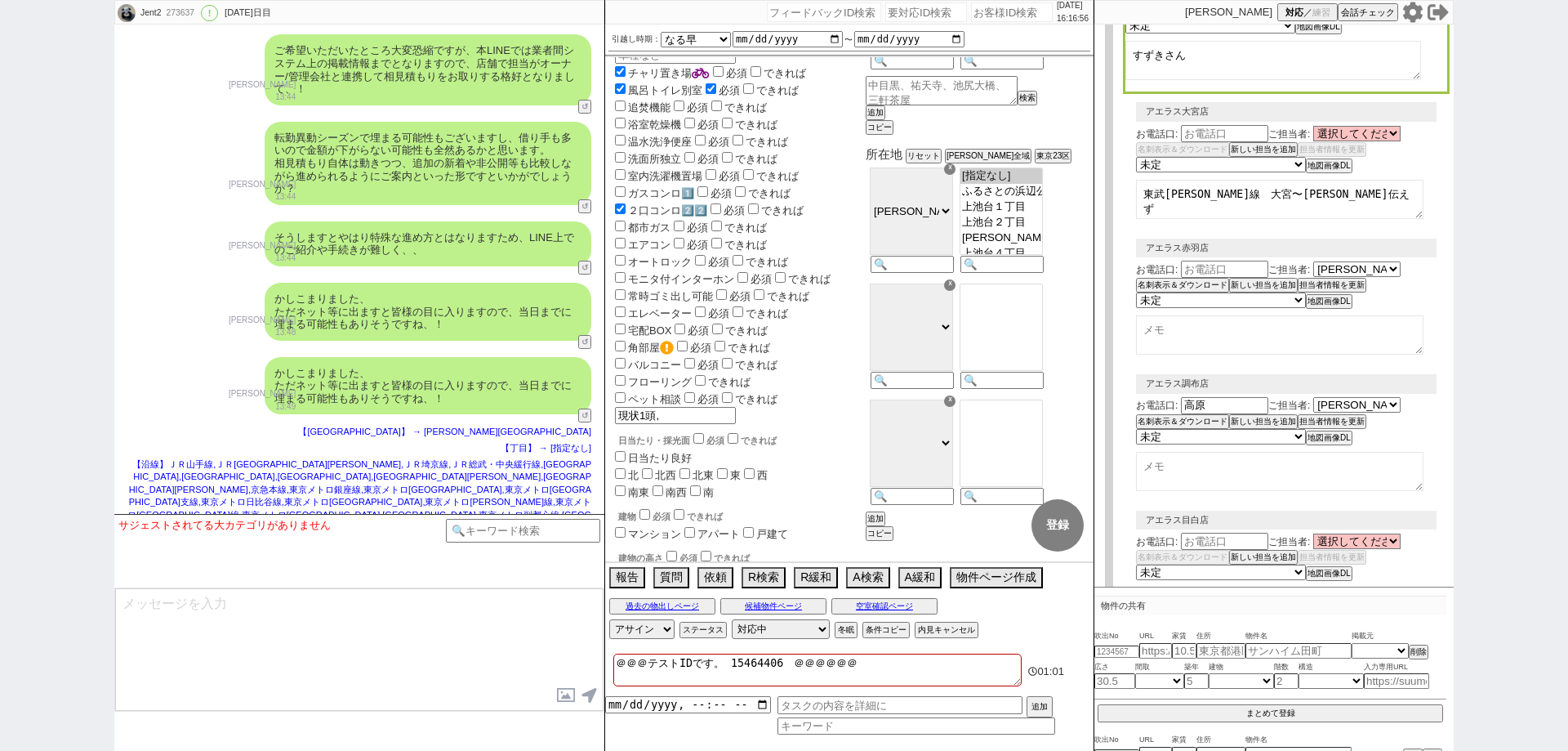
select select "5"
select select "3"
select select "10"
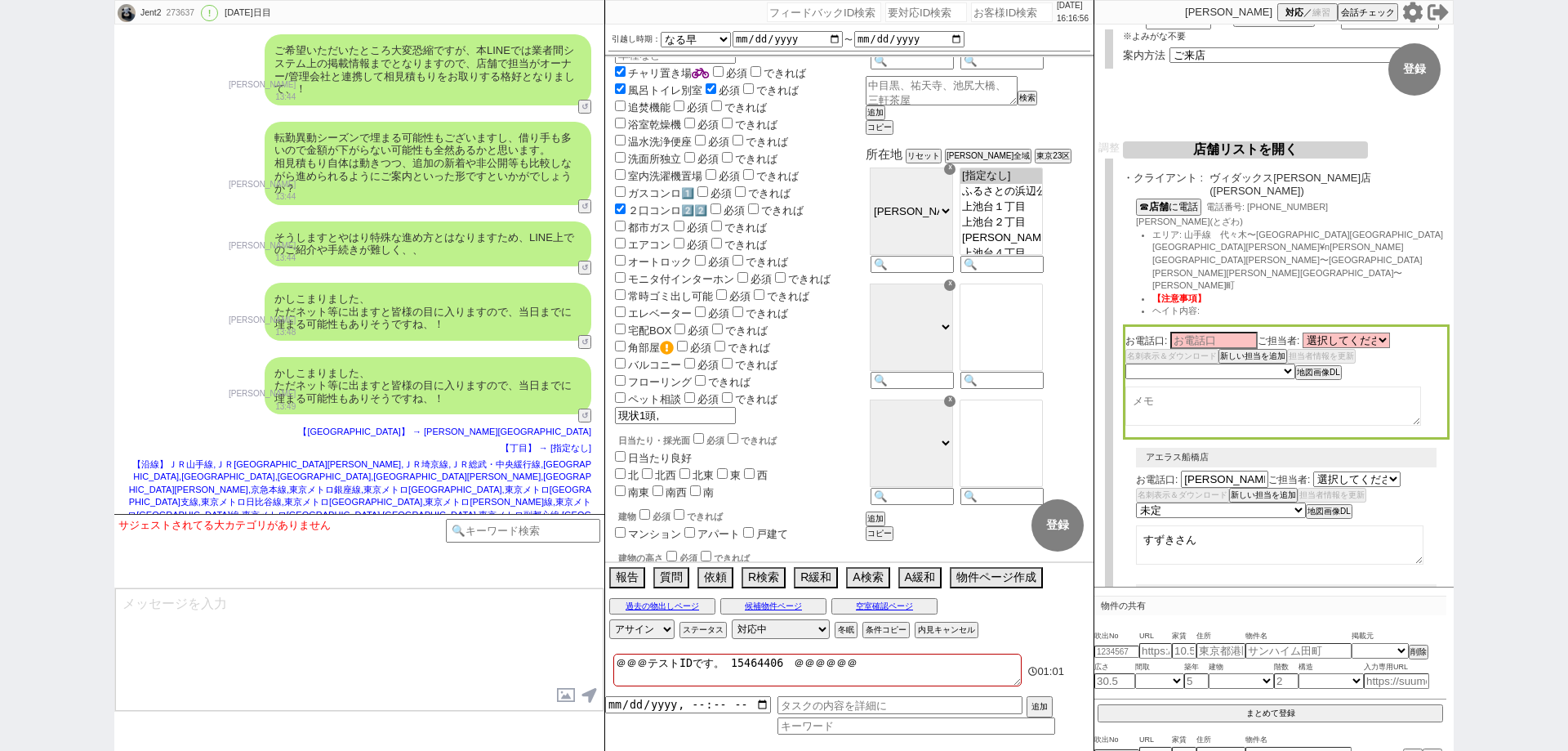
select select "1415"
select select "488"
select select "1802"
select select "533"
select select "1225"
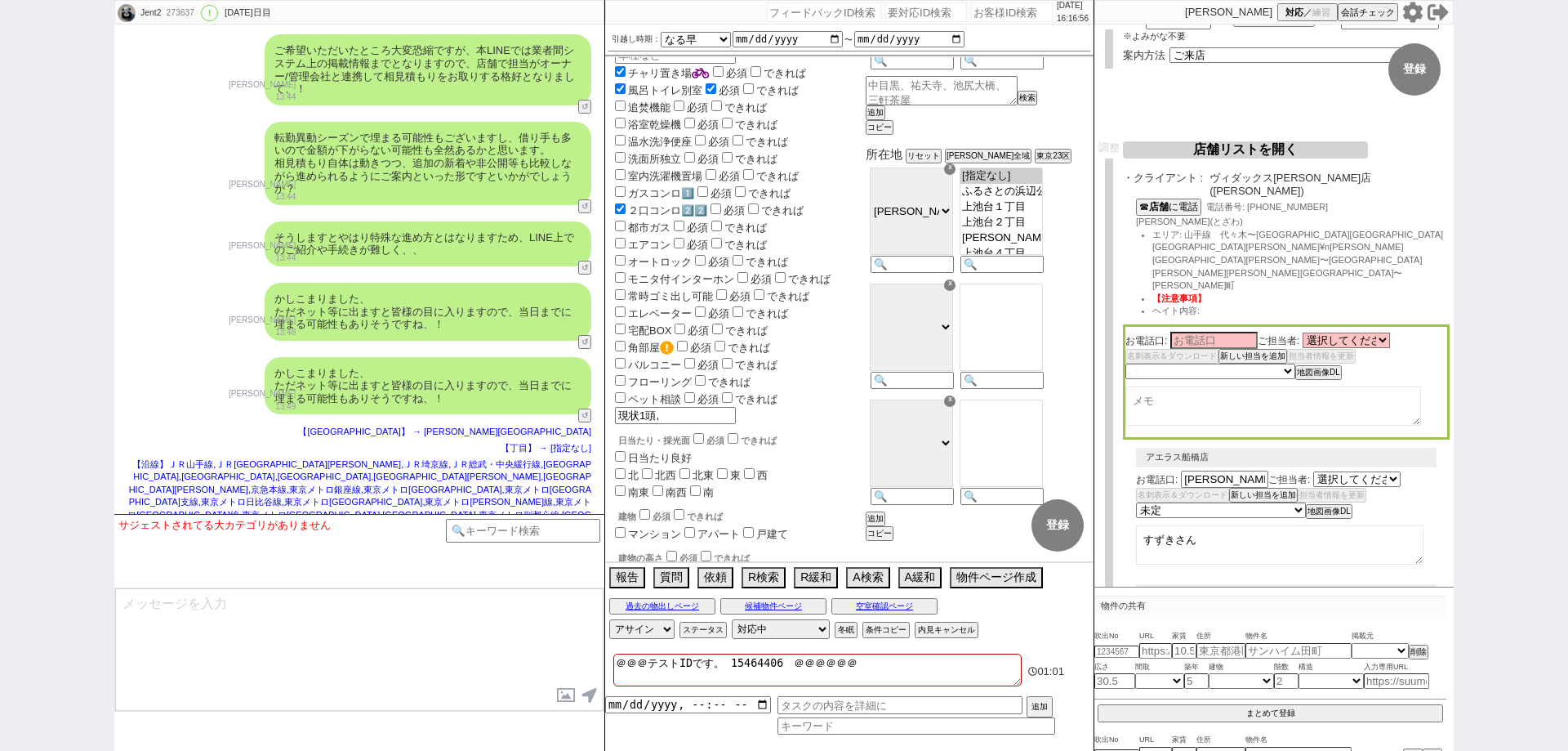
select select "2467"
select select "409"
select select "1535"
select select "1179"
select select "1545"
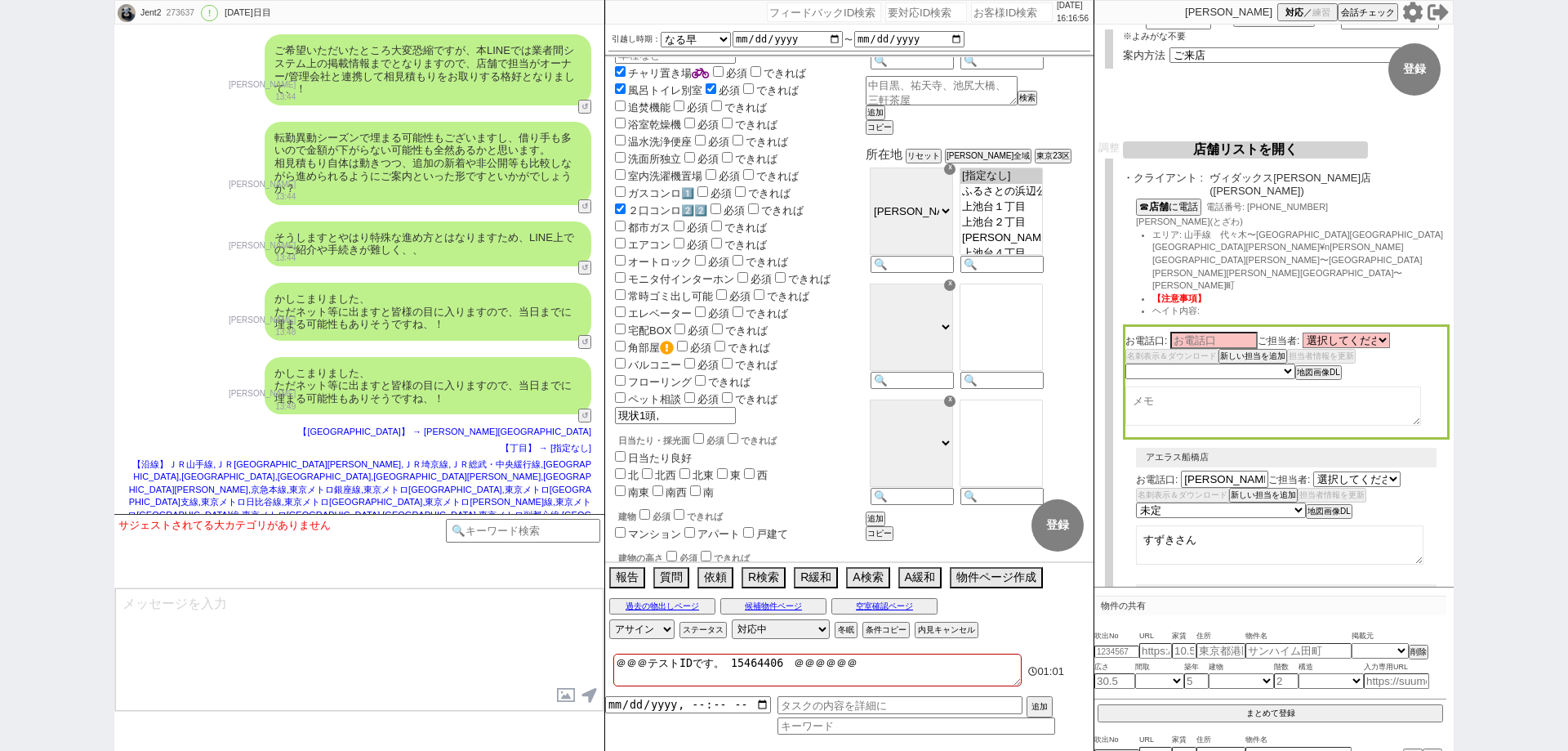
select select "441"
select select "1456"
select select "1521"
select select "527"
select select "2728"
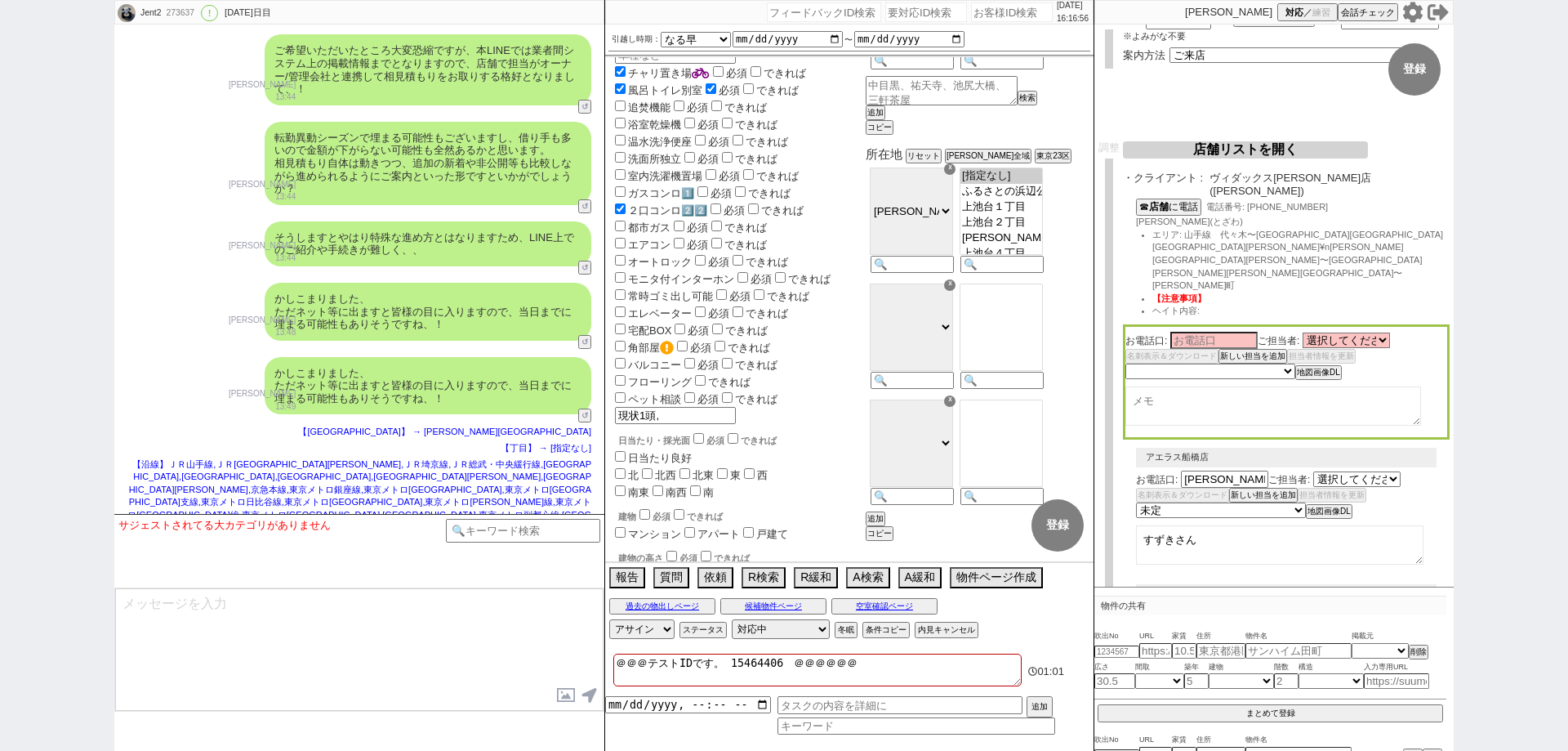
select select "477"
select select "482"
select select "2144"
select select "236"
select select "1822"
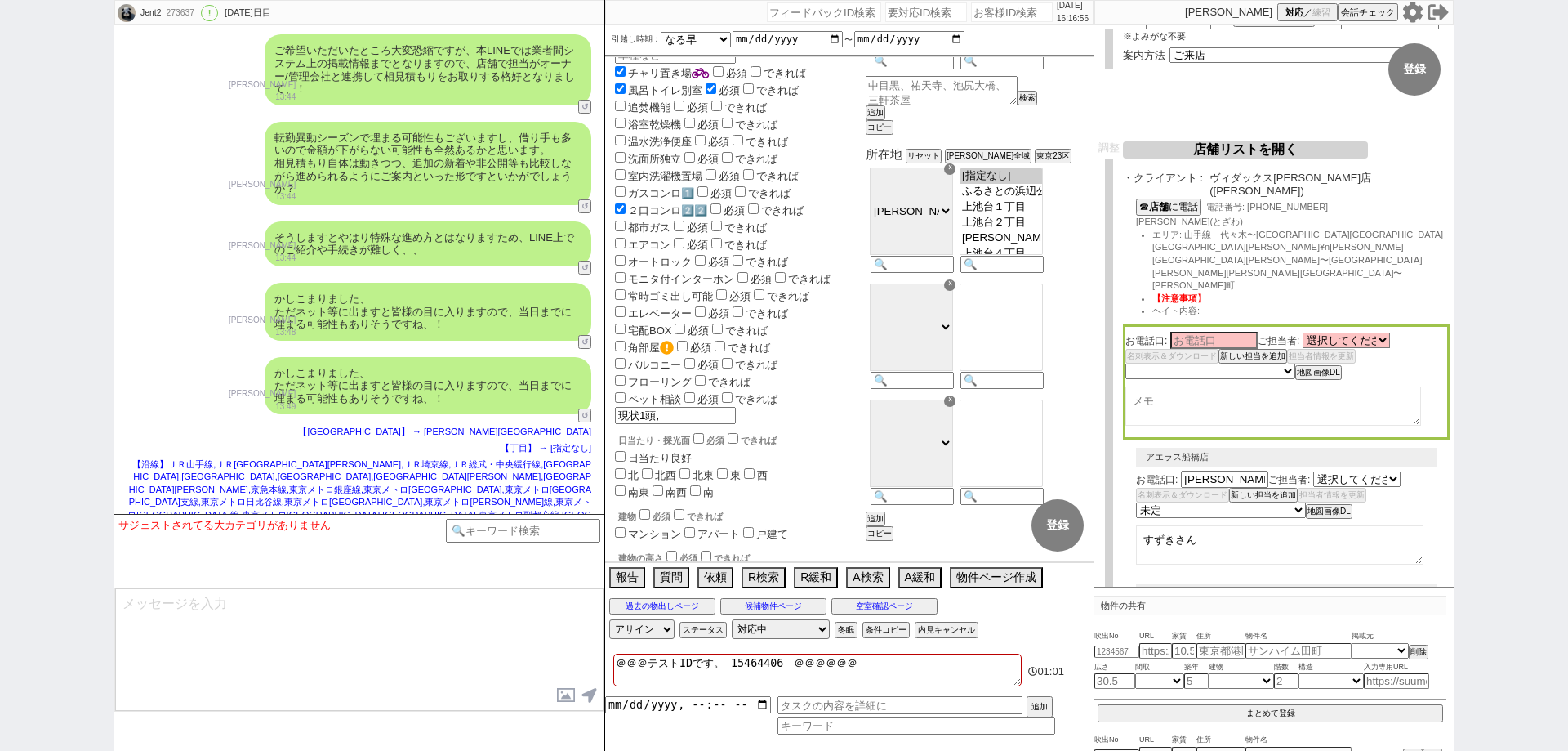
select select "2585"
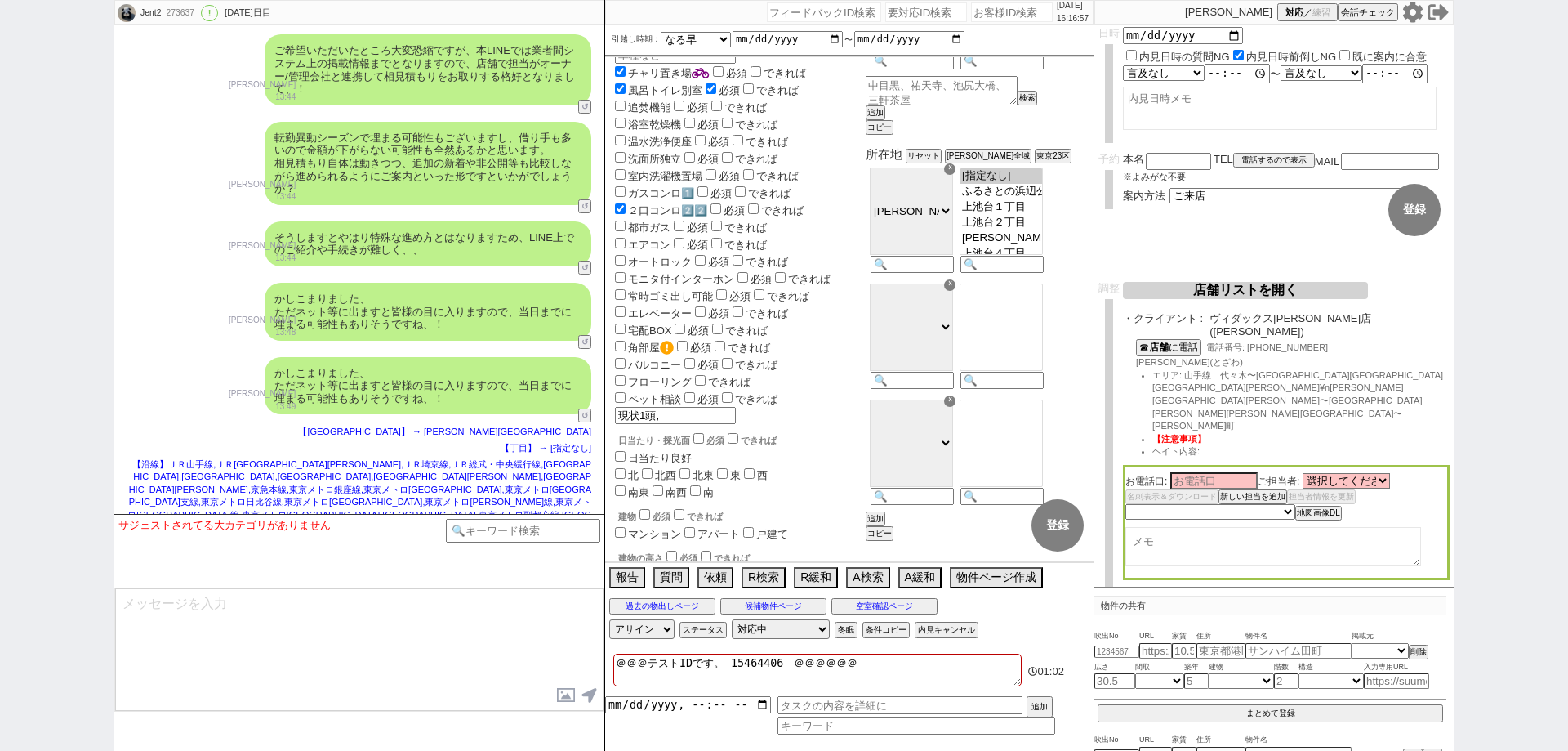
scroll to position [0, 0]
click at [1233, 34] on input "date" at bounding box center [1183, 38] width 120 height 14
type input "2025-09-16"
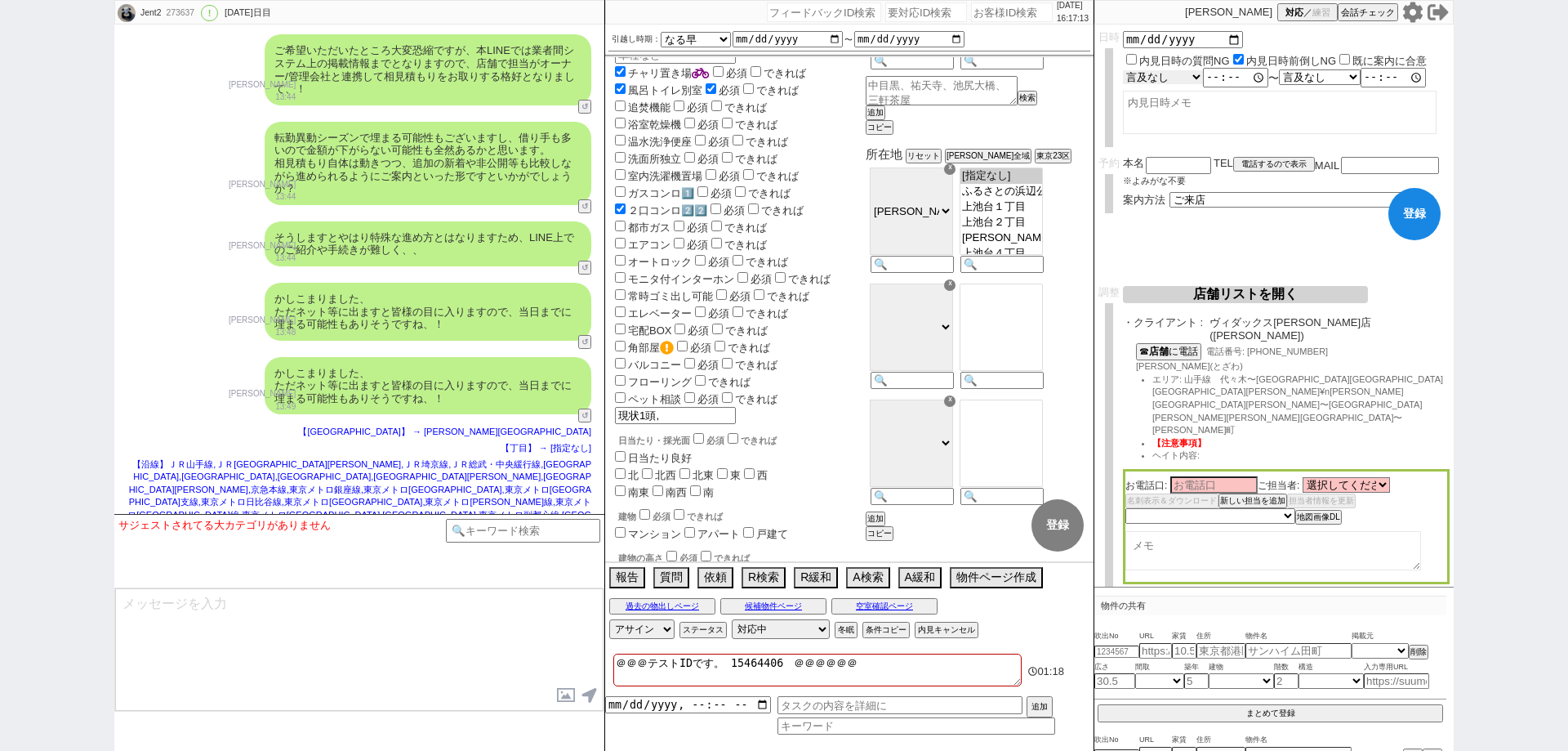
click at [1185, 82] on select "言及なし 時間明確 午前 午後 お昼 夕方・夜 終日いつでも その他" at bounding box center [1162, 77] width 80 height 14
select select "1"
click at [1123, 70] on select "言及なし 時間明確 午前 午後 お昼 夕方・夜 終日いつでも その他" at bounding box center [1163, 77] width 81 height 16
type input "10:00:00"
click at [1323, 124] on textarea at bounding box center [1279, 112] width 314 height 44
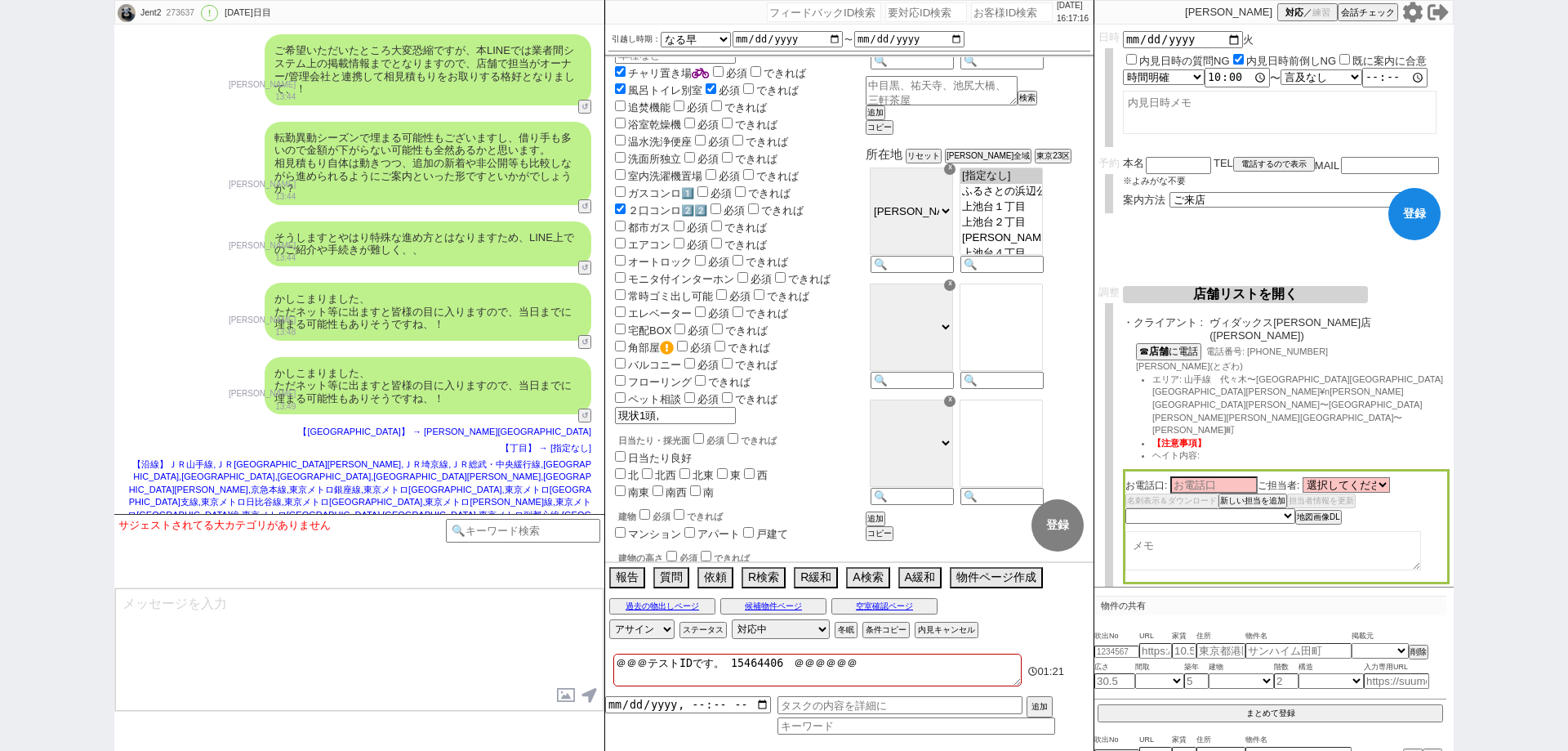
click at [1403, 214] on button "登録" at bounding box center [1414, 213] width 52 height 52
click at [1187, 344] on button "☎ 店舗 に電話" at bounding box center [1166, 350] width 62 height 14
click at [1211, 531] on textarea at bounding box center [1273, 551] width 295 height 40
type textarea "ながの"
select select
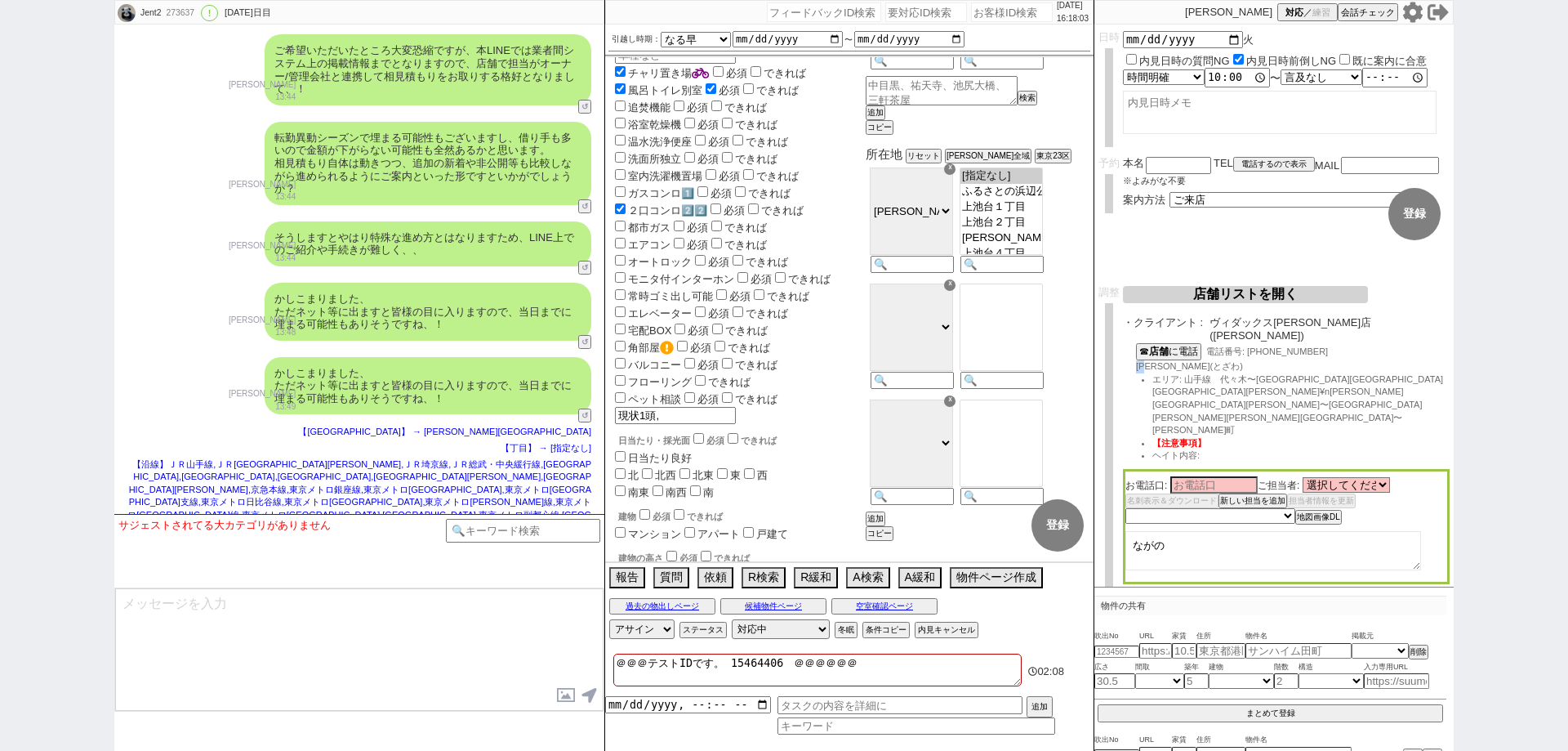
drag, startPoint x: 1153, startPoint y: 358, endPoint x: 1133, endPoint y: 357, distance: 20.0
click at [1133, 357] on div "☎ 店舗 に電話 電話番号: 03-5719-6410 戸沢(とざわ) エリア: 山手線　代々木〜新橋¥n都営浅草線西馬込〜宝町駅¥n池上線¥n目黒線目黒〜西…" at bounding box center [1286, 406] width 327 height 126
copy span "戸沢"
click at [1179, 477] on input at bounding box center [1214, 483] width 87 height 14
paste input "戸沢"
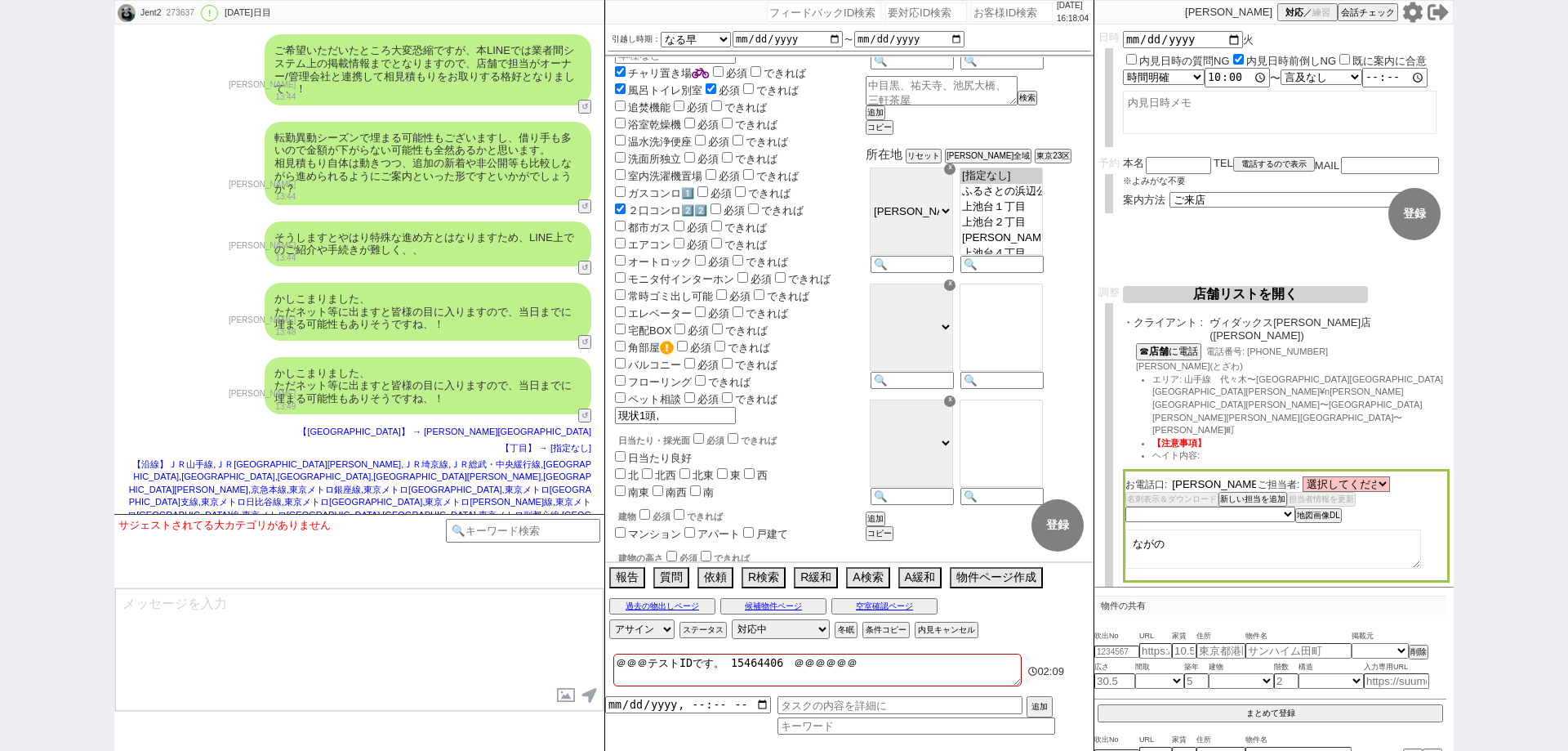
type input "戸沢"
click at [1190, 531] on textarea "ながの" at bounding box center [1273, 551] width 295 height 40
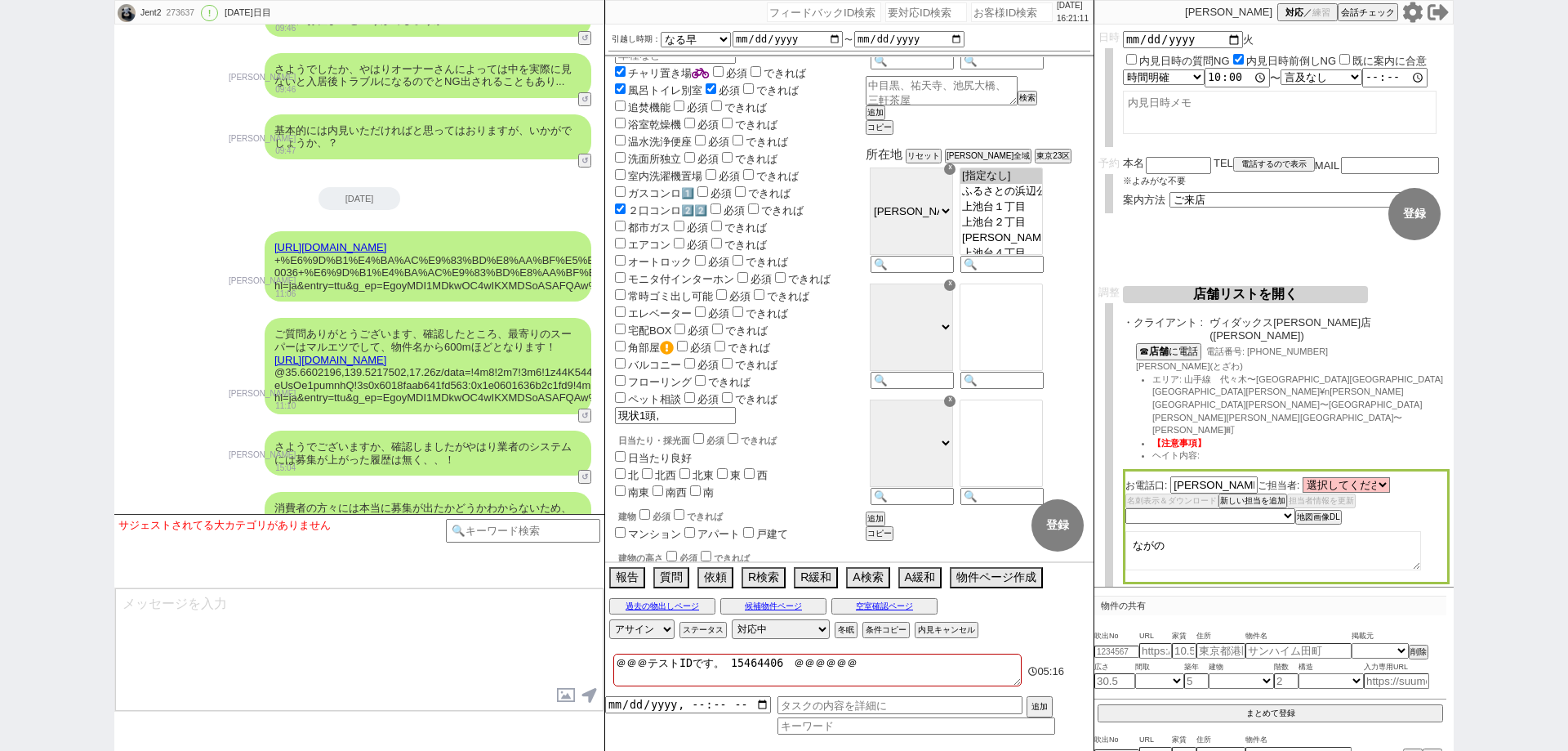
click at [1497, 448] on div "Jent2 273637 ! 0 1257日目 冬眠中 自社客 スミカ スミカ_BPO チャット全表示 2021-12-01 新しくフォローされました (08…" at bounding box center [784, 376] width 1568 height 751
drag, startPoint x: 1314, startPoint y: 325, endPoint x: 1210, endPoint y: 323, distance: 104.0
click at [1210, 323] on div "・クライアント : ヴィダックス五反田店(五反田)" at bounding box center [1286, 329] width 327 height 26
copy span "ヴィダックス五反田店"
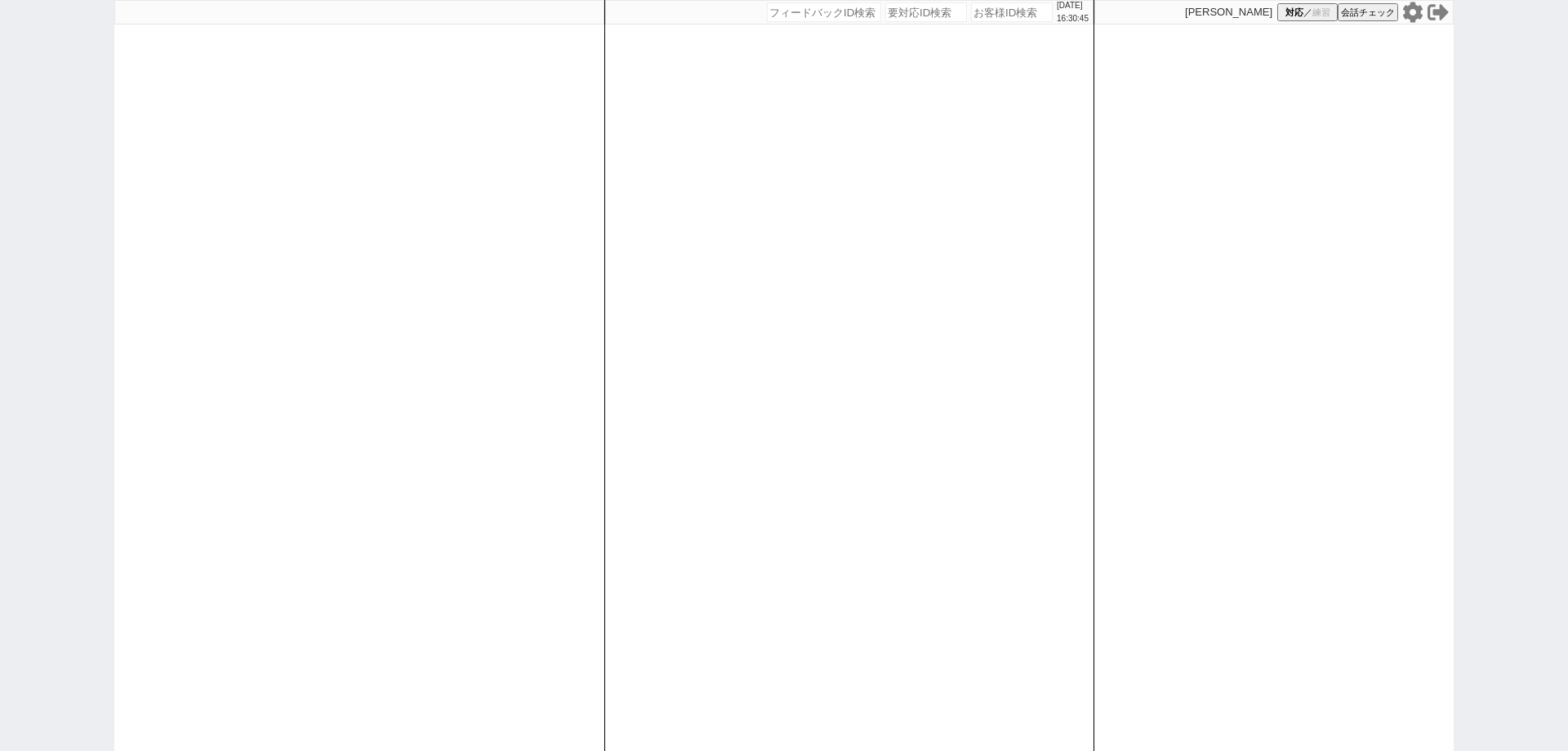
click at [980, 13] on input "number" at bounding box center [1012, 12] width 81 height 20
paste input "273637"
type input "273637"
select select "1"
select select "2"
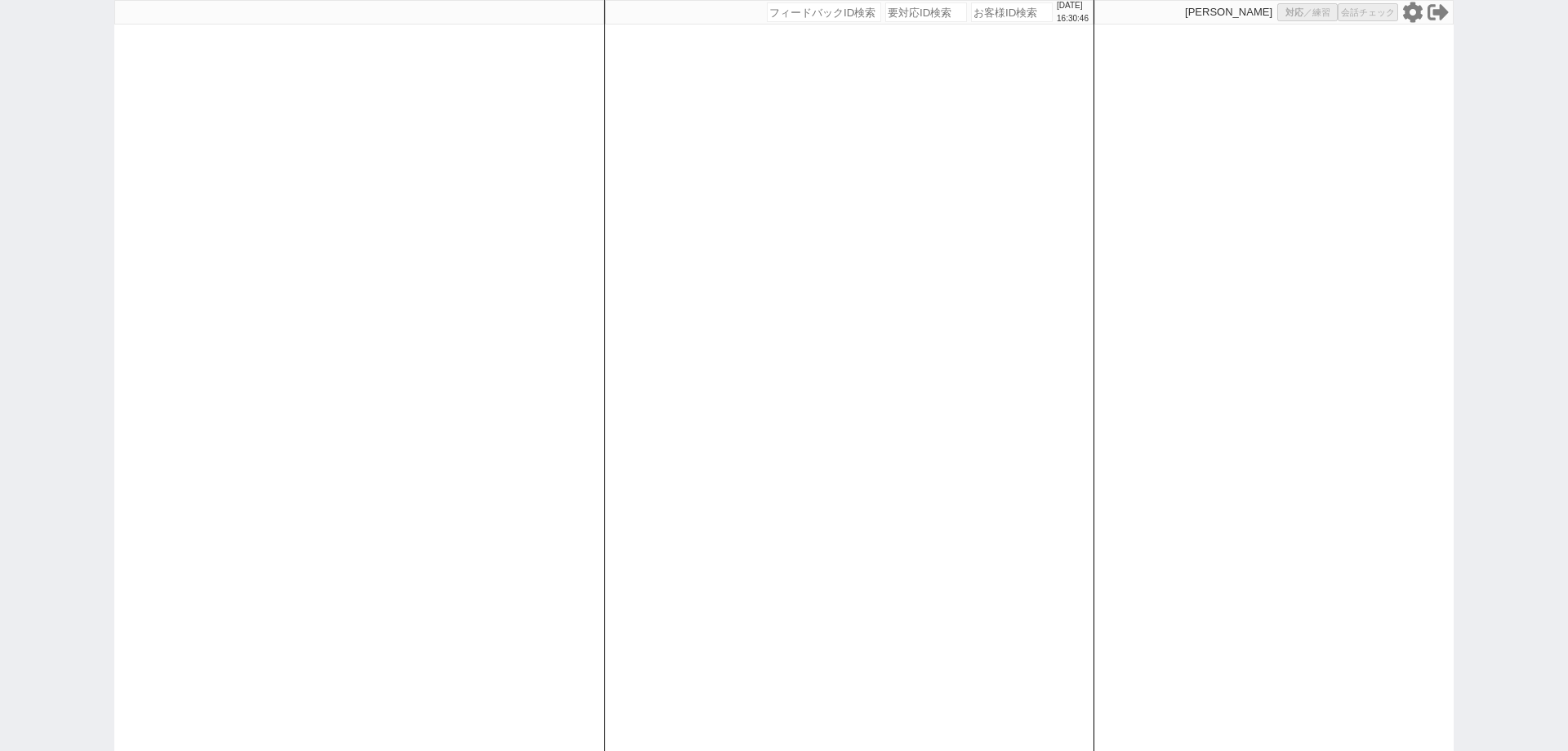
select select "10"
select select "3"
select select "5"
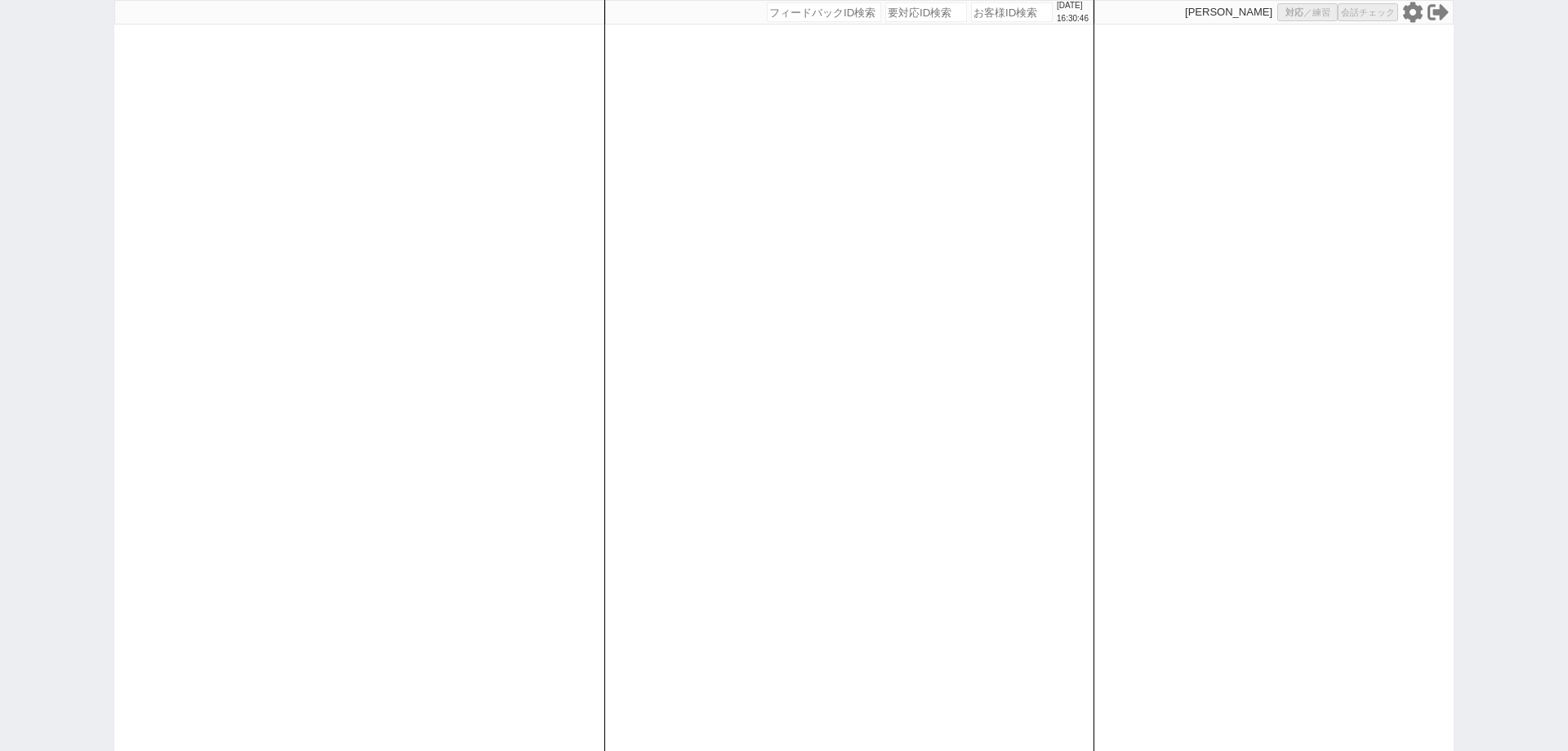
select select "7"
select select "5"
select select
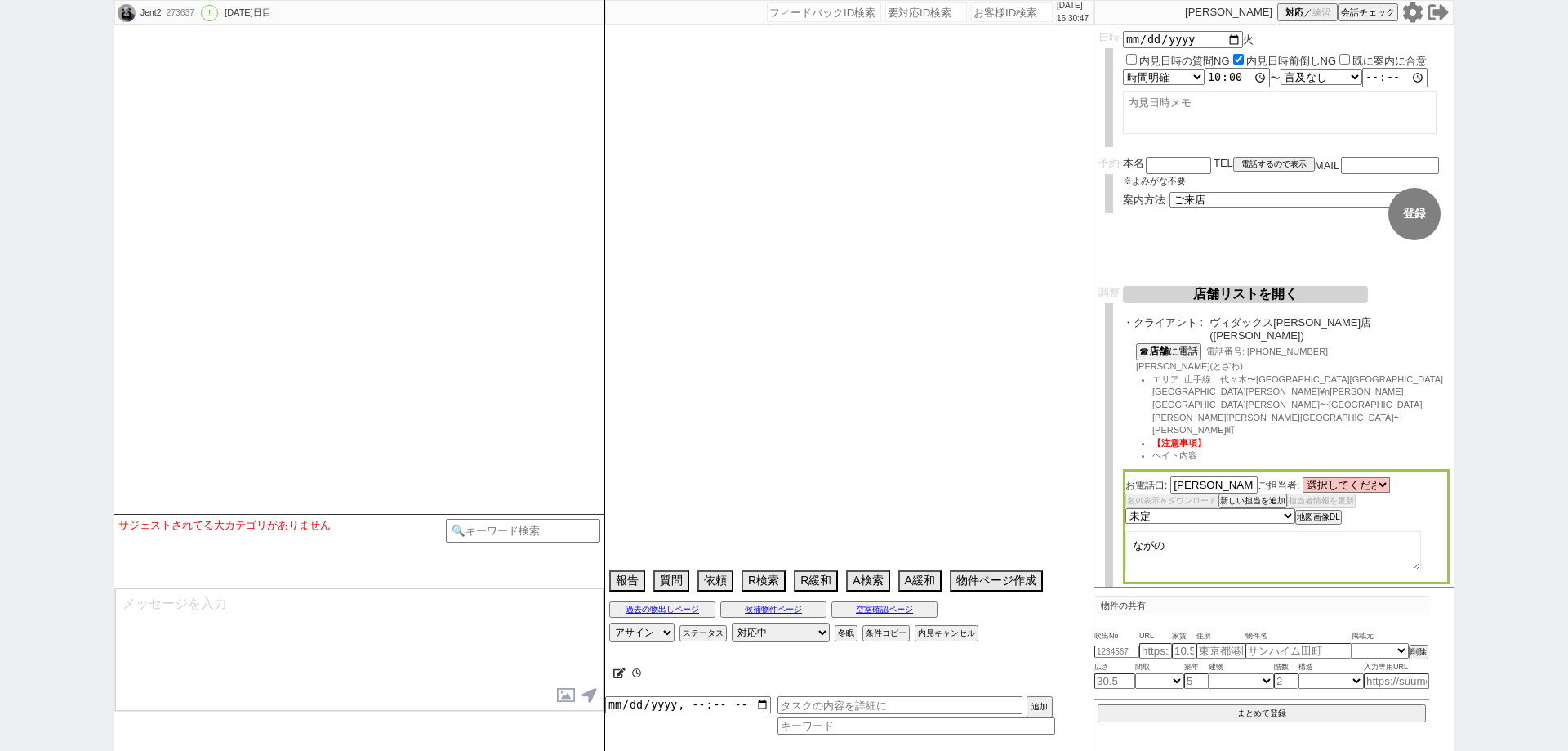
select select "2585"
select select "1822"
select select "236"
select select "2144"
select select "482"
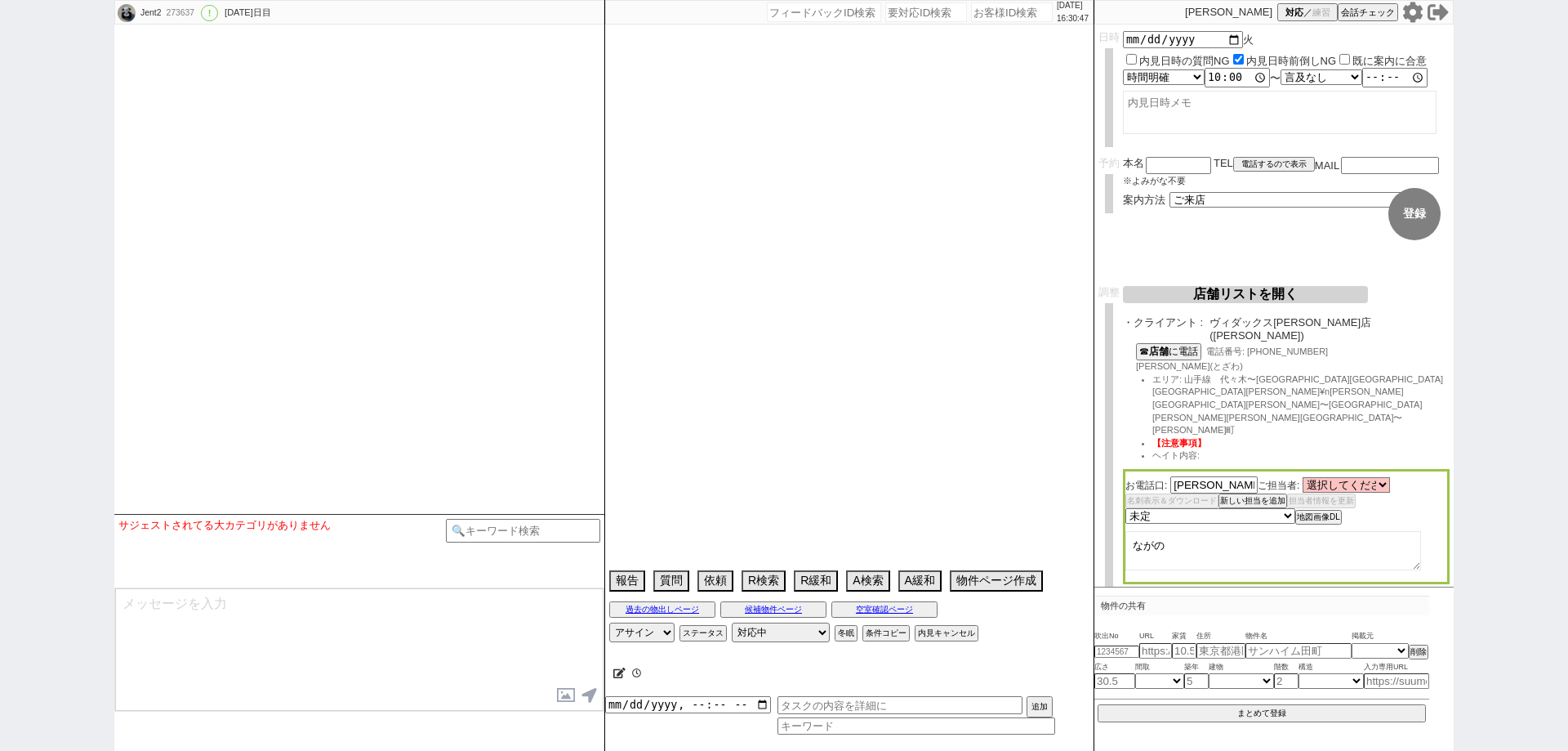
select select "477"
select select "2728"
select select "527"
select select "1521"
select select "1456"
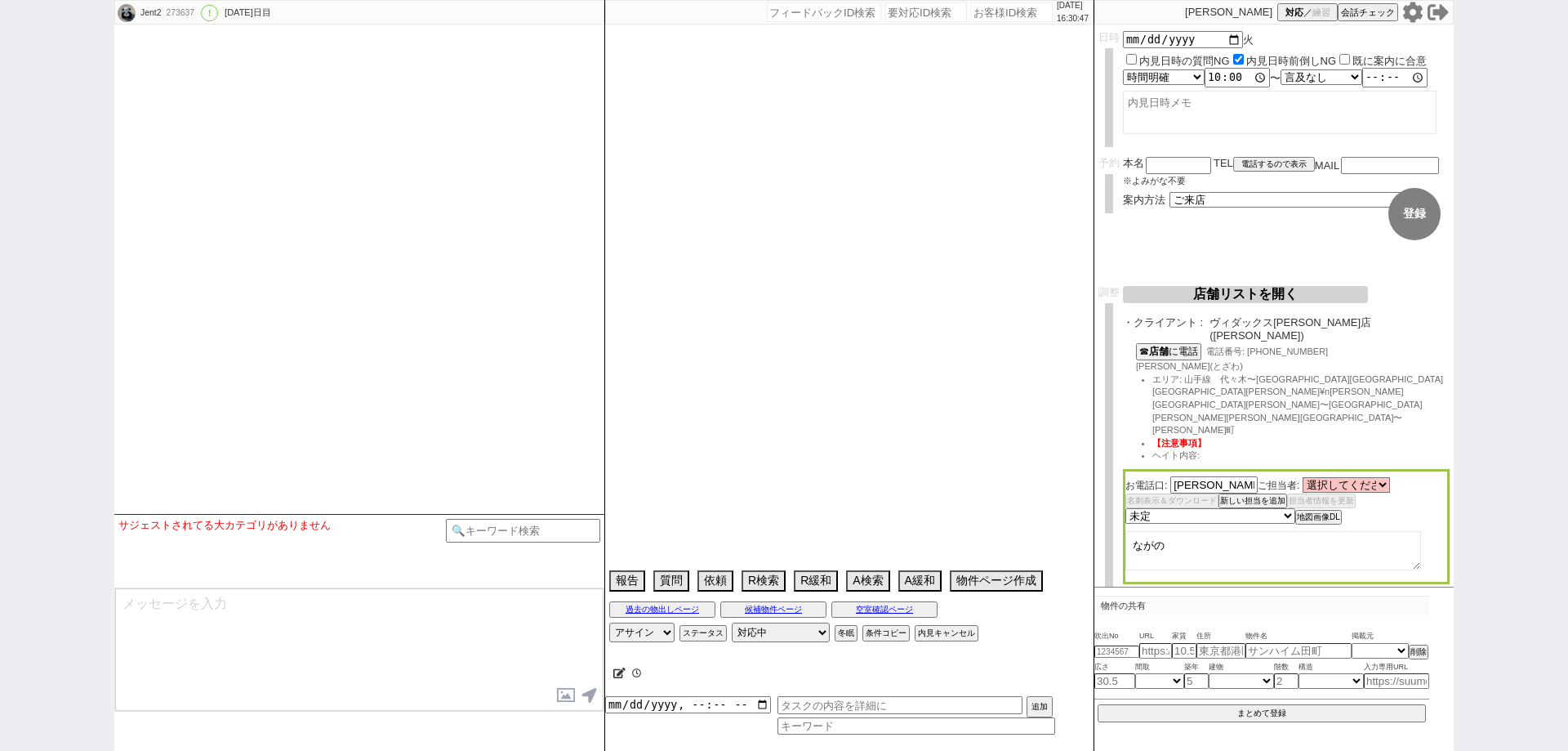
select select "441"
select select "1545"
select select "1179"
select select "1535"
select select "409"
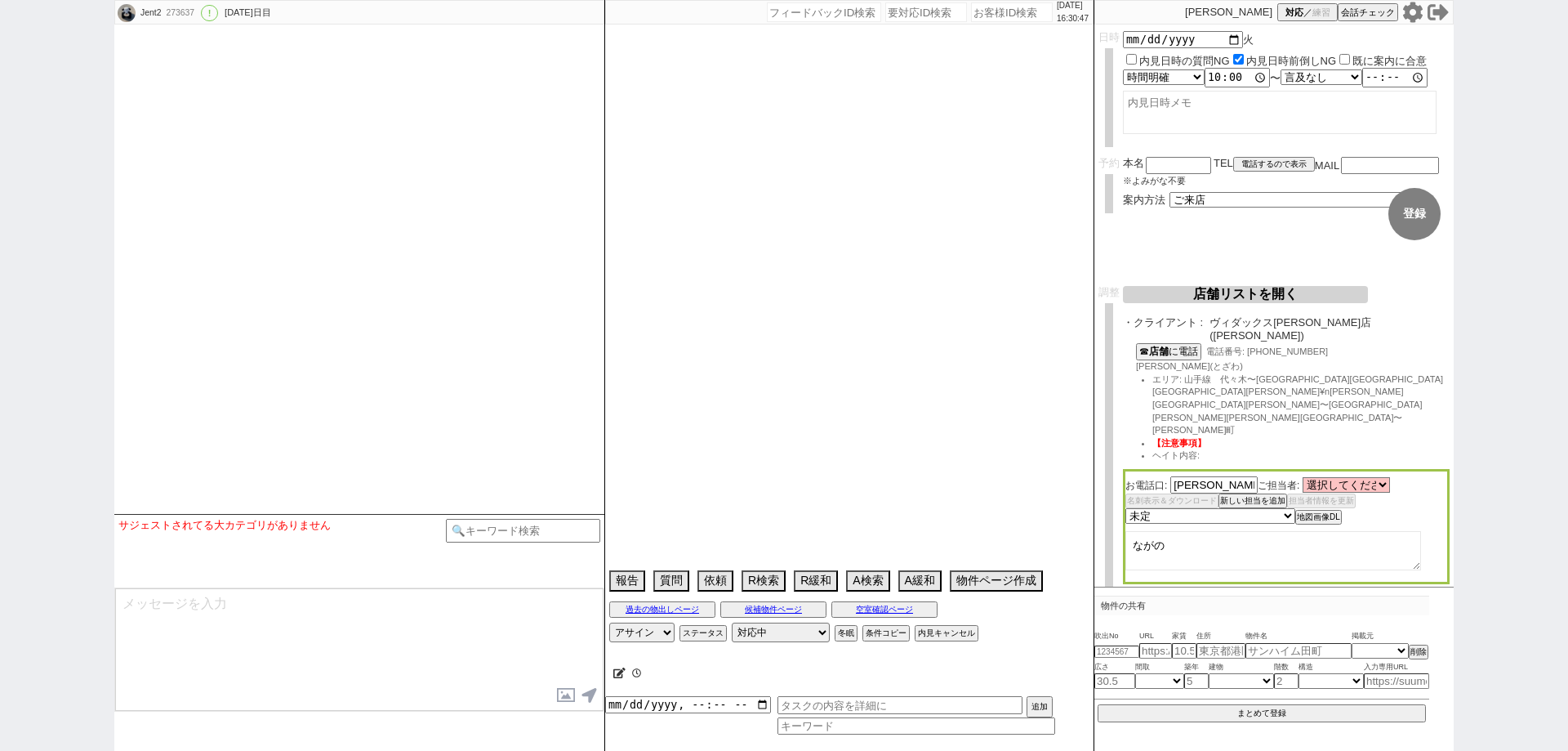
select select "2467"
select select "1225"
select select "533"
select select "1802"
select select "488"
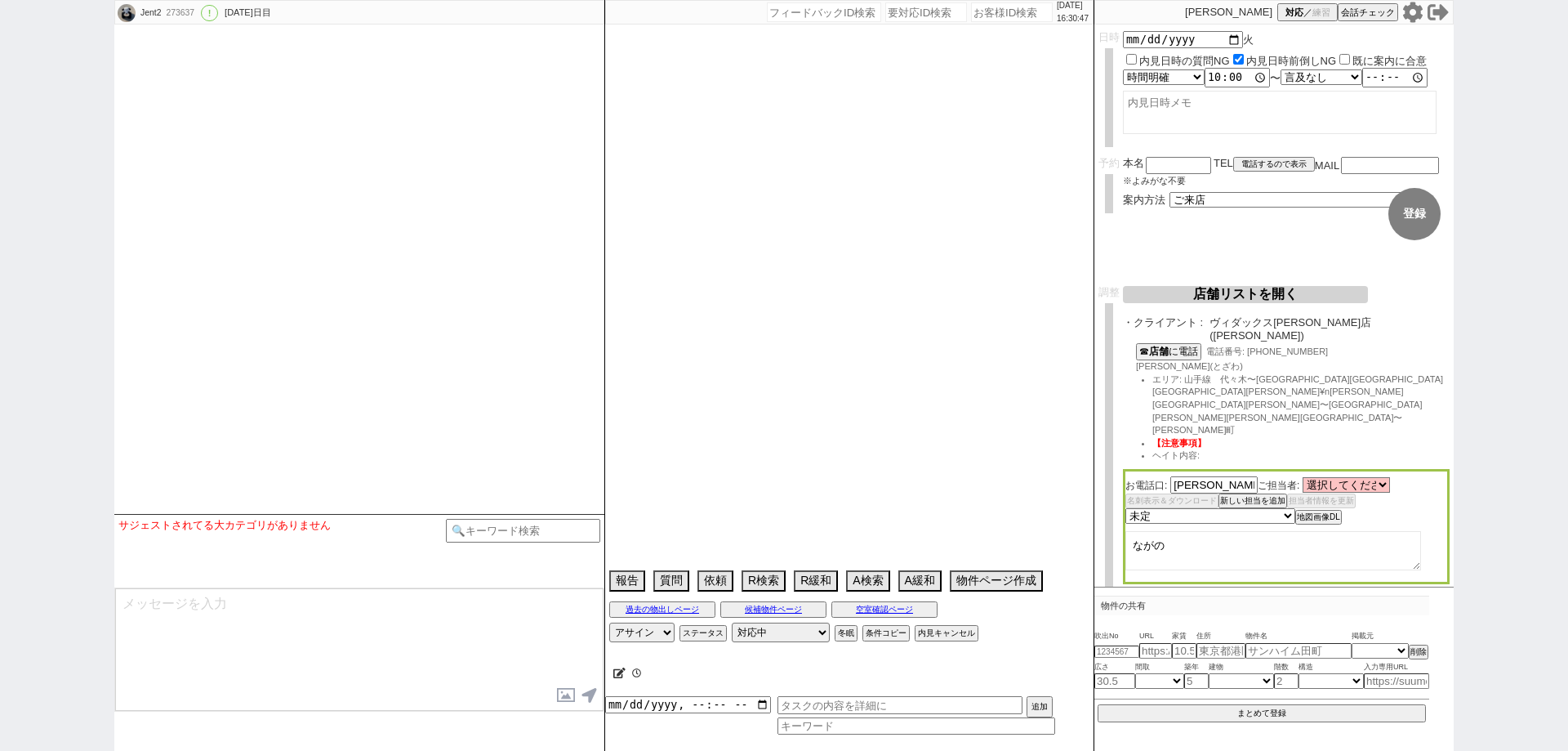
select select "1415"
select select "13"
select select "0"
select select "11"
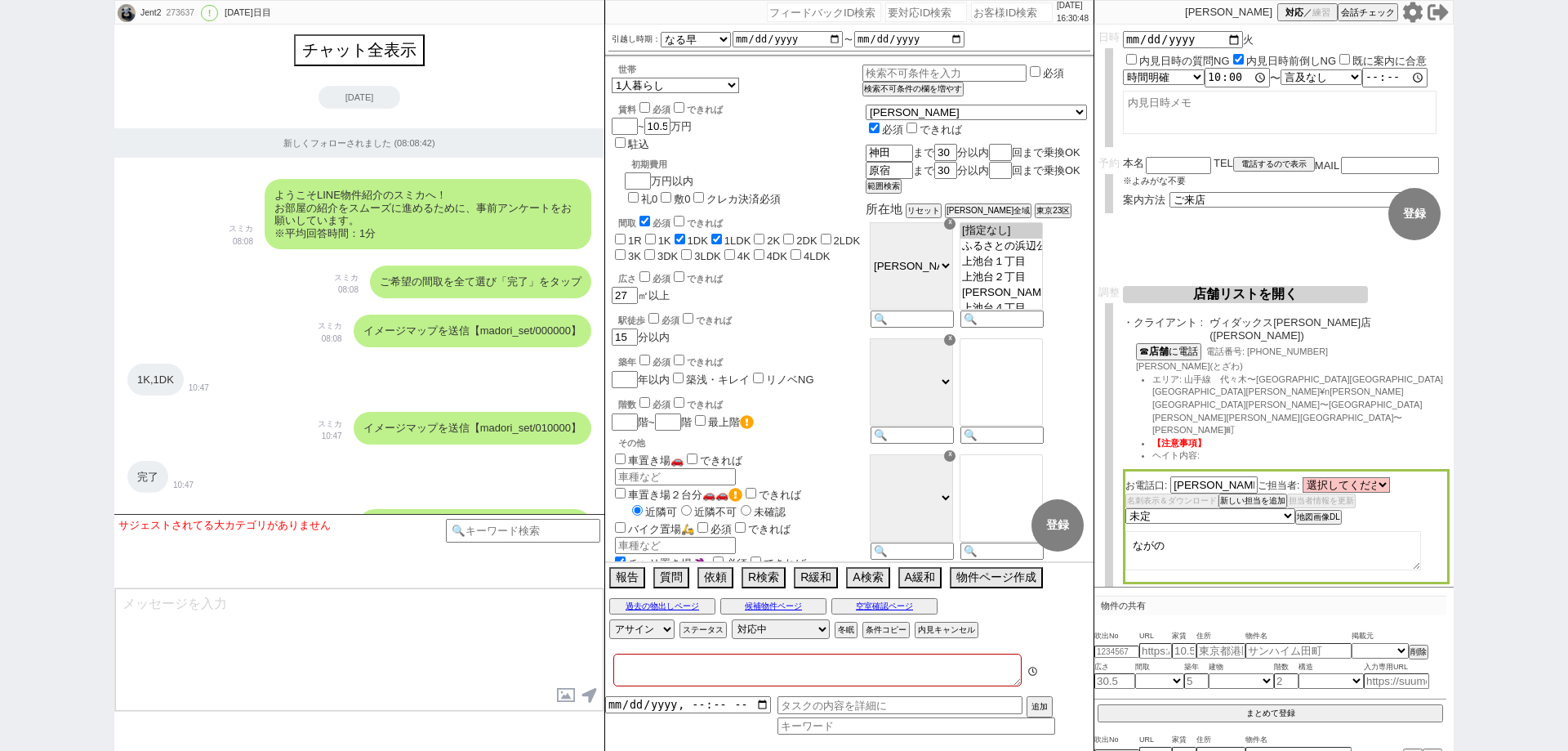
type textarea "＠＠＠テストIDです。 15464406　＠＠＠＠＠＠"
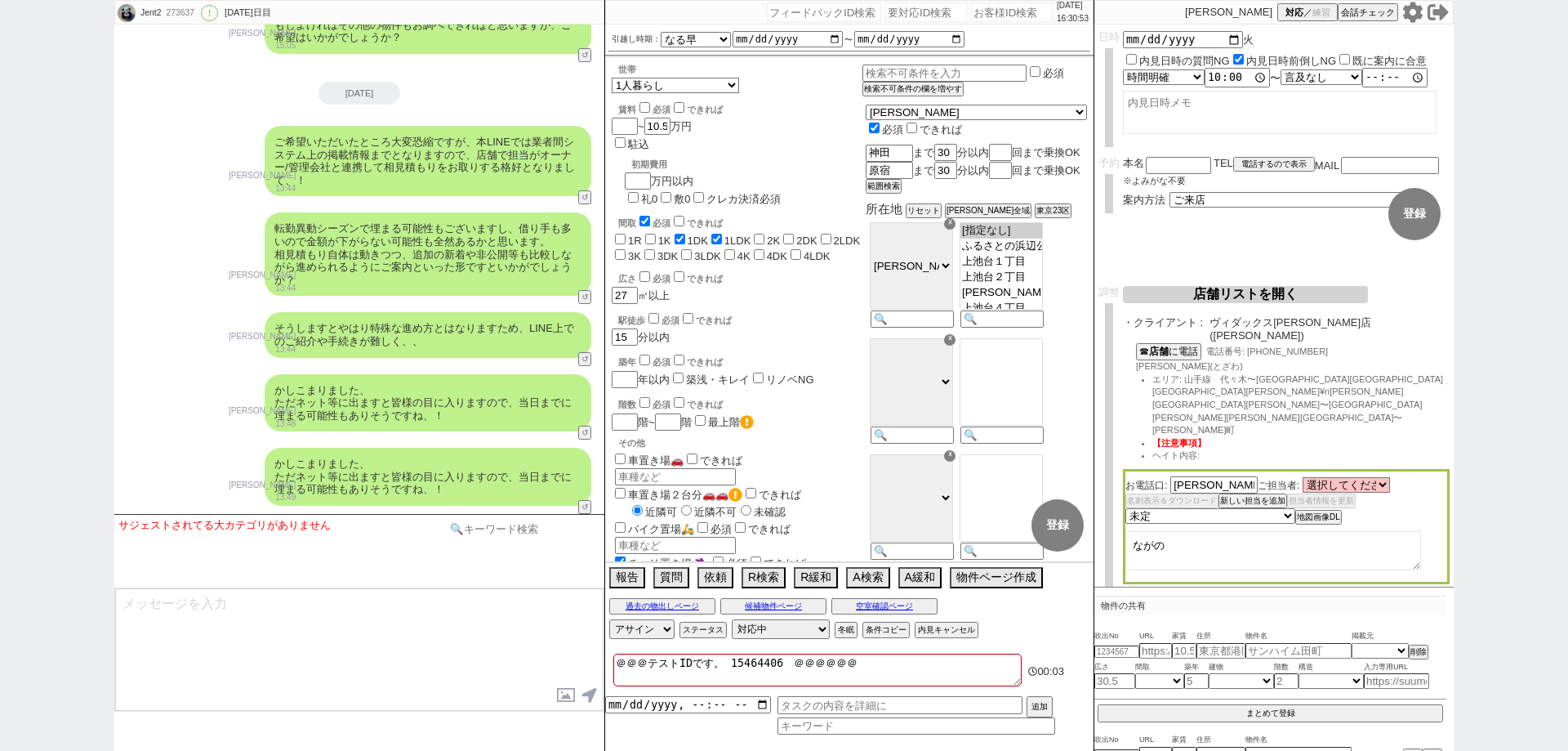
click at [560, 538] on input at bounding box center [523, 529] width 155 height 21
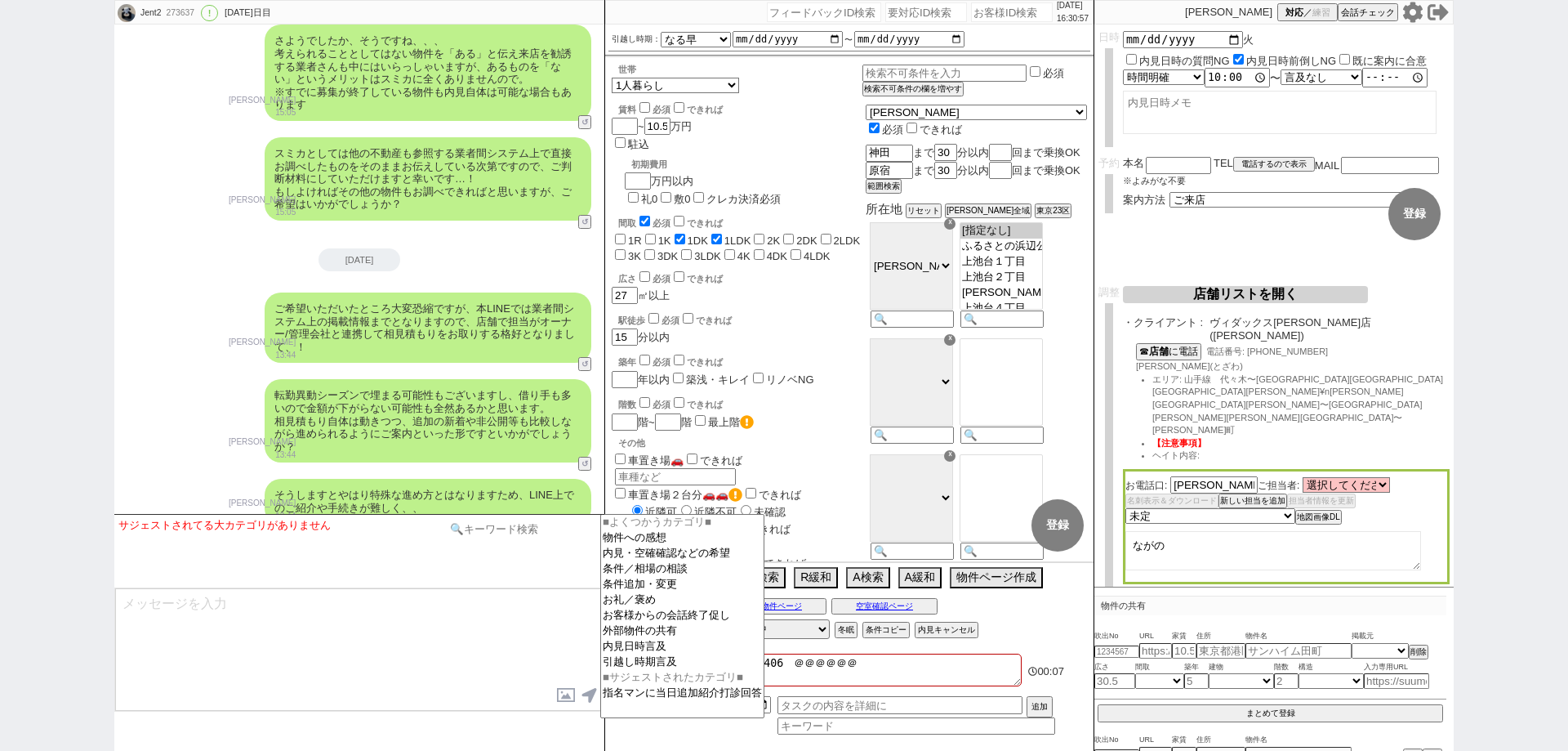
scroll to position [86339, 0]
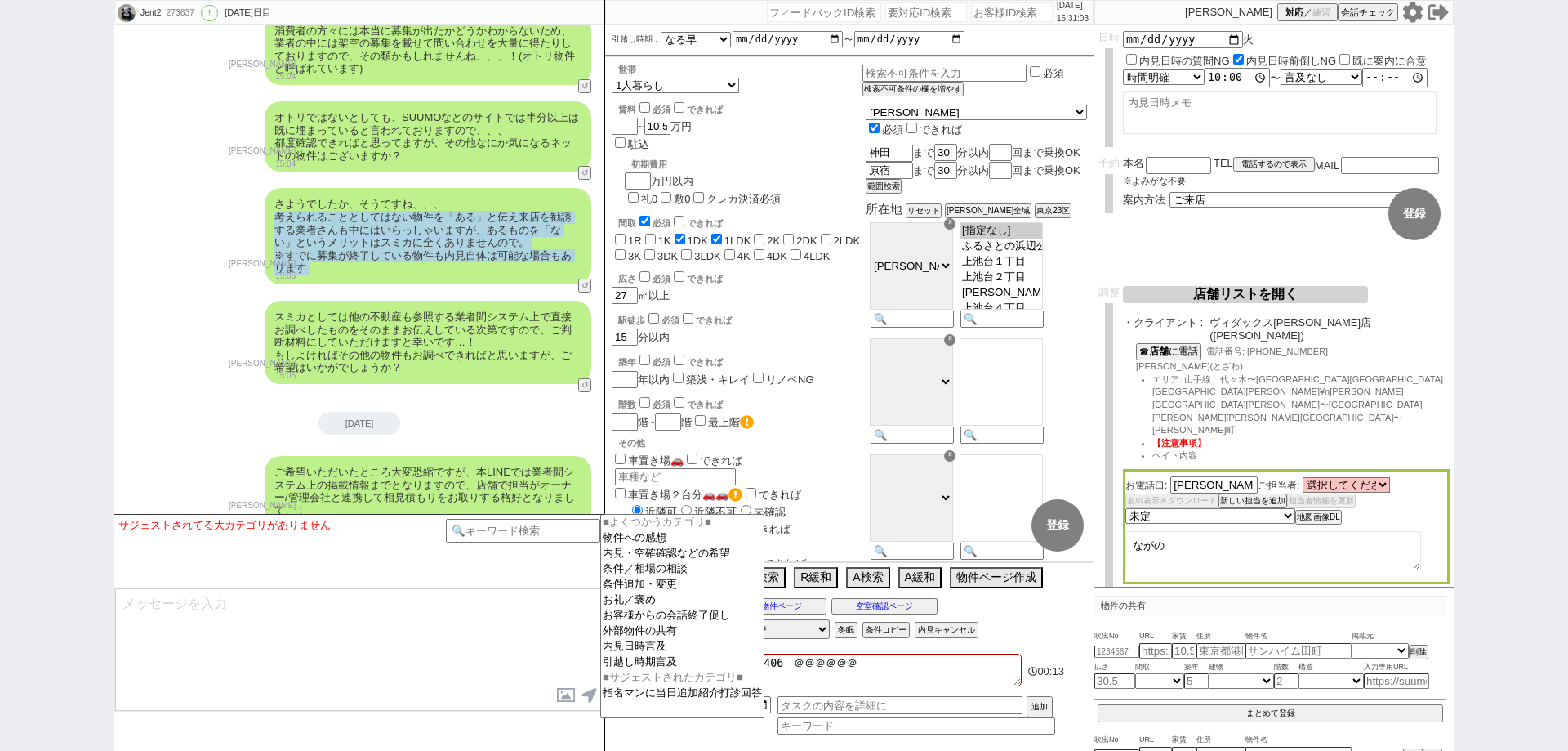
drag, startPoint x: 533, startPoint y: 323, endPoint x: 246, endPoint y: 280, distance: 290.2
click at [246, 280] on div "さようでしたか、そうですね、、、 考えられることとしてはない物件を「ある」と伝え来店を勧誘する業者さんも中にはいらっしゃいますが、あるものを「ない」というメリ…" at bounding box center [359, 236] width 490 height 113
copy div "考えられることとしてはない物件を「ある」と伝え来店を勧誘する業者さんも中にはいらっしゃいますが、あるものを「ない」というメリットはスミカに全くありませんので。…"
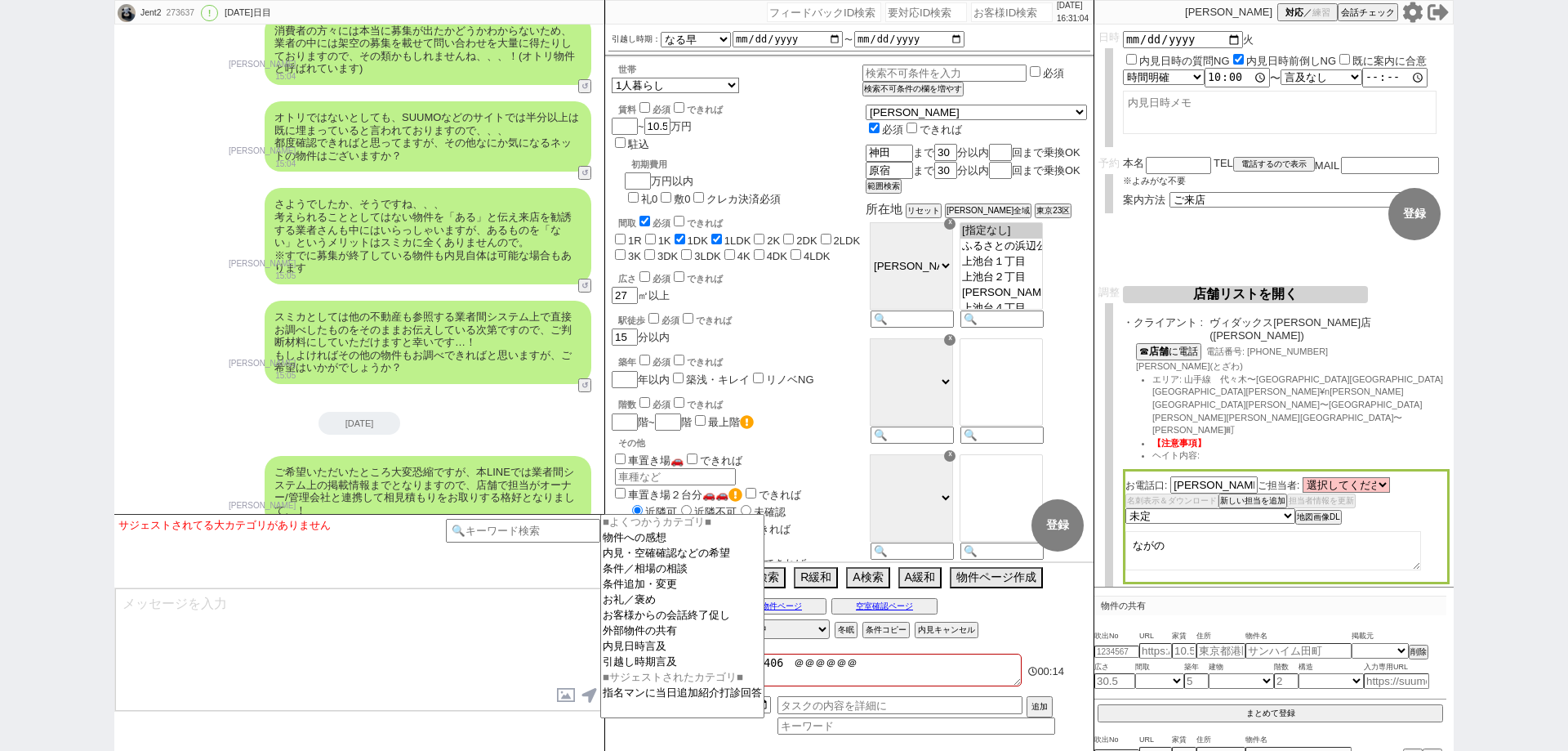
click at [339, 284] on div "さようでしたか、そうですね、、、 考えられることとしてはない物件を「ある」と伝え来店を勧誘する業者さんも中にはいらっしゃいますが、あるものを「ない」というメリ…" at bounding box center [427, 236] width 327 height 96
drag, startPoint x: 533, startPoint y: 319, endPoint x: 497, endPoint y: 313, distance: 36.5
click at [501, 284] on div "さようでしたか、そうですね、、、 考えられることとしてはない物件を「ある」と伝え来店を勧誘する業者さんも中にはいらっしゃいますが、あるものを「ない」というメリ…" at bounding box center [427, 236] width 327 height 96
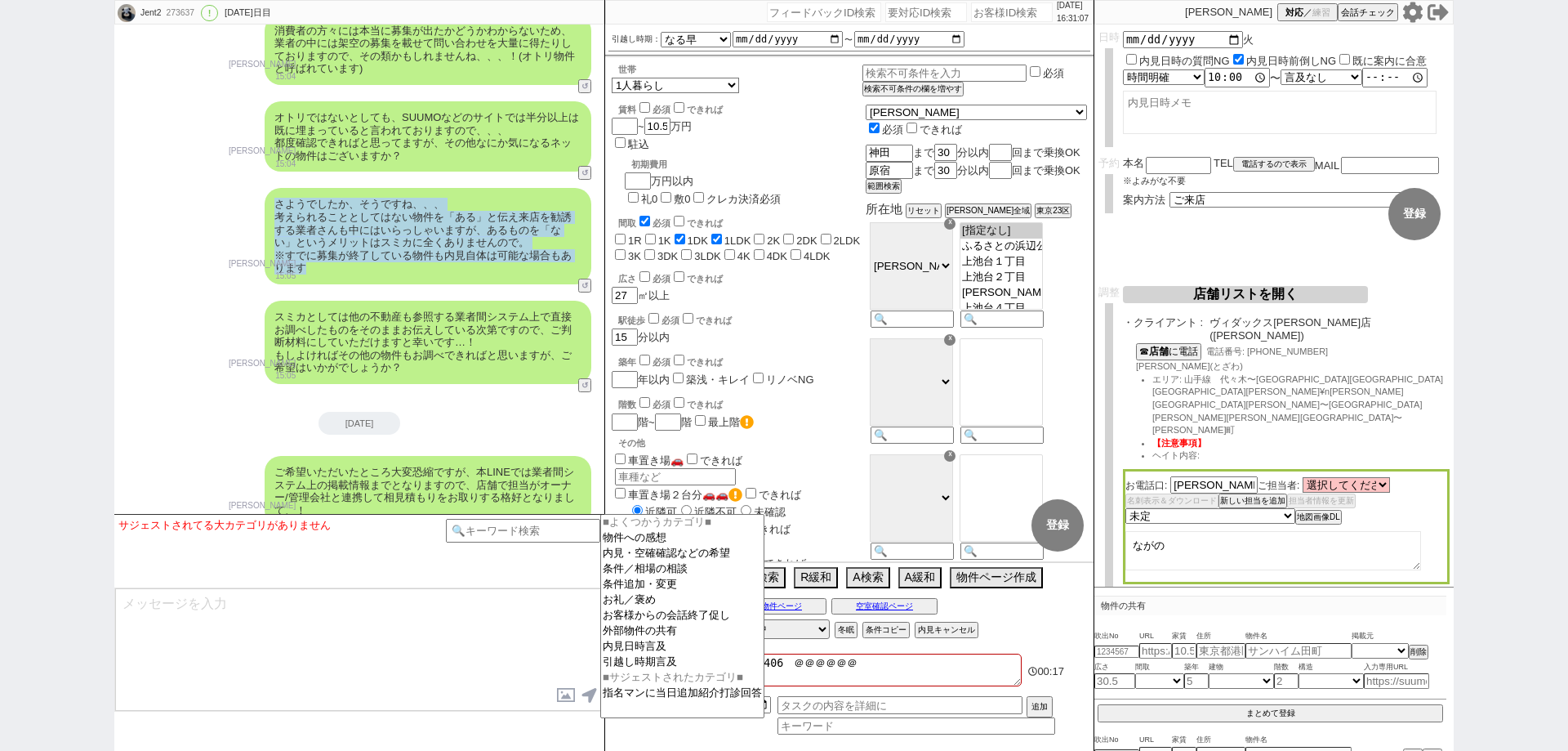
copy div "さようでしたか、そうですね、、、 考えられることとしてはない物件を「ある」と伝え来店を勧誘する業者さんも中にはいらっしゃいますが、あるものを「ない」というメリ…"
drag, startPoint x: 323, startPoint y: 349, endPoint x: 272, endPoint y: 283, distance: 83.4
click at [272, 283] on div "さようでしたか、そうですね、、、 考えられることとしてはない物件を「ある」と伝え来店を勧誘する業者さんも中にはいらっしゃいますが、あるものを「ない」というメリ…" at bounding box center [427, 236] width 327 height 96
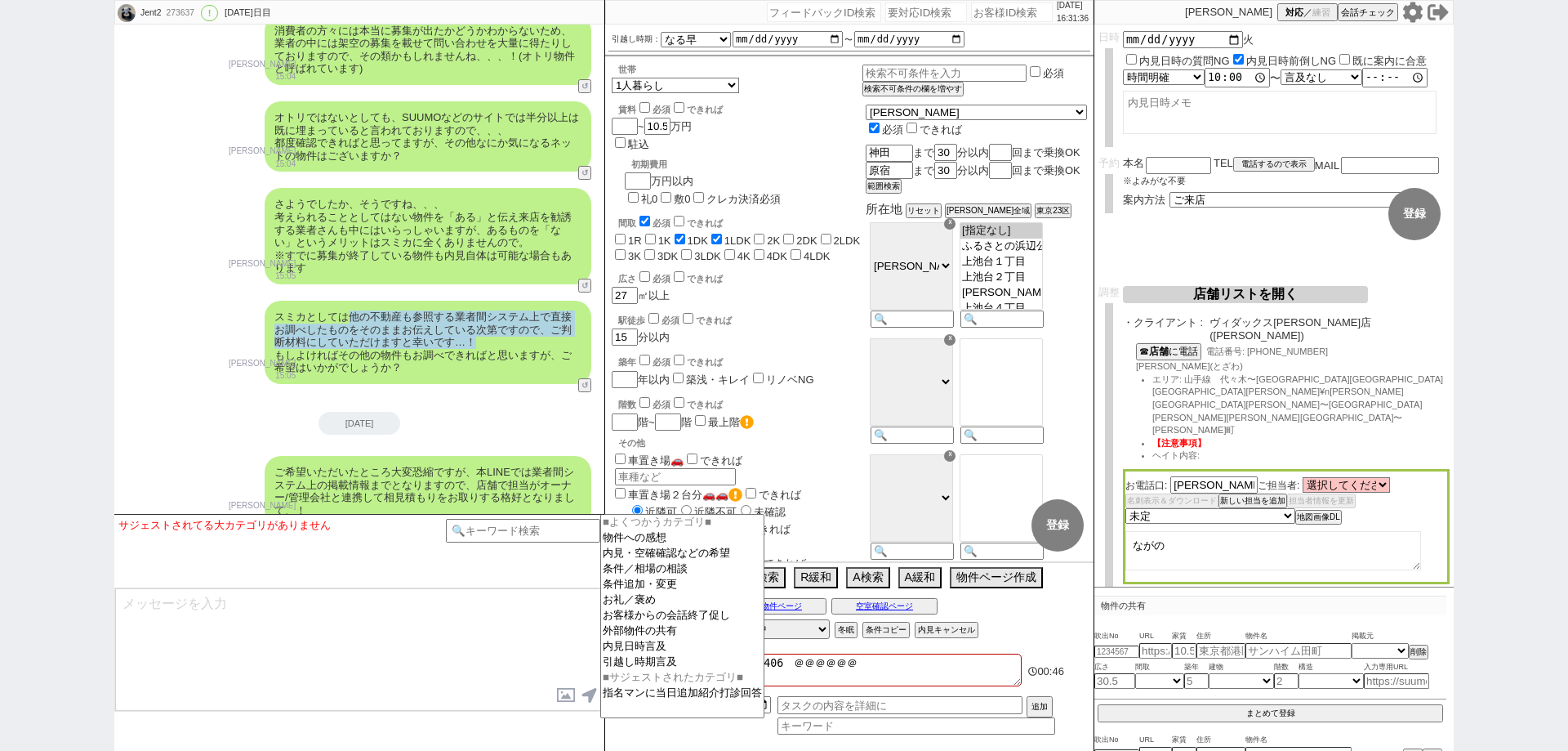
drag, startPoint x: 481, startPoint y: 422, endPoint x: 346, endPoint y: 400, distance: 136.8
click at [346, 384] on div "スミカとしては他の不動産も参照する業者間システム上で直接お調べしたものをそのままお伝えしている次第ですので、ご判断材料にしていただけますと幸いです…！ もしよ…" at bounding box center [427, 342] width 327 height 83
copy div "他の不動産も参照する業者間システム上で直接お調べしたものをそのままお伝えしている次第ですので、ご判断材料にしていただけますと幸いです…！"
click at [981, 16] on input "number" at bounding box center [1012, 12] width 81 height 20
paste input "613525"
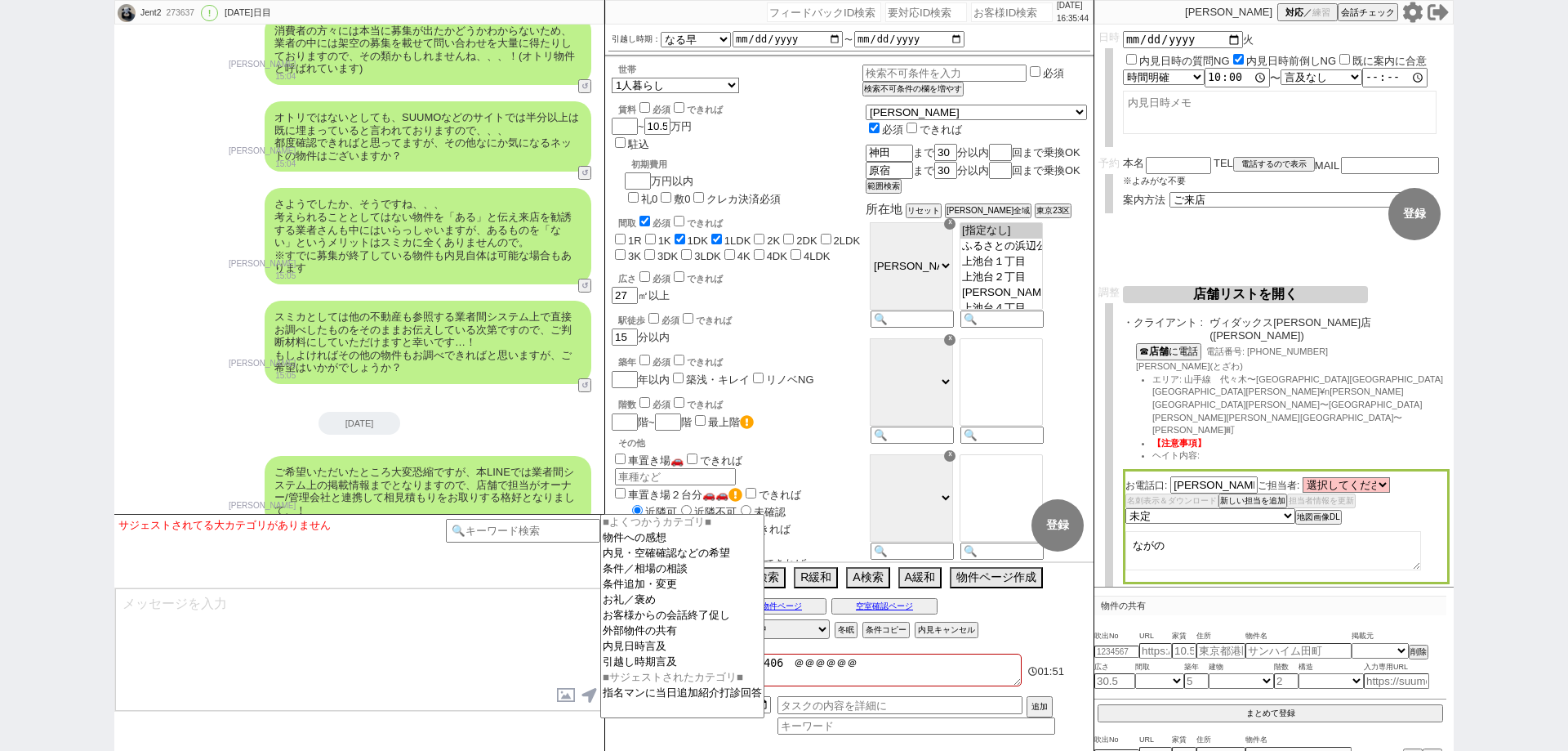
type input "613525"
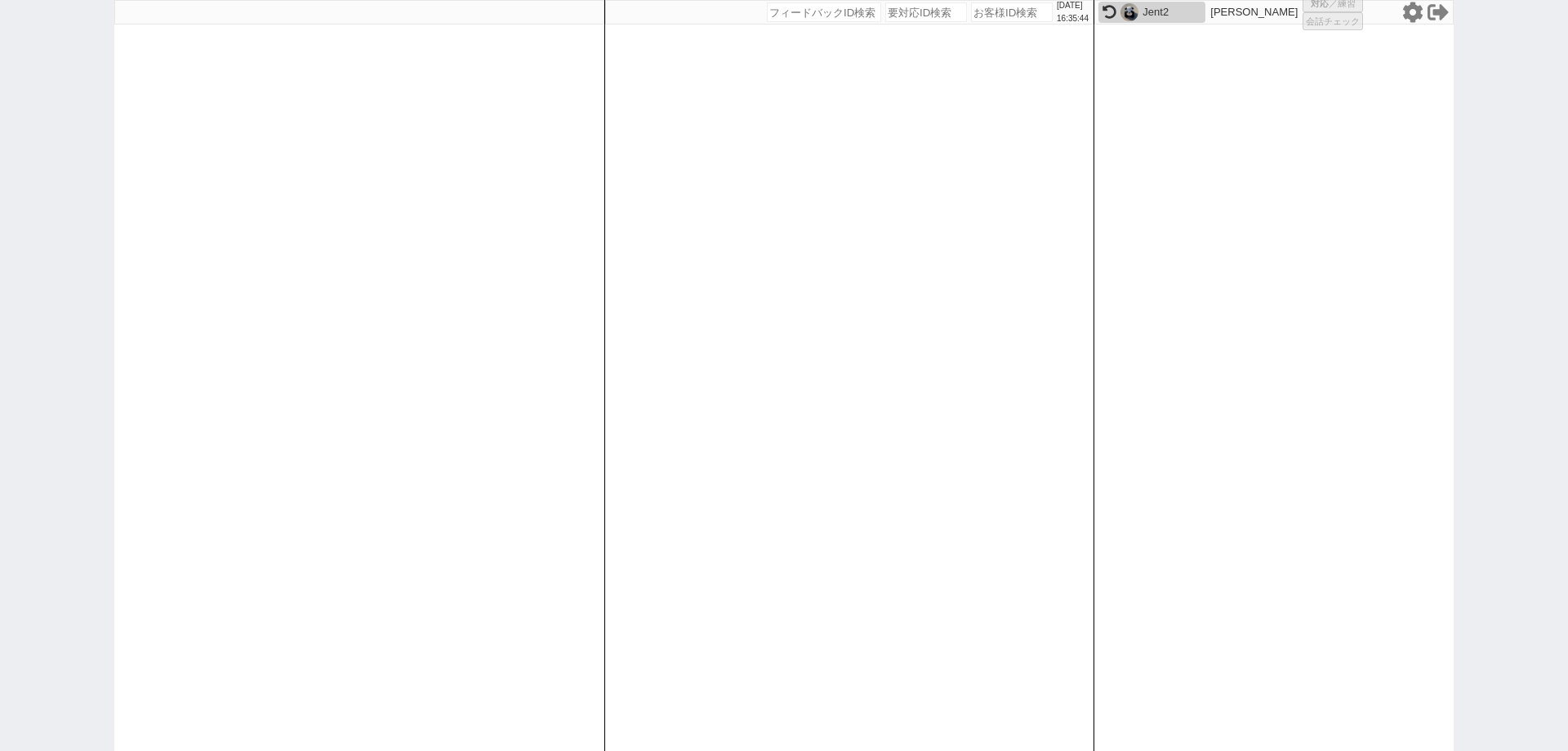
select select "100"
select select "1"
select select "2"
select select "5"
select select
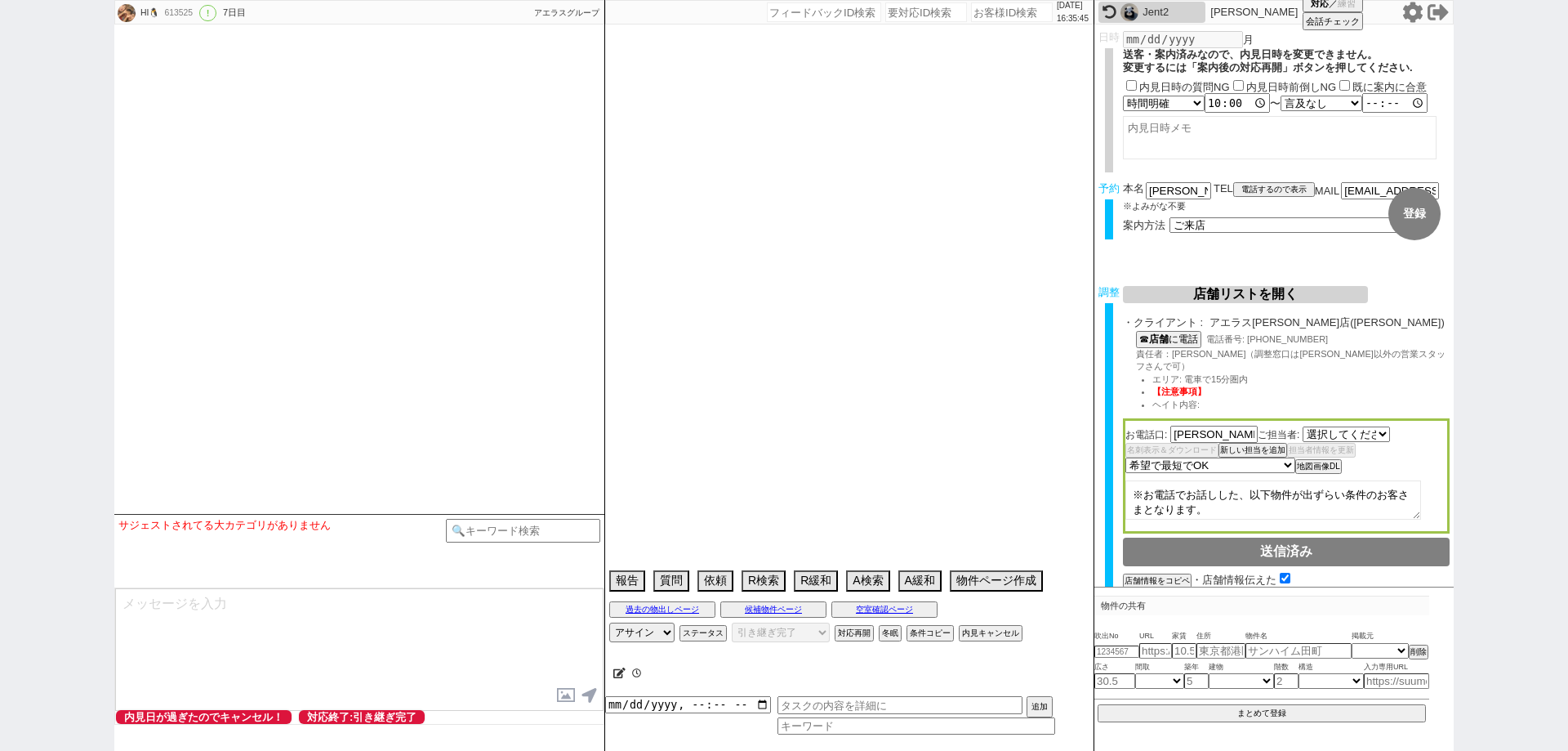
select select "2532"
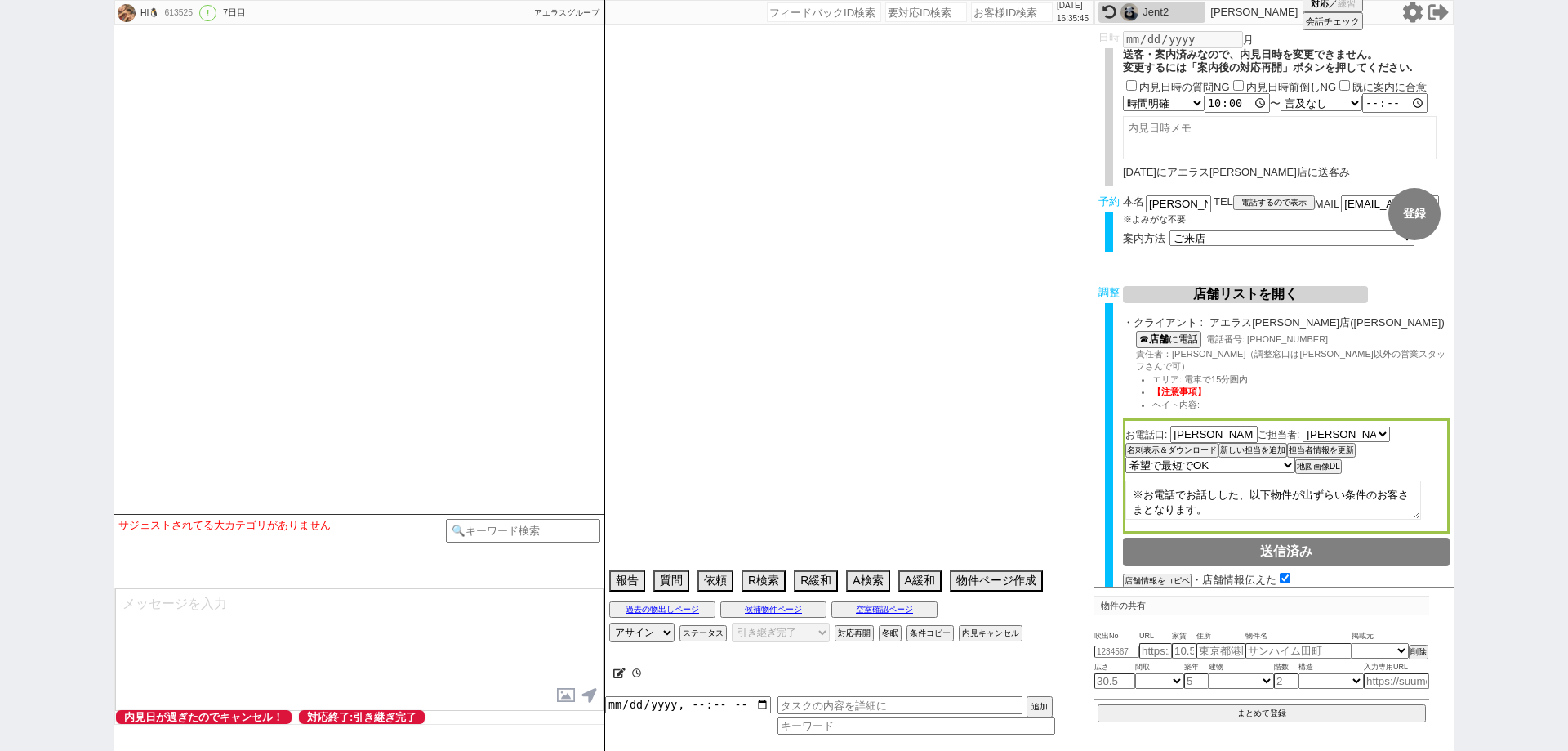
scroll to position [5012, 0]
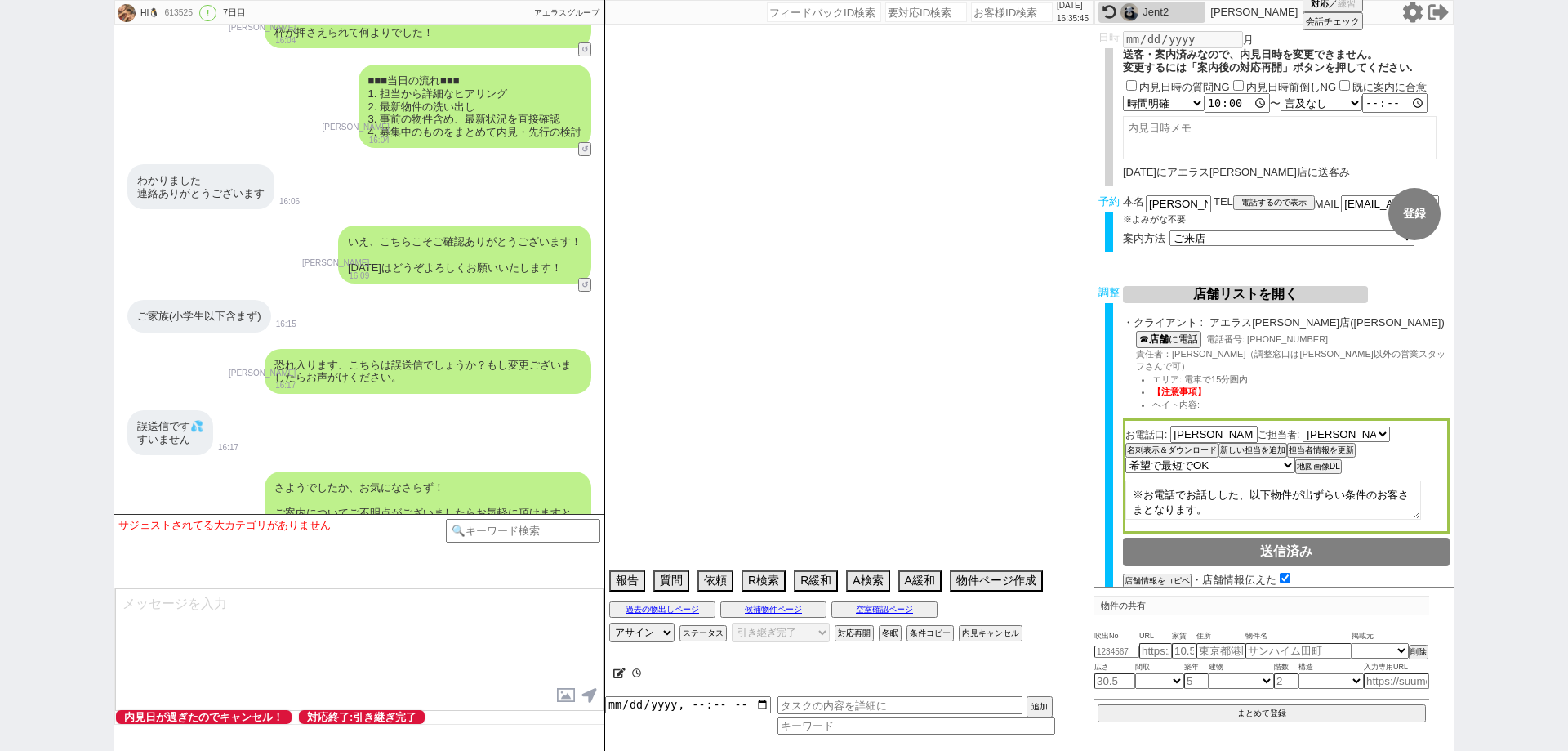
type textarea "新ID:614277→省くユーザーなので対応しない。"
select select "13"
select select "6"
select select "11"
select select "225"
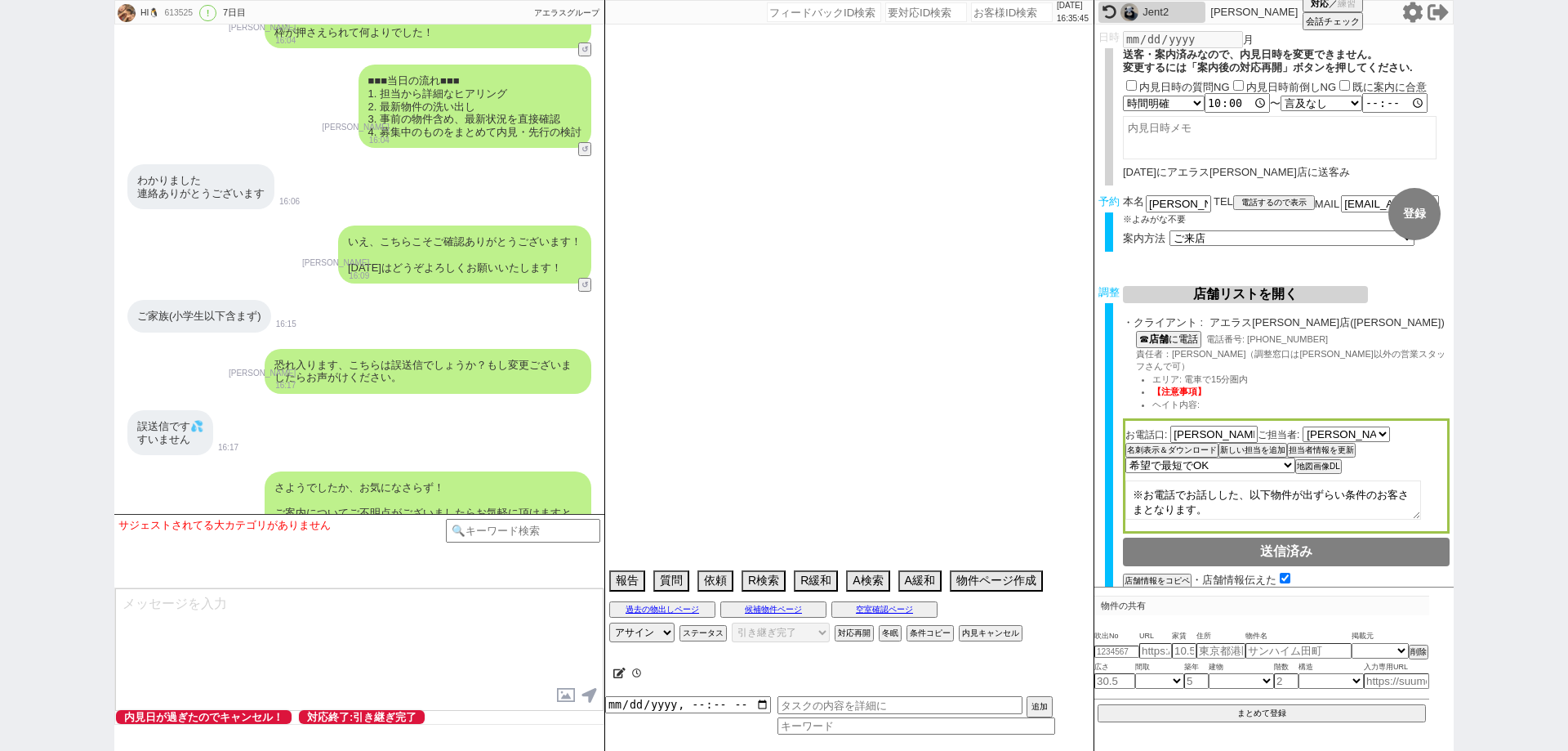
select select "121"
select select "2971"
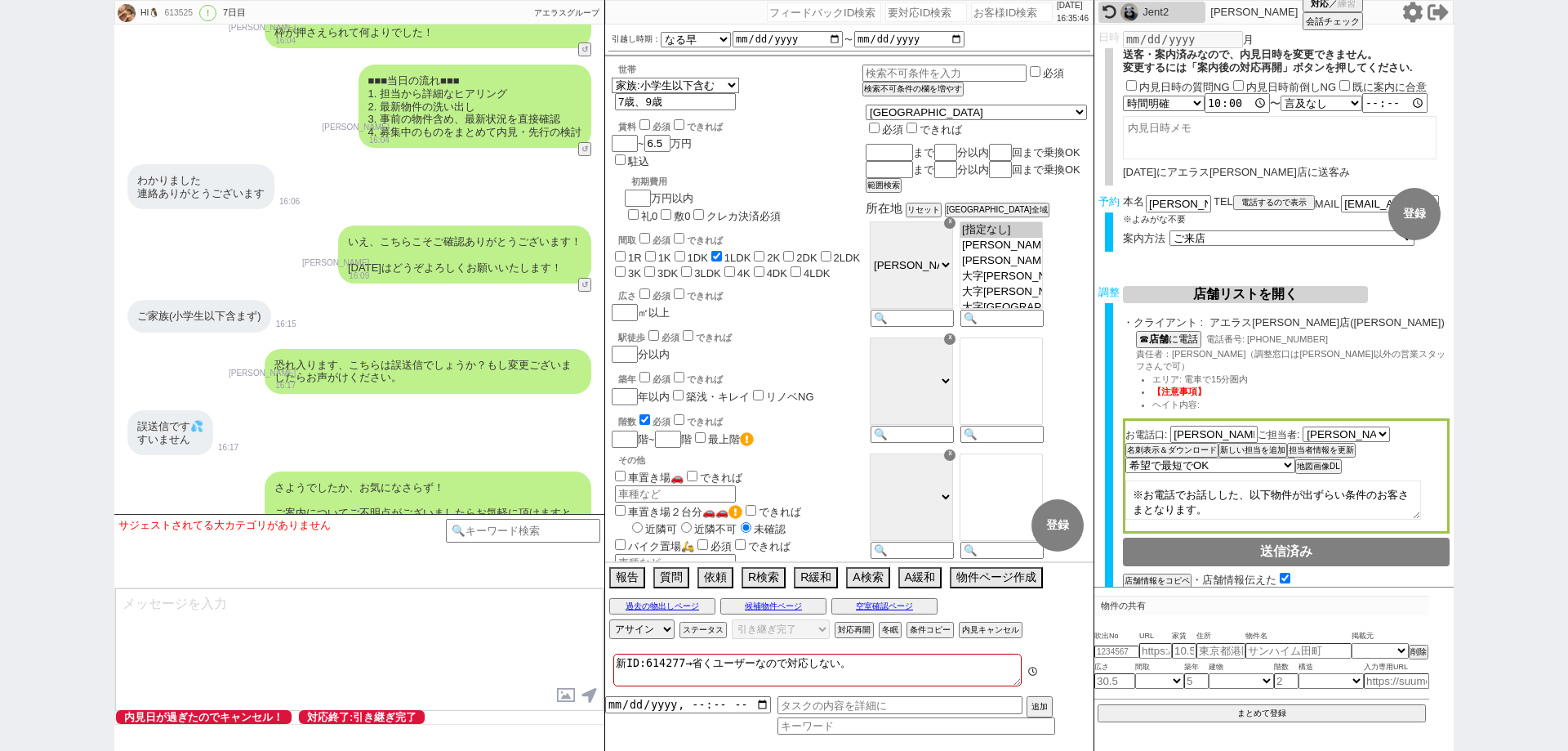
scroll to position [77, 0]
click at [657, 663] on textarea "新ID:614277→省くユーザーなので対応しない。" at bounding box center [817, 670] width 408 height 33
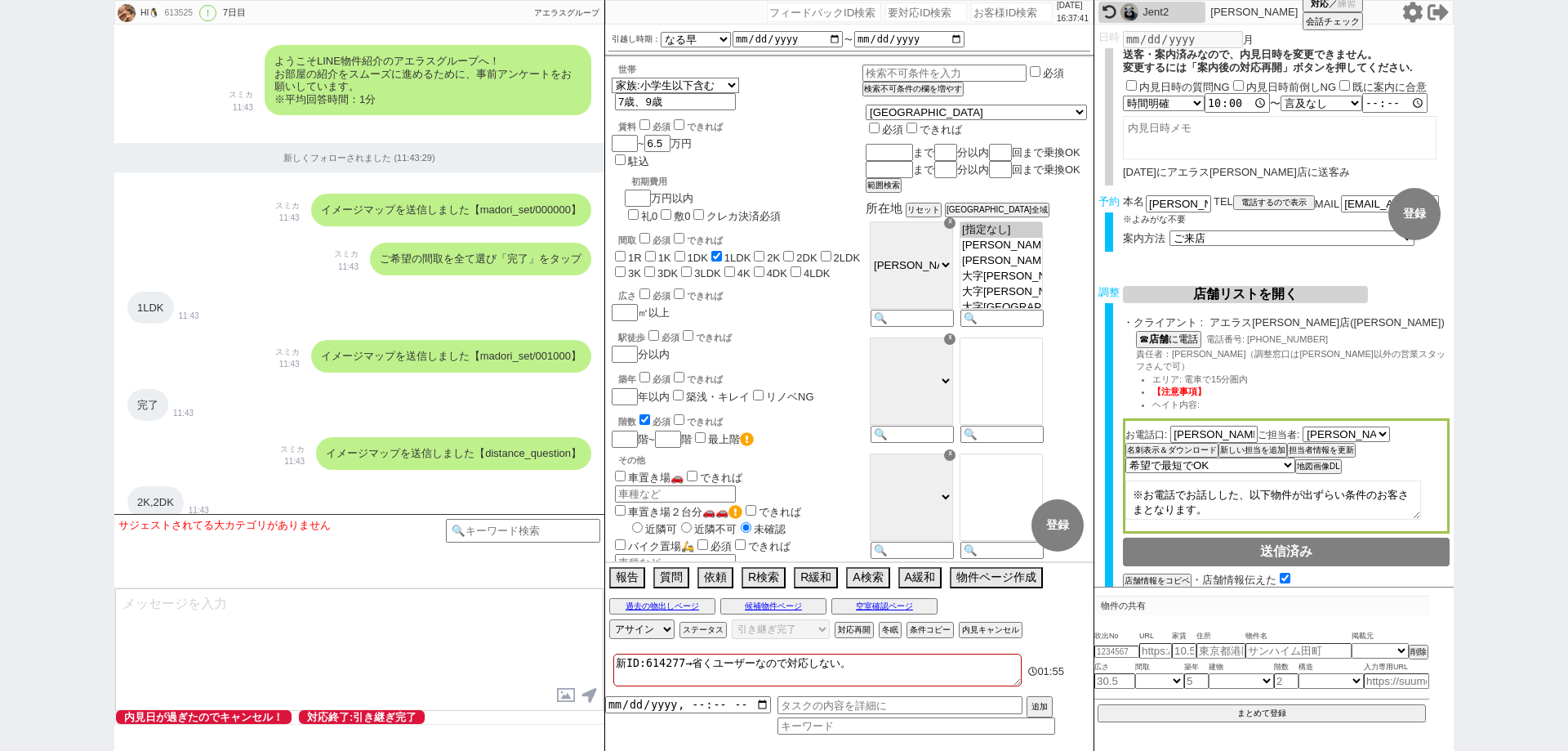
scroll to position [0, 0]
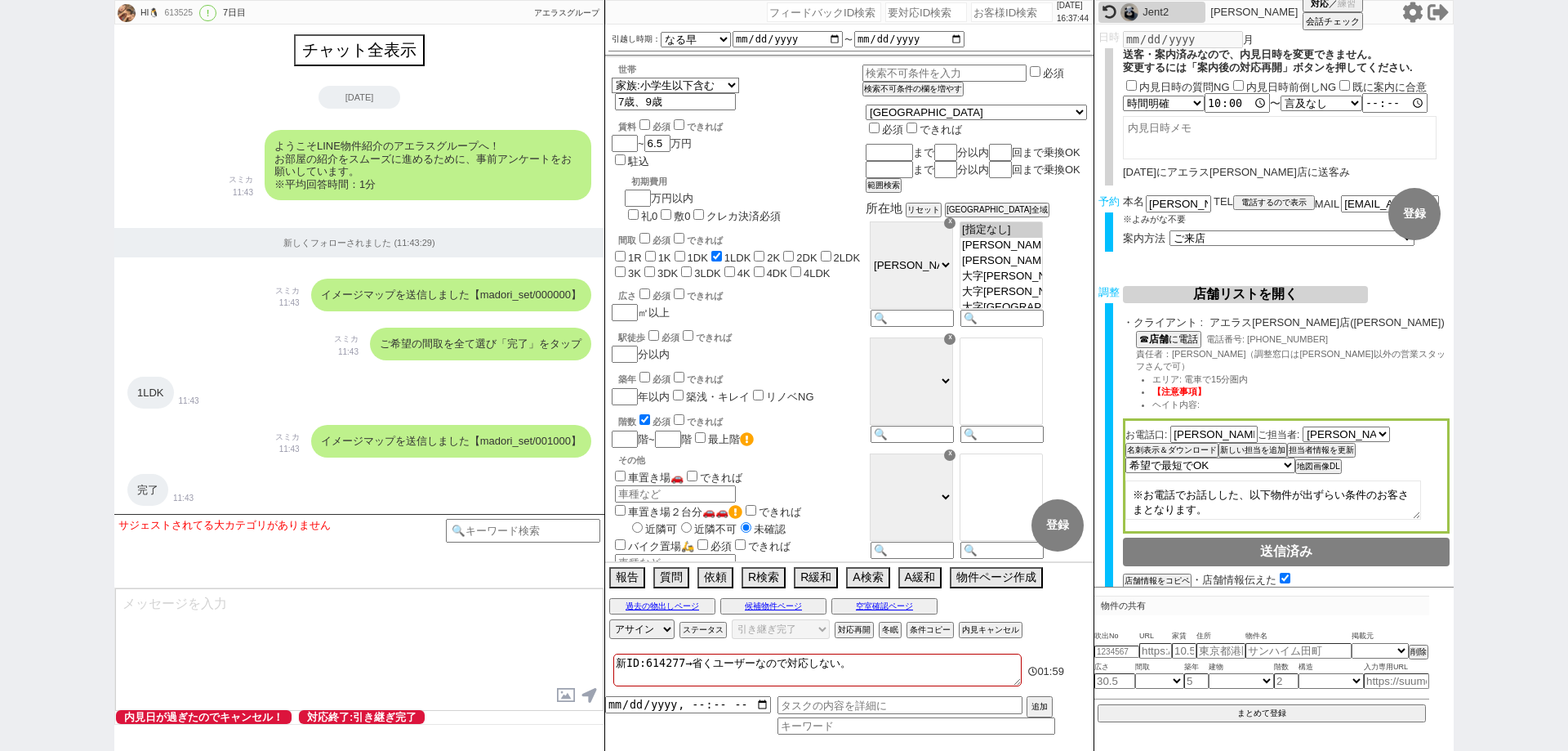
click at [661, 692] on div at bounding box center [849, 693] width 488 height 7
click at [660, 663] on textarea "新ID:614277→省くユーザーなので対応しない。" at bounding box center [817, 670] width 408 height 33
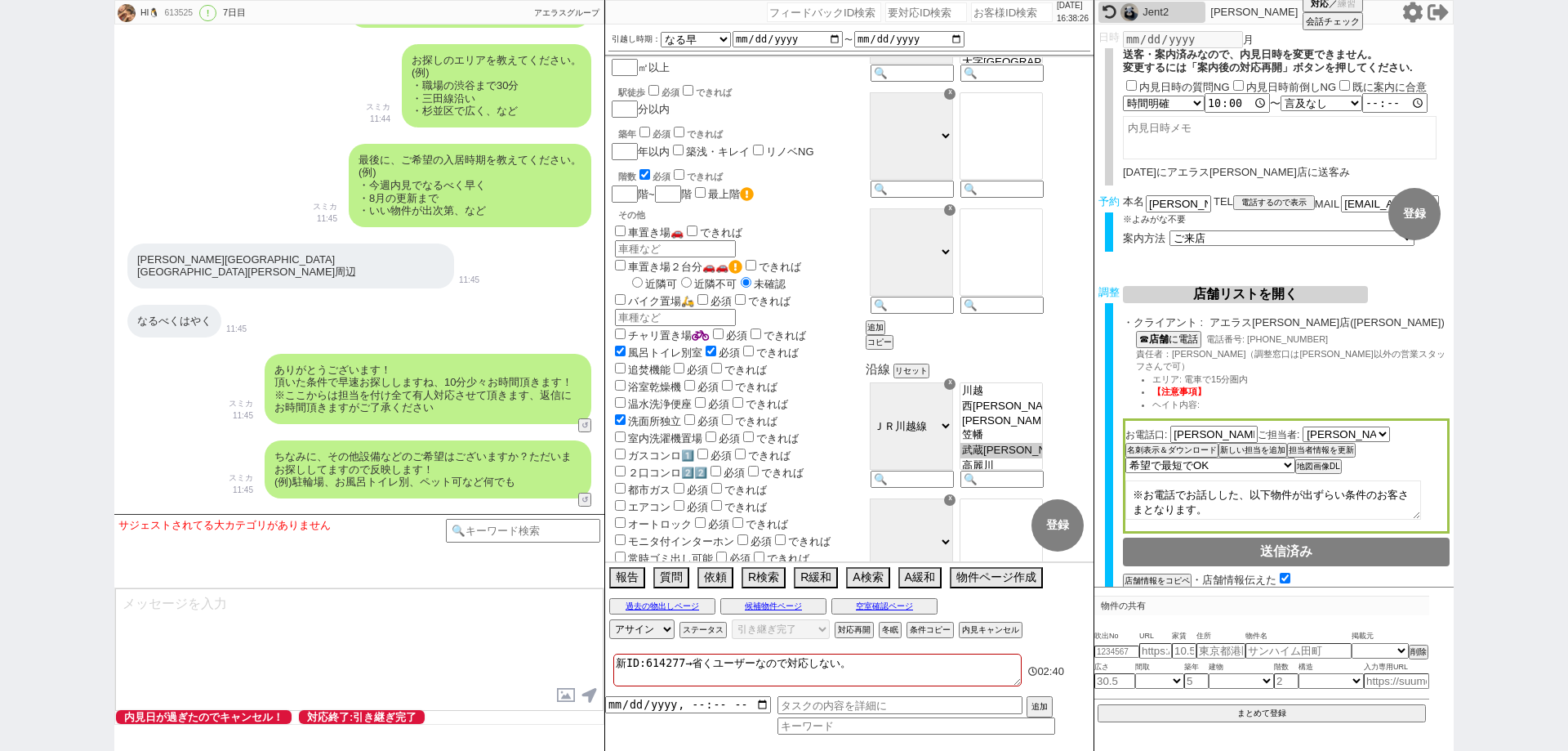
scroll to position [898, 0]
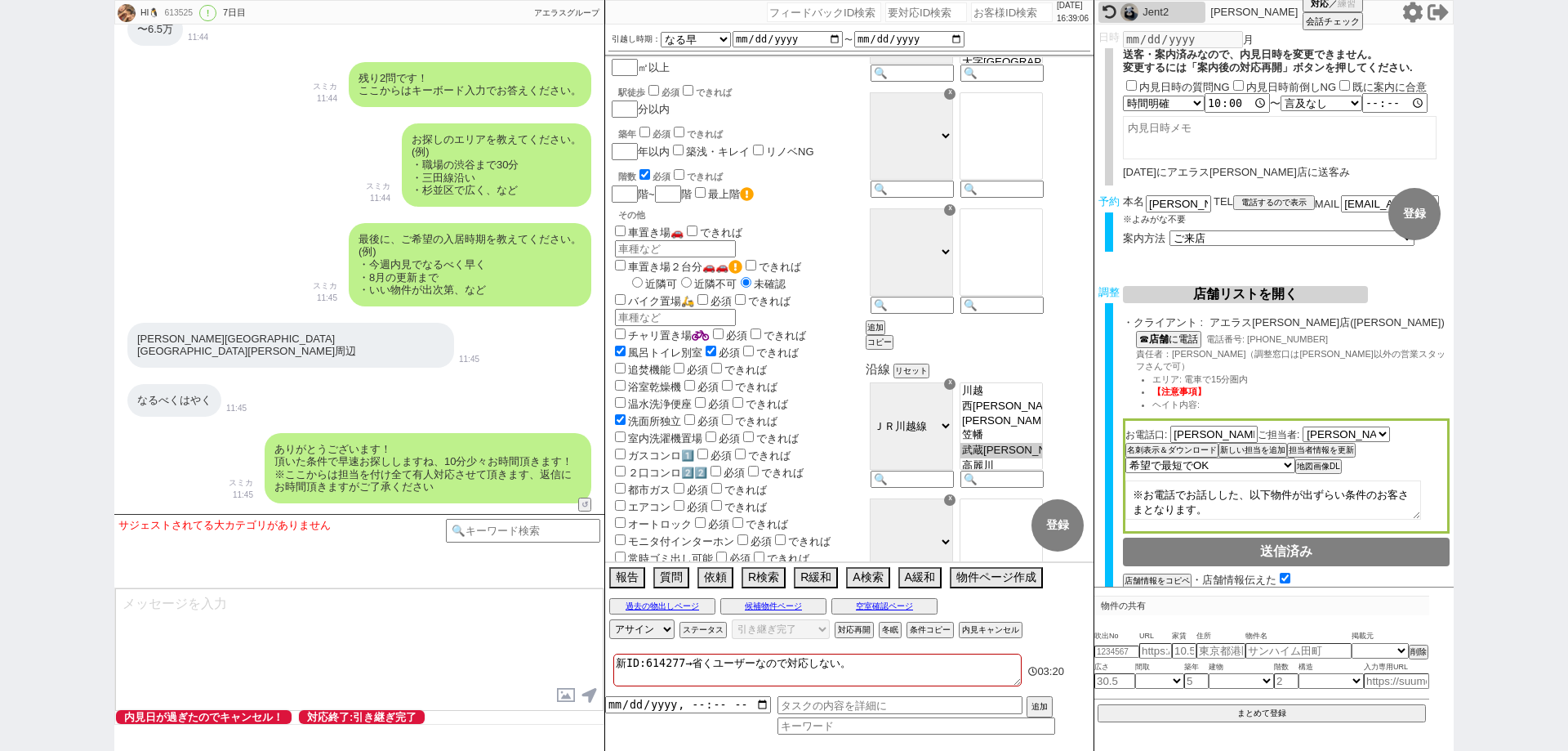
click at [0, 406] on div "HI🐧 613525 ! 0 7日目 冬眠中 自社客 アエラスグループ スミカ_BPO チャット全表示 [DATE] ようこそLINE物件紹介のアエラスグルー…" at bounding box center [784, 376] width 1568 height 751
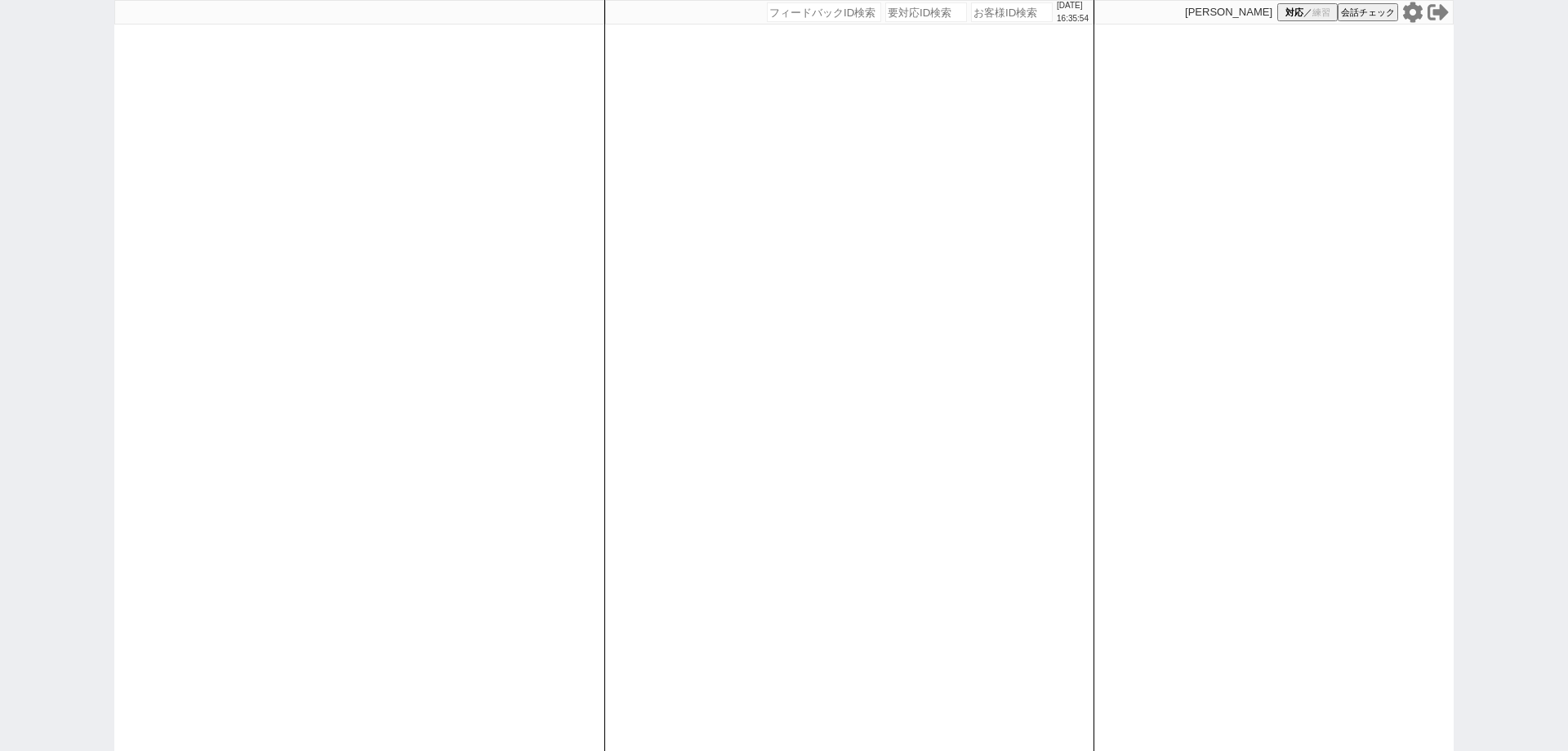
click at [1017, 15] on input "number" at bounding box center [1012, 12] width 81 height 20
paste input "614277"
type input "614277"
select select "400"
select select
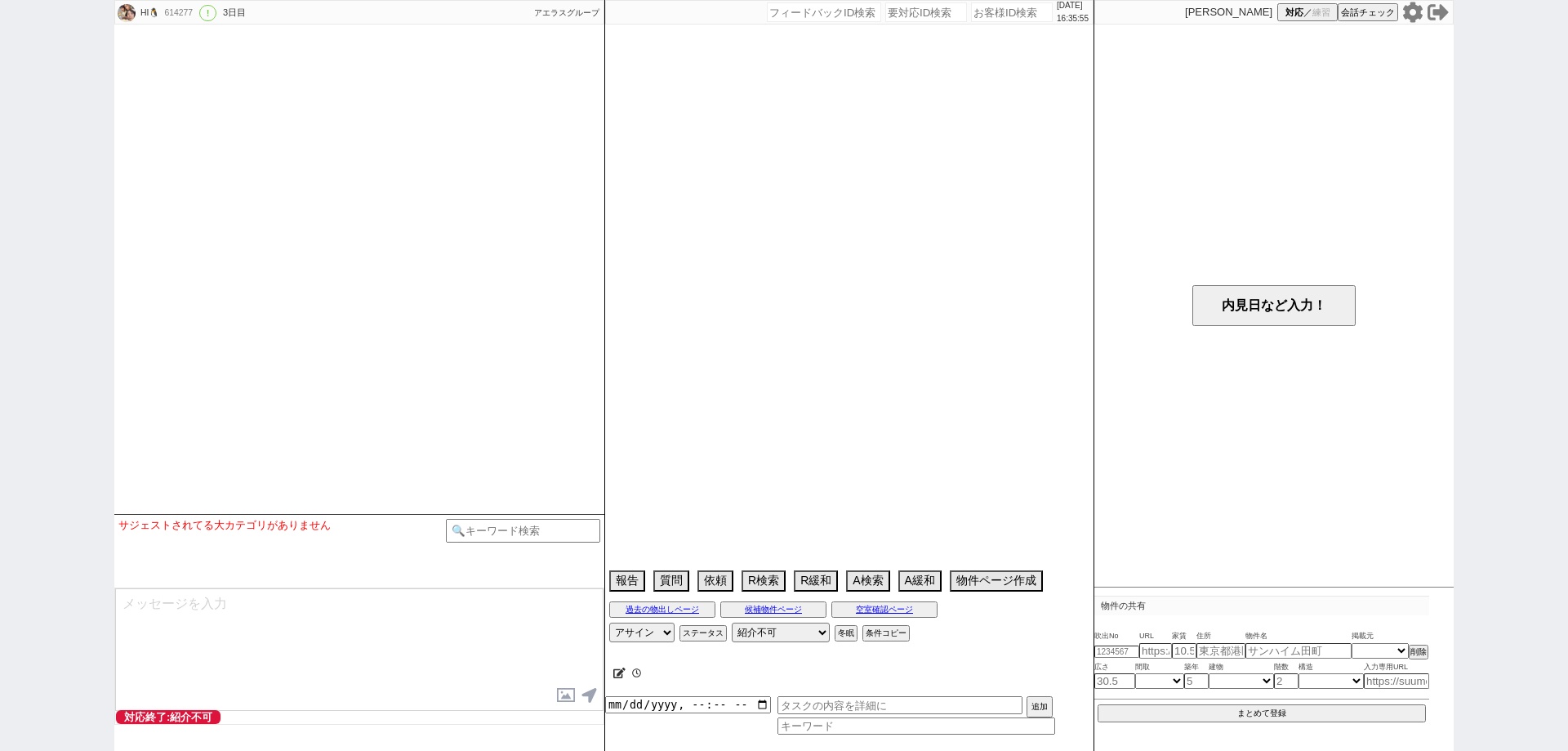
type textarea "旧ID:613525 　9/8　アエラスで送客済み シングルマザー、[PERSON_NAME]の学区内：省くユーザー"
select select "13"
select select "6"
select select "11"
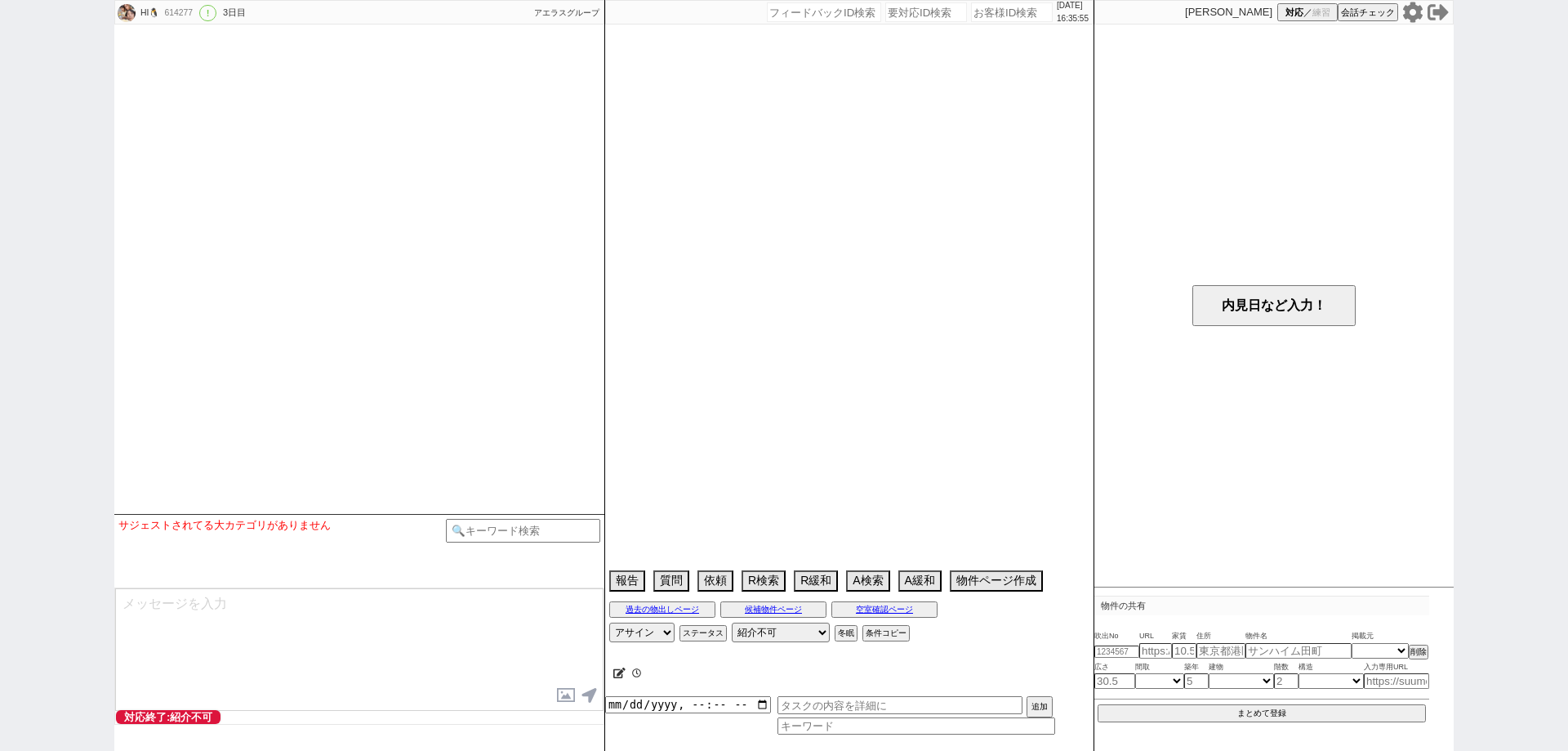
select select "225"
select select "21228"
select select "121"
select select "2971"
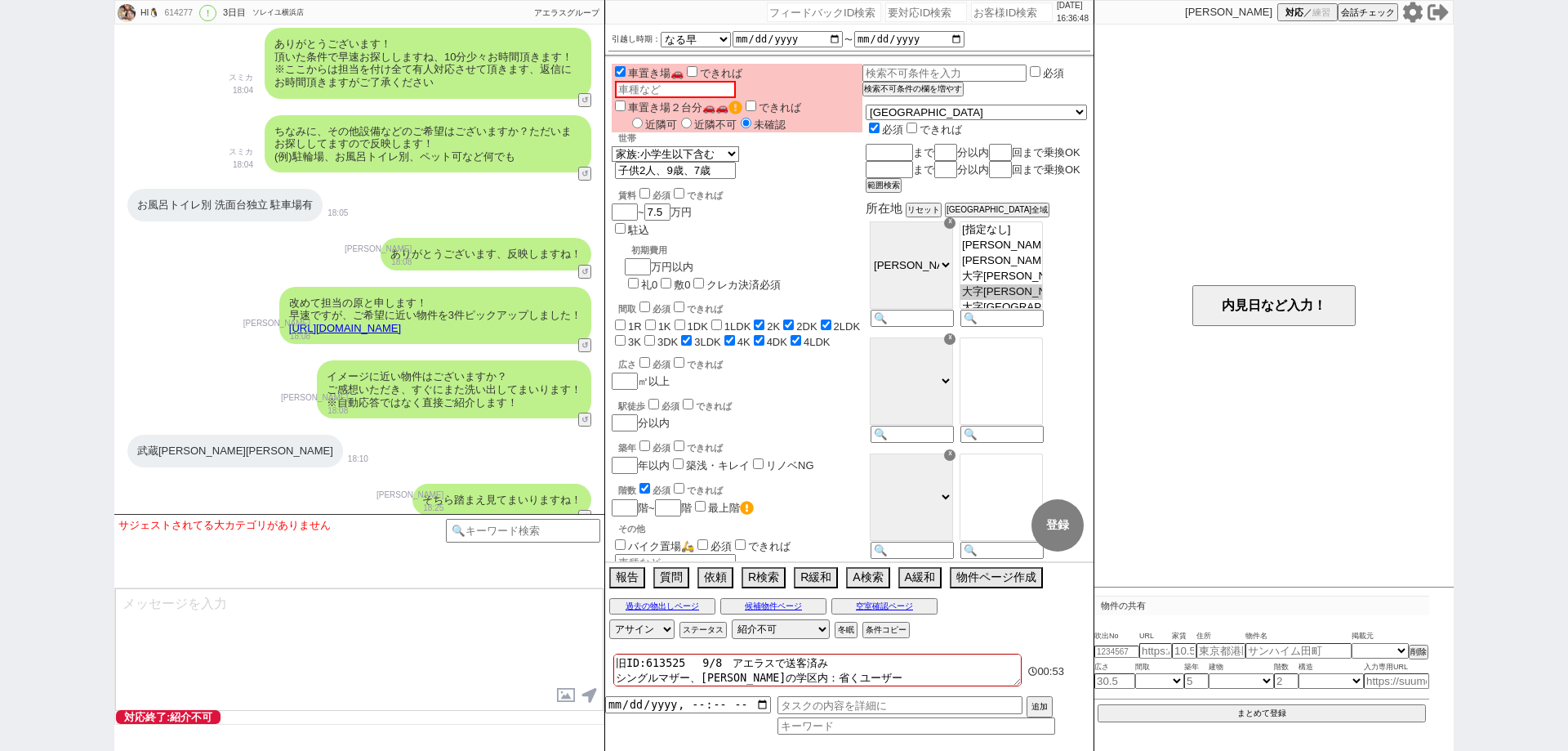
scroll to position [1389, 0]
click at [0, 451] on div "HI🐧 614277 ! 0 3日目 ソレイユ横浜店 冬眠中 自社客 アエラスグループ スミカ_BPO チャット全表示 [DATE] ようこそLINE物件紹介…" at bounding box center [784, 376] width 1568 height 751
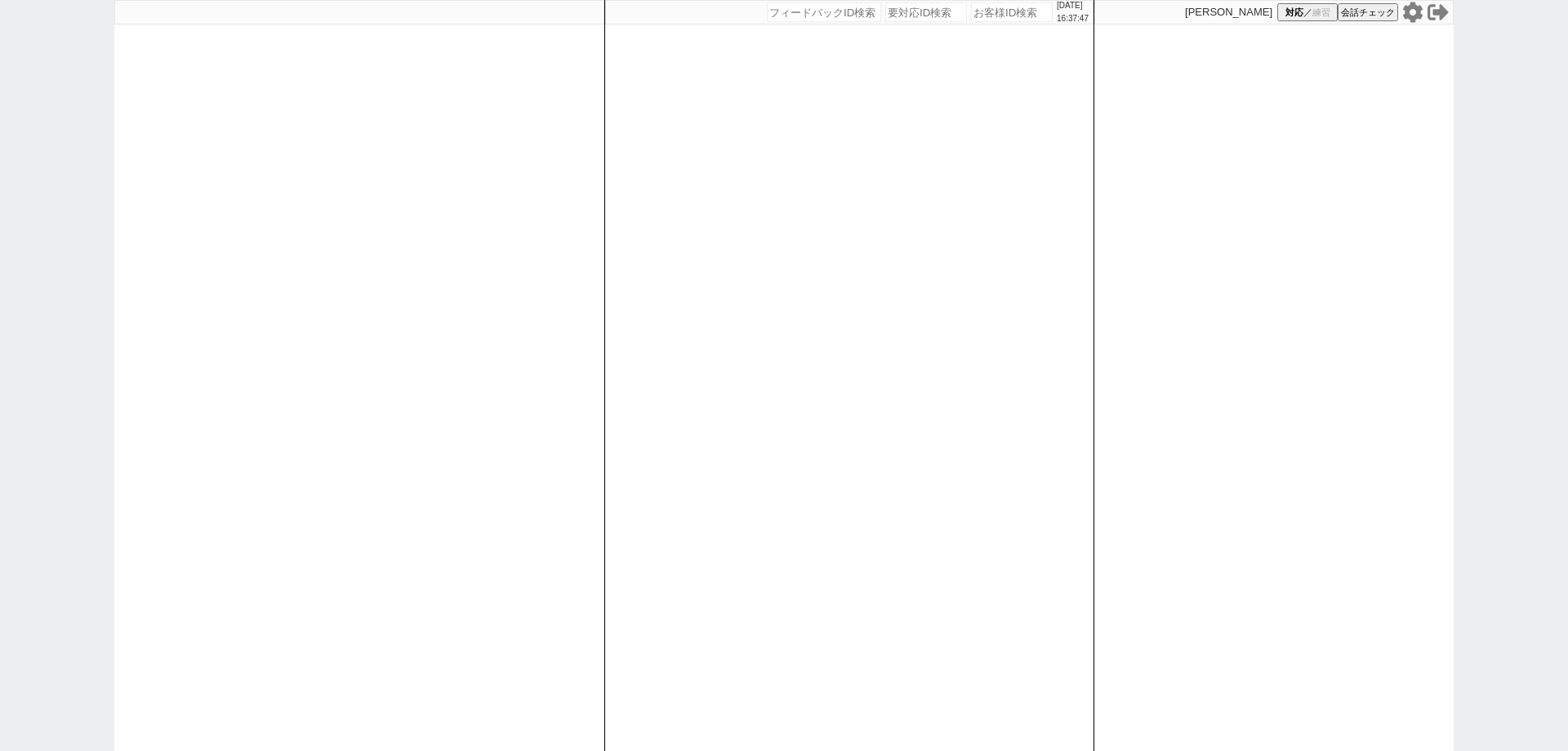
click at [993, 12] on input "number" at bounding box center [1012, 12] width 81 height 20
paste input "614277"
type input "614277"
select select "400"
select select
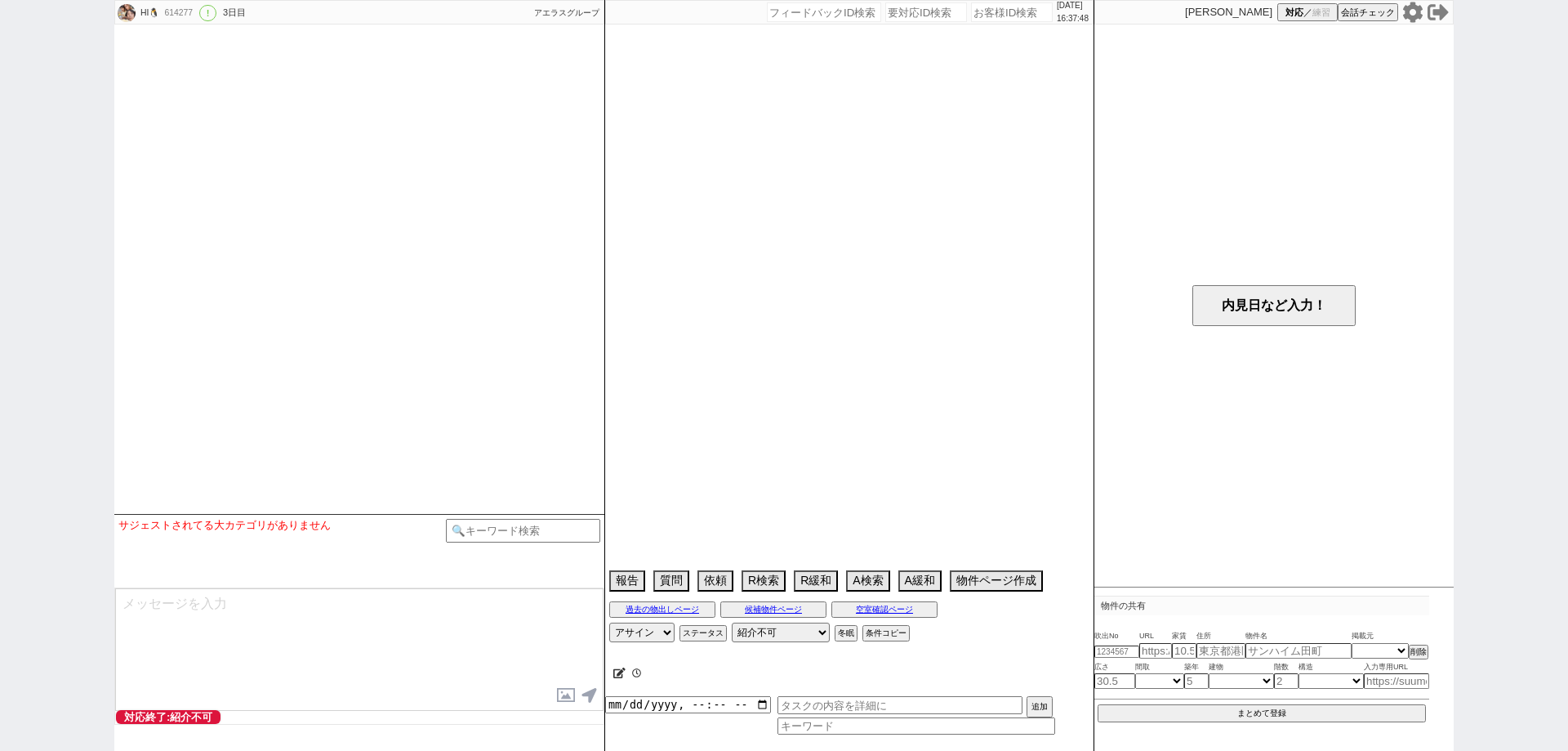
type textarea "旧ID:613525 　9/8　アエラスで送客済み シングルマザー、[PERSON_NAME]の学区内：省くユーザー"
select select "13"
select select "6"
select select "11"
select select "225"
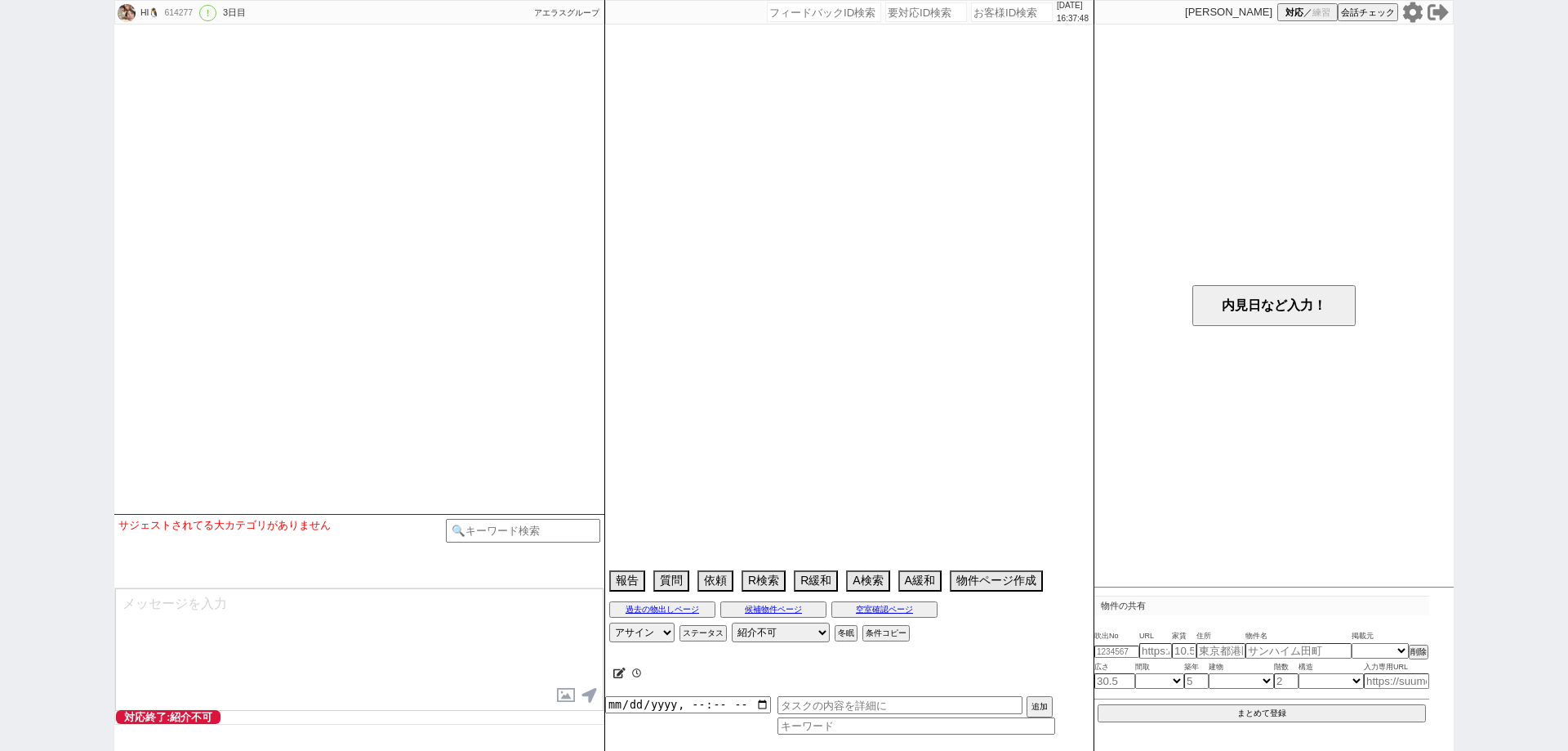
select select "21228"
select select "121"
select select "2971"
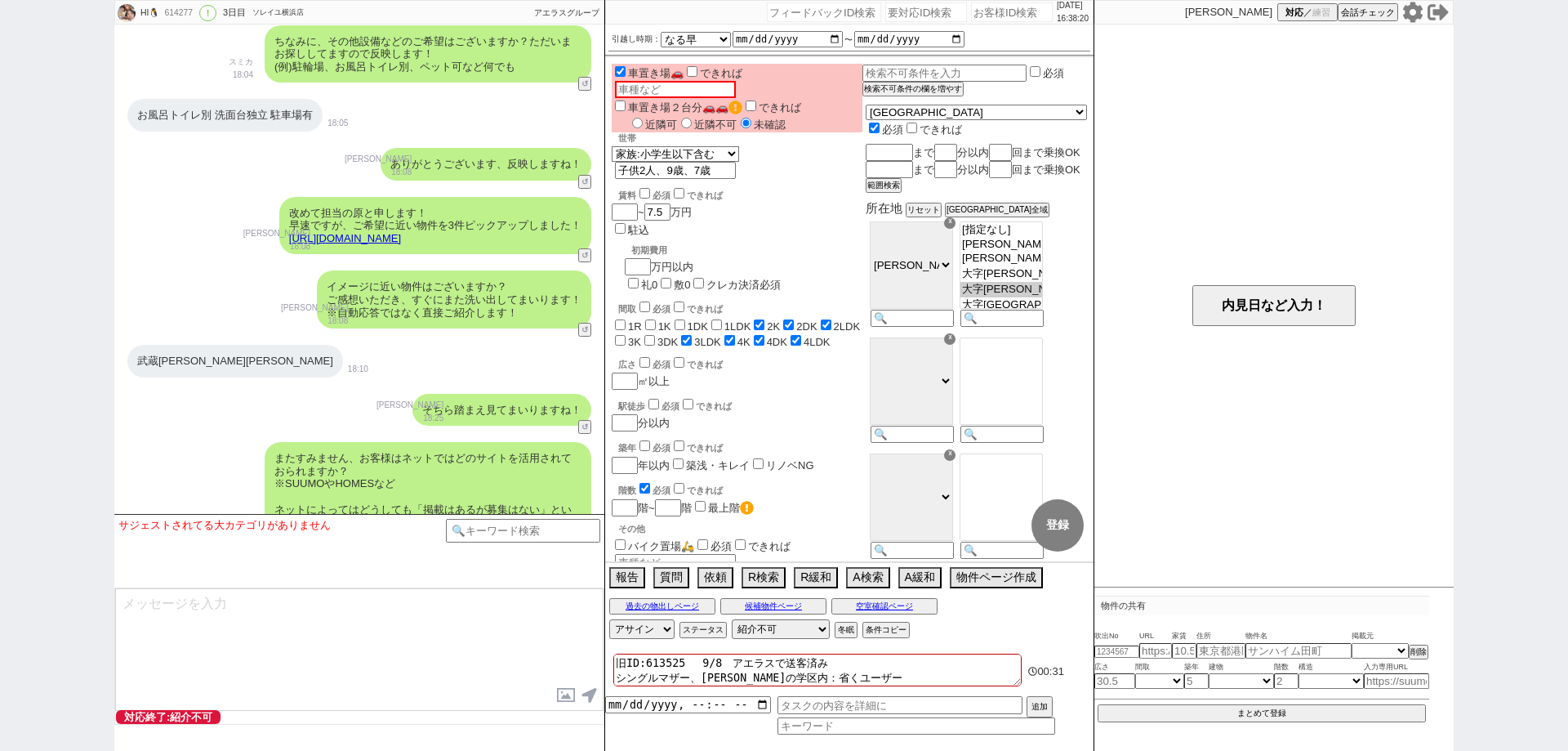
scroll to position [1471, 0]
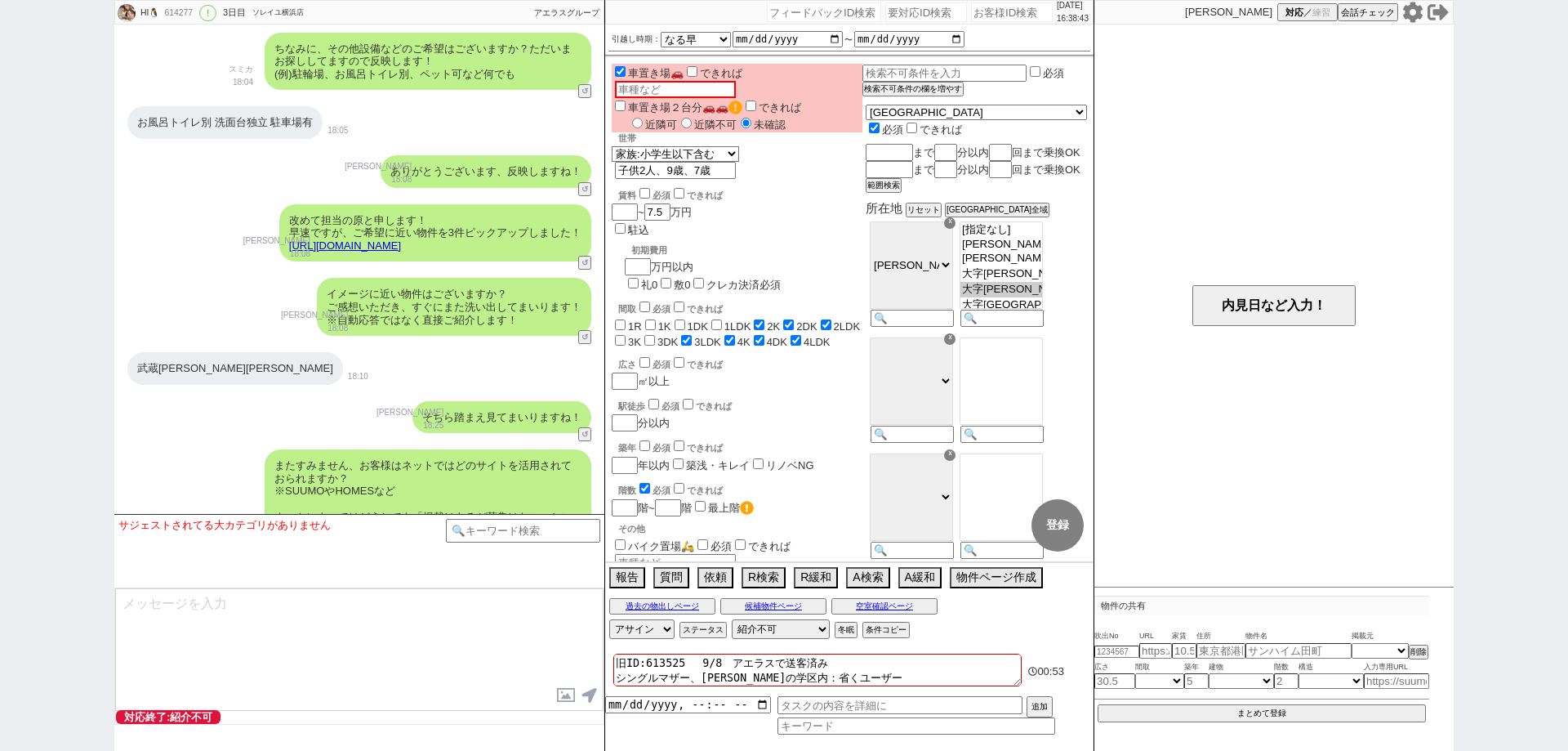
click at [0, 396] on div "HI🐧 614277 ! 0 3日目 ソレイユ横浜店 冬眠中 自社客 アエラスグループ スミカ_BPO チャット全表示 [DATE] ようこそLINE物件紹介…" at bounding box center [784, 376] width 1568 height 751
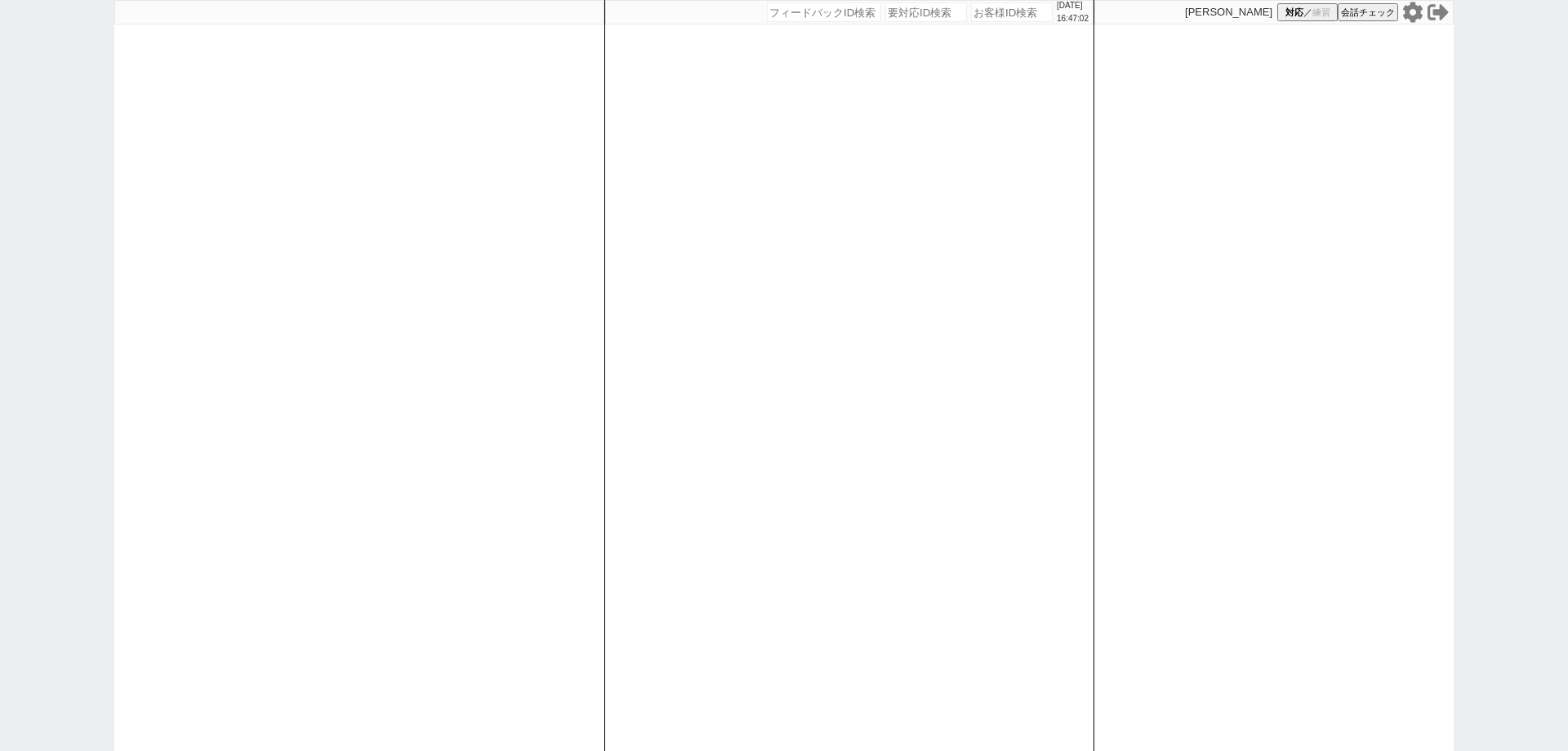
click at [0, 143] on div "[DATE] 16:47:02 候補物件を追加してしてください 紹介した物件一覧 他社物件を追加する 空室確認ページに追加・削除 紹介した物件一覧 他社物件を…" at bounding box center [784, 376] width 1568 height 751
click at [0, 571] on div "[DATE] 17:03:00 候補物件を追加してしてください 紹介した物件一覧 他社物件を追加する 空室確認ページに追加・削除 紹介した物件一覧 他社物件を…" at bounding box center [784, 376] width 1568 height 751
